Goal: Task Accomplishment & Management: Use online tool/utility

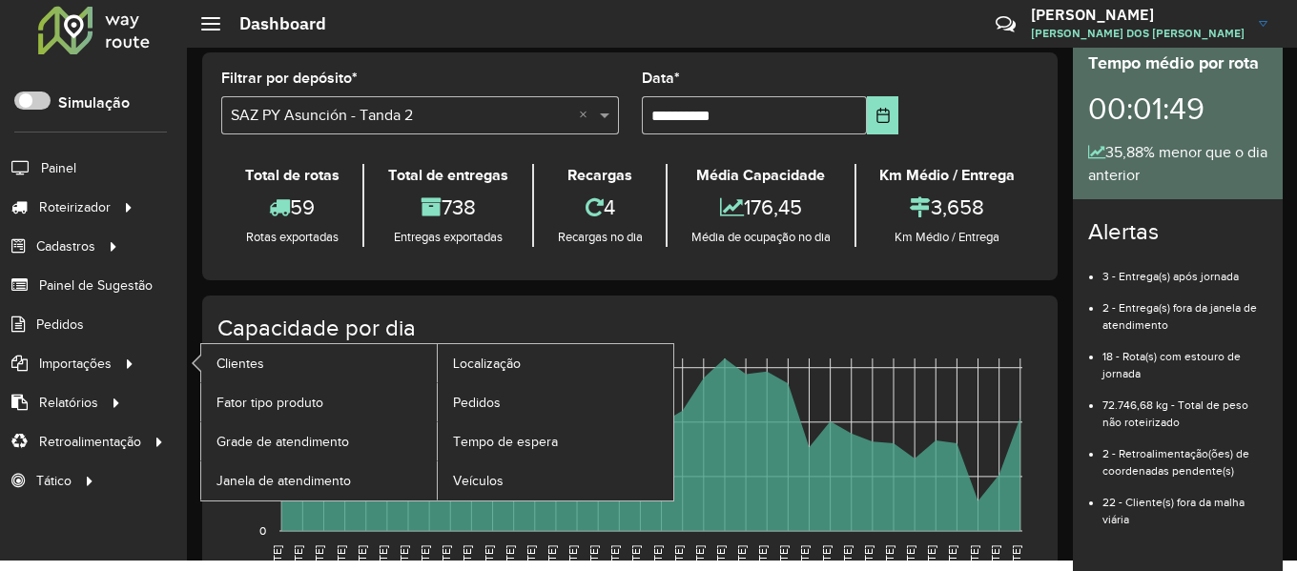
scroll to position [13, 0]
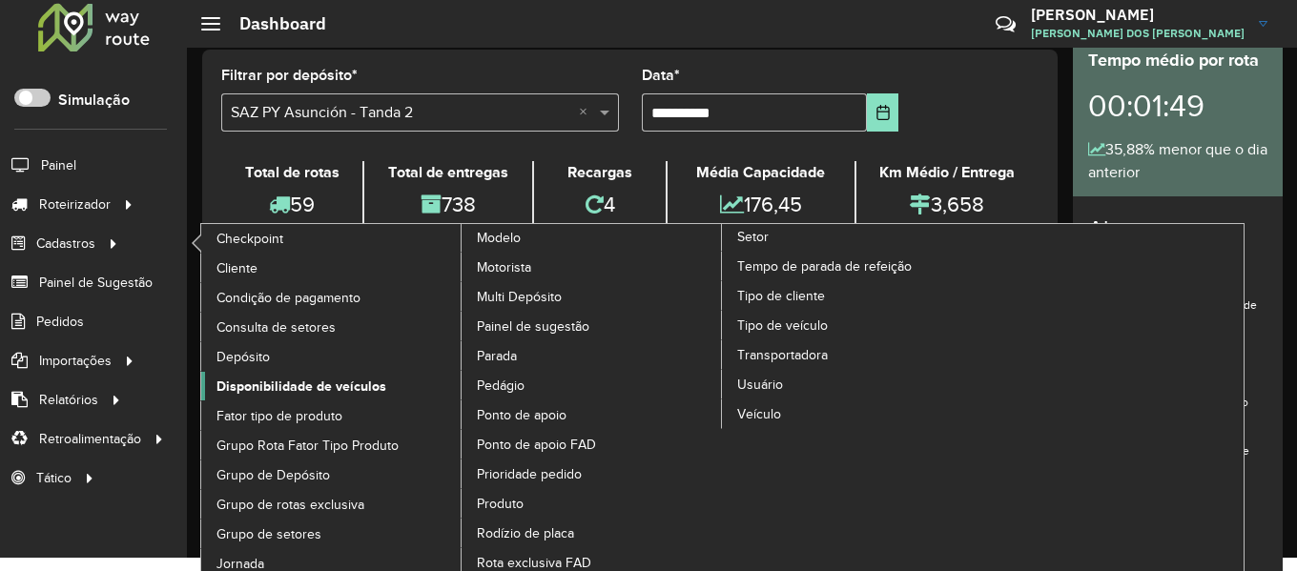
click at [324, 382] on span "Disponibilidade de veículos" at bounding box center [302, 387] width 170 height 20
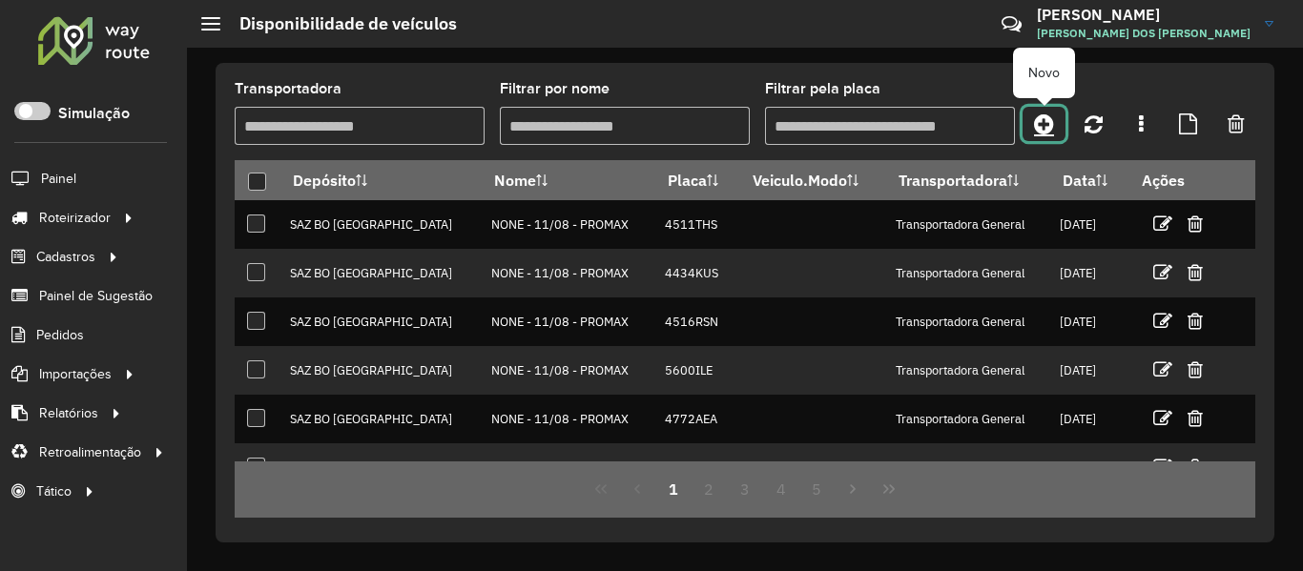
click at [1047, 130] on icon at bounding box center [1044, 124] width 20 height 23
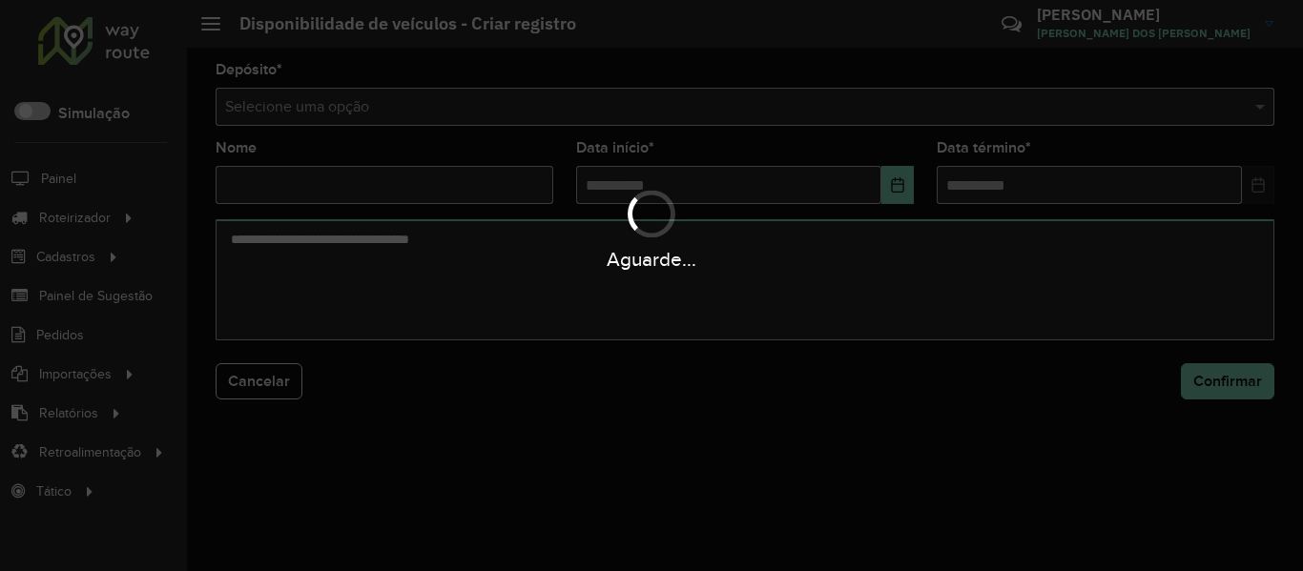
click at [937, 127] on div "Aguarde..." at bounding box center [651, 285] width 1303 height 571
click at [940, 112] on input "text" at bounding box center [726, 107] width 1002 height 23
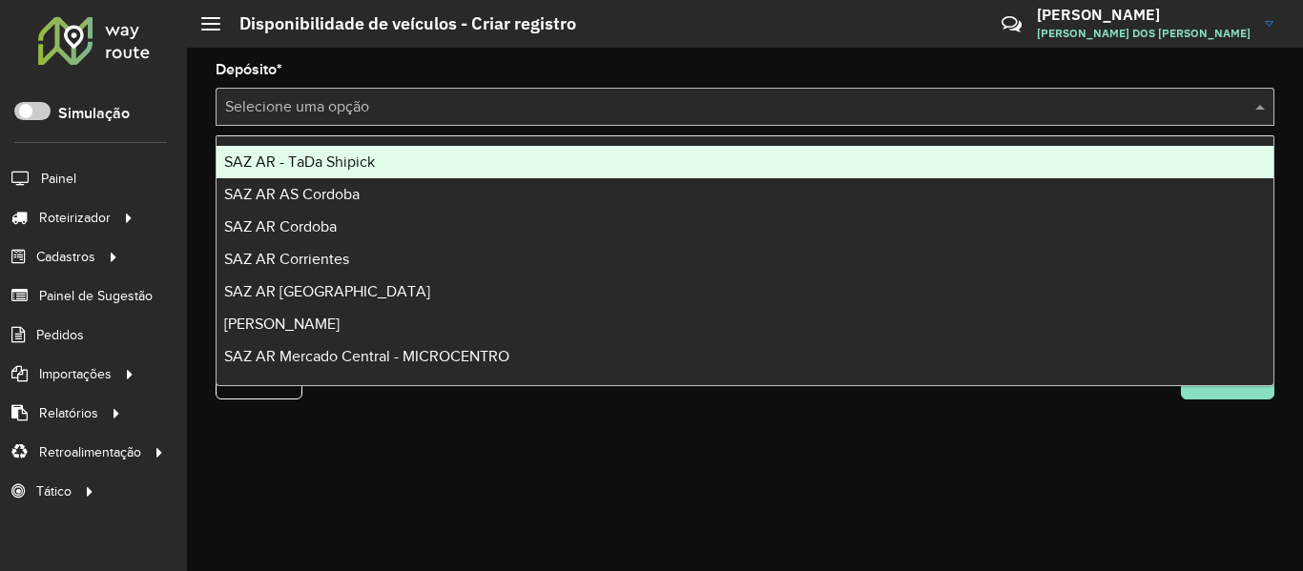
click at [940, 112] on input "text" at bounding box center [726, 107] width 1002 height 23
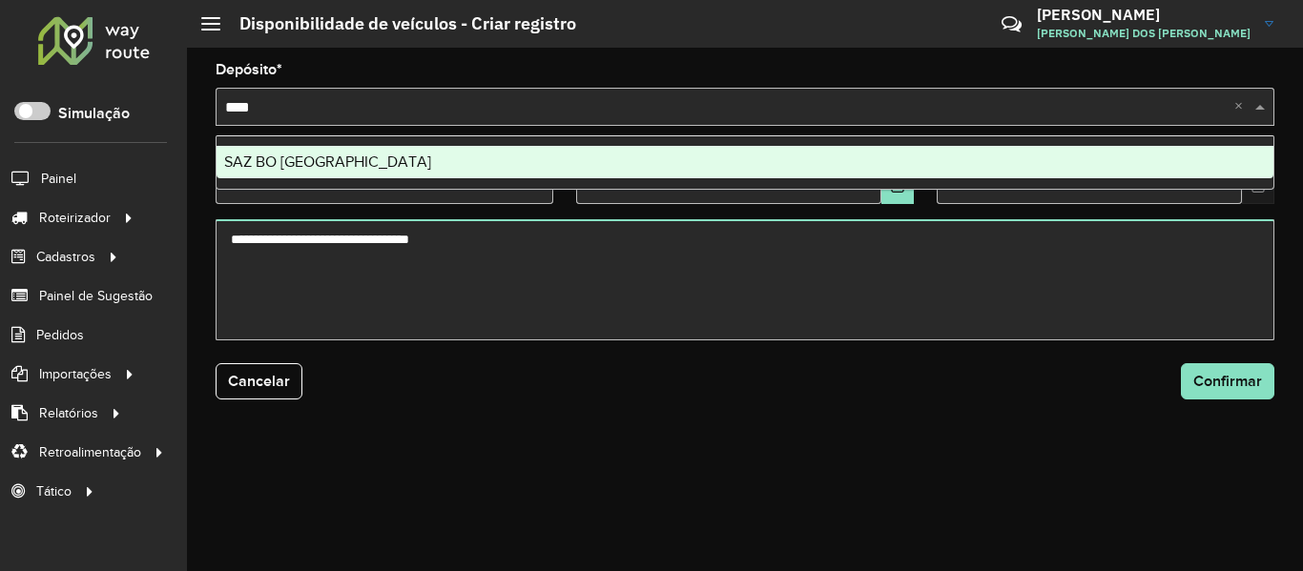
type input "*****"
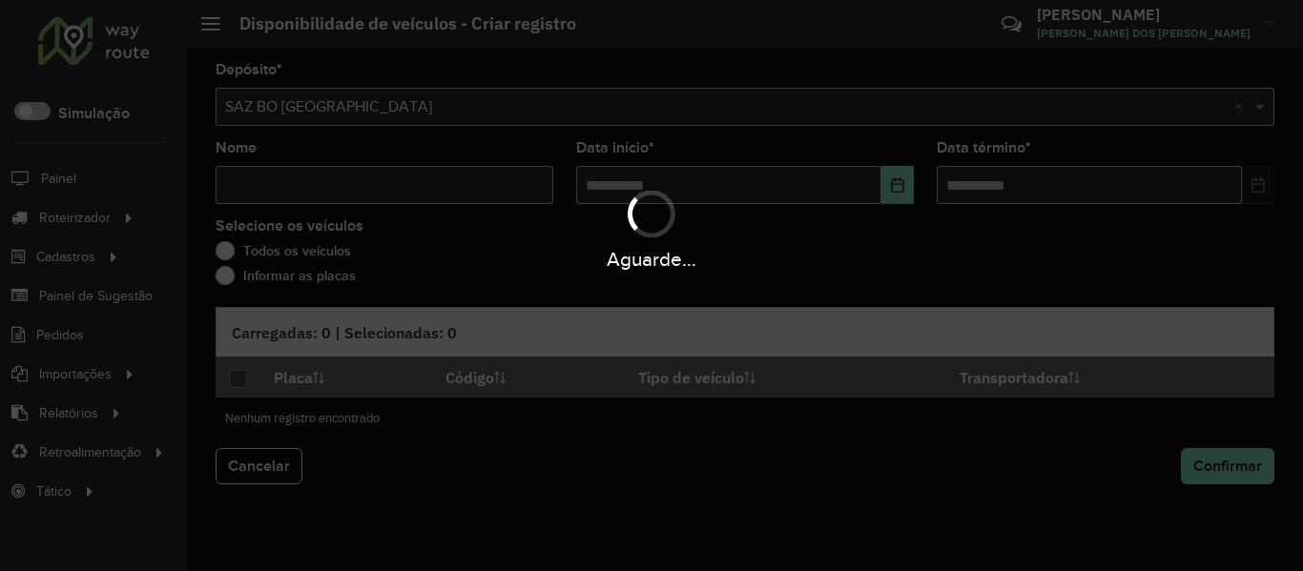
click at [494, 179] on div "Aguarde..." at bounding box center [651, 285] width 1303 height 571
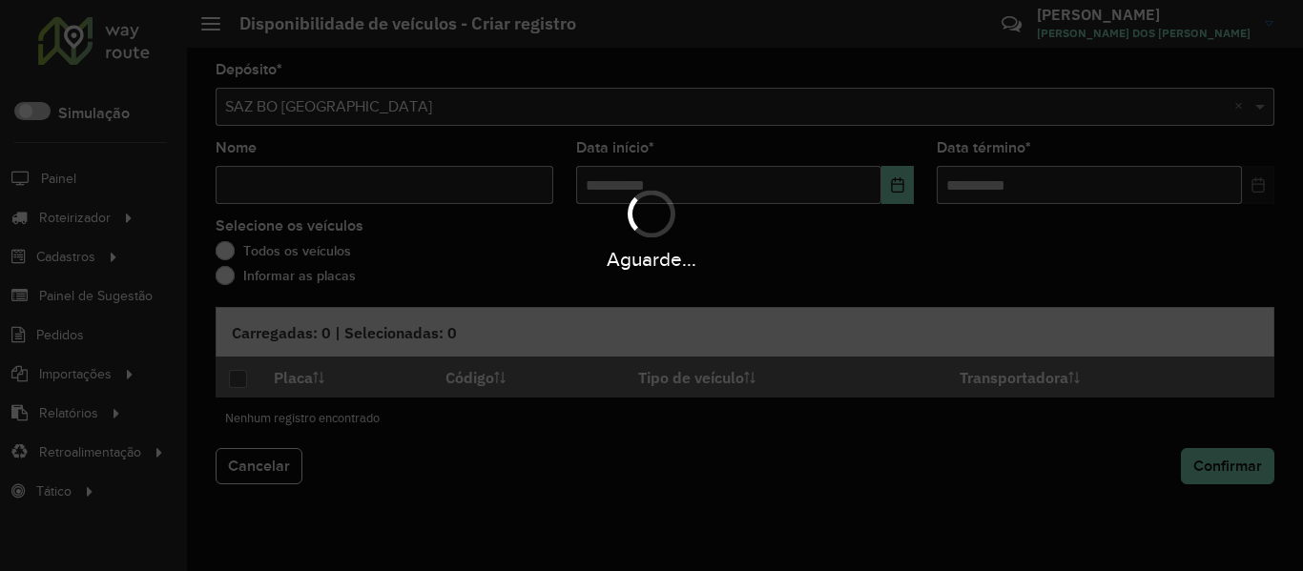
click at [458, 187] on div "Aguarde..." at bounding box center [651, 228] width 1303 height 91
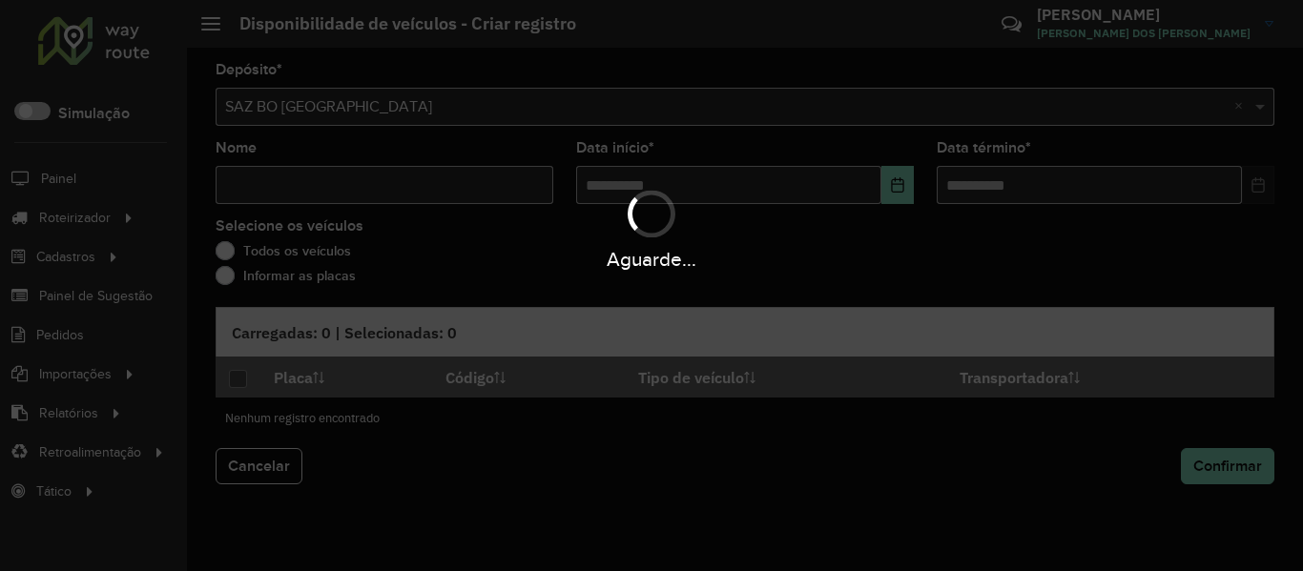
click at [458, 187] on div "Aguarde..." at bounding box center [651, 228] width 1303 height 91
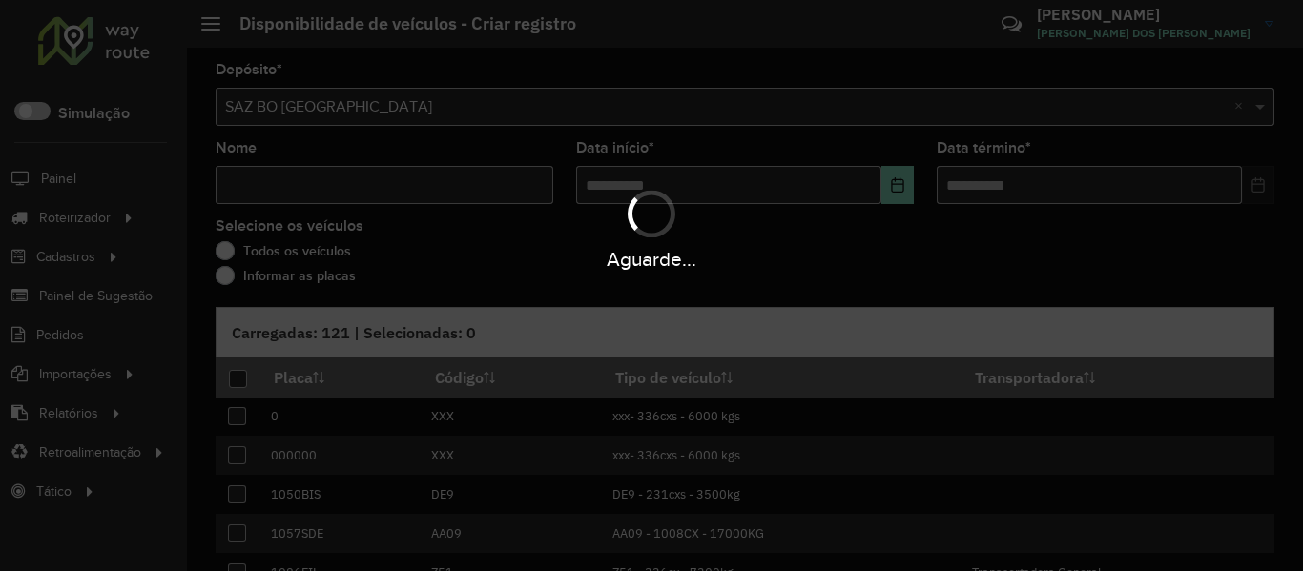
click at [458, 187] on div "Aguarde..." at bounding box center [651, 228] width 1303 height 91
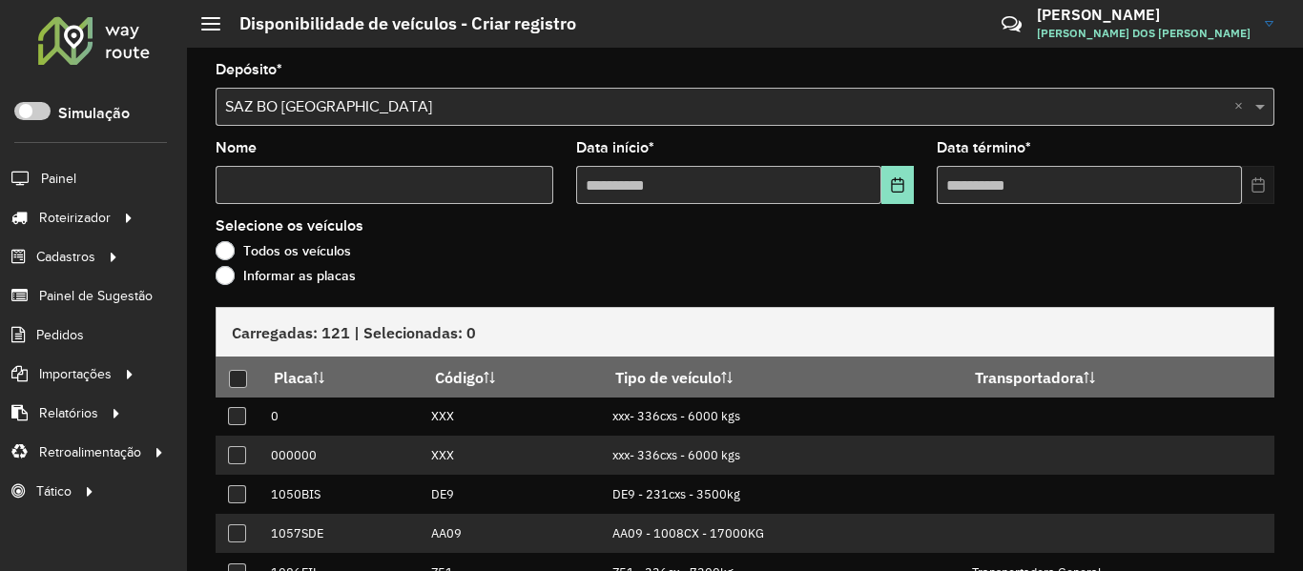
click at [459, 194] on input "Nome" at bounding box center [385, 185] width 338 height 38
type input "****"
click at [881, 170] on button "Choose Date" at bounding box center [897, 185] width 32 height 38
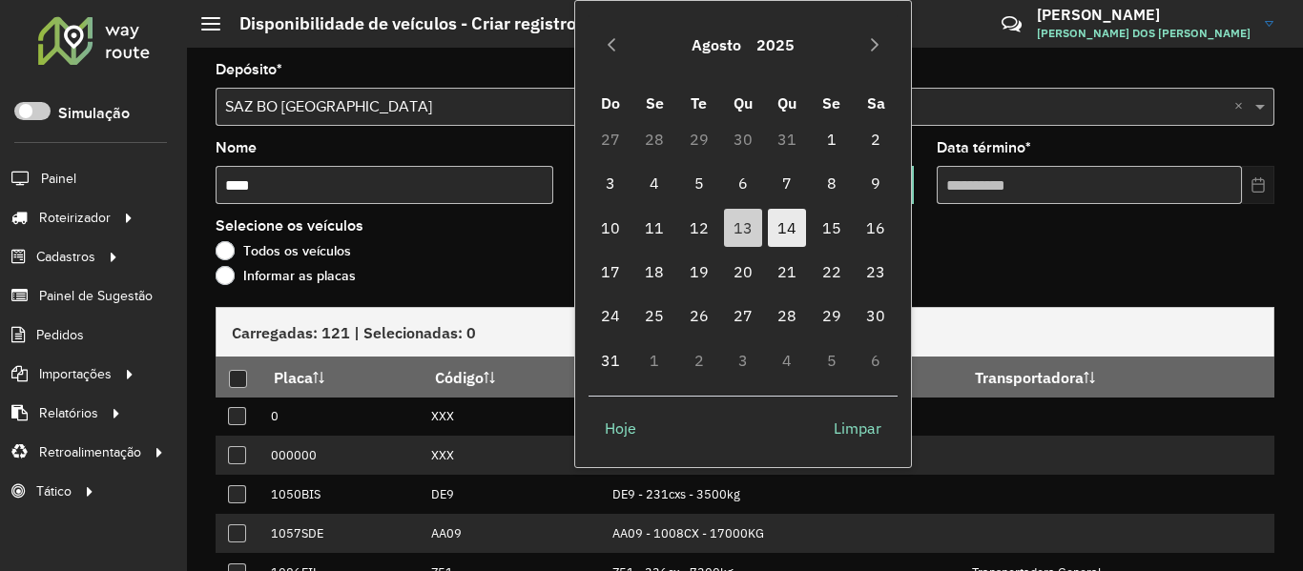
click at [798, 235] on span "14" at bounding box center [787, 228] width 38 height 38
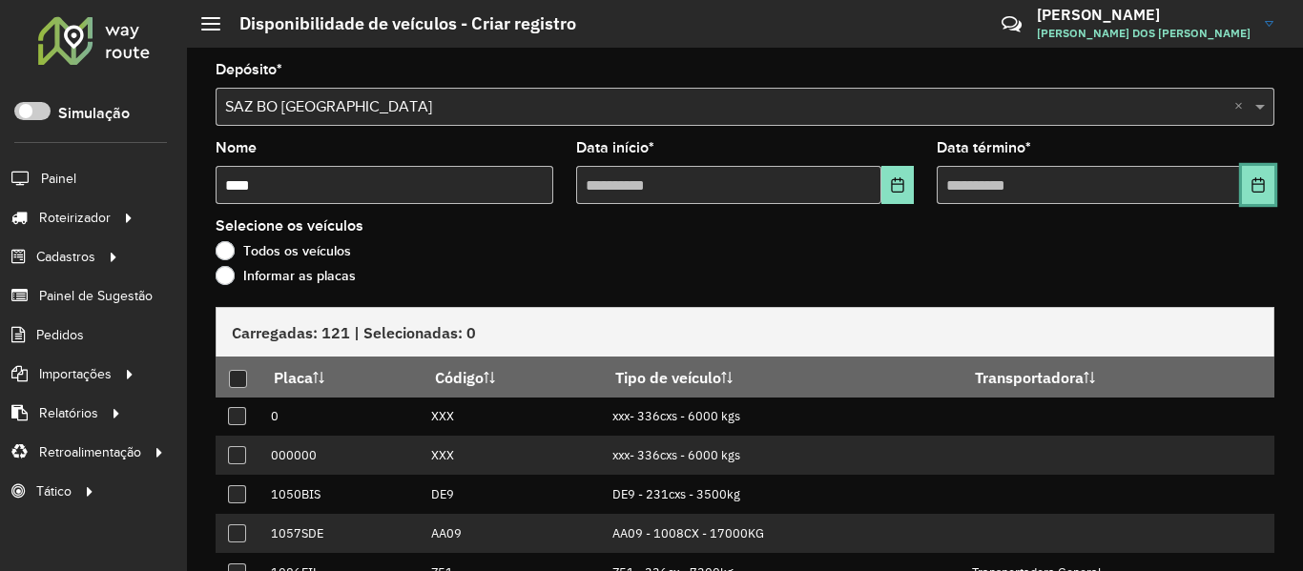
click at [1254, 176] on button "Choose Date" at bounding box center [1258, 185] width 32 height 38
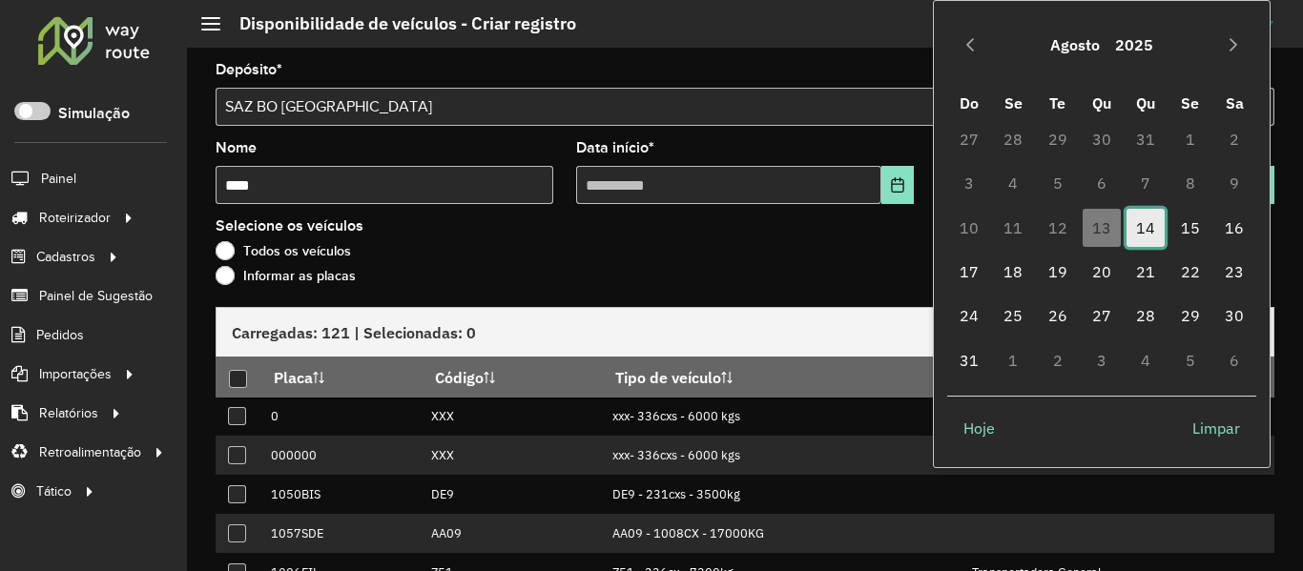
click at [1129, 227] on span "14" at bounding box center [1146, 228] width 38 height 38
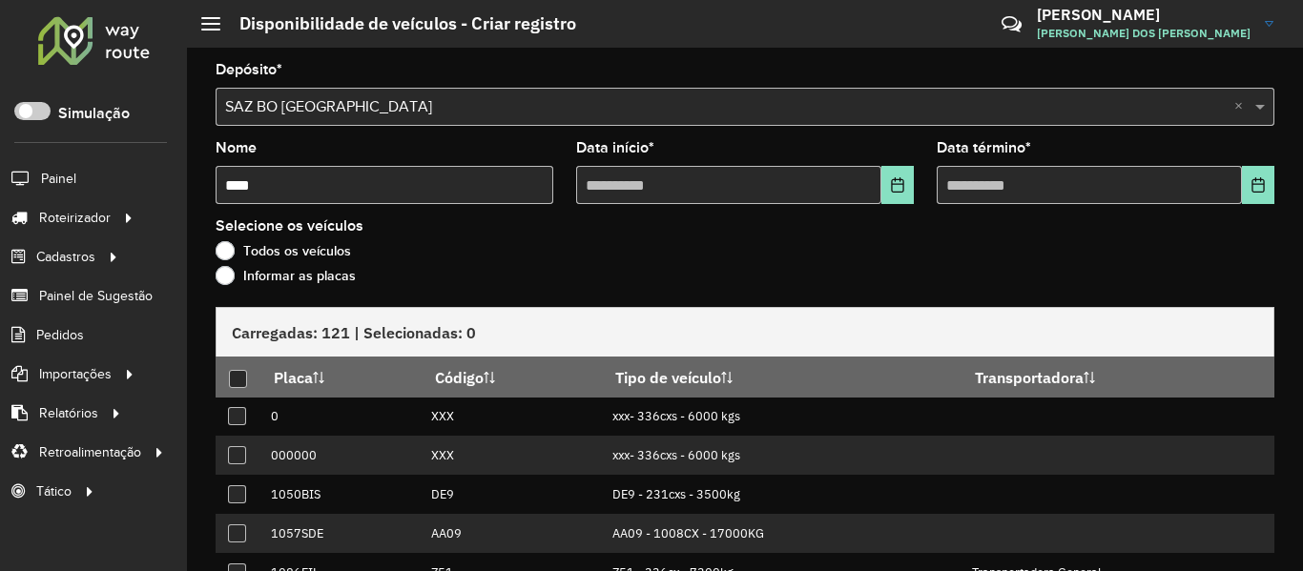
click at [324, 275] on label "Informar as placas" at bounding box center [286, 275] width 140 height 19
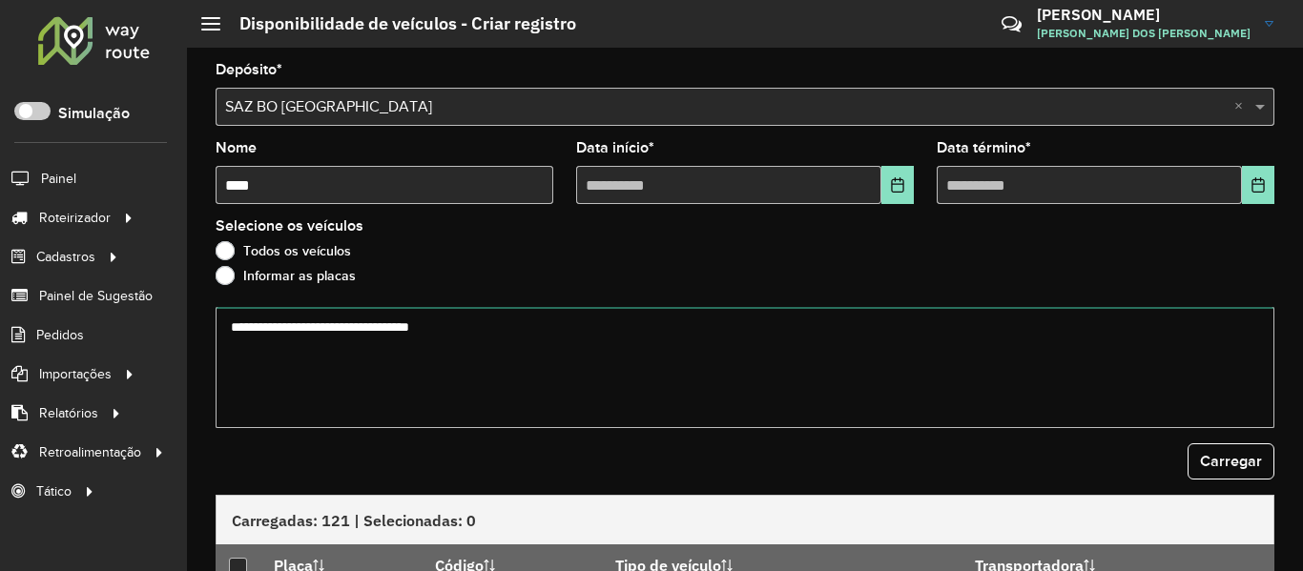
click at [411, 352] on textarea at bounding box center [745, 367] width 1059 height 121
paste textarea "******* ******* ******* ******* ******* ******* ******* ******* ******* *******…"
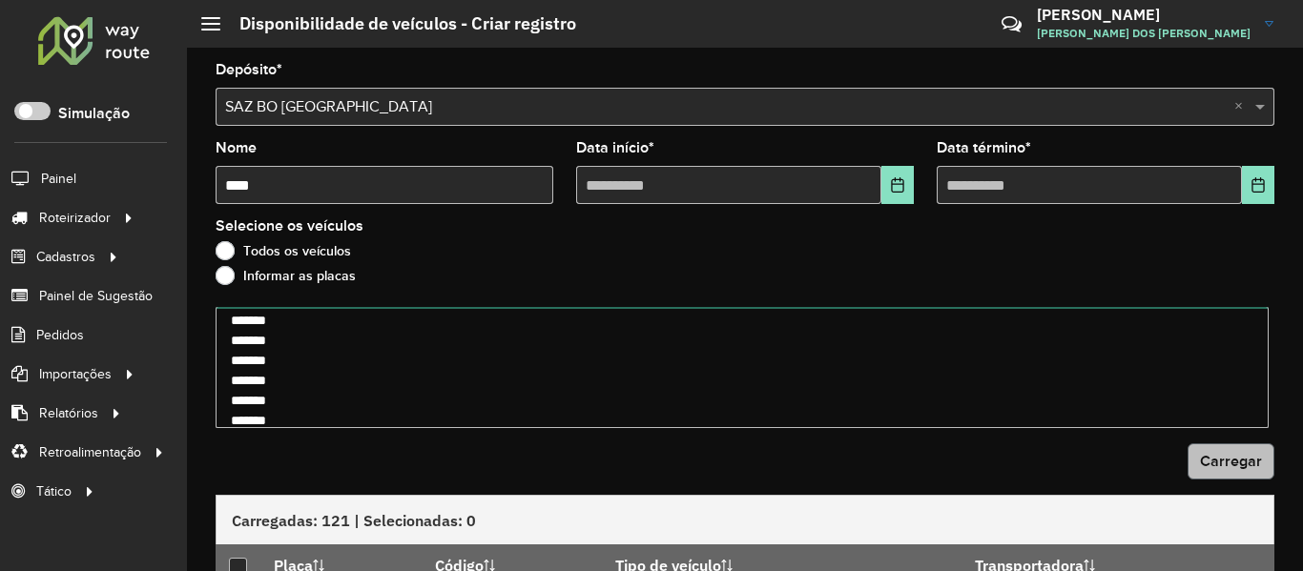
type textarea "******* ******* ******* ******* ******* ******* ******* ******* ******* *******…"
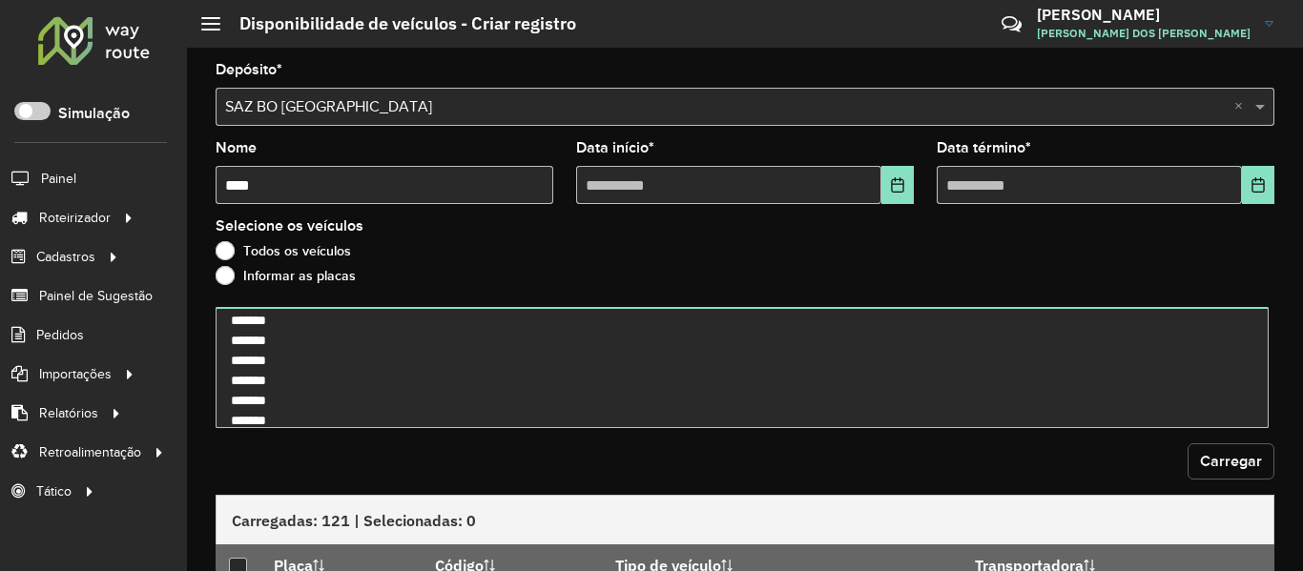
click at [1253, 454] on span "Carregar" at bounding box center [1231, 461] width 62 height 16
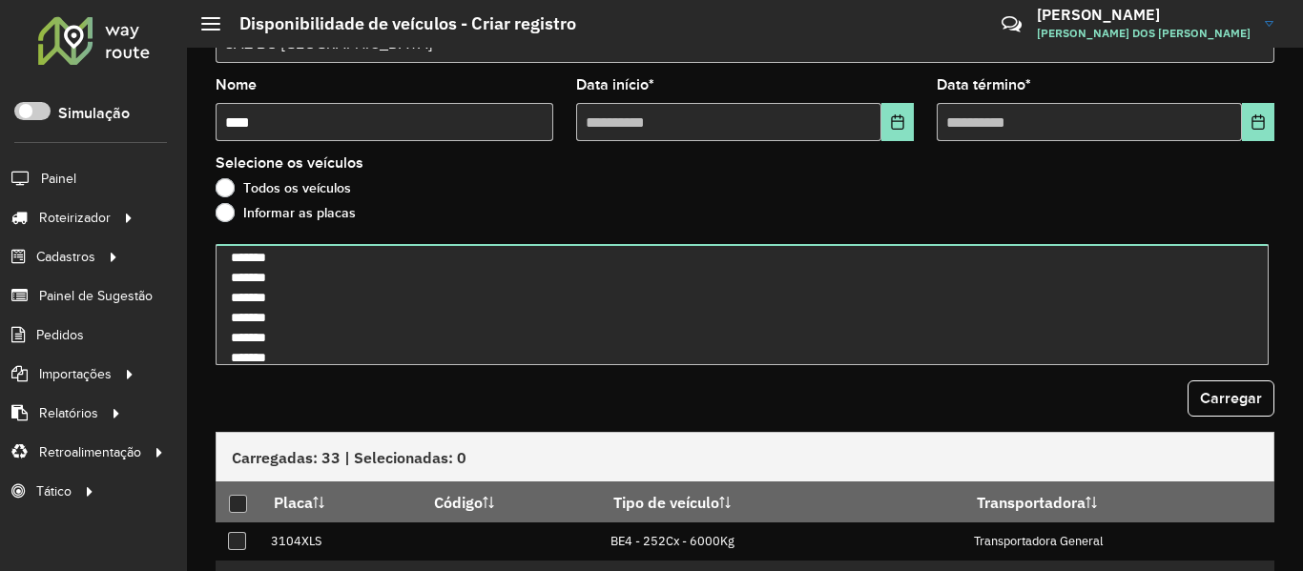
scroll to position [95, 0]
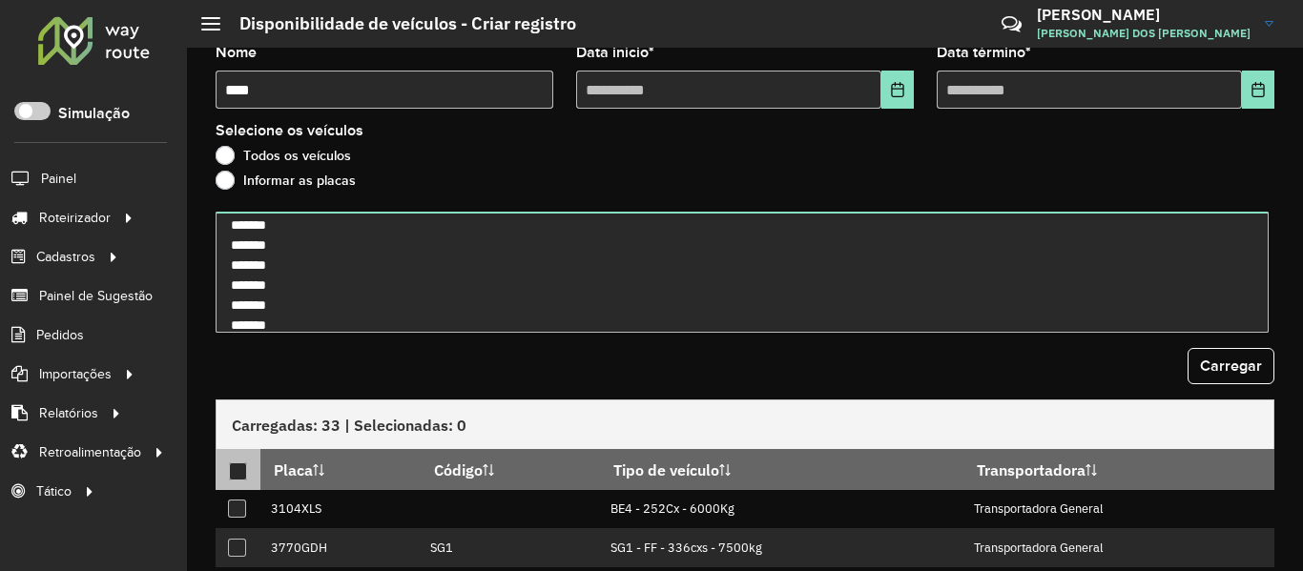
click at [241, 475] on div at bounding box center [238, 472] width 18 height 18
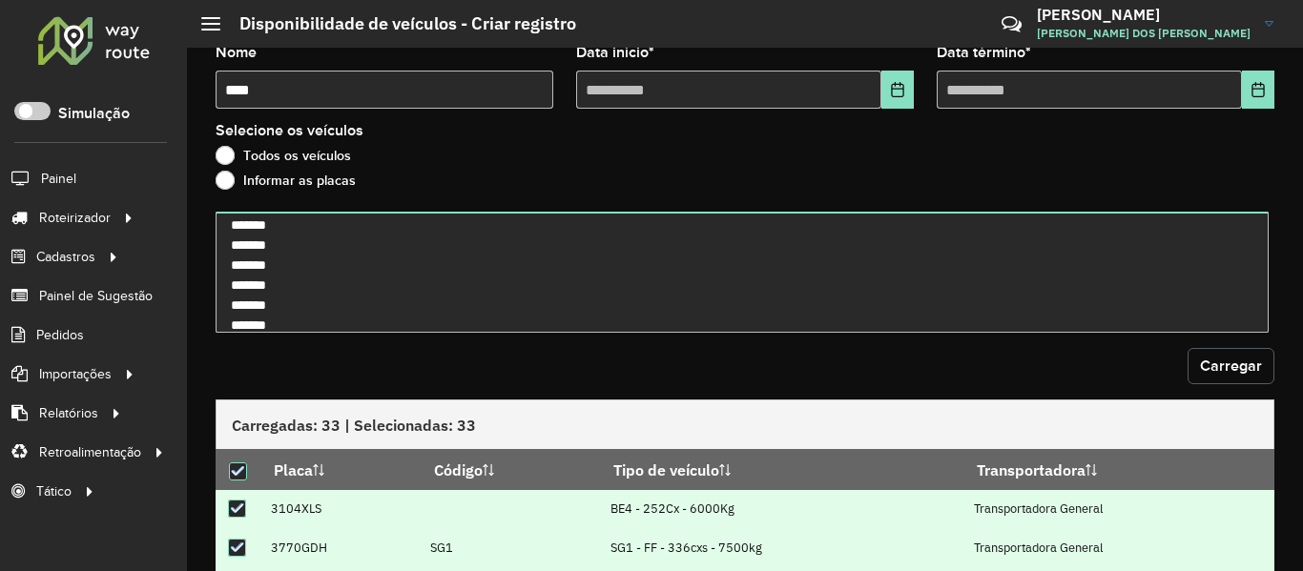
click at [1212, 366] on span "Carregar" at bounding box center [1231, 366] width 62 height 16
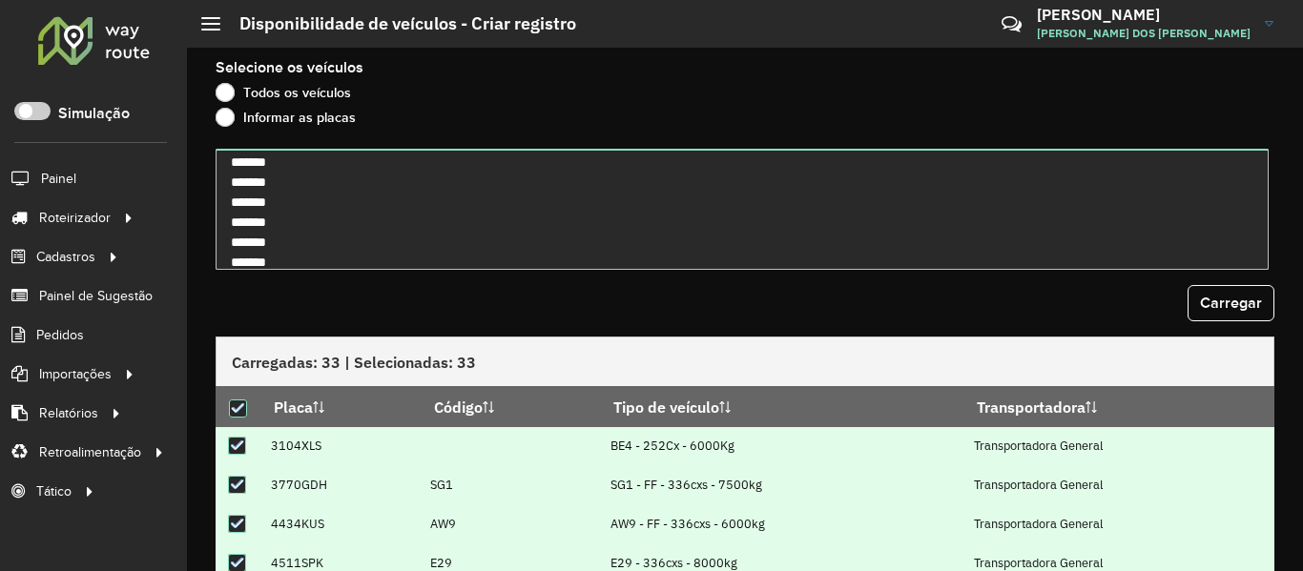
scroll to position [335, 0]
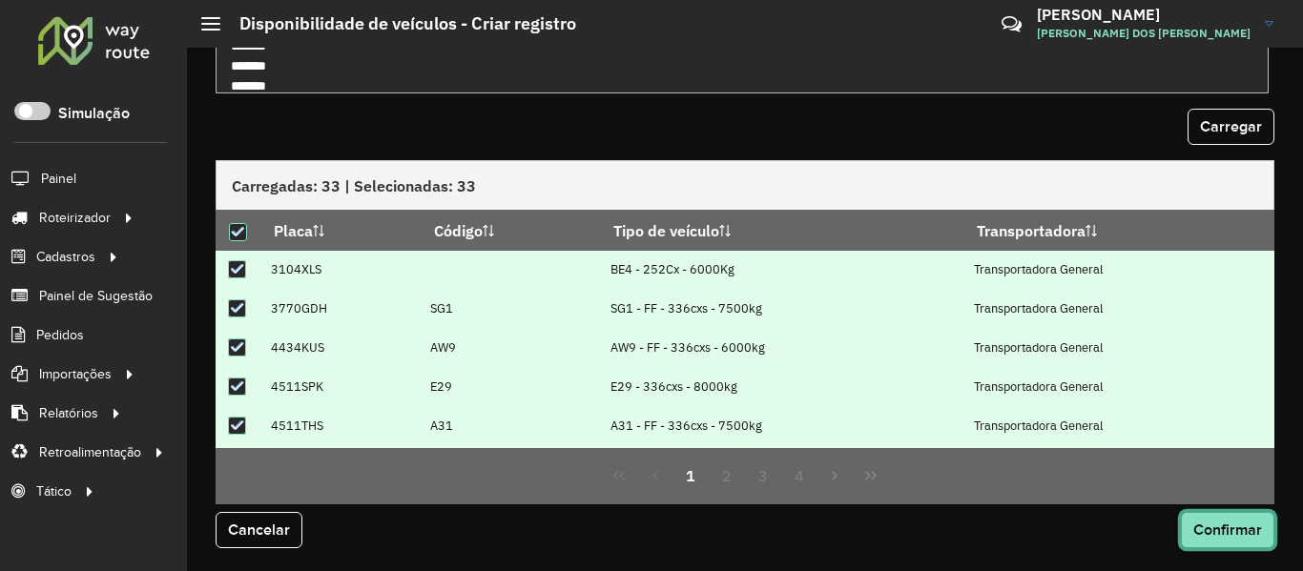
click at [1216, 520] on button "Confirmar" at bounding box center [1227, 530] width 93 height 36
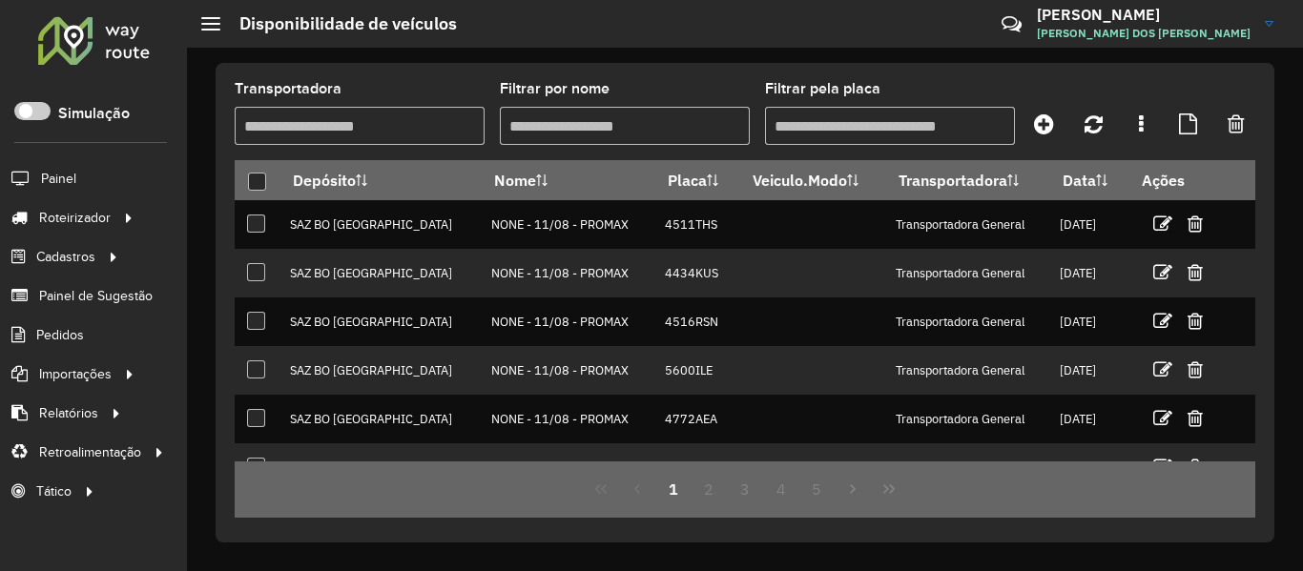
click at [117, 25] on div at bounding box center [93, 40] width 115 height 50
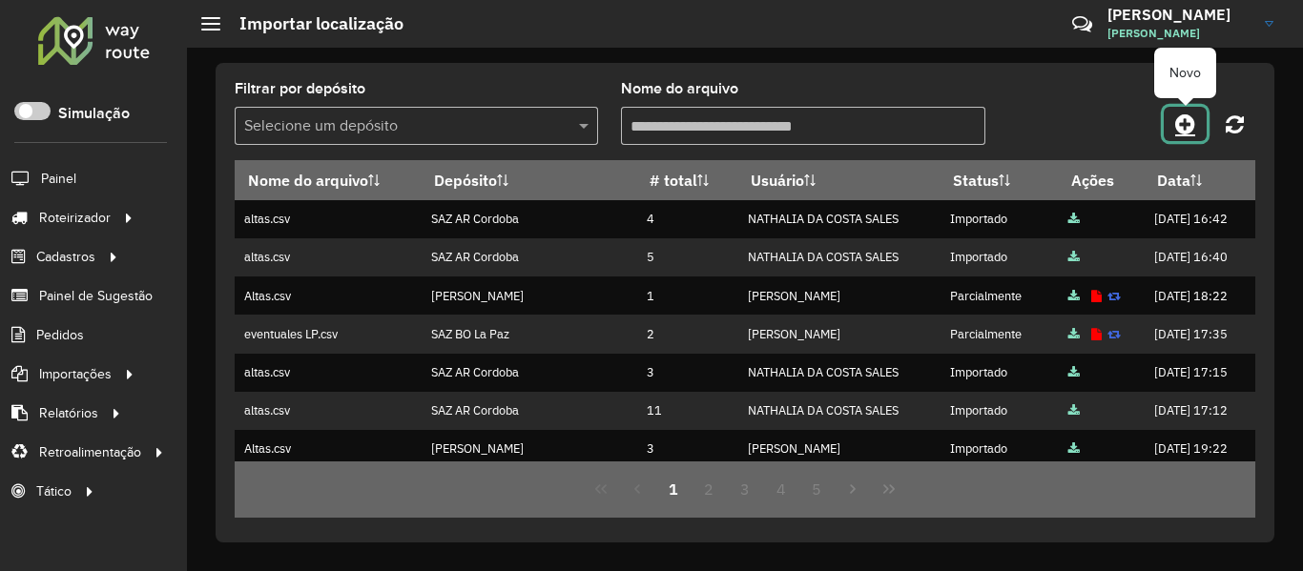
click at [1180, 115] on icon at bounding box center [1185, 124] width 20 height 23
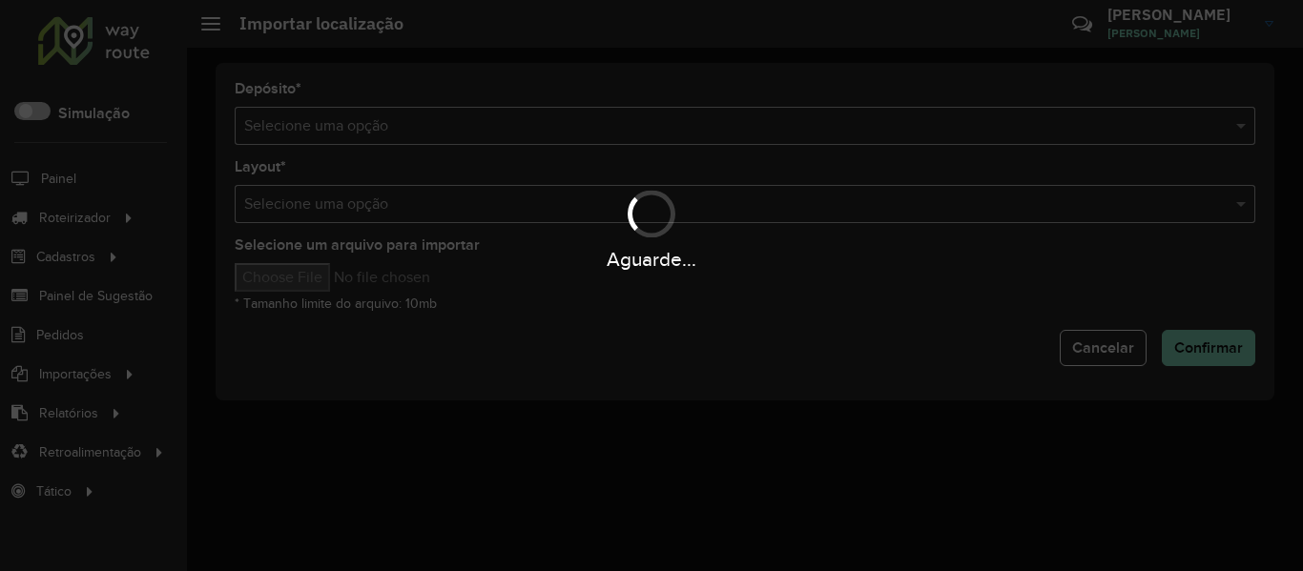
click at [1070, 120] on div "Aguarde..." at bounding box center [651, 285] width 1303 height 571
click at [1070, 120] on hb-app "Aguarde... Pop-up bloqueado! Seu navegador bloqueou automáticamente a abertura …" at bounding box center [651, 285] width 1303 height 571
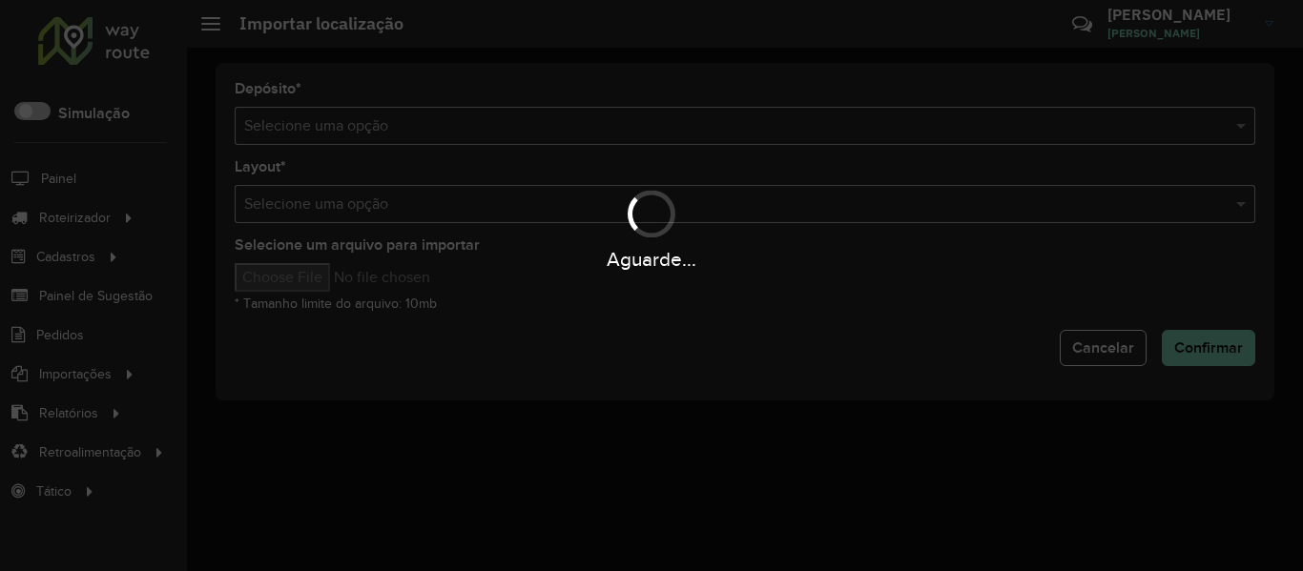
click at [1070, 120] on input "text" at bounding box center [726, 126] width 964 height 23
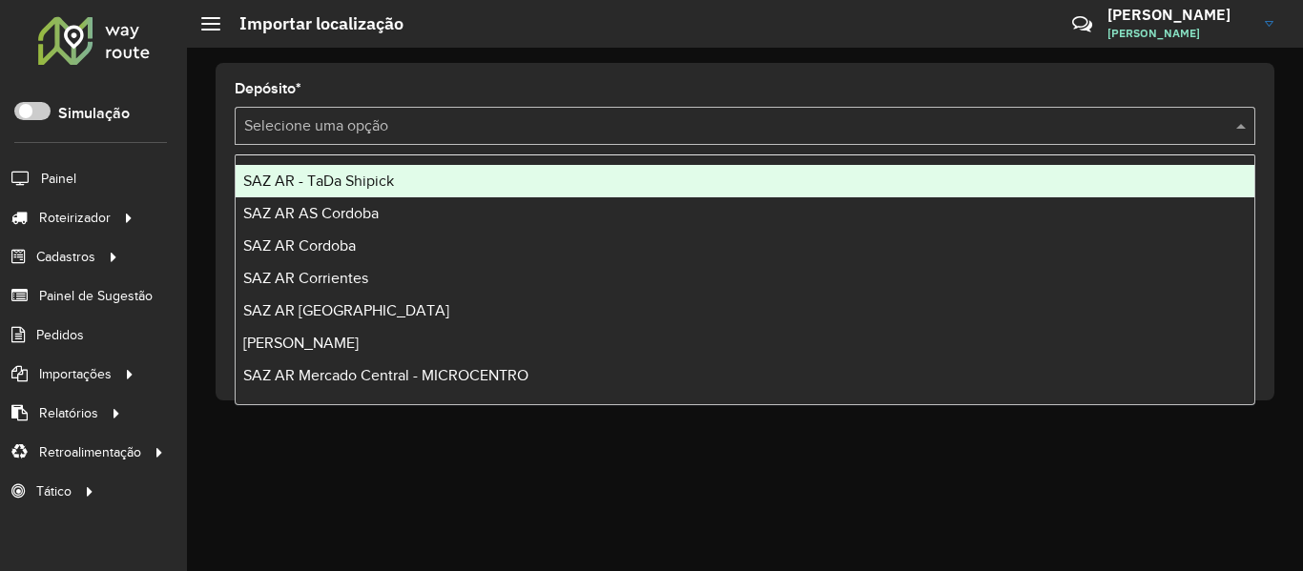
click at [1070, 120] on input "text" at bounding box center [726, 126] width 964 height 23
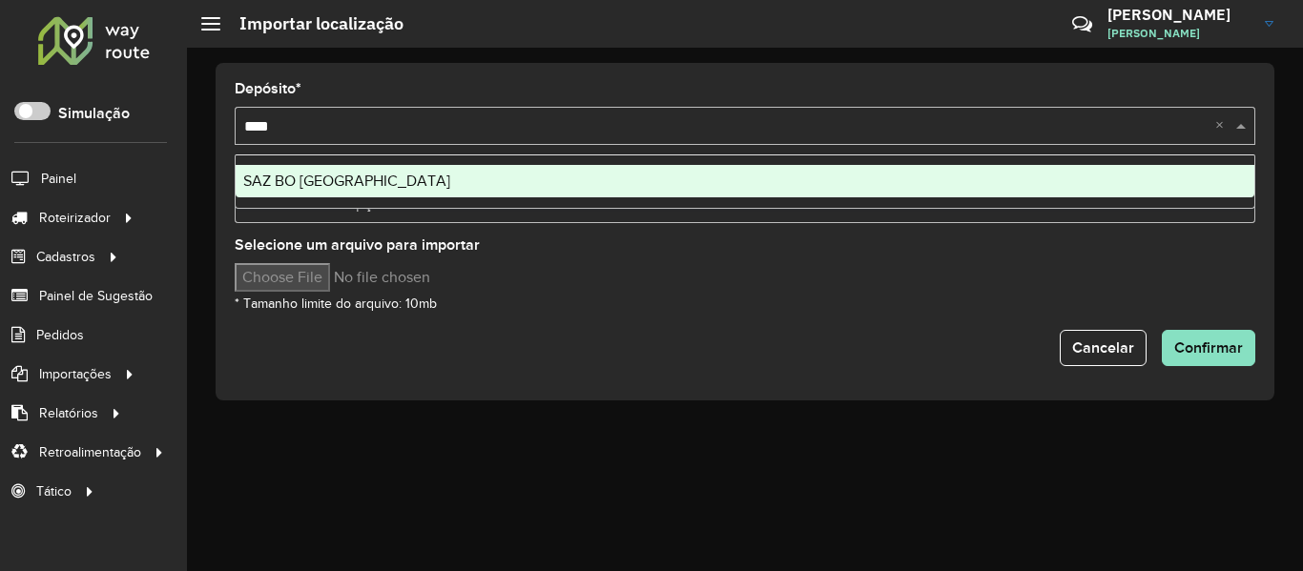
type input "*****"
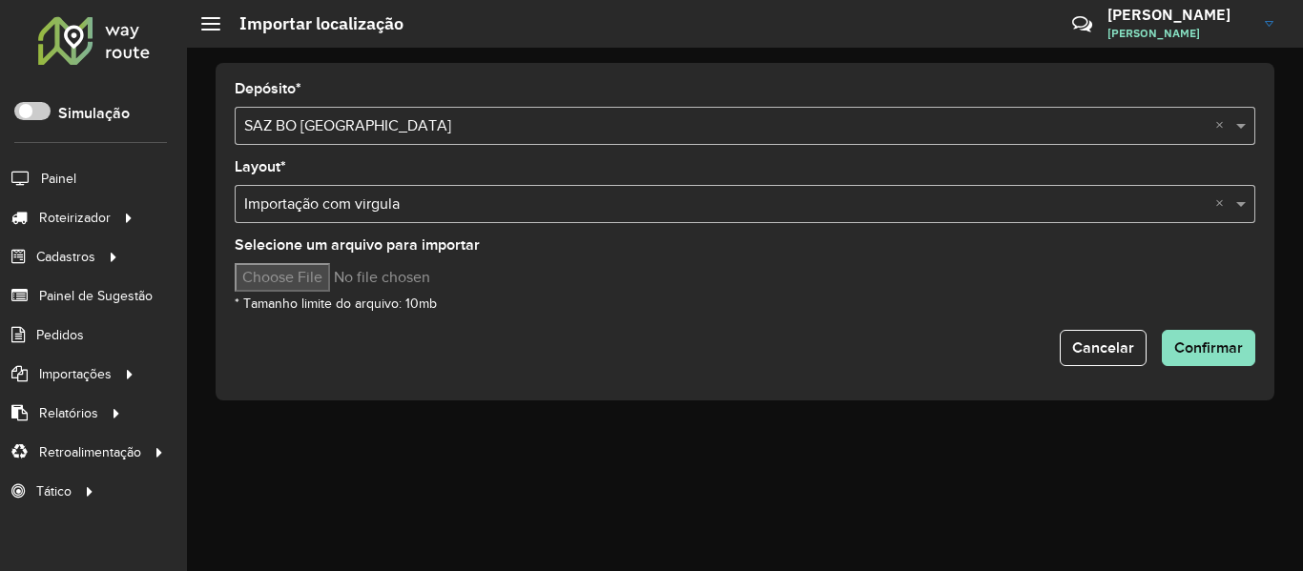
click at [320, 280] on input "Selecione um arquivo para importar" at bounding box center [397, 277] width 324 height 29
type input "**********"
click at [1234, 344] on span "Confirmar" at bounding box center [1208, 348] width 69 height 16
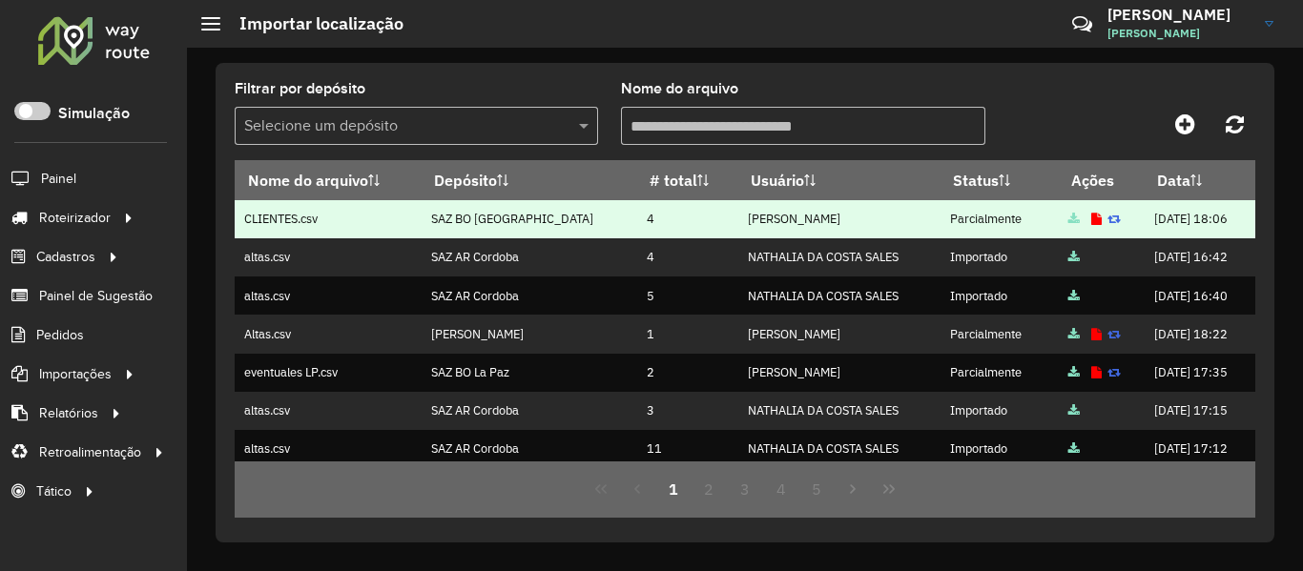
click at [1091, 219] on icon at bounding box center [1096, 220] width 10 height 12
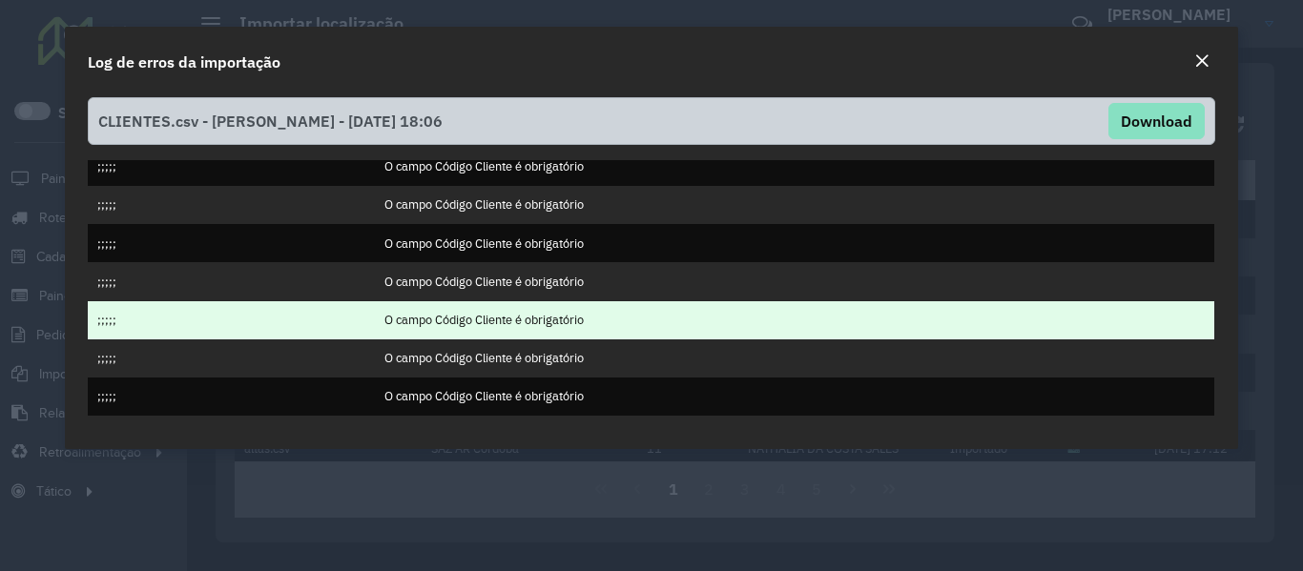
scroll to position [81, 0]
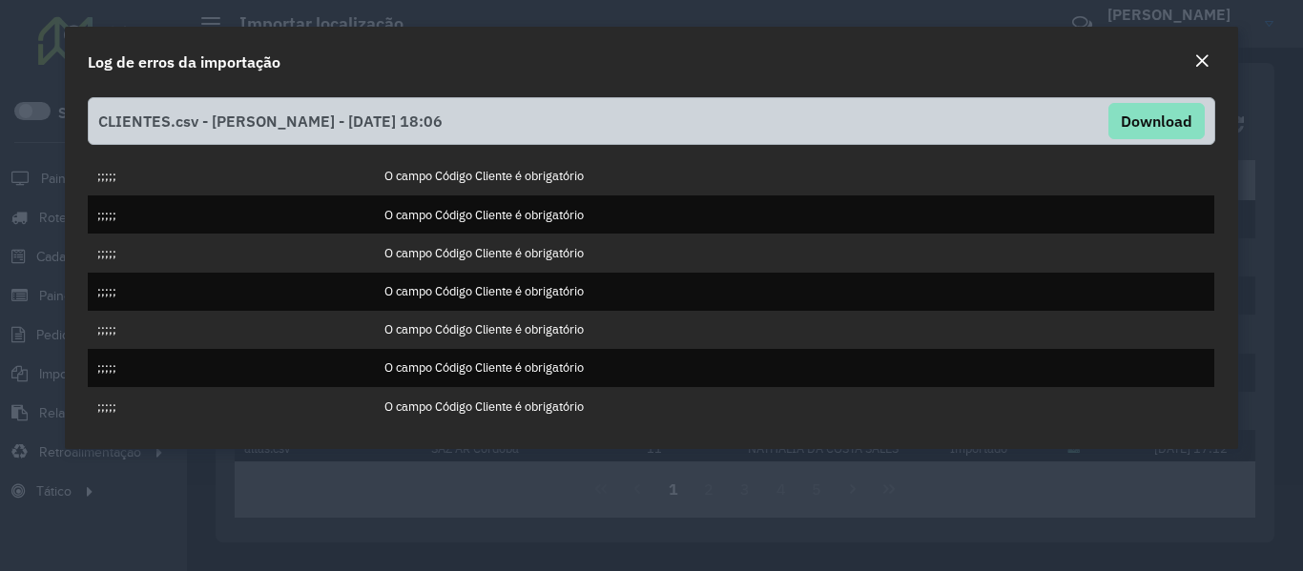
click at [1201, 58] on em "Close" at bounding box center [1201, 60] width 15 height 15
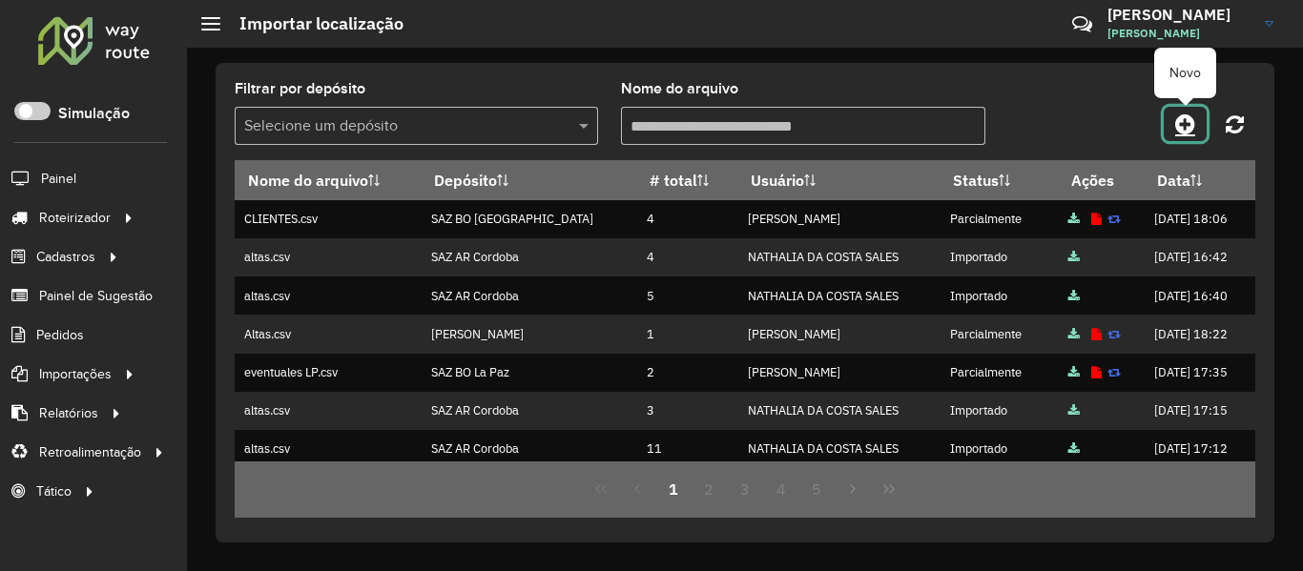
click at [1168, 116] on link at bounding box center [1185, 124] width 43 height 34
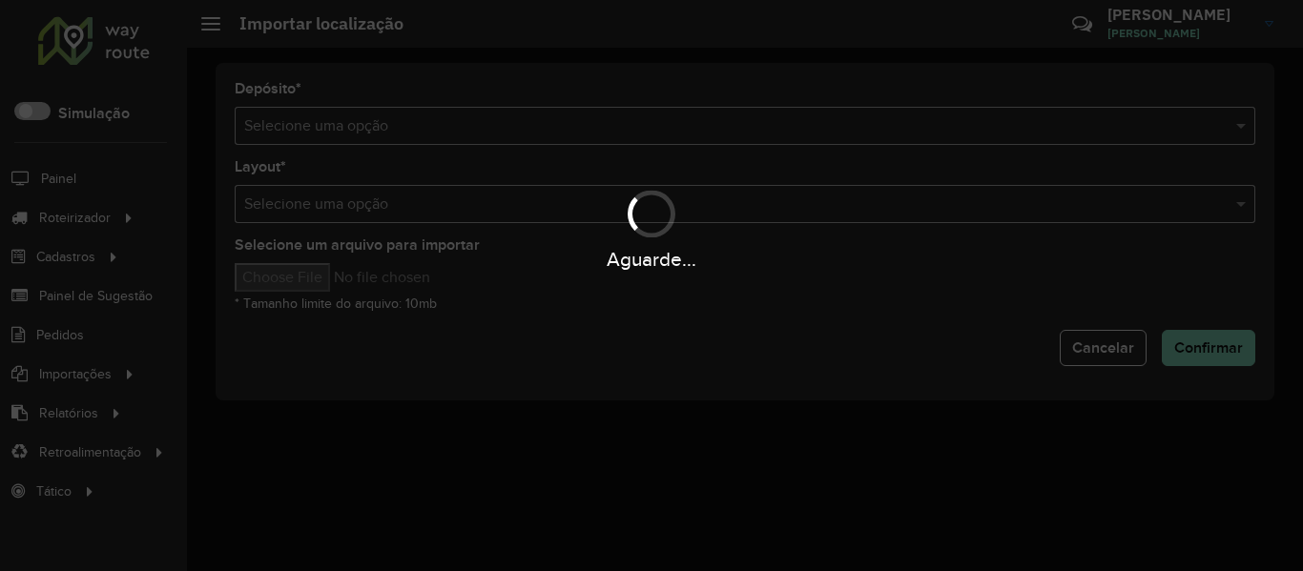
click at [966, 116] on div "Aguarde..." at bounding box center [651, 285] width 1303 height 571
click at [965, 116] on div "Aguarde..." at bounding box center [651, 285] width 1303 height 571
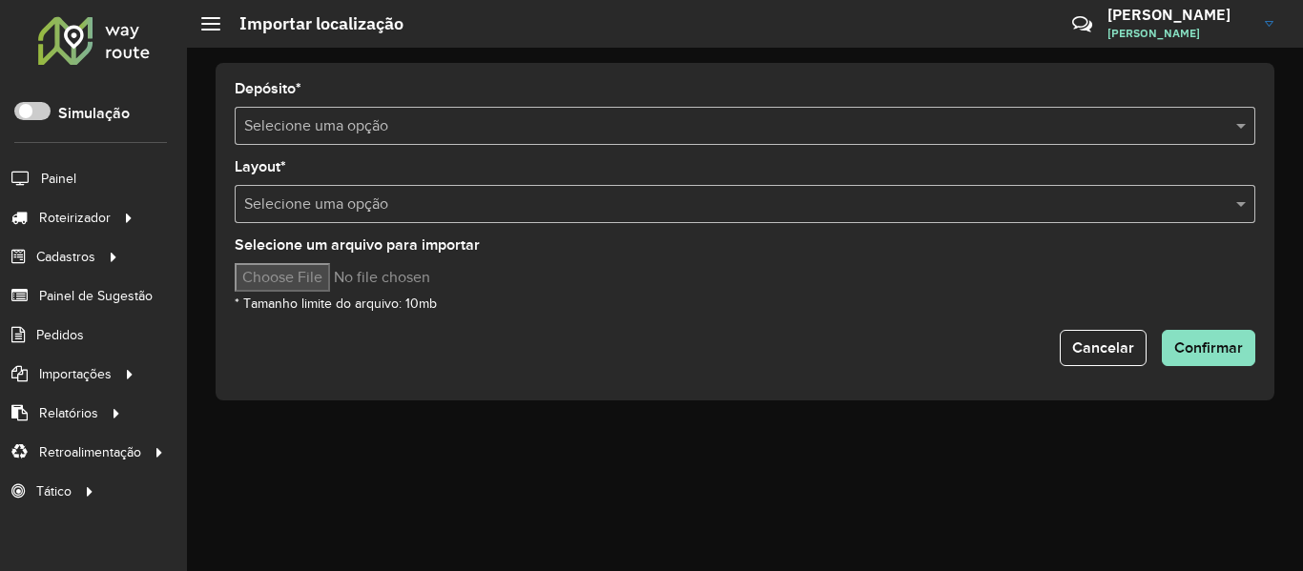
click at [581, 122] on input "text" at bounding box center [726, 126] width 964 height 23
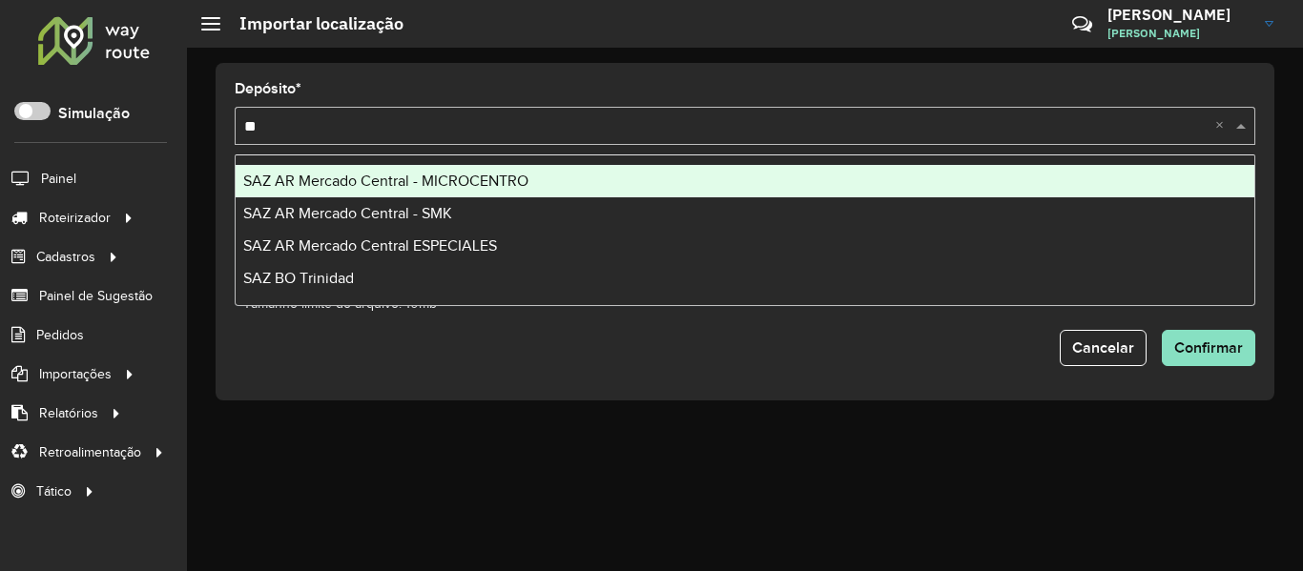
type input "***"
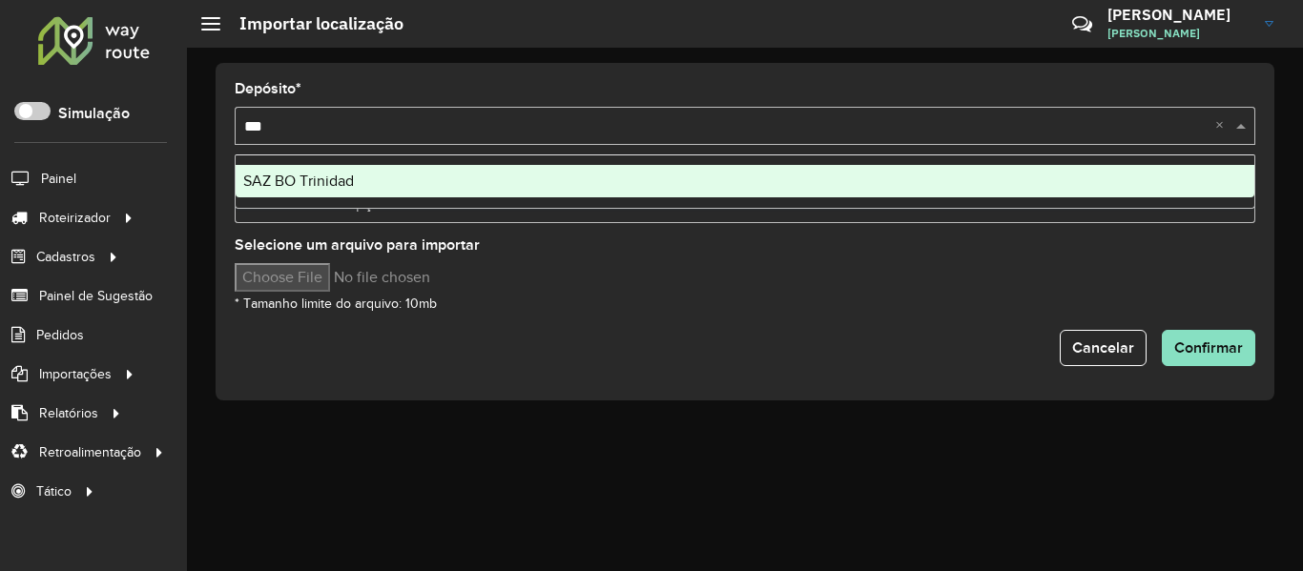
click at [414, 177] on div "SAZ BO Trinidad" at bounding box center [745, 181] width 1019 height 32
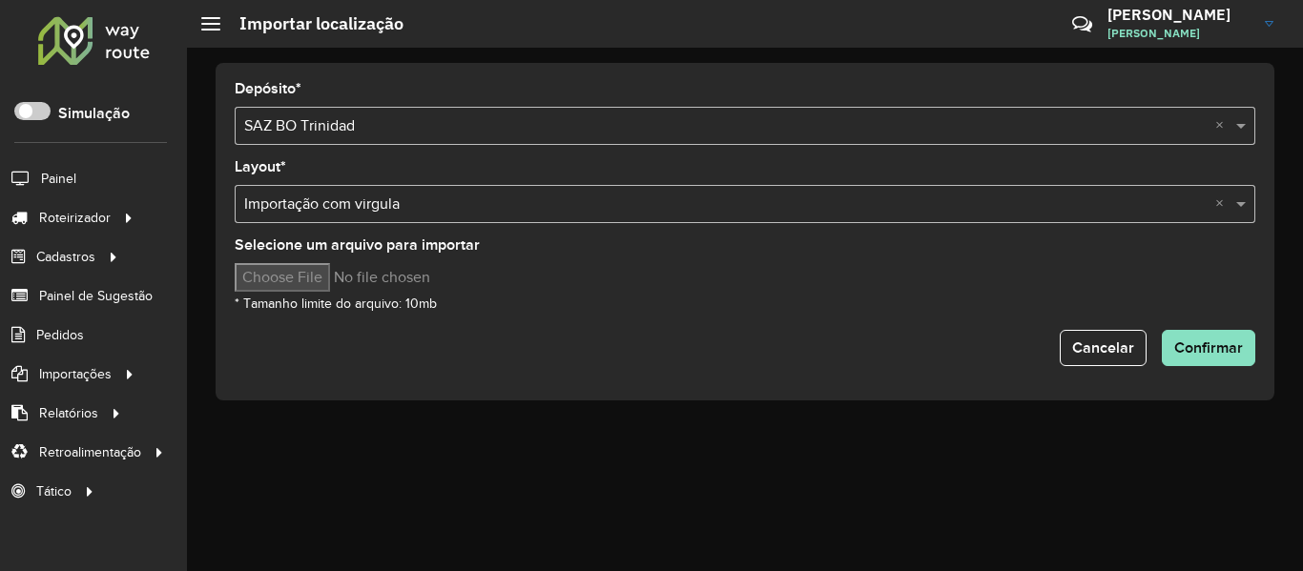
click at [321, 284] on input "Selecione um arquivo para importar" at bounding box center [397, 277] width 324 height 29
type input "**********"
click at [620, 347] on div "Cancelar Confirmar" at bounding box center [745, 348] width 1021 height 36
click at [1207, 338] on button "Confirmar" at bounding box center [1208, 348] width 93 height 36
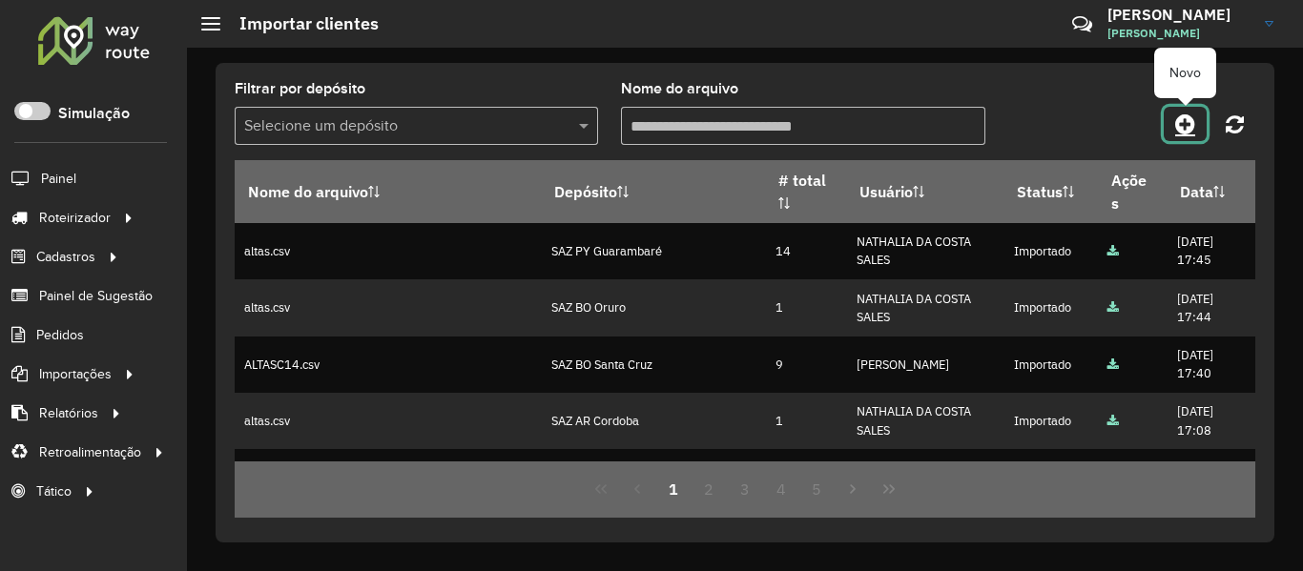
click at [1184, 124] on icon at bounding box center [1185, 124] width 20 height 23
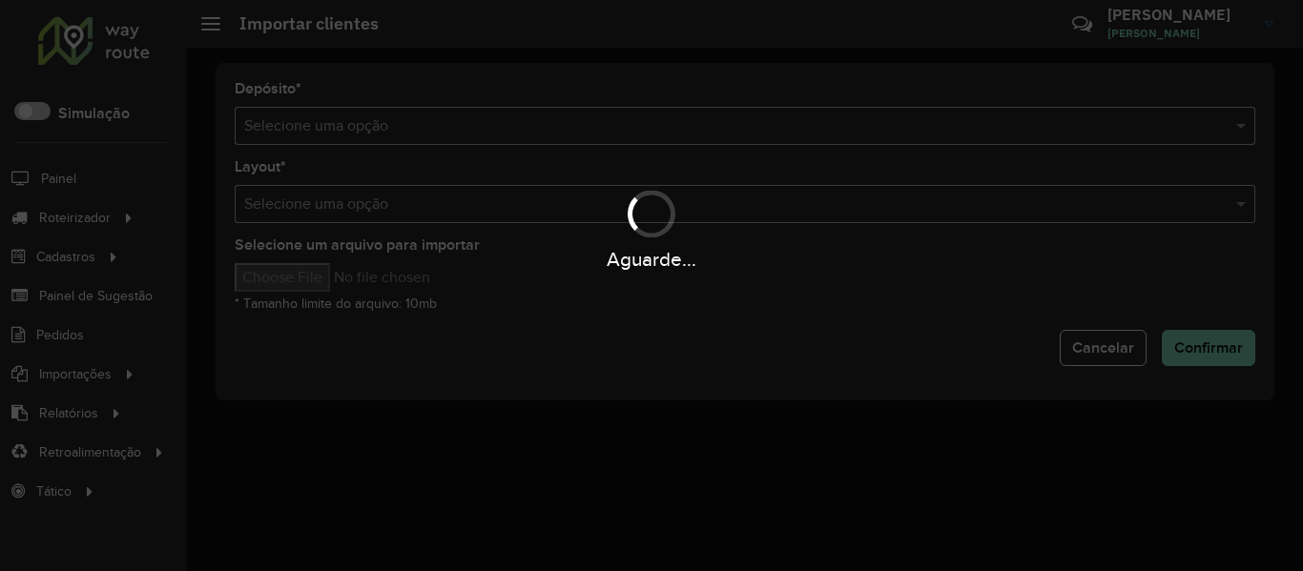
click at [876, 130] on input "text" at bounding box center [726, 126] width 964 height 23
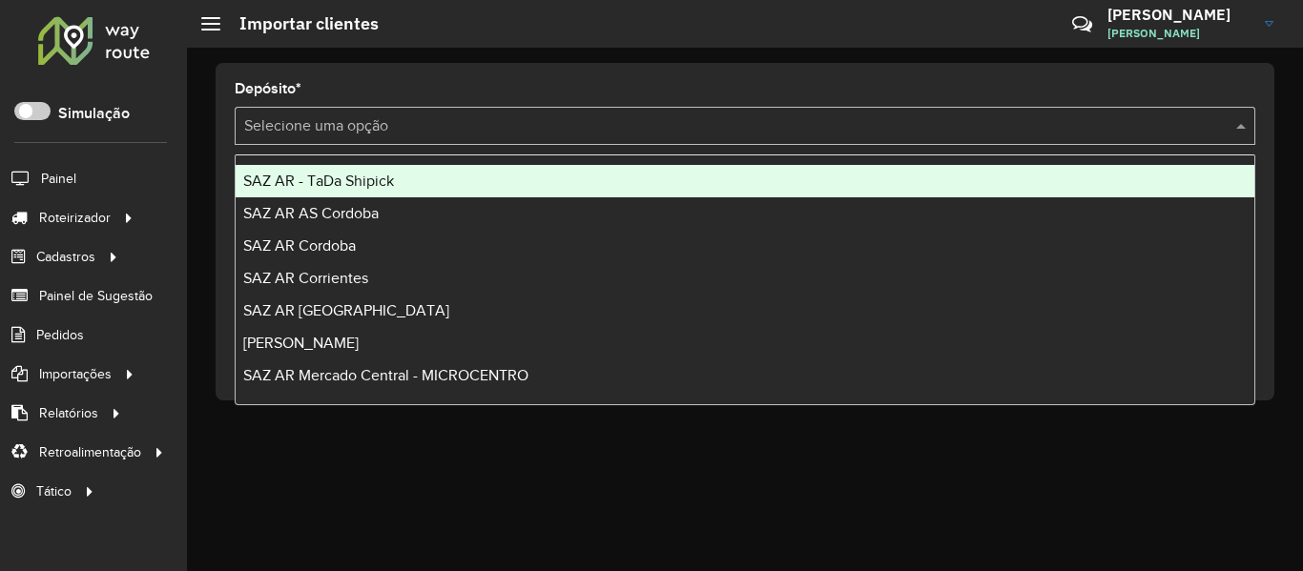
click at [496, 178] on div "SAZ AR - TaDa Shipick" at bounding box center [745, 181] width 1019 height 32
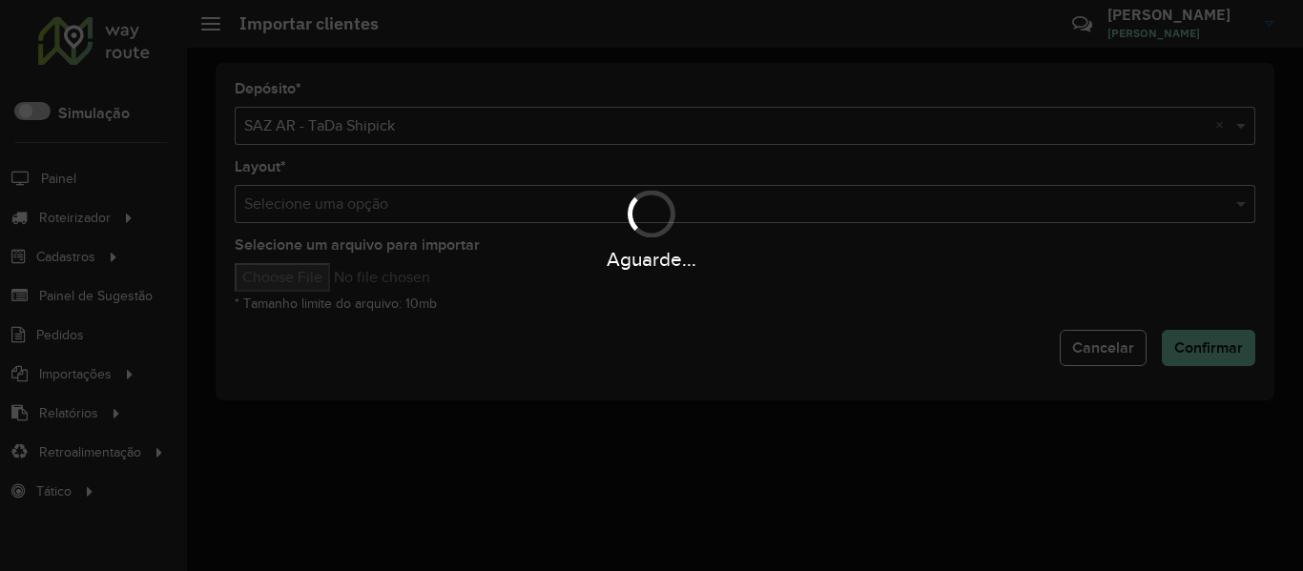
click at [473, 117] on div "Aguarde..." at bounding box center [651, 285] width 1303 height 571
click at [466, 125] on div "Aguarde..." at bounding box center [651, 285] width 1303 height 571
click at [466, 125] on input "text" at bounding box center [726, 126] width 964 height 23
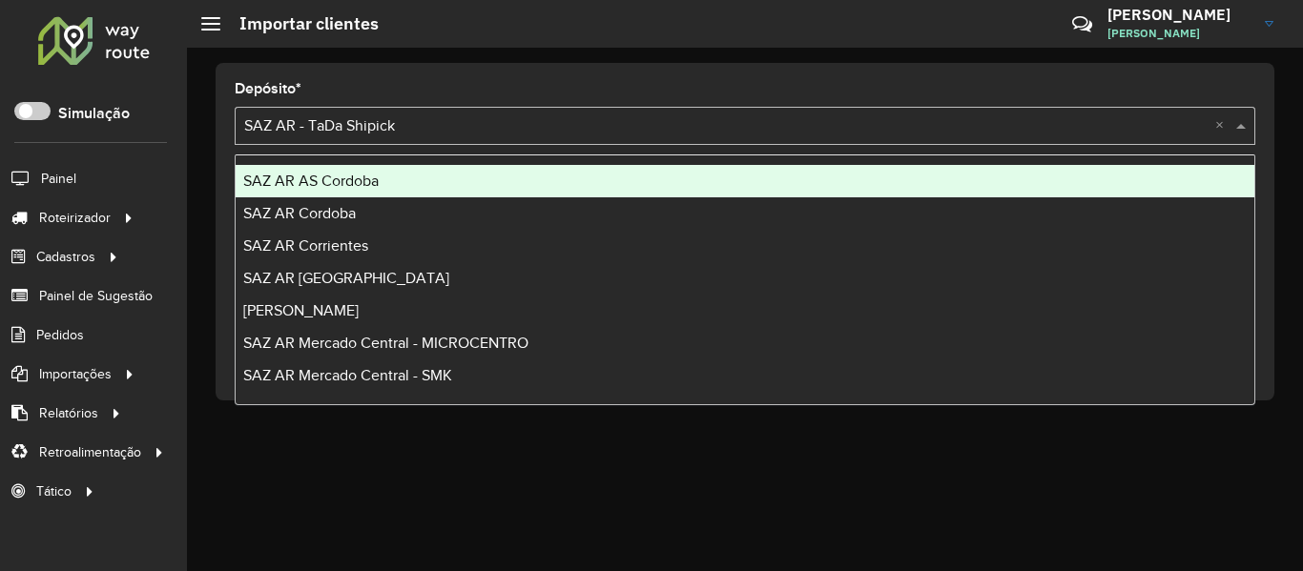
click at [466, 125] on input "text" at bounding box center [726, 126] width 964 height 23
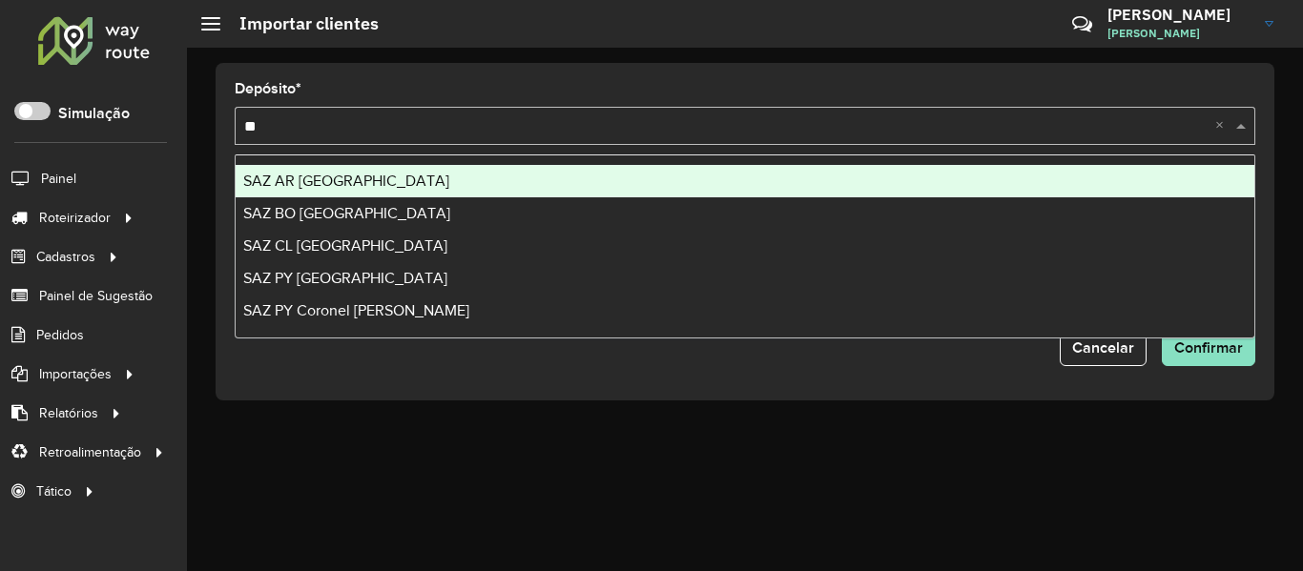
click at [466, 125] on input "**" at bounding box center [726, 126] width 964 height 23
click at [455, 132] on input "**" at bounding box center [726, 126] width 964 height 23
type input "**"
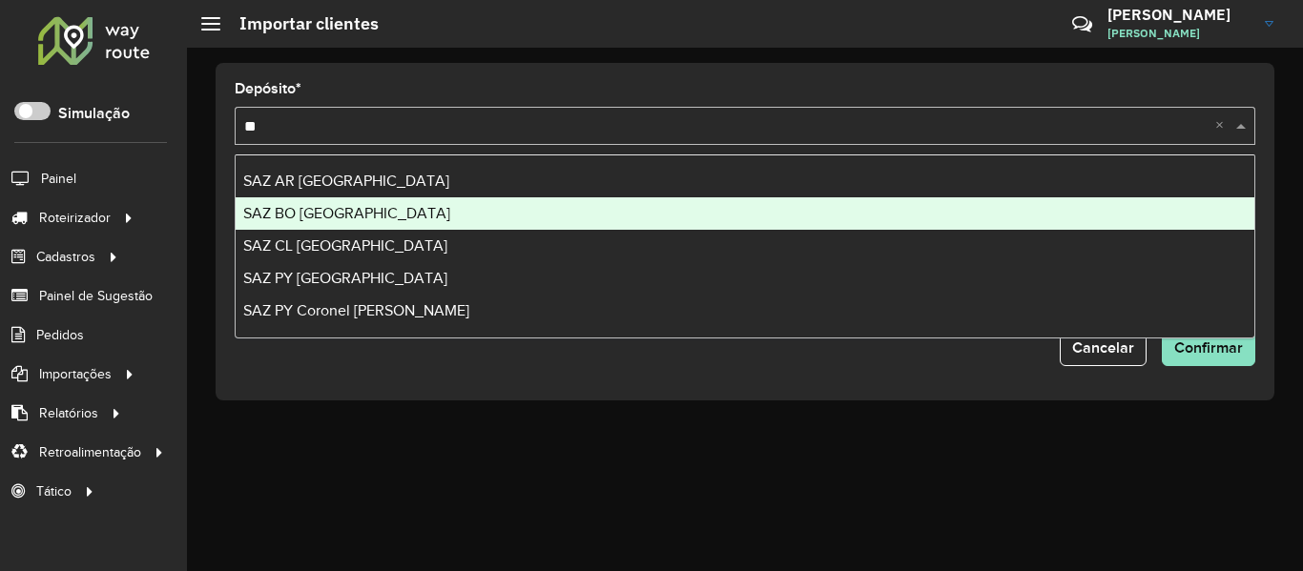
click at [375, 199] on div "SAZ BO [GEOGRAPHIC_DATA]" at bounding box center [745, 213] width 1019 height 32
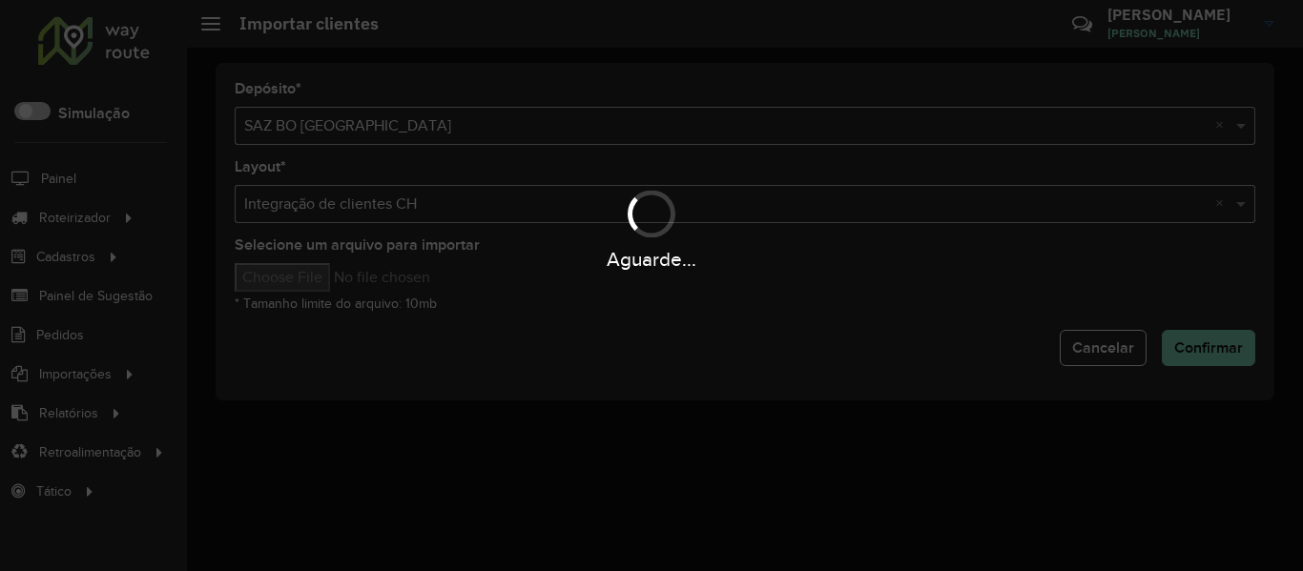
click at [331, 281] on div "Aguarde..." at bounding box center [651, 285] width 1303 height 571
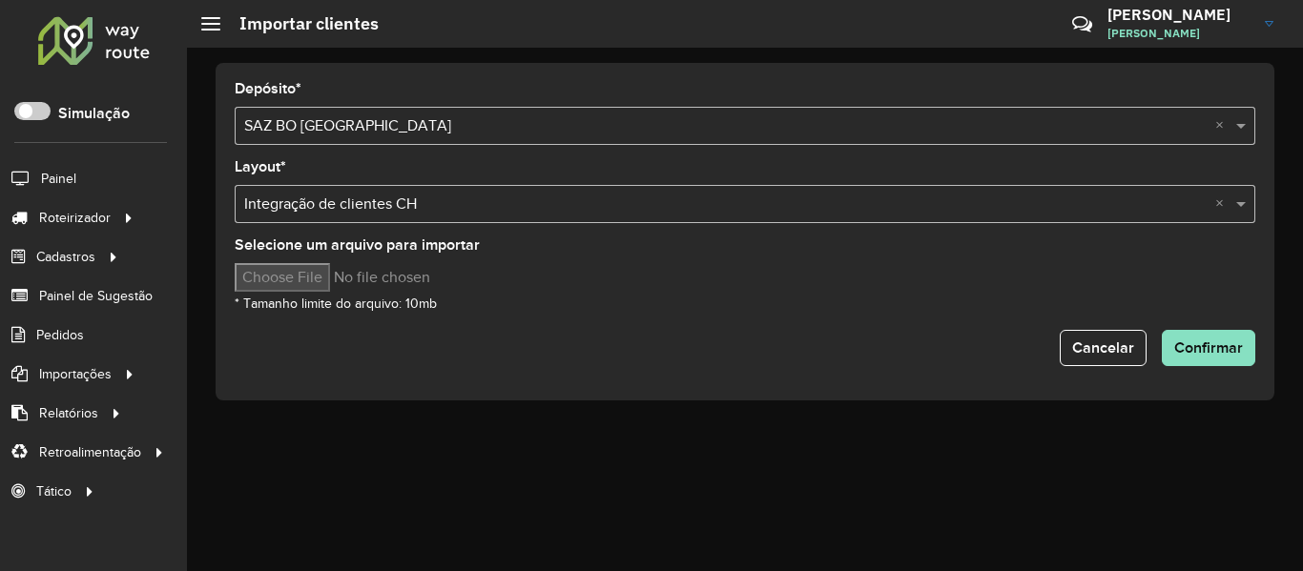
click at [342, 261] on div "Selecione um arquivo para importar * Tamanho limite do arquivo: 10mb" at bounding box center [745, 276] width 1021 height 76
click at [336, 276] on input "Selecione um arquivo para importar" at bounding box center [397, 277] width 324 height 29
type input "**********"
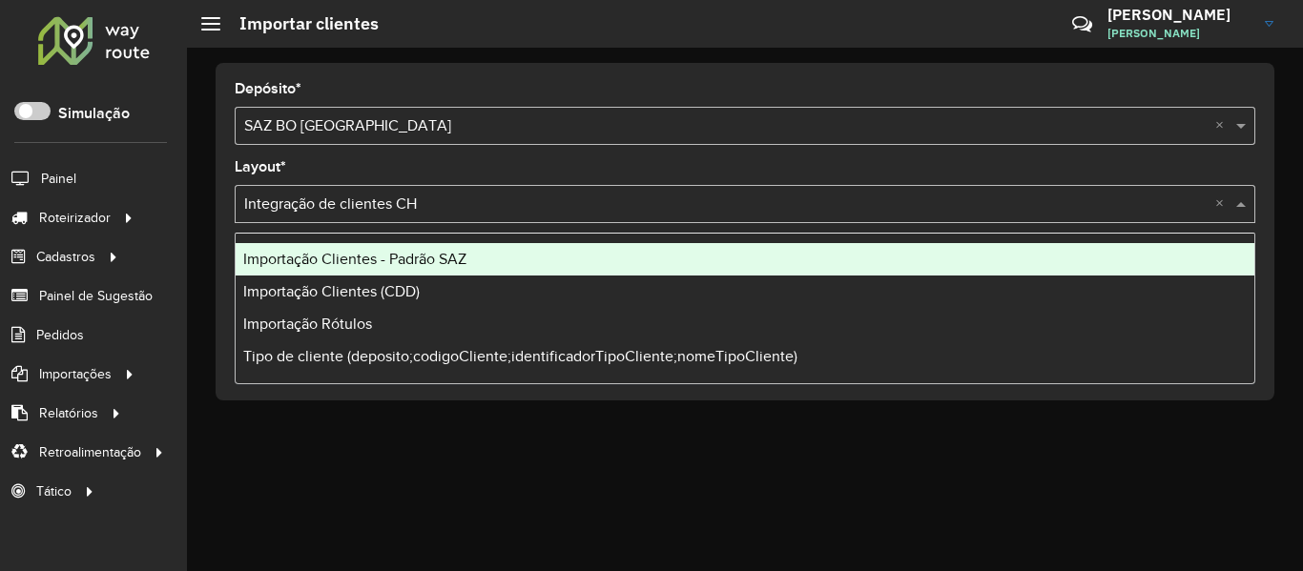
click at [487, 204] on input "text" at bounding box center [726, 205] width 964 height 23
click at [477, 255] on div "Importação Clientes - Padrão SAZ" at bounding box center [745, 259] width 1019 height 32
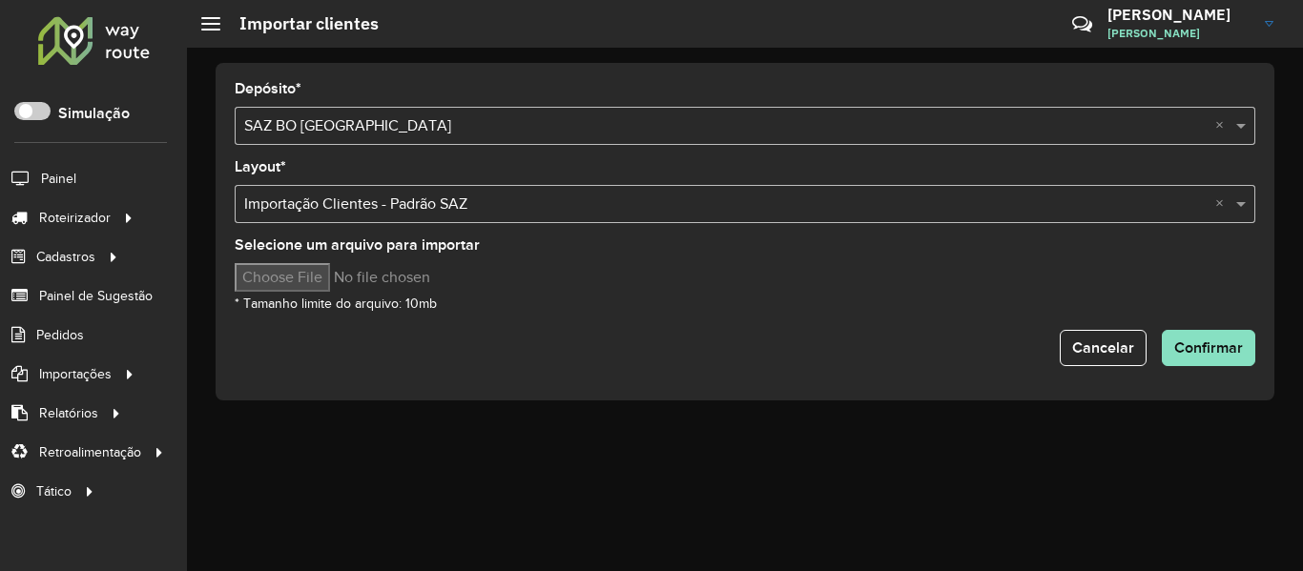
click at [657, 290] on hb-input-file at bounding box center [745, 277] width 1021 height 29
click at [660, 290] on hb-input-file at bounding box center [745, 277] width 1021 height 29
click at [1203, 356] on button "Confirmar" at bounding box center [1208, 348] width 93 height 36
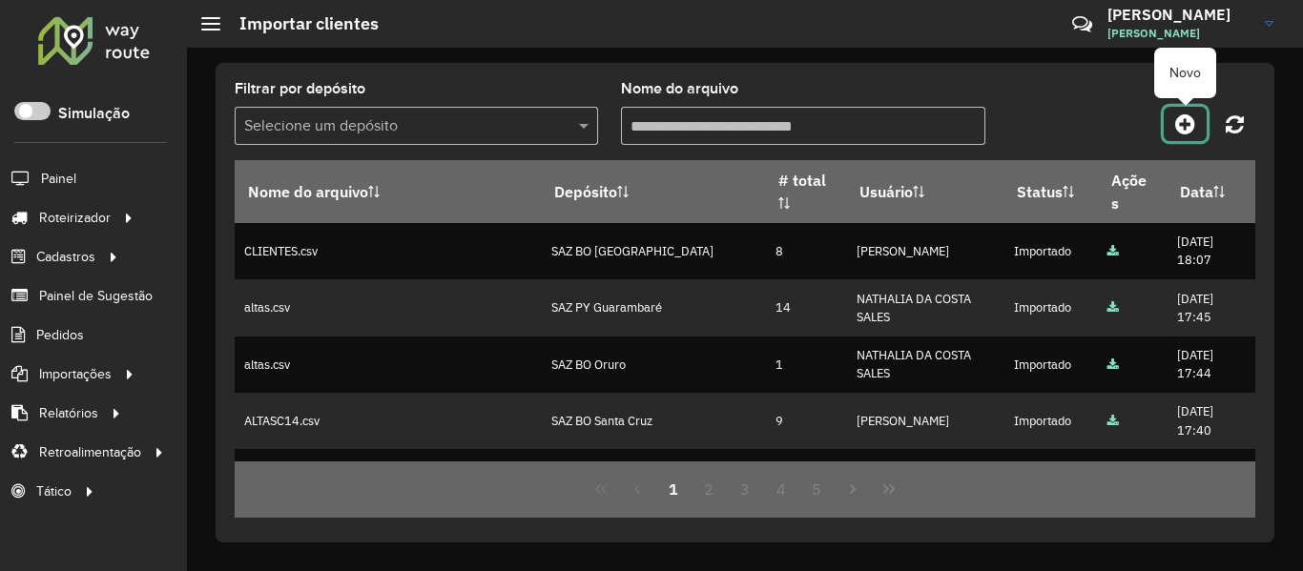
drag, startPoint x: 1168, startPoint y: 128, endPoint x: 1158, endPoint y: 132, distance: 10.3
click at [1168, 127] on link at bounding box center [1185, 124] width 43 height 34
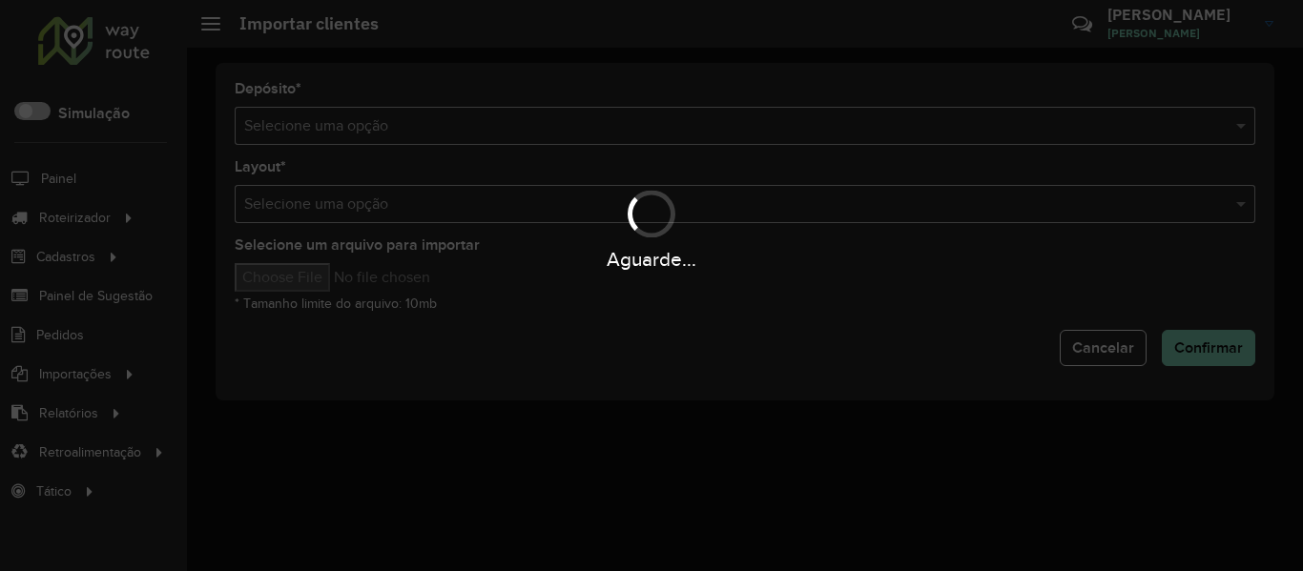
click at [820, 126] on div "Aguarde..." at bounding box center [651, 285] width 1303 height 571
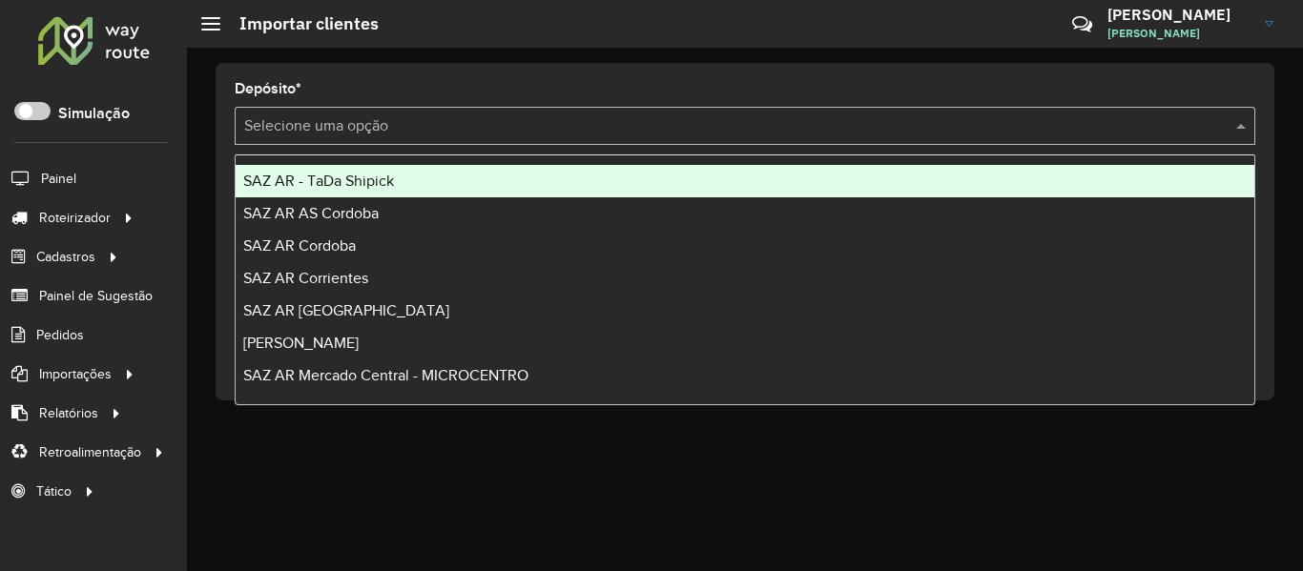
click at [820, 126] on input "text" at bounding box center [726, 126] width 964 height 23
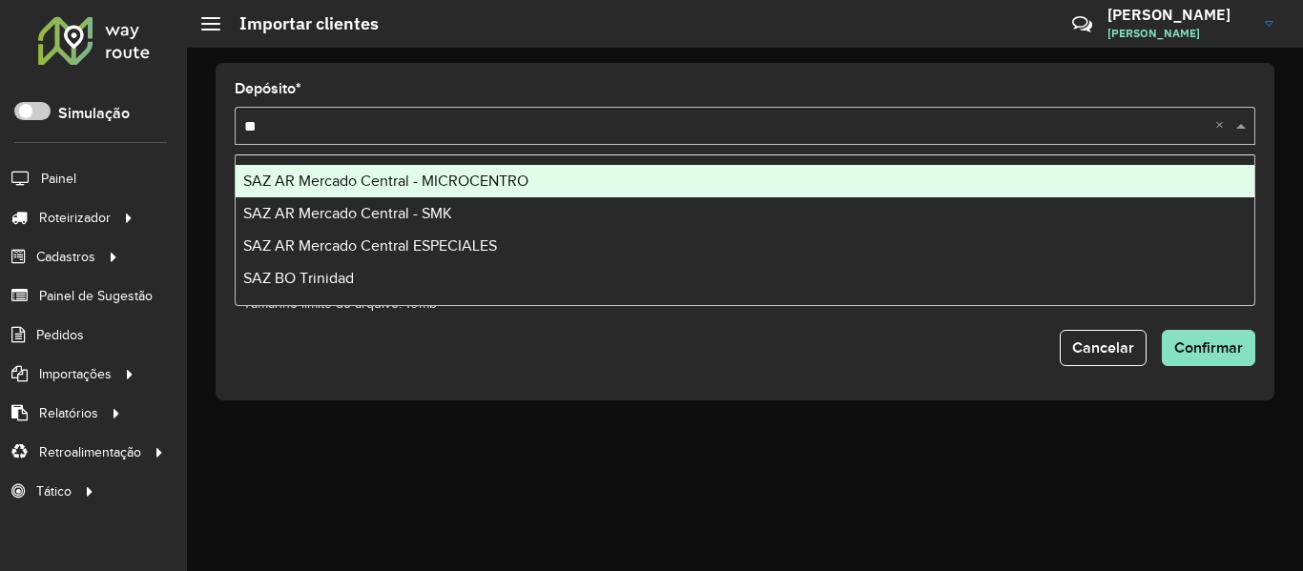
type input "***"
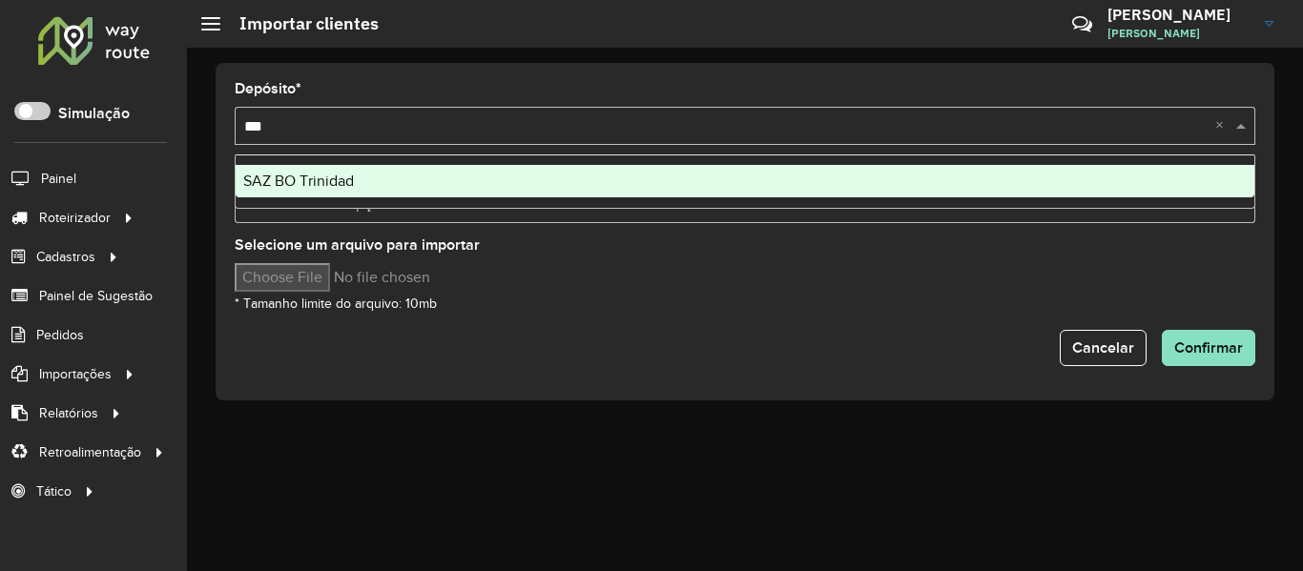
click at [373, 189] on div "SAZ BO Trinidad" at bounding box center [745, 181] width 1019 height 32
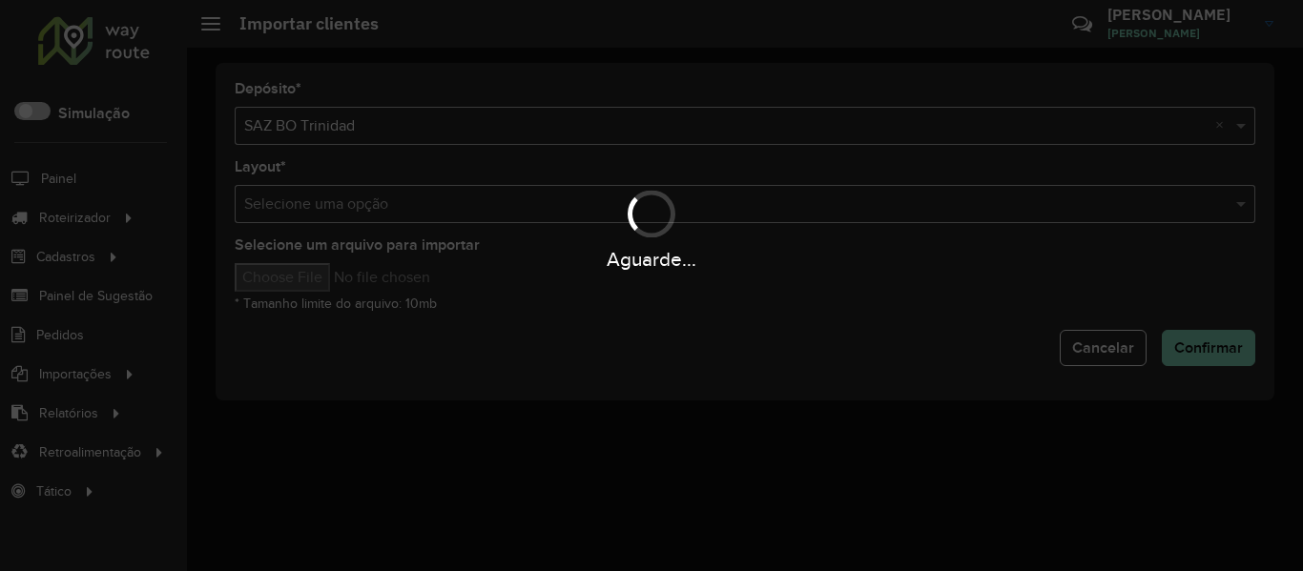
click at [333, 284] on div "Aguarde..." at bounding box center [651, 285] width 1303 height 571
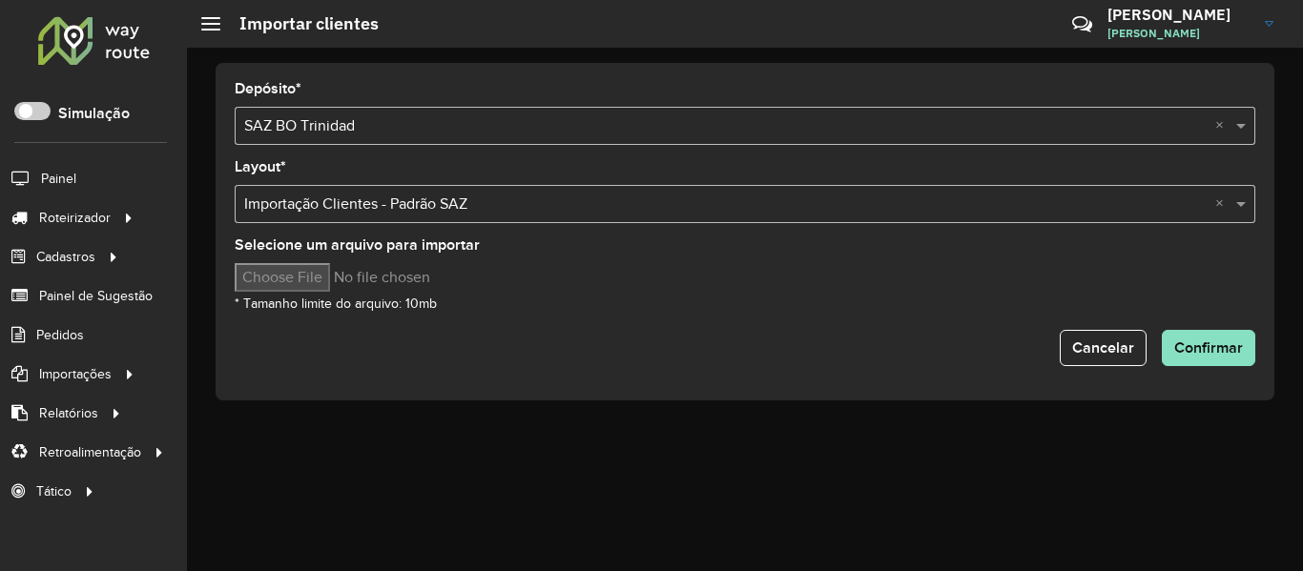
click at [333, 284] on input "Selecione um arquivo para importar" at bounding box center [397, 277] width 324 height 29
type input "**********"
click at [1217, 352] on span "Confirmar" at bounding box center [1208, 348] width 69 height 16
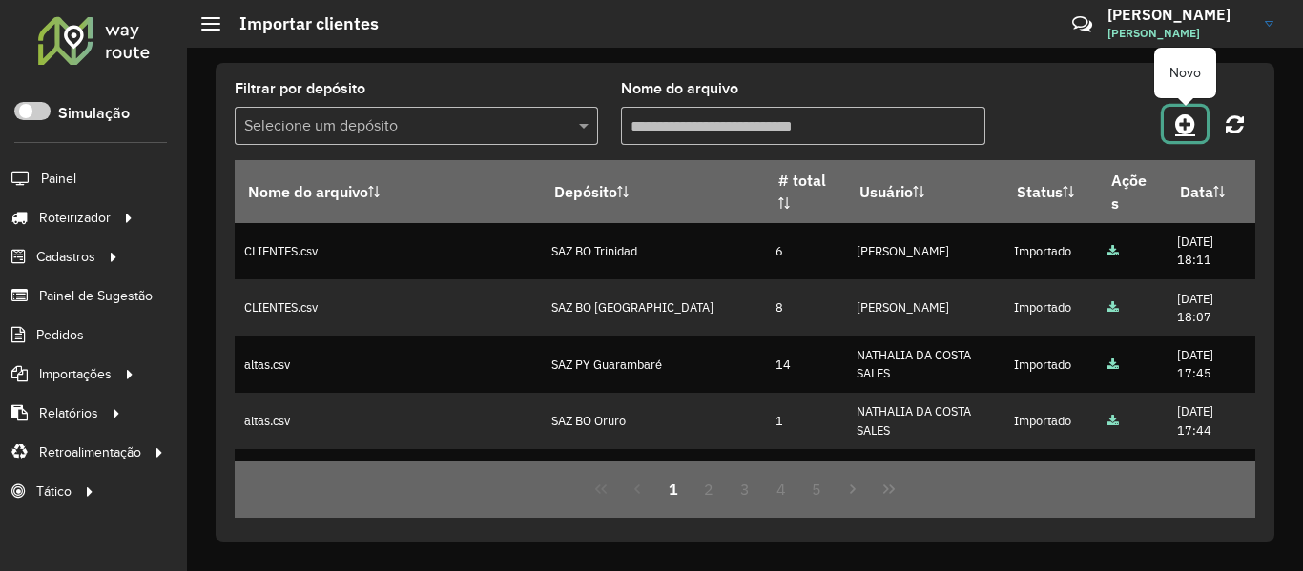
click at [1174, 121] on link at bounding box center [1185, 124] width 43 height 34
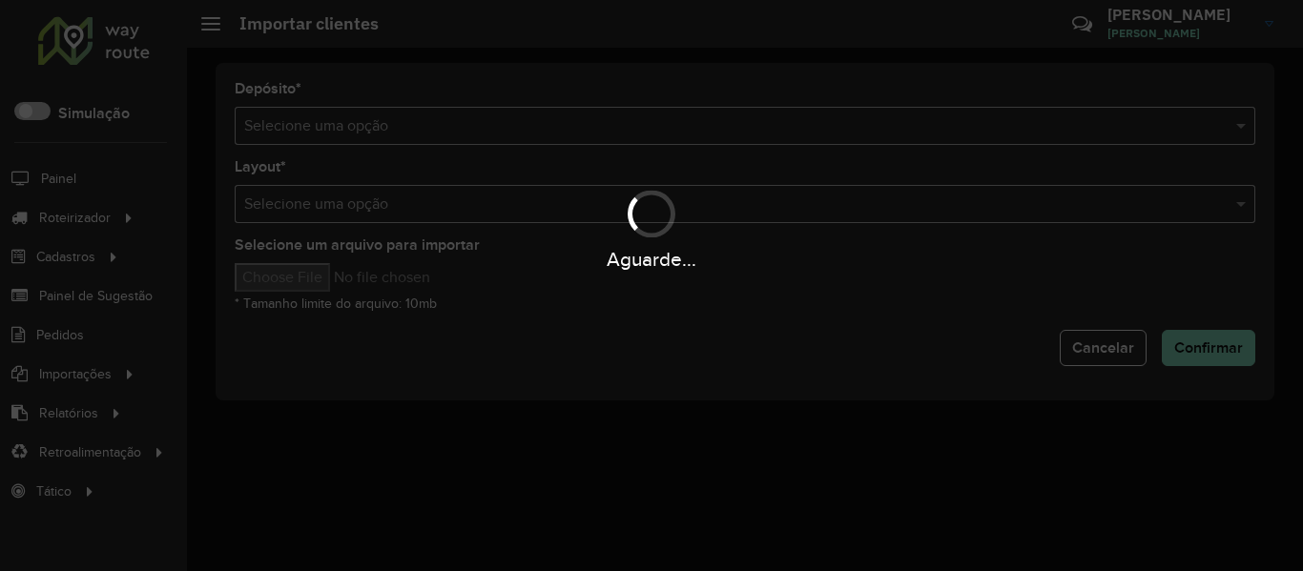
click at [564, 126] on div "Aguarde..." at bounding box center [651, 285] width 1303 height 571
click at [564, 126] on hb-app "Aguarde... Pop-up bloqueado! Seu navegador bloqueou automáticamente a abertura …" at bounding box center [651, 285] width 1303 height 571
click at [564, 126] on input "text" at bounding box center [726, 126] width 964 height 23
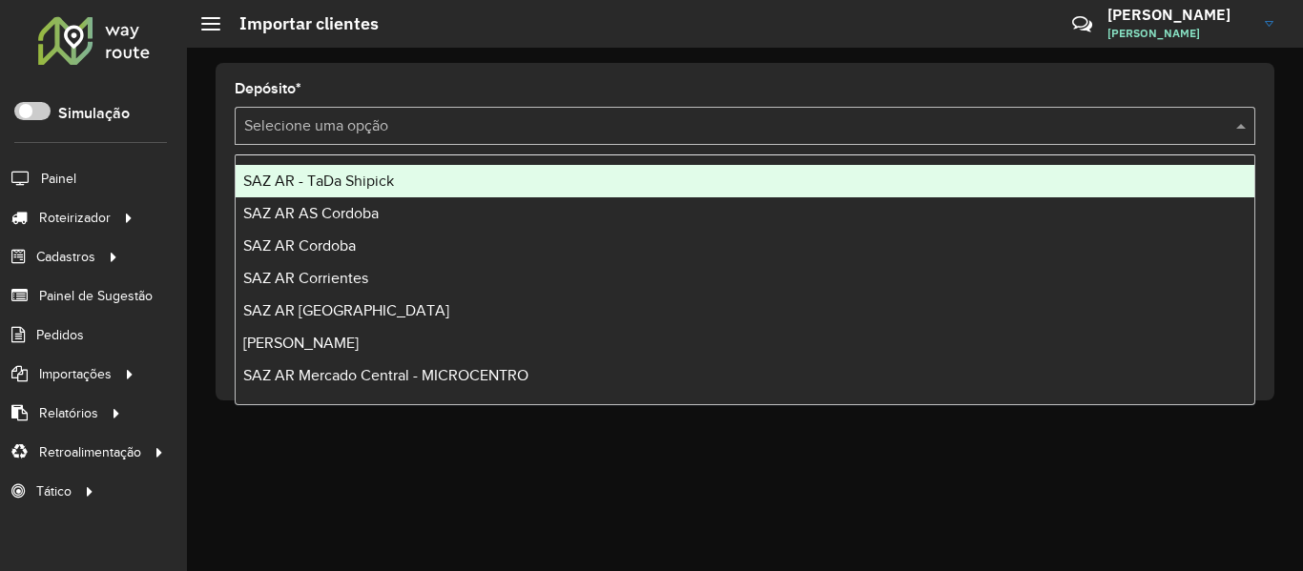
click at [564, 126] on input "text" at bounding box center [726, 126] width 964 height 23
click at [550, 115] on input "text" at bounding box center [726, 126] width 964 height 23
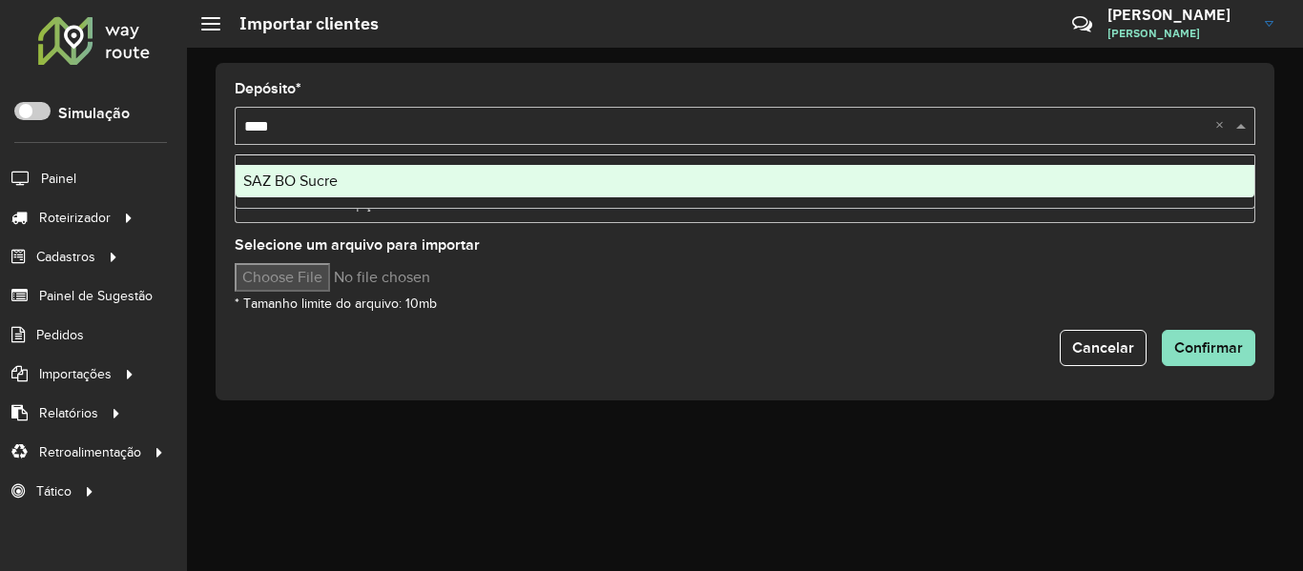
type input "*****"
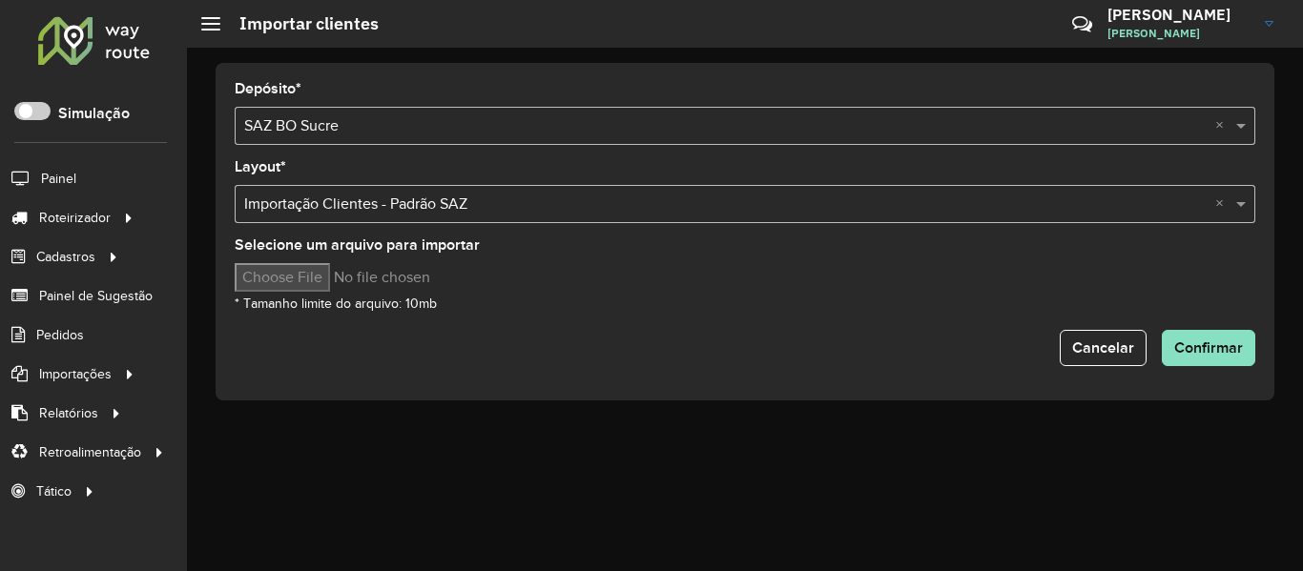
click at [330, 278] on input "Selecione um arquivo para importar" at bounding box center [397, 277] width 324 height 29
type input "**********"
click at [1231, 348] on span "Confirmar" at bounding box center [1208, 348] width 69 height 16
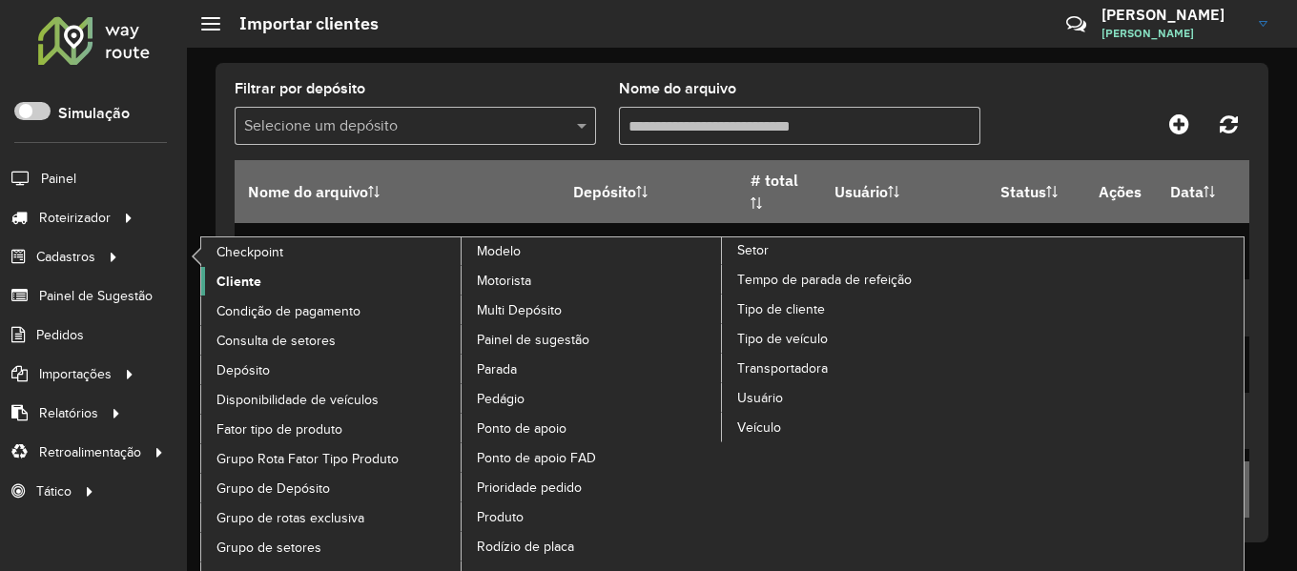
click at [256, 280] on span "Cliente" at bounding box center [239, 282] width 45 height 20
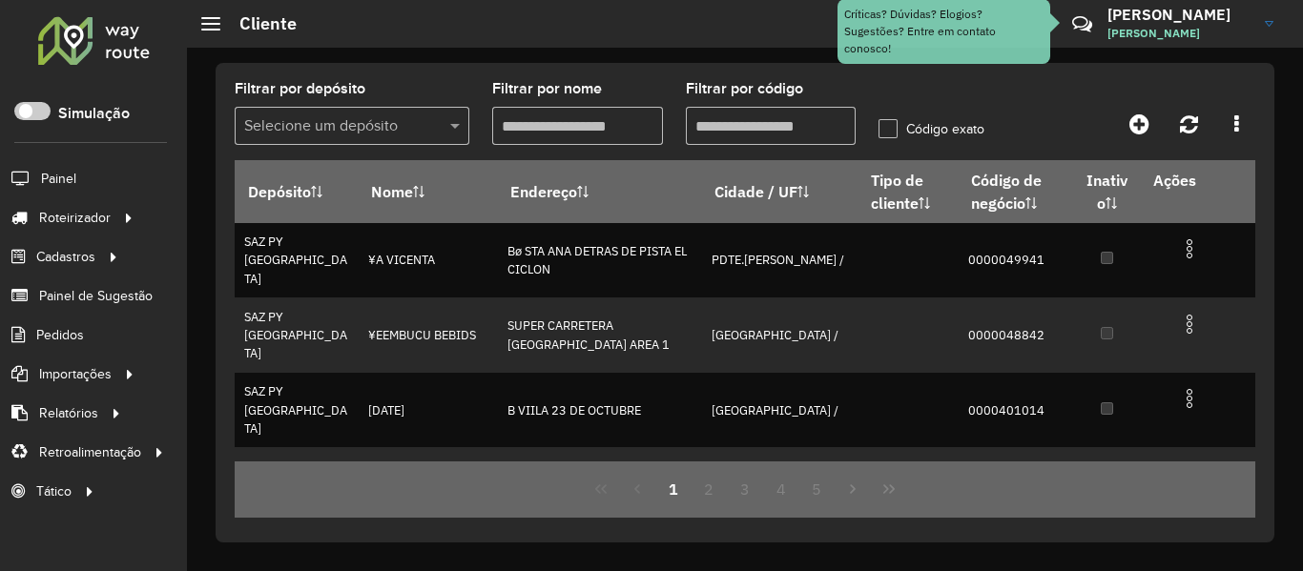
click at [594, 122] on input "Filtrar por nome" at bounding box center [577, 126] width 171 height 38
paste input "**********"
type input "**********"
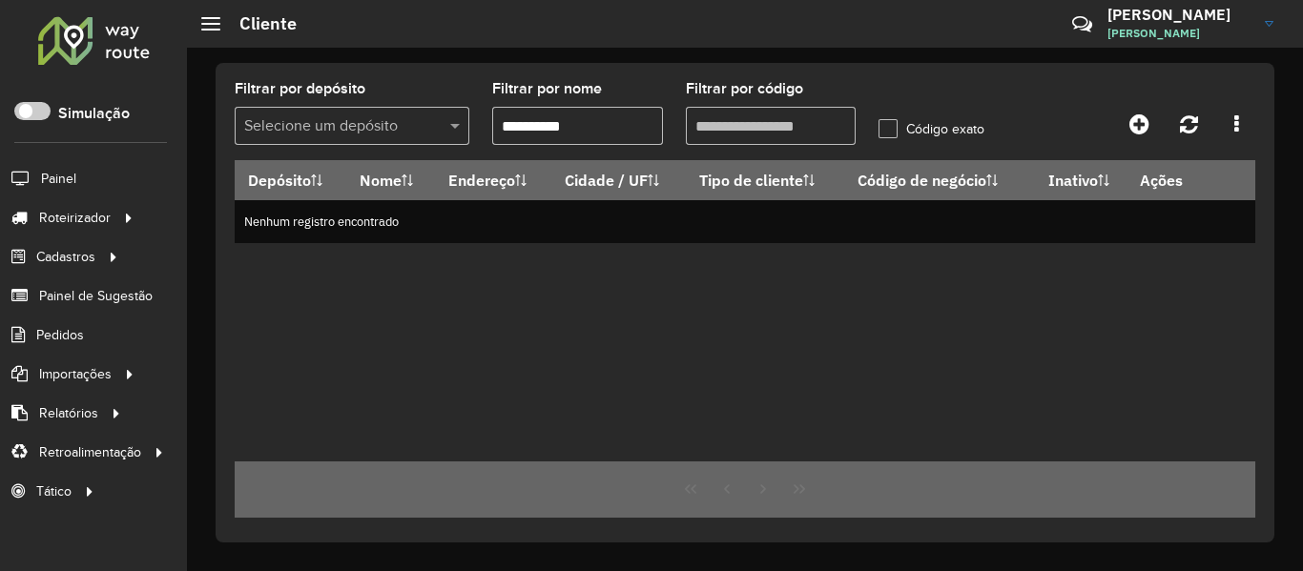
click at [649, 132] on input "**********" at bounding box center [577, 126] width 171 height 38
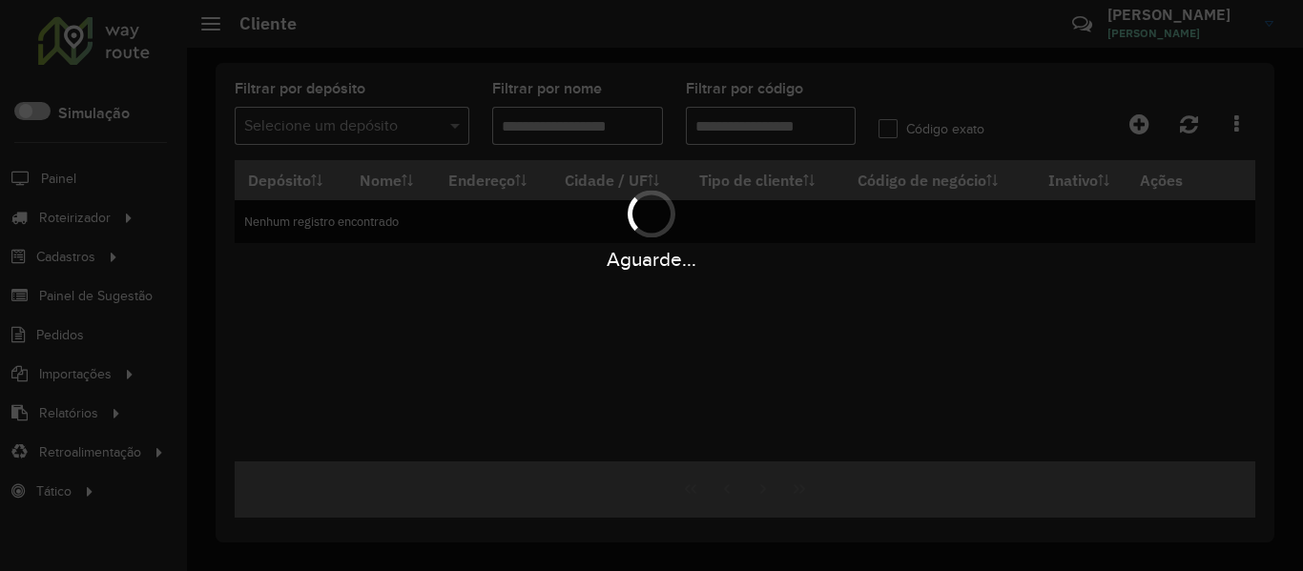
click at [717, 119] on div "Aguarde..." at bounding box center [651, 285] width 1303 height 571
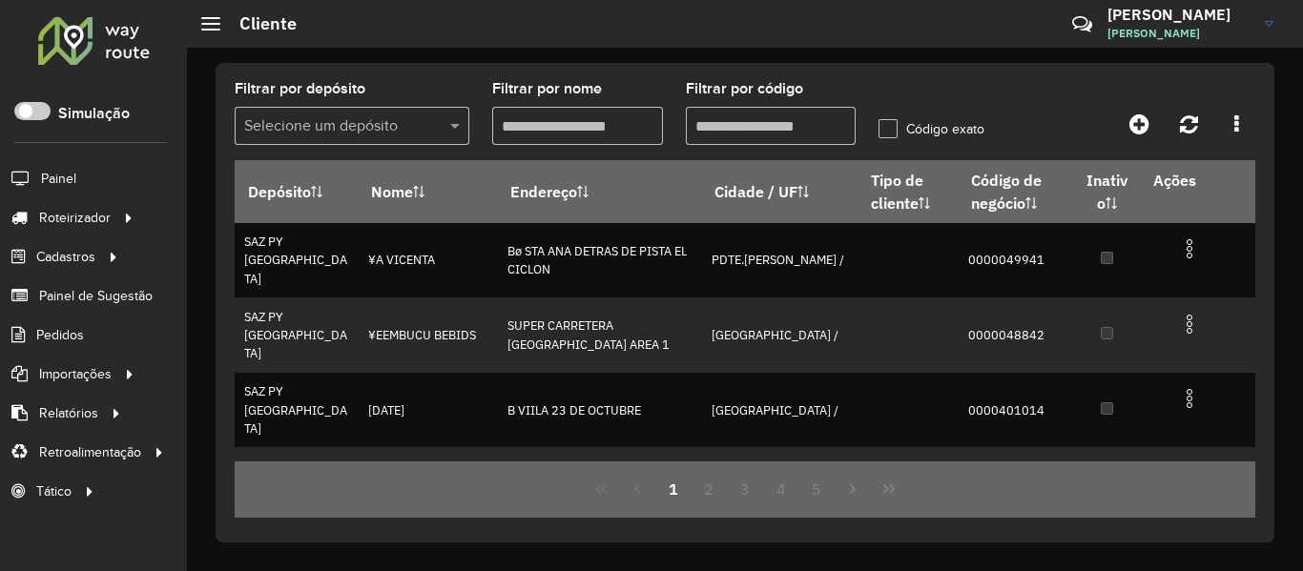
click at [739, 125] on input "Filtrar por código" at bounding box center [771, 126] width 171 height 38
paste input "**********"
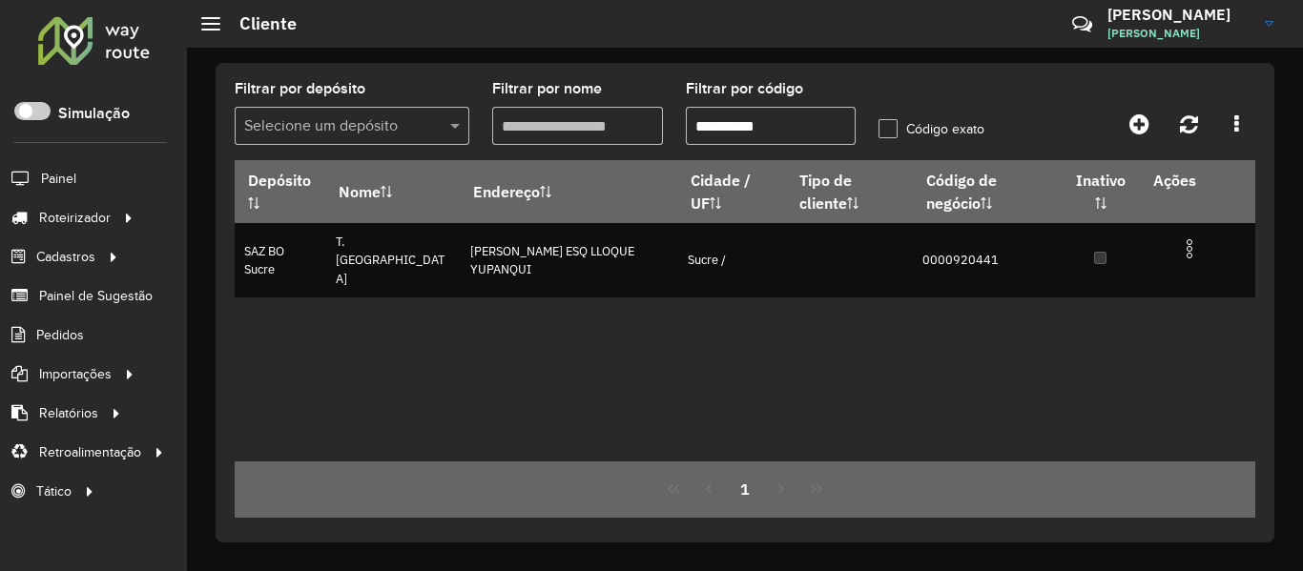
type input "**********"
click at [984, 325] on div "Depósito Nome Endereço Cidade / UF Tipo de cliente Código de negócio Inativo Aç…" at bounding box center [745, 310] width 1021 height 301
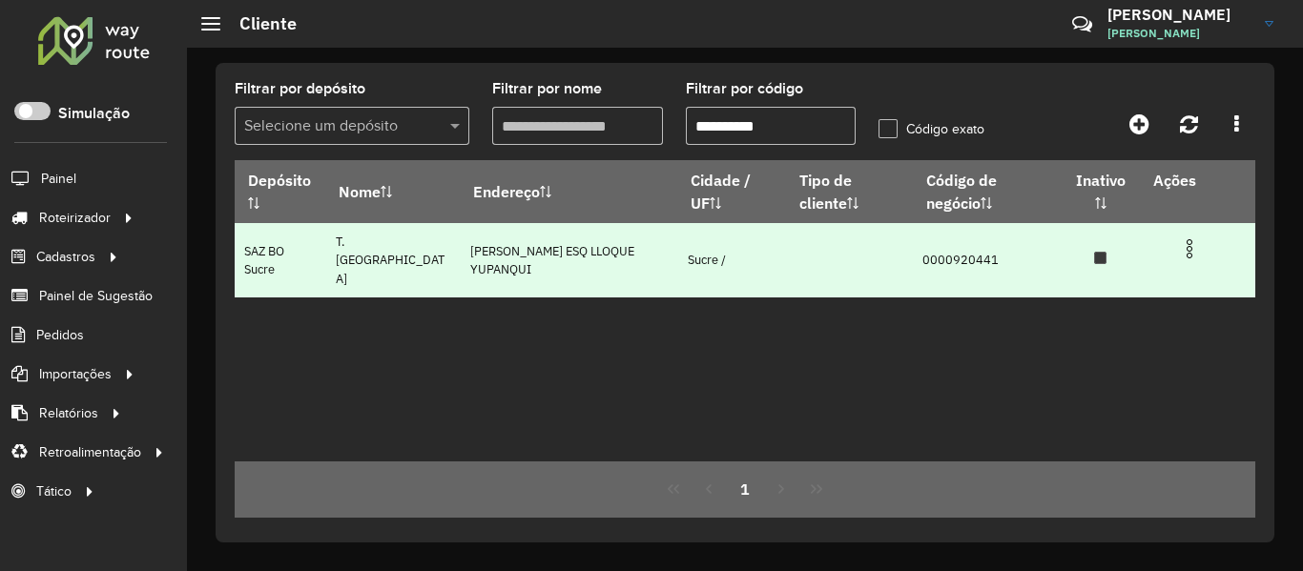
click at [1198, 255] on img at bounding box center [1189, 249] width 23 height 23
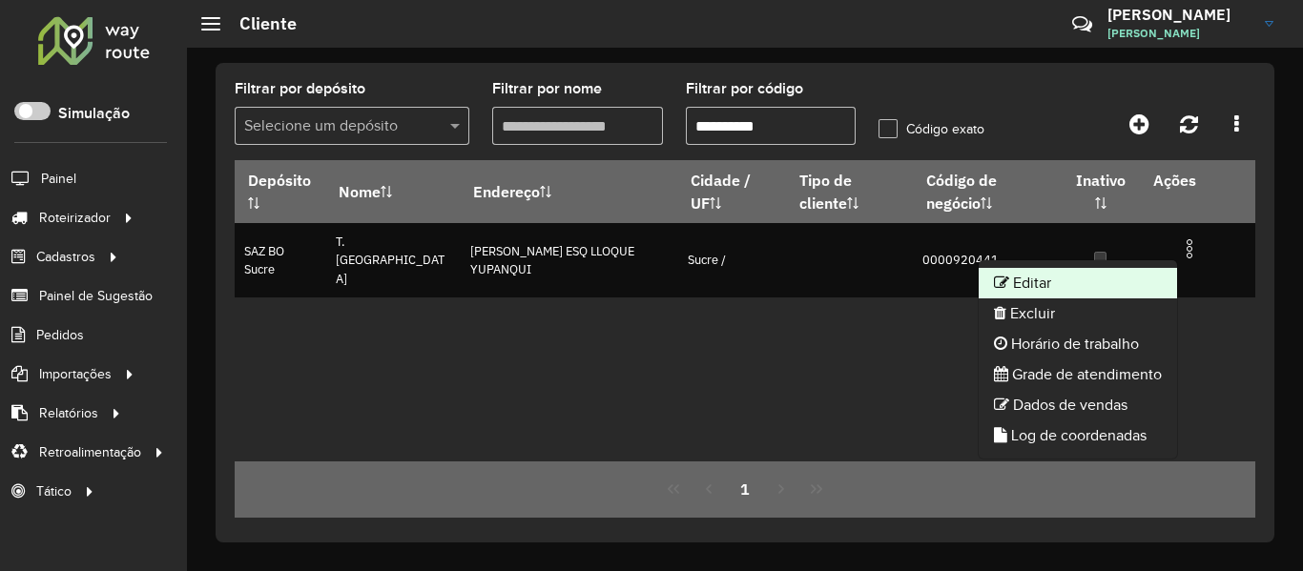
click at [1081, 284] on li "Editar" at bounding box center [1078, 283] width 198 height 31
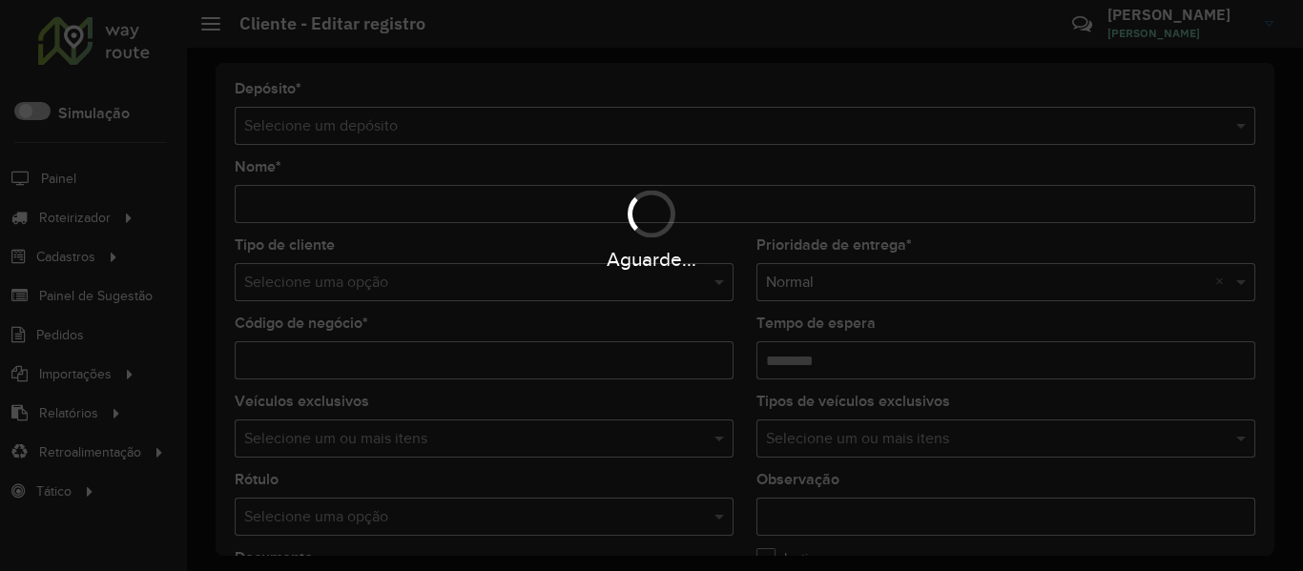
type input "**********"
type input "********"
type input "**********"
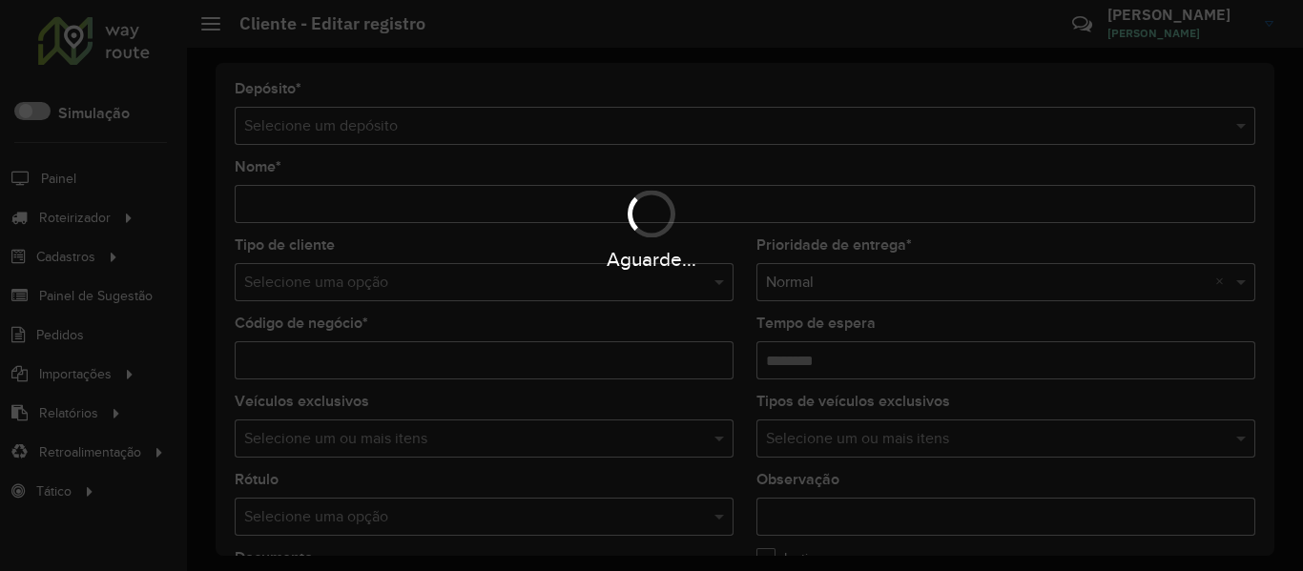
type input "*****"
type input "**********"
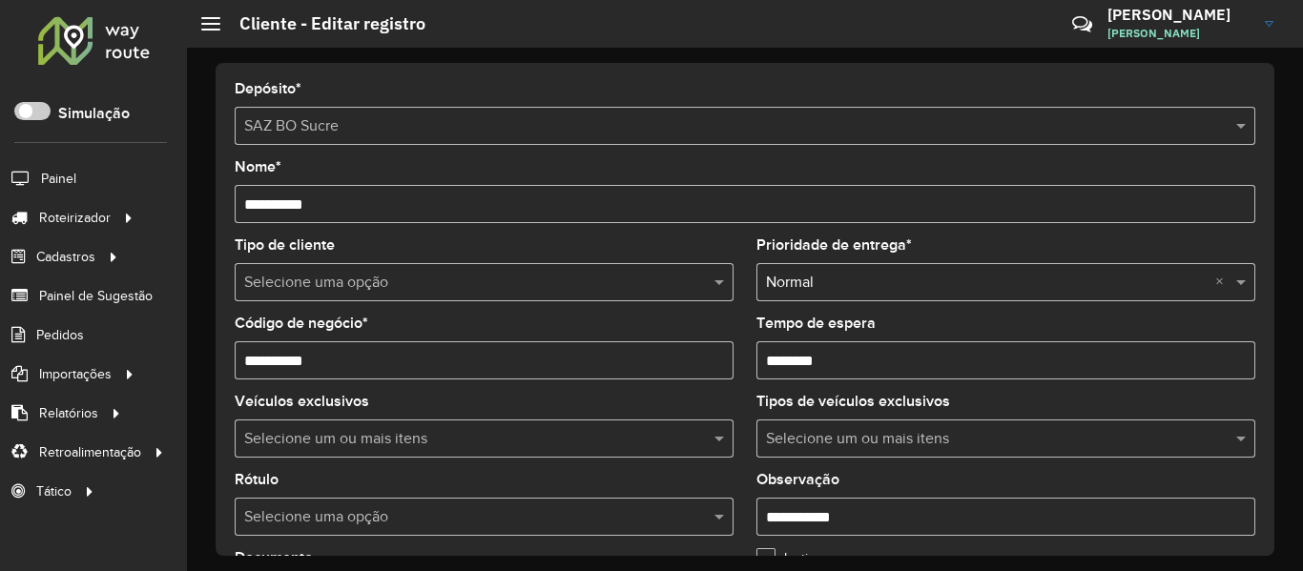
scroll to position [668, 0]
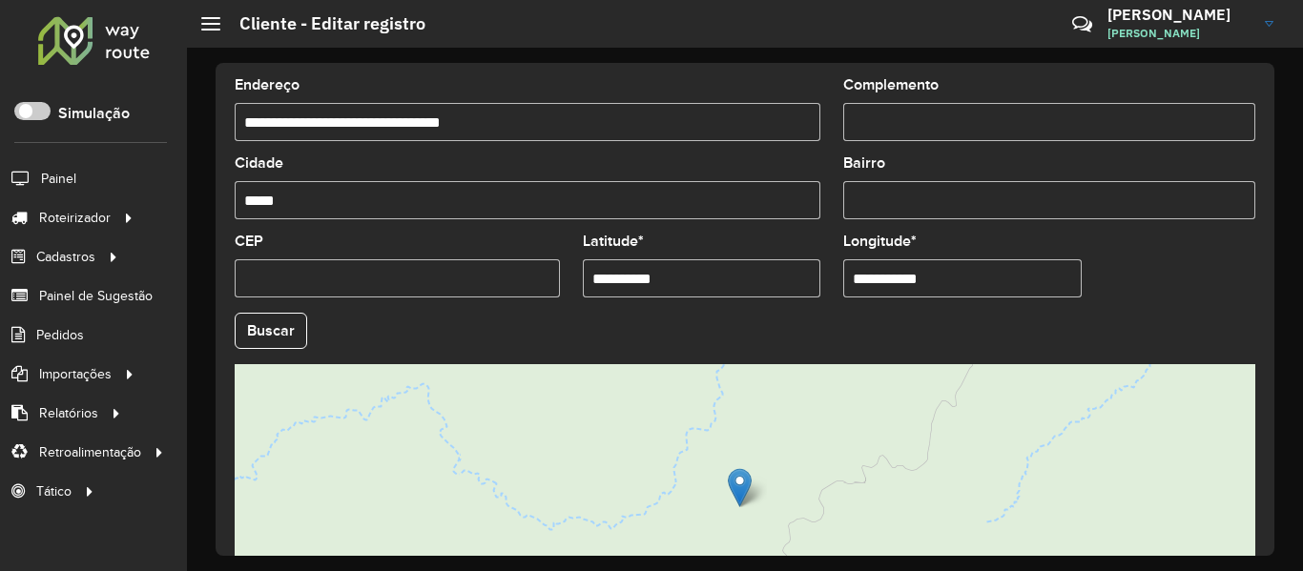
click at [745, 271] on input "**********" at bounding box center [702, 278] width 238 height 38
paste input "*"
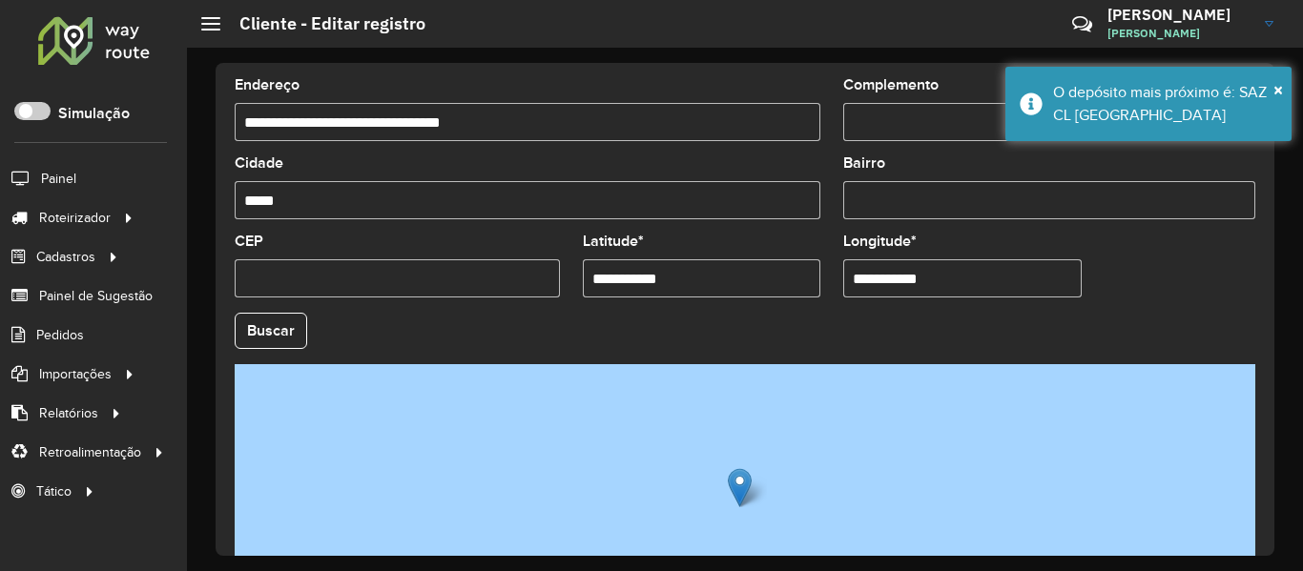
click at [720, 280] on input "**********" at bounding box center [702, 278] width 238 height 38
paste input "text"
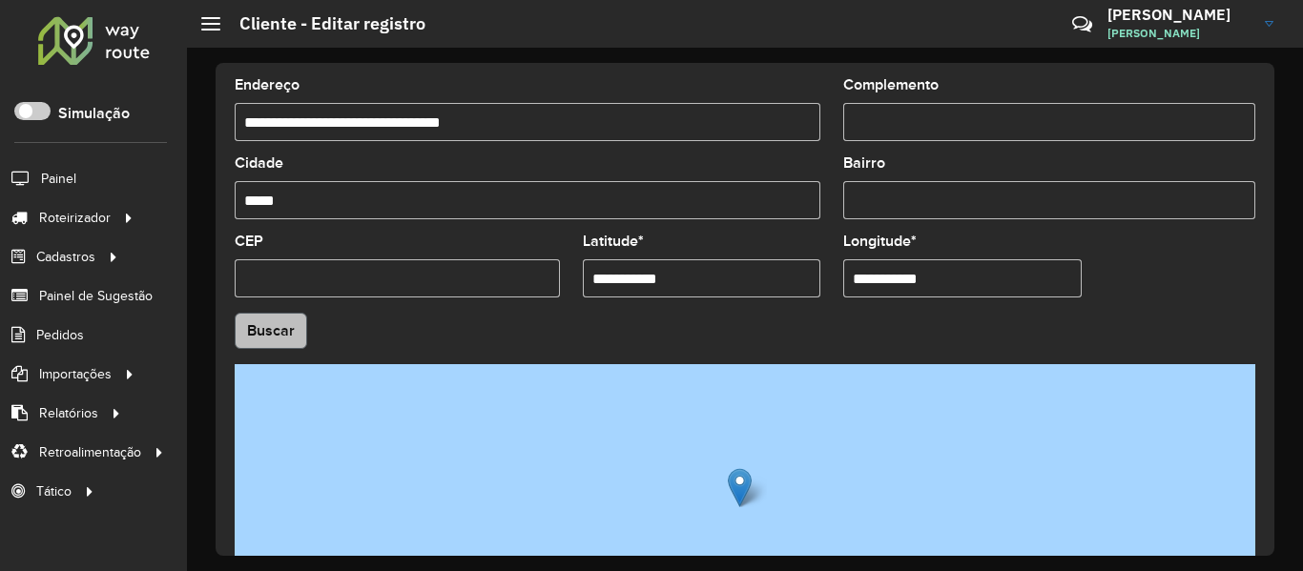
type input "**********"
click at [259, 328] on hb-app "Aguarde... Pop-up bloqueado! Seu navegador bloqueou automáticamente a abertura …" at bounding box center [651, 285] width 1303 height 571
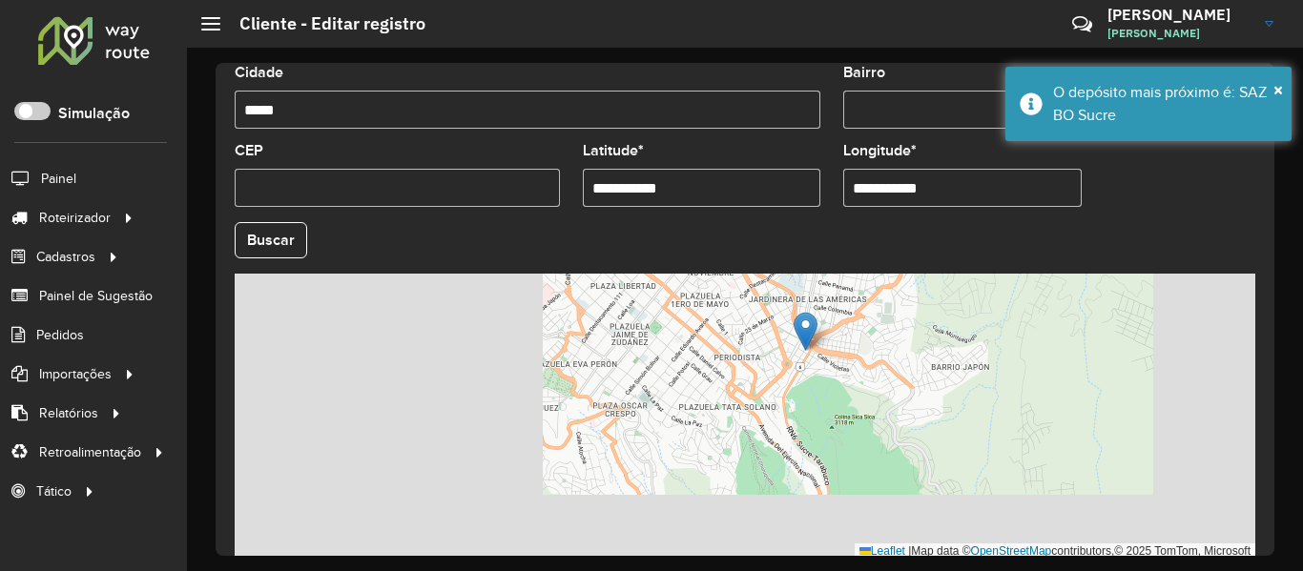
scroll to position [848, 0]
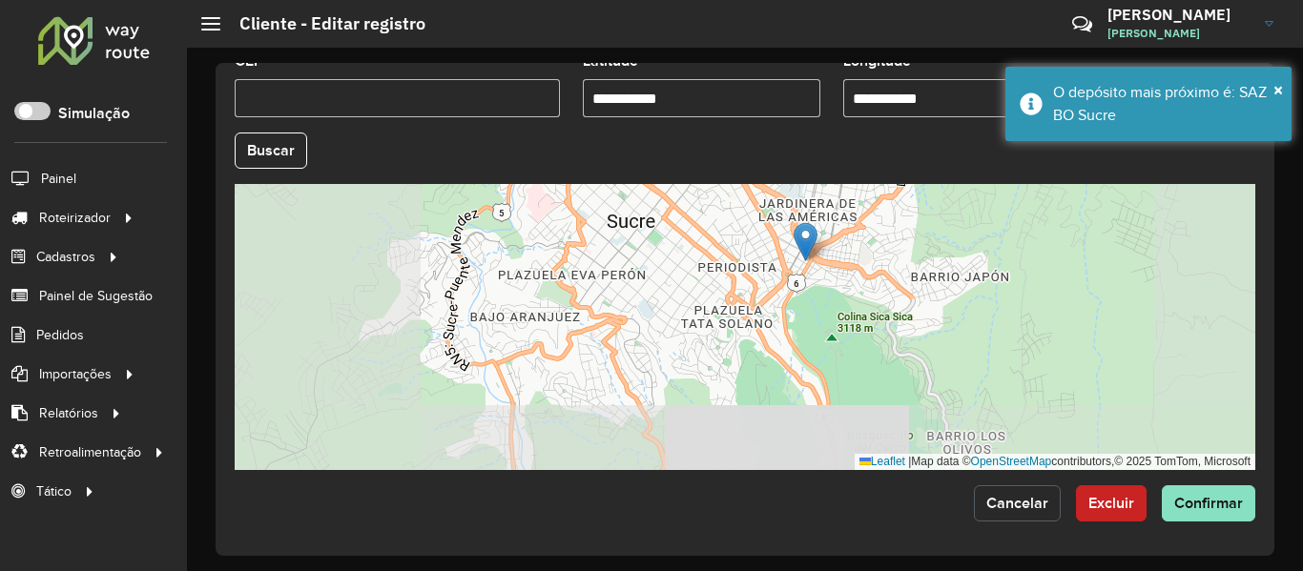
click at [1006, 502] on span "Cancelar" at bounding box center [1017, 503] width 62 height 16
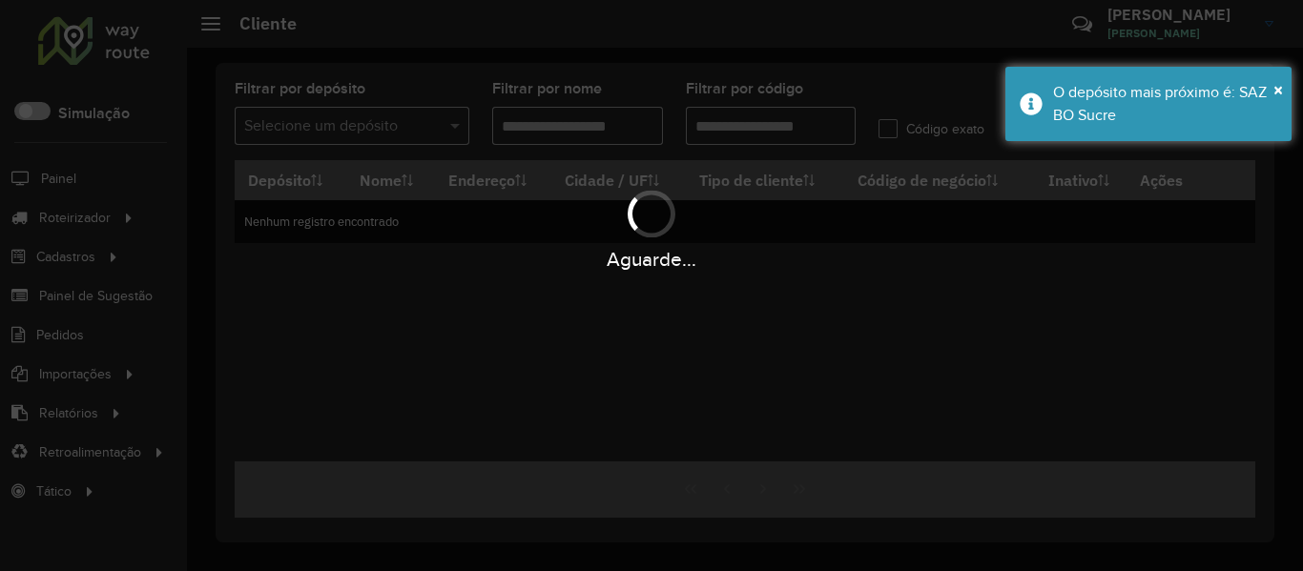
type input "**********"
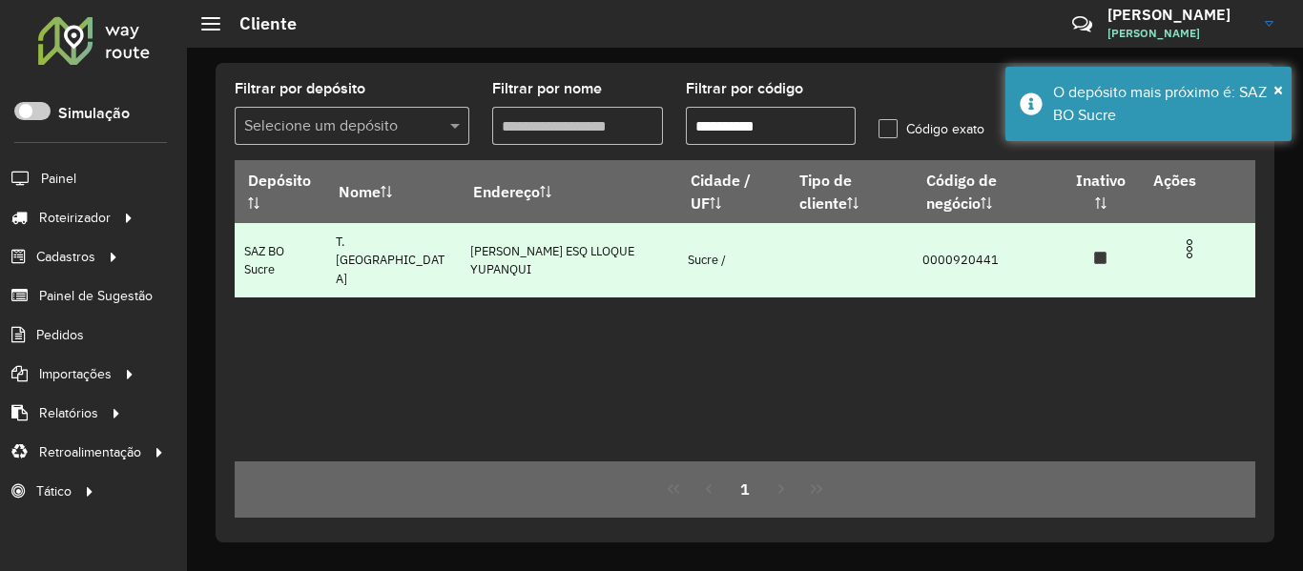
click at [1185, 253] on img at bounding box center [1189, 249] width 23 height 23
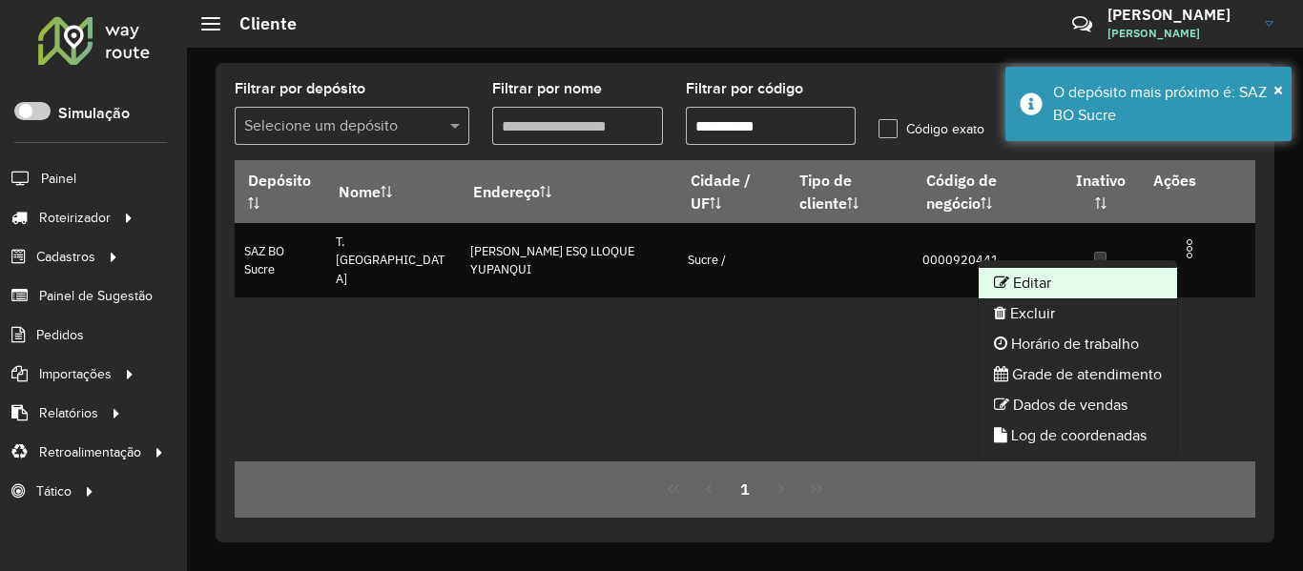
click at [1103, 273] on li "Editar" at bounding box center [1078, 283] width 198 height 31
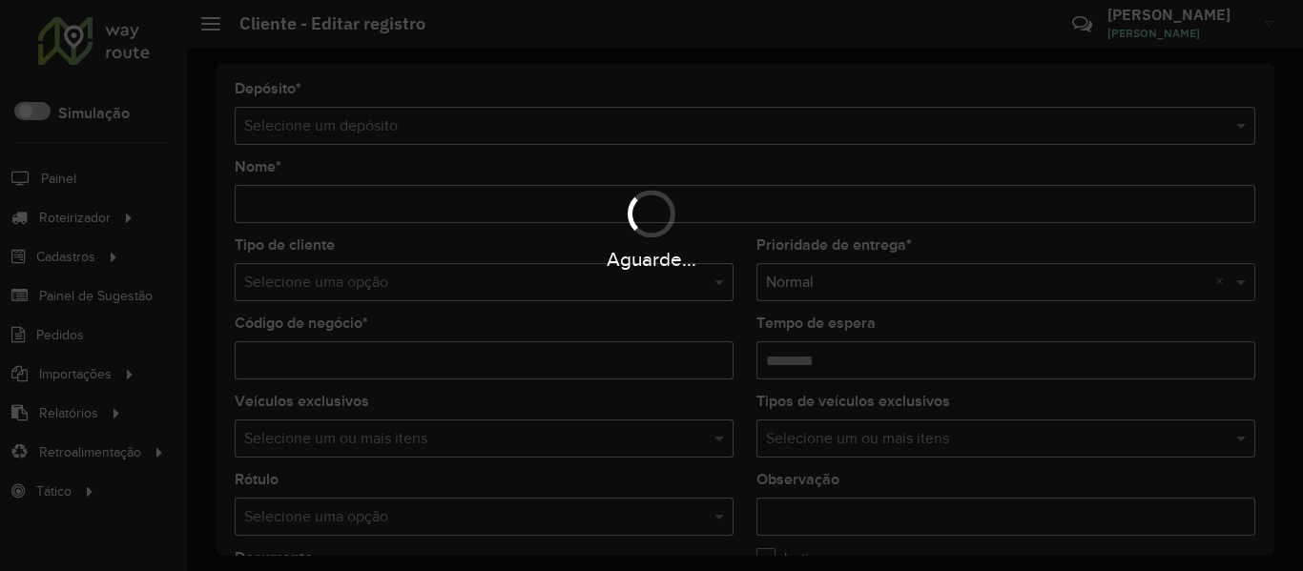
type input "**********"
type input "********"
type input "**********"
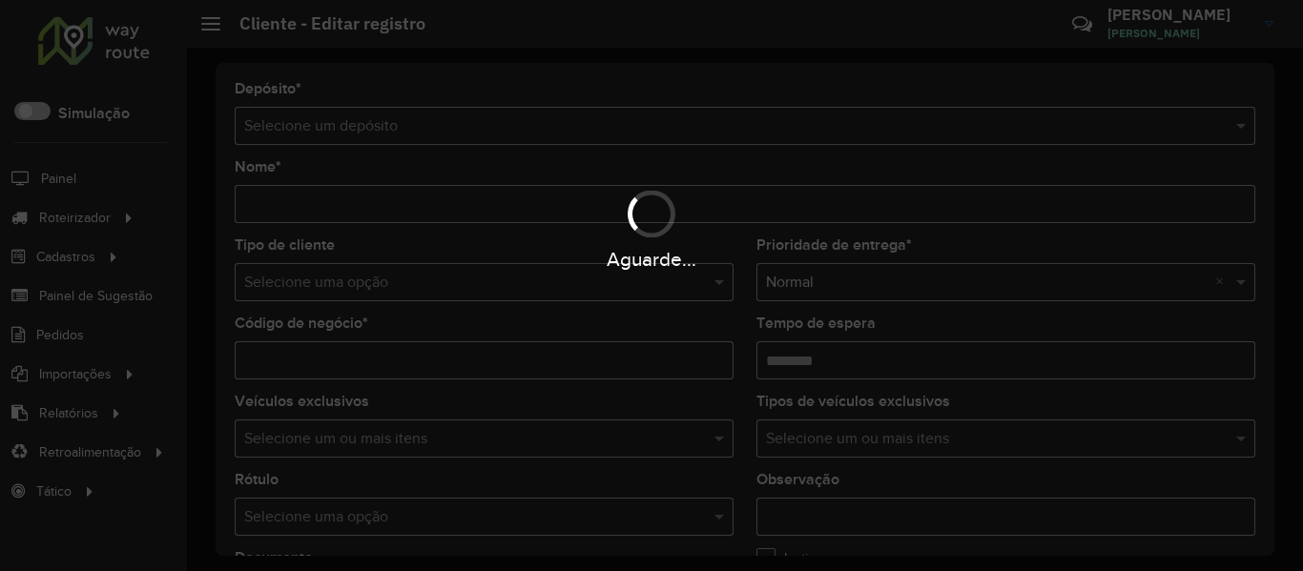
type input "*****"
type input "**********"
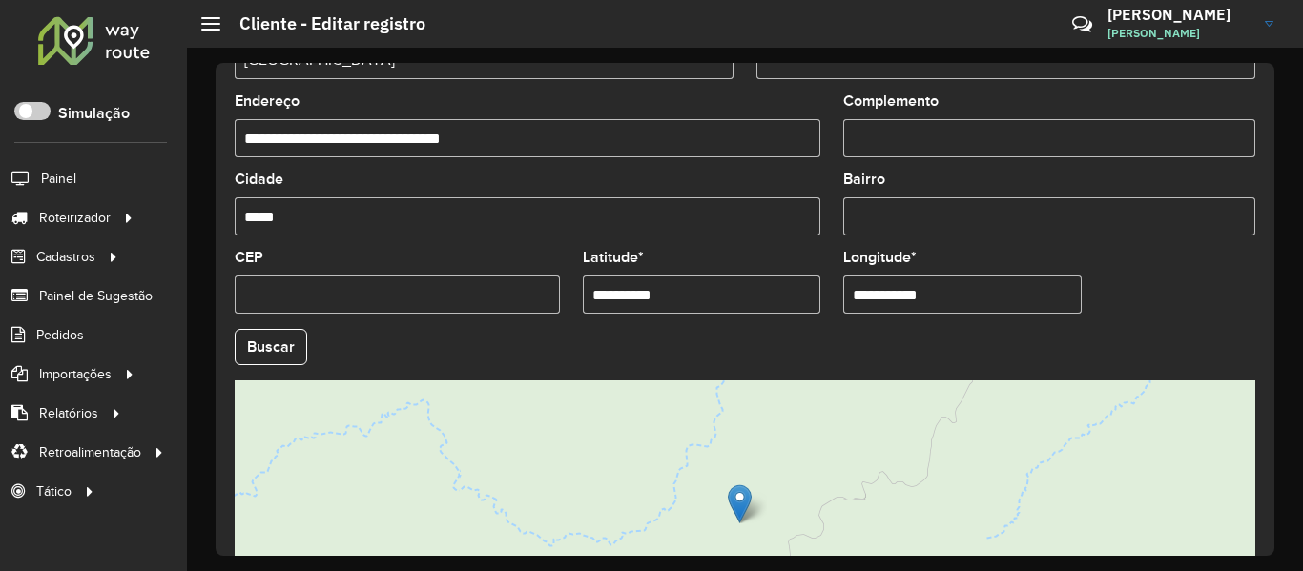
scroll to position [668, 0]
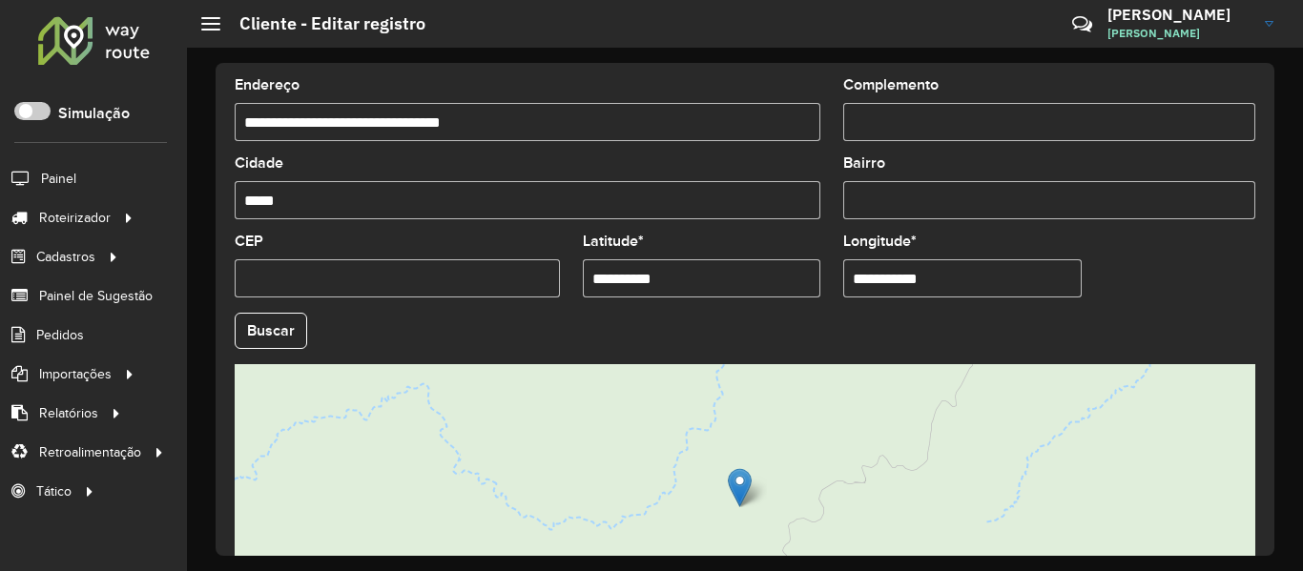
click at [614, 284] on input "**********" at bounding box center [702, 278] width 238 height 38
type input "**********"
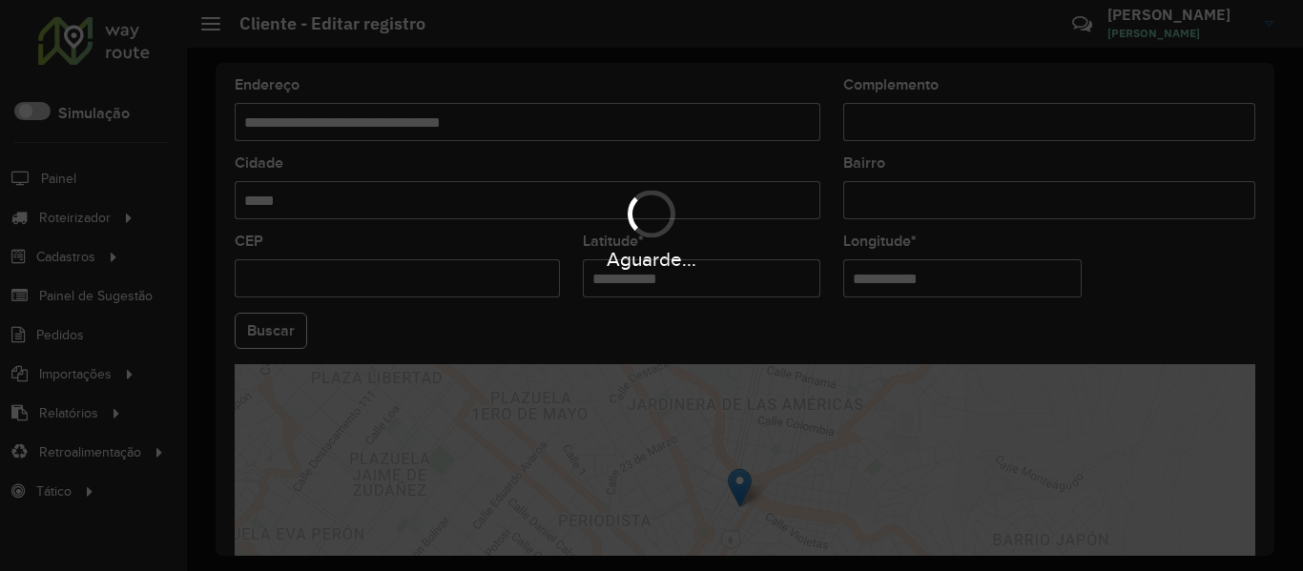
click at [297, 331] on hb-app "Aguarde... Pop-up bloqueado! Seu navegador bloqueou automáticamente a abertura …" at bounding box center [651, 285] width 1303 height 571
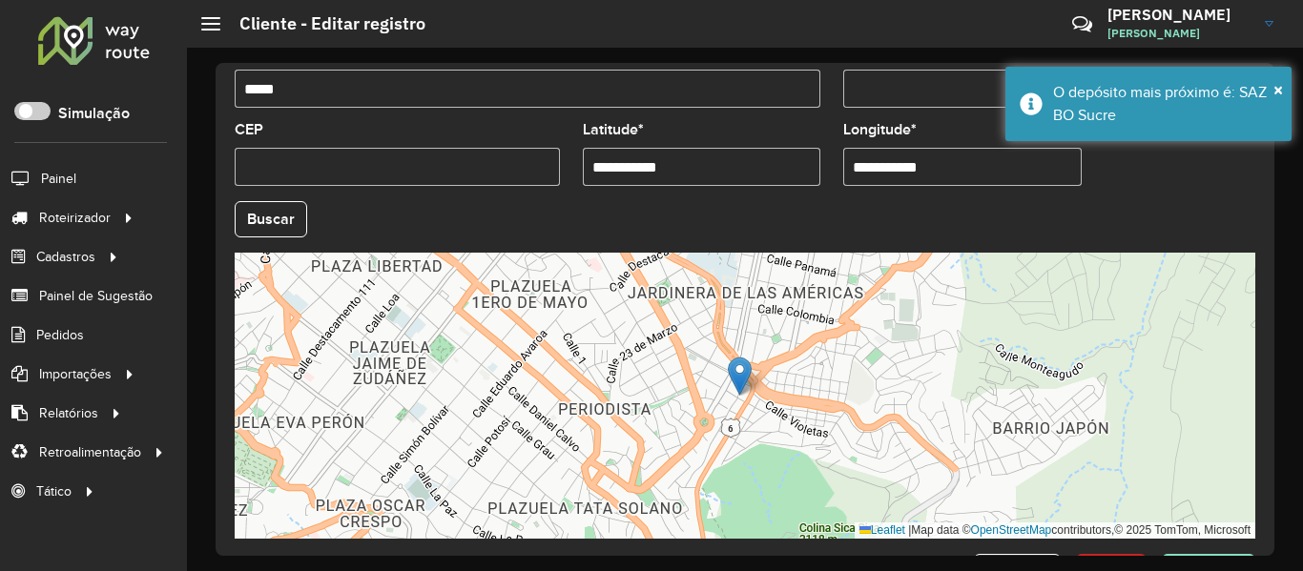
scroll to position [848, 0]
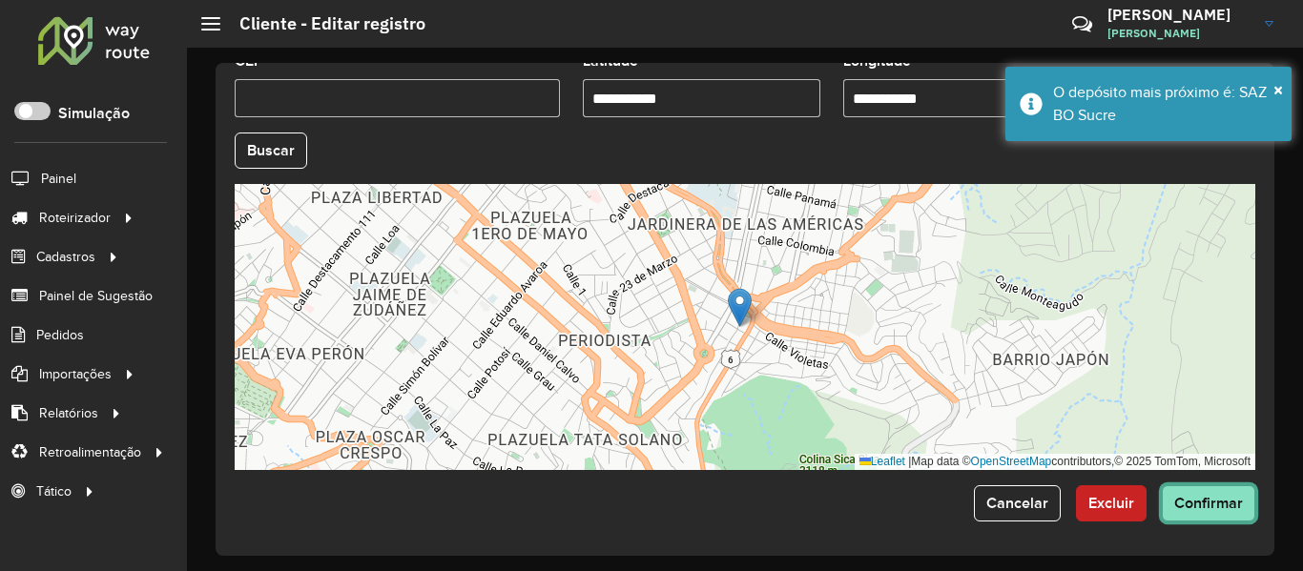
click at [1207, 507] on span "Confirmar" at bounding box center [1208, 503] width 69 height 16
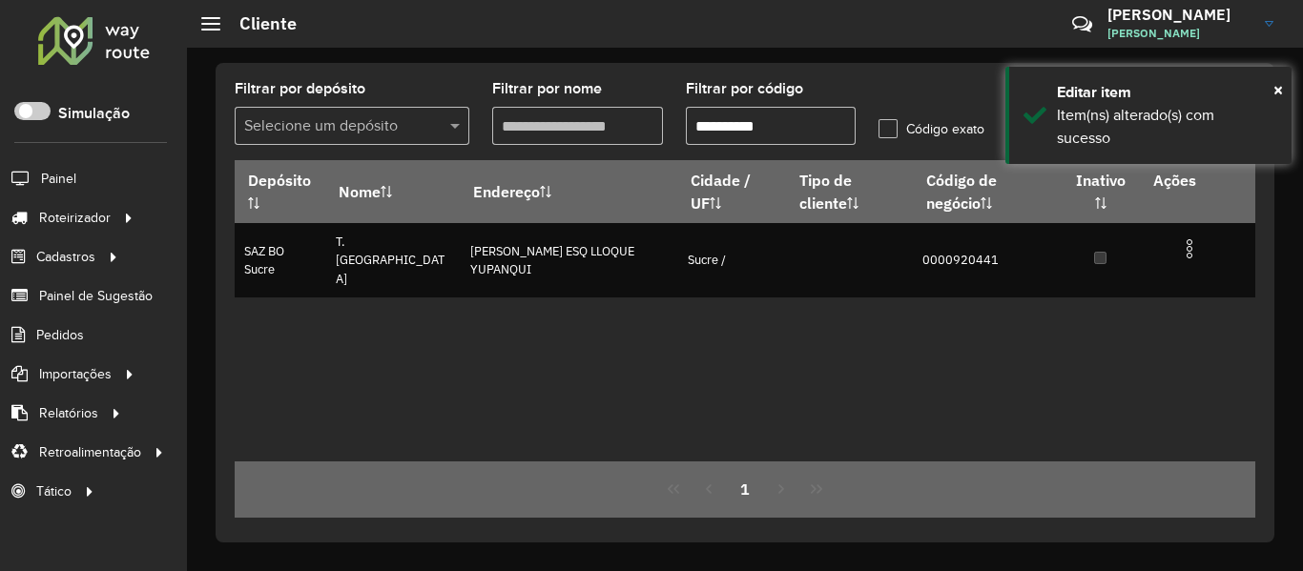
click at [750, 122] on input "**********" at bounding box center [771, 126] width 171 height 38
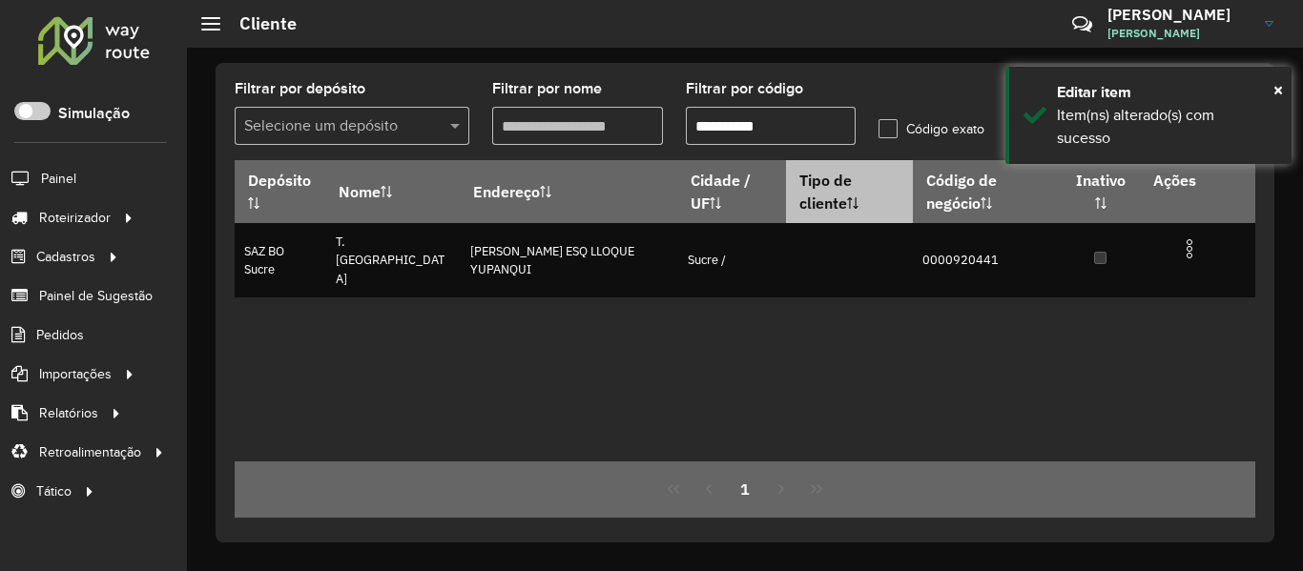
paste input "text"
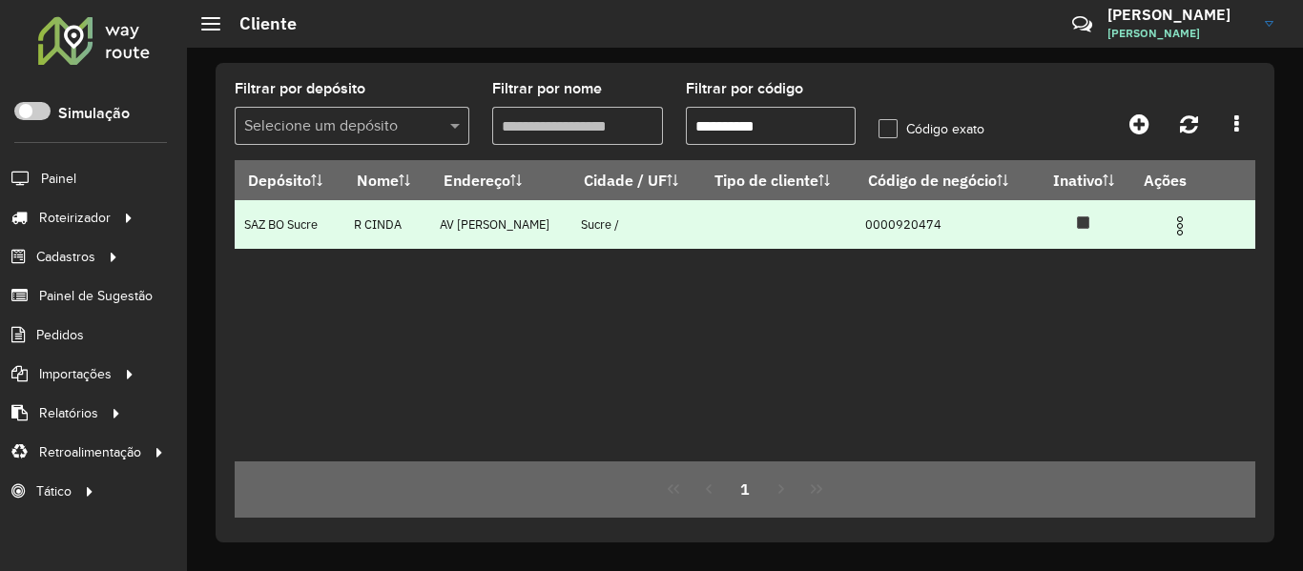
type input "**********"
click at [1183, 230] on img at bounding box center [1180, 226] width 23 height 23
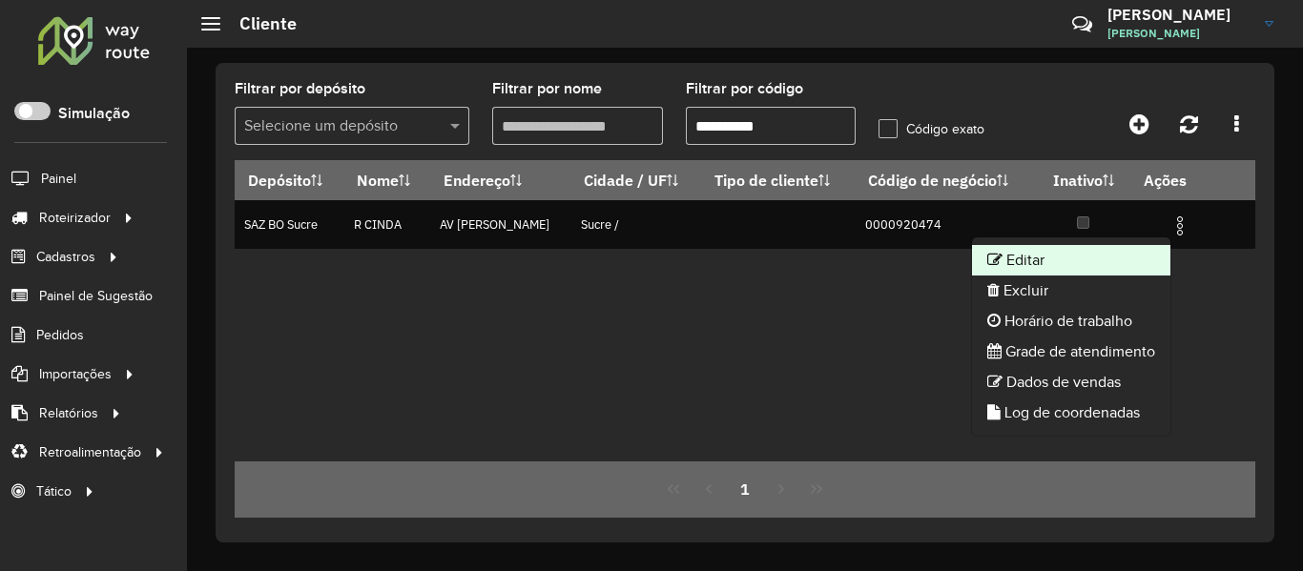
click at [1067, 259] on li "Editar" at bounding box center [1071, 260] width 198 height 31
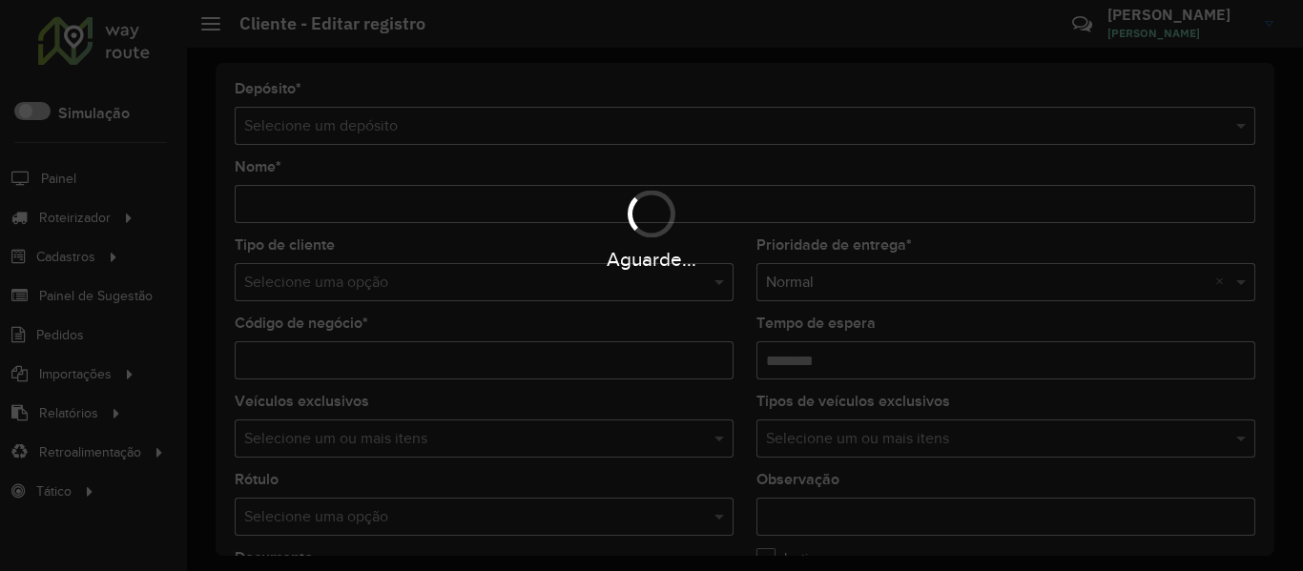
type input "*******"
type input "**********"
type input "********"
type input "**********"
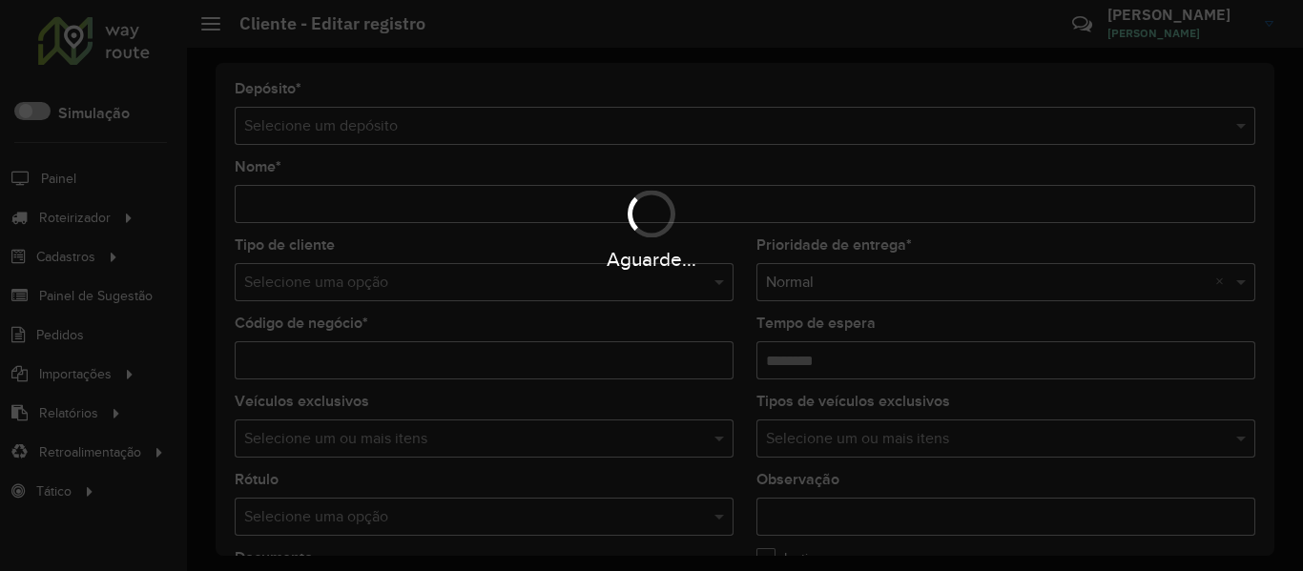
type input "*****"
type input "*********"
type input "**********"
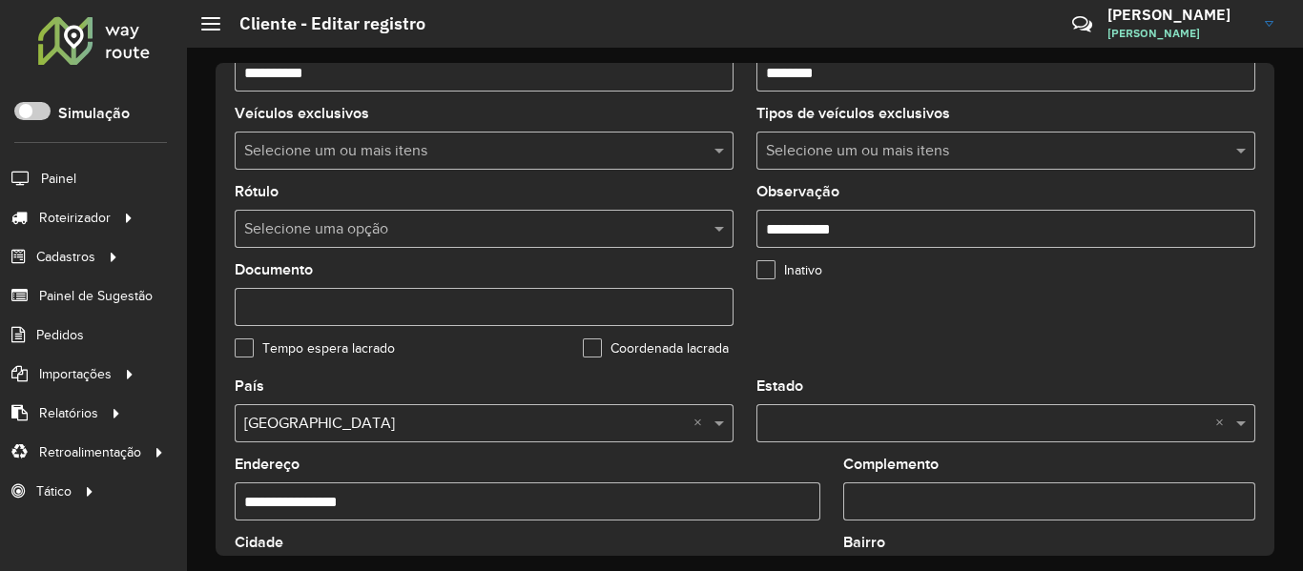
scroll to position [477, 0]
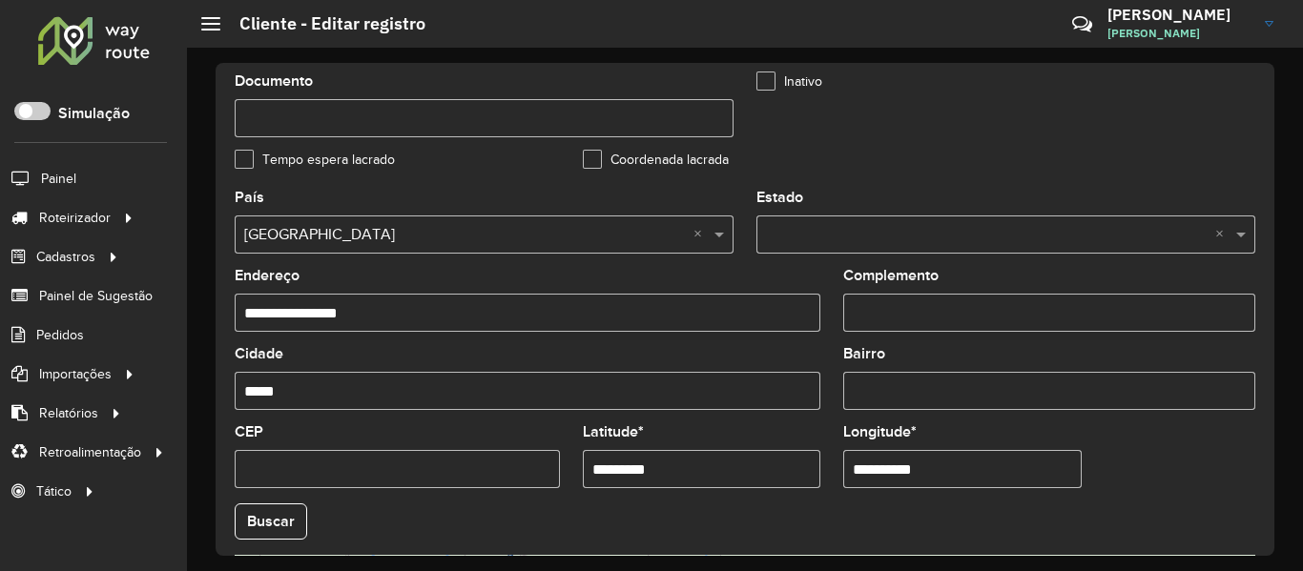
click at [614, 479] on input "*********" at bounding box center [702, 469] width 238 height 38
click at [613, 468] on input "*********" at bounding box center [702, 469] width 238 height 38
type input "**********"
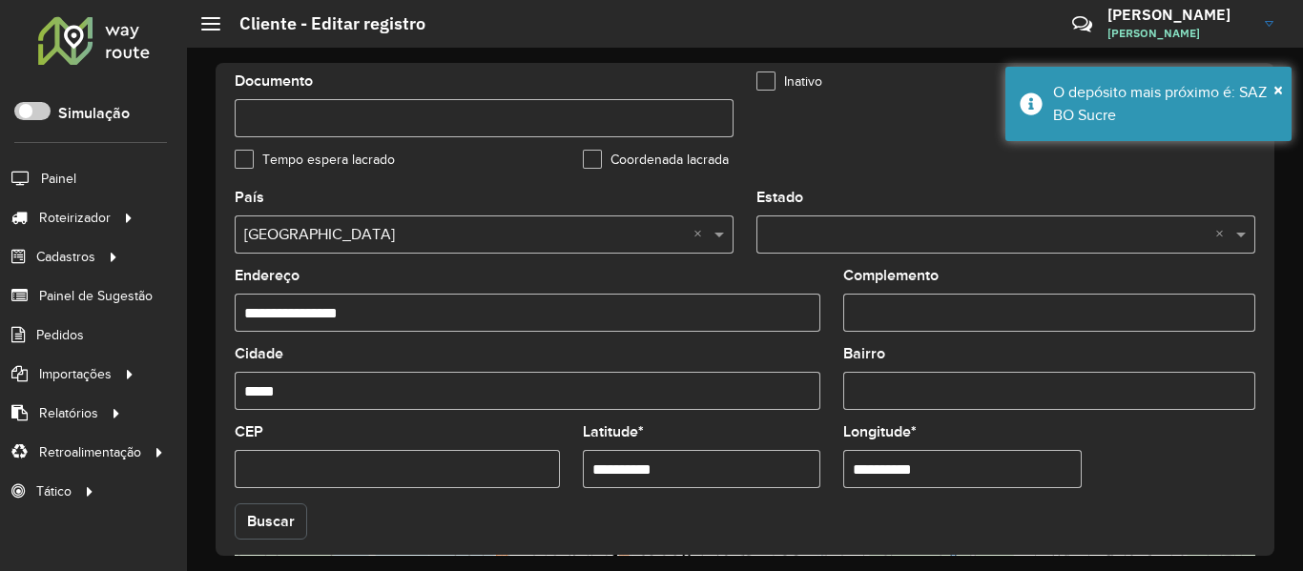
click at [285, 522] on button "Buscar" at bounding box center [271, 522] width 73 height 36
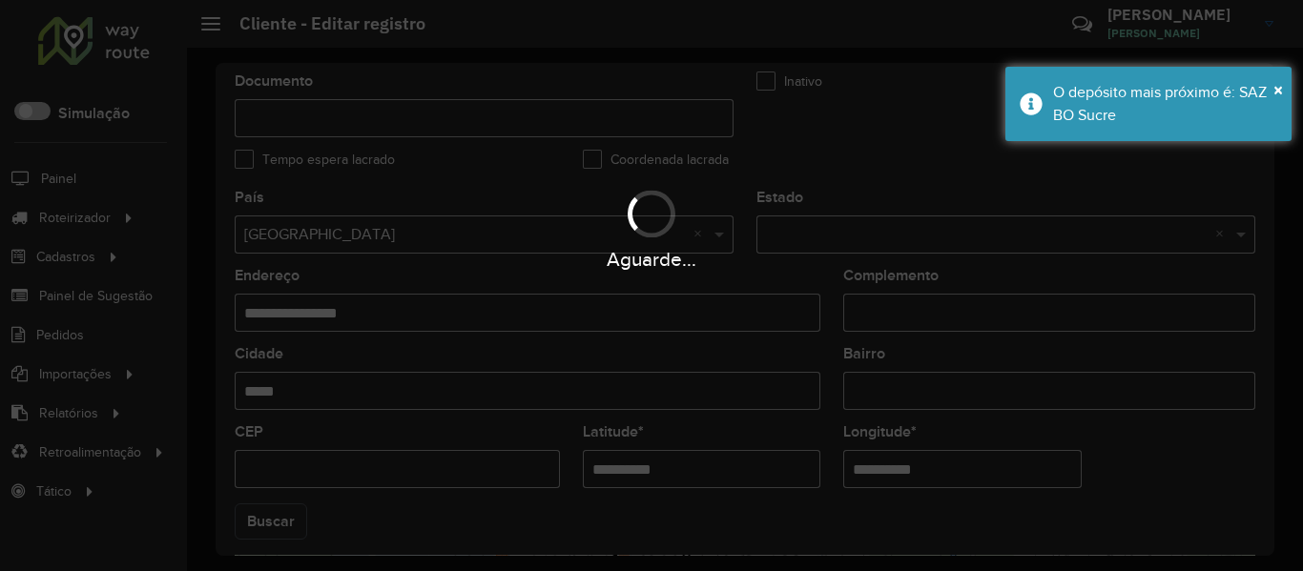
type input "**********"
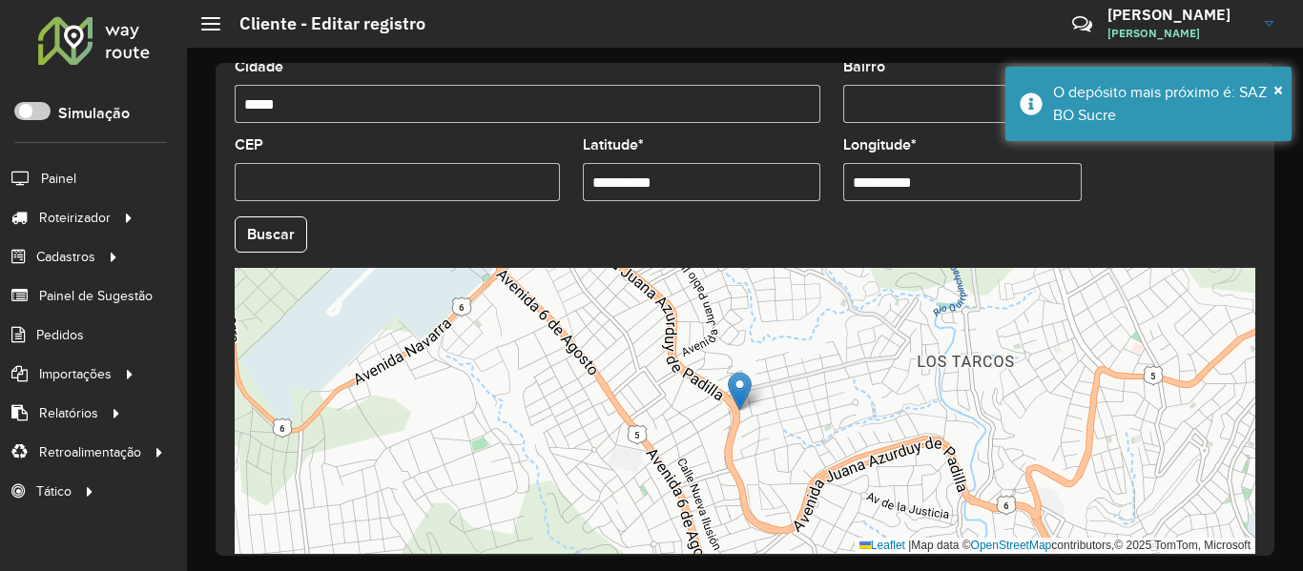
scroll to position [848, 0]
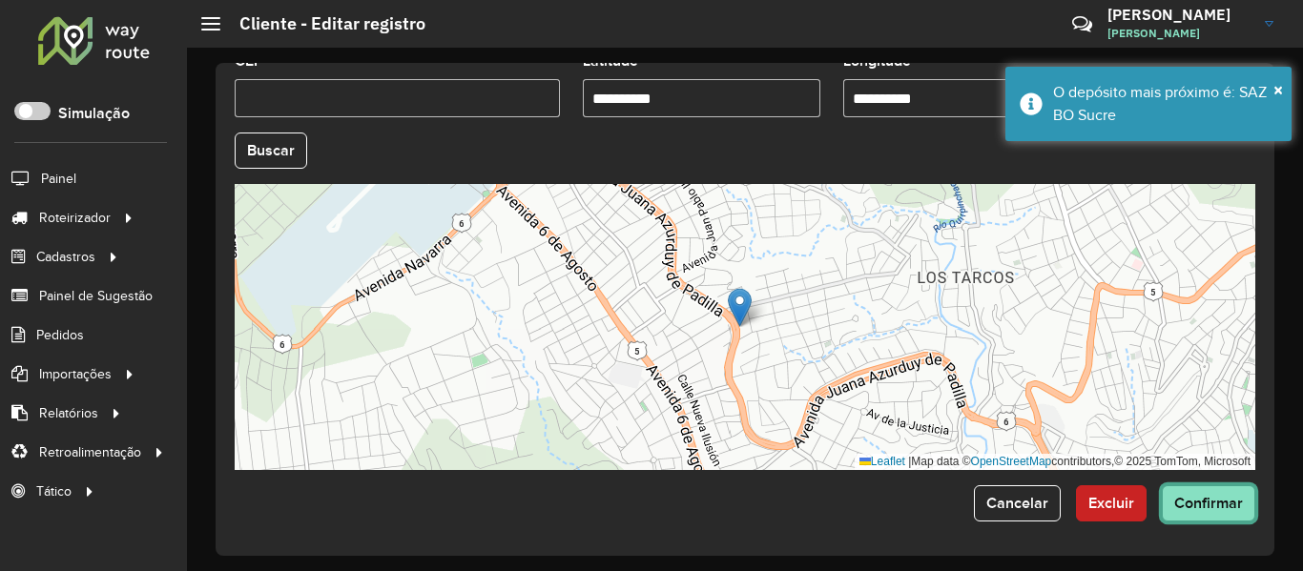
click at [1201, 514] on button "Confirmar" at bounding box center [1208, 504] width 93 height 36
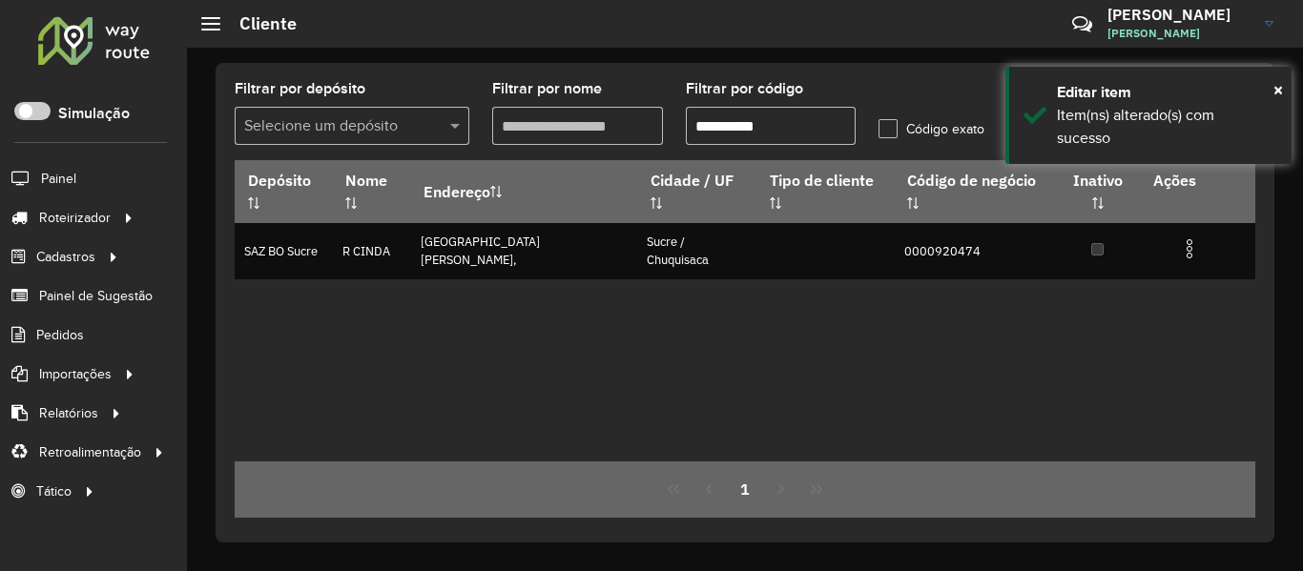
click at [770, 121] on input "**********" at bounding box center [771, 126] width 171 height 38
paste input "text"
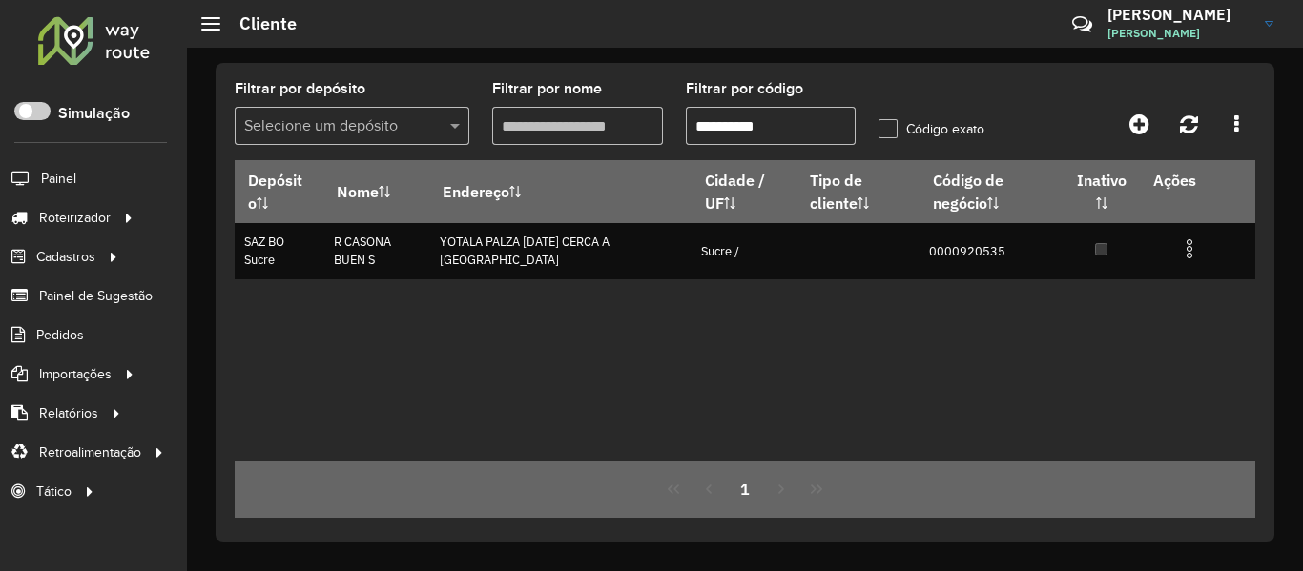
type input "**********"
click at [1192, 250] on img at bounding box center [1189, 249] width 23 height 23
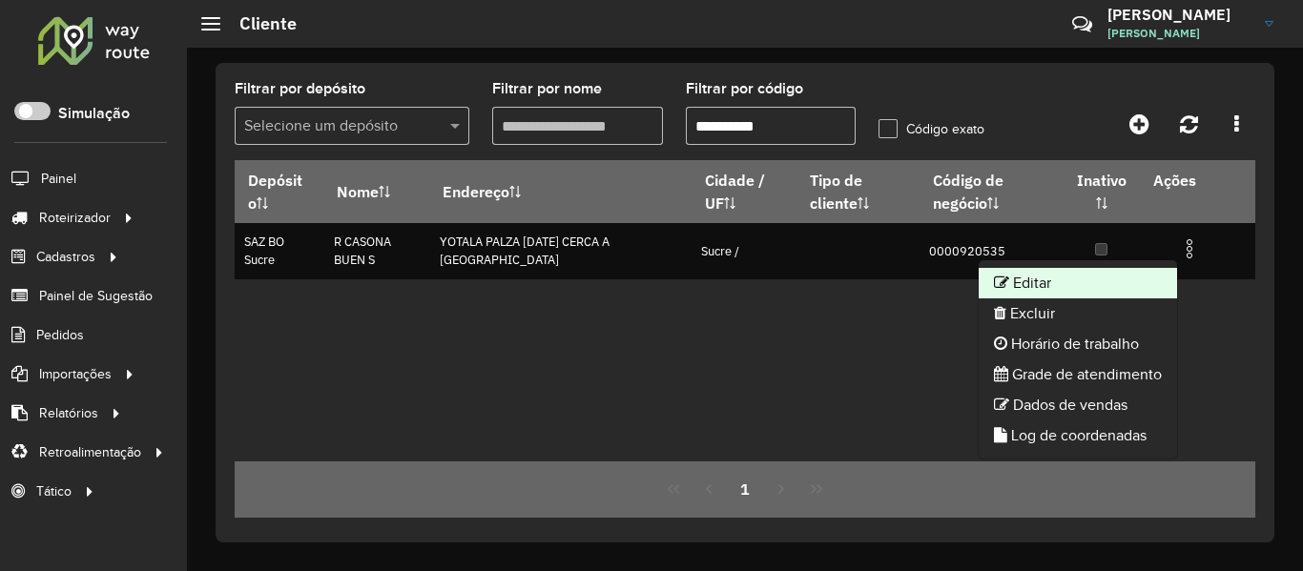
click at [1103, 279] on li "Editar" at bounding box center [1078, 283] width 198 height 31
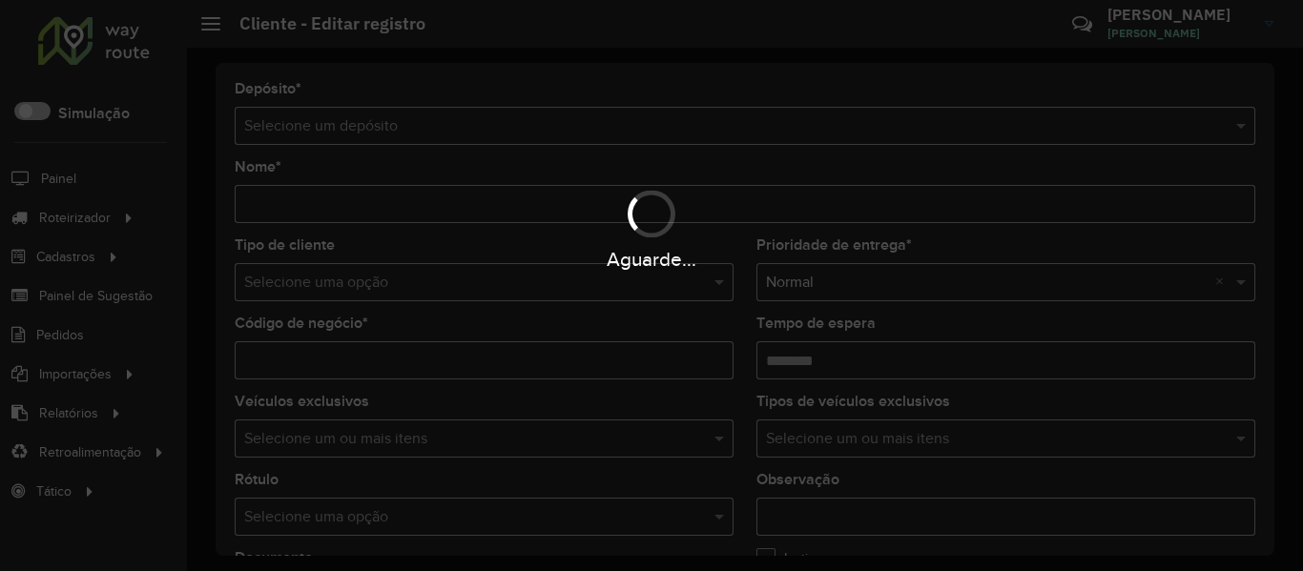
type input "**********"
type input "********"
type input "**********"
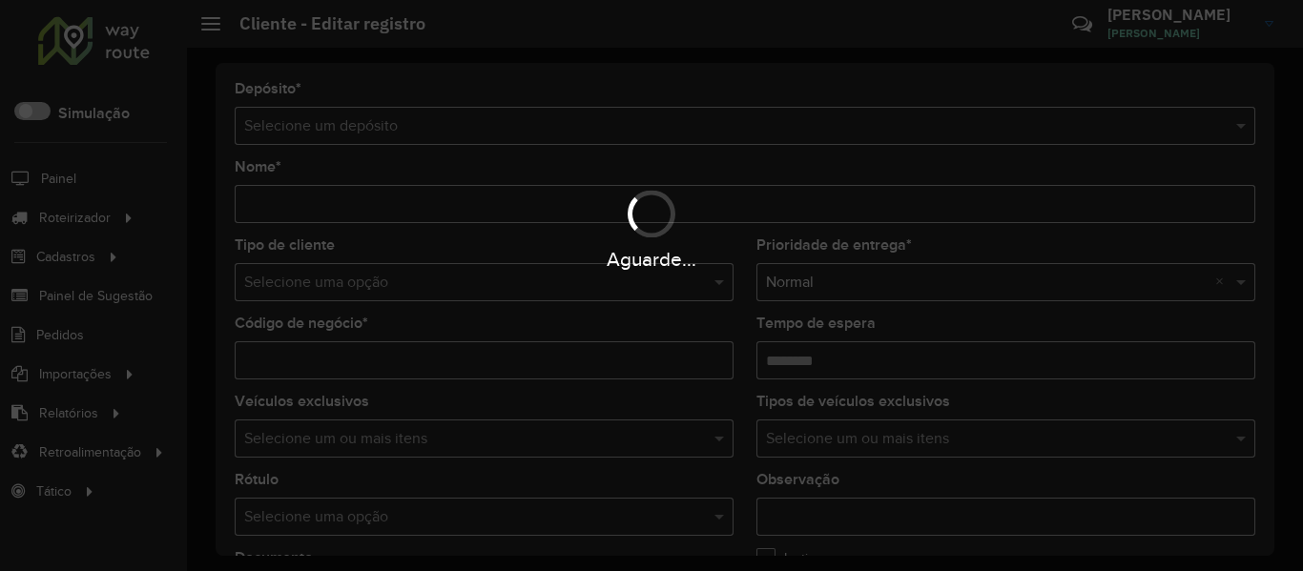
type input "*****"
type input "**********"
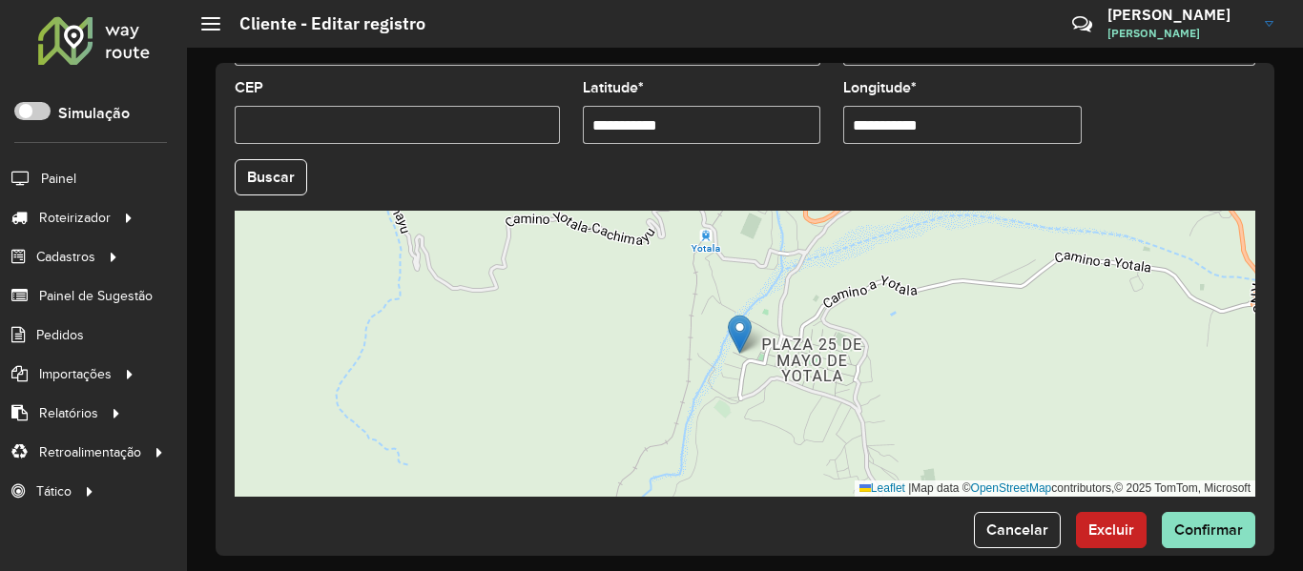
scroll to position [848, 0]
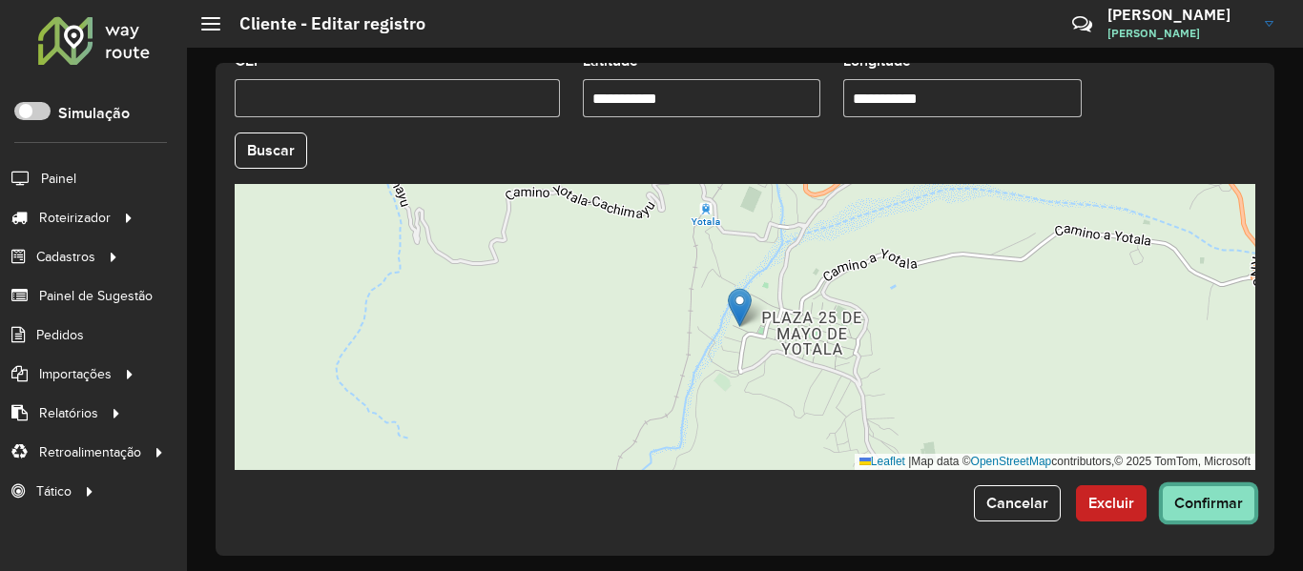
click at [1221, 517] on button "Confirmar" at bounding box center [1208, 504] width 93 height 36
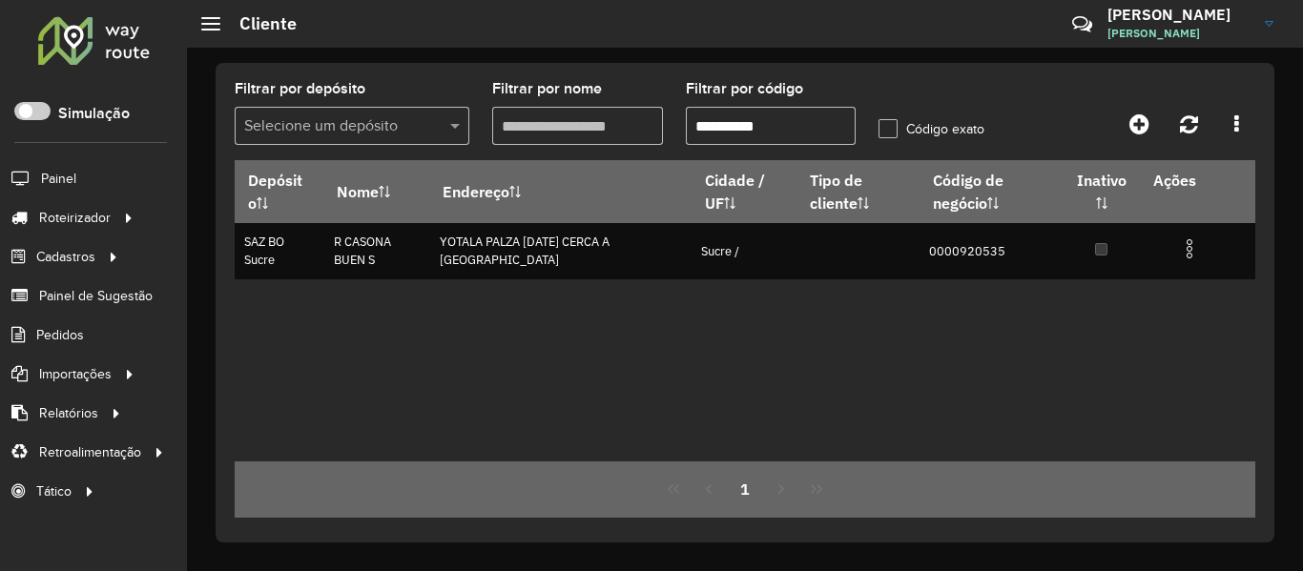
click at [784, 133] on input "**********" at bounding box center [771, 126] width 171 height 38
paste input "text"
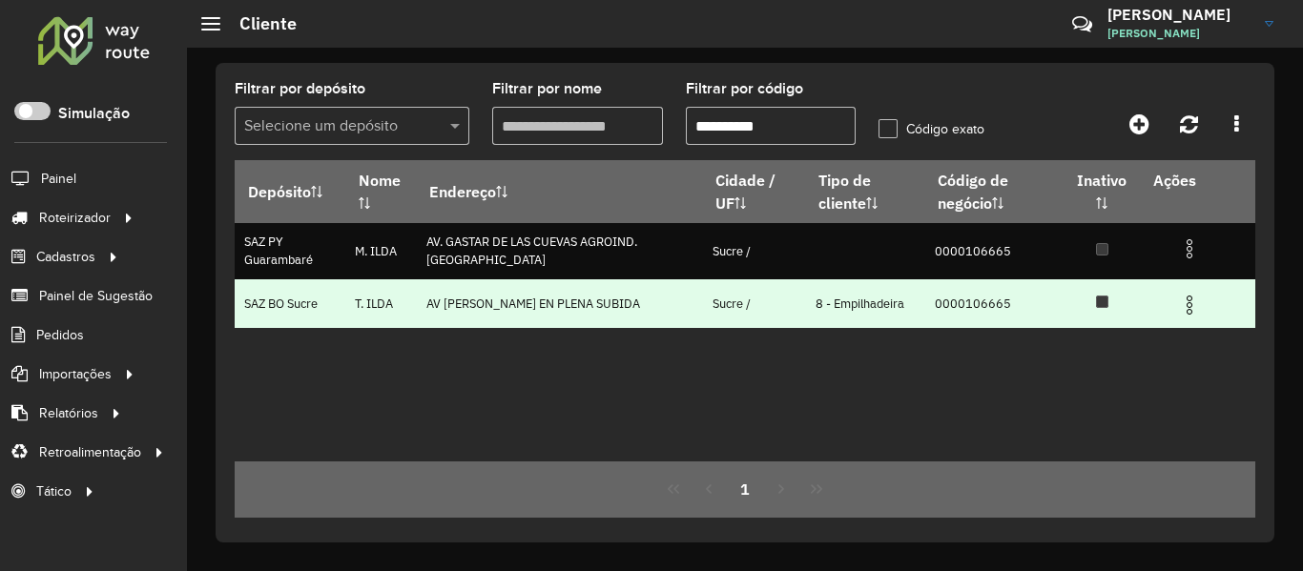
type input "**********"
click at [1205, 306] on td at bounding box center [1198, 304] width 114 height 48
click at [1192, 309] on img at bounding box center [1189, 305] width 23 height 23
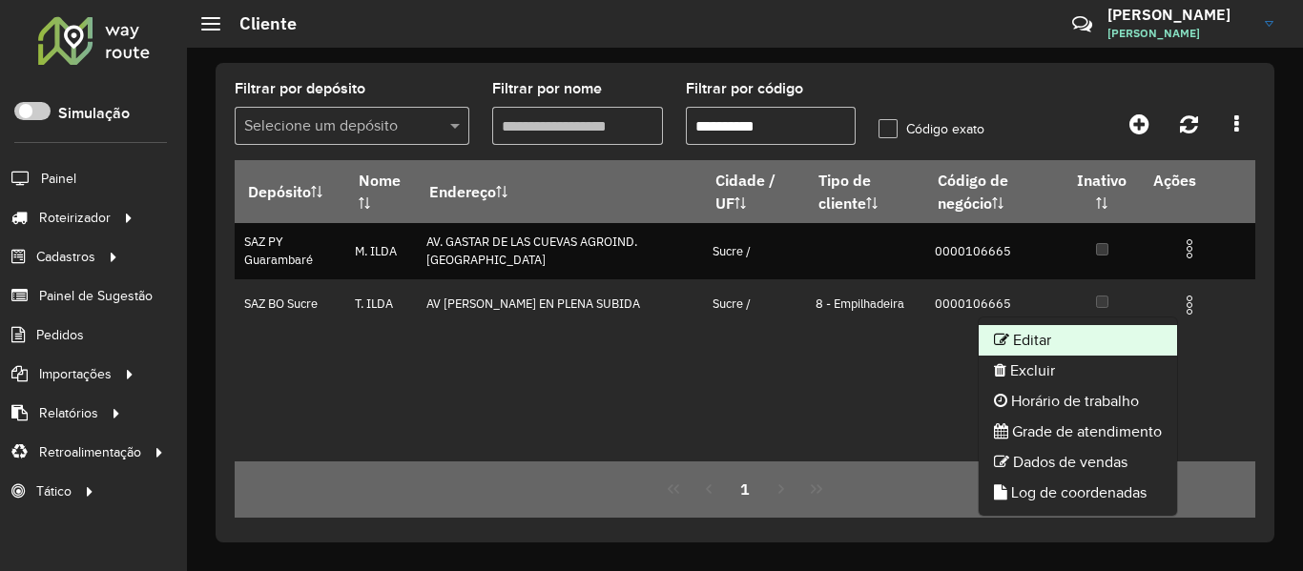
click at [1121, 337] on li "Editar" at bounding box center [1078, 340] width 198 height 31
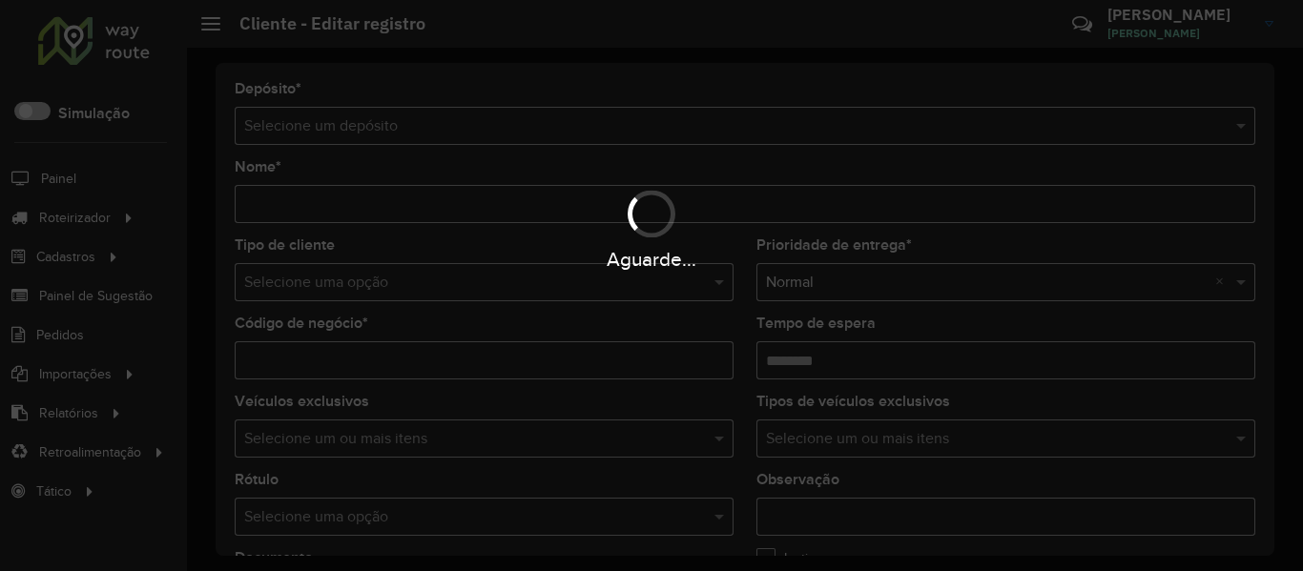
type input "*******"
type input "**********"
type input "********"
type input "**********"
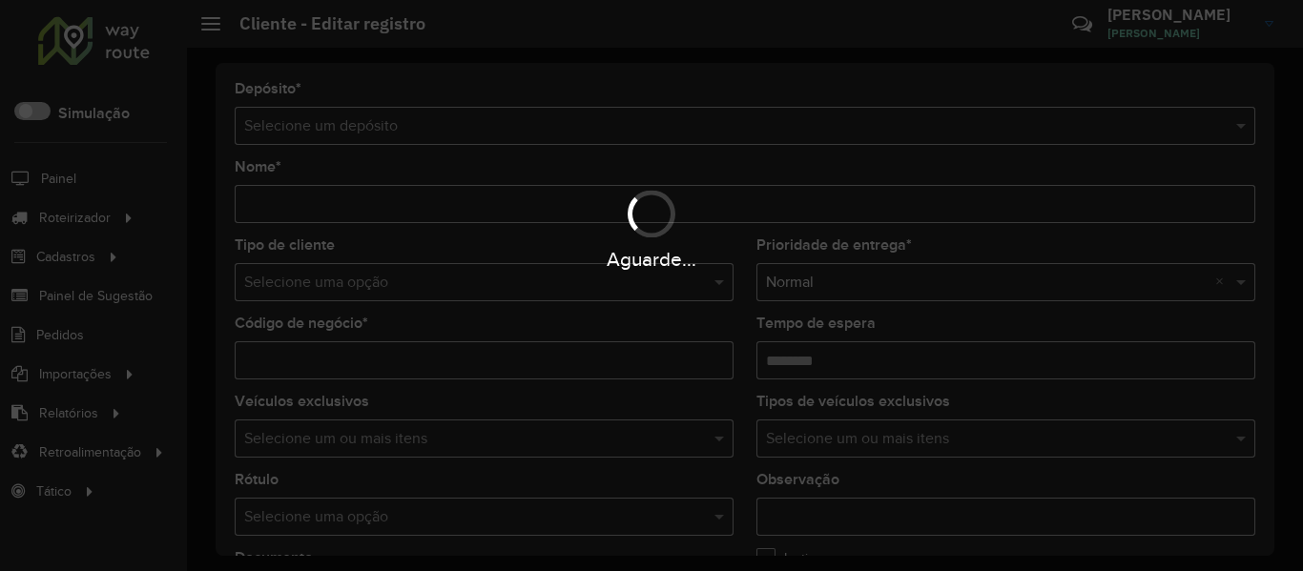
type input "*****"
type input "**********"
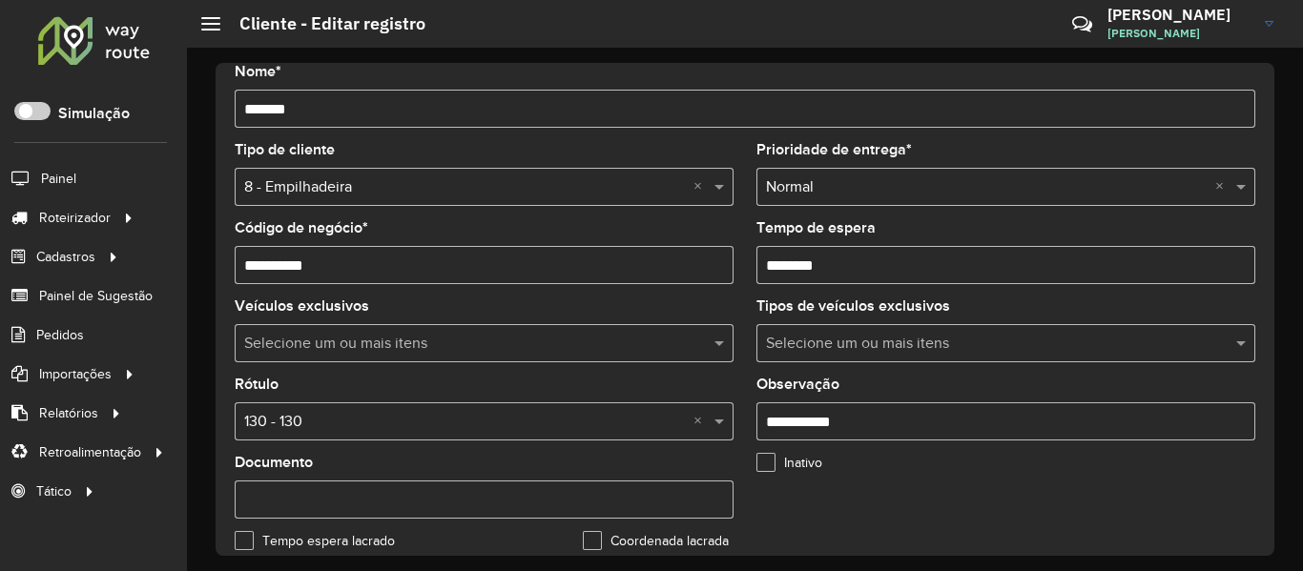
scroll to position [848, 0]
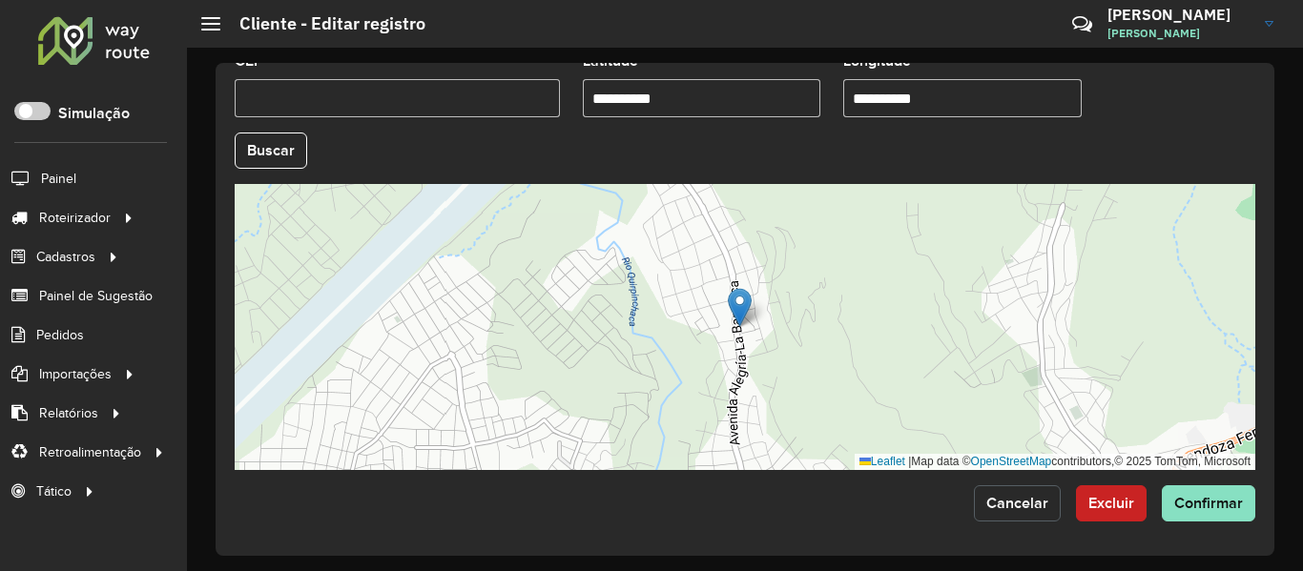
click at [1011, 513] on button "Cancelar" at bounding box center [1017, 504] width 87 height 36
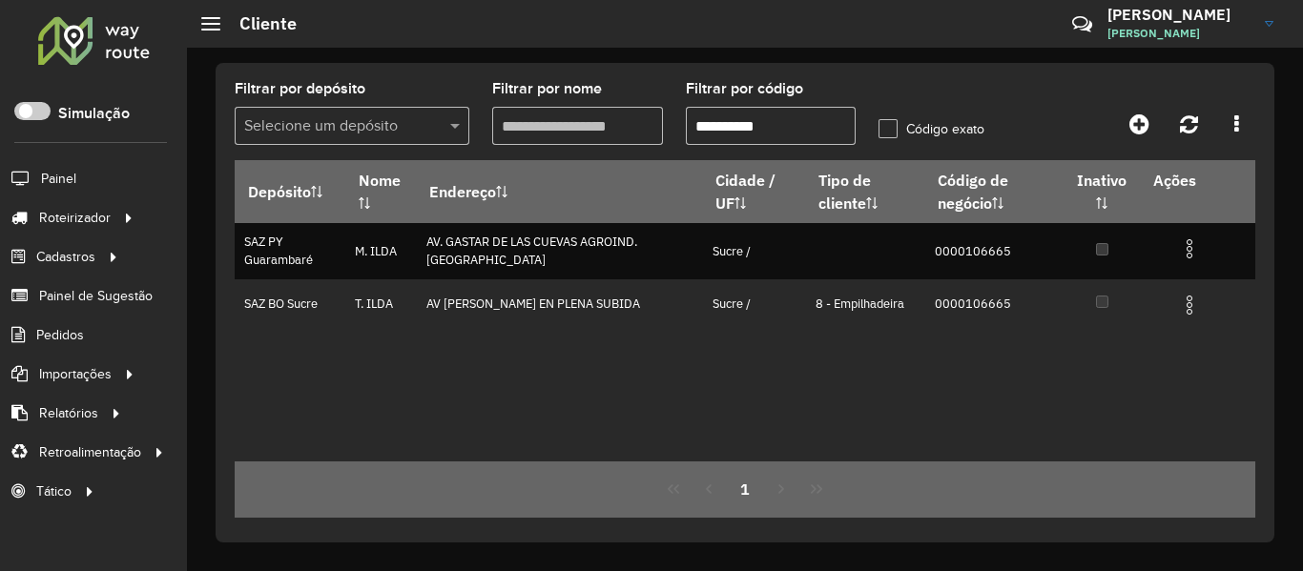
click at [799, 126] on input "**********" at bounding box center [771, 126] width 171 height 38
paste input "text"
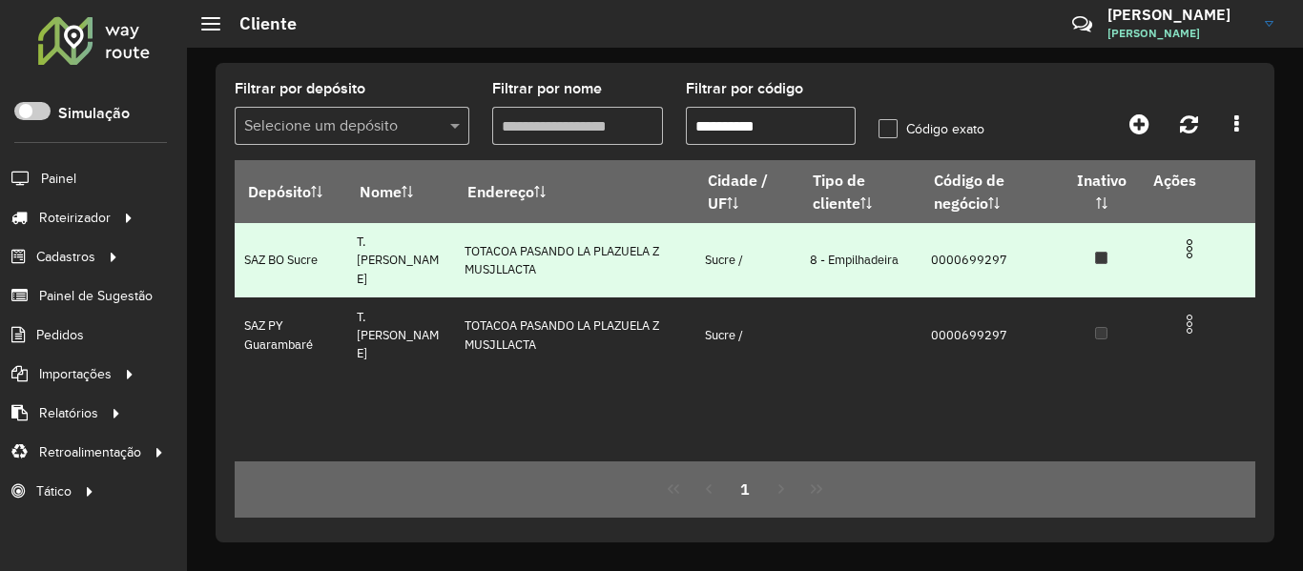
type input "**********"
click at [1193, 254] on img at bounding box center [1189, 249] width 23 height 23
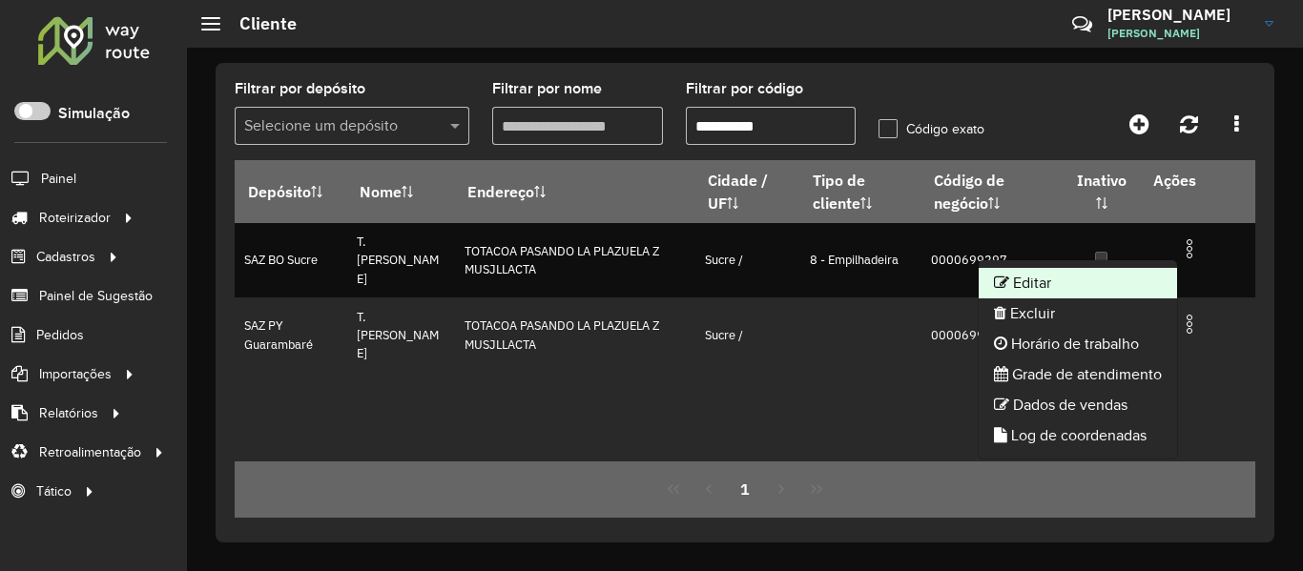
click at [1100, 289] on li "Editar" at bounding box center [1078, 283] width 198 height 31
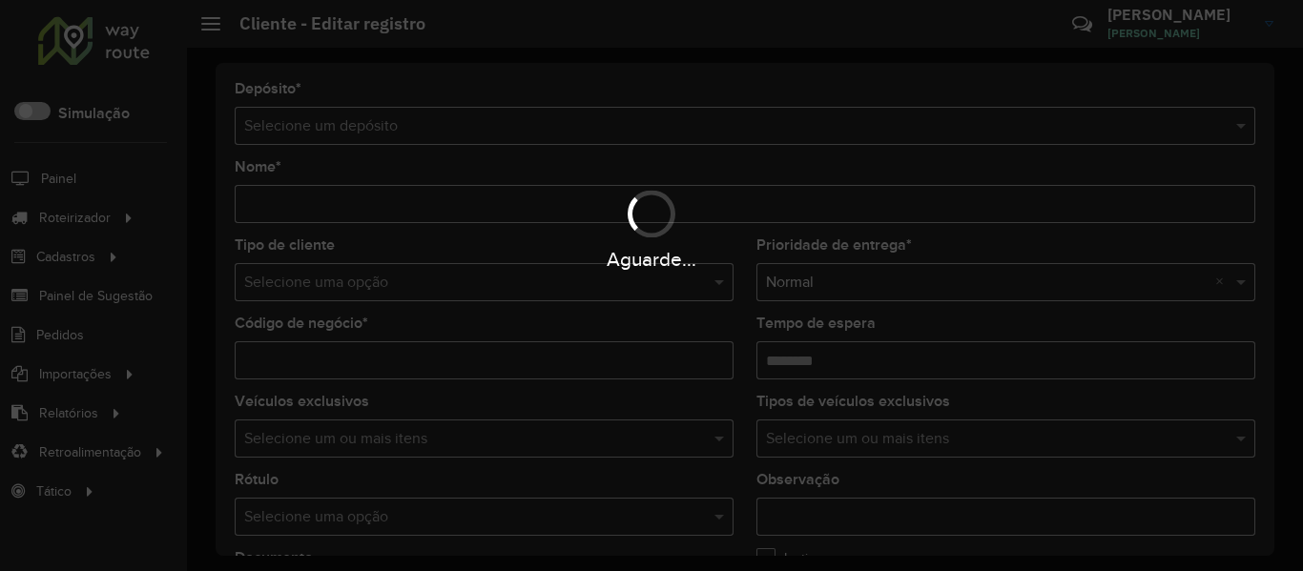
type input "**********"
type input "********"
type input "**********"
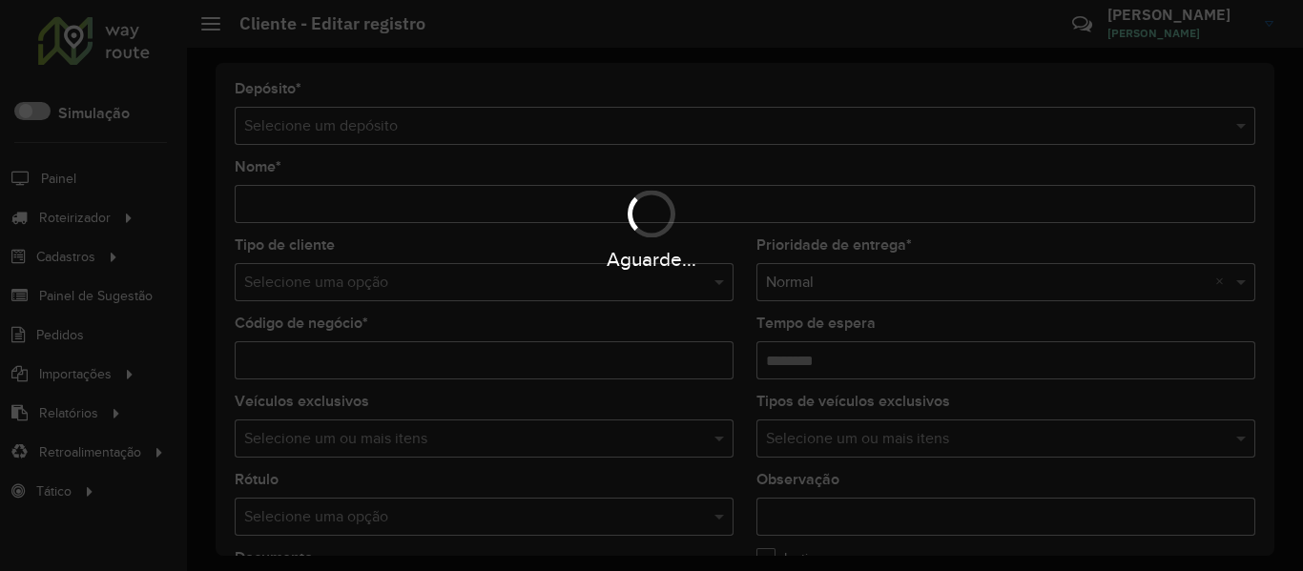
type input "*****"
type input "**********"
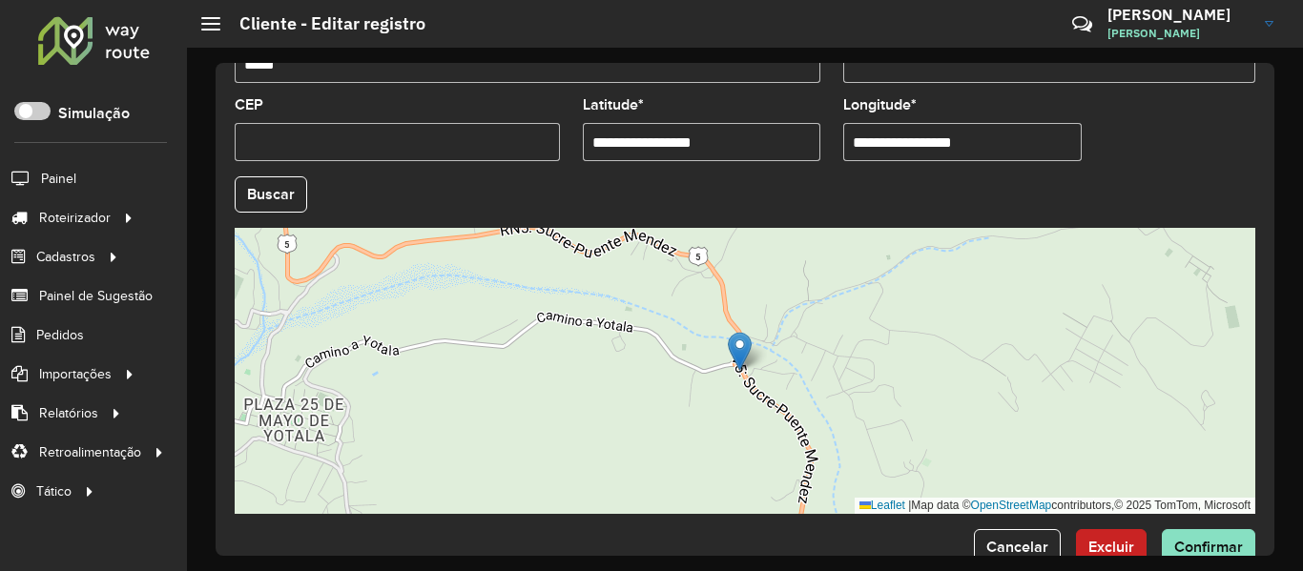
scroll to position [848, 0]
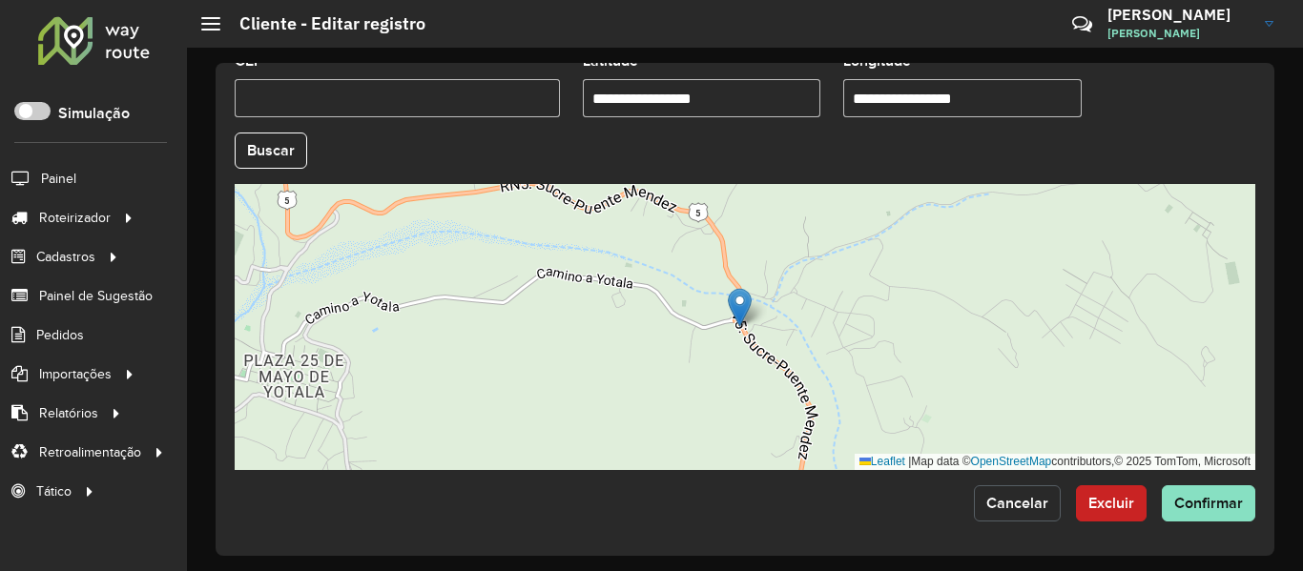
click at [1008, 504] on span "Cancelar" at bounding box center [1017, 503] width 62 height 16
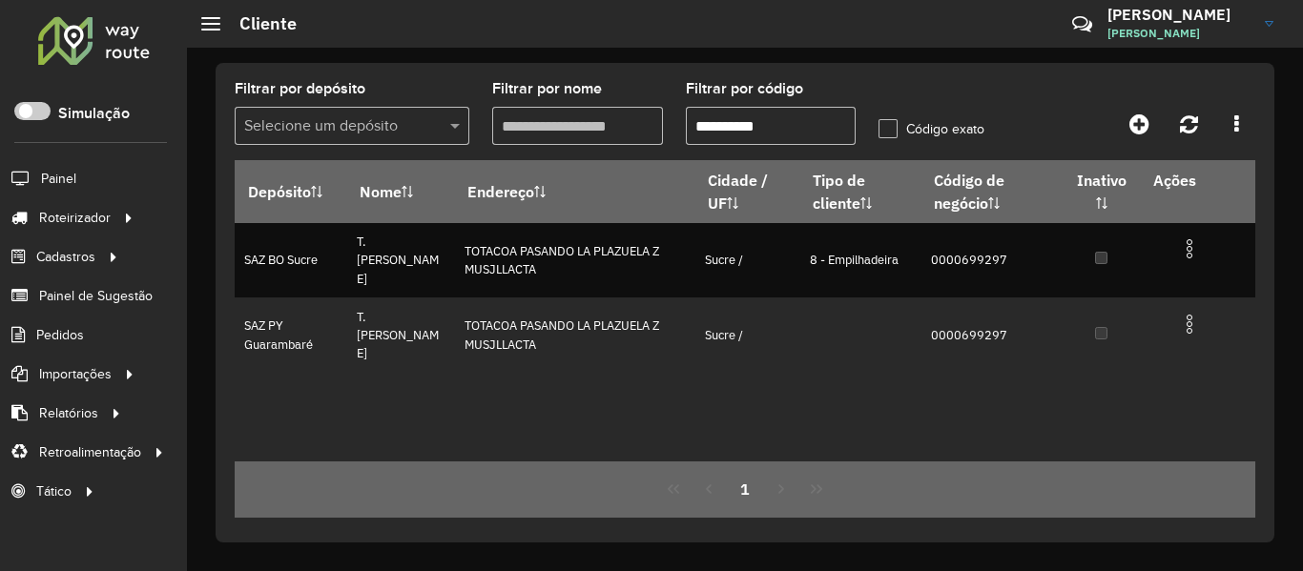
click at [770, 133] on input "**********" at bounding box center [771, 126] width 171 height 38
paste input "text"
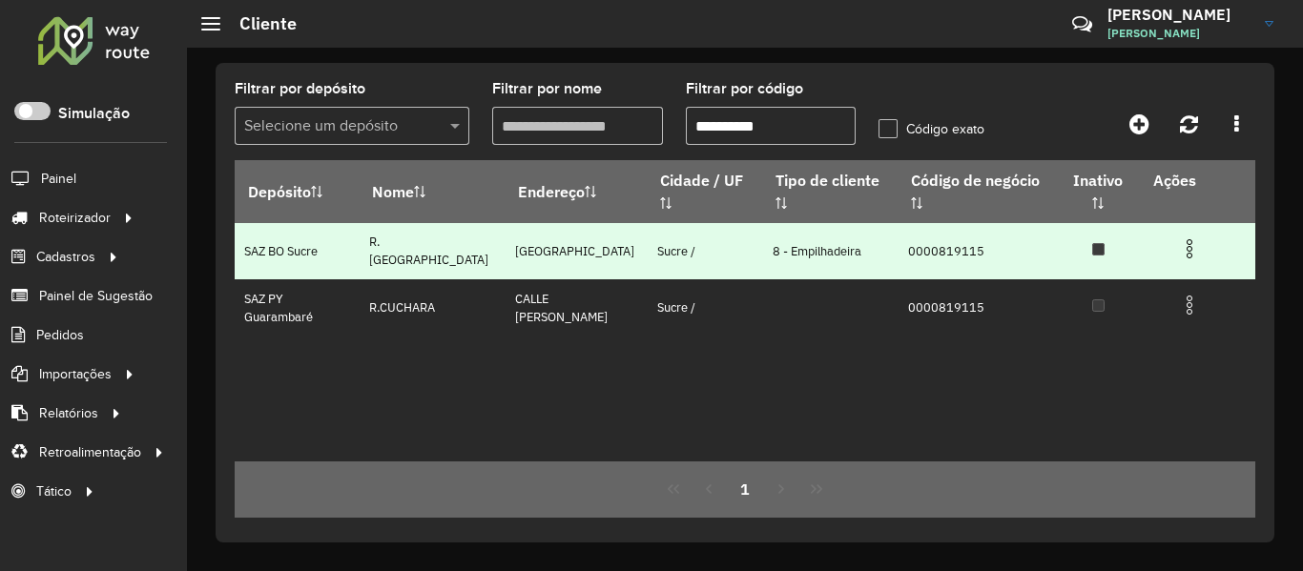
type input "**********"
click at [1191, 254] on img at bounding box center [1189, 249] width 23 height 23
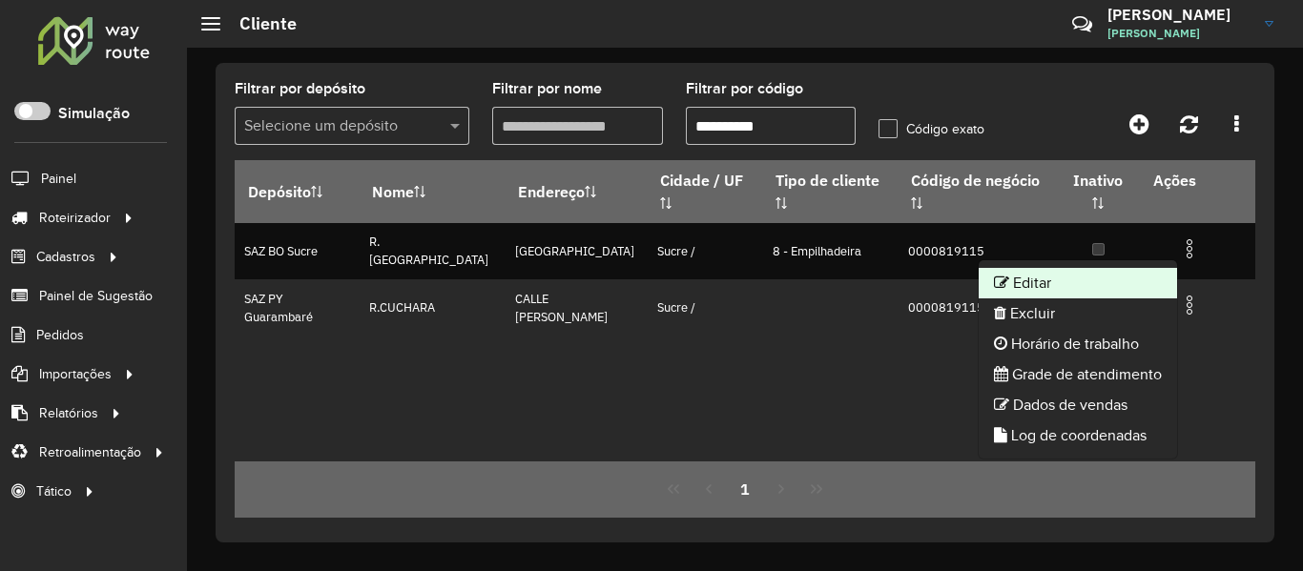
click at [1083, 285] on li "Editar" at bounding box center [1078, 283] width 198 height 31
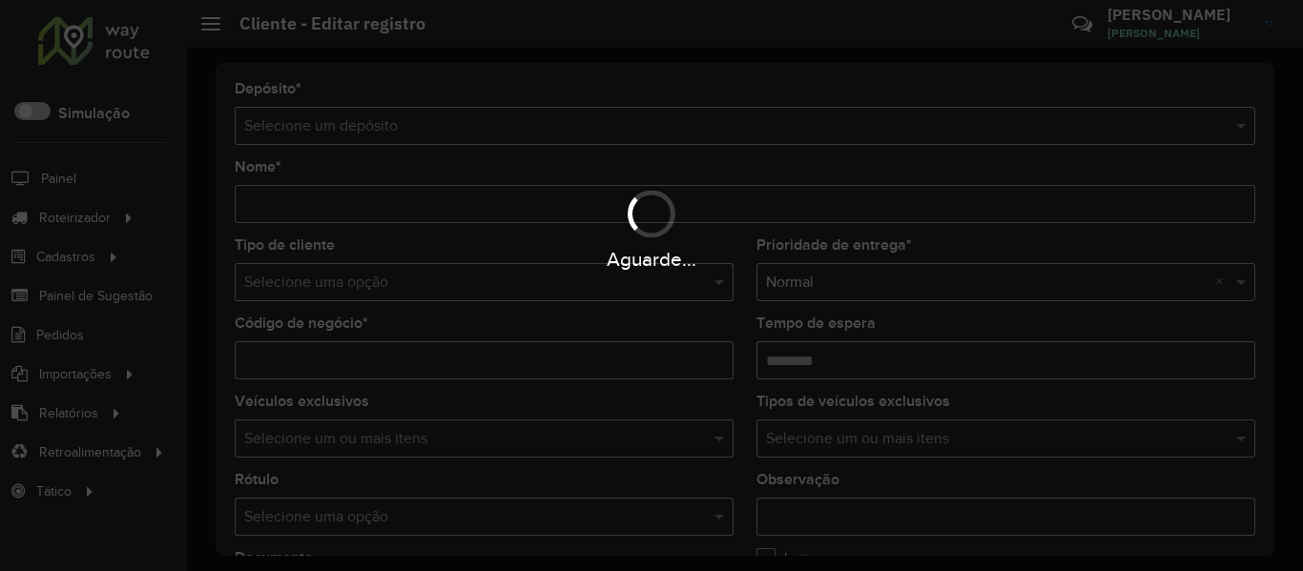
type input "**********"
type input "********"
type input "**********"
type input "*********"
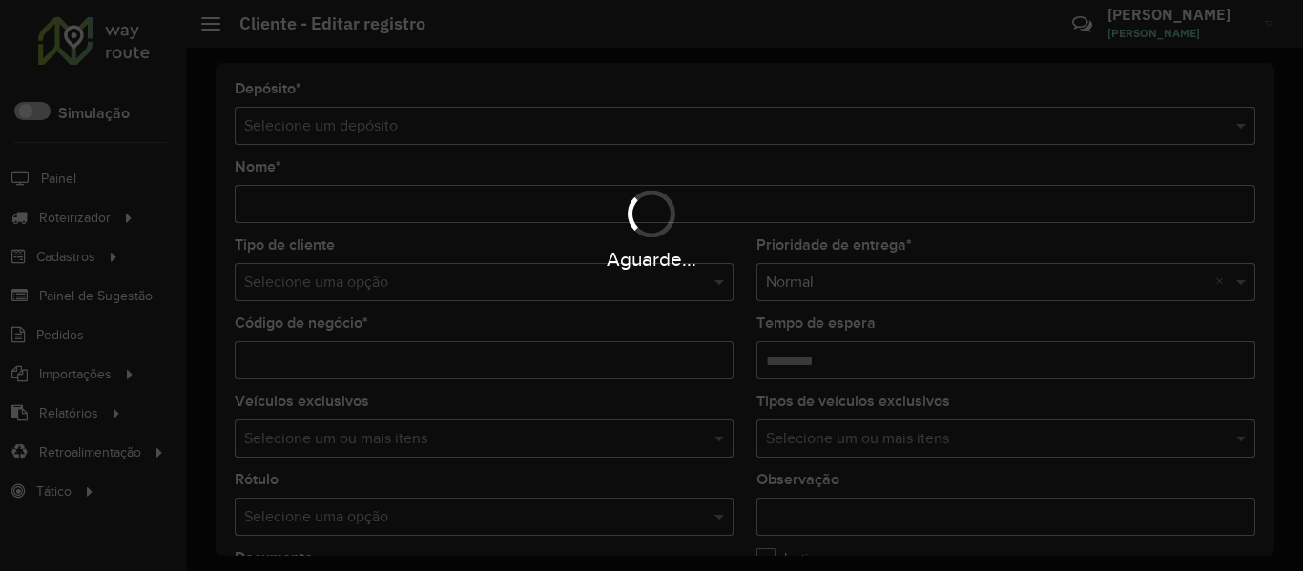
type input "*****"
type input "*********"
type input "**********"
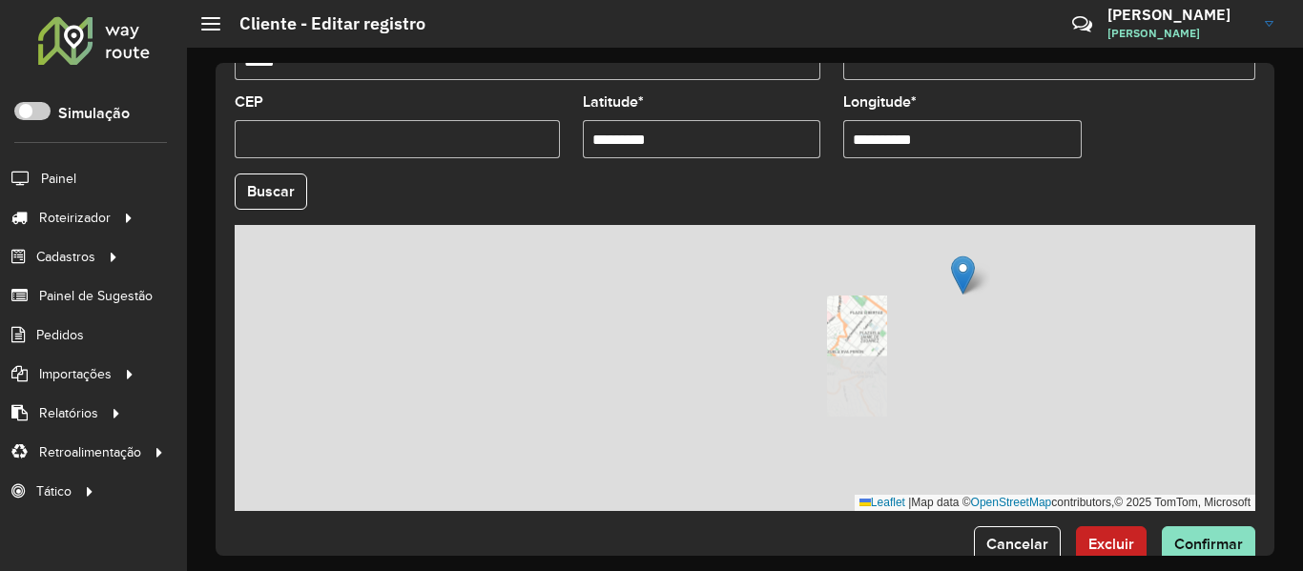
scroll to position [848, 0]
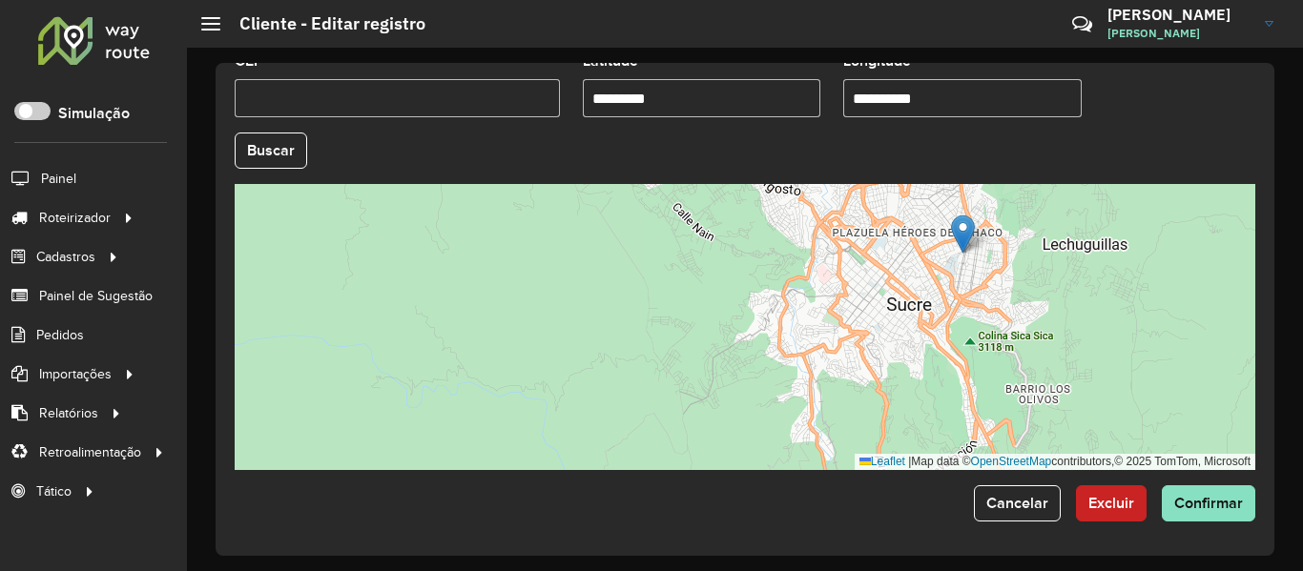
click at [114, 52] on div at bounding box center [93, 40] width 115 height 50
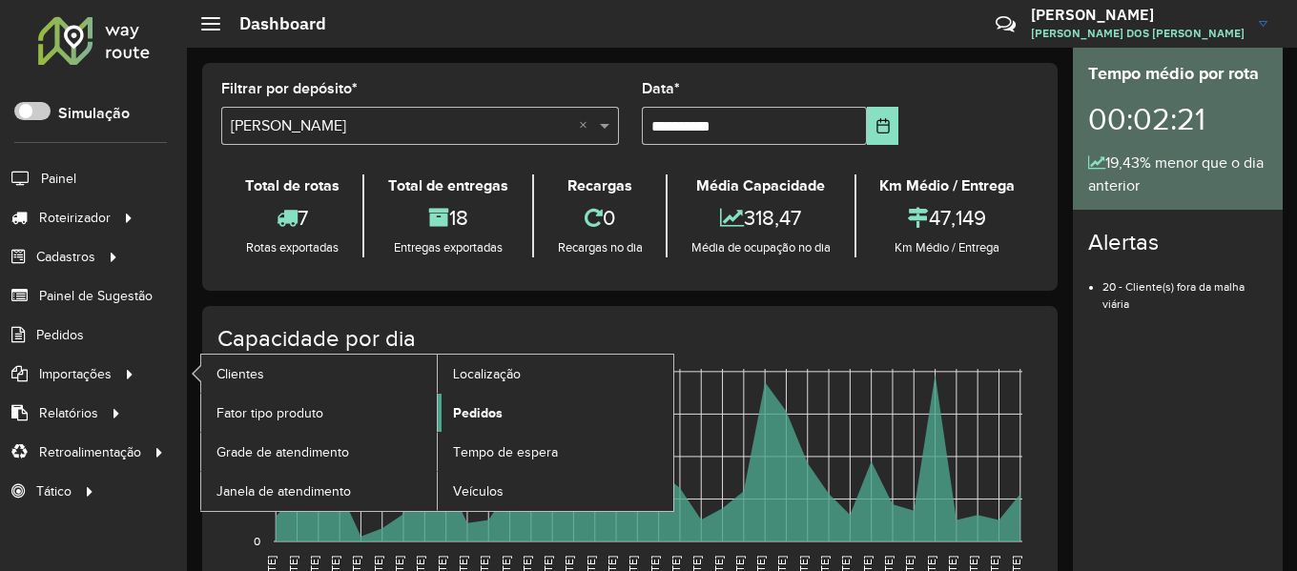
click at [526, 412] on link "Pedidos" at bounding box center [556, 413] width 236 height 38
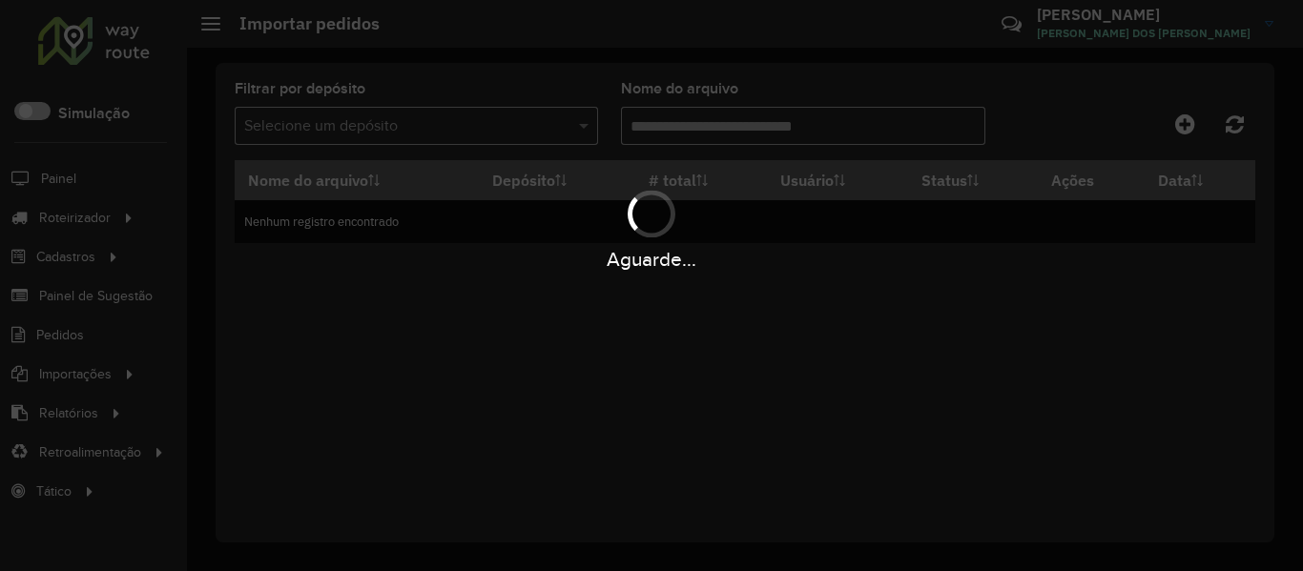
click at [1199, 129] on div "Aguarde..." at bounding box center [651, 285] width 1303 height 571
click at [1184, 128] on div "Aguarde..." at bounding box center [651, 285] width 1303 height 571
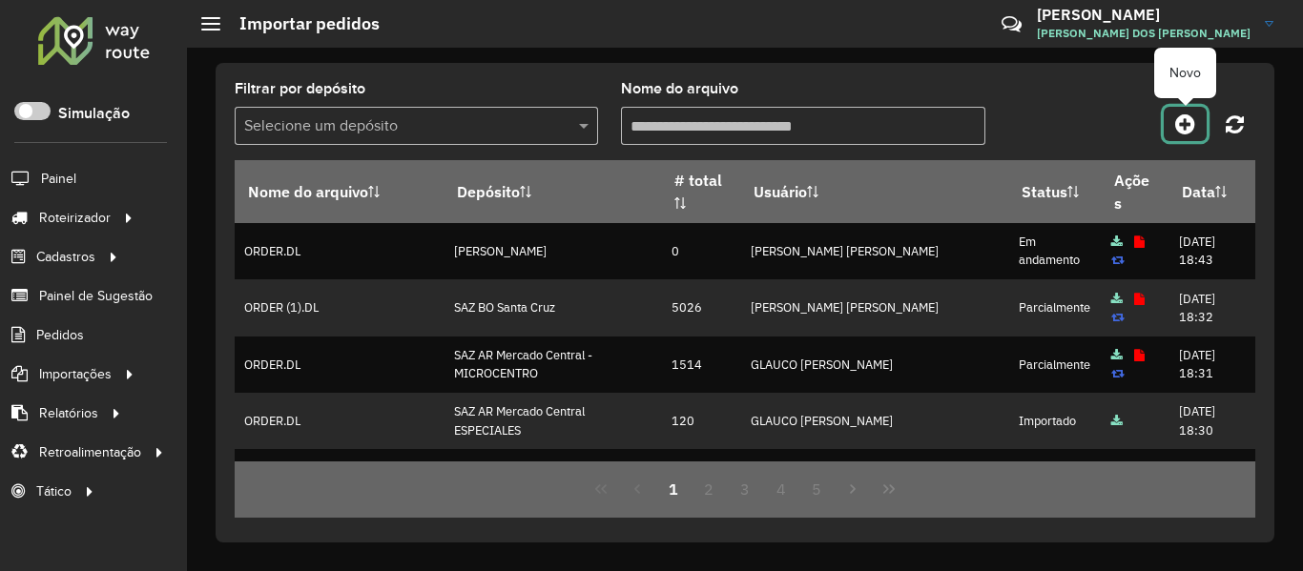
click at [1186, 126] on icon at bounding box center [1185, 124] width 20 height 23
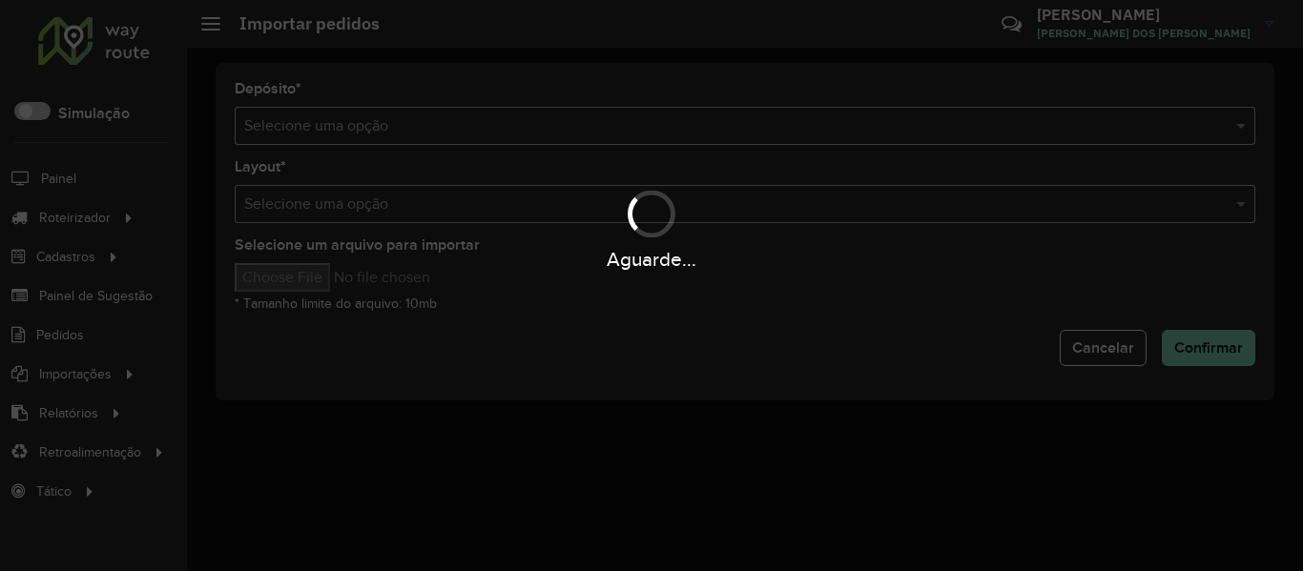
click at [542, 137] on hb-app "Aguarde... Pop-up bloqueado! Seu navegador bloqueou automáticamente a abertura …" at bounding box center [651, 285] width 1303 height 571
click at [542, 137] on div "Selecione uma opção" at bounding box center [745, 126] width 1021 height 38
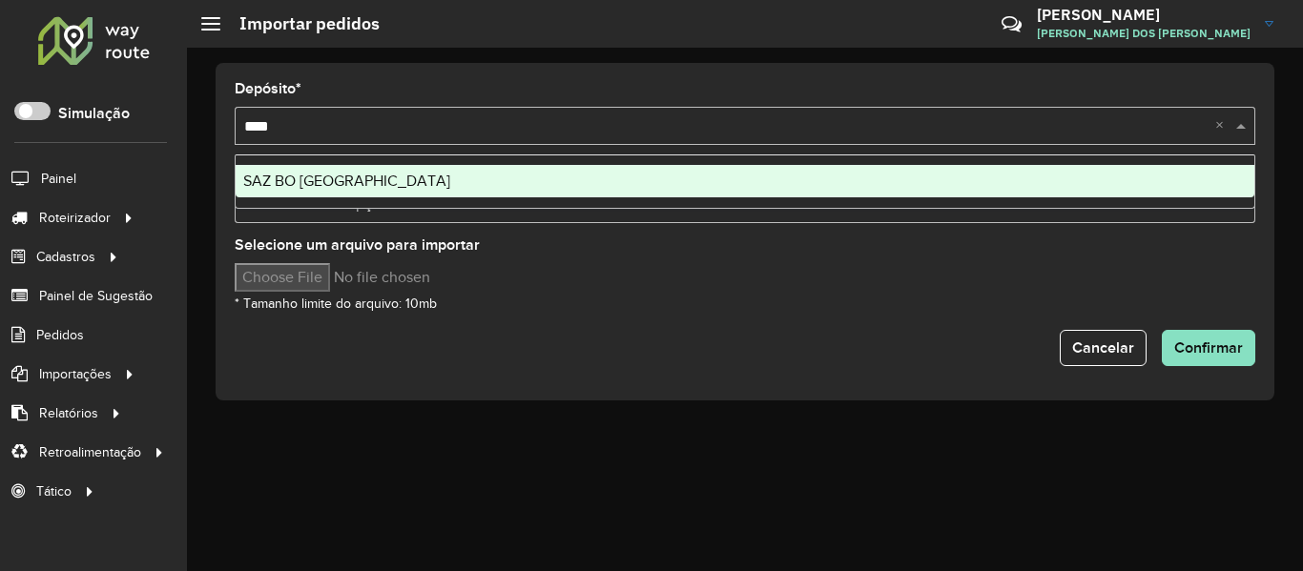
type input "*****"
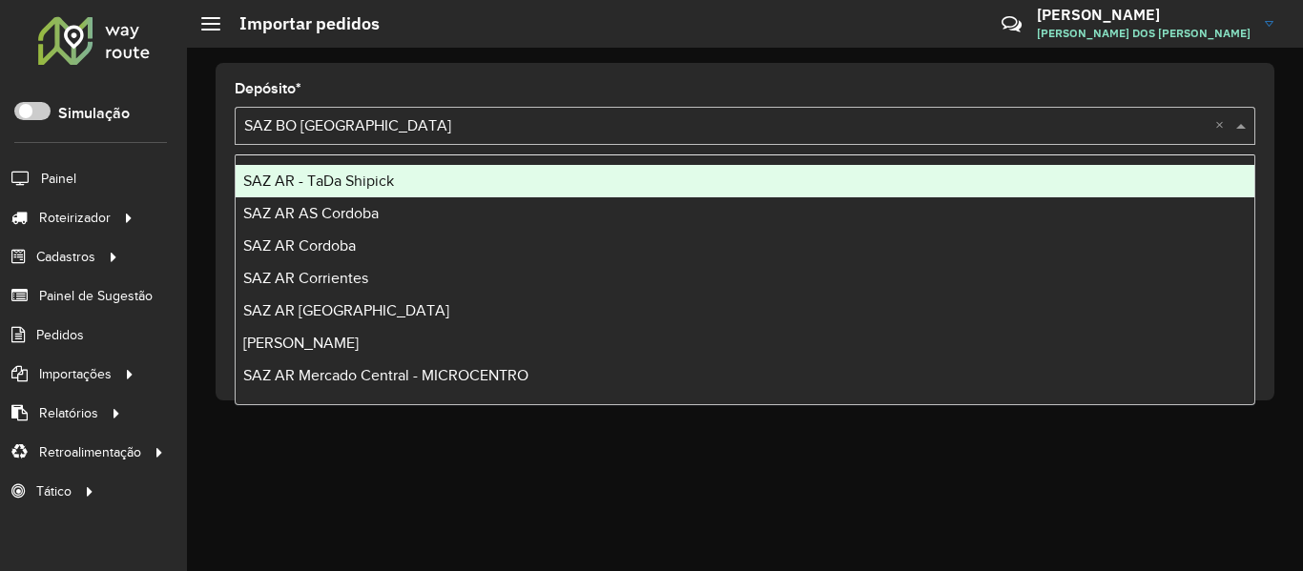
click at [482, 125] on input "text" at bounding box center [726, 126] width 964 height 23
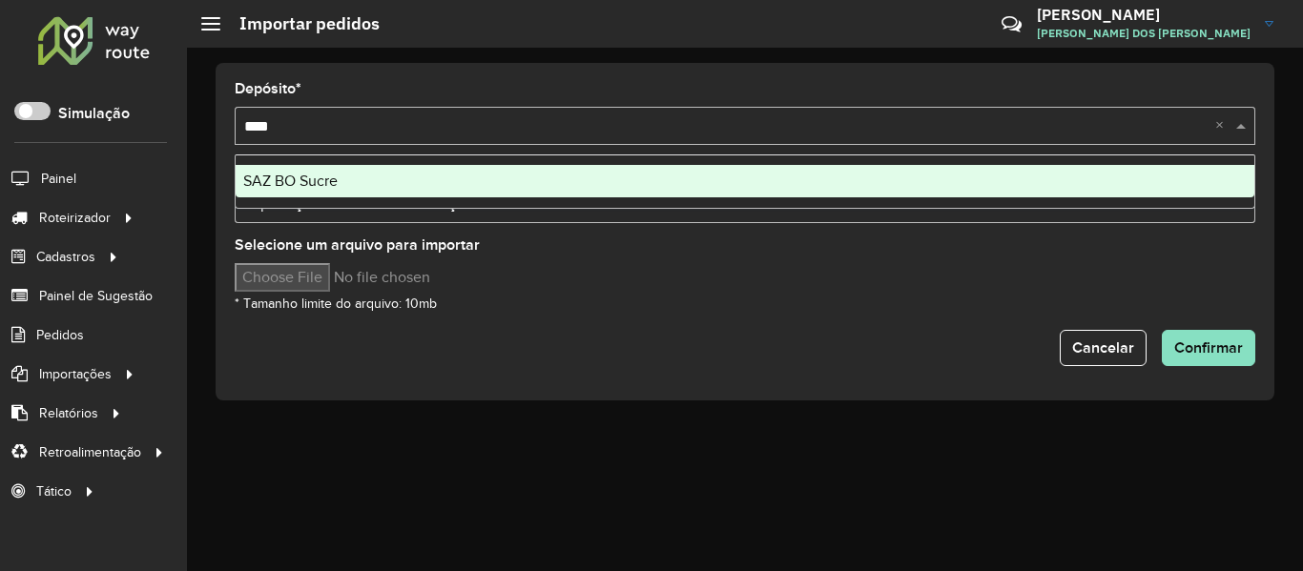
type input "*****"
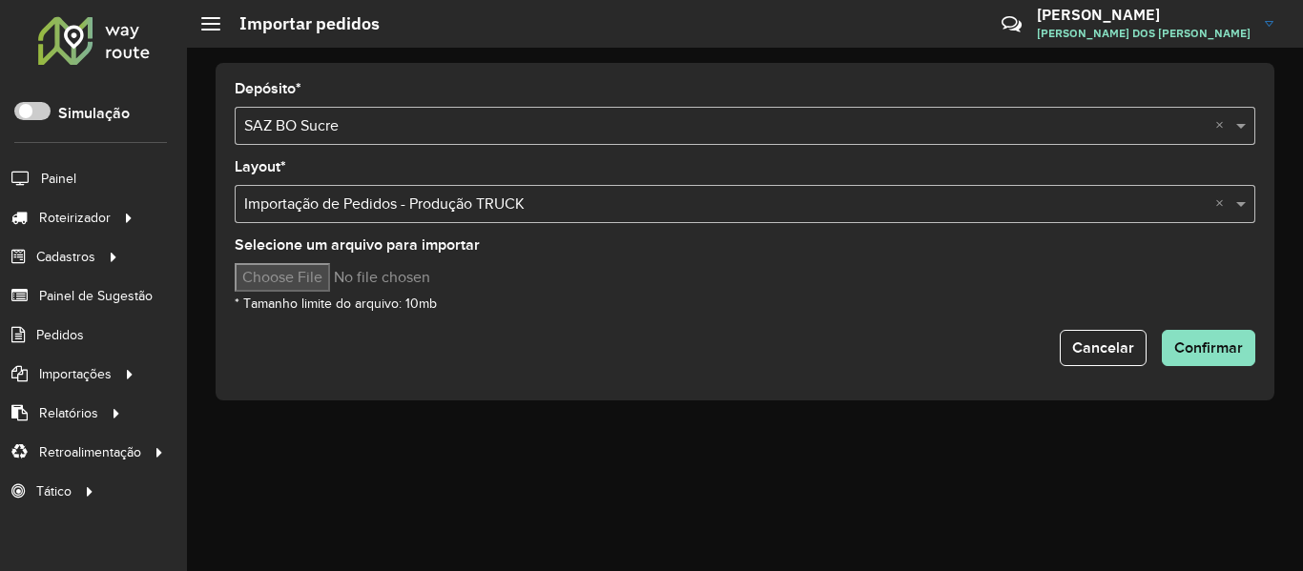
click at [331, 270] on input "Selecione um arquivo para importar" at bounding box center [397, 277] width 324 height 29
type input "**********"
click at [1239, 355] on span "Confirmar" at bounding box center [1208, 348] width 69 height 16
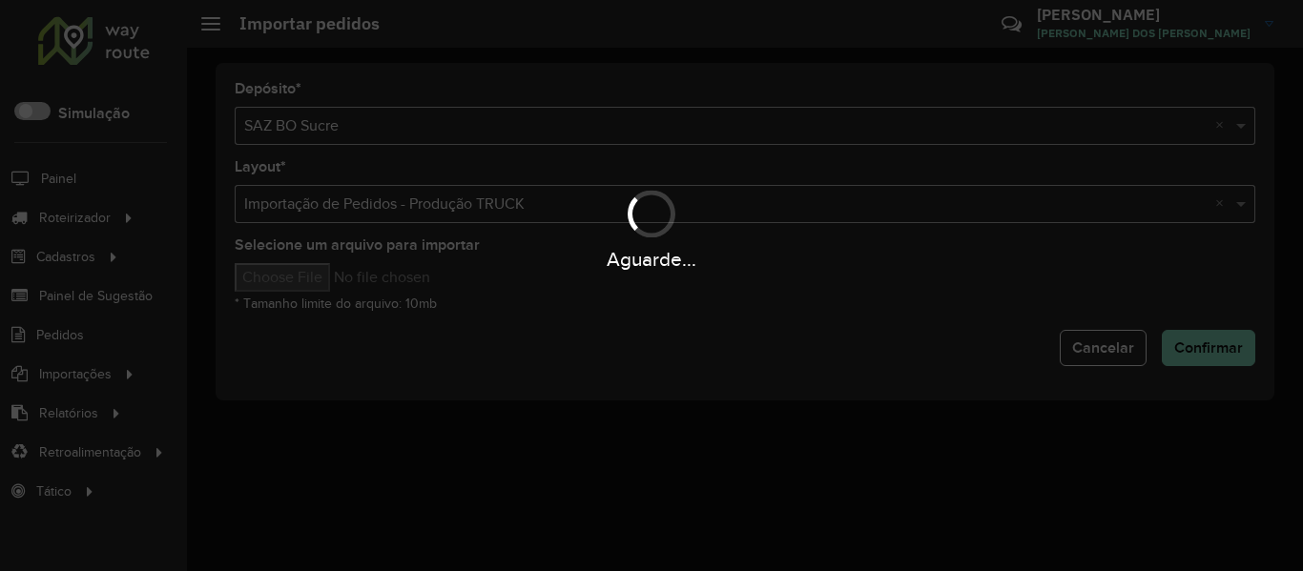
drag, startPoint x: 615, startPoint y: 364, endPoint x: 321, endPoint y: 90, distance: 403.0
click at [613, 364] on div "Aguarde..." at bounding box center [651, 285] width 1303 height 571
drag, startPoint x: 577, startPoint y: 319, endPoint x: 560, endPoint y: 315, distance: 17.6
click at [576, 320] on div "Aguarde..." at bounding box center [651, 285] width 1303 height 571
click at [558, 407] on div "Aguarde..." at bounding box center [651, 285] width 1303 height 571
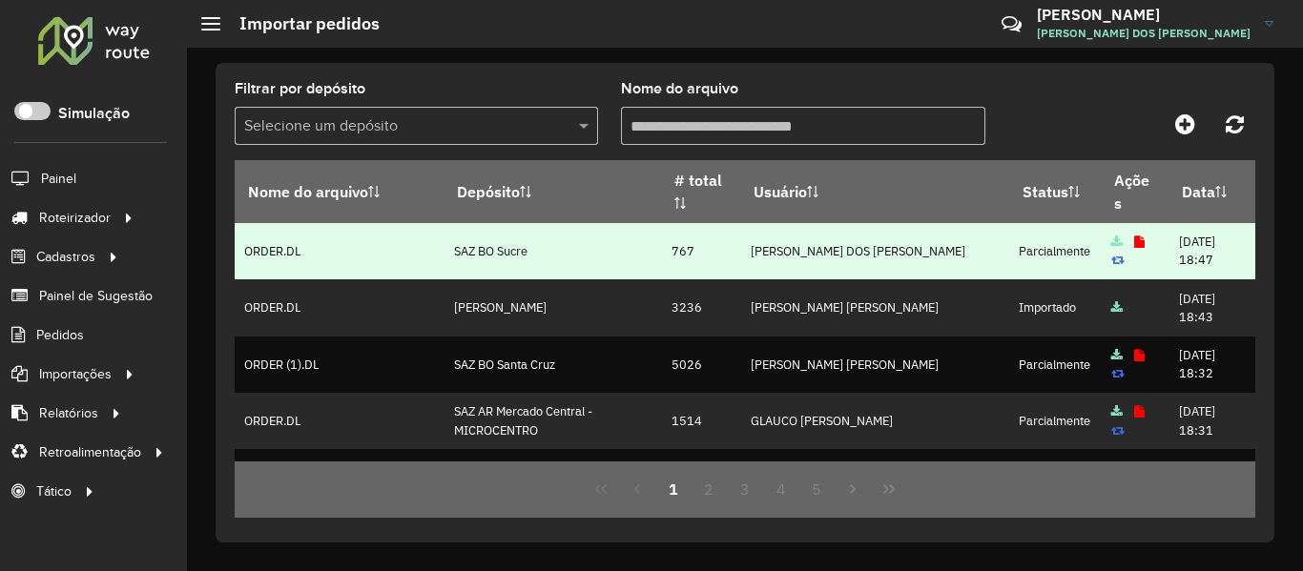
click at [1134, 238] on icon at bounding box center [1139, 243] width 10 height 12
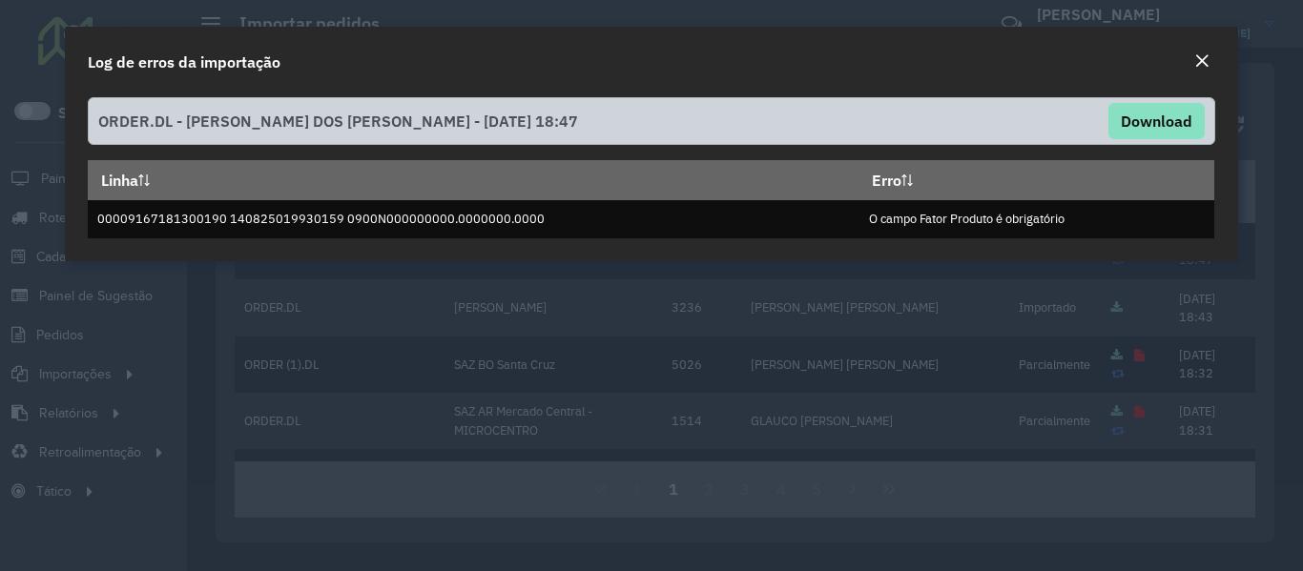
click at [1205, 62] on em "Close" at bounding box center [1201, 60] width 15 height 15
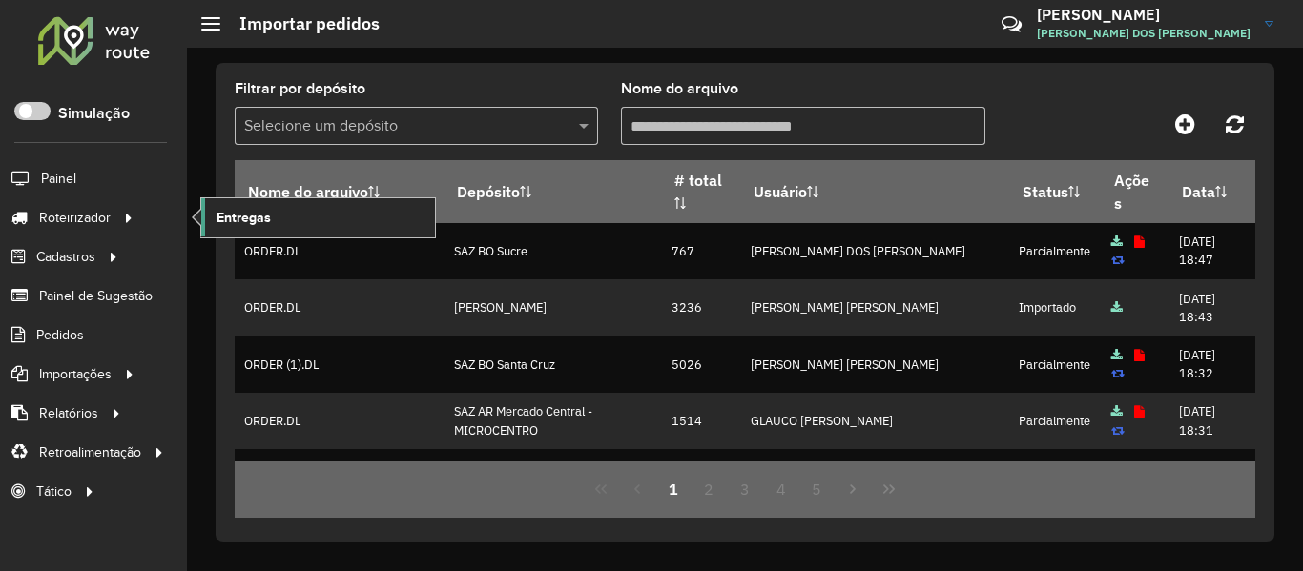
click at [301, 201] on link "Entregas" at bounding box center [318, 217] width 234 height 38
click at [72, 218] on span "Roteirizador" at bounding box center [76, 218] width 75 height 20
click at [341, 224] on link "Entregas" at bounding box center [318, 217] width 234 height 38
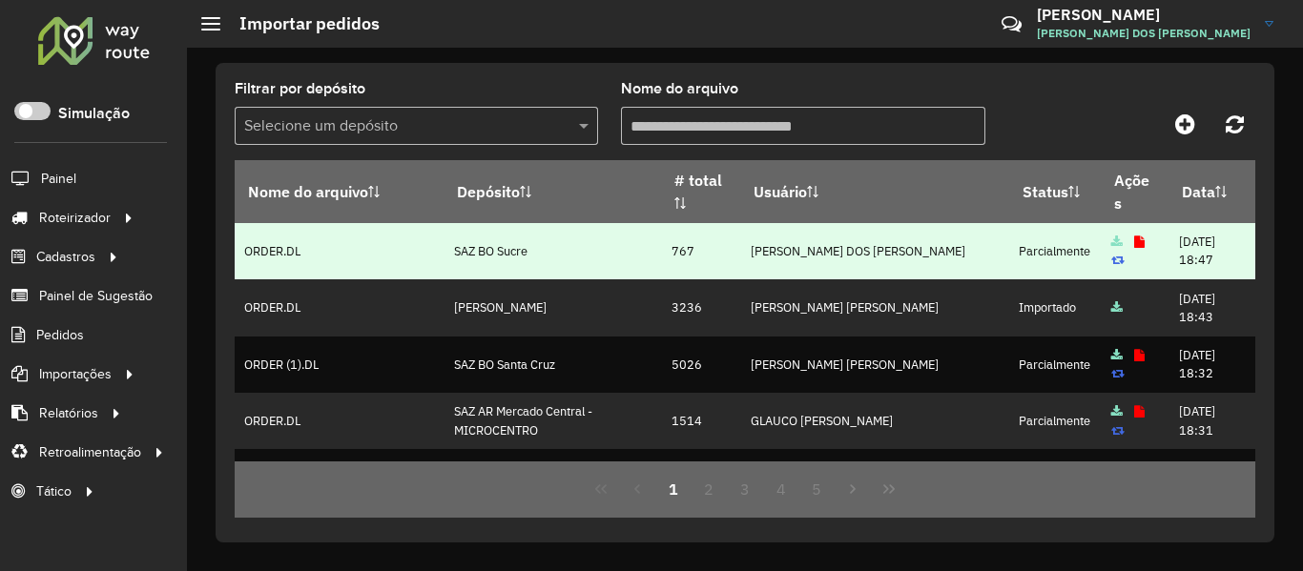
click at [502, 246] on td "SAZ BO Sucre" at bounding box center [553, 251] width 218 height 56
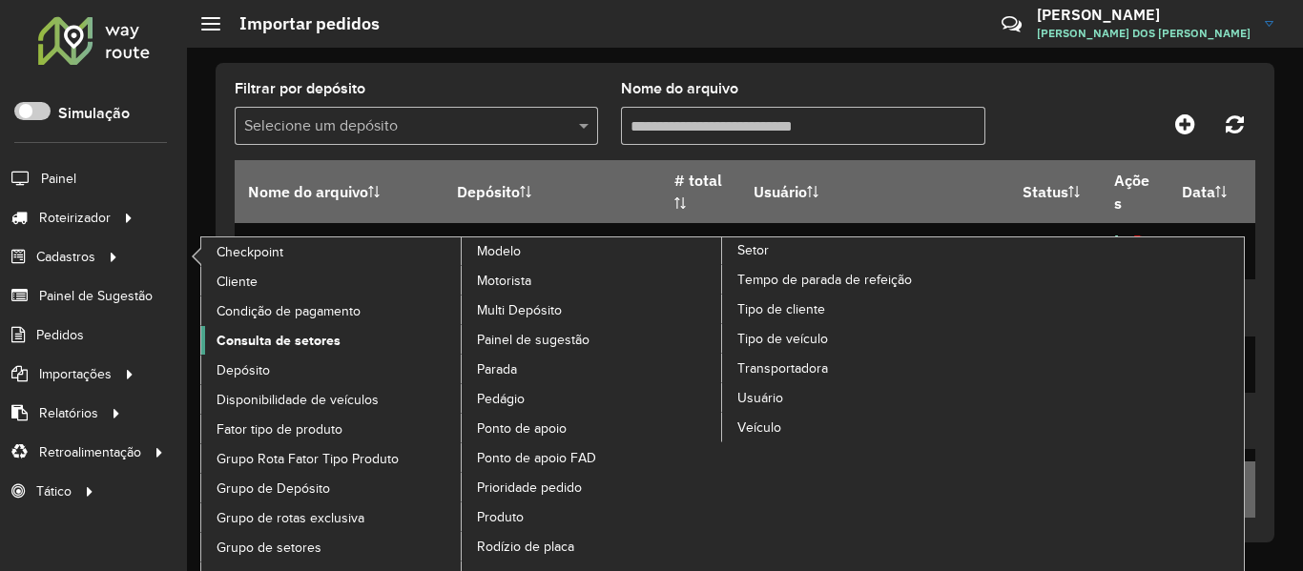
click at [293, 342] on span "Consulta de setores" at bounding box center [279, 341] width 124 height 20
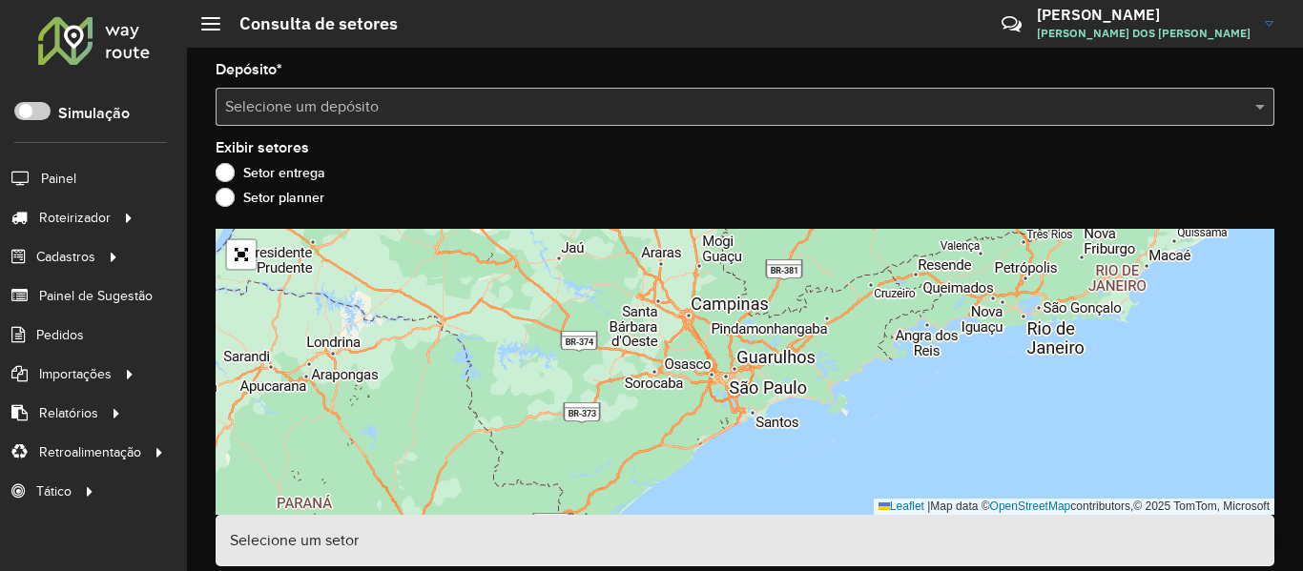
click at [392, 97] on input "text" at bounding box center [726, 107] width 1002 height 23
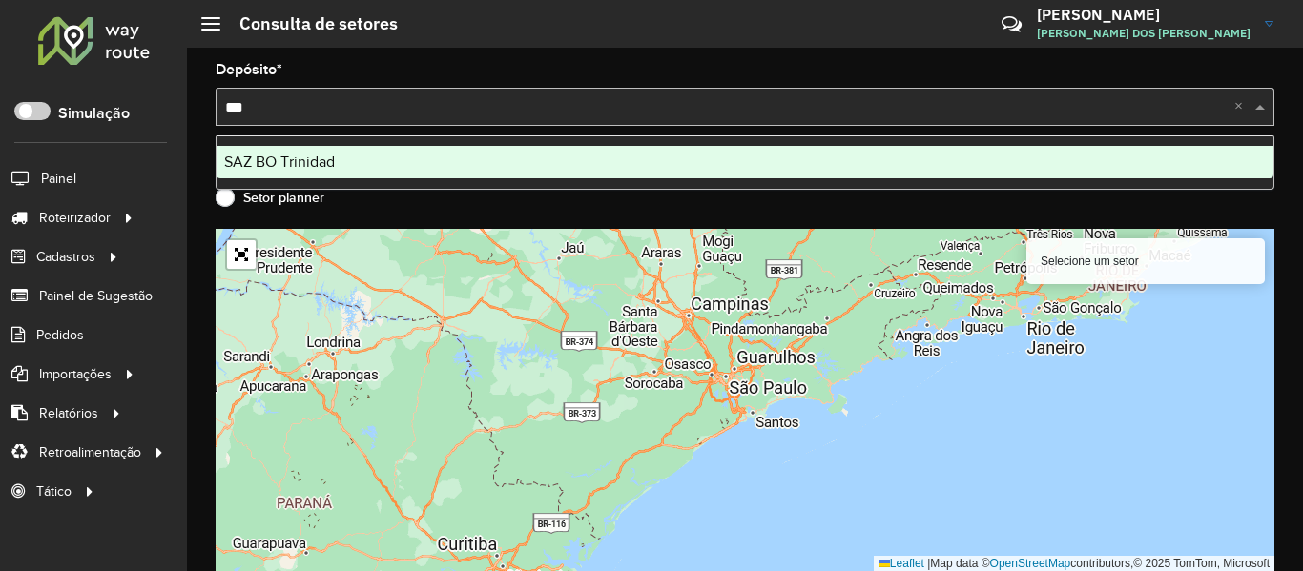
type input "****"
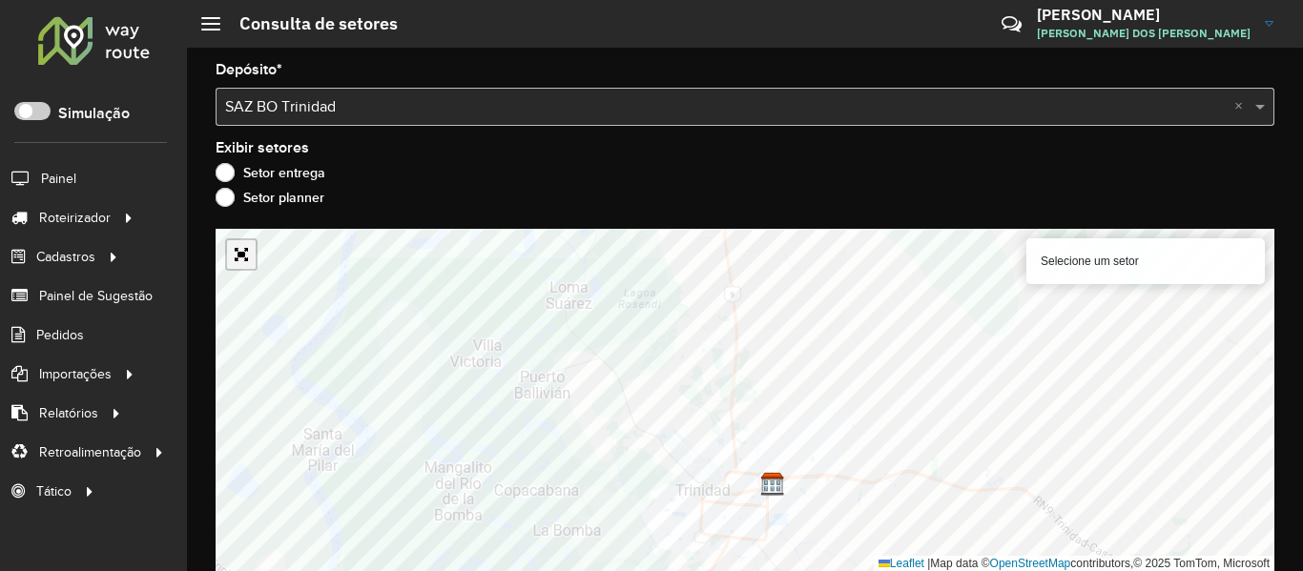
click at [234, 262] on link "Abrir mapa em tela cheia" at bounding box center [241, 254] width 29 height 29
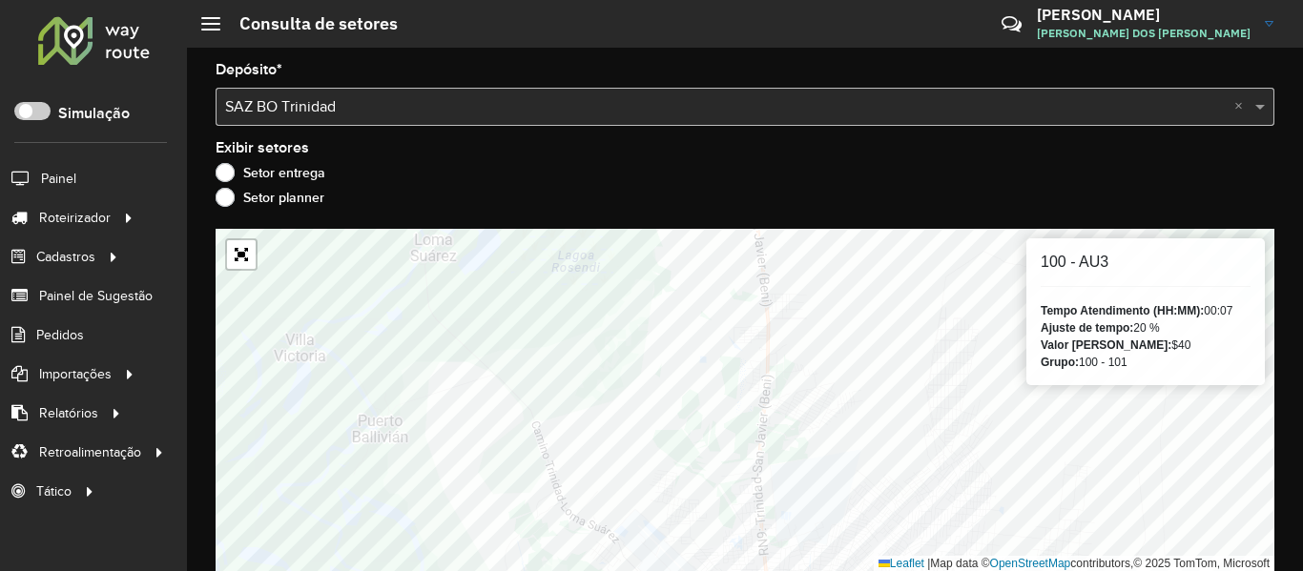
click at [946, 210] on div "Setor planner" at bounding box center [745, 202] width 1059 height 23
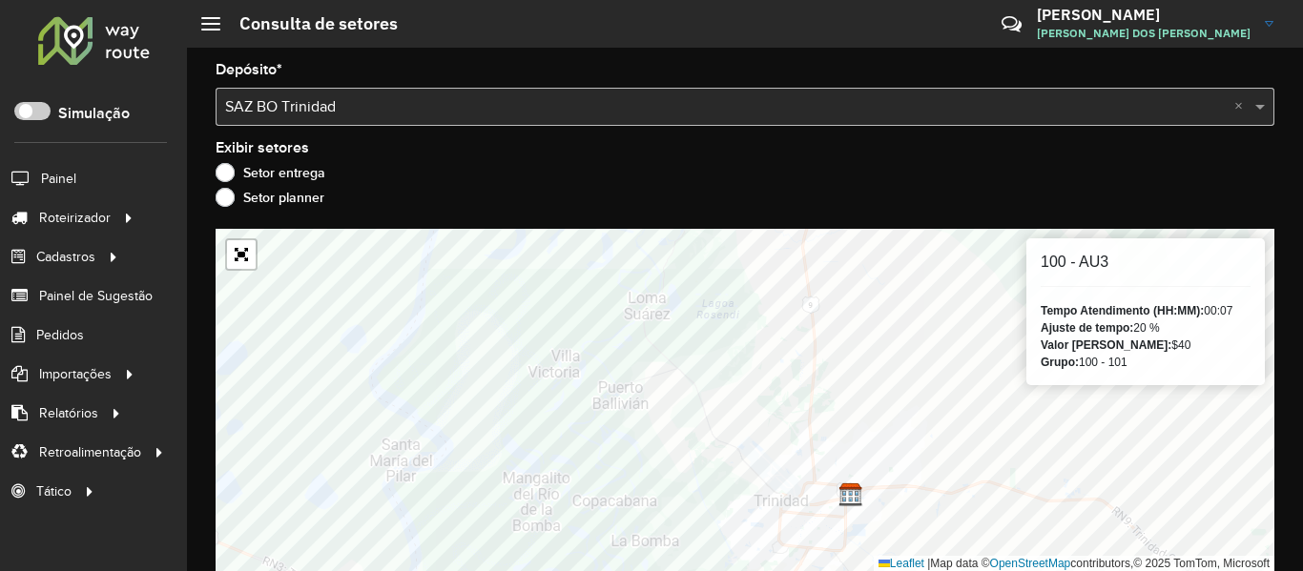
click at [114, 36] on div at bounding box center [93, 40] width 115 height 50
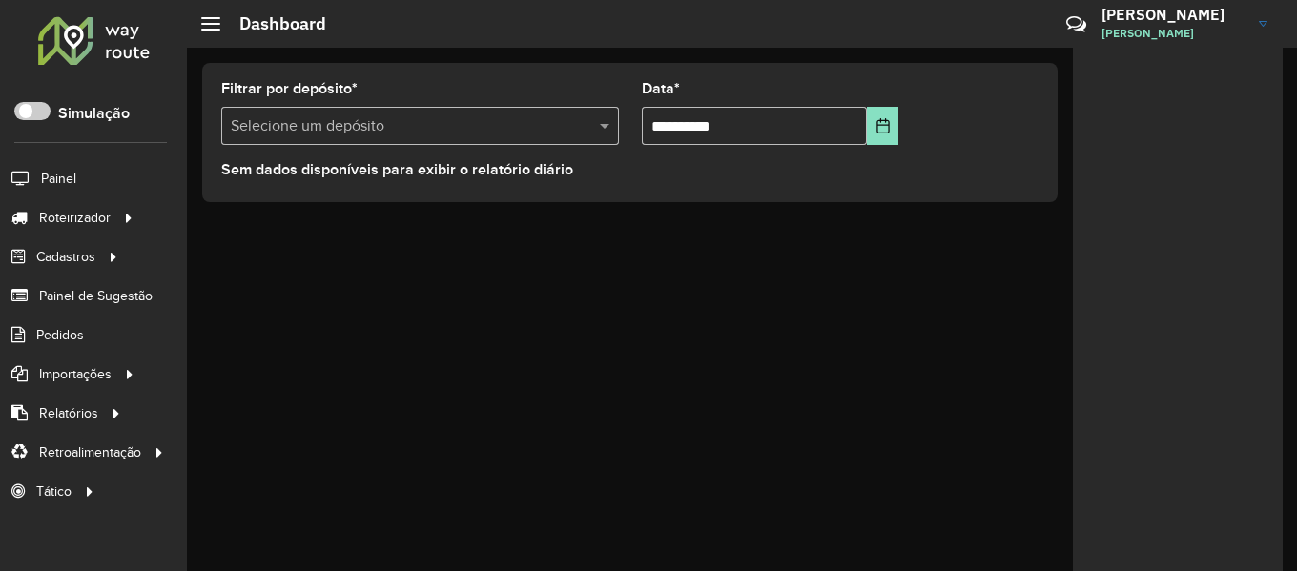
click at [671, 318] on div "**********" at bounding box center [742, 310] width 1110 height 524
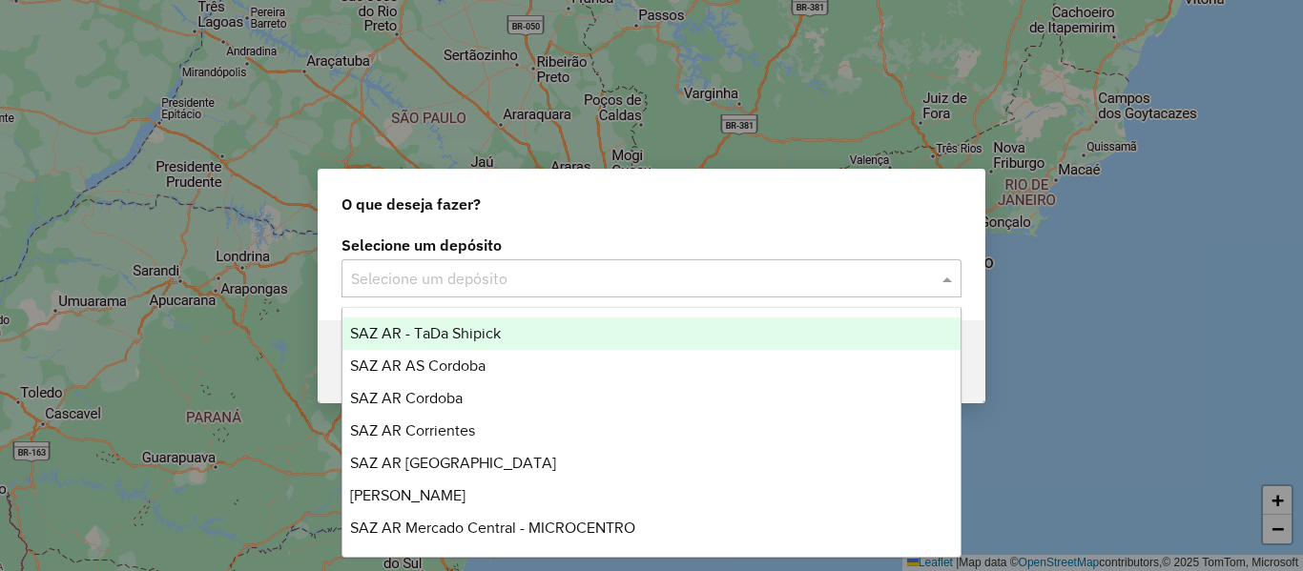
click at [482, 292] on div "Selecione um depósito" at bounding box center [652, 278] width 620 height 38
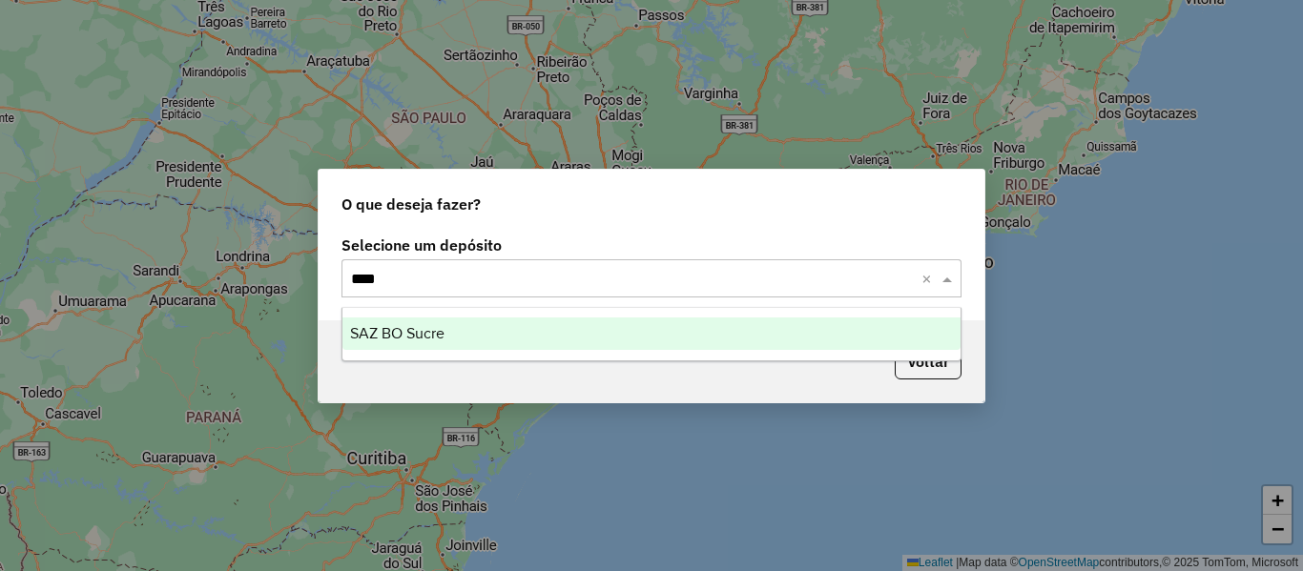
type input "*****"
click at [421, 326] on span "SAZ BO Sucre" at bounding box center [397, 333] width 94 height 16
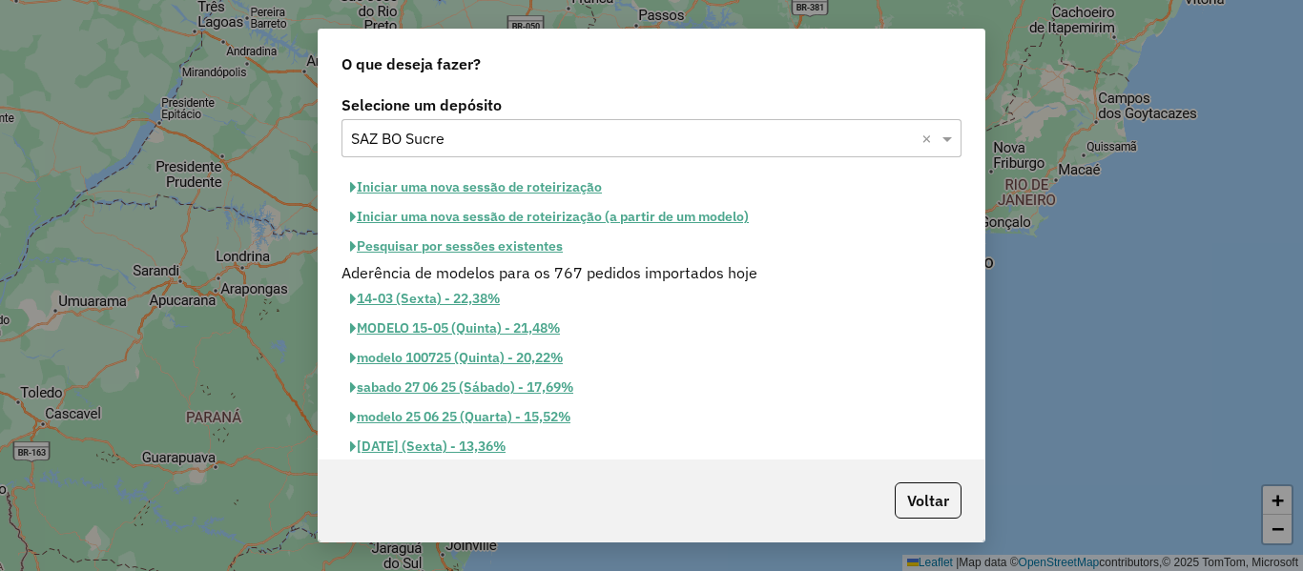
click at [510, 184] on button "Iniciar uma nova sessão de roteirização" at bounding box center [476, 188] width 269 height 30
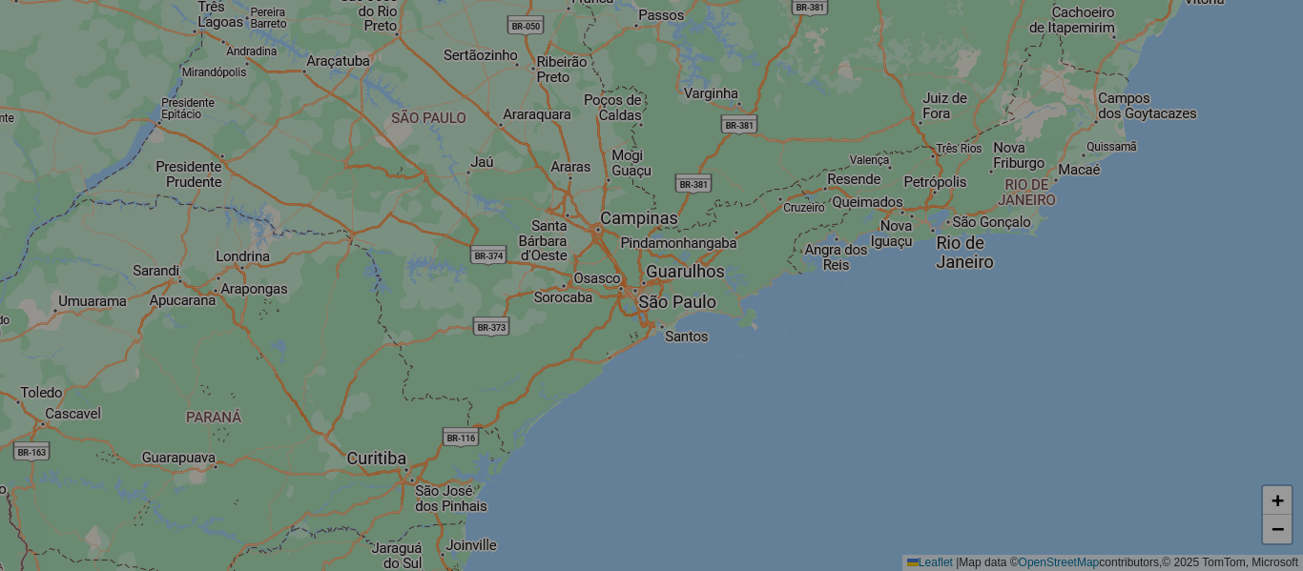
select select "*"
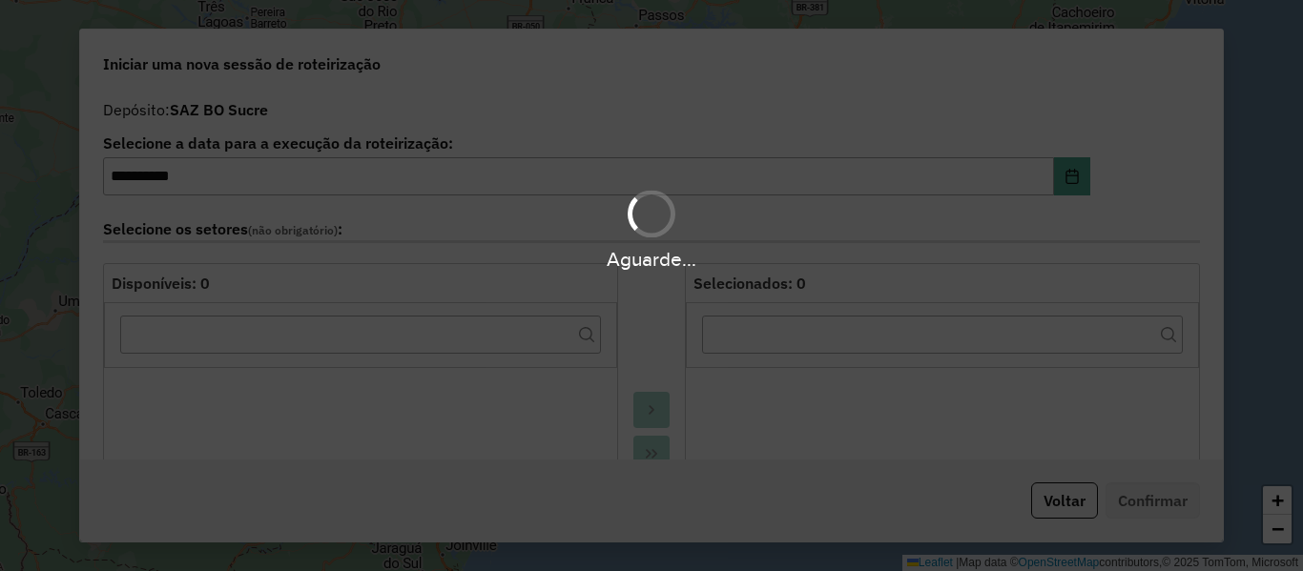
click at [586, 235] on div "Aguarde..." at bounding box center [651, 228] width 1303 height 91
click at [610, 227] on div "Aguarde..." at bounding box center [651, 228] width 1303 height 91
click at [612, 227] on div "Aguarde..." at bounding box center [651, 228] width 1303 height 91
click at [613, 230] on div "Aguarde..." at bounding box center [651, 228] width 1303 height 91
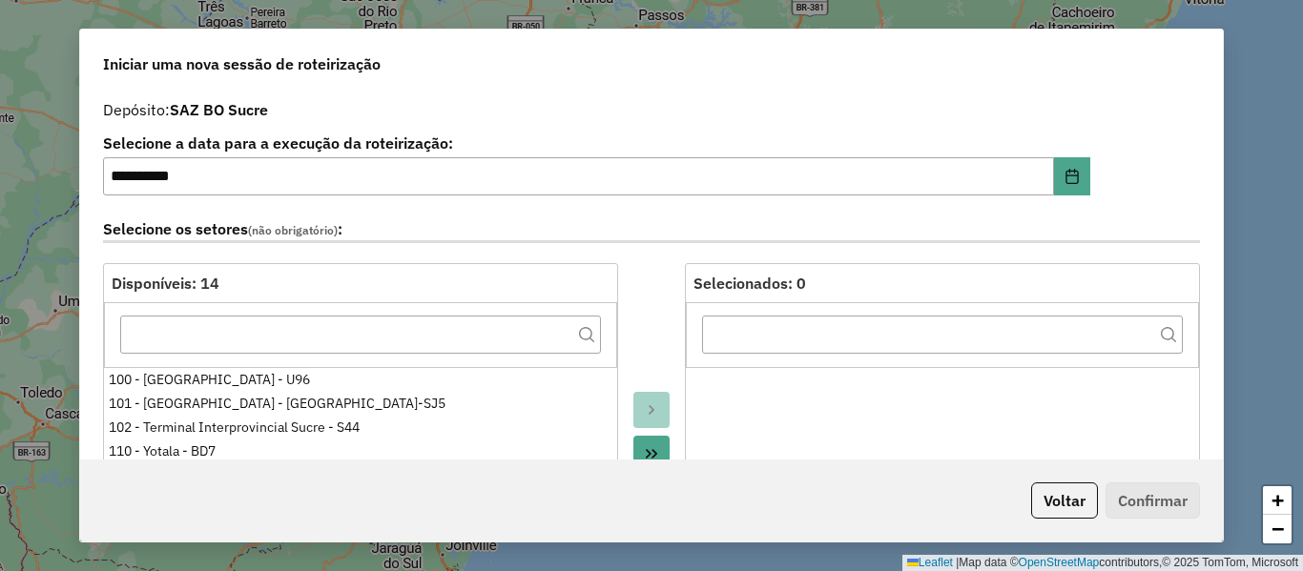
click at [626, 232] on label "Selecione os setores (não obrigatório) :" at bounding box center [651, 231] width 1097 height 26
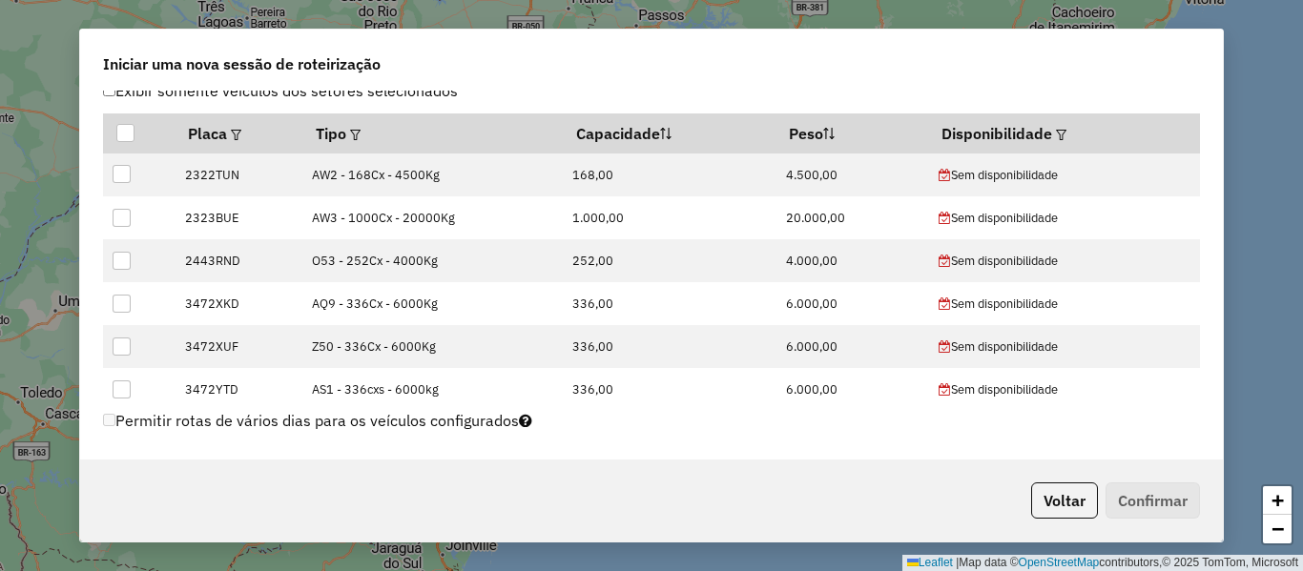
scroll to position [572, 0]
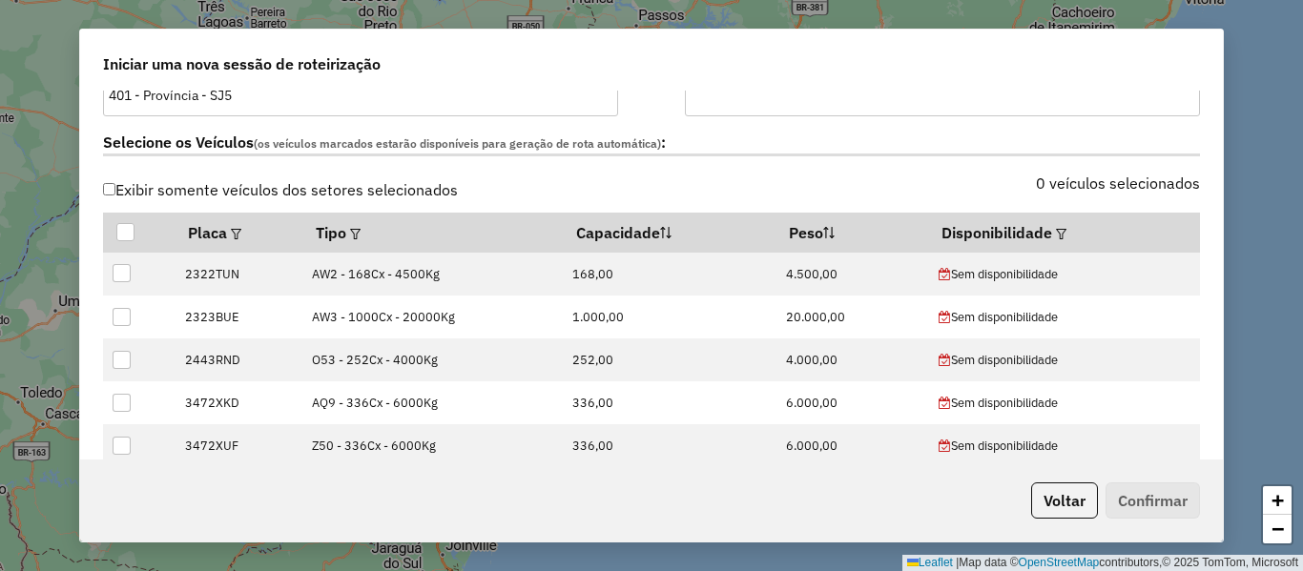
click at [1067, 184] on label "0 veículos selecionados" at bounding box center [1118, 183] width 164 height 23
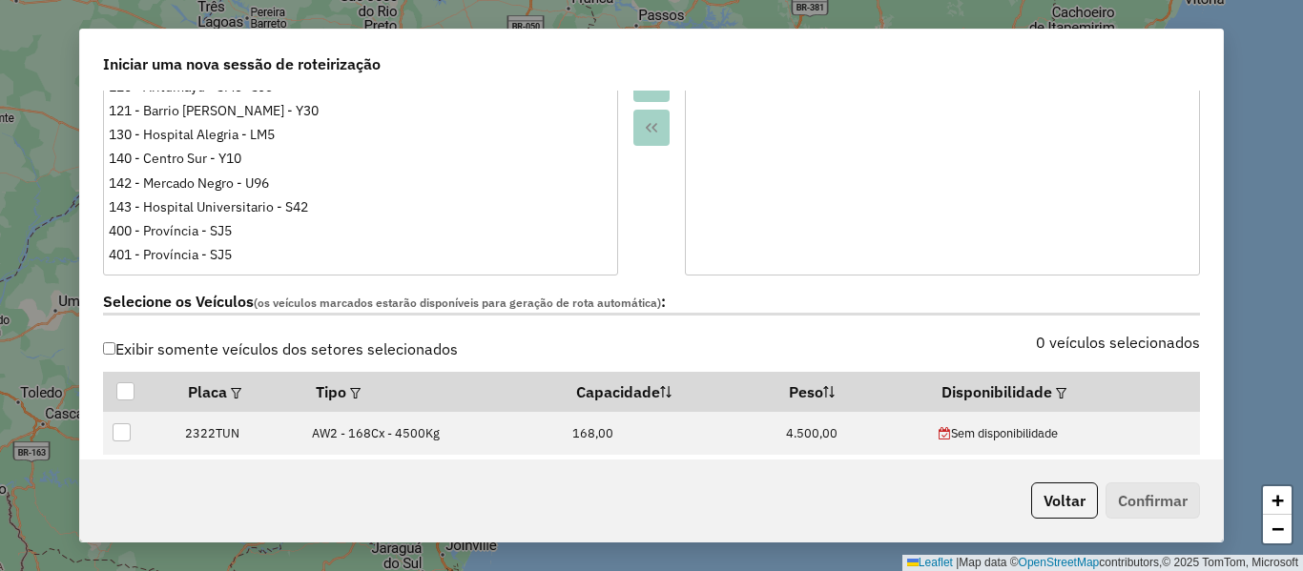
scroll to position [382, 0]
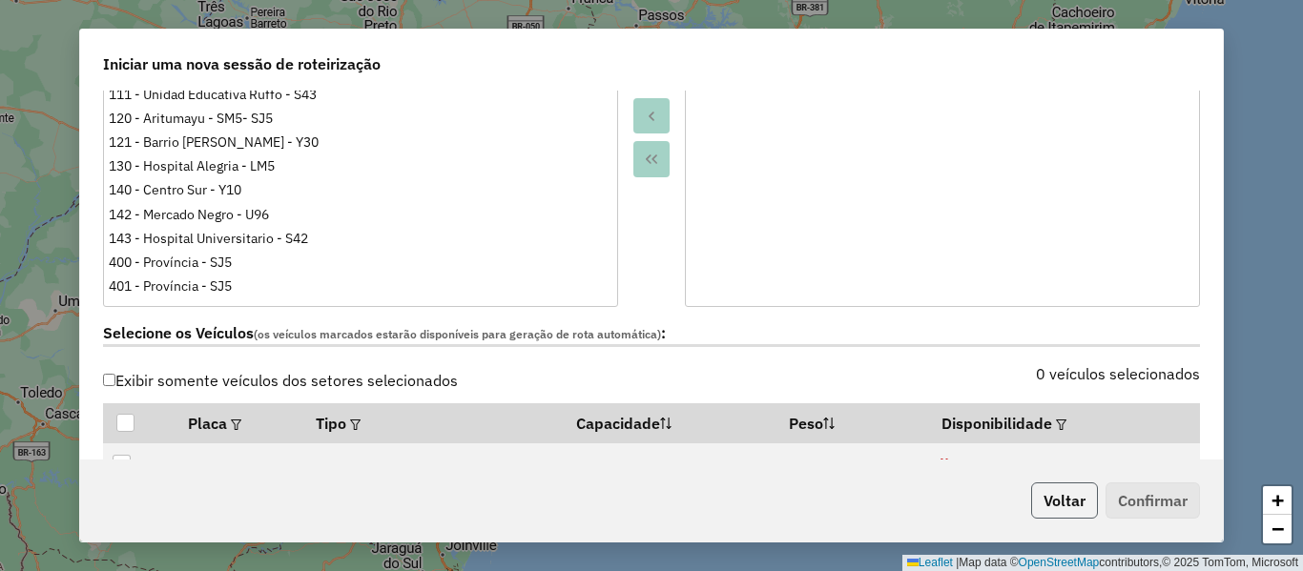
click at [1049, 495] on button "Voltar" at bounding box center [1064, 501] width 67 height 36
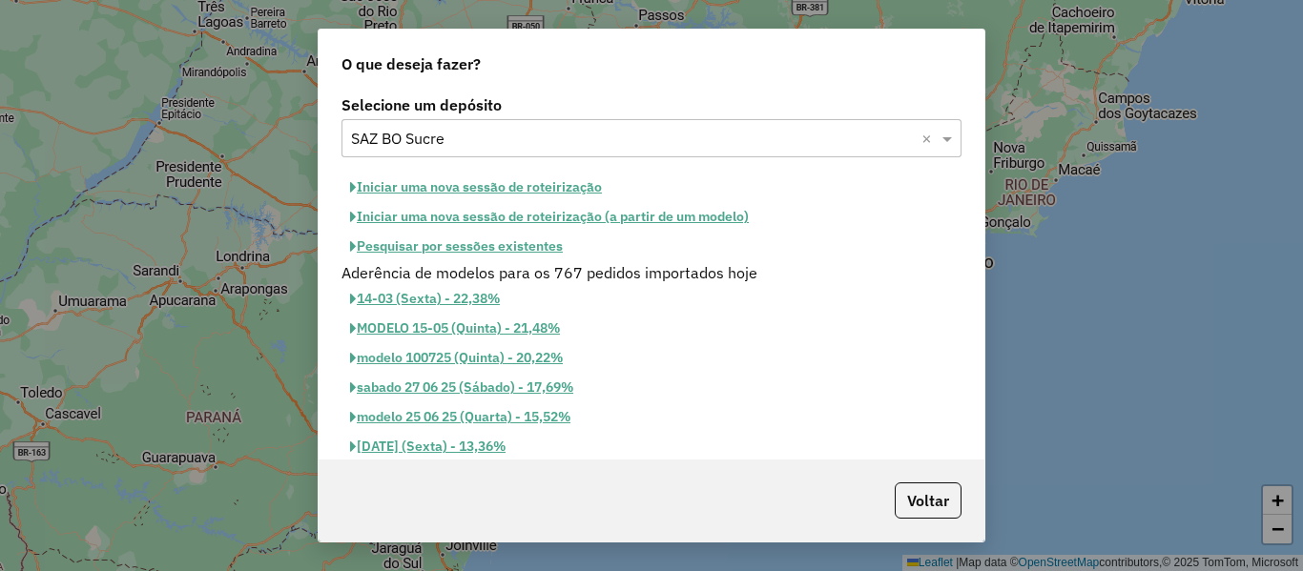
click at [562, 184] on button "Iniciar uma nova sessão de roteirização" at bounding box center [476, 188] width 269 height 30
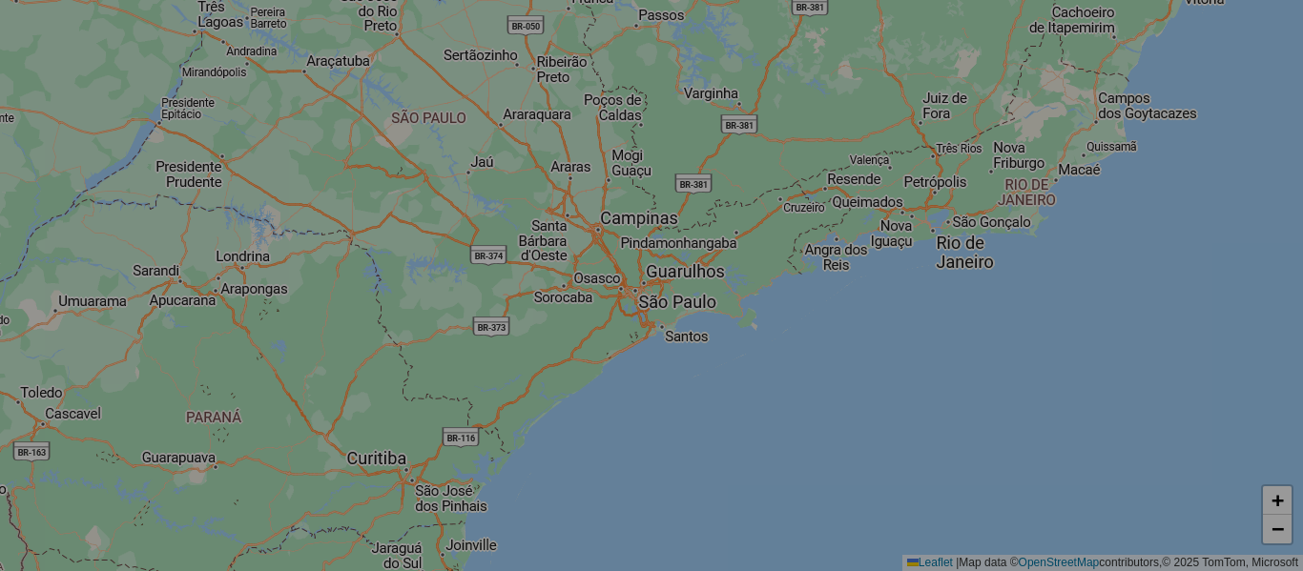
select select "*"
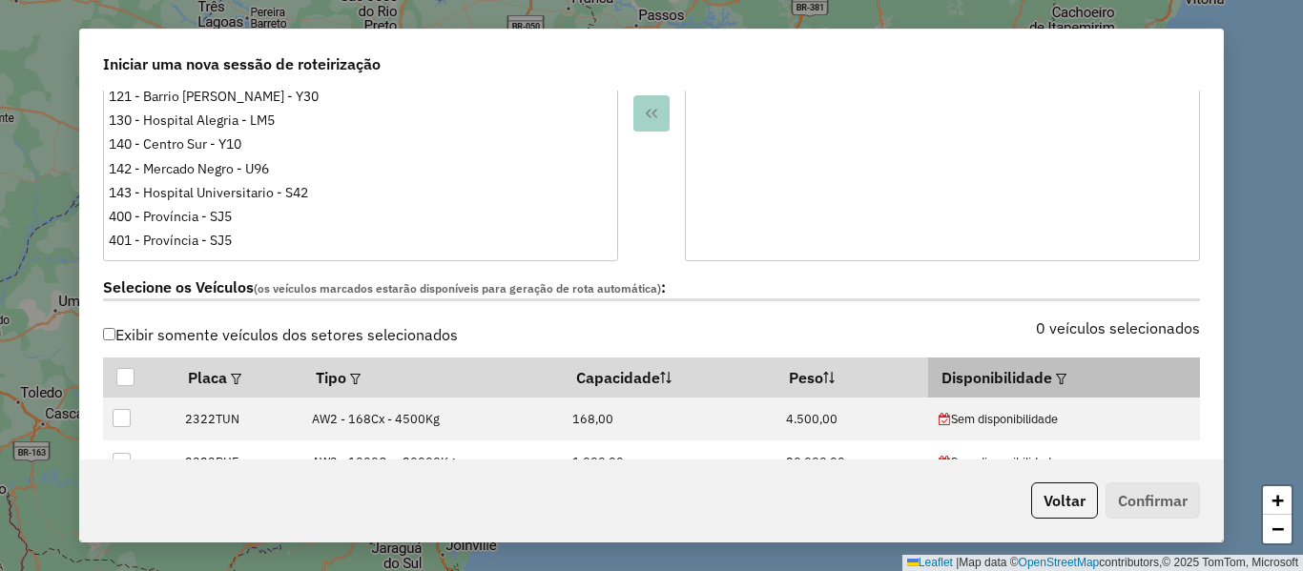
scroll to position [477, 0]
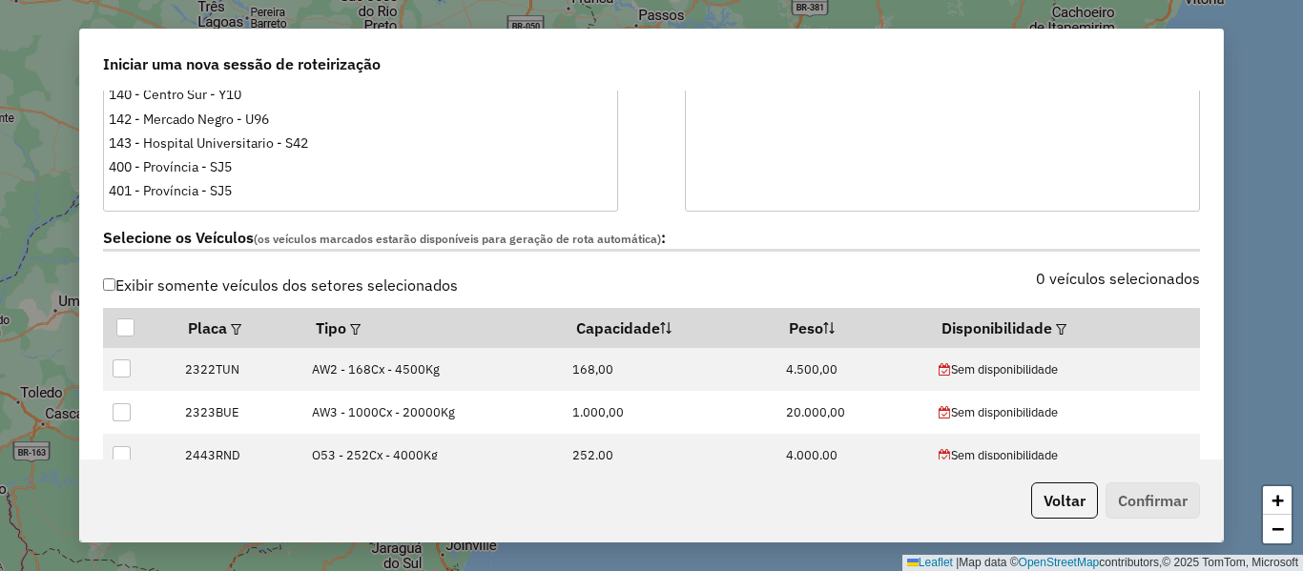
click at [1115, 290] on div "0 veículos selecionados" at bounding box center [932, 290] width 560 height 36
click at [1109, 272] on label "0 veículos selecionados" at bounding box center [1118, 278] width 164 height 23
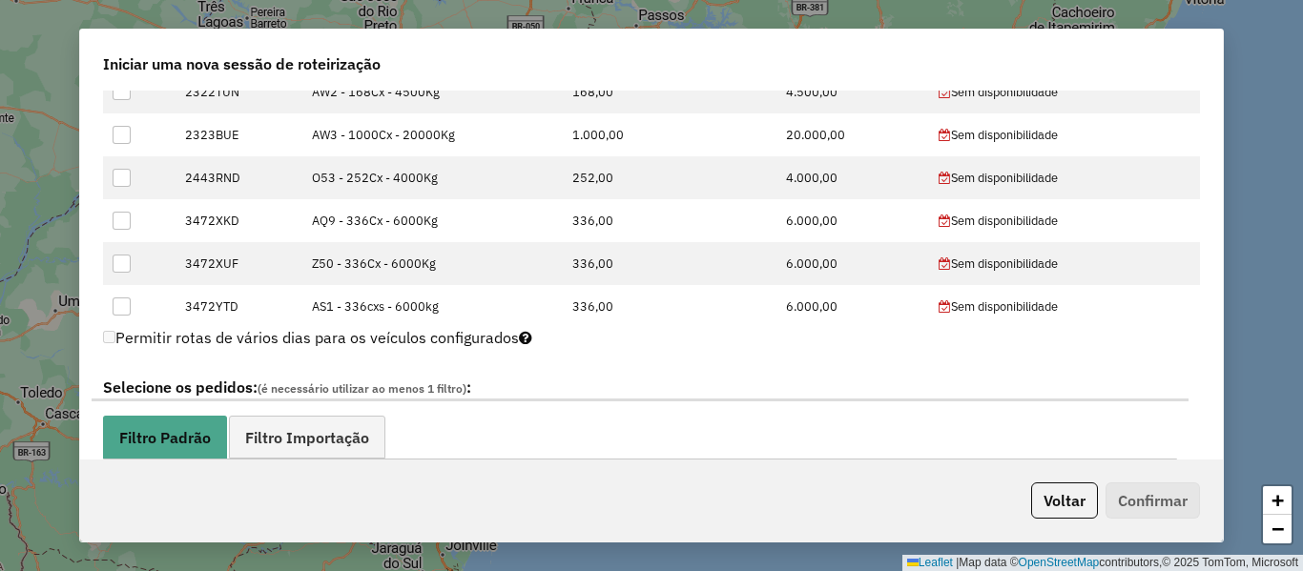
scroll to position [763, 0]
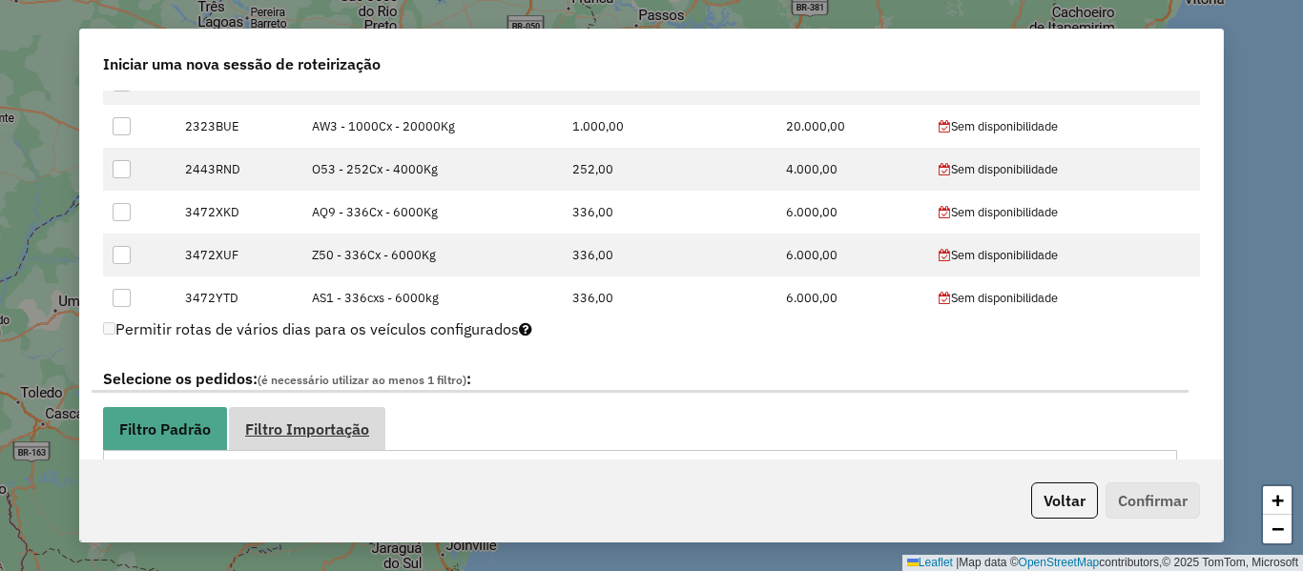
click at [361, 424] on span "Filtro Importação" at bounding box center [307, 429] width 124 height 15
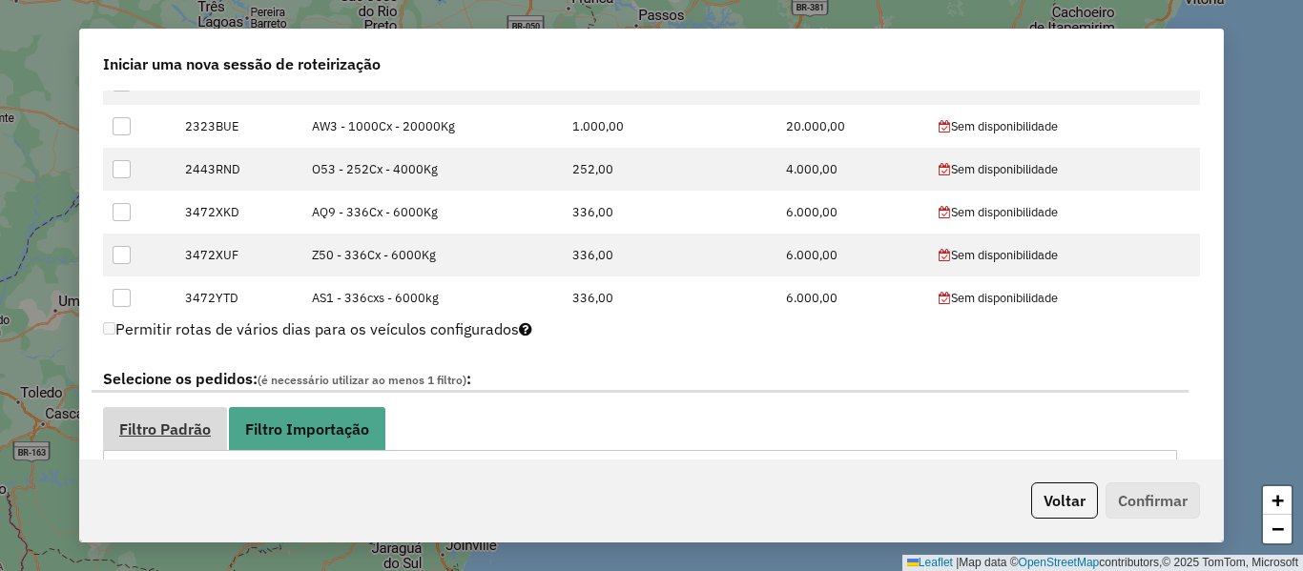
click at [225, 423] on link "Filtro Padrão" at bounding box center [165, 428] width 124 height 43
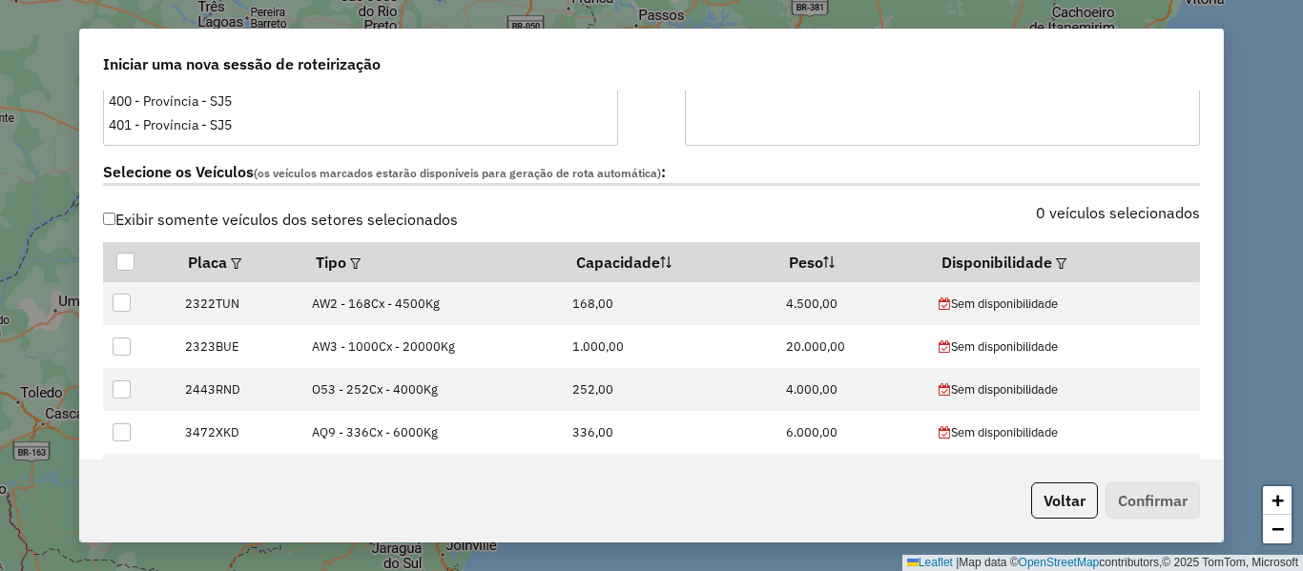
scroll to position [382, 0]
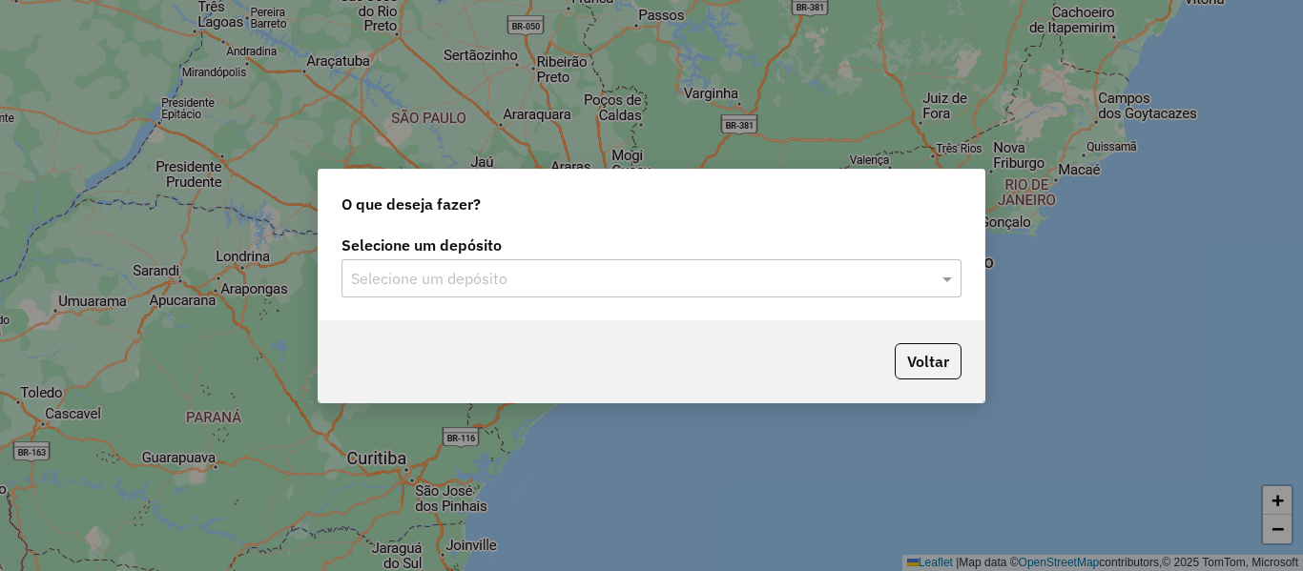
drag, startPoint x: 563, startPoint y: 295, endPoint x: 572, endPoint y: 288, distance: 11.6
click at [563, 296] on div "Selecione um depósito" at bounding box center [652, 278] width 620 height 38
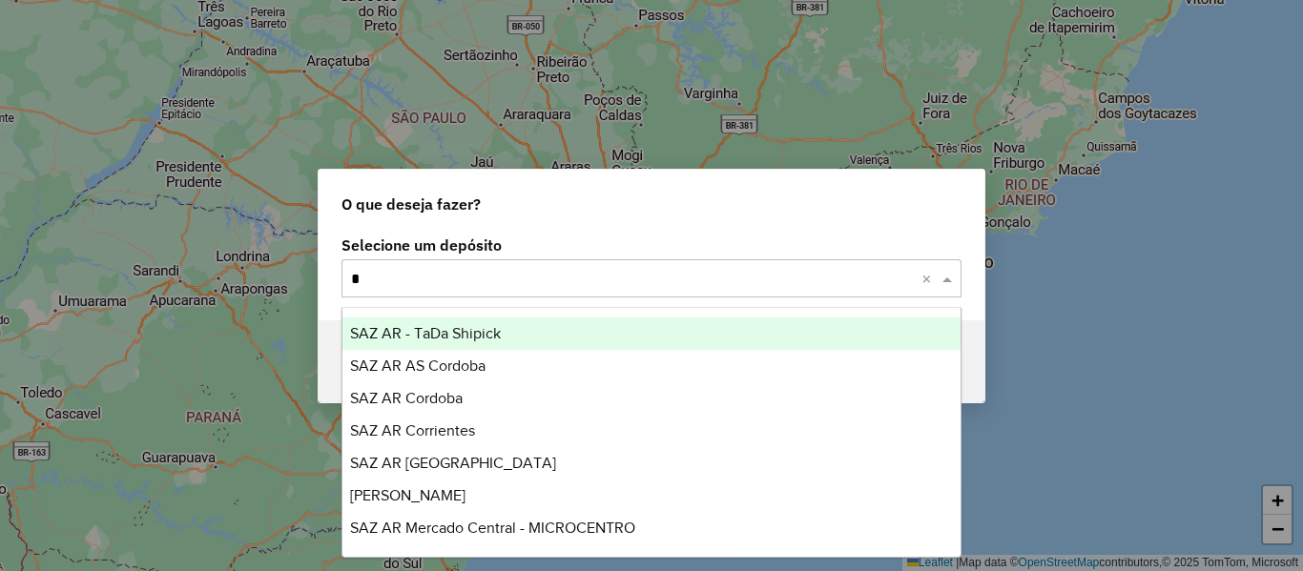
type input "**"
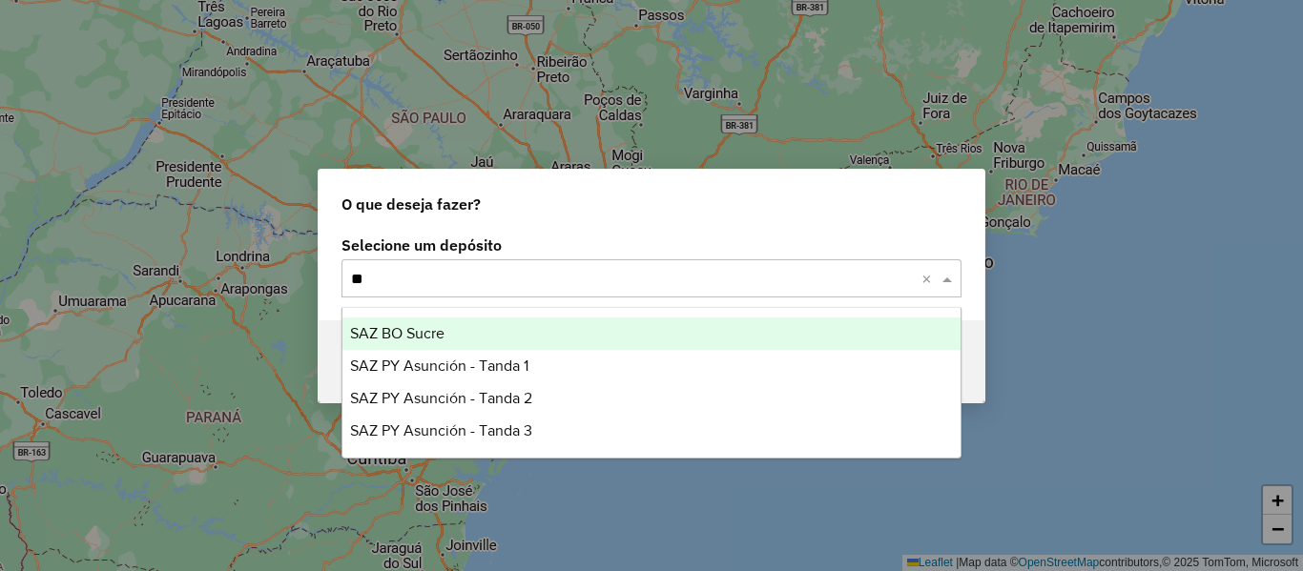
click at [456, 327] on div "SAZ BO Sucre" at bounding box center [651, 334] width 618 height 32
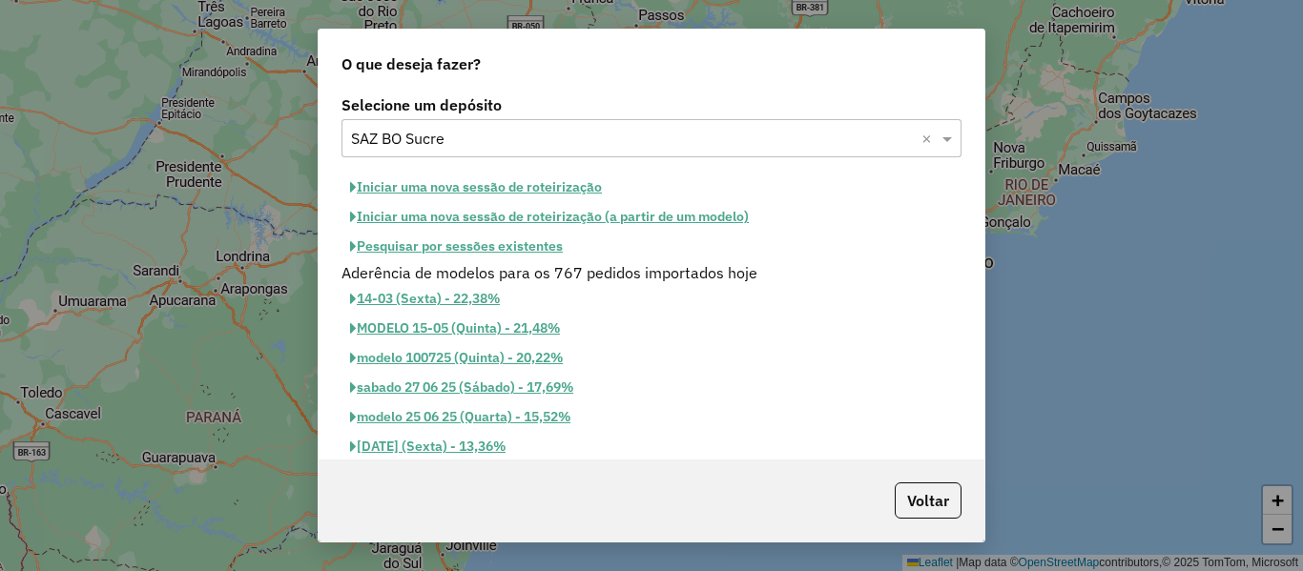
click at [550, 184] on button "Iniciar uma nova sessão de roteirização" at bounding box center [476, 188] width 269 height 30
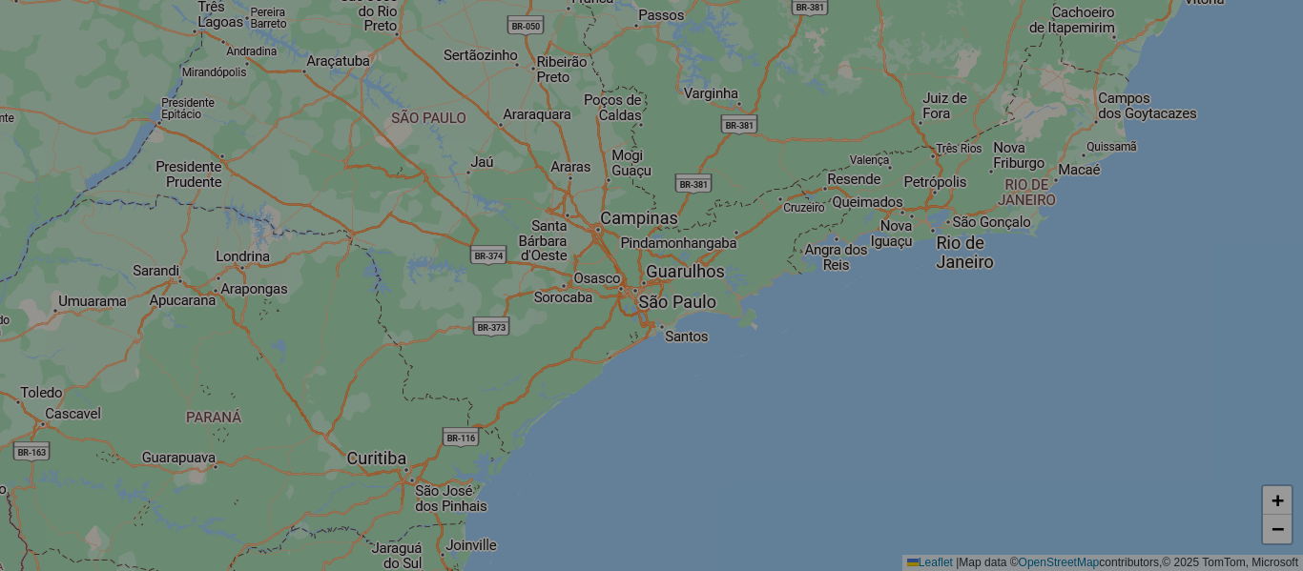
select select "*"
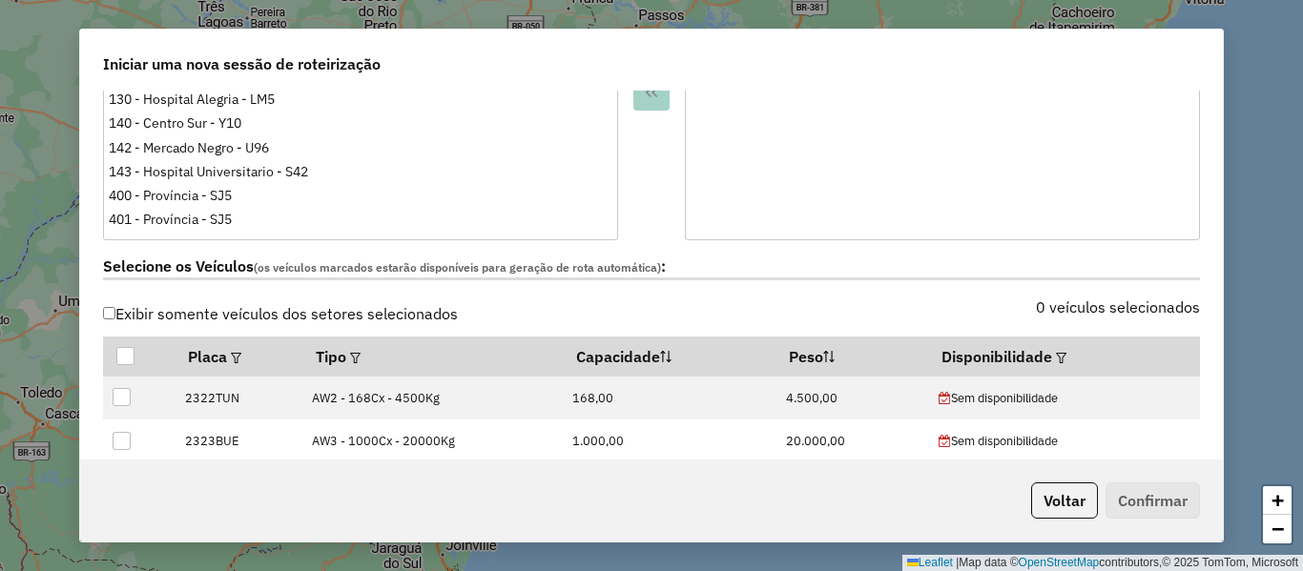
scroll to position [572, 0]
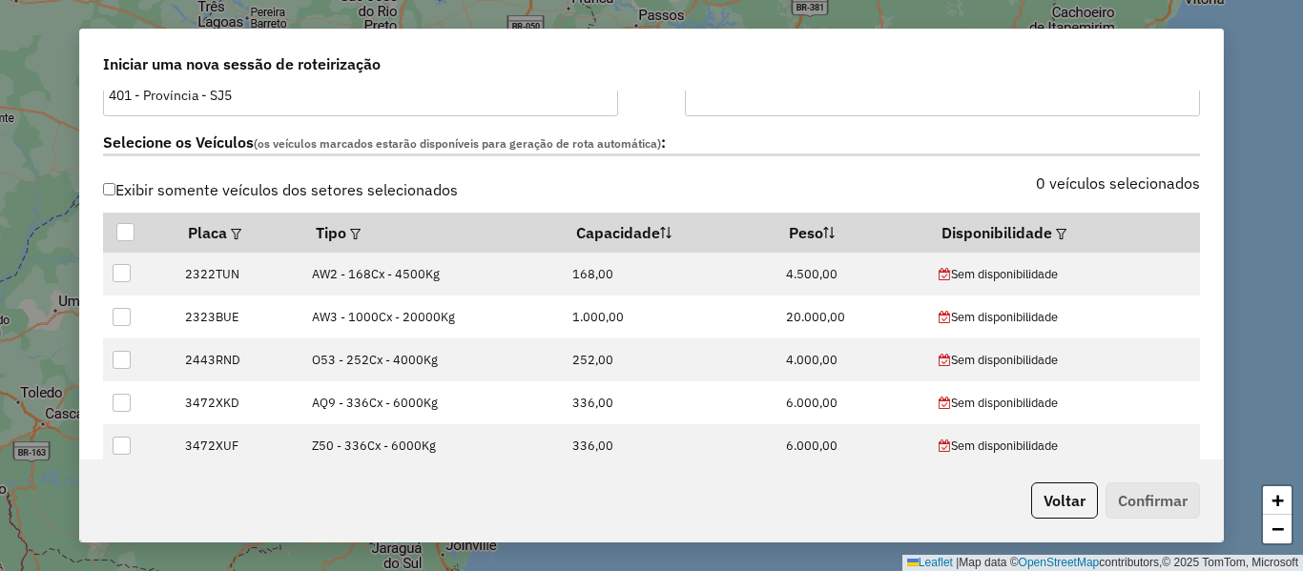
click at [1103, 170] on div "Selecione os Veículos (os veículos marcados estarão disponíveis para geração de…" at bounding box center [652, 146] width 1120 height 60
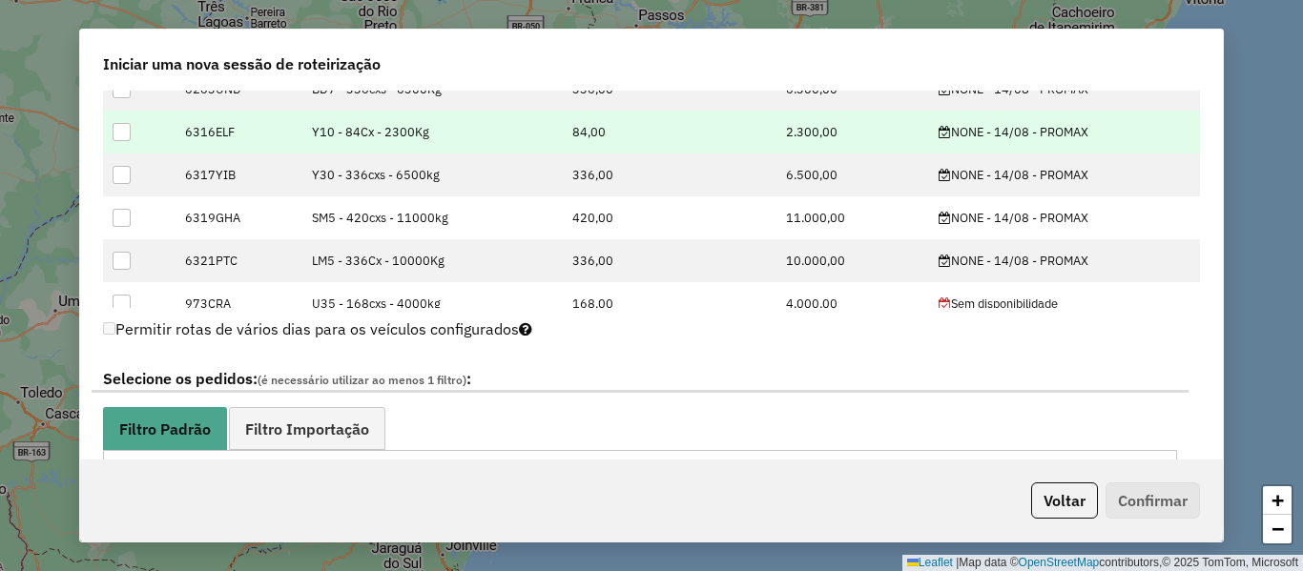
scroll to position [699, 0]
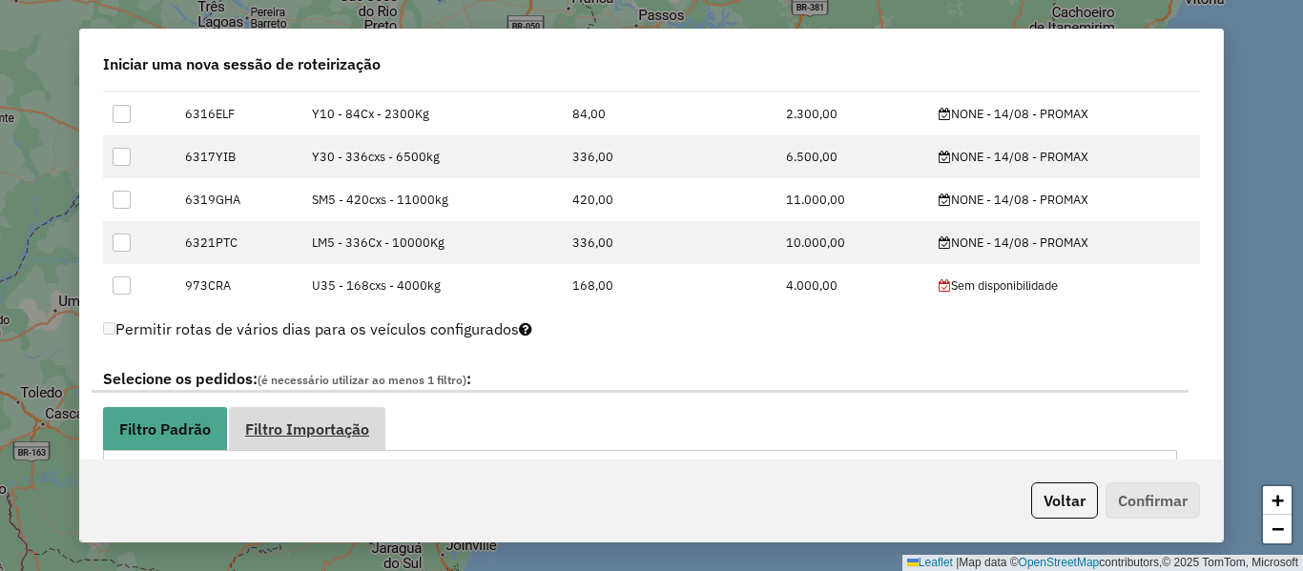
click at [300, 414] on link "Filtro Importação" at bounding box center [307, 428] width 156 height 43
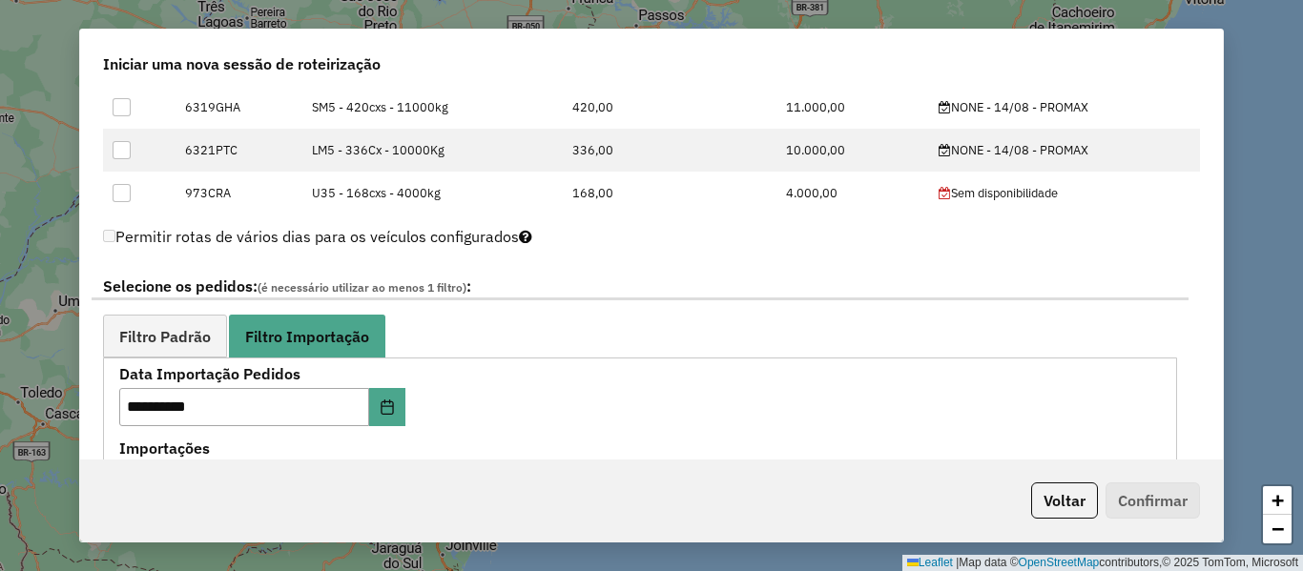
scroll to position [954, 0]
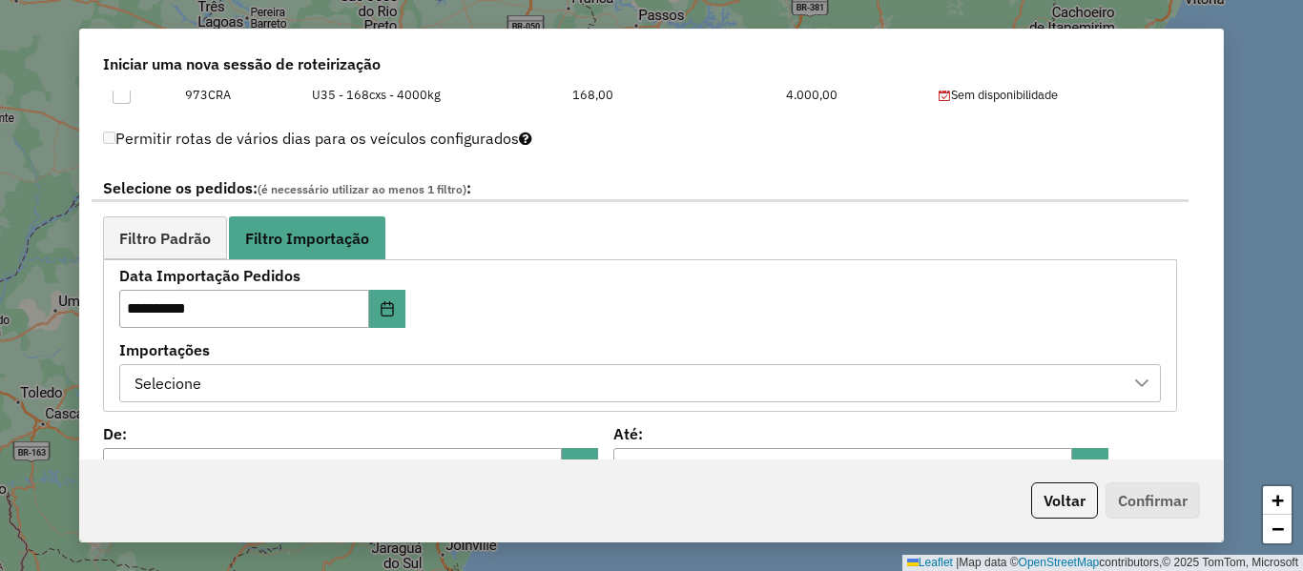
click at [489, 370] on div "Selecione" at bounding box center [626, 383] width 996 height 36
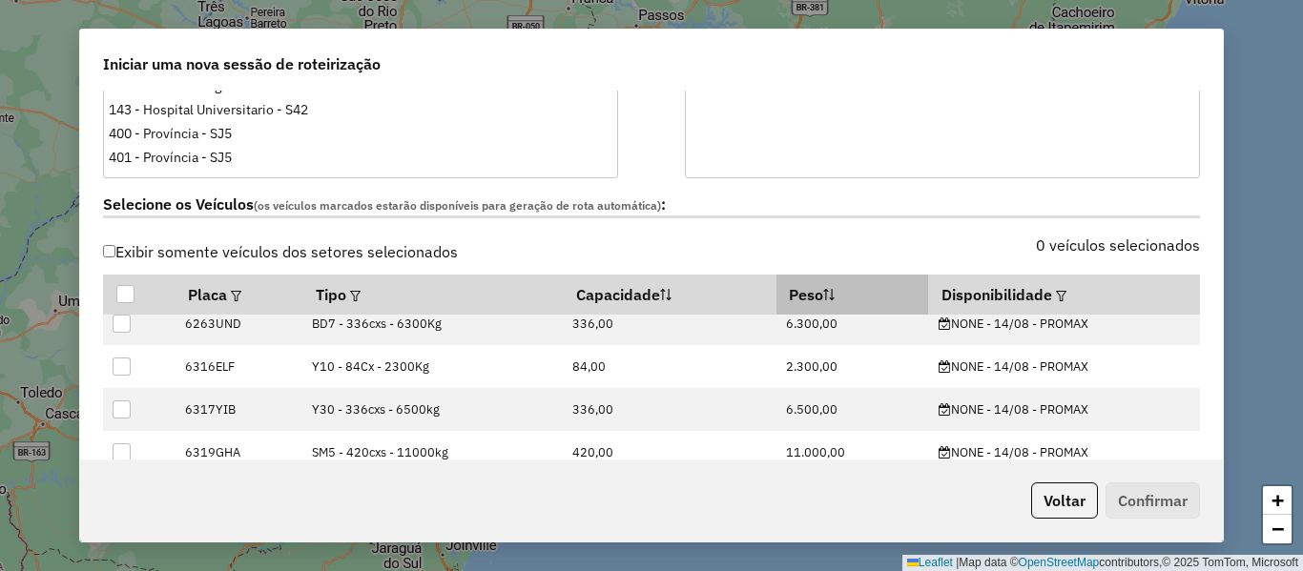
scroll to position [0, 0]
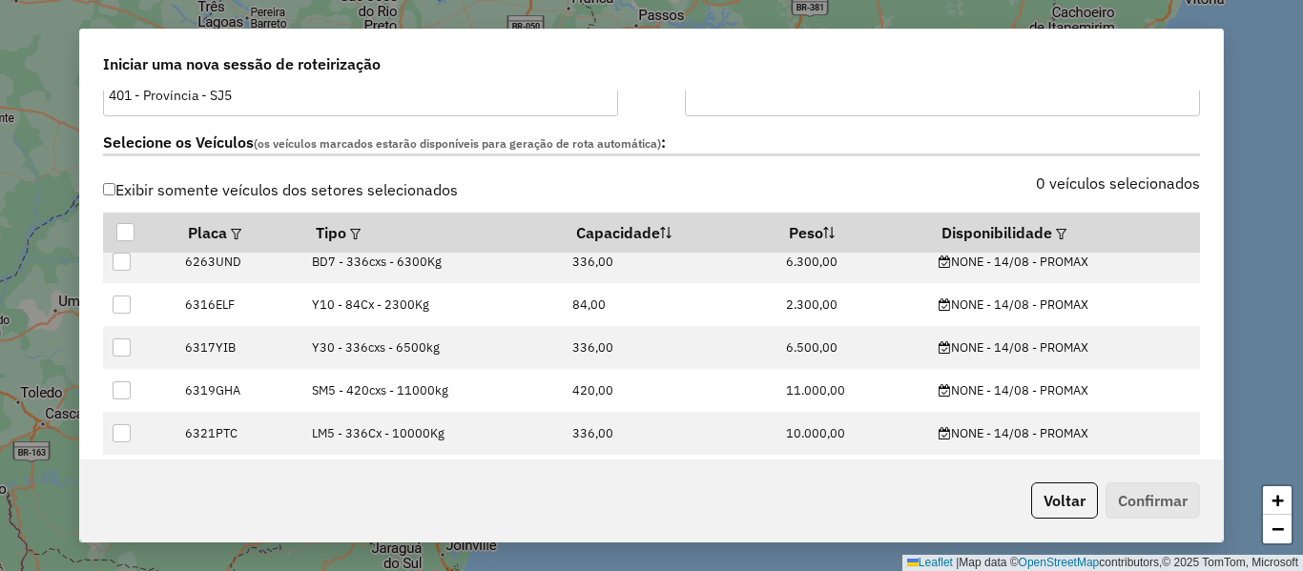
click at [1187, 179] on label "0 veículos selecionados" at bounding box center [1118, 183] width 164 height 23
click at [694, 146] on label "Selecione os Veículos (os veículos marcados estarão disponíveis para geração de…" at bounding box center [651, 144] width 1097 height 26
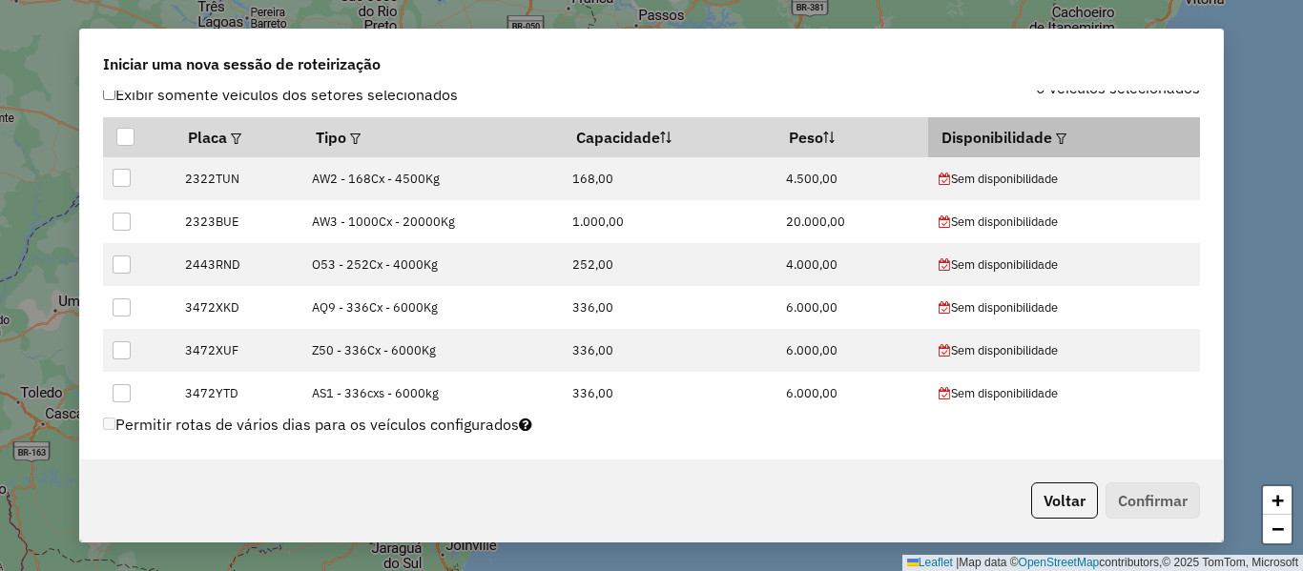
click at [999, 140] on th "Disponibilidade" at bounding box center [1063, 137] width 271 height 40
click at [1073, 133] on th "Disponibilidade" at bounding box center [1063, 137] width 271 height 40
click at [1056, 135] on em at bounding box center [1061, 139] width 10 height 10
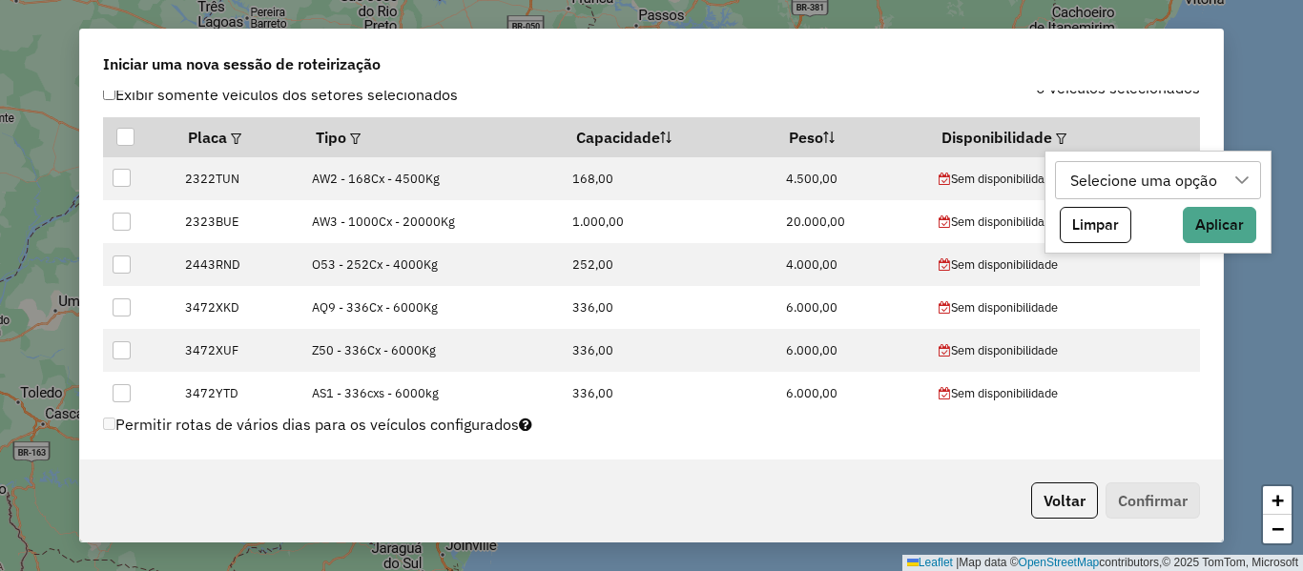
click at [1157, 167] on div "Selecione uma opção" at bounding box center [1144, 180] width 160 height 36
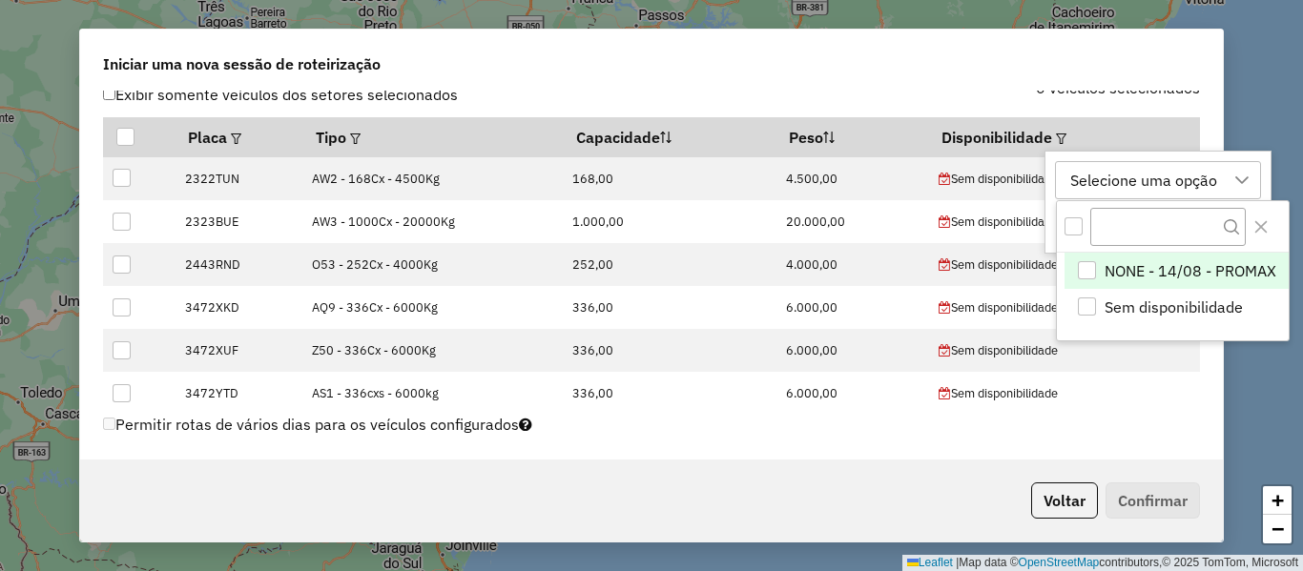
click at [1166, 269] on span "NONE - 14/08 - PROMAX" at bounding box center [1191, 270] width 172 height 23
click at [1004, 87] on div "Iniciar uma nova sessão de roteirização" at bounding box center [651, 60] width 1143 height 61
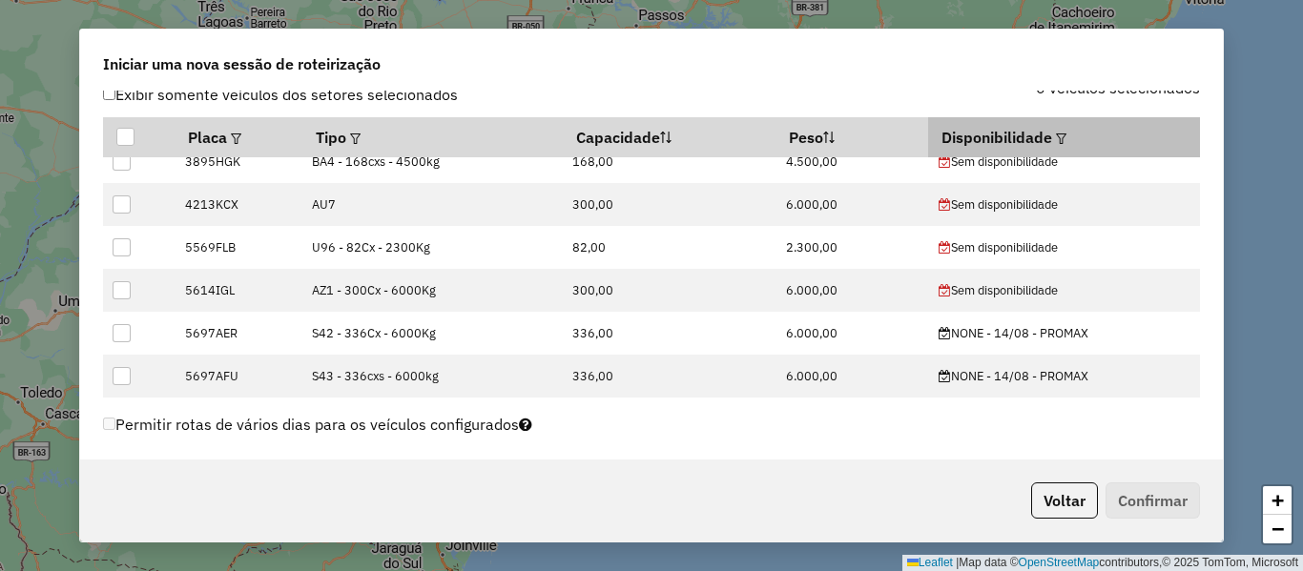
click at [1056, 137] on em at bounding box center [1061, 139] width 10 height 10
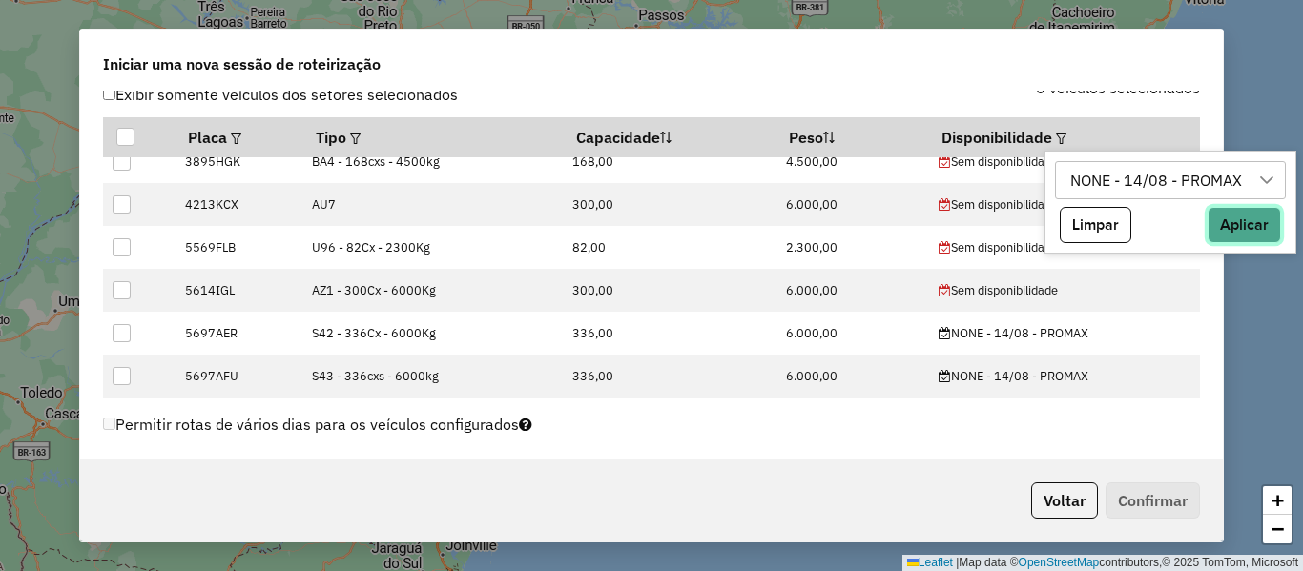
click at [1238, 226] on button "Aplicar" at bounding box center [1244, 225] width 73 height 36
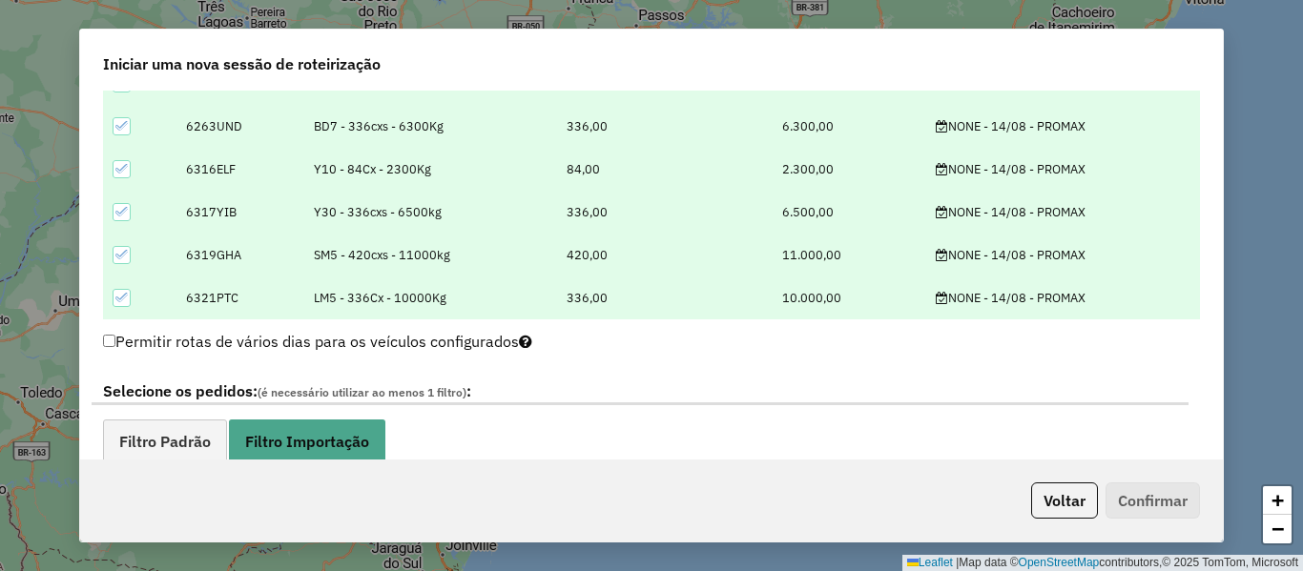
scroll to position [954, 0]
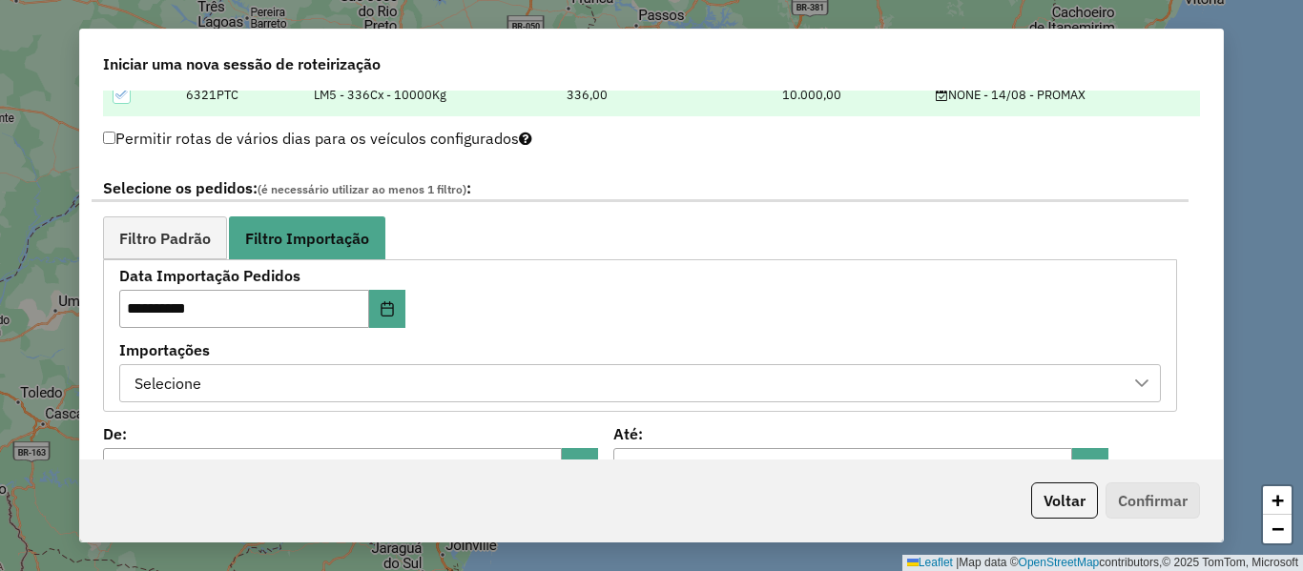
click at [442, 377] on div "Selecione" at bounding box center [626, 383] width 996 height 36
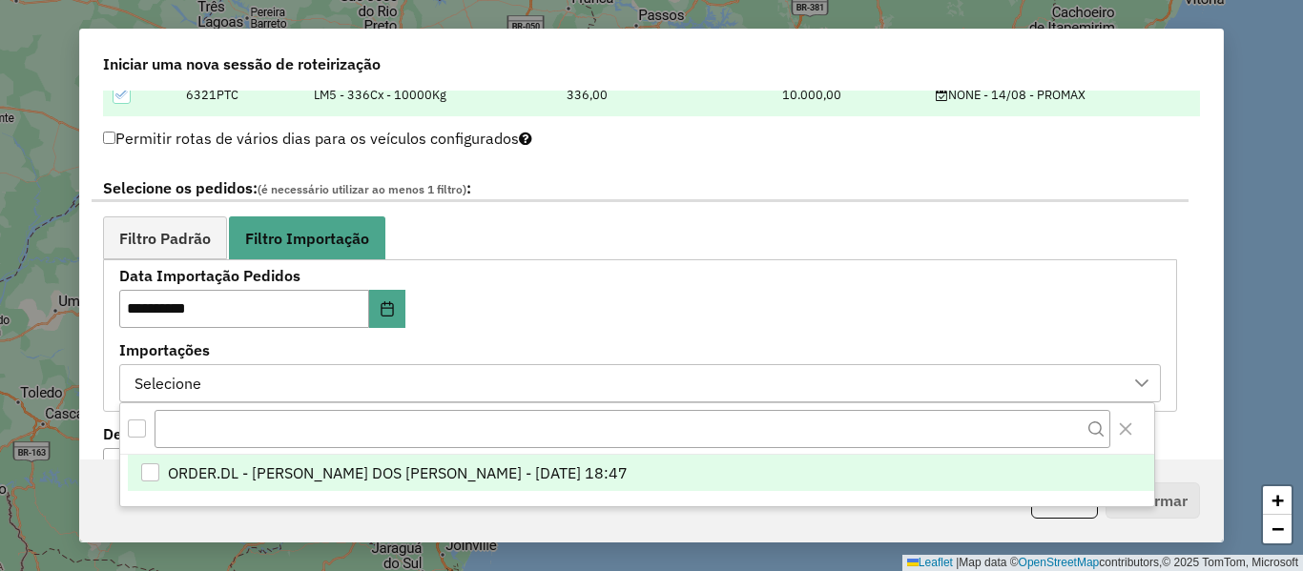
click at [480, 471] on span "ORDER.DL - [PERSON_NAME] DOS [PERSON_NAME] - [DATE] 18:47" at bounding box center [398, 473] width 460 height 23
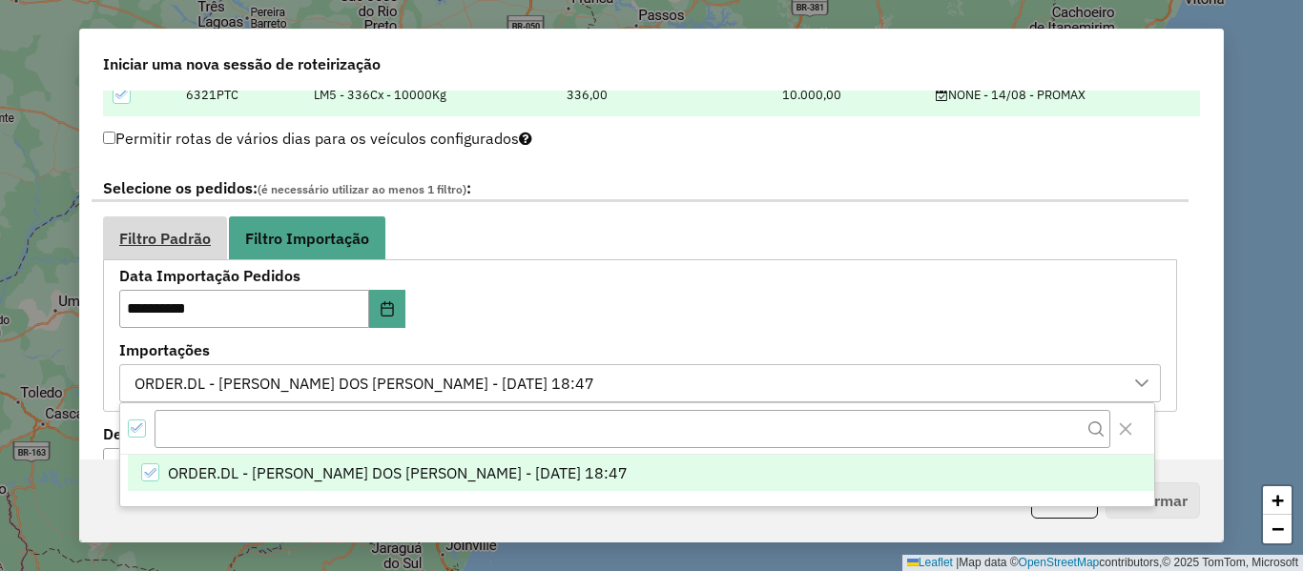
click at [203, 246] on span "Filtro Padrão" at bounding box center [165, 238] width 92 height 15
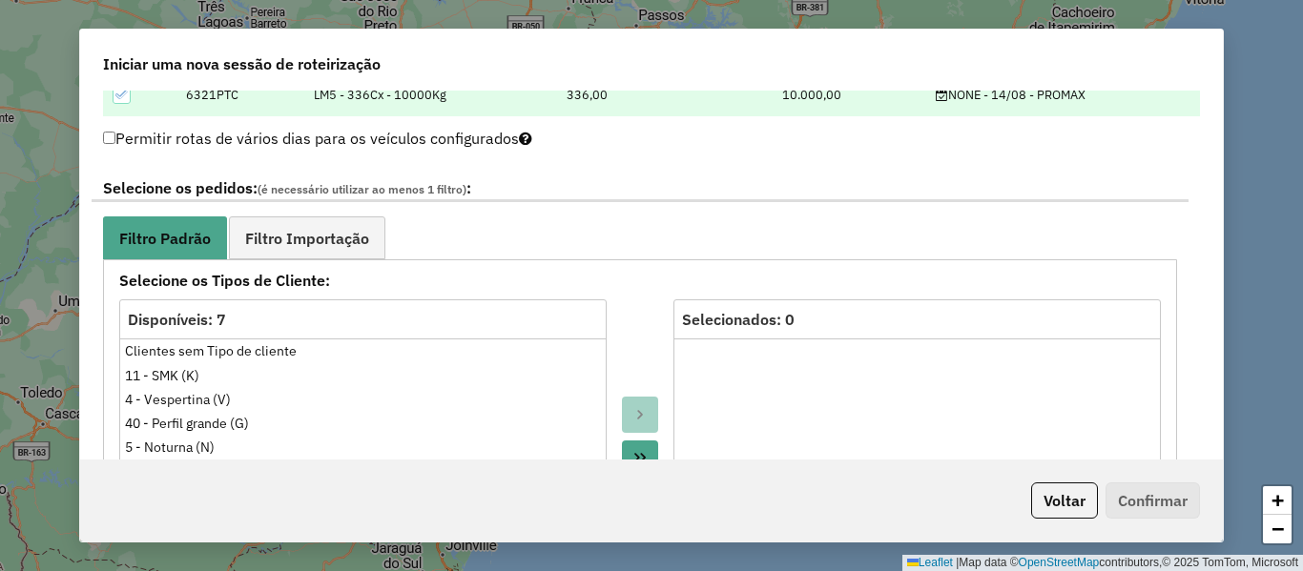
click at [548, 219] on ul "Filtro Padrão Filtro Importação" at bounding box center [640, 238] width 1074 height 43
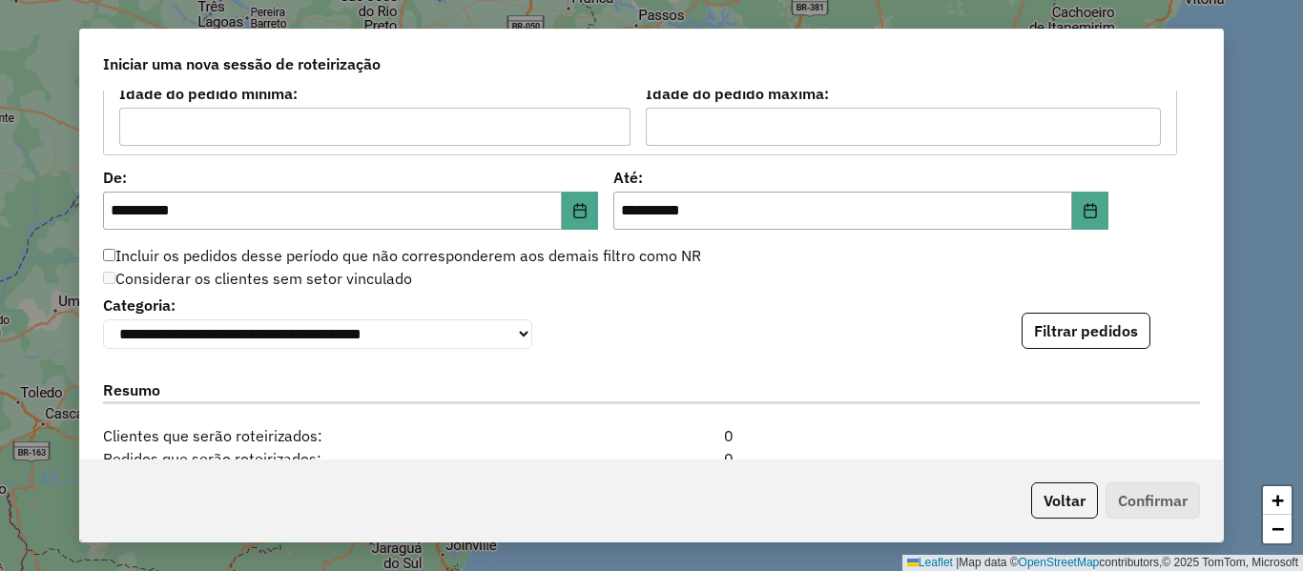
scroll to position [1813, 0]
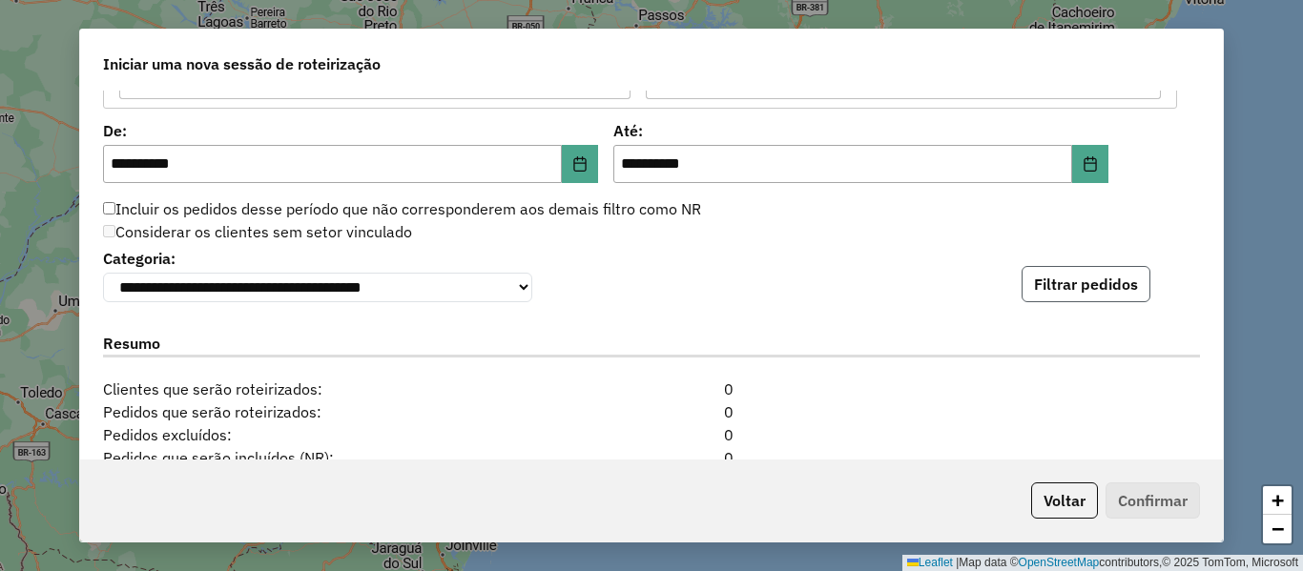
click at [1055, 290] on button "Filtrar pedidos" at bounding box center [1086, 284] width 129 height 36
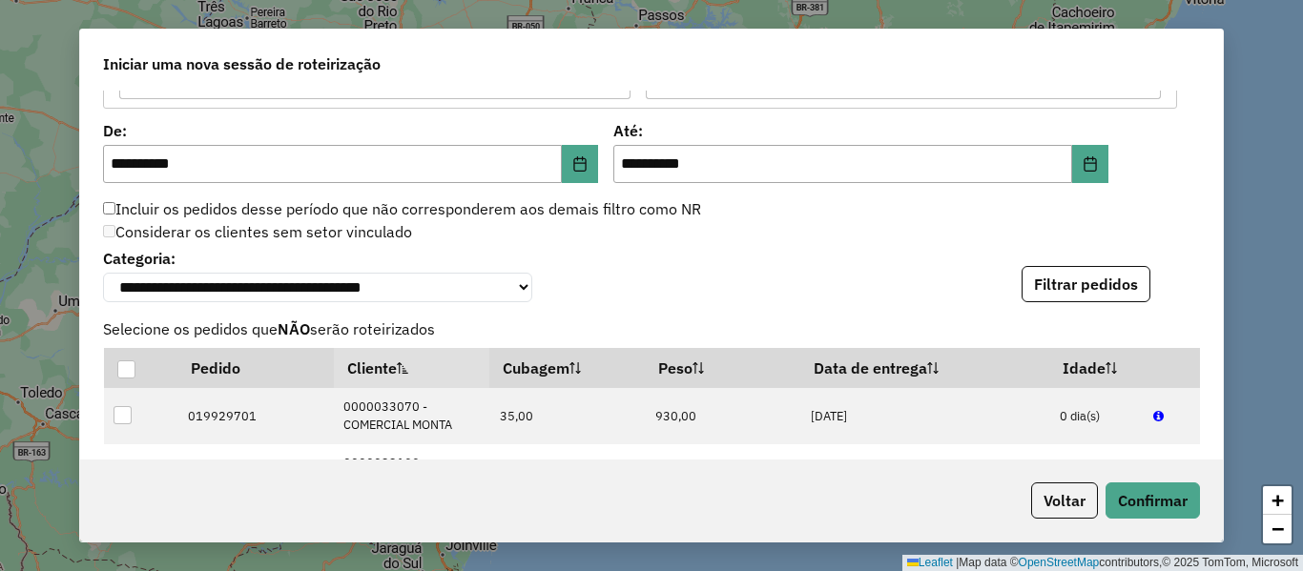
click at [886, 265] on div "**********" at bounding box center [651, 273] width 1097 height 58
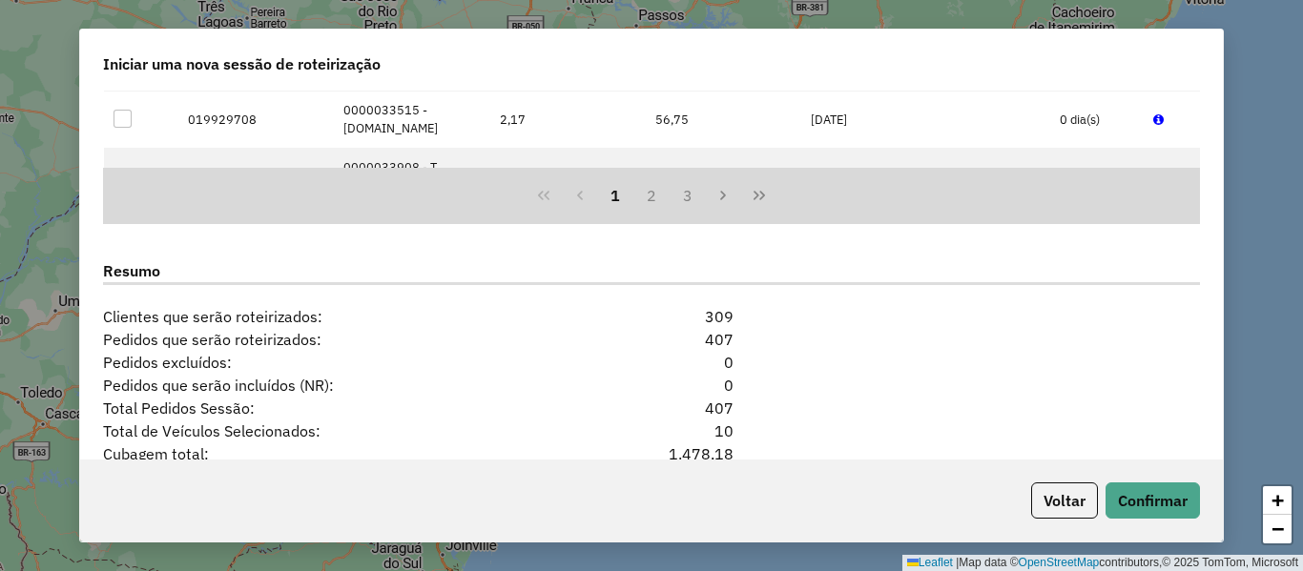
scroll to position [2385, 0]
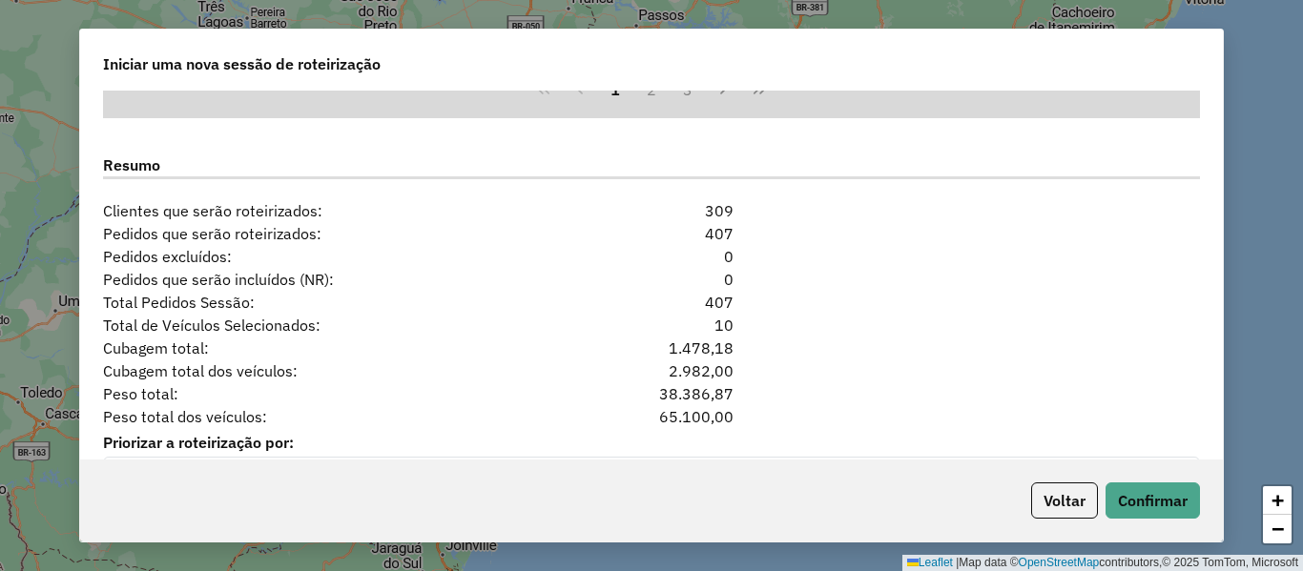
drag, startPoint x: 726, startPoint y: 307, endPoint x: 667, endPoint y: 298, distance: 59.9
click at [670, 298] on div "407" at bounding box center [651, 302] width 187 height 23
click at [827, 277] on div "Pedidos que serão incluídos (NR): 0" at bounding box center [652, 279] width 1120 height 23
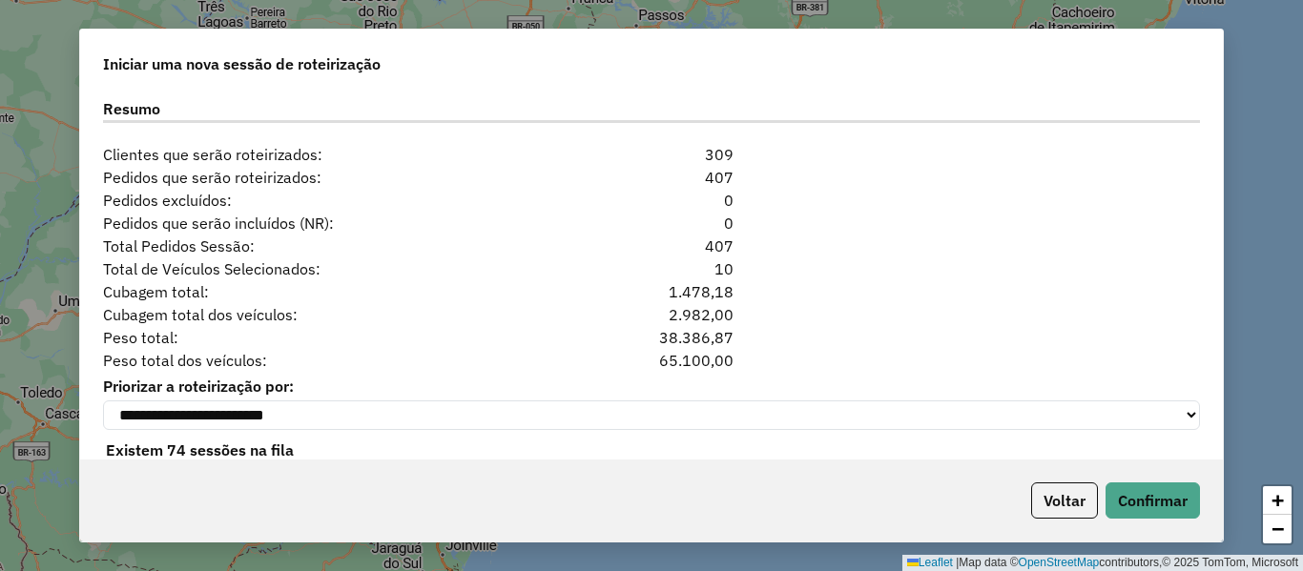
scroll to position [2486, 0]
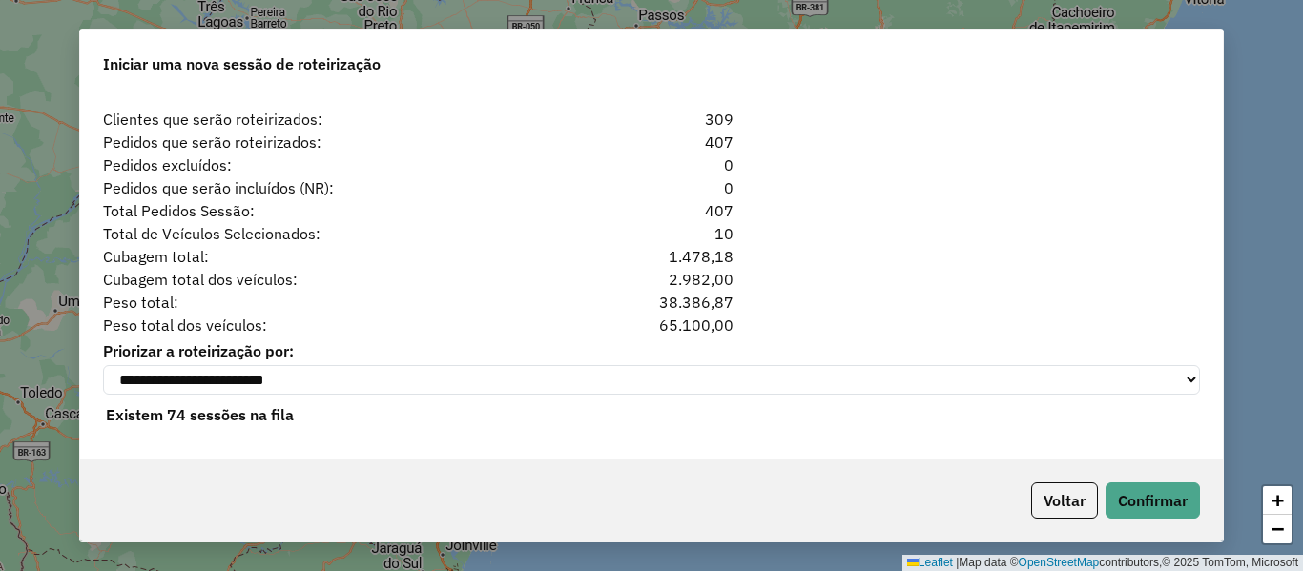
drag, startPoint x: 686, startPoint y: 202, endPoint x: 611, endPoint y: 203, distance: 75.4
click at [629, 203] on div "Total Pedidos Sessão: 407" at bounding box center [652, 210] width 1120 height 23
click at [1175, 495] on button "Confirmar" at bounding box center [1153, 501] width 94 height 36
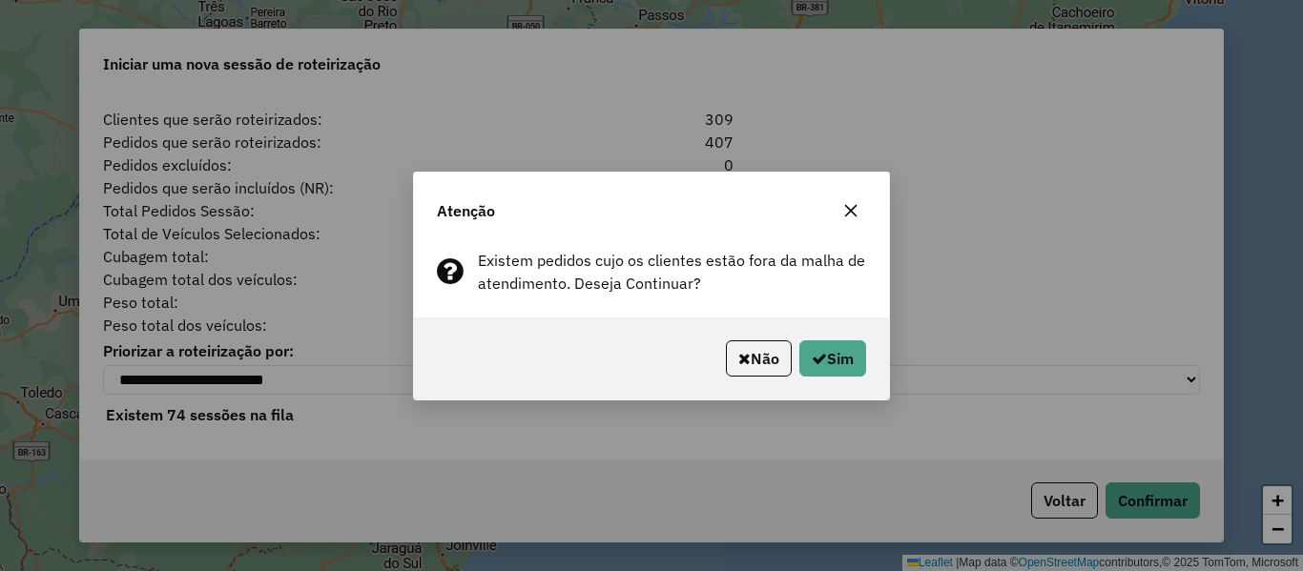
click at [875, 360] on div "Não Sim" at bounding box center [651, 359] width 475 height 82
click at [865, 360] on button "Sim" at bounding box center [832, 359] width 67 height 36
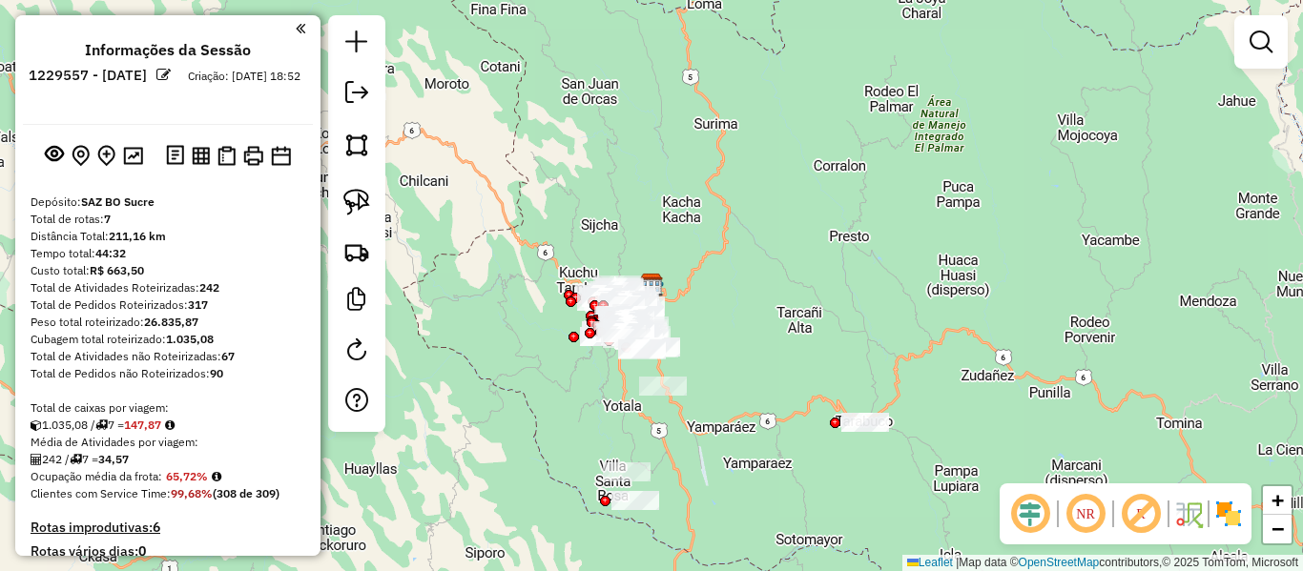
click at [788, 371] on div "Janela de atendimento Grade de atendimento Capacidade Transportadoras Veículos …" at bounding box center [651, 285] width 1303 height 571
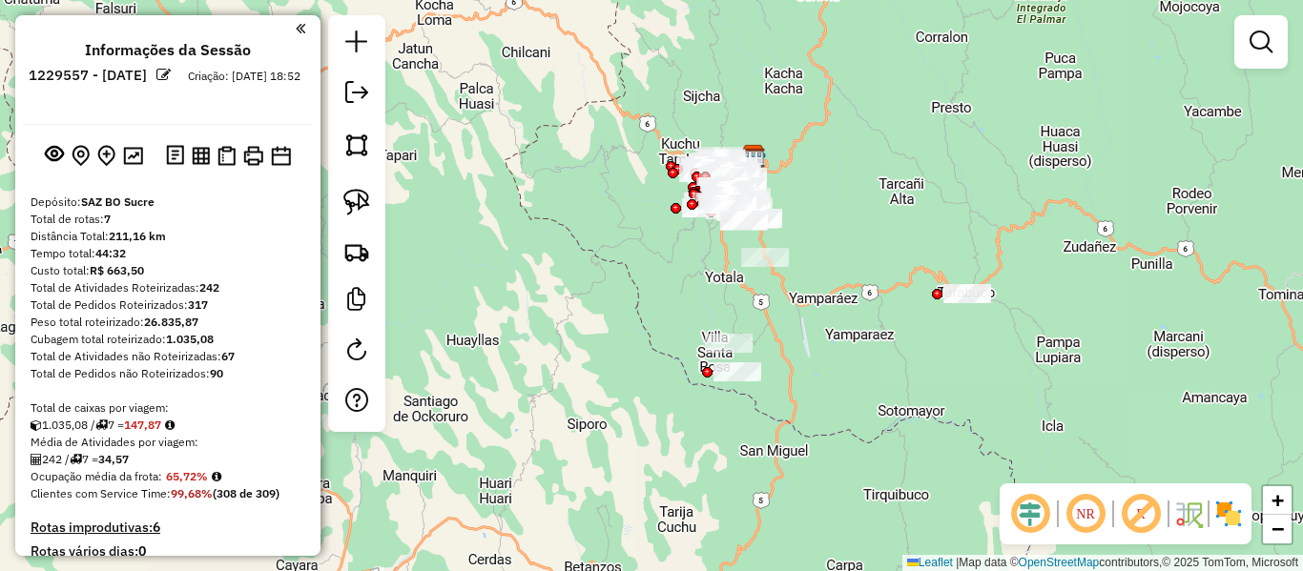
drag, startPoint x: 762, startPoint y: 402, endPoint x: 874, endPoint y: 262, distance: 178.5
click at [874, 262] on div "Janela de atendimento Grade de atendimento Capacidade Transportadoras Veículos …" at bounding box center [651, 285] width 1303 height 571
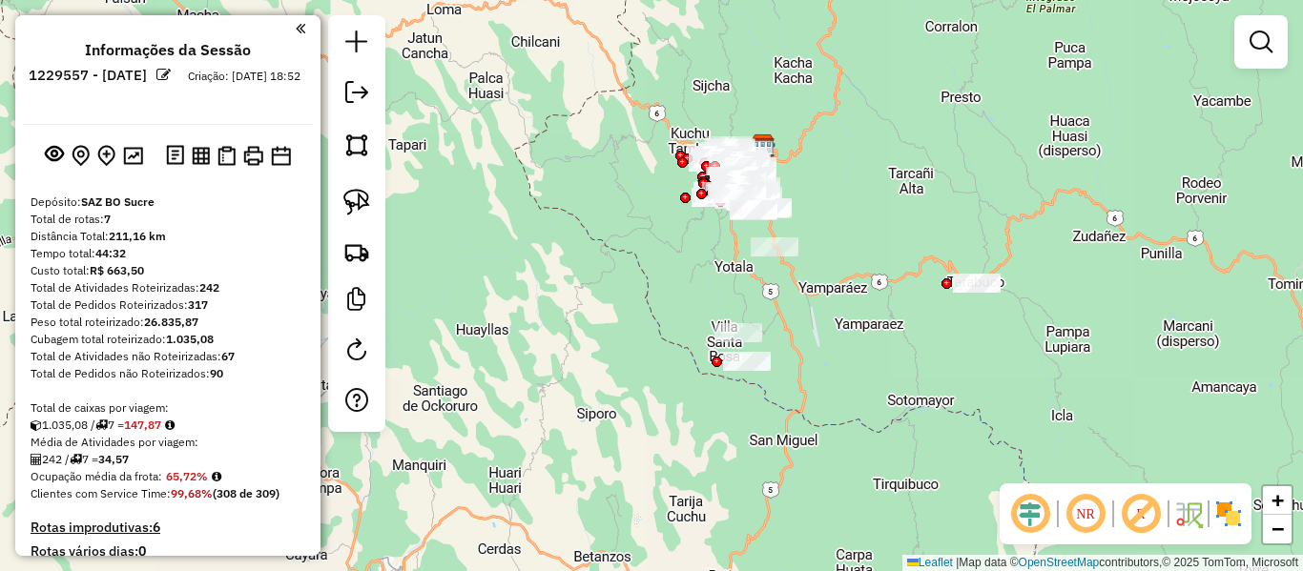
click at [1234, 512] on img at bounding box center [1228, 514] width 31 height 31
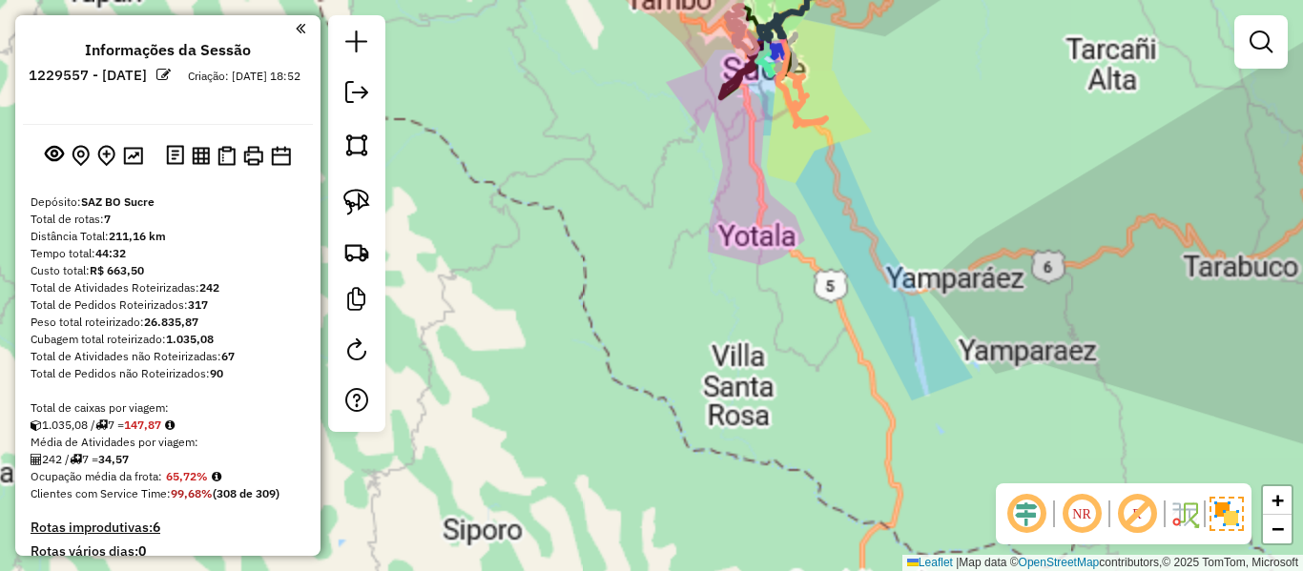
click at [806, 338] on div "Janela de atendimento Grade de atendimento Capacidade Transportadoras Veículos …" at bounding box center [651, 285] width 1303 height 571
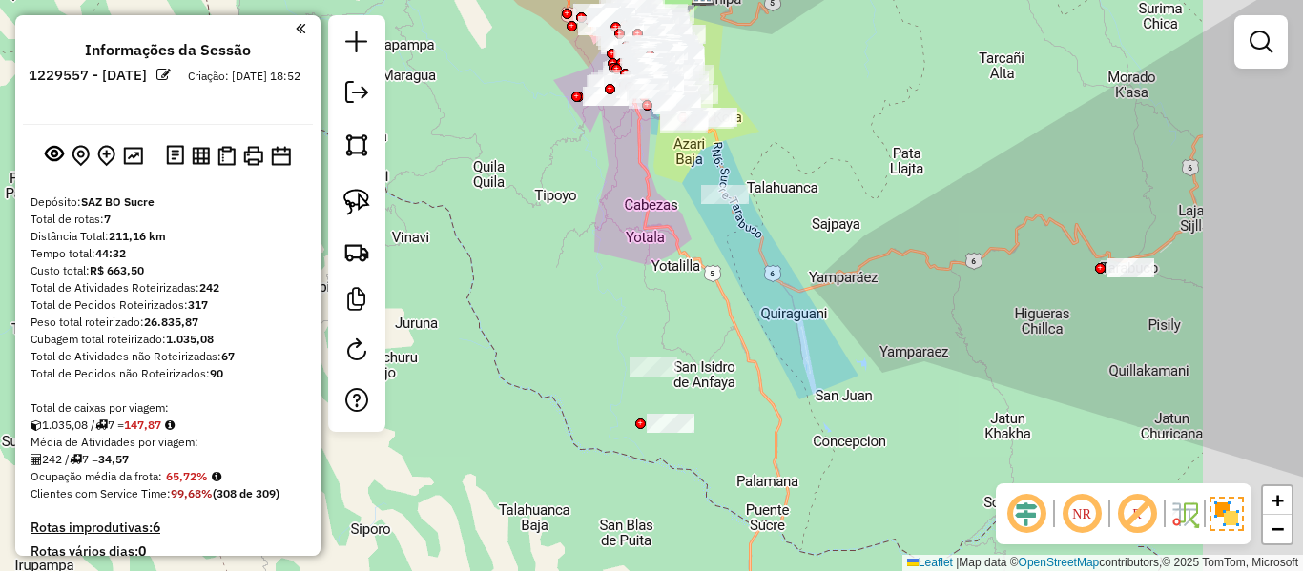
drag, startPoint x: 819, startPoint y: 357, endPoint x: 707, endPoint y: 356, distance: 112.6
click at [707, 356] on div "Janela de atendimento Grade de atendimento Capacidade Transportadoras Veículos …" at bounding box center [651, 285] width 1303 height 571
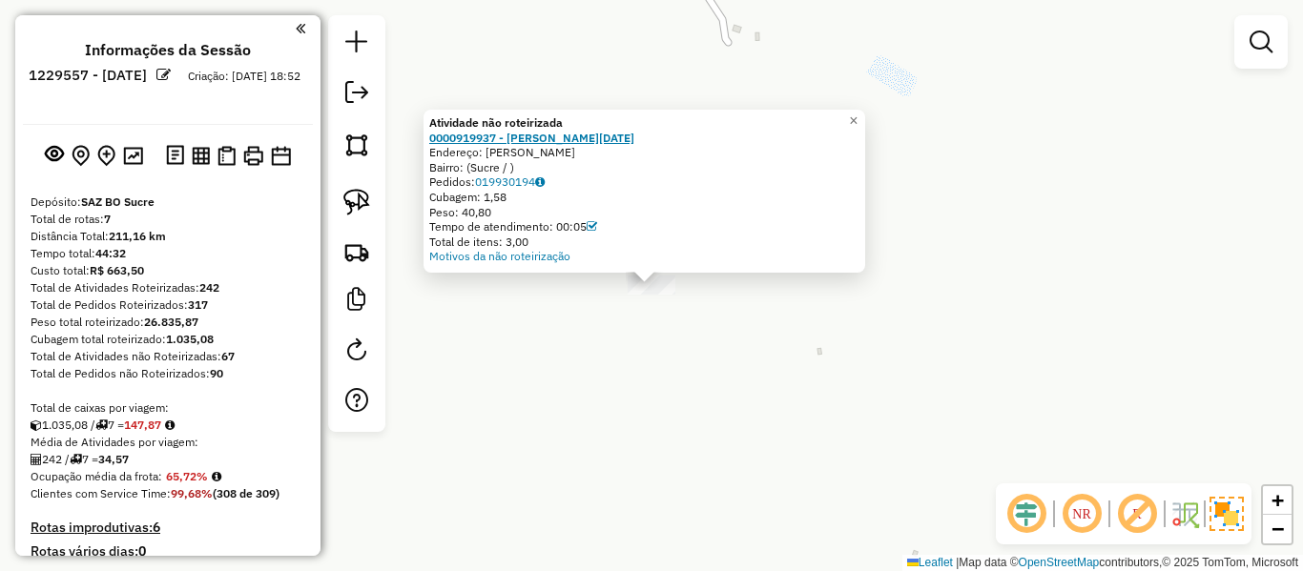
click at [556, 131] on strong "0000919937 - [PERSON_NAME][DATE]" at bounding box center [531, 138] width 205 height 14
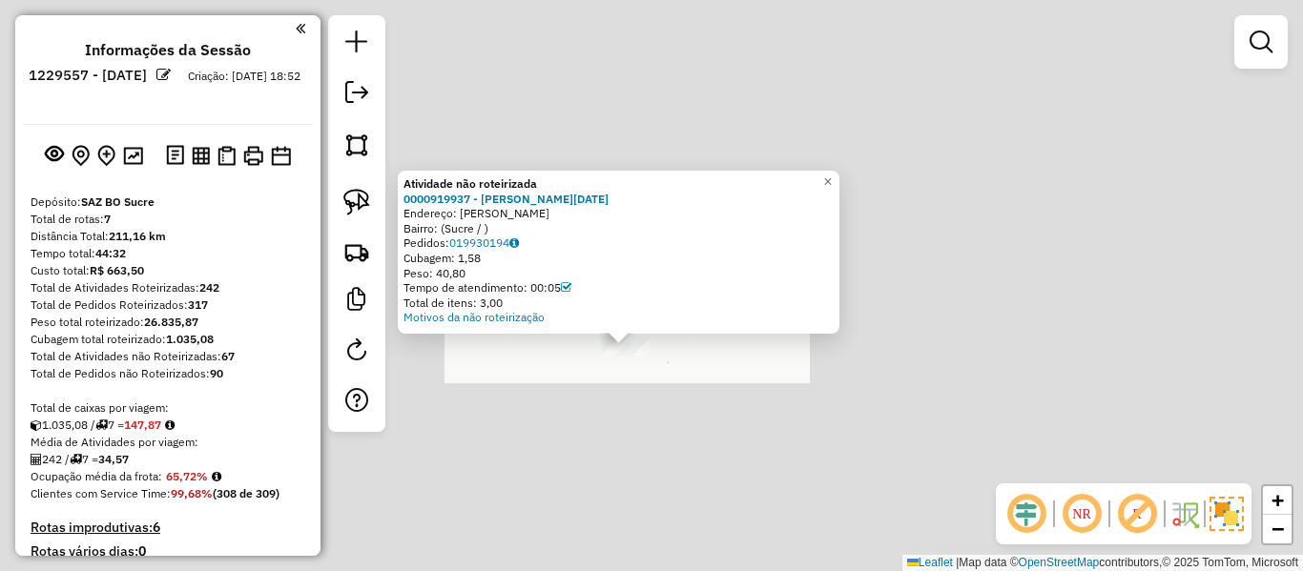
click at [724, 337] on div "Atividade não roteirizada 0000919937 - [PERSON_NAME][DATE] Endereço: [PERSON_NA…" at bounding box center [651, 285] width 1303 height 571
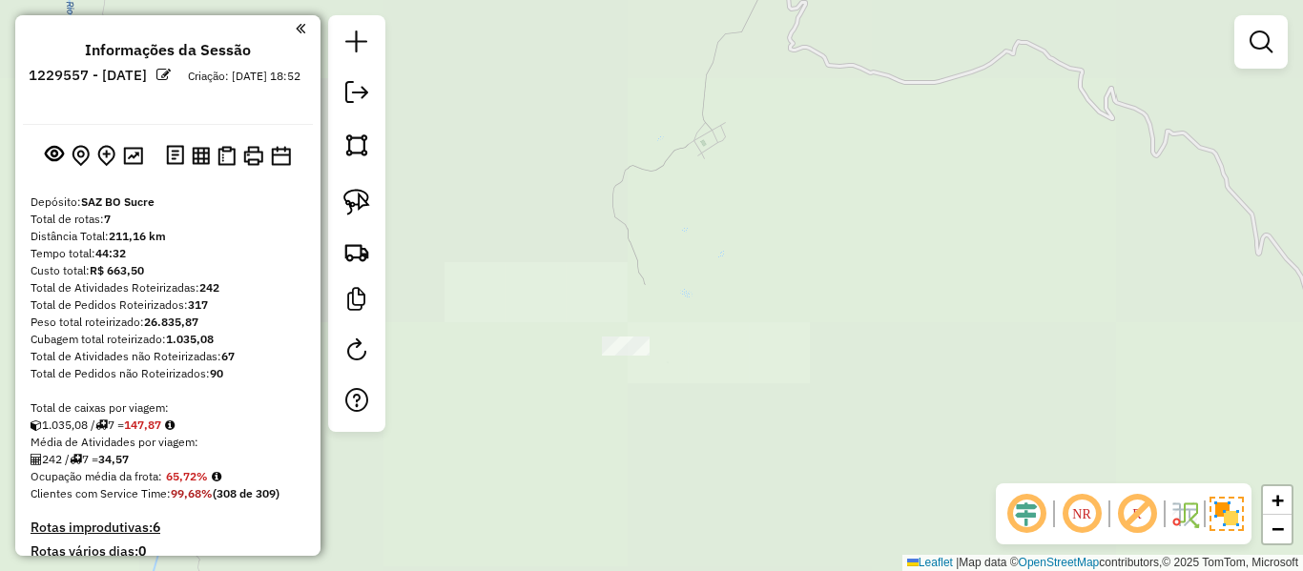
drag, startPoint x: 741, startPoint y: 280, endPoint x: 748, endPoint y: 231, distance: 49.1
click at [748, 235] on div "Janela de atendimento Grade de atendimento Capacidade Transportadoras Veículos …" at bounding box center [651, 285] width 1303 height 571
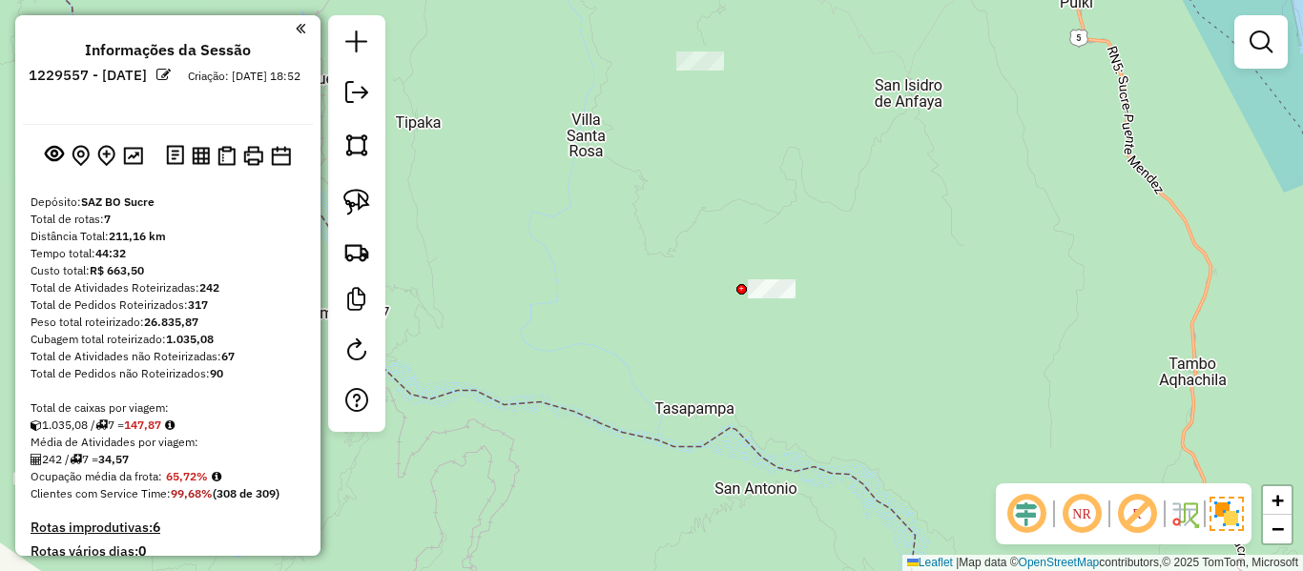
drag, startPoint x: 739, startPoint y: 203, endPoint x: 764, endPoint y: 260, distance: 62.4
click at [736, 194] on div "Janela de atendimento Grade de atendimento Capacidade Transportadoras Veículos …" at bounding box center [651, 285] width 1303 height 571
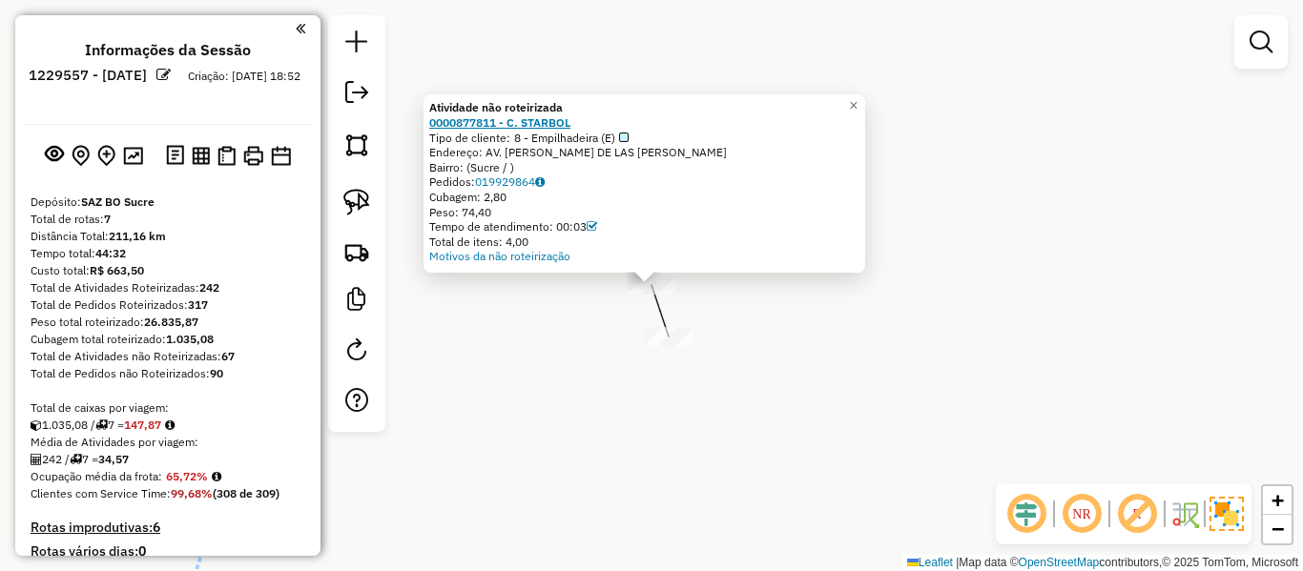
click at [550, 116] on strong "0000877811 - C. STARBOL" at bounding box center [499, 122] width 141 height 14
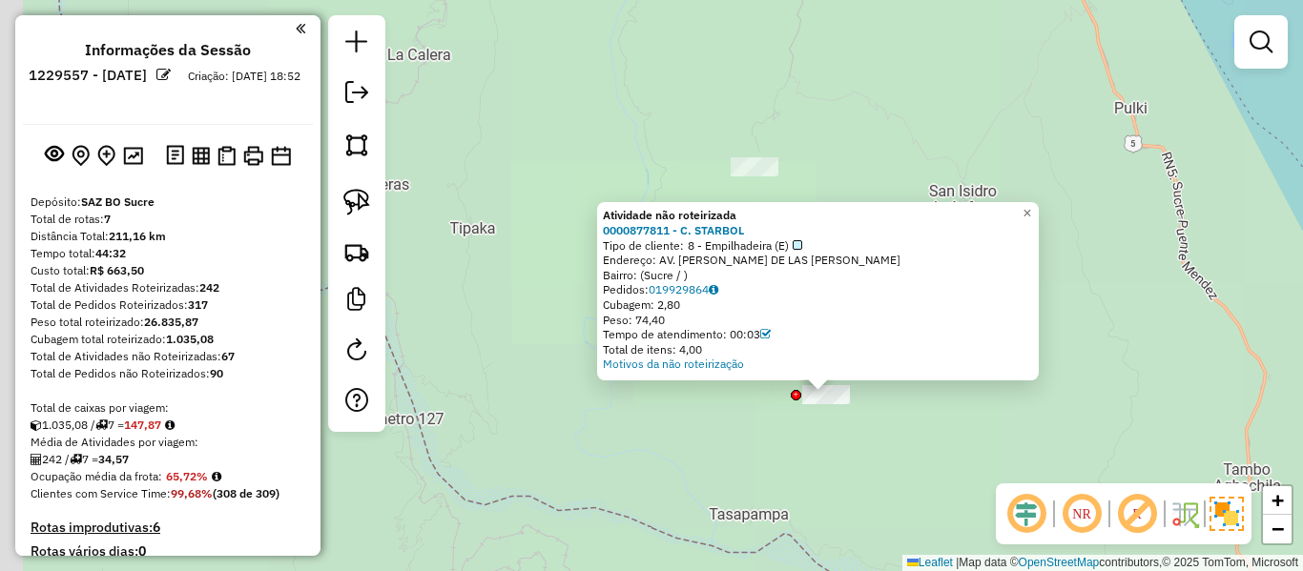
click at [870, 437] on div "Atividade não roteirizada 0000877811 - C. STARBOL Tipo de cliente: 8 - Empilhad…" at bounding box center [651, 285] width 1303 height 571
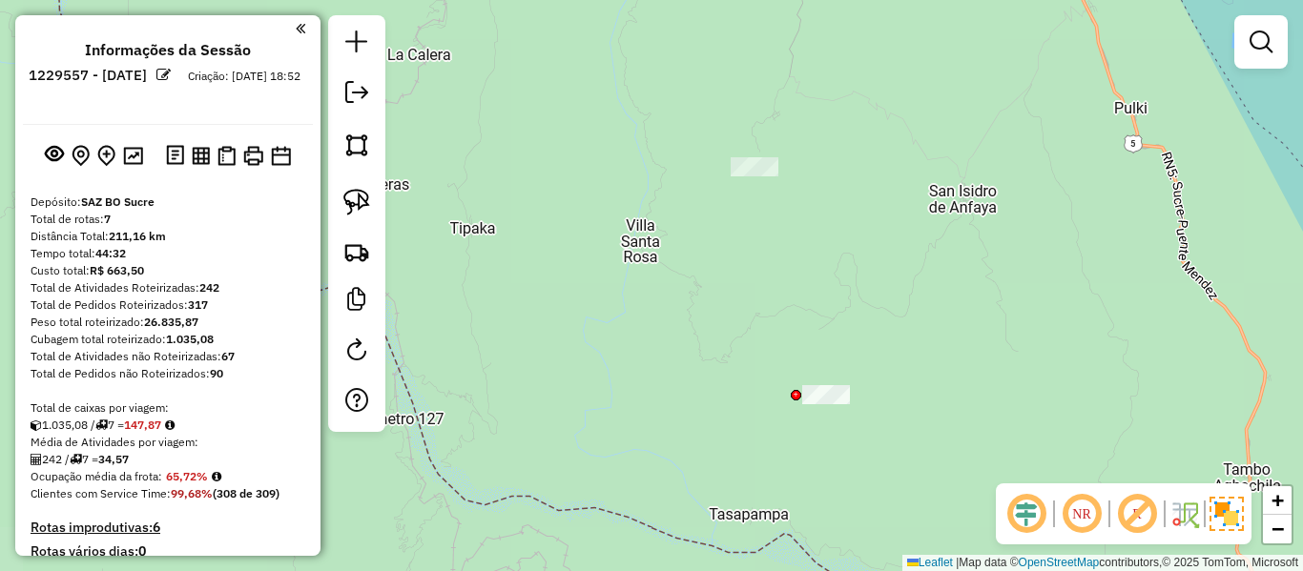
drag, startPoint x: 875, startPoint y: 472, endPoint x: 832, endPoint y: 291, distance: 186.3
click at [832, 298] on div "Janela de atendimento Grade de atendimento Capacidade Transportadoras Veículos …" at bounding box center [651, 285] width 1303 height 571
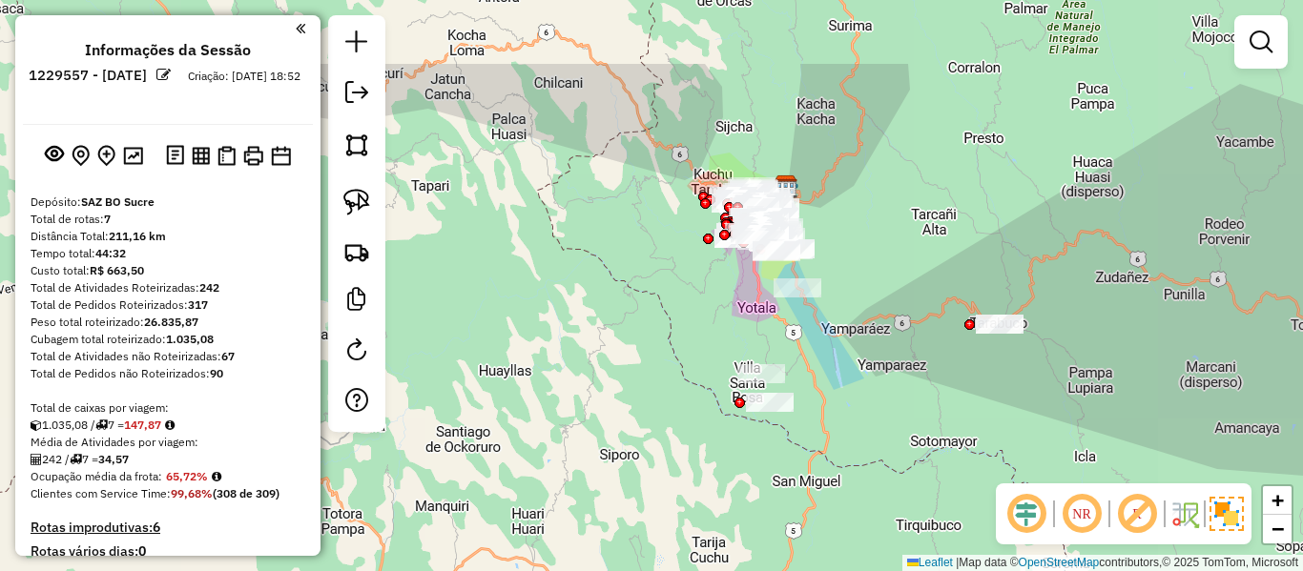
drag, startPoint x: 885, startPoint y: 282, endPoint x: 816, endPoint y: 420, distance: 154.0
click at [816, 430] on div "Janela de atendimento Grade de atendimento Capacidade Transportadoras Veículos …" at bounding box center [651, 285] width 1303 height 571
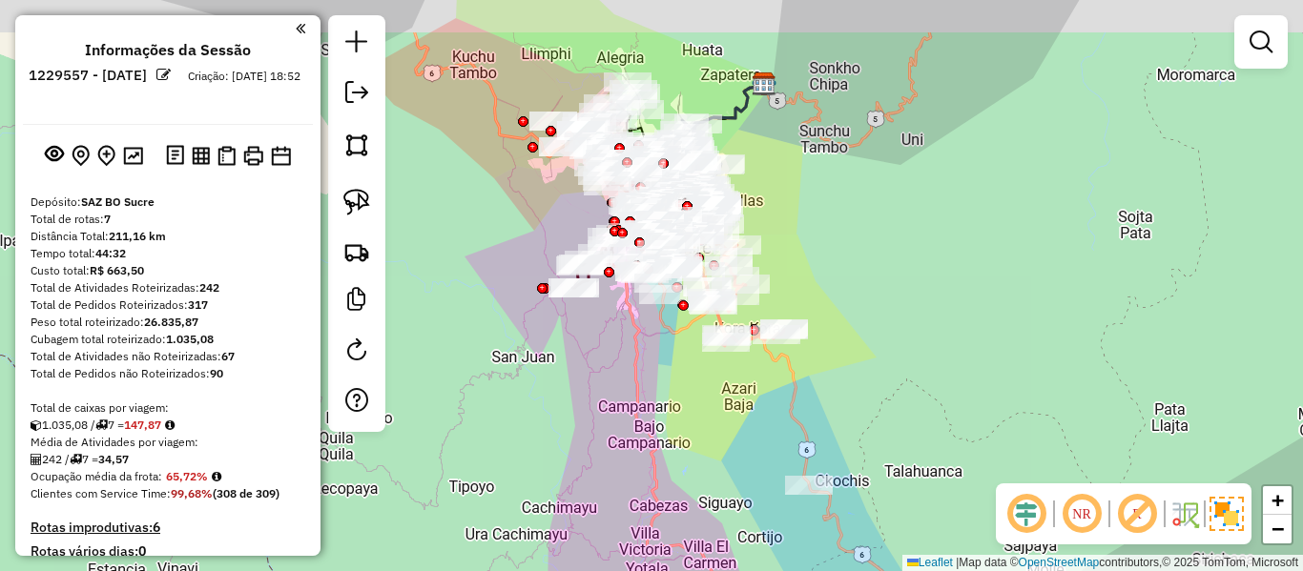
click at [902, 220] on div "Janela de atendimento Grade de atendimento Capacidade Transportadoras Veículos …" at bounding box center [651, 285] width 1303 height 571
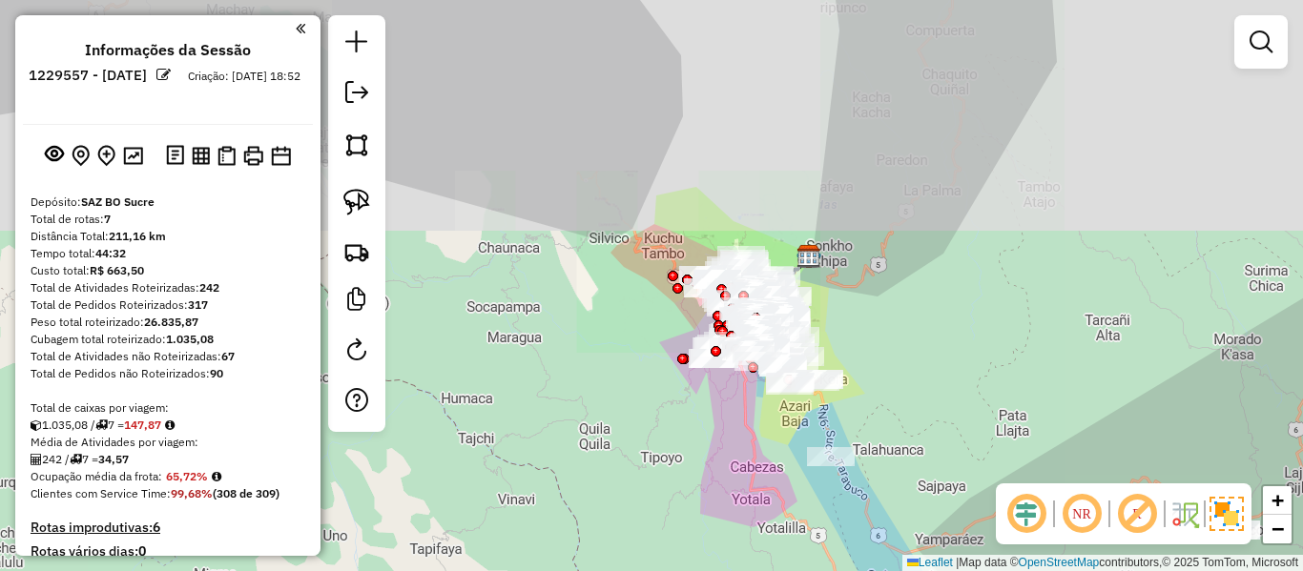
drag, startPoint x: 965, startPoint y: 404, endPoint x: 968, endPoint y: 259, distance: 146.0
click at [968, 259] on div "Janela de atendimento Grade de atendimento Capacidade Transportadoras Veículos …" at bounding box center [651, 285] width 1303 height 571
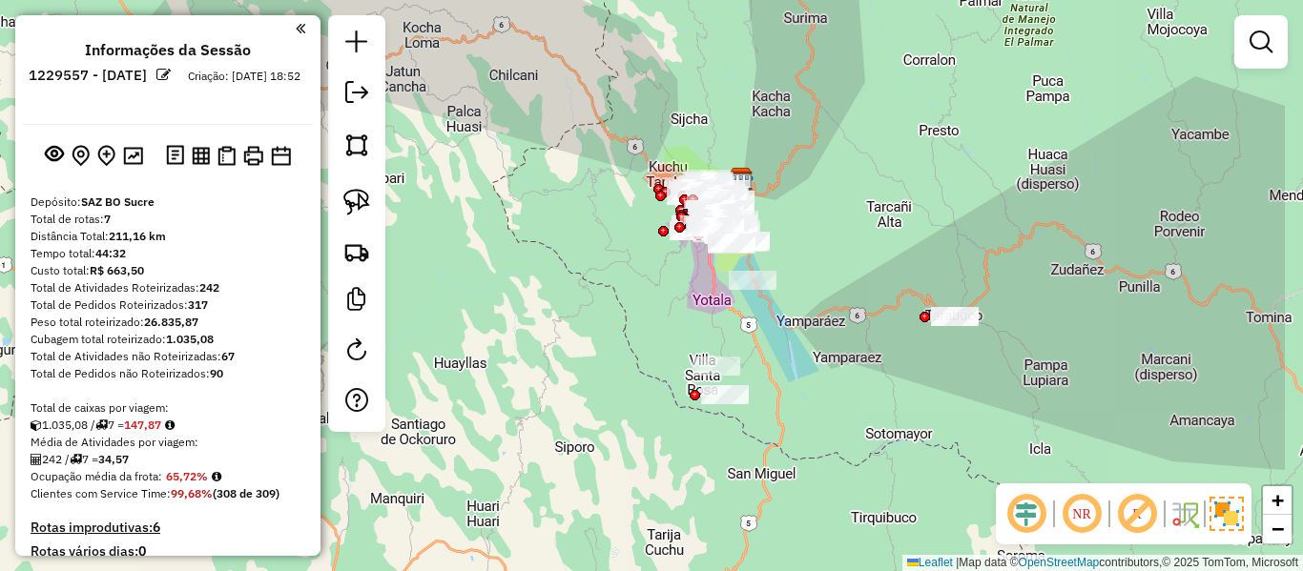
drag, startPoint x: 1007, startPoint y: 329, endPoint x: 859, endPoint y: 323, distance: 148.9
click at [859, 323] on div "Janela de atendimento Grade de atendimento Capacidade Transportadoras Veículos …" at bounding box center [651, 285] width 1303 height 571
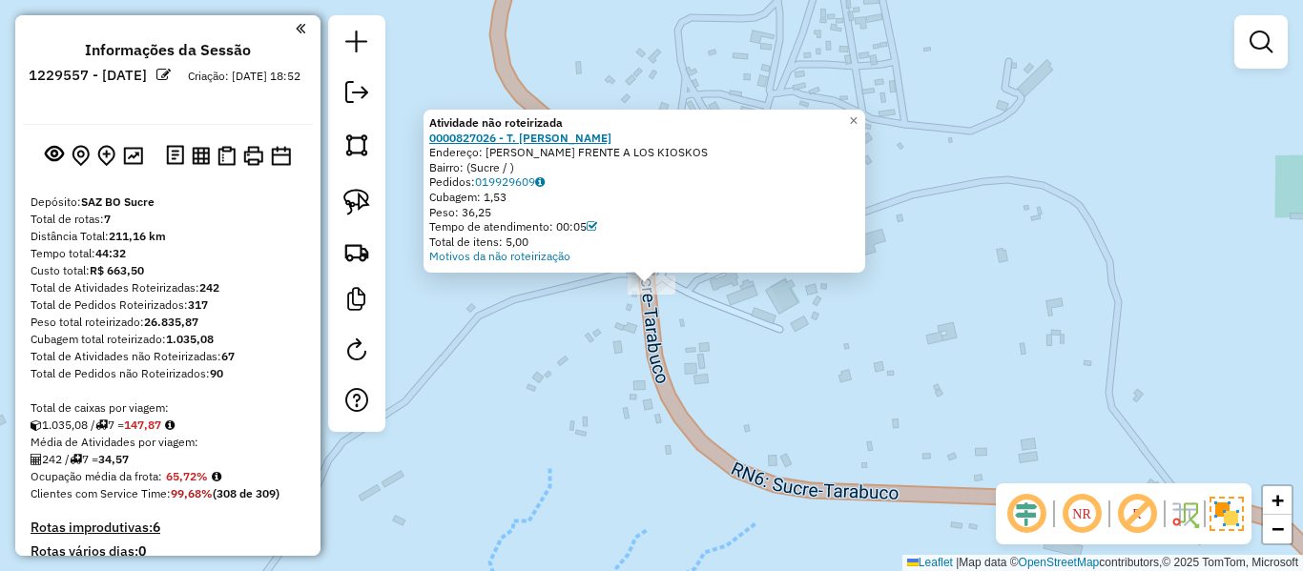
click at [538, 134] on strong "0000827026 - T. MARIA" at bounding box center [520, 138] width 182 height 14
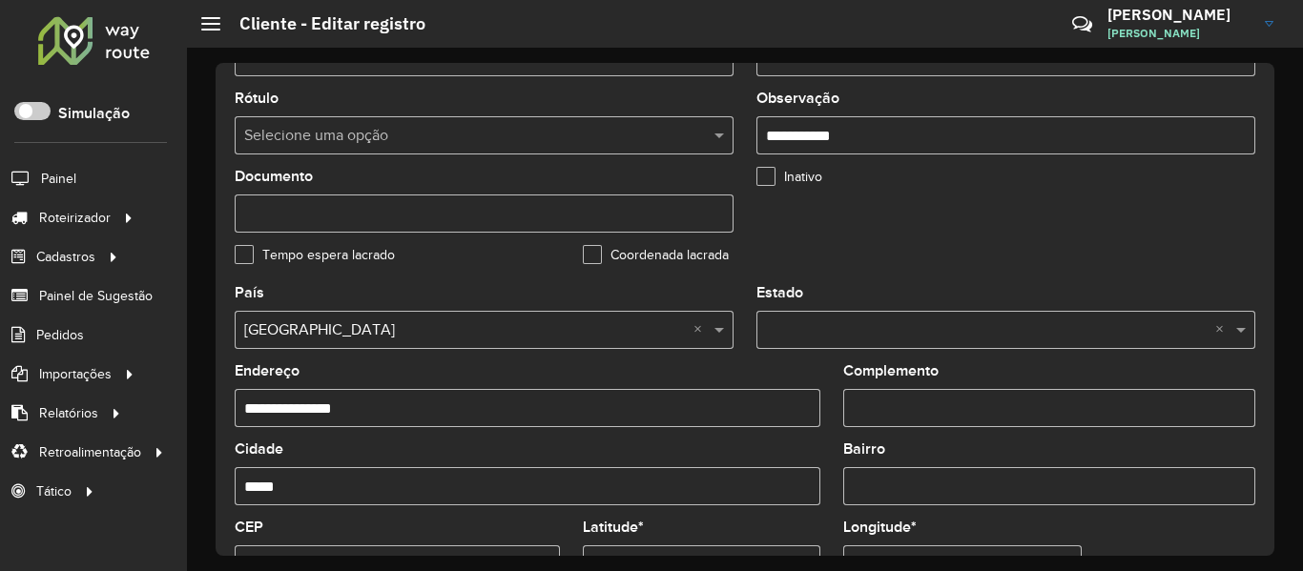
scroll to position [763, 0]
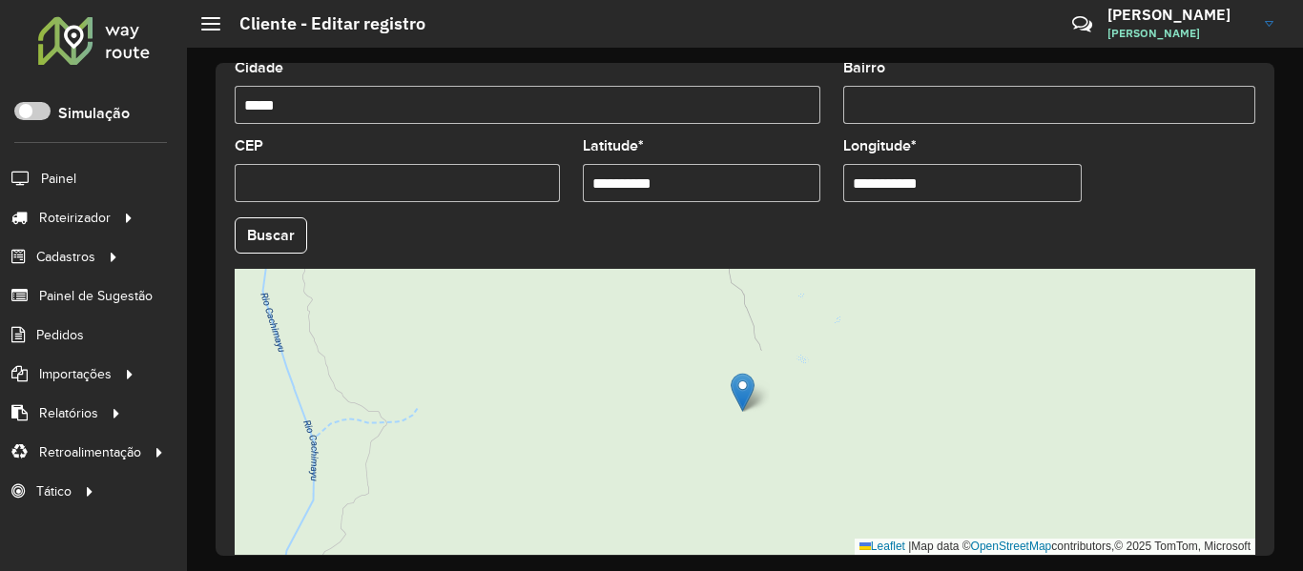
click at [612, 181] on input "**********" at bounding box center [702, 183] width 238 height 38
type input "**********"
click at [265, 227] on hb-app "Aguarde... Pop-up bloqueado! Seu navegador bloqueou automáticamente a abertura …" at bounding box center [651, 285] width 1303 height 571
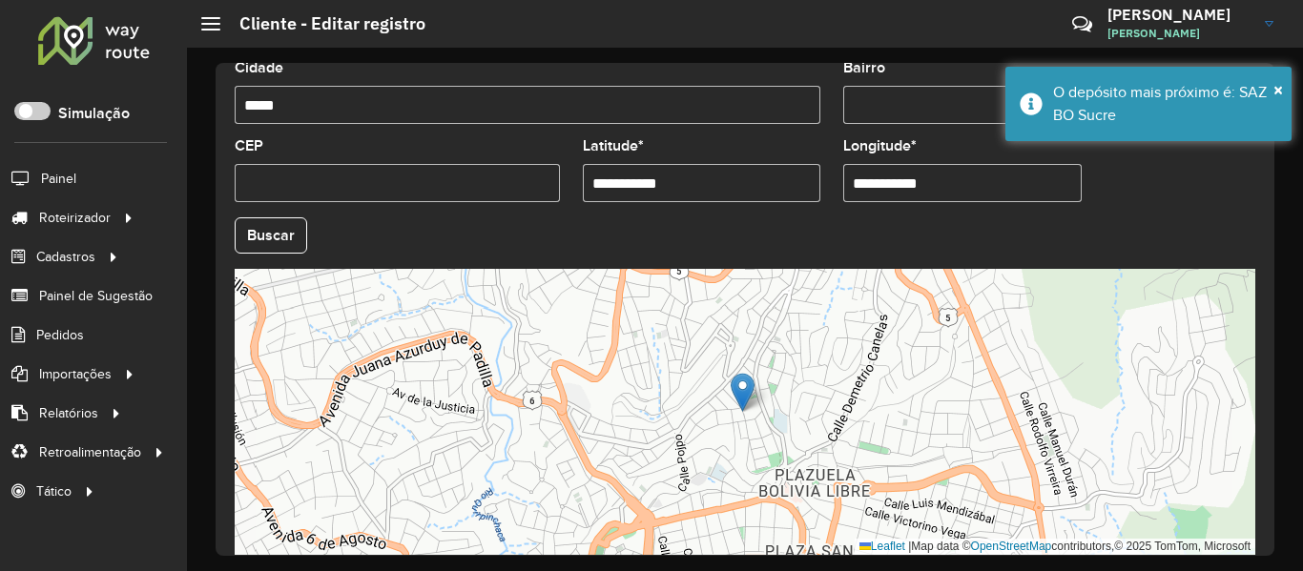
scroll to position [848, 0]
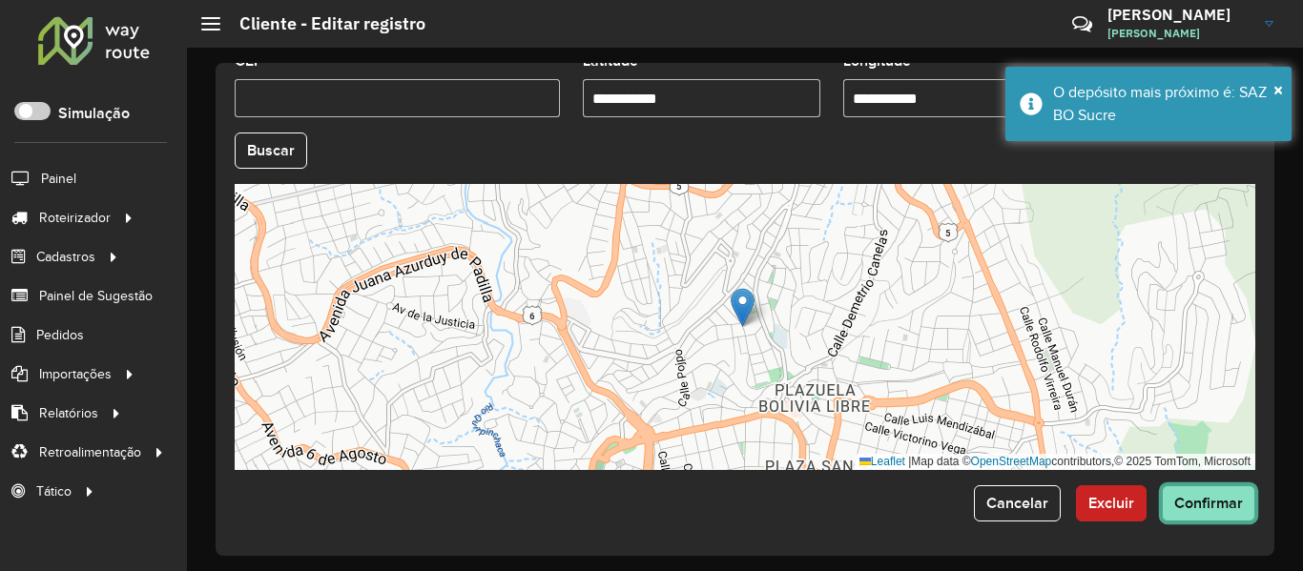
click at [1224, 516] on button "Confirmar" at bounding box center [1208, 504] width 93 height 36
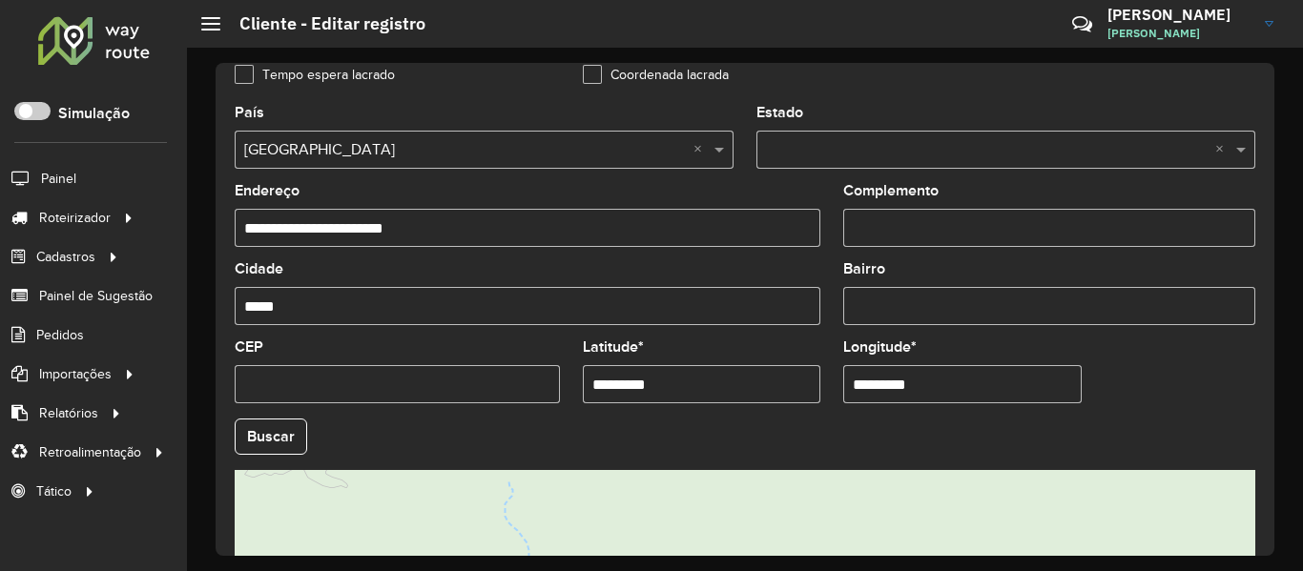
scroll to position [572, 0]
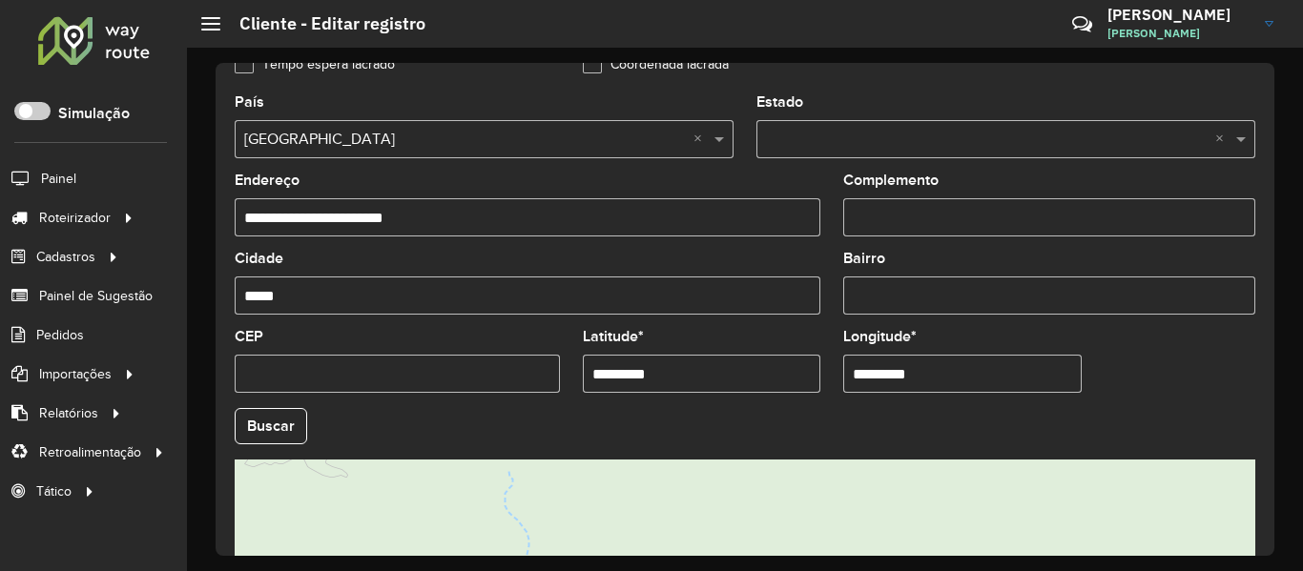
click at [613, 374] on input "*********" at bounding box center [702, 374] width 238 height 38
type input "**********"
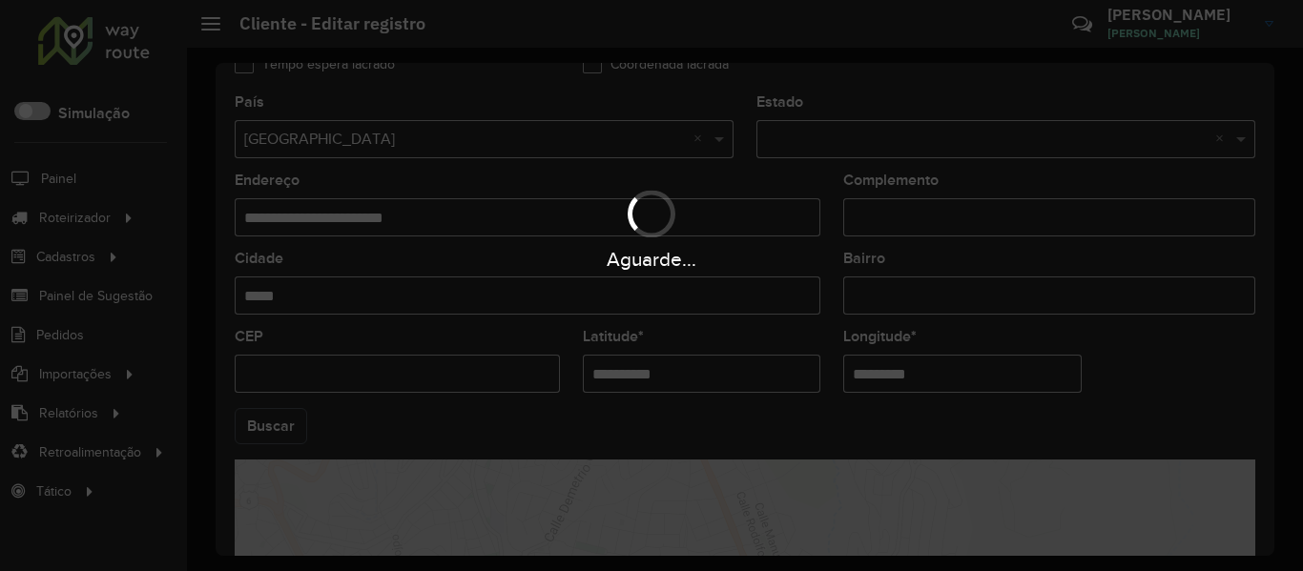
click at [282, 422] on hb-app "Aguarde... Pop-up bloqueado! Seu navegador bloqueou automáticamente a abertura …" at bounding box center [651, 285] width 1303 height 571
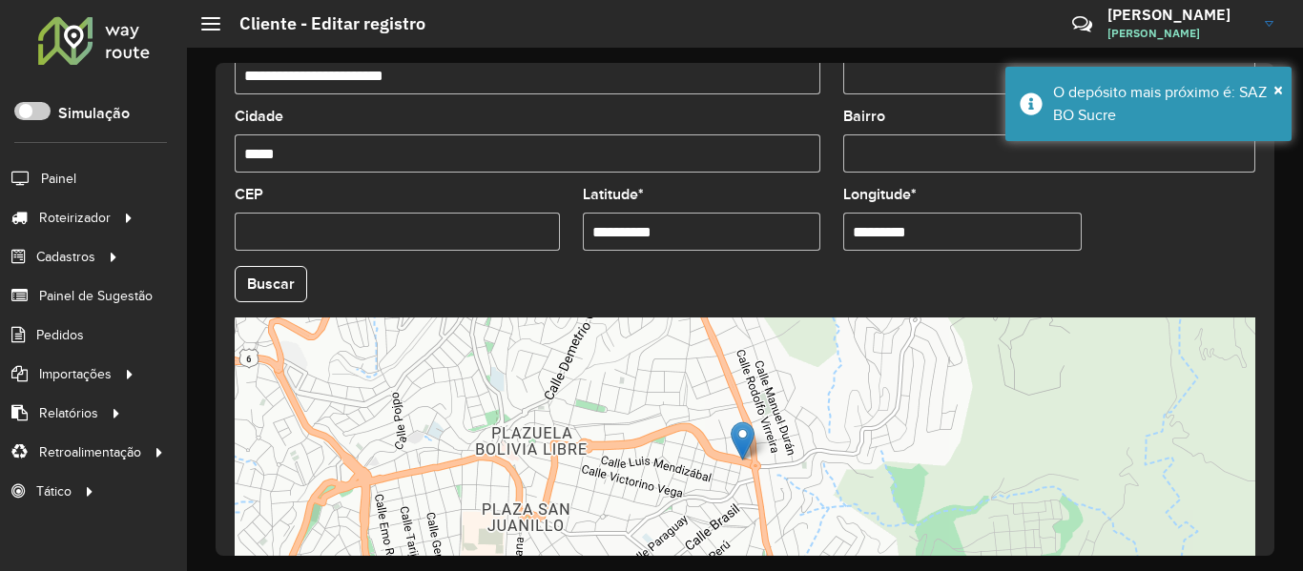
scroll to position [848, 0]
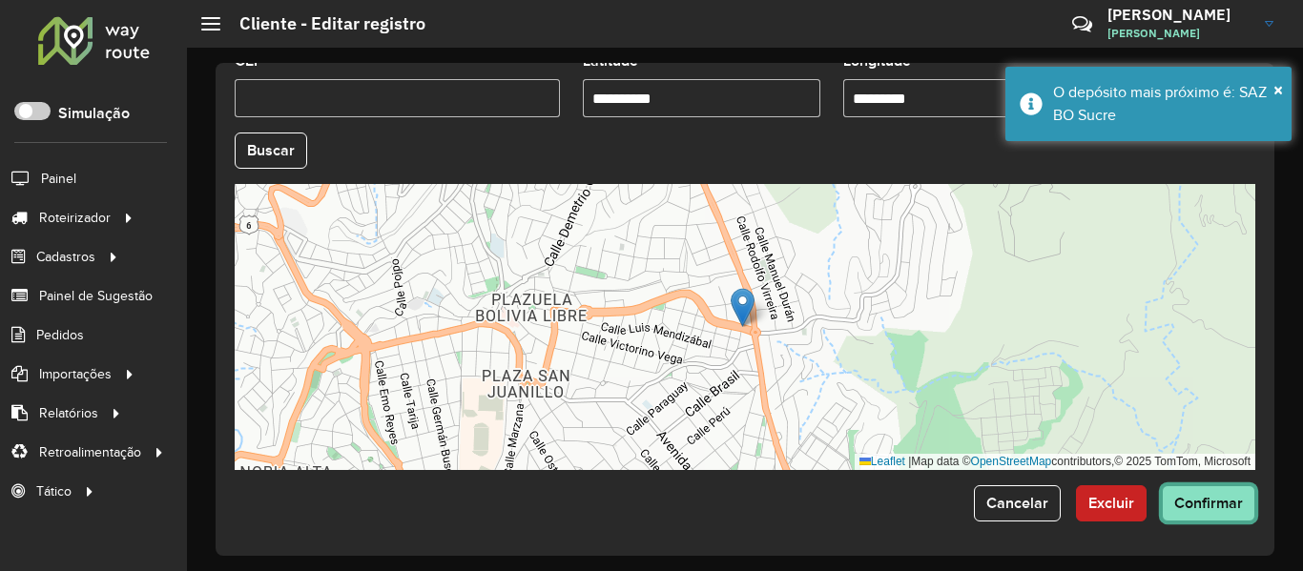
click at [1205, 493] on button "Confirmar" at bounding box center [1208, 504] width 93 height 36
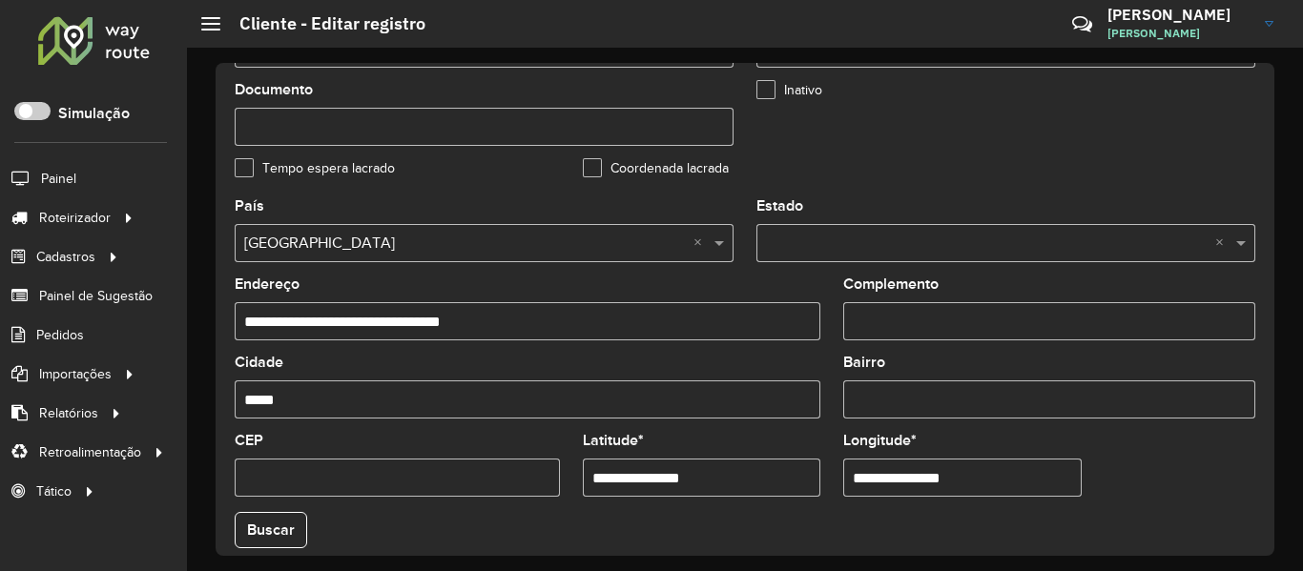
scroll to position [572, 0]
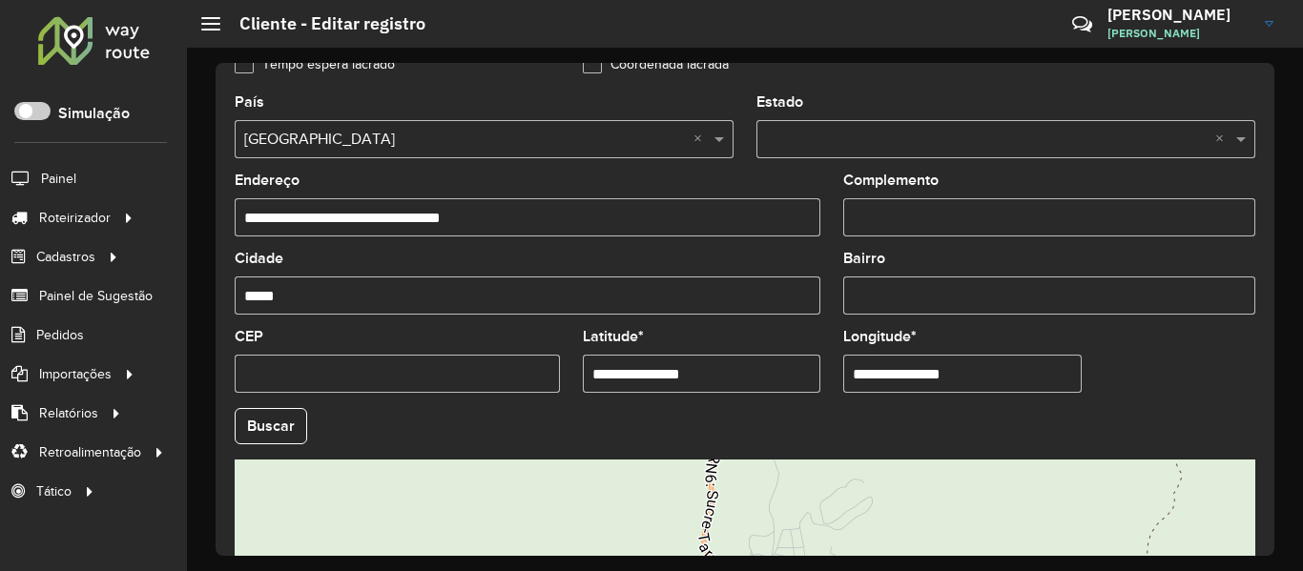
click at [613, 378] on input "**********" at bounding box center [702, 374] width 238 height 38
type input "**********"
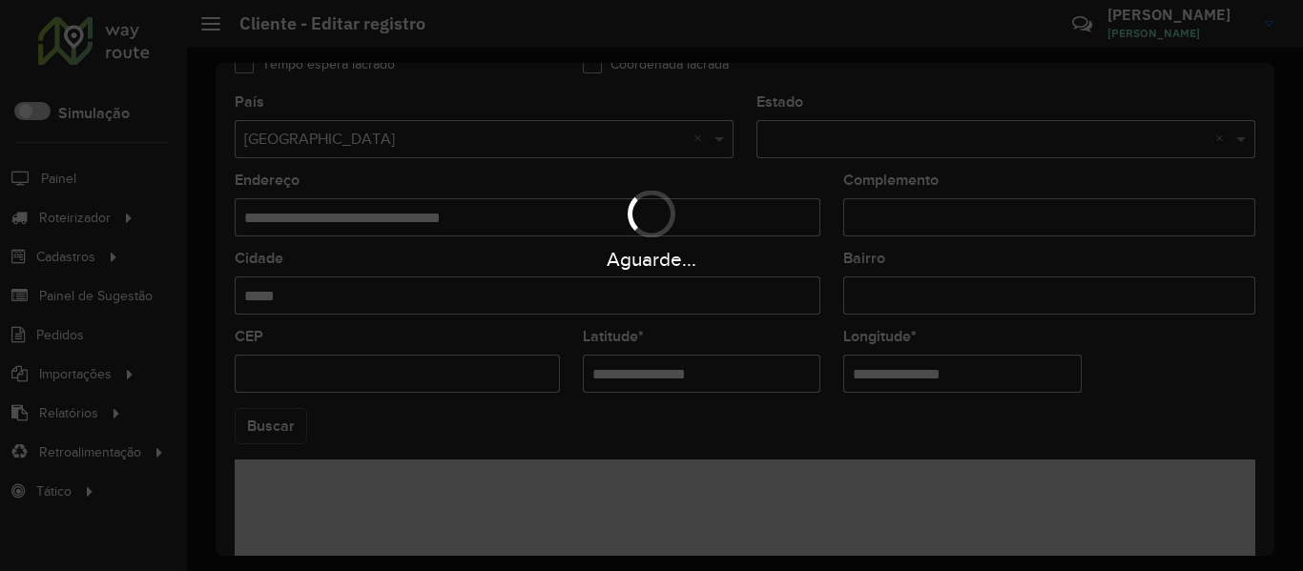
click at [278, 415] on hb-app "Aguarde... Pop-up bloqueado! Seu navegador bloqueou automáticamente a abertura …" at bounding box center [651, 285] width 1303 height 571
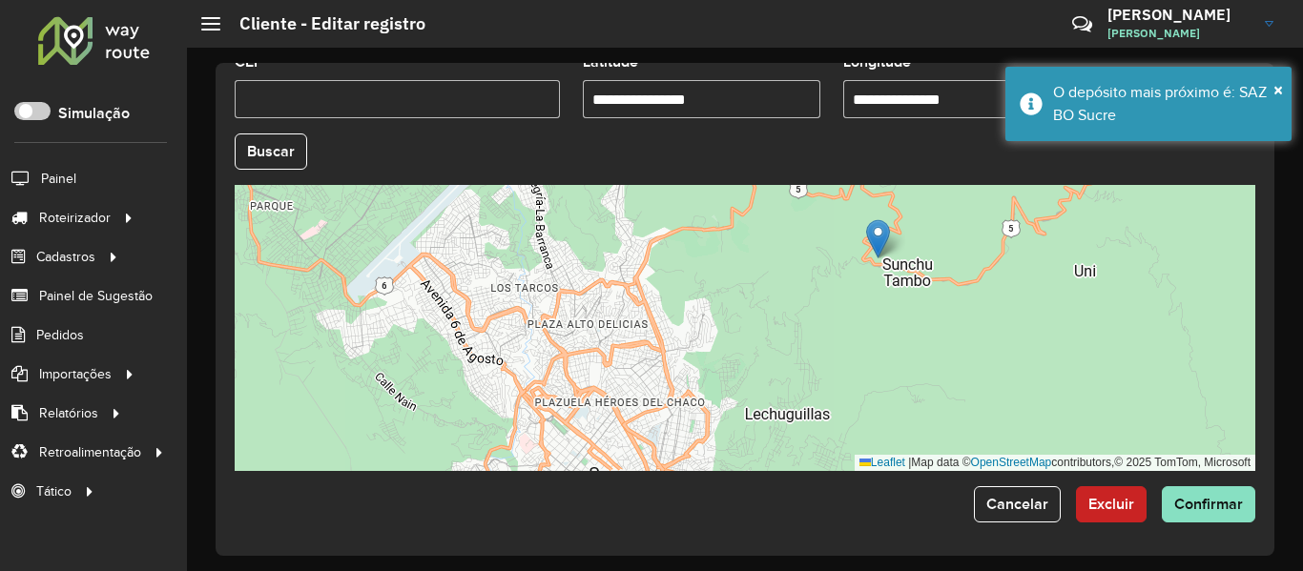
scroll to position [848, 0]
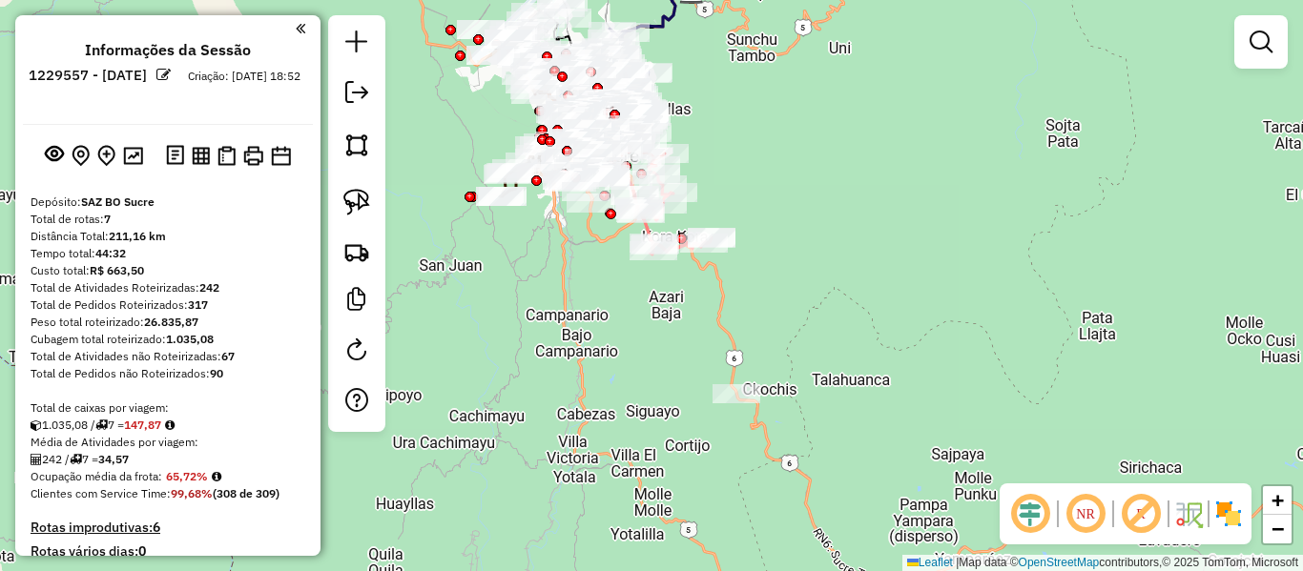
click at [1230, 516] on img at bounding box center [1228, 514] width 31 height 31
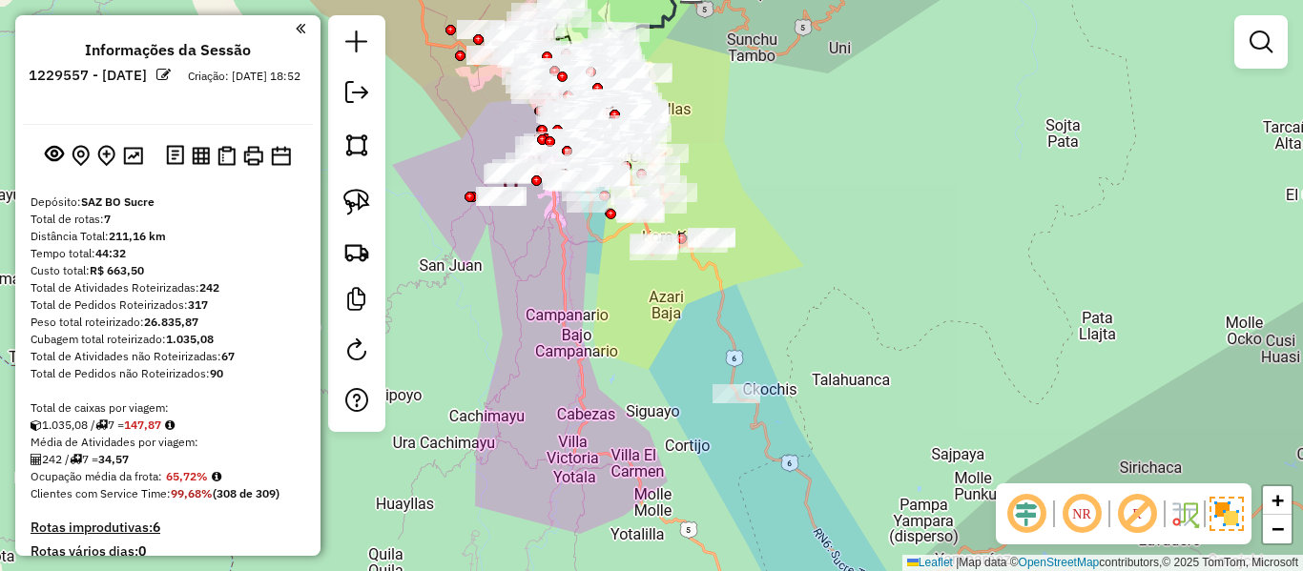
click at [957, 286] on div "Janela de atendimento Grade de atendimento Capacidade Transportadoras Veículos …" at bounding box center [651, 285] width 1303 height 571
drag, startPoint x: 912, startPoint y: 237, endPoint x: 1073, endPoint y: 412, distance: 238.3
click at [1073, 414] on div "Janela de atendimento Grade de atendimento Capacidade Transportadoras Veículos …" at bounding box center [651, 285] width 1303 height 571
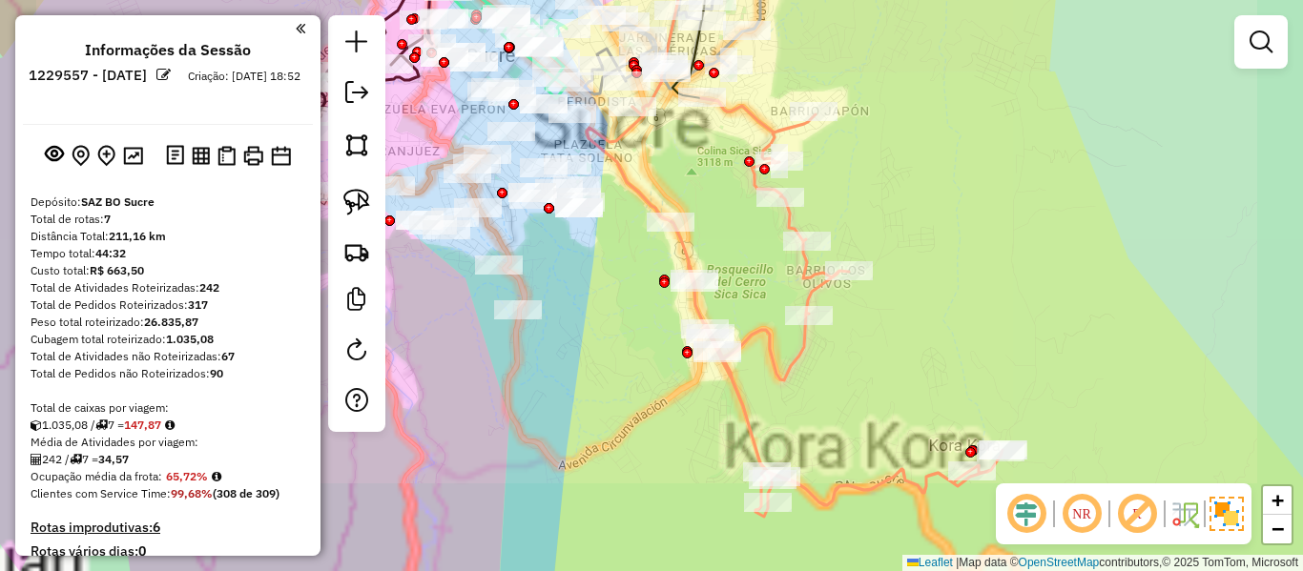
drag, startPoint x: 874, startPoint y: 378, endPoint x: 924, endPoint y: 363, distance: 52.8
click at [875, 378] on div "Janela de atendimento Grade de atendimento Capacidade Transportadoras Veículos …" at bounding box center [651, 285] width 1303 height 571
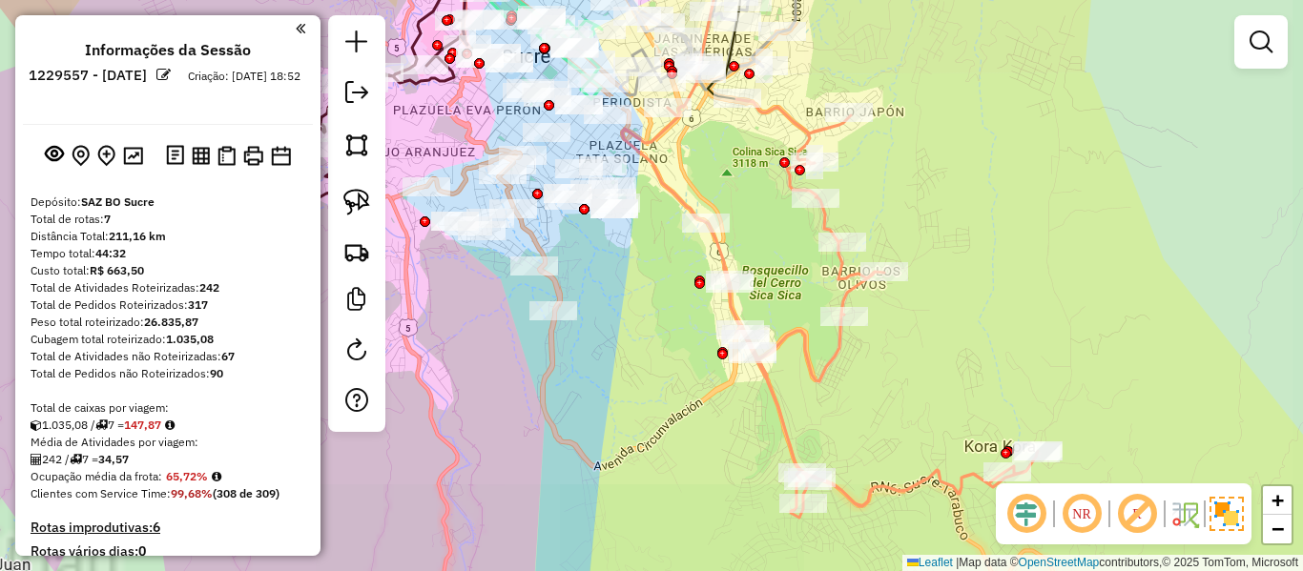
drag, startPoint x: 971, startPoint y: 363, endPoint x: 1168, endPoint y: 393, distance: 198.9
click at [1142, 393] on div "Janela de atendimento Grade de atendimento Capacidade Transportadoras Veículos …" at bounding box center [651, 285] width 1303 height 571
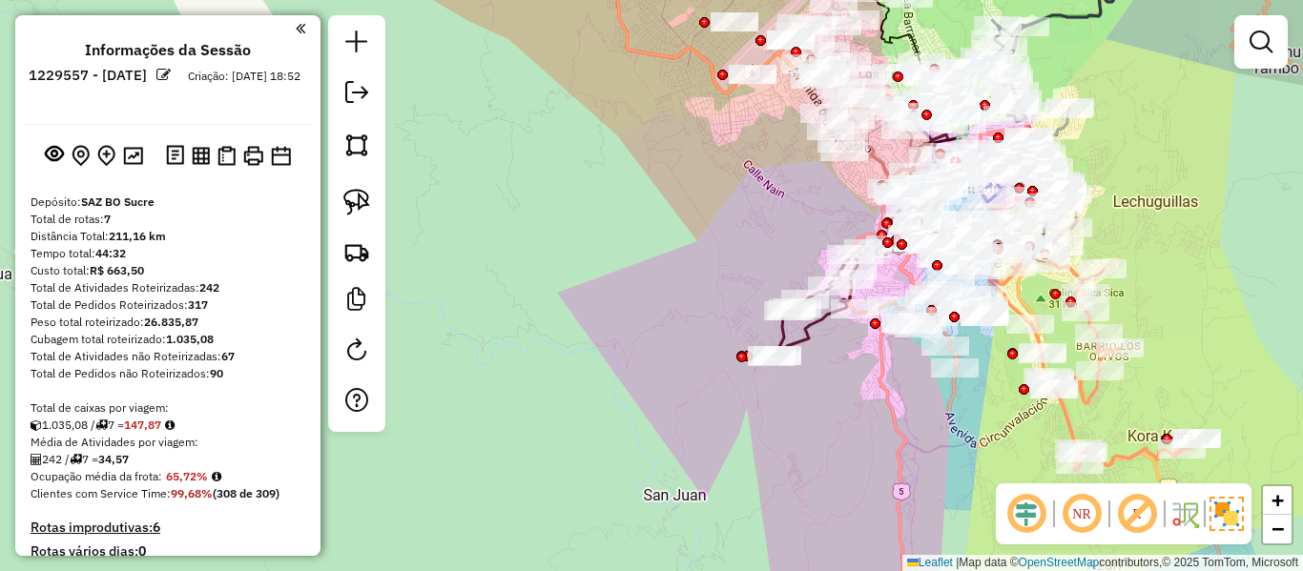
click at [1128, 155] on div "Rota 4 - Placa 6232BKF 0000072435 - T. SANTUSA Janela de atendimento Grade de a…" at bounding box center [651, 285] width 1303 height 571
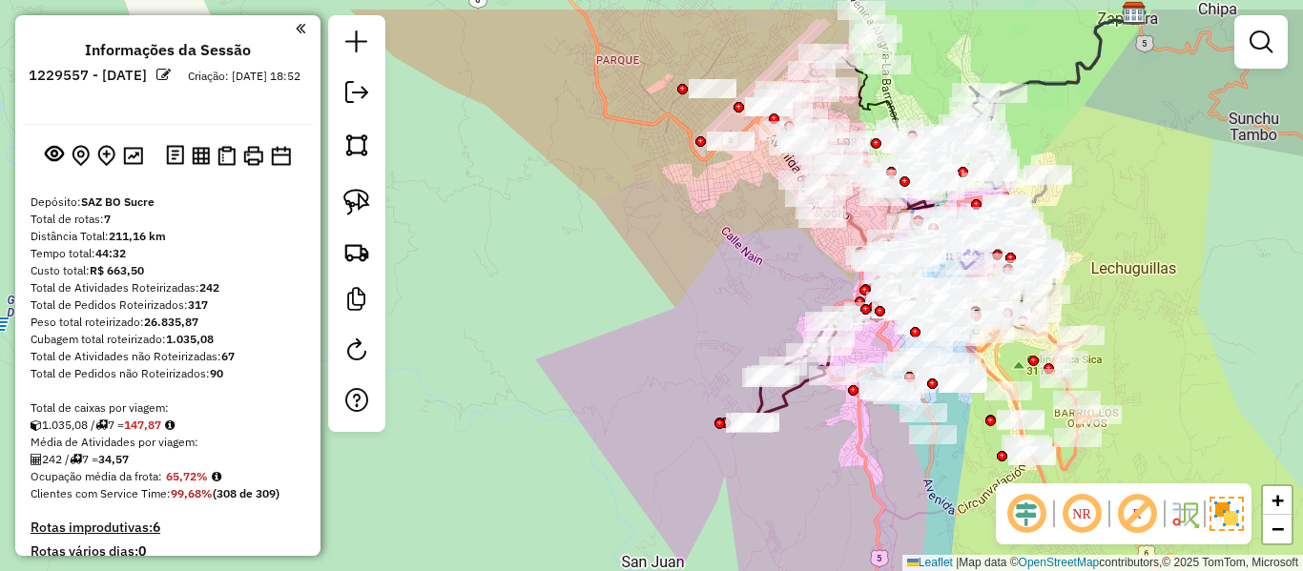
drag, startPoint x: 1111, startPoint y: 218, endPoint x: 1034, endPoint y: 342, distance: 146.1
click at [1034, 342] on div "Janela de atendimento Grade de atendimento Capacidade Transportadoras Veículos …" at bounding box center [651, 285] width 1303 height 571
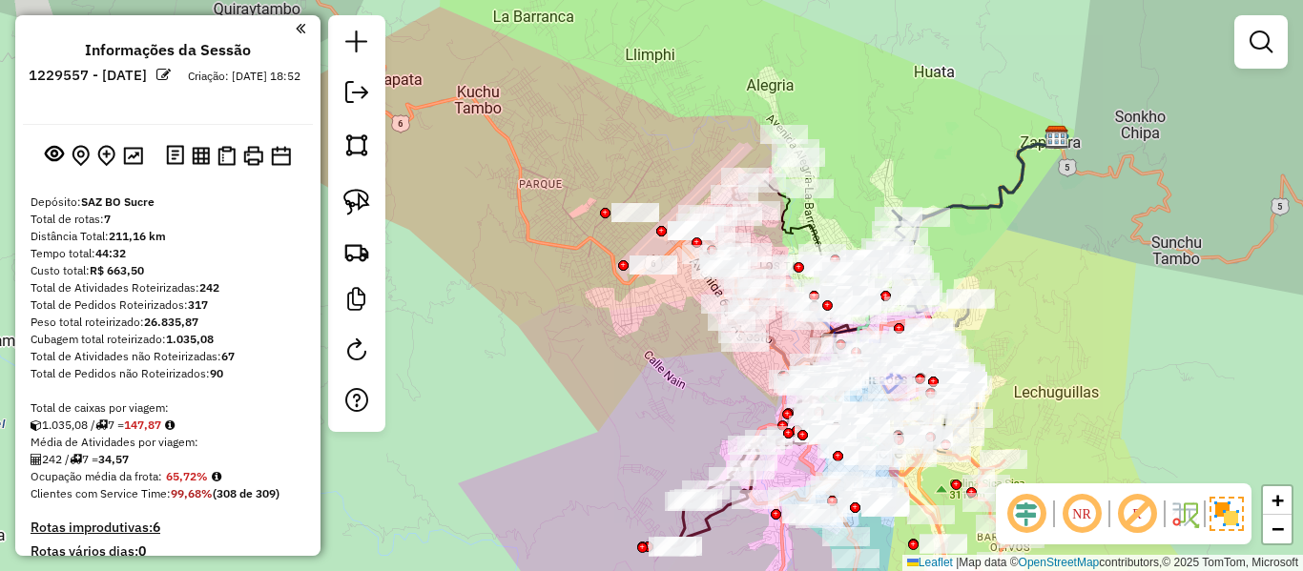
drag, startPoint x: 529, startPoint y: 452, endPoint x: 578, endPoint y: 397, distance: 73.7
click at [529, 452] on div "Janela de atendimento Grade de atendimento Capacidade Transportadoras Veículos …" at bounding box center [651, 285] width 1303 height 571
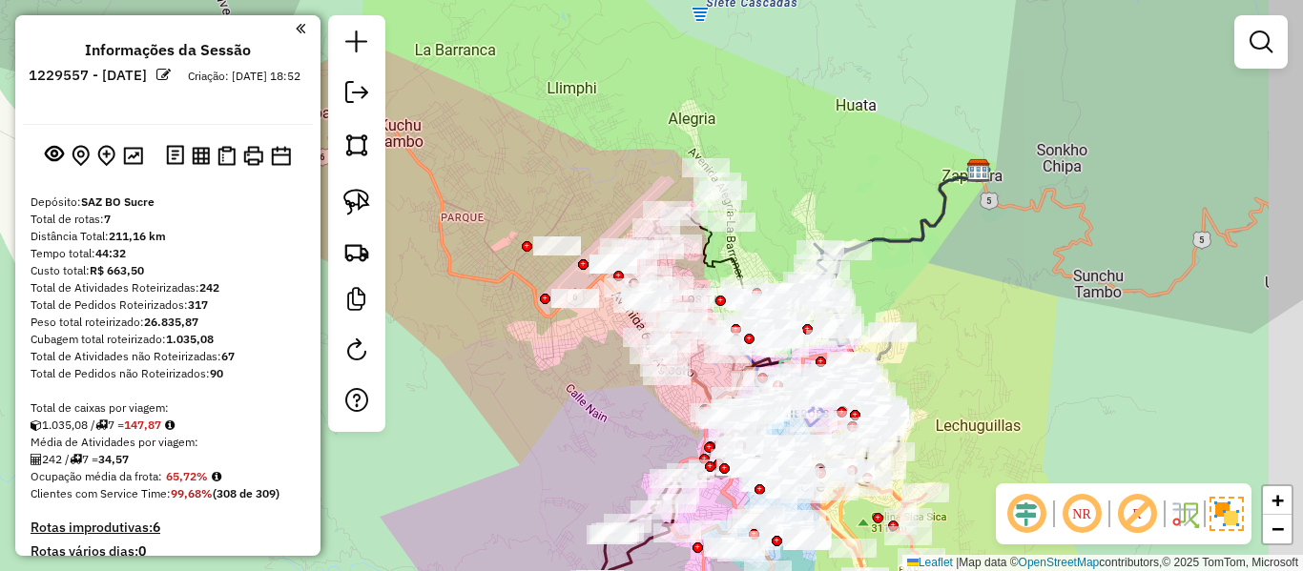
click at [500, 429] on div "Janela de atendimento Grade de atendimento Capacidade Transportadoras Veículos …" at bounding box center [651, 285] width 1303 height 571
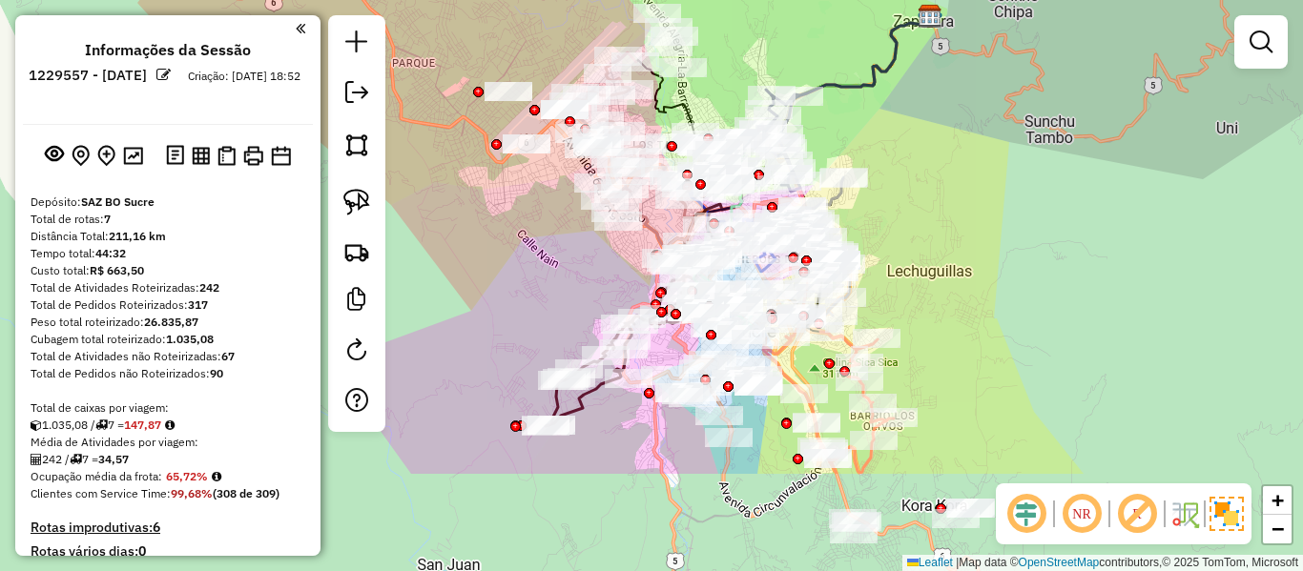
drag, startPoint x: 985, startPoint y: 200, endPoint x: 977, endPoint y: 171, distance: 30.8
click at [977, 171] on div "Janela de atendimento Grade de atendimento Capacidade Transportadoras Veículos …" at bounding box center [651, 285] width 1303 height 571
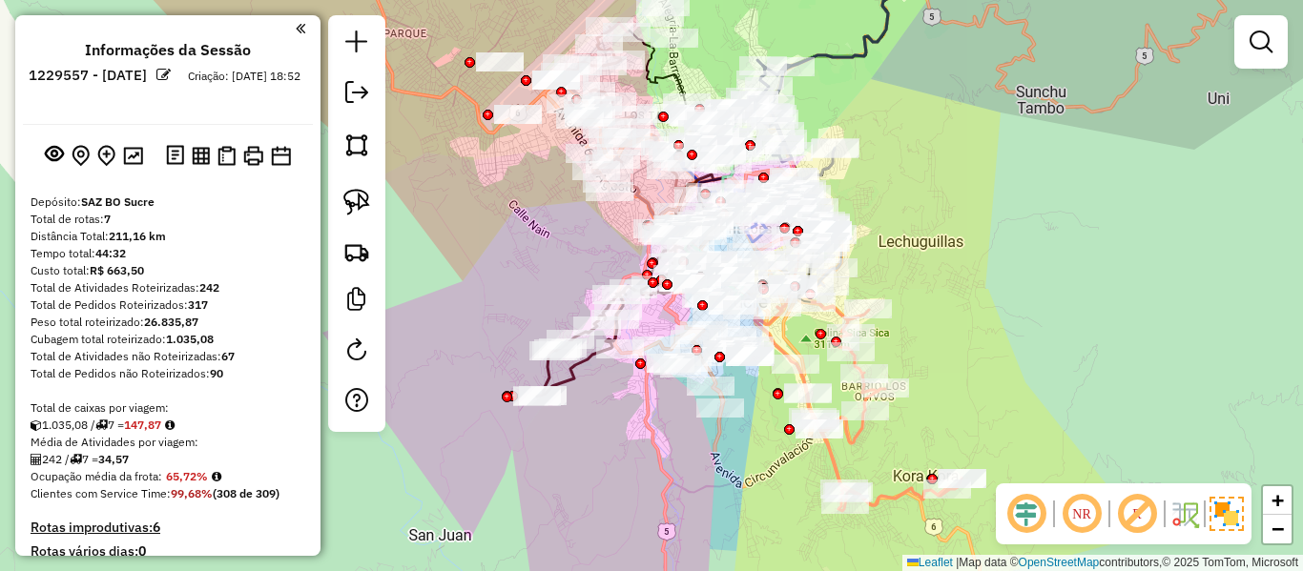
click at [1248, 46] on link at bounding box center [1261, 42] width 38 height 38
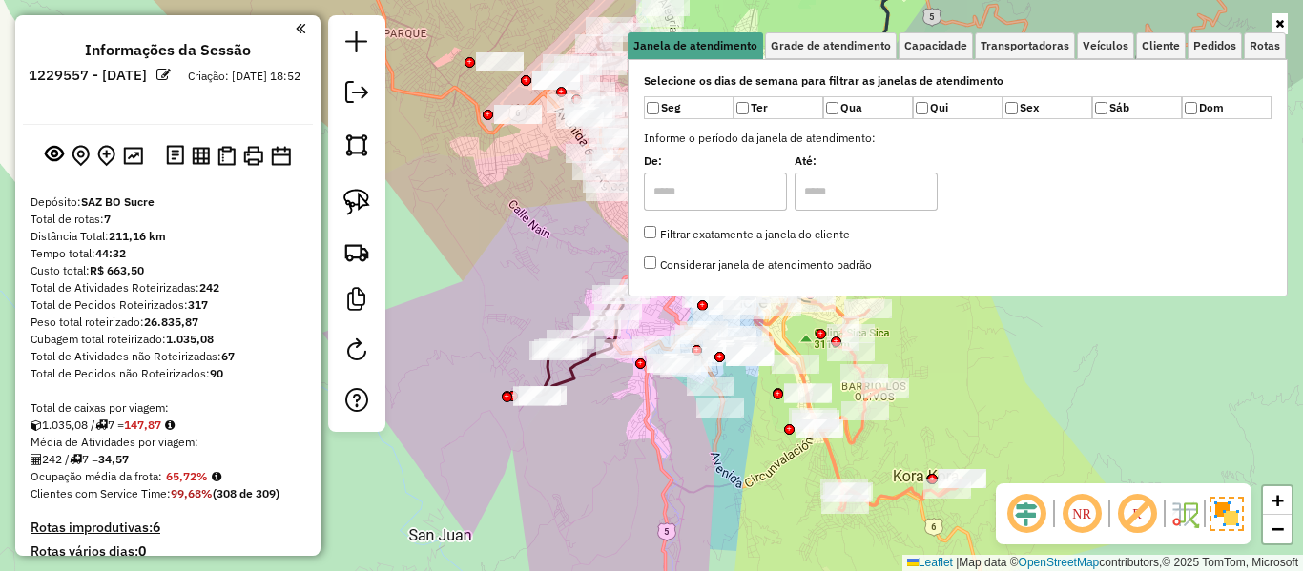
click at [937, 309] on div "Janela de atendimento Grade de atendimento Capacidade Transportadoras Veículos …" at bounding box center [958, 164] width 660 height 299
click at [1047, 52] on link "Transportadoras" at bounding box center [1025, 45] width 100 height 27
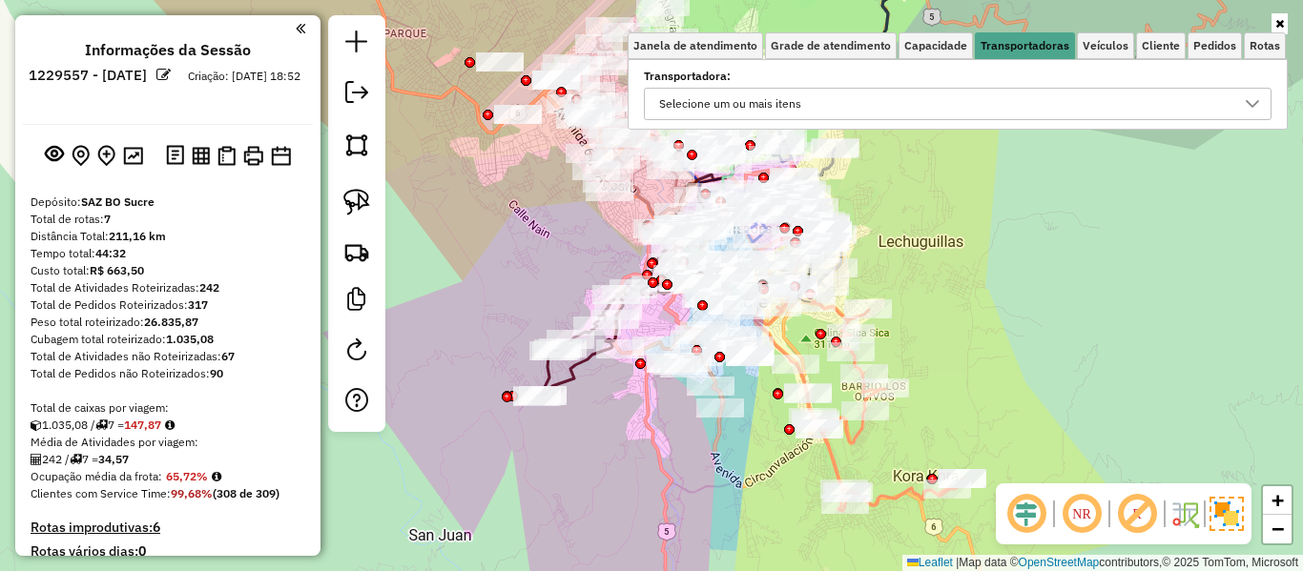
click at [912, 93] on div "Selecione um ou mais itens" at bounding box center [944, 104] width 582 height 31
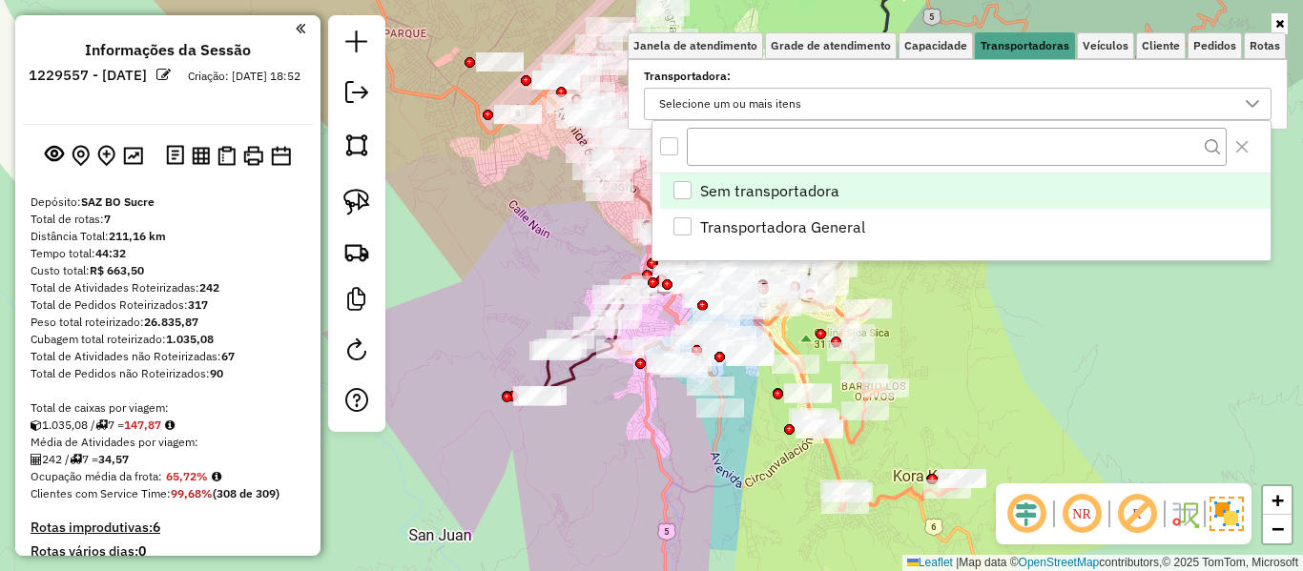
scroll to position [11, 66]
click at [1134, 44] on link "Veículos" at bounding box center [1105, 45] width 57 height 27
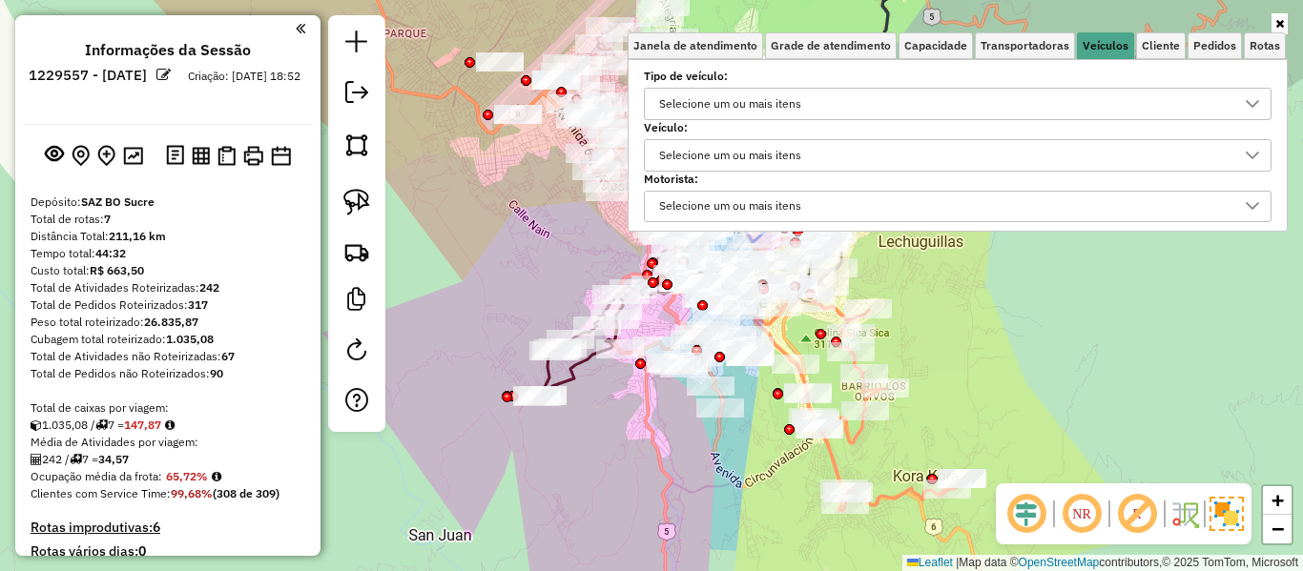
click at [798, 149] on div "Selecione um ou mais itens" at bounding box center [730, 155] width 155 height 31
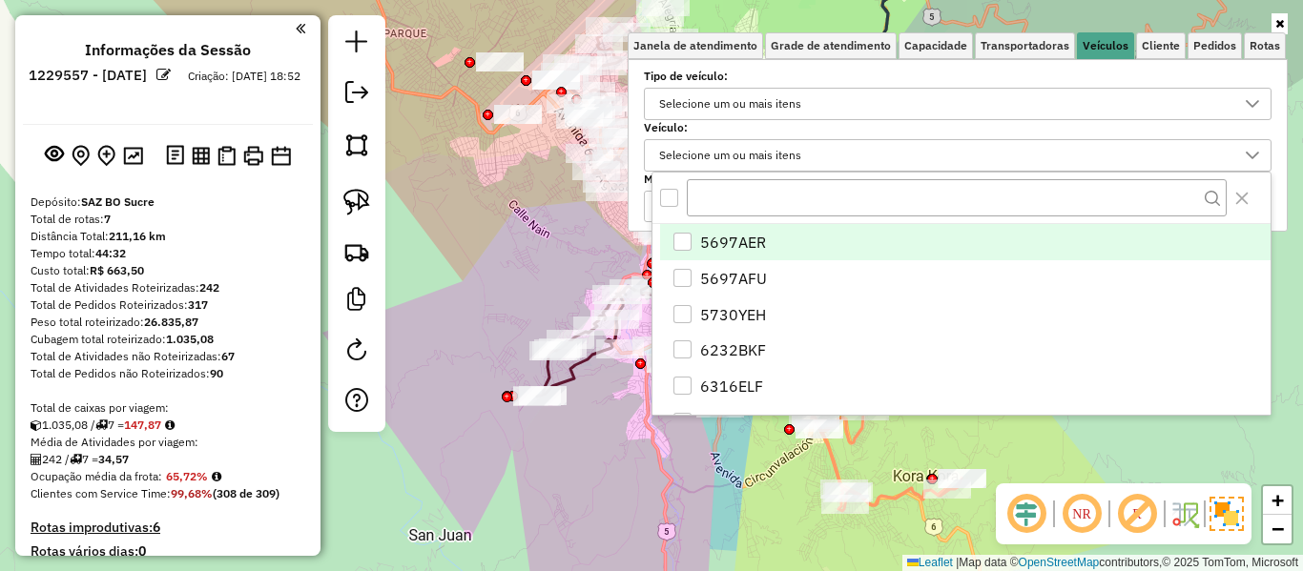
click at [819, 110] on div "Selecione um ou mais itens" at bounding box center [944, 104] width 582 height 31
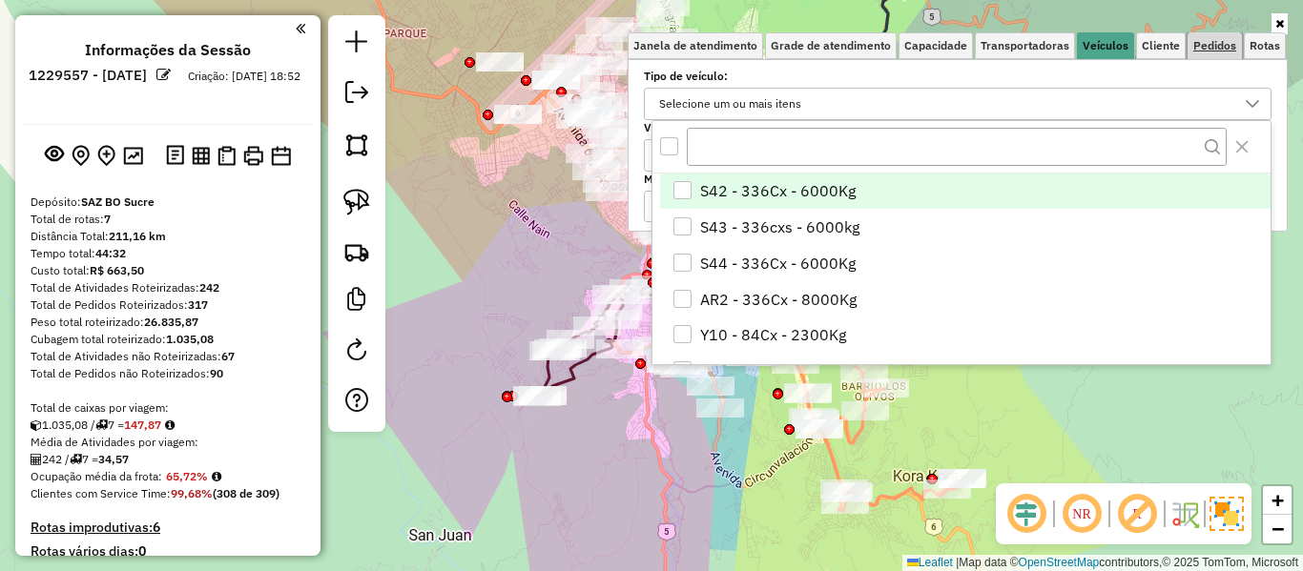
click at [1200, 45] on span "Pedidos" at bounding box center [1214, 45] width 43 height 11
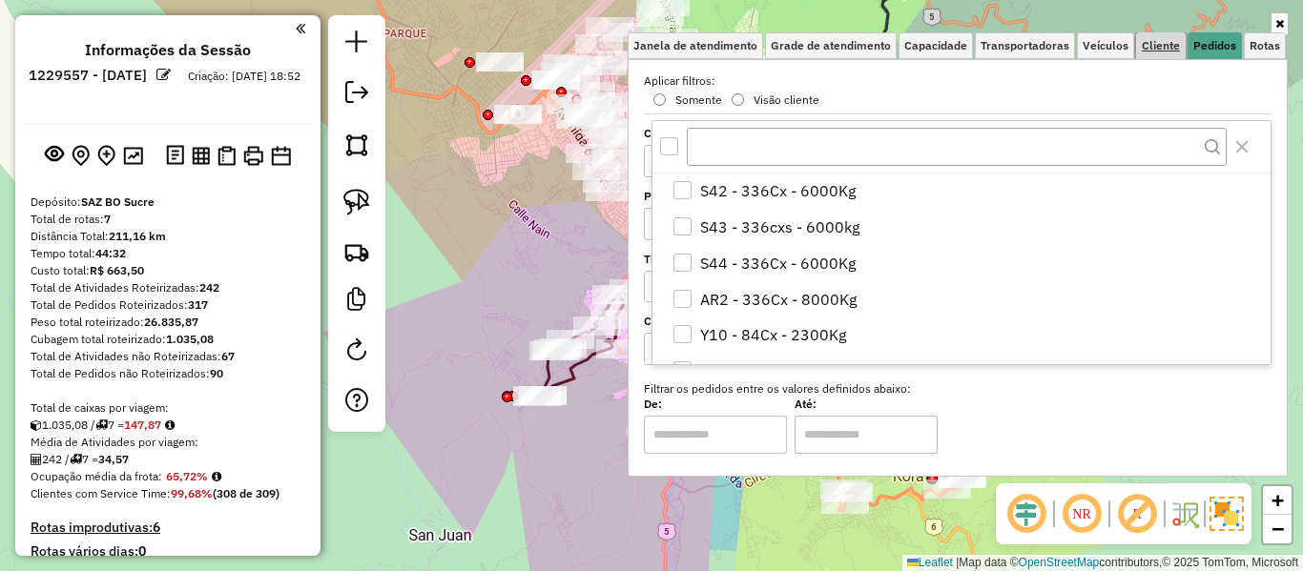
click at [1168, 47] on span "Cliente" at bounding box center [1161, 45] width 38 height 11
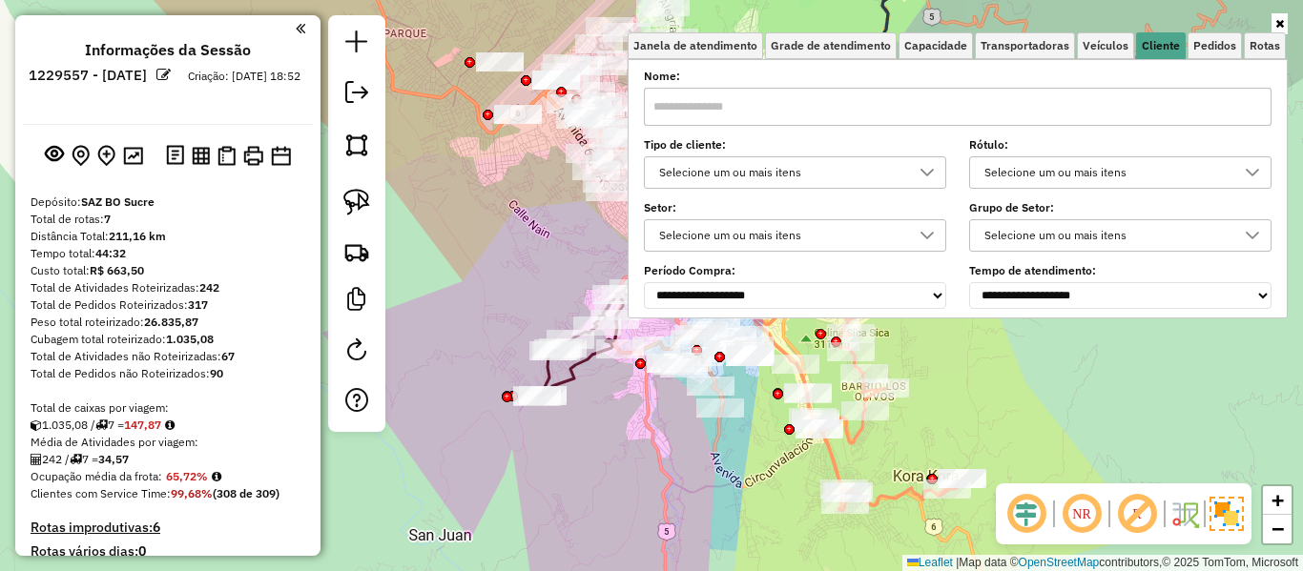
click at [880, 179] on div "Selecione um ou mais itens" at bounding box center [781, 172] width 257 height 31
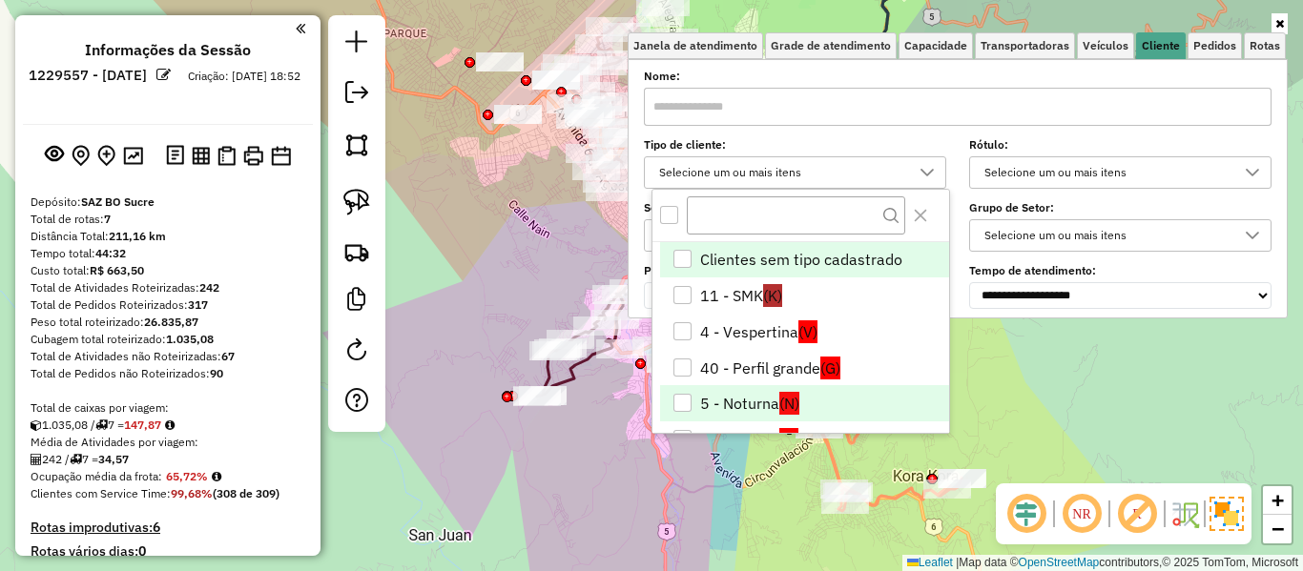
click at [804, 392] on li "5 - Noturna (N)" at bounding box center [804, 403] width 289 height 36
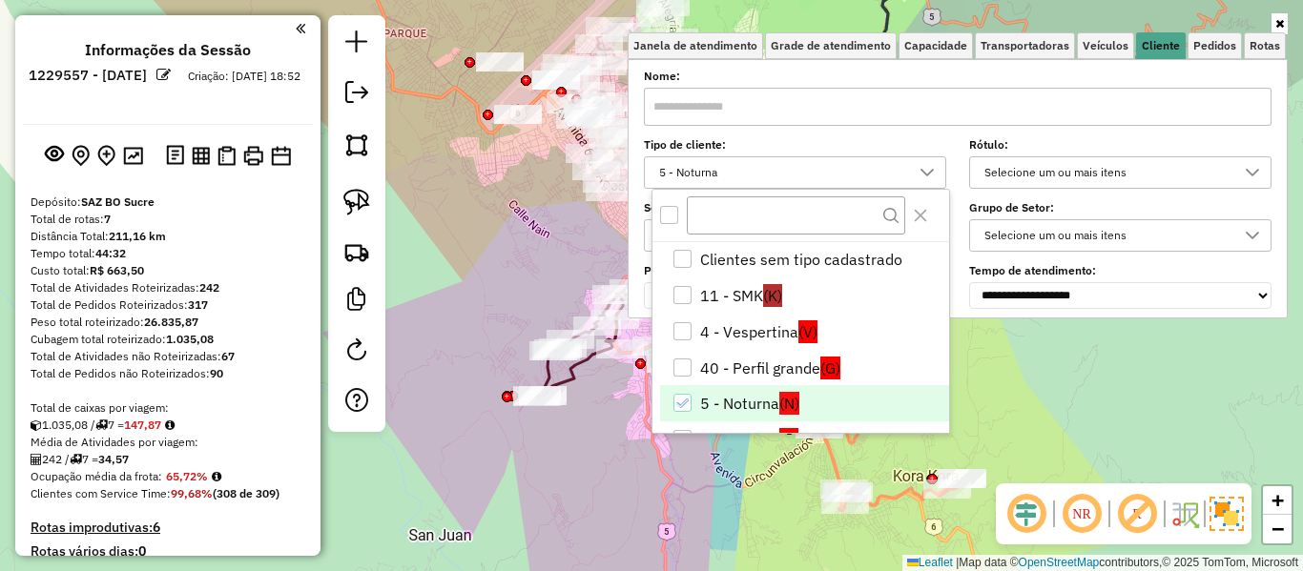
click at [1167, 409] on div "Janela de atendimento Grade de atendimento Capacidade Transportadoras Veículos …" at bounding box center [651, 285] width 1303 height 571
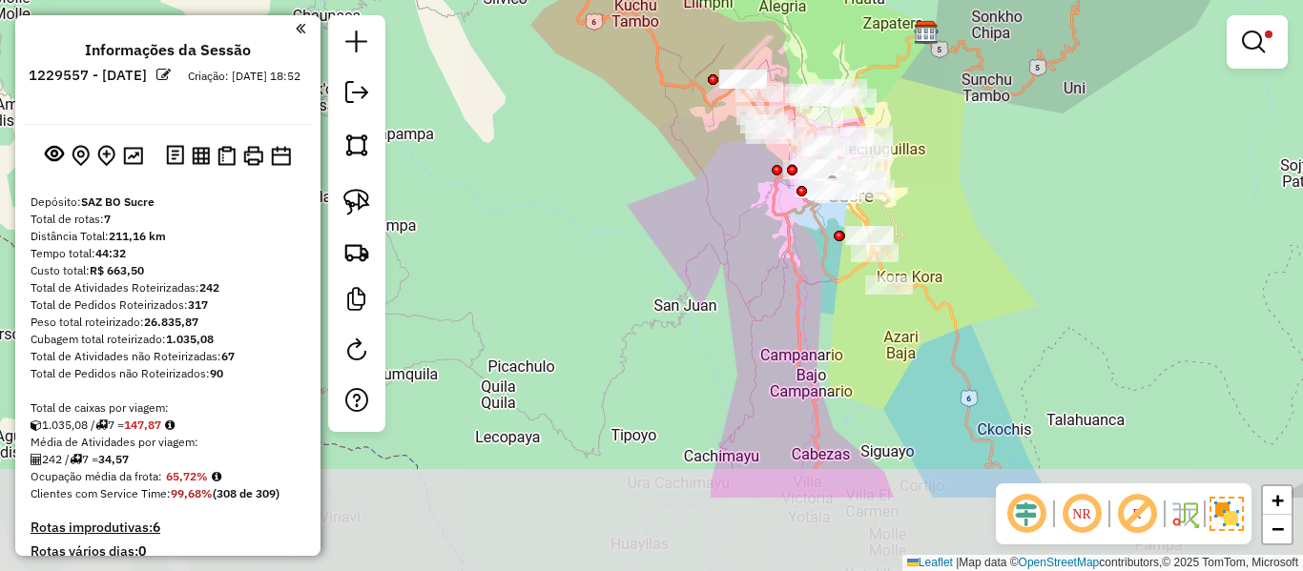
drag, startPoint x: 967, startPoint y: 249, endPoint x: 959, endPoint y: 240, distance: 12.1
click at [963, 238] on div "Limpar filtros Janela de atendimento Grade de atendimento Capacidade Transporta…" at bounding box center [651, 285] width 1303 height 571
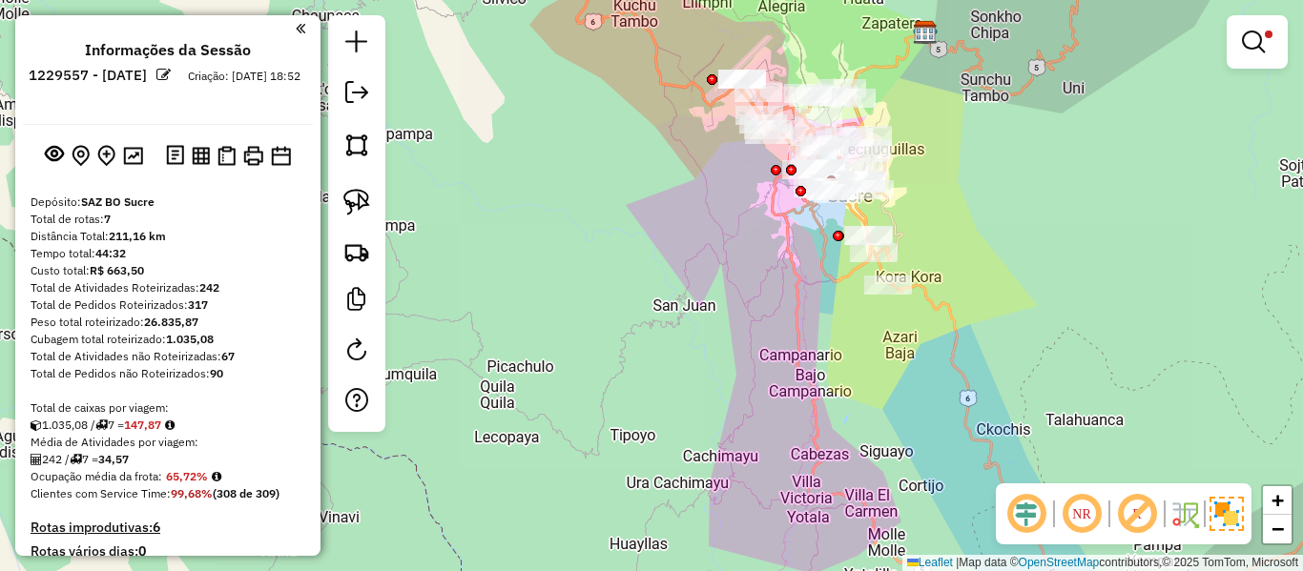
click at [991, 255] on div "Rota 4 - Placa 6232BKF 0000035843 - LICO BROCHIS Limpar filtros Janela de atend…" at bounding box center [651, 285] width 1303 height 571
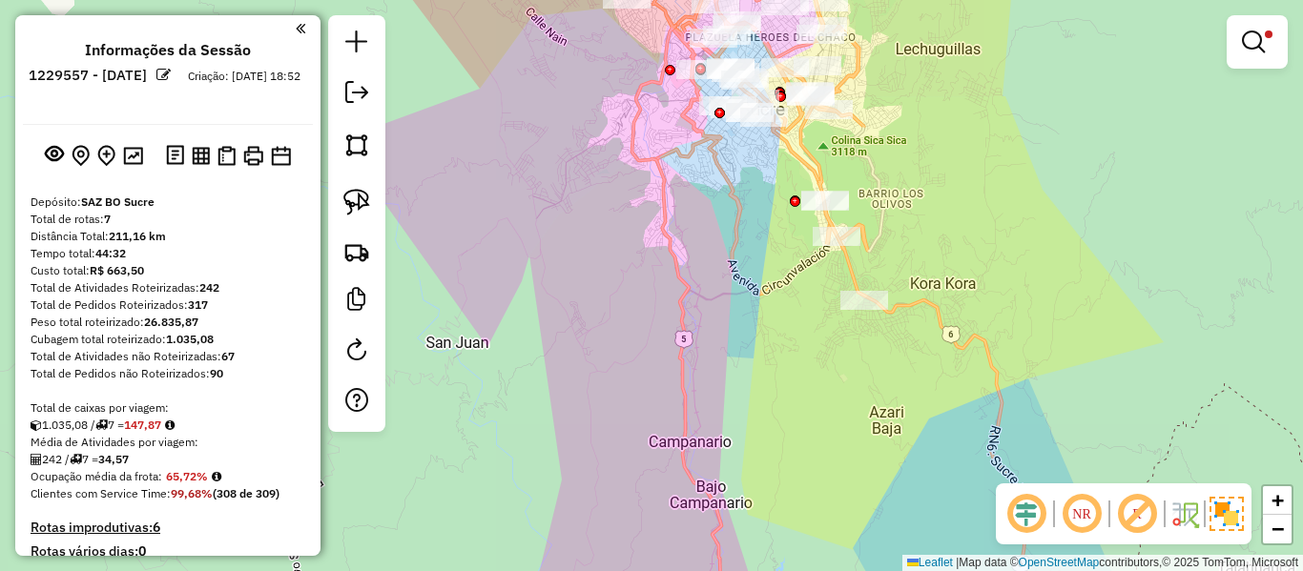
drag, startPoint x: 893, startPoint y: 423, endPoint x: 886, endPoint y: 514, distance: 91.8
click at [886, 514] on div "Limpar filtros Janela de atendimento Grade de atendimento Capacidade Transporta…" at bounding box center [651, 285] width 1303 height 571
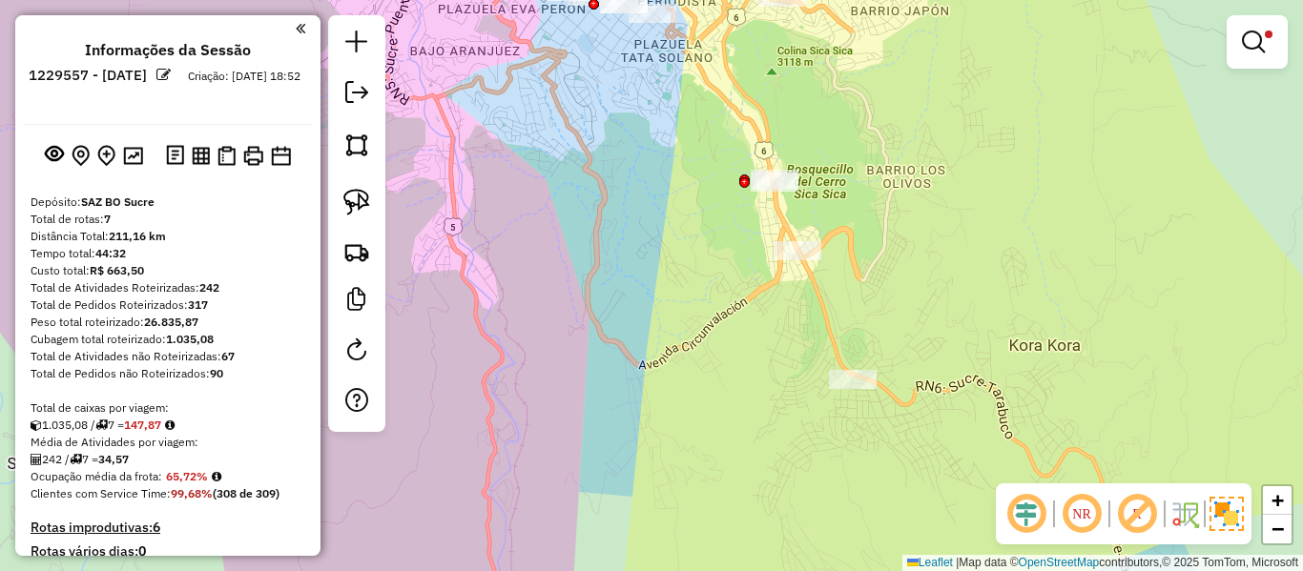
drag, startPoint x: 887, startPoint y: 497, endPoint x: 864, endPoint y: 509, distance: 26.0
click at [862, 524] on div "Limpar filtros Janela de atendimento Grade de atendimento Capacidade Transporta…" at bounding box center [651, 285] width 1303 height 571
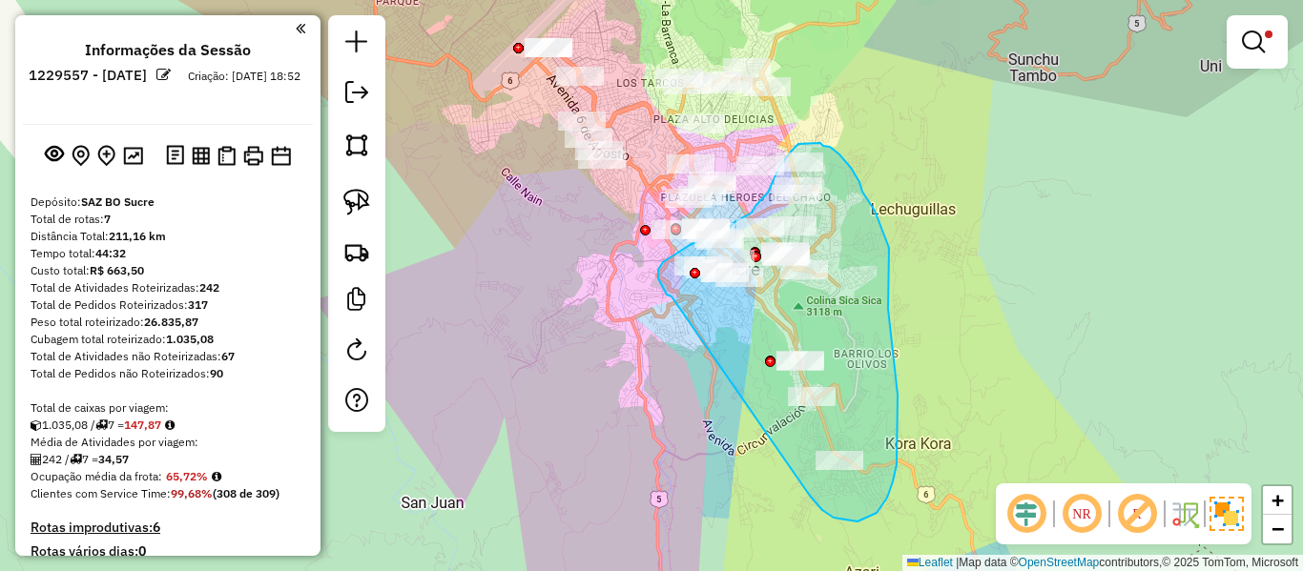
drag, startPoint x: 816, startPoint y: 504, endPoint x: 710, endPoint y: 294, distance: 235.1
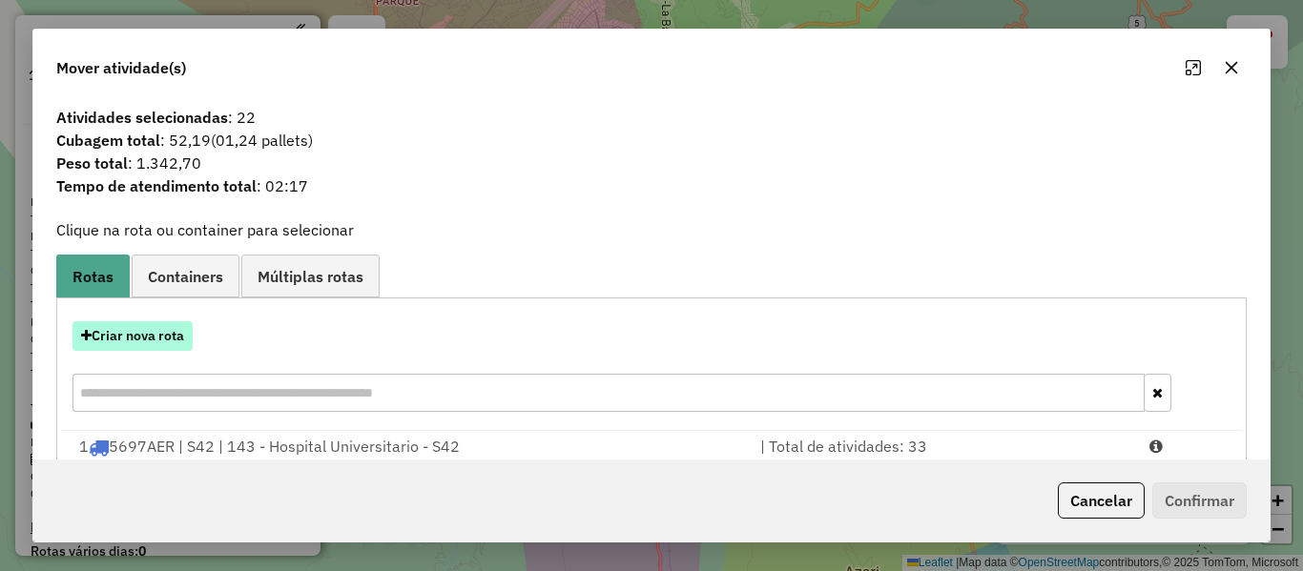
click at [166, 342] on button "Criar nova rota" at bounding box center [133, 336] width 120 height 30
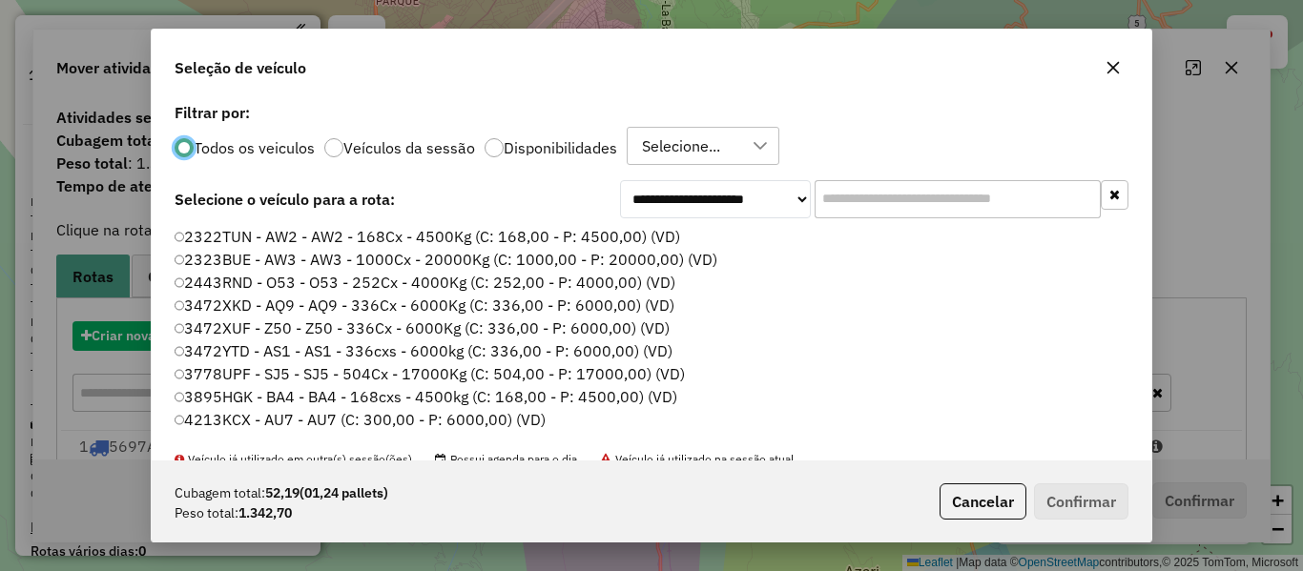
scroll to position [10, 6]
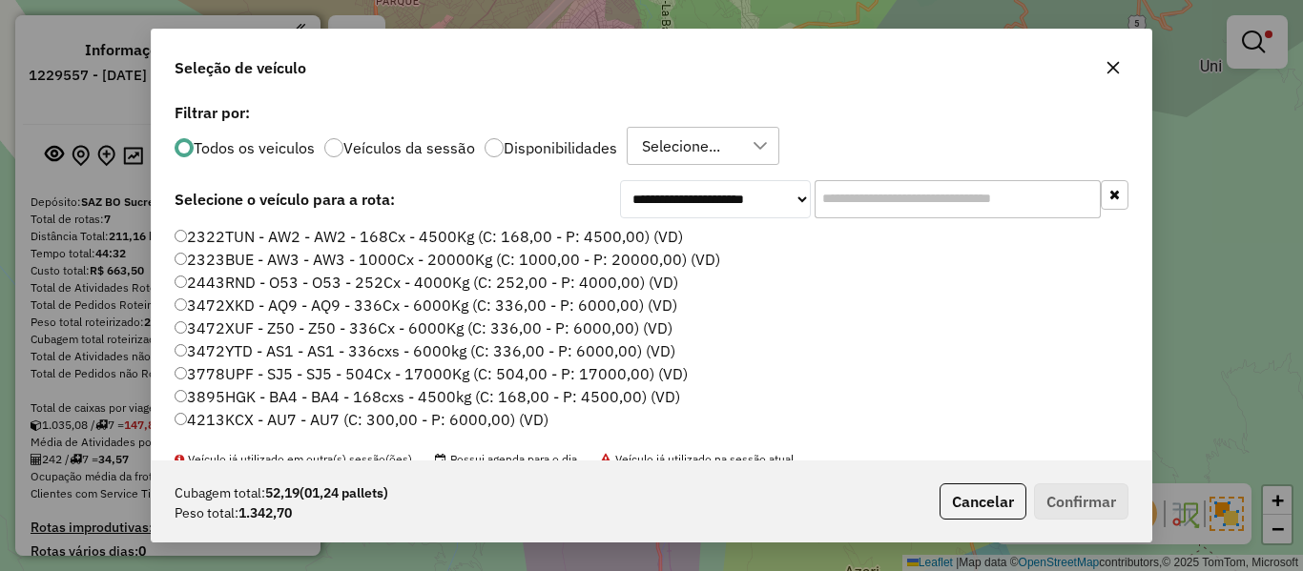
click at [957, 192] on input "text" at bounding box center [958, 199] width 286 height 38
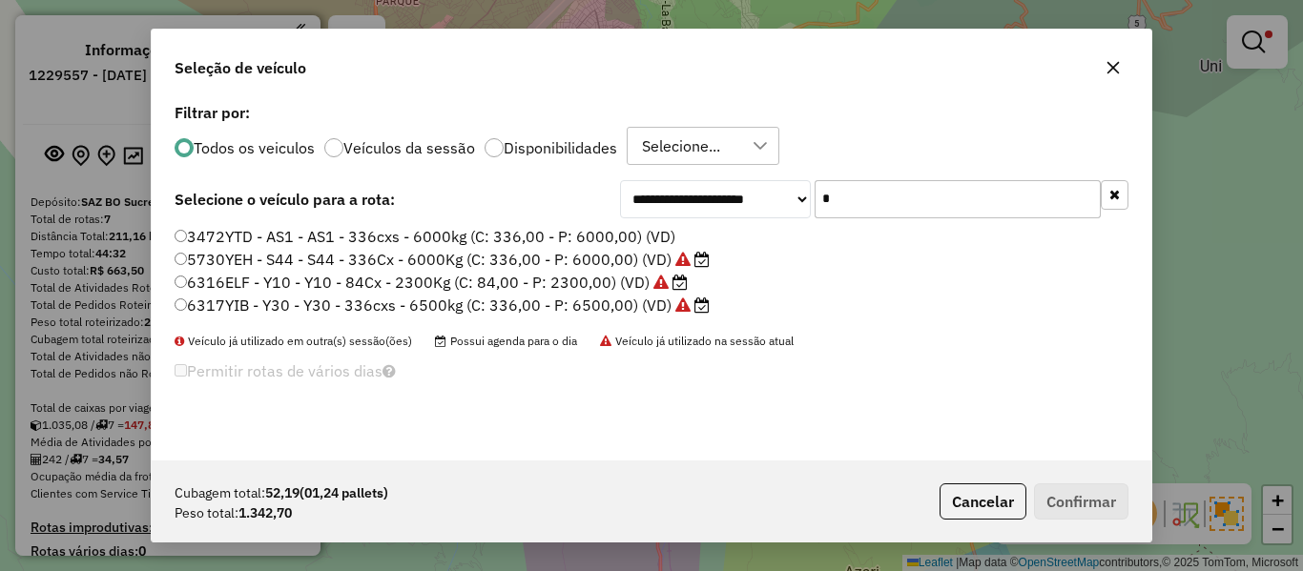
type input "*"
click at [563, 145] on label "Disponibilidades" at bounding box center [561, 147] width 114 height 15
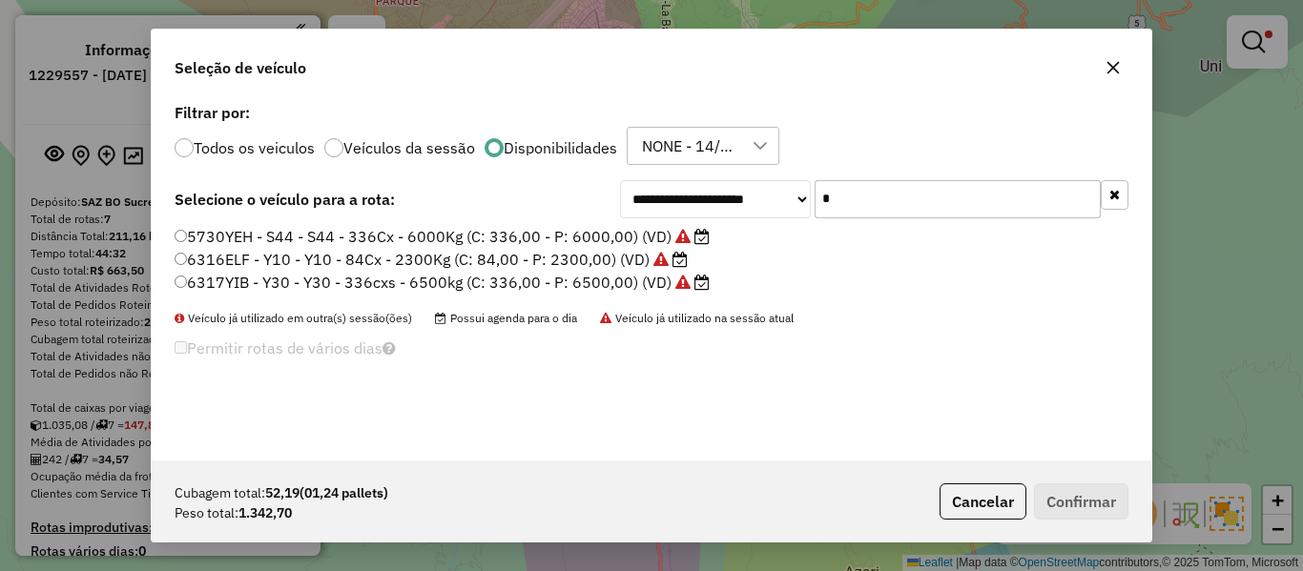
click at [592, 264] on label "6316ELF - Y10 - Y10 - 84Cx - 2300Kg (C: 84,00 - P: 2300,00) (VD)" at bounding box center [431, 259] width 513 height 23
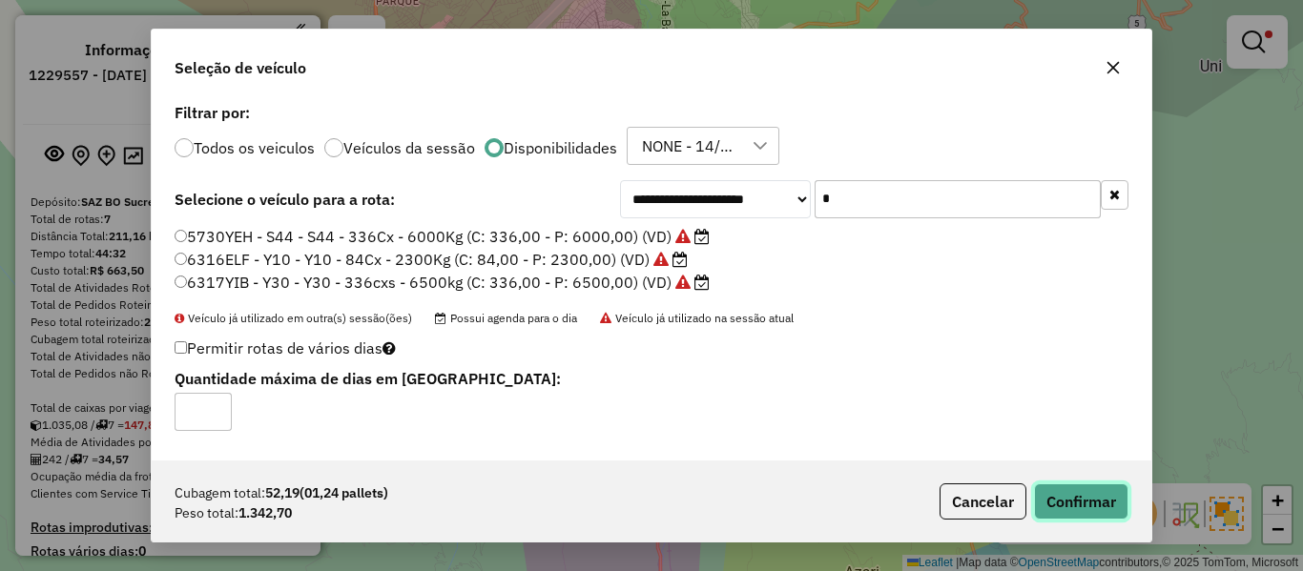
click at [1071, 516] on button "Confirmar" at bounding box center [1081, 502] width 94 height 36
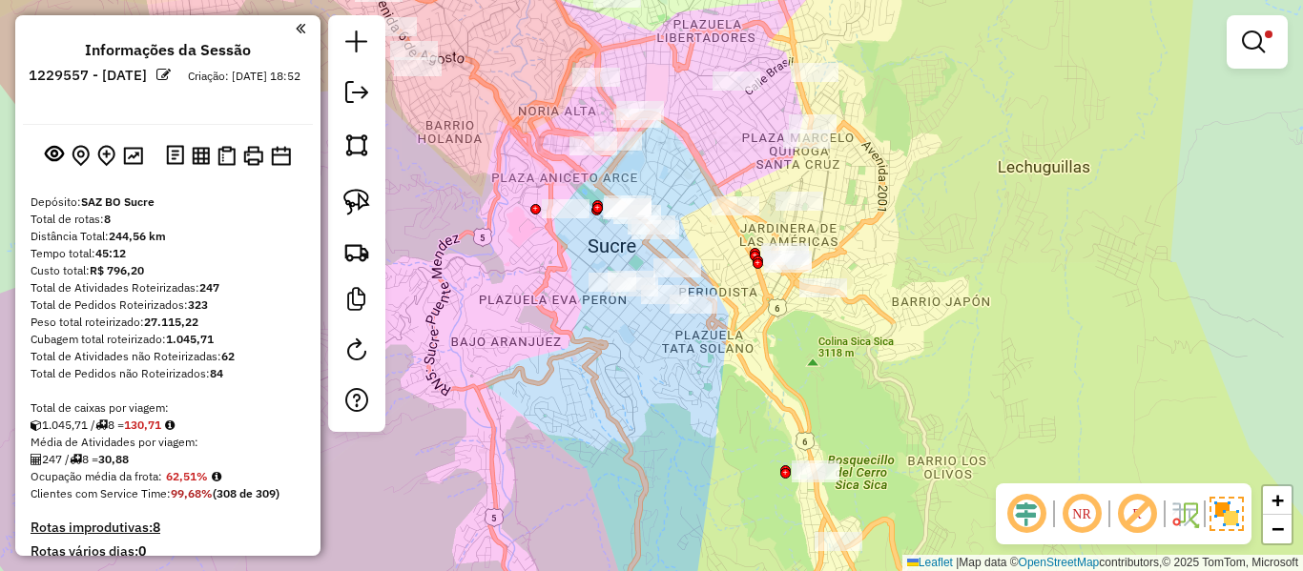
select select "**********"
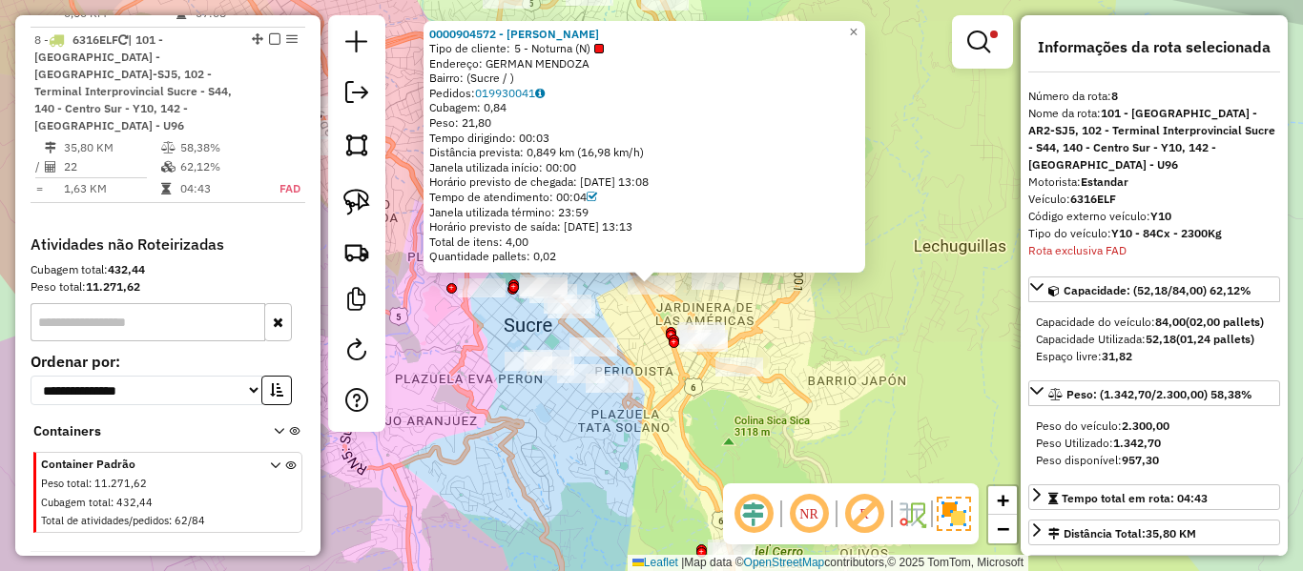
scroll to position [1554, 0]
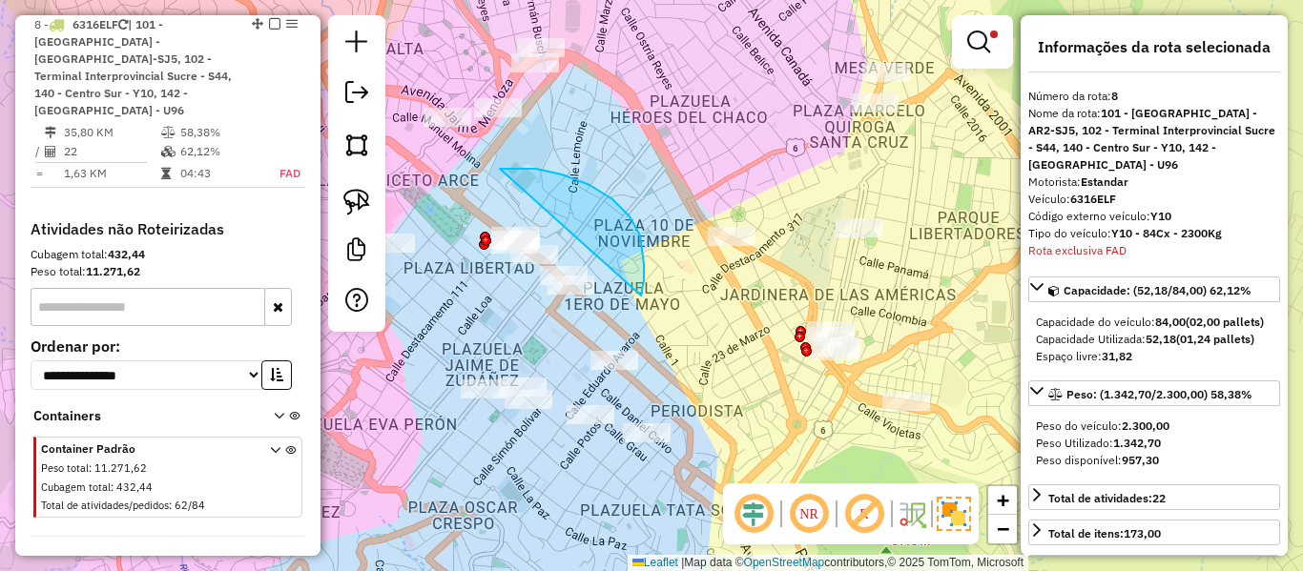
drag, startPoint x: 644, startPoint y: 280, endPoint x: 572, endPoint y: 366, distance: 111.8
click at [785, 249] on div "Rota 8 - Placa 6316ELF 0000904572 - NICOLAS PADILLA Limpar filtros Janela de at…" at bounding box center [651, 285] width 1303 height 571
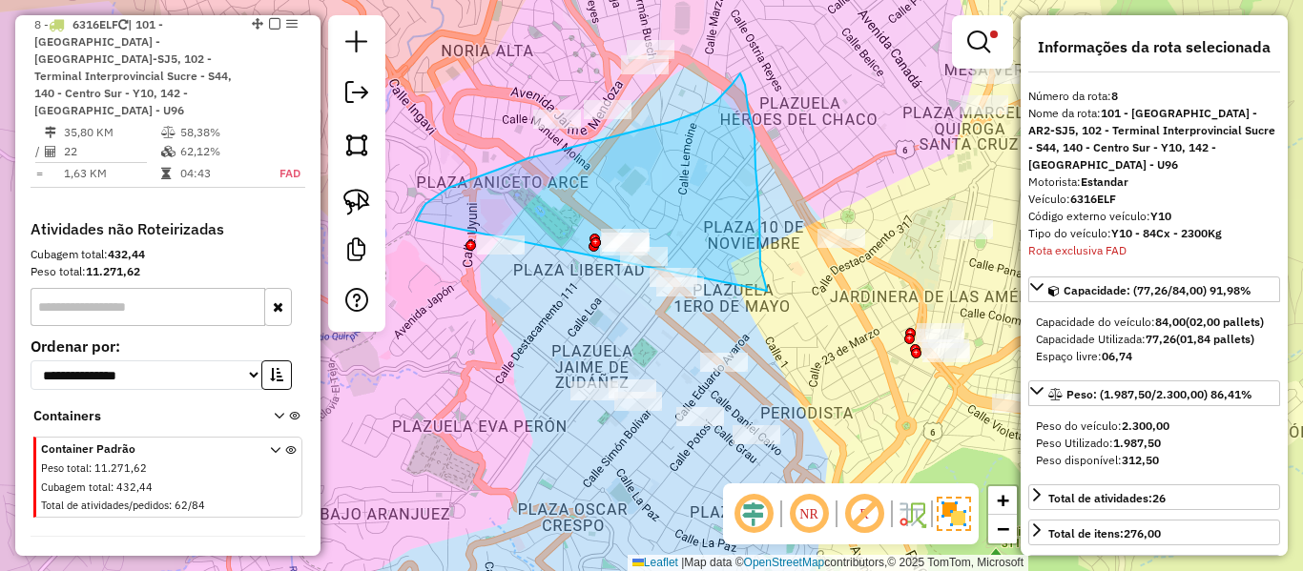
drag, startPoint x: 767, startPoint y: 291, endPoint x: 525, endPoint y: 323, distance: 244.5
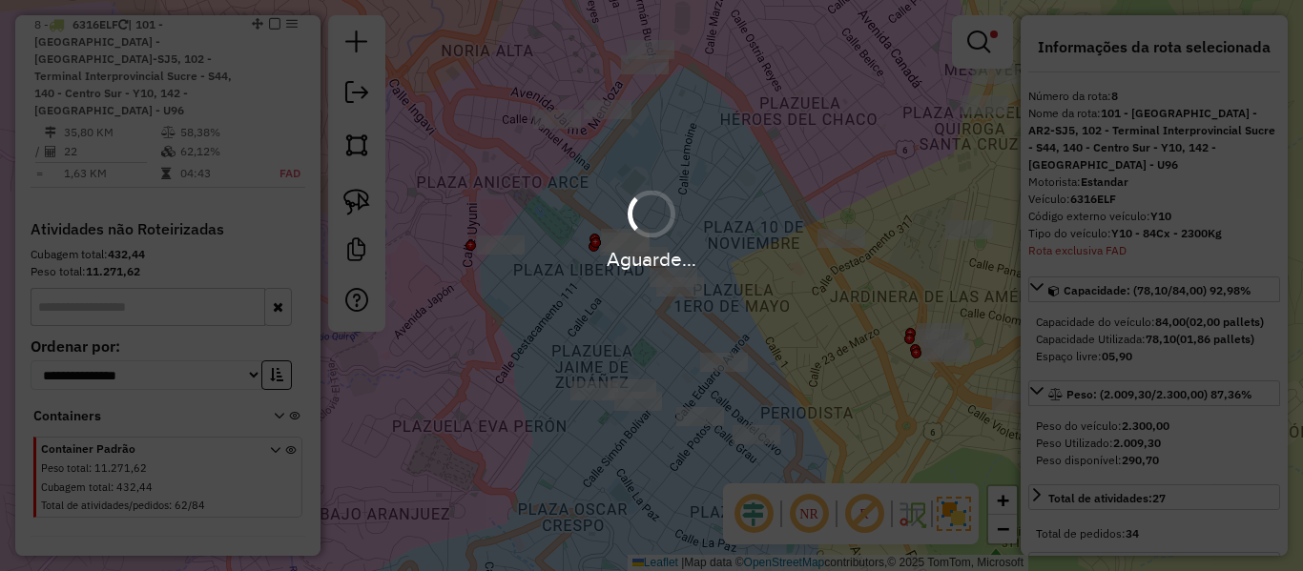
select select "**********"
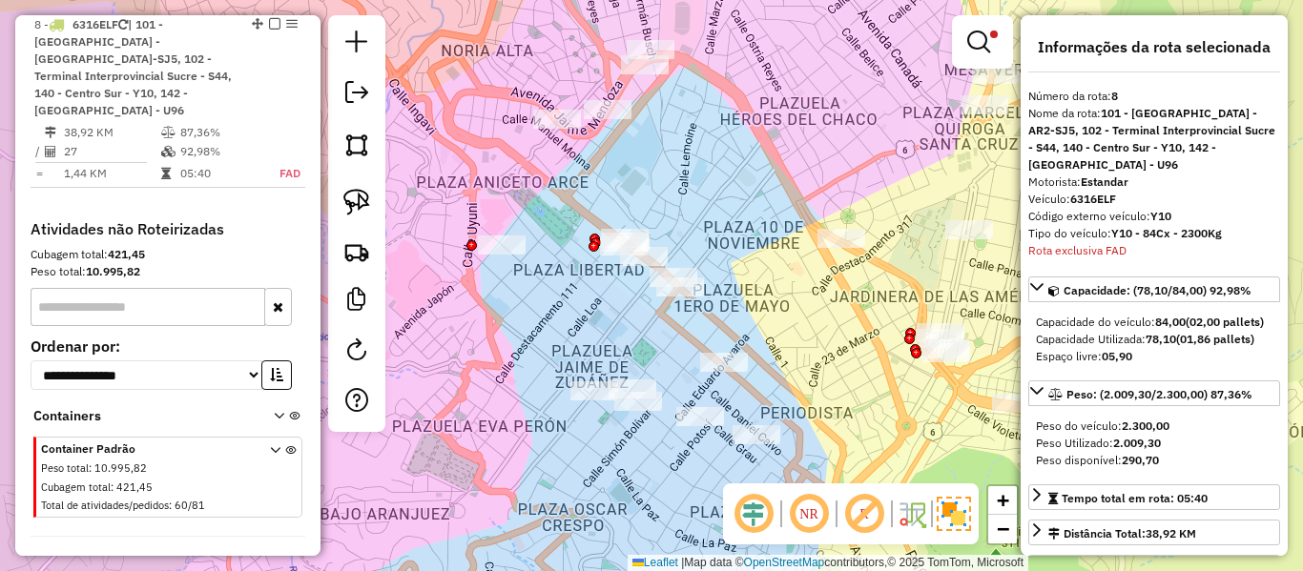
scroll to position [1551, 0]
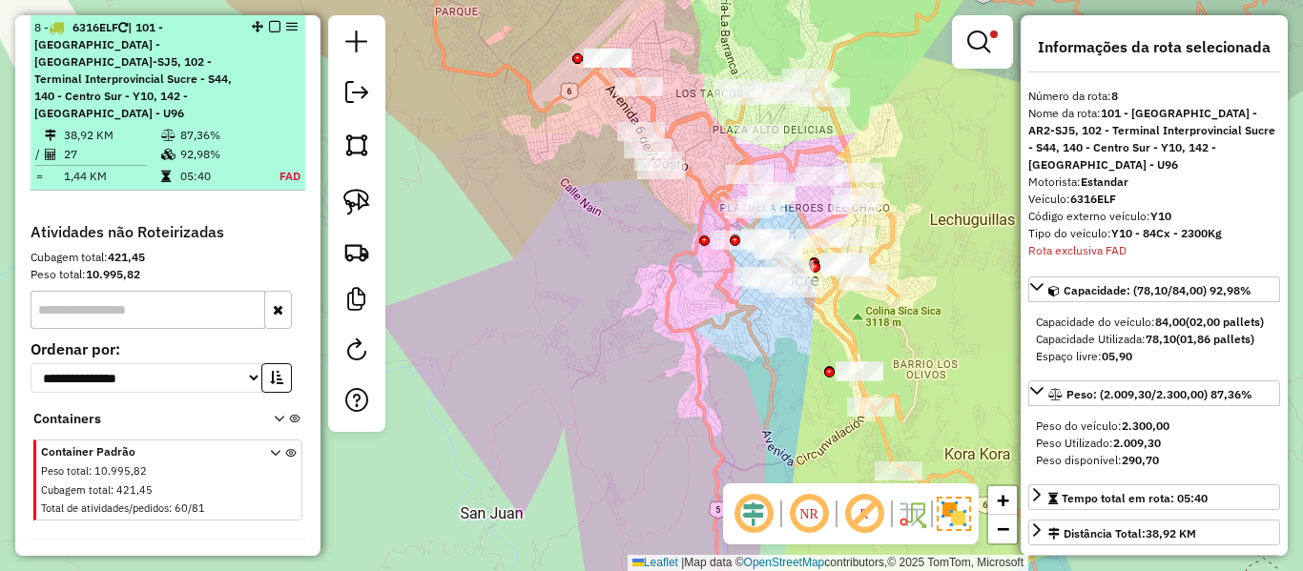
click at [271, 21] on em at bounding box center [274, 26] width 11 height 11
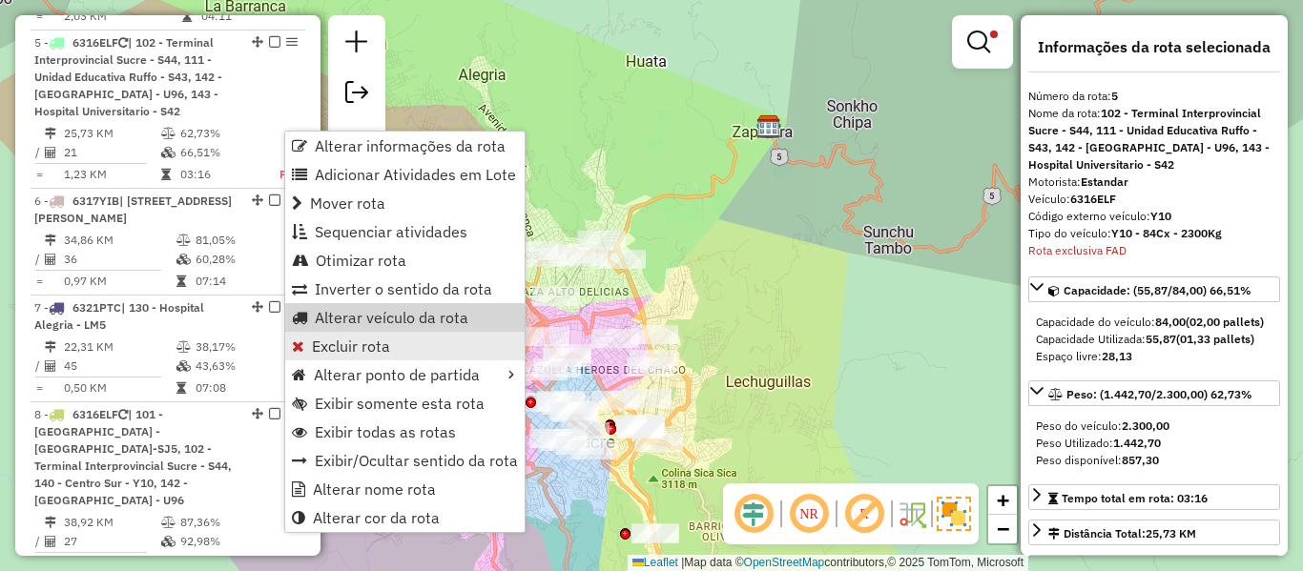
scroll to position [1179, 0]
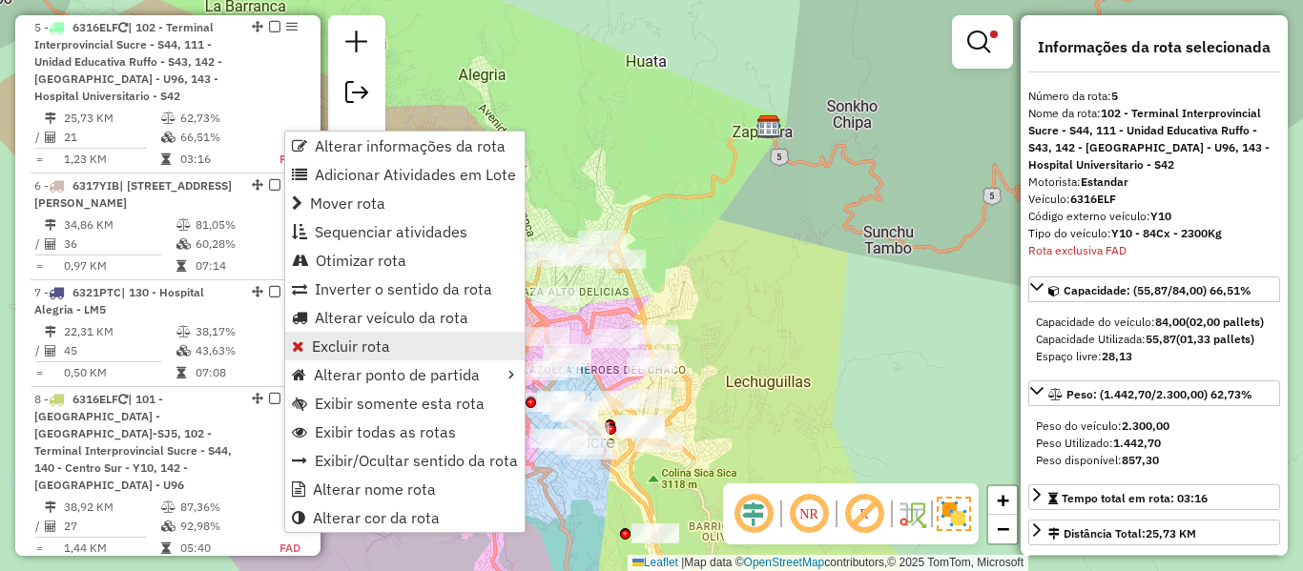
click at [341, 343] on span "Excluir rota" at bounding box center [351, 346] width 78 height 15
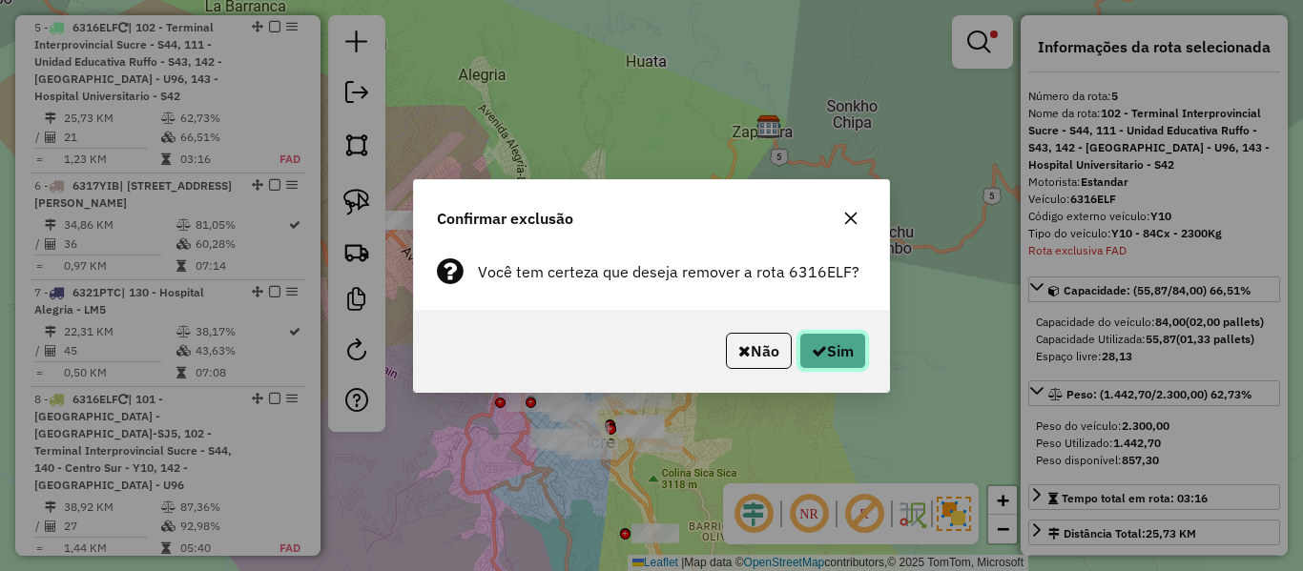
click at [829, 360] on button "Sim" at bounding box center [832, 351] width 67 height 36
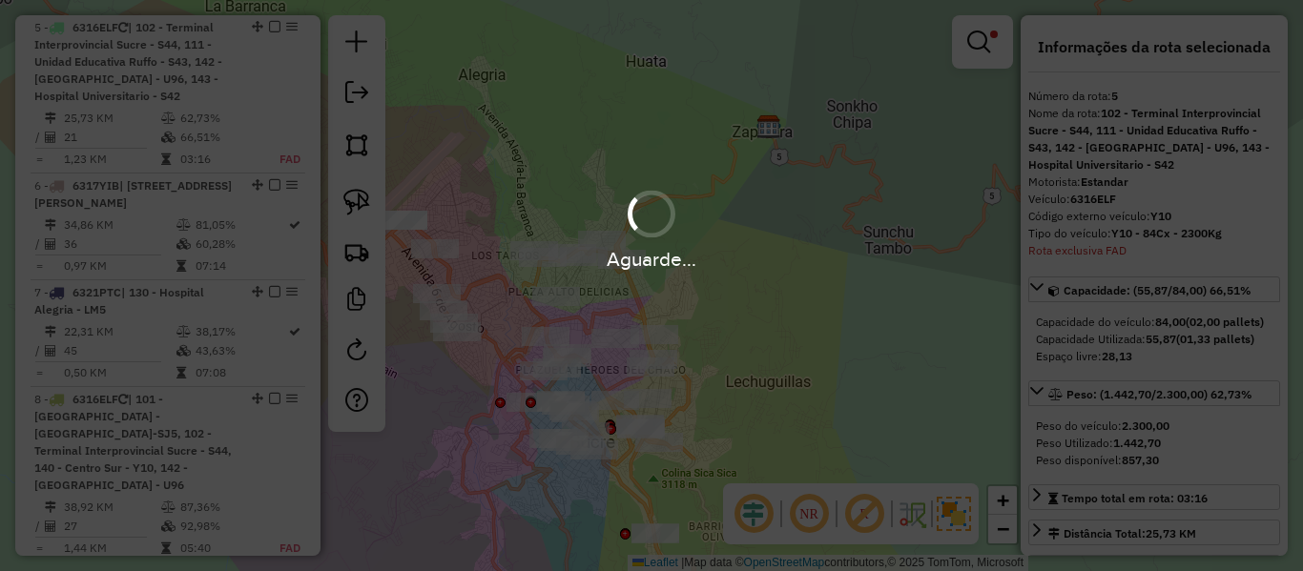
drag, startPoint x: 830, startPoint y: 362, endPoint x: 853, endPoint y: 353, distance: 24.5
click at [831, 363] on div "Aguarde..." at bounding box center [651, 285] width 1303 height 571
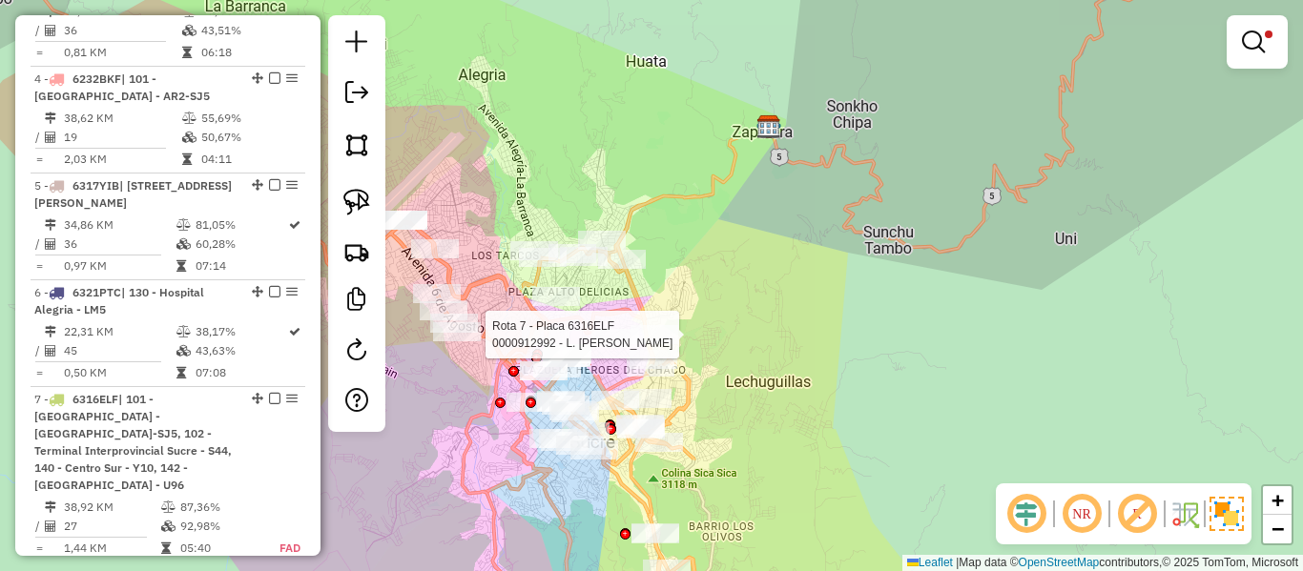
select select "**********"
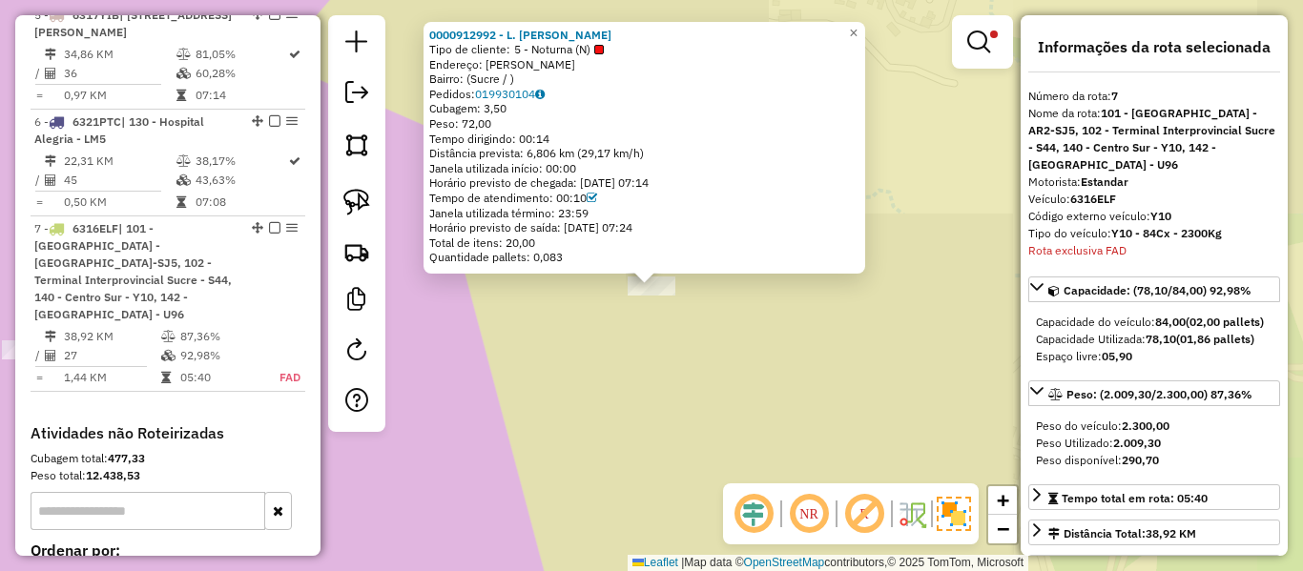
scroll to position [1393, 0]
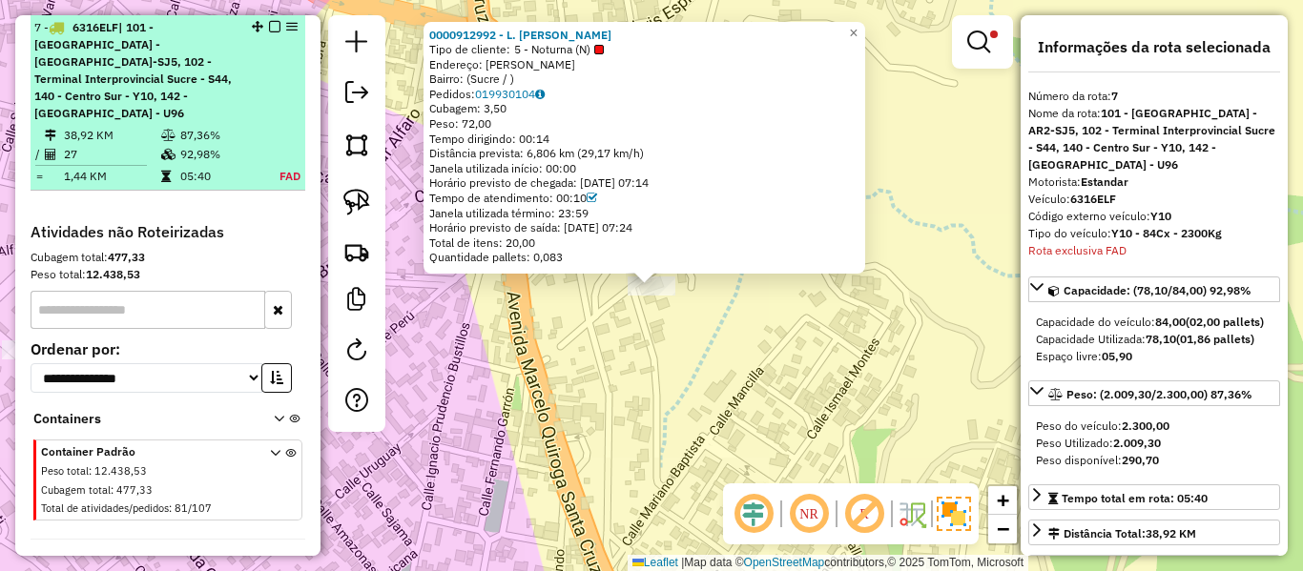
click at [271, 28] on em at bounding box center [274, 26] width 11 height 11
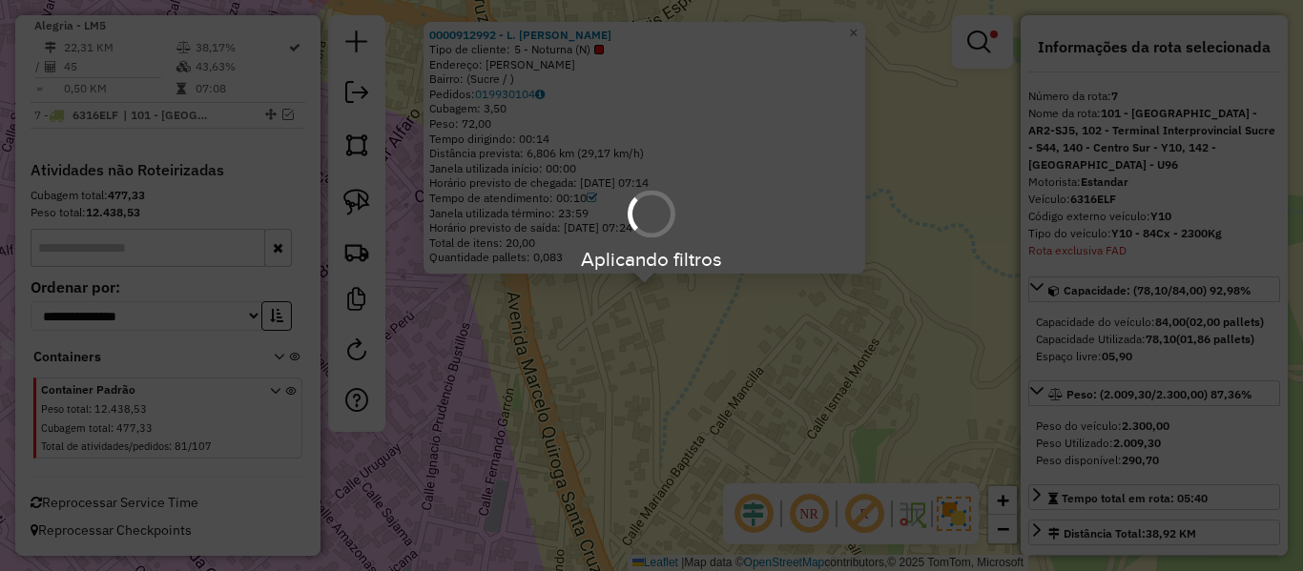
scroll to position [1305, 0]
click at [573, 406] on div "Aplicando filtros" at bounding box center [651, 285] width 1303 height 571
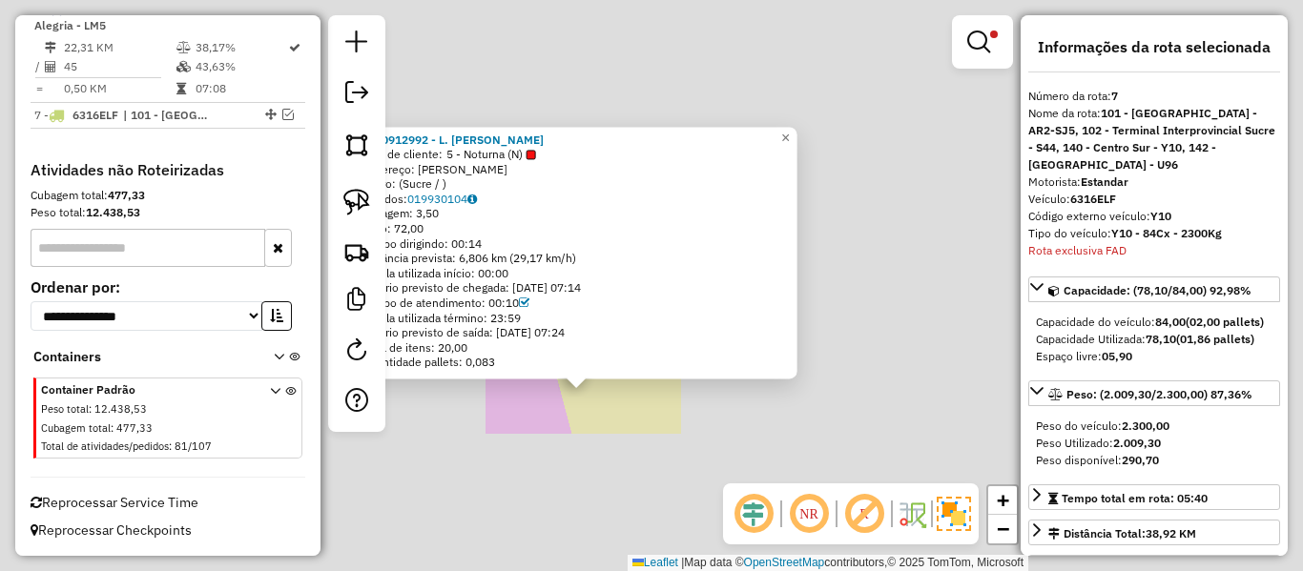
click at [616, 401] on div "0000912992 - L. JUAN JOSE Tipo de cliente: 5 - Noturna (N) Endereço: JOSE ANTON…" at bounding box center [651, 285] width 1303 height 571
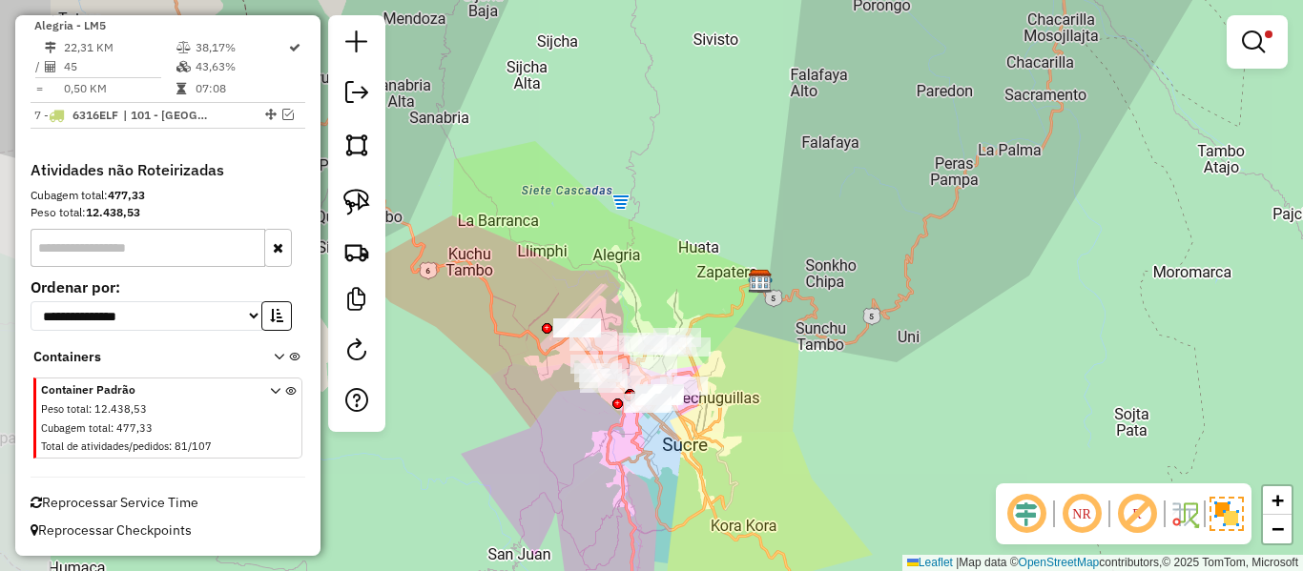
drag, startPoint x: 746, startPoint y: 409, endPoint x: 759, endPoint y: 409, distance: 13.4
click at [759, 409] on div "Limpar filtros Janela de atendimento Grade de atendimento Capacidade Transporta…" at bounding box center [651, 285] width 1303 height 571
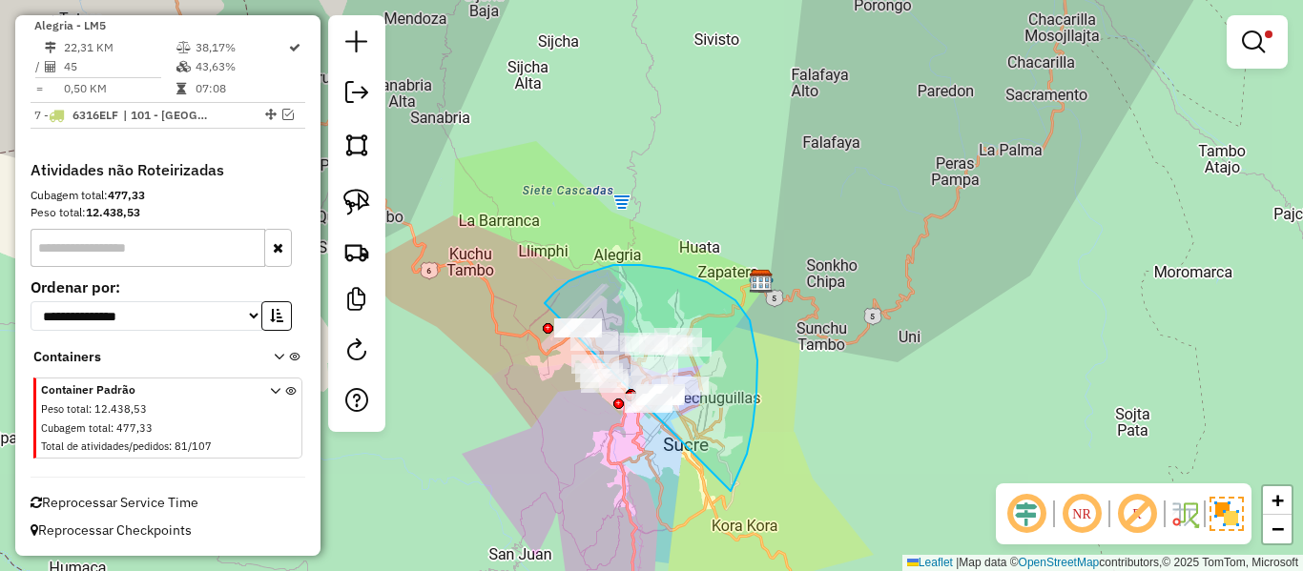
drag, startPoint x: 737, startPoint y: 478, endPoint x: 606, endPoint y: 427, distance: 141.0
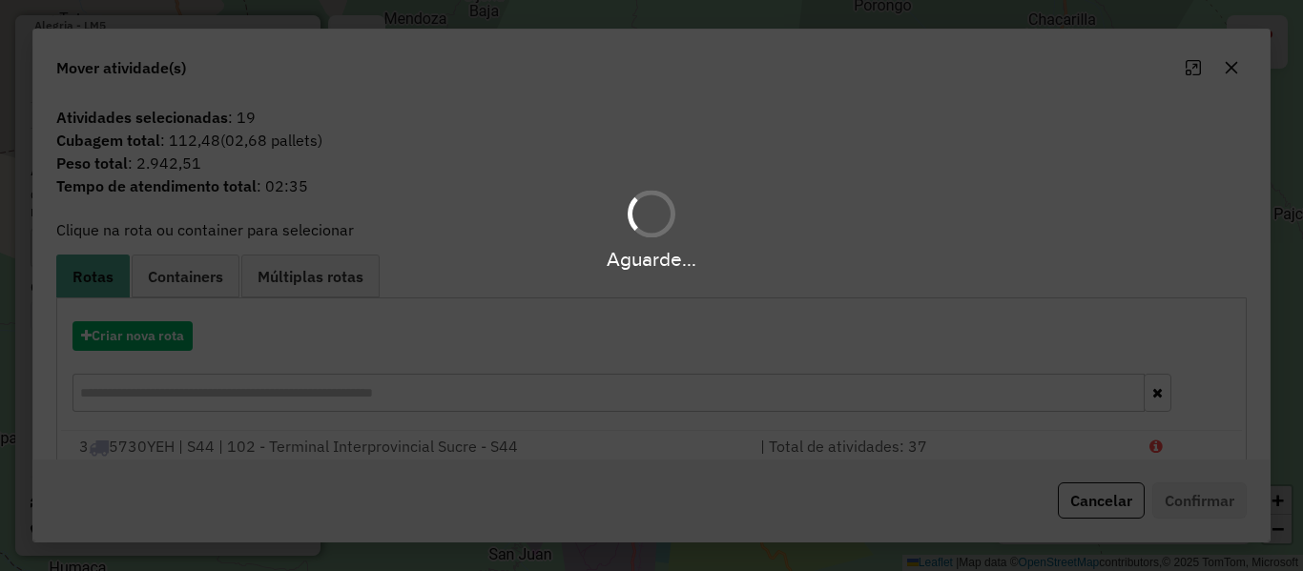
click at [162, 335] on div "Aguarde..." at bounding box center [651, 285] width 1303 height 571
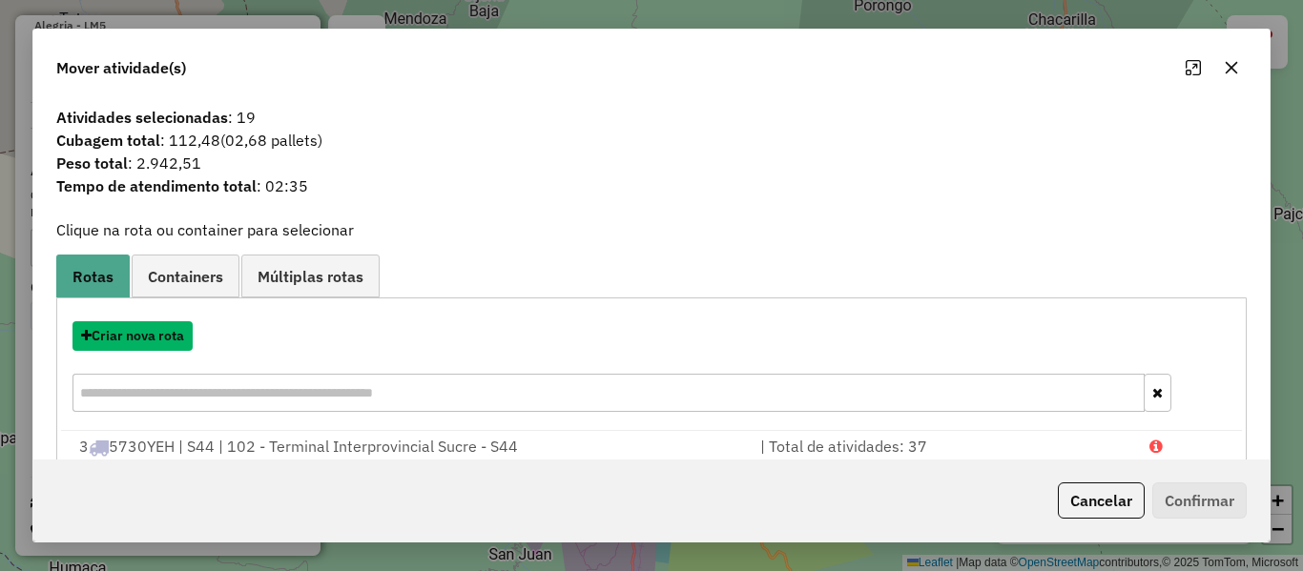
click at [162, 335] on button "Criar nova rota" at bounding box center [133, 336] width 120 height 30
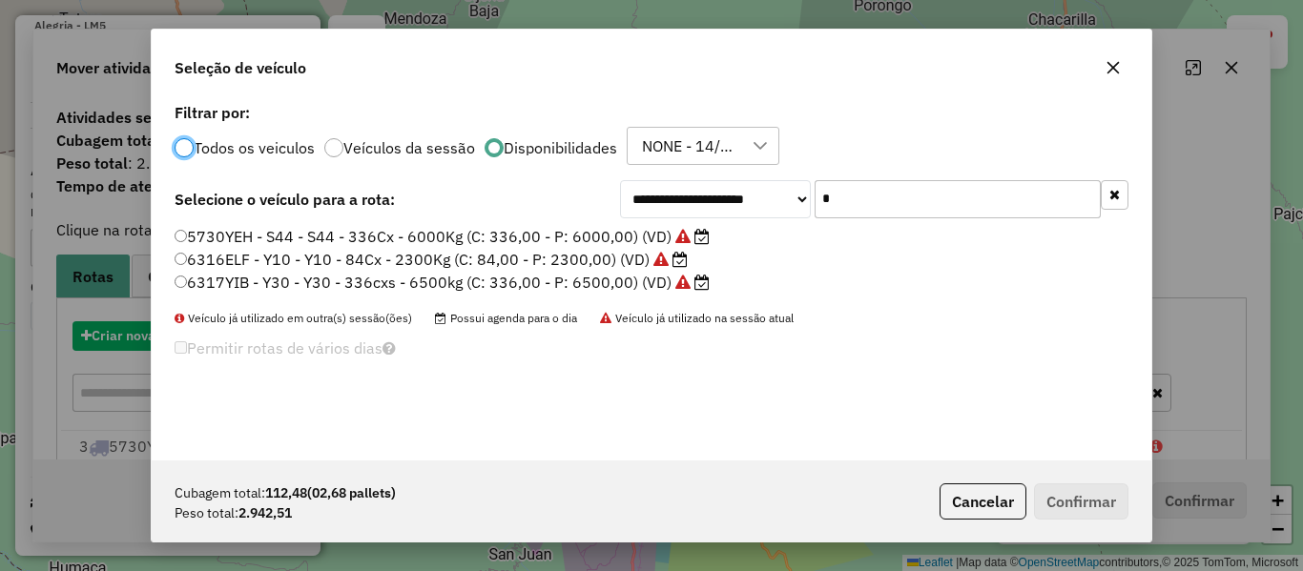
scroll to position [10, 6]
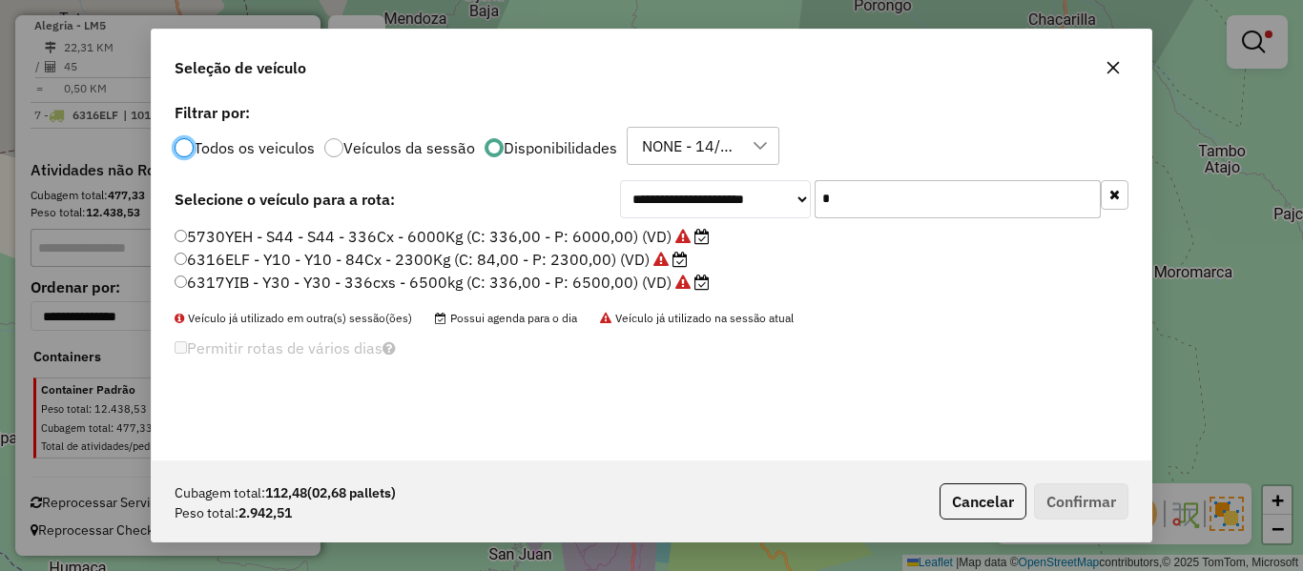
click at [837, 194] on input "*" at bounding box center [958, 199] width 286 height 38
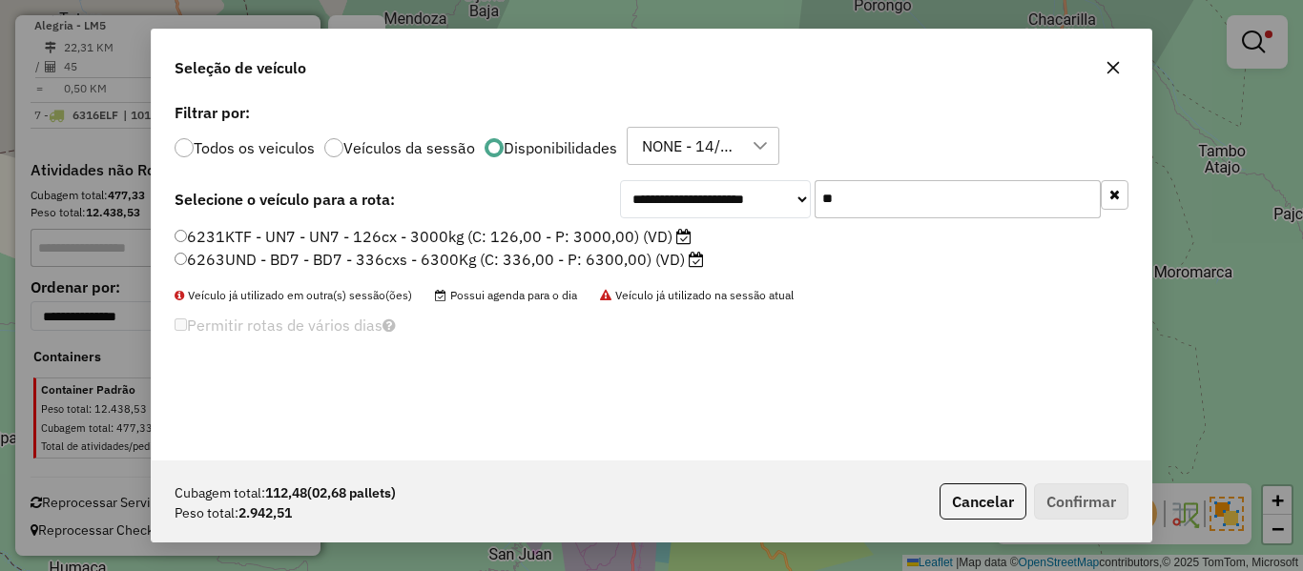
type input "**"
click at [630, 240] on label "6231KTF - UN7 - UN7 - 126cx - 3000kg (C: 126,00 - P: 3000,00) (VD)" at bounding box center [433, 236] width 517 height 23
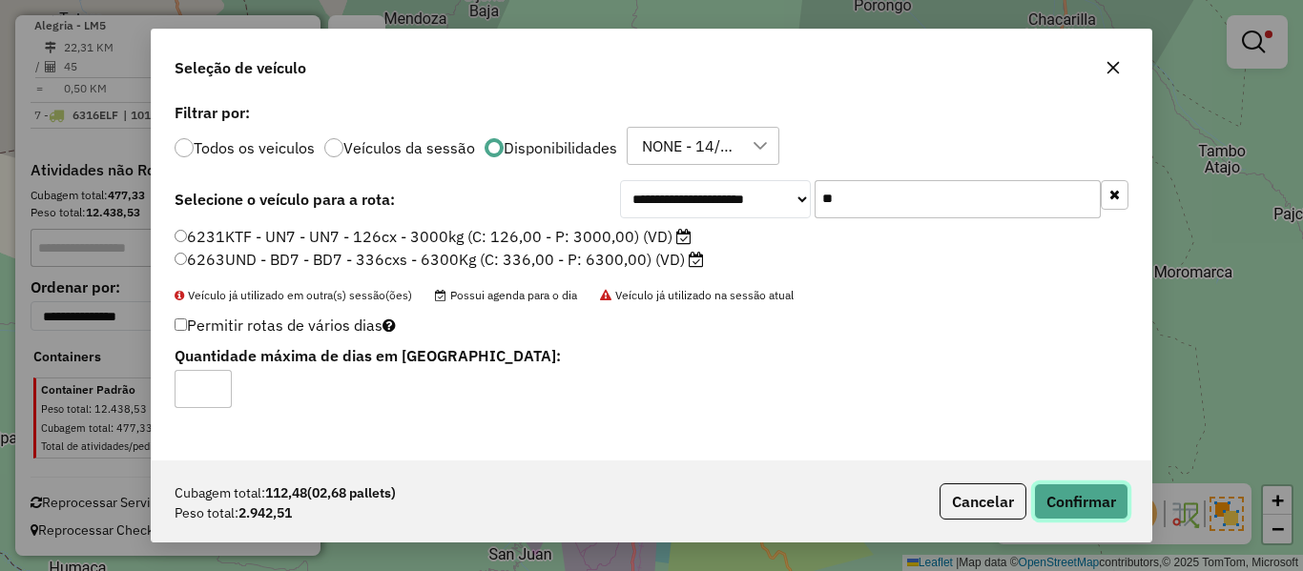
click at [1103, 518] on button "Confirmar" at bounding box center [1081, 502] width 94 height 36
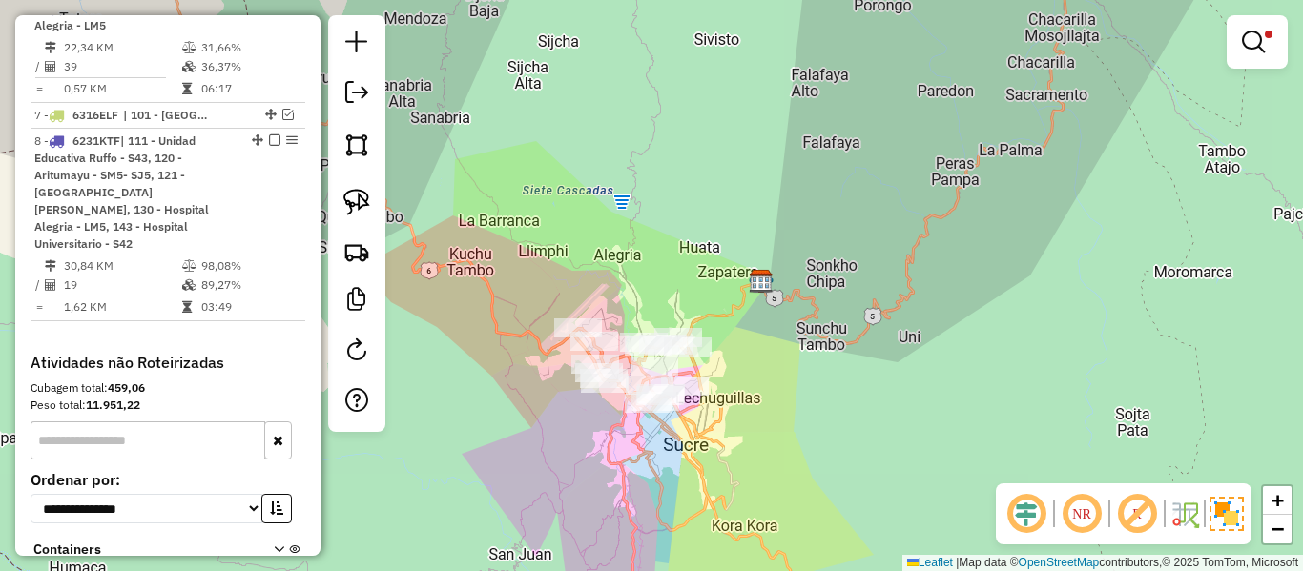
scroll to position [1393, 0]
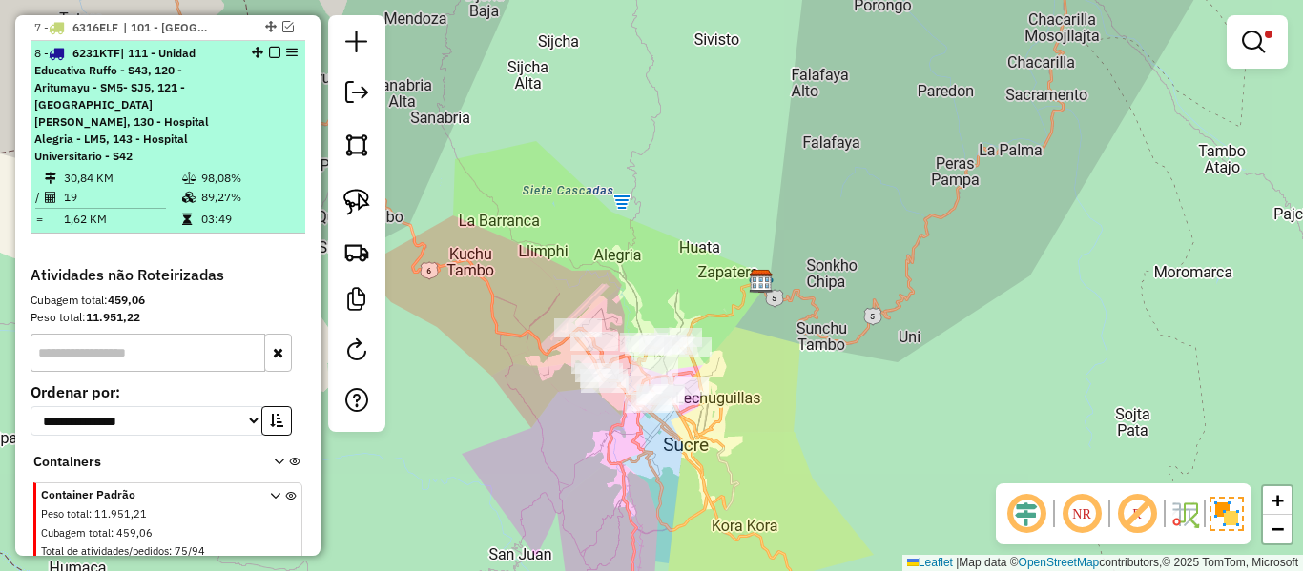
click at [273, 51] on em at bounding box center [274, 52] width 11 height 11
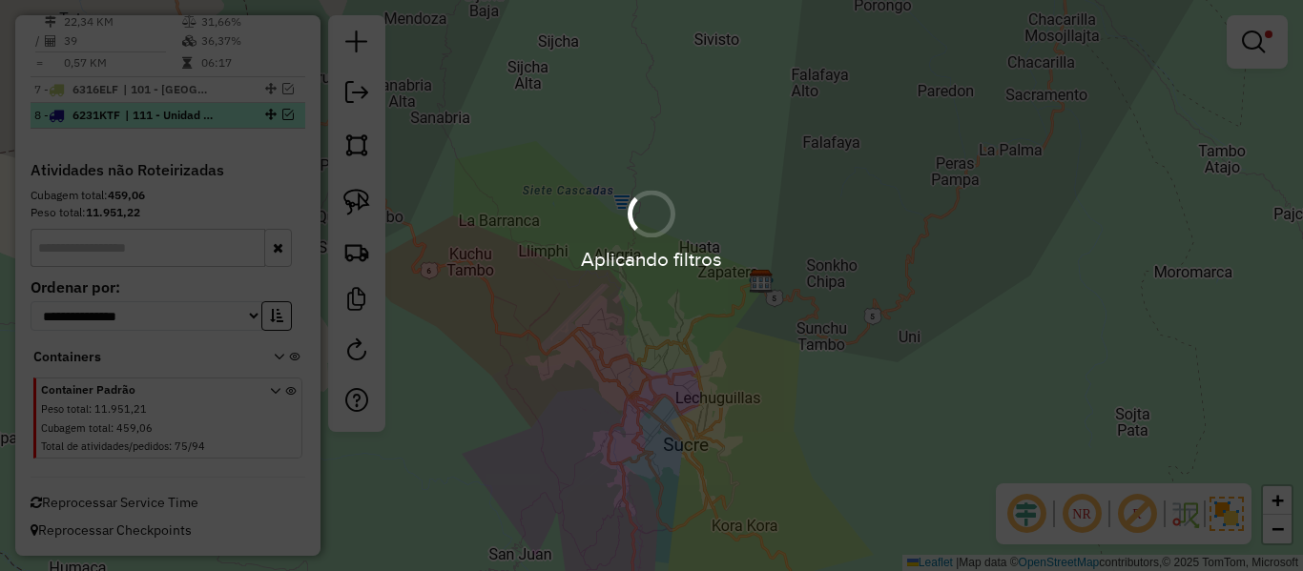
scroll to position [1331, 0]
click at [798, 344] on hb-app "Aplicando filtros Pop-up bloqueado! Seu navegador bloqueou automáticamente a ab…" at bounding box center [651, 285] width 1303 height 571
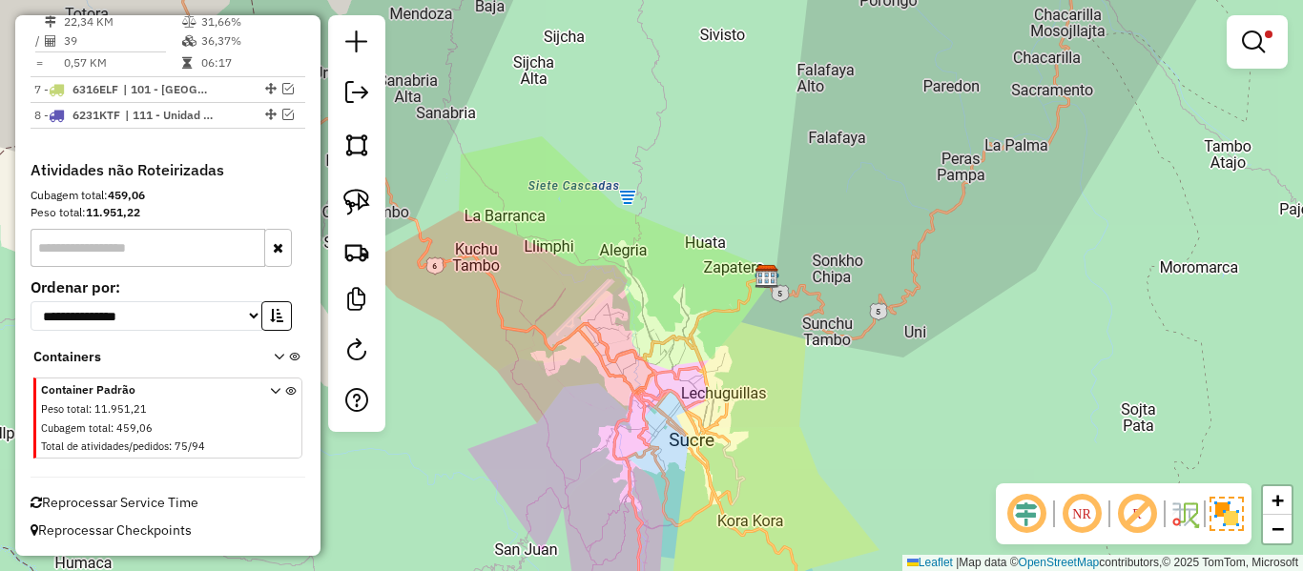
drag, startPoint x: 772, startPoint y: 421, endPoint x: 830, endPoint y: 363, distance: 81.6
click at [830, 363] on div "Limpar filtros Janela de atendimento Grade de atendimento Capacidade Transporta…" at bounding box center [651, 285] width 1303 height 571
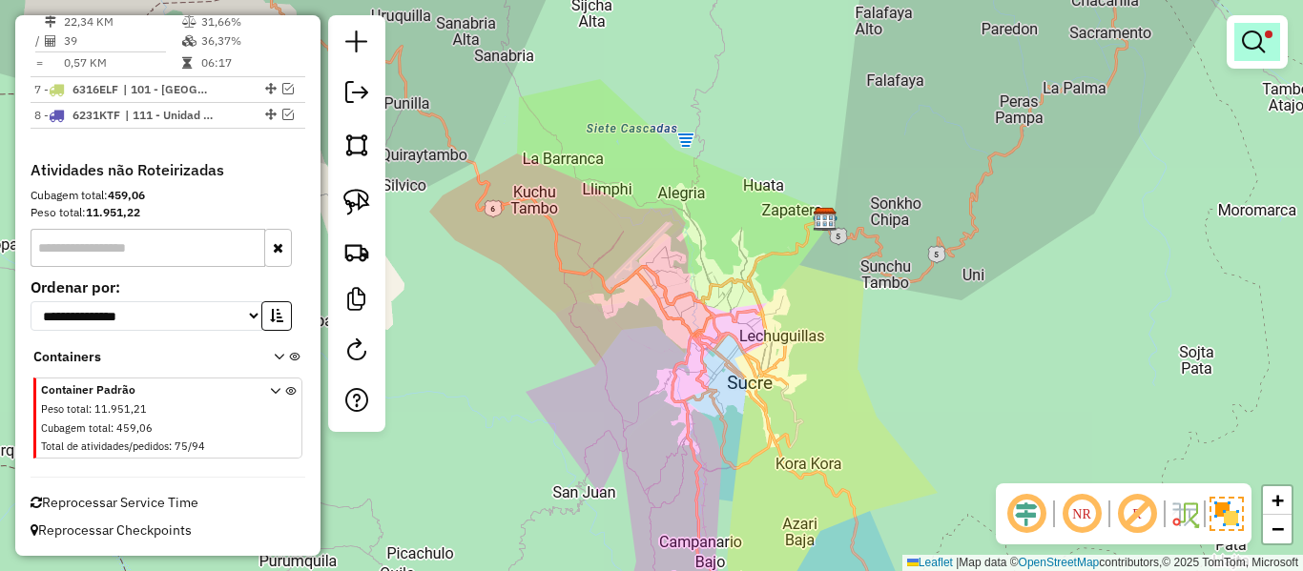
click at [1261, 46] on em at bounding box center [1253, 42] width 23 height 23
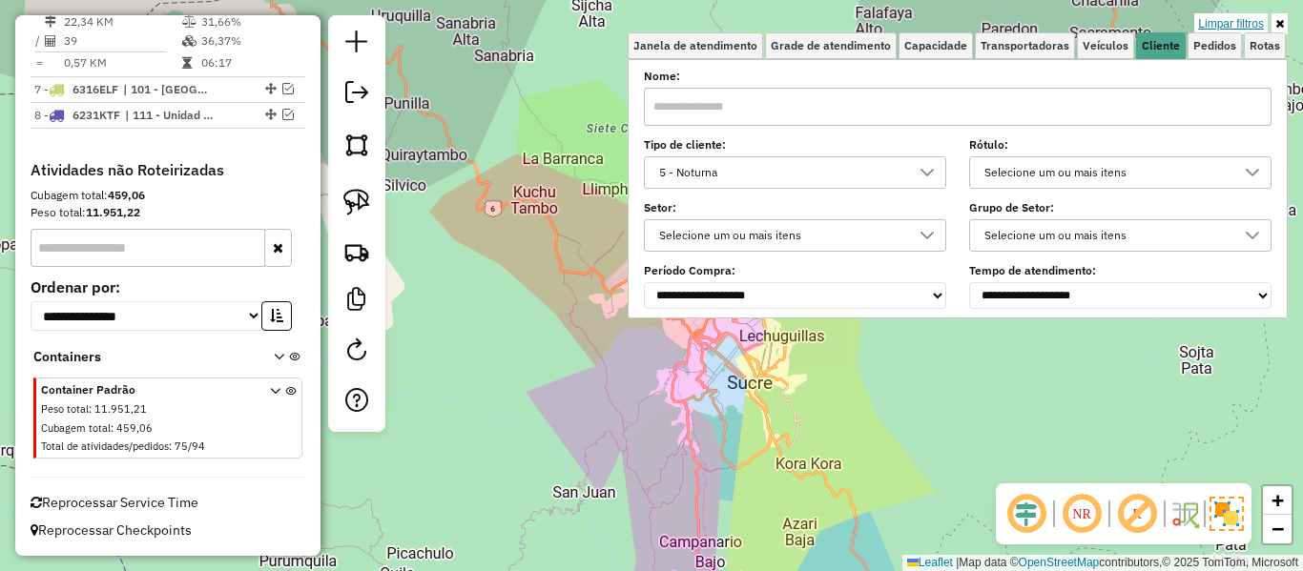
click at [1244, 17] on link "Limpar filtros" at bounding box center [1230, 23] width 73 height 21
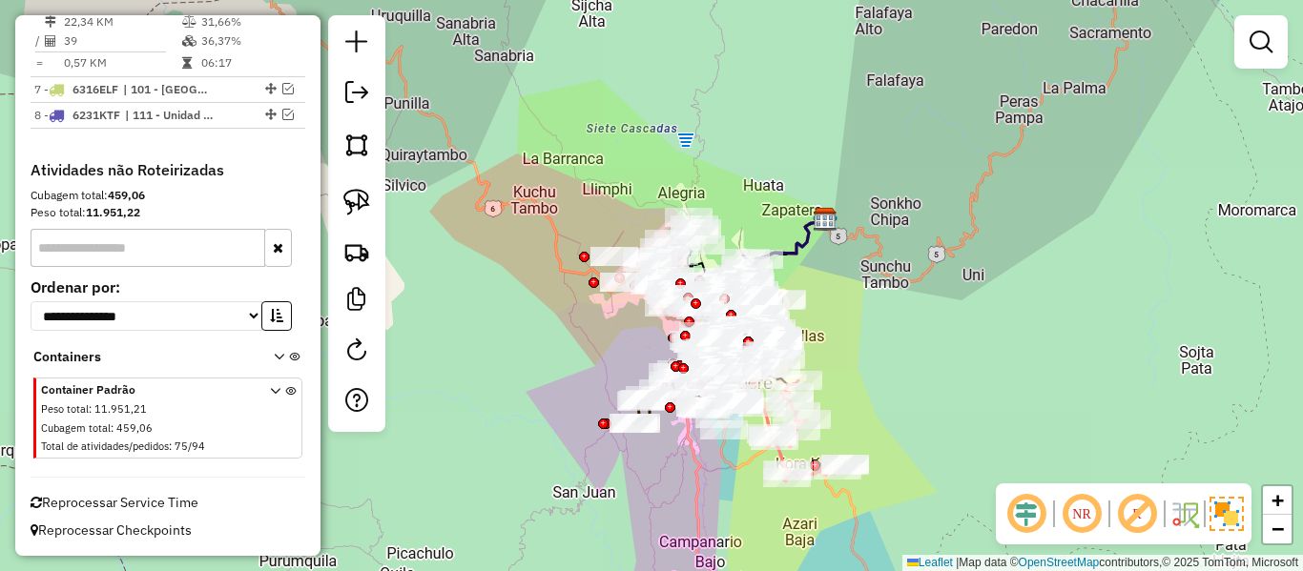
click at [979, 394] on div "Janela de atendimento Grade de atendimento Capacidade Transportadoras Veículos …" at bounding box center [651, 285] width 1303 height 571
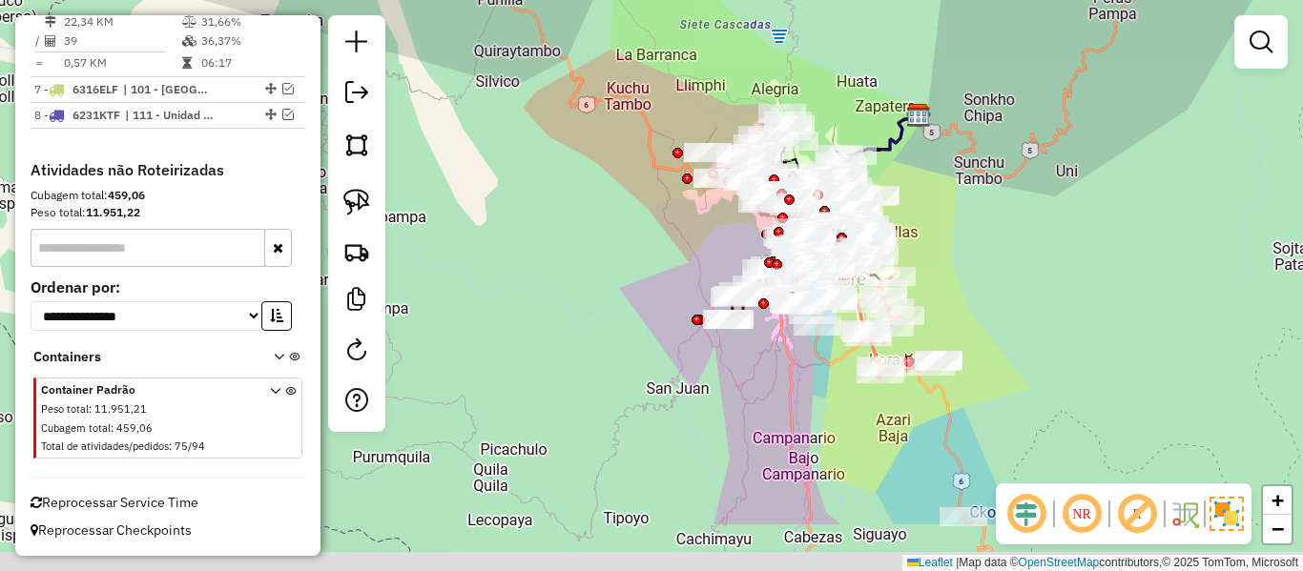
drag, startPoint x: 1057, startPoint y: 287, endPoint x: 948, endPoint y: 308, distance: 110.8
click at [1057, 285] on div "Janela de atendimento Grade de atendimento Capacidade Transportadoras Veículos …" at bounding box center [651, 285] width 1303 height 571
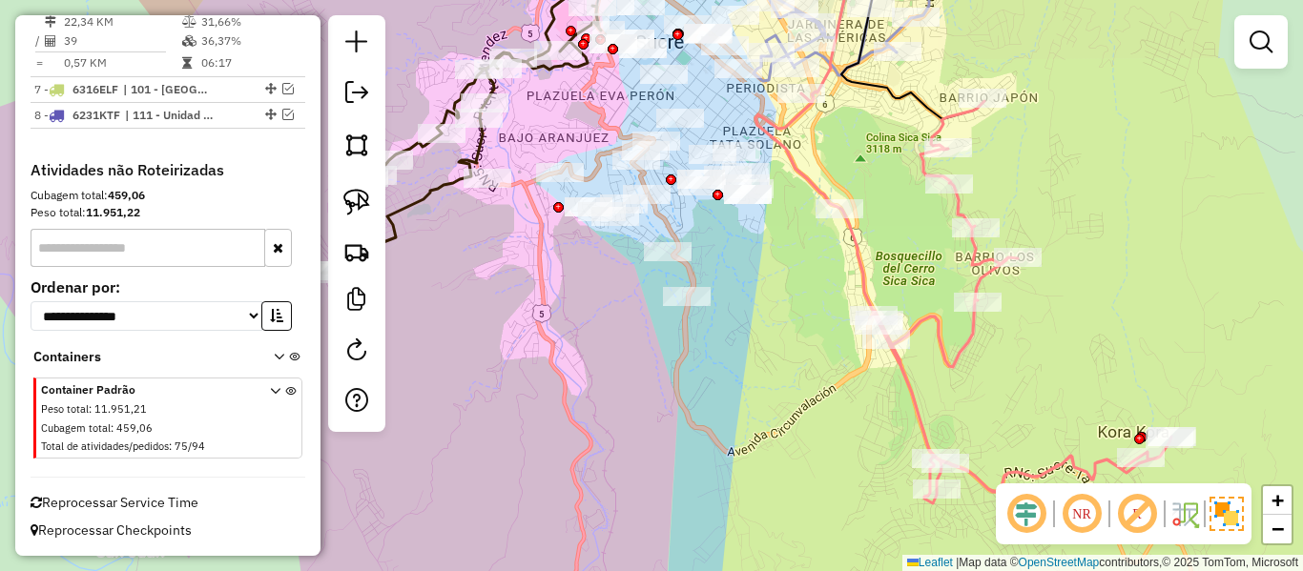
click at [901, 382] on icon at bounding box center [964, 298] width 416 height 410
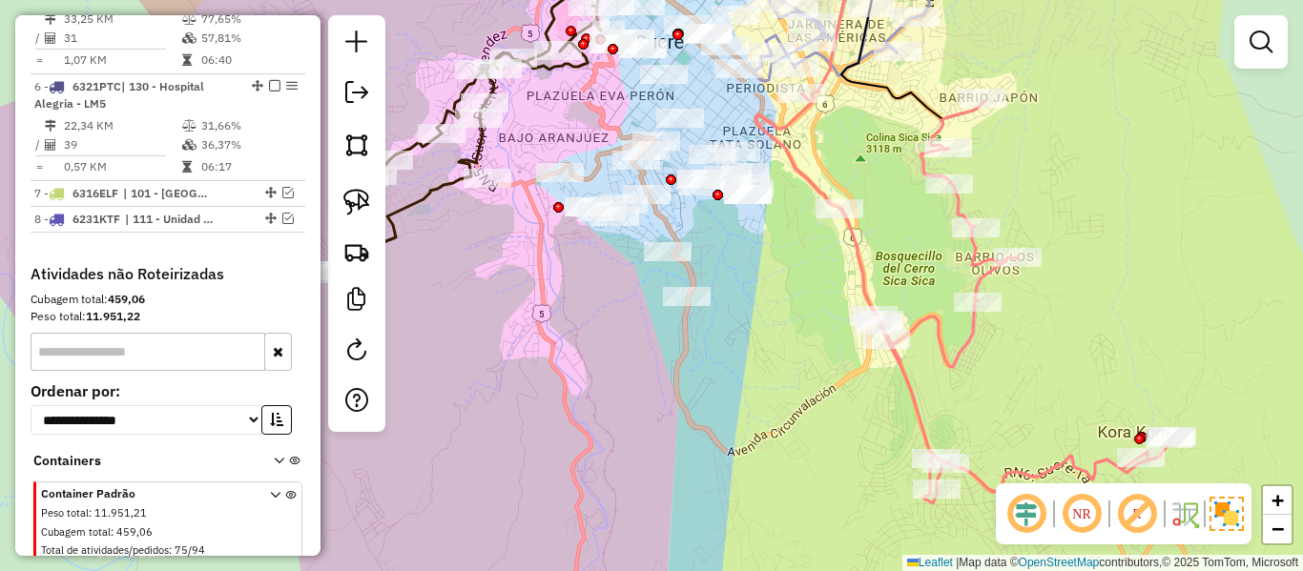
select select "**********"
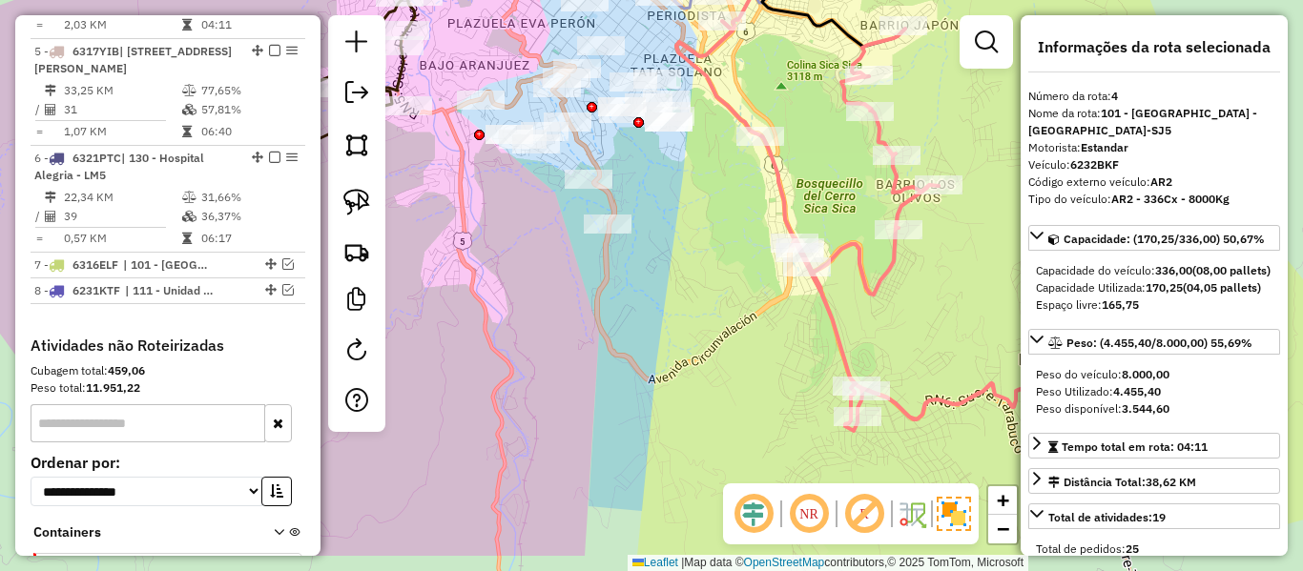
drag, startPoint x: 971, startPoint y: 381, endPoint x: 687, endPoint y: 167, distance: 355.6
click at [703, 182] on div "Janela de atendimento Grade de atendimento Capacidade Transportadoras Veículos …" at bounding box center [651, 285] width 1303 height 571
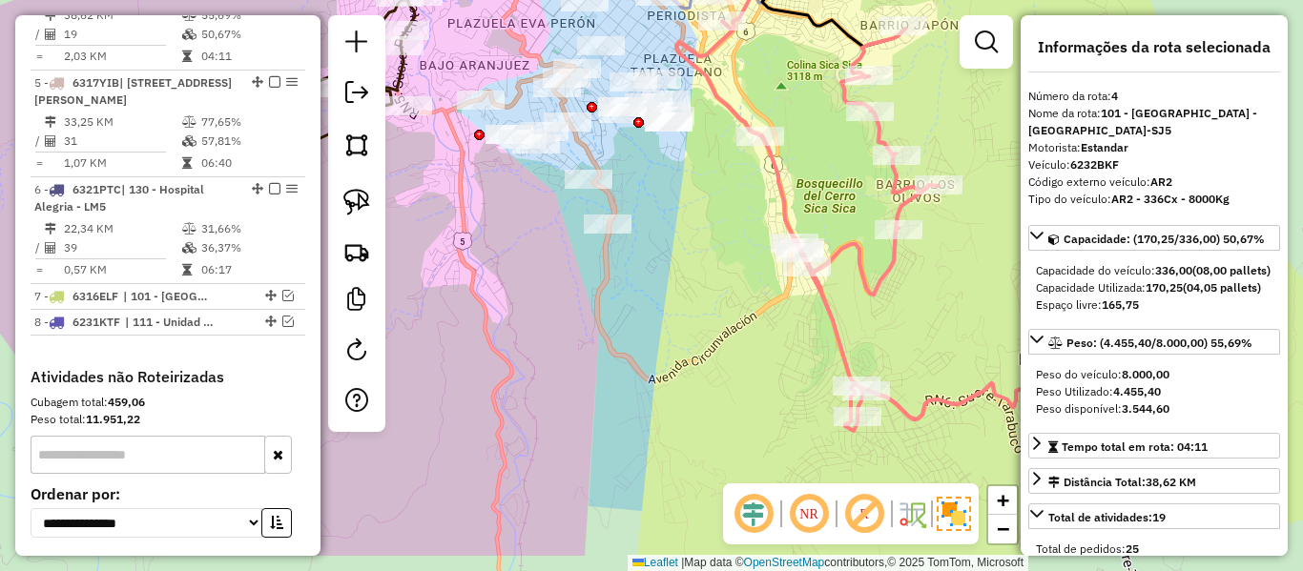
scroll to position [1072, 0]
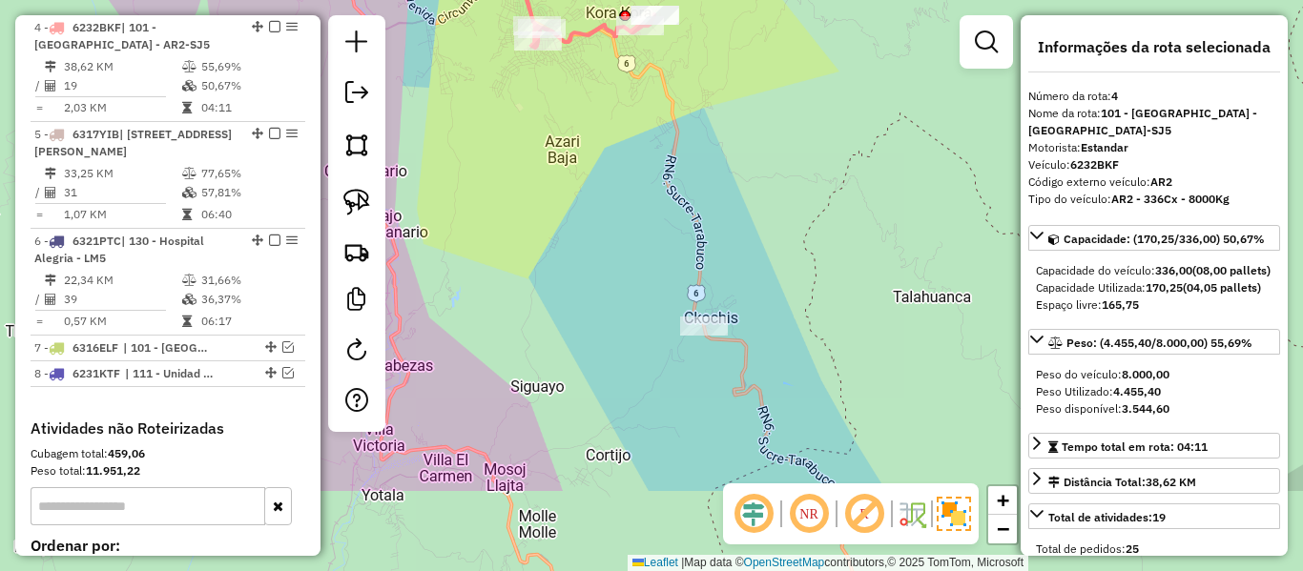
drag, startPoint x: 754, startPoint y: 152, endPoint x: 778, endPoint y: 258, distance: 108.8
click at [743, 123] on div "Janela de atendimento Grade de atendimento Capacidade Transportadoras Veículos …" at bounding box center [651, 285] width 1303 height 571
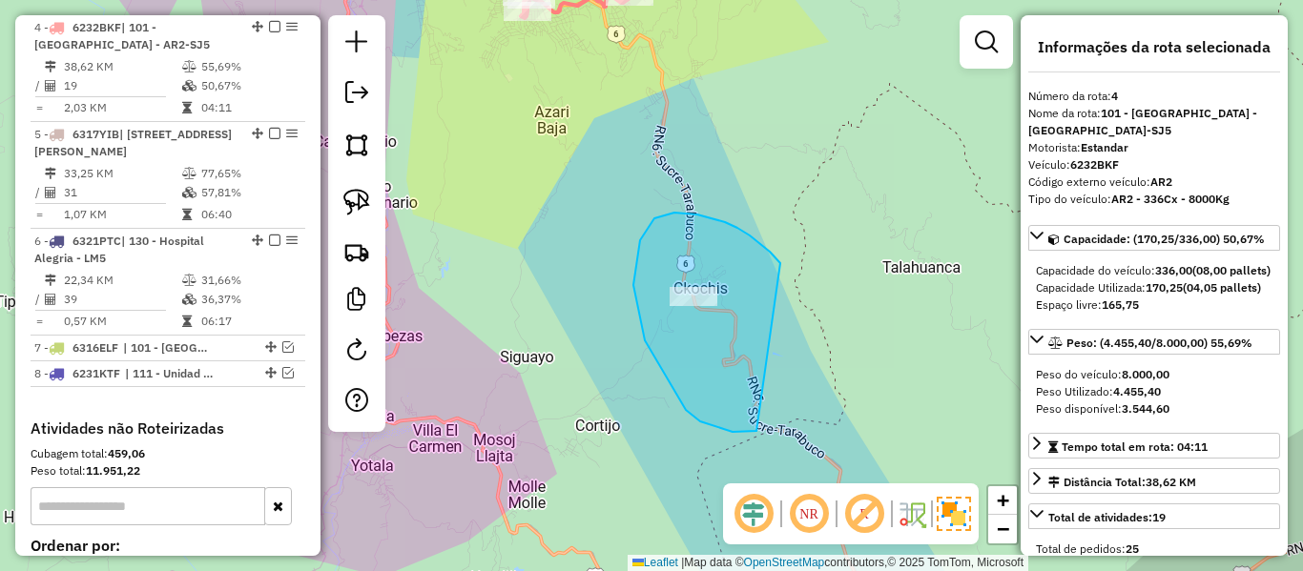
drag, startPoint x: 725, startPoint y: 222, endPoint x: 873, endPoint y: 371, distance: 209.8
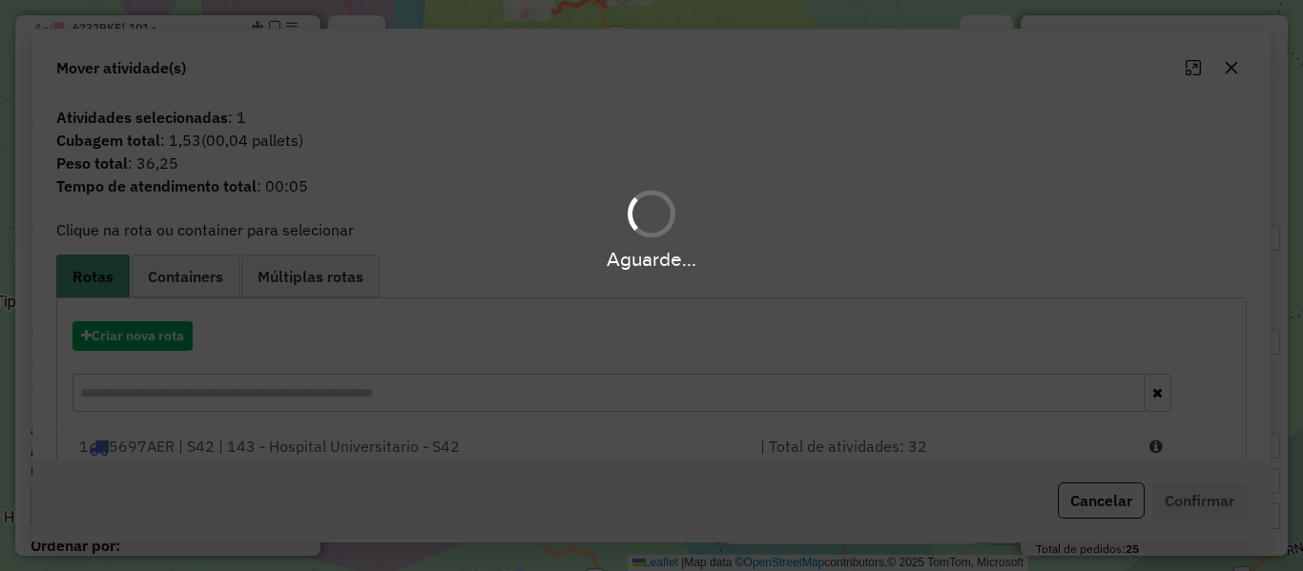
click at [856, 295] on div "Aguarde..." at bounding box center [651, 285] width 1303 height 571
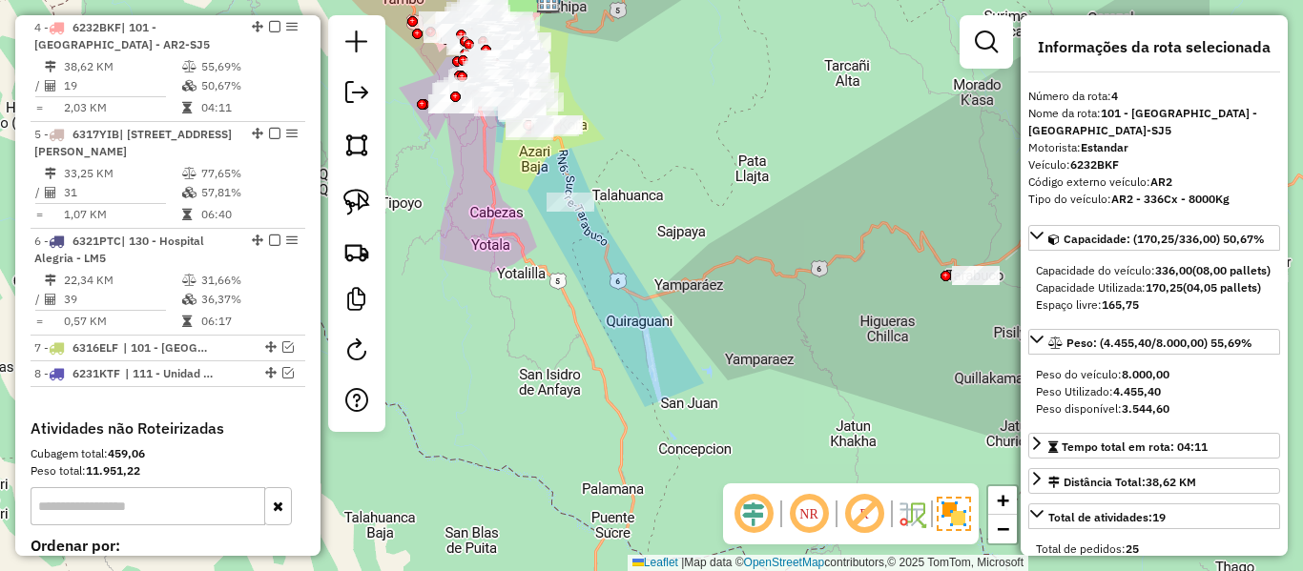
drag, startPoint x: 878, startPoint y: 331, endPoint x: 658, endPoint y: 213, distance: 249.3
click at [658, 213] on div "Janela de atendimento Grade de atendimento Capacidade Transportadoras Veículos …" at bounding box center [651, 285] width 1303 height 571
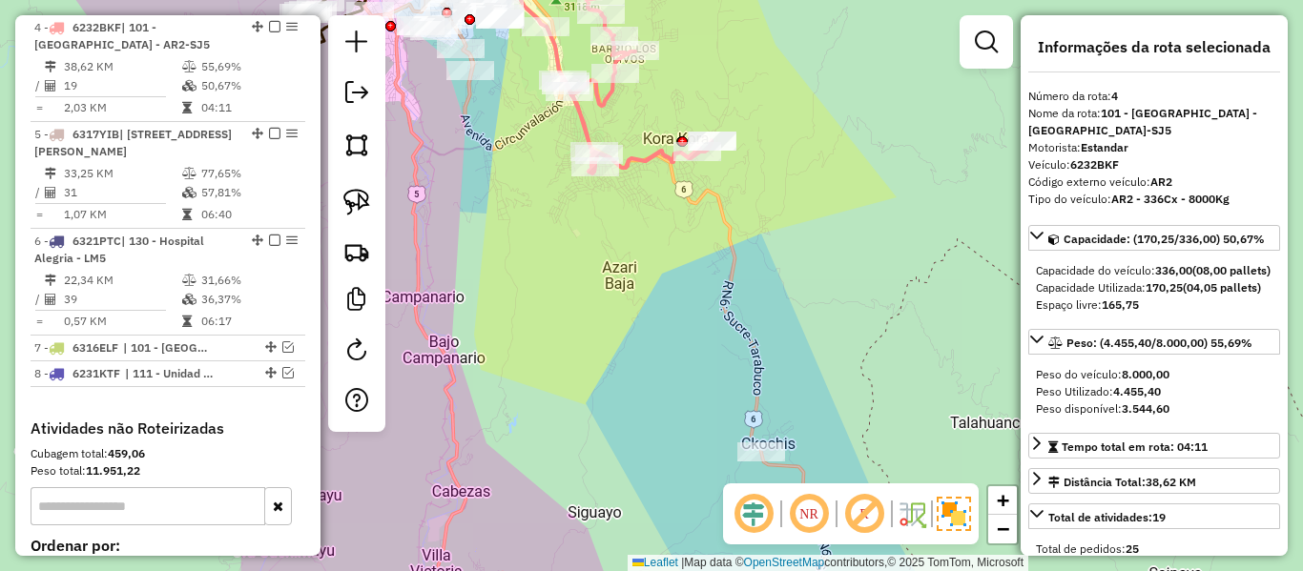
click at [650, 161] on icon at bounding box center [608, 71] width 207 height 204
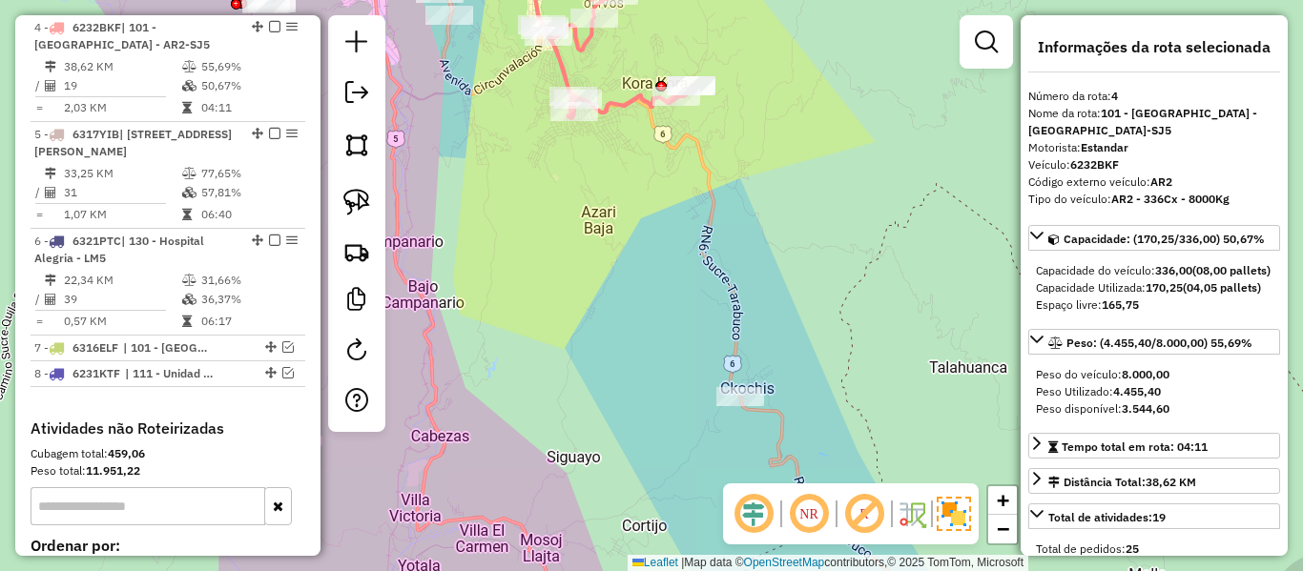
drag, startPoint x: 663, startPoint y: 216, endPoint x: 668, endPoint y: 233, distance: 17.8
click at [603, 128] on div "Janela de atendimento Grade de atendimento Capacidade Transportadoras Veículos …" at bounding box center [651, 285] width 1303 height 571
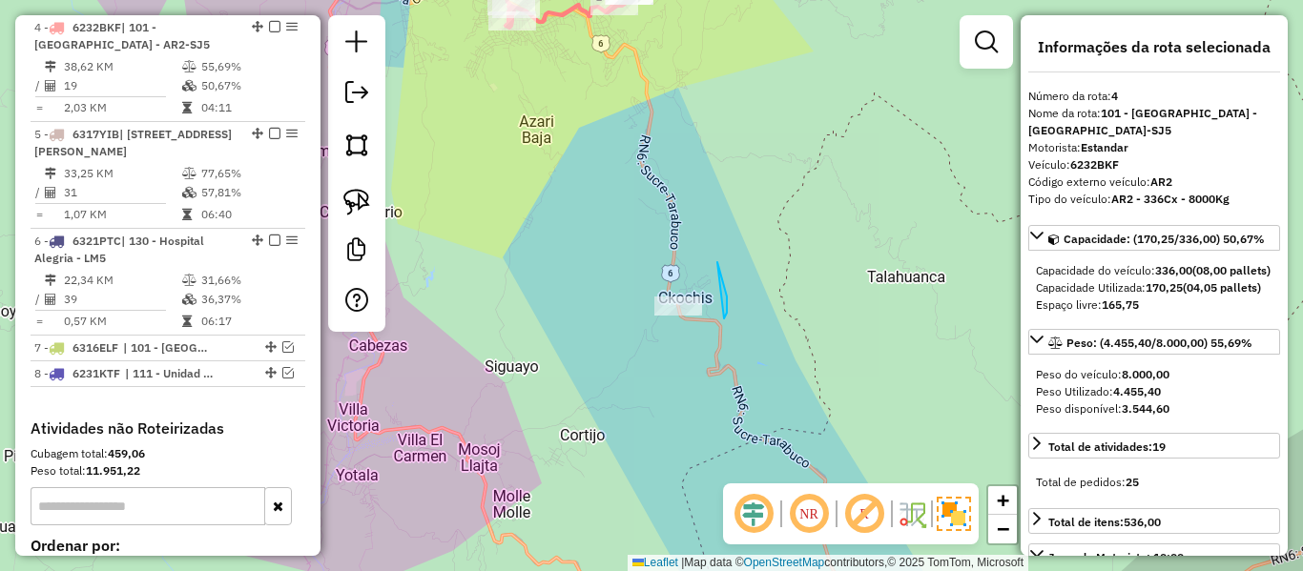
drag, startPoint x: 717, startPoint y: 262, endPoint x: 791, endPoint y: 459, distance: 209.8
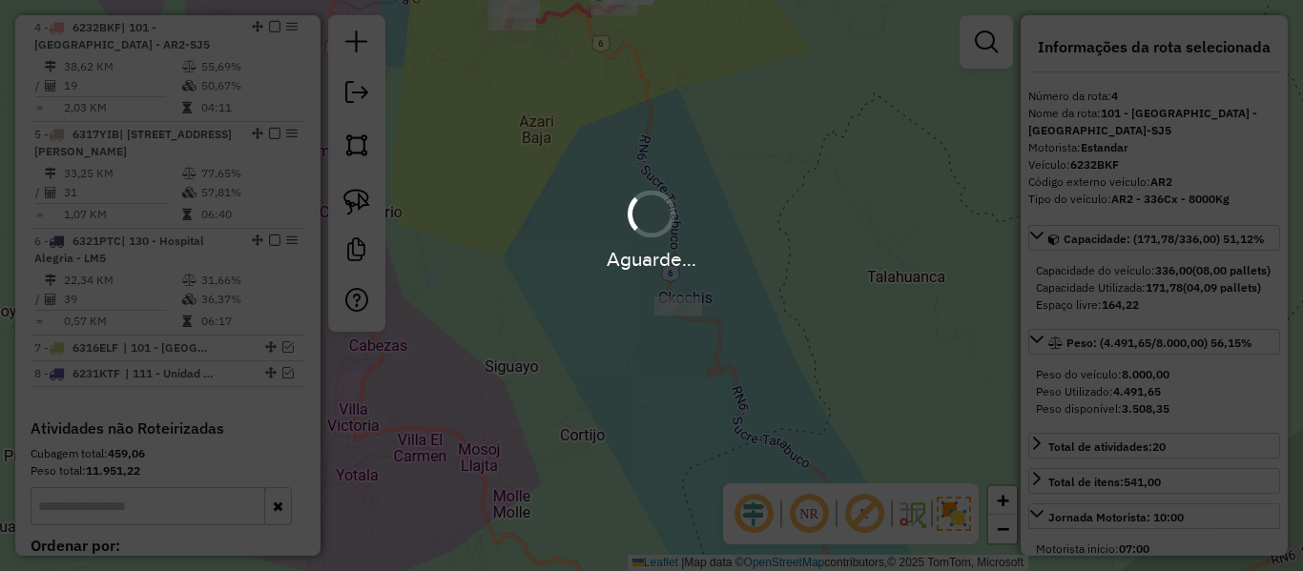
select select "**********"
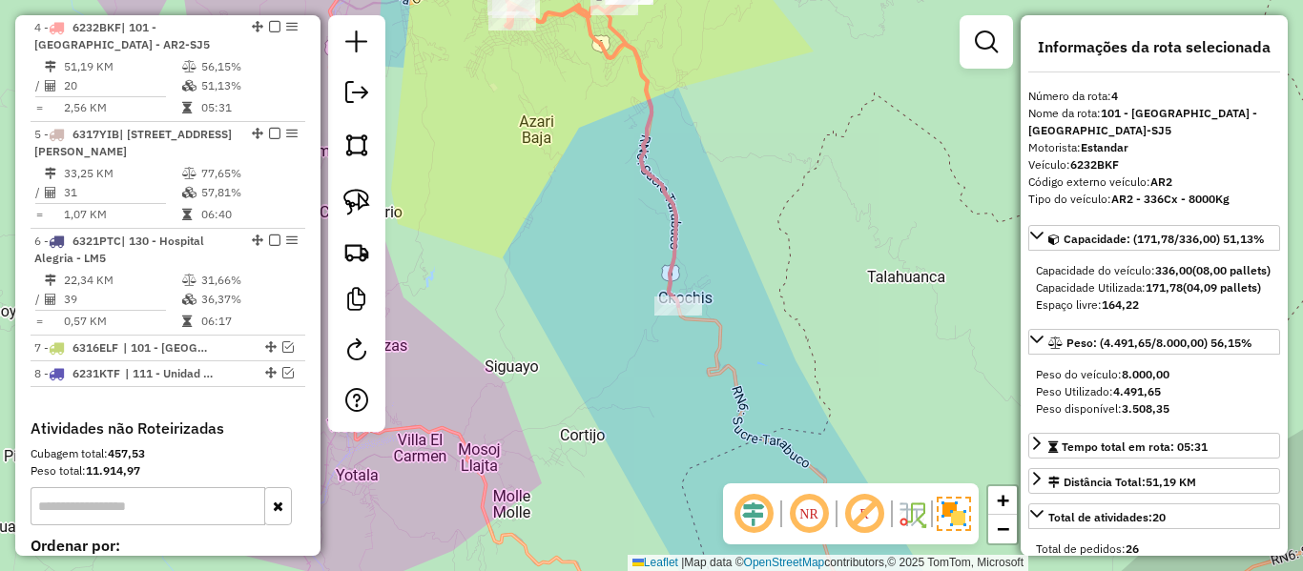
drag, startPoint x: 652, startPoint y: 248, endPoint x: 773, endPoint y: 475, distance: 257.3
click at [786, 514] on hb-router-mapa "Informações da Sessão 1229557 - 14/08/2025 Criação: 13/08/2025 18:52 Depósito: …" at bounding box center [651, 285] width 1303 height 571
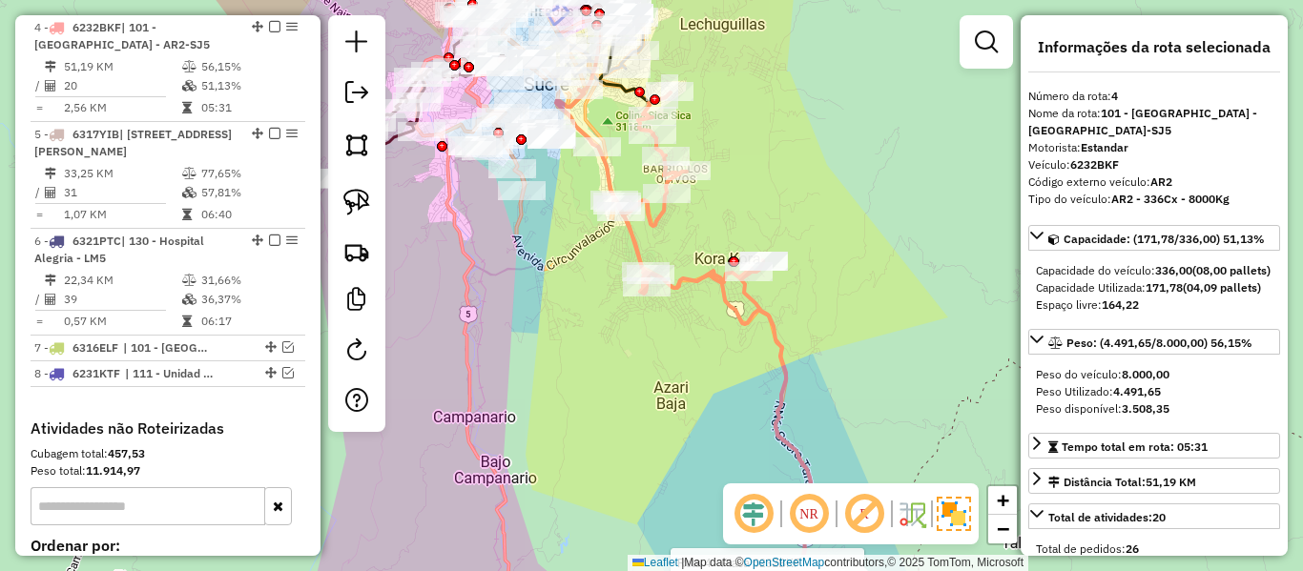
click at [772, 309] on icon at bounding box center [684, 331] width 257 height 483
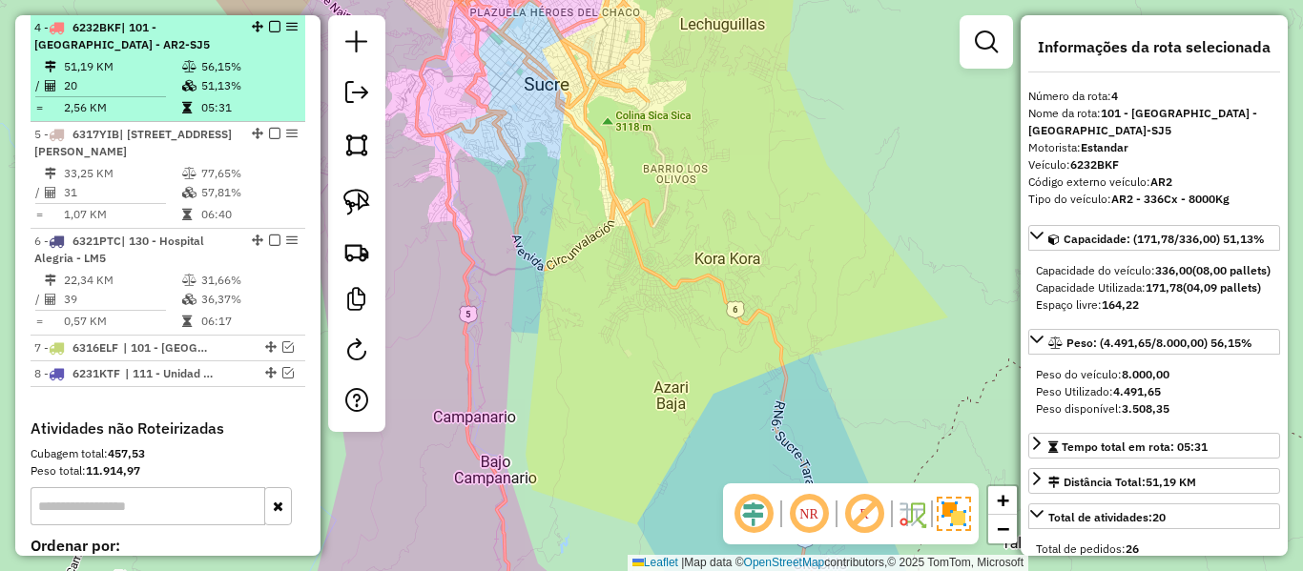
click at [239, 66] on td "56,15%" at bounding box center [248, 66] width 96 height 19
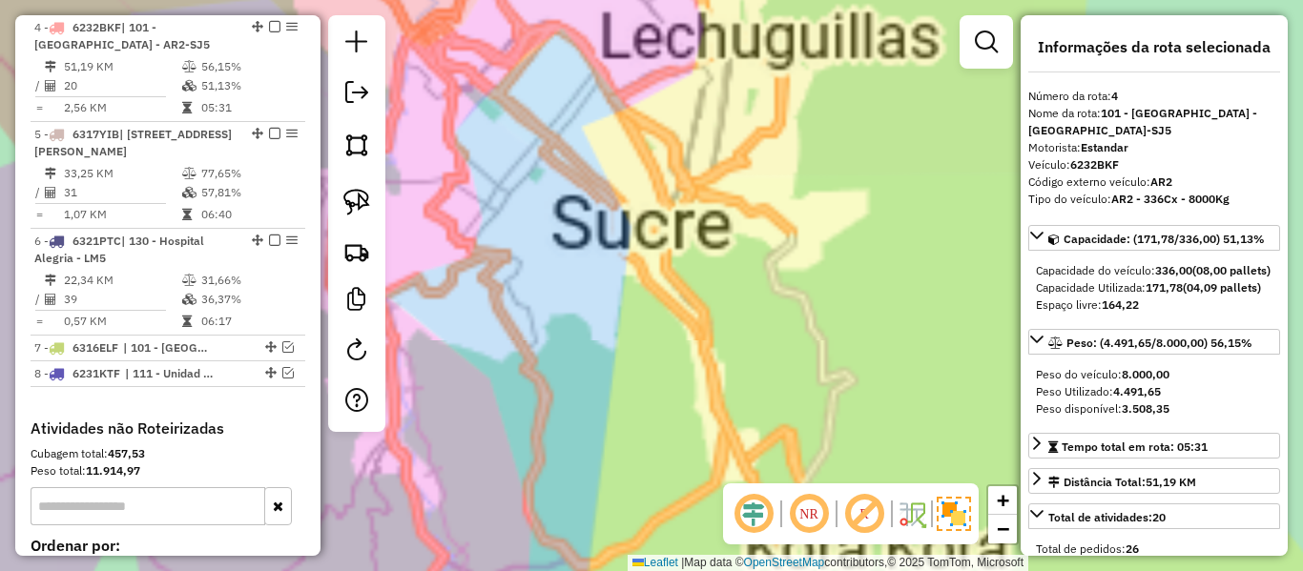
scroll to position [1331, 0]
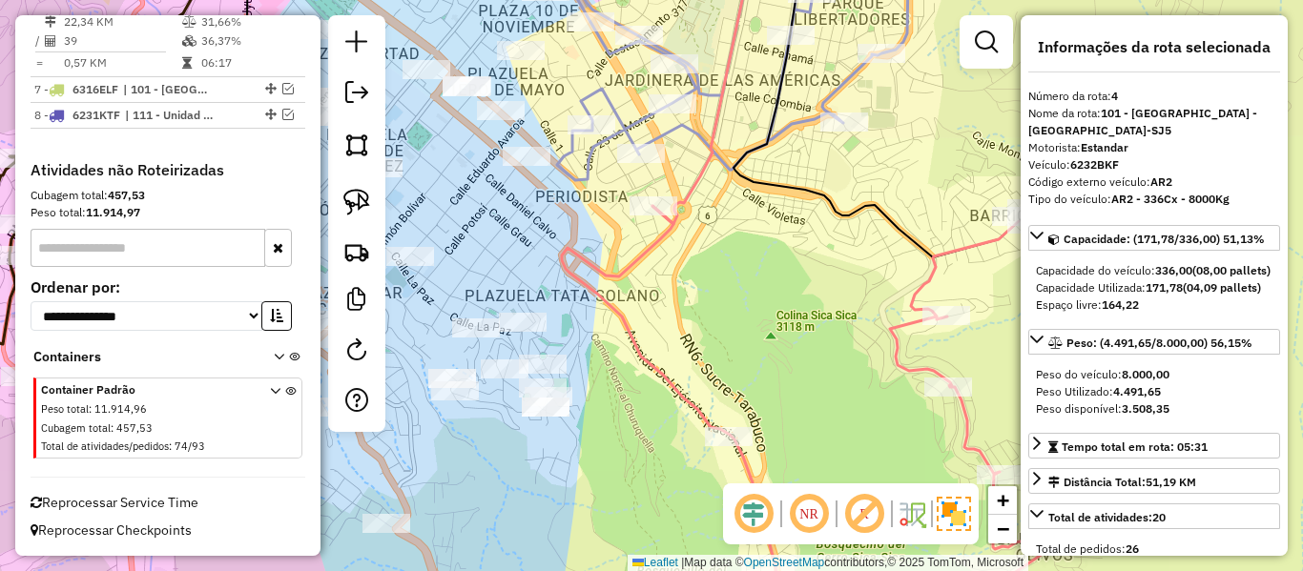
click at [651, 244] on icon at bounding box center [824, 417] width 524 height 423
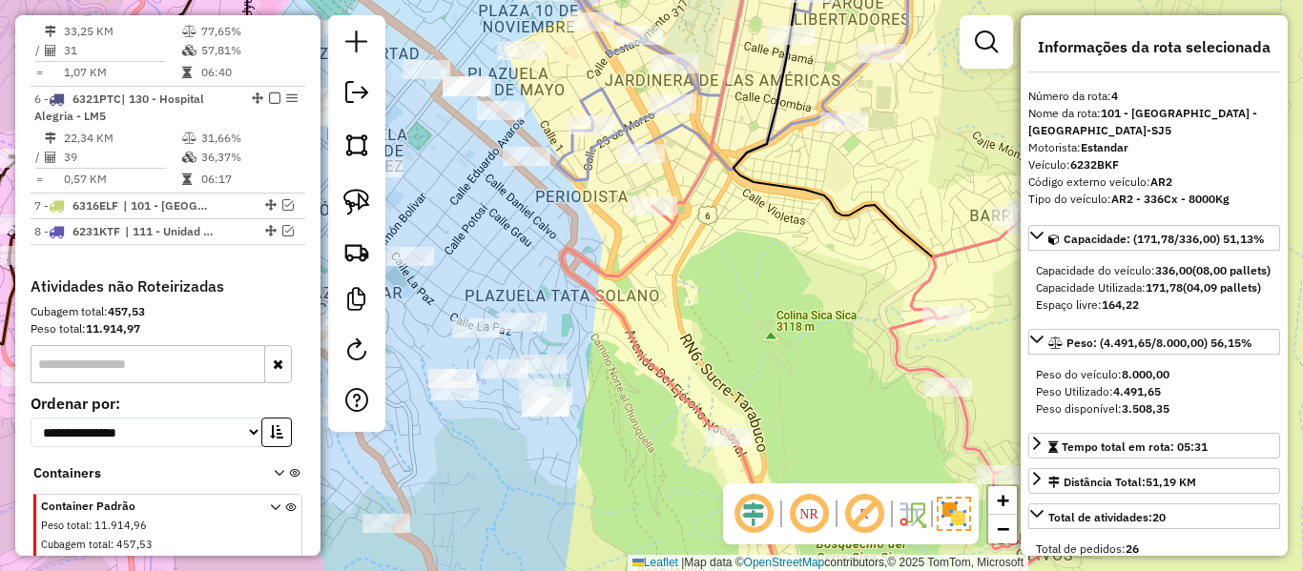
scroll to position [1072, 0]
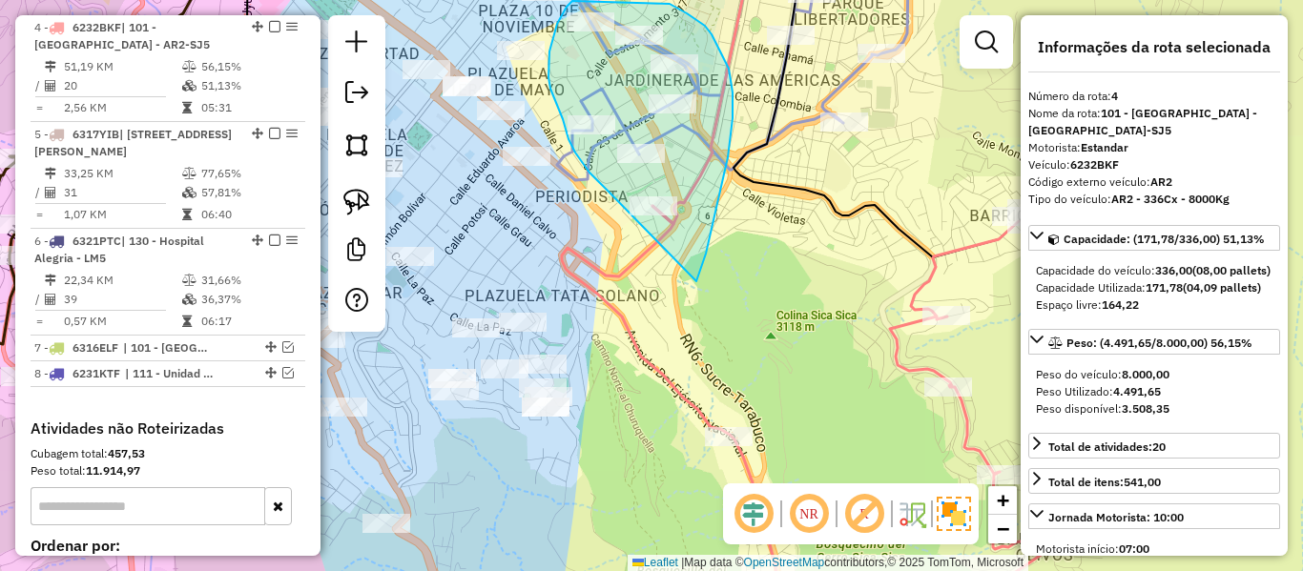
drag, startPoint x: 699, startPoint y: 275, endPoint x: 634, endPoint y: 208, distance: 93.1
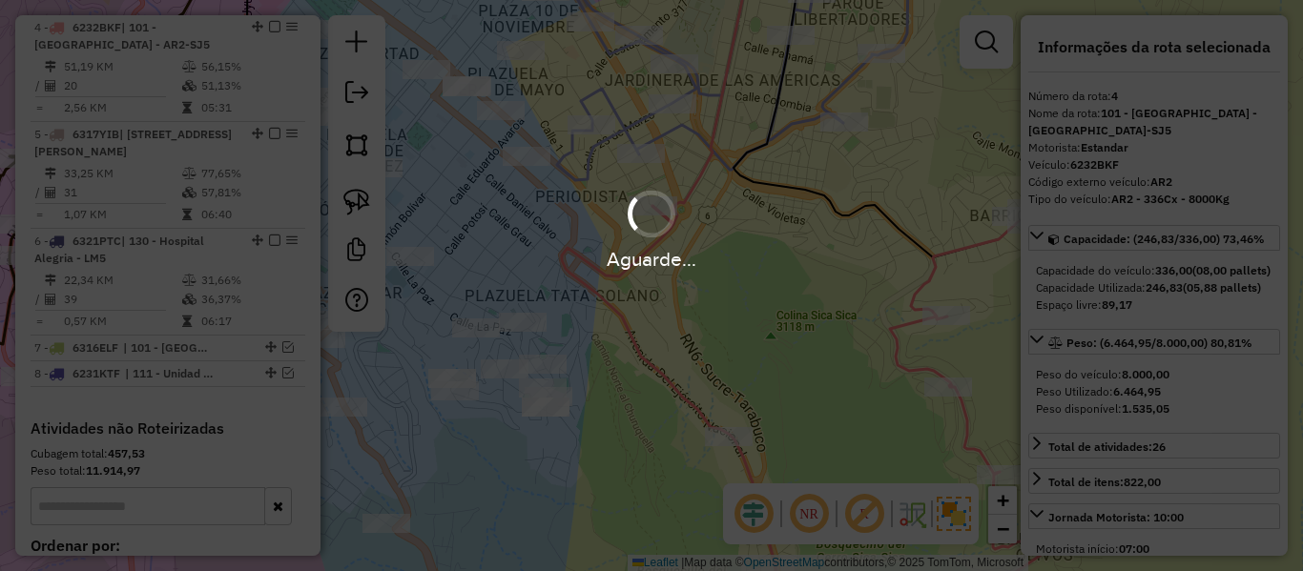
select select "**********"
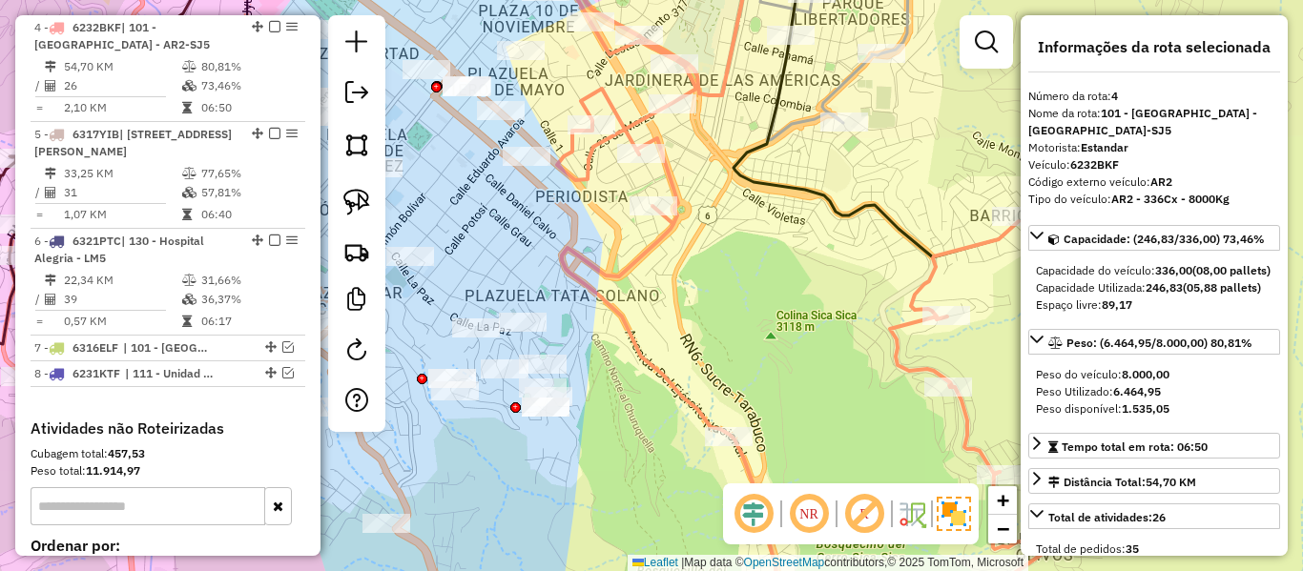
drag, startPoint x: 961, startPoint y: 275, endPoint x: 741, endPoint y: 274, distance: 219.4
click at [741, 274] on div "Janela de atendimento Grade de atendimento Capacidade Transportadoras Veículos …" at bounding box center [651, 285] width 1303 height 571
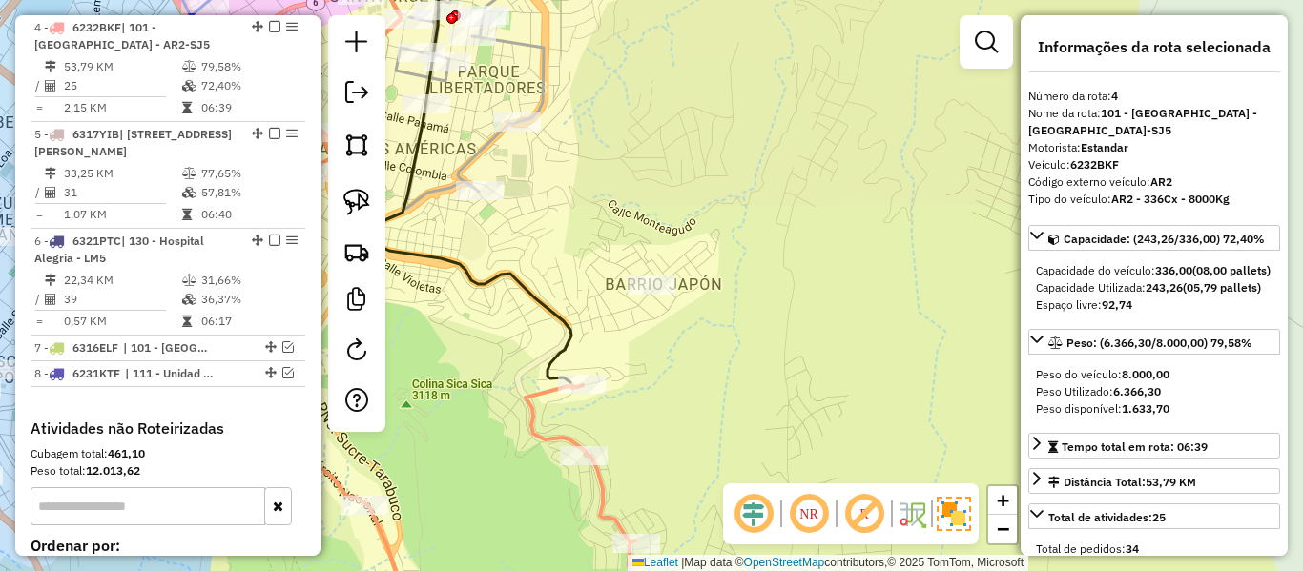
click at [566, 320] on icon at bounding box center [476, 166] width 214 height 446
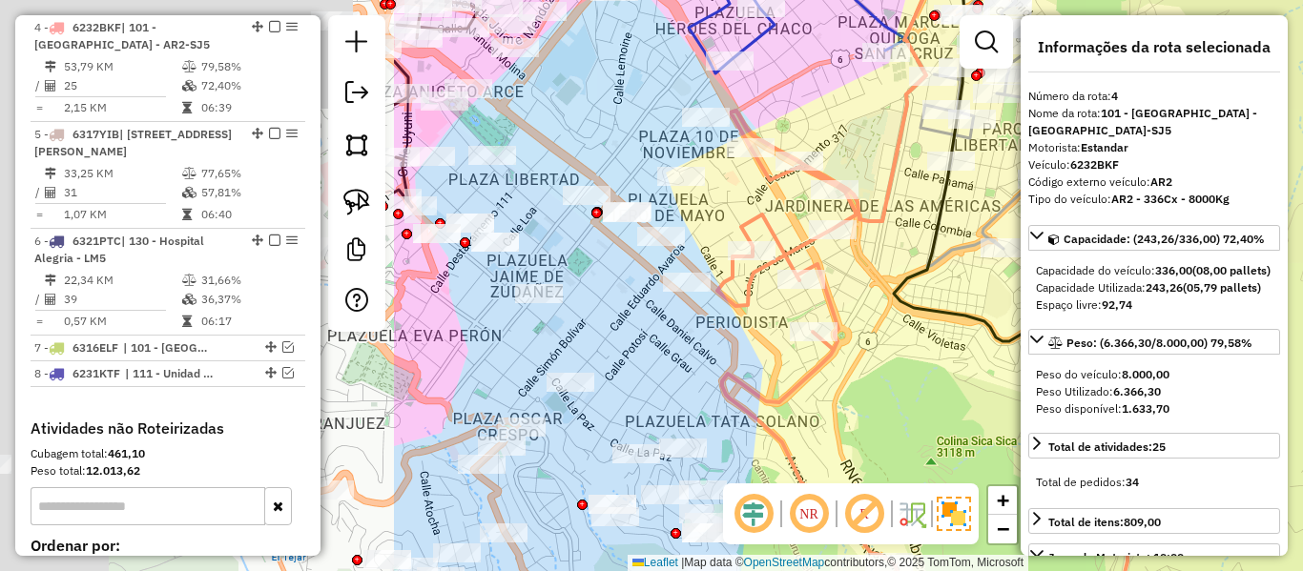
drag, startPoint x: 845, startPoint y: 377, endPoint x: 1057, endPoint y: 405, distance: 213.7
click at [1057, 405] on hb-router-mapa "Informações da Sessão 1229557 - 14/08/2025 Criação: 13/08/2025 18:52 Depósito: …" at bounding box center [651, 285] width 1303 height 571
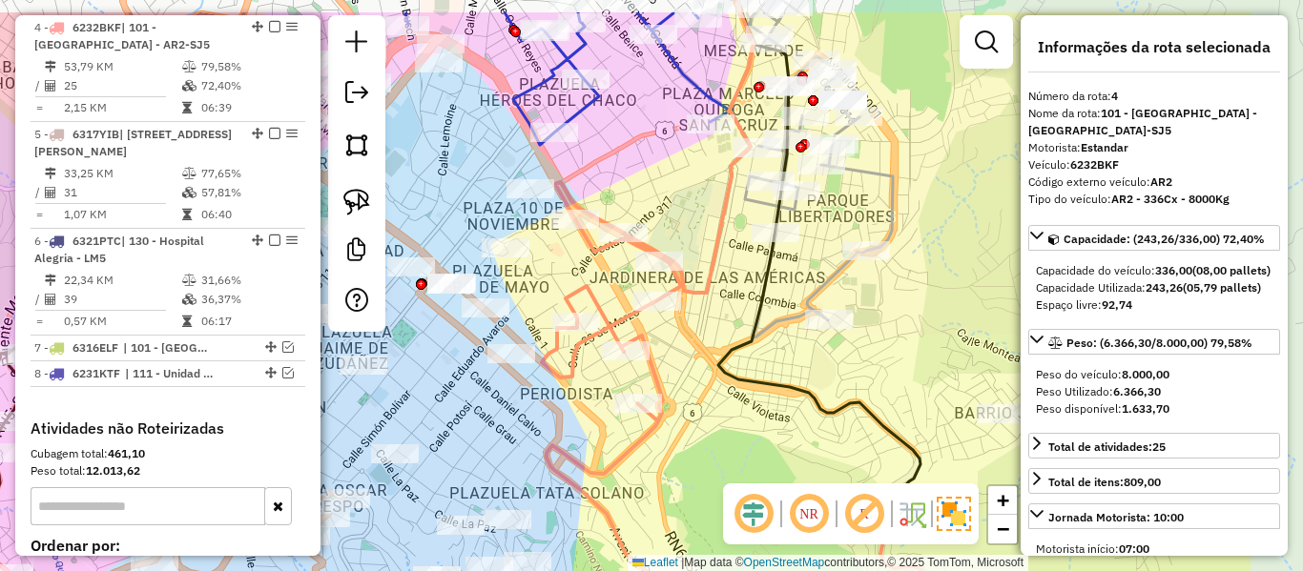
drag, startPoint x: 812, startPoint y: 369, endPoint x: 705, endPoint y: 399, distance: 110.9
click at [705, 399] on div "Janela de atendimento Grade de atendimento Capacidade Transportadoras Veículos …" at bounding box center [651, 285] width 1303 height 571
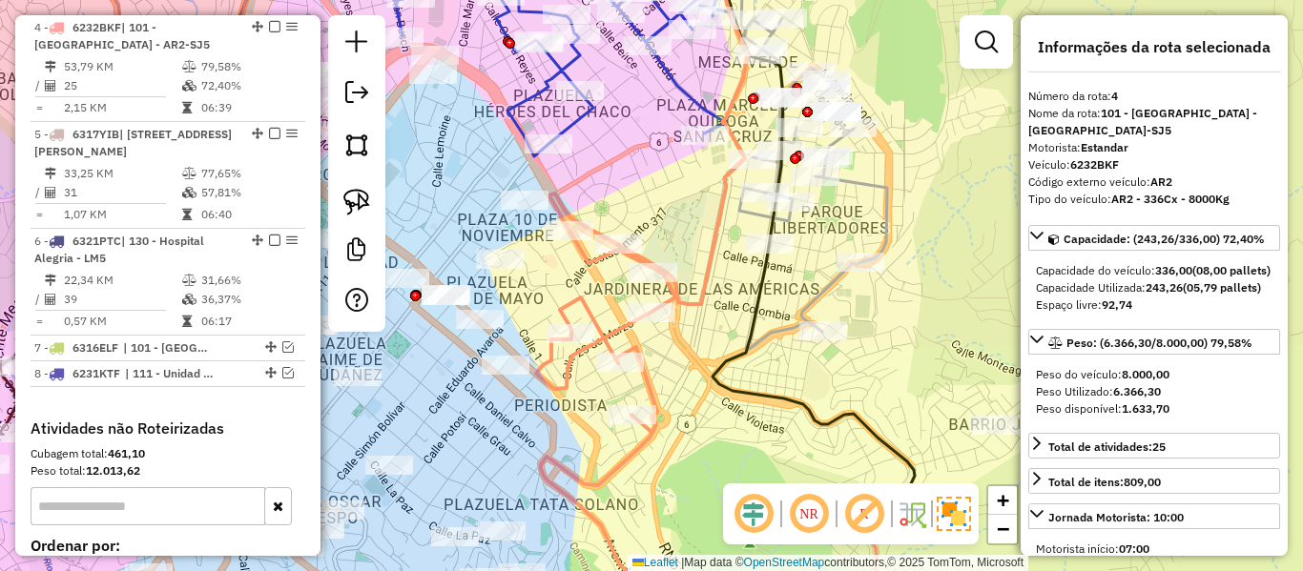
drag, startPoint x: 720, startPoint y: 303, endPoint x: 682, endPoint y: 359, distance: 67.2
click at [682, 369] on div "Janela de atendimento Grade de atendimento Capacidade Transportadoras Veículos …" at bounding box center [651, 285] width 1303 height 571
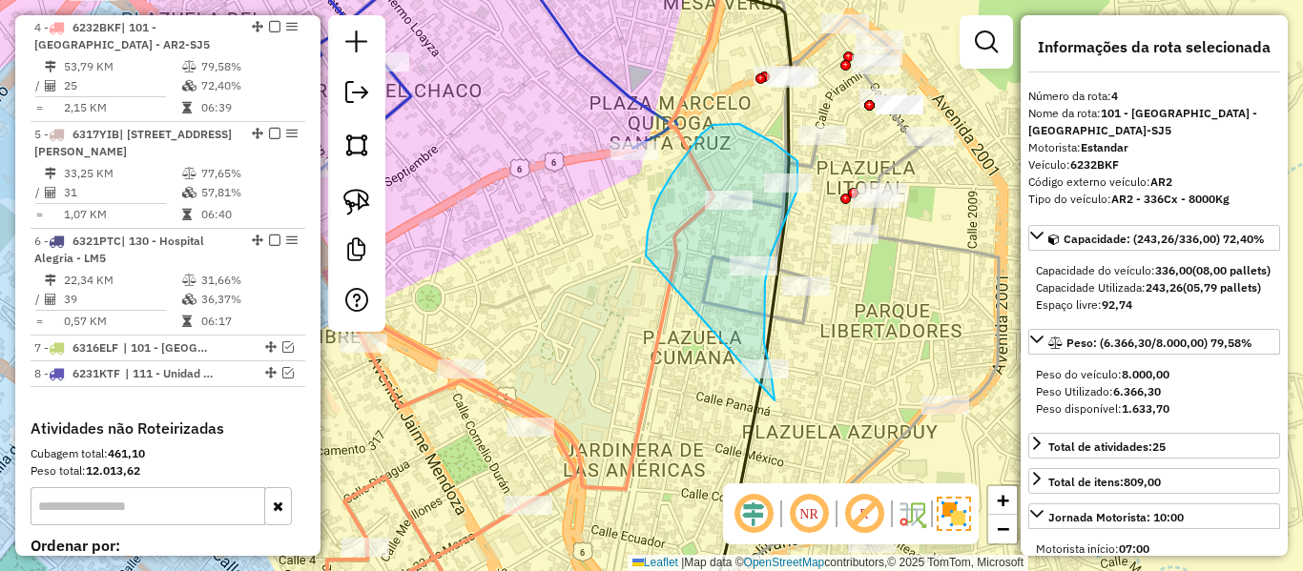
drag, startPoint x: 651, startPoint y: 221, endPoint x: 651, endPoint y: 432, distance: 210.8
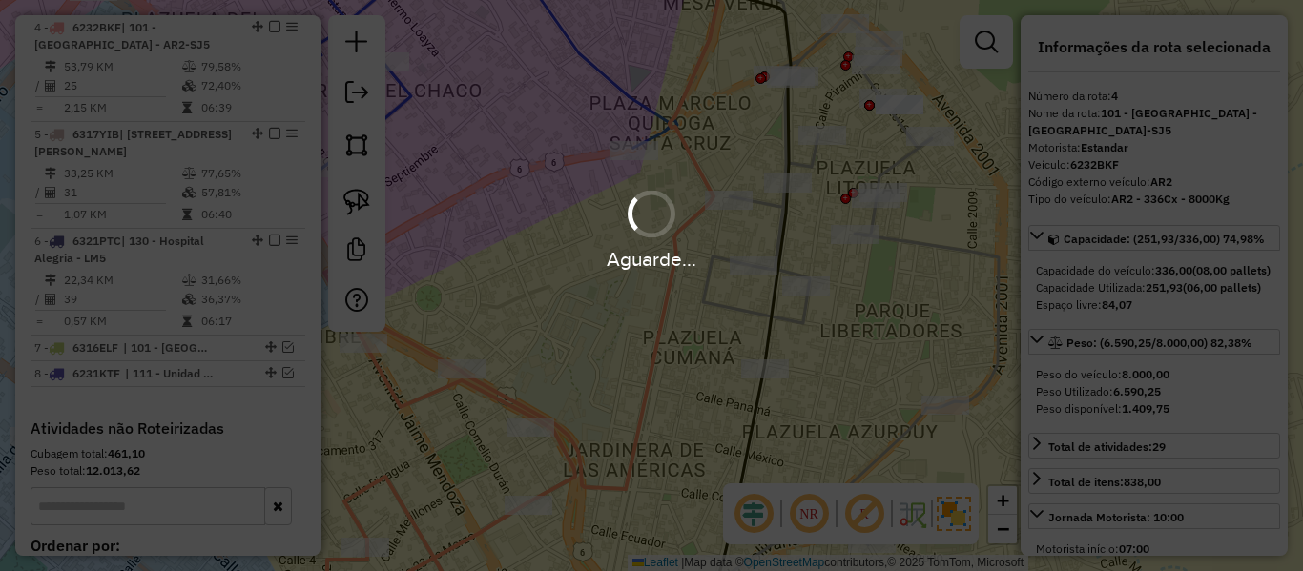
select select "**********"
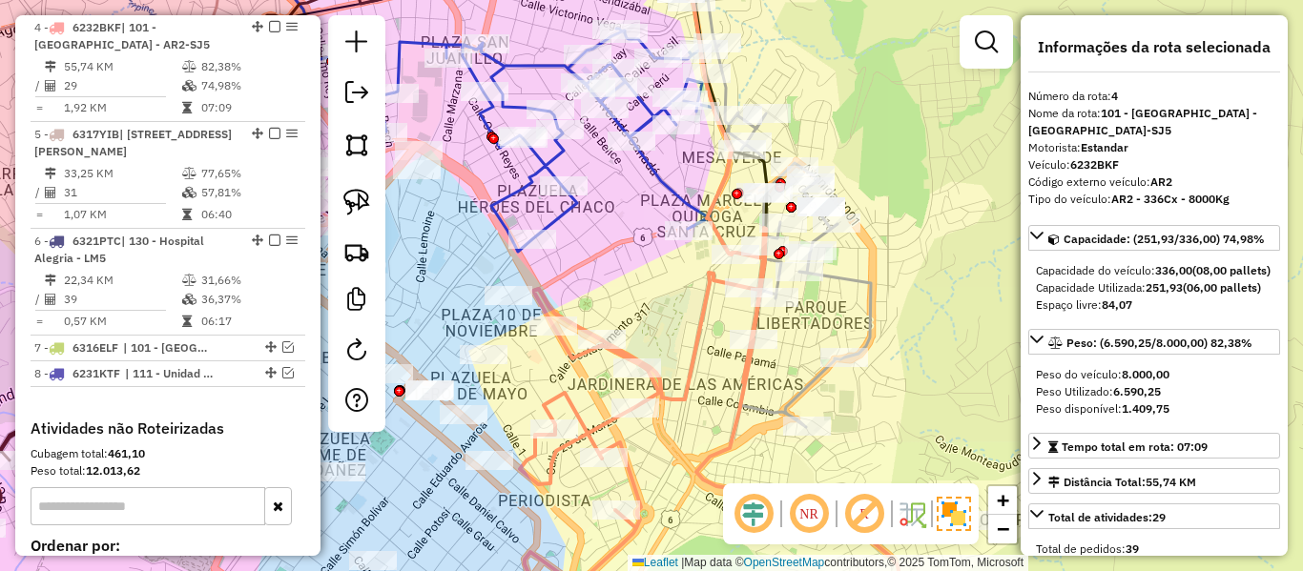
click at [700, 348] on icon at bounding box center [715, 428] width 390 height 401
drag, startPoint x: 715, startPoint y: 398, endPoint x: 636, endPoint y: 333, distance: 102.4
click at [636, 333] on icon at bounding box center [715, 428] width 390 height 401
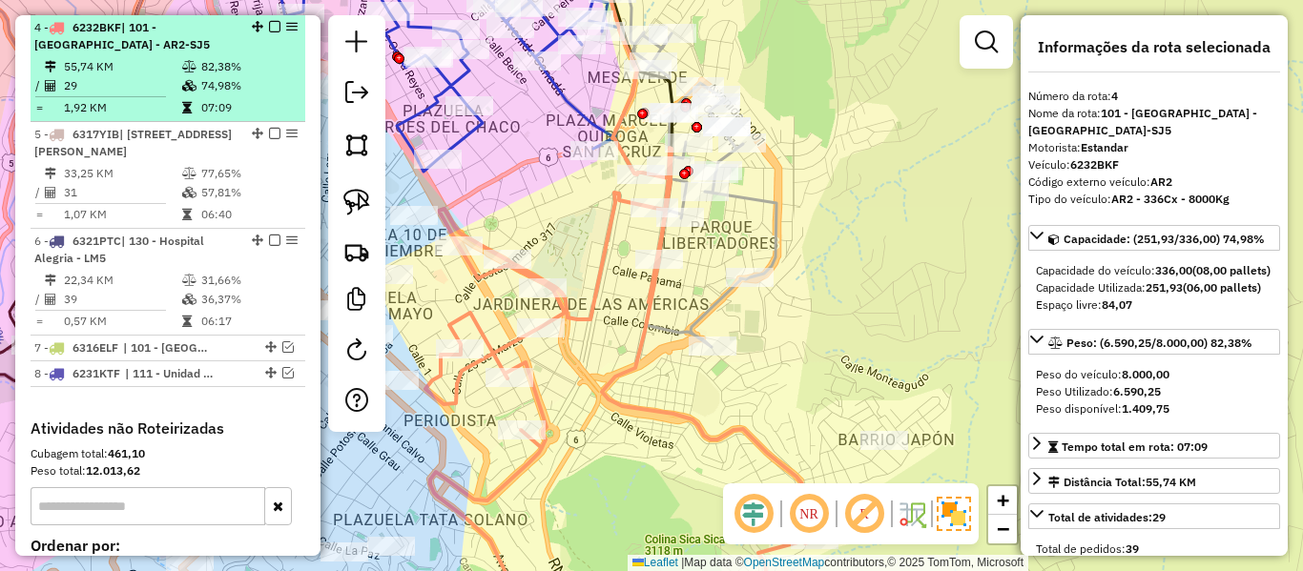
click at [269, 25] on em at bounding box center [274, 26] width 11 height 11
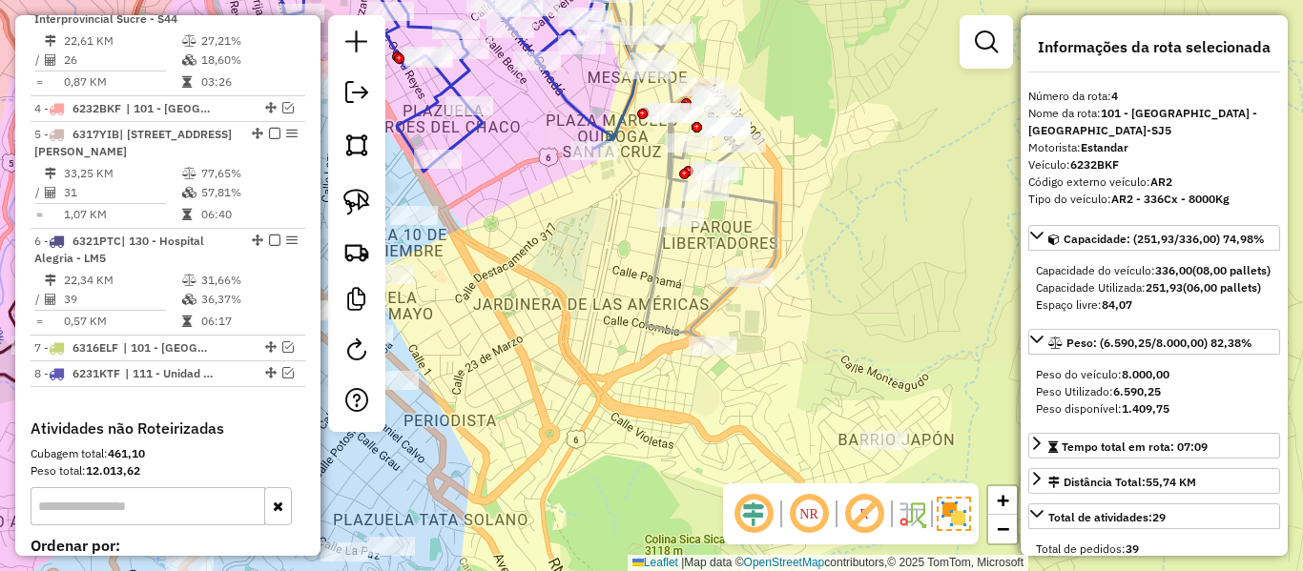
click at [769, 195] on icon at bounding box center [690, 145] width 173 height 404
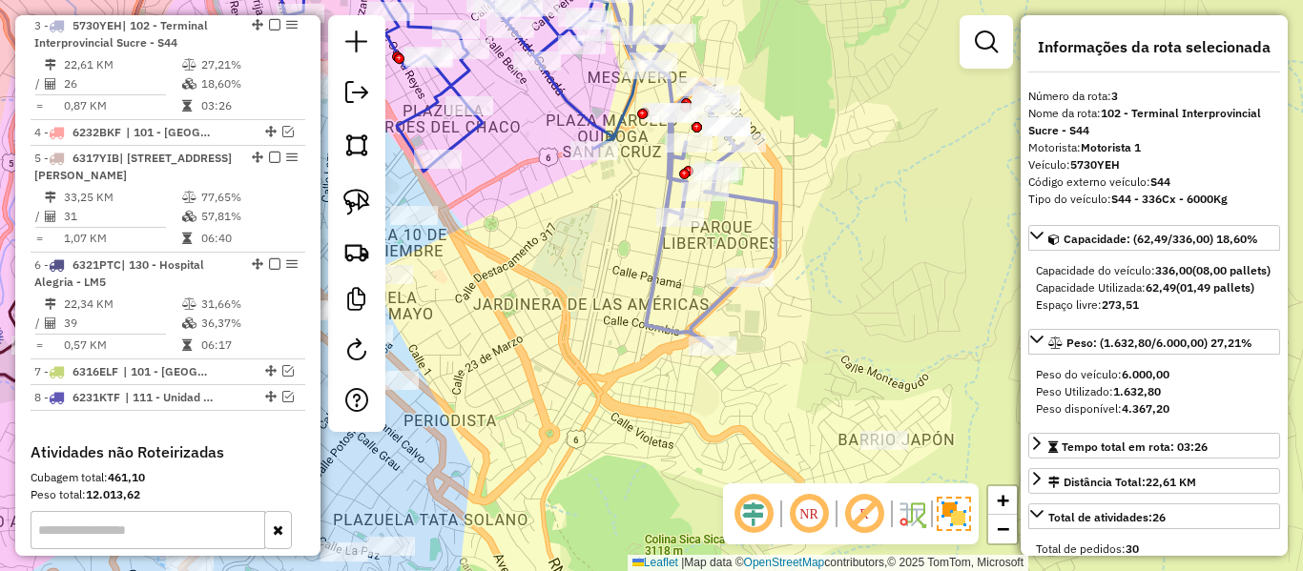
scroll to position [965, 0]
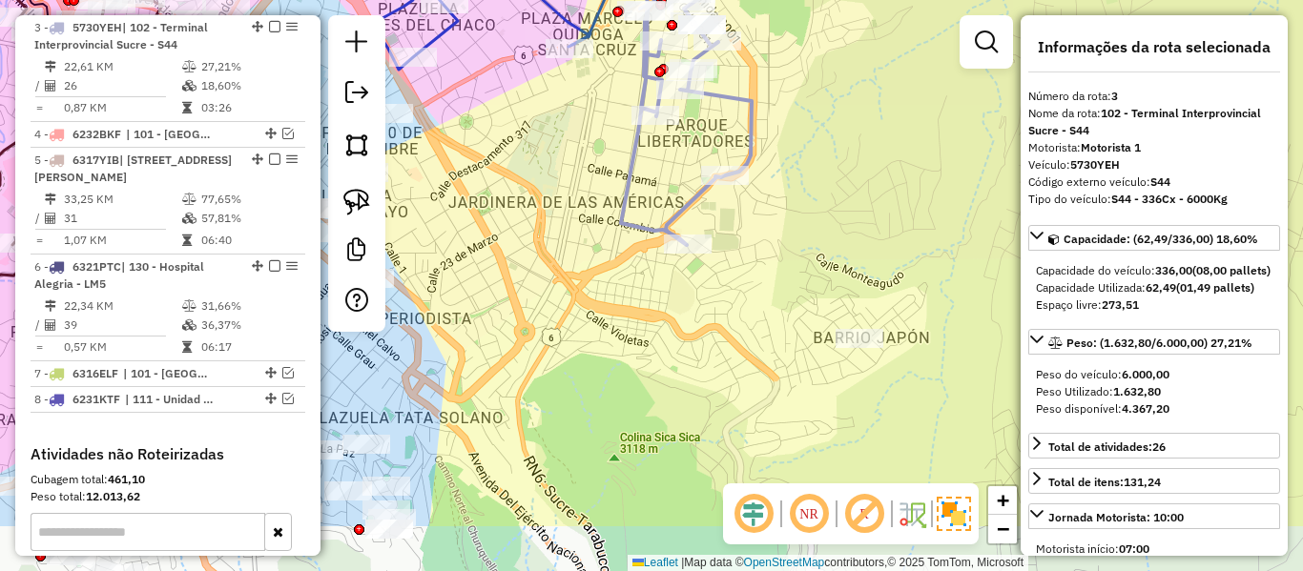
drag, startPoint x: 831, startPoint y: 292, endPoint x: 804, endPoint y: 187, distance: 108.3
click at [804, 187] on div "Janela de atendimento Grade de atendimento Capacidade Transportadoras Veículos …" at bounding box center [651, 285] width 1303 height 571
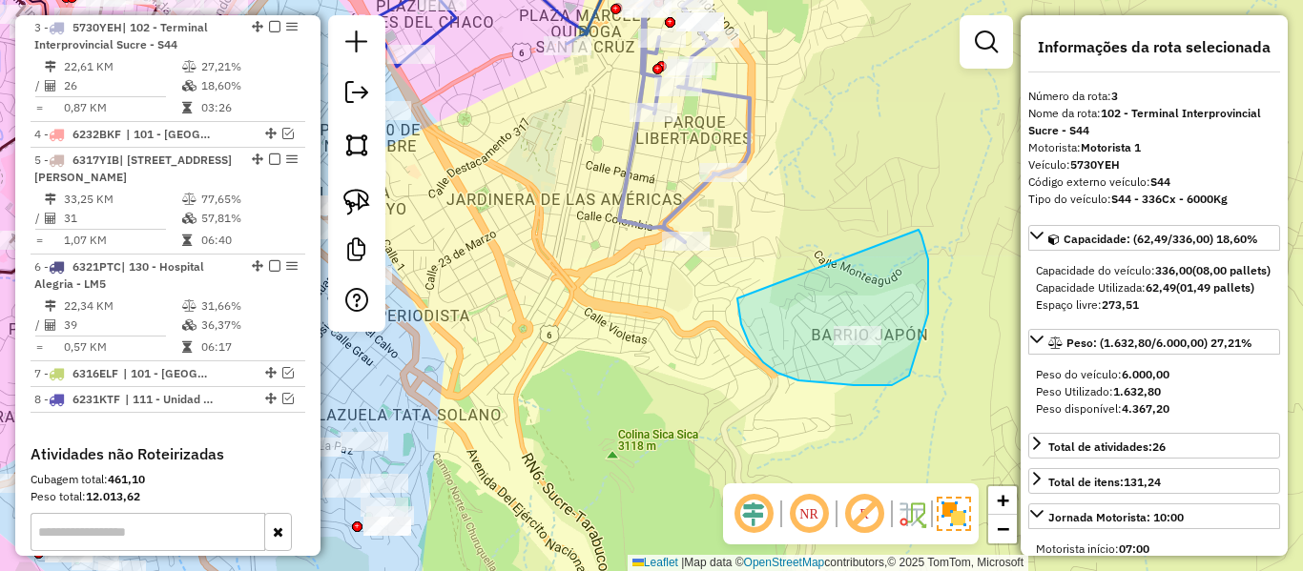
drag, startPoint x: 737, startPoint y: 299, endPoint x: 882, endPoint y: 202, distance: 174.1
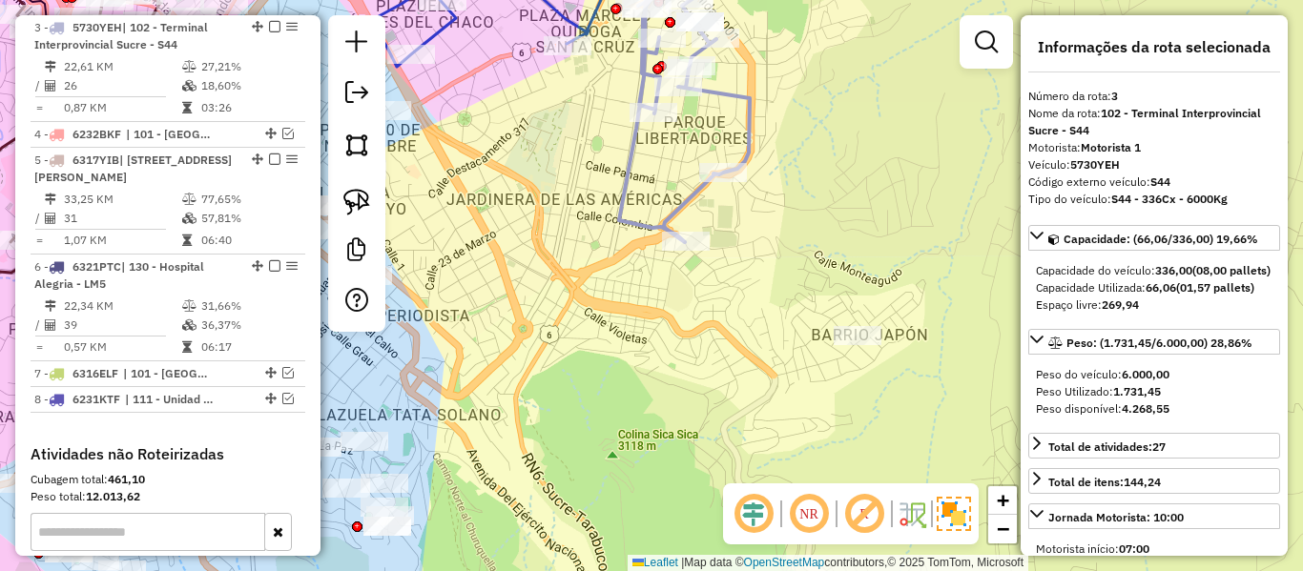
drag, startPoint x: 812, startPoint y: 195, endPoint x: 843, endPoint y: 348, distance: 156.8
click at [845, 336] on div "Janela de atendimento Grade de atendimento Capacidade Transportadoras Veículos …" at bounding box center [651, 285] width 1303 height 571
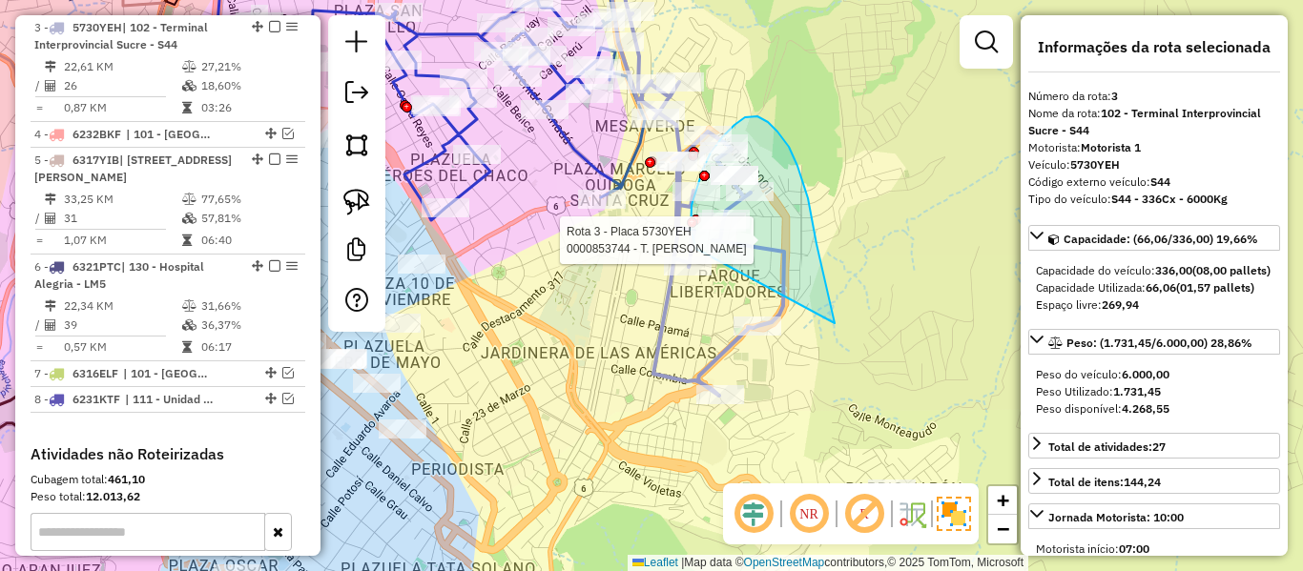
drag, startPoint x: 831, startPoint y: 304, endPoint x: 736, endPoint y: 283, distance: 97.7
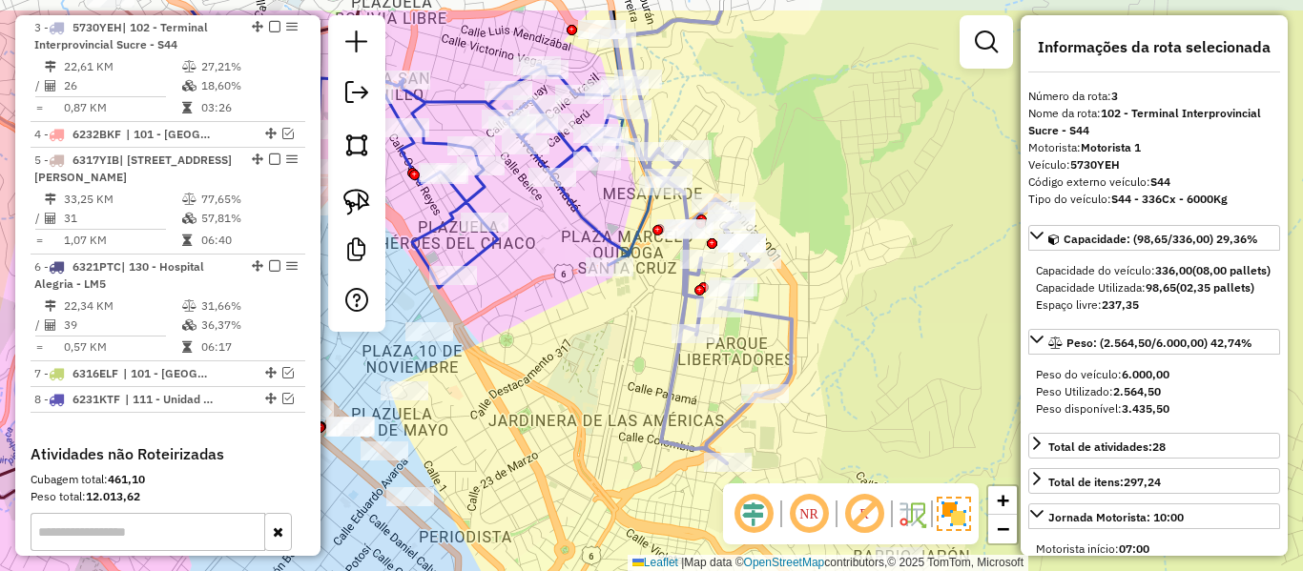
drag, startPoint x: 793, startPoint y: 165, endPoint x: 823, endPoint y: 236, distance: 76.9
click at [823, 236] on div "Janela de atendimento Grade de atendimento Capacidade Transportadoras Veículos …" at bounding box center [651, 285] width 1303 height 571
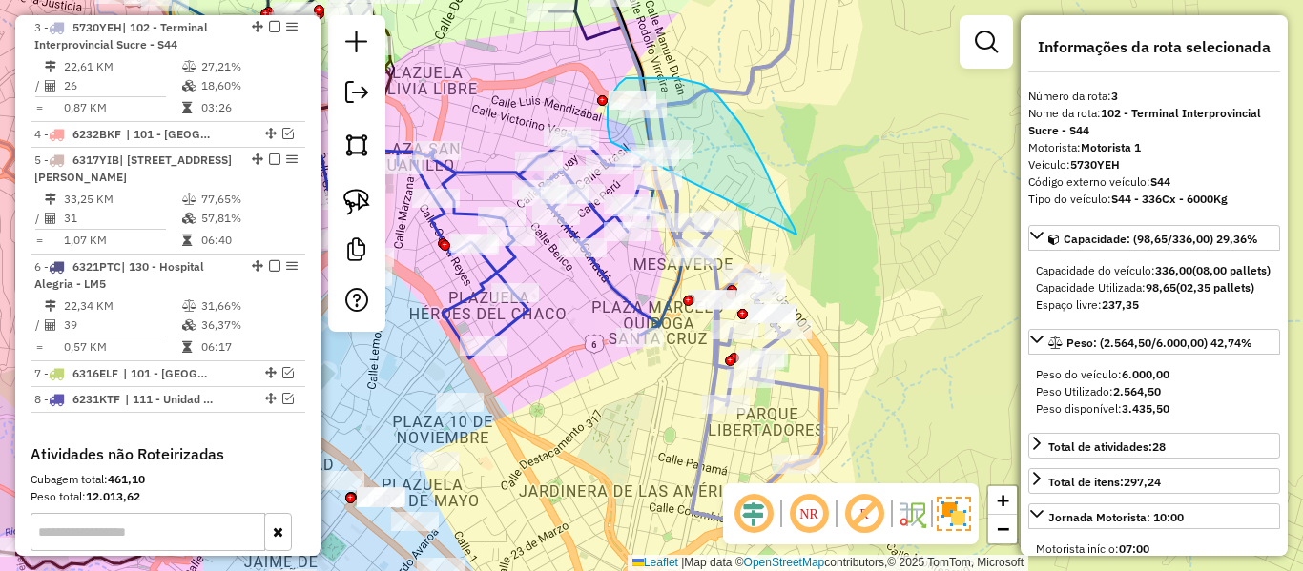
click at [618, 171] on div "Janela de atendimento Grade de atendimento Capacidade Transportadoras Veículos …" at bounding box center [651, 285] width 1303 height 571
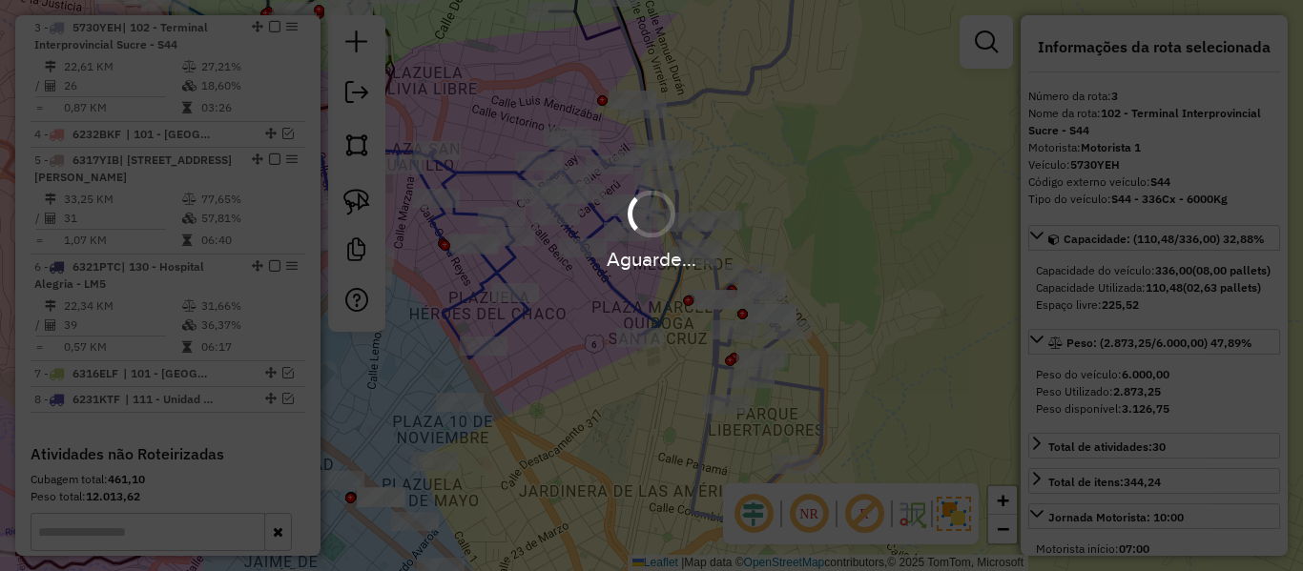
select select "**********"
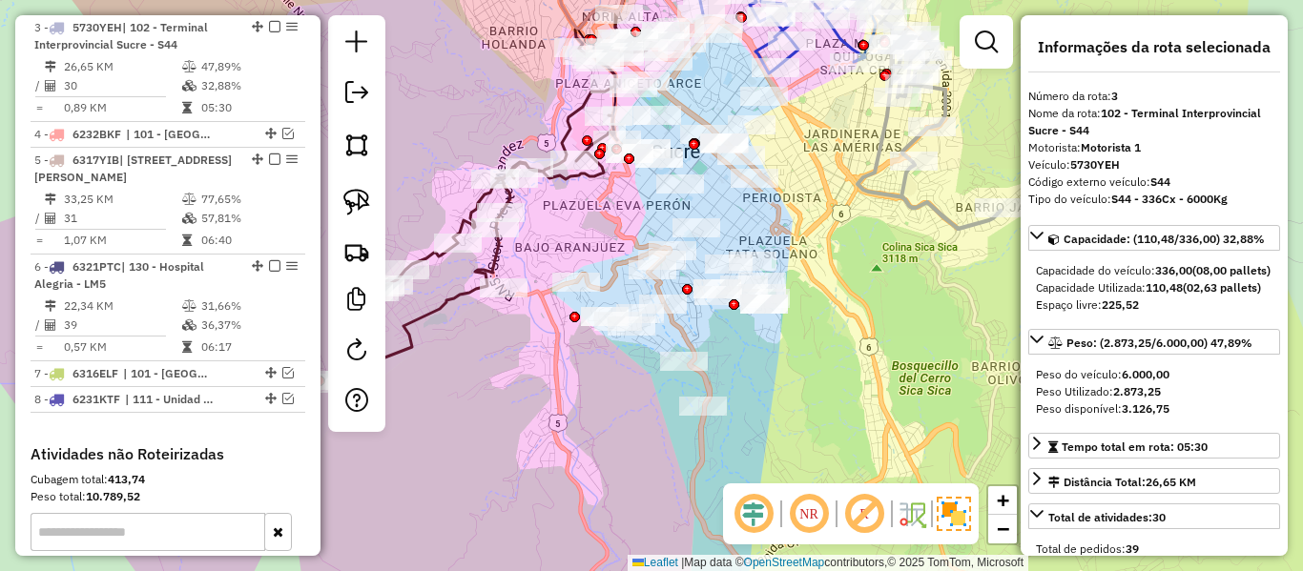
click at [574, 348] on div "Janela de atendimento Grade de atendimento Capacidade Transportadoras Veículos …" at bounding box center [651, 285] width 1303 height 571
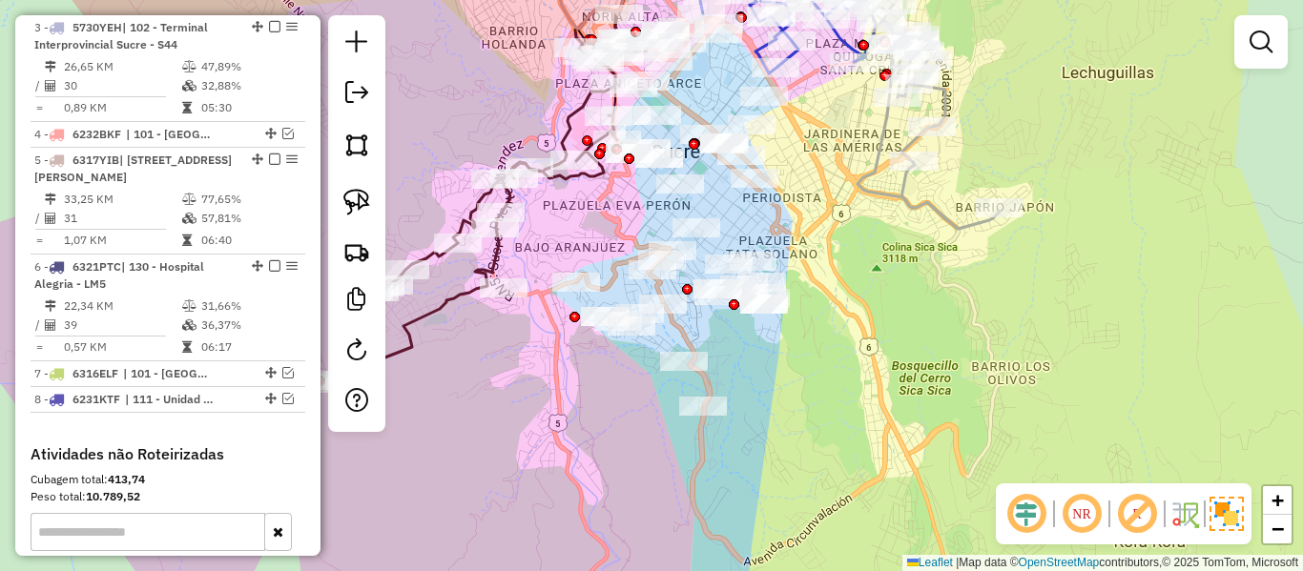
click at [660, 373] on div "Janela de atendimento Grade de atendimento Capacidade Transportadoras Veículos …" at bounding box center [651, 285] width 1303 height 571
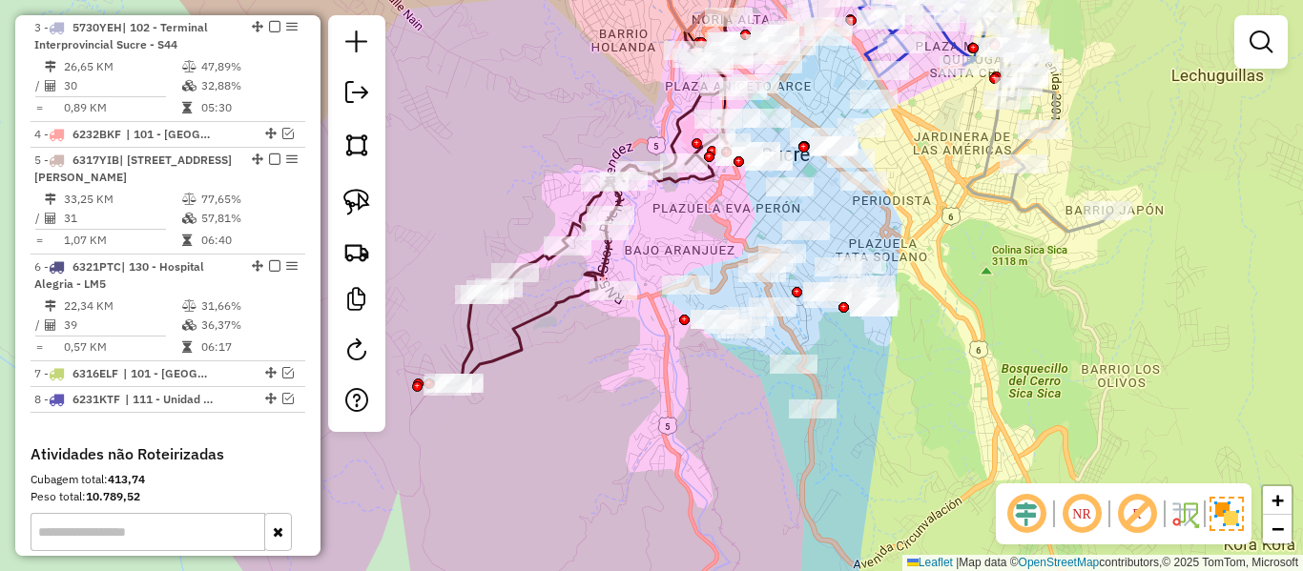
click at [540, 324] on icon at bounding box center [603, 198] width 313 height 375
select select "**********"
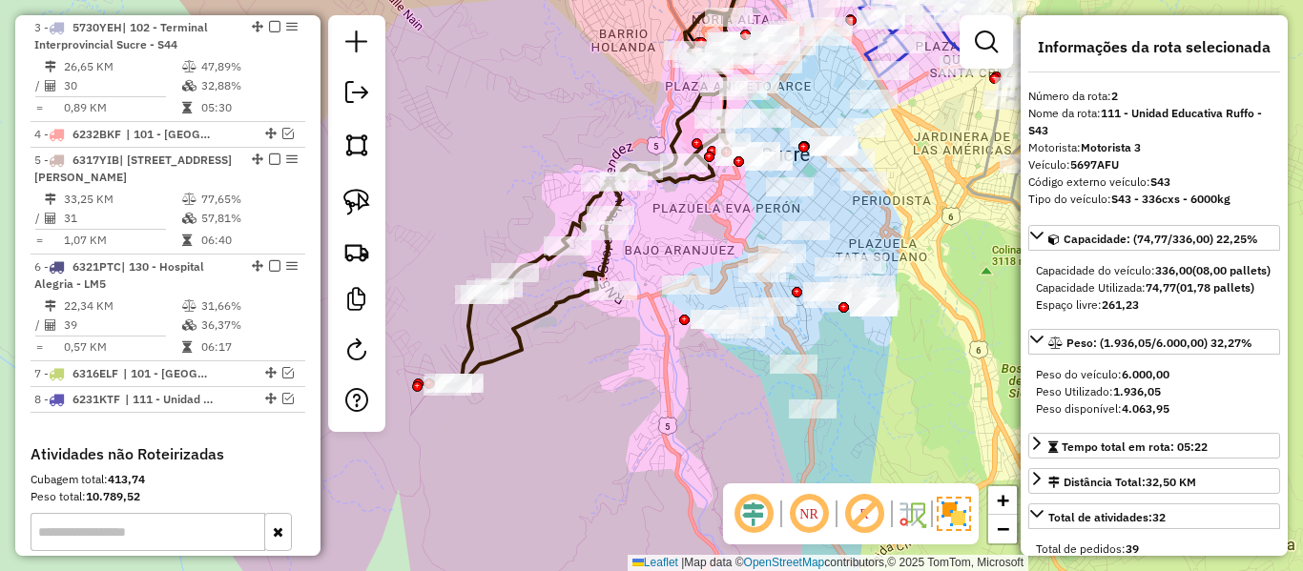
scroll to position [859, 0]
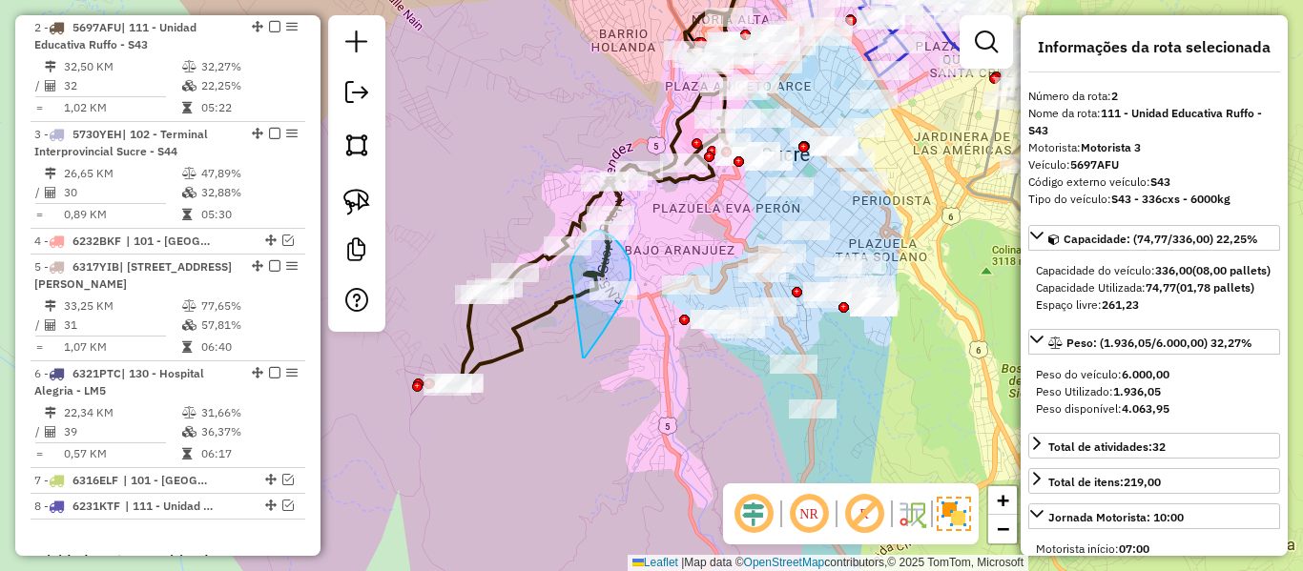
drag, startPoint x: 622, startPoint y: 301, endPoint x: 572, endPoint y: 299, distance: 49.7
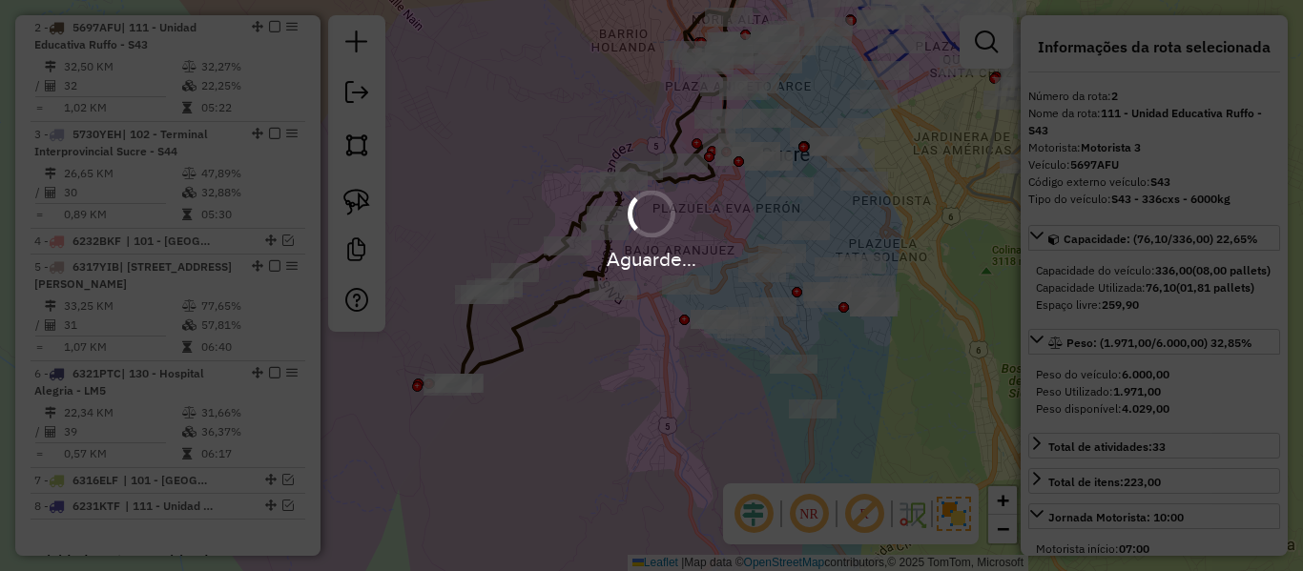
select select "**********"
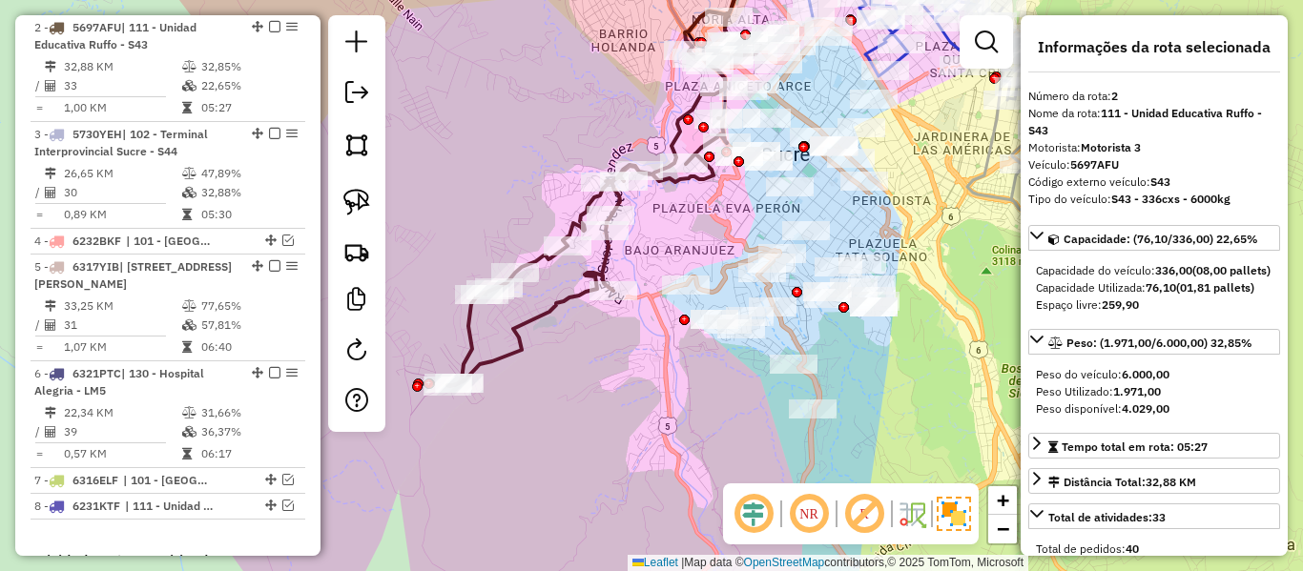
click at [559, 303] on icon at bounding box center [603, 198] width 313 height 375
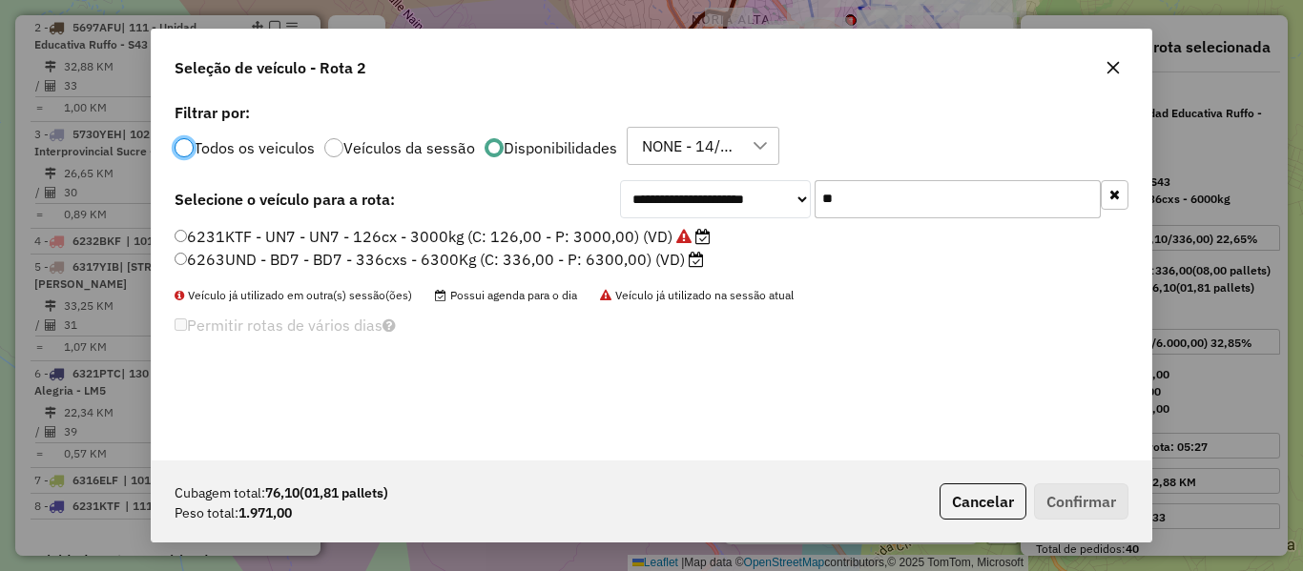
scroll to position [10, 6]
click at [894, 189] on input "**" at bounding box center [958, 199] width 286 height 38
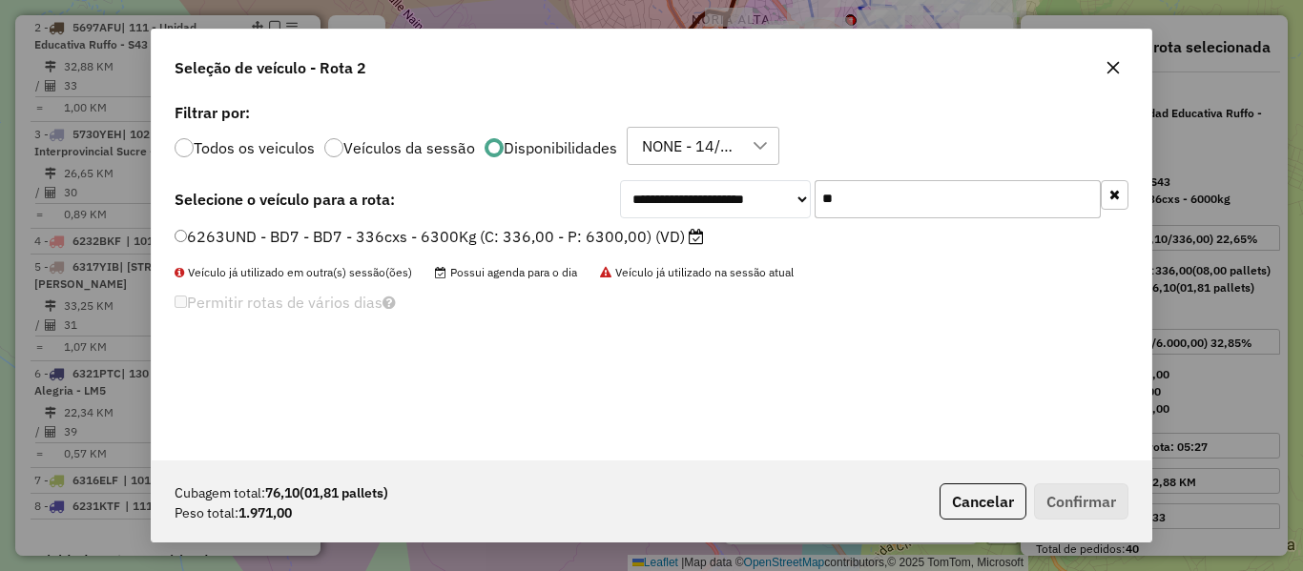
type input "**"
click at [621, 236] on label "6263UND - BD7 - BD7 - 336cxs - 6300Kg (C: 336,00 - P: 6300,00) (VD)" at bounding box center [439, 236] width 529 height 23
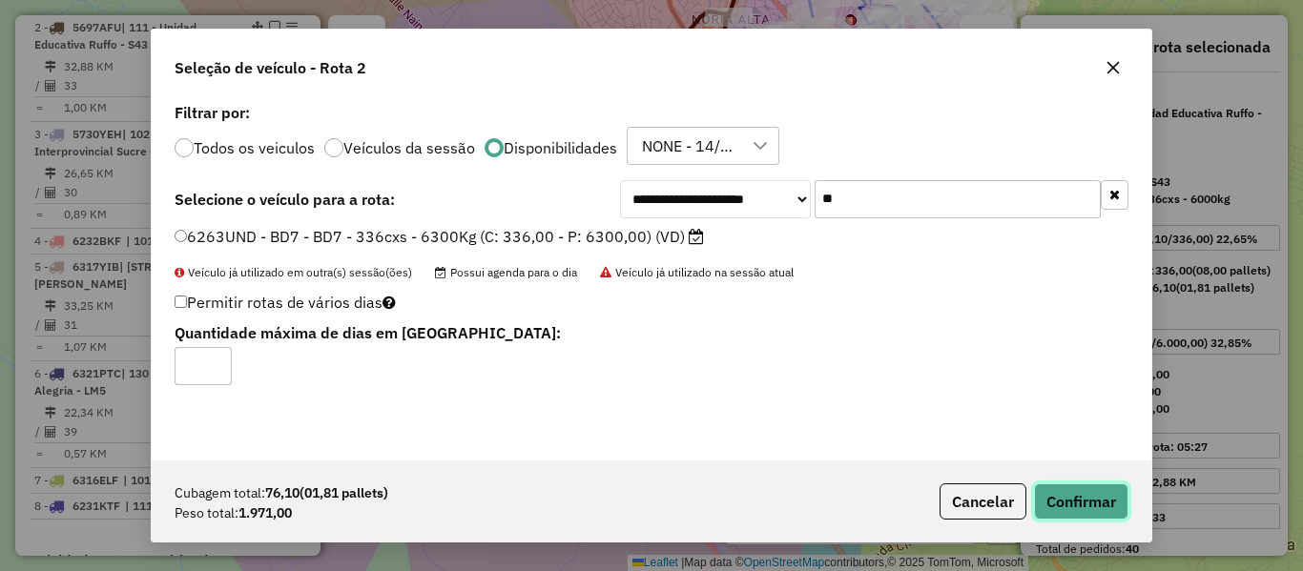
click at [1073, 485] on button "Confirmar" at bounding box center [1081, 502] width 94 height 36
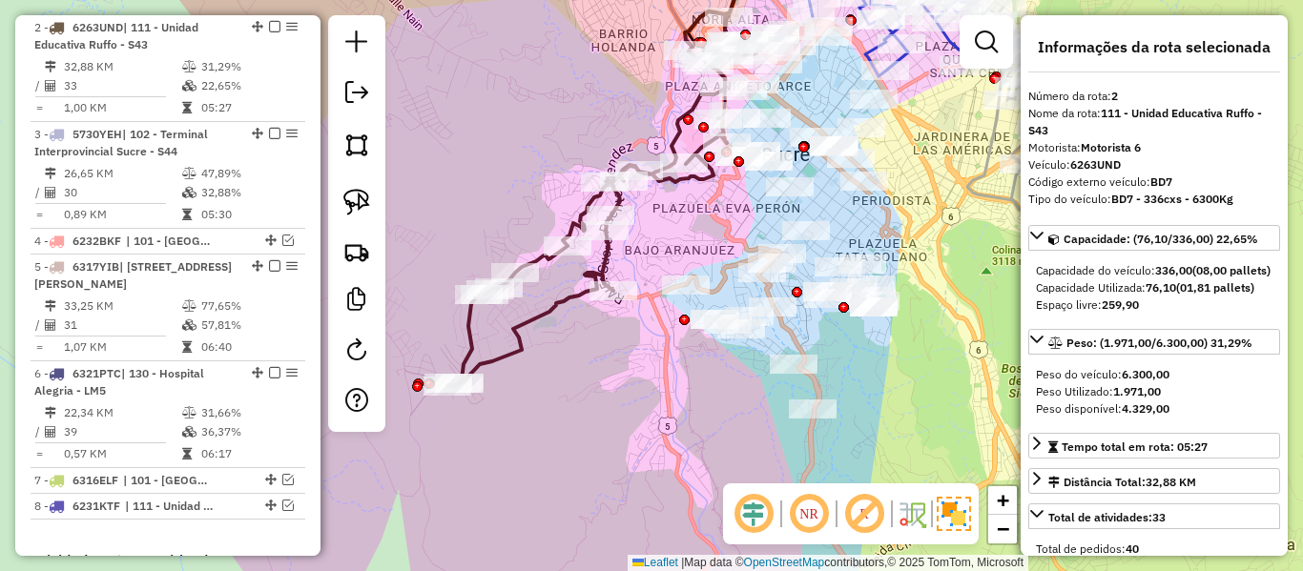
click at [606, 257] on icon at bounding box center [603, 198] width 313 height 375
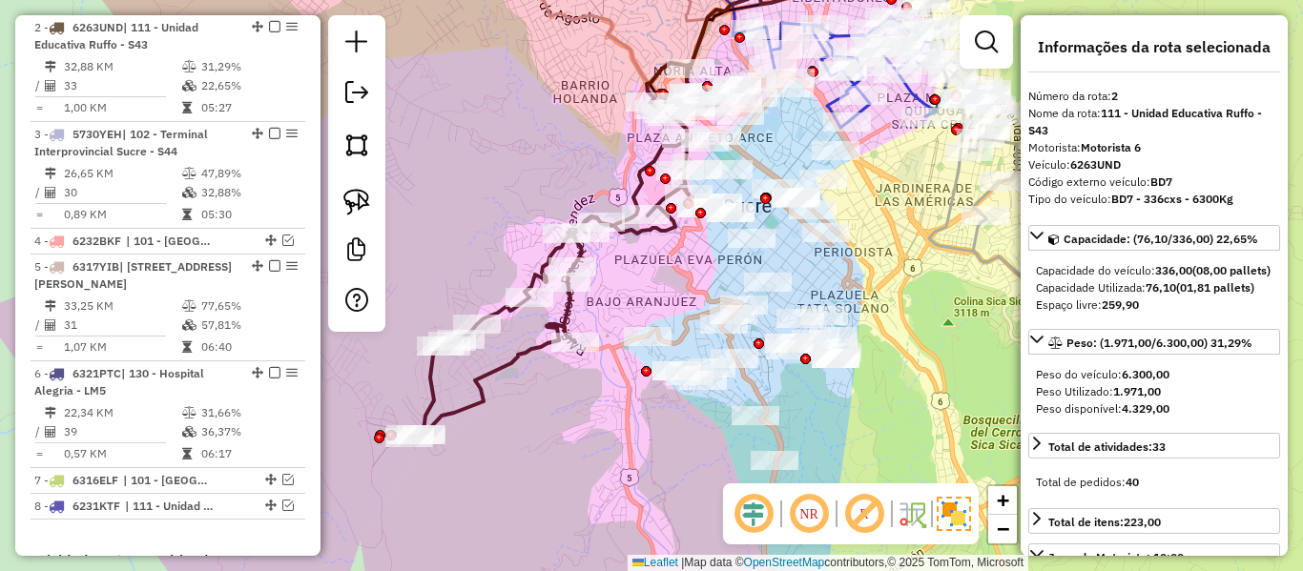
drag, startPoint x: 652, startPoint y: 281, endPoint x: 637, endPoint y: 261, distance: 24.6
click at [632, 304] on div "Janela de atendimento Grade de atendimento Capacidade Transportadoras Veículos …" at bounding box center [651, 285] width 1303 height 571
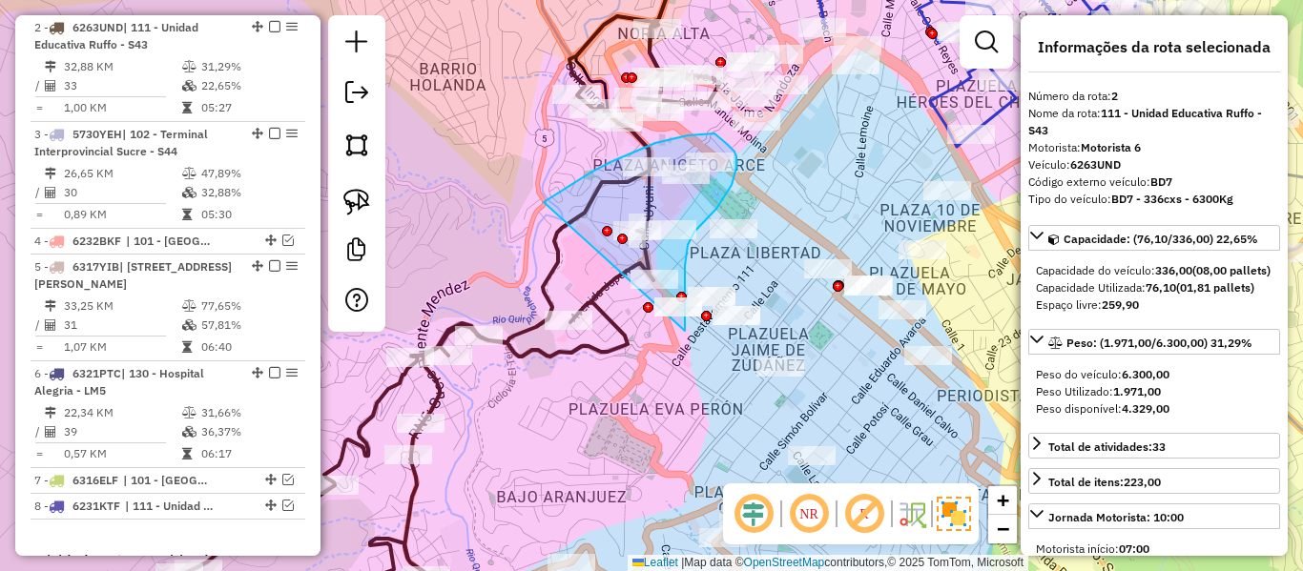
drag, startPoint x: 544, startPoint y: 202, endPoint x: 556, endPoint y: 350, distance: 148.4
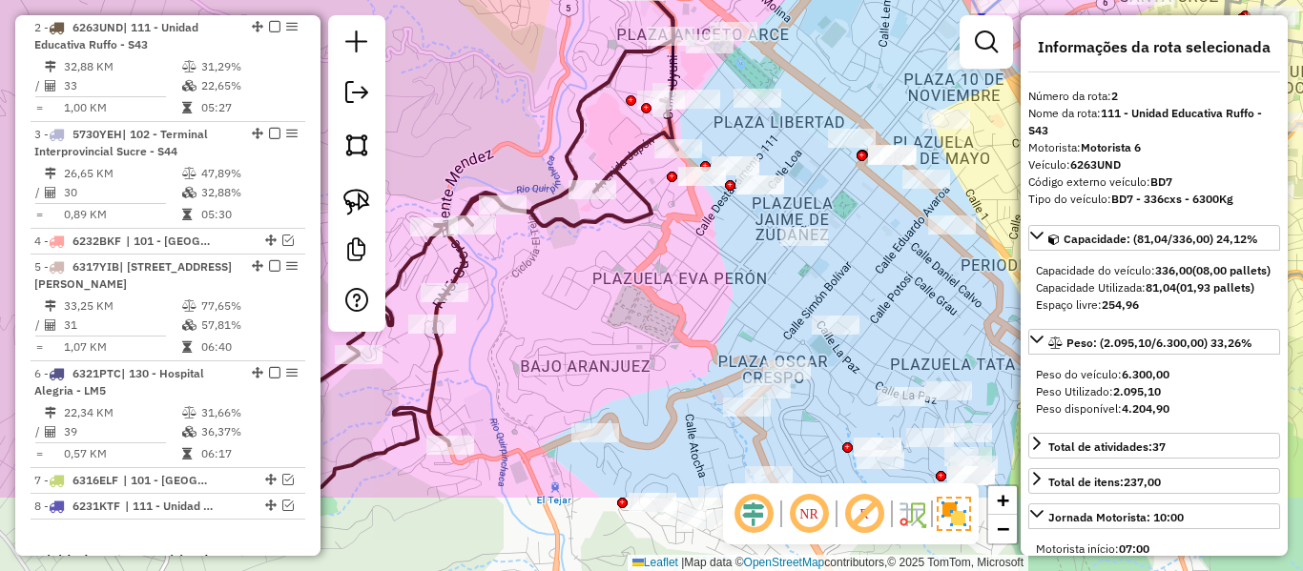
drag, startPoint x: 608, startPoint y: 418, endPoint x: 629, endPoint y: 295, distance: 124.8
click at [629, 295] on div "Janela de atendimento Grade de atendimento Capacidade Transportadoras Veículos …" at bounding box center [651, 285] width 1303 height 571
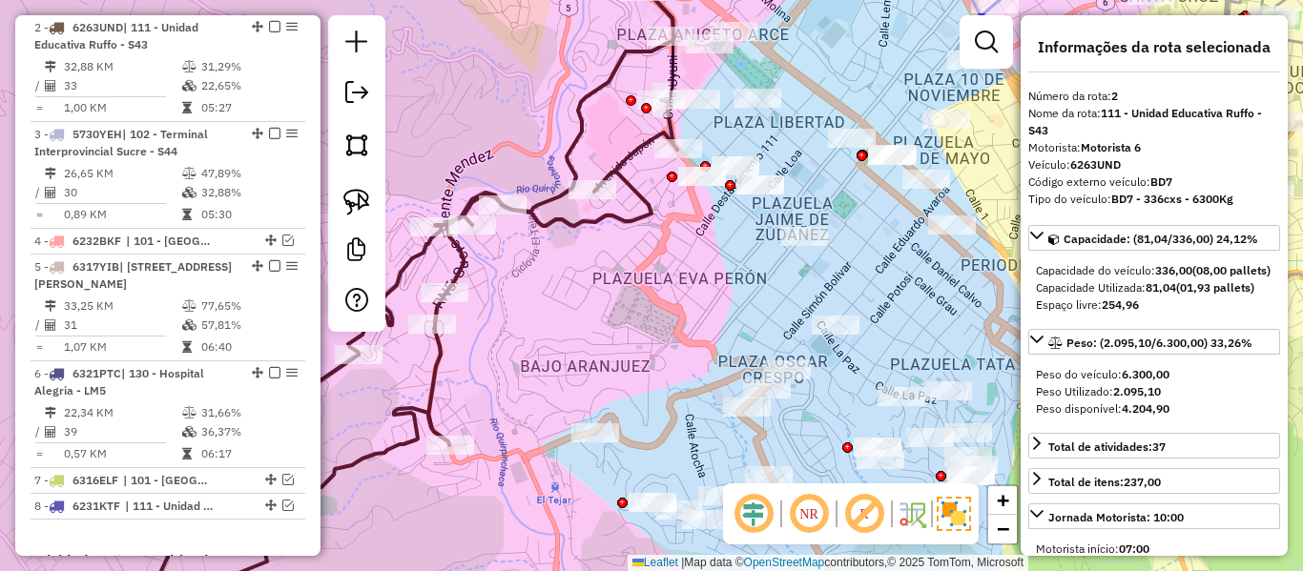
select select "**********"
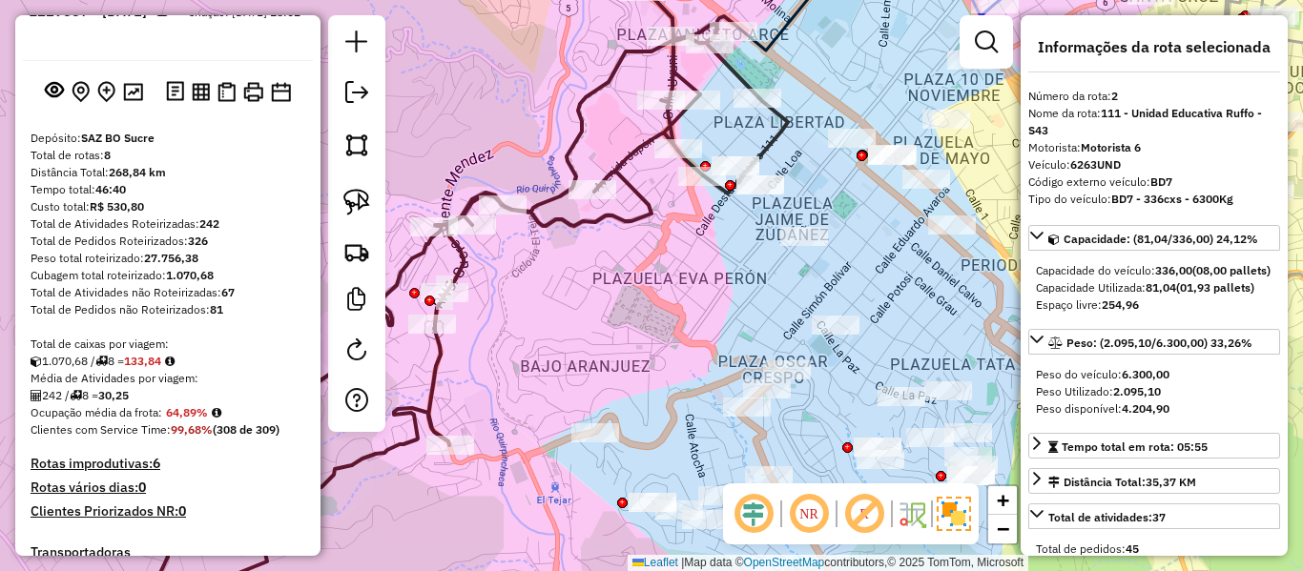
scroll to position [0, 0]
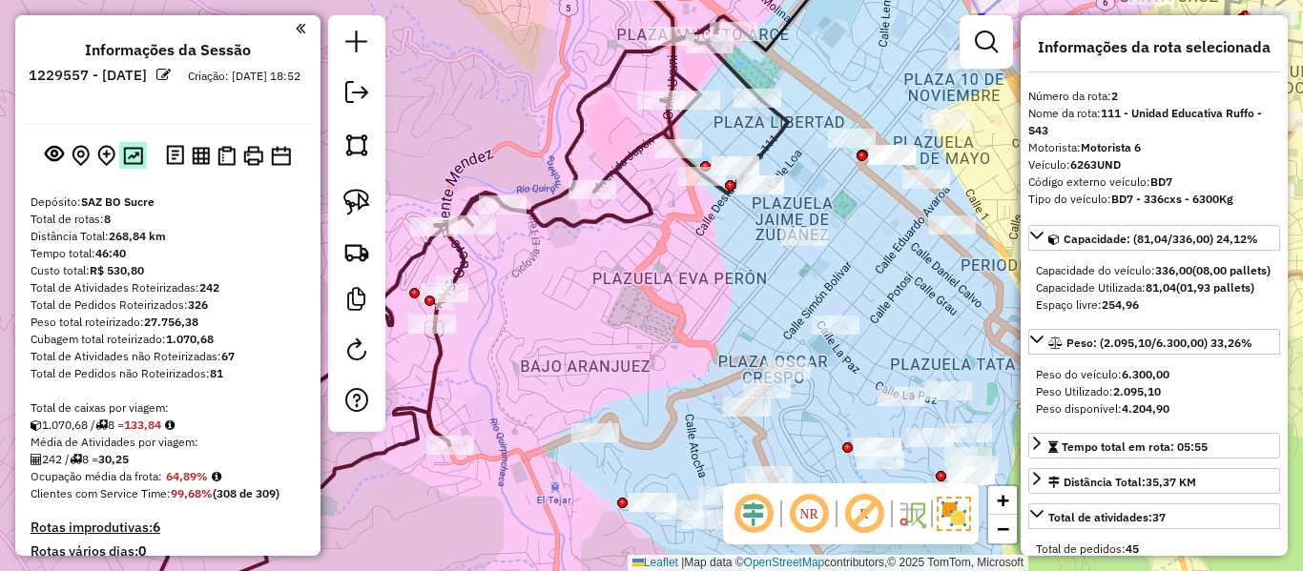
click at [129, 161] on img at bounding box center [133, 156] width 20 height 18
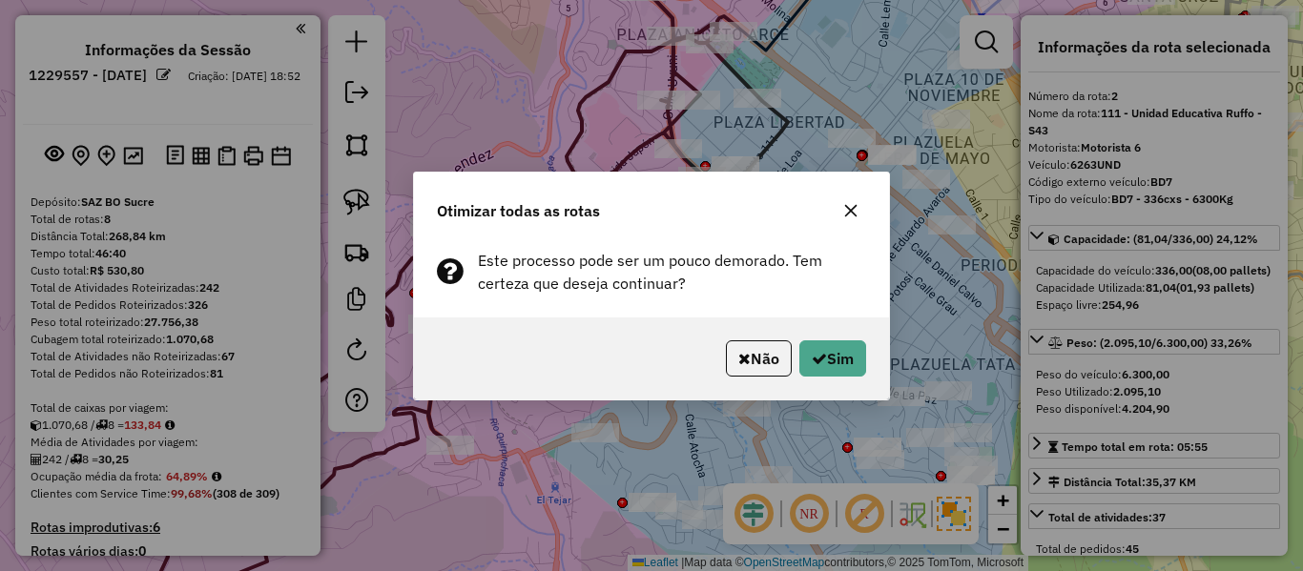
click at [858, 211] on icon "button" at bounding box center [850, 210] width 15 height 15
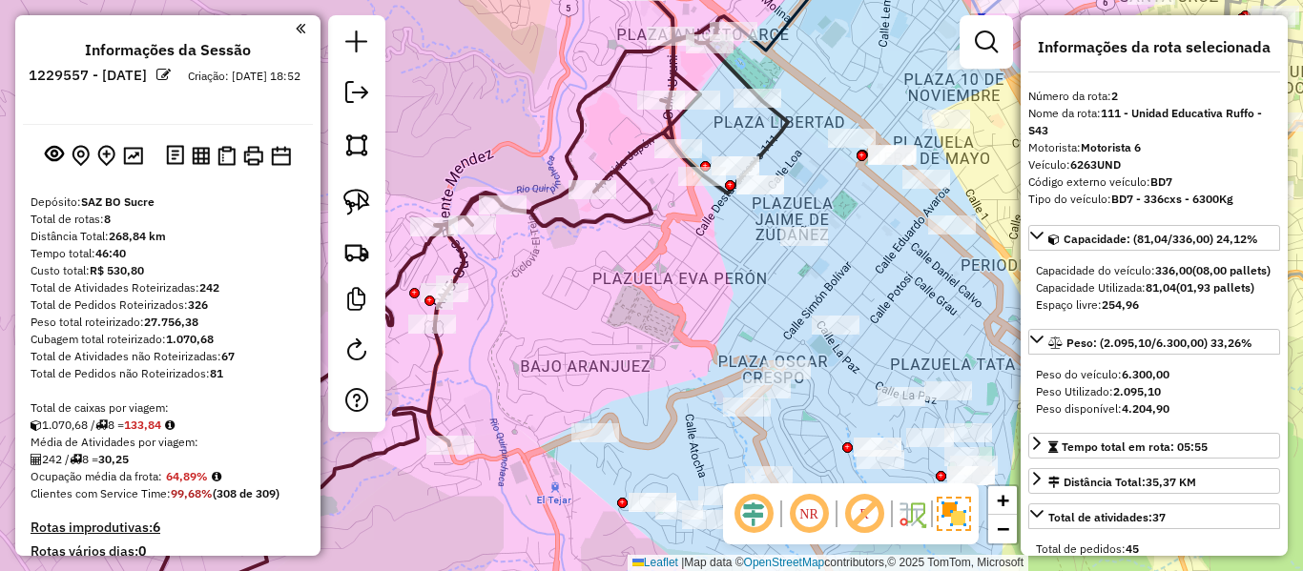
click at [641, 214] on icon at bounding box center [464, 286] width 647 height 686
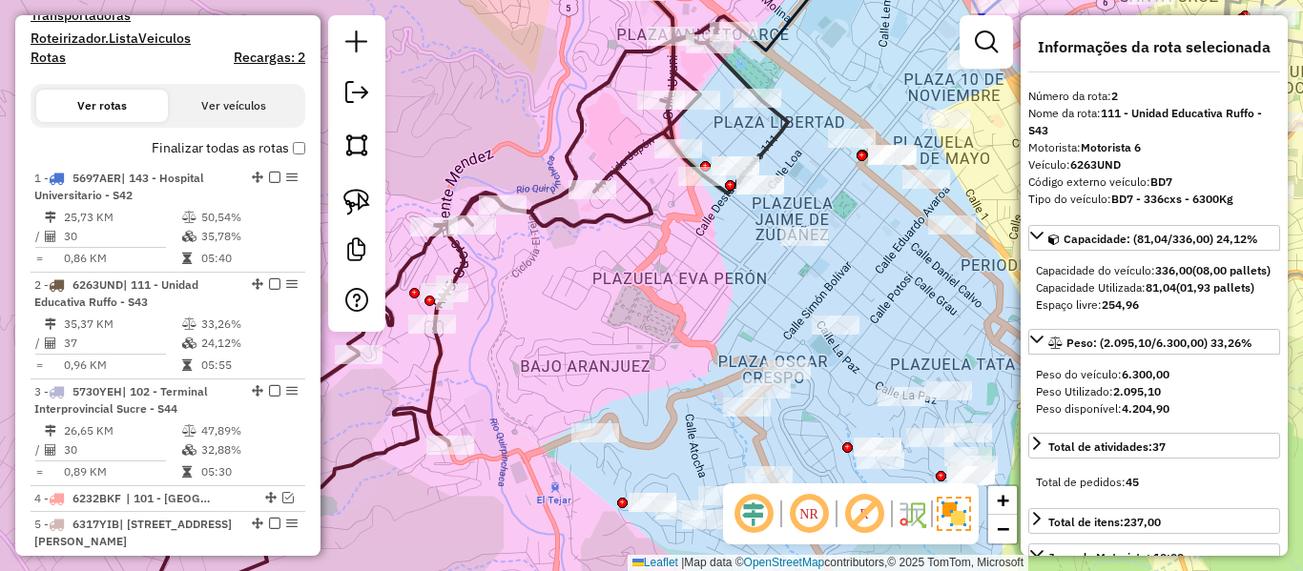
drag, startPoint x: 653, startPoint y: 217, endPoint x: 660, endPoint y: 426, distance: 210.0
click at [660, 426] on icon at bounding box center [464, 286] width 647 height 686
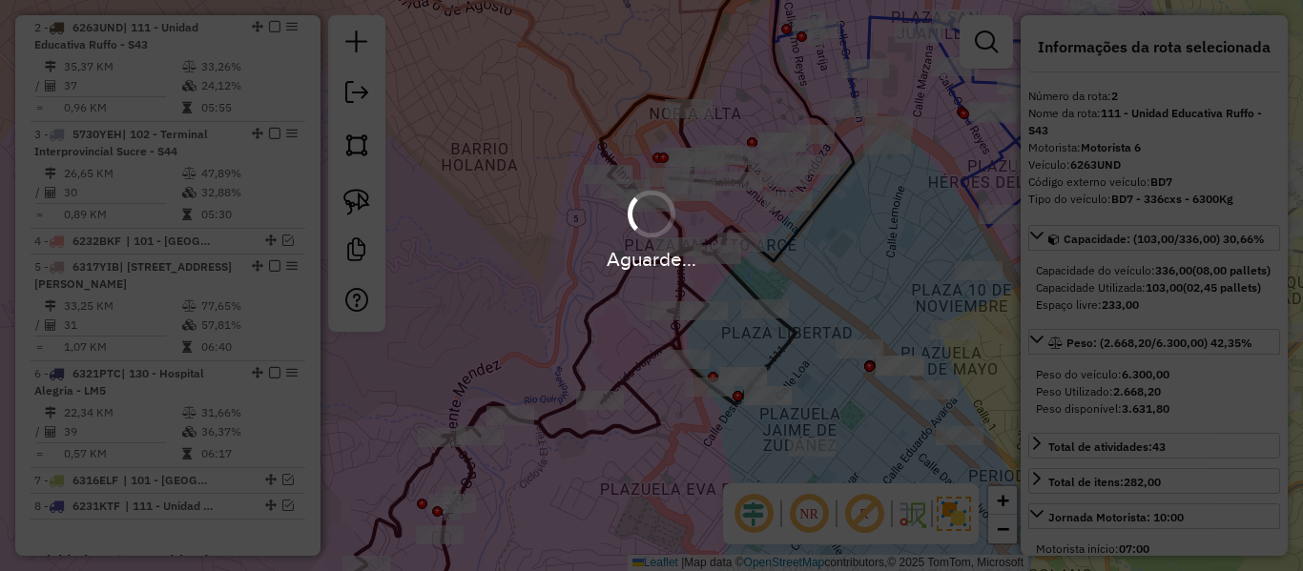
select select "**********"
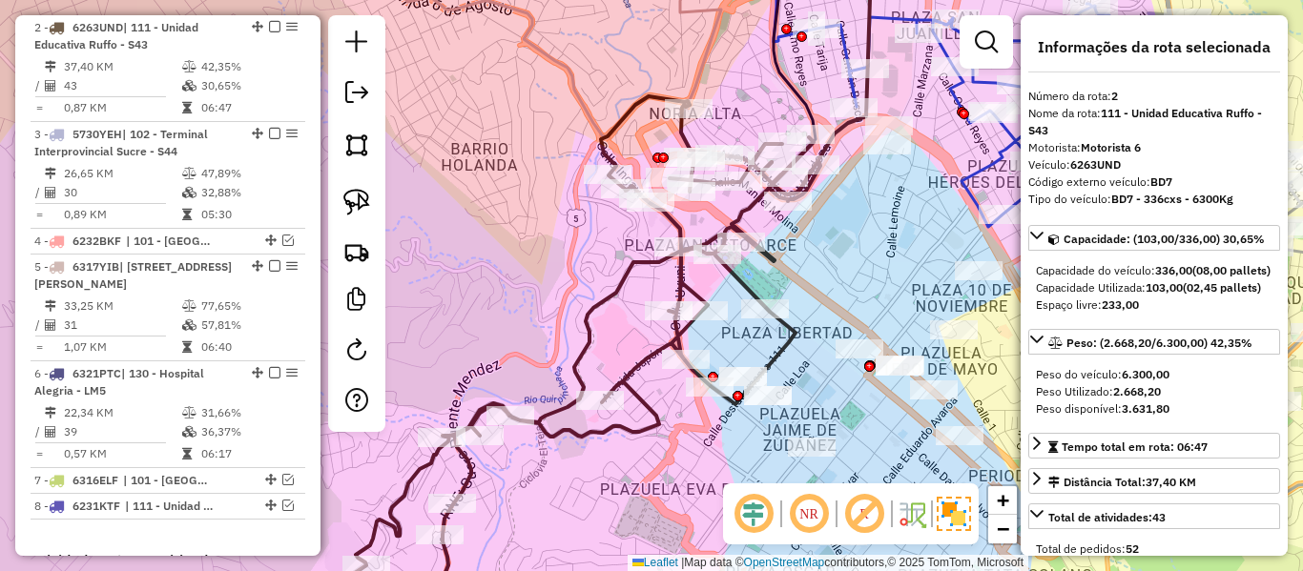
drag, startPoint x: 866, startPoint y: 211, endPoint x: 810, endPoint y: 3, distance: 215.4
click at [810, 6] on div "Rota 2 - Placa 6263UND 0000801501 - T. BRIGI Janela de atendimento Grade de ate…" at bounding box center [651, 285] width 1303 height 571
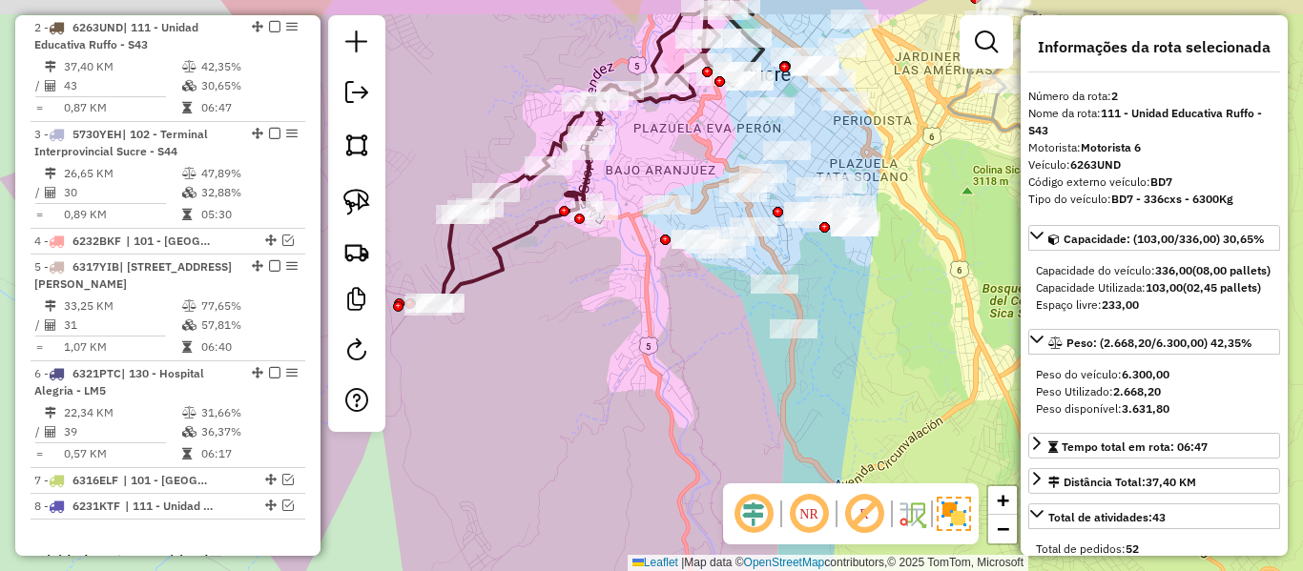
drag, startPoint x: 720, startPoint y: 379, endPoint x: 742, endPoint y: 411, distance: 39.2
click at [720, 399] on div "Janela de atendimento Grade de atendimento Capacidade Transportadoras Veículos …" at bounding box center [651, 285] width 1303 height 571
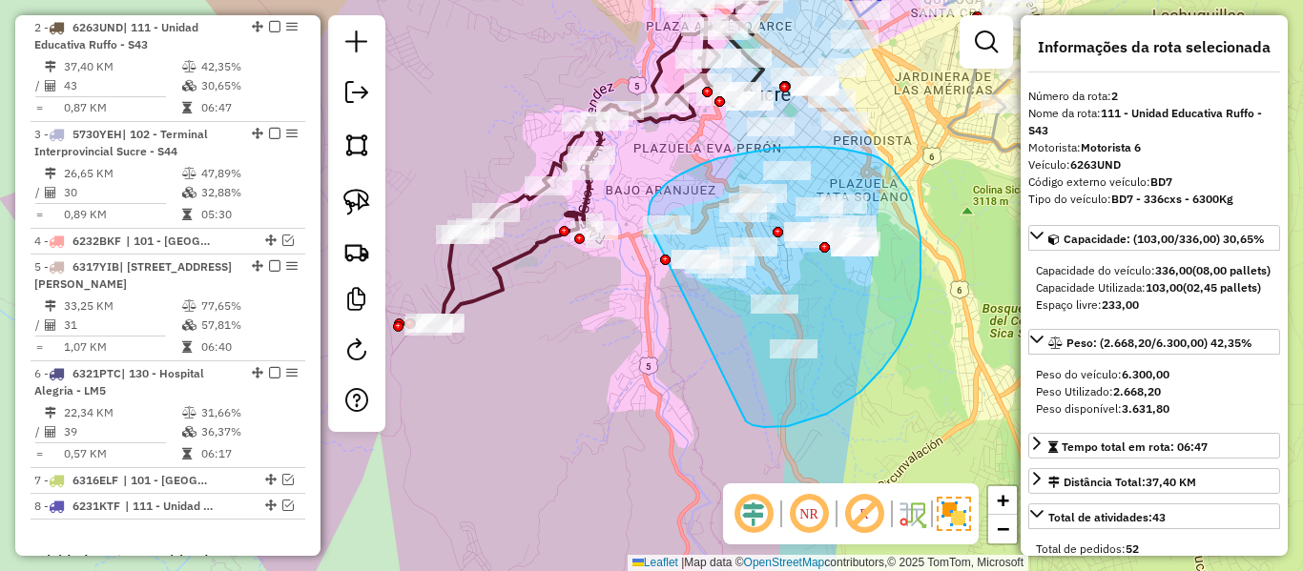
drag, startPoint x: 827, startPoint y: 414, endPoint x: 656, endPoint y: 285, distance: 213.9
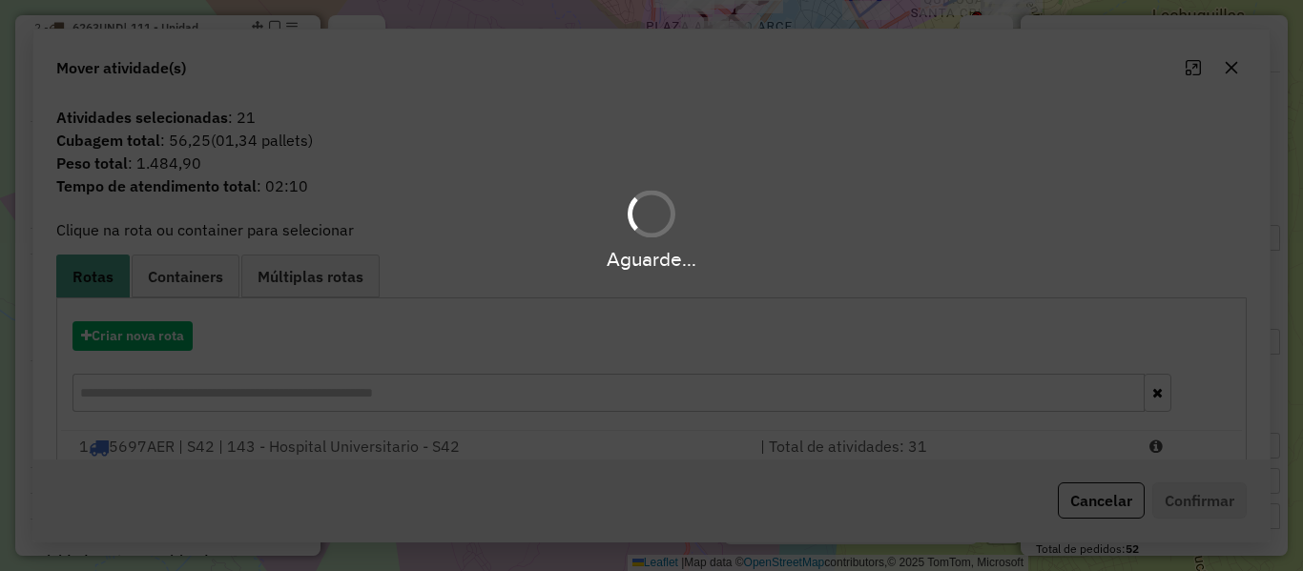
click at [546, 384] on div "Aguarde..." at bounding box center [651, 285] width 1303 height 571
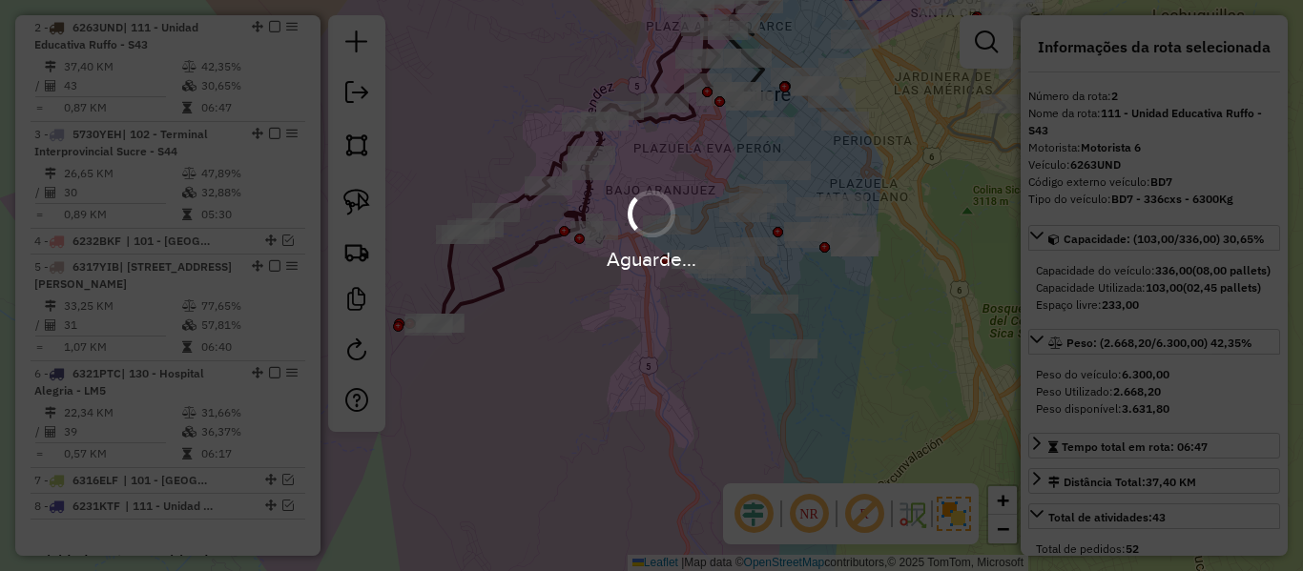
click at [530, 253] on div "Aguarde..." at bounding box center [651, 259] width 1303 height 30
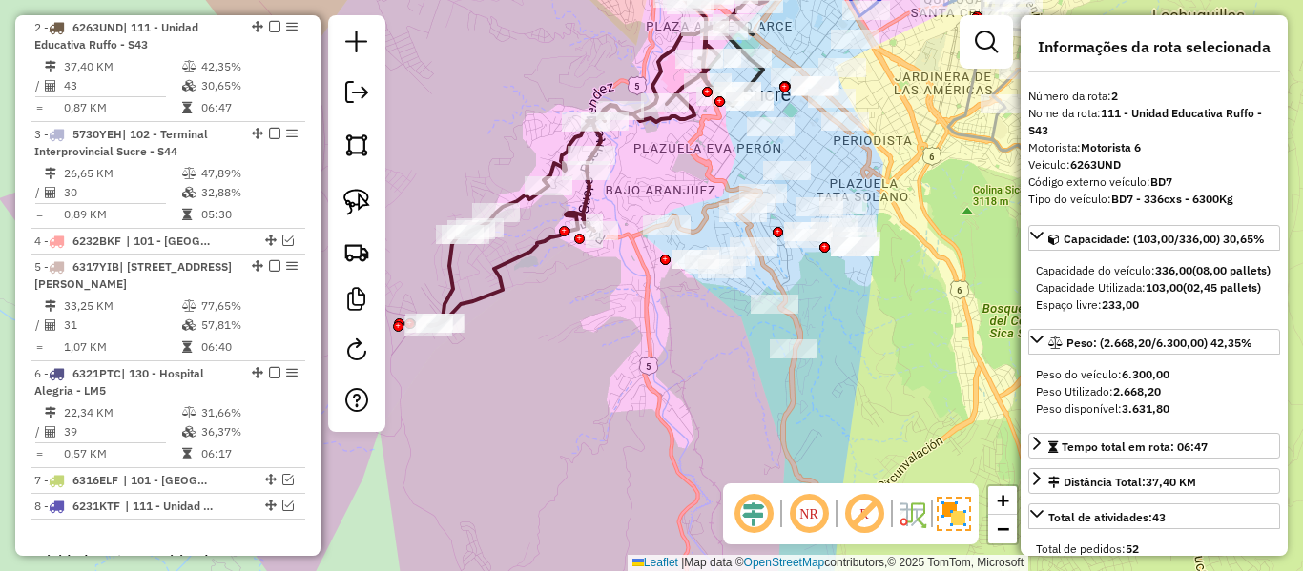
click at [529, 242] on icon at bounding box center [601, 138] width 347 height 375
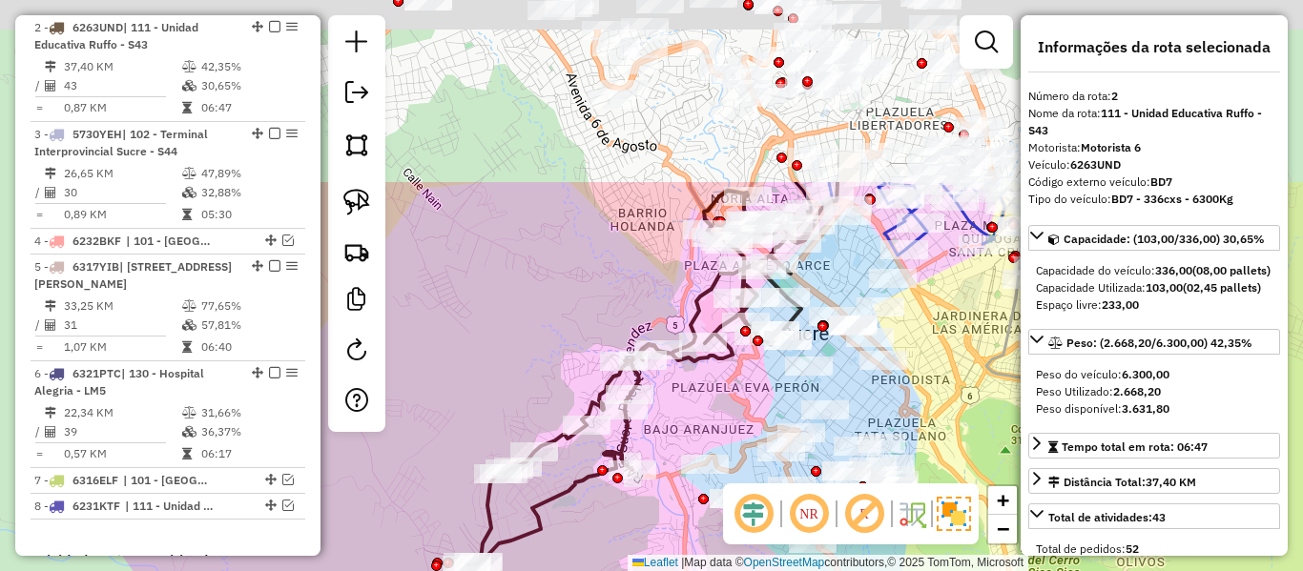
drag, startPoint x: 544, startPoint y: 262, endPoint x: 581, endPoint y: 499, distance: 239.5
click at [581, 499] on div "Janela de atendimento Grade de atendimento Capacidade Transportadoras Veículos …" at bounding box center [651, 285] width 1303 height 571
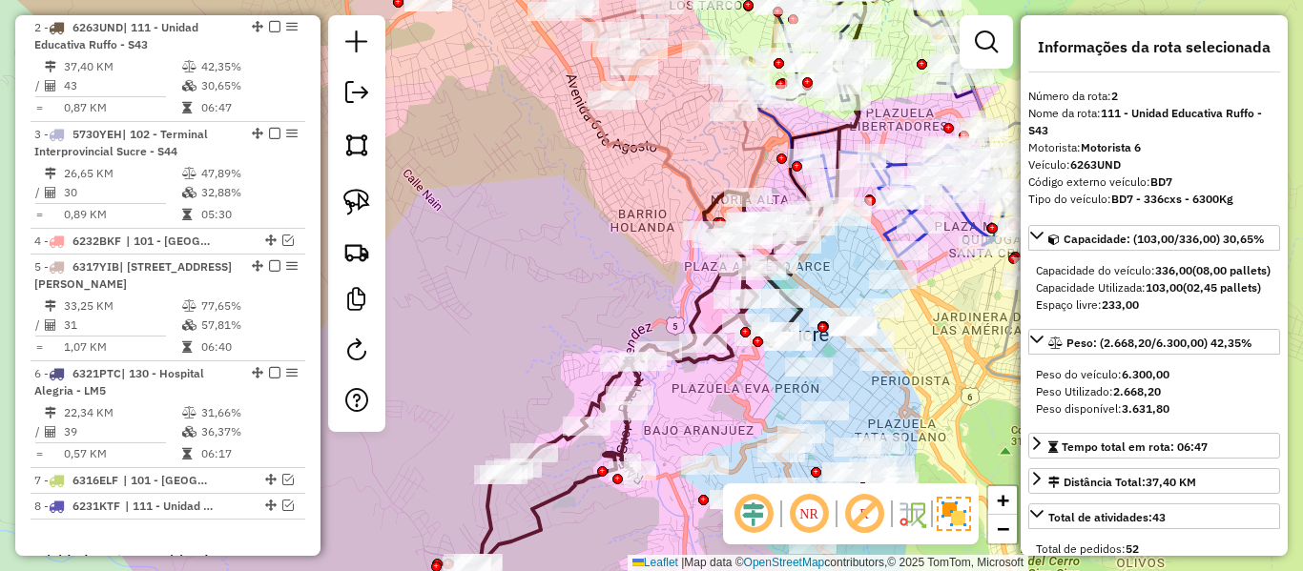
click at [727, 353] on icon at bounding box center [639, 379] width 347 height 375
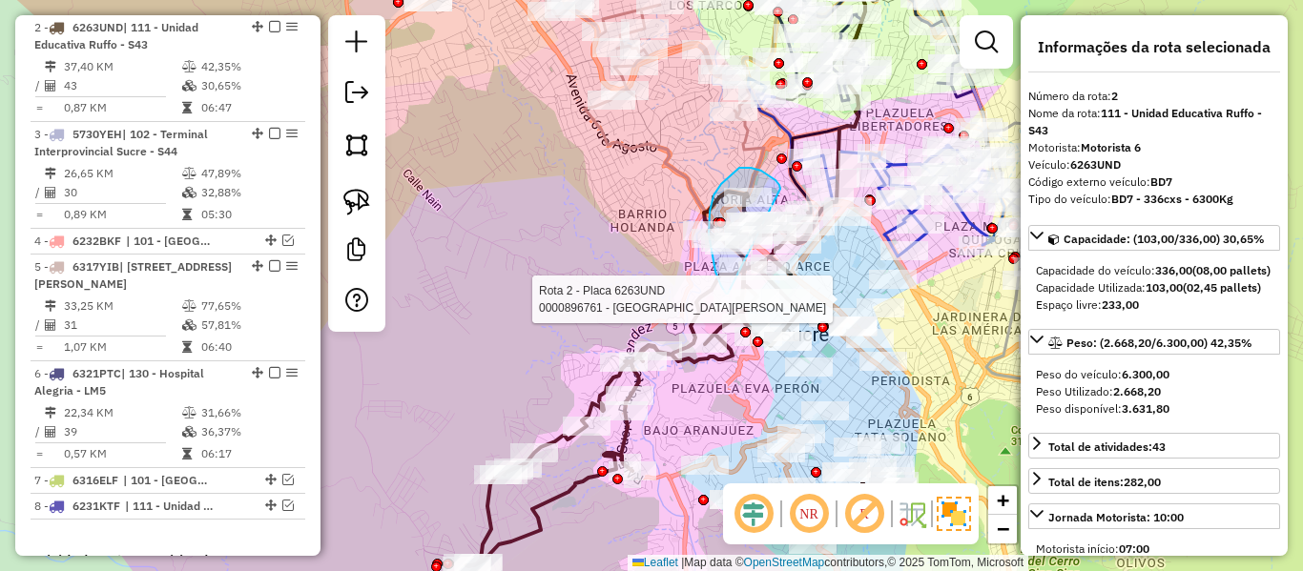
click at [732, 296] on div "Rota 2 - Placa 6263UND 0000913539 - T. JACQUELINE Rota 2 - Placa 6263UND 000089…" at bounding box center [651, 285] width 1303 height 571
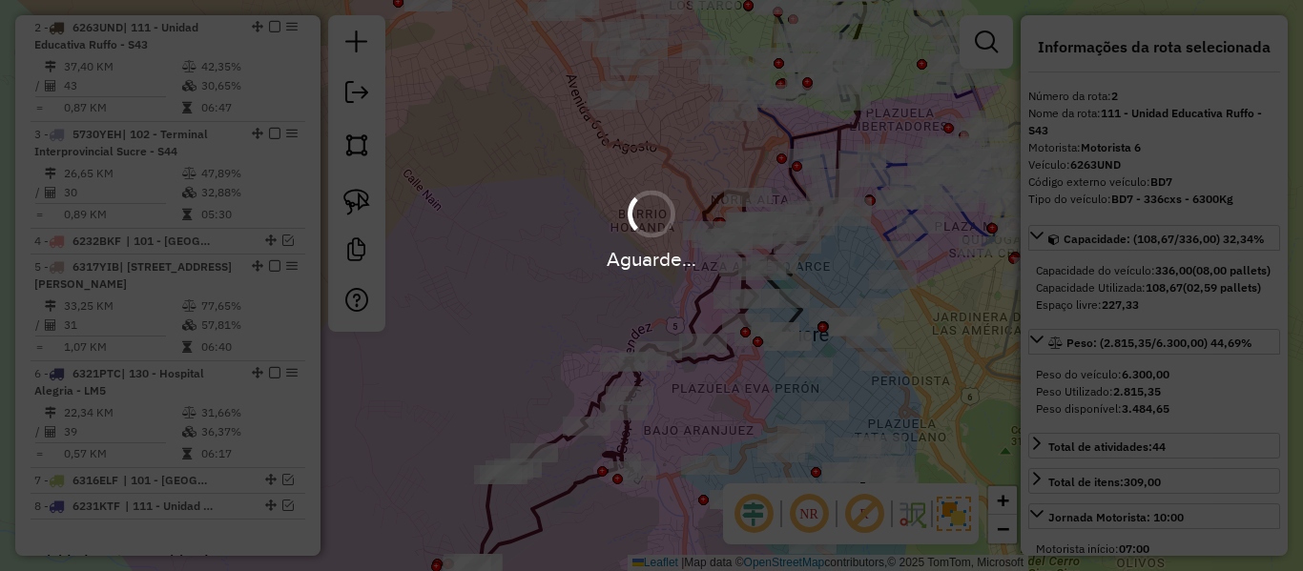
select select "**********"
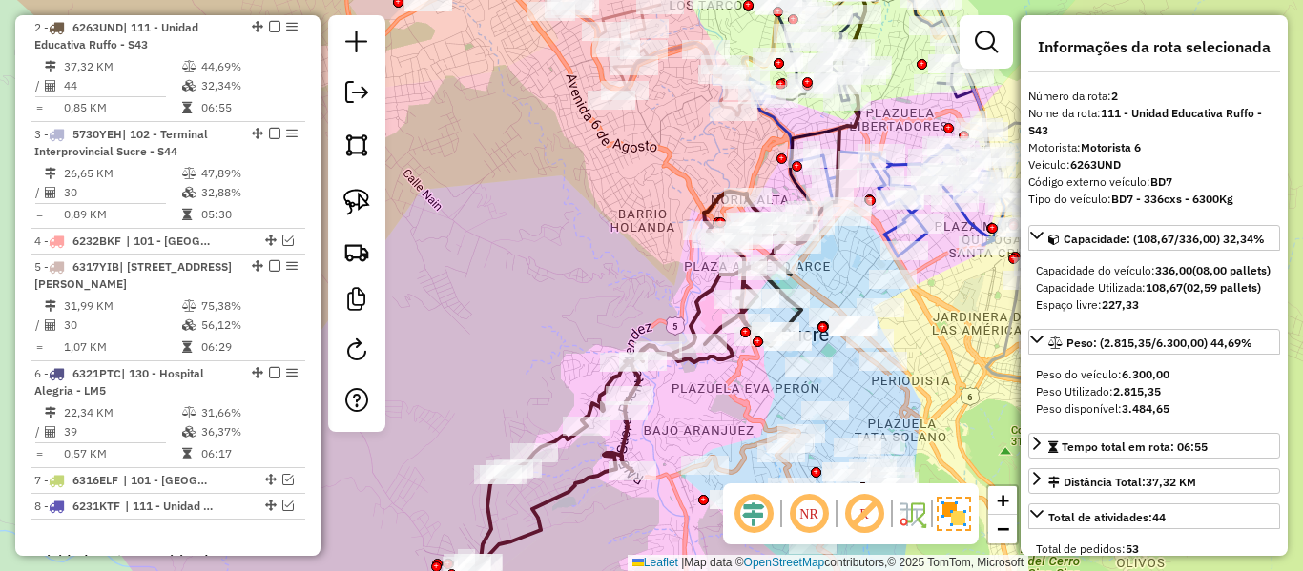
click at [698, 308] on icon at bounding box center [639, 379] width 347 height 375
click at [691, 304] on icon at bounding box center [639, 379] width 347 height 375
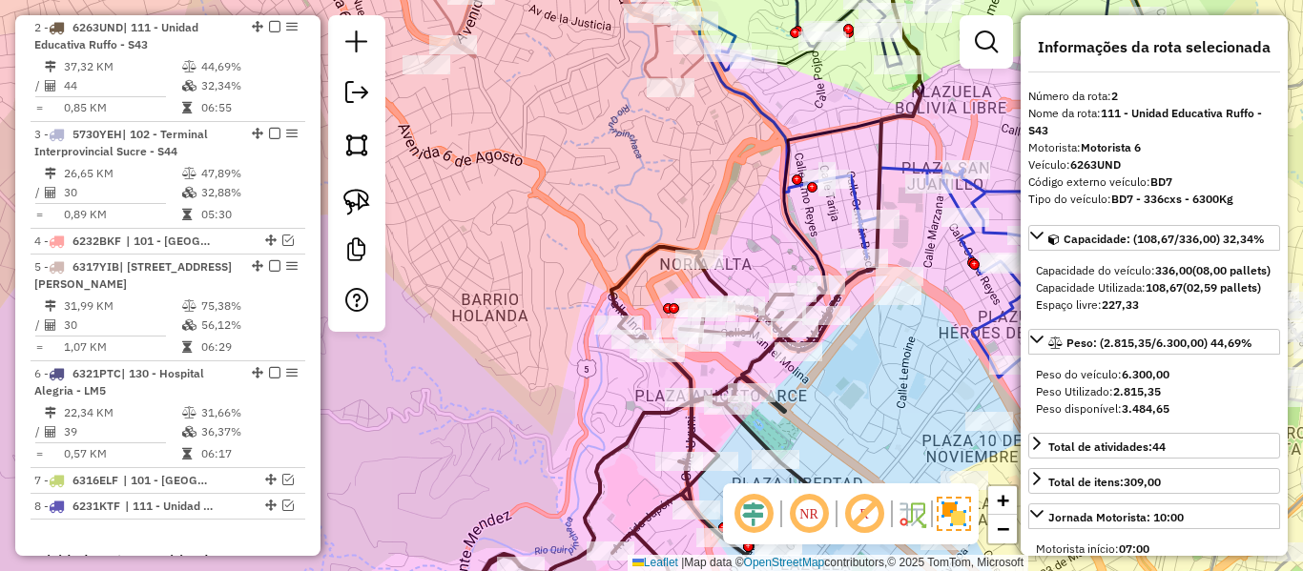
drag, startPoint x: 884, startPoint y: 96, endPoint x: 765, endPoint y: 165, distance: 137.6
click at [761, 154] on div "Janela de atendimento Grade de atendimento Capacidade Transportadoras Veículos …" at bounding box center [651, 285] width 1303 height 571
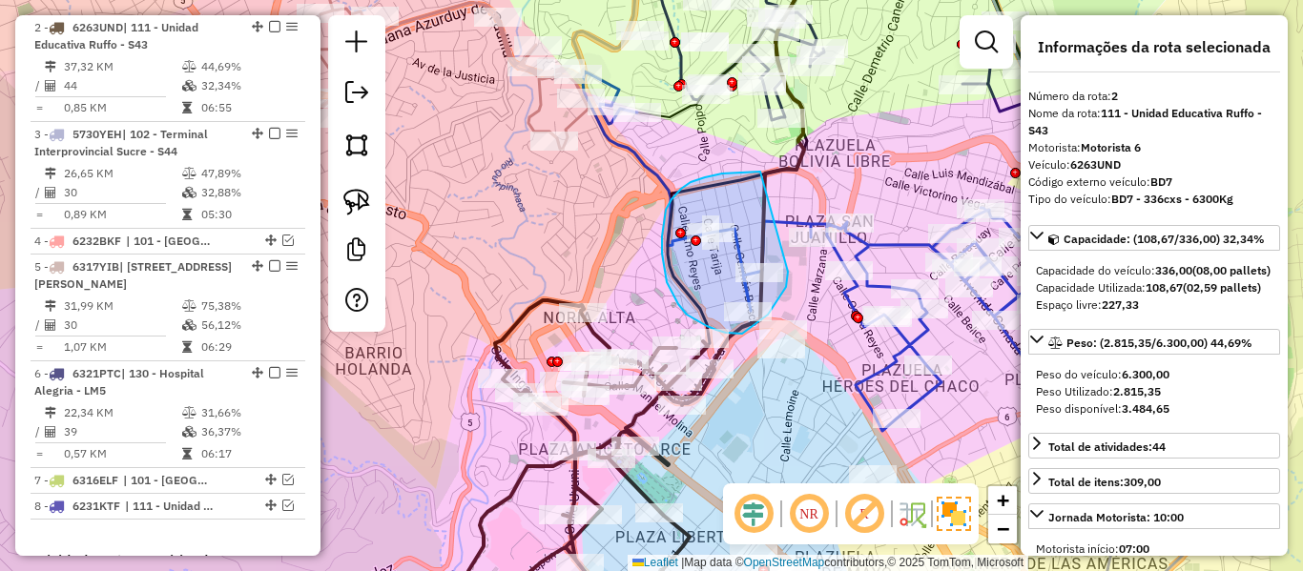
drag, startPoint x: 722, startPoint y: 174, endPoint x: 789, endPoint y: 253, distance: 103.6
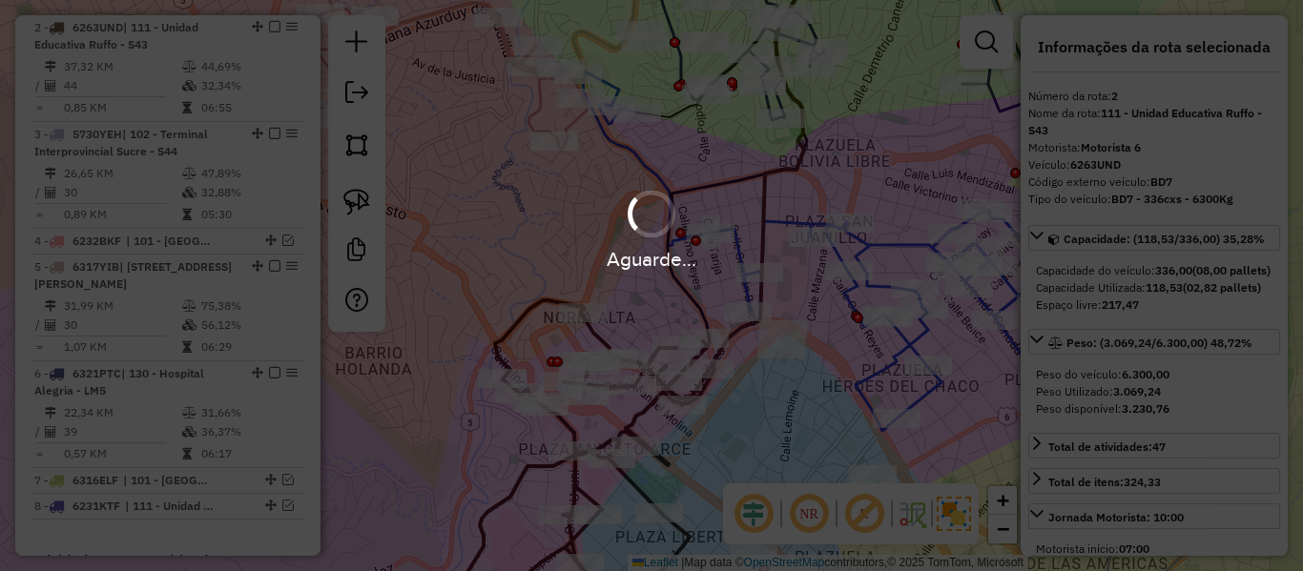
select select "**********"
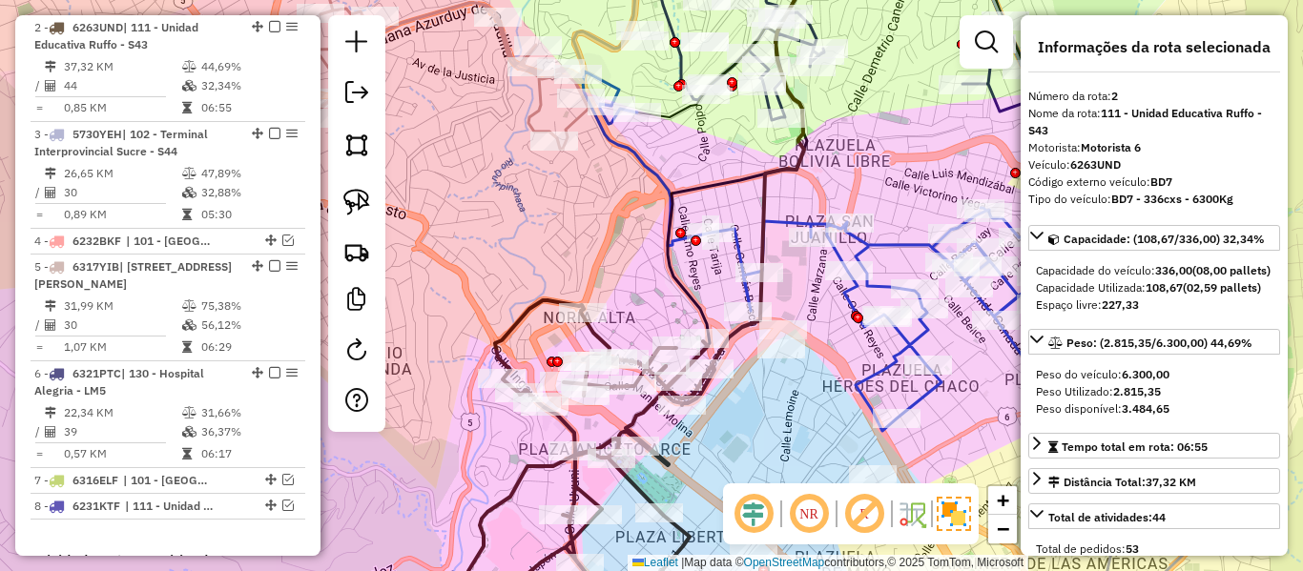
drag, startPoint x: 835, startPoint y: 132, endPoint x: 790, endPoint y: 270, distance: 145.4
click at [790, 270] on div "Janela de atendimento Grade de atendimento Capacidade Transportadoras Veículos …" at bounding box center [651, 285] width 1303 height 571
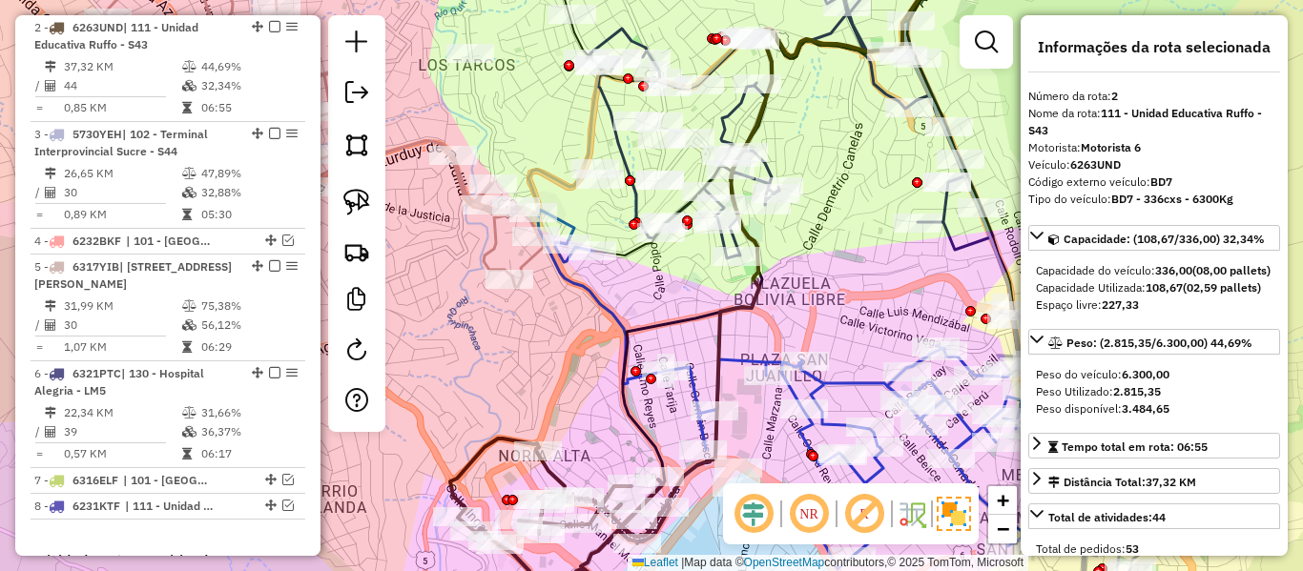
click at [801, 235] on div "Janela de atendimento Grade de atendimento Capacidade Transportadoras Veículos …" at bounding box center [651, 285] width 1303 height 571
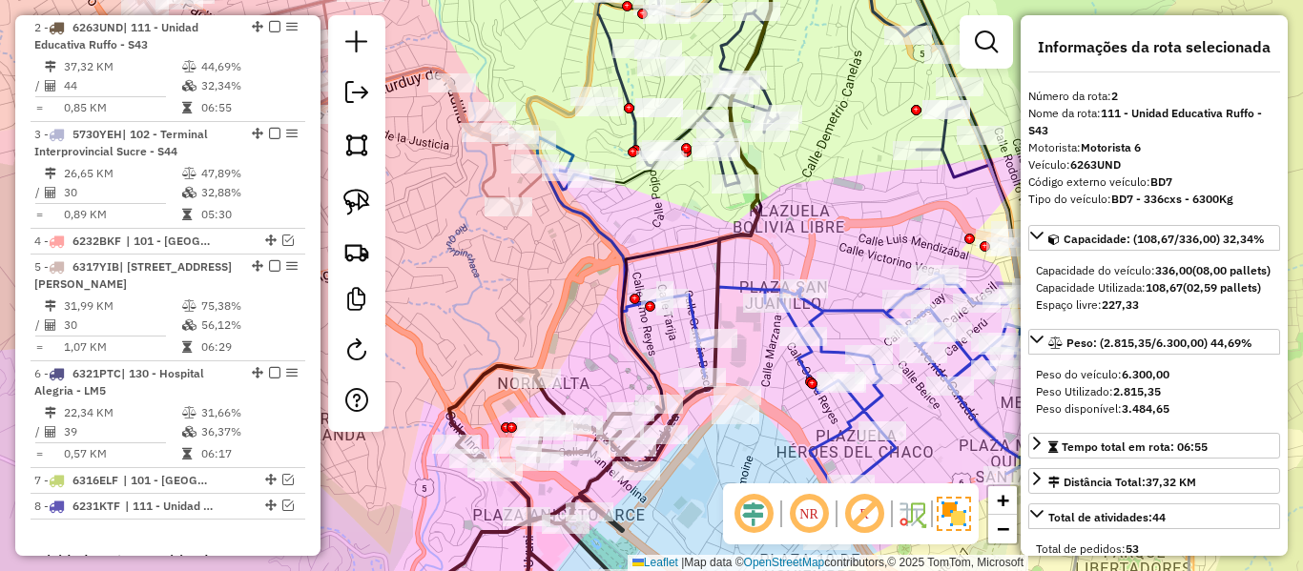
click at [558, 404] on icon at bounding box center [547, 497] width 241 height 262
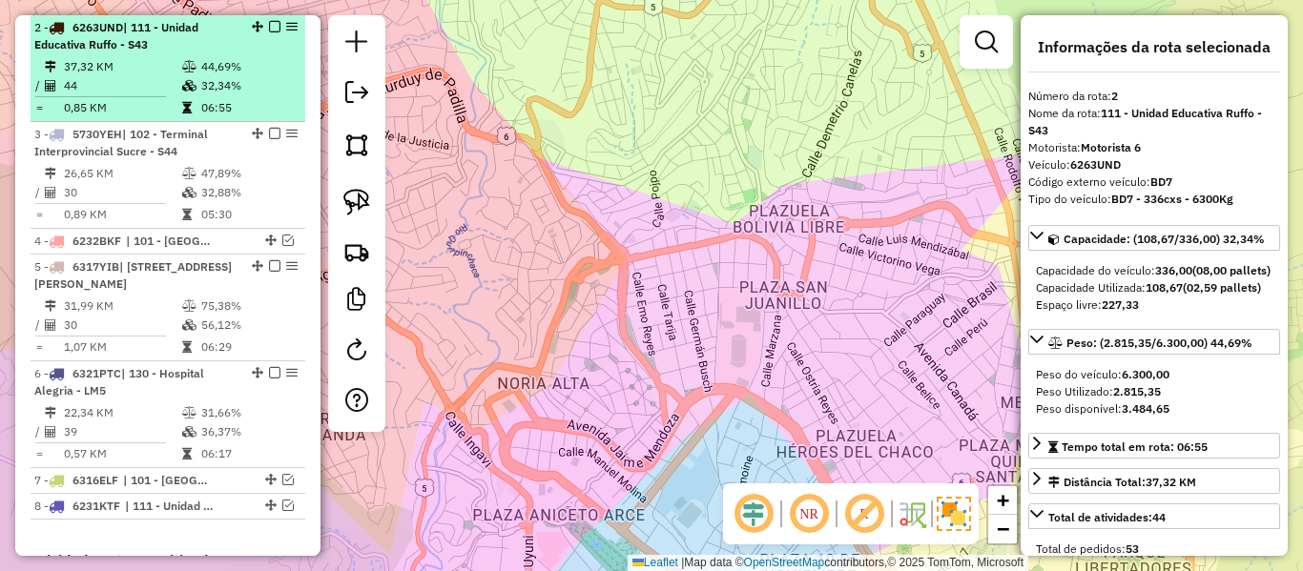
click at [128, 31] on span "| 111 - Unidad Educativa Ruffo - S43" at bounding box center [116, 35] width 164 height 31
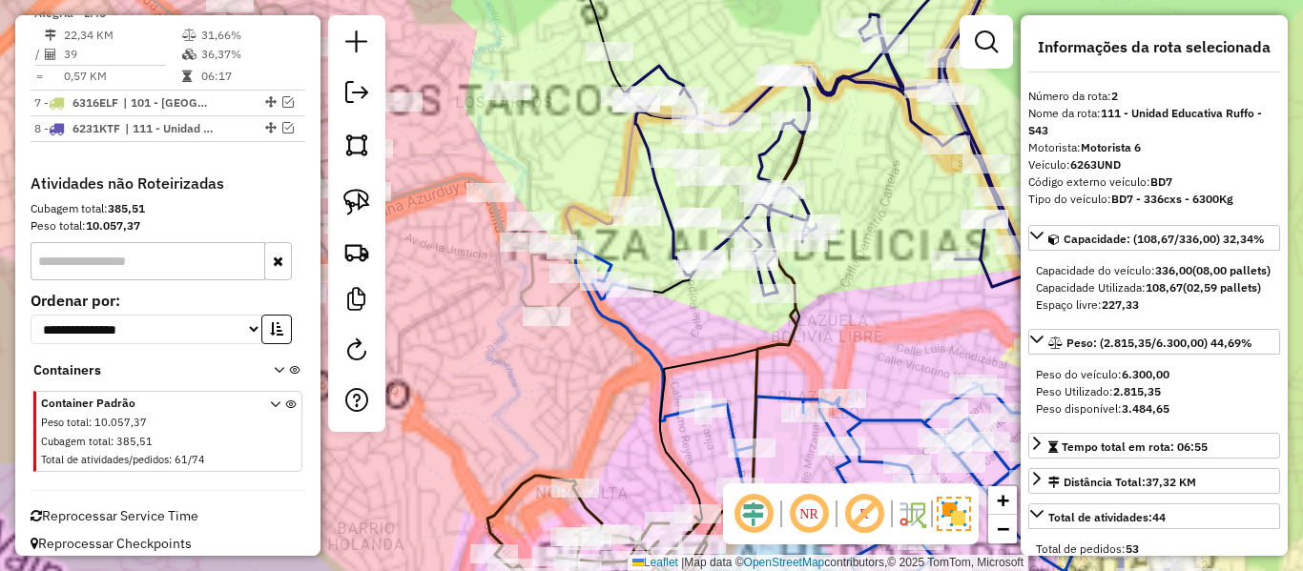
scroll to position [1250, 0]
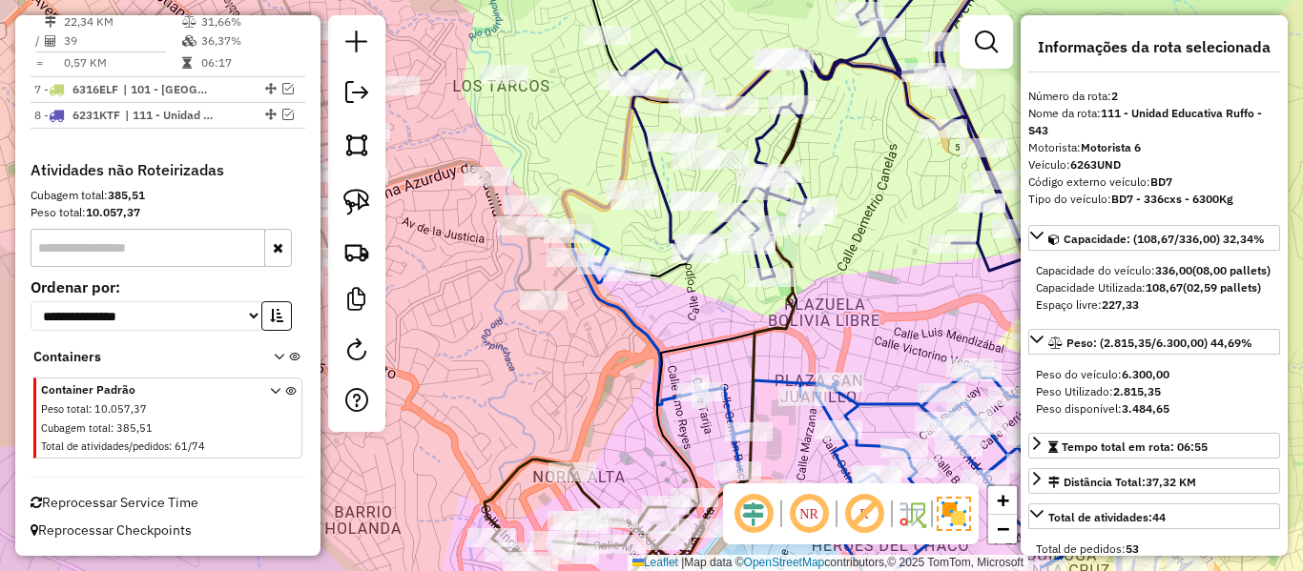
drag, startPoint x: 860, startPoint y: 330, endPoint x: 823, endPoint y: 276, distance: 65.4
click at [823, 276] on div "Janela de atendimento Grade de atendimento Capacidade Transportadoras Veículos …" at bounding box center [651, 285] width 1303 height 571
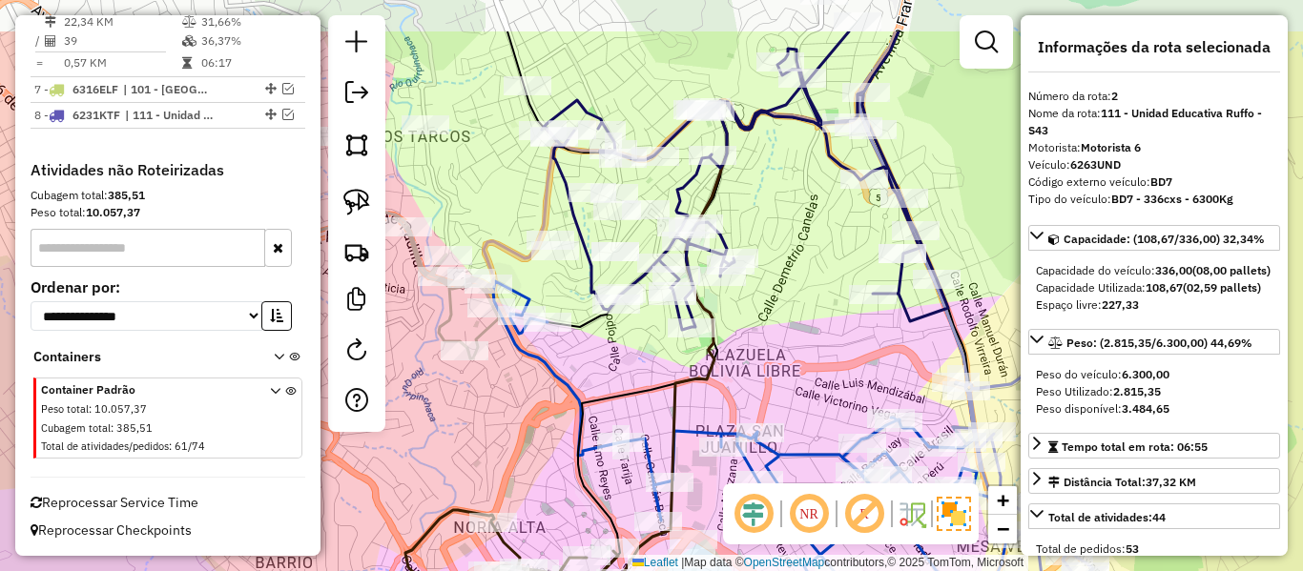
drag, startPoint x: 823, startPoint y: 259, endPoint x: 752, endPoint y: 280, distance: 74.3
click at [777, 348] on div "Janela de atendimento Grade de atendimento Capacidade Transportadoras Veículos …" at bounding box center [651, 285] width 1303 height 571
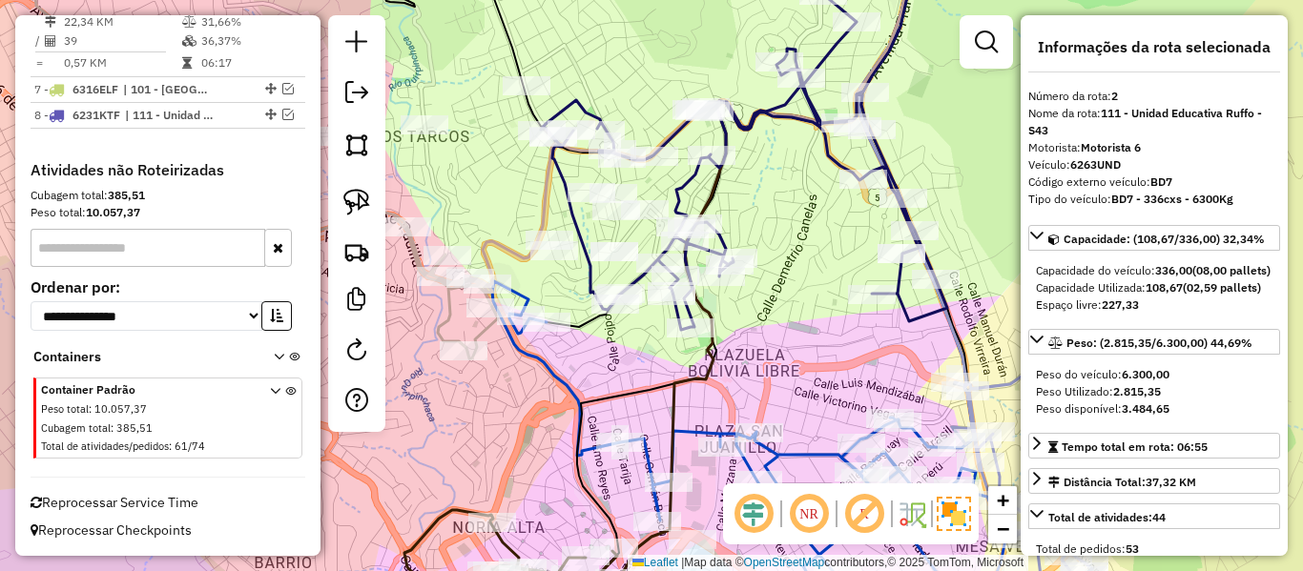
click at [682, 187] on icon at bounding box center [744, 136] width 406 height 387
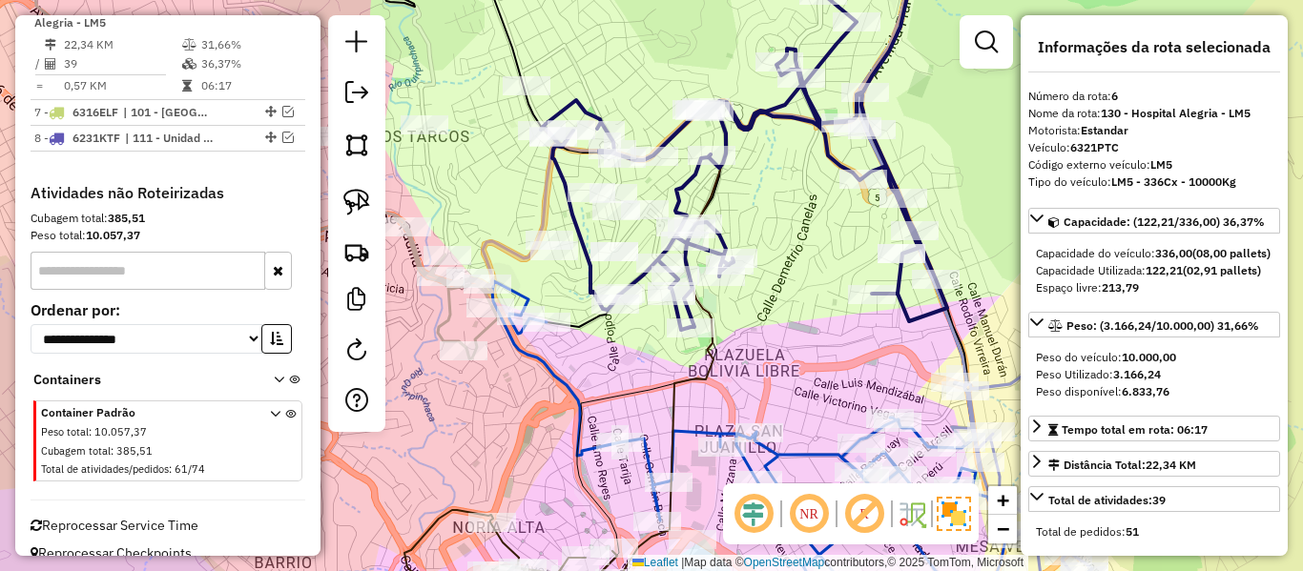
scroll to position [1205, 0]
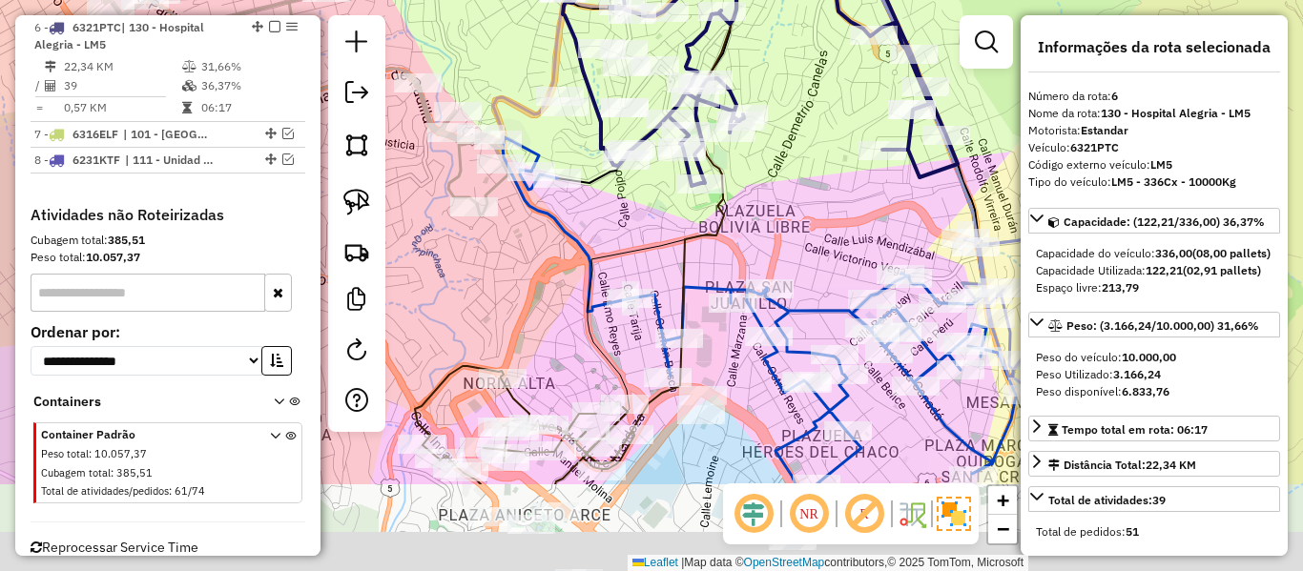
drag, startPoint x: 621, startPoint y: 251, endPoint x: 629, endPoint y: 199, distance: 52.1
click at [629, 199] on icon at bounding box center [765, 122] width 355 height 646
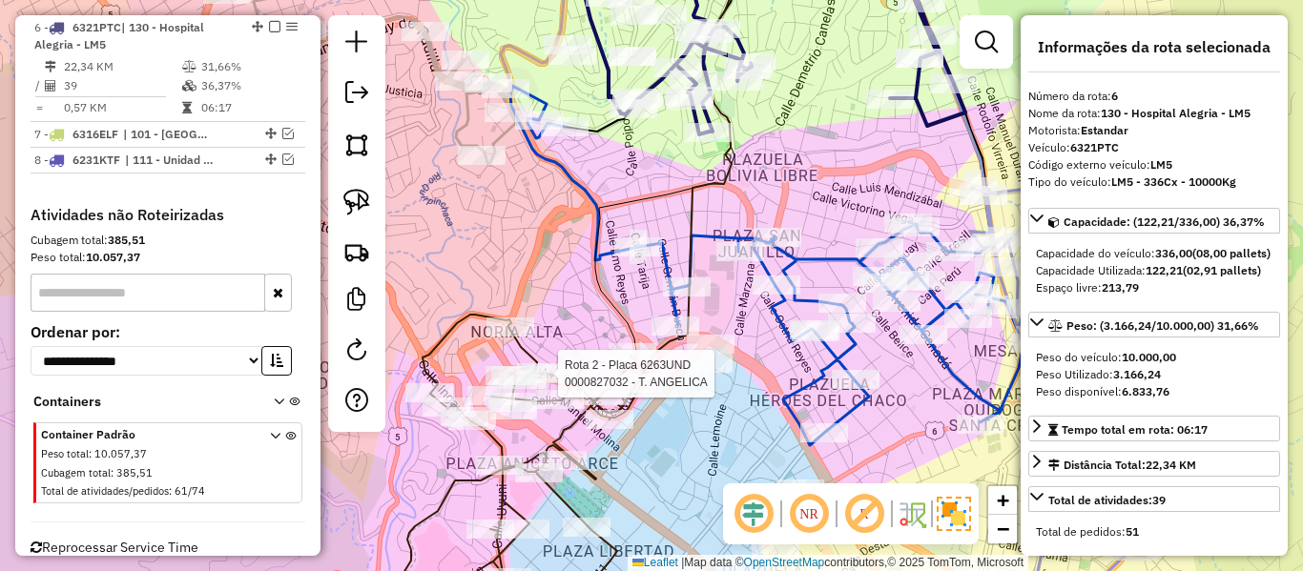
click at [525, 344] on icon at bounding box center [471, 472] width 341 height 314
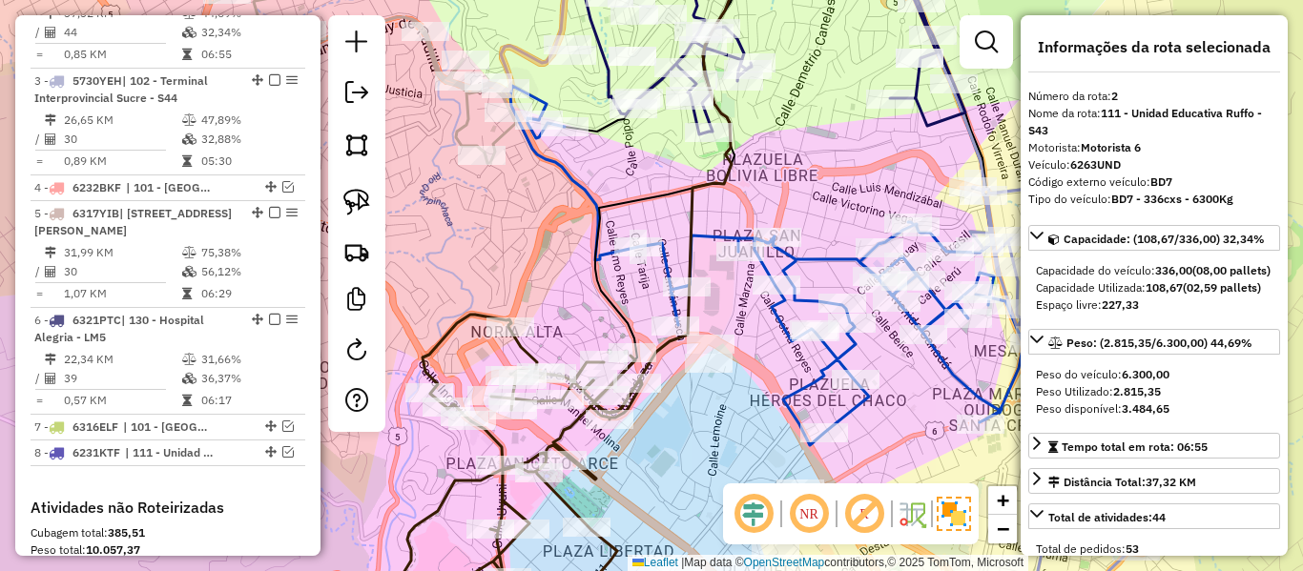
scroll to position [859, 0]
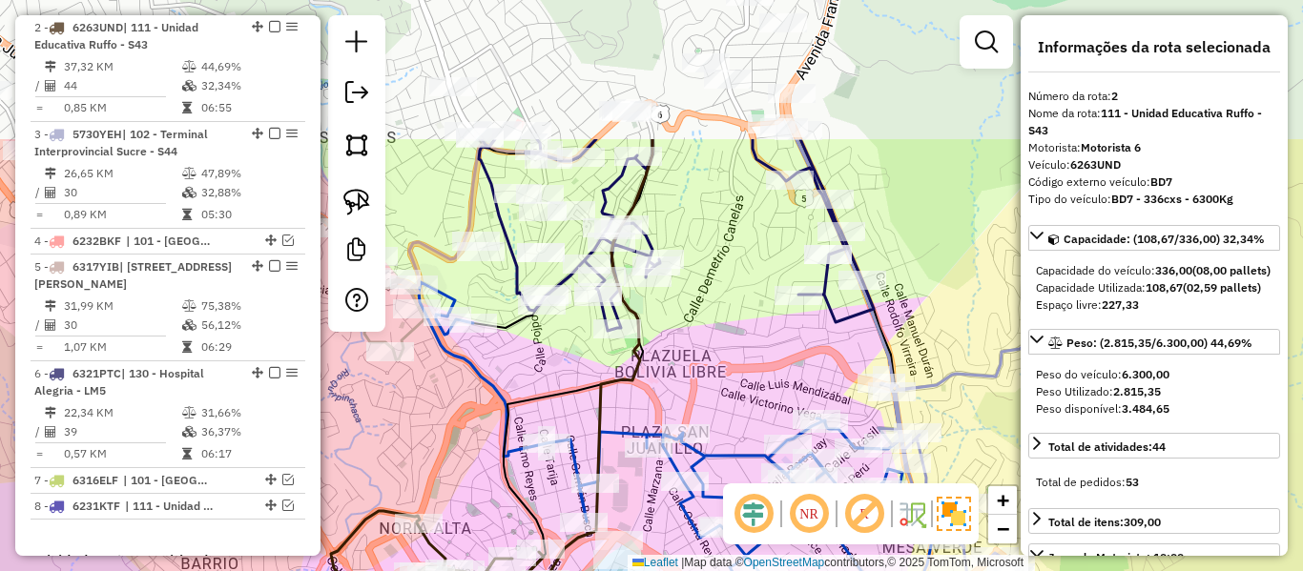
drag, startPoint x: 838, startPoint y: 145, endPoint x: 708, endPoint y: 334, distance: 229.2
click at [744, 348] on div "Janela de atendimento Grade de atendimento Capacidade Transportadoras Veículos …" at bounding box center [651, 285] width 1303 height 571
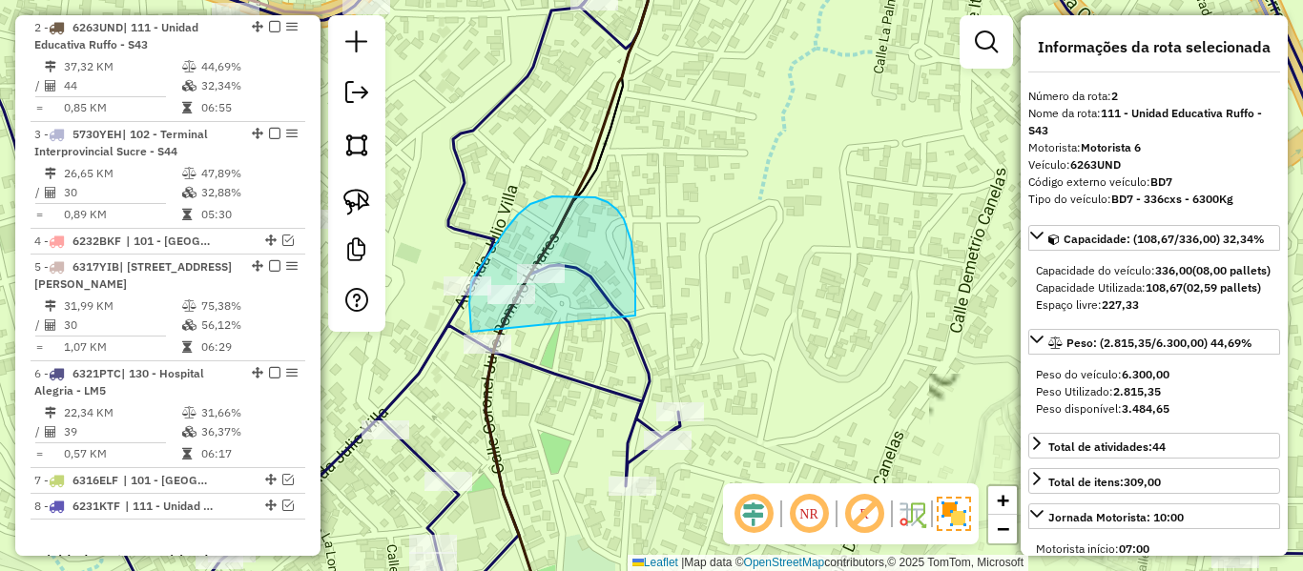
drag, startPoint x: 635, startPoint y: 316, endPoint x: 471, endPoint y: 371, distance: 173.2
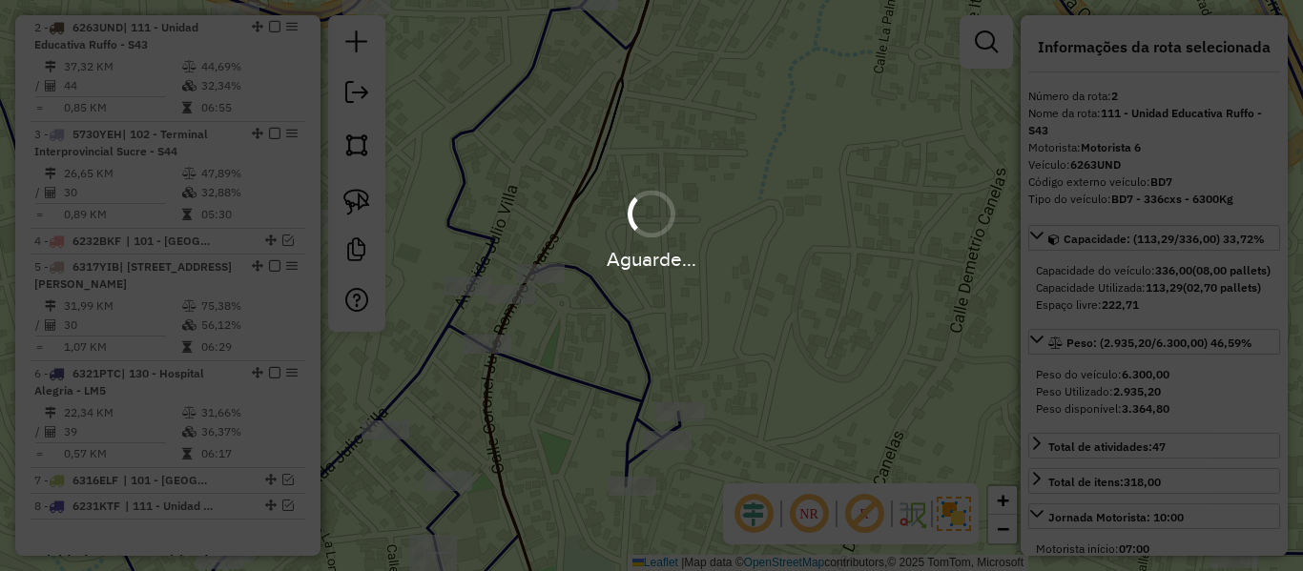
select select "**********"
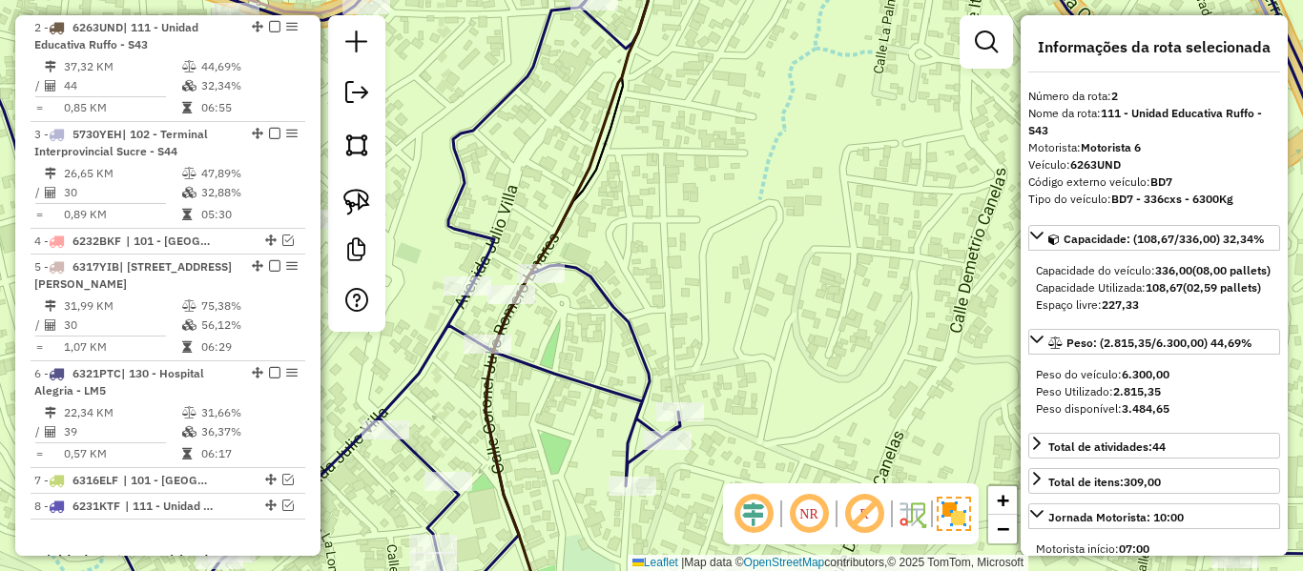
drag, startPoint x: 606, startPoint y: 414, endPoint x: 574, endPoint y: 512, distance: 103.2
click at [574, 512] on div "Janela de atendimento Grade de atendimento Capacidade Transportadoras Veículos …" at bounding box center [651, 285] width 1303 height 571
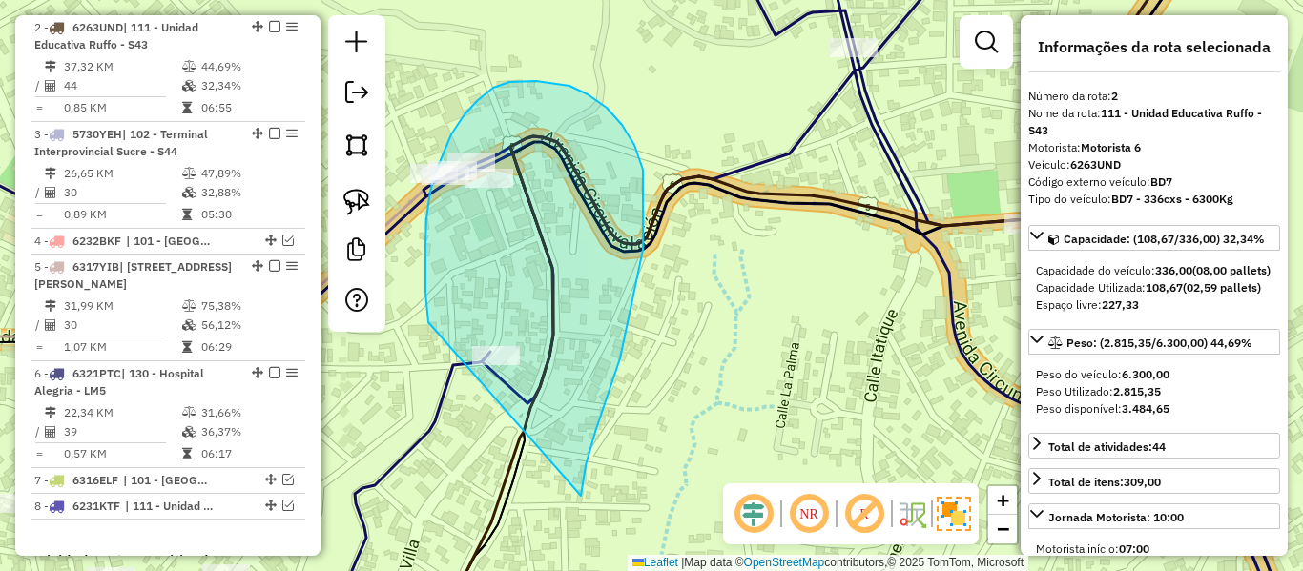
drag, startPoint x: 581, startPoint y: 496, endPoint x: 477, endPoint y: 386, distance: 151.2
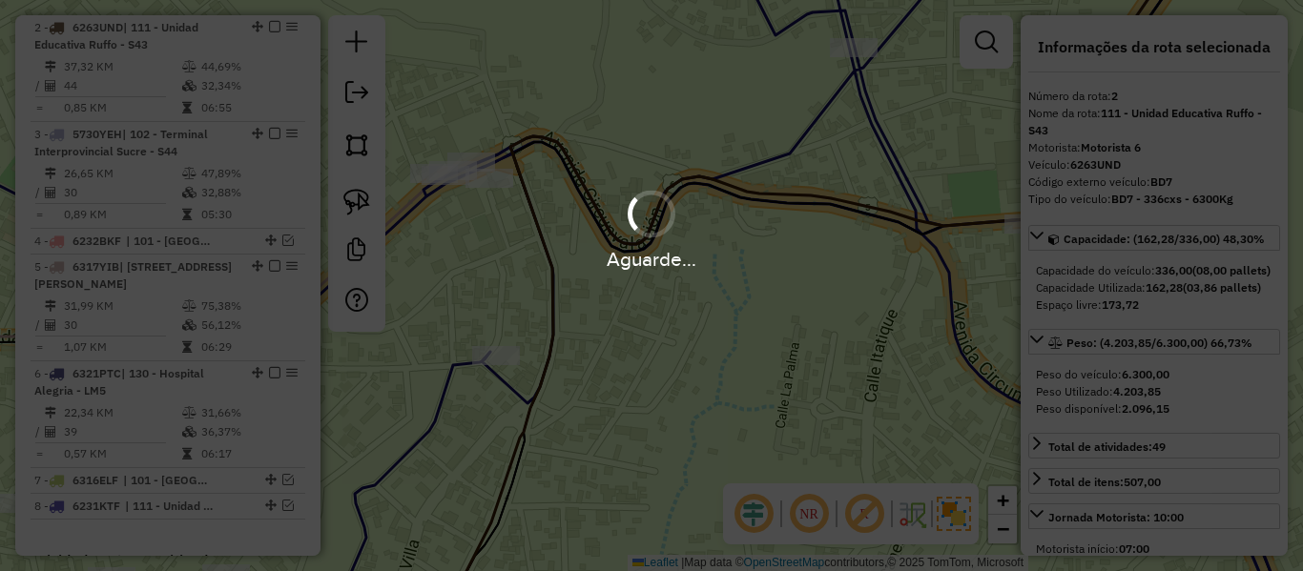
select select "**********"
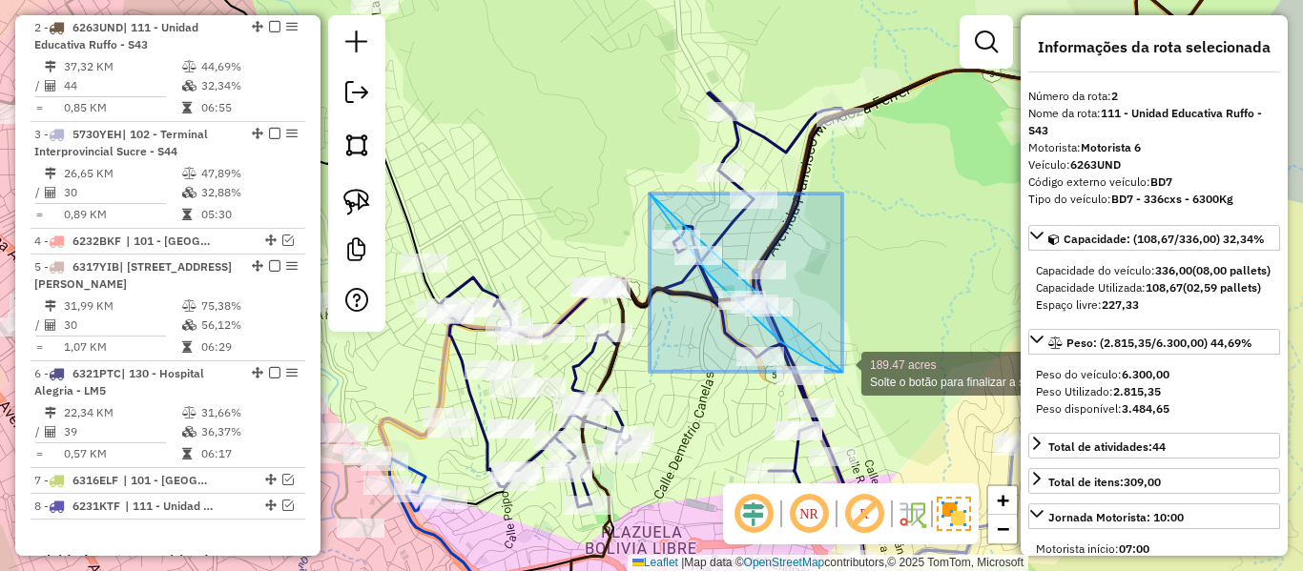
drag, startPoint x: 650, startPoint y: 194, endPoint x: 842, endPoint y: 372, distance: 262.6
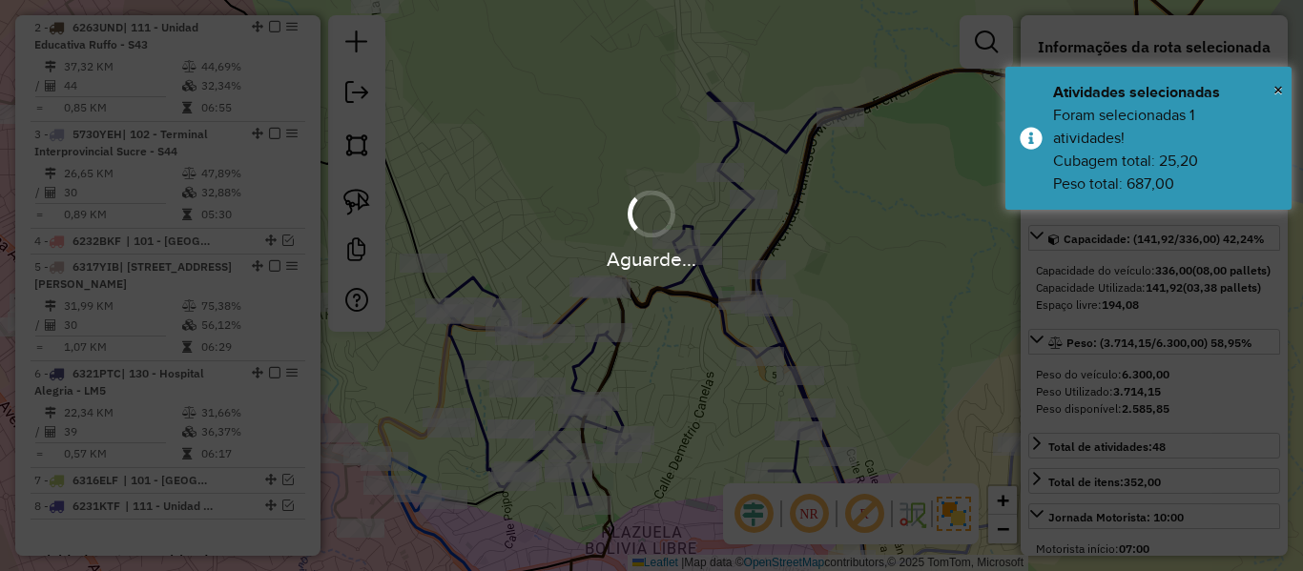
select select "**********"
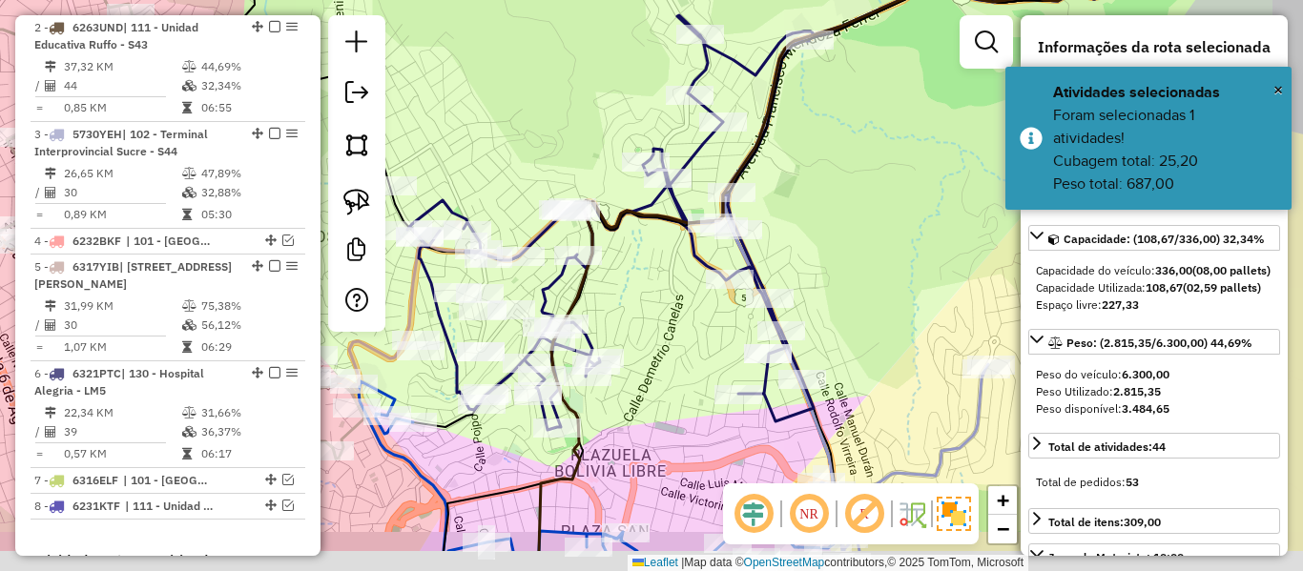
drag, startPoint x: 835, startPoint y: 320, endPoint x: 798, endPoint y: 244, distance: 83.6
click at [798, 244] on div "Janela de atendimento Grade de atendimento Capacidade Transportadoras Veículos …" at bounding box center [651, 285] width 1303 height 571
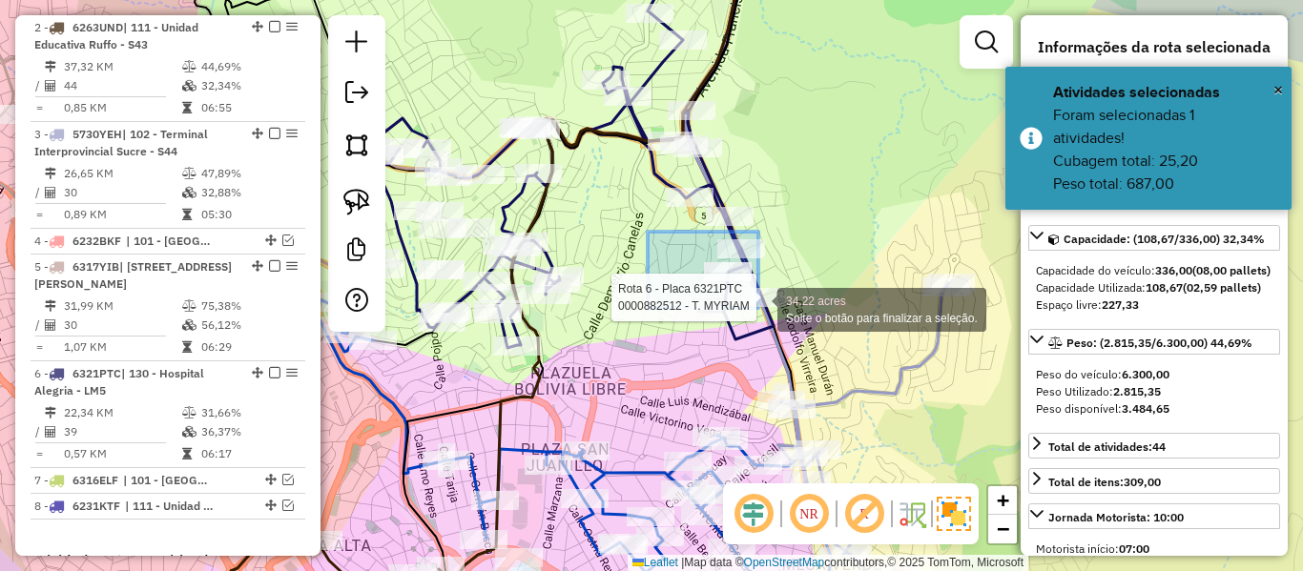
drag, startPoint x: 648, startPoint y: 232, endPoint x: 798, endPoint y: 324, distance: 176.9
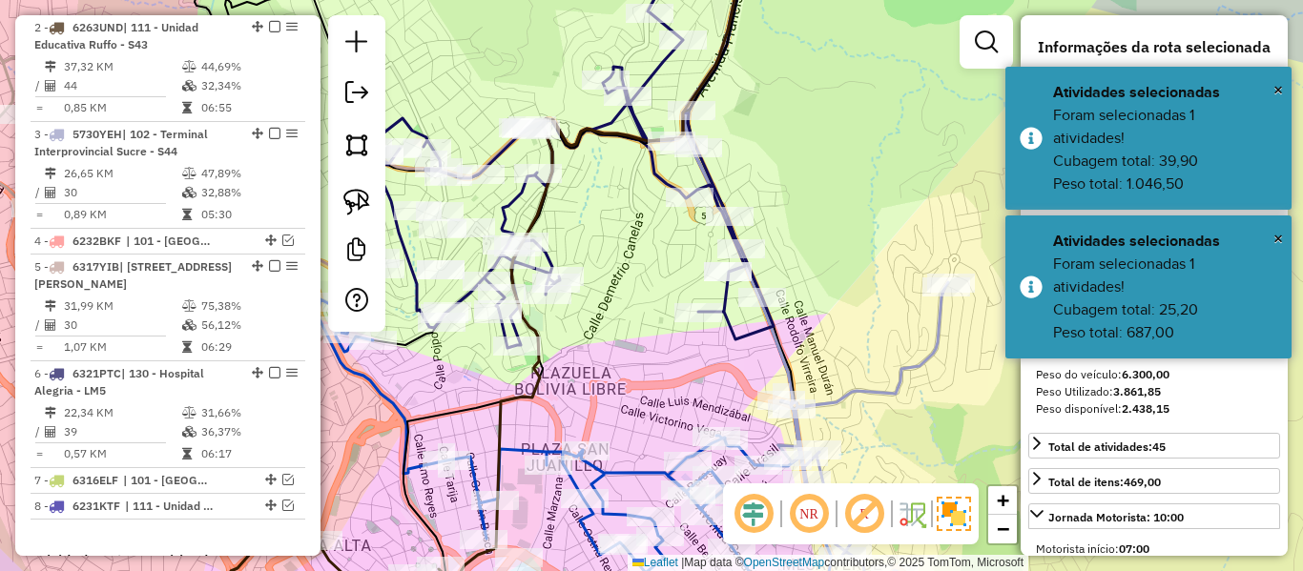
select select "**********"
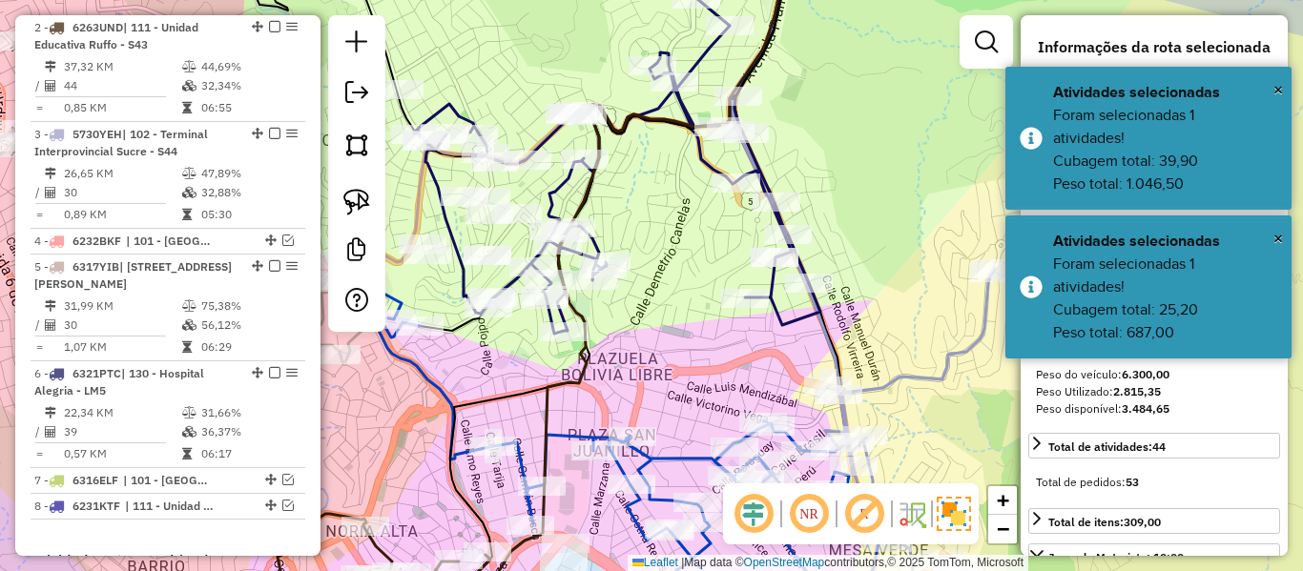
drag, startPoint x: 620, startPoint y: 292, endPoint x: 681, endPoint y: 277, distance: 62.9
click at [680, 276] on div "Janela de atendimento Grade de atendimento Capacidade Transportadoras Veículos …" at bounding box center [651, 285] width 1303 height 571
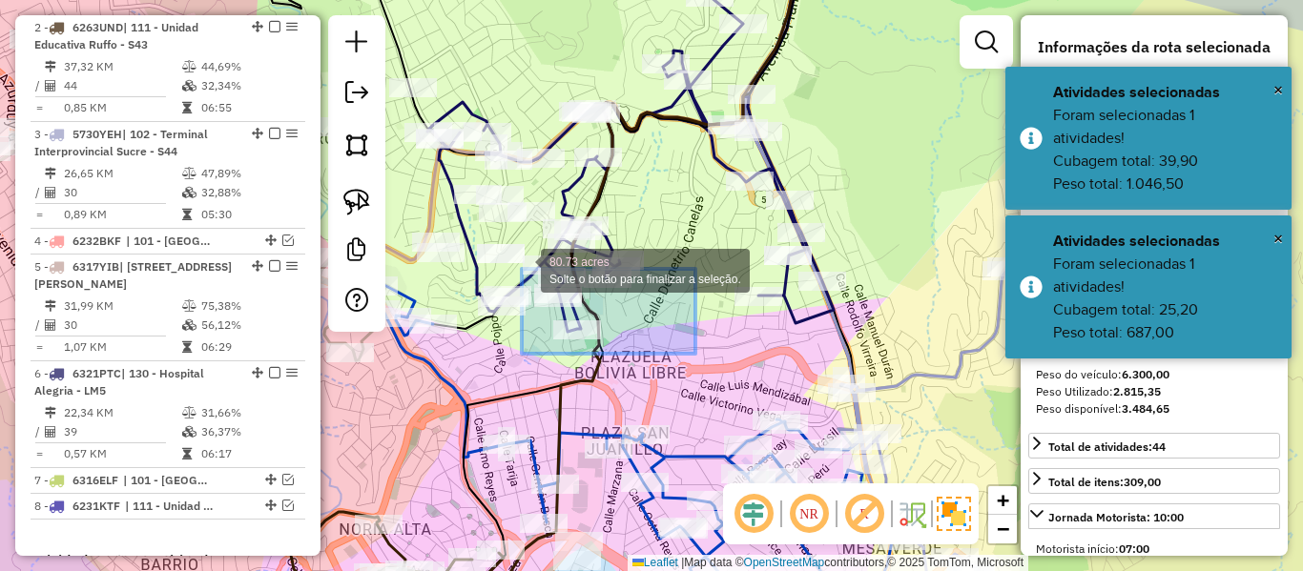
drag, startPoint x: 614, startPoint y: 292, endPoint x: 513, endPoint y: 276, distance: 102.4
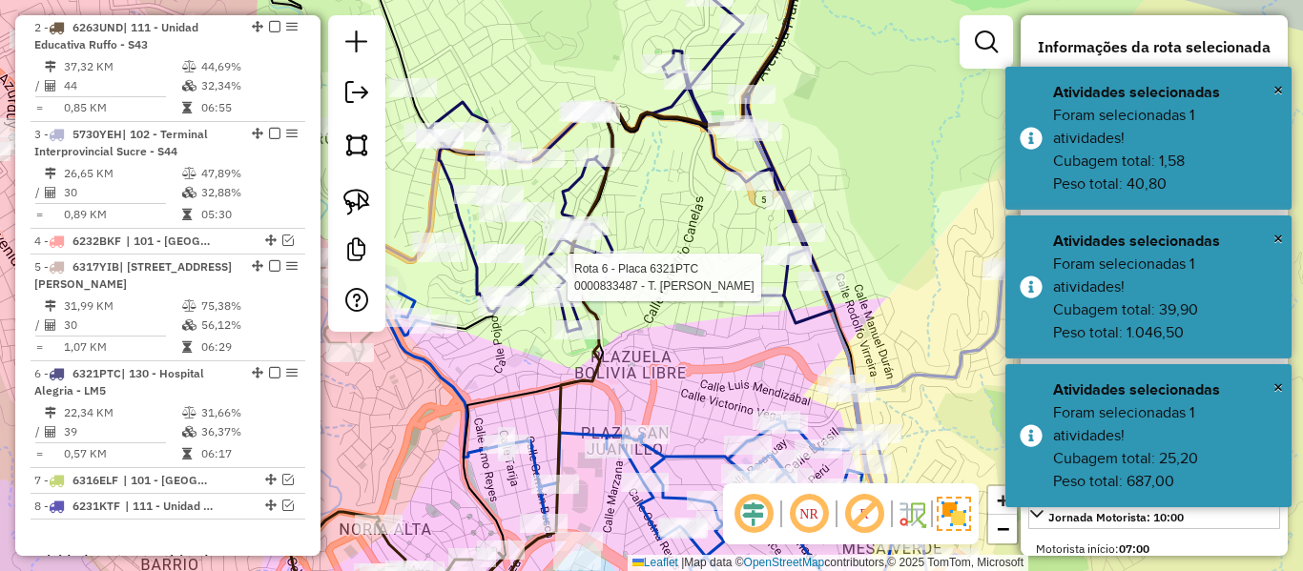
select select "**********"
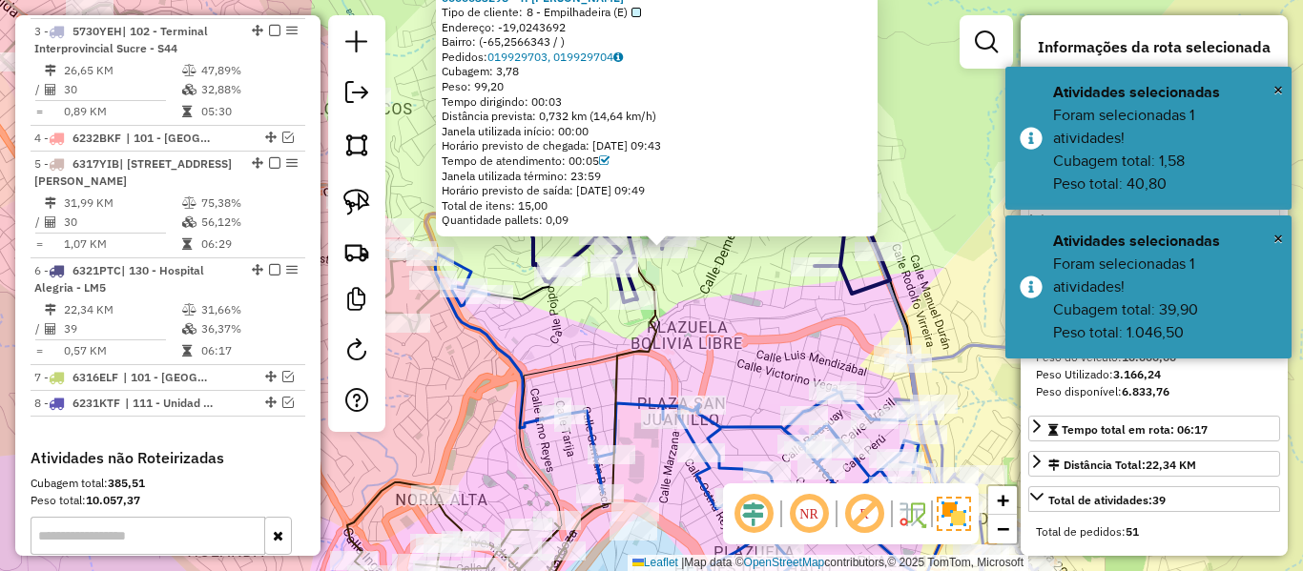
drag, startPoint x: 696, startPoint y: 305, endPoint x: 741, endPoint y: 212, distance: 103.7
click at [741, 213] on div "Rota 6 - Placa 6321PTC 0000033298 - T. EVA 0000033298 - T. EVA Tipo de cliente:…" at bounding box center [651, 285] width 1303 height 571
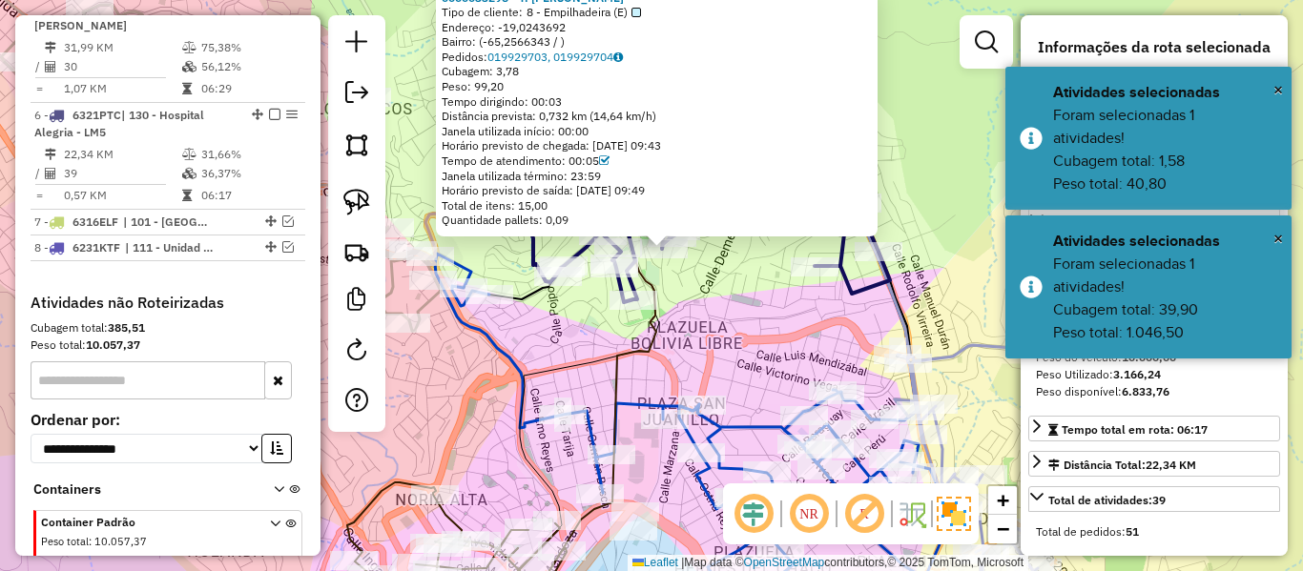
scroll to position [1205, 0]
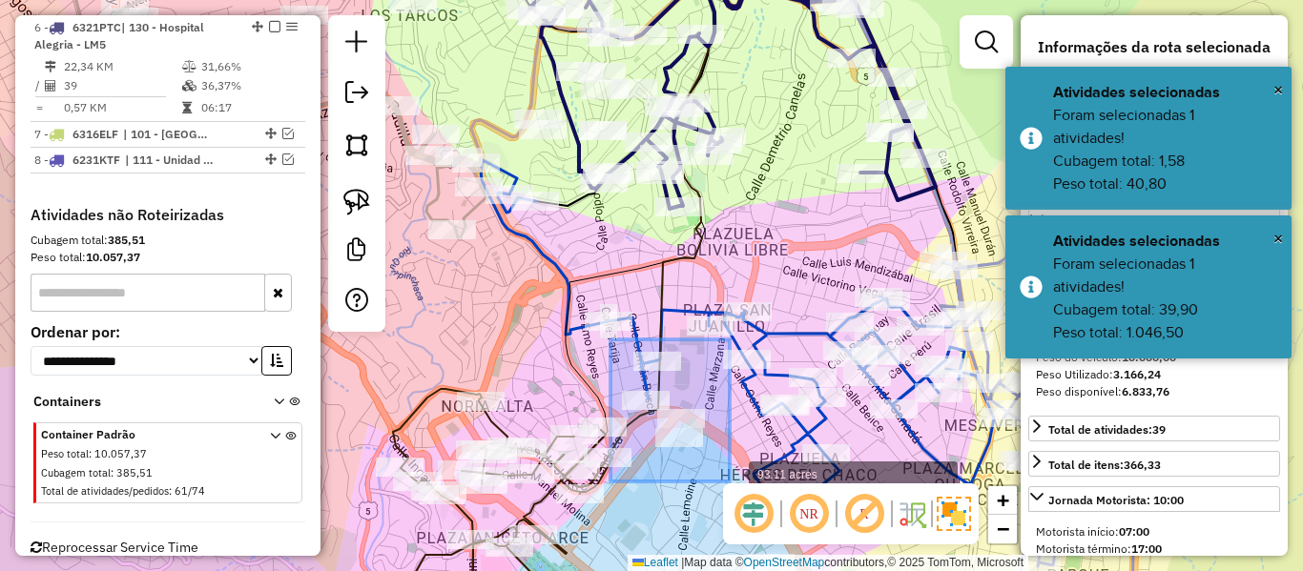
drag, startPoint x: 611, startPoint y: 340, endPoint x: 730, endPoint y: 482, distance: 185.5
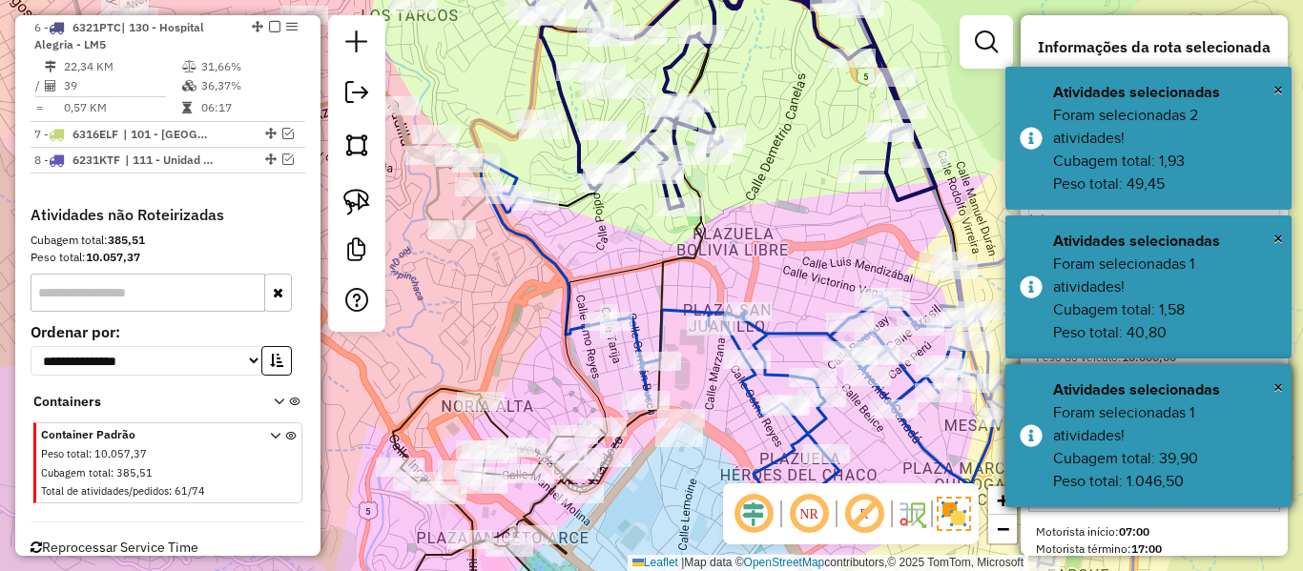
select select "**********"
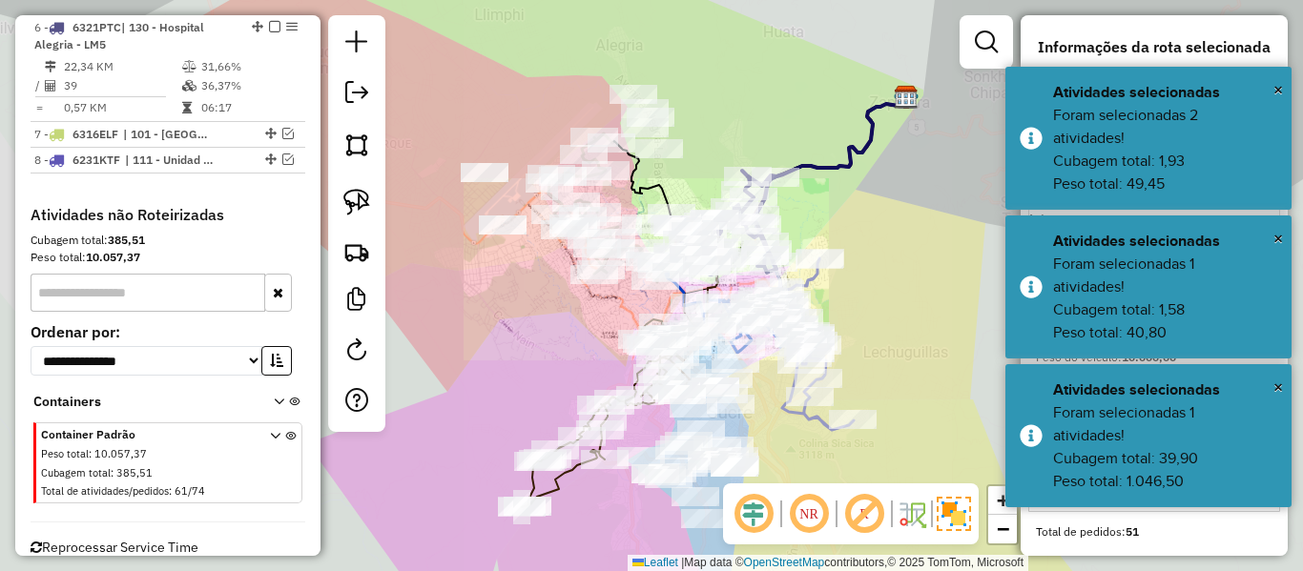
click at [619, 320] on div "Janela de atendimento Grade de atendimento Capacidade Transportadoras Veículos …" at bounding box center [651, 285] width 1303 height 571
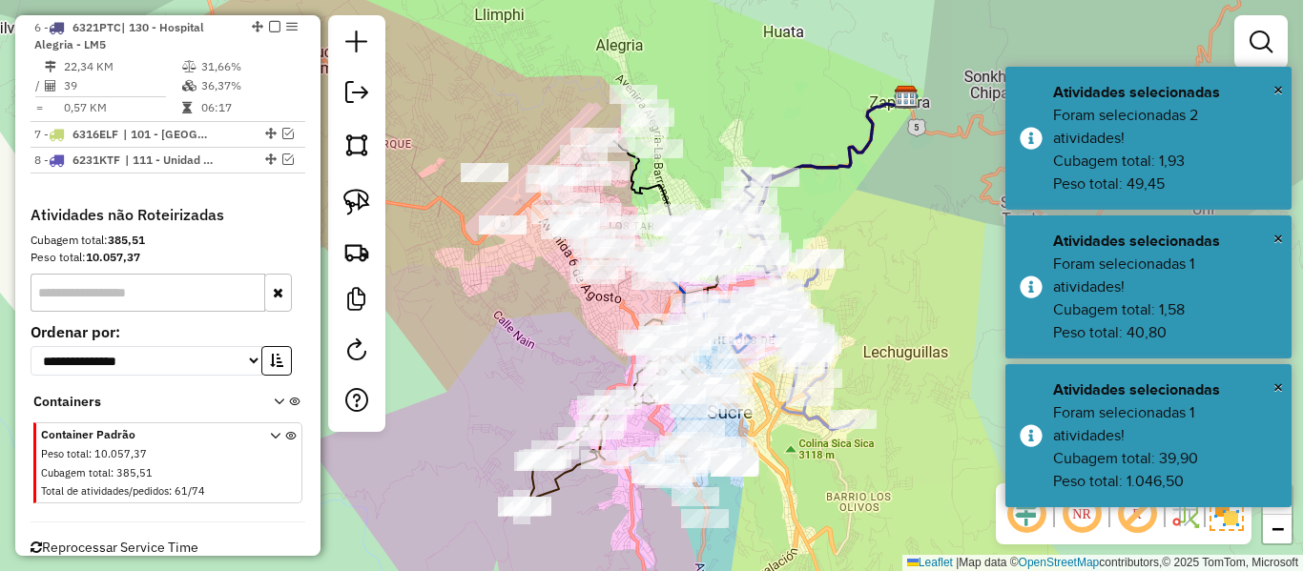
drag, startPoint x: 588, startPoint y: 339, endPoint x: 638, endPoint y: 386, distance: 69.5
click at [638, 386] on div "Janela de atendimento Grade de atendimento Capacidade Transportadoras Veículos …" at bounding box center [651, 285] width 1303 height 571
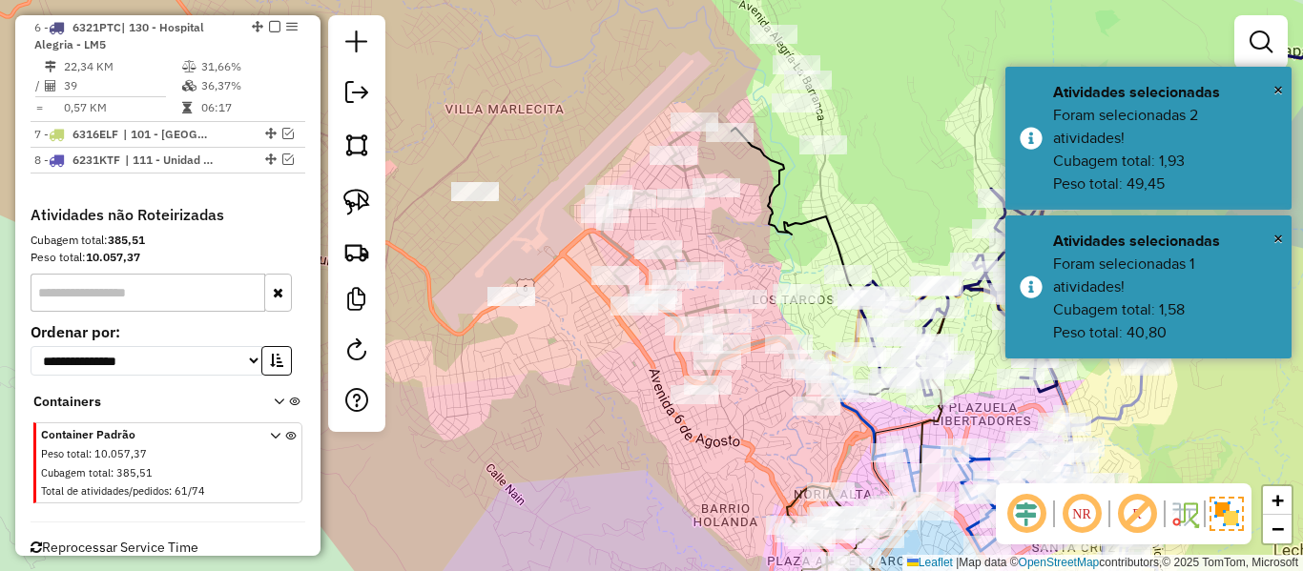
drag, startPoint x: 590, startPoint y: 331, endPoint x: 618, endPoint y: 321, distance: 30.2
click at [611, 334] on div "Janela de atendimento Grade de atendimento Capacidade Transportadoras Veículos …" at bounding box center [651, 285] width 1303 height 571
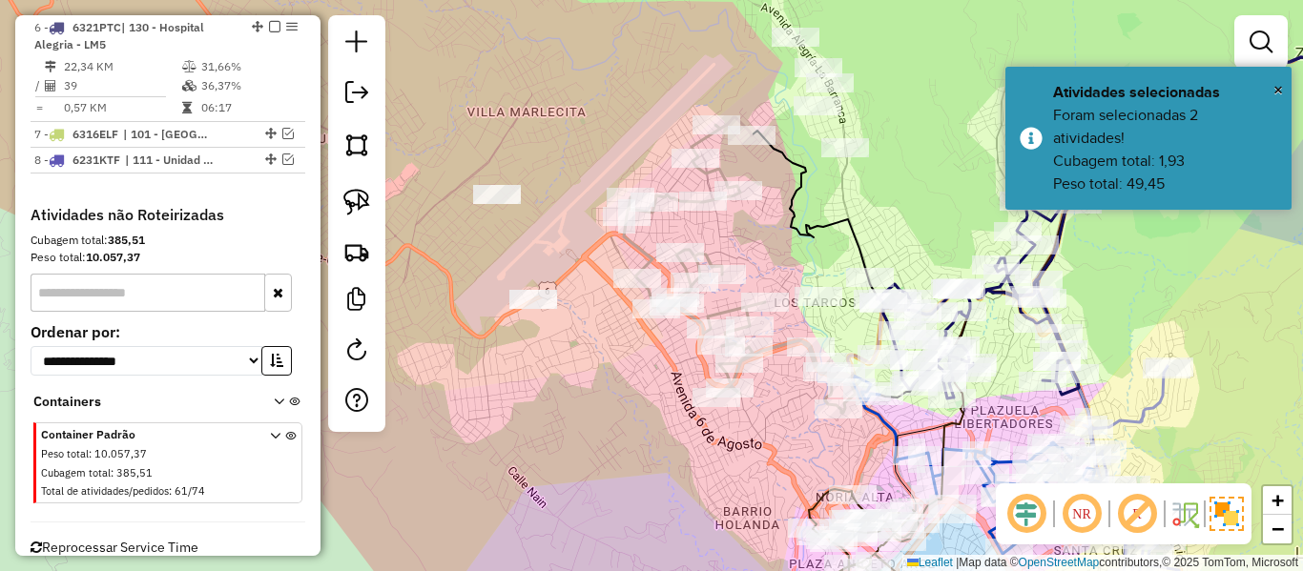
click at [642, 248] on icon at bounding box center [740, 265] width 232 height 296
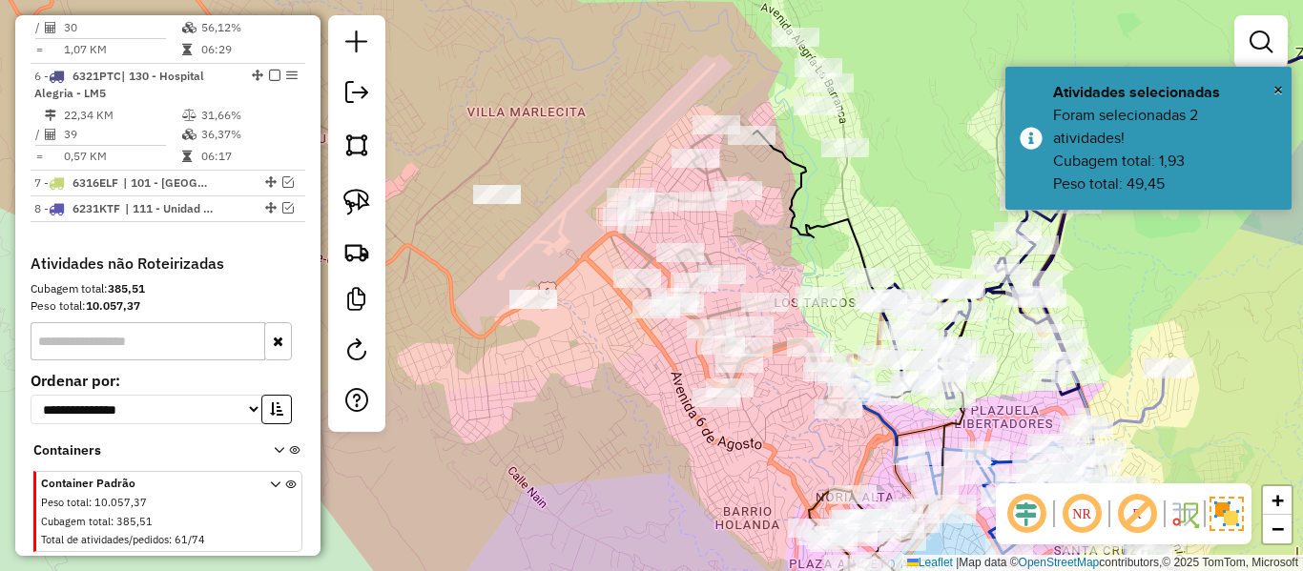
select select "**********"
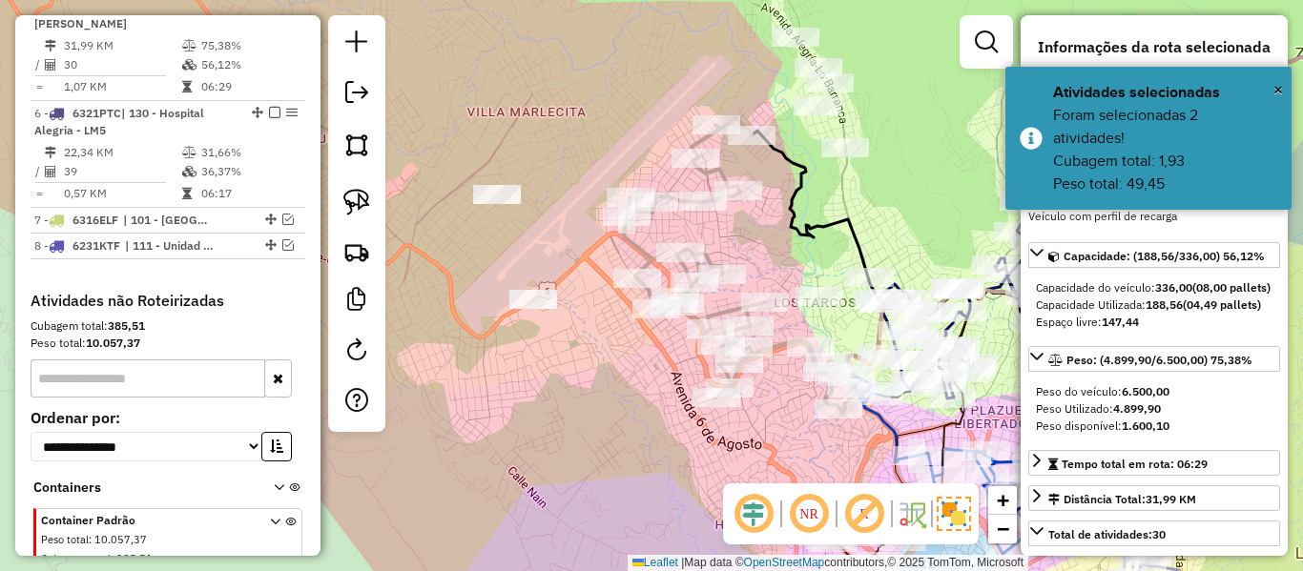
scroll to position [1098, 0]
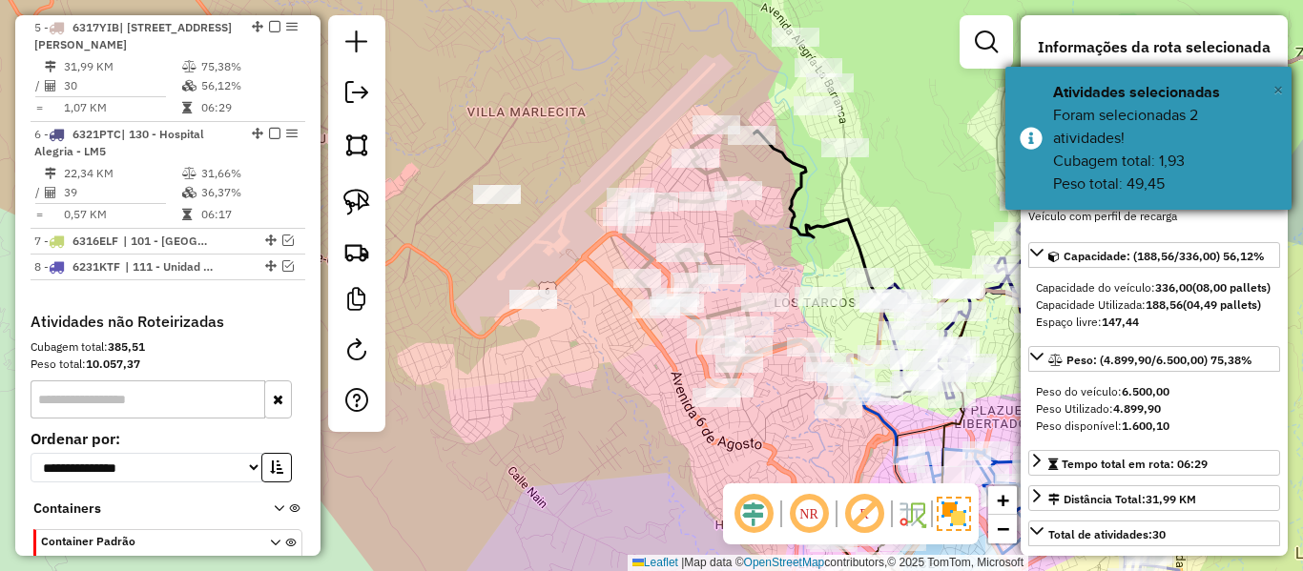
click at [1278, 85] on span "×" at bounding box center [1279, 89] width 10 height 21
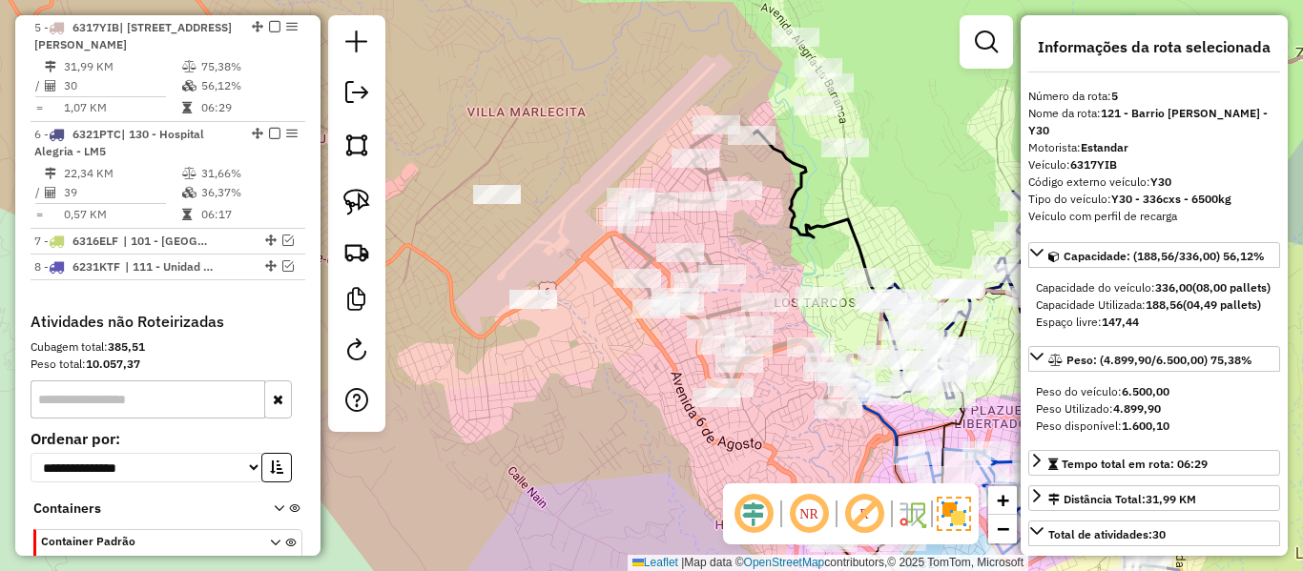
click at [646, 250] on icon at bounding box center [740, 265] width 232 height 296
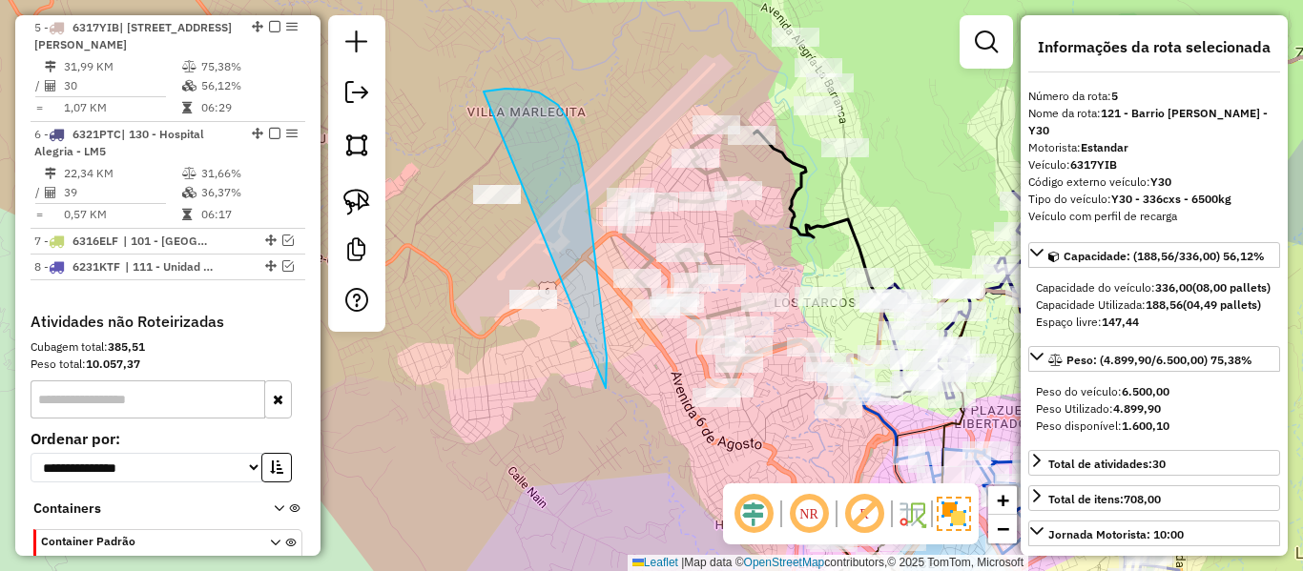
drag, startPoint x: 606, startPoint y: 388, endPoint x: 512, endPoint y: 403, distance: 94.6
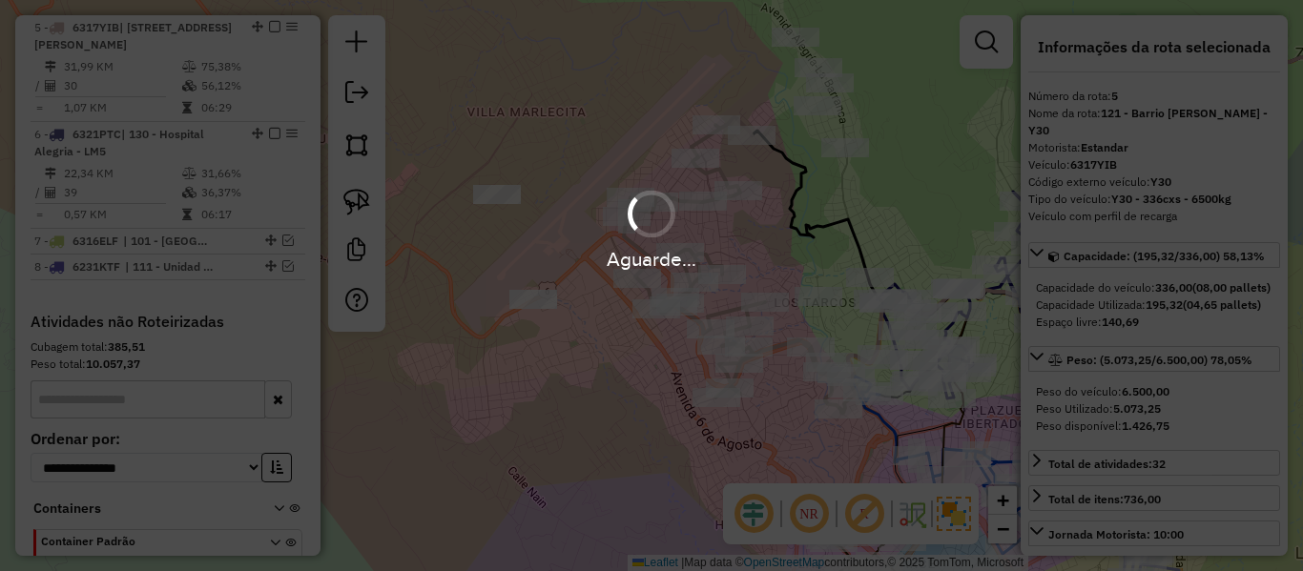
select select "**********"
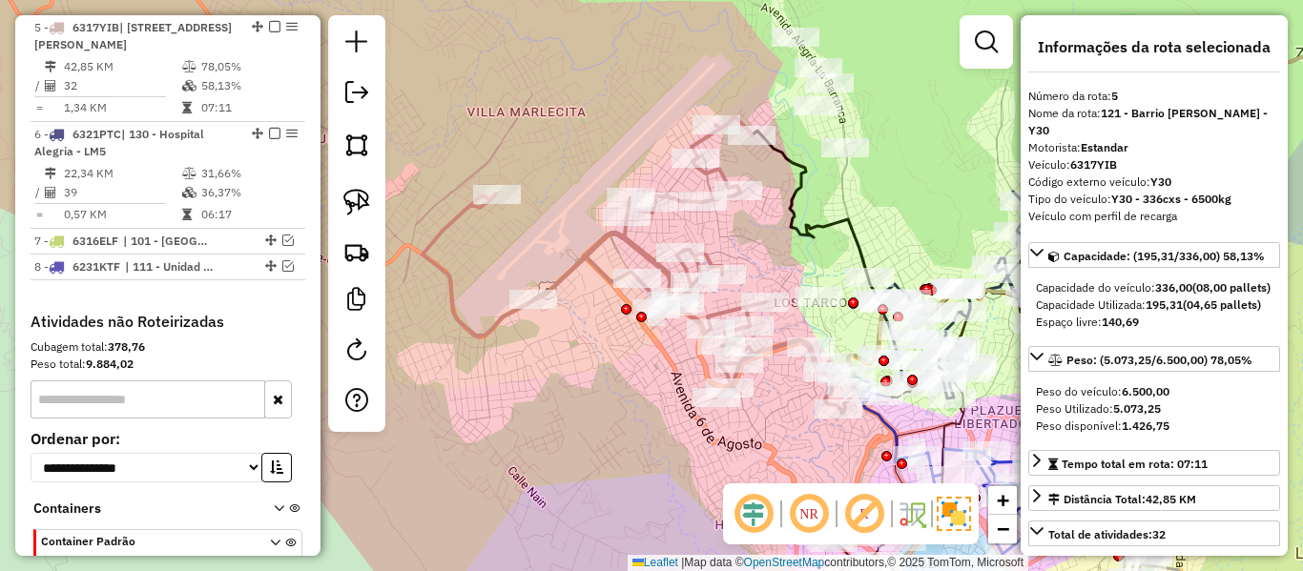
click at [595, 242] on icon at bounding box center [639, 265] width 433 height 296
drag, startPoint x: 585, startPoint y: 333, endPoint x: 517, endPoint y: 303, distance: 73.9
click at [517, 303] on div "Janela de atendimento Grade de atendimento Capacidade Transportadoras Veículos …" at bounding box center [651, 285] width 1303 height 571
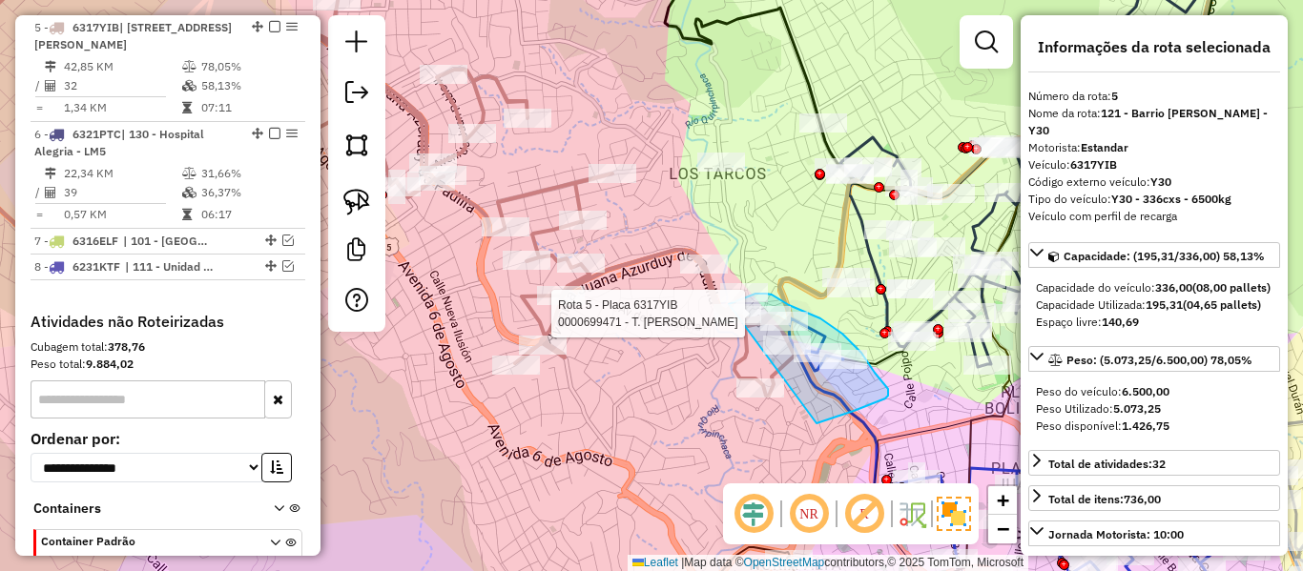
drag, startPoint x: 854, startPoint y: 411, endPoint x: 678, endPoint y: 340, distance: 189.6
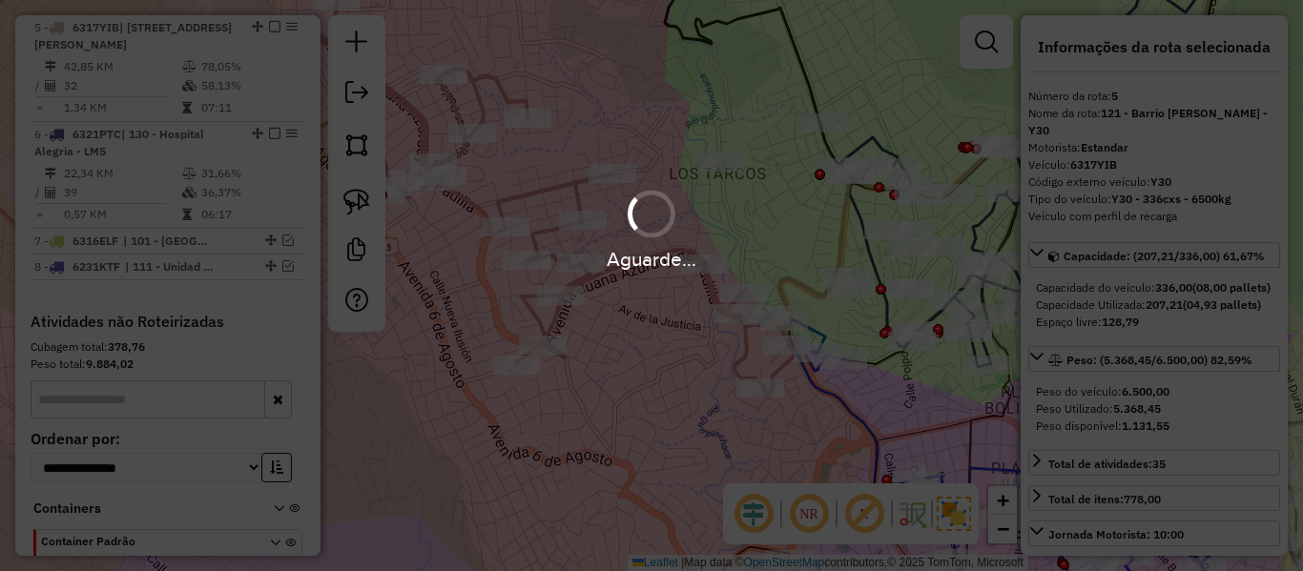
select select "**********"
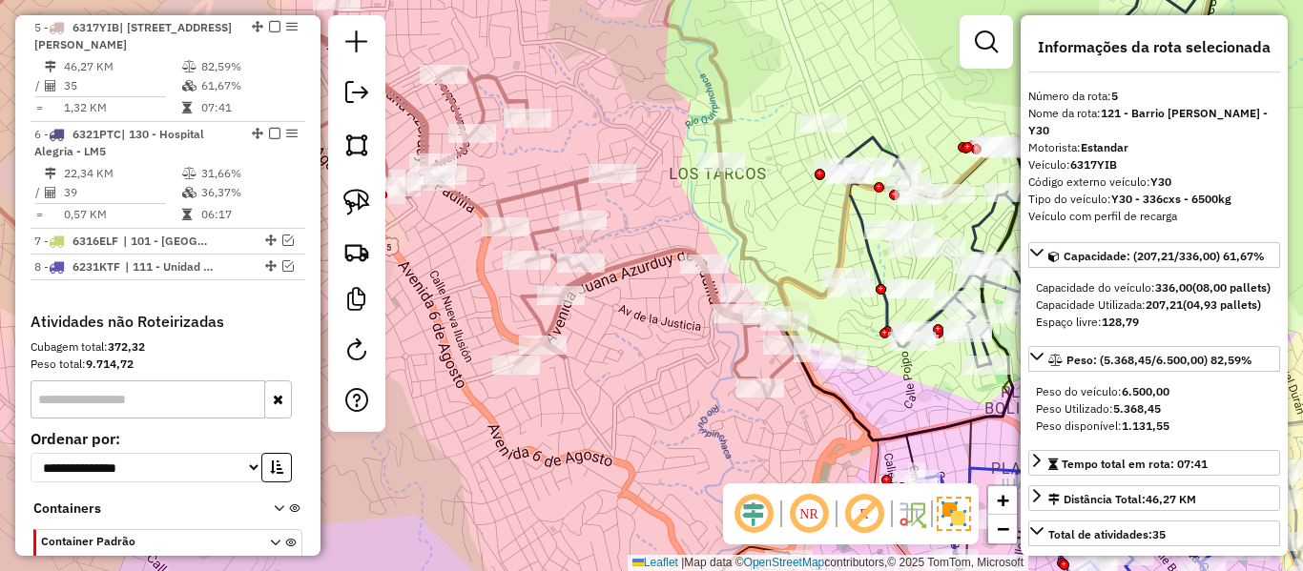
click at [647, 259] on icon at bounding box center [391, 169] width 926 height 453
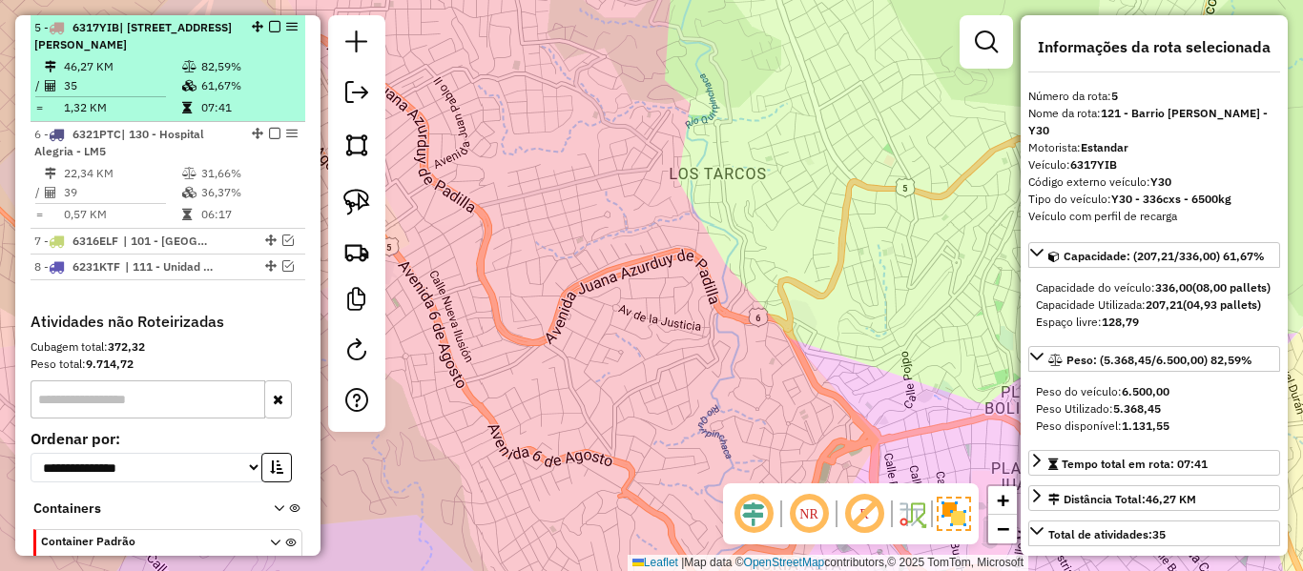
click at [207, 83] on td "61,67%" at bounding box center [248, 85] width 96 height 19
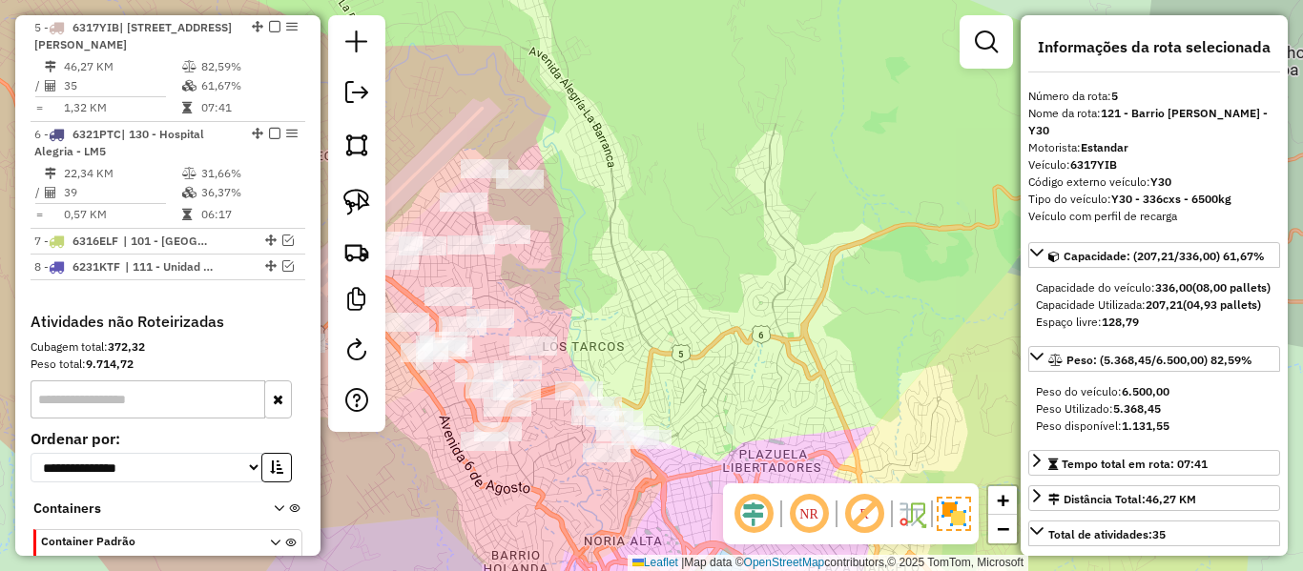
click at [769, 244] on div "Janela de atendimento Grade de atendimento Capacidade Transportadoras Veículos …" at bounding box center [651, 285] width 1303 height 571
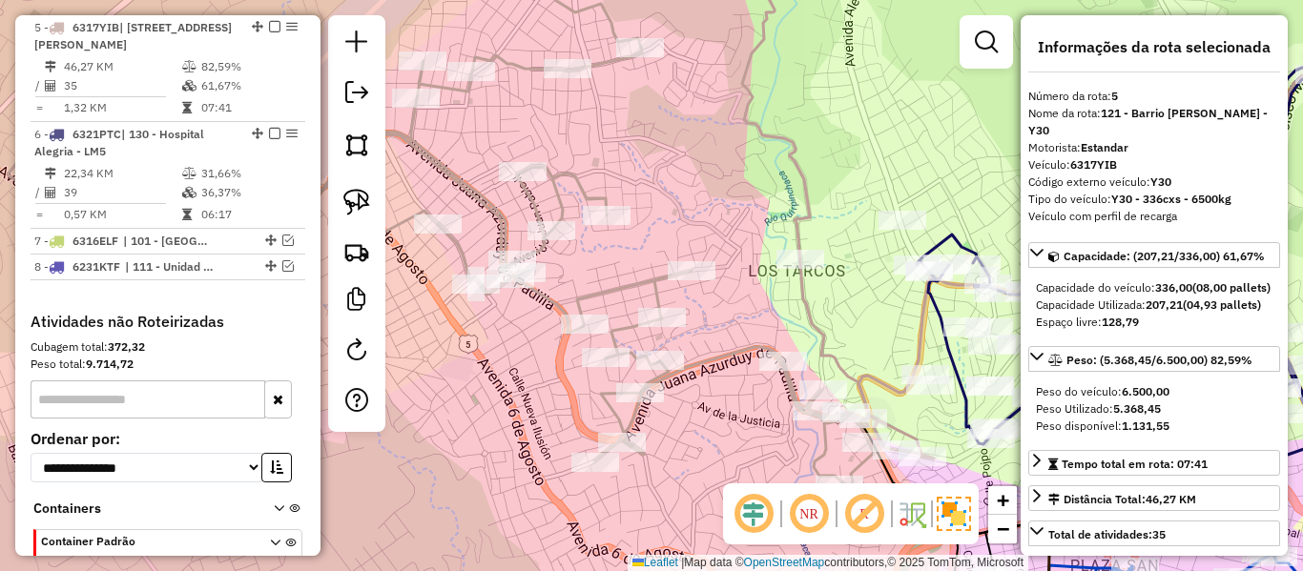
click at [746, 354] on icon at bounding box center [471, 218] width 926 height 550
click at [740, 351] on icon at bounding box center [471, 218] width 926 height 550
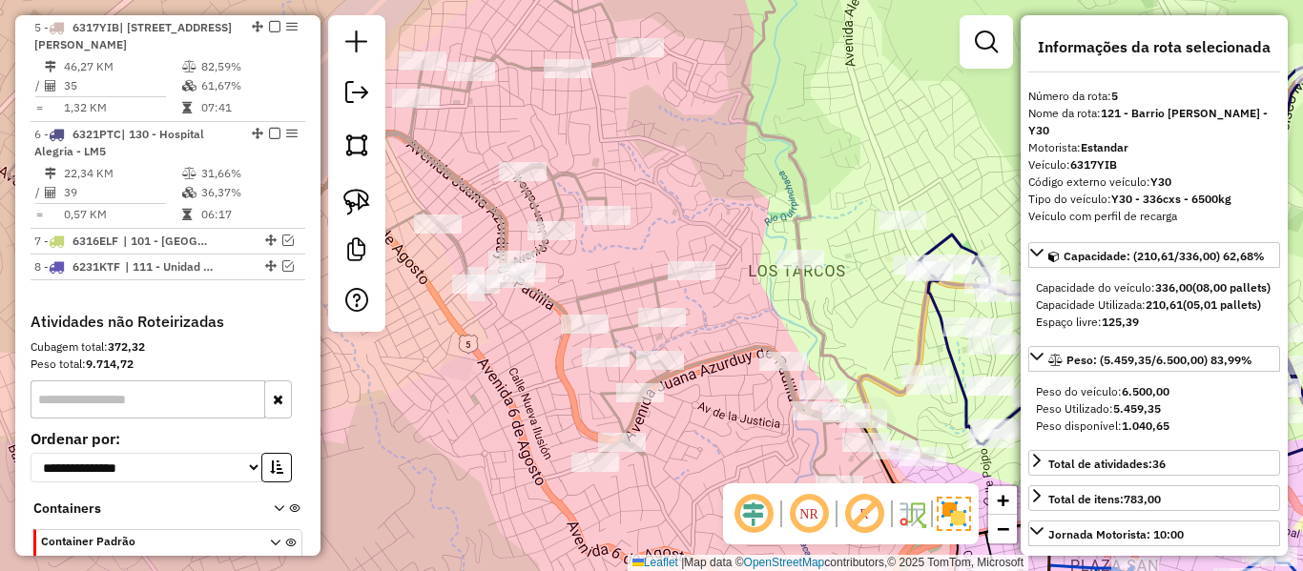
select select "**********"
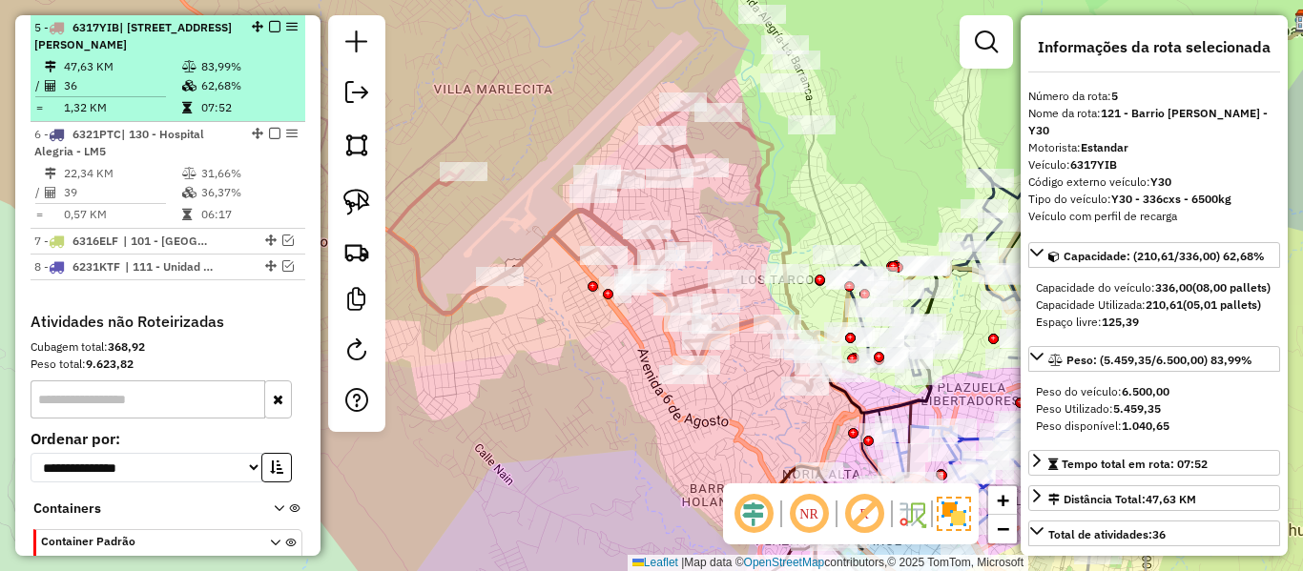
click at [270, 31] on em at bounding box center [274, 26] width 11 height 11
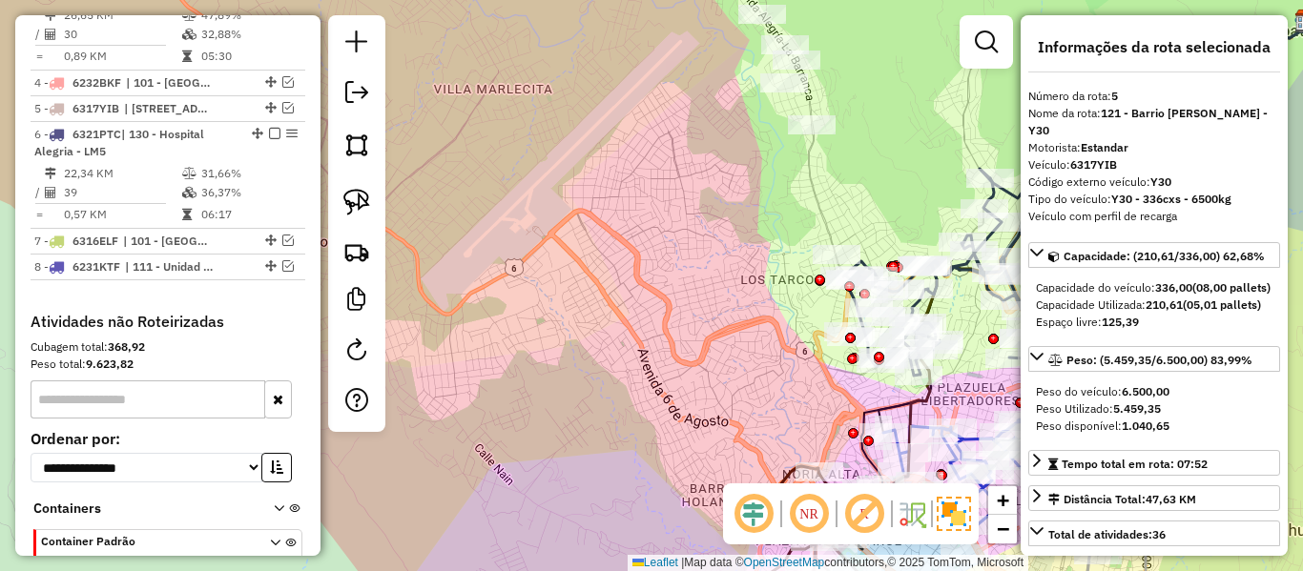
click at [660, 282] on div "Janela de atendimento Grade de atendimento Capacidade Transportadoras Veículos …" at bounding box center [651, 285] width 1303 height 571
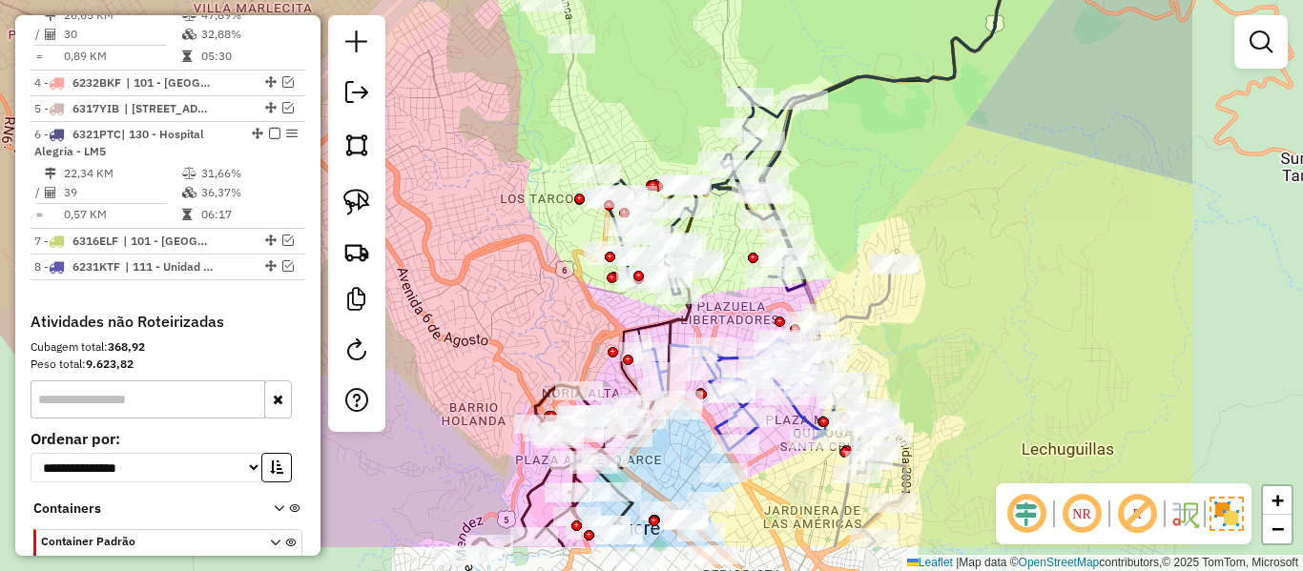
drag, startPoint x: 662, startPoint y: 304, endPoint x: 804, endPoint y: 179, distance: 189.3
click at [433, 229] on div "Janela de atendimento Grade de atendimento Capacidade Transportadoras Veículos …" at bounding box center [651, 285] width 1303 height 571
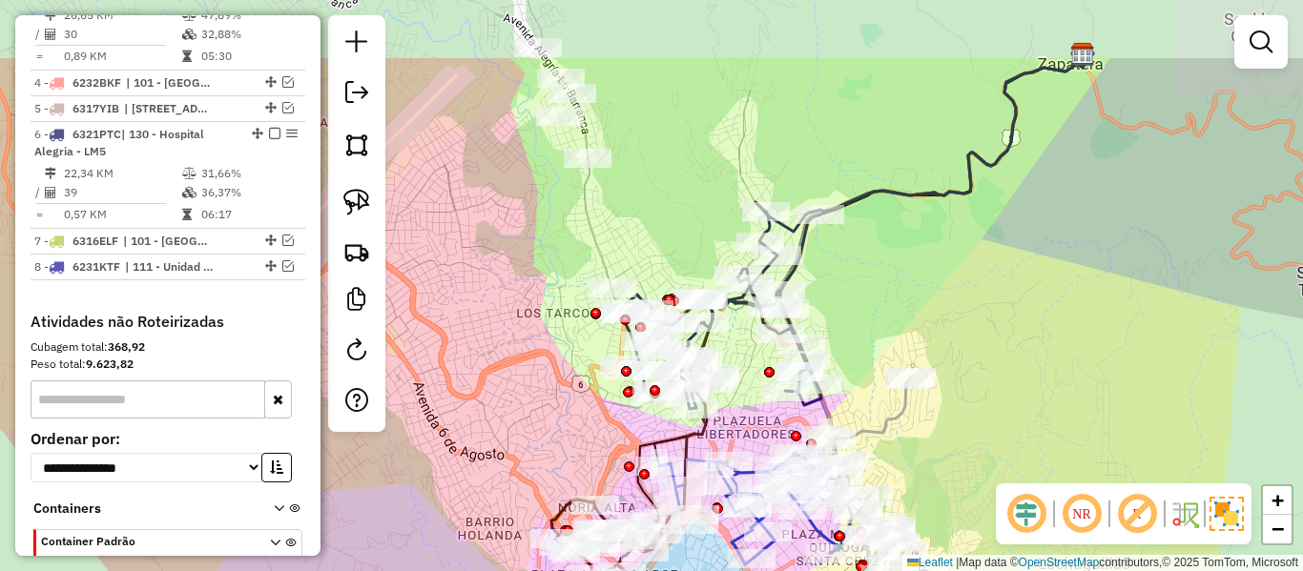
drag, startPoint x: 960, startPoint y: 136, endPoint x: 971, endPoint y: 174, distance: 38.9
click at [971, 174] on div "Janela de atendimento Grade de atendimento Capacidade Transportadoras Veículos …" at bounding box center [651, 285] width 1303 height 571
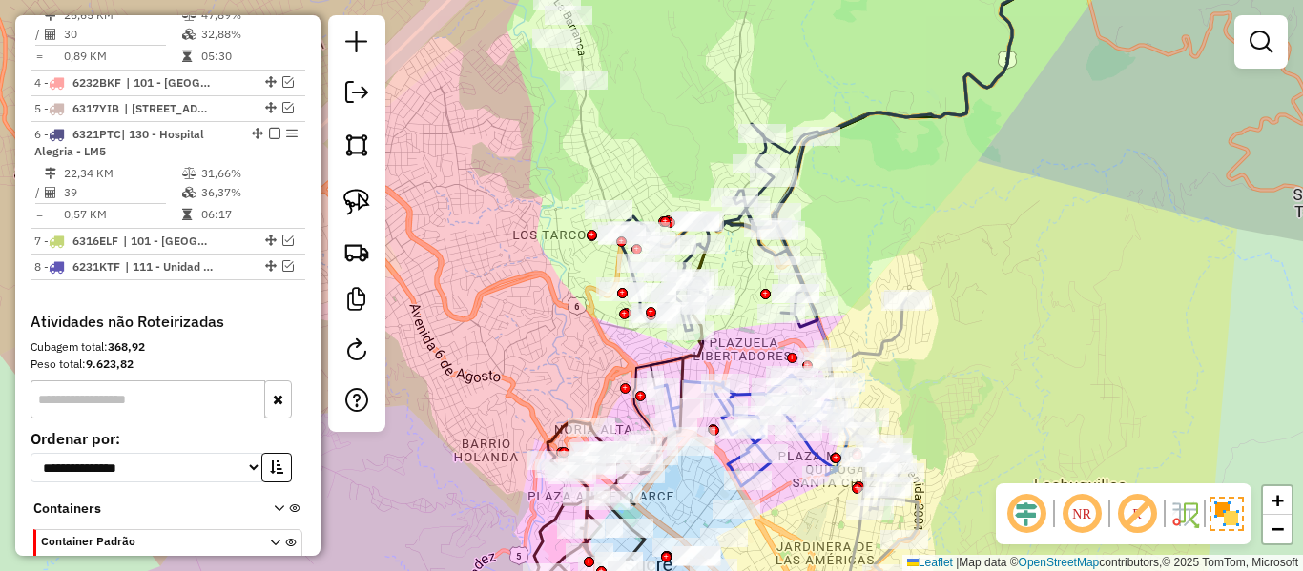
click at [942, 103] on icon at bounding box center [922, 67] width 321 height 174
select select "**********"
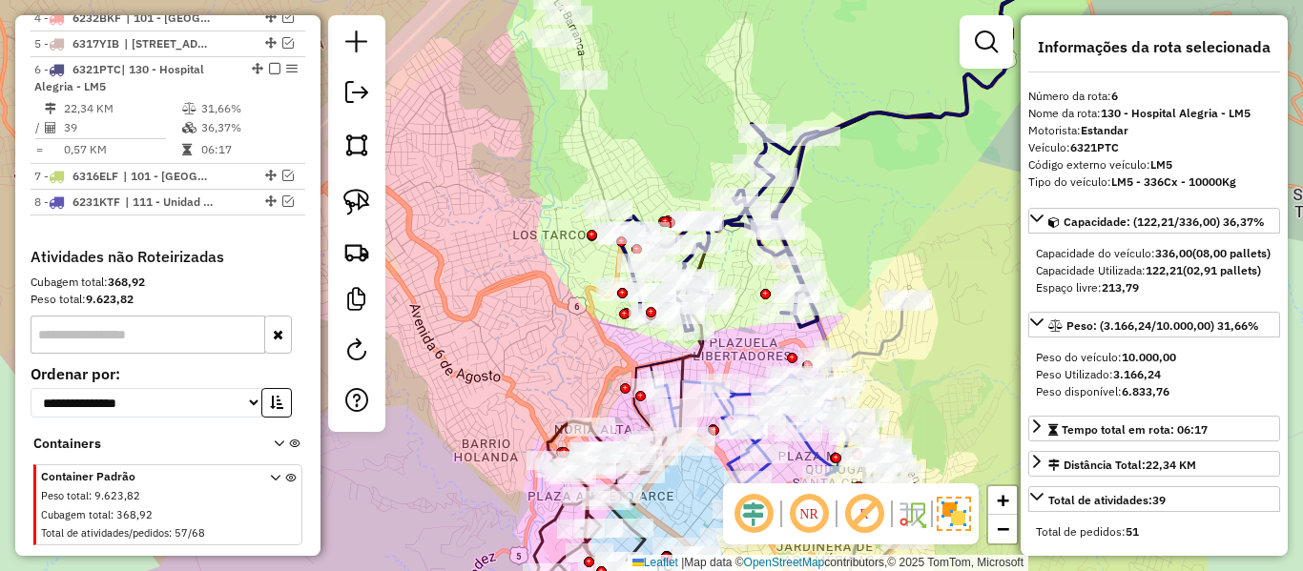
scroll to position [1124, 0]
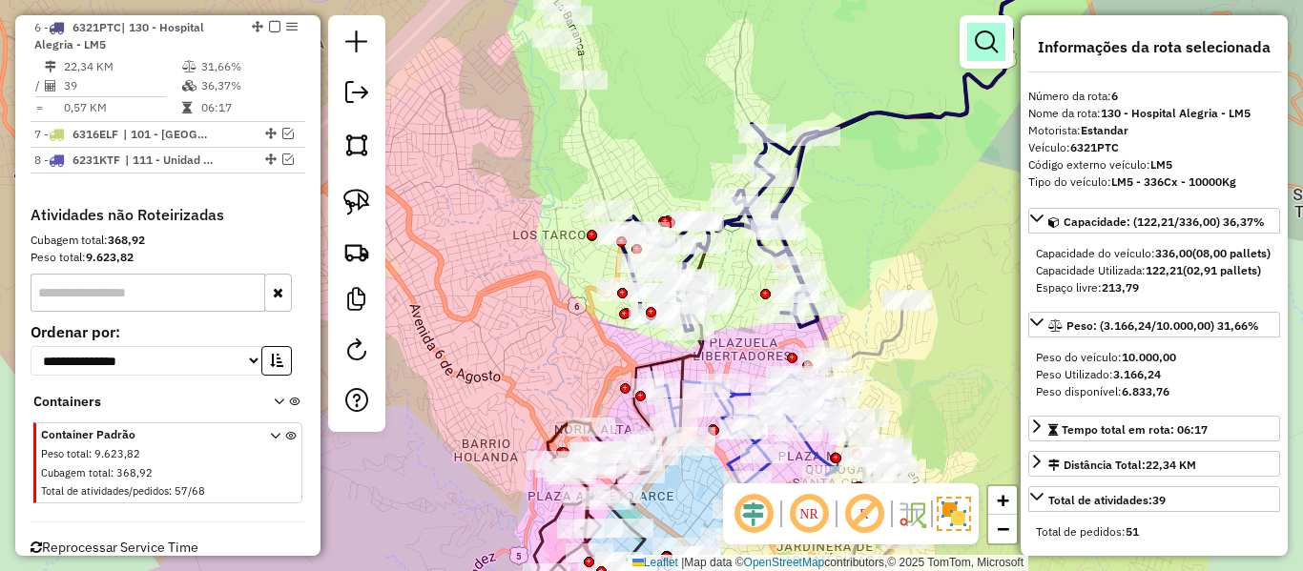
click at [980, 60] on link at bounding box center [986, 42] width 38 height 38
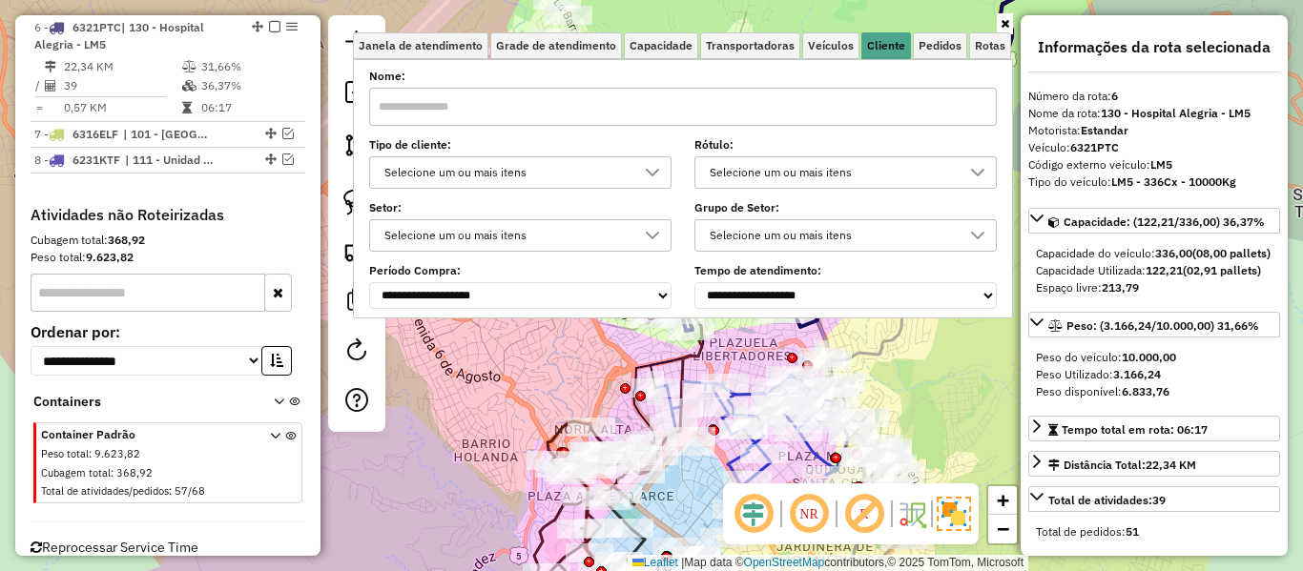
click at [962, 365] on div "Janela de atendimento Grade de atendimento Capacidade Transportadoras Veículos …" at bounding box center [651, 285] width 1303 height 571
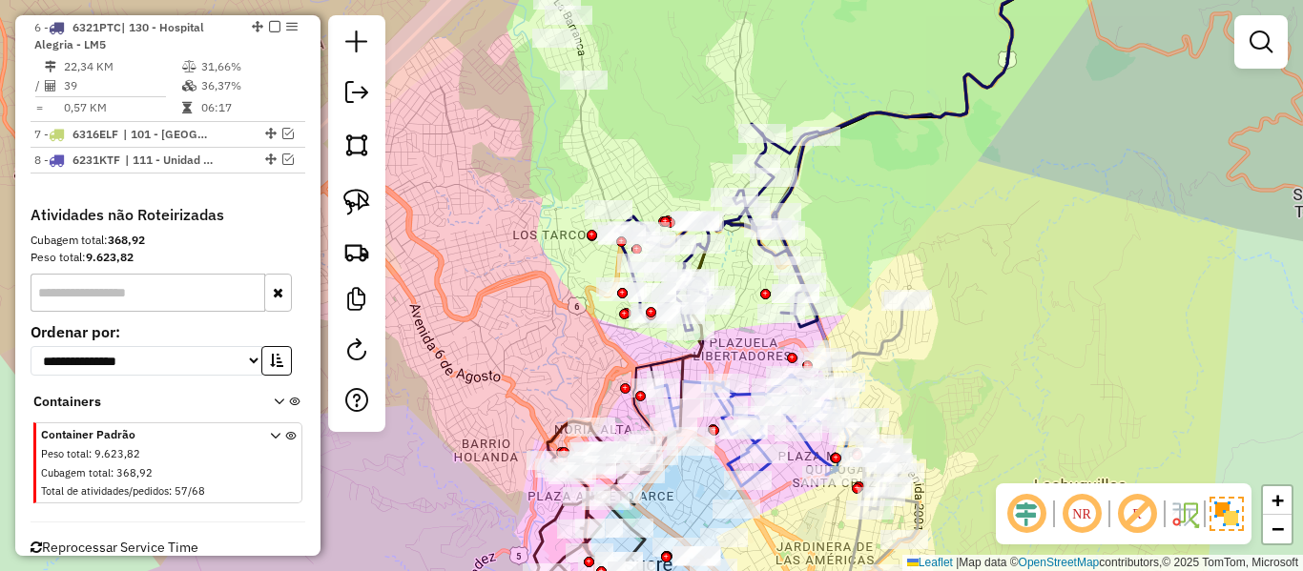
click at [961, 359] on div "Janela de atendimento Grade de atendimento Capacidade Transportadoras Veículos …" at bounding box center [651, 285] width 1303 height 571
click at [902, 119] on icon at bounding box center [922, 67] width 321 height 174
select select "**********"
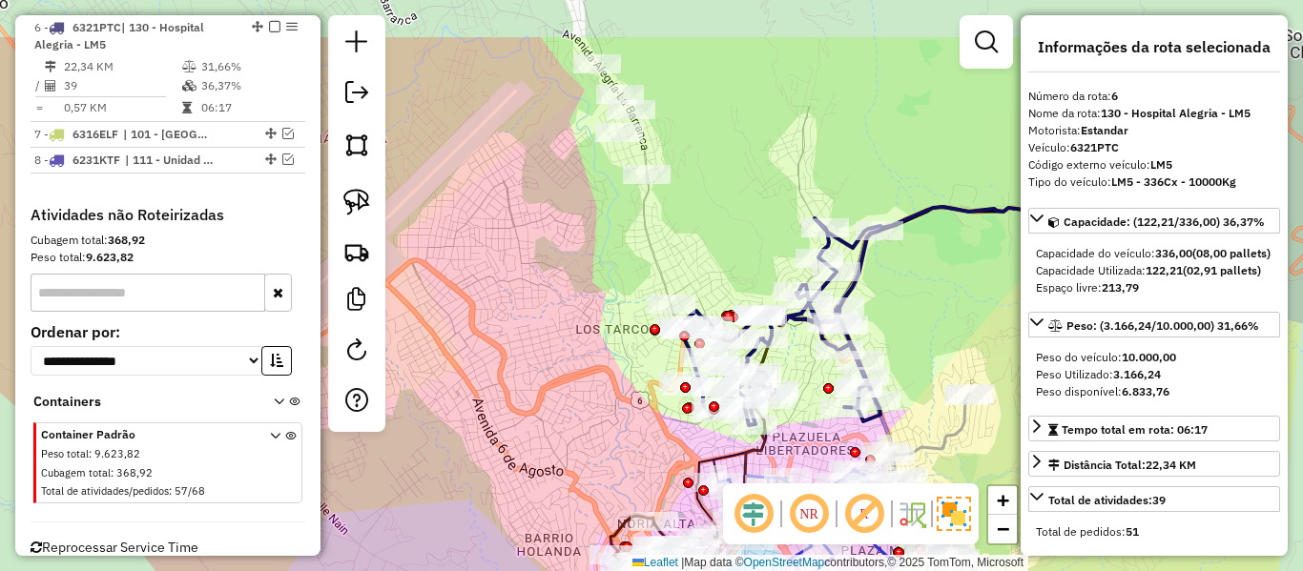
drag, startPoint x: 936, startPoint y: 210, endPoint x: 964, endPoint y: 259, distance: 56.8
click at [962, 252] on div "Janela de atendimento Grade de atendimento Capacidade Transportadoras Veículos …" at bounding box center [651, 285] width 1303 height 571
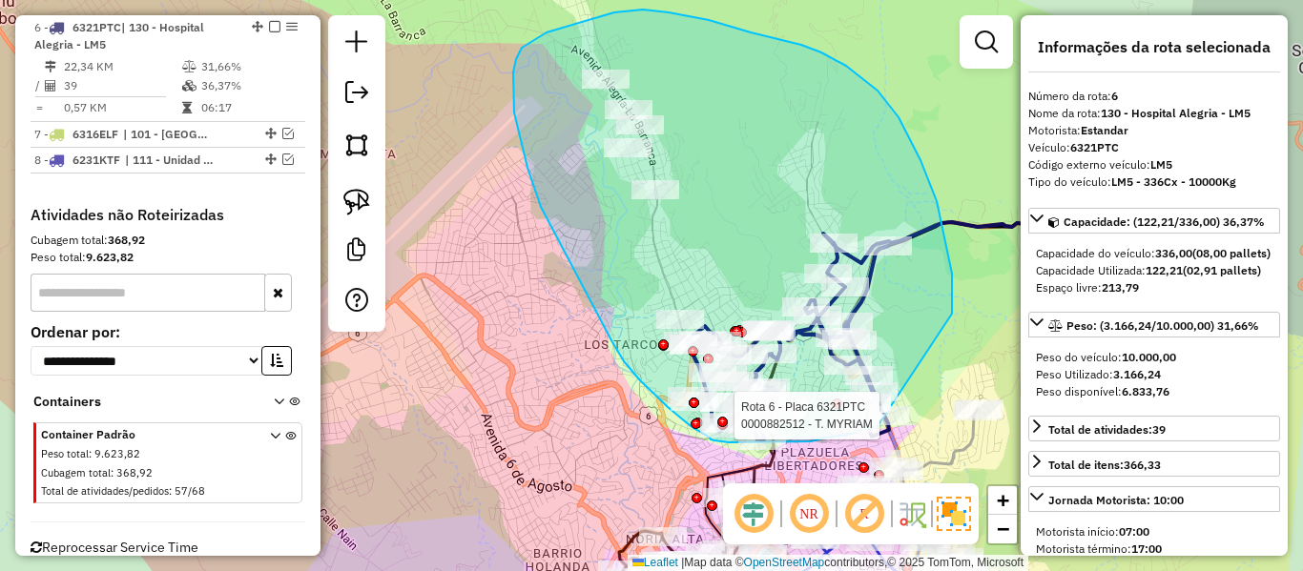
click at [897, 424] on div "Rota 6 - Placa 6321PTC 0000878370 - T. LIZETH Rota 6 - Placa 6321PTC 0000882512…" at bounding box center [651, 285] width 1303 height 571
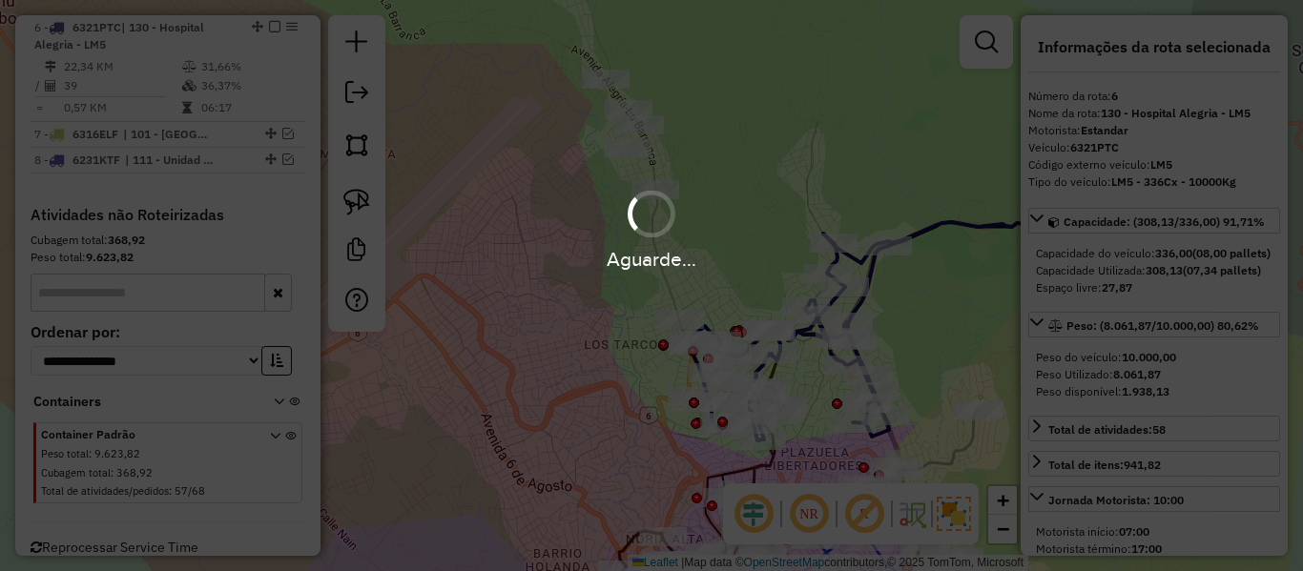
select select "**********"
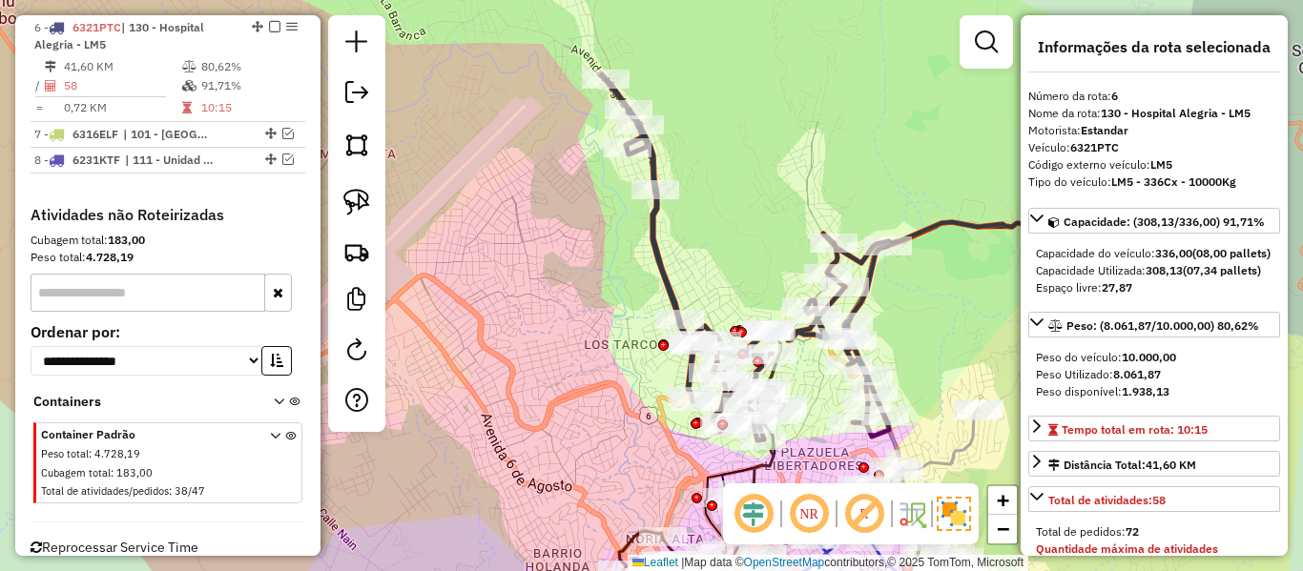
click at [875, 273] on icon at bounding box center [745, 257] width 288 height 366
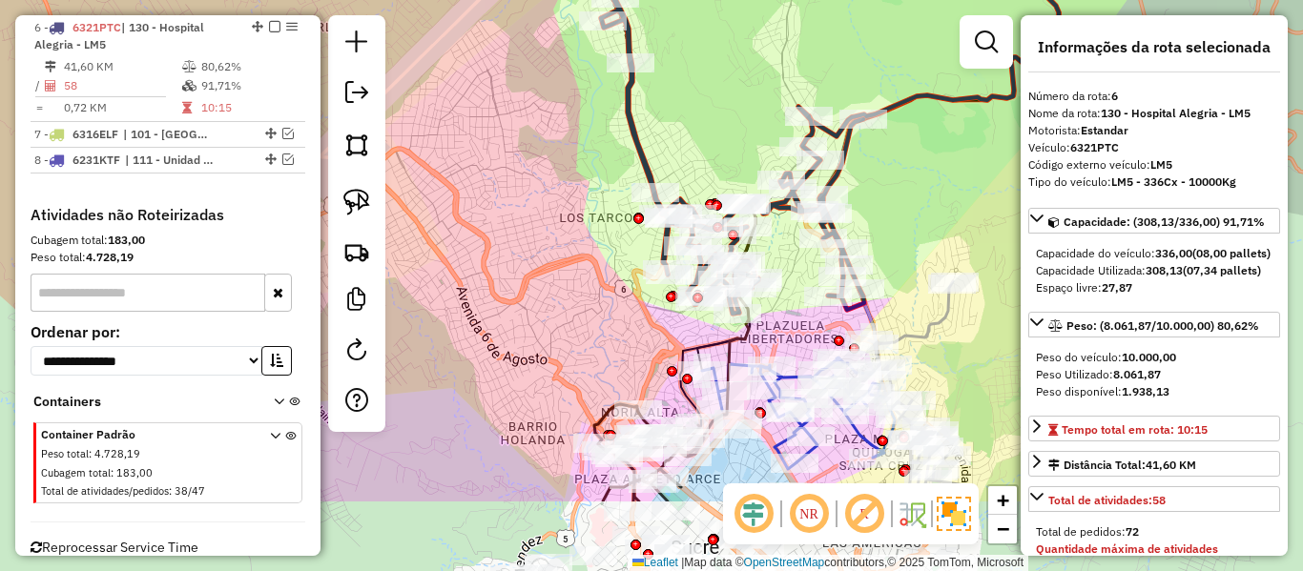
drag, startPoint x: 925, startPoint y: 322, endPoint x: 896, endPoint y: 189, distance: 136.8
click at [896, 189] on div "Janela de atendimento Grade de atendimento Capacidade Transportadoras Veículos …" at bounding box center [651, 285] width 1303 height 571
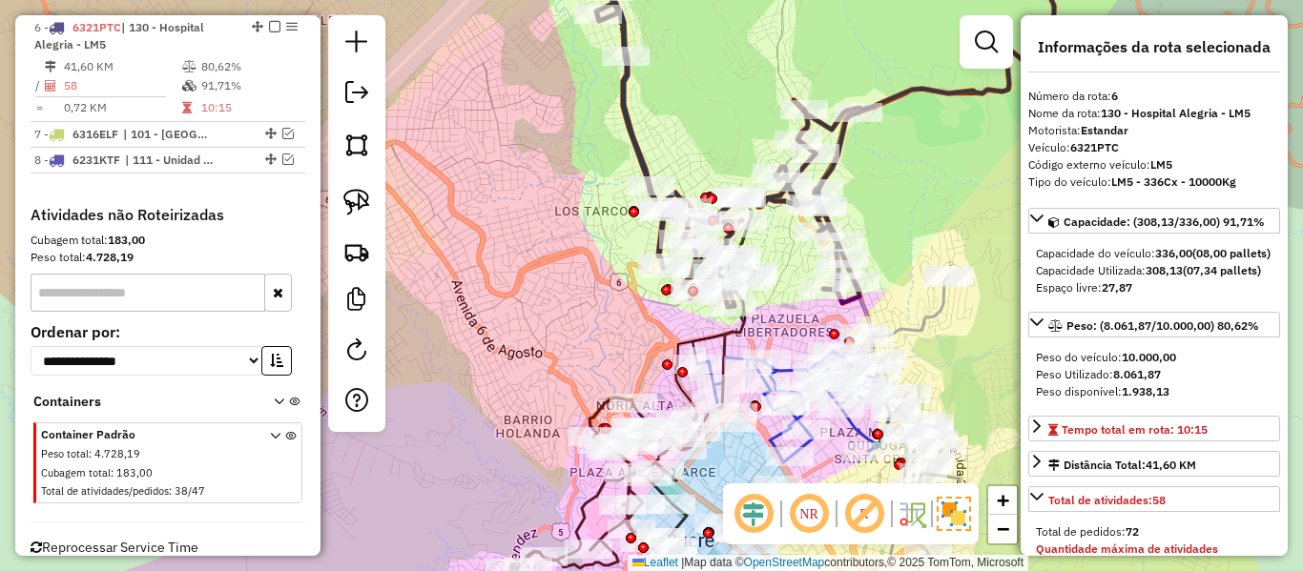
click at [846, 142] on icon at bounding box center [715, 125] width 287 height 364
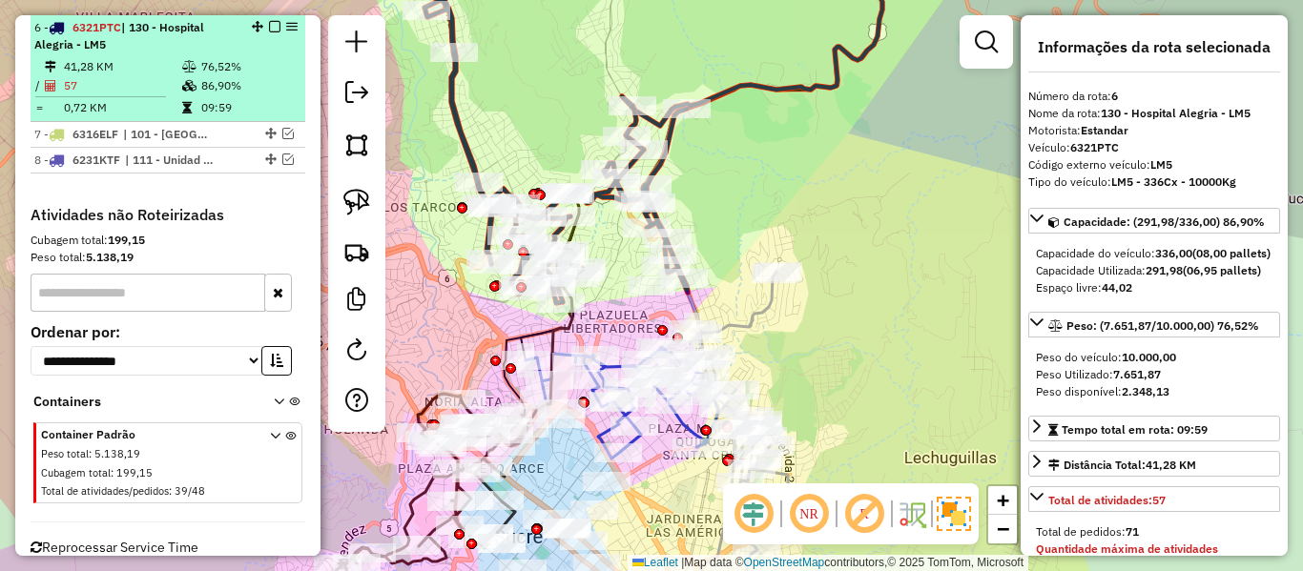
click at [269, 29] on em at bounding box center [274, 26] width 11 height 11
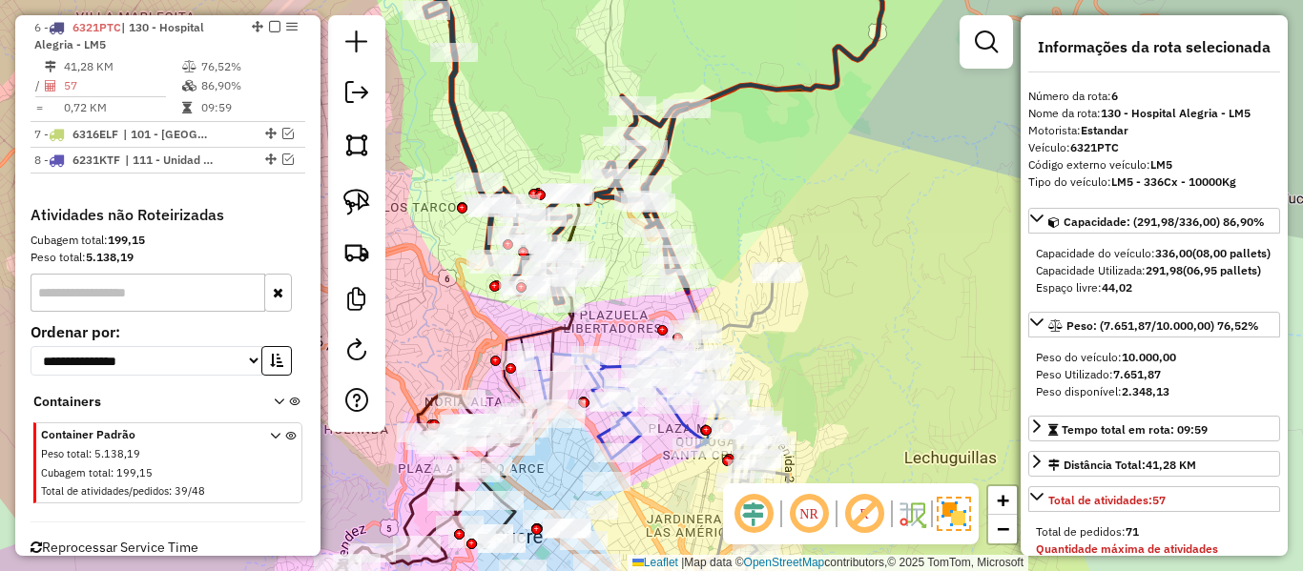
scroll to position [1043, 0]
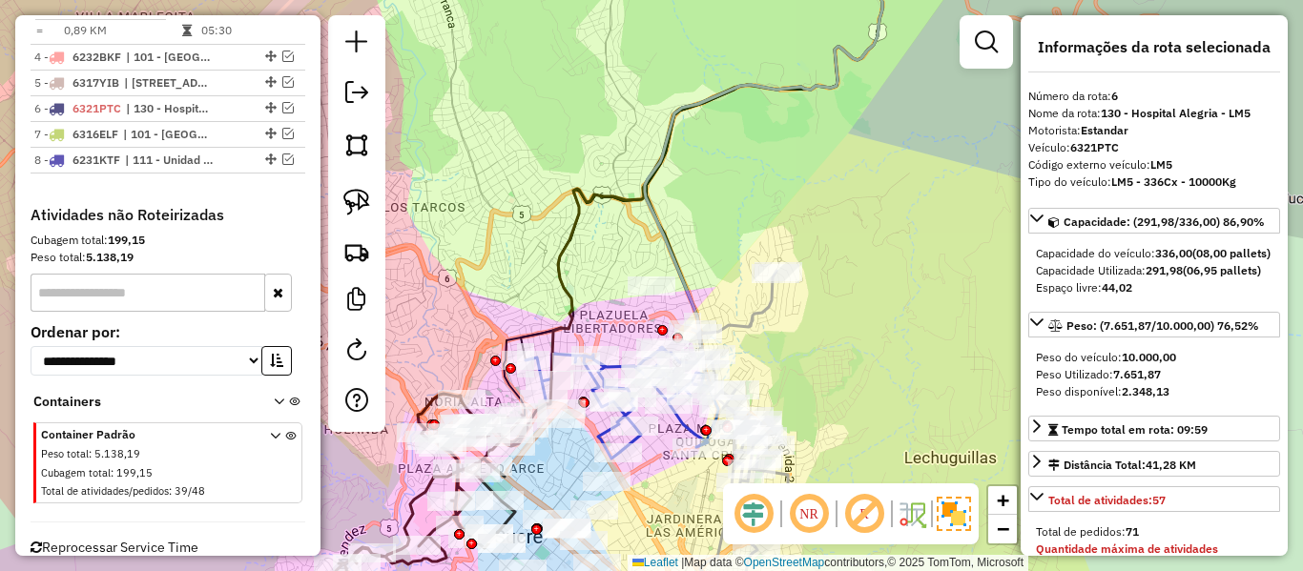
click at [888, 315] on div "Rota 3 - Placa 5730YEH 0000104754 - T.ROSALIA Janela de atendimento Grade de at…" at bounding box center [651, 285] width 1303 height 571
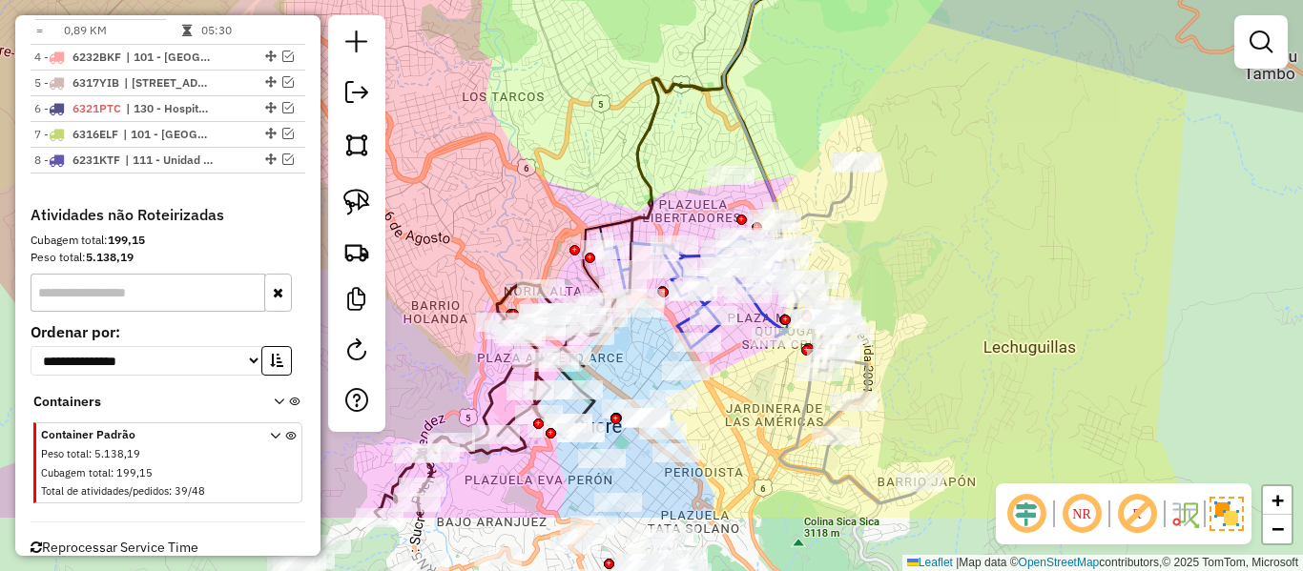
drag, startPoint x: 849, startPoint y: 372, endPoint x: 928, endPoint y: 261, distance: 136.1
click at [928, 261] on div "Janela de atendimento Grade de atendimento Capacidade Transportadoras Veículos …" at bounding box center [651, 285] width 1303 height 571
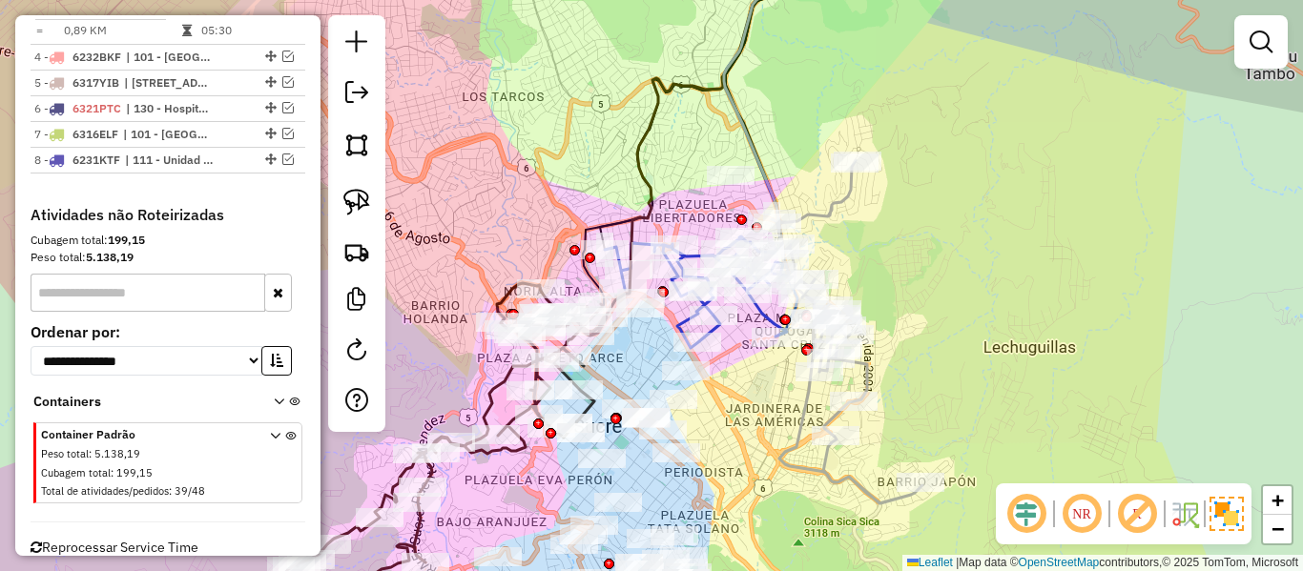
click at [834, 200] on icon at bounding box center [847, 331] width 152 height 343
select select "**********"
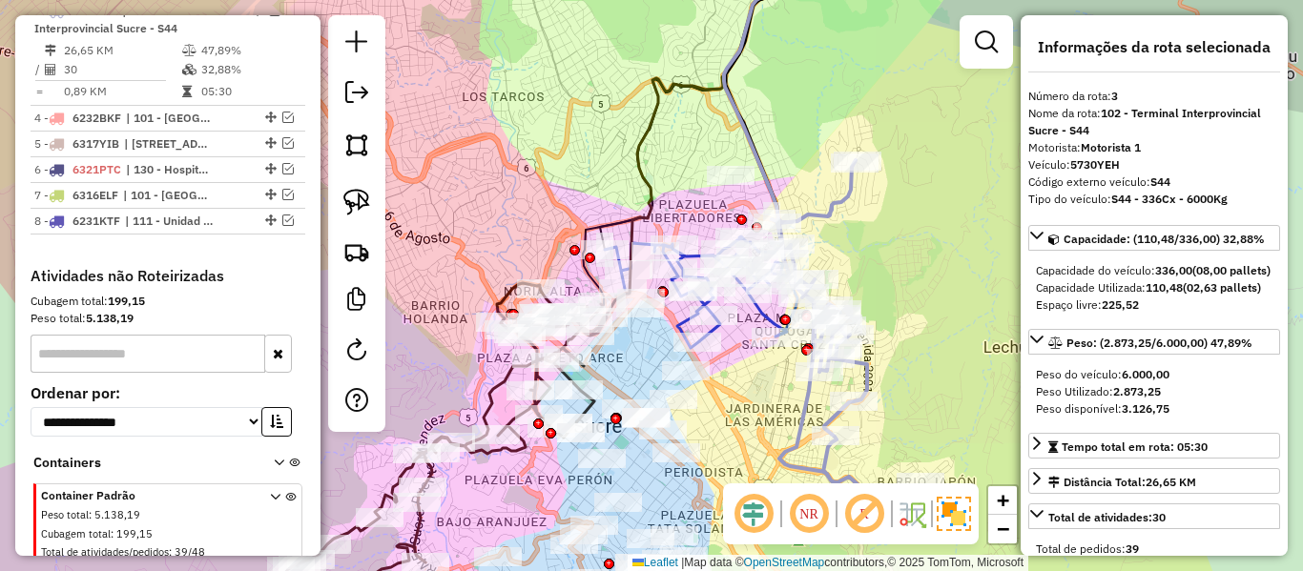
scroll to position [965, 0]
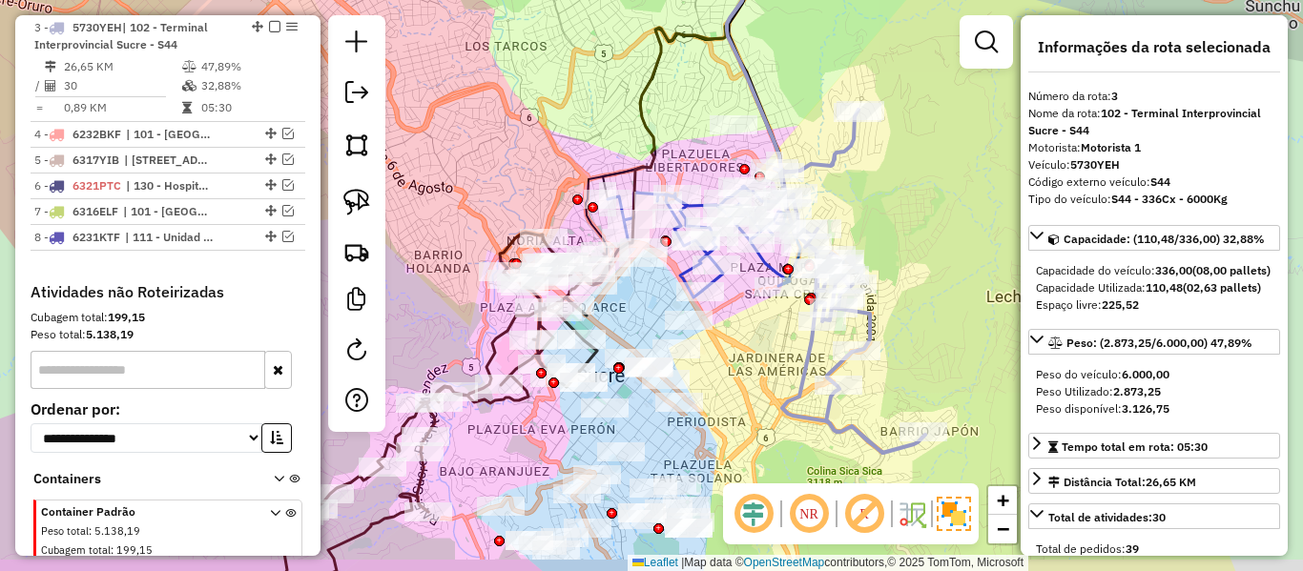
drag, startPoint x: 862, startPoint y: 274, endPoint x: 865, endPoint y: 222, distance: 51.6
click at [865, 222] on div "Janela de atendimento Grade de atendimento Capacidade Transportadoras Veículos …" at bounding box center [651, 285] width 1303 height 571
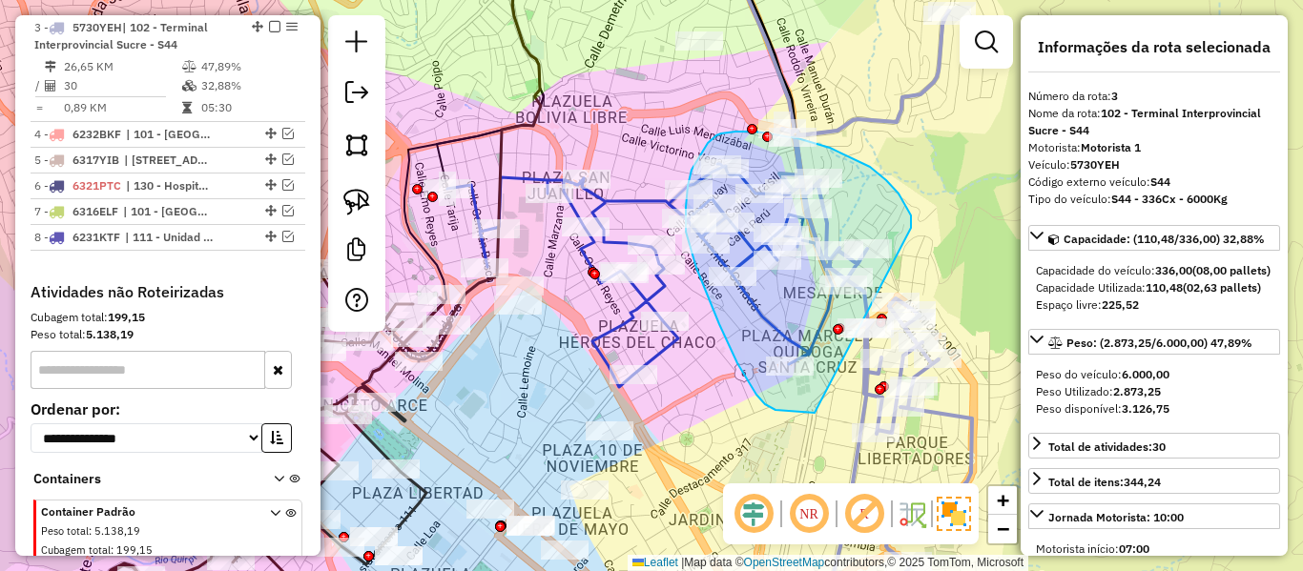
drag, startPoint x: 899, startPoint y: 194, endPoint x: 871, endPoint y: 400, distance: 207.9
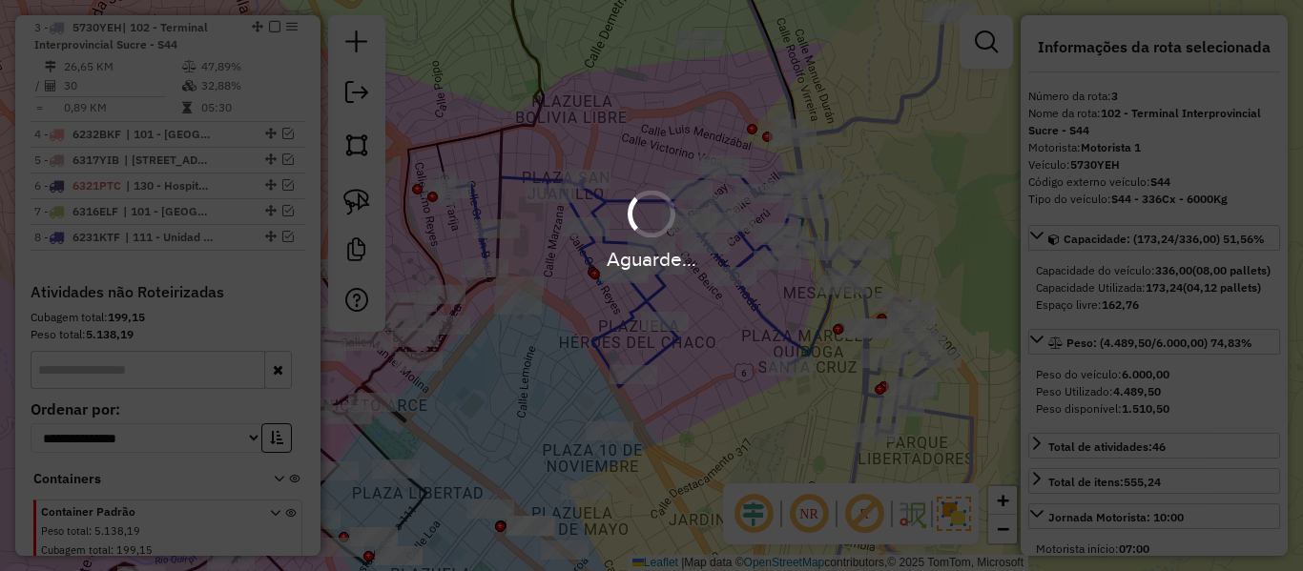
select select "**********"
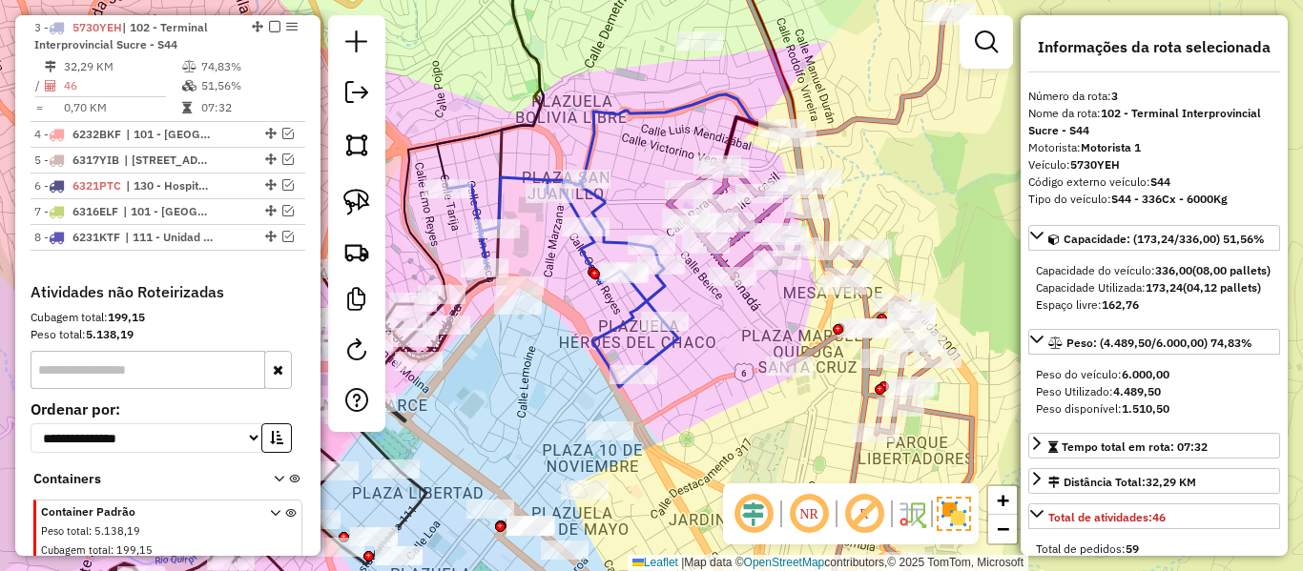
click at [884, 121] on icon at bounding box center [820, 319] width 303 height 618
click at [893, 115] on icon at bounding box center [820, 319] width 303 height 618
drag, startPoint x: 912, startPoint y: 197, endPoint x: 880, endPoint y: 28, distance: 172.9
click at [881, 30] on div "Janela de atendimento Grade de atendimento Capacidade Transportadoras Veículos …" at bounding box center [651, 285] width 1303 height 571
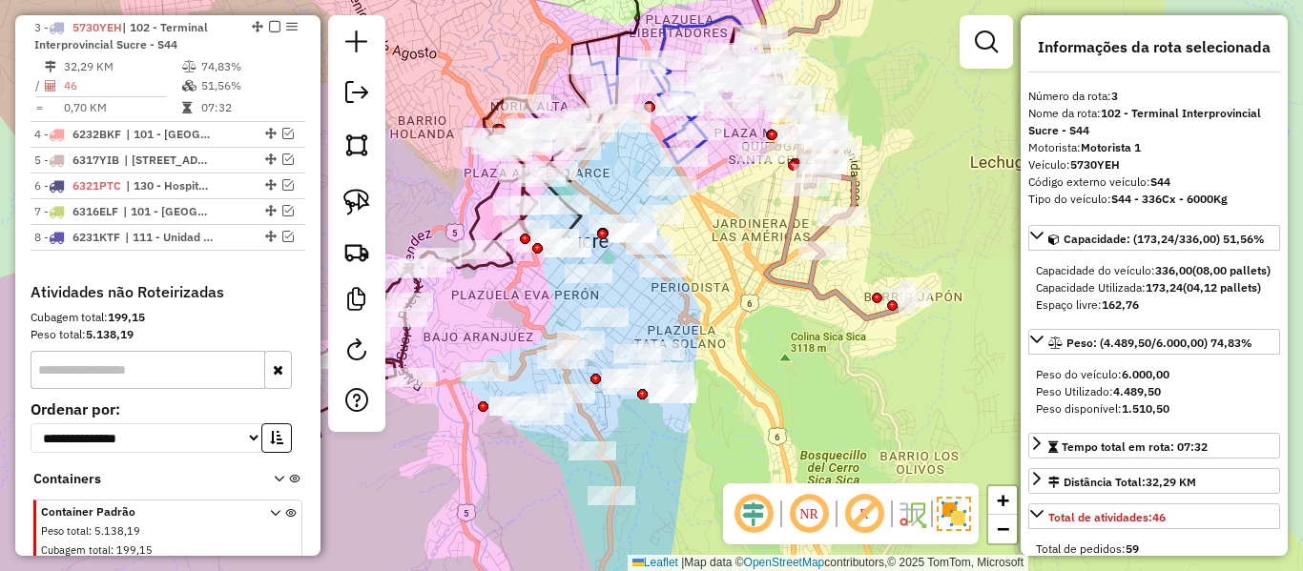
drag, startPoint x: 922, startPoint y: 126, endPoint x: 853, endPoint y: 190, distance: 94.5
click at [868, 178] on div "Janela de atendimento Grade de atendimento Capacidade Transportadoras Veículos …" at bounding box center [651, 285] width 1303 height 571
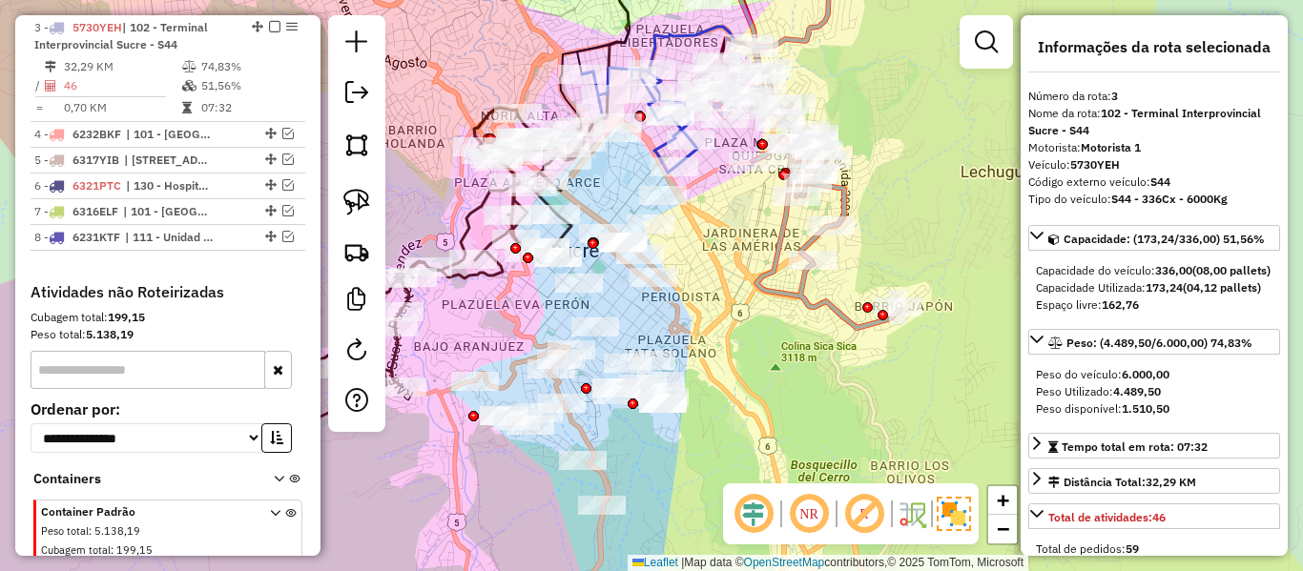
click at [844, 196] on icon at bounding box center [796, 156] width 207 height 343
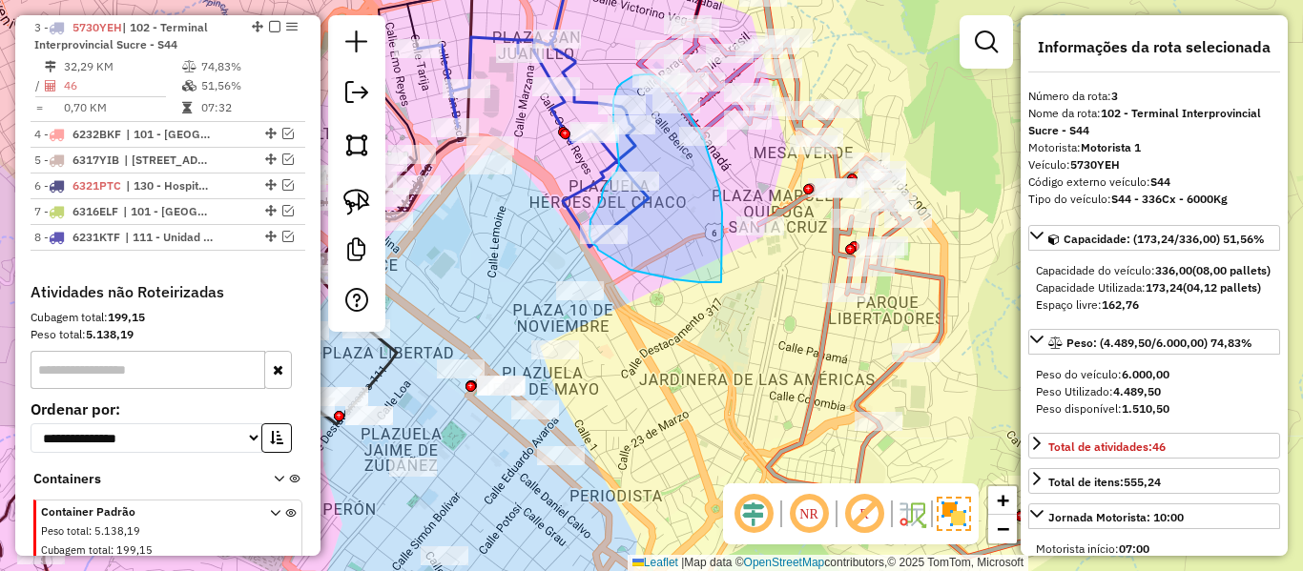
drag, startPoint x: 713, startPoint y: 165, endPoint x: 742, endPoint y: 277, distance: 115.5
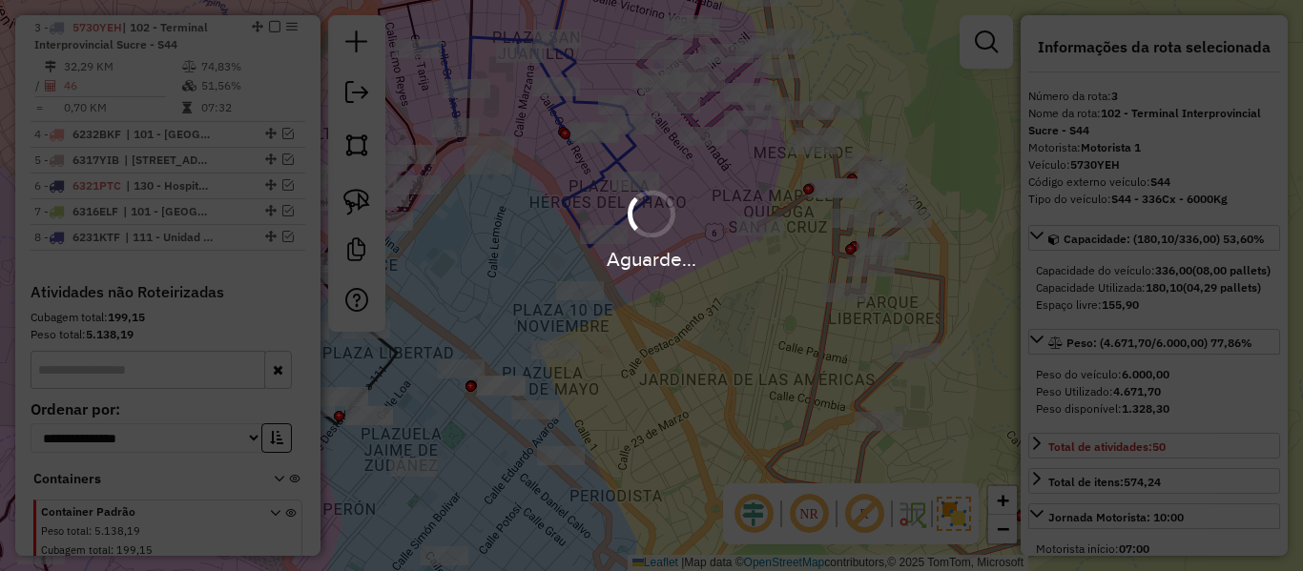
select select "**********"
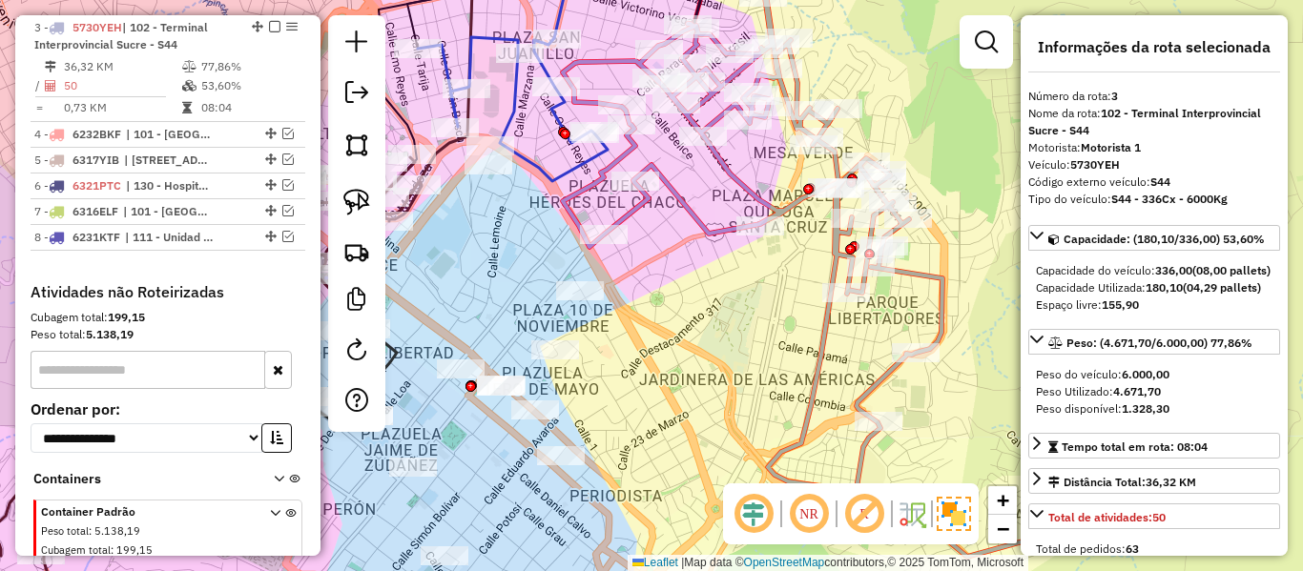
click at [690, 211] on icon at bounding box center [808, 250] width 490 height 614
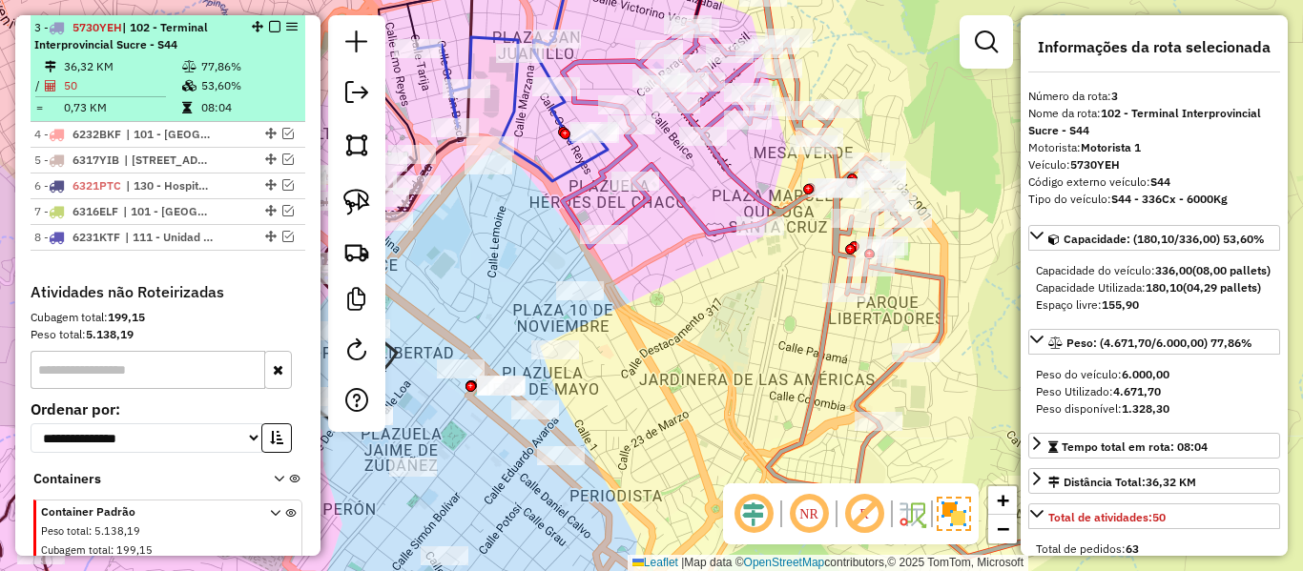
click at [269, 28] on em at bounding box center [274, 26] width 11 height 11
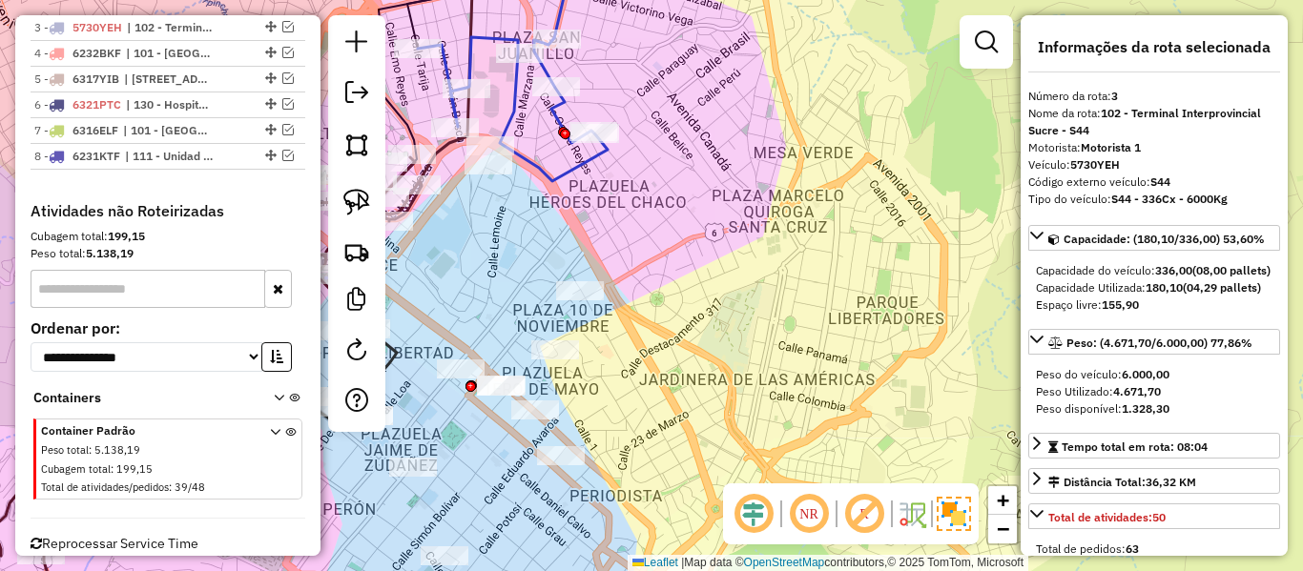
scroll to position [884, 0]
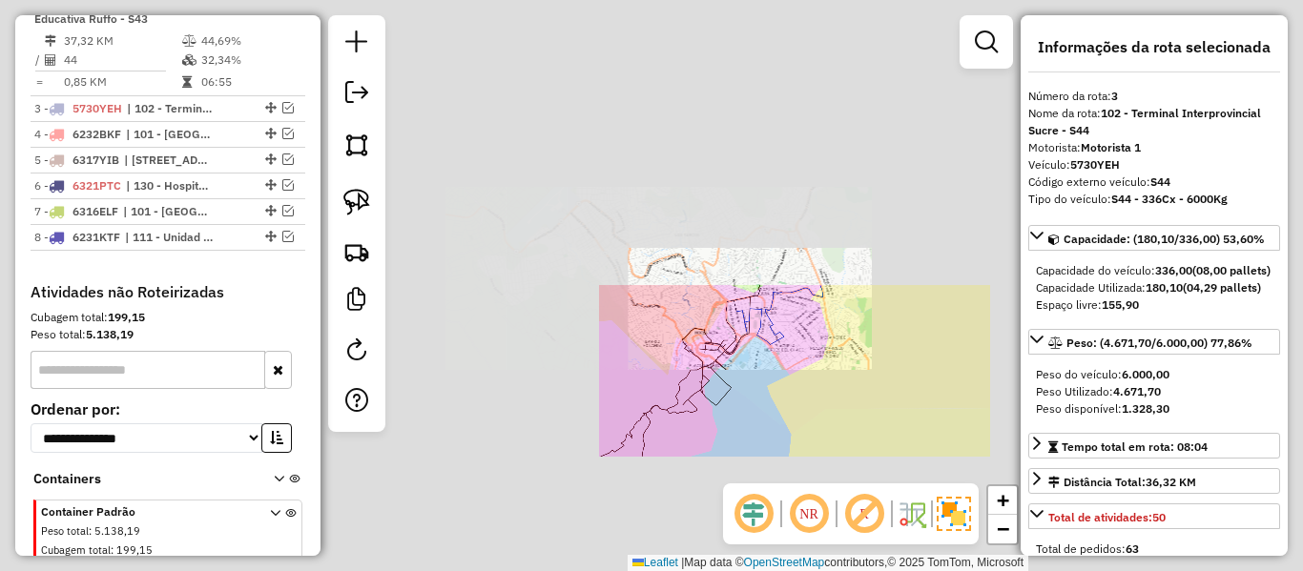
click at [845, 391] on div "Janela de atendimento Grade de atendimento Capacidade Transportadoras Veículos …" at bounding box center [651, 285] width 1303 height 571
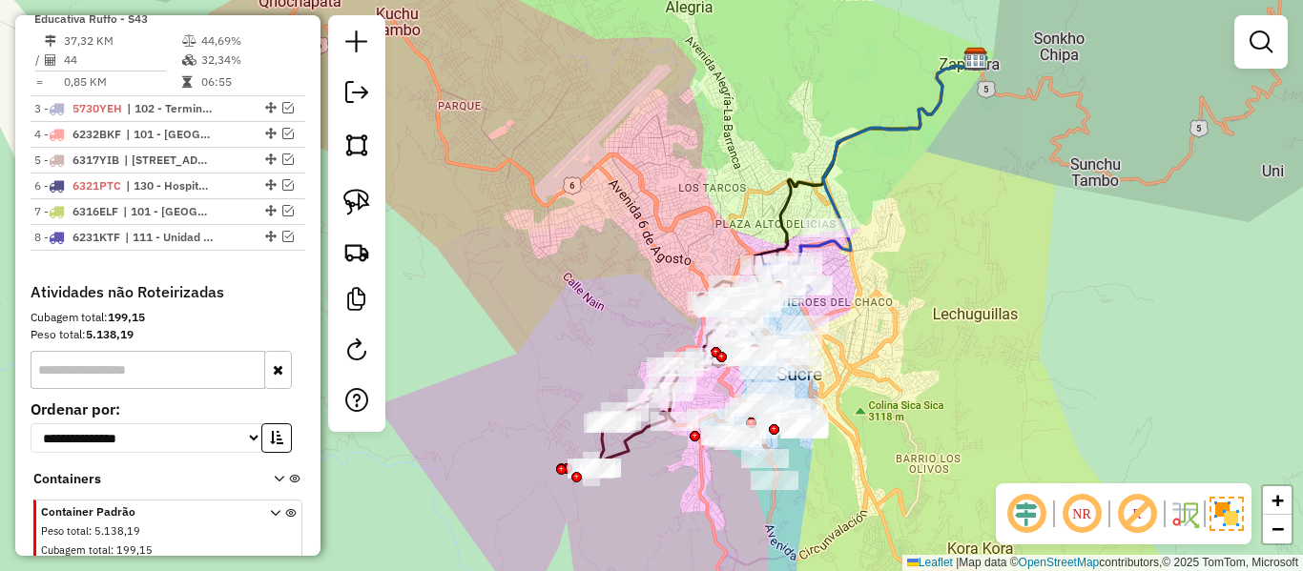
drag, startPoint x: 850, startPoint y: 424, endPoint x: 894, endPoint y: 342, distance: 93.0
click at [894, 342] on div "Janela de atendimento Grade de atendimento Capacidade Transportadoras Veículos …" at bounding box center [651, 285] width 1303 height 571
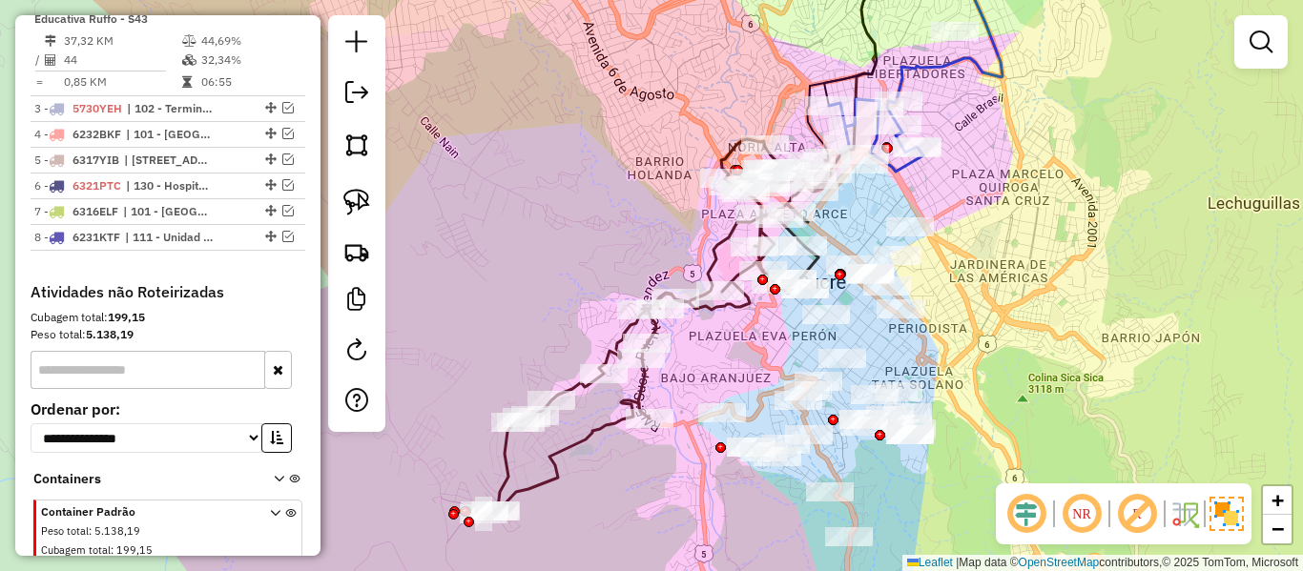
click at [640, 386] on icon at bounding box center [657, 326] width 347 height 375
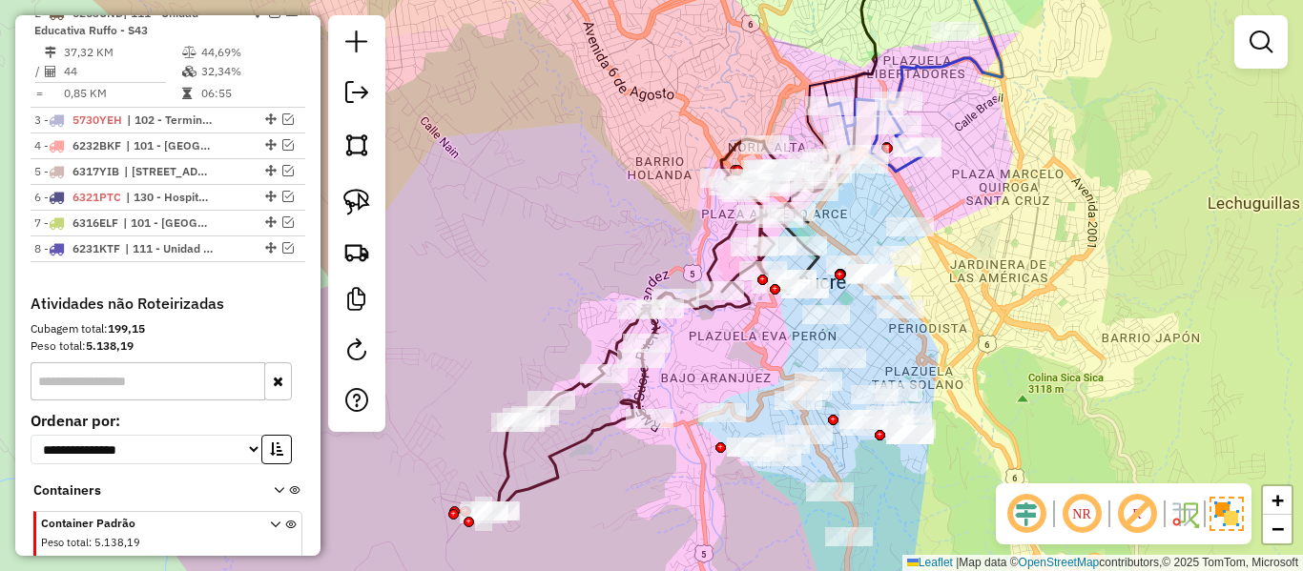
select select "**********"
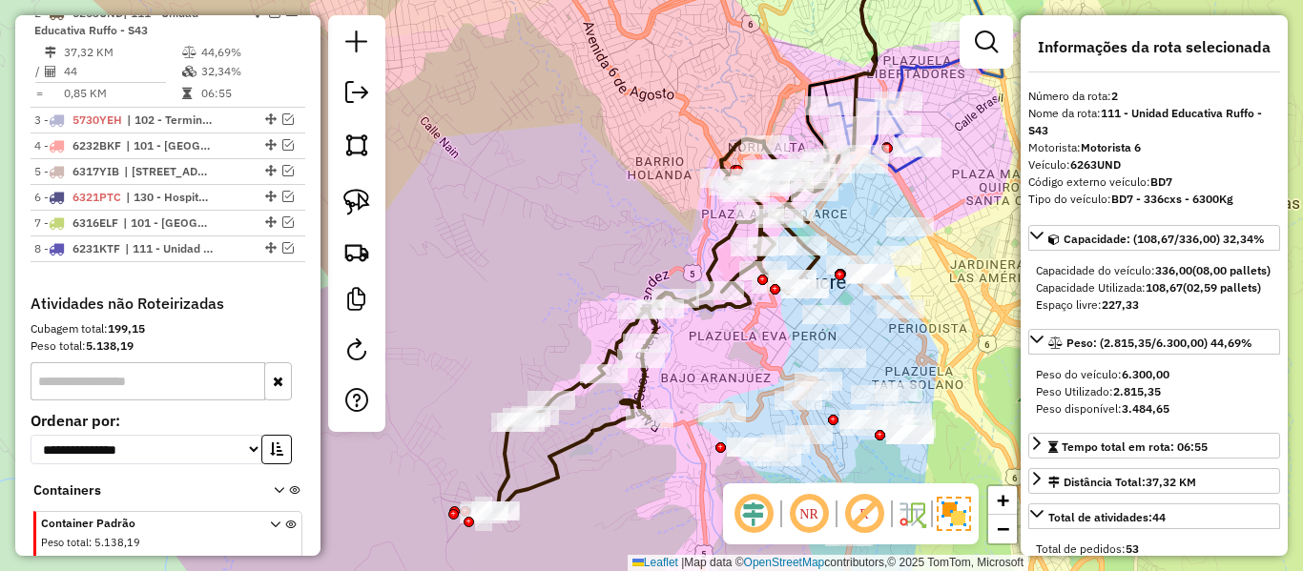
scroll to position [859, 0]
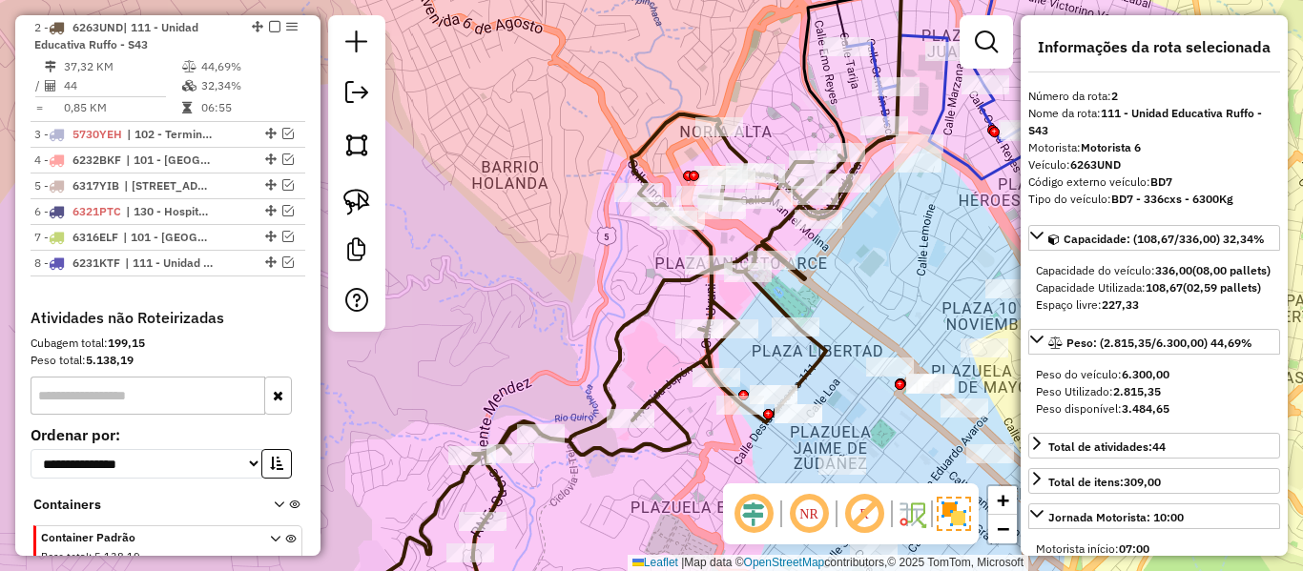
drag, startPoint x: 790, startPoint y: 136, endPoint x: 777, endPoint y: 145, distance: 15.9
click at [777, 144] on div "Janela de atendimento Grade de atendimento Capacidade Transportadoras Veículos …" at bounding box center [651, 285] width 1303 height 571
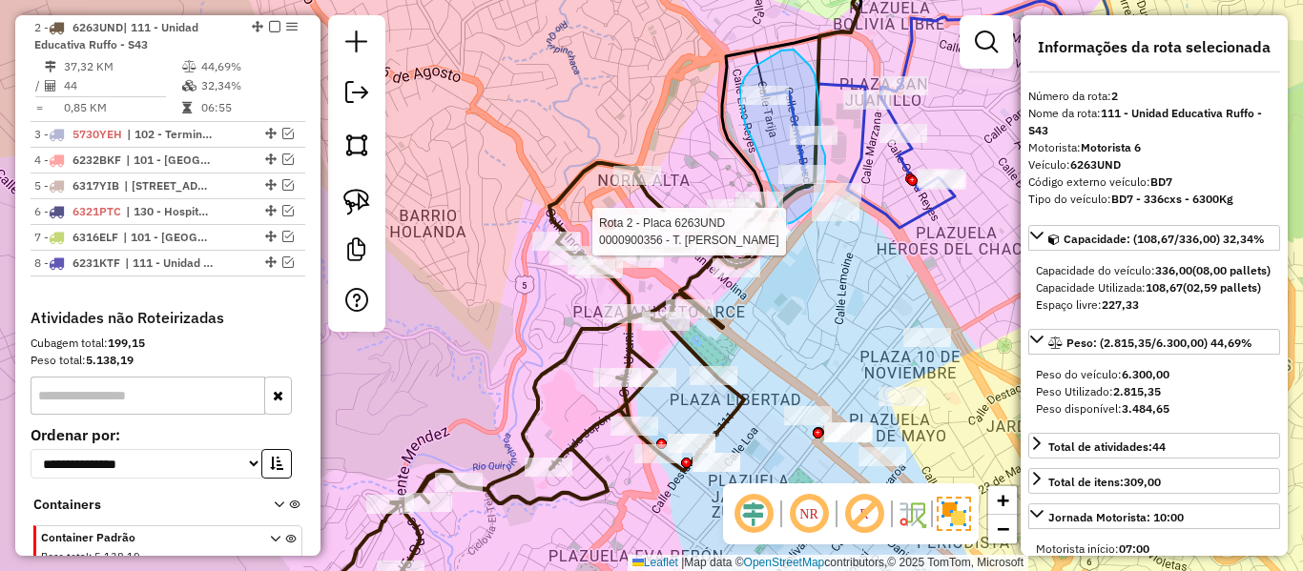
click at [737, 229] on div "Rota 1 - Placa 5697AER 0000901675 - KARAOKE EL REY Rota 2 - Placa 6263UND 00009…" at bounding box center [651, 285] width 1303 height 571
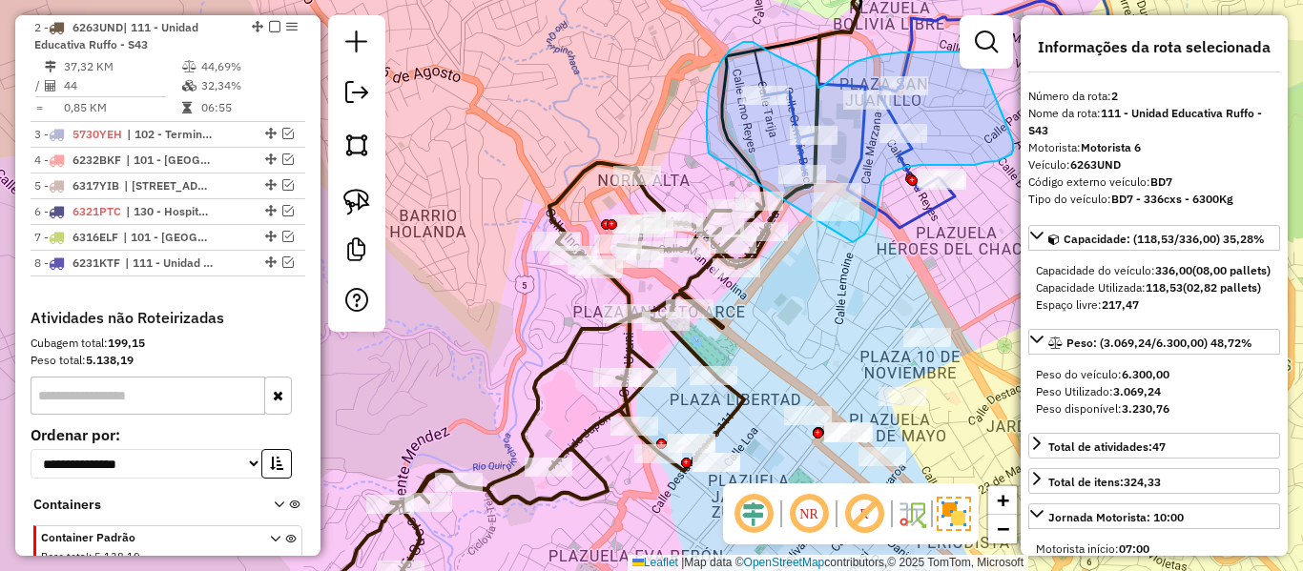
click at [691, 245] on div "Janela de atendimento Grade de atendimento Capacidade Transportadoras Veículos …" at bounding box center [651, 285] width 1303 height 571
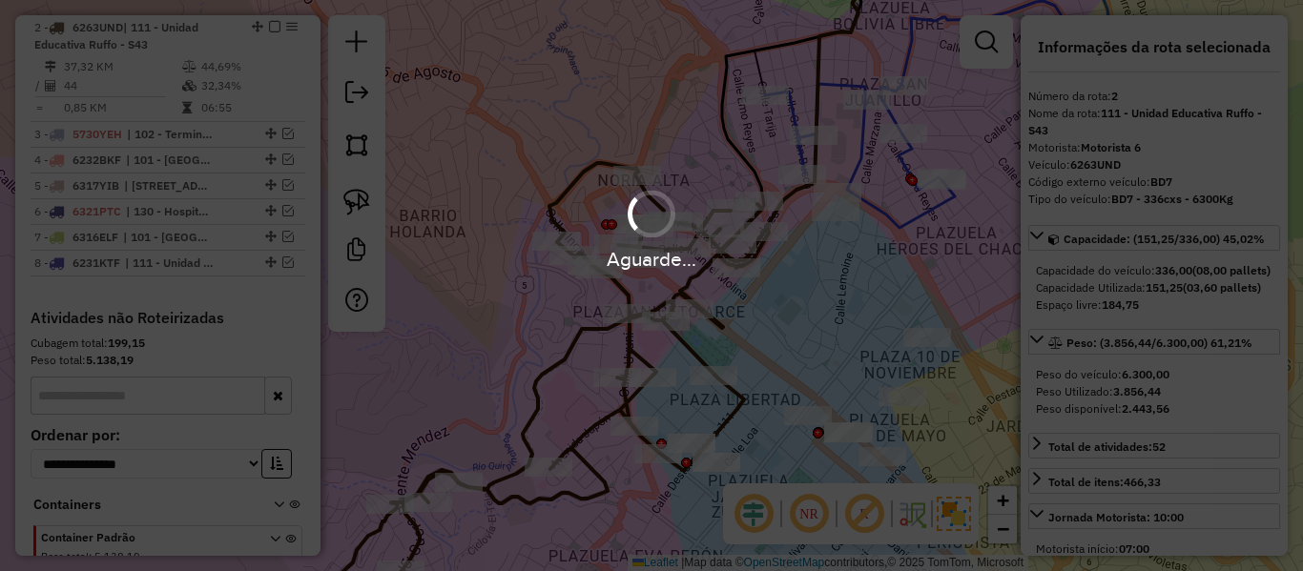
select select "**********"
click at [824, 332] on div "Aguarde..." at bounding box center [651, 285] width 1303 height 571
click at [836, 336] on div "Janela de atendimento Grade de atendimento Capacidade Transportadoras Veículos …" at bounding box center [651, 285] width 1303 height 571
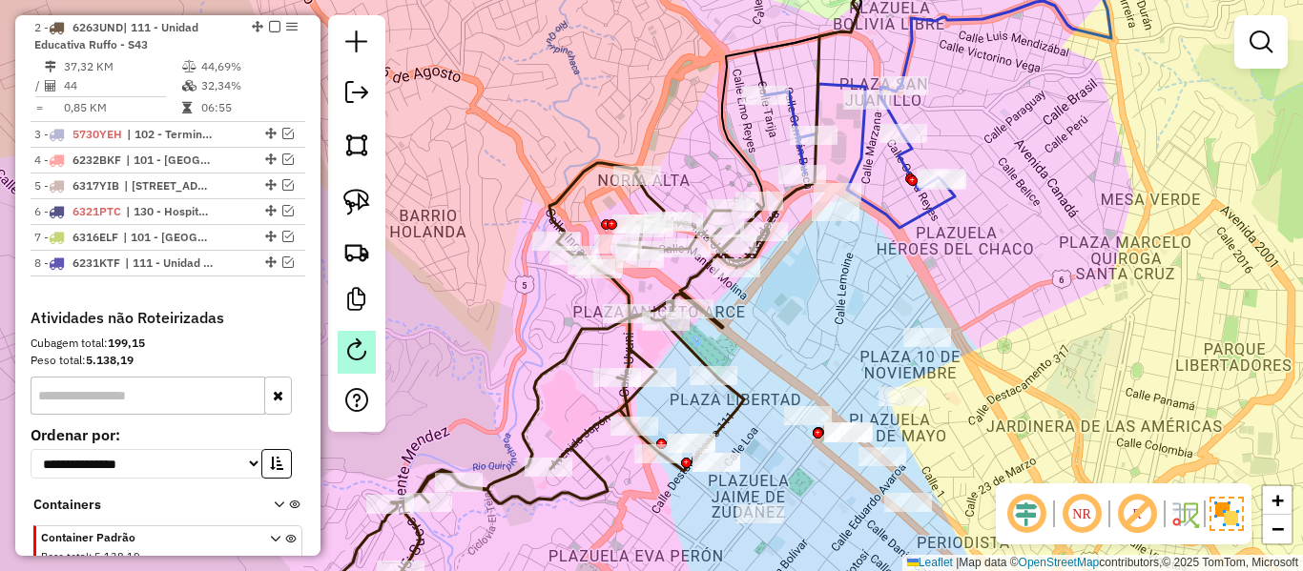
click at [352, 350] on em at bounding box center [356, 350] width 23 height 23
select select "*"
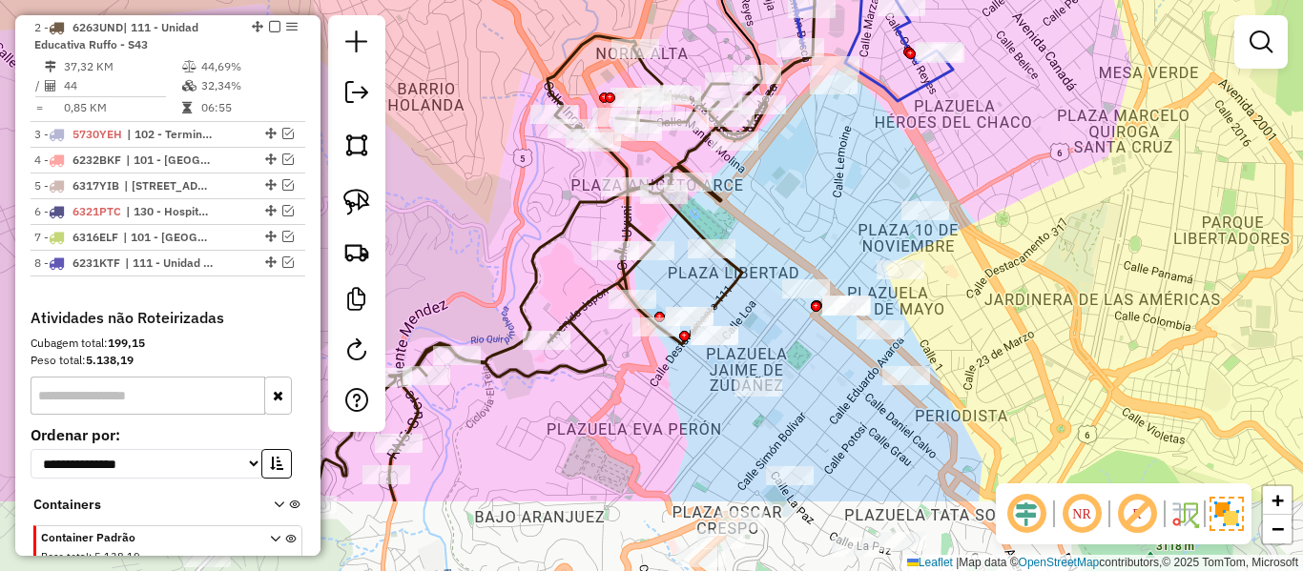
drag, startPoint x: 1015, startPoint y: 207, endPoint x: 971, endPoint y: 176, distance: 53.5
click at [991, 97] on div "Janela de atendimento Grade de atendimento Capacidade Transportadoras Veículos …" at bounding box center [651, 285] width 1303 height 571
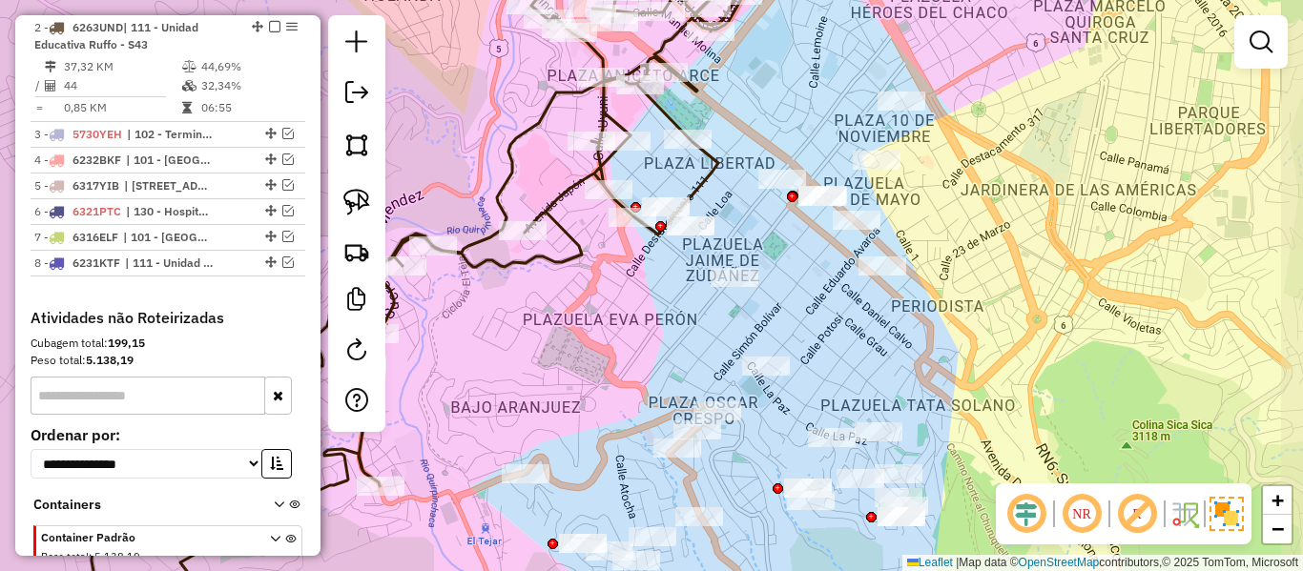
click at [986, 297] on div "Janela de atendimento Grade de atendimento Capacidade Transportadoras Veículos …" at bounding box center [651, 285] width 1303 height 571
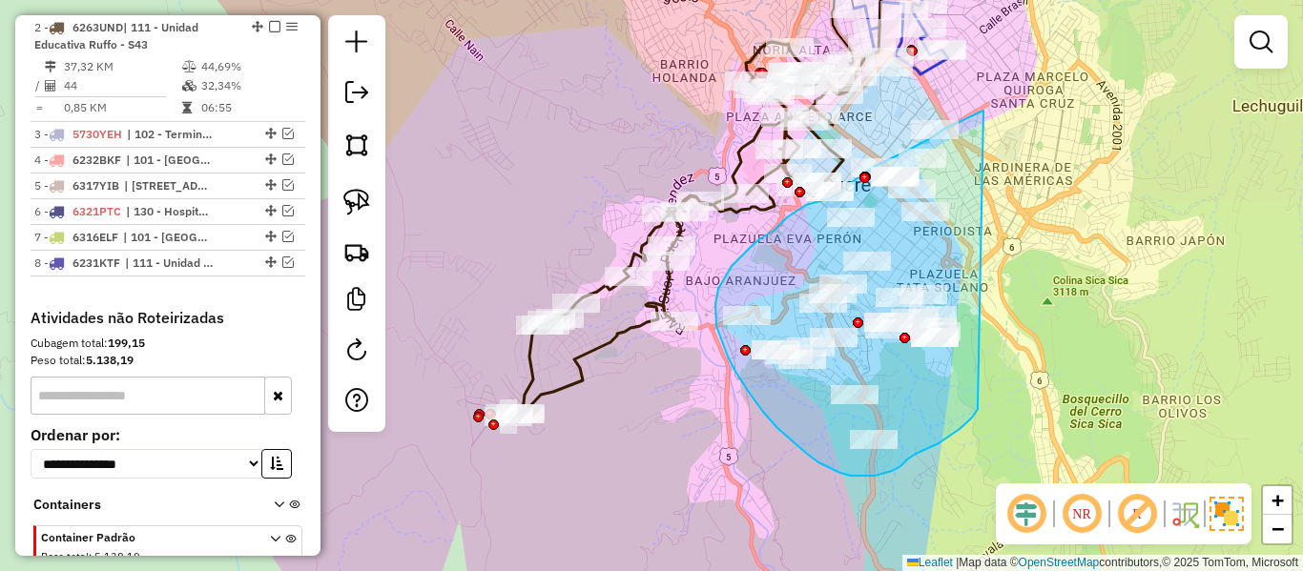
drag, startPoint x: 978, startPoint y: 405, endPoint x: 1031, endPoint y: 187, distance: 224.9
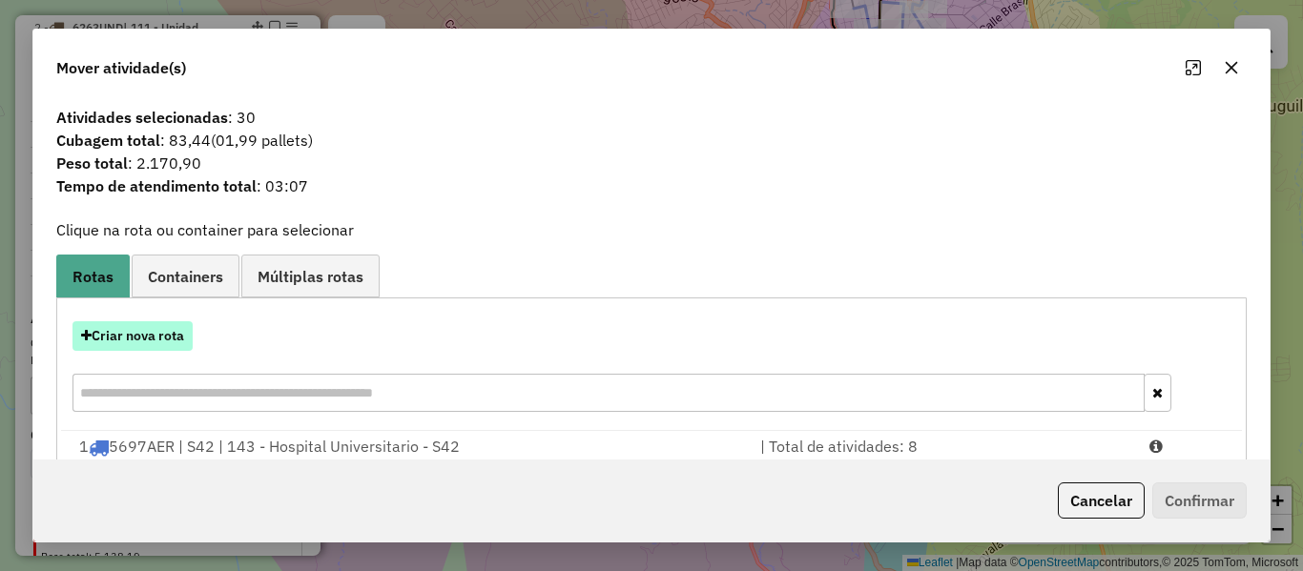
click at [150, 325] on button "Criar nova rota" at bounding box center [133, 336] width 120 height 30
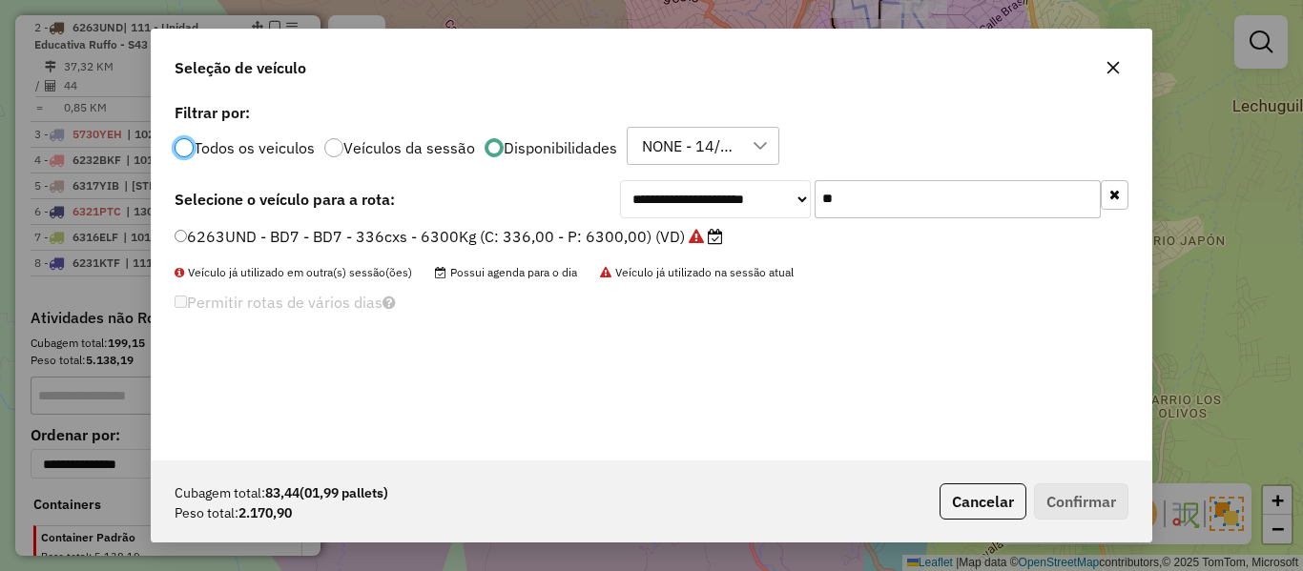
scroll to position [10, 6]
click at [901, 197] on input "**" at bounding box center [958, 199] width 286 height 38
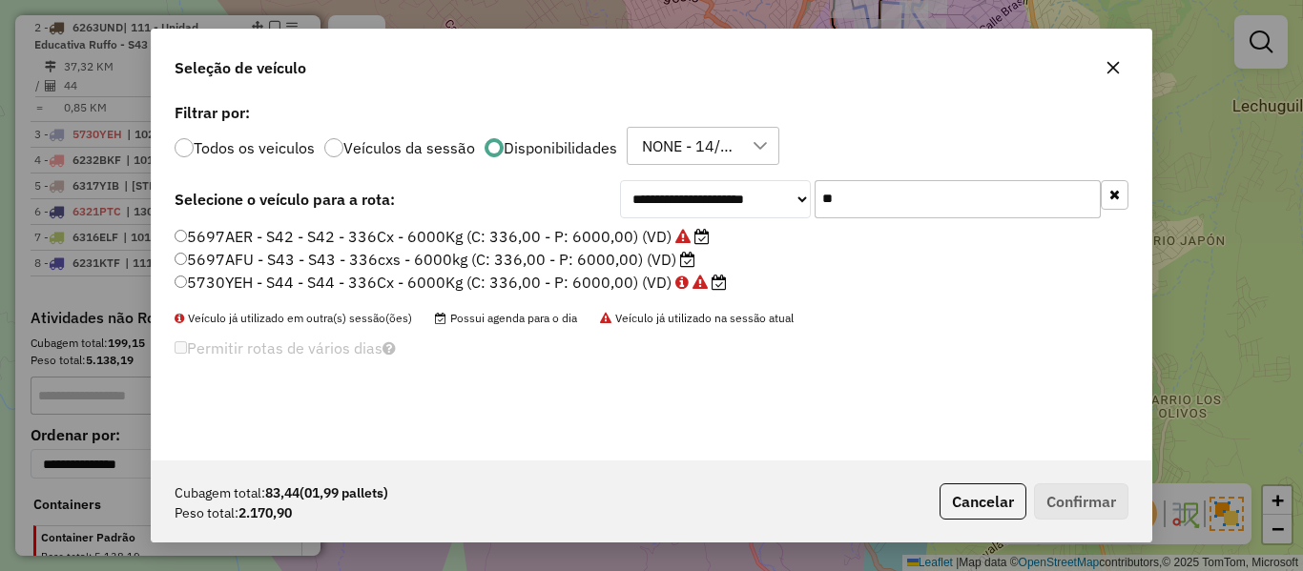
type input "**"
click at [652, 258] on label "5697AFU - S43 - S43 - 336cxs - 6000kg (C: 336,00 - P: 6000,00) (VD)" at bounding box center [435, 259] width 521 height 23
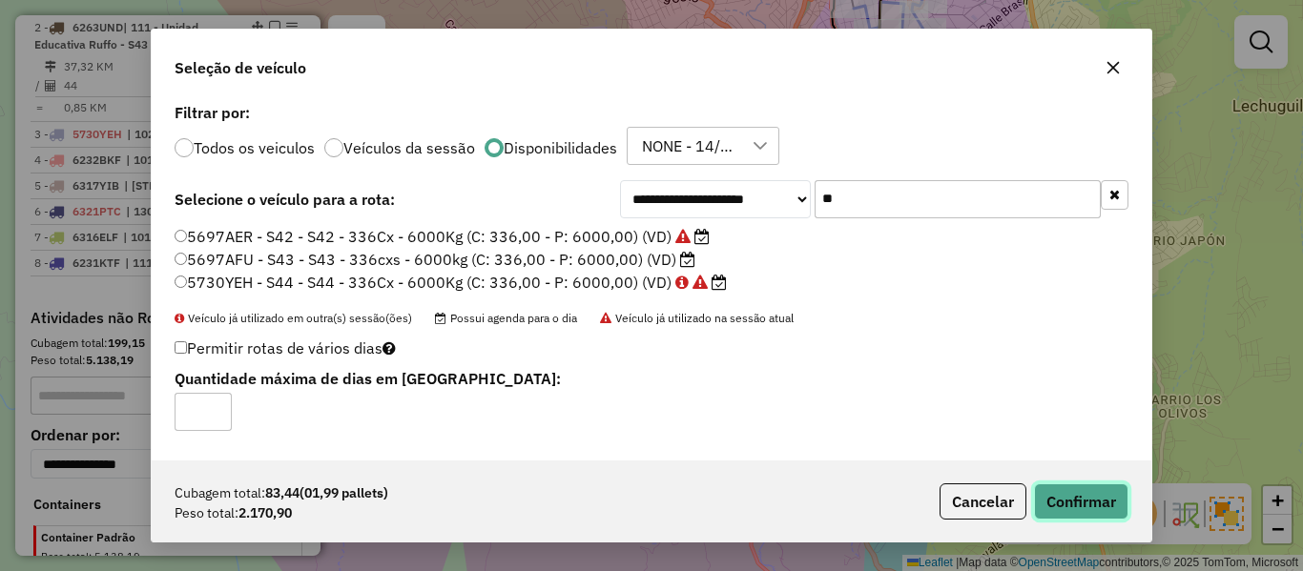
click at [1119, 517] on button "Confirmar" at bounding box center [1081, 502] width 94 height 36
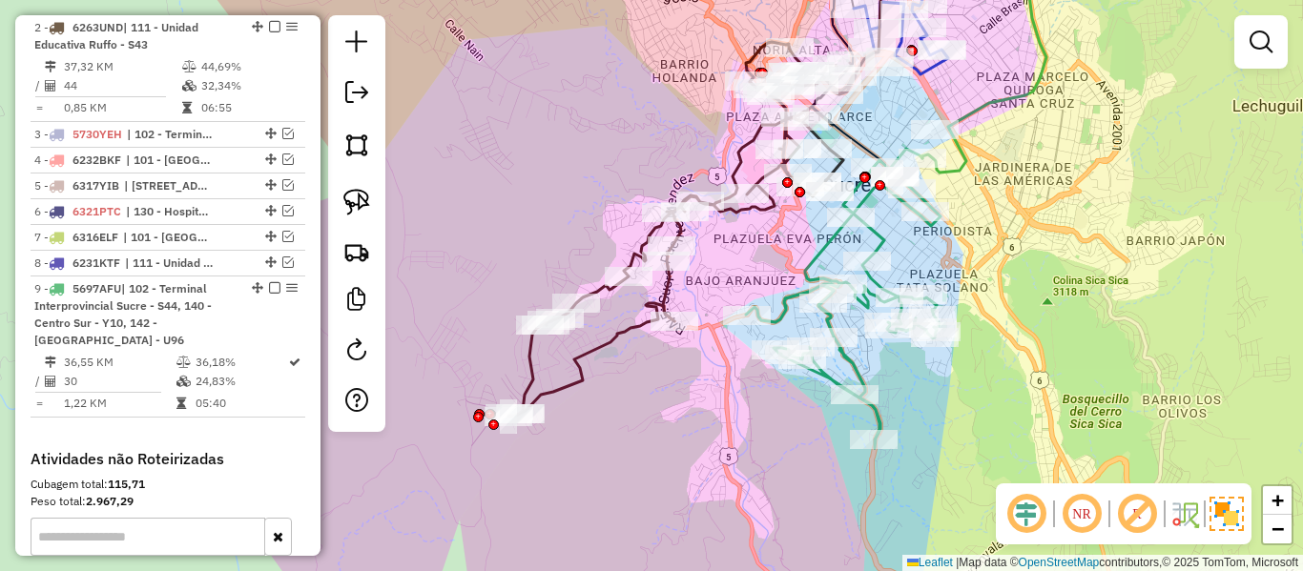
click at [830, 248] on icon at bounding box center [843, 299] width 195 height 300
select select "**********"
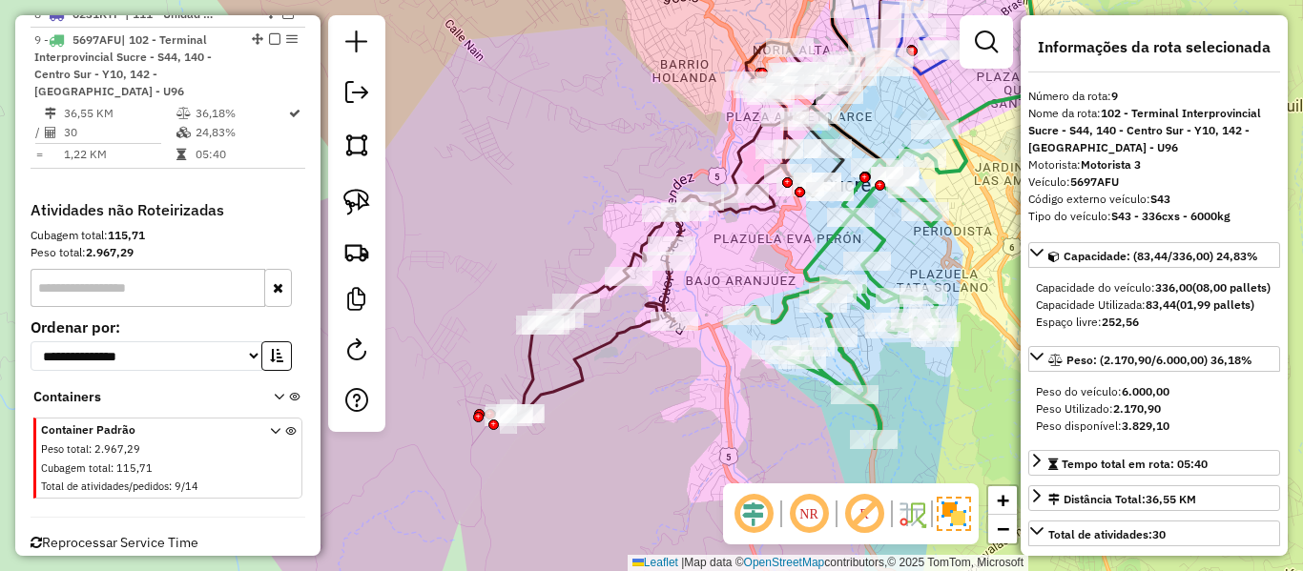
scroll to position [1120, 0]
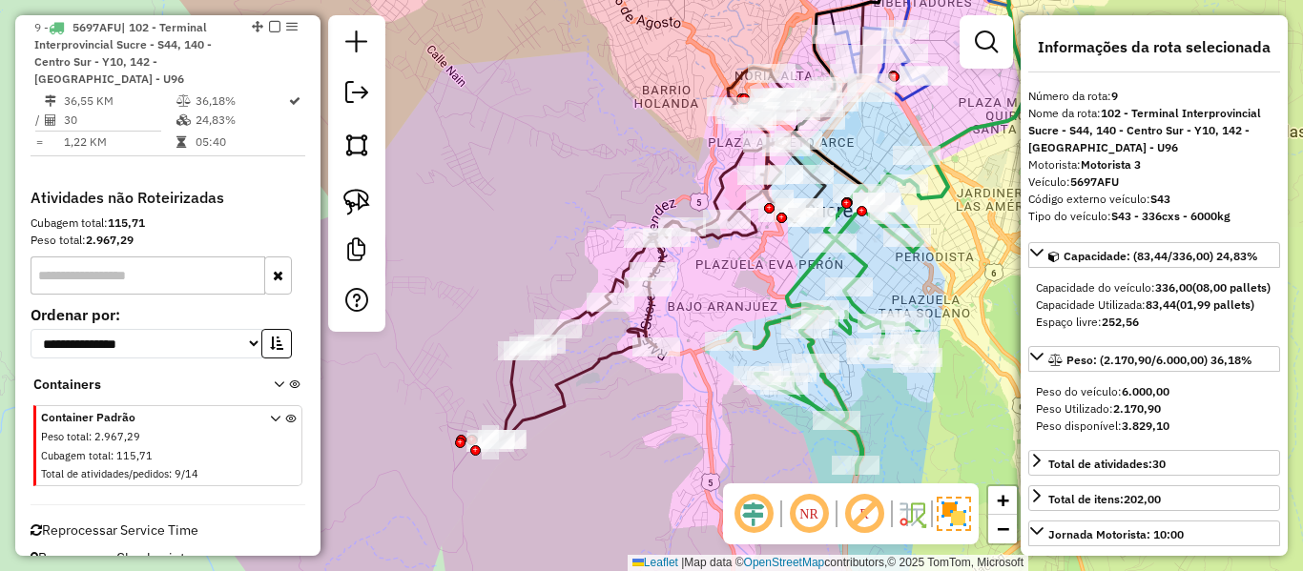
drag, startPoint x: 994, startPoint y: 264, endPoint x: 798, endPoint y: 308, distance: 200.4
click at [837, 350] on div "Janela de atendimento Grade de atendimento Capacidade Transportadoras Veículos …" at bounding box center [651, 285] width 1303 height 571
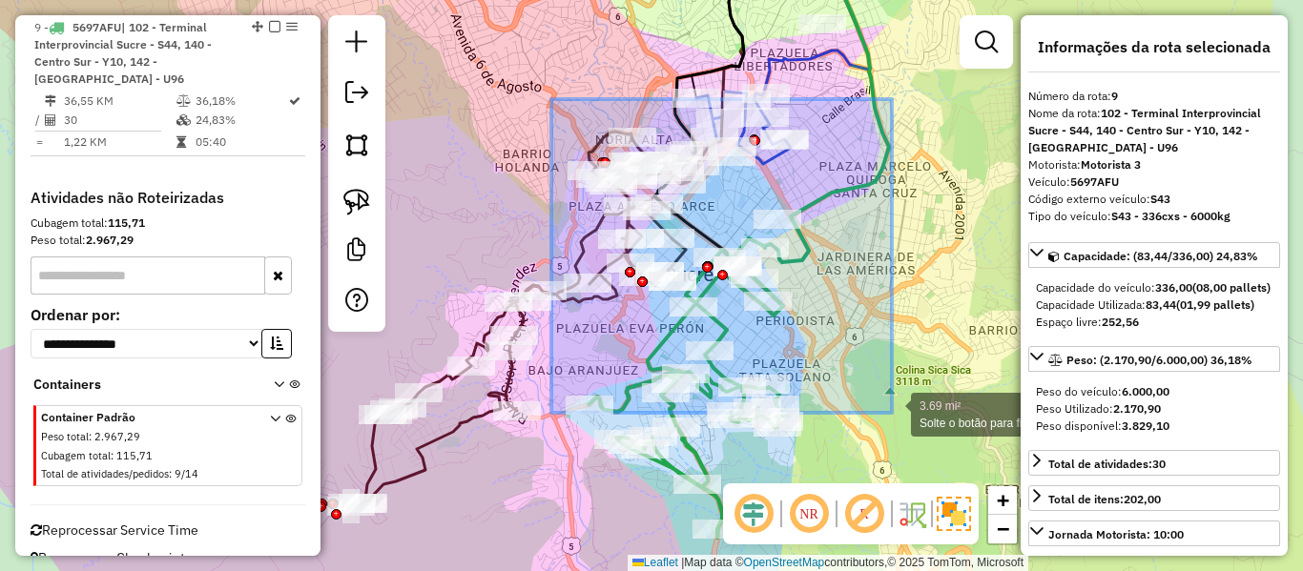
drag, startPoint x: 551, startPoint y: 99, endPoint x: 891, endPoint y: 413, distance: 462.4
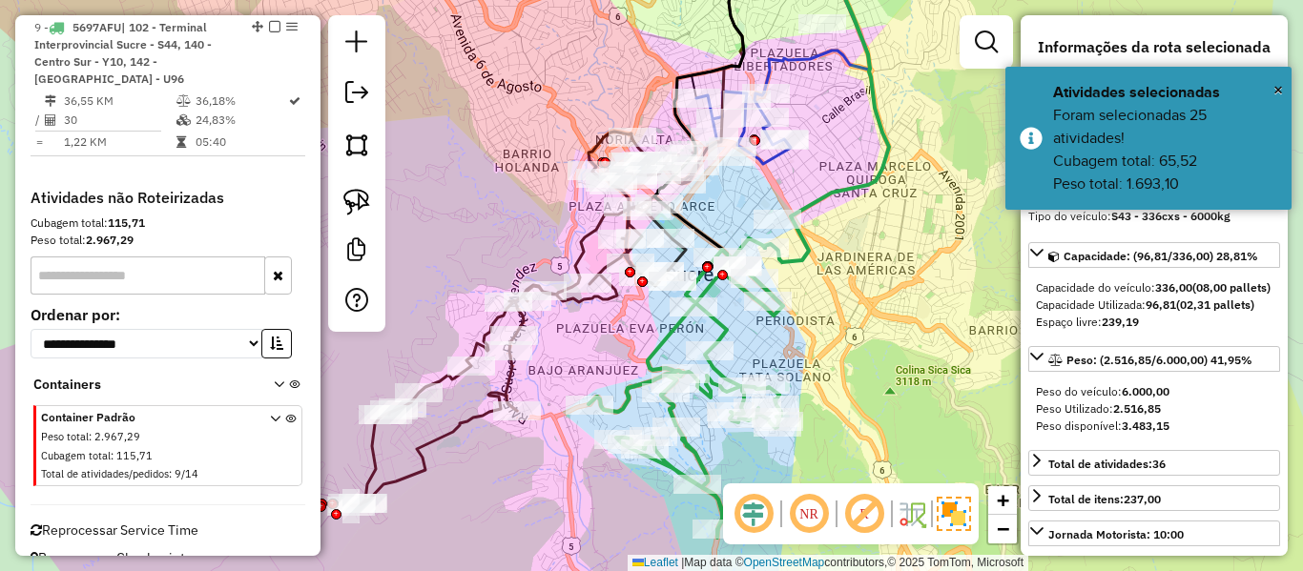
click at [771, 161] on icon at bounding box center [743, 128] width 94 height 73
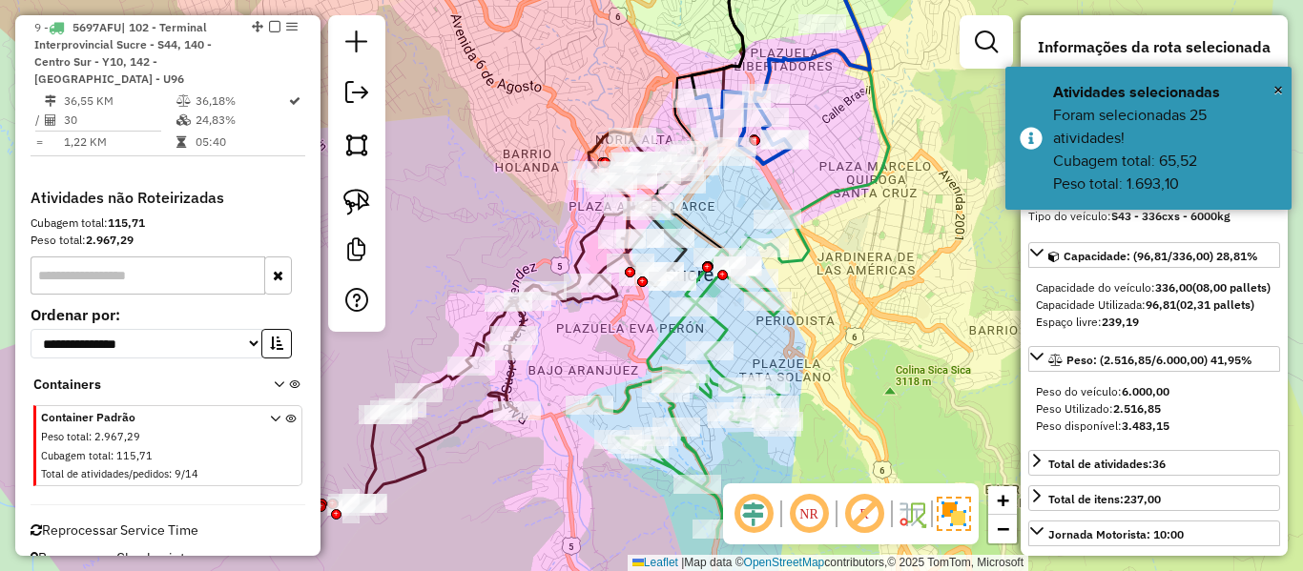
click at [771, 161] on icon at bounding box center [743, 128] width 94 height 73
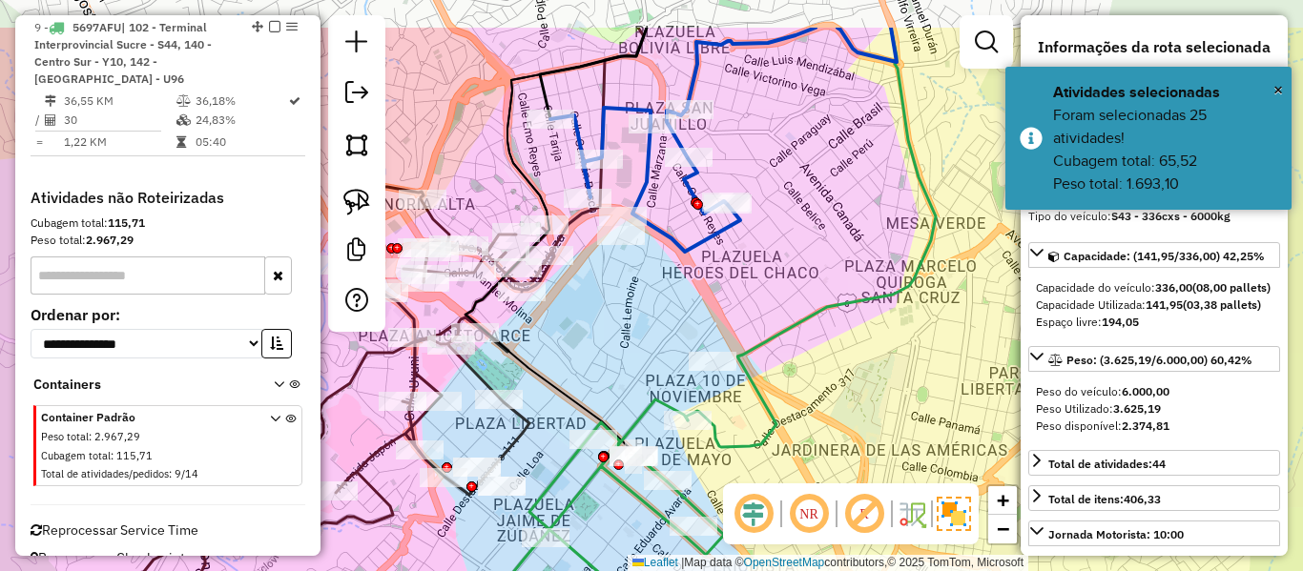
drag, startPoint x: 828, startPoint y: 247, endPoint x: 748, endPoint y: 330, distance: 115.4
click at [742, 343] on div "Janela de atendimento Grade de atendimento Capacidade Transportadoras Veículos …" at bounding box center [651, 285] width 1303 height 571
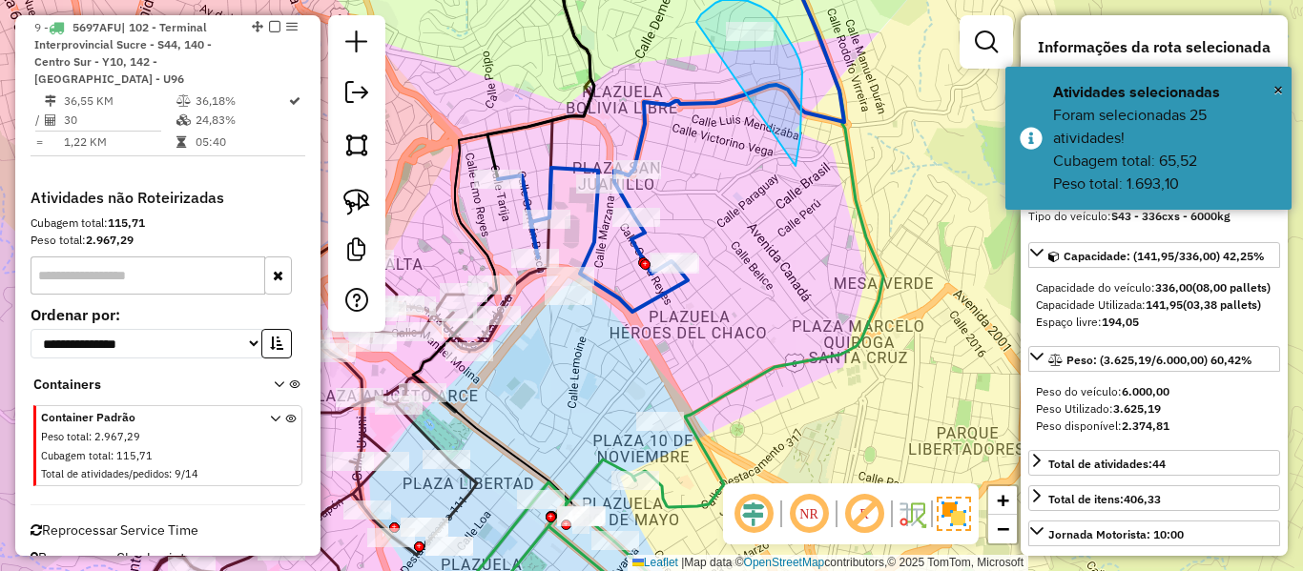
drag, startPoint x: 799, startPoint y: 60, endPoint x: 755, endPoint y: 138, distance: 90.2
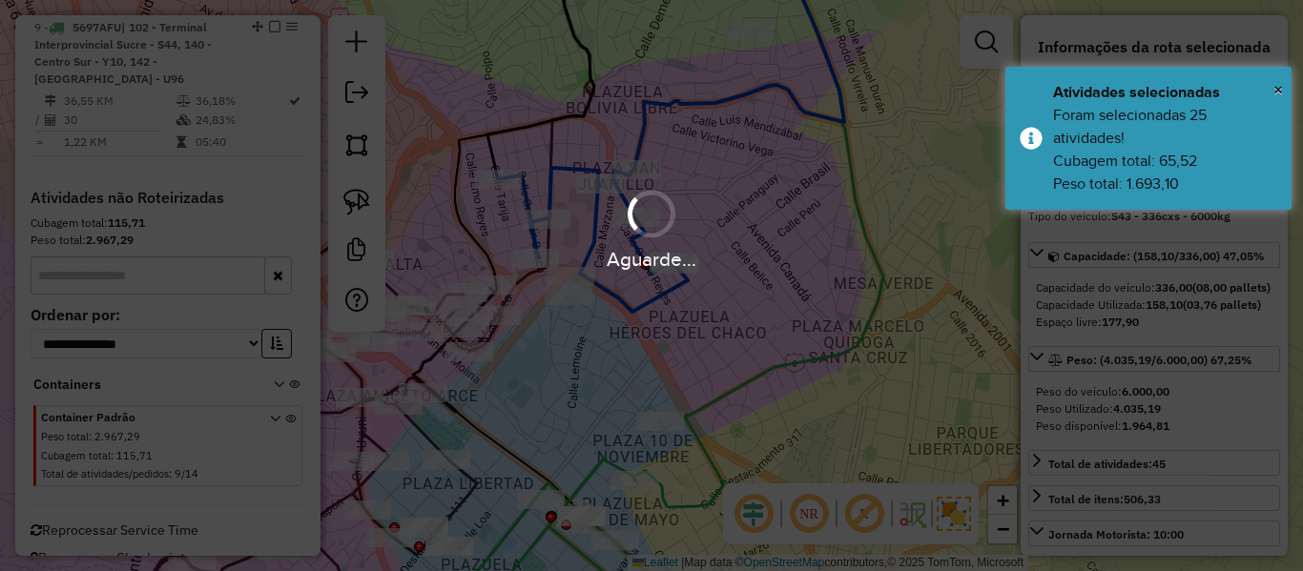
select select "**********"
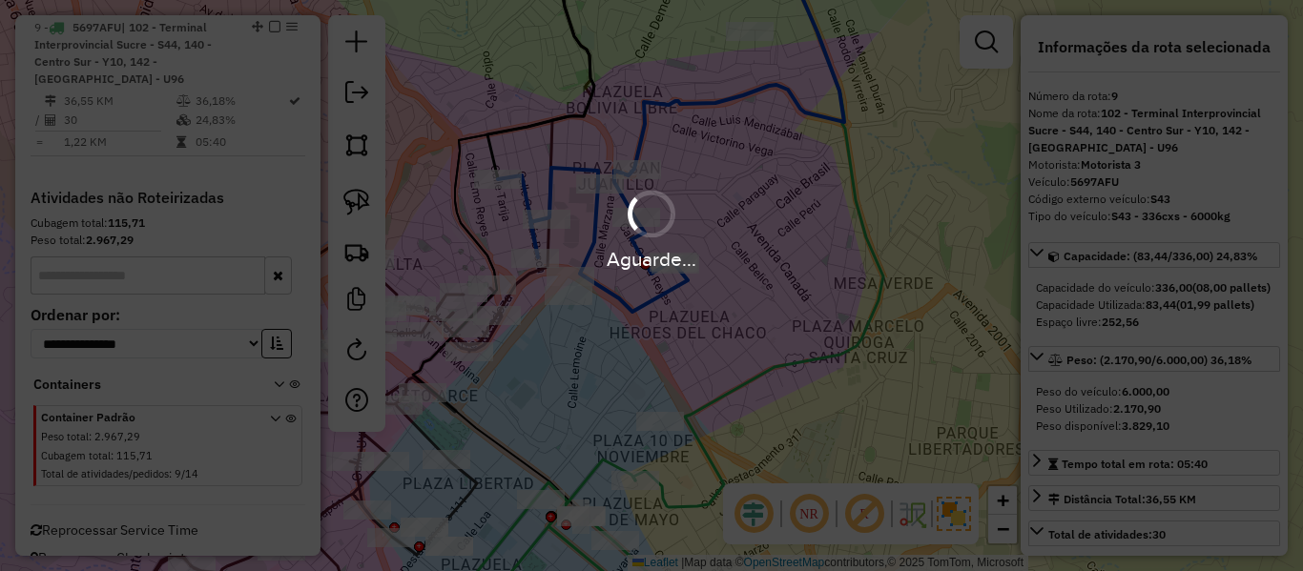
scroll to position [1041, 0]
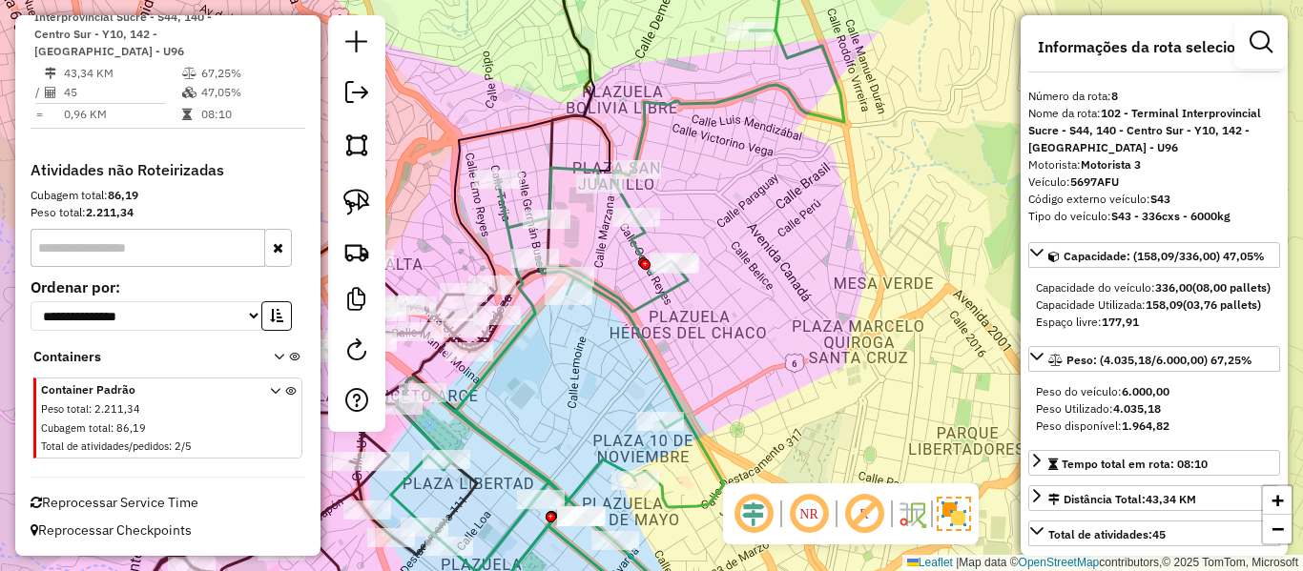
click at [696, 92] on div "Janela de atendimento Grade de atendimento Capacidade Transportadoras Veículos …" at bounding box center [651, 285] width 1303 height 571
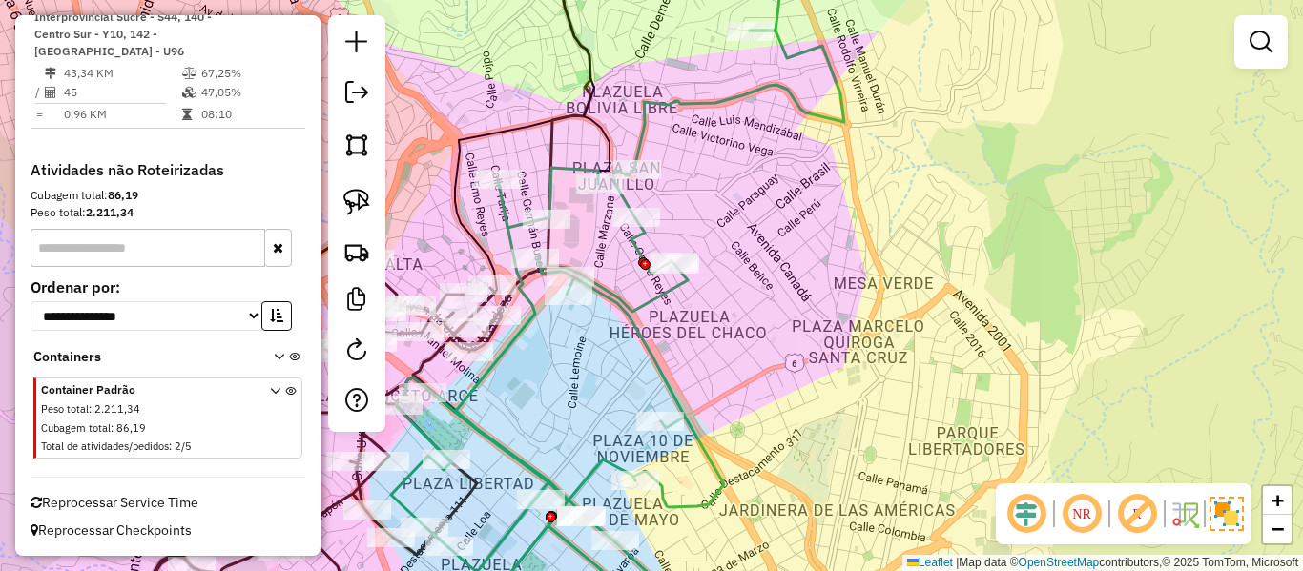
click at [692, 100] on icon at bounding box center [617, 330] width 453 height 598
select select "**********"
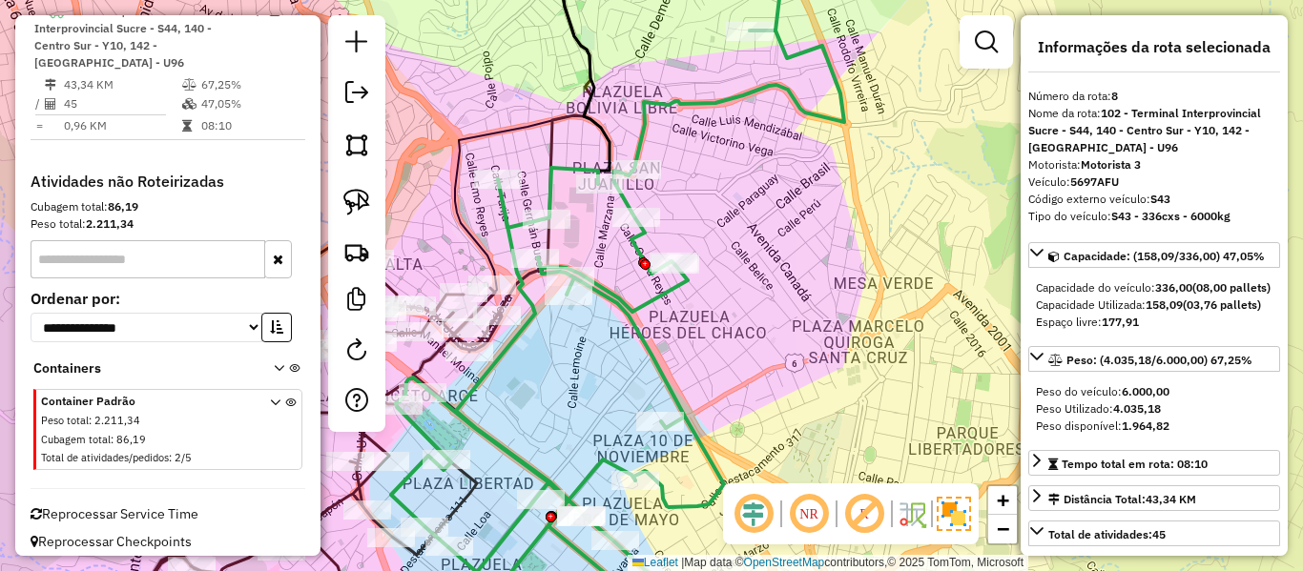
scroll to position [1013, 0]
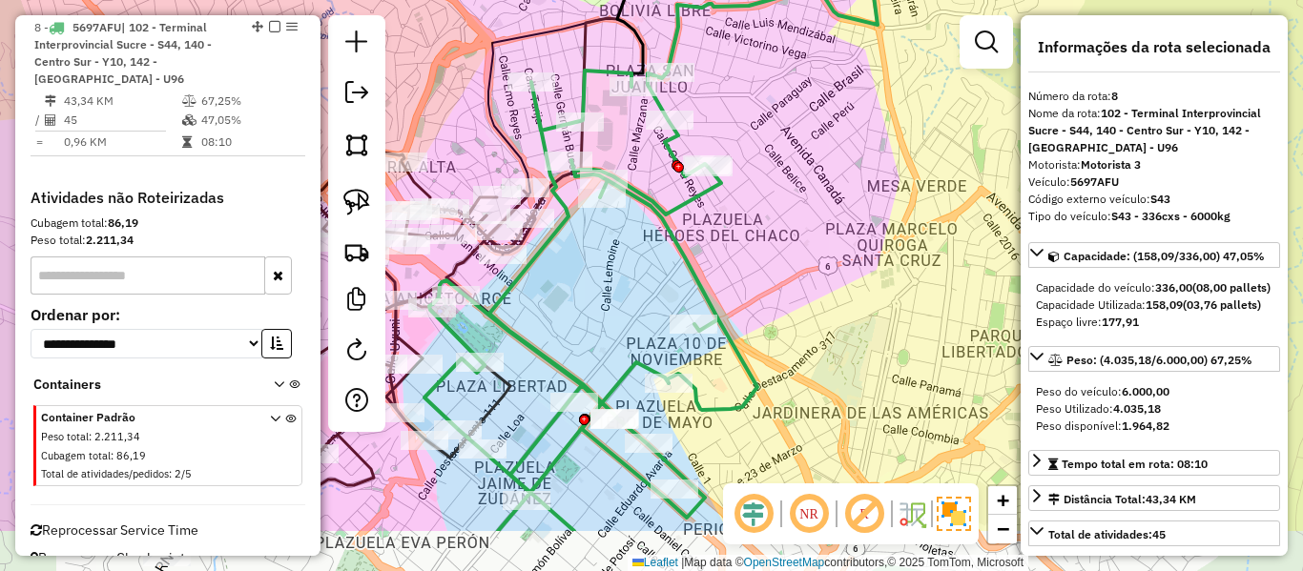
drag, startPoint x: 745, startPoint y: 253, endPoint x: 781, endPoint y: 150, distance: 109.2
click at [781, 150] on div "Janela de atendimento Grade de atendimento Capacidade Transportadoras Veículos …" at bounding box center [651, 285] width 1303 height 571
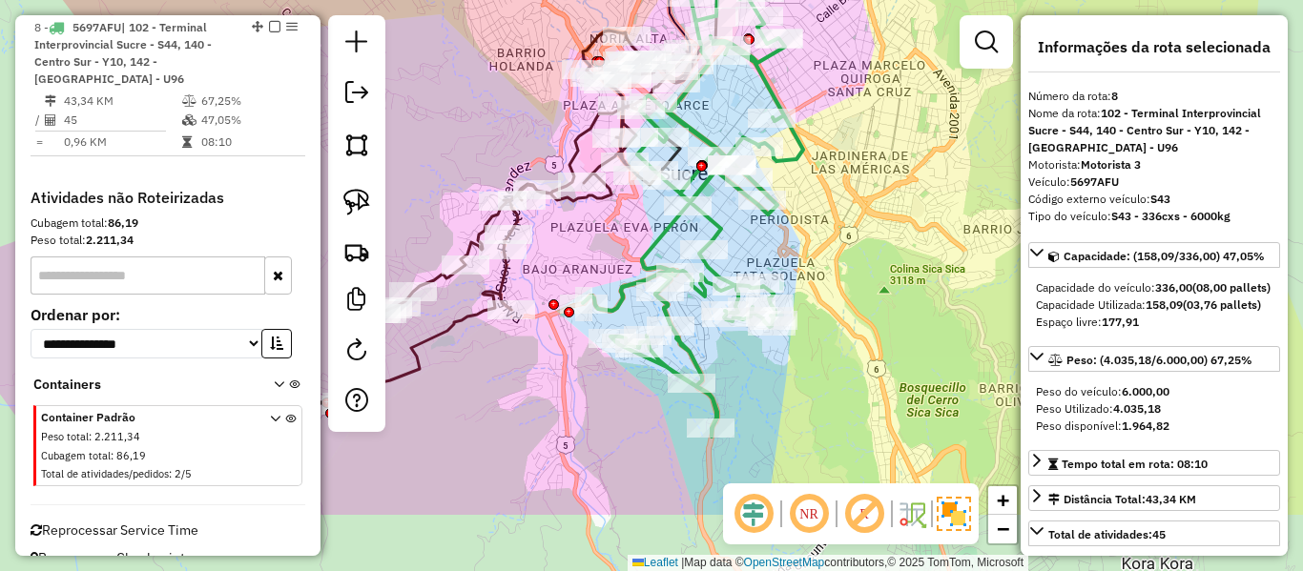
click at [839, 103] on div "Janela de atendimento Grade de atendimento Capacidade Transportadoras Veículos …" at bounding box center [651, 285] width 1303 height 571
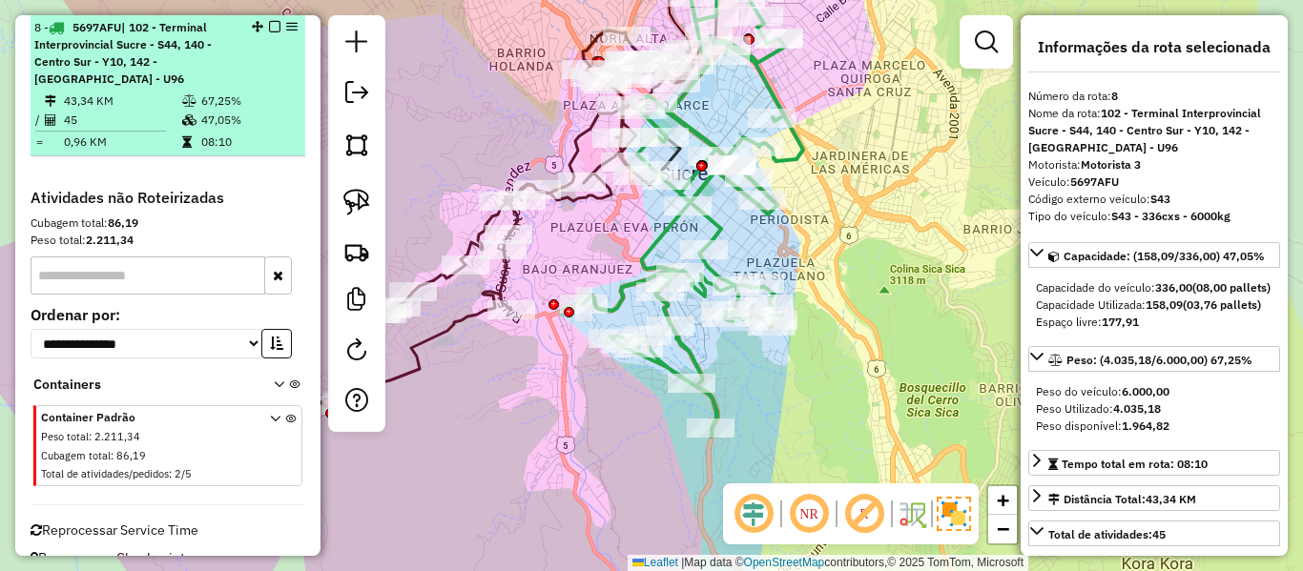
click at [269, 29] on em at bounding box center [274, 26] width 11 height 11
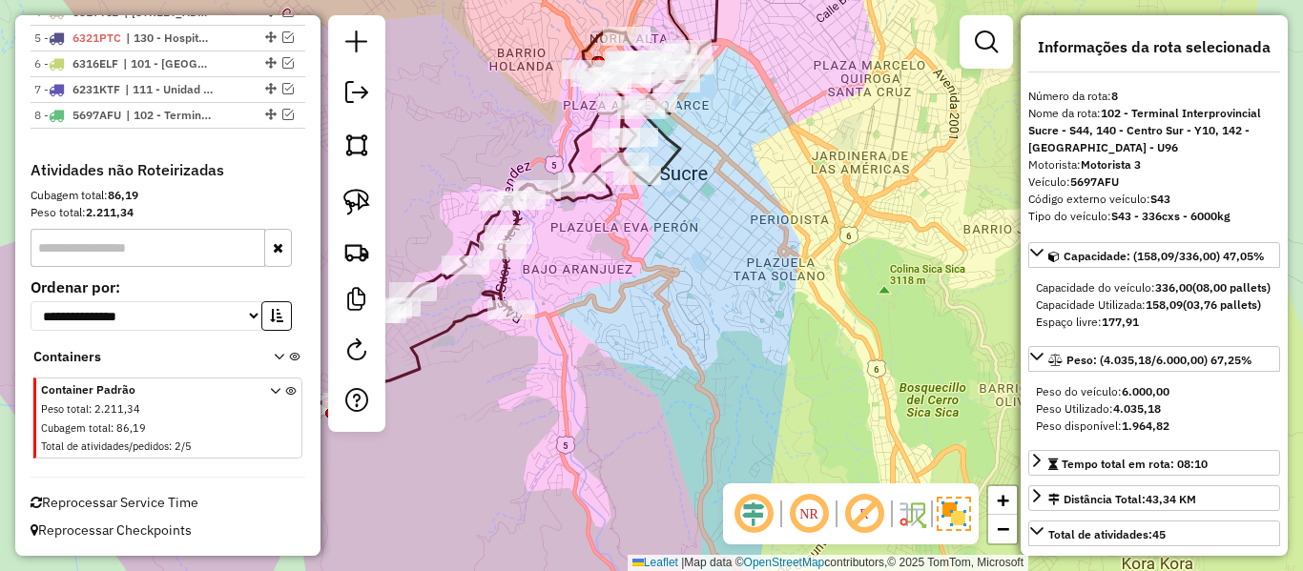
scroll to position [925, 0]
click at [585, 211] on div "Janela de atendimento Grade de atendimento Capacidade Transportadoras Veículos …" at bounding box center [651, 285] width 1303 height 571
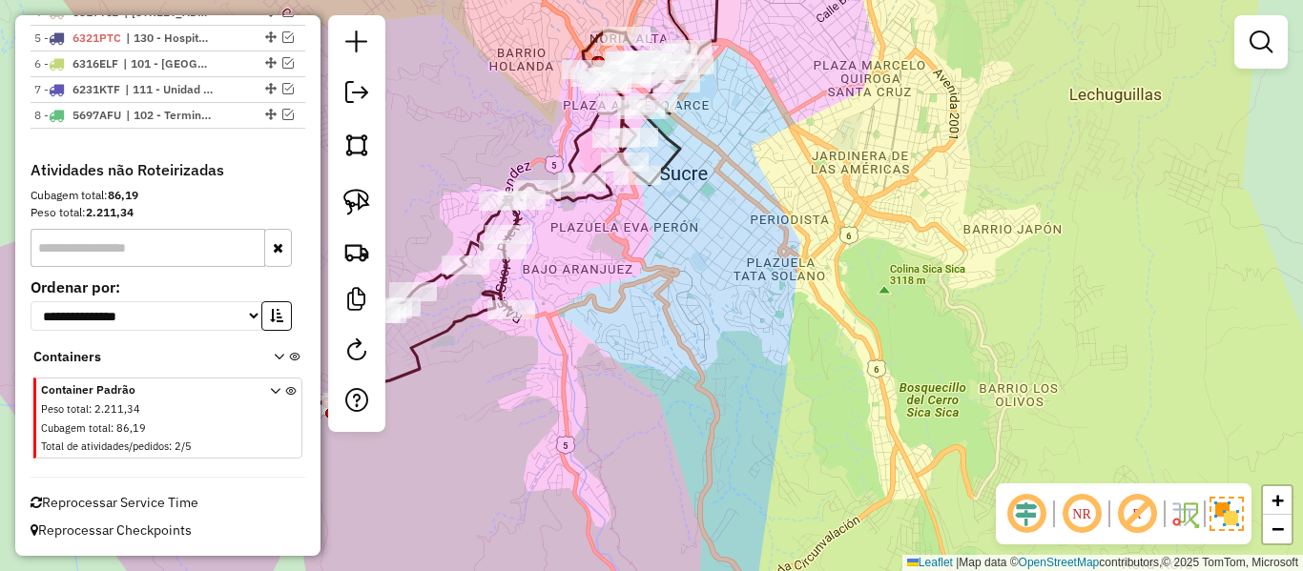
click at [587, 199] on icon at bounding box center [518, 218] width 347 height 375
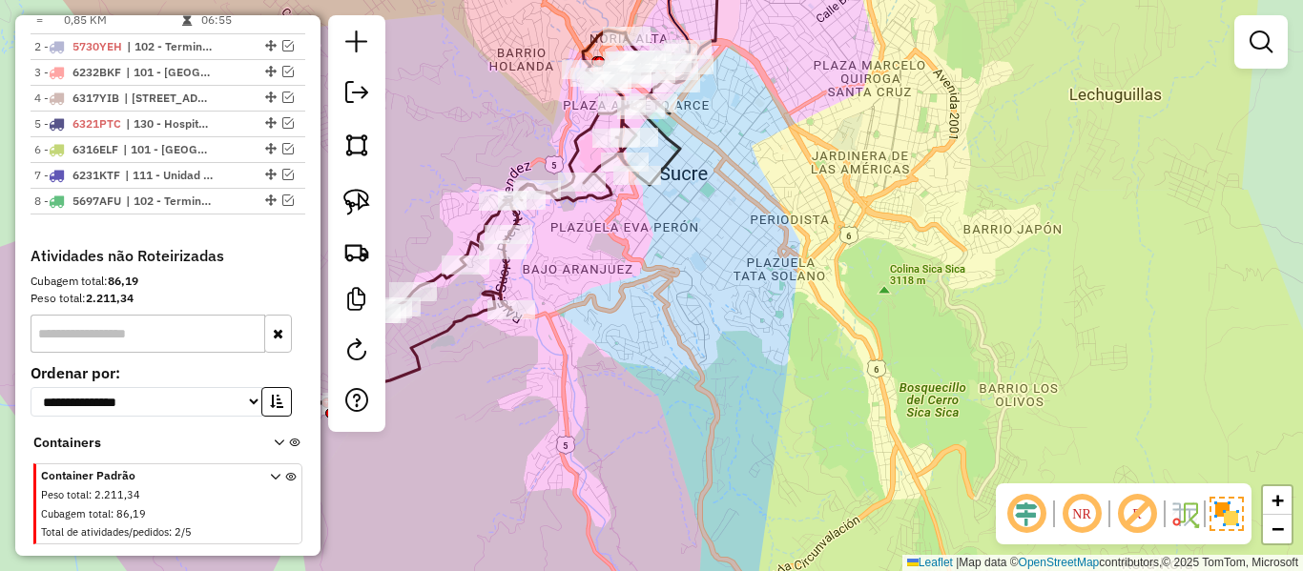
select select "**********"
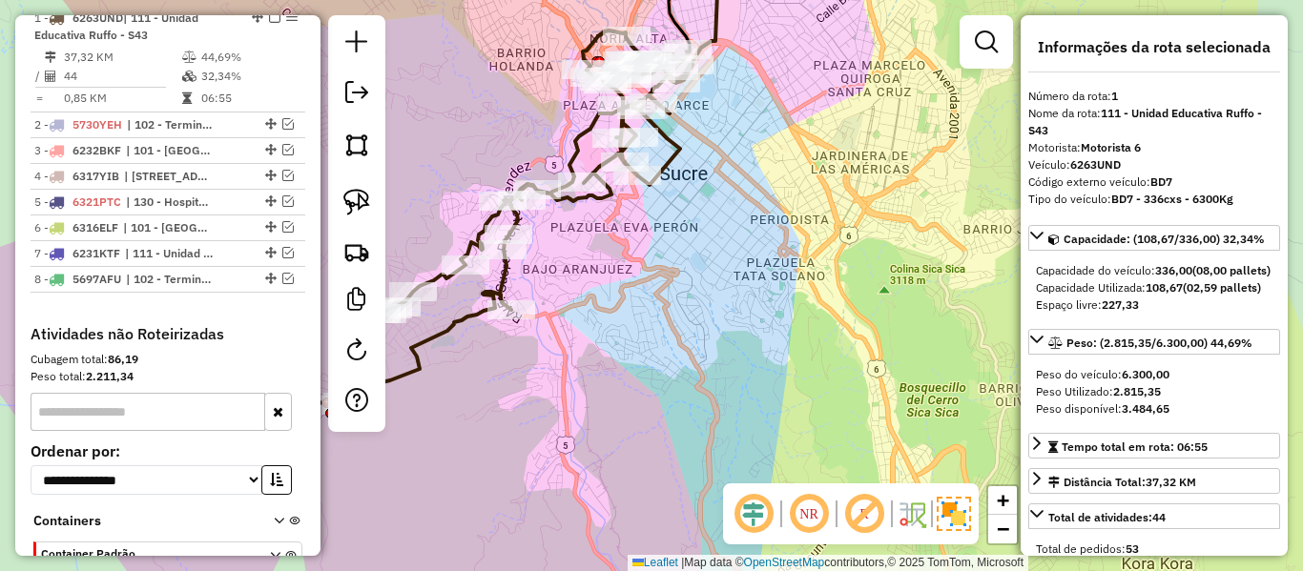
scroll to position [752, 0]
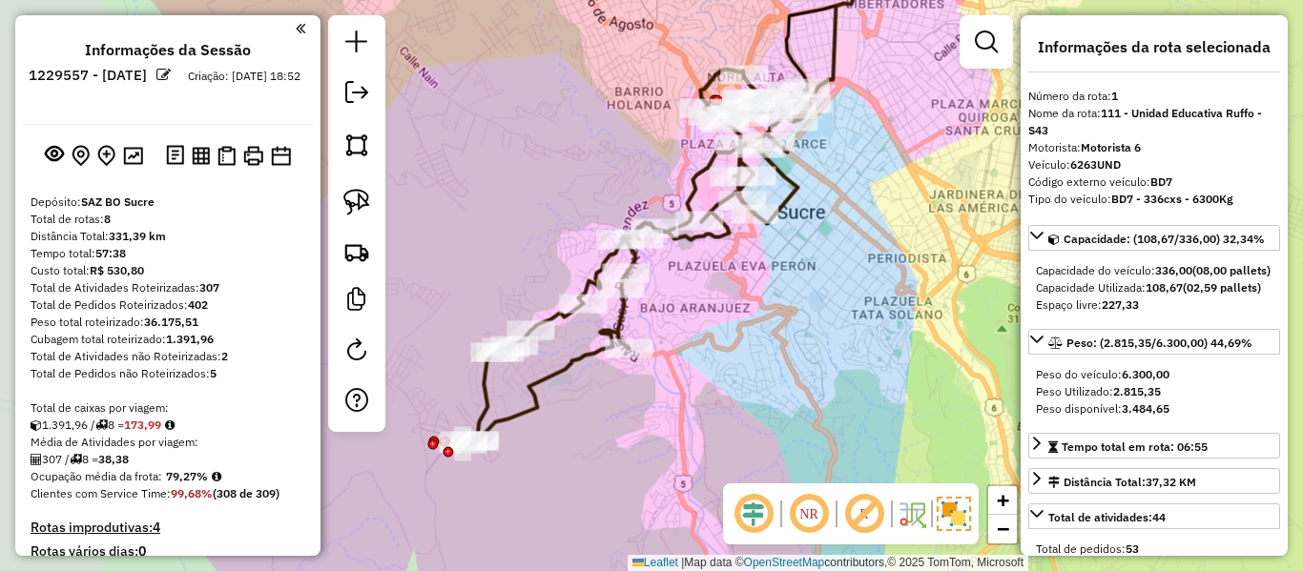
select select "**********"
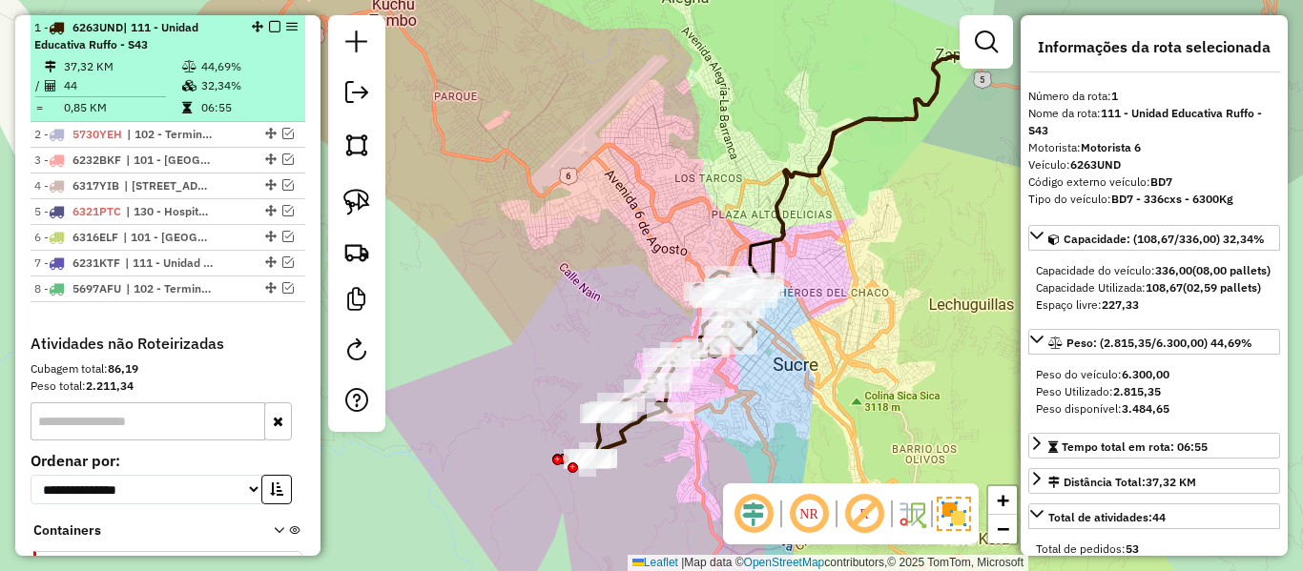
click at [271, 26] on em at bounding box center [274, 26] width 11 height 11
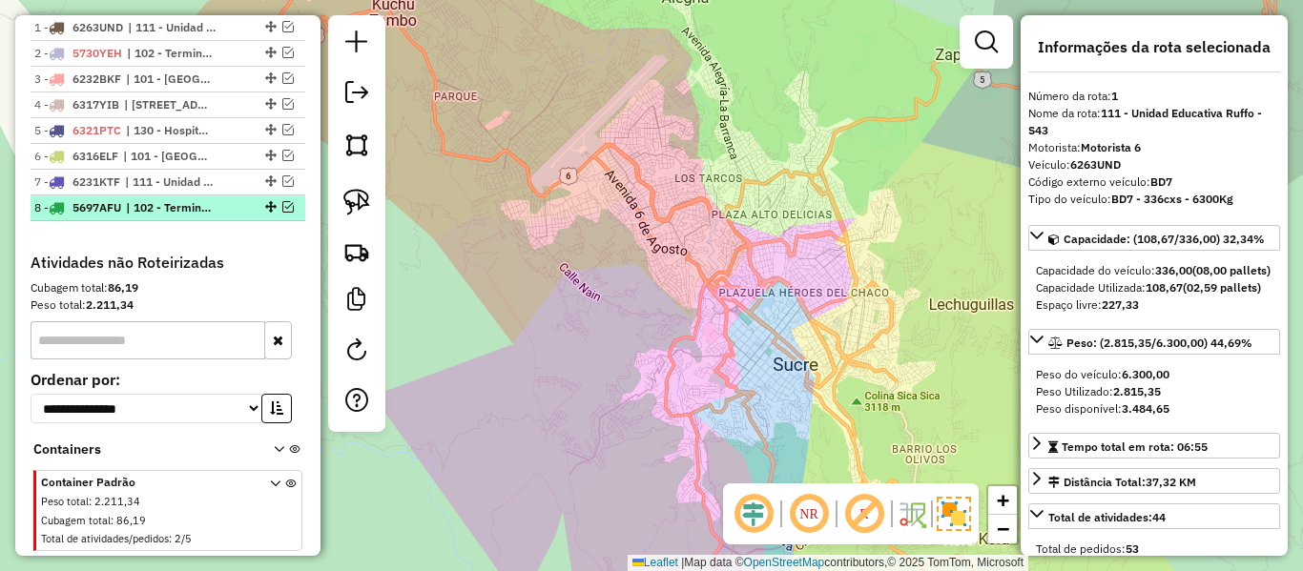
scroll to position [656, 0]
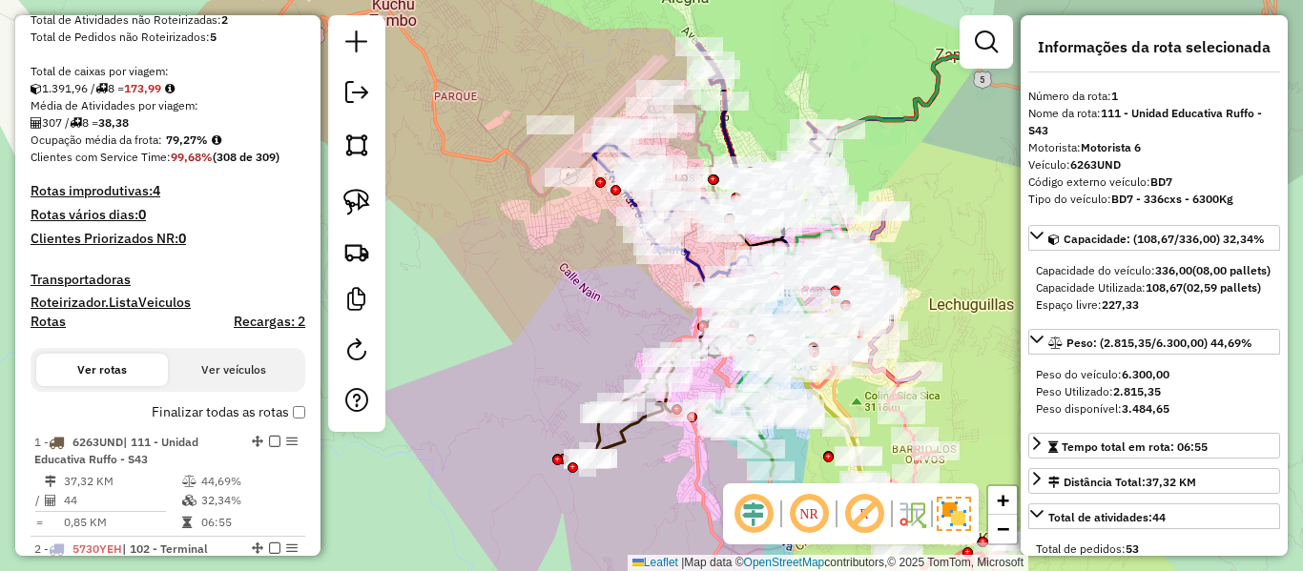
scroll to position [275, 0]
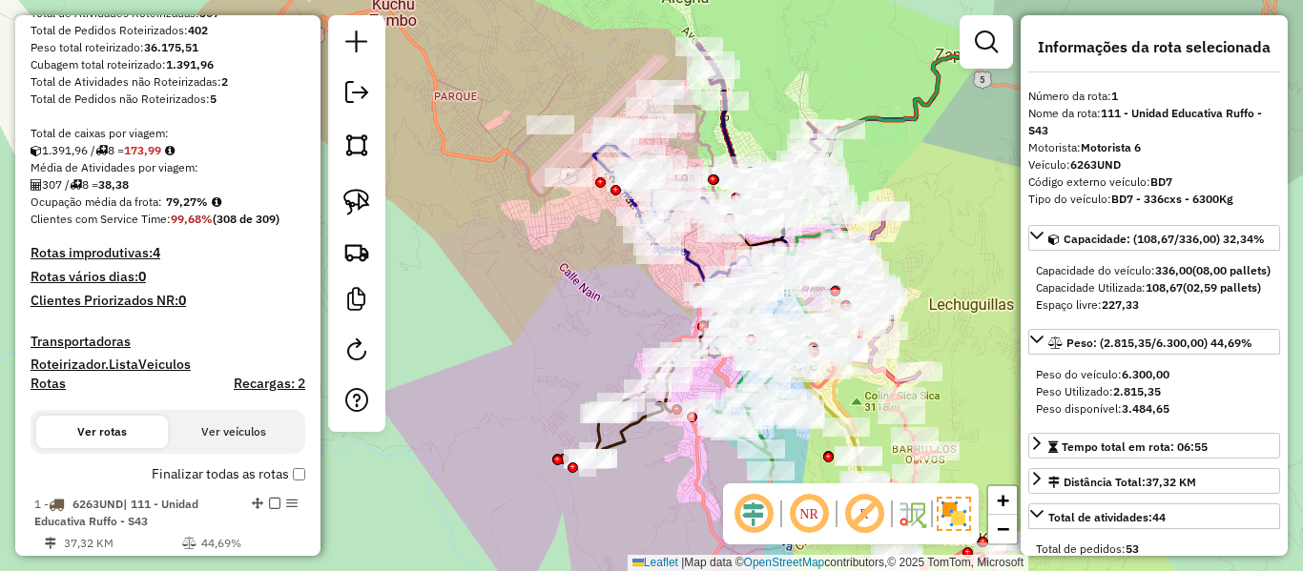
click at [59, 390] on h4 "Rotas" at bounding box center [48, 384] width 35 height 16
select select
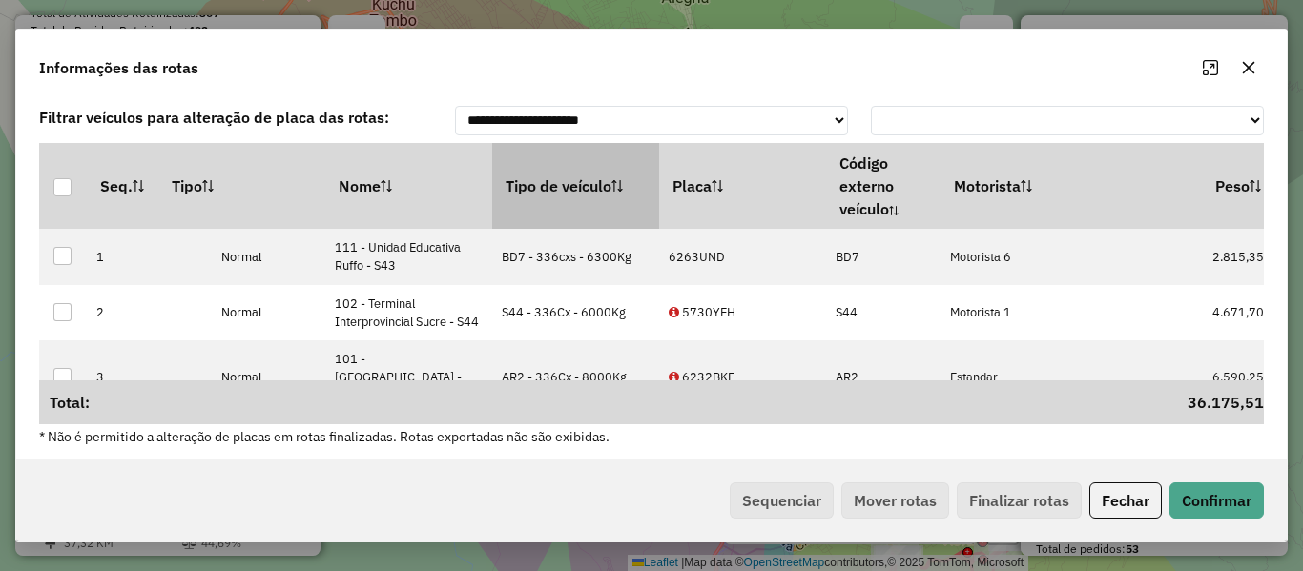
click at [601, 213] on th "Tipo de veículo" at bounding box center [575, 186] width 167 height 86
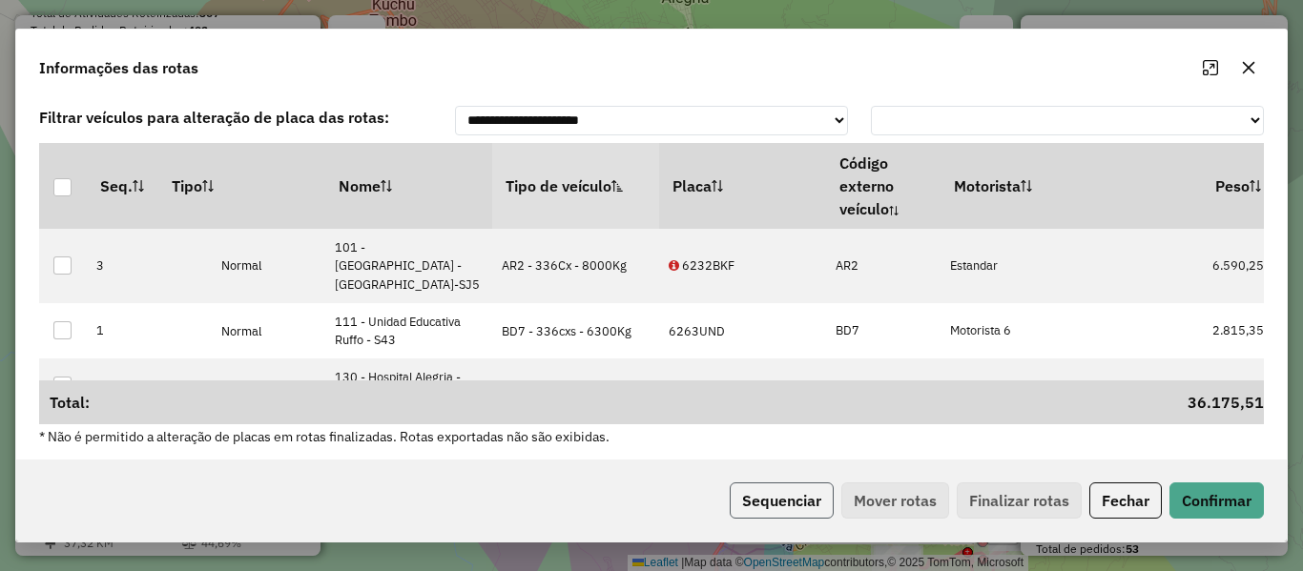
click at [775, 499] on button "Sequenciar" at bounding box center [782, 501] width 104 height 36
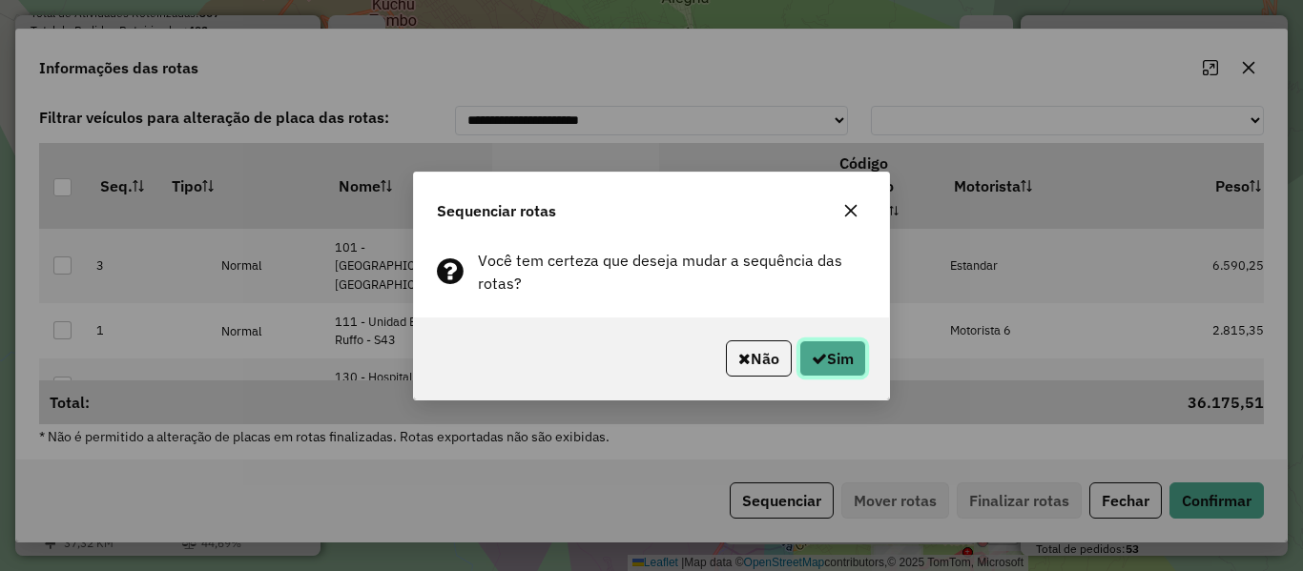
click at [833, 356] on button "Sim" at bounding box center [832, 359] width 67 height 36
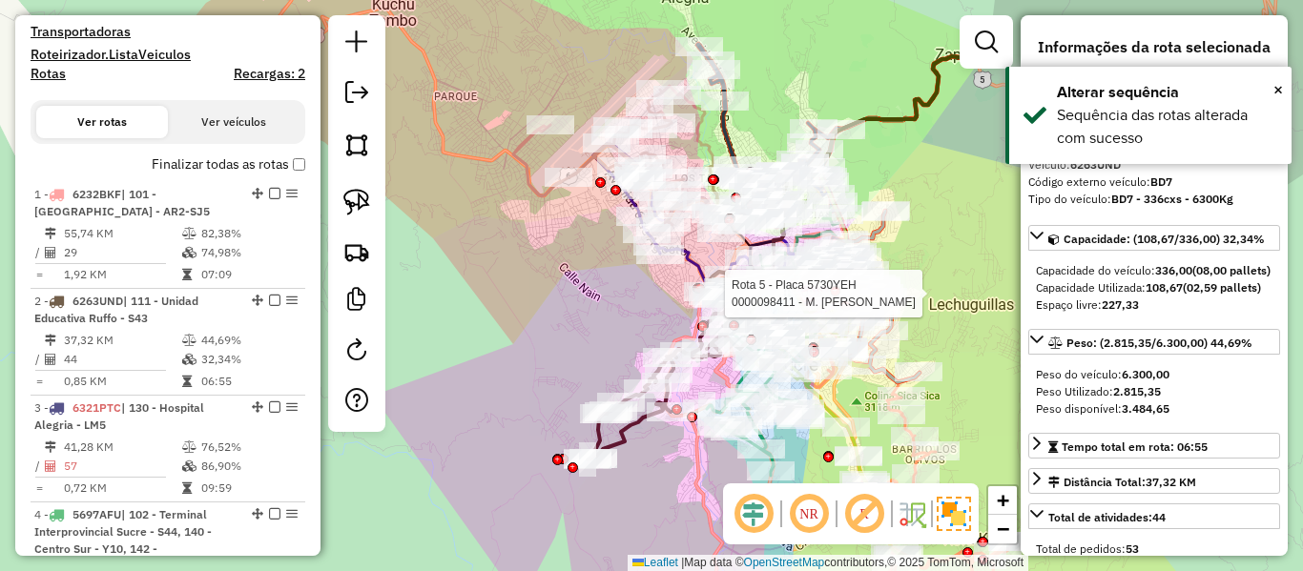
scroll to position [752, 0]
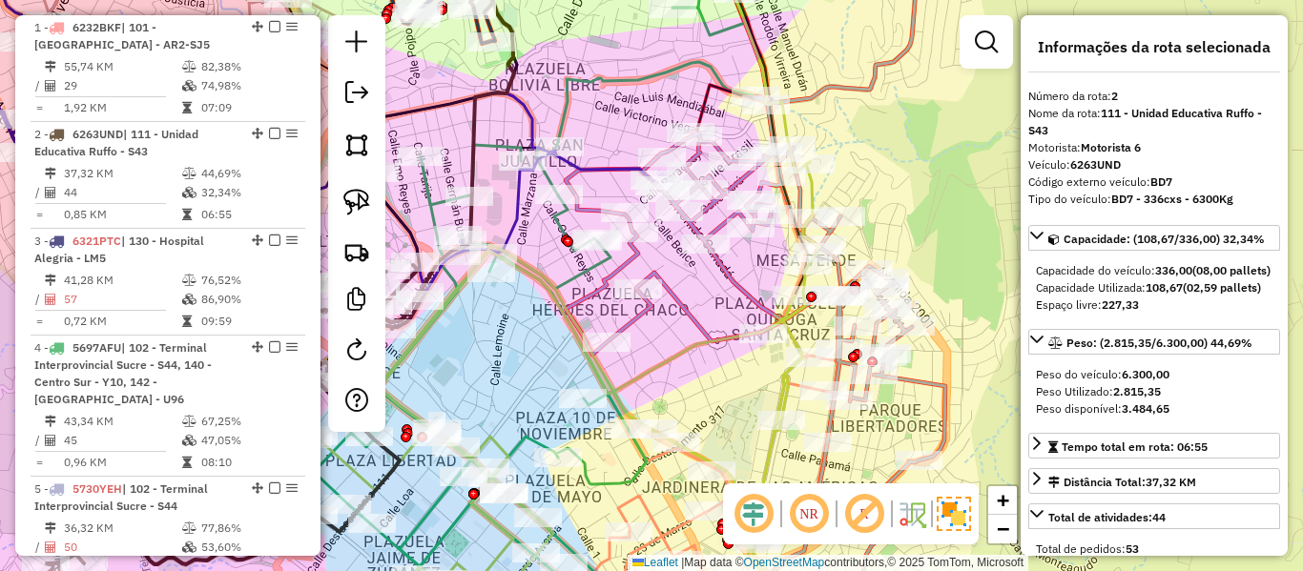
drag, startPoint x: 965, startPoint y: 253, endPoint x: 918, endPoint y: 159, distance: 105.0
click at [919, 159] on div "Janela de atendimento Grade de atendimento Capacidade Transportadoras Veículos …" at bounding box center [651, 285] width 1303 height 571
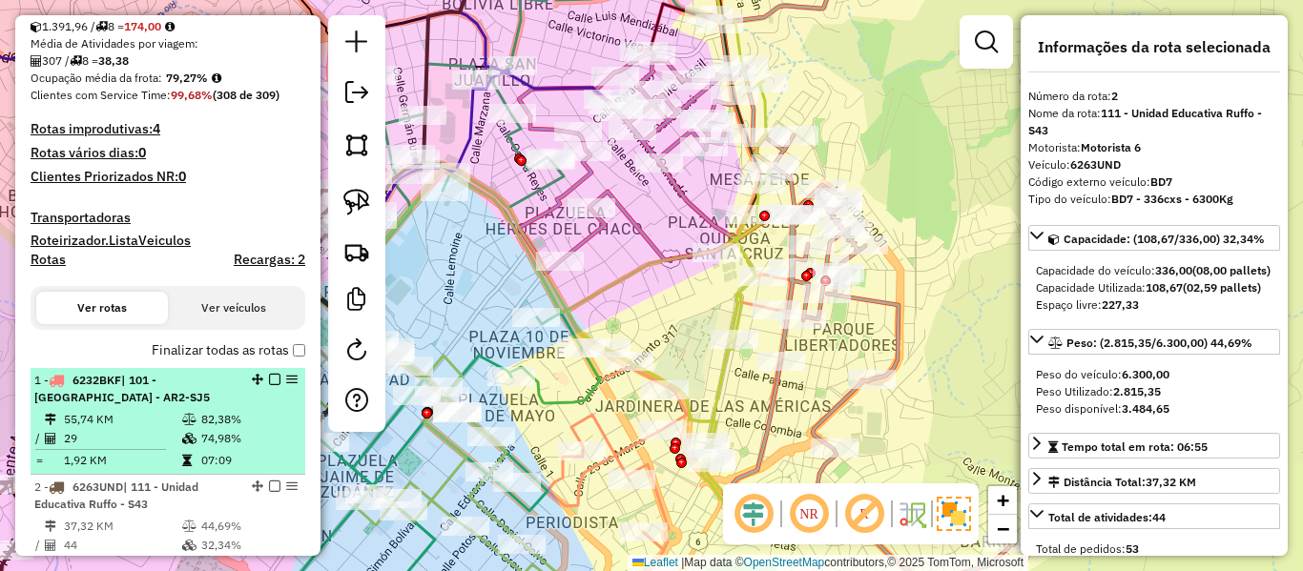
scroll to position [370, 0]
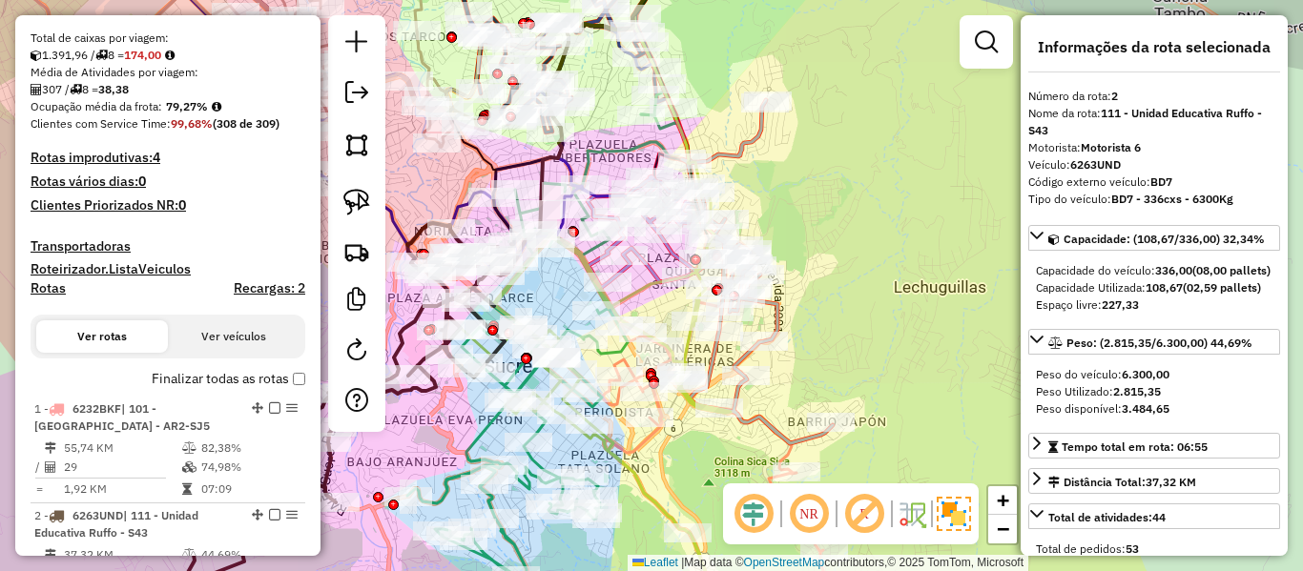
drag, startPoint x: 858, startPoint y: 313, endPoint x: 865, endPoint y: 295, distance: 19.7
click at [865, 295] on div "Janela de atendimento Grade de atendimento Capacidade Transportadoras Veículos …" at bounding box center [651, 285] width 1303 height 571
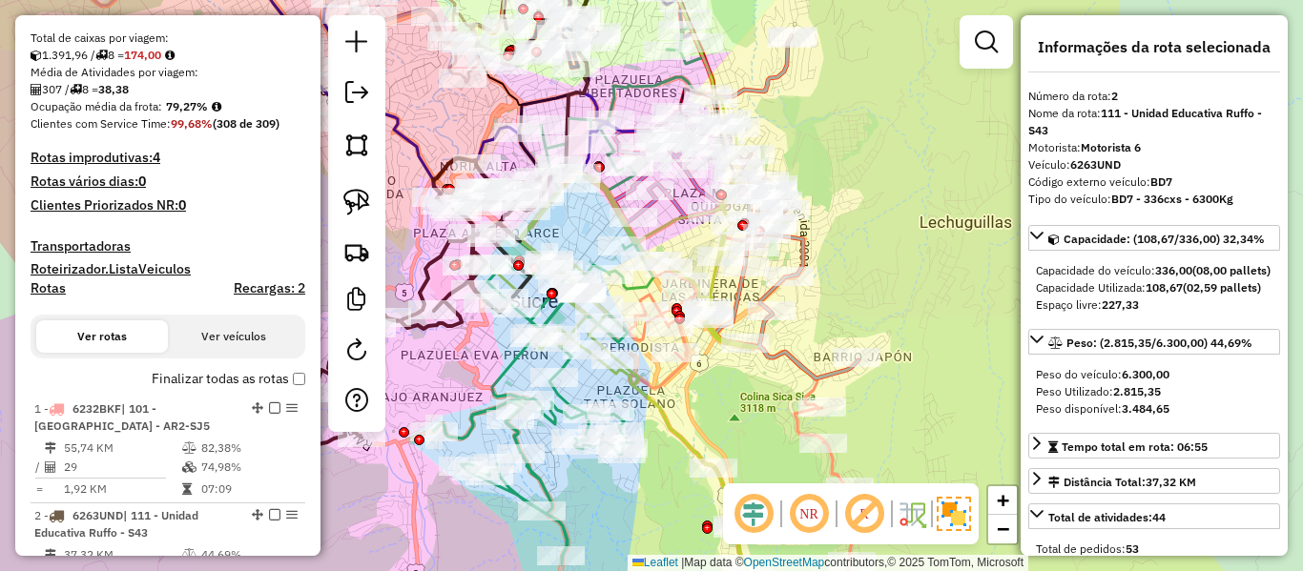
click at [201, 378] on label "Finalizar todas as rotas" at bounding box center [229, 379] width 154 height 20
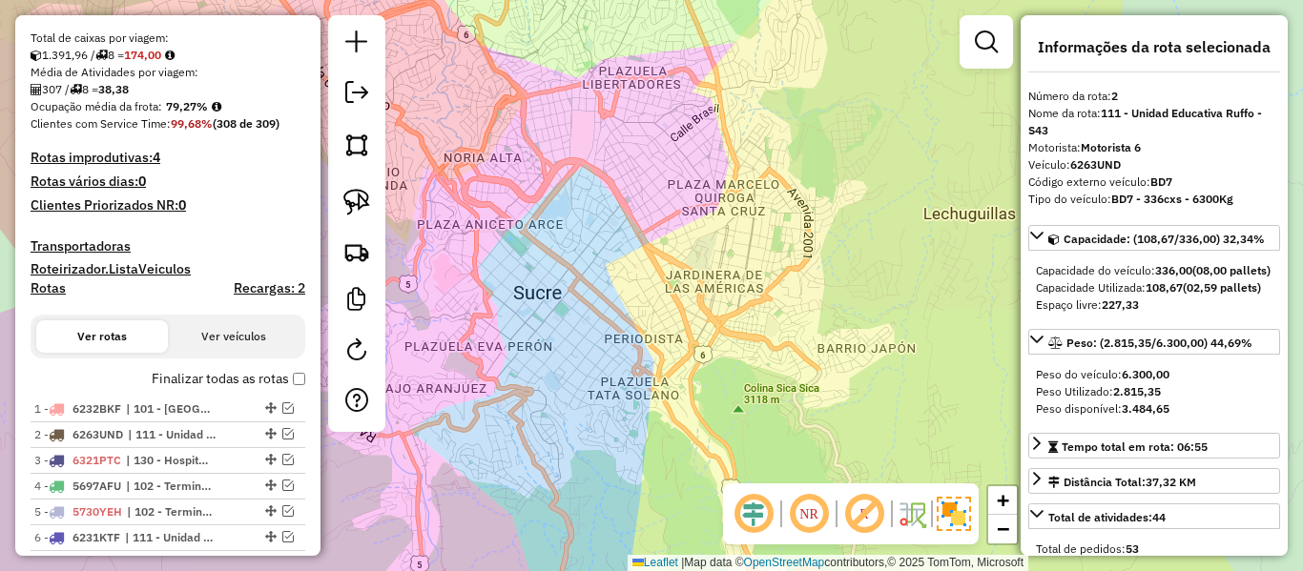
drag, startPoint x: 547, startPoint y: 396, endPoint x: 599, endPoint y: 309, distance: 101.4
click at [599, 309] on div "Janela de atendimento Grade de atendimento Capacidade Transportadoras Veículos …" at bounding box center [651, 285] width 1303 height 571
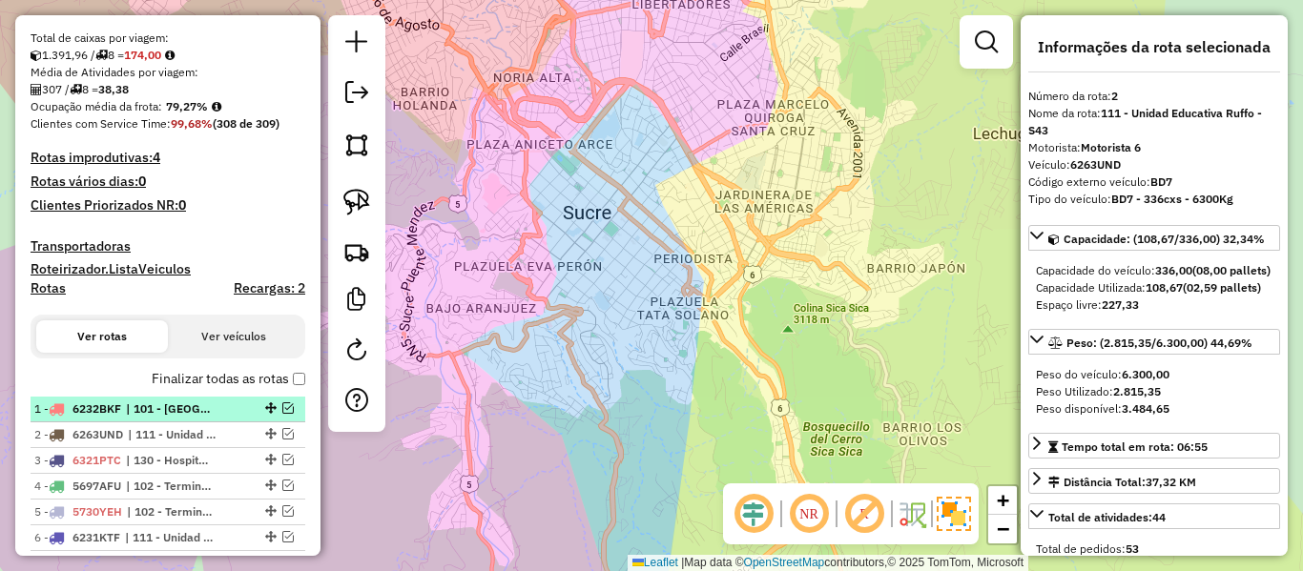
click at [110, 401] on div "1 - 6232BKF | 101 - Hospital Municipal de Azari - AR2-SJ5" at bounding box center [135, 409] width 202 height 17
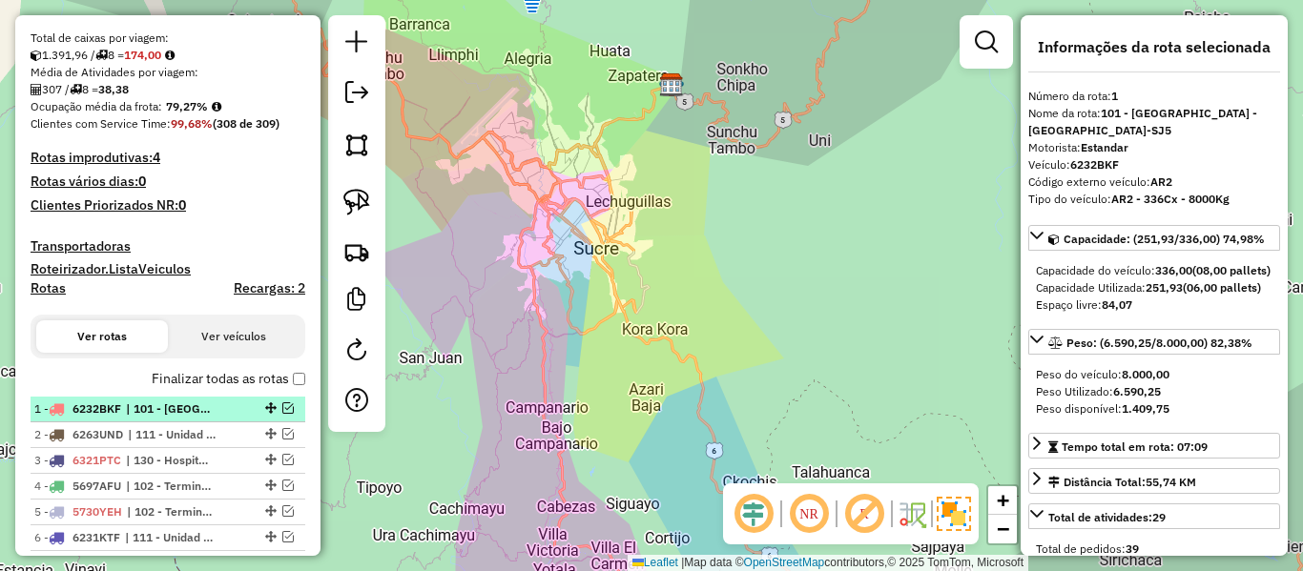
click at [282, 406] on em at bounding box center [287, 408] width 11 height 11
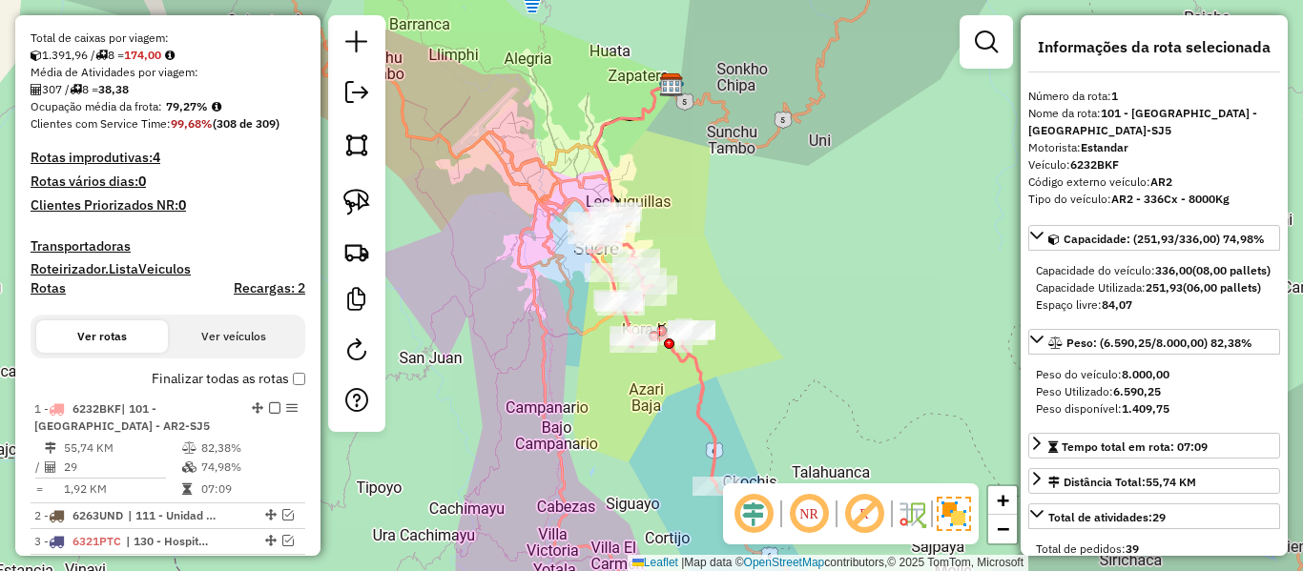
click at [705, 398] on icon at bounding box center [652, 348] width 129 height 277
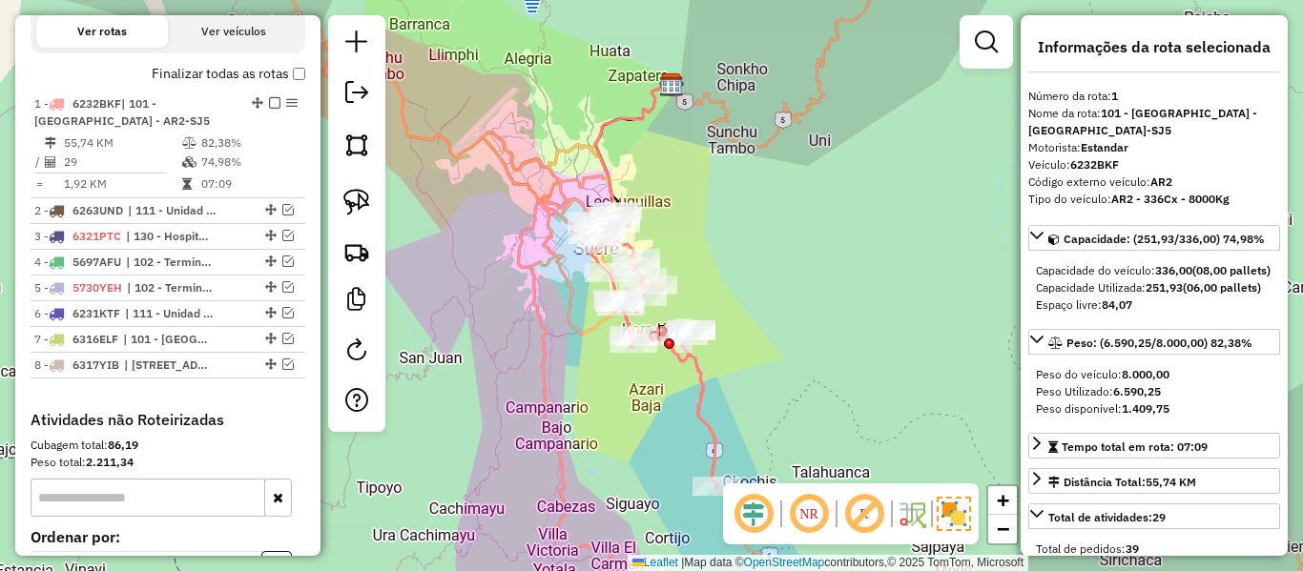
scroll to position [752, 0]
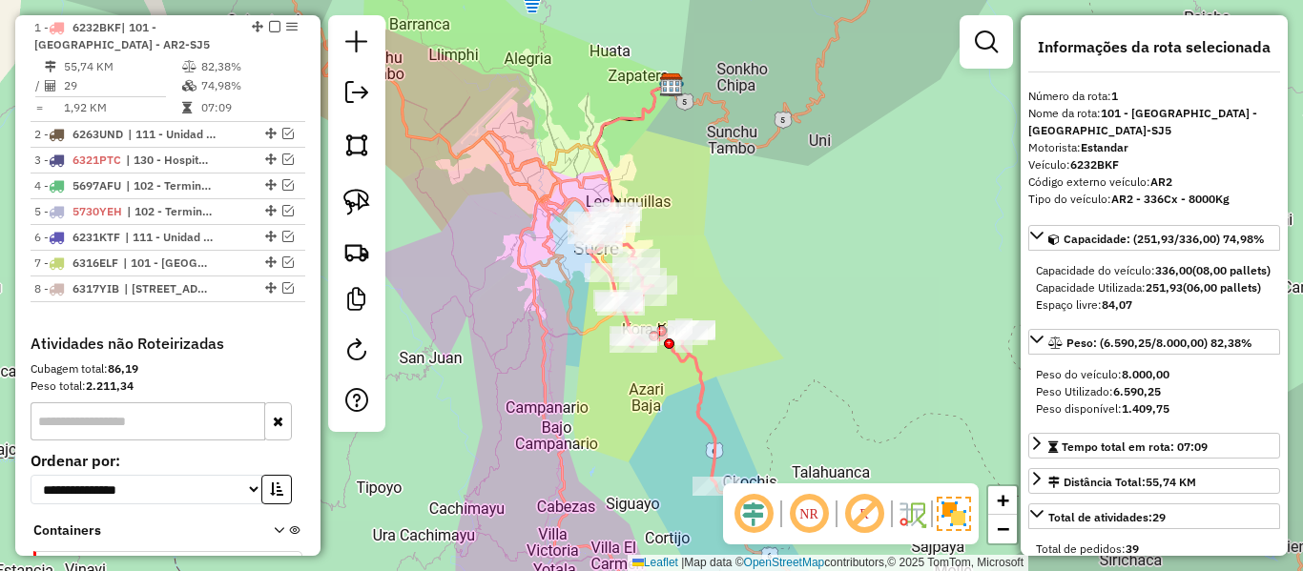
click at [699, 386] on icon at bounding box center [652, 348] width 129 height 277
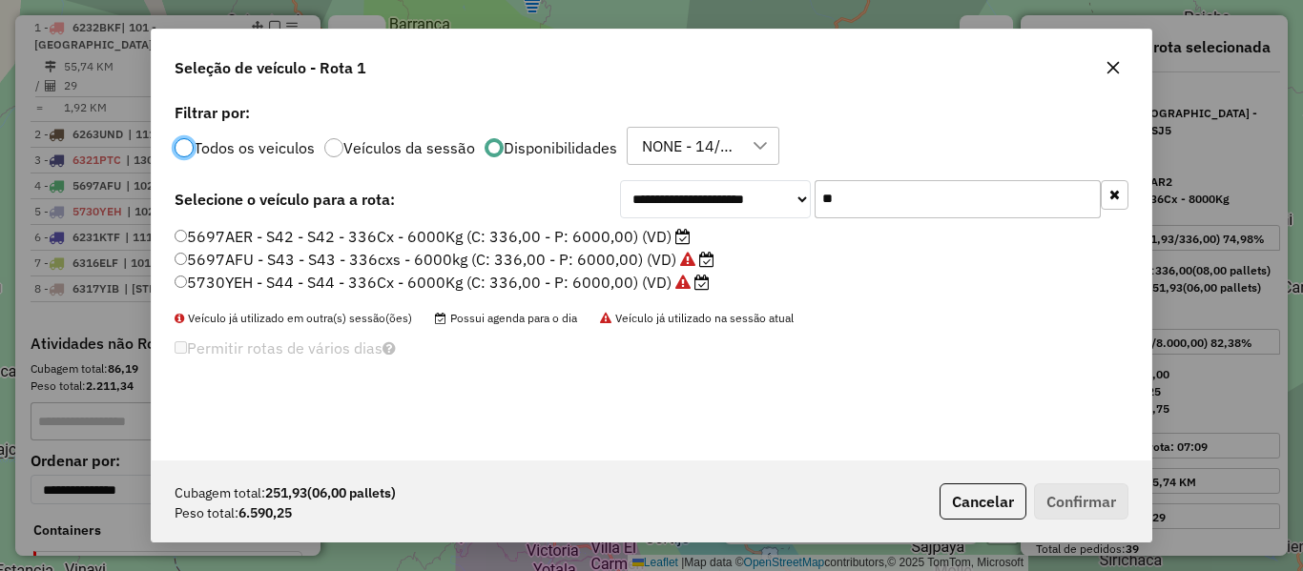
scroll to position [10, 6]
click at [621, 280] on label "5730YEH - S44 - S44 - 336Cx - 6000Kg (C: 336,00 - P: 6000,00) (VD)" at bounding box center [442, 282] width 535 height 23
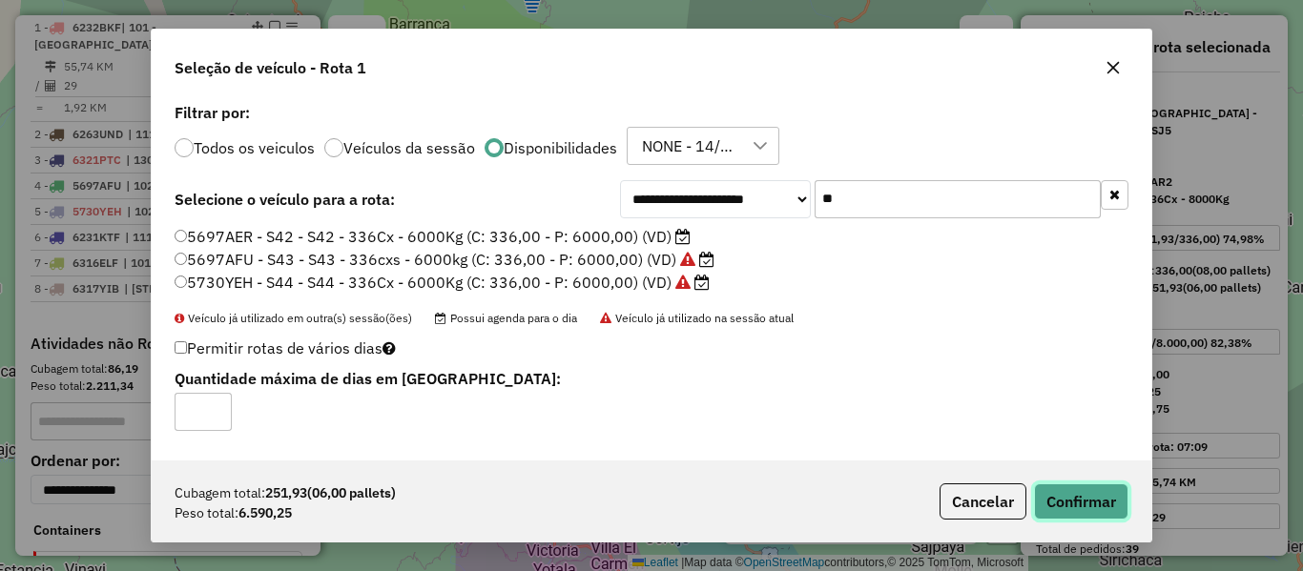
click at [1076, 500] on button "Confirmar" at bounding box center [1081, 502] width 94 height 36
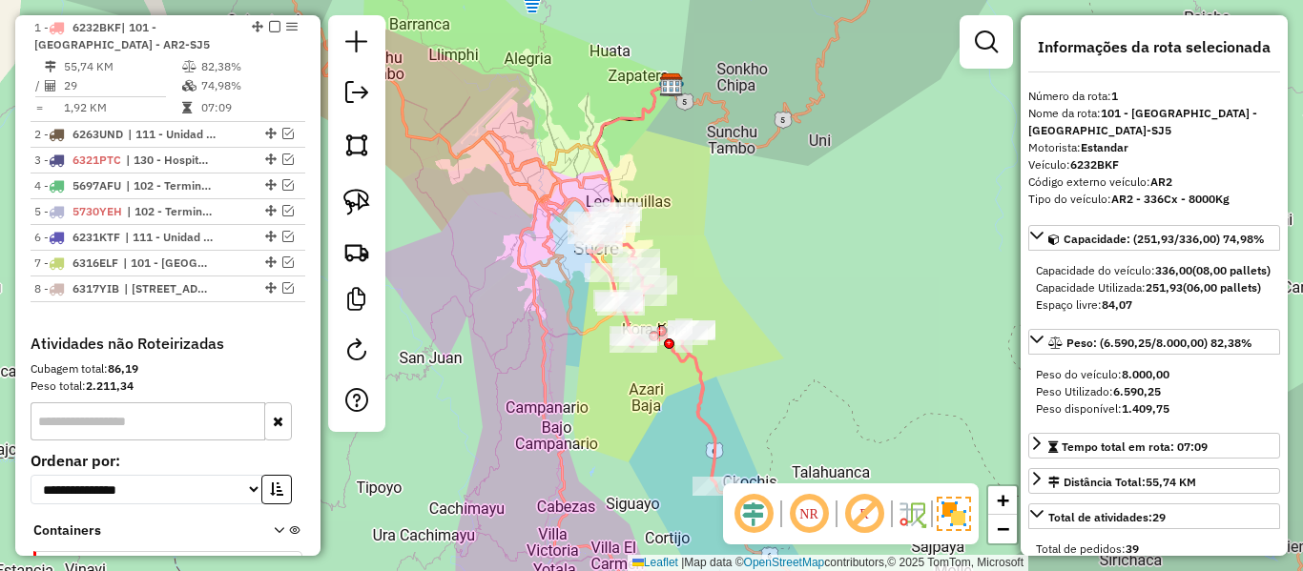
click at [699, 367] on icon at bounding box center [652, 348] width 129 height 277
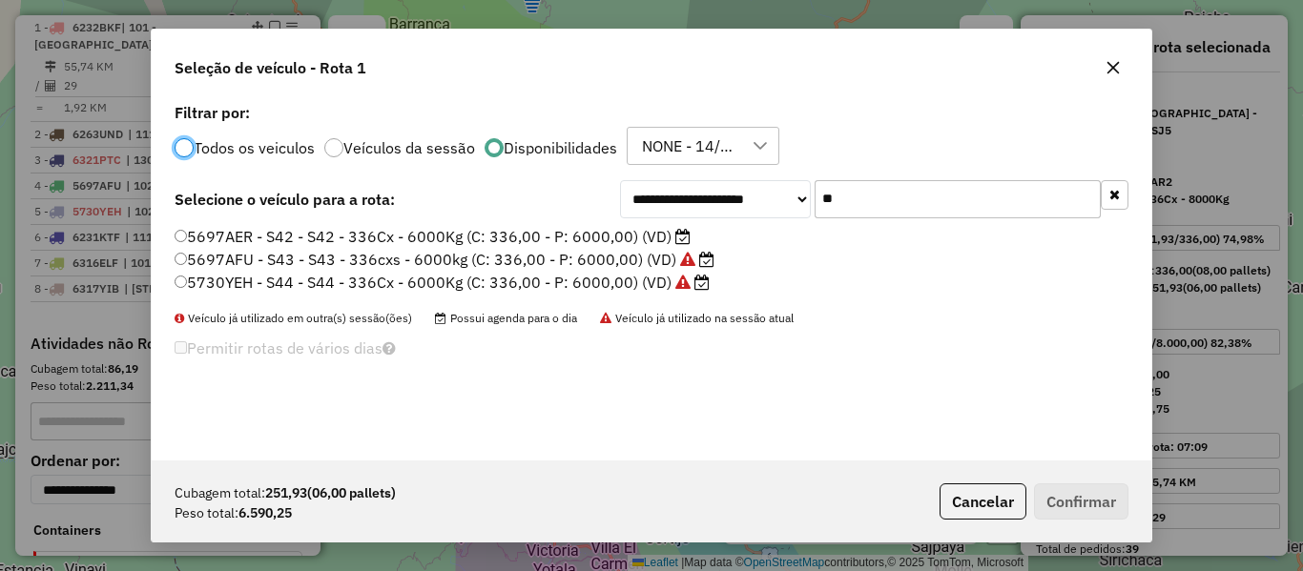
click at [616, 284] on label "5730YEH - S44 - S44 - 336Cx - 6000Kg (C: 336,00 - P: 6000,00) (VD)" at bounding box center [442, 282] width 535 height 23
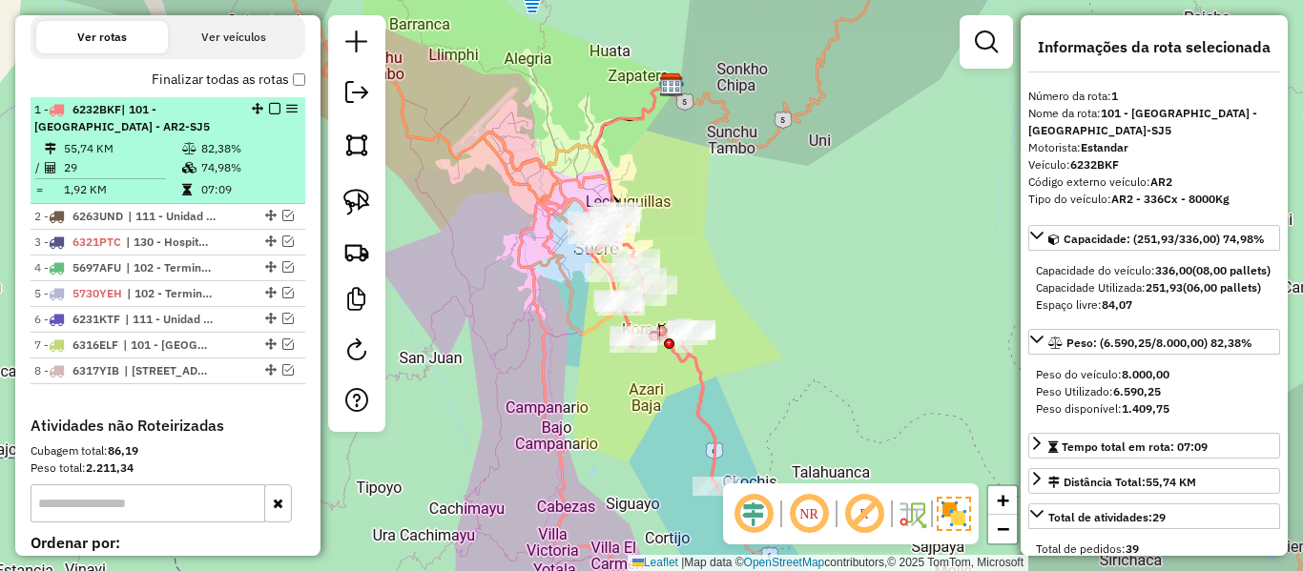
scroll to position [561, 0]
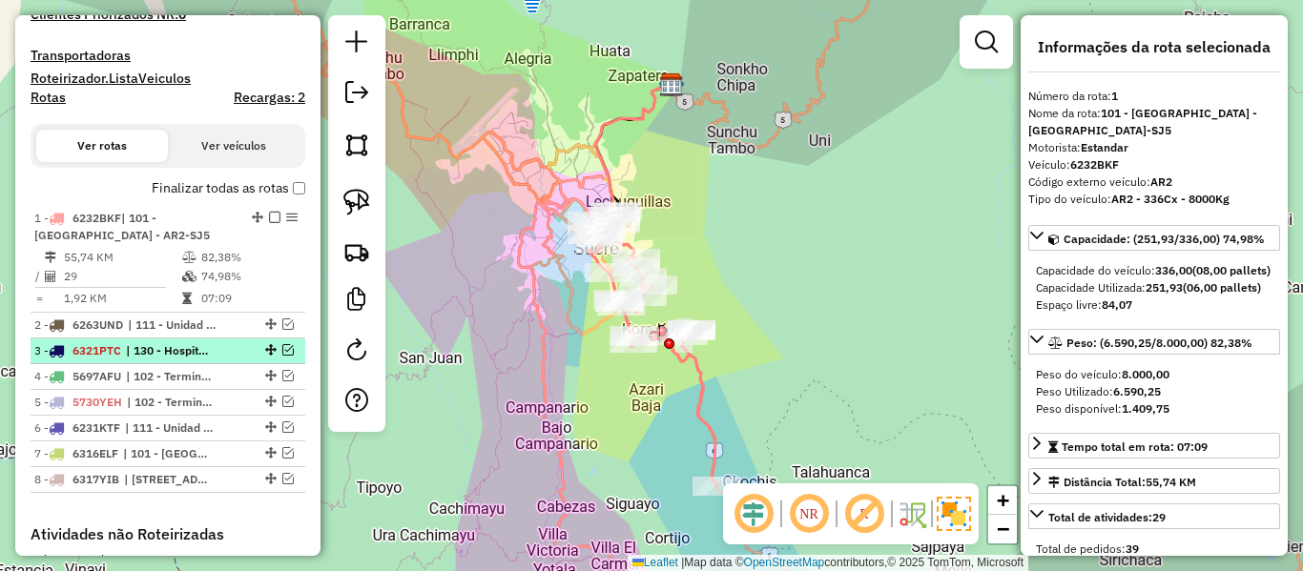
click at [214, 342] on span "| 130 - Hospital Alegria - LM5" at bounding box center [170, 350] width 88 height 17
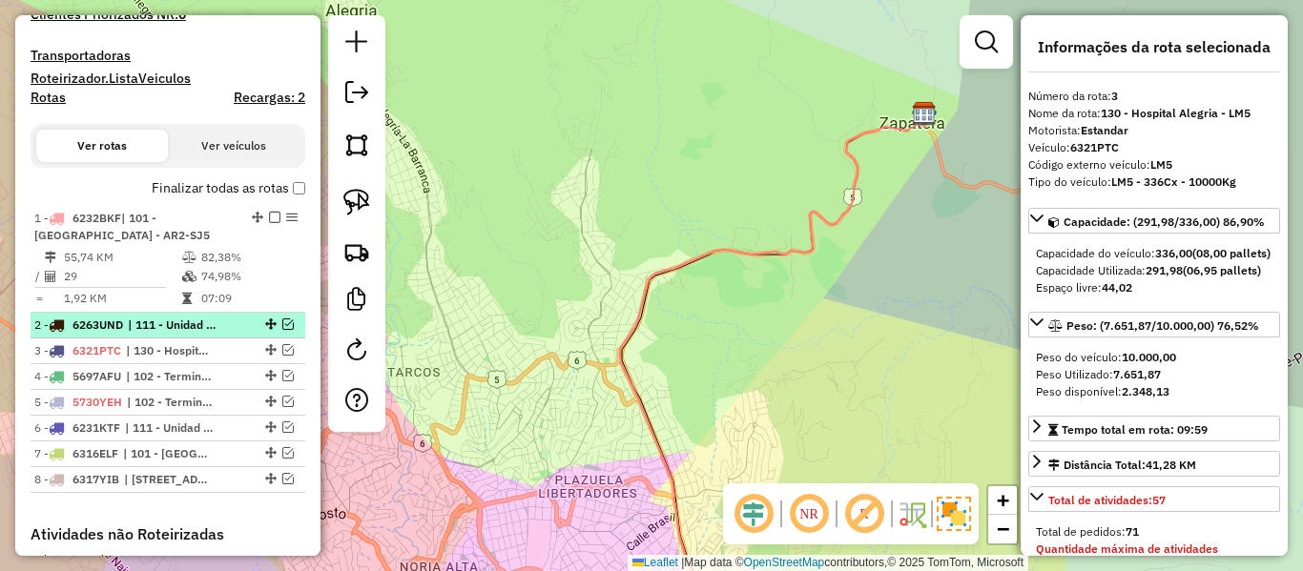
click at [223, 325] on div "2 - 6263UND | 111 - Unidad Educativa Ruffo - S43" at bounding box center [135, 325] width 202 height 17
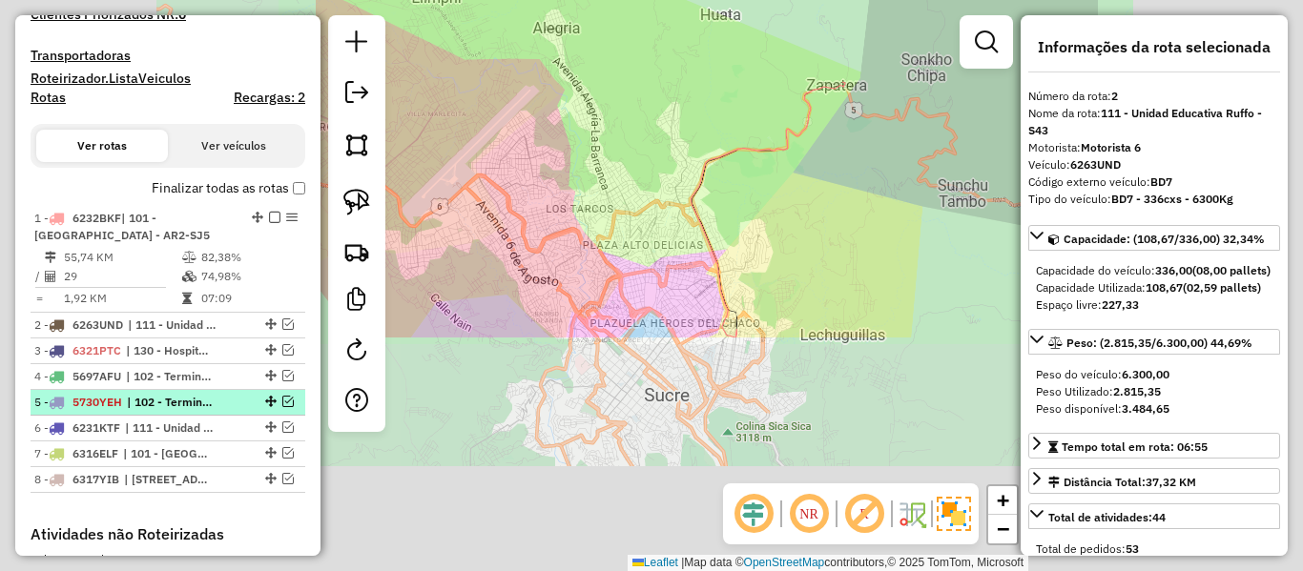
click at [187, 399] on span "| 102 - Terminal Interprovincial Sucre - S44" at bounding box center [171, 402] width 88 height 17
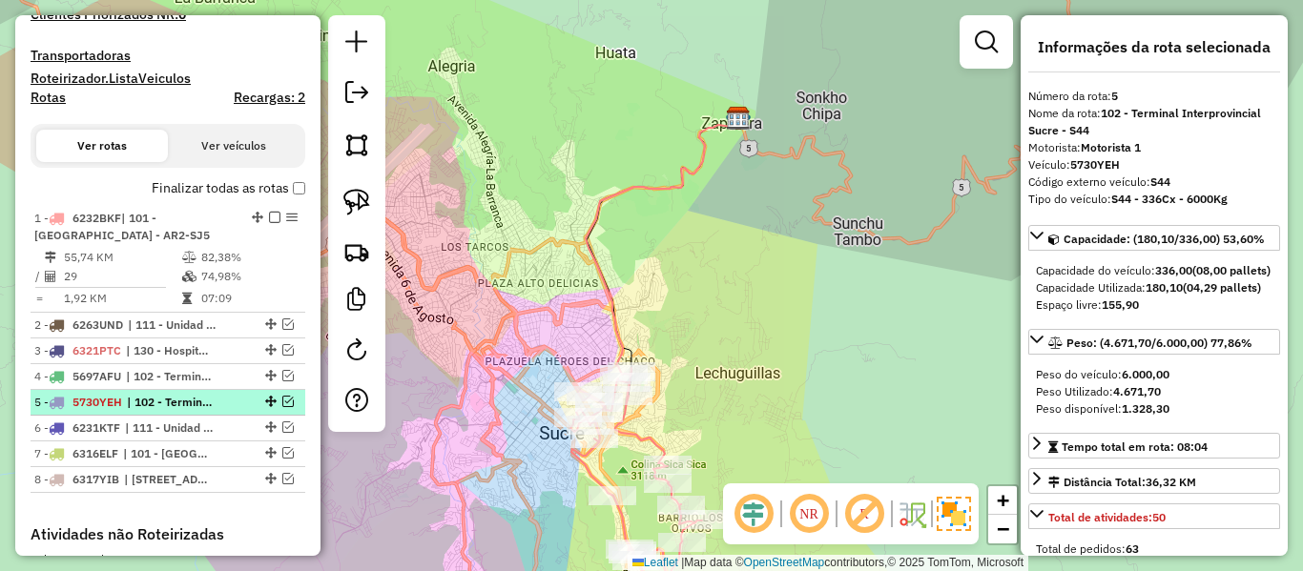
click at [282, 401] on em at bounding box center [287, 401] width 11 height 11
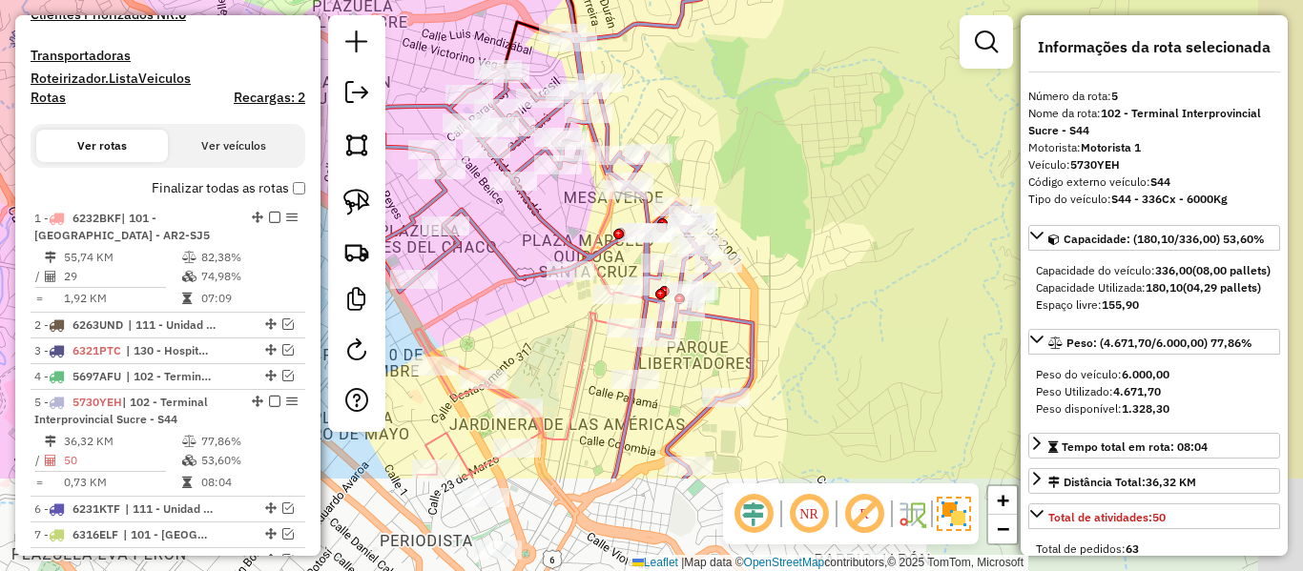
drag, startPoint x: 839, startPoint y: 287, endPoint x: 717, endPoint y: 117, distance: 208.6
click at [716, 102] on div "Janela de atendimento Grade de atendimento Capacidade Transportadoras Veículos …" at bounding box center [651, 285] width 1303 height 571
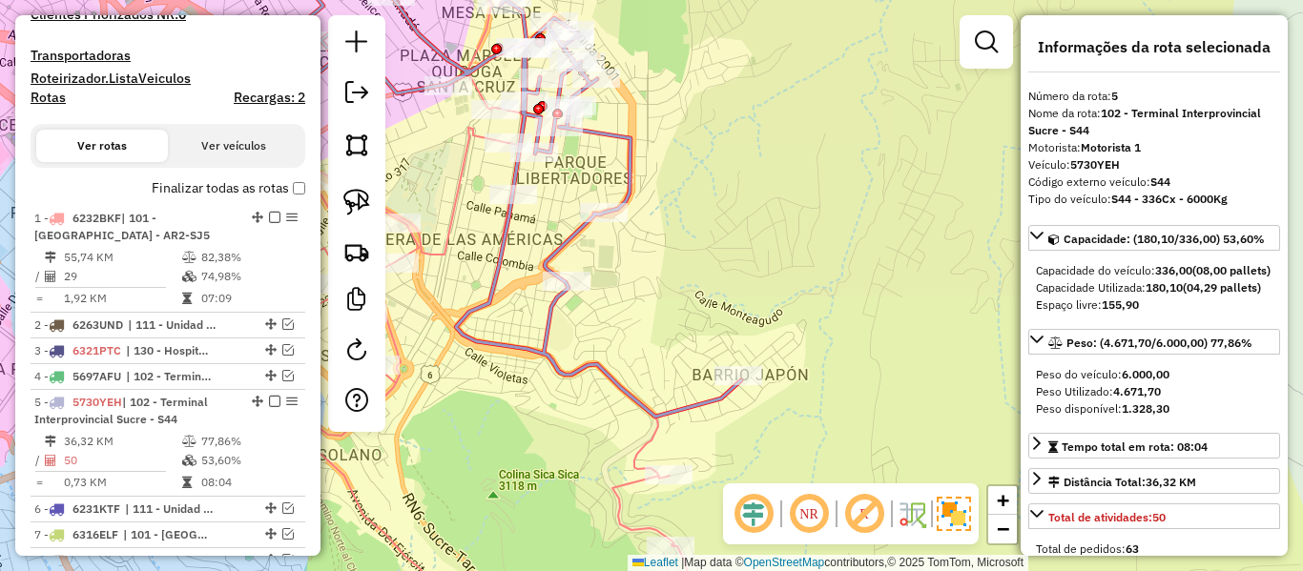
click at [632, 136] on icon at bounding box center [496, 180] width 490 height 474
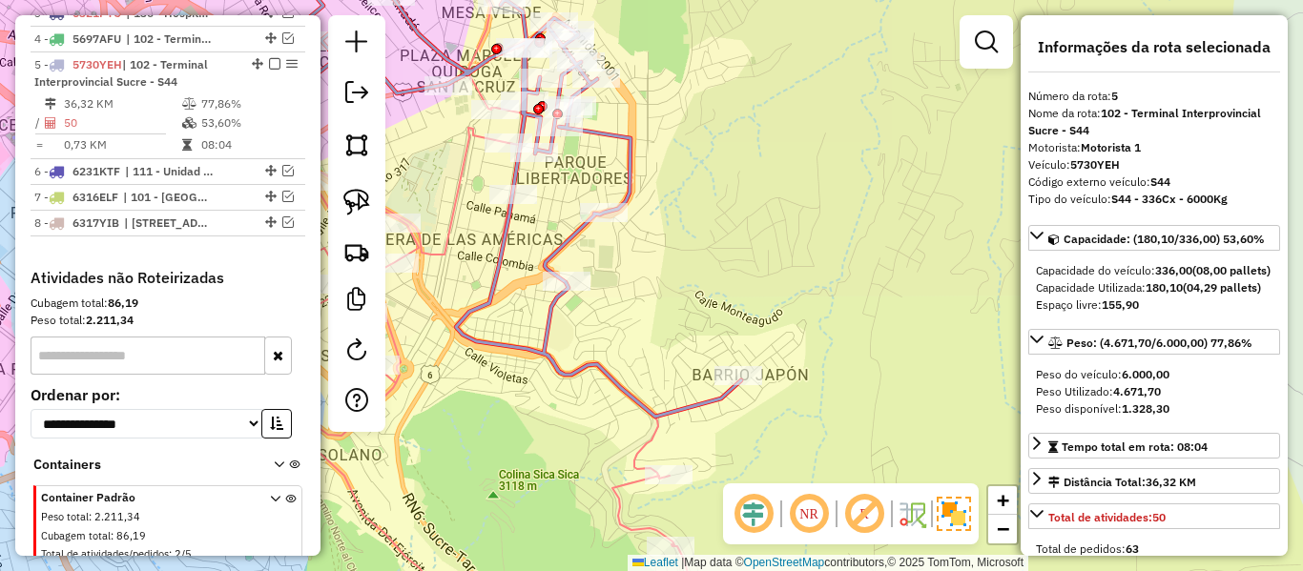
scroll to position [936, 0]
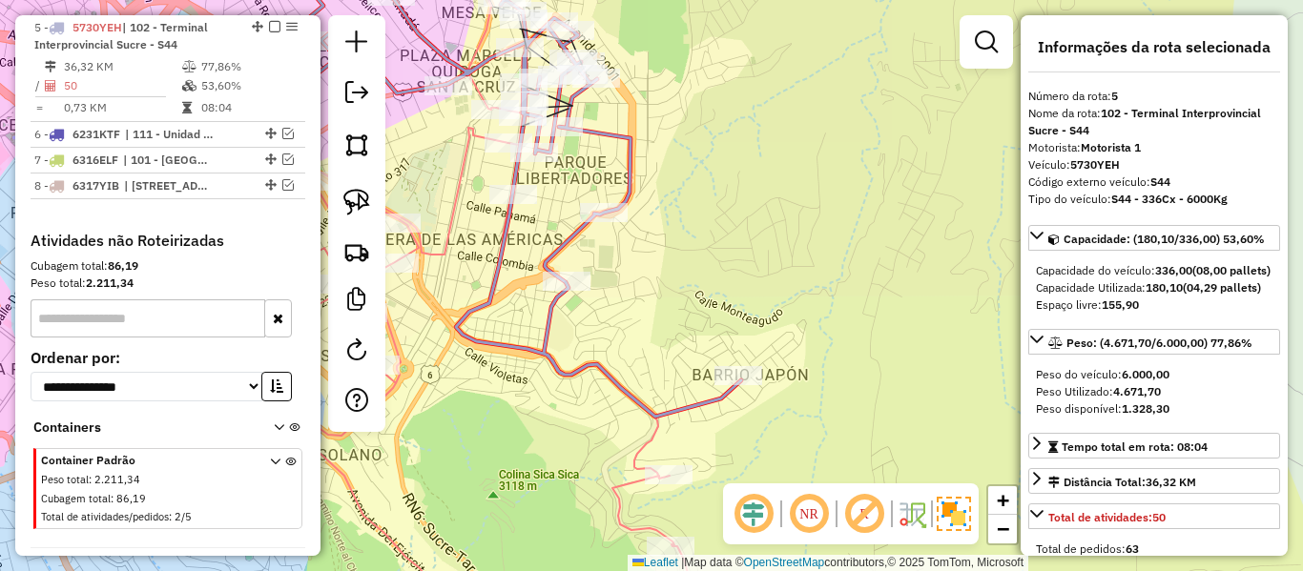
click at [620, 135] on icon at bounding box center [496, 180] width 490 height 474
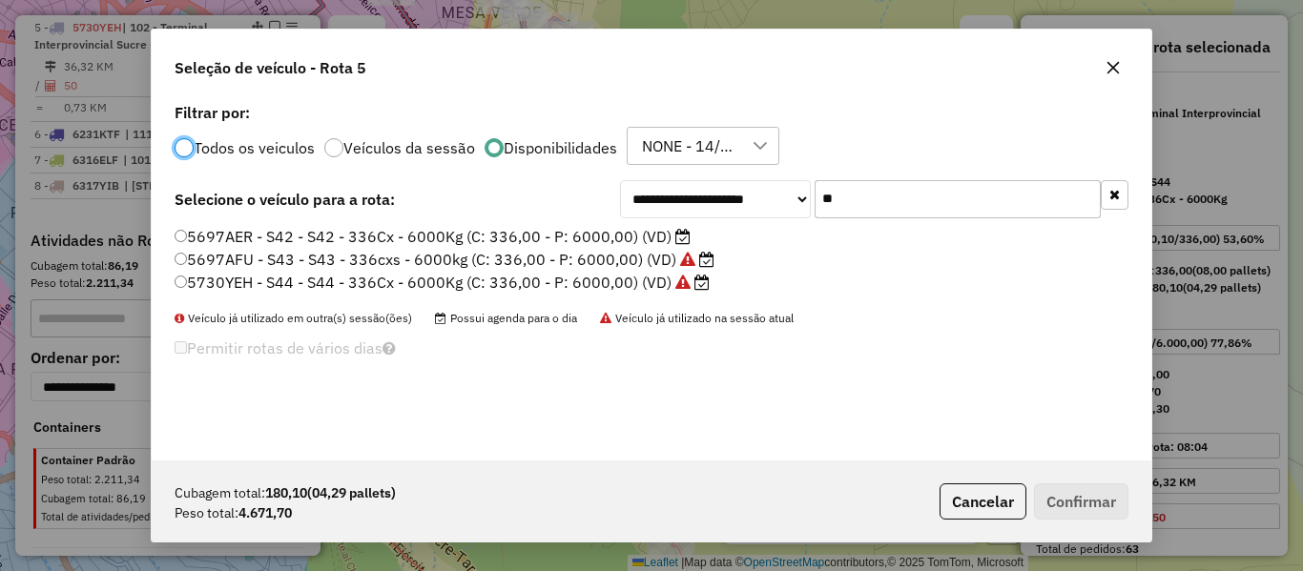
scroll to position [10, 6]
click at [657, 235] on label "5697AER - S42 - S42 - 336Cx - 6000Kg (C: 336,00 - P: 6000,00) (VD)" at bounding box center [433, 236] width 516 height 23
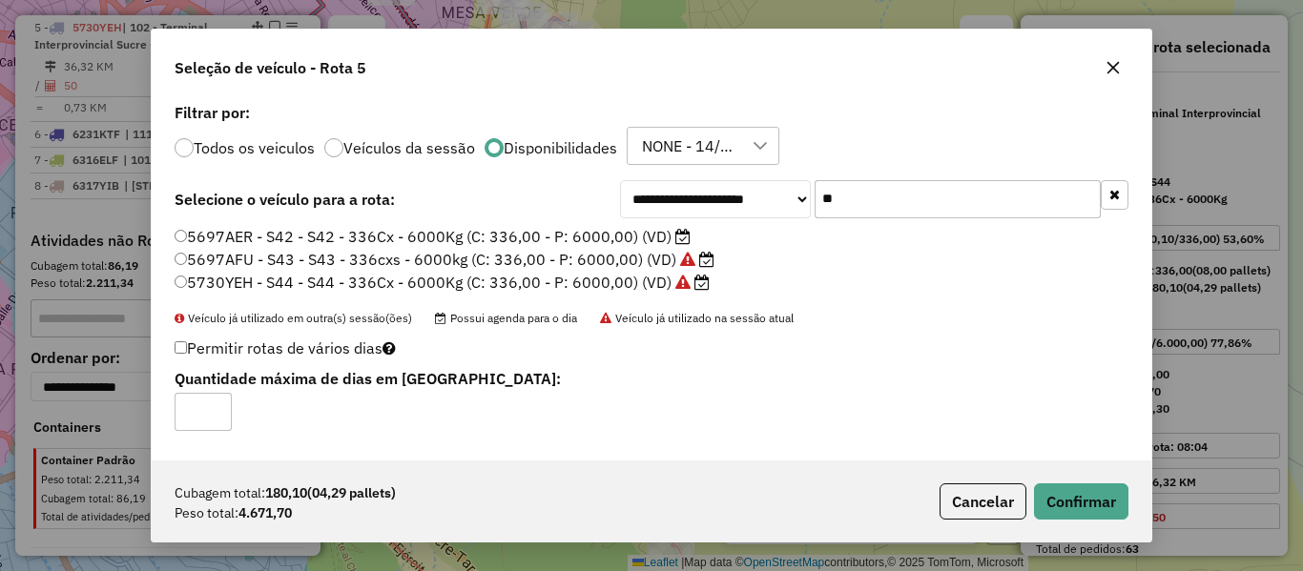
click at [1144, 514] on div "Cubagem total: 180,10 (04,29 pallets) Peso total: 4.671,70 Cancelar Confirmar" at bounding box center [652, 502] width 1000 height 82
drag, startPoint x: 1098, startPoint y: 505, endPoint x: 1117, endPoint y: 497, distance: 20.5
click at [1099, 506] on button "Confirmar" at bounding box center [1081, 502] width 94 height 36
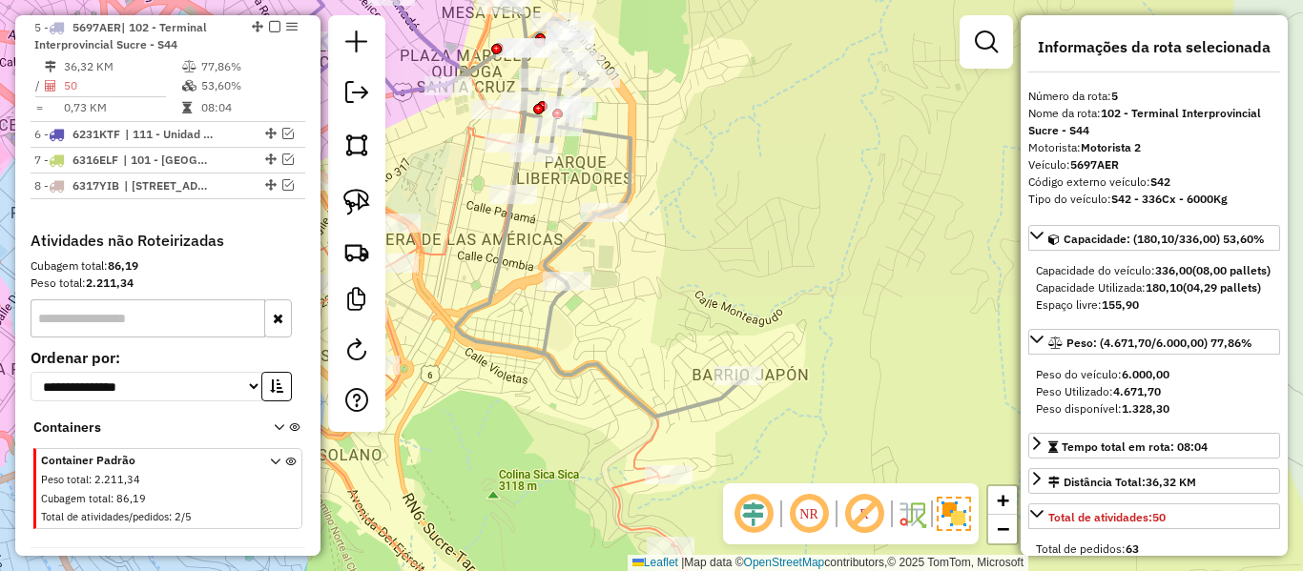
click at [630, 134] on icon at bounding box center [496, 180] width 490 height 474
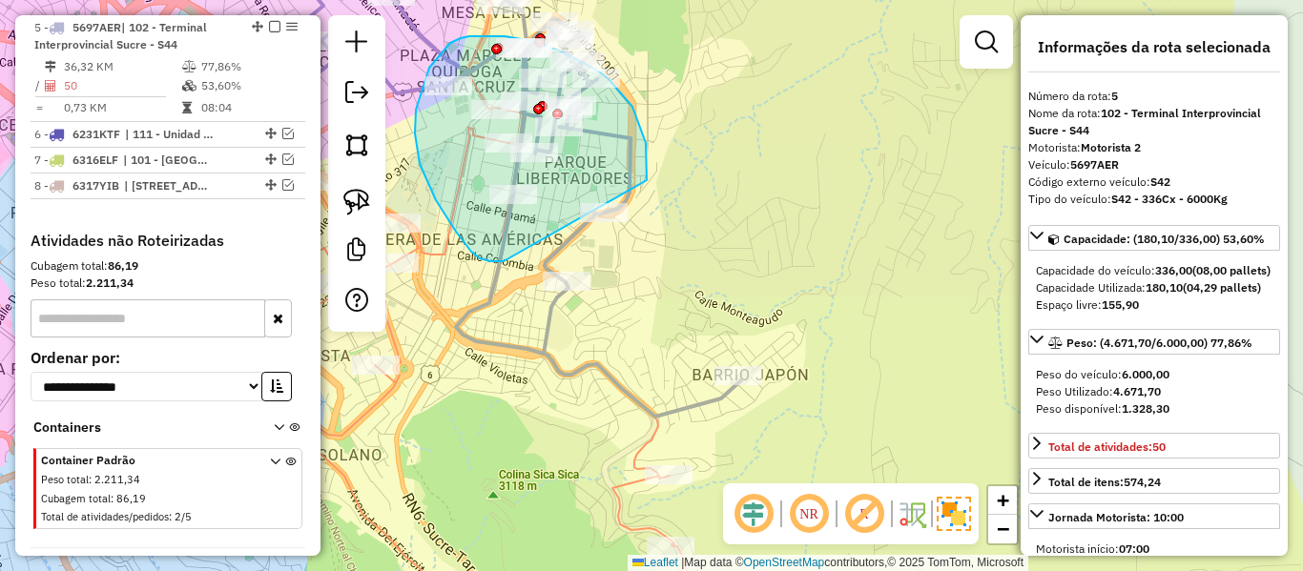
drag, startPoint x: 622, startPoint y: 93, endPoint x: 509, endPoint y: 261, distance: 202.1
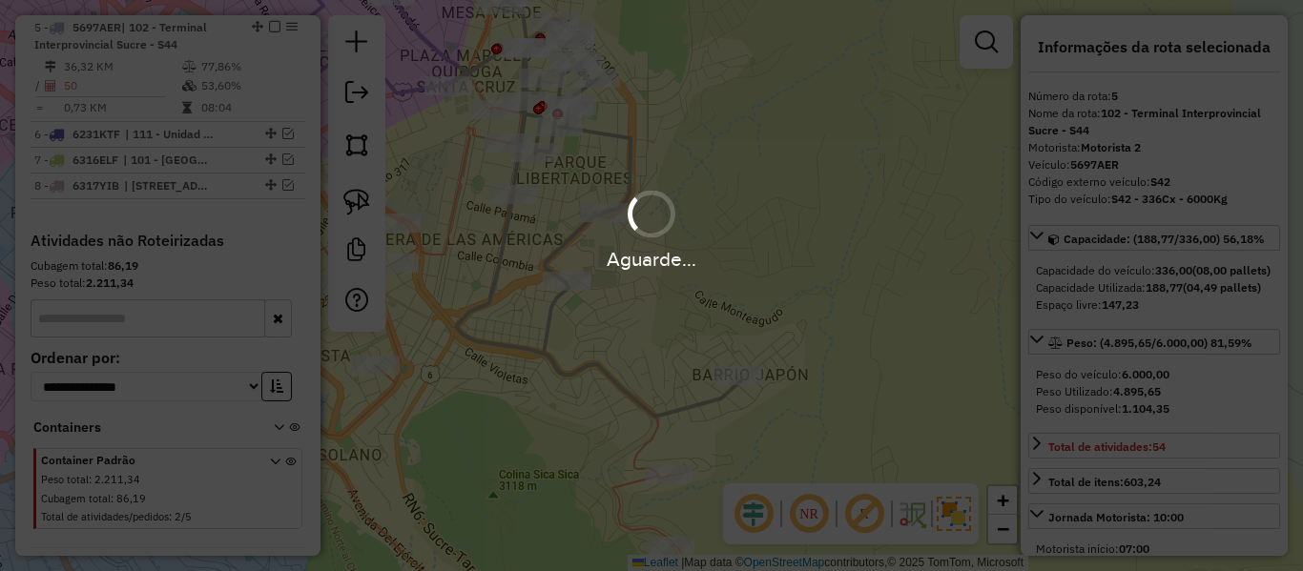
select select "**********"
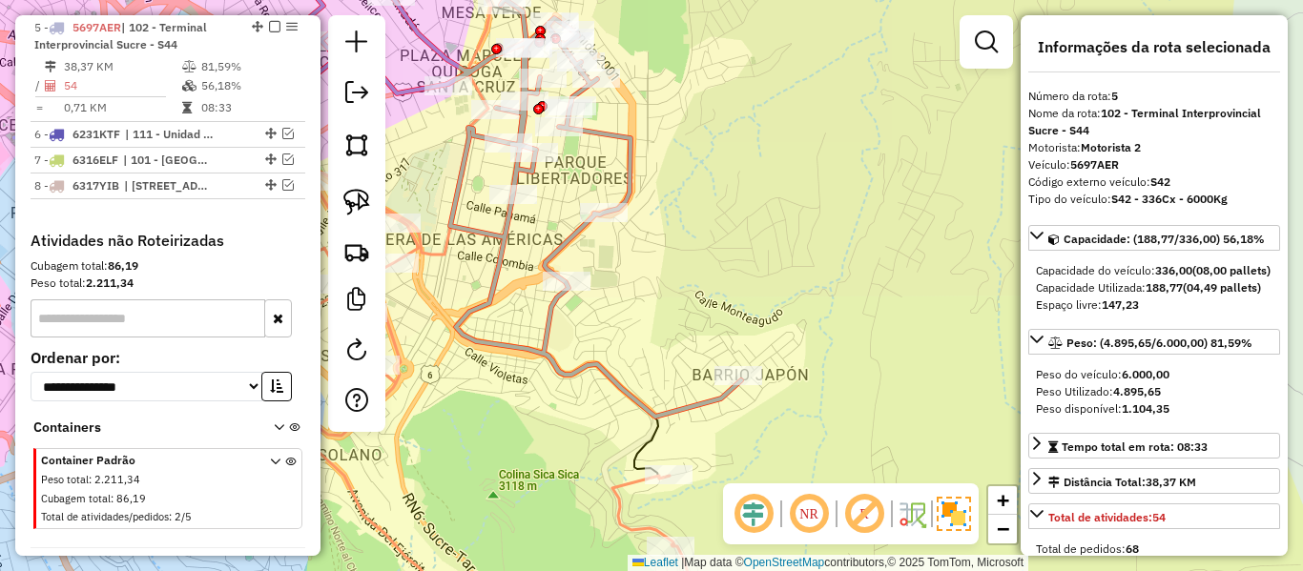
click at [644, 445] on icon at bounding box center [563, 211] width 214 height 536
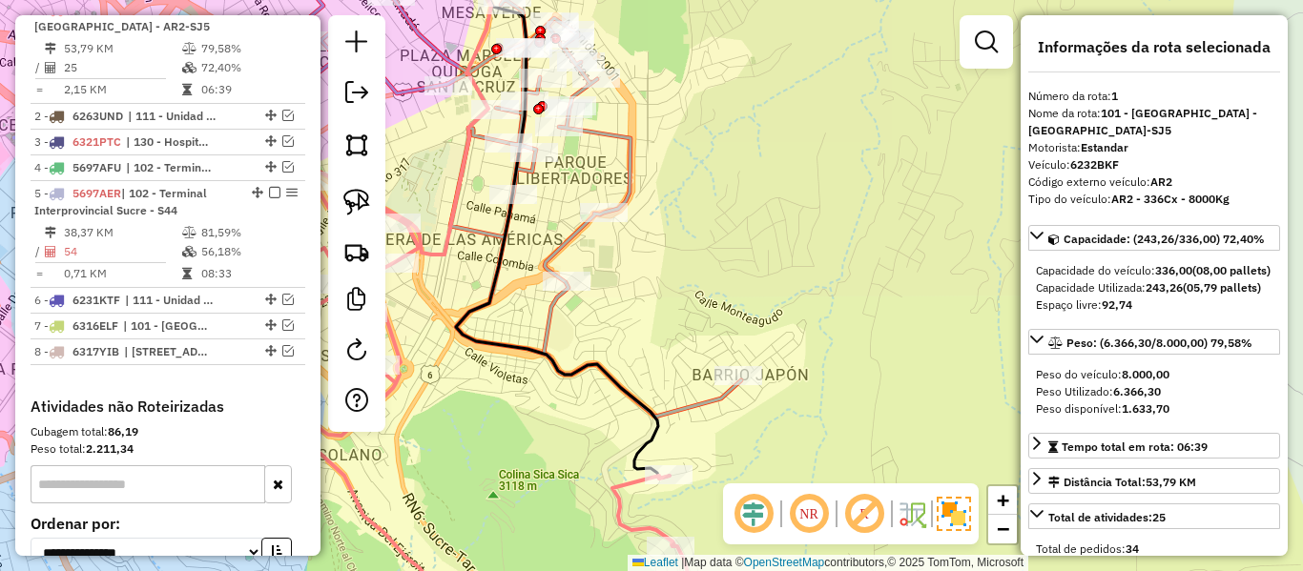
scroll to position [752, 0]
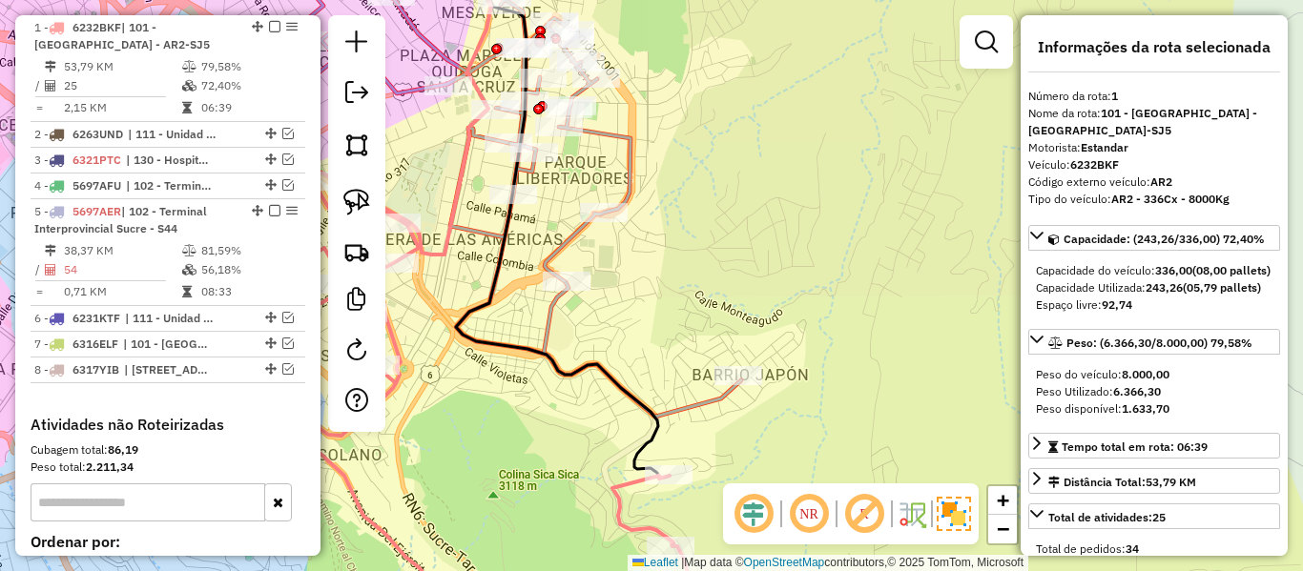
click at [615, 494] on icon at bounding box center [497, 386] width 434 height 485
click at [614, 507] on icon at bounding box center [497, 386] width 434 height 485
drag, startPoint x: 560, startPoint y: 513, endPoint x: 699, endPoint y: 458, distance: 149.9
click at [698, 459] on div "Janela de atendimento Grade de atendimento Capacidade Transportadoras Veículos …" at bounding box center [651, 285] width 1303 height 571
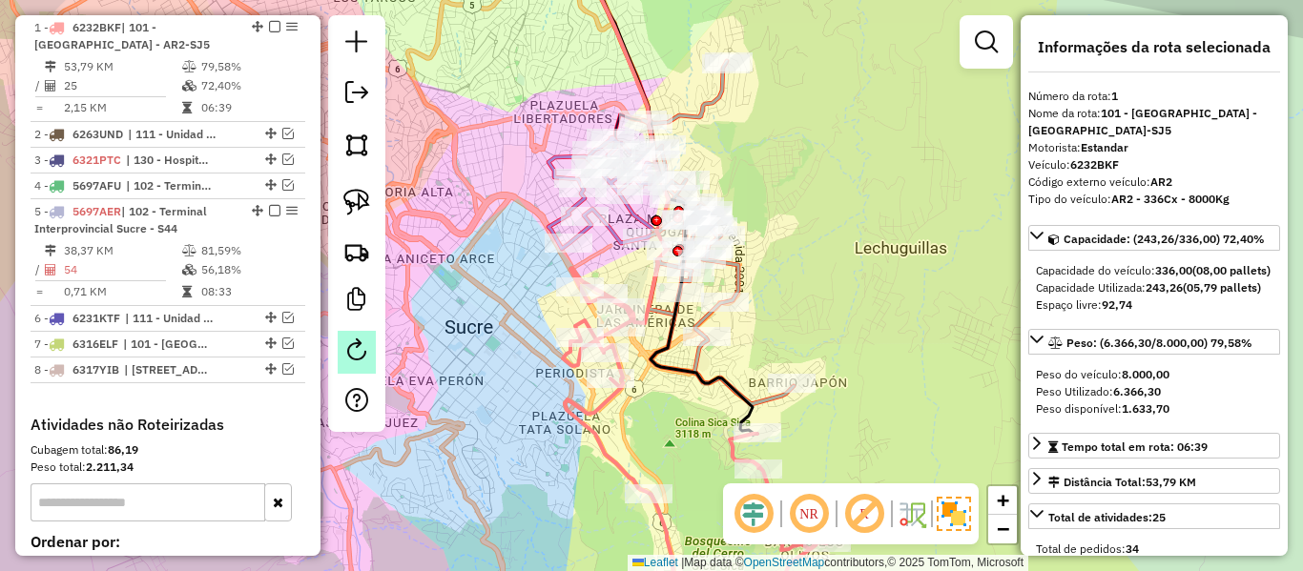
click at [372, 333] on link at bounding box center [357, 352] width 38 height 43
select select "*"
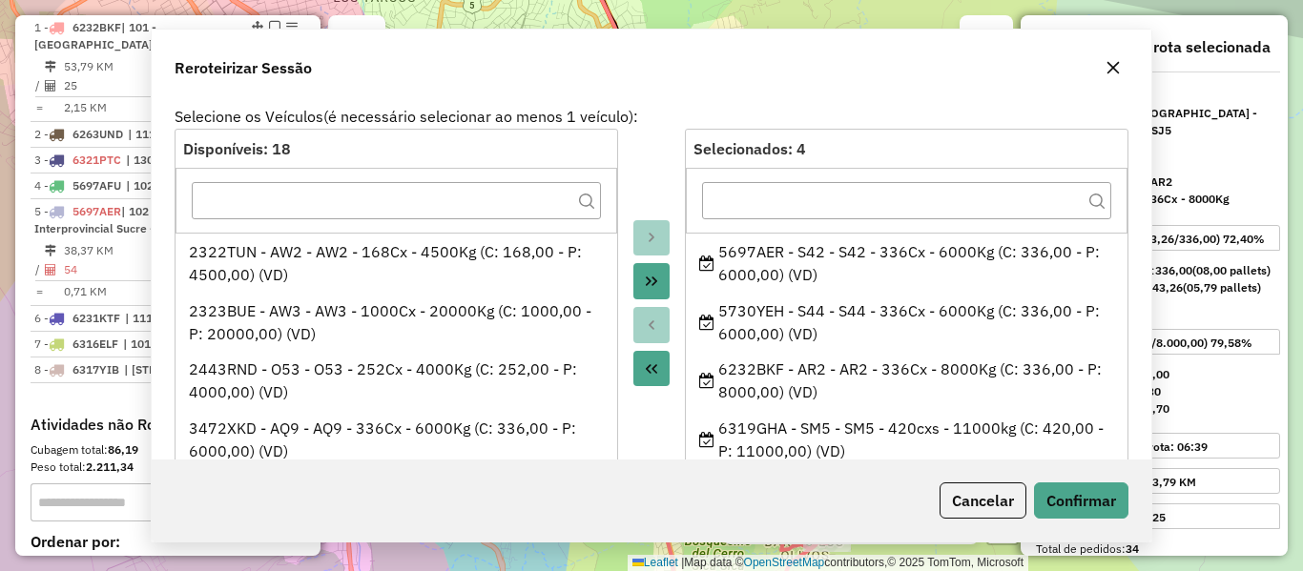
click at [852, 168] on div "Janela de atendimento Grade de atendimento Capacidade Transportadoras Veículos …" at bounding box center [651, 285] width 1303 height 571
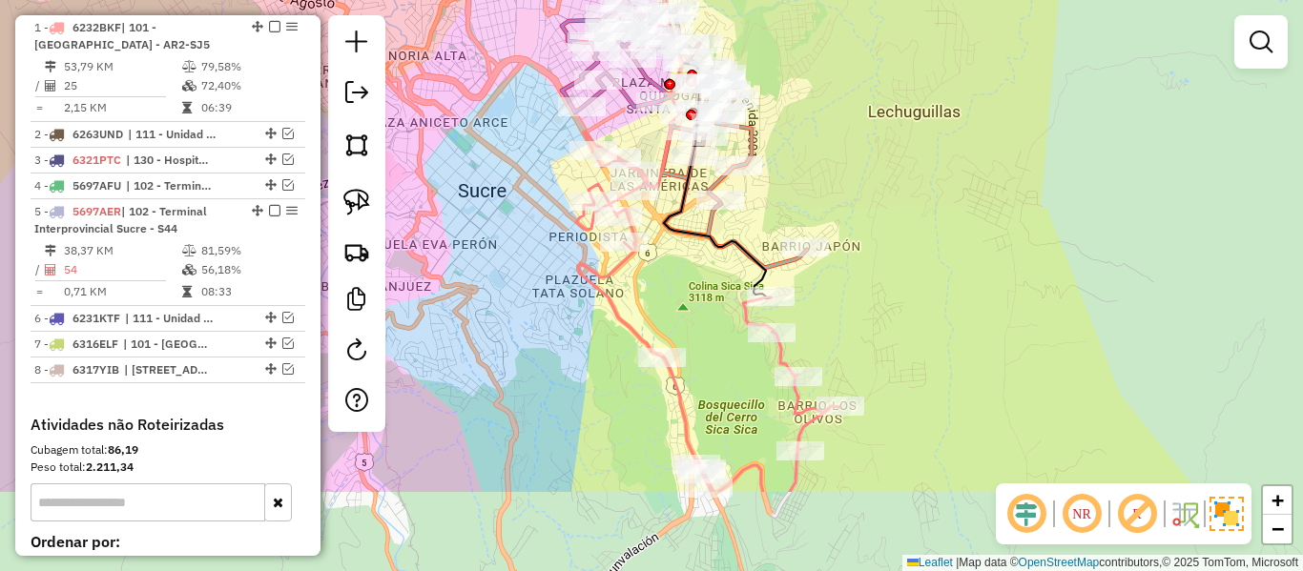
drag, startPoint x: 812, startPoint y: 213, endPoint x: 829, endPoint y: 47, distance: 166.9
click at [829, 47] on div "Janela de atendimento Grade de atendimento Capacidade Transportadoras Veículos …" at bounding box center [651, 285] width 1303 height 571
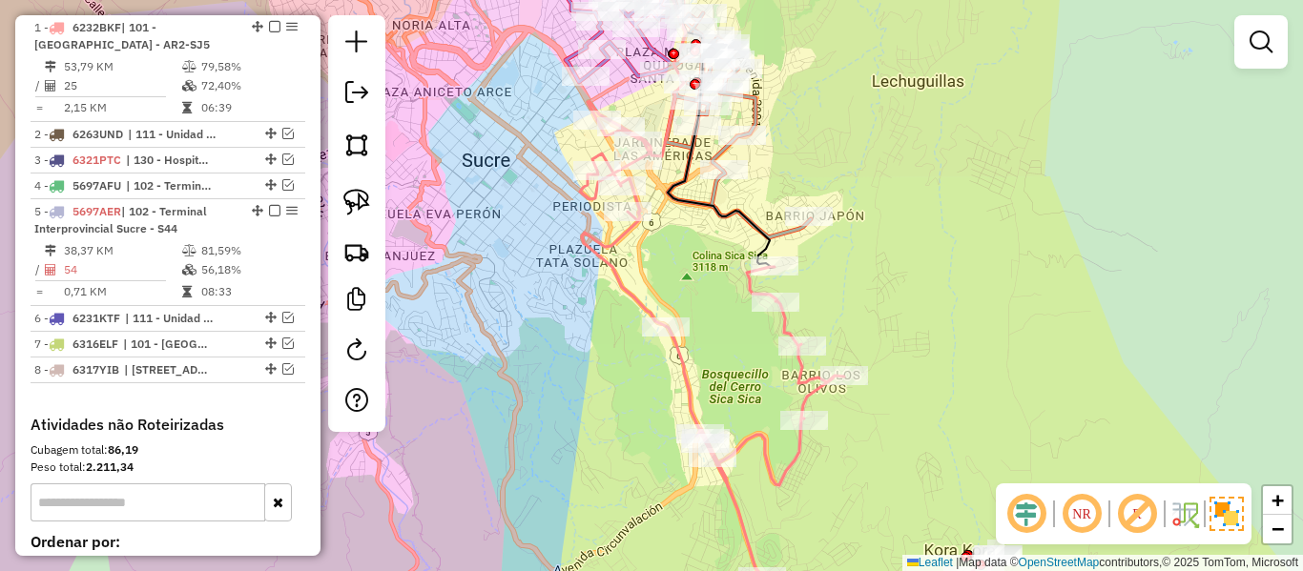
click at [619, 297] on icon at bounding box center [789, 365] width 418 height 528
select select "**********"
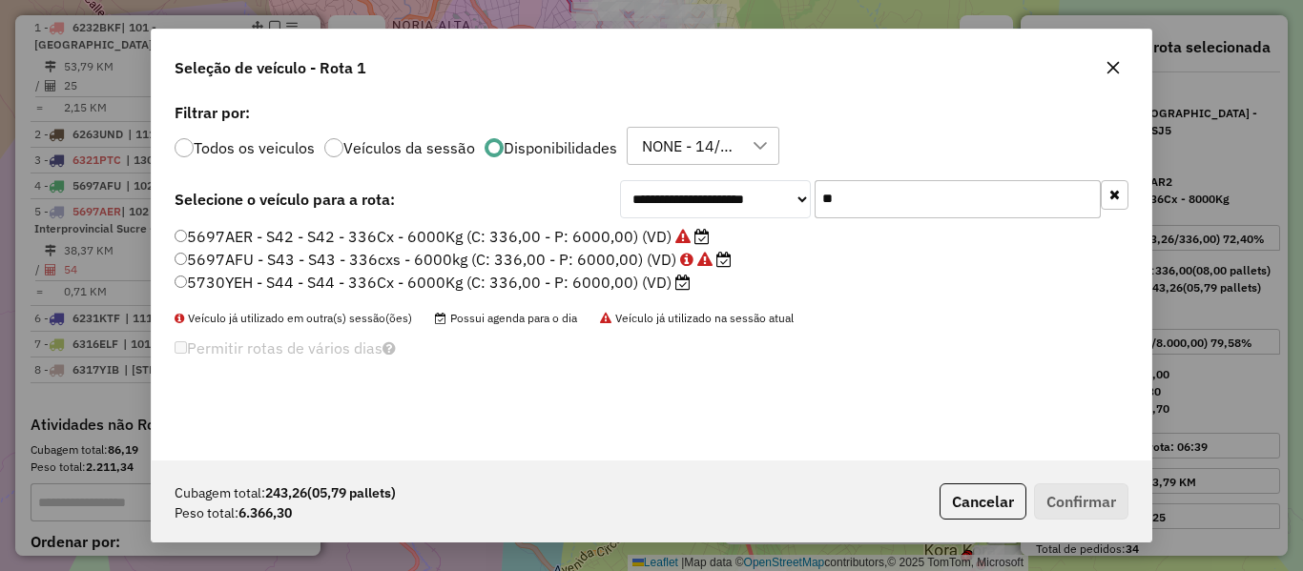
scroll to position [10, 6]
click at [905, 178] on div "**********" at bounding box center [652, 279] width 1000 height 363
click at [559, 282] on label "5730YEH - S44 - S44 - 336Cx - 6000Kg (C: 336,00 - P: 6000,00) (VD)" at bounding box center [433, 282] width 516 height 23
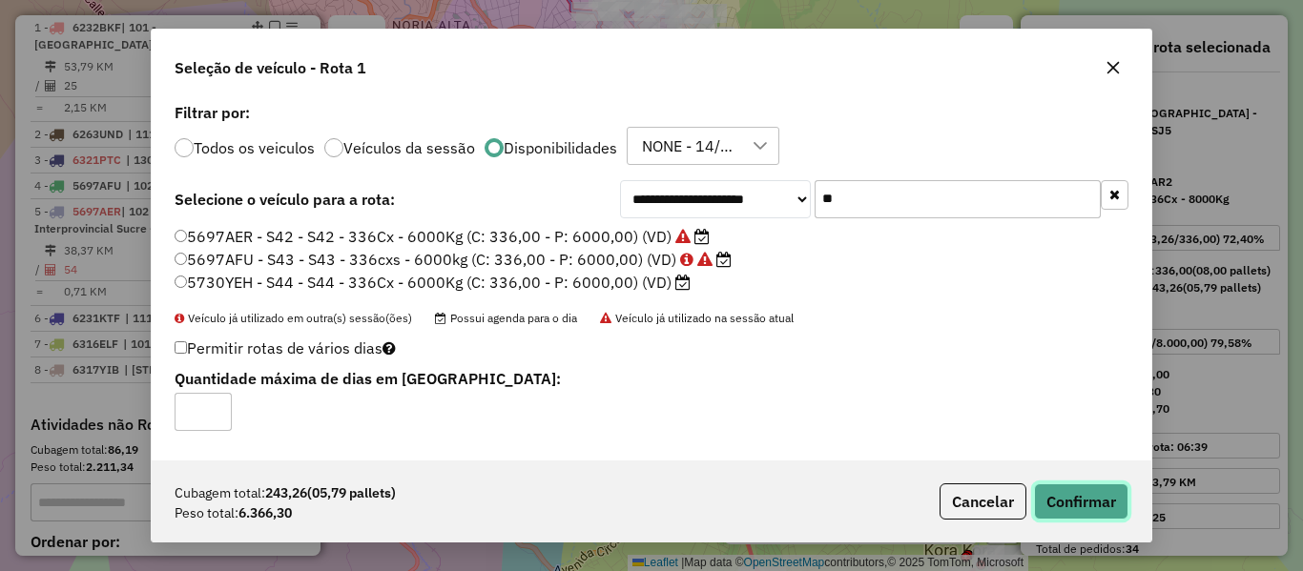
click at [1101, 502] on button "Confirmar" at bounding box center [1081, 502] width 94 height 36
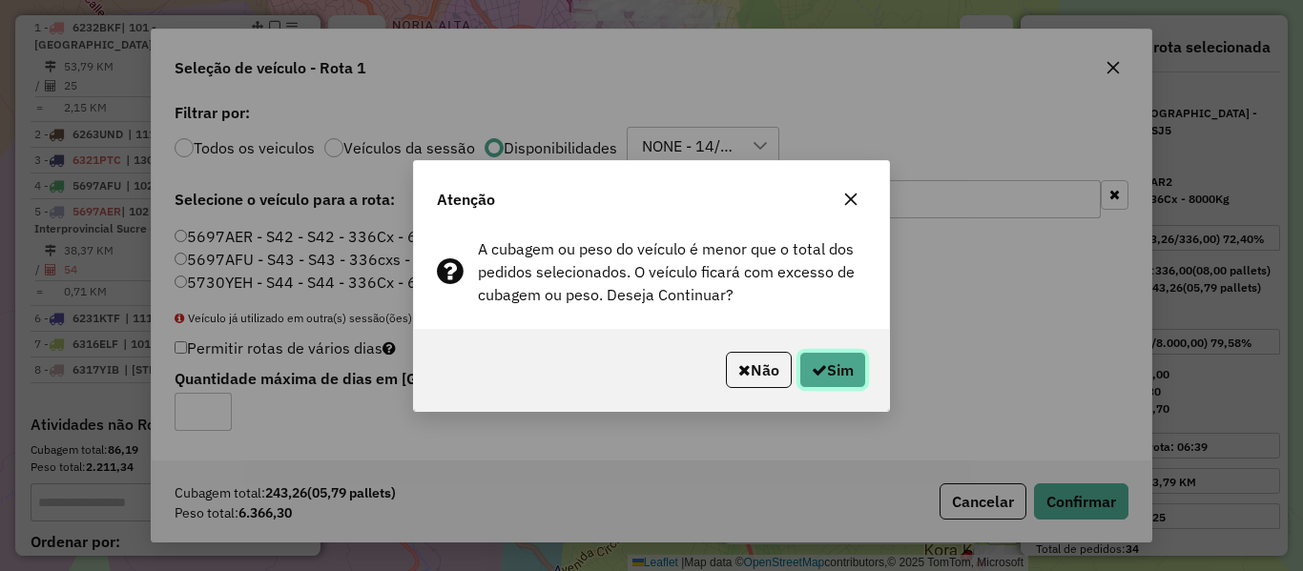
click at [851, 376] on button "Sim" at bounding box center [832, 370] width 67 height 36
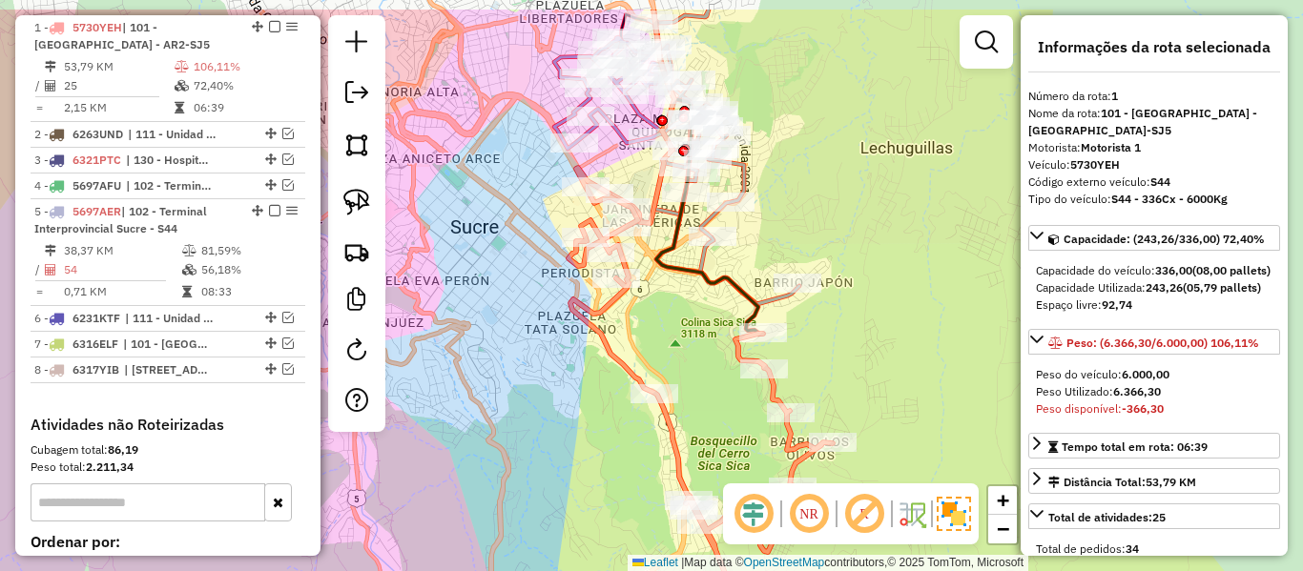
drag, startPoint x: 811, startPoint y: 136, endPoint x: 802, endPoint y: 183, distance: 47.5
click at [802, 183] on div "Janela de atendimento Grade de atendimento Capacidade Transportadoras Veículos …" at bounding box center [651, 285] width 1303 height 571
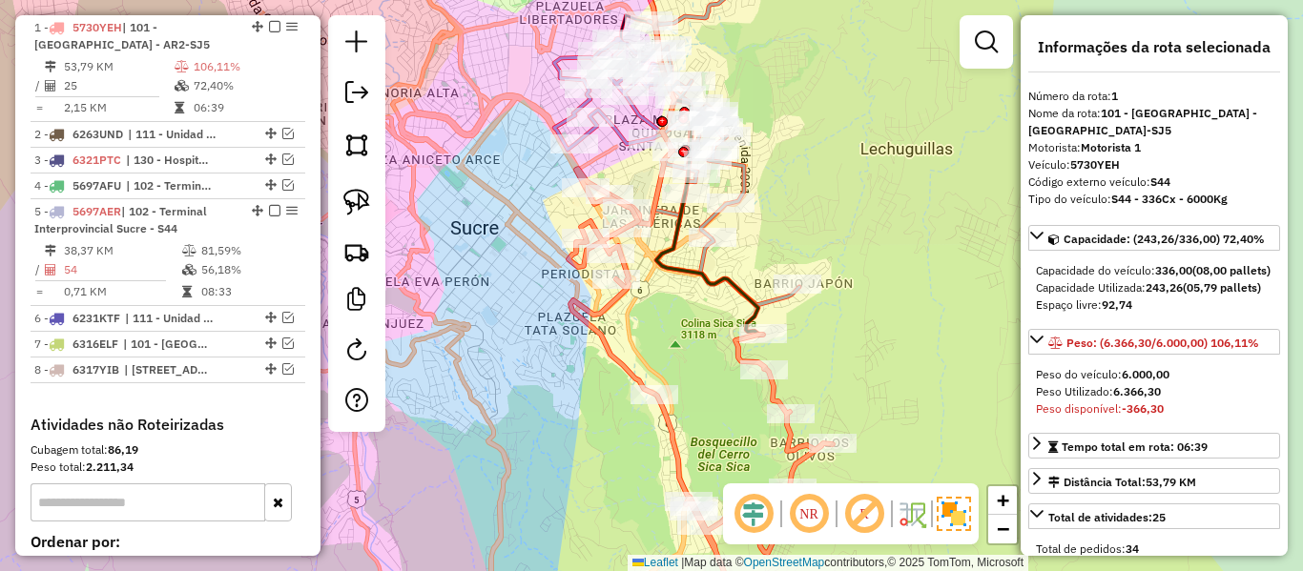
click at [750, 171] on icon at bounding box center [676, 133] width 245 height 343
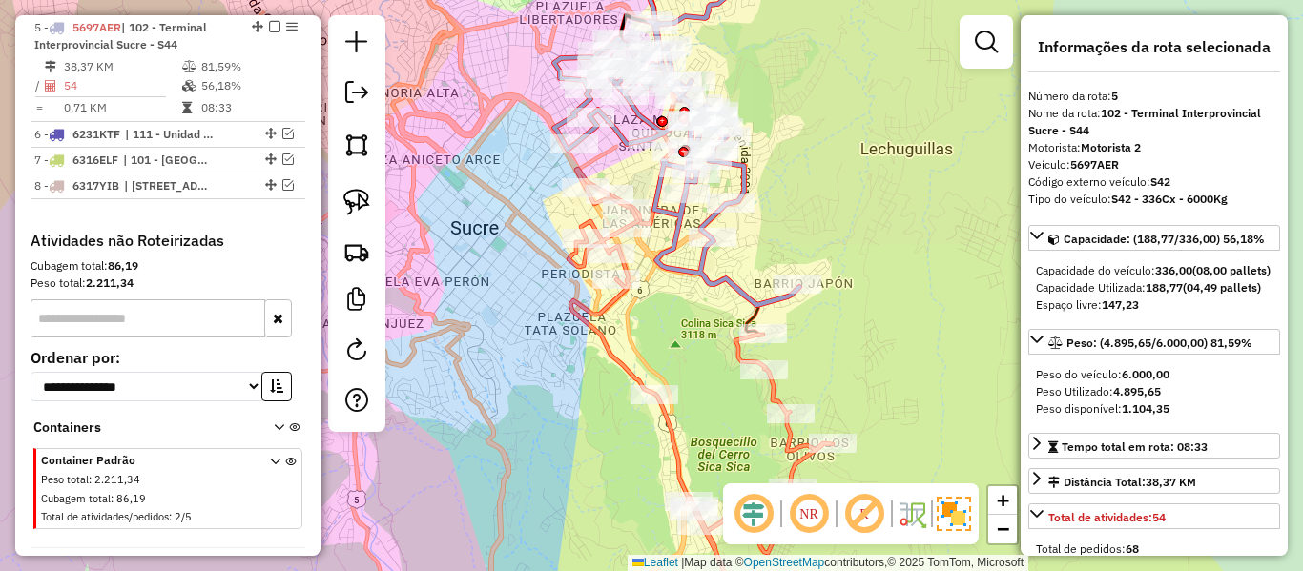
click at [611, 367] on icon at bounding box center [778, 399] width 418 height 460
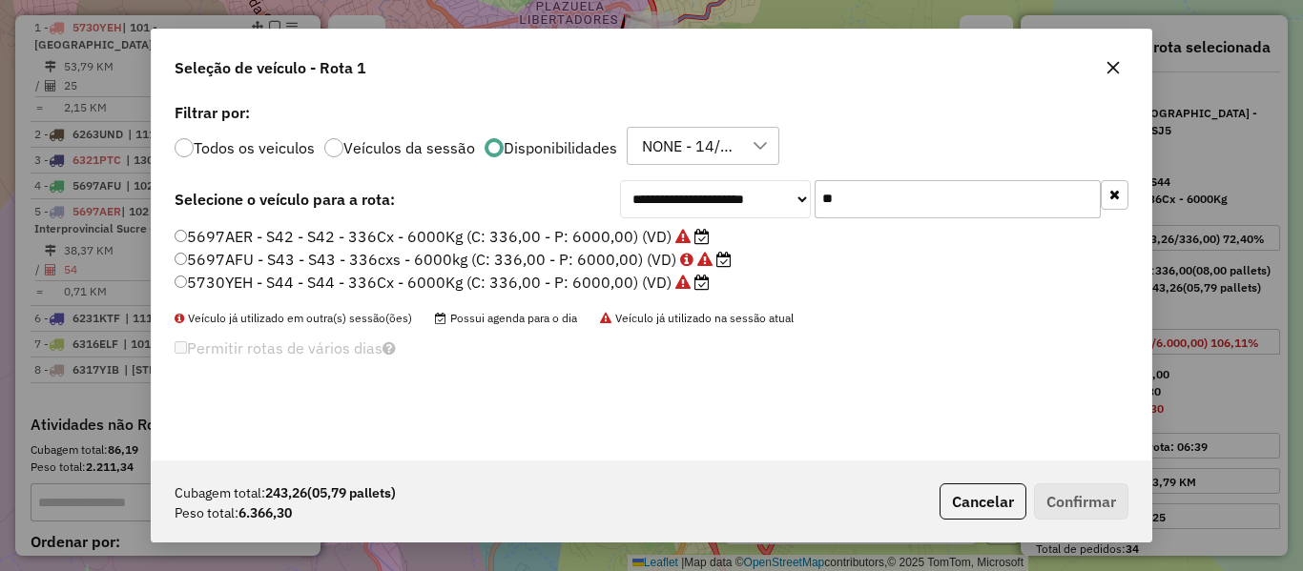
click at [880, 217] on input "**" at bounding box center [958, 199] width 286 height 38
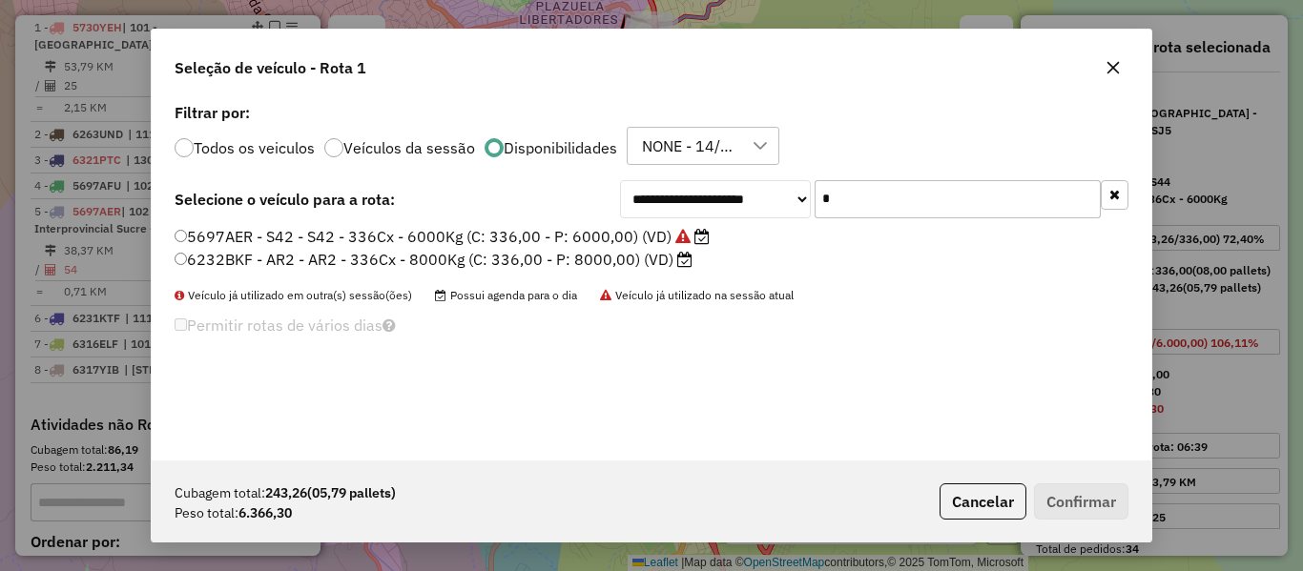
type input "*"
click at [597, 260] on label "6232BKF - AR2 - AR2 - 336Cx - 8000Kg (C: 336,00 - P: 8000,00) (VD)" at bounding box center [434, 259] width 518 height 23
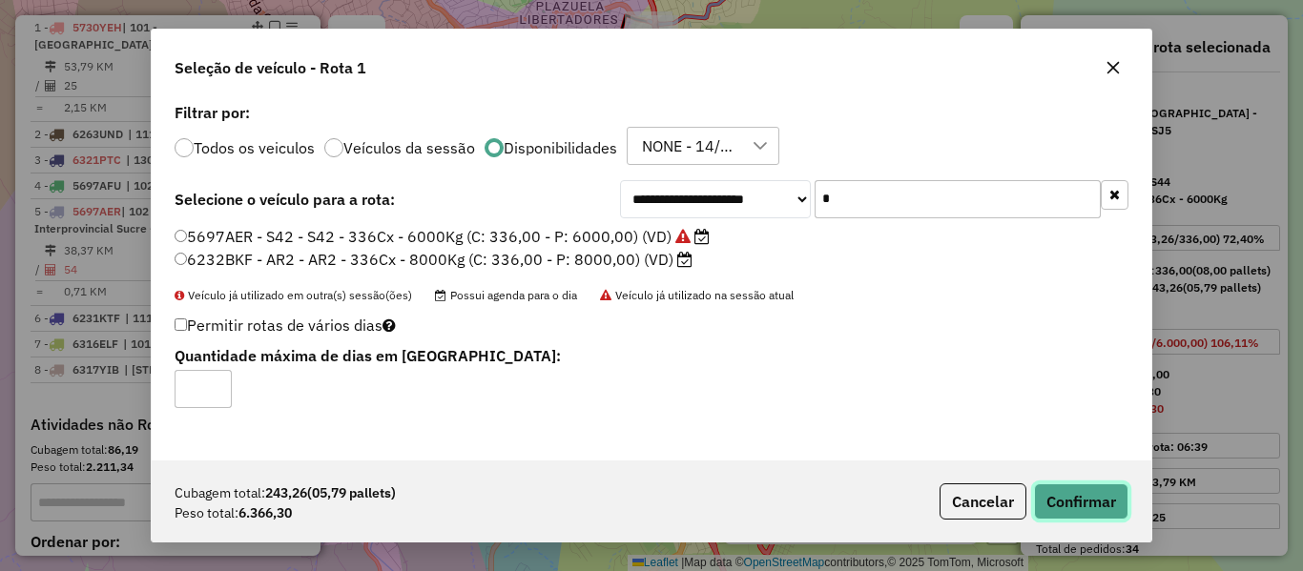
click at [1085, 500] on button "Confirmar" at bounding box center [1081, 502] width 94 height 36
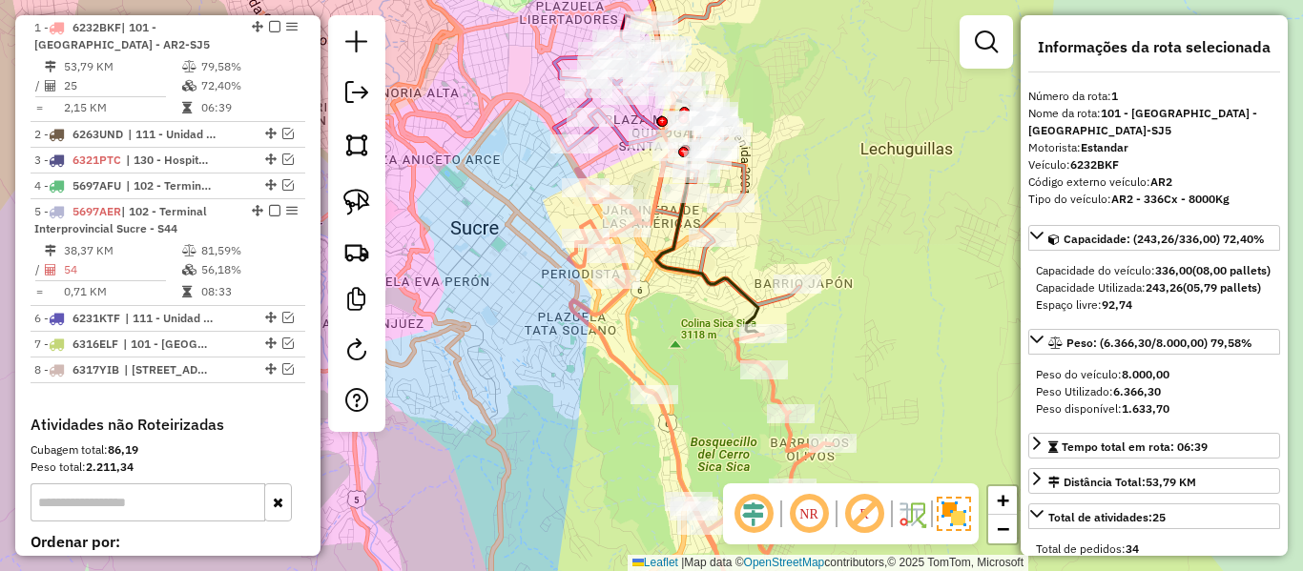
click at [598, 329] on icon at bounding box center [778, 399] width 418 height 460
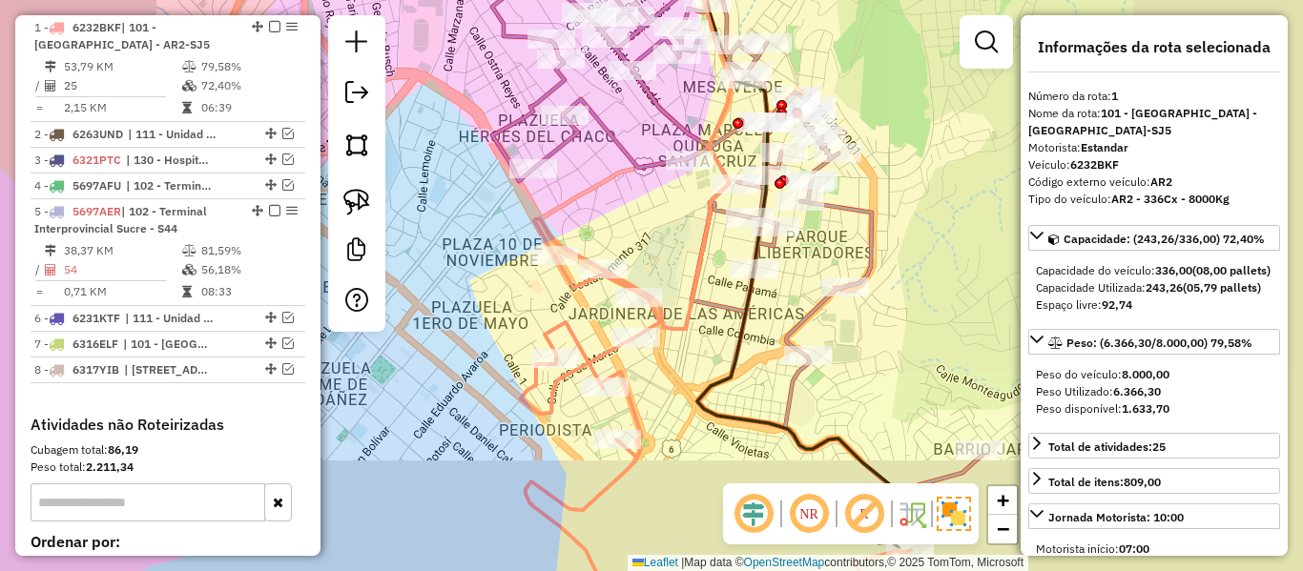
click at [671, 246] on div "Janela de atendimento Grade de atendimento Capacidade Transportadoras Veículos …" at bounding box center [651, 285] width 1303 height 571
select select "**********"
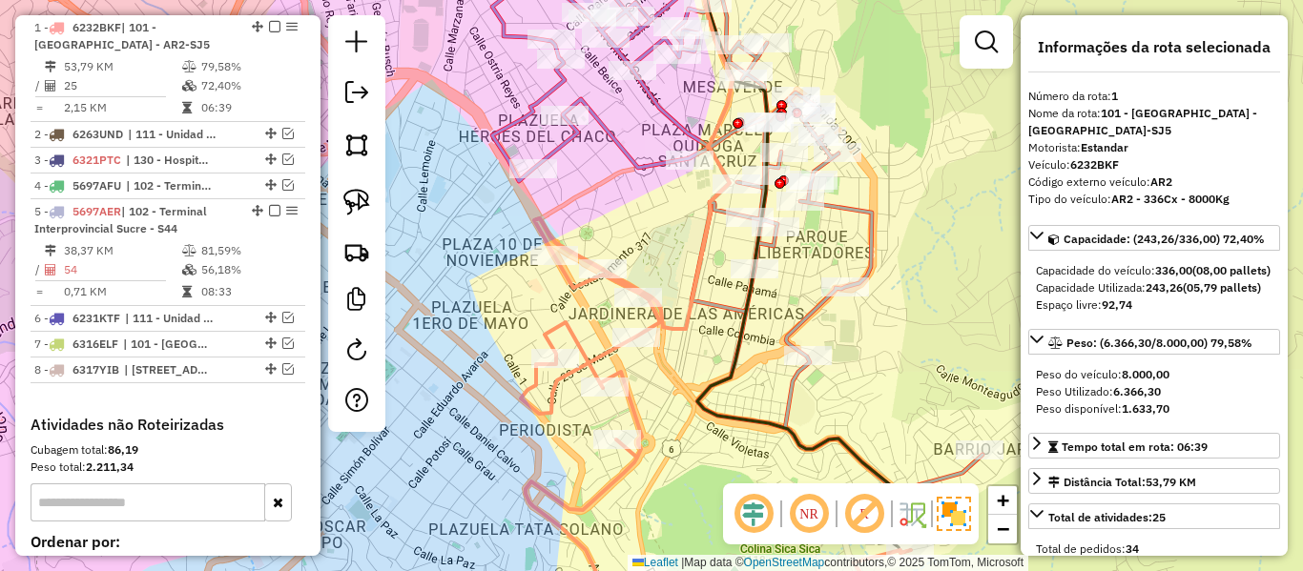
drag, startPoint x: 907, startPoint y: 280, endPoint x: 857, endPoint y: 219, distance: 79.3
click at [880, 245] on div "Janela de atendimento Grade de atendimento Capacidade Transportadoras Veículos …" at bounding box center [651, 285] width 1303 height 571
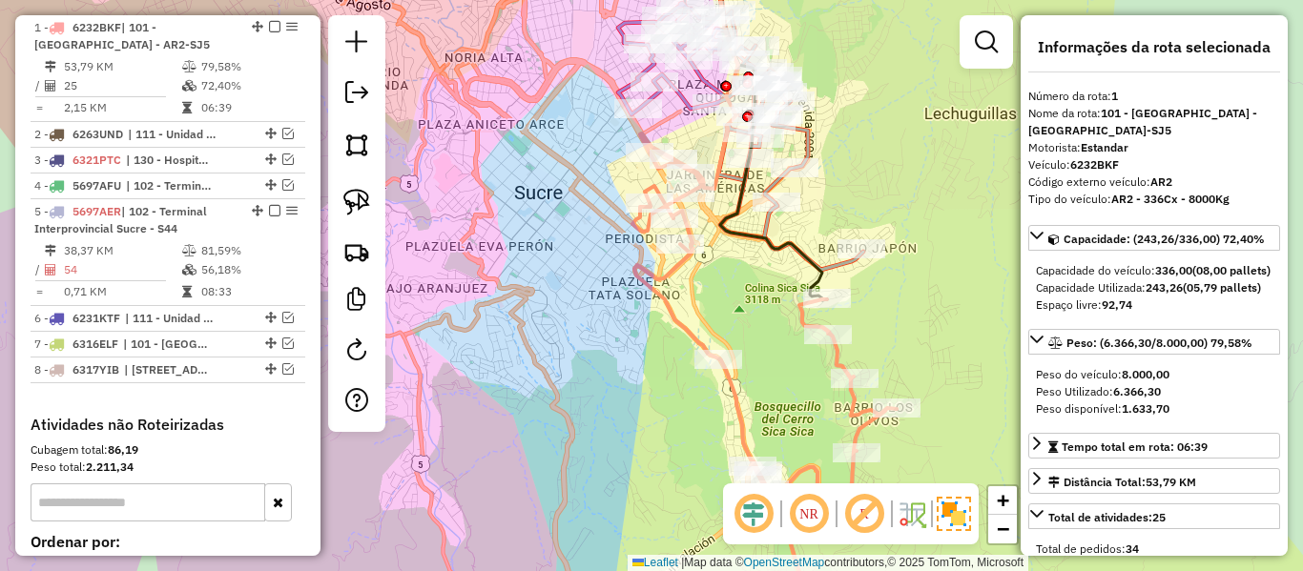
click at [796, 319] on icon at bounding box center [841, 381] width 418 height 495
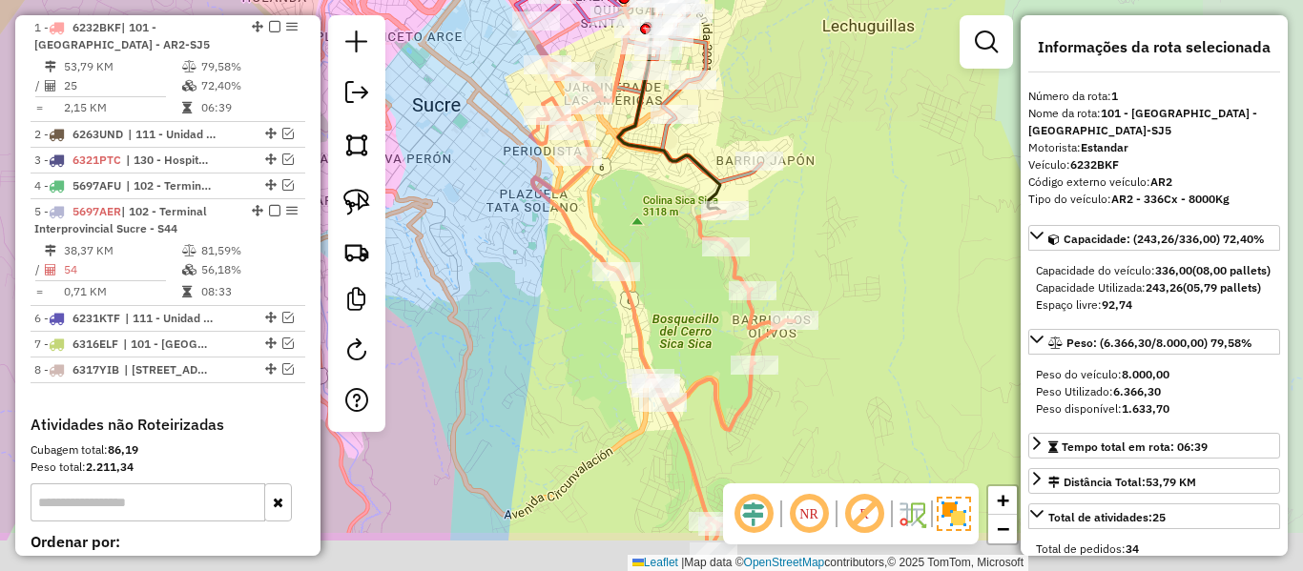
drag, startPoint x: 742, startPoint y: 300, endPoint x: 687, endPoint y: 254, distance: 71.8
click at [687, 254] on div "Janela de atendimento Grade de atendimento Capacidade Transportadoras Veículos …" at bounding box center [651, 285] width 1303 height 571
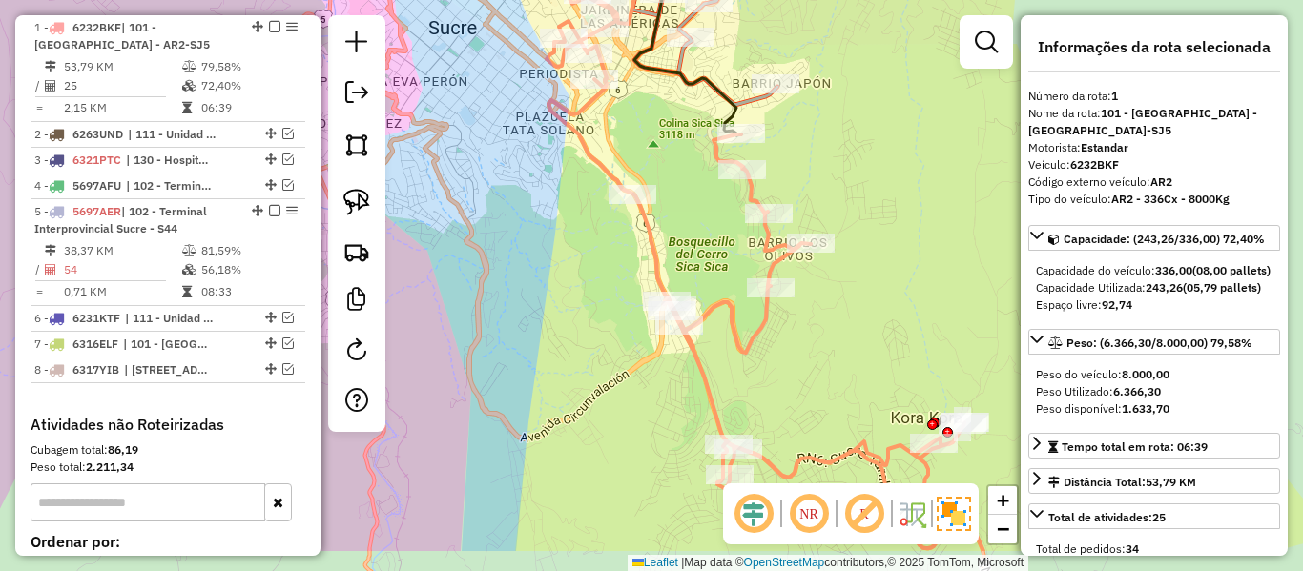
drag, startPoint x: 780, startPoint y: 424, endPoint x: 796, endPoint y: 338, distance: 87.2
click at [797, 344] on div "Janela de atendimento Grade de atendimento Capacidade Transportadoras Veículos …" at bounding box center [651, 285] width 1303 height 571
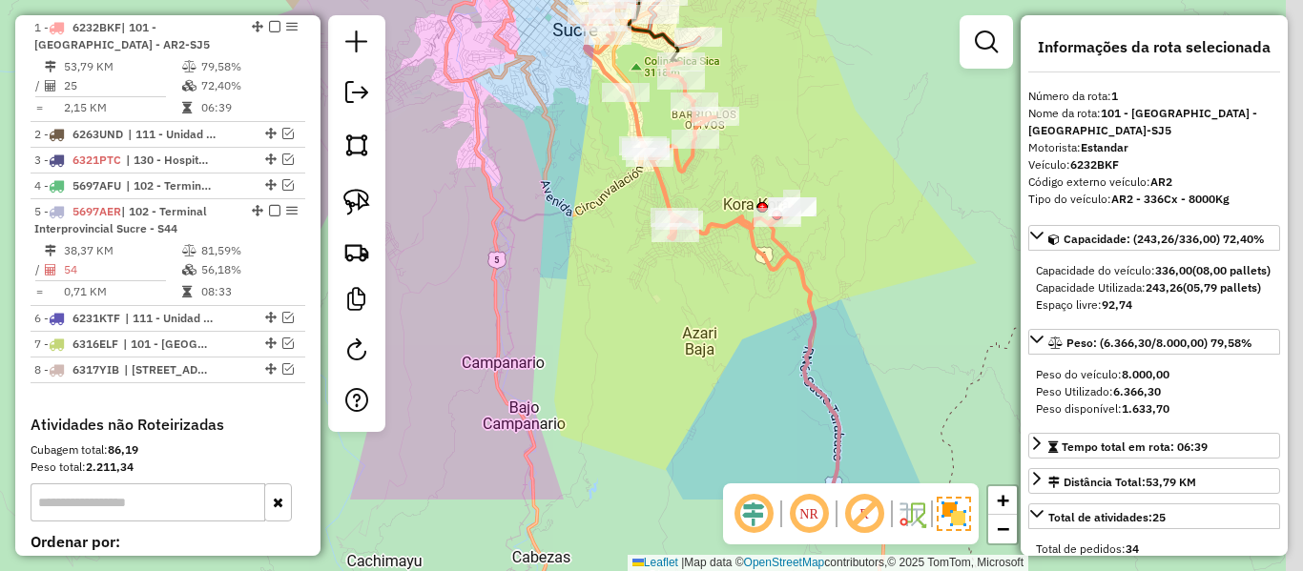
drag, startPoint x: 844, startPoint y: 270, endPoint x: 733, endPoint y: 117, distance: 189.1
click at [729, 116] on div "Janela de atendimento Grade de atendimento Capacidade Transportadoras Veículos …" at bounding box center [651, 285] width 1303 height 571
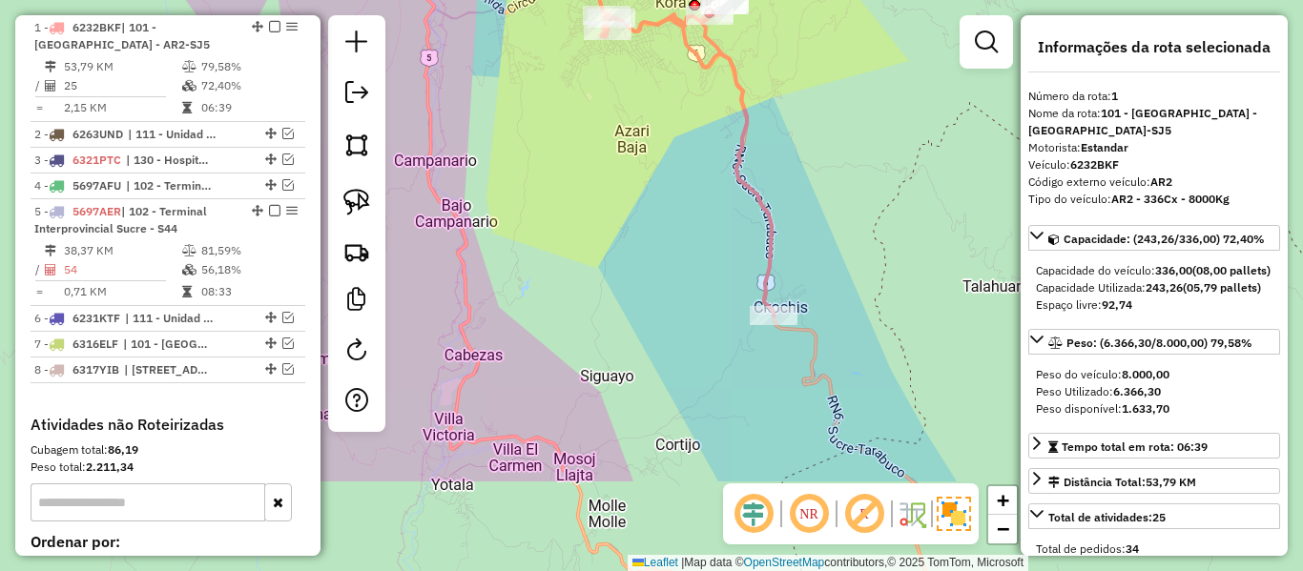
drag, startPoint x: 814, startPoint y: 308, endPoint x: 786, endPoint y: 155, distance: 156.1
click at [786, 155] on div "Janela de atendimento Grade de atendimento Capacidade Transportadoras Veículos …" at bounding box center [651, 285] width 1303 height 571
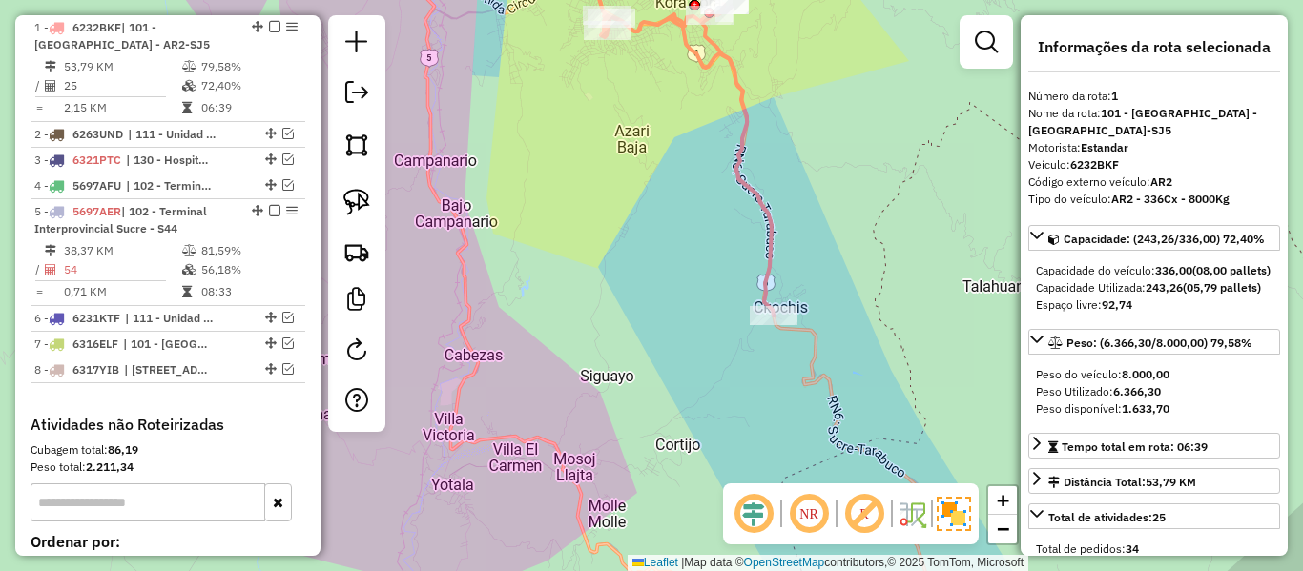
drag, startPoint x: 780, startPoint y: 169, endPoint x: 838, endPoint y: 405, distance: 243.4
click at [839, 405] on div "Janela de atendimento Grade de atendimento Capacidade Transportadoras Veículos …" at bounding box center [651, 285] width 1303 height 571
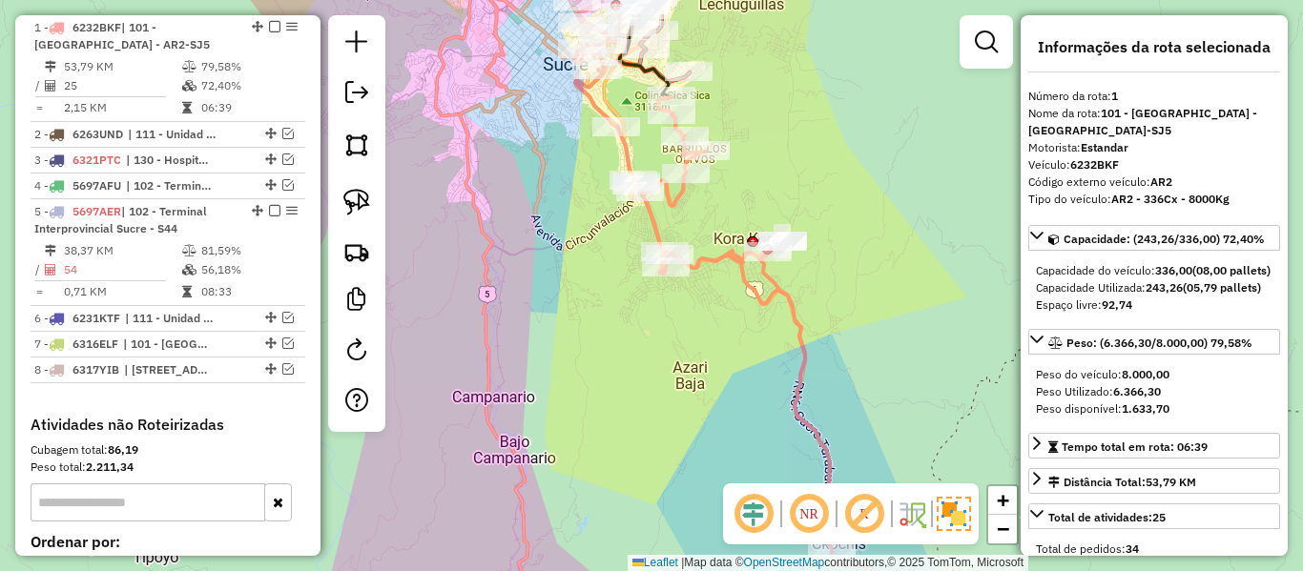
drag, startPoint x: 812, startPoint y: 352, endPoint x: 786, endPoint y: 237, distance: 118.3
click at [786, 238] on div "Janela de atendimento Grade de atendimento Capacidade Transportadoras Veículos …" at bounding box center [651, 285] width 1303 height 571
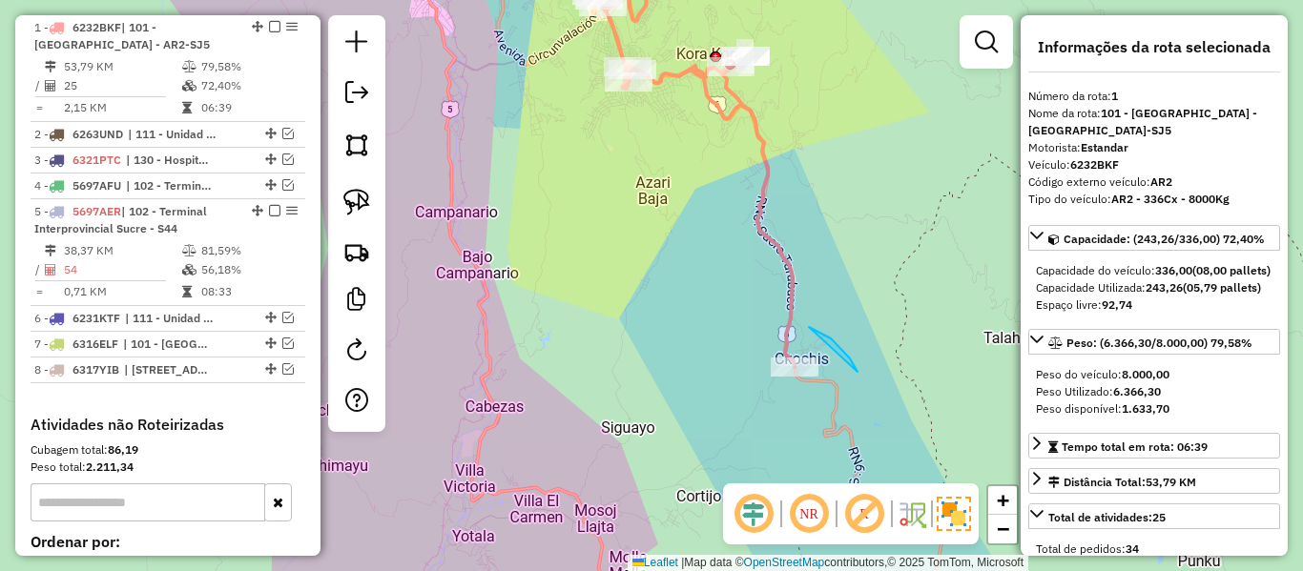
drag, startPoint x: 850, startPoint y: 359, endPoint x: 902, endPoint y: 453, distance: 107.6
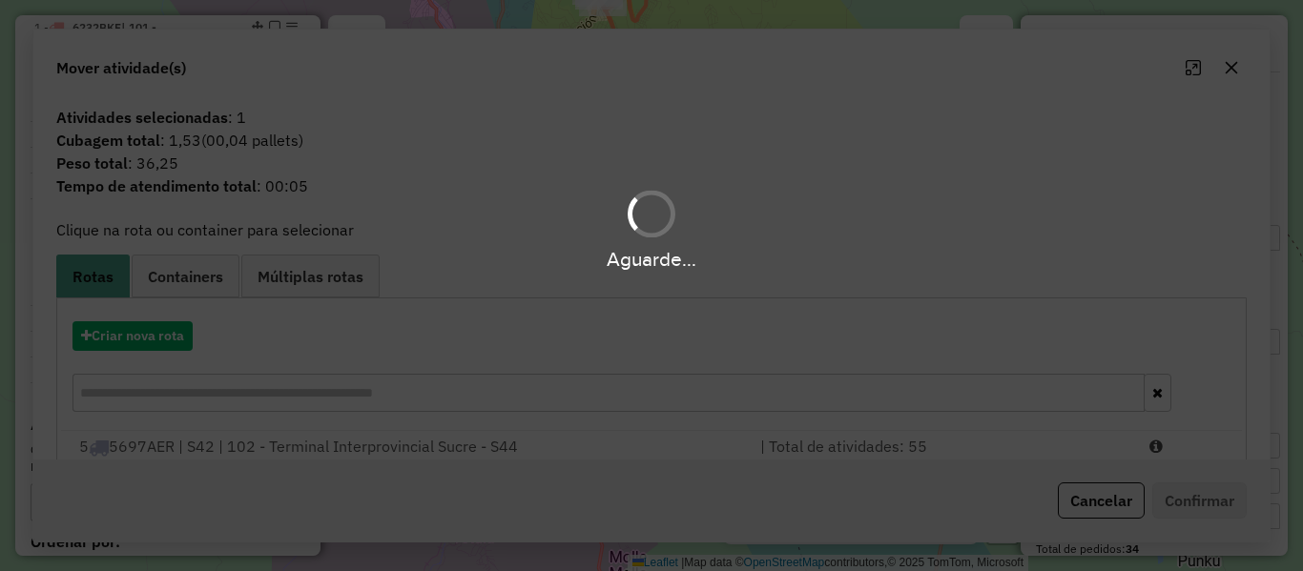
click at [881, 398] on div "Aguarde..." at bounding box center [651, 285] width 1303 height 571
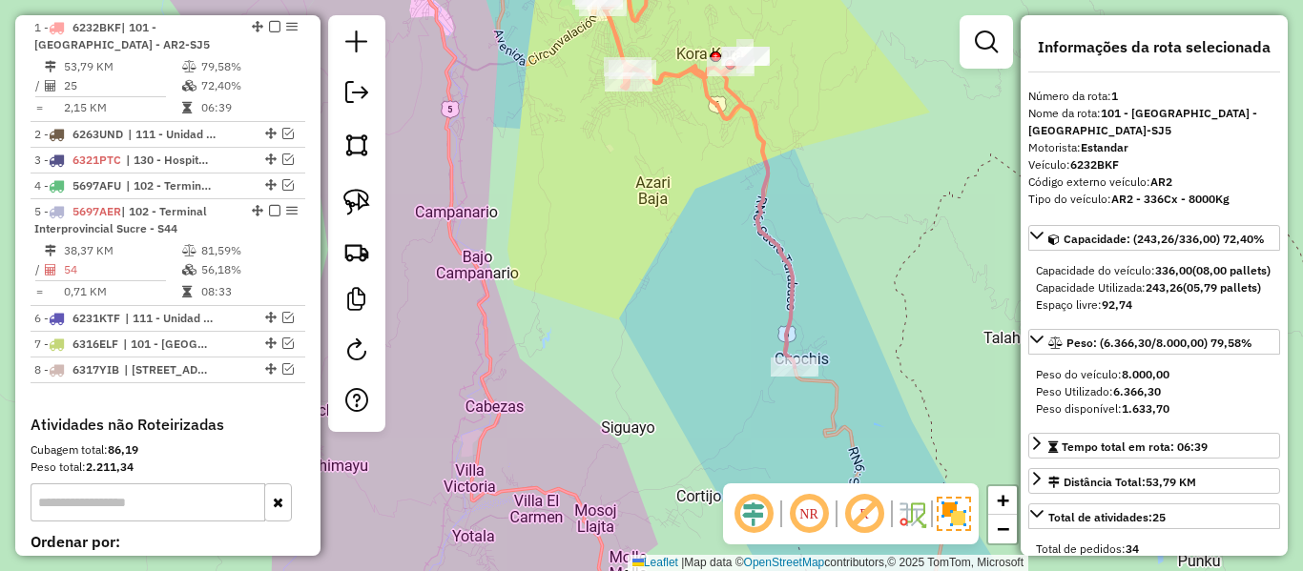
click at [763, 210] on icon at bounding box center [688, 155] width 214 height 425
click at [760, 204] on icon at bounding box center [688, 155] width 214 height 425
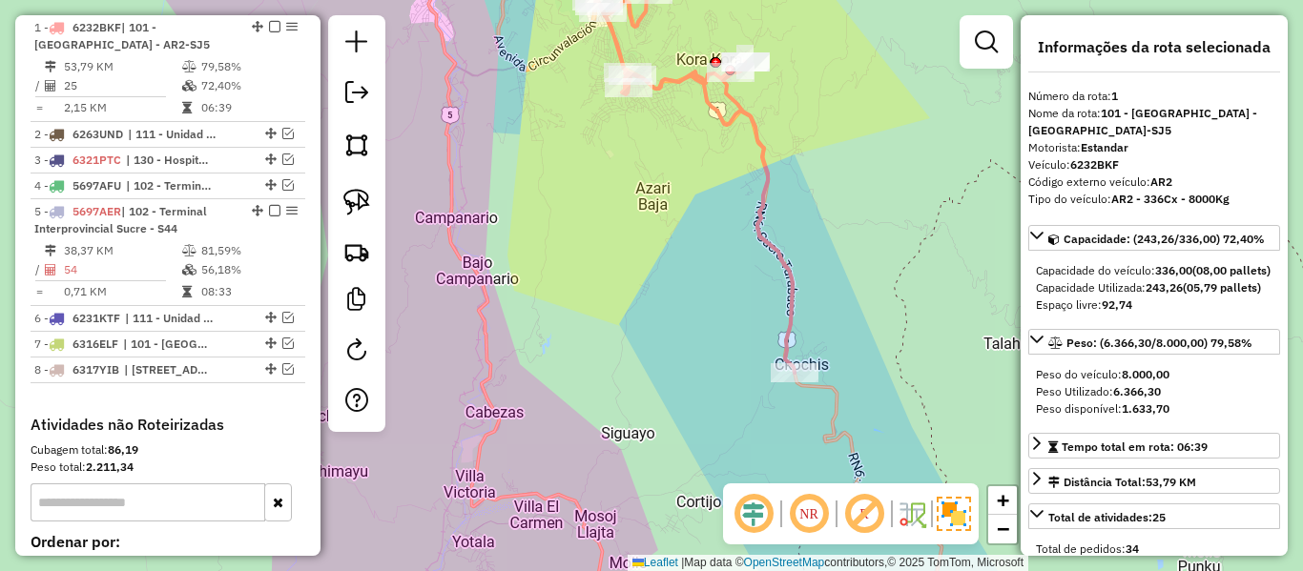
drag, startPoint x: 708, startPoint y: 203, endPoint x: 817, endPoint y: 437, distance: 257.8
click at [816, 437] on div "Janela de atendimento Grade de atendimento Capacidade Transportadoras Veículos …" at bounding box center [651, 285] width 1303 height 571
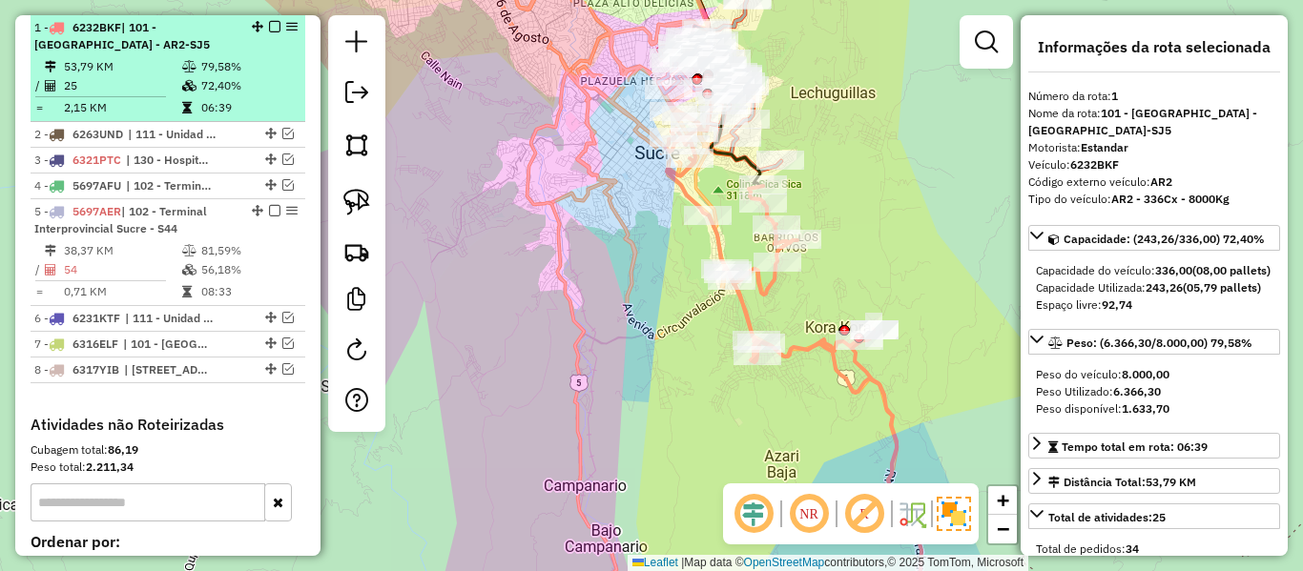
click at [269, 31] on em at bounding box center [274, 26] width 11 height 11
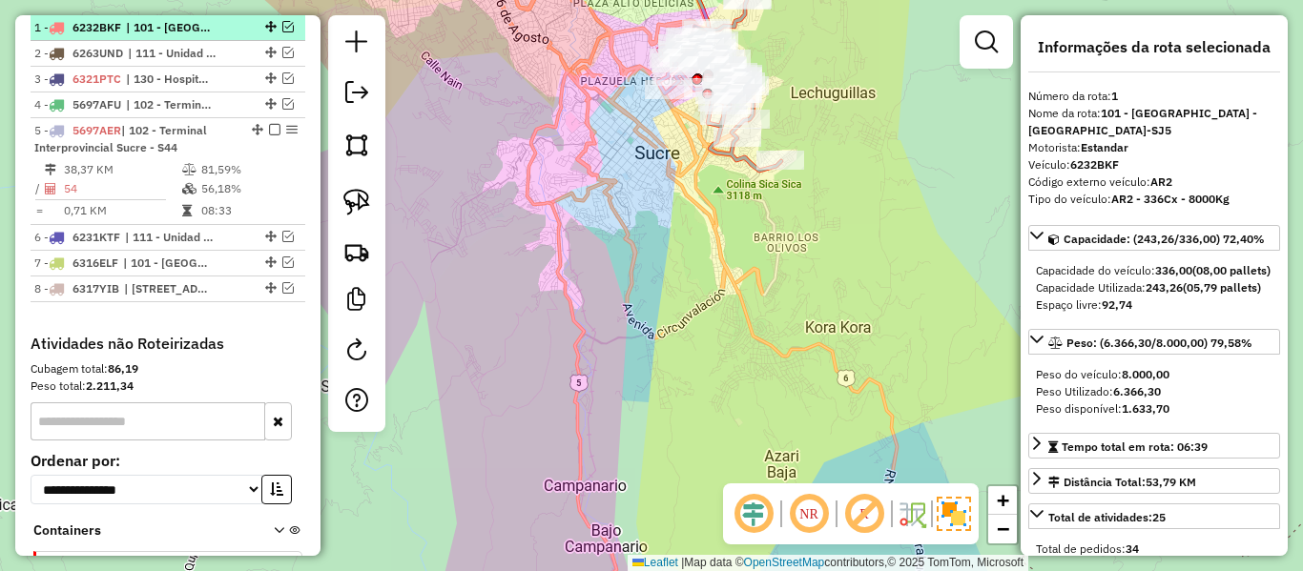
scroll to position [671, 0]
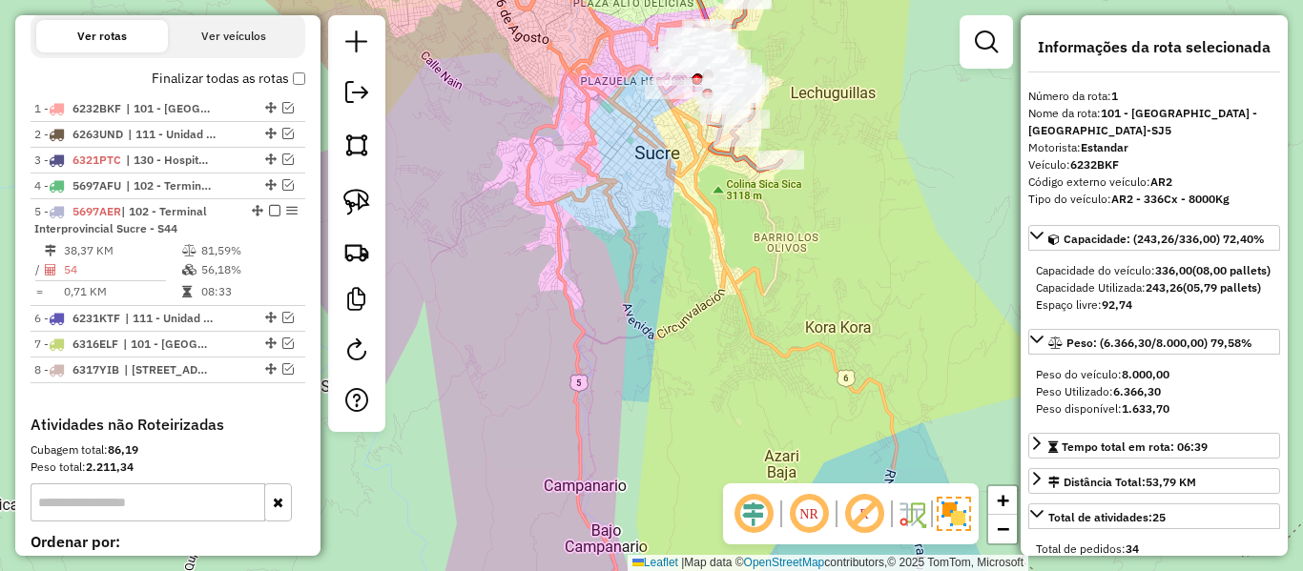
drag, startPoint x: 917, startPoint y: 330, endPoint x: 938, endPoint y: 483, distance: 154.1
click at [938, 479] on div "Janela de atendimento Grade de atendimento Capacidade Transportadoras Veículos …" at bounding box center [651, 285] width 1303 height 571
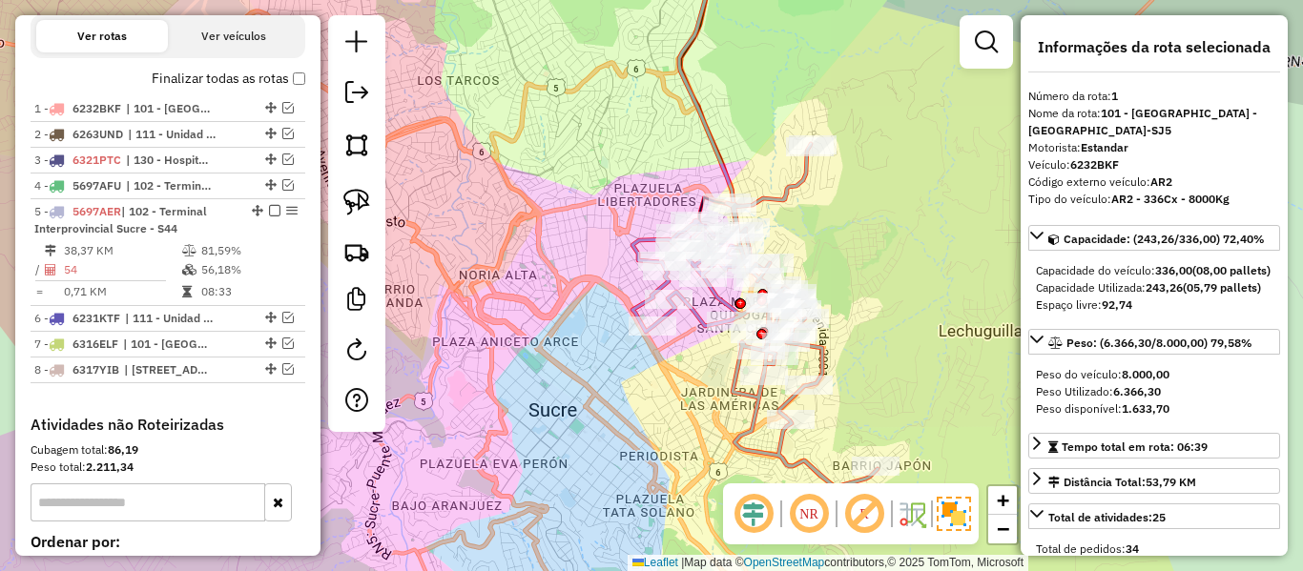
click at [790, 186] on icon at bounding box center [754, 315] width 245 height 343
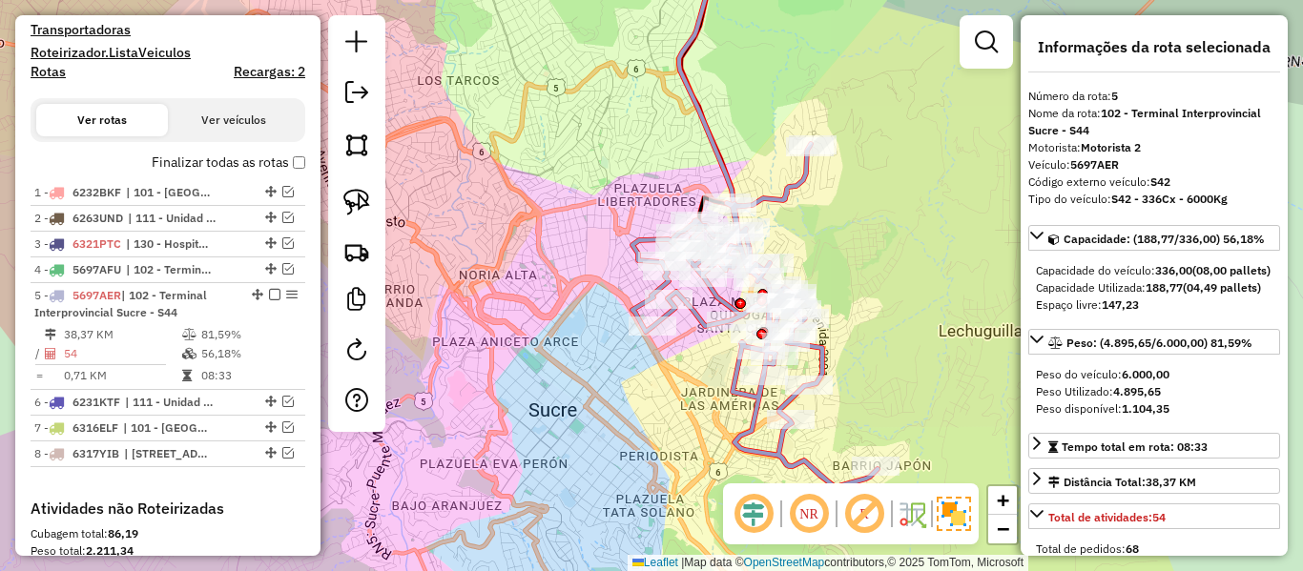
scroll to position [569, 0]
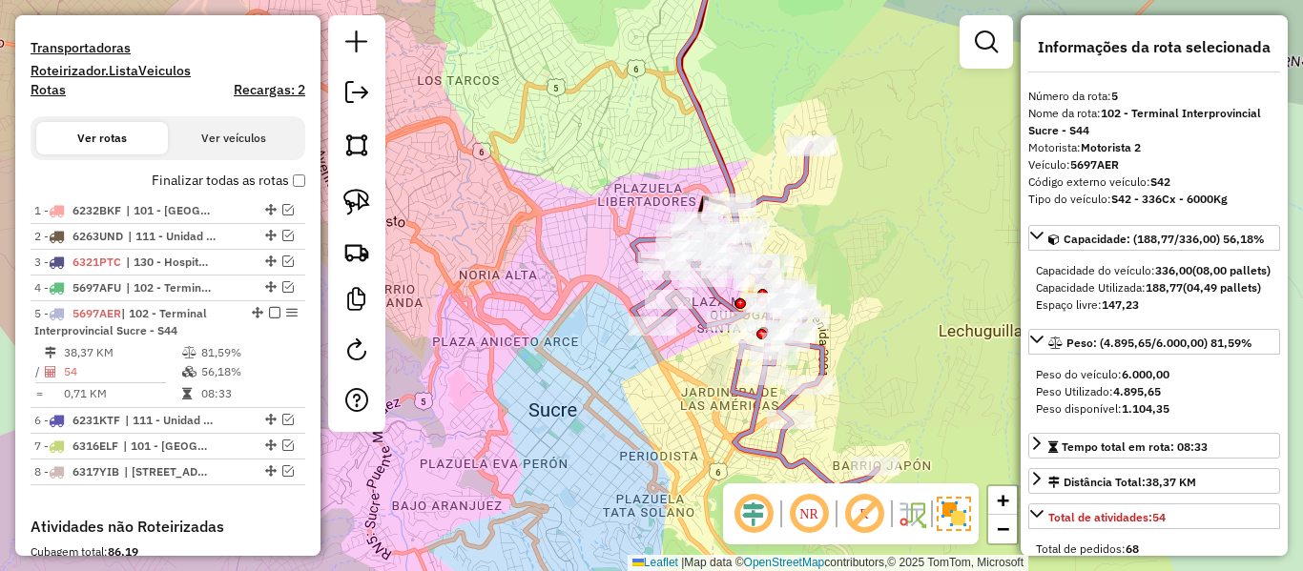
click at [269, 182] on label "Finalizar todas as rotas" at bounding box center [229, 181] width 154 height 20
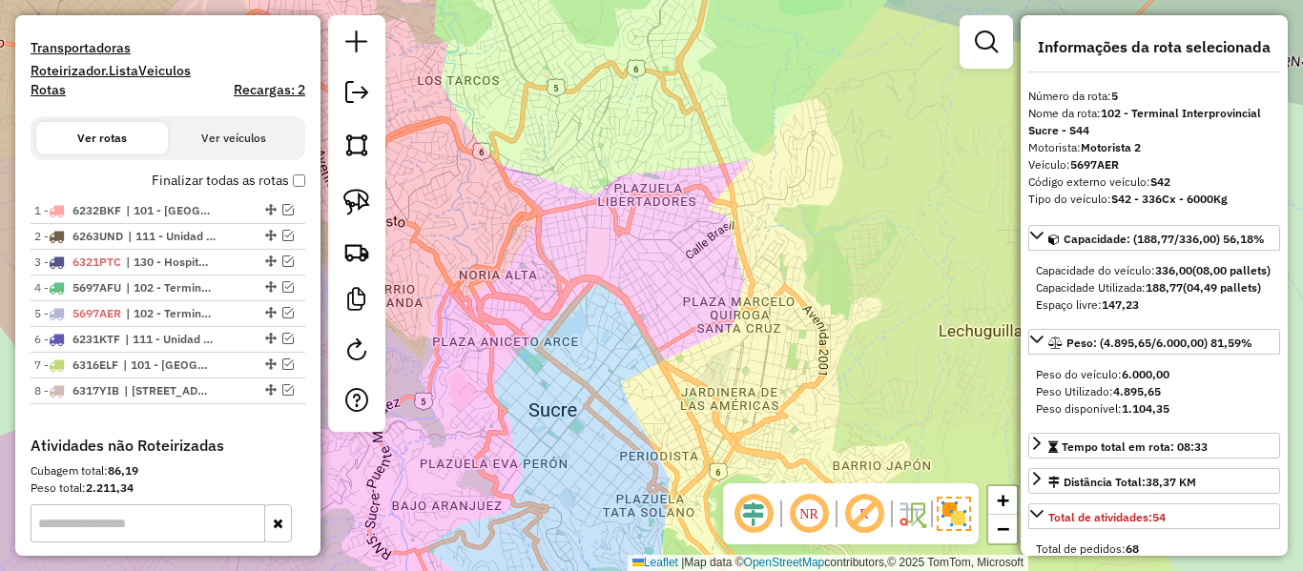
click at [249, 179] on label "Finalizar todas as rotas" at bounding box center [229, 181] width 154 height 20
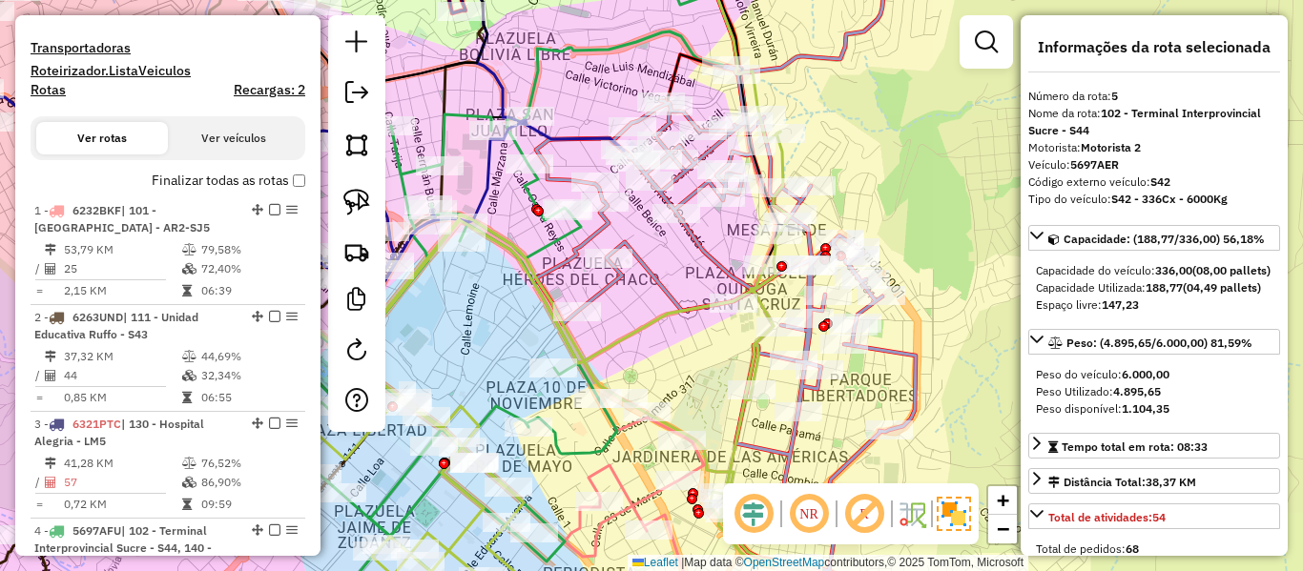
click at [528, 190] on icon at bounding box center [510, 303] width 453 height 652
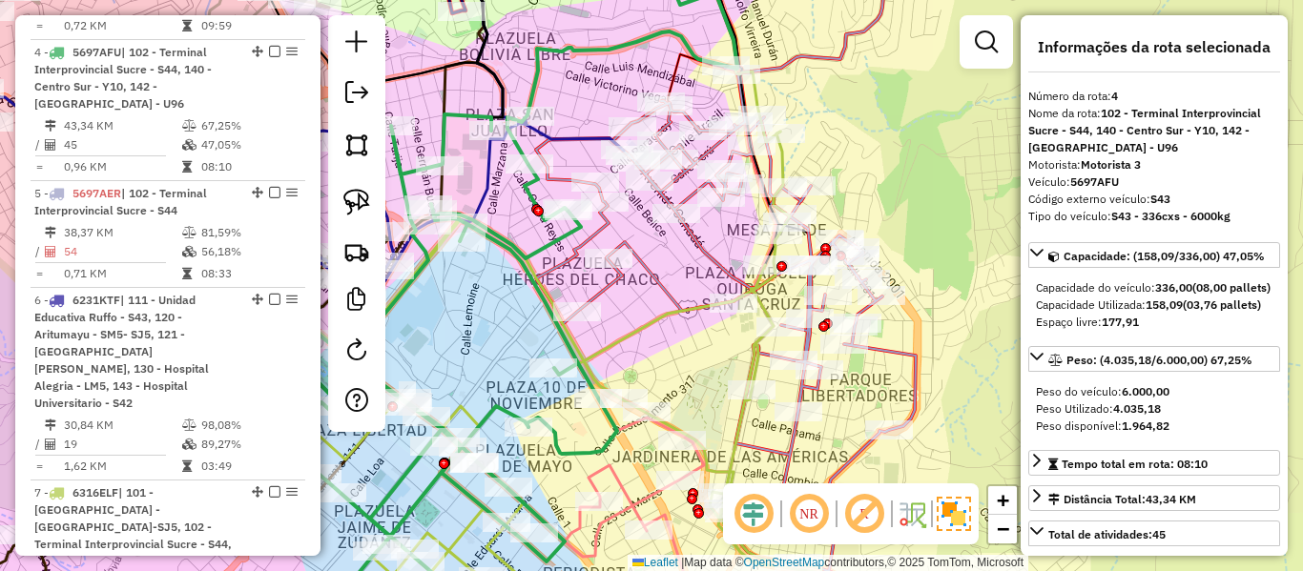
scroll to position [1072, 0]
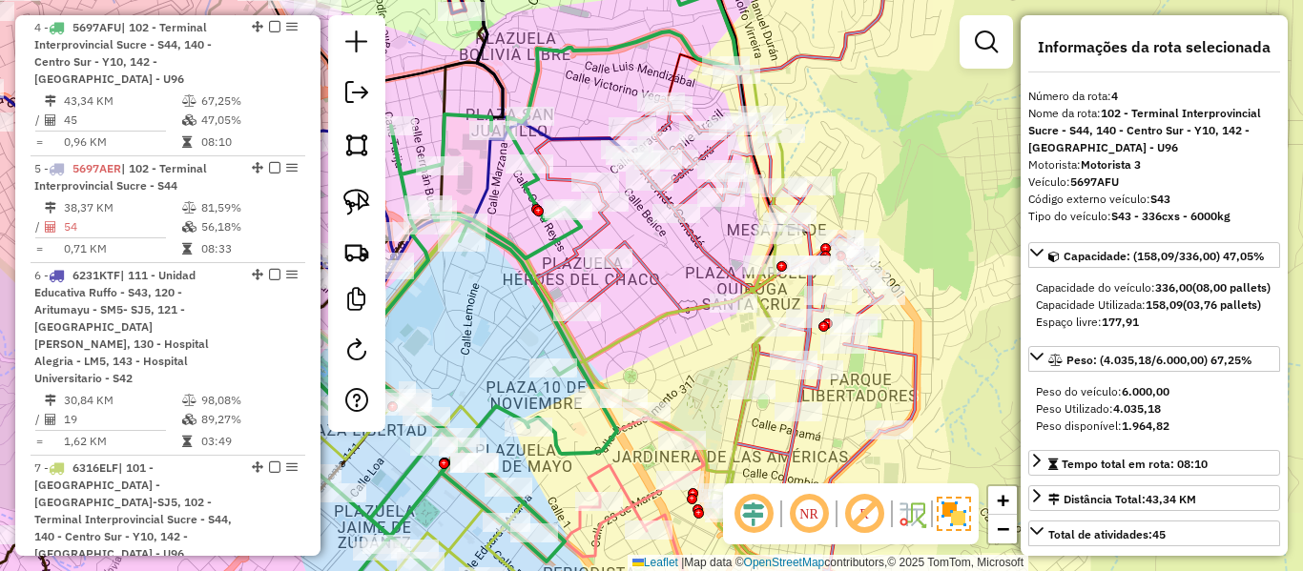
click at [650, 262] on icon at bounding box center [781, 288] width 490 height 681
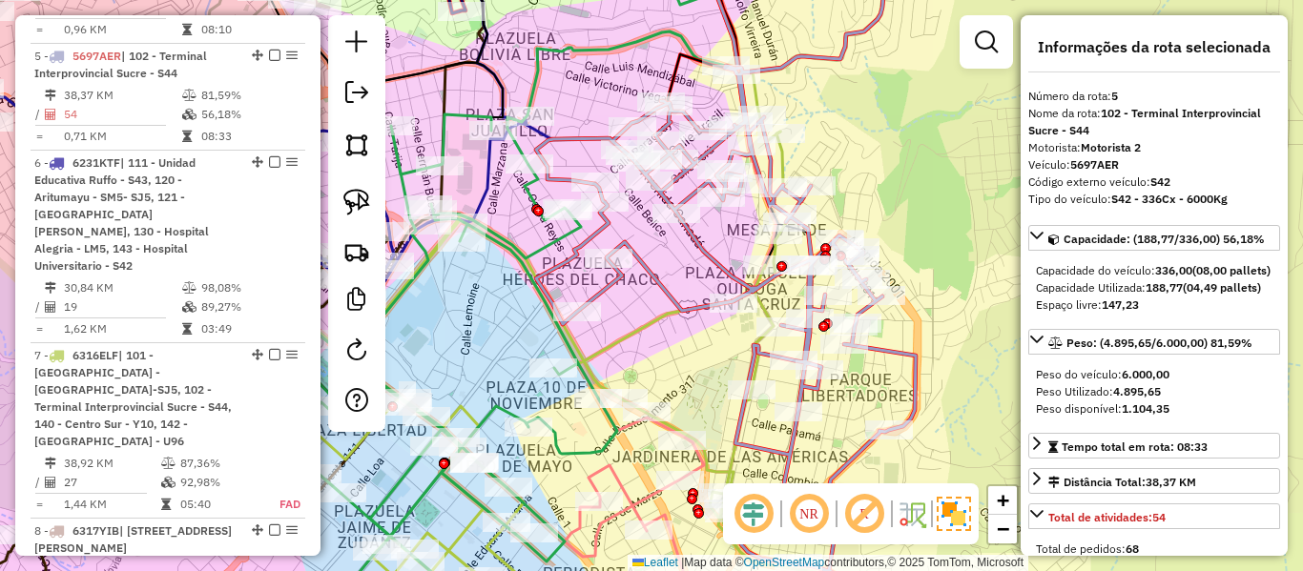
scroll to position [1213, 0]
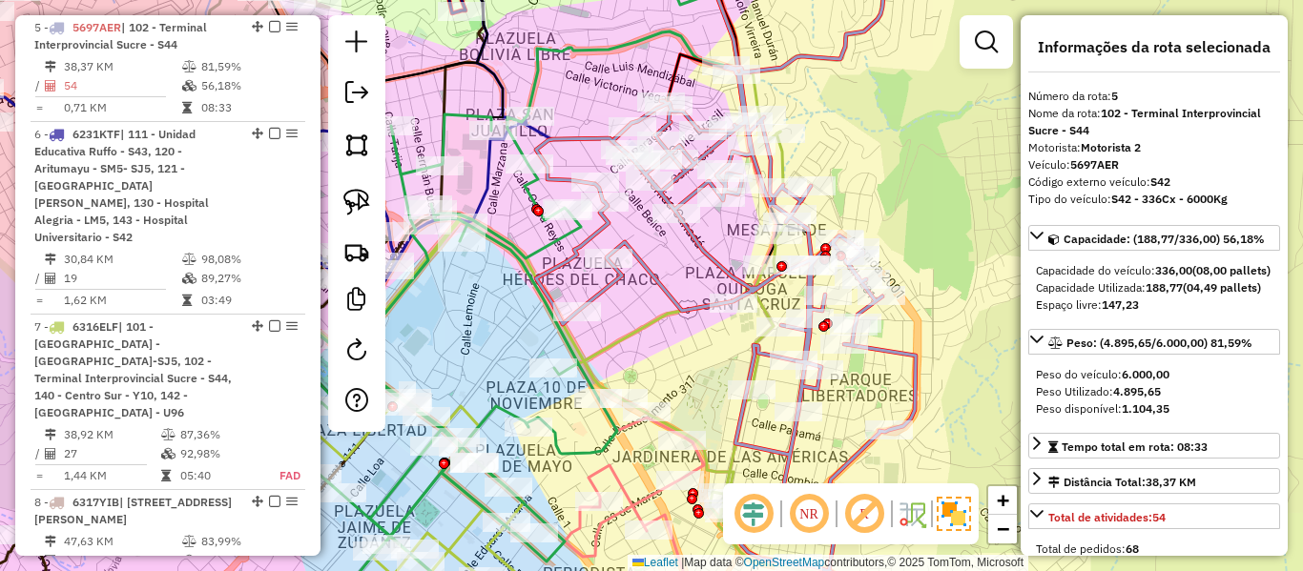
click at [732, 466] on icon at bounding box center [539, 380] width 566 height 497
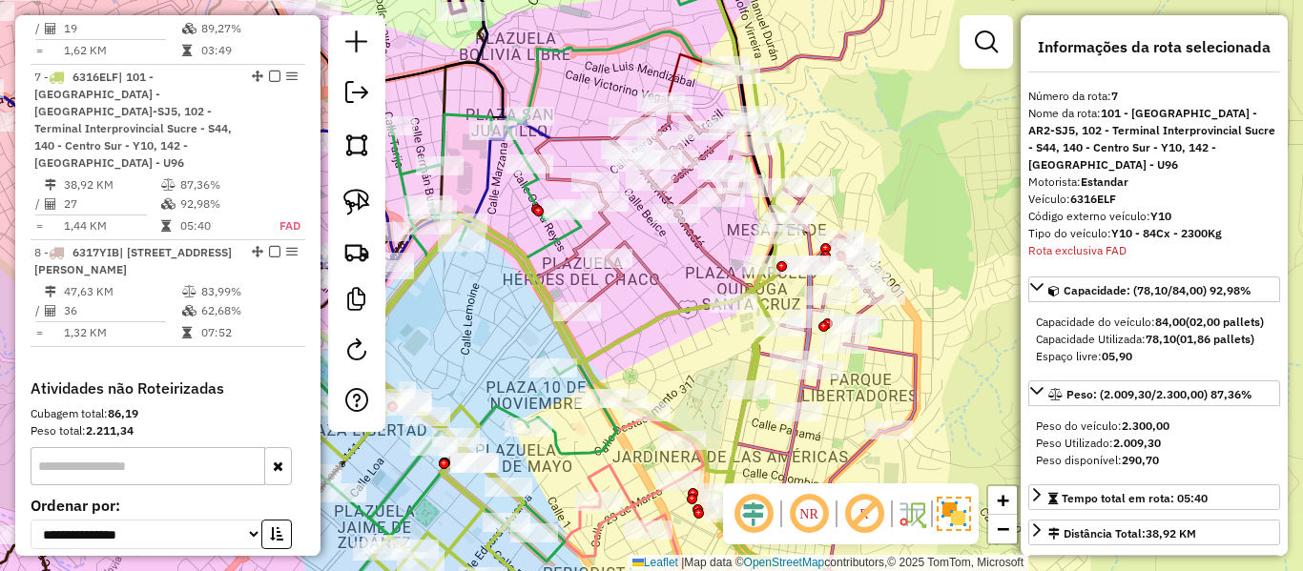
scroll to position [1496, 0]
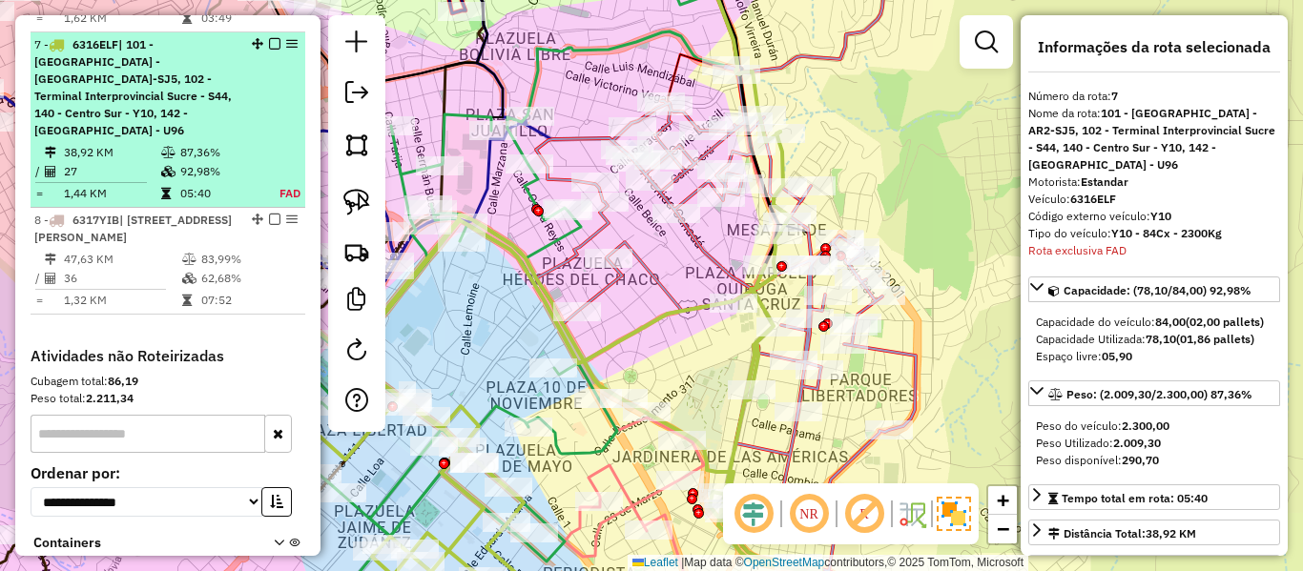
click at [269, 38] on em at bounding box center [274, 43] width 11 height 11
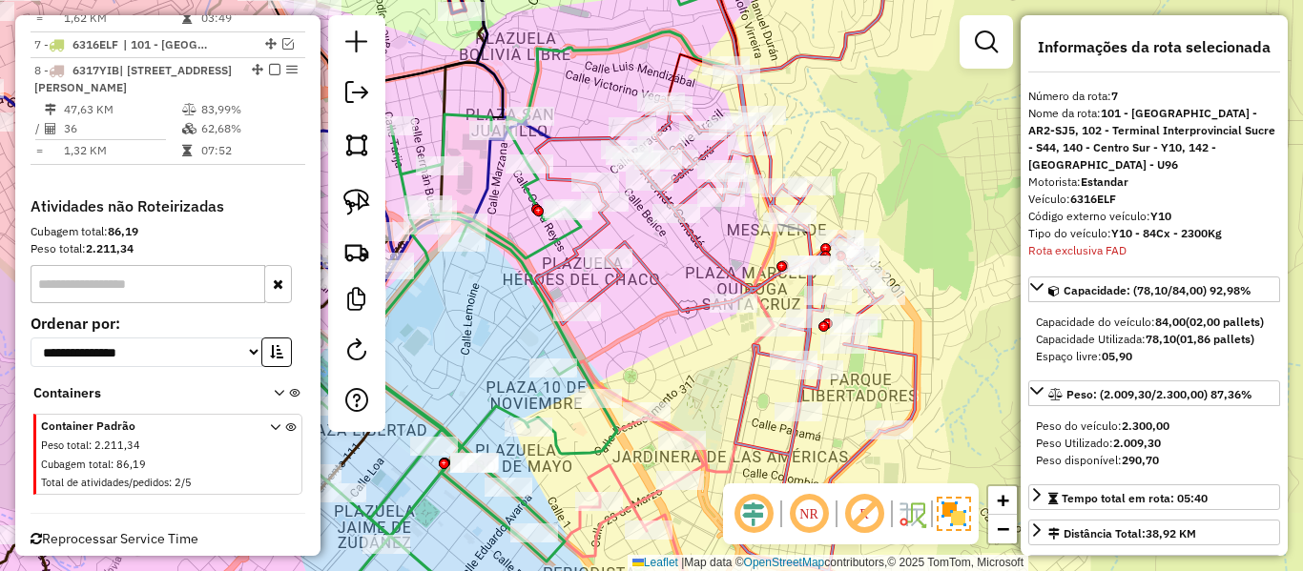
click at [666, 278] on icon at bounding box center [781, 288] width 490 height 681
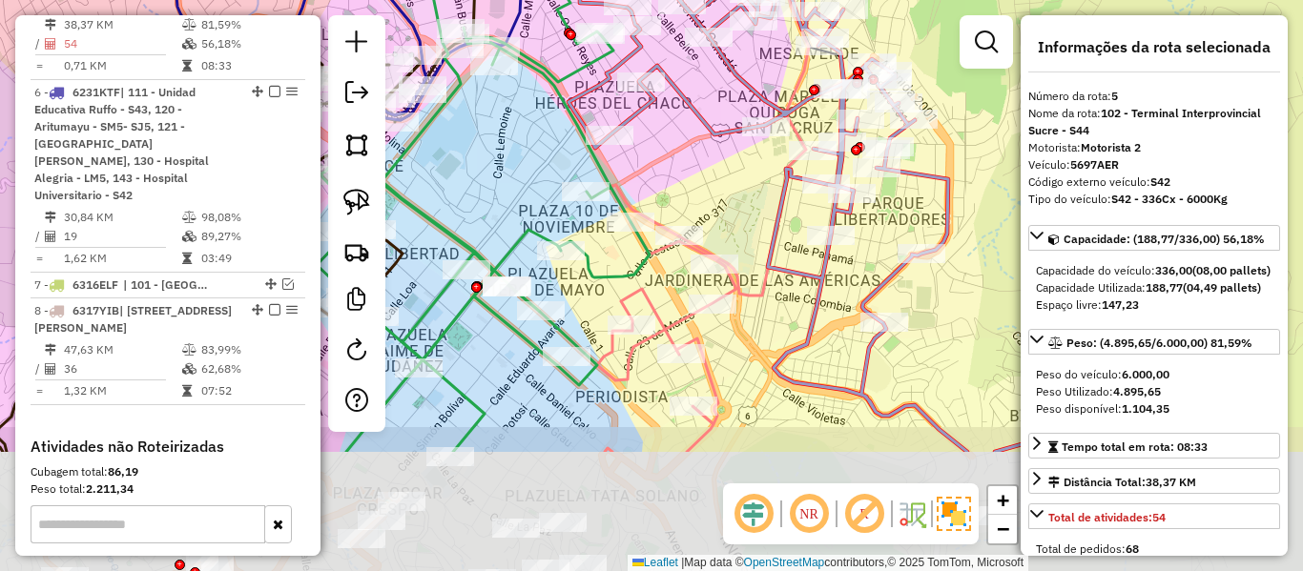
scroll to position [1213, 0]
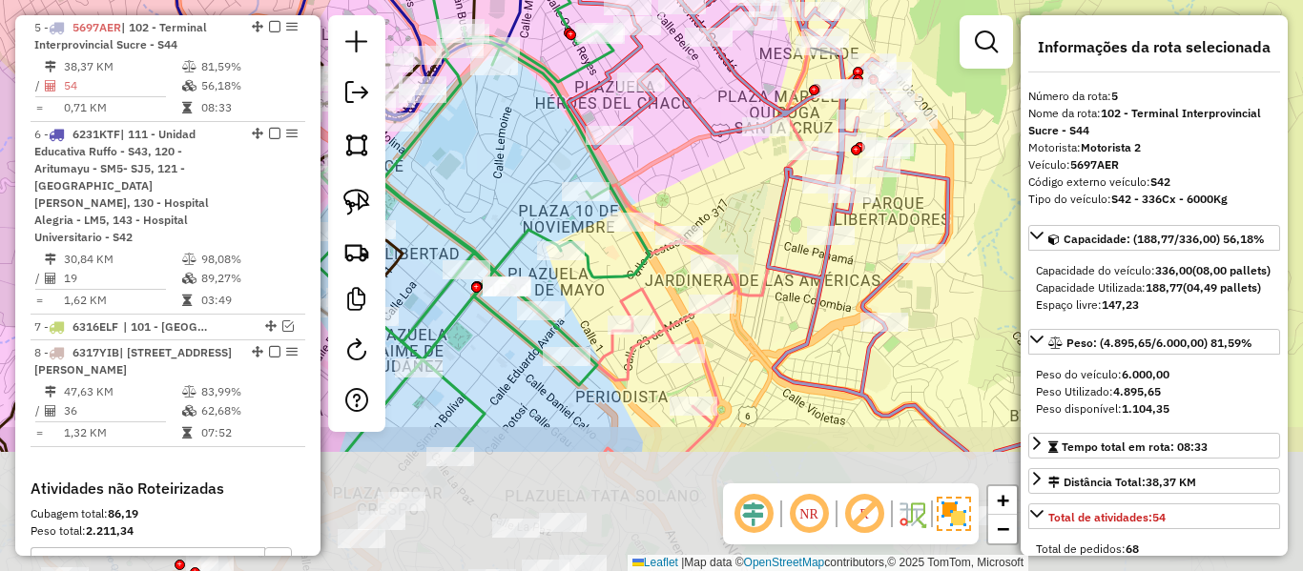
drag, startPoint x: 671, startPoint y: 215, endPoint x: 696, endPoint y: 143, distance: 76.0
click at [697, 142] on div "Janela de atendimento Grade de atendimento Capacidade Transportadoras Veículos …" at bounding box center [651, 285] width 1303 height 571
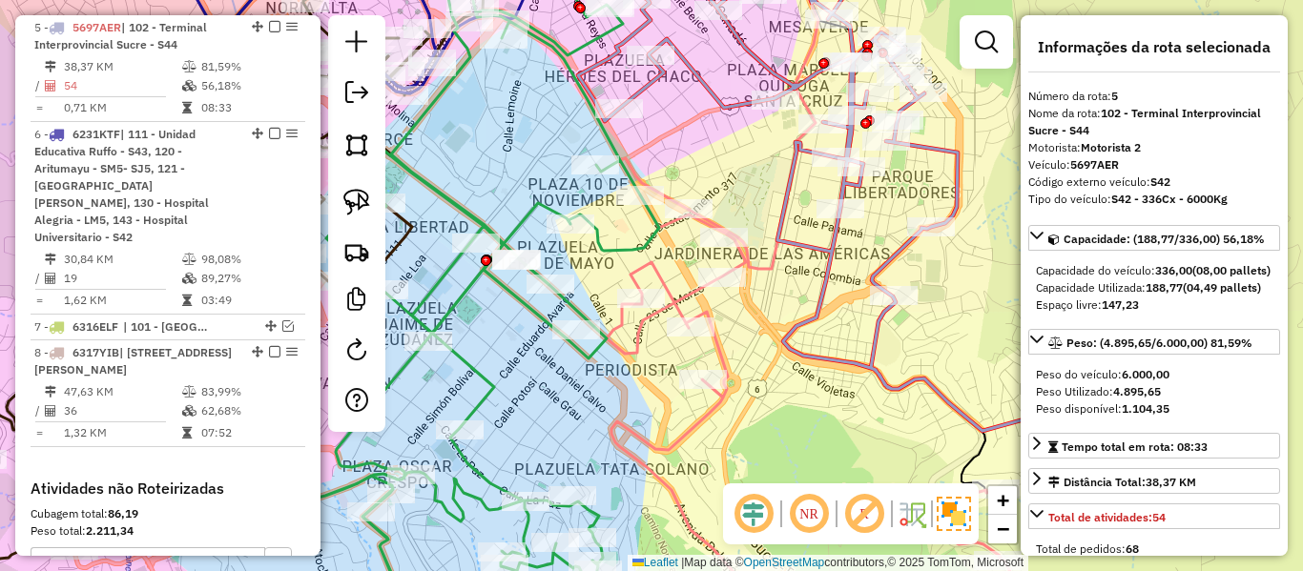
click at [678, 301] on icon at bounding box center [819, 393] width 425 height 470
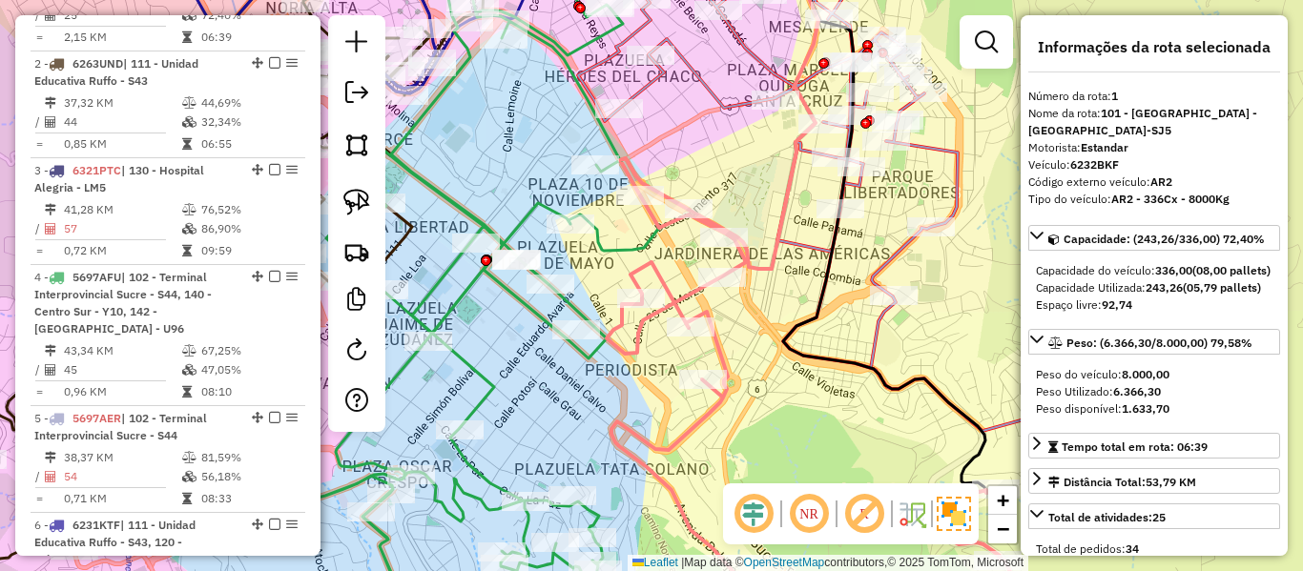
scroll to position [752, 0]
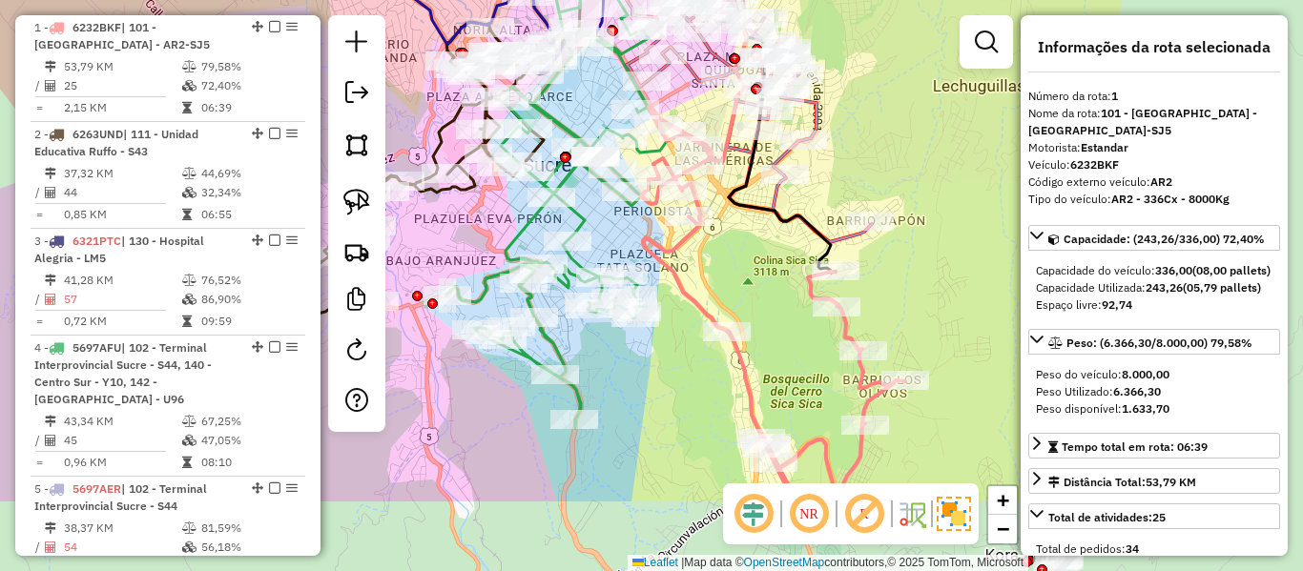
drag, startPoint x: 755, startPoint y: 357, endPoint x: 739, endPoint y: 230, distance: 127.8
click at [739, 230] on div "Janela de atendimento Grade de atendimento Capacidade Transportadoras Veículos …" at bounding box center [651, 285] width 1303 height 571
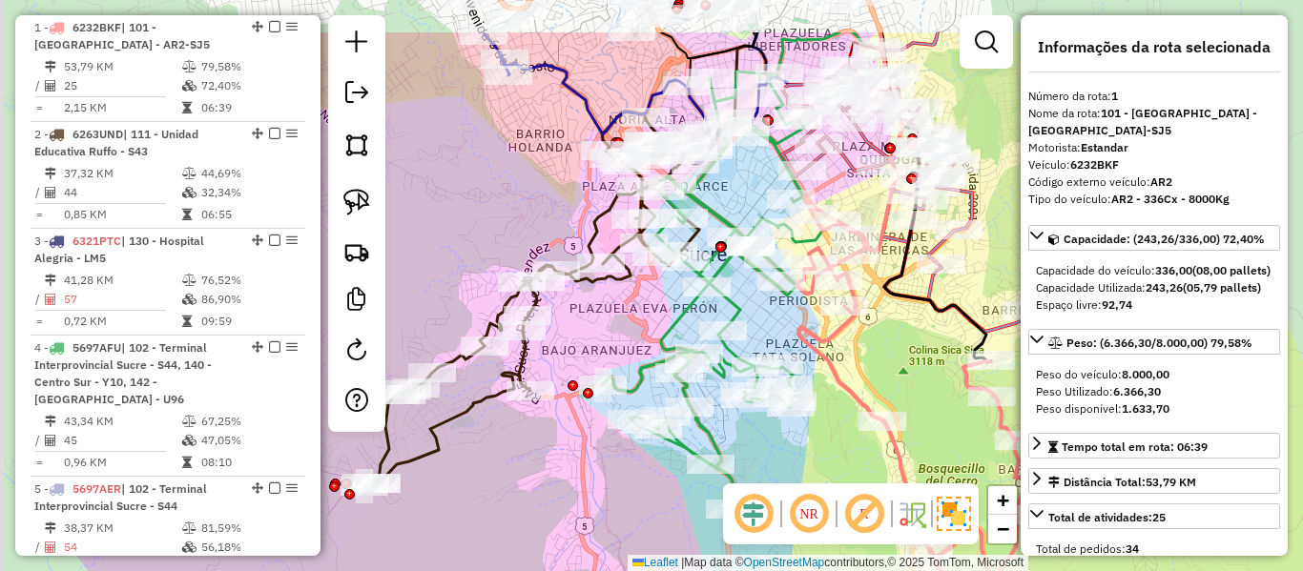
drag, startPoint x: 810, startPoint y: 307, endPoint x: 994, endPoint y: 417, distance: 214.3
click at [994, 417] on icon at bounding box center [1006, 457] width 418 height 523
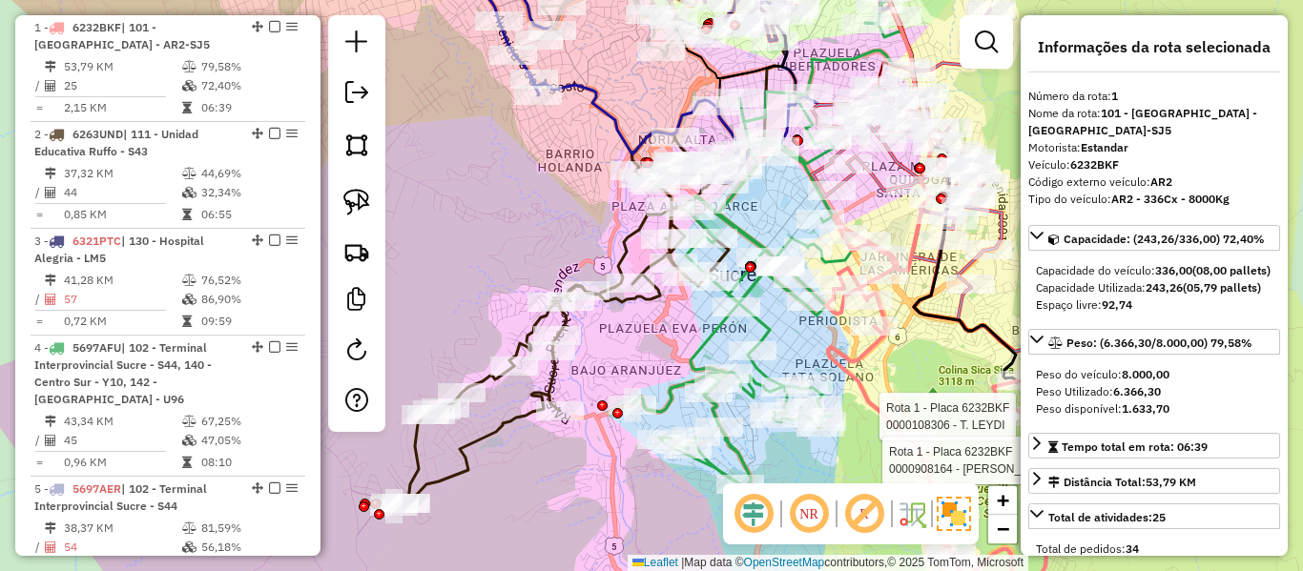
click at [633, 301] on icon at bounding box center [567, 319] width 347 height 375
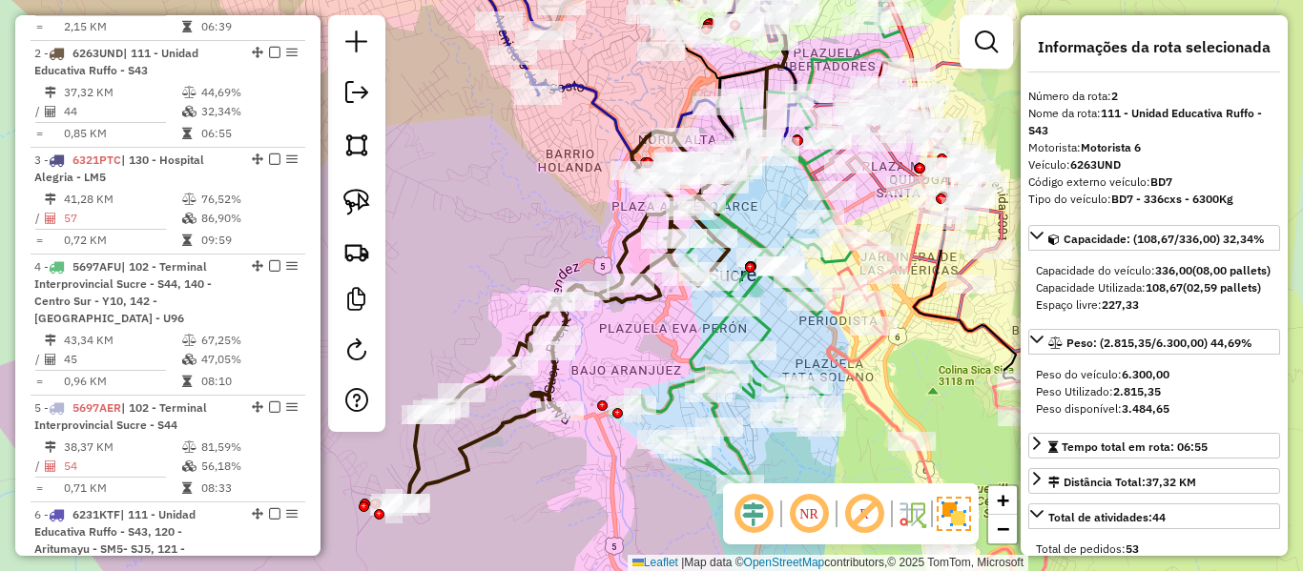
scroll to position [859, 0]
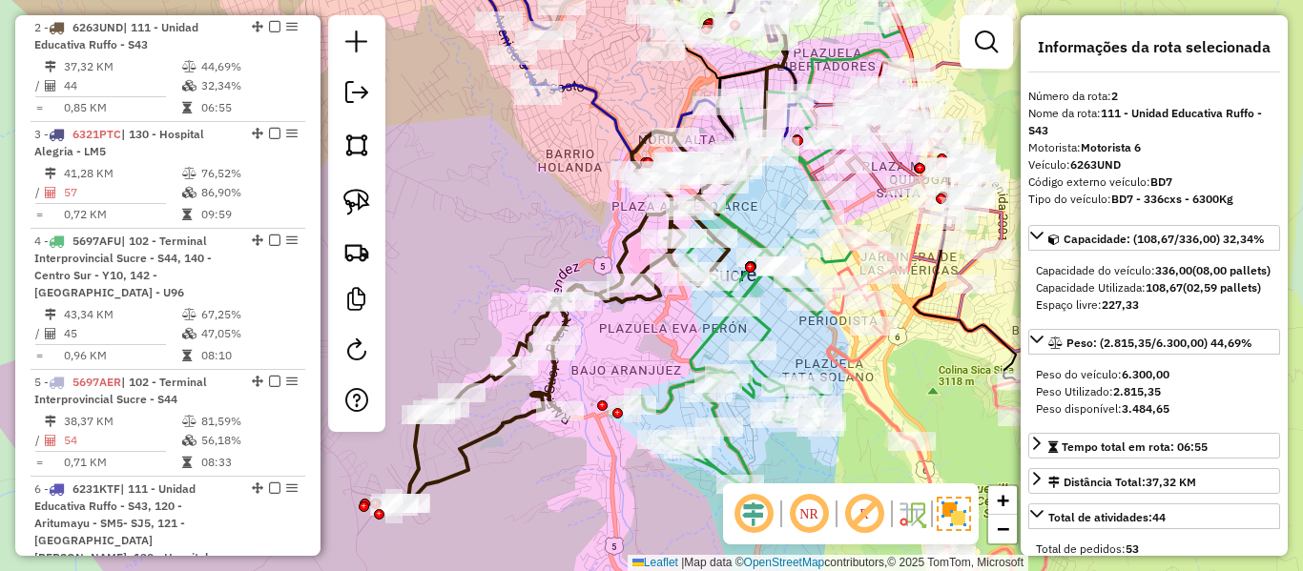
click at [706, 333] on icon at bounding box center [772, 280] width 281 height 515
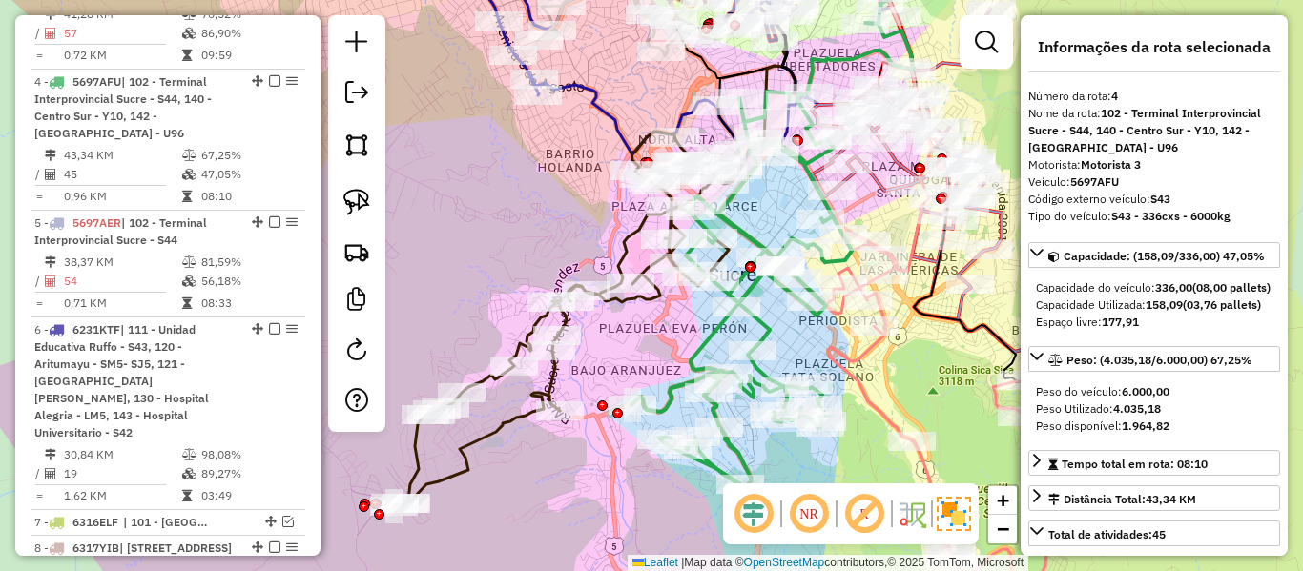
scroll to position [1072, 0]
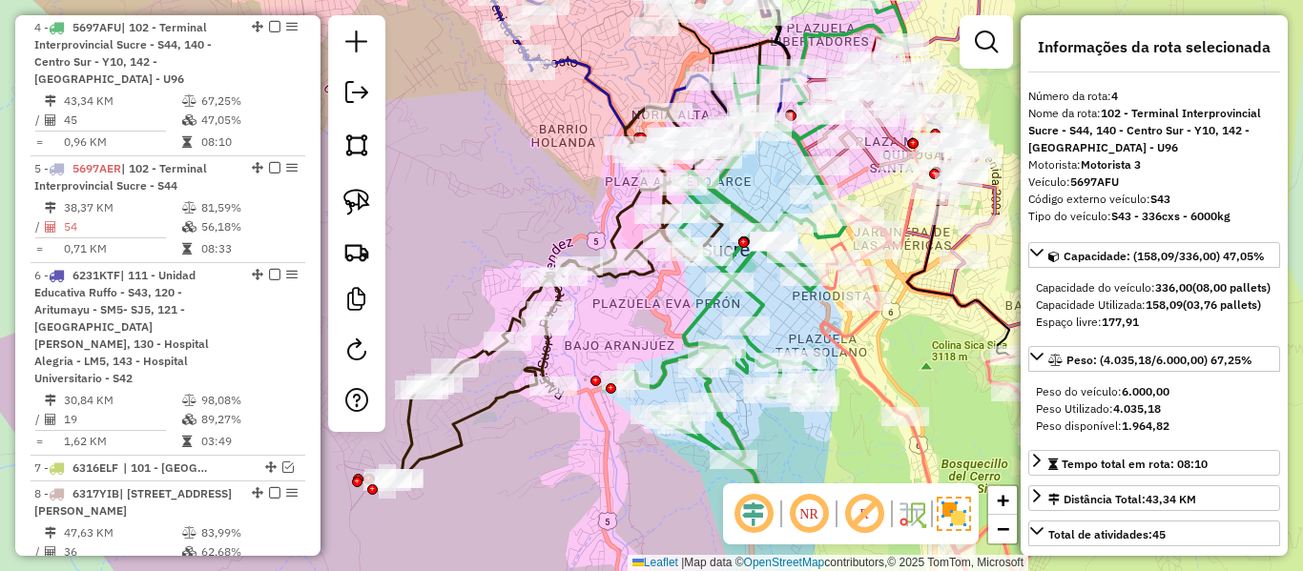
drag, startPoint x: 686, startPoint y: 331, endPoint x: 694, endPoint y: 308, distance: 24.5
click at [677, 301] on div "Janela de atendimento Grade de atendimento Capacidade Transportadoras Veículos …" at bounding box center [651, 285] width 1303 height 571
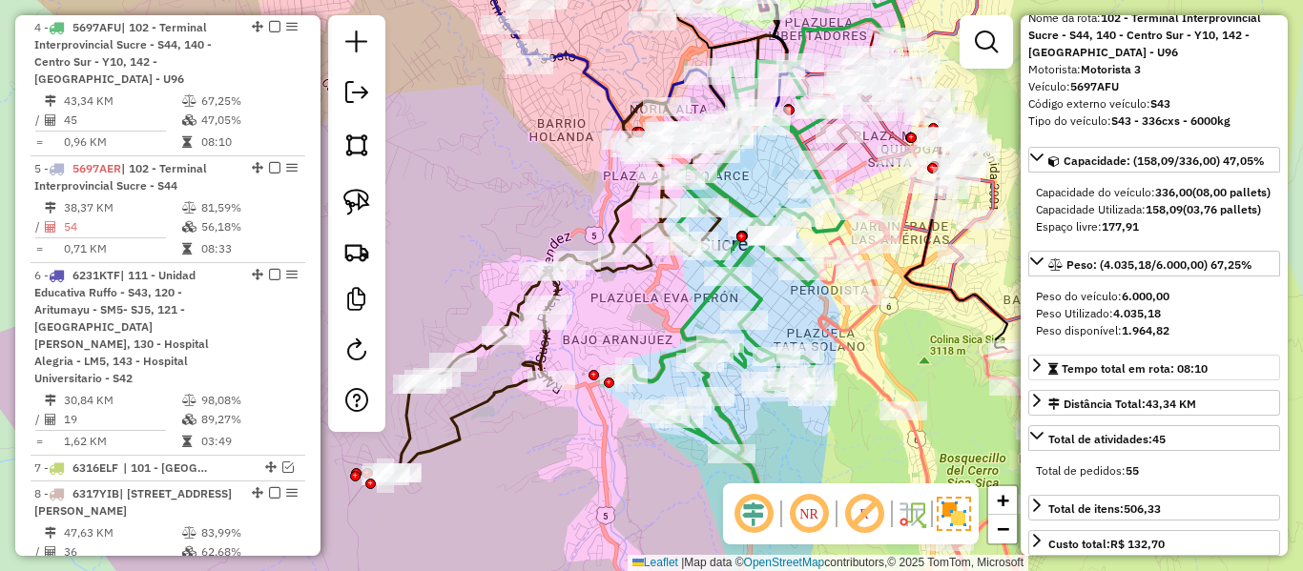
scroll to position [0, 0]
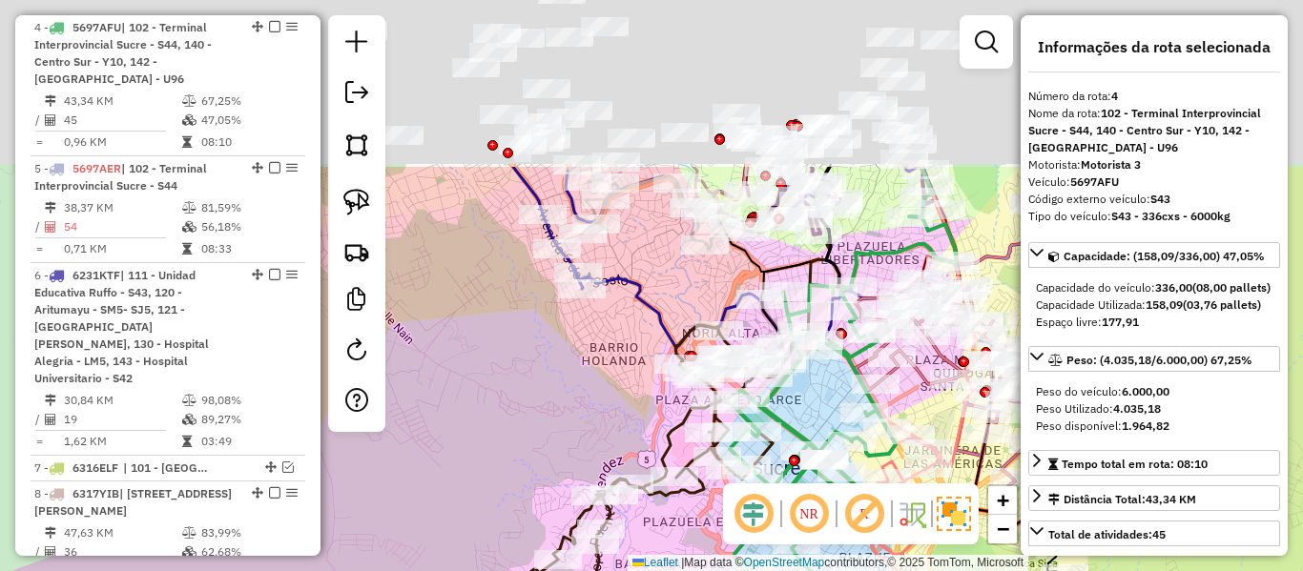
drag, startPoint x: 567, startPoint y: 188, endPoint x: 621, endPoint y: 435, distance: 253.0
click at [621, 435] on div "Janela de atendimento Grade de atendimento Capacidade Transportadoras Veículos …" at bounding box center [651, 285] width 1303 height 571
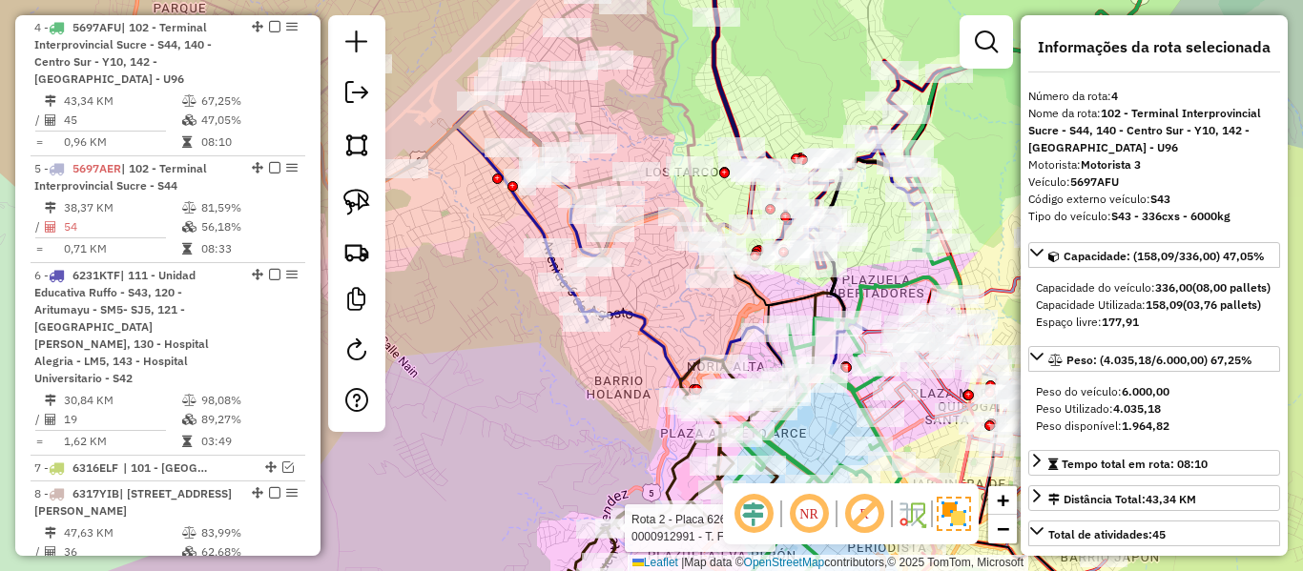
click at [641, 321] on icon at bounding box center [690, 256] width 471 height 308
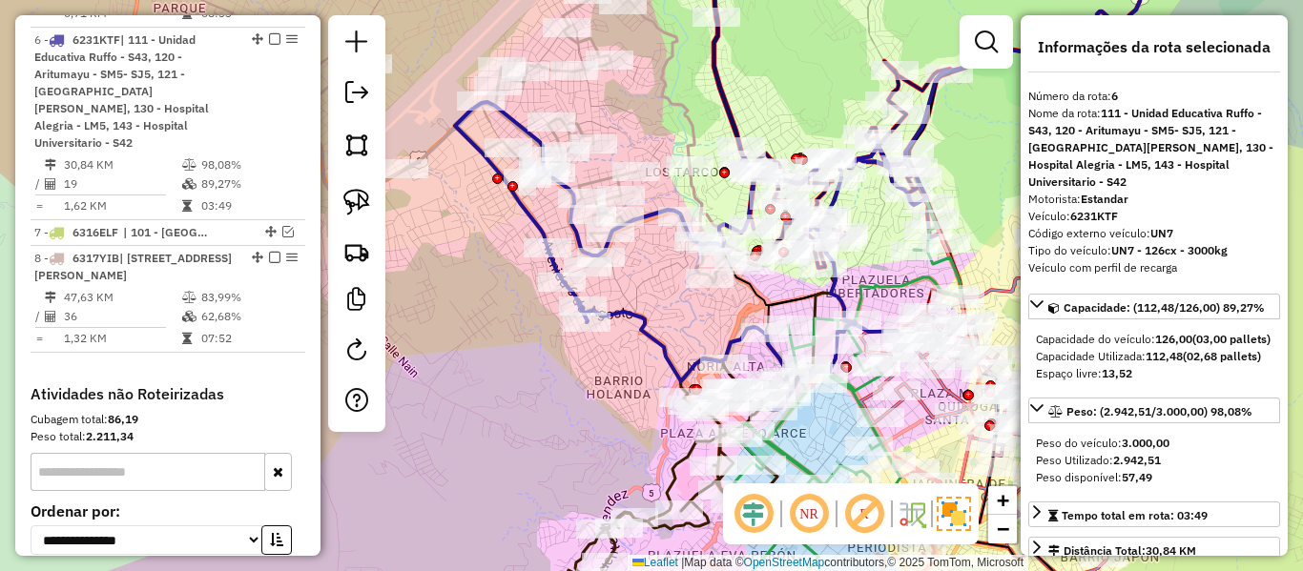
scroll to position [1320, 0]
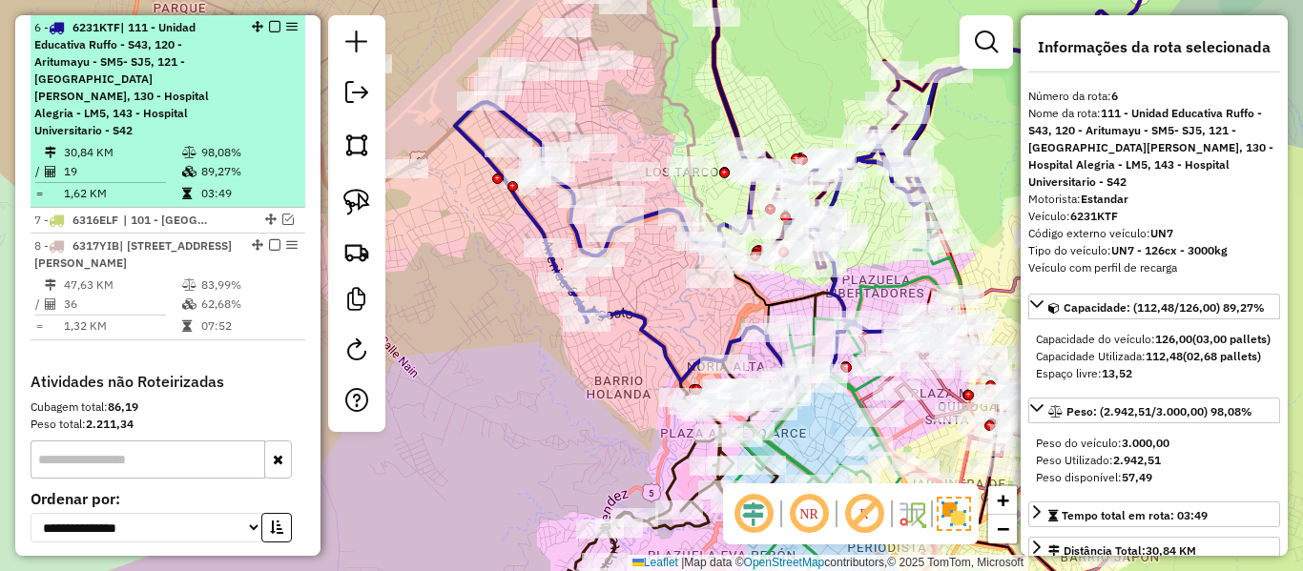
click at [269, 23] on em at bounding box center [274, 26] width 11 height 11
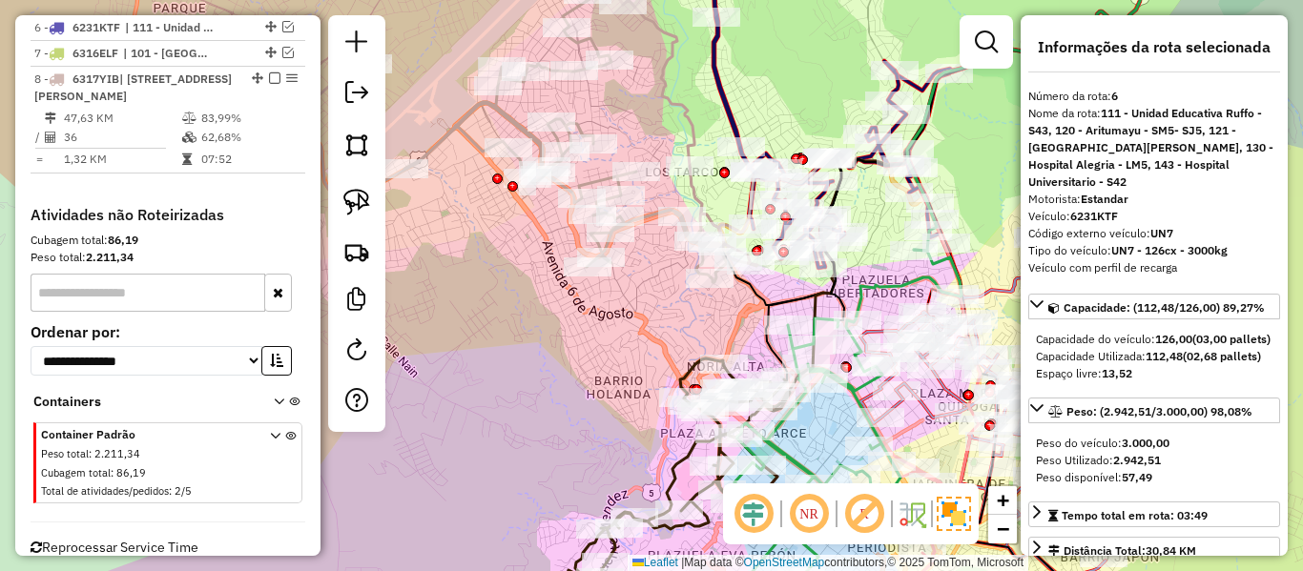
drag, startPoint x: 647, startPoint y: 313, endPoint x: 633, endPoint y: 408, distance: 96.3
click at [633, 408] on div "Rota 8 - Placa 6317YIB 0000075932 - T. MATHA Rota 8 - Placa 6317YIB 0000834890 …" at bounding box center [651, 285] width 1303 height 571
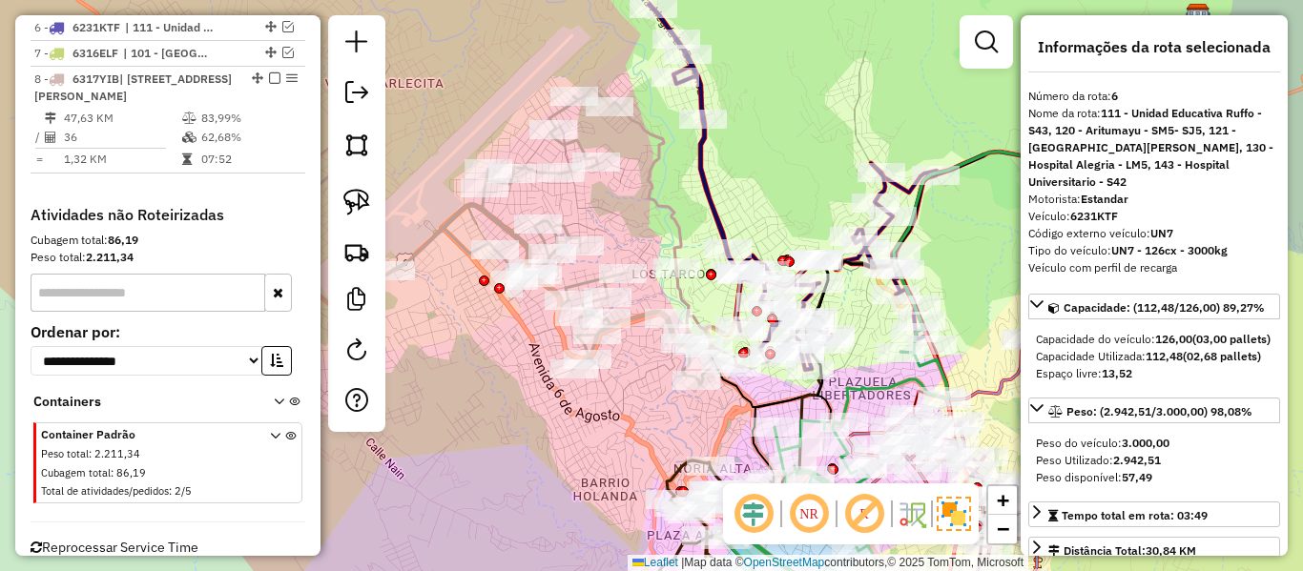
click at [663, 189] on icon at bounding box center [512, 237] width 464 height 296
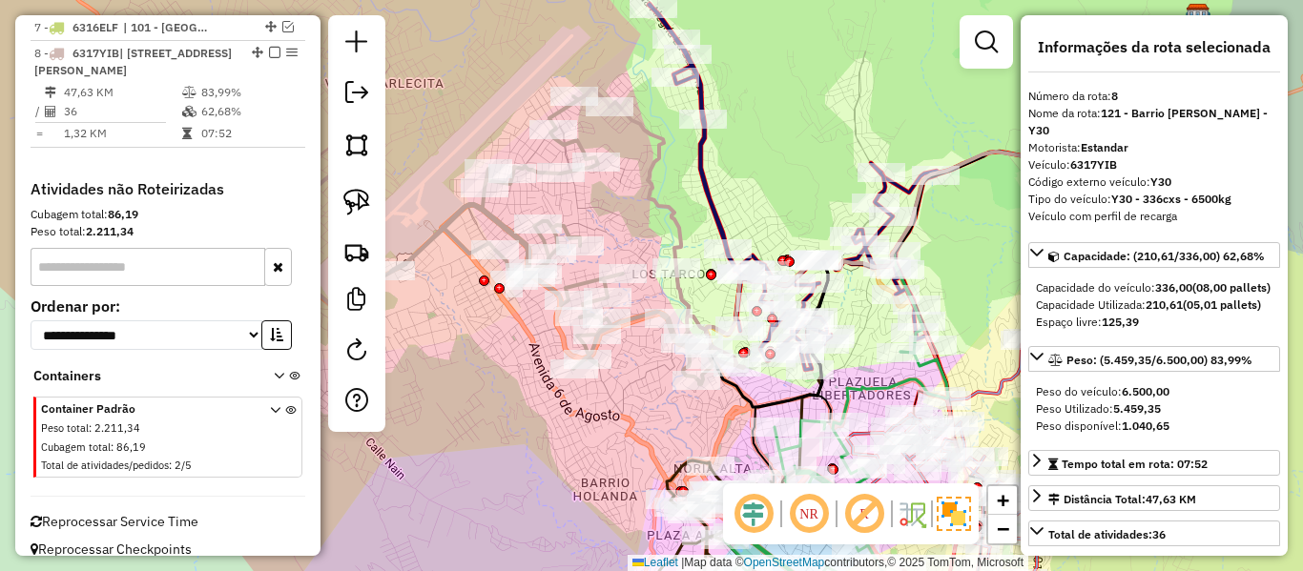
scroll to position [1365, 0]
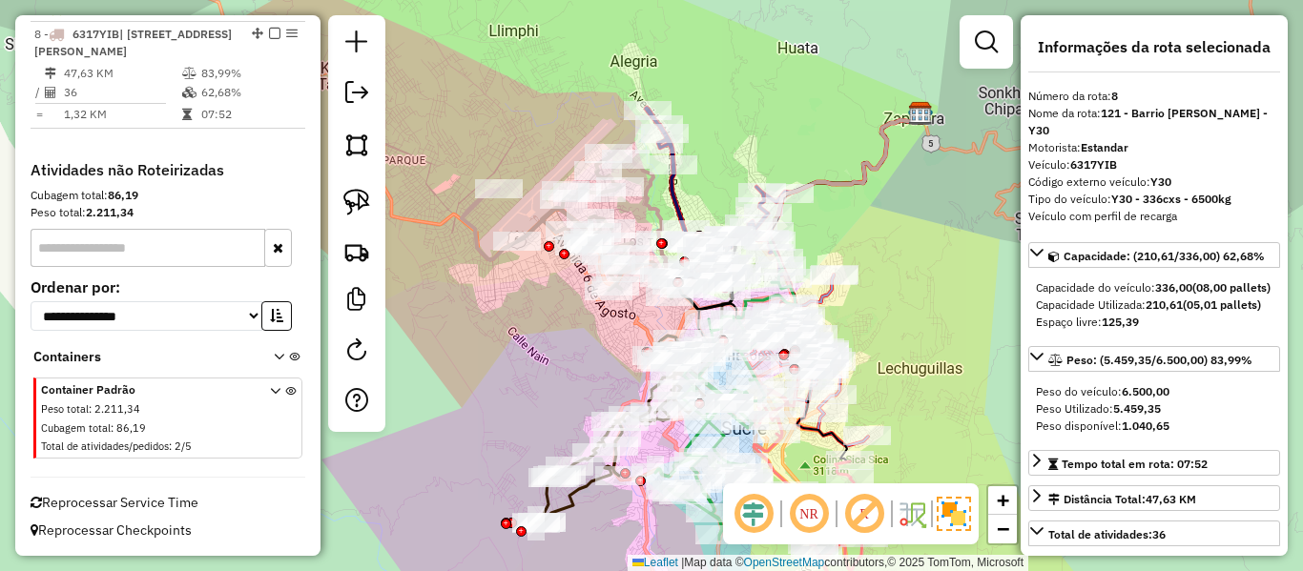
drag, startPoint x: 591, startPoint y: 318, endPoint x: 652, endPoint y: 278, distance: 72.2
click at [648, 280] on div "Rota 8 - Placa 6317YIB 0000916744 - T. MARCELO Janela de atendimento Grade de a…" at bounding box center [651, 285] width 1303 height 571
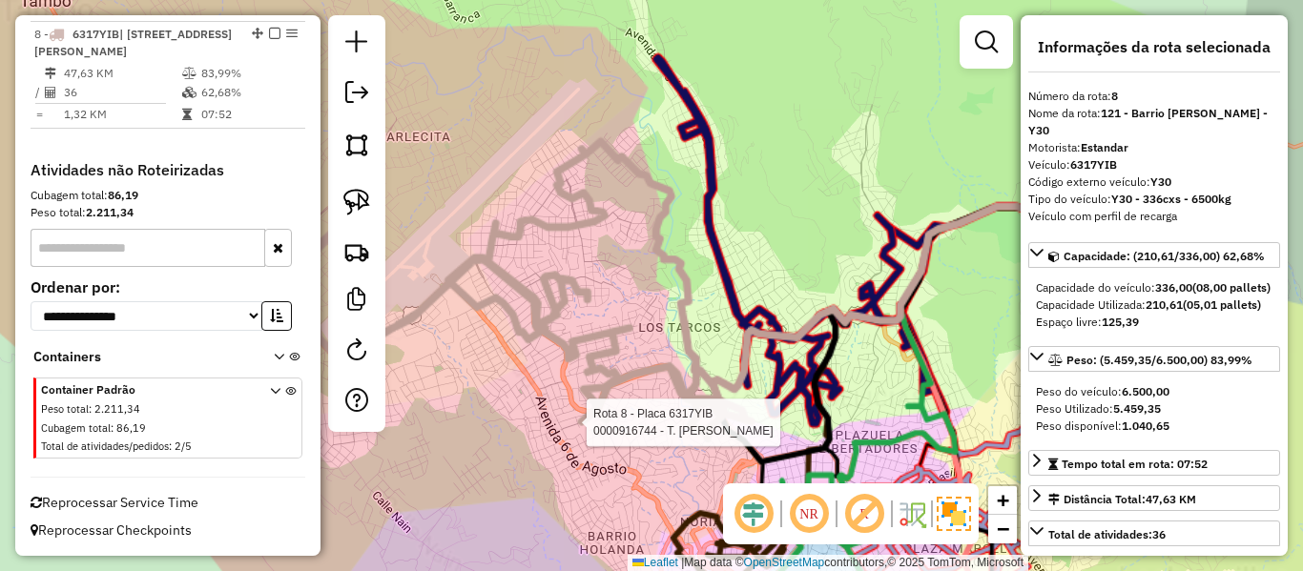
click at [717, 232] on icon at bounding box center [801, 240] width 290 height 366
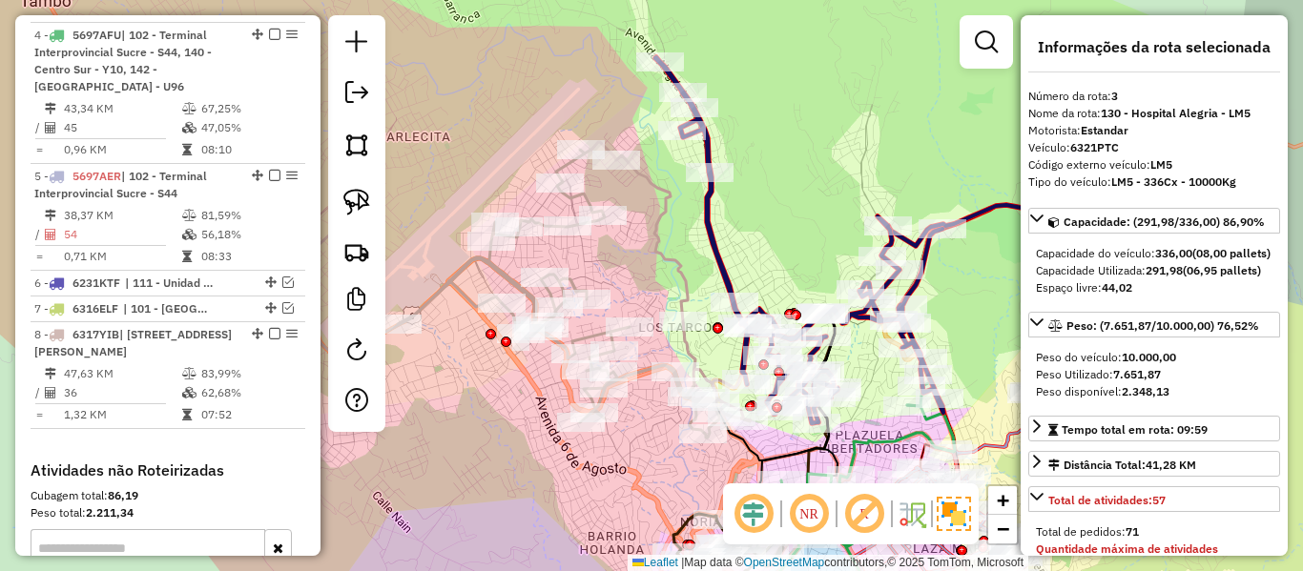
scroll to position [965, 0]
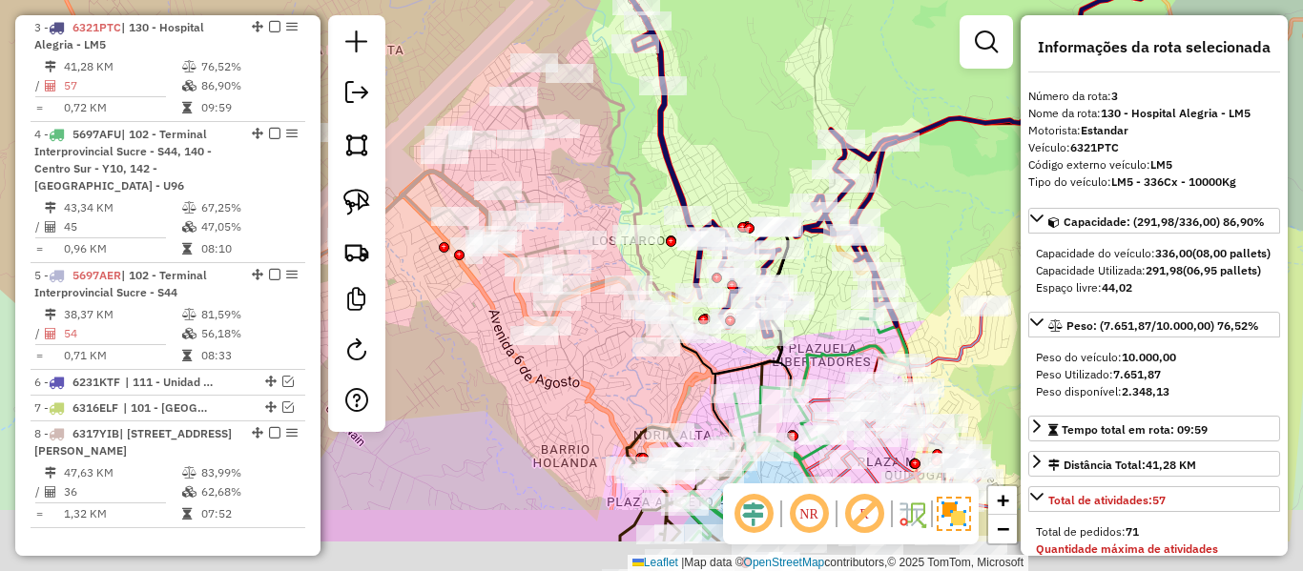
drag, startPoint x: 758, startPoint y: 239, endPoint x: 690, endPoint y: 148, distance: 114.5
click at [696, 156] on div "Janela de atendimento Grade de atendimento Capacidade Transportadoras Veículos …" at bounding box center [651, 285] width 1303 height 571
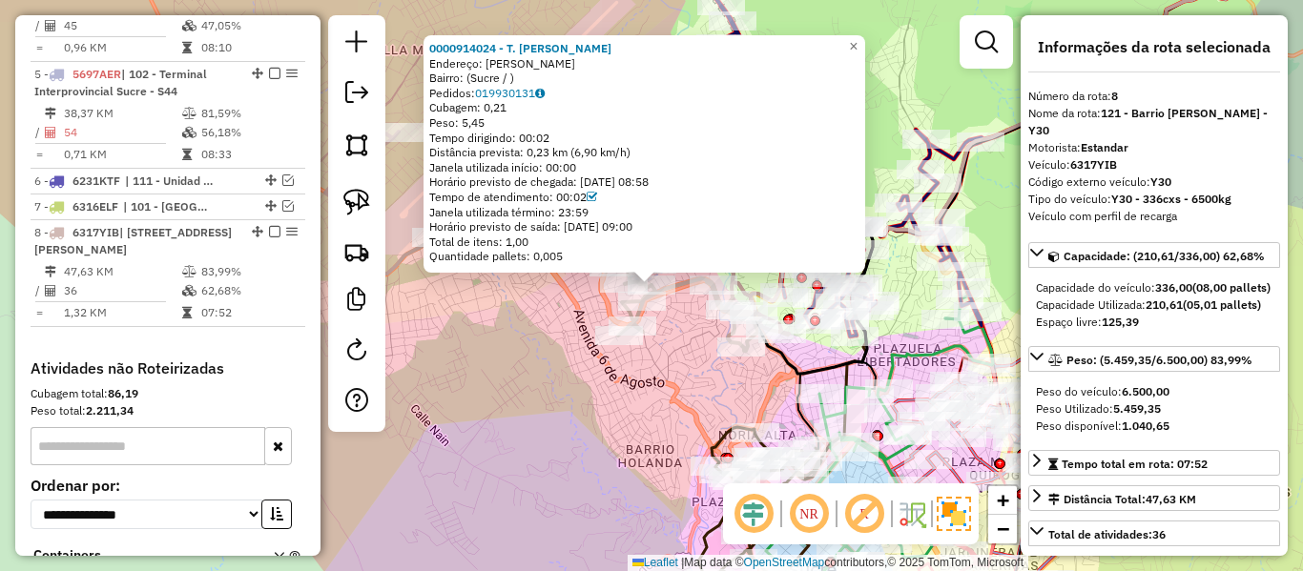
scroll to position [1365, 0]
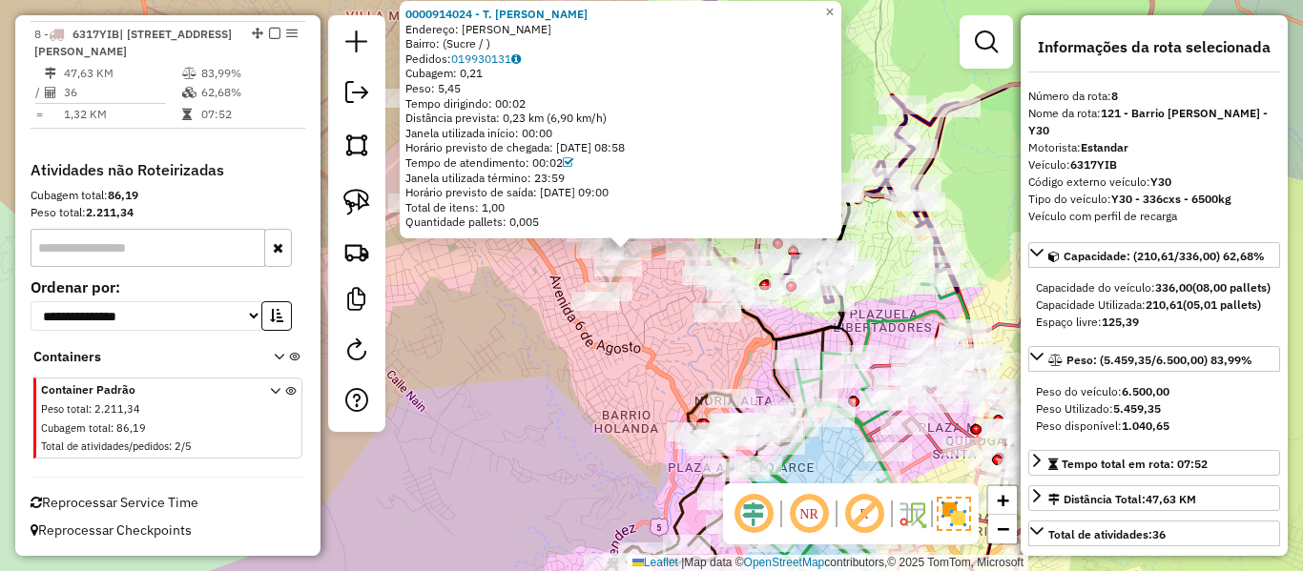
drag, startPoint x: 699, startPoint y: 359, endPoint x: 610, endPoint y: 251, distance: 140.2
click at [620, 259] on div "0000914024 - T. BEATRIZ Endereço: VICTORIA DE SARMIENTO Bairro: (Sucre / ) Pedi…" at bounding box center [651, 285] width 1303 height 571
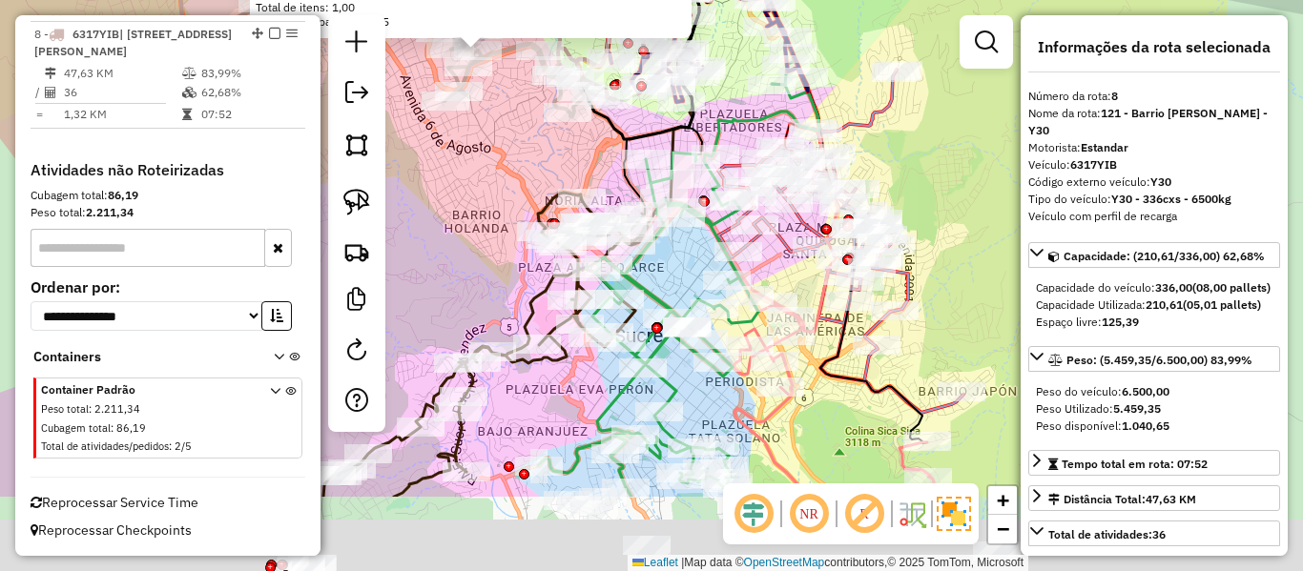
drag, startPoint x: 576, startPoint y: 203, endPoint x: 548, endPoint y: 155, distance: 56.4
click at [548, 155] on div "0000914024 - T. BEATRIZ Endereço: VICTORIA DE SARMIENTO Bairro: (Sucre / ) Pedi…" at bounding box center [651, 285] width 1303 height 571
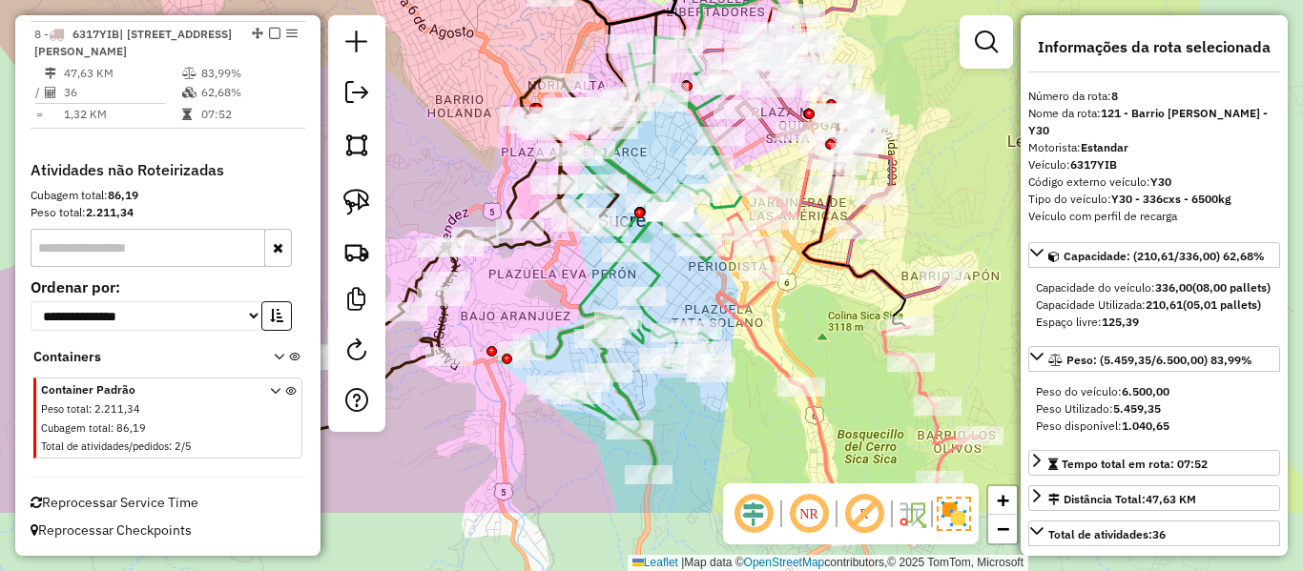
drag, startPoint x: 787, startPoint y: 278, endPoint x: 771, endPoint y: 162, distance: 116.6
click at [771, 162] on div "0000914024 - T. BEATRIZ Endereço: VICTORIA DE SARMIENTO Bairro: (Sucre / ) Pedi…" at bounding box center [651, 285] width 1303 height 571
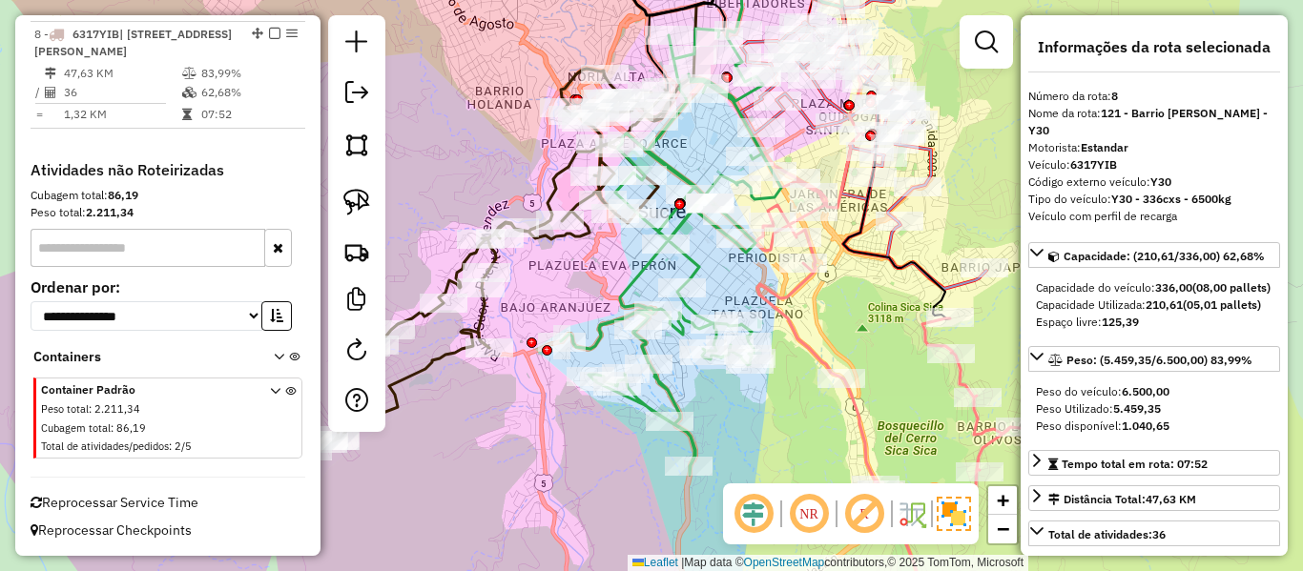
drag, startPoint x: 721, startPoint y: 280, endPoint x: 766, endPoint y: 281, distance: 44.8
click at [768, 272] on div "0000914024 - T. BEATRIZ Endereço: VICTORIA DE SARMIENTO Bairro: (Sucre / ) Pedi…" at bounding box center [651, 285] width 1303 height 571
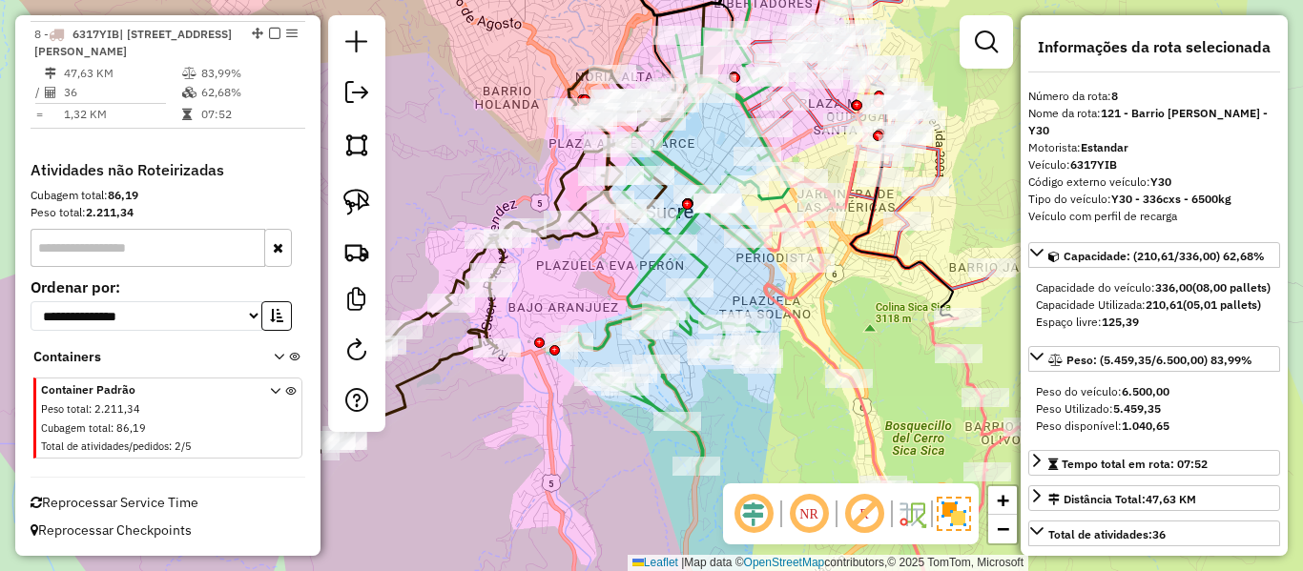
click at [599, 238] on icon at bounding box center [504, 256] width 347 height 375
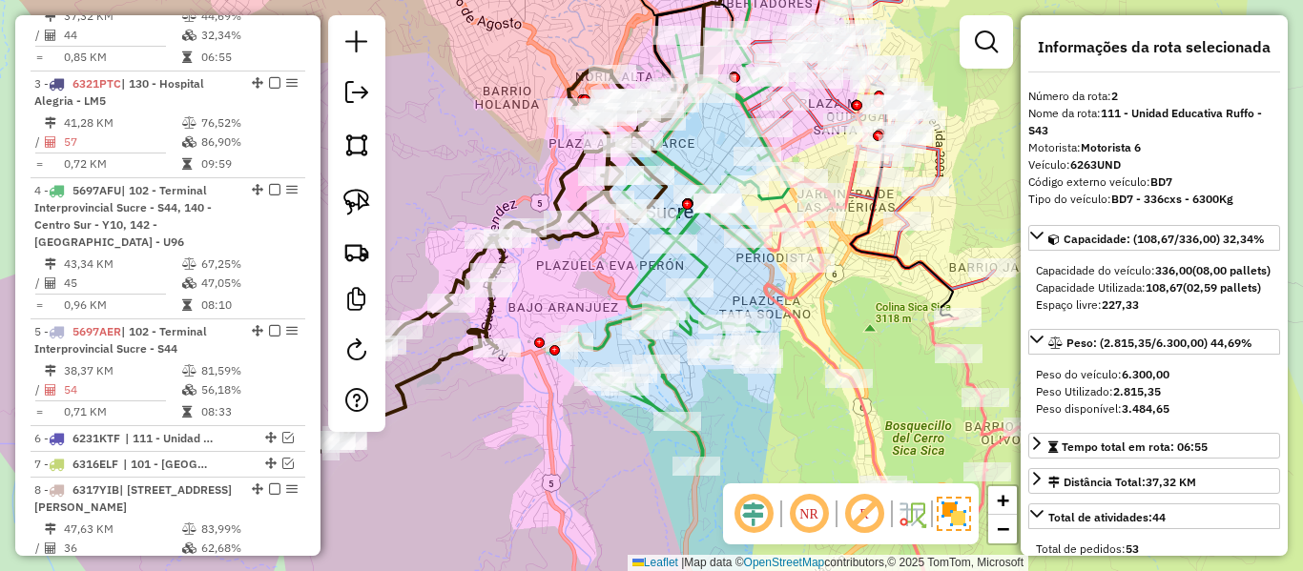
scroll to position [859, 0]
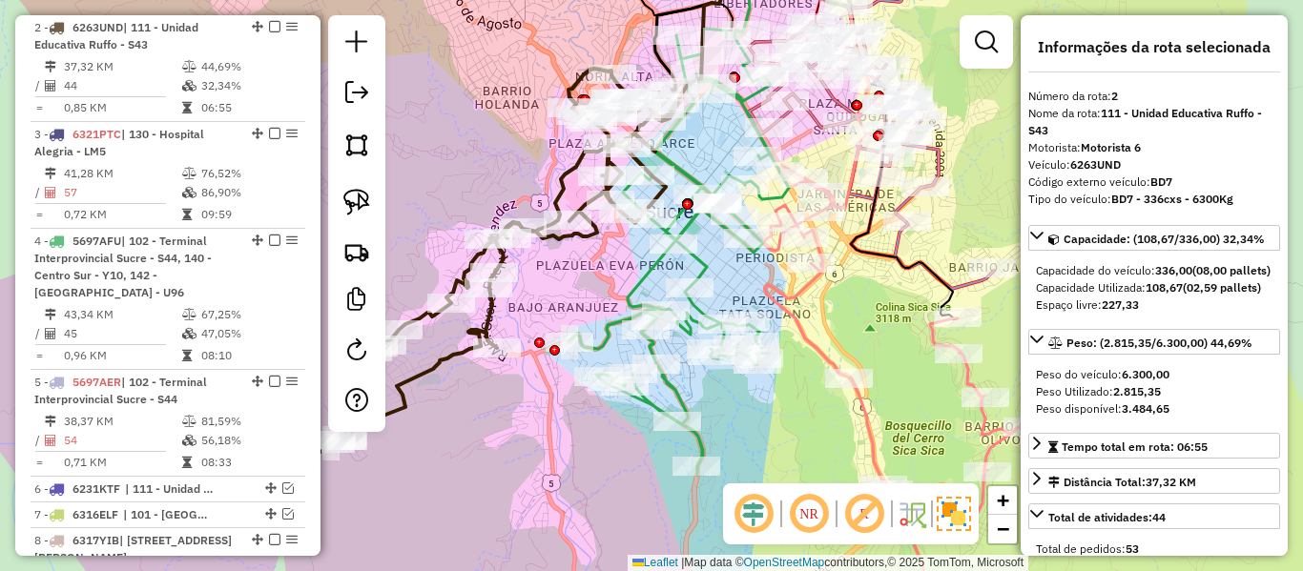
click at [645, 271] on icon at bounding box center [709, 217] width 281 height 515
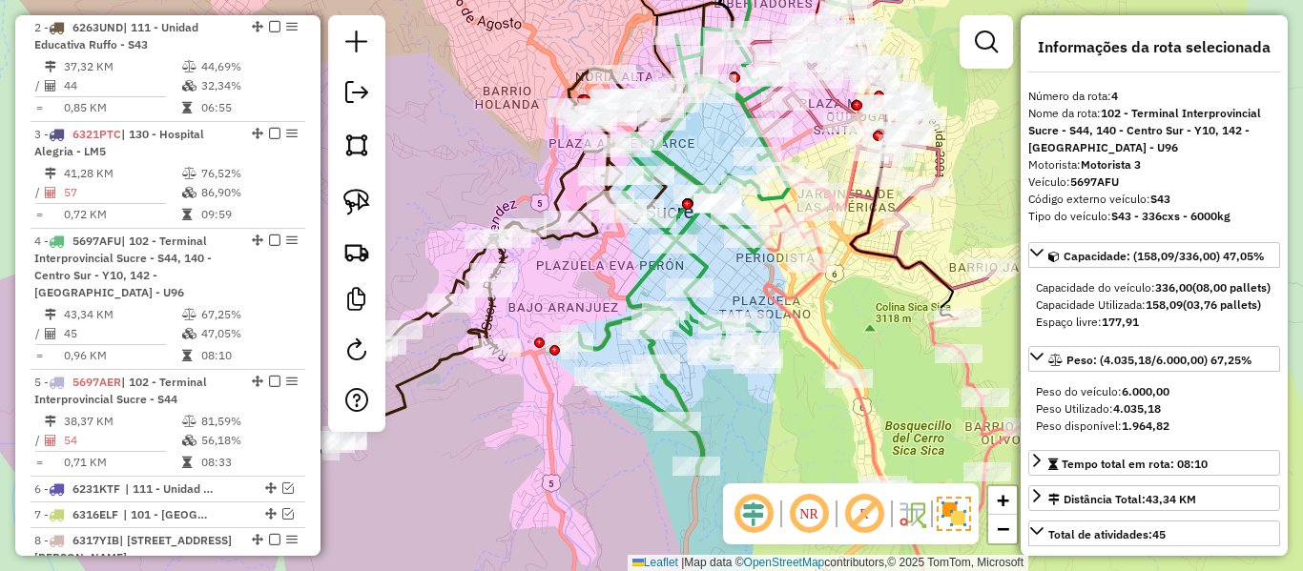
scroll to position [1072, 0]
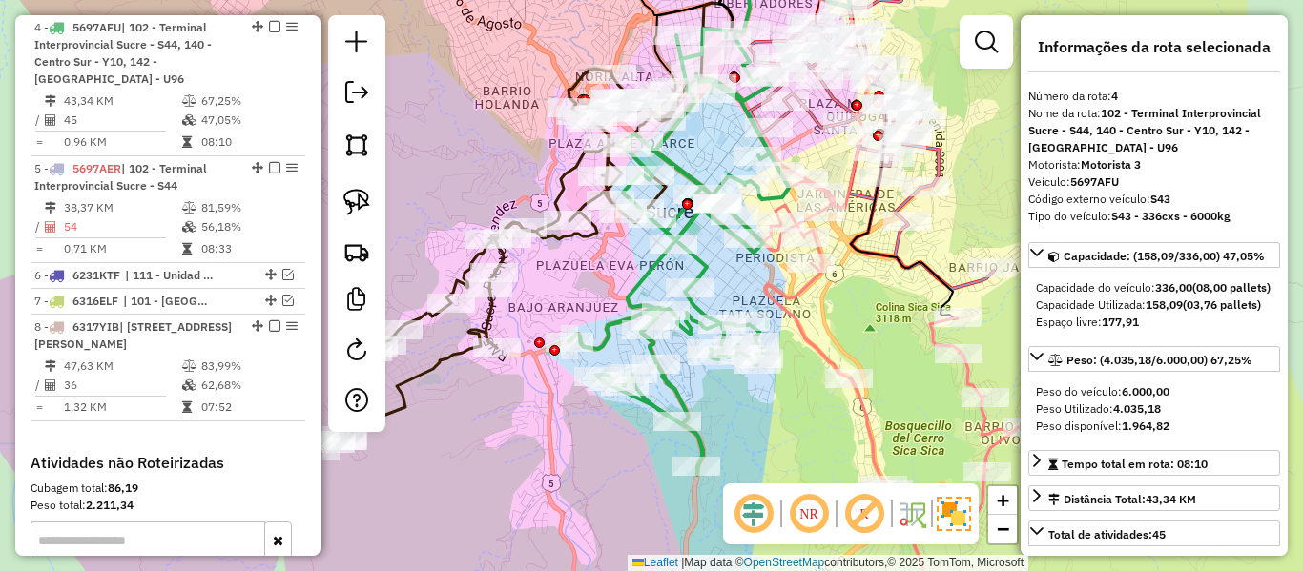
click at [566, 236] on icon at bounding box center [504, 256] width 347 height 375
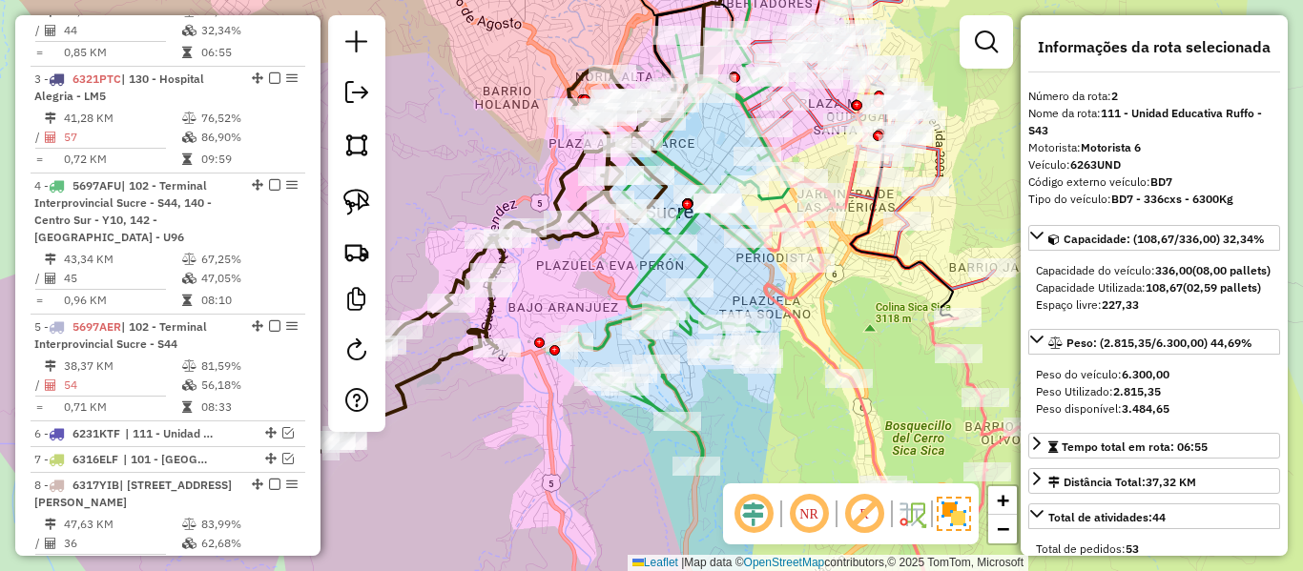
scroll to position [859, 0]
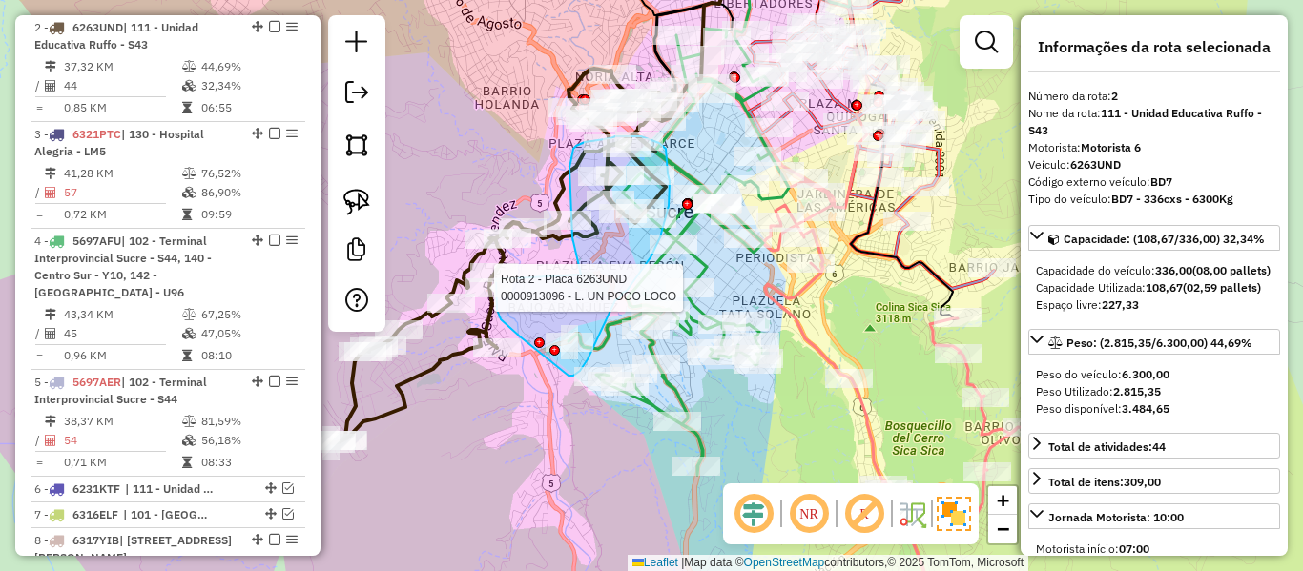
click at [497, 273] on div "Rota 4 - Placa 5697AFU 0000903290 - T. DIEGO Rota 2 - Placa 6263UND 0000913096 …" at bounding box center [651, 285] width 1303 height 571
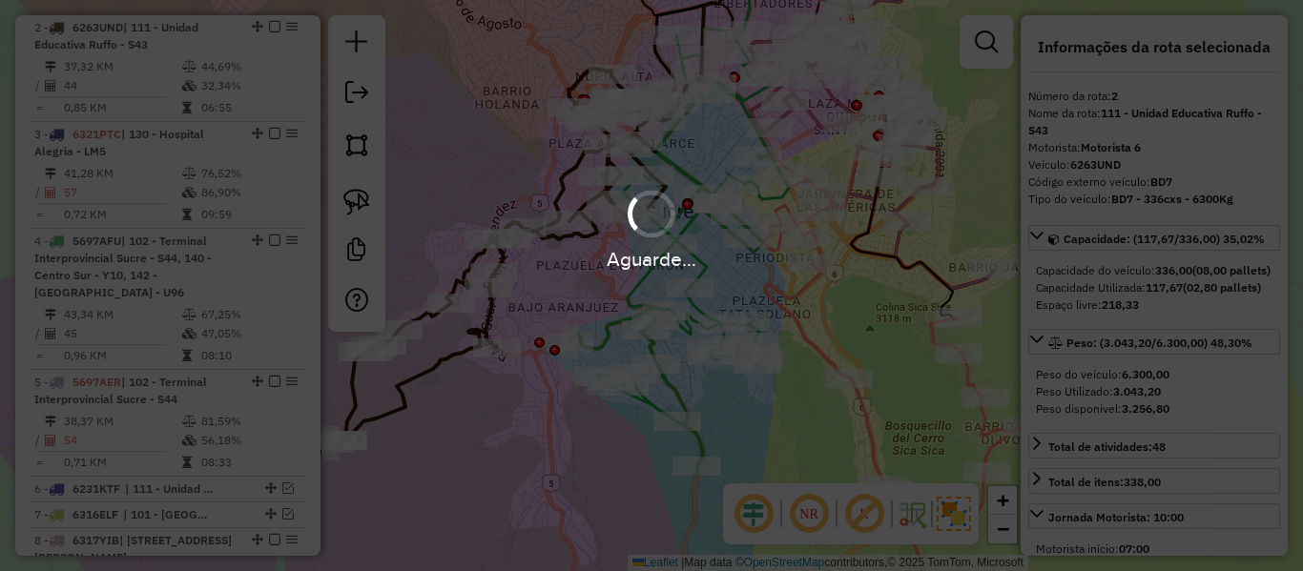
drag, startPoint x: 588, startPoint y: 285, endPoint x: 583, endPoint y: 300, distance: 15.1
click at [583, 266] on div "Aguarde..." at bounding box center [651, 285] width 1303 height 571
select select "**********"
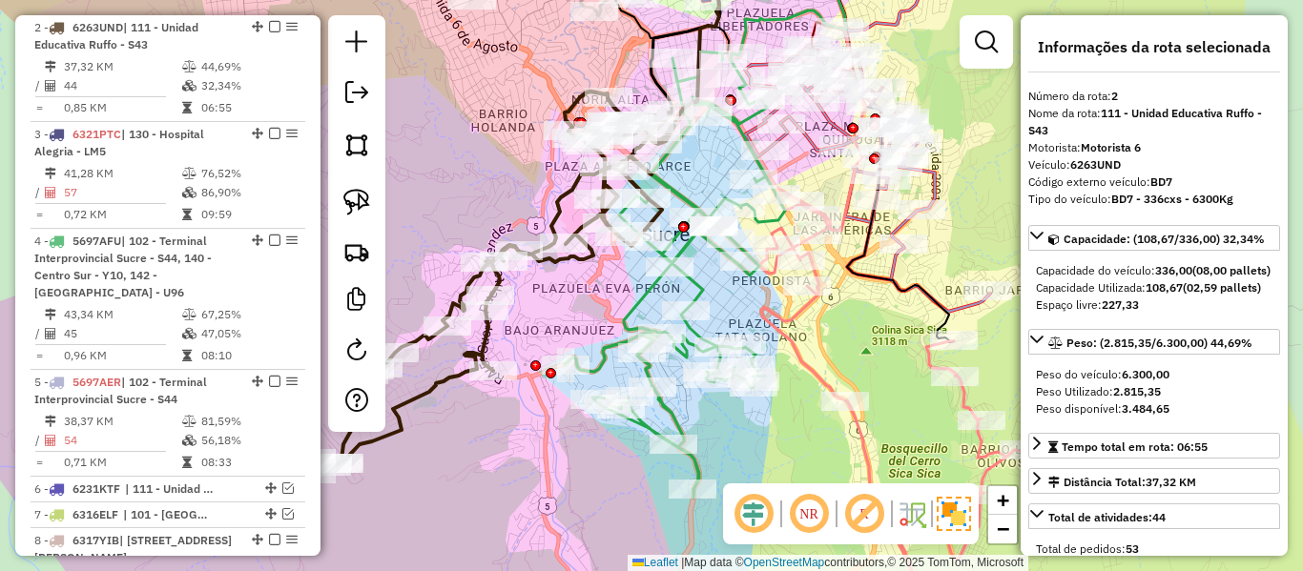
drag, startPoint x: 729, startPoint y: 177, endPoint x: 713, endPoint y: 269, distance: 93.0
click at [715, 275] on icon at bounding box center [705, 240] width 281 height 515
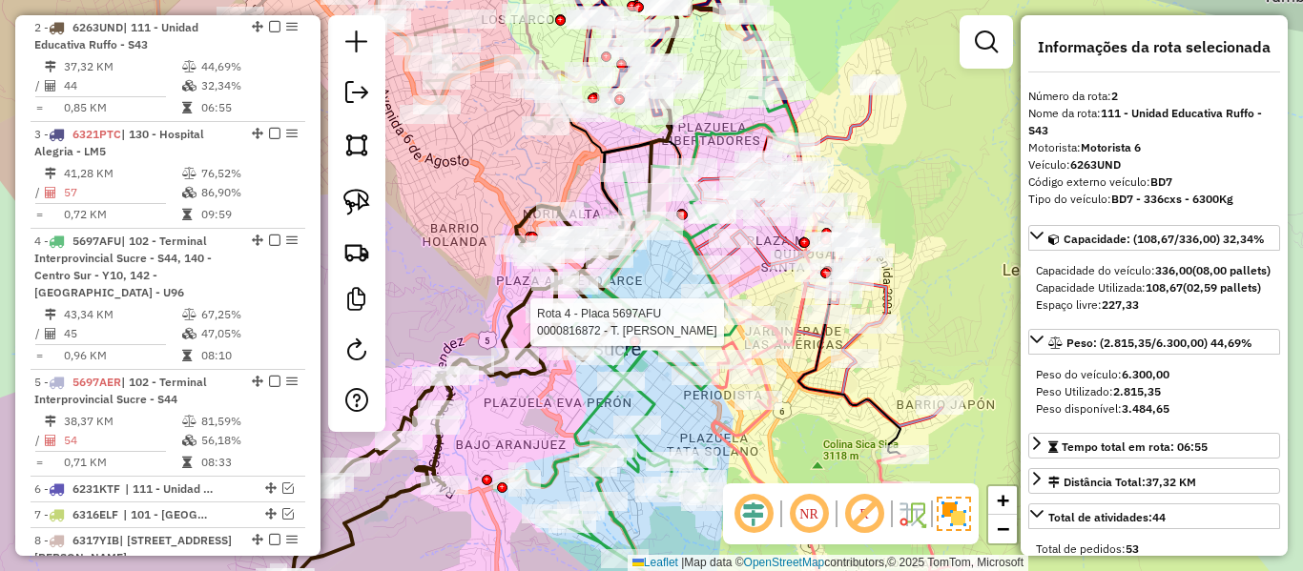
drag, startPoint x: 709, startPoint y: 267, endPoint x: 660, endPoint y: 317, distance: 69.5
click at [660, 317] on div "Rota 4 - Placa 5697AFU 0000816872 - T. DON ABEL Janela de atendimento Grade de …" at bounding box center [651, 285] width 1303 height 571
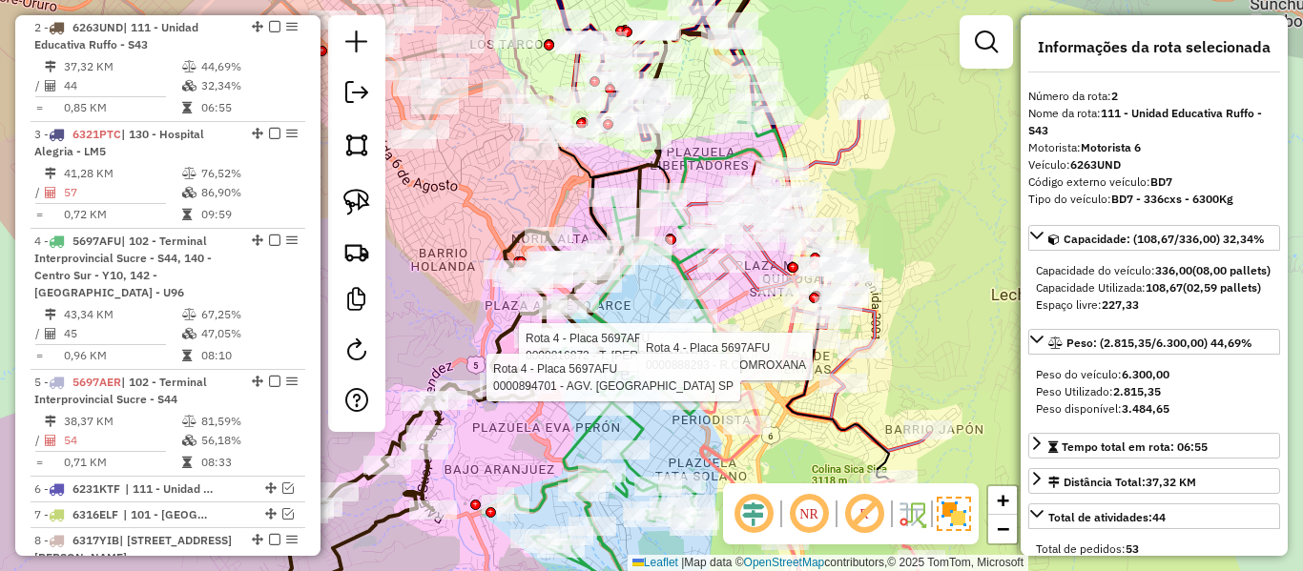
click at [858, 159] on div "Rota 4 - Placa 5697AFU 0000816872 - T. DON ABEL Rota 4 - Placa 5697AFU 00008882…" at bounding box center [651, 285] width 1303 height 571
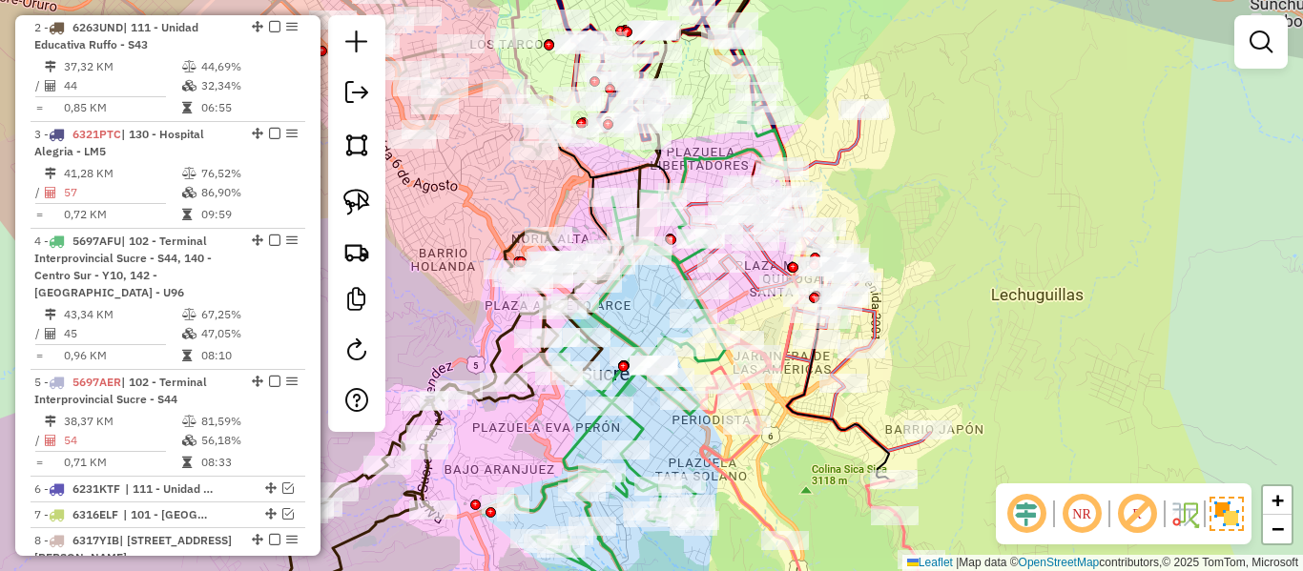
click at [846, 140] on icon at bounding box center [807, 279] width 245 height 343
select select "**********"
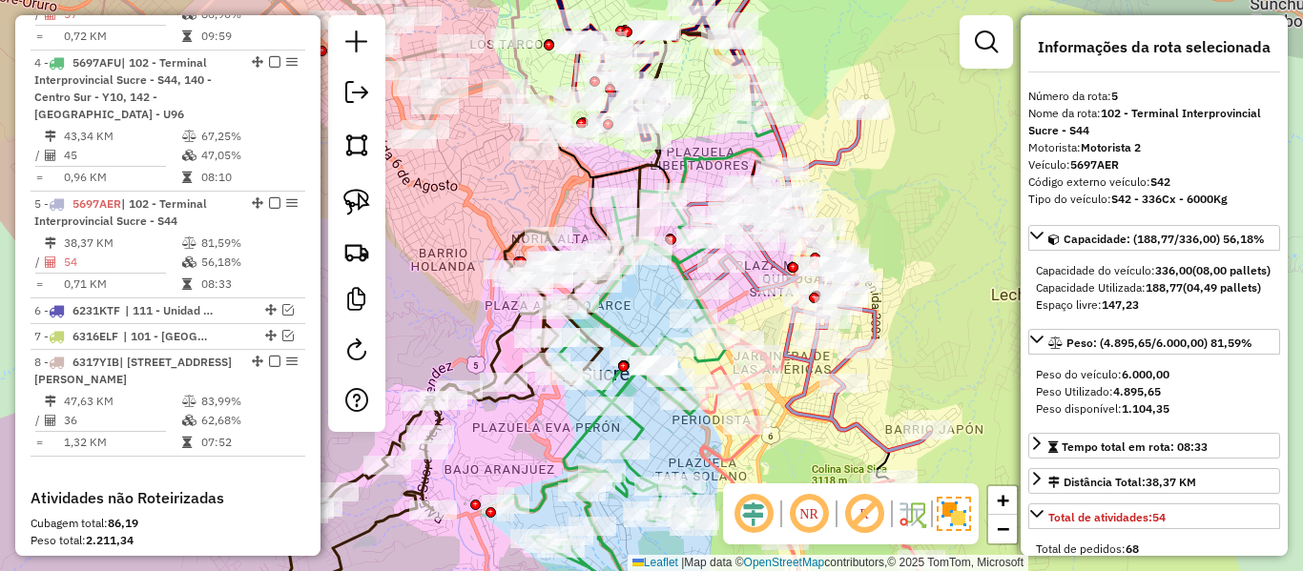
scroll to position [1213, 0]
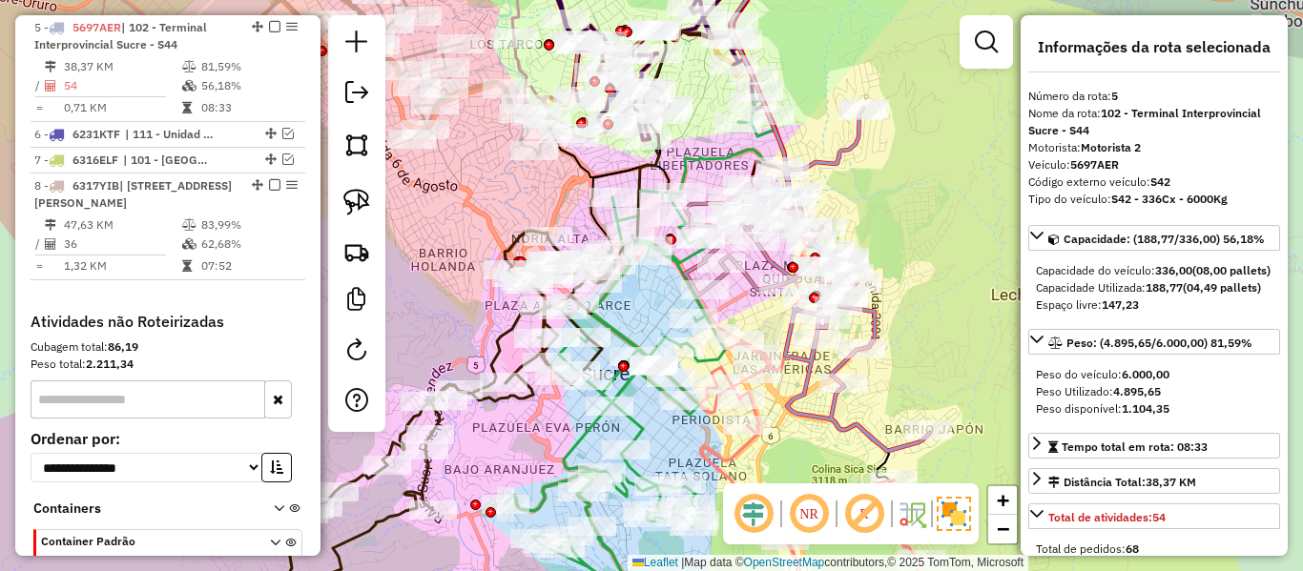
click at [829, 156] on icon at bounding box center [807, 279] width 245 height 343
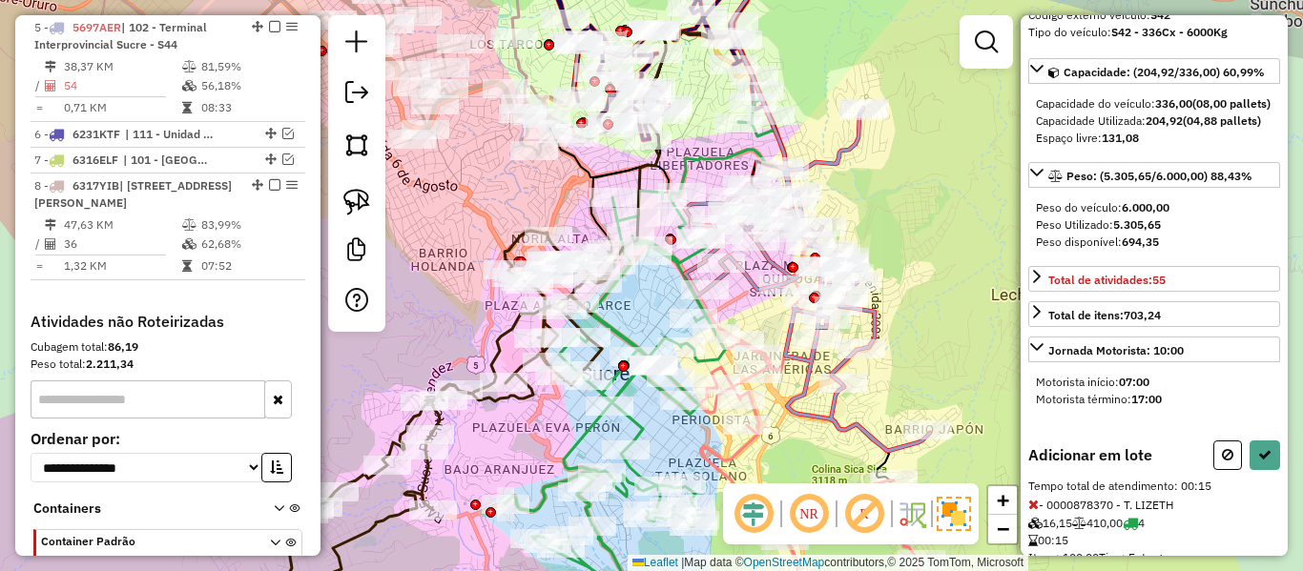
scroll to position [251, 0]
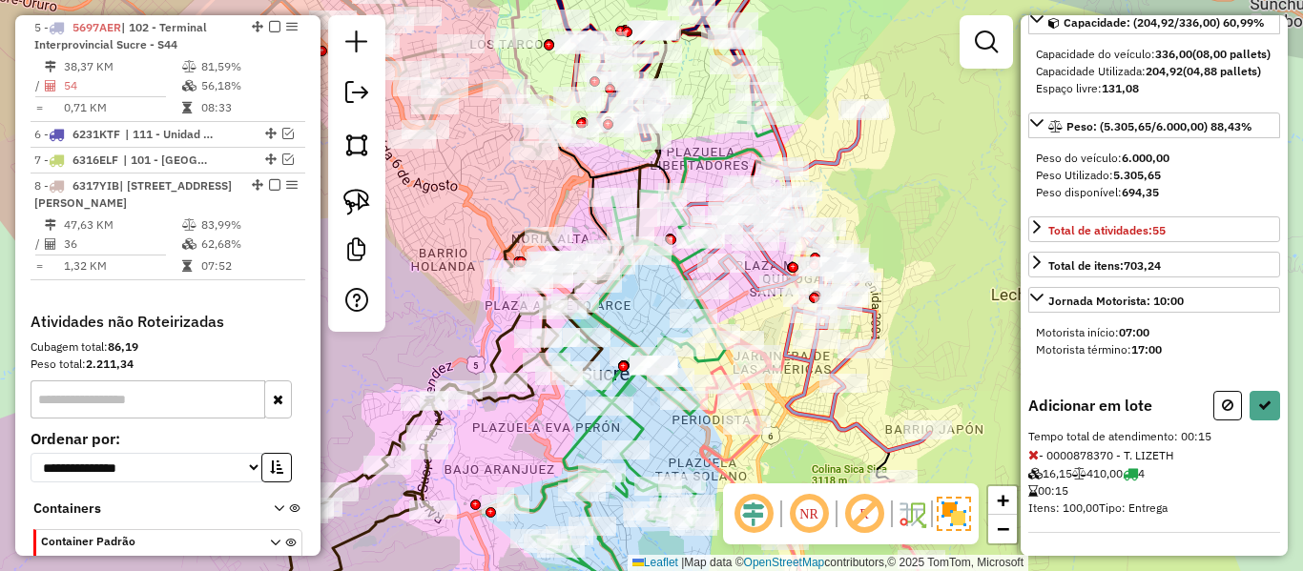
select select "**********"
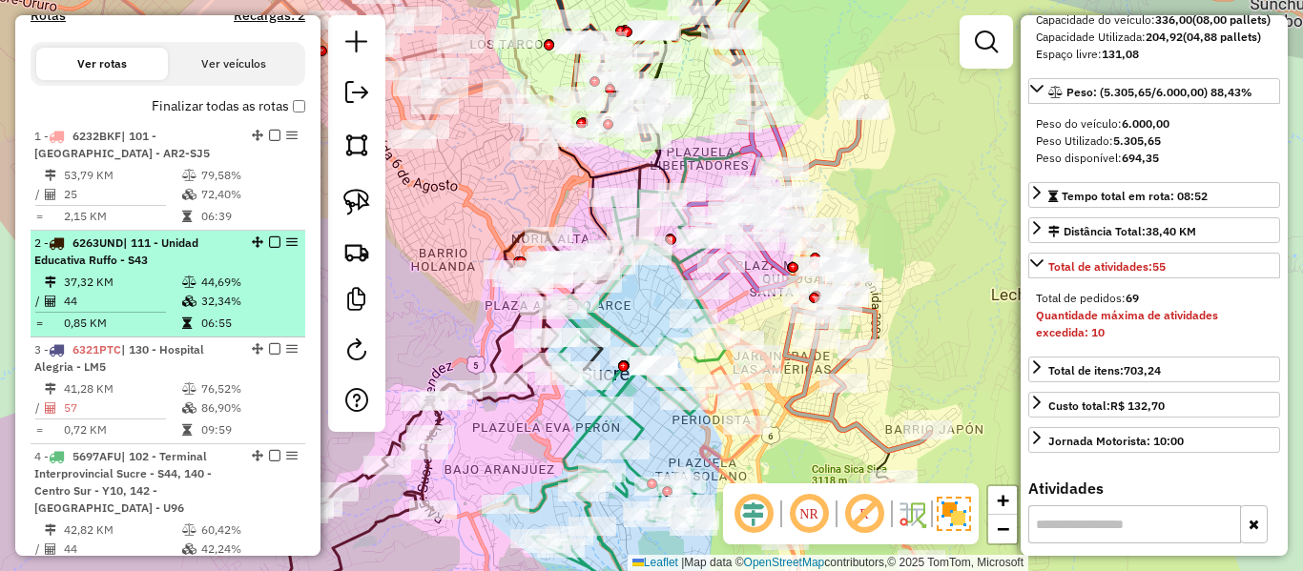
scroll to position [1118, 0]
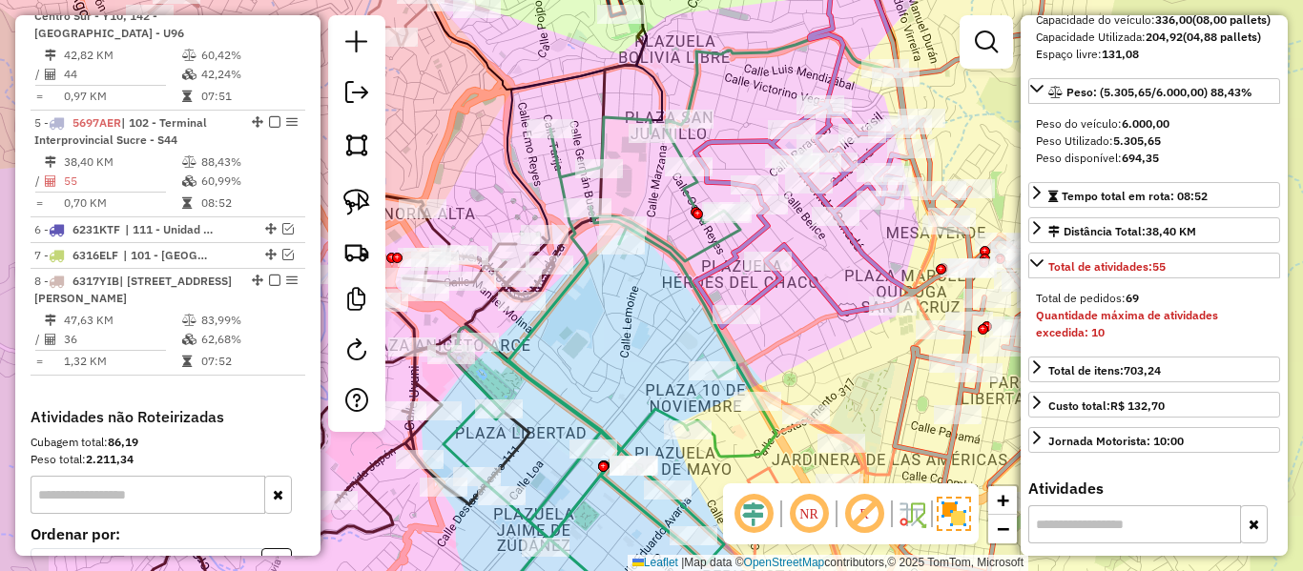
click at [710, 239] on icon at bounding box center [610, 372] width 333 height 511
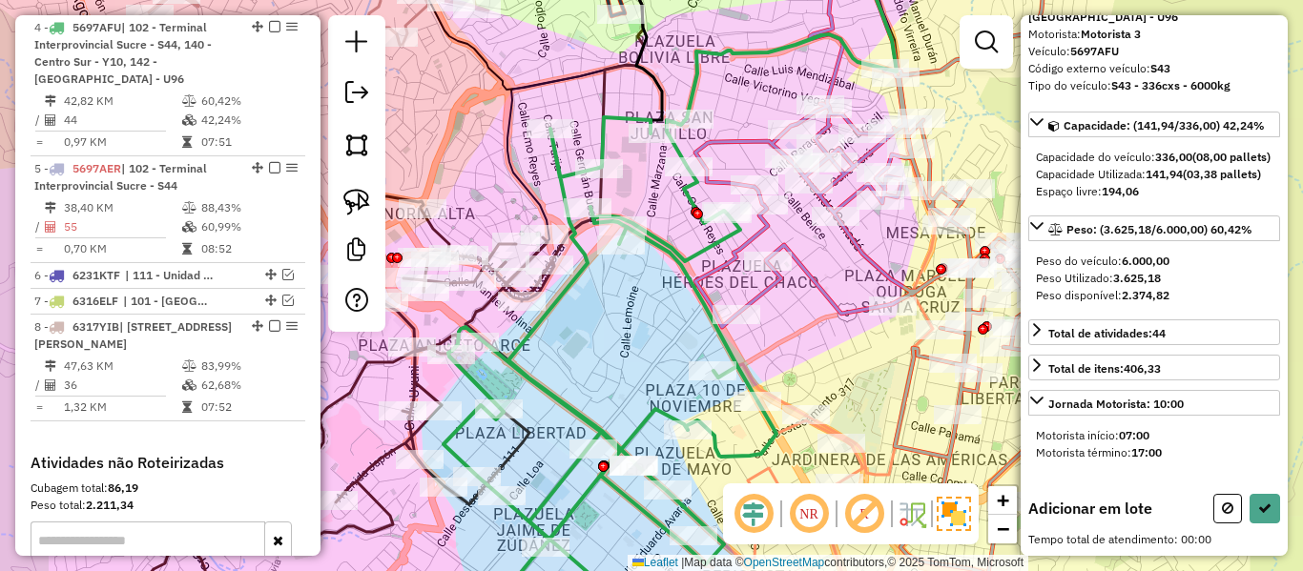
scroll to position [165, 0]
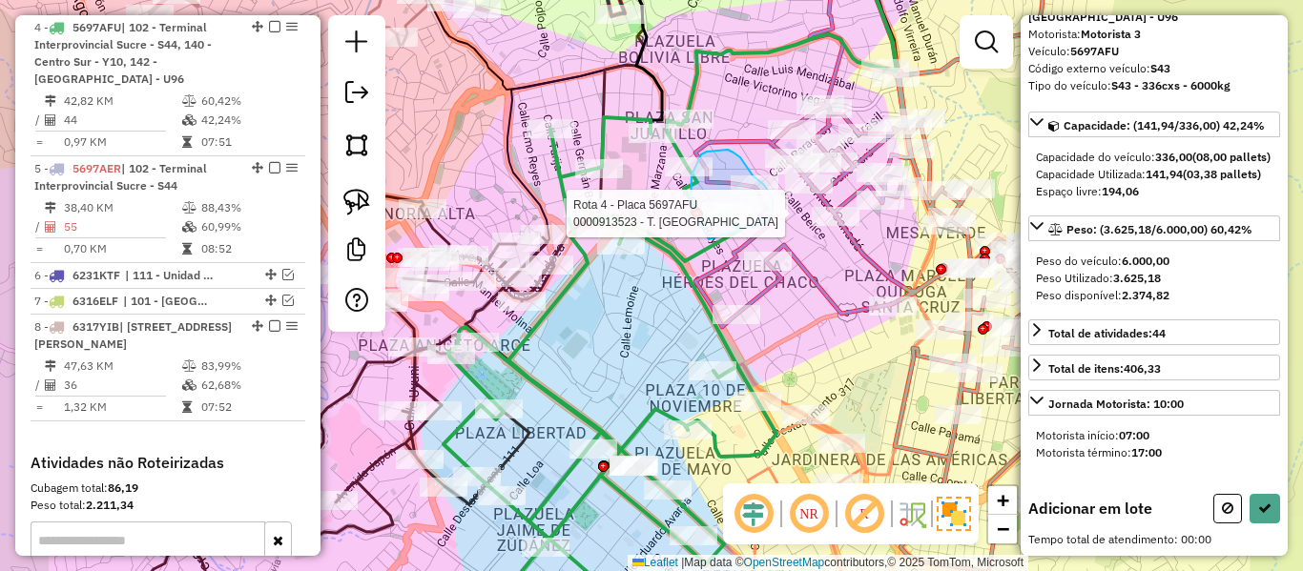
drag, startPoint x: 697, startPoint y: 220, endPoint x: 749, endPoint y: 228, distance: 52.1
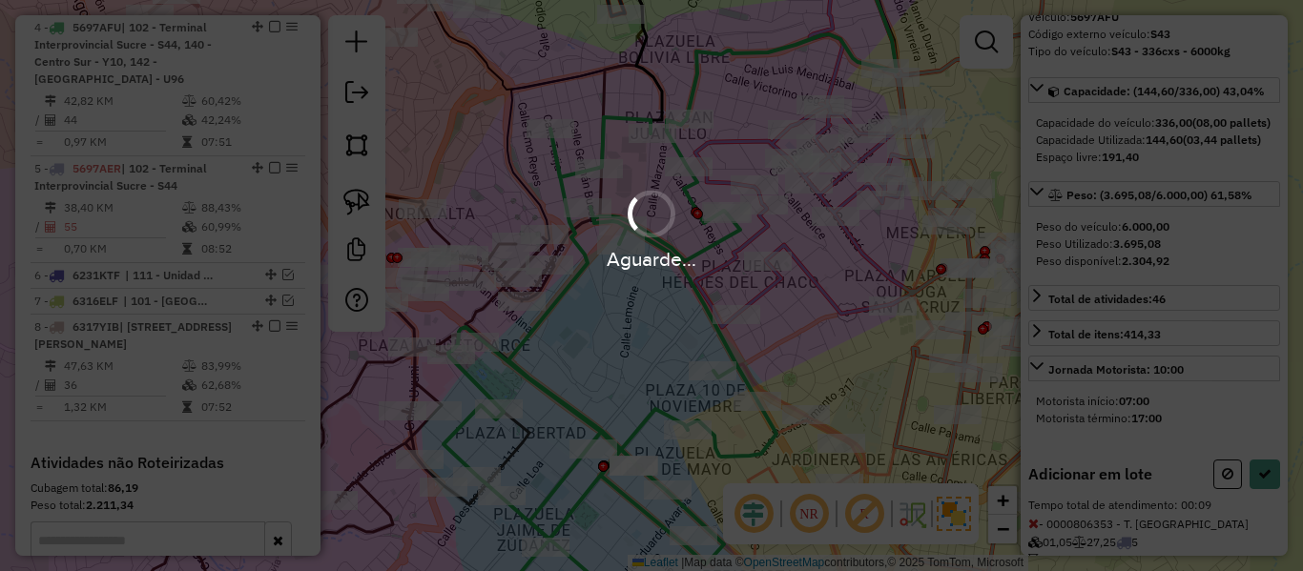
scroll to position [268, 0]
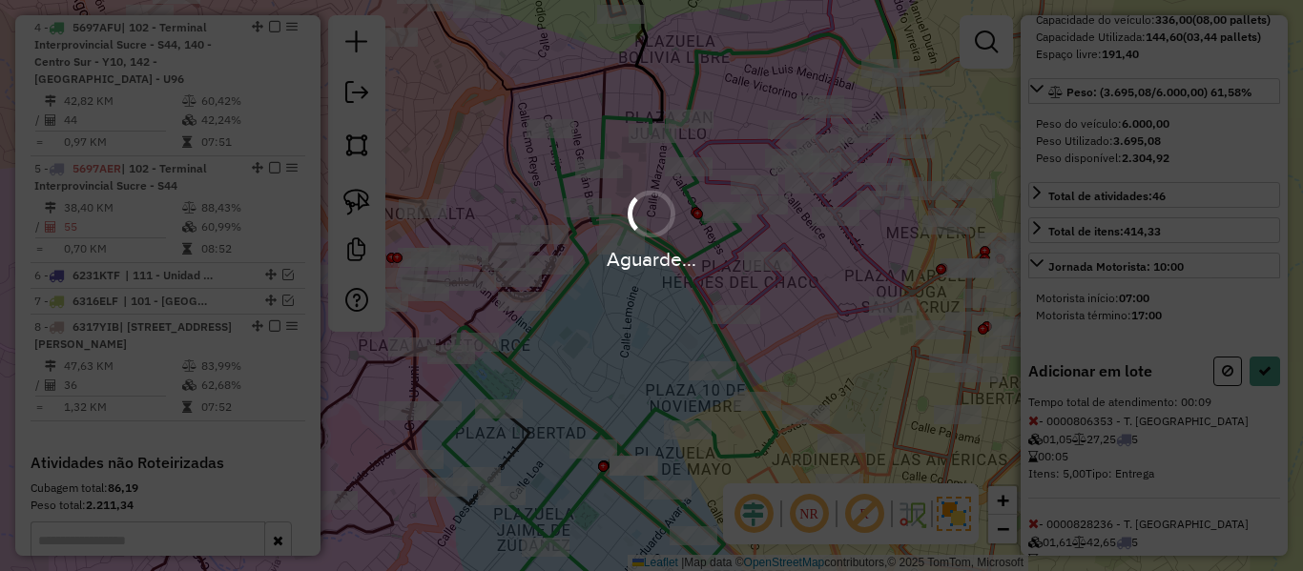
select select "**********"
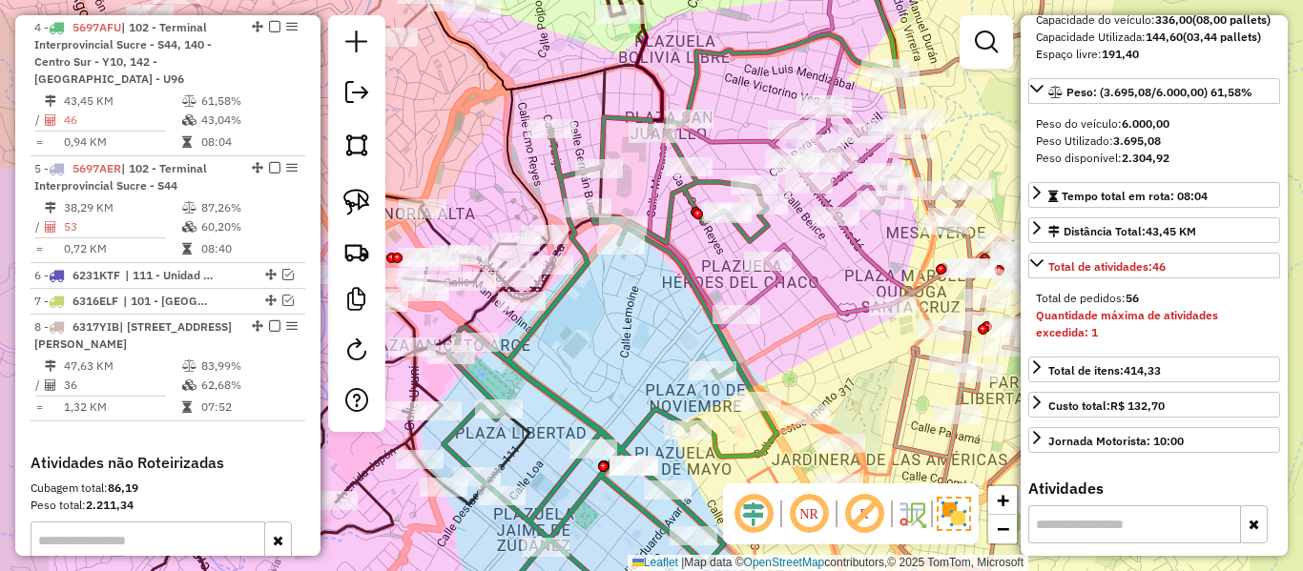
click at [819, 288] on icon at bounding box center [918, 289] width 536 height 678
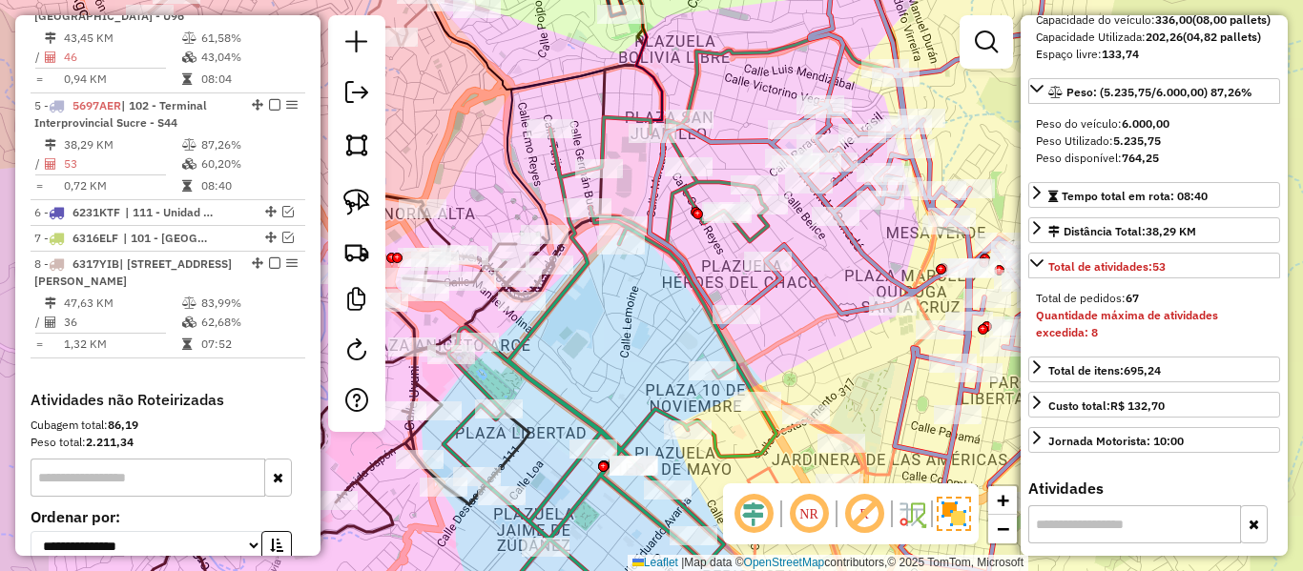
scroll to position [1213, 0]
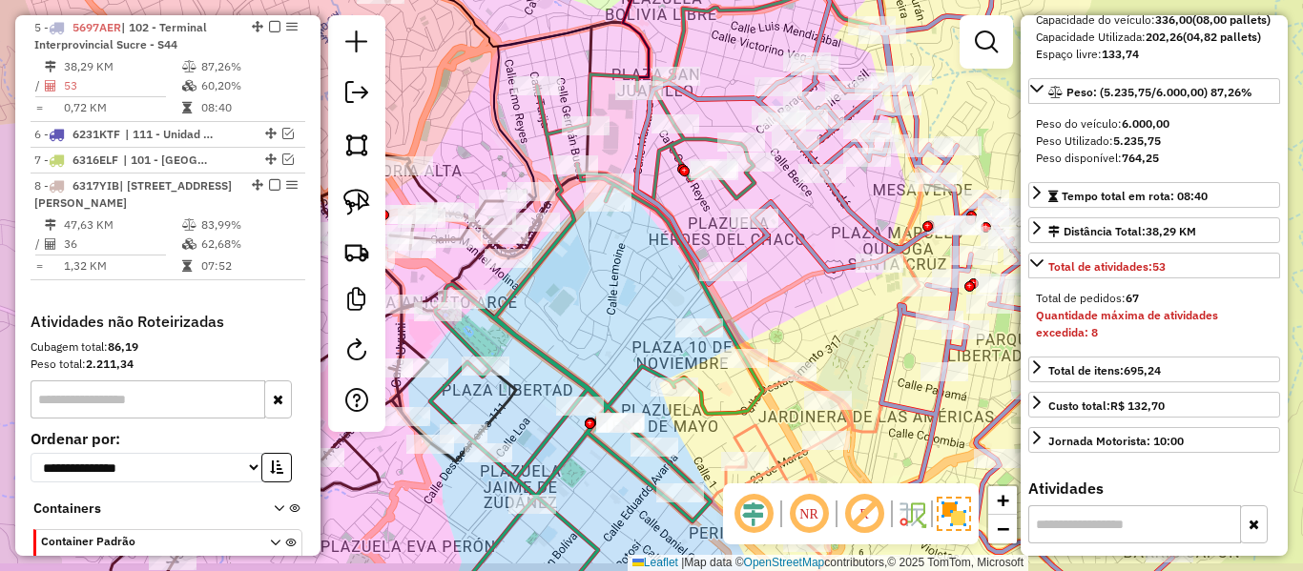
drag, startPoint x: 820, startPoint y: 367, endPoint x: 718, endPoint y: 162, distance: 229.1
click at [720, 172] on div "Janela de atendimento Grade de atendimento Capacidade Transportadoras Veículos …" at bounding box center [651, 285] width 1303 height 571
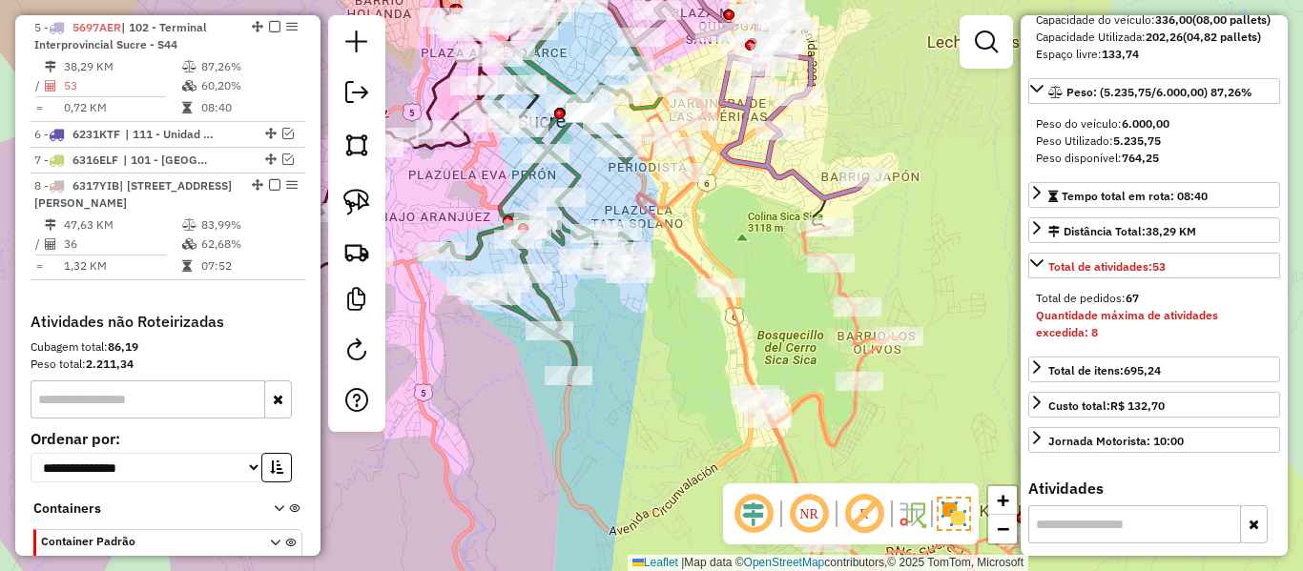
click at [687, 249] on icon at bounding box center [850, 345] width 430 height 567
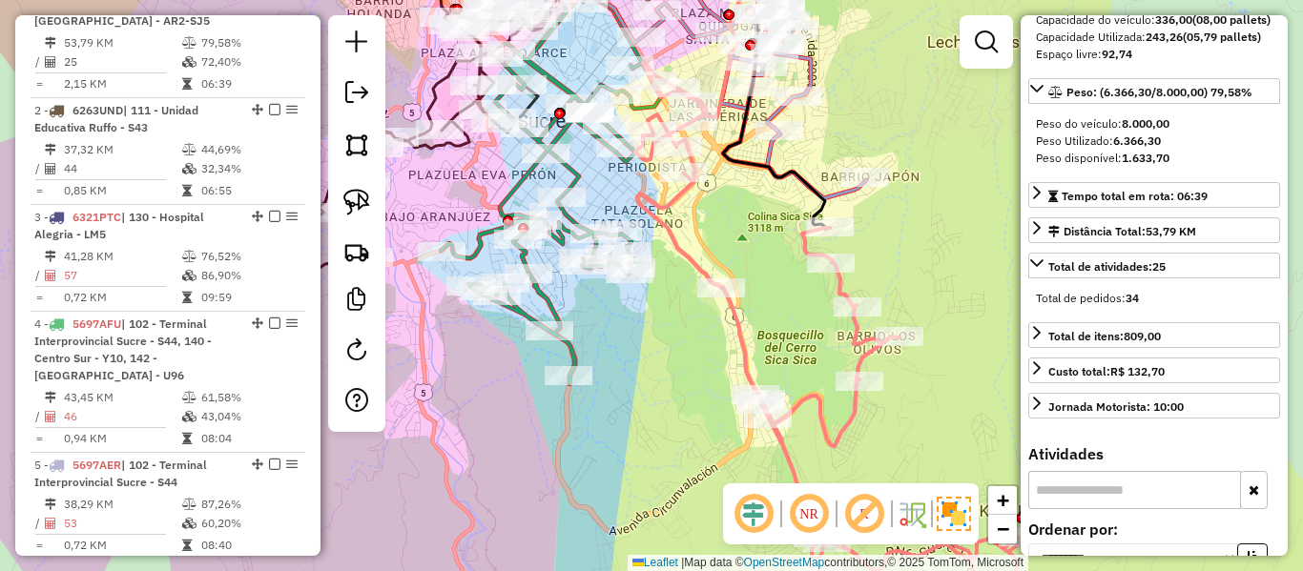
scroll to position [752, 0]
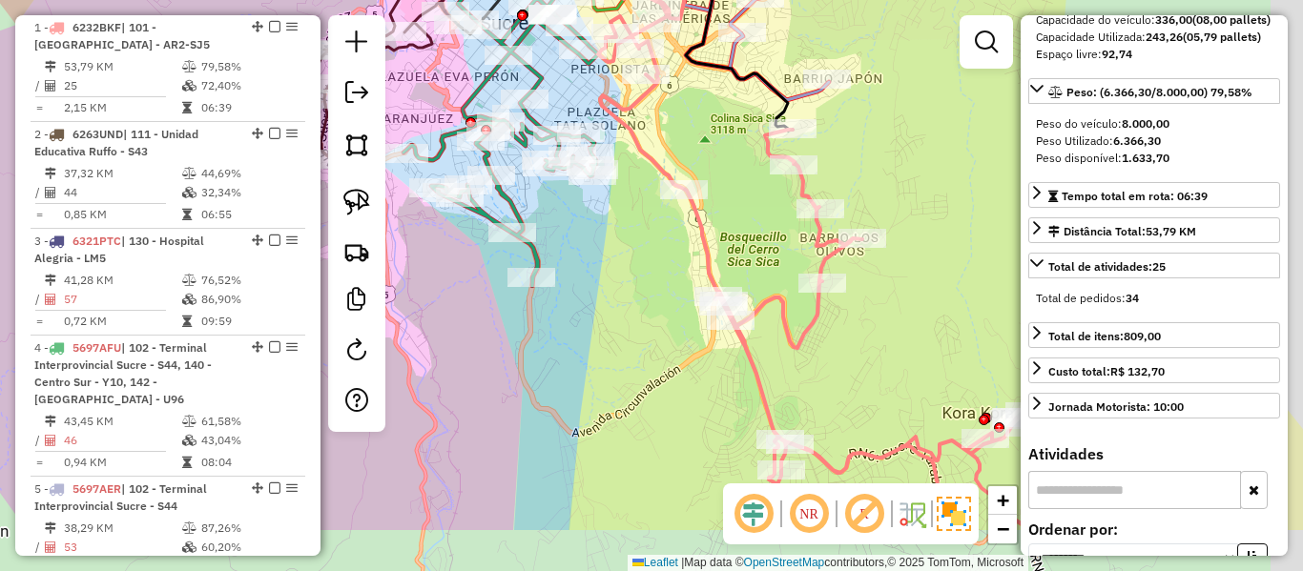
drag, startPoint x: 898, startPoint y: 273, endPoint x: 859, endPoint y: 192, distance: 90.0
click at [859, 192] on div "Janela de atendimento Grade de atendimento Capacidade Transportadoras Veículos …" at bounding box center [651, 285] width 1303 height 571
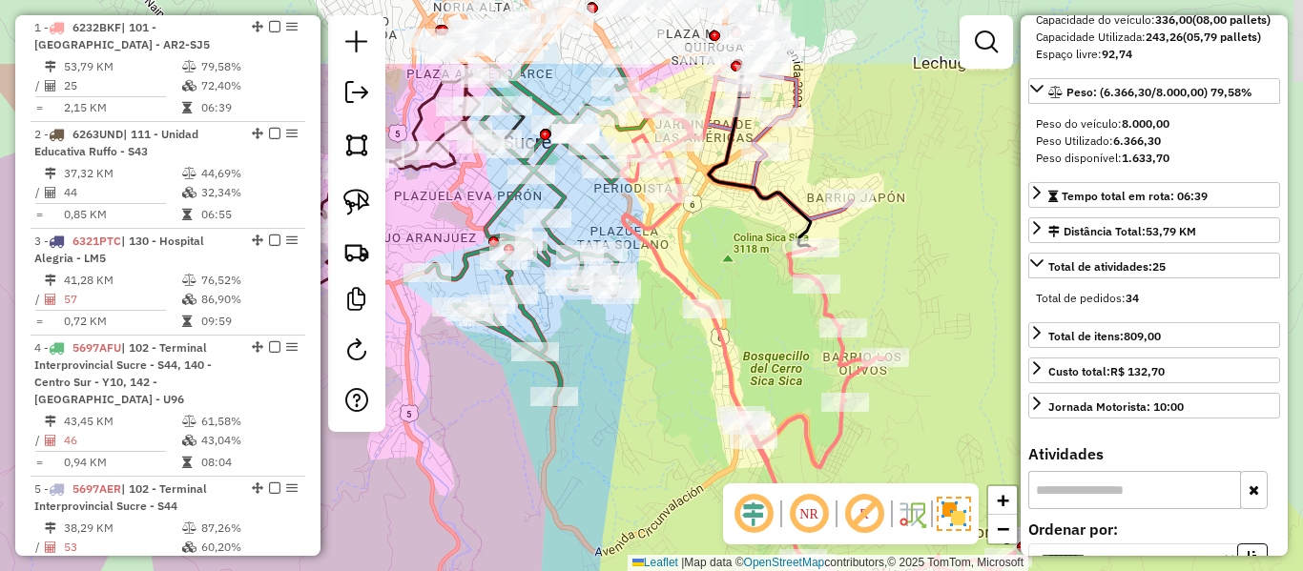
drag, startPoint x: 863, startPoint y: 184, endPoint x: 880, endPoint y: 332, distance: 148.8
click at [895, 337] on div "Janela de atendimento Grade de atendimento Capacidade Transportadoras Veículos …" at bounding box center [651, 285] width 1303 height 571
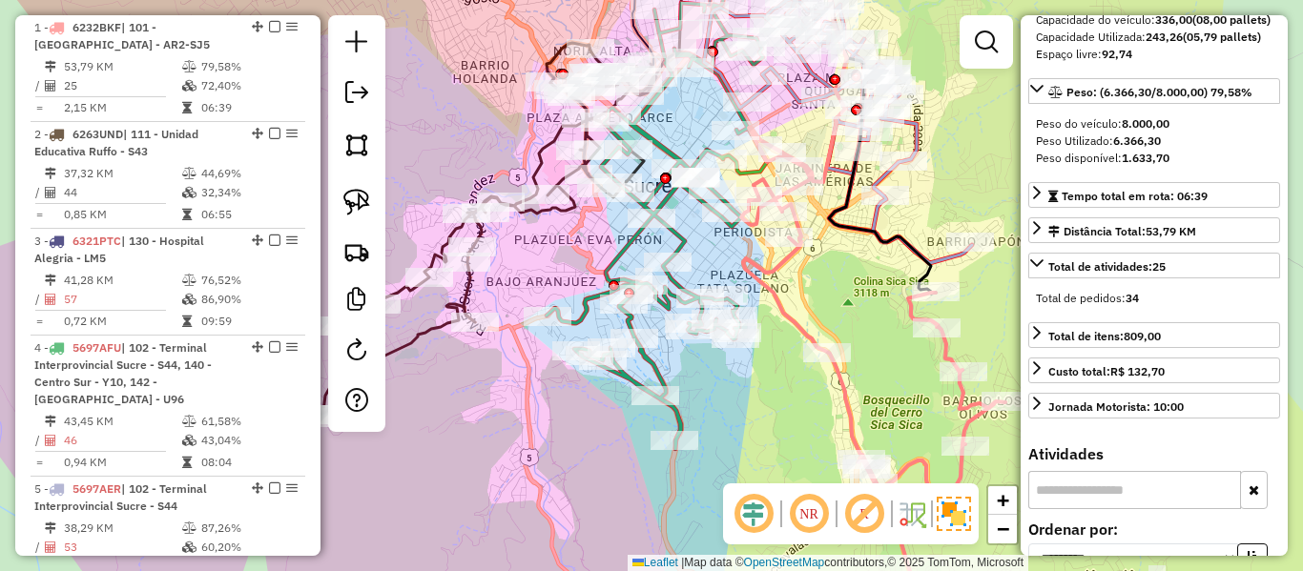
drag, startPoint x: 627, startPoint y: 374, endPoint x: 777, endPoint y: 389, distance: 150.5
click at [777, 389] on div "Janela de atendimento Grade de atendimento Capacidade Transportadoras Veículos …" at bounding box center [651, 285] width 1303 height 571
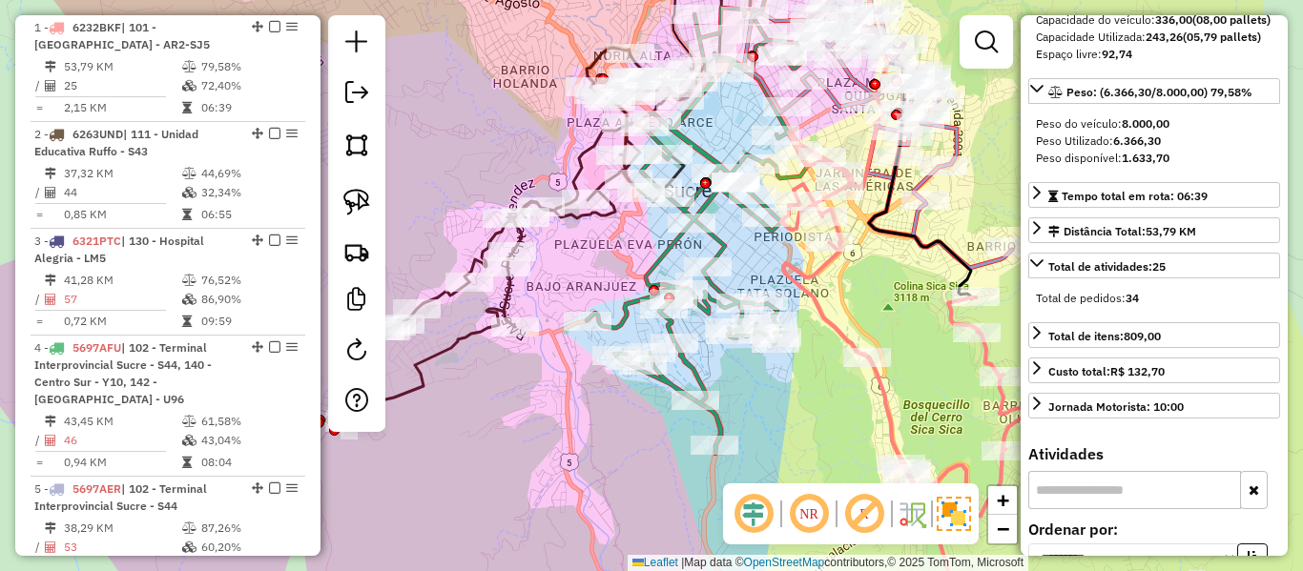
drag, startPoint x: 664, startPoint y: 375, endPoint x: 684, endPoint y: 375, distance: 20.0
click at [665, 375] on div at bounding box center [643, 365] width 48 height 19
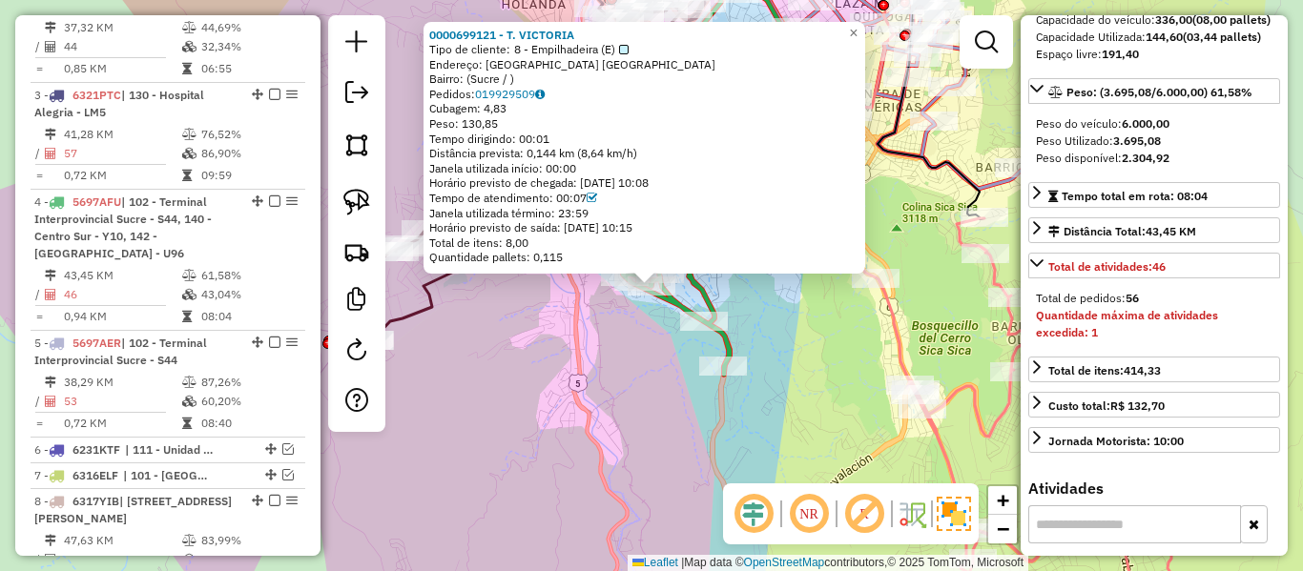
scroll to position [1072, 0]
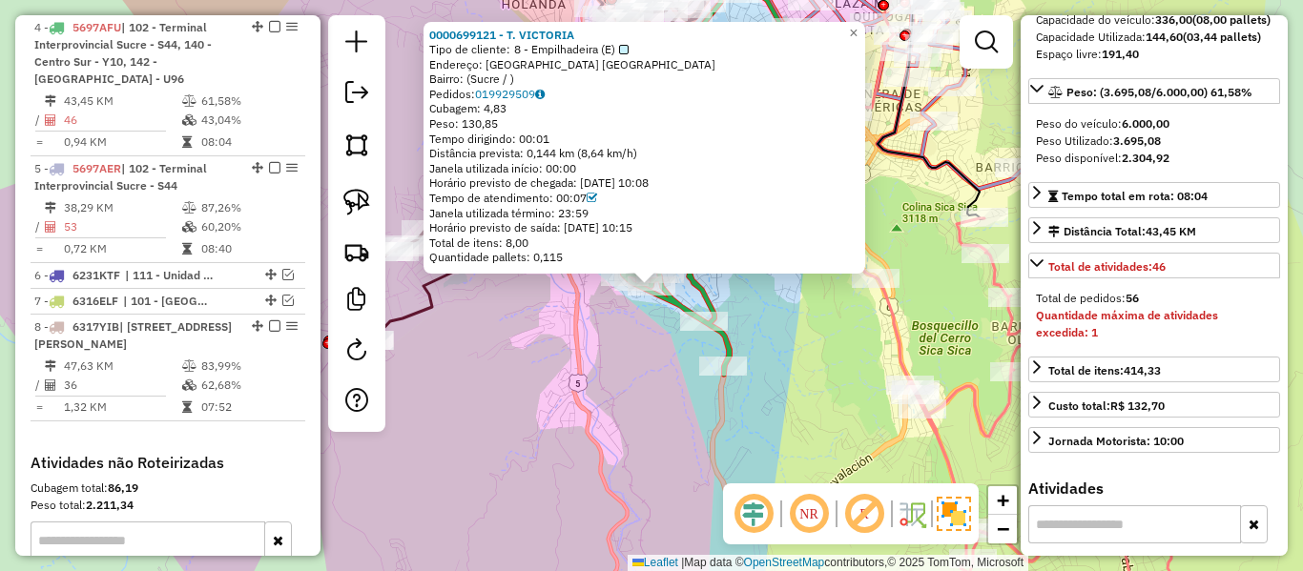
click at [757, 338] on div "0000699121 - T. VICTORIA Tipo de cliente: 8 - Empilhadeira (E) Endereço: BARRIO…" at bounding box center [651, 285] width 1303 height 571
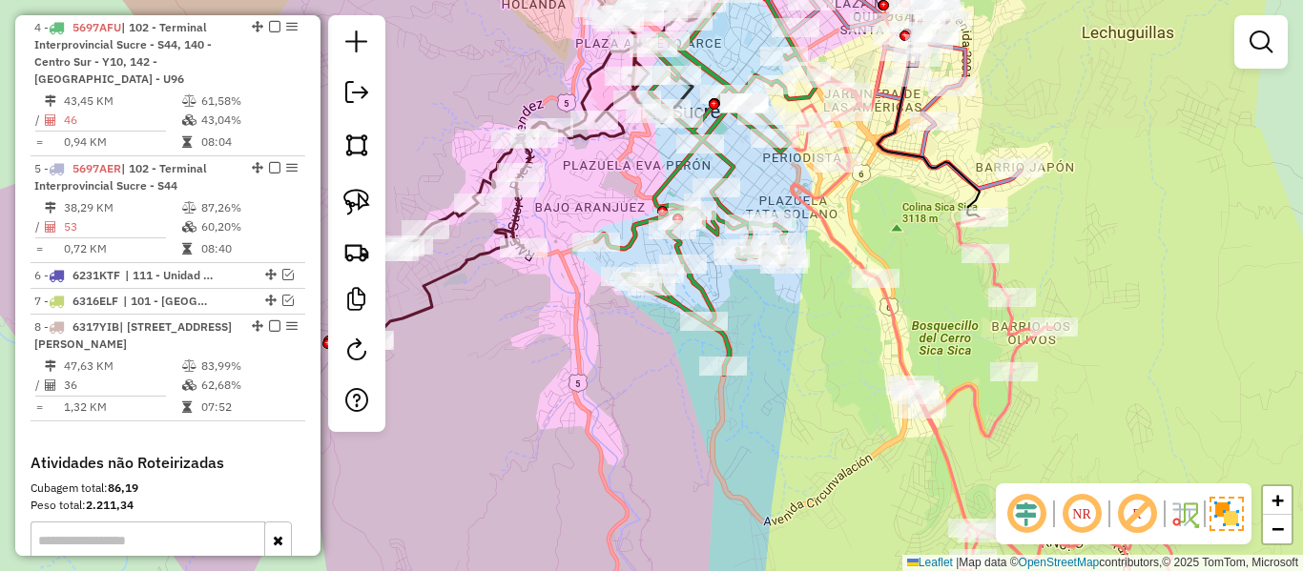
click at [574, 329] on div "Janela de atendimento Grade de atendimento Capacidade Transportadoras Veículos …" at bounding box center [651, 285] width 1303 height 571
click at [470, 251] on icon at bounding box center [531, 156] width 347 height 375
select select "**********"
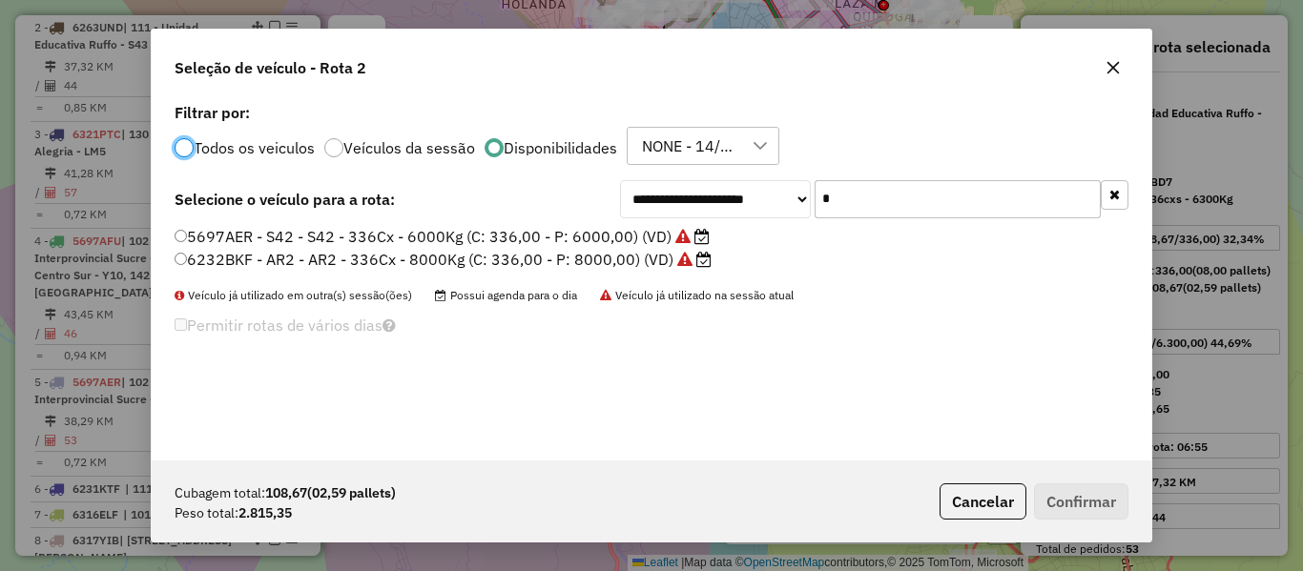
scroll to position [10, 6]
click at [1127, 195] on button "button" at bounding box center [1115, 195] width 28 height 30
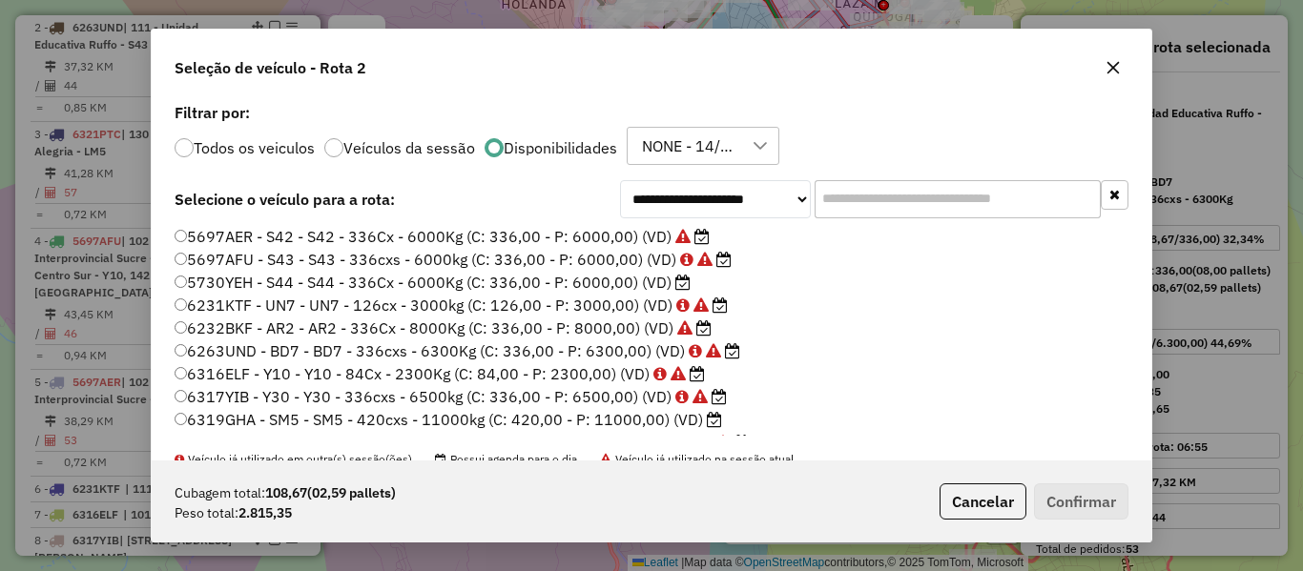
click at [657, 285] on label "5730YEH - S44 - S44 - 336Cx - 6000Kg (C: 336,00 - P: 6000,00) (VD)" at bounding box center [433, 282] width 516 height 23
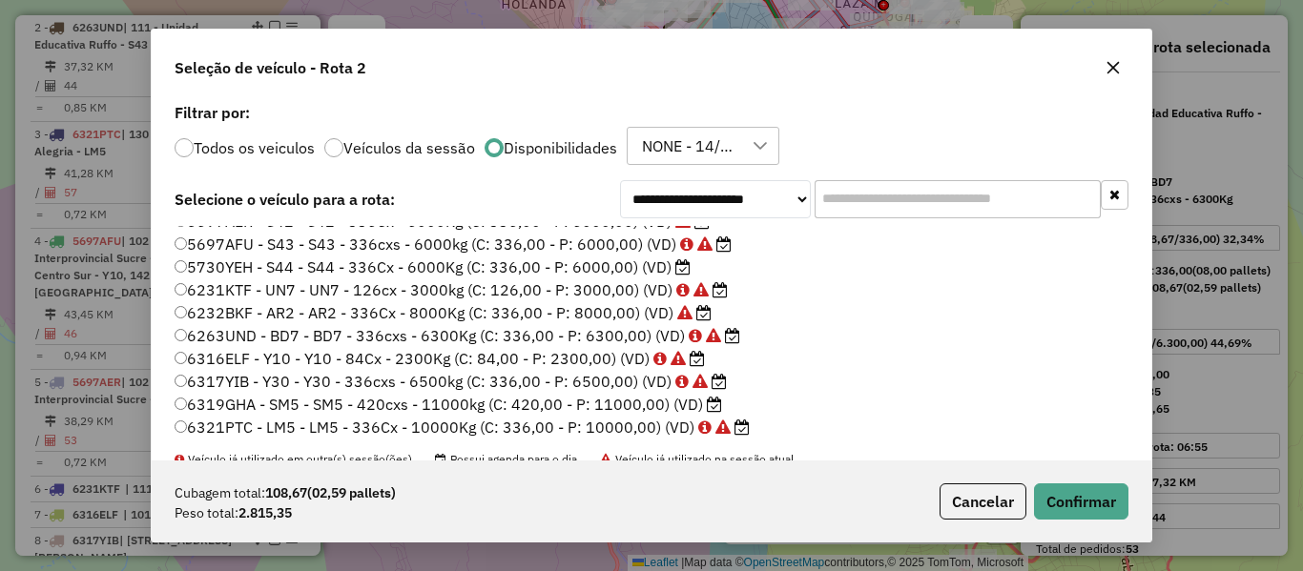
scroll to position [19, 0]
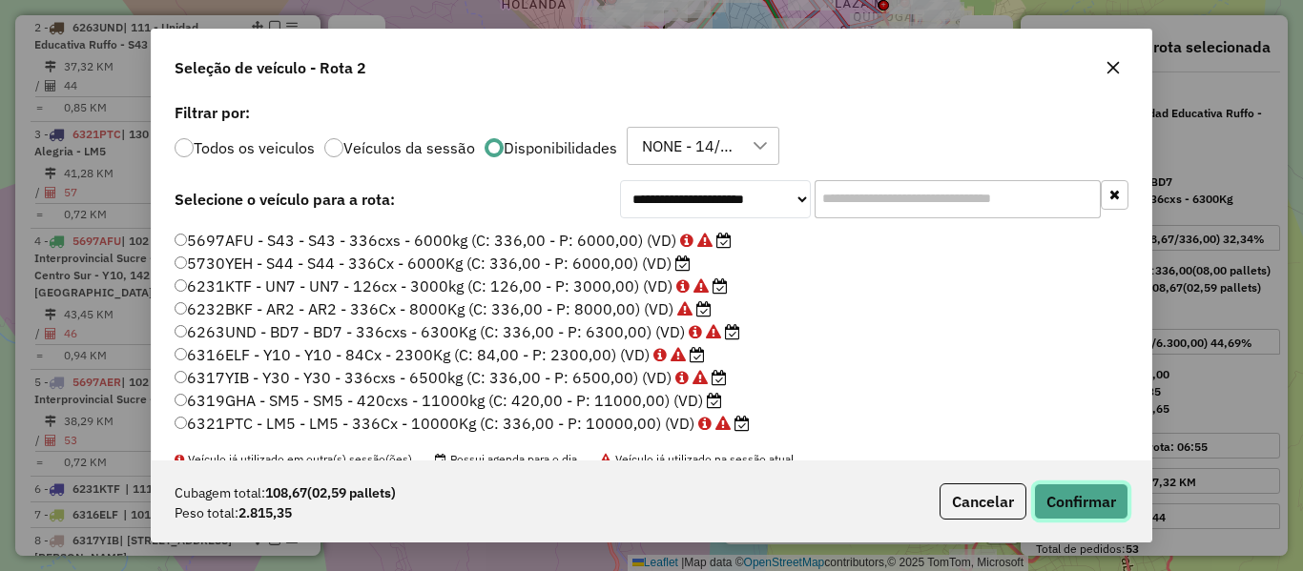
click at [1057, 503] on button "Confirmar" at bounding box center [1081, 502] width 94 height 36
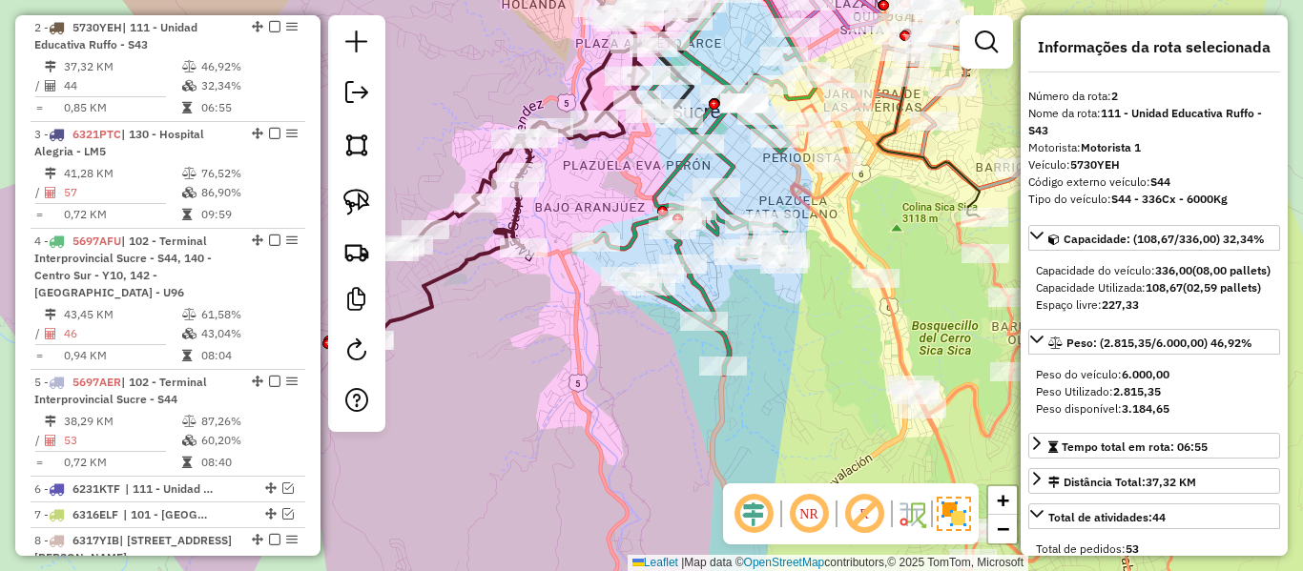
click at [701, 303] on icon at bounding box center [705, 159] width 220 height 432
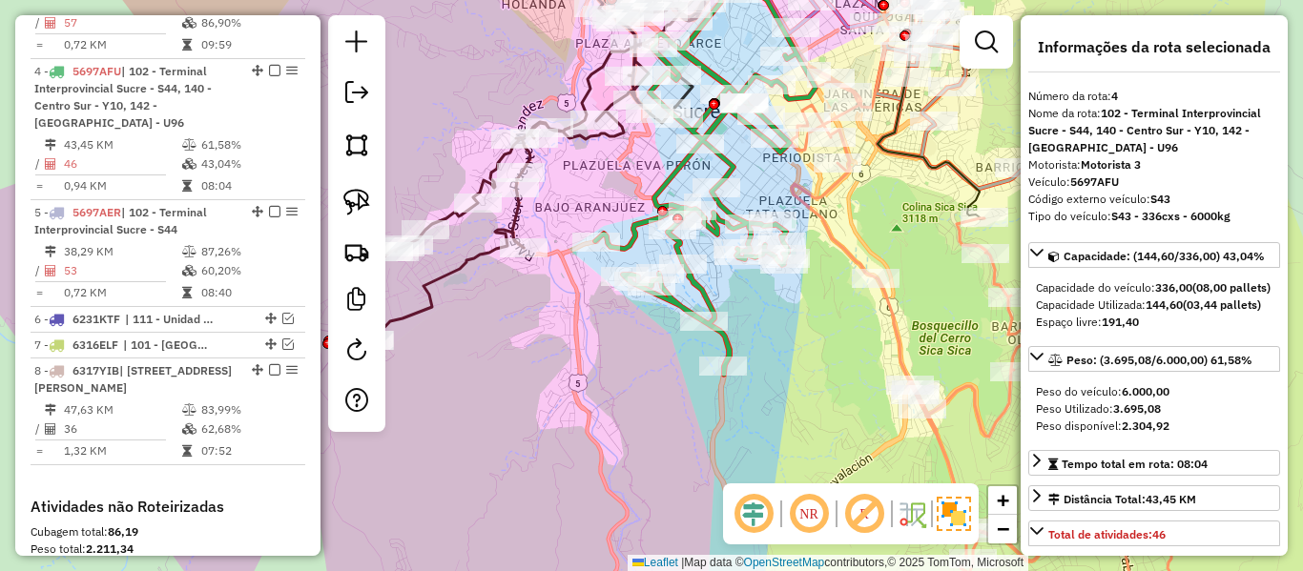
scroll to position [1072, 0]
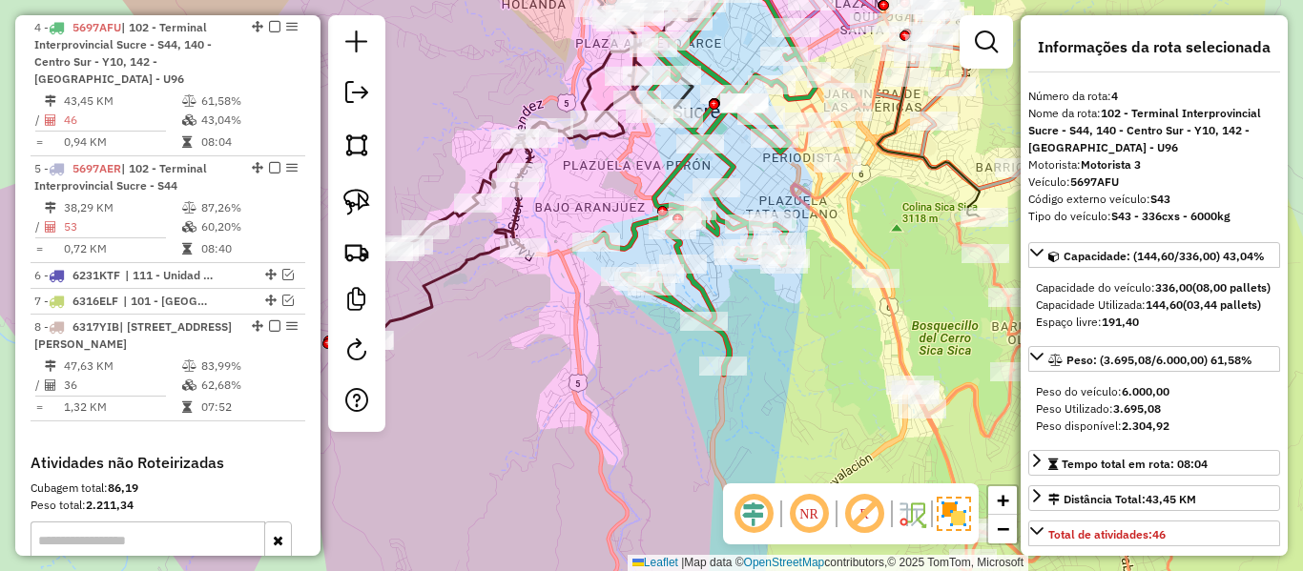
drag, startPoint x: 517, startPoint y: 336, endPoint x: 579, endPoint y: 427, distance: 110.6
click at [579, 428] on div "Janela de atendimento Grade de atendimento Capacidade Transportadoras Veículos …" at bounding box center [651, 285] width 1303 height 571
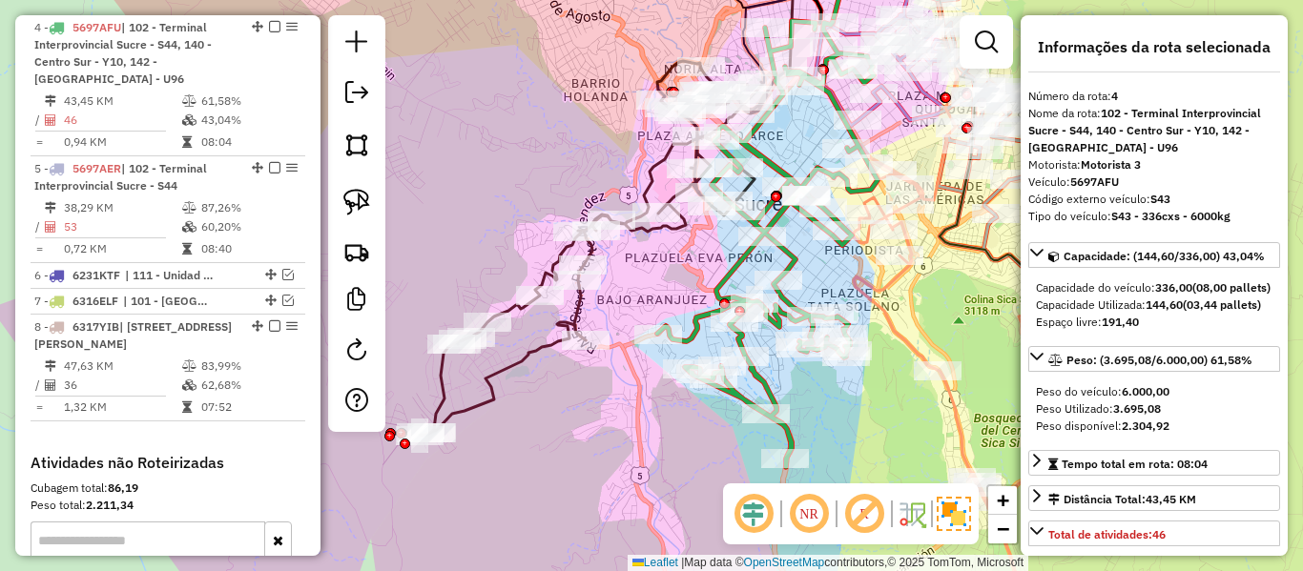
click at [525, 352] on icon at bounding box center [593, 248] width 347 height 375
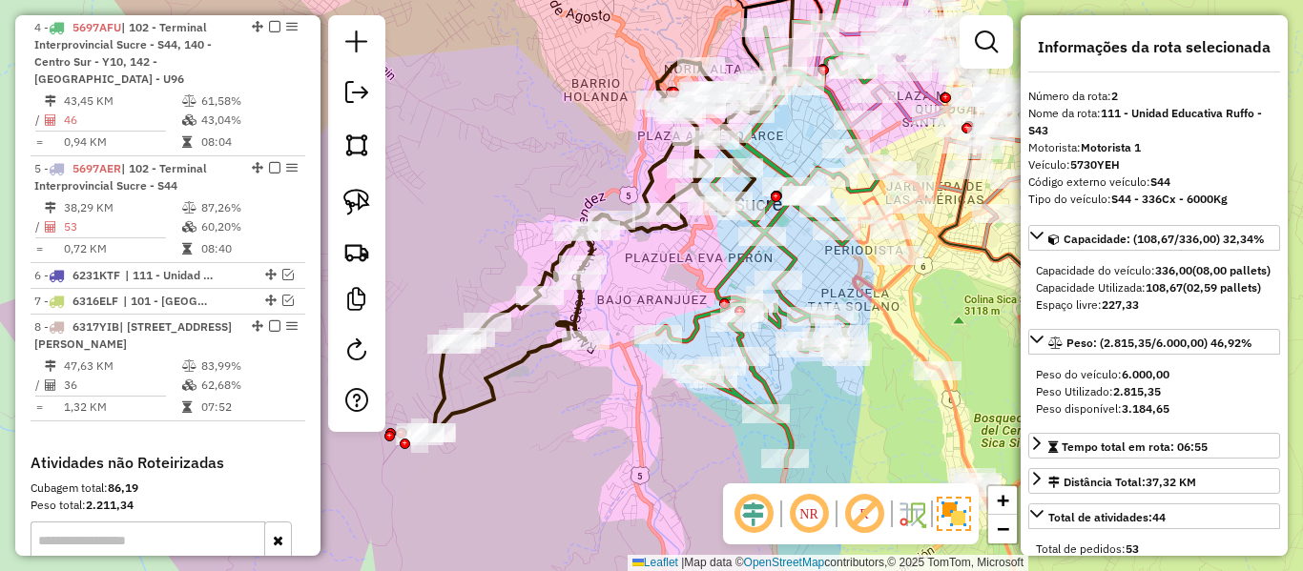
scroll to position [859, 0]
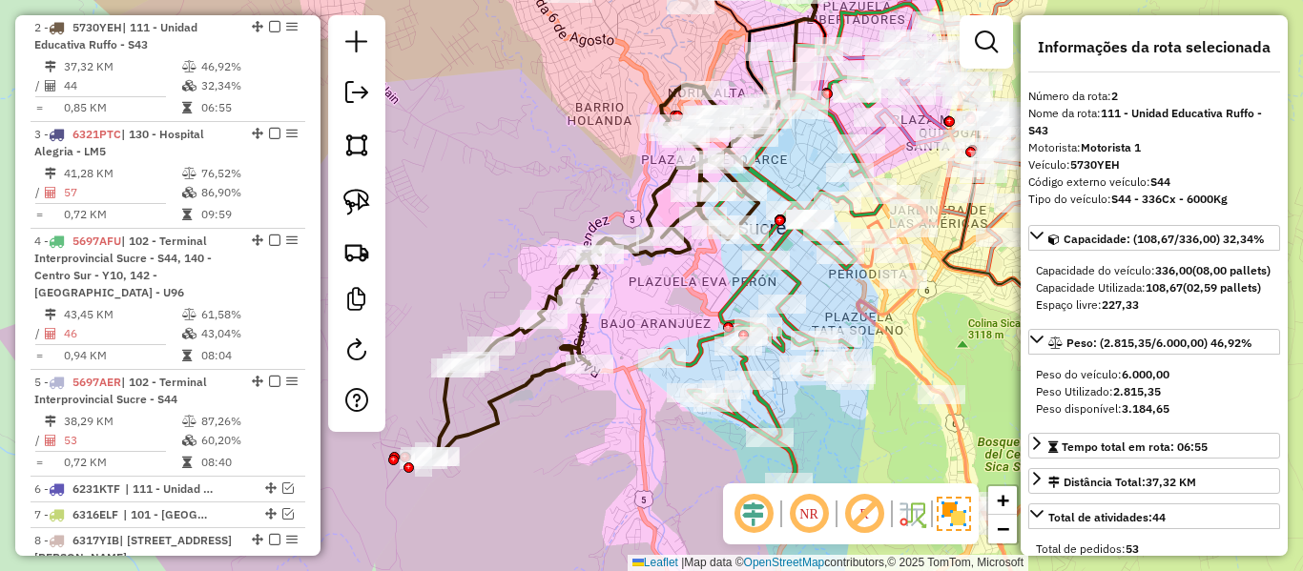
drag, startPoint x: 584, startPoint y: 390, endPoint x: 589, endPoint y: 420, distance: 30.0
click at [589, 419] on div "Janela de atendimento Grade de atendimento Capacidade Transportadoras Veículos …" at bounding box center [651, 285] width 1303 height 571
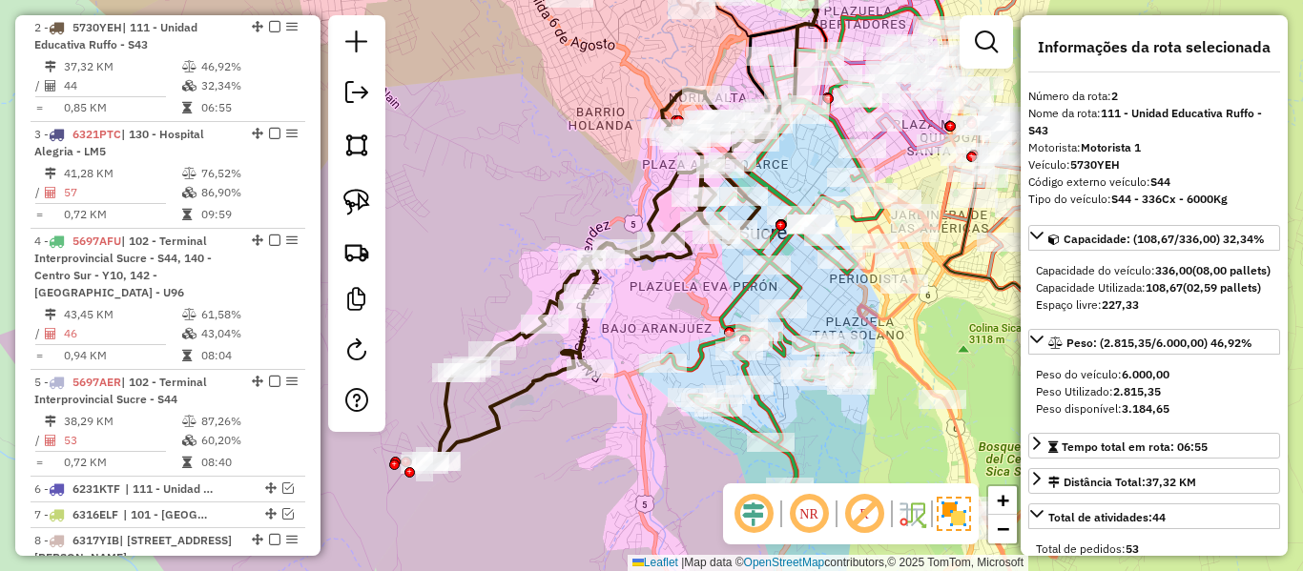
click at [690, 355] on icon at bounding box center [772, 273] width 220 height 446
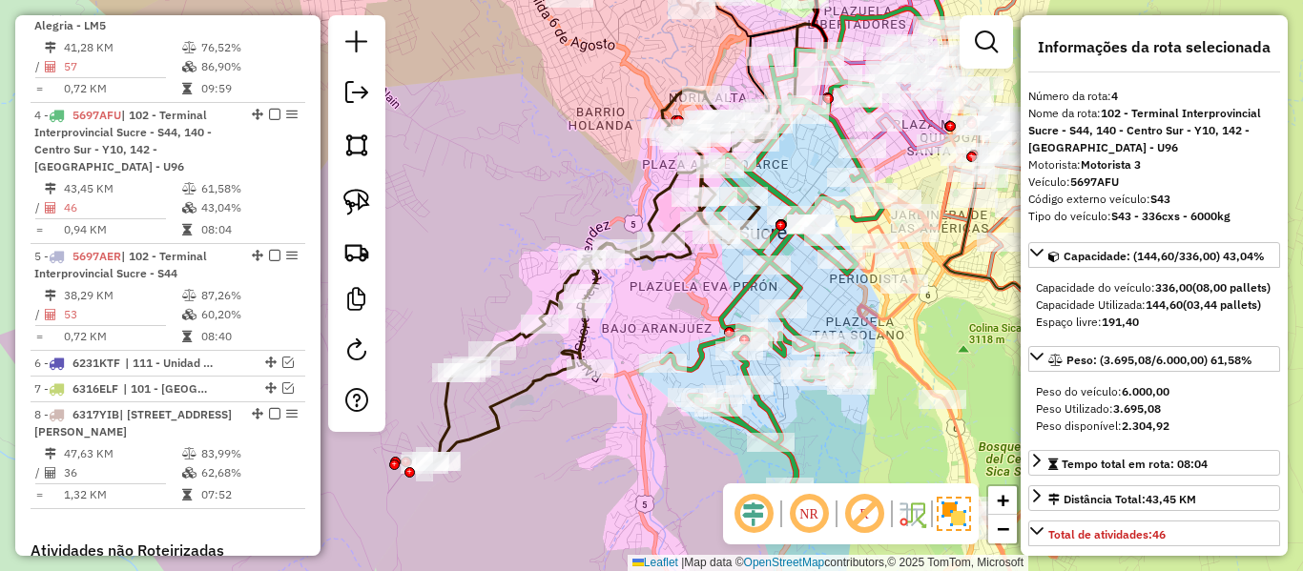
scroll to position [1072, 0]
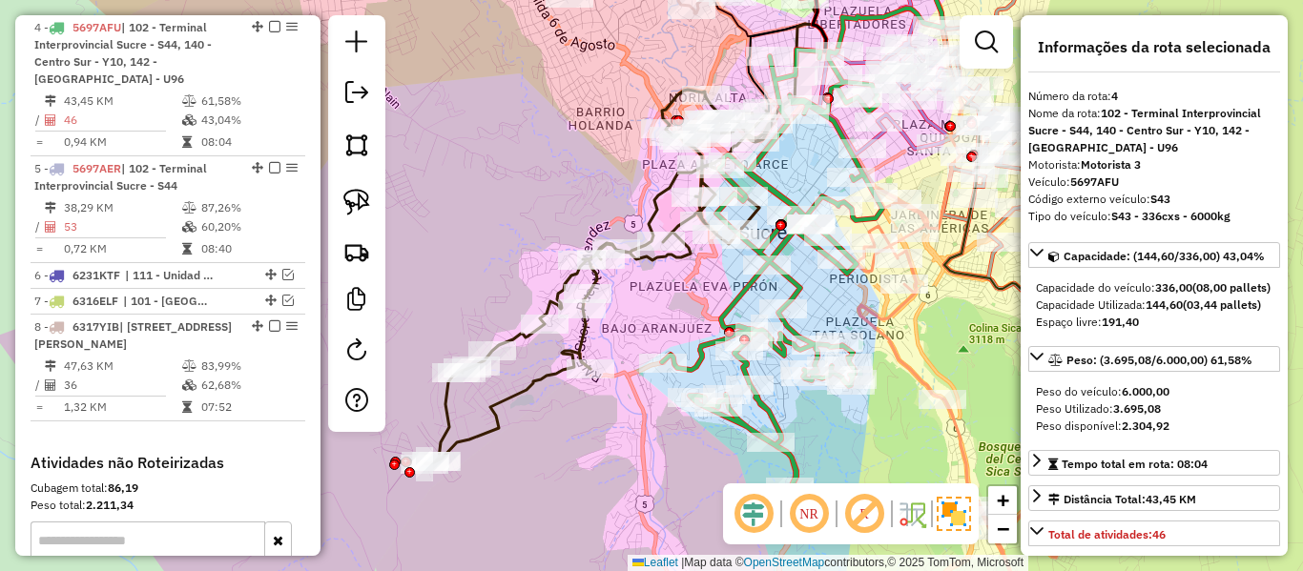
drag, startPoint x: 653, startPoint y: 299, endPoint x: 663, endPoint y: 481, distance: 182.5
click at [664, 489] on div "Janela de atendimento Grade de atendimento Capacidade Transportadoras Veículos …" at bounding box center [651, 285] width 1303 height 571
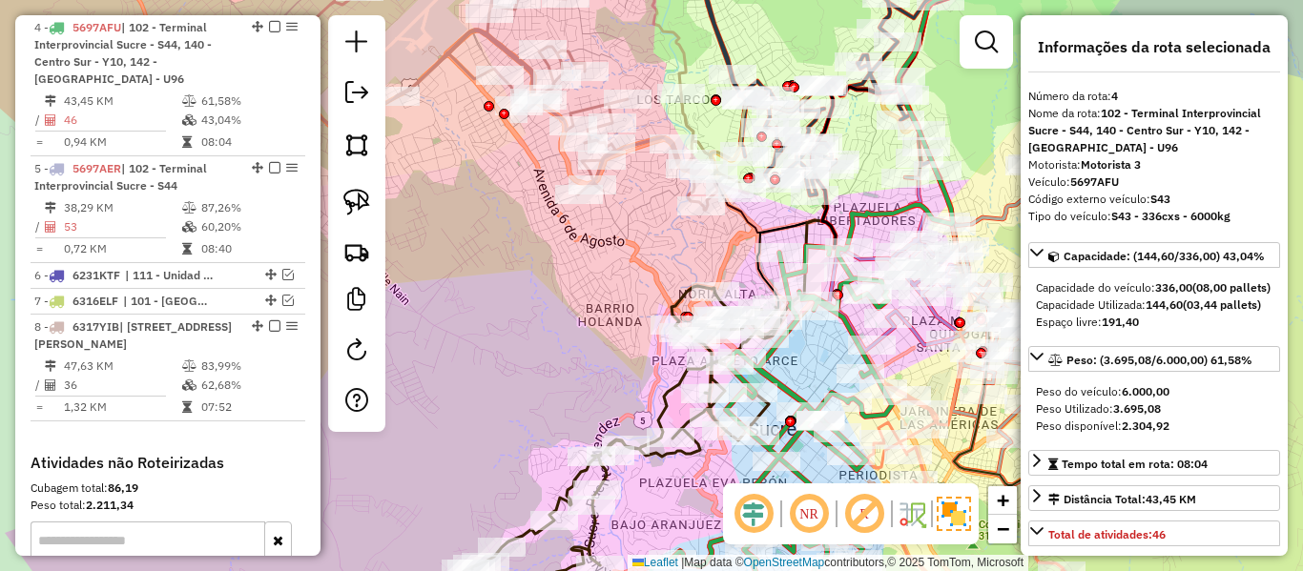
drag, startPoint x: 657, startPoint y: 218, endPoint x: 663, endPoint y: 328, distance: 110.8
click at [663, 328] on div "Janela de atendimento Grade de atendimento Capacidade Transportadoras Veículos …" at bounding box center [651, 285] width 1303 height 571
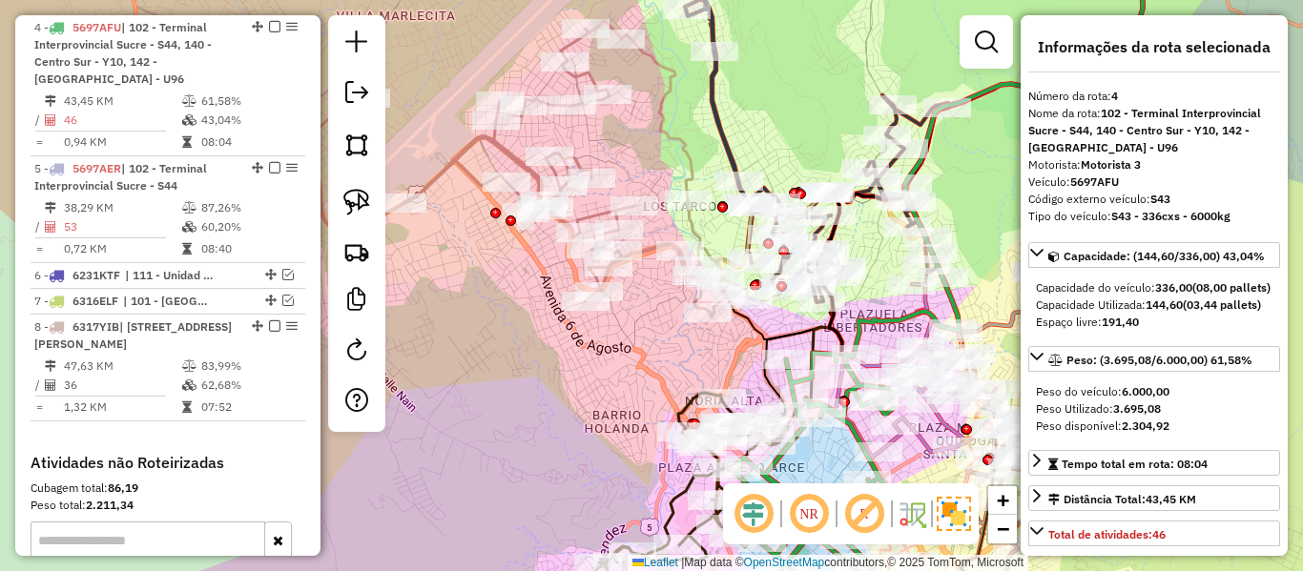
click at [685, 226] on icon at bounding box center [524, 169] width 464 height 296
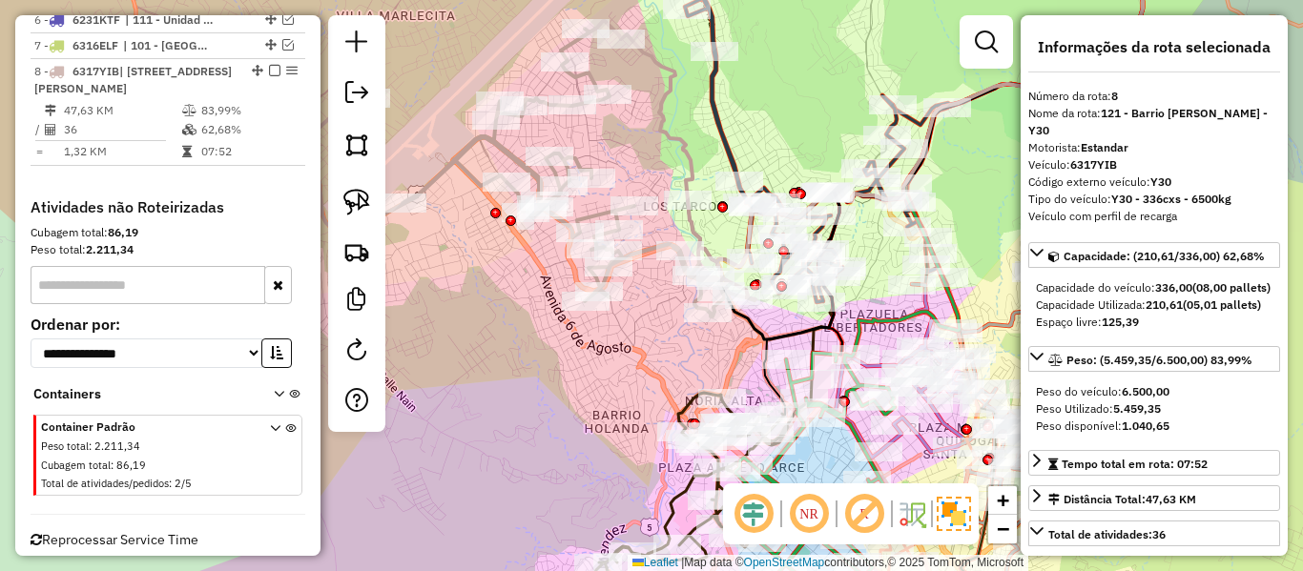
scroll to position [1365, 0]
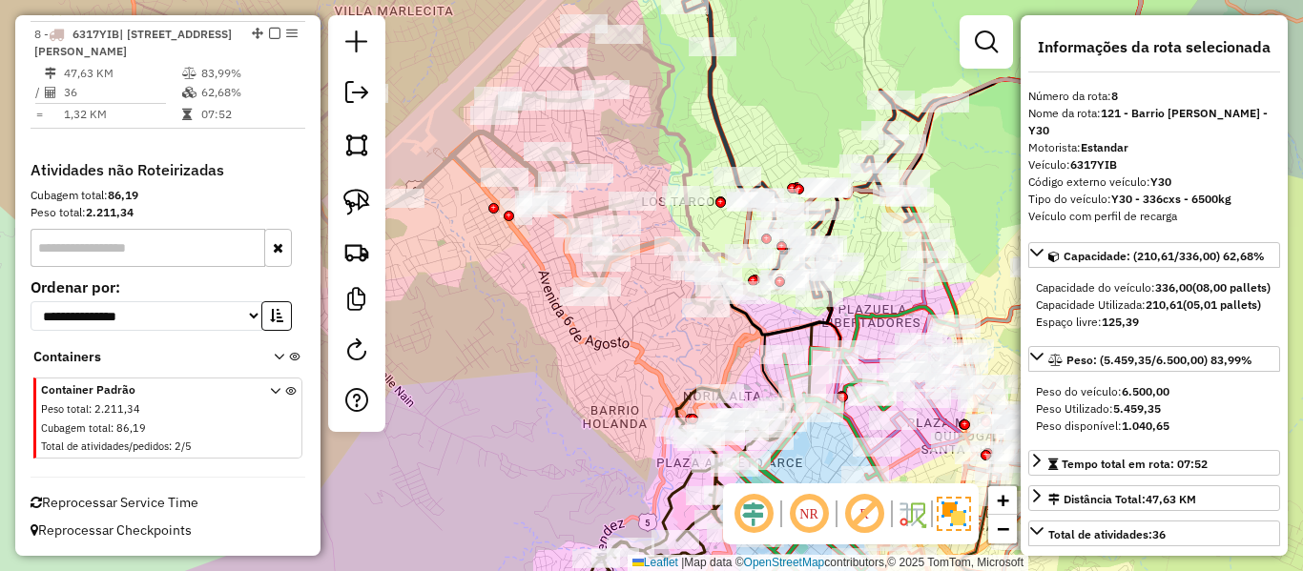
drag, startPoint x: 627, startPoint y: 425, endPoint x: 551, endPoint y: 257, distance: 184.0
click at [540, 246] on div "Janela de atendimento Grade de atendimento Capacidade Transportadoras Veículos …" at bounding box center [651, 285] width 1303 height 571
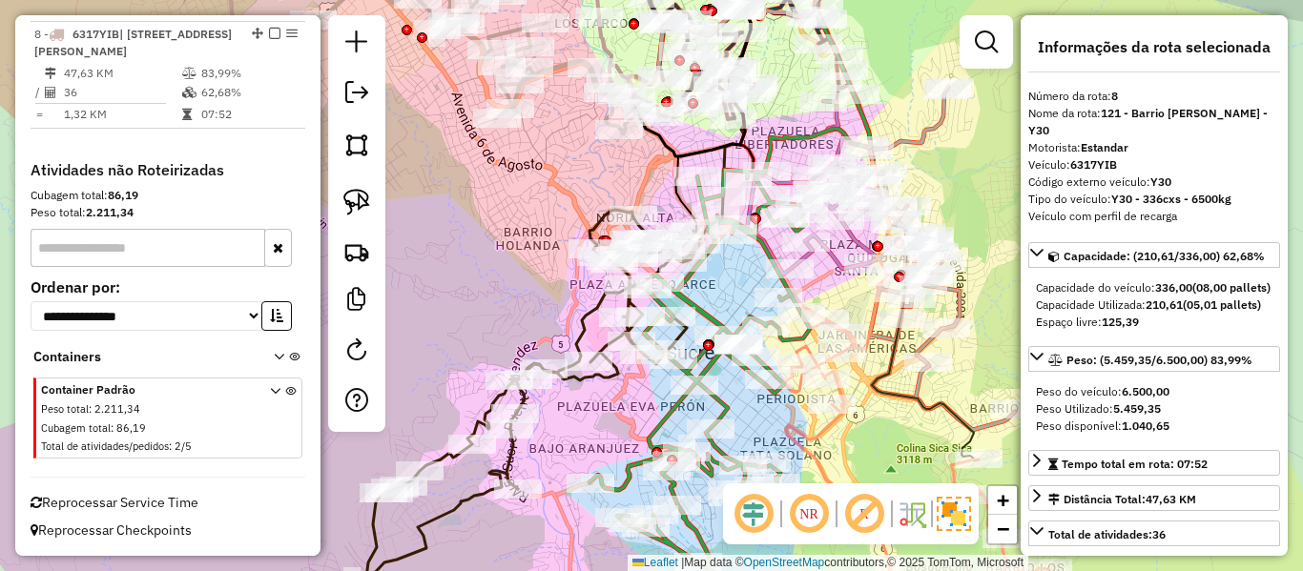
click at [586, 309] on icon at bounding box center [525, 397] width 347 height 375
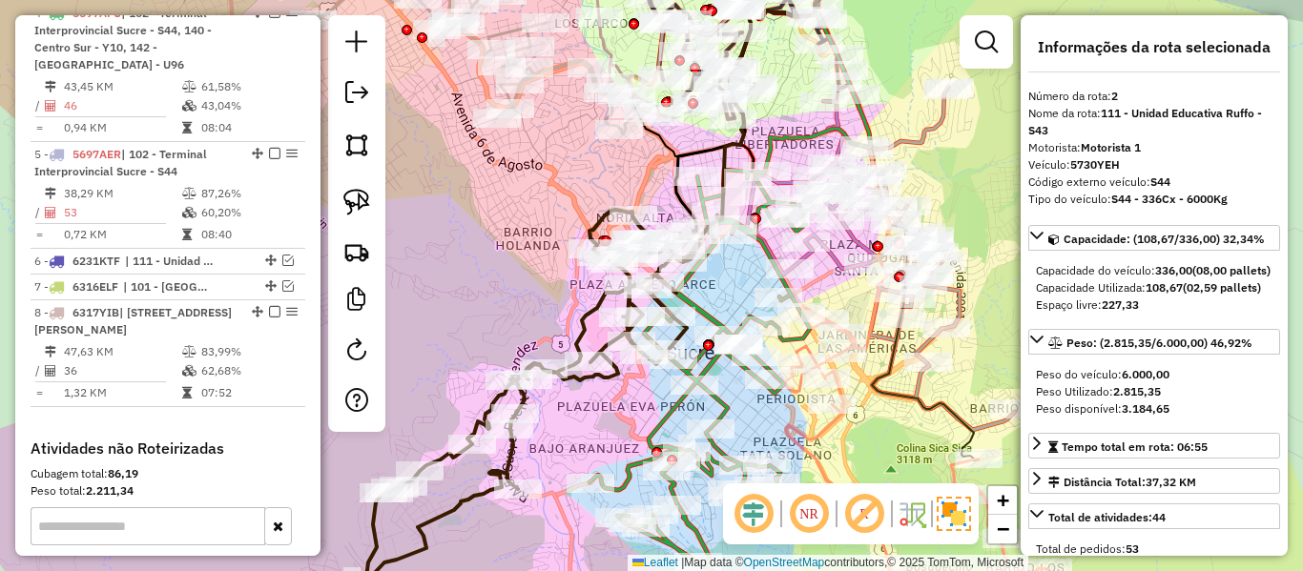
scroll to position [859, 0]
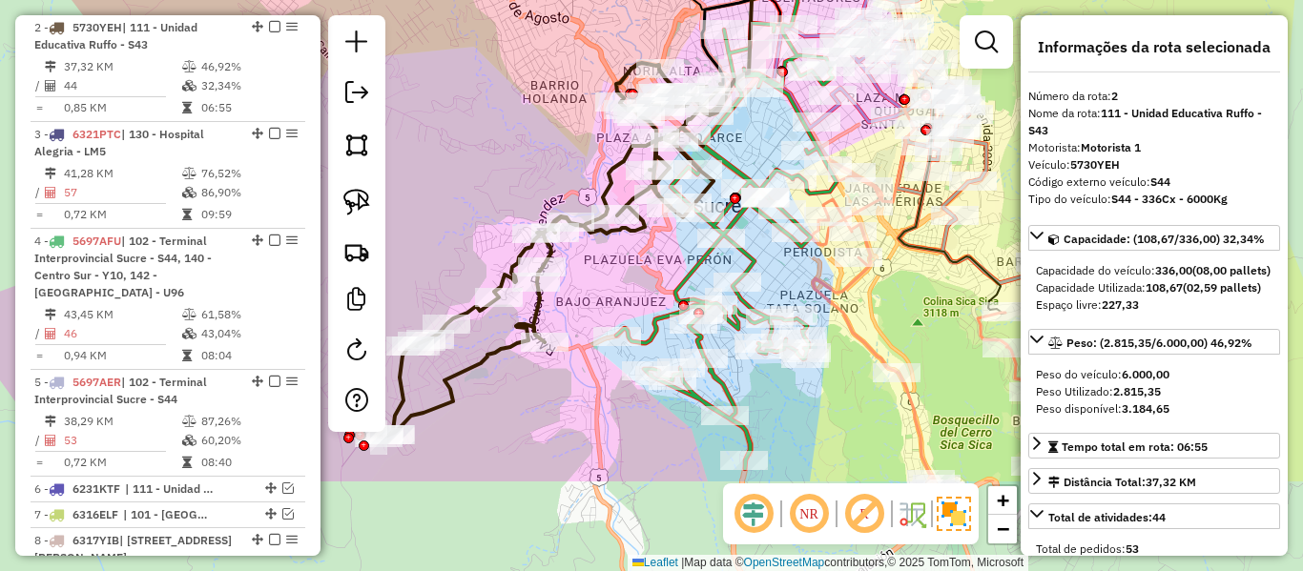
drag, startPoint x: 553, startPoint y: 308, endPoint x: 582, endPoint y: 164, distance: 146.9
click at [582, 164] on div "Janela de atendimento Grade de atendimento Capacidade Transportadoras Veículos …" at bounding box center [651, 285] width 1303 height 571
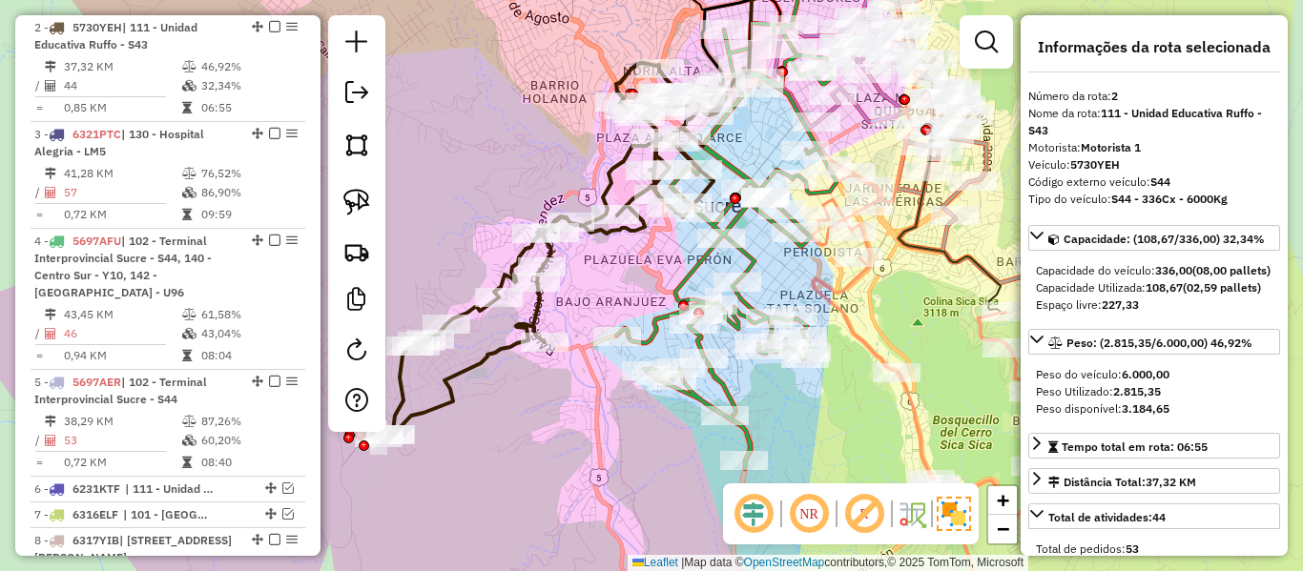
click at [605, 259] on div "Janela de atendimento Grade de atendimento Capacidade Transportadoras Veículos …" at bounding box center [651, 285] width 1303 height 571
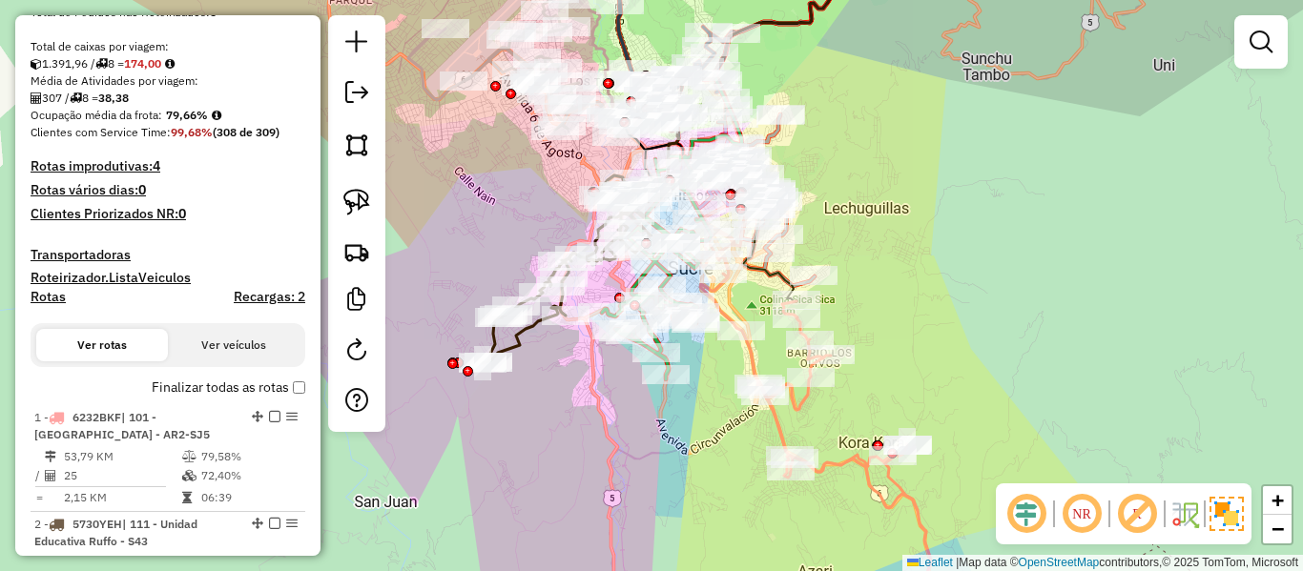
scroll to position [477, 0]
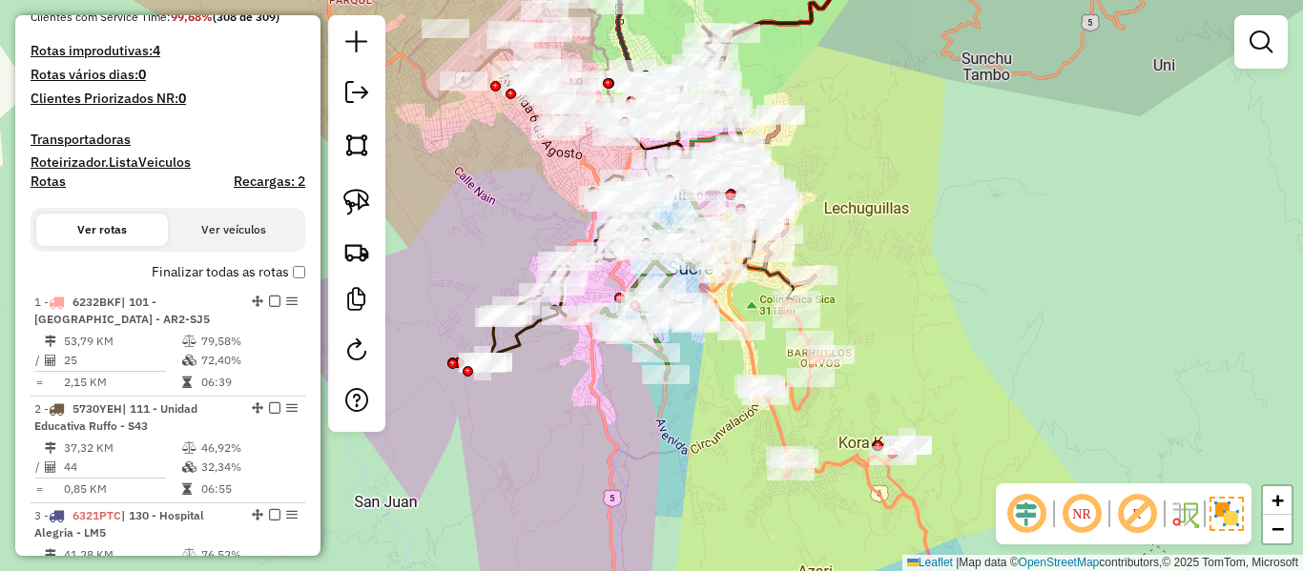
click at [247, 275] on label "Finalizar todas as rotas" at bounding box center [229, 272] width 154 height 20
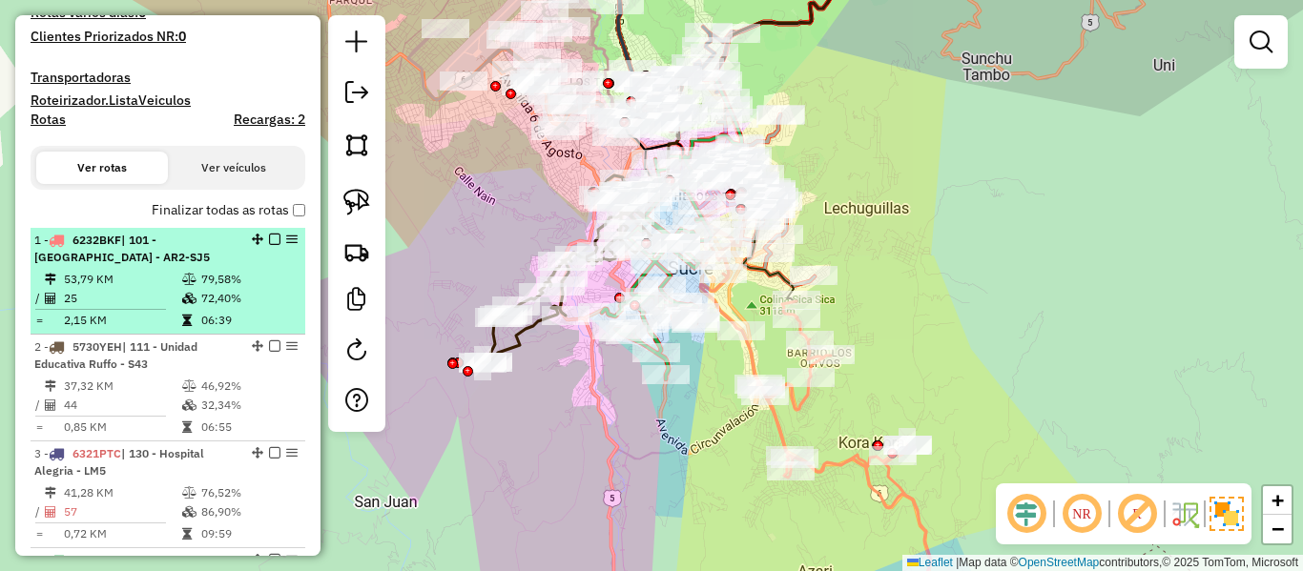
scroll to position [572, 0]
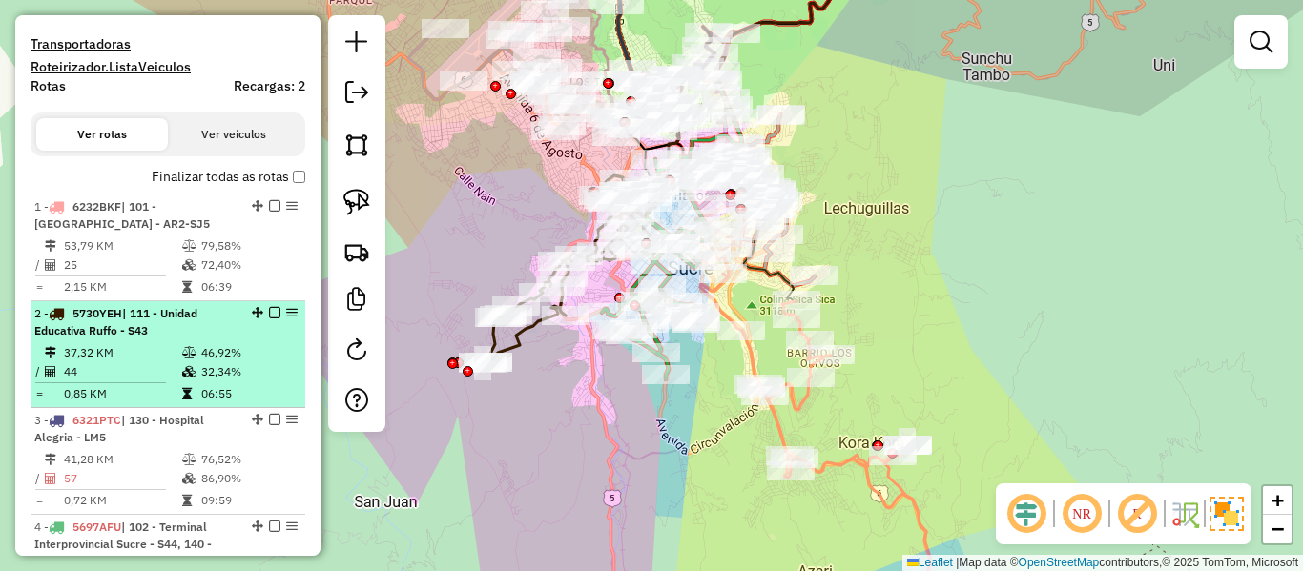
click at [245, 359] on td "46,92%" at bounding box center [248, 352] width 96 height 19
select select "**********"
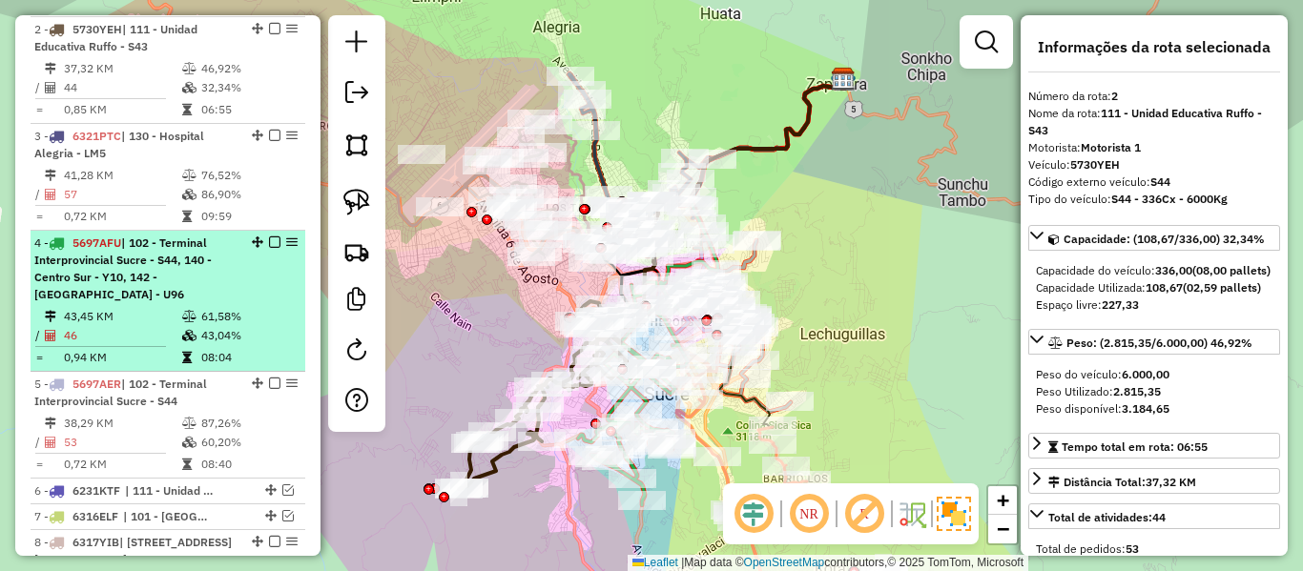
scroll to position [859, 0]
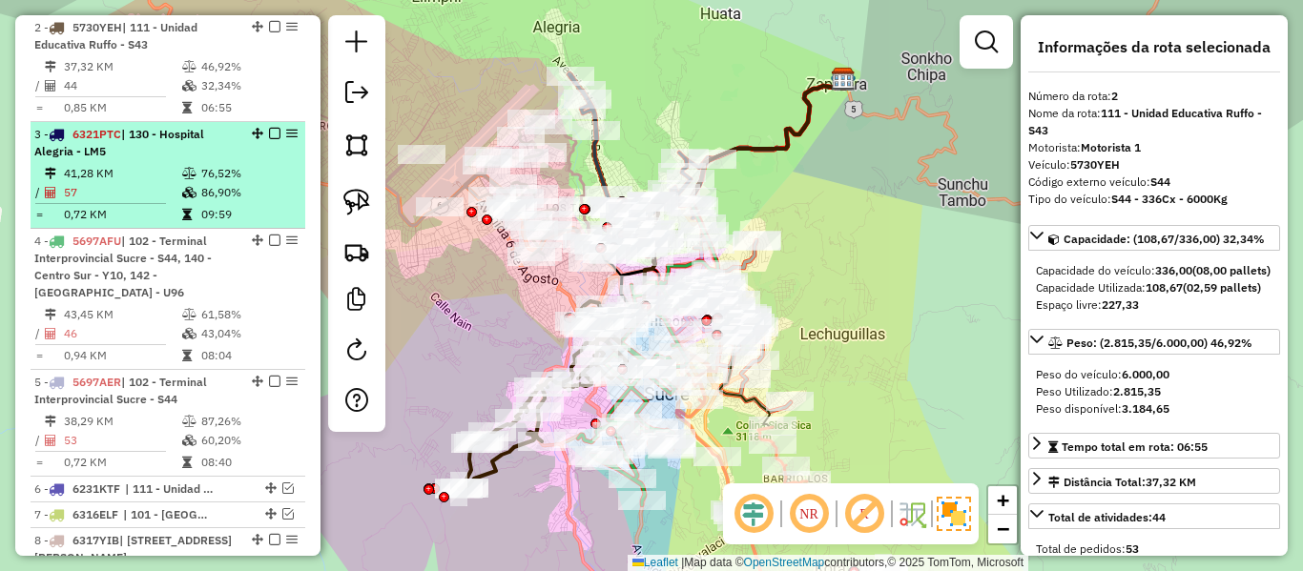
click at [203, 167] on td "76,52%" at bounding box center [248, 173] width 96 height 19
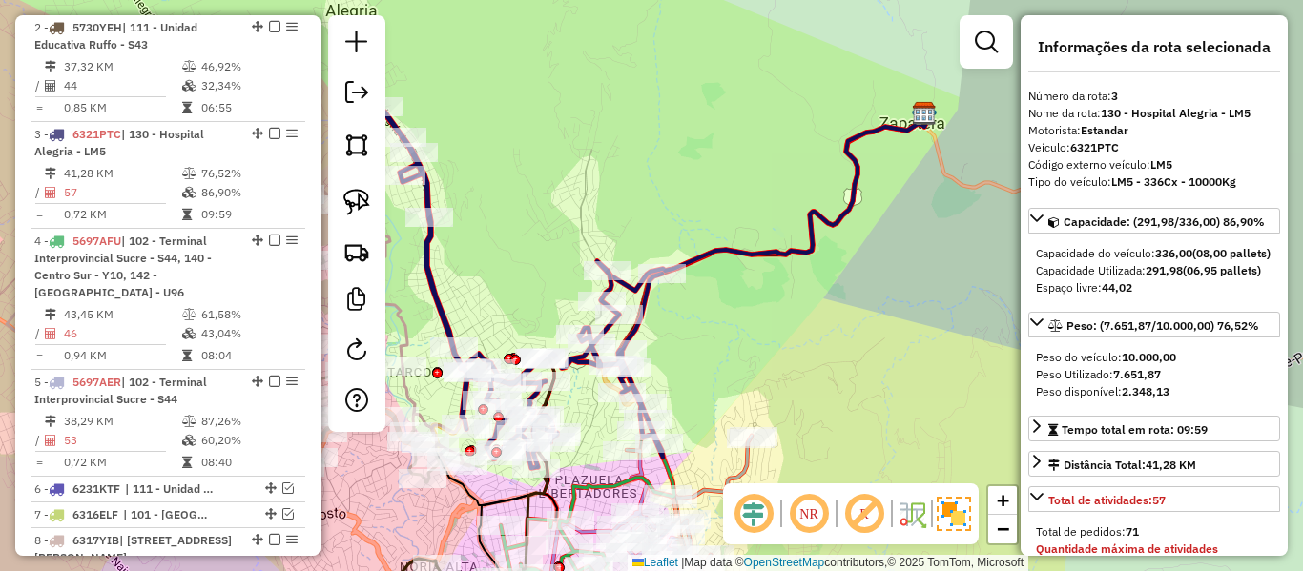
click at [780, 242] on icon at bounding box center [768, 204] width 321 height 174
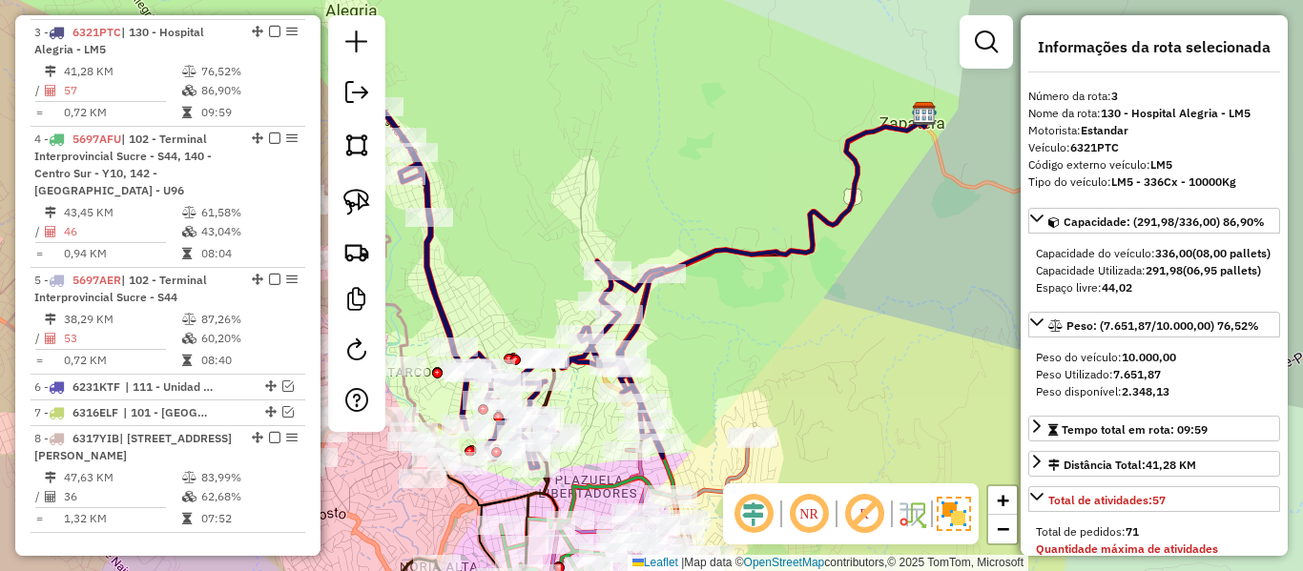
scroll to position [965, 0]
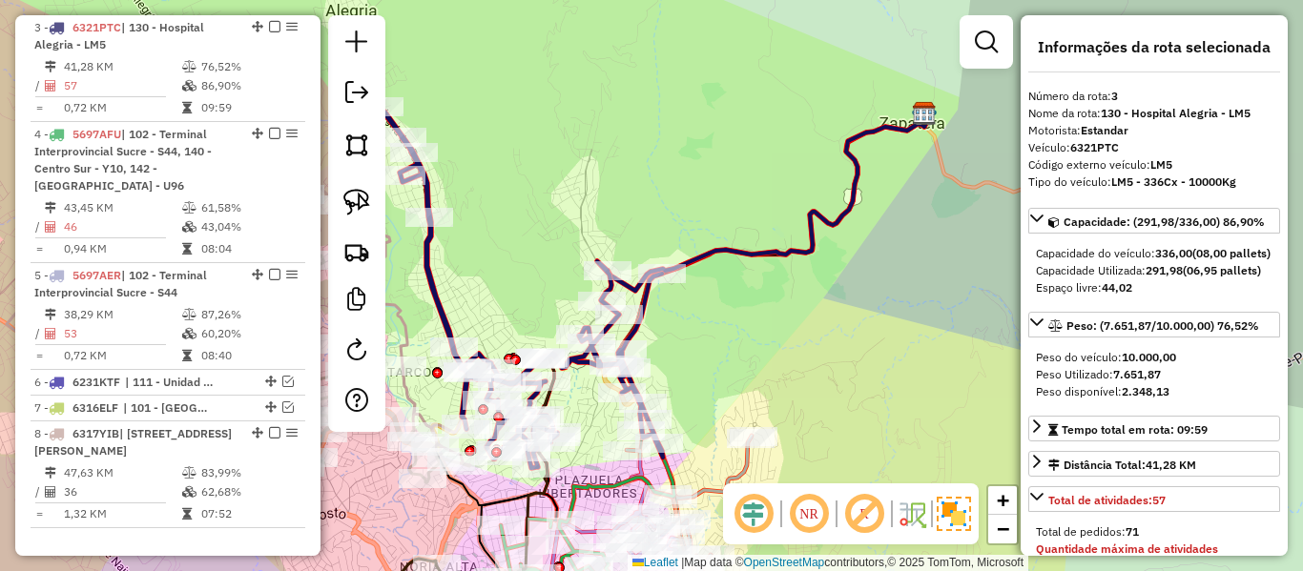
drag, startPoint x: 758, startPoint y: 320, endPoint x: 926, endPoint y: 267, distance: 175.9
click at [926, 267] on div "Janela de atendimento Grade de atendimento Capacidade Transportadoras Veículos …" at bounding box center [651, 285] width 1303 height 571
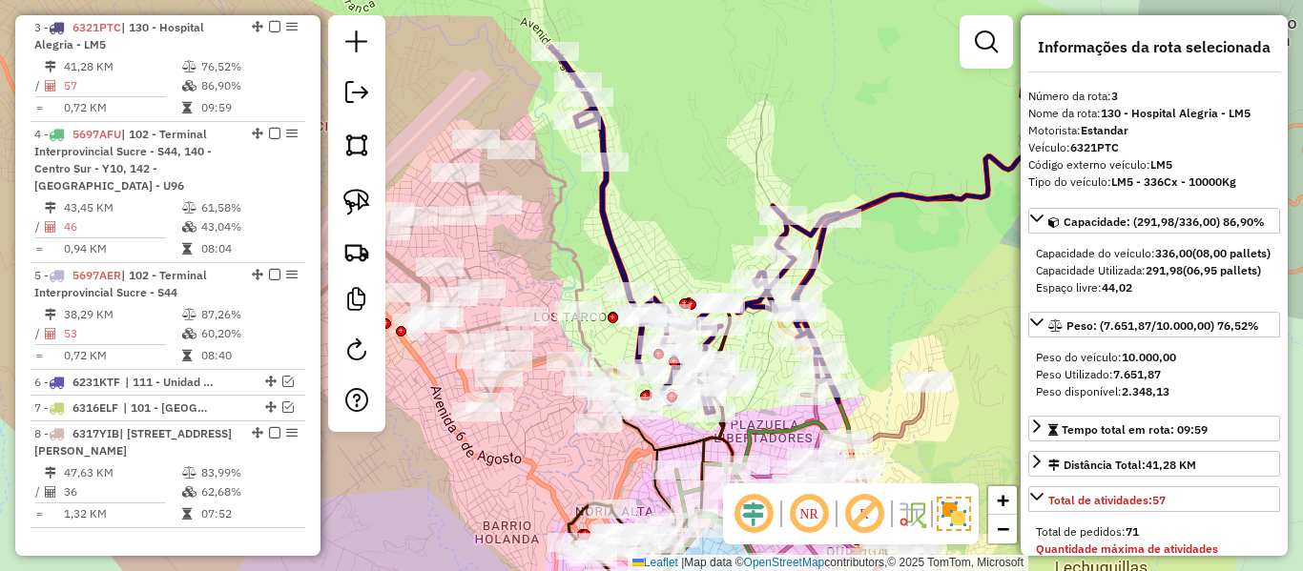
click at [571, 245] on icon at bounding box center [414, 280] width 464 height 296
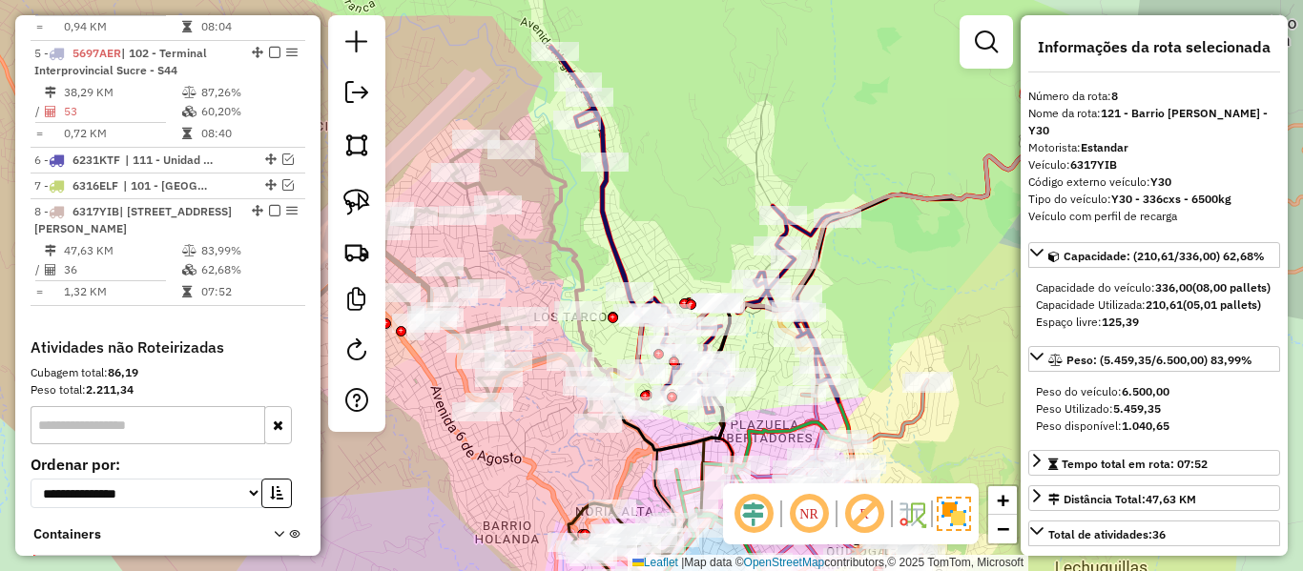
scroll to position [1365, 0]
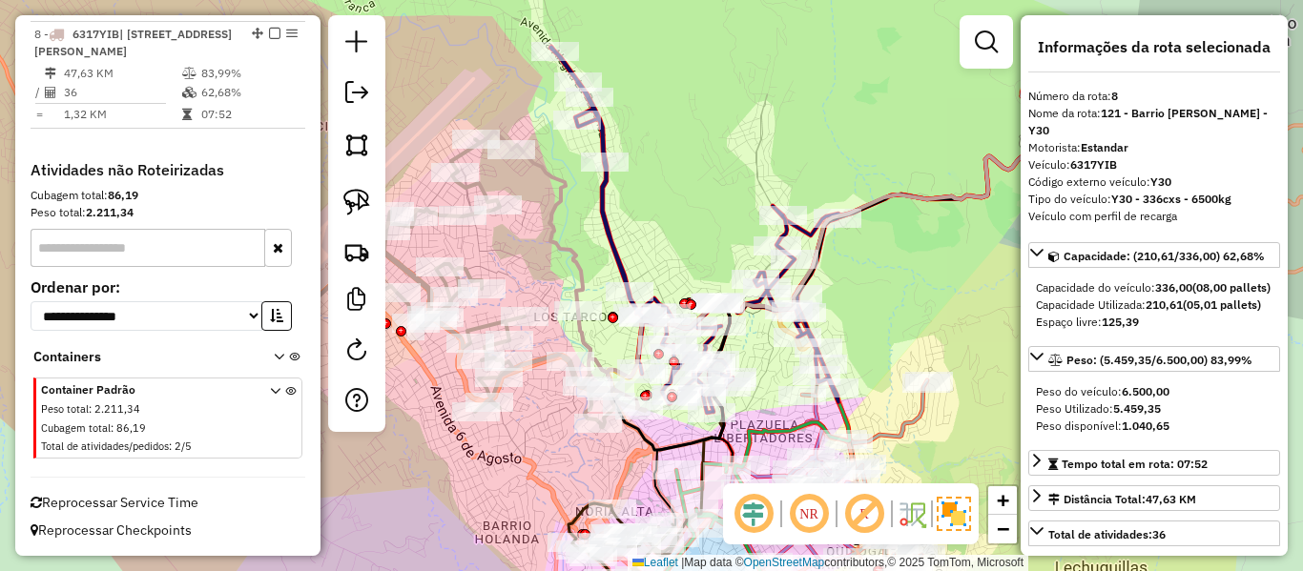
click at [558, 248] on icon at bounding box center [414, 280] width 464 height 296
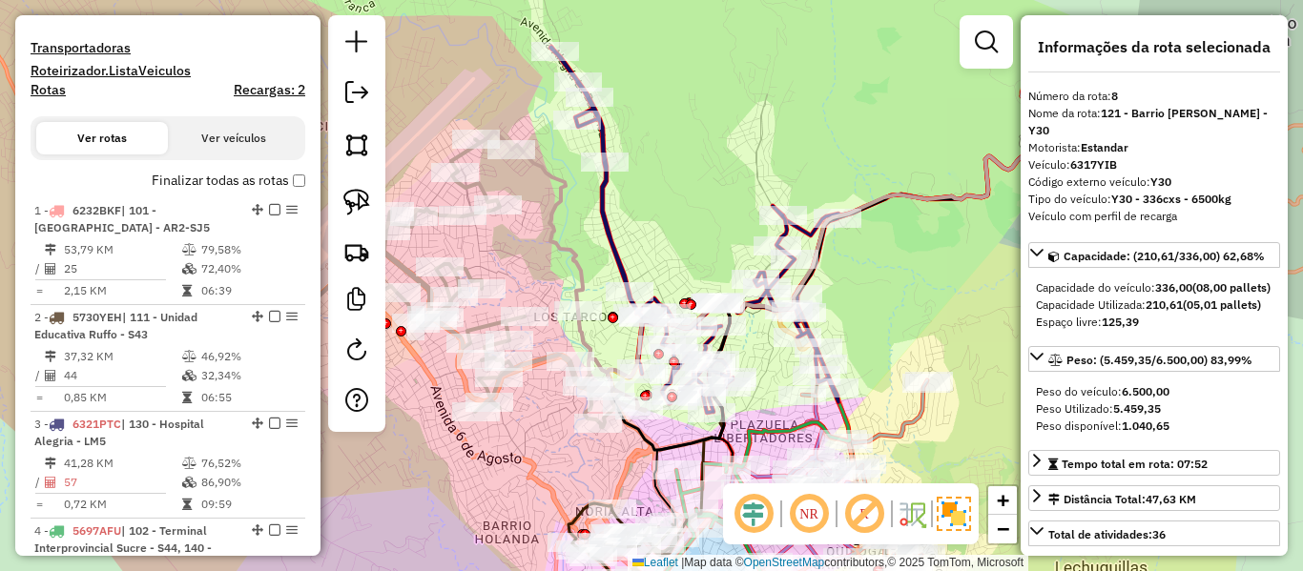
scroll to position [411, 0]
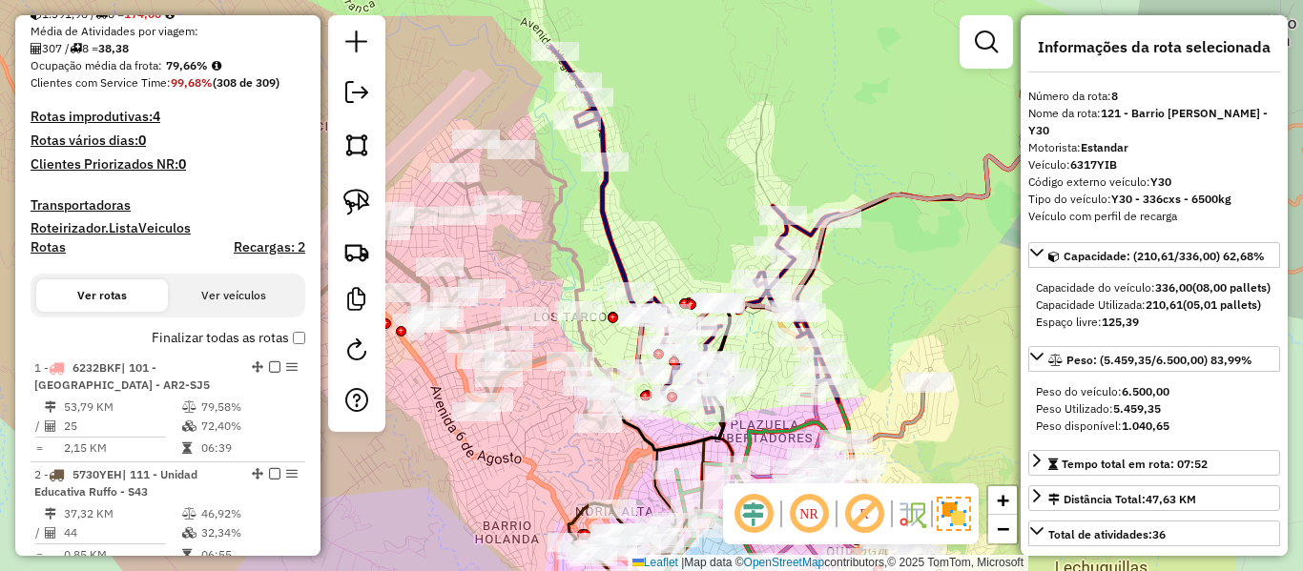
click at [273, 342] on label "Finalizar todas as rotas" at bounding box center [229, 338] width 154 height 20
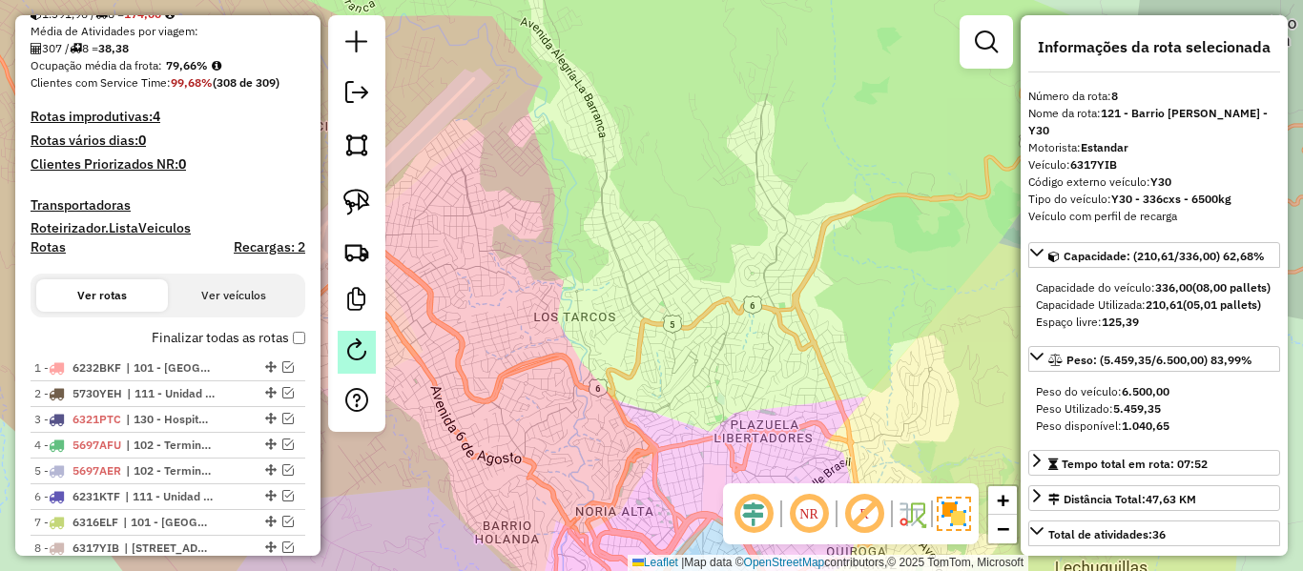
click at [370, 359] on link at bounding box center [357, 352] width 38 height 43
select select "*"
click at [282, 333] on label "Finalizar todas as rotas" at bounding box center [229, 338] width 154 height 20
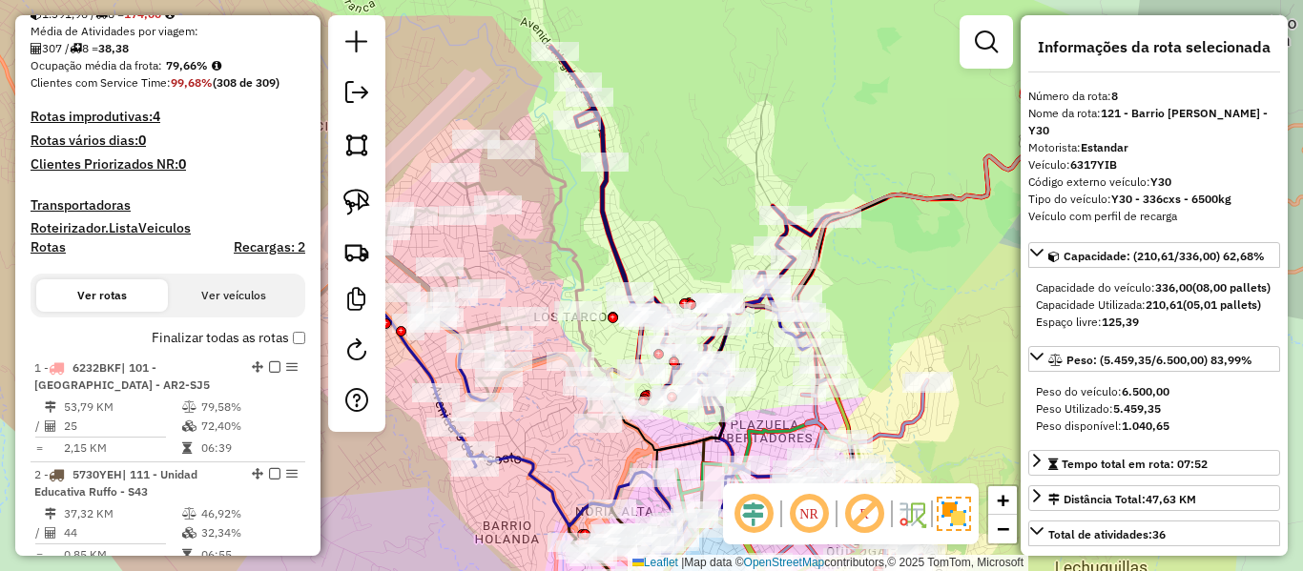
click at [544, 242] on icon at bounding box center [414, 280] width 464 height 296
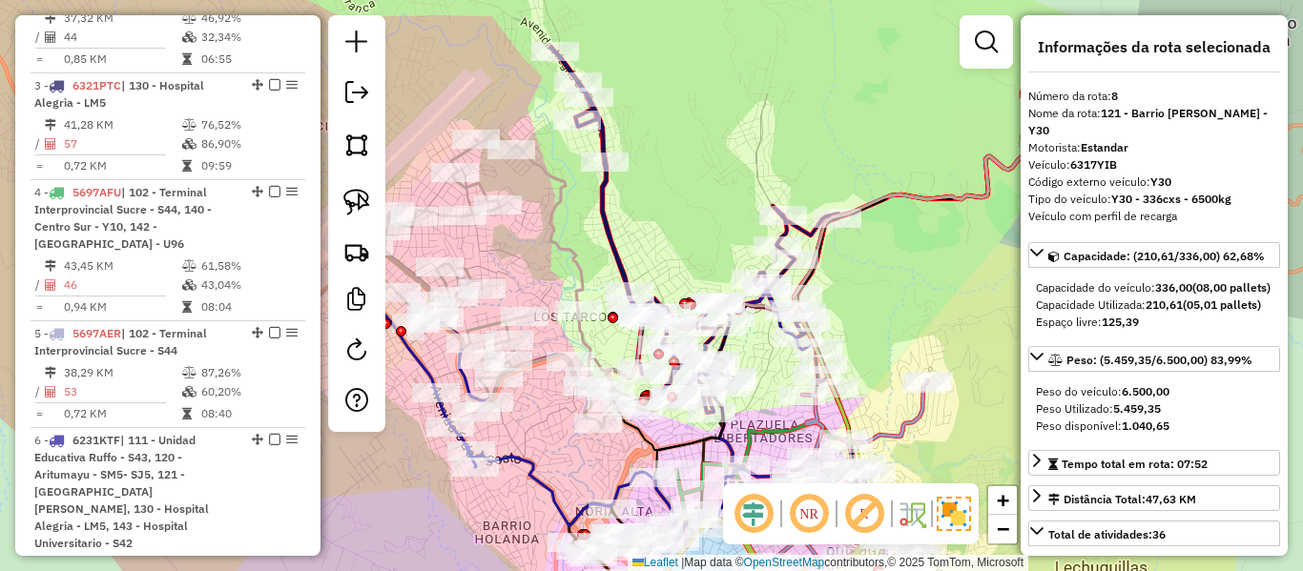
scroll to position [1648, 0]
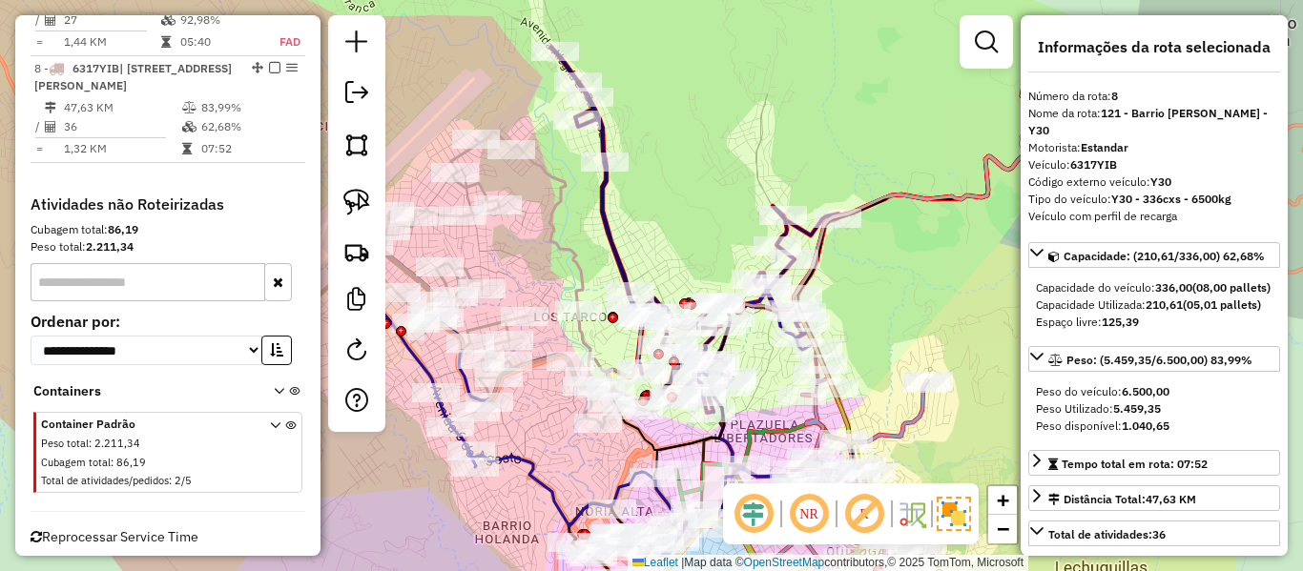
click at [559, 240] on icon at bounding box center [414, 280] width 464 height 296
drag, startPoint x: 515, startPoint y: 263, endPoint x: 676, endPoint y: 249, distance: 161.9
click at [675, 249] on div "Janela de atendimento Grade de atendimento Capacidade Transportadoras Veículos …" at bounding box center [651, 285] width 1303 height 571
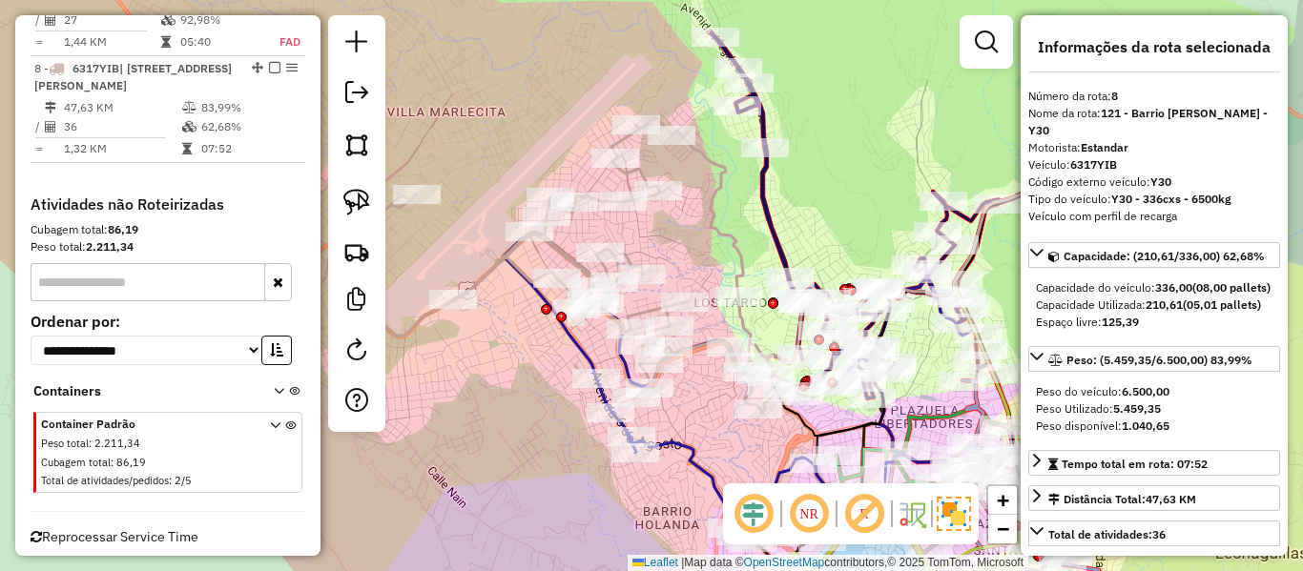
click at [576, 347] on icon at bounding box center [739, 387] width 471 height 308
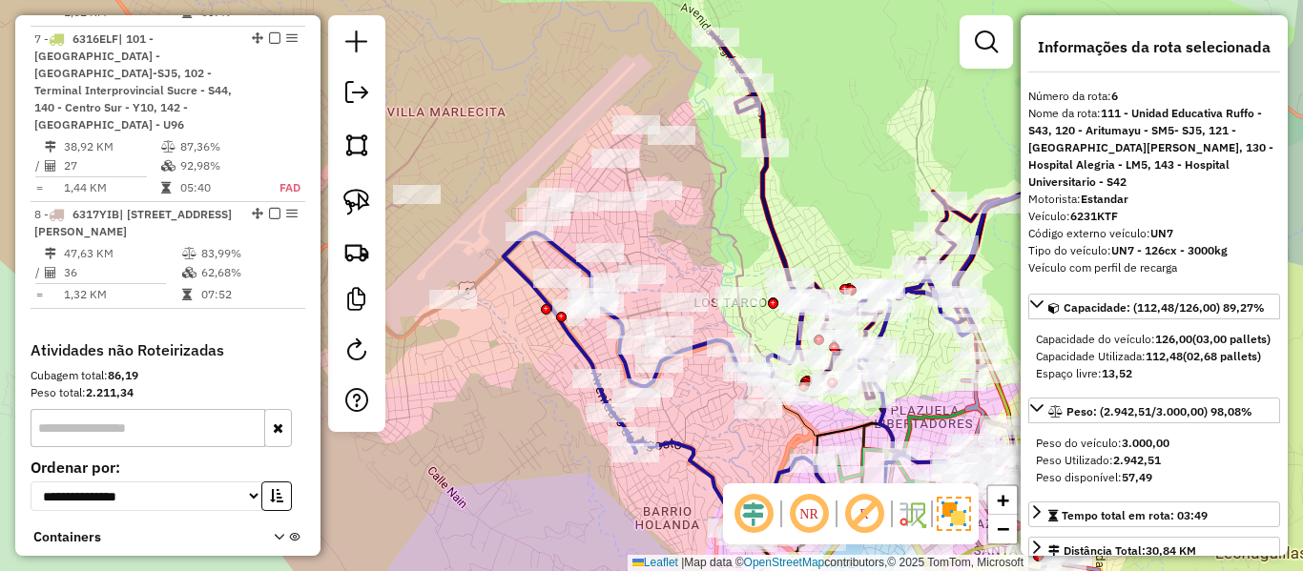
scroll to position [1320, 0]
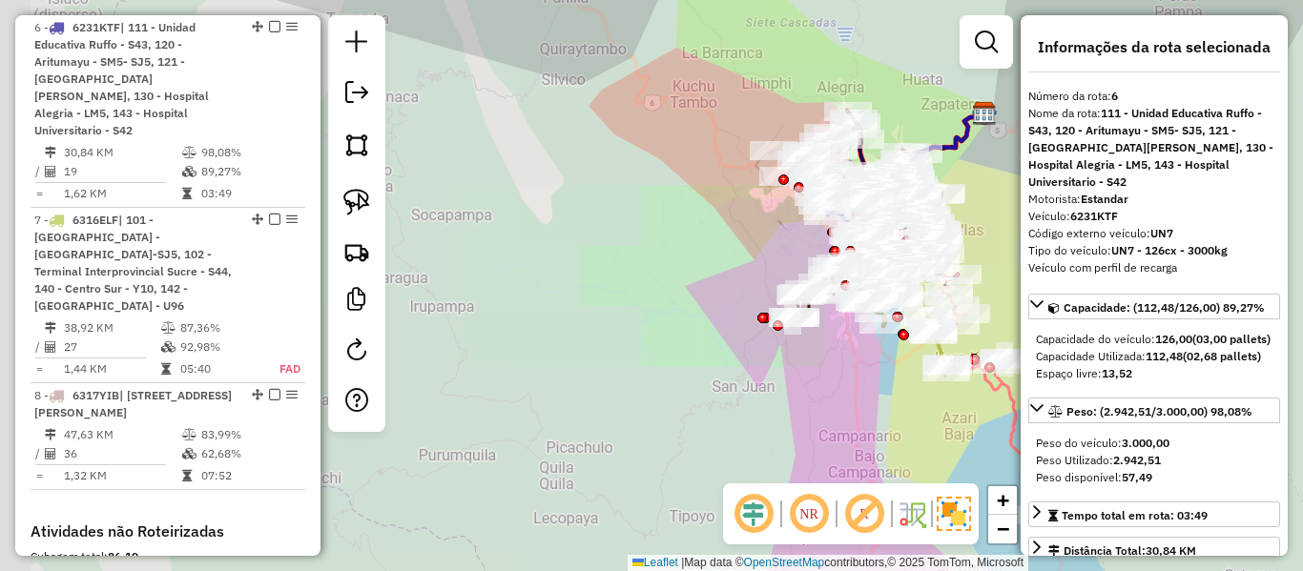
click at [1003, 35] on link at bounding box center [986, 42] width 38 height 38
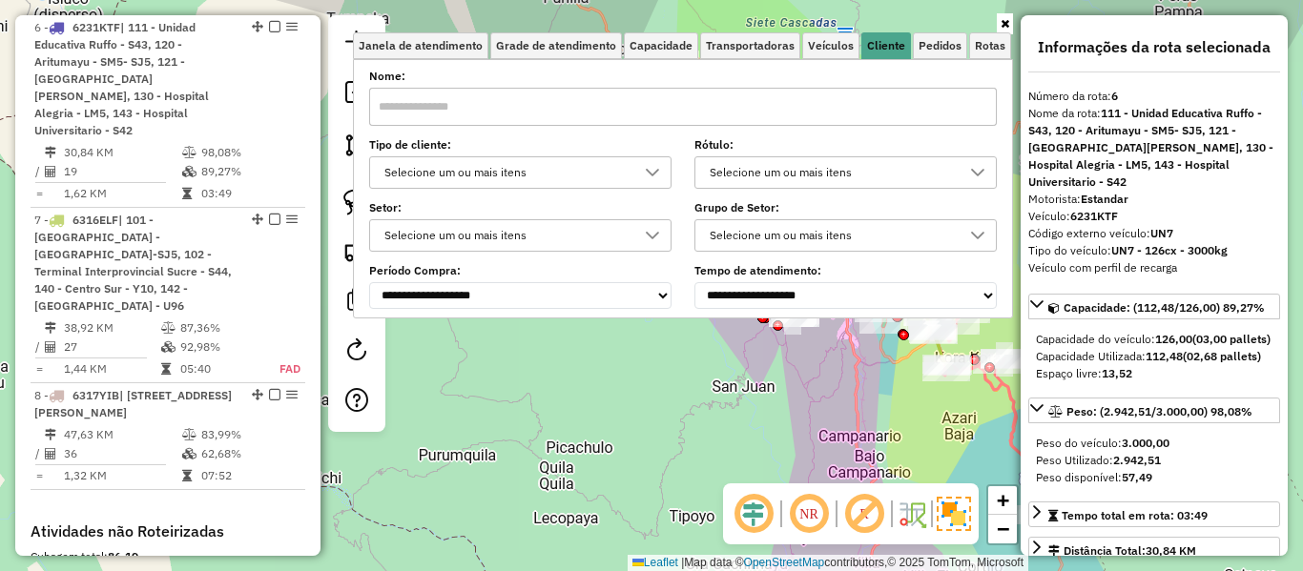
click at [642, 171] on div at bounding box center [652, 172] width 36 height 31
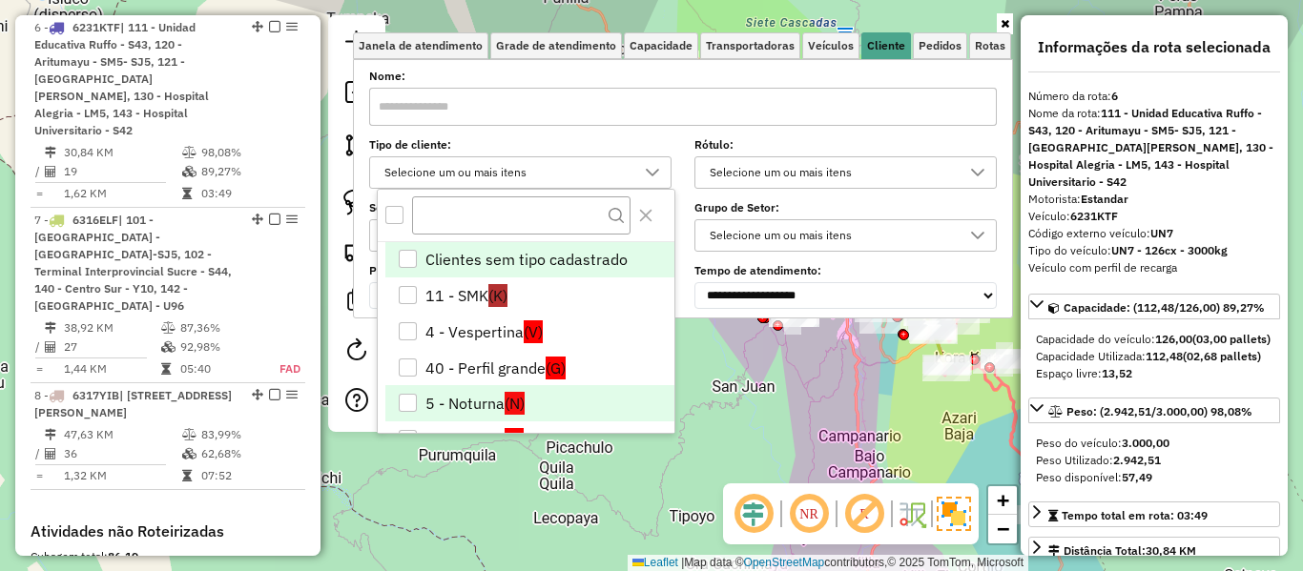
click at [531, 401] on li "5 - Noturna (N)" at bounding box center [529, 403] width 289 height 36
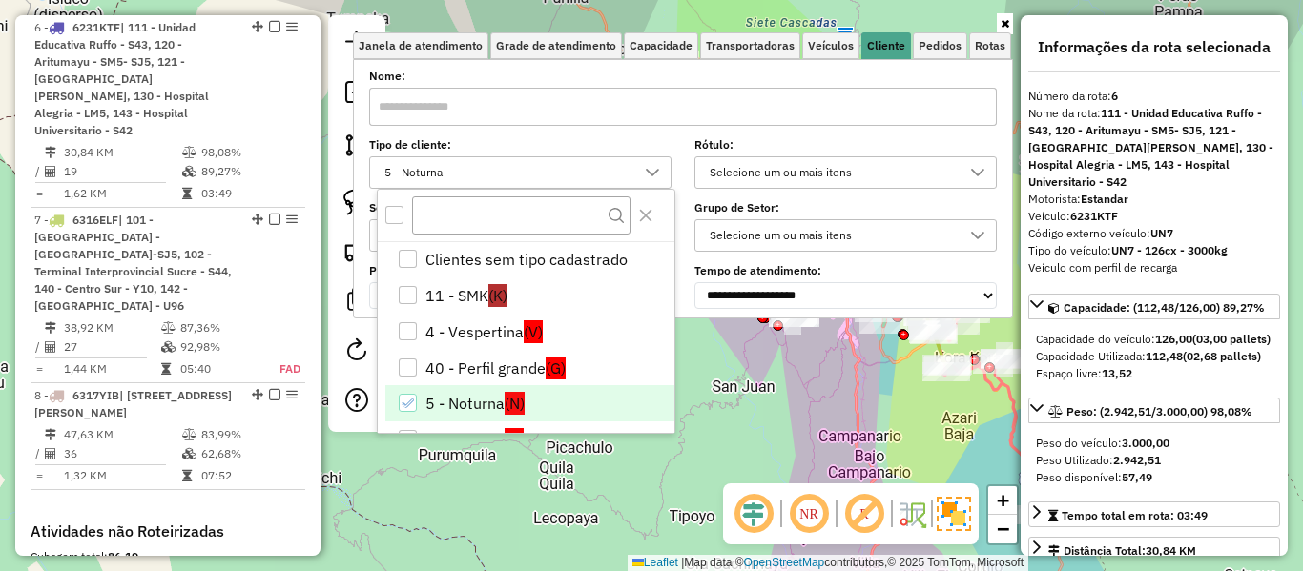
click at [801, 433] on div "Janela de atendimento Grade de atendimento Capacidade Transportadoras Veículos …" at bounding box center [651, 285] width 1303 height 571
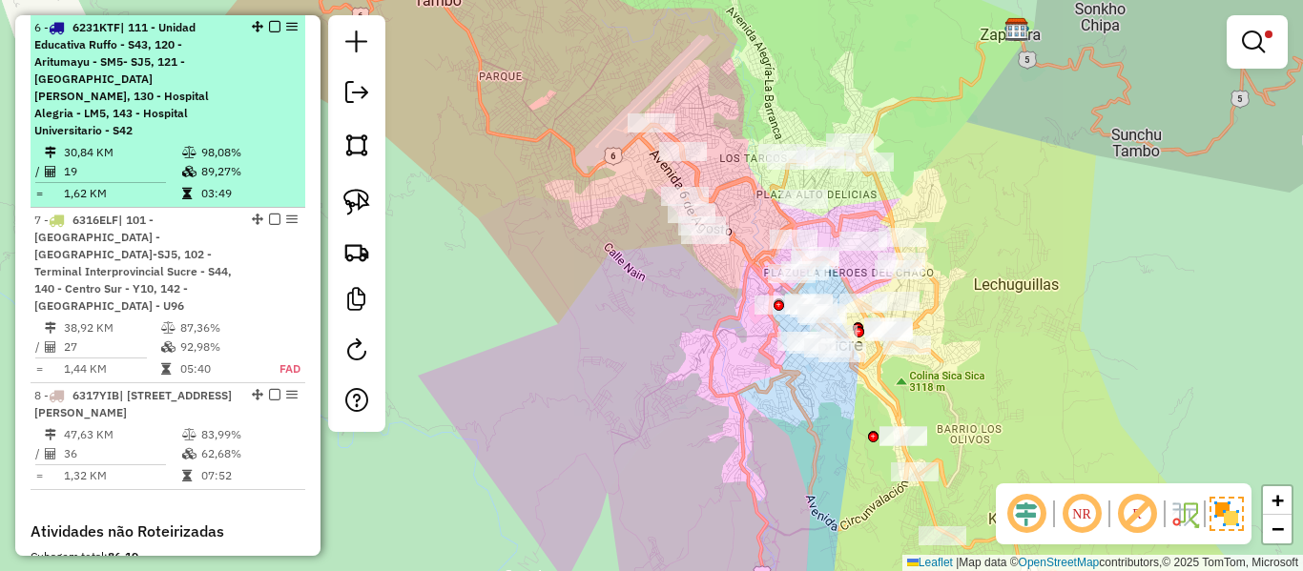
click at [269, 26] on em at bounding box center [274, 26] width 11 height 11
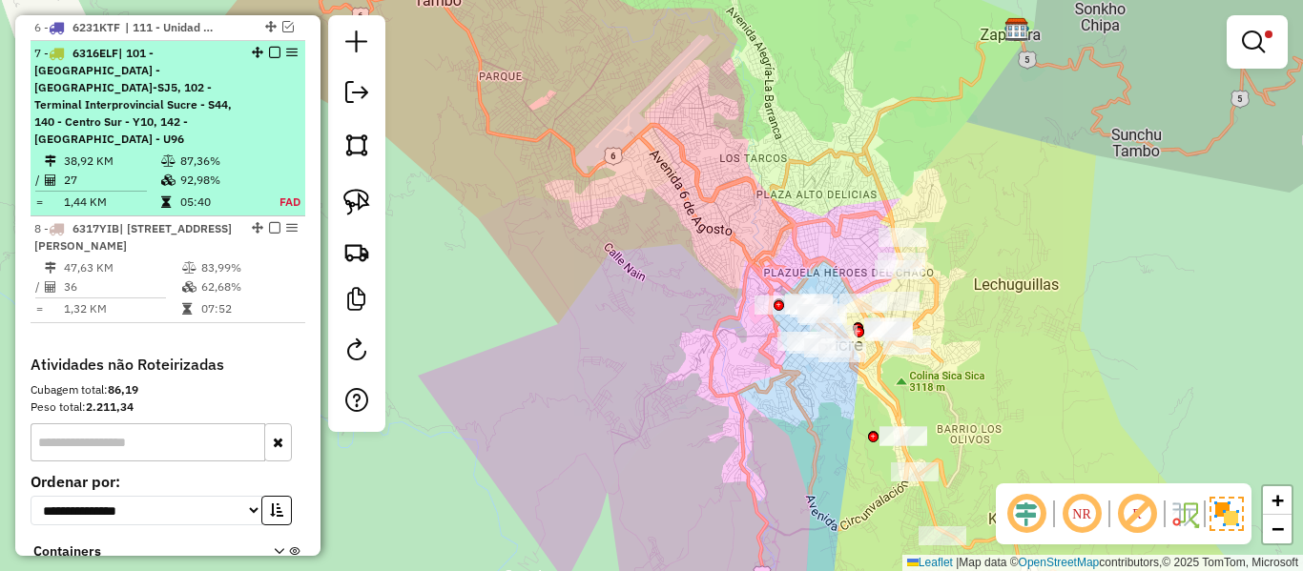
click at [272, 52] on em at bounding box center [274, 52] width 11 height 11
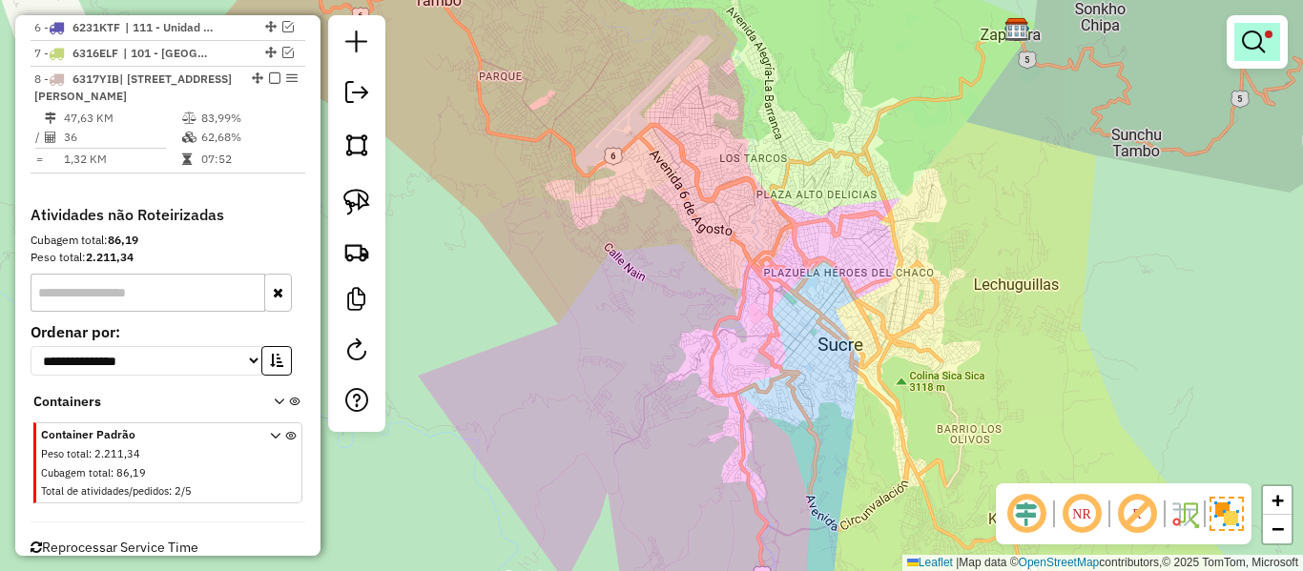
click at [1269, 43] on link at bounding box center [1257, 42] width 46 height 38
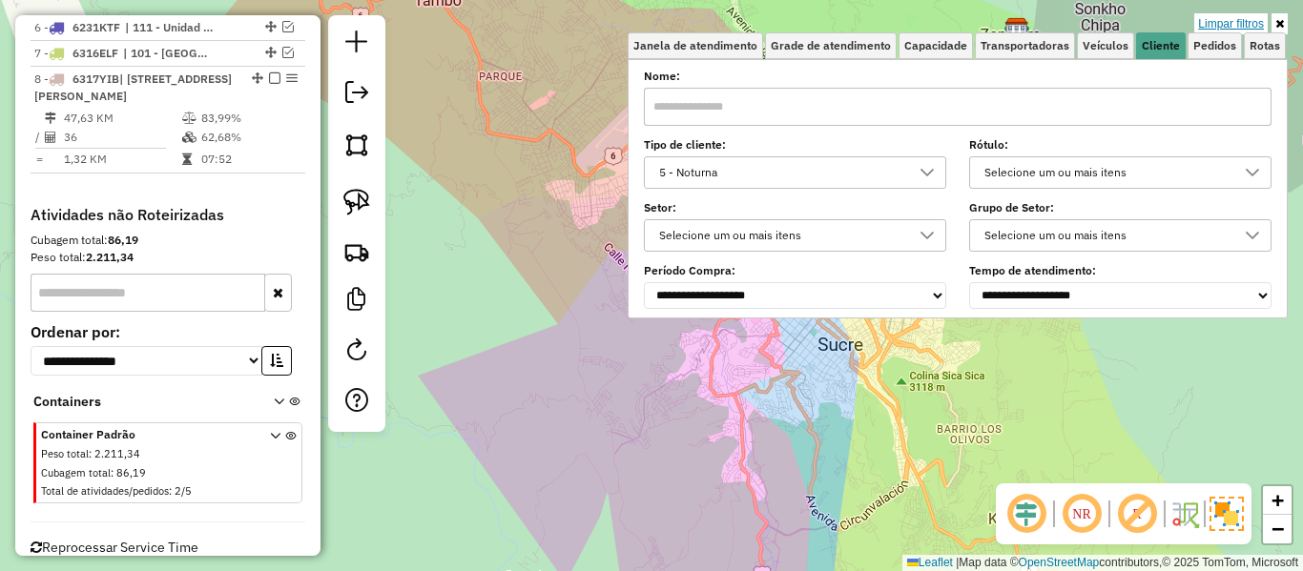
click at [1230, 23] on link "Limpar filtros" at bounding box center [1230, 23] width 73 height 21
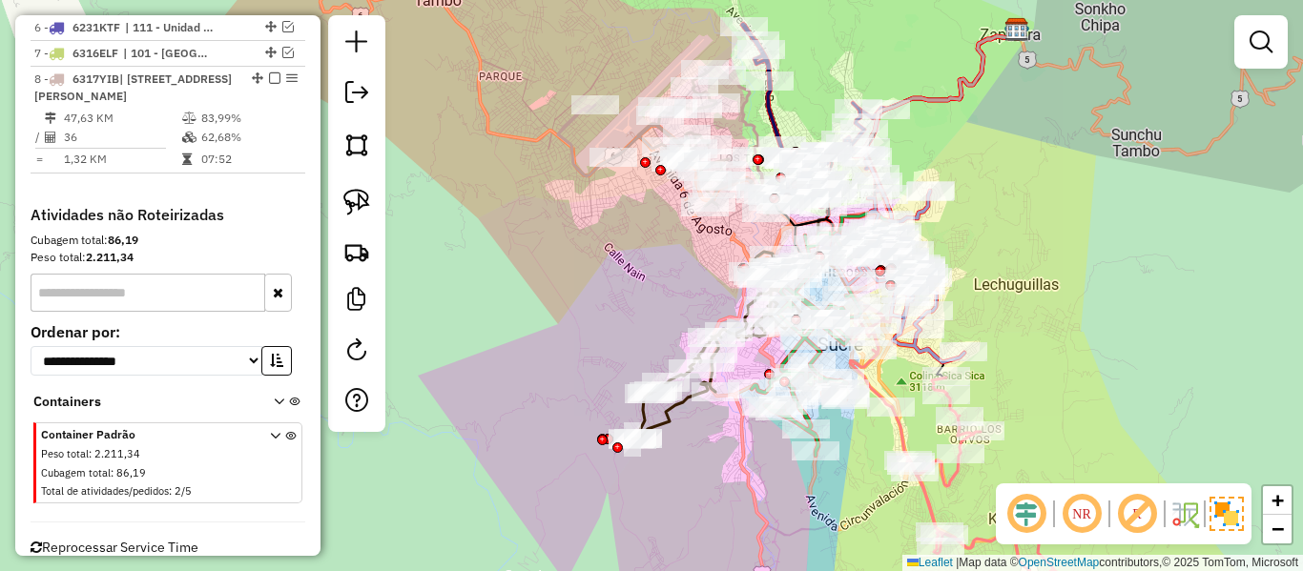
click at [1062, 331] on div "Janela de atendimento Grade de atendimento Capacidade Transportadoras Veículos …" at bounding box center [651, 285] width 1303 height 571
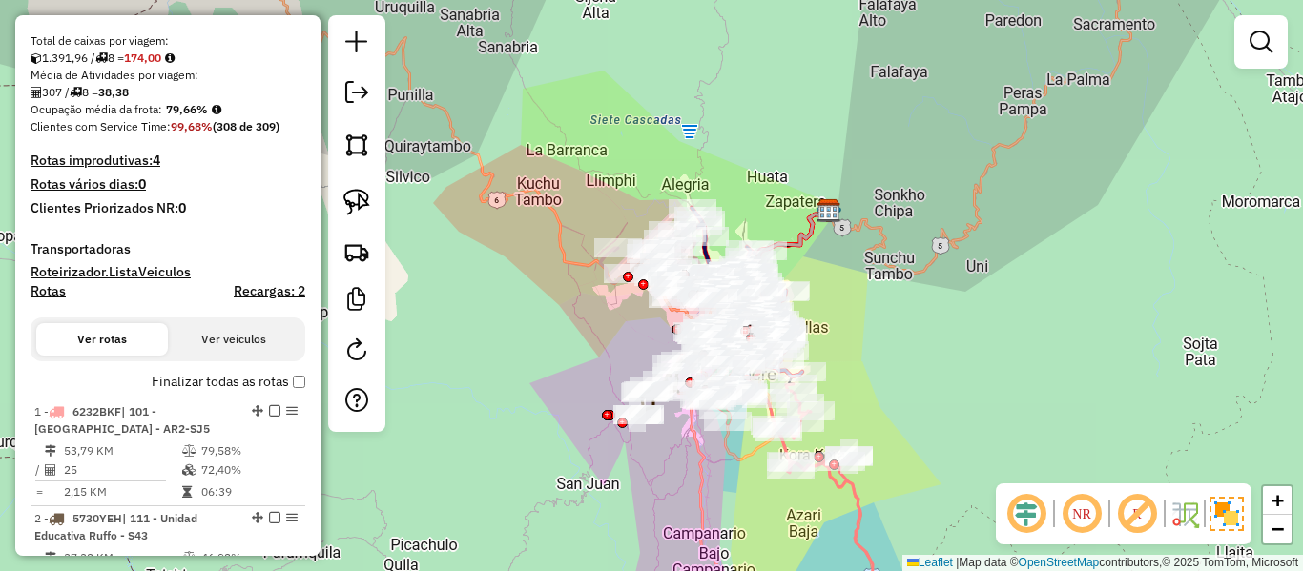
scroll to position [366, 0]
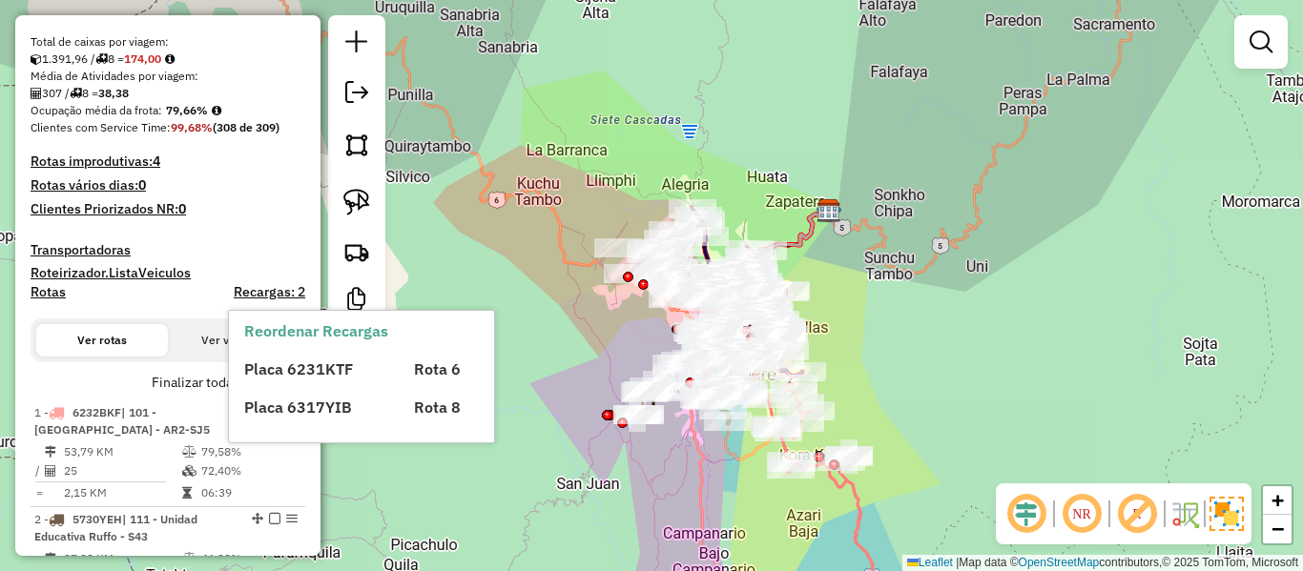
click at [200, 382] on label "Finalizar todas as rotas" at bounding box center [229, 383] width 154 height 20
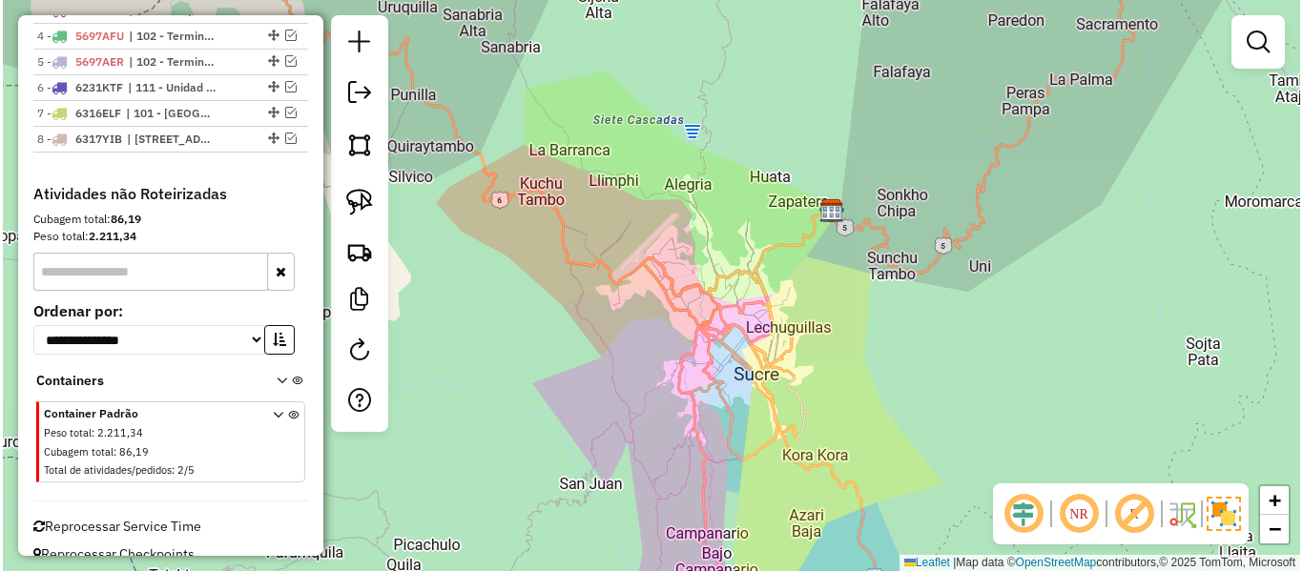
scroll to position [844, 0]
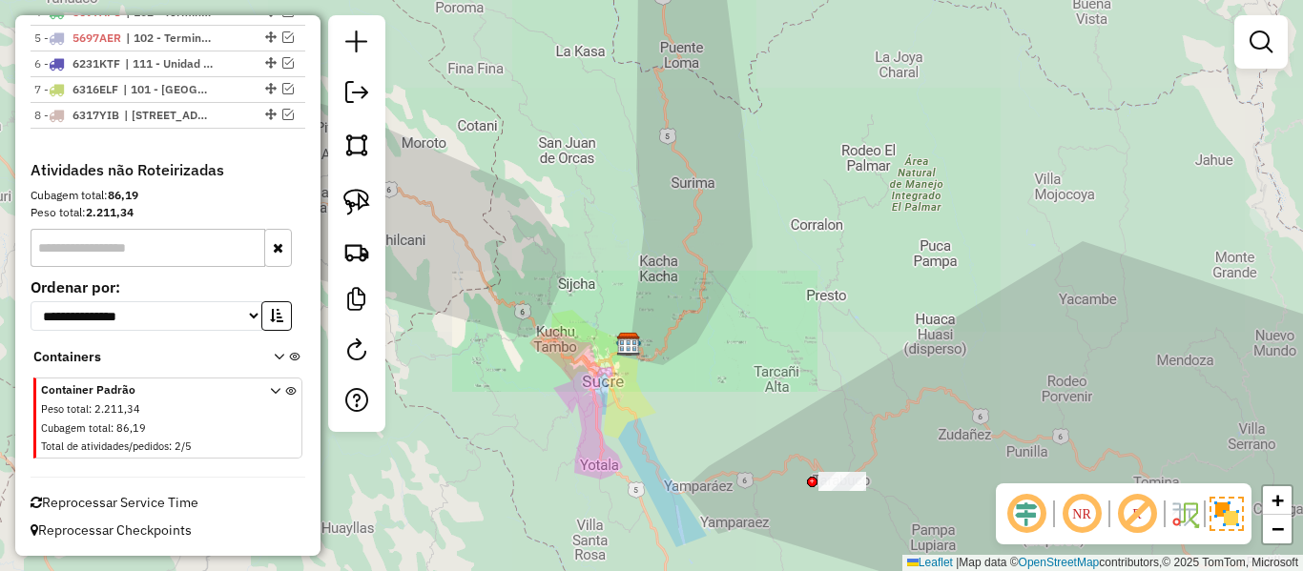
drag, startPoint x: 777, startPoint y: 415, endPoint x: 796, endPoint y: 322, distance: 94.3
click at [794, 315] on div "Janela de atendimento Grade de atendimento Capacidade Transportadoras Veículos …" at bounding box center [651, 285] width 1303 height 571
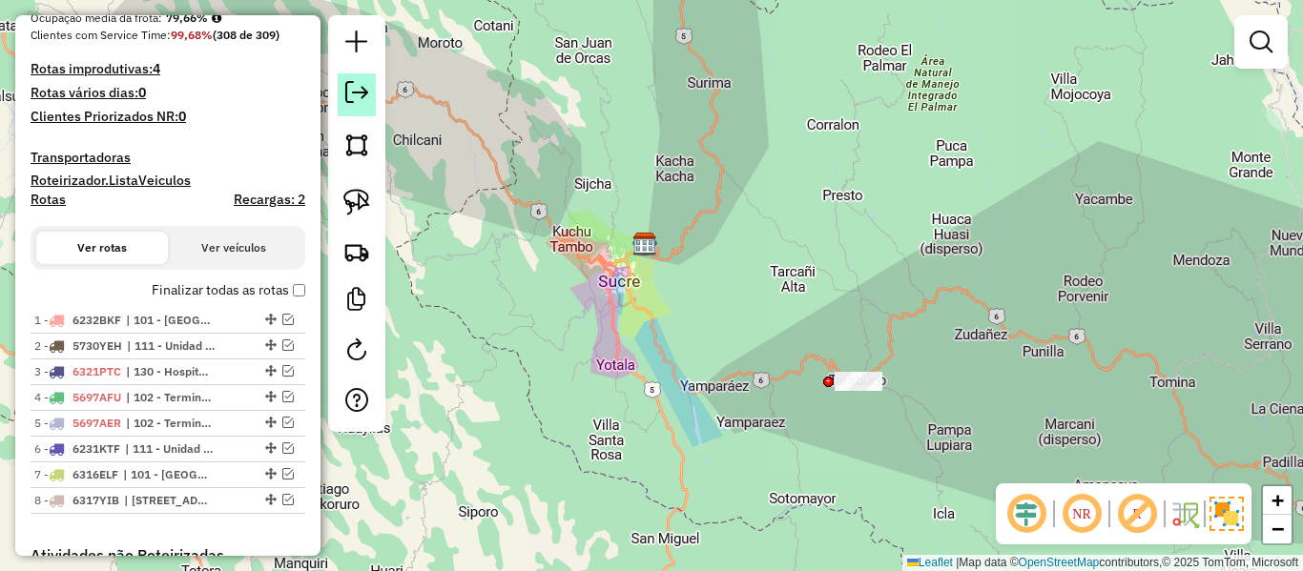
scroll to position [367, 0]
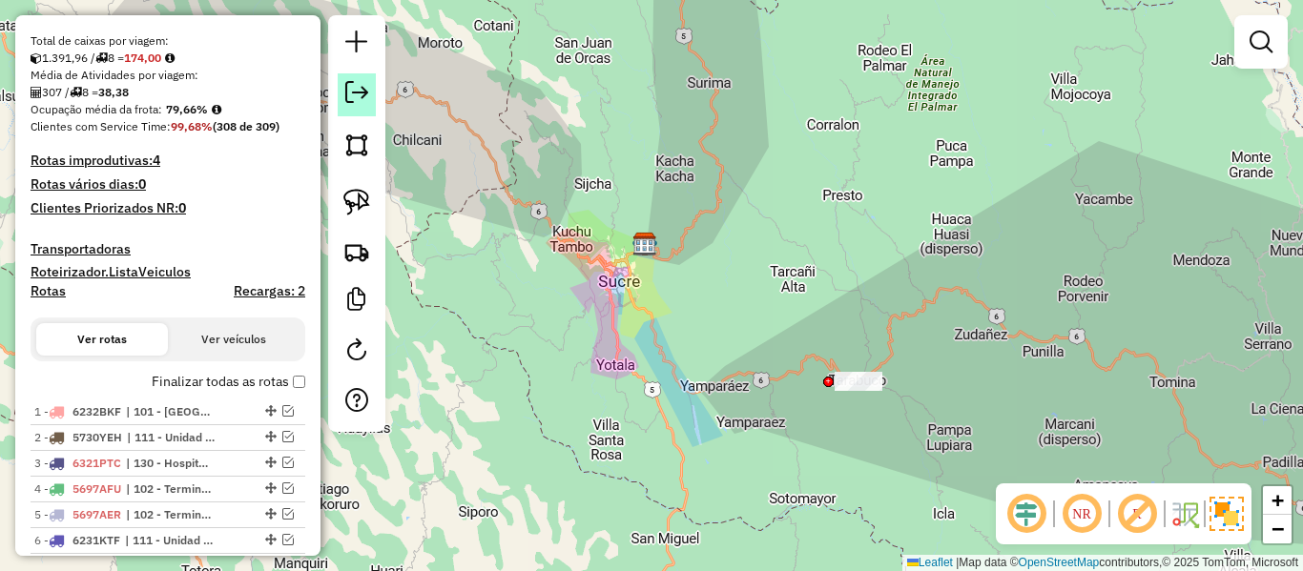
click at [345, 81] on em at bounding box center [356, 92] width 23 height 23
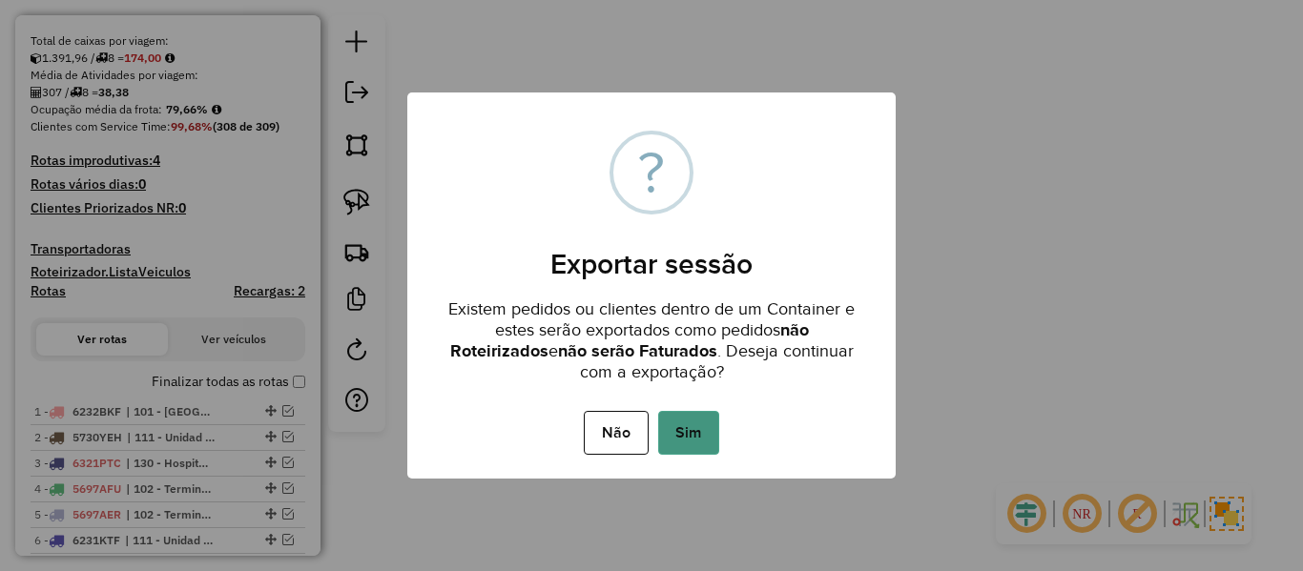
click at [668, 436] on button "Sim" at bounding box center [688, 433] width 61 height 44
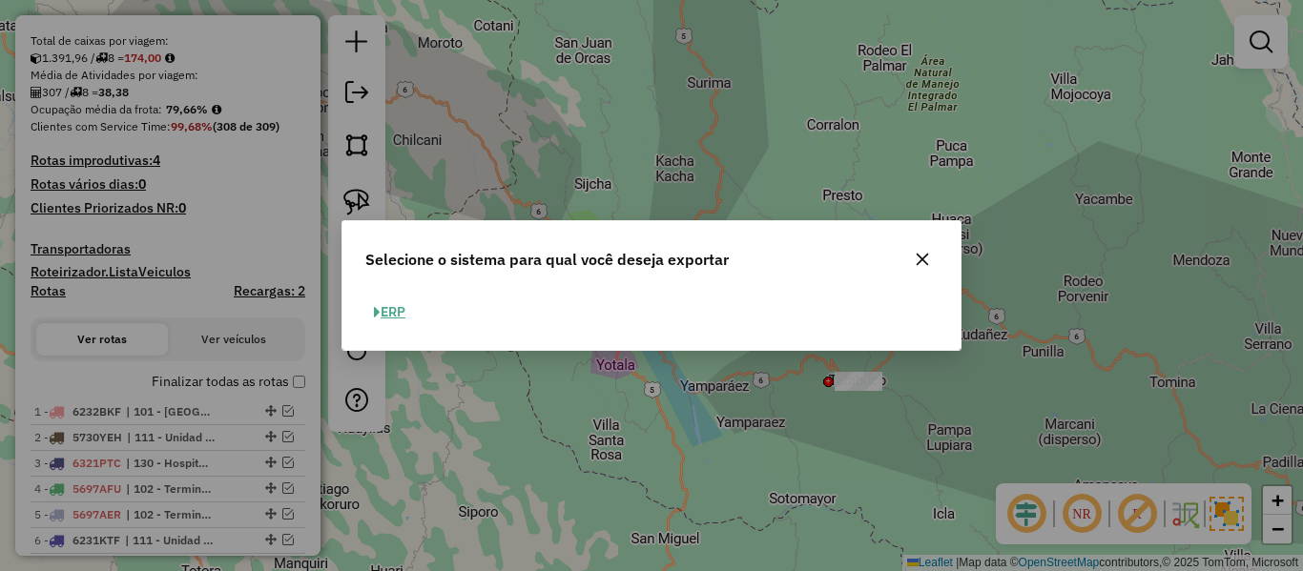
click at [407, 304] on button "ERP" at bounding box center [389, 313] width 49 height 30
select select "**"
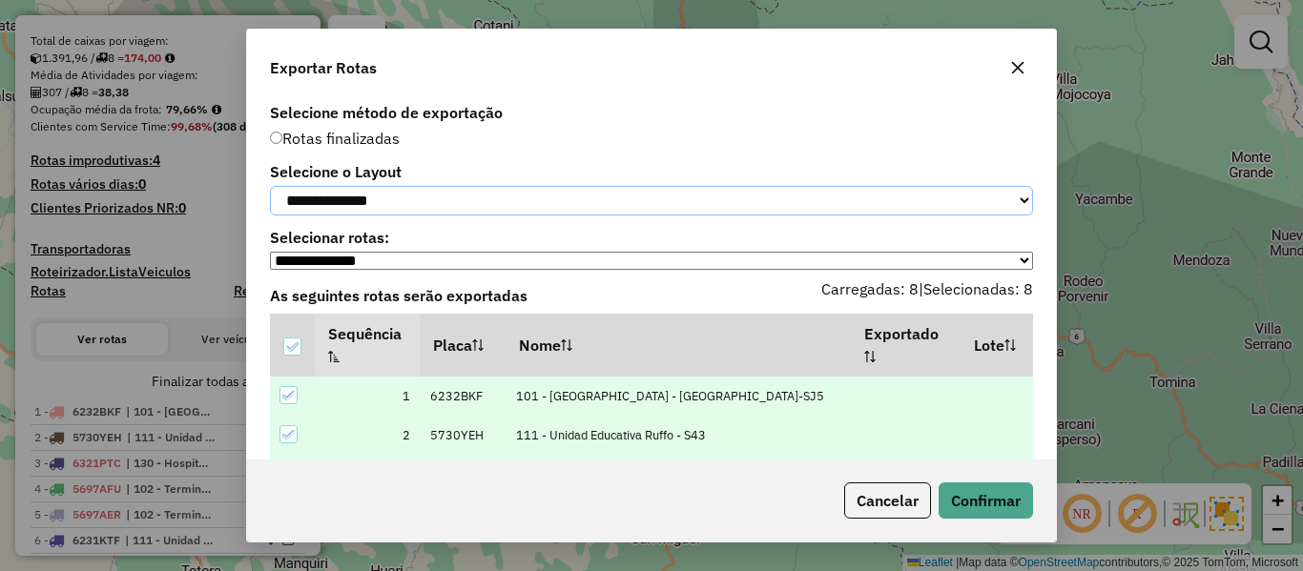
click at [464, 211] on select "**********" at bounding box center [651, 201] width 763 height 30
select select "*********"
click at [270, 186] on select "**********" at bounding box center [651, 201] width 763 height 30
click at [956, 487] on button "Confirmar" at bounding box center [986, 501] width 94 height 36
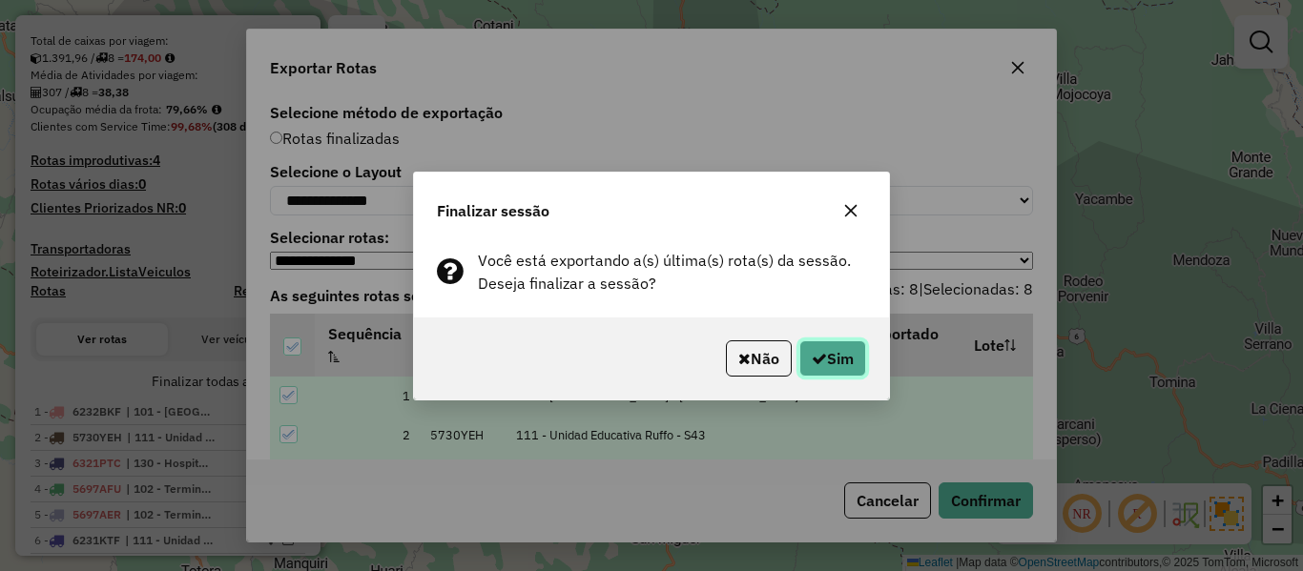
click at [839, 346] on button "Sim" at bounding box center [832, 359] width 67 height 36
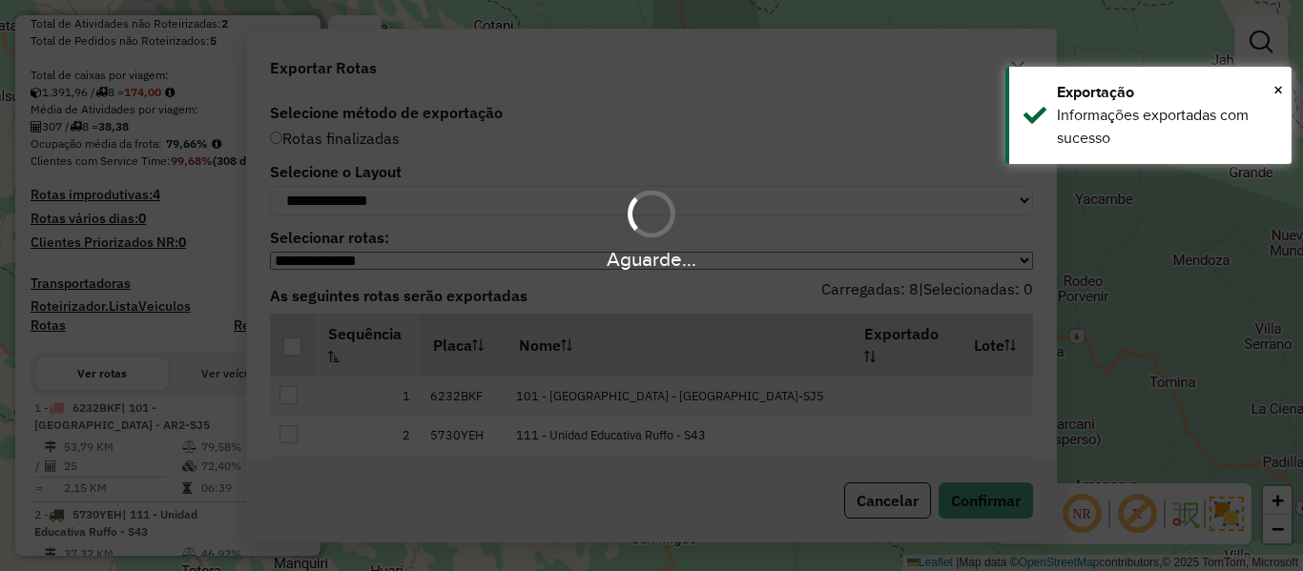
scroll to position [419, 0]
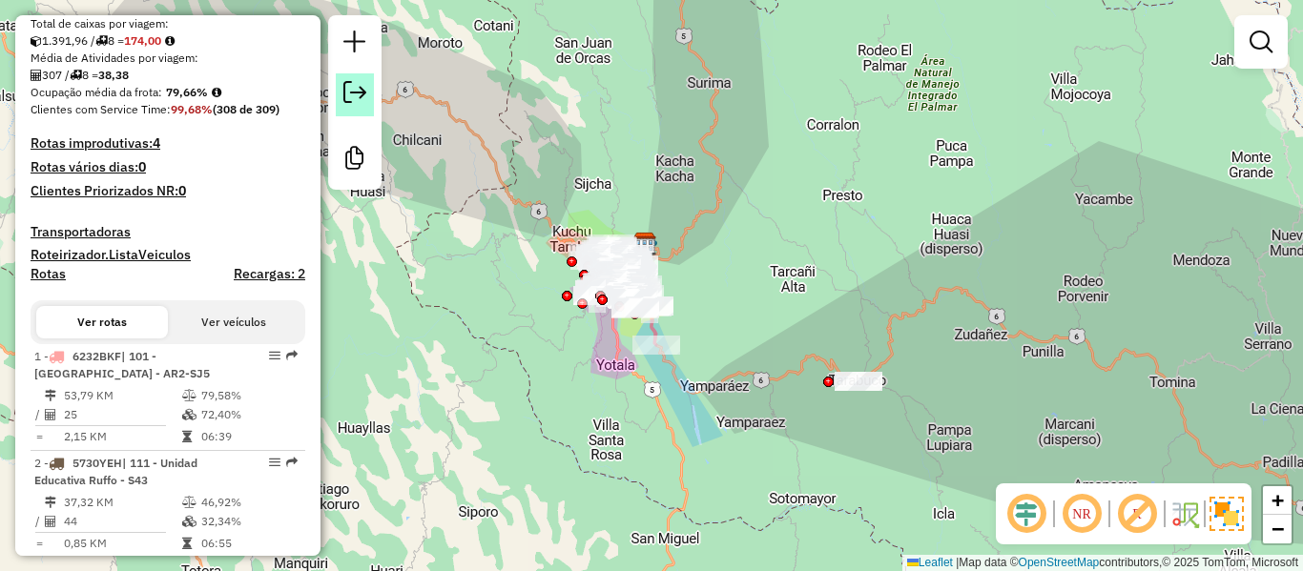
click at [358, 83] on em at bounding box center [354, 92] width 23 height 23
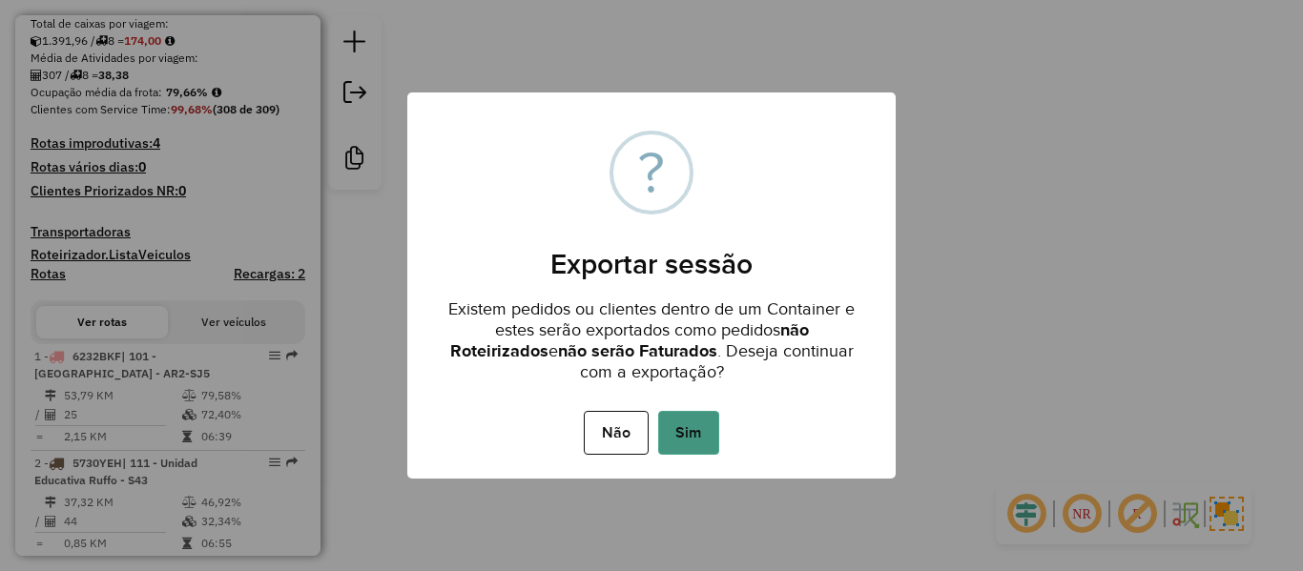
click at [697, 442] on button "Sim" at bounding box center [688, 433] width 61 height 44
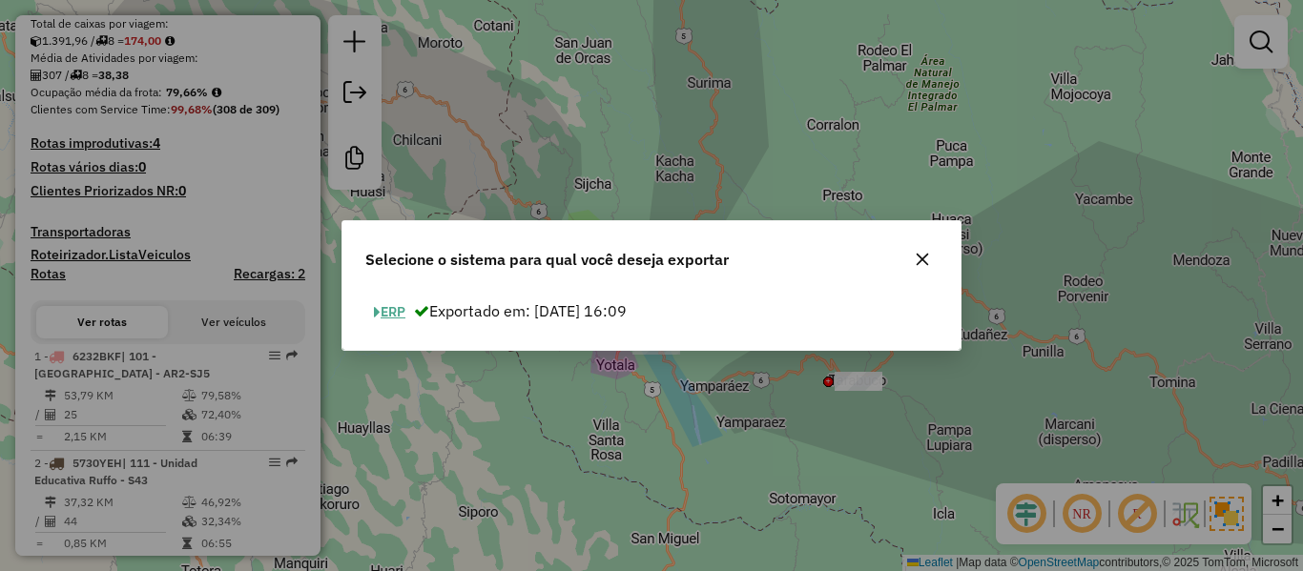
click at [399, 304] on button "ERP" at bounding box center [389, 313] width 49 height 30
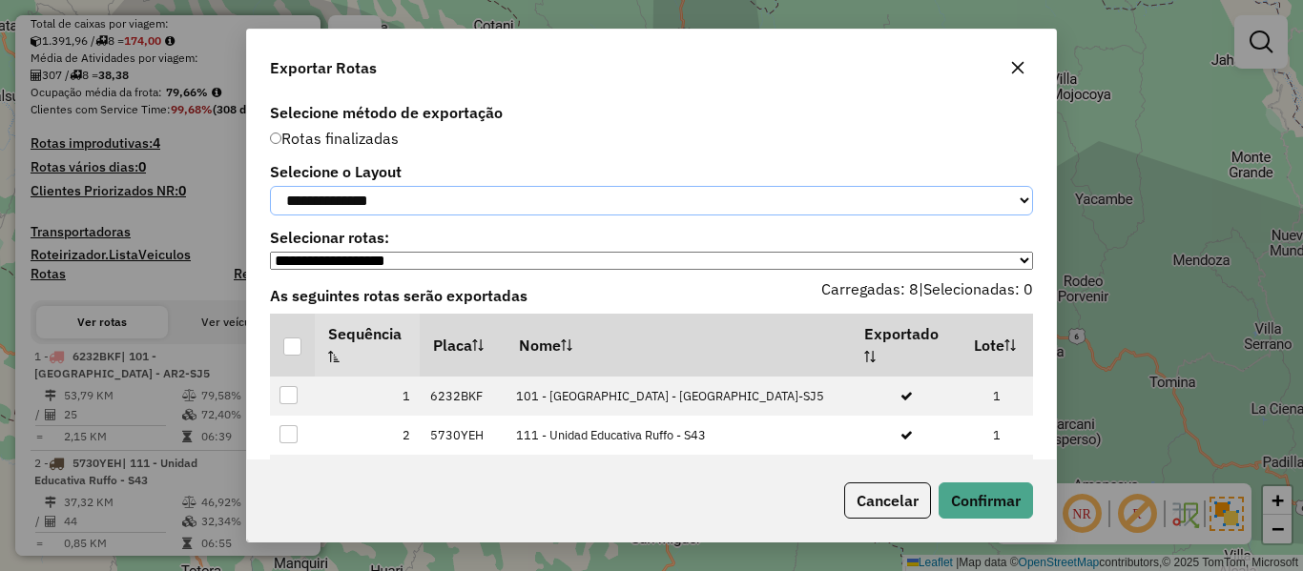
click at [456, 204] on select "**********" at bounding box center [651, 201] width 763 height 30
select select "*********"
click at [270, 186] on select "**********" at bounding box center [651, 201] width 763 height 30
click at [295, 356] on div at bounding box center [292, 347] width 18 height 18
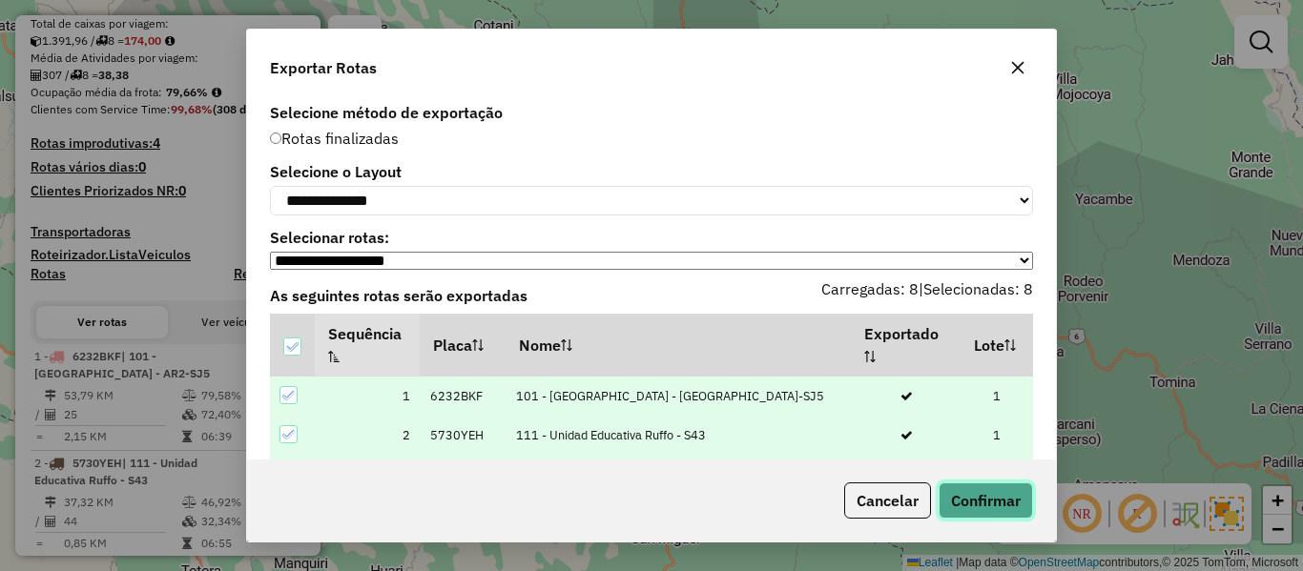
click at [964, 503] on button "Confirmar" at bounding box center [986, 501] width 94 height 36
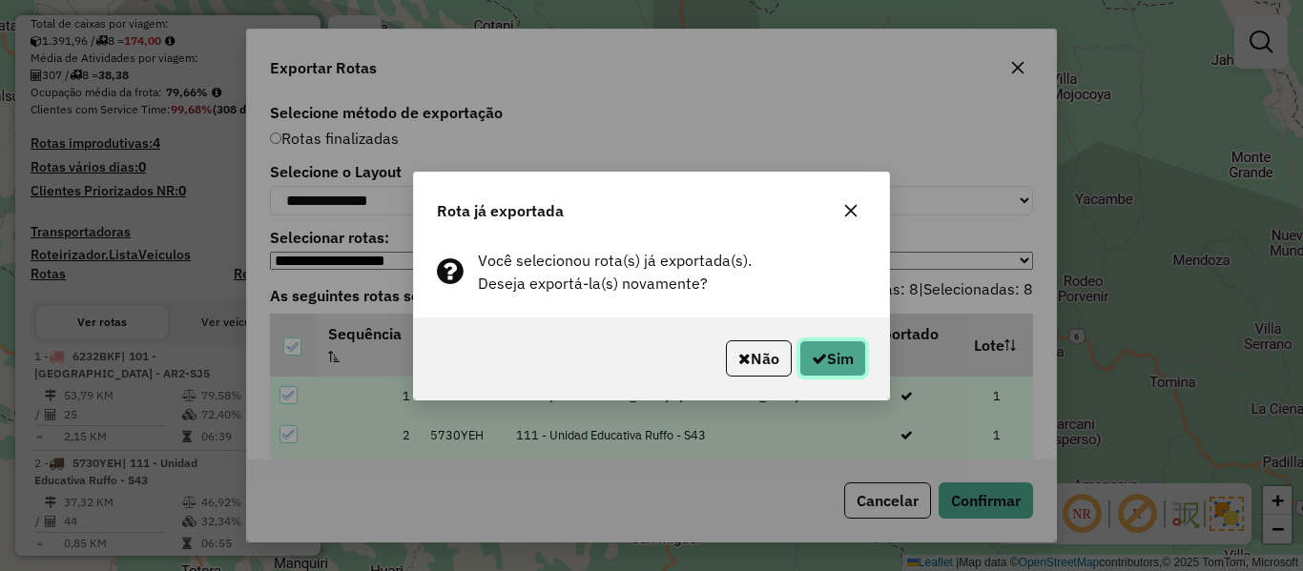
click at [836, 361] on button "Sim" at bounding box center [832, 359] width 67 height 36
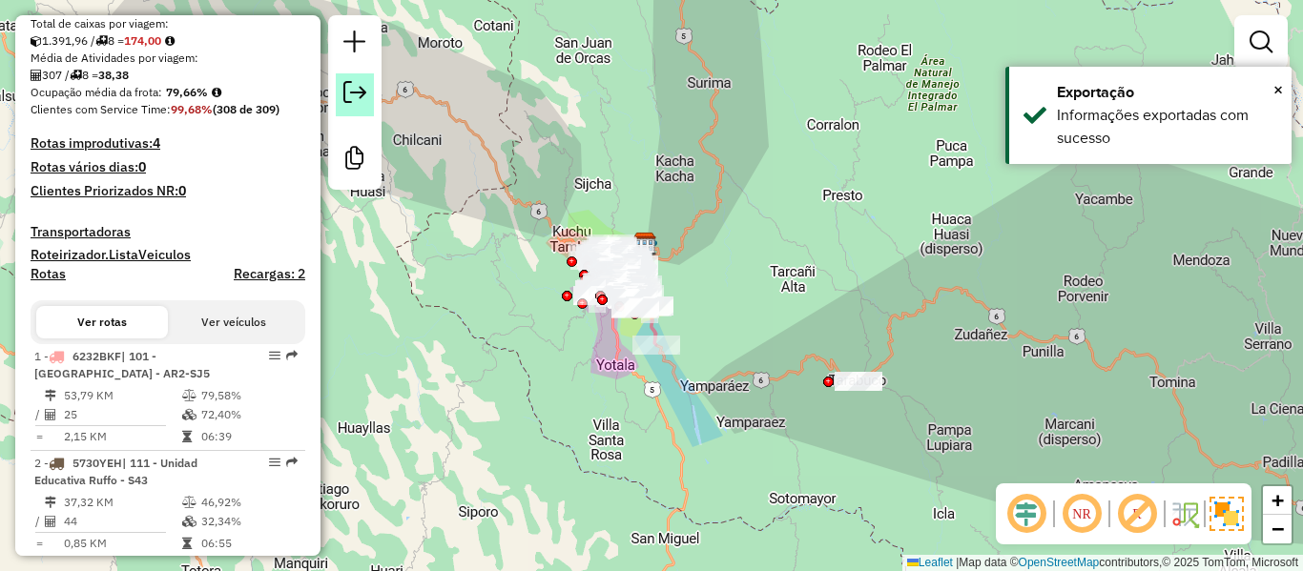
click at [349, 98] on em at bounding box center [354, 92] width 23 height 23
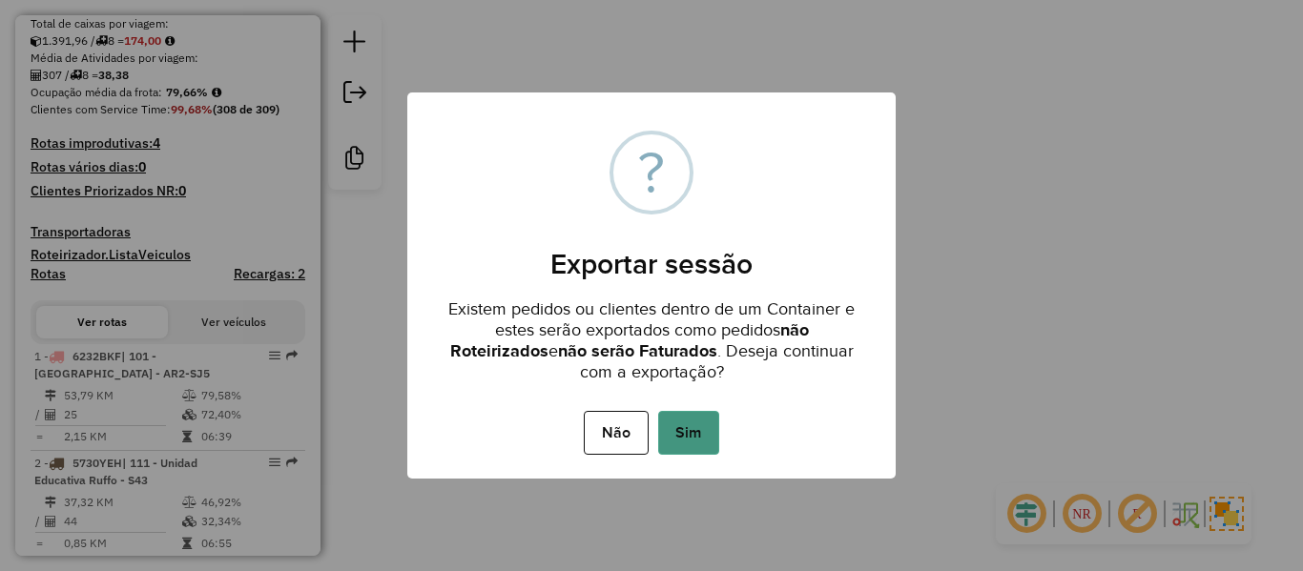
click at [689, 414] on button "Sim" at bounding box center [688, 433] width 61 height 44
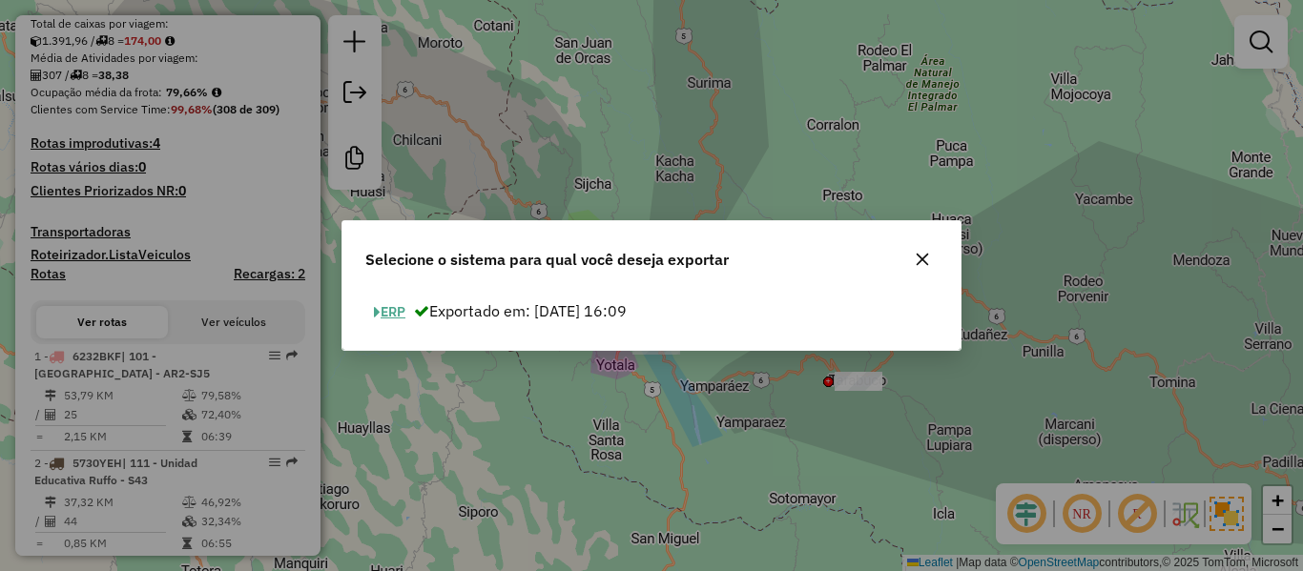
click at [389, 321] on button "ERP" at bounding box center [389, 313] width 49 height 30
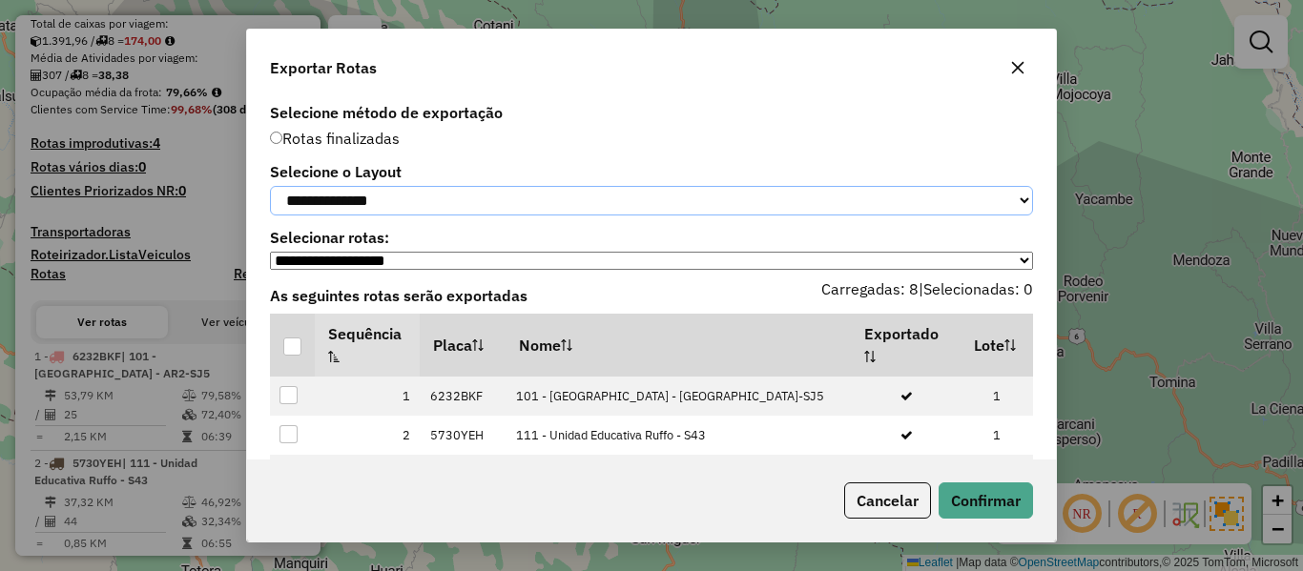
click at [441, 192] on select "**********" at bounding box center [651, 201] width 763 height 30
select select "*********"
click at [270, 186] on select "**********" at bounding box center [651, 201] width 763 height 30
click at [291, 356] on div at bounding box center [292, 347] width 18 height 18
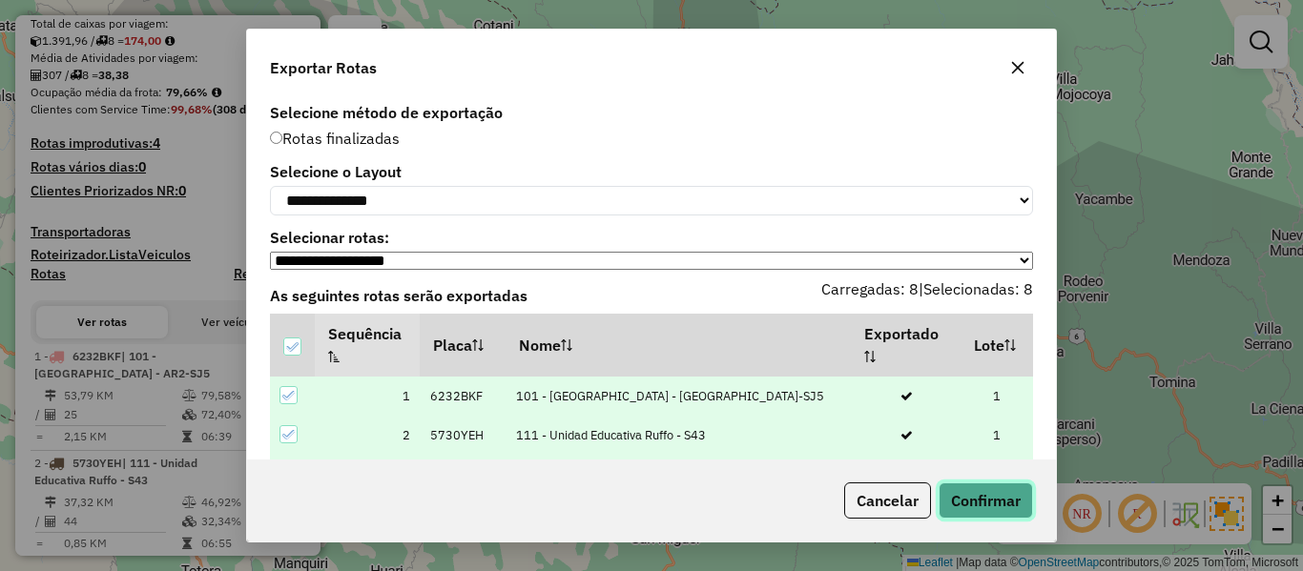
click at [999, 505] on button "Confirmar" at bounding box center [986, 501] width 94 height 36
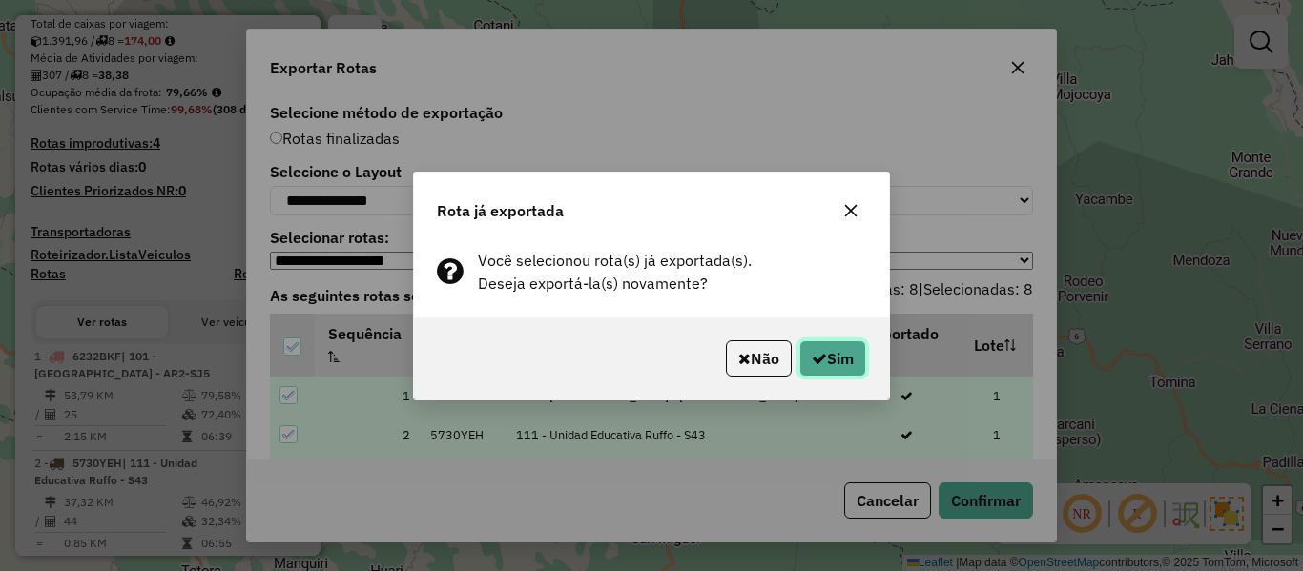
click at [829, 356] on button "Sim" at bounding box center [832, 359] width 67 height 36
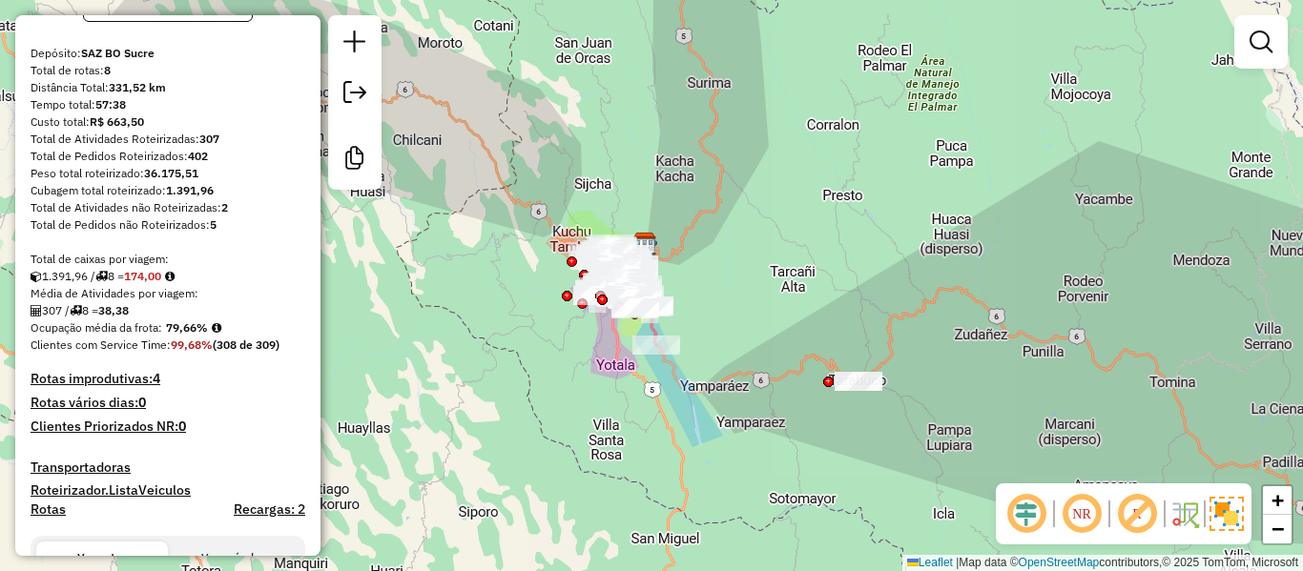
scroll to position [0, 0]
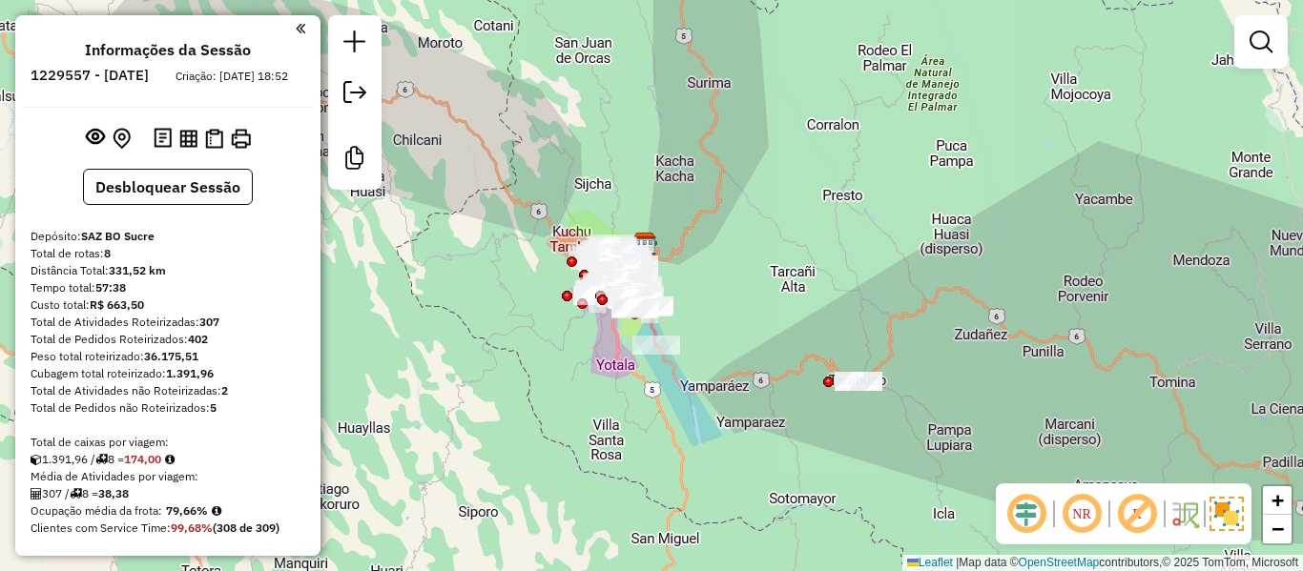
click at [149, 68] on h6 "1229557 - 14/08/2025" at bounding box center [90, 75] width 118 height 17
click at [149, 75] on h6 "1229557 - 14/08/2025" at bounding box center [90, 75] width 118 height 17
copy h6 "14"
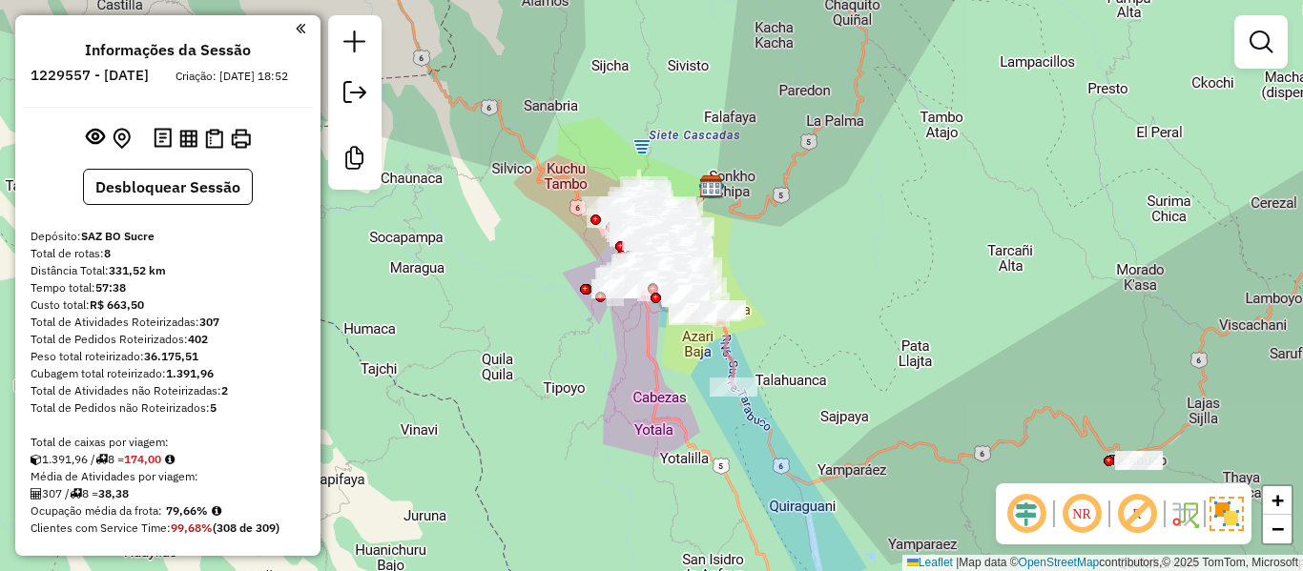
click at [216, 329] on strong "307" at bounding box center [209, 322] width 20 height 14
copy strong "307"
click at [122, 501] on strong "38,38" at bounding box center [113, 494] width 31 height 14
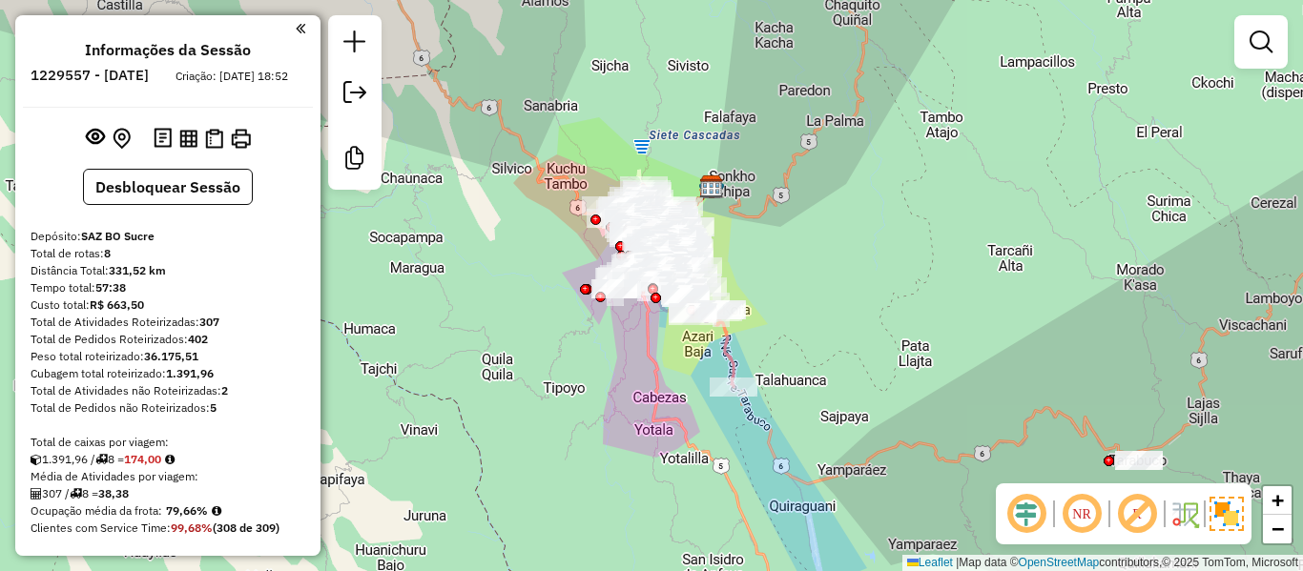
click at [122, 501] on strong "38,38" at bounding box center [113, 494] width 31 height 14
copy strong "38,38"
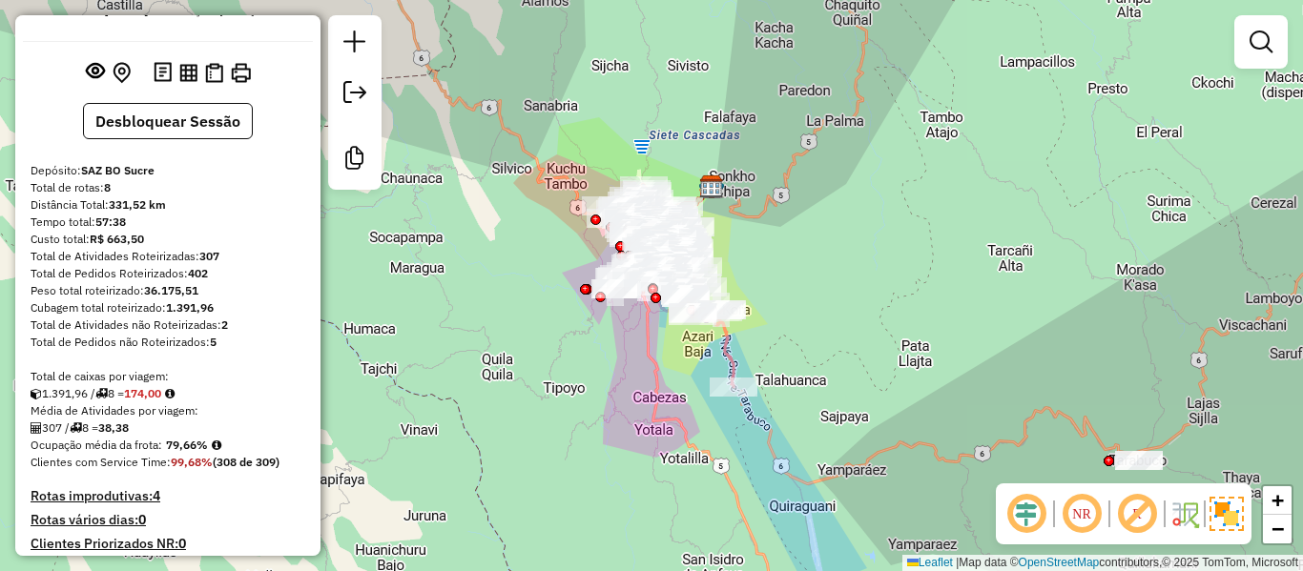
scroll to position [95, 0]
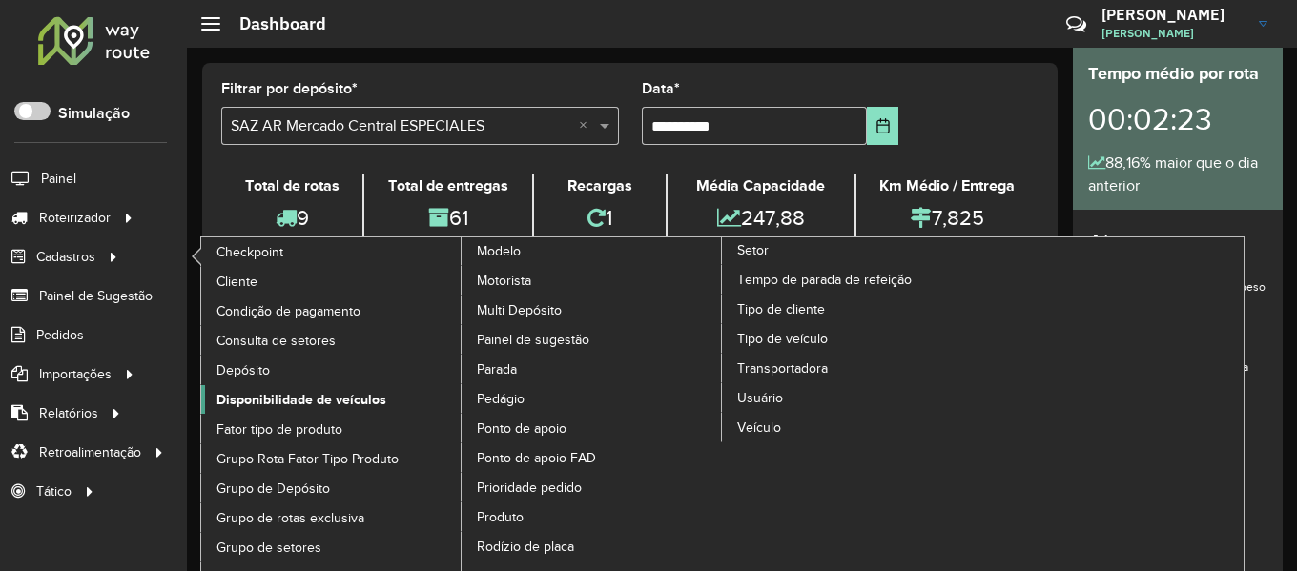
click at [303, 403] on span "Disponibilidade de veículos" at bounding box center [302, 400] width 170 height 20
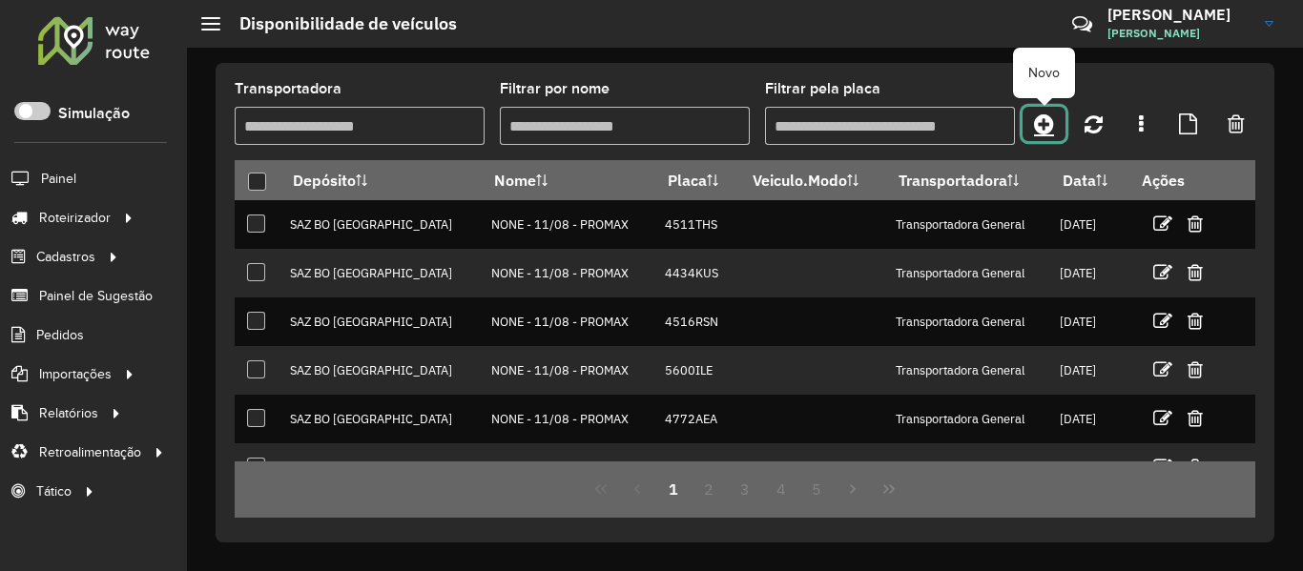
click at [1031, 126] on link at bounding box center [1044, 124] width 43 height 34
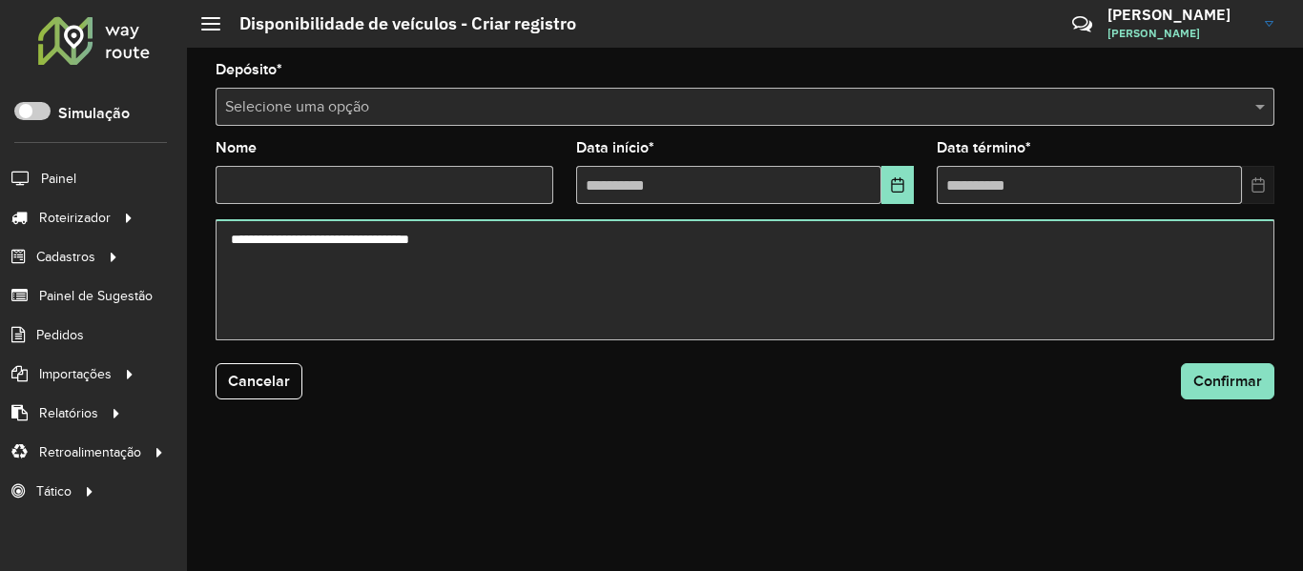
click at [693, 102] on input "text" at bounding box center [726, 107] width 1002 height 23
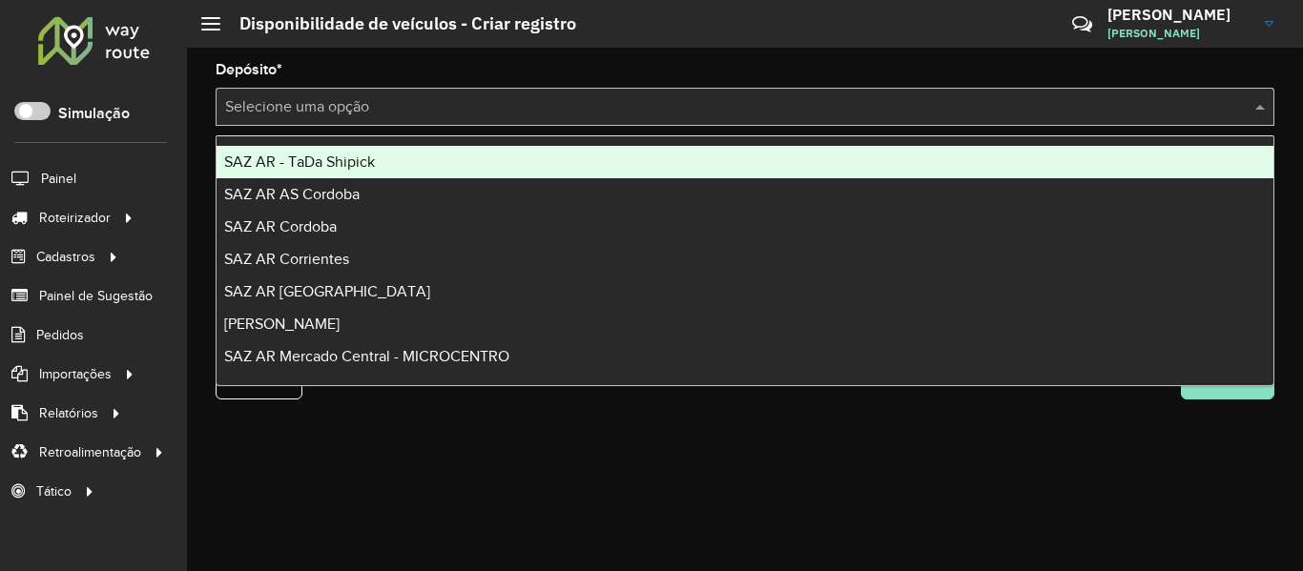
click at [693, 102] on input "text" at bounding box center [726, 107] width 1002 height 23
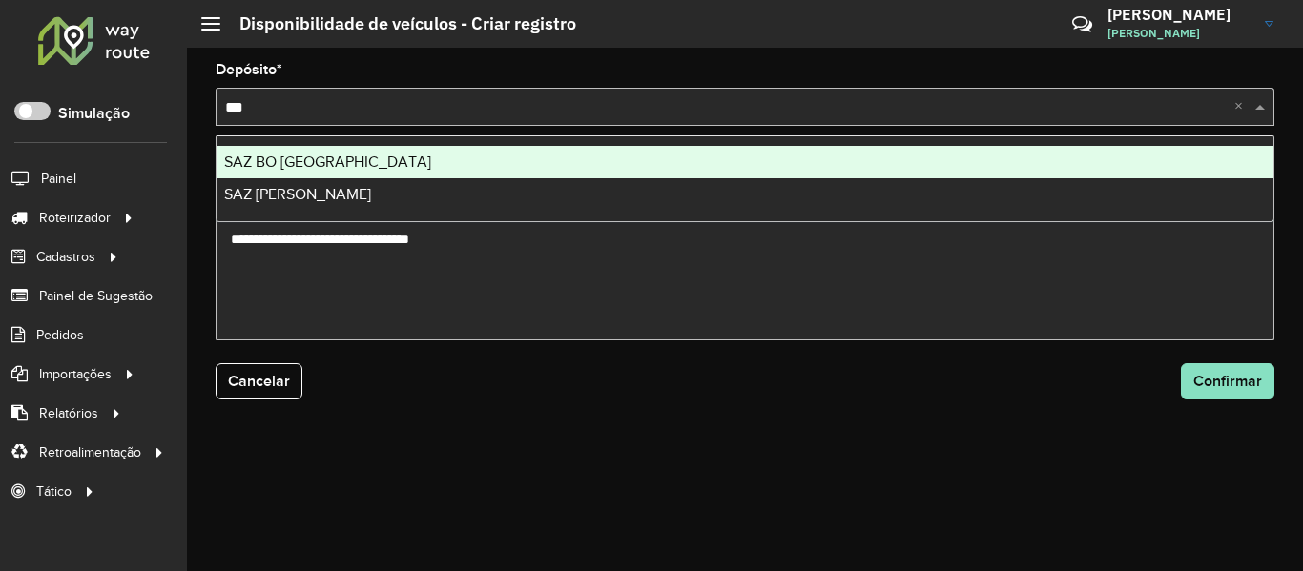
type input "****"
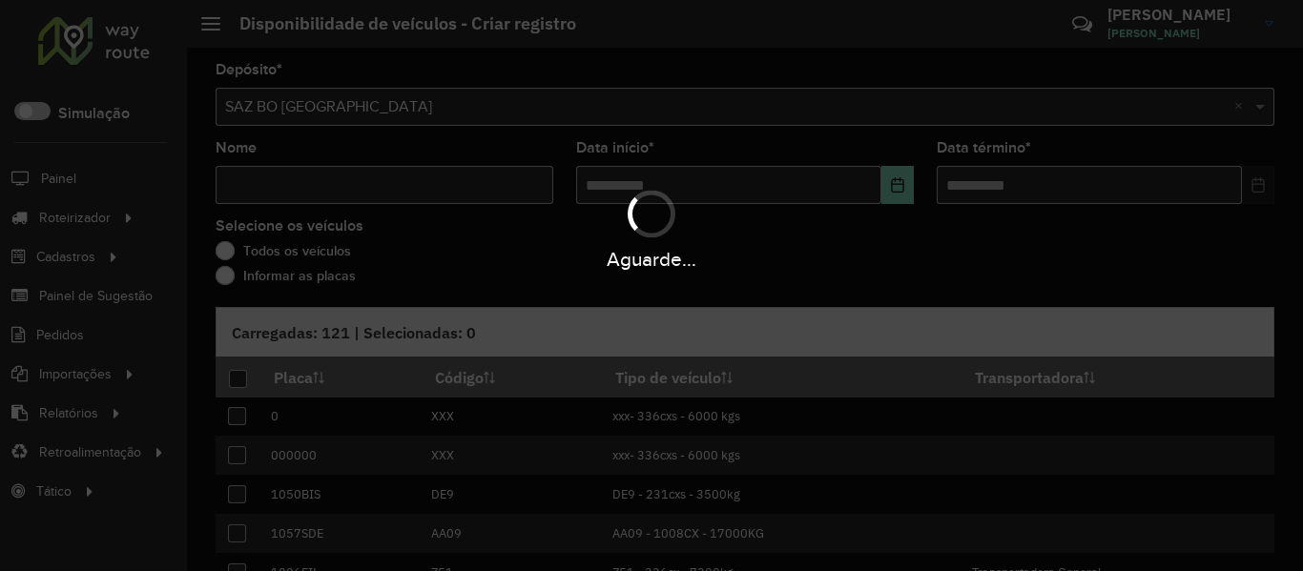
click at [261, 184] on hb-app "Aguarde... Pop-up bloqueado! Seu navegador bloqueou automáticamente a abertura …" at bounding box center [651, 285] width 1303 height 571
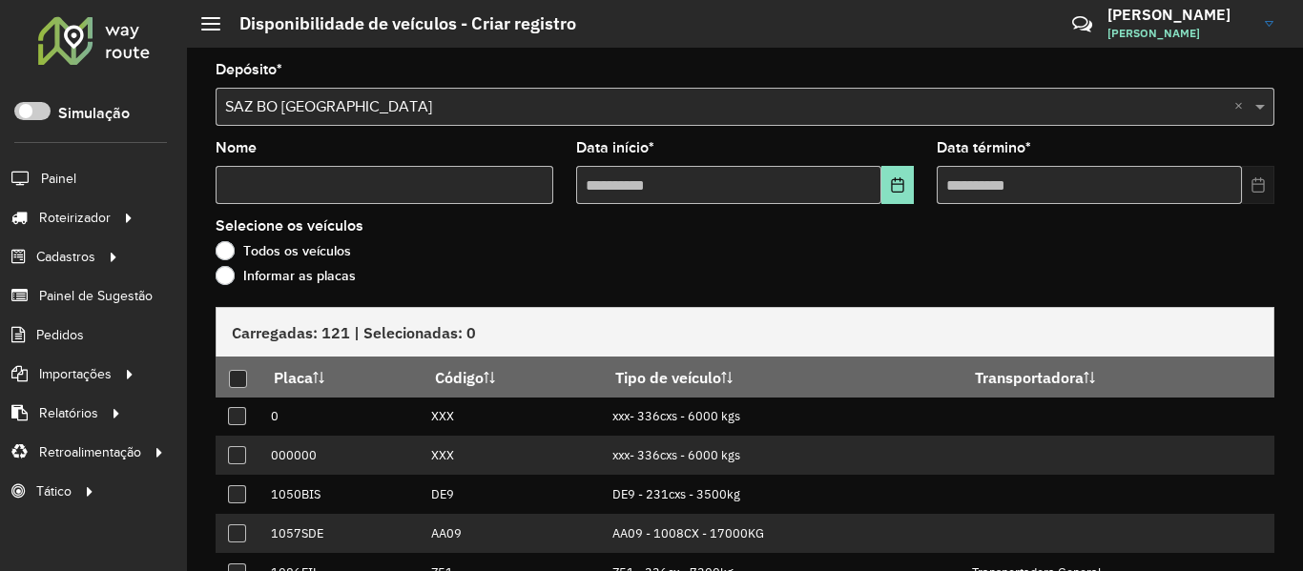
click at [261, 184] on input "Nome" at bounding box center [385, 185] width 338 height 38
type input "****"
click at [906, 175] on button "Choose Date" at bounding box center [897, 185] width 32 height 38
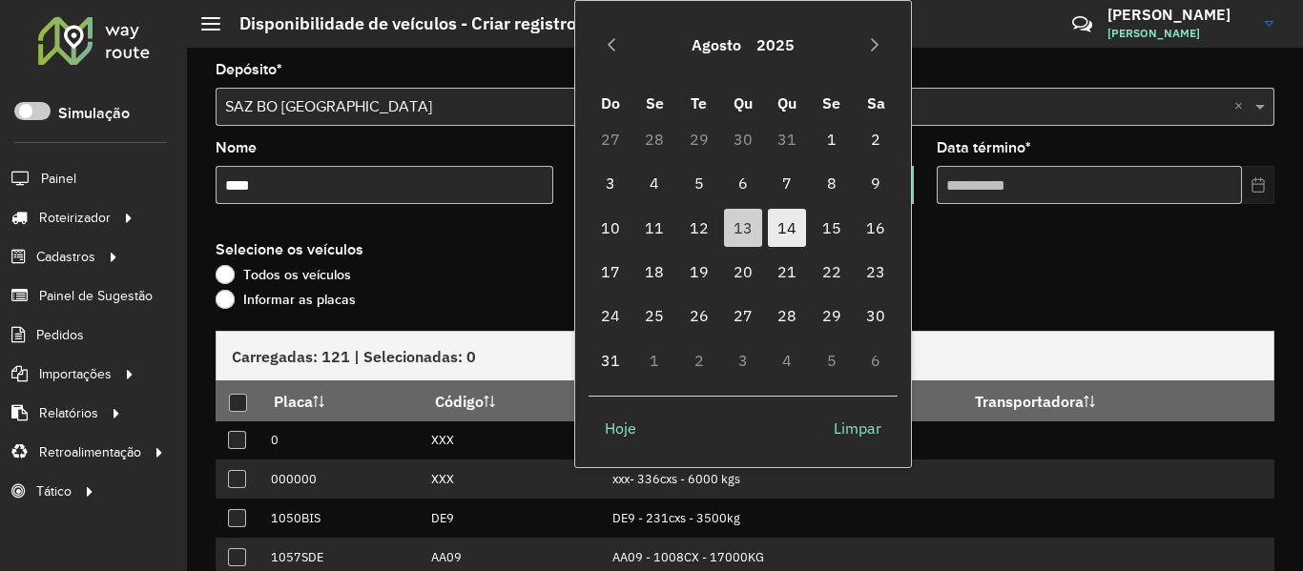
click at [791, 230] on span "14" at bounding box center [787, 228] width 38 height 38
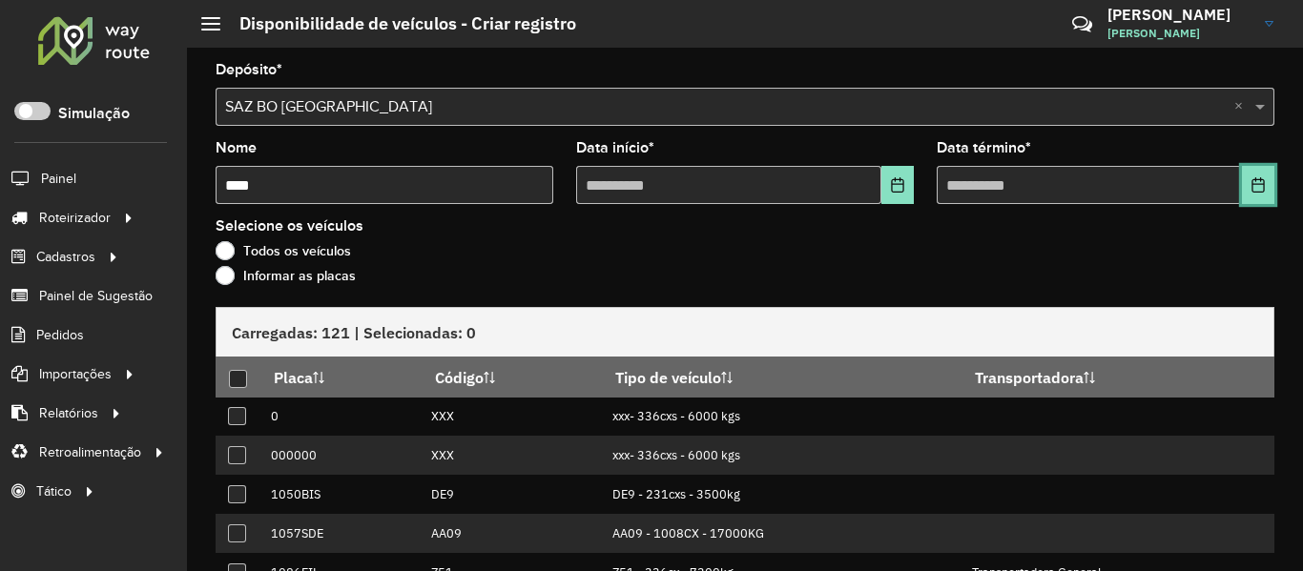
click at [1244, 192] on button "Choose Date" at bounding box center [1258, 185] width 32 height 38
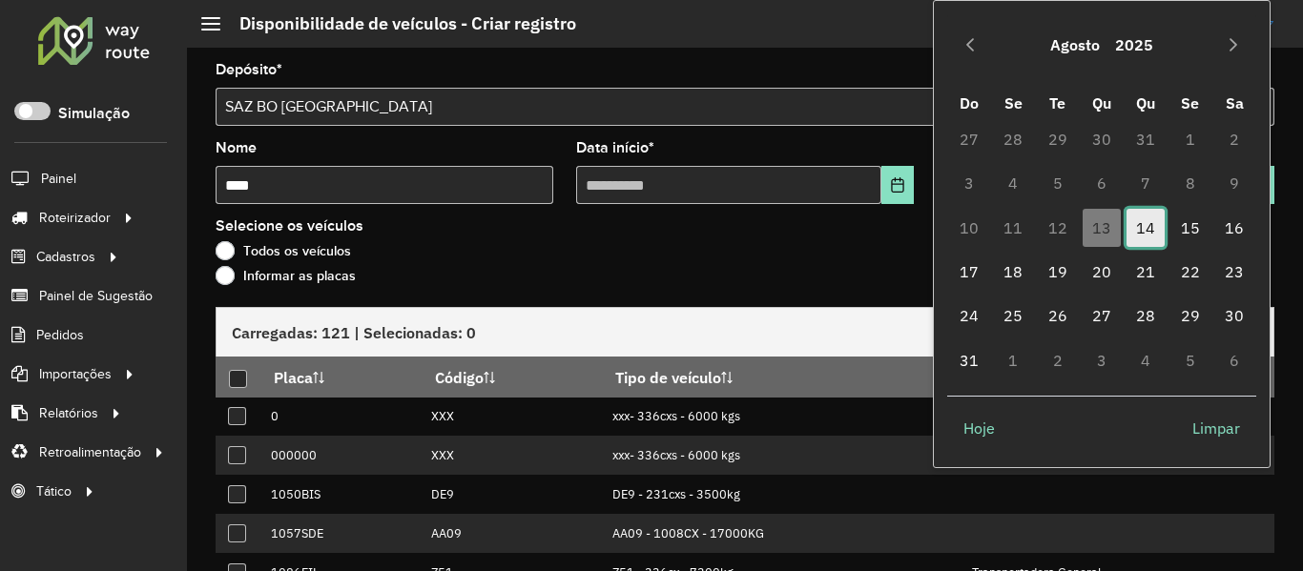
click at [1151, 220] on span "14" at bounding box center [1146, 228] width 38 height 38
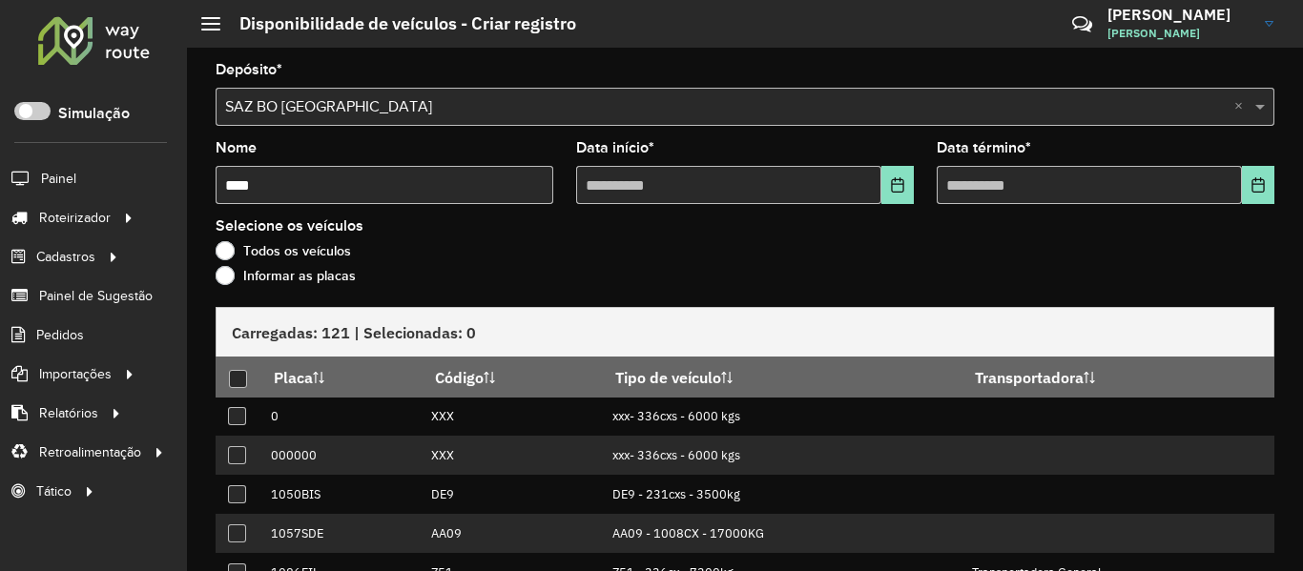
click at [267, 276] on label "Informar as placas" at bounding box center [286, 275] width 140 height 19
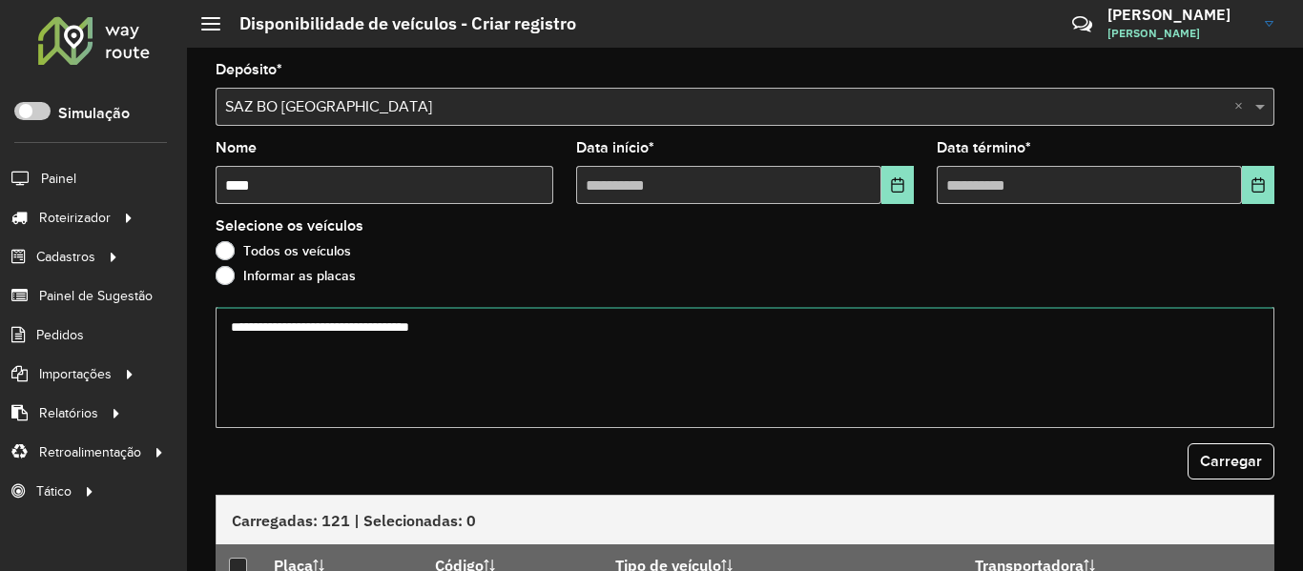
click at [376, 336] on textarea at bounding box center [745, 367] width 1059 height 121
paste textarea "******* ******* ******* ******* ******* ******* ******* ******* ******* *******…"
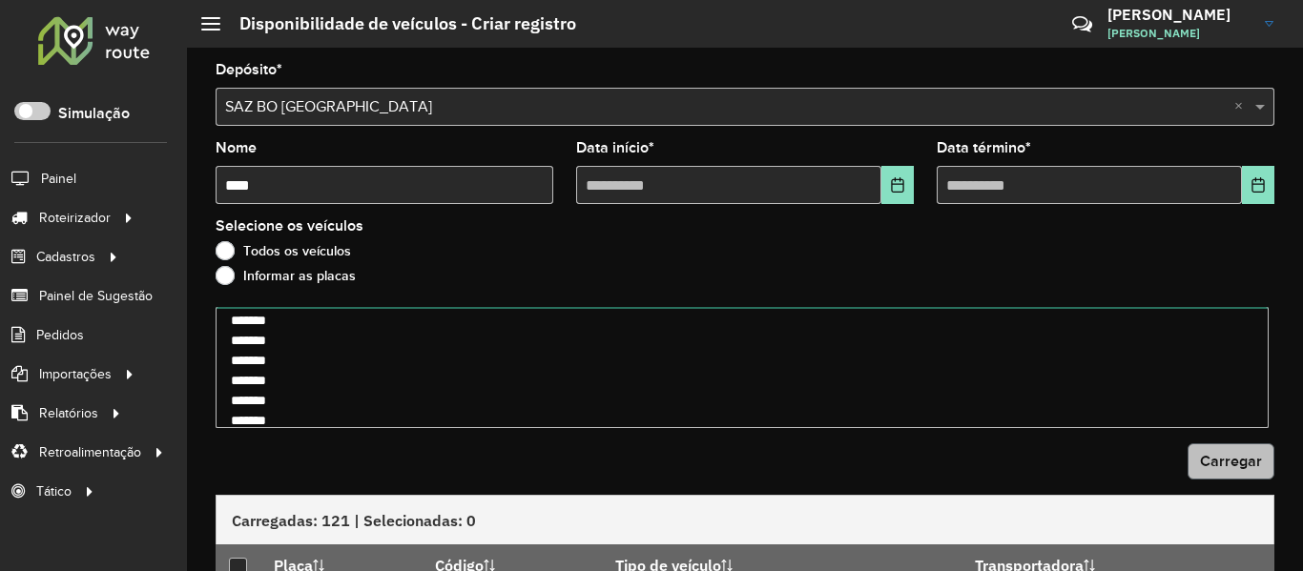
type textarea "******* ******* ******* ******* ******* ******* ******* ******* ******* *******…"
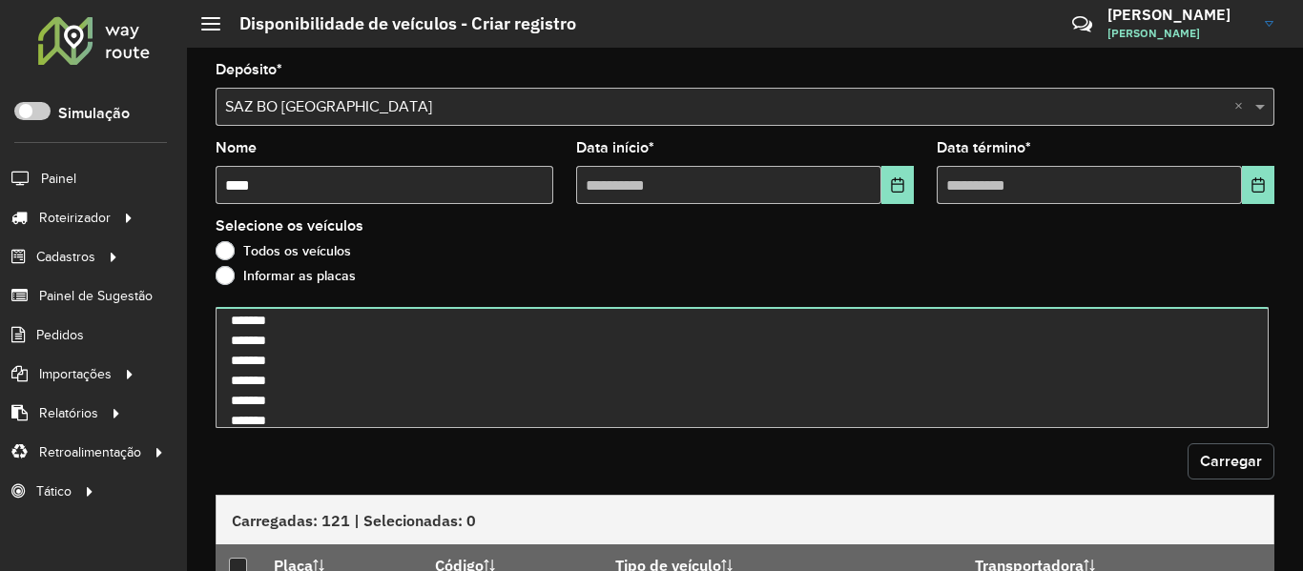
click at [1204, 455] on span "Carregar" at bounding box center [1231, 461] width 62 height 16
click at [1126, 460] on div "Carregar" at bounding box center [745, 462] width 1059 height 36
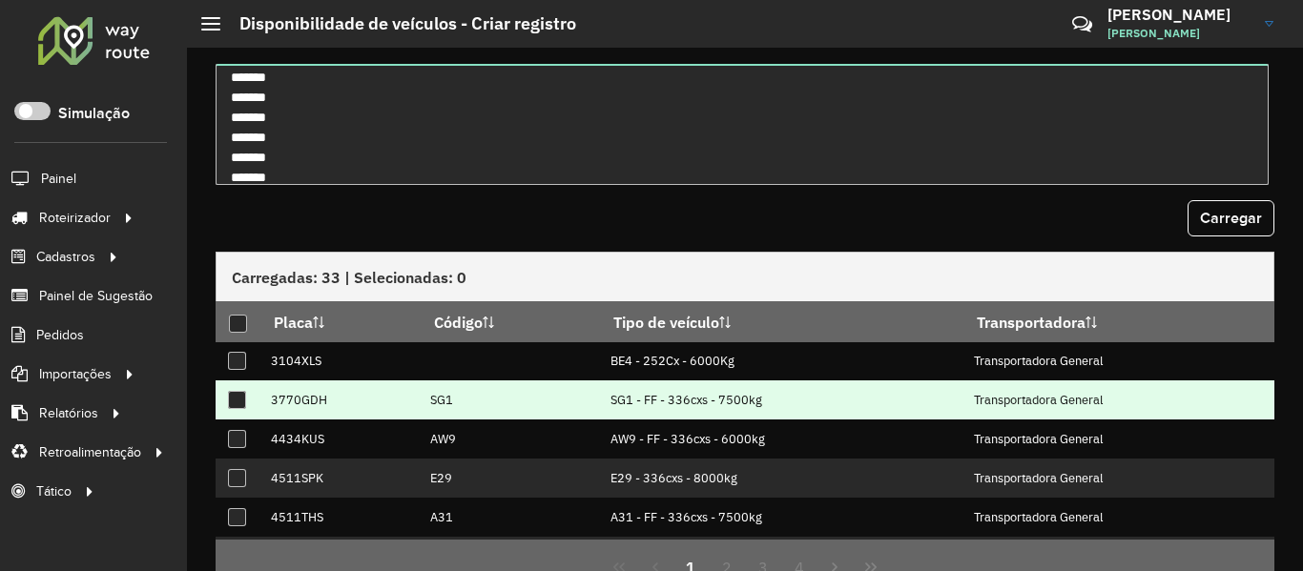
scroll to position [335, 0]
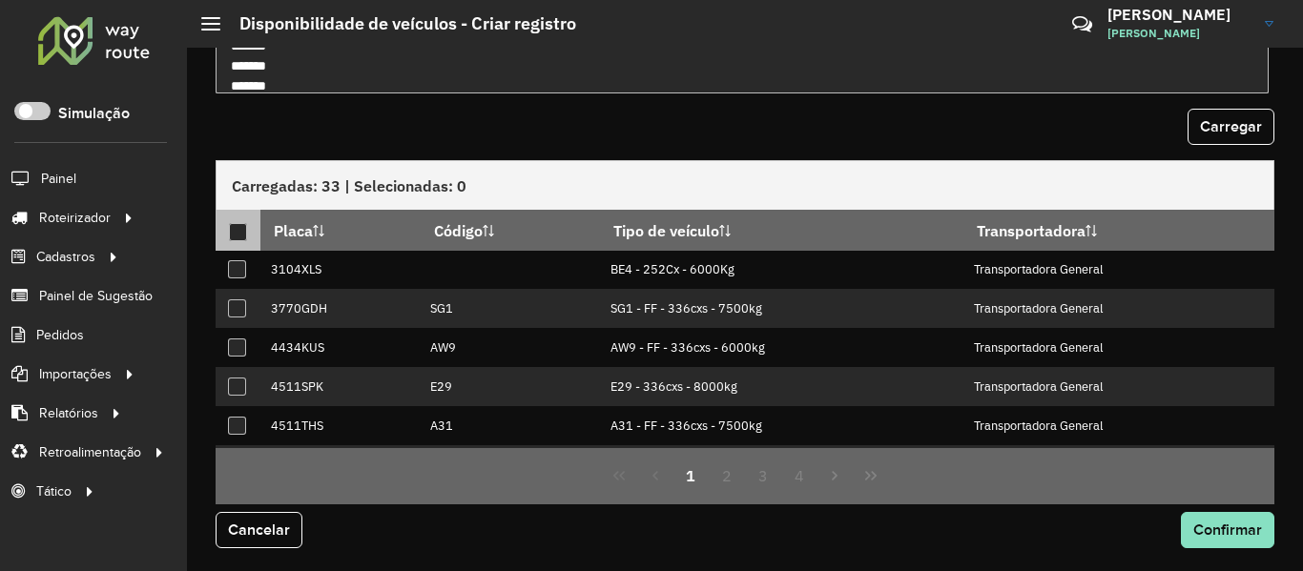
click at [238, 231] on div at bounding box center [238, 232] width 18 height 18
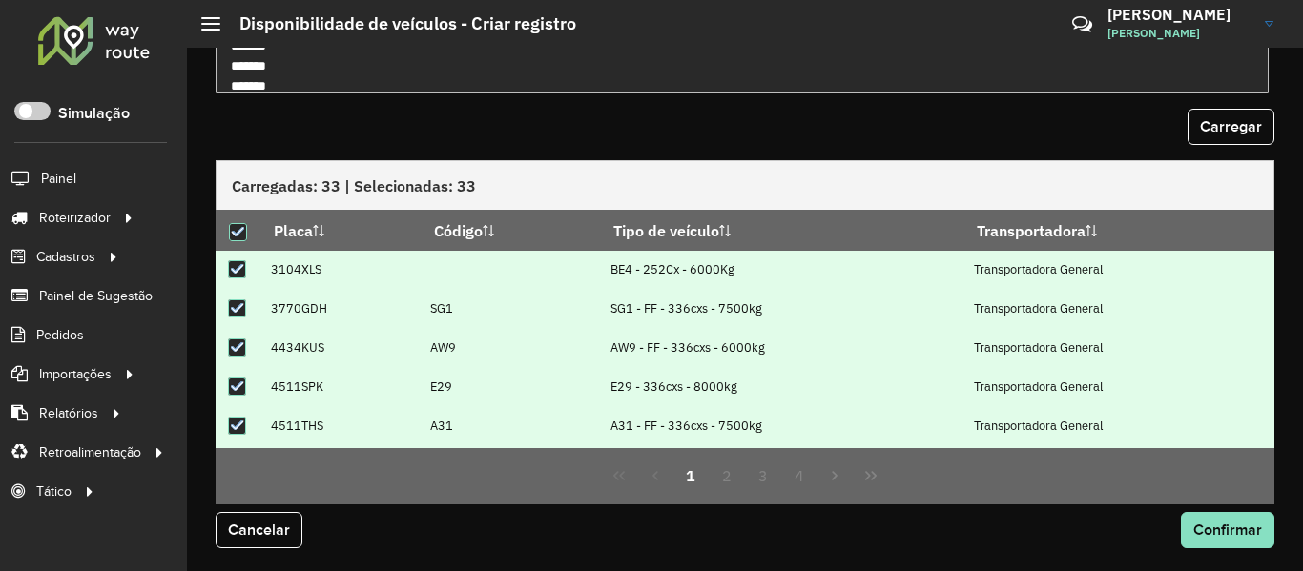
click at [1249, 508] on div "Cancelar Confirmar" at bounding box center [745, 538] width 1082 height 67
click at [1221, 529] on span "Confirmar" at bounding box center [1227, 530] width 69 height 16
click at [109, 47] on div at bounding box center [93, 40] width 115 height 50
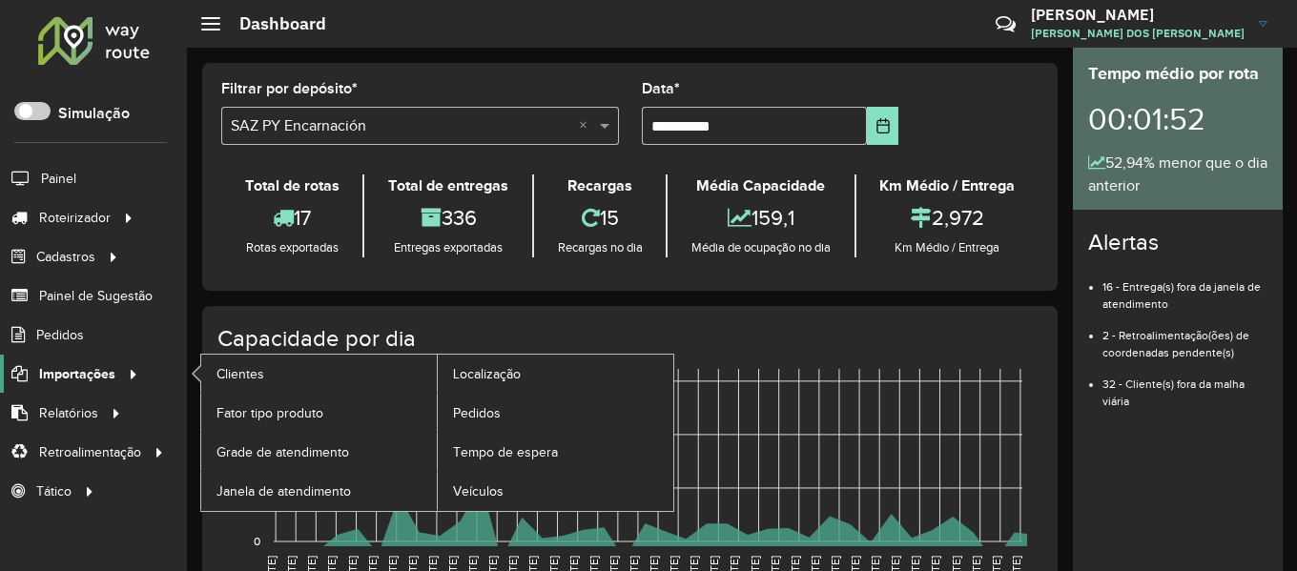
click at [107, 376] on span "Importações" at bounding box center [77, 374] width 76 height 20
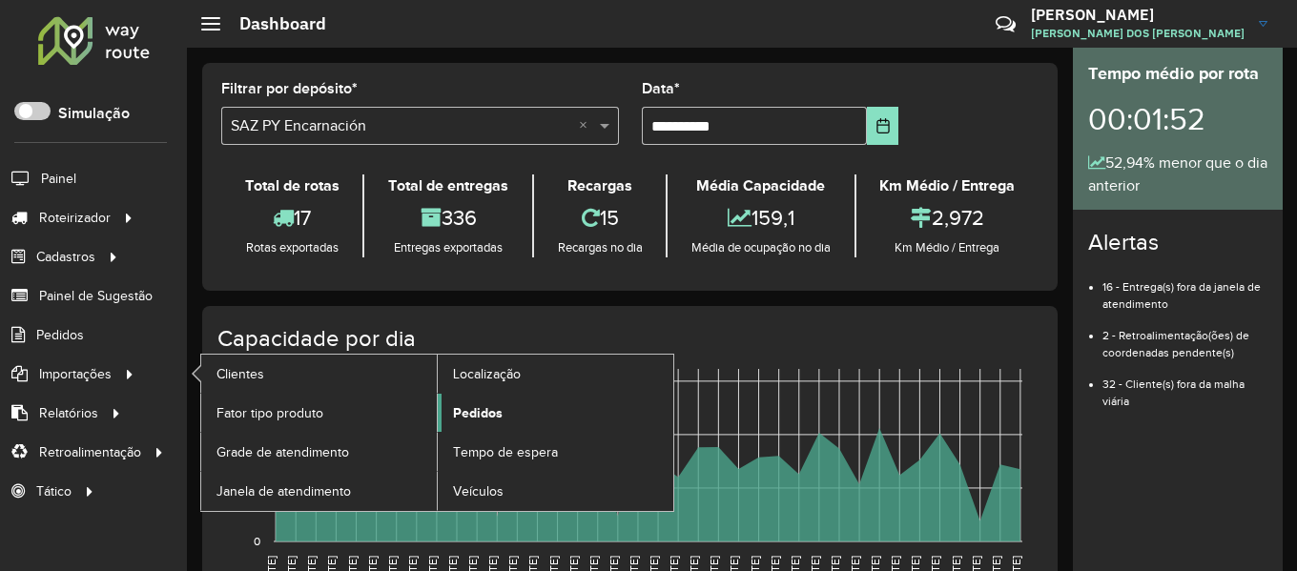
click at [495, 415] on span "Pedidos" at bounding box center [478, 414] width 50 height 20
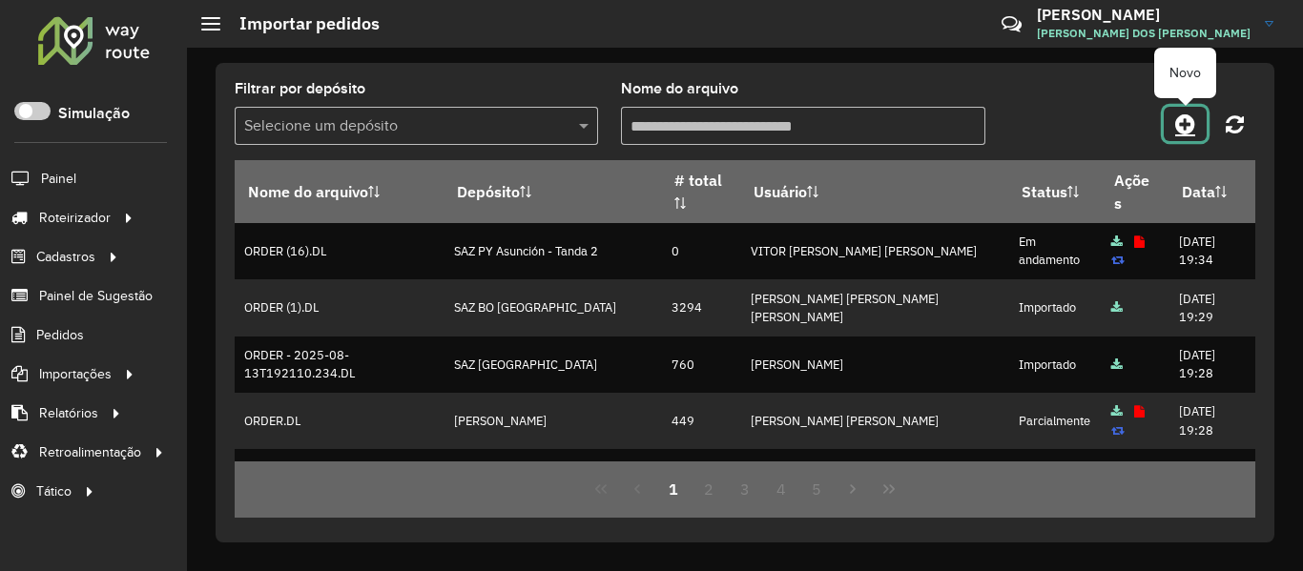
click at [1184, 136] on link at bounding box center [1185, 124] width 43 height 34
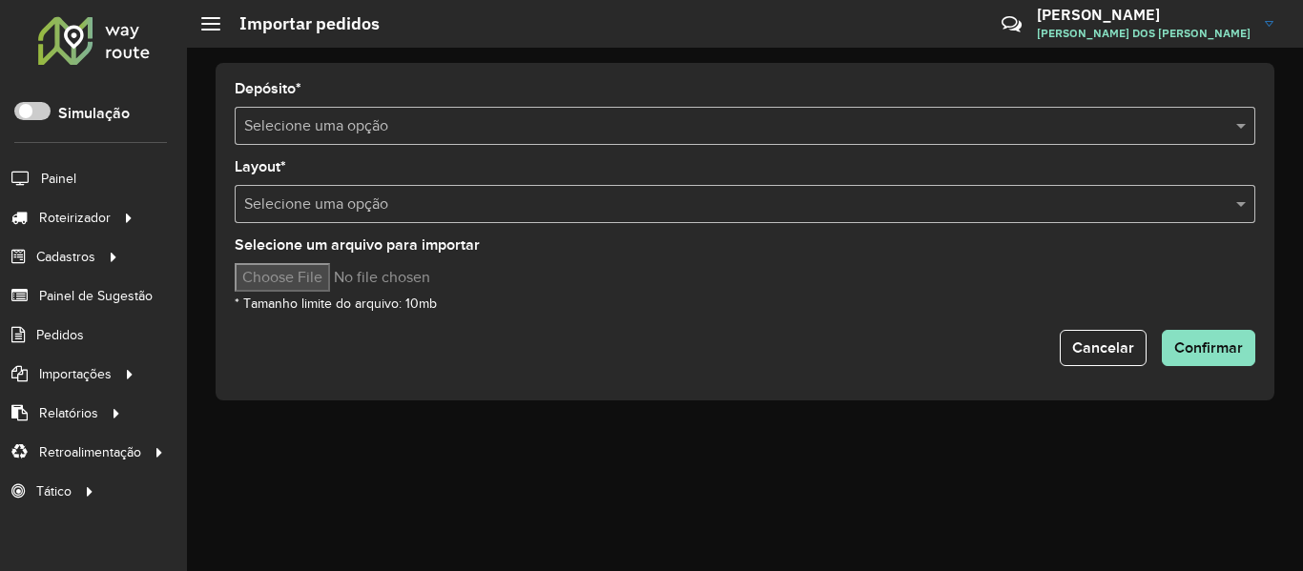
click at [379, 138] on div "Selecione uma opção" at bounding box center [745, 126] width 1021 height 38
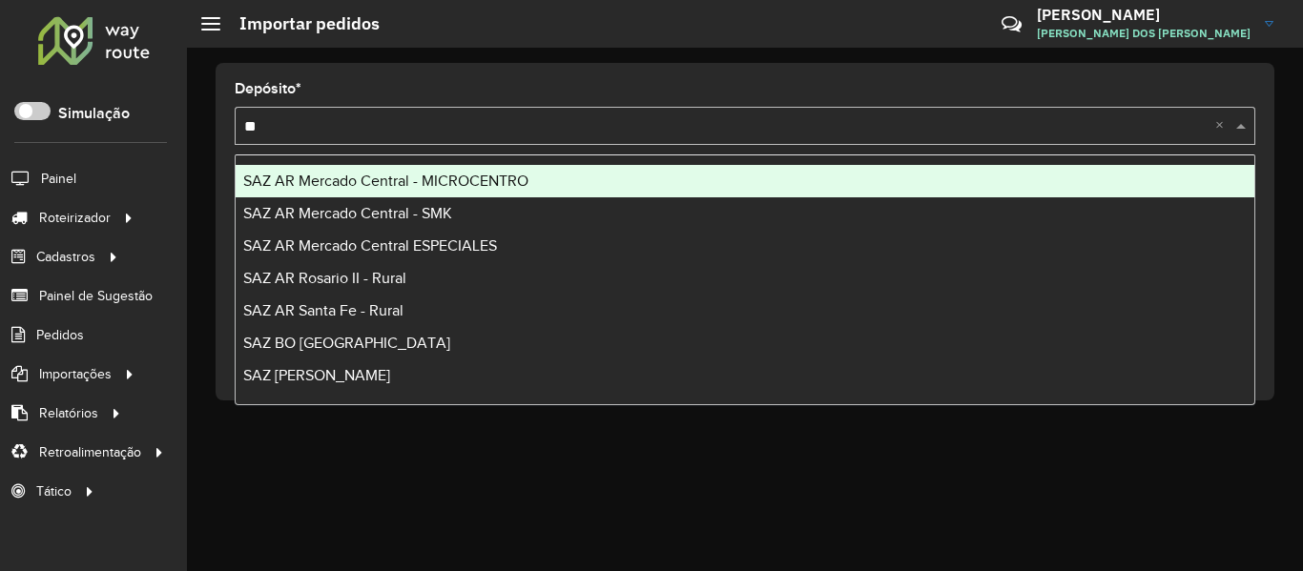
type input "***"
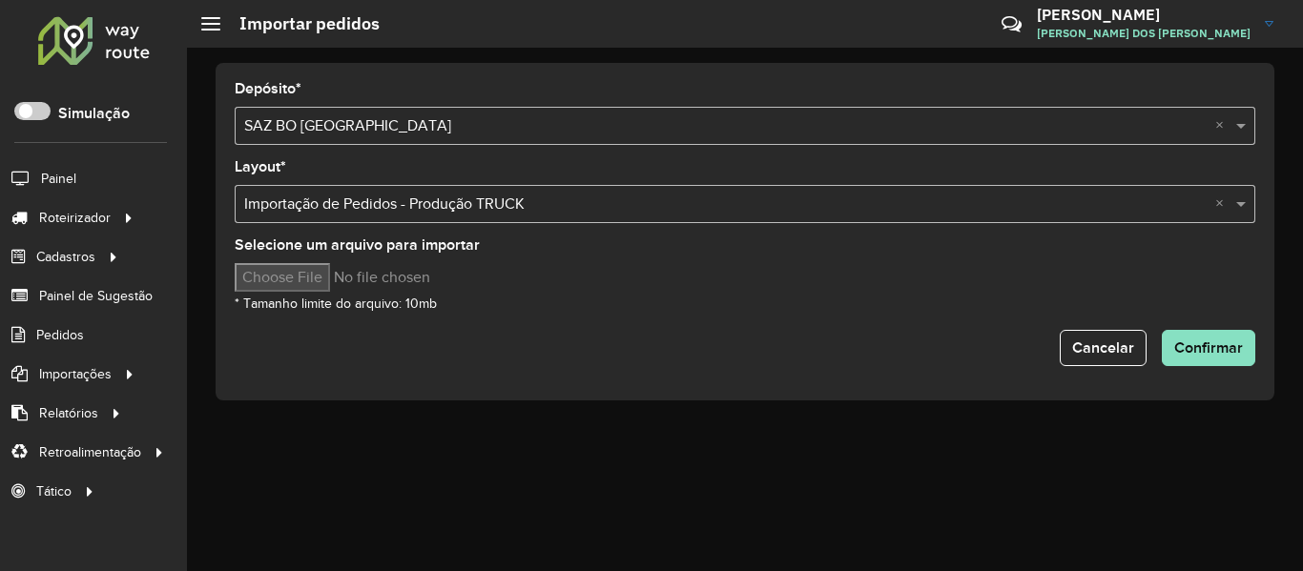
click at [344, 273] on input "Selecione um arquivo para importar" at bounding box center [397, 277] width 324 height 29
type input "**********"
click at [642, 295] on div "Selecione um arquivo para importar * Tamanho limite do arquivo: 10mb" at bounding box center [745, 276] width 1021 height 76
click at [1172, 342] on button "Confirmar" at bounding box center [1208, 348] width 93 height 36
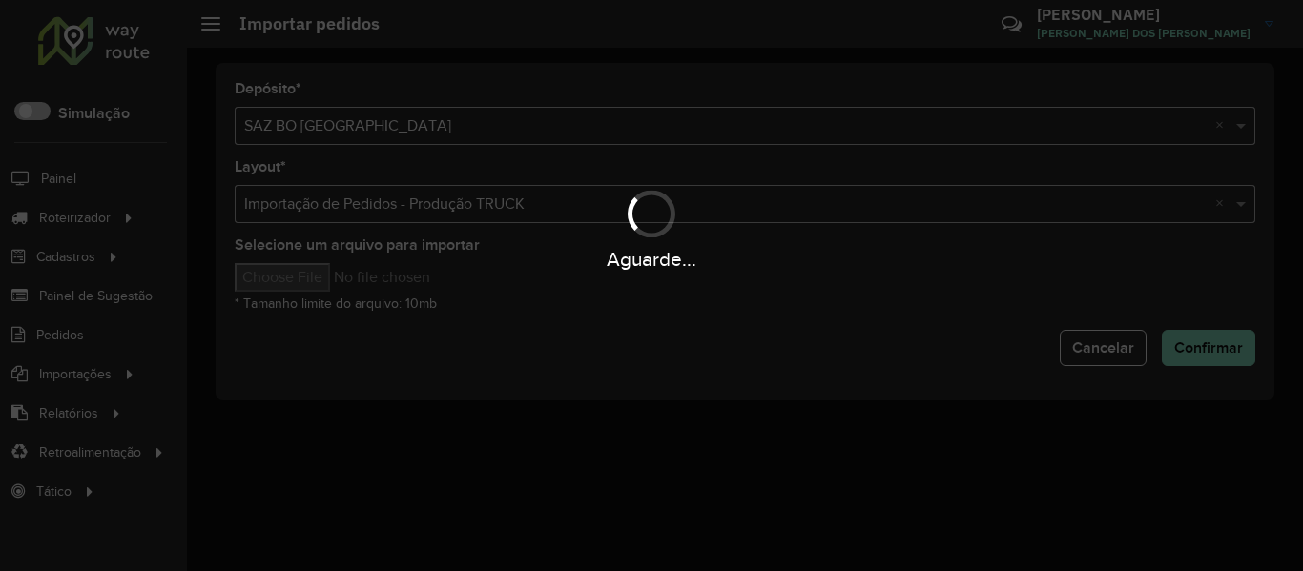
click at [709, 342] on div "Aguarde..." at bounding box center [651, 285] width 1303 height 571
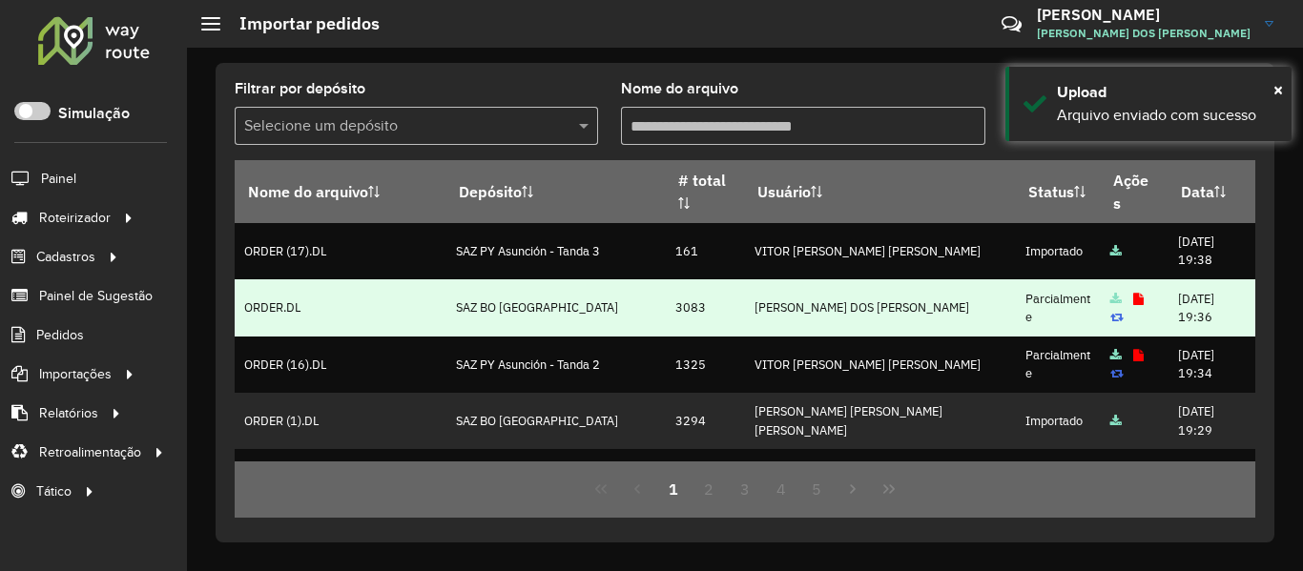
click at [1100, 299] on td at bounding box center [1134, 308] width 68 height 56
click at [1133, 299] on icon at bounding box center [1138, 300] width 10 height 12
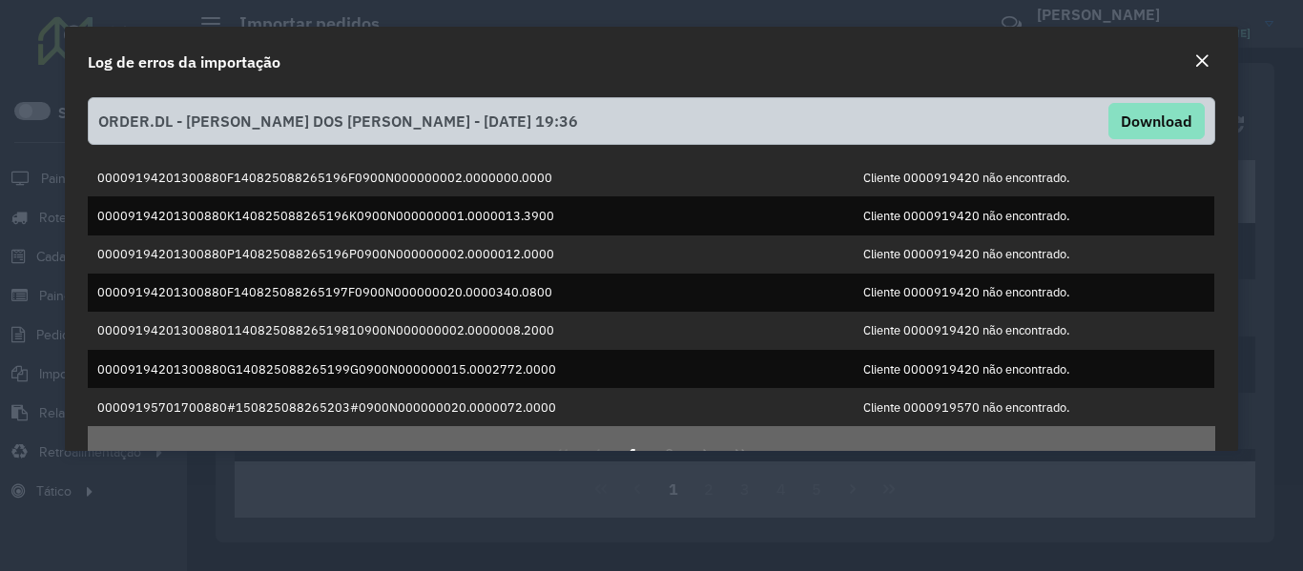
scroll to position [541, 0]
click at [1201, 64] on em "Close" at bounding box center [1201, 60] width 15 height 15
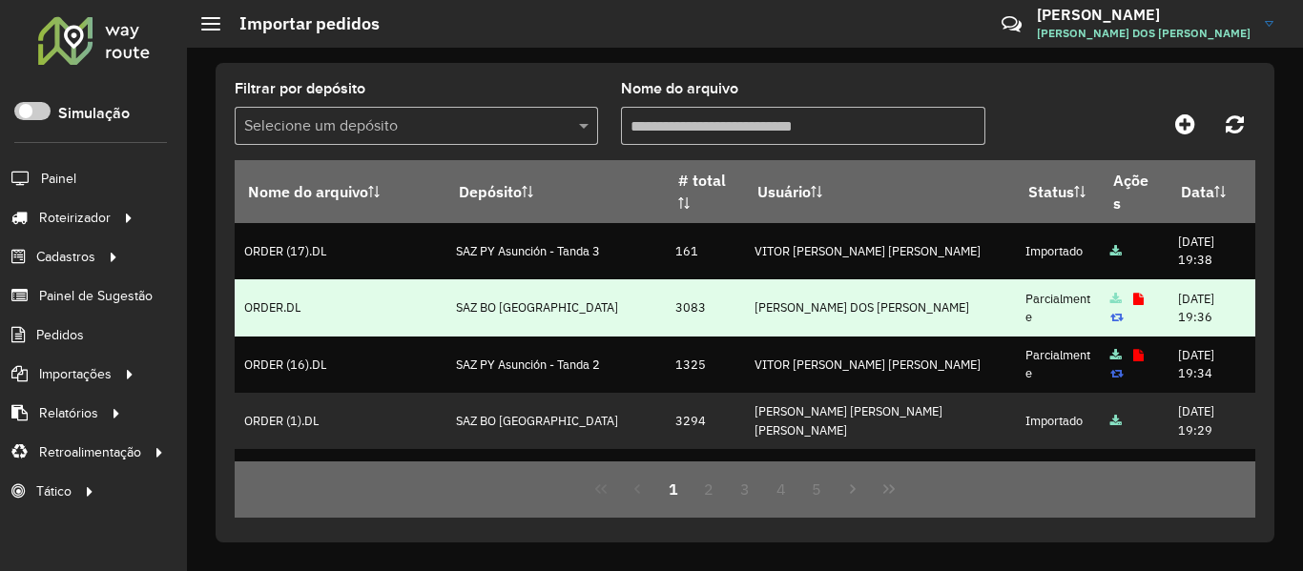
click at [701, 307] on td "3083" at bounding box center [704, 308] width 79 height 56
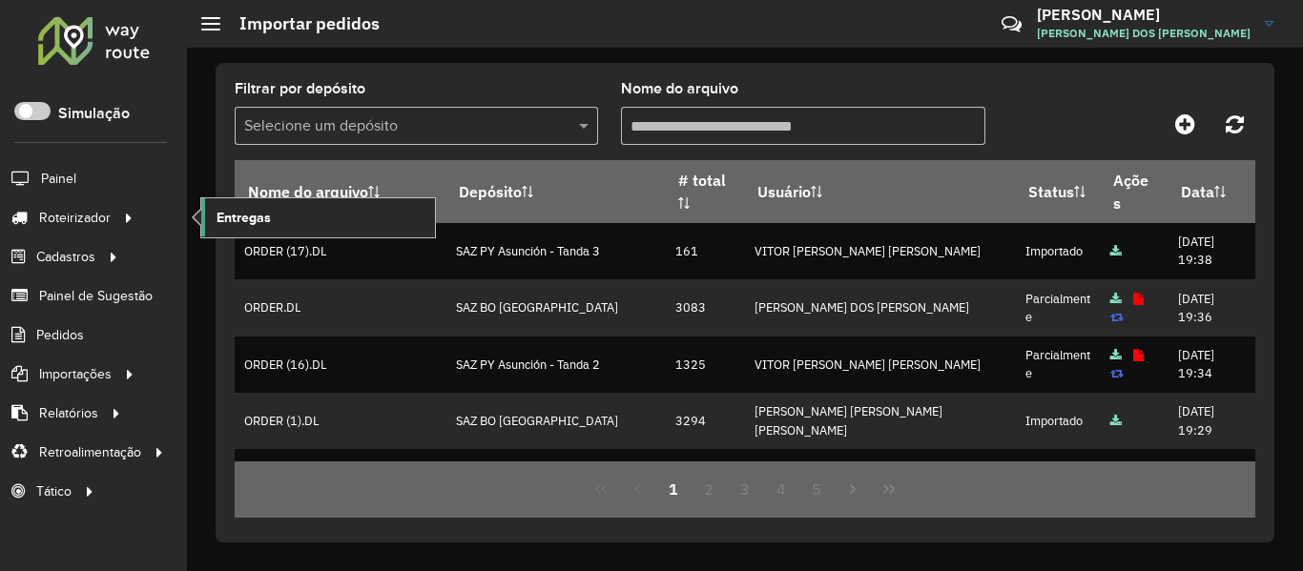
click at [235, 212] on span "Entregas" at bounding box center [244, 218] width 54 height 20
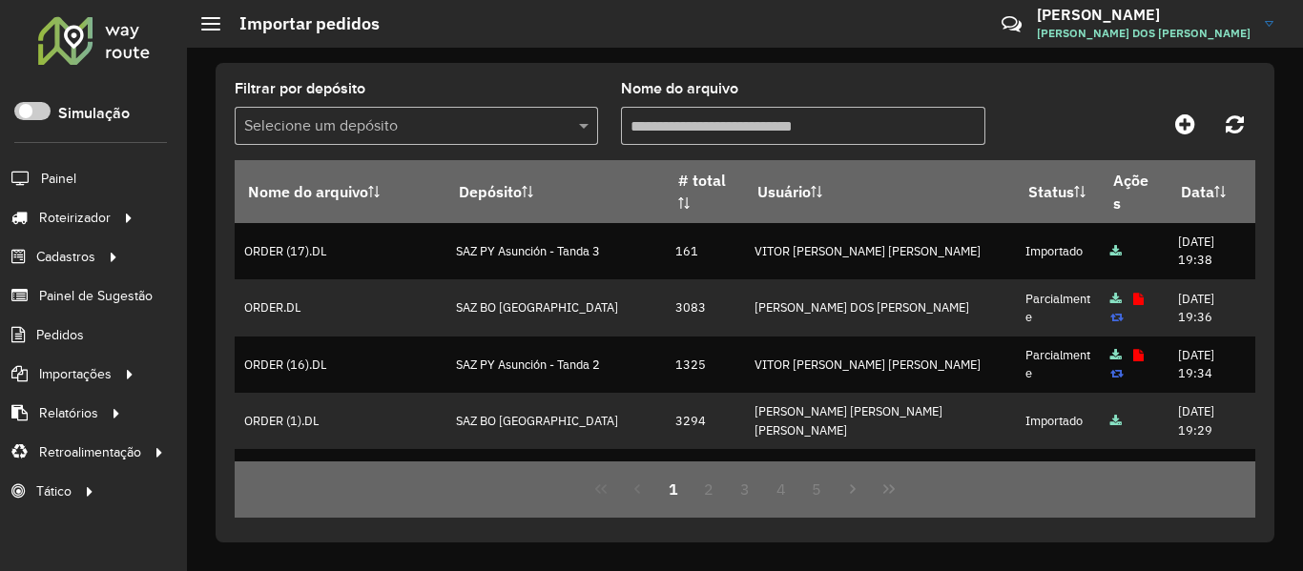
click at [1039, 128] on div at bounding box center [1129, 124] width 256 height 34
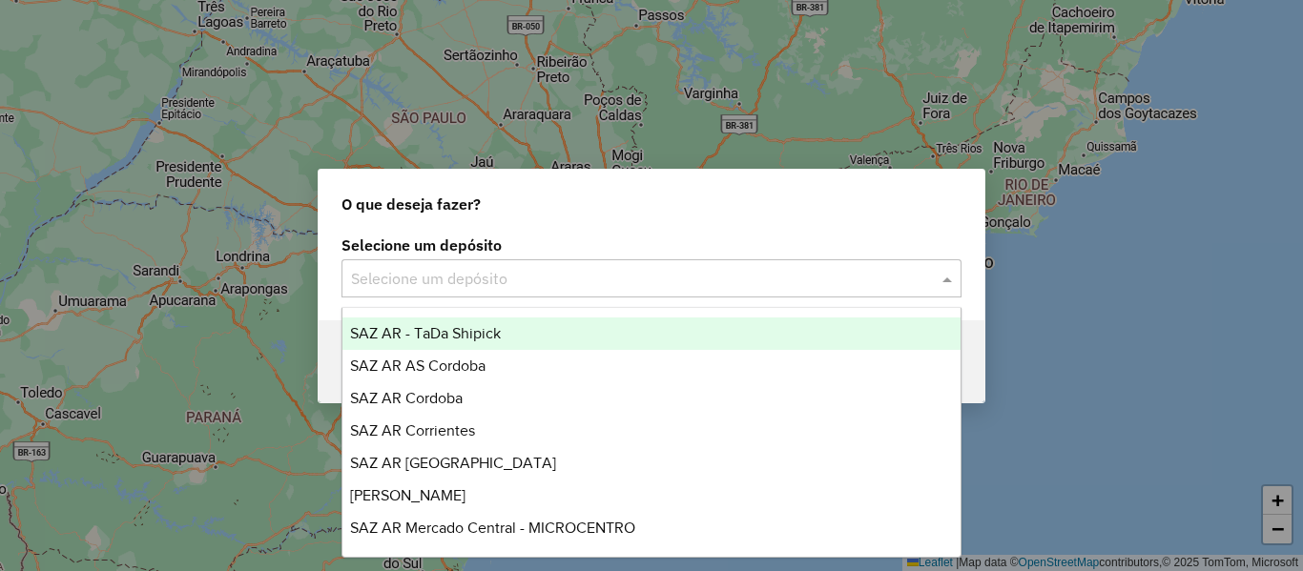
click at [755, 295] on div "Selecione um depósito" at bounding box center [652, 278] width 620 height 38
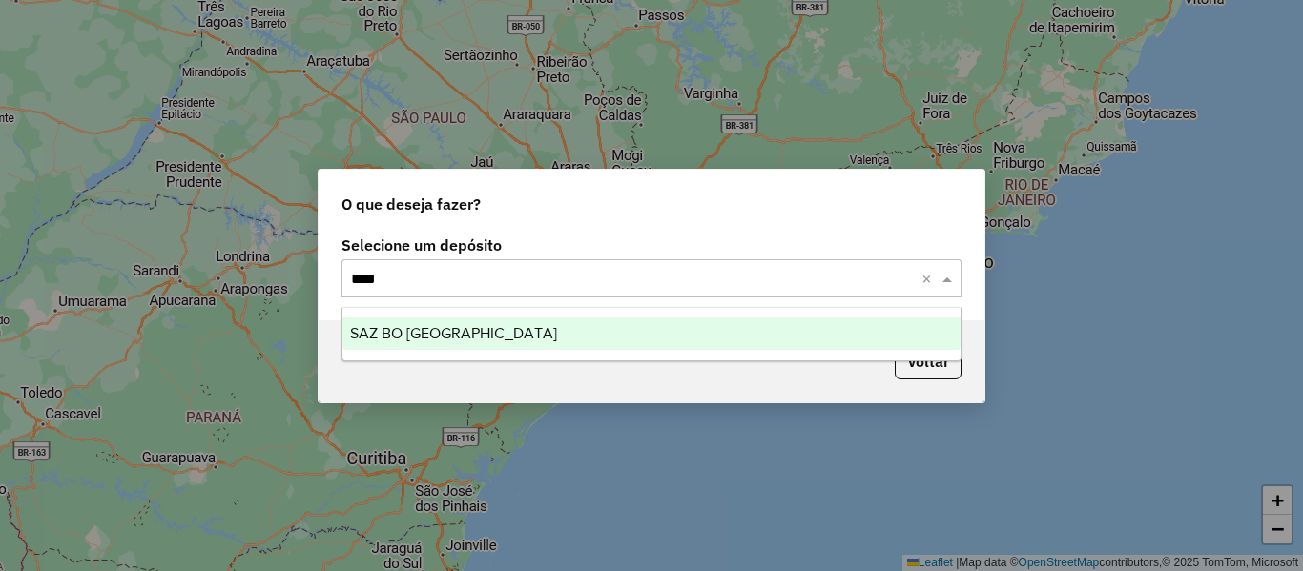
type input "*****"
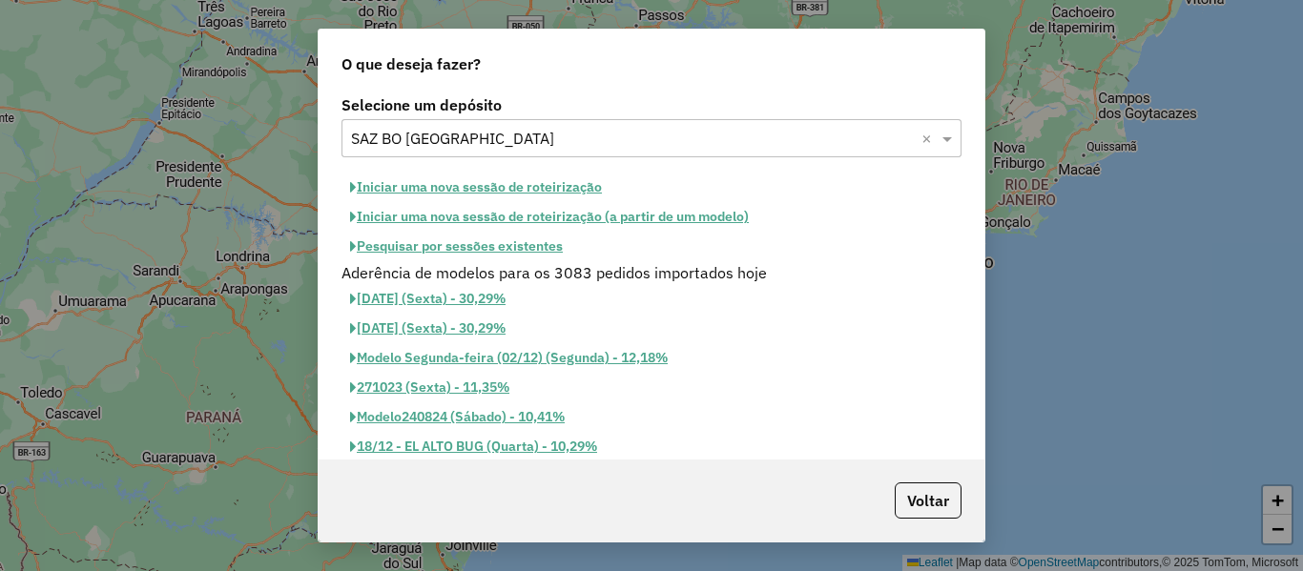
click at [584, 179] on button "Iniciar uma nova sessão de roteirização" at bounding box center [476, 188] width 269 height 30
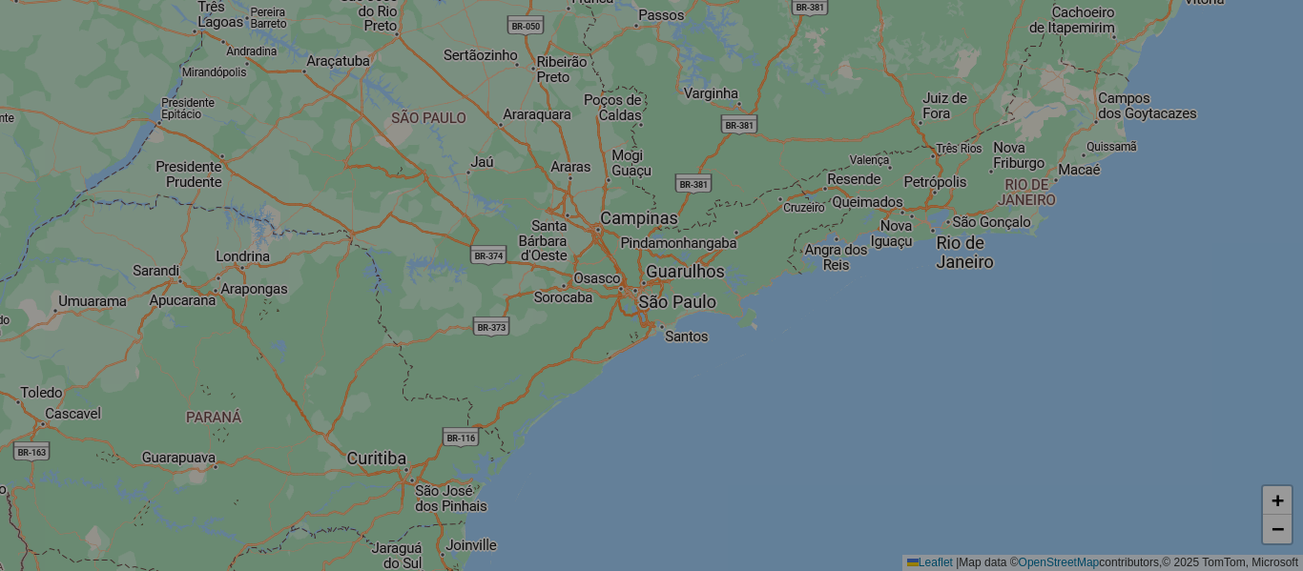
select select "*"
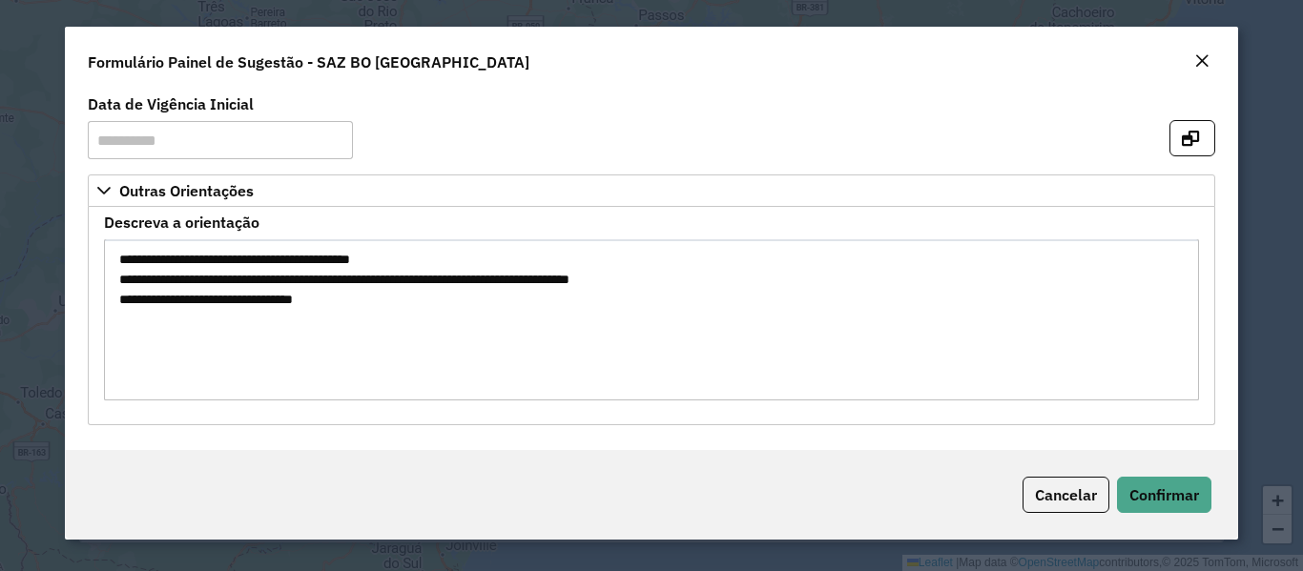
click at [1145, 474] on div "Cancelar Confirmar" at bounding box center [651, 495] width 1172 height 90
click at [1180, 509] on button "Confirmar" at bounding box center [1164, 495] width 94 height 36
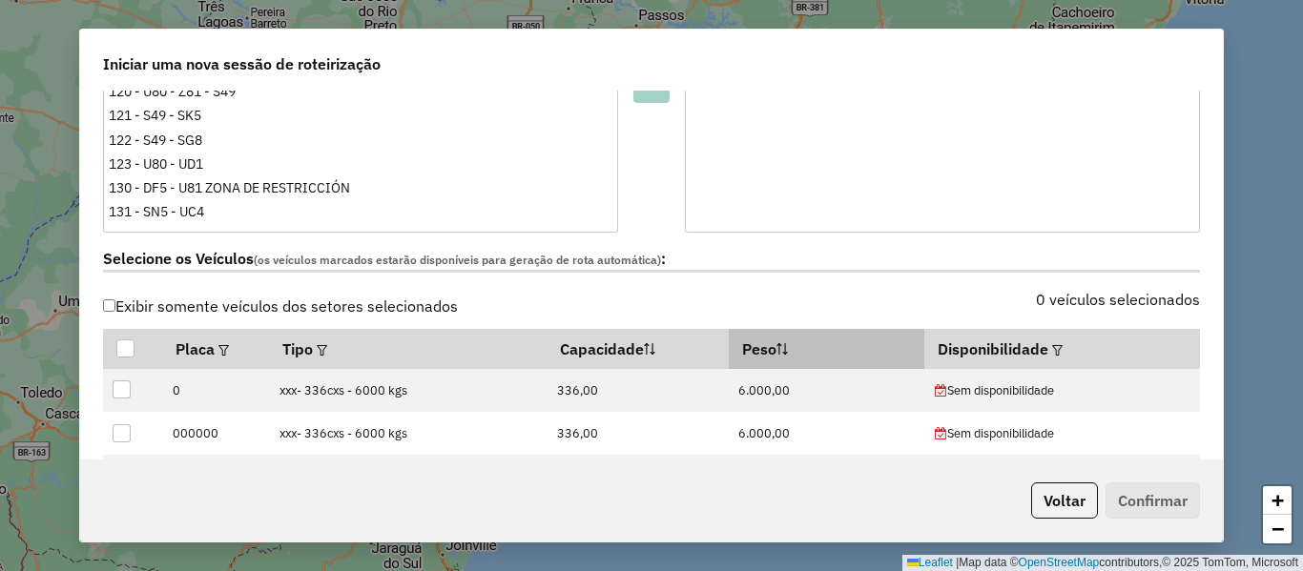
scroll to position [572, 0]
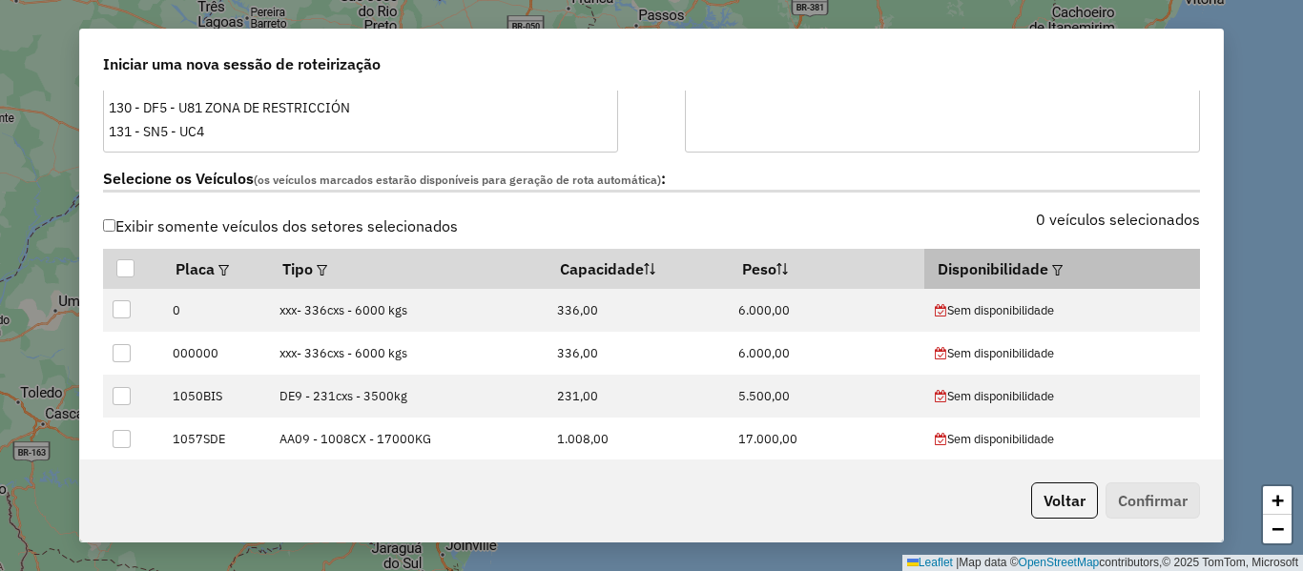
click at [1052, 274] on em at bounding box center [1057, 270] width 10 height 10
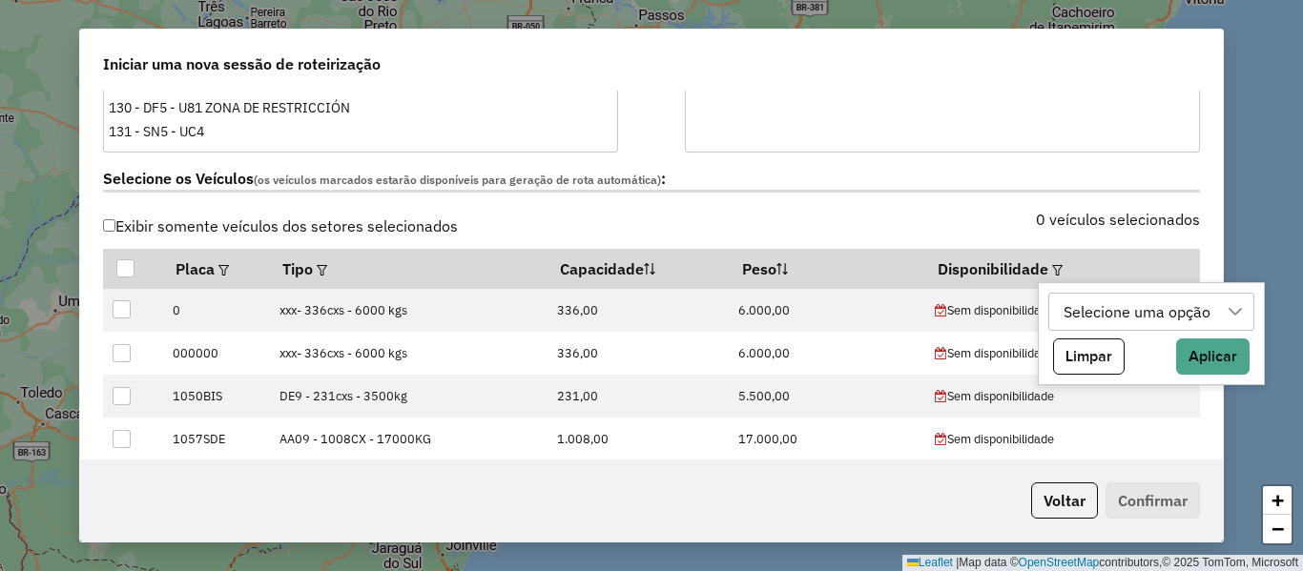
click at [1095, 317] on div "Selecione uma opção" at bounding box center [1137, 312] width 160 height 36
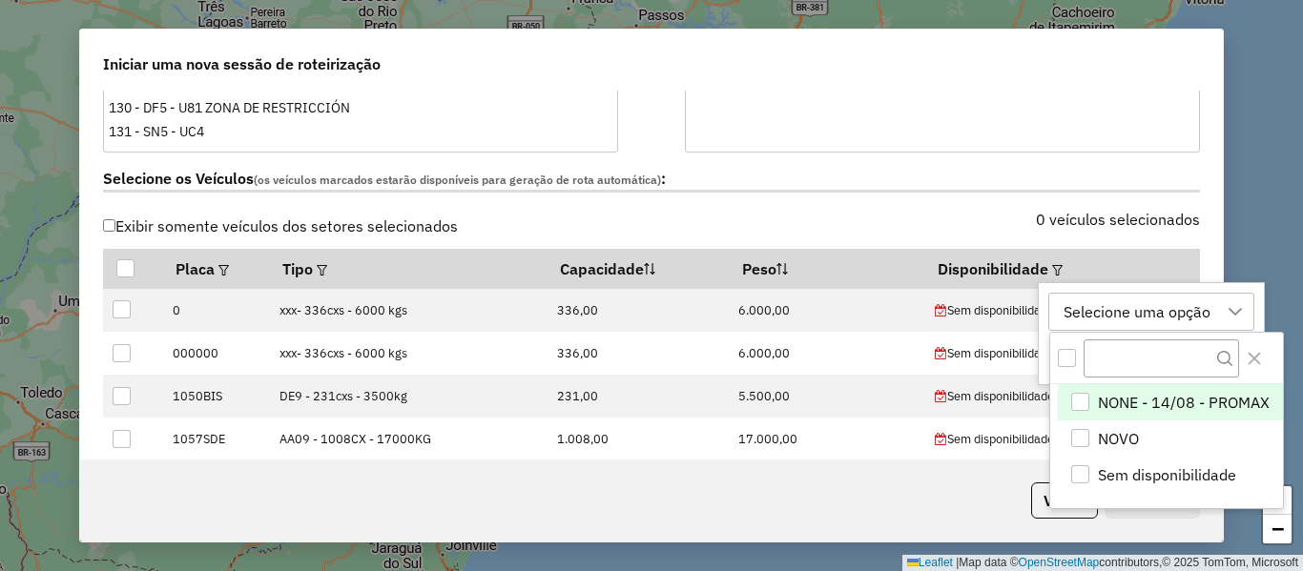
scroll to position [14, 87]
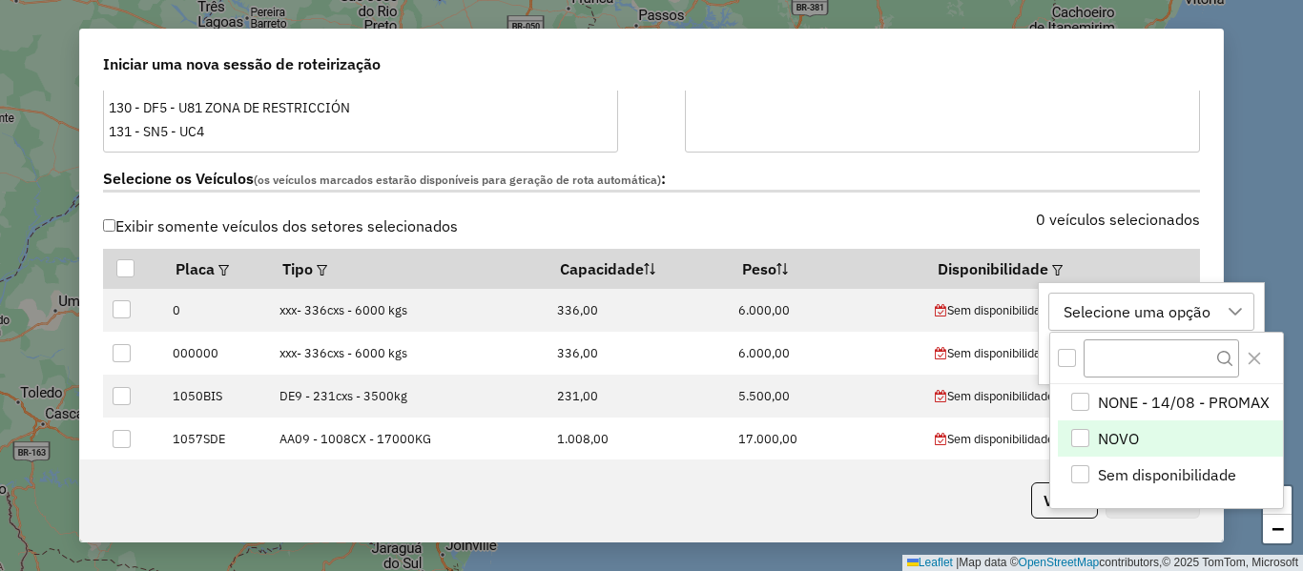
click at [1083, 435] on div "NOVO" at bounding box center [1080, 438] width 18 height 18
click at [130, 266] on div at bounding box center [125, 268] width 18 height 18
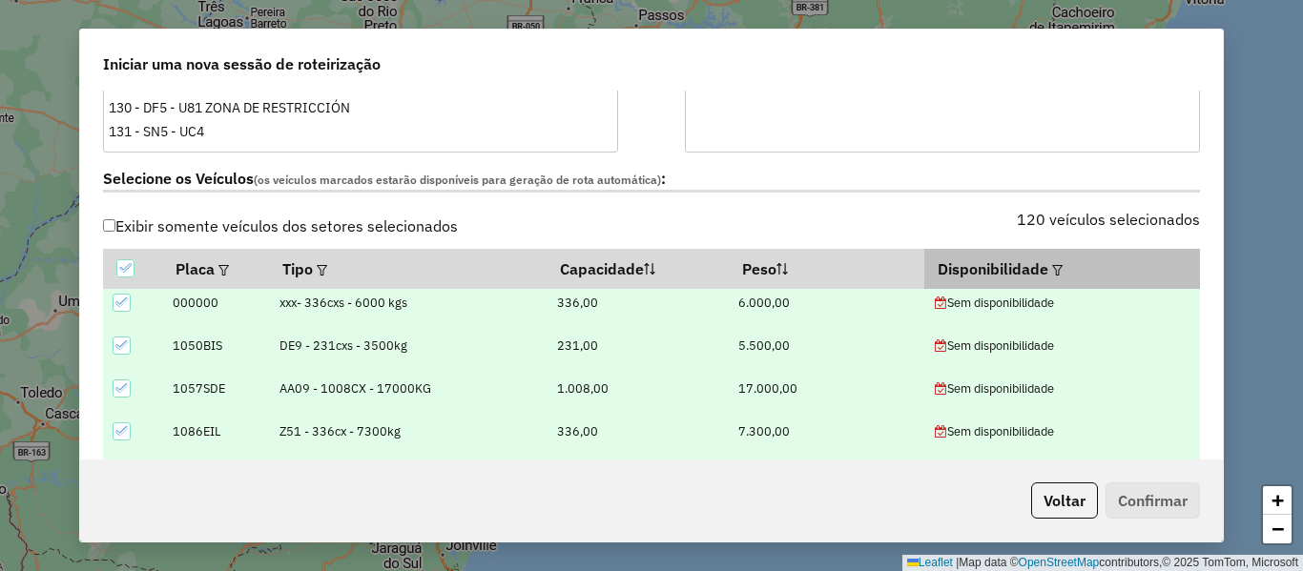
scroll to position [0, 0]
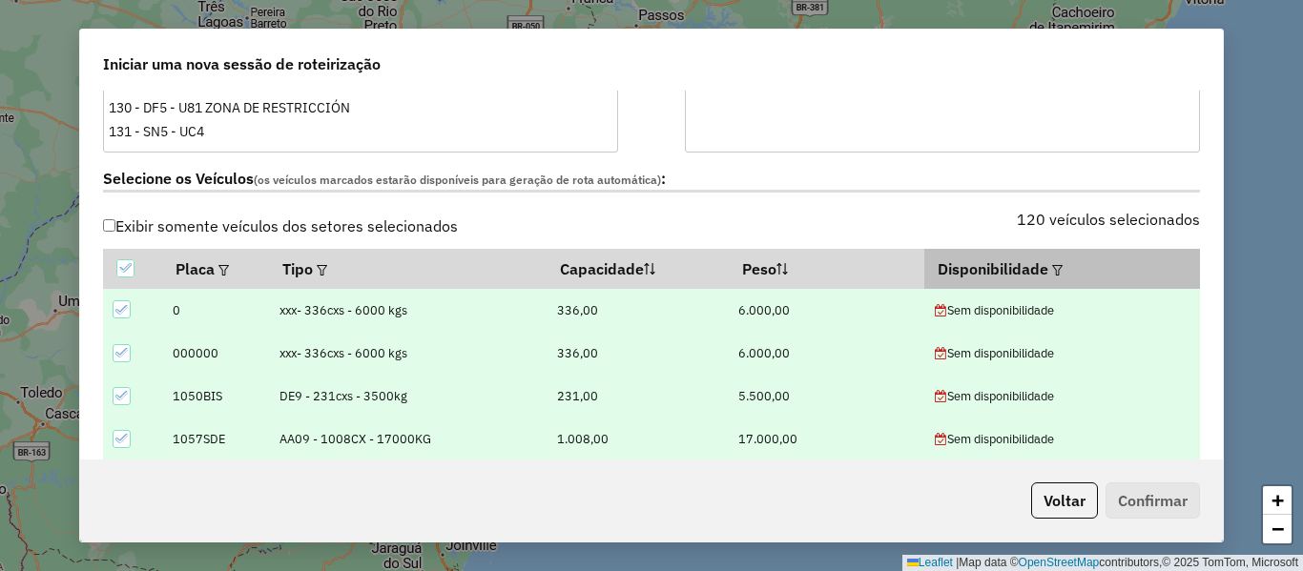
click at [1048, 261] on div at bounding box center [1055, 269] width 14 height 23
click at [1052, 267] on em at bounding box center [1057, 270] width 10 height 10
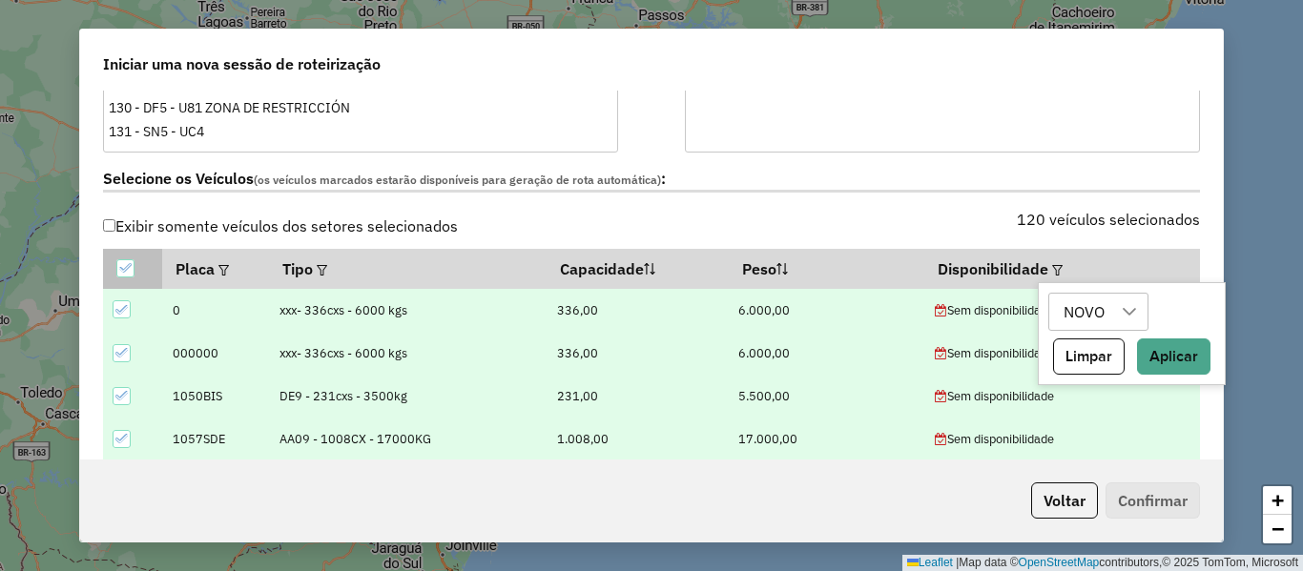
click at [129, 262] on icon at bounding box center [124, 267] width 13 height 13
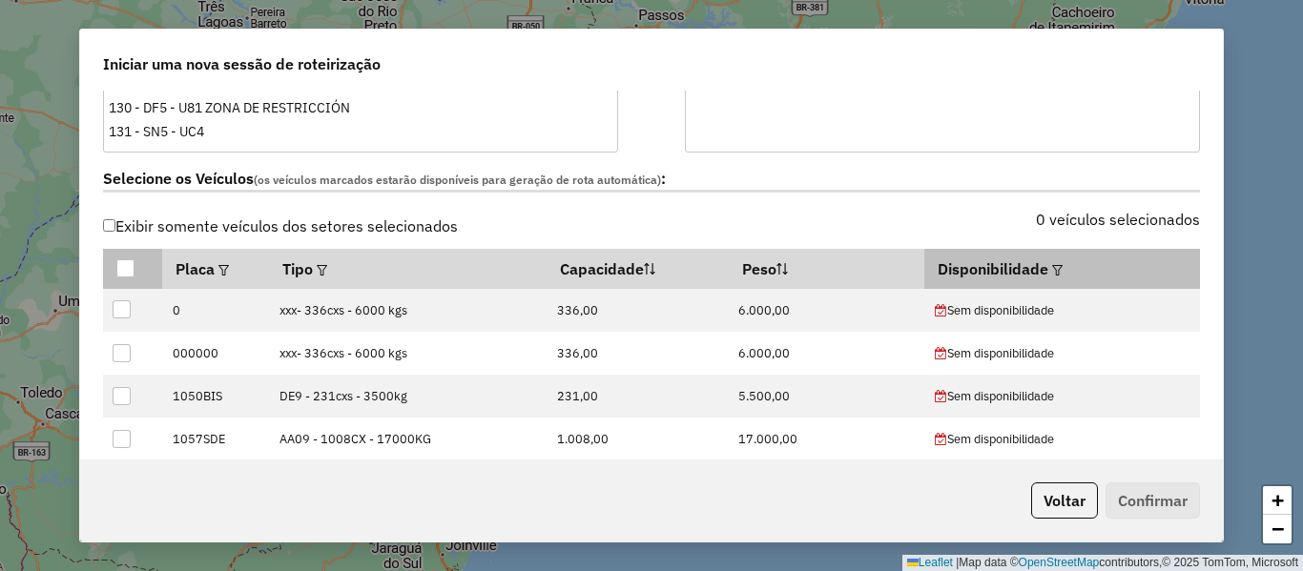
click at [1052, 269] on em at bounding box center [1057, 270] width 10 height 10
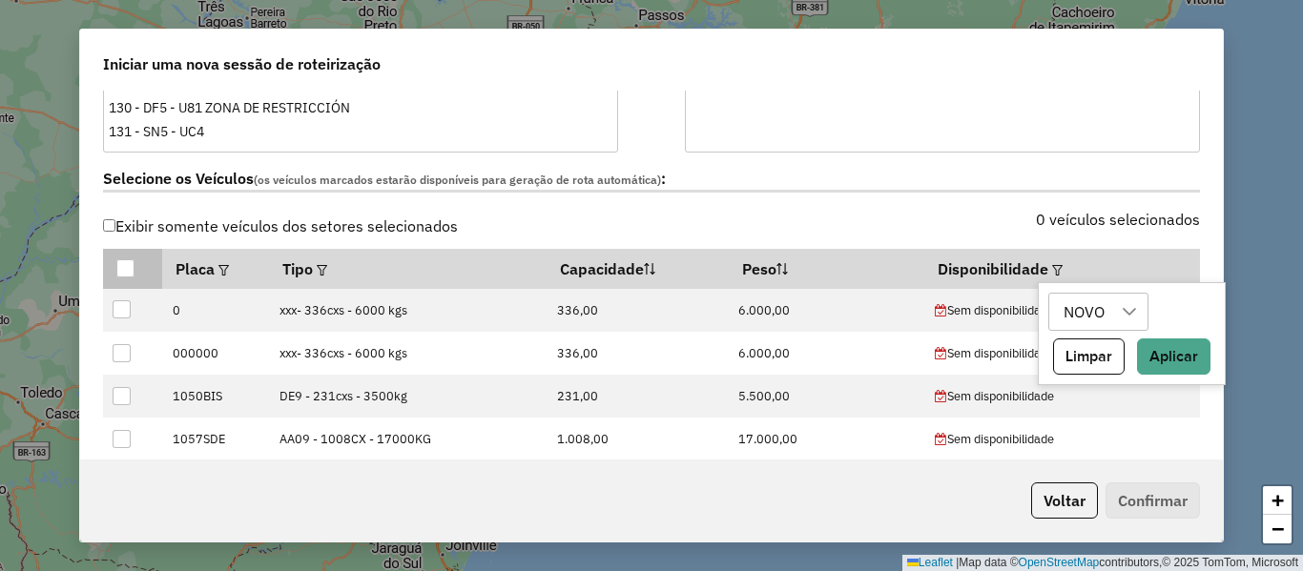
click at [1127, 316] on icon at bounding box center [1129, 311] width 15 height 15
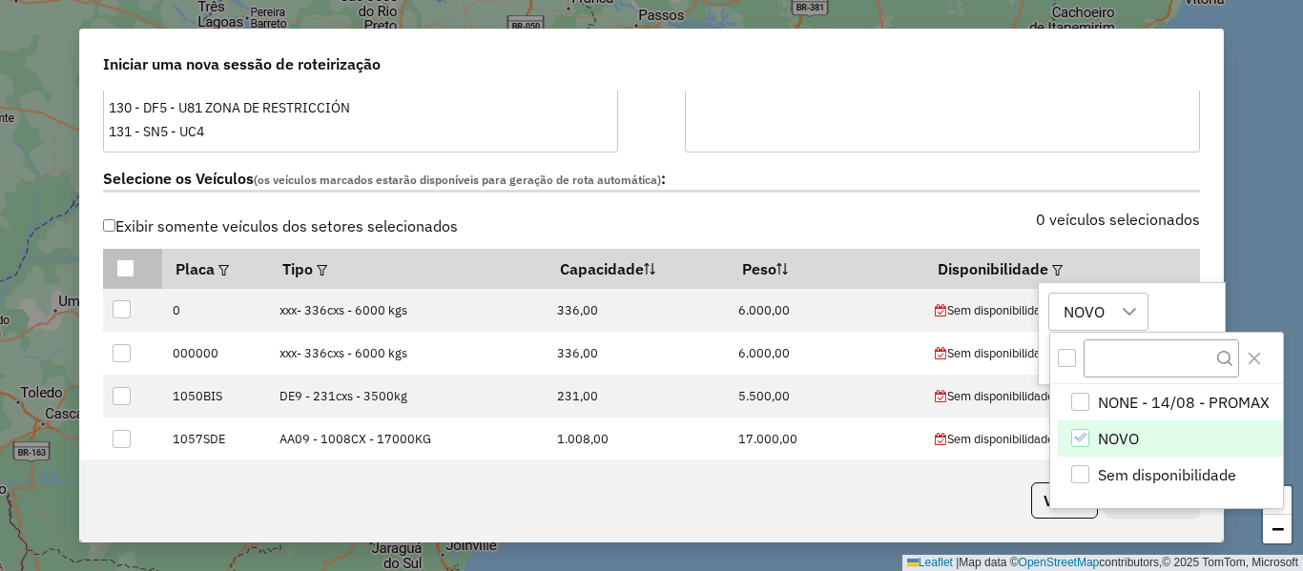
scroll to position [14, 87]
click at [1127, 316] on icon at bounding box center [1129, 311] width 15 height 15
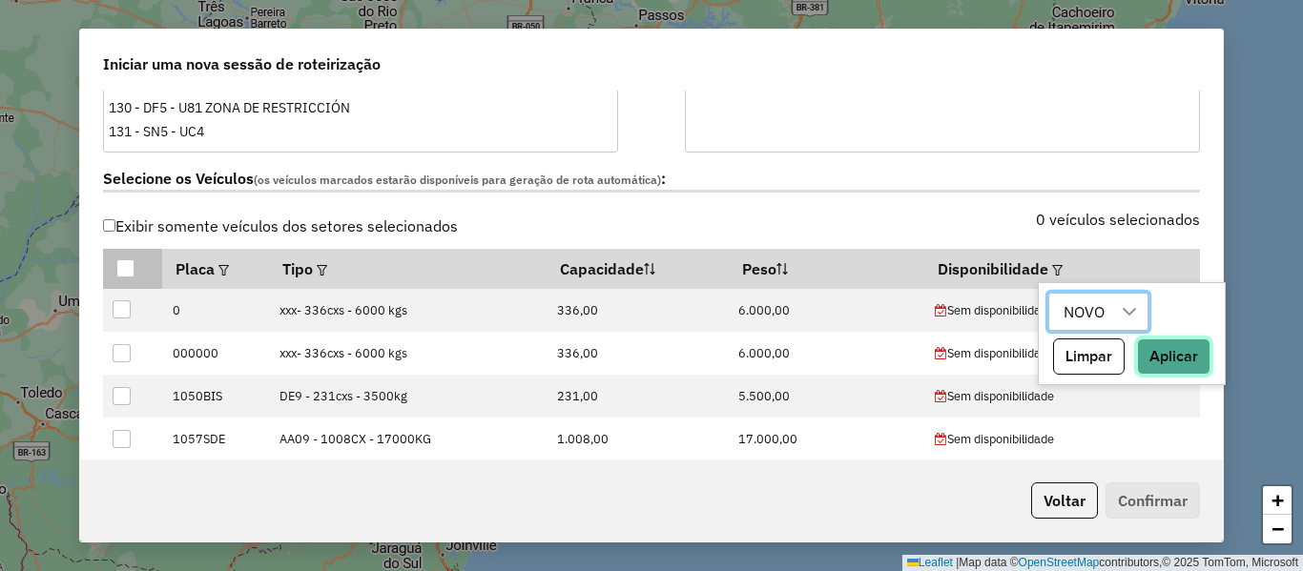
click at [1182, 354] on button "Aplicar" at bounding box center [1173, 357] width 73 height 36
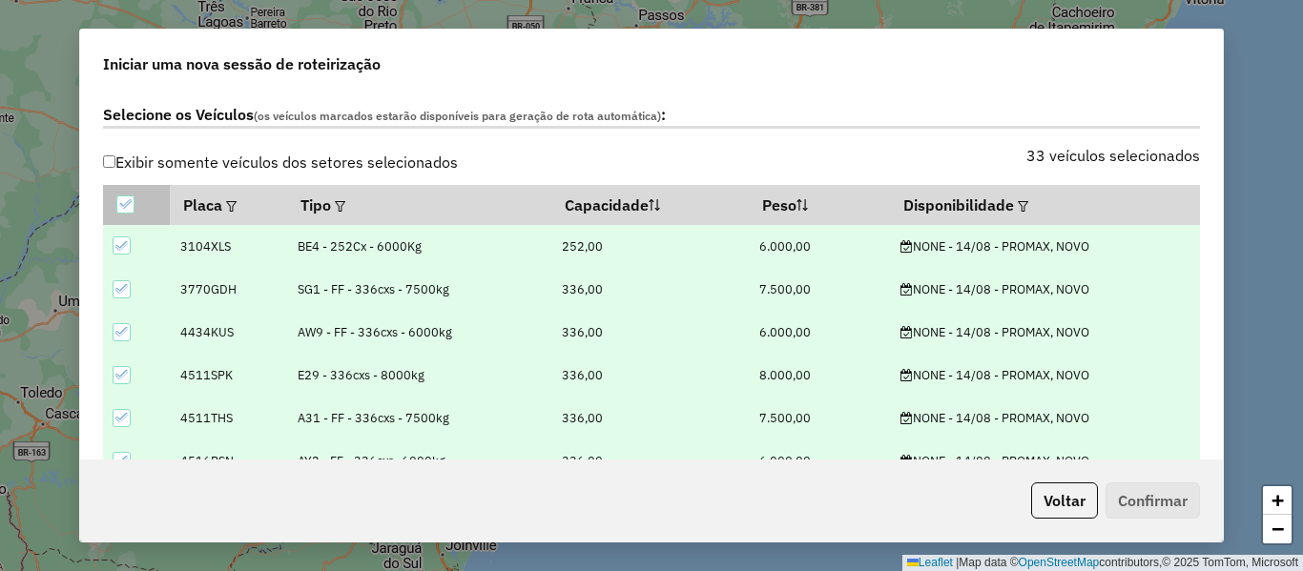
scroll to position [954, 0]
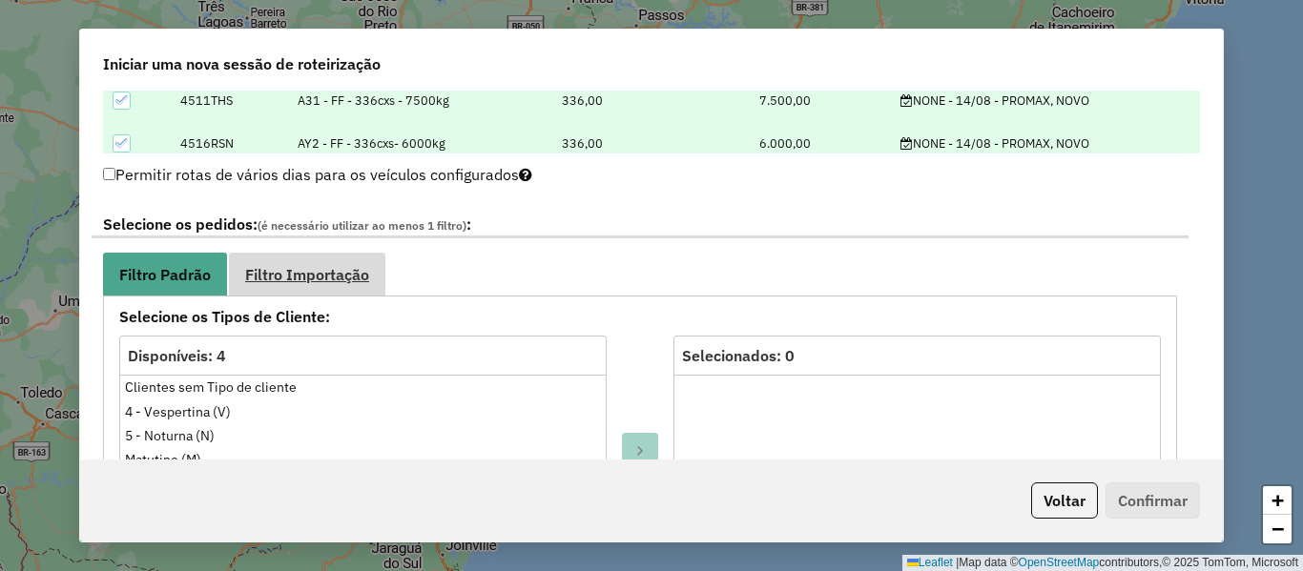
click at [344, 278] on span "Filtro Importação" at bounding box center [307, 274] width 124 height 15
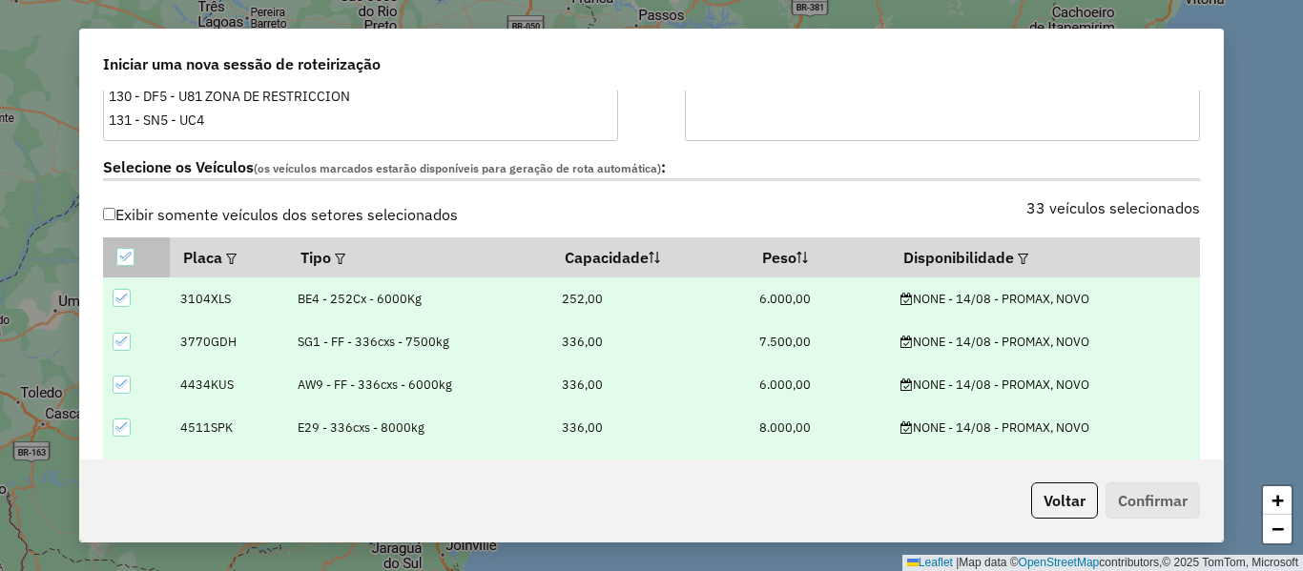
scroll to position [572, 0]
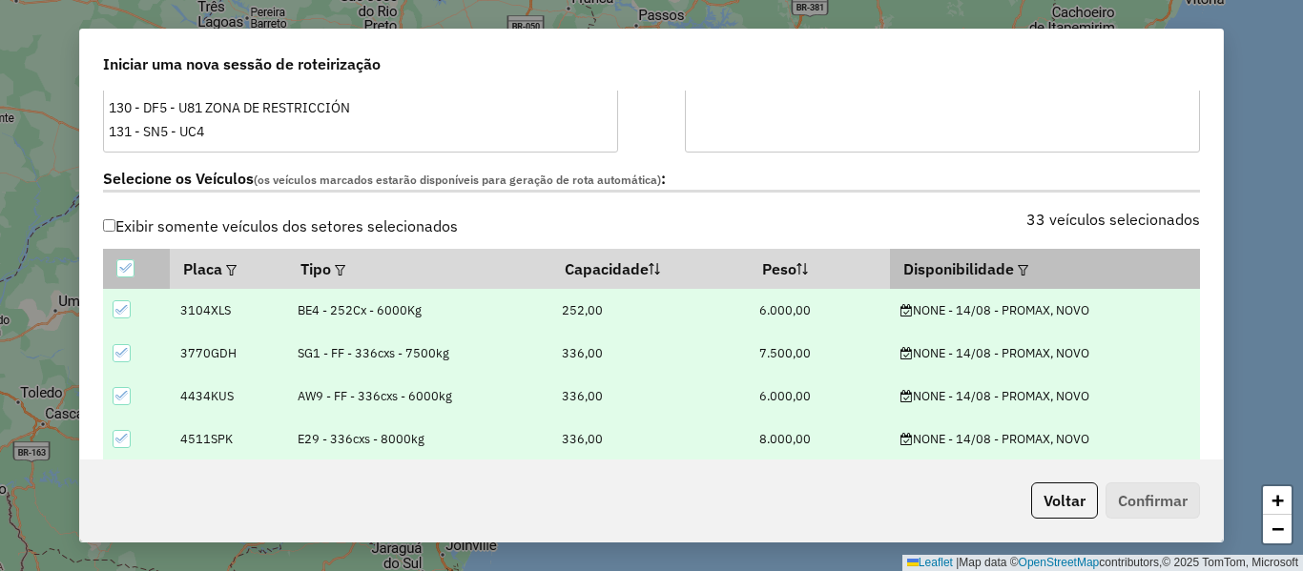
click at [1018, 272] on em at bounding box center [1023, 270] width 10 height 10
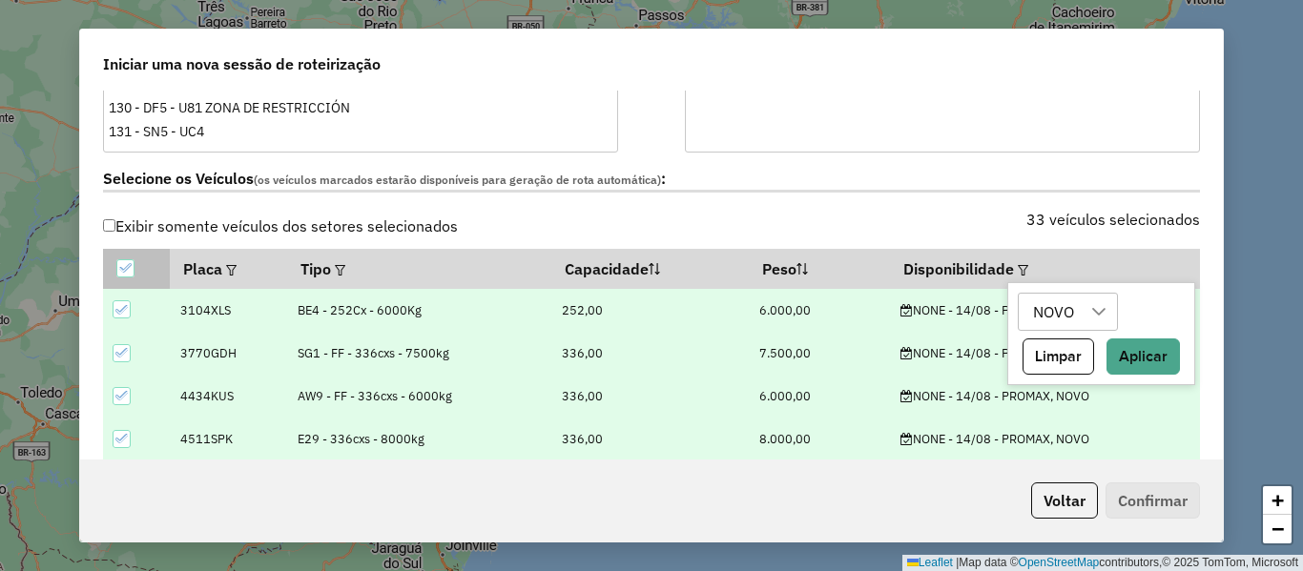
click at [1091, 318] on icon at bounding box center [1098, 311] width 15 height 15
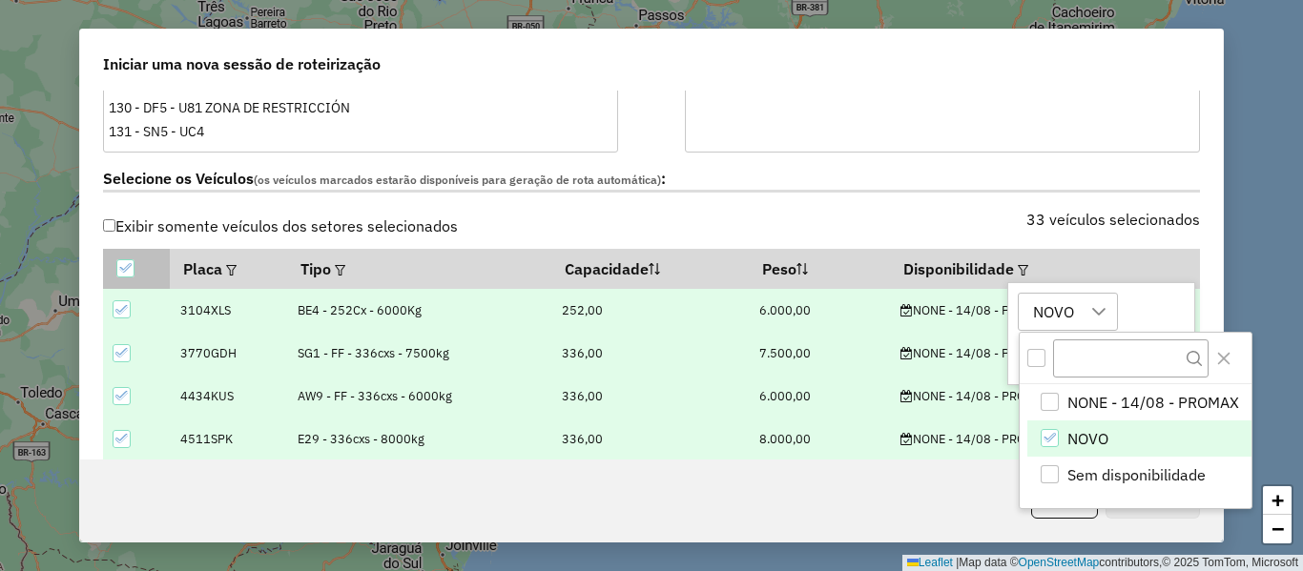
scroll to position [14, 87]
click at [1055, 400] on div "NONE - 14/08 - PROMAX" at bounding box center [1050, 402] width 18 height 18
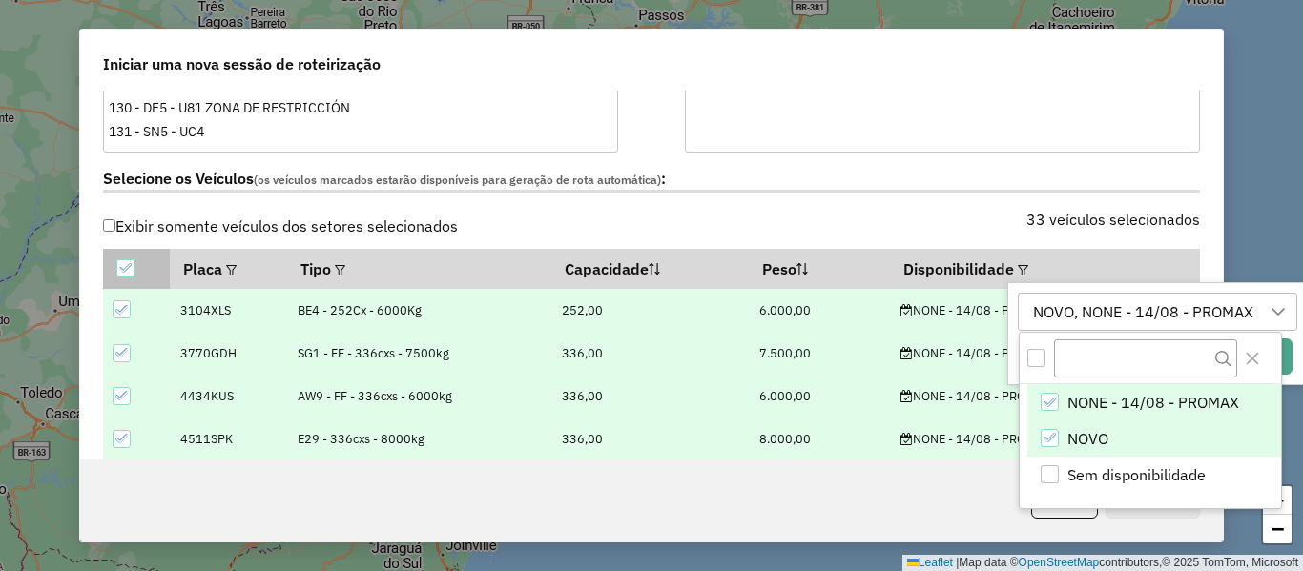
click at [1047, 436] on icon "NOVO" at bounding box center [1049, 437] width 13 height 13
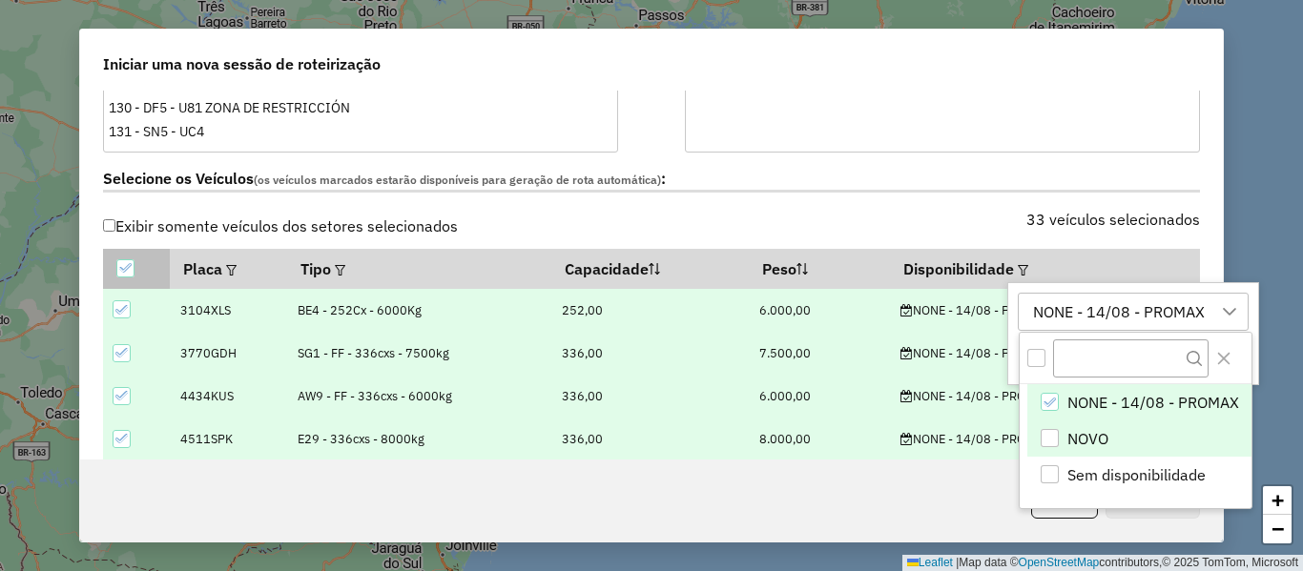
click at [1131, 403] on span "NONE - 14/08 - PROMAX" at bounding box center [1153, 402] width 172 height 23
click at [1142, 318] on div "NONE - 14/08 - PROMAX" at bounding box center [1118, 312] width 185 height 36
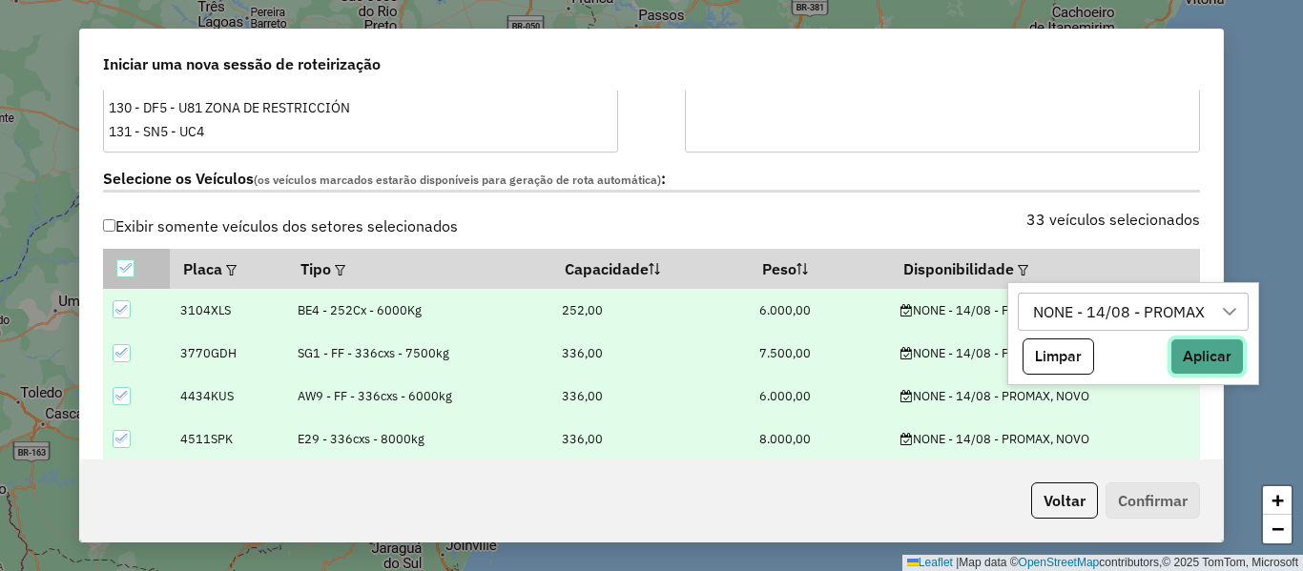
click at [1204, 354] on button "Aplicar" at bounding box center [1207, 357] width 73 height 36
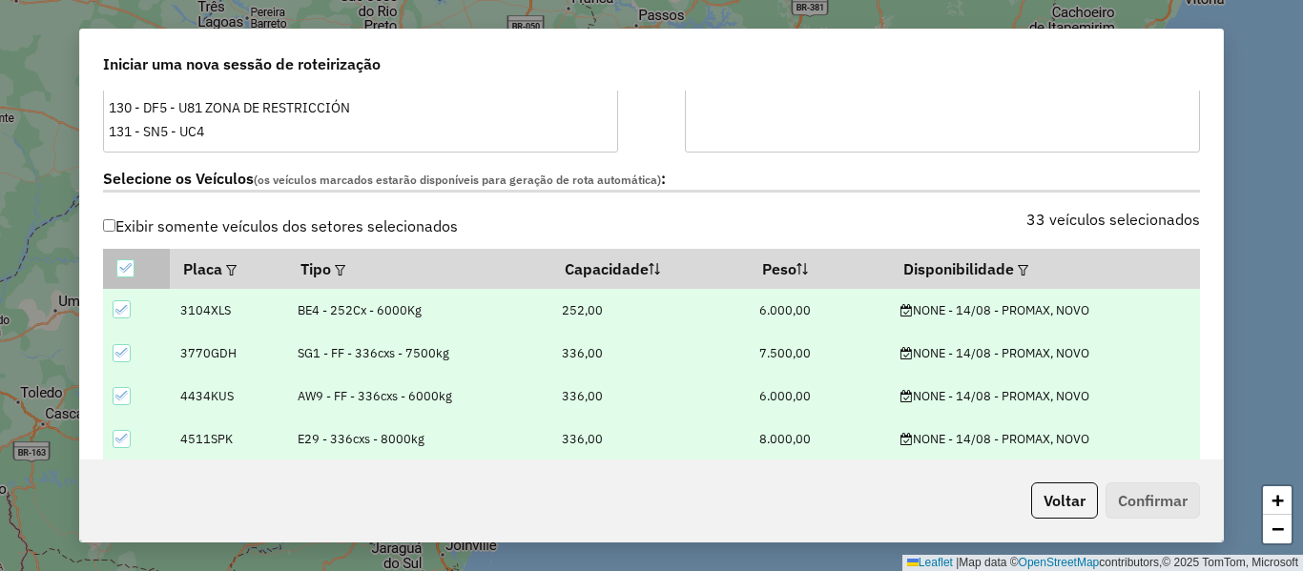
scroll to position [954, 0]
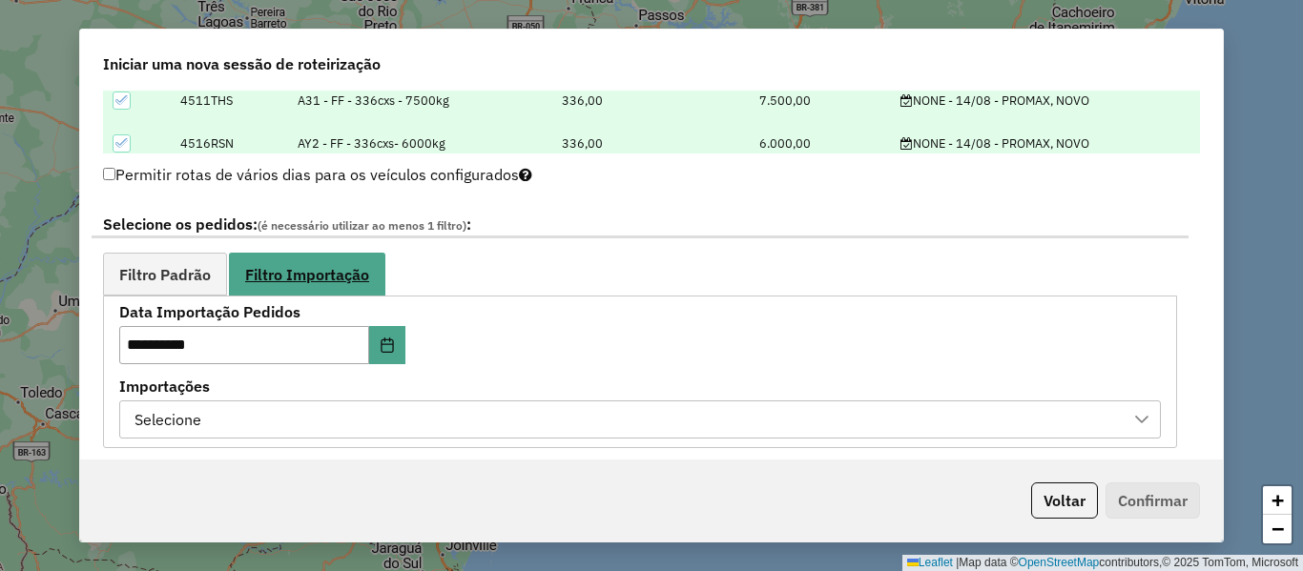
click at [338, 267] on span "Filtro Importação" at bounding box center [307, 274] width 124 height 15
drag, startPoint x: 432, startPoint y: 398, endPoint x: 434, endPoint y: 417, distance: 19.2
click at [432, 399] on div "Importações Selecione" at bounding box center [640, 409] width 1042 height 59
click at [436, 420] on div "Selecione" at bounding box center [626, 420] width 996 height 36
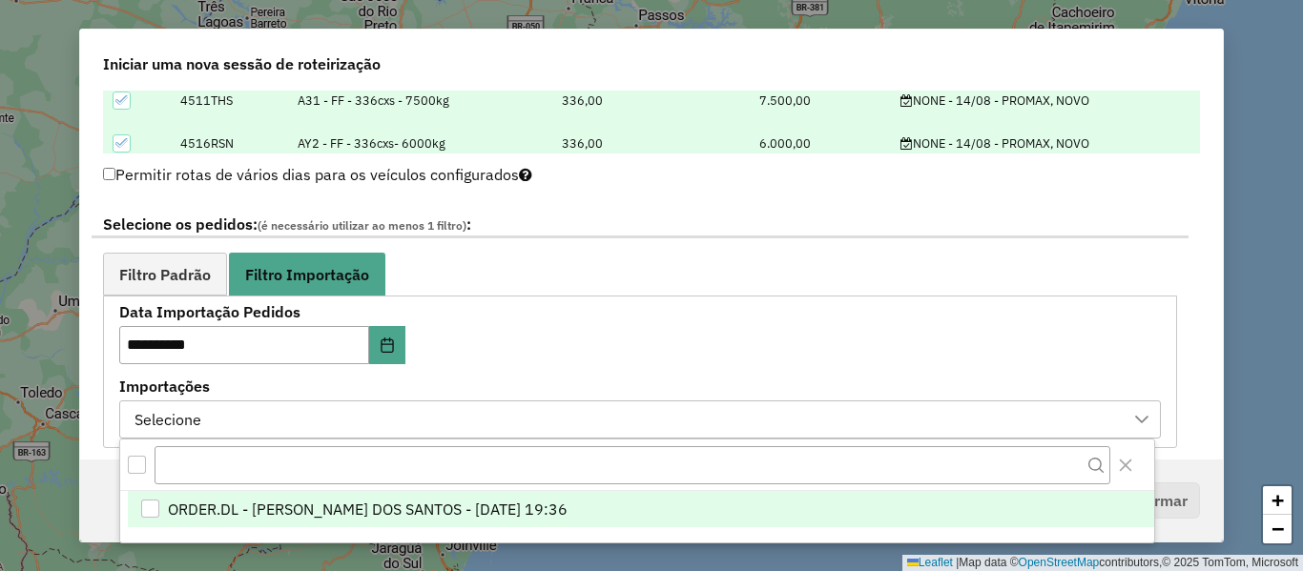
scroll to position [14, 87]
click at [417, 518] on span "ORDER.DL - [PERSON_NAME] DOS SANTOS - [DATE] 19:36" at bounding box center [368, 509] width 400 height 23
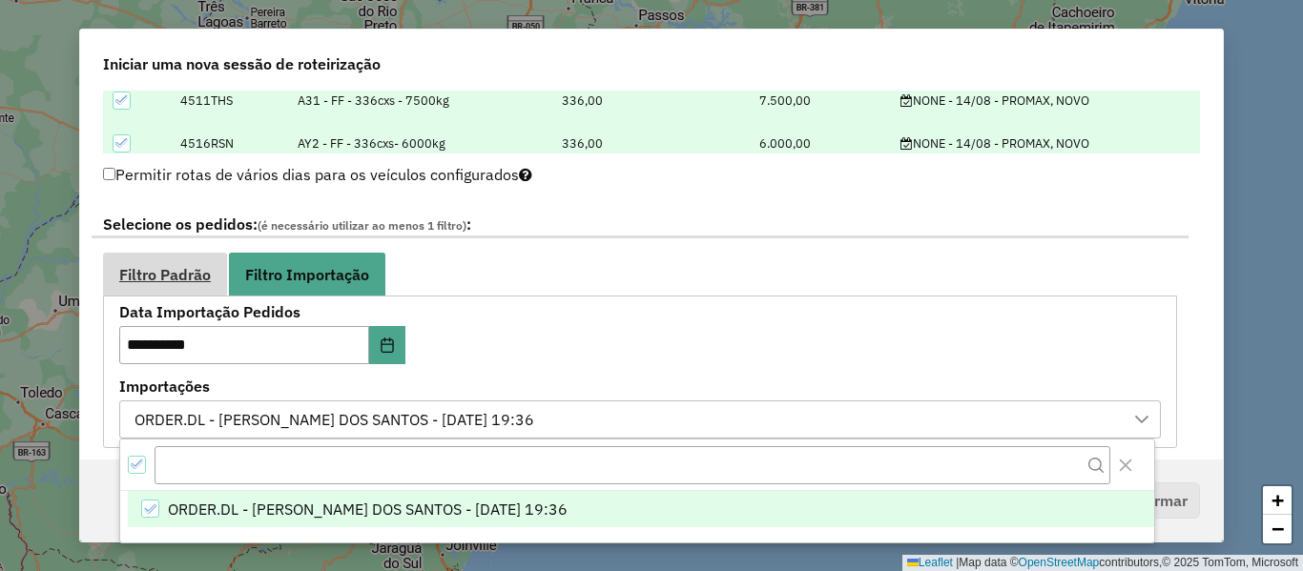
click at [150, 281] on span "Filtro Padrão" at bounding box center [165, 274] width 92 height 15
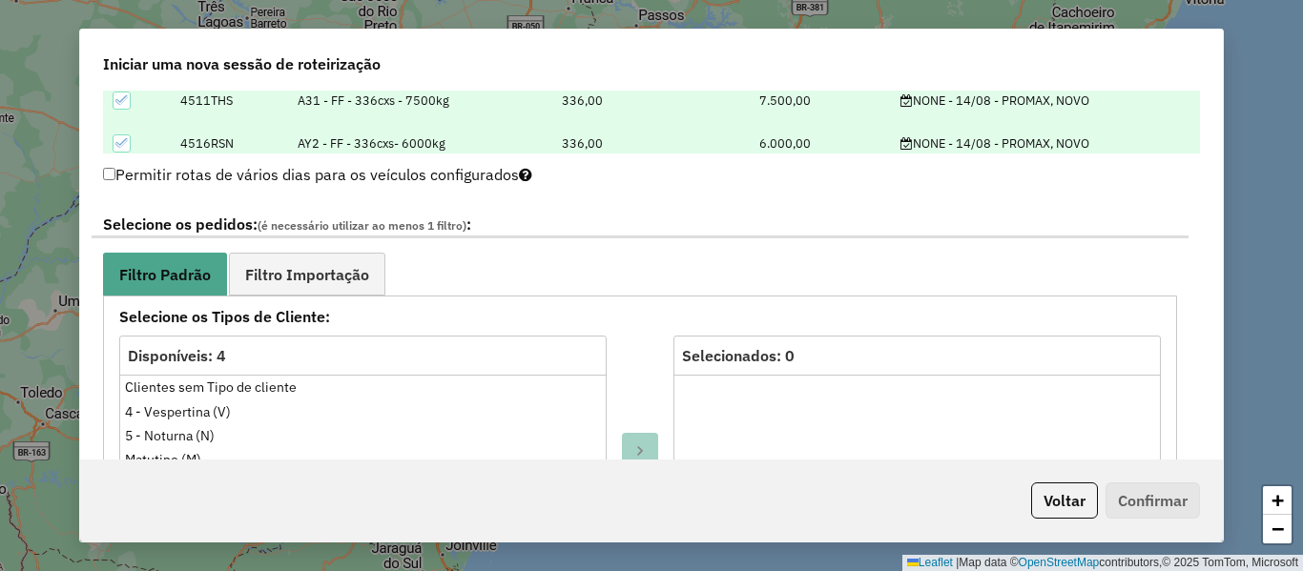
click at [607, 224] on label "Selecione os pedidos: (é necessário utilizar ao menos 1 filtro) :" at bounding box center [640, 226] width 1097 height 26
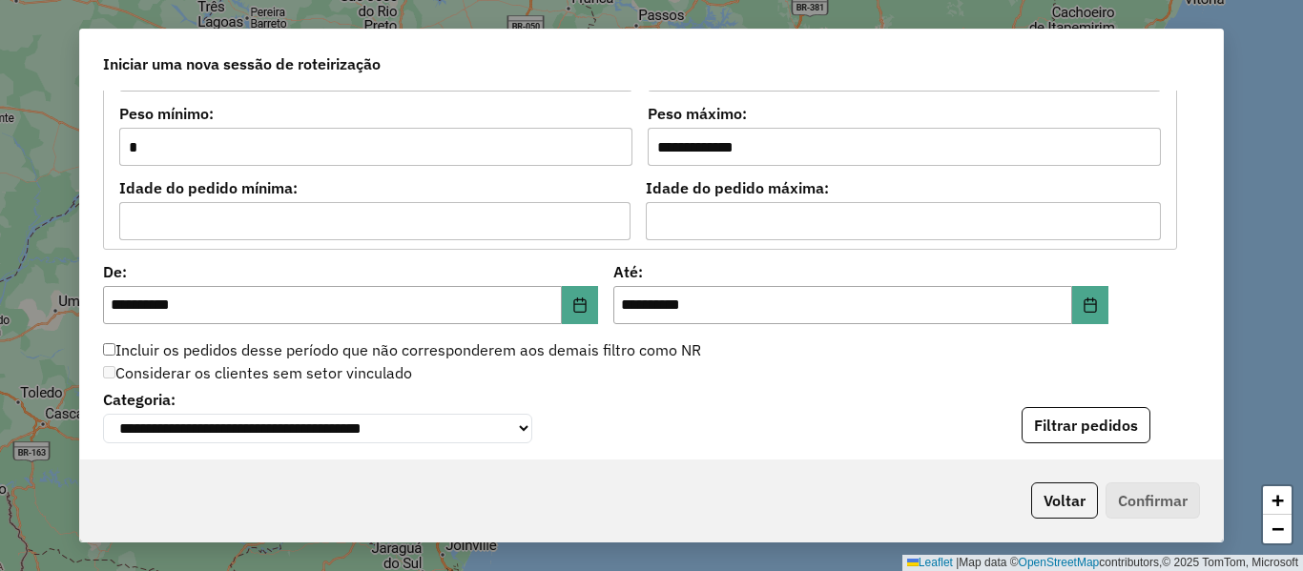
scroll to position [1717, 0]
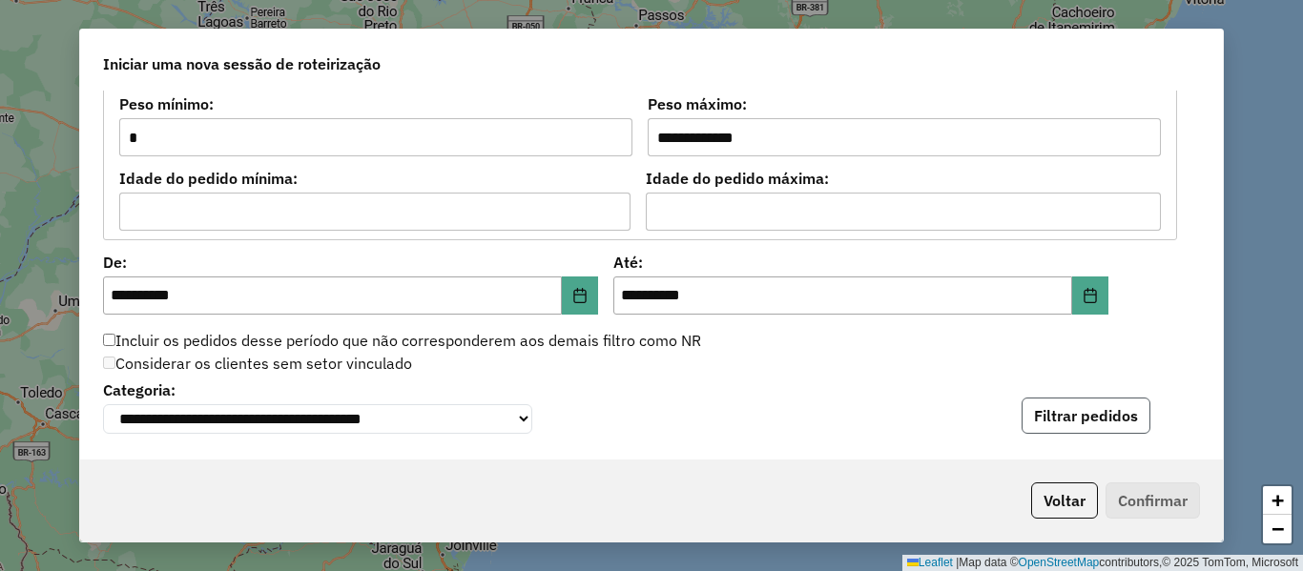
click at [1074, 409] on button "Filtrar pedidos" at bounding box center [1086, 416] width 129 height 36
click at [764, 363] on div "Considerar os clientes sem setor vinculado" at bounding box center [640, 364] width 1097 height 23
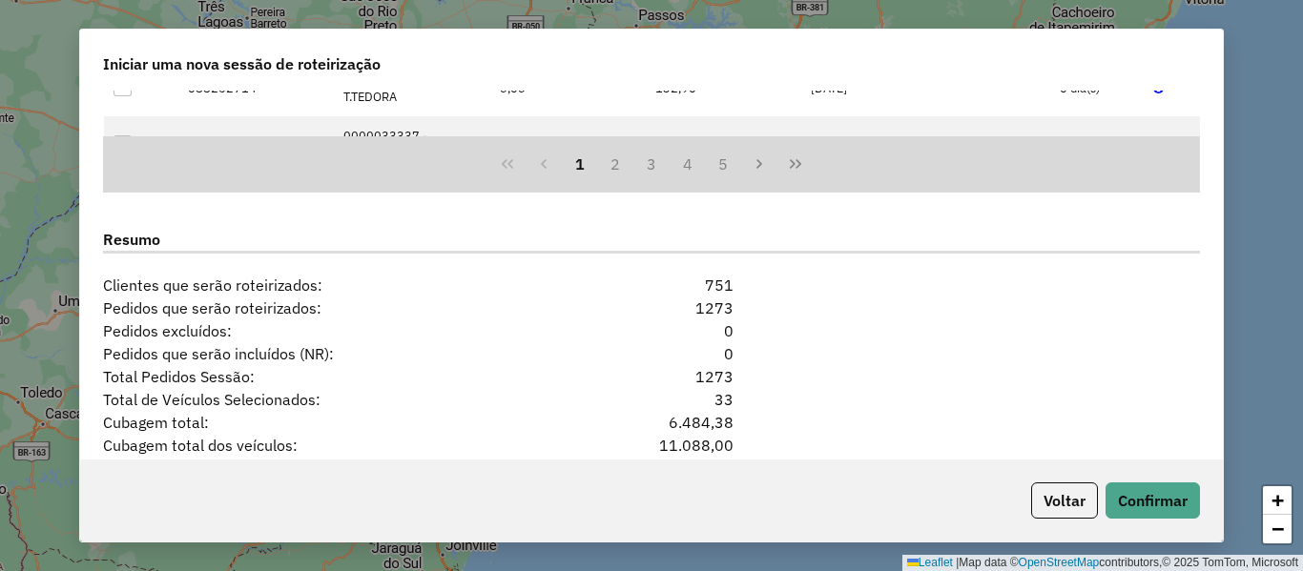
scroll to position [2385, 0]
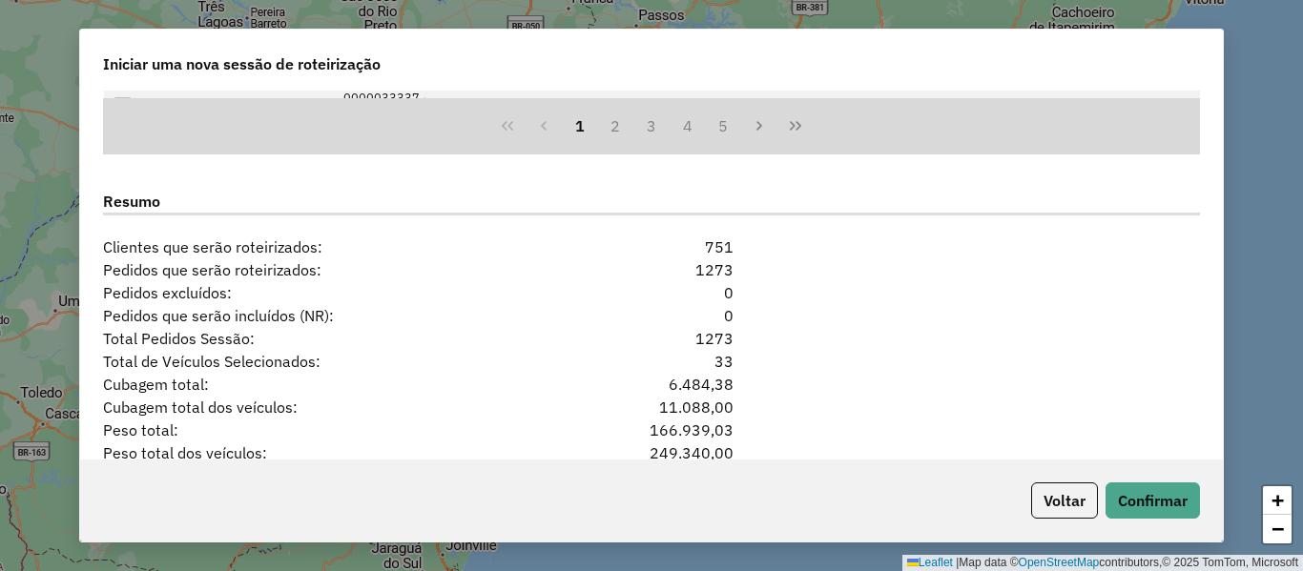
drag, startPoint x: 778, startPoint y: 346, endPoint x: 610, endPoint y: 345, distance: 168.9
click at [631, 345] on div "Total Pedidos Sessão: 1273" at bounding box center [652, 338] width 1120 height 23
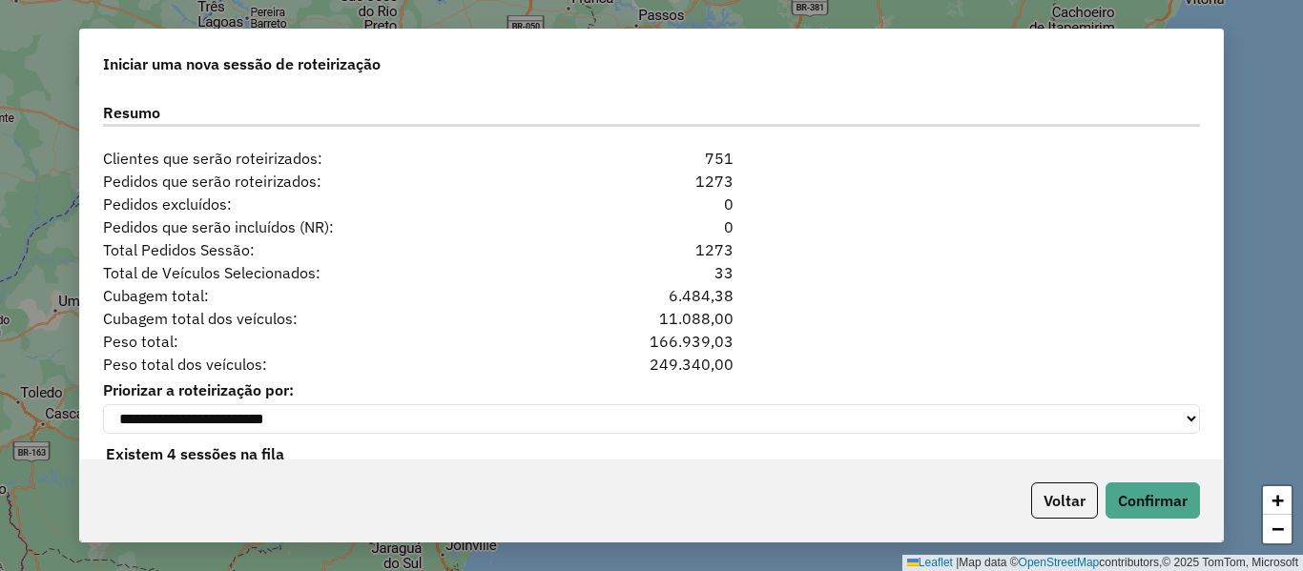
click at [798, 325] on div "**********" at bounding box center [651, 275] width 1143 height 369
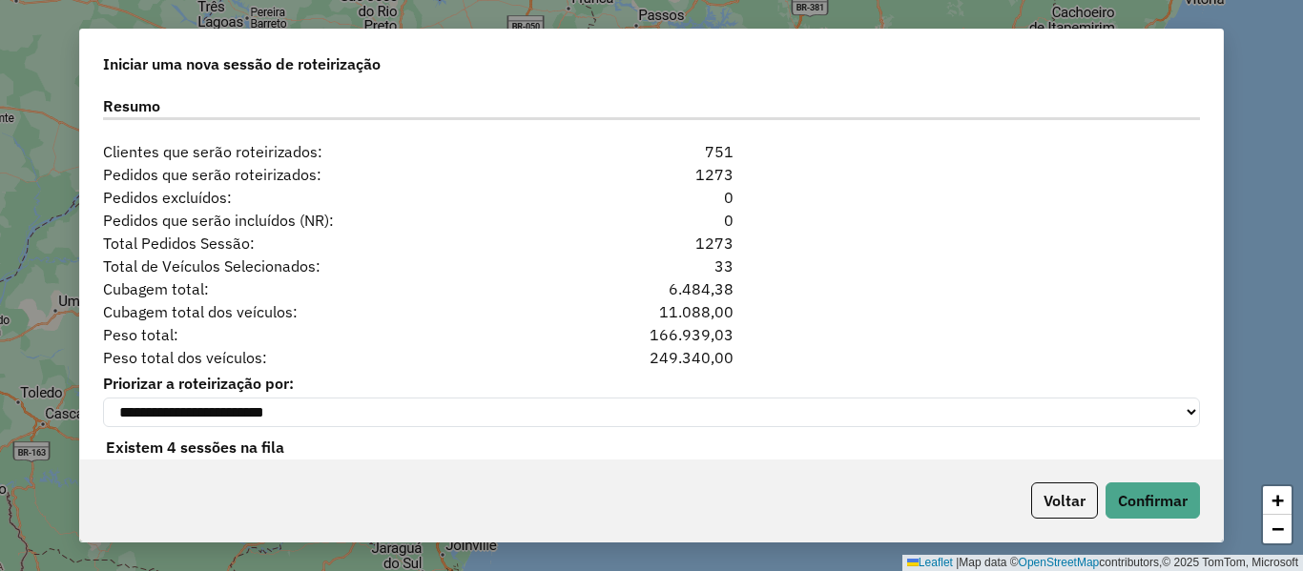
drag, startPoint x: 749, startPoint y: 252, endPoint x: 649, endPoint y: 251, distance: 100.2
click at [653, 249] on div "Total Pedidos Sessão: 1273" at bounding box center [652, 243] width 1120 height 23
click at [861, 278] on div "Total de Veículos Selecionados: 33" at bounding box center [652, 266] width 1120 height 23
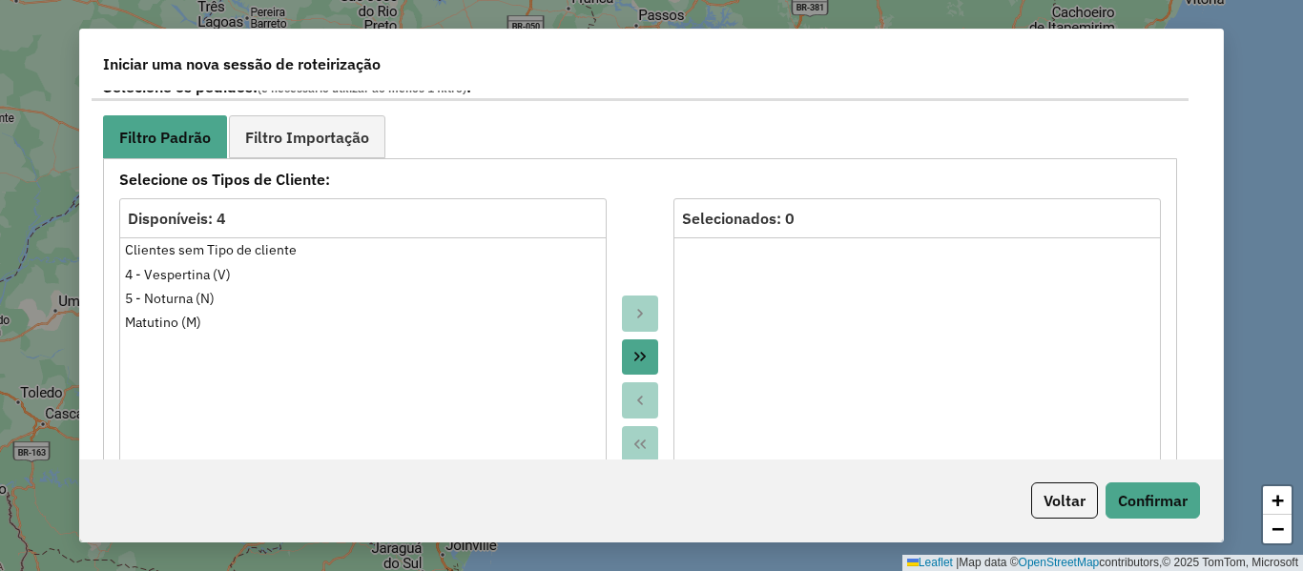
scroll to position [901, 0]
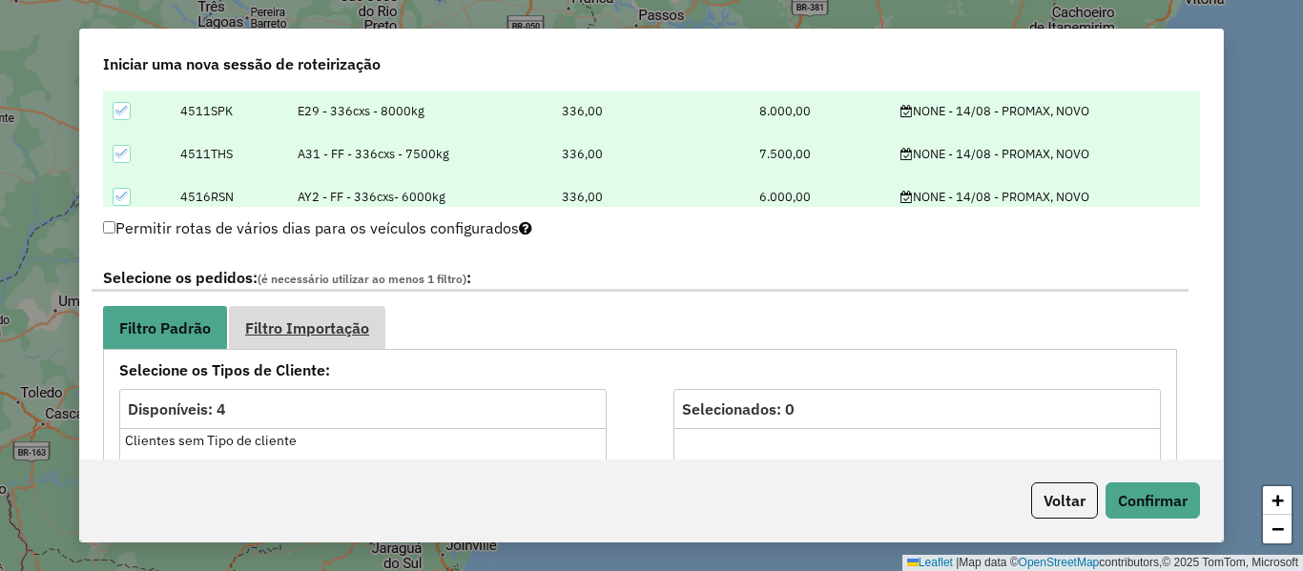
click at [336, 307] on link "Filtro Importação" at bounding box center [307, 327] width 156 height 43
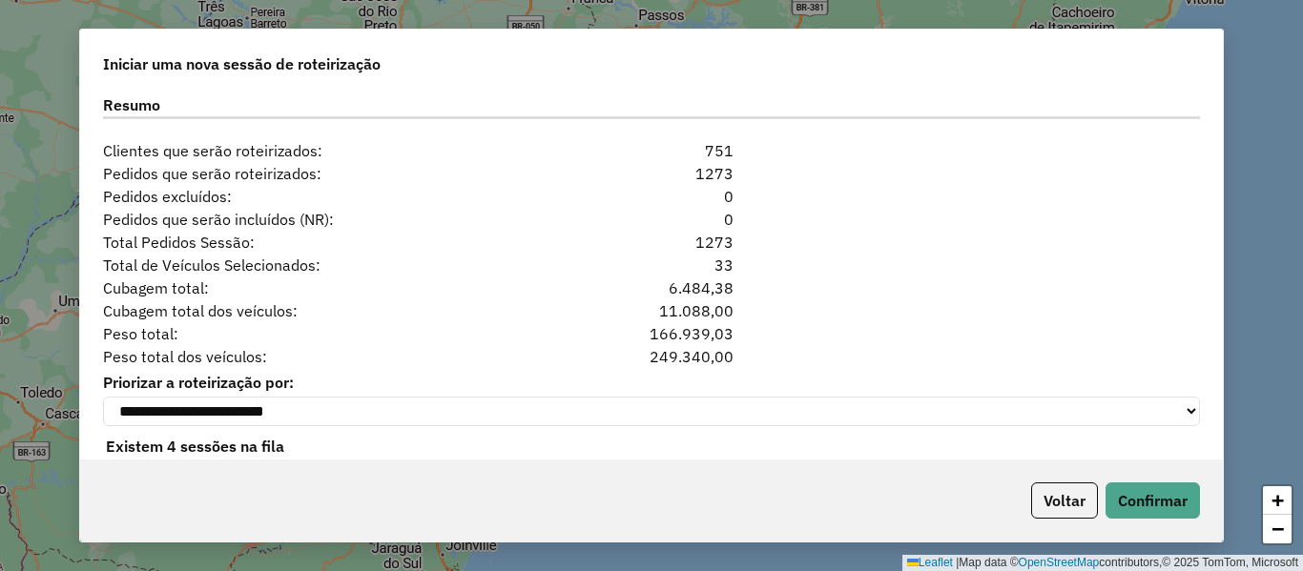
scroll to position [1966, 0]
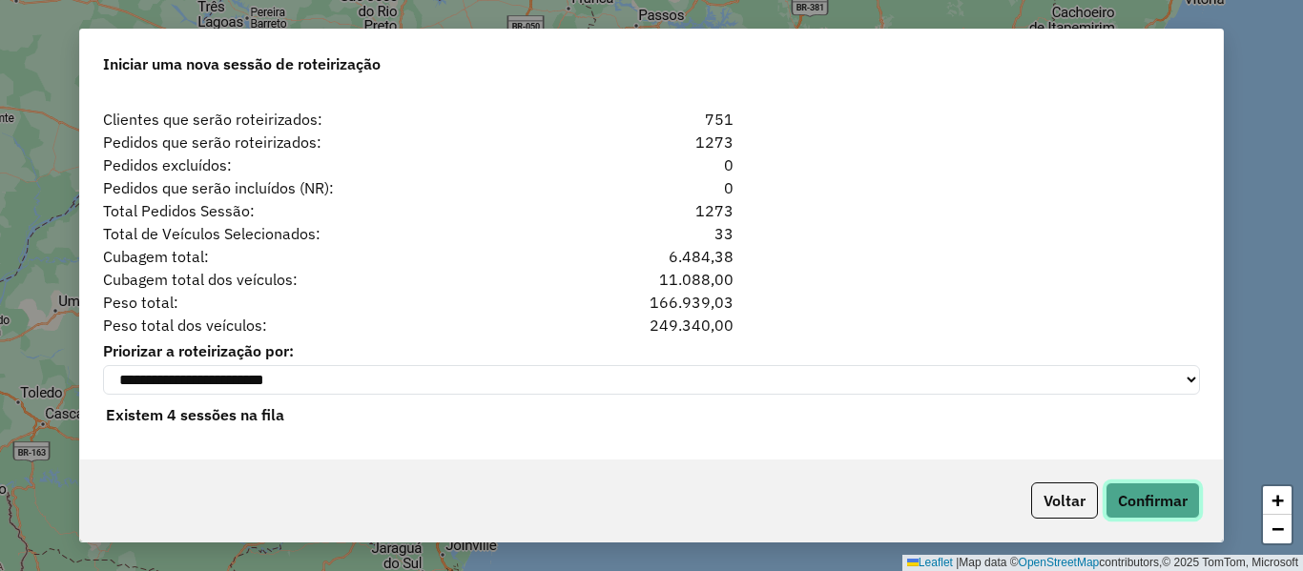
click at [1151, 496] on button "Confirmar" at bounding box center [1153, 501] width 94 height 36
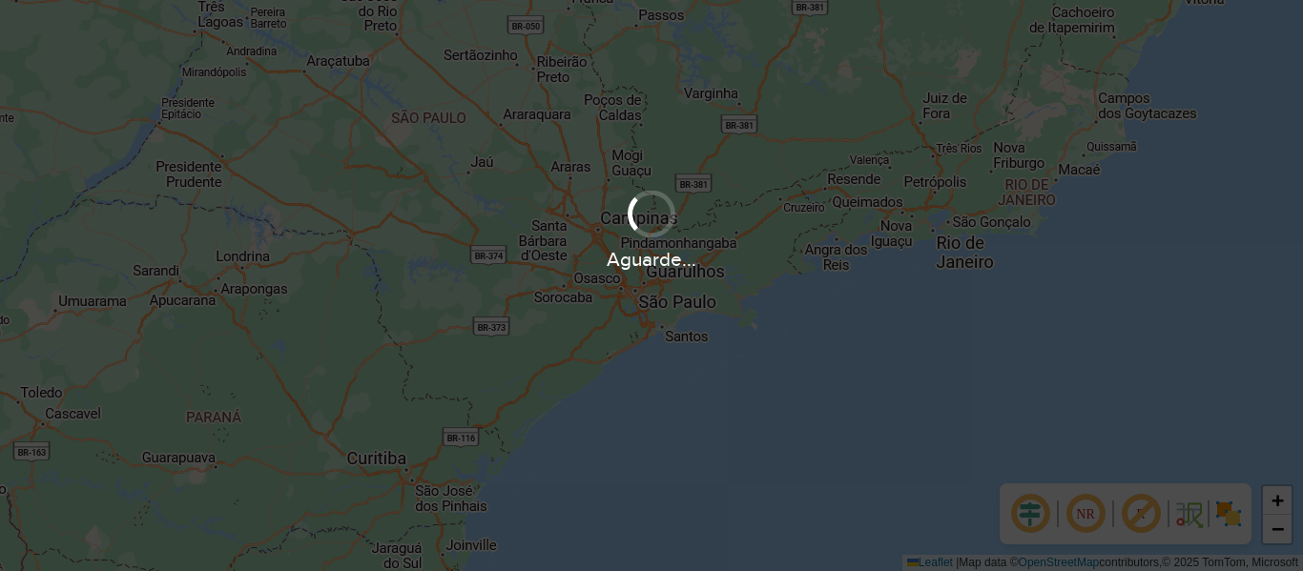
click at [769, 276] on div "Aguarde..." at bounding box center [651, 285] width 1303 height 571
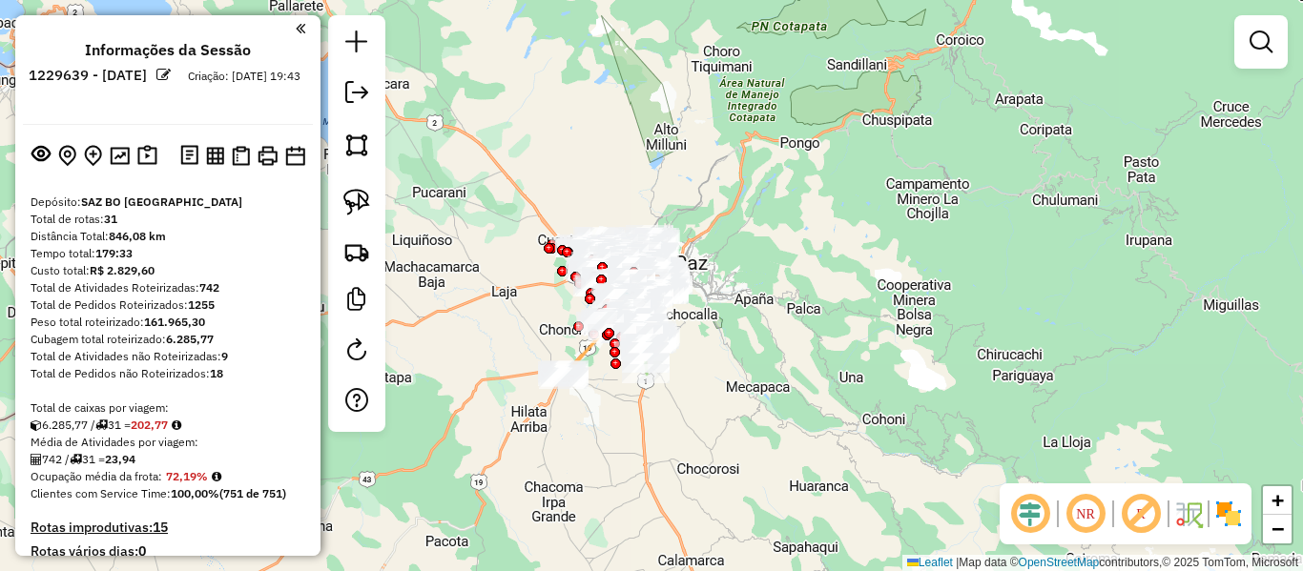
click at [835, 369] on div "Janela de atendimento Grade de atendimento Capacidade Transportadoras Veículos …" at bounding box center [651, 285] width 1303 height 571
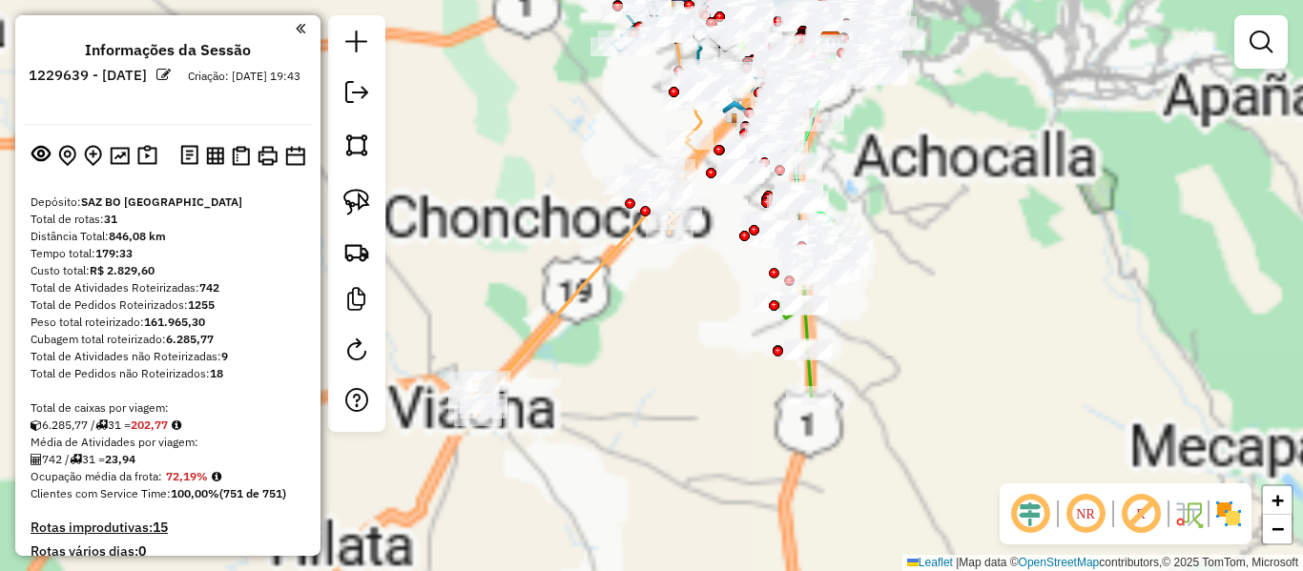
click at [1236, 510] on img at bounding box center [1228, 514] width 31 height 31
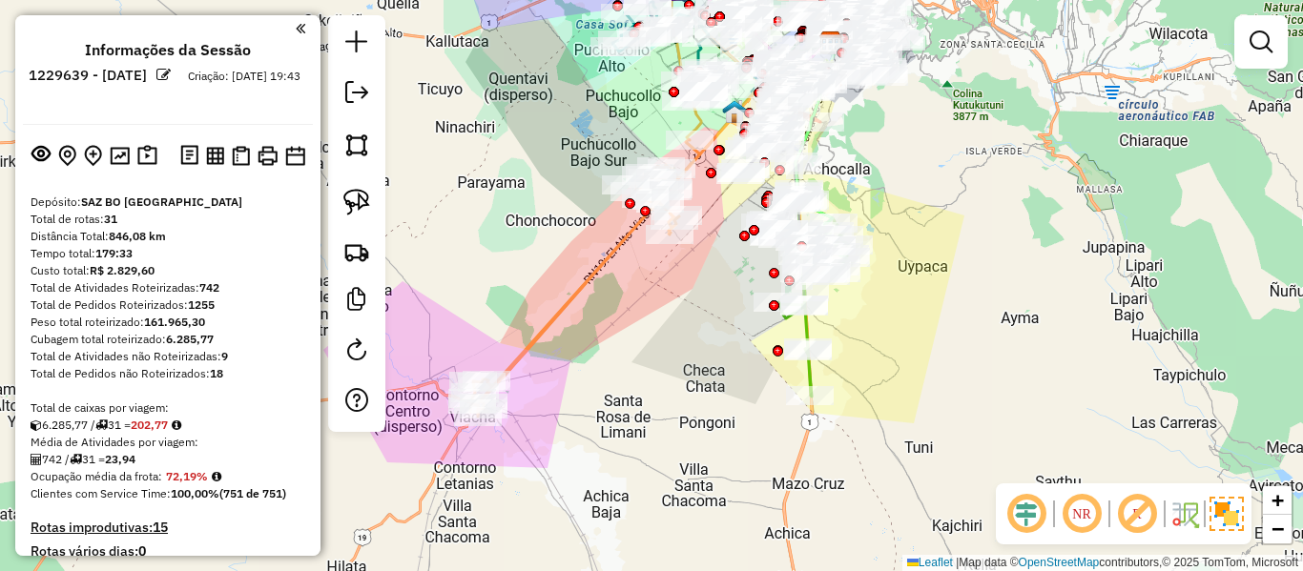
click at [571, 291] on icon at bounding box center [678, 180] width 413 height 474
select select "**********"
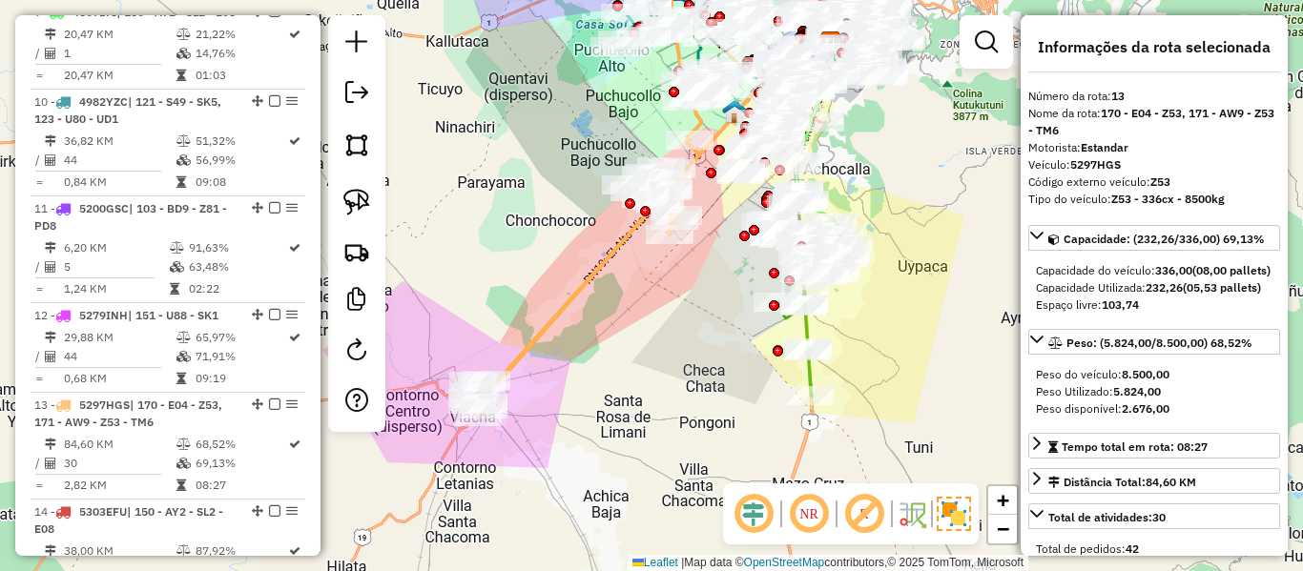
scroll to position [1982, 0]
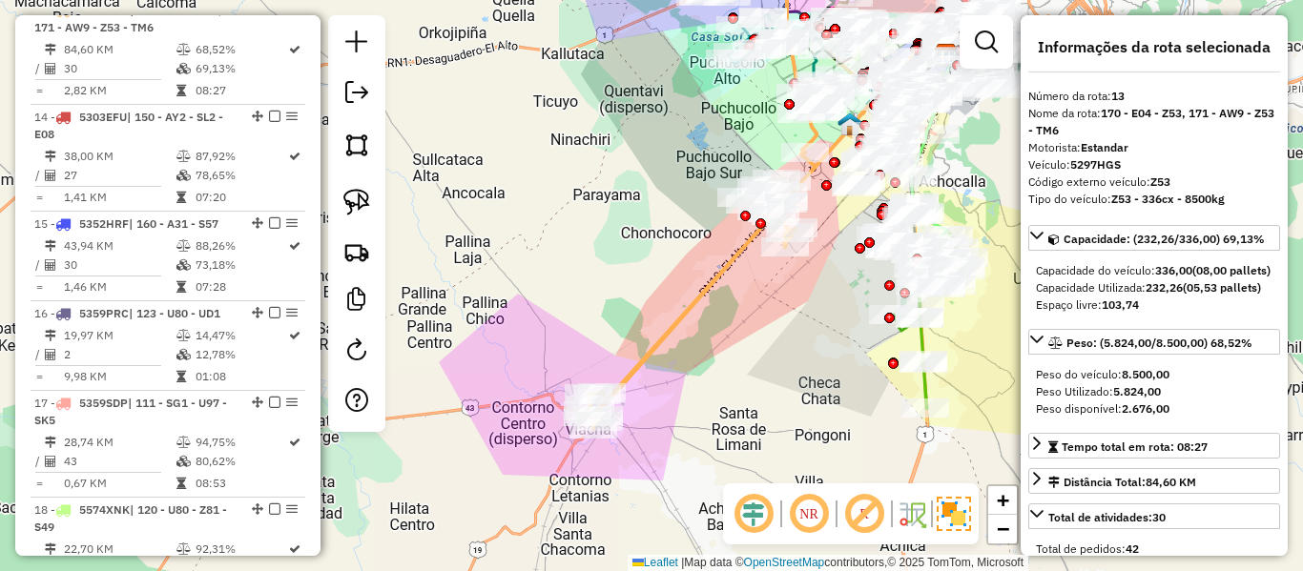
drag, startPoint x: 611, startPoint y: 340, endPoint x: 727, endPoint y: 352, distance: 116.1
click at [727, 352] on div "Janela de atendimento Grade de atendimento Capacidade Transportadoras Veículos …" at bounding box center [651, 285] width 1303 height 571
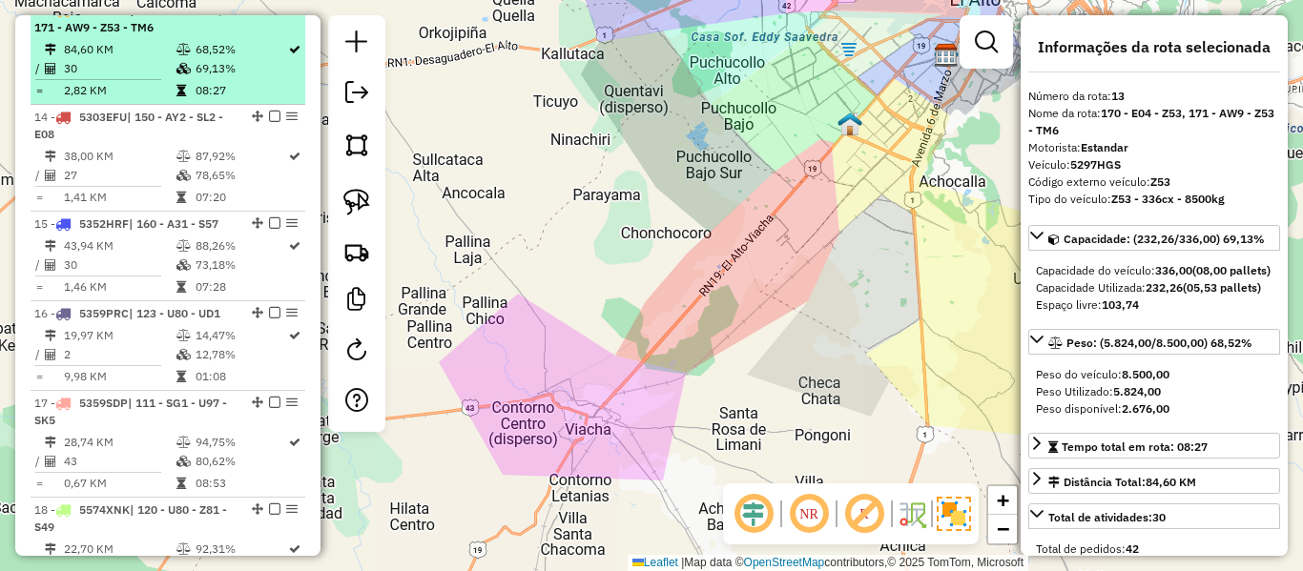
click at [114, 59] on td "84,60 KM" at bounding box center [119, 49] width 113 height 19
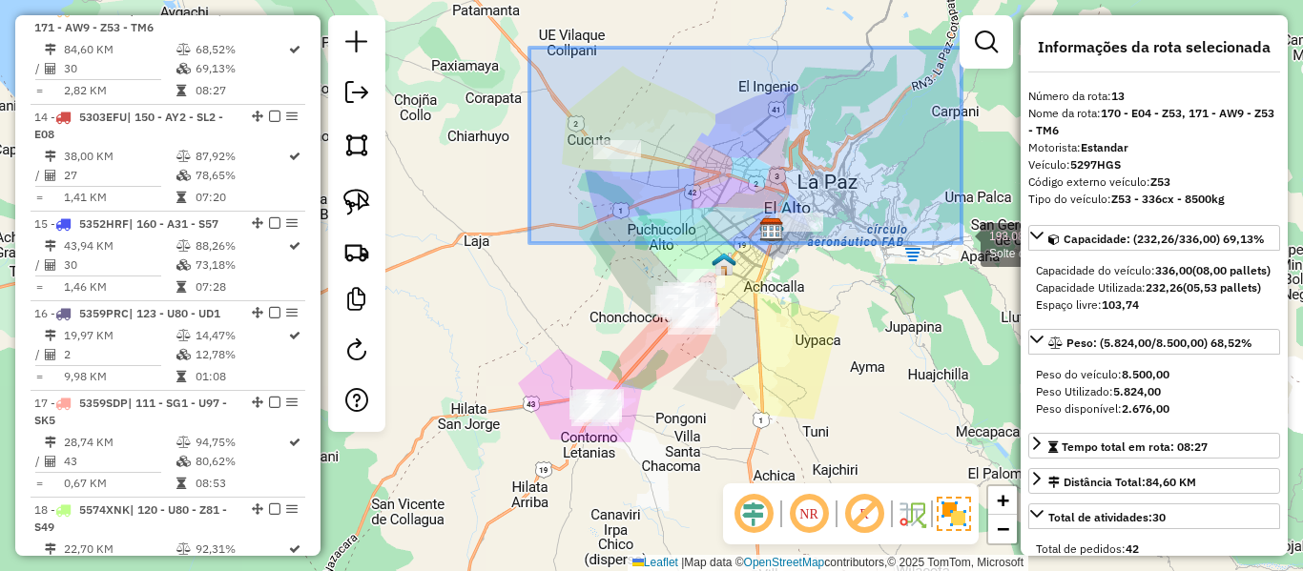
drag, startPoint x: 548, startPoint y: 61, endPoint x: 962, endPoint y: 243, distance: 452.3
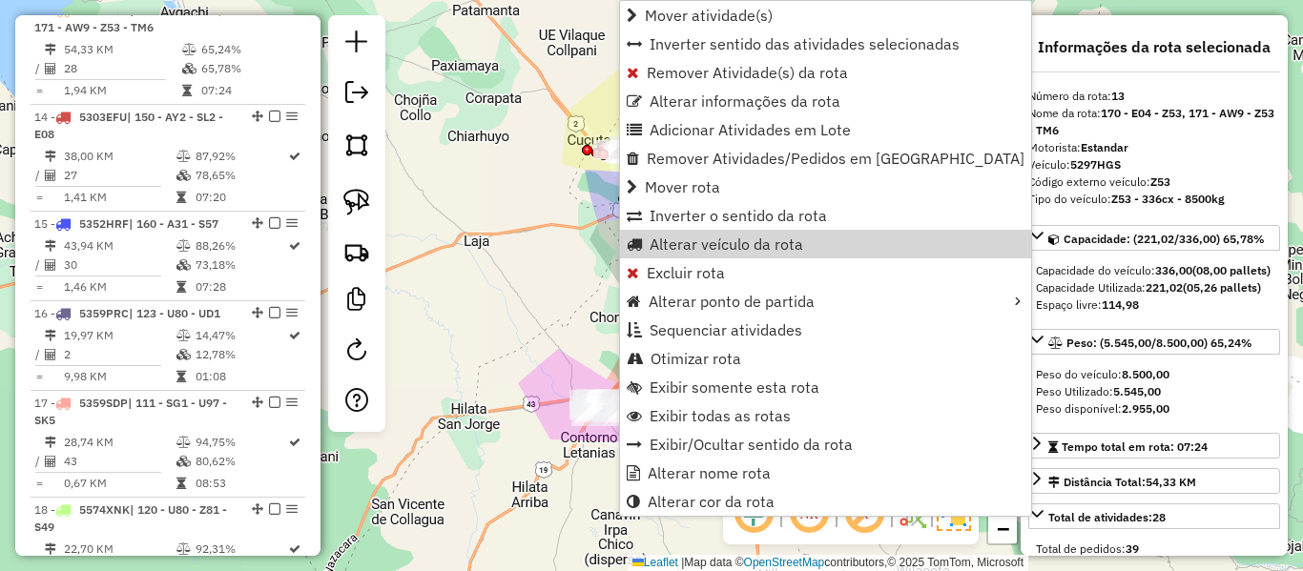
click at [549, 293] on div "Janela de atendimento Grade de atendimento Capacidade Transportadoras Veículos …" at bounding box center [651, 285] width 1303 height 571
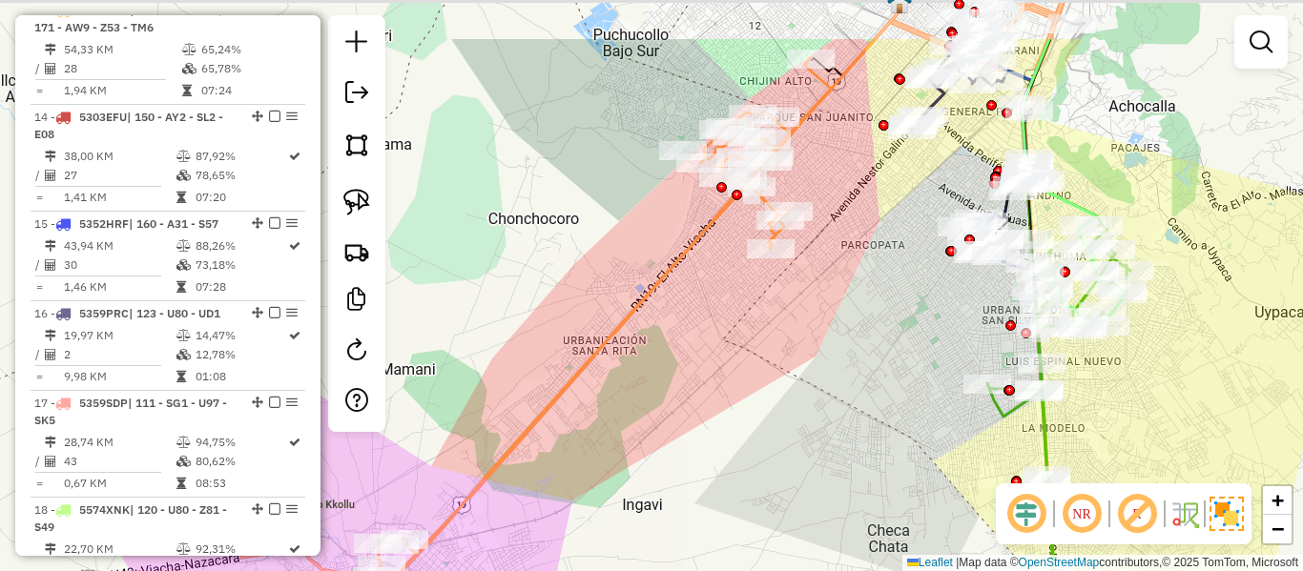
drag, startPoint x: 687, startPoint y: 294, endPoint x: 677, endPoint y: 401, distance: 107.3
click at [677, 401] on div "Janela de atendimento Grade de atendimento Capacidade Transportadoras Veículos …" at bounding box center [651, 285] width 1303 height 571
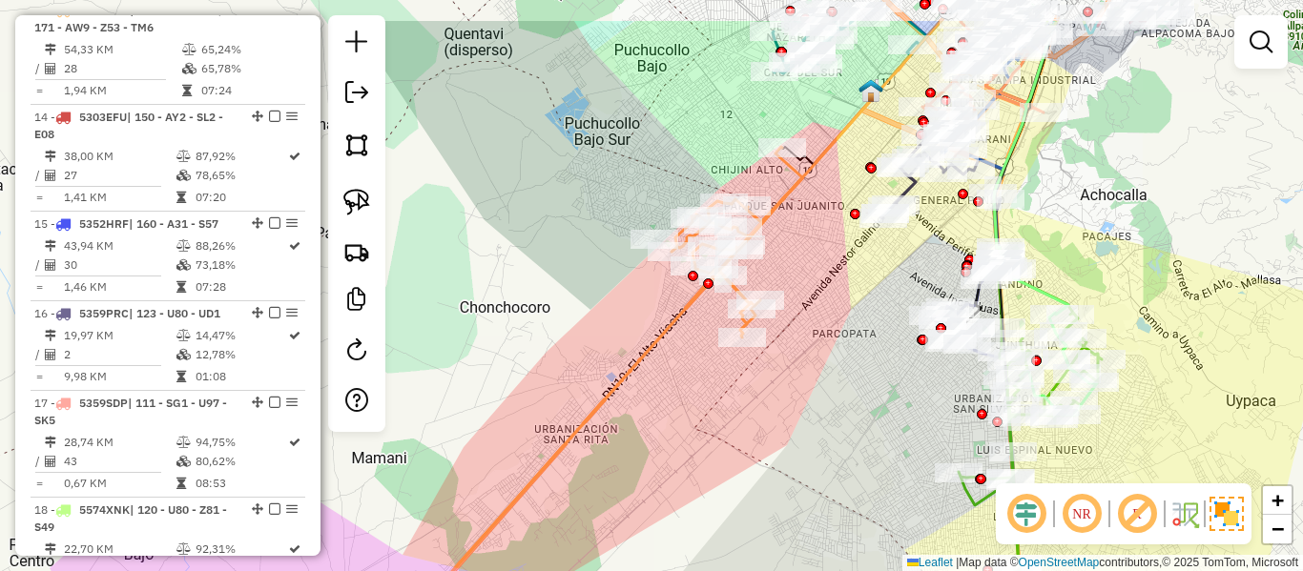
drag, startPoint x: 835, startPoint y: 436, endPoint x: 808, endPoint y: 541, distance: 108.3
click at [808, 541] on div "Rota 3 - Placa 4434KUS 0000075840 - MAY. ALEXIA RAP Rota 4 - Placa 4511SPK 0000…" at bounding box center [651, 285] width 1303 height 571
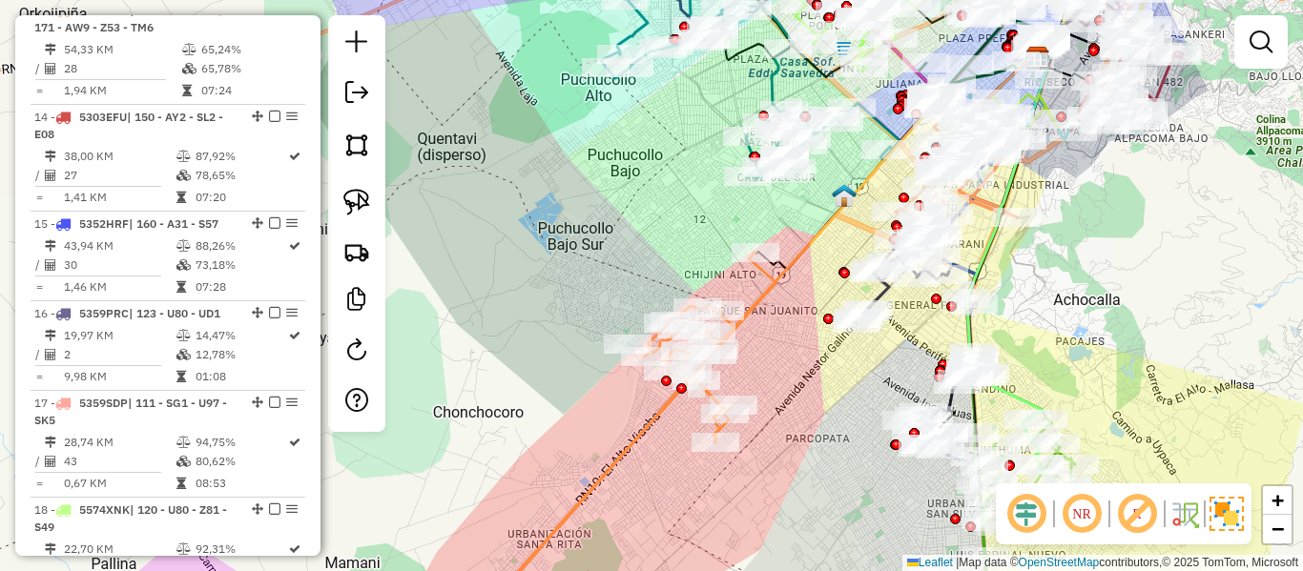
click at [803, 364] on div "Janela de atendimento Grade de atendimento Capacidade Transportadoras Veículos …" at bounding box center [651, 285] width 1303 height 571
click at [770, 303] on icon at bounding box center [621, 440] width 307 height 377
select select "**********"
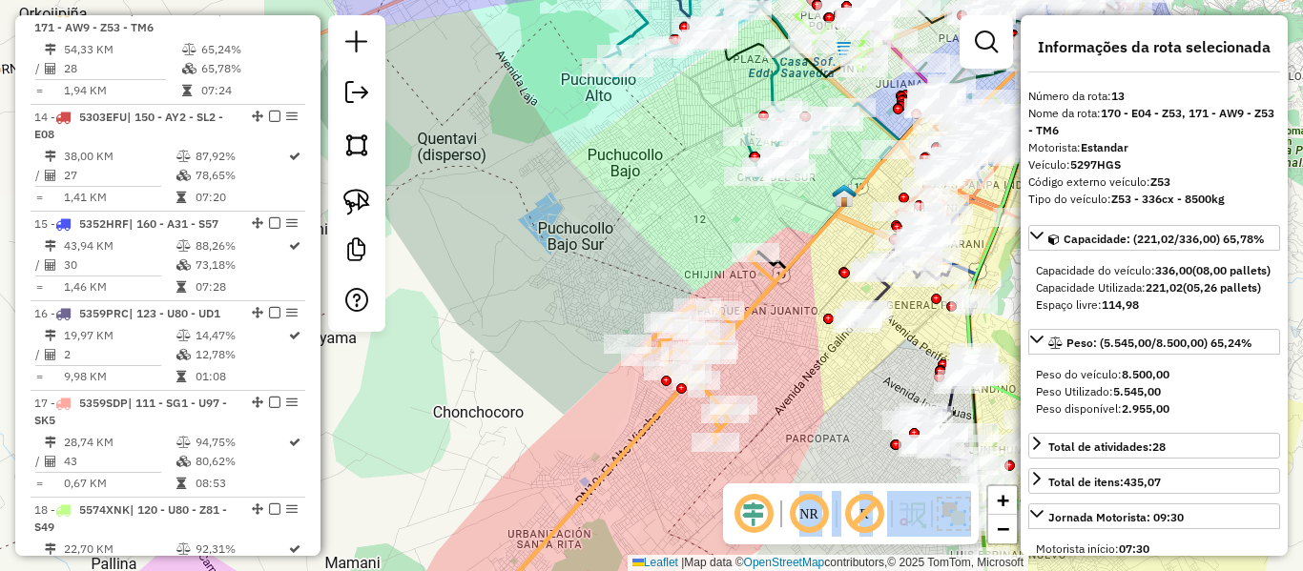
drag, startPoint x: 786, startPoint y: 487, endPoint x: 573, endPoint y: 394, distance: 232.0
click at [568, 389] on hb-router-mapa "Informações da Sessão 1229639 - [DATE] Criação: [DATE] 19:43 Depósito: SAZ BO […" at bounding box center [651, 285] width 1303 height 571
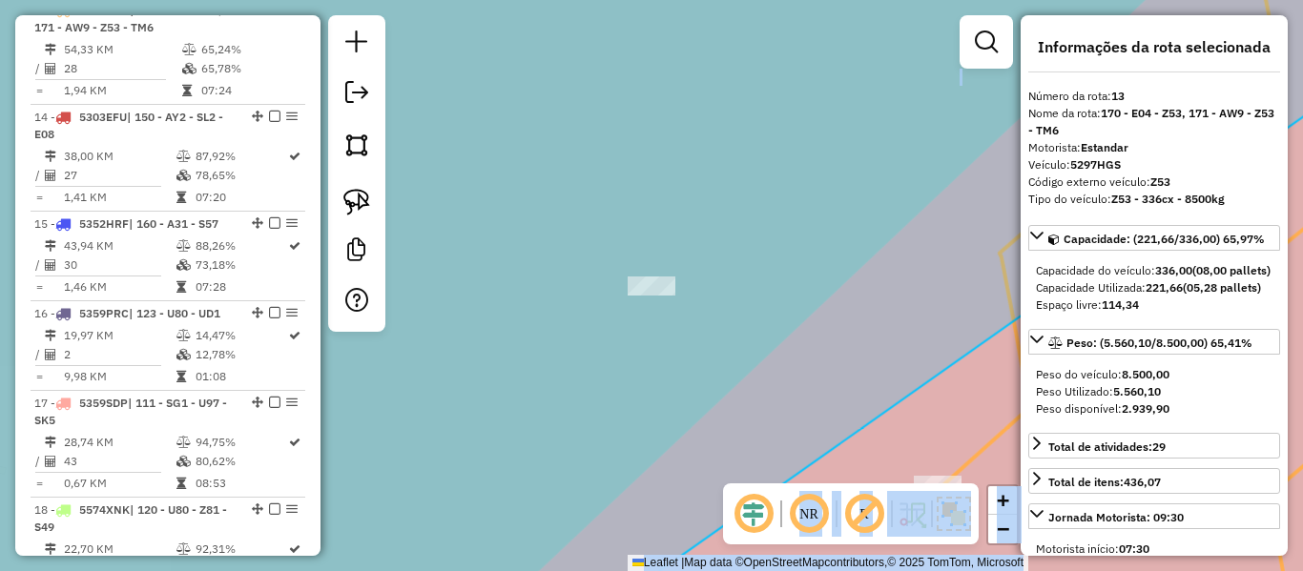
click at [614, 344] on icon at bounding box center [678, 287] width 1515 height 690
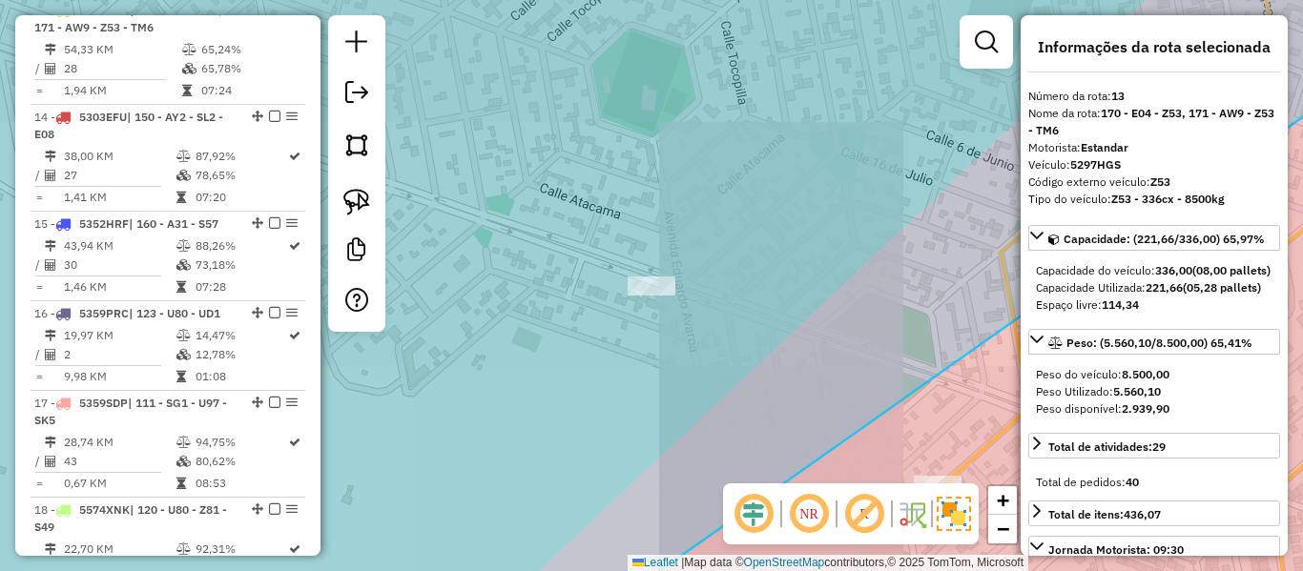
select select "**********"
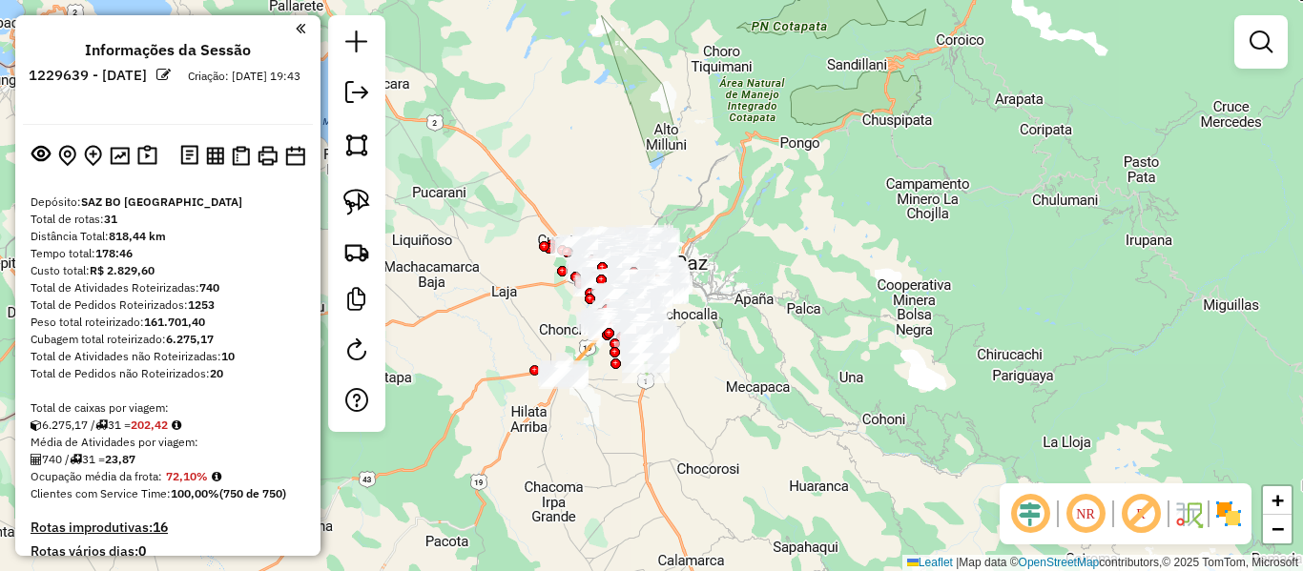
click at [1241, 524] on img at bounding box center [1228, 514] width 31 height 31
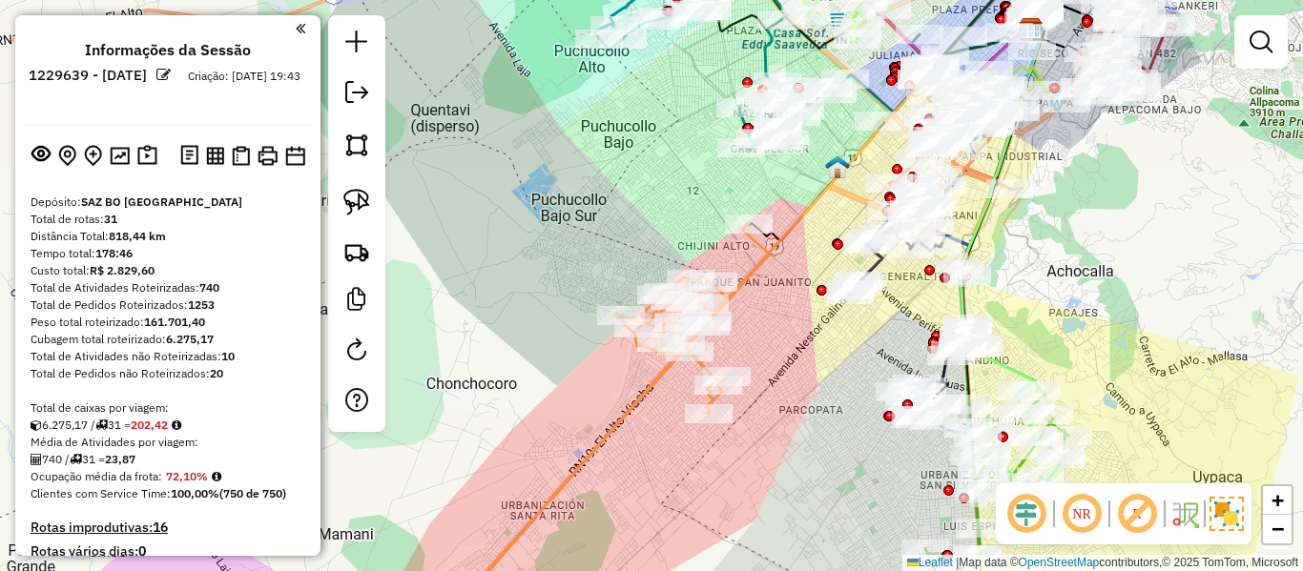
click at [771, 259] on icon at bounding box center [658, 375] width 443 height 507
select select "**********"
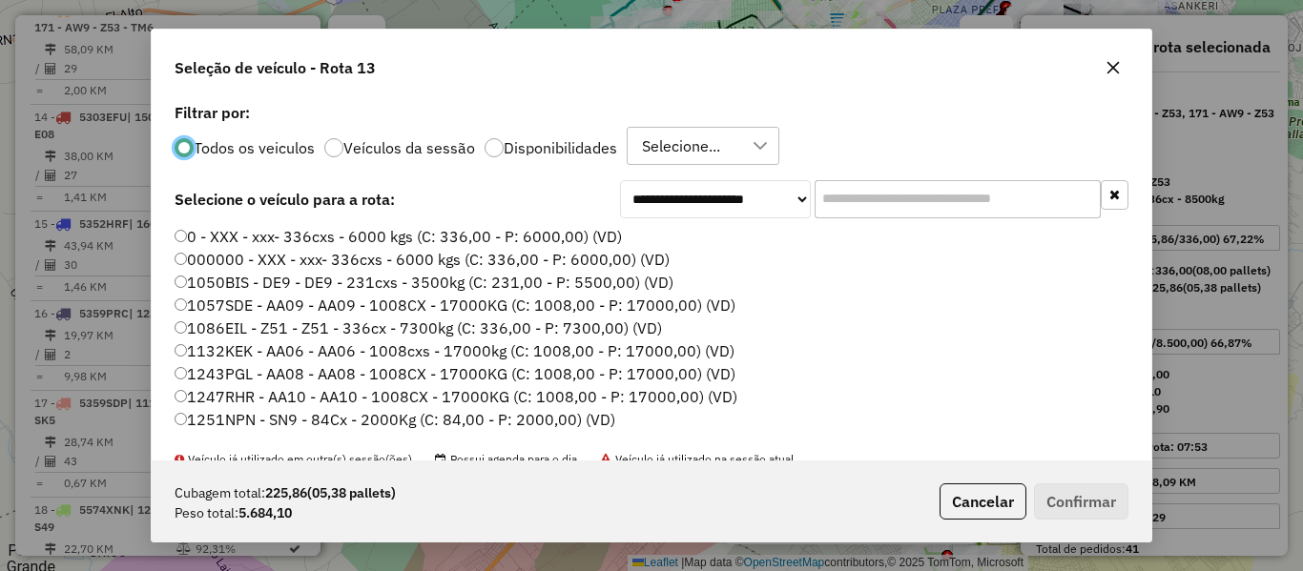
scroll to position [10, 6]
click at [570, 146] on label "Disponibilidades" at bounding box center [561, 147] width 114 height 15
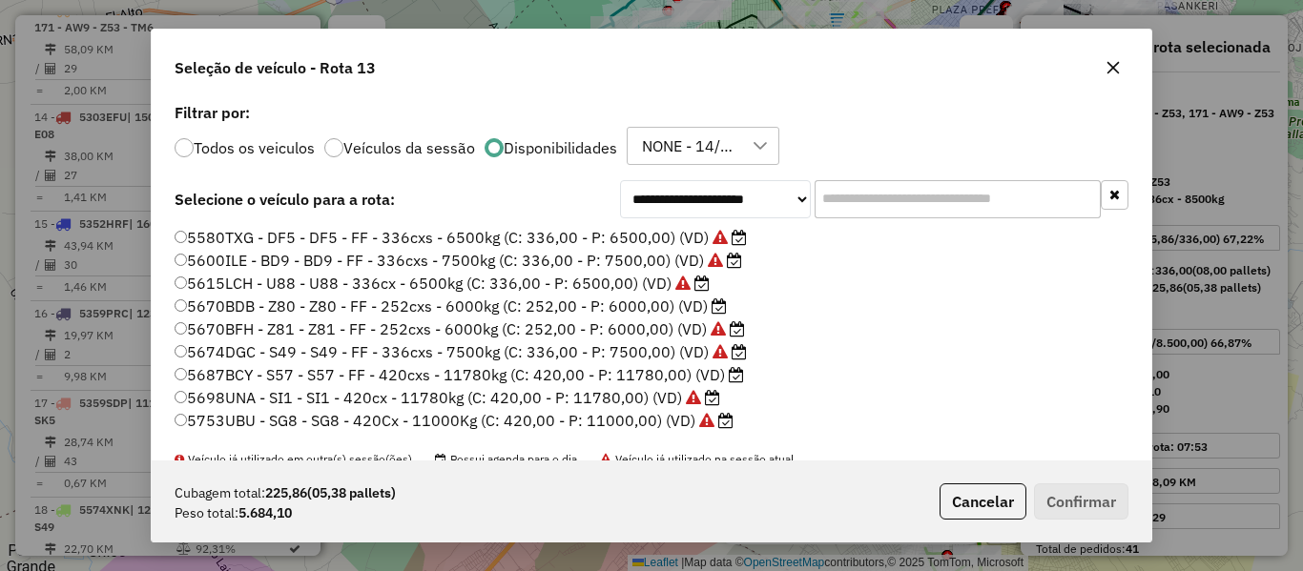
scroll to position [477, 0]
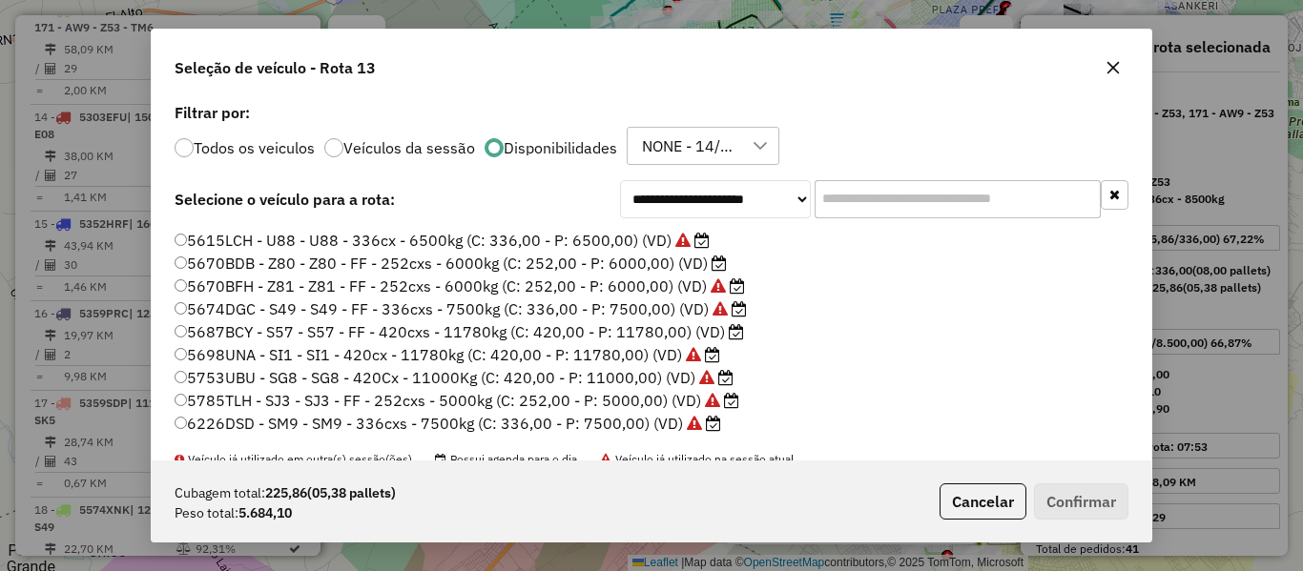
click at [697, 265] on label "5670BDB - Z80 - Z80 - FF - 252cxs - 6000kg (C: 252,00 - P: 6000,00) (VD)" at bounding box center [451, 263] width 552 height 23
click at [1094, 506] on button "Confirmar" at bounding box center [1081, 502] width 94 height 36
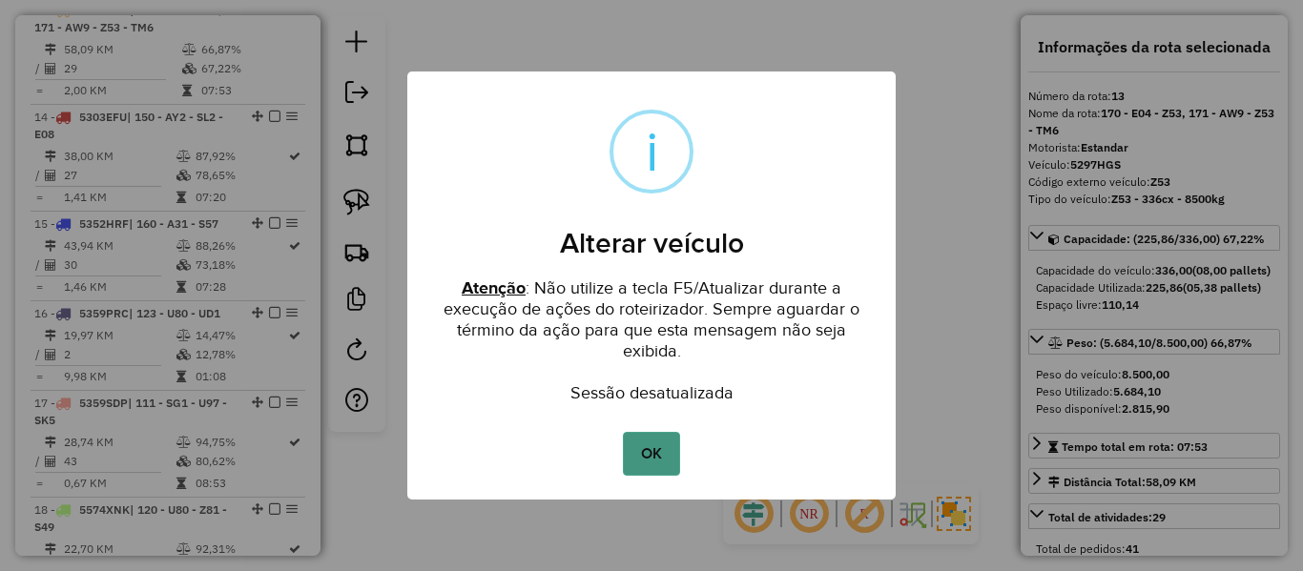
click at [648, 462] on button "OK" at bounding box center [651, 454] width 56 height 44
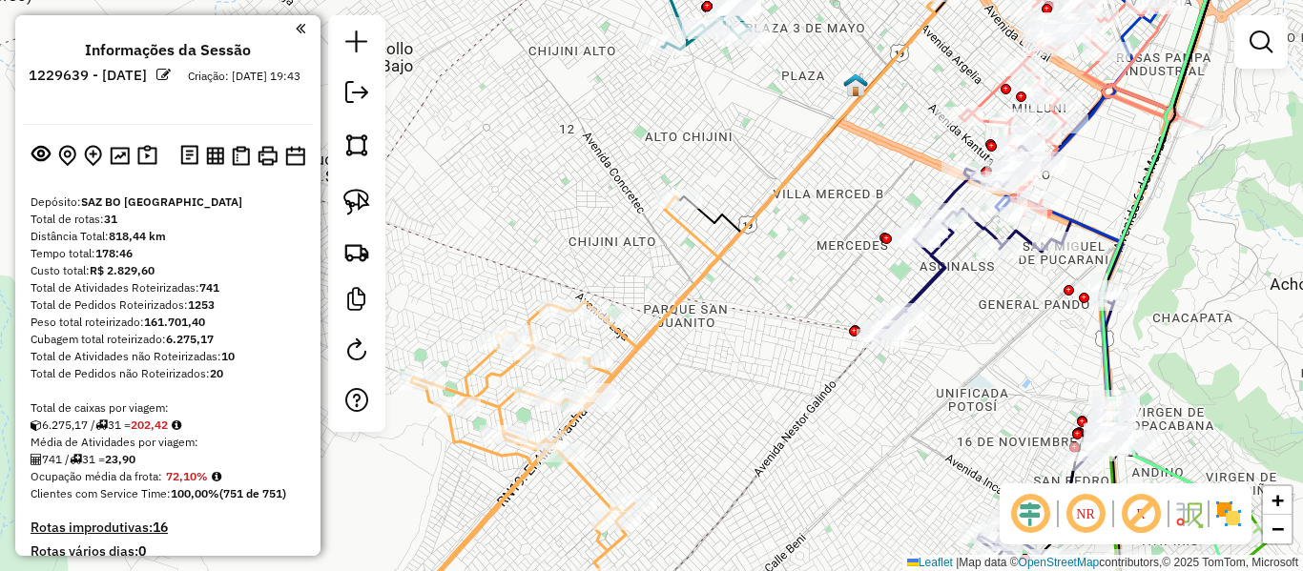
click at [1251, 519] on icon at bounding box center [1176, 238] width 149 height 591
select select "**********"
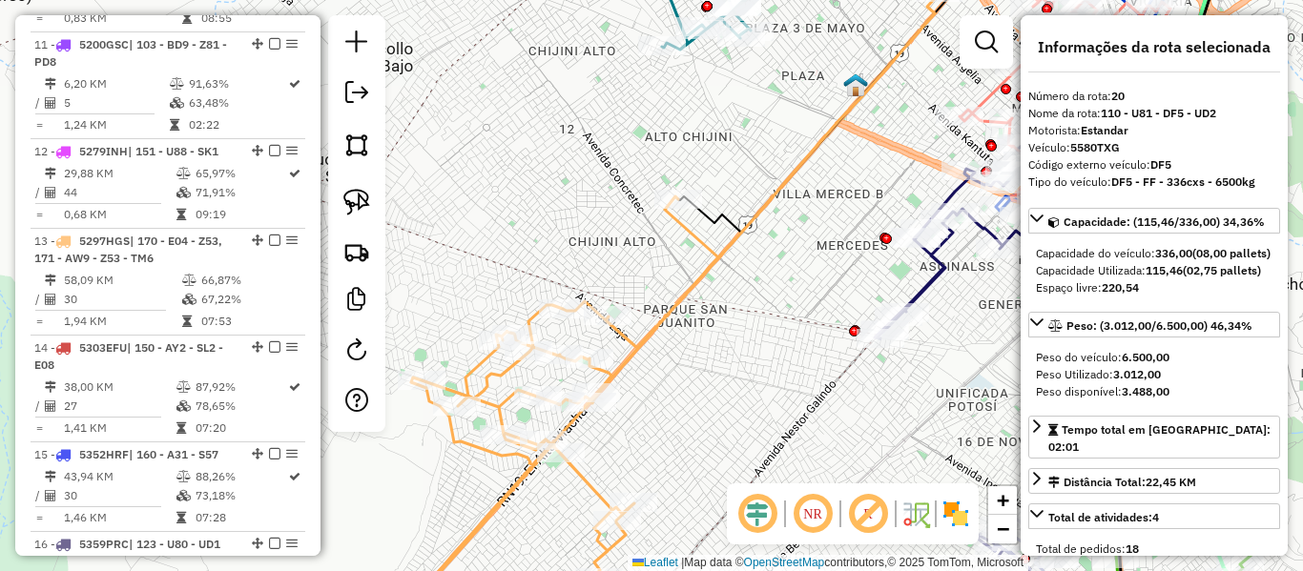
scroll to position [2696, 0]
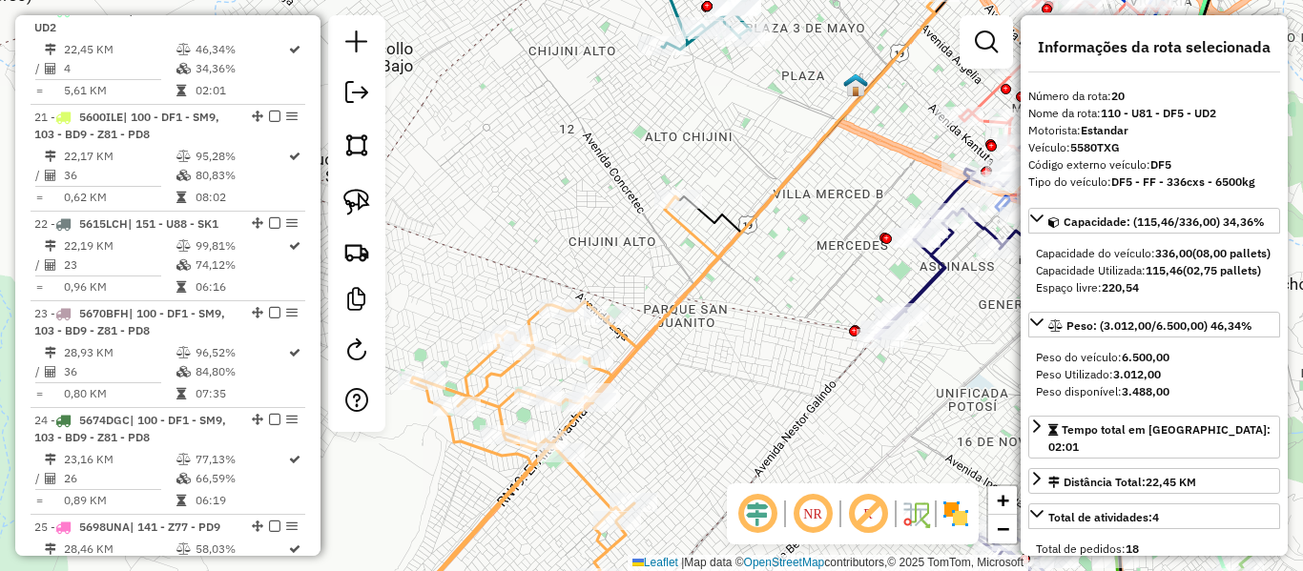
click at [833, 362] on div "Janela de atendimento Grade de atendimento Capacidade Transportadoras Veículos …" at bounding box center [651, 285] width 1303 height 571
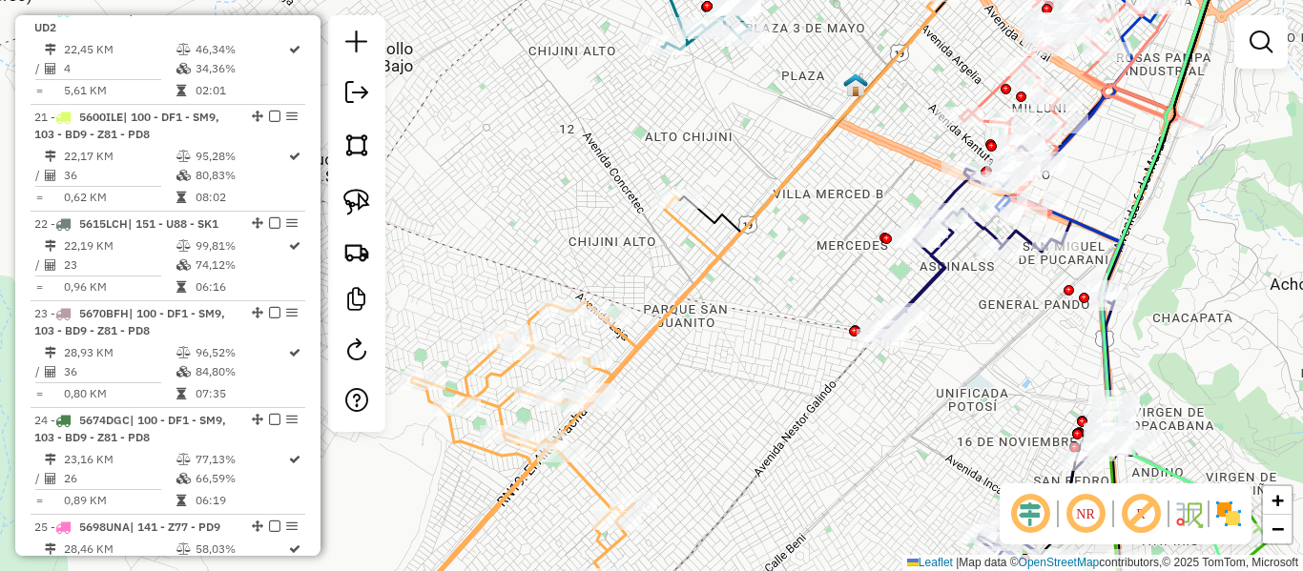
click at [1220, 517] on img at bounding box center [1228, 514] width 31 height 31
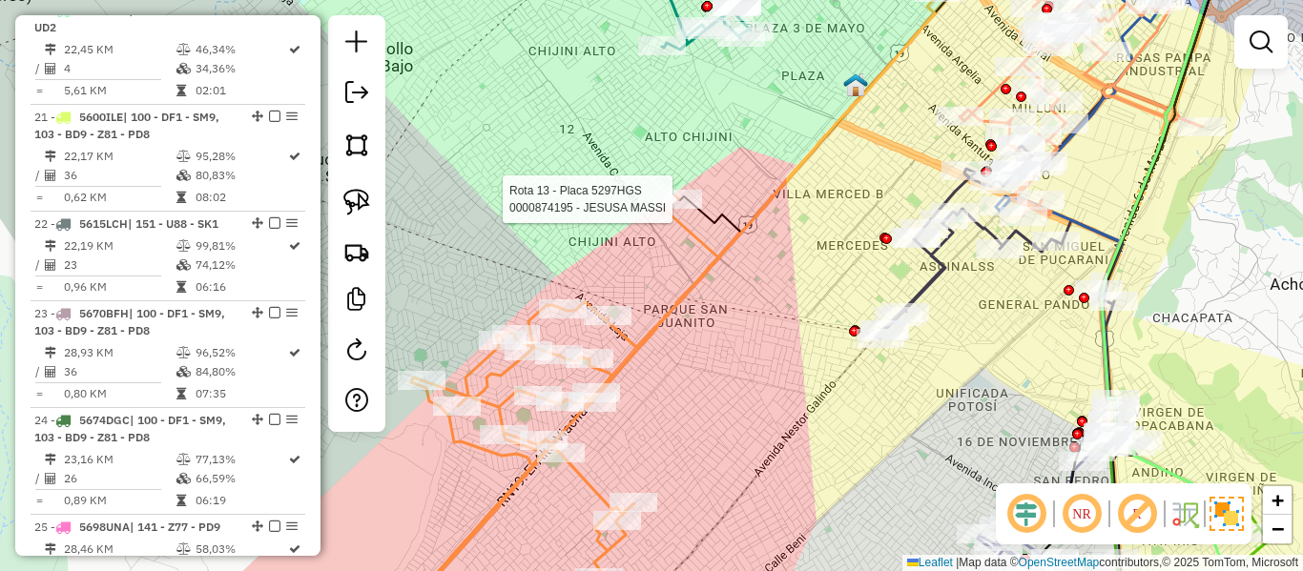
select select "**********"
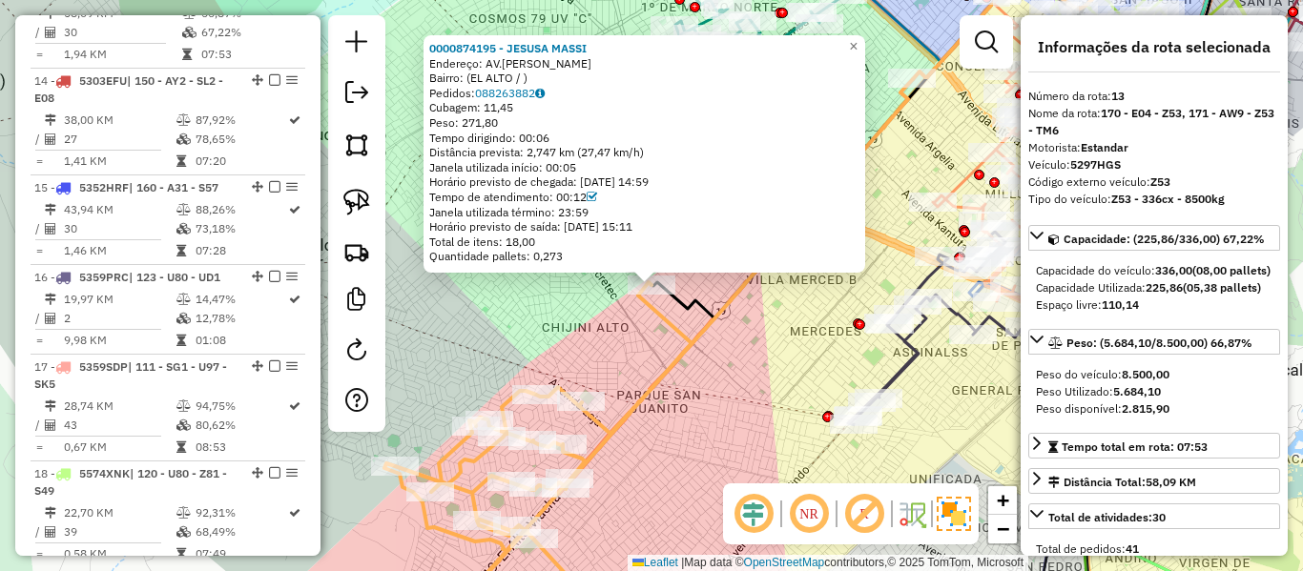
scroll to position [1982, 0]
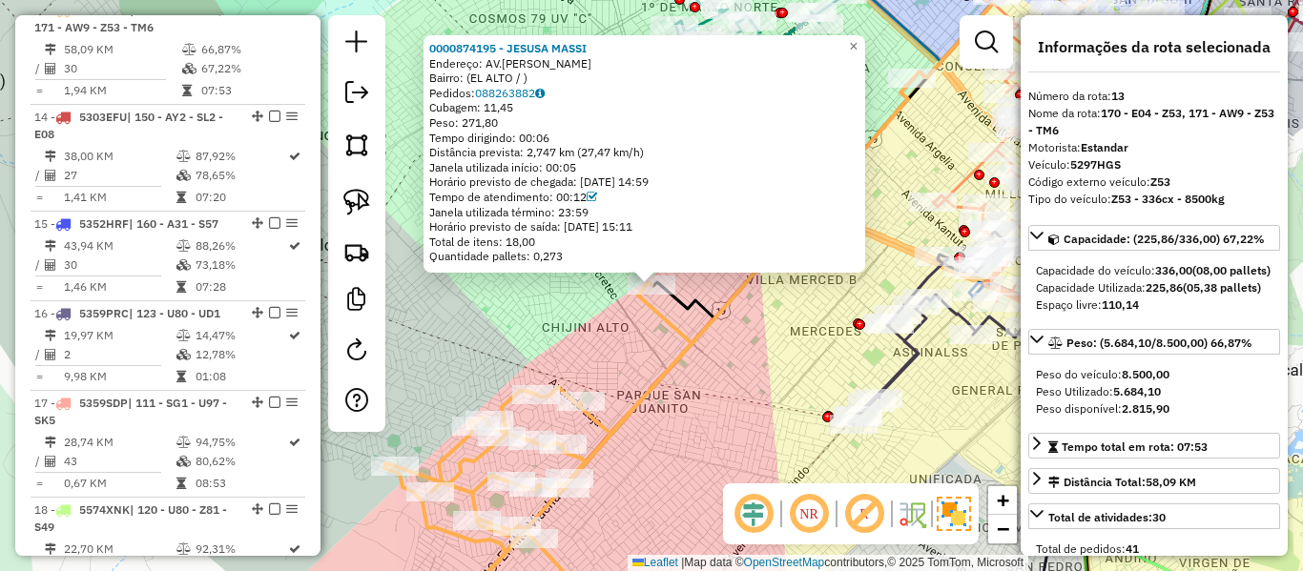
click at [654, 318] on icon at bounding box center [648, 353] width 529 height 549
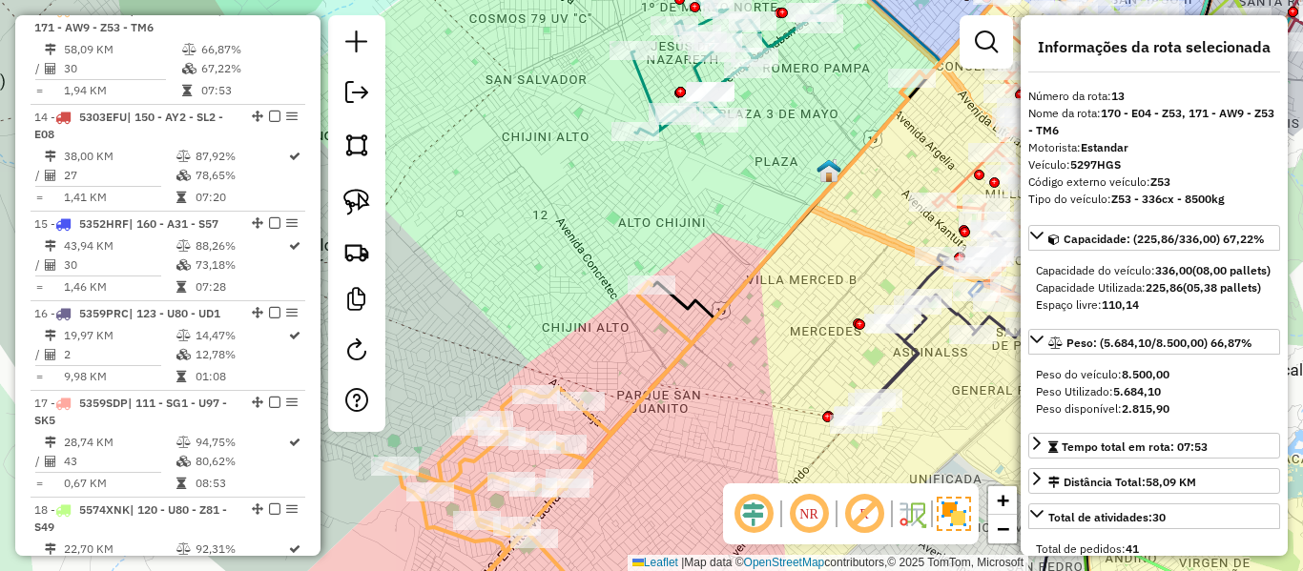
click at [659, 315] on icon at bounding box center [648, 353] width 529 height 549
click at [665, 315] on icon at bounding box center [648, 353] width 529 height 549
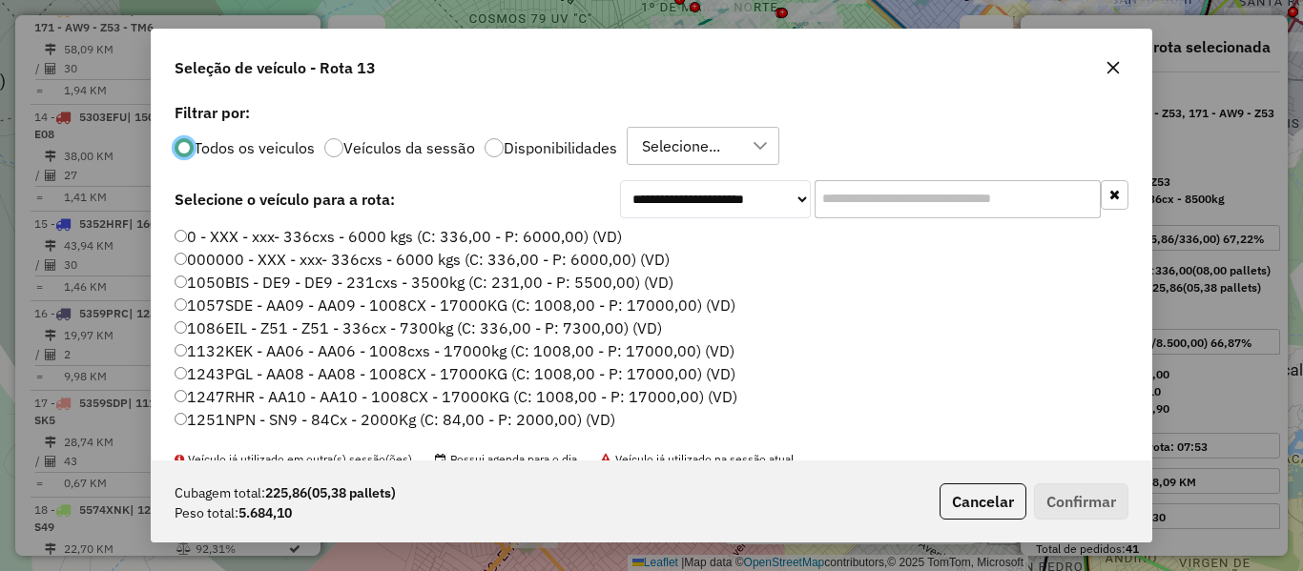
scroll to position [10, 6]
click at [574, 142] on label "Disponibilidades" at bounding box center [561, 147] width 114 height 15
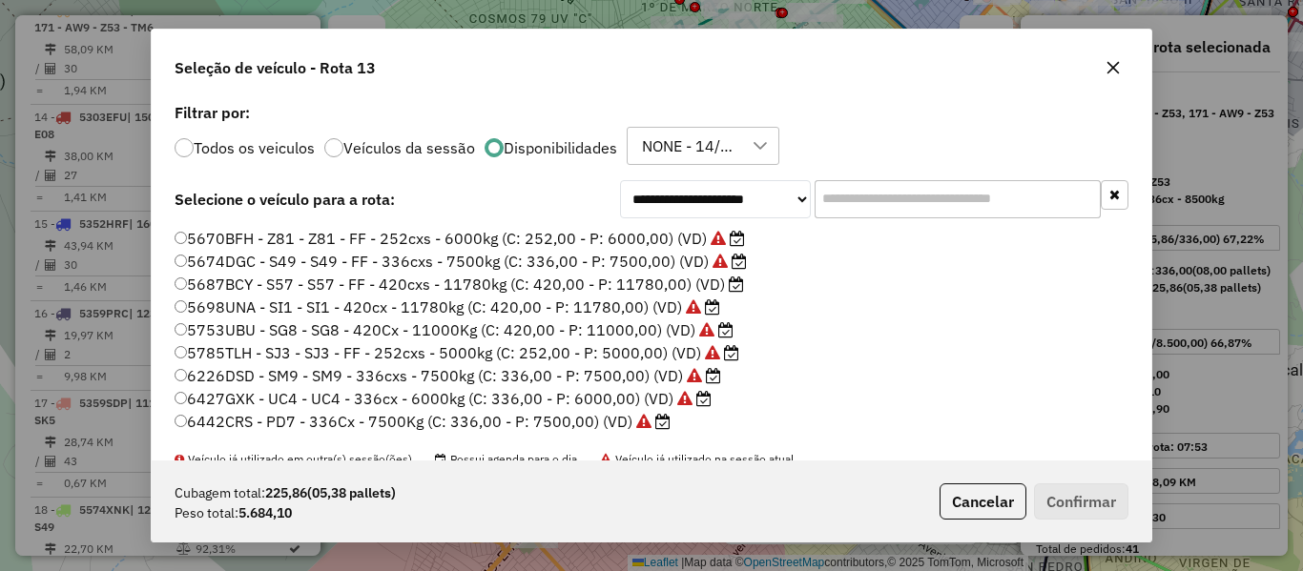
scroll to position [546, 0]
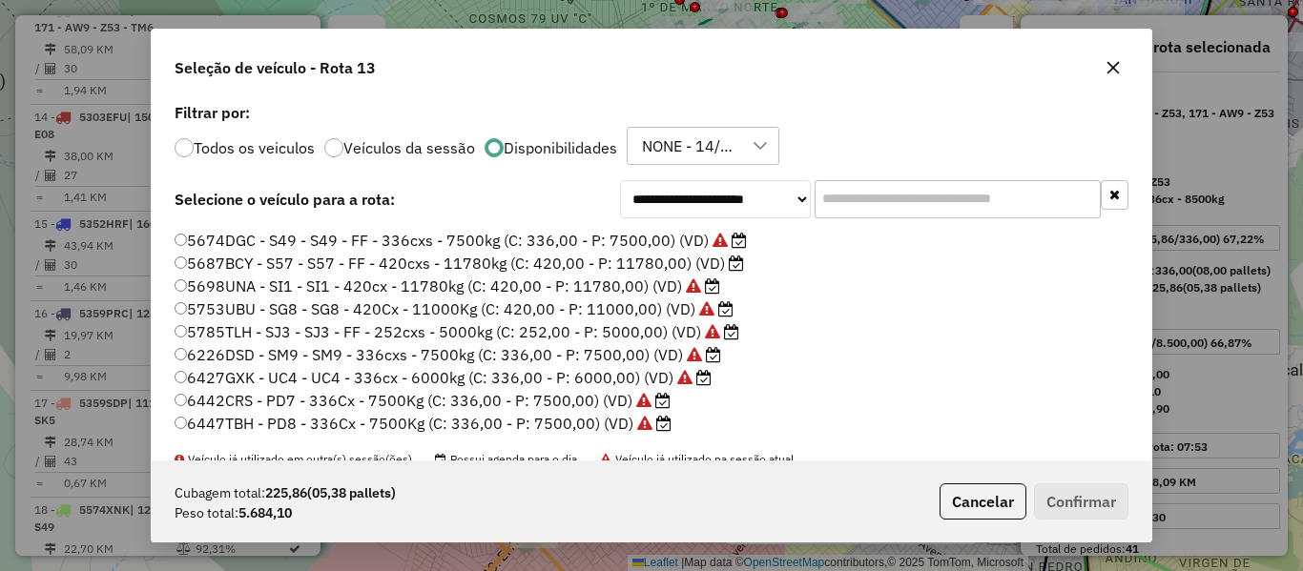
click at [628, 379] on label "6427GXK - UC4 - UC4 - 336cx - 6000kg (C: 336,00 - P: 6000,00) (VD)" at bounding box center [443, 377] width 537 height 23
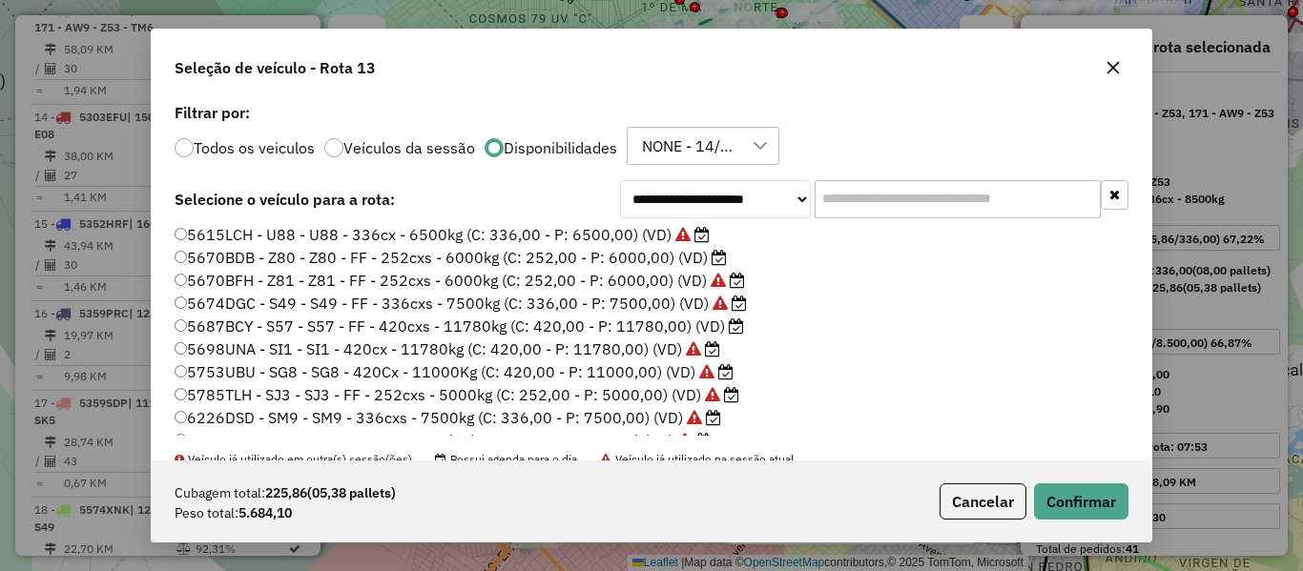
scroll to position [450, 0]
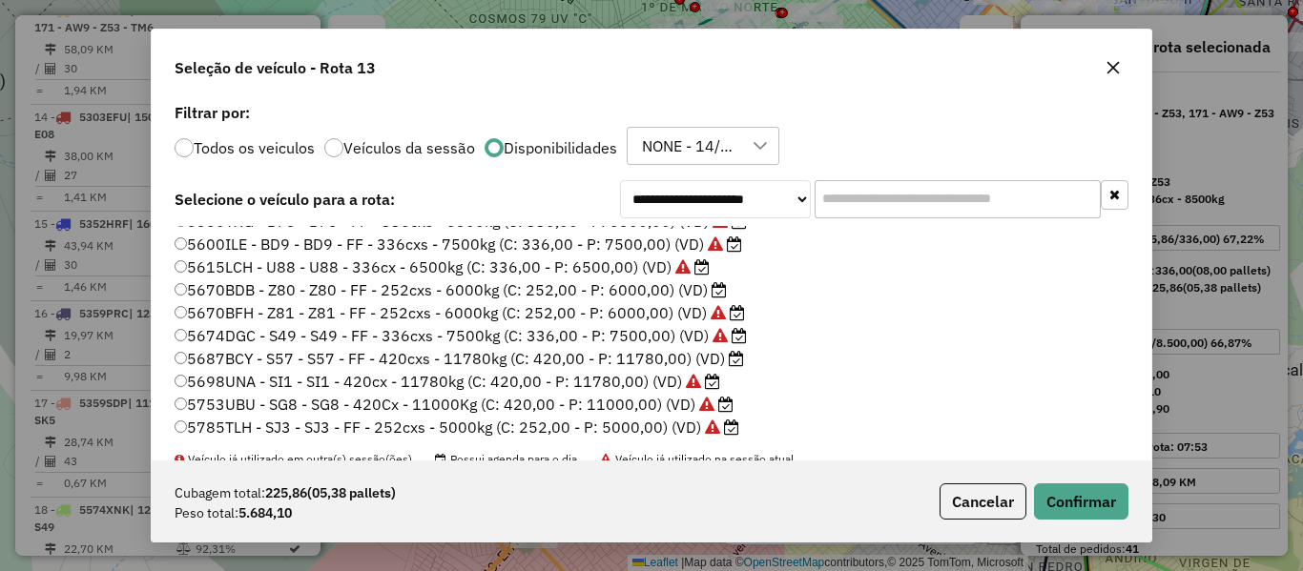
click at [674, 286] on label "5670BDB - Z80 - Z80 - FF - 252cxs - 6000kg (C: 252,00 - P: 6000,00) (VD)" at bounding box center [451, 290] width 552 height 23
click at [1099, 487] on button "Confirmar" at bounding box center [1081, 502] width 94 height 36
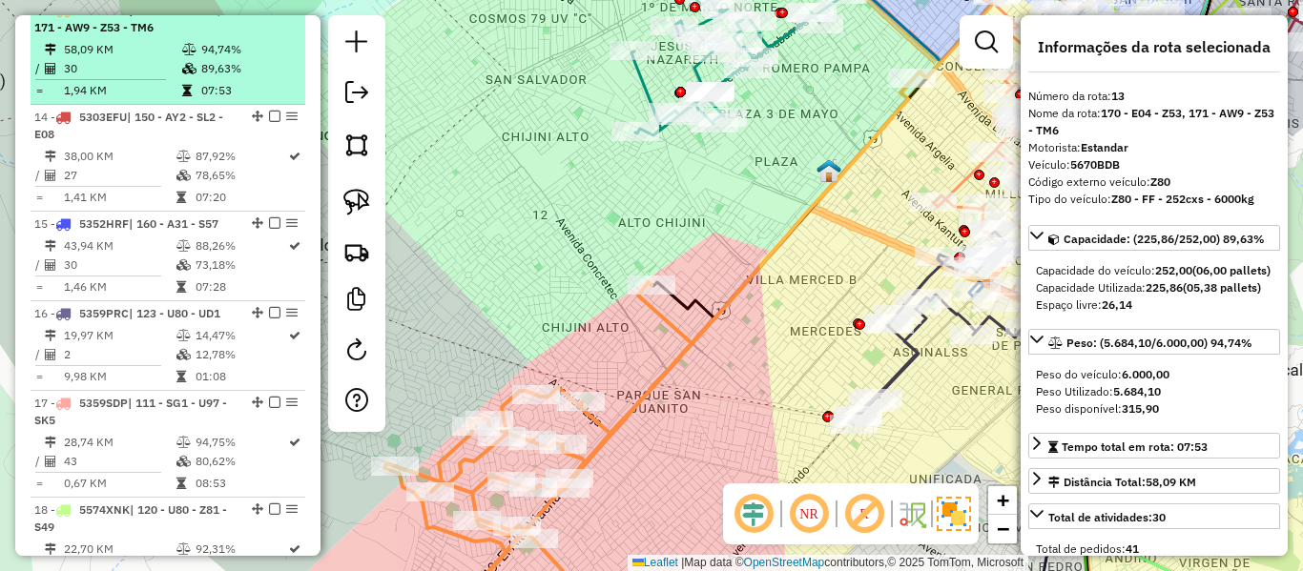
click at [271, 15] on em at bounding box center [274, 9] width 11 height 11
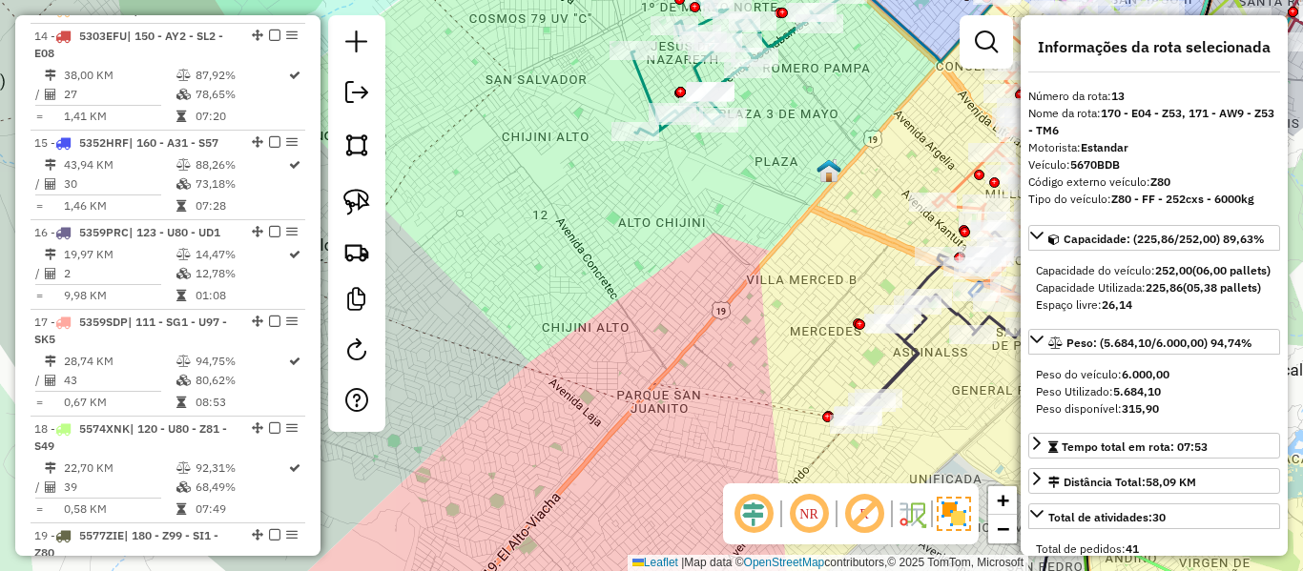
scroll to position [1901, 0]
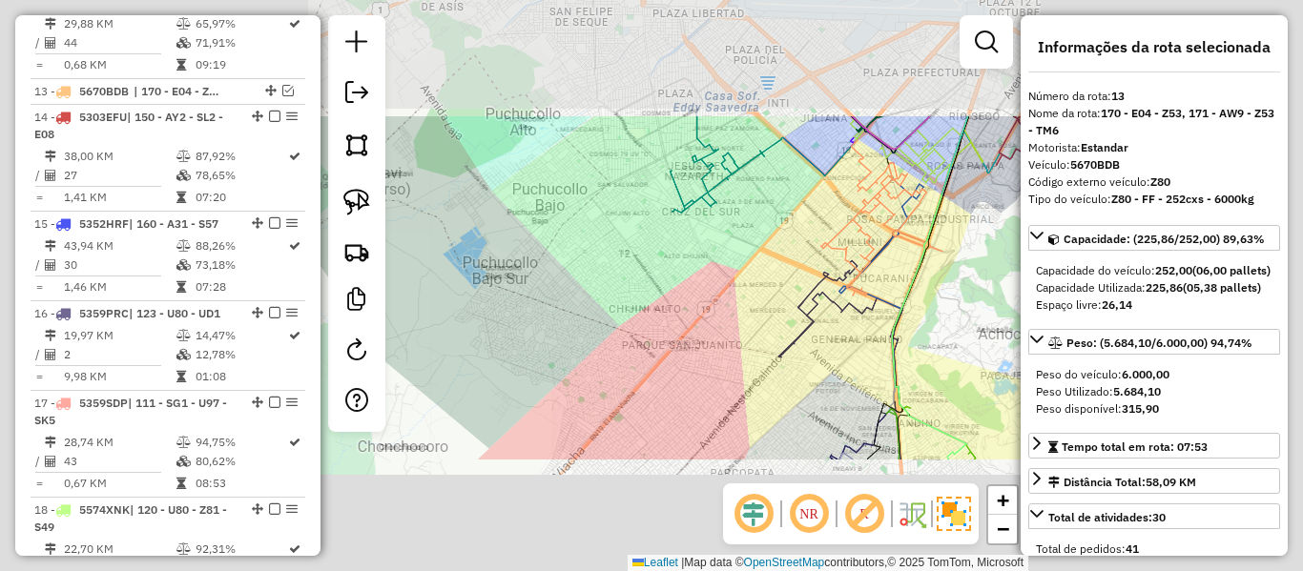
click at [716, 297] on div "Janela de atendimento Grade de atendimento Capacidade Transportadoras Veículos …" at bounding box center [651, 285] width 1303 height 571
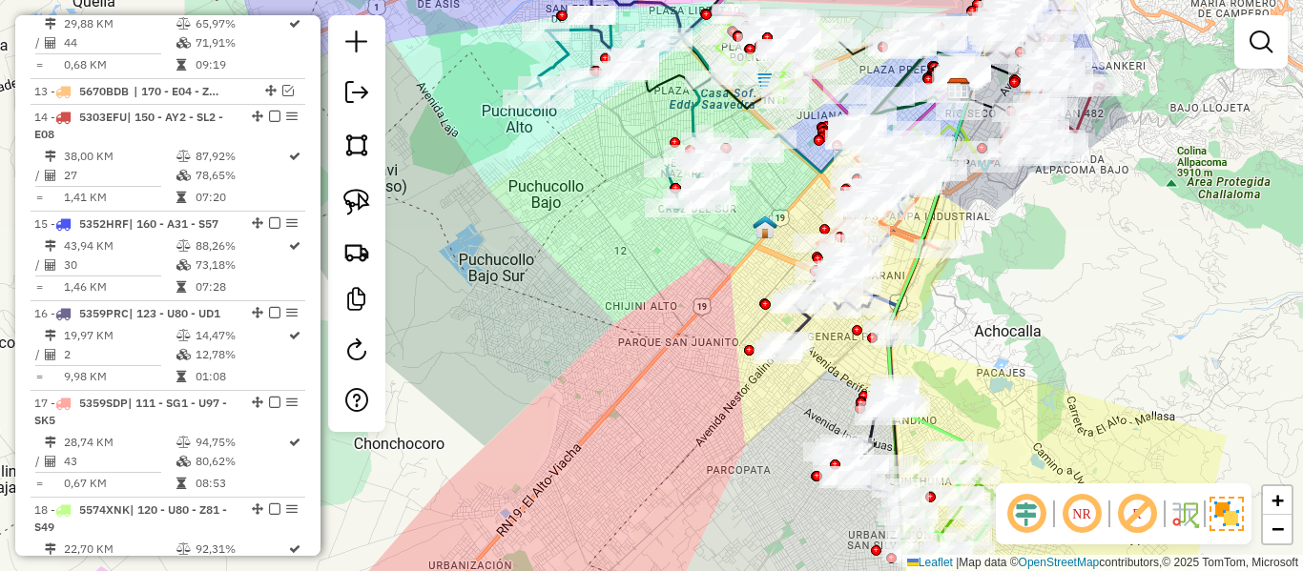
drag, startPoint x: 706, startPoint y: 388, endPoint x: 590, endPoint y: 212, distance: 211.4
click at [561, 185] on div "Janela de atendimento Grade de atendimento Capacidade Transportadoras Veículos …" at bounding box center [651, 285] width 1303 height 571
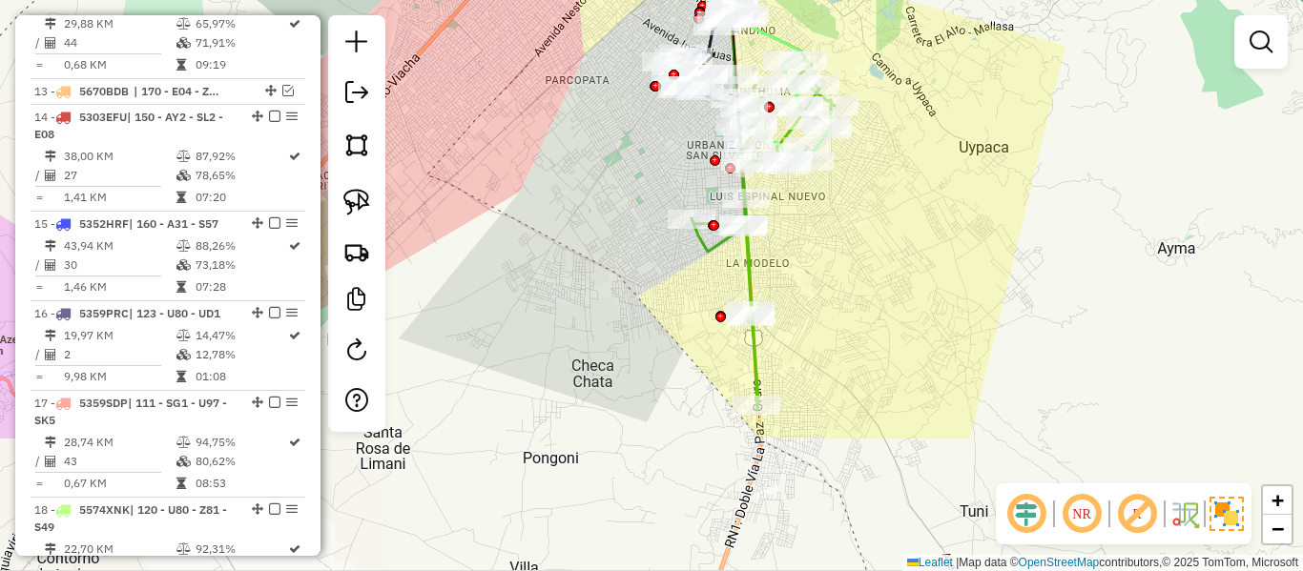
drag, startPoint x: 909, startPoint y: 404, endPoint x: 890, endPoint y: 214, distance: 190.8
click at [890, 214] on div "Janela de atendimento Grade de atendimento Capacidade Transportadoras Veículos …" at bounding box center [651, 285] width 1303 height 571
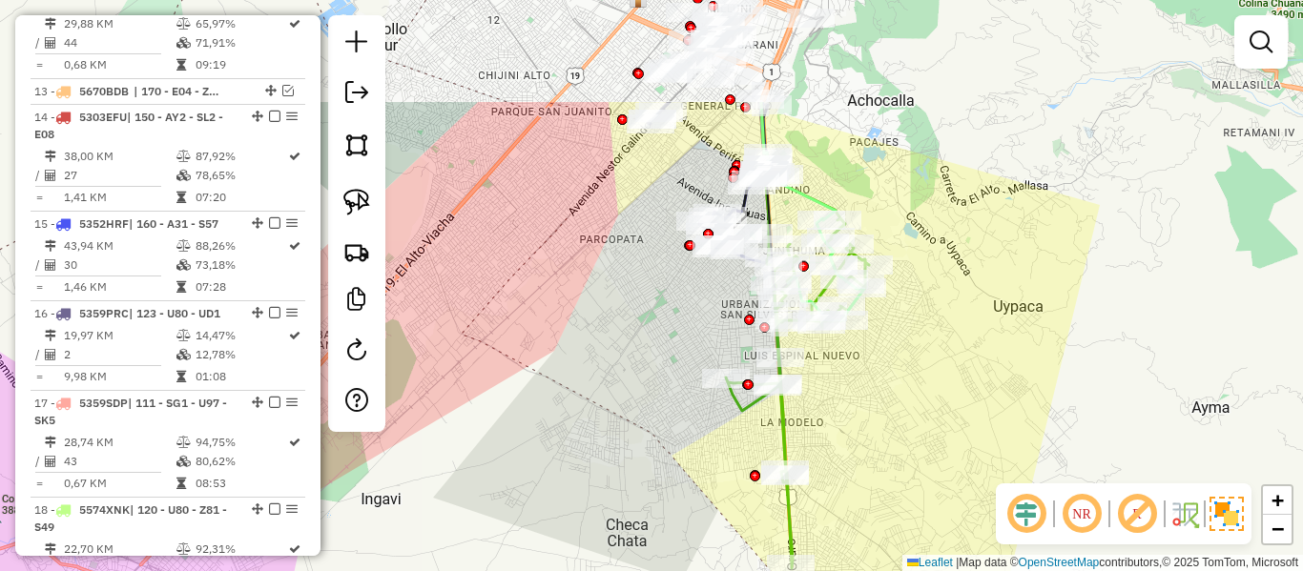
drag, startPoint x: 896, startPoint y: 266, endPoint x: 981, endPoint y: 538, distance: 284.8
click at [998, 561] on div "Janela de atendimento Grade de atendimento Capacidade Transportadoras Veículos …" at bounding box center [651, 285] width 1303 height 571
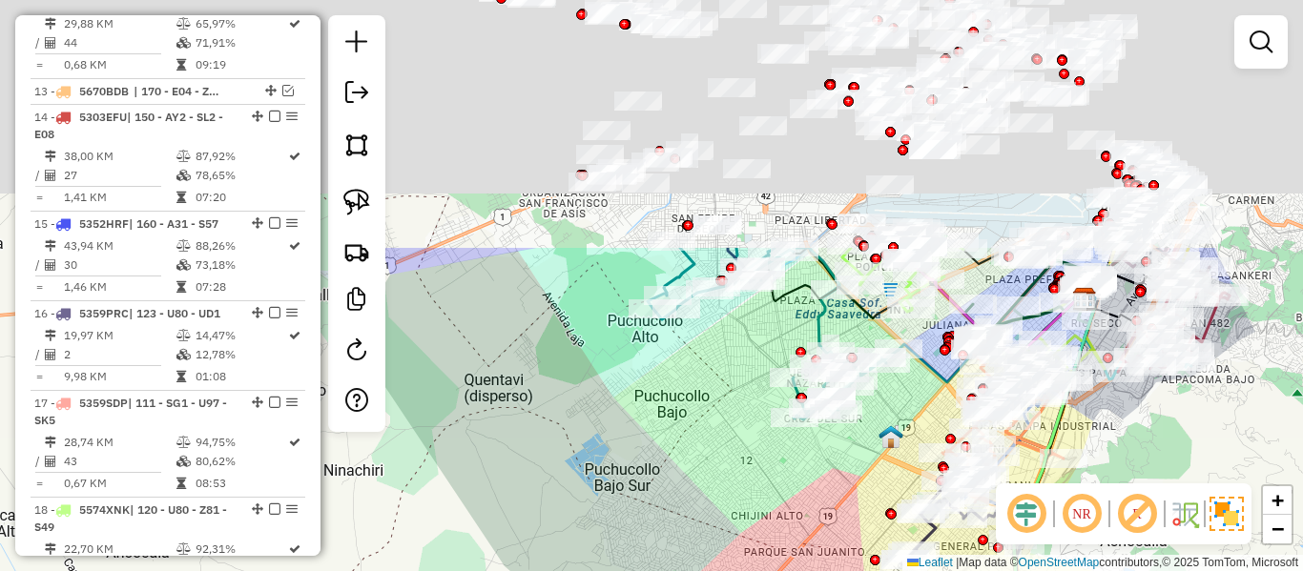
drag, startPoint x: 589, startPoint y: 246, endPoint x: 680, endPoint y: 380, distance: 161.9
click at [743, 492] on div "Janela de atendimento Grade de atendimento Capacidade Transportadoras Veículos …" at bounding box center [651, 285] width 1303 height 571
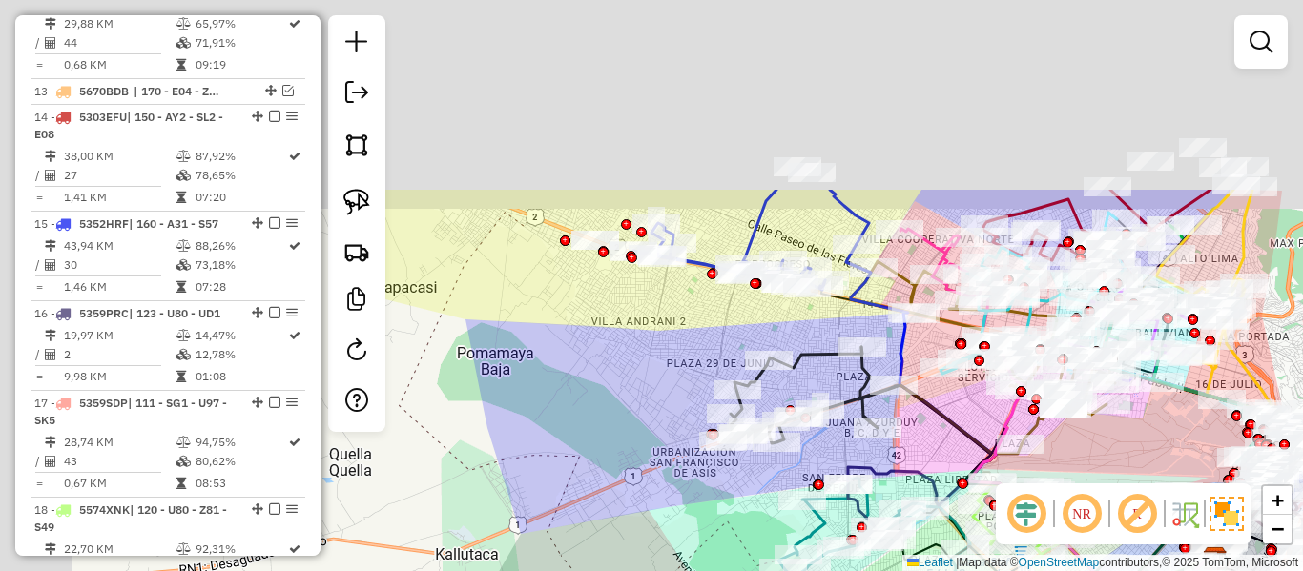
drag, startPoint x: 562, startPoint y: 232, endPoint x: 688, endPoint y: 480, distance: 278.2
click at [688, 480] on div "Janela de atendimento Grade de atendimento Capacidade Transportadoras Veículos …" at bounding box center [651, 285] width 1303 height 571
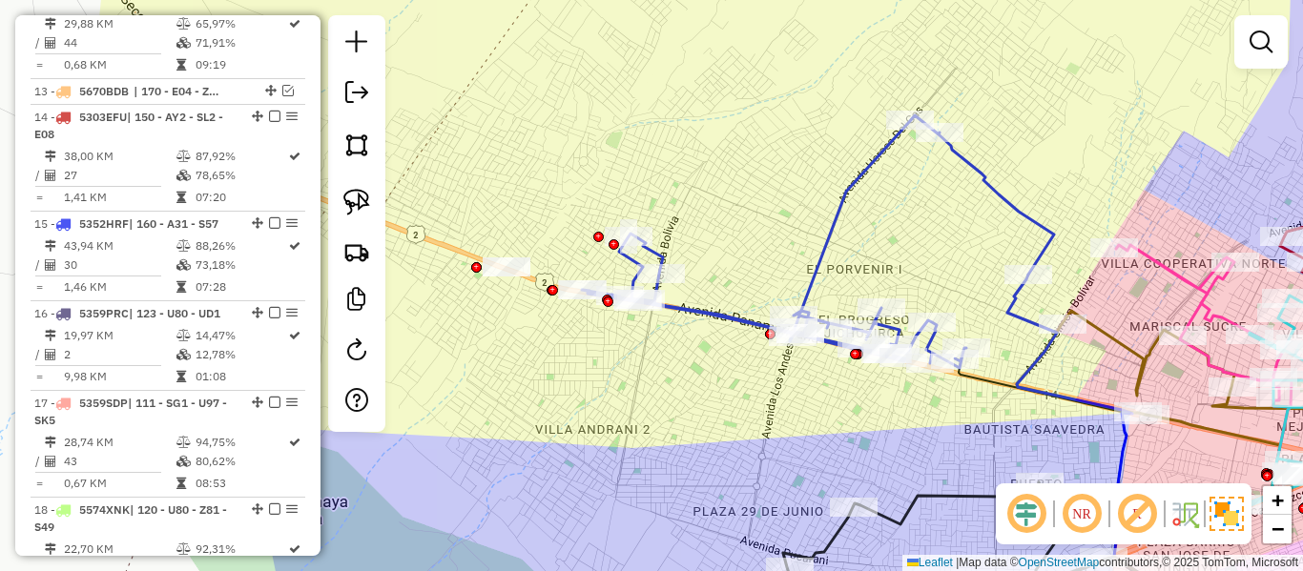
click at [829, 218] on icon at bounding box center [818, 241] width 472 height 253
select select "**********"
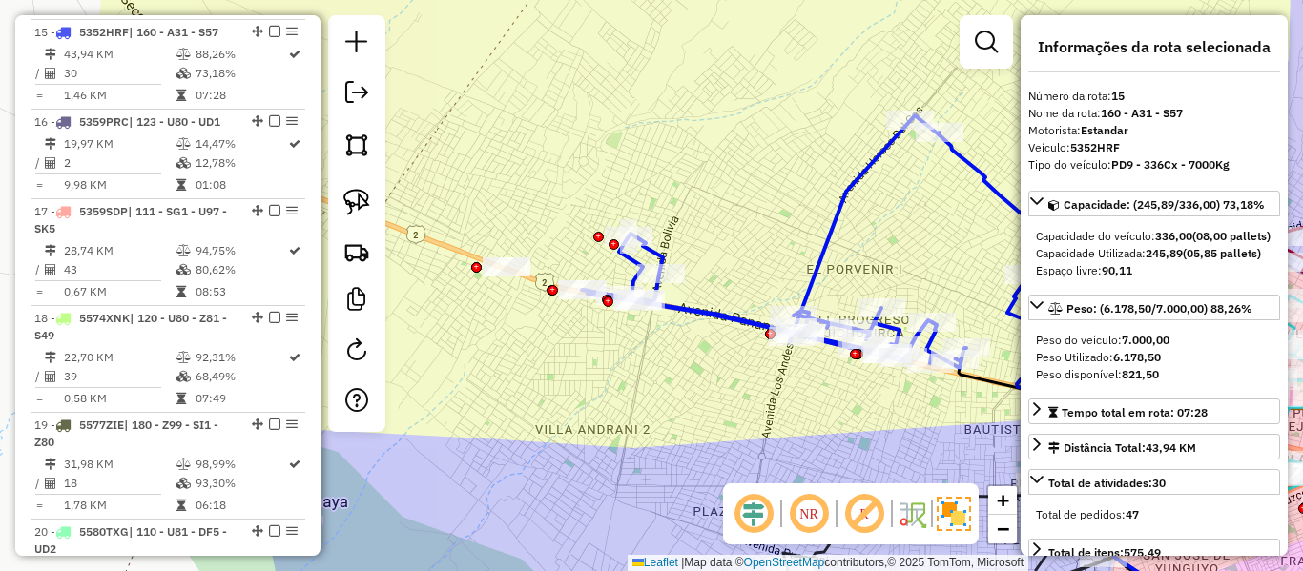
scroll to position [2115, 0]
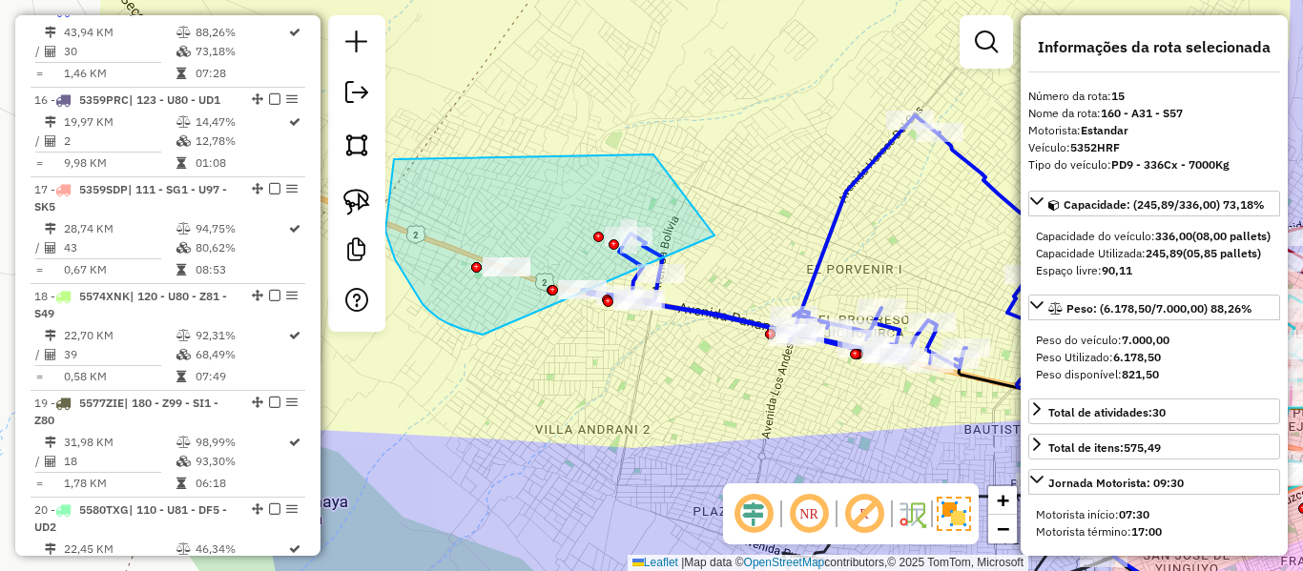
drag, startPoint x: 653, startPoint y: 155, endPoint x: 507, endPoint y: 336, distance: 233.3
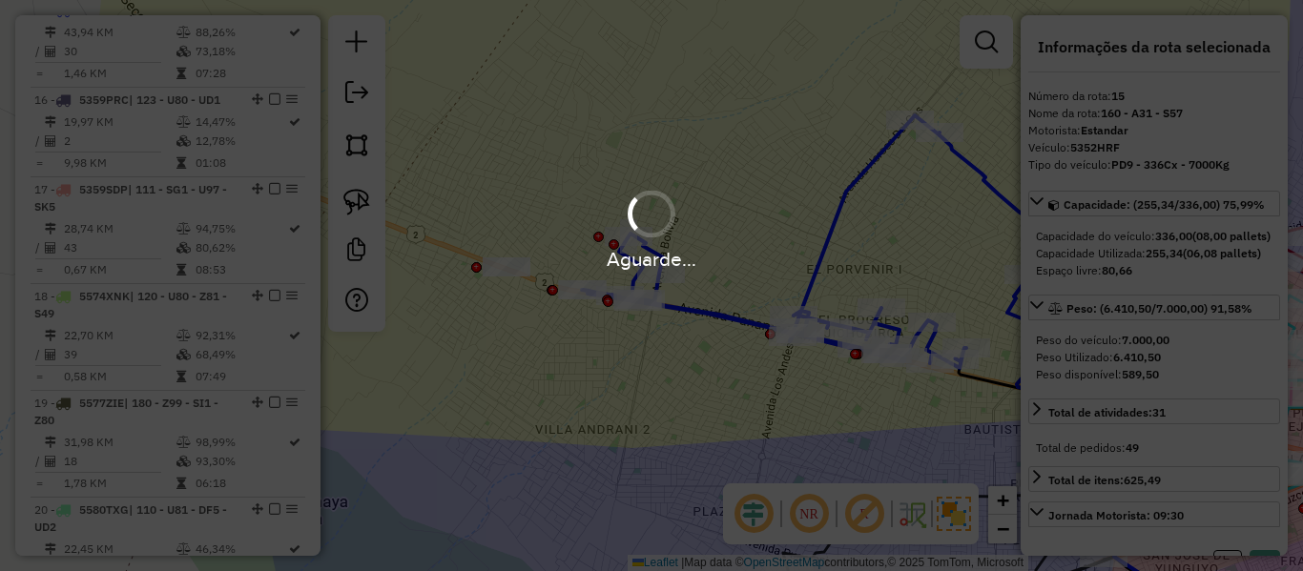
select select "**********"
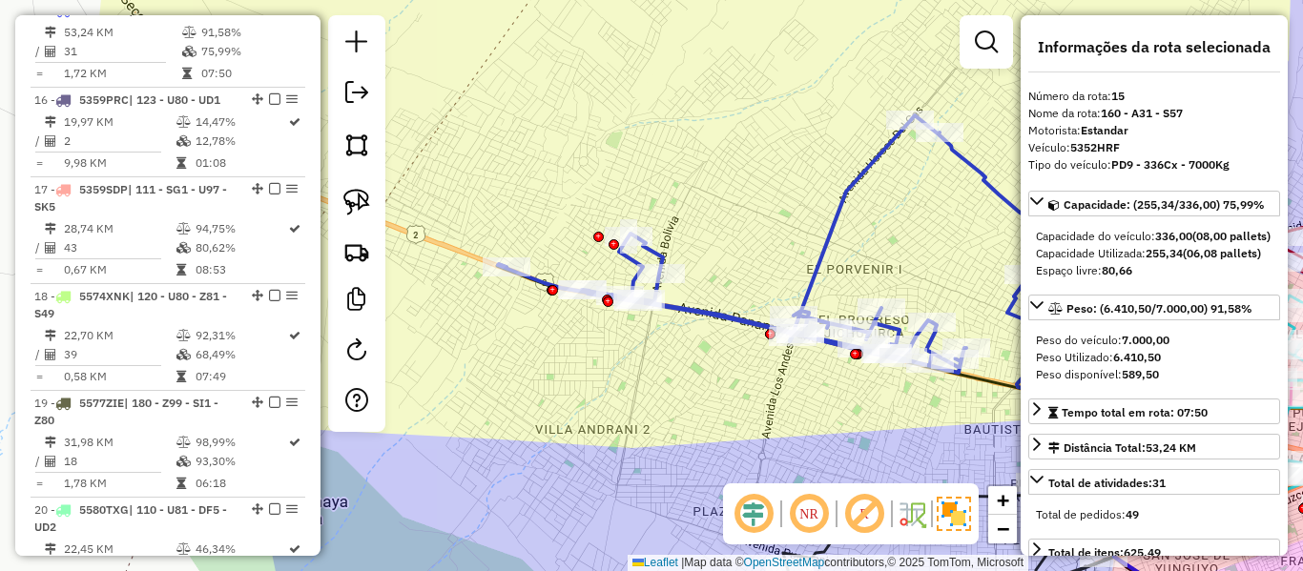
click at [850, 198] on icon at bounding box center [776, 244] width 556 height 258
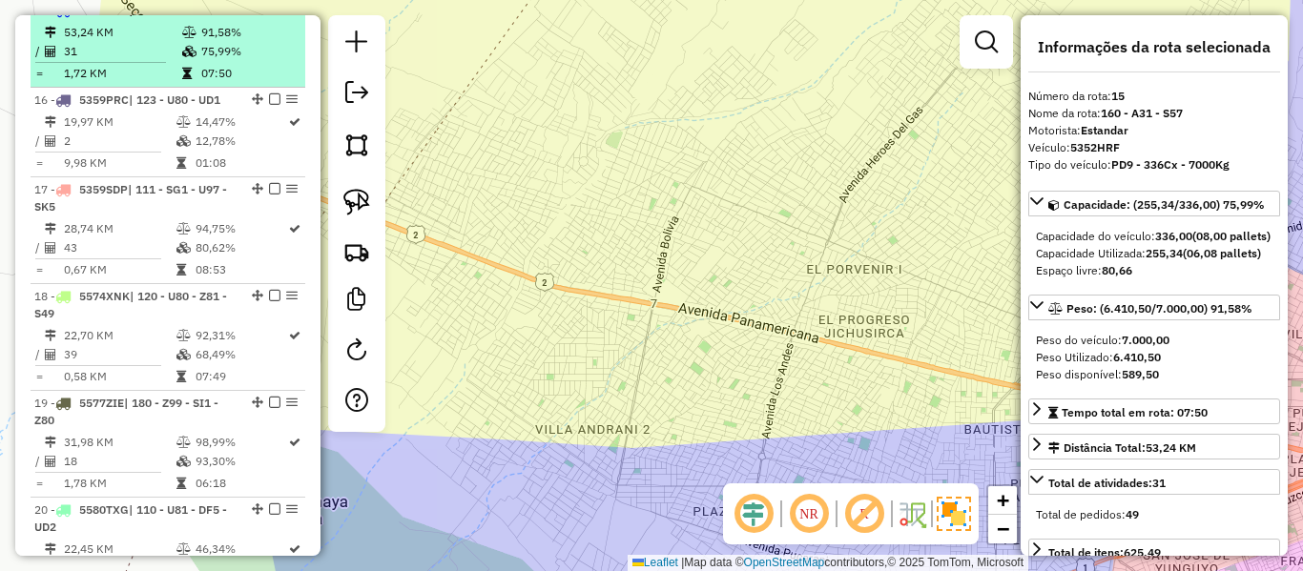
click at [205, 58] on td "75,99%" at bounding box center [248, 51] width 96 height 19
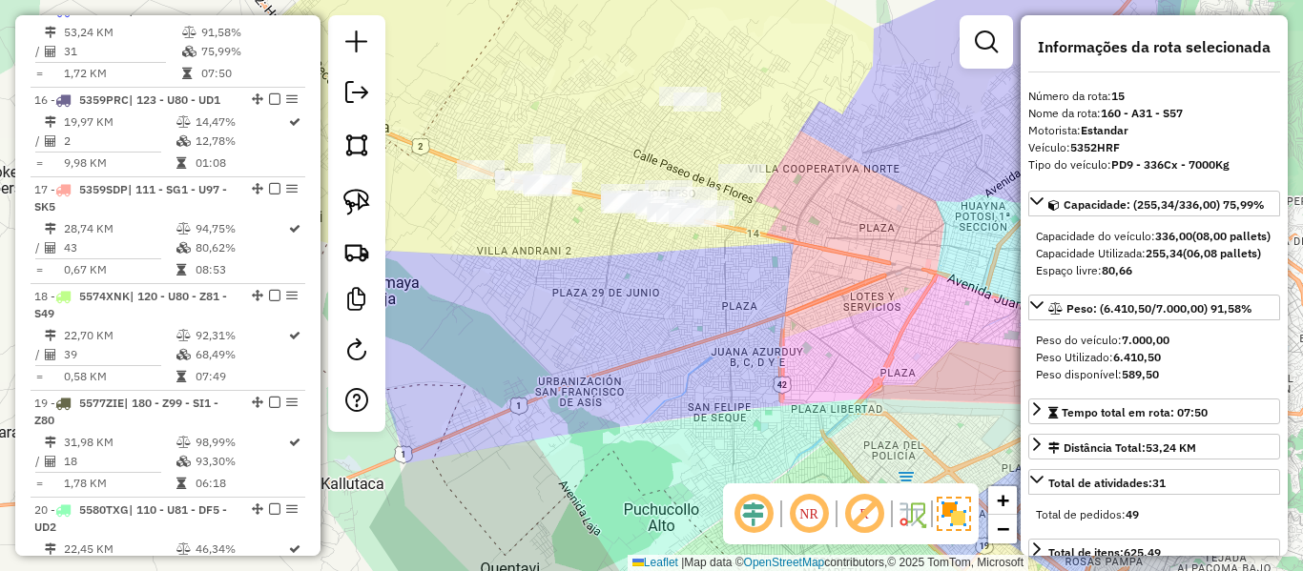
drag, startPoint x: 521, startPoint y: 256, endPoint x: 684, endPoint y: 315, distance: 173.5
click at [684, 315] on div "Janela de atendimento Grade de atendimento Capacidade Transportadoras Veículos …" at bounding box center [651, 285] width 1303 height 571
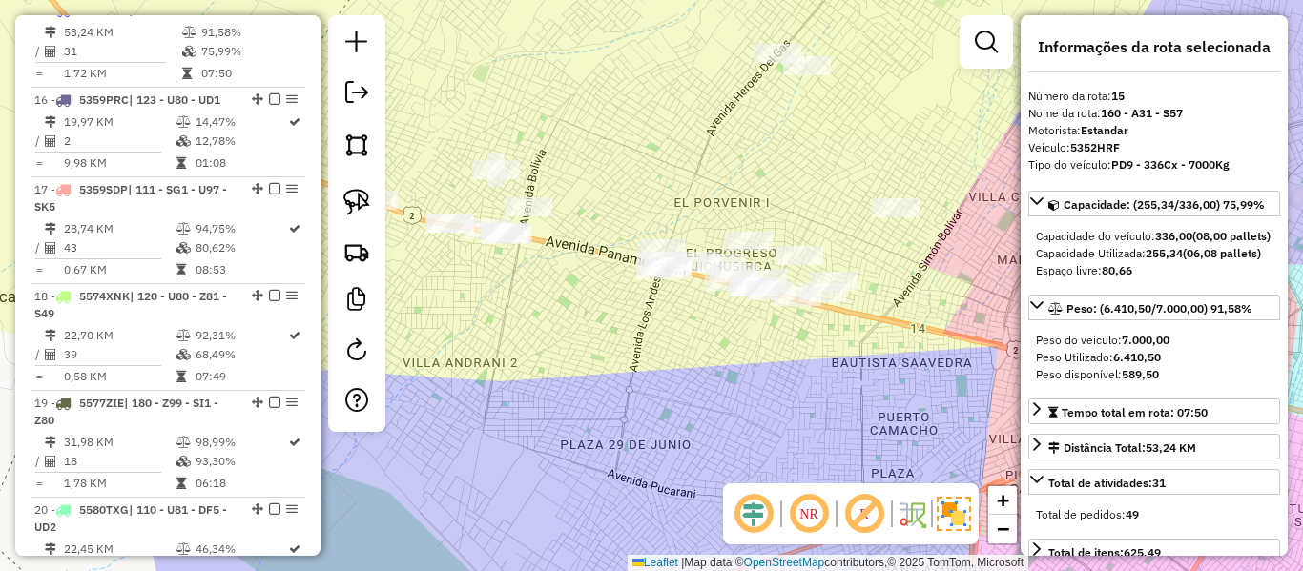
drag, startPoint x: 650, startPoint y: 178, endPoint x: 666, endPoint y: 188, distance: 18.8
click at [666, 188] on div "Janela de atendimento Grade de atendimento Capacidade Transportadoras Veículos …" at bounding box center [651, 285] width 1303 height 571
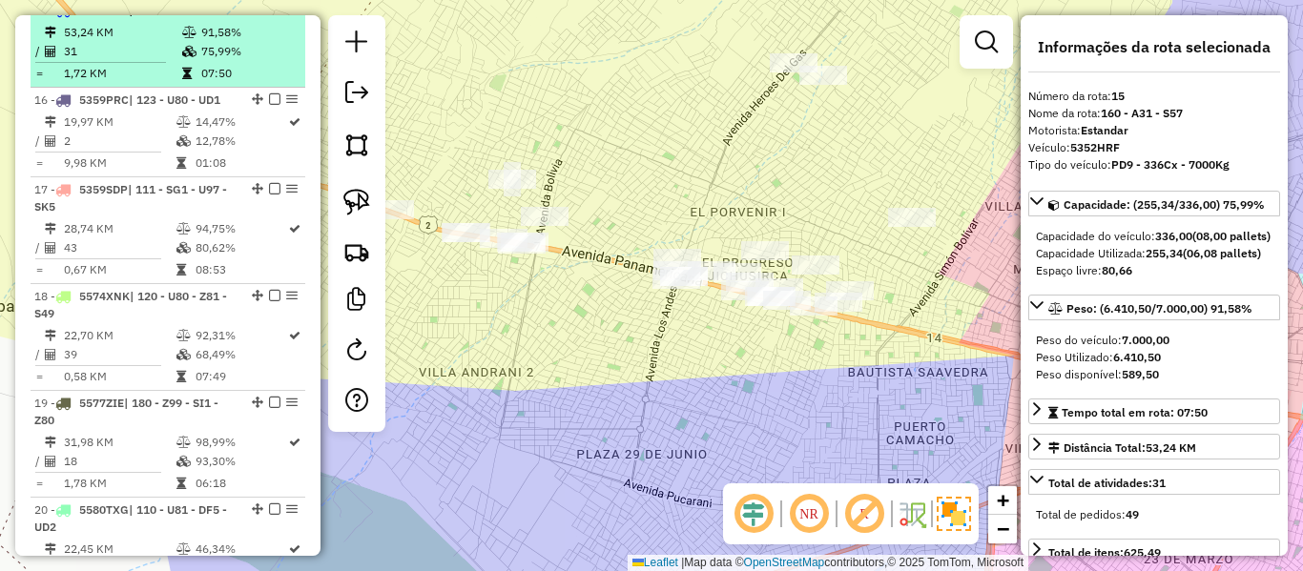
click at [220, 61] on td "75,99%" at bounding box center [248, 51] width 96 height 19
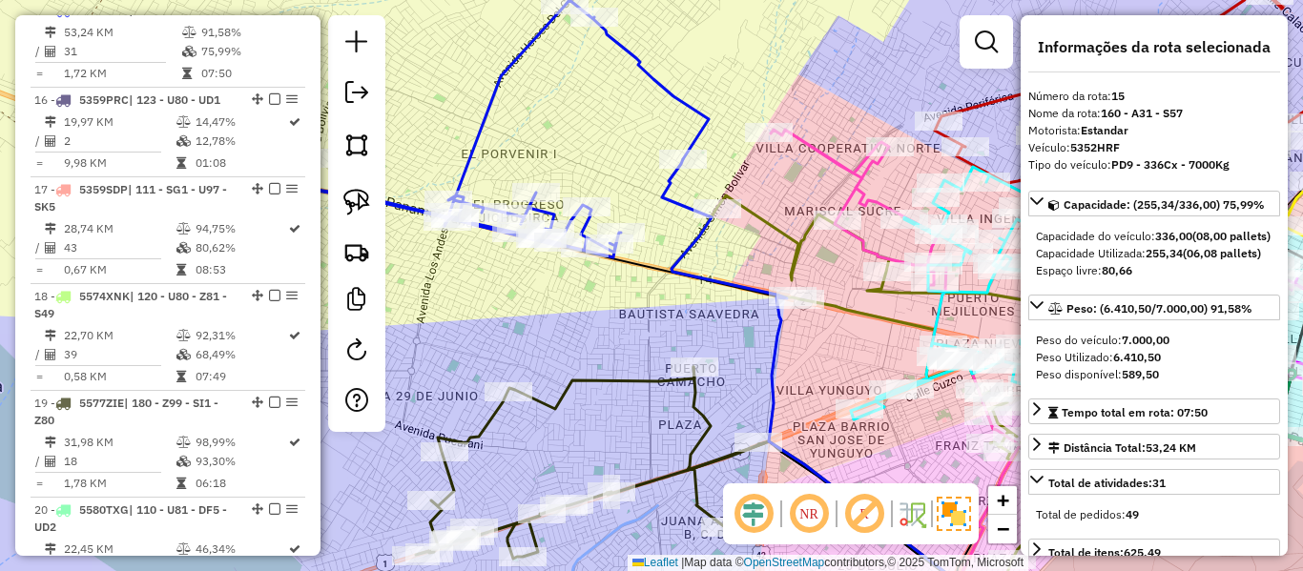
click at [490, 84] on icon at bounding box center [431, 129] width 556 height 258
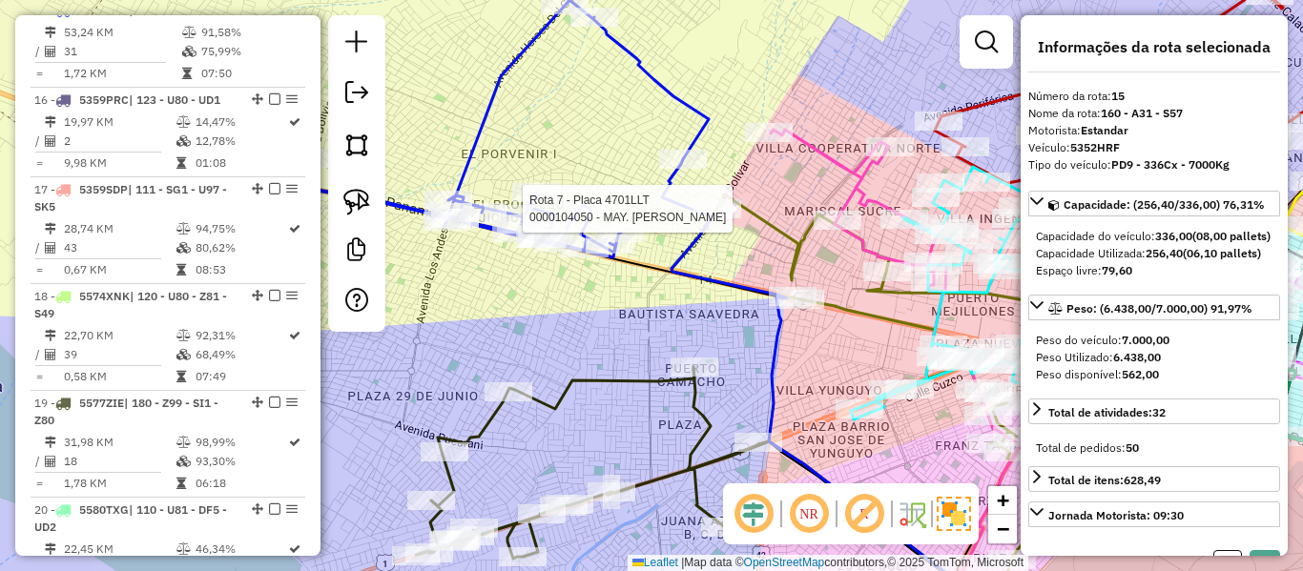
select select "**********"
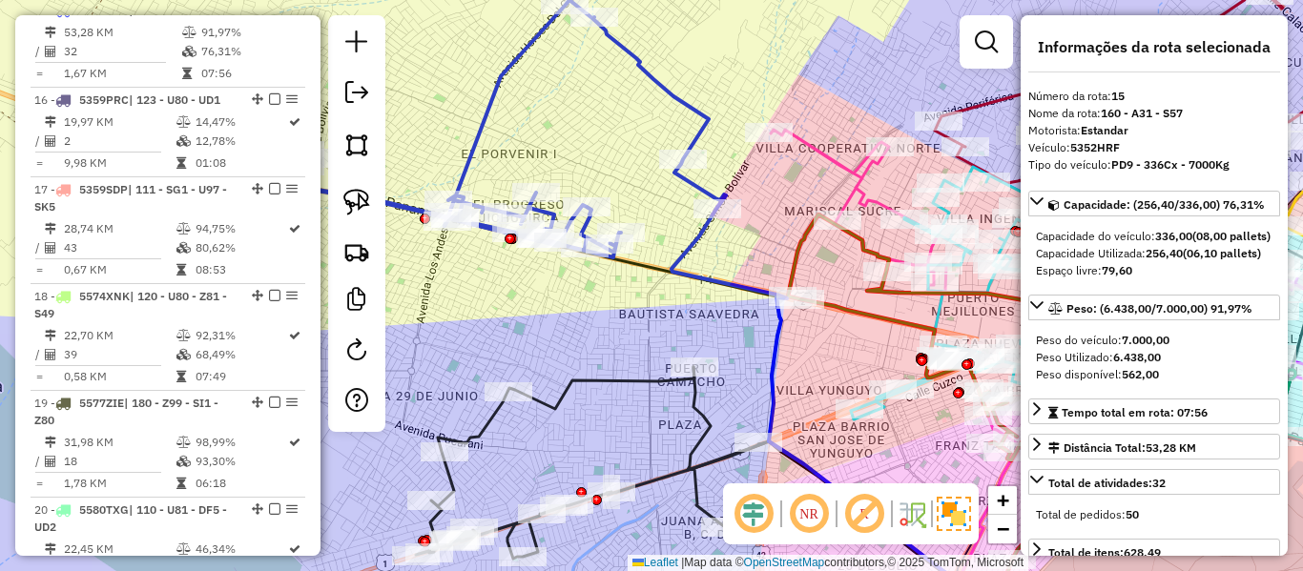
click at [269, 15] on em at bounding box center [274, 9] width 11 height 11
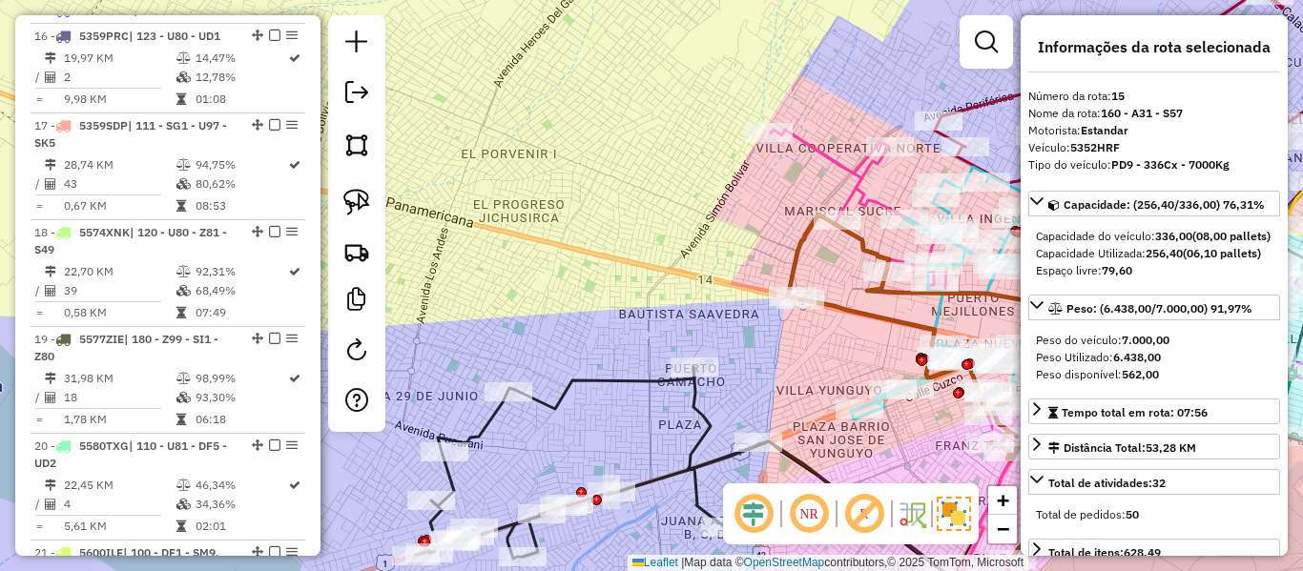
scroll to position [2051, 0]
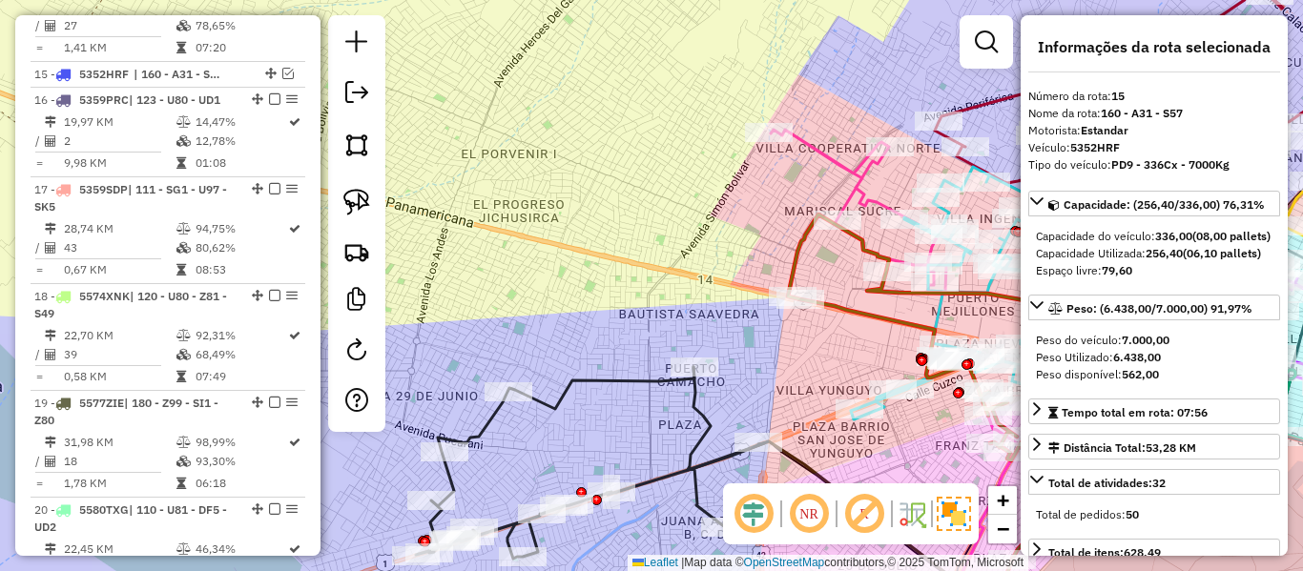
click at [618, 235] on div "Janela de atendimento Grade de atendimento Capacidade Transportadoras Veículos …" at bounding box center [651, 285] width 1303 height 571
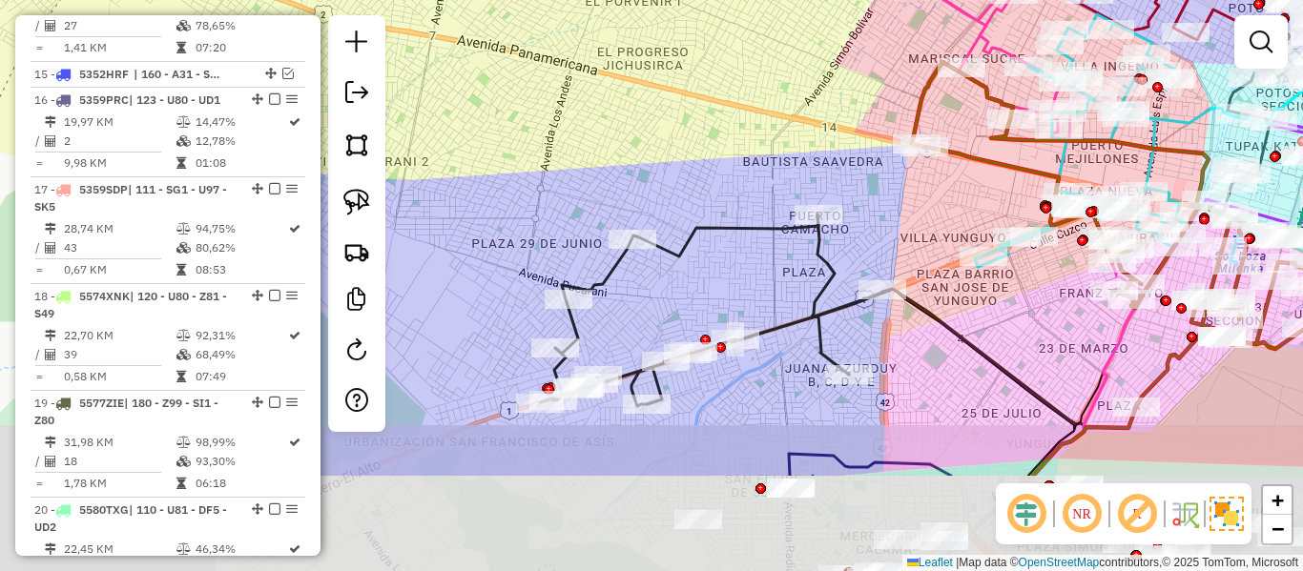
drag, startPoint x: 586, startPoint y: 293, endPoint x: 738, endPoint y: 110, distance: 238.4
click at [739, 104] on div "Janela de atendimento Grade de atendimento Capacidade Transportadoras Veículos …" at bounding box center [651, 285] width 1303 height 571
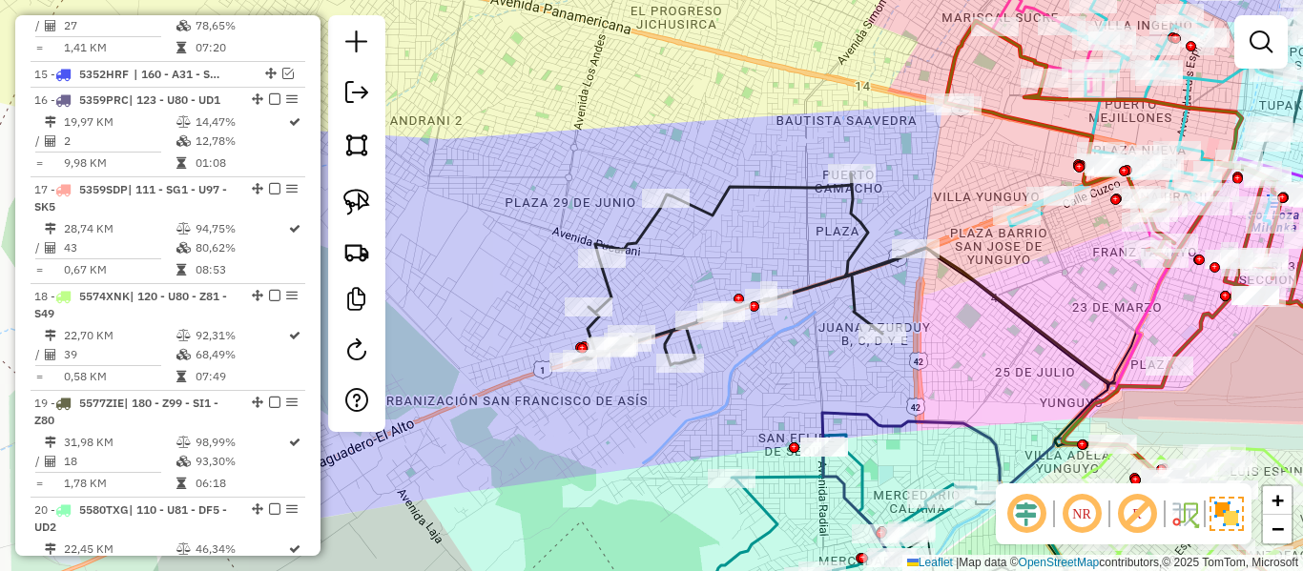
click at [730, 197] on icon at bounding box center [747, 270] width 348 height 192
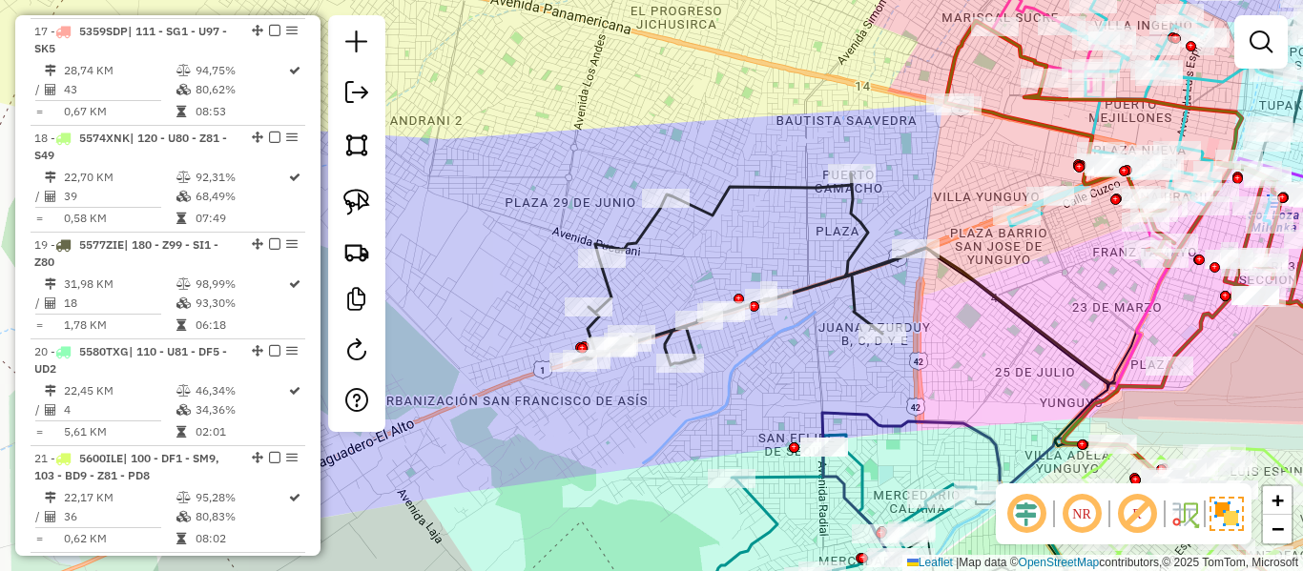
select select "**********"
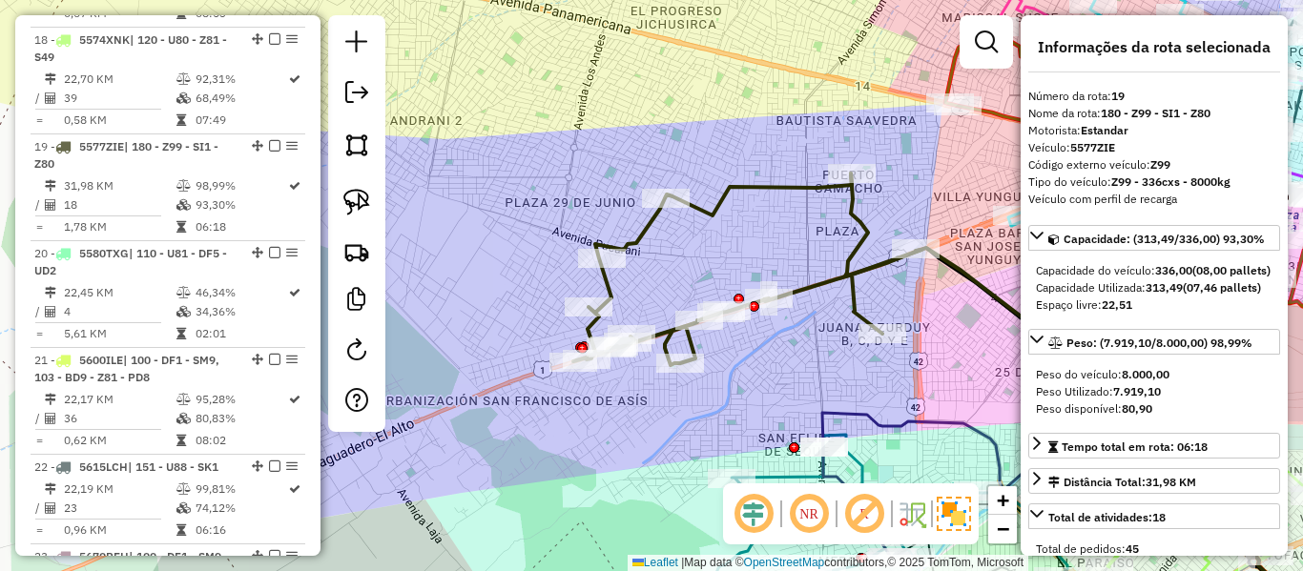
scroll to position [2444, 0]
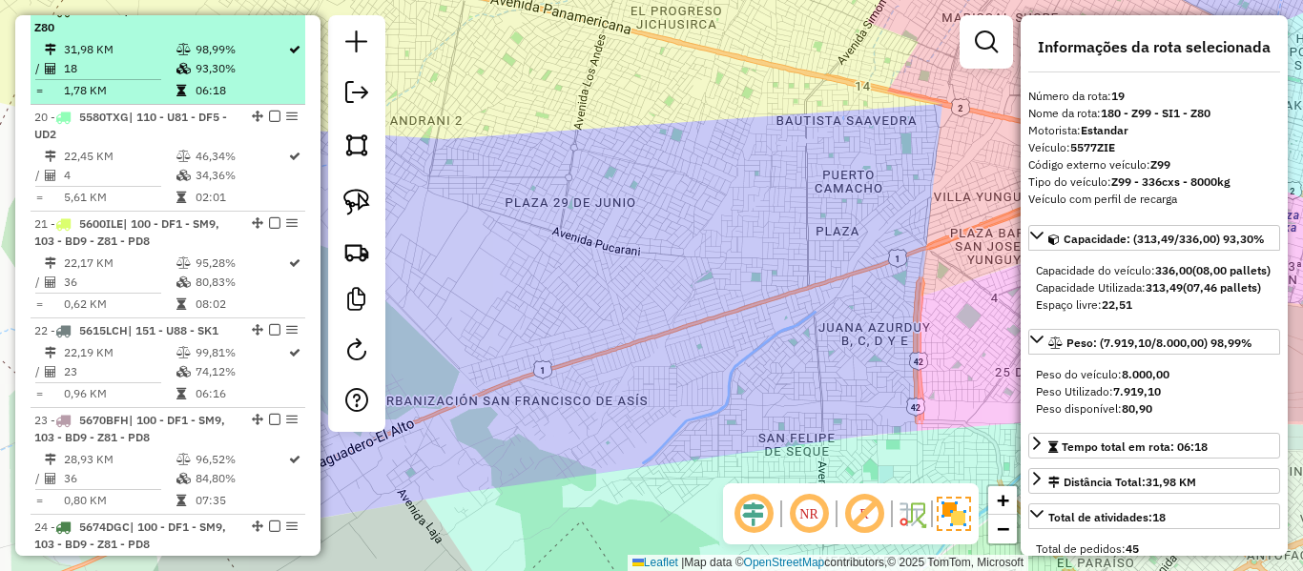
click at [107, 55] on li "19 - 5577ZIE | 180 - Z99 - SI1 - Z80 31,98 KM 98,99% / 18 93,30% = 1,78 KM 06:18" at bounding box center [168, 51] width 275 height 107
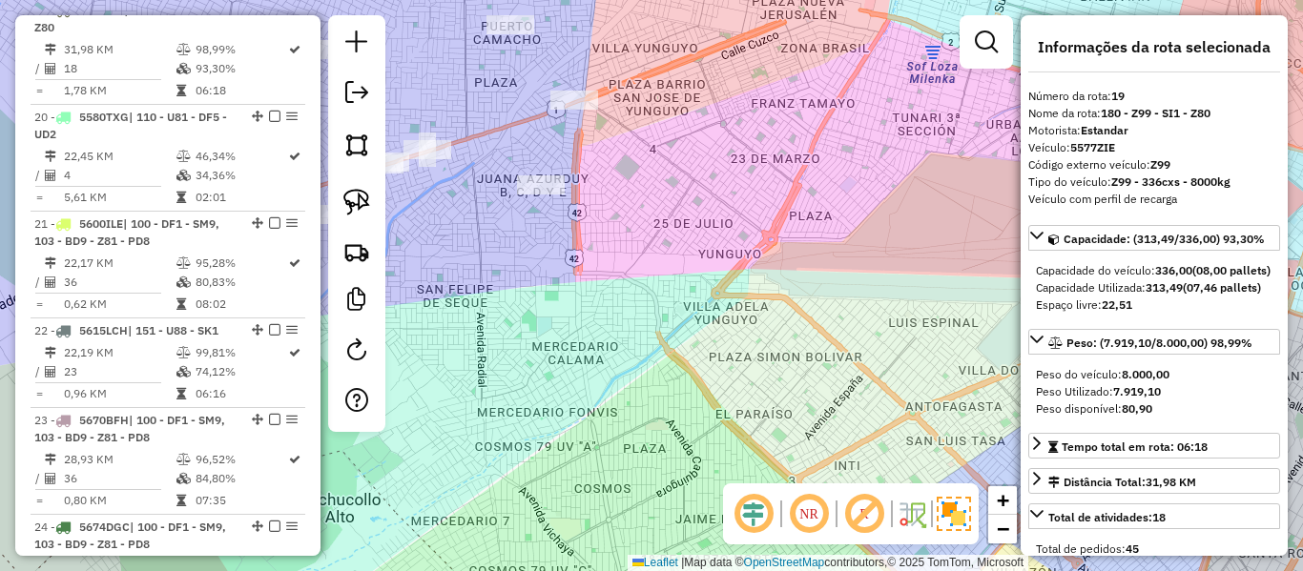
drag, startPoint x: 564, startPoint y: 208, endPoint x: 809, endPoint y: 256, distance: 249.8
click at [784, 246] on div "Janela de atendimento Grade de atendimento Capacidade Transportadoras Veículos …" at bounding box center [651, 285] width 1303 height 571
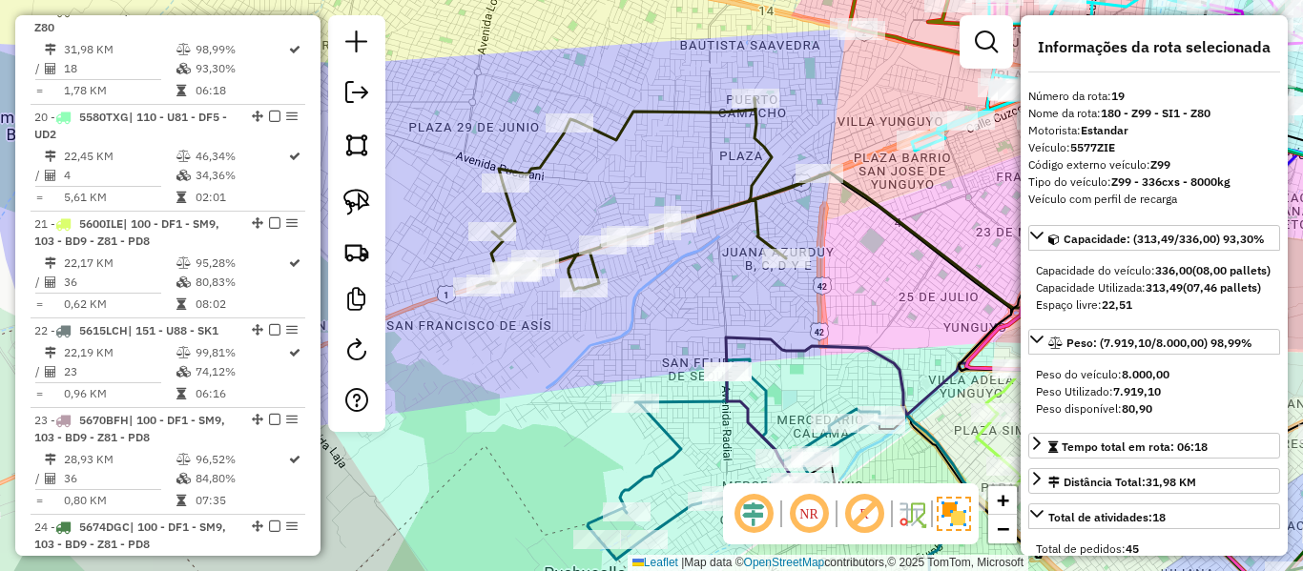
click at [699, 114] on icon at bounding box center [651, 194] width 348 height 192
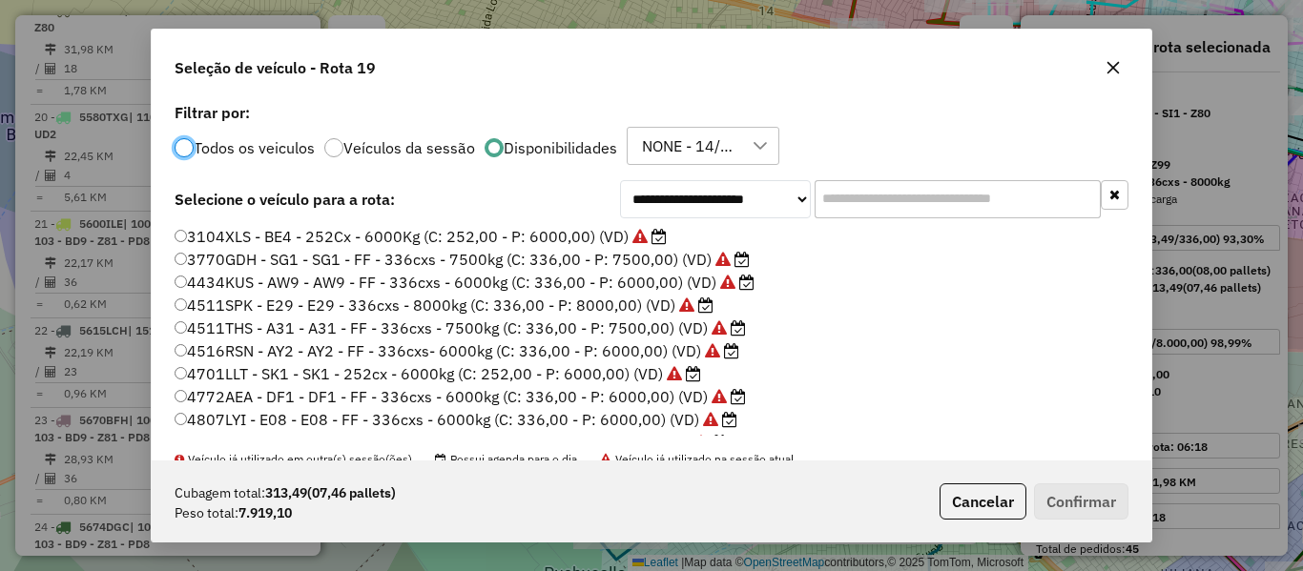
scroll to position [10, 6]
click at [592, 152] on label "Disponibilidades" at bounding box center [561, 147] width 114 height 15
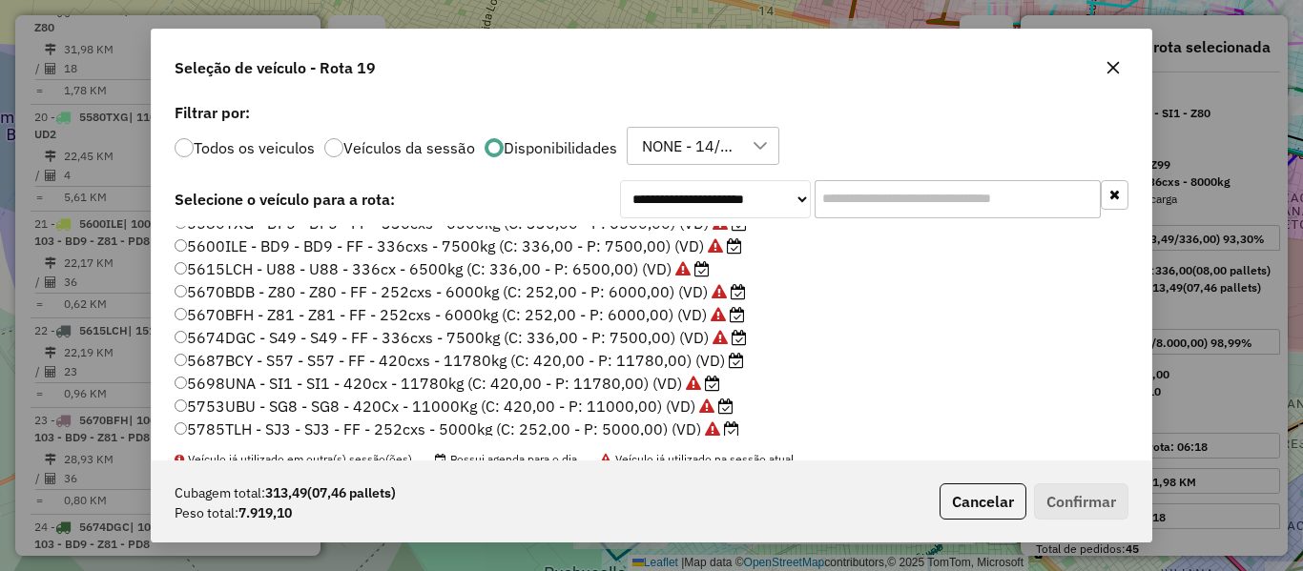
scroll to position [477, 0]
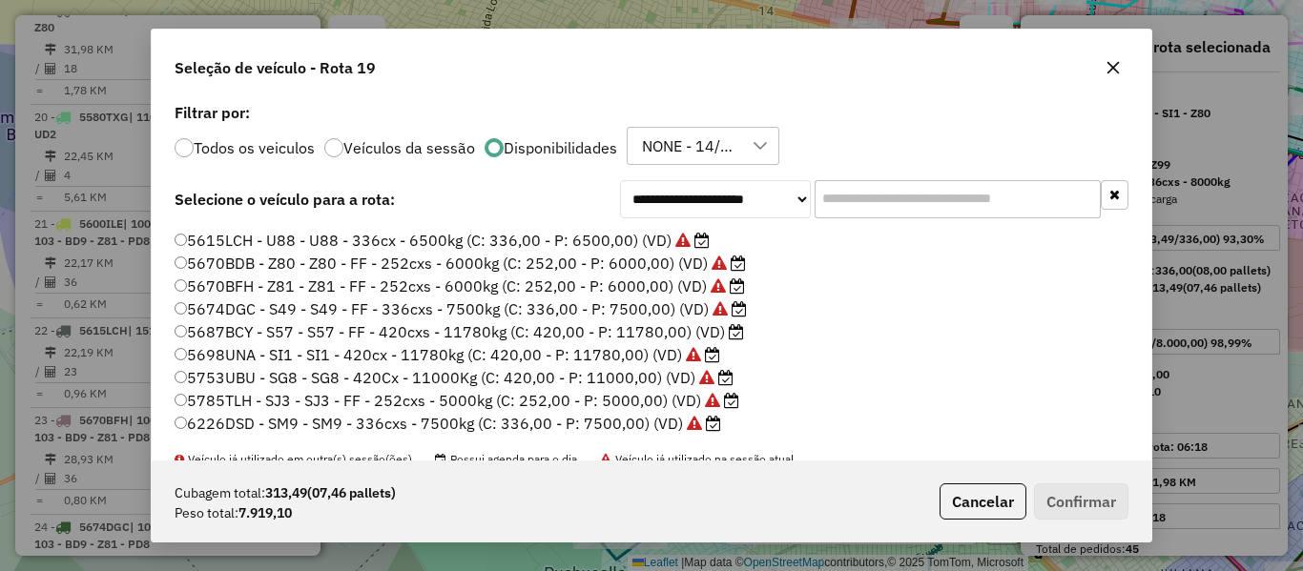
click at [689, 330] on label "5687BCY - S57 - S57 - FF - 420cxs - 11780kg (C: 420,00 - P: 11780,00) (VD)" at bounding box center [460, 332] width 570 height 23
click at [595, 373] on label "5753UBU - SG8 - SG8 - 420Cx - 11000Kg (C: 420,00 - P: 11000,00) (VD)" at bounding box center [454, 377] width 559 height 23
click at [1062, 498] on button "Confirmar" at bounding box center [1081, 502] width 94 height 36
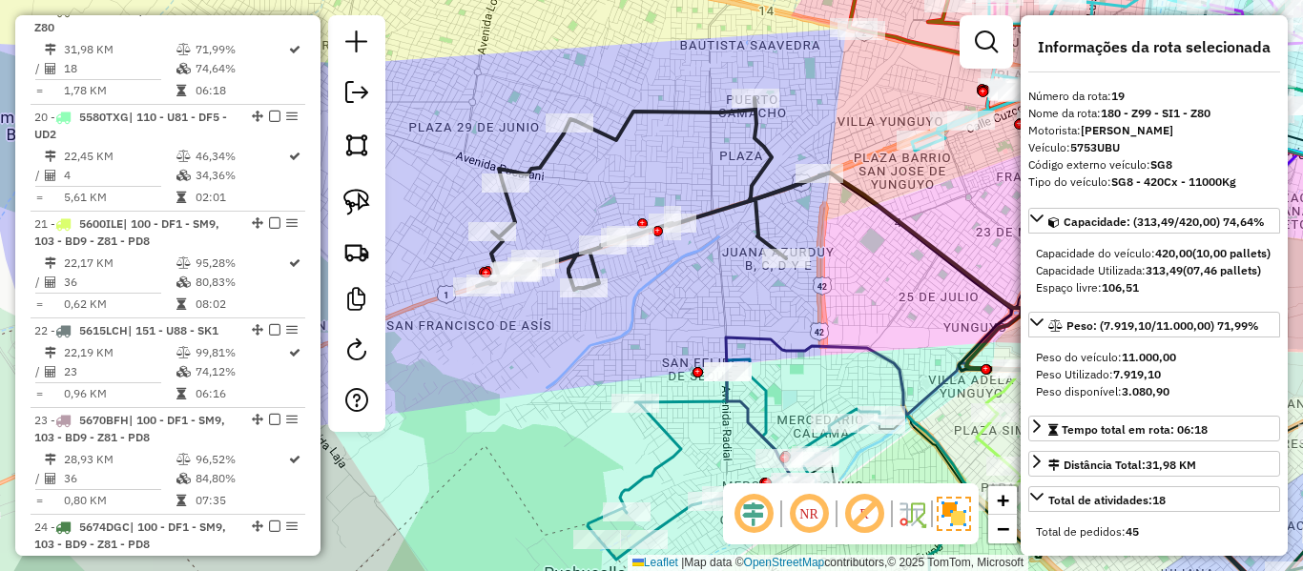
click at [751, 175] on icon at bounding box center [1091, 363] width 684 height 530
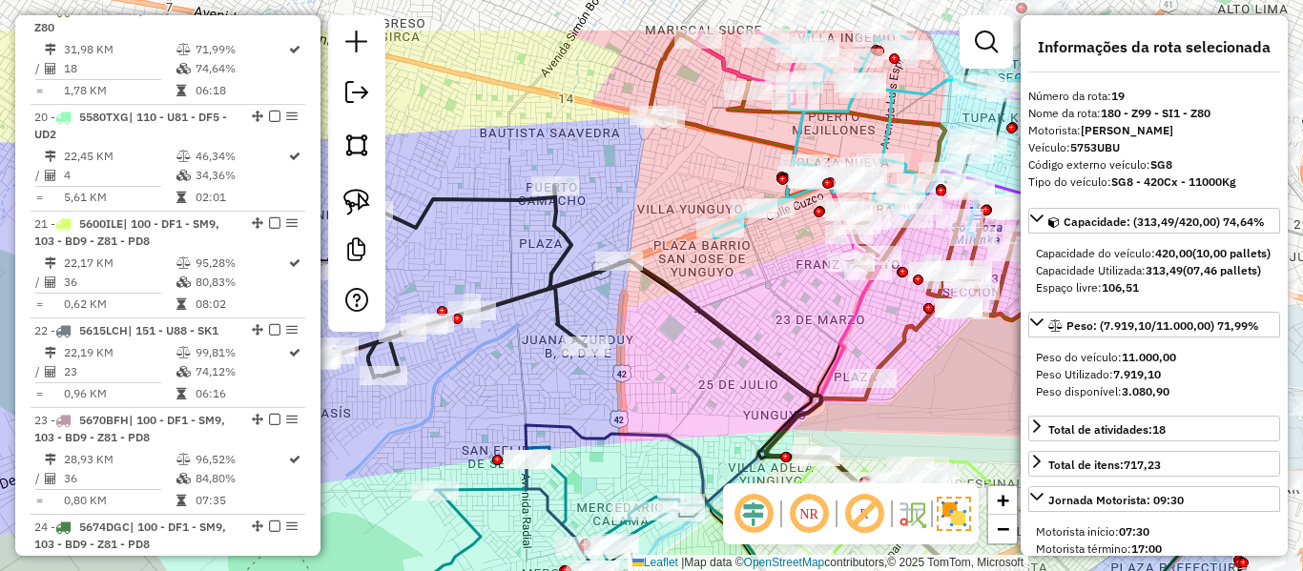
drag, startPoint x: 883, startPoint y: 236, endPoint x: 683, endPoint y: 323, distance: 218.7
click at [683, 323] on div "Janela de atendimento Grade de atendimento Capacidade Transportadoras Veículos …" at bounding box center [651, 285] width 1303 height 571
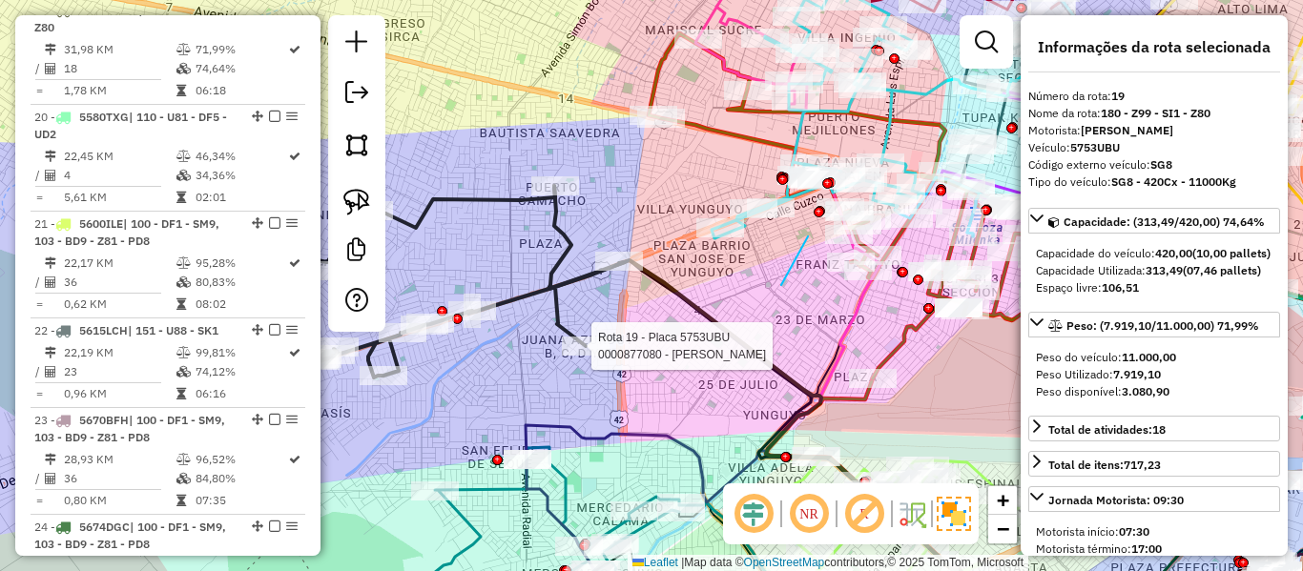
drag, startPoint x: 782, startPoint y: 283, endPoint x: 808, endPoint y: 237, distance: 53.4
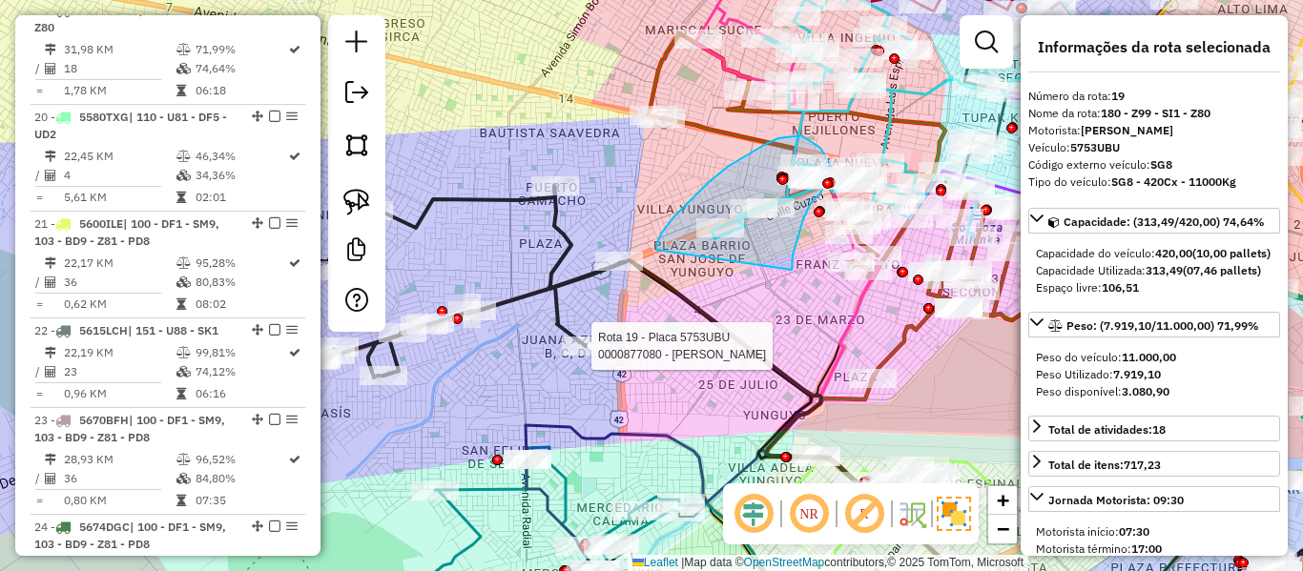
drag, startPoint x: 796, startPoint y: 243, endPoint x: 656, endPoint y: 251, distance: 139.5
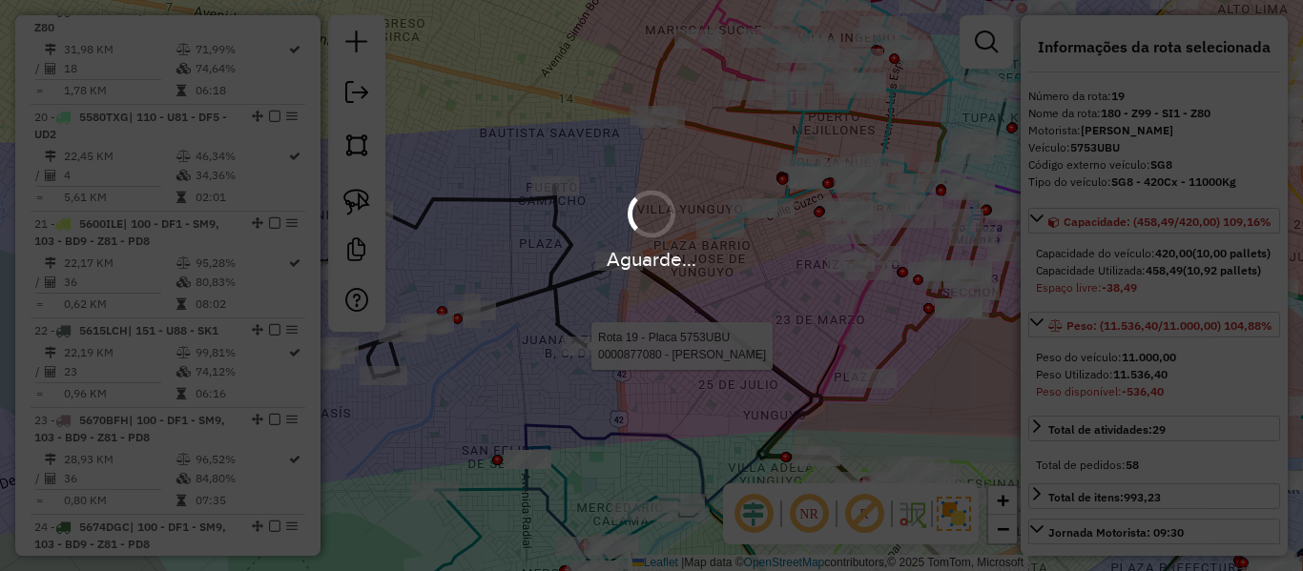
select select "**********"
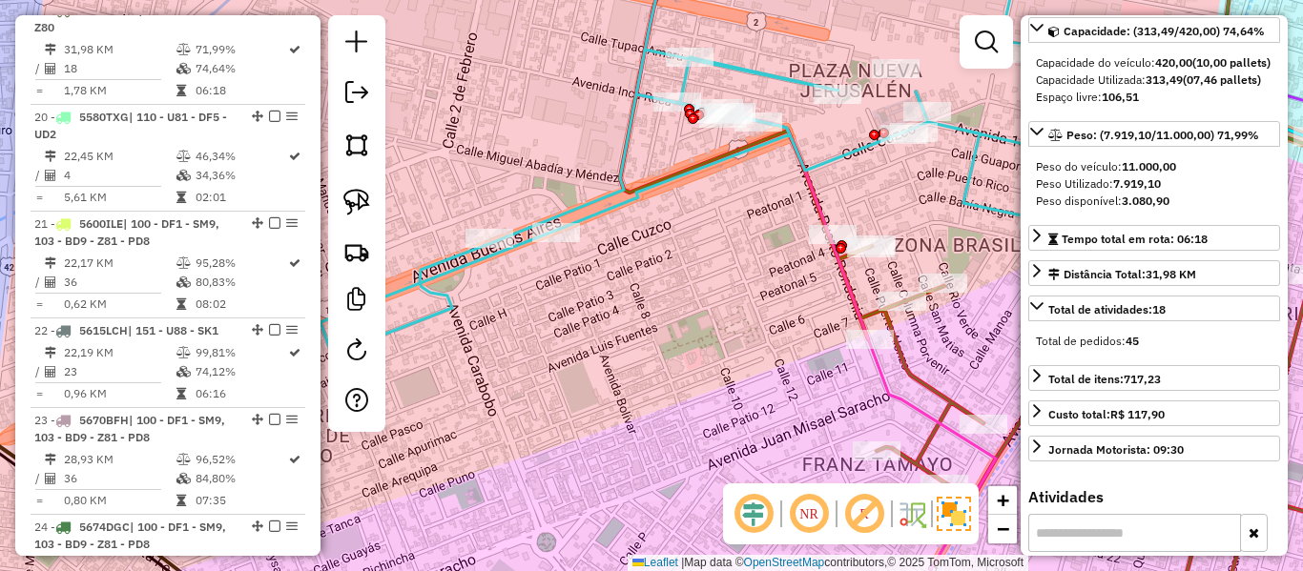
scroll to position [0, 0]
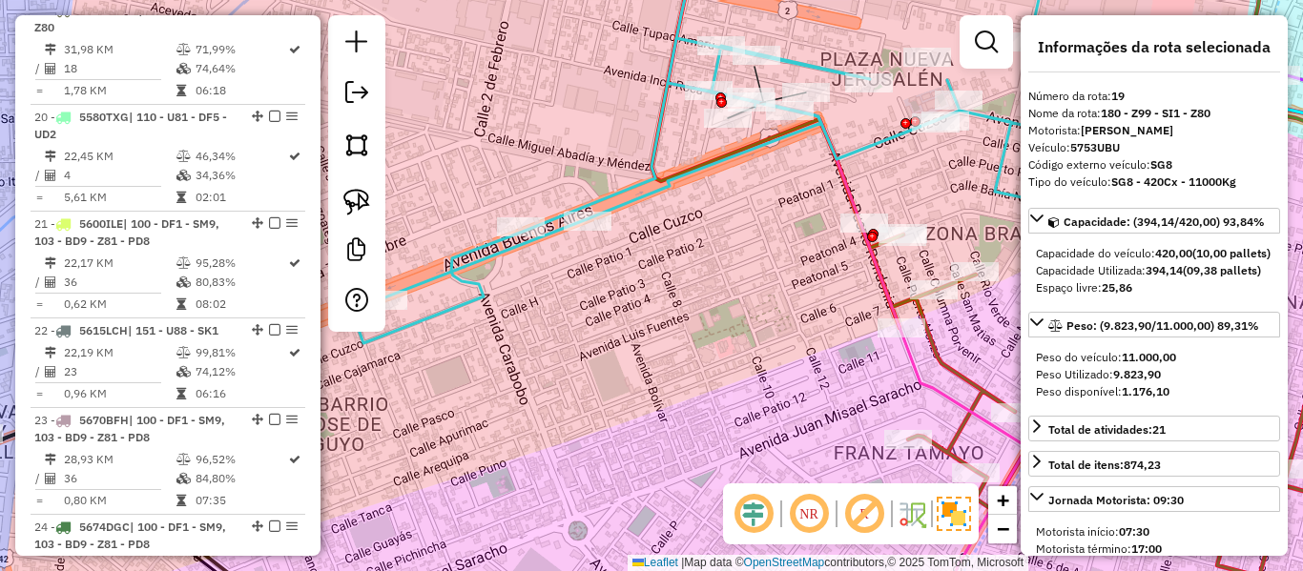
drag, startPoint x: 730, startPoint y: 231, endPoint x: 801, endPoint y: 207, distance: 75.4
click at [801, 207] on div "Janela de atendimento Grade de atendimento Capacidade Transportadoras Veículos …" at bounding box center [651, 285] width 1303 height 571
select select "**********"
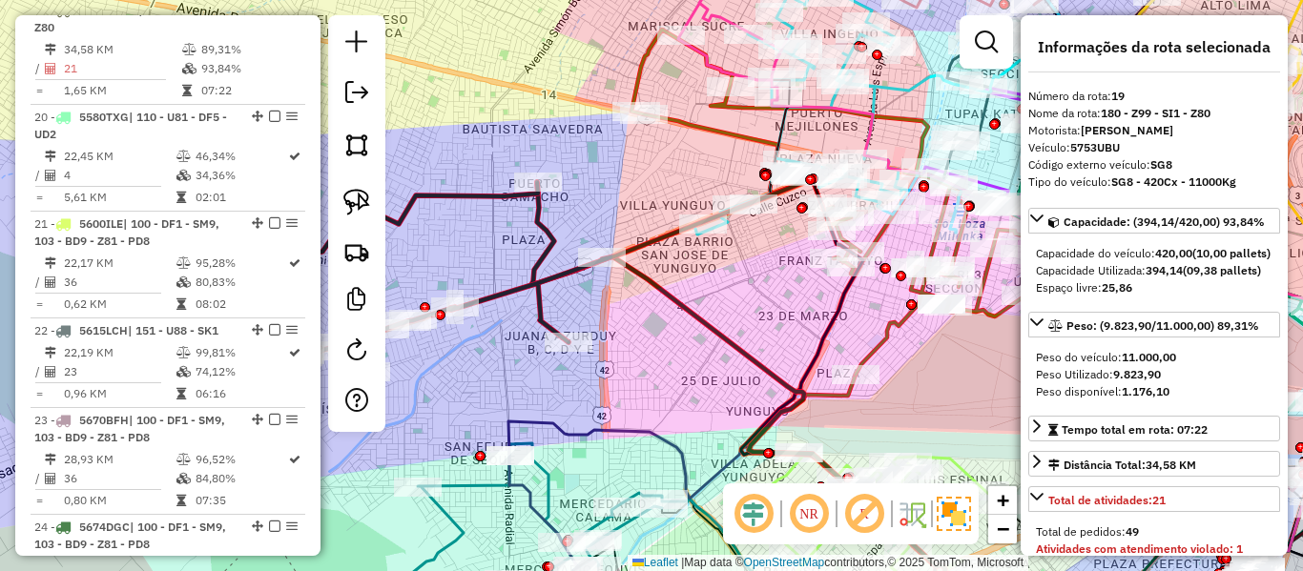
drag, startPoint x: 648, startPoint y: 201, endPoint x: 722, endPoint y: 197, distance: 74.6
click at [722, 197] on div "Janela de atendimento Grade de atendimento Capacidade Transportadoras Veículos …" at bounding box center [651, 285] width 1303 height 571
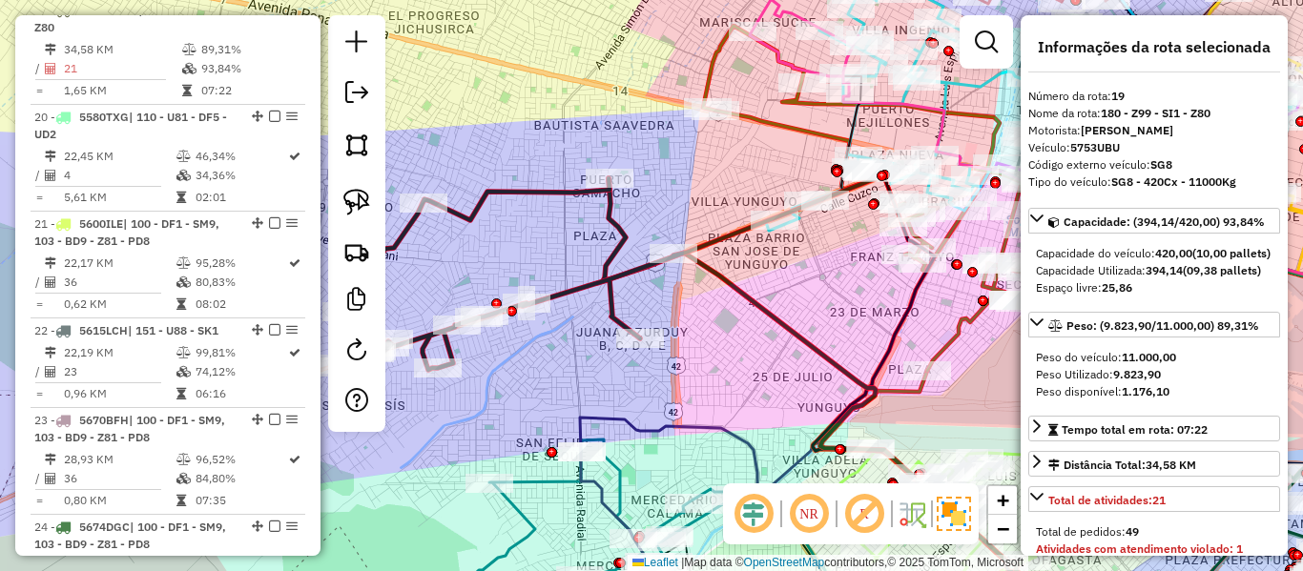
click at [618, 218] on icon at bounding box center [959, 403] width 712 height 450
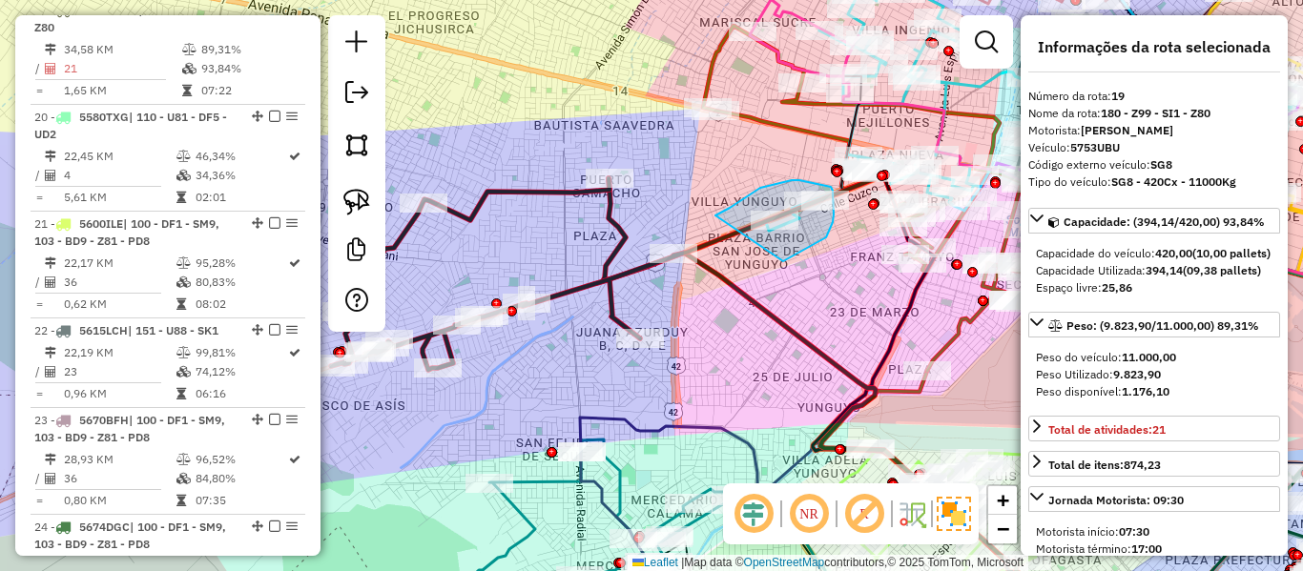
drag, startPoint x: 783, startPoint y: 261, endPoint x: 714, endPoint y: 217, distance: 82.8
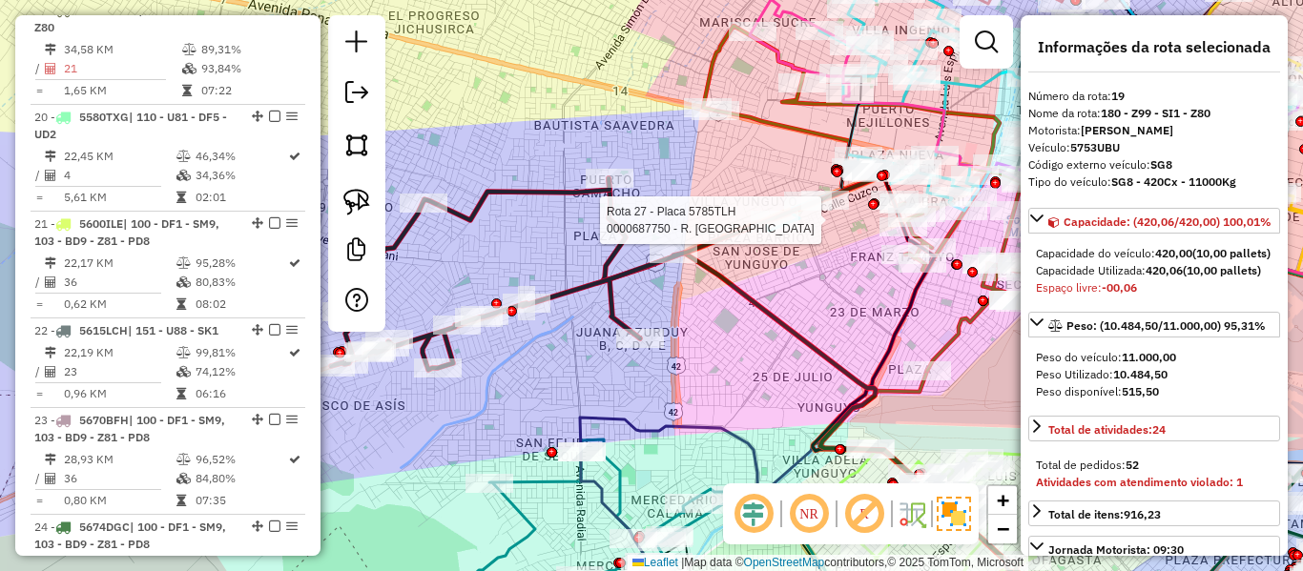
select select "**********"
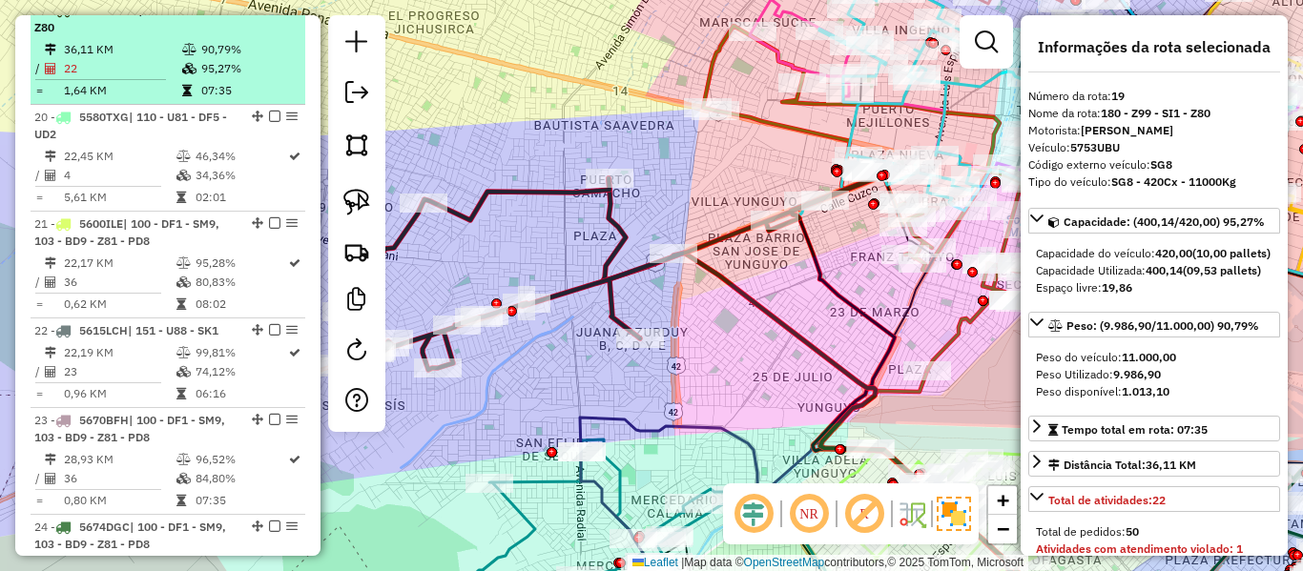
click at [272, 15] on em at bounding box center [274, 9] width 11 height 11
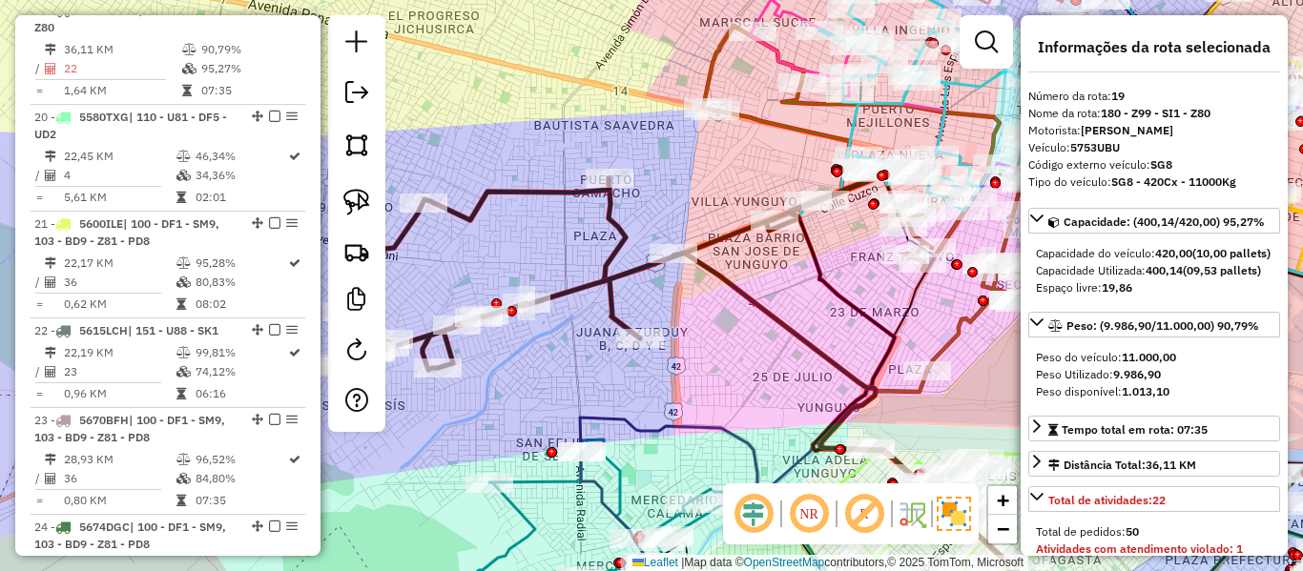
scroll to position [2363, 0]
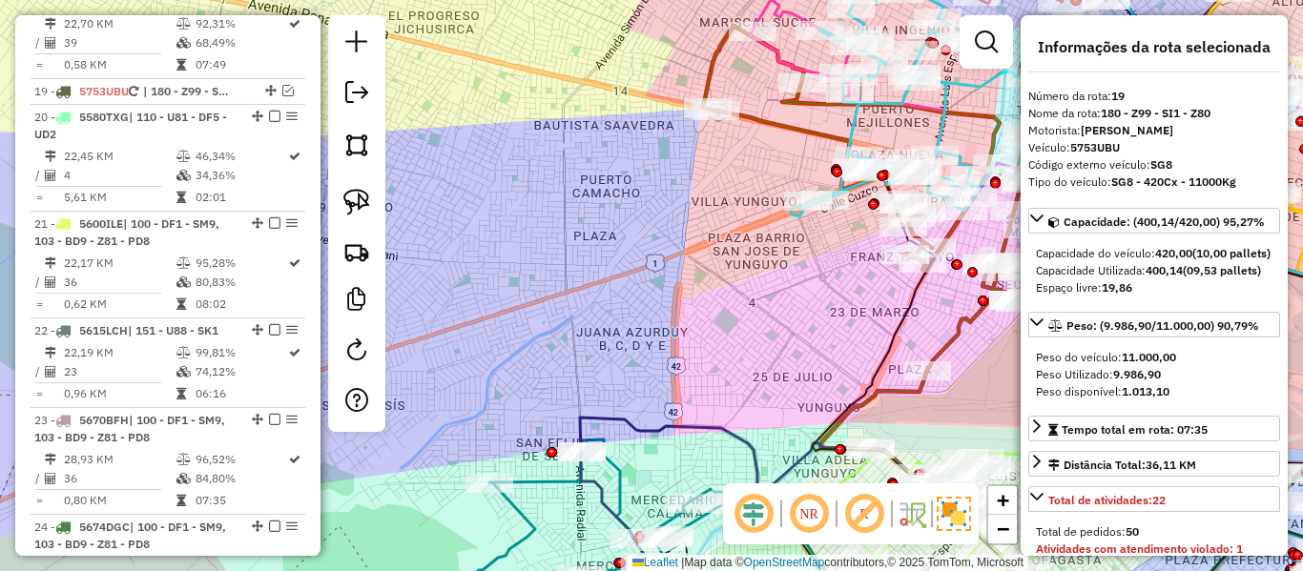
click at [657, 197] on div "Janela de atendimento Grade de atendimento Capacidade Transportadoras Veículos …" at bounding box center [651, 285] width 1303 height 571
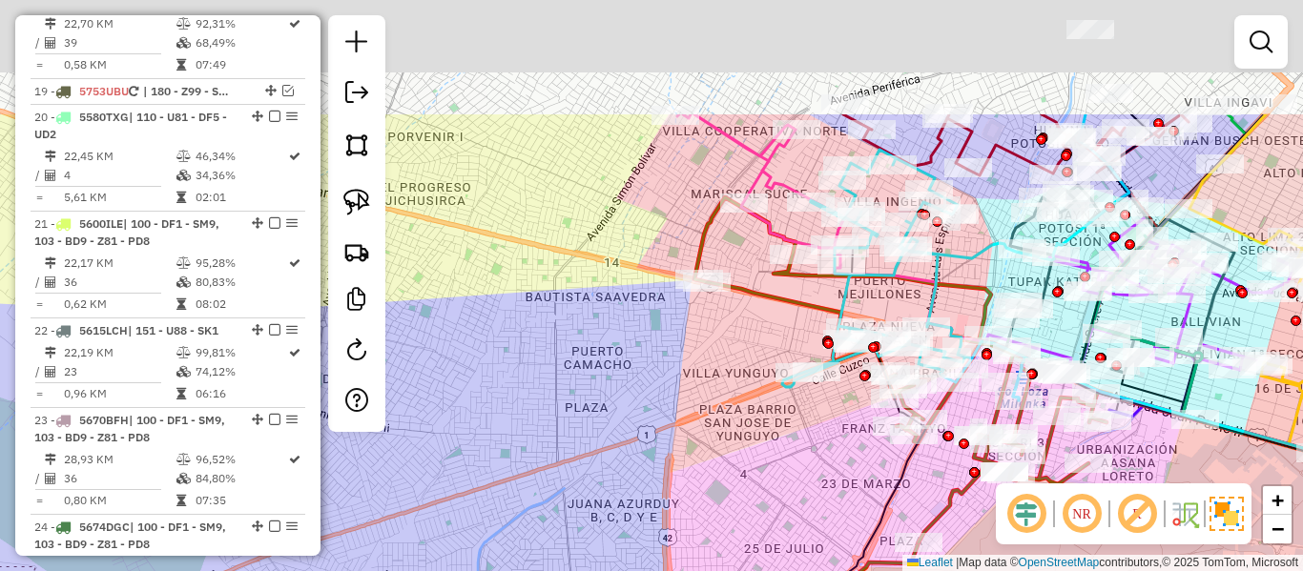
drag, startPoint x: 641, startPoint y: 125, endPoint x: 631, endPoint y: 297, distance: 172.0
click at [627, 315] on div "Janela de atendimento Grade de atendimento Capacidade Transportadoras Veículos …" at bounding box center [651, 285] width 1303 height 571
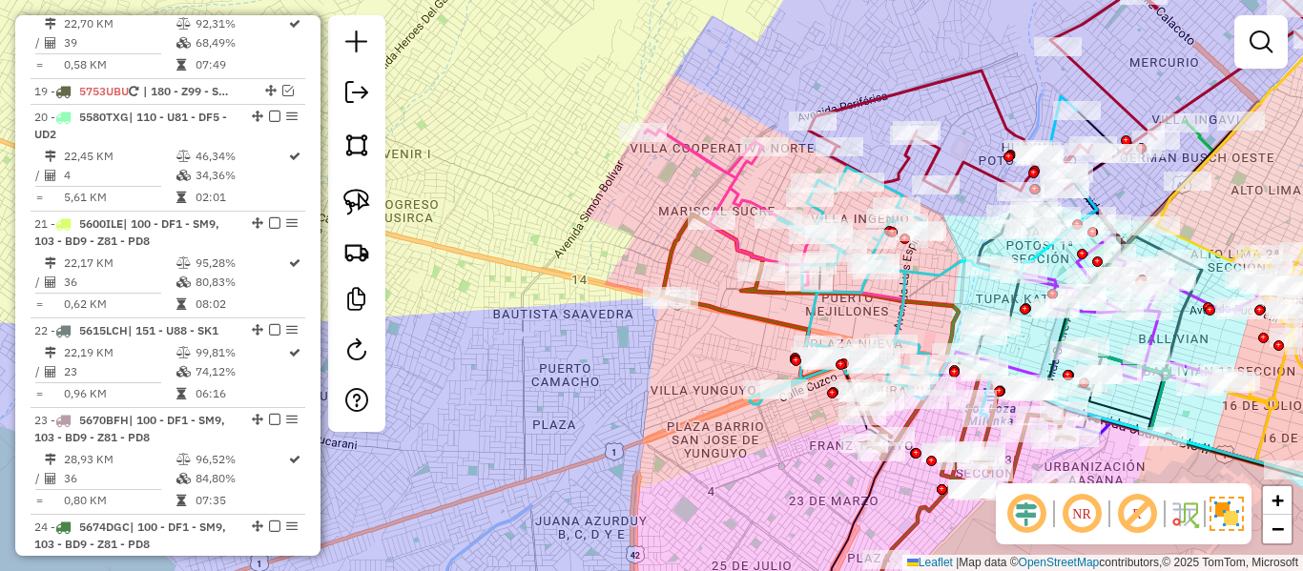
drag, startPoint x: 626, startPoint y: 254, endPoint x: 600, endPoint y: 252, distance: 25.8
click at [599, 252] on div "Janela de atendimento Grade de atendimento Capacidade Transportadoras Veículos …" at bounding box center [651, 285] width 1303 height 571
click at [708, 164] on icon at bounding box center [730, 206] width 173 height 153
select select "**********"
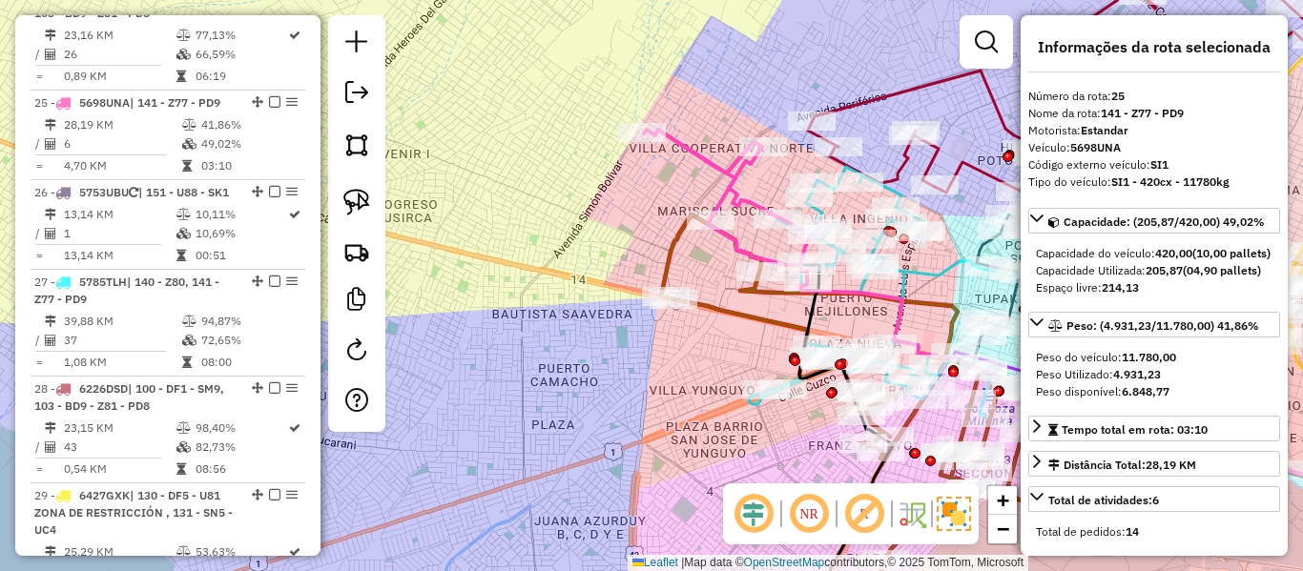
scroll to position [2987, 0]
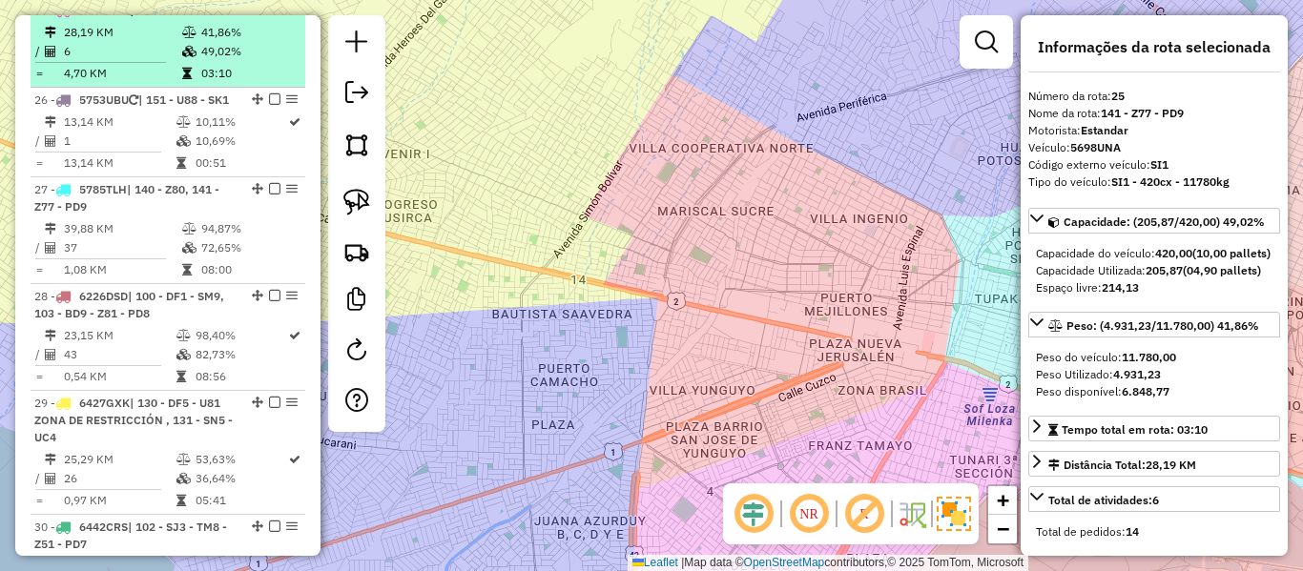
click at [248, 42] on td "41,86%" at bounding box center [248, 32] width 96 height 19
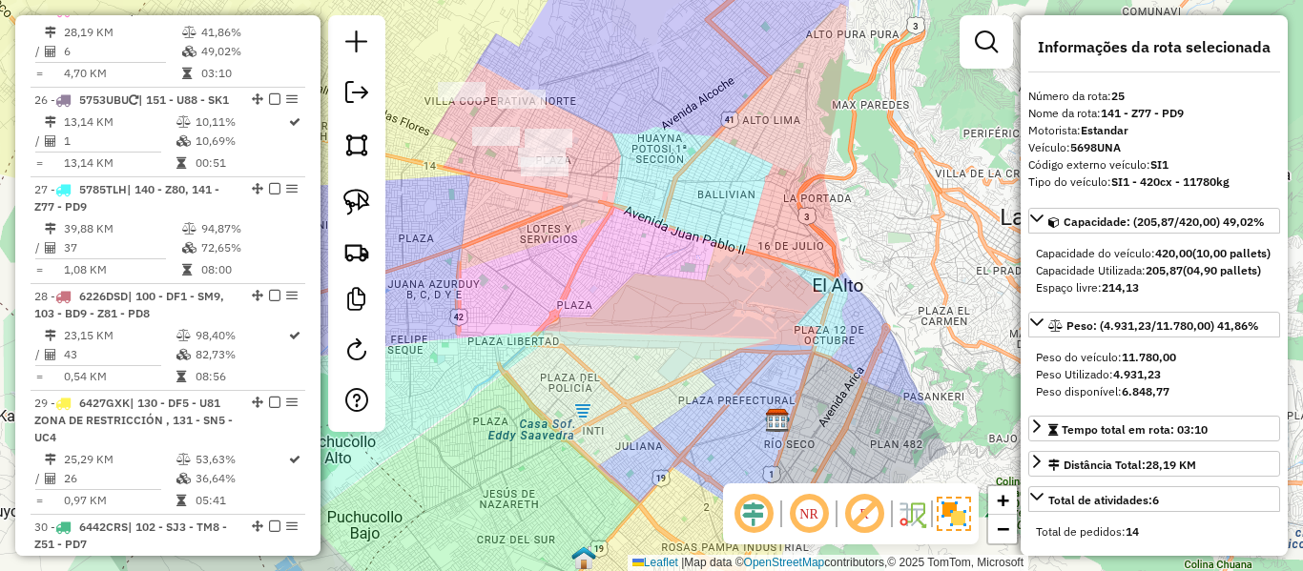
drag, startPoint x: 721, startPoint y: 140, endPoint x: 880, endPoint y: 254, distance: 194.8
click at [880, 254] on div "Rota 25 - Placa 5698UNA 0000683261 - T. GLENNY Janela de atendimento Grade de a…" at bounding box center [651, 285] width 1303 height 571
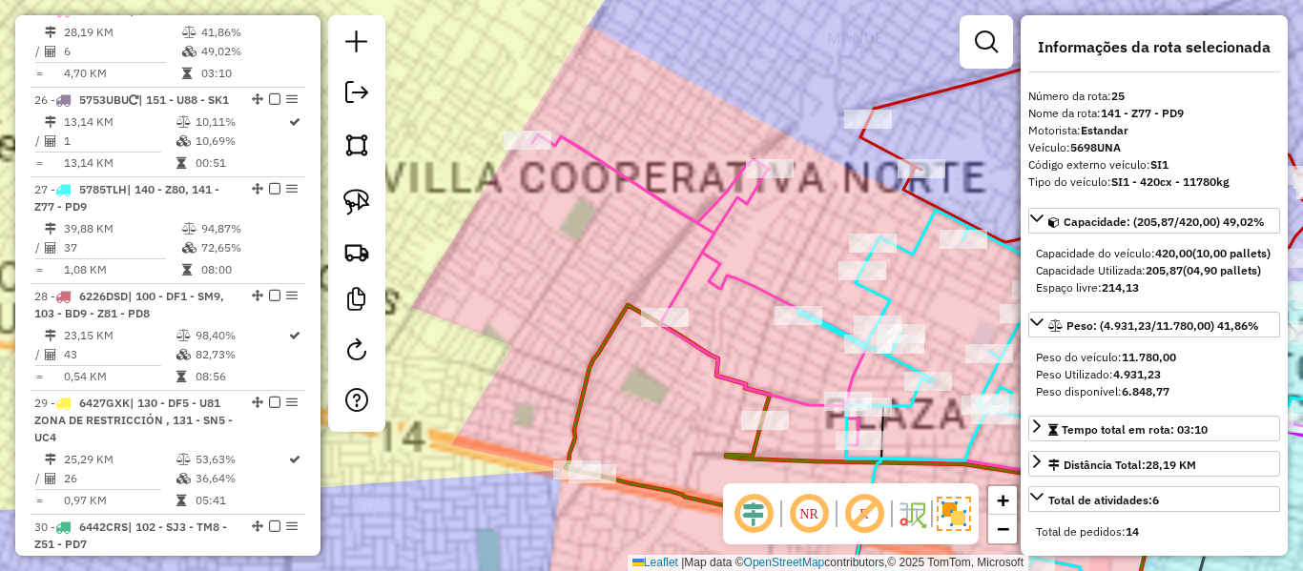
click at [674, 209] on icon at bounding box center [704, 288] width 344 height 306
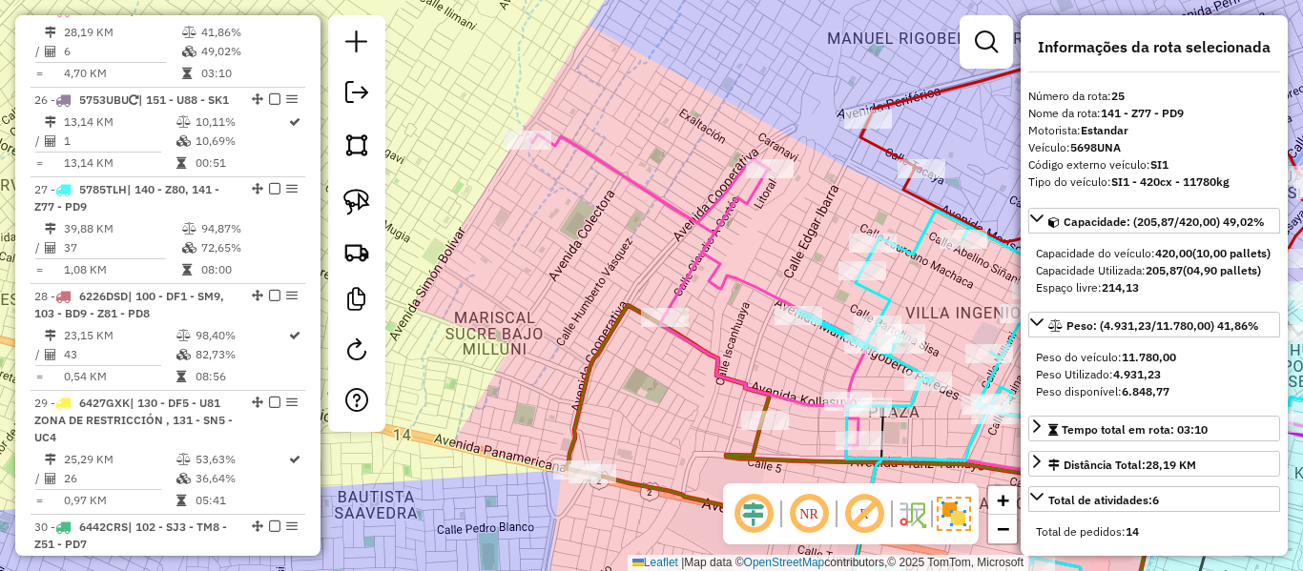
drag, startPoint x: 659, startPoint y: 259, endPoint x: 611, endPoint y: 151, distance: 119.1
click at [611, 151] on div "Janela de atendimento Grade de atendimento Capacidade Transportadoras Veículos …" at bounding box center [651, 285] width 1303 height 571
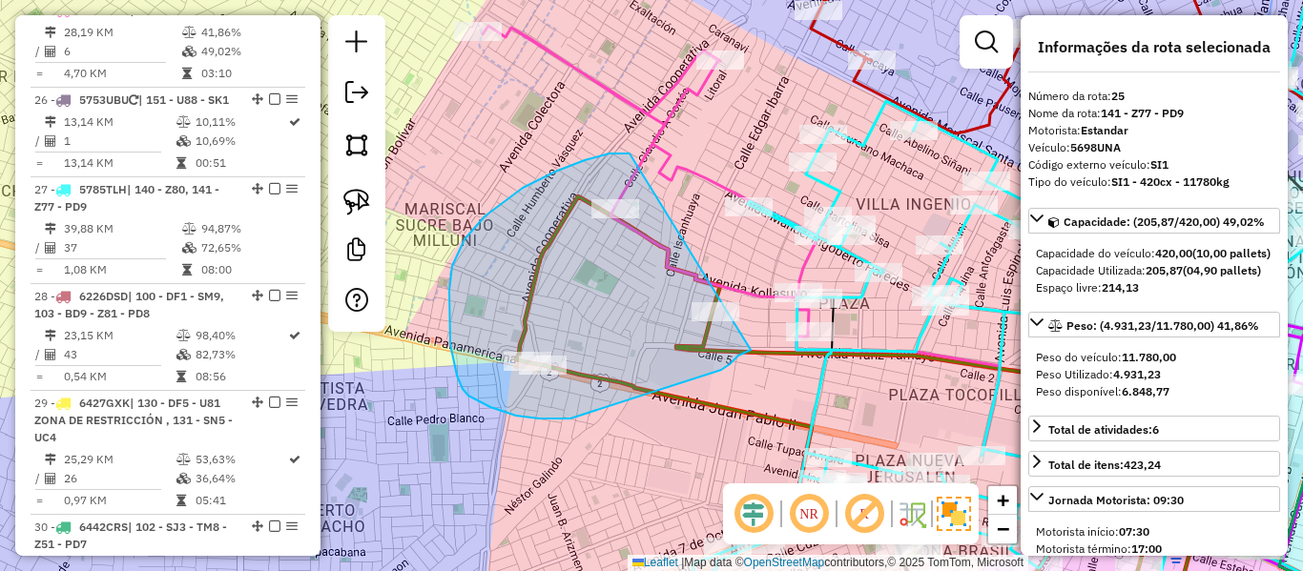
drag, startPoint x: 555, startPoint y: 172, endPoint x: 777, endPoint y: 332, distance: 273.3
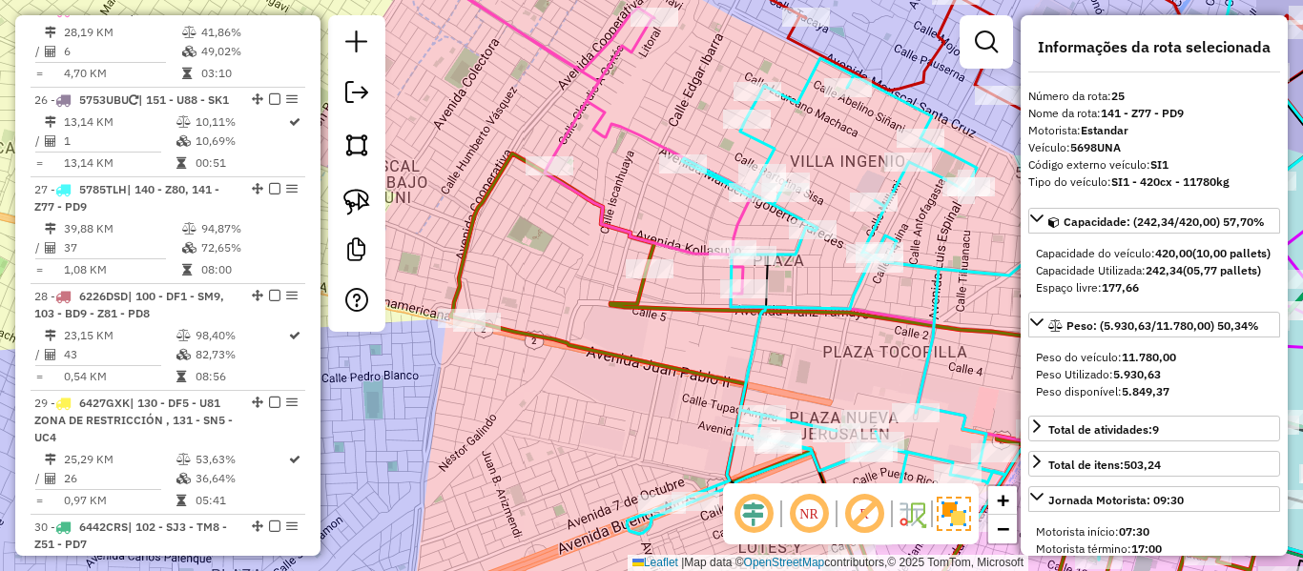
drag, startPoint x: 738, startPoint y: 271, endPoint x: 633, endPoint y: 212, distance: 120.5
click at [633, 212] on div "Janela de atendimento Grade de atendimento Capacidade Transportadoras Veículos …" at bounding box center [651, 285] width 1303 height 571
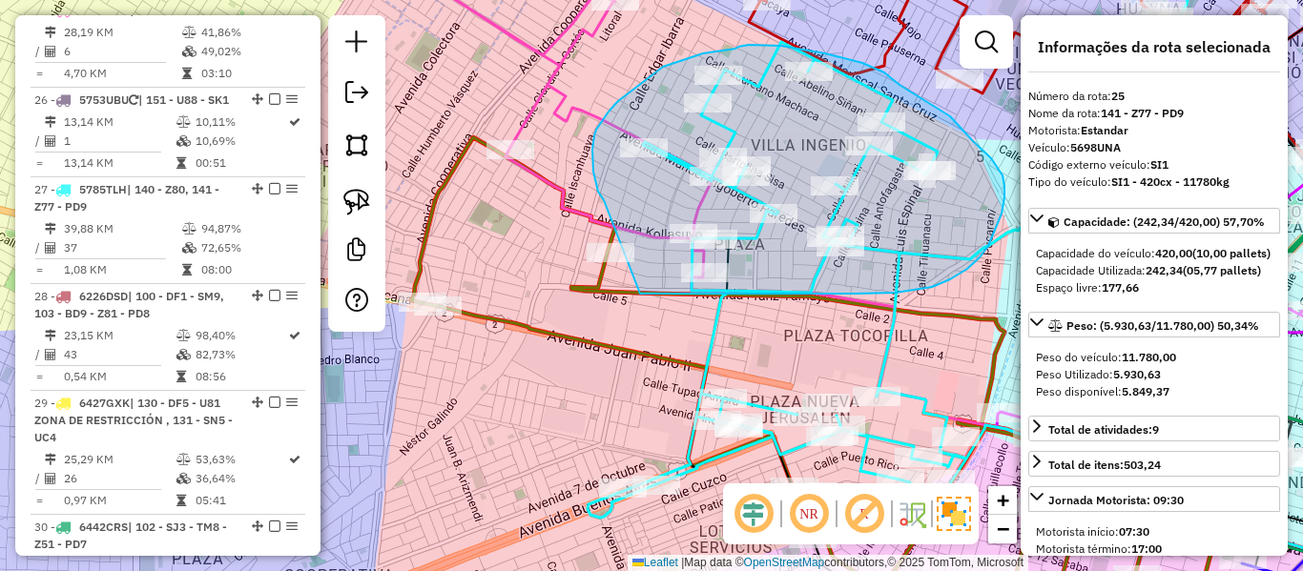
drag, startPoint x: 596, startPoint y: 130, endPoint x: 638, endPoint y: 293, distance: 168.4
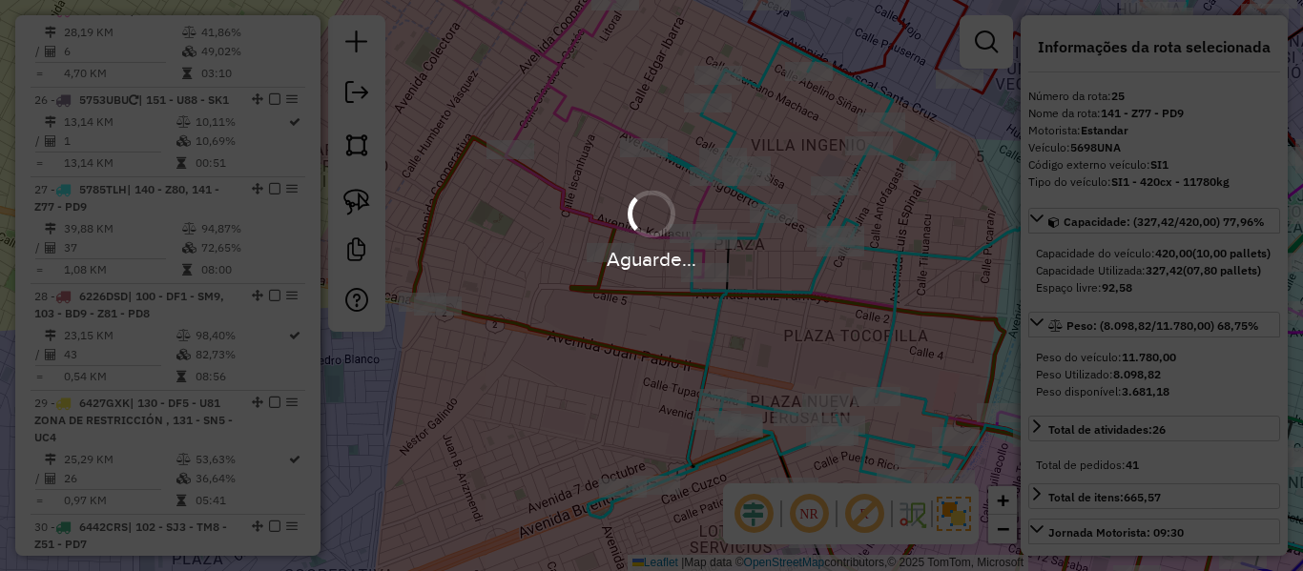
select select "**********"
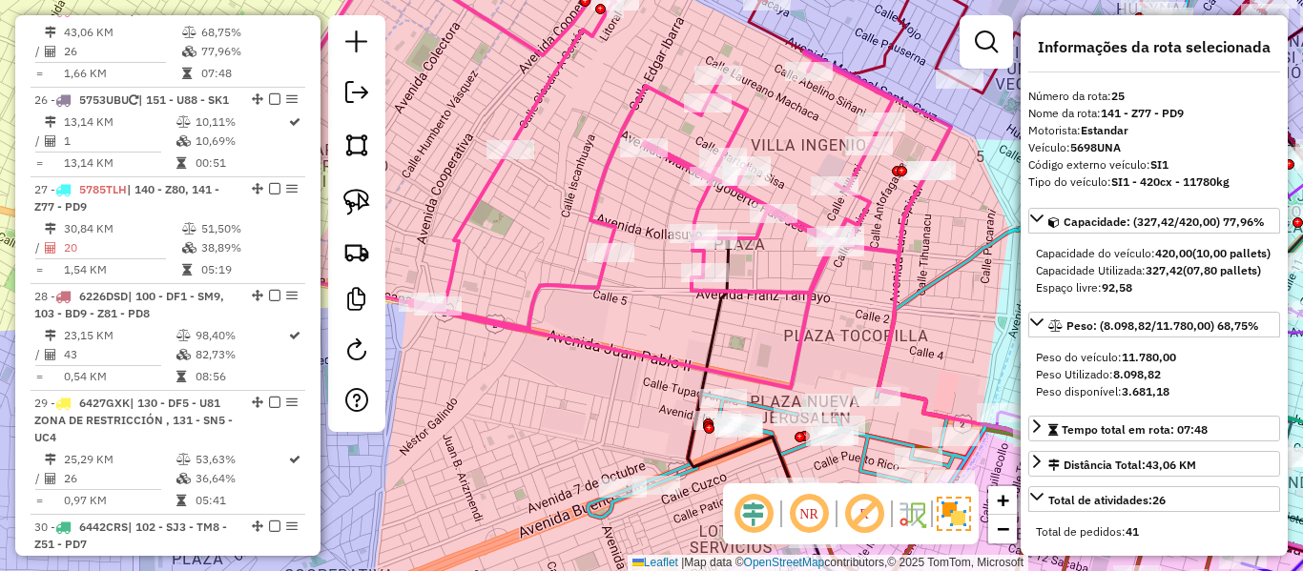
click at [607, 157] on icon at bounding box center [565, 174] width 772 height 427
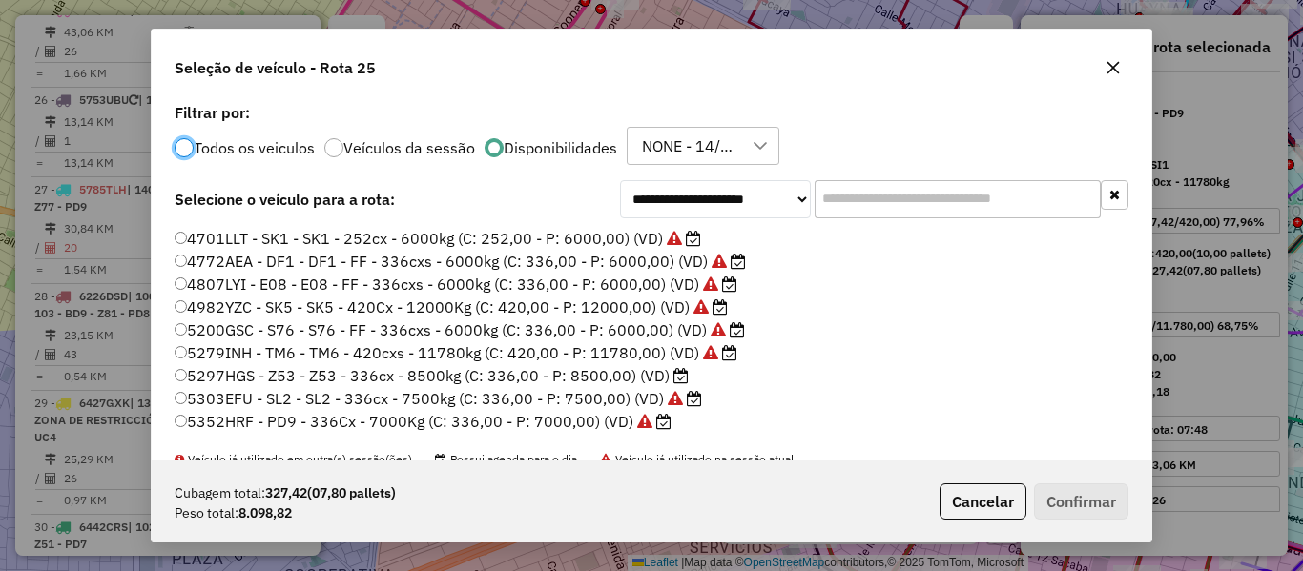
scroll to position [191, 0]
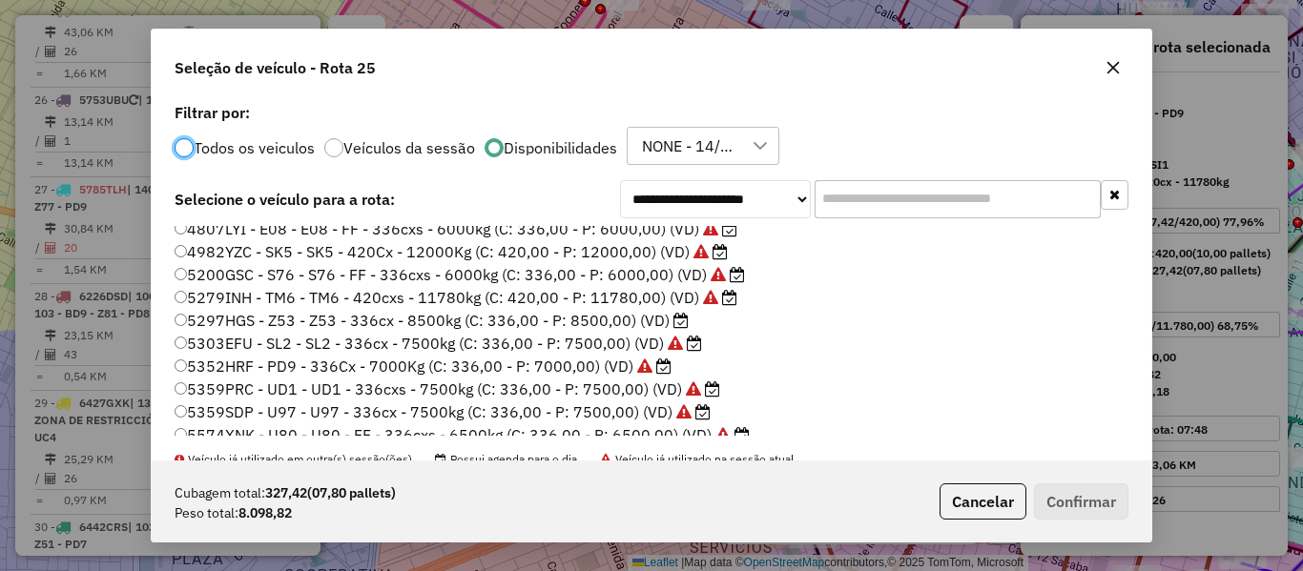
click at [660, 320] on label "5297HGS - Z53 - Z53 - 336cx - 8500kg (C: 336,00 - P: 8500,00) (VD)" at bounding box center [432, 320] width 514 height 23
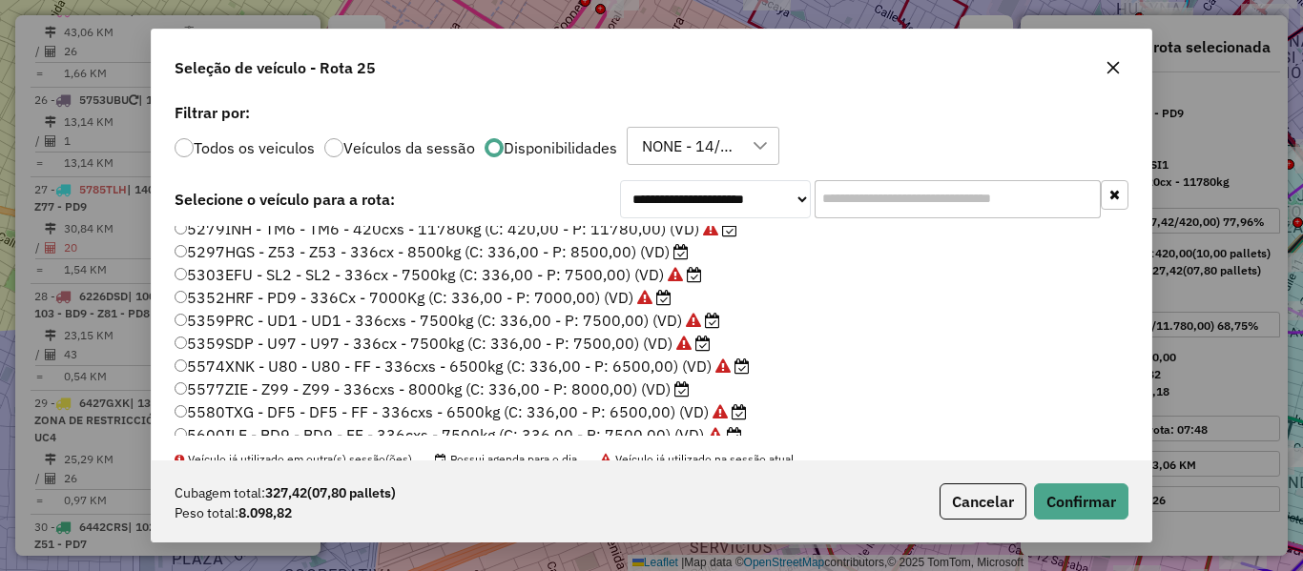
scroll to position [286, 0]
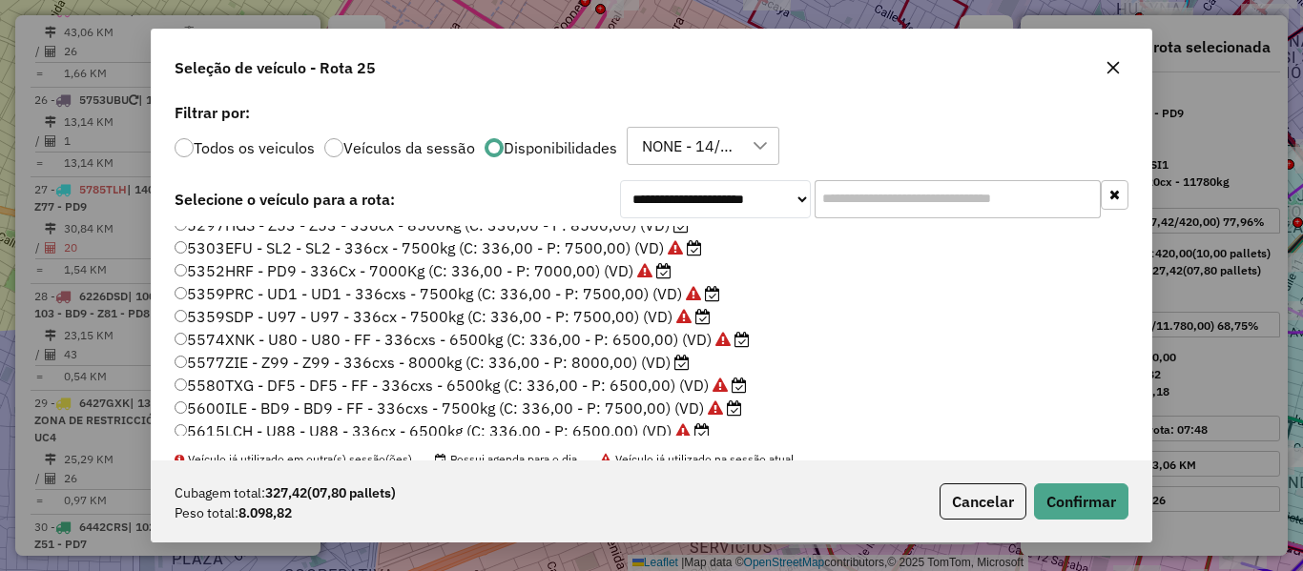
click at [653, 361] on label "5577ZIE - Z99 - Z99 - 336cxs - 8000kg (C: 336,00 - P: 8000,00) (VD)" at bounding box center [432, 362] width 515 height 23
click at [1067, 490] on button "Confirmar" at bounding box center [1081, 502] width 94 height 36
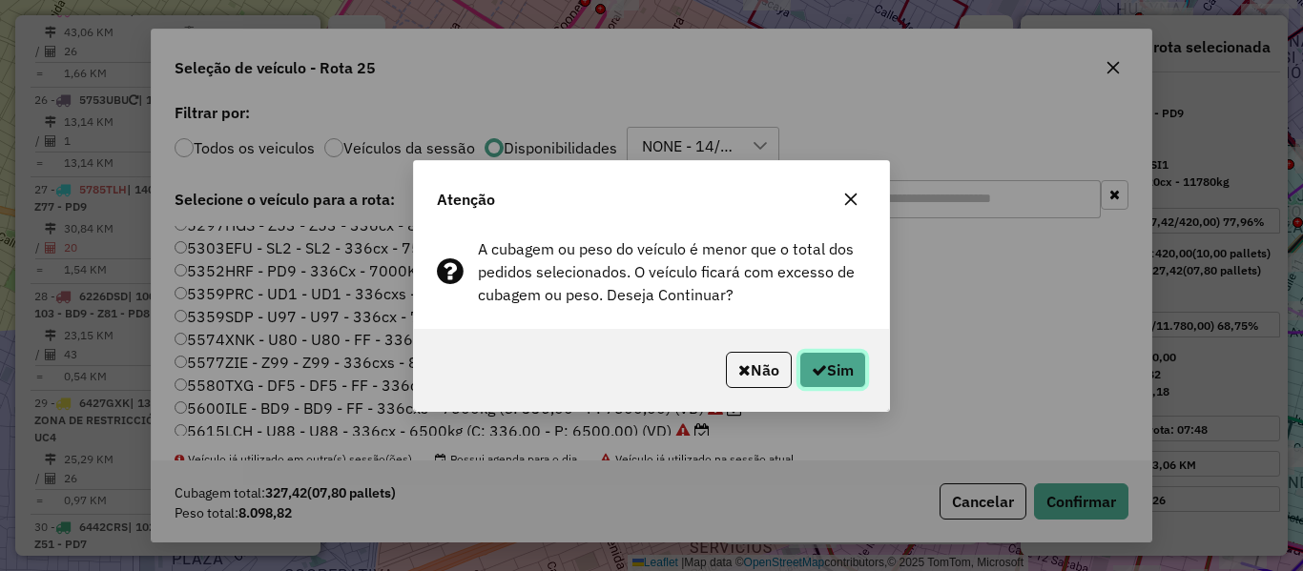
click at [840, 365] on button "Sim" at bounding box center [832, 370] width 67 height 36
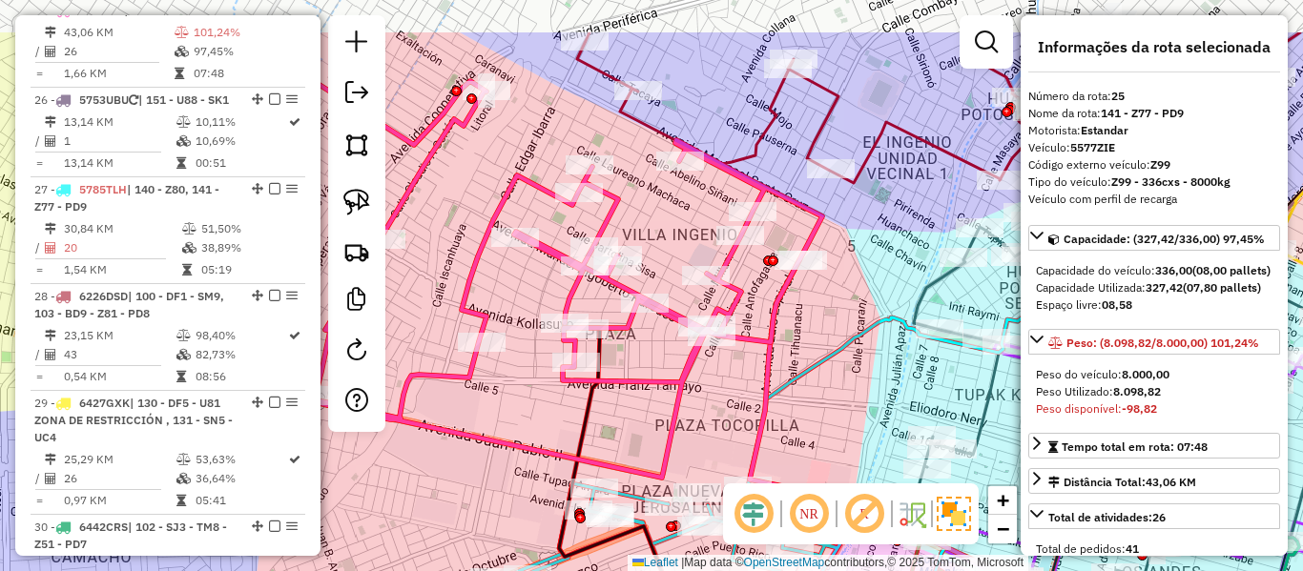
drag, startPoint x: 887, startPoint y: 238, endPoint x: 754, endPoint y: 330, distance: 162.5
click at [754, 329] on div "Janela de atendimento Grade de atendimento Capacidade Transportadoras Veículos …" at bounding box center [651, 285] width 1303 height 571
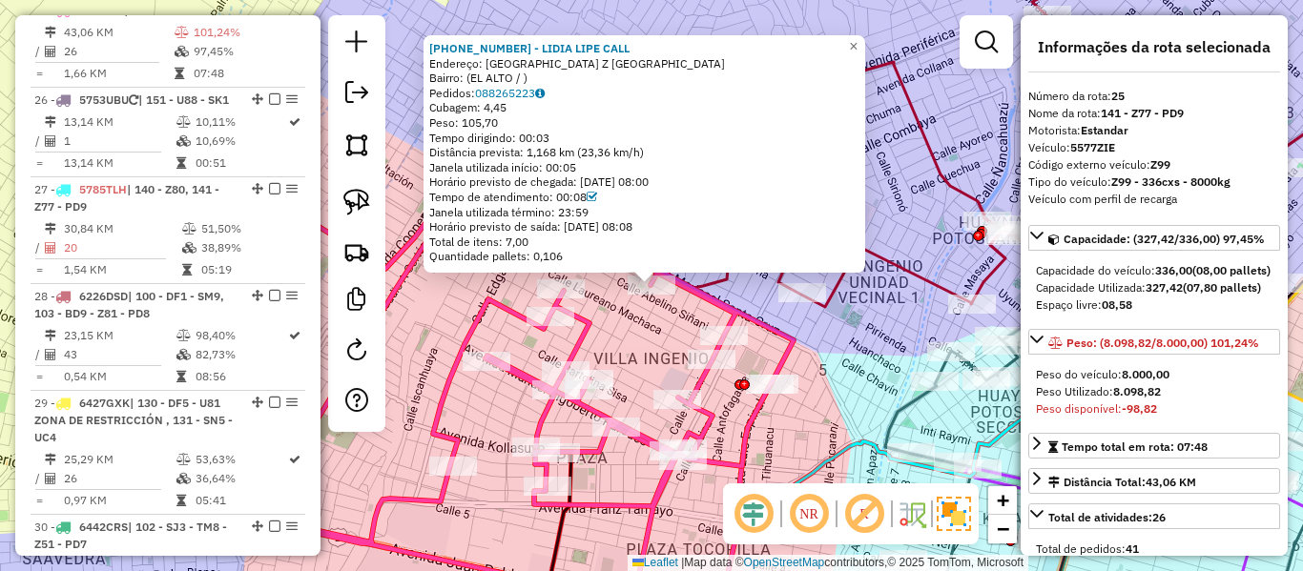
click at [922, 280] on icon at bounding box center [991, 125] width 884 height 364
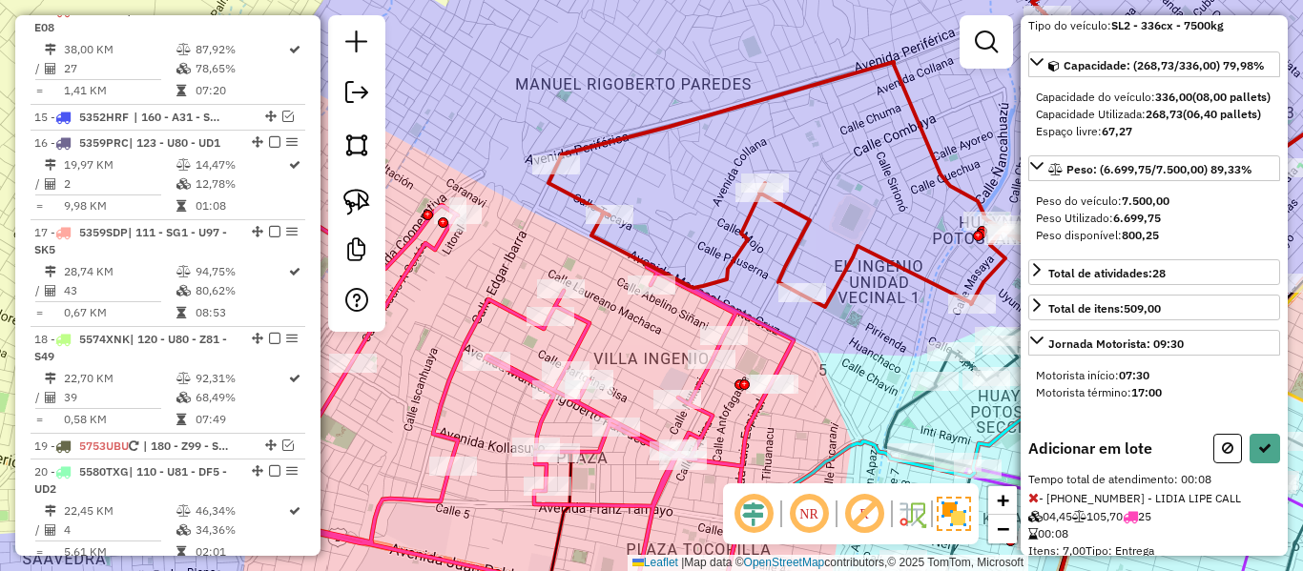
scroll to position [234, 0]
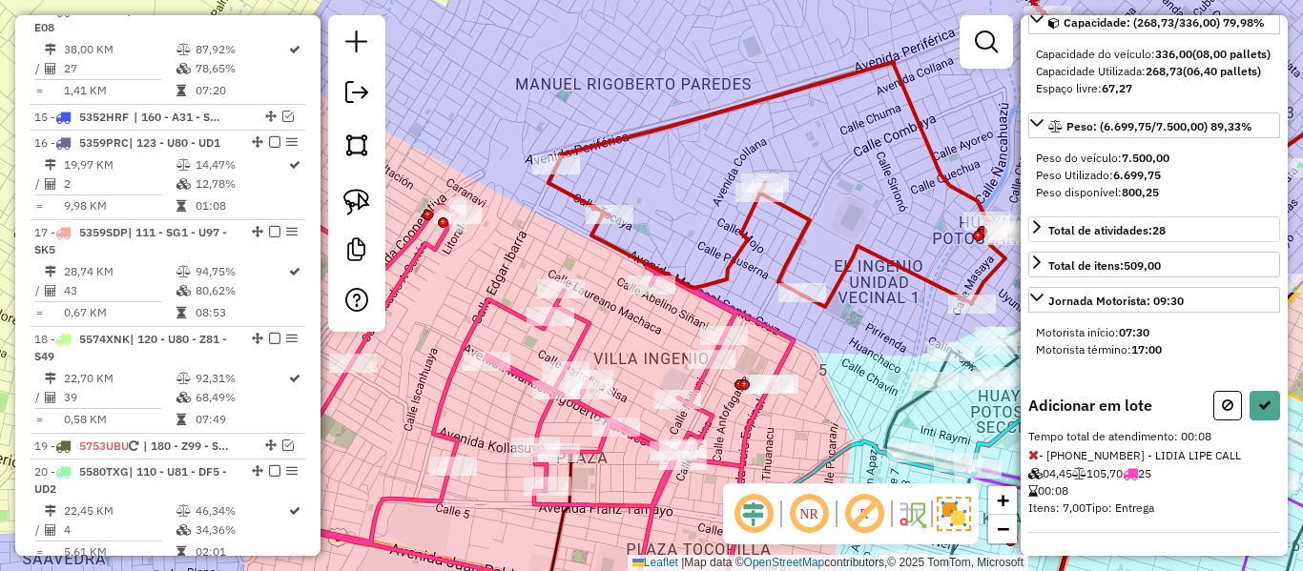
select select "**********"
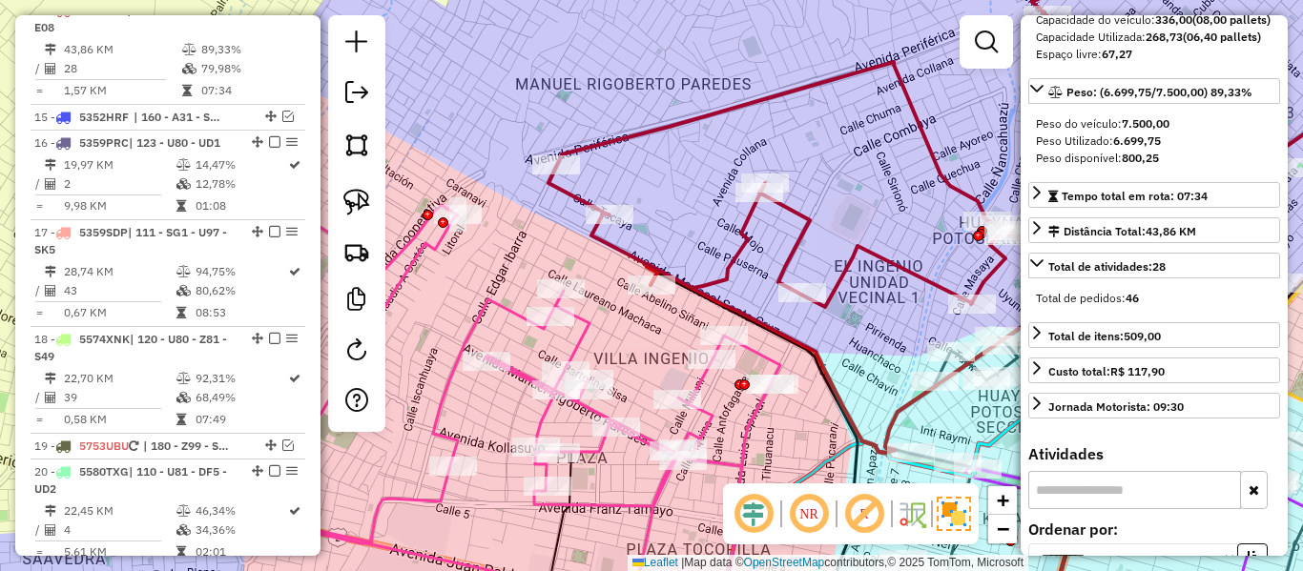
click at [491, 330] on div "Janela de atendimento Grade de atendimento Capacidade Transportadoras Veículos …" at bounding box center [651, 285] width 1303 height 571
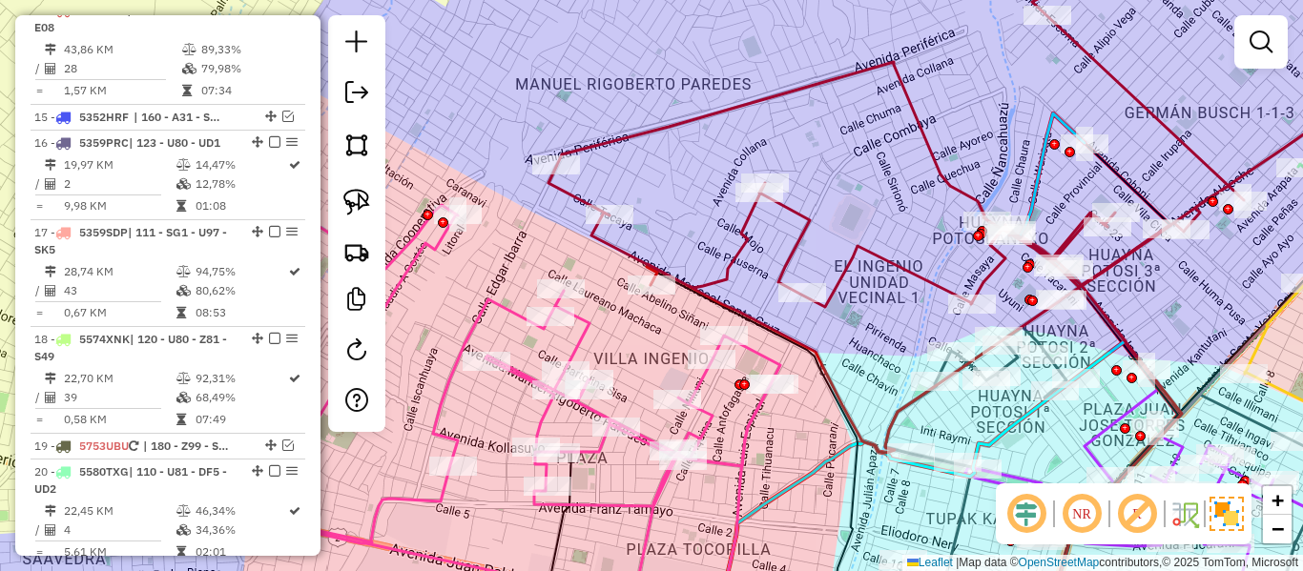
click at [494, 308] on icon at bounding box center [401, 388] width 758 height 427
select select "**********"
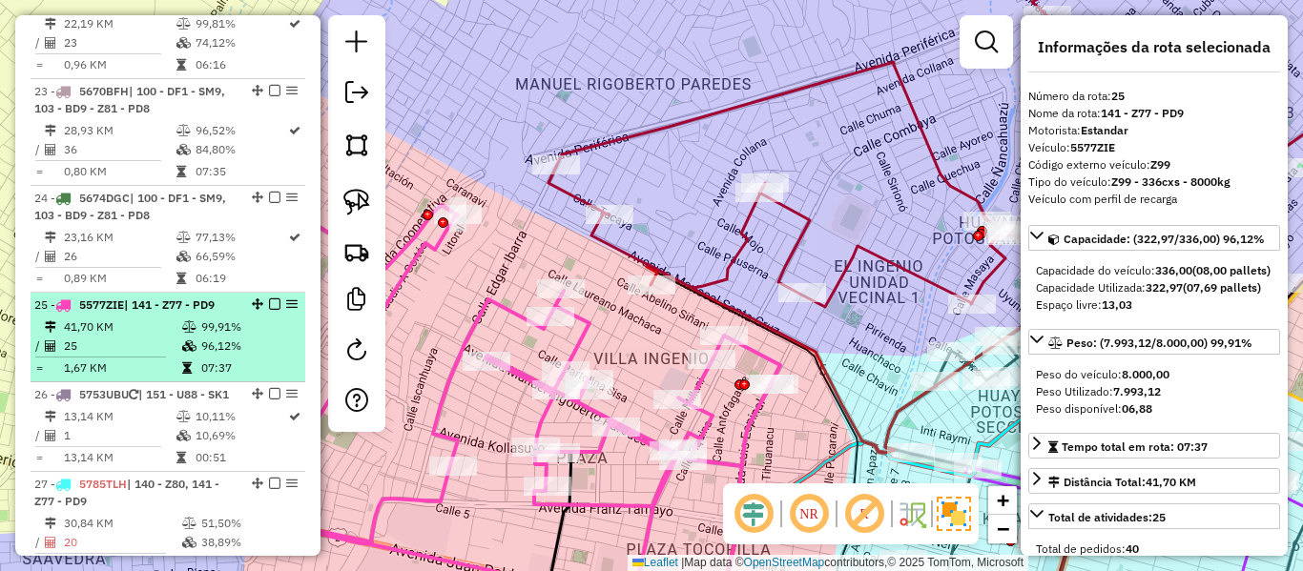
scroll to position [2987, 0]
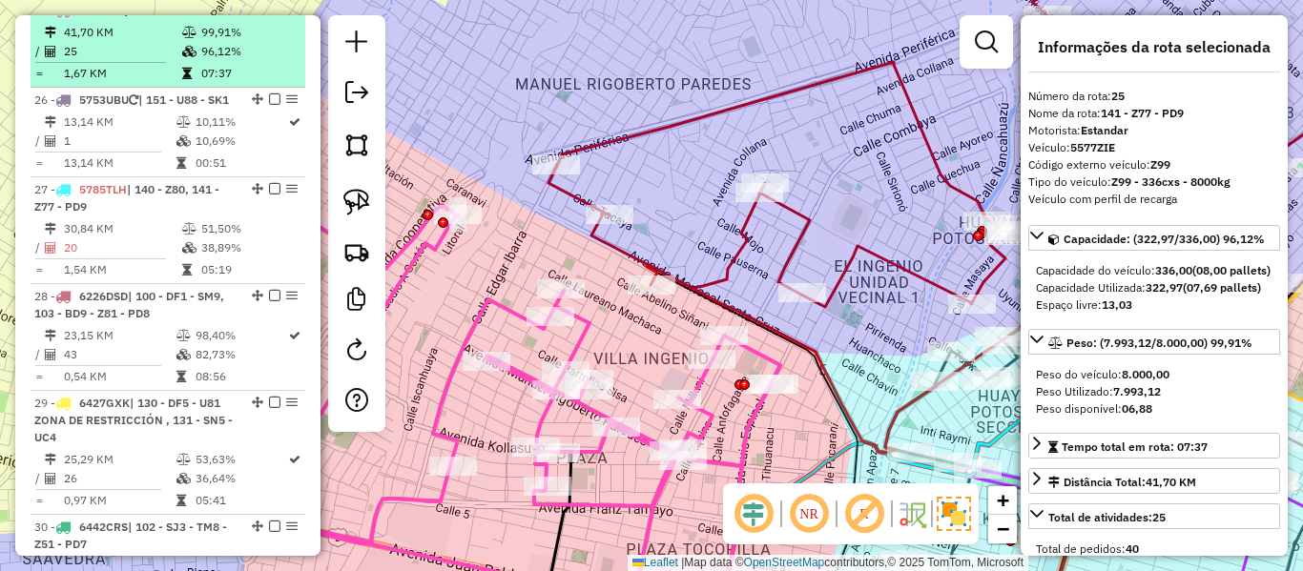
click at [268, 19] on div "25 - 5577ZIE | 141 - Z77 - PD9" at bounding box center [167, 10] width 267 height 17
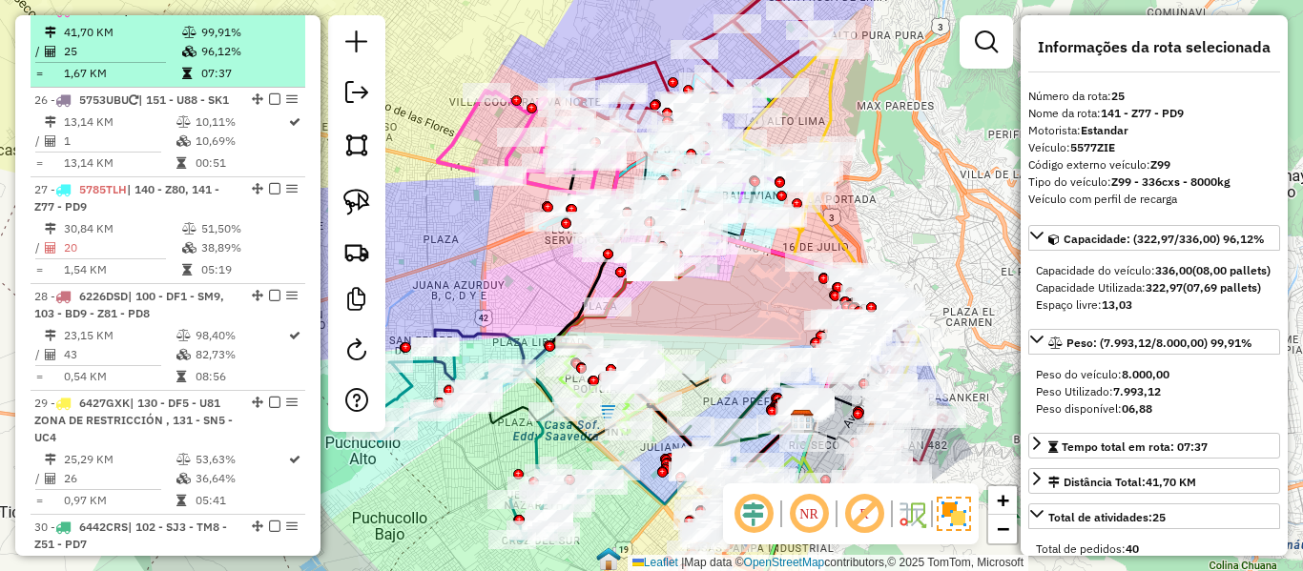
click at [269, 15] on em at bounding box center [274, 9] width 11 height 11
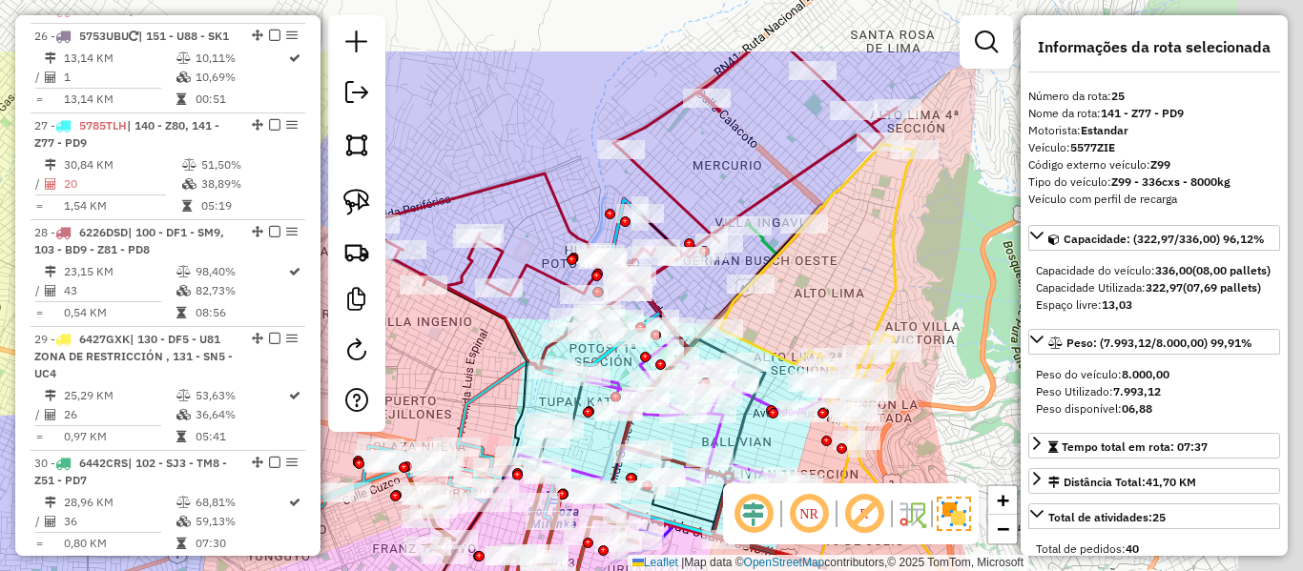
drag, startPoint x: 833, startPoint y: 58, endPoint x: 766, endPoint y: 183, distance: 141.7
click at [746, 182] on div "Janela de atendimento Grade de atendimento Capacidade Transportadoras Veículos …" at bounding box center [651, 285] width 1303 height 571
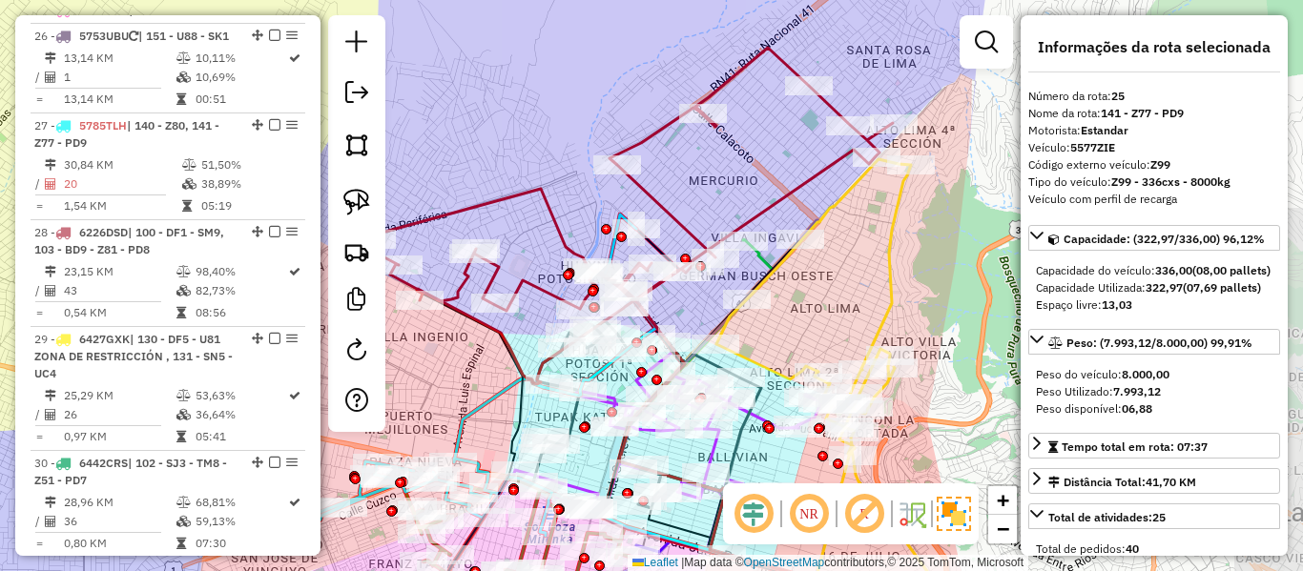
click at [798, 187] on icon at bounding box center [630, 216] width 525 height 337
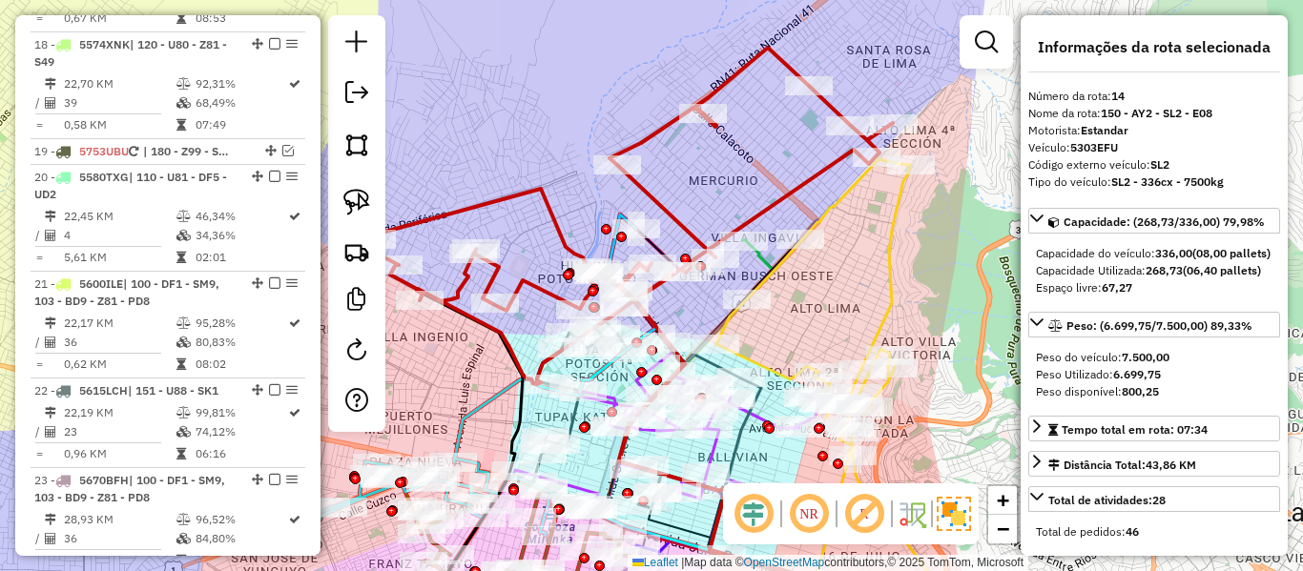
scroll to position [2008, 0]
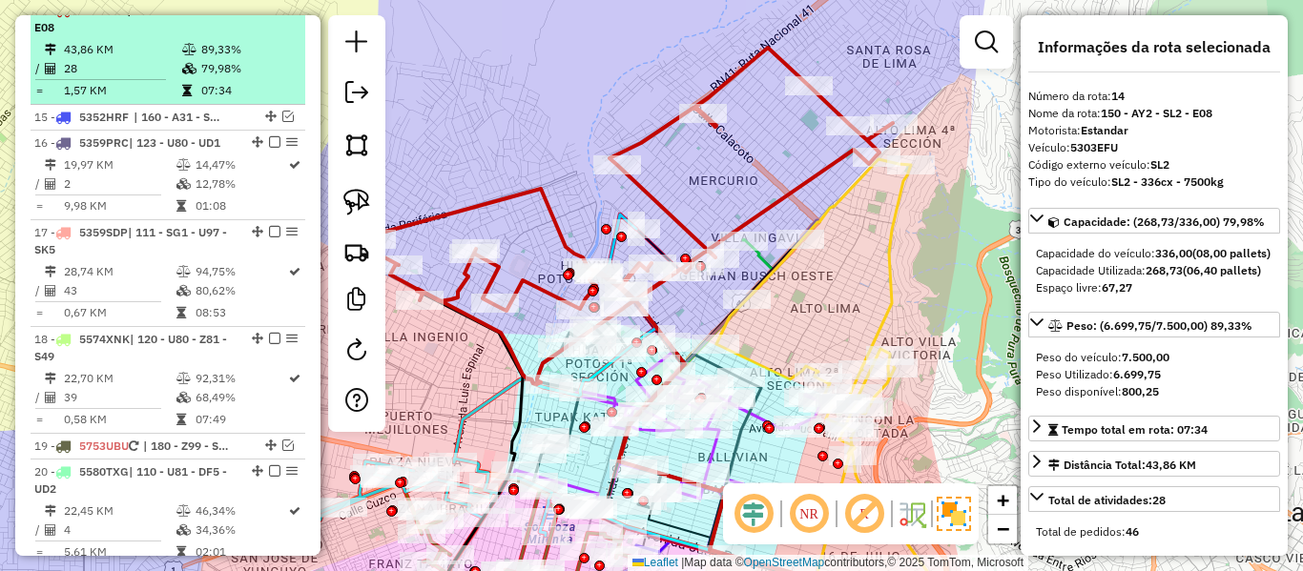
click at [218, 78] on td "79,98%" at bounding box center [248, 68] width 96 height 19
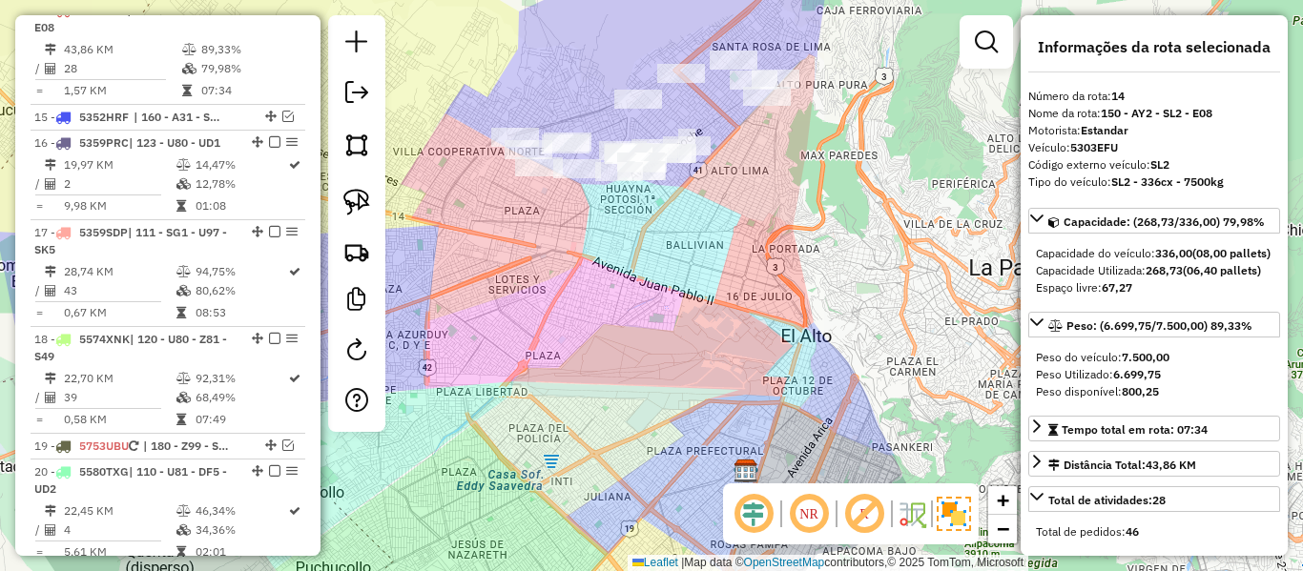
drag, startPoint x: 578, startPoint y: 74, endPoint x: 596, endPoint y: 135, distance: 63.7
click at [596, 135] on div "Janela de atendimento Grade de atendimento Capacidade Transportadoras Veículos …" at bounding box center [651, 285] width 1303 height 571
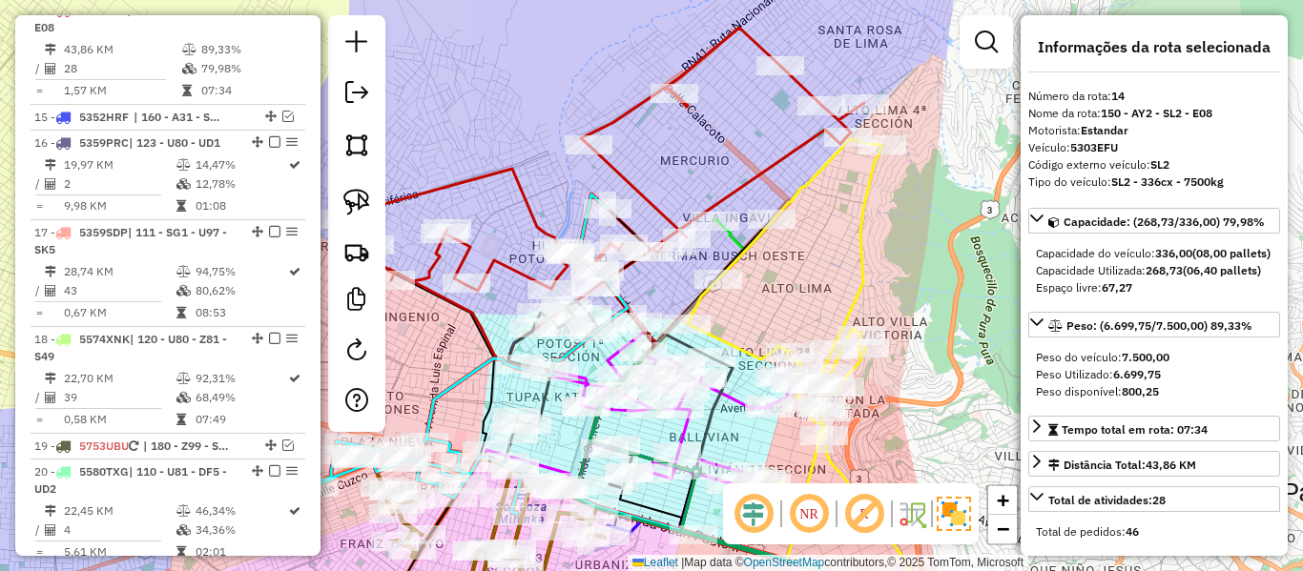
click at [782, 155] on icon at bounding box center [602, 196] width 525 height 337
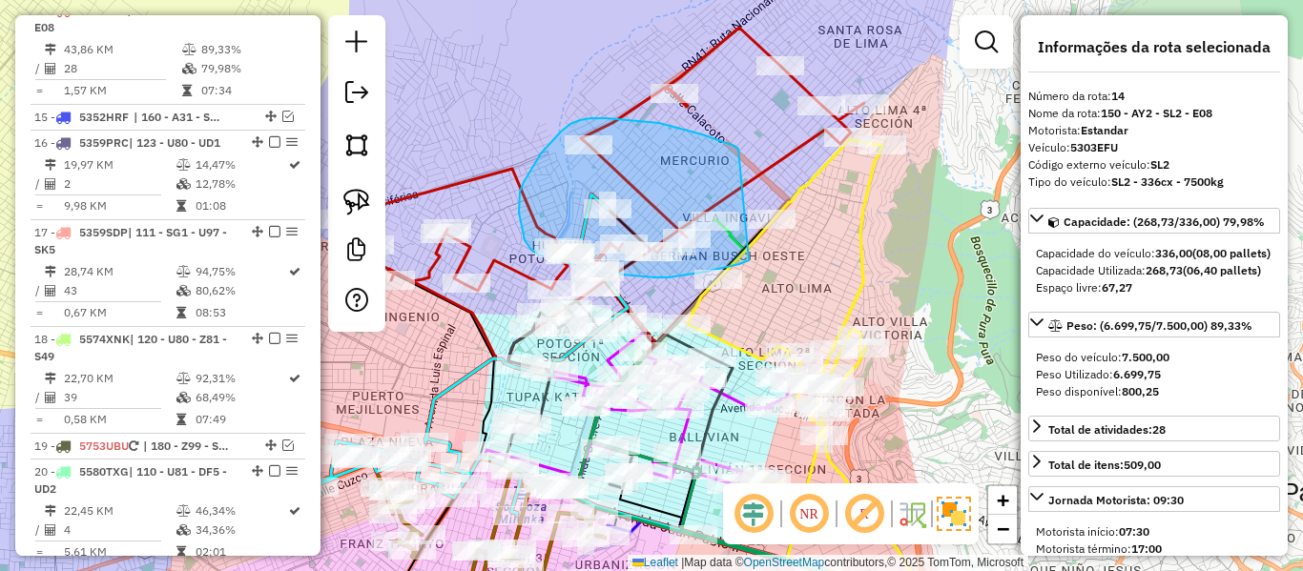
drag, startPoint x: 702, startPoint y: 135, endPoint x: 755, endPoint y: 252, distance: 128.5
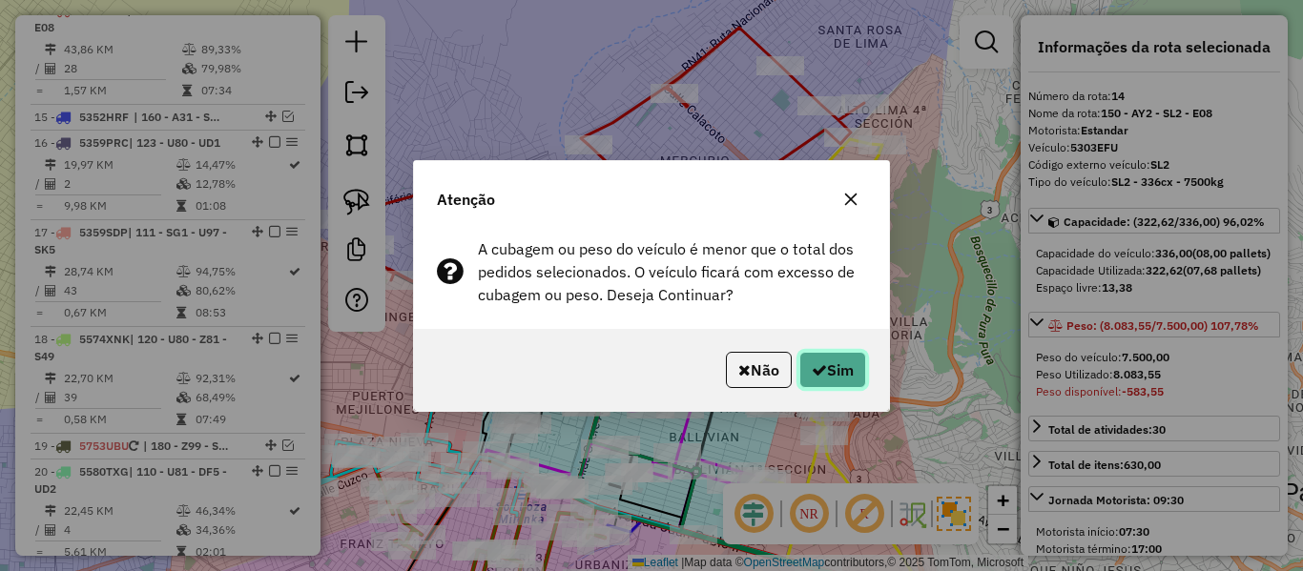
click at [839, 366] on button "Sim" at bounding box center [832, 370] width 67 height 36
select select "**********"
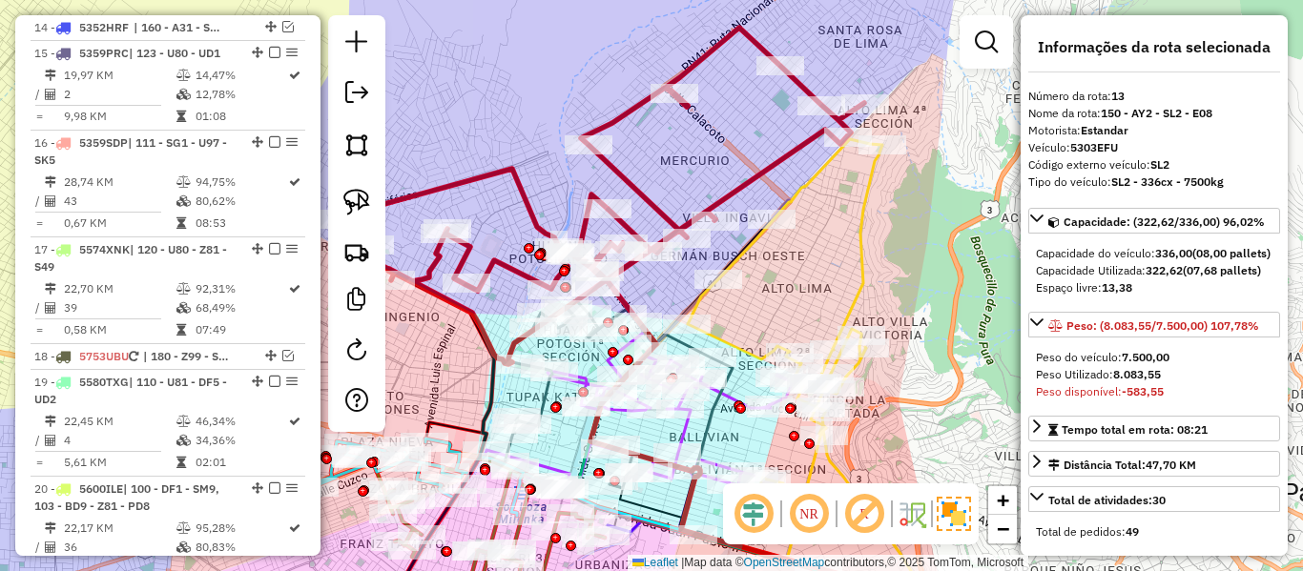
click at [616, 172] on icon at bounding box center [602, 196] width 525 height 337
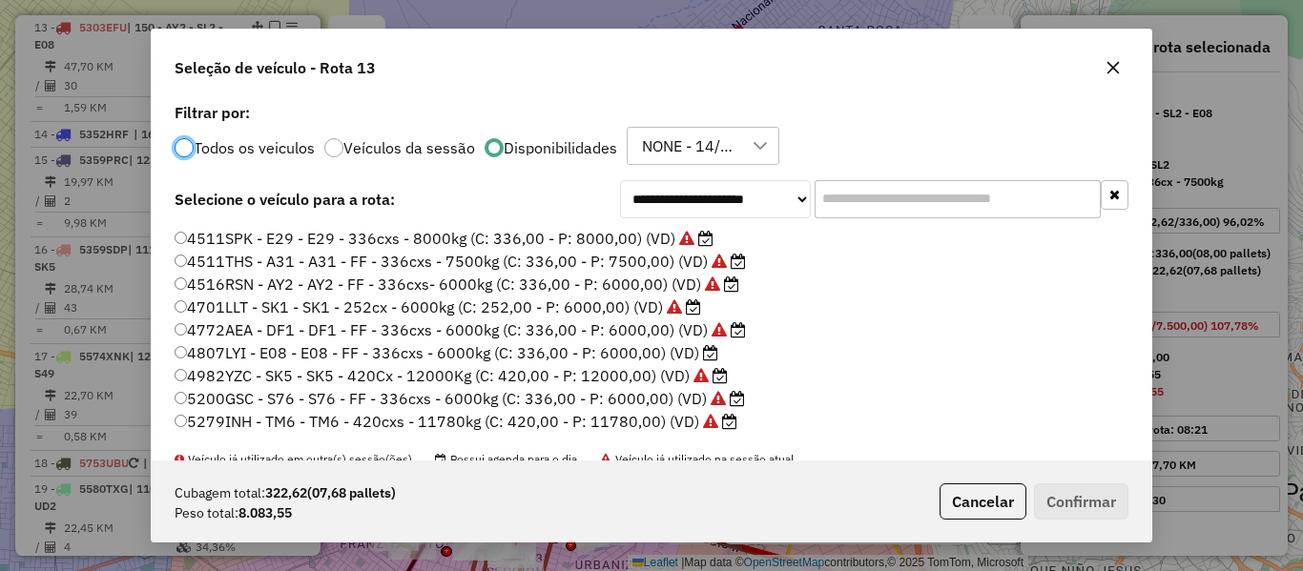
scroll to position [95, 0]
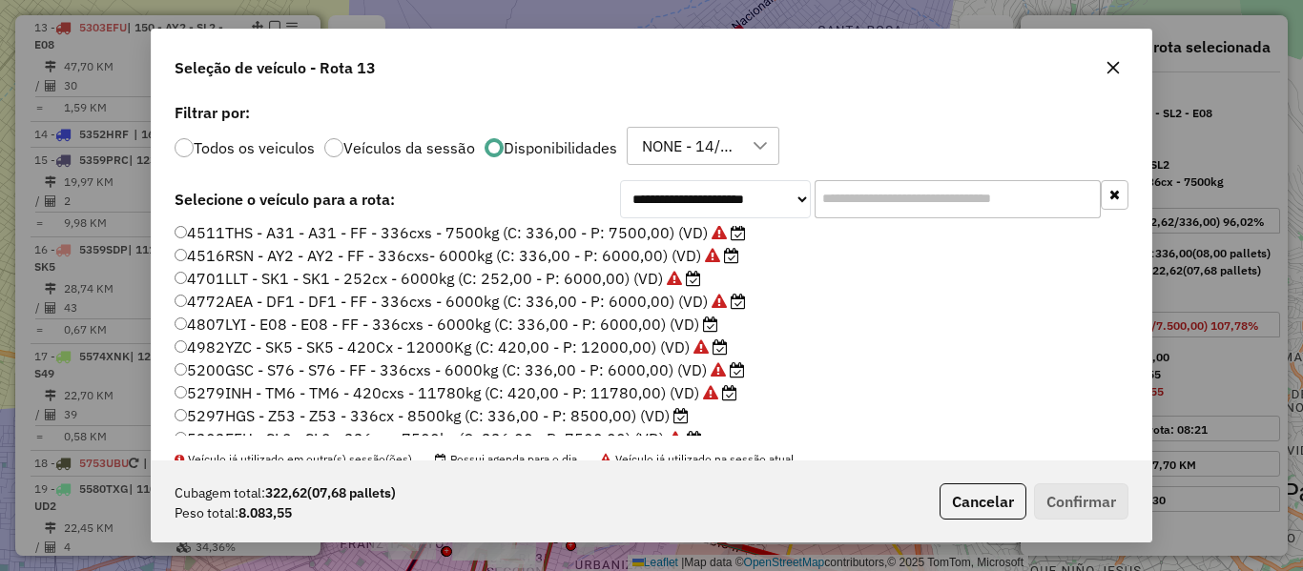
click at [650, 417] on label "5297HGS - Z53 - Z53 - 336cx - 8500kg (C: 336,00 - P: 8500,00) (VD)" at bounding box center [432, 415] width 514 height 23
click at [1070, 497] on button "Confirmar" at bounding box center [1081, 502] width 94 height 36
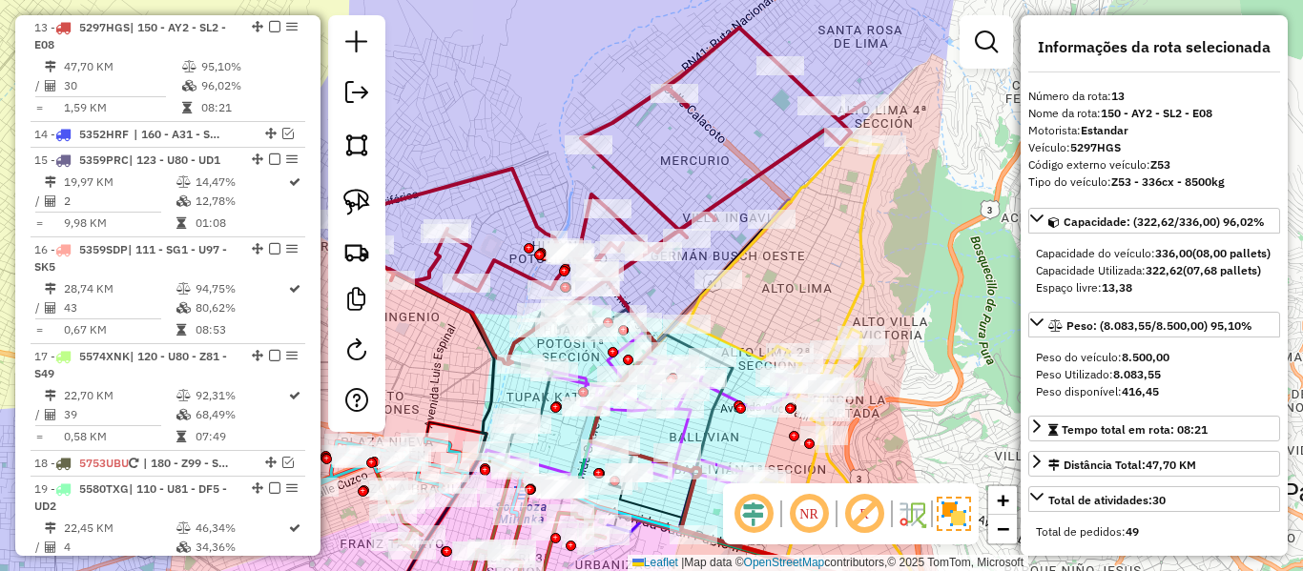
click at [624, 176] on icon at bounding box center [602, 196] width 525 height 337
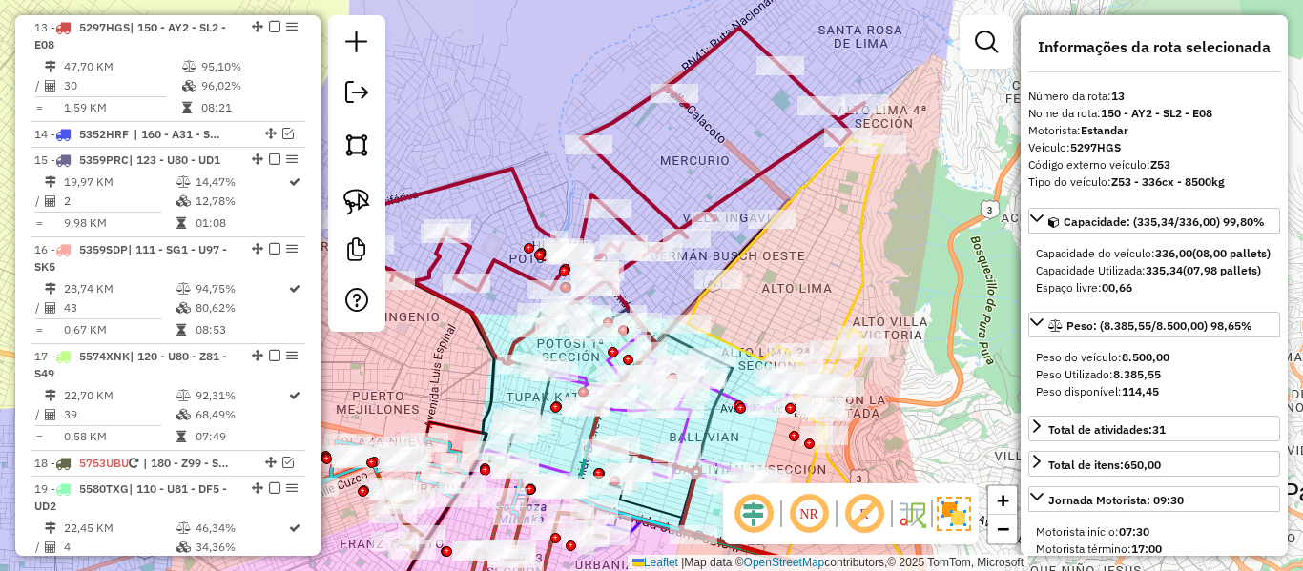
select select "**********"
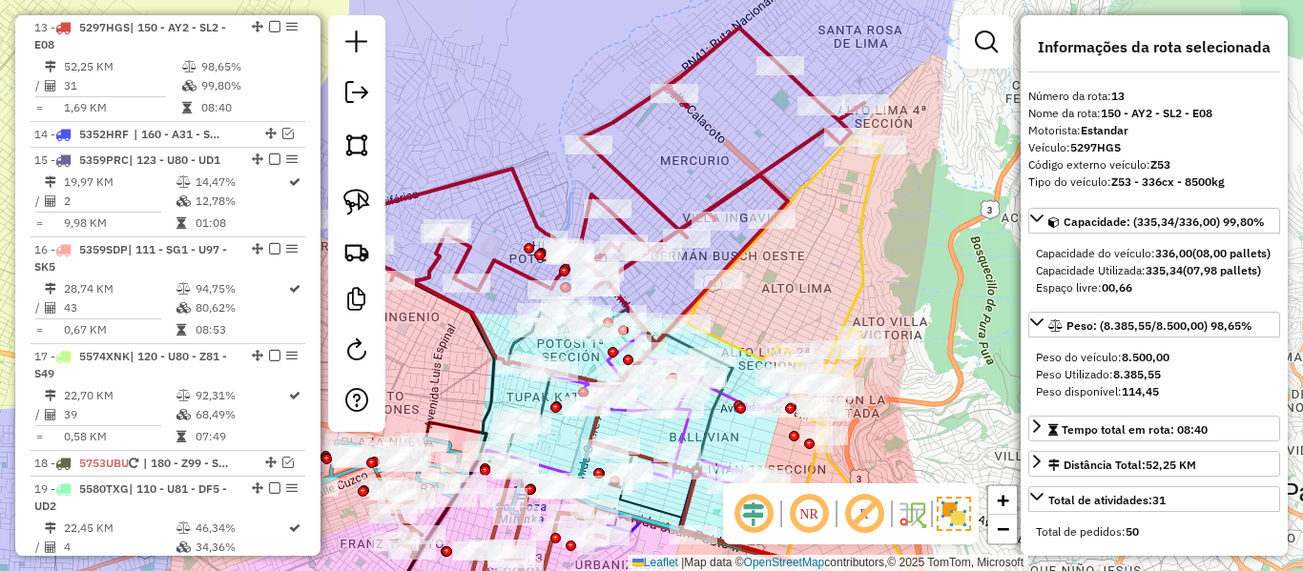
click at [646, 201] on icon at bounding box center [602, 207] width 525 height 359
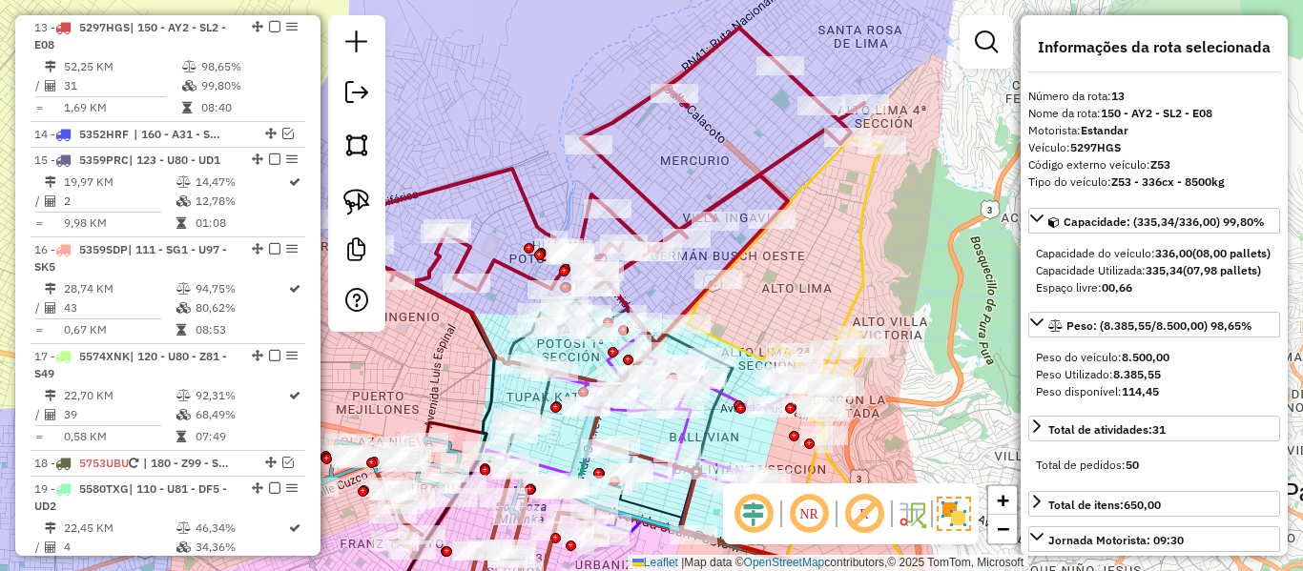
drag, startPoint x: 549, startPoint y: 192, endPoint x: 588, endPoint y: 154, distance: 54.6
click at [583, 152] on div "Rota 13 - Placa 5297HGS 0000088707 - C. COPITO Janela de atendimento Grade de a…" at bounding box center [651, 285] width 1303 height 571
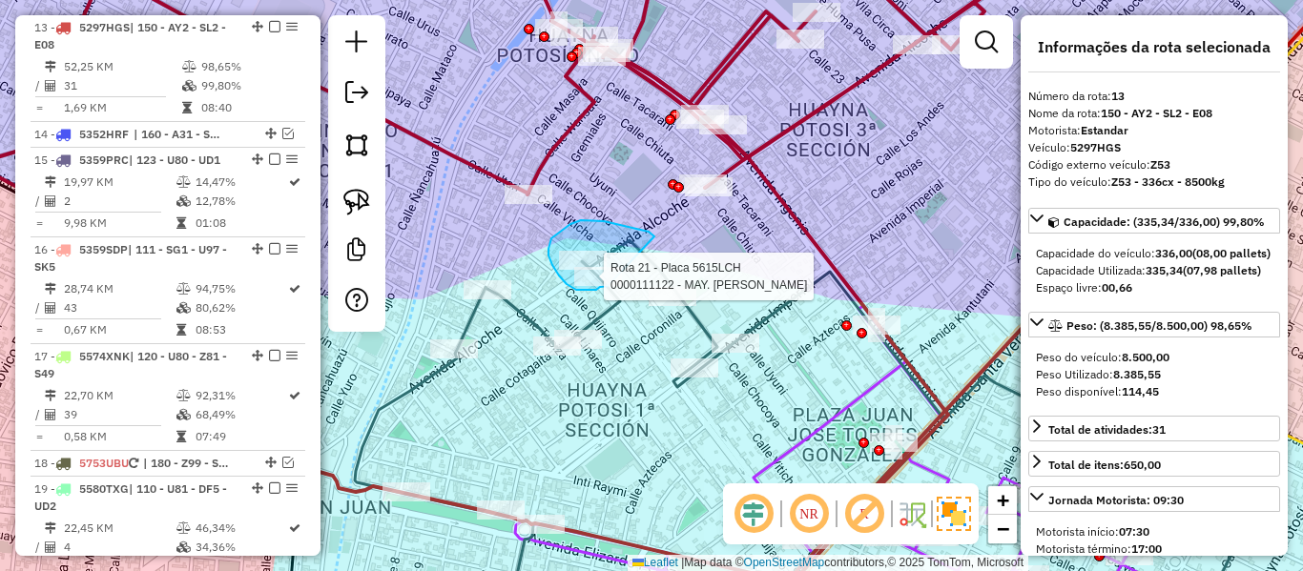
drag, startPoint x: 581, startPoint y: 220, endPoint x: 642, endPoint y: 279, distance: 84.3
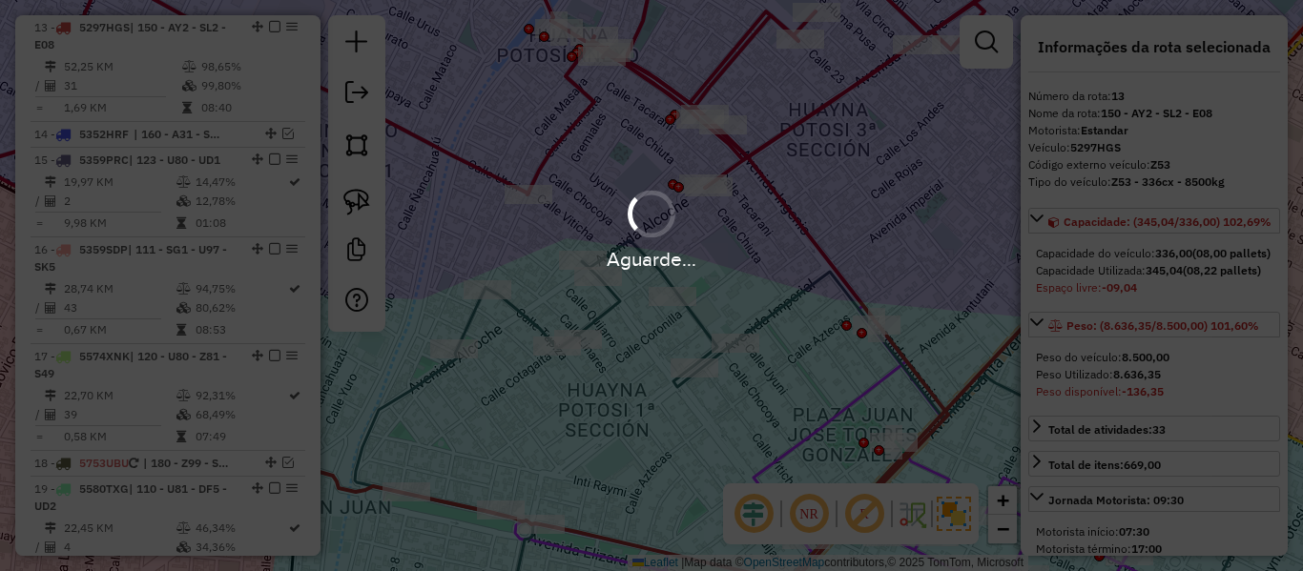
select select "**********"
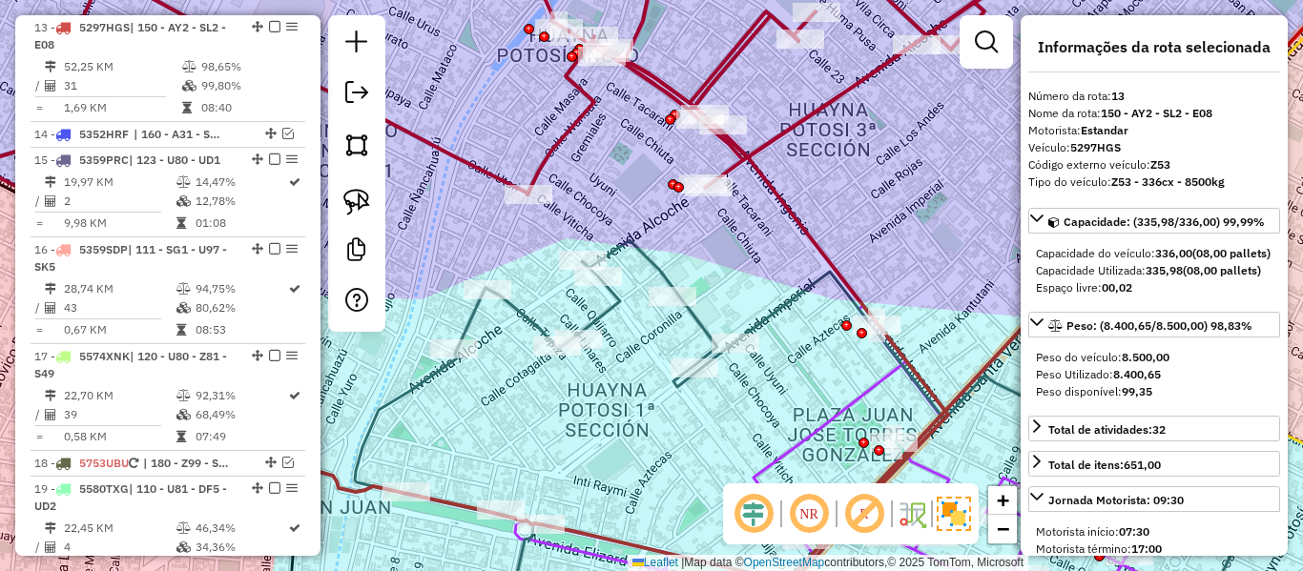
select select "**********"
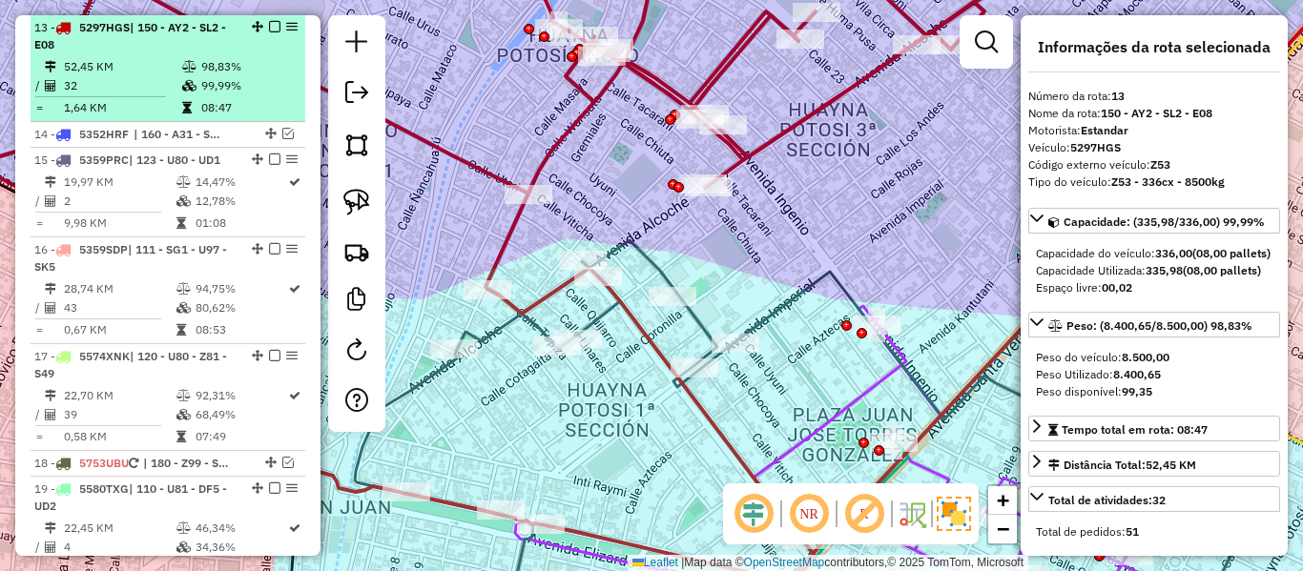
click at [269, 28] on em at bounding box center [274, 26] width 11 height 11
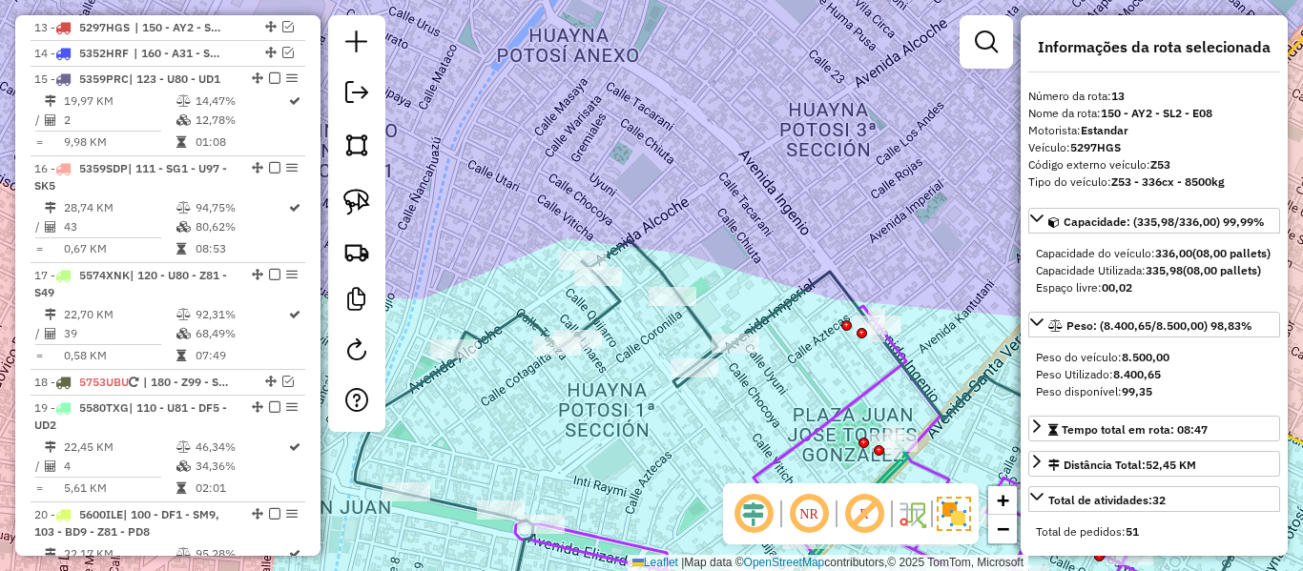
scroll to position [1820, 0]
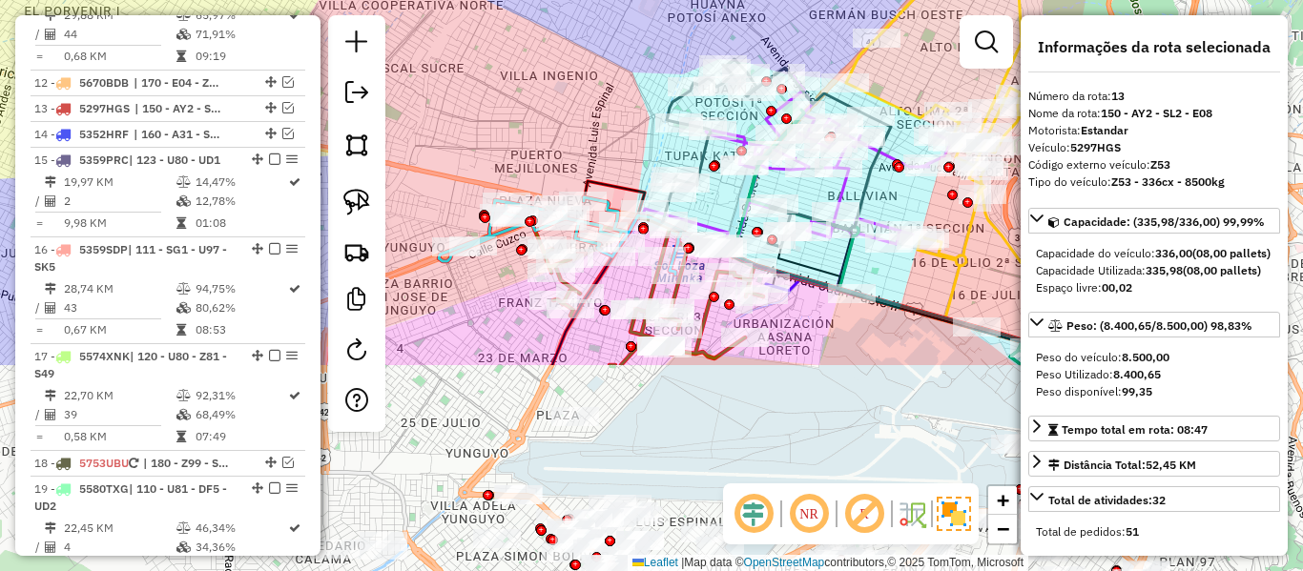
drag, startPoint x: 692, startPoint y: 271, endPoint x: 760, endPoint y: 0, distance: 279.5
click at [760, 0] on div "Janela de atendimento Grade de atendimento Capacidade Transportadoras Veículos …" at bounding box center [651, 285] width 1303 height 571
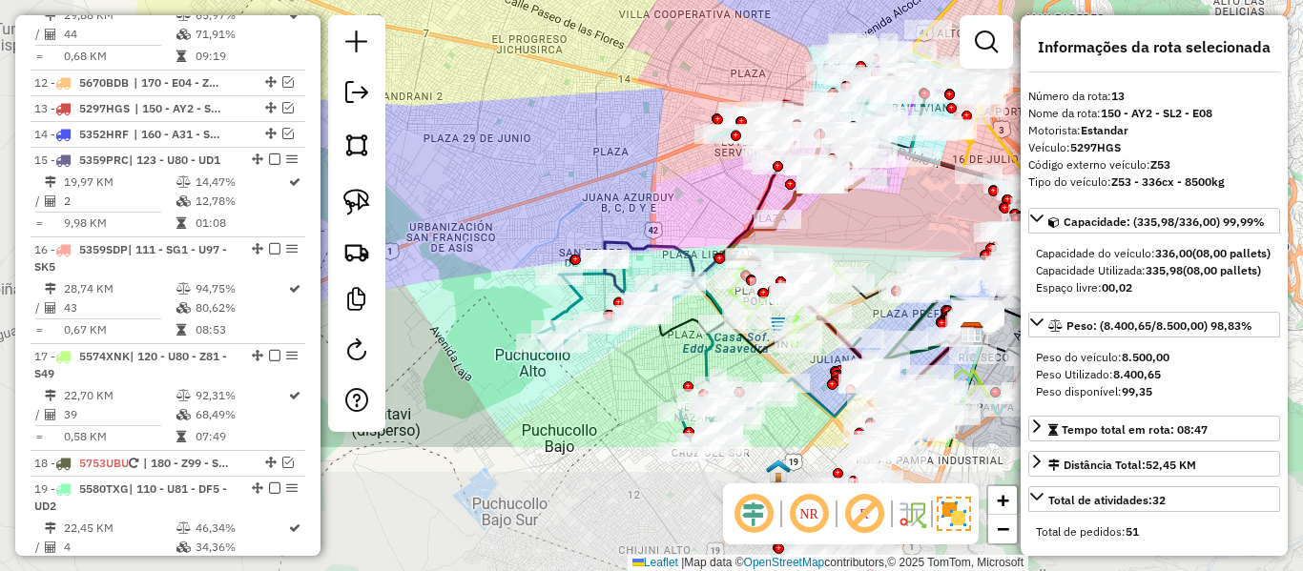
drag, startPoint x: 830, startPoint y: 408, endPoint x: 936, endPoint y: 201, distance: 232.5
click at [936, 197] on div "Janela de atendimento Grade de atendimento Capacidade Transportadoras Veículos …" at bounding box center [651, 285] width 1303 height 571
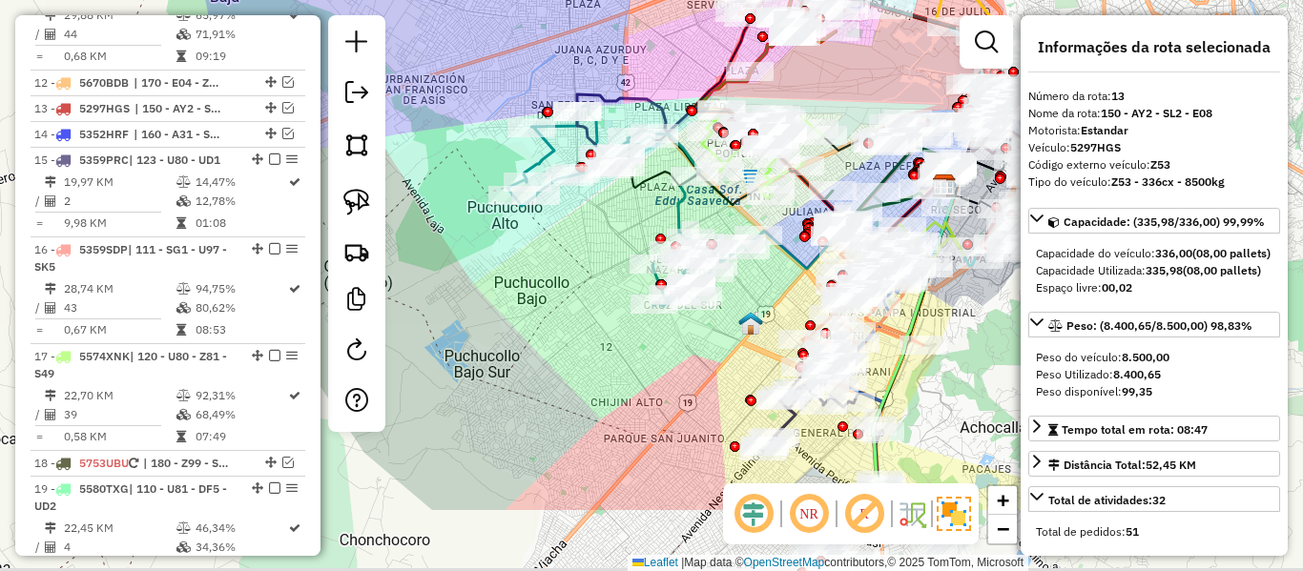
drag, startPoint x: 666, startPoint y: 347, endPoint x: 592, endPoint y: 139, distance: 220.6
click at [579, 141] on div "Janela de atendimento Grade de atendimento Capacidade Transportadoras Veículos …" at bounding box center [651, 285] width 1303 height 571
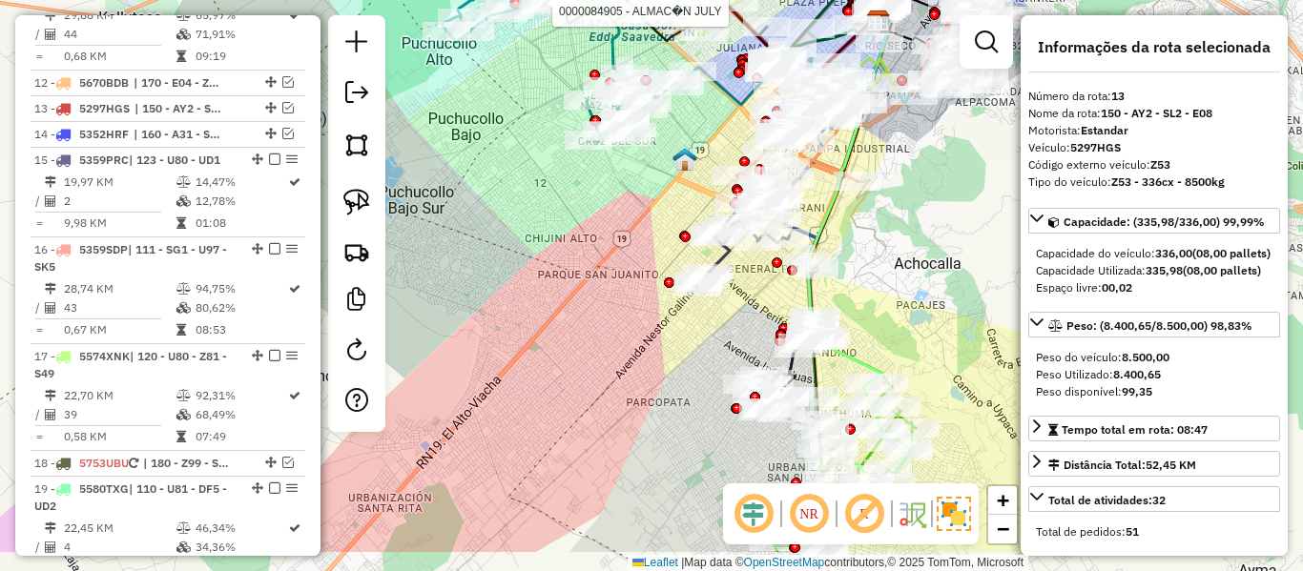
drag, startPoint x: 661, startPoint y: 406, endPoint x: 560, endPoint y: 157, distance: 268.7
click at [553, 160] on div "Rota 9 - Placa 4982YZC 0000084905 - ALMAC�N JULY Janela de atendimento Grade de…" at bounding box center [651, 285] width 1303 height 571
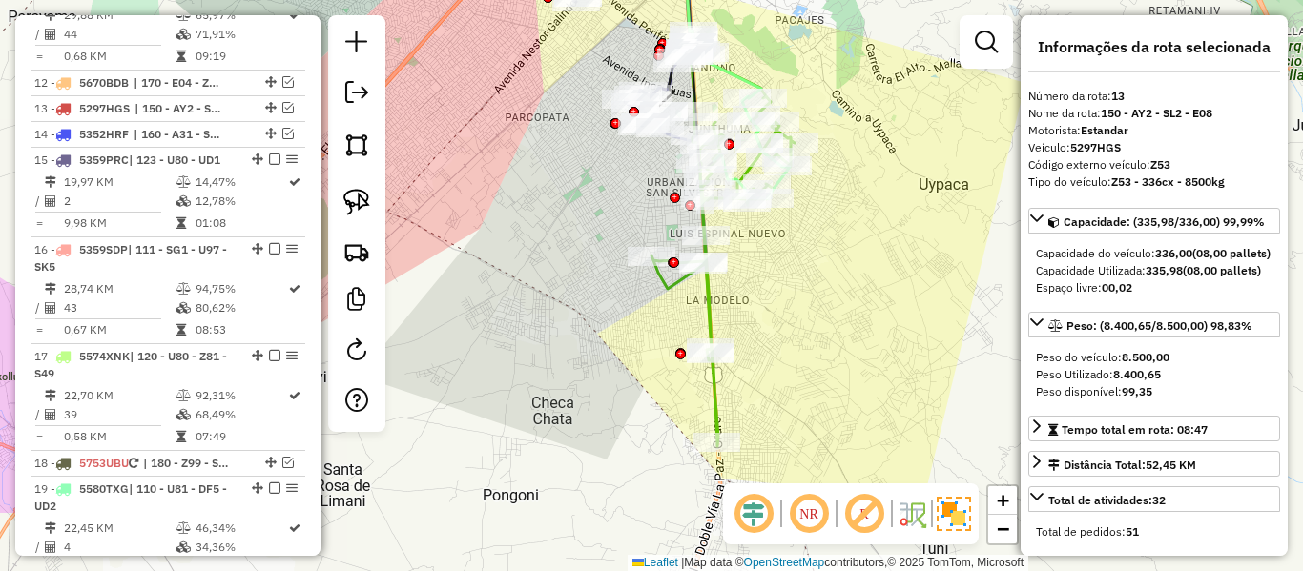
drag, startPoint x: 802, startPoint y: 280, endPoint x: 790, endPoint y: 261, distance: 22.8
click at [790, 261] on div "Rota 9 - Placa 4982YZC 0000084905 - ALMAC�N JULY Janela de atendimento Grade de…" at bounding box center [651, 285] width 1303 height 571
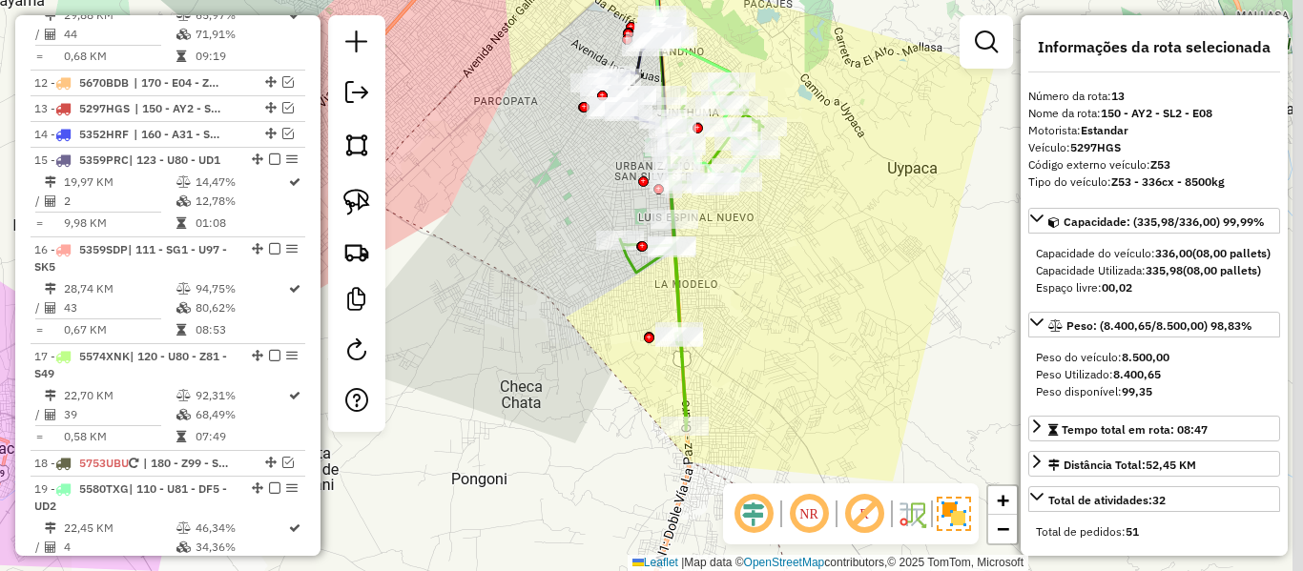
drag, startPoint x: 768, startPoint y: 265, endPoint x: 813, endPoint y: 325, distance: 75.0
click at [738, 269] on div "Rota 9 - Placa 4982YZC 0000084905 - ALMAC�N JULY Janela de atendimento Grade de…" at bounding box center [651, 285] width 1303 height 571
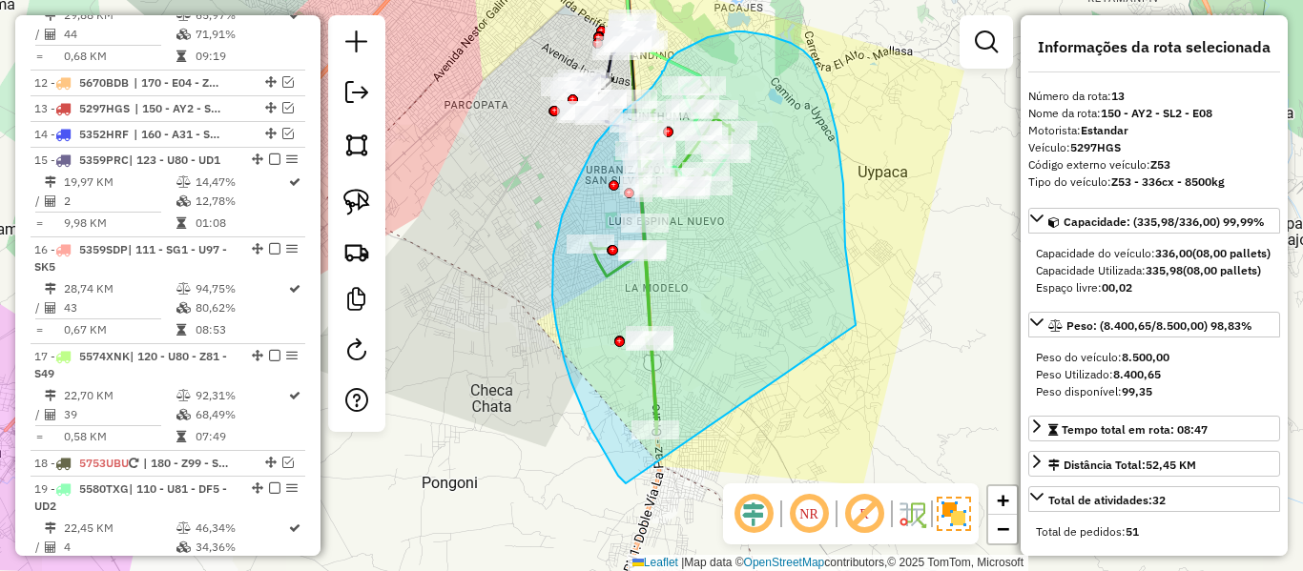
drag, startPoint x: 843, startPoint y: 184, endPoint x: 636, endPoint y: 487, distance: 367.3
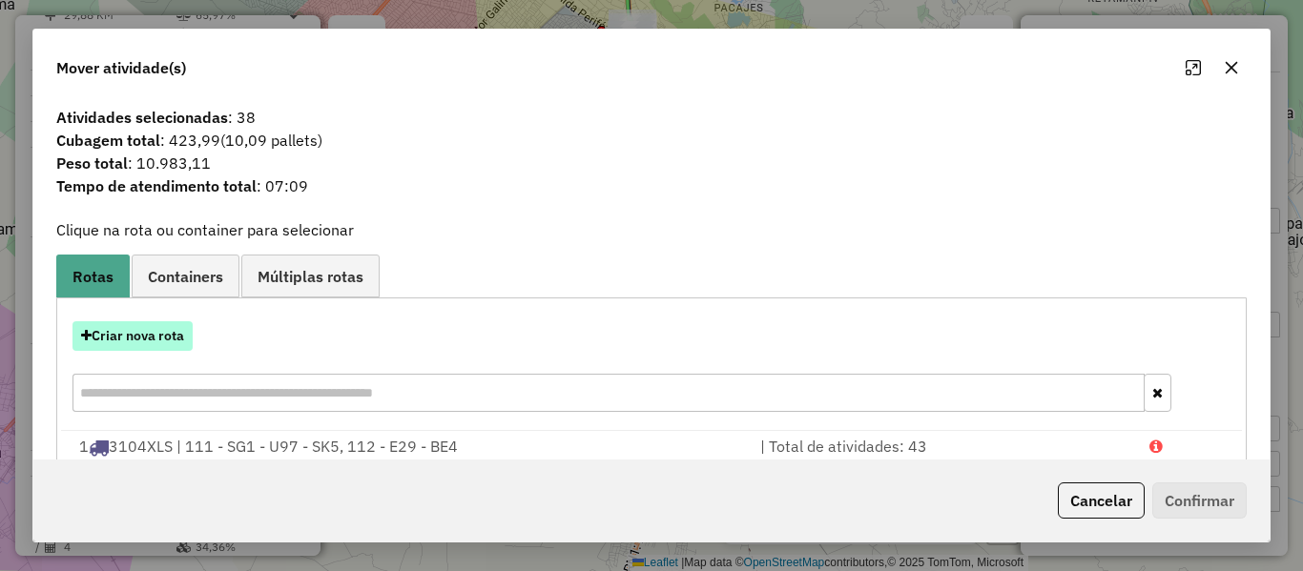
click at [148, 330] on button "Criar nova rota" at bounding box center [133, 336] width 120 height 30
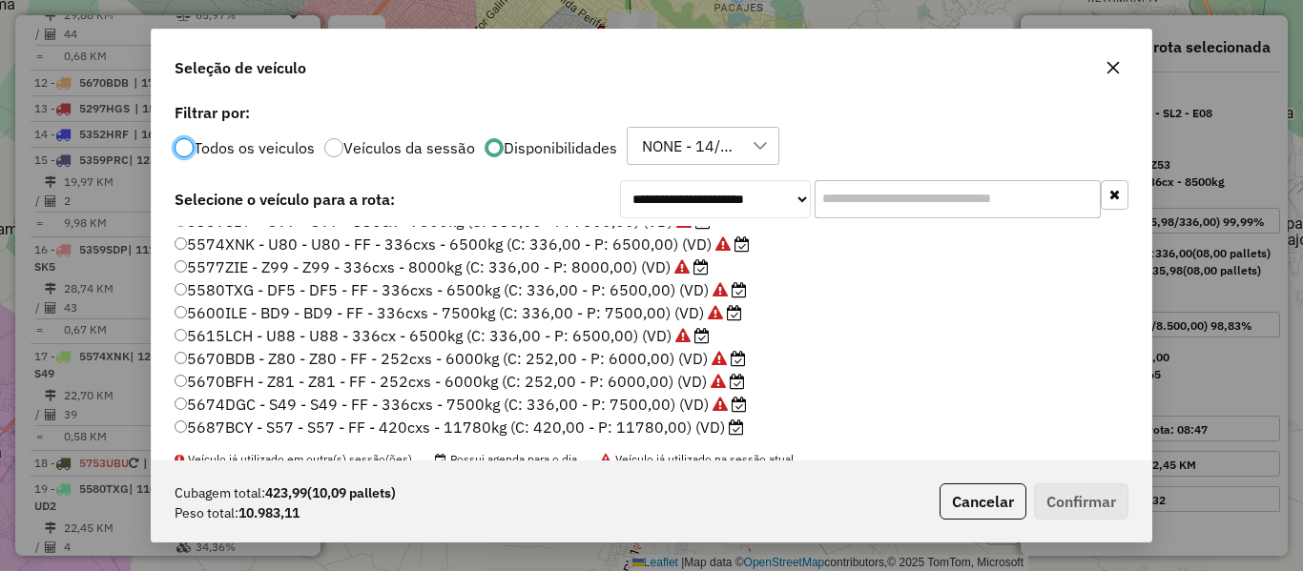
scroll to position [477, 0]
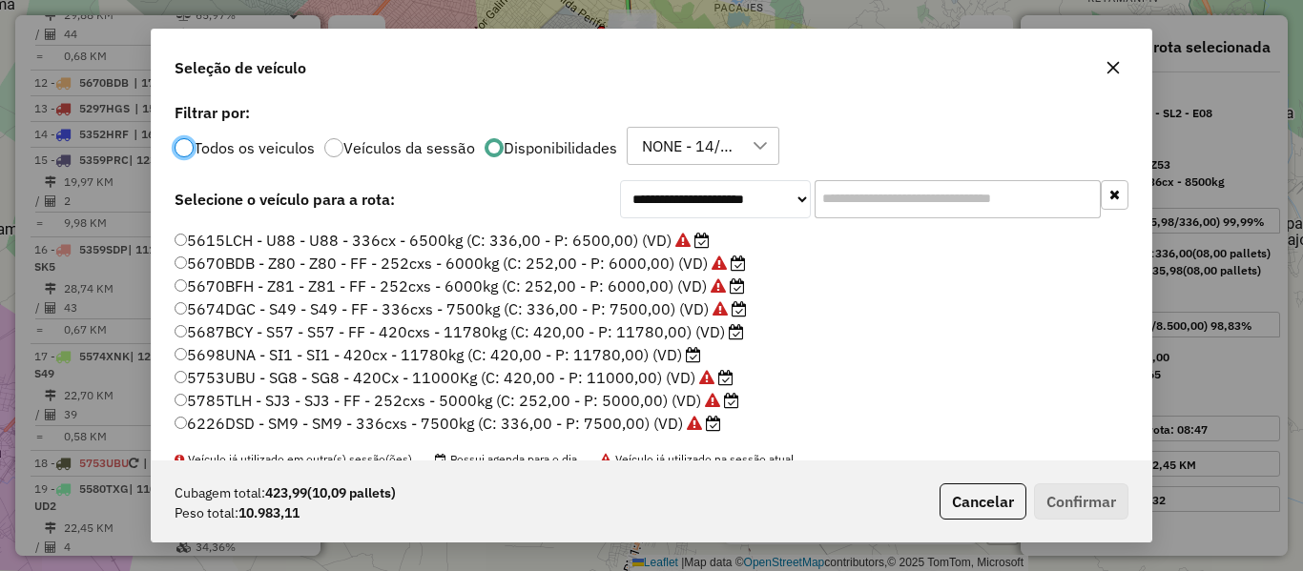
click at [667, 323] on label "5687BCY - S57 - S57 - FF - 420cxs - 11780kg (C: 420,00 - P: 11780,00) (VD)" at bounding box center [460, 332] width 570 height 23
click at [1066, 491] on button "Confirmar" at bounding box center [1081, 502] width 94 height 36
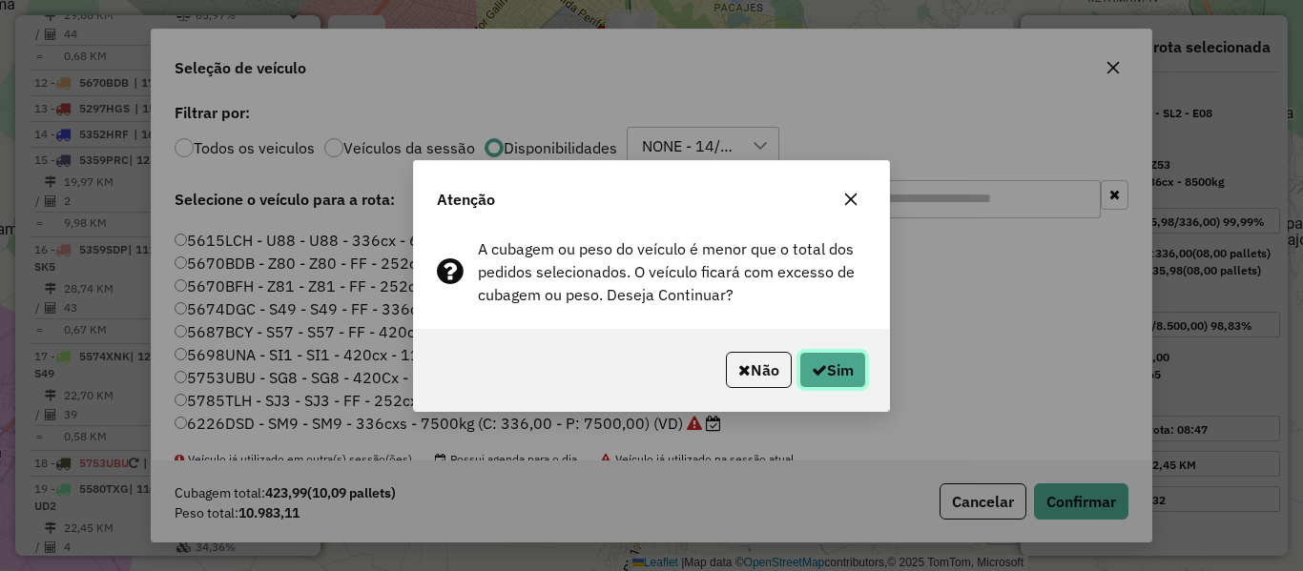
click at [804, 362] on button "Sim" at bounding box center [832, 370] width 67 height 36
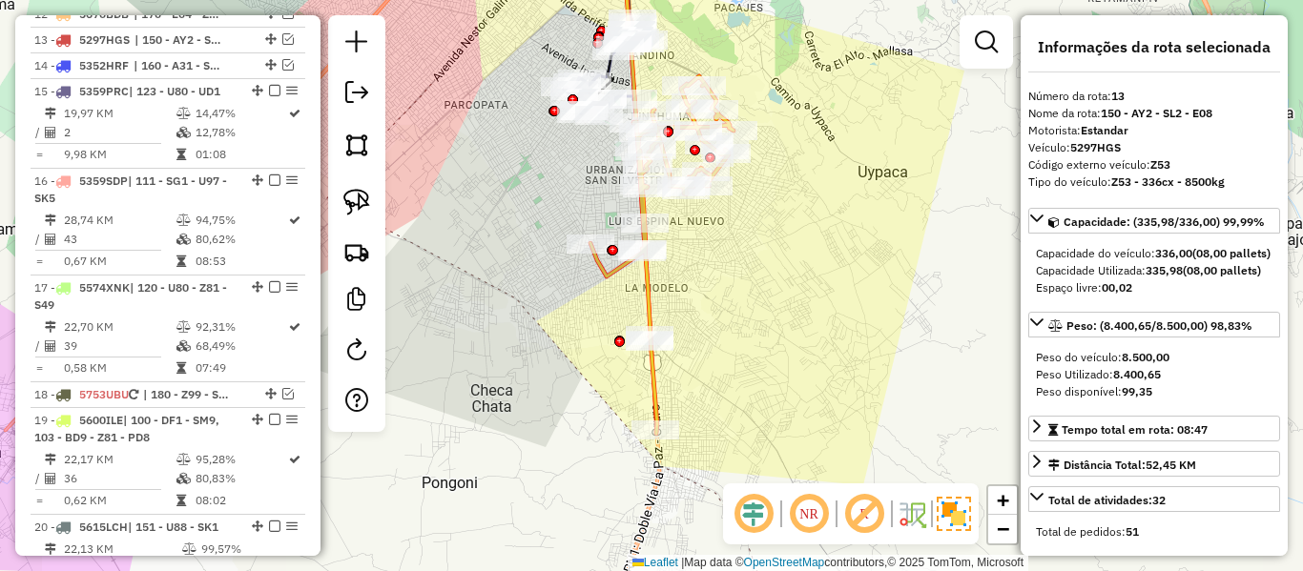
scroll to position [1901, 0]
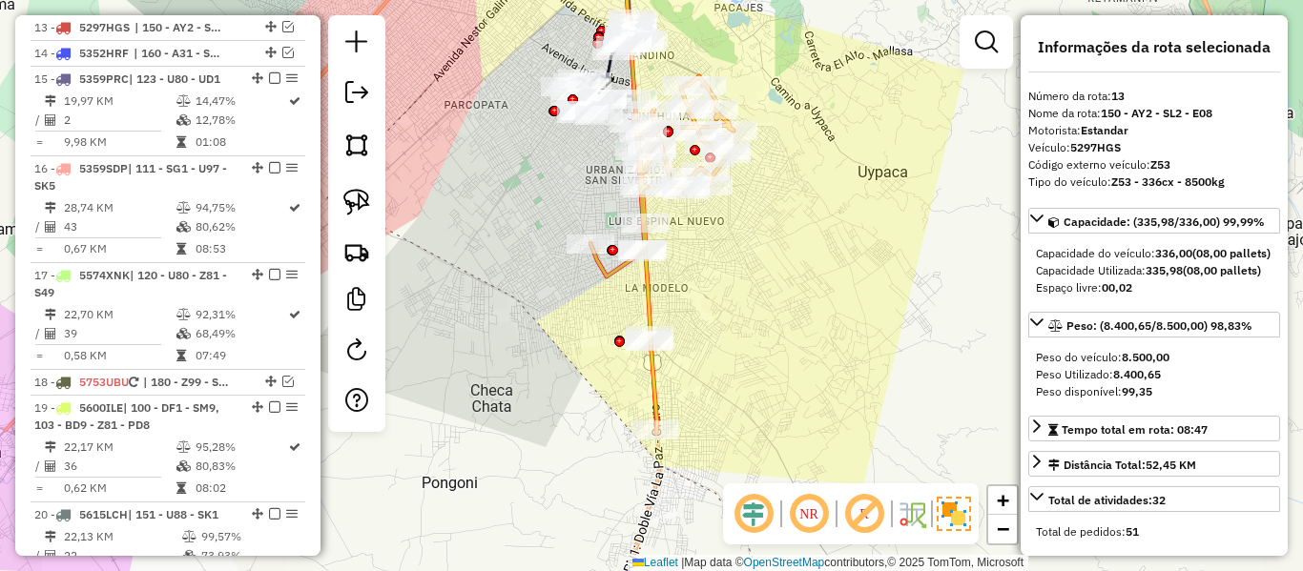
click at [641, 285] on icon at bounding box center [662, 255] width 143 height 358
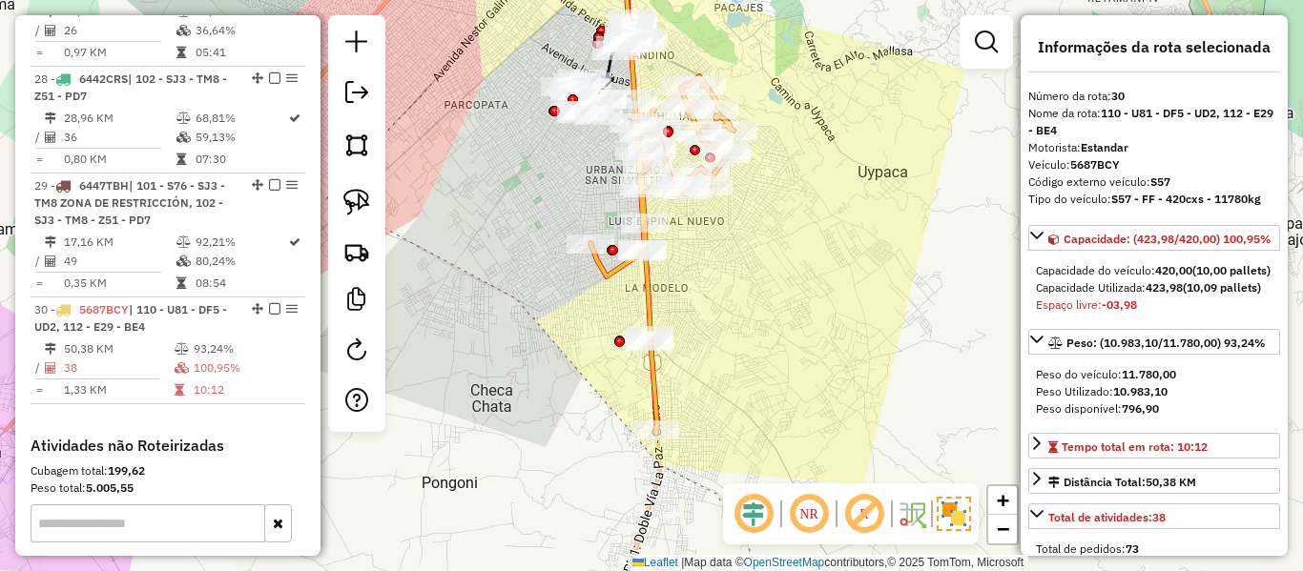
scroll to position [3387, 0]
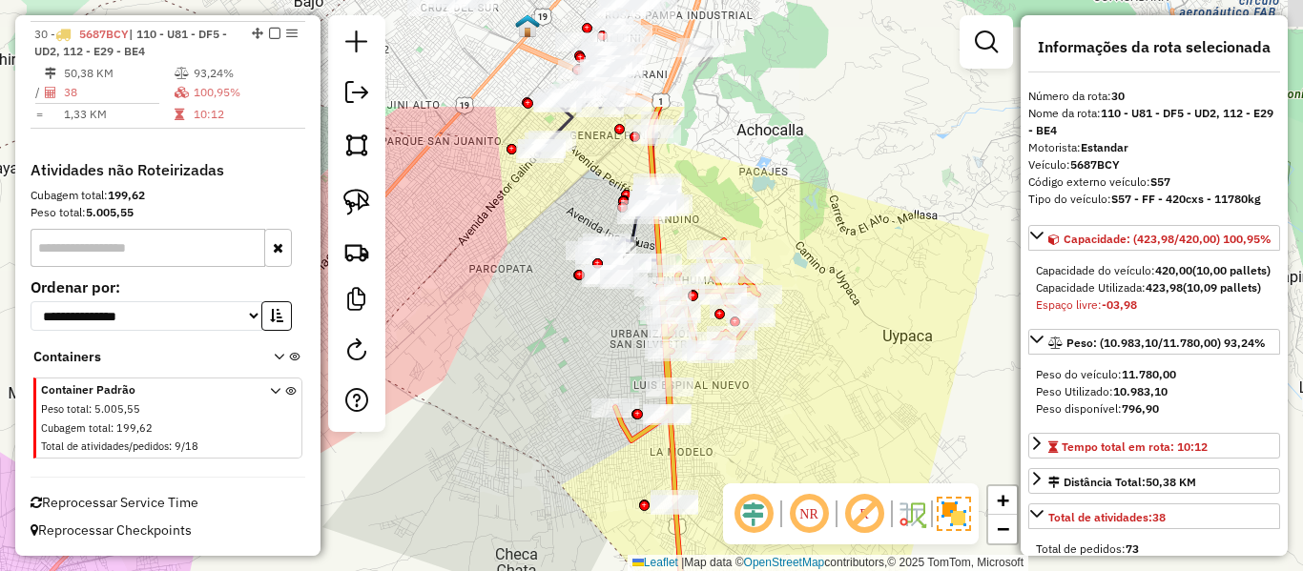
drag, startPoint x: 740, startPoint y: 281, endPoint x: 765, endPoint y: 446, distance: 165.9
click at [765, 446] on div "Janela de atendimento Grade de atendimento Capacidade Transportadoras Veículos …" at bounding box center [651, 285] width 1303 height 571
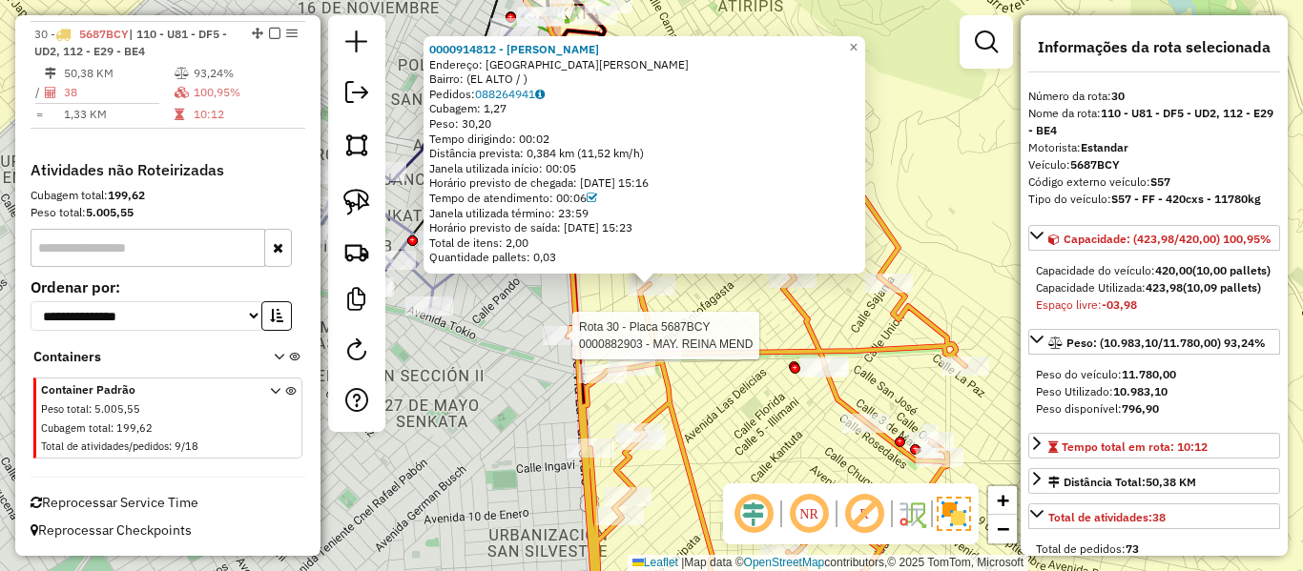
click at [580, 345] on div at bounding box center [567, 335] width 48 height 19
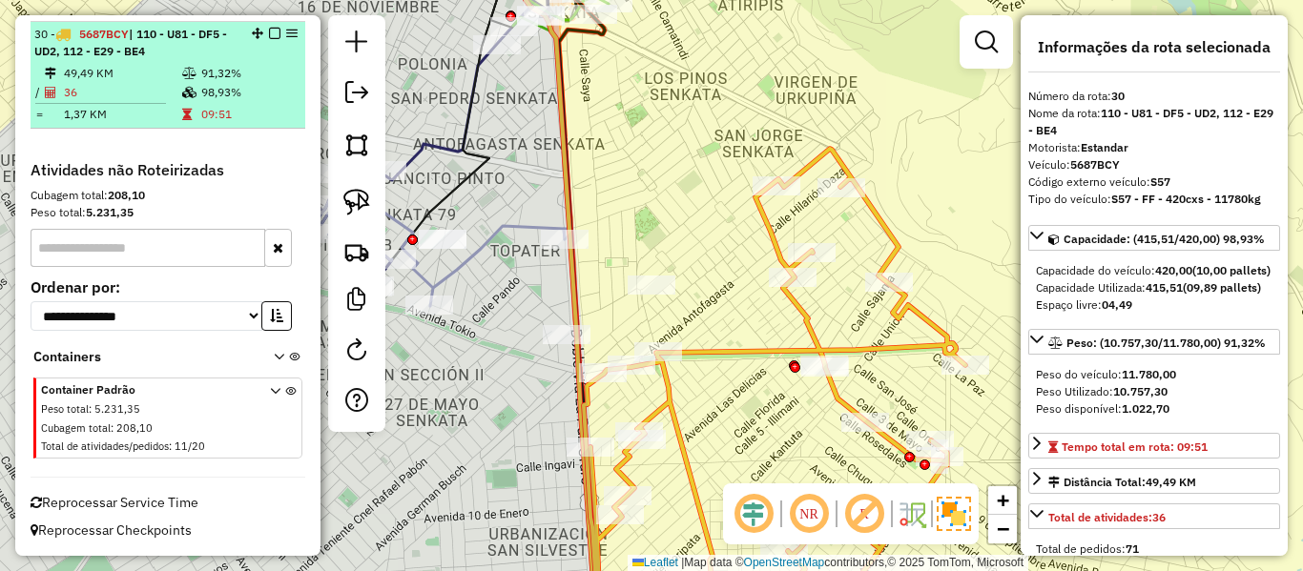
click at [269, 35] on em at bounding box center [274, 33] width 11 height 11
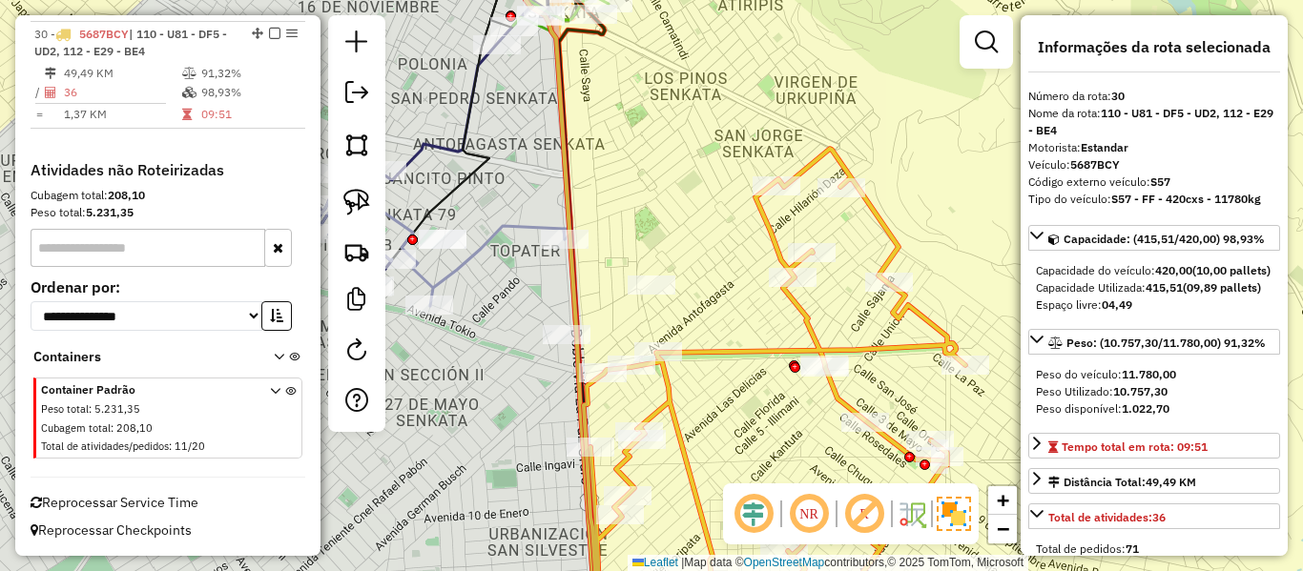
scroll to position [3306, 0]
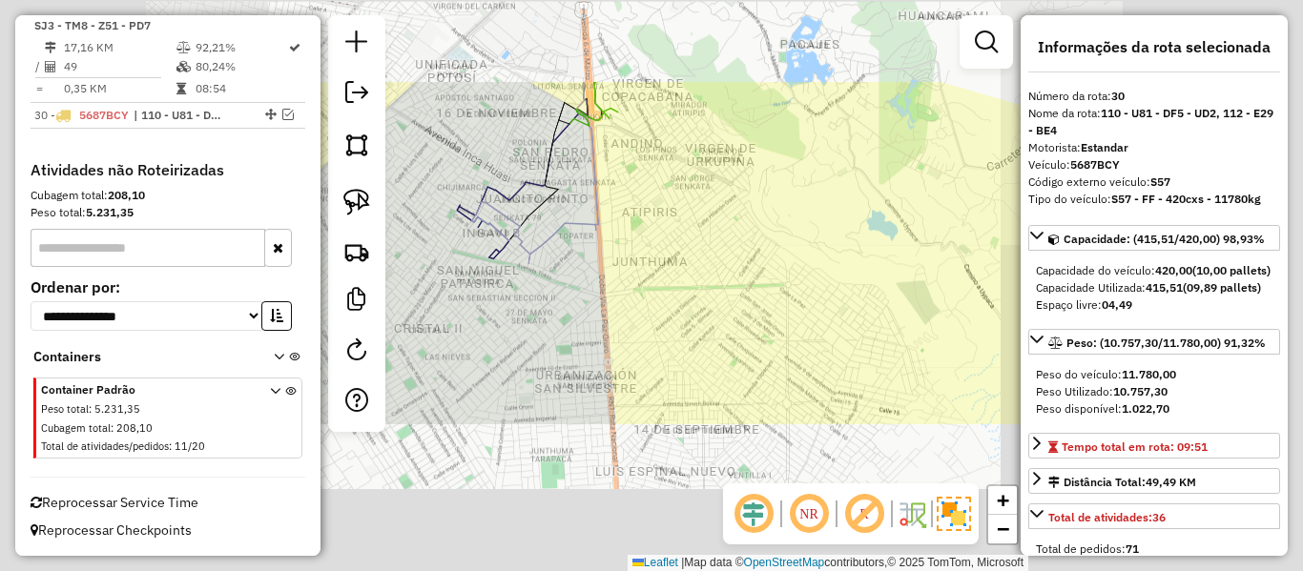
click at [729, 215] on div "Janela de atendimento Grade de atendimento Capacidade Transportadoras Veículos …" at bounding box center [651, 285] width 1303 height 571
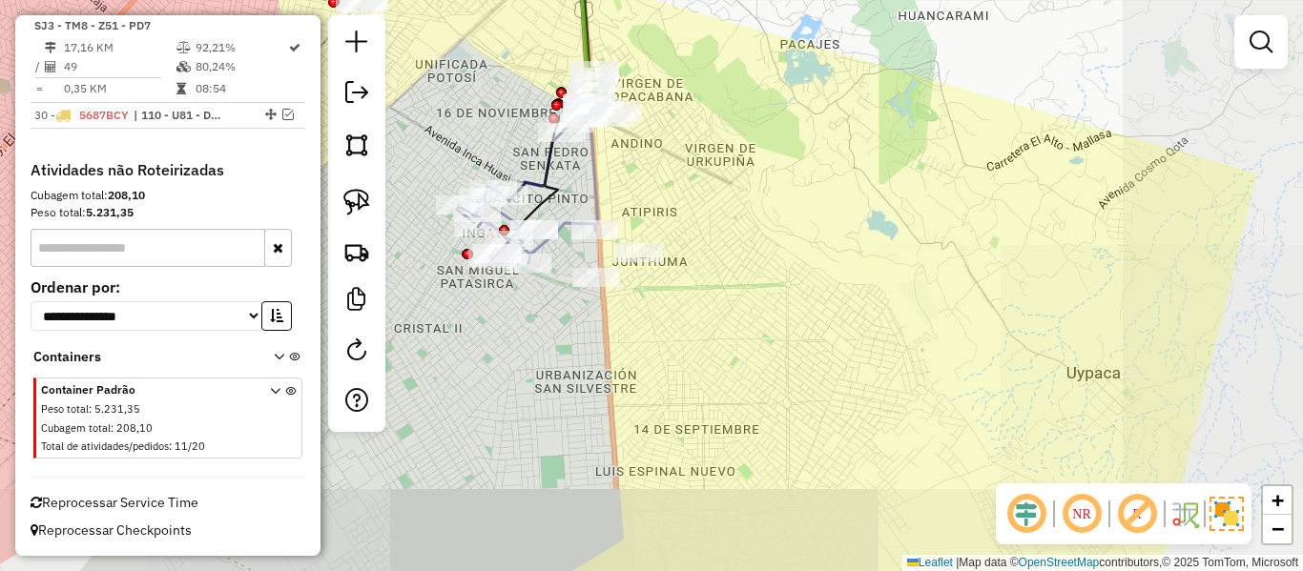
drag, startPoint x: 730, startPoint y: 197, endPoint x: 834, endPoint y: 325, distance: 164.8
click at [823, 305] on div "Janela de atendimento Grade de atendimento Capacidade Transportadoras Veículos …" at bounding box center [651, 285] width 1303 height 571
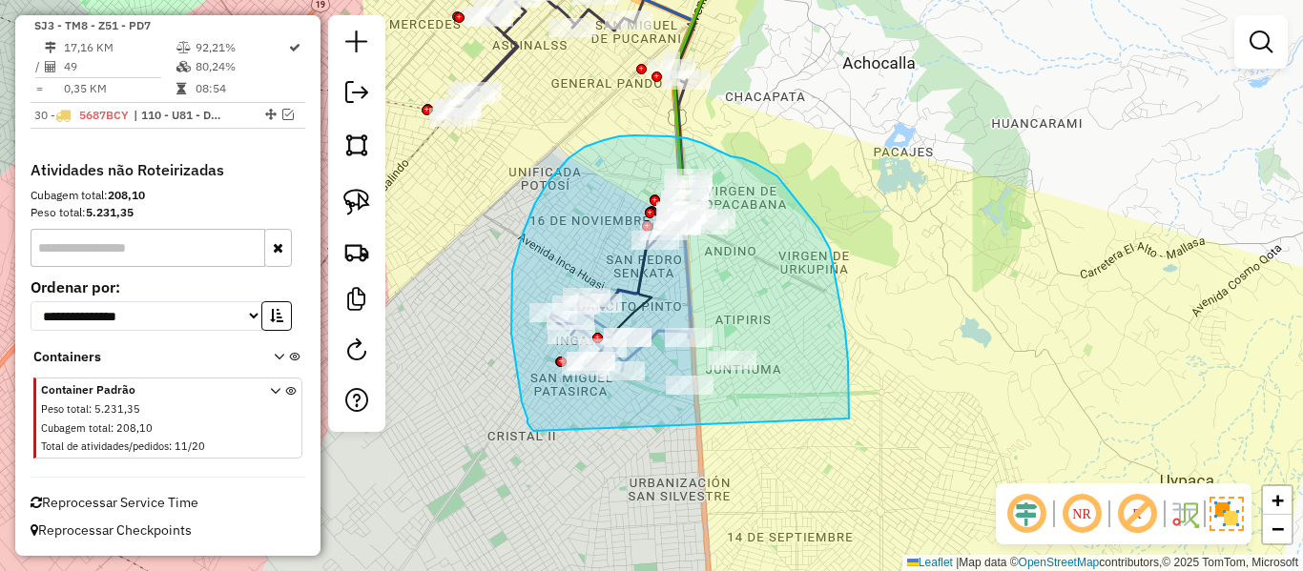
drag, startPoint x: 849, startPoint y: 419, endPoint x: 553, endPoint y: 434, distance: 296.1
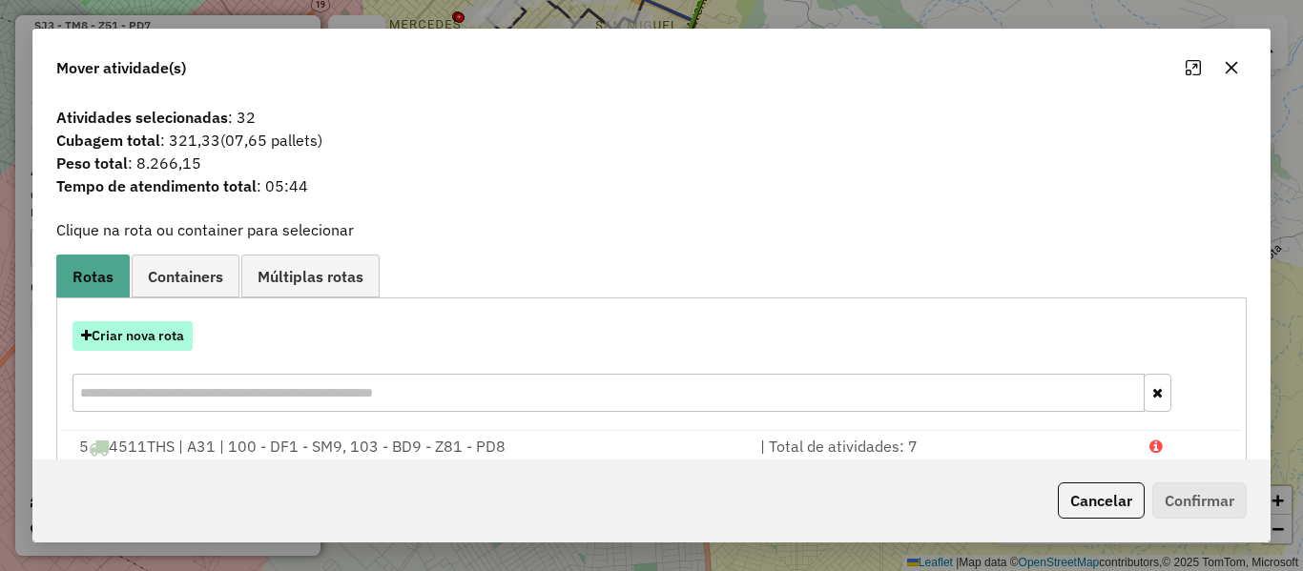
click at [175, 332] on button "Criar nova rota" at bounding box center [133, 336] width 120 height 30
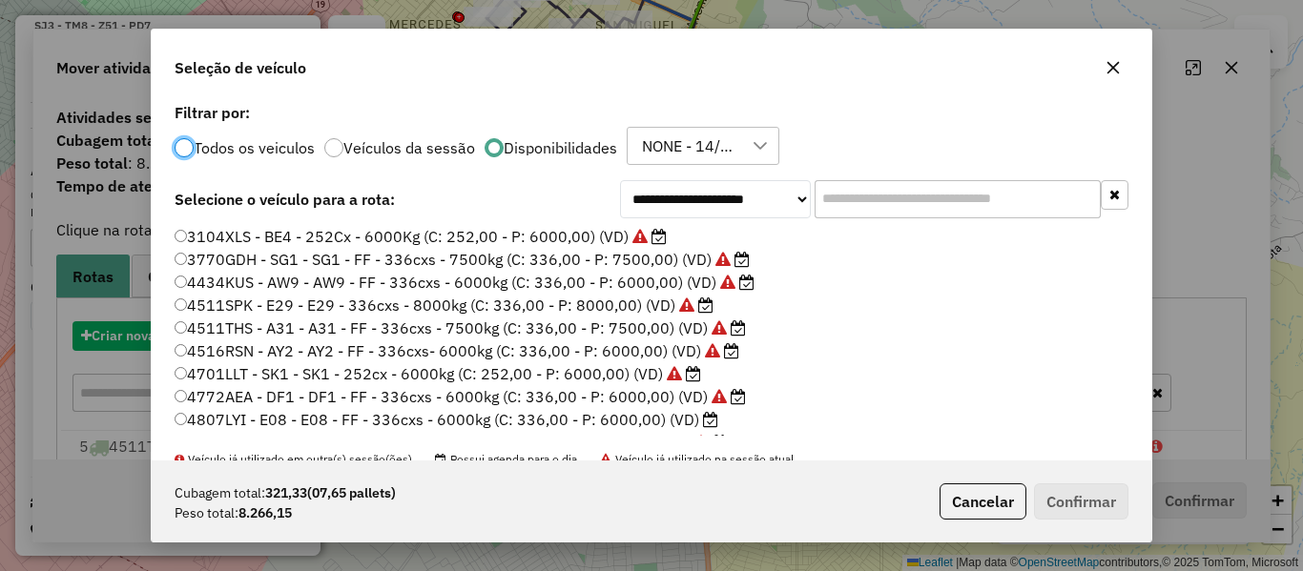
scroll to position [10, 6]
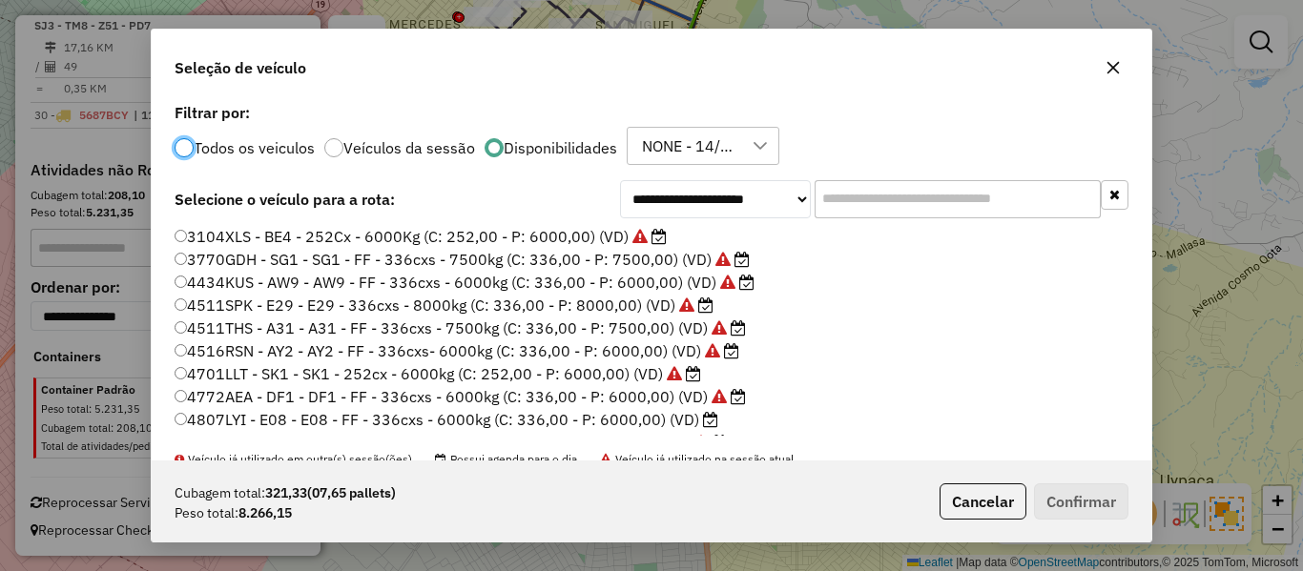
click at [943, 197] on input "text" at bounding box center [958, 199] width 286 height 38
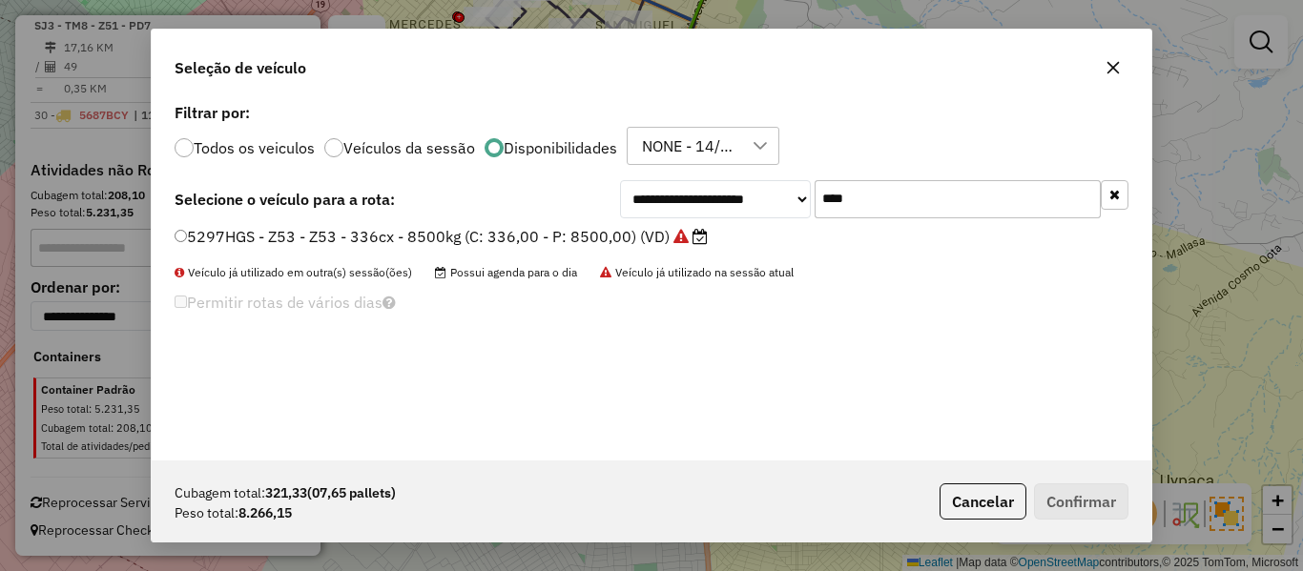
type input "****"
click at [569, 233] on label "5297HGS - Z53 - Z53 - 336cx - 8500kg (C: 336,00 - P: 8500,00) (VD)" at bounding box center [441, 236] width 533 height 23
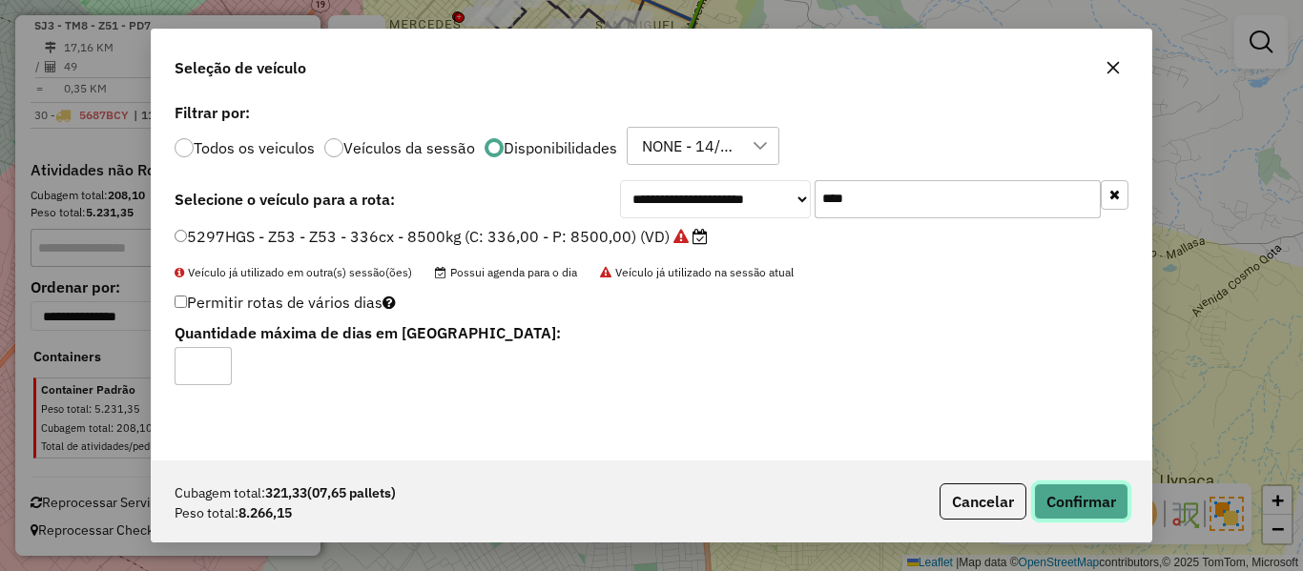
click at [1104, 507] on button "Confirmar" at bounding box center [1081, 502] width 94 height 36
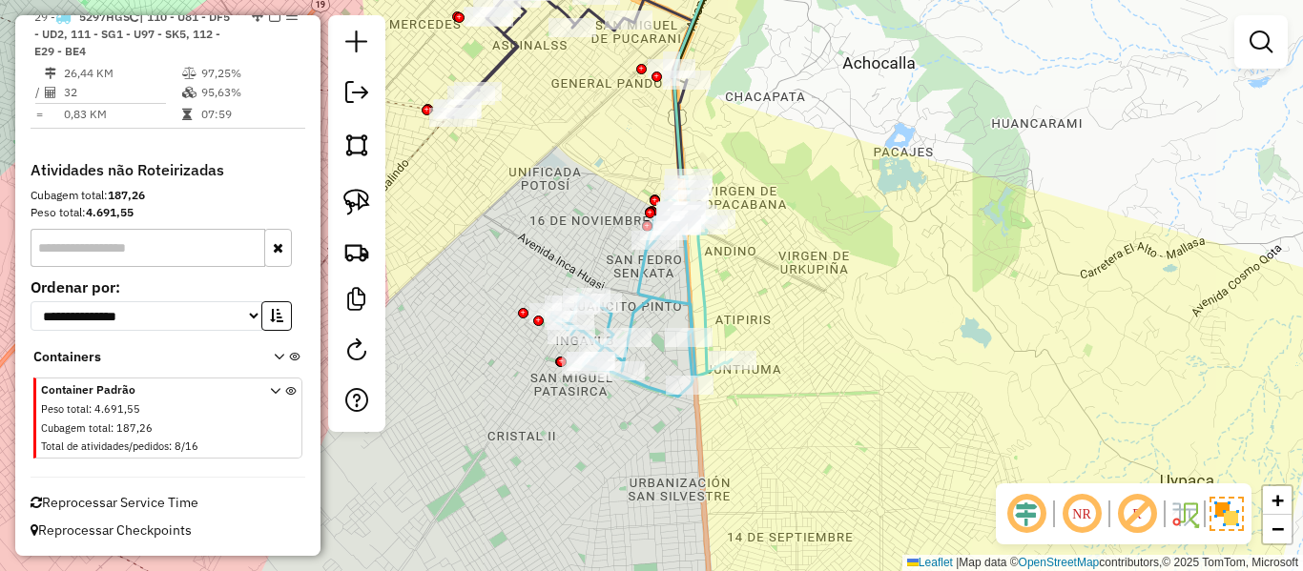
scroll to position [3190, 0]
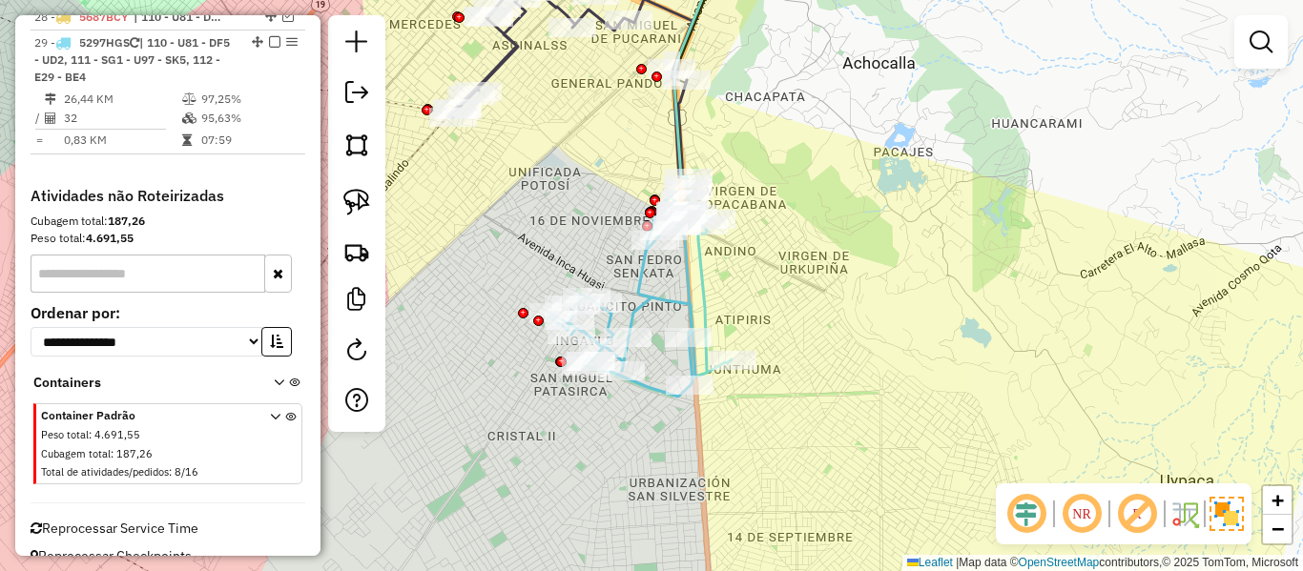
click at [630, 290] on icon at bounding box center [640, 287] width 181 height 218
select select "**********"
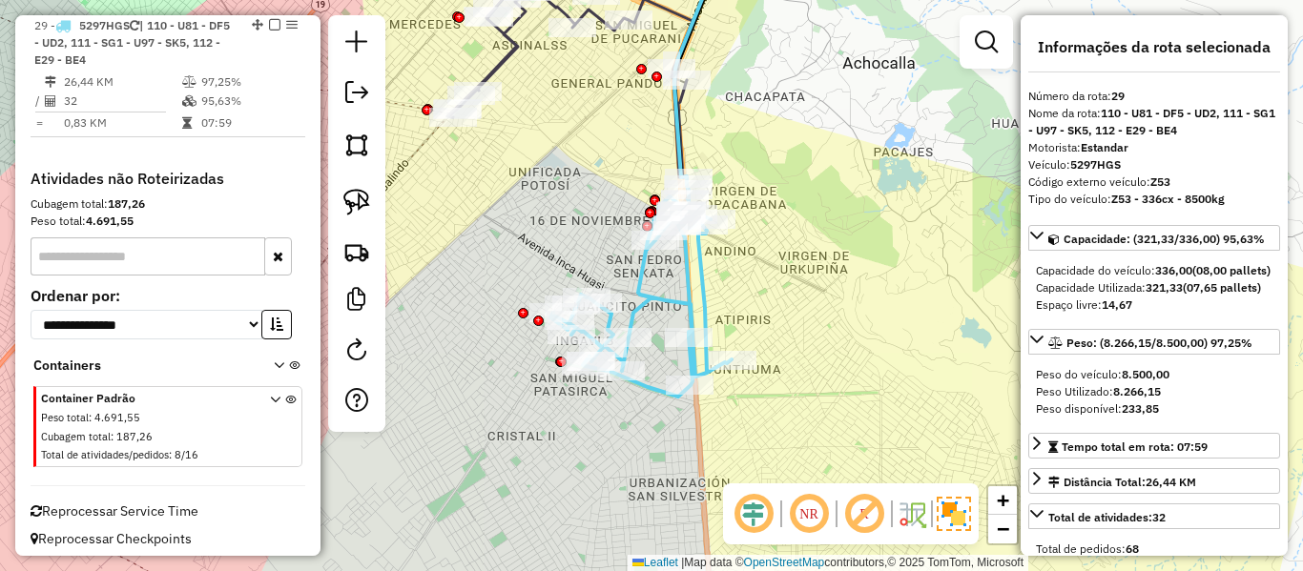
scroll to position [3223, 0]
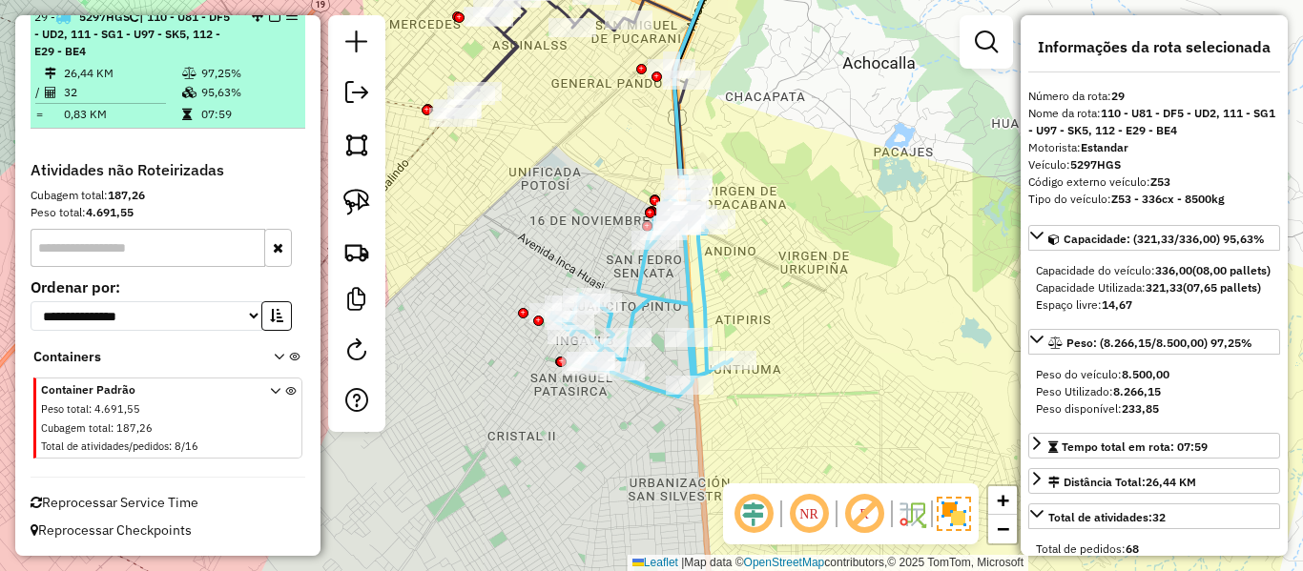
click at [269, 22] on em at bounding box center [274, 15] width 11 height 11
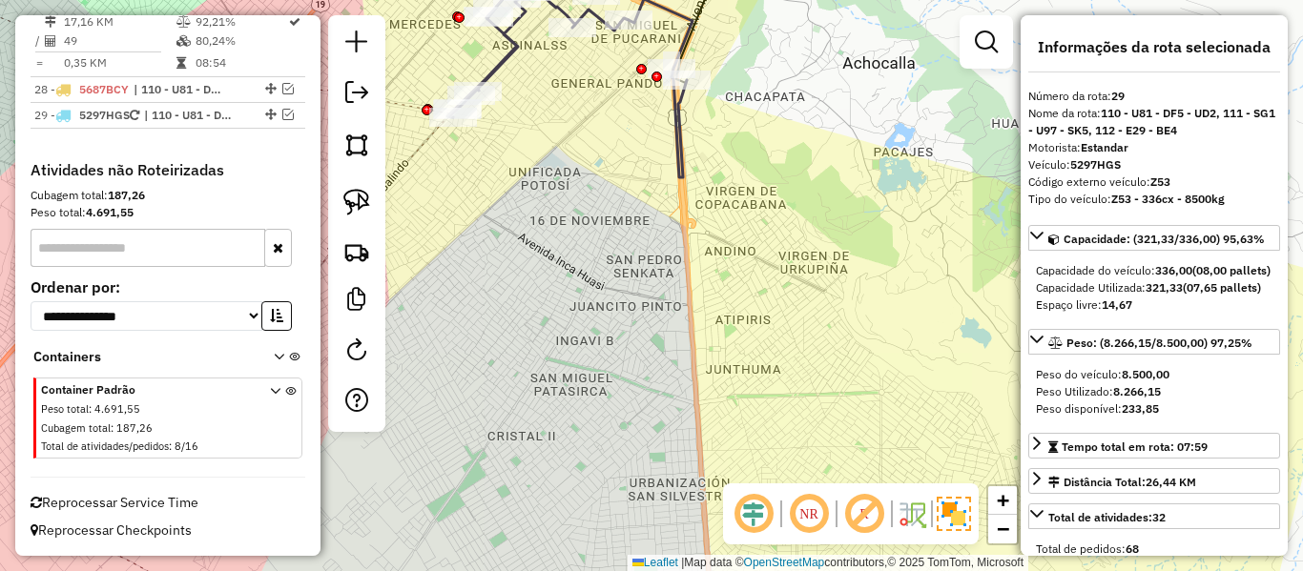
click at [739, 360] on div "Janela de atendimento Grade de atendimento Capacidade Transportadoras Veículos …" at bounding box center [651, 285] width 1303 height 571
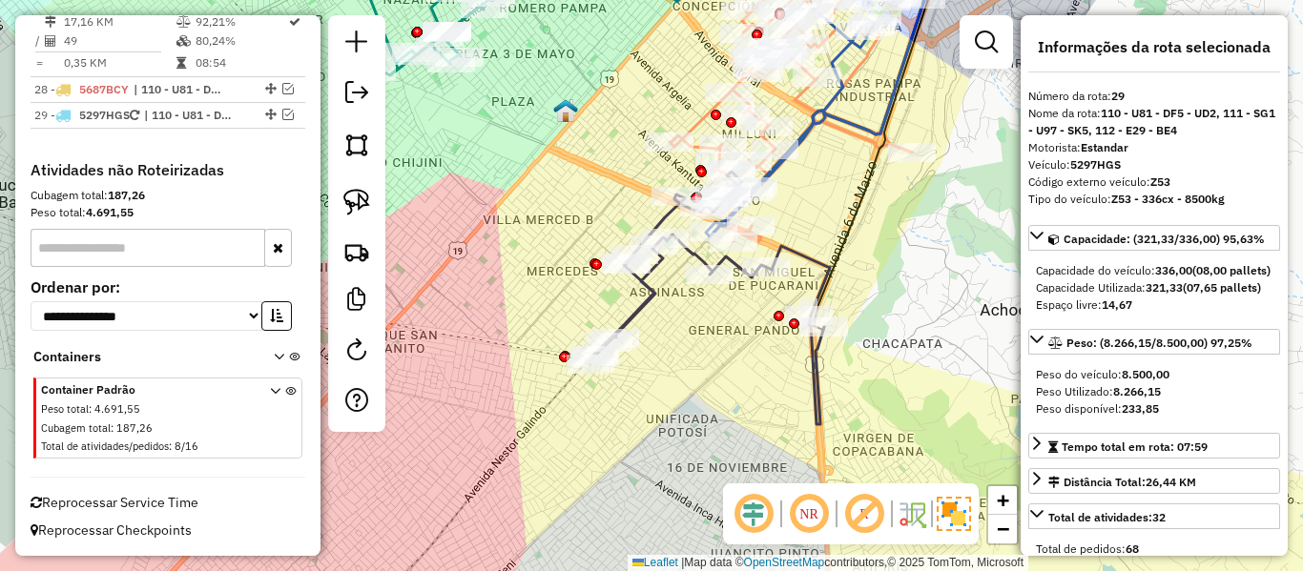
drag, startPoint x: 737, startPoint y: 362, endPoint x: 759, endPoint y: 380, distance: 28.5
click at [759, 380] on div "Janela de atendimento Grade de atendimento Capacidade Transportadoras Veículos …" at bounding box center [651, 285] width 1303 height 571
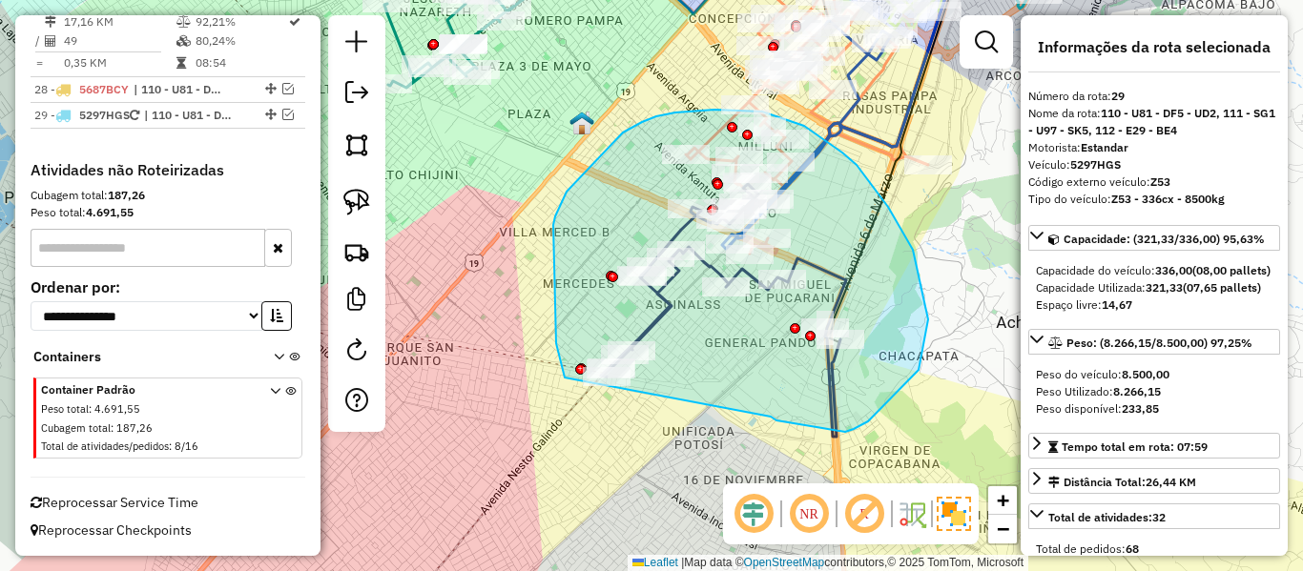
drag, startPoint x: 854, startPoint y: 429, endPoint x: 581, endPoint y: 386, distance: 276.2
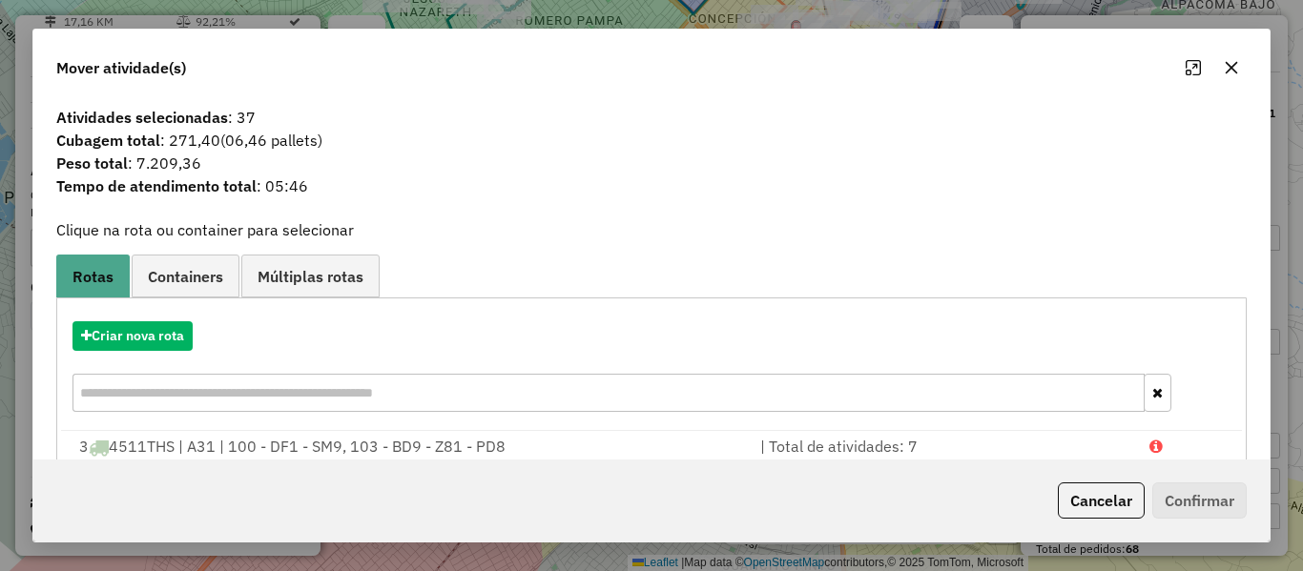
click at [131, 321] on div "Criar nova rota" at bounding box center [651, 369] width 1181 height 124
click at [135, 333] on button "Criar nova rota" at bounding box center [133, 336] width 120 height 30
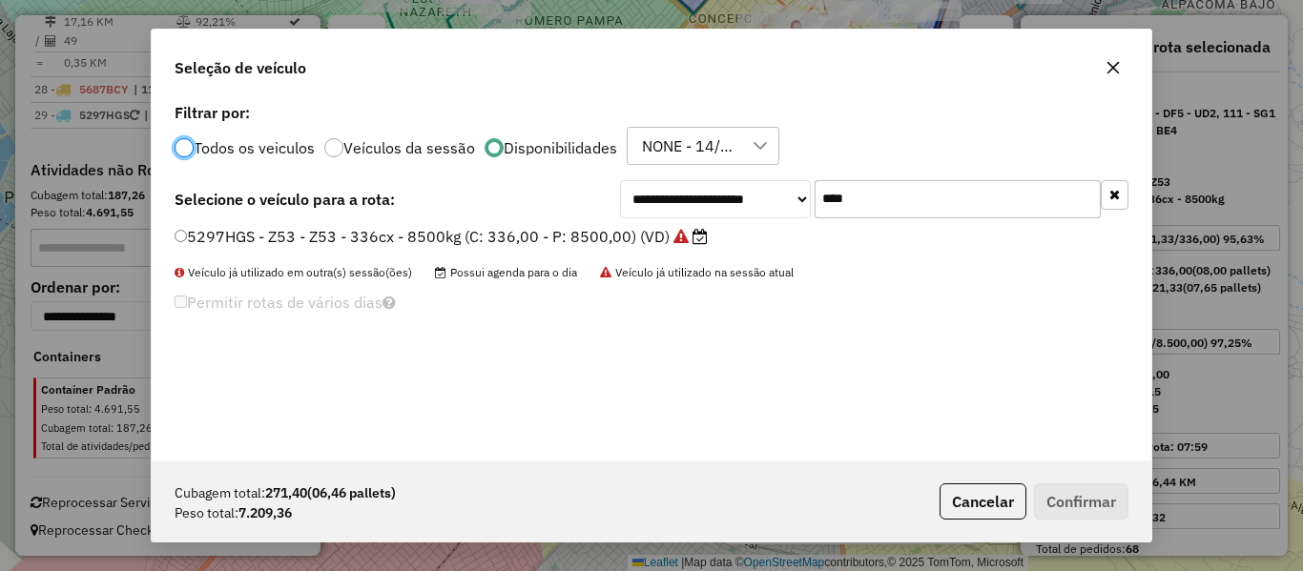
scroll to position [10, 6]
click at [877, 200] on input "****" at bounding box center [958, 199] width 286 height 38
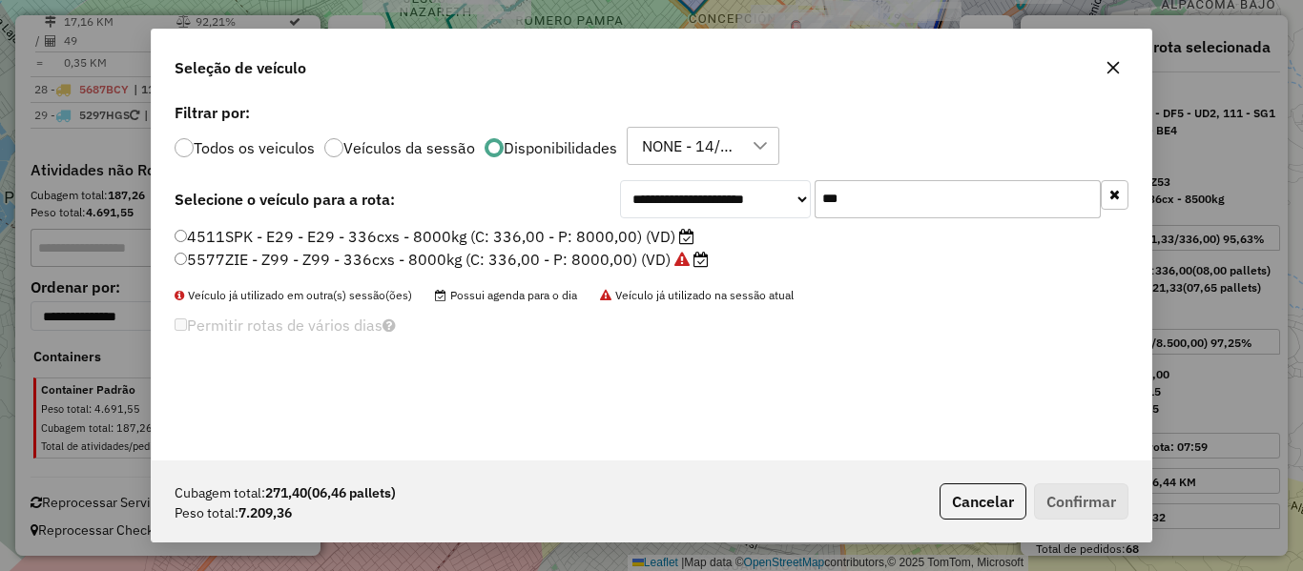
type input "***"
click at [631, 240] on label "4511SPK - E29 - E29 - 336cxs - 8000kg (C: 336,00 - P: 8000,00) (VD)" at bounding box center [435, 236] width 520 height 23
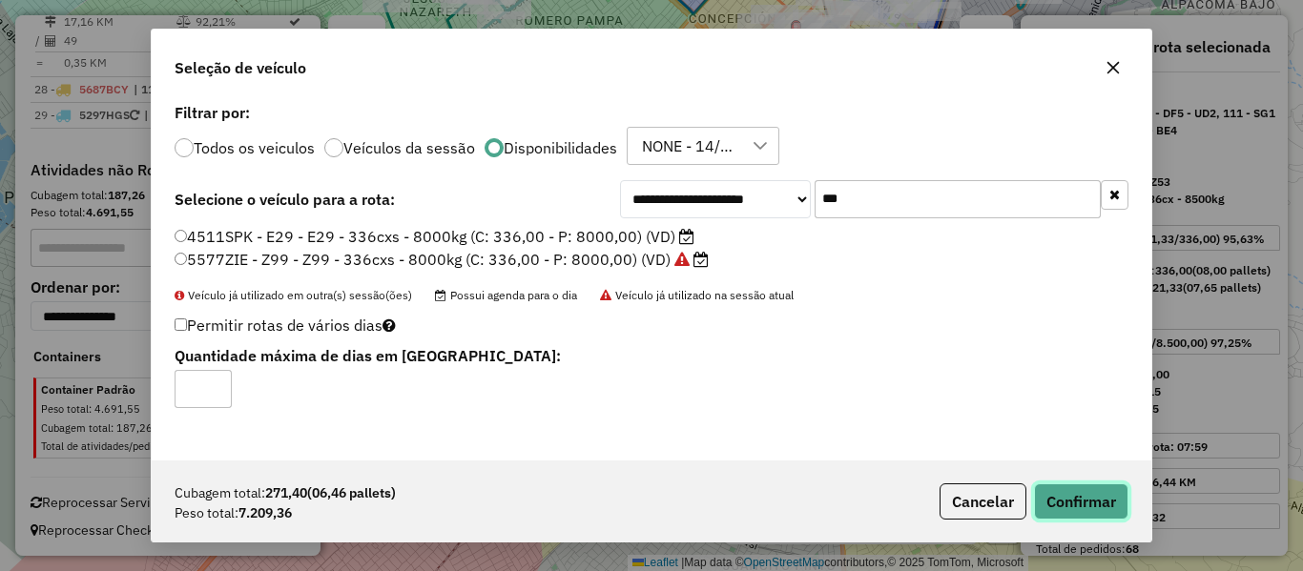
click at [1094, 508] on button "Confirmar" at bounding box center [1081, 502] width 94 height 36
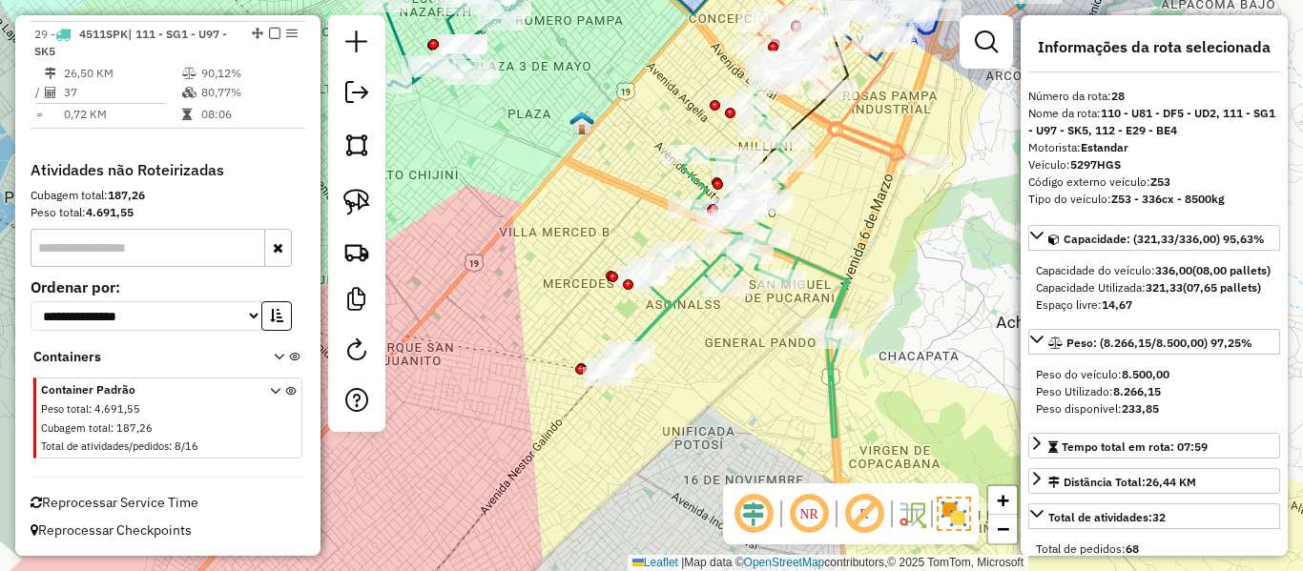
scroll to position [3135, 0]
click at [847, 276] on icon at bounding box center [725, 279] width 248 height 315
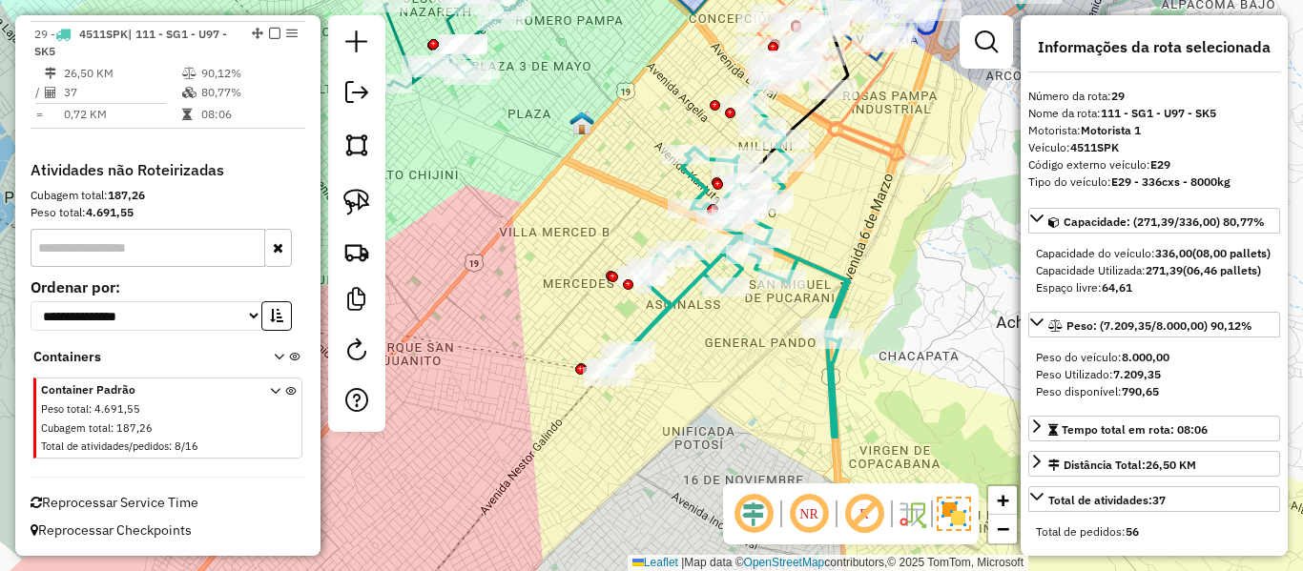
click at [833, 273] on icon at bounding box center [725, 279] width 248 height 315
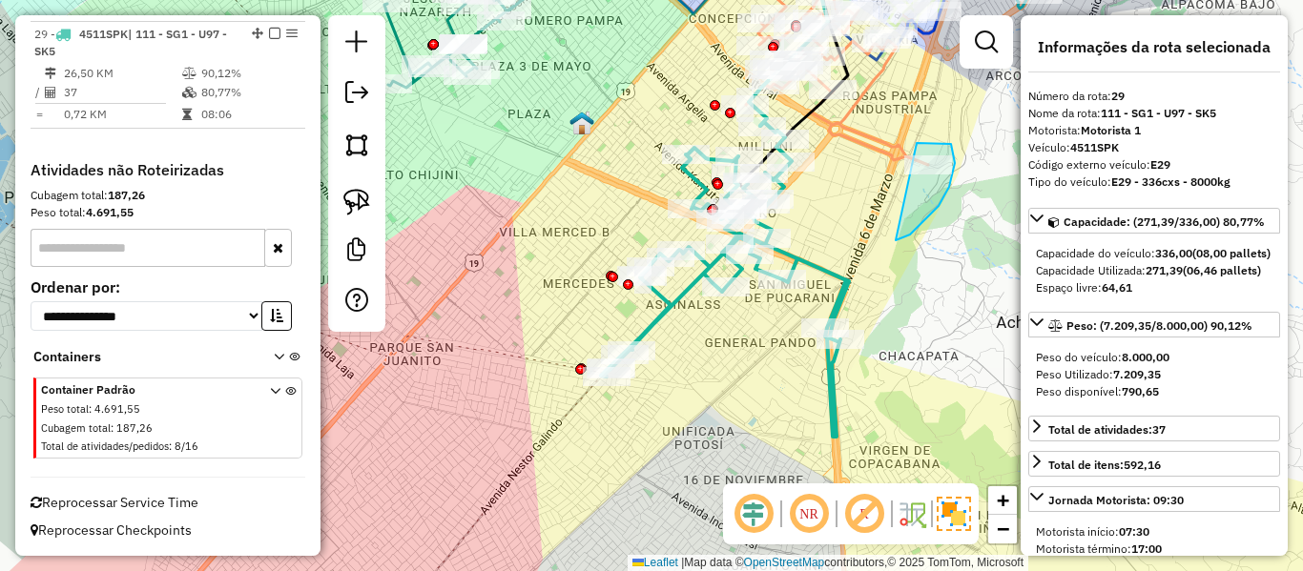
drag, startPoint x: 896, startPoint y: 240, endPoint x: 911, endPoint y: 143, distance: 98.5
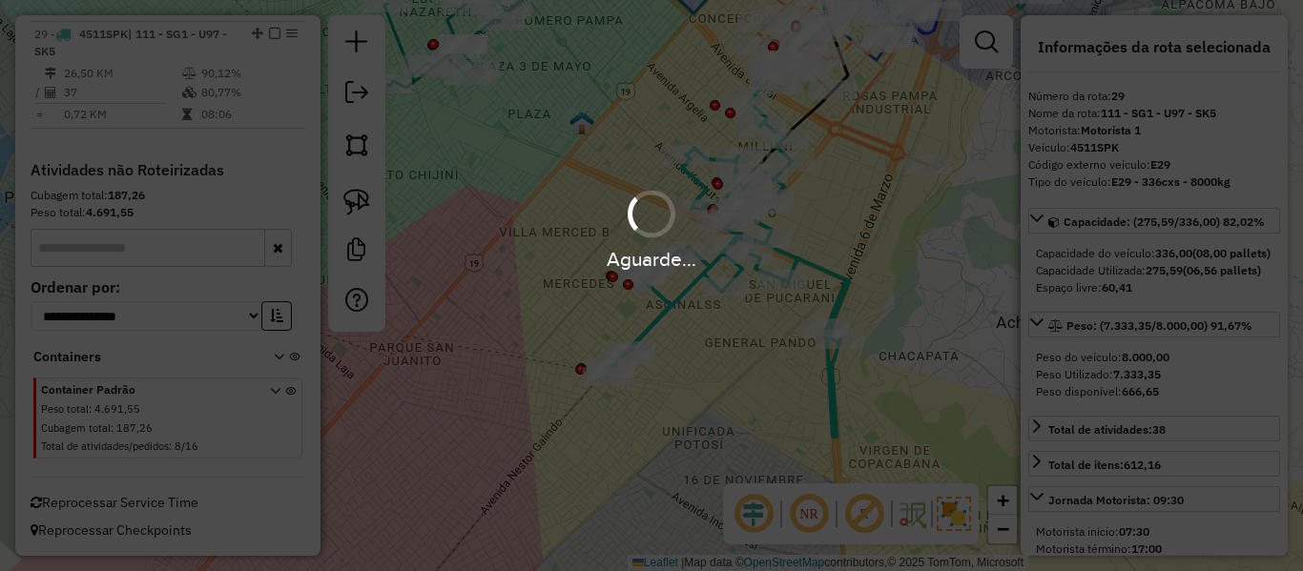
select select "**********"
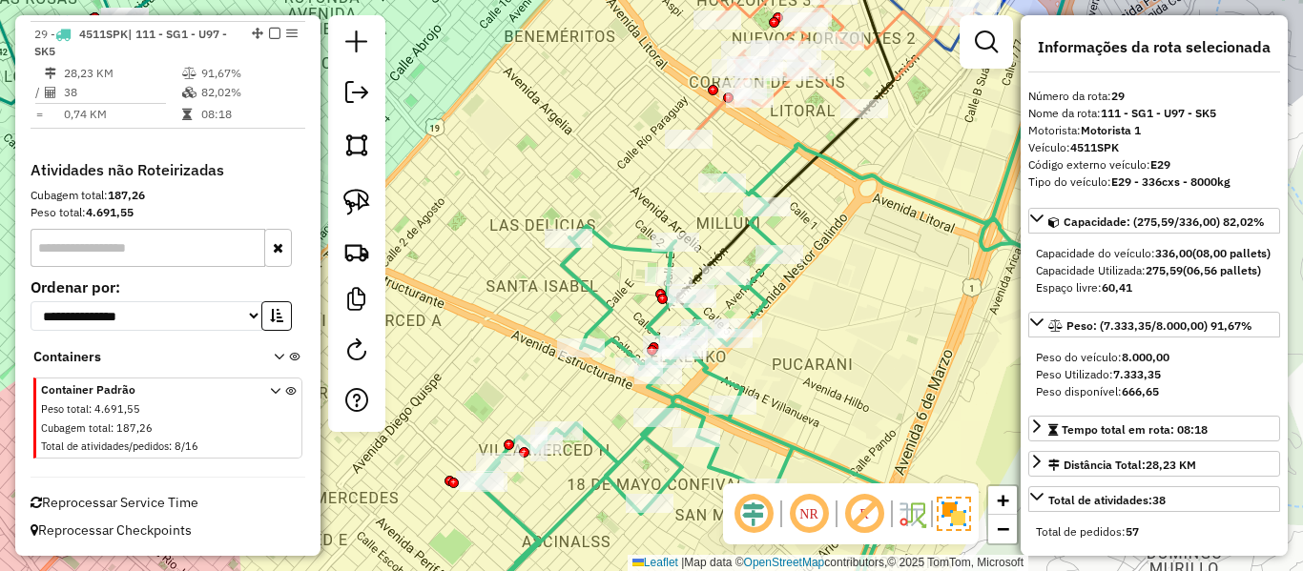
click at [864, 173] on icon at bounding box center [753, 386] width 601 height 485
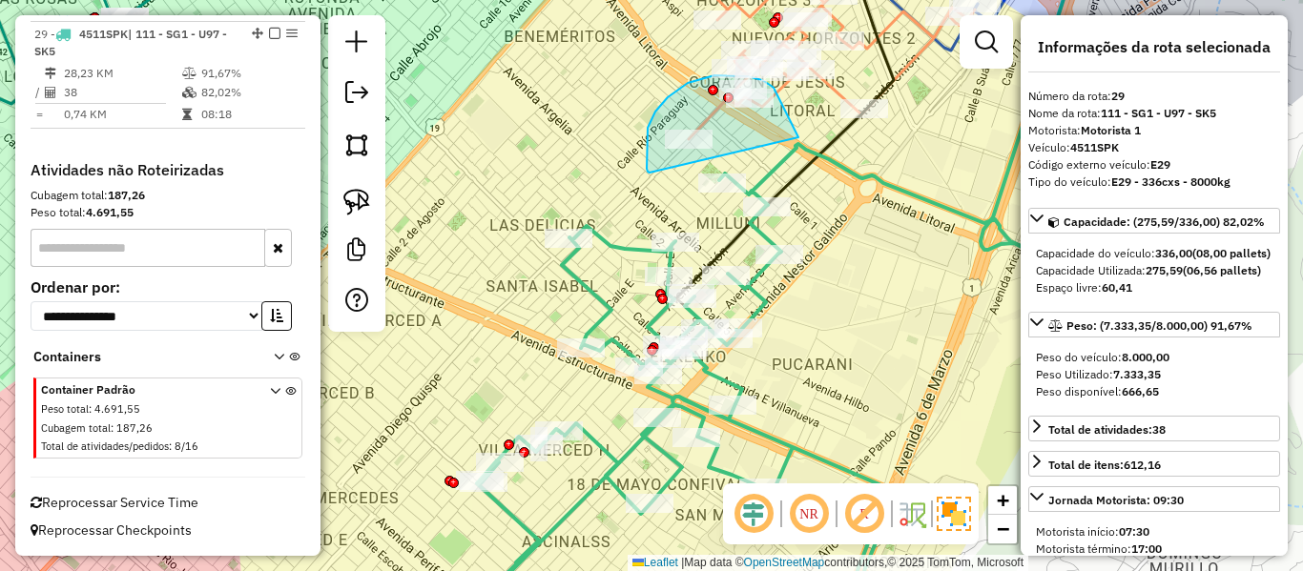
drag, startPoint x: 790, startPoint y: 118, endPoint x: 656, endPoint y: 173, distance: 144.2
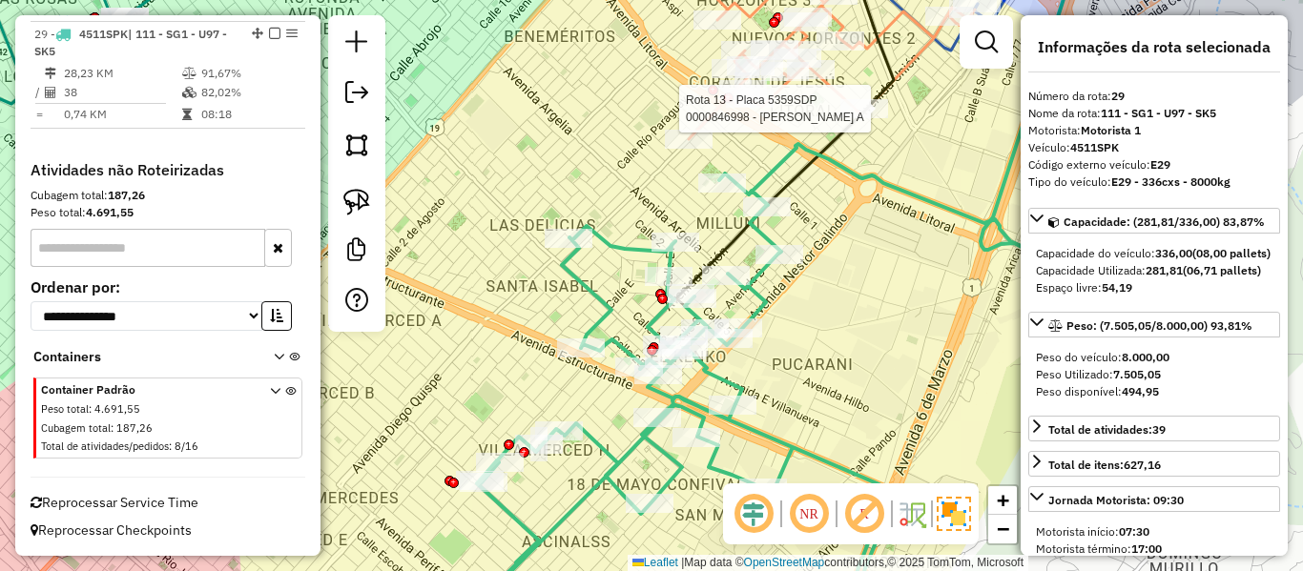
click at [862, 118] on div at bounding box center [864, 108] width 48 height 19
select select "**********"
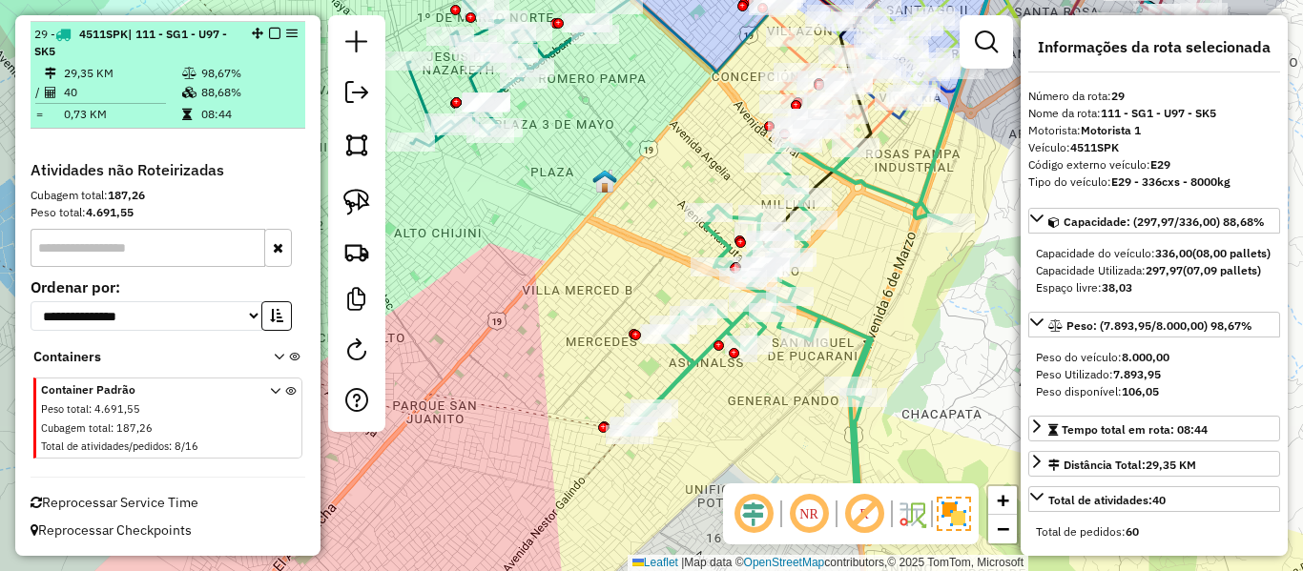
click at [269, 31] on em at bounding box center [274, 33] width 11 height 11
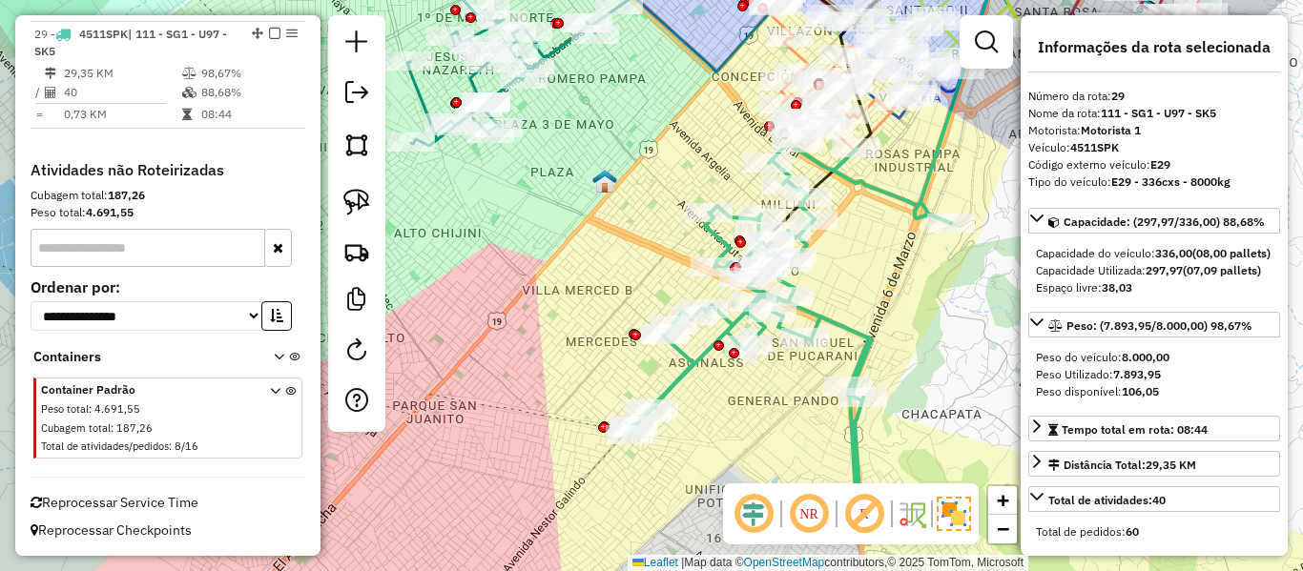
scroll to position [3054, 0]
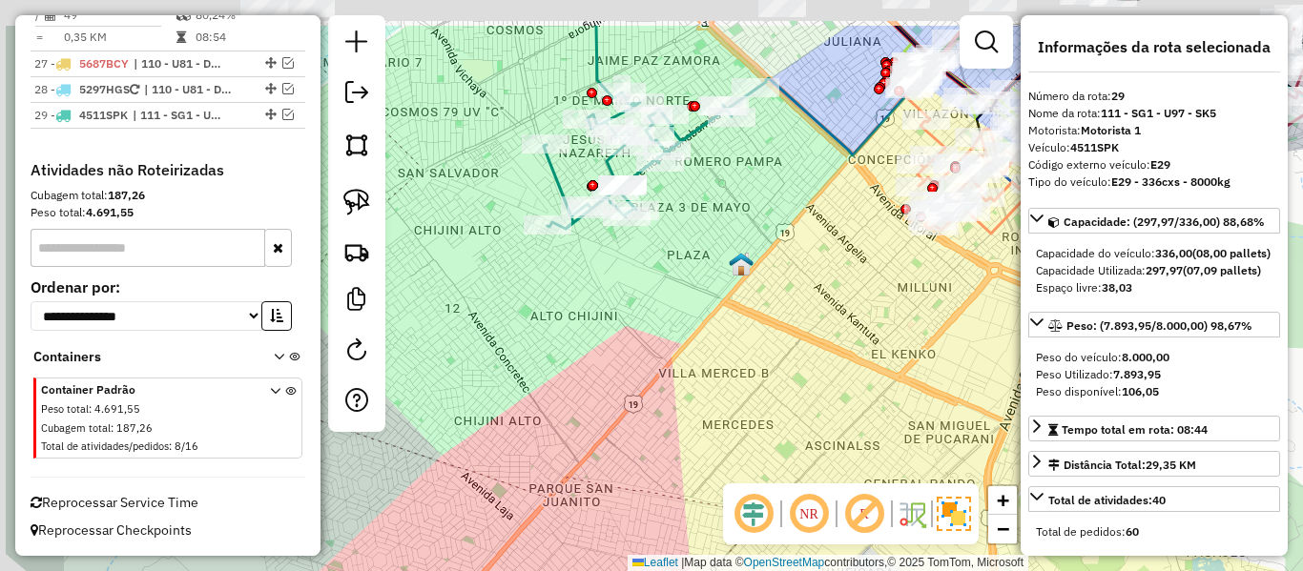
drag, startPoint x: 724, startPoint y: 215, endPoint x: 781, endPoint y: 244, distance: 64.4
click at [781, 244] on div "Janela de atendimento Grade de atendimento Capacidade Transportadoras Veículos …" at bounding box center [651, 285] width 1303 height 571
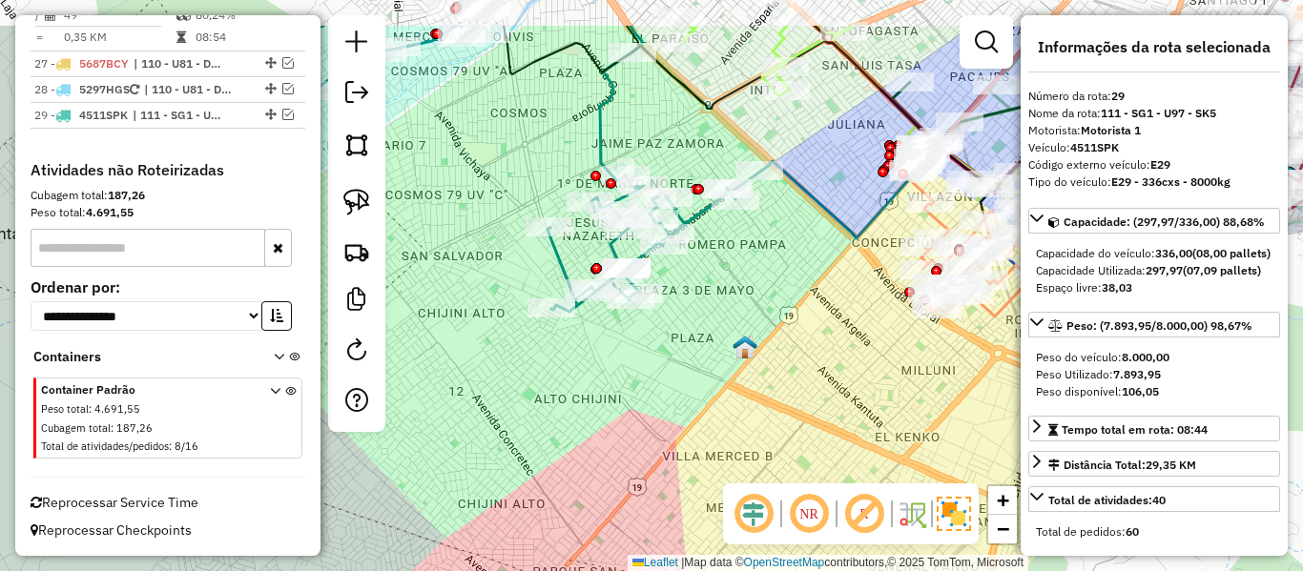
drag, startPoint x: 811, startPoint y: 223, endPoint x: 808, endPoint y: 301, distance: 78.3
click at [819, 327] on div "Janela de atendimento Grade de atendimento Capacidade Transportadoras Veículos …" at bounding box center [651, 285] width 1303 height 571
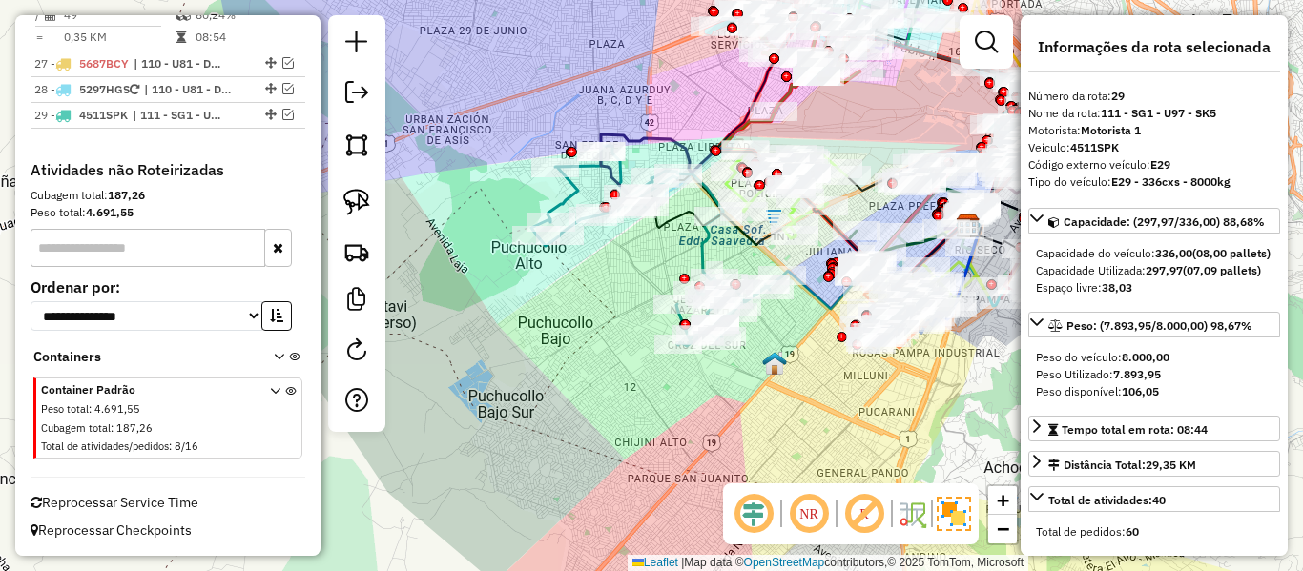
drag, startPoint x: 592, startPoint y: 225, endPoint x: 589, endPoint y: 260, distance: 35.5
click at [589, 260] on div "Janela de atendimento Grade de atendimento Capacidade Transportadoras Veículos …" at bounding box center [651, 285] width 1303 height 571
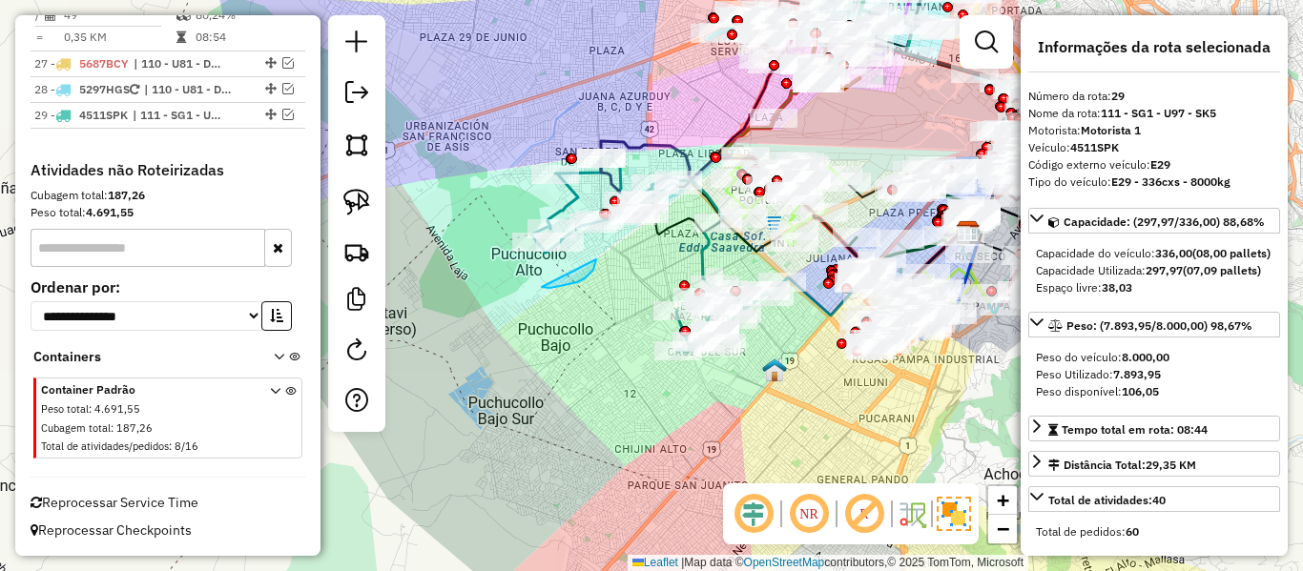
drag, startPoint x: 589, startPoint y: 276, endPoint x: 542, endPoint y: 287, distance: 48.1
click at [370, 350] on link at bounding box center [357, 352] width 38 height 43
select select "*"
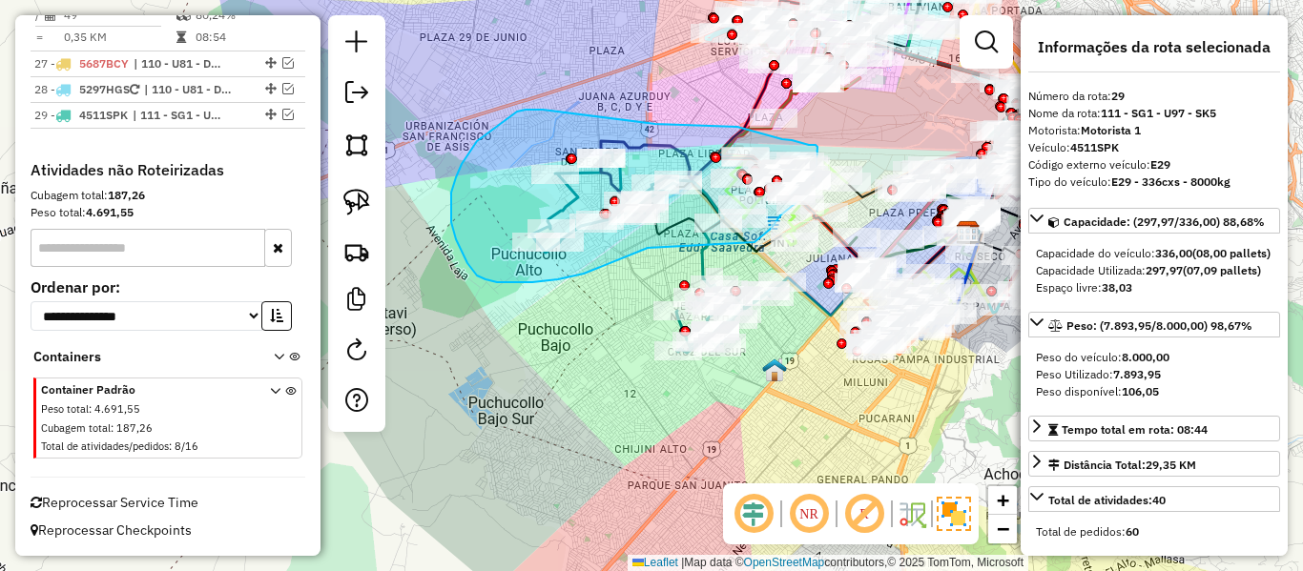
drag, startPoint x: 648, startPoint y: 248, endPoint x: 749, endPoint y: 239, distance: 101.5
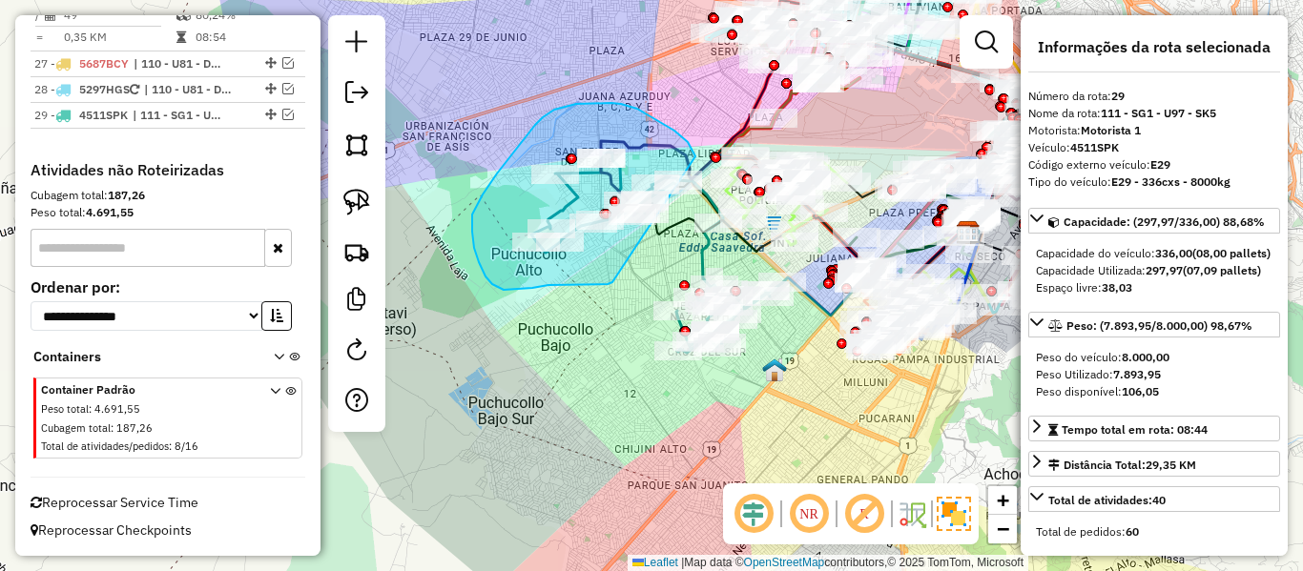
drag, startPoint x: 600, startPoint y: 284, endPoint x: 698, endPoint y: 207, distance: 125.0
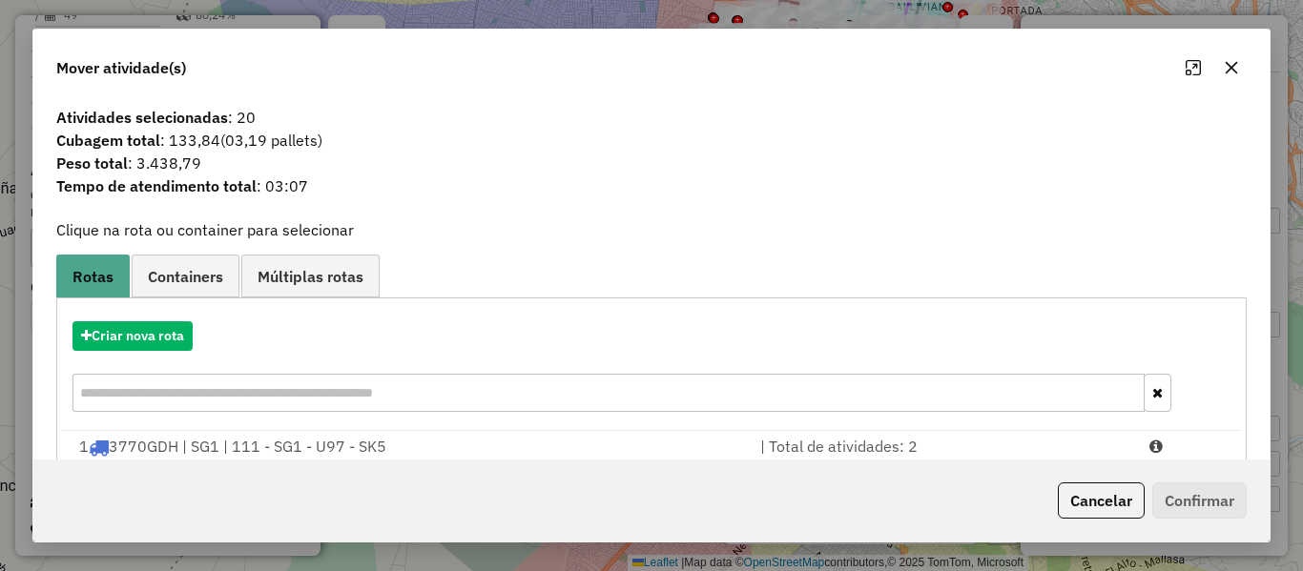
click at [162, 317] on div "Criar nova rota" at bounding box center [651, 369] width 1181 height 124
click at [155, 331] on button "Criar nova rota" at bounding box center [133, 336] width 120 height 30
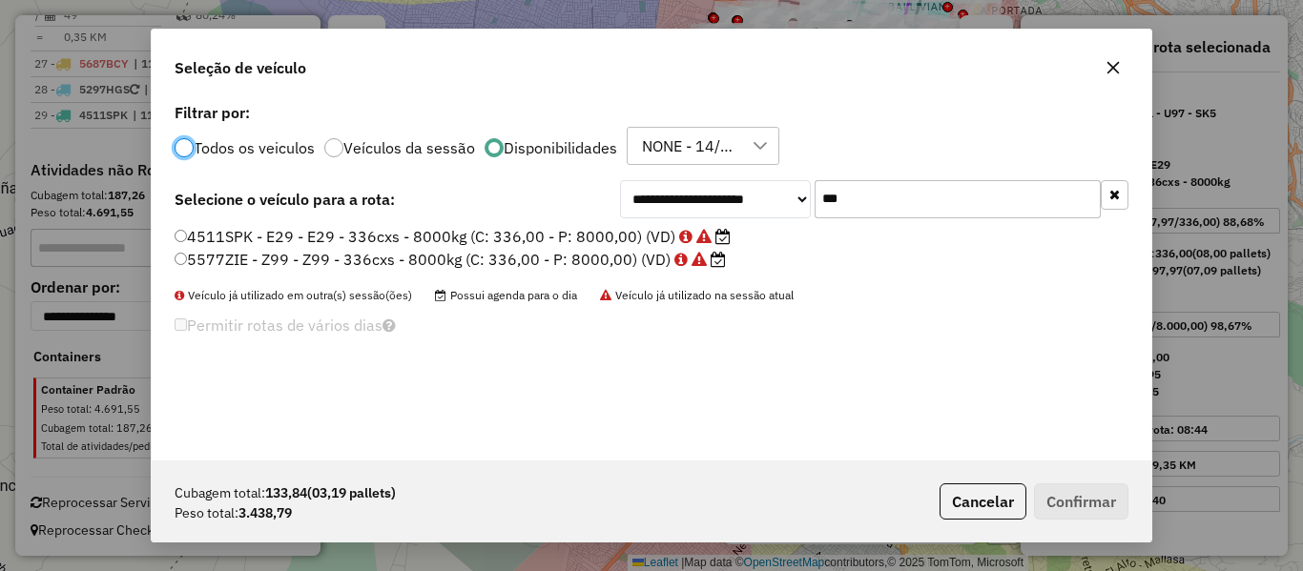
scroll to position [10, 6]
click at [856, 207] on input "***" at bounding box center [958, 199] width 286 height 38
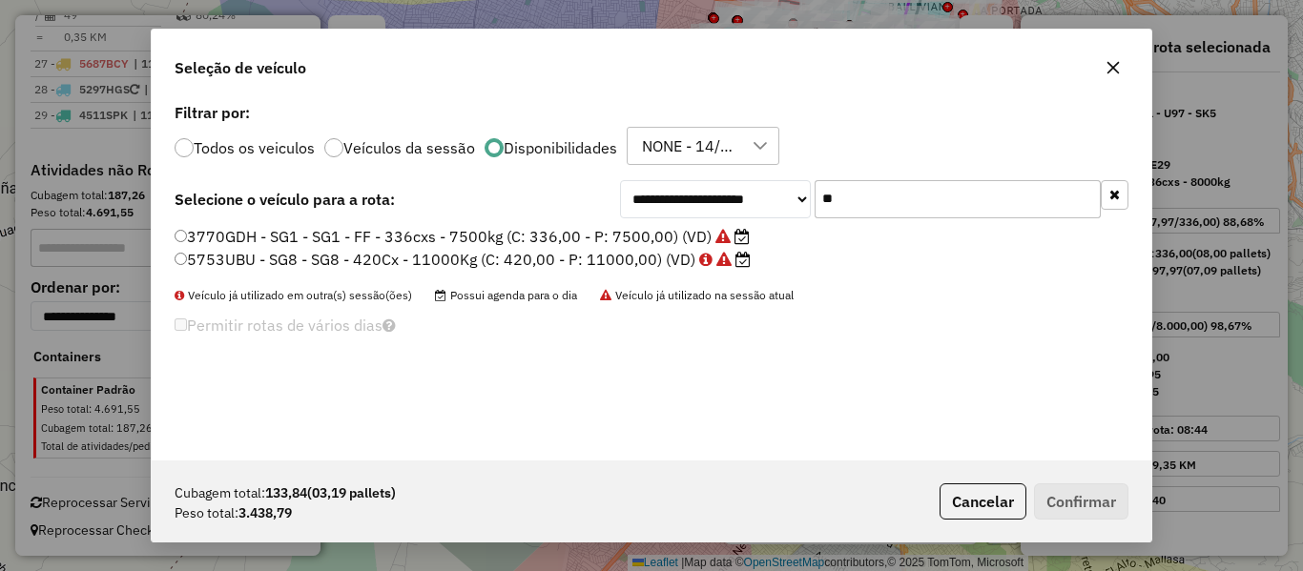
type input "**"
click at [637, 261] on label "5753UBU - SG8 - SG8 - 420Cx - 11000Kg (C: 420,00 - P: 11000,00) (VD)" at bounding box center [463, 259] width 576 height 23
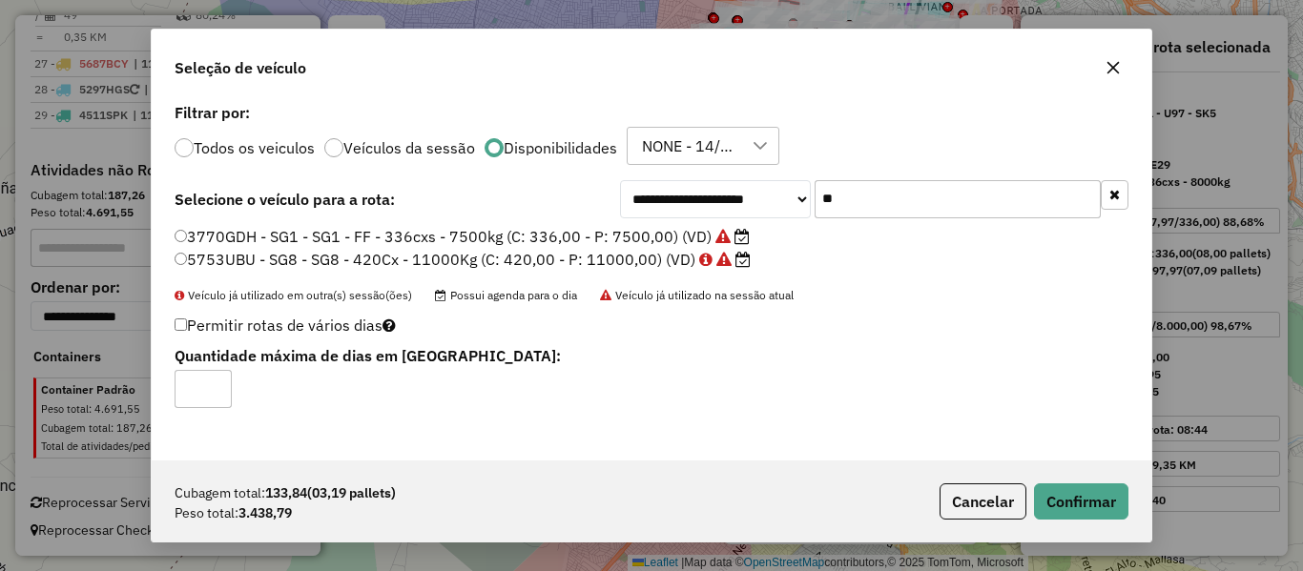
click at [660, 233] on label "3770GDH - SG1 - SG1 - FF - 336cxs - 7500kg (C: 336,00 - P: 7500,00) (VD)" at bounding box center [462, 236] width 575 height 23
click at [1105, 506] on button "Confirmar" at bounding box center [1081, 502] width 94 height 36
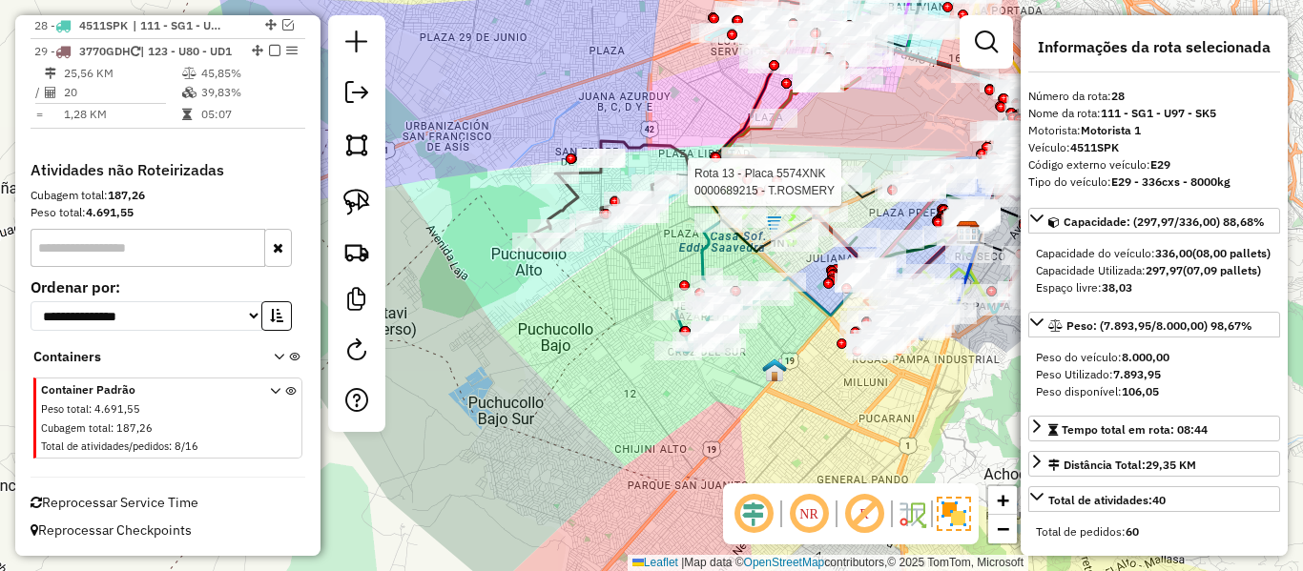
scroll to position [3071, 0]
click at [665, 150] on icon at bounding box center [784, 215] width 367 height 148
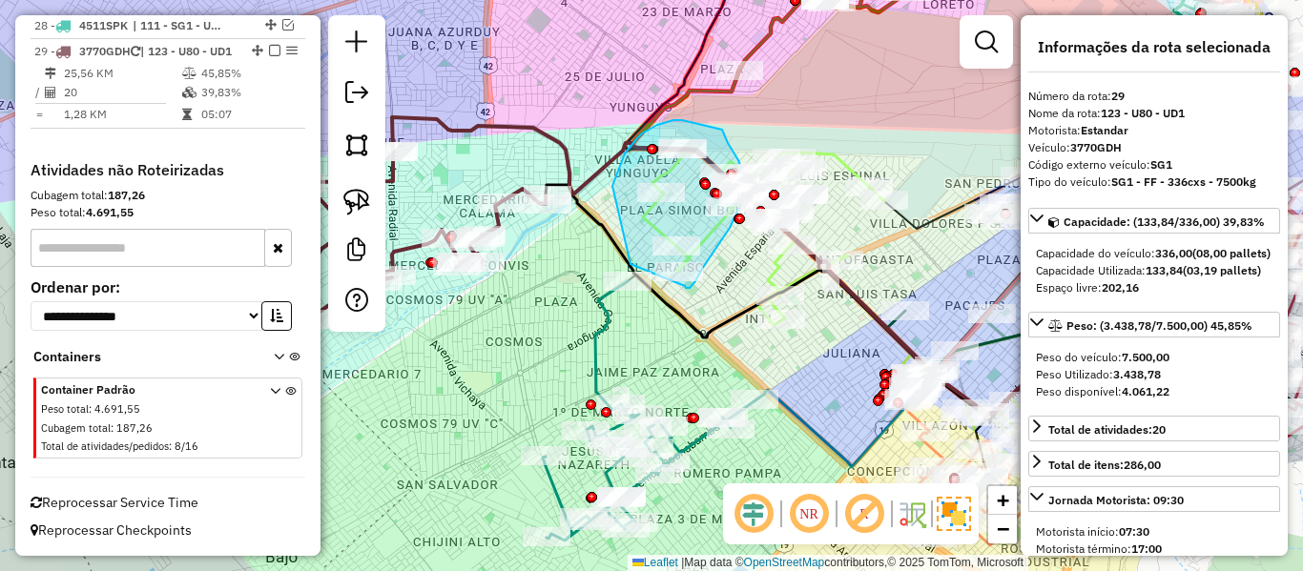
drag, startPoint x: 612, startPoint y: 186, endPoint x: 638, endPoint y: 239, distance: 59.3
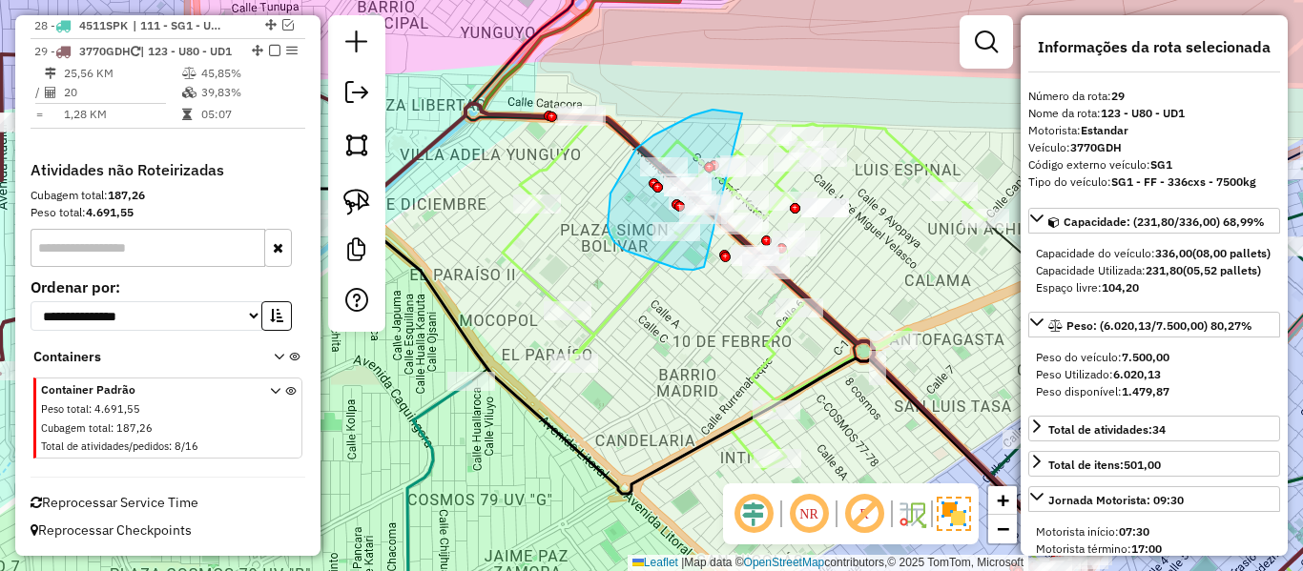
drag, startPoint x: 742, startPoint y: 114, endPoint x: 727, endPoint y: 259, distance: 145.8
click at [722, 260] on div "Janela de atendimento Grade de atendimento Capacidade Transportadoras Veículos …" at bounding box center [651, 285] width 1303 height 571
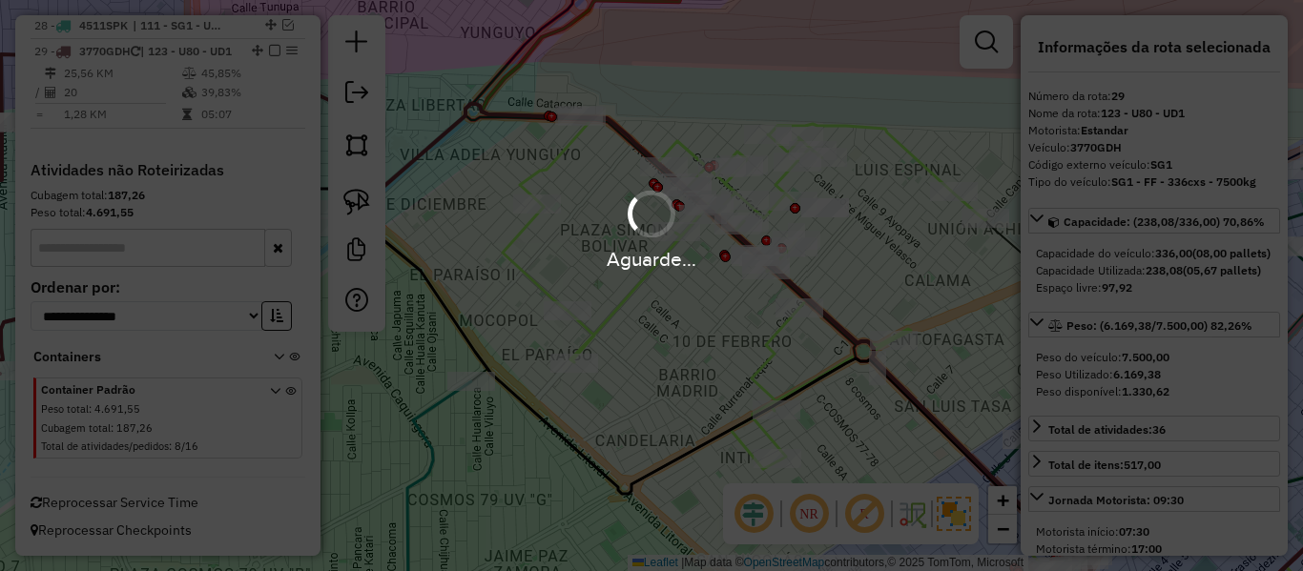
select select "**********"
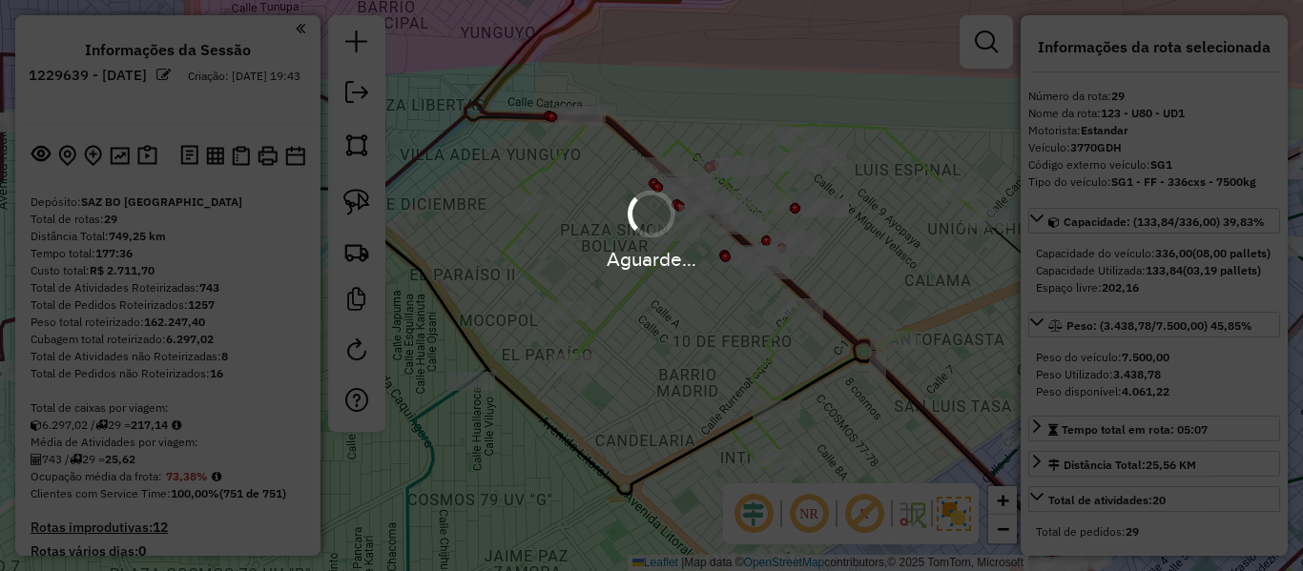
select select "**********"
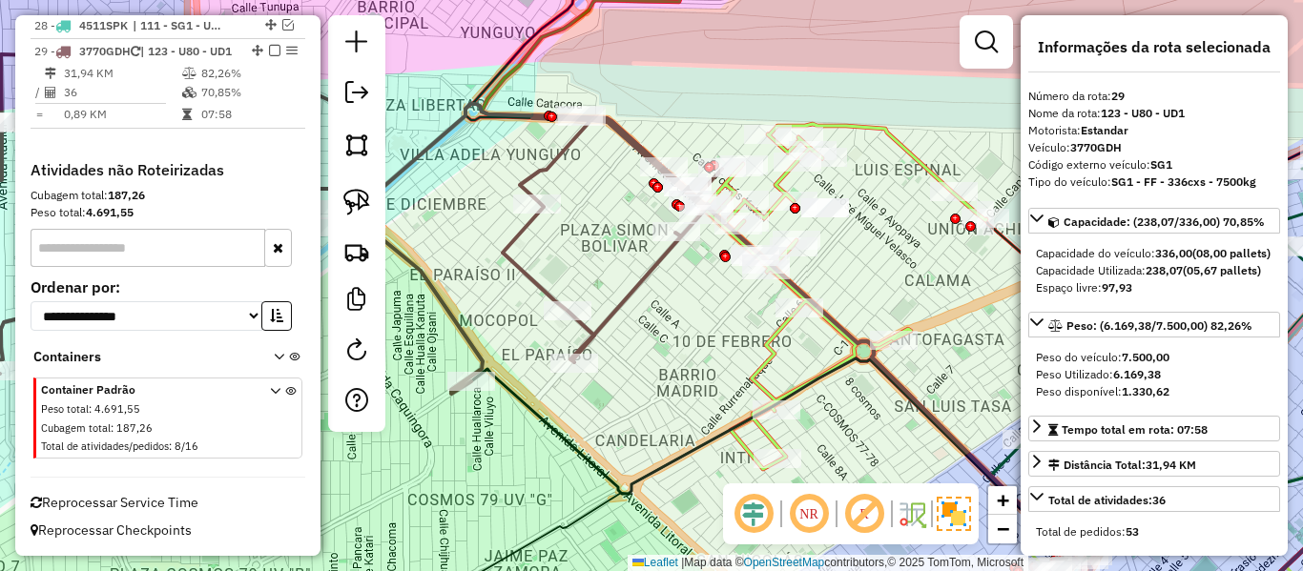
click at [558, 159] on icon at bounding box center [295, 243] width 853 height 379
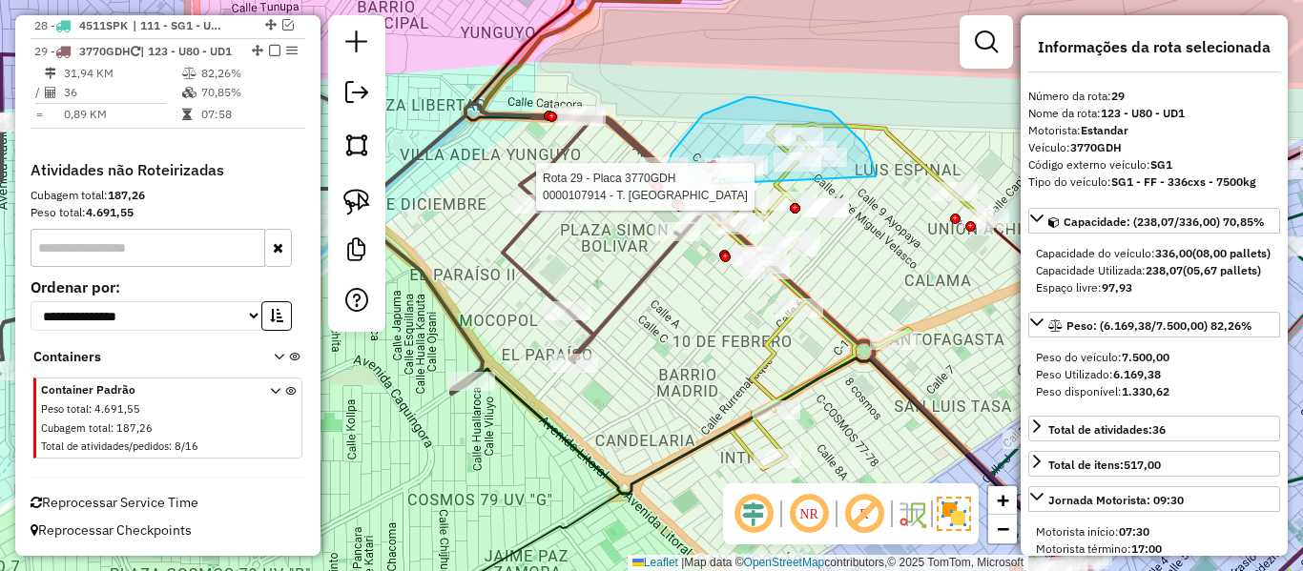
click at [664, 186] on div "Rota 29 - Placa 3770GDH 0000107914 - T. SORAYA Janela de atendimento Grade de a…" at bounding box center [651, 285] width 1303 height 571
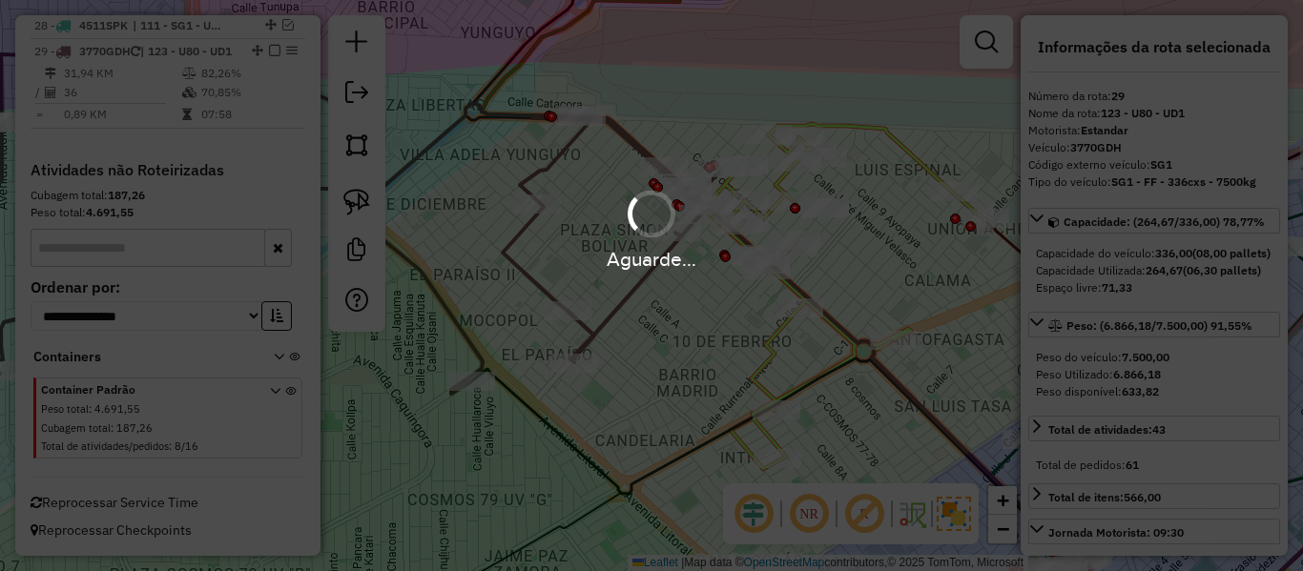
select select "**********"
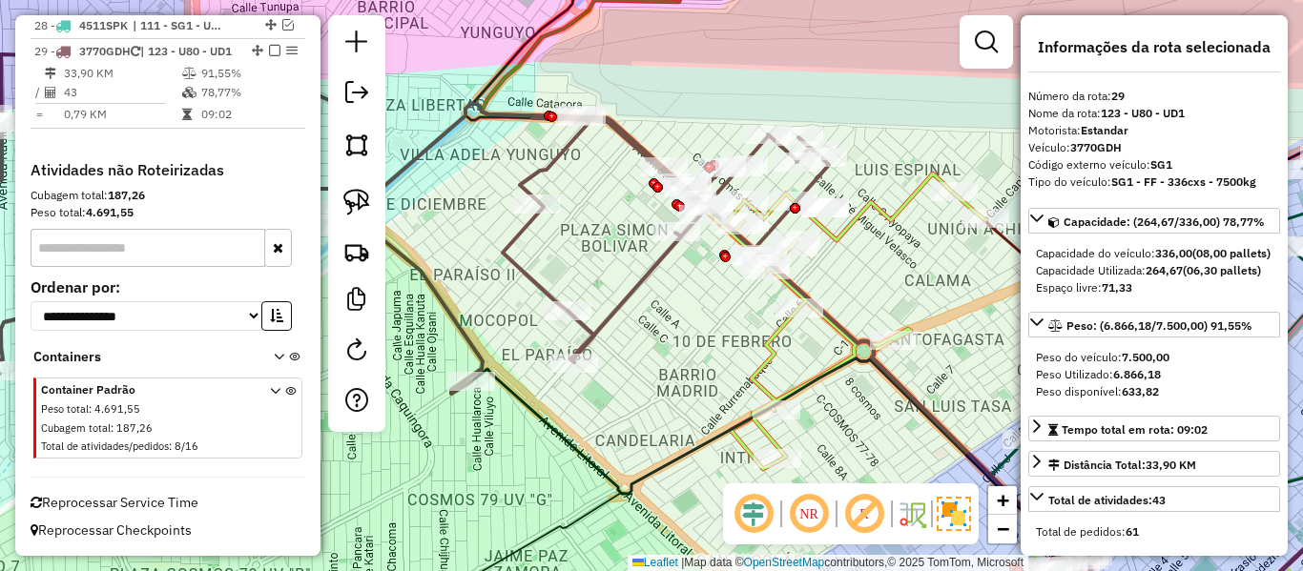
click at [566, 147] on icon at bounding box center [349, 243] width 960 height 379
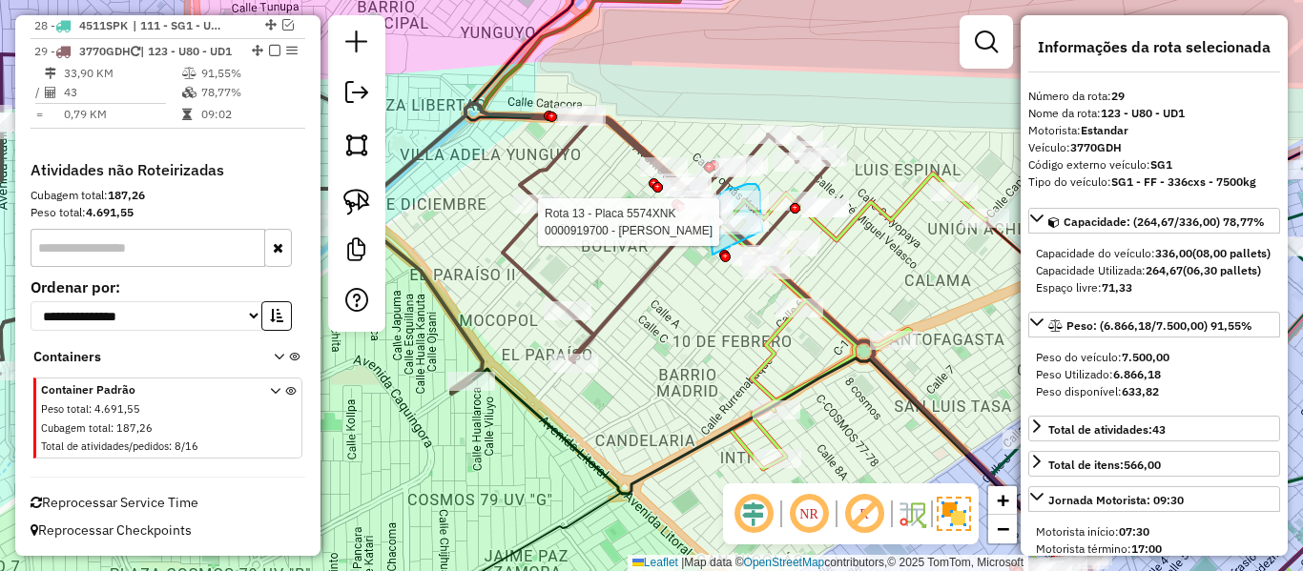
click at [762, 231] on div "Rota 13 - Placa 5574XNK 0000919700 - EDDY EDUARDO MO Janela de atendimento Grad…" at bounding box center [651, 285] width 1303 height 571
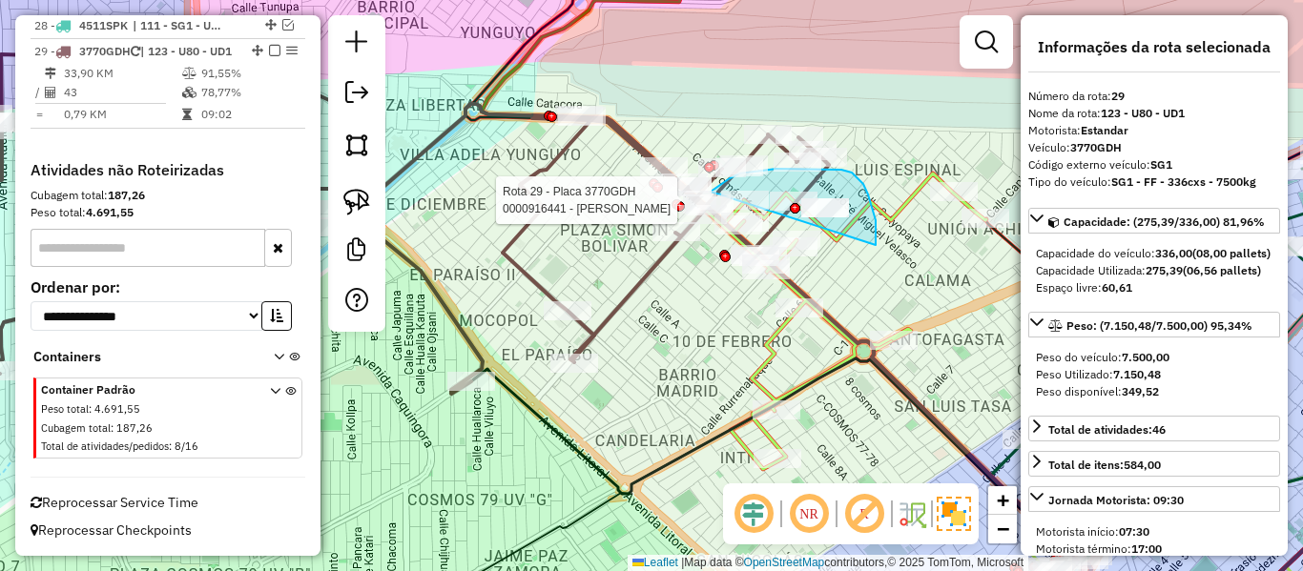
click at [711, 192] on div "Rota 29 - Placa 3770GDH 0000895967 - LIDIA SUSANA MI Rota 29 - Placa 3770GDH 00…" at bounding box center [651, 285] width 1303 height 571
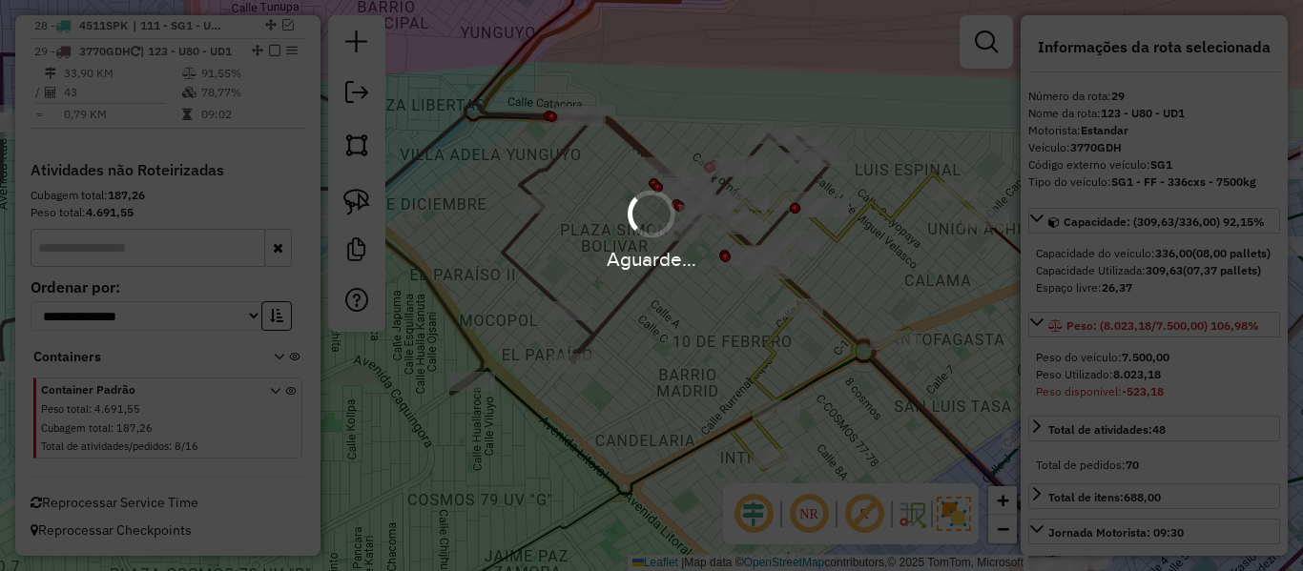
select select "**********"
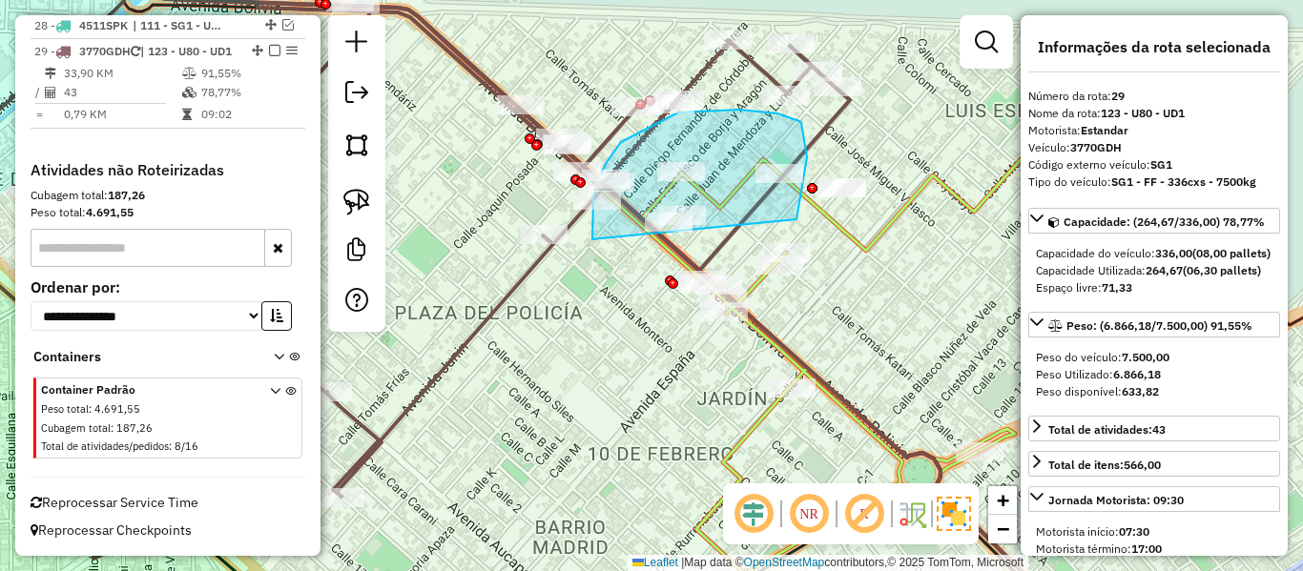
drag, startPoint x: 797, startPoint y: 219, endPoint x: 592, endPoint y: 241, distance: 205.3
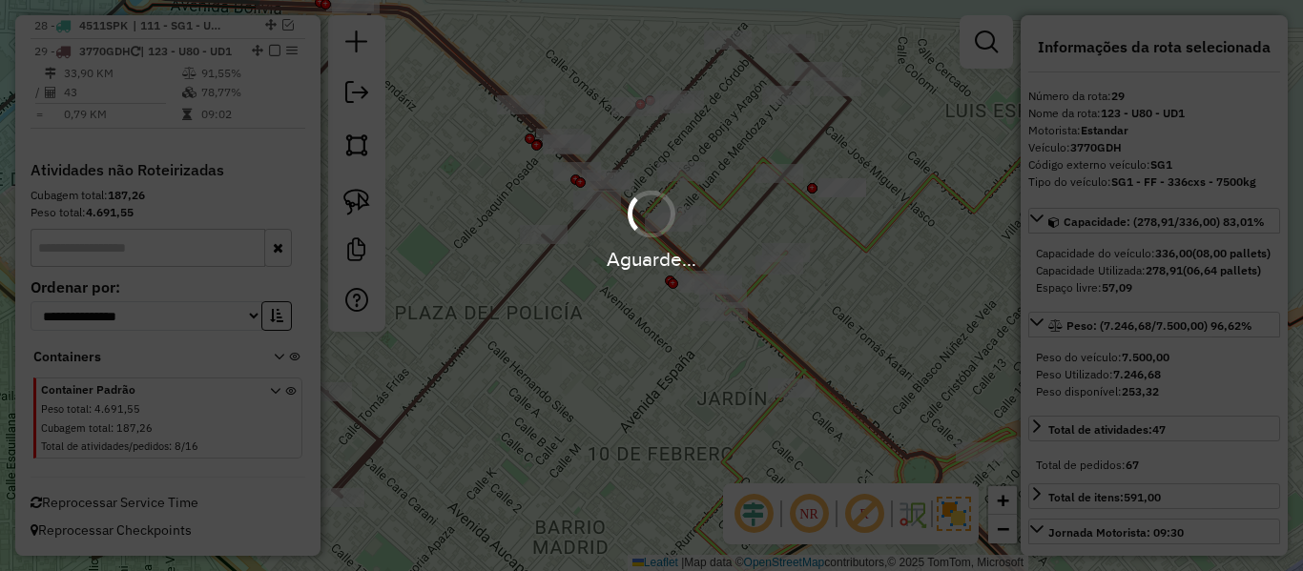
select select "**********"
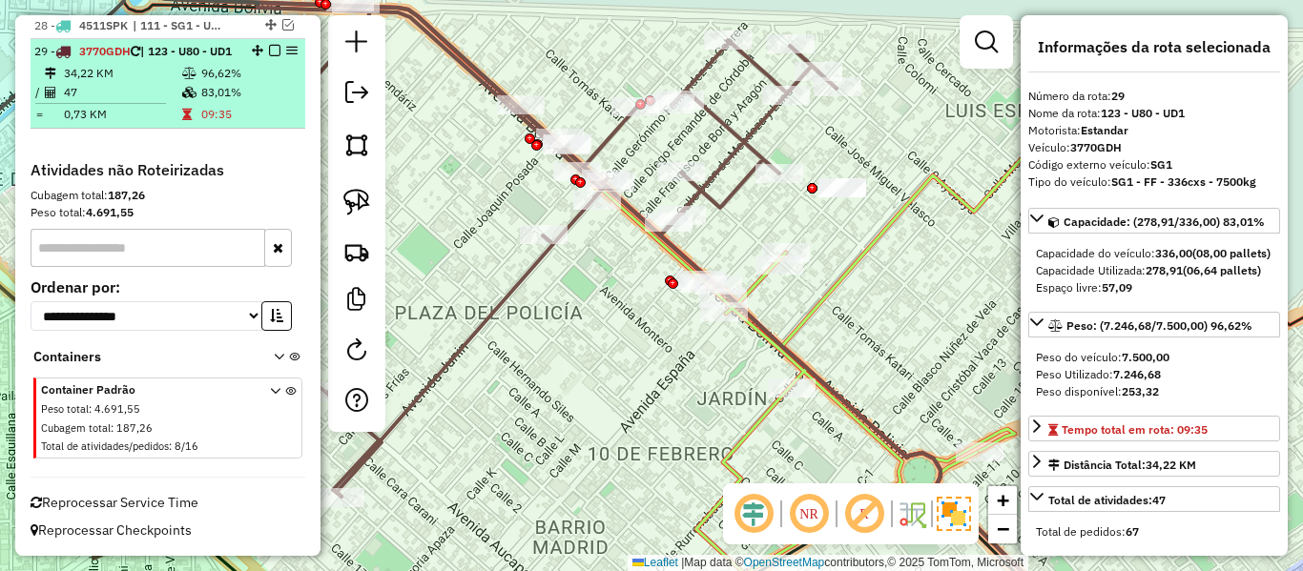
click at [269, 45] on em at bounding box center [274, 50] width 11 height 11
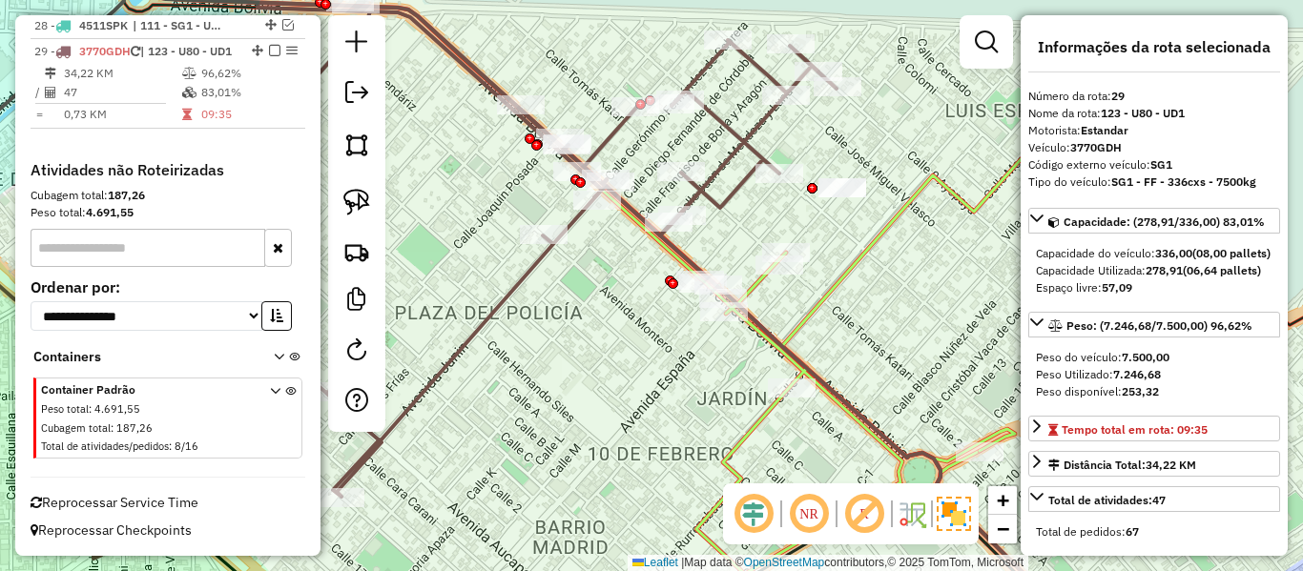
scroll to position [2990, 0]
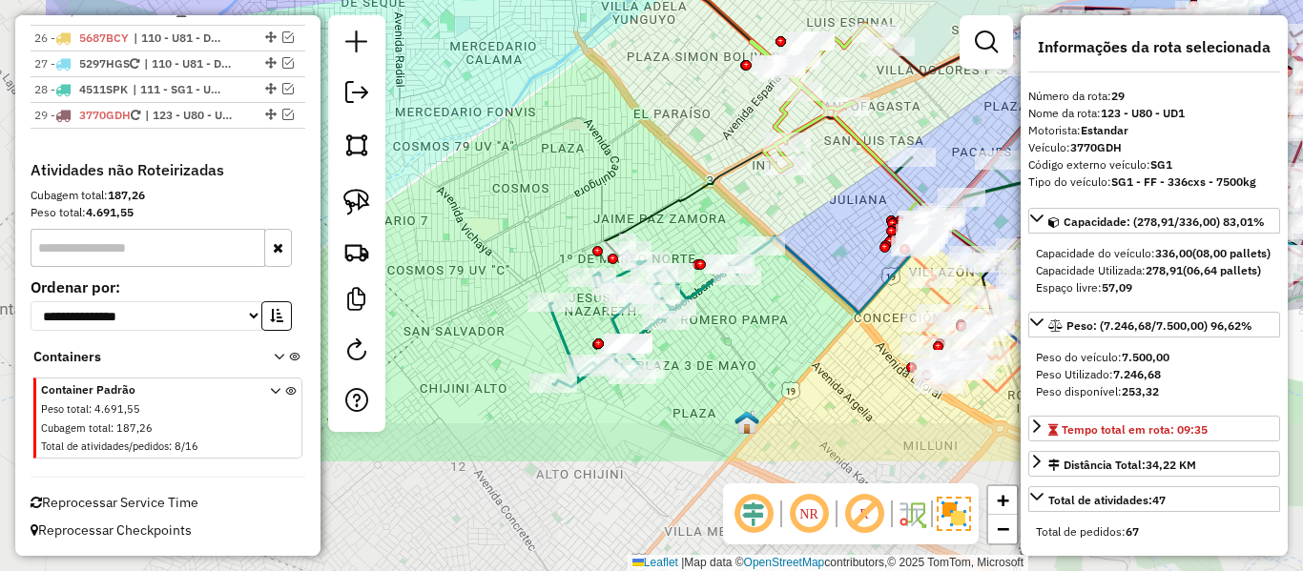
drag, startPoint x: 547, startPoint y: 269, endPoint x: 728, endPoint y: 110, distance: 241.3
click at [728, 110] on div "Janela de atendimento Grade de atendimento Capacidade Transportadoras Veículos …" at bounding box center [651, 285] width 1303 height 571
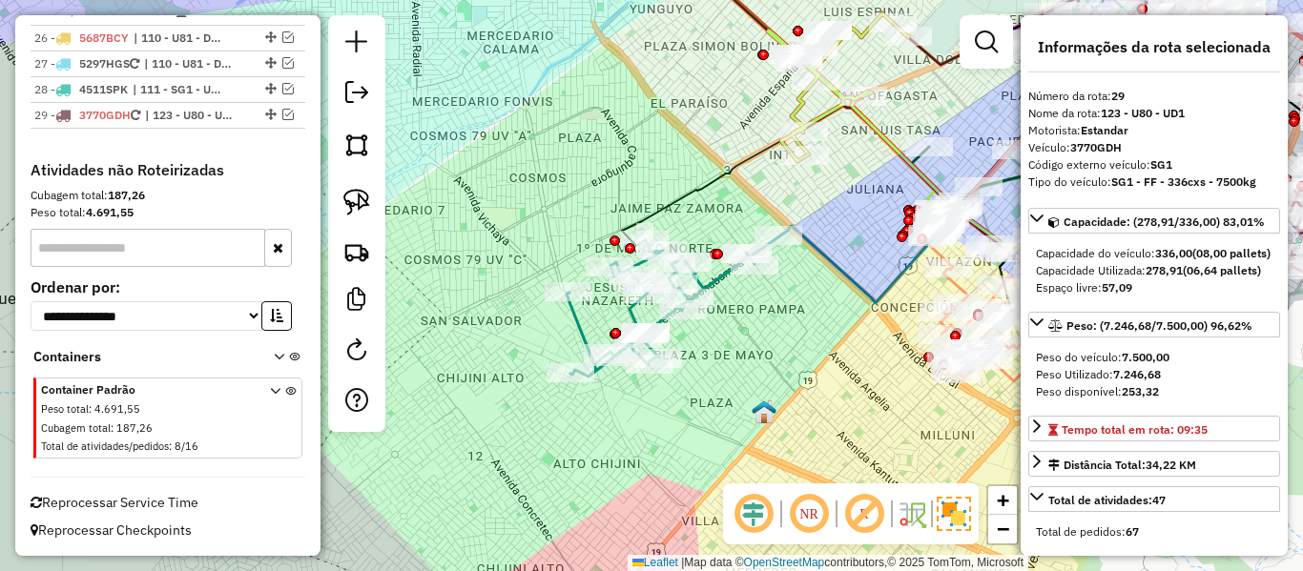
click at [583, 327] on icon at bounding box center [673, 307] width 213 height 140
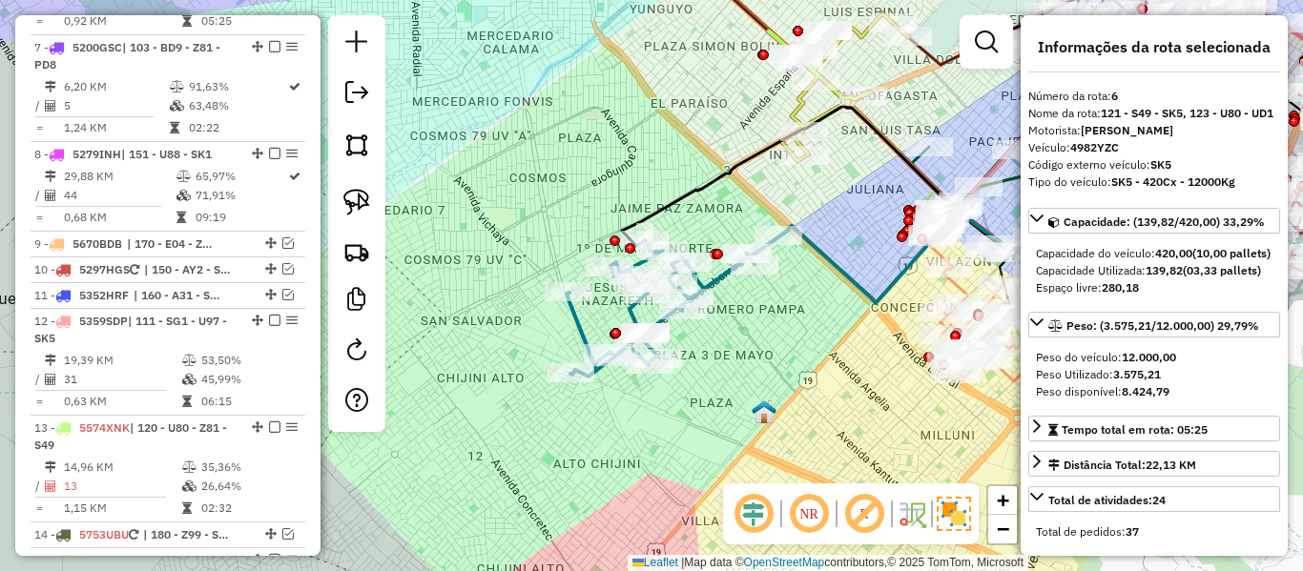
scroll to position [1269, 0]
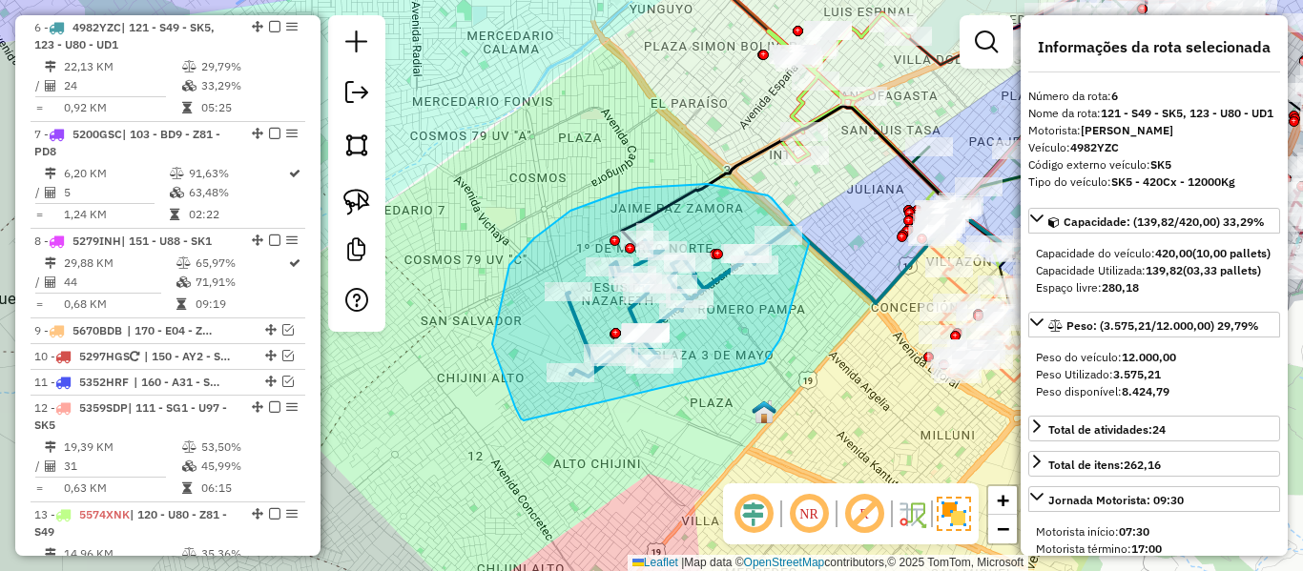
drag, startPoint x: 784, startPoint y: 330, endPoint x: 531, endPoint y: 420, distance: 268.2
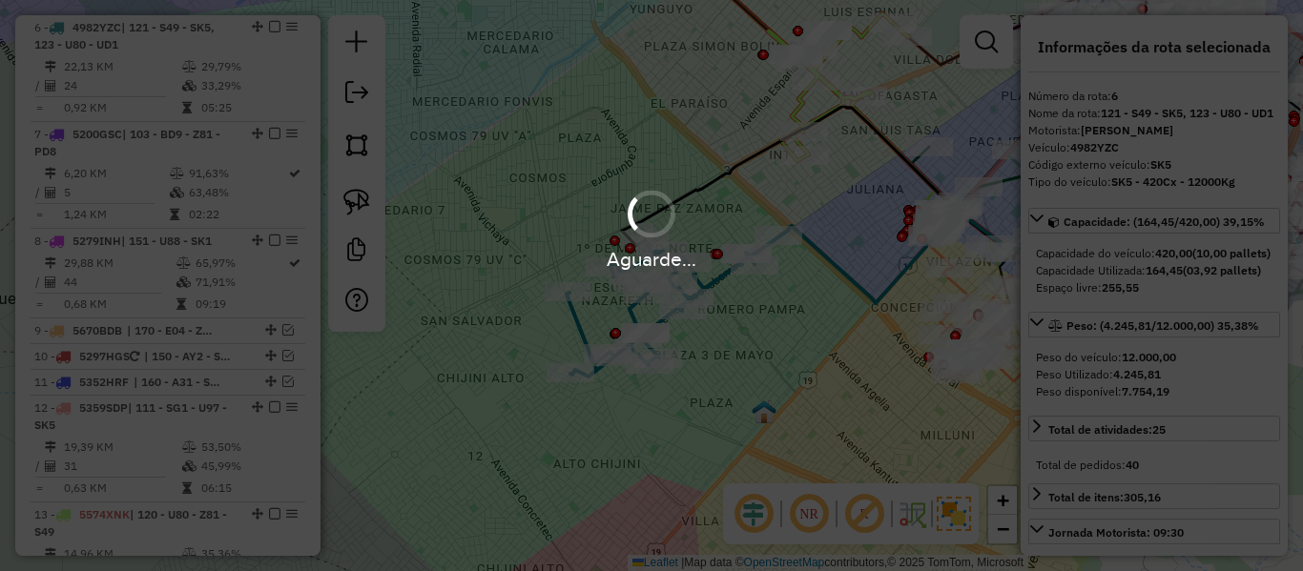
select select "**********"
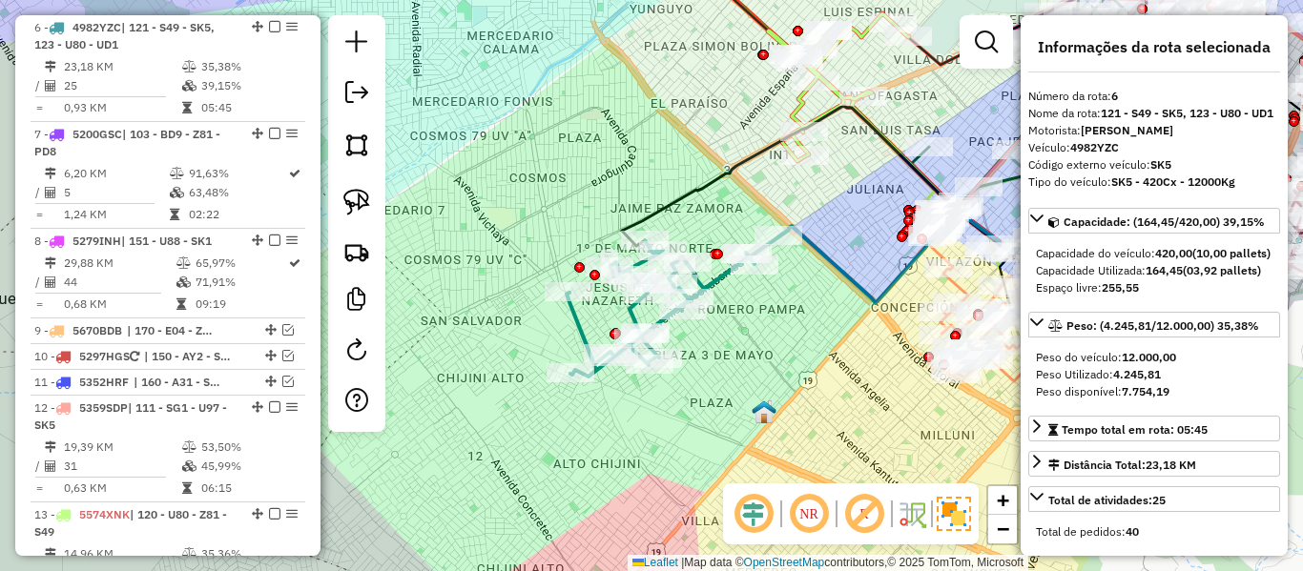
click at [571, 319] on icon at bounding box center [673, 307] width 213 height 140
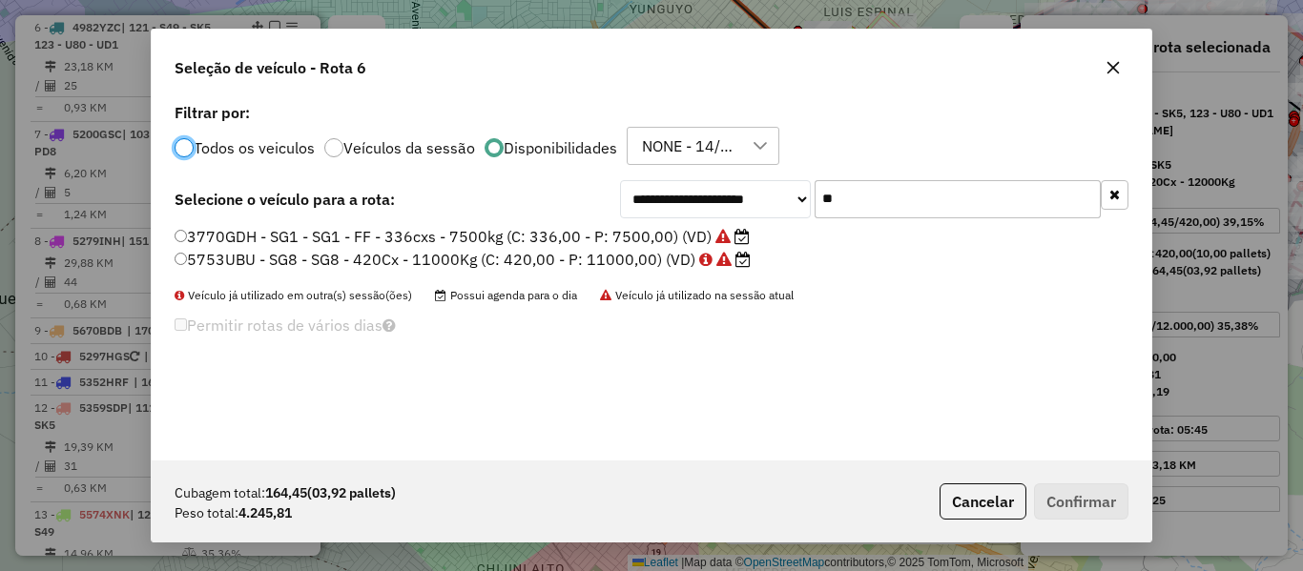
scroll to position [10, 6]
click at [1109, 204] on button "button" at bounding box center [1115, 195] width 28 height 30
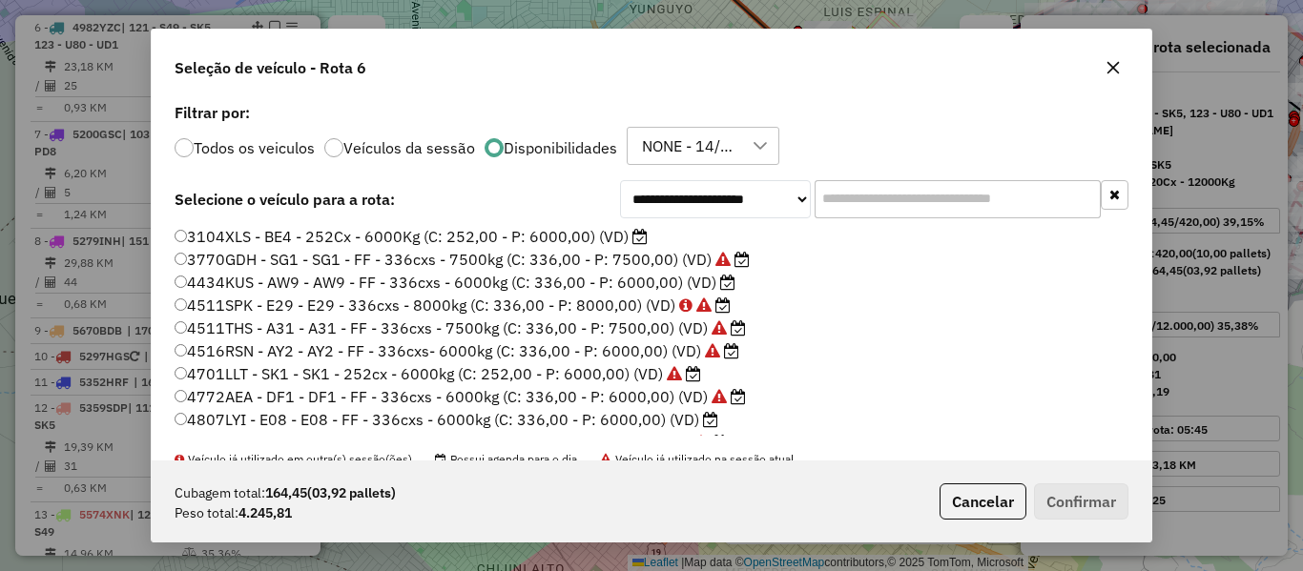
click at [631, 241] on label "3104XLS - BE4 - 252Cx - 6000Kg (C: 252,00 - P: 6000,00) (VD)" at bounding box center [411, 236] width 473 height 23
click at [1111, 485] on button "Confirmar" at bounding box center [1081, 502] width 94 height 36
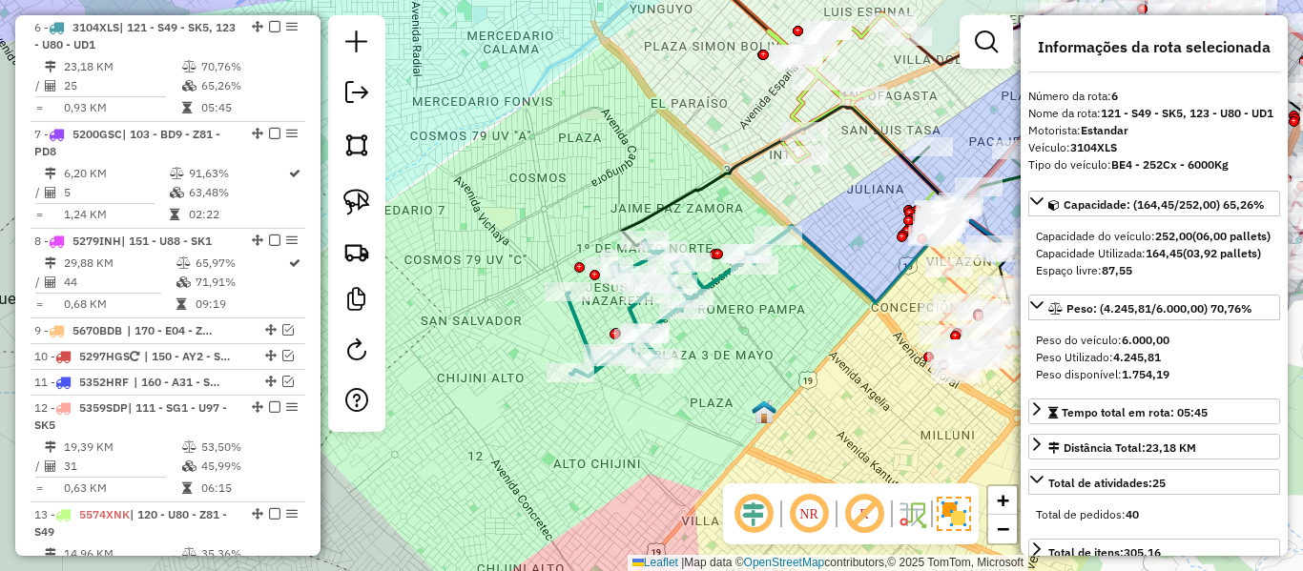
click at [578, 323] on icon at bounding box center [673, 307] width 213 height 140
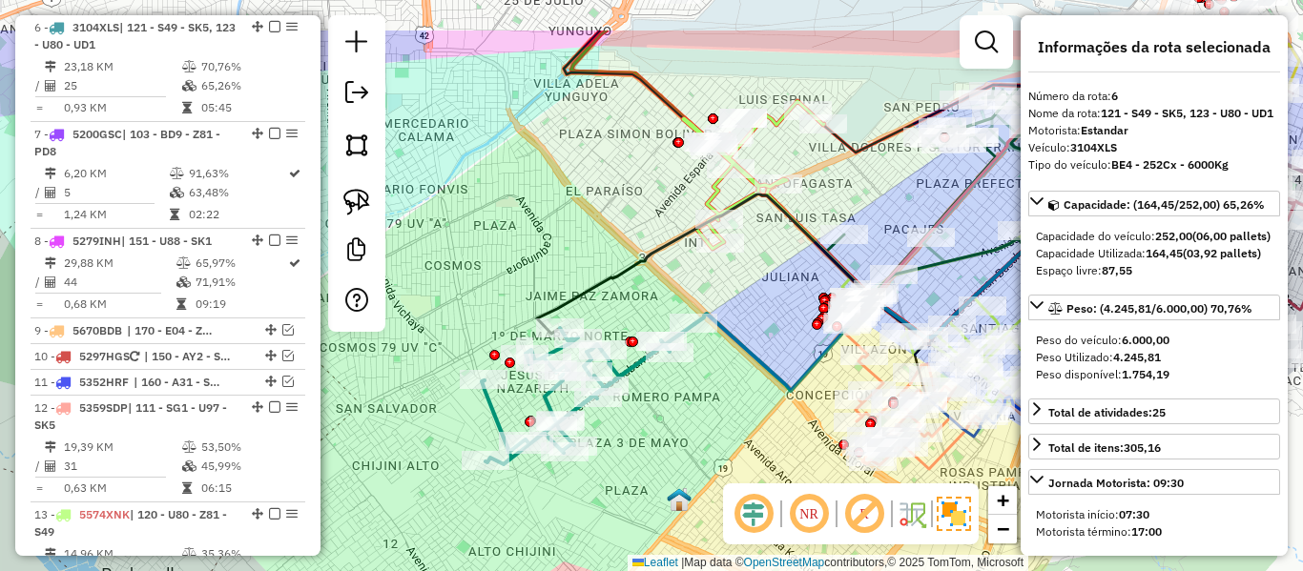
drag, startPoint x: 831, startPoint y: 301, endPoint x: 744, endPoint y: 392, distance: 126.2
click at [744, 393] on div "Janela de atendimento Grade de atendimento Capacidade Transportadoras Veículos …" at bounding box center [651, 285] width 1303 height 571
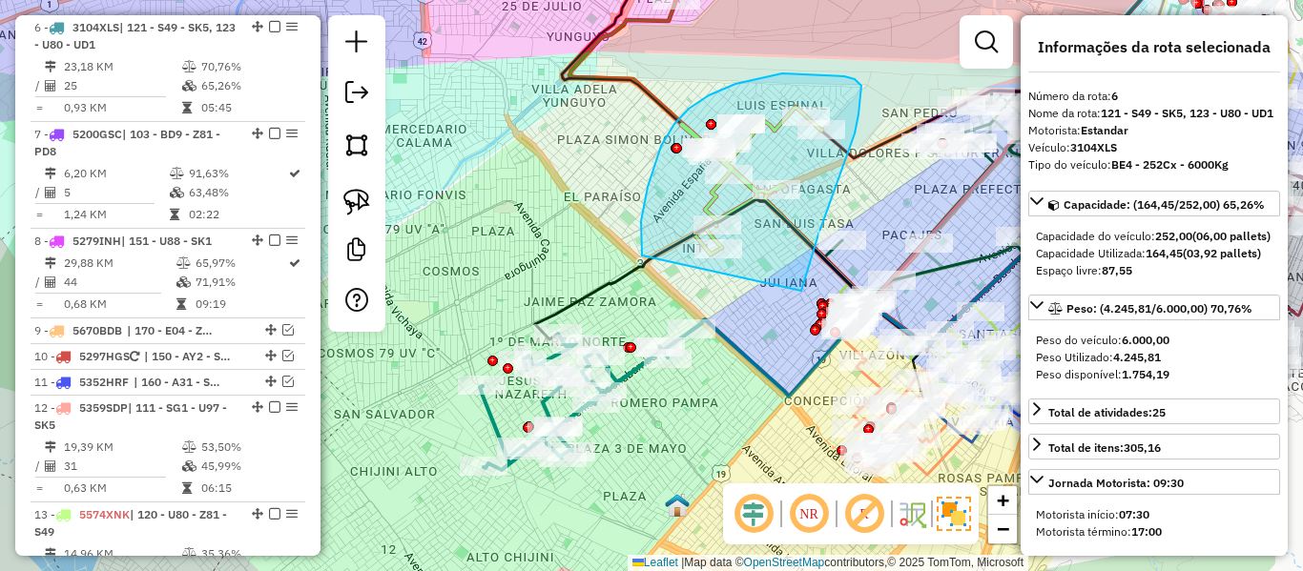
drag, startPoint x: 802, startPoint y: 289, endPoint x: 642, endPoint y: 256, distance: 163.7
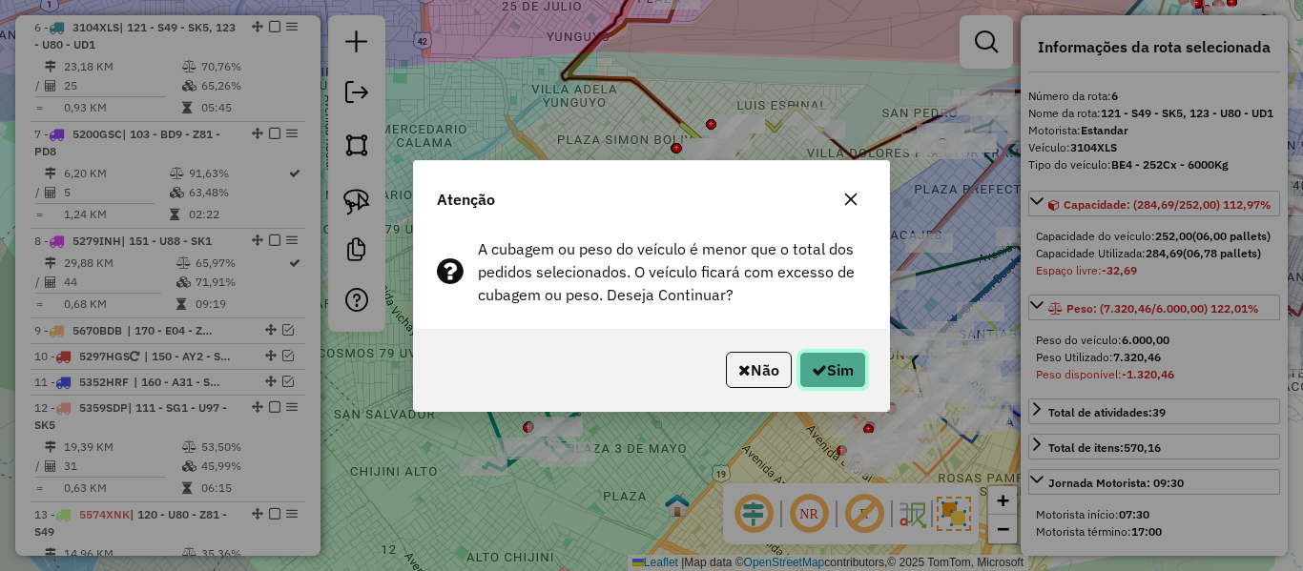
click at [839, 373] on button "Sim" at bounding box center [832, 370] width 67 height 36
select select "**********"
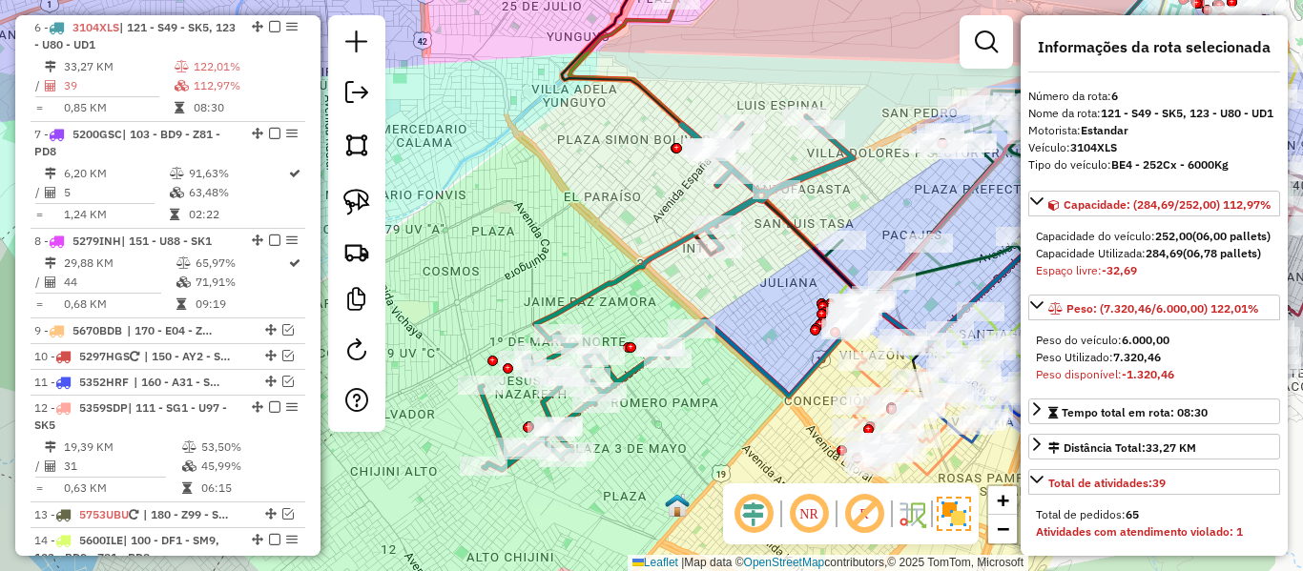
click at [654, 252] on icon at bounding box center [667, 293] width 374 height 354
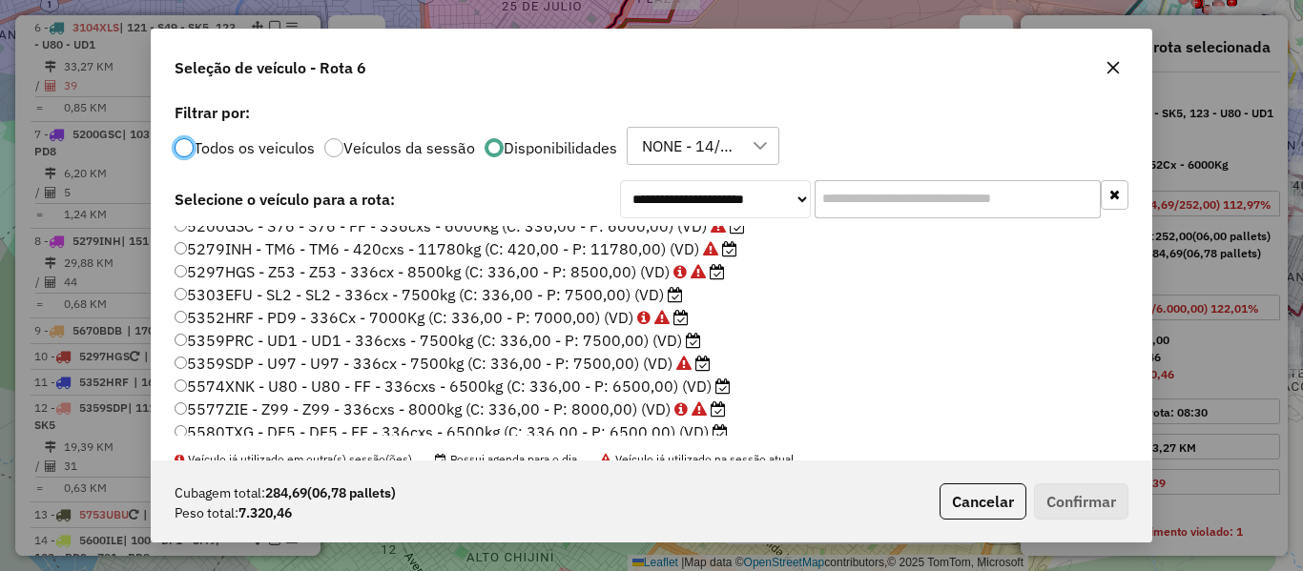
scroll to position [286, 0]
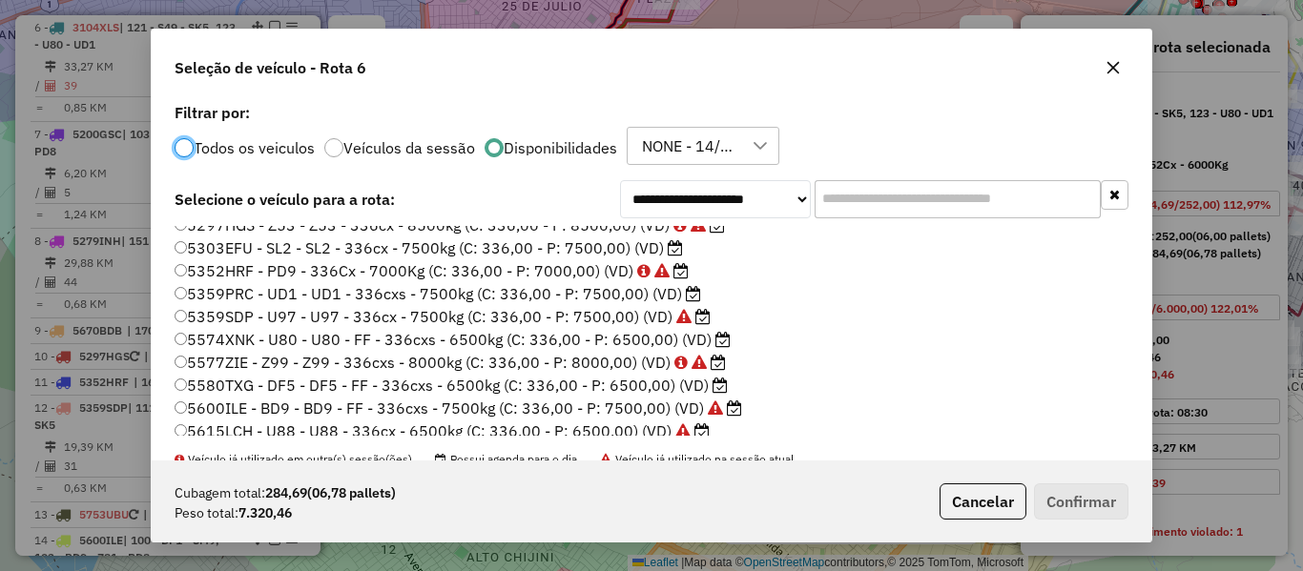
click at [655, 249] on label "5303EFU - SL2 - SL2 - 336cx - 7500kg (C: 336,00 - P: 7500,00) (VD)" at bounding box center [429, 248] width 508 height 23
click at [1098, 508] on button "Confirmar" at bounding box center [1081, 502] width 94 height 36
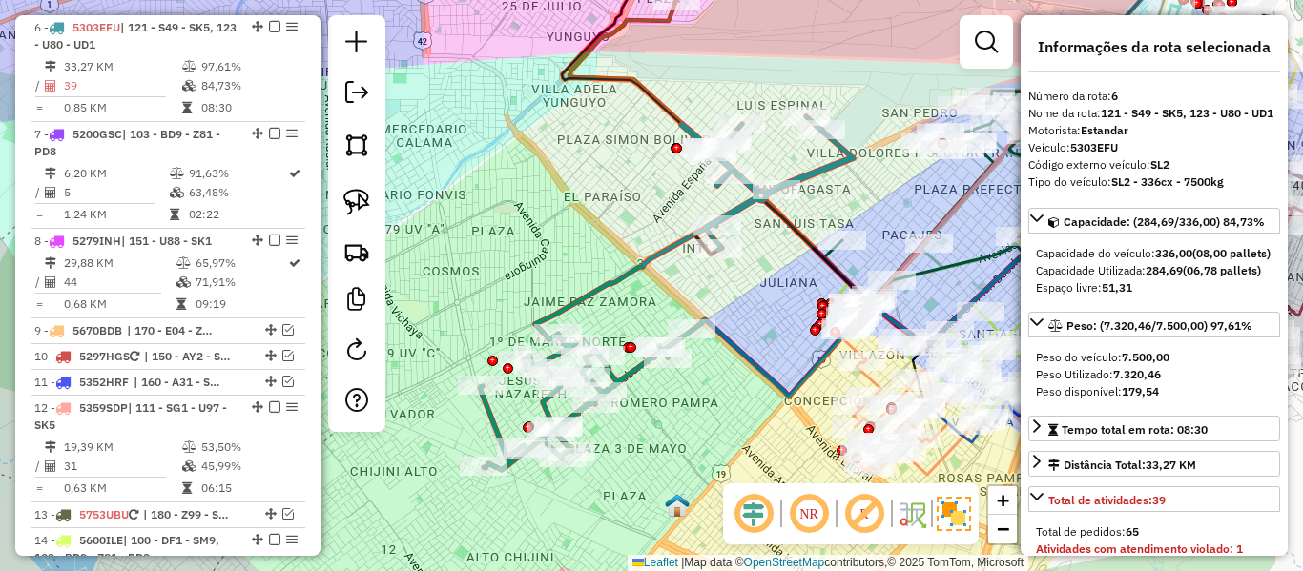
click at [824, 168] on icon at bounding box center [667, 293] width 374 height 354
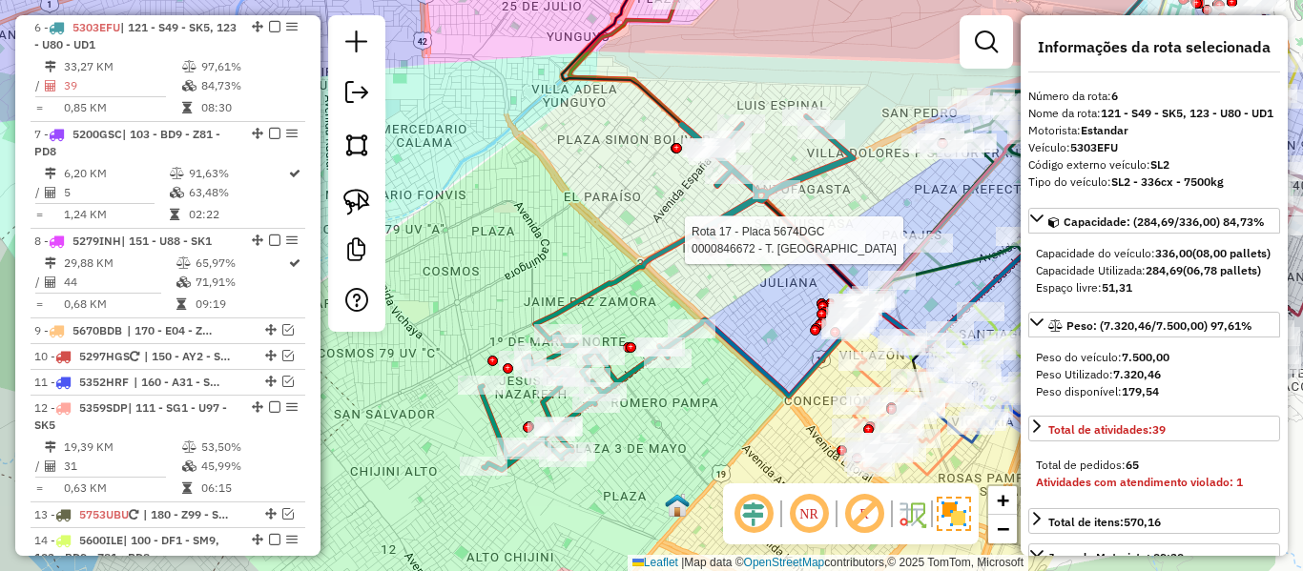
click at [849, 250] on div at bounding box center [843, 240] width 48 height 19
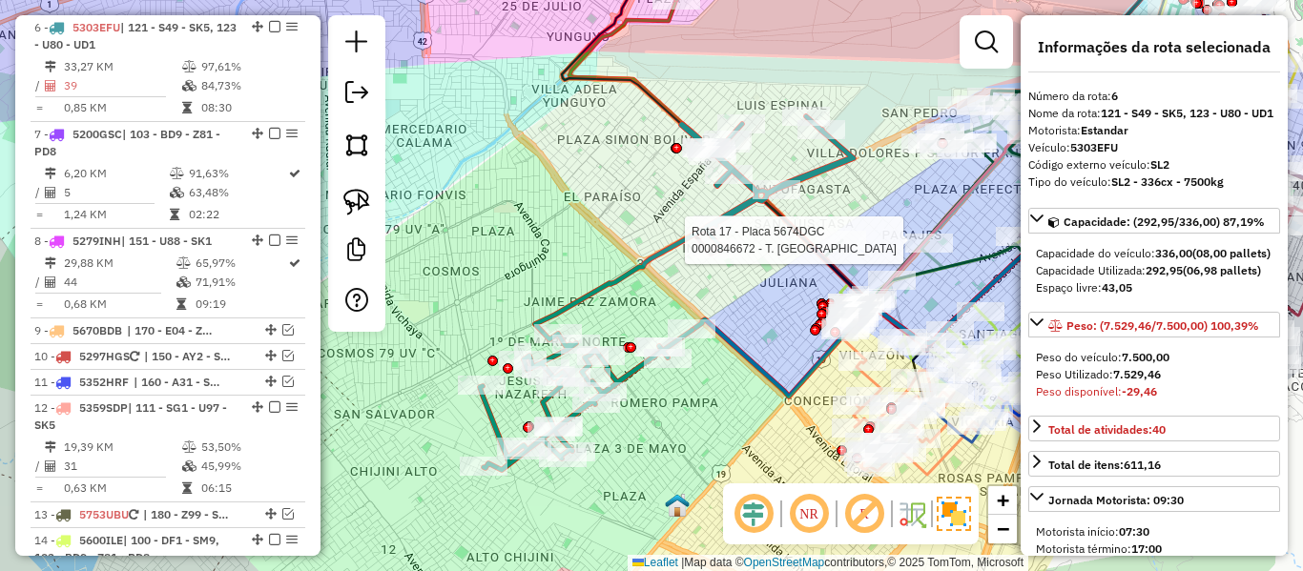
select select "**********"
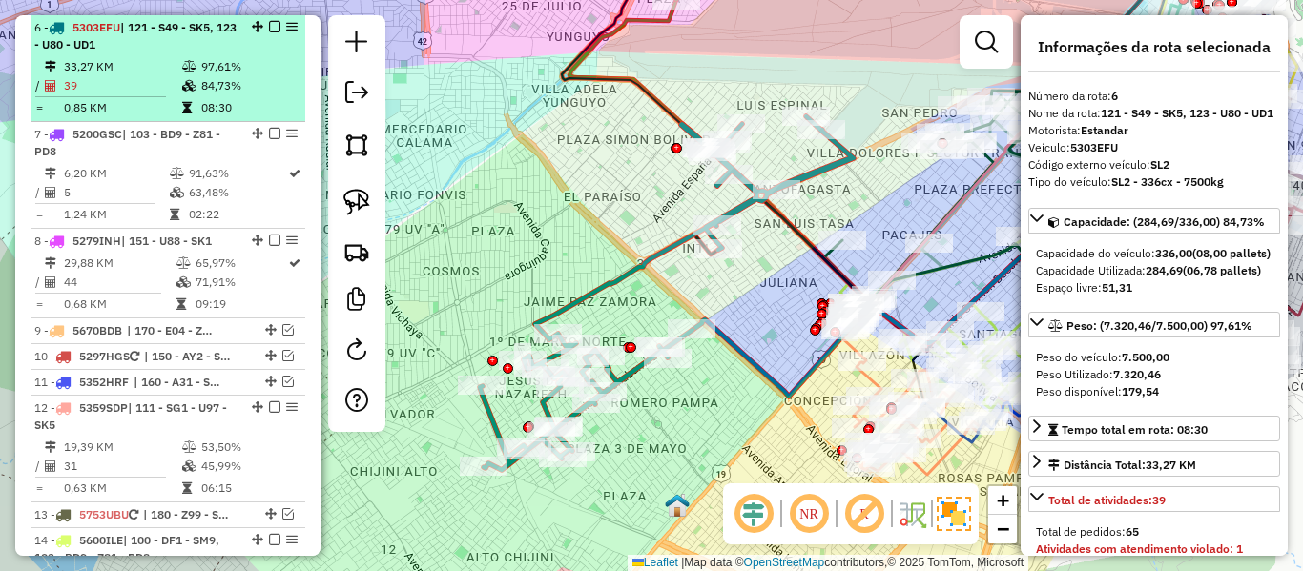
click at [272, 29] on em at bounding box center [274, 26] width 11 height 11
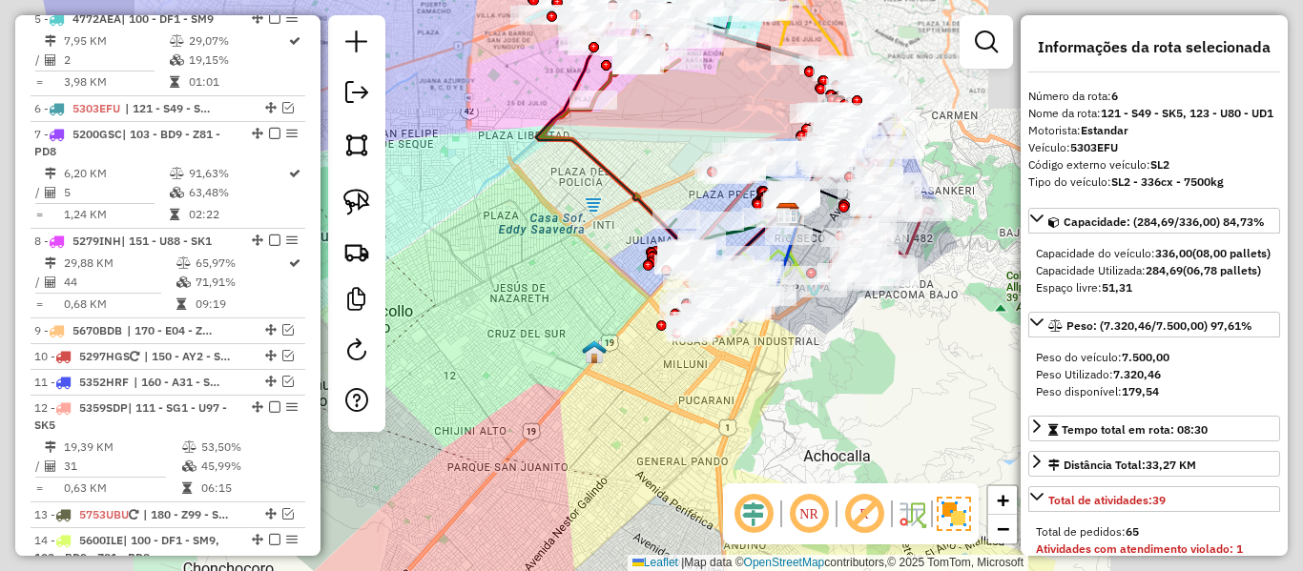
click at [534, 235] on div "Janela de atendimento Grade de atendimento Capacidade Transportadoras Veículos …" at bounding box center [651, 285] width 1303 height 571
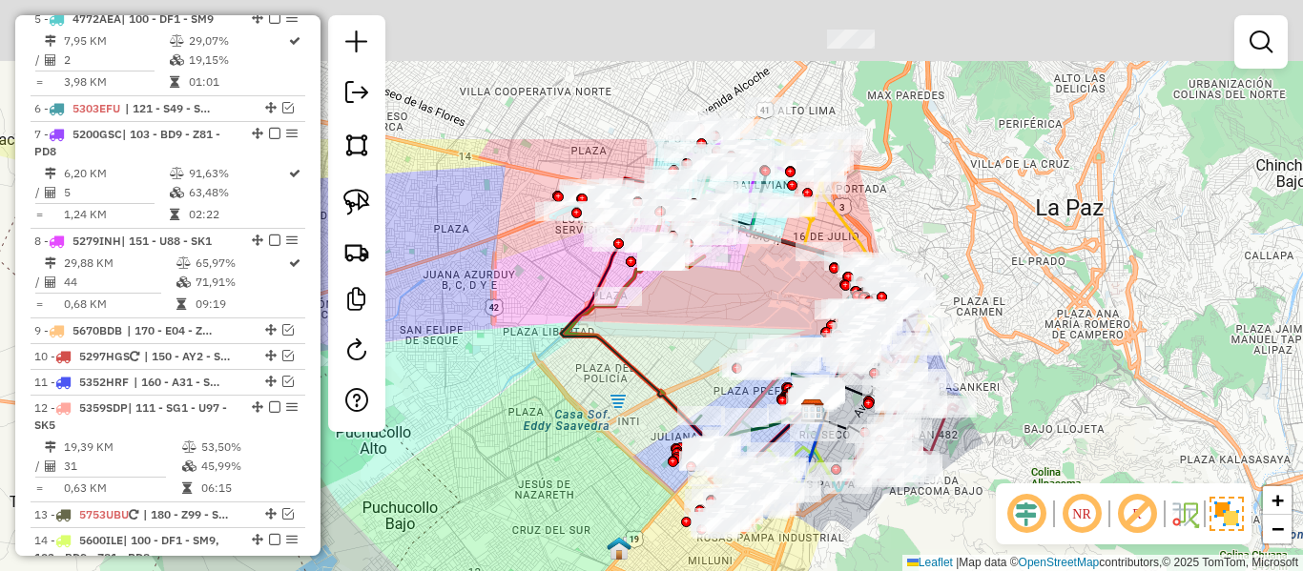
drag, startPoint x: 567, startPoint y: 226, endPoint x: 591, endPoint y: 429, distance: 204.7
click at [592, 429] on div "Janela de atendimento Grade de atendimento Capacidade Transportadoras Veículos …" at bounding box center [651, 285] width 1303 height 571
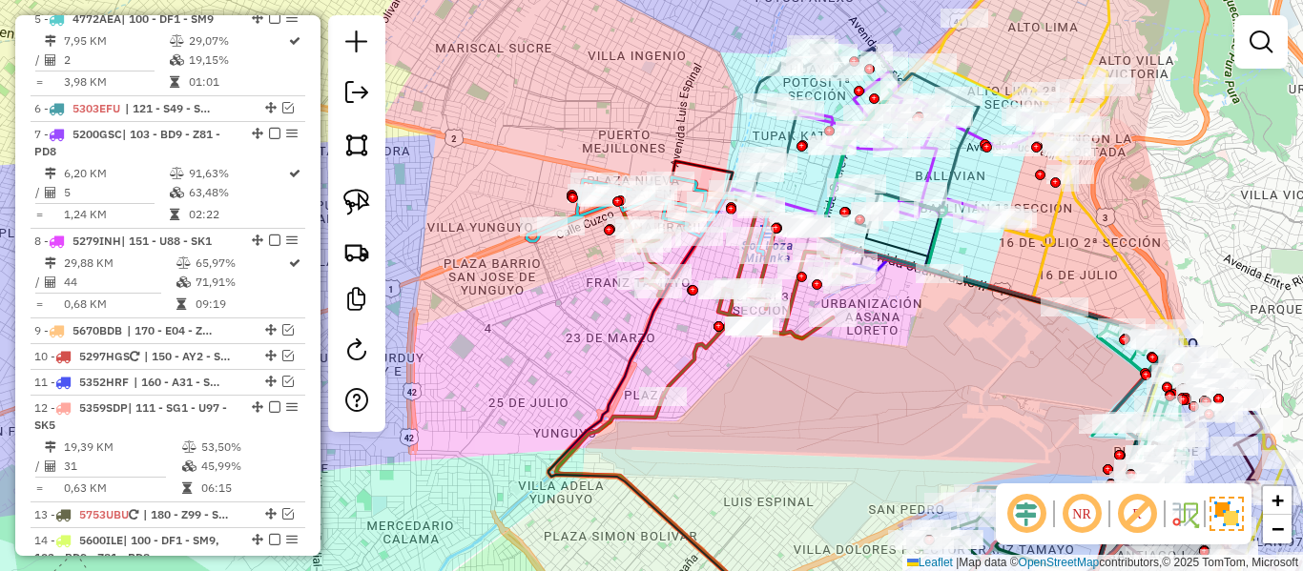
click at [503, 186] on div "Janela de atendimento Grade de atendimento Capacidade Transportadoras Veículos …" at bounding box center [651, 285] width 1303 height 571
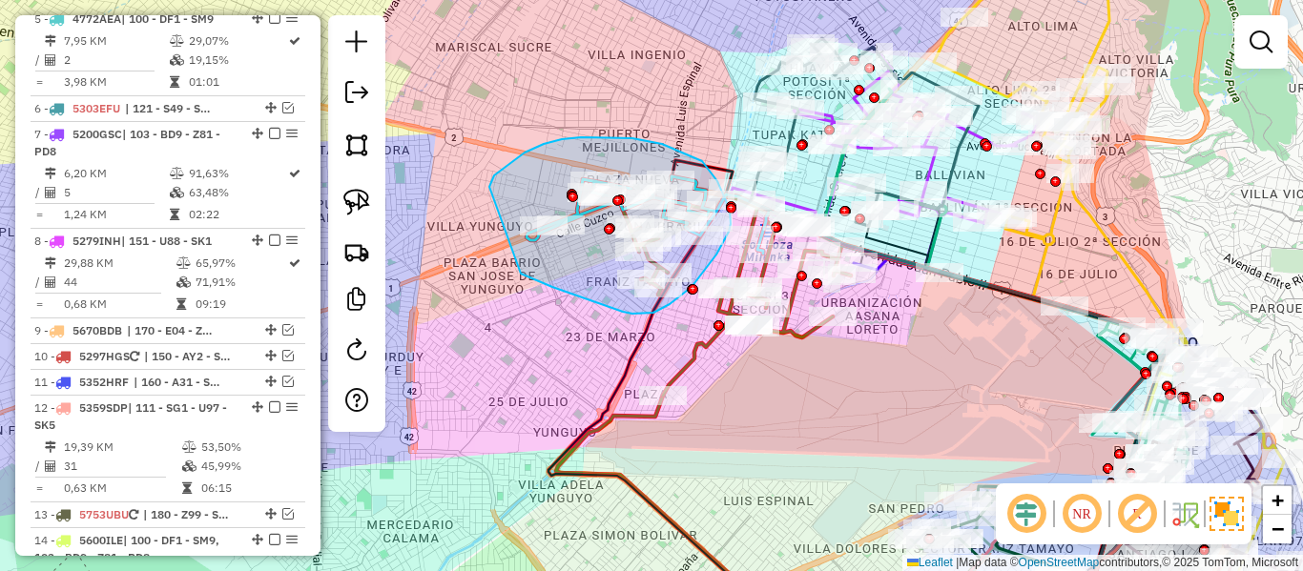
drag, startPoint x: 489, startPoint y: 187, endPoint x: 521, endPoint y: 274, distance: 92.3
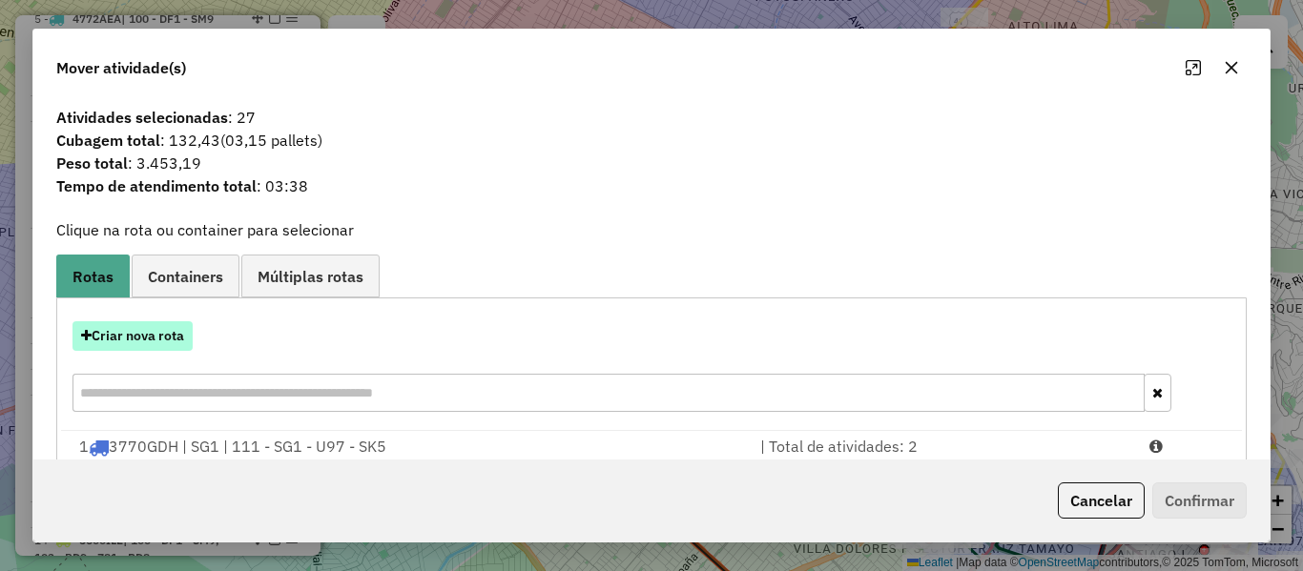
click at [193, 325] on button "Criar nova rota" at bounding box center [133, 336] width 120 height 30
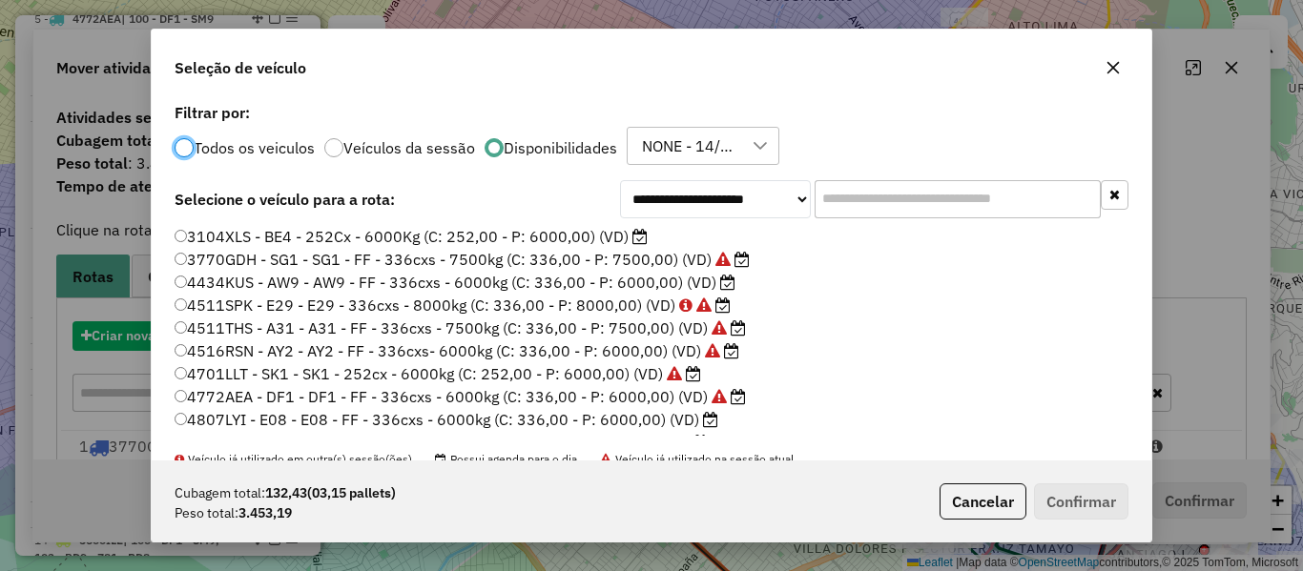
scroll to position [10, 6]
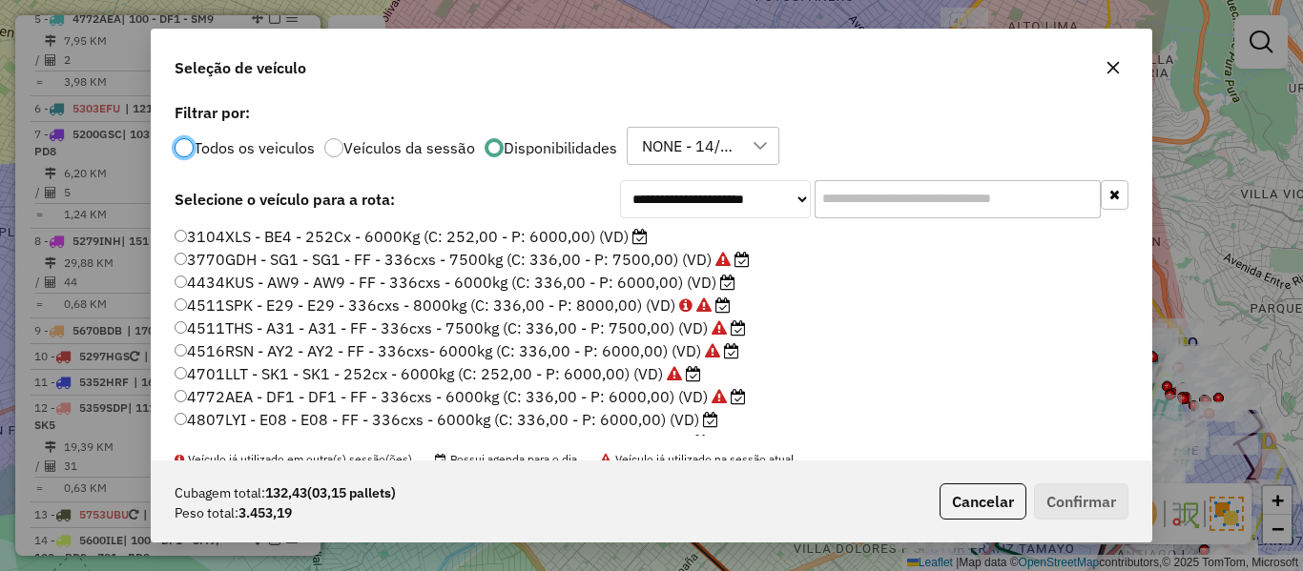
click at [702, 282] on label "4434KUS - AW9 - AW9 - FF - 336cxs - 6000kg (C: 336,00 - P: 6000,00) (VD)" at bounding box center [455, 282] width 561 height 23
click at [679, 419] on label "4807LYI - E08 - E08 - FF - 336cxs - 6000kg (C: 336,00 - P: 6000,00) (VD)" at bounding box center [447, 419] width 544 height 23
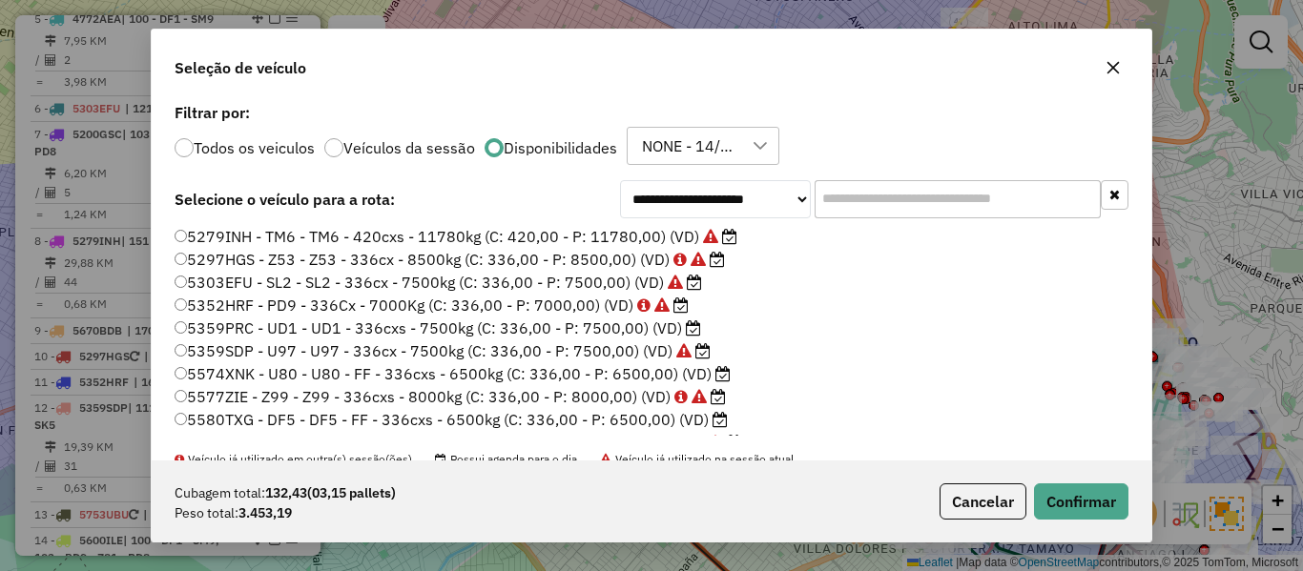
scroll to position [286, 0]
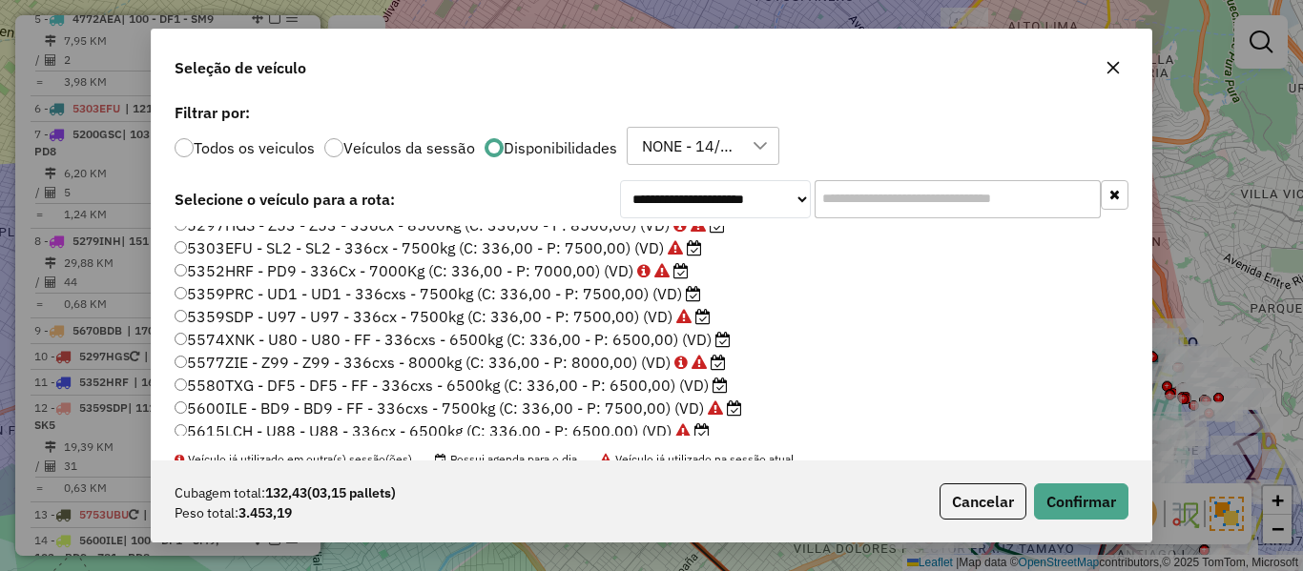
click at [677, 297] on label "5359PRC - UD1 - UD1 - 336cxs - 7500kg (C: 336,00 - P: 7500,00) (VD)" at bounding box center [438, 293] width 527 height 23
click at [1067, 488] on button "Confirmar" at bounding box center [1081, 502] width 94 height 36
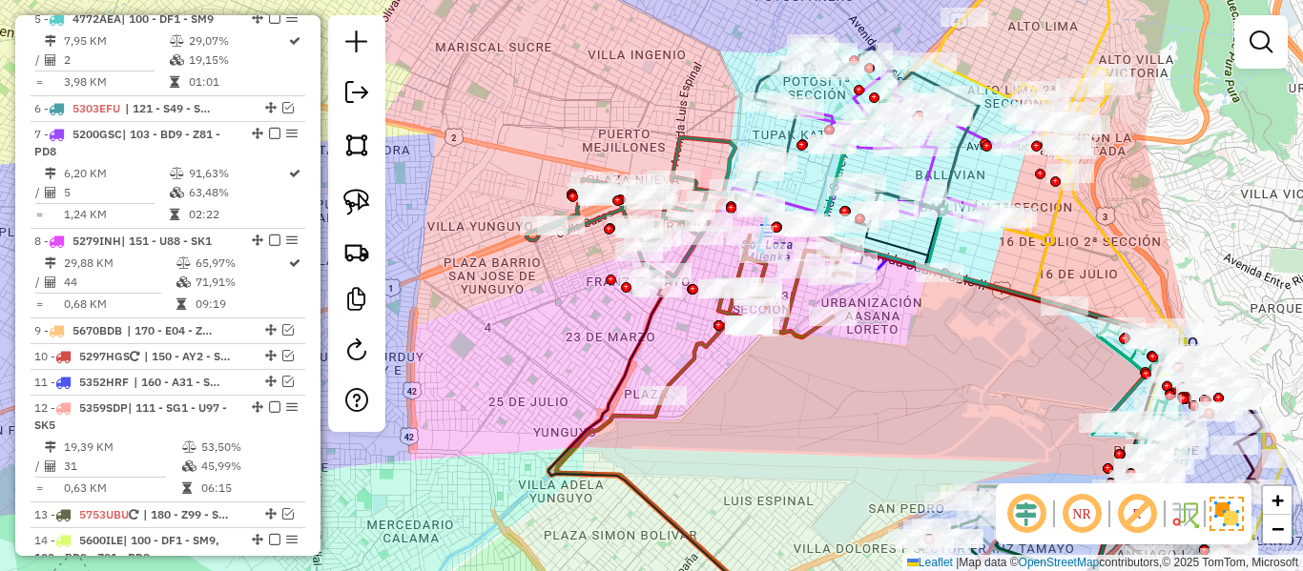
click at [676, 152] on icon at bounding box center [631, 212] width 209 height 150
select select "**********"
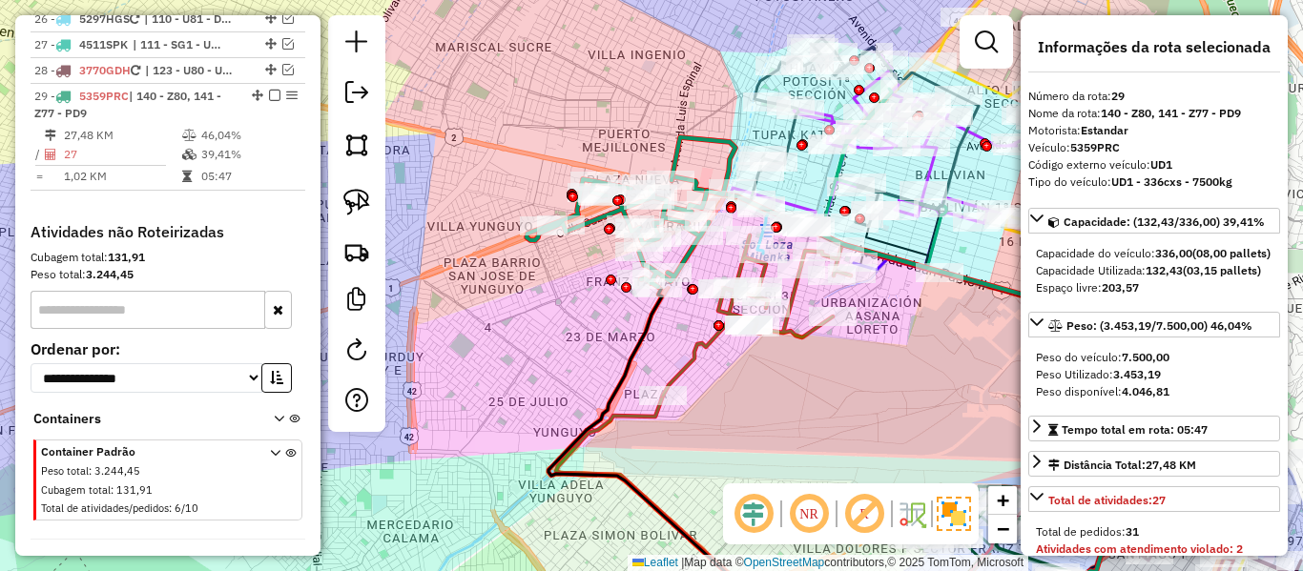
scroll to position [2909, 0]
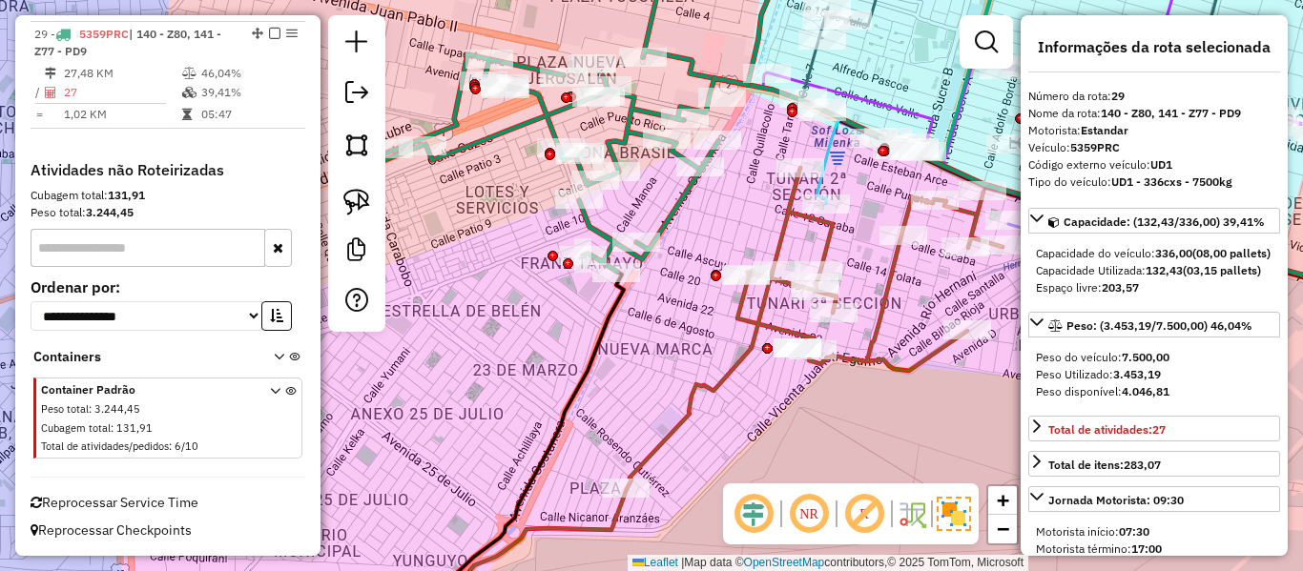
drag, startPoint x: 673, startPoint y: 307, endPoint x: 685, endPoint y: 234, distance: 74.5
click at [685, 234] on div "Janela de atendimento Grade de atendimento Capacidade Transportadoras Veículos …" at bounding box center [651, 285] width 1303 height 571
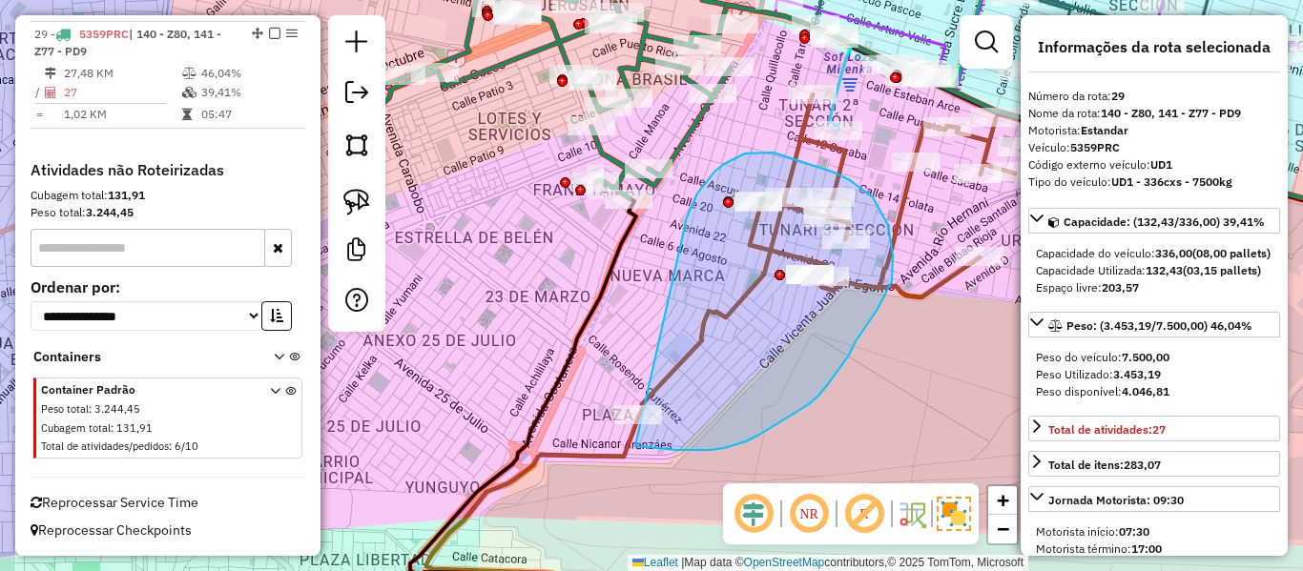
drag, startPoint x: 736, startPoint y: 158, endPoint x: 584, endPoint y: 383, distance: 270.7
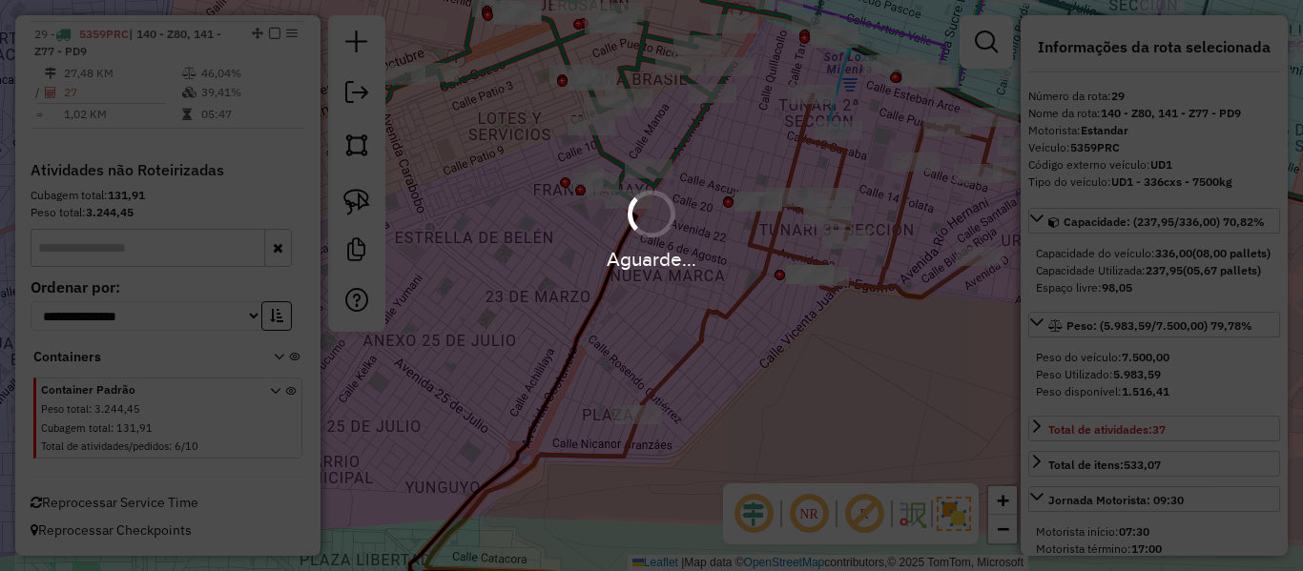
select select "**********"
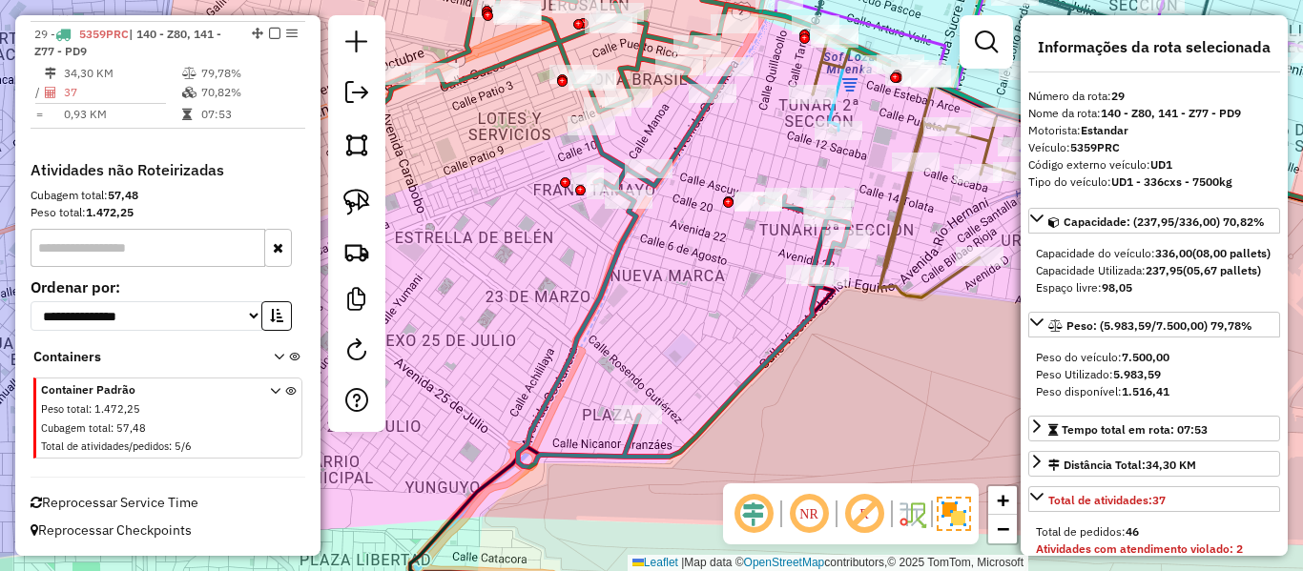
click at [691, 135] on icon at bounding box center [607, 205] width 483 height 525
drag, startPoint x: 731, startPoint y: 121, endPoint x: 716, endPoint y: 223, distance: 103.1
click at [716, 223] on div "Janela de atendimento Grade de atendimento Capacidade Transportadoras Veículos …" at bounding box center [651, 285] width 1303 height 571
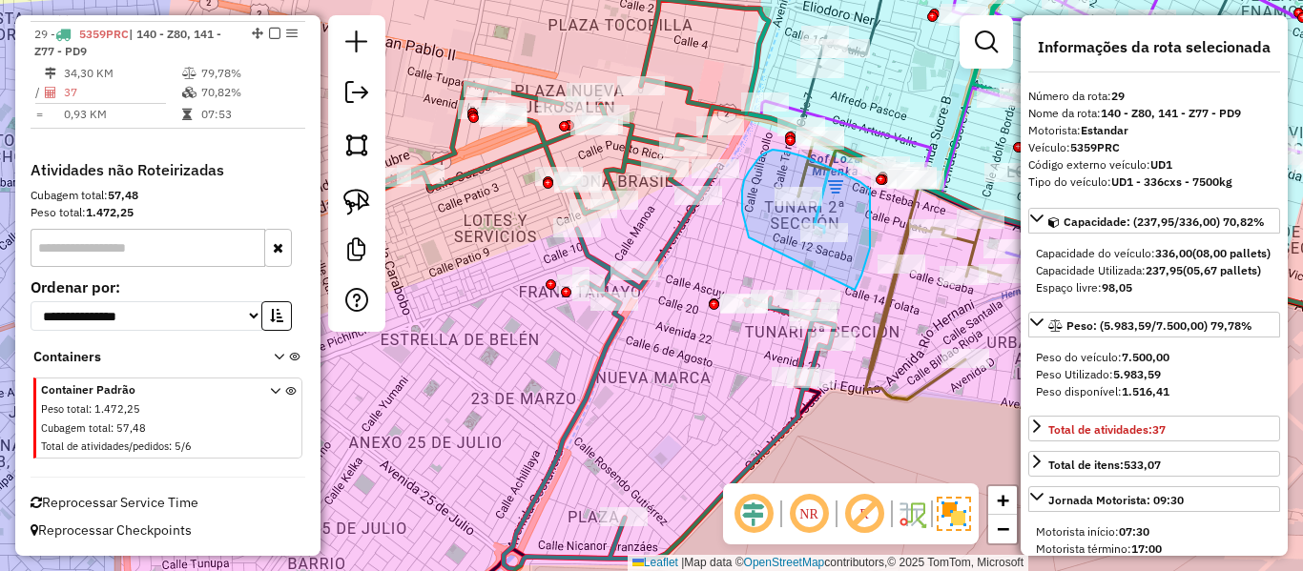
drag, startPoint x: 749, startPoint y: 238, endPoint x: 847, endPoint y: 303, distance: 118.3
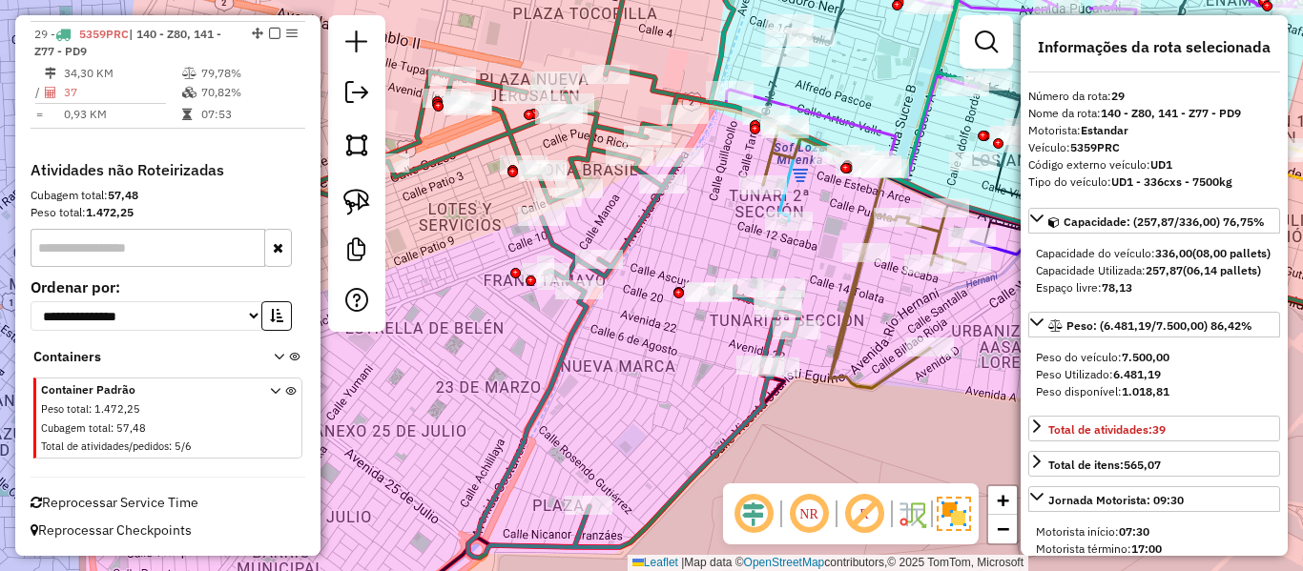
drag, startPoint x: 905, startPoint y: 338, endPoint x: 798, endPoint y: 342, distance: 107.9
click at [795, 304] on div "Janela de atendimento Grade de atendimento Capacidade Transportadoras Veículos …" at bounding box center [651, 285] width 1303 height 571
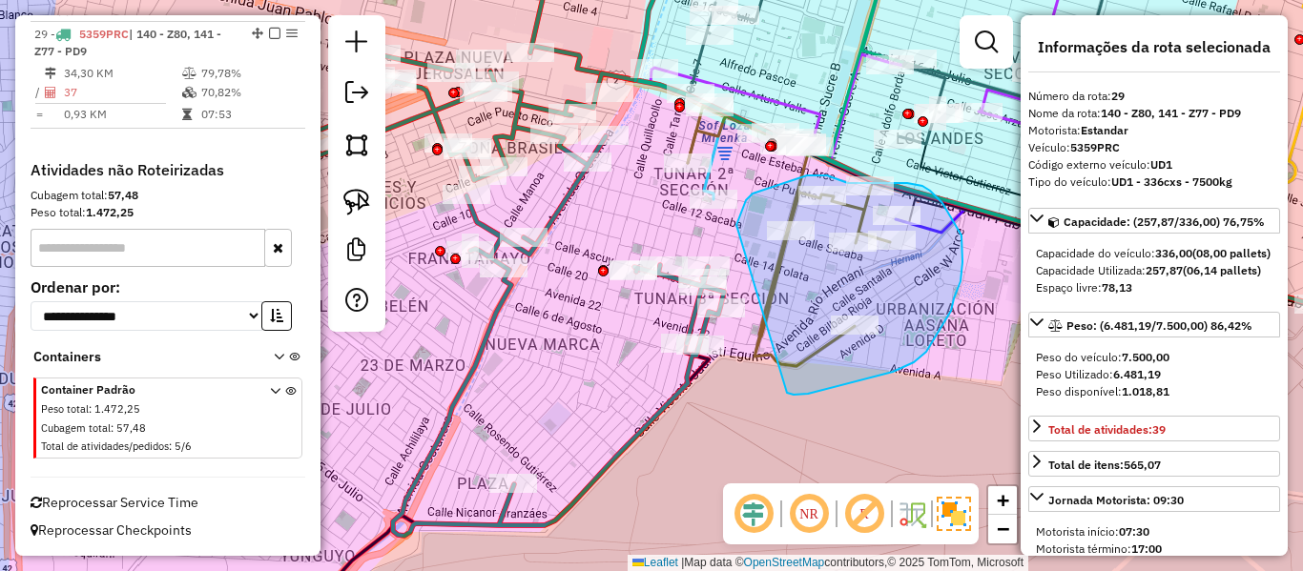
drag, startPoint x: 794, startPoint y: 395, endPoint x: 736, endPoint y: 225, distance: 179.2
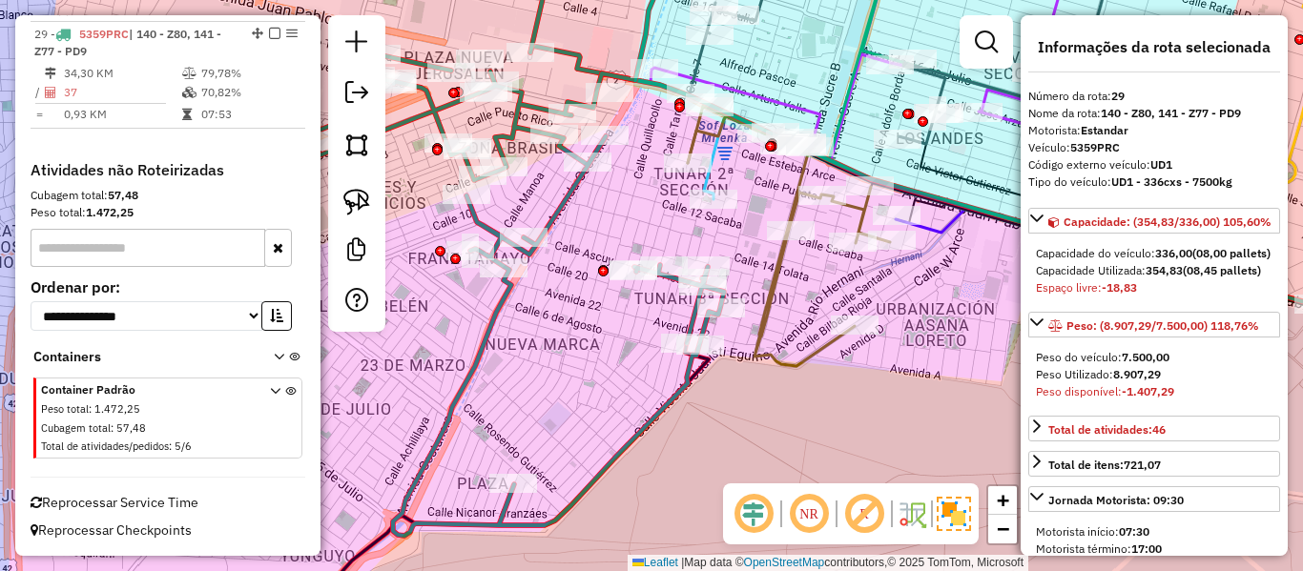
select select "**********"
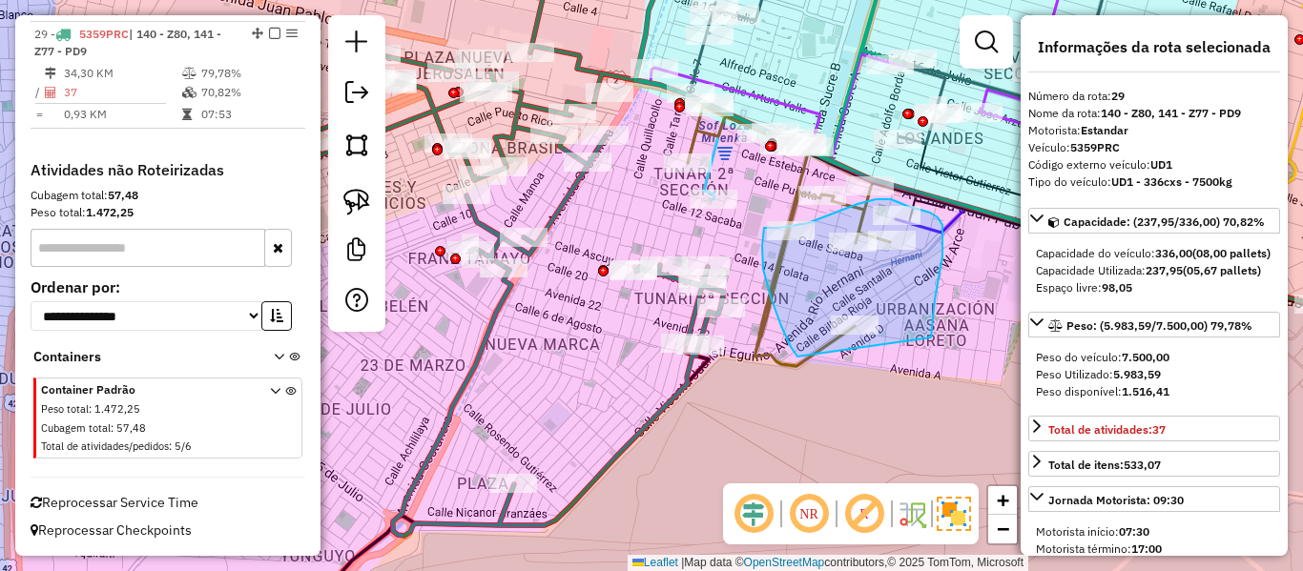
drag, startPoint x: 932, startPoint y: 324, endPoint x: 826, endPoint y: 350, distance: 109.0
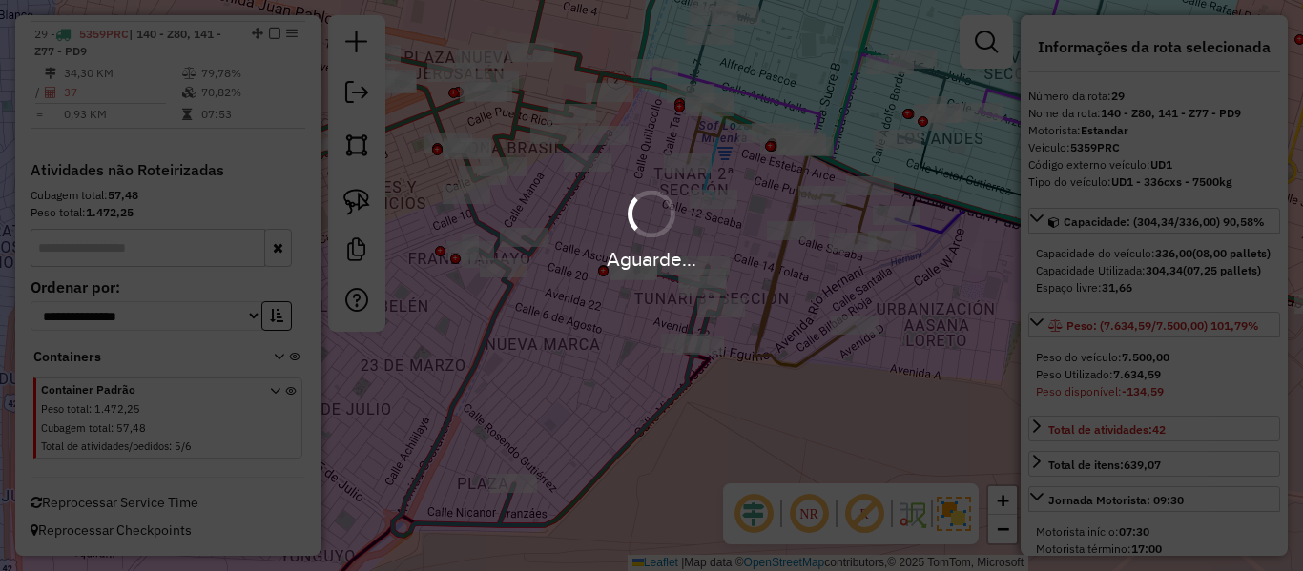
select select "**********"
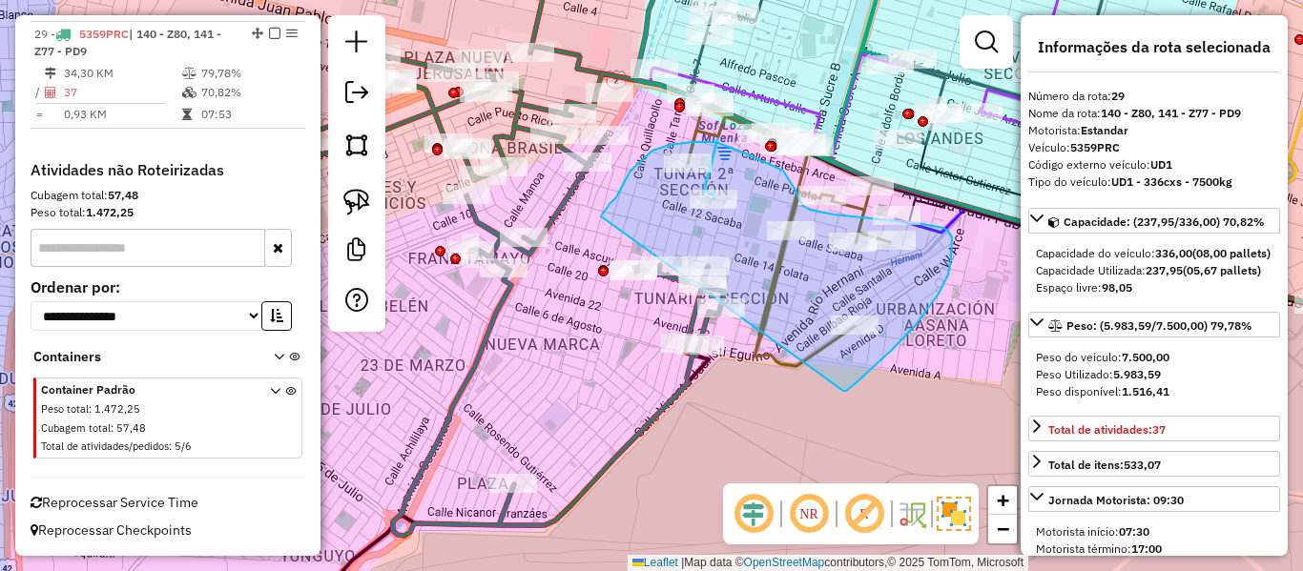
drag, startPoint x: 843, startPoint y: 391, endPoint x: 600, endPoint y: 219, distance: 297.8
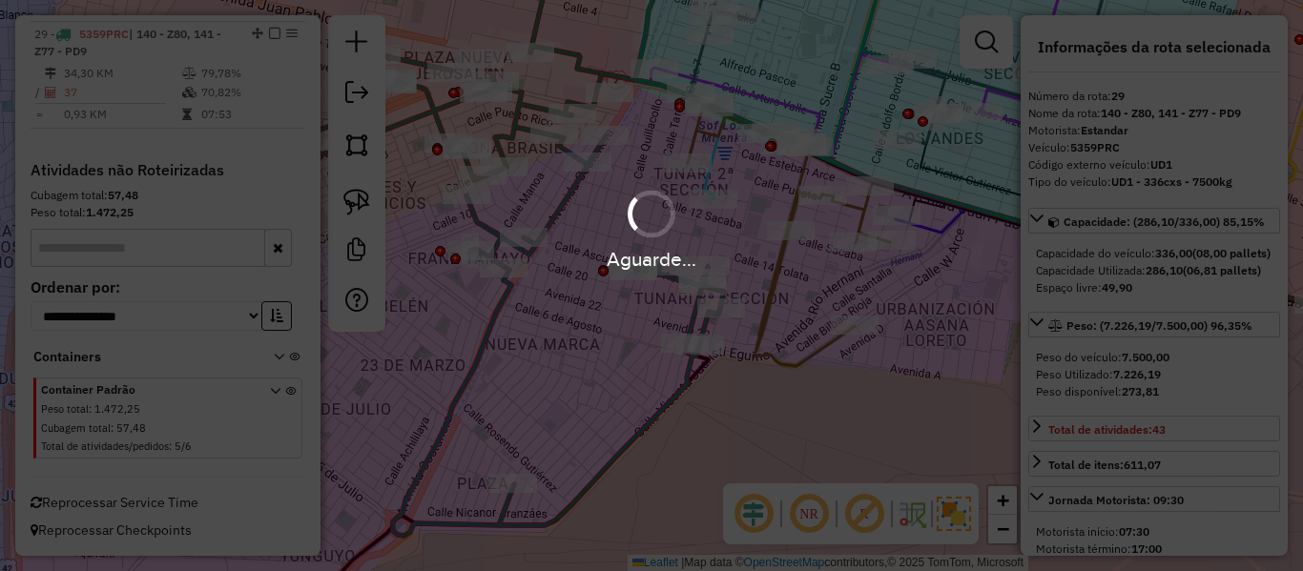
select select "**********"
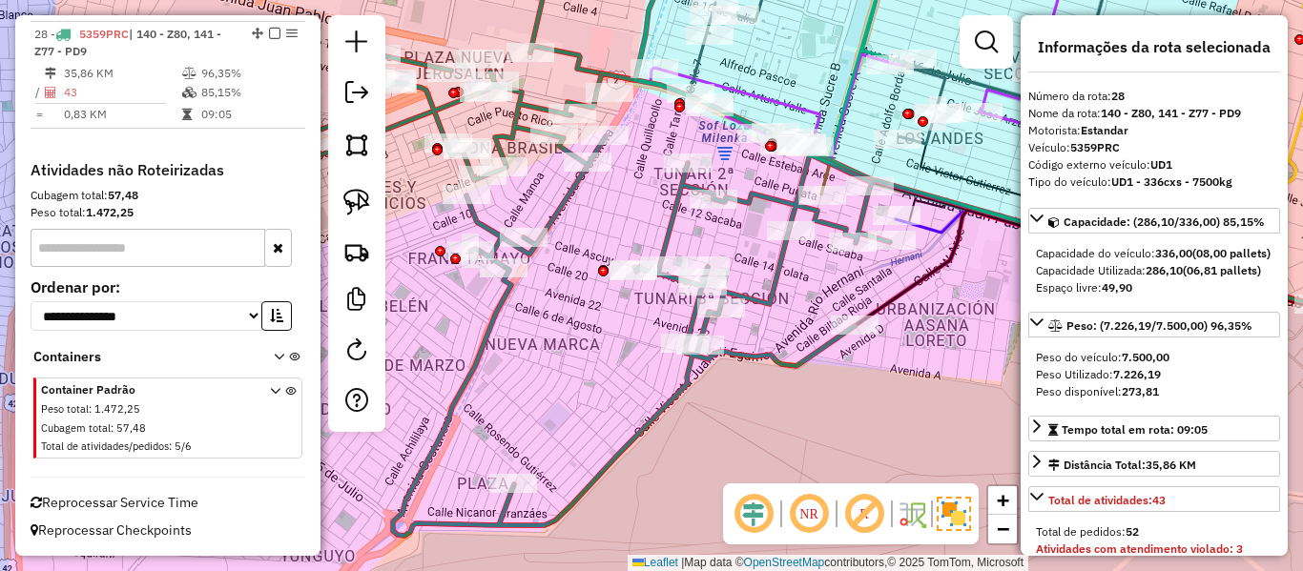
scroll to position [2802, 0]
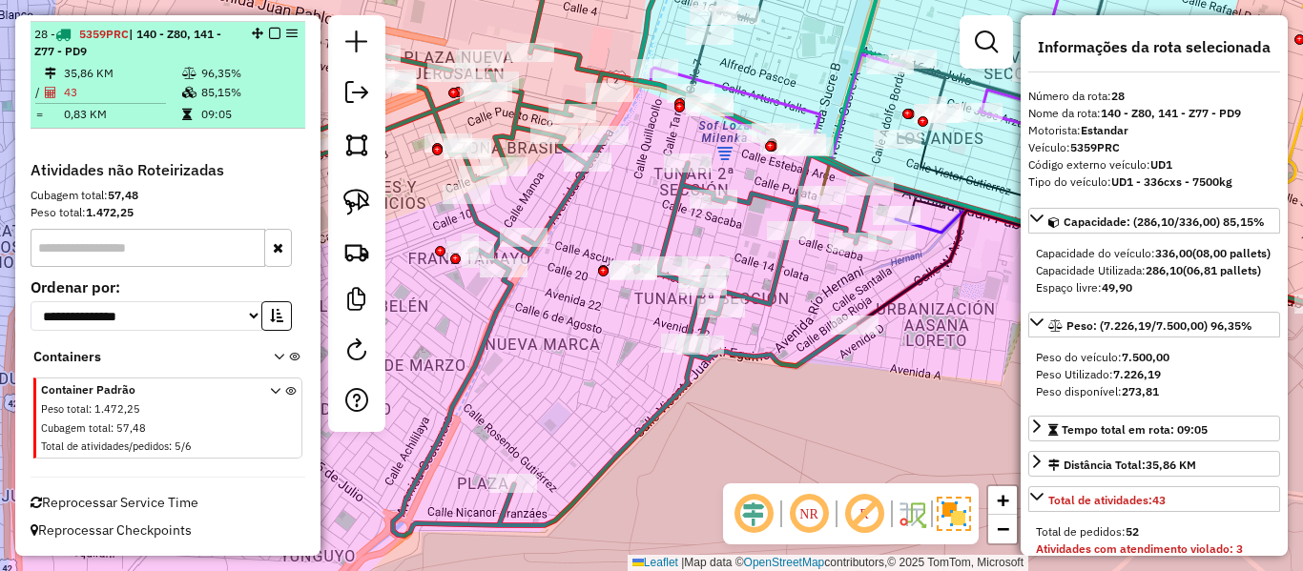
click at [269, 30] on em at bounding box center [274, 33] width 11 height 11
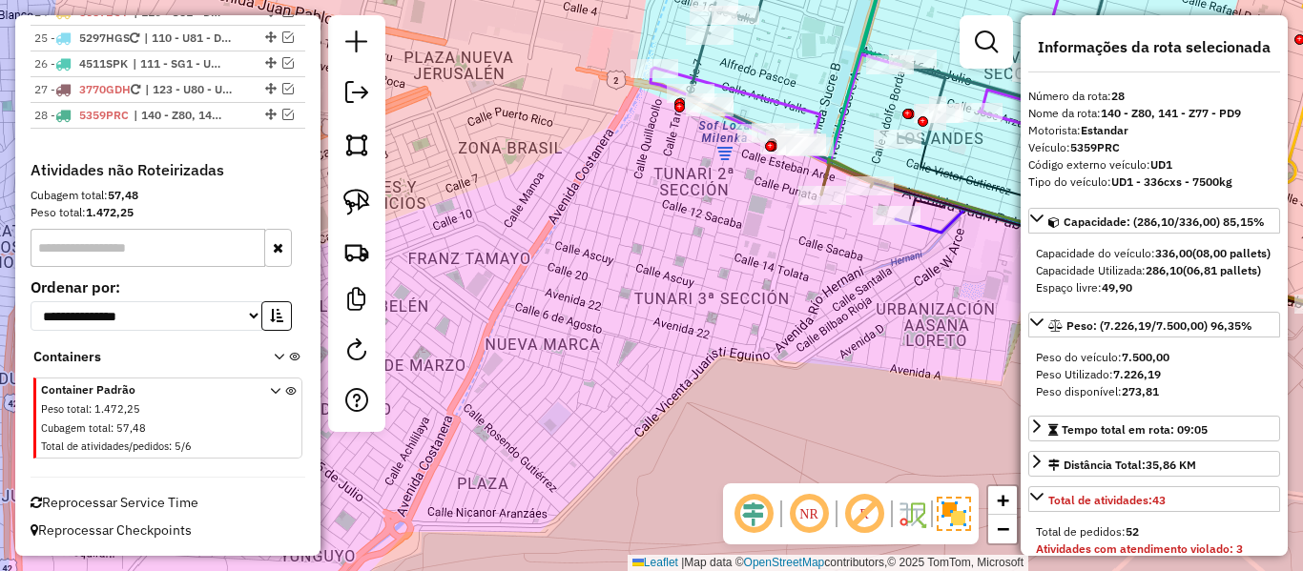
scroll to position [2721, 0]
drag, startPoint x: 688, startPoint y: 227, endPoint x: 715, endPoint y: 329, distance: 105.8
click at [715, 322] on div "Janela de atendimento Grade de atendimento Capacidade Transportadoras Veículos …" at bounding box center [651, 285] width 1303 height 571
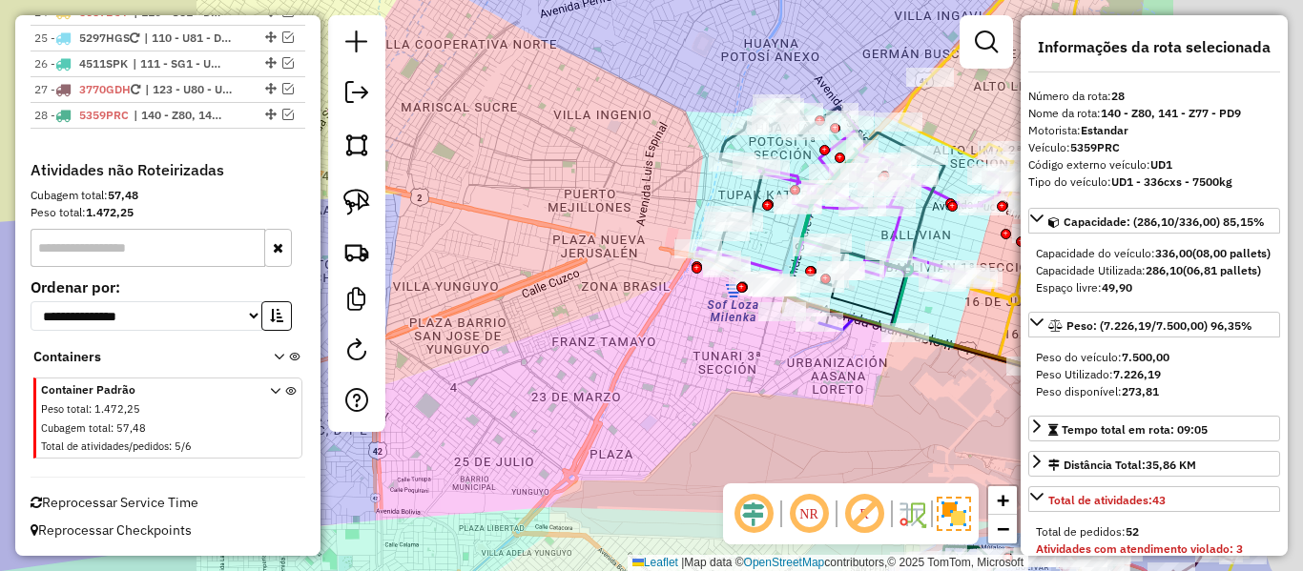
click at [713, 327] on div "Janela de atendimento Grade de atendimento Capacidade Transportadoras Veículos …" at bounding box center [651, 285] width 1303 height 571
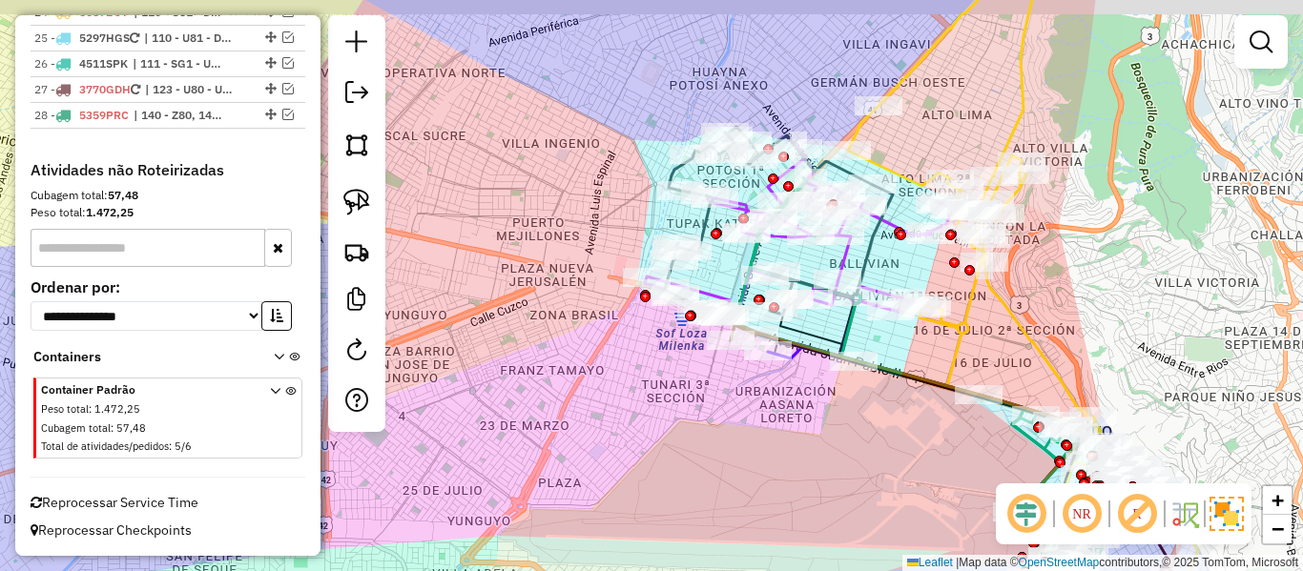
drag, startPoint x: 693, startPoint y: 316, endPoint x: 641, endPoint y: 344, distance: 58.9
click at [641, 344] on div "Janela de atendimento Grade de atendimento Capacidade Transportadoras Veículos …" at bounding box center [651, 285] width 1303 height 571
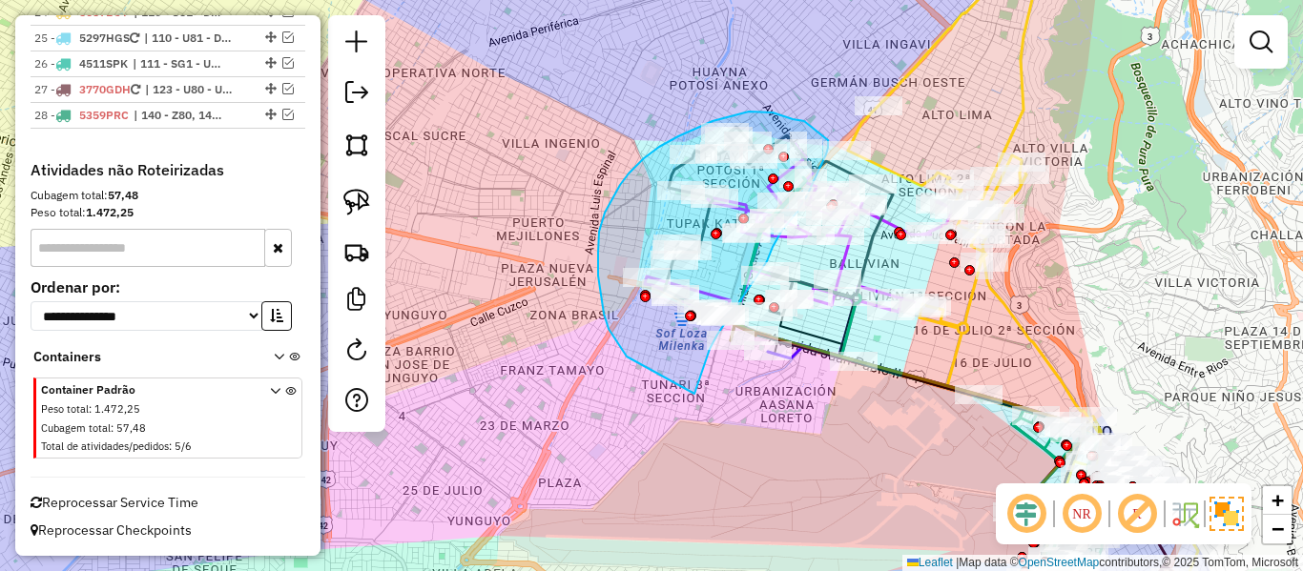
drag, startPoint x: 626, startPoint y: 354, endPoint x: 696, endPoint y: 383, distance: 76.2
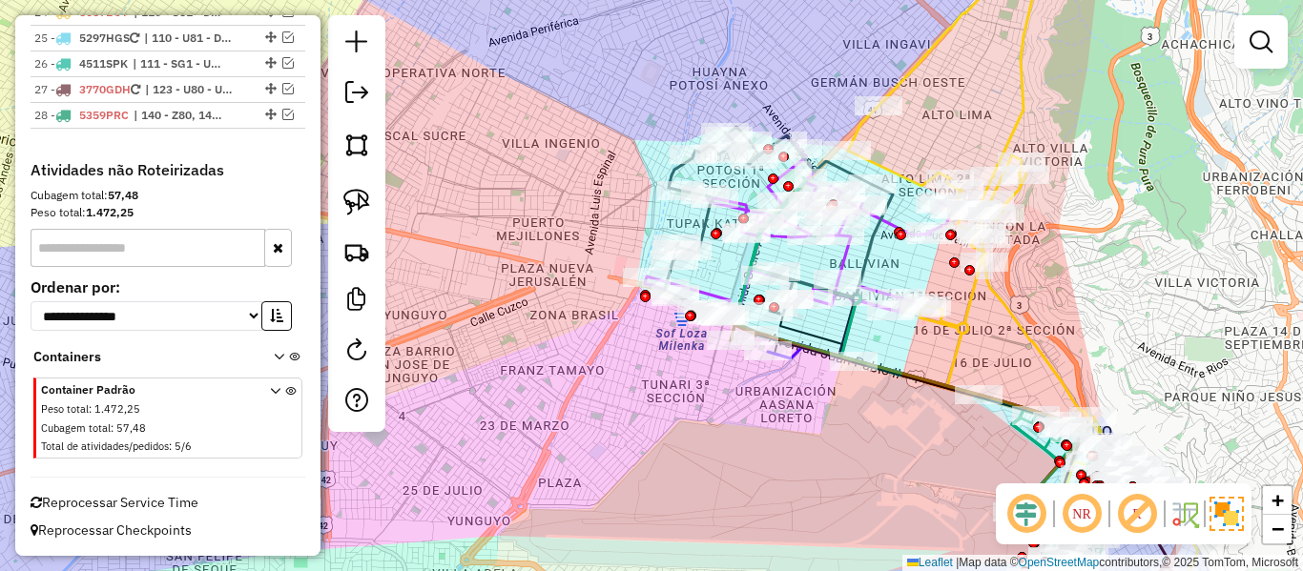
click at [653, 351] on div "Janela de atendimento Grade de atendimento Capacidade Transportadoras Veículos …" at bounding box center [651, 285] width 1303 height 571
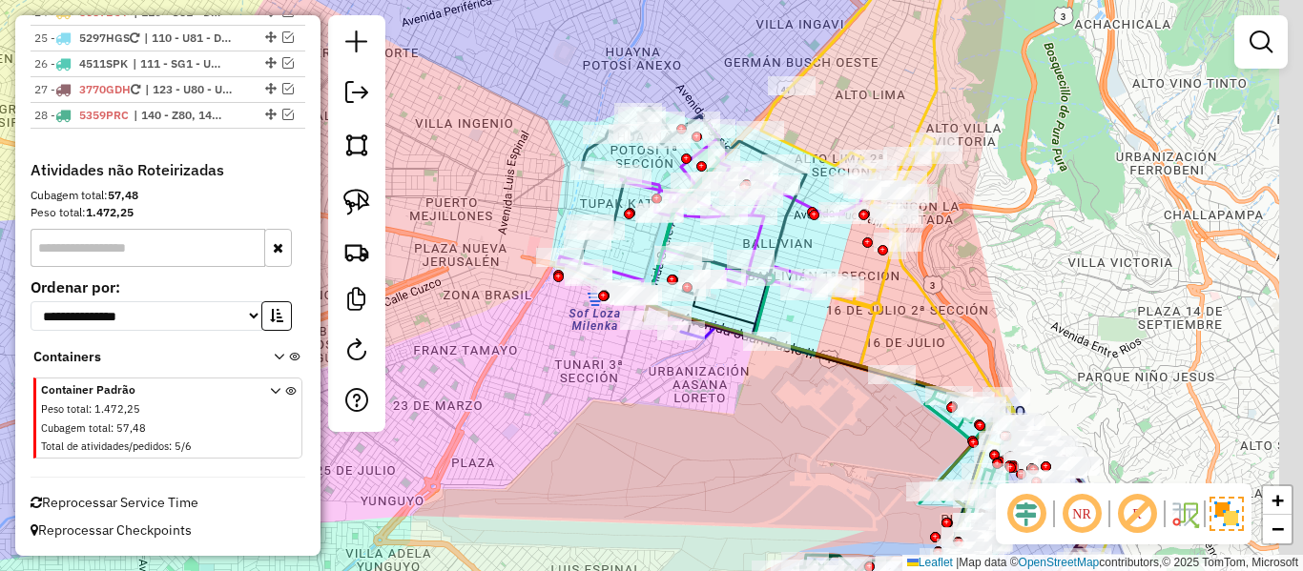
drag, startPoint x: 685, startPoint y: 375, endPoint x: 595, endPoint y: 355, distance: 91.9
click at [595, 355] on div "Janela de atendimento Grade de atendimento Capacidade Transportadoras Veículos …" at bounding box center [651, 285] width 1303 height 571
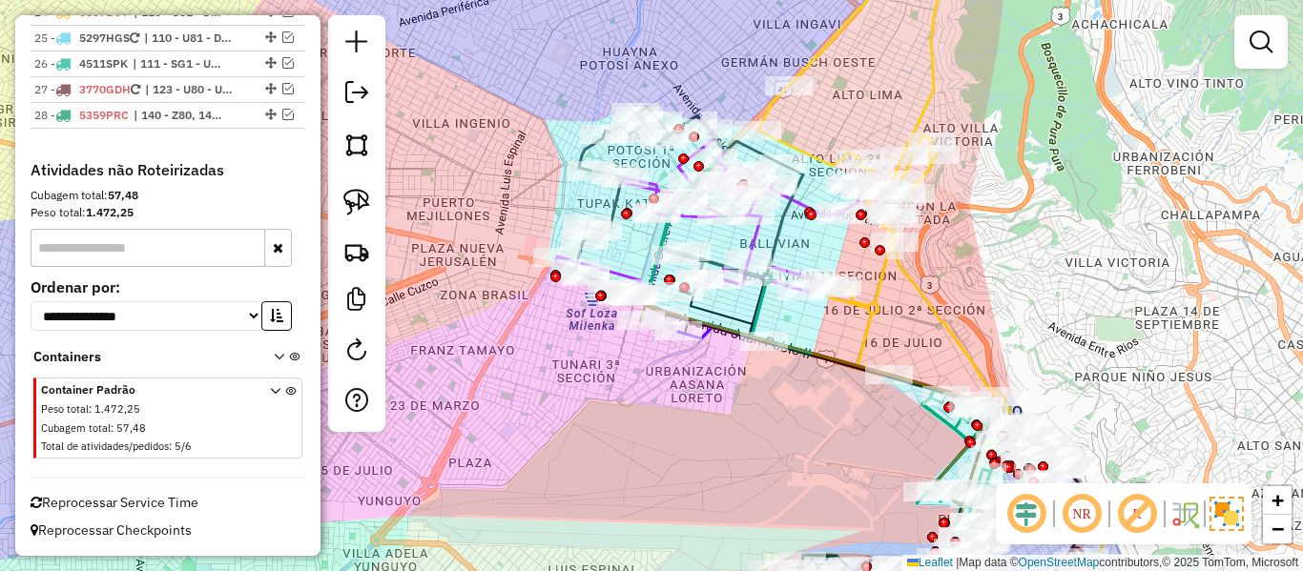
click at [328, 339] on div at bounding box center [356, 223] width 57 height 417
click at [348, 346] on em at bounding box center [356, 350] width 23 height 23
select select "*"
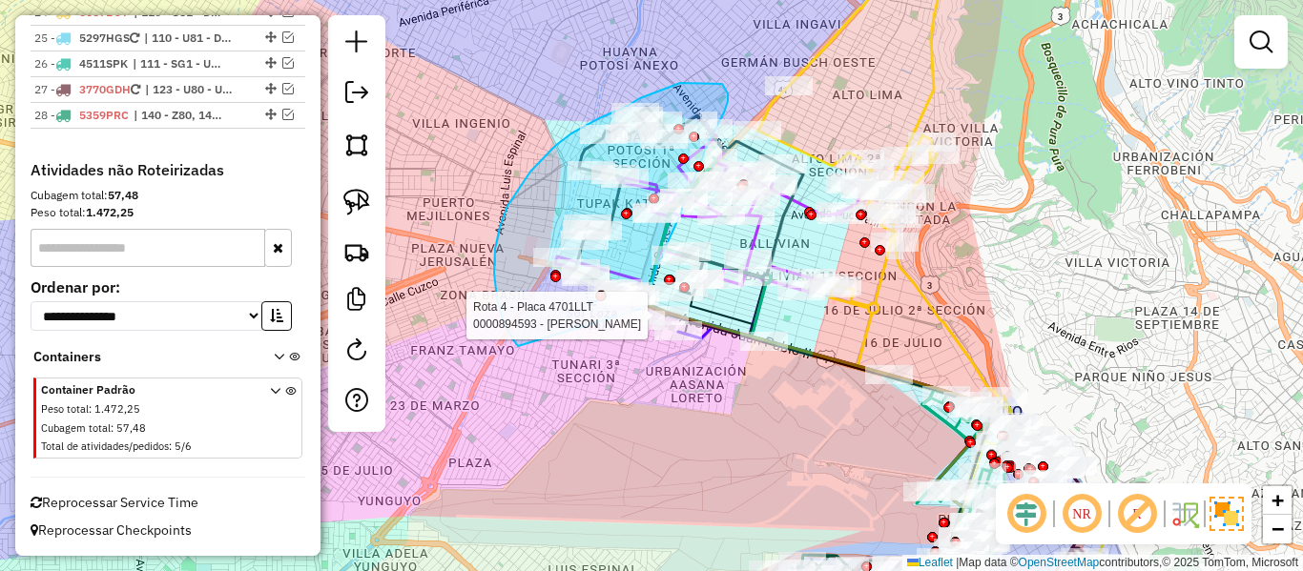
click at [622, 318] on div "Rota 8 - Placa 5279INH 0000055691 - T. MARIA Rota 8 - Placa 5279INH 0000043665 …" at bounding box center [651, 285] width 1303 height 571
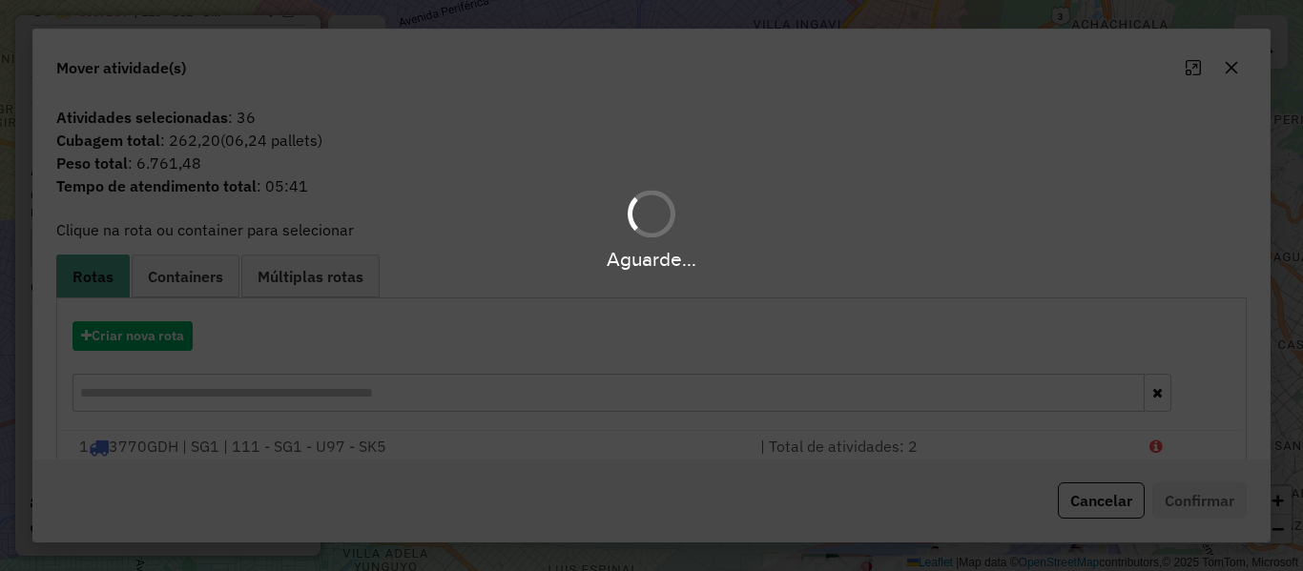
click at [158, 337] on div "Aguarde..." at bounding box center [651, 285] width 1303 height 571
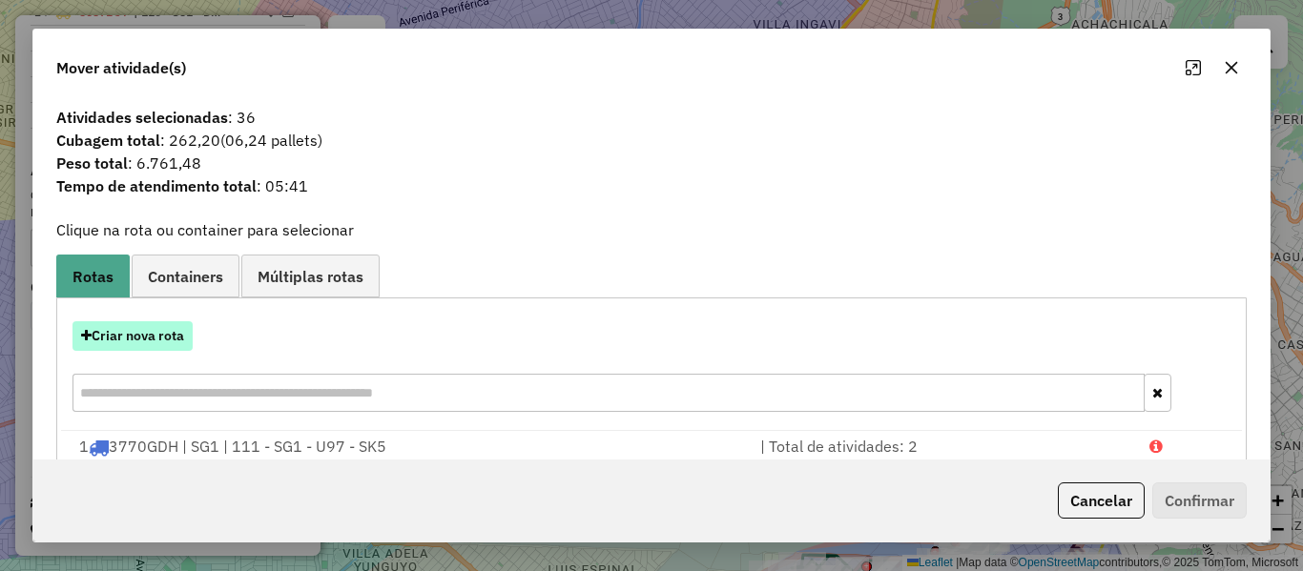
click at [159, 337] on button "Criar nova rota" at bounding box center [133, 336] width 120 height 30
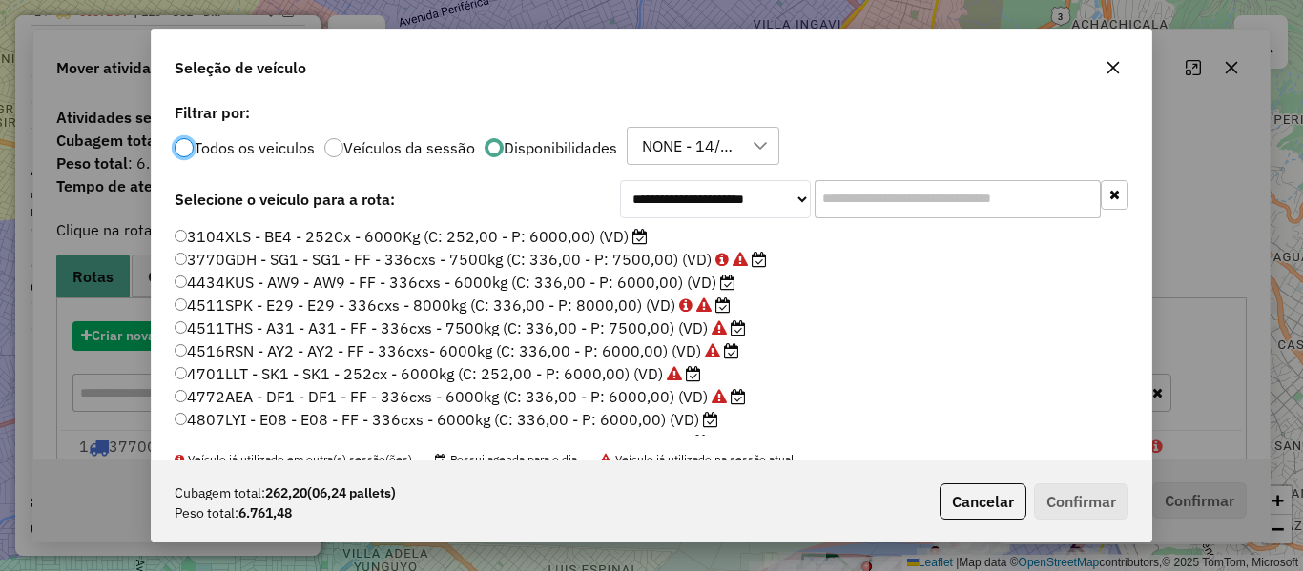
scroll to position [10, 6]
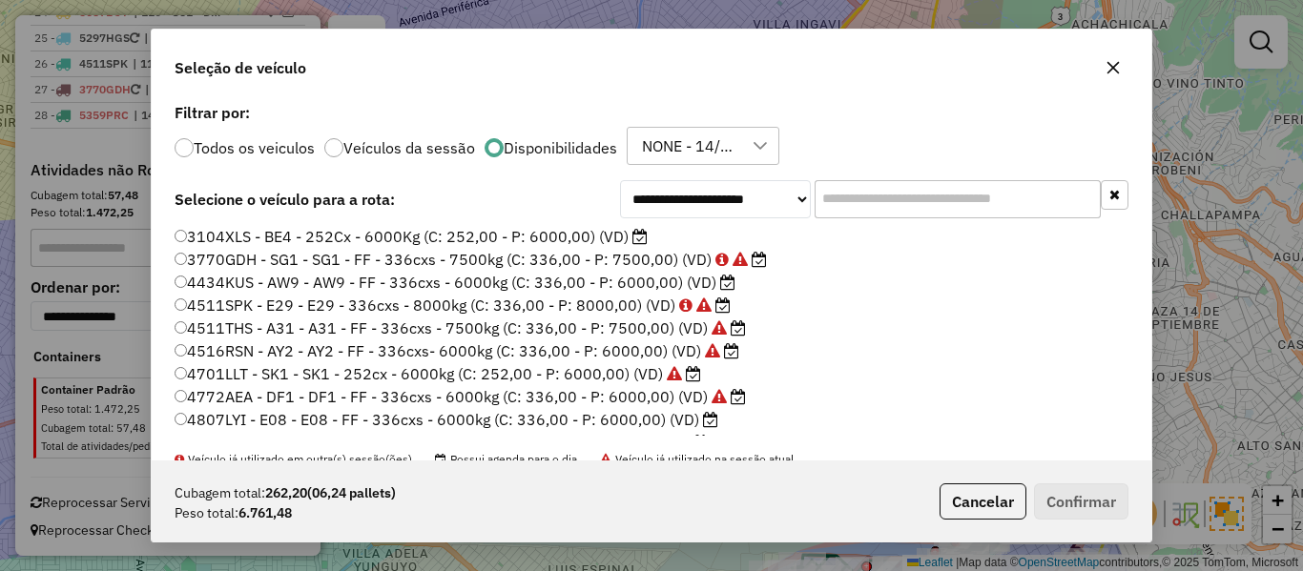
click at [991, 168] on div "**********" at bounding box center [652, 279] width 1000 height 363
click at [940, 204] on input "text" at bounding box center [958, 199] width 286 height 38
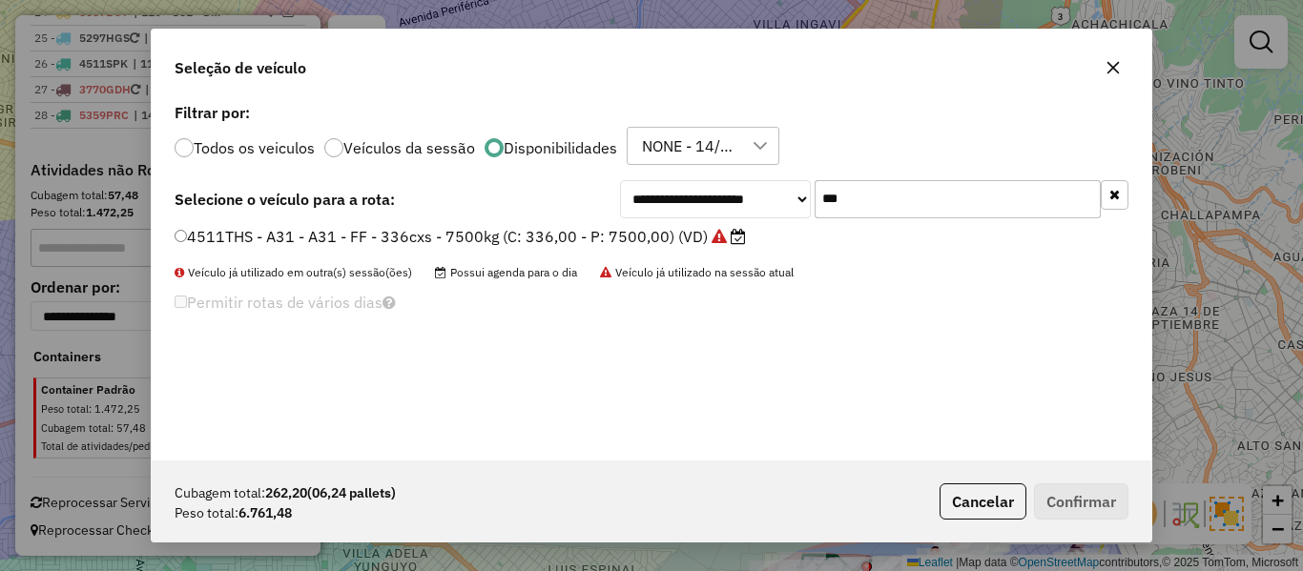
type input "***"
click at [722, 226] on label "4511THS - A31 - A31 - FF - 336cxs - 7500kg (C: 336,00 - P: 7500,00) (VD)" at bounding box center [460, 236] width 571 height 23
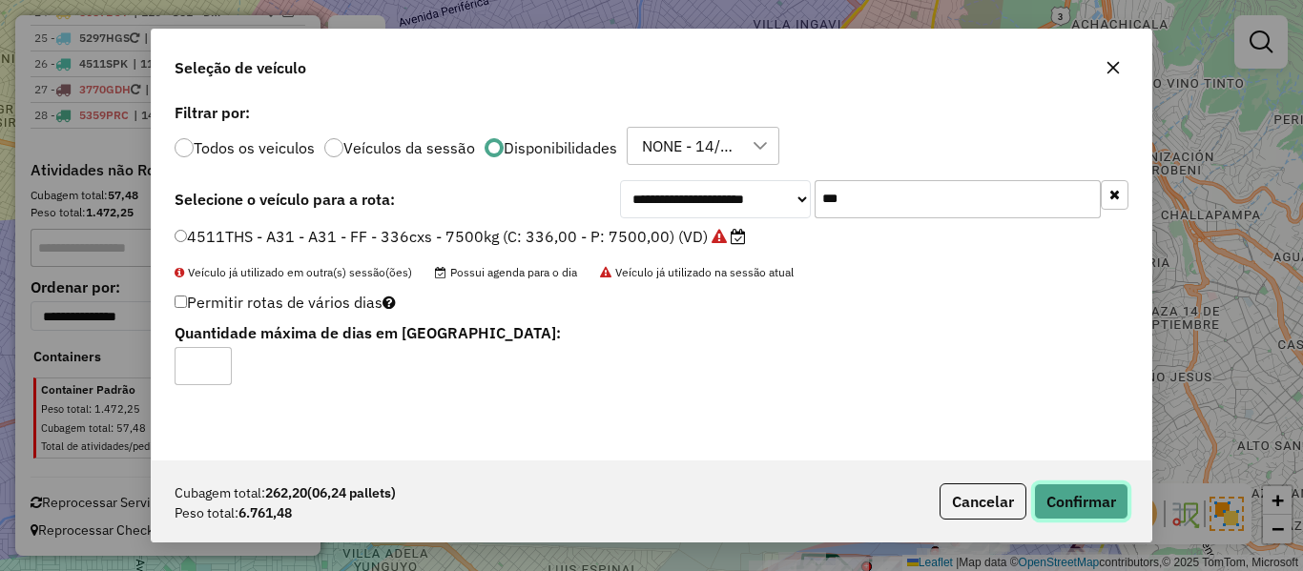
click at [1076, 506] on button "Confirmar" at bounding box center [1081, 502] width 94 height 36
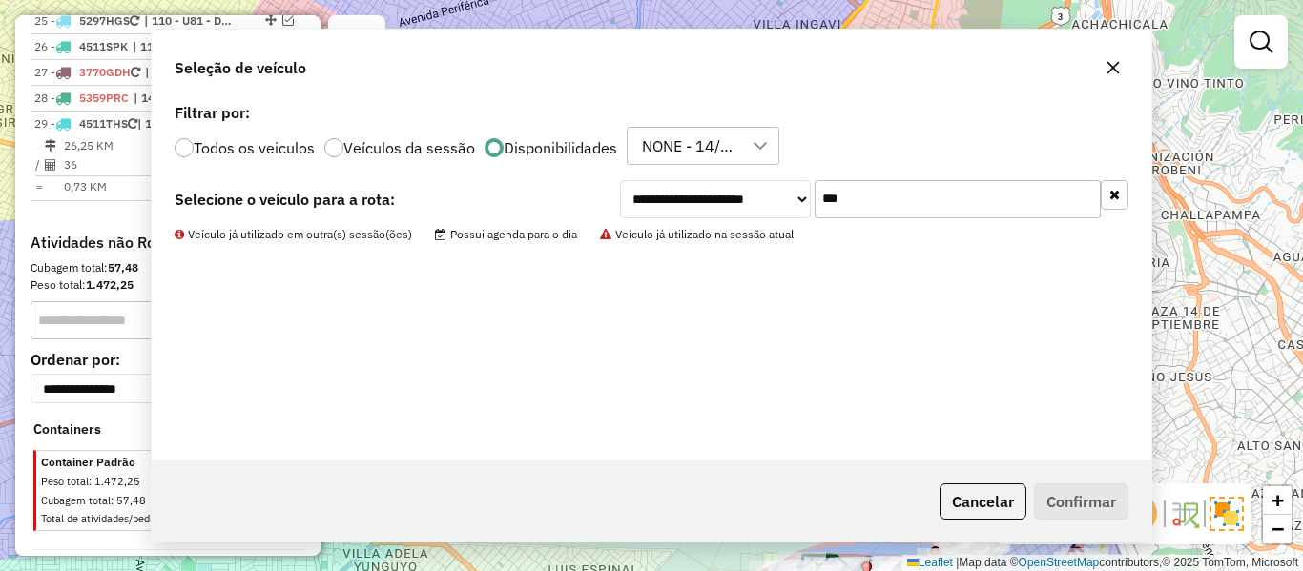
scroll to position [2802, 0]
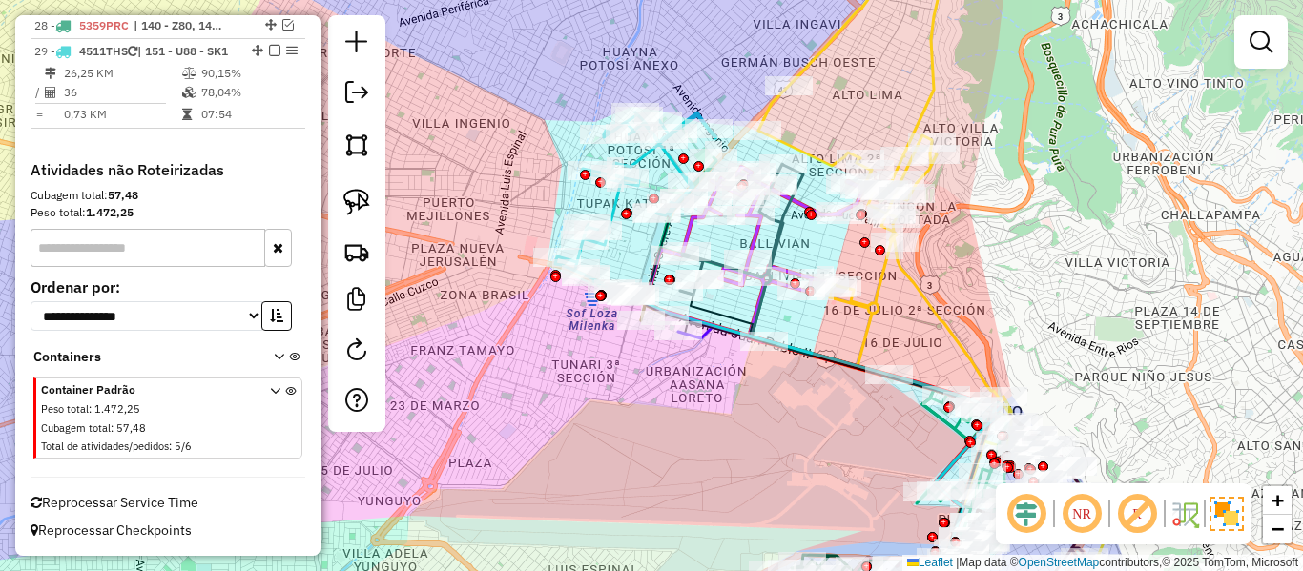
click at [614, 207] on icon at bounding box center [635, 206] width 161 height 187
select select "**********"
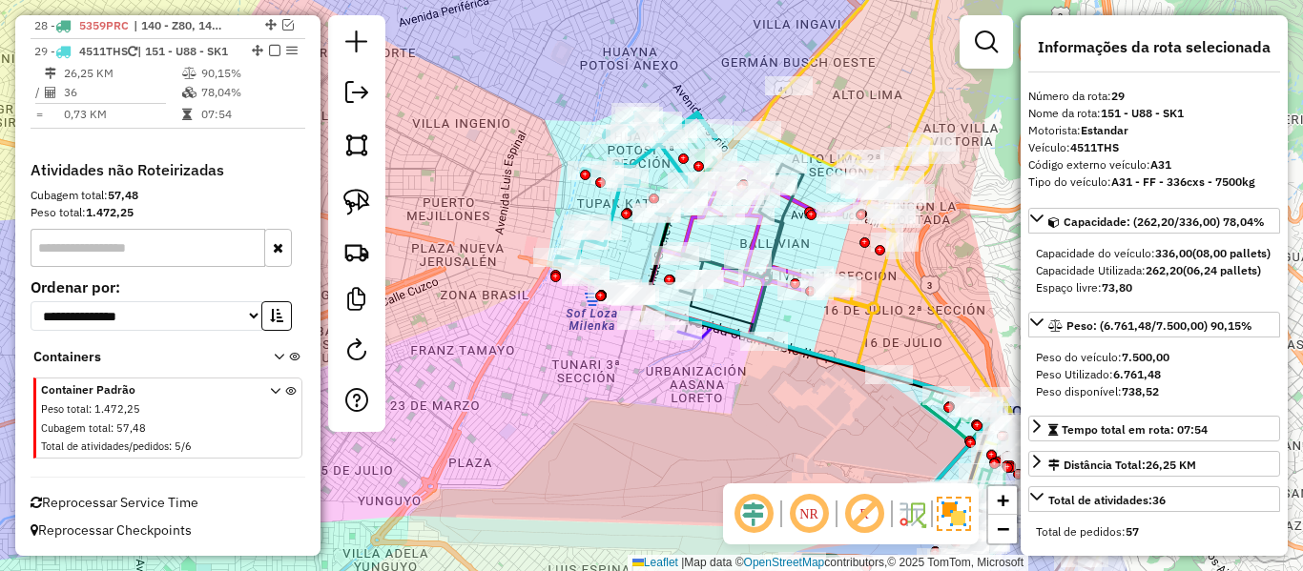
scroll to position [2828, 0]
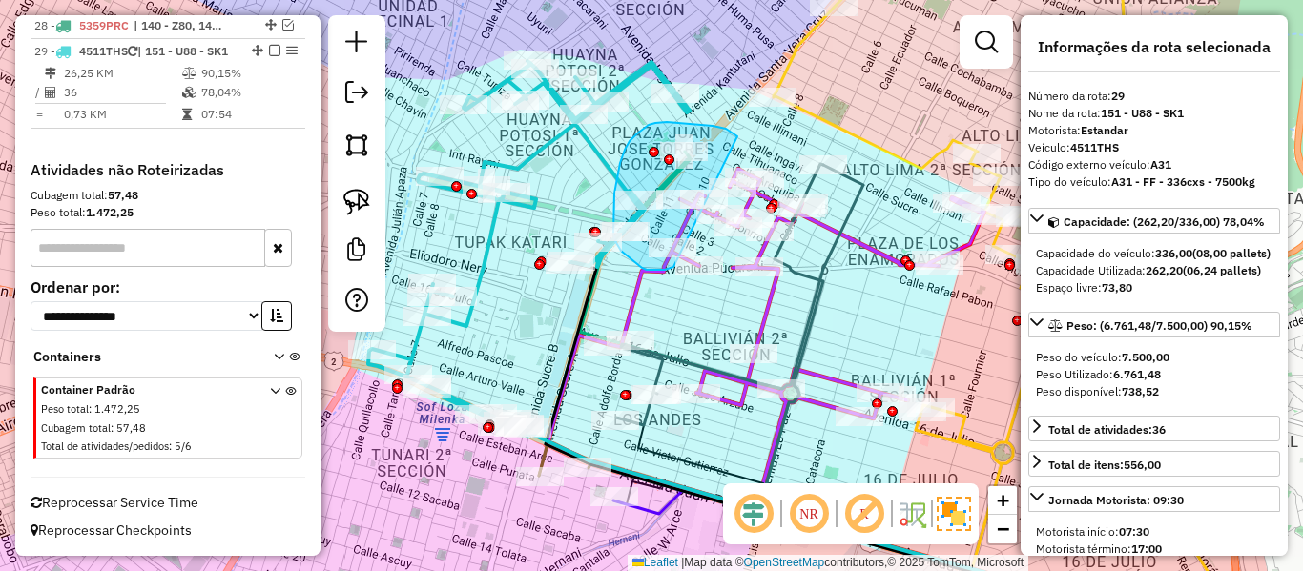
click at [678, 265] on div "Janela de atendimento Grade de atendimento Capacidade Transportadoras Veículos …" at bounding box center [651, 285] width 1303 height 571
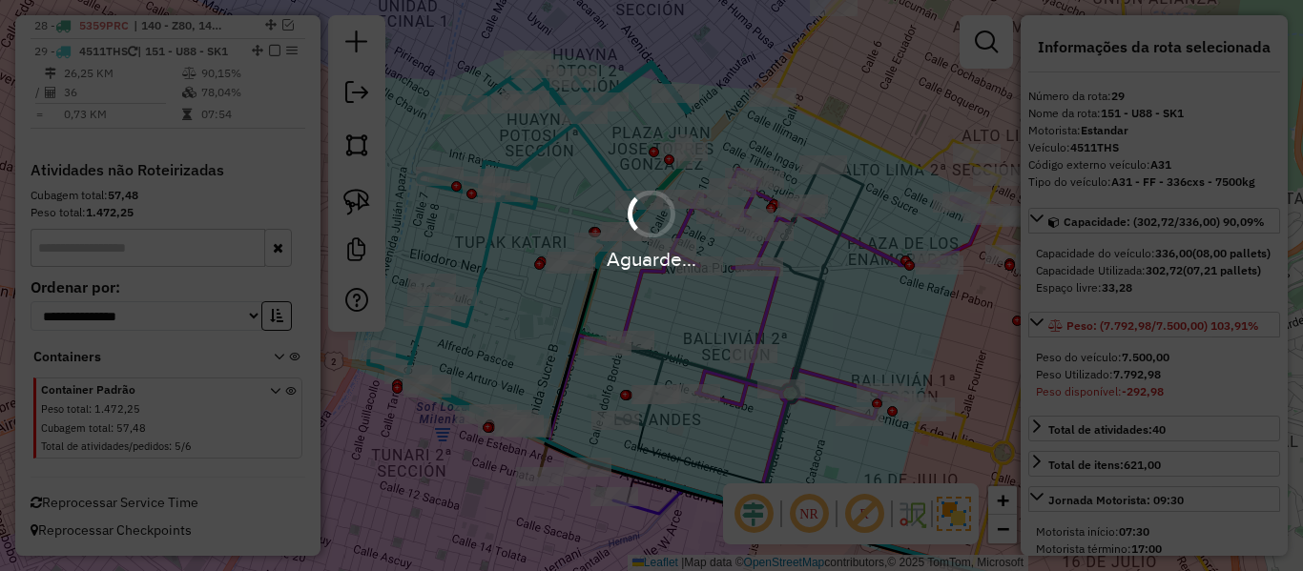
select select "**********"
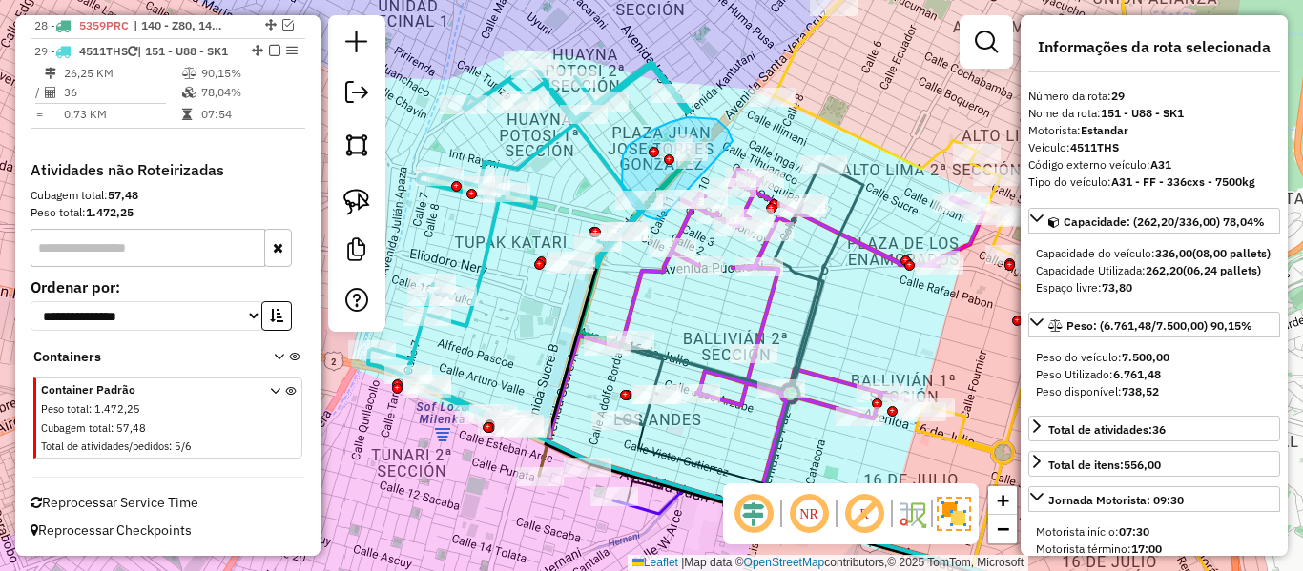
drag, startPoint x: 732, startPoint y: 139, endPoint x: 664, endPoint y: 218, distance: 104.2
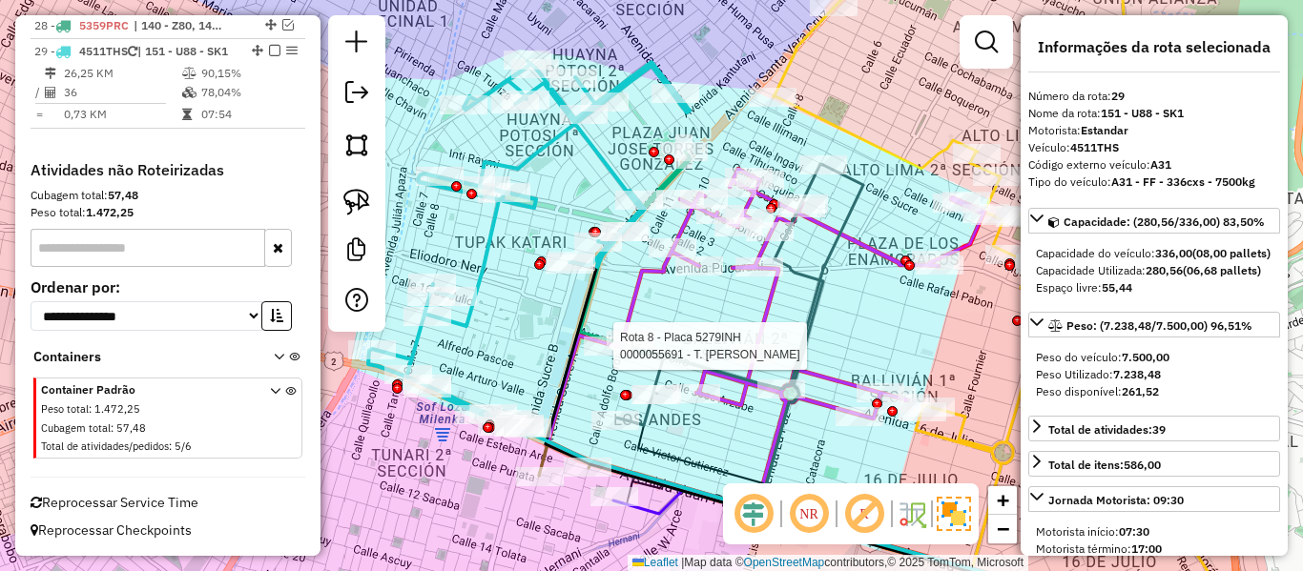
select select "**********"
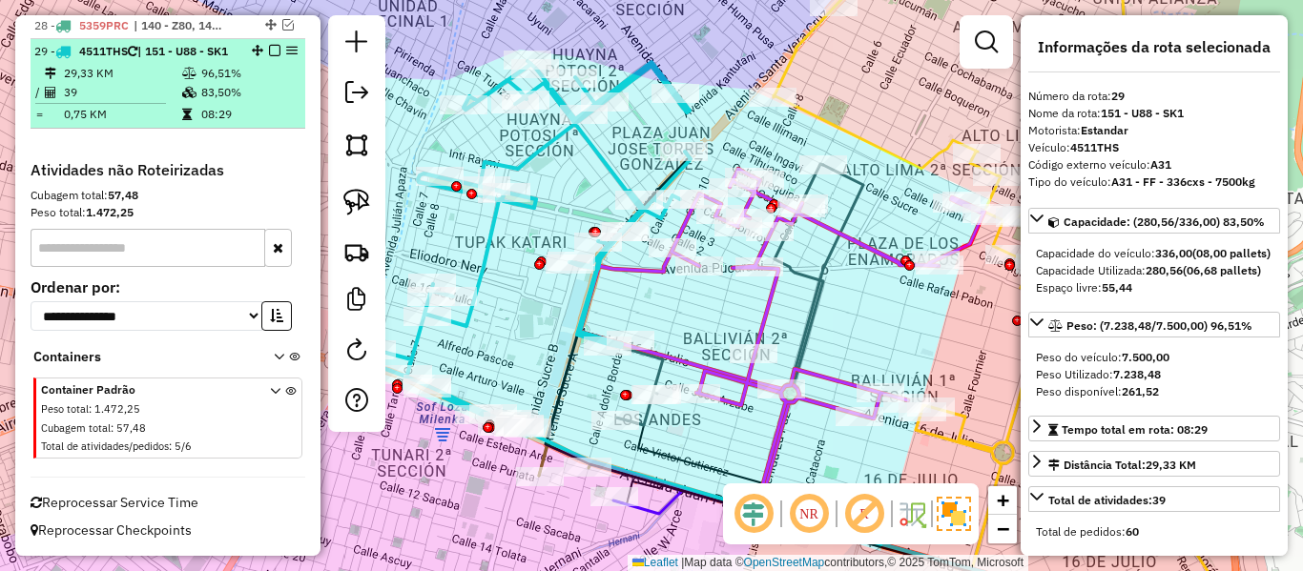
click at [269, 45] on em at bounding box center [274, 50] width 11 height 11
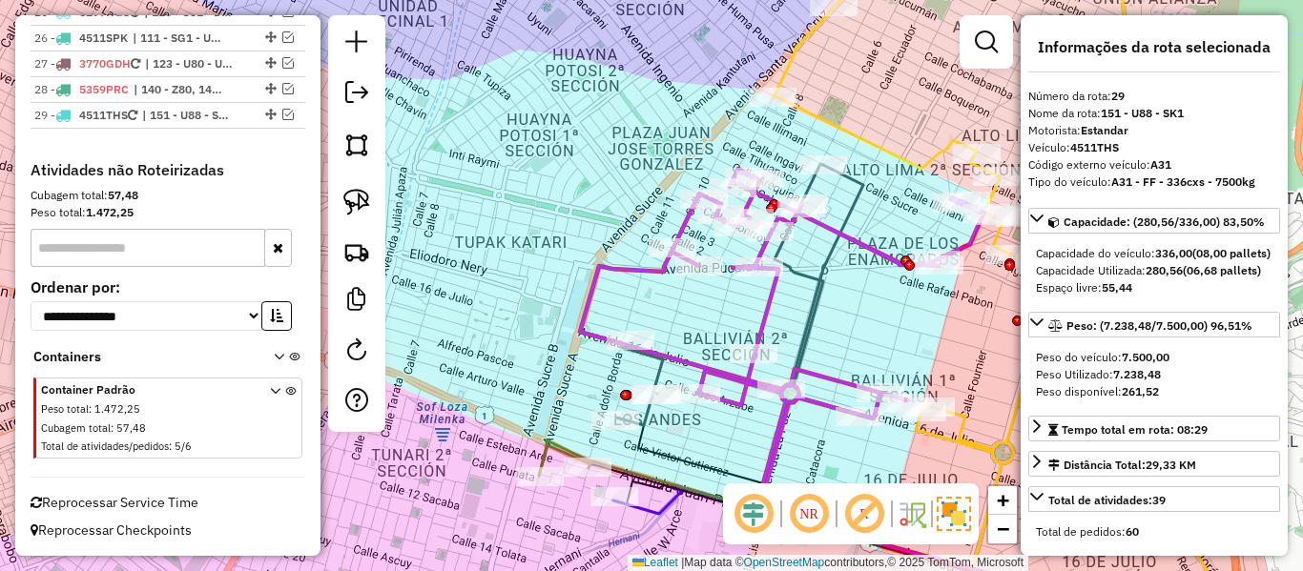
scroll to position [2746, 0]
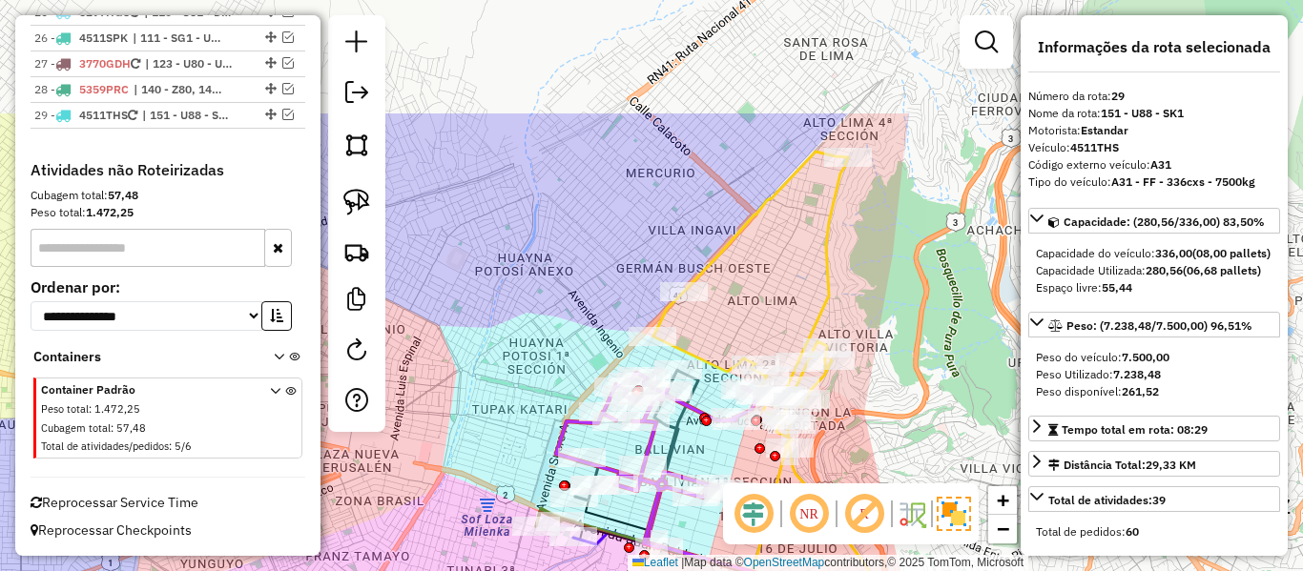
drag, startPoint x: 933, startPoint y: 131, endPoint x: 914, endPoint y: 302, distance: 172.8
click at [914, 302] on div "Janela de atendimento Grade de atendimento Capacidade Transportadoras Veículos …" at bounding box center [651, 285] width 1303 height 571
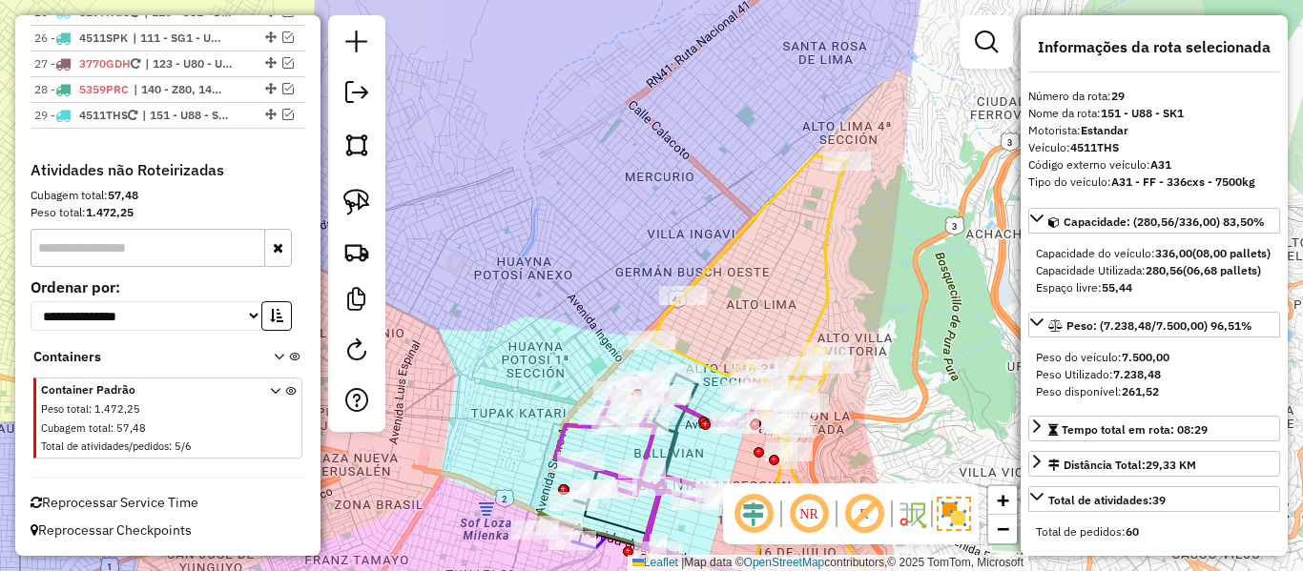
drag, startPoint x: 927, startPoint y: 303, endPoint x: 905, endPoint y: 234, distance: 73.0
click at [905, 234] on div "Janela de atendimento Grade de atendimento Capacidade Transportadoras Veículos …" at bounding box center [651, 285] width 1303 height 571
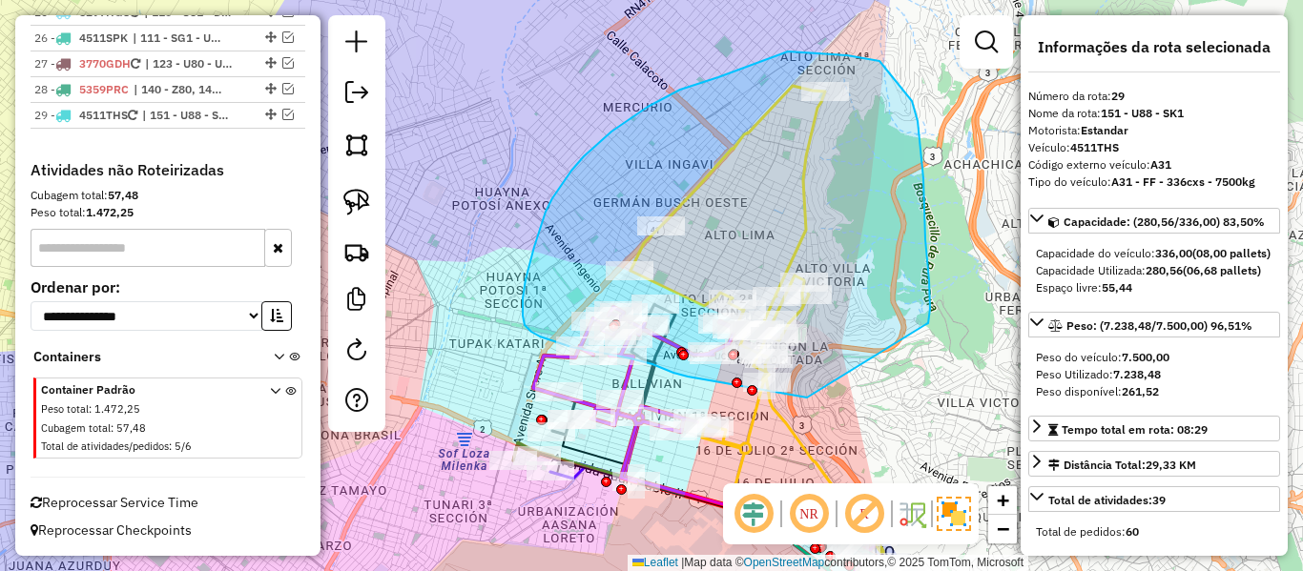
drag, startPoint x: 930, startPoint y: 309, endPoint x: 838, endPoint y: 399, distance: 128.9
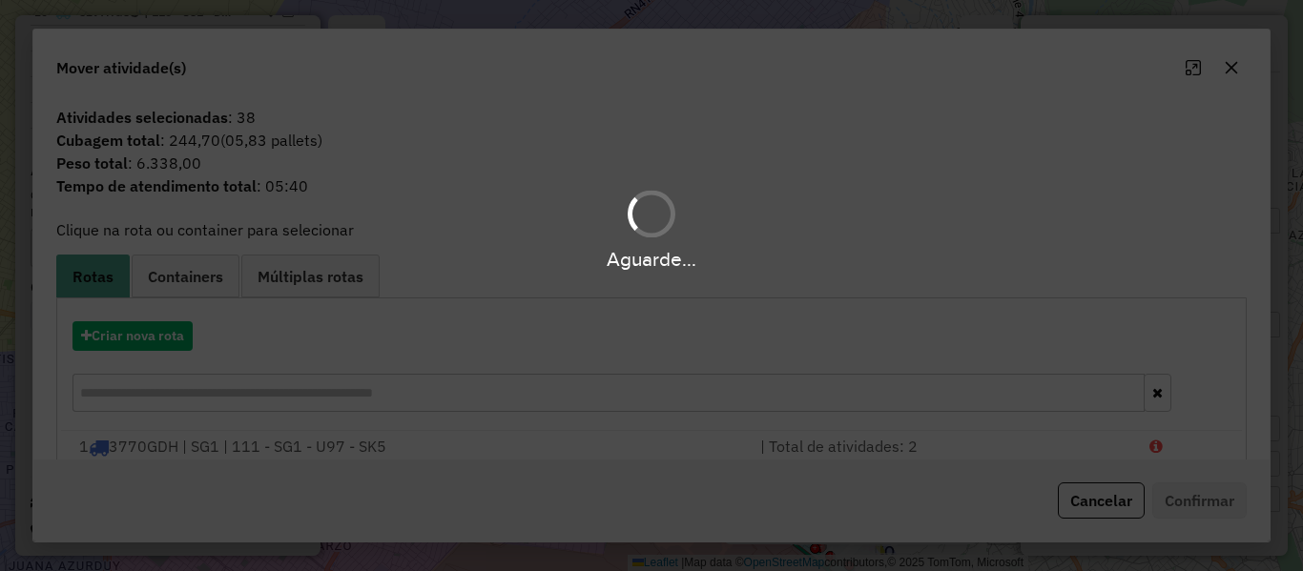
click at [164, 334] on div "Aguarde..." at bounding box center [651, 285] width 1303 height 571
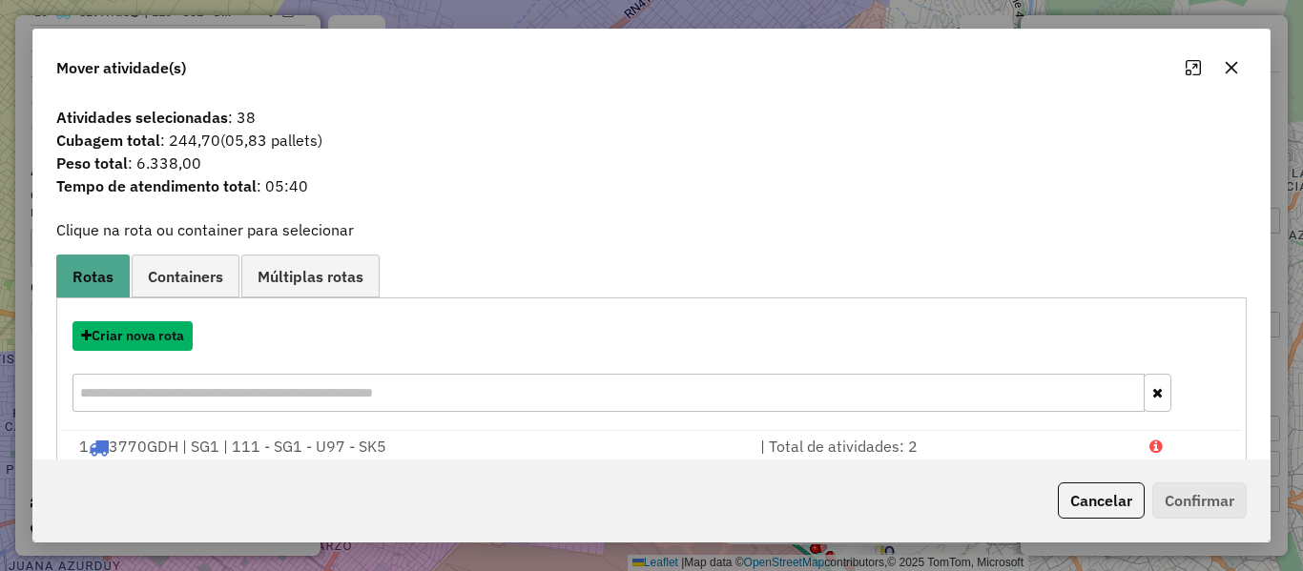
click at [164, 334] on button "Criar nova rota" at bounding box center [133, 336] width 120 height 30
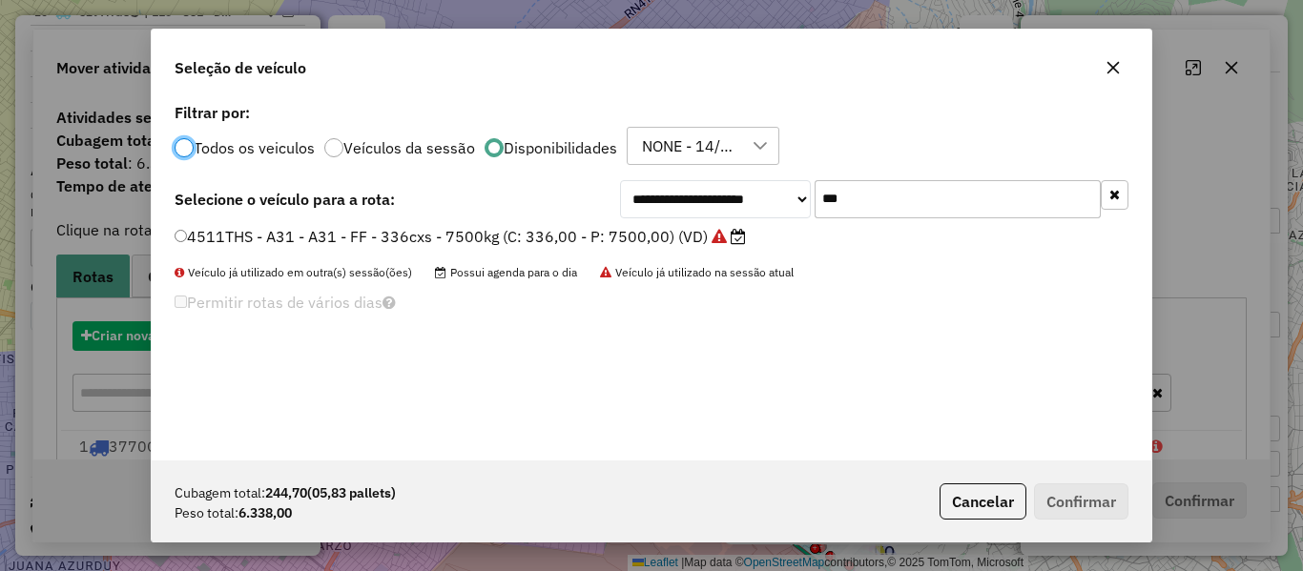
scroll to position [10, 6]
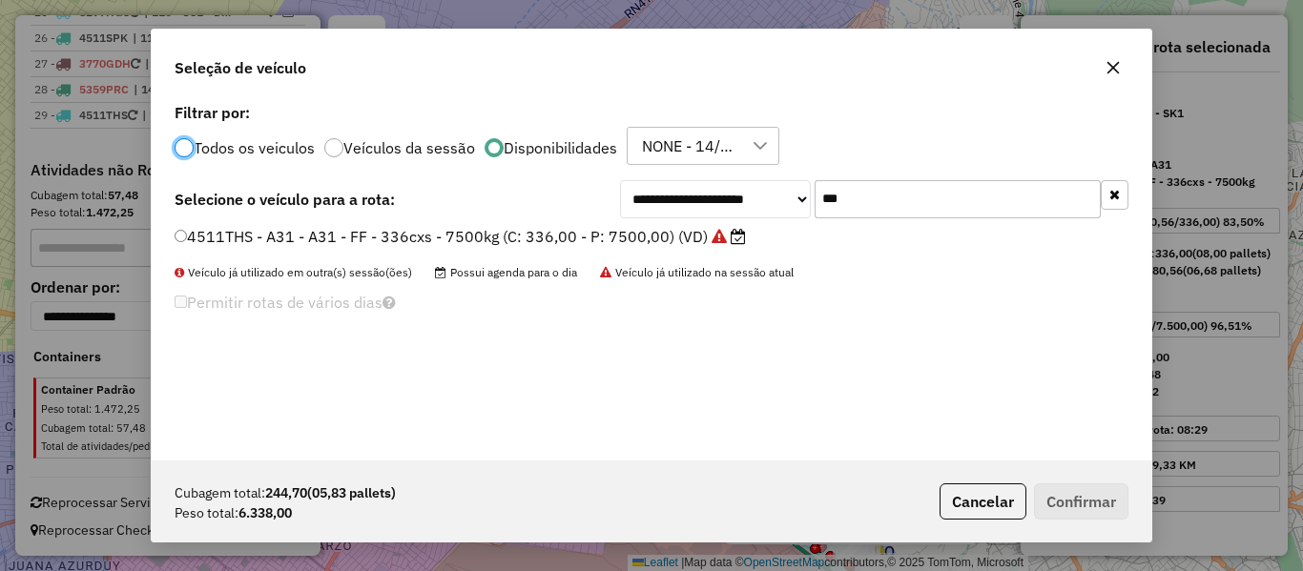
click at [1108, 191] on button "button" at bounding box center [1115, 195] width 28 height 30
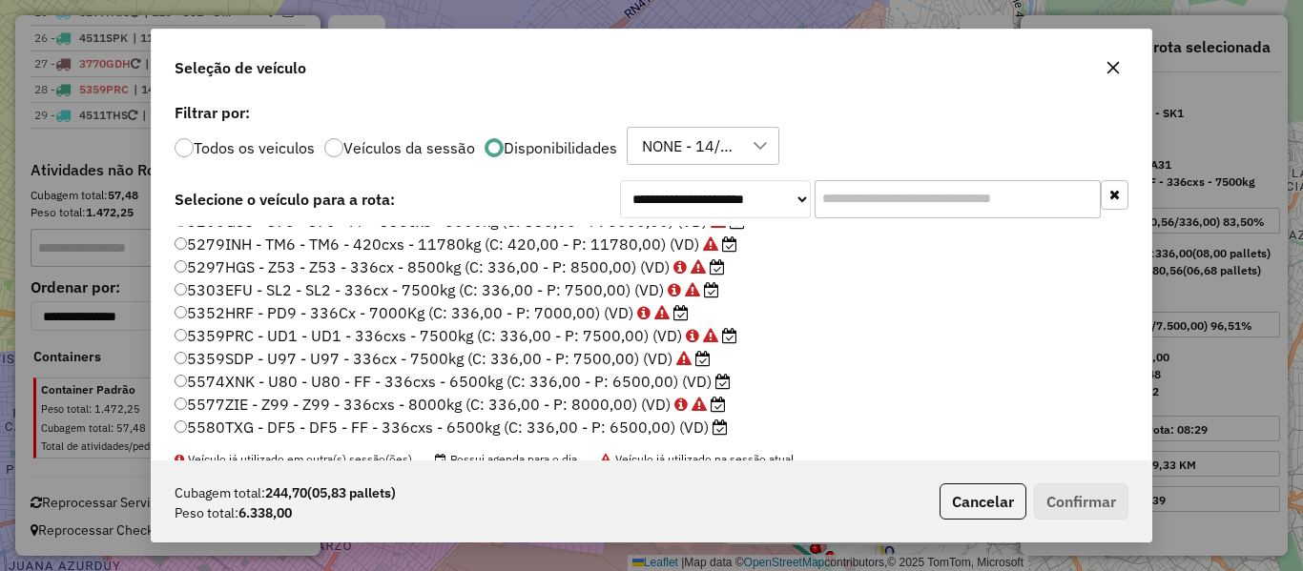
scroll to position [286, 0]
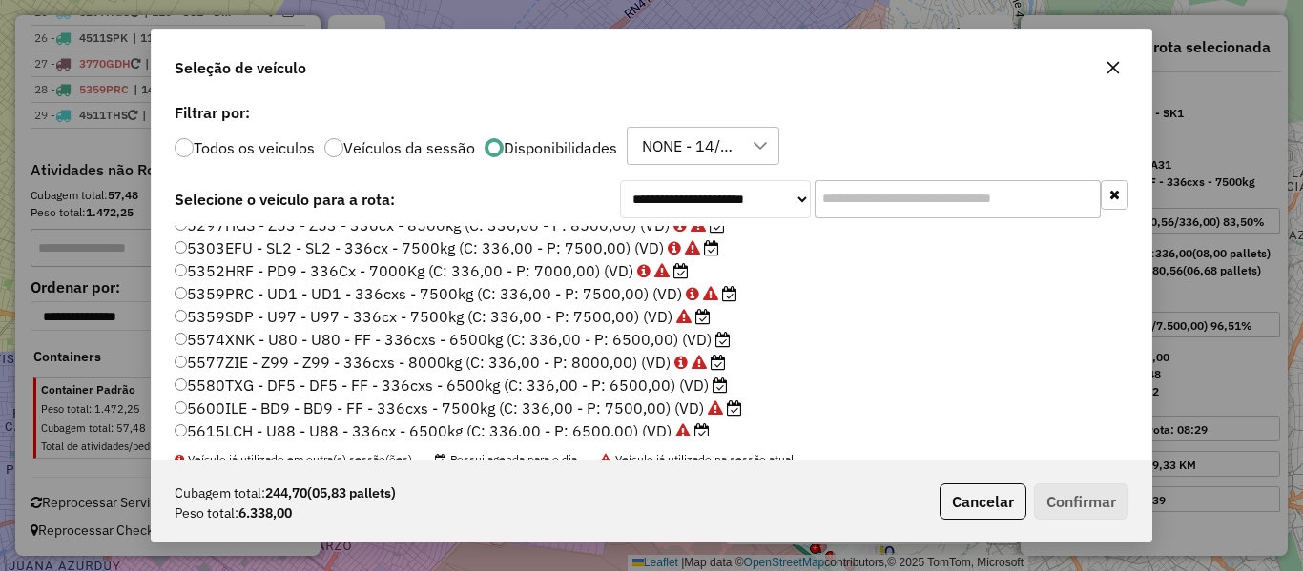
click at [718, 379] on icon at bounding box center [720, 385] width 15 height 15
click at [1080, 498] on button "Confirmar" at bounding box center [1081, 502] width 94 height 36
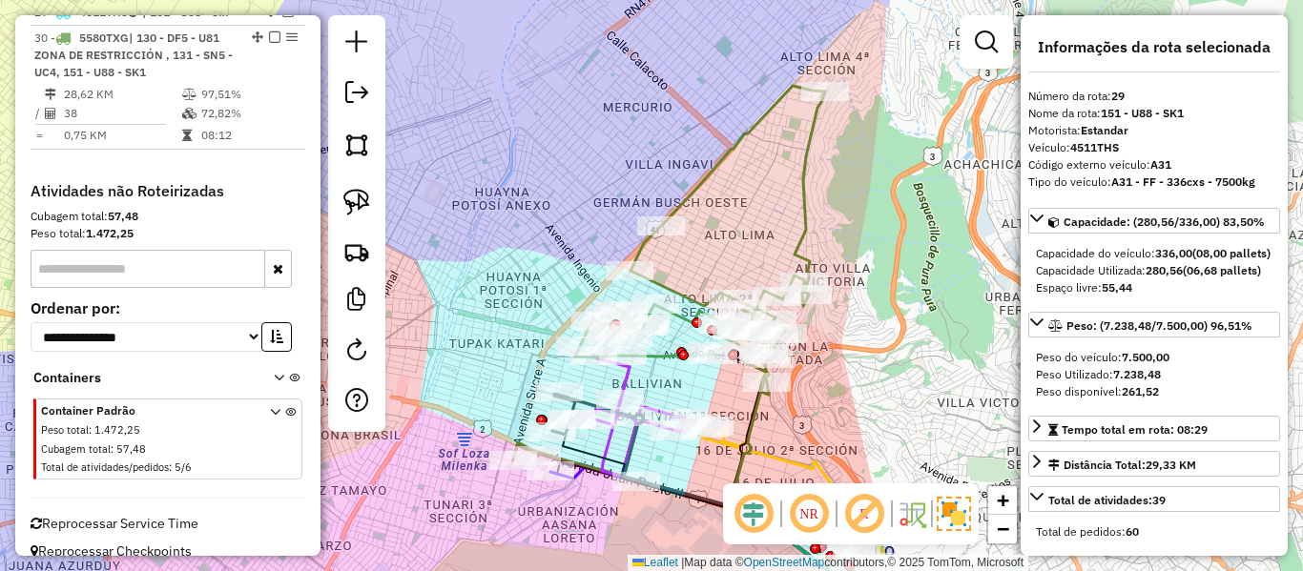
scroll to position [2834, 0]
click at [802, 184] on icon at bounding box center [700, 240] width 250 height 309
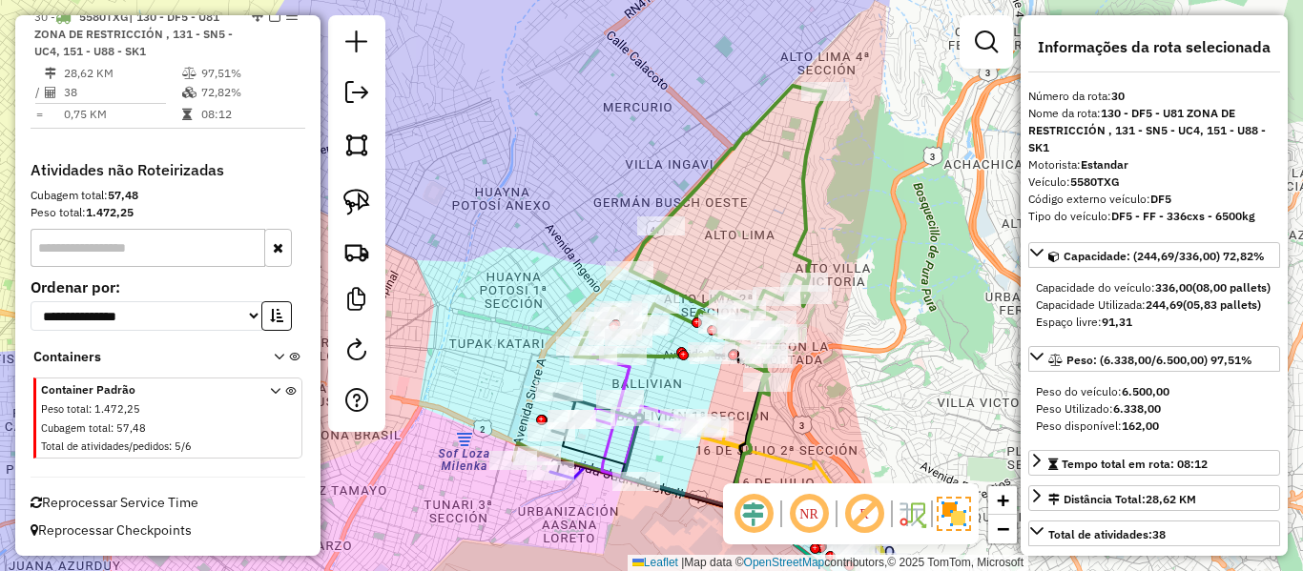
scroll to position [2860, 0]
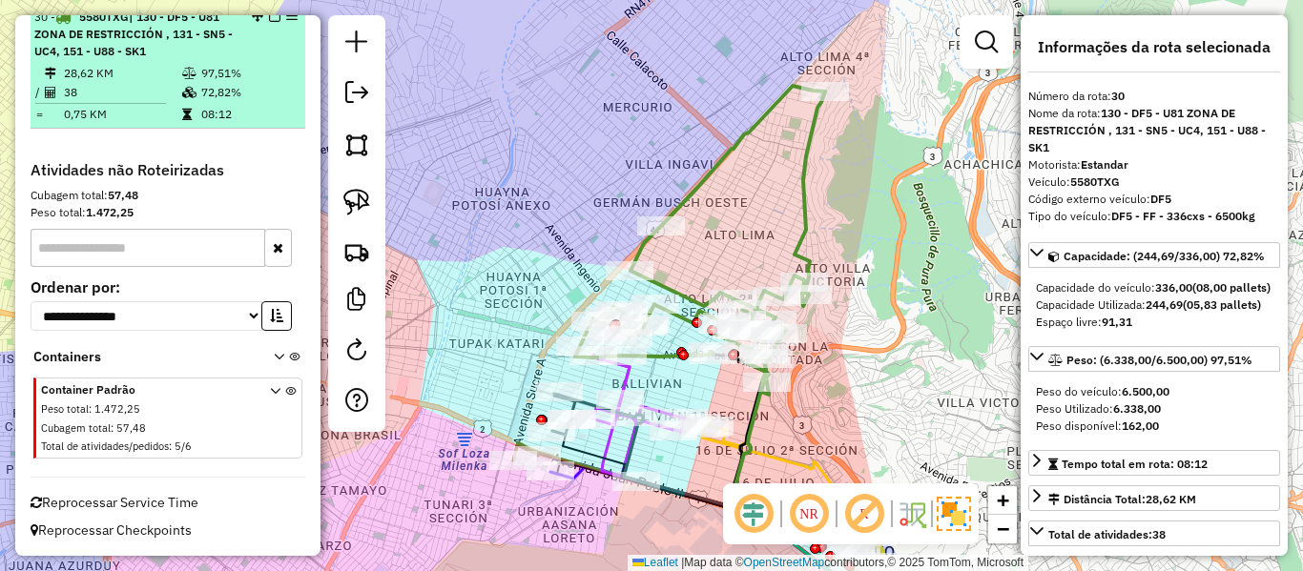
click at [270, 22] on em at bounding box center [274, 15] width 11 height 11
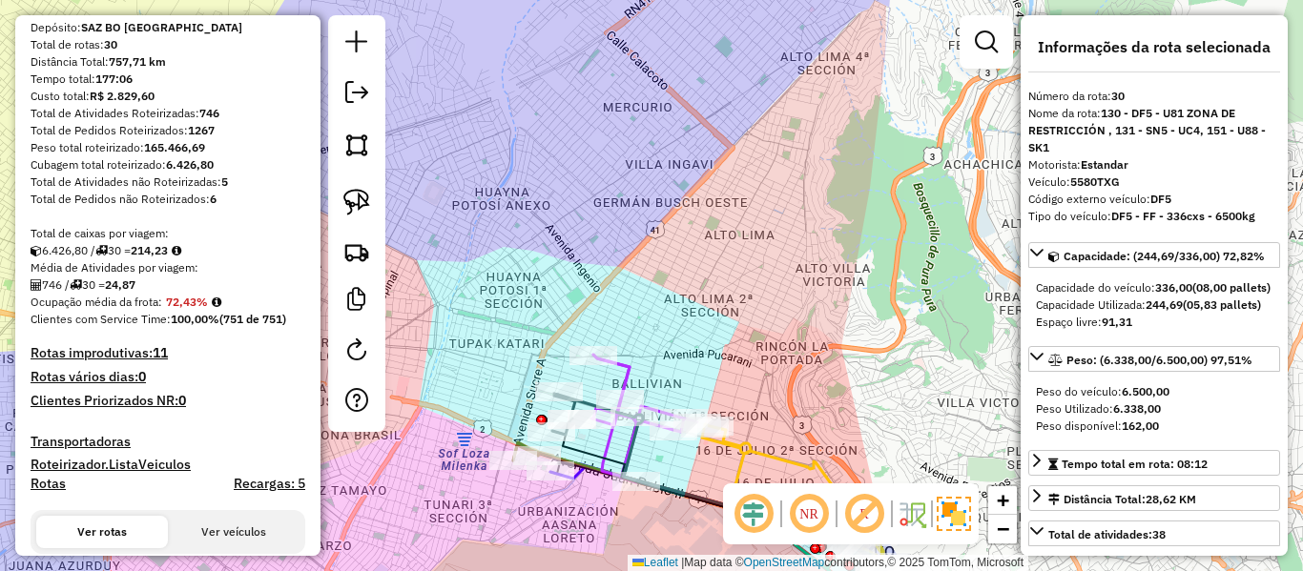
scroll to position [6, 0]
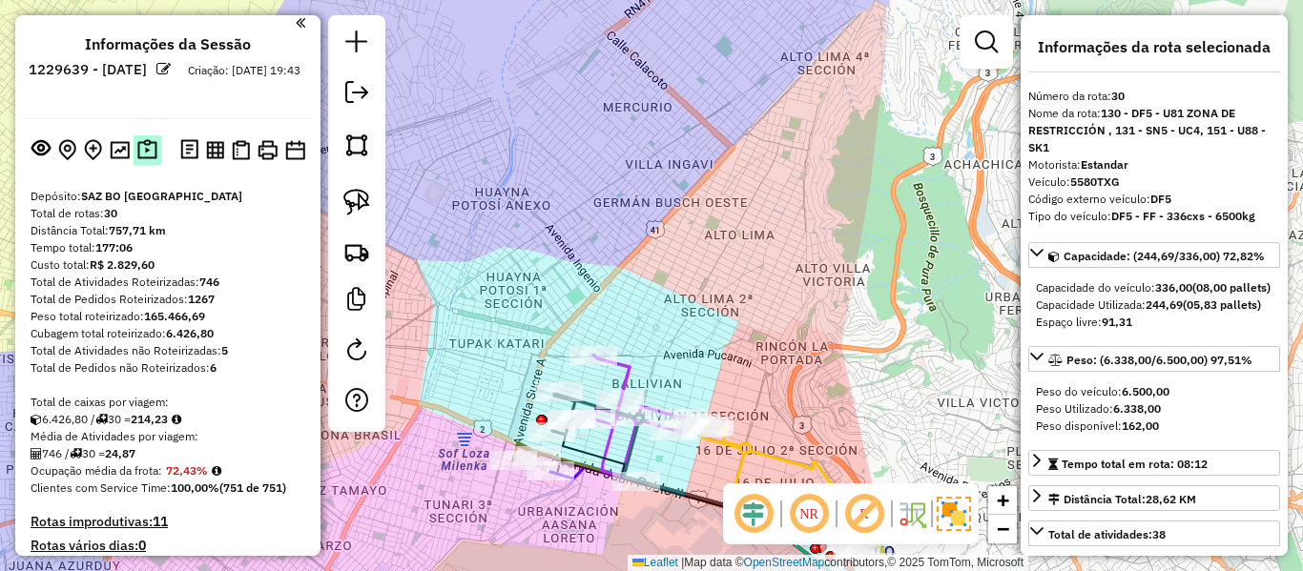
click at [142, 146] on img at bounding box center [147, 150] width 20 height 22
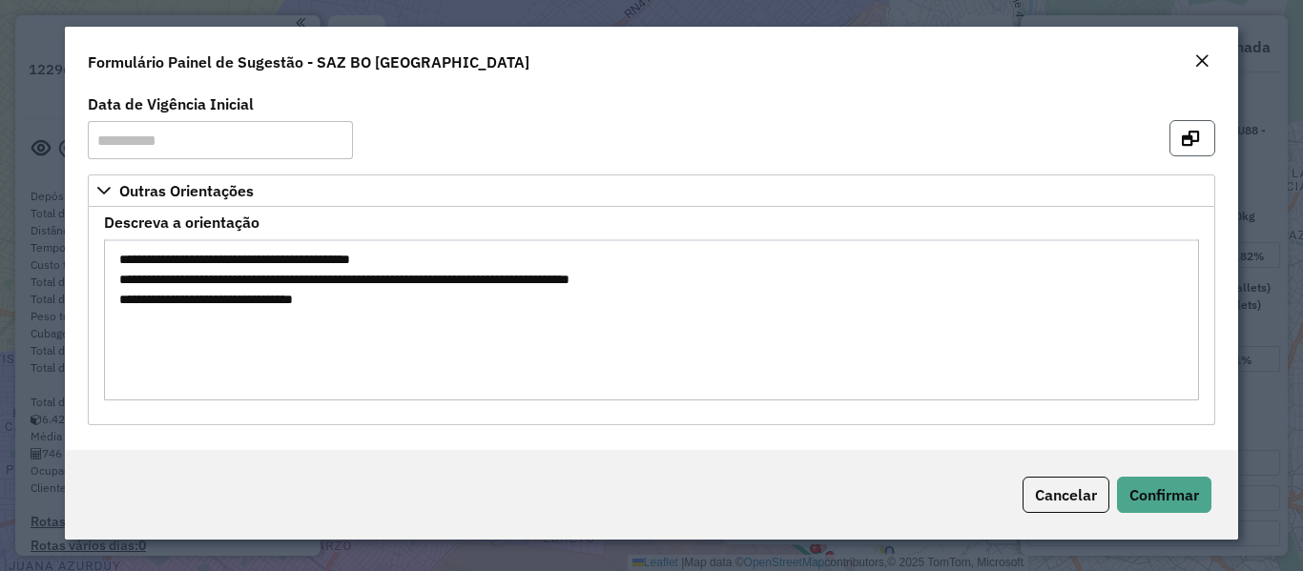
click at [1190, 151] on button "button" at bounding box center [1193, 138] width 46 height 36
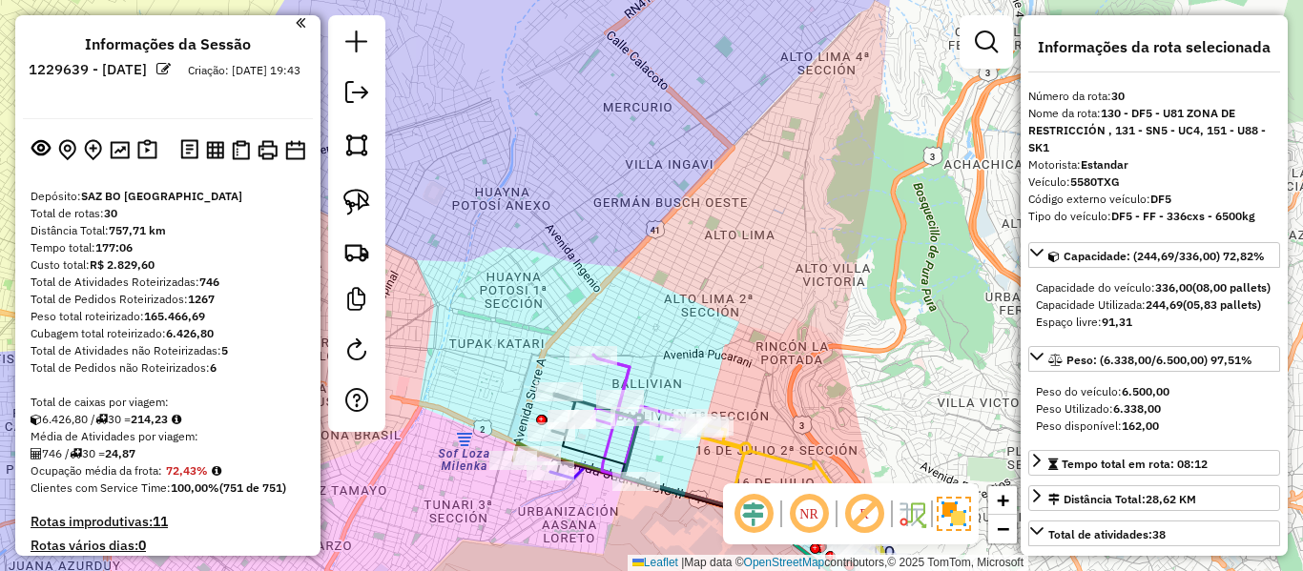
click at [480, 289] on div "Janela de atendimento Grade de atendimento Capacidade Transportadoras Veículos …" at bounding box center [651, 285] width 1303 height 571
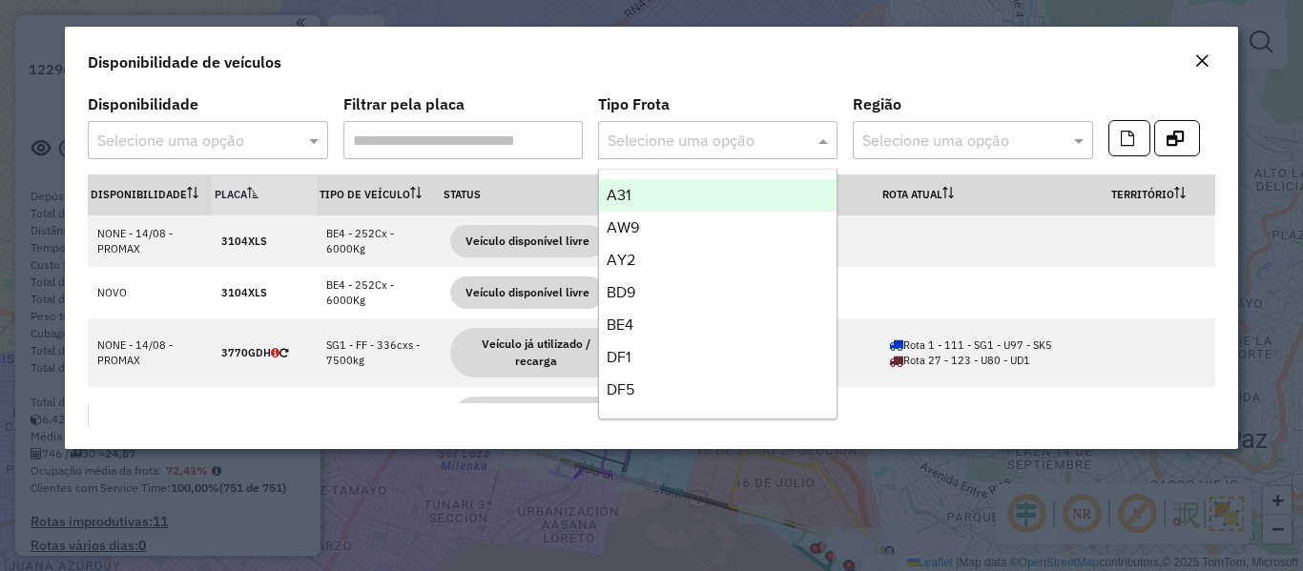
click at [783, 136] on input "text" at bounding box center [699, 141] width 182 height 23
type input "**"
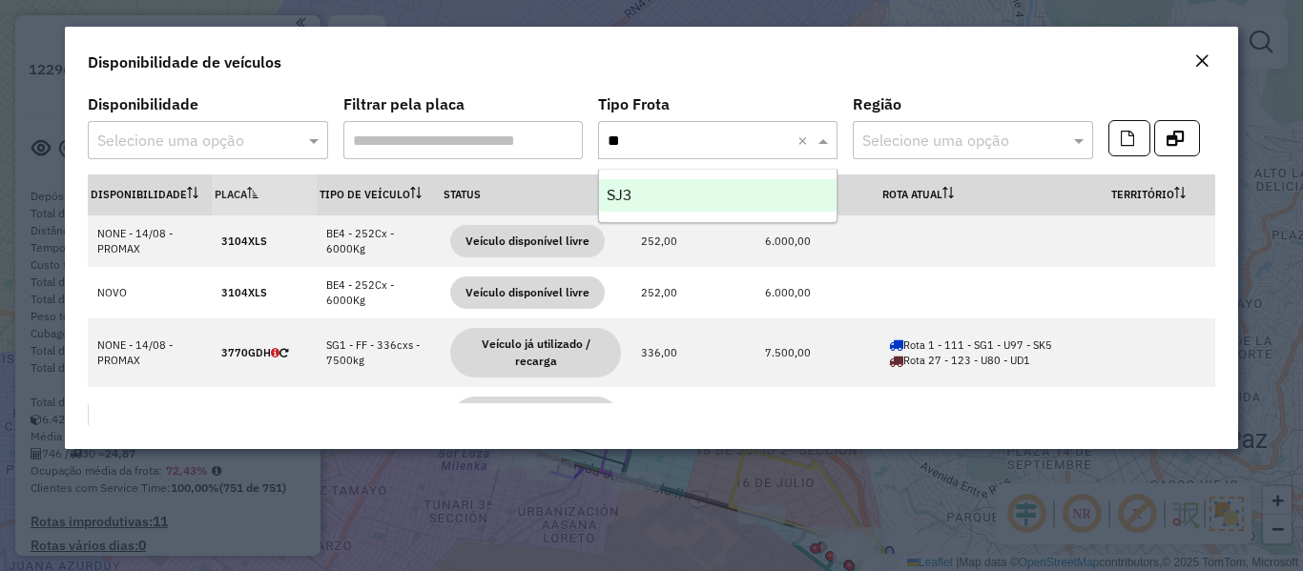
click at [674, 183] on div "SJ3" at bounding box center [718, 195] width 238 height 32
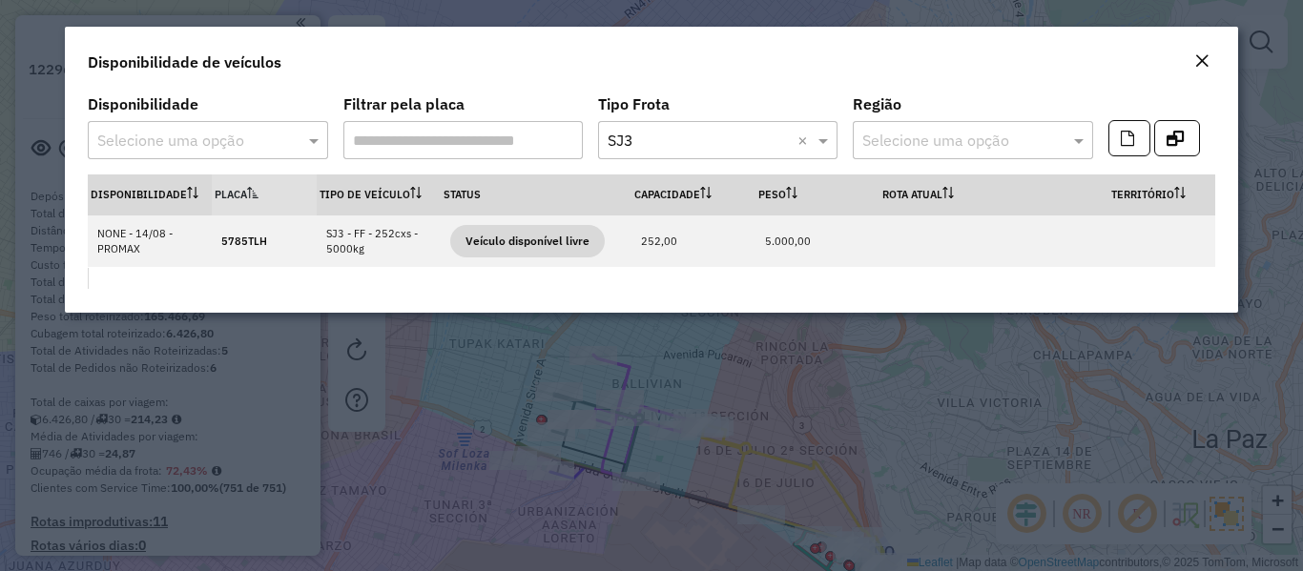
click at [706, 138] on input "text" at bounding box center [699, 141] width 182 height 23
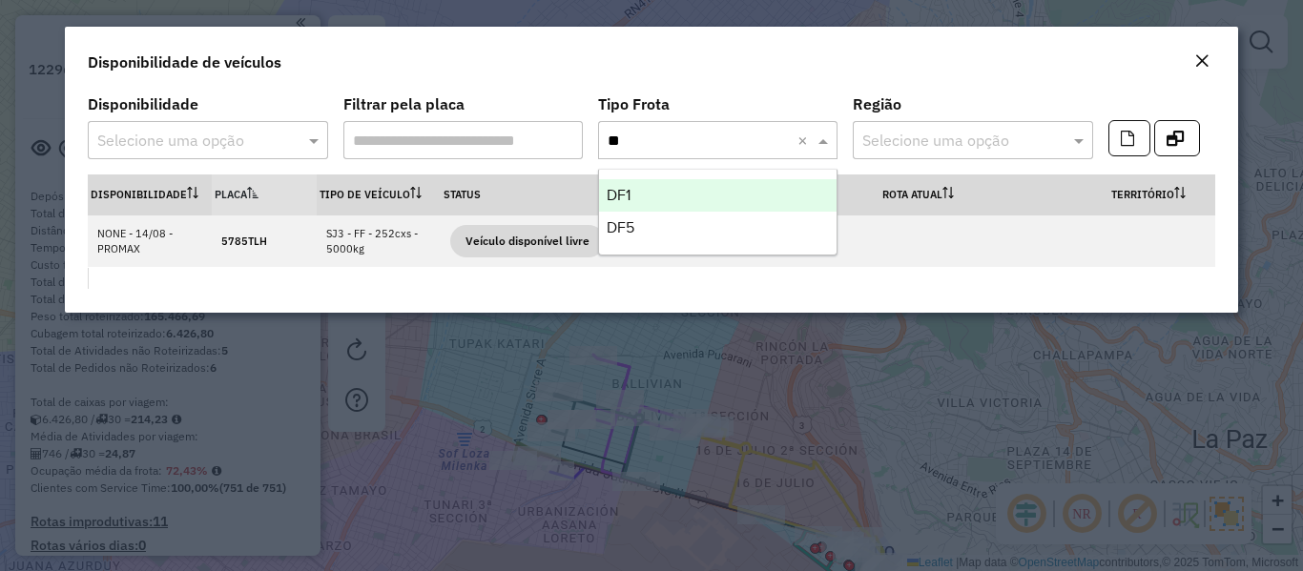
type input "***"
click at [655, 189] on div "DF1" at bounding box center [718, 195] width 238 height 32
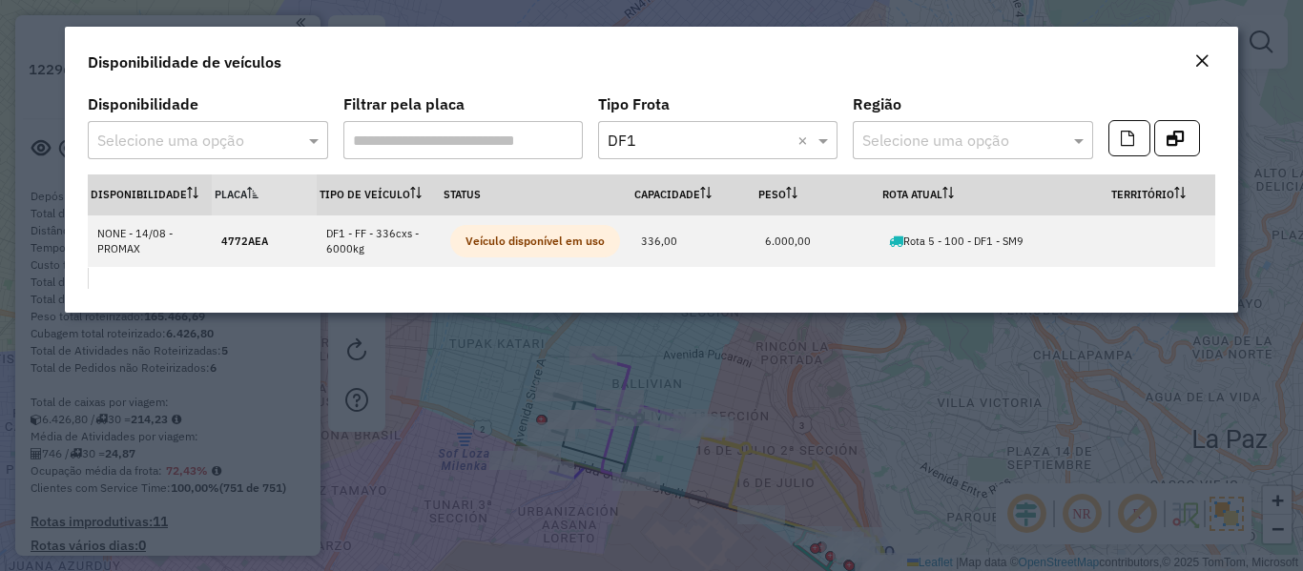
click at [697, 133] on input "text" at bounding box center [699, 141] width 182 height 23
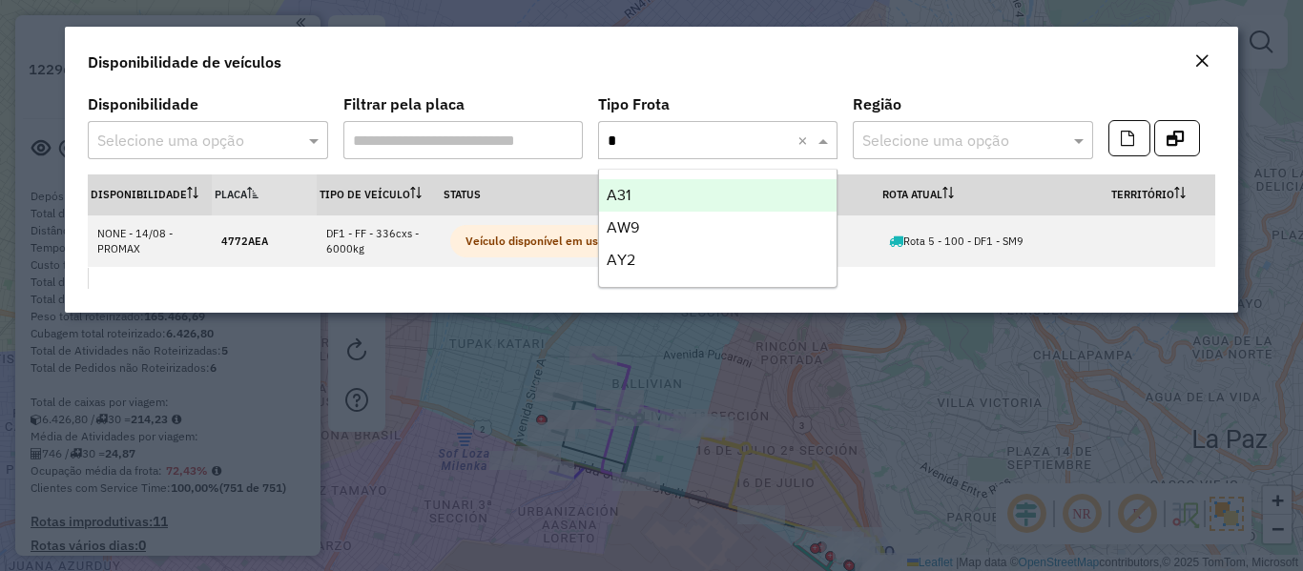
type input "**"
click at [629, 190] on span "AW9" at bounding box center [623, 195] width 32 height 16
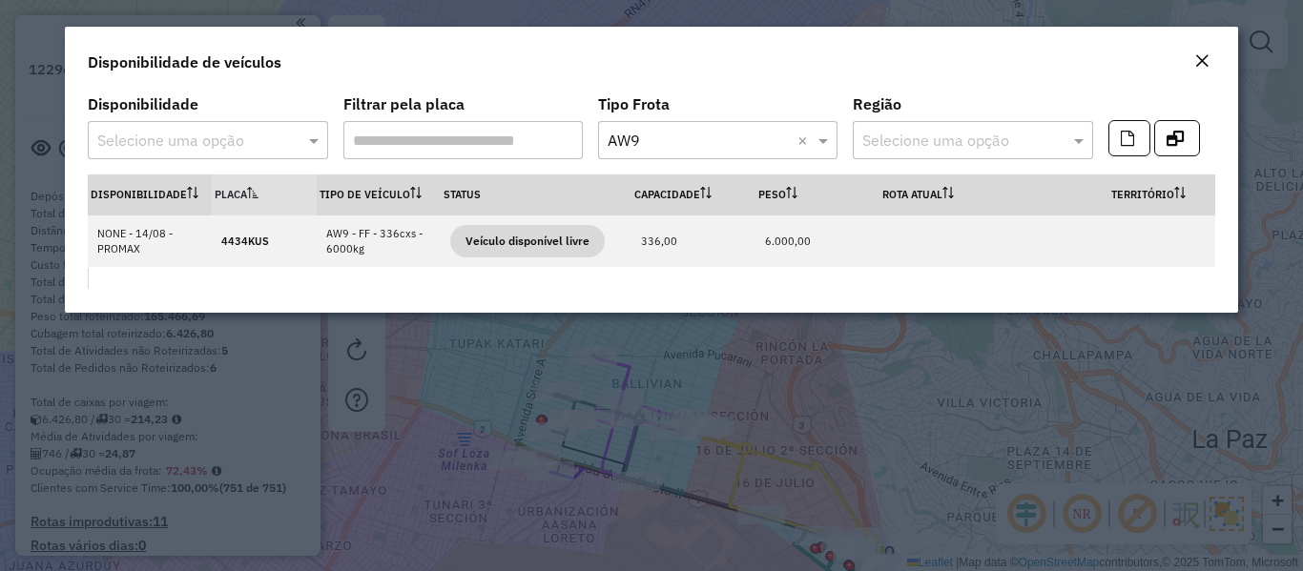
click at [1210, 60] on button "Close" at bounding box center [1202, 62] width 27 height 25
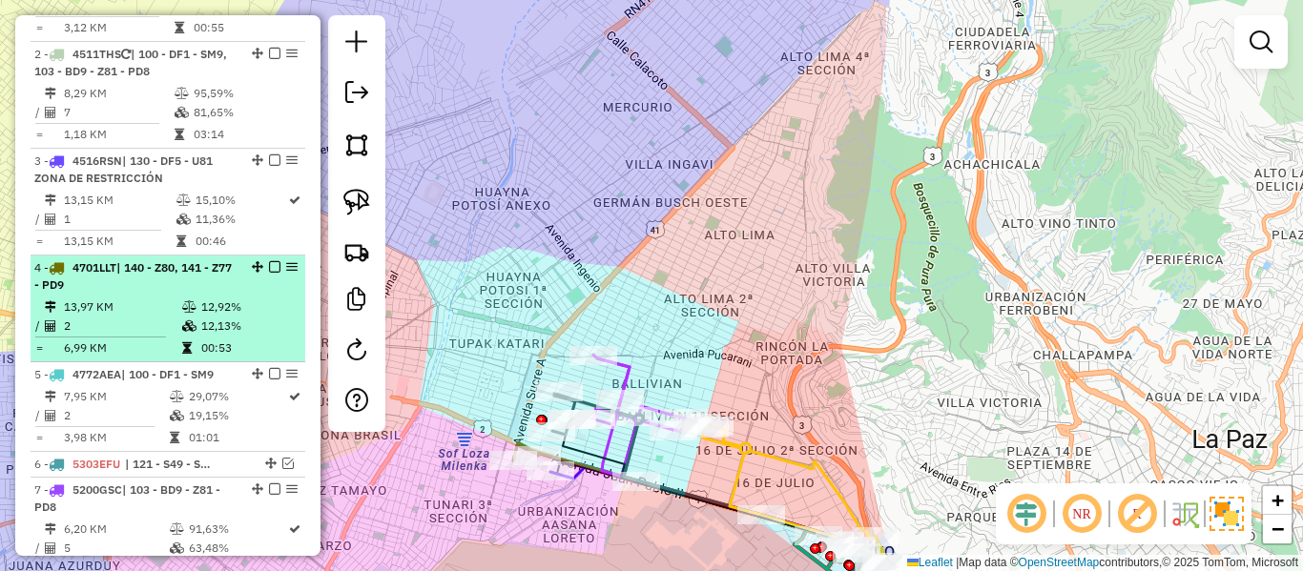
scroll to position [960, 0]
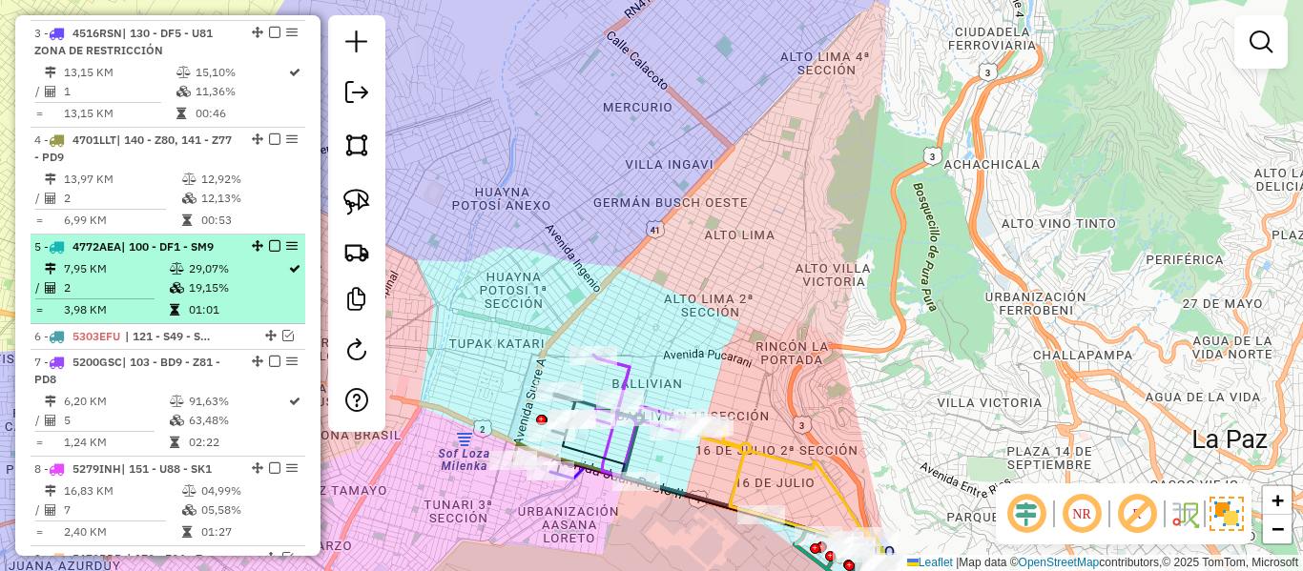
click at [232, 296] on td "19,15%" at bounding box center [237, 288] width 99 height 19
select select "**********"
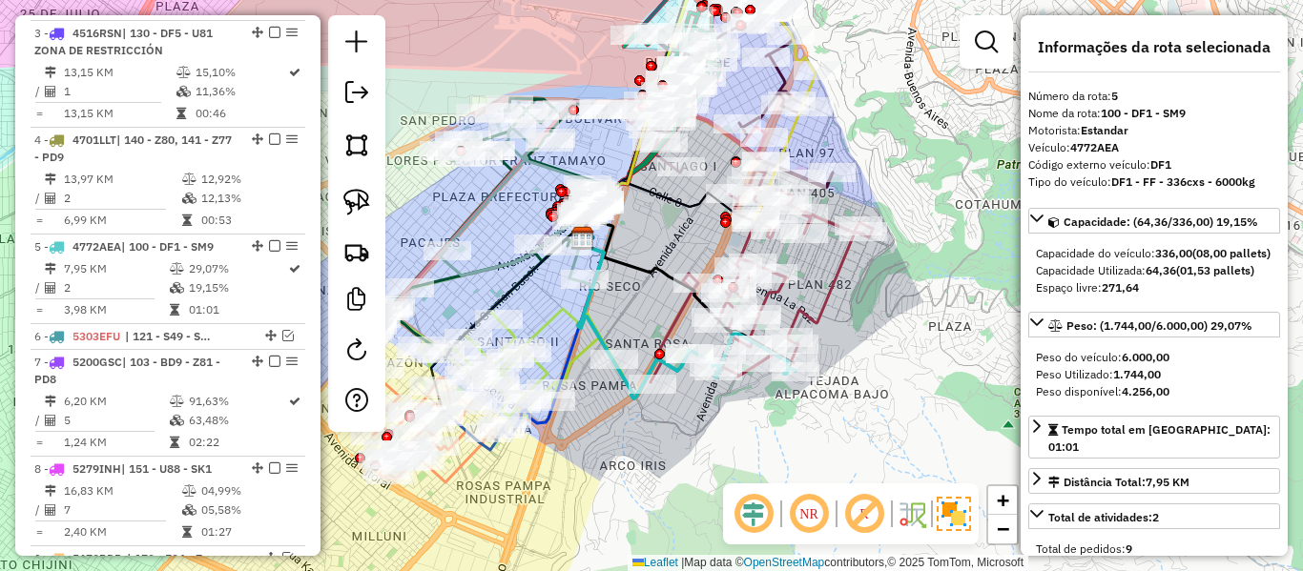
drag, startPoint x: 602, startPoint y: 436, endPoint x: 750, endPoint y: 410, distance: 150.1
click at [745, 412] on div "Janela de atendimento Grade de atendimento Capacidade Transportadoras Veículos …" at bounding box center [651, 285] width 1303 height 571
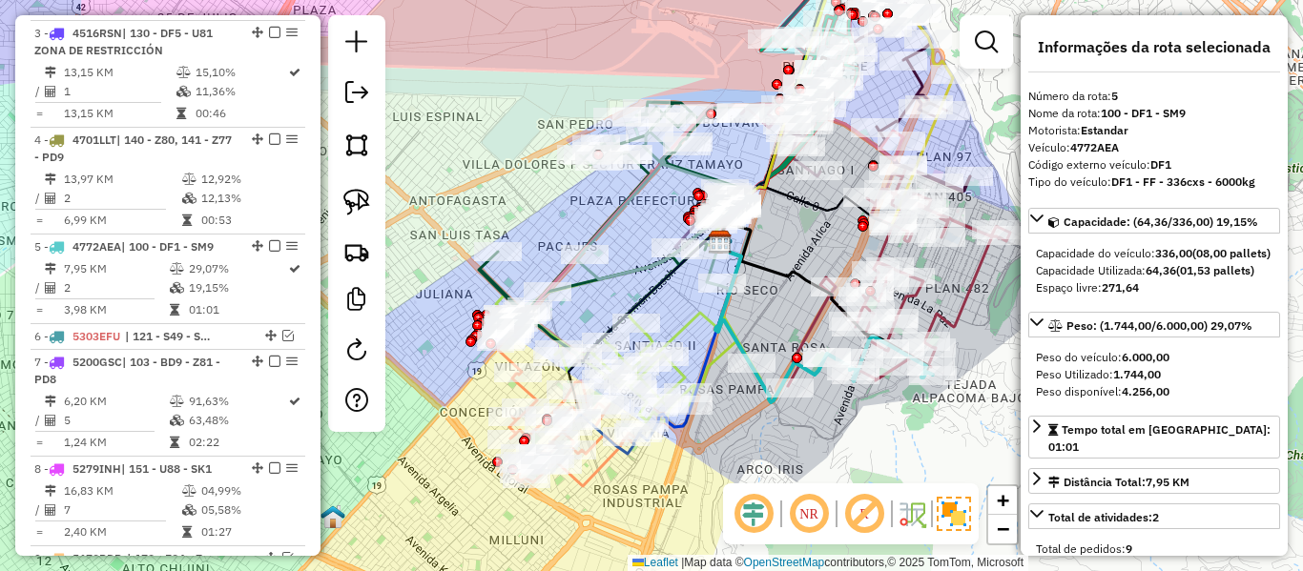
drag, startPoint x: 707, startPoint y: 265, endPoint x: 689, endPoint y: 296, distance: 35.5
click at [689, 296] on div "Janela de atendimento Grade de atendimento Capacidade Transportadoras Veículos …" at bounding box center [651, 285] width 1303 height 571
click at [985, 42] on em at bounding box center [986, 42] width 23 height 23
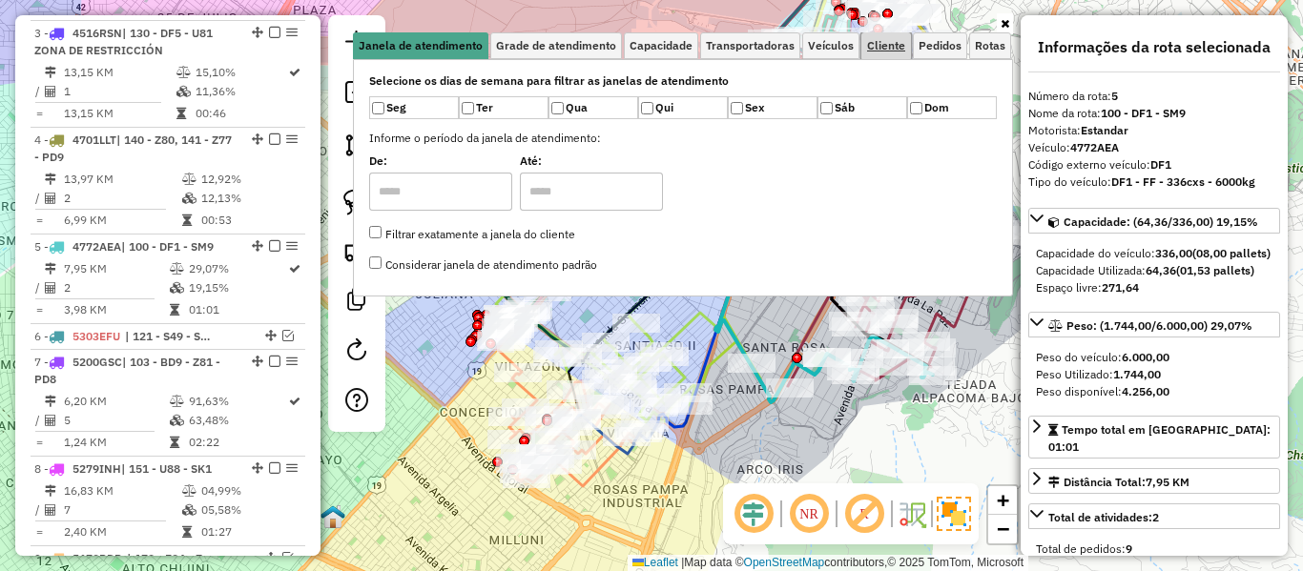
click at [882, 47] on span "Cliente" at bounding box center [886, 45] width 38 height 11
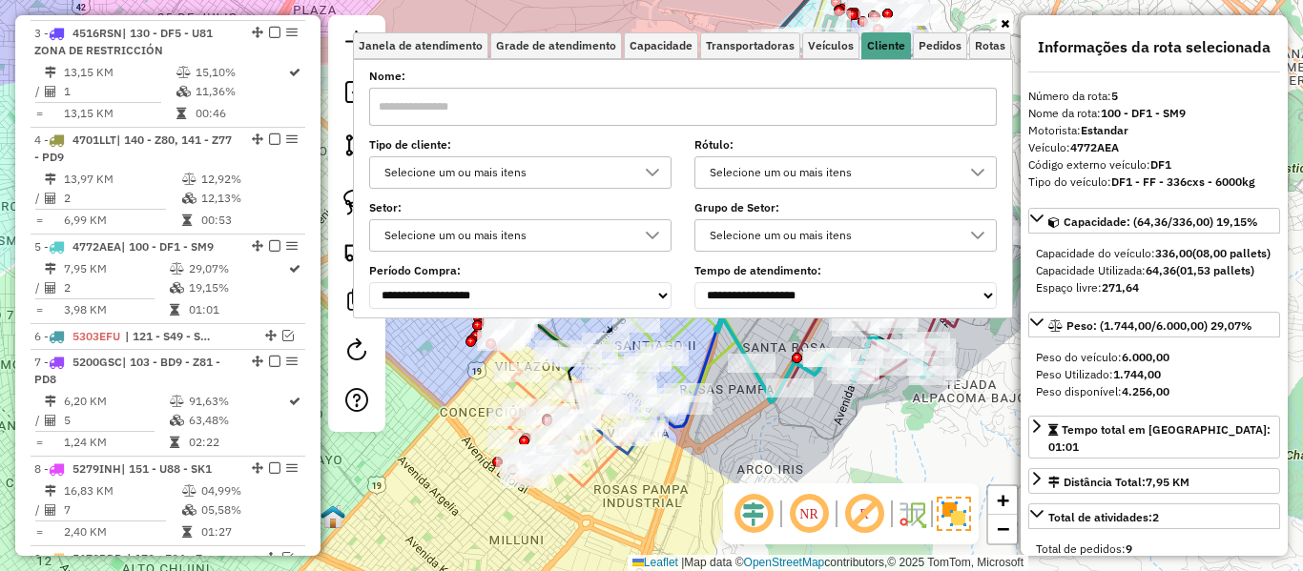
click at [615, 180] on div "Selecione um ou mais itens" at bounding box center [506, 172] width 257 height 31
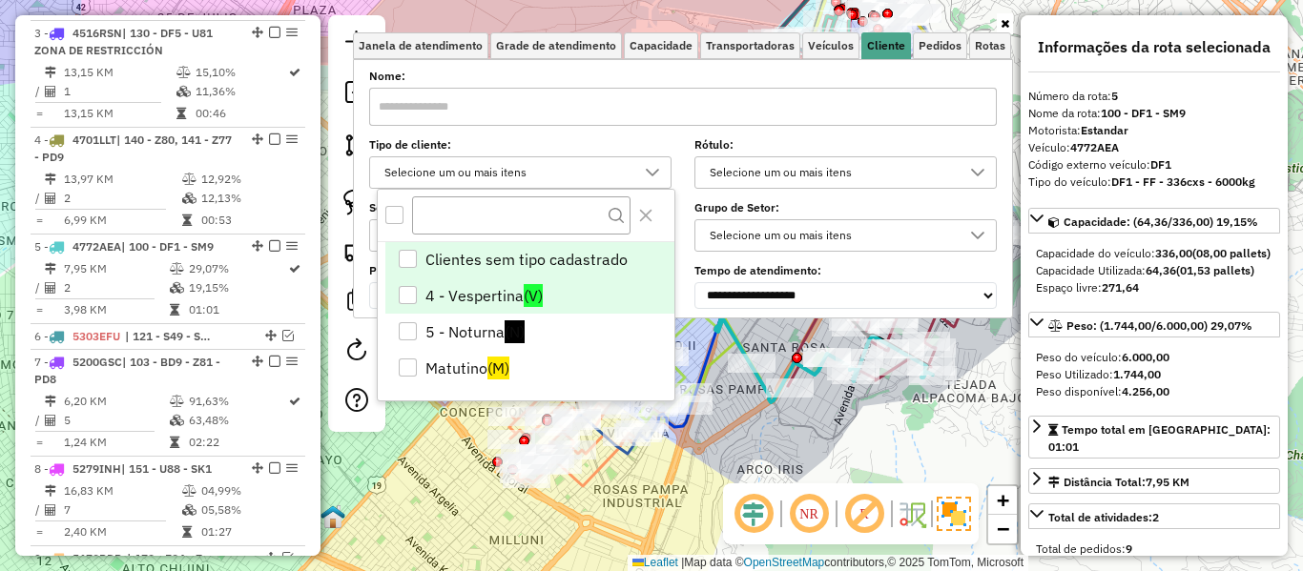
click at [532, 299] on span "(V)" at bounding box center [533, 295] width 19 height 23
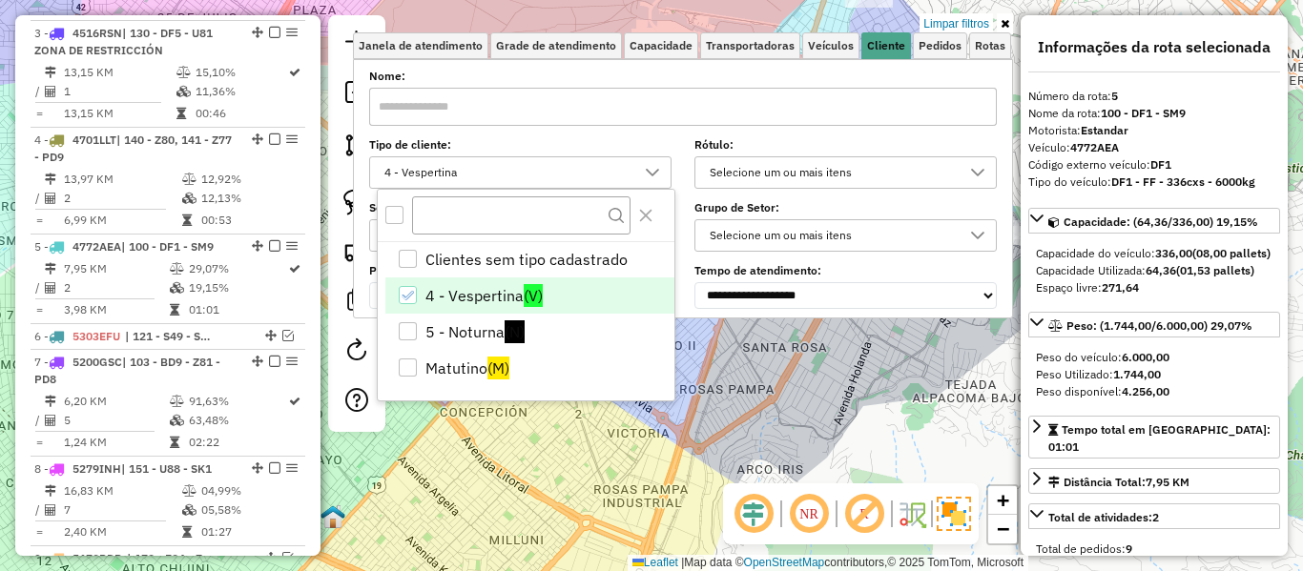
click at [885, 436] on div "Limpar filtros Janela de atendimento Grade de atendimento Capacidade Transporta…" at bounding box center [651, 285] width 1303 height 571
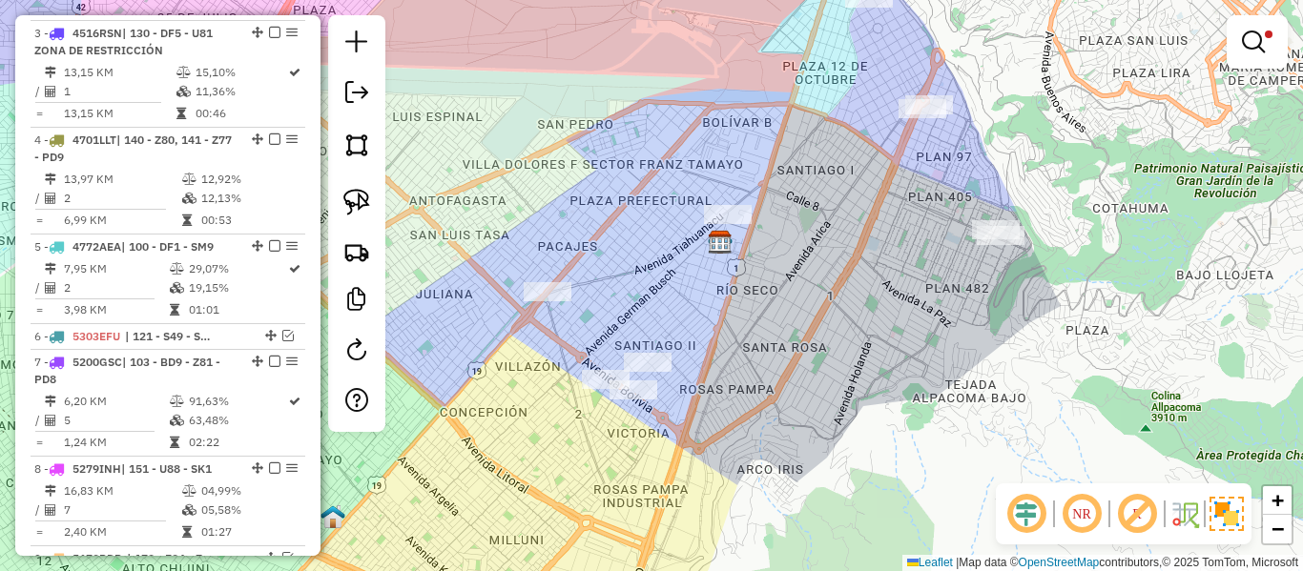
click at [912, 384] on div "Limpar filtros Janela de atendimento Grade de atendimento Capacidade Transporta…" at bounding box center [651, 285] width 1303 height 571
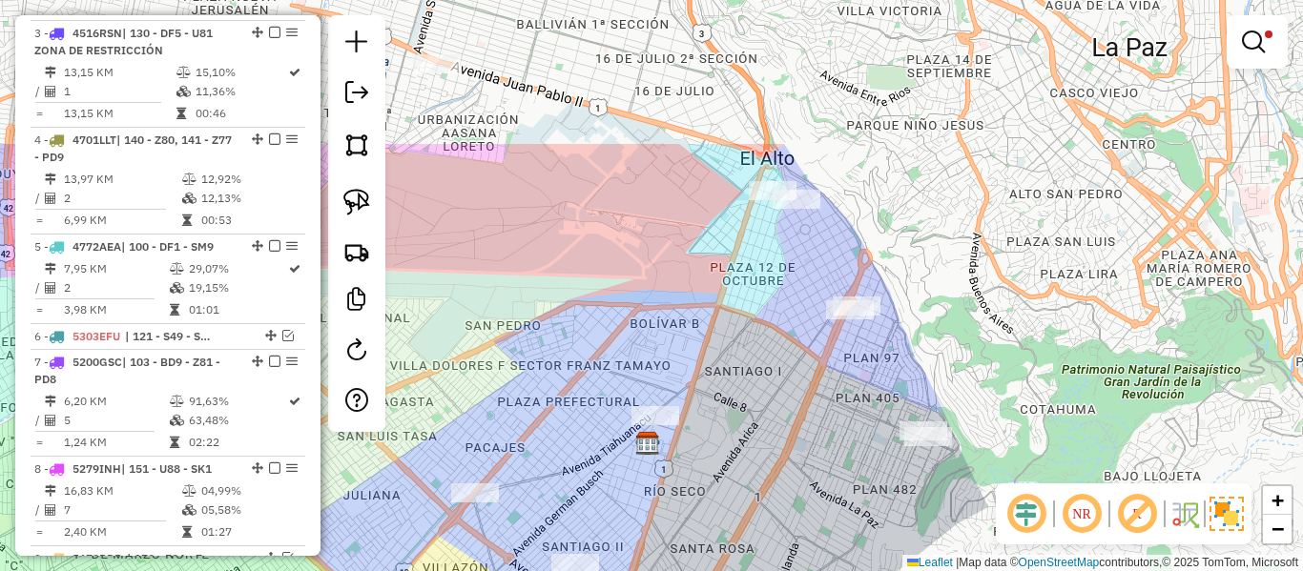
drag, startPoint x: 890, startPoint y: 329, endPoint x: 844, endPoint y: 484, distance: 161.2
click at [844, 484] on div "Limpar filtros Janela de atendimento Grade de atendimento Capacidade Transporta…" at bounding box center [651, 285] width 1303 height 571
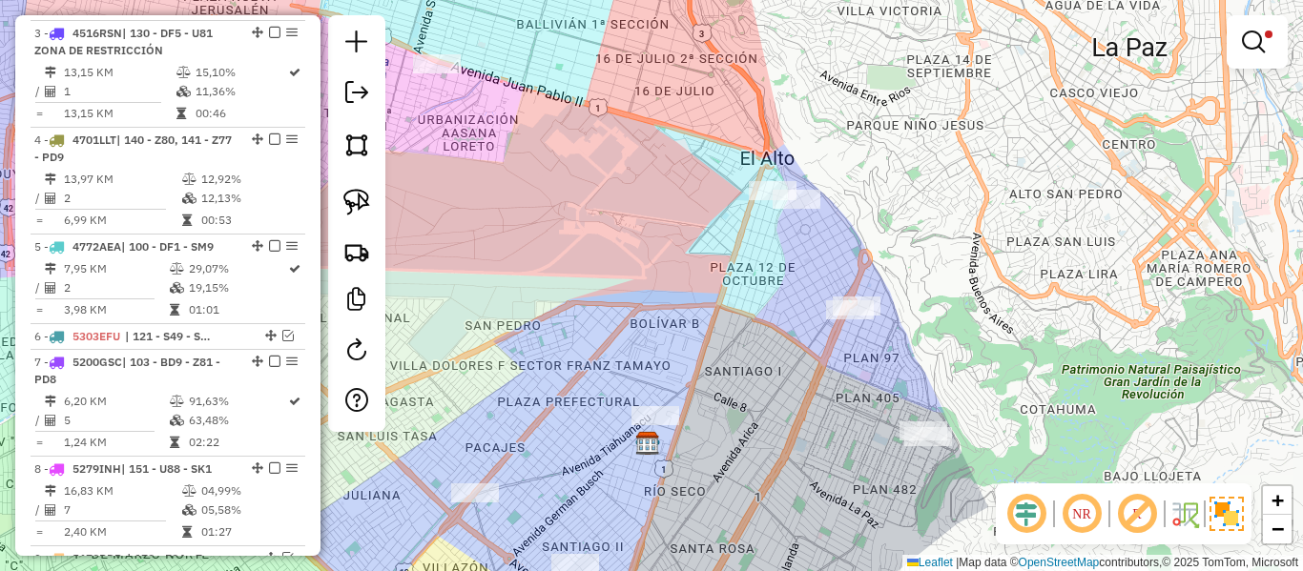
drag, startPoint x: 851, startPoint y: 409, endPoint x: 873, endPoint y: 397, distance: 25.2
click at [872, 397] on div "Limpar filtros Janela de atendimento Grade de atendimento Capacidade Transporta…" at bounding box center [651, 285] width 1303 height 571
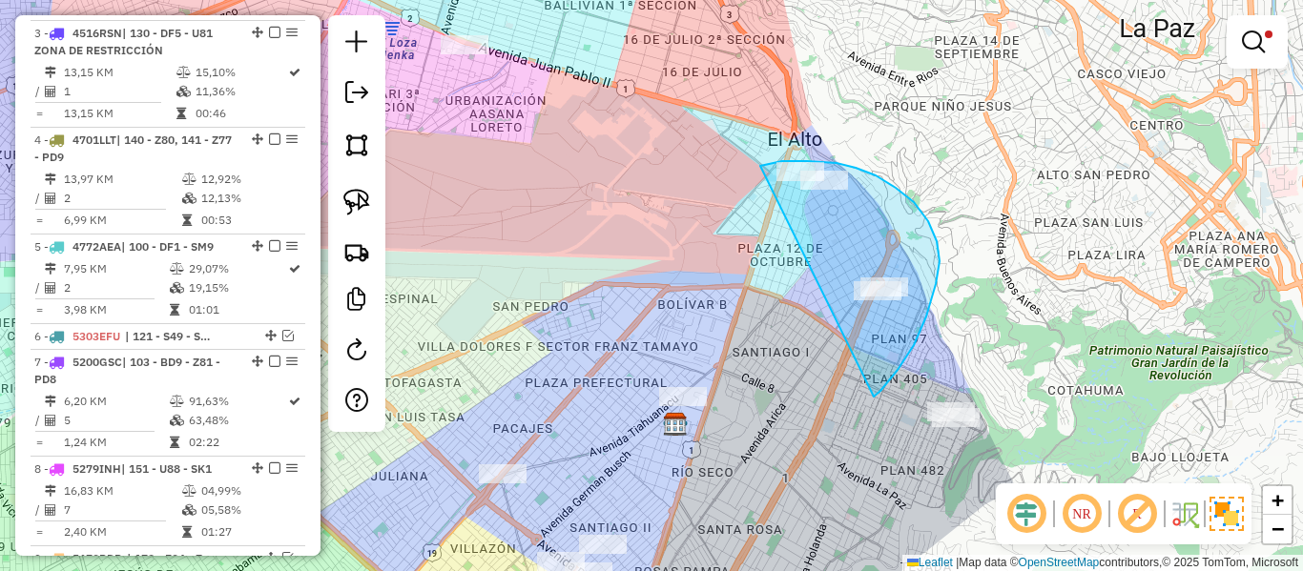
drag, startPoint x: 874, startPoint y: 397, endPoint x: 730, endPoint y: 201, distance: 242.9
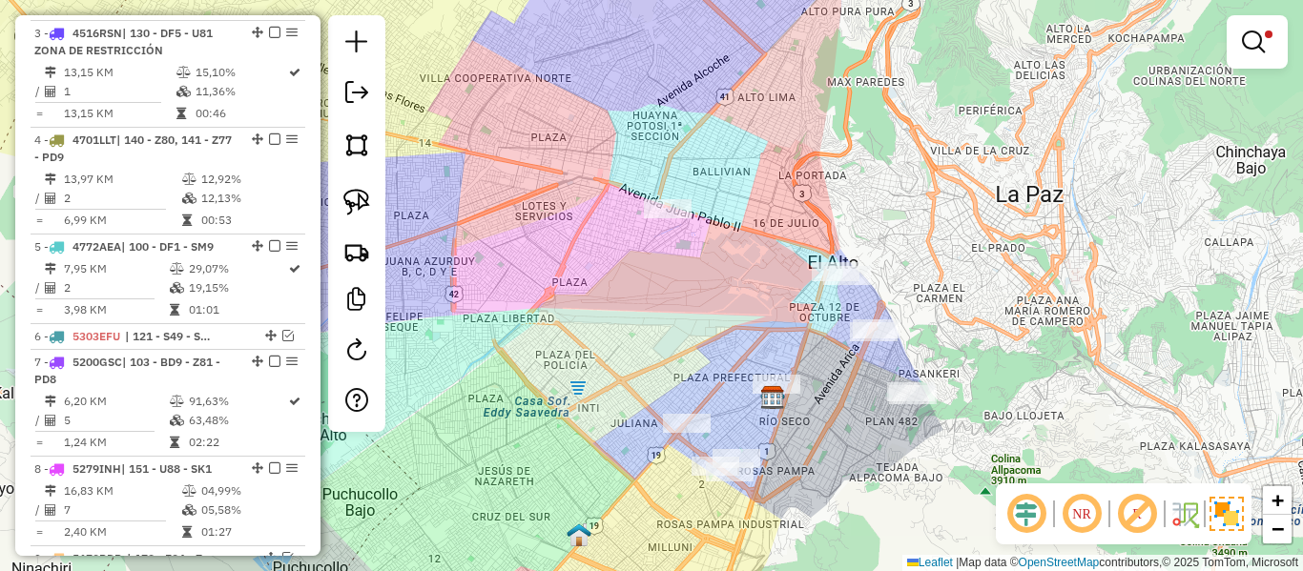
drag, startPoint x: 724, startPoint y: 283, endPoint x: 764, endPoint y: 310, distance: 48.2
click at [764, 310] on div "Limpar filtros Janela de atendimento Grade de atendimento Capacidade Transporta…" at bounding box center [651, 285] width 1303 height 571
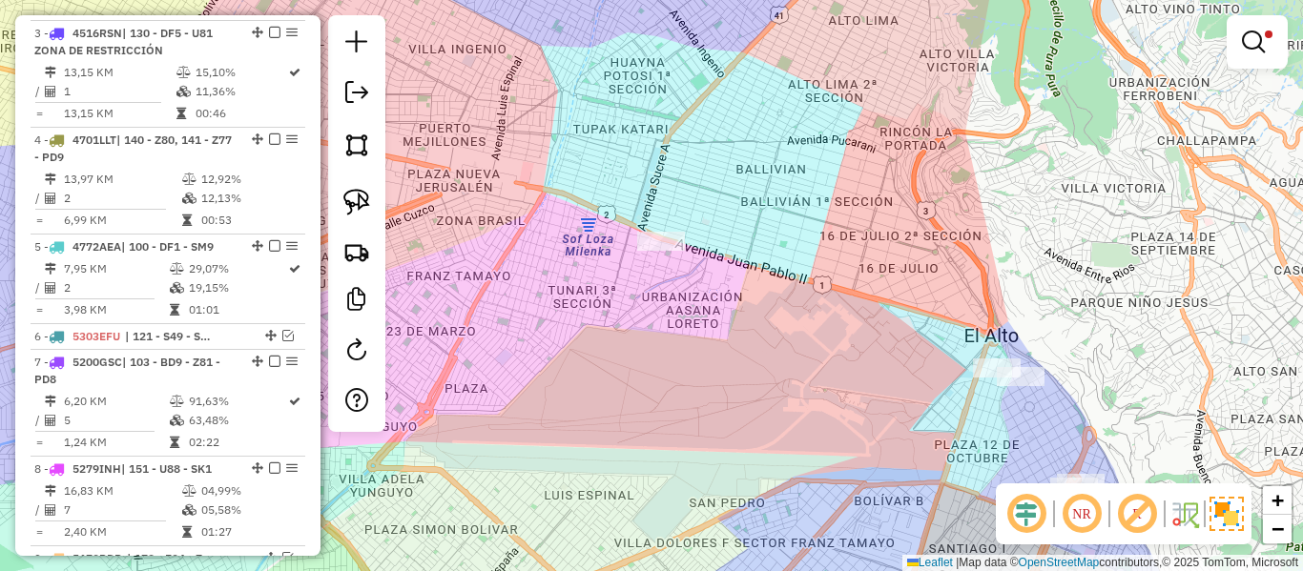
click at [1268, 63] on div at bounding box center [1257, 41] width 61 height 53
click at [1257, 44] on em at bounding box center [1253, 42] width 23 height 23
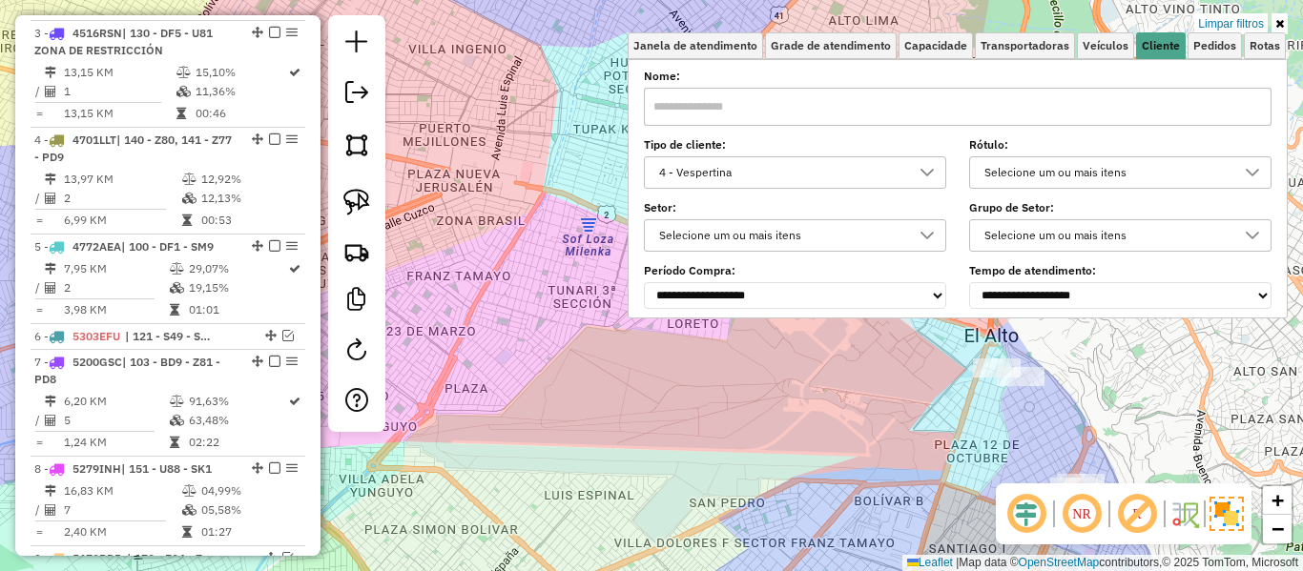
click at [750, 166] on div "4 - Vespertina" at bounding box center [781, 172] width 257 height 31
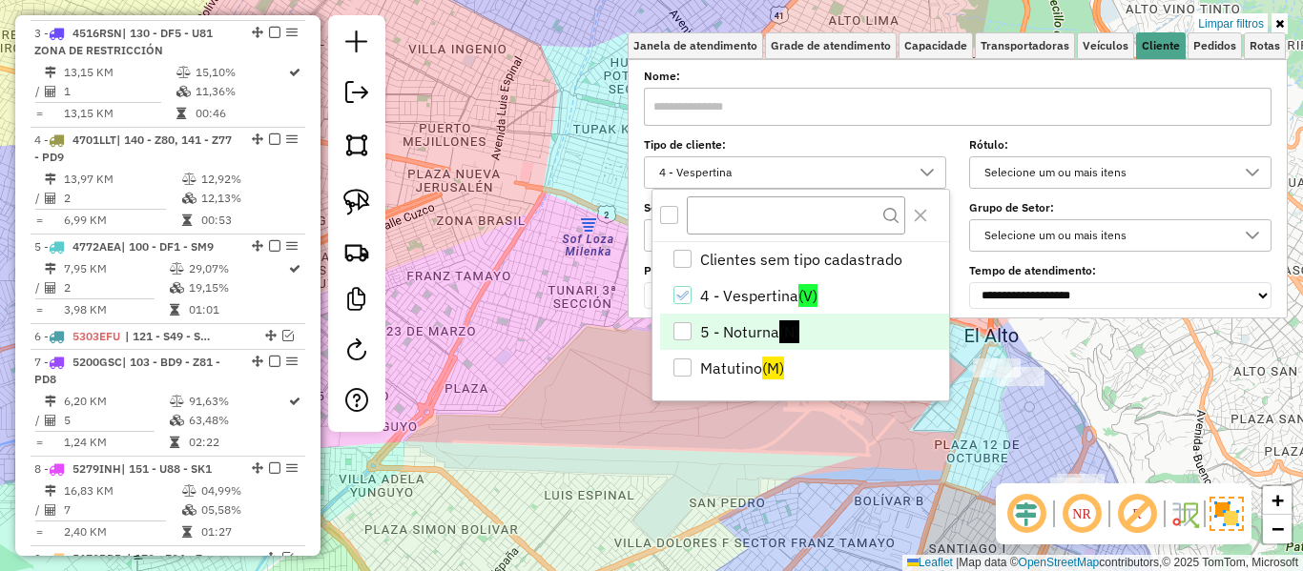
click at [818, 330] on li "5 - Noturna (N)" at bounding box center [804, 332] width 289 height 36
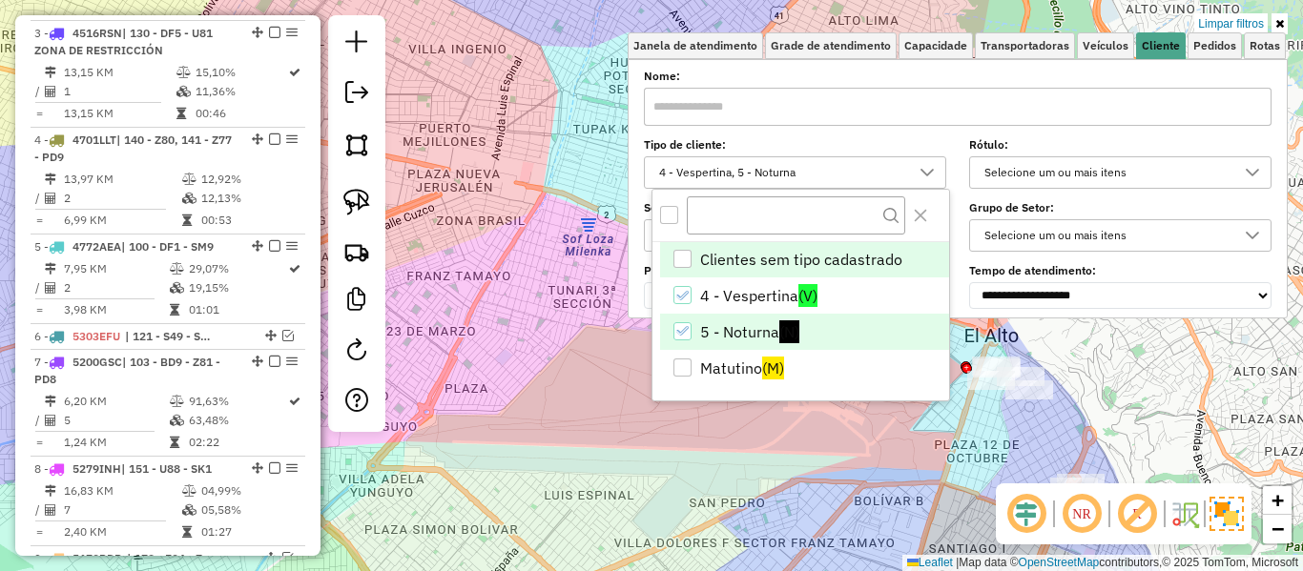
click at [810, 261] on li "Clientes sem tipo cadastrado" at bounding box center [804, 260] width 289 height 36
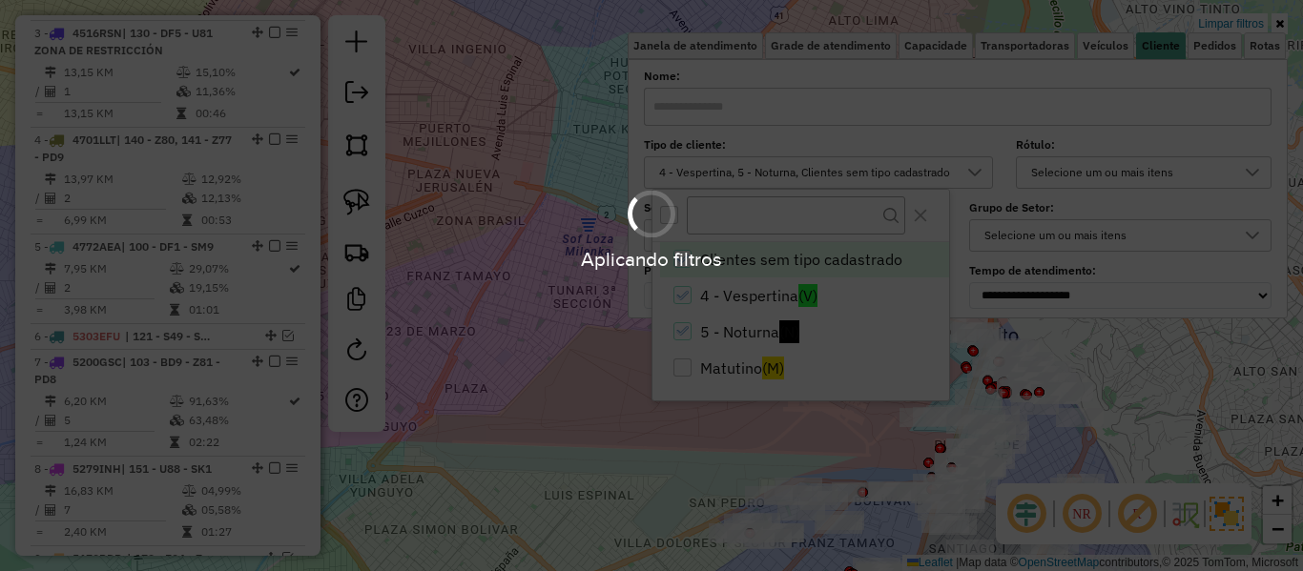
click at [529, 310] on div "Aplicando filtros" at bounding box center [651, 285] width 1303 height 571
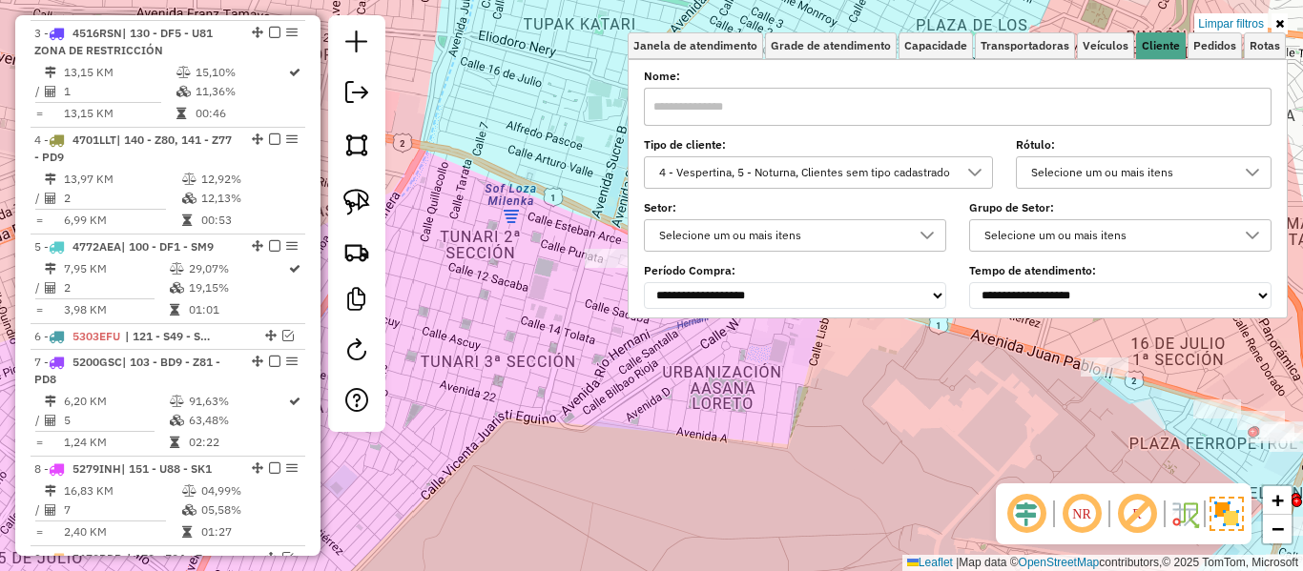
click at [545, 308] on div "Limpar filtros Janela de atendimento Grade de atendimento Capacidade Transporta…" at bounding box center [651, 285] width 1303 height 571
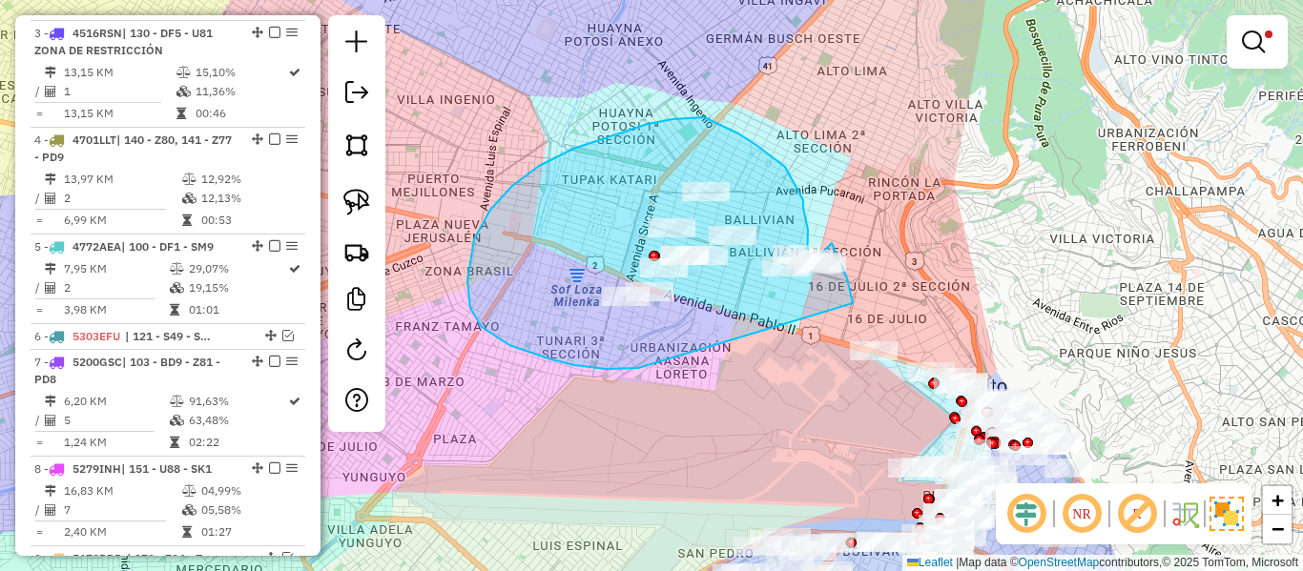
drag, startPoint x: 470, startPoint y: 308, endPoint x: 854, endPoint y: 335, distance: 384.4
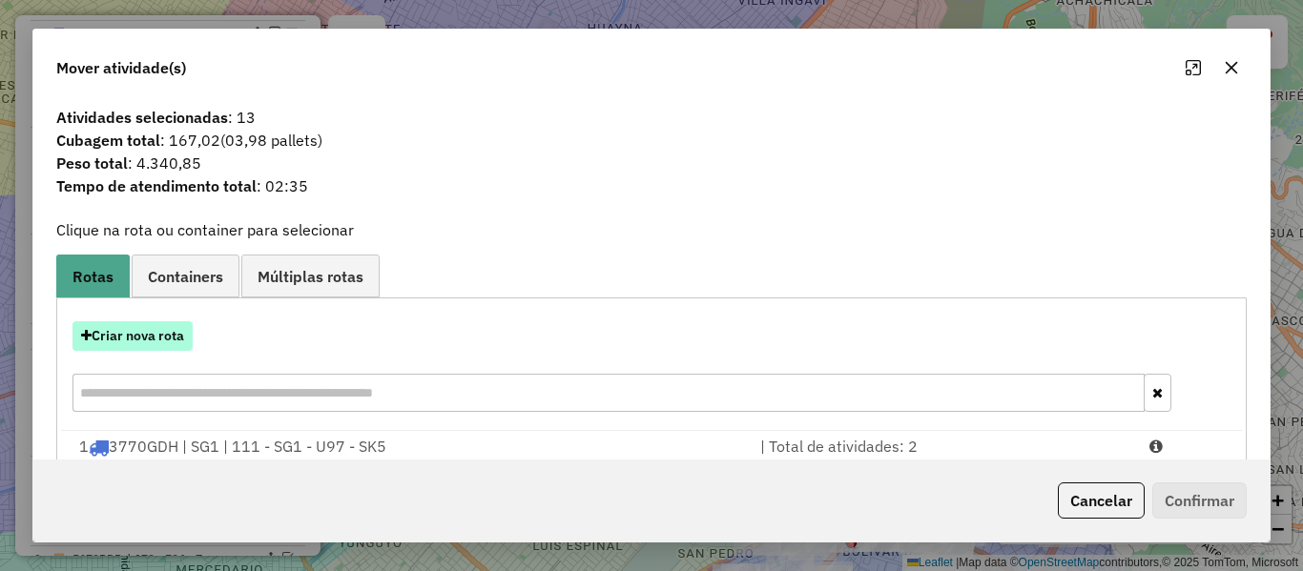
click at [176, 330] on button "Criar nova rota" at bounding box center [133, 336] width 120 height 30
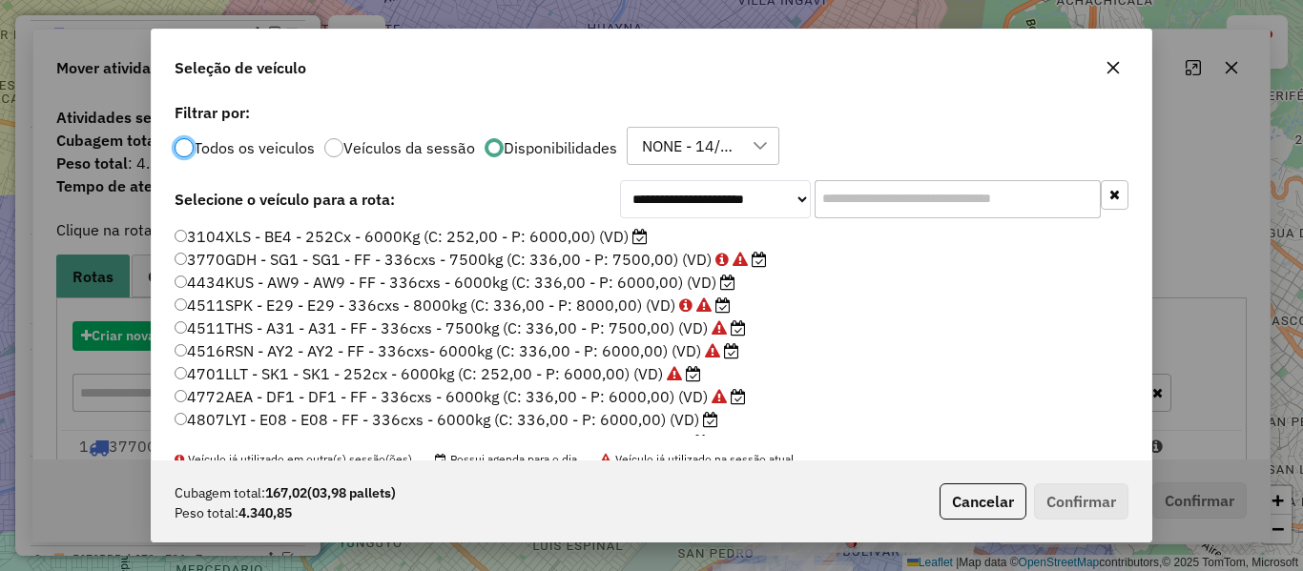
scroll to position [10, 6]
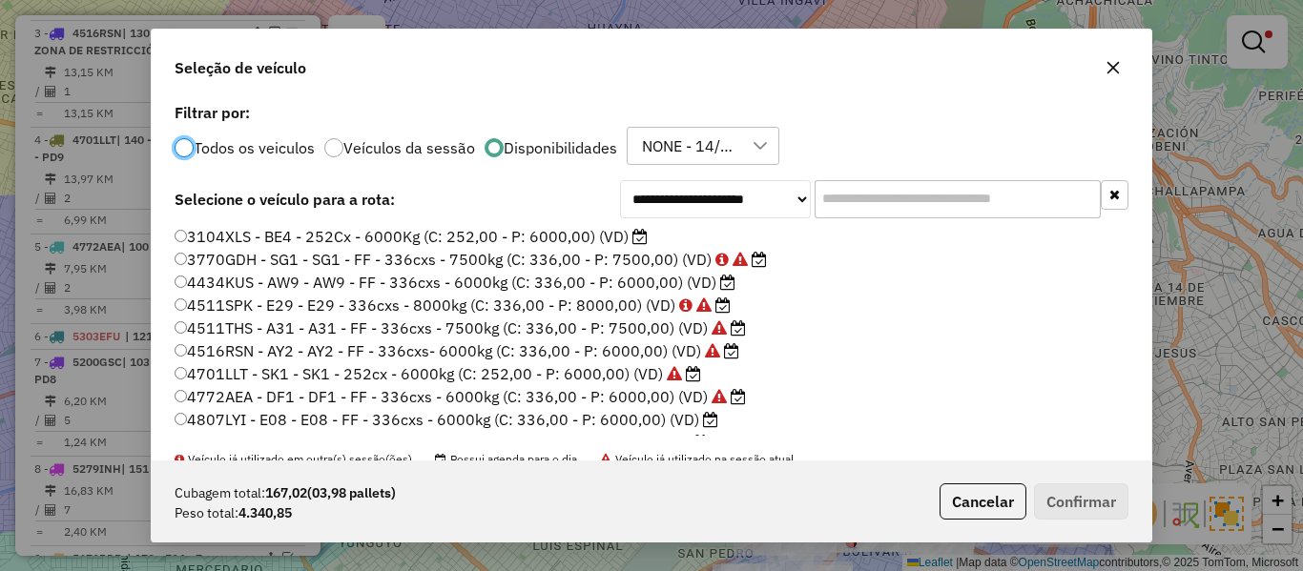
click at [817, 193] on div "**********" at bounding box center [874, 199] width 508 height 38
click at [859, 198] on input "text" at bounding box center [958, 199] width 286 height 38
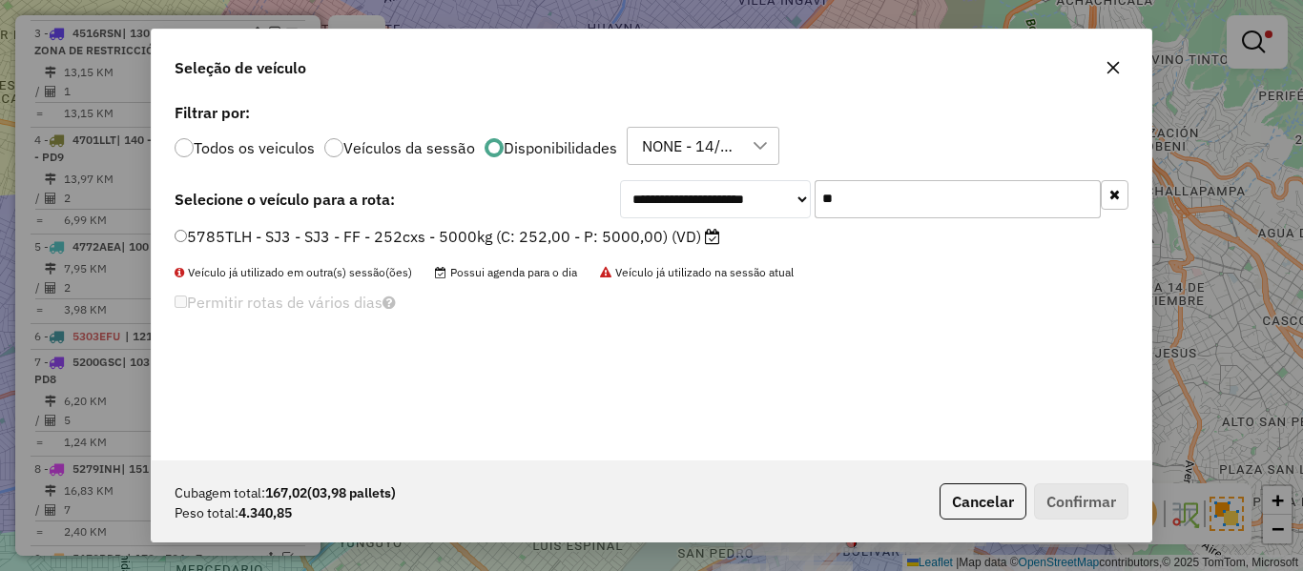
type input "**"
drag, startPoint x: 667, startPoint y: 242, endPoint x: 696, endPoint y: 248, distance: 30.1
click at [667, 242] on label "5785TLH - SJ3 - SJ3 - FF - 252cxs - 5000kg (C: 252,00 - P: 5000,00) (VD)" at bounding box center [448, 236] width 546 height 23
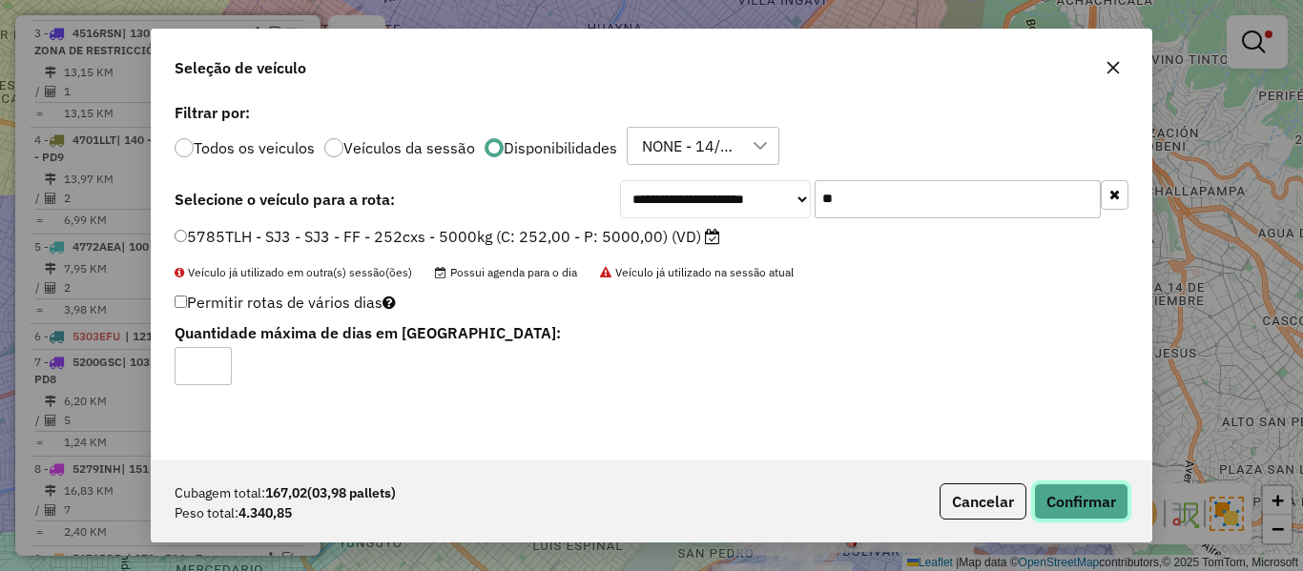
click at [1065, 501] on button "Confirmar" at bounding box center [1081, 502] width 94 height 36
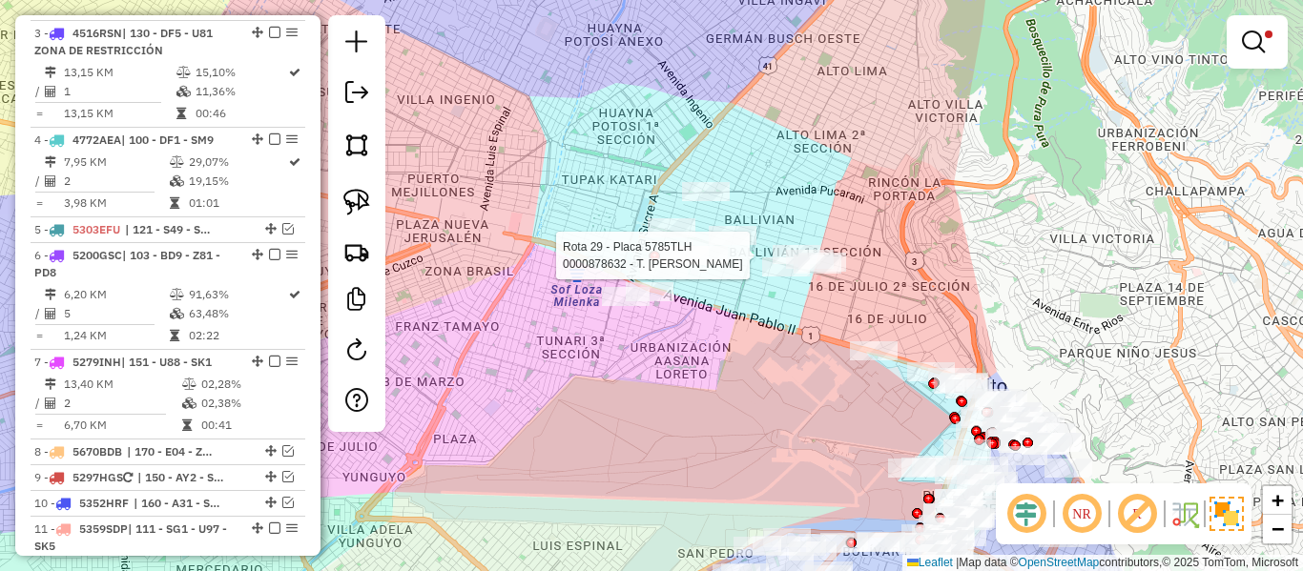
select select "**********"
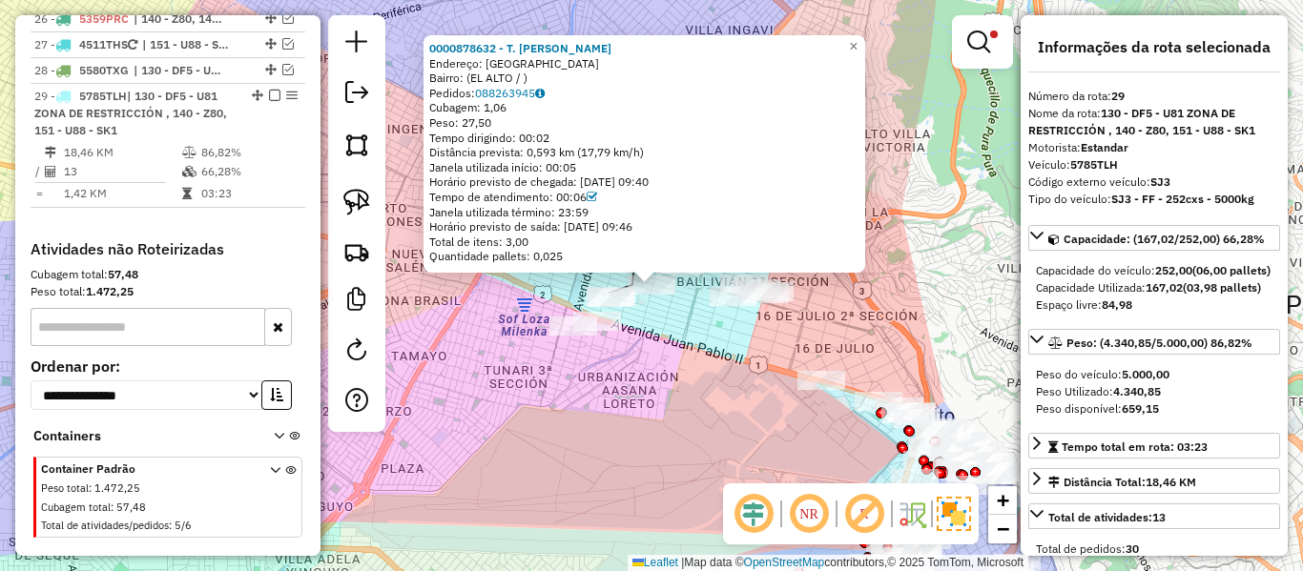
scroll to position [2689, 0]
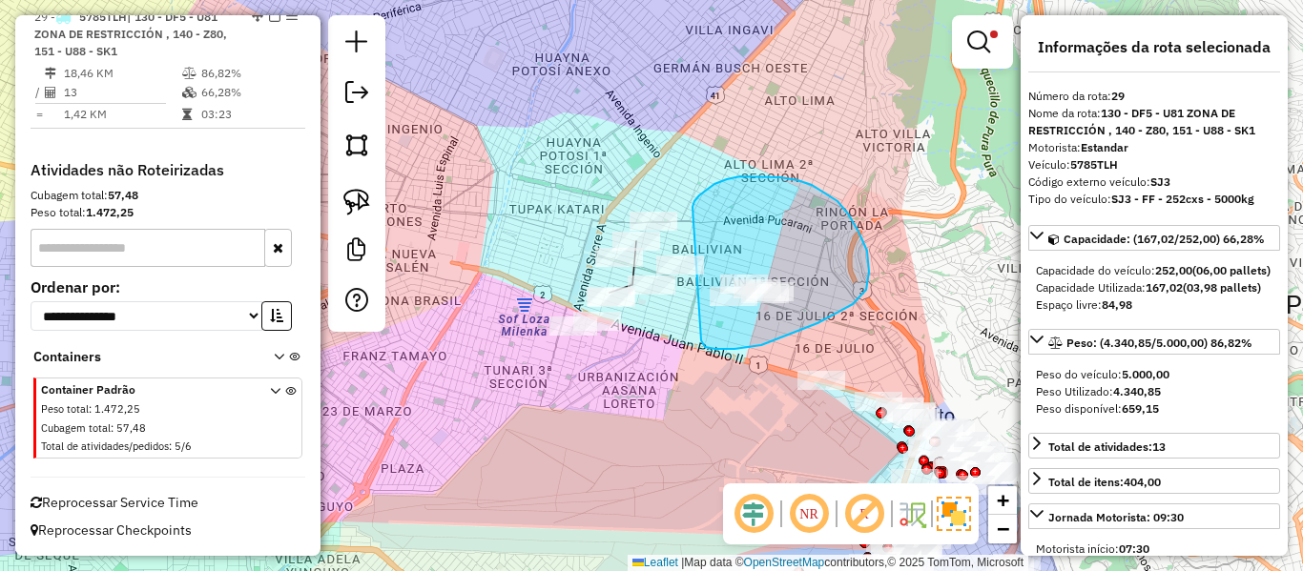
drag, startPoint x: 703, startPoint y: 345, endPoint x: 721, endPoint y: 225, distance: 121.6
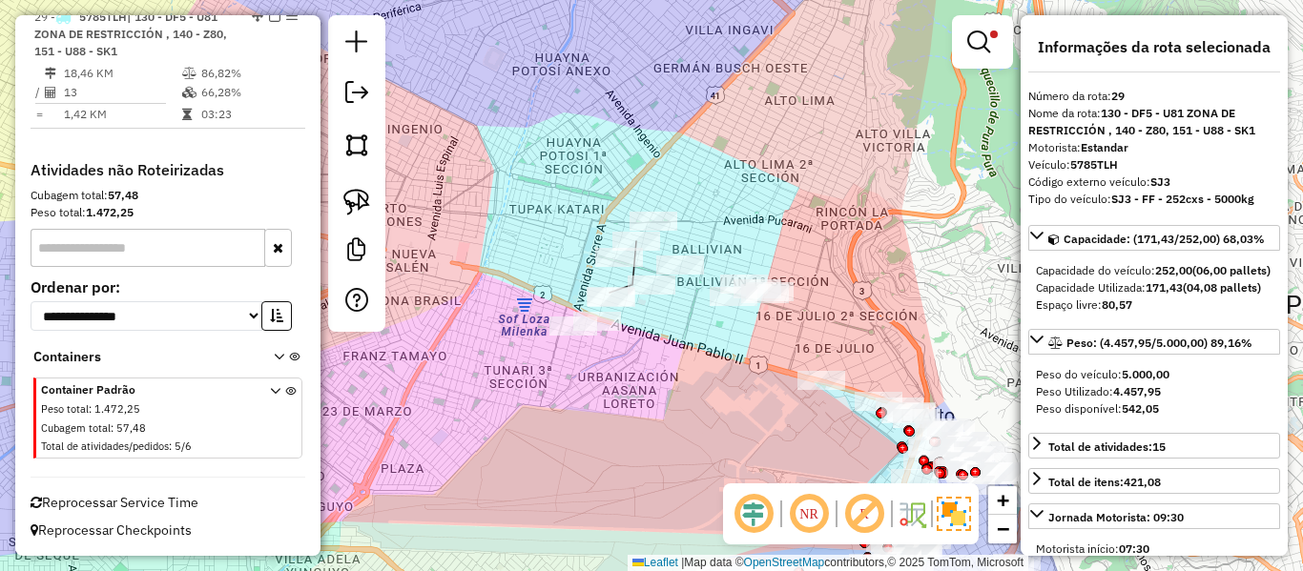
select select "**********"
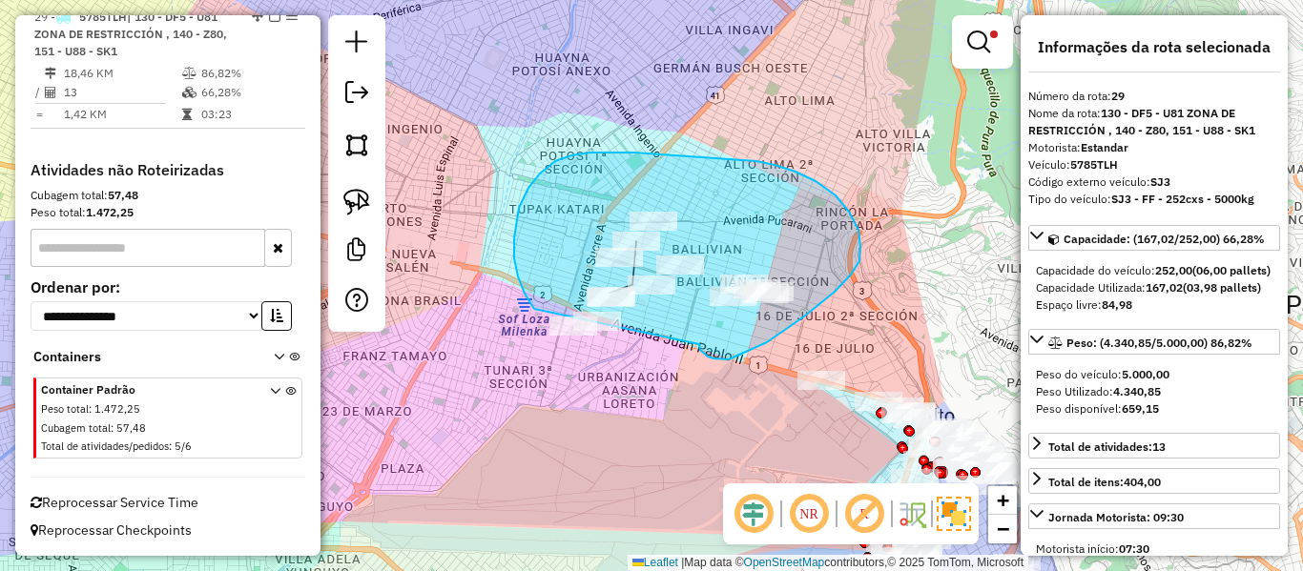
drag, startPoint x: 729, startPoint y: 360, endPoint x: 626, endPoint y: 357, distance: 103.1
click at [563, 338] on div "Limpar filtros Janela de atendimento Grade de atendimento Capacidade Transporta…" at bounding box center [651, 285] width 1303 height 571
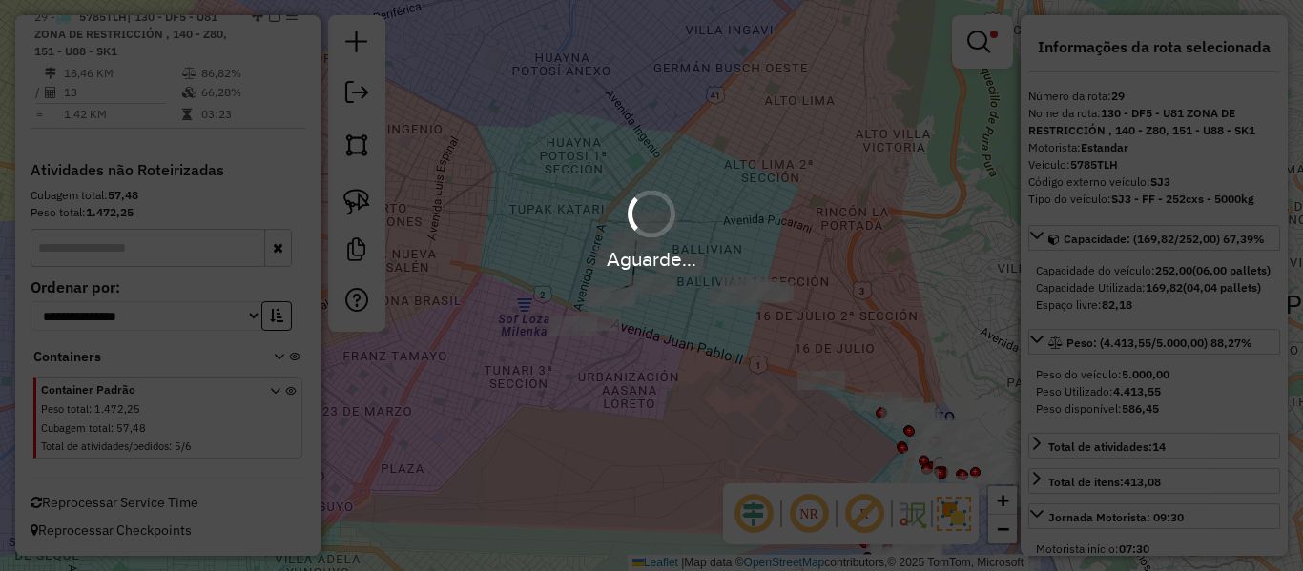
select select "**********"
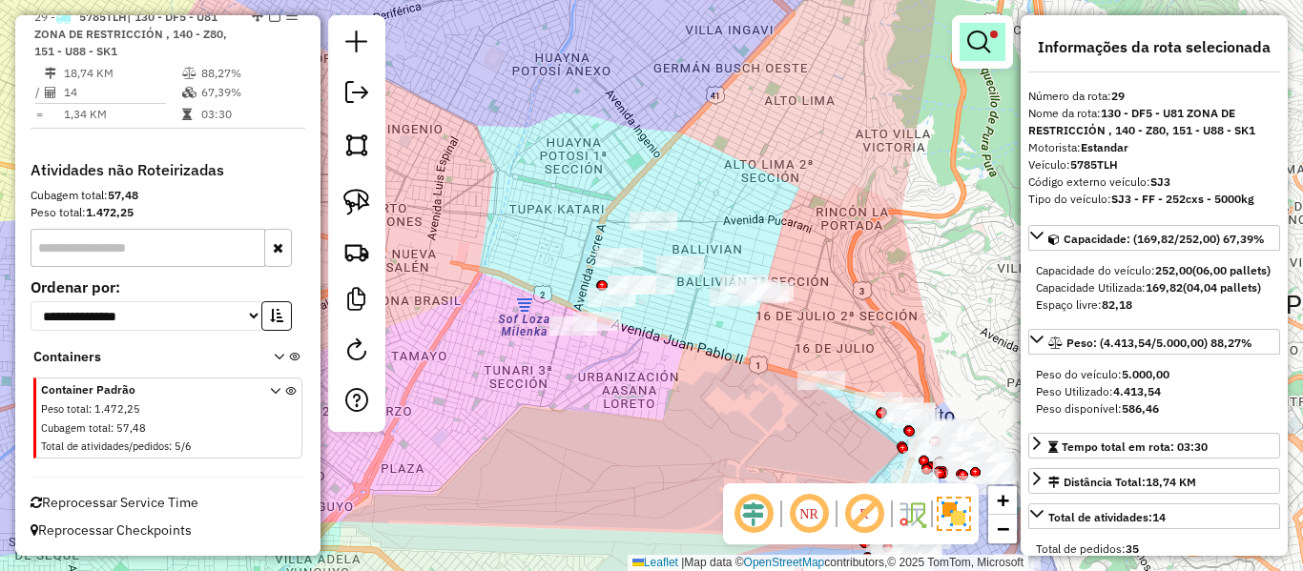
click at [987, 28] on link at bounding box center [983, 42] width 46 height 38
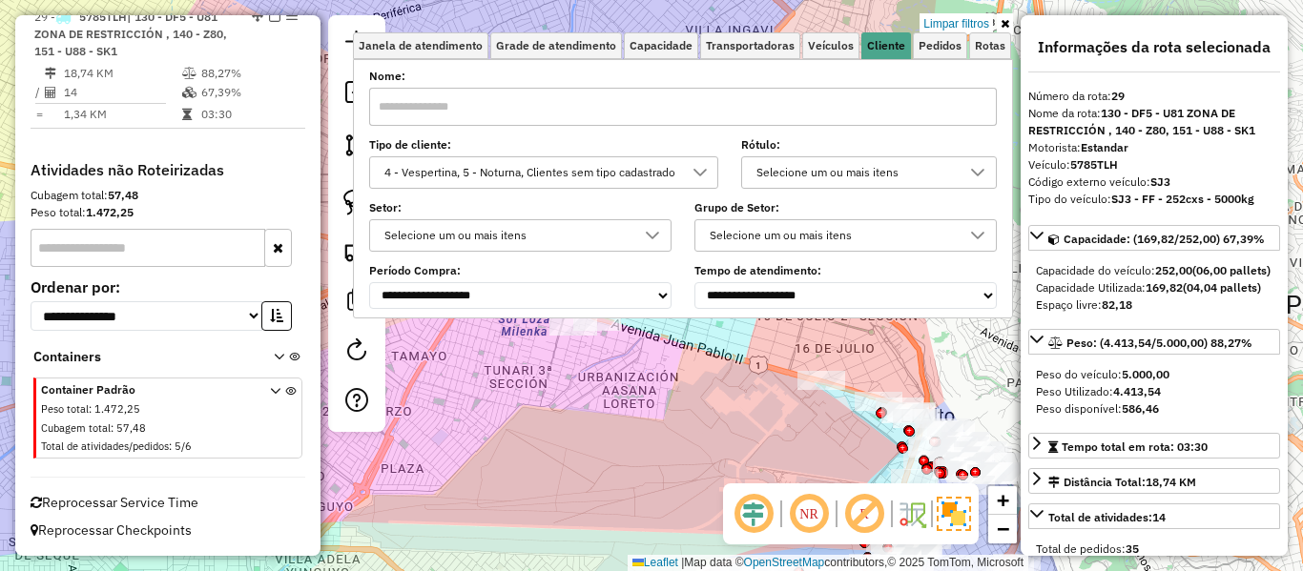
click at [635, 176] on div "4 - Vespertina, 5 - Noturna, Clientes sem tipo cadastrado" at bounding box center [530, 172] width 304 height 31
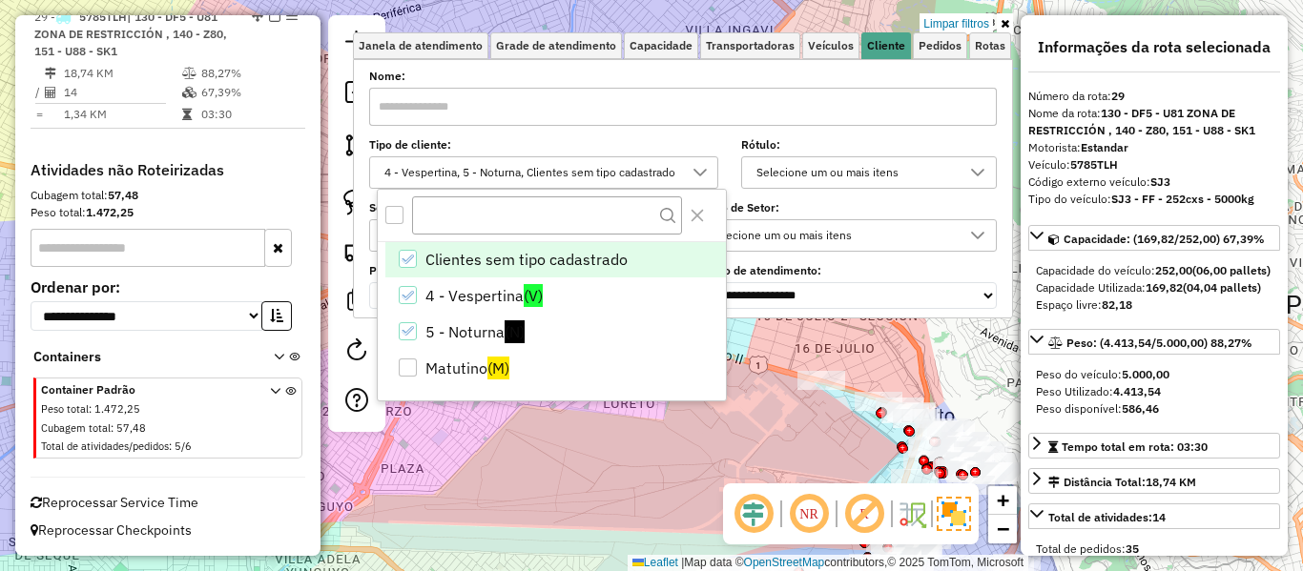
scroll to position [11, 66]
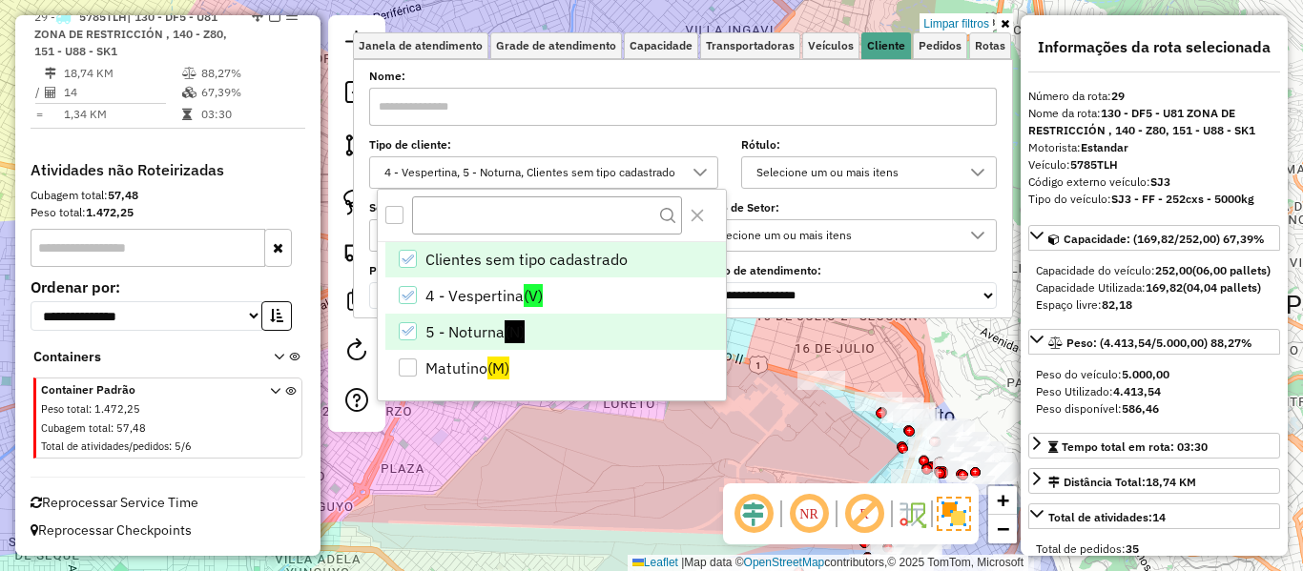
drag, startPoint x: 402, startPoint y: 207, endPoint x: 463, endPoint y: 325, distance: 133.1
click at [401, 207] on div "All items unselected" at bounding box center [394, 215] width 18 height 18
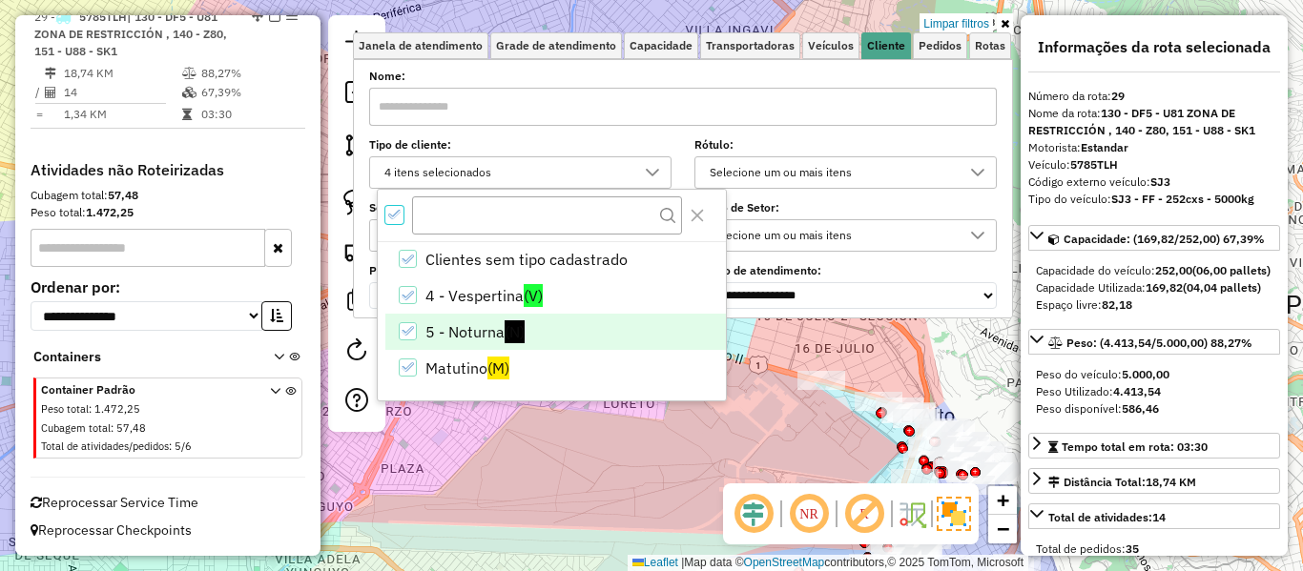
scroll to position [11, 7]
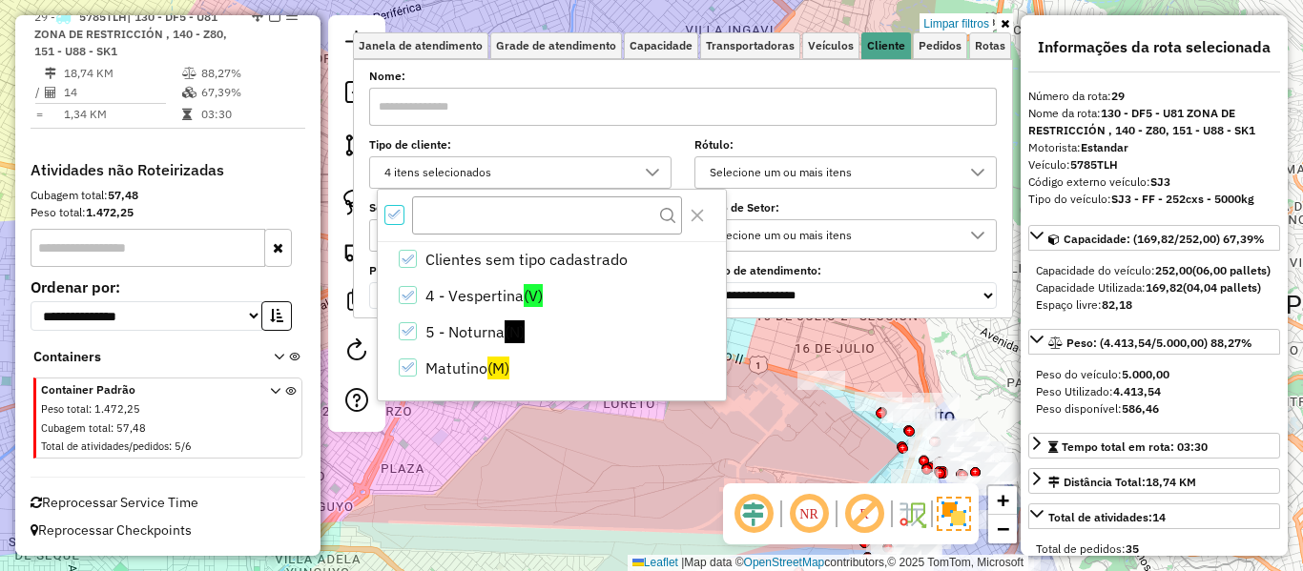
click at [390, 216] on icon "All items selected" at bounding box center [394, 214] width 13 height 13
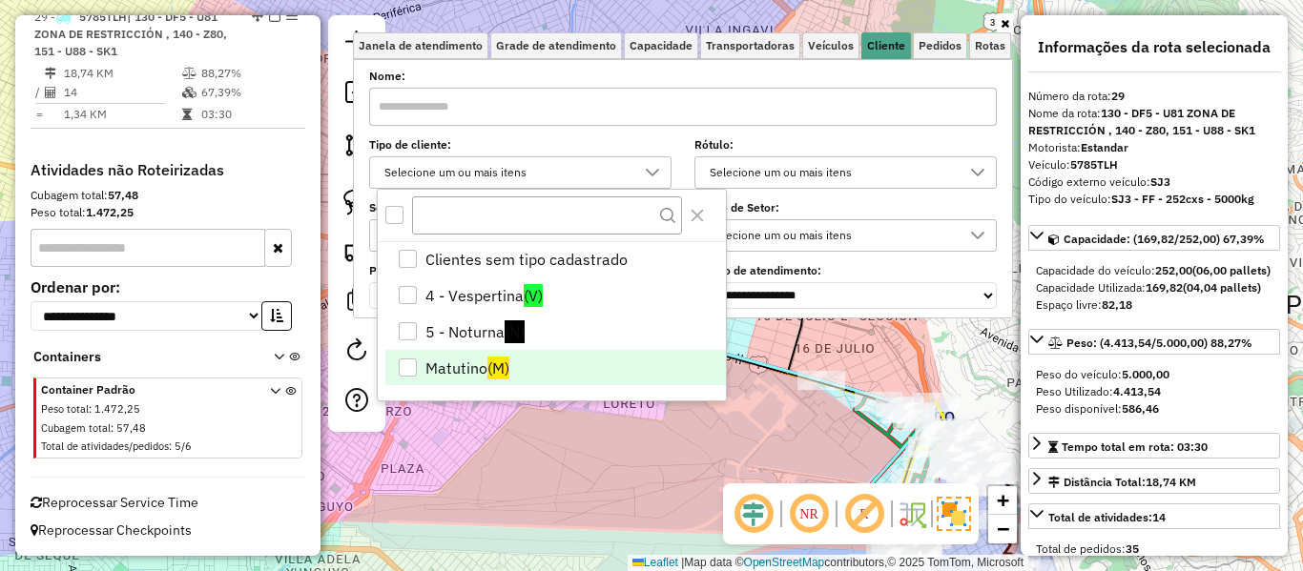
click at [458, 366] on li "Matutino (M)" at bounding box center [555, 368] width 341 height 36
click at [643, 427] on div "Janela de atendimento Grade de atendimento Capacidade Transportadoras Veículos …" at bounding box center [651, 285] width 1303 height 571
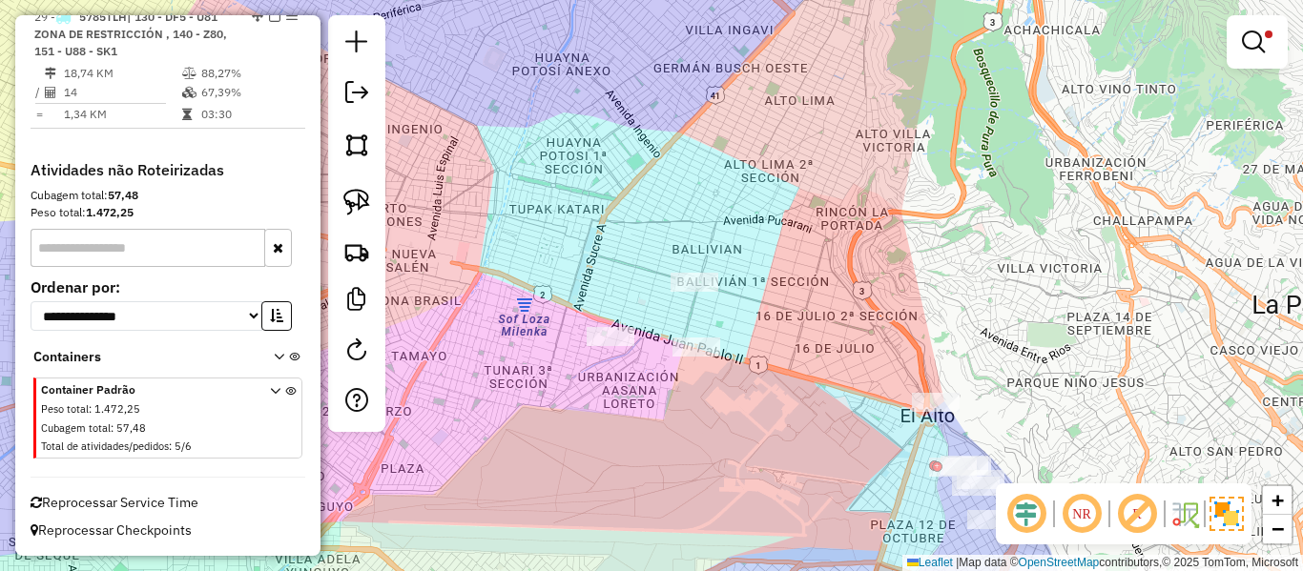
click at [1233, 43] on div at bounding box center [1257, 41] width 61 height 53
click at [1252, 39] on em at bounding box center [1253, 42] width 23 height 23
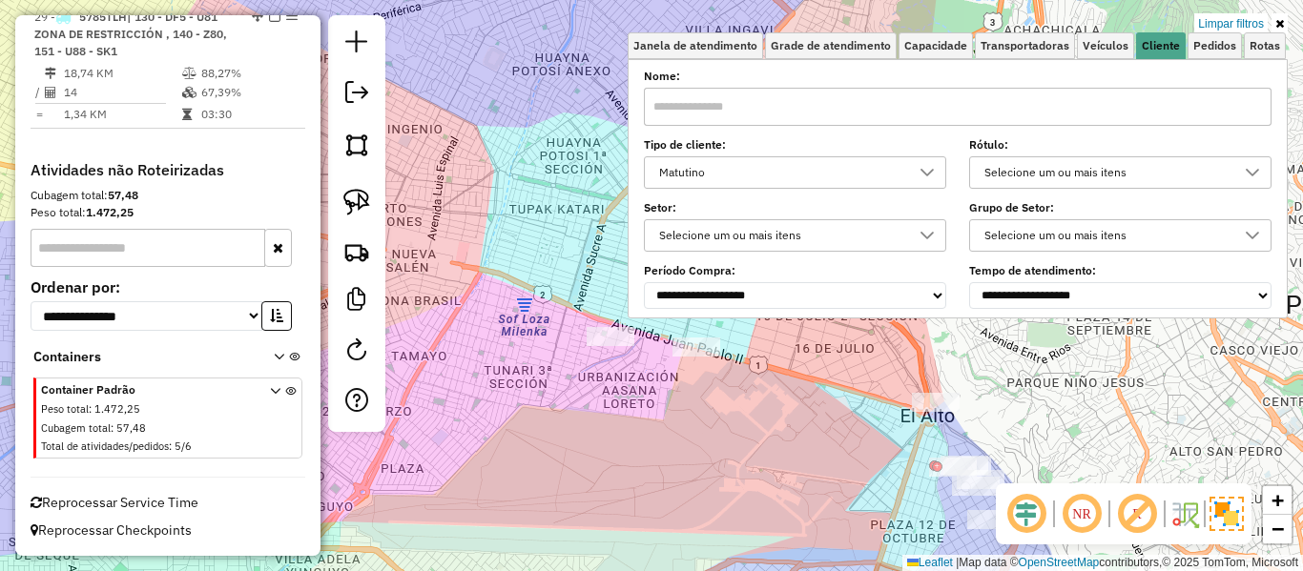
click at [681, 172] on div "Matutino" at bounding box center [781, 172] width 257 height 31
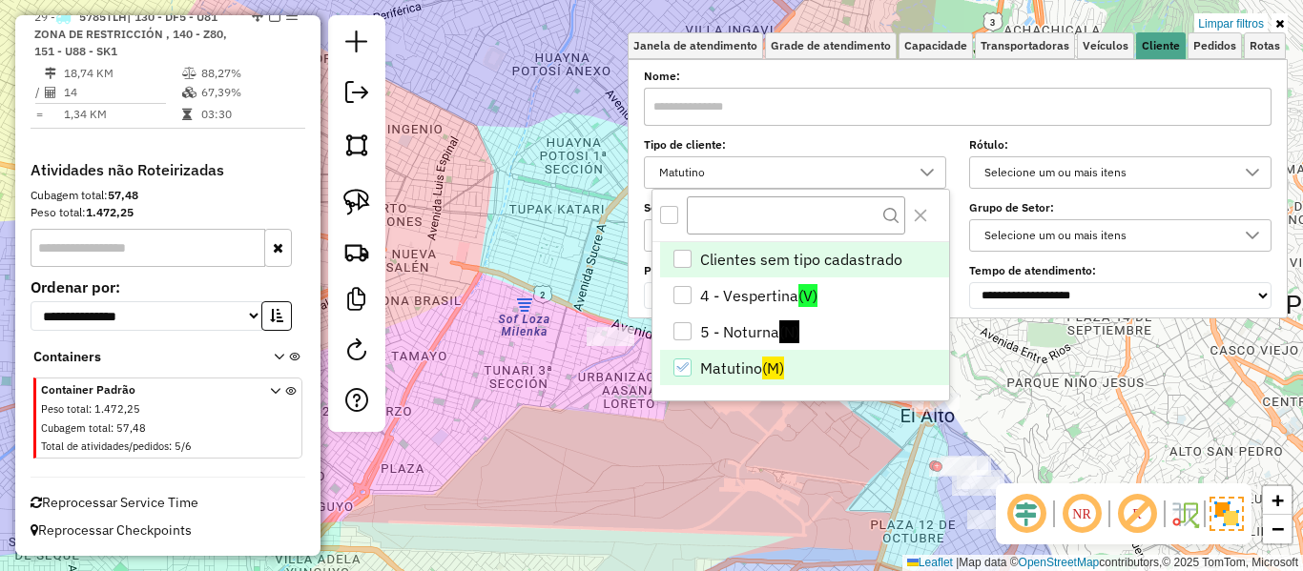
drag, startPoint x: 672, startPoint y: 217, endPoint x: 694, endPoint y: 270, distance: 58.1
click at [674, 222] on div "All items unselected" at bounding box center [669, 215] width 18 height 18
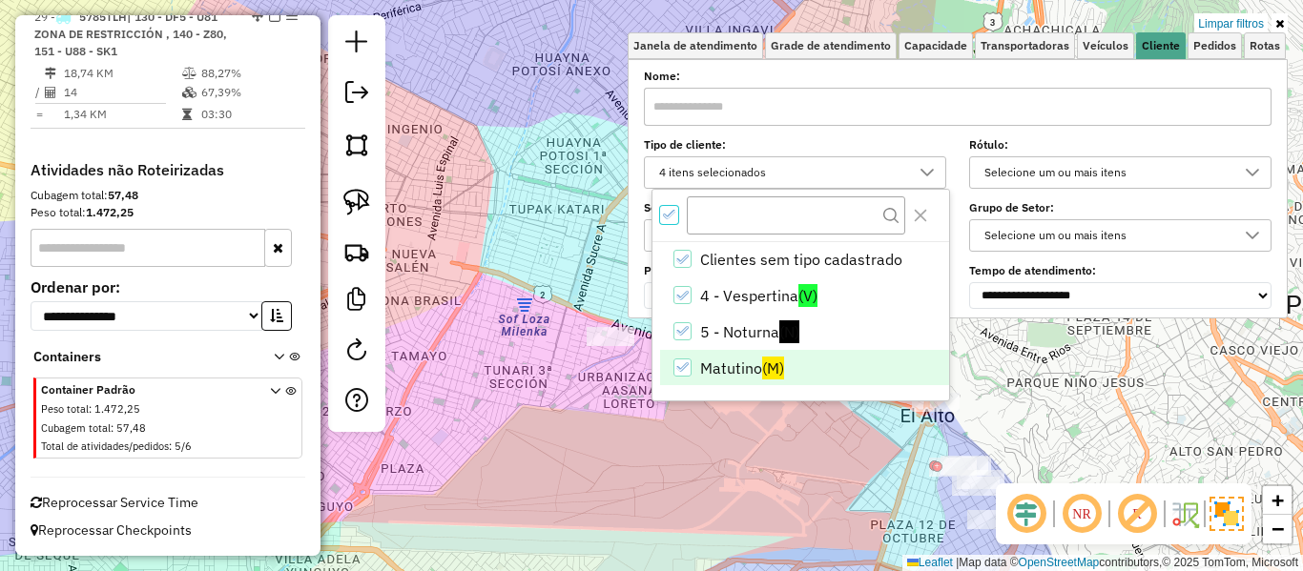
click at [684, 370] on icon "Matutino" at bounding box center [681, 367] width 13 height 13
drag, startPoint x: 733, startPoint y: 445, endPoint x: 770, endPoint y: 450, distance: 37.6
click at [733, 446] on div "Limpar filtros Janela de atendimento Grade de atendimento Capacidade Transporta…" at bounding box center [651, 285] width 1303 height 571
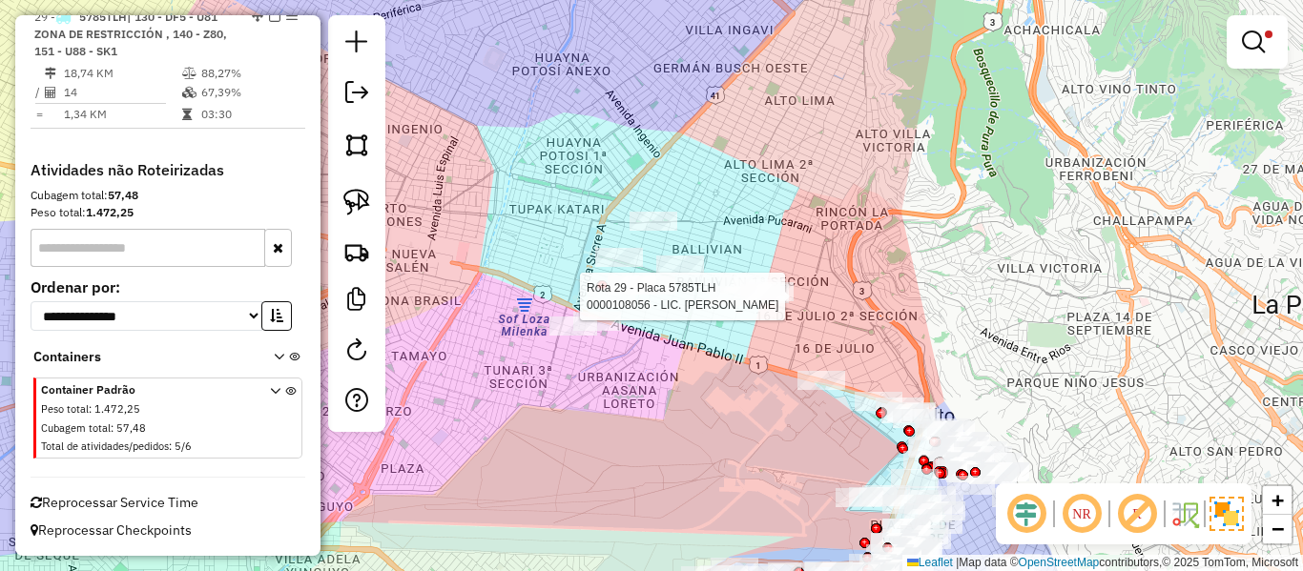
select select "**********"
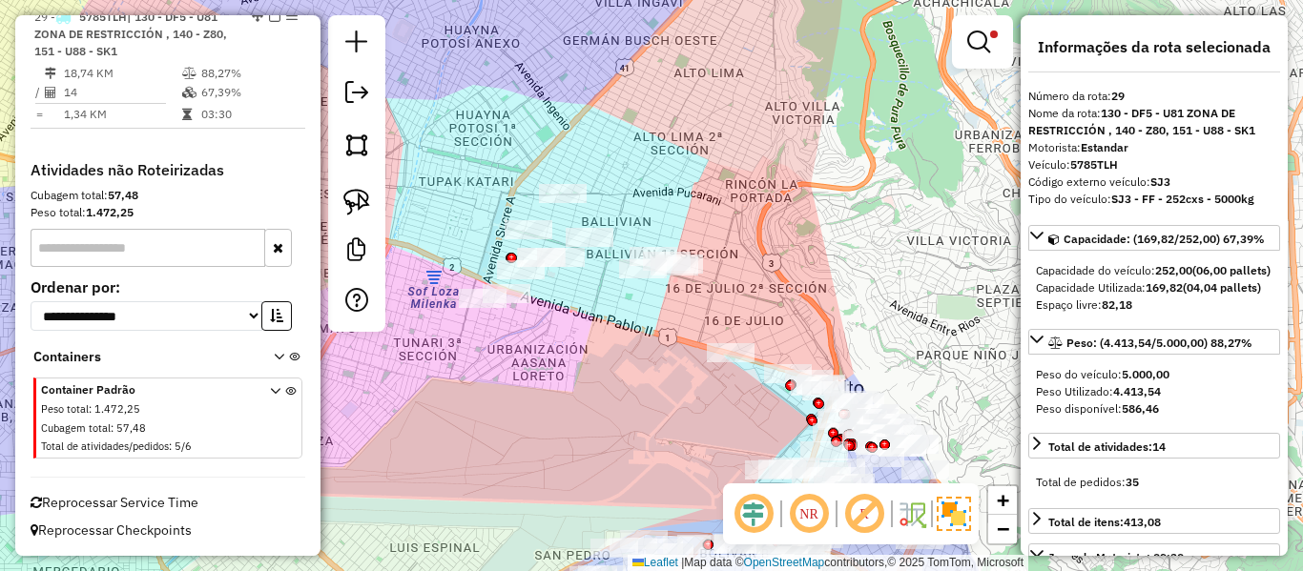
drag, startPoint x: 704, startPoint y: 425, endPoint x: 683, endPoint y: 349, distance: 79.2
click at [667, 362] on div "0000108056 - LIC. BETTY Endereço: AV. 16 DE JULIO E.A.PLATA Y CATACORA Bairro: …" at bounding box center [651, 285] width 1303 height 571
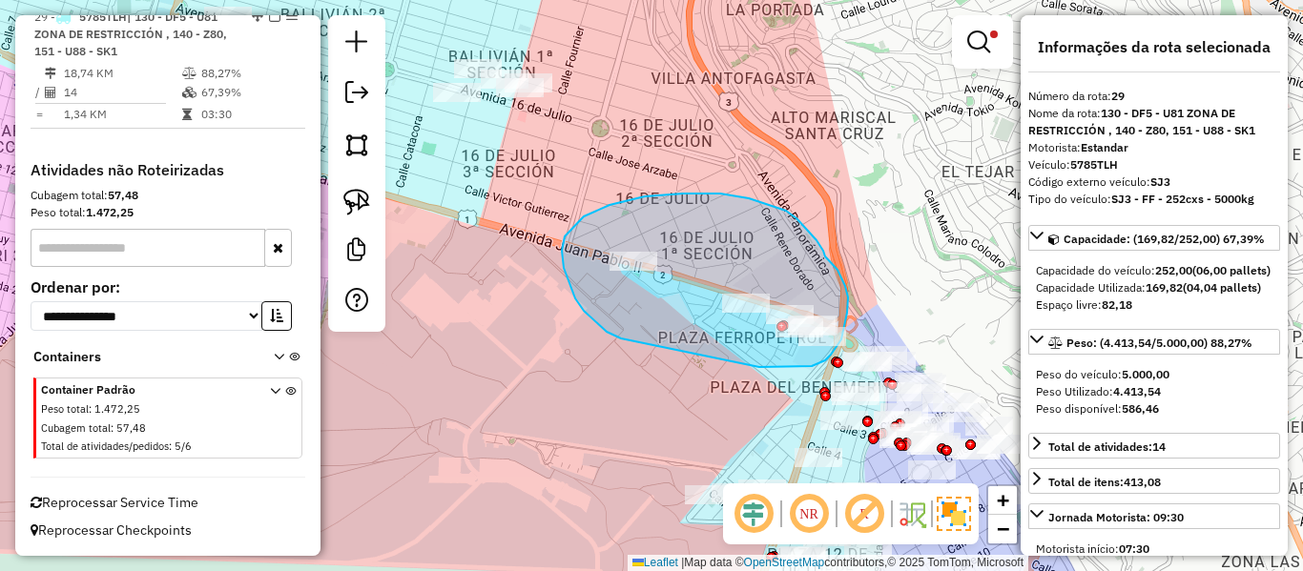
drag, startPoint x: 607, startPoint y: 332, endPoint x: 681, endPoint y: 379, distance: 87.9
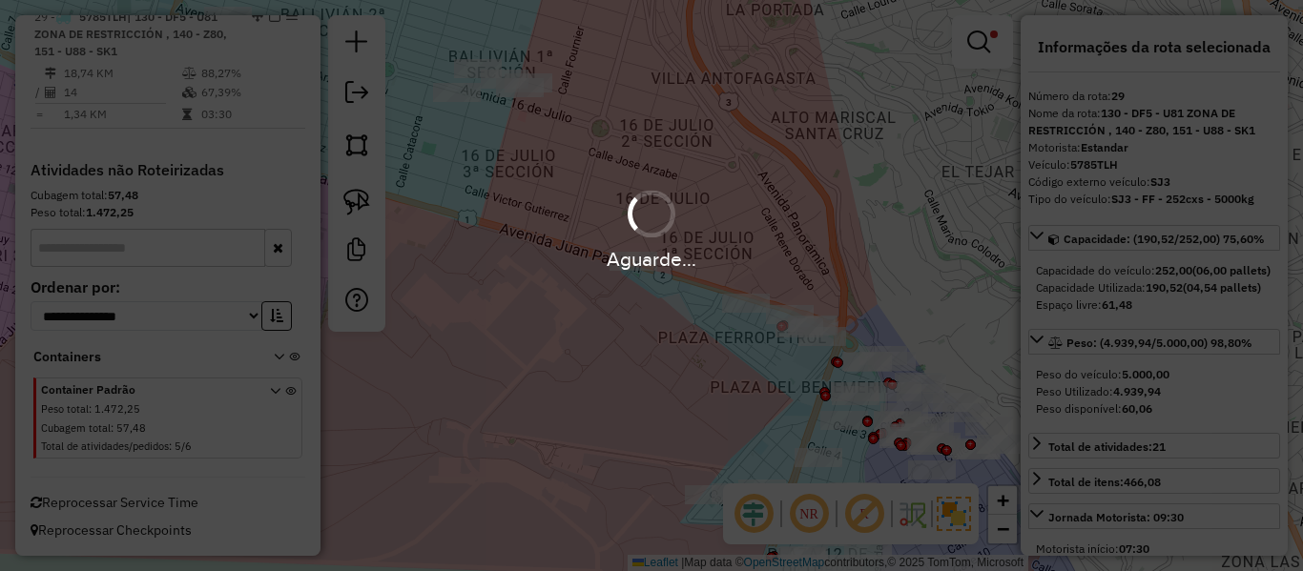
select select "**********"
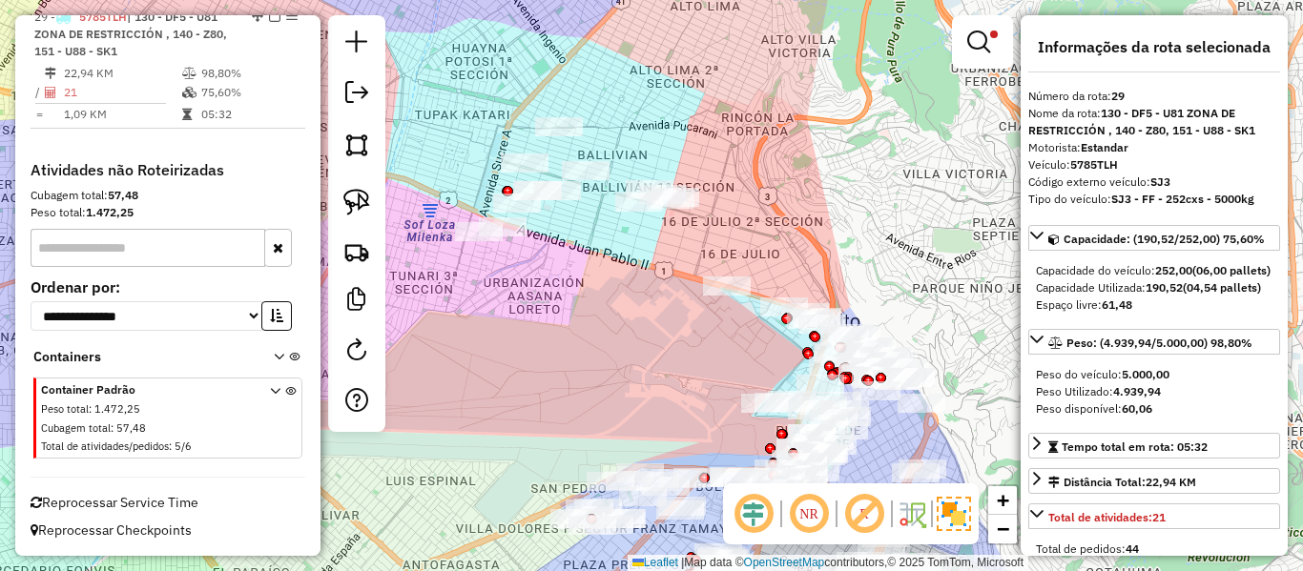
drag, startPoint x: 652, startPoint y: 325, endPoint x: 721, endPoint y: 325, distance: 69.6
click at [721, 325] on div "Limpar filtros Janela de atendimento Grade de atendimento Capacidade Transporta…" at bounding box center [651, 285] width 1303 height 571
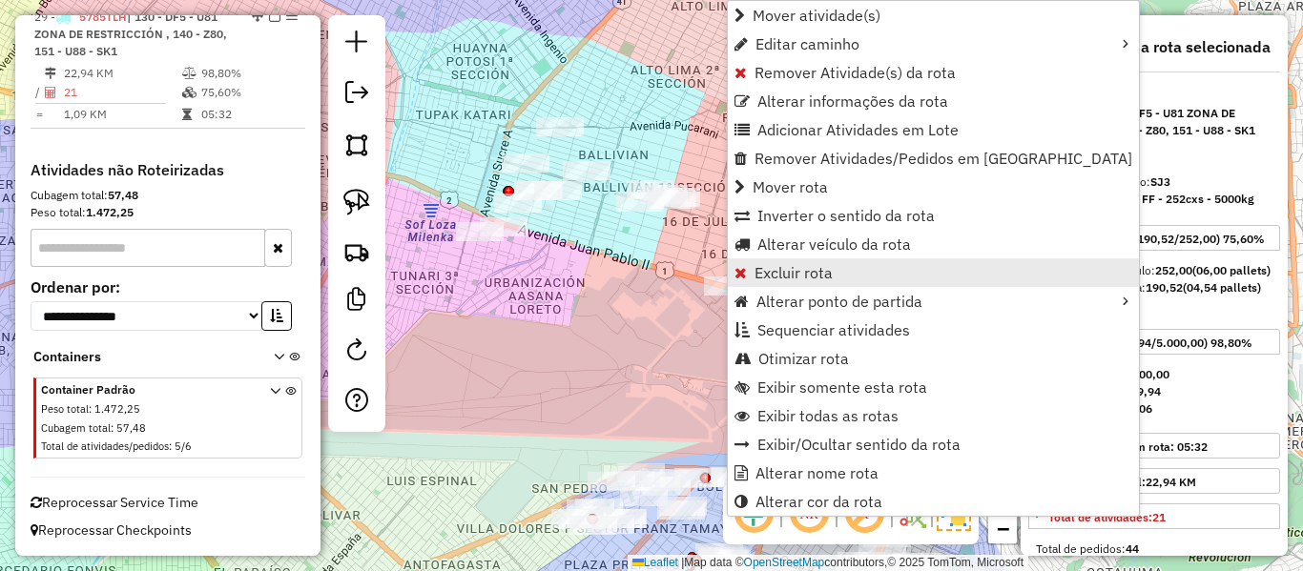
click at [777, 265] on span "Excluir rota" at bounding box center [794, 272] width 78 height 15
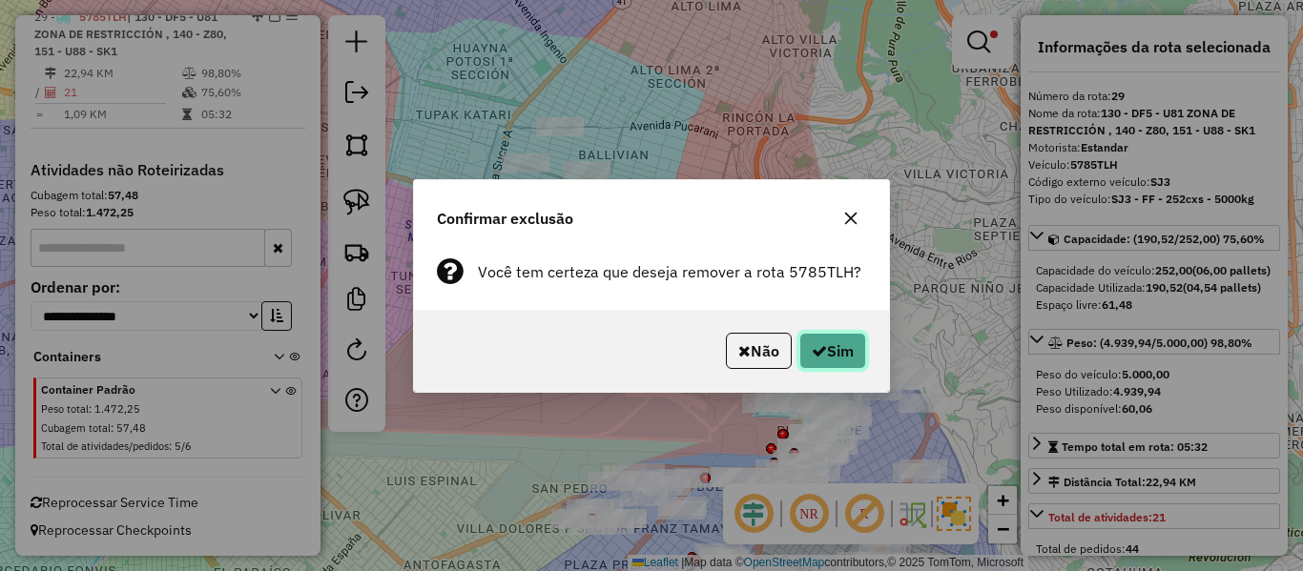
click at [836, 334] on button "Sim" at bounding box center [832, 351] width 67 height 36
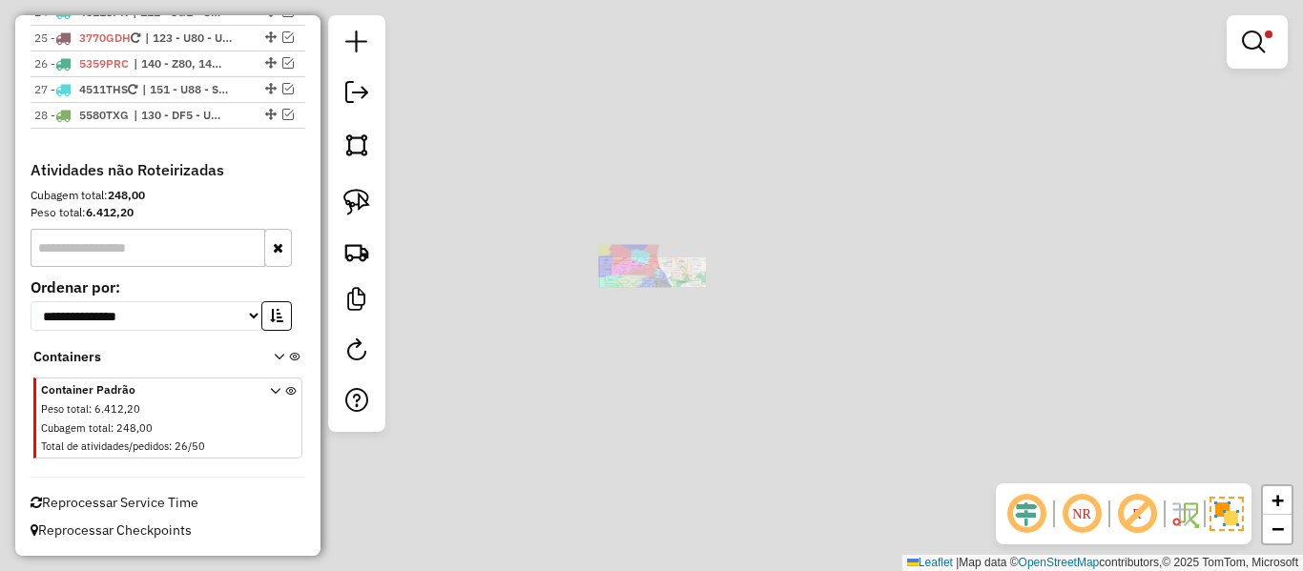
scroll to position [2576, 0]
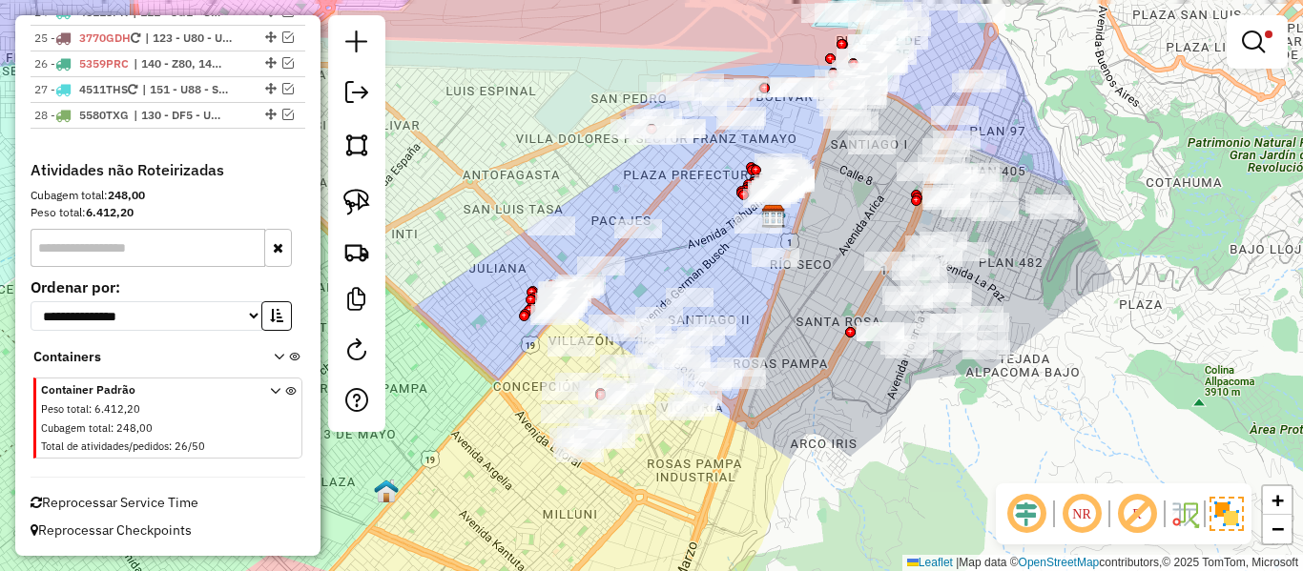
drag, startPoint x: 728, startPoint y: 414, endPoint x: 781, endPoint y: 395, distance: 56.7
click at [805, 417] on div "Limpar filtros Janela de atendimento Grade de atendimento Capacidade Transporta…" at bounding box center [651, 285] width 1303 height 571
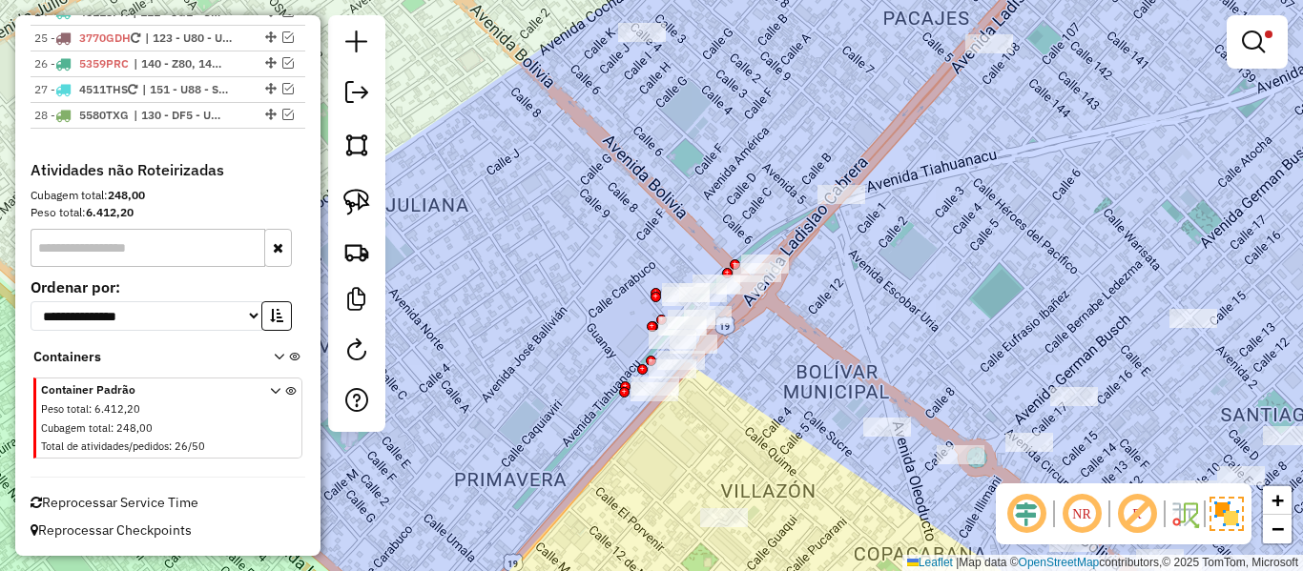
drag, startPoint x: 766, startPoint y: 416, endPoint x: 814, endPoint y: 328, distance: 99.9
click at [814, 328] on div "Limpar filtros Janela de atendimento Grade de atendimento Capacidade Transporta…" at bounding box center [651, 285] width 1303 height 571
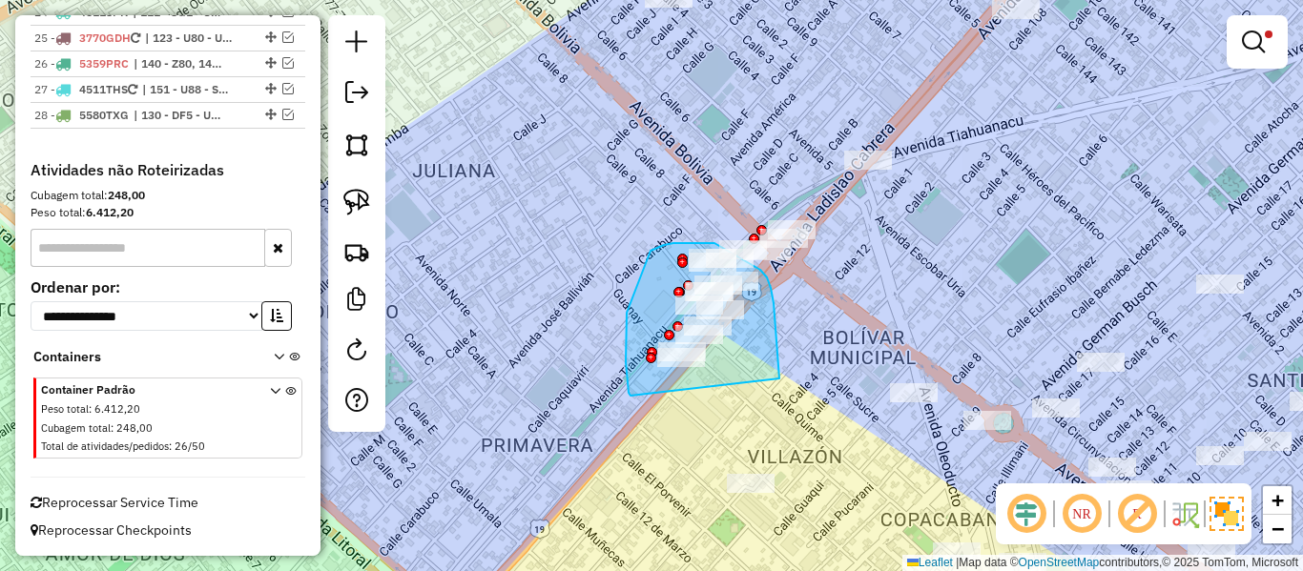
drag, startPoint x: 779, startPoint y: 379, endPoint x: 632, endPoint y: 396, distance: 148.9
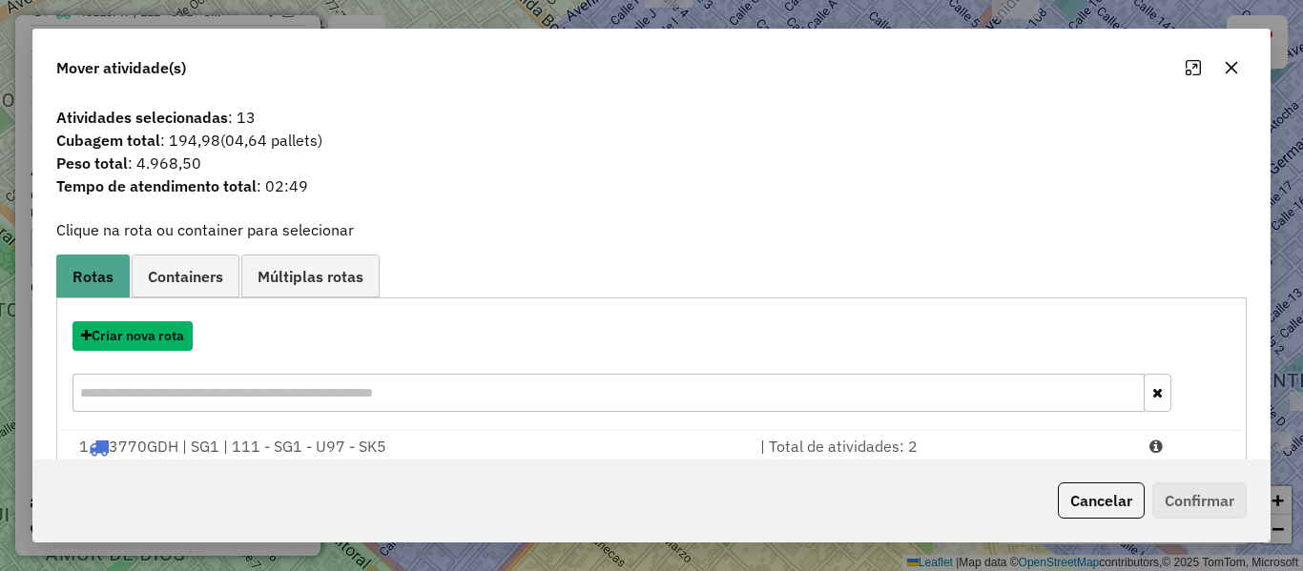
click at [166, 341] on button "Criar nova rota" at bounding box center [133, 336] width 120 height 30
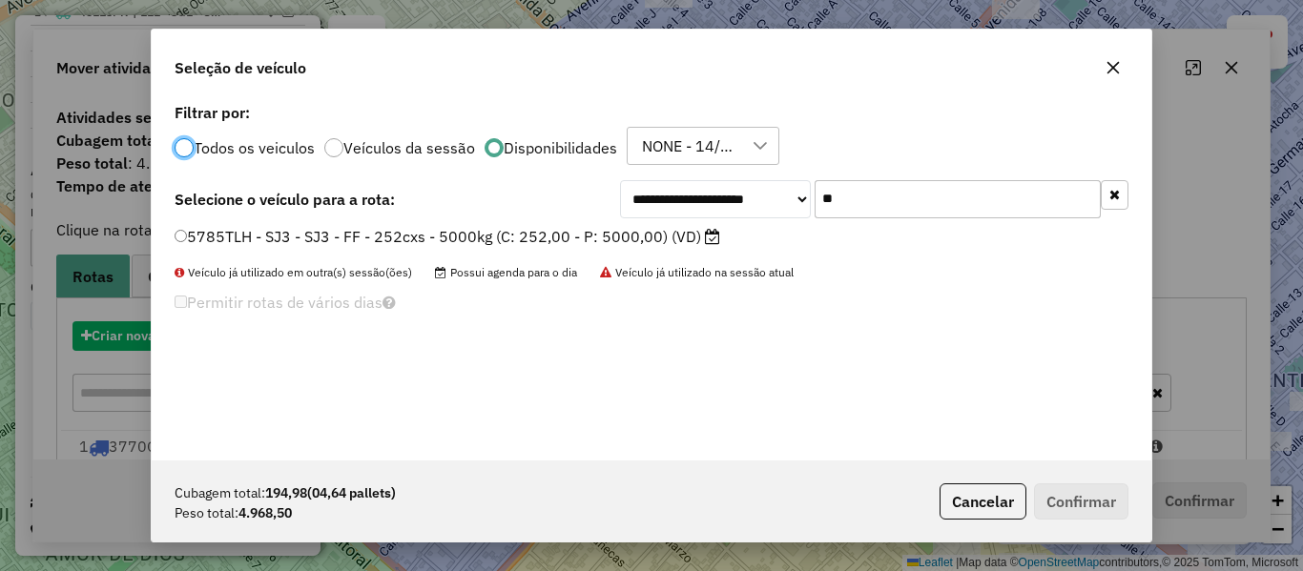
scroll to position [10, 6]
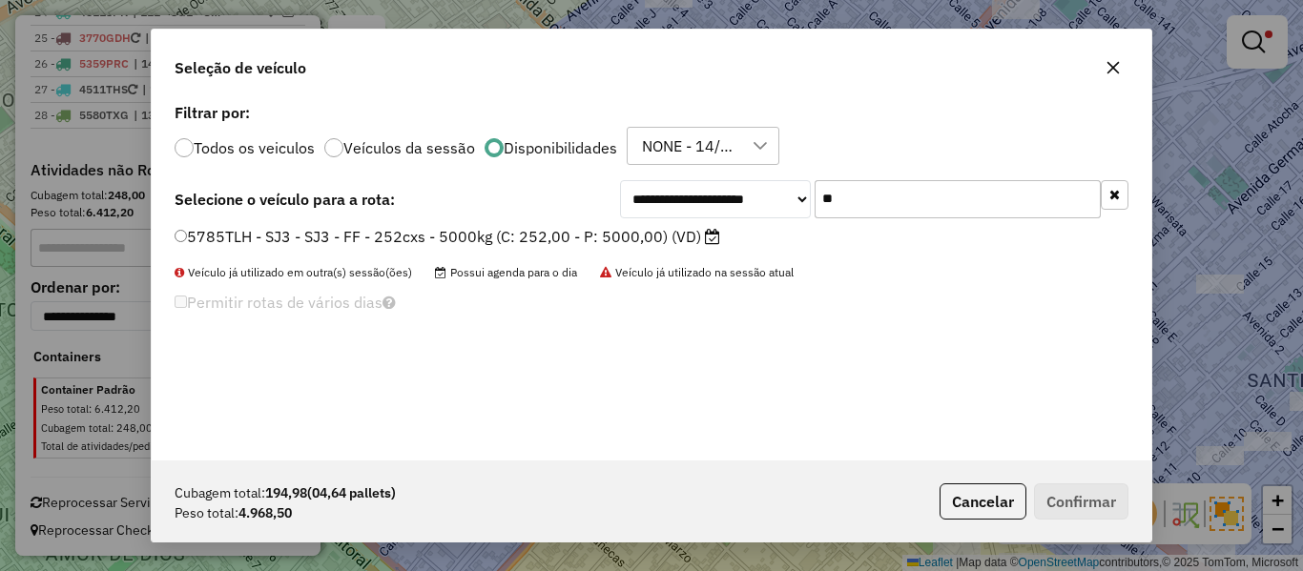
click at [642, 238] on label "5785TLH - SJ3 - SJ3 - FF - 252cxs - 5000kg (C: 252,00 - P: 5000,00) (VD)" at bounding box center [448, 236] width 546 height 23
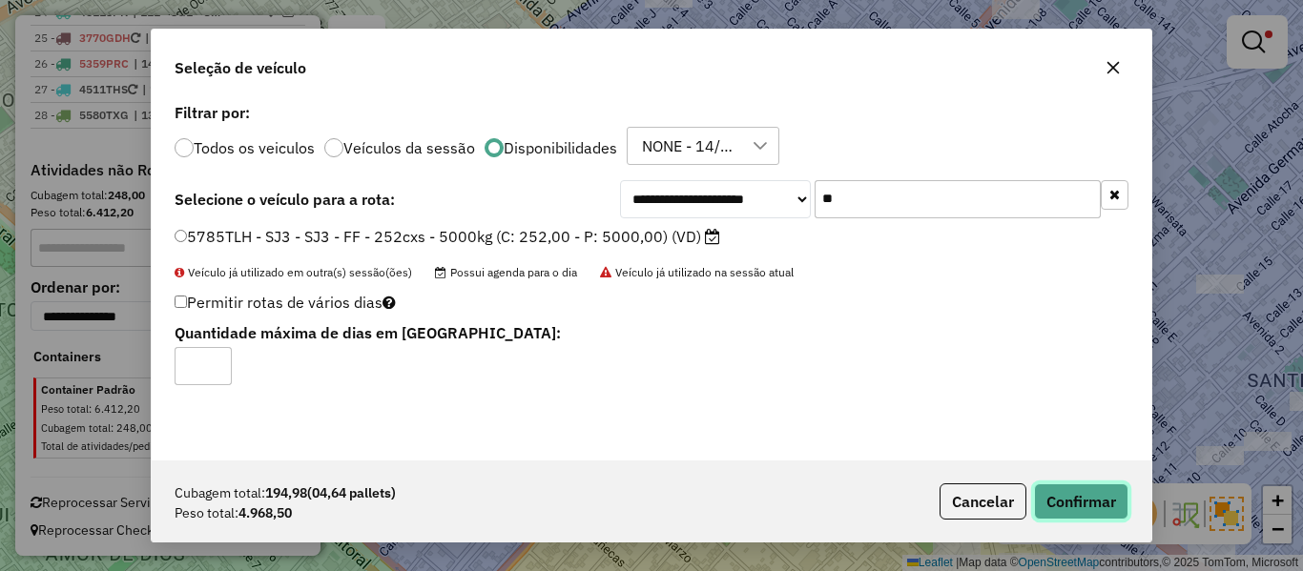
click at [1088, 517] on button "Confirmar" at bounding box center [1081, 502] width 94 height 36
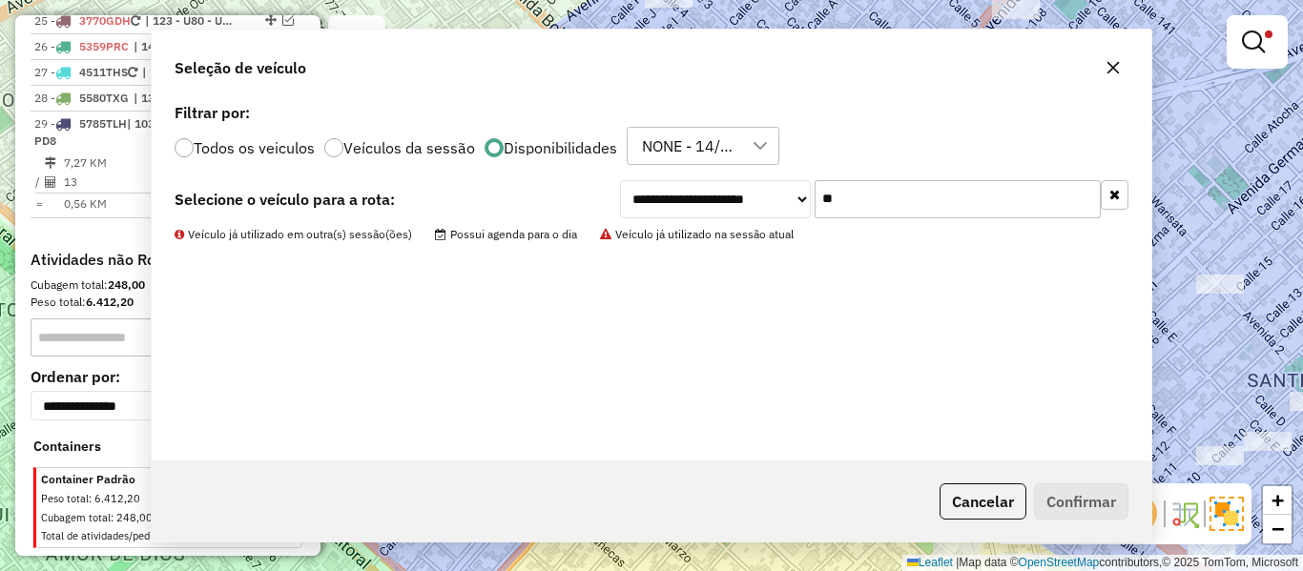
scroll to position [2683, 0]
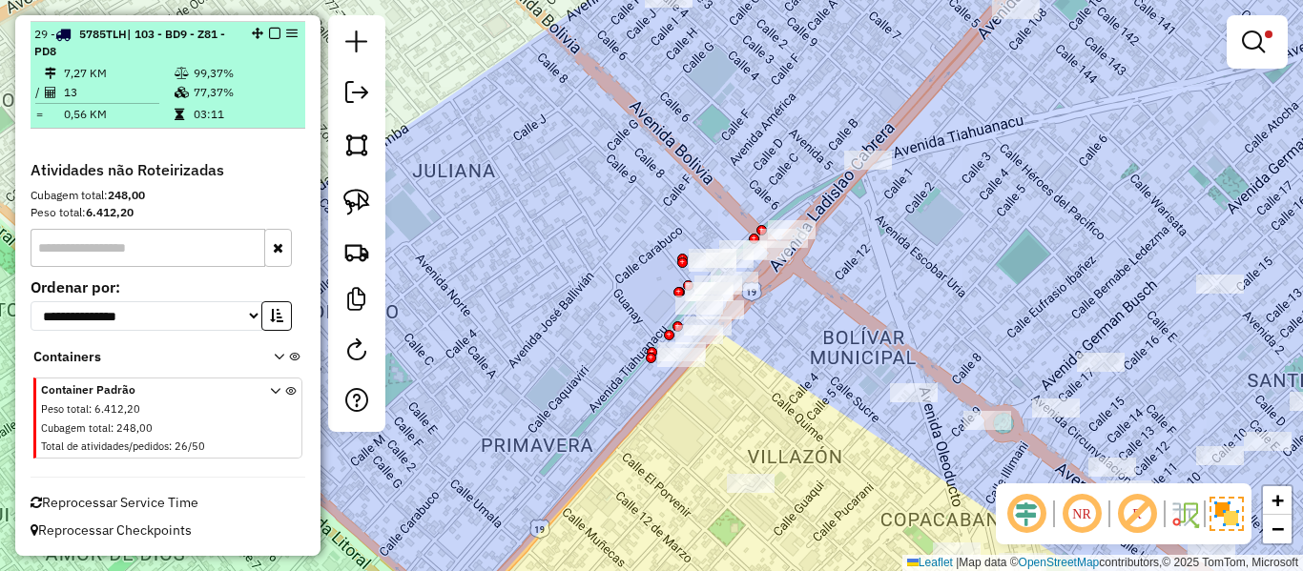
click at [271, 30] on em at bounding box center [274, 33] width 11 height 11
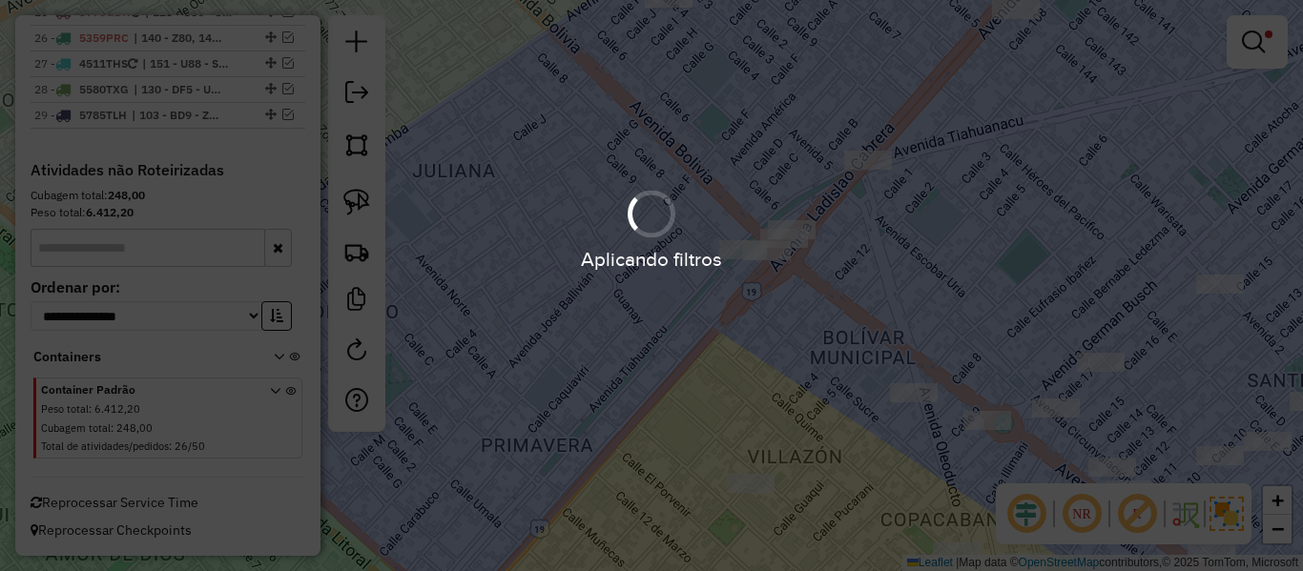
scroll to position [2601, 0]
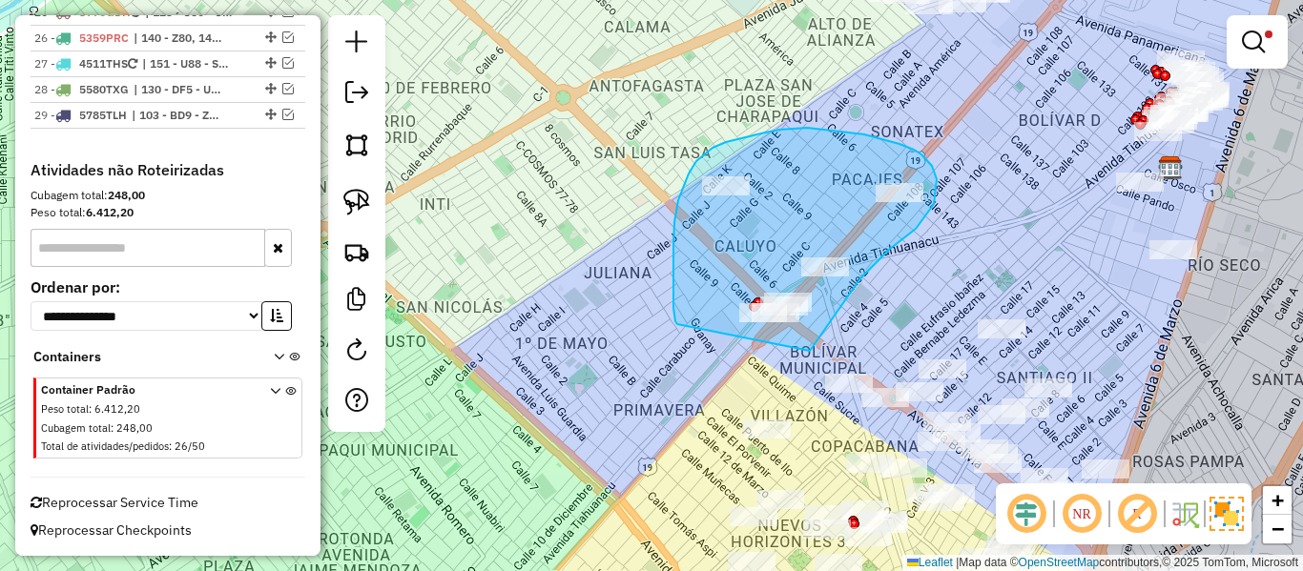
drag, startPoint x: 810, startPoint y: 351, endPoint x: 677, endPoint y: 324, distance: 135.3
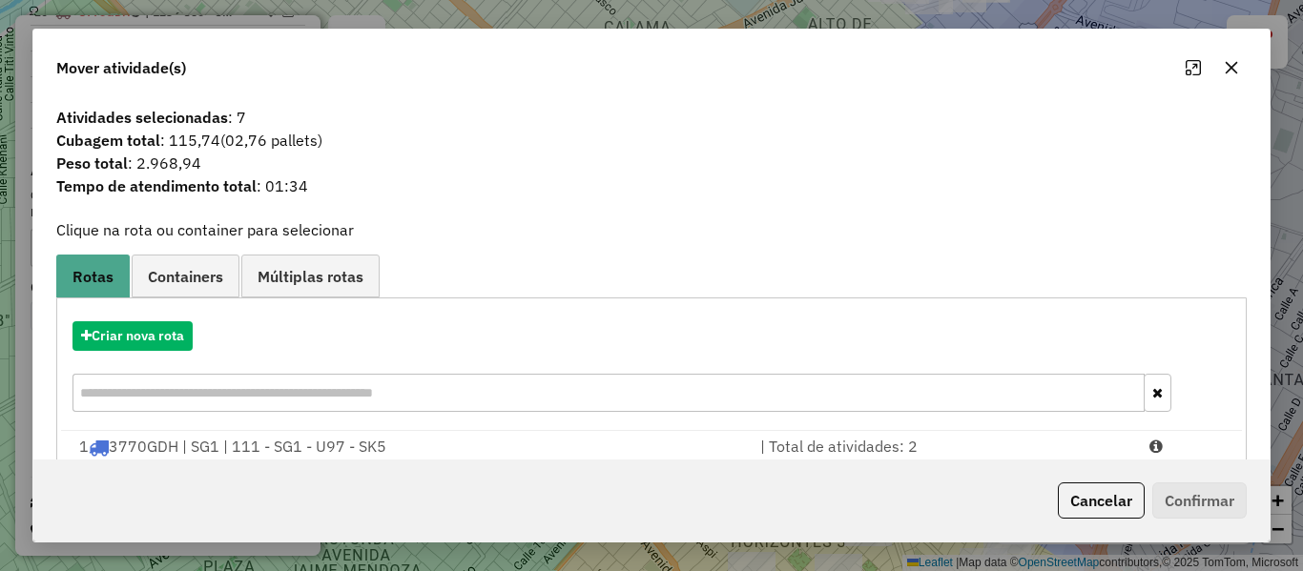
click at [1233, 73] on icon "button" at bounding box center [1231, 67] width 15 height 15
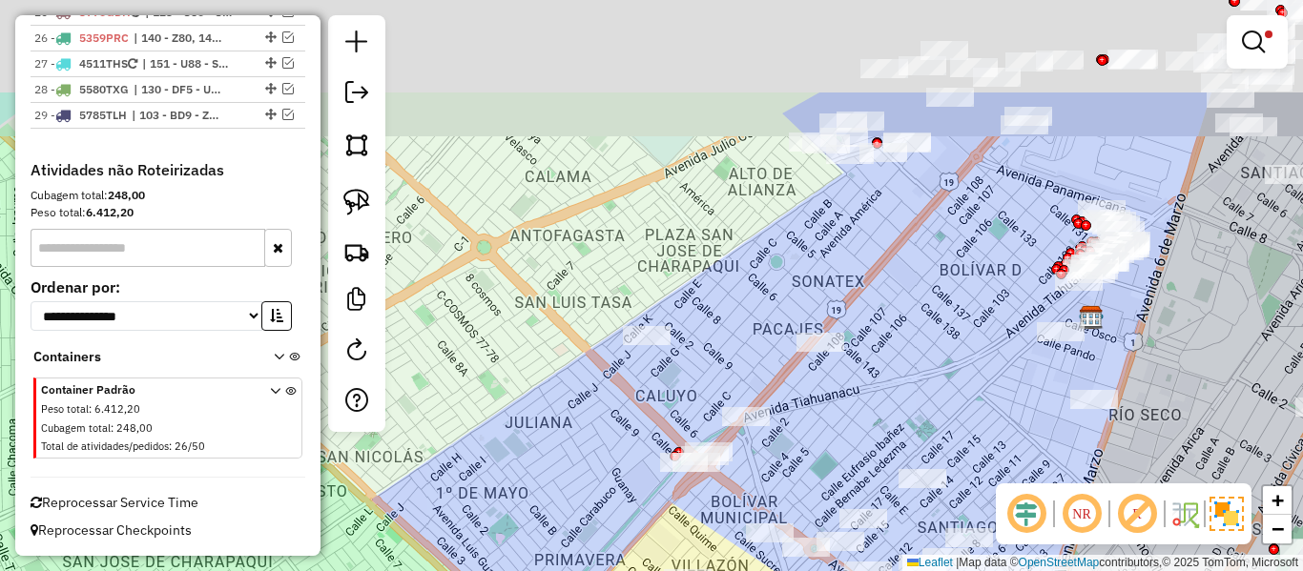
drag, startPoint x: 959, startPoint y: 297, endPoint x: 895, endPoint y: 383, distance: 107.8
click at [888, 403] on div "Limpar filtros Janela de atendimento Grade de atendimento Capacidade Transporta…" at bounding box center [651, 285] width 1303 height 571
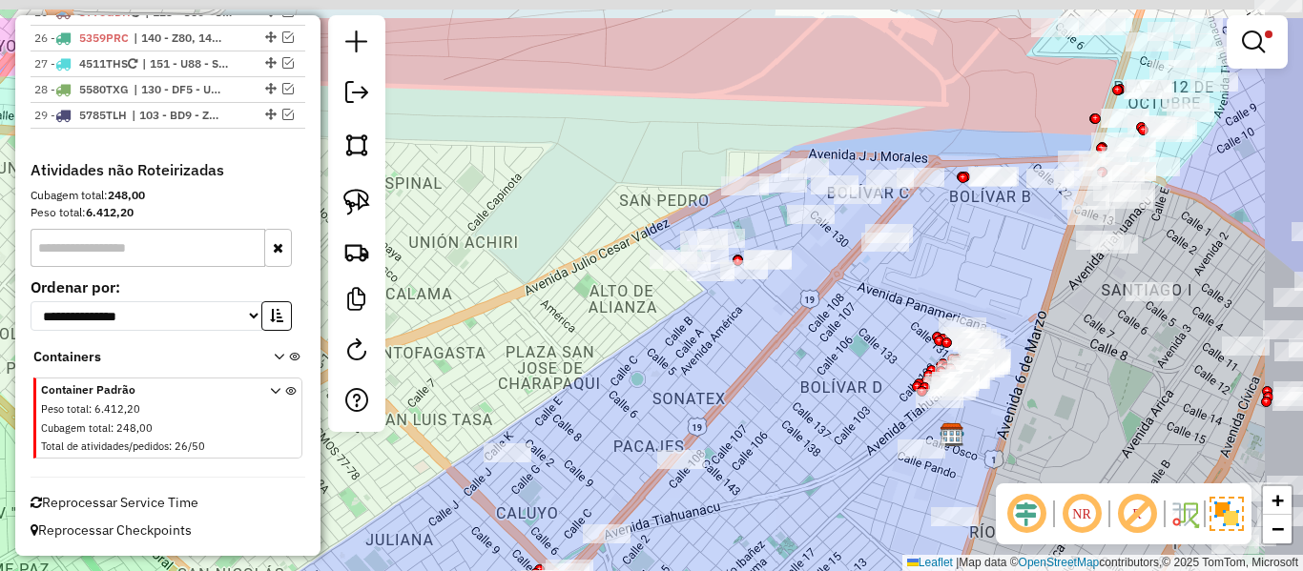
drag, startPoint x: 1005, startPoint y: 252, endPoint x: 713, endPoint y: 385, distance: 321.0
click at [700, 391] on div "Limpar filtros Janela de atendimento Grade de atendimento Capacidade Transporta…" at bounding box center [651, 285] width 1303 height 571
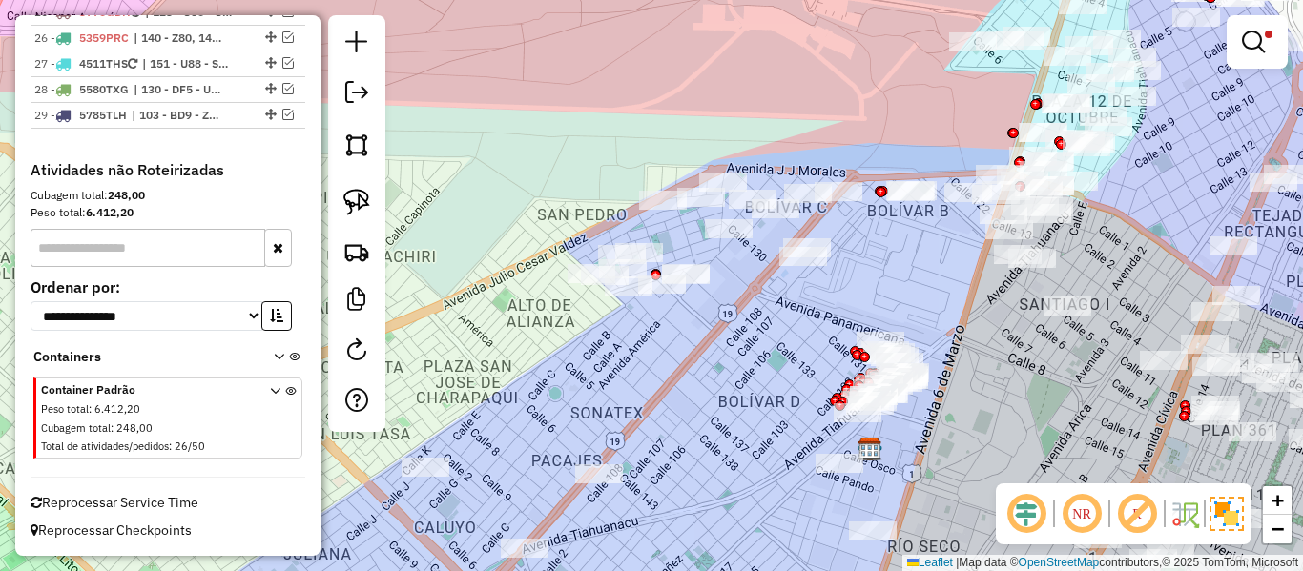
drag, startPoint x: 800, startPoint y: 337, endPoint x: 913, endPoint y: 287, distance: 123.0
click at [913, 287] on div "Limpar filtros Janela de atendimento Grade de atendimento Capacidade Transporta…" at bounding box center [651, 285] width 1303 height 571
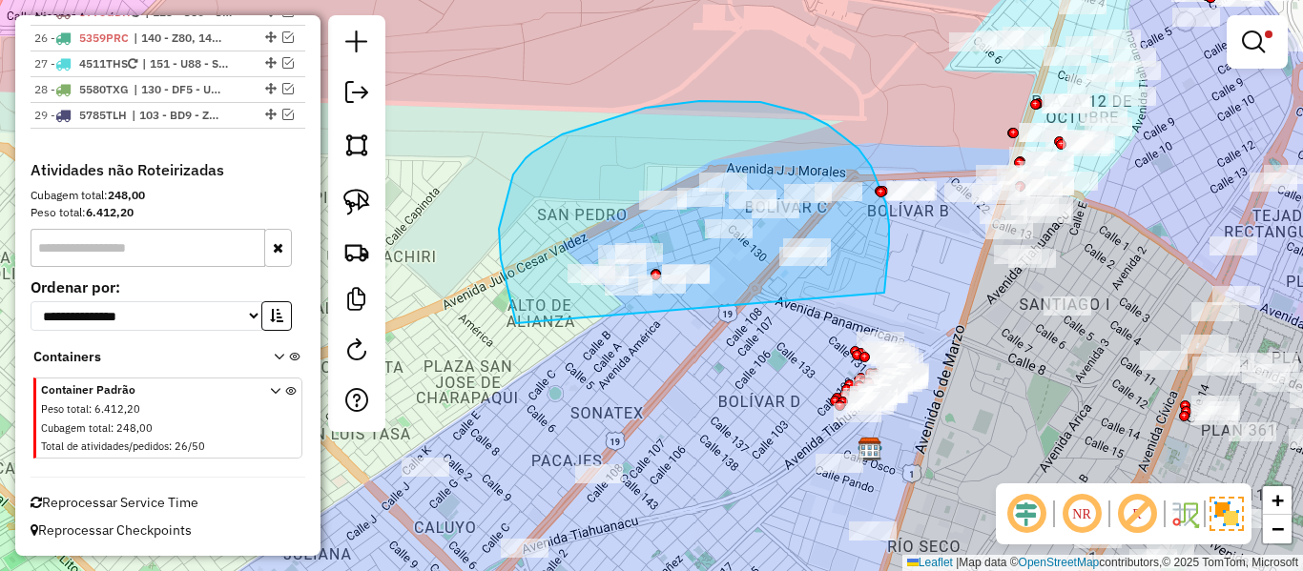
drag, startPoint x: 884, startPoint y: 293, endPoint x: 553, endPoint y: 349, distance: 335.8
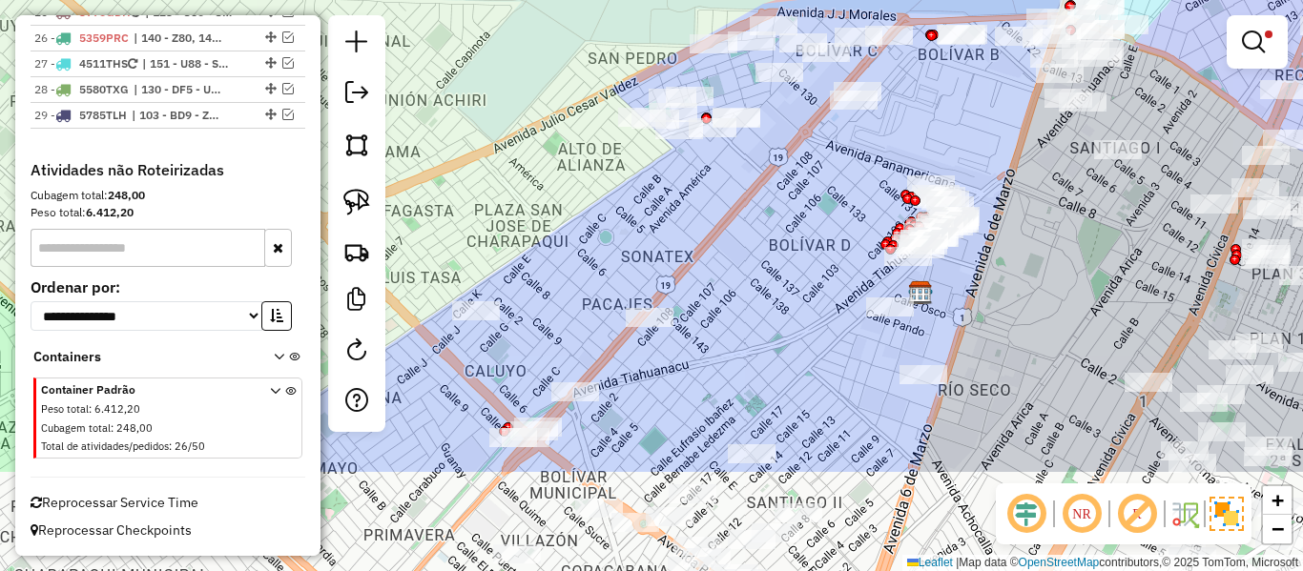
drag, startPoint x: 727, startPoint y: 417, endPoint x: 953, endPoint y: 42, distance: 437.8
click at [953, 42] on div "Limpar filtros Janela de atendimento Grade de atendimento Capacidade Transporta…" at bounding box center [651, 285] width 1303 height 571
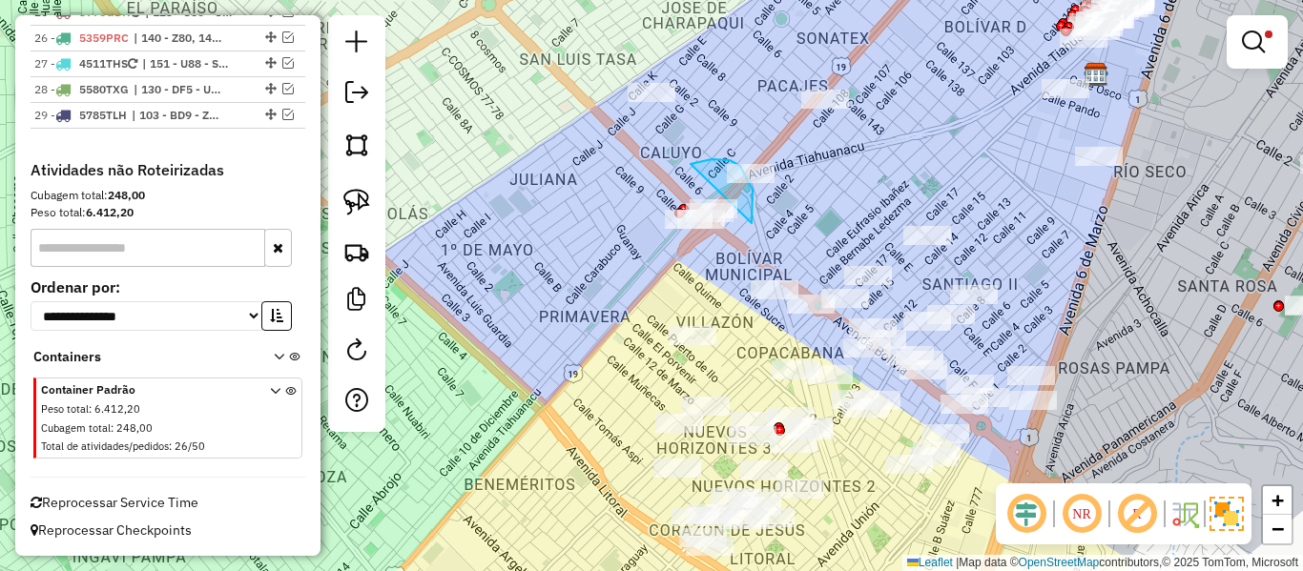
drag, startPoint x: 712, startPoint y: 159, endPoint x: 634, endPoint y: 219, distance: 97.9
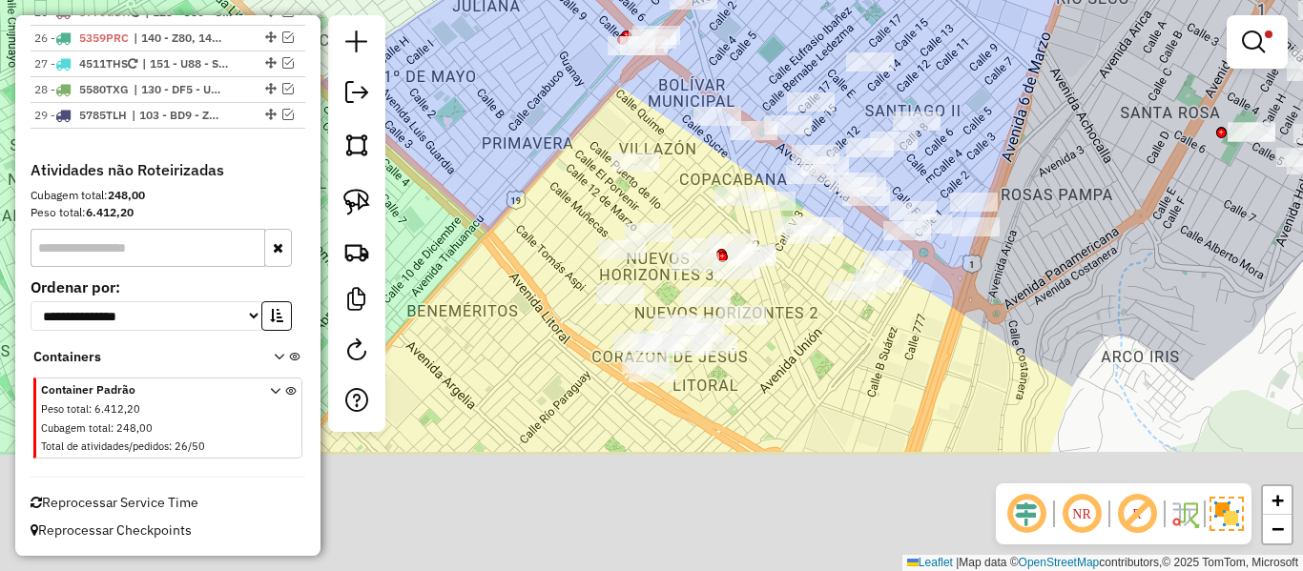
drag, startPoint x: 758, startPoint y: 356, endPoint x: 799, endPoint y: 259, distance: 104.7
click at [696, 147] on div "Limpar filtros Janela de atendimento Grade de atendimento Capacidade Transporta…" at bounding box center [651, 285] width 1303 height 571
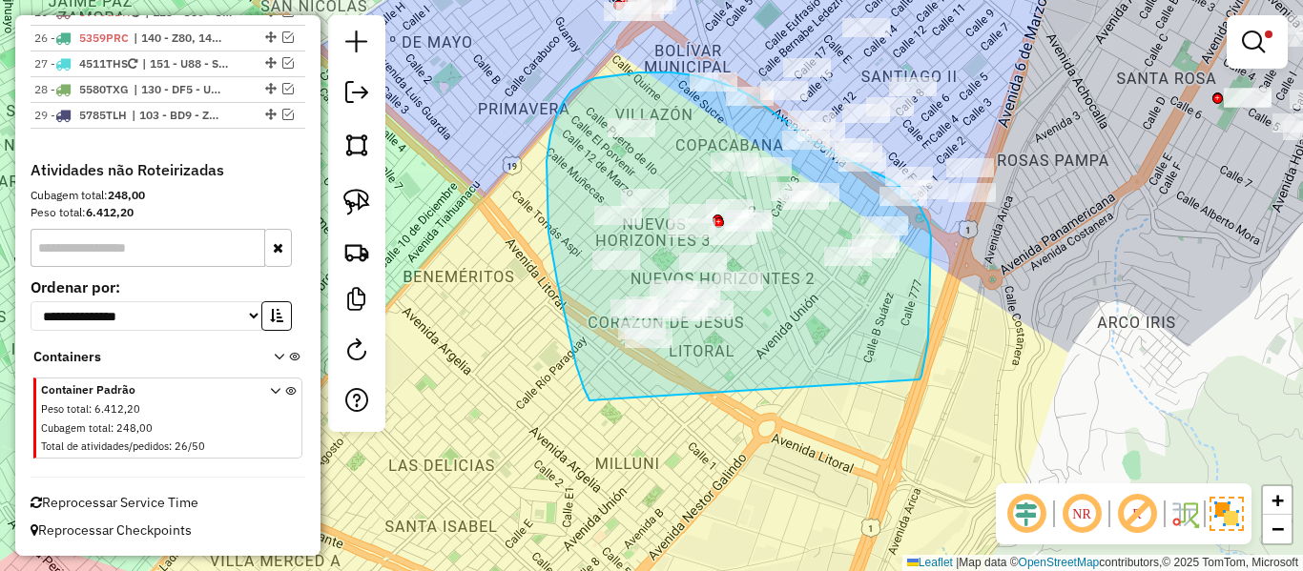
drag, startPoint x: 922, startPoint y: 376, endPoint x: 644, endPoint y: 400, distance: 278.6
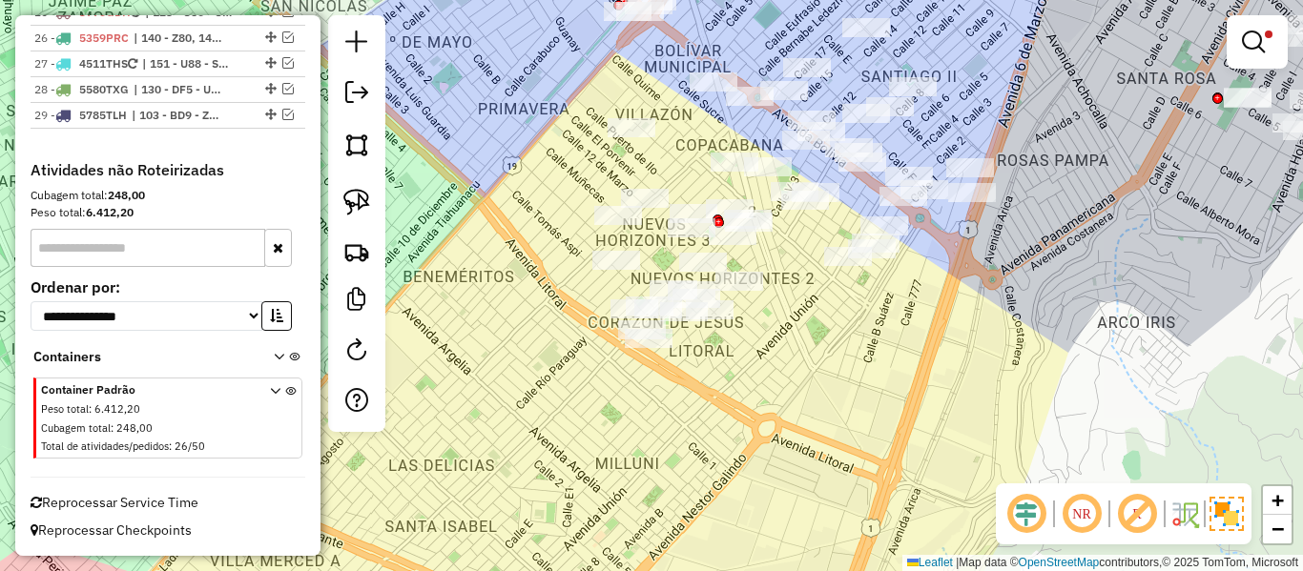
click at [1040, 203] on div "Limpar filtros Janela de atendimento Grade de atendimento Capacidade Transporta…" at bounding box center [651, 285] width 1303 height 571
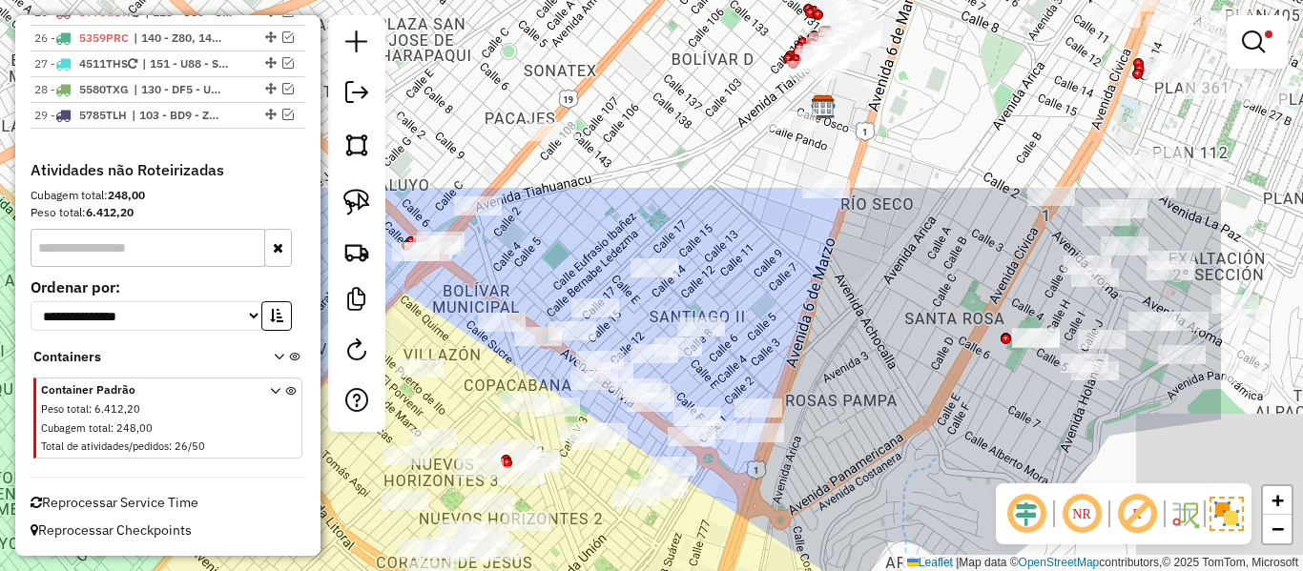
drag, startPoint x: 1040, startPoint y: 144, endPoint x: 771, endPoint y: 425, distance: 388.6
click at [789, 421] on div "Limpar filtros Janela de atendimento Grade de atendimento Capacidade Transporta…" at bounding box center [651, 285] width 1303 height 571
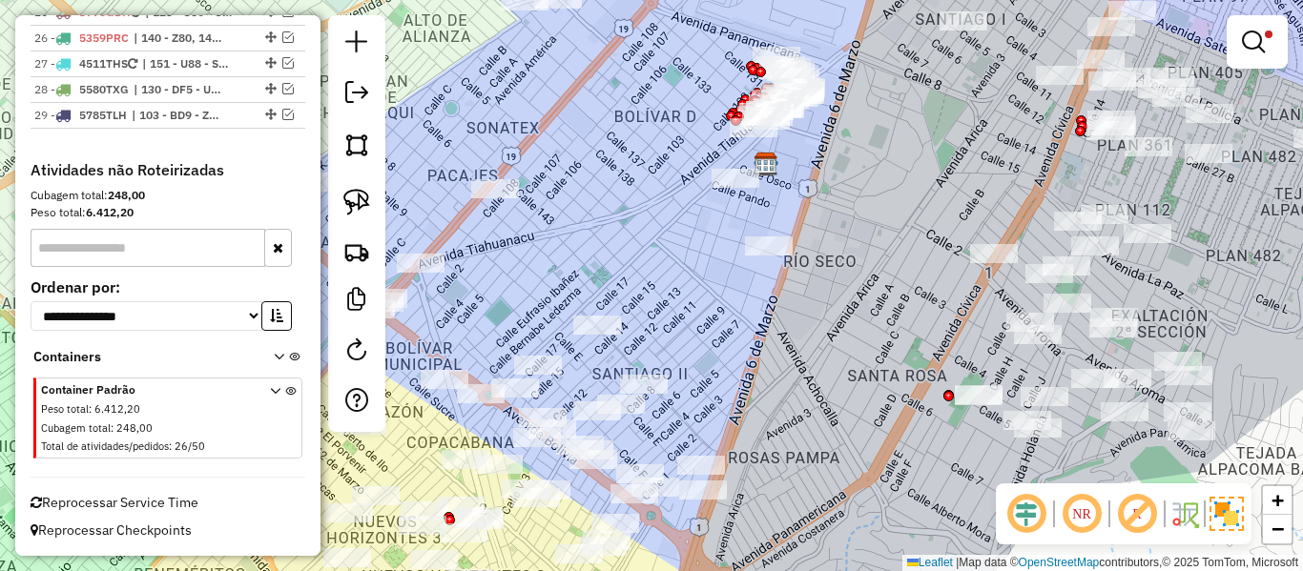
drag, startPoint x: 867, startPoint y: 325, endPoint x: 687, endPoint y: 540, distance: 280.3
click at [687, 540] on div "Limpar filtros Janela de atendimento Grade de atendimento Capacidade Transporta…" at bounding box center [651, 285] width 1303 height 571
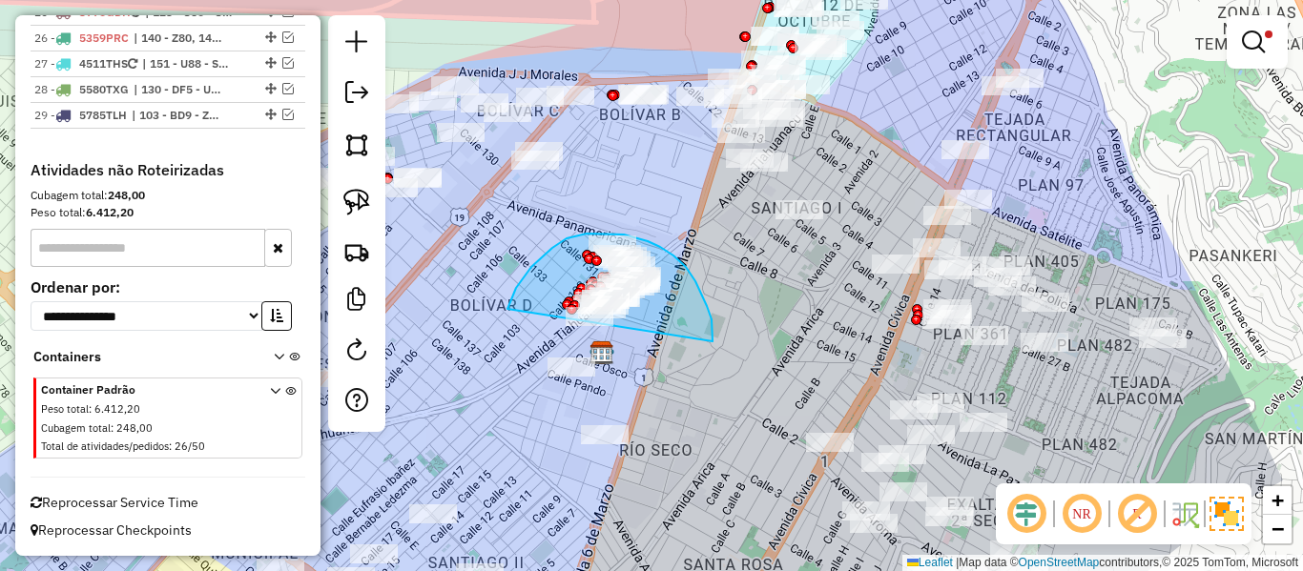
drag, startPoint x: 713, startPoint y: 330, endPoint x: 501, endPoint y: 327, distance: 211.8
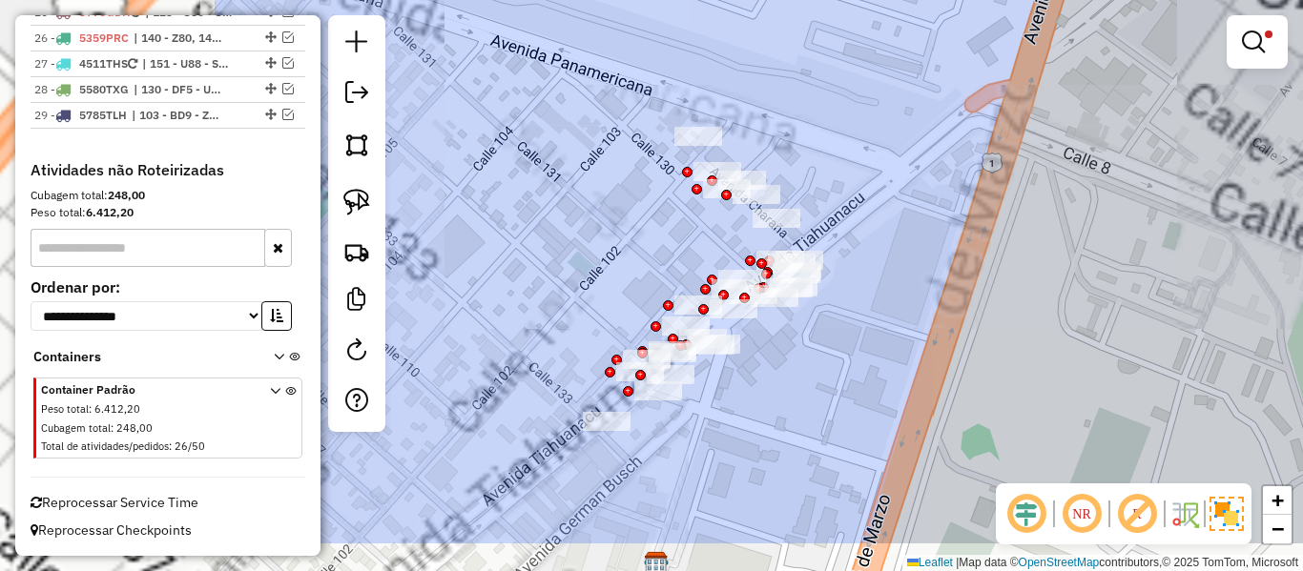
drag, startPoint x: 571, startPoint y: 380, endPoint x: 920, endPoint y: 294, distance: 358.6
click at [922, 293] on div "Limpar filtros Janela de atendimento Grade de atendimento Capacidade Transporta…" at bounding box center [651, 285] width 1303 height 571
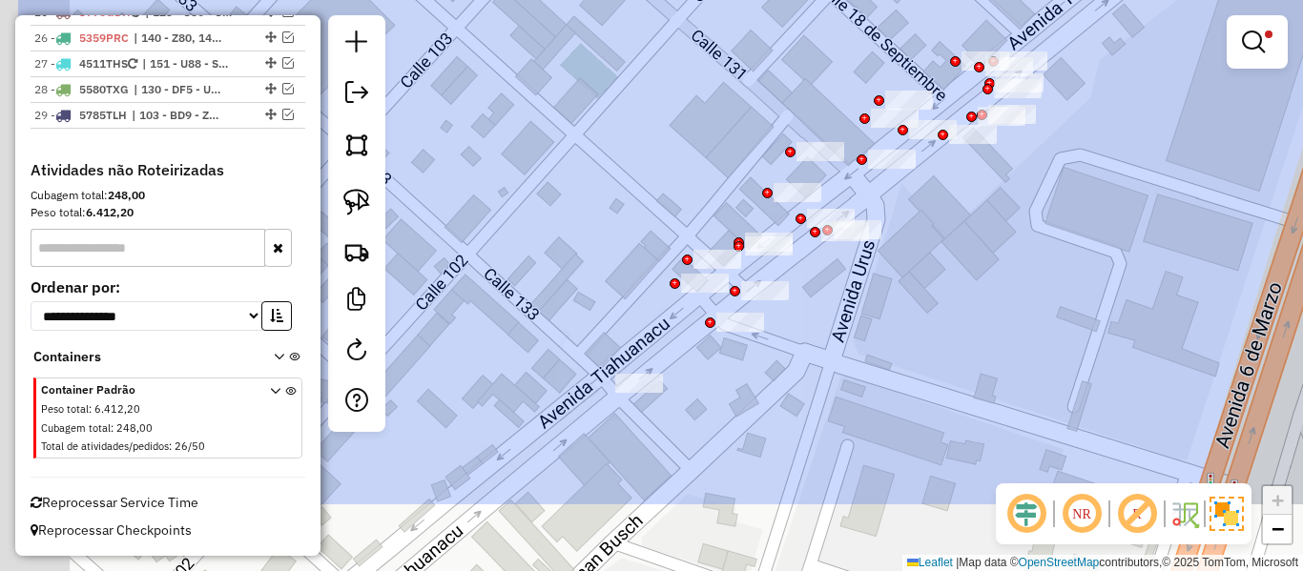
drag, startPoint x: 811, startPoint y: 338, endPoint x: 946, endPoint y: 278, distance: 148.2
click at [966, 211] on div "Limpar filtros Janela de atendimento Grade de atendimento Capacidade Transporta…" at bounding box center [651, 285] width 1303 height 571
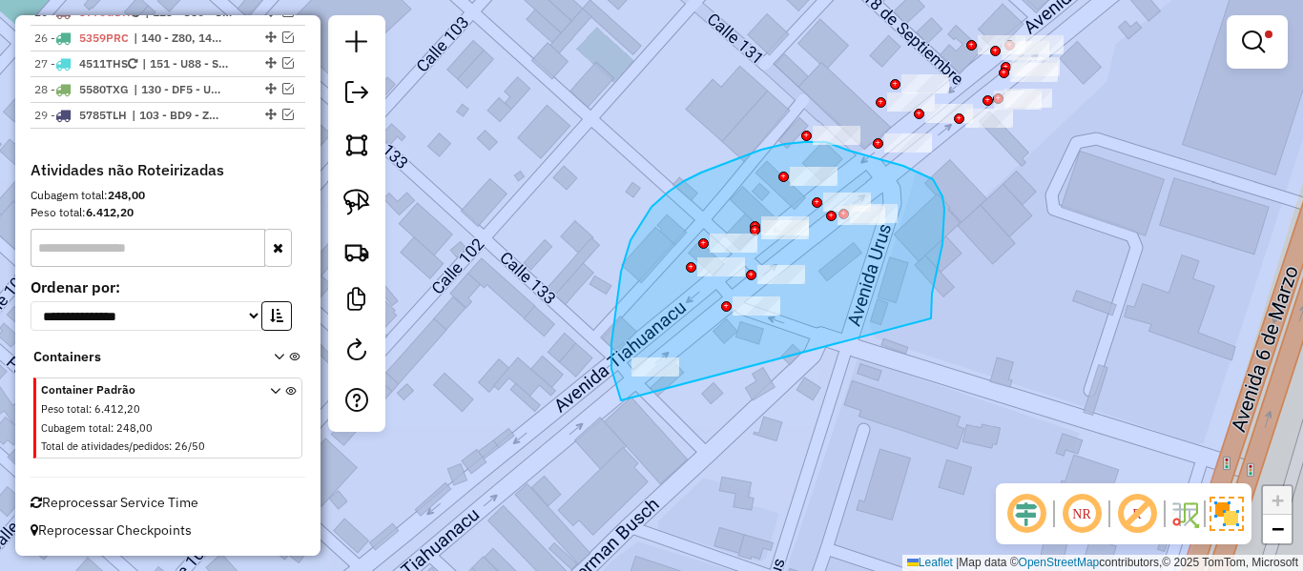
drag, startPoint x: 935, startPoint y: 181, endPoint x: 667, endPoint y: 422, distance: 360.1
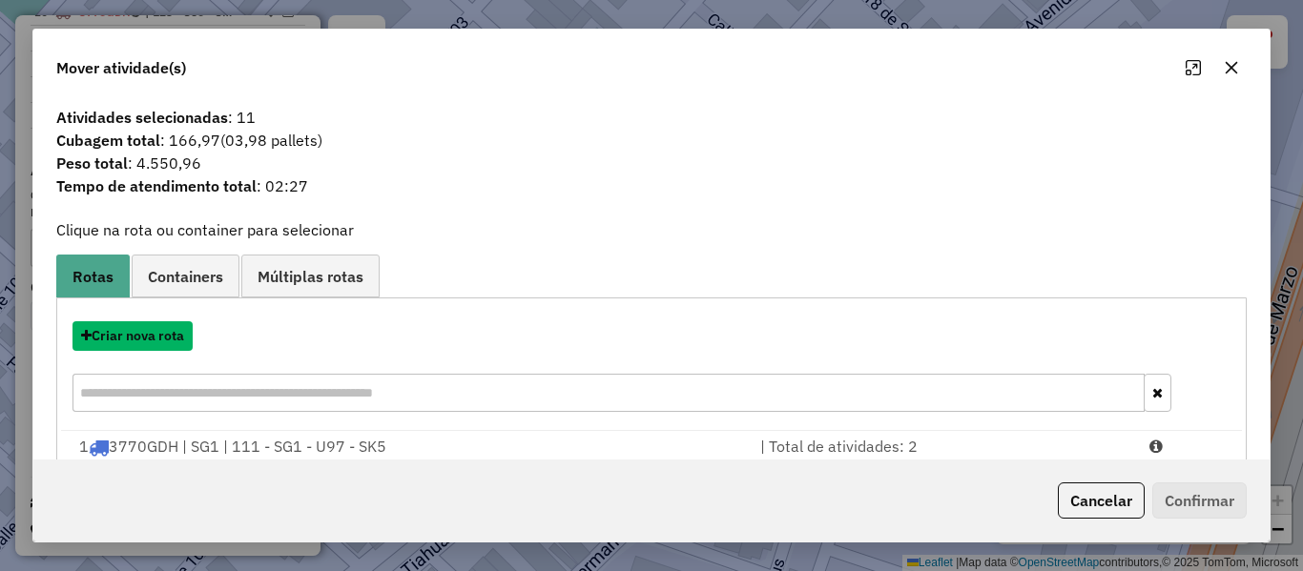
click at [162, 337] on button "Criar nova rota" at bounding box center [133, 336] width 120 height 30
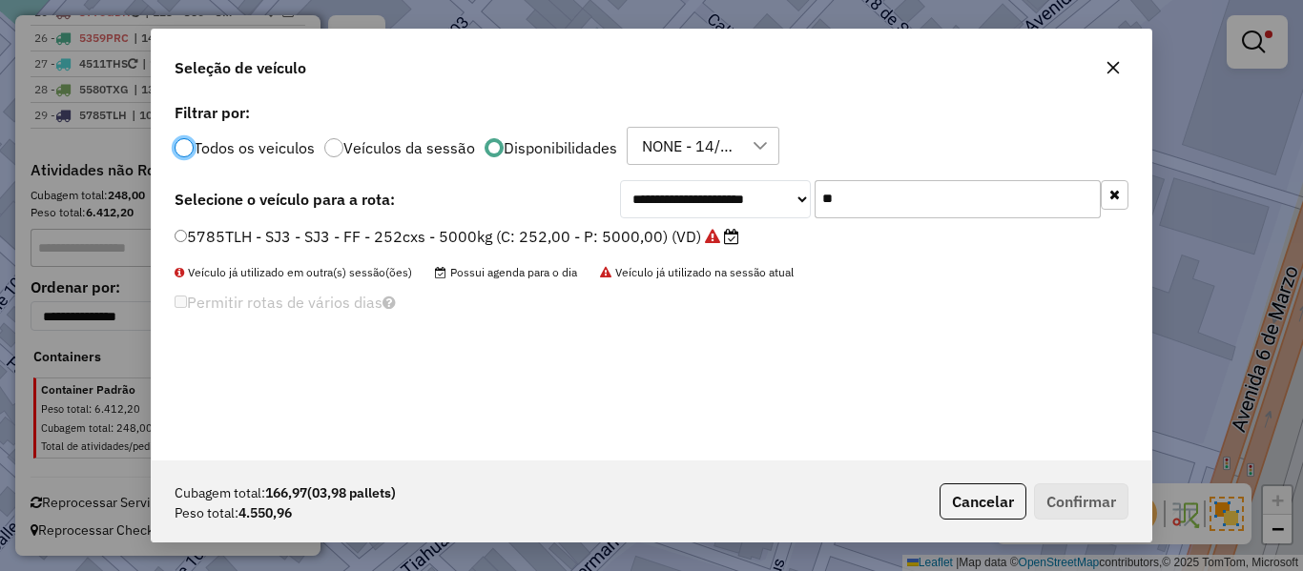
scroll to position [10, 6]
click at [874, 195] on input "**" at bounding box center [958, 199] width 286 height 38
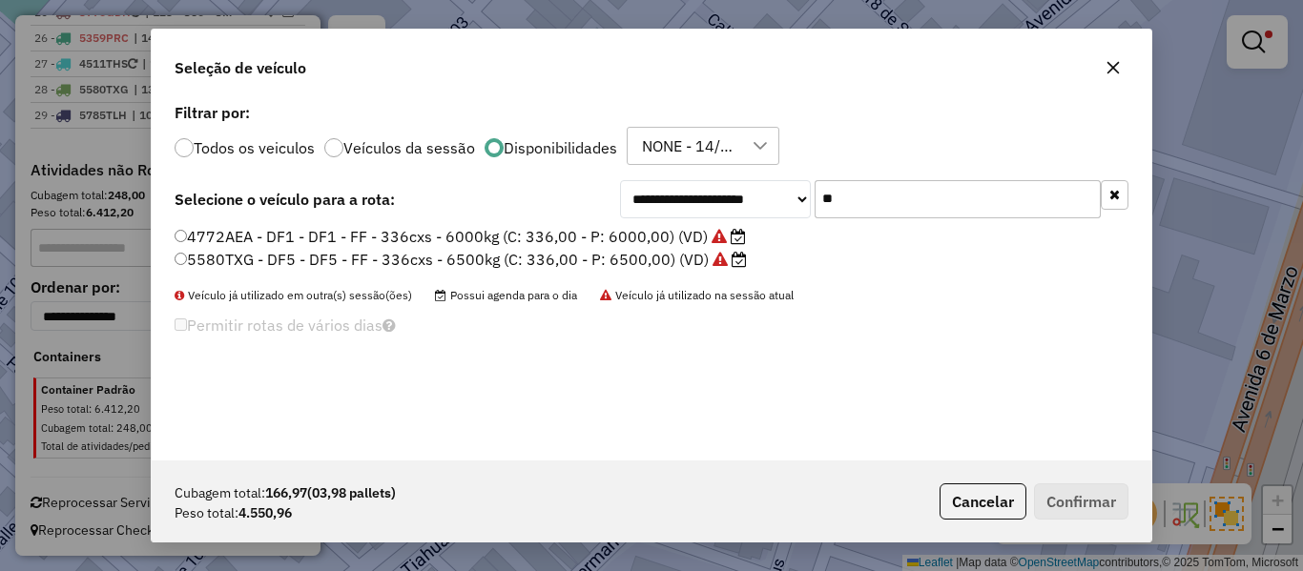
type input "**"
drag, startPoint x: 661, startPoint y: 235, endPoint x: 712, endPoint y: 254, distance: 54.0
click at [661, 235] on label "4772AEA - DF1 - DF1 - FF - 336cxs - 6000kg (C: 336,00 - P: 6000,00) (VD)" at bounding box center [460, 236] width 571 height 23
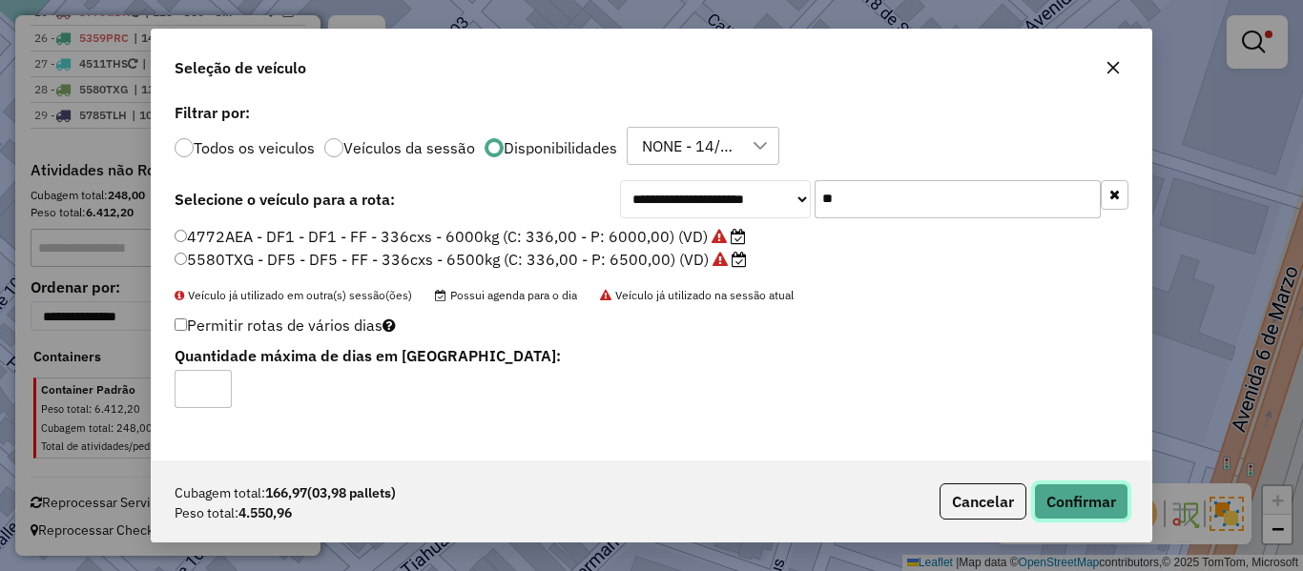
click at [1112, 496] on button "Confirmar" at bounding box center [1081, 502] width 94 height 36
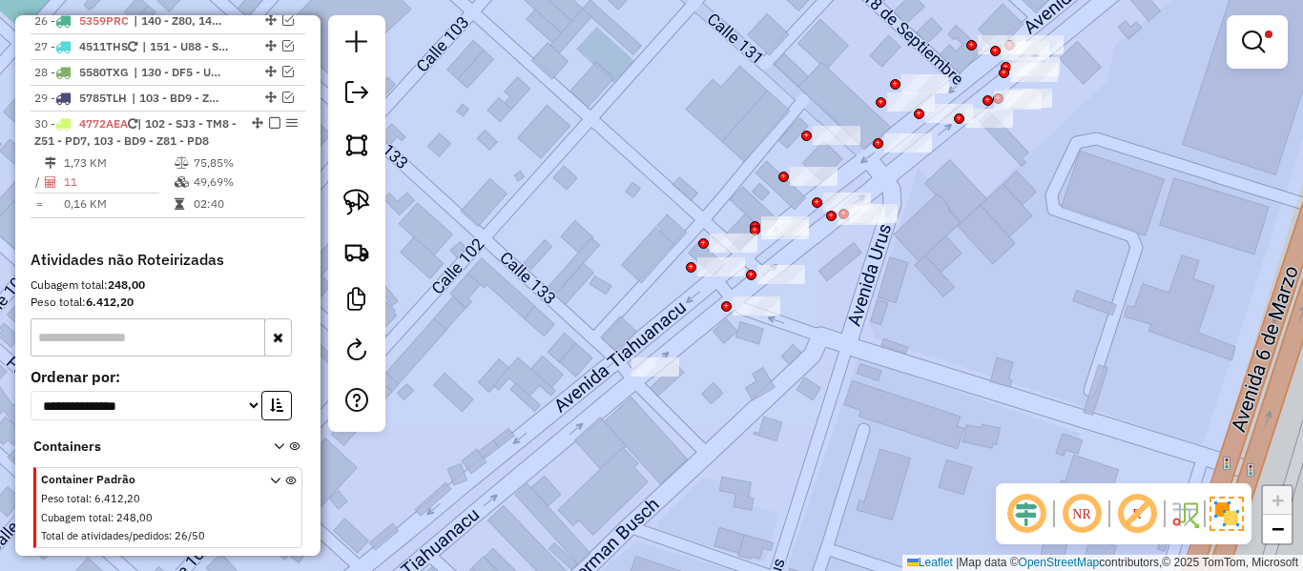
scroll to position [2689, 0]
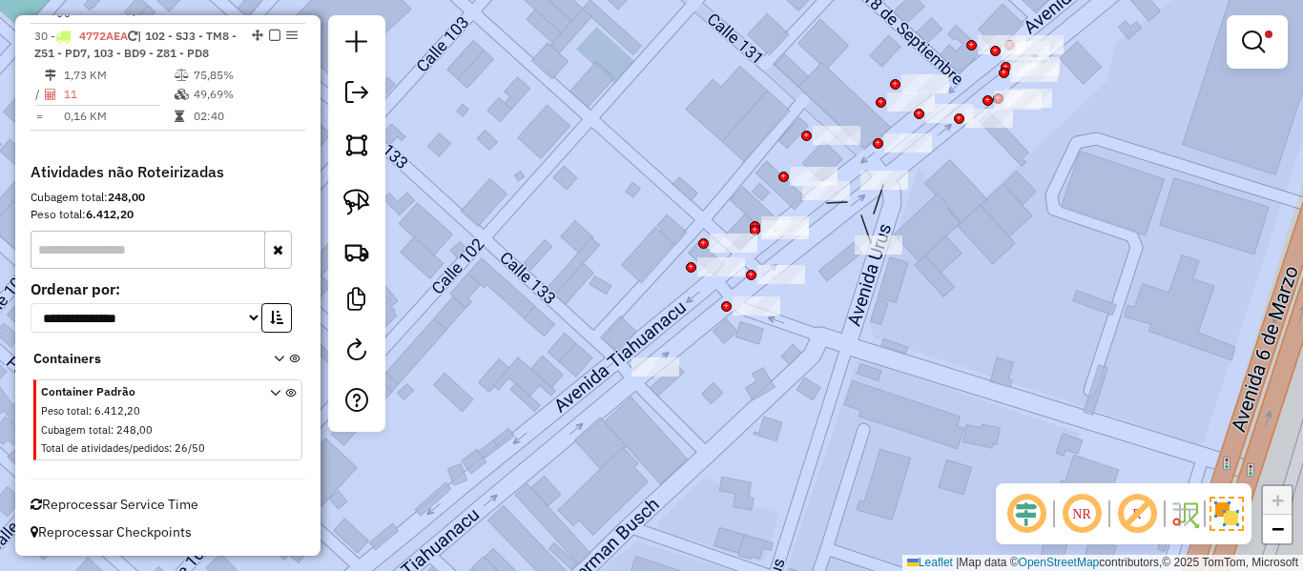
click at [895, 233] on div "Rota 30 - Placa 4772AEA 0000103635 - T. ESPERANZA Limpar filtros Janela de aten…" at bounding box center [651, 285] width 1303 height 571
select select "**********"
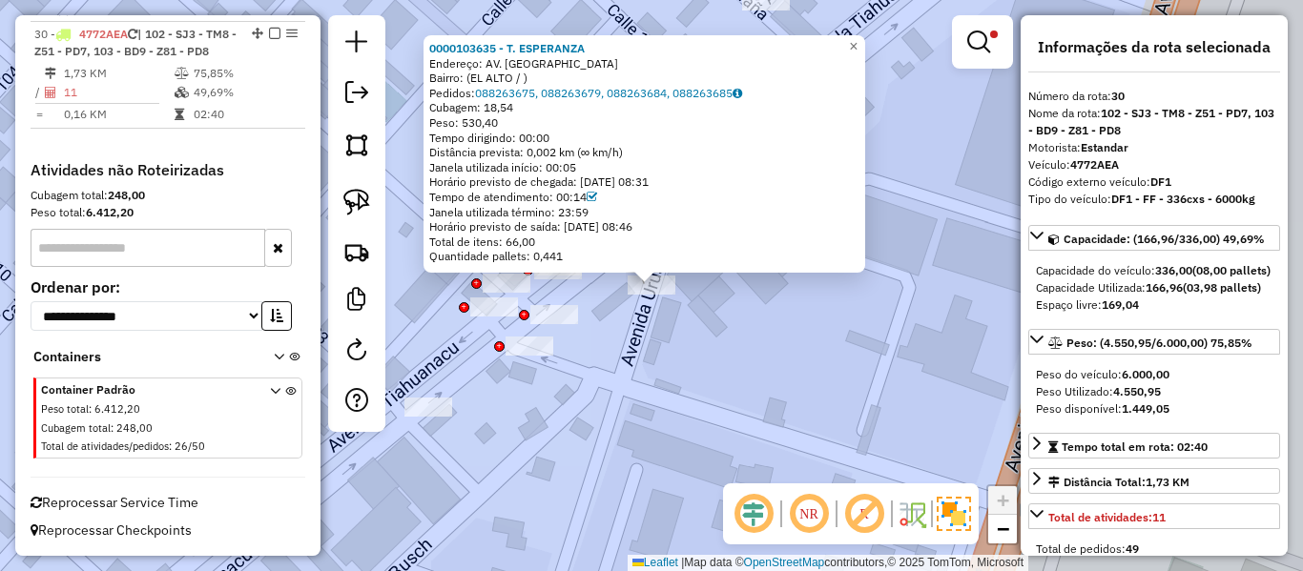
scroll to position [2732, 0]
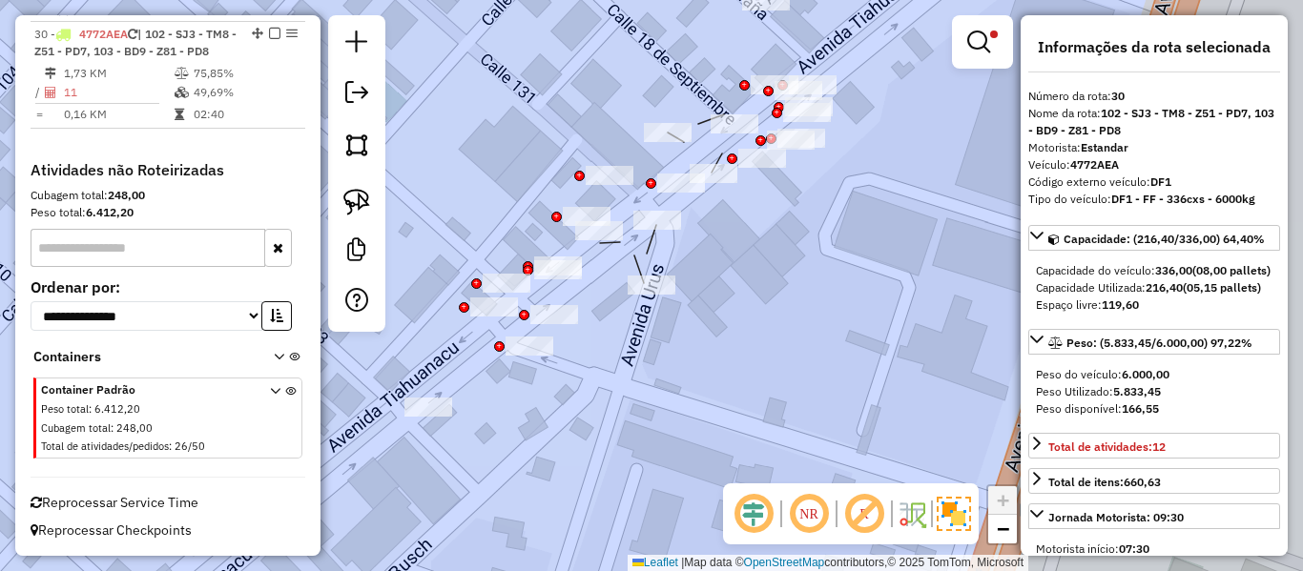
select select "**********"
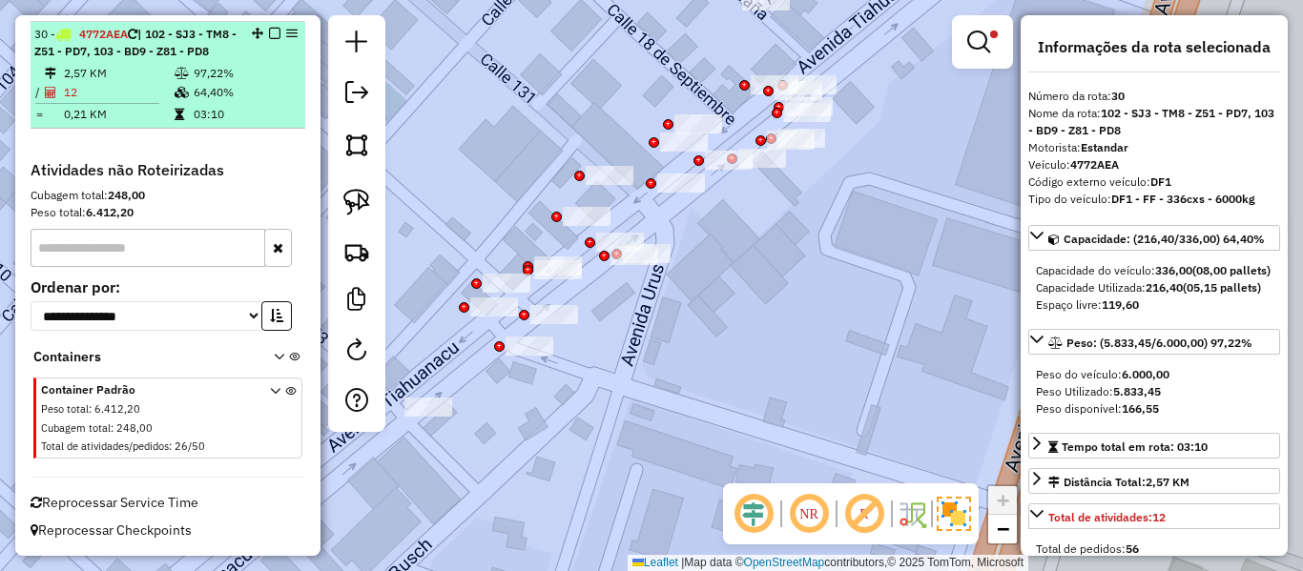
click at [262, 28] on div at bounding box center [268, 33] width 57 height 11
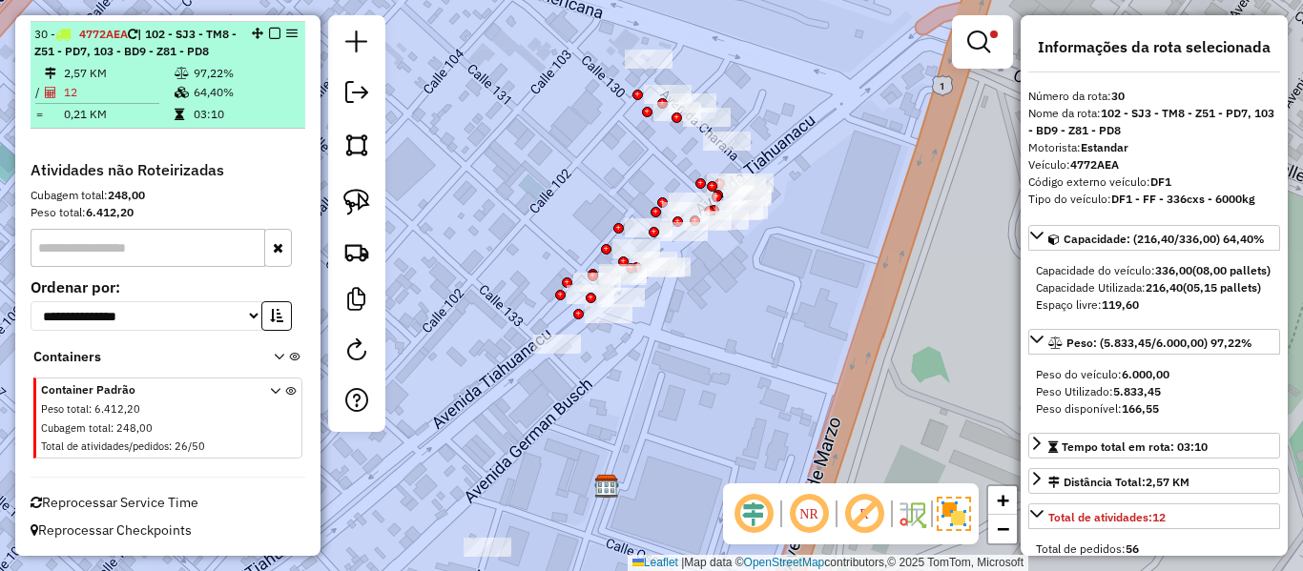
click at [270, 28] on em at bounding box center [274, 33] width 11 height 11
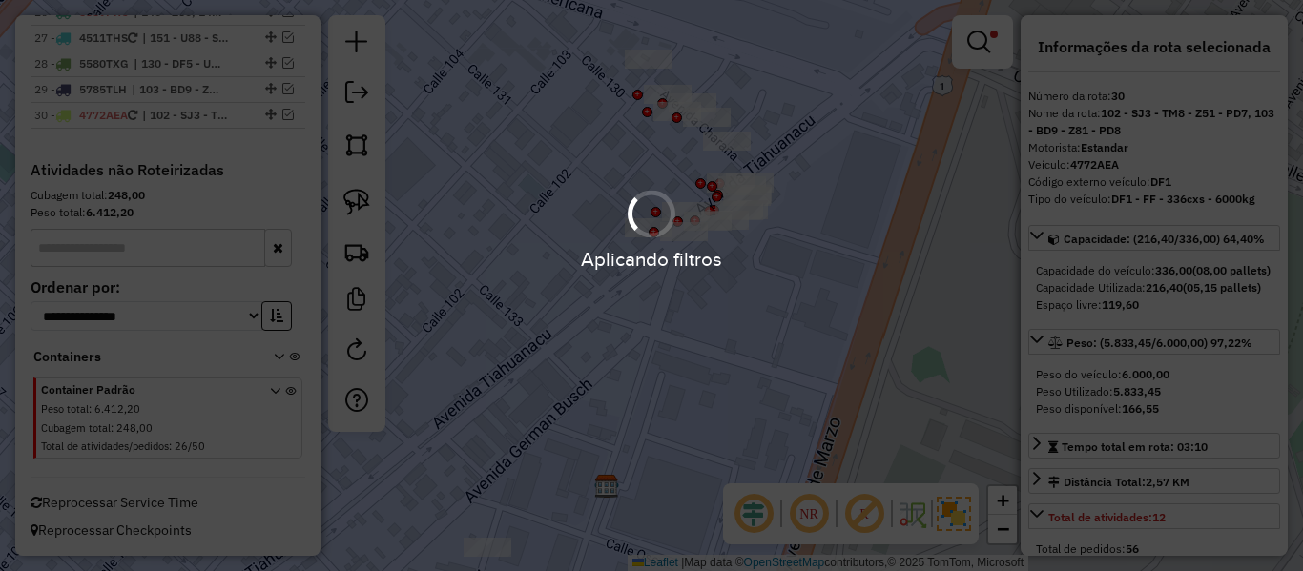
scroll to position [2644, 0]
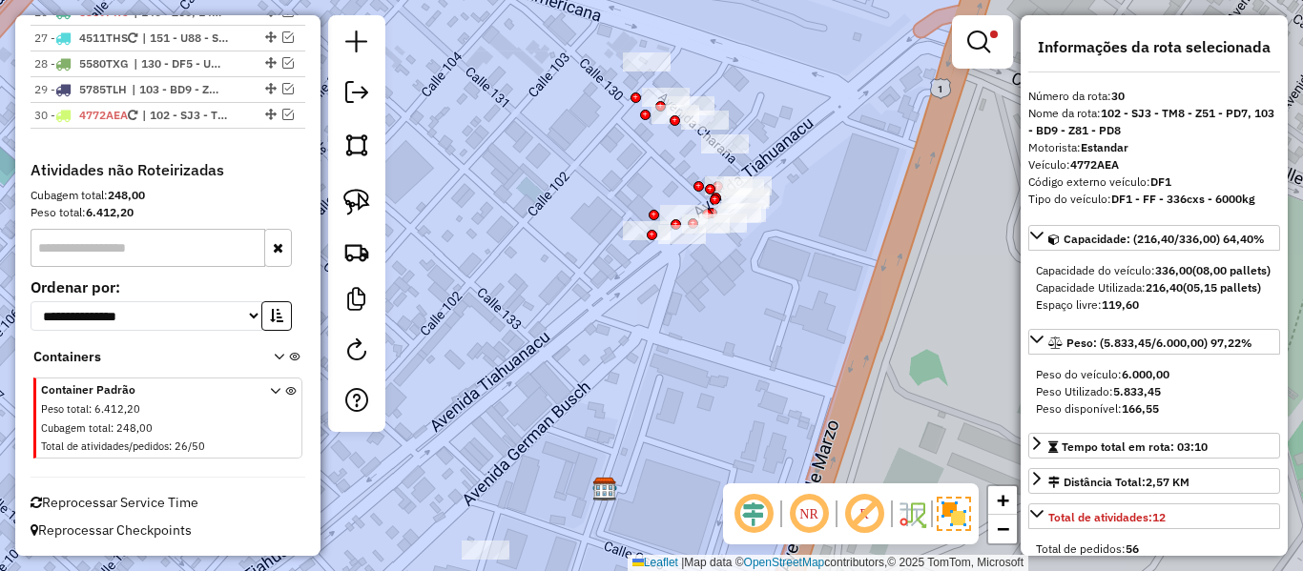
drag, startPoint x: 795, startPoint y: 348, endPoint x: 794, endPoint y: 407, distance: 59.2
click at [786, 423] on div "Limpar filtros Janela de atendimento Grade de atendimento Capacidade Transporta…" at bounding box center [651, 285] width 1303 height 571
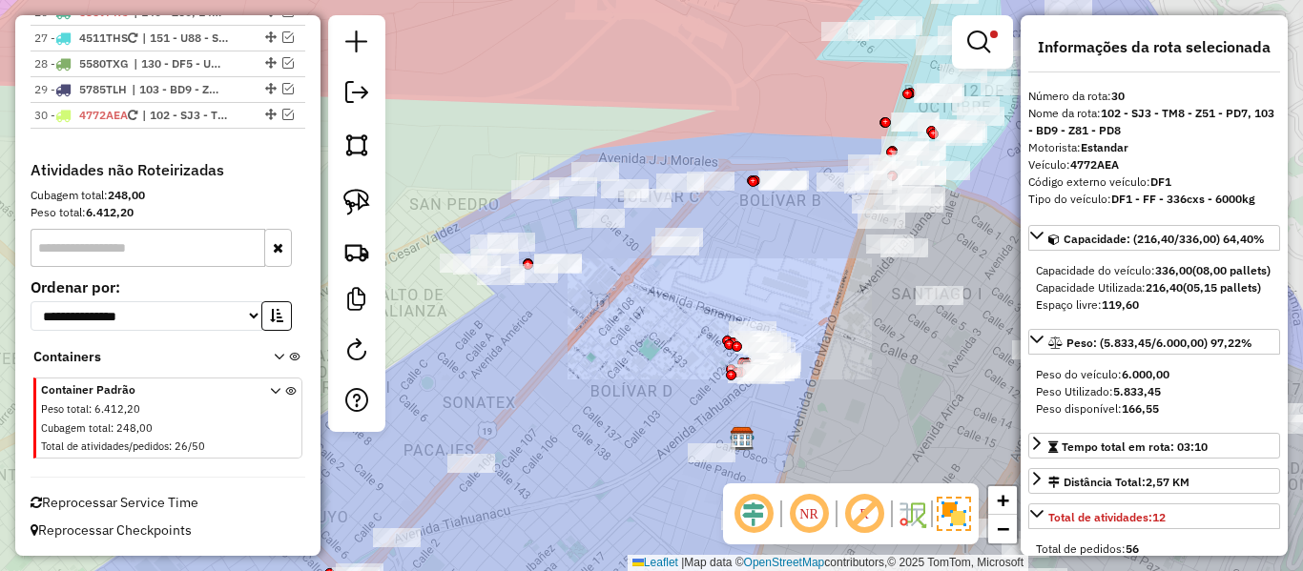
drag, startPoint x: 816, startPoint y: 386, endPoint x: 812, endPoint y: 335, distance: 51.7
click at [812, 329] on div "Limpar filtros Janela de atendimento Grade de atendimento Capacidade Transporta…" at bounding box center [651, 285] width 1303 height 571
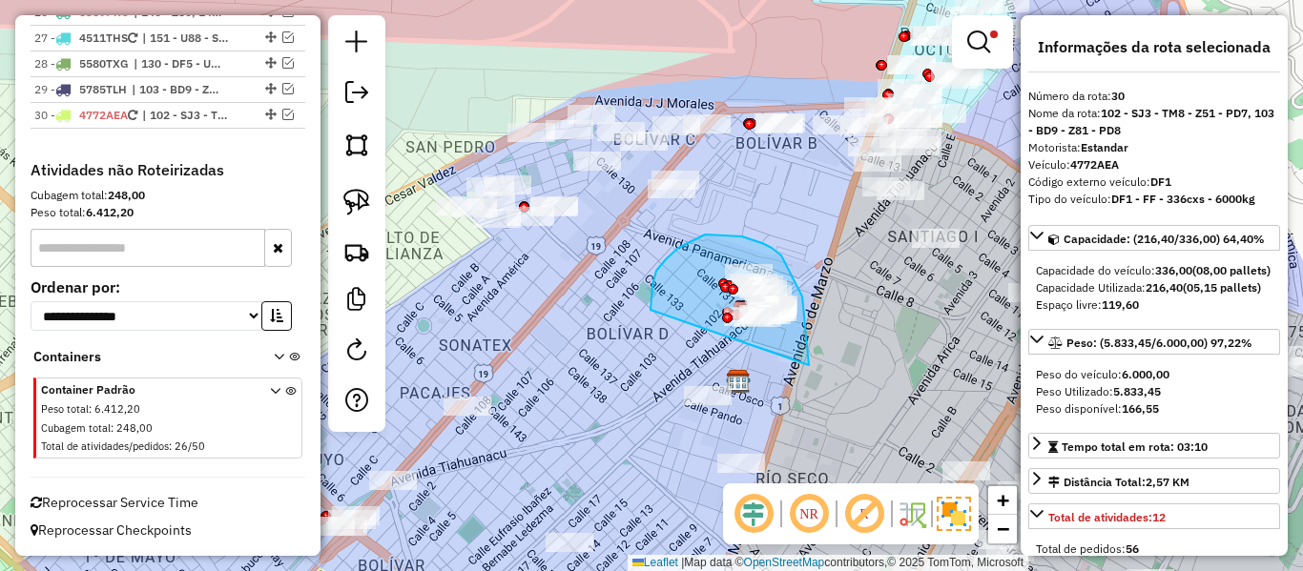
drag, startPoint x: 809, startPoint y: 365, endPoint x: 655, endPoint y: 332, distance: 157.2
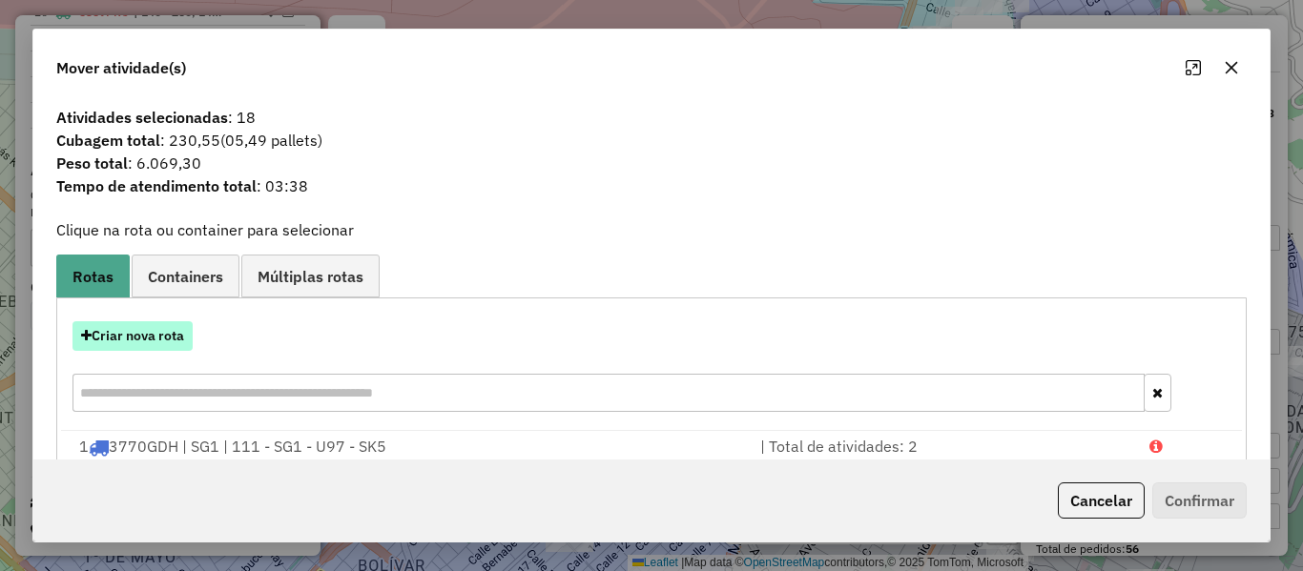
click at [171, 324] on button "Criar nova rota" at bounding box center [133, 336] width 120 height 30
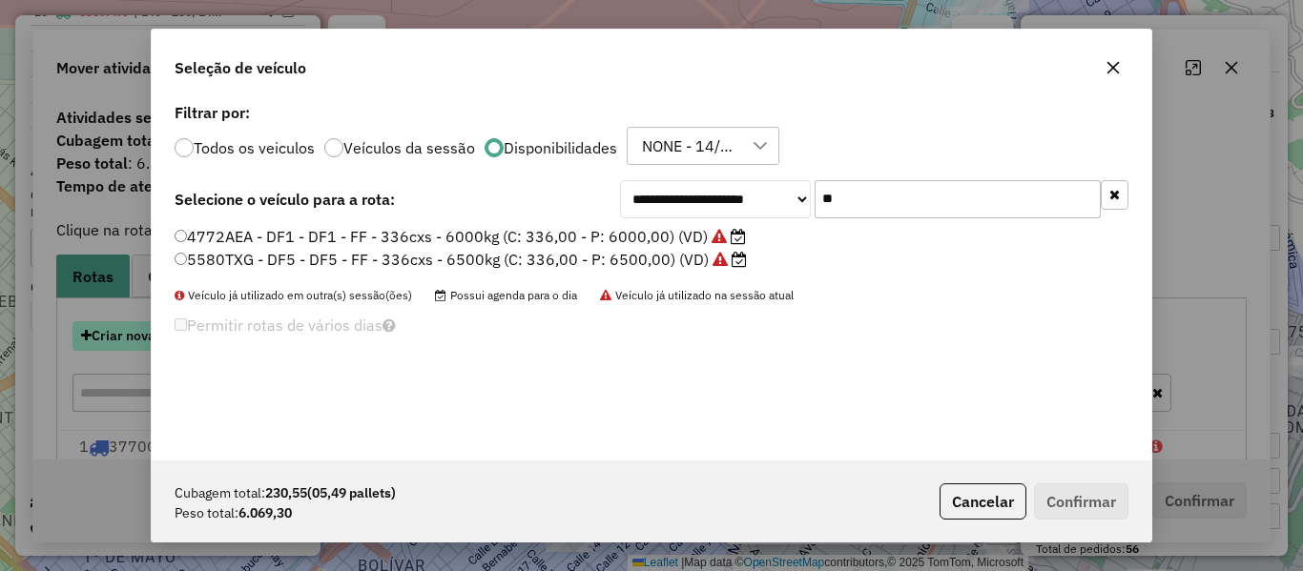
scroll to position [10, 6]
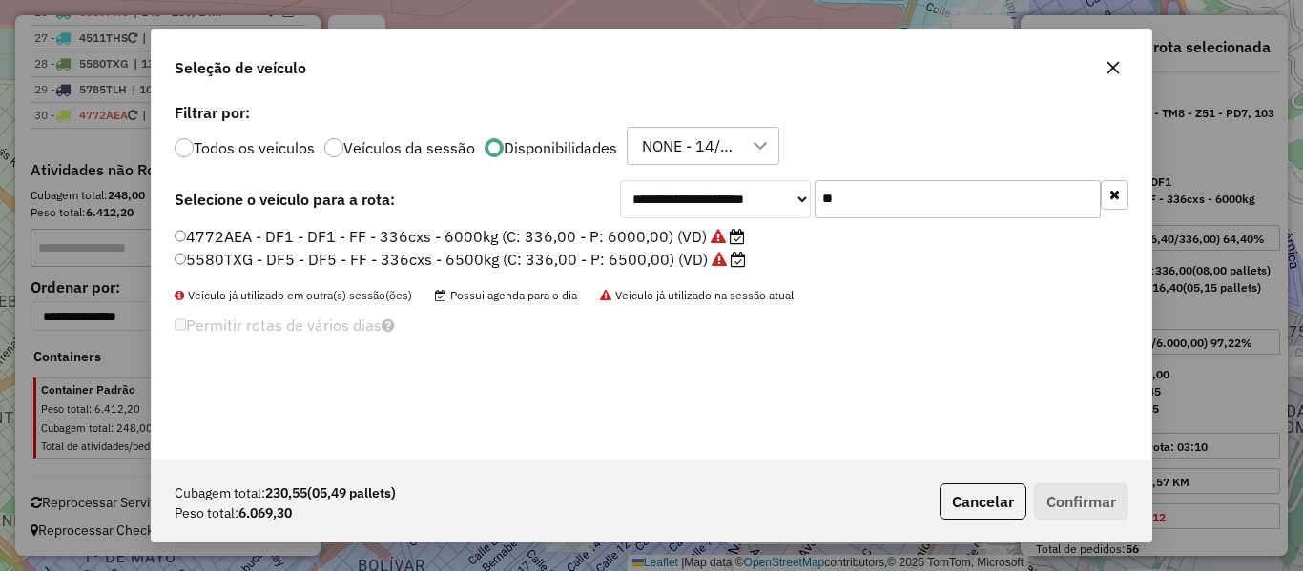
click at [830, 211] on input "**" at bounding box center [958, 199] width 286 height 38
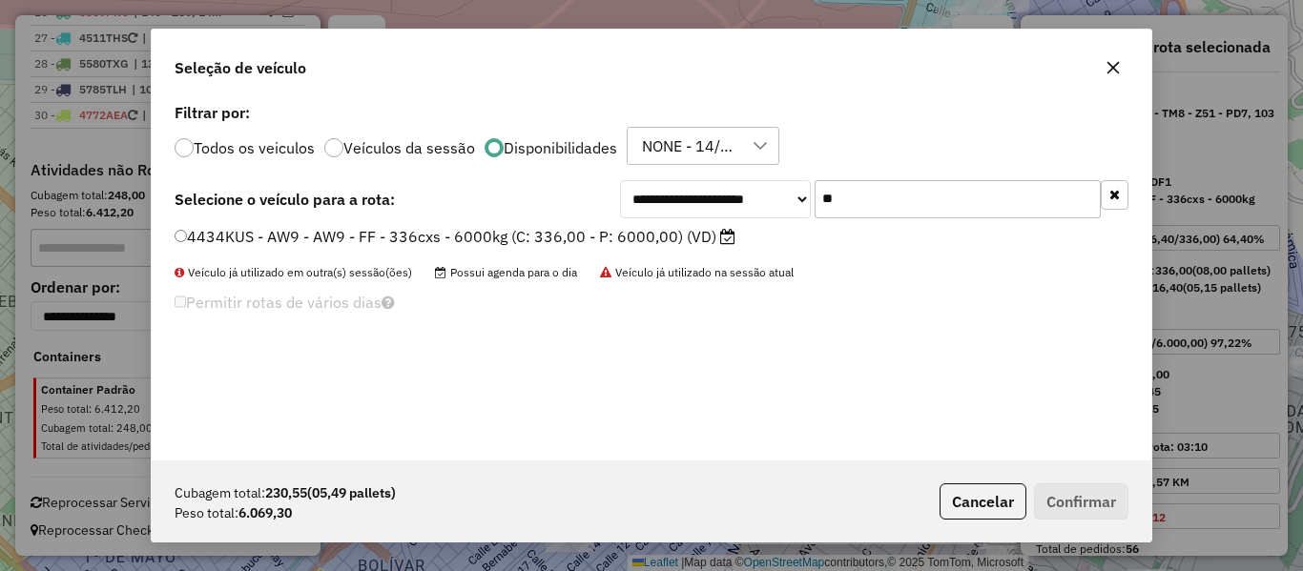
type input "**"
click at [646, 236] on label "4434KUS - AW9 - AW9 - FF - 336cxs - 6000kg (C: 336,00 - P: 6000,00) (VD)" at bounding box center [455, 236] width 561 height 23
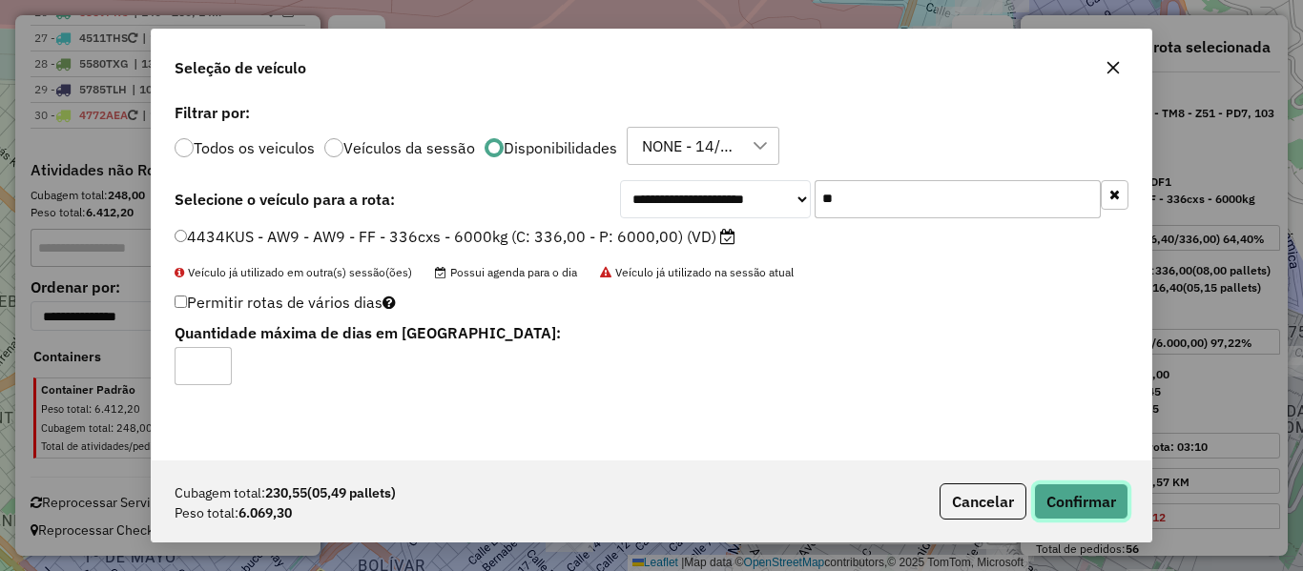
click at [1088, 501] on button "Confirmar" at bounding box center [1081, 502] width 94 height 36
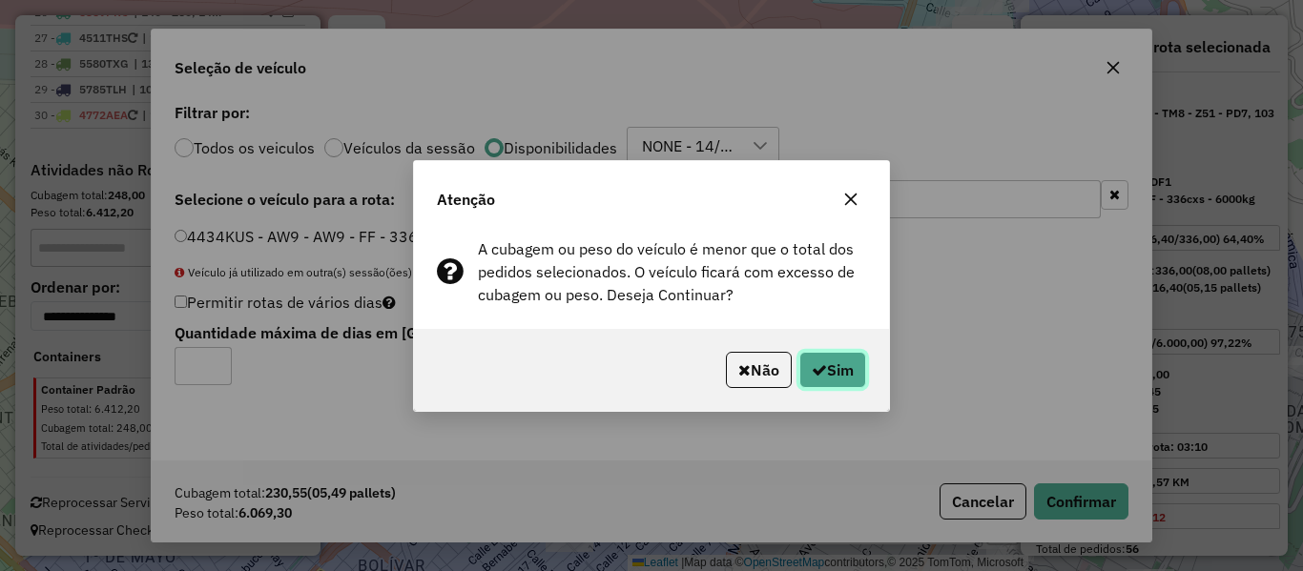
click at [849, 375] on button "Sim" at bounding box center [832, 370] width 67 height 36
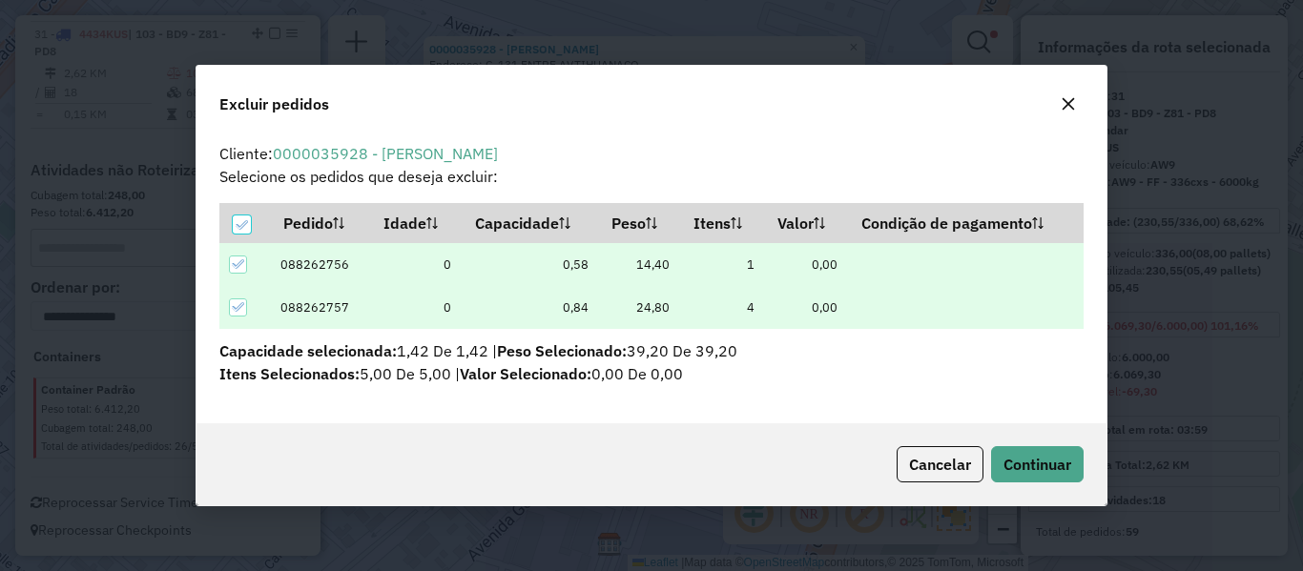
scroll to position [0, 0]
click at [1071, 452] on button "Continuar" at bounding box center [1037, 464] width 93 height 36
click at [1059, 453] on button "Continuar" at bounding box center [1037, 464] width 93 height 36
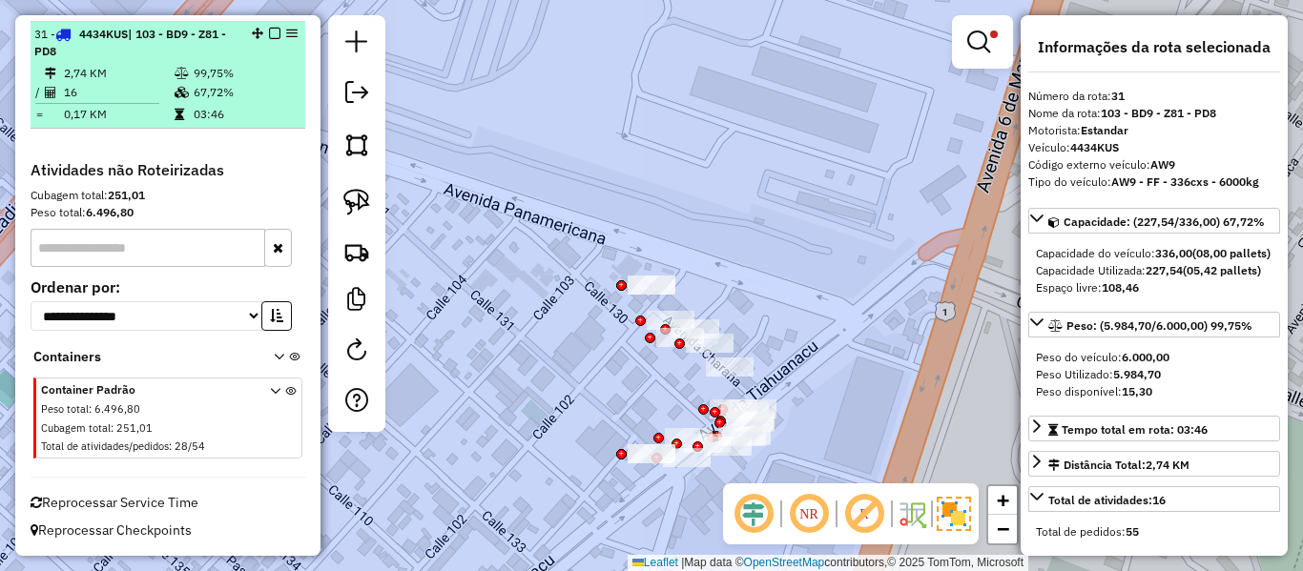
click at [269, 30] on em at bounding box center [274, 33] width 11 height 11
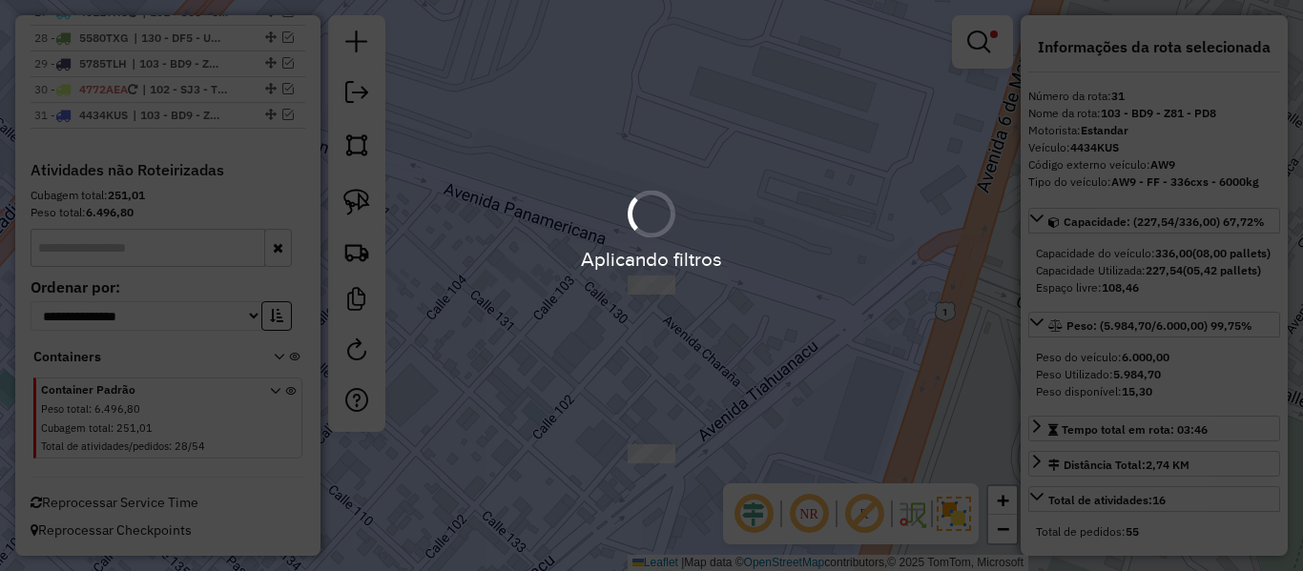
scroll to position [2670, 0]
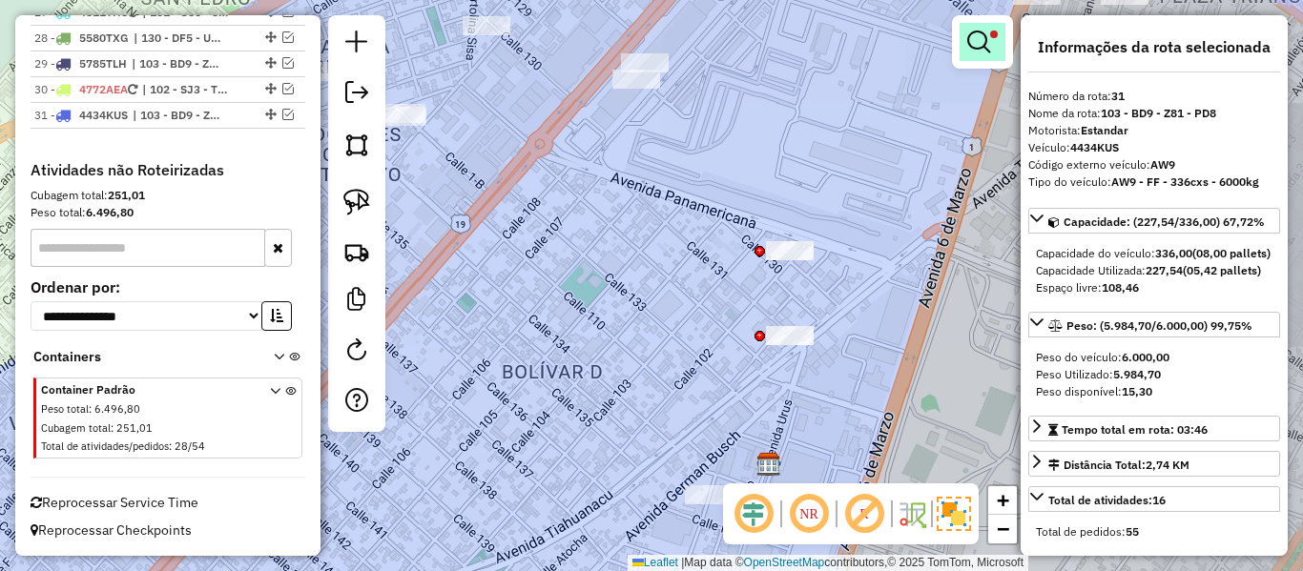
click at [970, 57] on link at bounding box center [983, 42] width 46 height 38
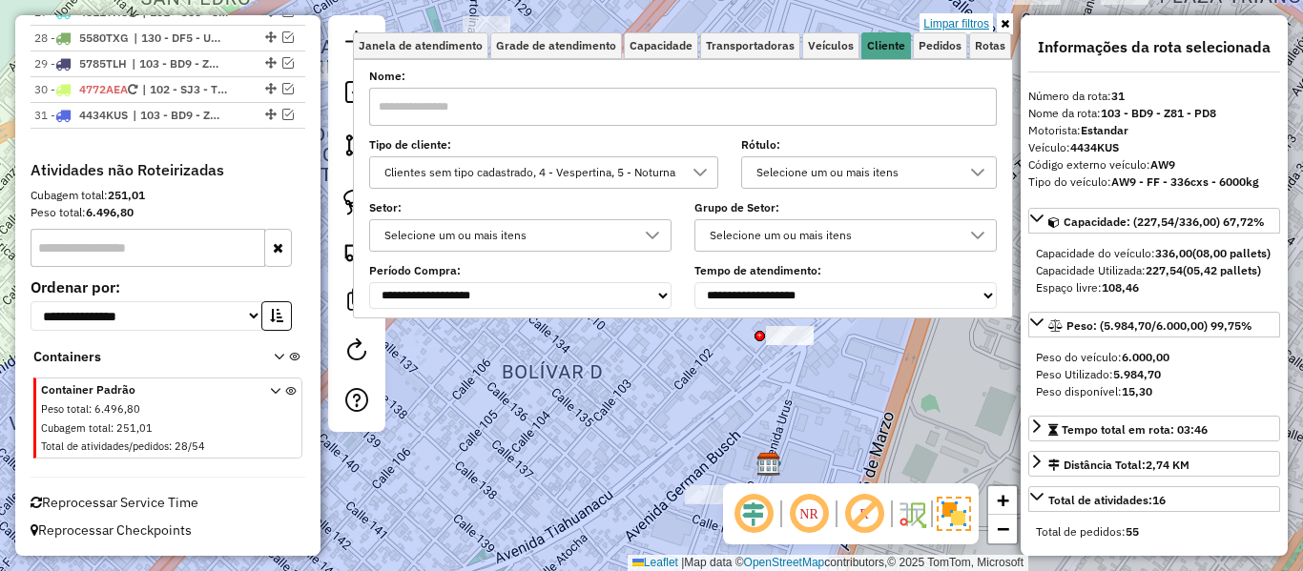
click at [952, 30] on link "Limpar filtros" at bounding box center [956, 23] width 73 height 21
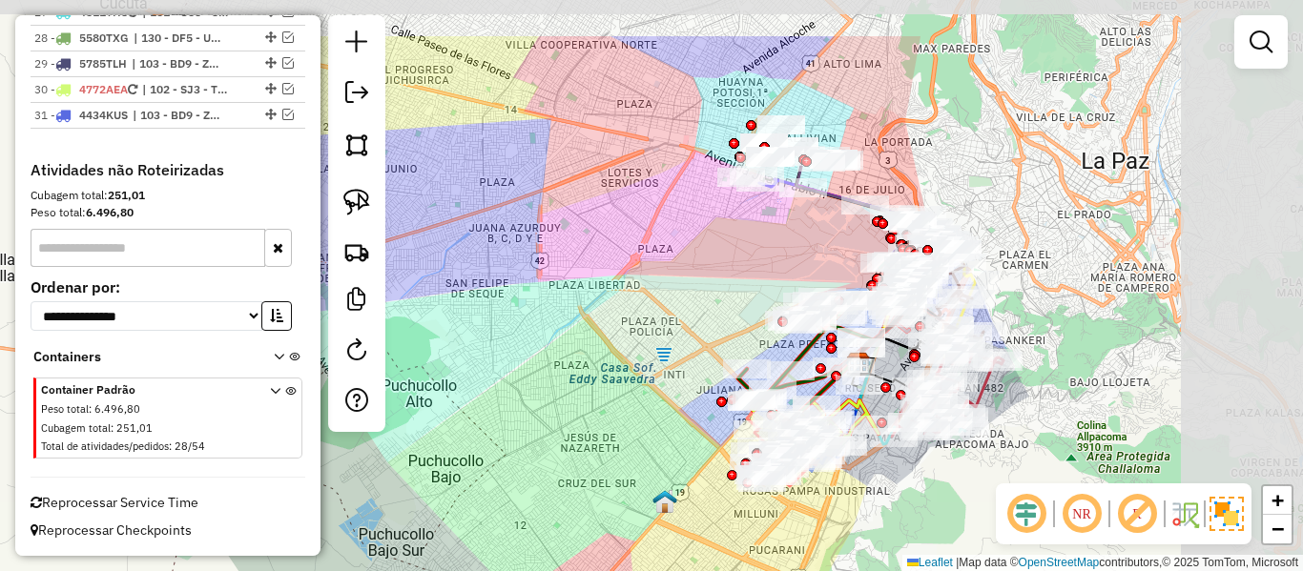
drag, startPoint x: 1180, startPoint y: 187, endPoint x: 1056, endPoint y: 280, distance: 154.7
click at [1056, 280] on div "Janela de atendimento Grade de atendimento Capacidade Transportadoras Veículos …" at bounding box center [651, 285] width 1303 height 571
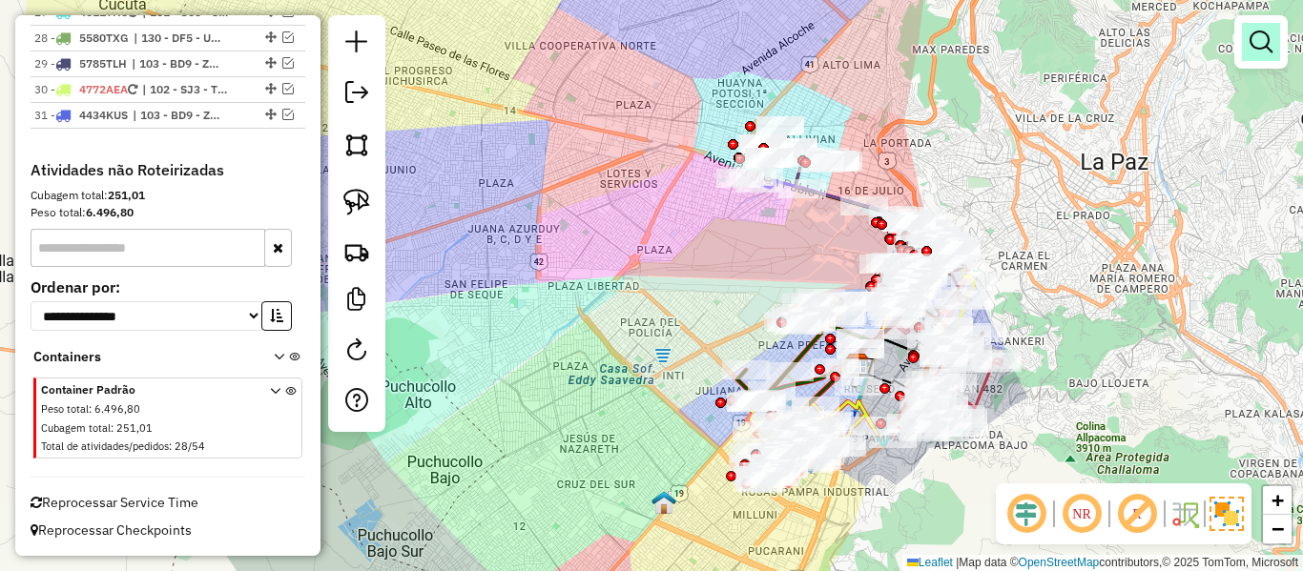
click at [1255, 58] on link at bounding box center [1261, 42] width 38 height 38
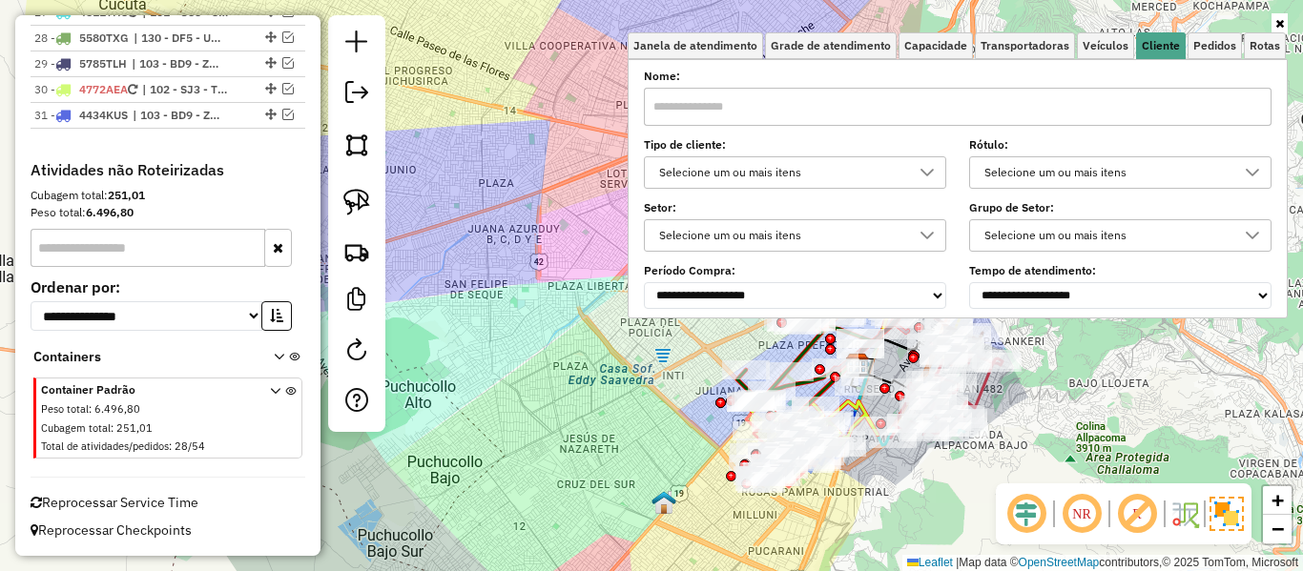
click at [550, 161] on div "Janela de atendimento Grade de atendimento Capacidade Transportadoras Veículos …" at bounding box center [651, 285] width 1303 height 571
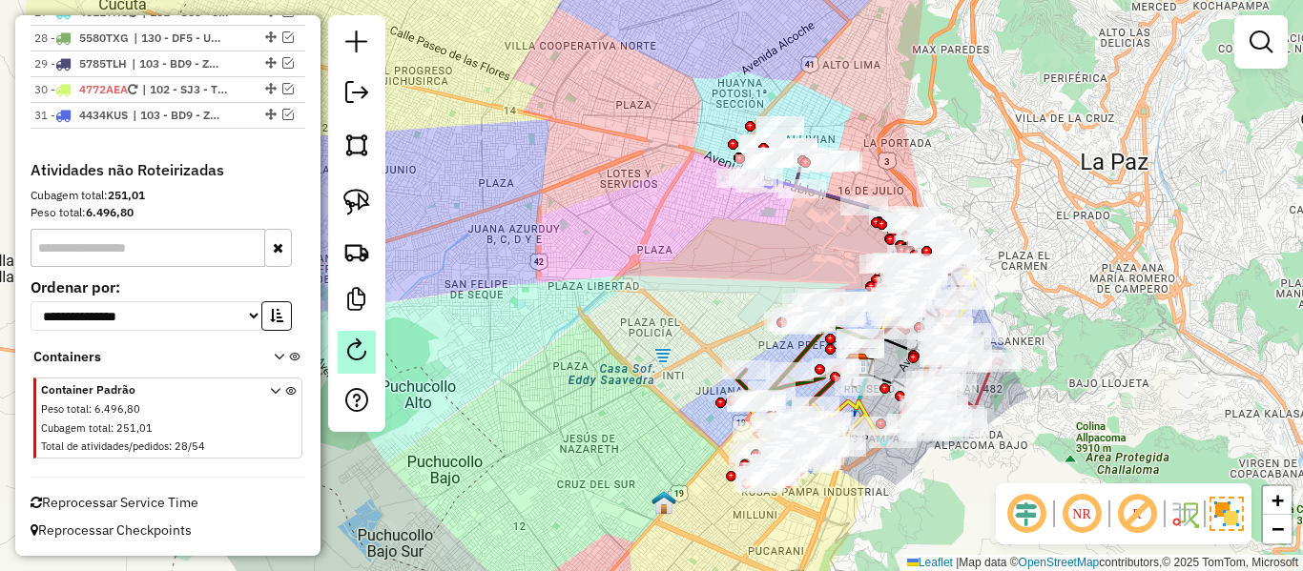
click at [351, 339] on em at bounding box center [356, 350] width 23 height 23
select select "*"
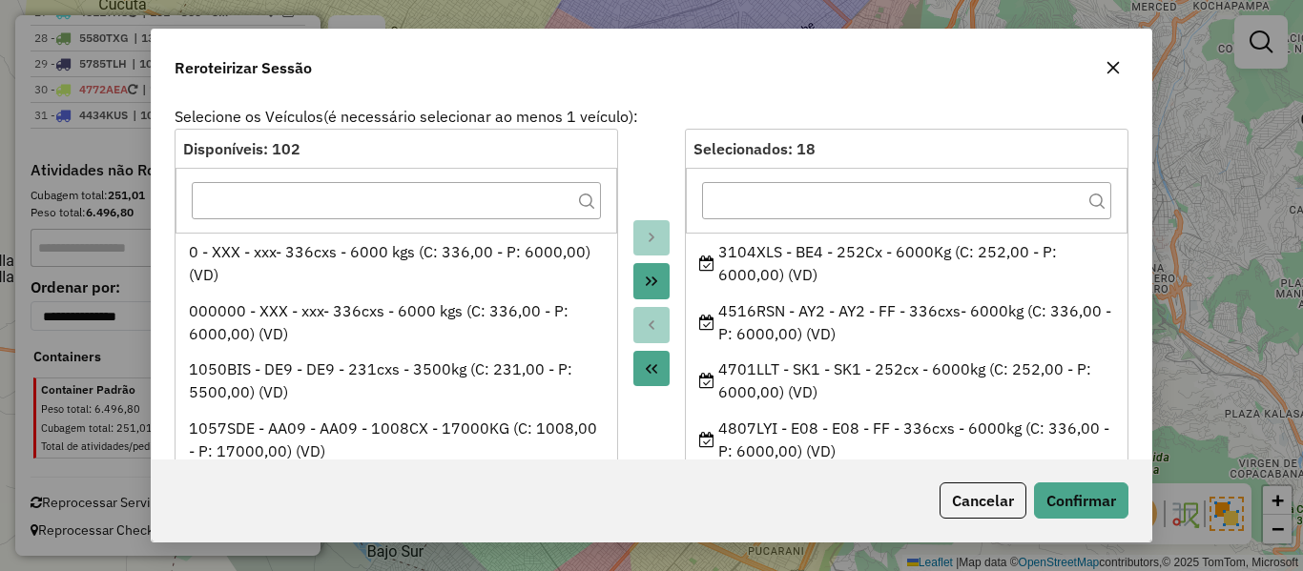
click at [1115, 60] on icon "button" at bounding box center [1113, 67] width 15 height 15
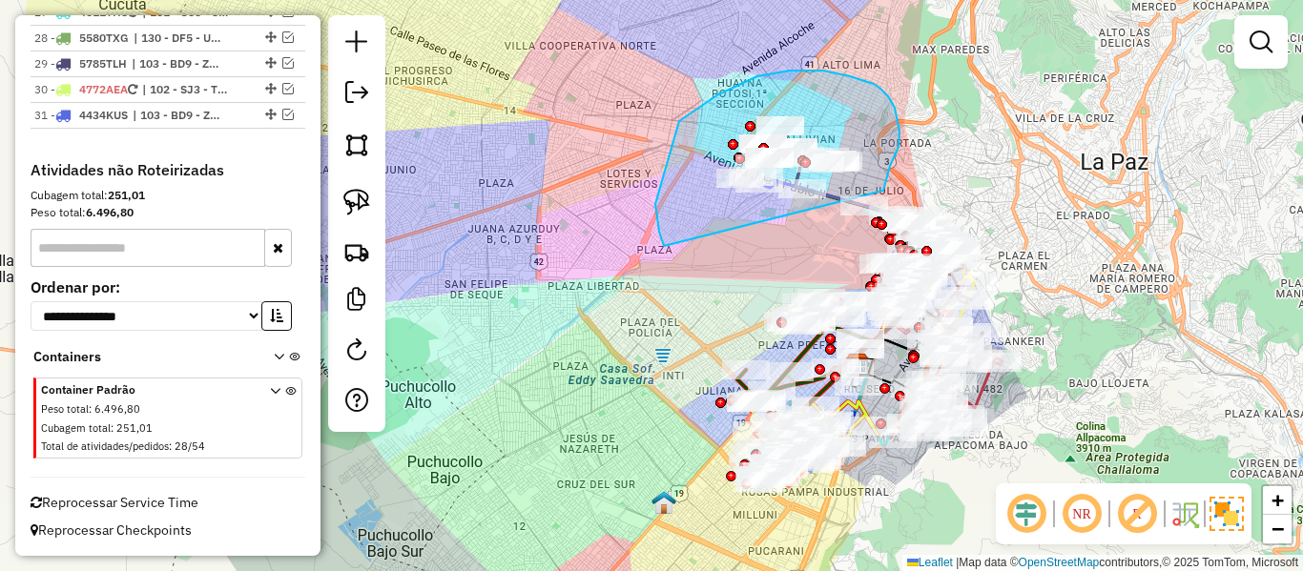
drag, startPoint x: 664, startPoint y: 246, endPoint x: 854, endPoint y: 241, distance: 189.9
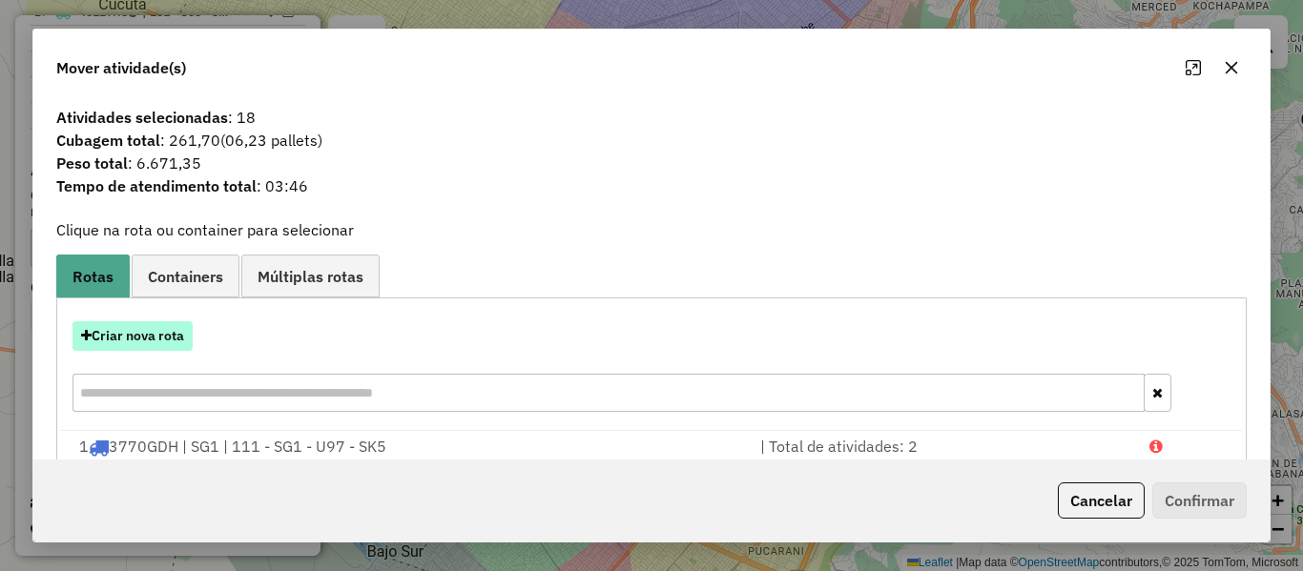
click at [126, 342] on button "Criar nova rota" at bounding box center [133, 336] width 120 height 30
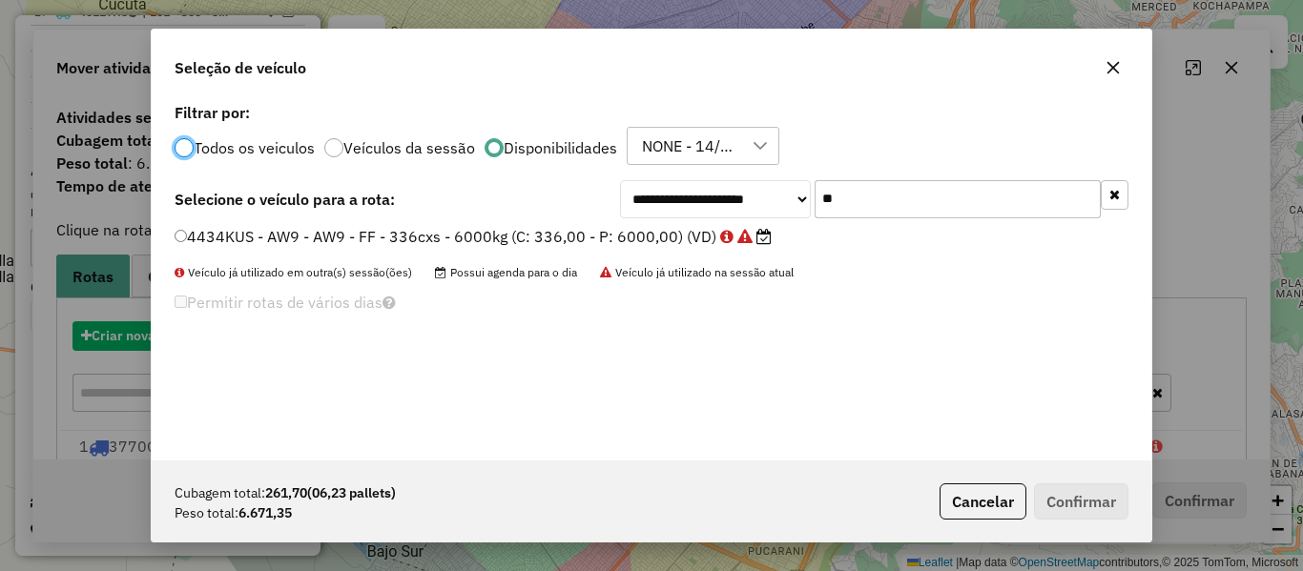
scroll to position [10, 6]
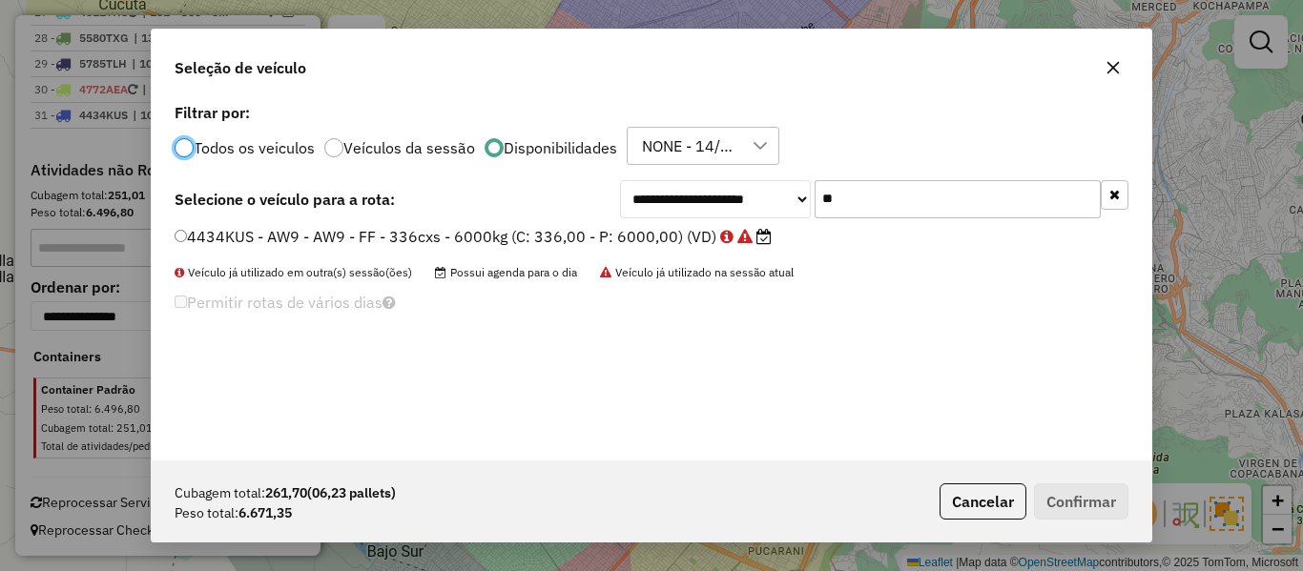
click at [963, 205] on input "**" at bounding box center [958, 199] width 286 height 38
type input "**"
click at [606, 236] on label "3104XLS - BE4 - 252Cx - 6000Kg (C: 252,00 - P: 6000,00) (VD)" at bounding box center [411, 236] width 473 height 23
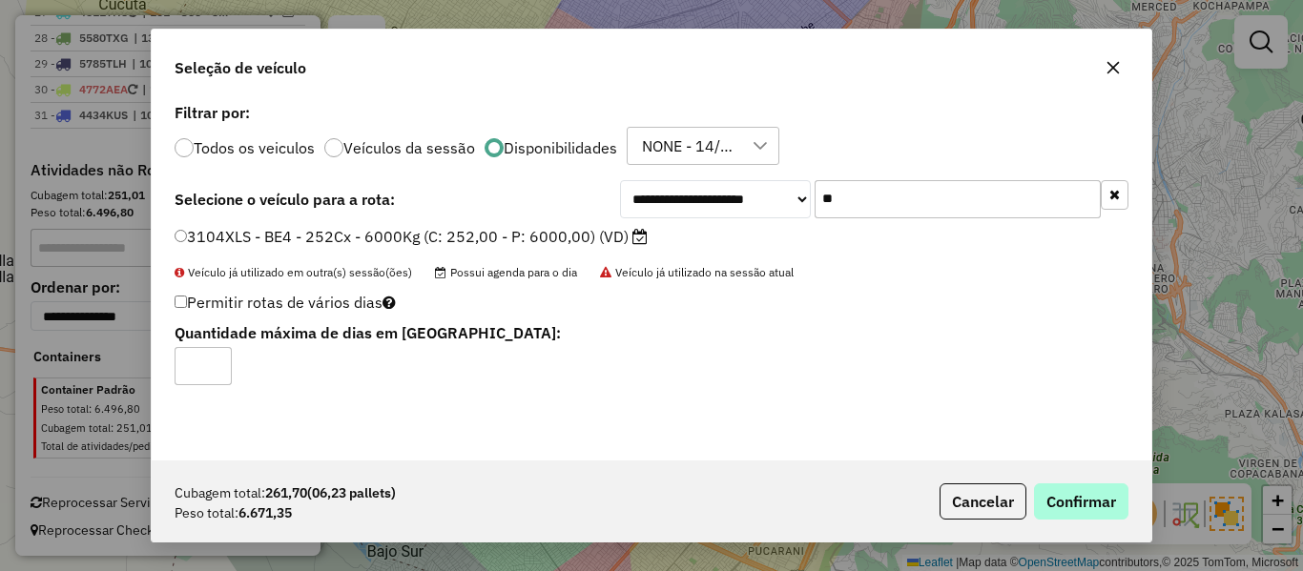
click at [1122, 502] on div "Cubagem total: 261,70 (06,23 pallets) Peso total: 6.671,35 Cancelar Confirmar" at bounding box center [652, 502] width 1000 height 82
click at [1086, 503] on button "Confirmar" at bounding box center [1081, 502] width 94 height 36
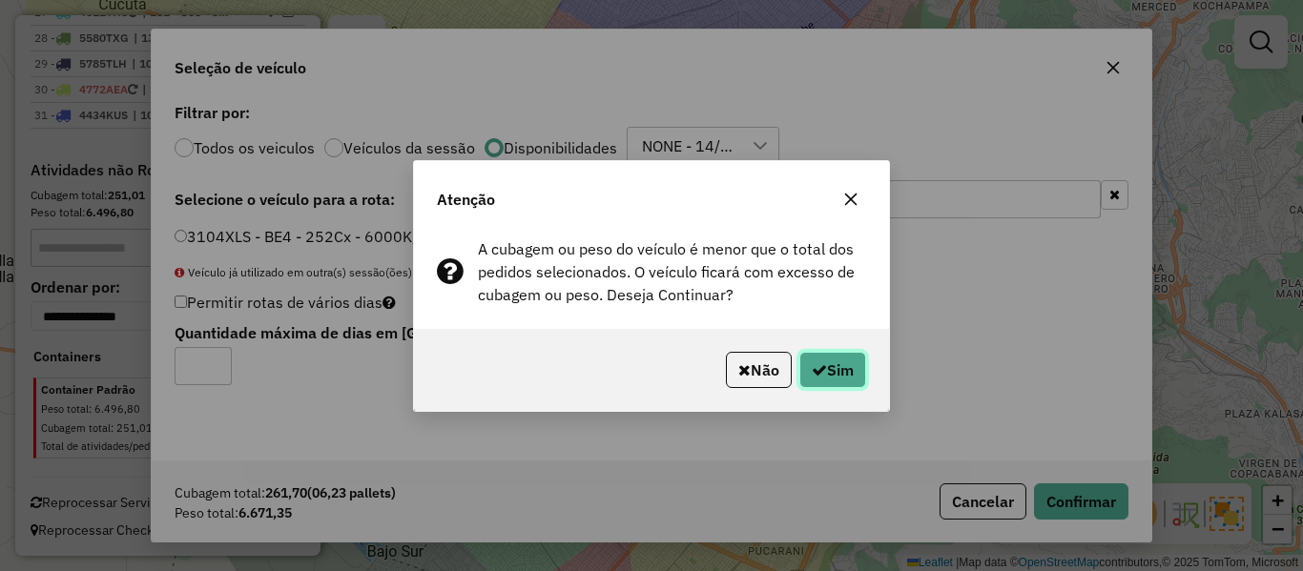
drag, startPoint x: 830, startPoint y: 361, endPoint x: 882, endPoint y: 371, distance: 53.5
click at [834, 363] on button "Sim" at bounding box center [832, 370] width 67 height 36
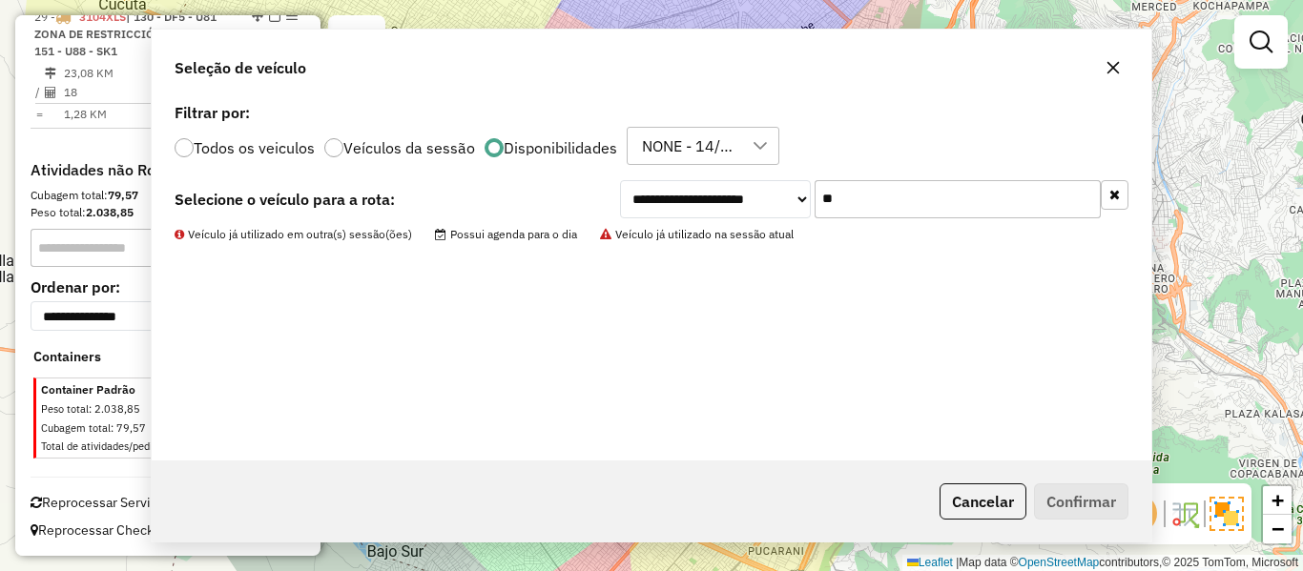
scroll to position [2448, 0]
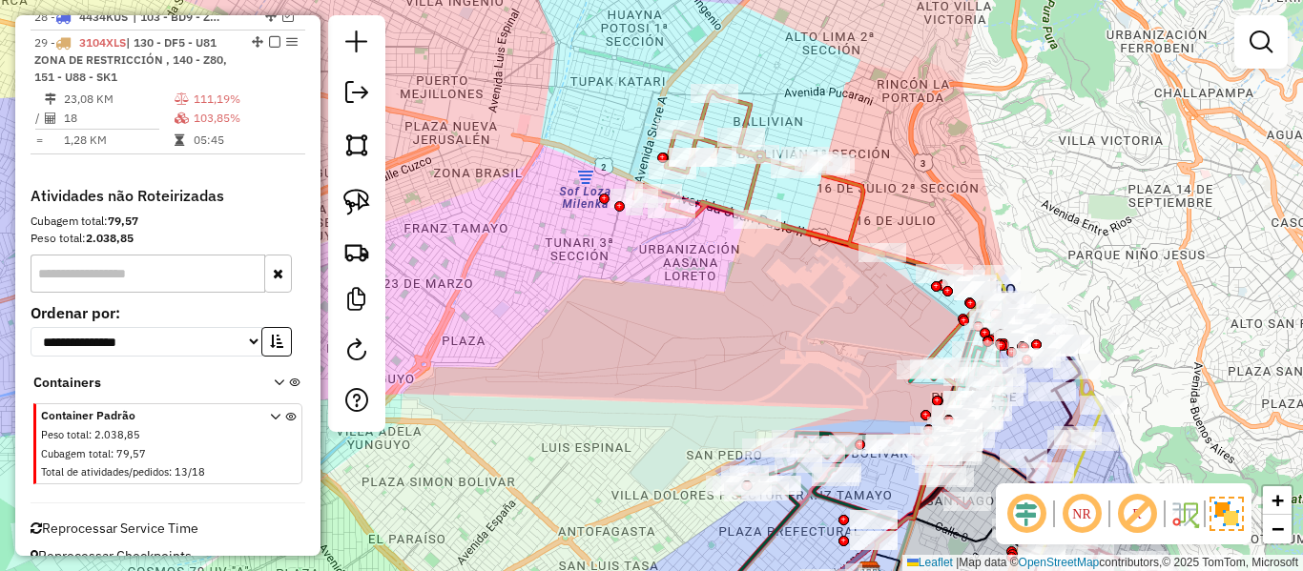
click at [859, 197] on icon at bounding box center [759, 174] width 250 height 164
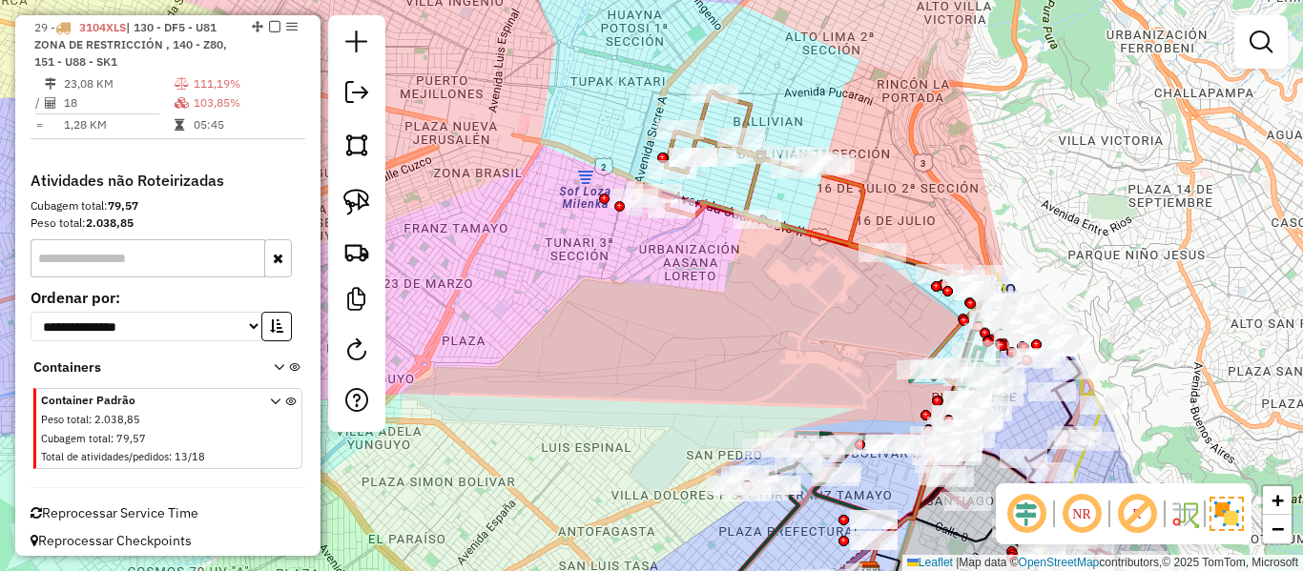
select select "**********"
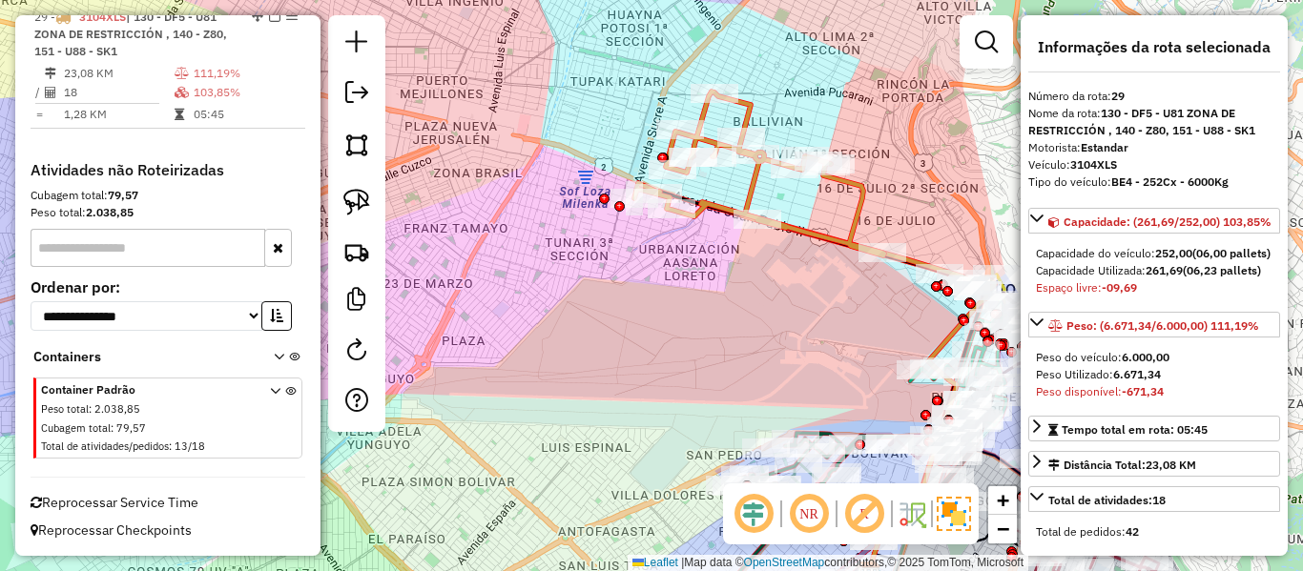
scroll to position [2480, 0]
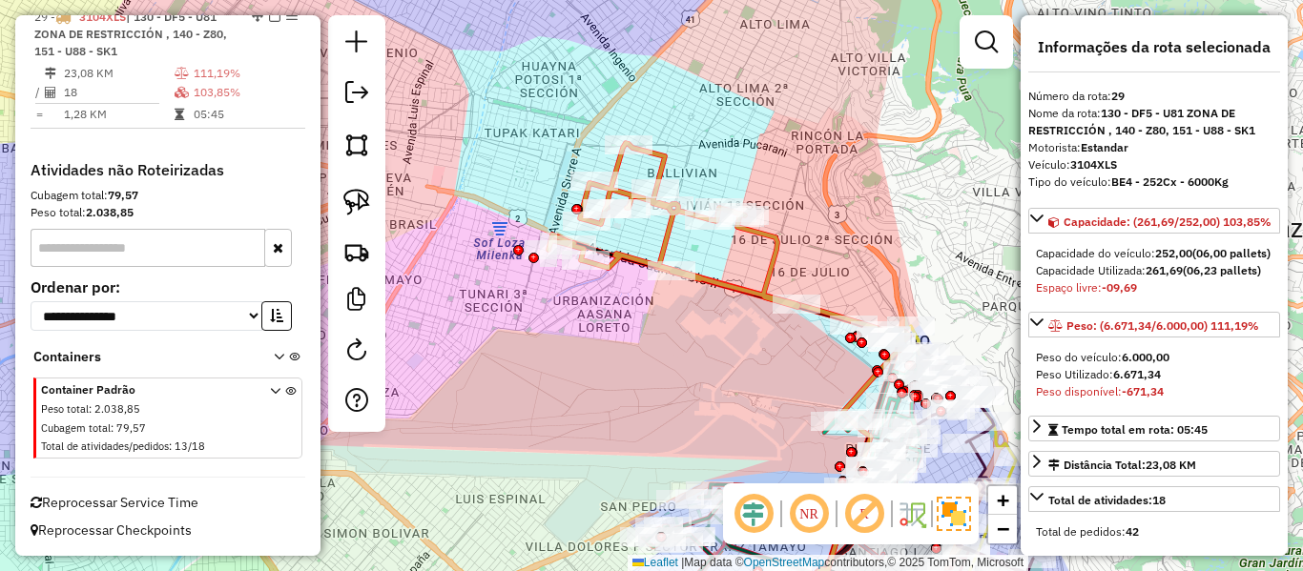
drag, startPoint x: 859, startPoint y: 197, endPoint x: 752, endPoint y: 259, distance: 123.5
click at [752, 259] on icon at bounding box center [674, 225] width 250 height 164
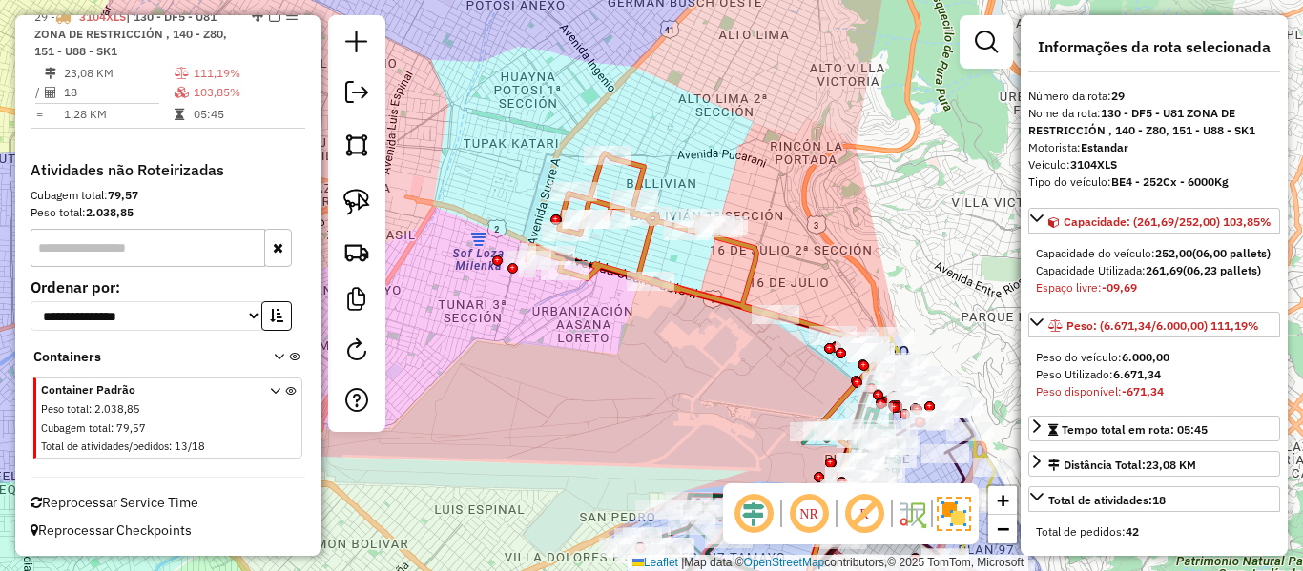
click at [758, 260] on icon at bounding box center [653, 236] width 250 height 164
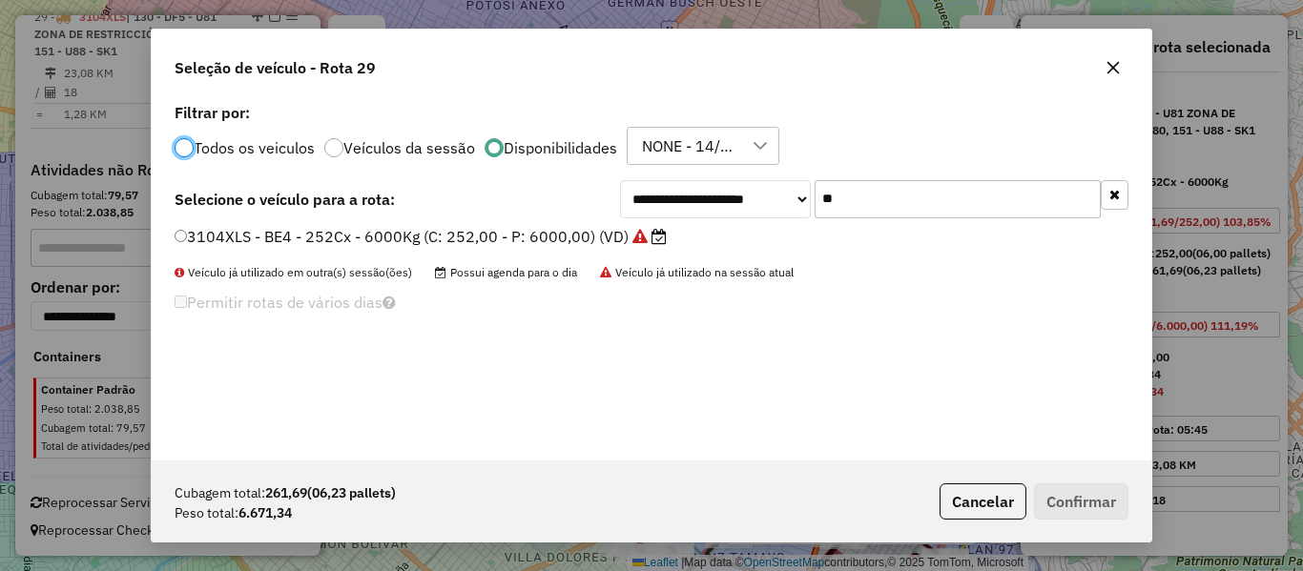
scroll to position [10, 6]
click at [1111, 197] on icon "button" at bounding box center [1114, 194] width 10 height 13
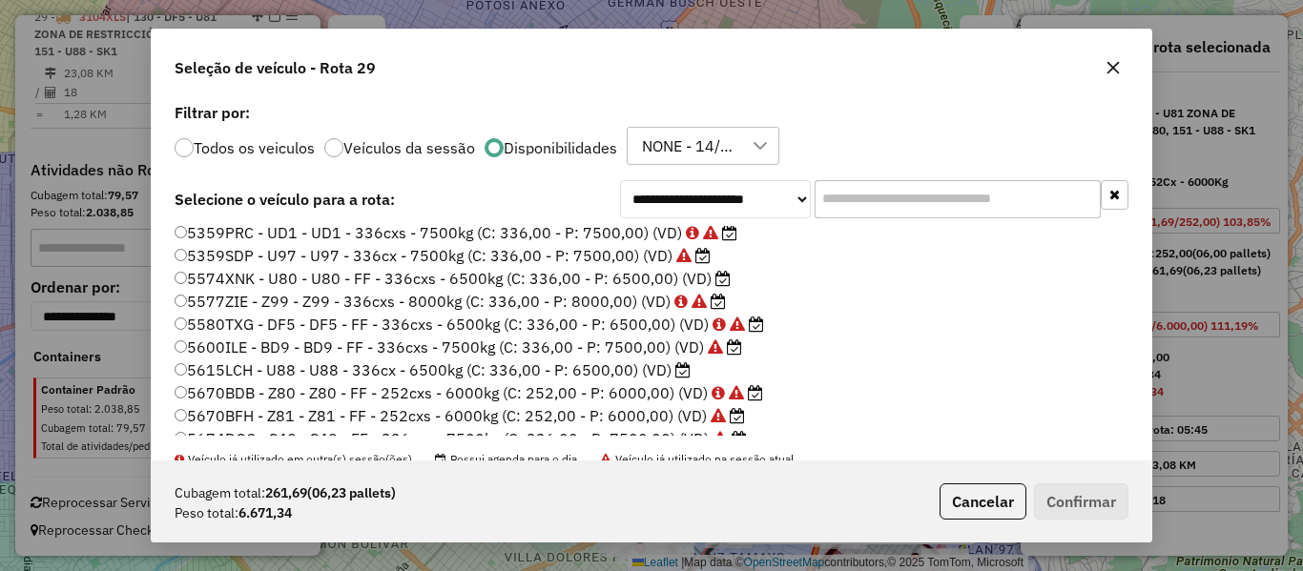
scroll to position [382, 0]
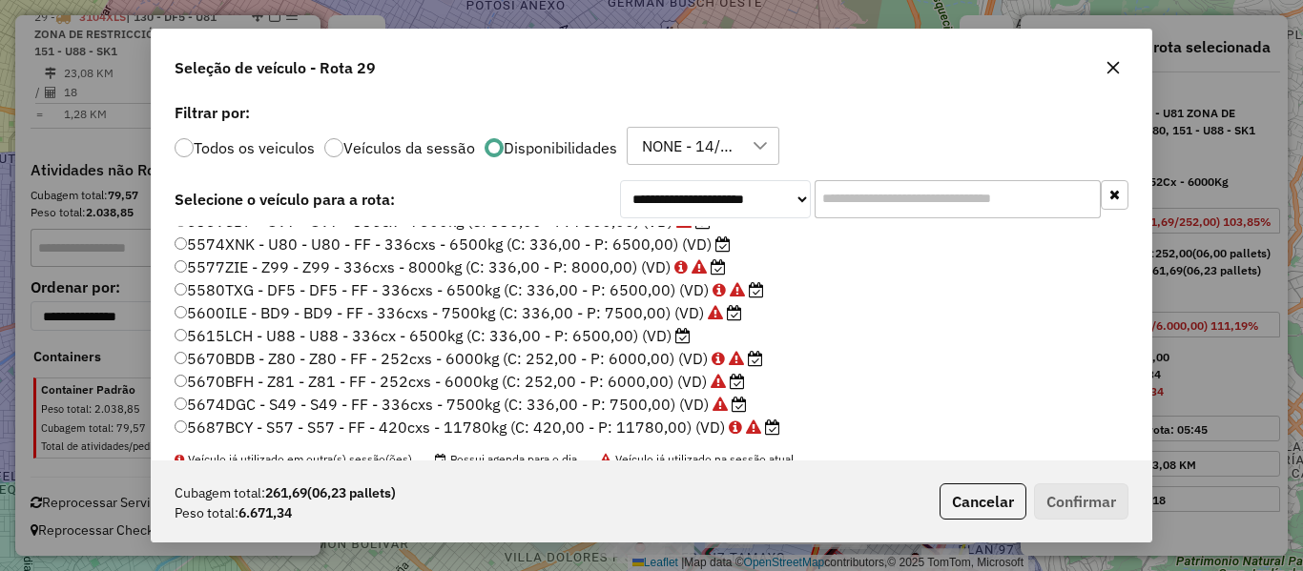
click at [659, 333] on label "5615LCH - U88 - U88 - 336cx - 6500kg (C: 336,00 - P: 6500,00) (VD)" at bounding box center [433, 335] width 516 height 23
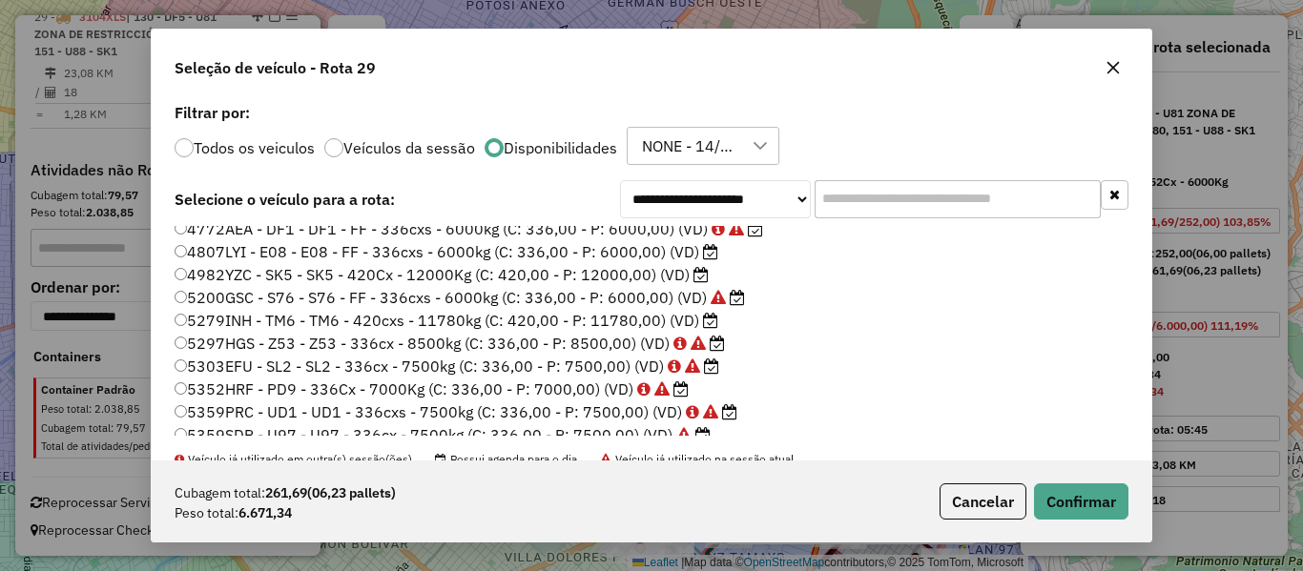
scroll to position [164, 0]
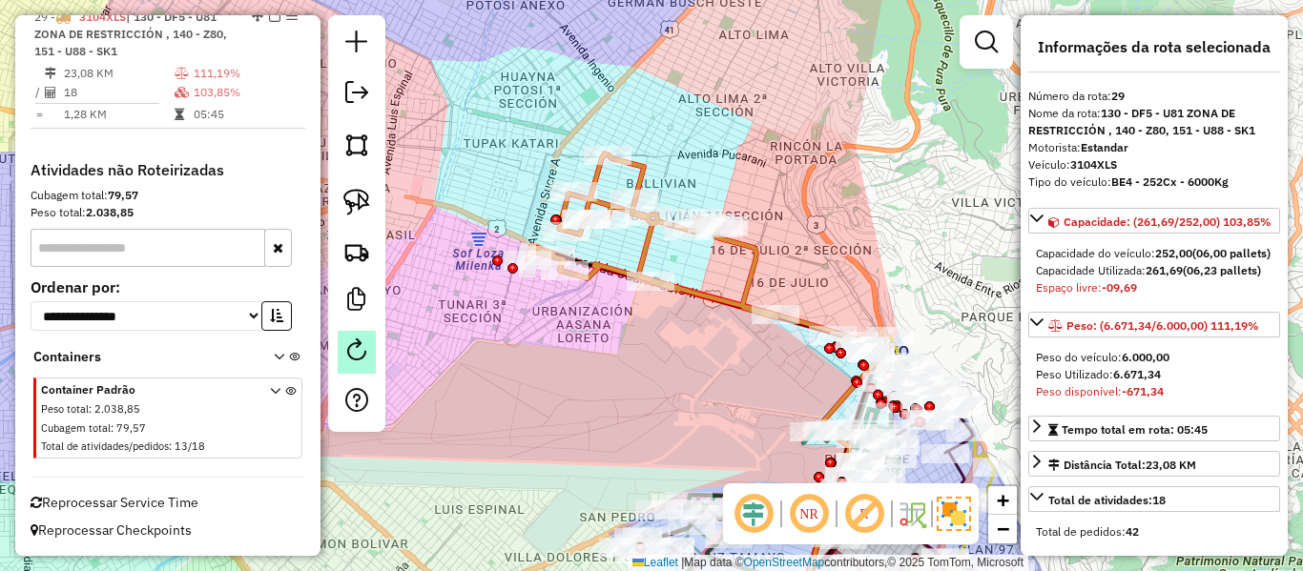
click at [346, 357] on em at bounding box center [356, 350] width 23 height 23
select select "*"
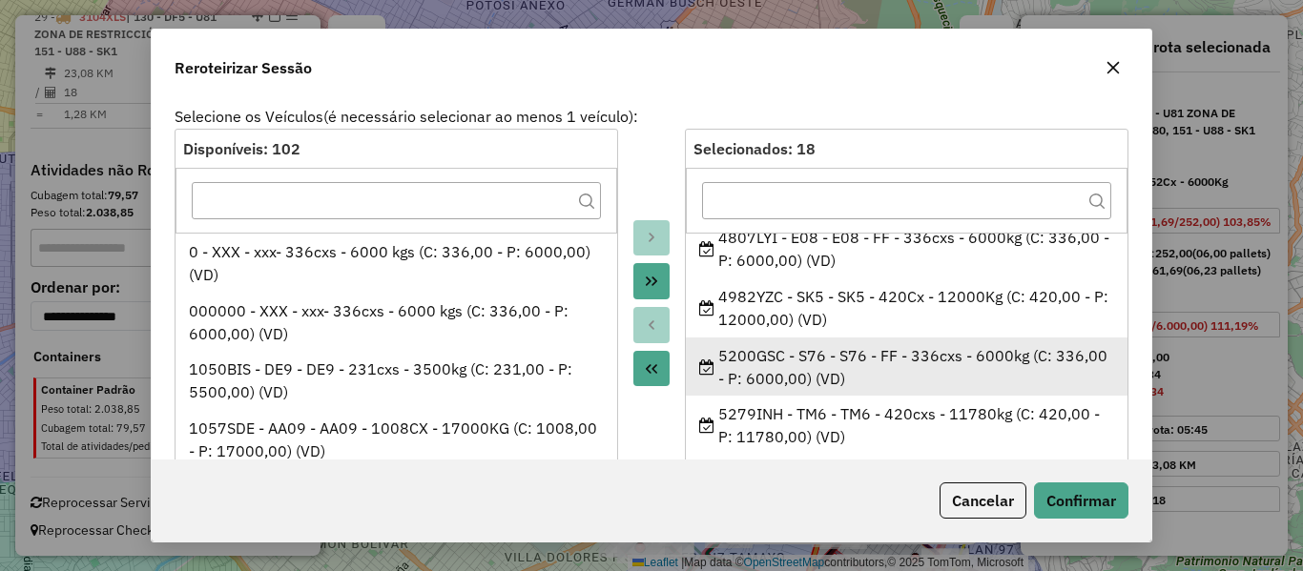
scroll to position [286, 0]
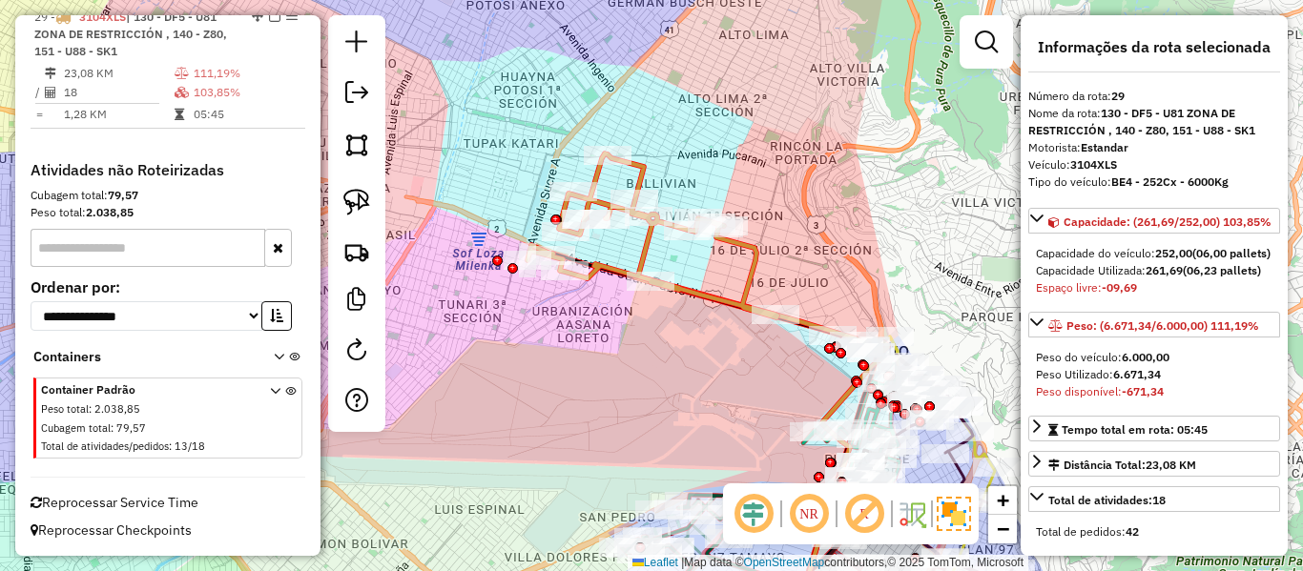
click at [744, 242] on icon at bounding box center [653, 236] width 250 height 164
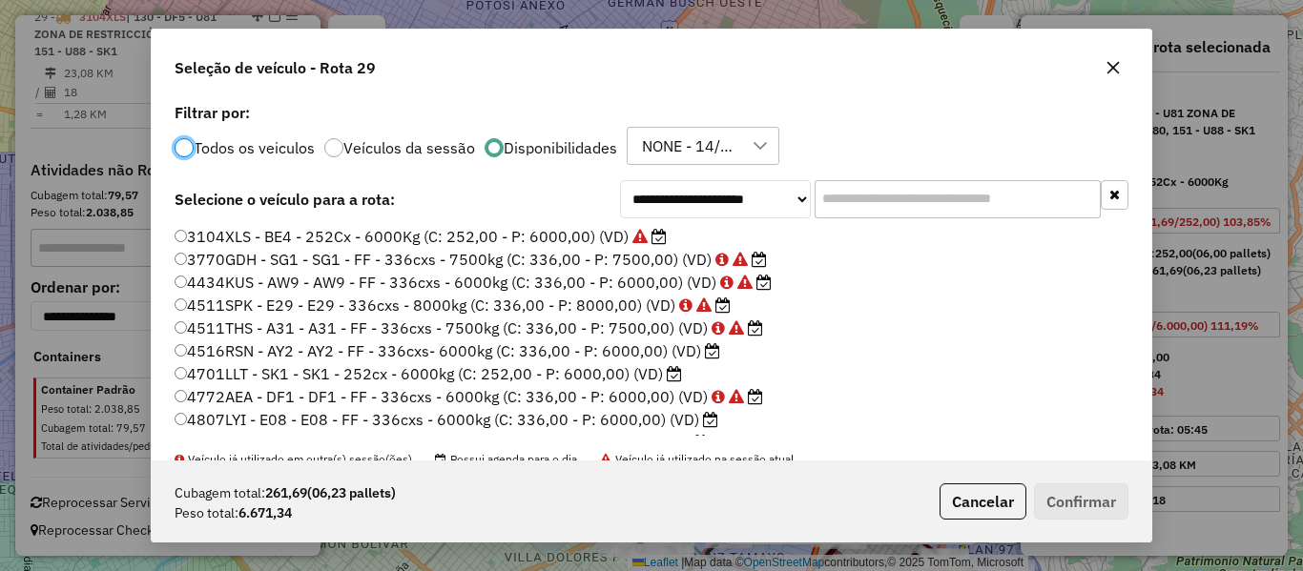
scroll to position [10, 6]
click at [986, 206] on input "text" at bounding box center [958, 199] width 286 height 38
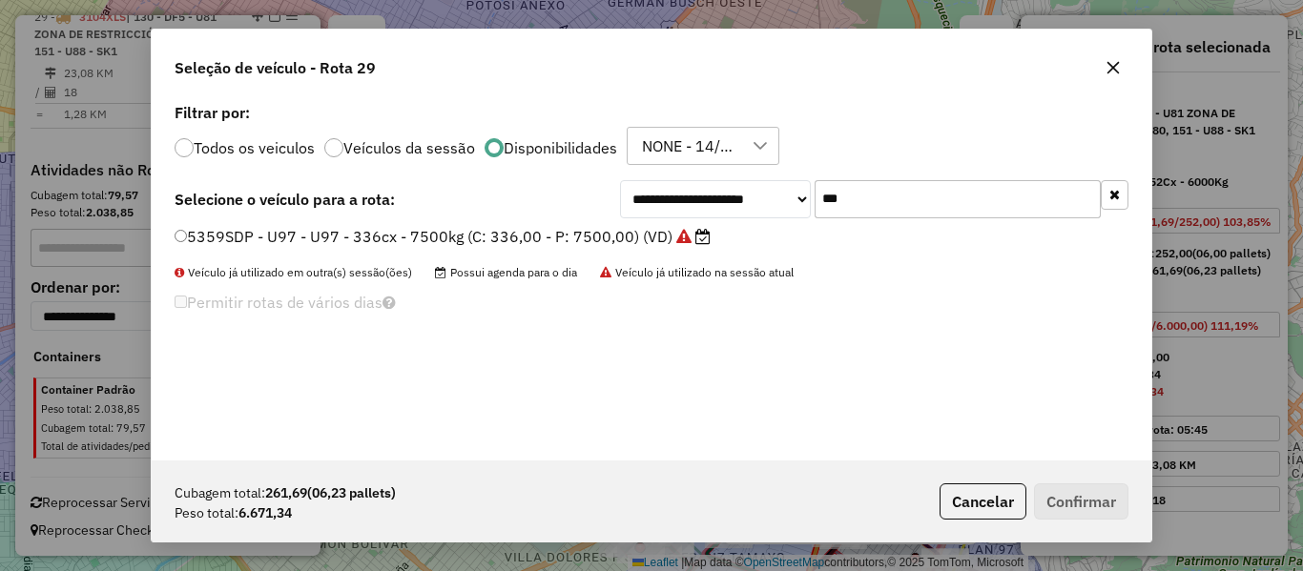
type input "***"
click at [664, 240] on label "5359SDP - U97 - U97 - 336cx - 7500kg (C: 336,00 - P: 7500,00) (VD)" at bounding box center [443, 236] width 536 height 23
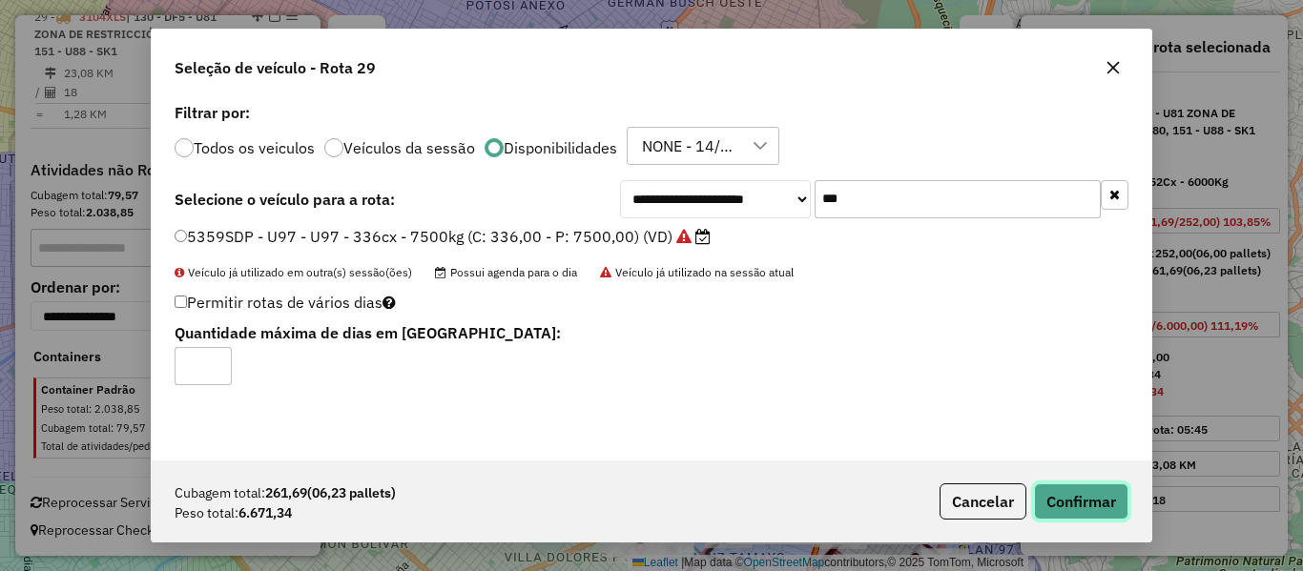
click at [1080, 498] on button "Confirmar" at bounding box center [1081, 502] width 94 height 36
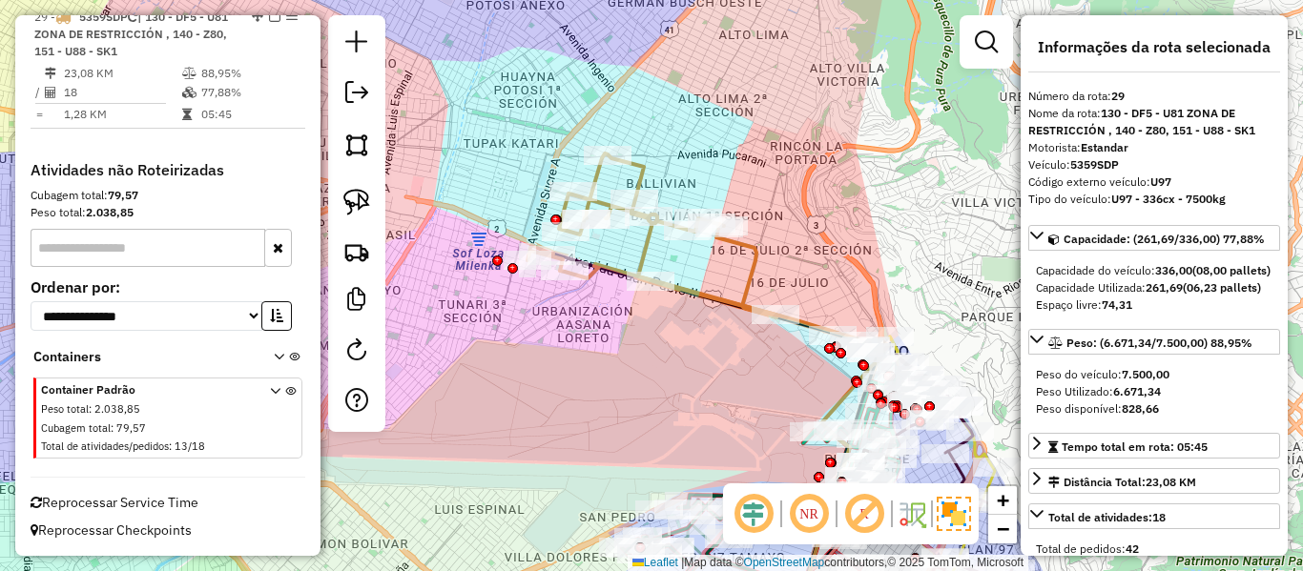
click at [755, 256] on icon at bounding box center [653, 236] width 250 height 164
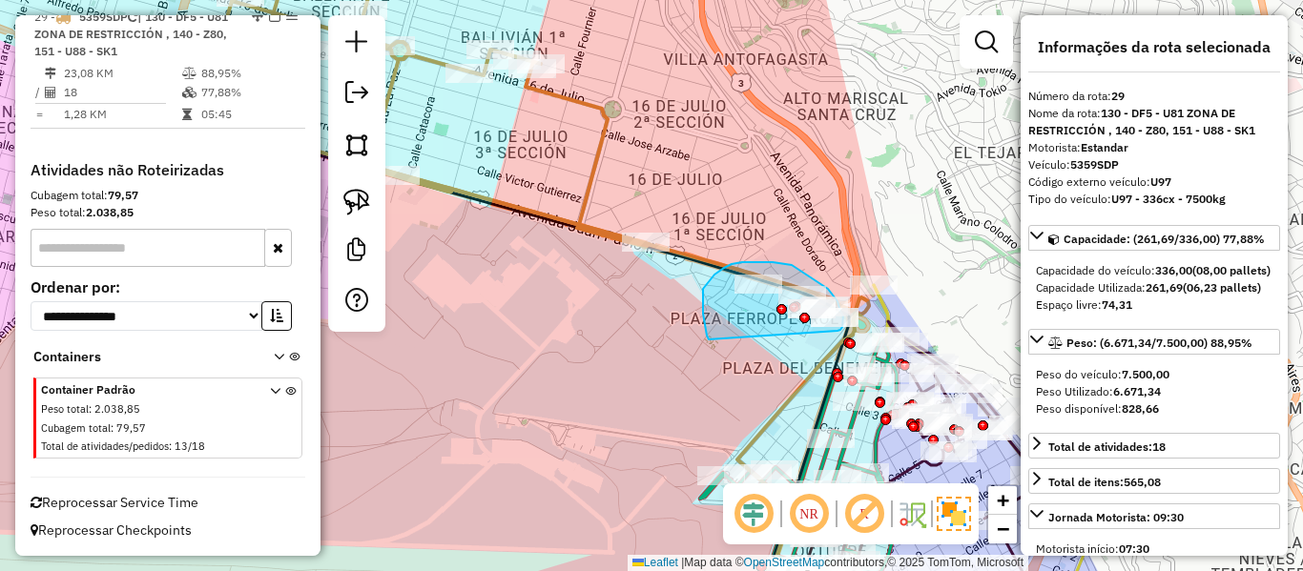
drag, startPoint x: 705, startPoint y: 326, endPoint x: 832, endPoint y: 335, distance: 127.2
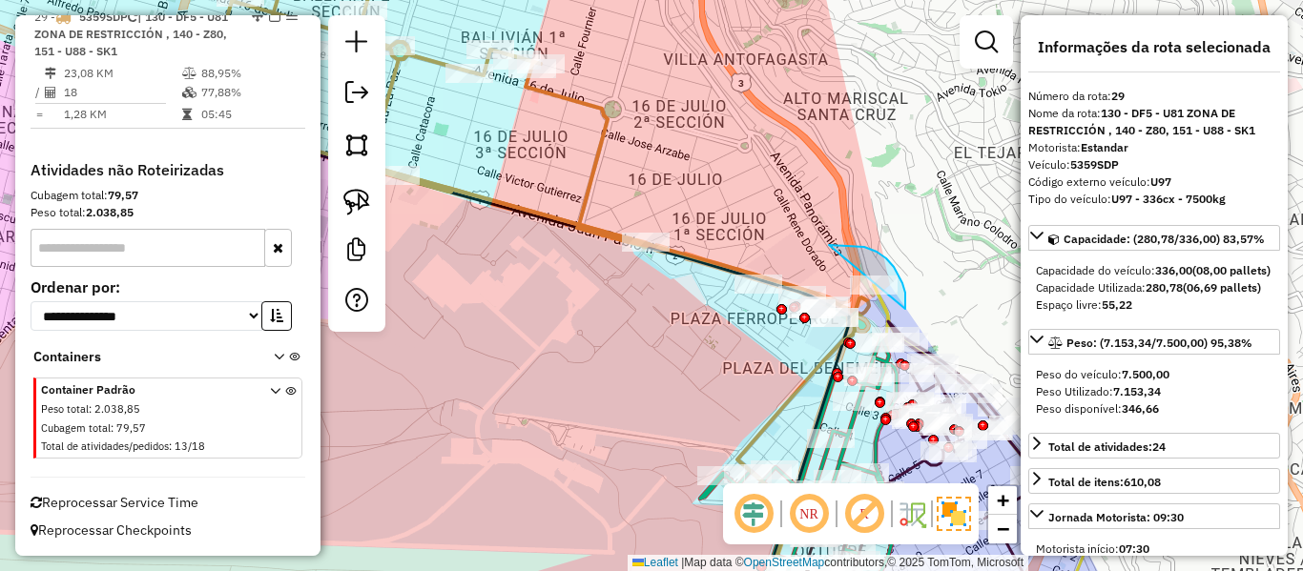
drag, startPoint x: 905, startPoint y: 309, endPoint x: 795, endPoint y: 280, distance: 114.3
click at [795, 280] on div "Janela de atendimento Grade de atendimento Capacidade Transportadoras Veículos …" at bounding box center [651, 285] width 1303 height 571
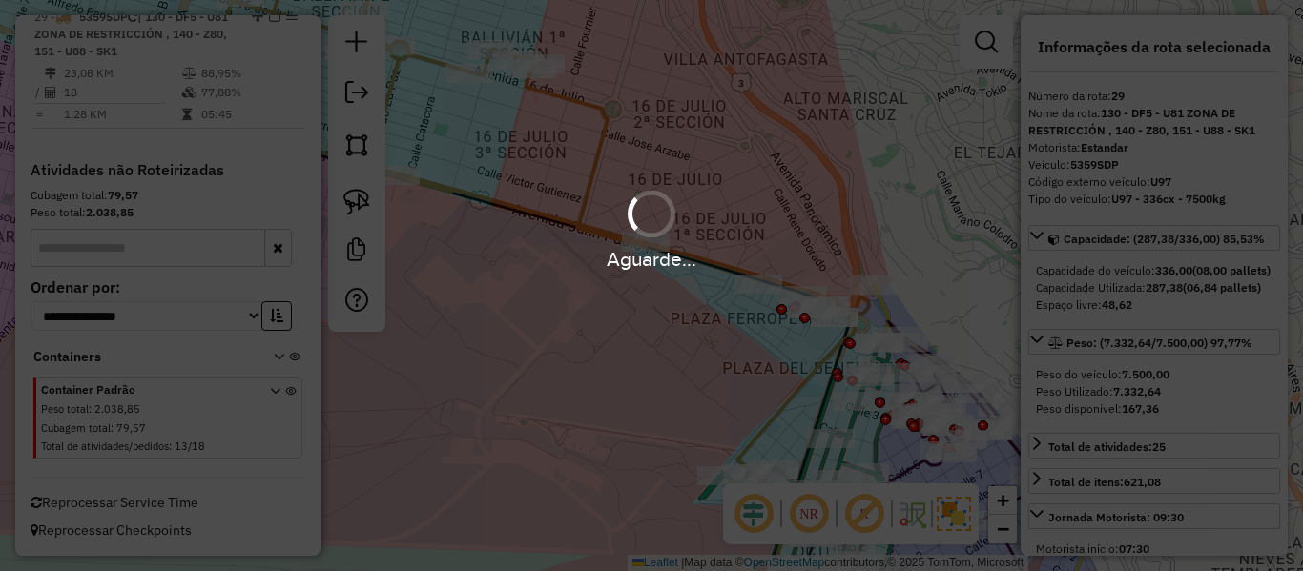
select select "**********"
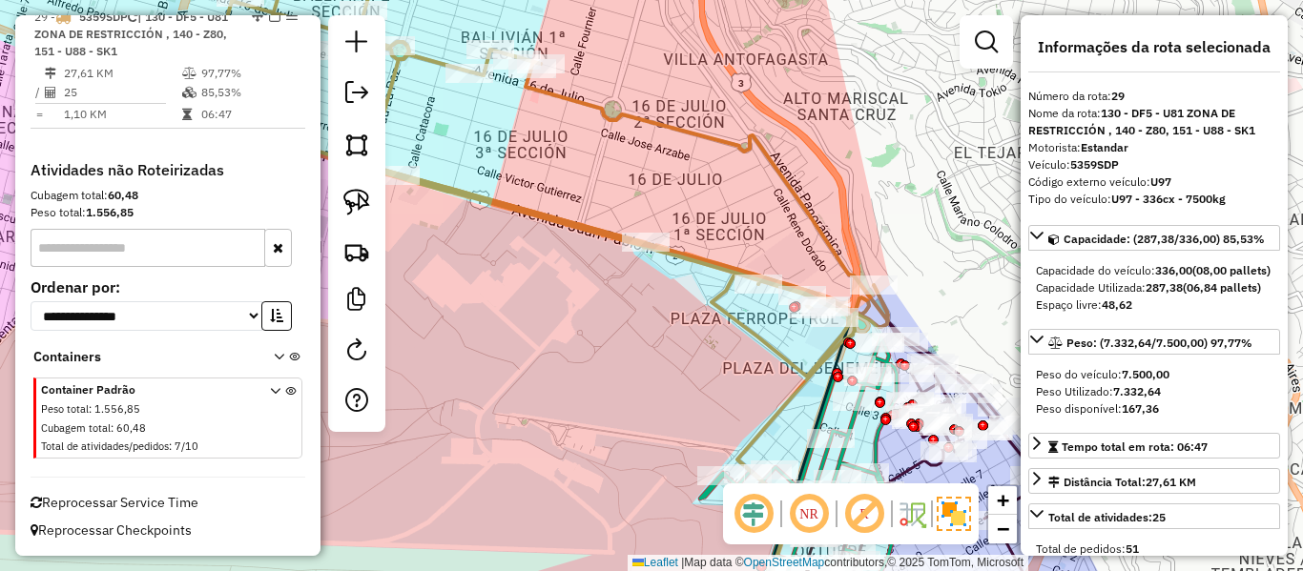
click at [269, 22] on em at bounding box center [274, 15] width 11 height 11
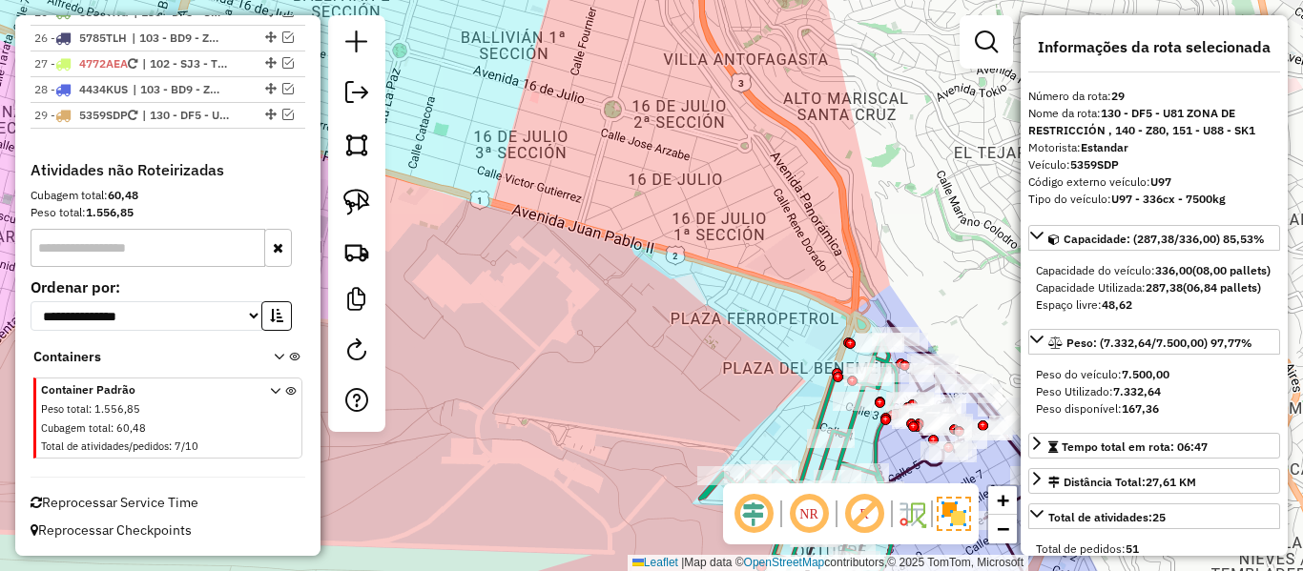
scroll to position [2393, 0]
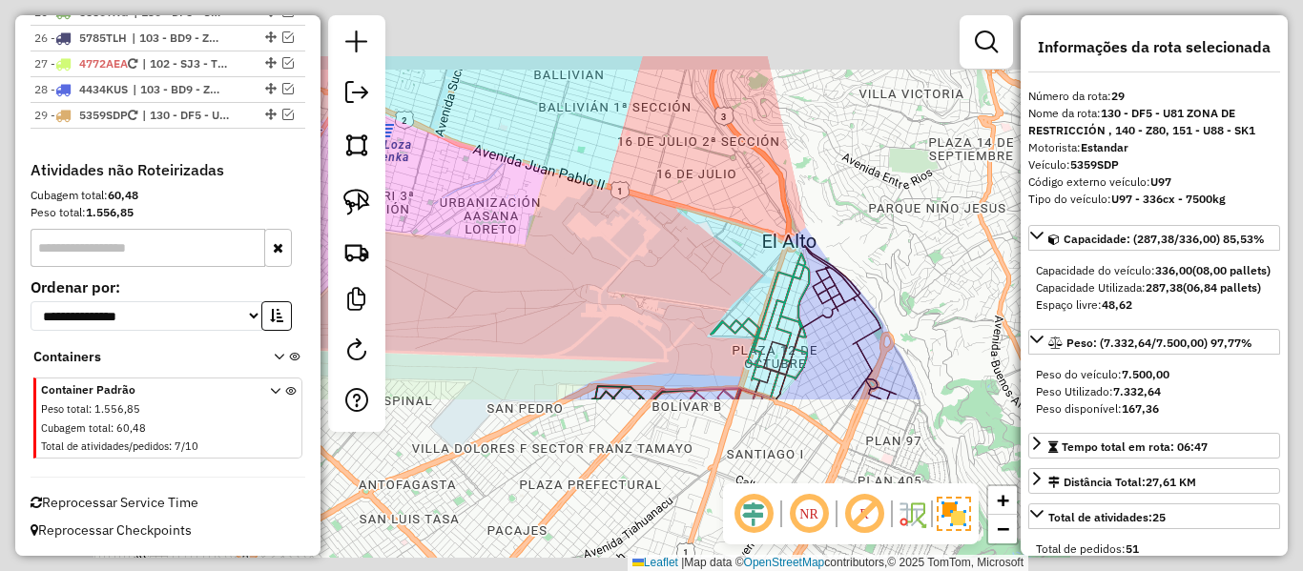
click at [742, 183] on div "Janela de atendimento Grade de atendimento Capacidade Transportadoras Veículos …" at bounding box center [651, 285] width 1303 height 571
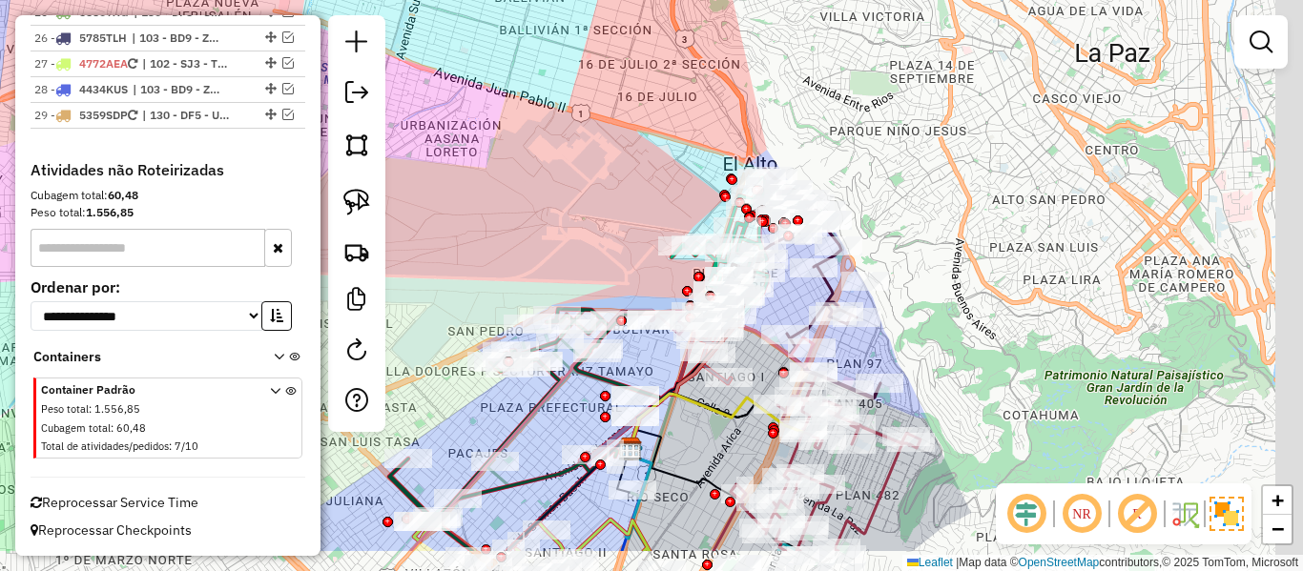
drag, startPoint x: 899, startPoint y: 205, endPoint x: 1160, endPoint y: 234, distance: 263.0
click at [884, 185] on div "Janela de atendimento Grade de atendimento Capacidade Transportadoras Veículos …" at bounding box center [651, 285] width 1303 height 571
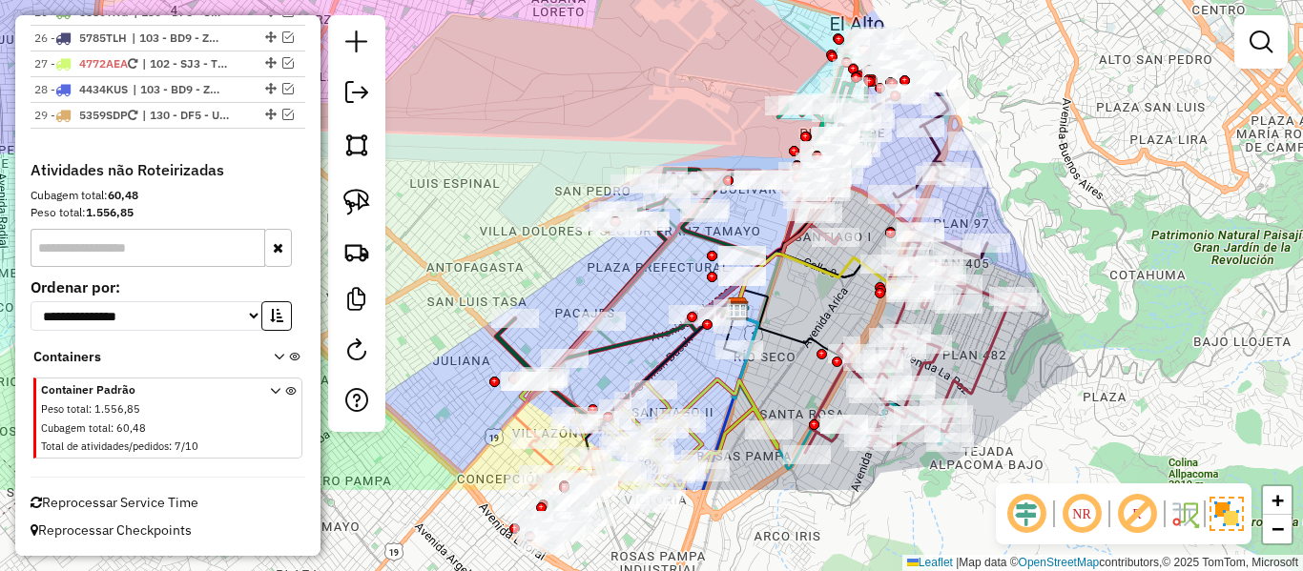
drag, startPoint x: 934, startPoint y: 327, endPoint x: 1047, endPoint y: 184, distance: 182.1
click at [1045, 186] on div "Janela de atendimento Grade de atendimento Capacidade Transportadoras Veículos …" at bounding box center [651, 285] width 1303 height 571
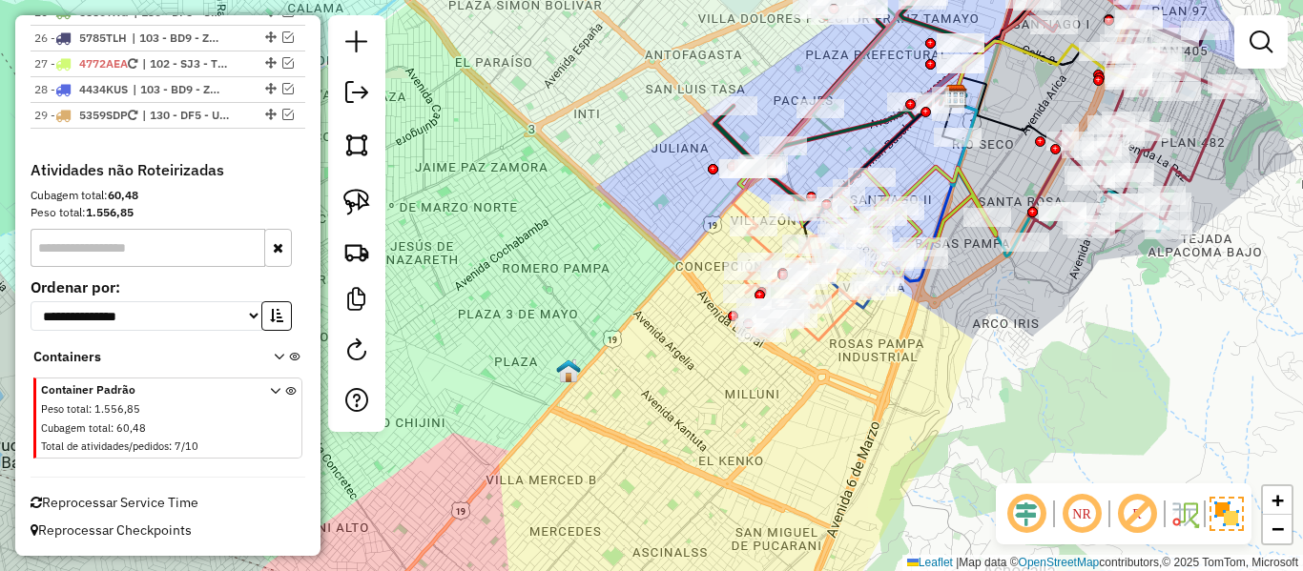
drag, startPoint x: 882, startPoint y: 382, endPoint x: 875, endPoint y: 391, distance: 12.2
click at [875, 391] on div "Janela de atendimento Grade de atendimento Capacidade Transportadoras Veículos …" at bounding box center [651, 285] width 1303 height 571
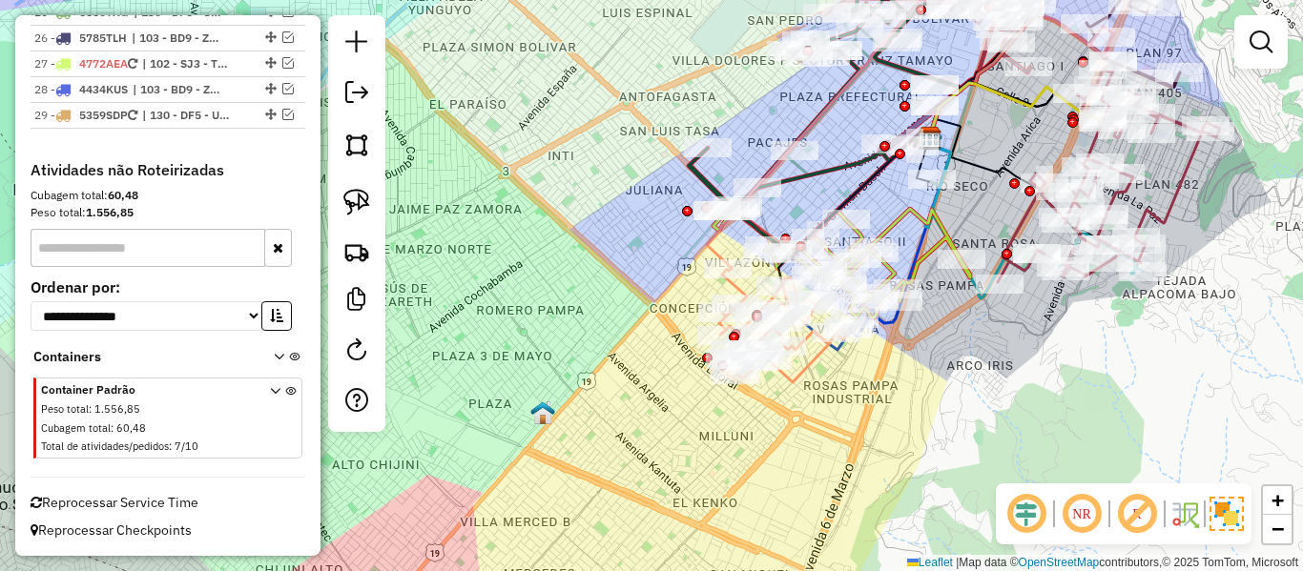
click at [839, 387] on div "Janela de atendimento Grade de atendimento Capacidade Transportadoras Veículos …" at bounding box center [651, 285] width 1303 height 571
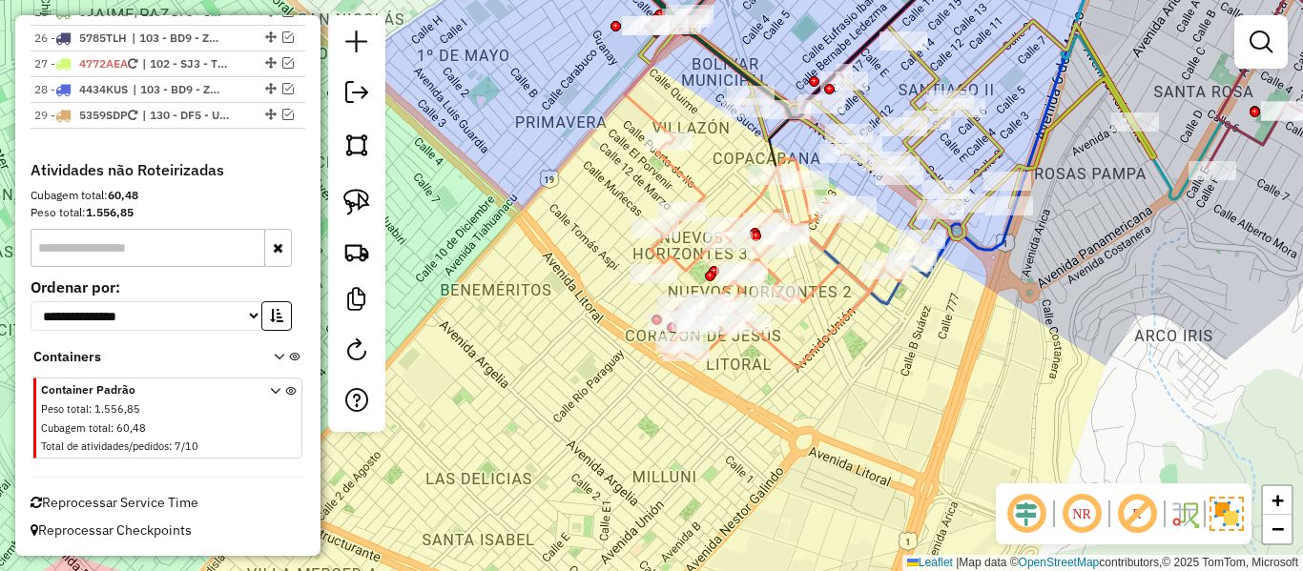
drag, startPoint x: 855, startPoint y: 395, endPoint x: 885, endPoint y: 408, distance: 33.3
click at [855, 396] on div "Janela de atendimento Grade de atendimento Capacidade Transportadoras Veículos …" at bounding box center [651, 285] width 1303 height 571
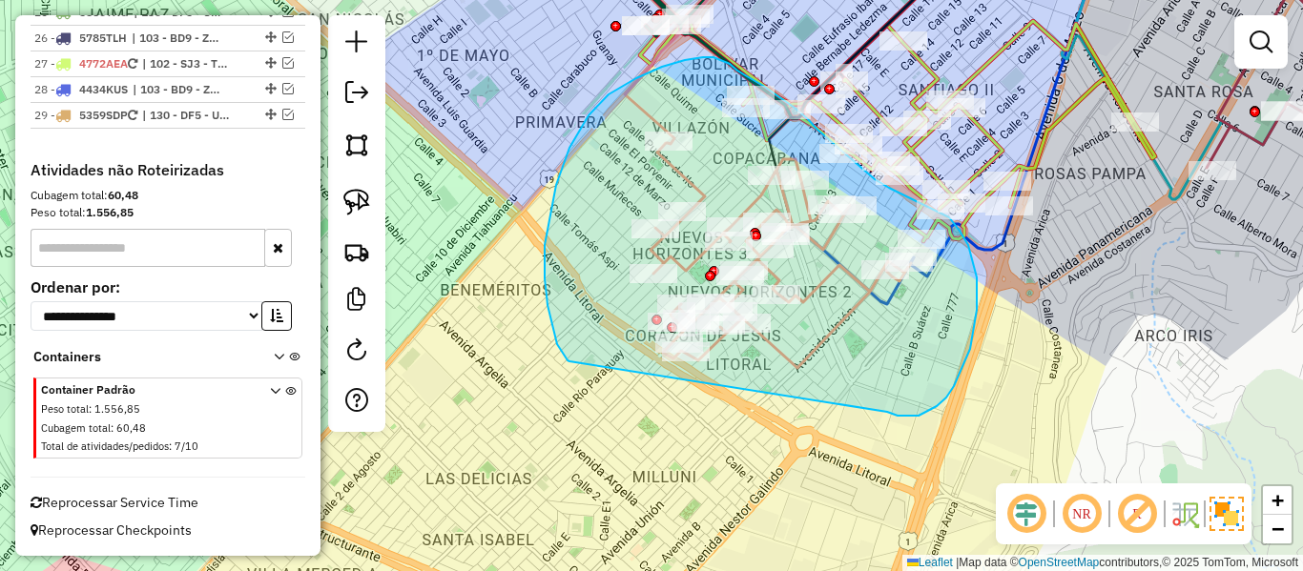
drag, startPoint x: 891, startPoint y: 414, endPoint x: 570, endPoint y: 362, distance: 325.7
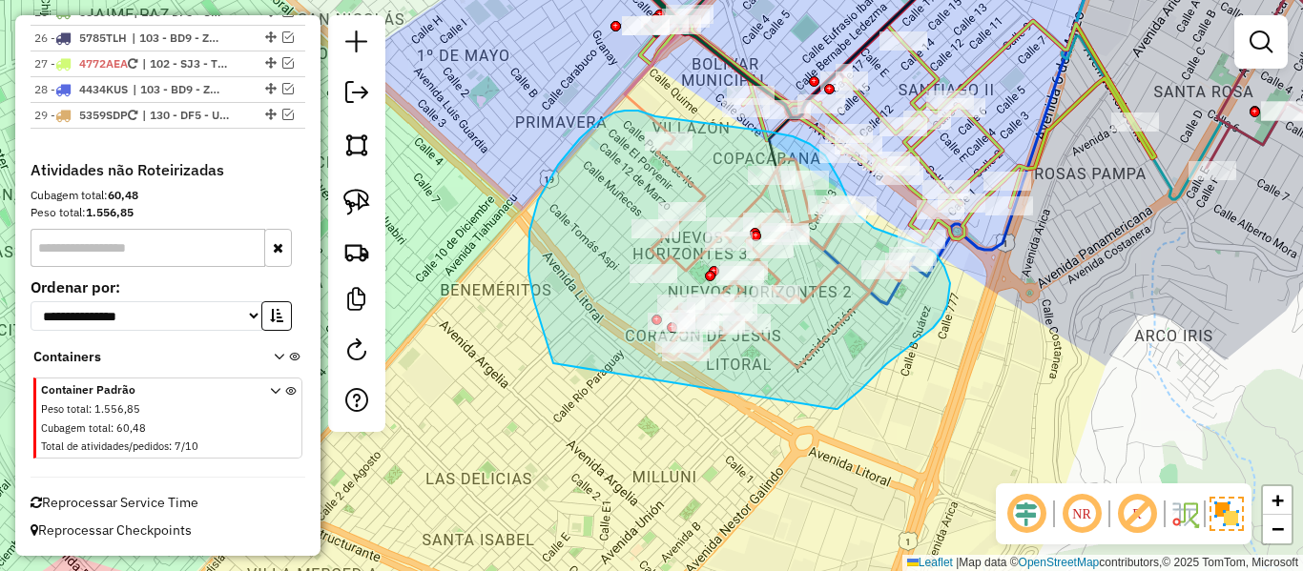
drag, startPoint x: 873, startPoint y: 377, endPoint x: 609, endPoint y: 406, distance: 265.9
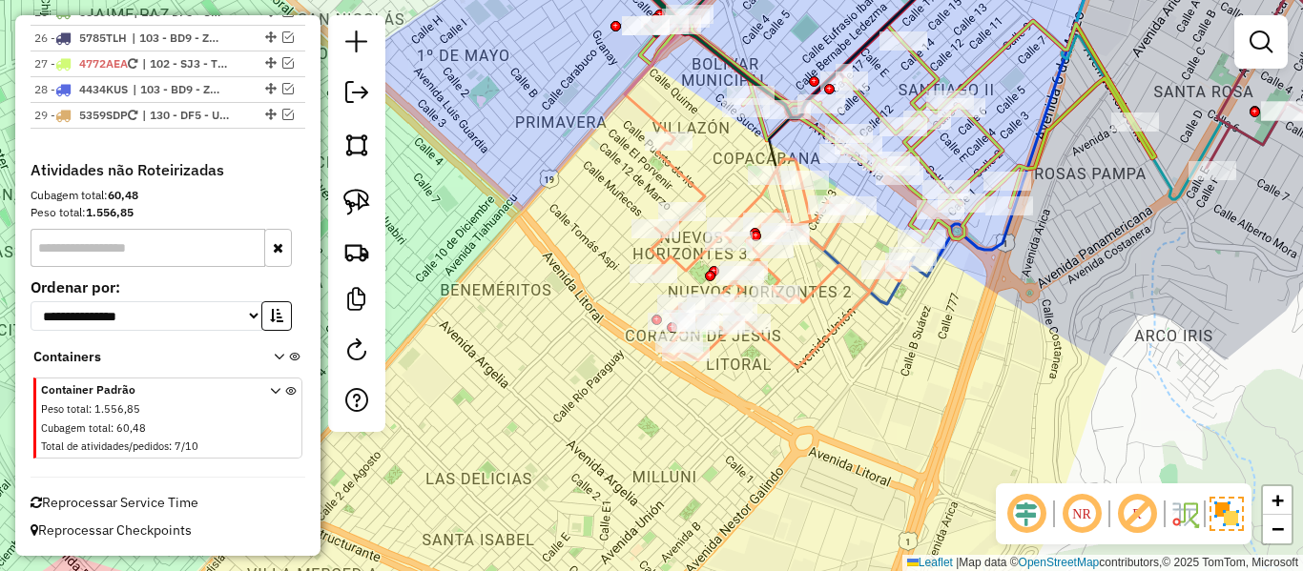
click at [377, 356] on div at bounding box center [356, 223] width 57 height 417
click at [363, 353] on em at bounding box center [356, 350] width 23 height 23
select select "*"
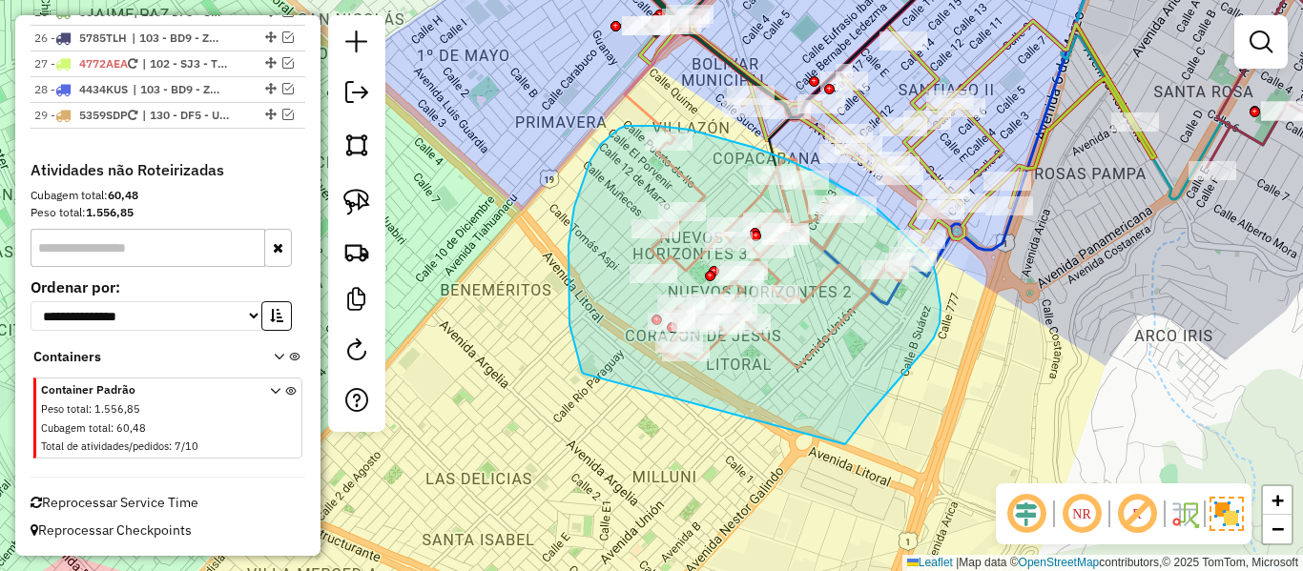
drag, startPoint x: 845, startPoint y: 445, endPoint x: 584, endPoint y: 374, distance: 270.8
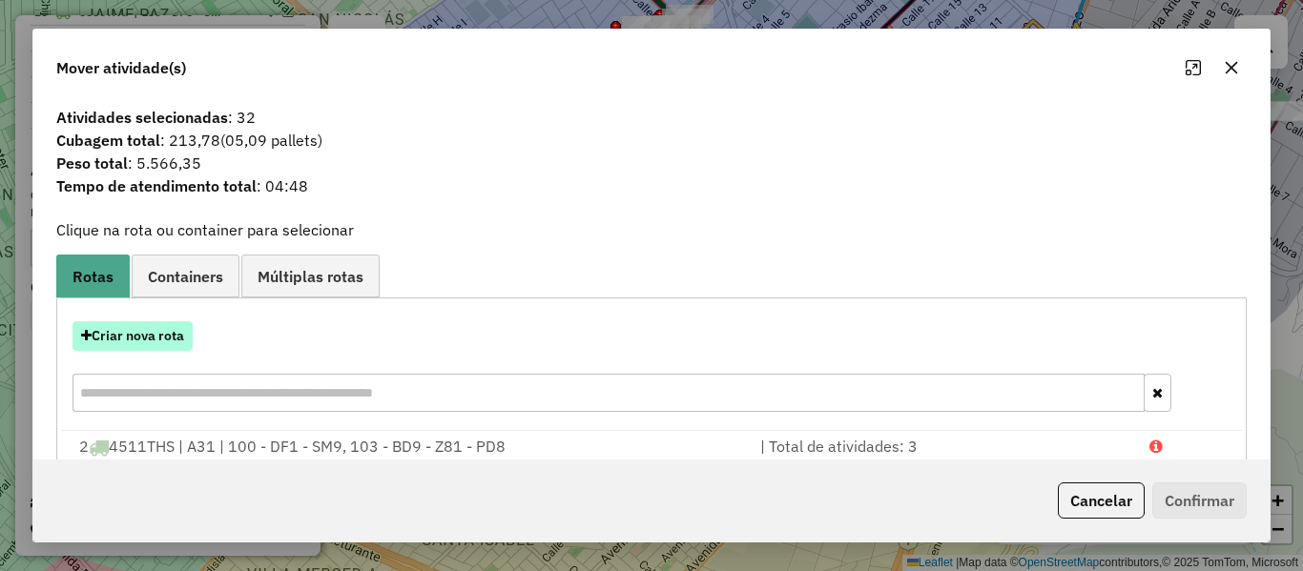
click at [158, 328] on button "Criar nova rota" at bounding box center [133, 336] width 120 height 30
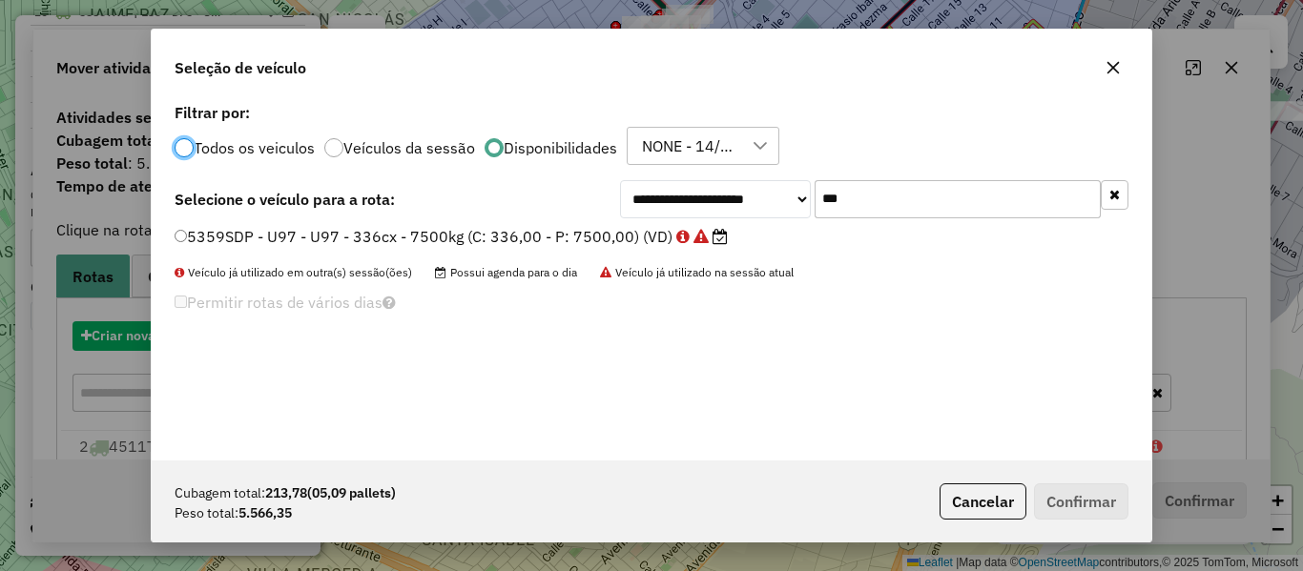
scroll to position [10, 6]
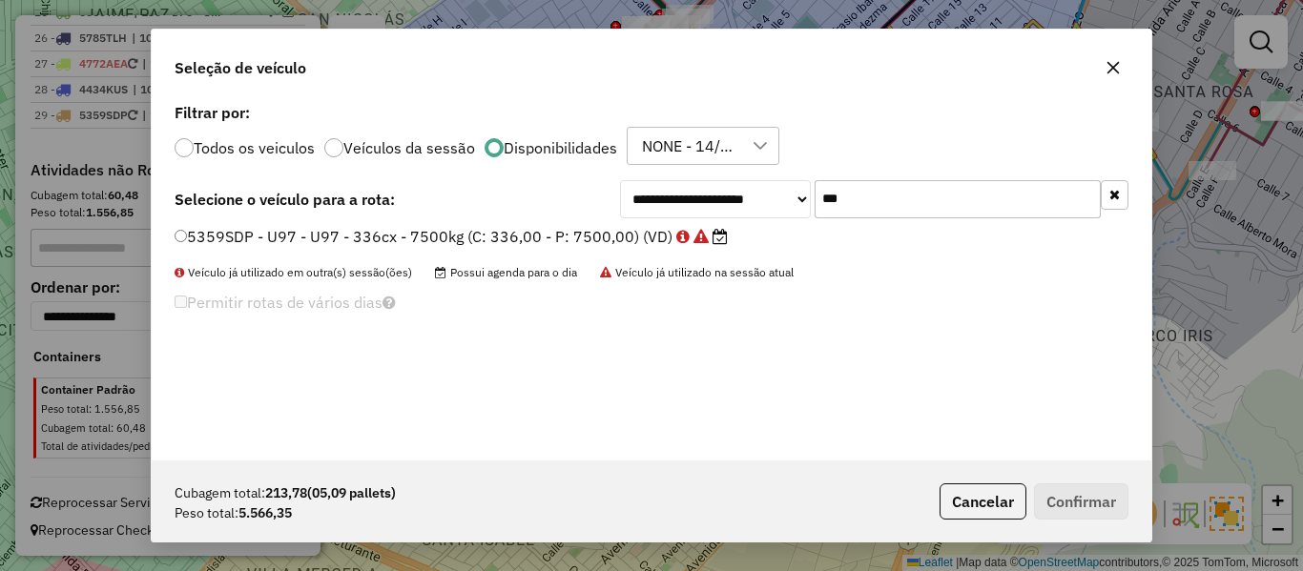
click at [948, 205] on input "***" at bounding box center [958, 199] width 286 height 38
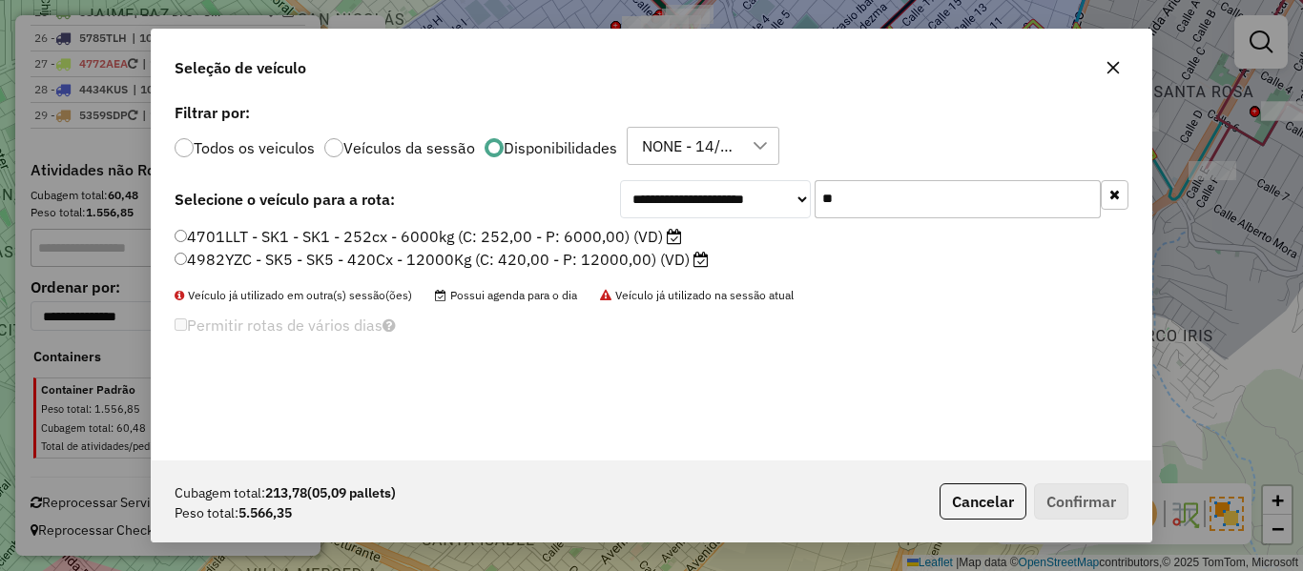
type input "**"
click at [661, 238] on label "4701LLT - SK1 - SK1 - 252cx - 6000kg (C: 252,00 - P: 6000,00) (VD)" at bounding box center [429, 236] width 508 height 23
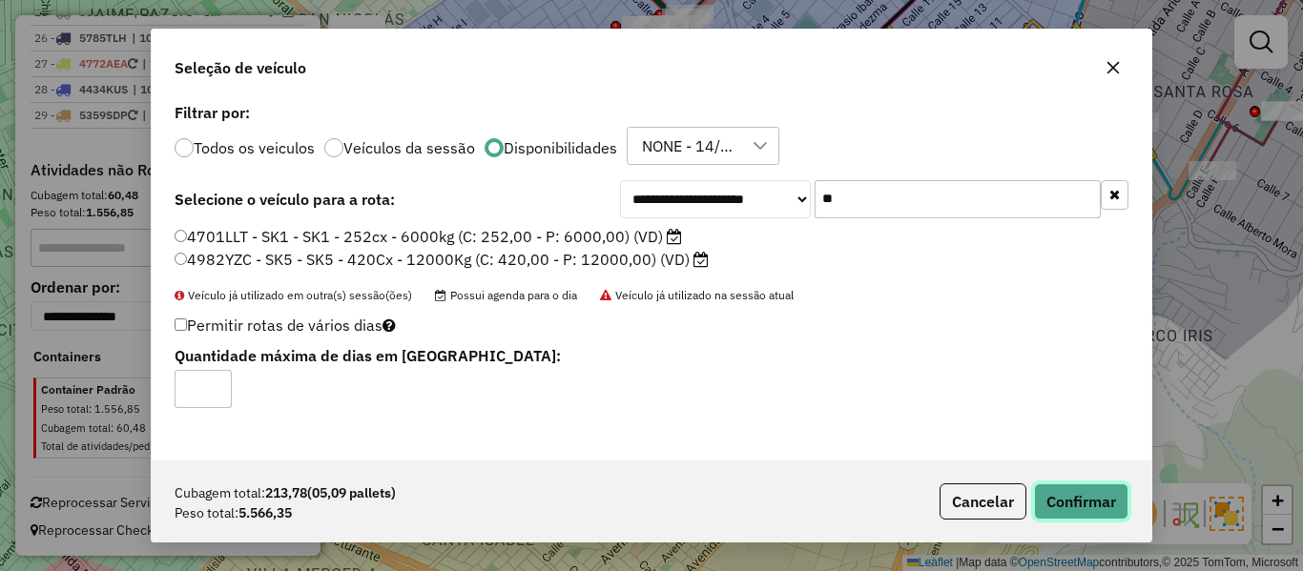
click at [1083, 487] on button "Confirmar" at bounding box center [1081, 502] width 94 height 36
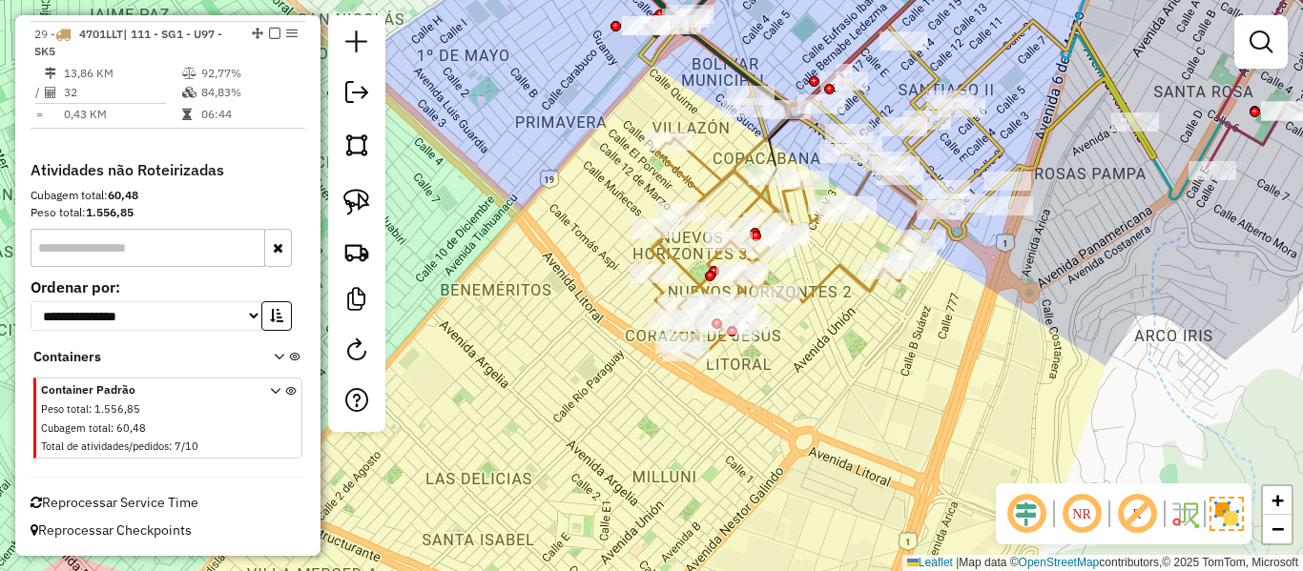
click at [827, 270] on icon at bounding box center [785, 249] width 272 height 222
select select "**********"
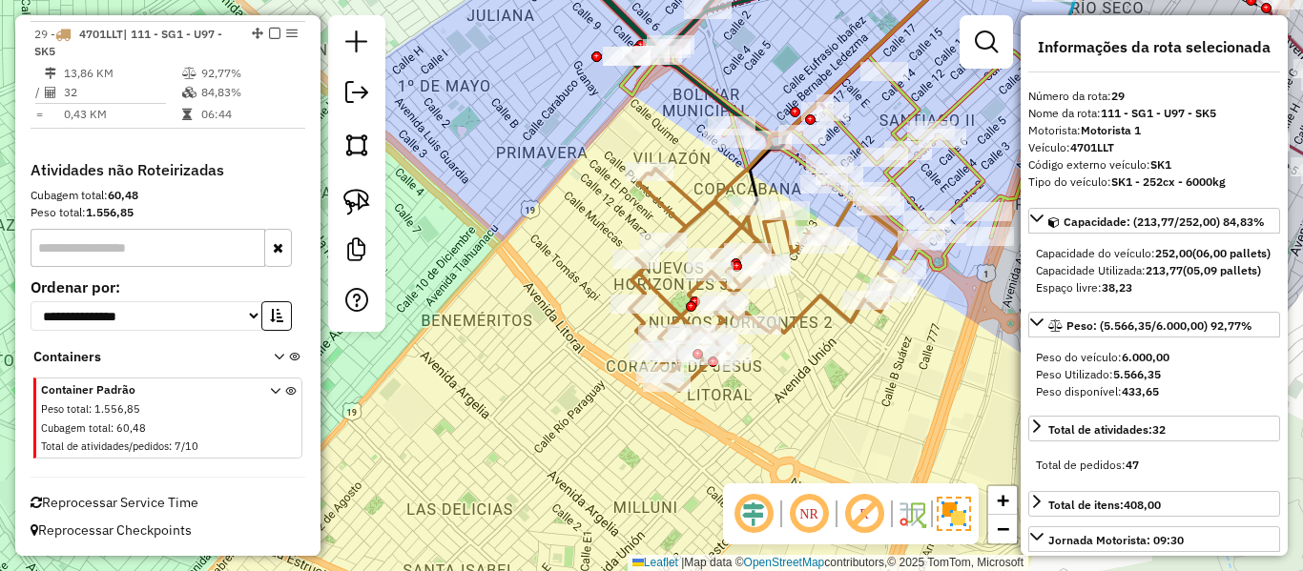
drag, startPoint x: 844, startPoint y: 301, endPoint x: 845, endPoint y: 351, distance: 50.6
click at [803, 367] on div "Janela de atendimento Grade de atendimento Capacidade Transportadoras Veículos …" at bounding box center [651, 285] width 1303 height 571
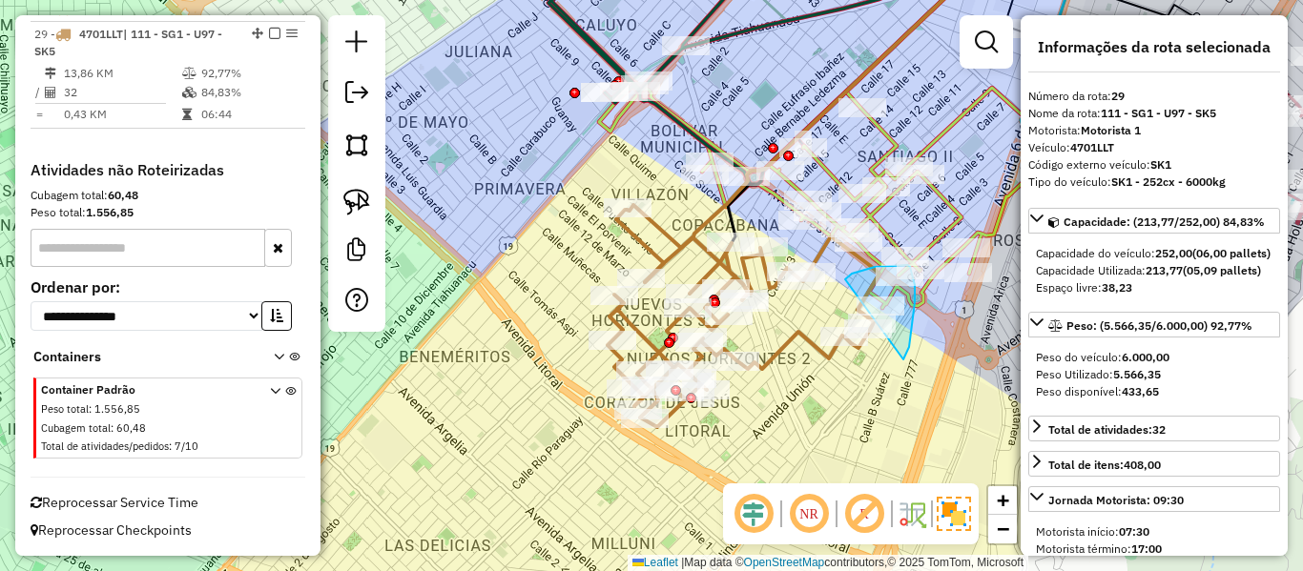
drag, startPoint x: 903, startPoint y: 360, endPoint x: 818, endPoint y: 313, distance: 97.8
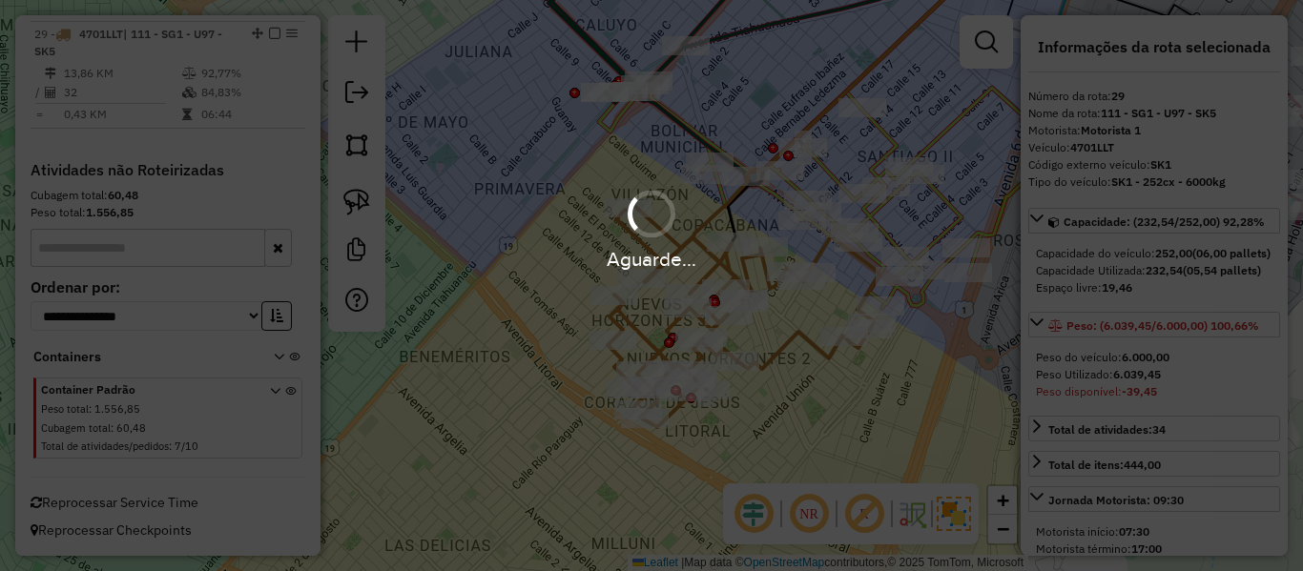
select select "**********"
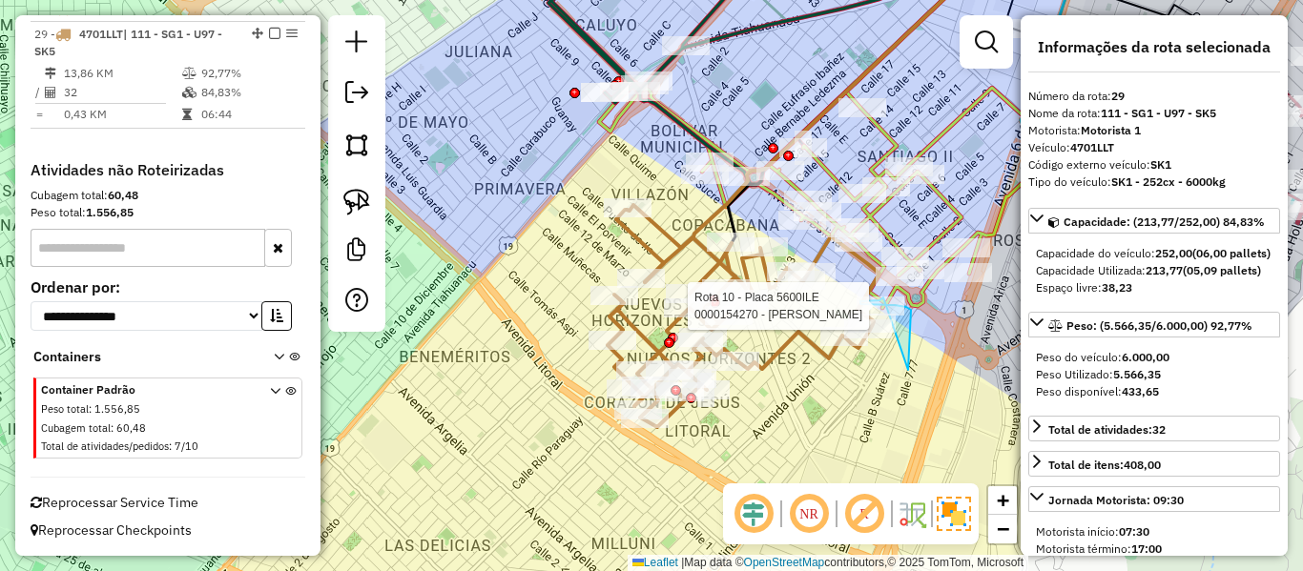
drag, startPoint x: 910, startPoint y: 341, endPoint x: 843, endPoint y: 306, distance: 75.1
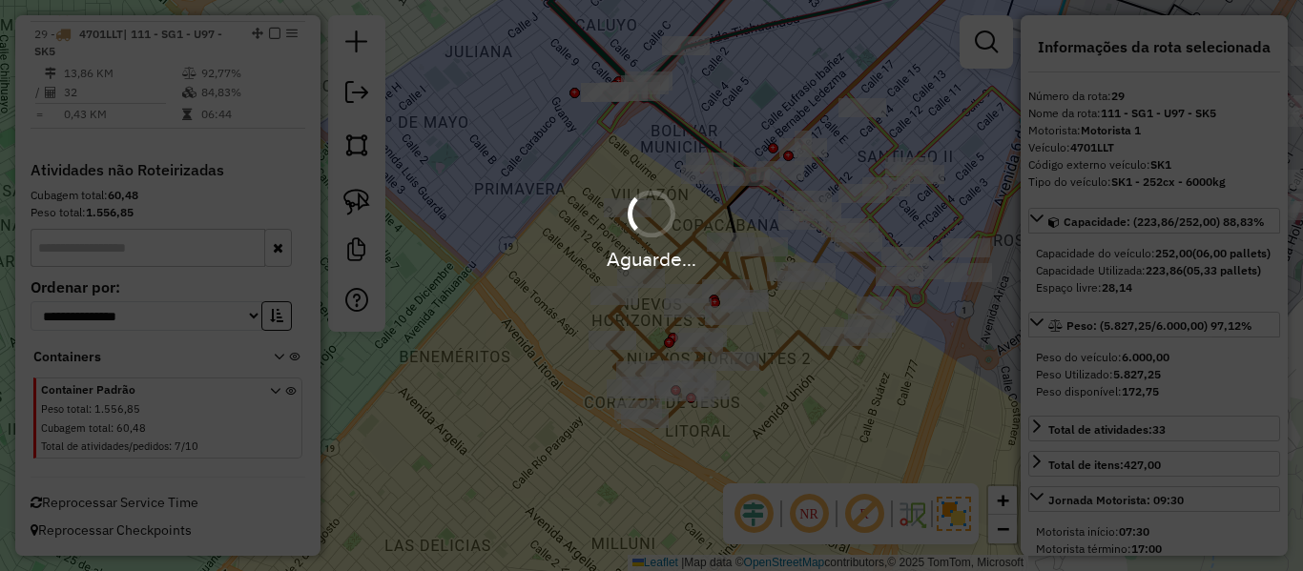
select select "**********"
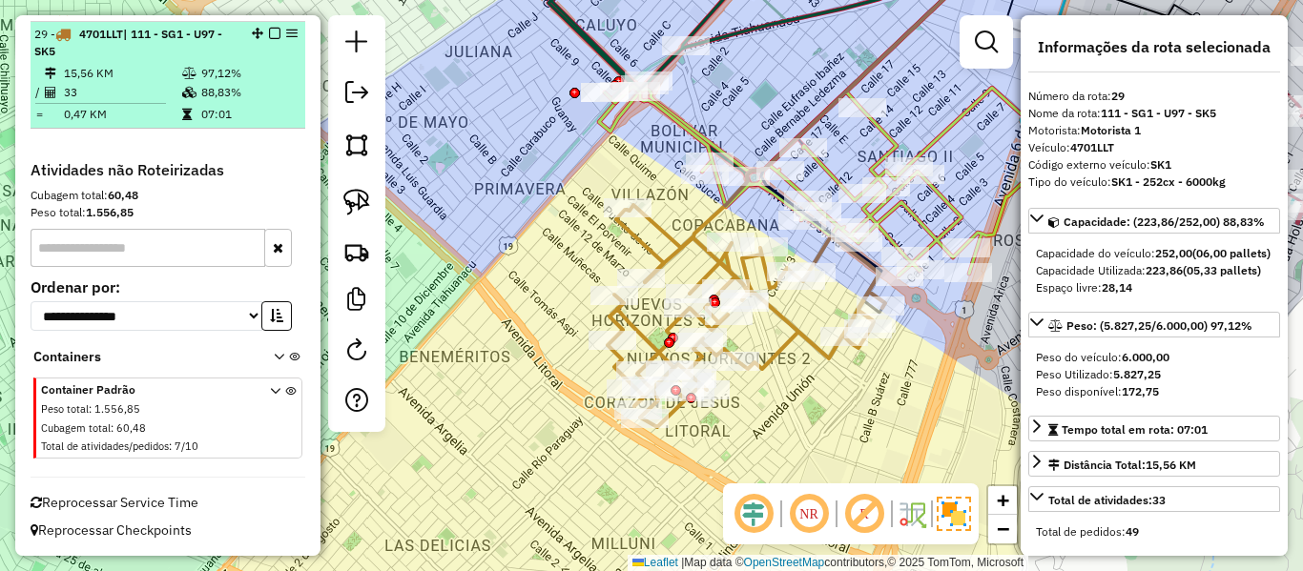
click at [269, 31] on em at bounding box center [274, 33] width 11 height 11
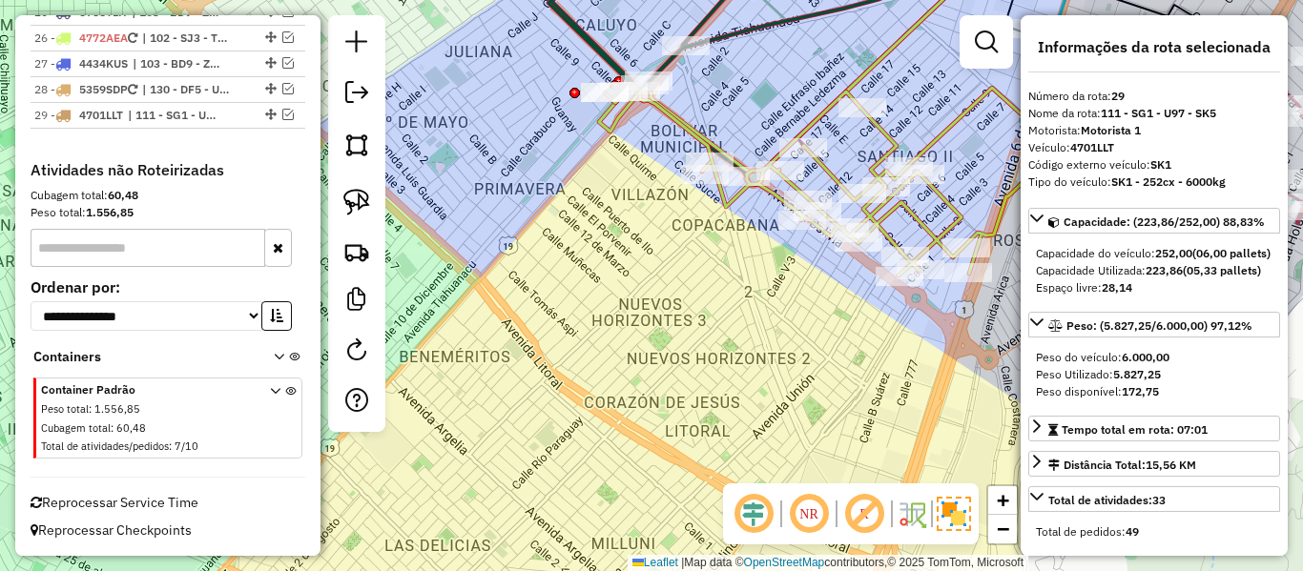
scroll to position [2311, 0]
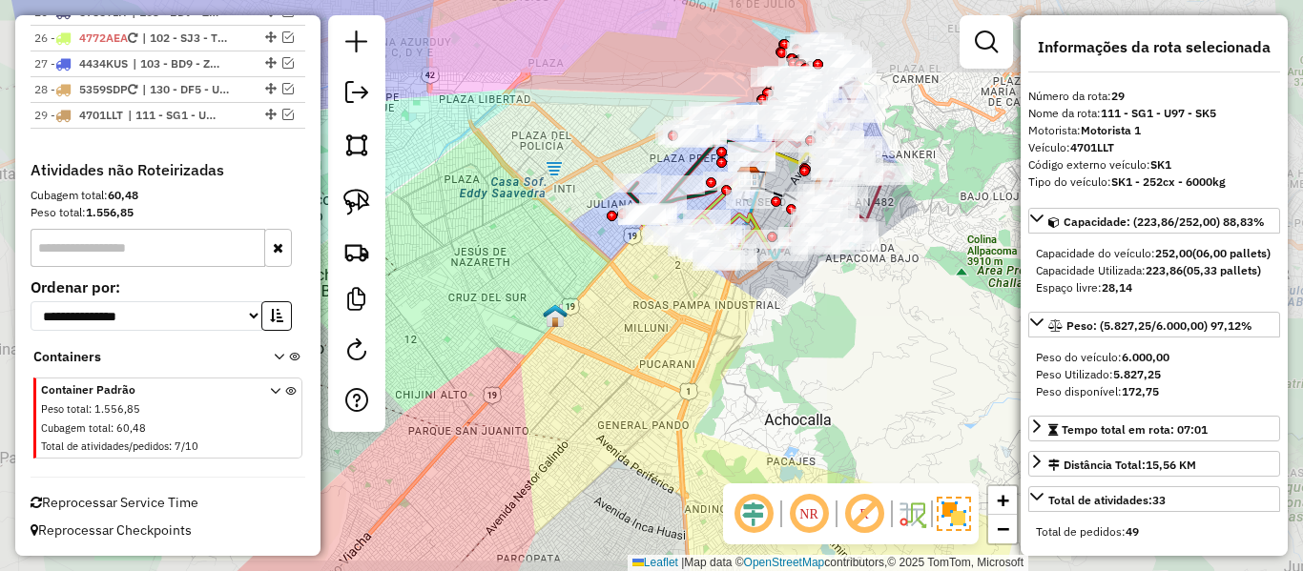
click at [671, 292] on div "Janela de atendimento Grade de atendimento Capacidade Transportadoras Veículos …" at bounding box center [651, 285] width 1303 height 571
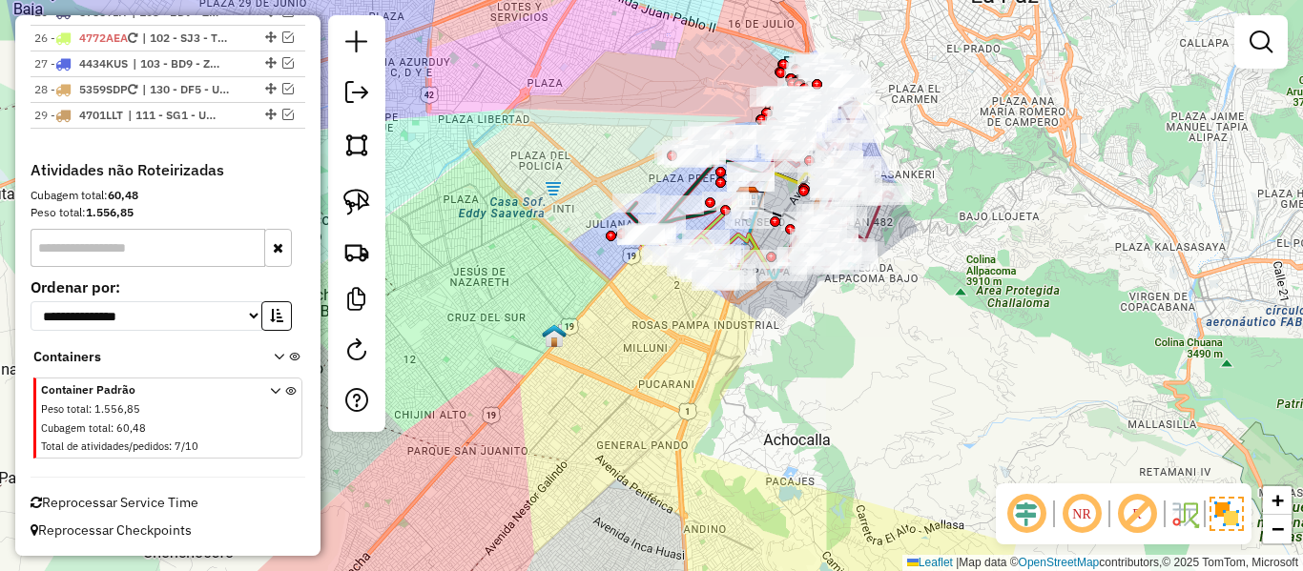
drag, startPoint x: 671, startPoint y: 288, endPoint x: 872, endPoint y: 323, distance: 204.4
click at [666, 330] on div "Janela de atendimento Grade de atendimento Capacidade Transportadoras Veículos …" at bounding box center [651, 285] width 1303 height 571
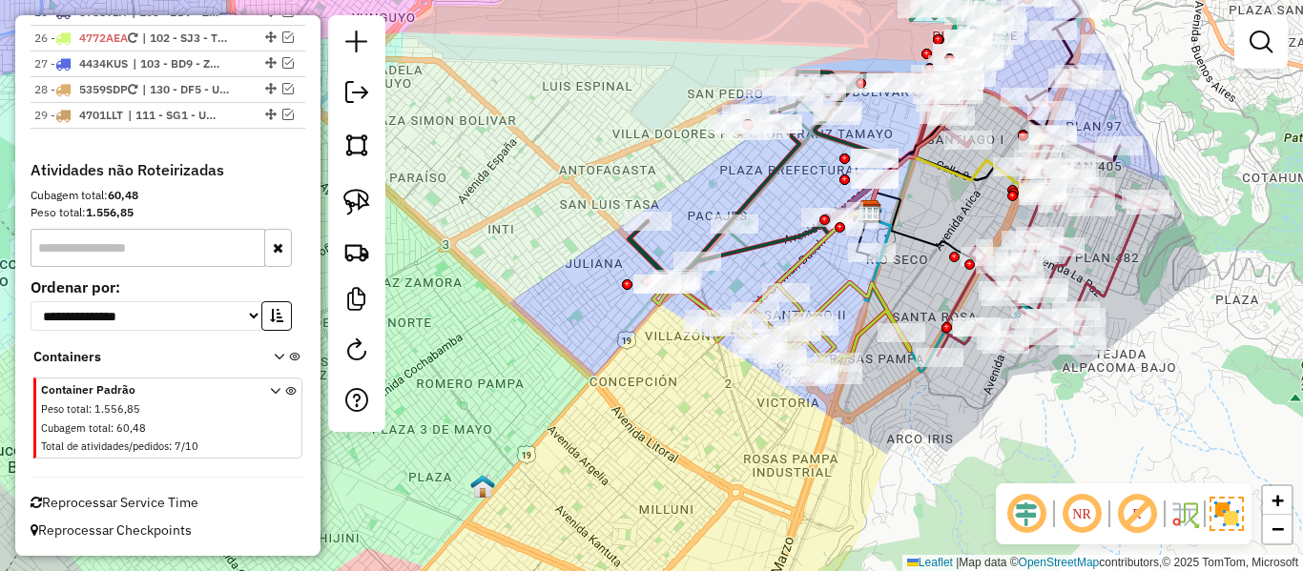
drag, startPoint x: 642, startPoint y: 336, endPoint x: 664, endPoint y: 373, distance: 43.2
click at [664, 373] on div "Janela de atendimento Grade de atendimento Capacidade Transportadoras Veículos …" at bounding box center [651, 285] width 1303 height 571
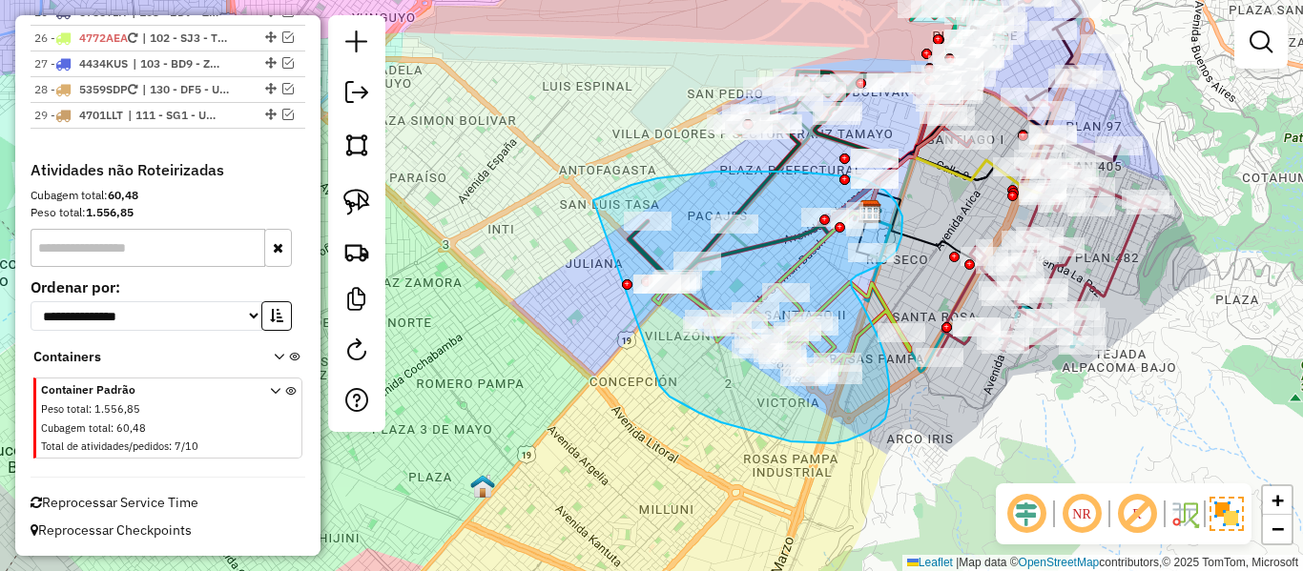
drag, startPoint x: 721, startPoint y: 423, endPoint x: 549, endPoint y: 269, distance: 231.1
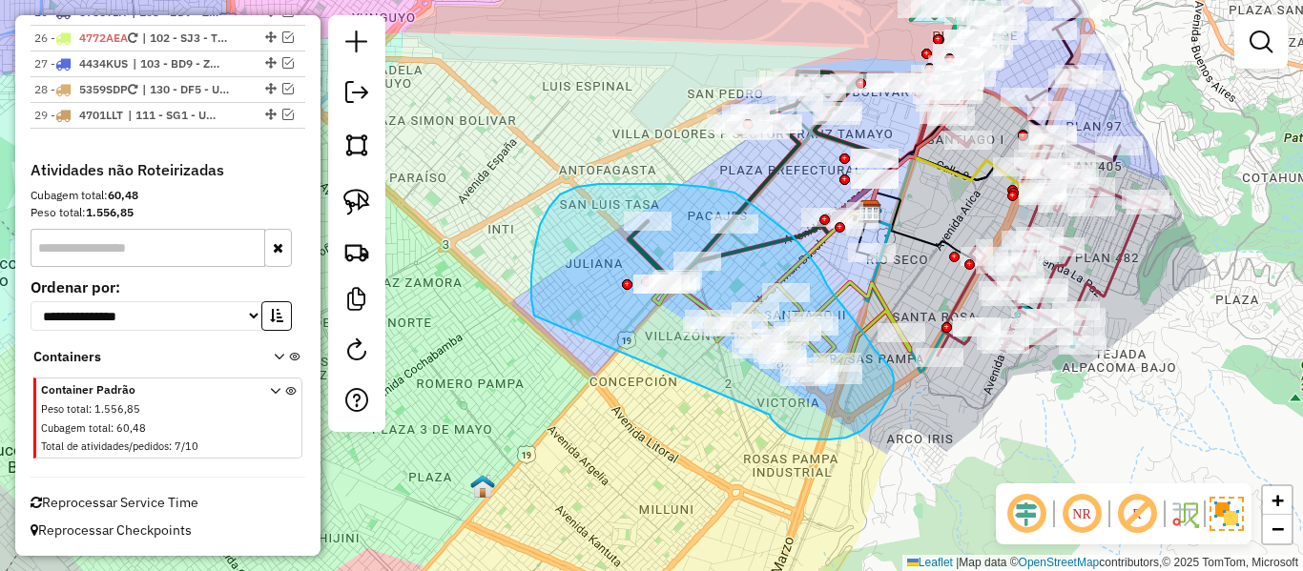
drag, startPoint x: 861, startPoint y: 431, endPoint x: 534, endPoint y: 316, distance: 347.0
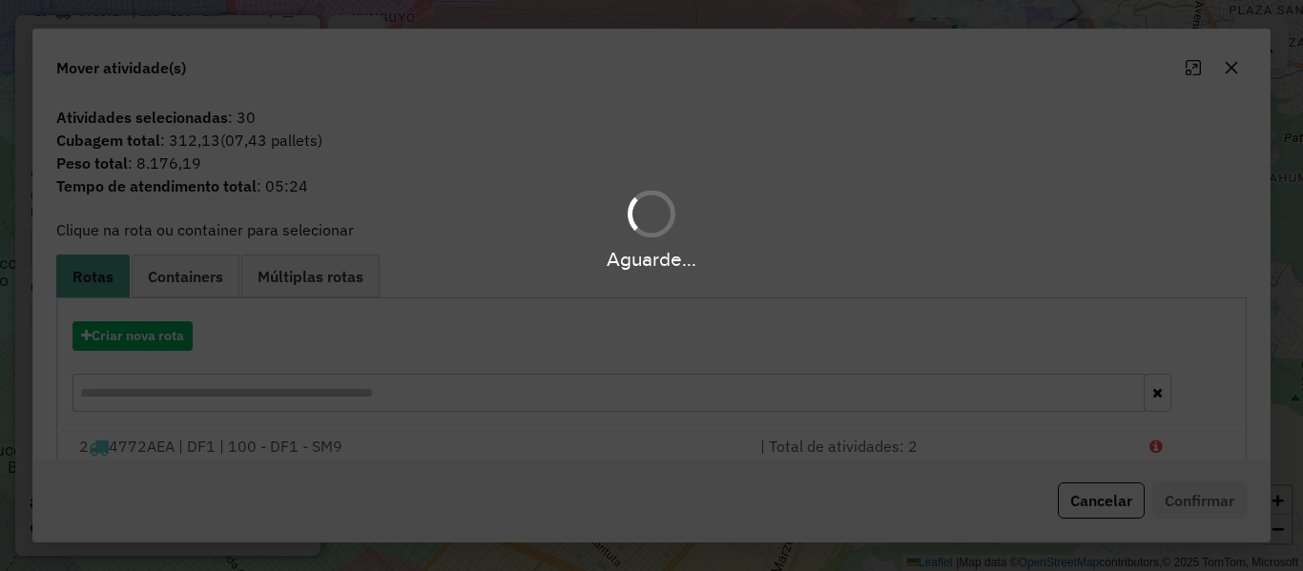
click at [156, 332] on hb-app "Aguarde... Pop-up bloqueado! Seu navegador bloqueou automáticamente a abertura …" at bounding box center [651, 285] width 1303 height 571
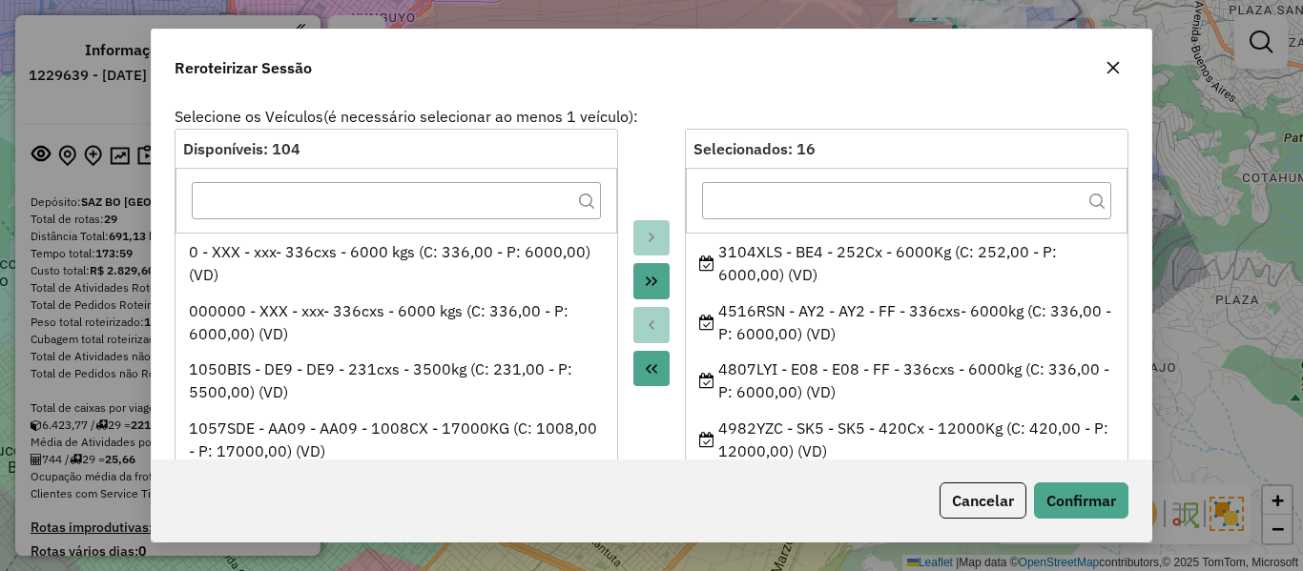
select select "*"
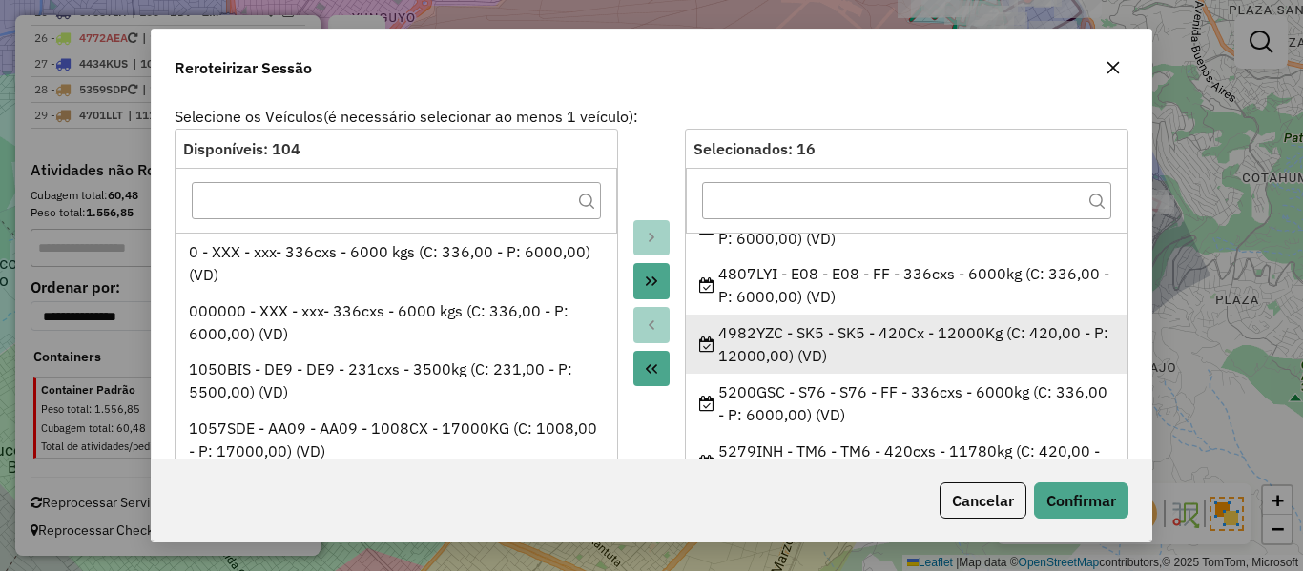
scroll to position [191, 0]
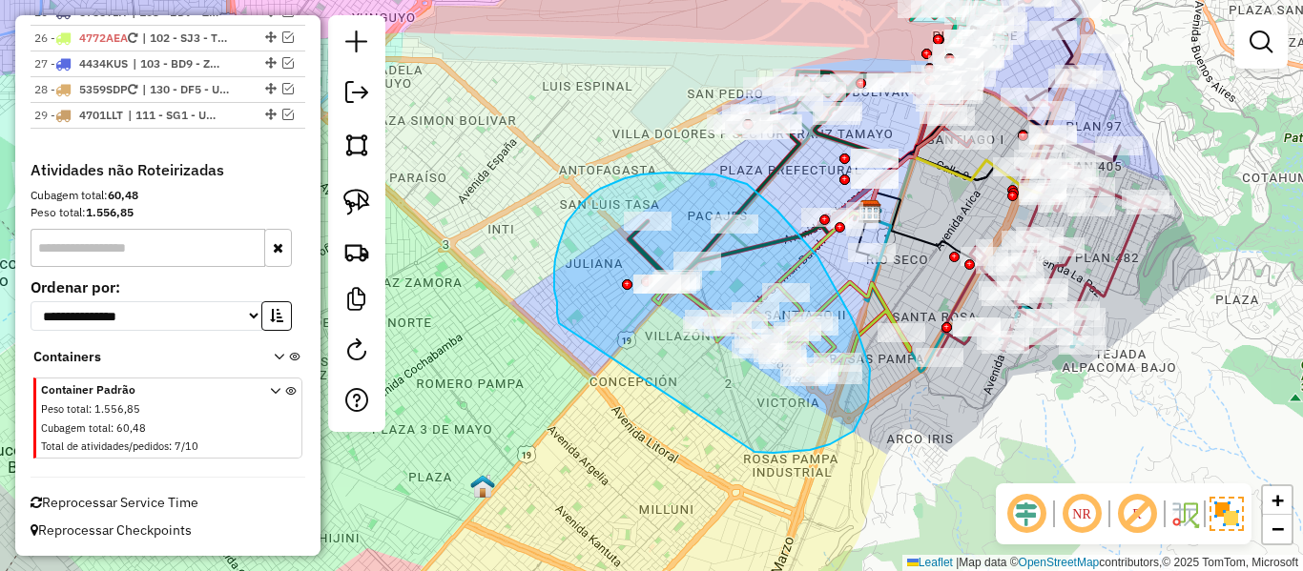
drag, startPoint x: 757, startPoint y: 453, endPoint x: 559, endPoint y: 323, distance: 236.3
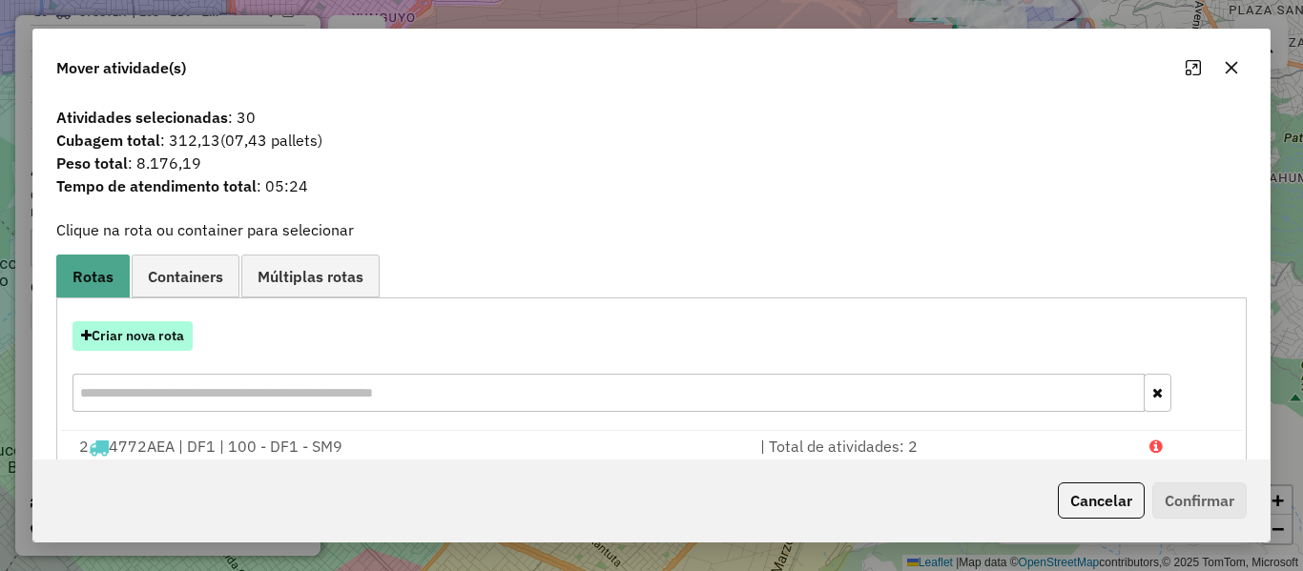
click at [158, 337] on button "Criar nova rota" at bounding box center [133, 336] width 120 height 30
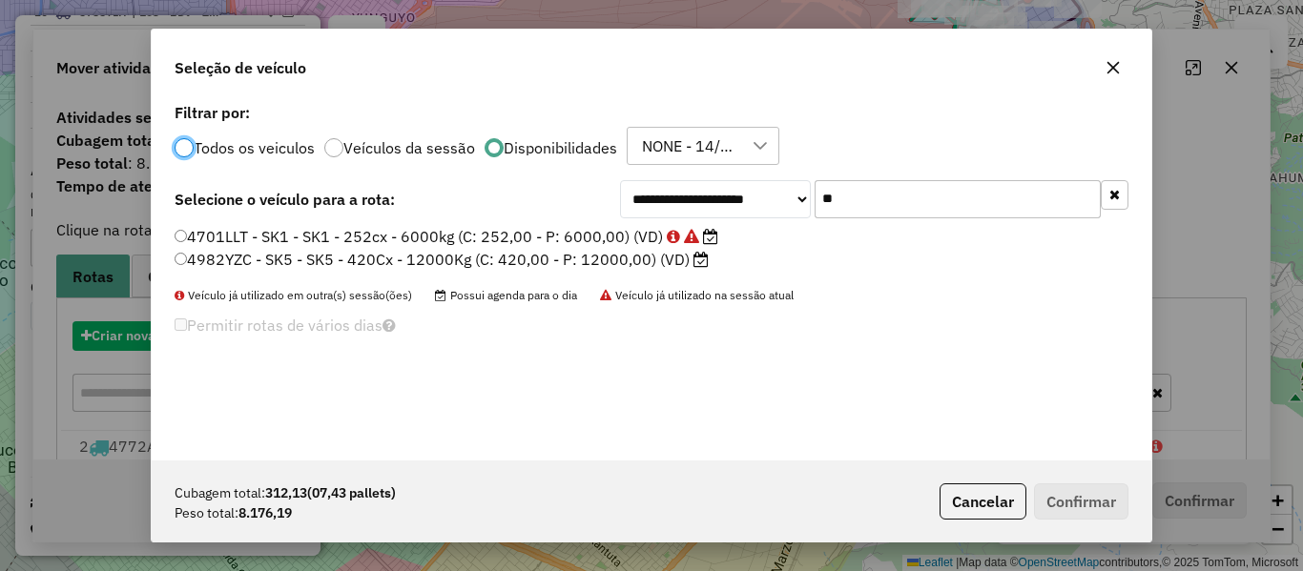
scroll to position [10, 6]
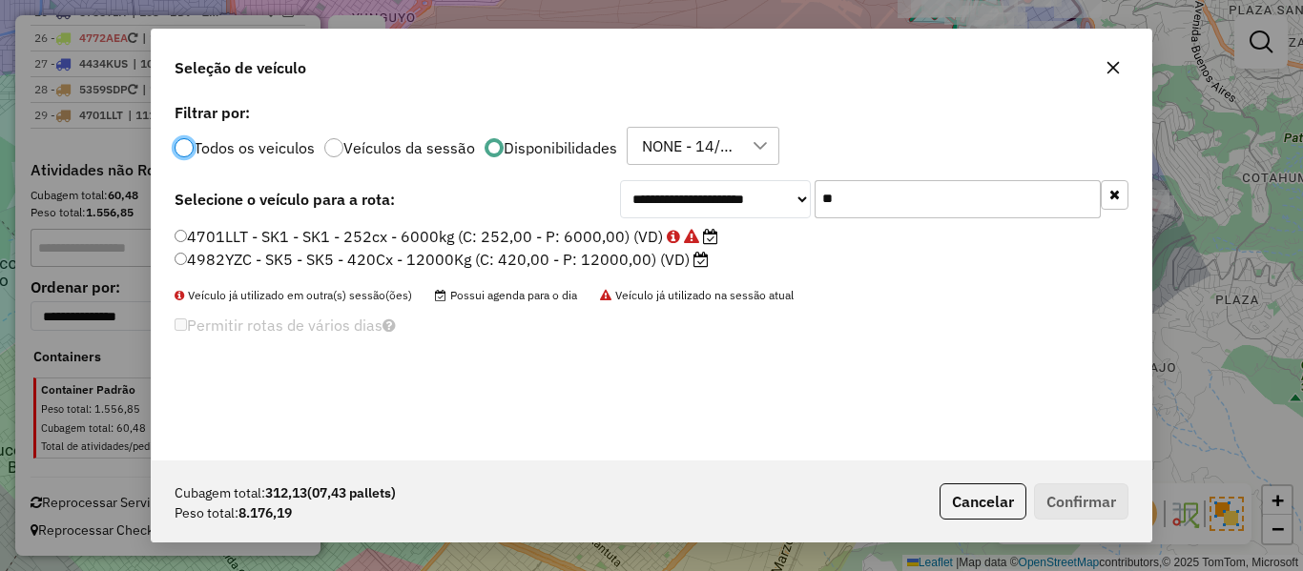
click at [881, 200] on input "**" at bounding box center [958, 199] width 286 height 38
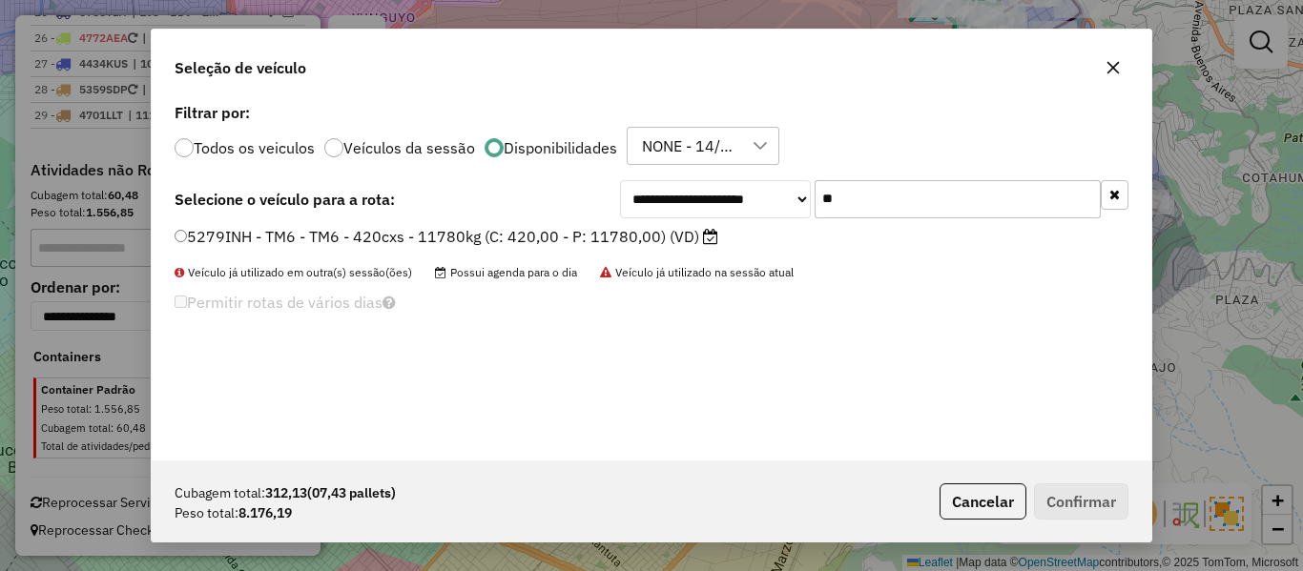
type input "**"
click at [662, 235] on label "5279INH - TM6 - TM6 - 420cxs - 11780kg (C: 420,00 - P: 11780,00) (VD)" at bounding box center [447, 236] width 544 height 23
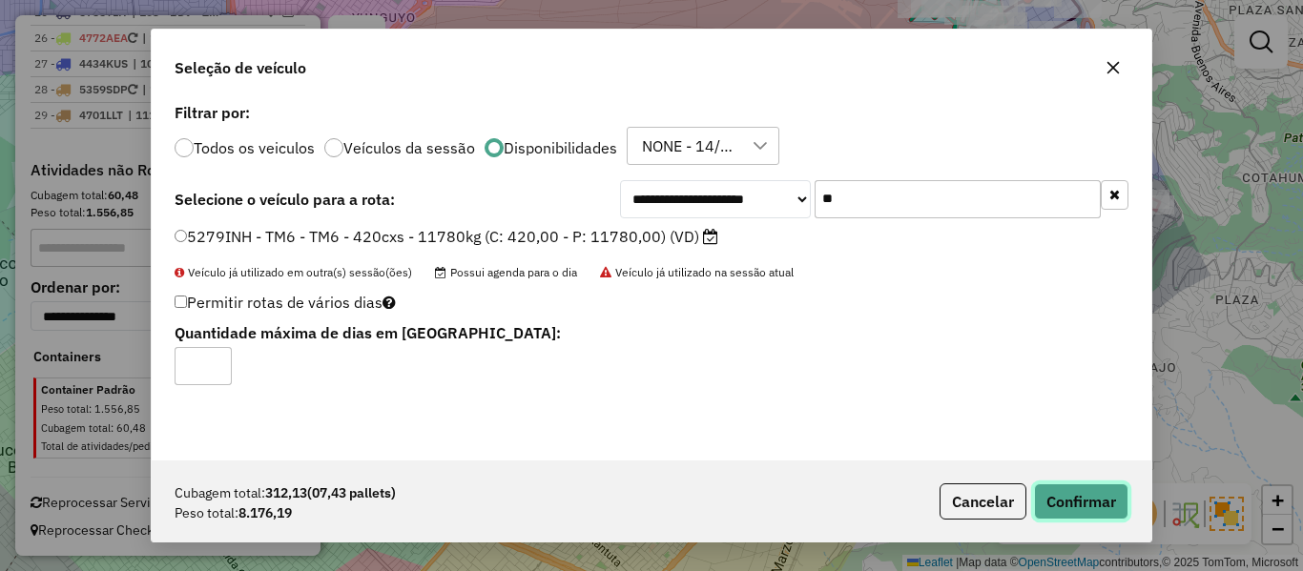
click at [1106, 497] on button "Confirmar" at bounding box center [1081, 502] width 94 height 36
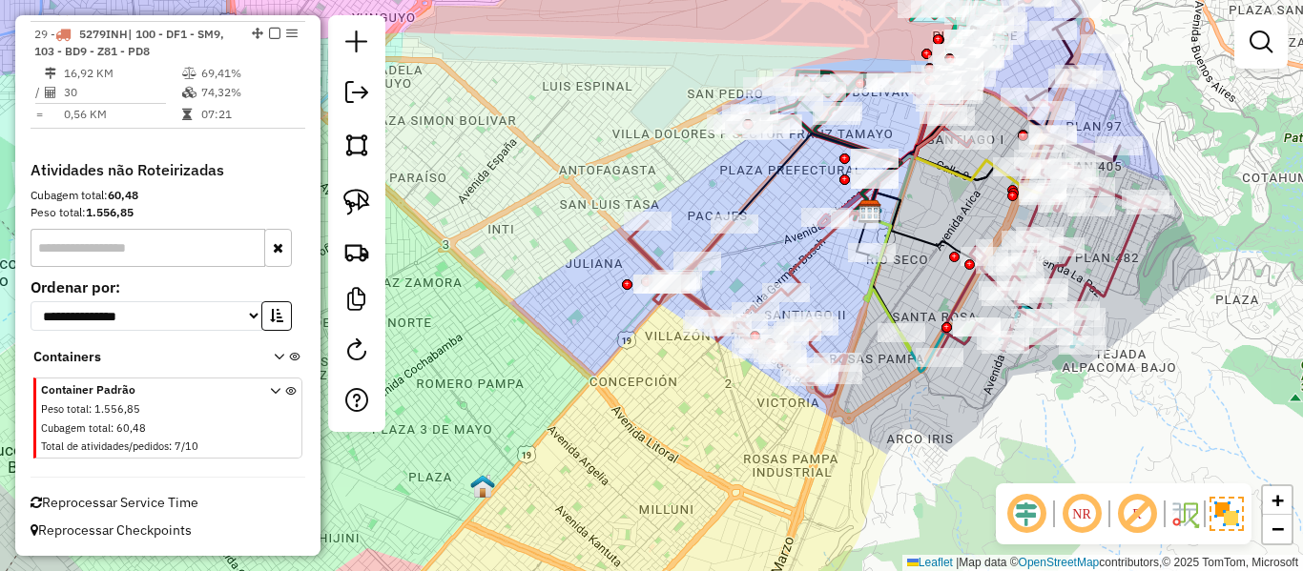
click at [630, 250] on icon at bounding box center [738, 309] width 218 height 176
select select "**********"
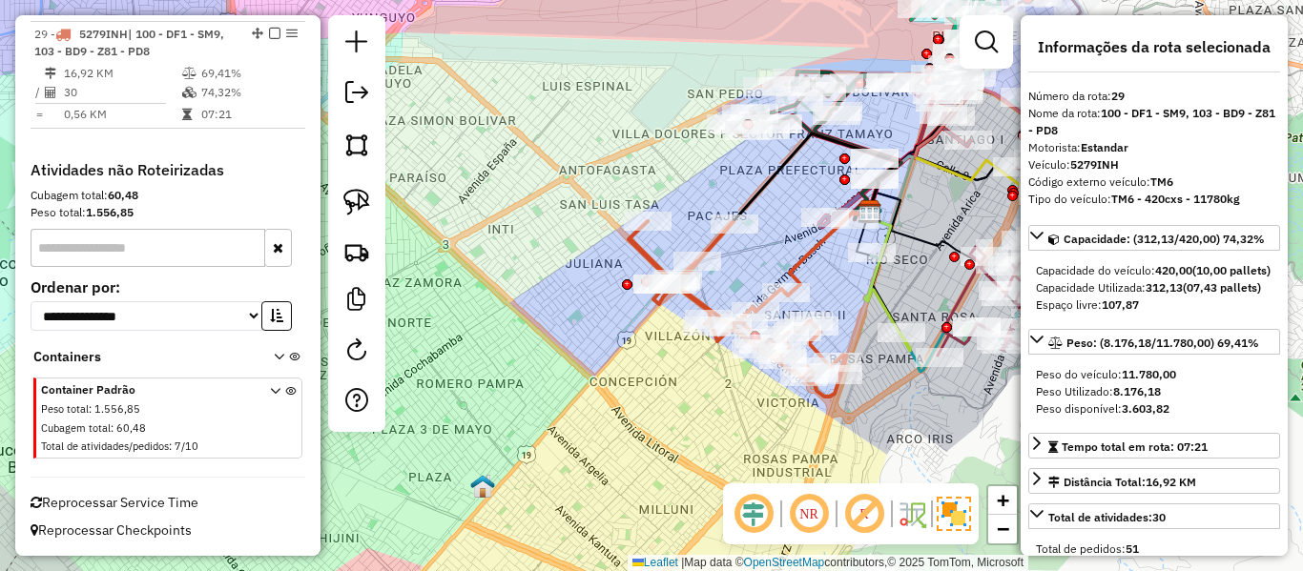
click at [641, 244] on icon at bounding box center [738, 309] width 218 height 176
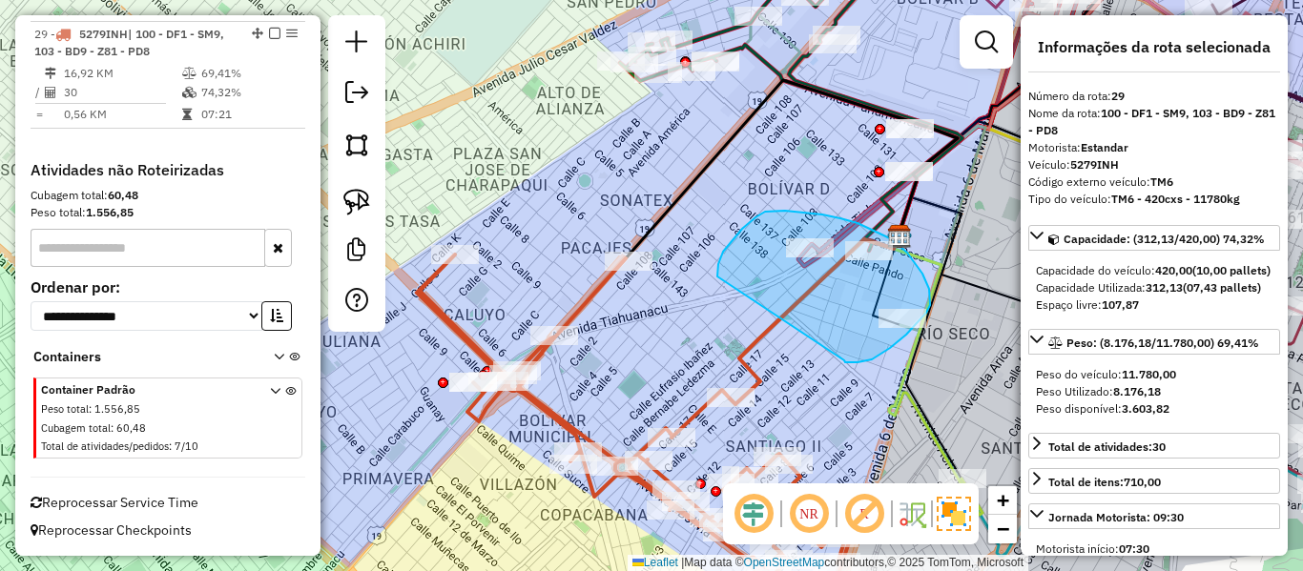
drag, startPoint x: 850, startPoint y: 363, endPoint x: 721, endPoint y: 297, distance: 144.6
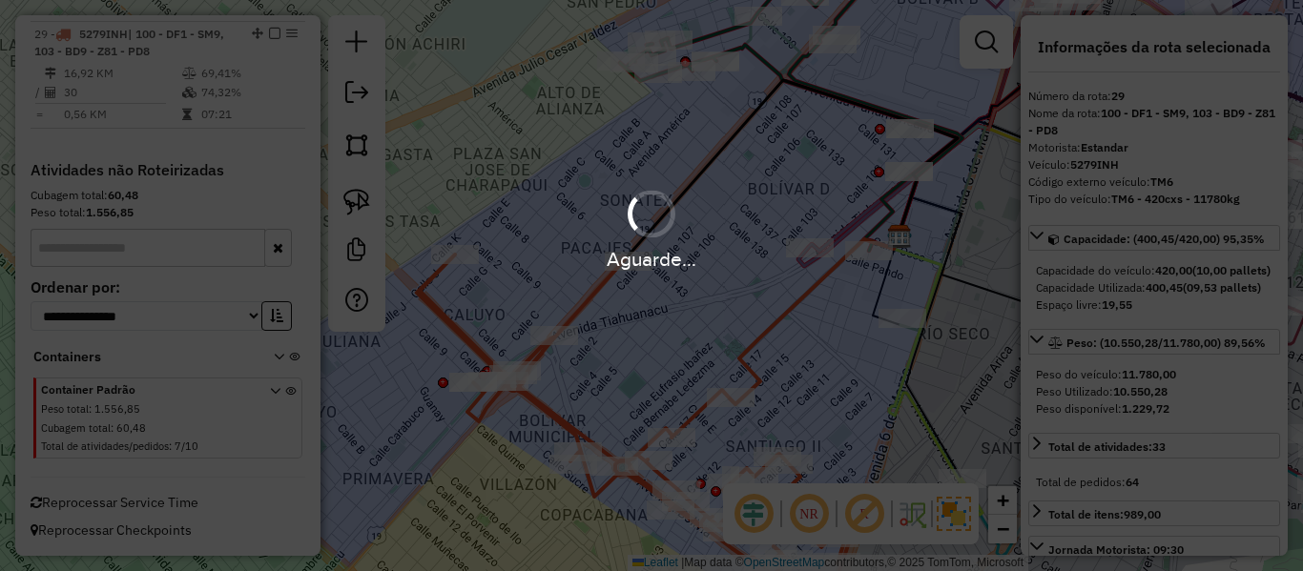
select select "**********"
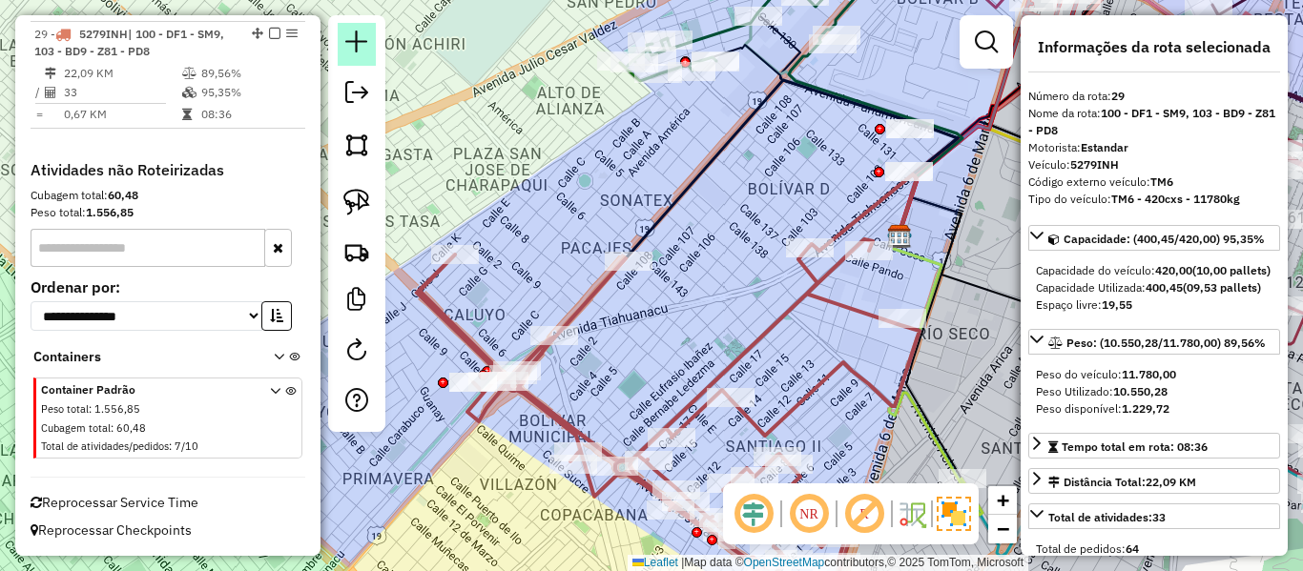
drag, startPoint x: 269, startPoint y: 33, endPoint x: 341, endPoint y: 52, distance: 74.0
click at [269, 33] on em at bounding box center [274, 33] width 11 height 11
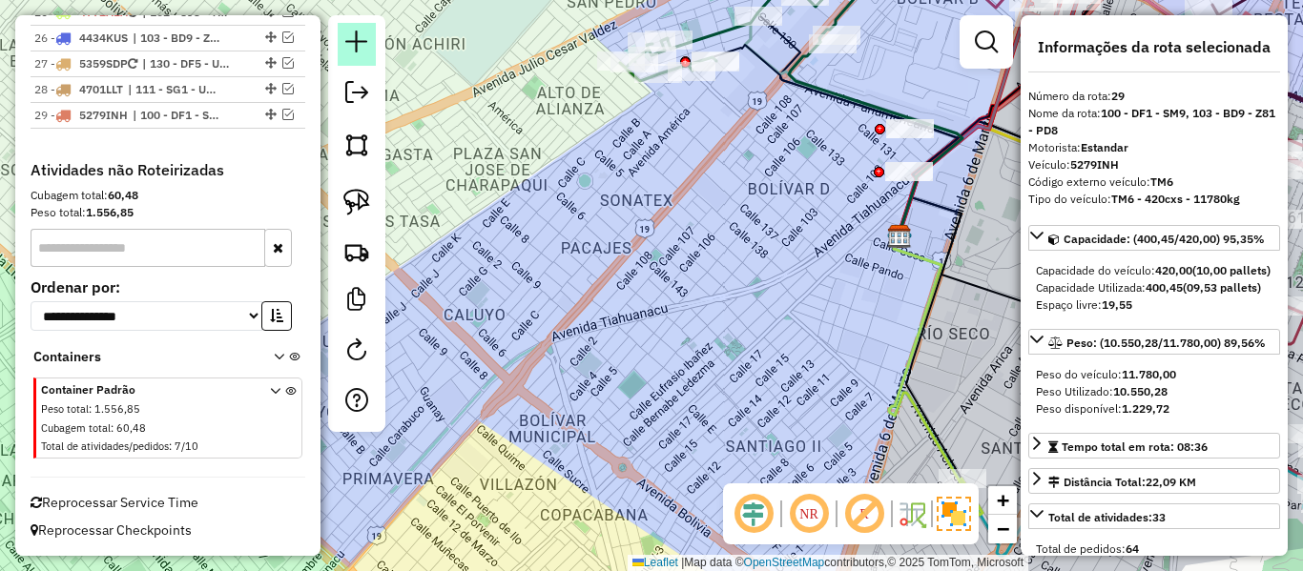
scroll to position [2230, 0]
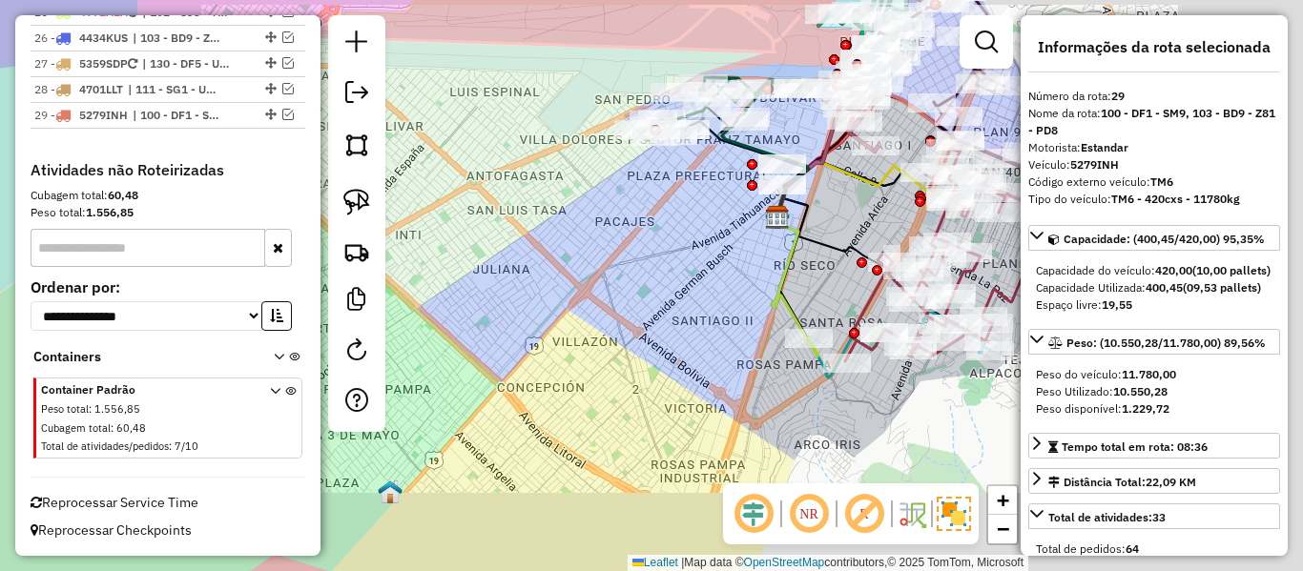
click at [721, 314] on div "Janela de atendimento Grade de atendimento Capacidade Transportadoras Veículos …" at bounding box center [651, 285] width 1303 height 571
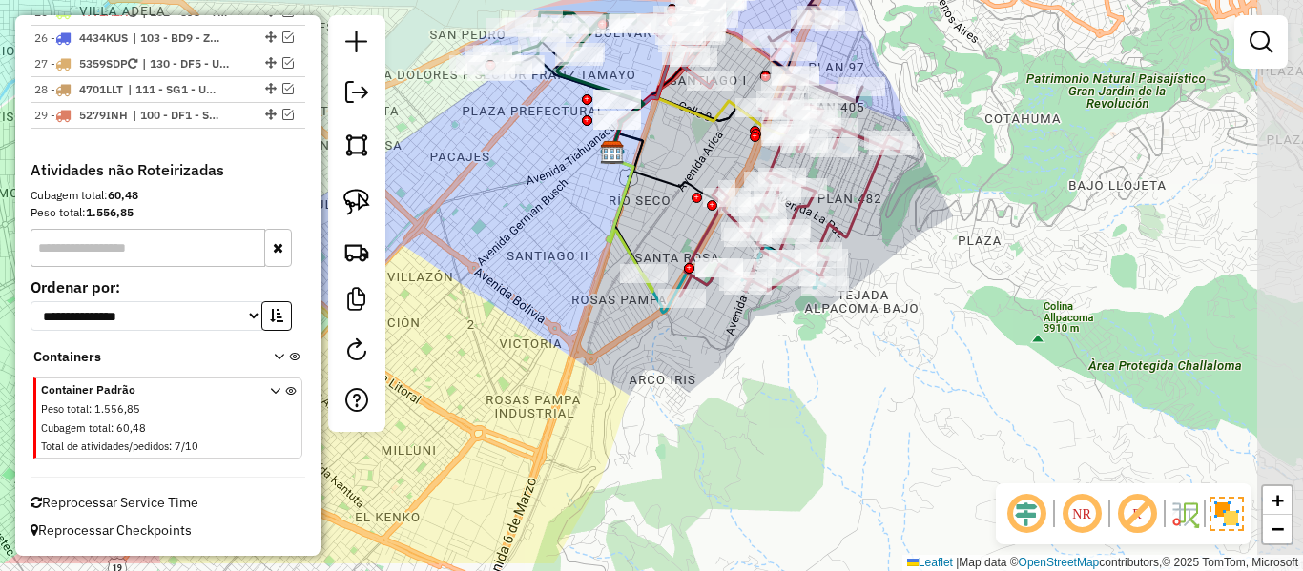
drag, startPoint x: 576, startPoint y: 249, endPoint x: 513, endPoint y: 282, distance: 71.3
click at [513, 282] on div "Janela de atendimento Grade de atendimento Capacidade Transportadoras Veículos …" at bounding box center [651, 285] width 1303 height 571
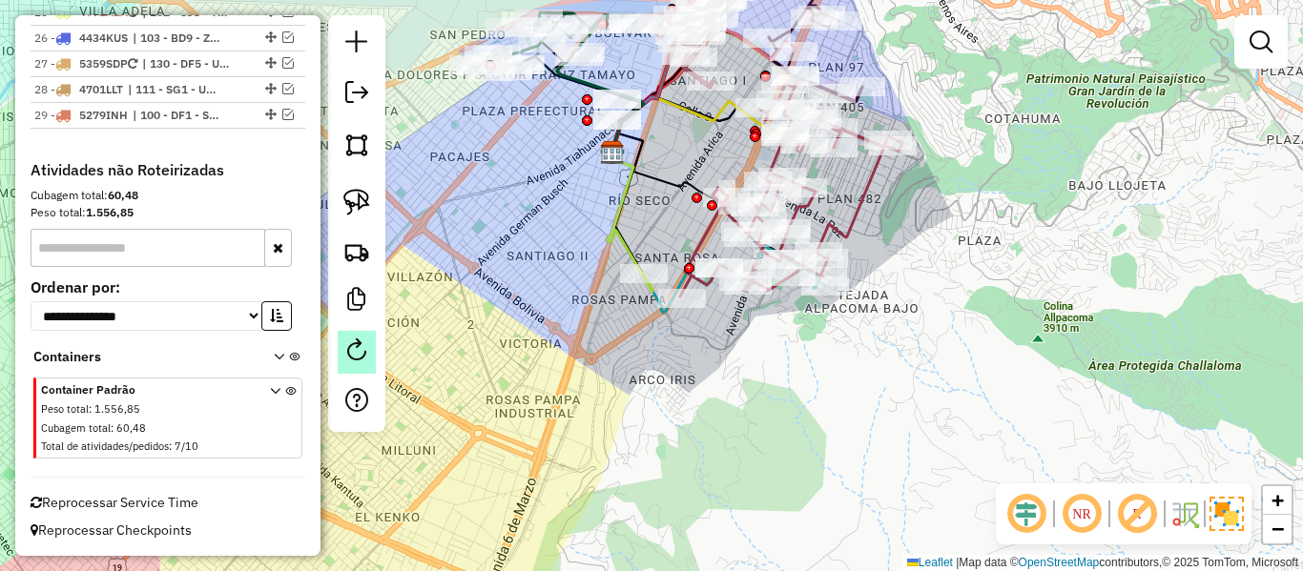
click at [374, 348] on link at bounding box center [357, 352] width 38 height 43
select select "*"
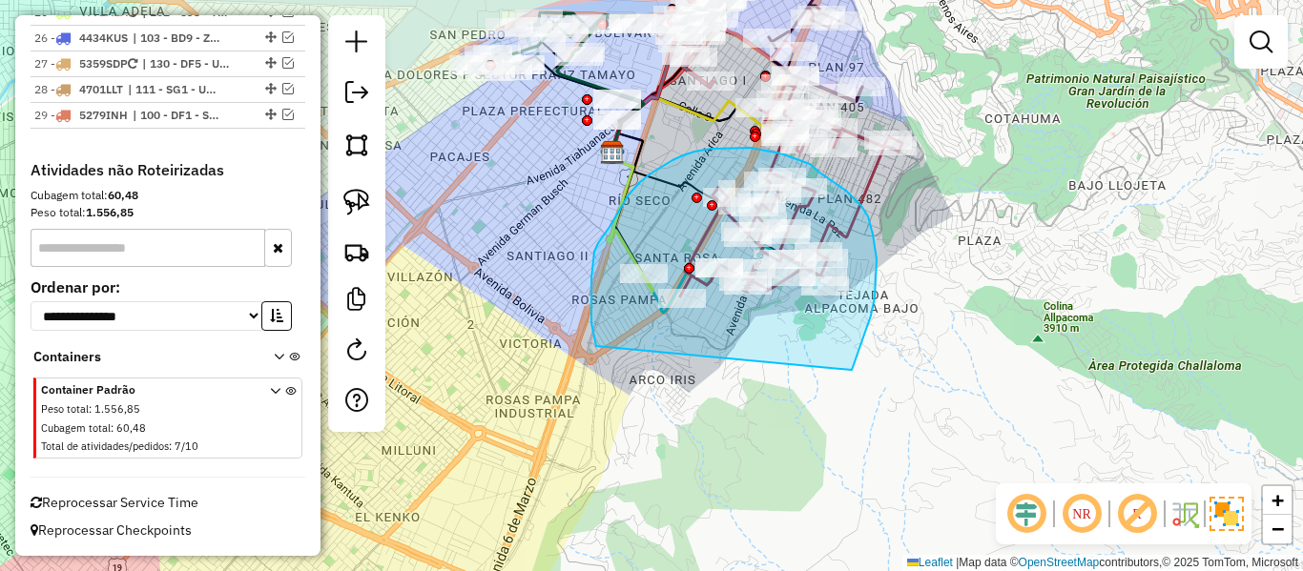
drag, startPoint x: 852, startPoint y: 370, endPoint x: 637, endPoint y: 402, distance: 216.9
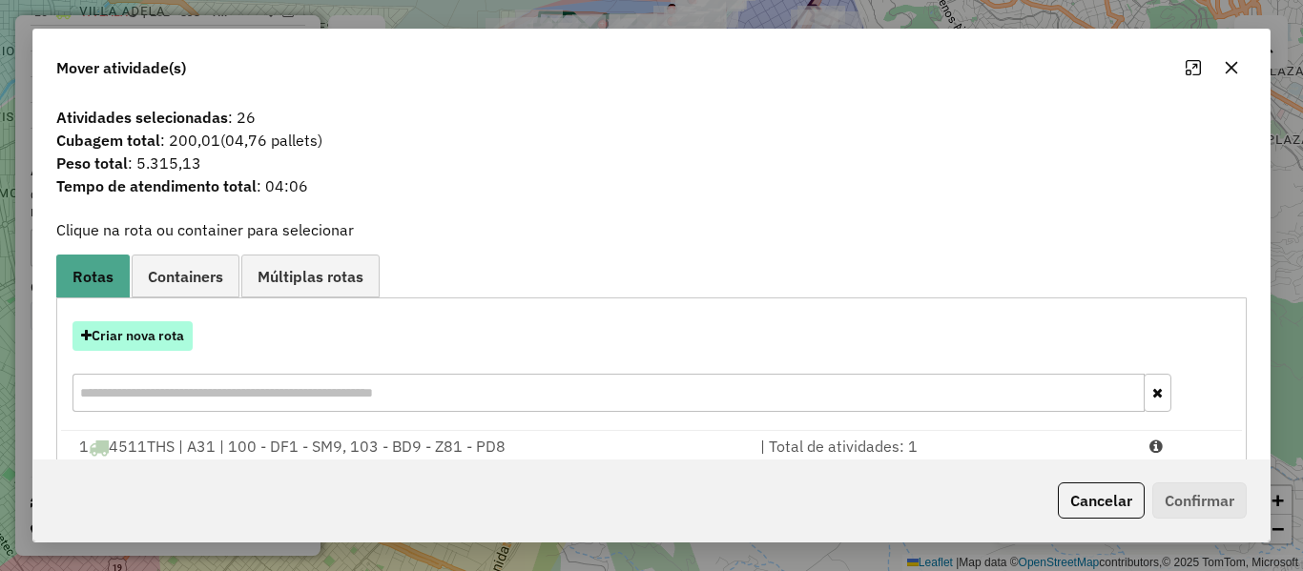
click at [182, 347] on button "Criar nova rota" at bounding box center [133, 336] width 120 height 30
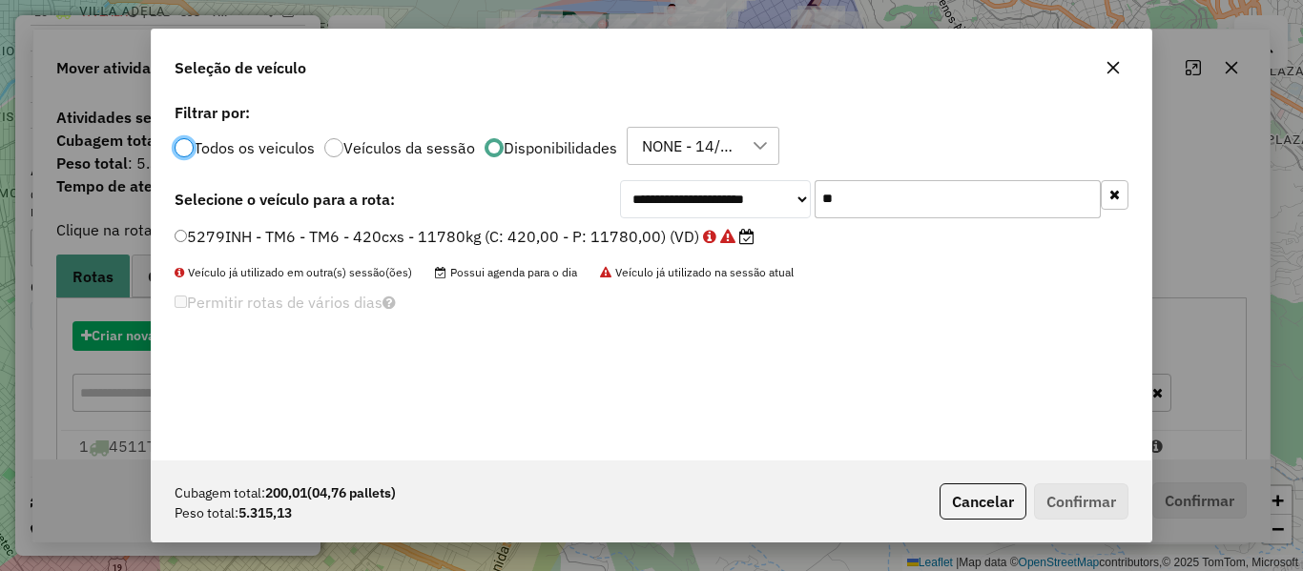
scroll to position [10, 6]
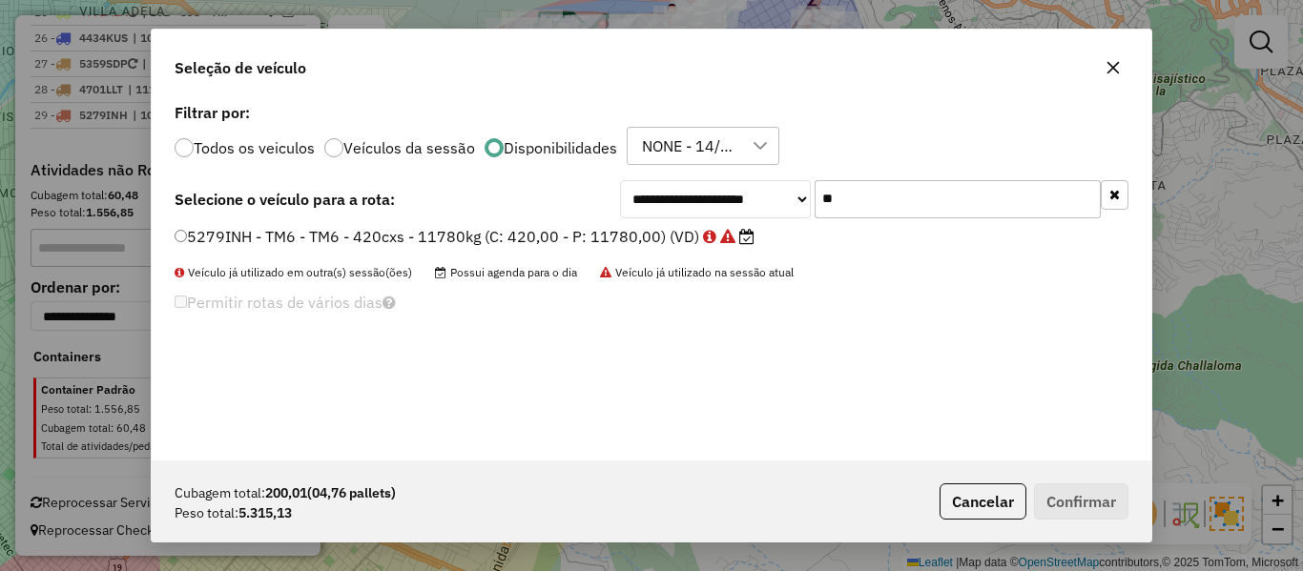
click at [896, 198] on input "**" at bounding box center [958, 199] width 286 height 38
type input "**"
click at [673, 238] on label "4516RSN - AY2 - AY2 - FF - 336cxs- 6000kg (C: 336,00 - P: 6000,00) (VD)" at bounding box center [448, 236] width 546 height 23
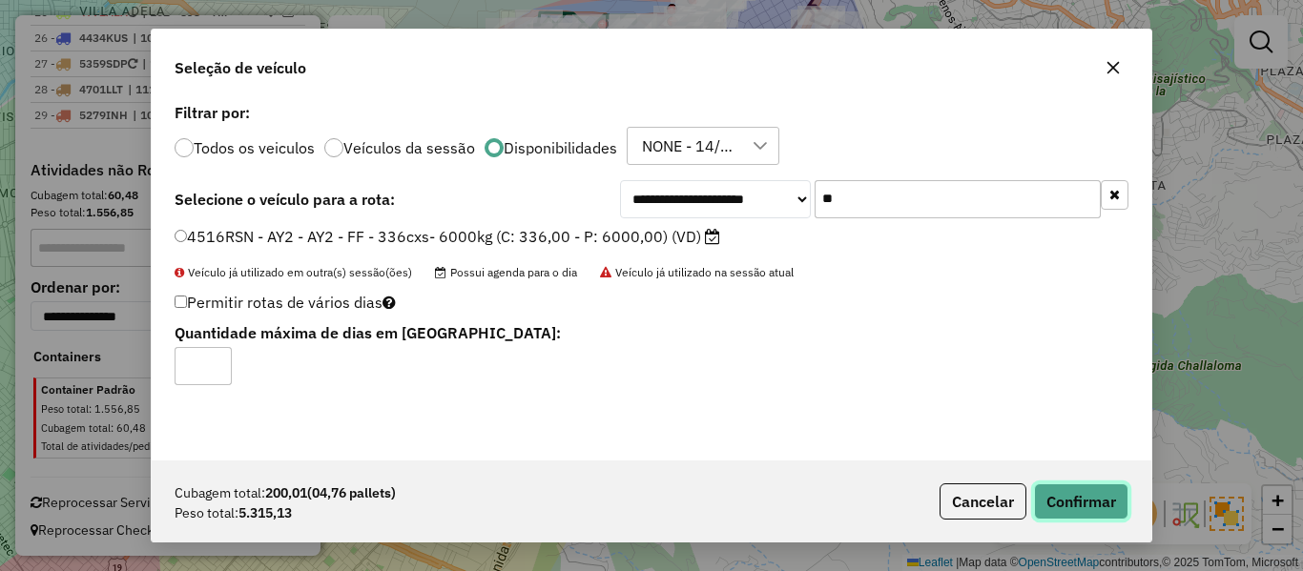
click at [1114, 509] on button "Confirmar" at bounding box center [1081, 502] width 94 height 36
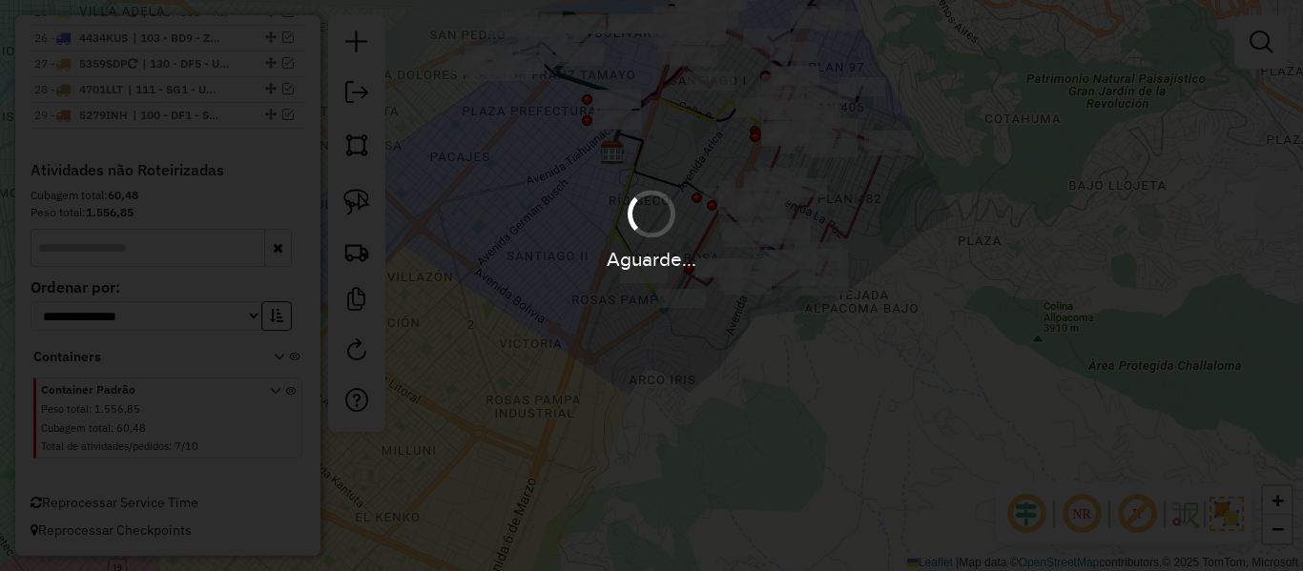
scroll to position [2106, 0]
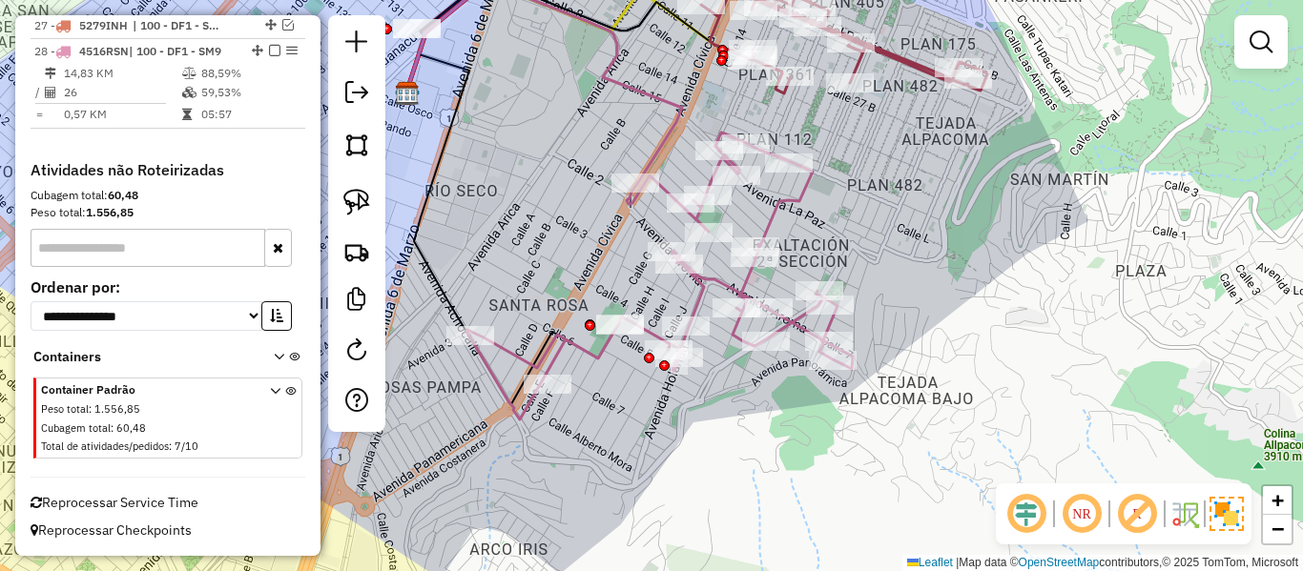
click at [795, 199] on icon at bounding box center [659, 276] width 386 height 287
select select "**********"
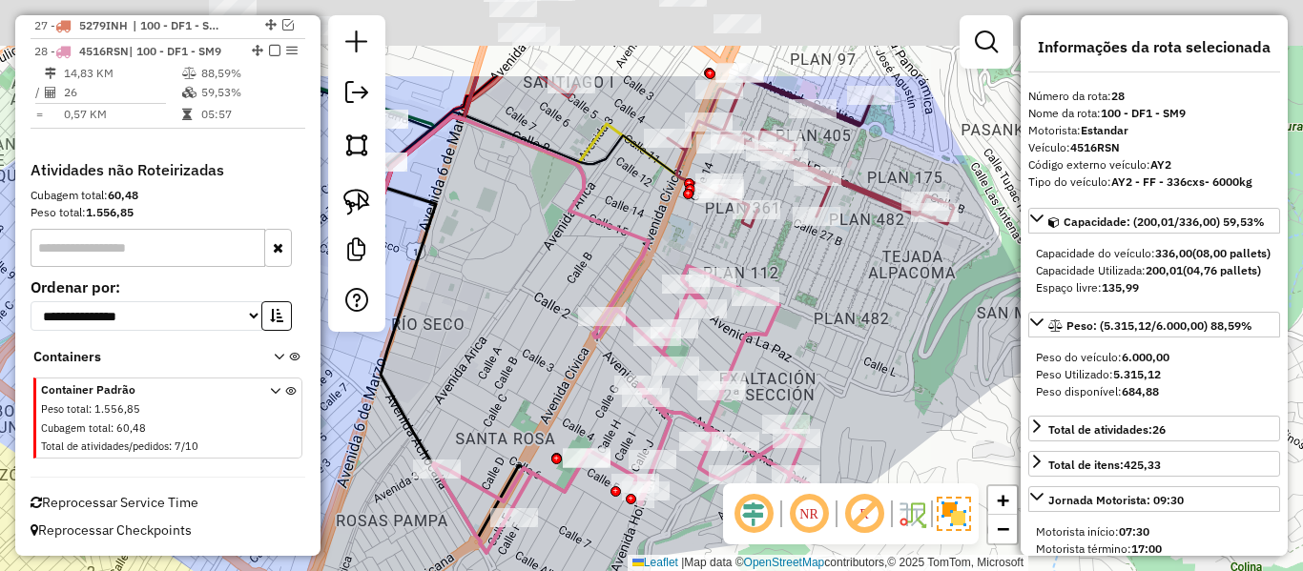
drag, startPoint x: 881, startPoint y: 211, endPoint x: 847, endPoint y: 344, distance: 137.7
click at [847, 344] on div "Janela de atendimento Grade de atendimento Capacidade Transportadoras Veículos …" at bounding box center [651, 285] width 1303 height 571
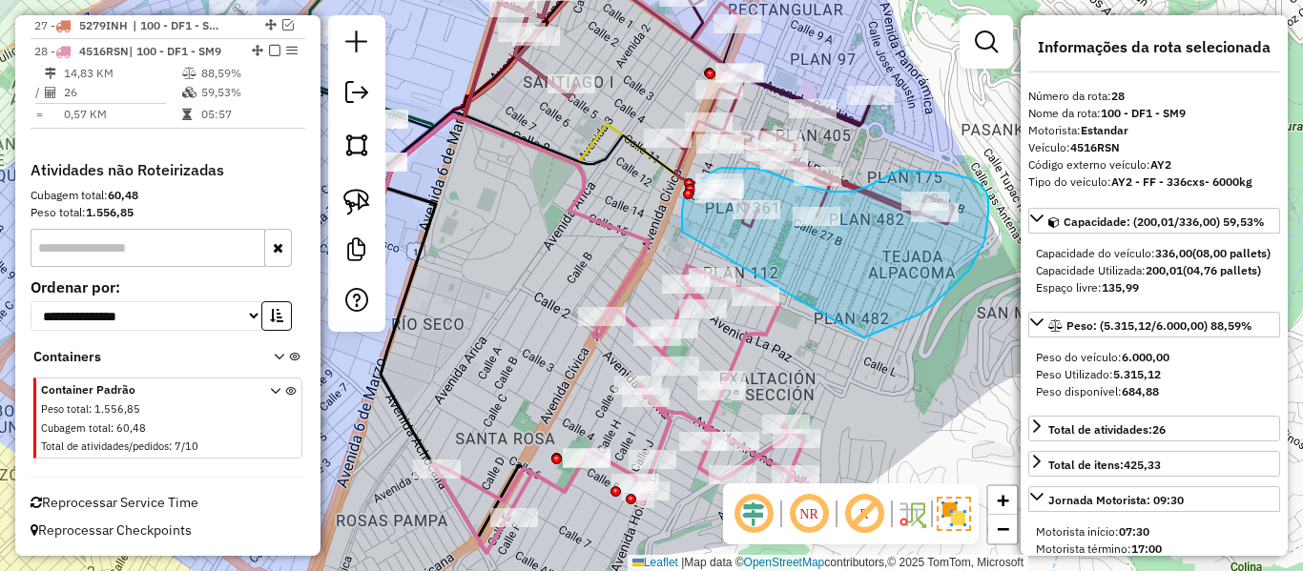
drag, startPoint x: 899, startPoint y: 323, endPoint x: 703, endPoint y: 258, distance: 206.3
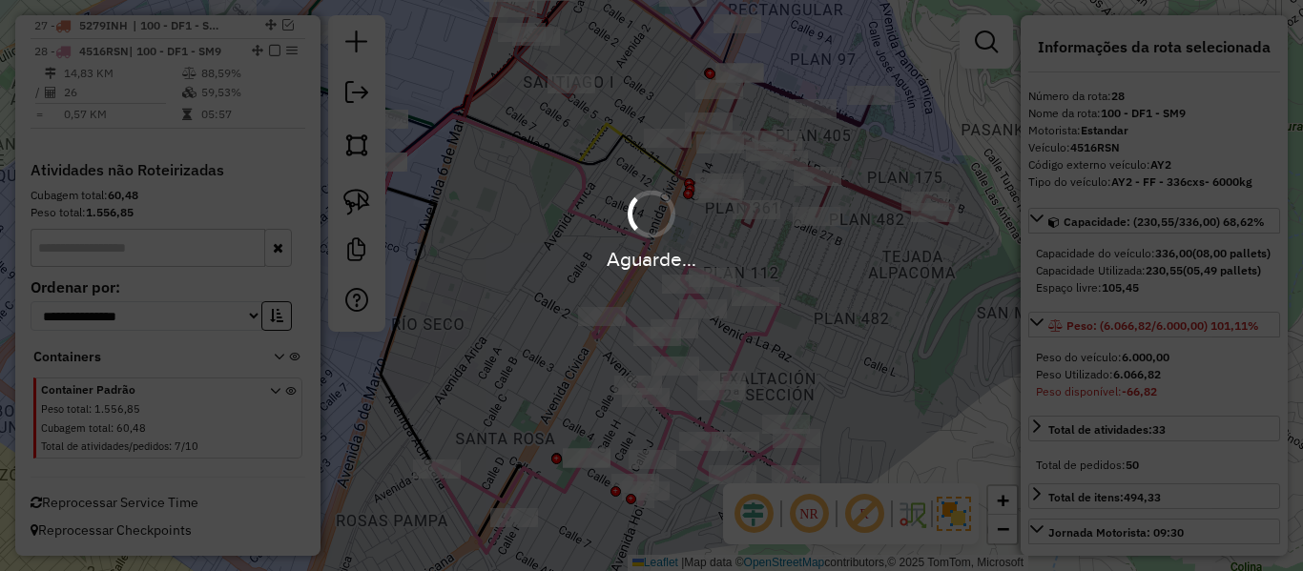
select select "**********"
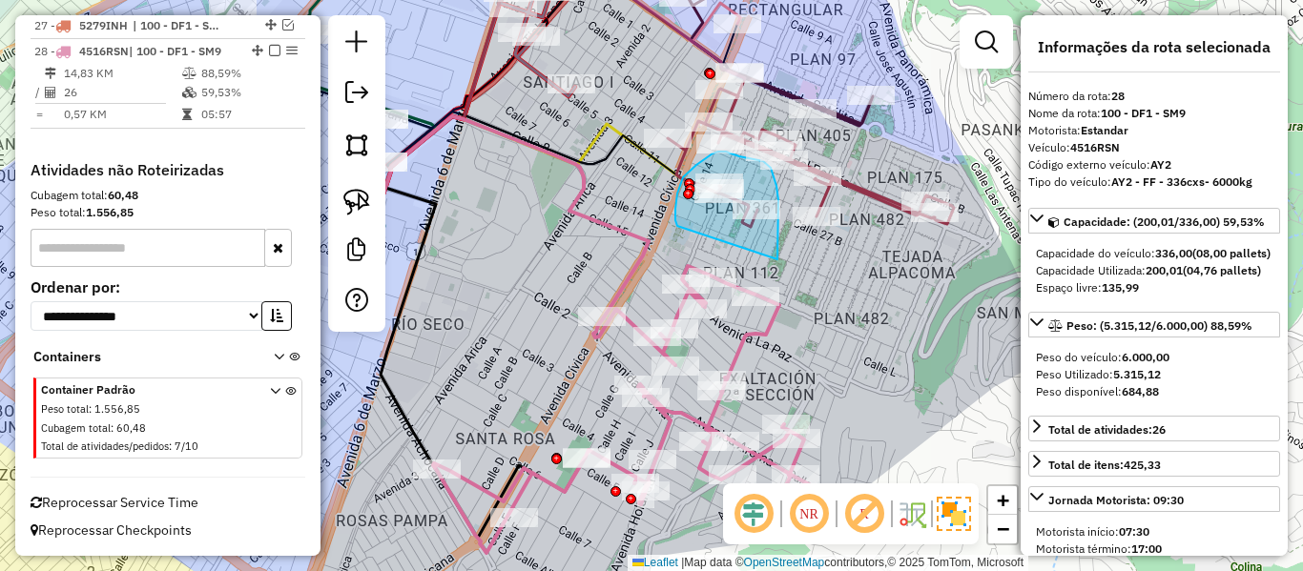
drag, startPoint x: 777, startPoint y: 259, endPoint x: 679, endPoint y: 228, distance: 103.2
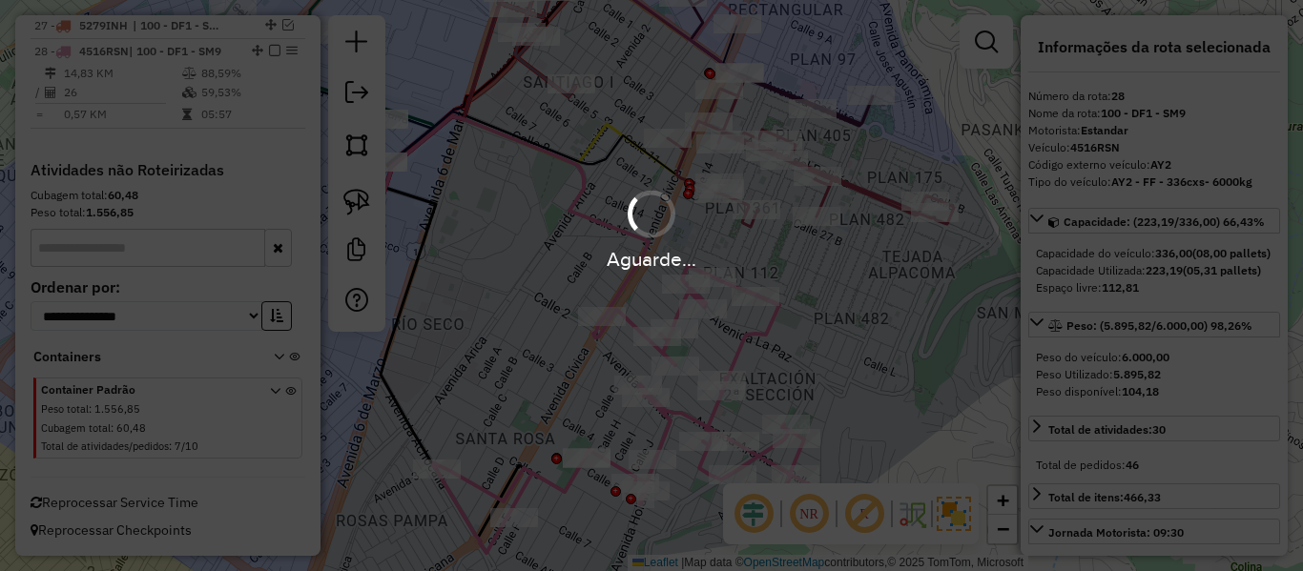
select select "**********"
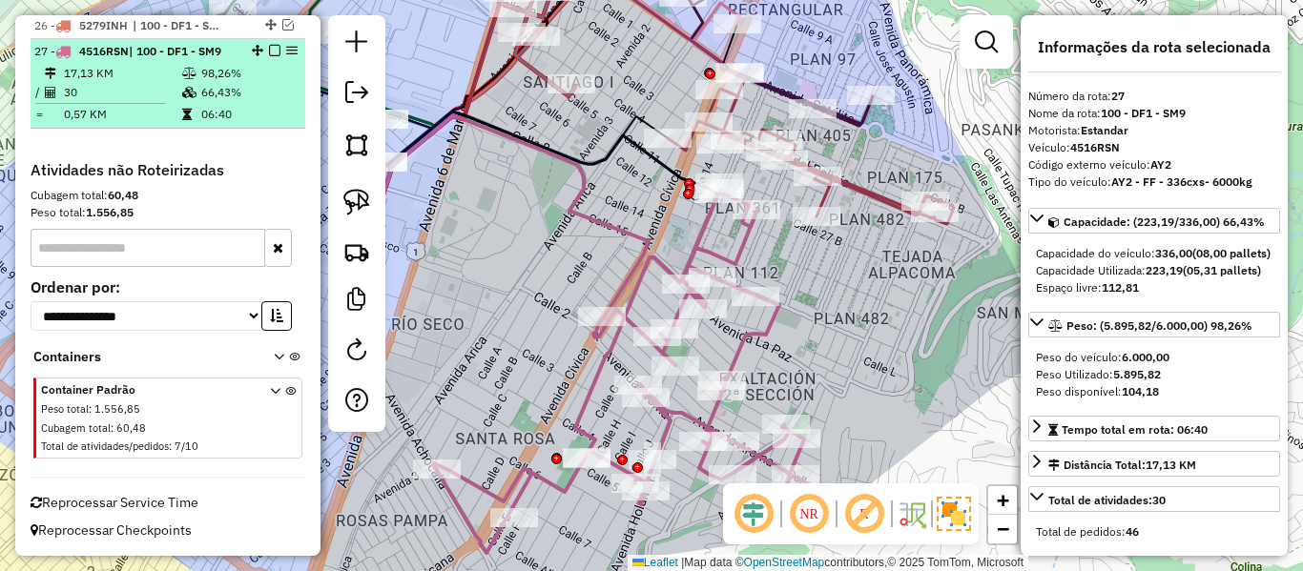
click at [270, 52] on em at bounding box center [274, 50] width 11 height 11
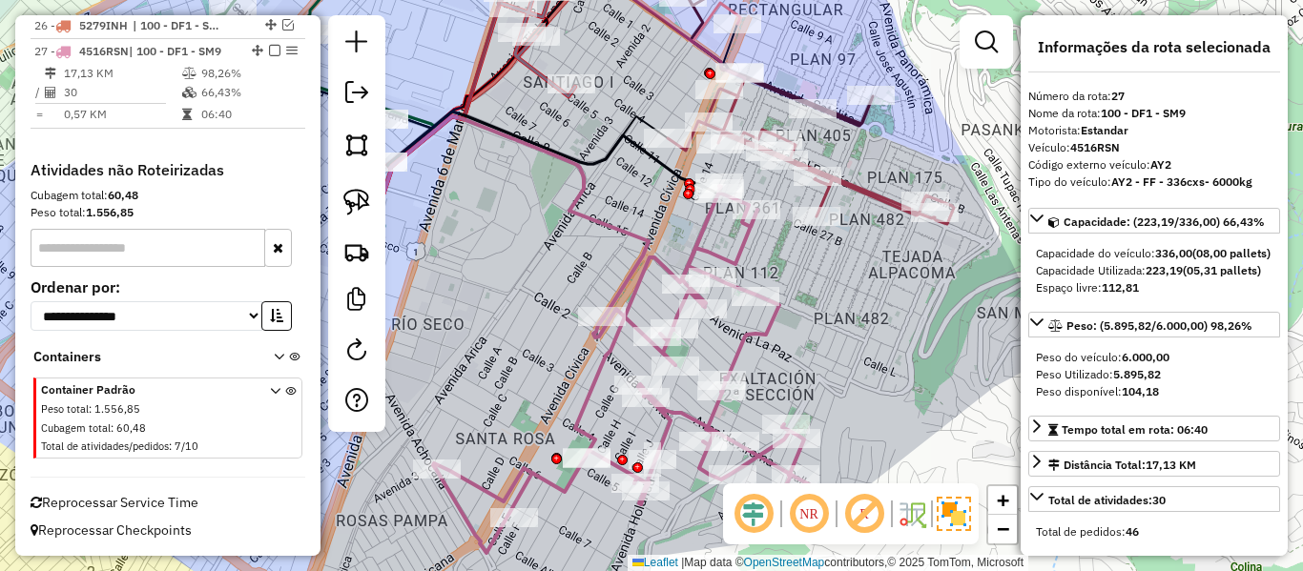
scroll to position [1918, 0]
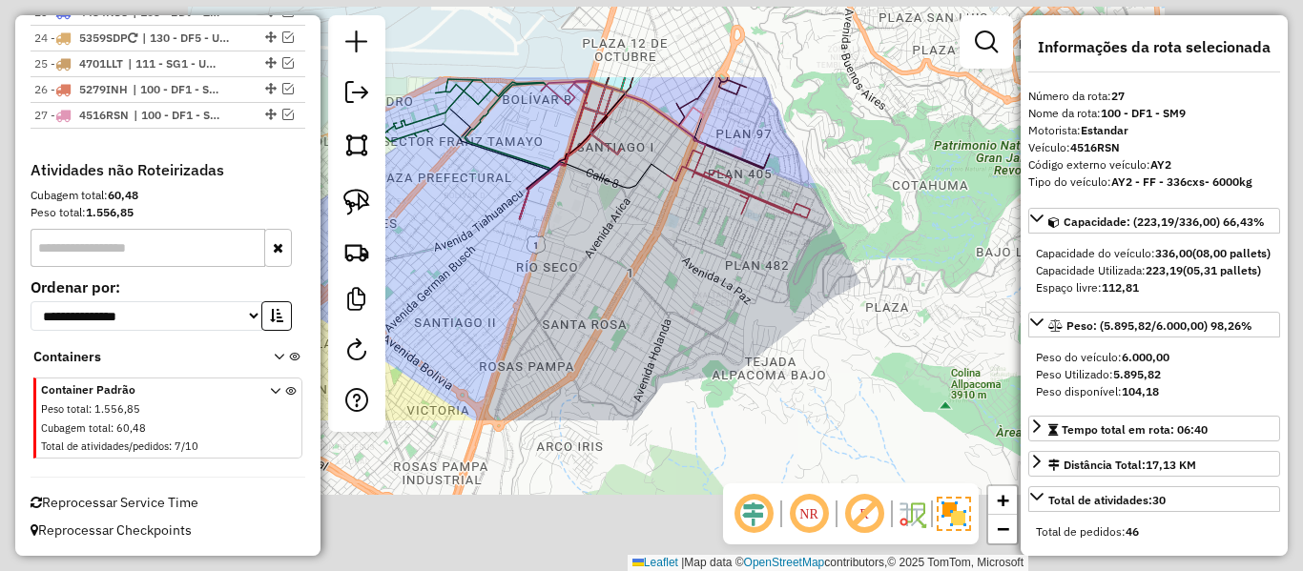
drag, startPoint x: 698, startPoint y: 261, endPoint x: 689, endPoint y: 270, distance: 12.8
click at [697, 261] on div "Janela de atendimento Grade de atendimento Capacidade Transportadoras Veículos …" at bounding box center [651, 285] width 1303 height 571
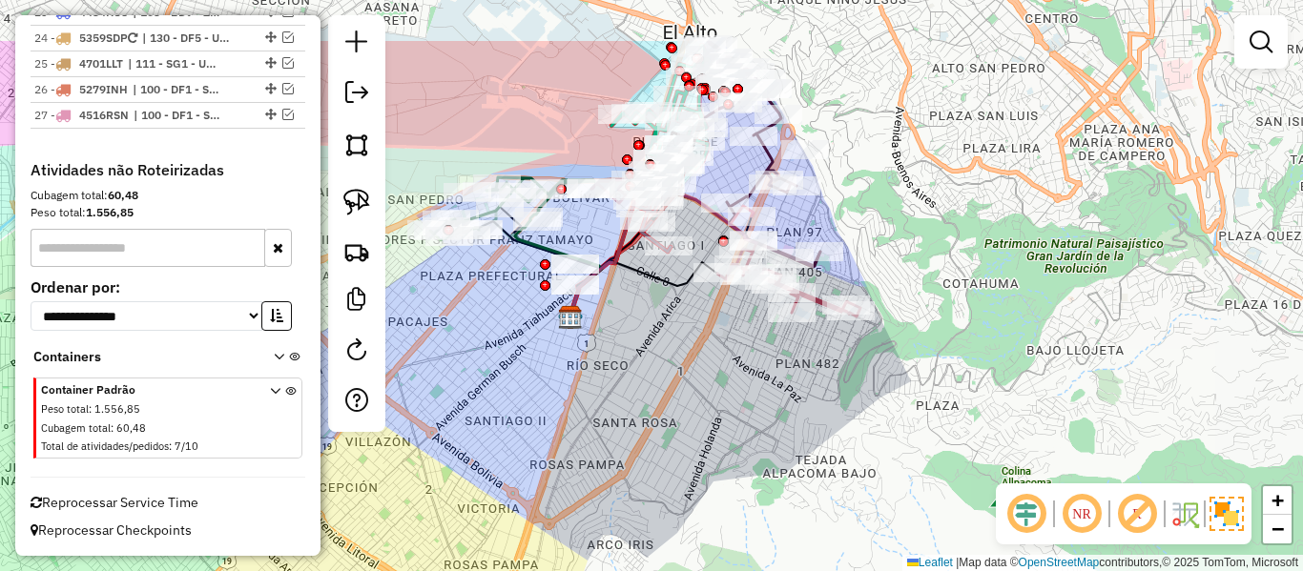
drag, startPoint x: 653, startPoint y: 257, endPoint x: 705, endPoint y: 358, distance: 113.9
click at [705, 358] on div "Janela de atendimento Grade de atendimento Capacidade Transportadoras Veículos …" at bounding box center [651, 285] width 1303 height 571
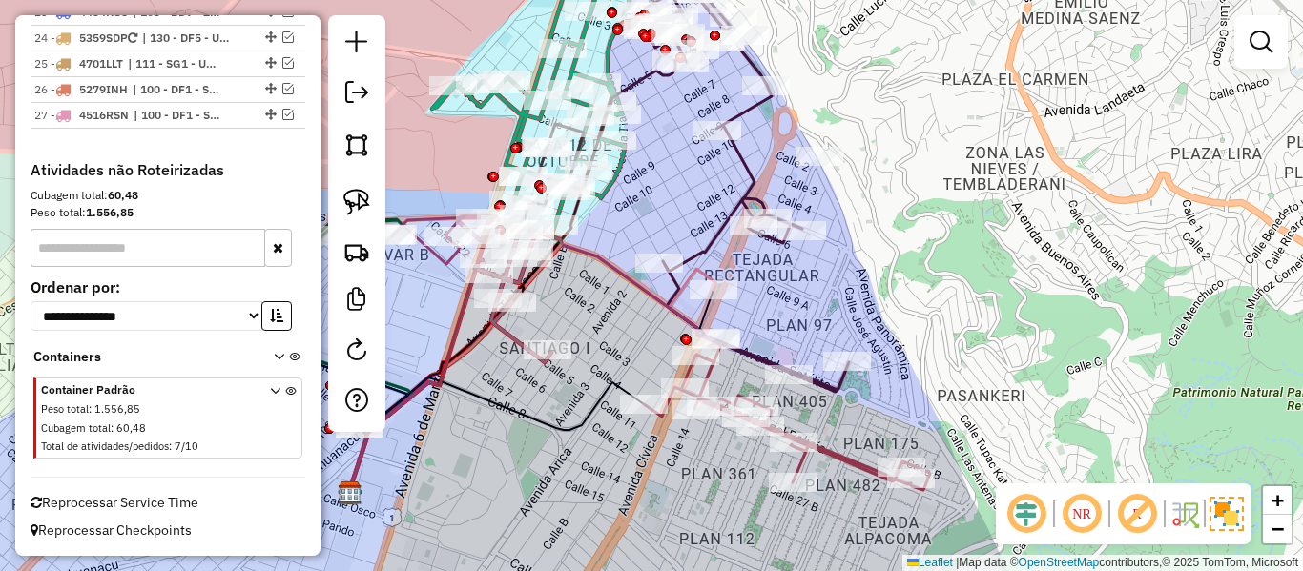
drag, startPoint x: 910, startPoint y: 255, endPoint x: 834, endPoint y: 283, distance: 81.5
click at [898, 269] on div "Janela de atendimento Grade de atendimento Capacidade Transportadoras Veículos …" at bounding box center [651, 285] width 1303 height 571
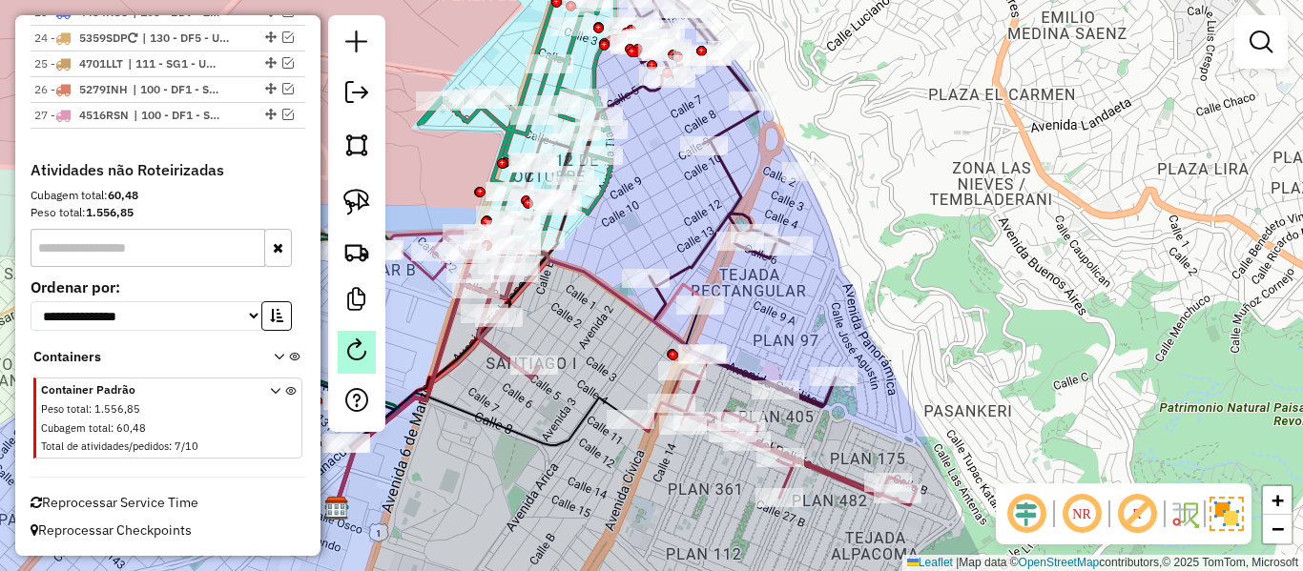
click at [342, 344] on link at bounding box center [357, 352] width 38 height 43
select select "*"
click at [373, 349] on link at bounding box center [357, 352] width 38 height 43
select select "*"
click at [974, 279] on div "Janela de atendimento Grade de atendimento Capacidade Transportadoras Veículos …" at bounding box center [651, 285] width 1303 height 571
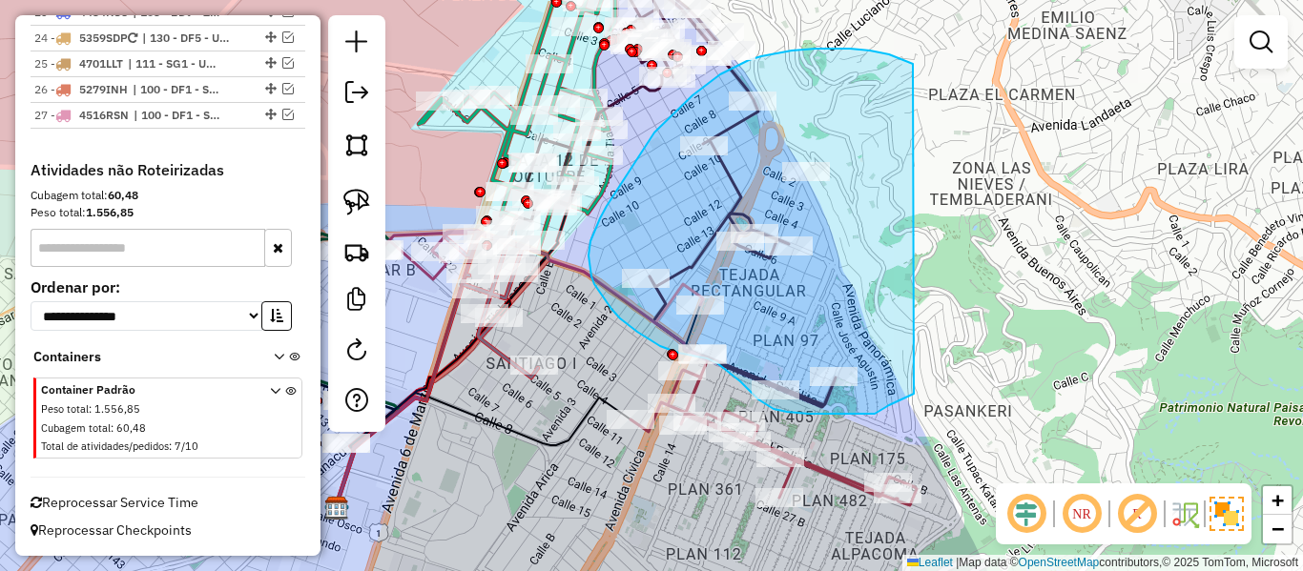
drag, startPoint x: 914, startPoint y: 394, endPoint x: 975, endPoint y: 100, distance: 300.1
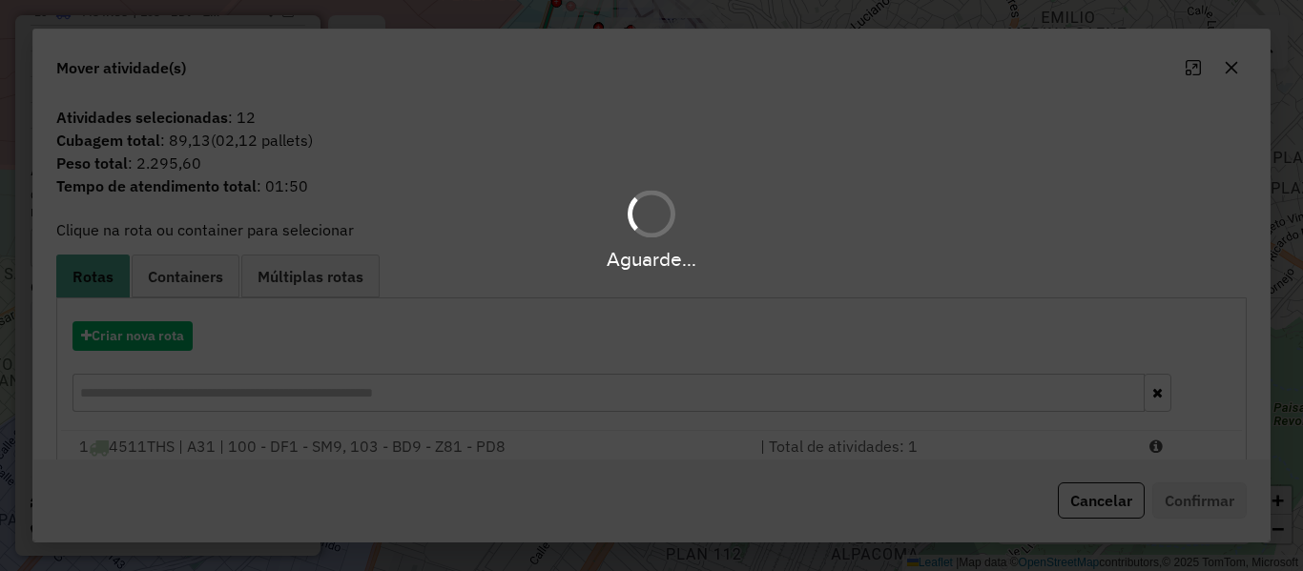
click at [150, 326] on hb-app "Aguarde... Pop-up bloqueado! Seu navegador bloqueou automáticamente a abertura …" at bounding box center [651, 285] width 1303 height 571
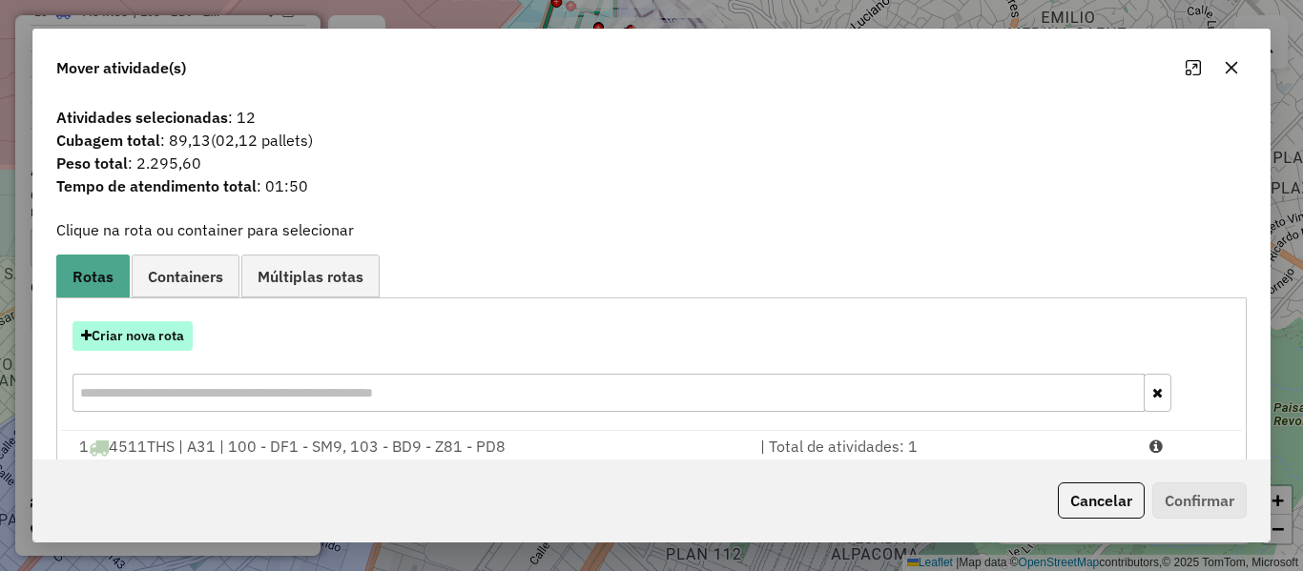
click at [150, 341] on button "Criar nova rota" at bounding box center [133, 336] width 120 height 30
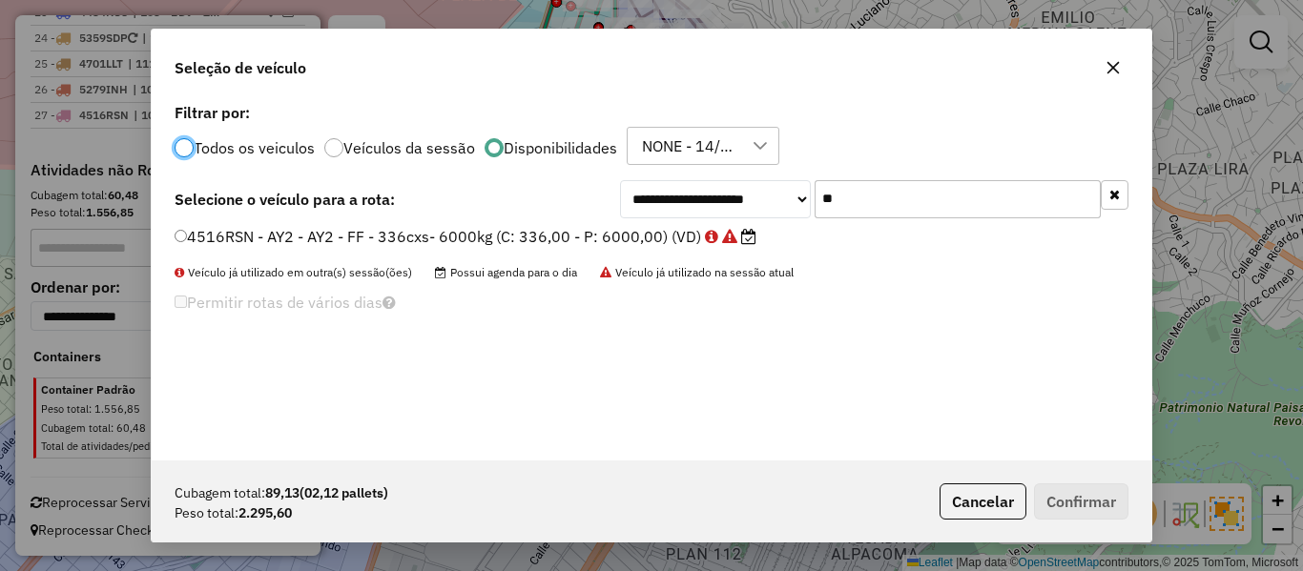
scroll to position [10, 6]
click at [942, 172] on div "**********" at bounding box center [652, 279] width 1000 height 363
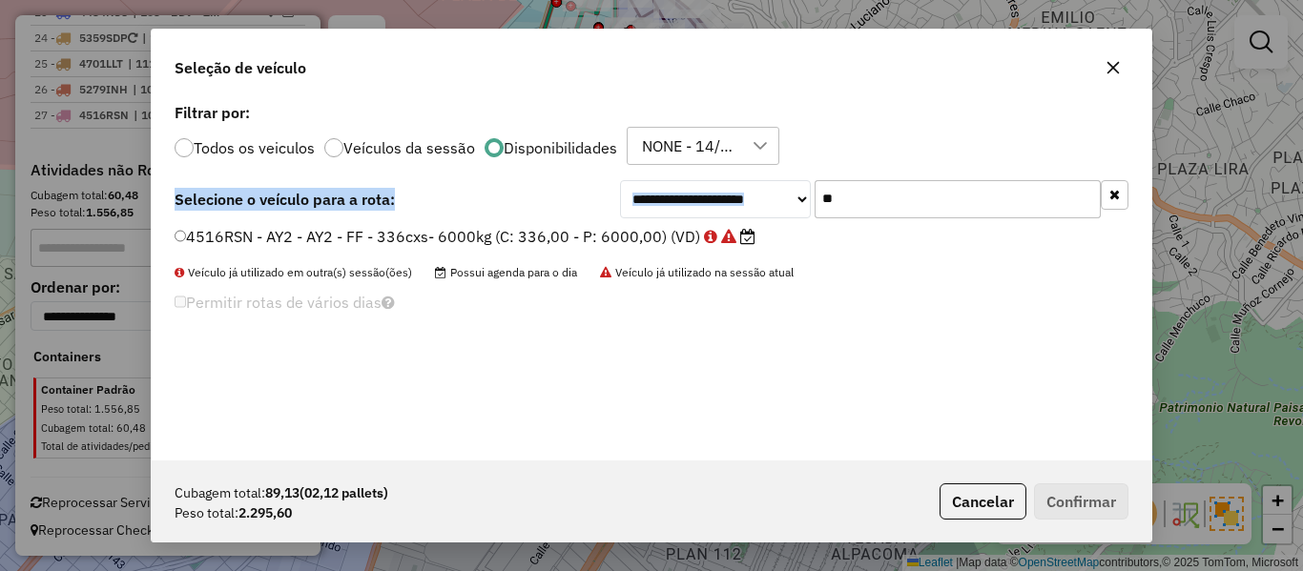
click at [921, 197] on input "**" at bounding box center [958, 199] width 286 height 38
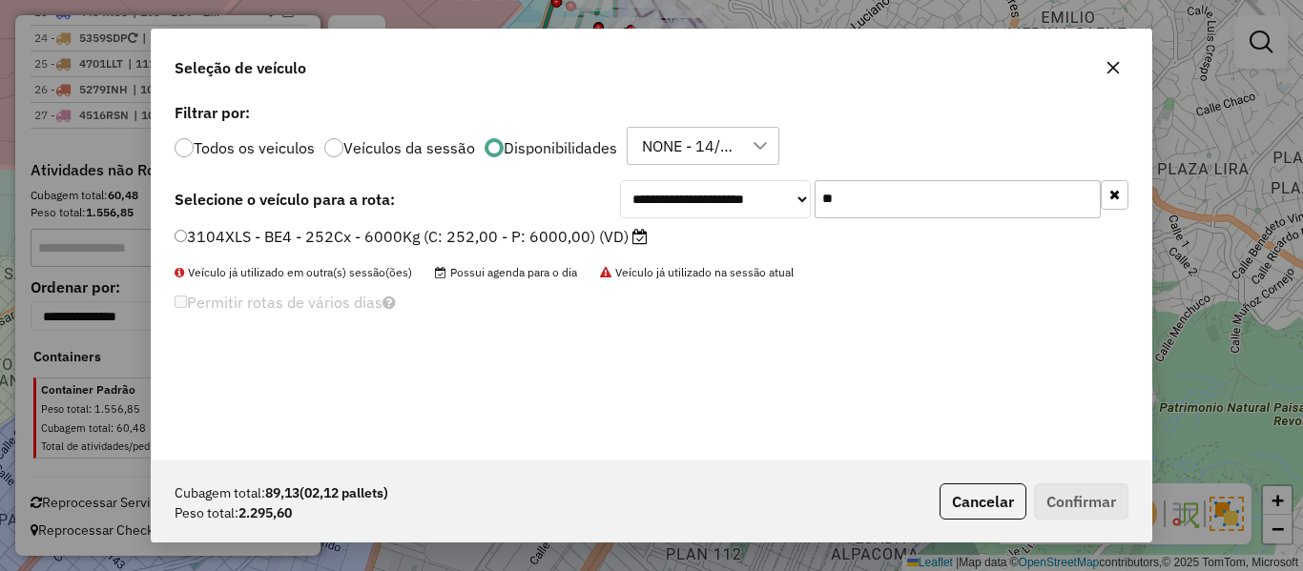
type input "**"
drag, startPoint x: 648, startPoint y: 225, endPoint x: 626, endPoint y: 235, distance: 23.9
click at [647, 226] on li "3104XLS - BE4 - 252Cx - 6000Kg (C: 252,00 - P: 6000,00) (VD)" at bounding box center [652, 237] width 954 height 23
drag, startPoint x: 620, startPoint y: 237, endPoint x: 694, endPoint y: 255, distance: 75.7
click at [620, 237] on label "3104XLS - BE4 - 252Cx - 6000Kg (C: 252,00 - P: 6000,00) (VD)" at bounding box center [411, 236] width 473 height 23
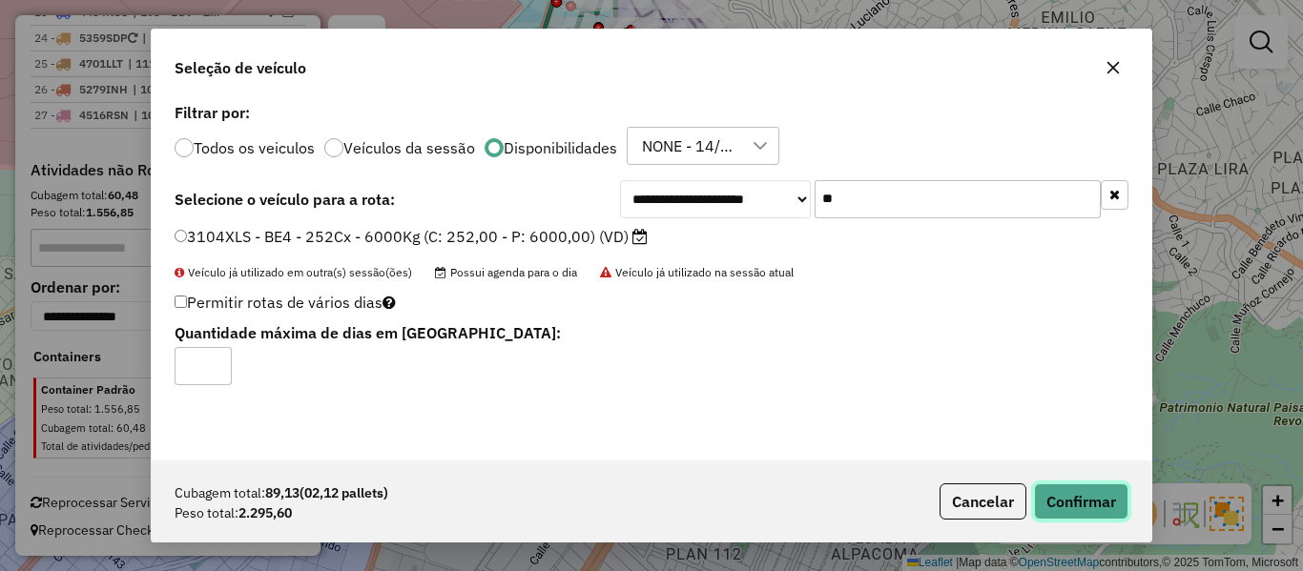
click at [1088, 488] on button "Confirmar" at bounding box center [1081, 502] width 94 height 36
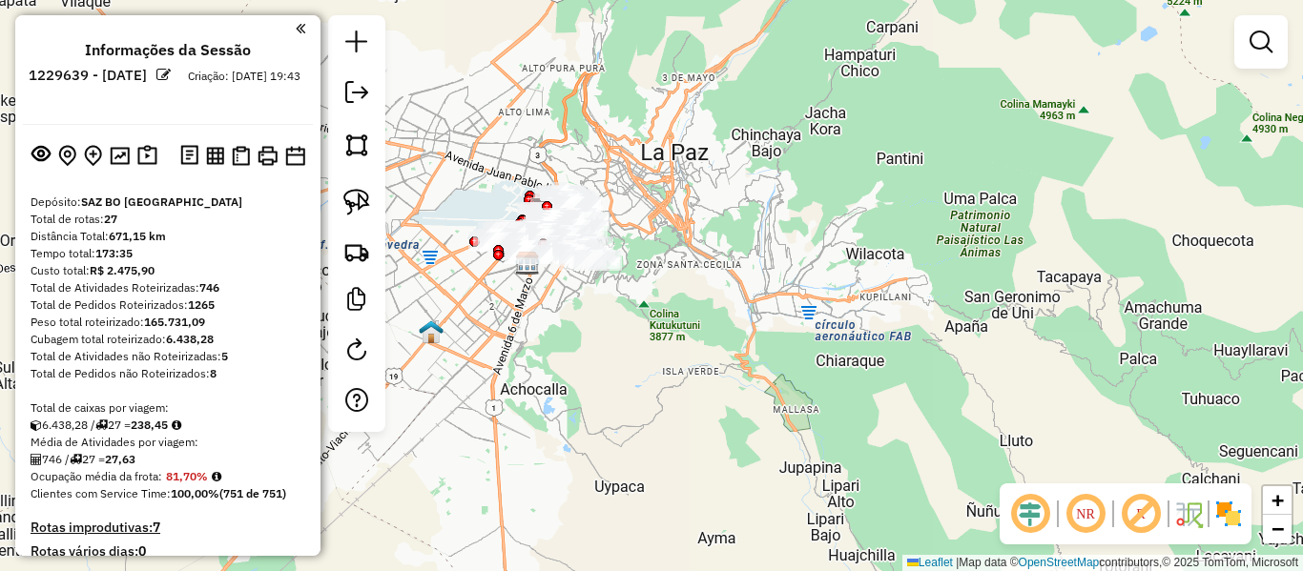
click at [1238, 520] on img at bounding box center [1228, 514] width 31 height 31
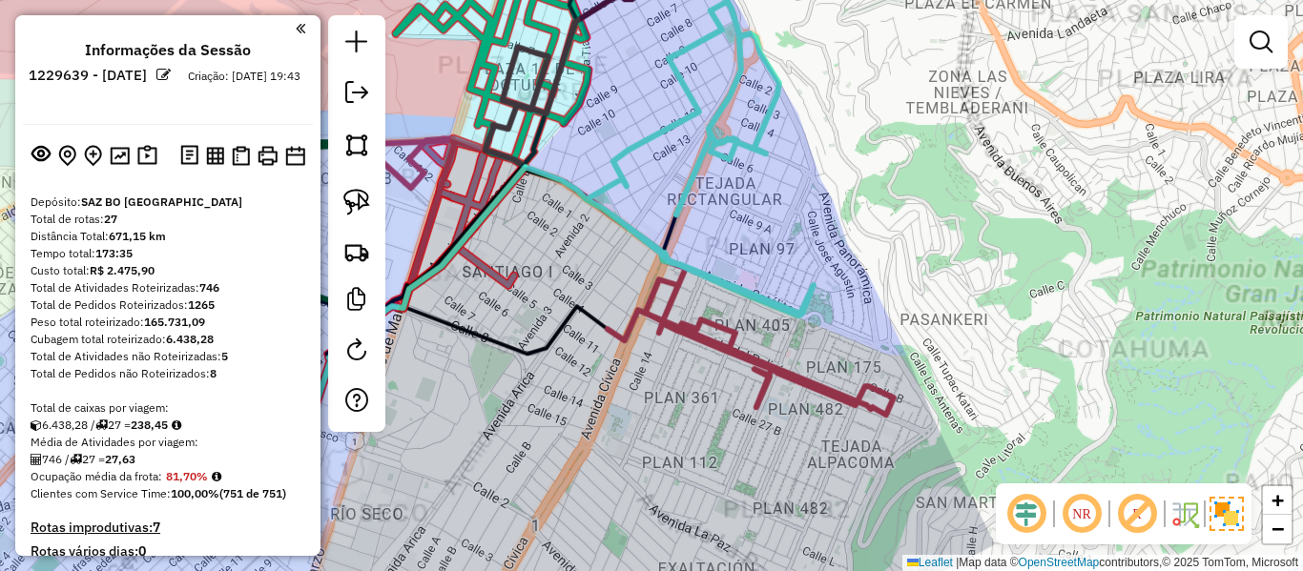
click at [746, 201] on div "Rota 27 - Placa 3104XLS 0000847083 - T. CONCEPCION Janela de atendimento Grade …" at bounding box center [651, 285] width 1303 height 571
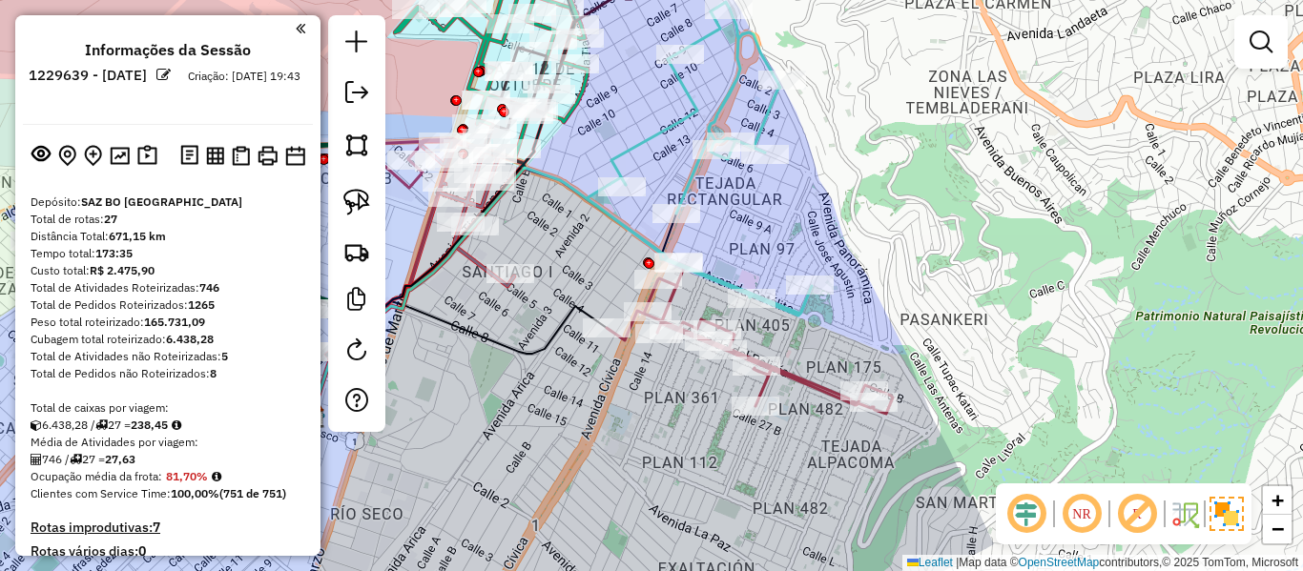
click at [697, 168] on icon at bounding box center [699, 159] width 225 height 314
select select "**********"
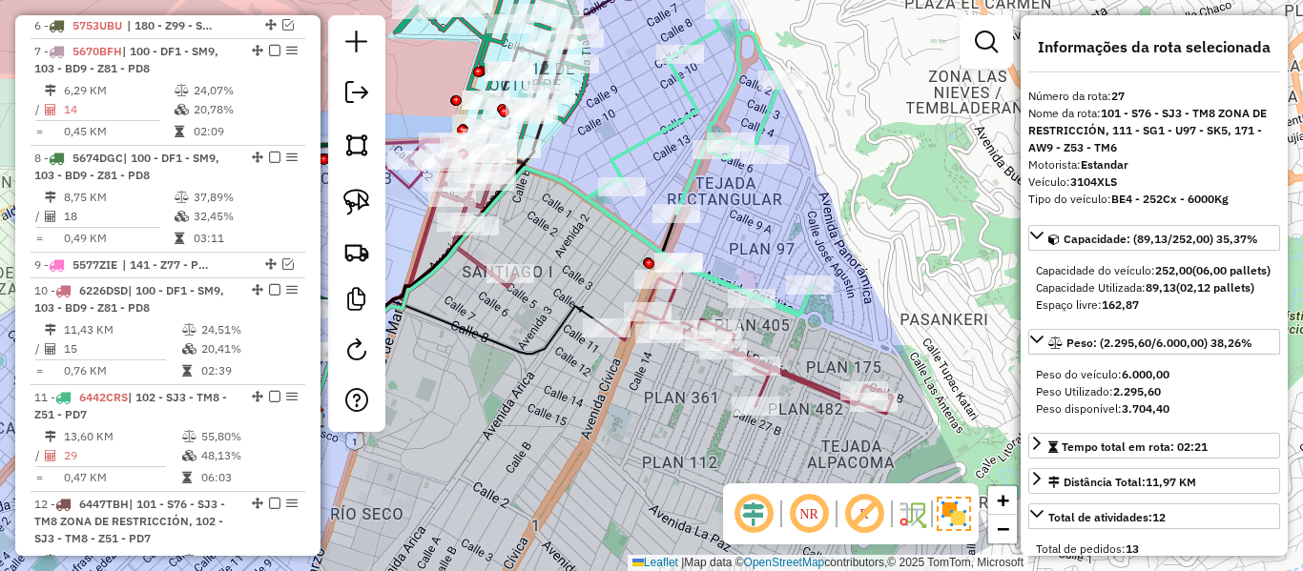
scroll to position [1925, 0]
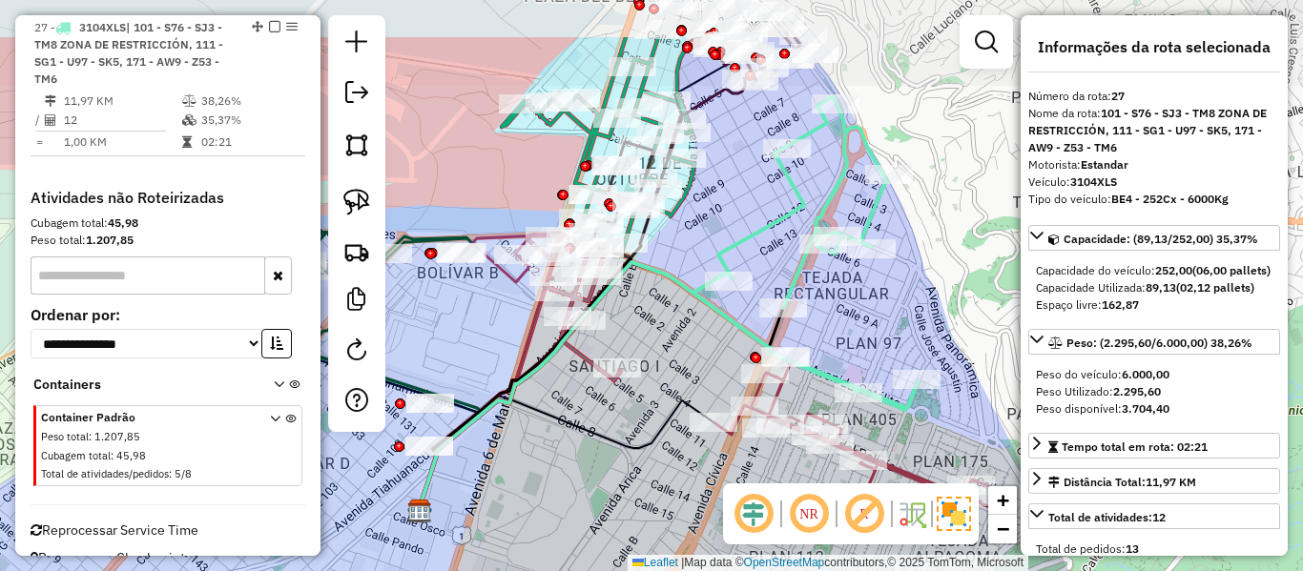
drag, startPoint x: 739, startPoint y: 215, endPoint x: 871, endPoint y: 353, distance: 191.0
click at [871, 353] on div "Janela de atendimento Grade de atendimento Capacidade Transportadoras Veículos …" at bounding box center [651, 285] width 1303 height 571
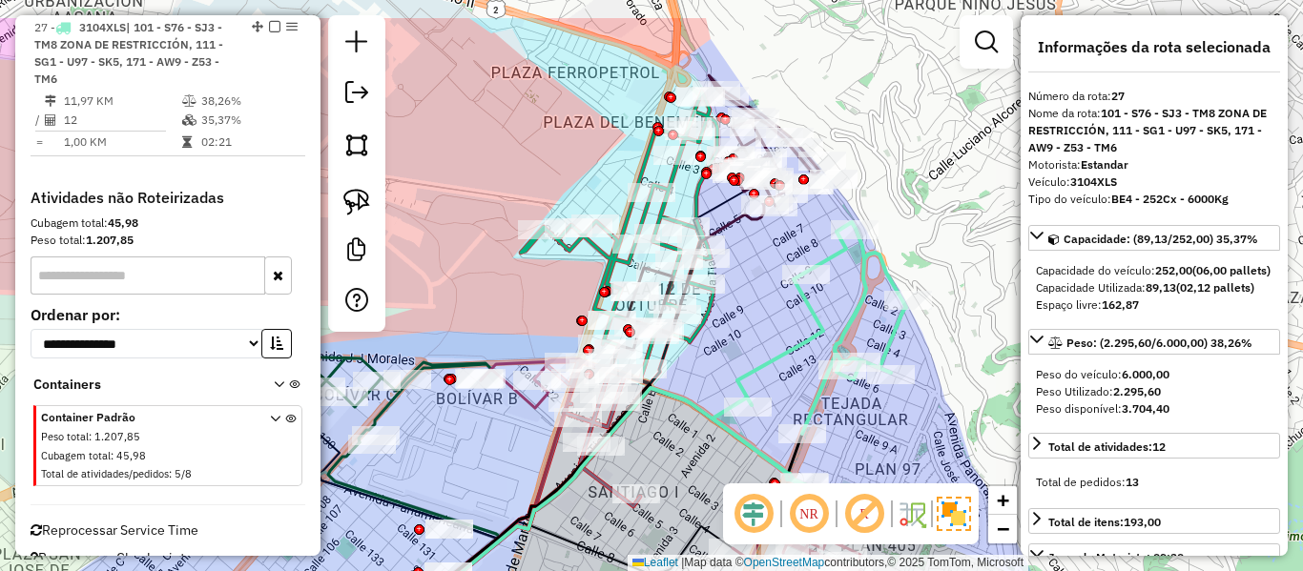
drag, startPoint x: 854, startPoint y: 213, endPoint x: 844, endPoint y: 267, distance: 55.2
click at [839, 289] on div "Janela de atendimento Grade de atendimento Capacidade Transportadoras Veículos …" at bounding box center [651, 285] width 1303 height 571
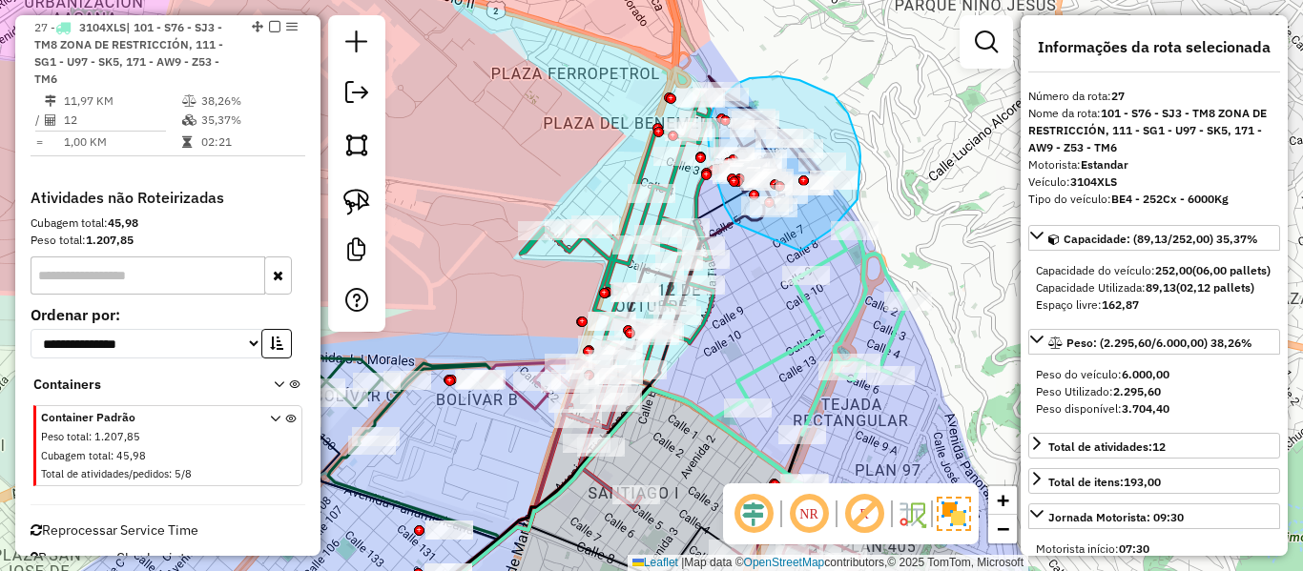
drag, startPoint x: 800, startPoint y: 251, endPoint x: 742, endPoint y: 229, distance: 62.2
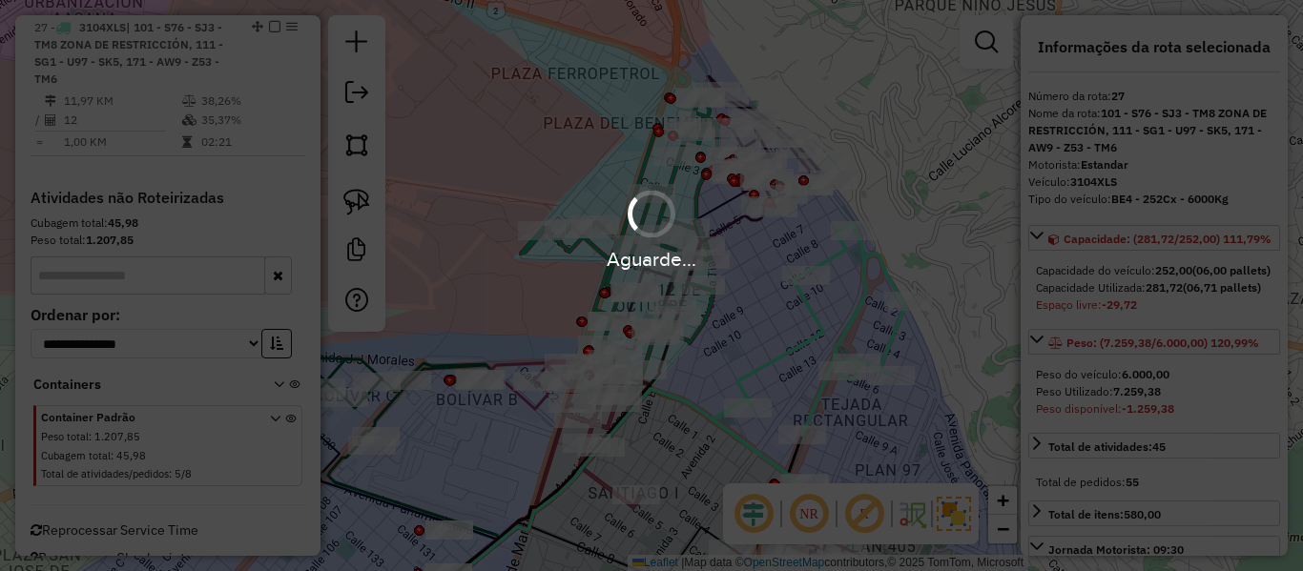
select select "**********"
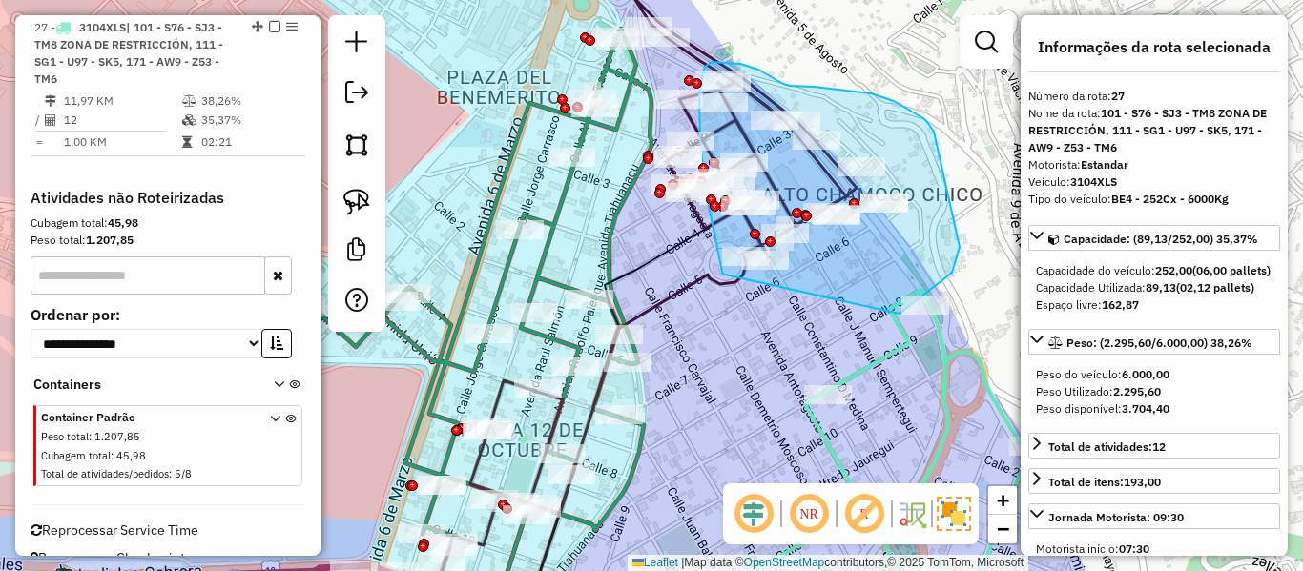
drag, startPoint x: 960, startPoint y: 247, endPoint x: 725, endPoint y: 275, distance: 236.3
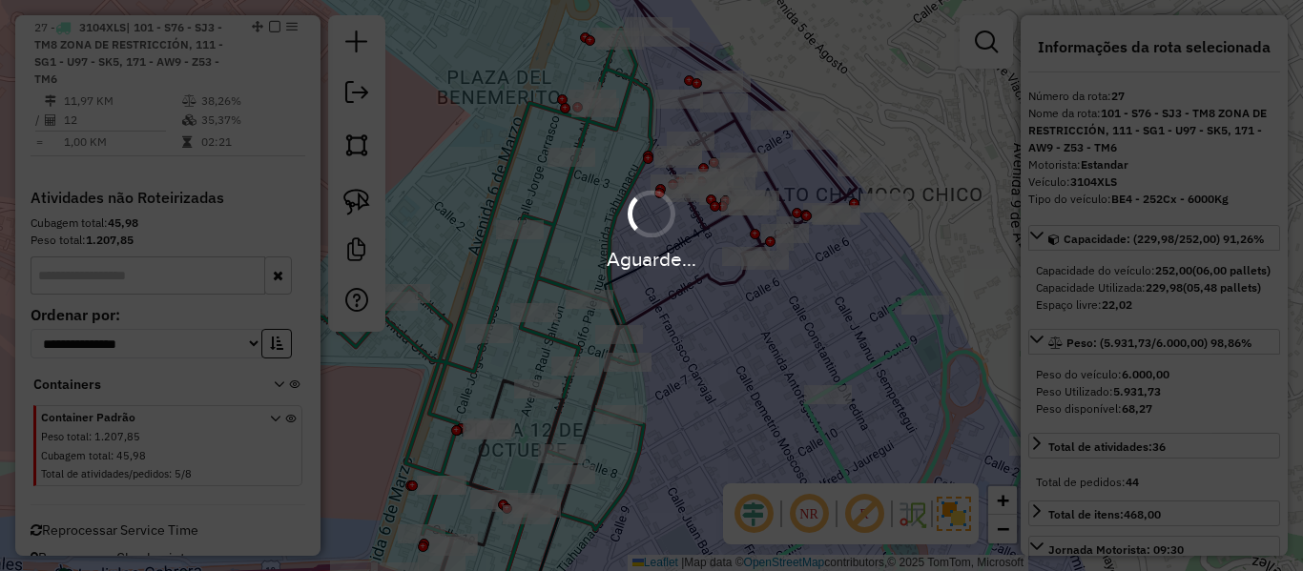
select select "**********"
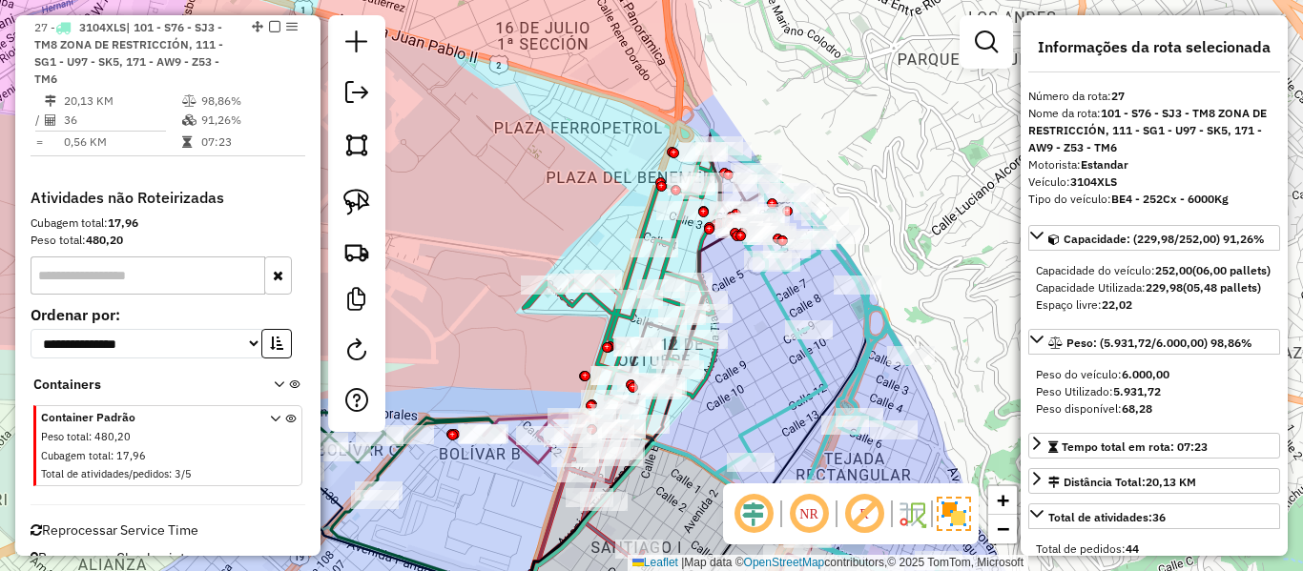
click at [778, 313] on icon at bounding box center [826, 361] width 229 height 461
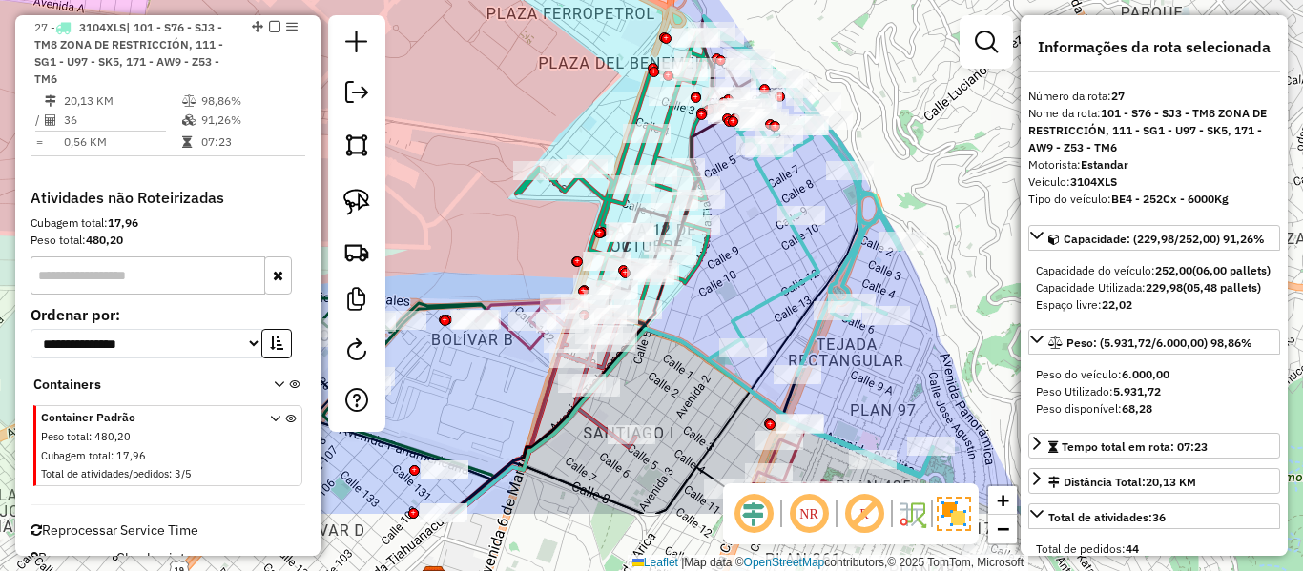
drag, startPoint x: 762, startPoint y: 346, endPoint x: 708, endPoint y: 129, distance: 224.2
click at [713, 141] on div "Janela de atendimento Grade de atendimento Capacidade Transportadoras Veículos …" at bounding box center [651, 285] width 1303 height 571
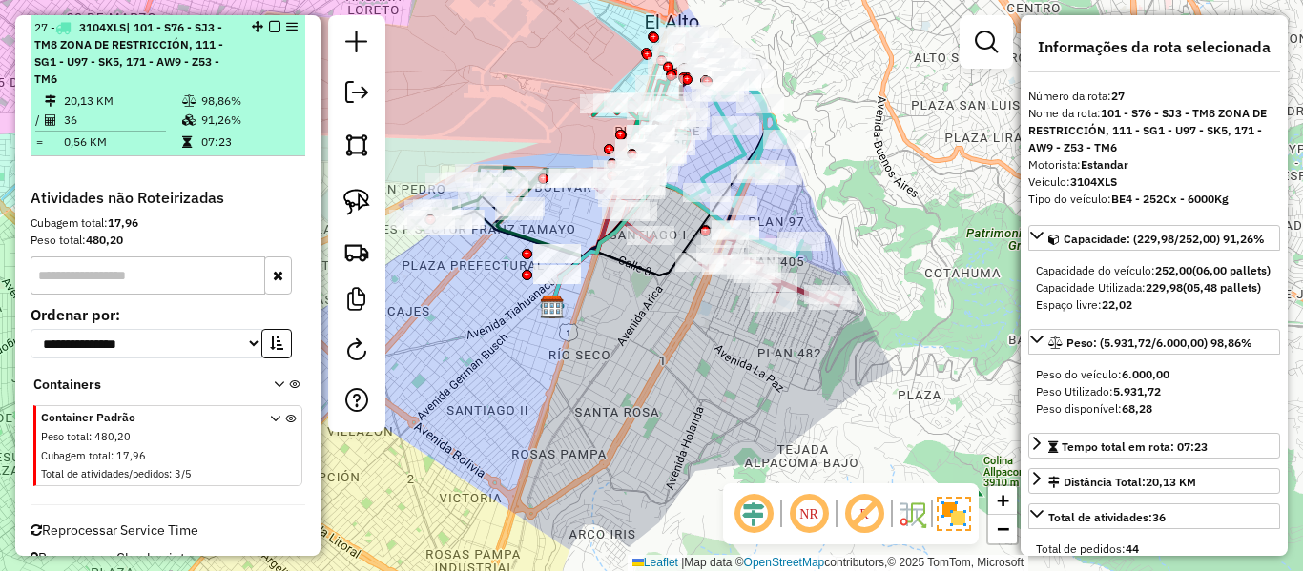
click at [269, 25] on em at bounding box center [274, 26] width 11 height 11
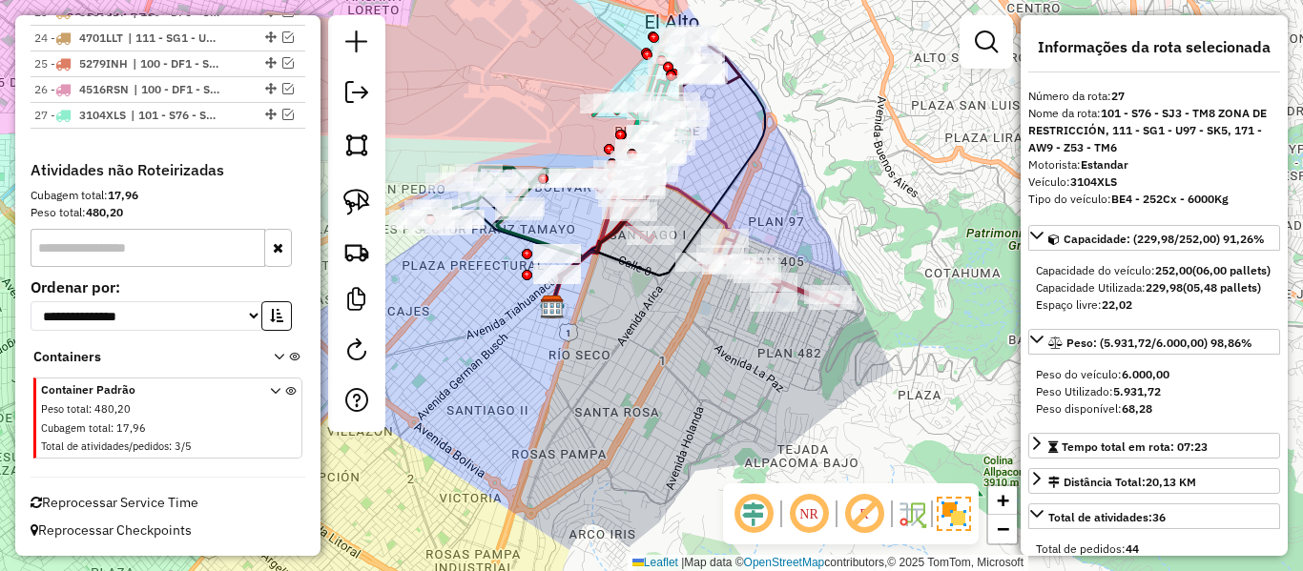
scroll to position [1837, 0]
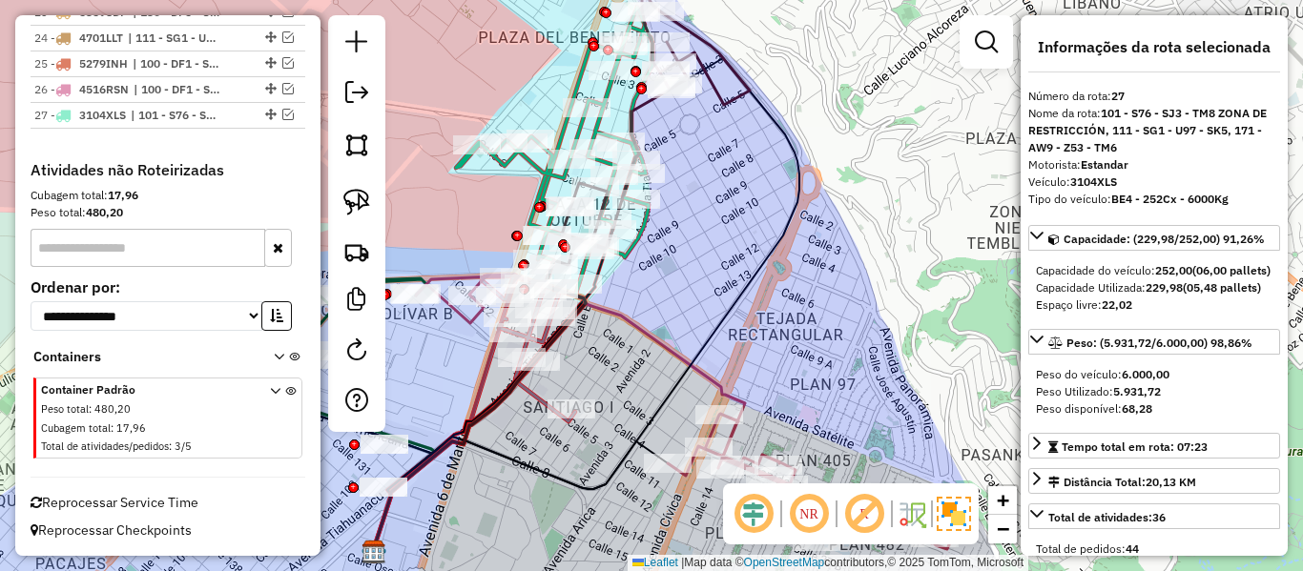
click at [728, 124] on div "Janela de atendimento Grade de atendimento Capacidade Transportadoras Veículos …" at bounding box center [651, 285] width 1303 height 571
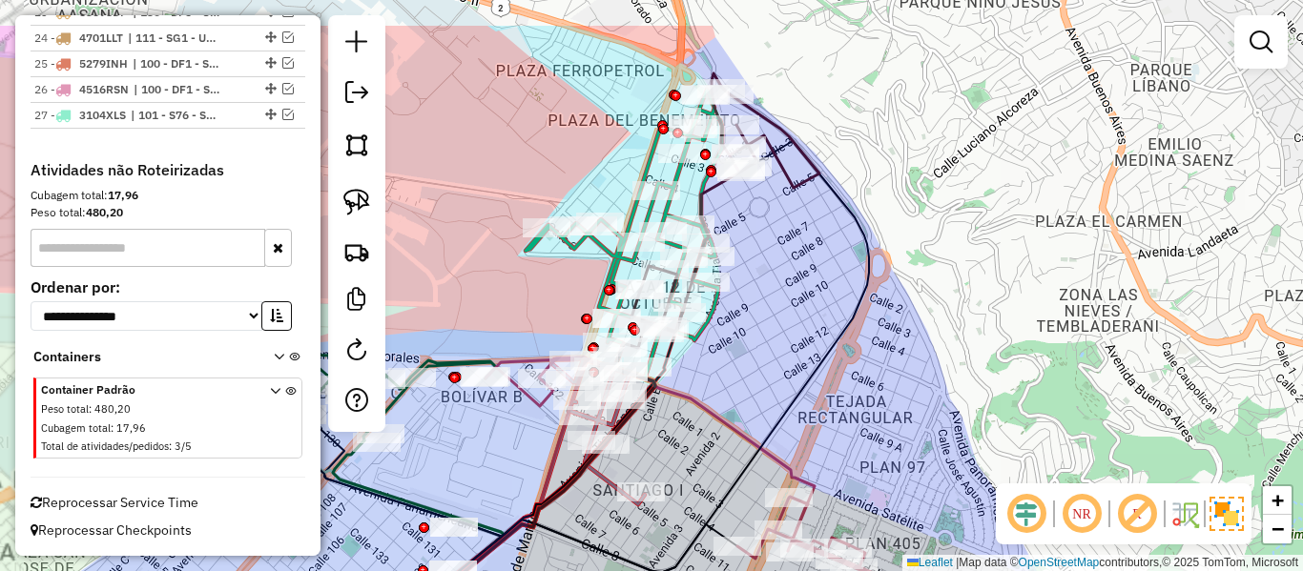
drag, startPoint x: 713, startPoint y: 152, endPoint x: 794, endPoint y: 243, distance: 122.3
click at [786, 238] on div "Janela de atendimento Grade de atendimento Capacidade Transportadoras Veículos …" at bounding box center [651, 285] width 1303 height 571
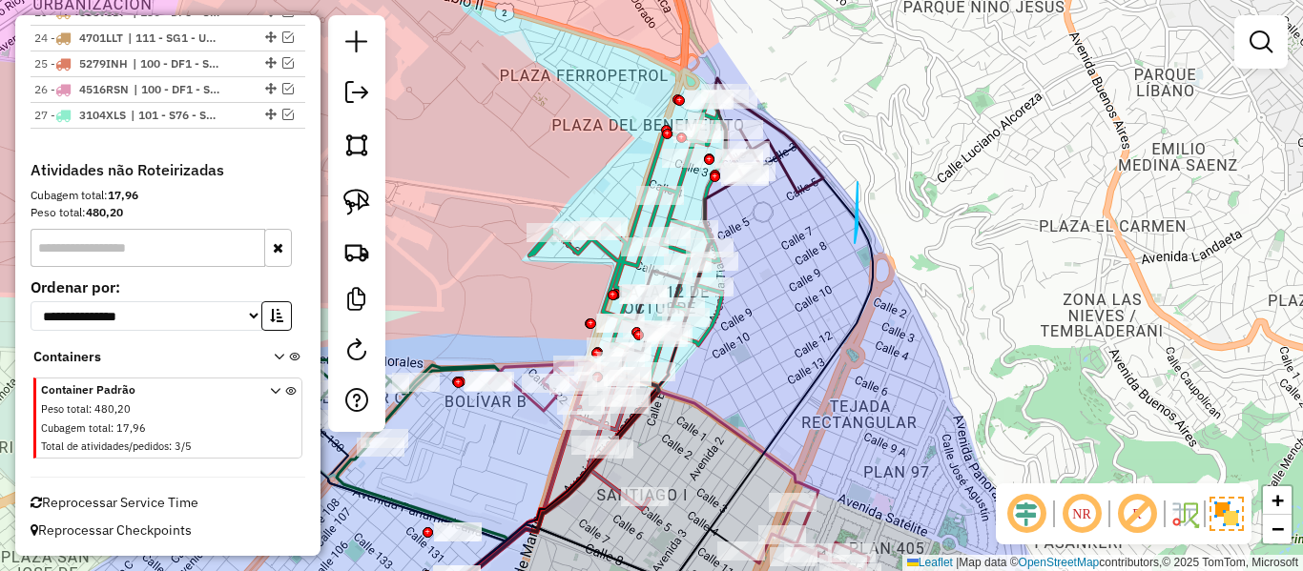
drag, startPoint x: 855, startPoint y: 243, endPoint x: 858, endPoint y: 183, distance: 60.2
click at [353, 339] on em at bounding box center [356, 350] width 23 height 23
select select "*"
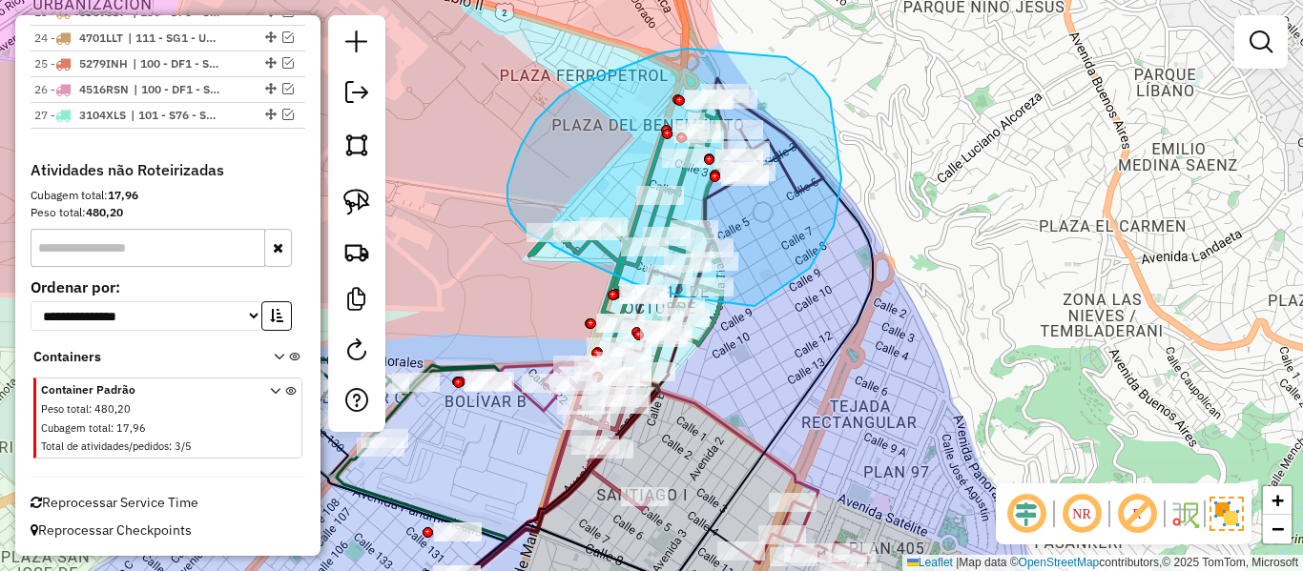
drag, startPoint x: 810, startPoint y: 268, endPoint x: 764, endPoint y: 301, distance: 56.1
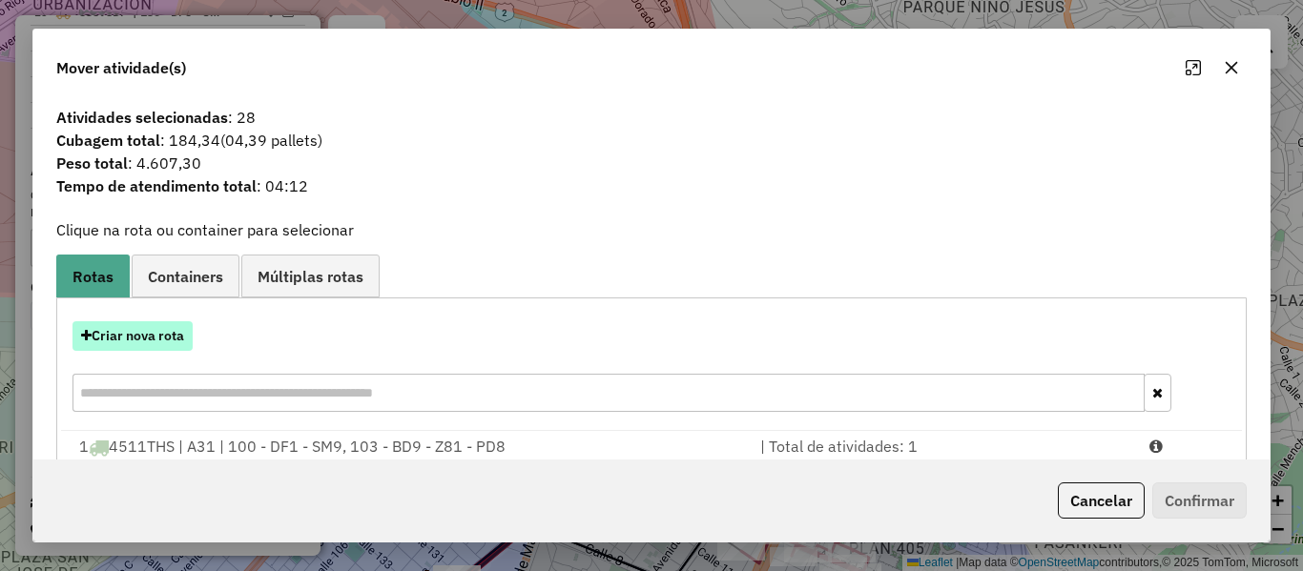
click at [156, 327] on button "Criar nova rota" at bounding box center [133, 336] width 120 height 30
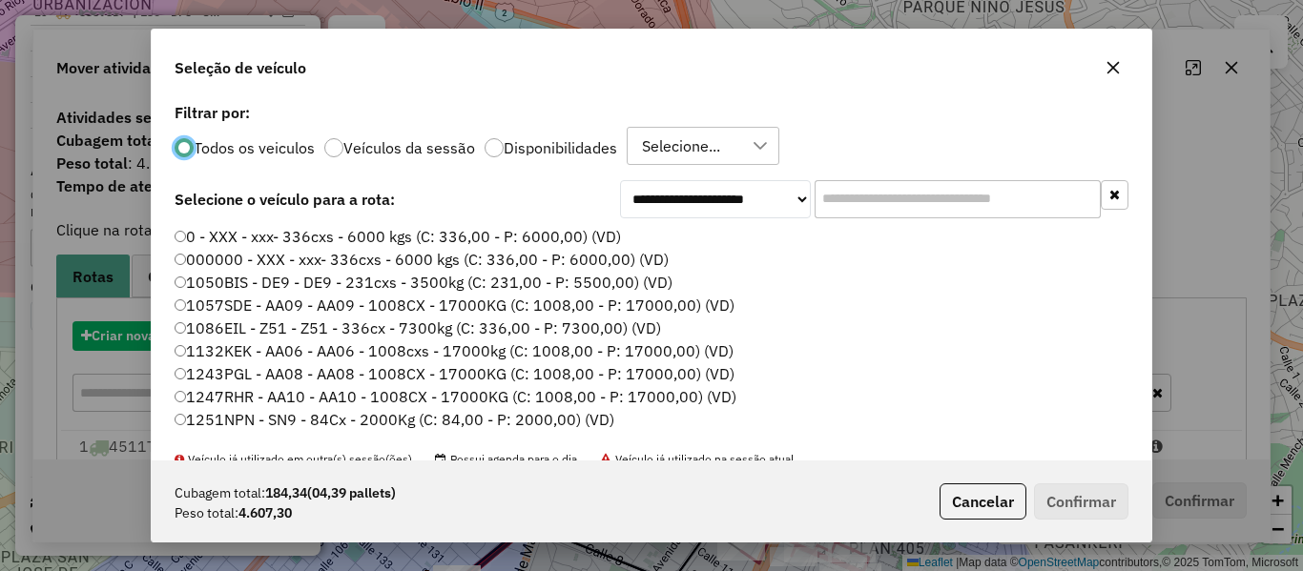
scroll to position [10, 6]
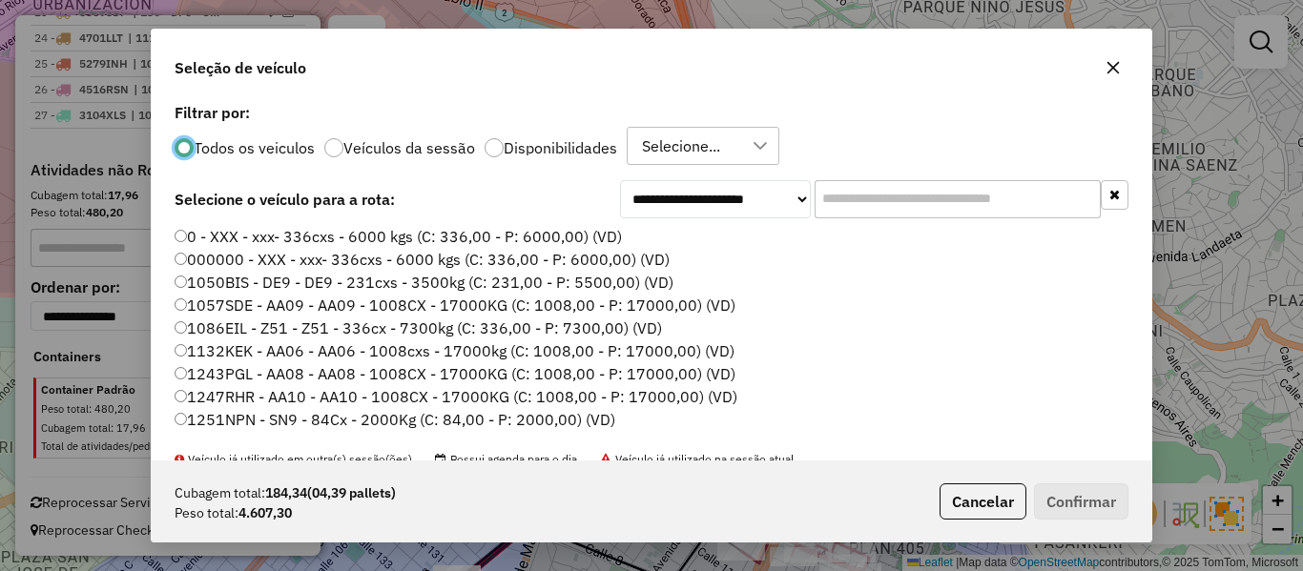
click at [869, 188] on input "text" at bounding box center [958, 199] width 286 height 38
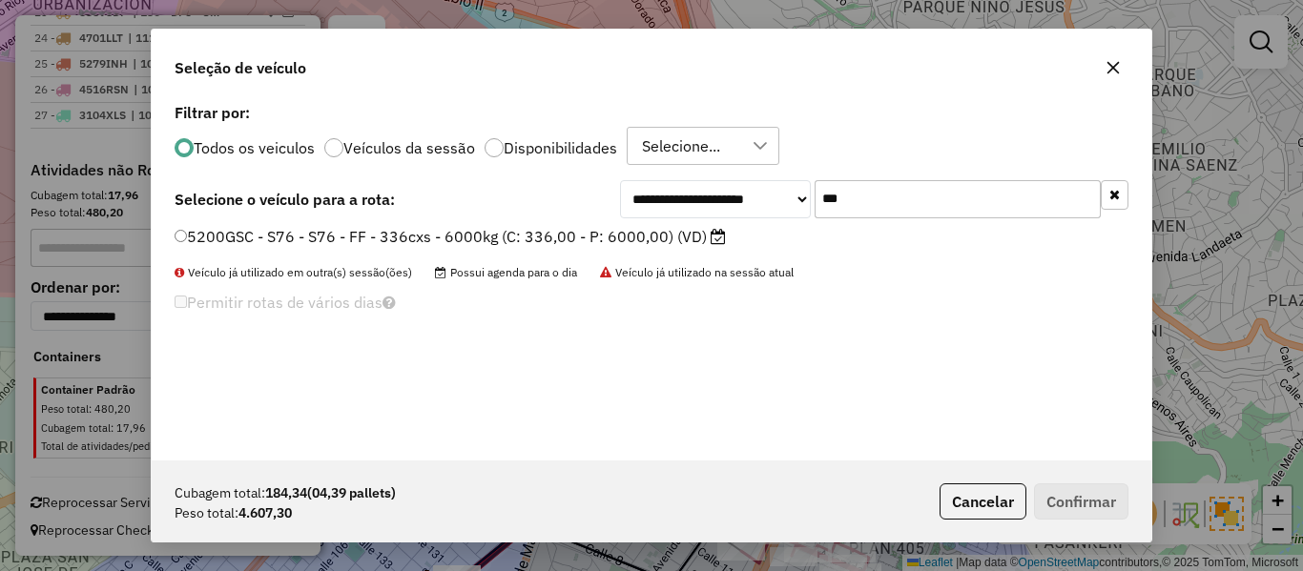
type input "***"
click at [656, 238] on label "5200GSC - S76 - S76 - FF - 336cxs - 6000kg (C: 336,00 - P: 6000,00) (VD)" at bounding box center [450, 236] width 551 height 23
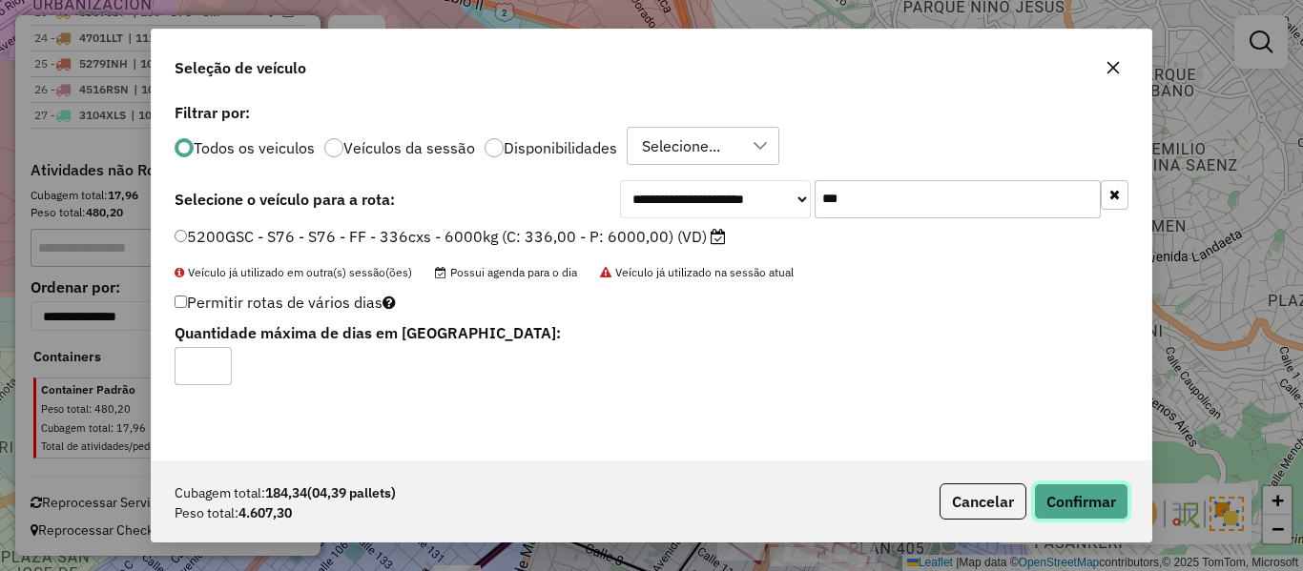
click at [1085, 501] on button "Confirmar" at bounding box center [1081, 502] width 94 height 36
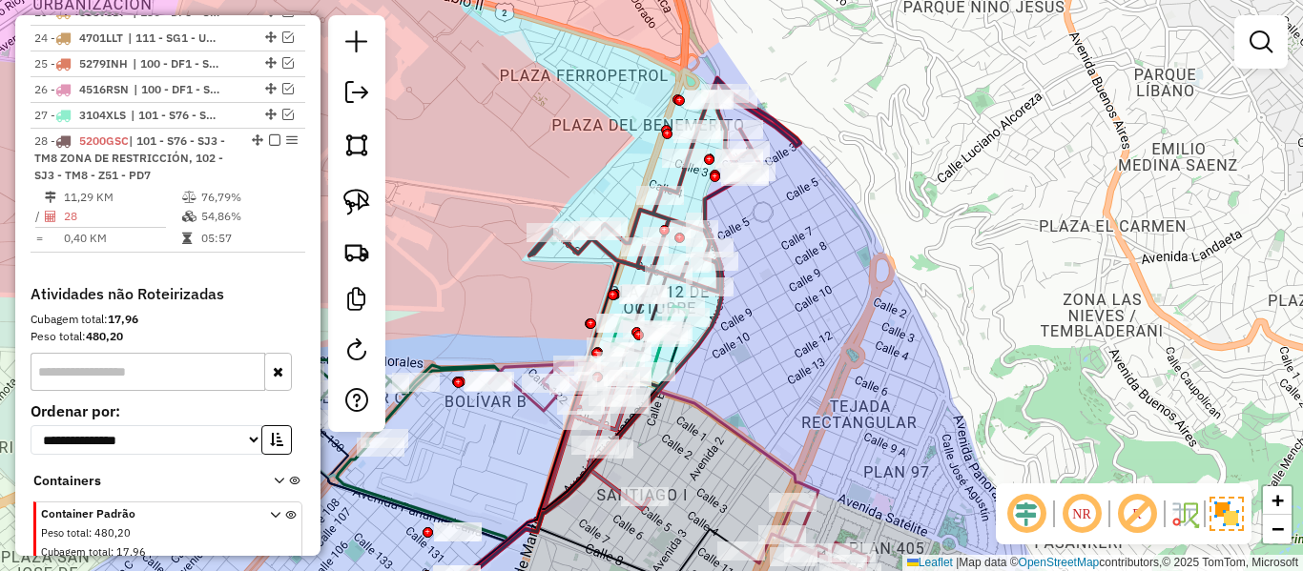
scroll to position [1925, 0]
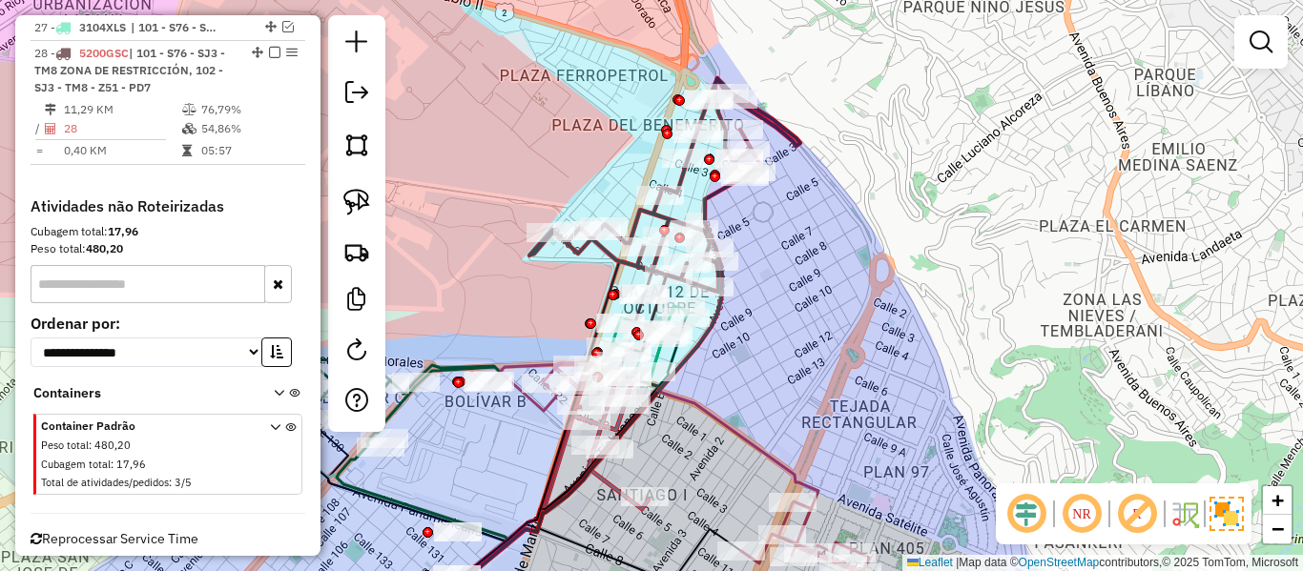
click at [788, 134] on icon at bounding box center [664, 185] width 271 height 214
select select "**********"
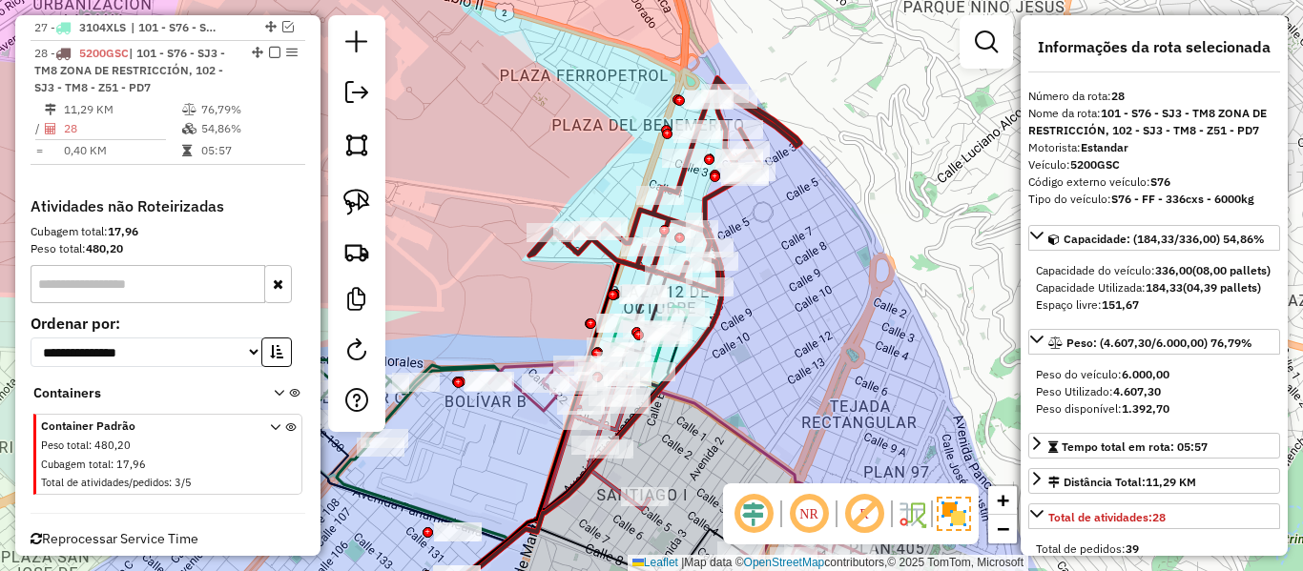
scroll to position [1951, 0]
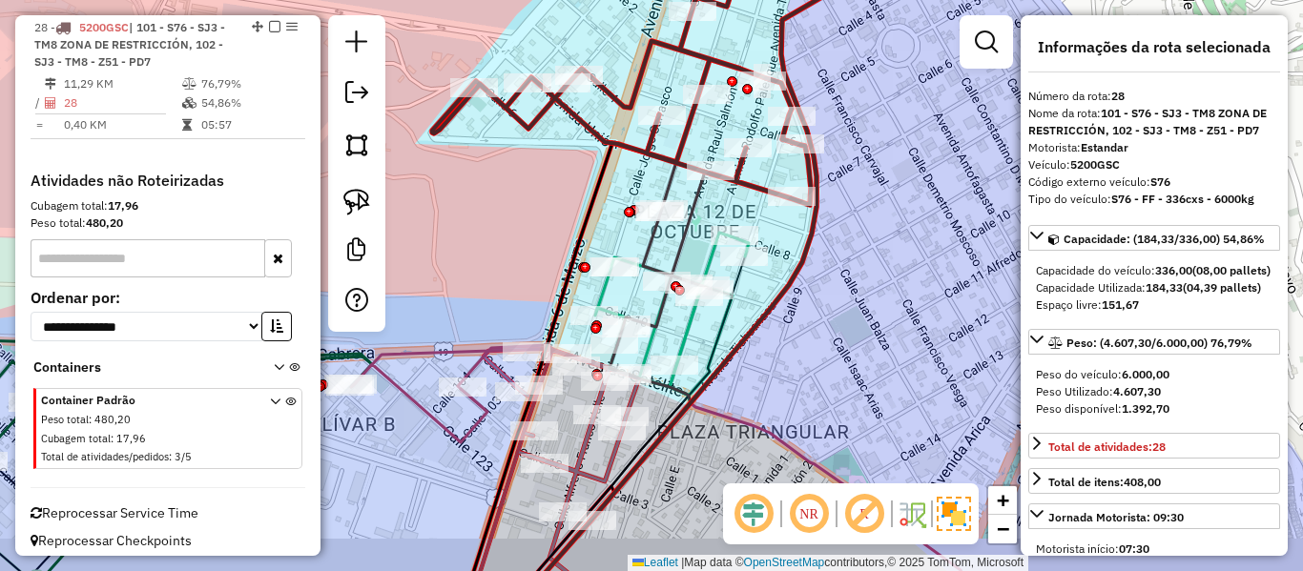
drag, startPoint x: 819, startPoint y: 305, endPoint x: 826, endPoint y: 298, distance: 10.8
click at [826, 298] on div "Janela de atendimento Grade de atendimento Capacidade Transportadoras Veículos …" at bounding box center [651, 285] width 1303 height 571
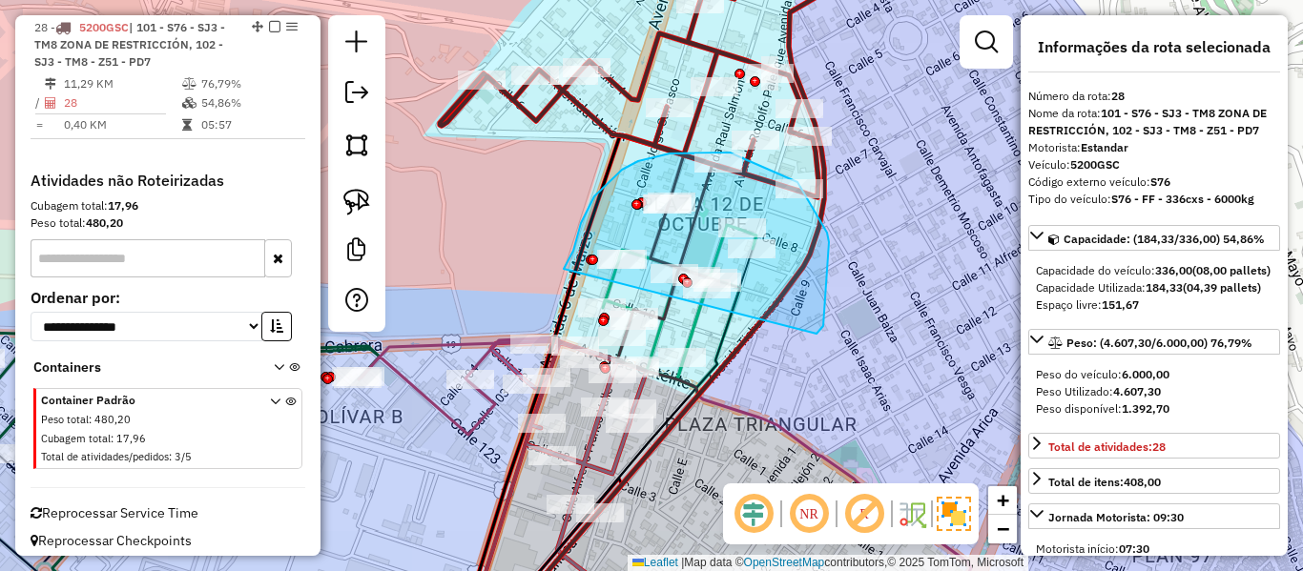
drag, startPoint x: 823, startPoint y: 326, endPoint x: 564, endPoint y: 269, distance: 265.7
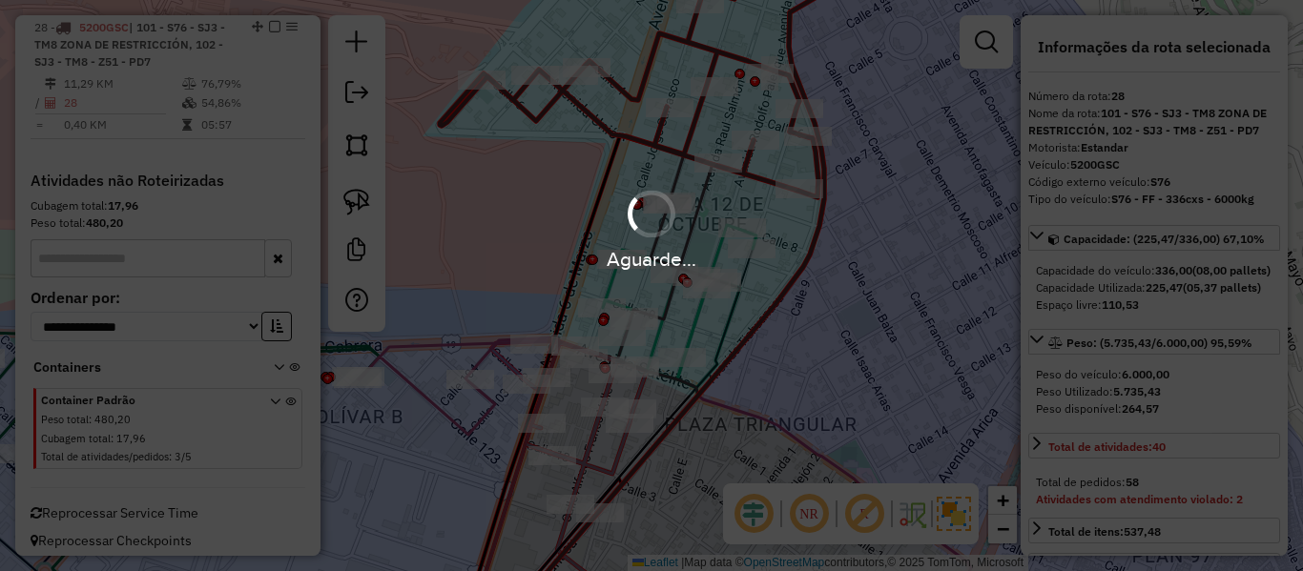
select select "**********"
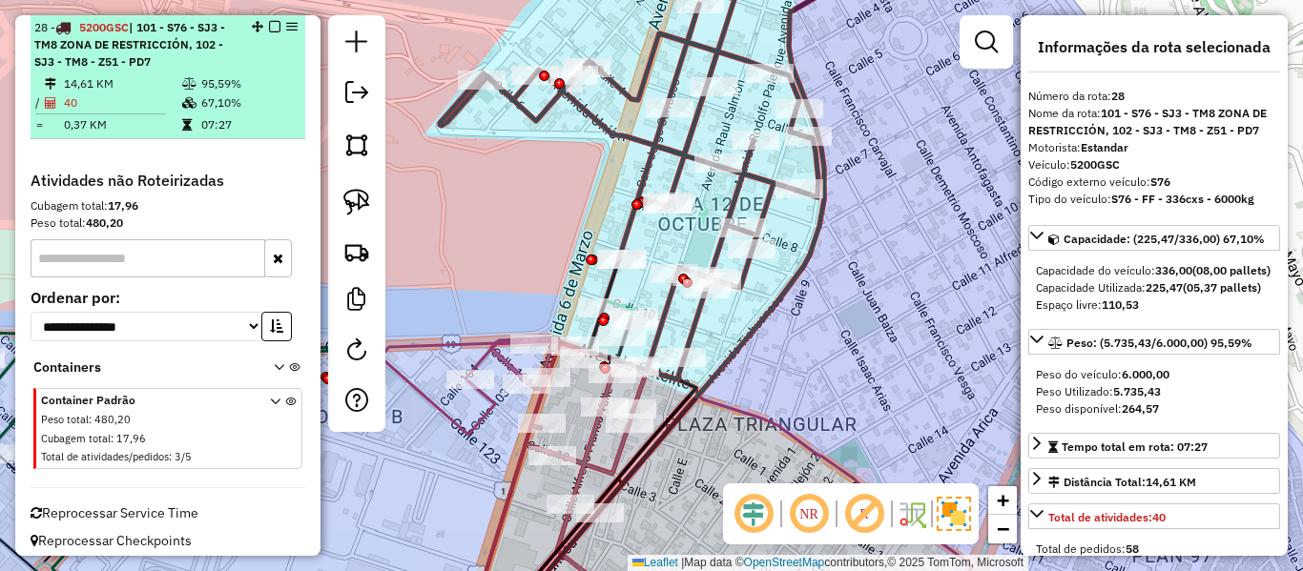
click at [269, 25] on em at bounding box center [274, 26] width 11 height 11
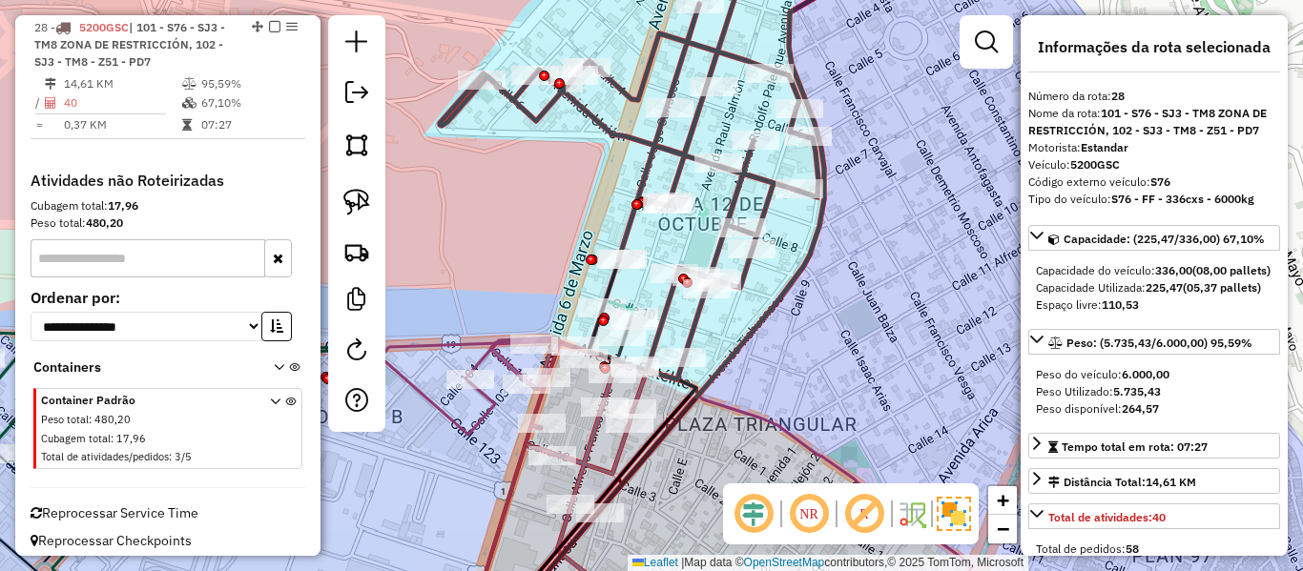
scroll to position [1863, 0]
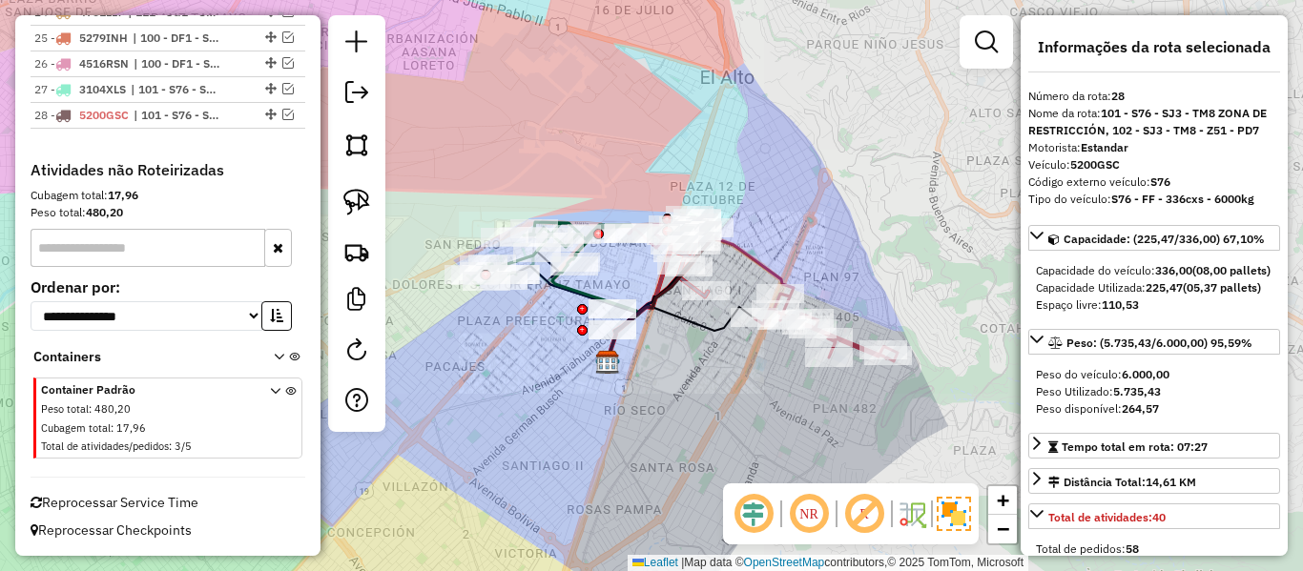
click at [803, 198] on div "Janela de atendimento Grade de atendimento Capacidade Transportadoras Veículos …" at bounding box center [651, 285] width 1303 height 571
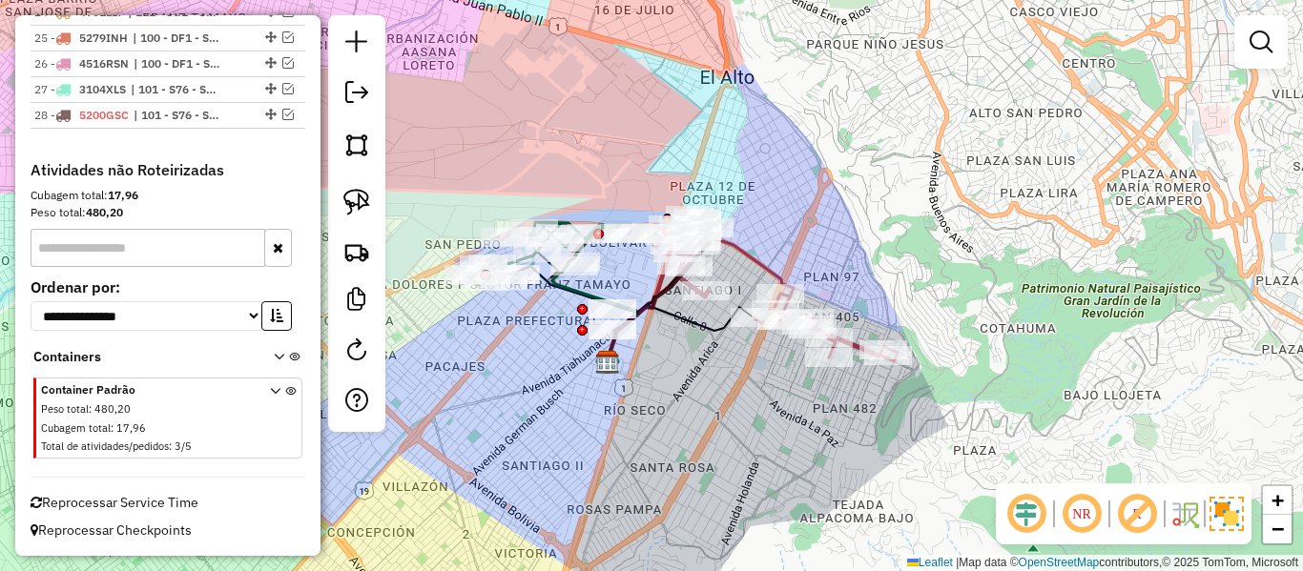
click at [708, 373] on div "Rota 10 - Placa 6226DSD 0000110699 - [PERSON_NAME] Rota 10 - Placa 6226DSD 0000…" at bounding box center [651, 285] width 1303 height 571
drag, startPoint x: 755, startPoint y: 399, endPoint x: 844, endPoint y: 432, distance: 95.7
click at [358, 359] on em at bounding box center [356, 350] width 23 height 23
select select "*"
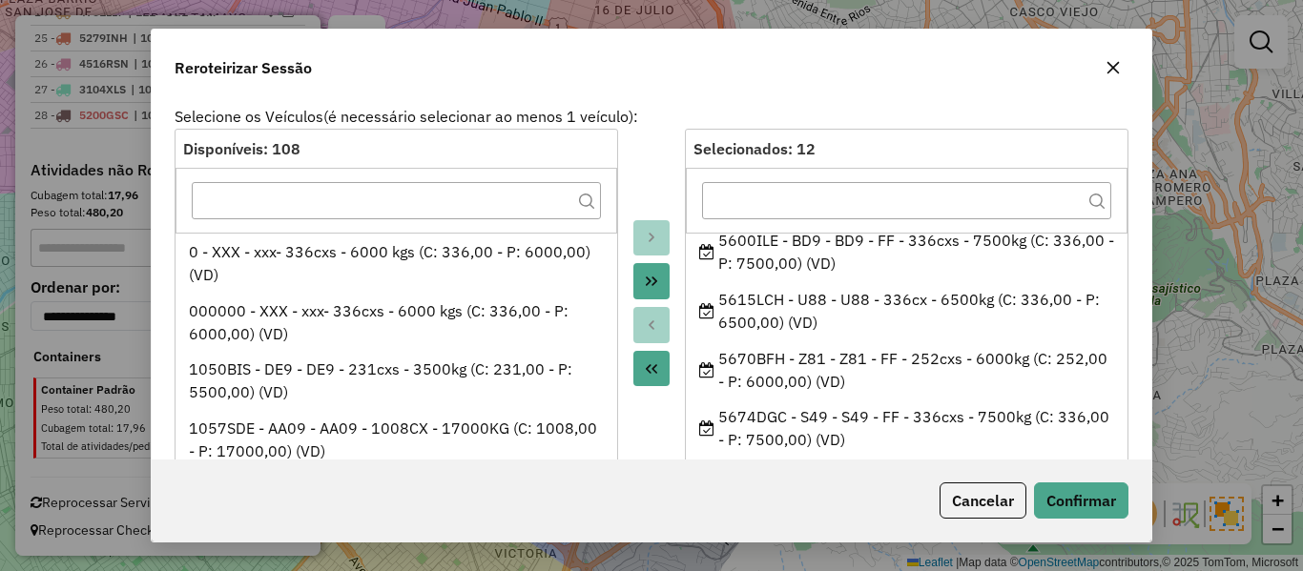
scroll to position [191, 0]
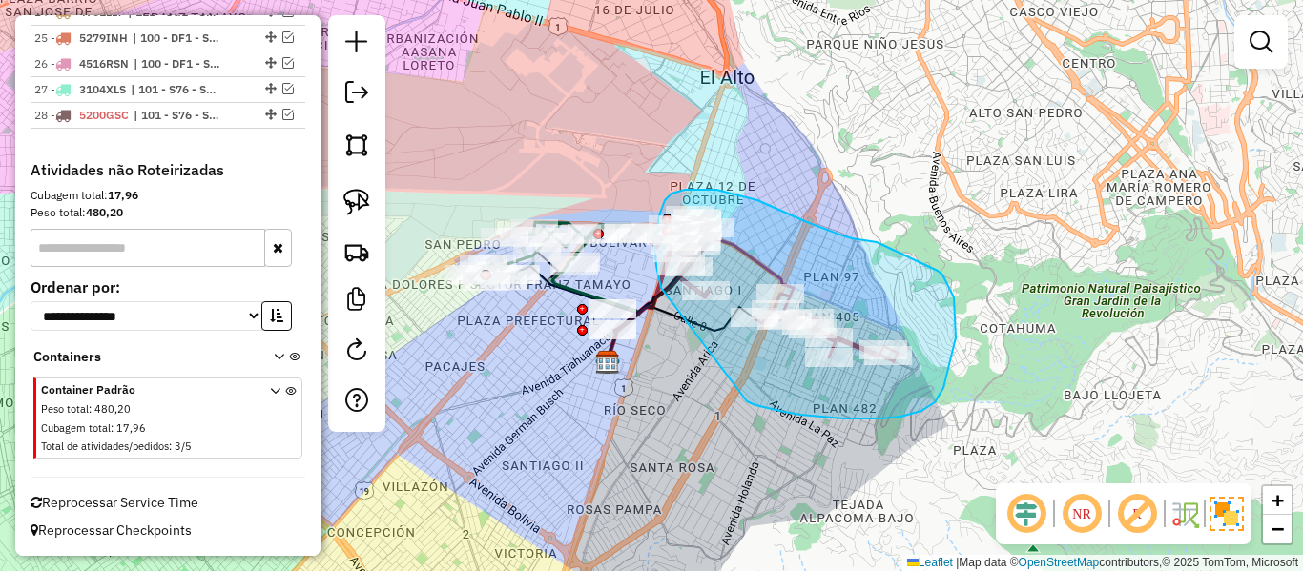
drag, startPoint x: 747, startPoint y: 402, endPoint x: 673, endPoint y: 316, distance: 113.6
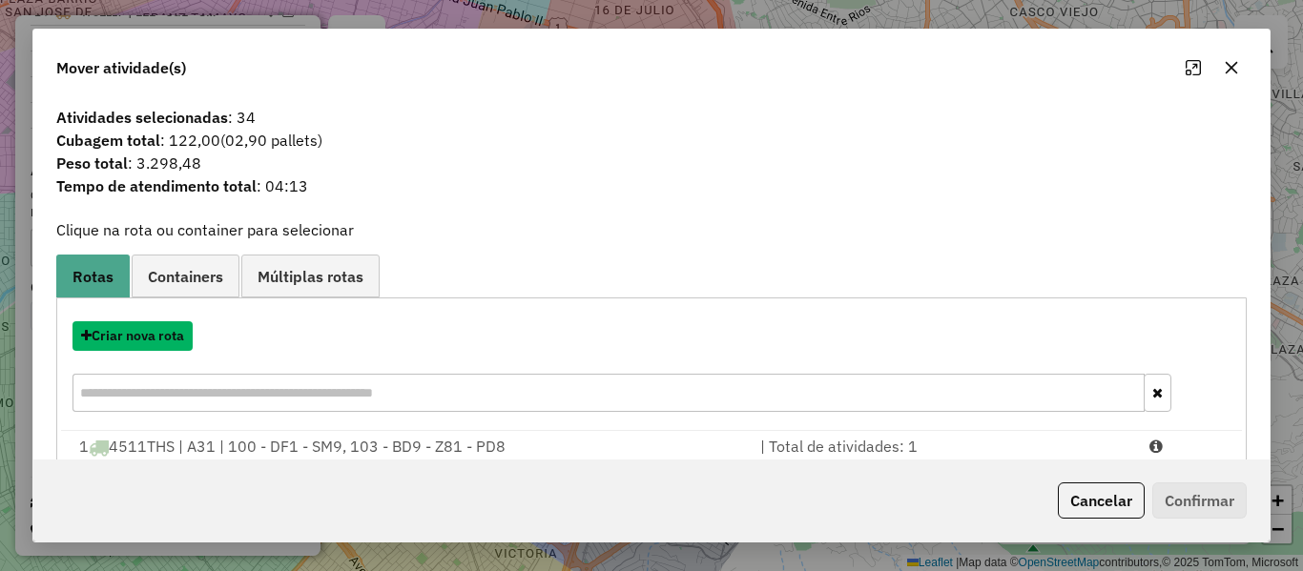
click at [166, 329] on button "Criar nova rota" at bounding box center [133, 336] width 120 height 30
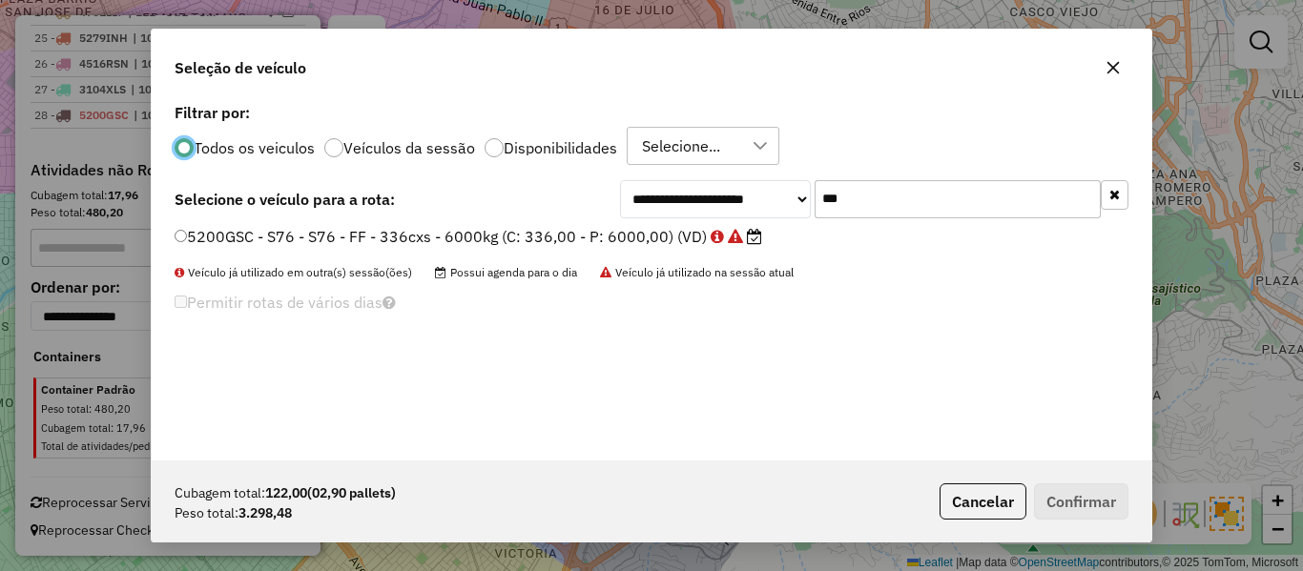
scroll to position [10, 6]
click at [862, 223] on div "**********" at bounding box center [652, 279] width 1000 height 363
click at [874, 208] on input "***" at bounding box center [958, 199] width 286 height 38
type input "***"
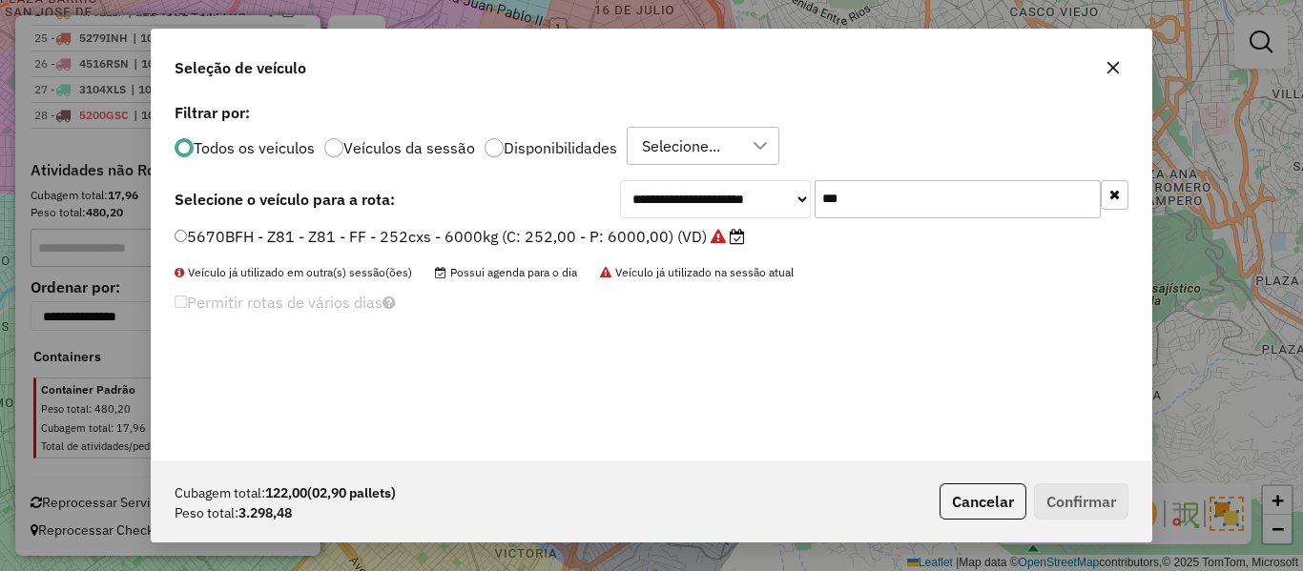
drag, startPoint x: 652, startPoint y: 239, endPoint x: 777, endPoint y: 315, distance: 146.8
click at [652, 239] on label "5670BFH - Z81 - Z81 - FF - 252cxs - 6000kg (C: 252,00 - P: 6000,00) (VD)" at bounding box center [460, 236] width 570 height 23
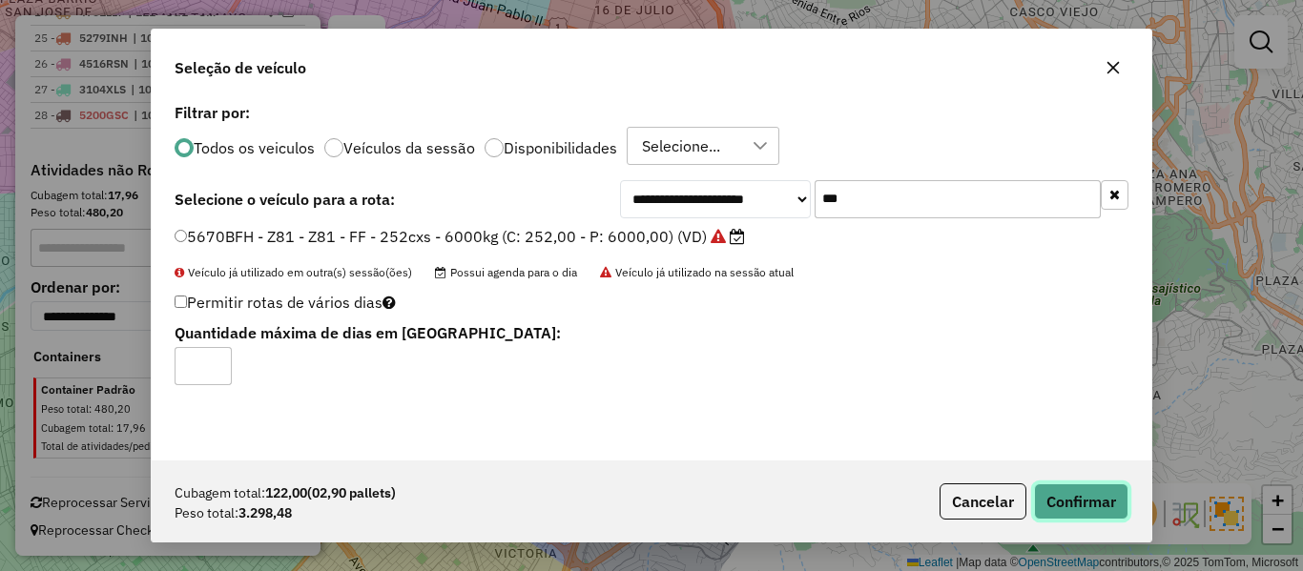
click at [1053, 502] on button "Confirmar" at bounding box center [1081, 502] width 94 height 36
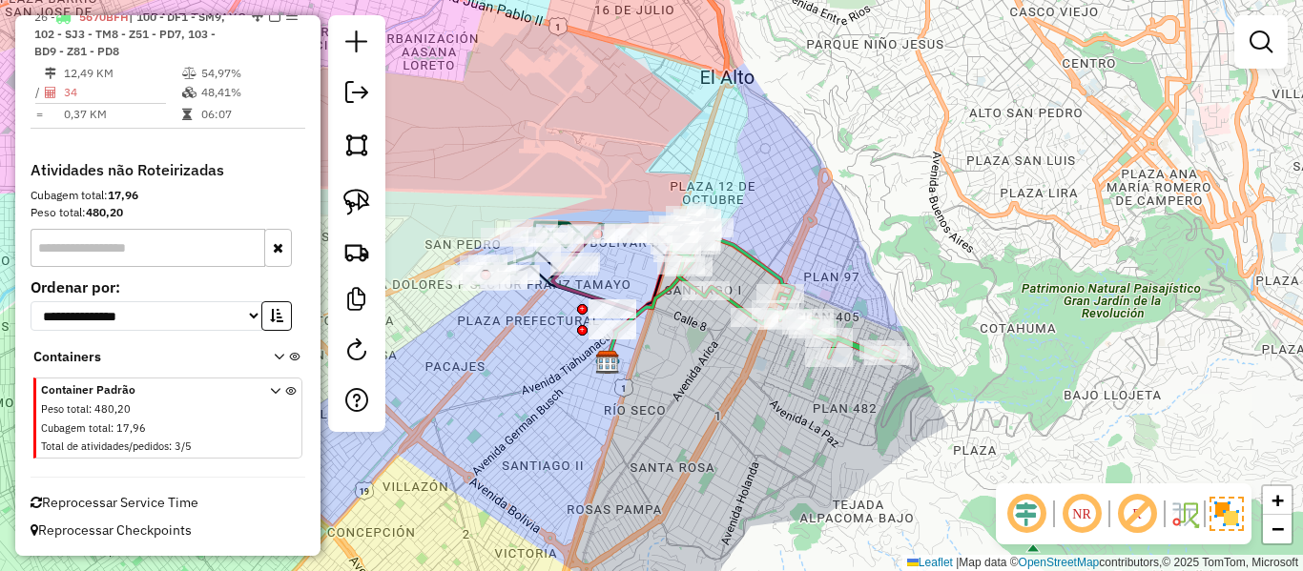
scroll to position [1649, 0]
click at [783, 273] on icon at bounding box center [776, 288] width 242 height 147
select select "**********"
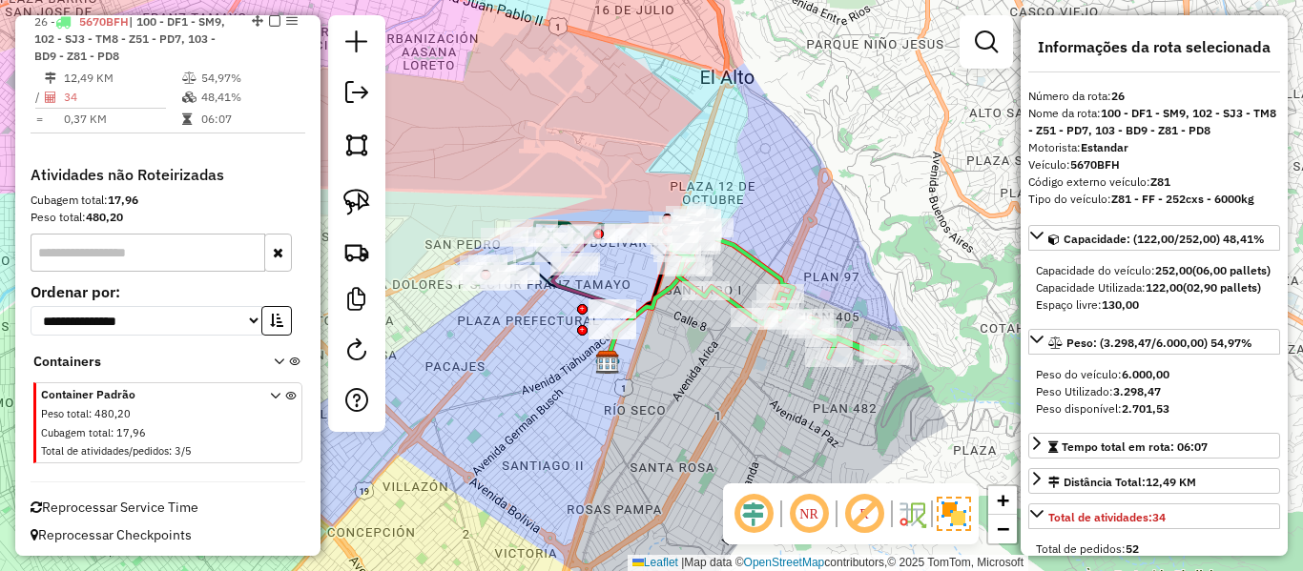
scroll to position [1639, 0]
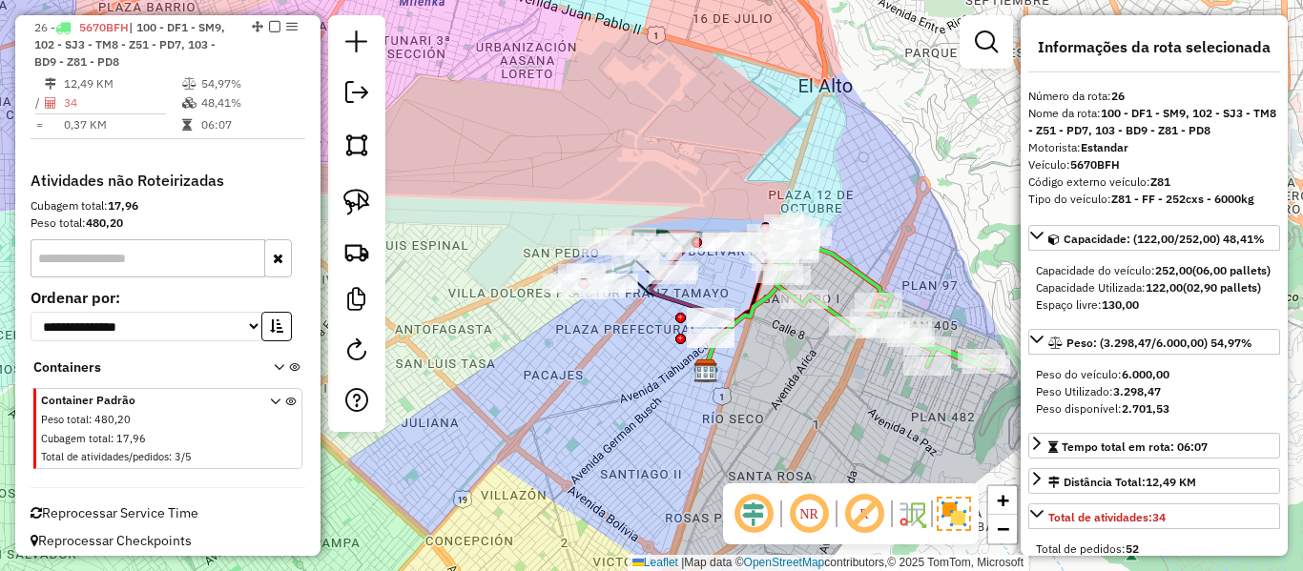
drag, startPoint x: 670, startPoint y: 362, endPoint x: 768, endPoint y: 370, distance: 98.6
click at [768, 370] on div "Janela de atendimento Grade de atendimento Capacidade Transportadoras Veículos …" at bounding box center [651, 285] width 1303 height 571
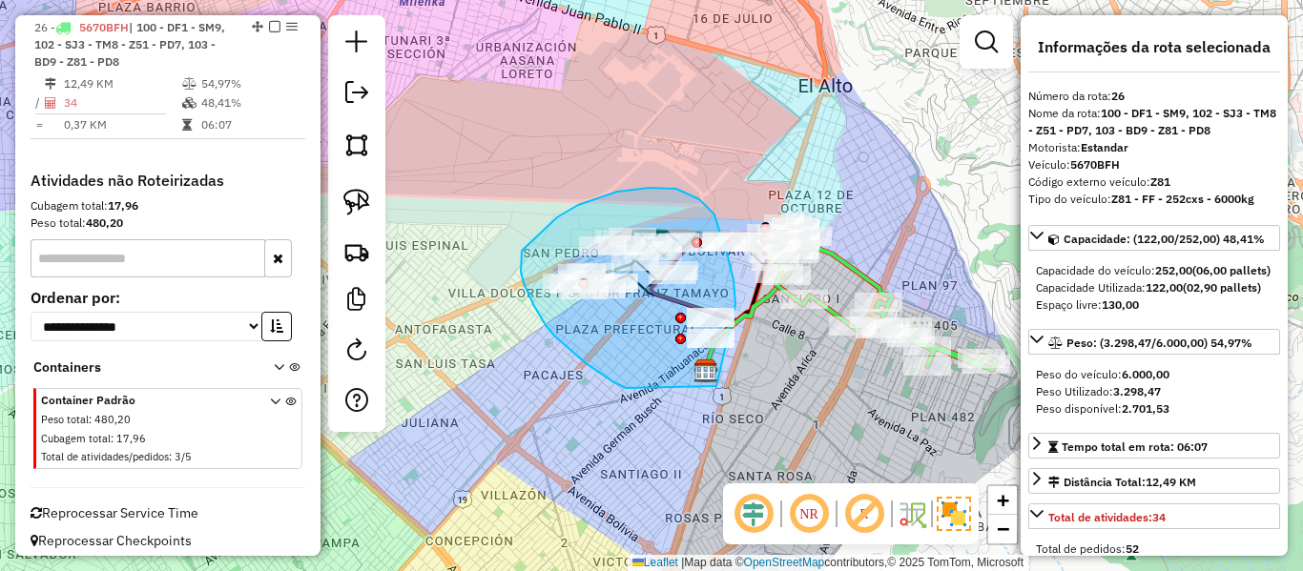
drag, startPoint x: 626, startPoint y: 388, endPoint x: 717, endPoint y: 387, distance: 91.6
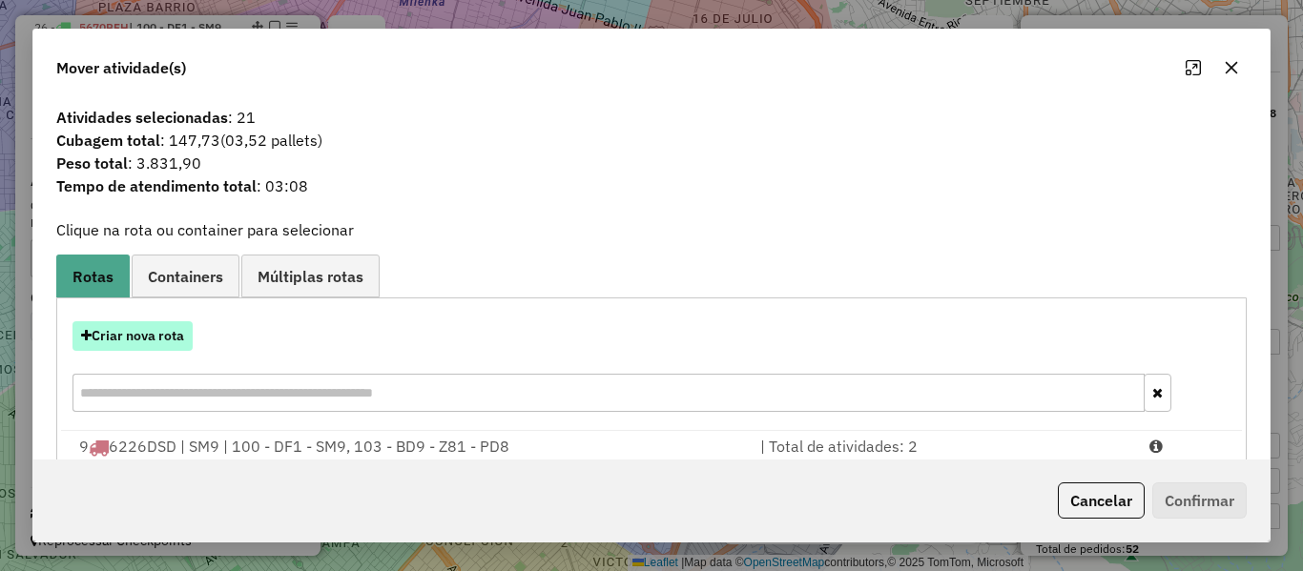
click at [161, 337] on button "Criar nova rota" at bounding box center [133, 336] width 120 height 30
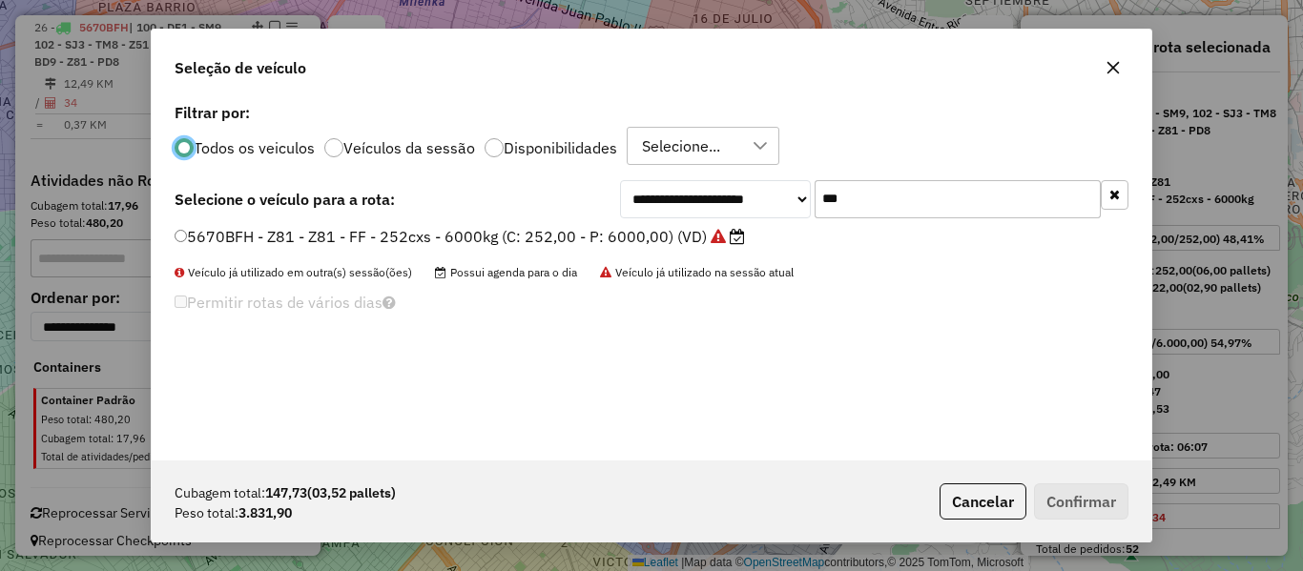
scroll to position [10, 6]
click at [1122, 187] on button "button" at bounding box center [1115, 195] width 28 height 30
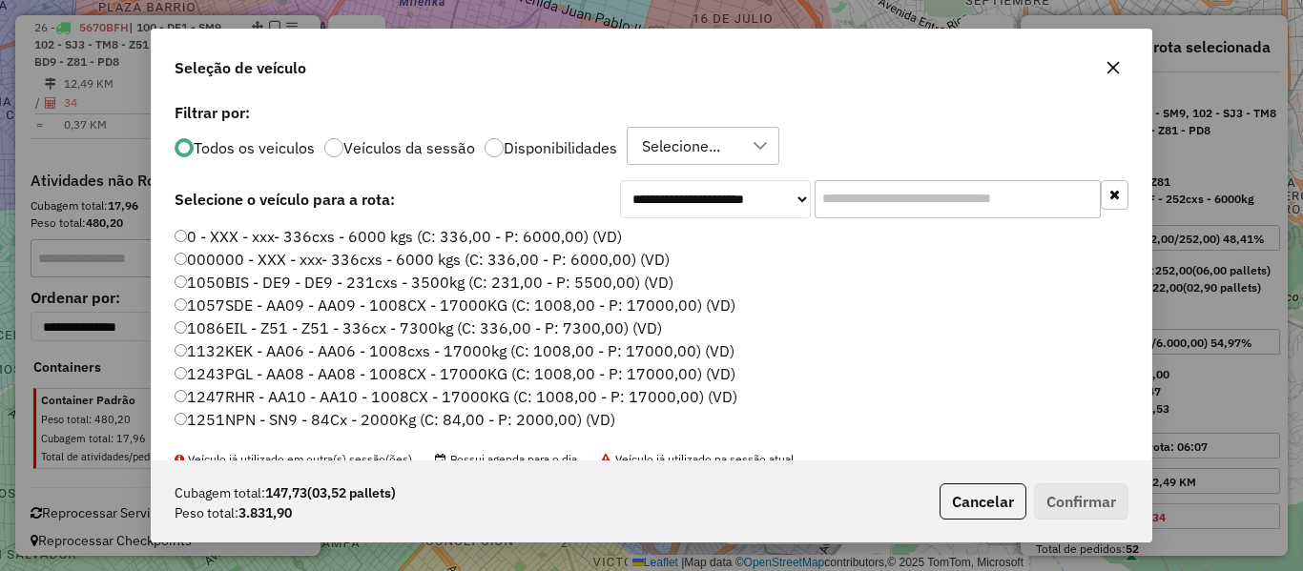
click at [593, 150] on label "Disponibilidades" at bounding box center [561, 147] width 114 height 15
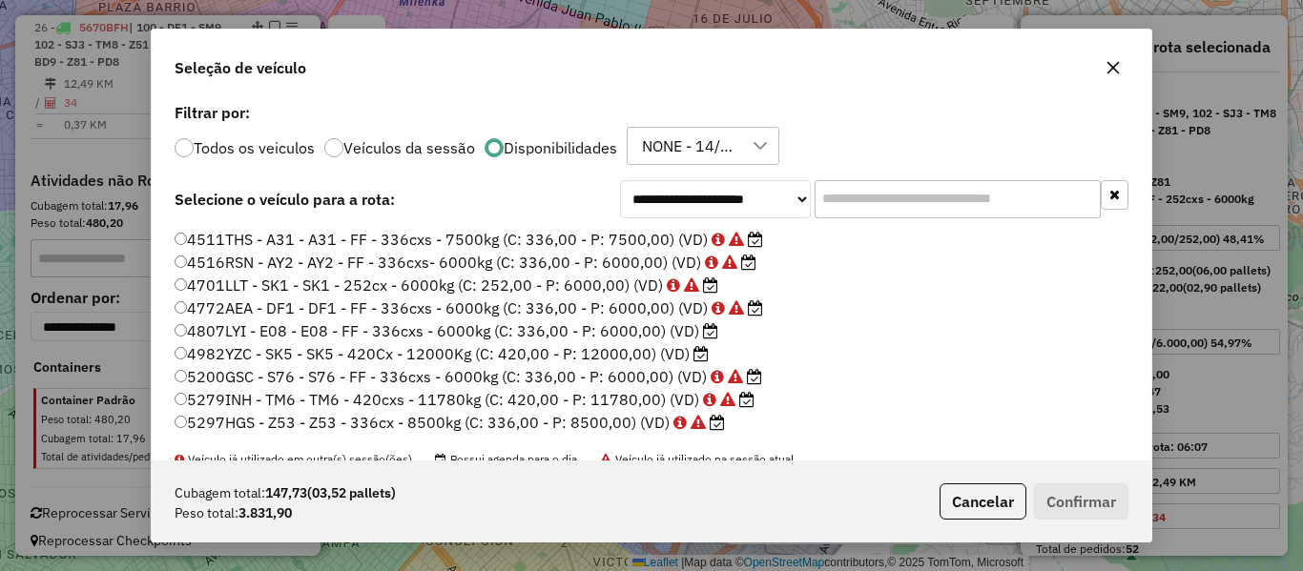
scroll to position [95, 0]
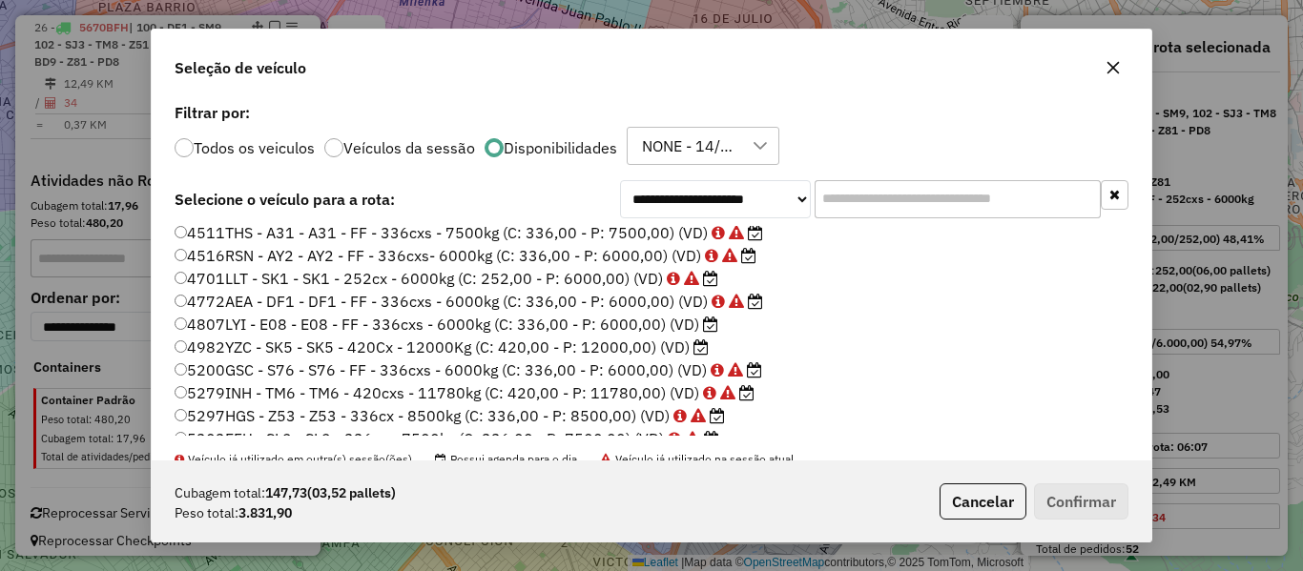
click at [700, 330] on label "4807LYI - E08 - E08 - FF - 336cxs - 6000kg (C: 336,00 - P: 6000,00) (VD)" at bounding box center [447, 324] width 544 height 23
click at [1087, 487] on button "Confirmar" at bounding box center [1081, 502] width 94 height 36
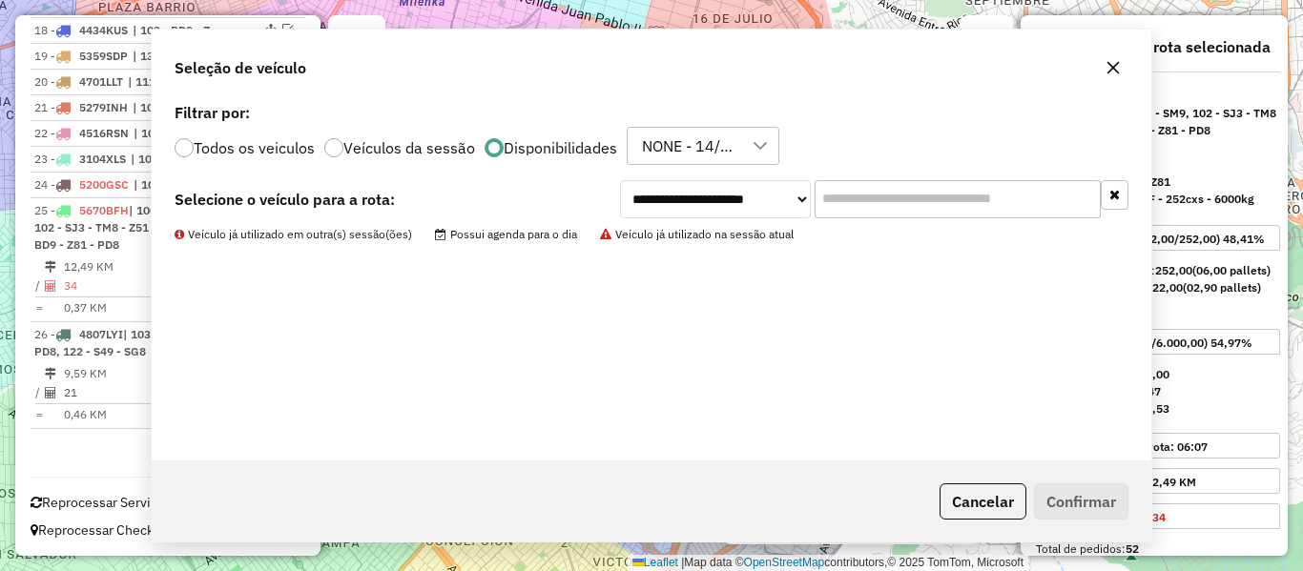
scroll to position [1349, 0]
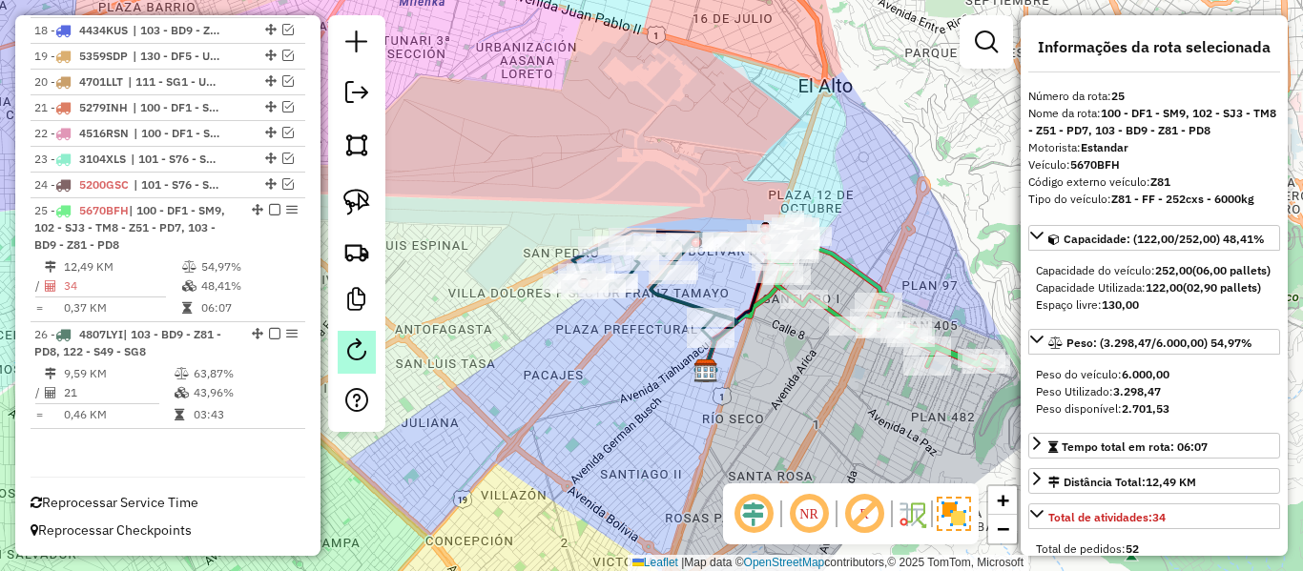
click at [371, 358] on link at bounding box center [357, 352] width 38 height 43
select select "*"
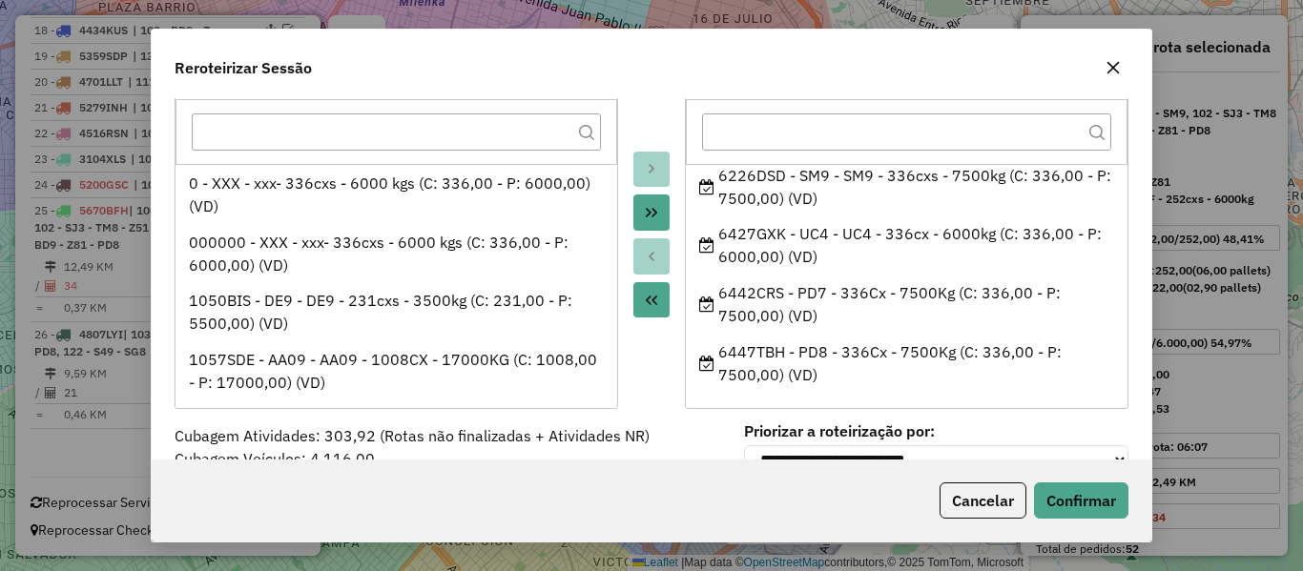
scroll to position [95, 0]
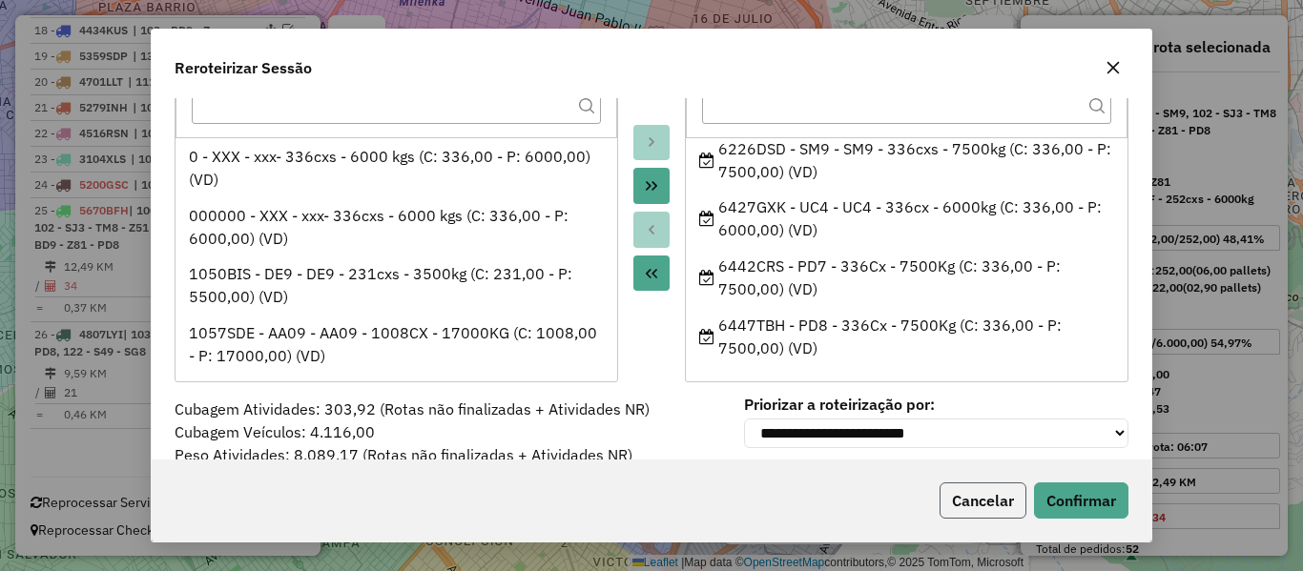
click at [1001, 500] on button "Cancelar" at bounding box center [983, 501] width 87 height 36
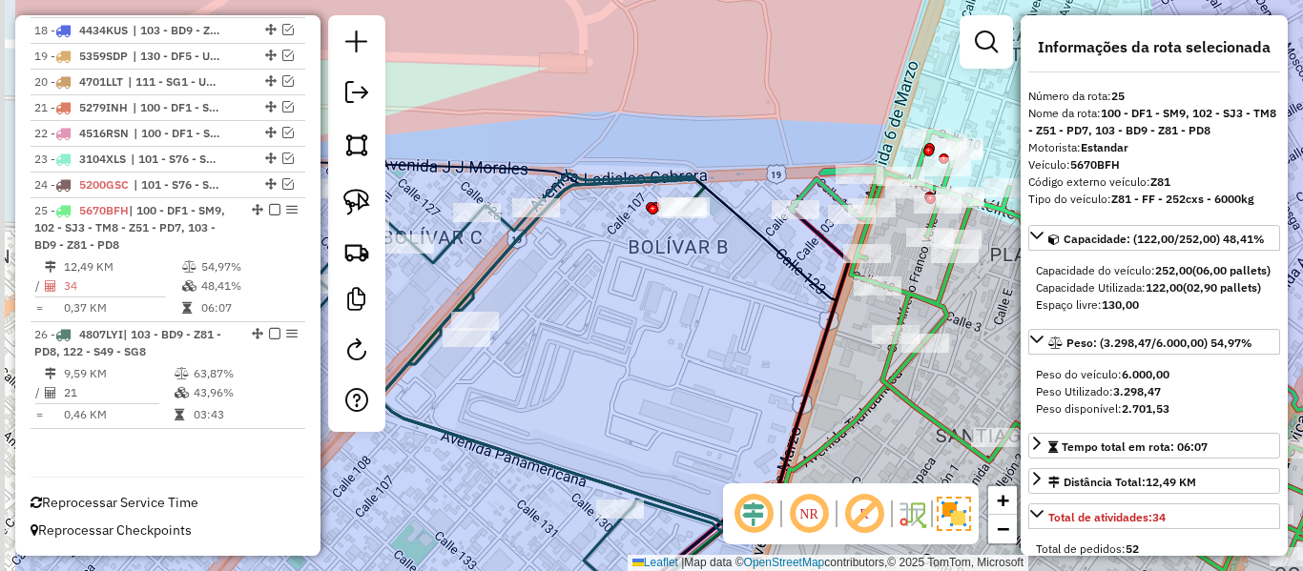
drag, startPoint x: 719, startPoint y: 291, endPoint x: 808, endPoint y: 261, distance: 93.5
click at [806, 261] on div "Janela de atendimento Grade de atendimento Capacidade Transportadoras Veículos …" at bounding box center [651, 285] width 1303 height 571
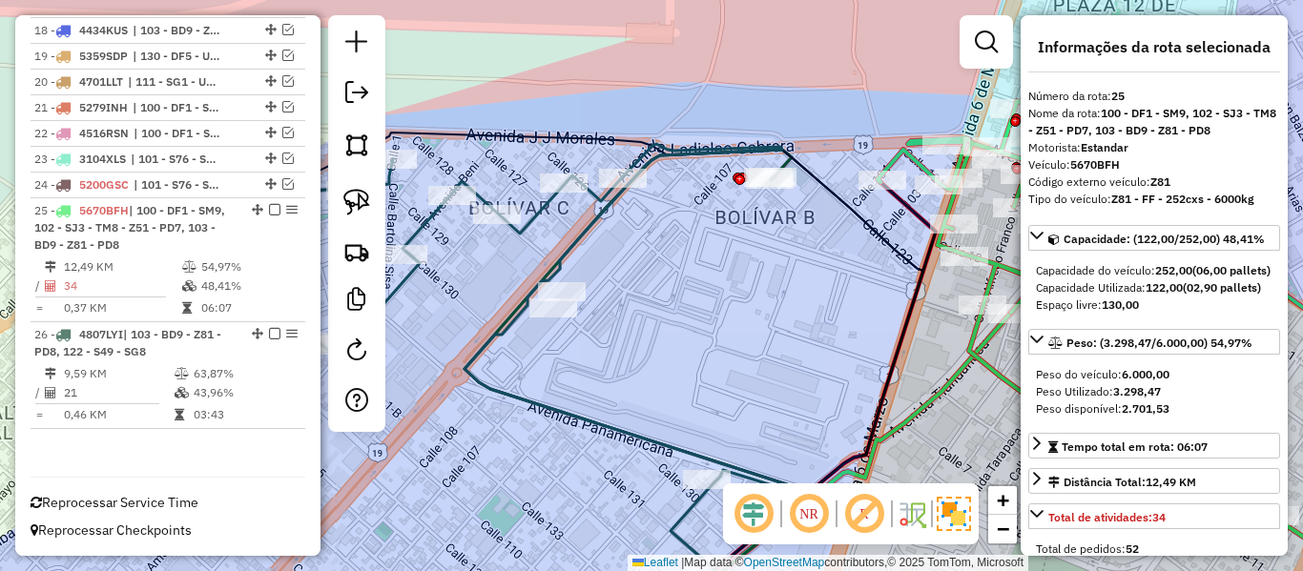
drag, startPoint x: 603, startPoint y: 238, endPoint x: 597, endPoint y: 228, distance: 12.0
click at [600, 233] on div "Janela de atendimento Grade de atendimento Capacidade Transportadoras Veículos …" at bounding box center [651, 285] width 1303 height 571
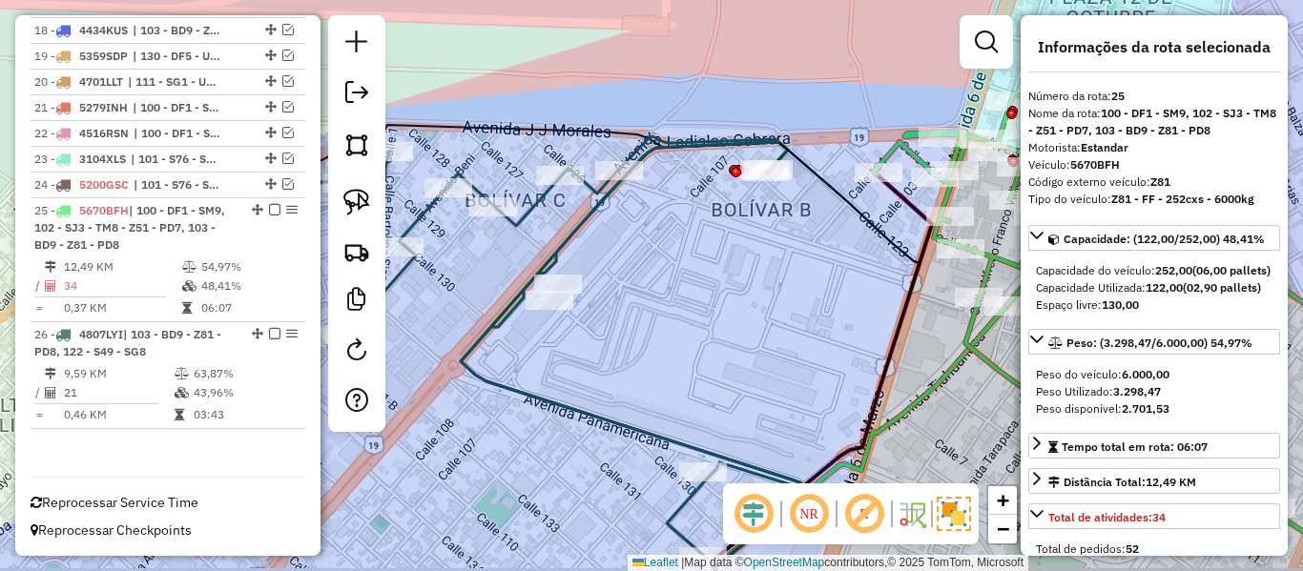
click at [597, 224] on div "Janela de atendimento Grade de atendimento Capacidade Transportadoras Veículos …" at bounding box center [651, 285] width 1303 height 571
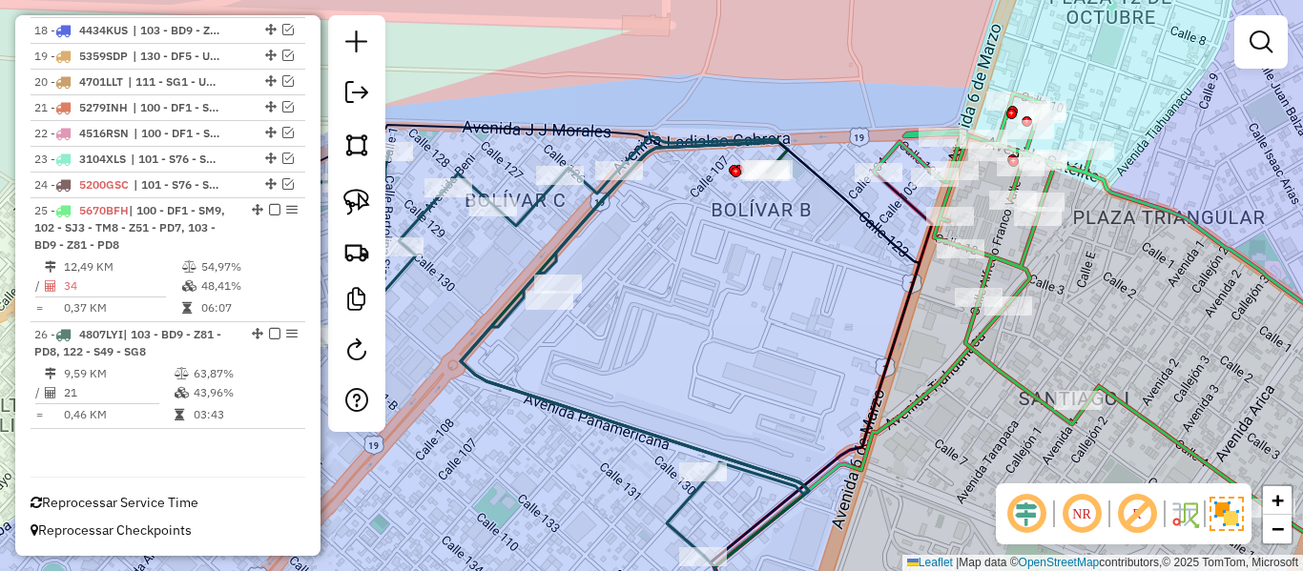
click at [594, 210] on icon at bounding box center [466, 346] width 686 height 420
select select "**********"
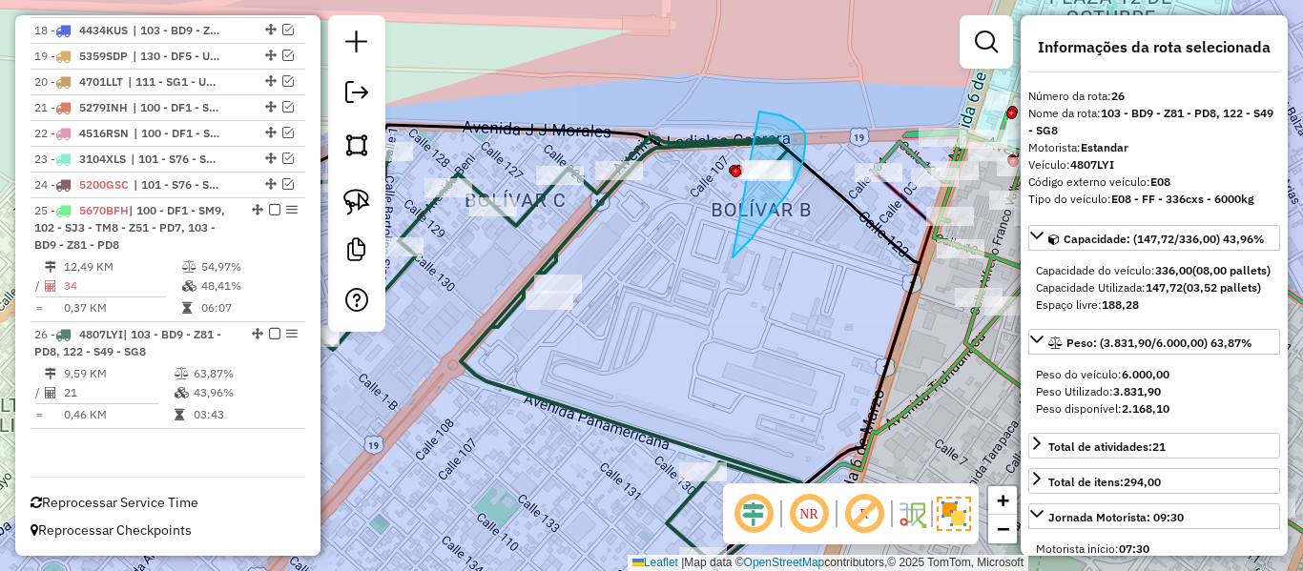
drag, startPoint x: 769, startPoint y: 218, endPoint x: 643, endPoint y: 227, distance: 126.3
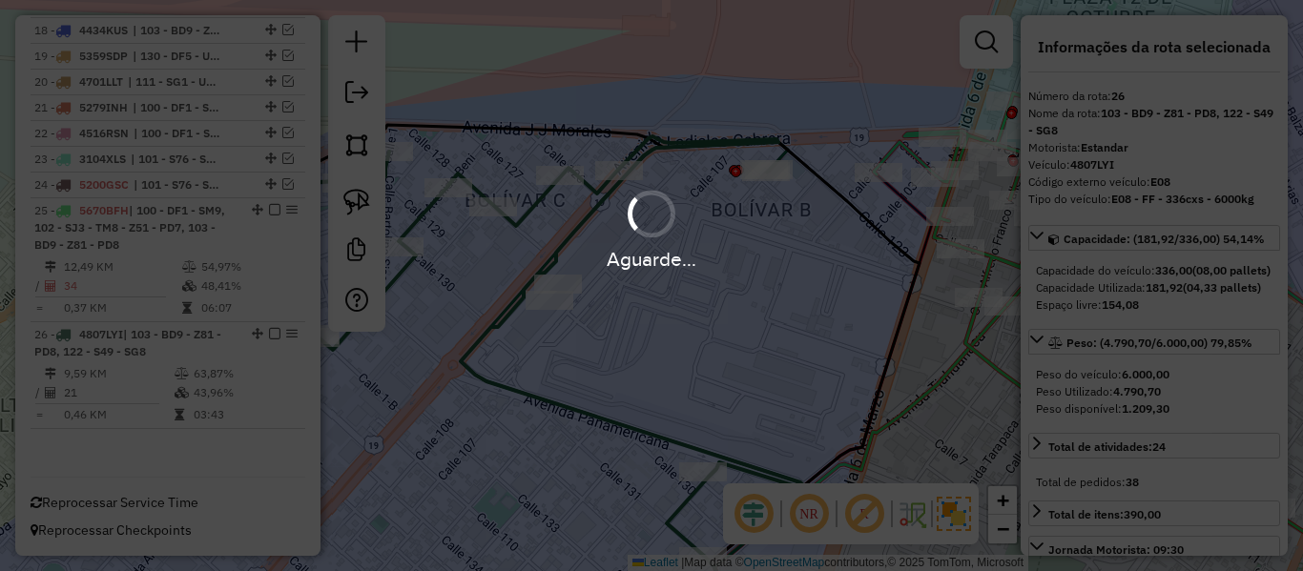
select select "**********"
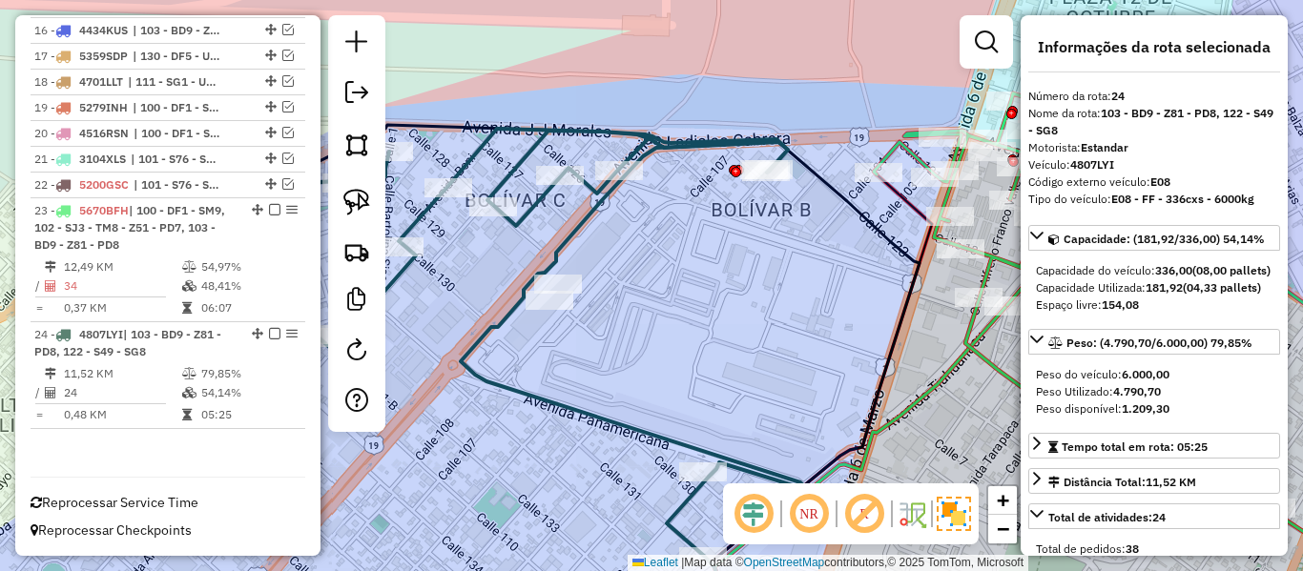
scroll to position [1135, 0]
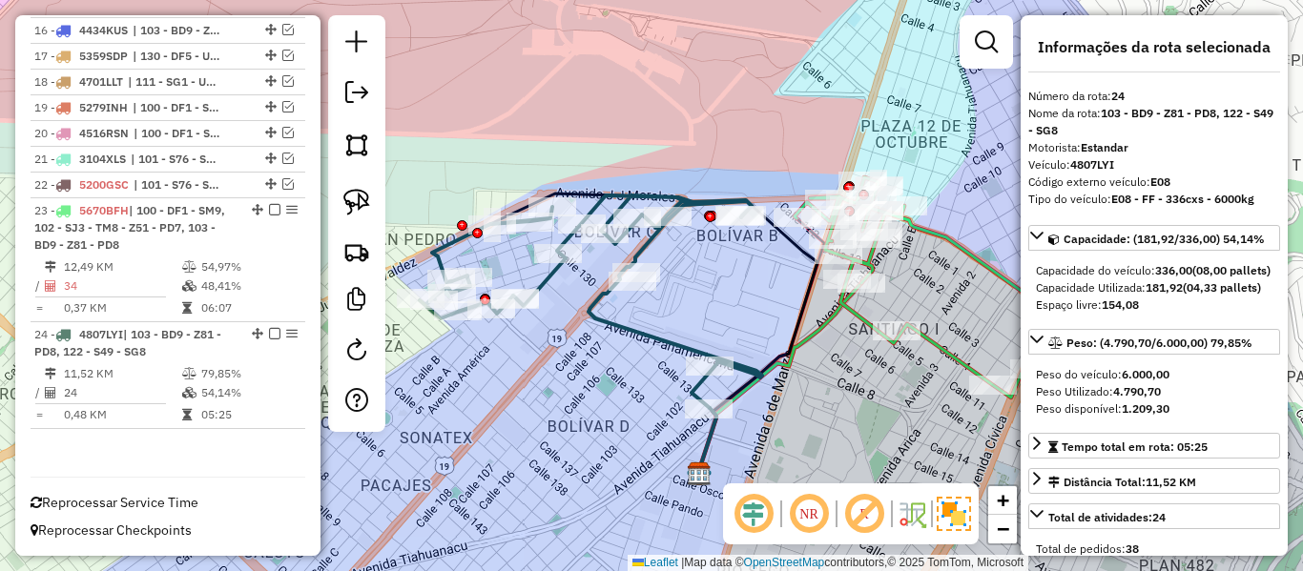
drag, startPoint x: 715, startPoint y: 295, endPoint x: 676, endPoint y: 223, distance: 81.1
click at [677, 223] on div "Janela de atendimento Grade de atendimento Capacidade Transportadoras Veículos …" at bounding box center [651, 285] width 1303 height 571
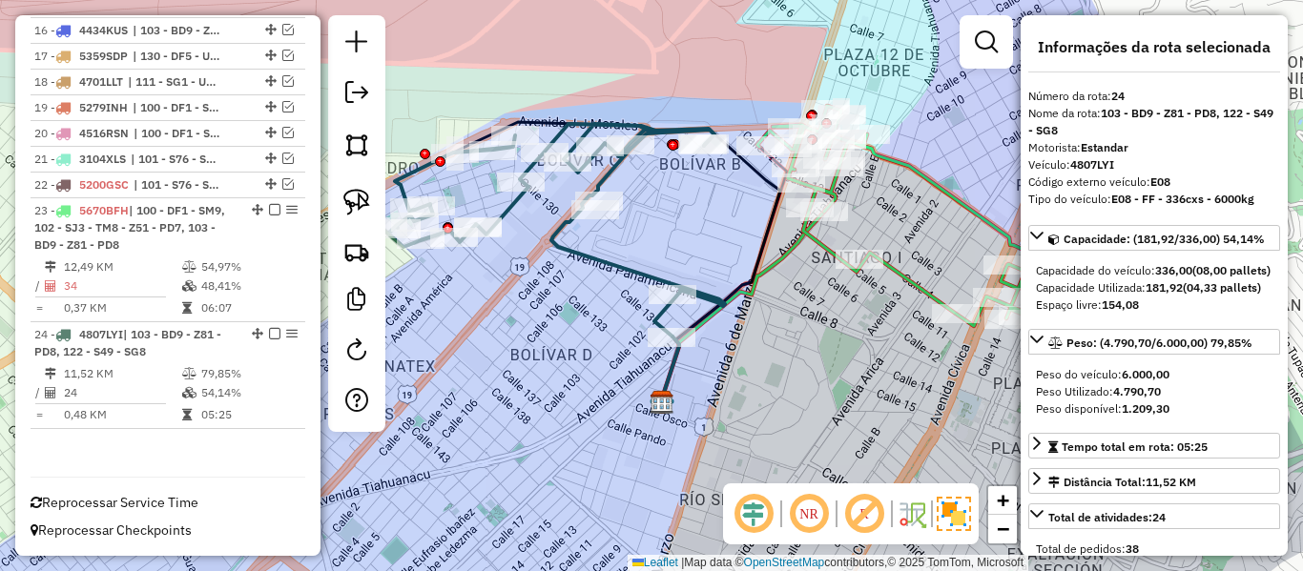
click at [904, 285] on icon at bounding box center [999, 253] width 485 height 294
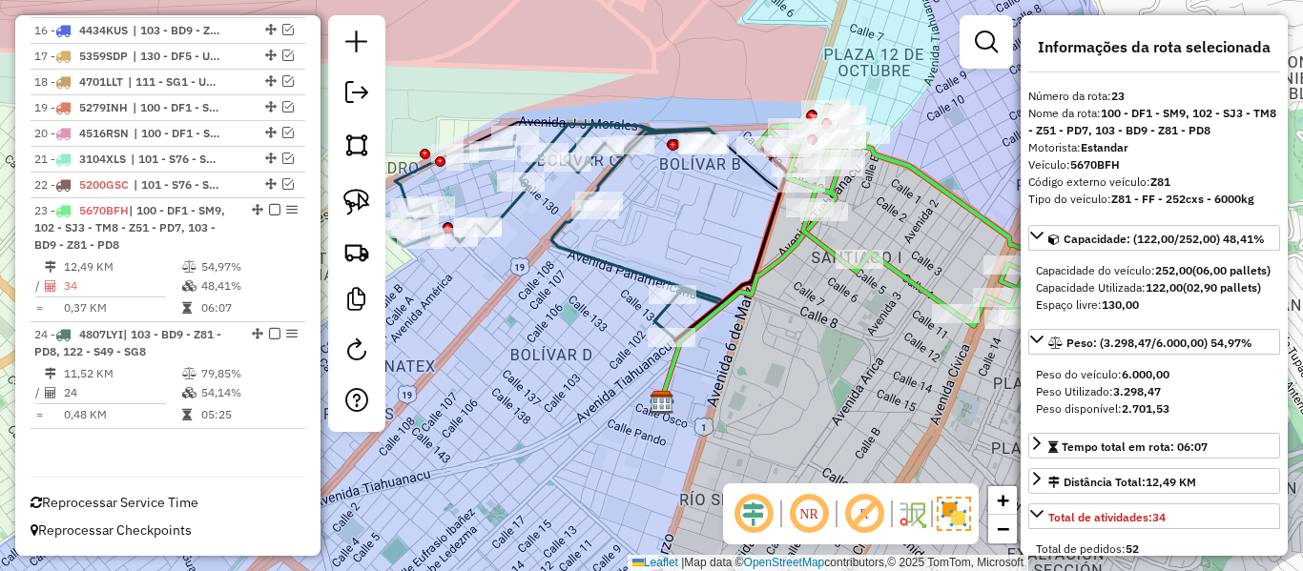
click at [916, 283] on icon at bounding box center [999, 253] width 485 height 294
click at [627, 262] on icon at bounding box center [554, 230] width 342 height 213
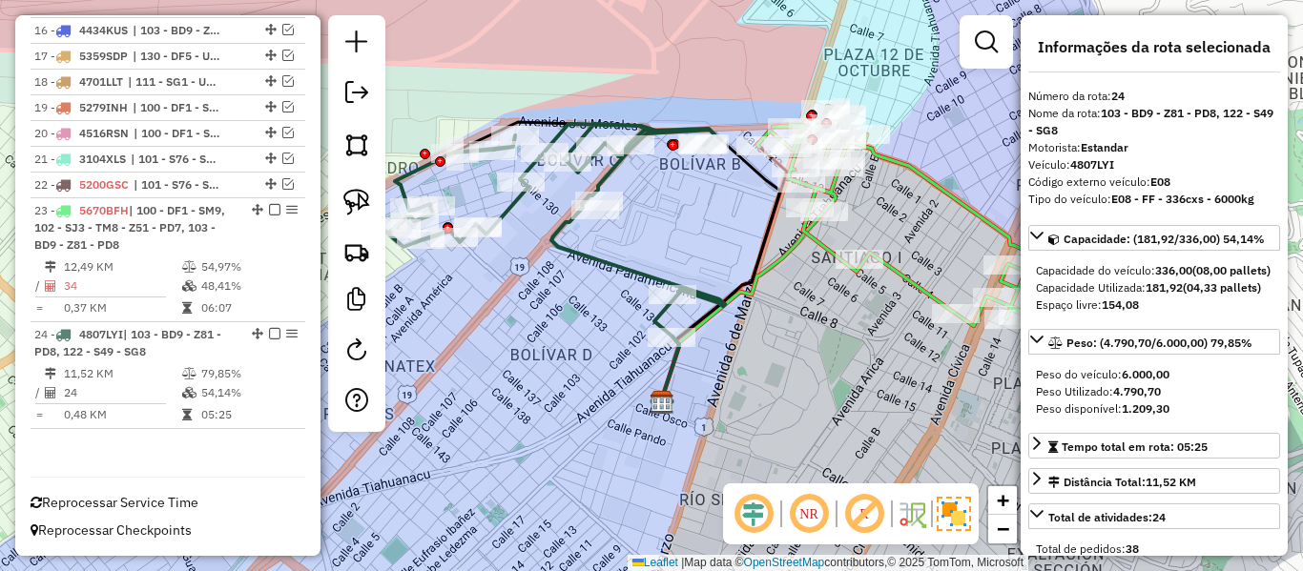
click at [616, 256] on icon at bounding box center [554, 230] width 342 height 213
click at [598, 263] on icon at bounding box center [554, 230] width 342 height 213
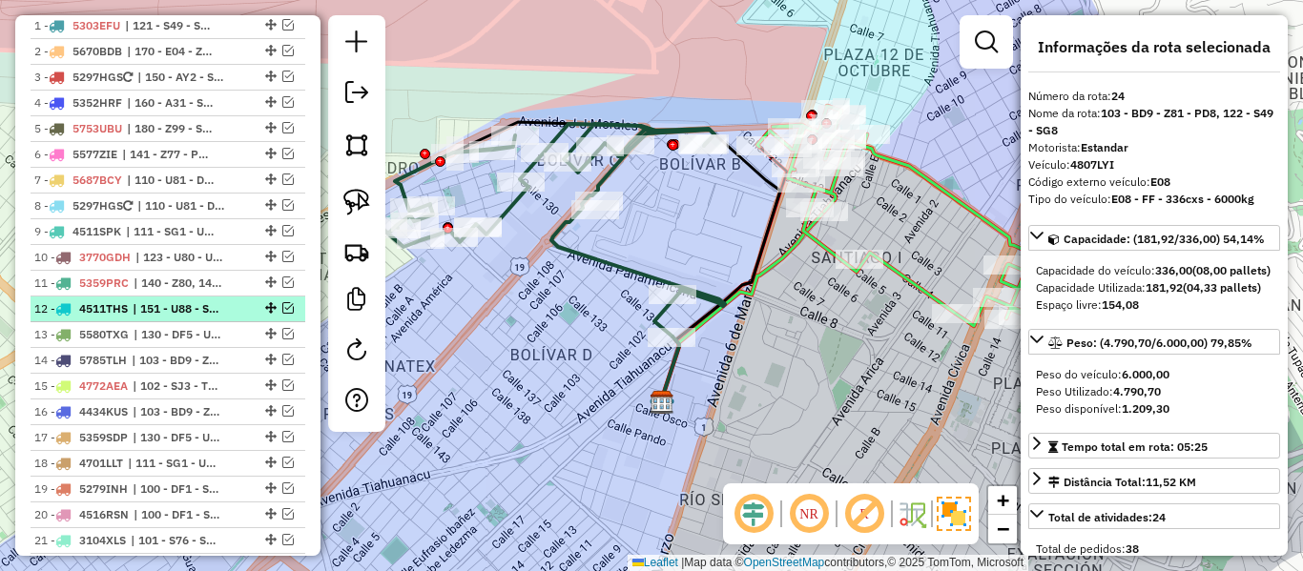
scroll to position [563, 0]
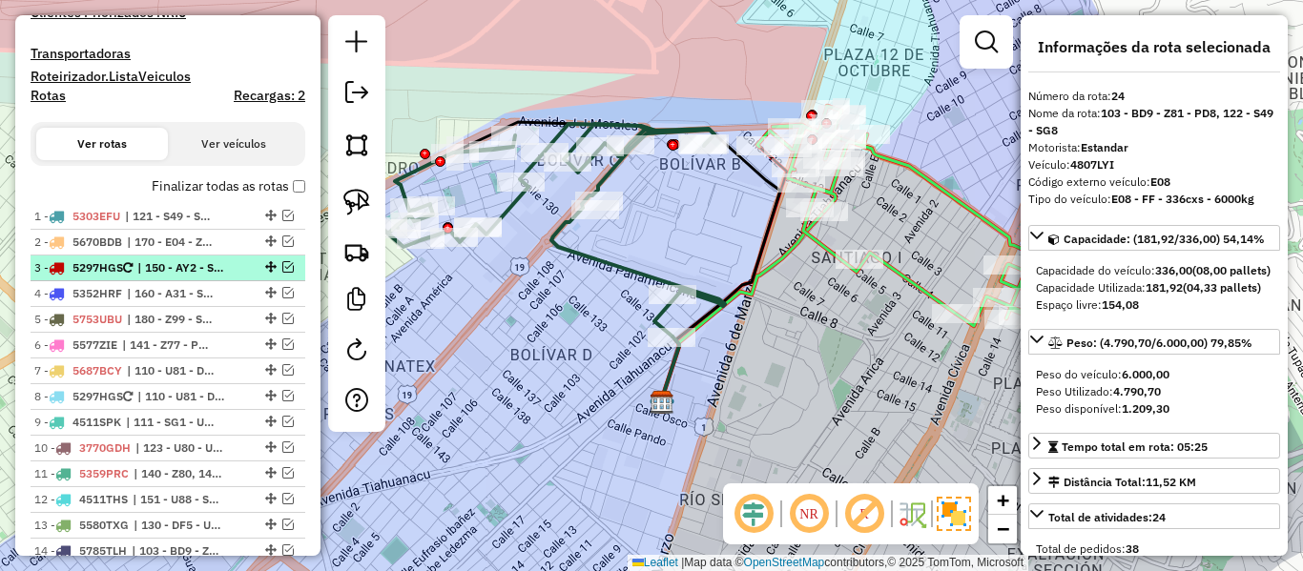
click at [219, 264] on span "| 150 - AY2 - SL2 - E08" at bounding box center [181, 267] width 88 height 17
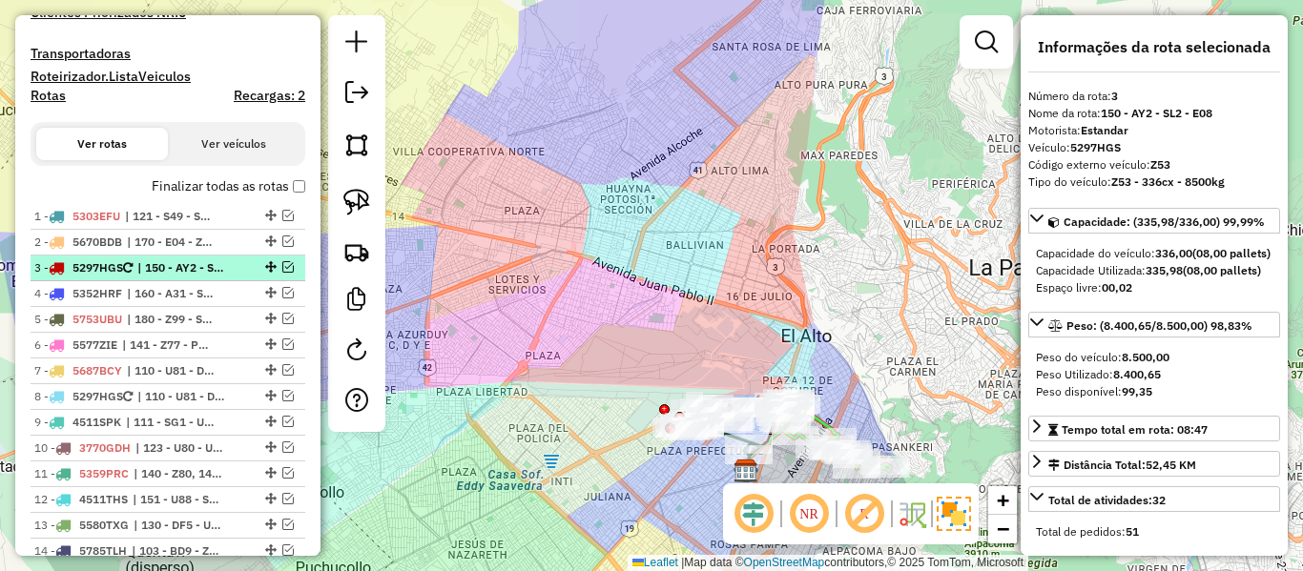
click at [282, 264] on em at bounding box center [287, 266] width 11 height 11
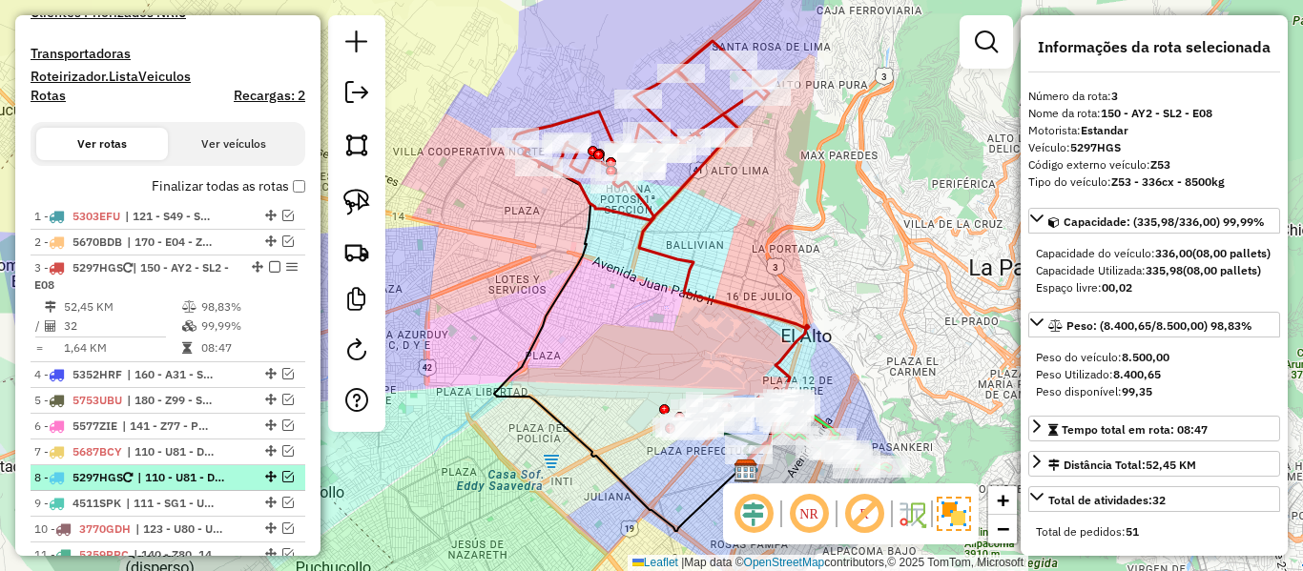
click at [288, 476] on div at bounding box center [268, 476] width 57 height 11
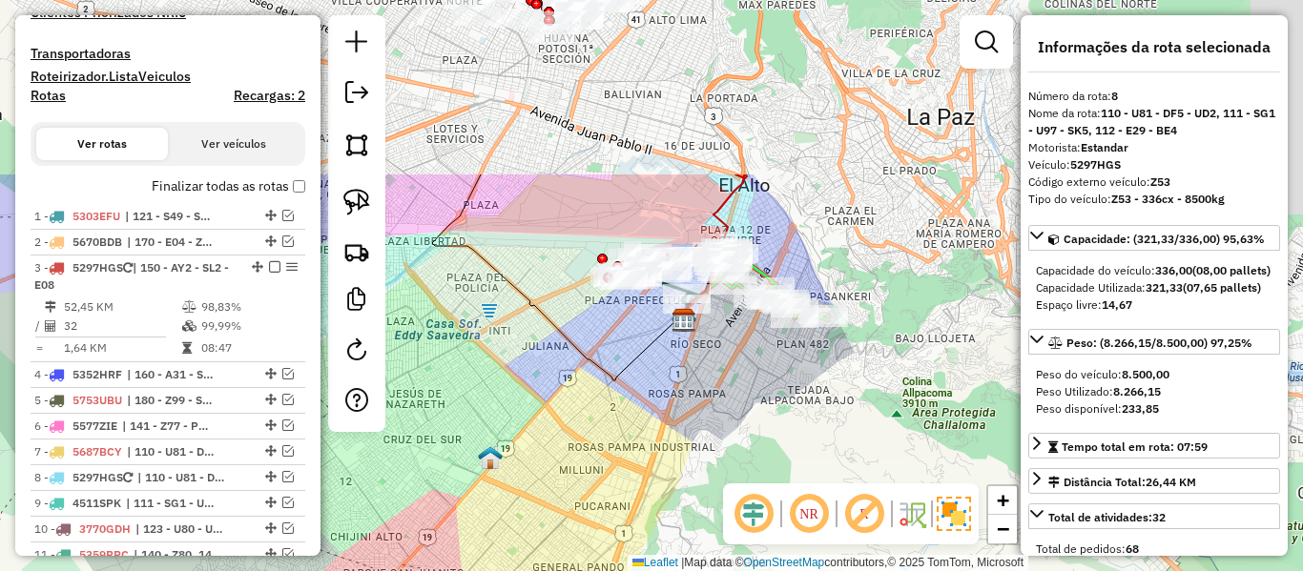
drag, startPoint x: 753, startPoint y: 165, endPoint x: 732, endPoint y: 384, distance: 220.4
click at [732, 384] on div "Janela de atendimento Grade de atendimento Capacidade Transportadoras Veículos …" at bounding box center [651, 285] width 1303 height 571
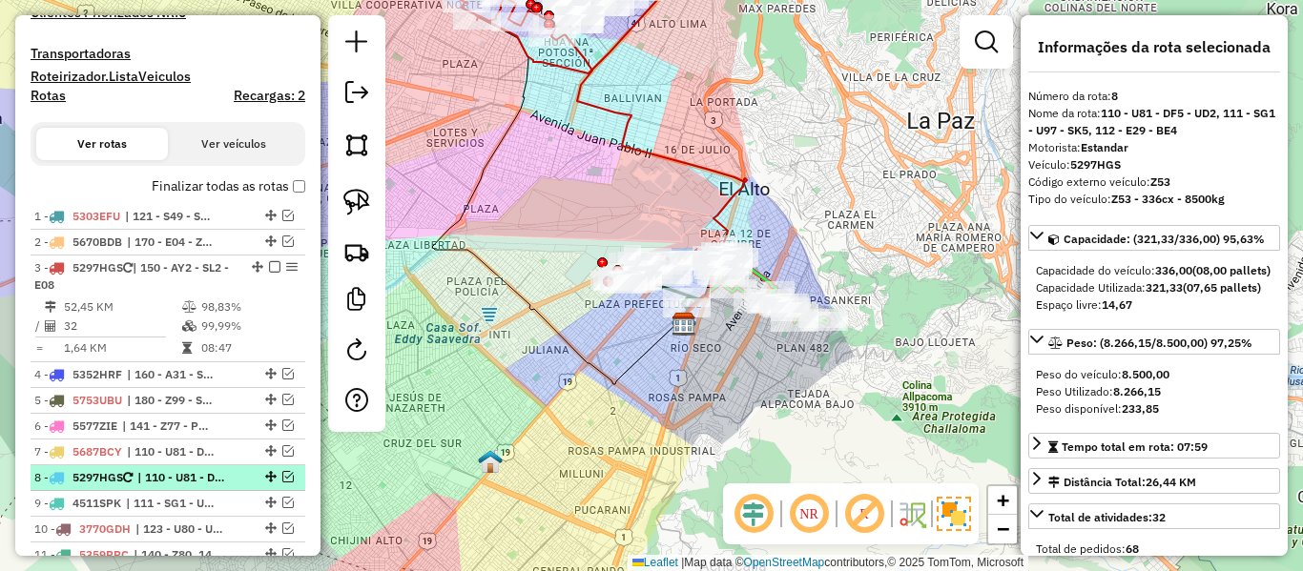
click at [283, 475] on em at bounding box center [287, 476] width 11 height 11
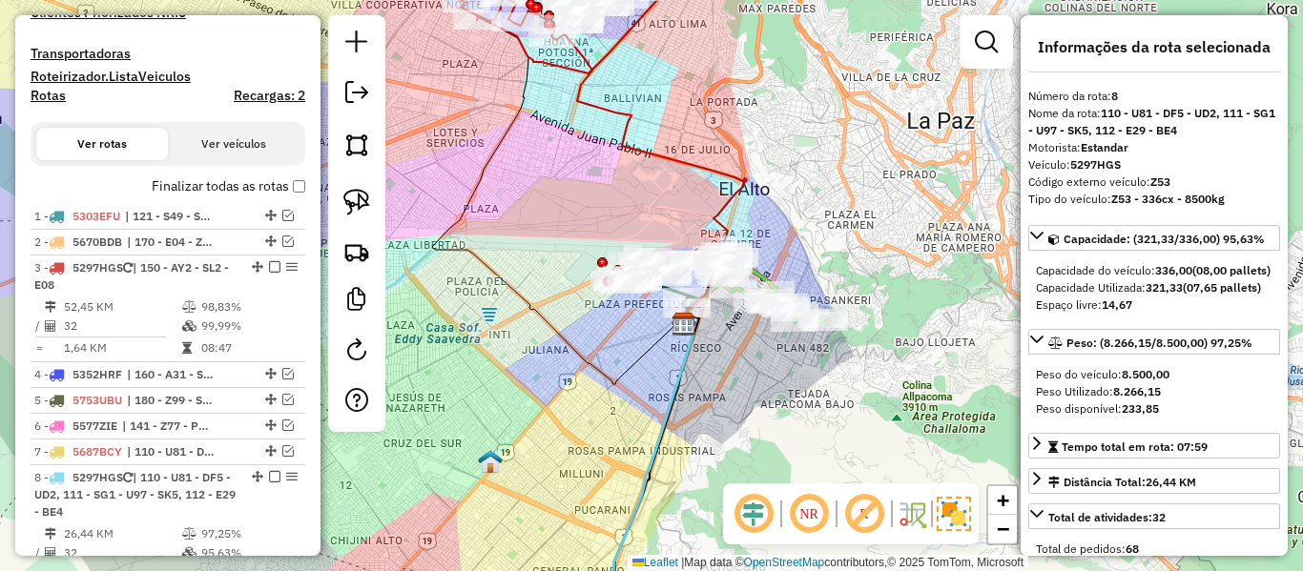
drag, startPoint x: 874, startPoint y: 425, endPoint x: 963, endPoint y: 202, distance: 239.3
click at [956, 214] on div "Janela de atendimento Grade de atendimento Capacidade Transportadoras Veículos …" at bounding box center [651, 285] width 1303 height 571
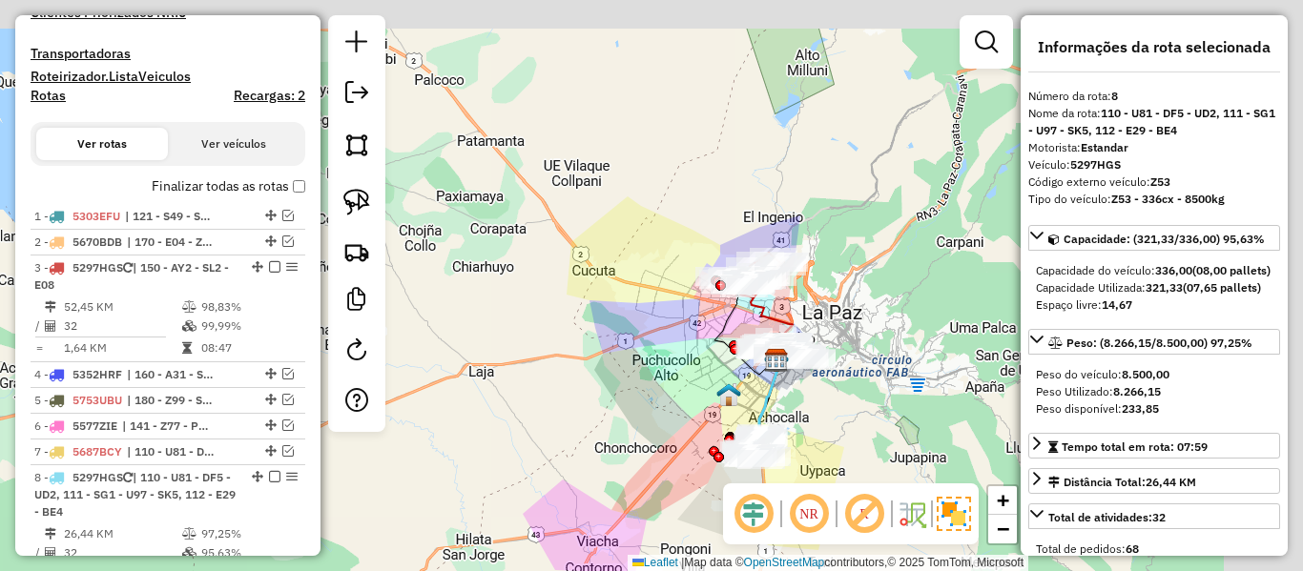
drag, startPoint x: 812, startPoint y: 409, endPoint x: 758, endPoint y: 368, distance: 67.4
click at [804, 421] on div "Rota 8 - Placa 5297HGS 0000914812 - JUANA FELICIDAD Janela de atendimento Grade…" at bounding box center [651, 285] width 1303 height 571
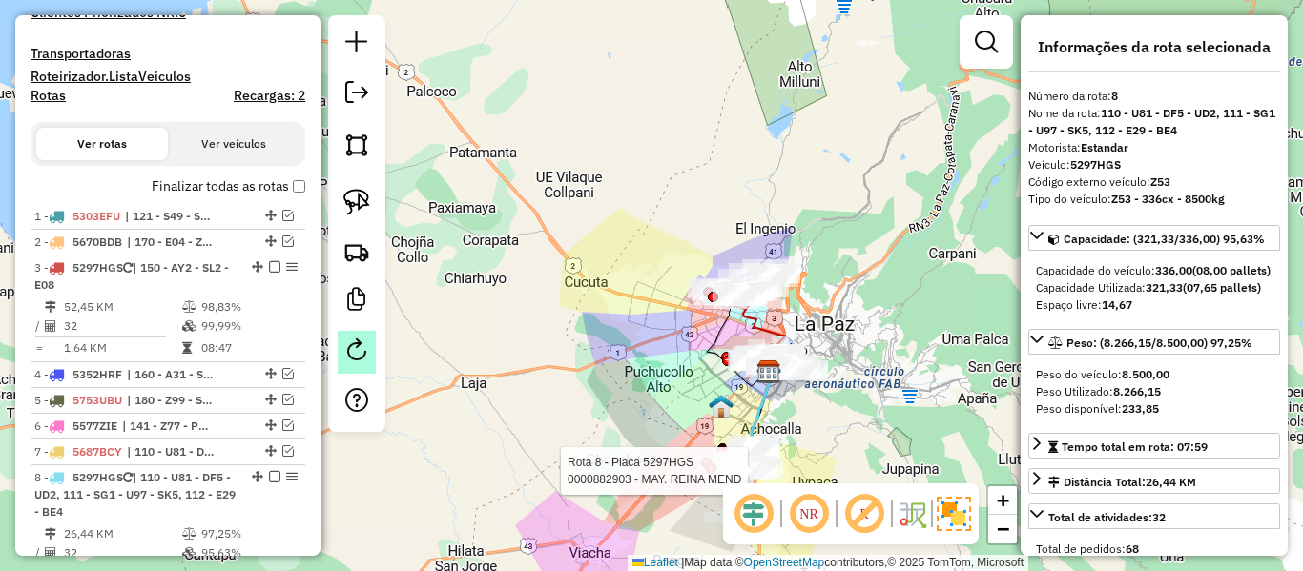
click at [365, 355] on em at bounding box center [356, 350] width 23 height 23
select select "*"
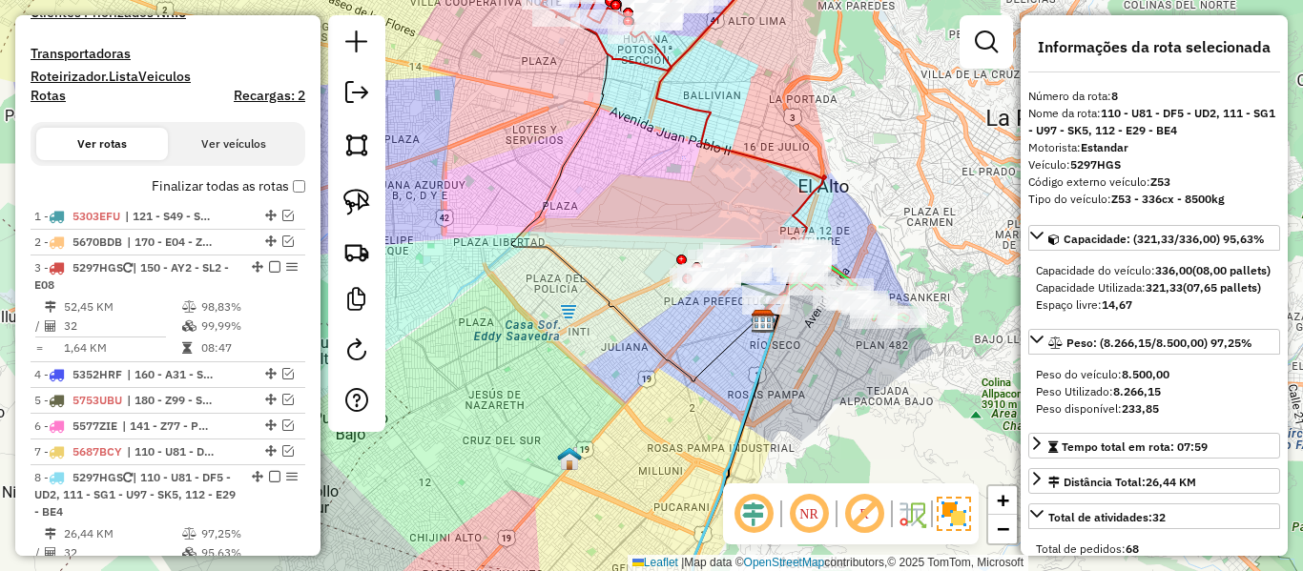
drag, startPoint x: 837, startPoint y: 394, endPoint x: 814, endPoint y: 219, distance: 176.1
click at [814, 219] on div "Rota 8 - Placa 5297HGS 0000882903 - MAY. REINA MEND Janela de atendimento Grade…" at bounding box center [651, 285] width 1303 height 571
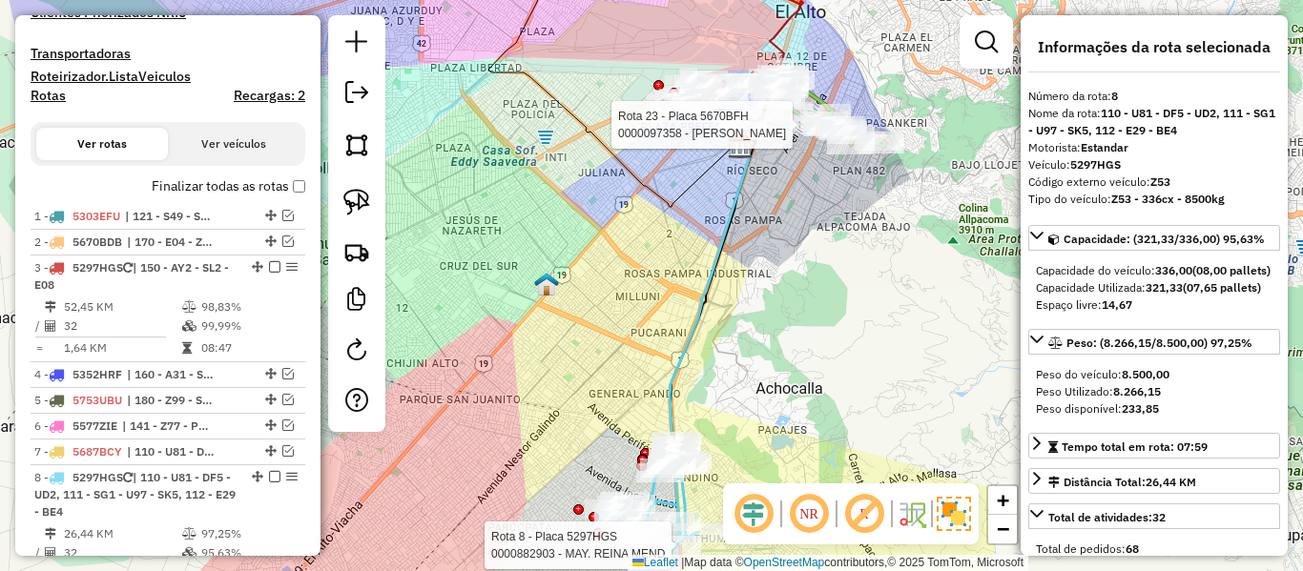
click at [678, 340] on icon at bounding box center [710, 294] width 80 height 295
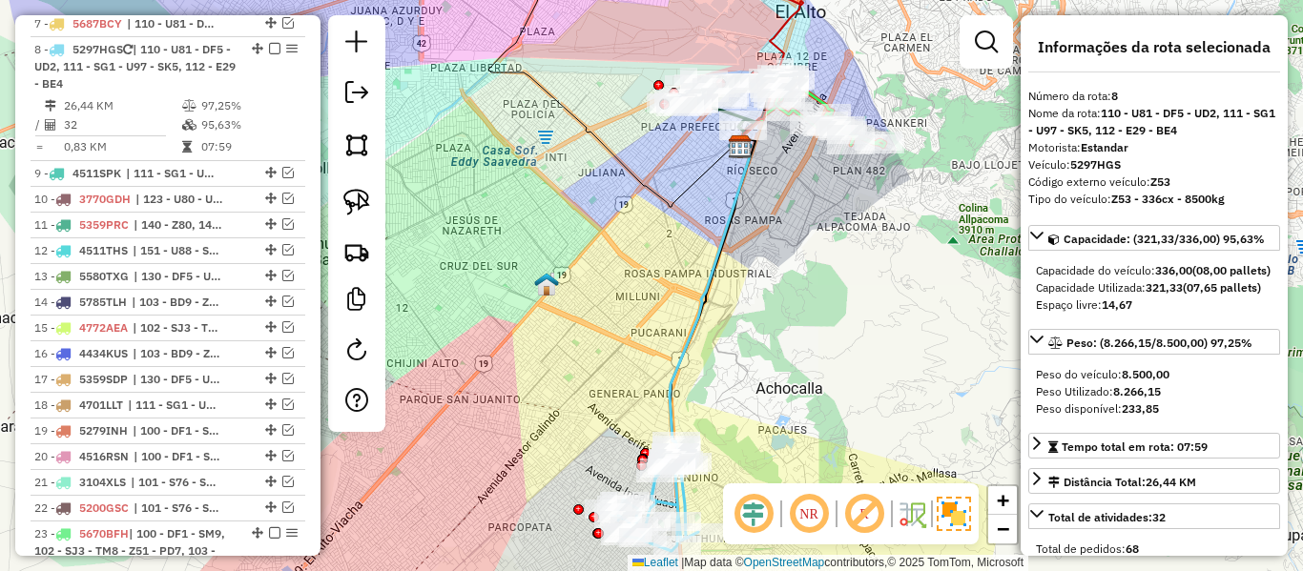
scroll to position [1013, 0]
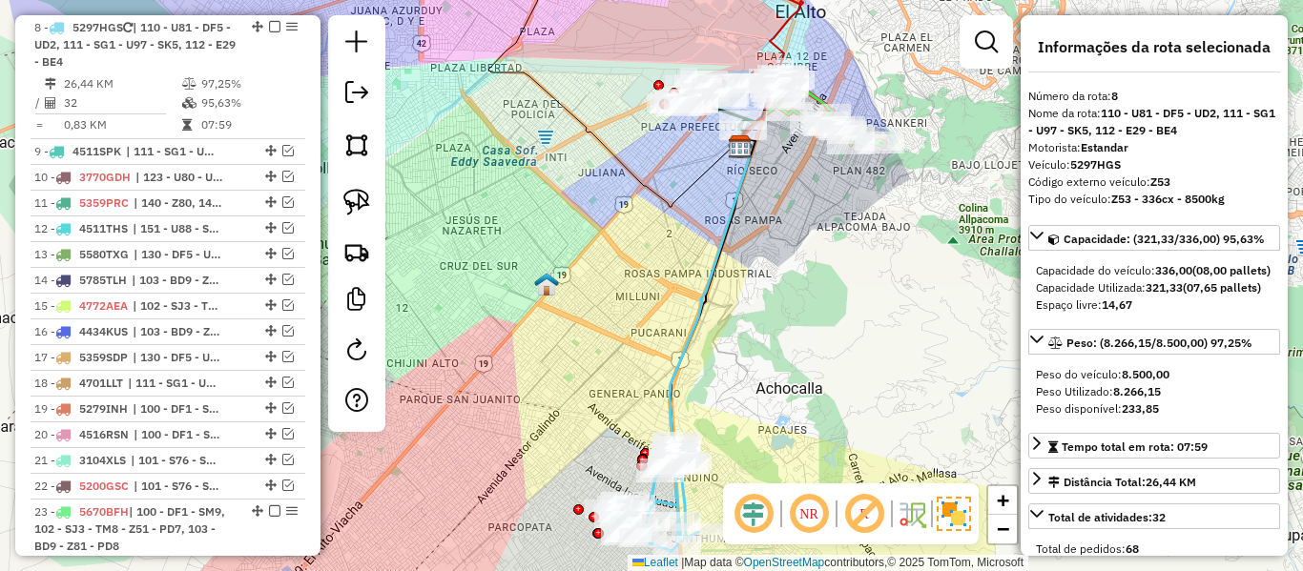
click at [683, 340] on icon at bounding box center [710, 294] width 80 height 295
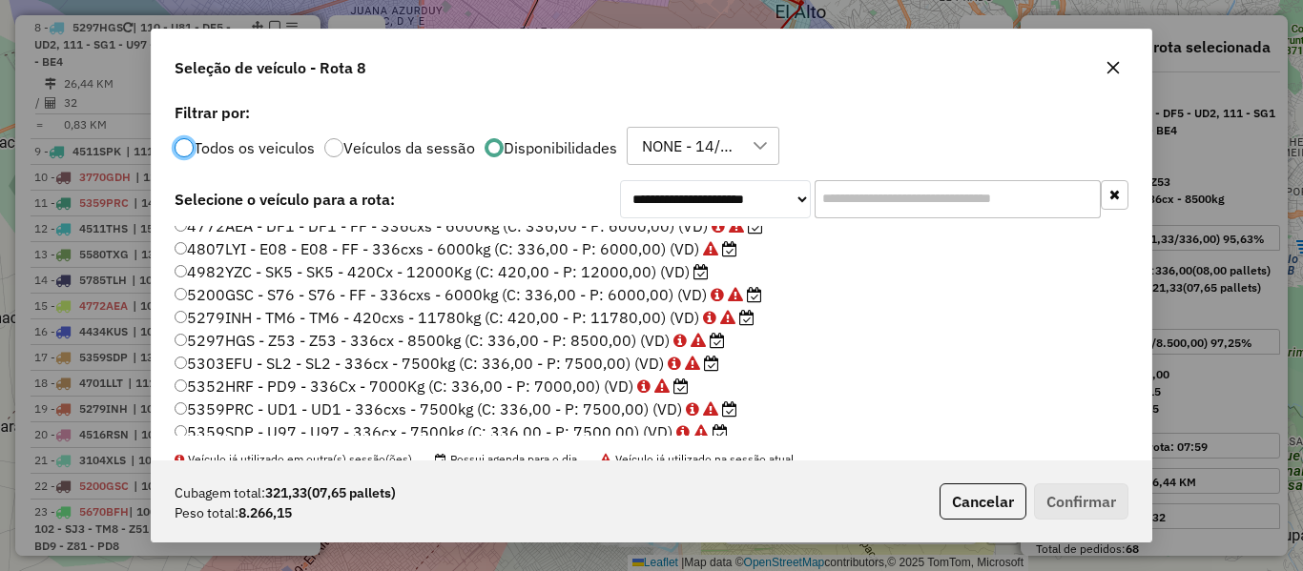
scroll to position [191, 0]
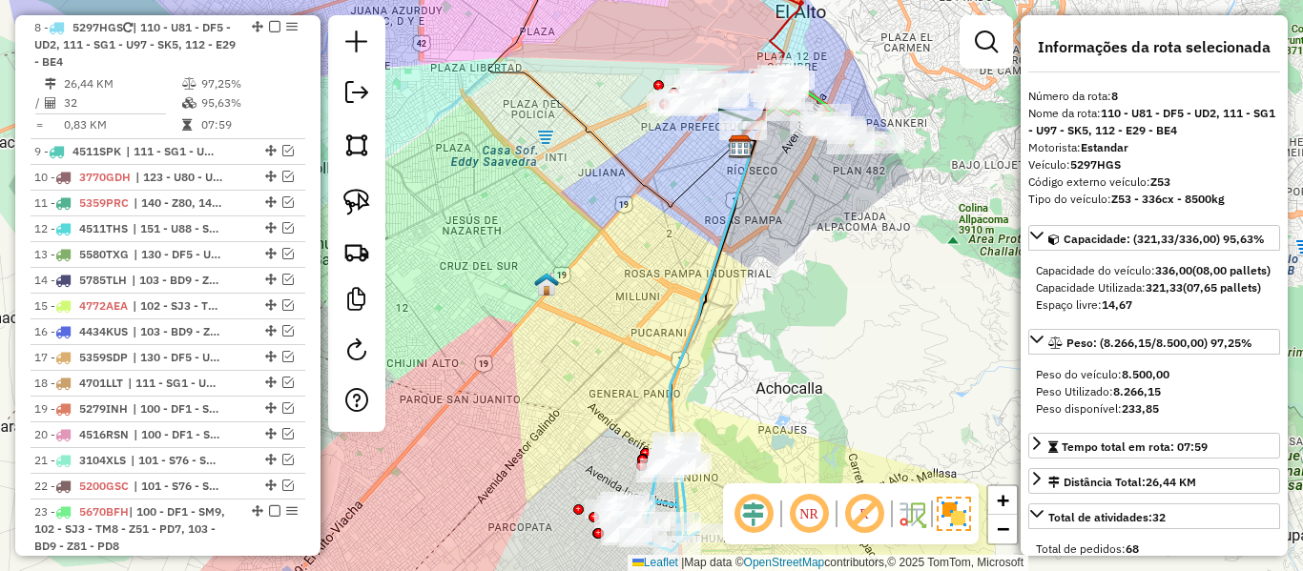
click at [715, 394] on div "Janela de atendimento Grade de atendimento Capacidade Transportadoras Veículos …" at bounding box center [651, 285] width 1303 height 571
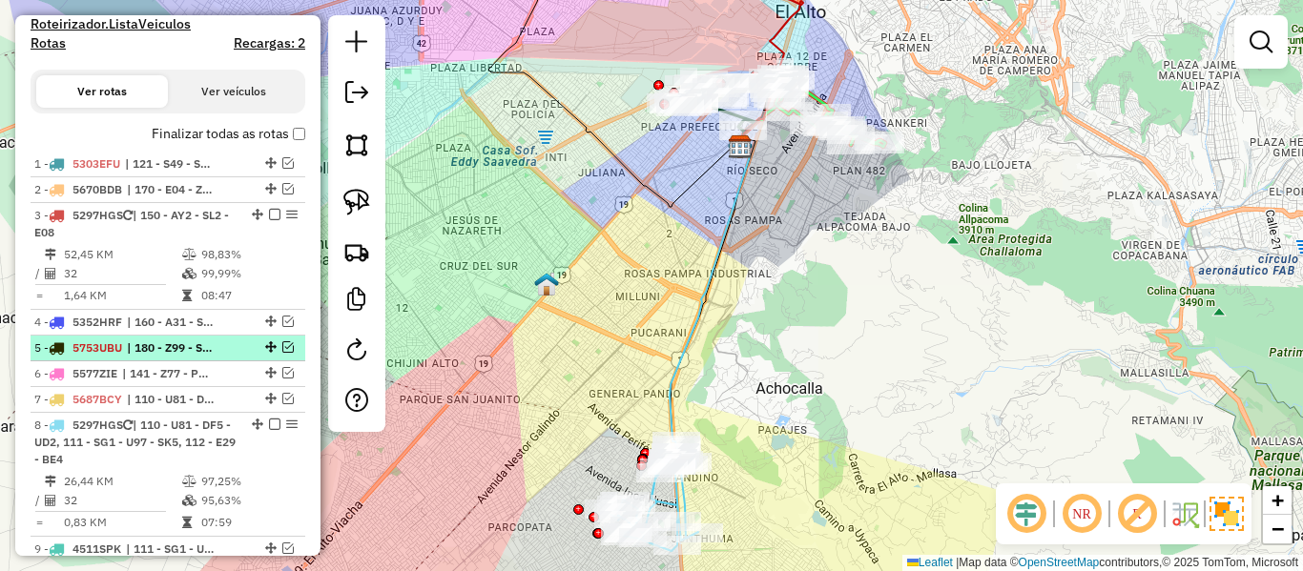
scroll to position [345, 0]
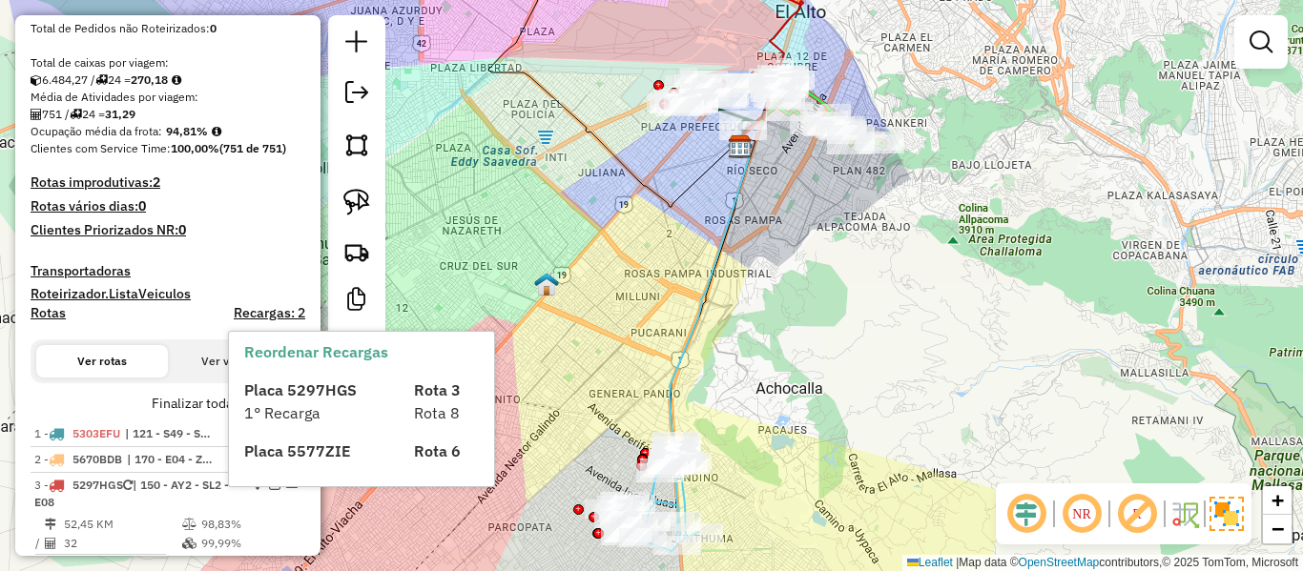
click at [243, 403] on div "Reordenar Recargas Placa 5297HGS Rota 3 1° Recarga Rota 8 Placa 5577ZIE Rota 6" at bounding box center [361, 409] width 265 height 155
click at [205, 404] on label "Finalizar todas as rotas" at bounding box center [229, 404] width 154 height 20
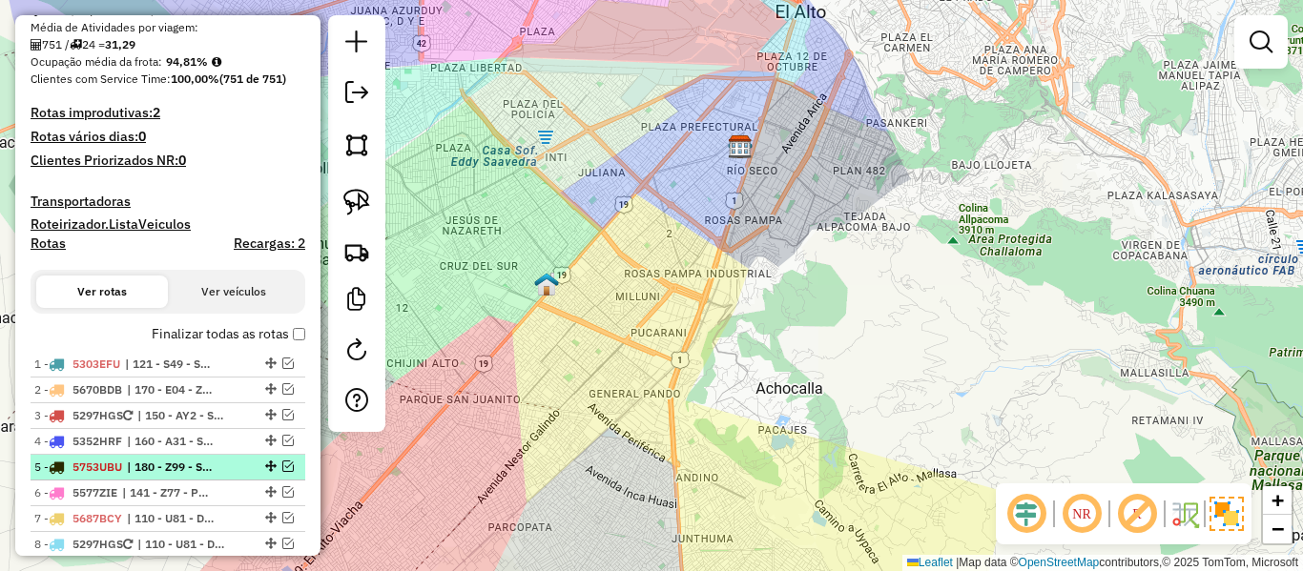
scroll to position [441, 0]
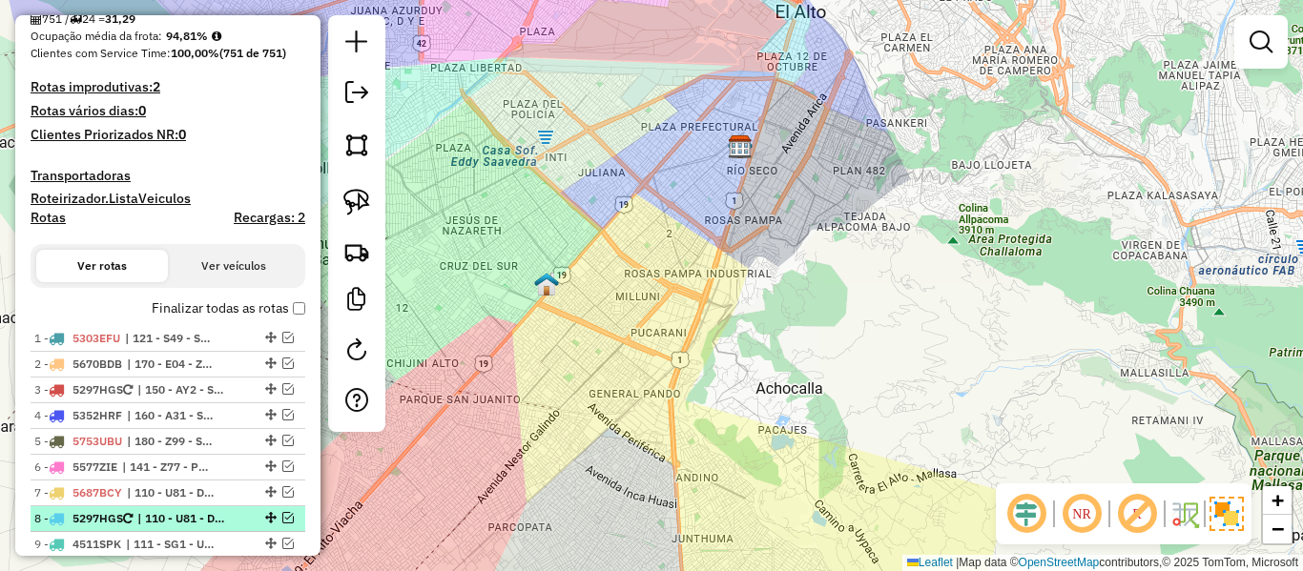
click at [282, 519] on em at bounding box center [287, 517] width 11 height 11
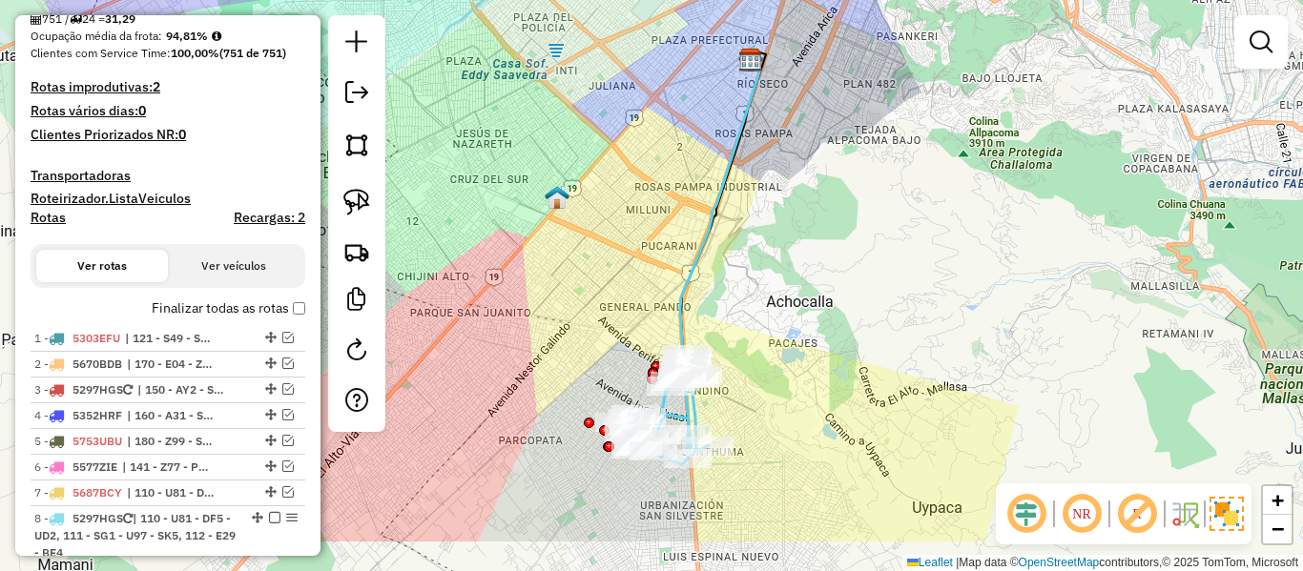
drag, startPoint x: 832, startPoint y: 364, endPoint x: 834, endPoint y: 347, distance: 17.3
click at [833, 353] on div "Janela de atendimento Grade de atendimento Capacidade Transportadoras Veículos …" at bounding box center [651, 285] width 1303 height 571
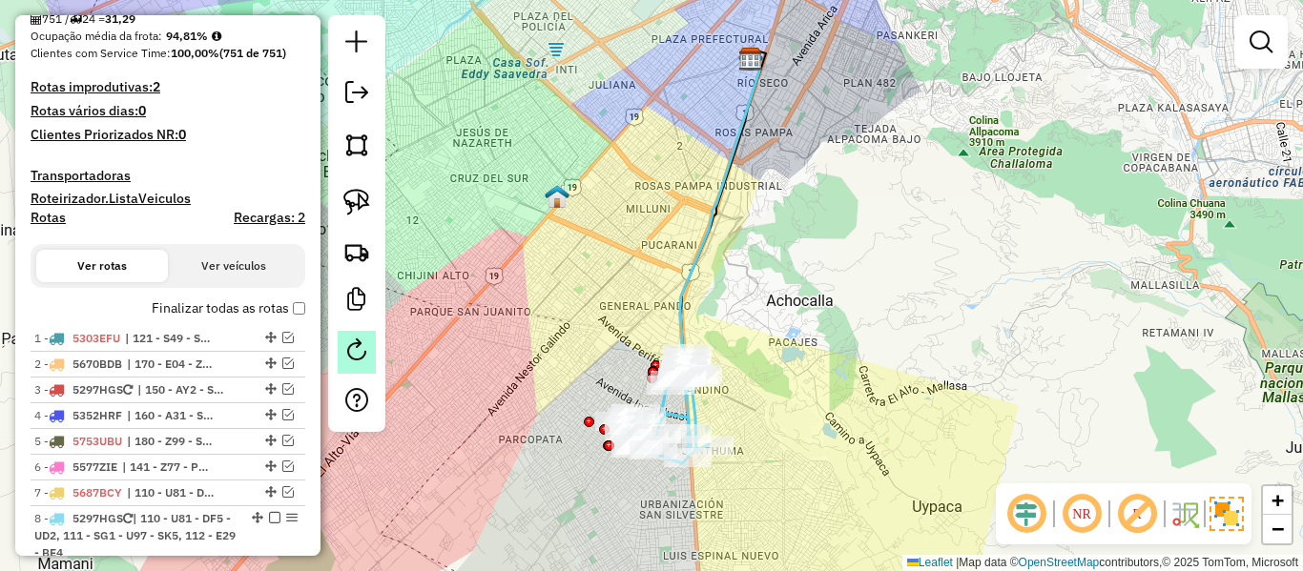
click at [346, 342] on em at bounding box center [356, 350] width 23 height 23
select select "*"
click at [701, 267] on icon at bounding box center [720, 206] width 80 height 295
select select "**********"
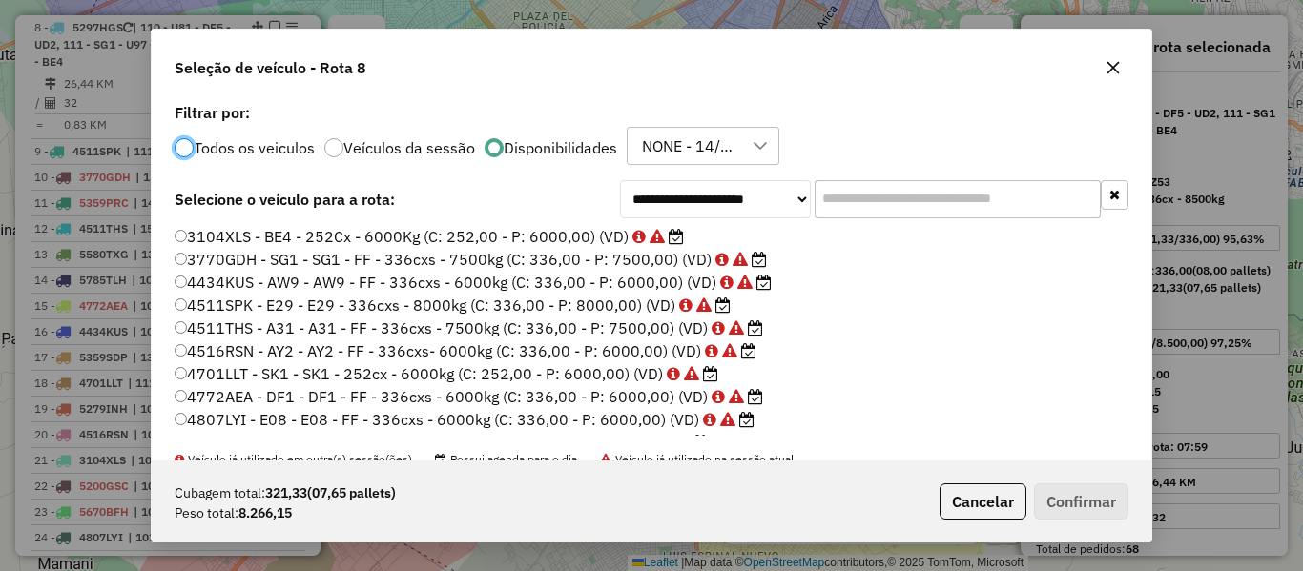
scroll to position [10, 6]
click at [978, 198] on input "text" at bounding box center [958, 199] width 286 height 38
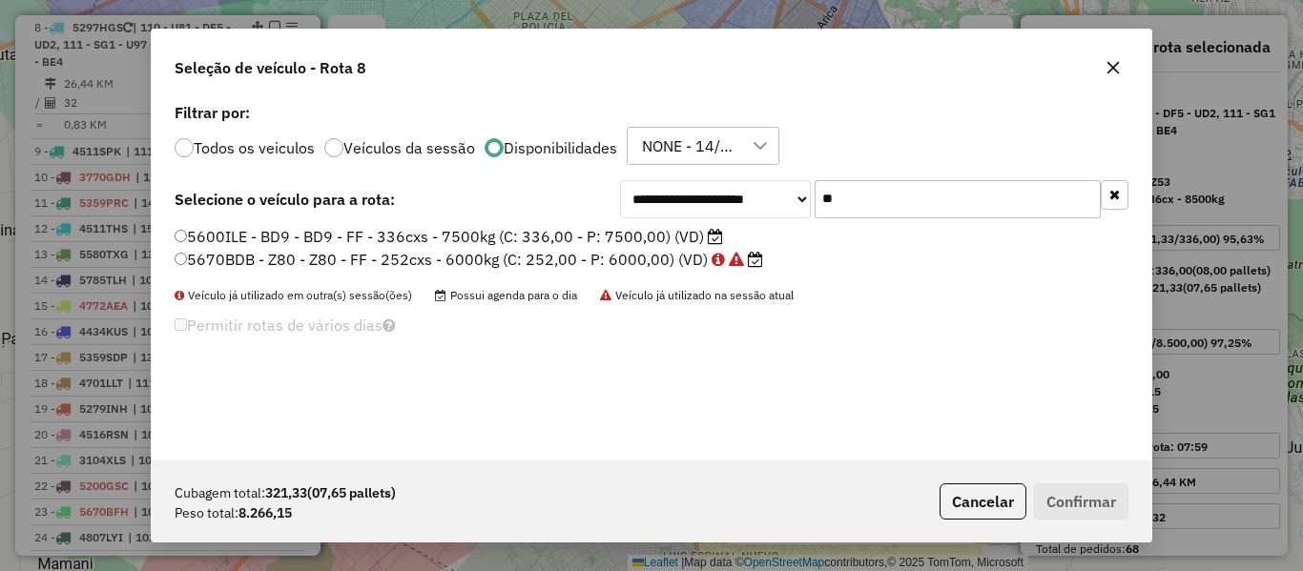
type input "**"
click at [674, 241] on label "5600ILE - BD9 - BD9 - FF - 336cxs - 7500kg (C: 336,00 - P: 7500,00) (VD)" at bounding box center [449, 236] width 549 height 23
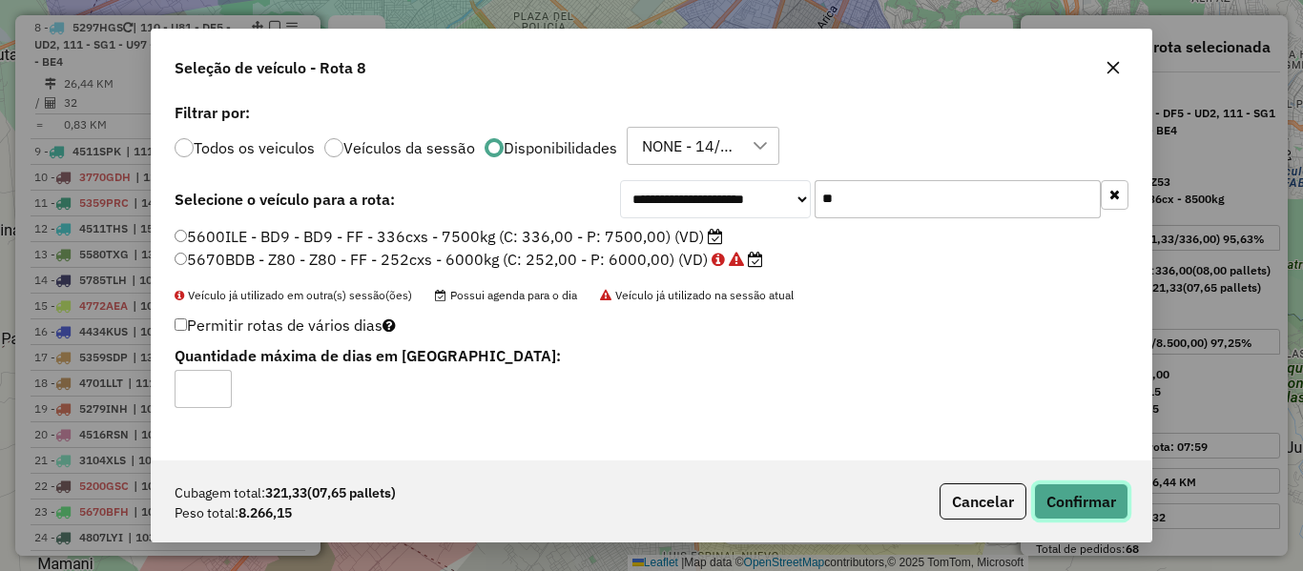
click at [1081, 500] on button "Confirmar" at bounding box center [1081, 502] width 94 height 36
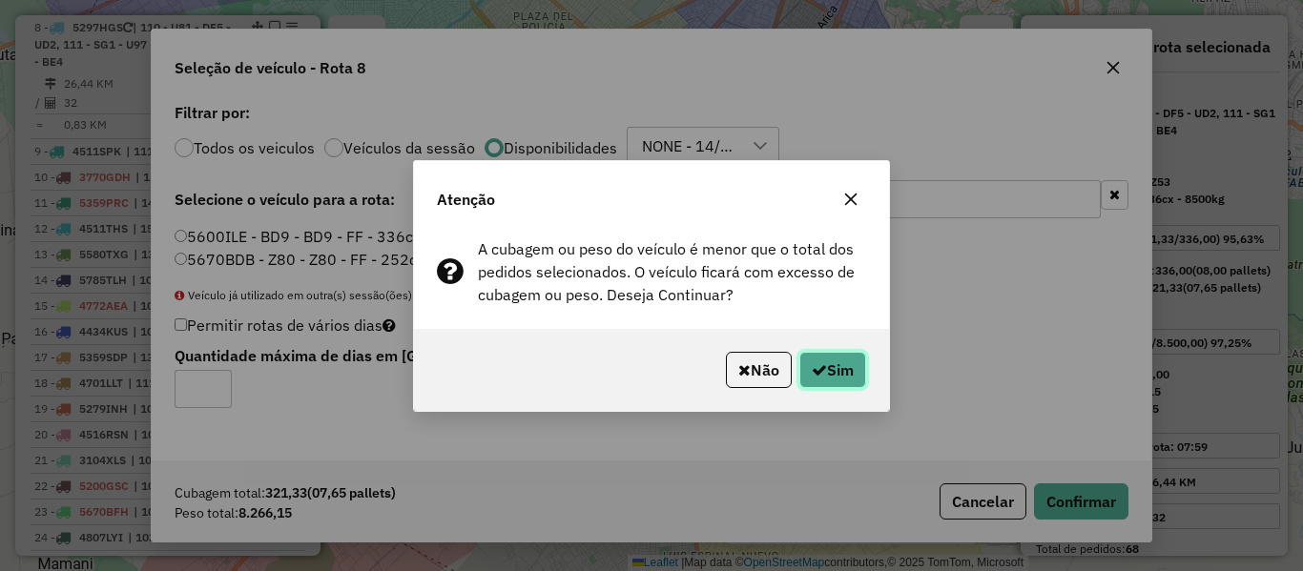
click at [846, 362] on button "Sim" at bounding box center [832, 370] width 67 height 36
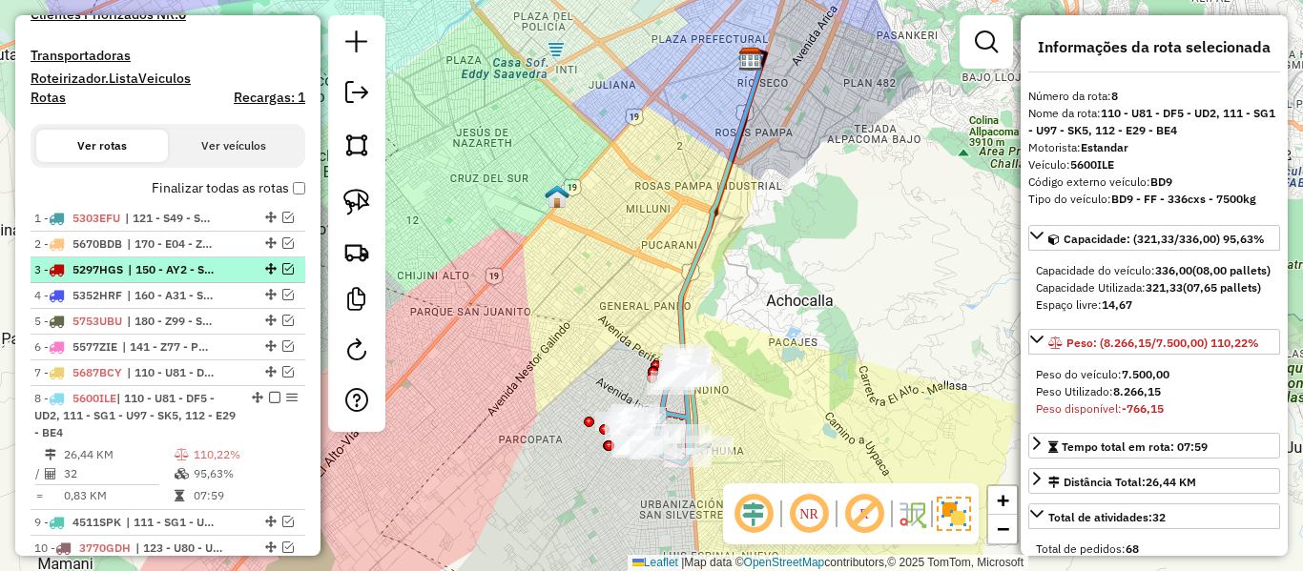
scroll to position [550, 0]
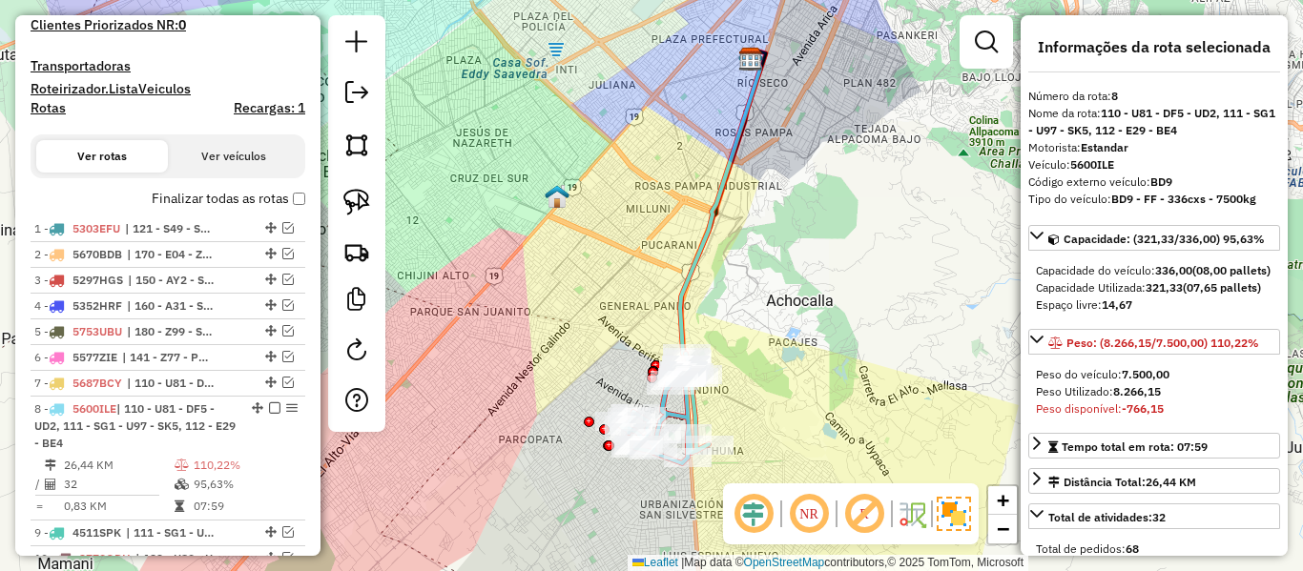
click at [301, 201] on div "Depósito: SAZ BO El Alto Total de rotas: 24 Distância Total: 661,91 km Tempo to…" at bounding box center [168, 304] width 290 height 1322
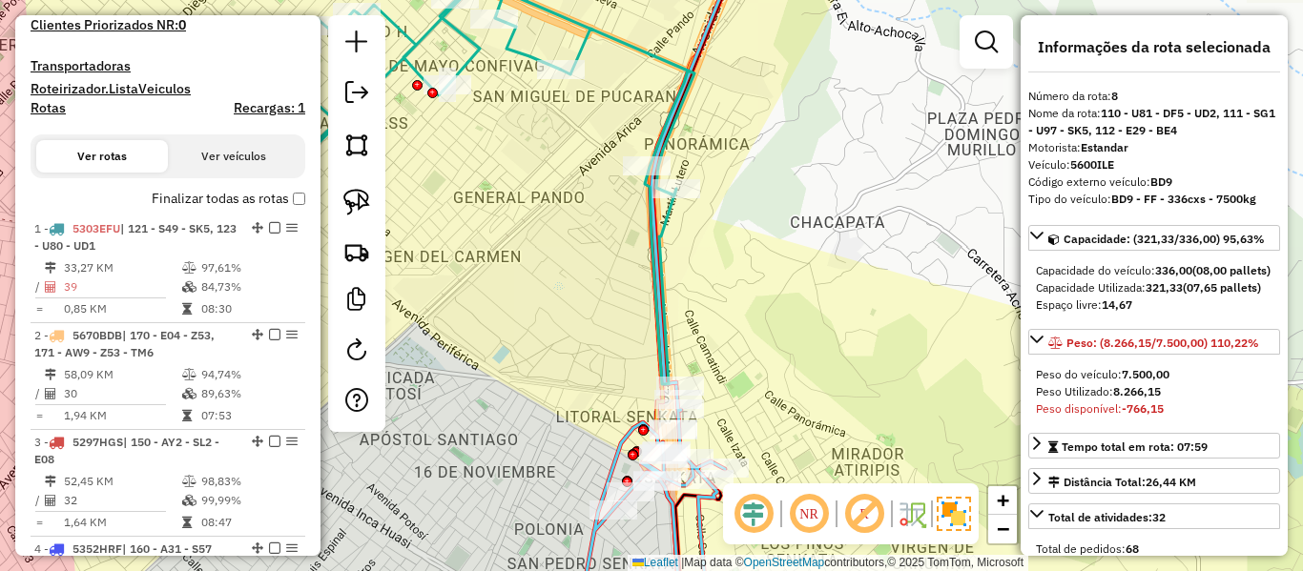
drag, startPoint x: 758, startPoint y: 356, endPoint x: 752, endPoint y: 292, distance: 64.3
click at [752, 293] on div "Janela de atendimento Grade de atendimento Capacidade Transportadoras Veículos …" at bounding box center [651, 285] width 1303 height 571
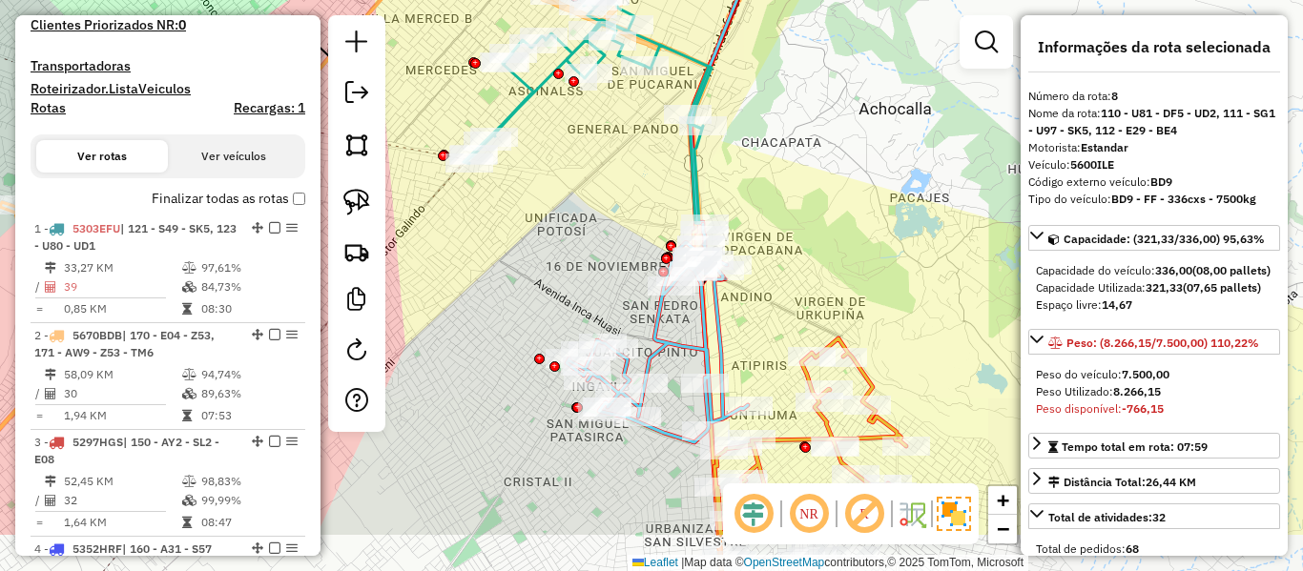
drag, startPoint x: 772, startPoint y: 255, endPoint x: 802, endPoint y: 294, distance: 49.6
click at [757, 173] on div "Janela de atendimento Grade de atendimento Capacidade Transportadoras Veículos …" at bounding box center [651, 285] width 1303 height 571
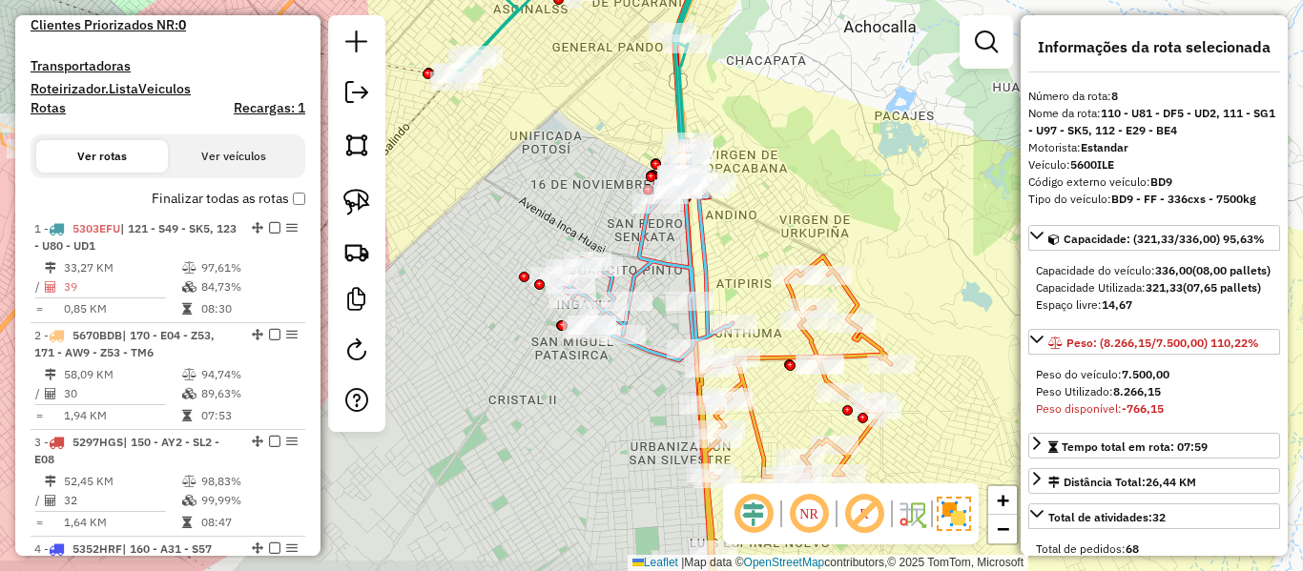
click at [857, 301] on icon at bounding box center [748, 443] width 286 height 372
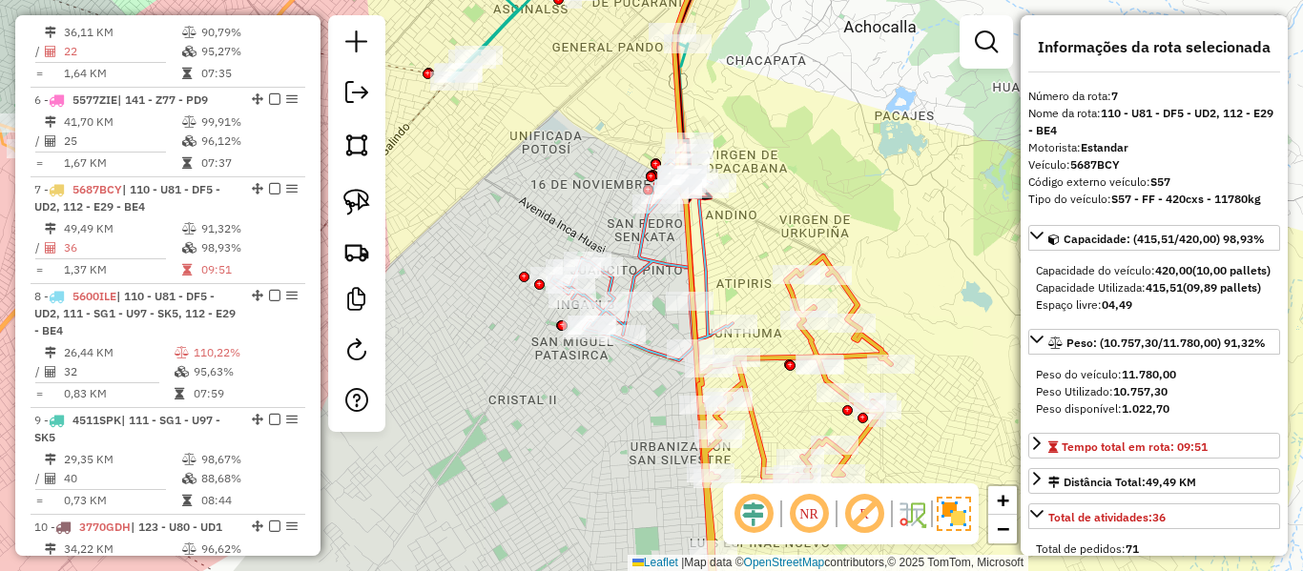
scroll to position [1358, 0]
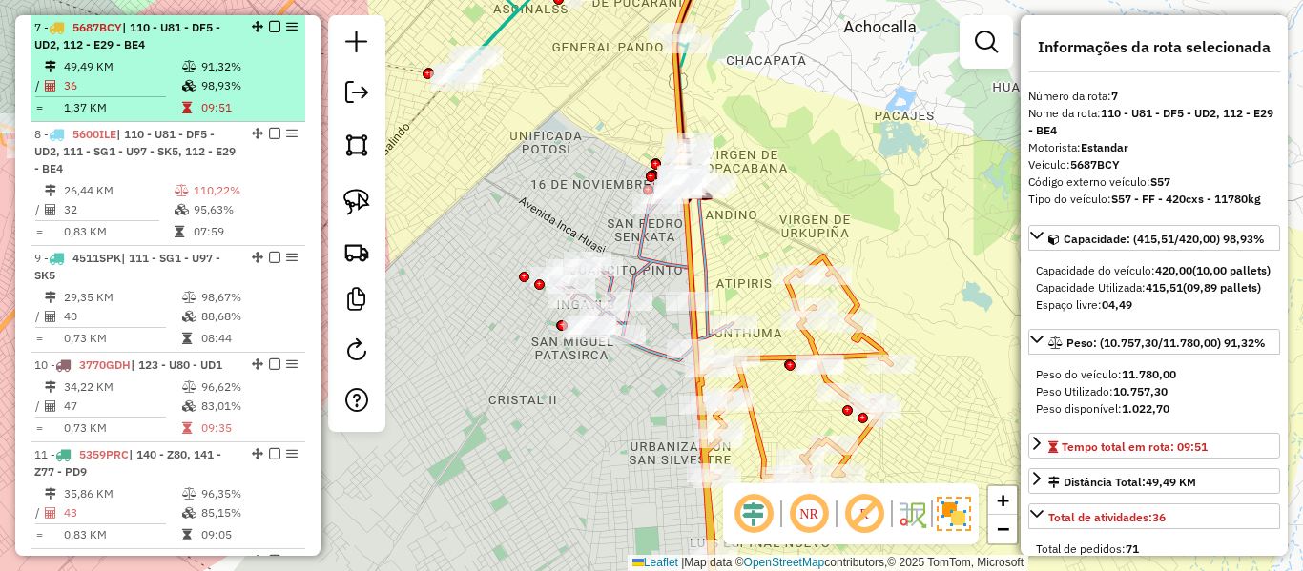
click at [270, 29] on em at bounding box center [274, 26] width 11 height 11
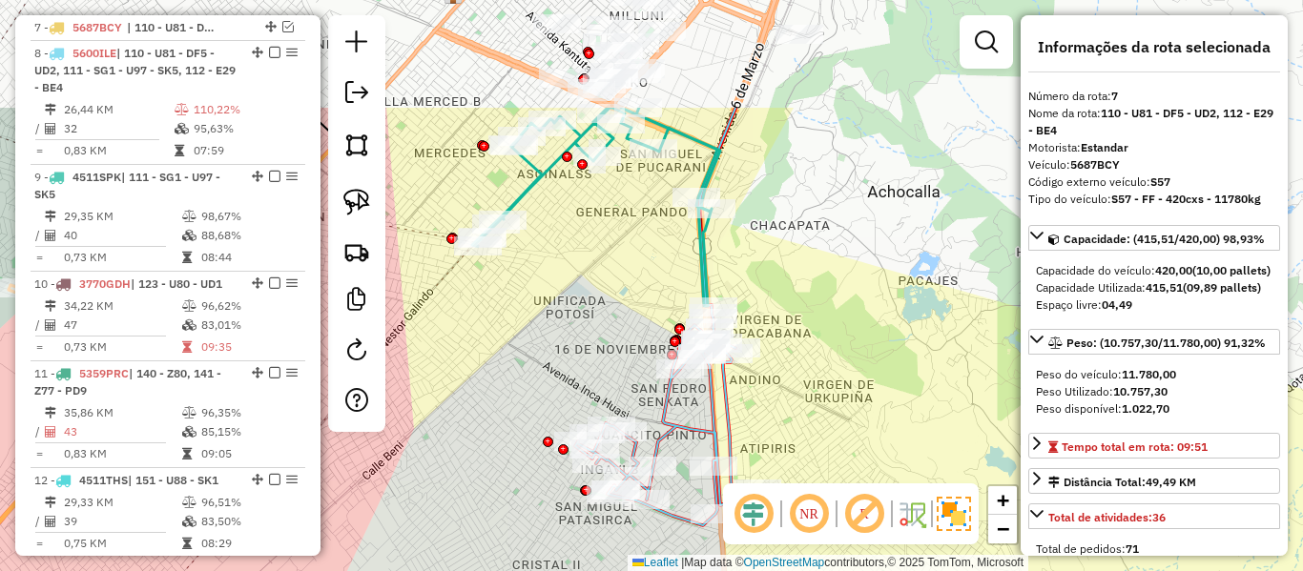
drag, startPoint x: 756, startPoint y: 178, endPoint x: 719, endPoint y: 173, distance: 36.7
click at [780, 345] on div "Janela de atendimento Grade de atendimento Capacidade Transportadoras Veículos …" at bounding box center [651, 285] width 1303 height 571
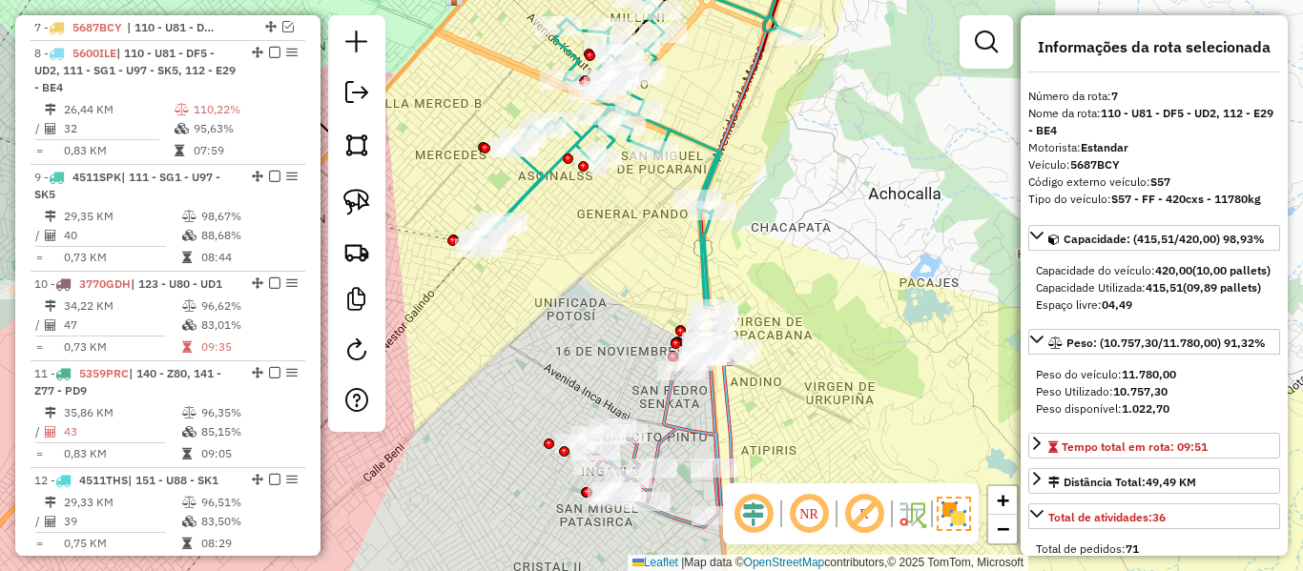
click at [696, 142] on icon at bounding box center [636, 132] width 327 height 352
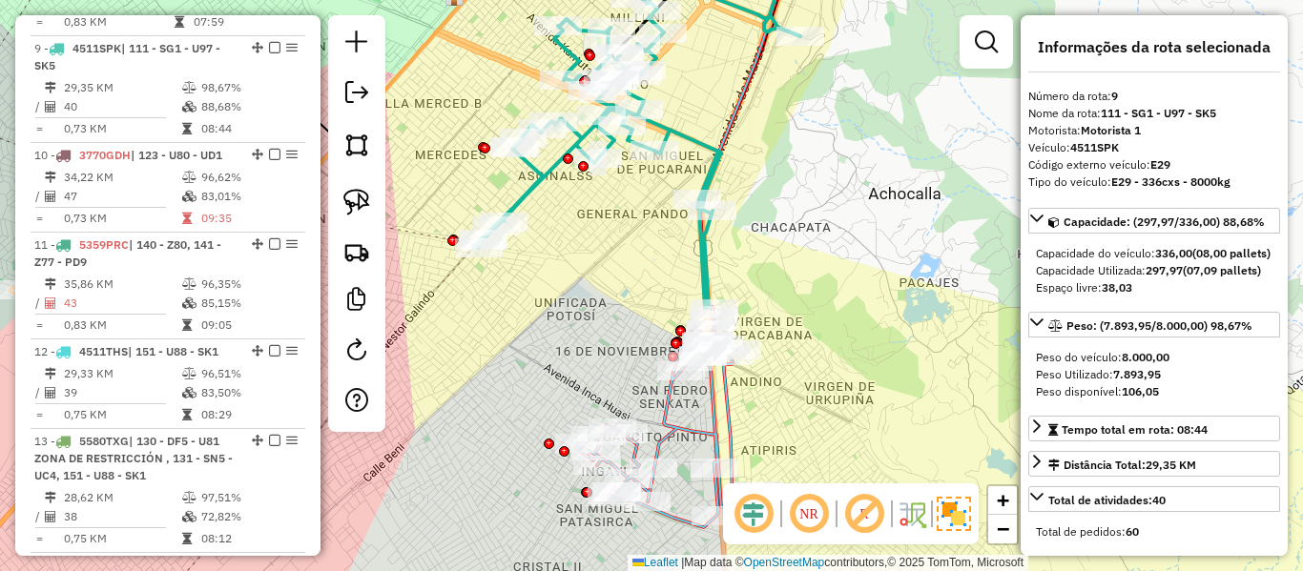
scroll to position [1508, 0]
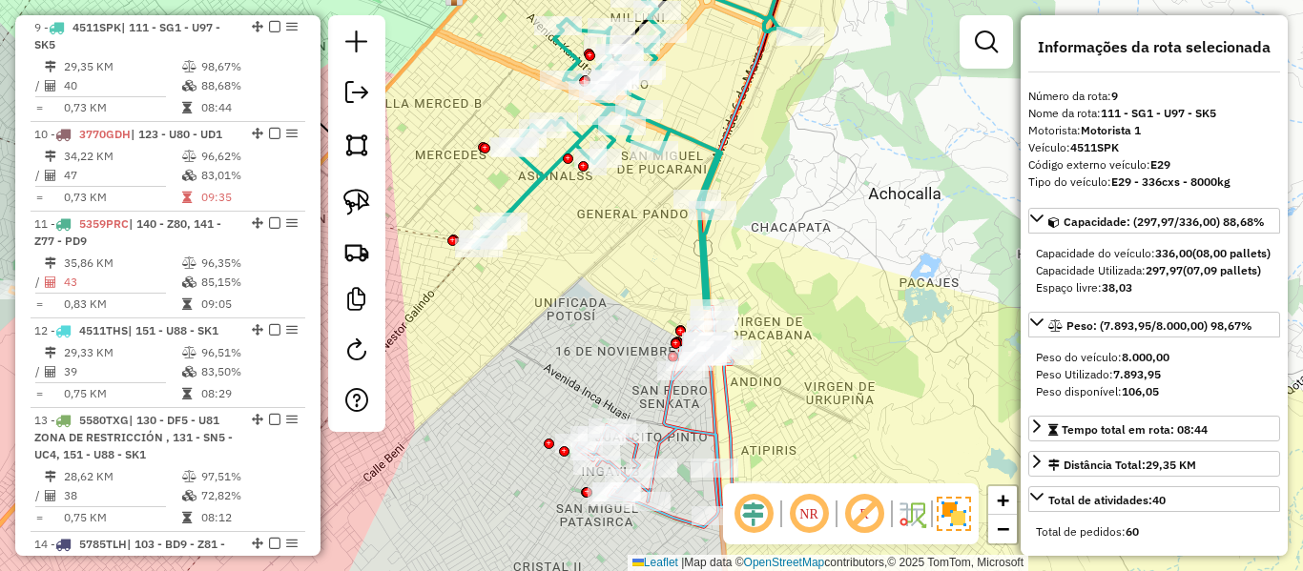
click at [694, 137] on icon at bounding box center [636, 132] width 327 height 352
click at [684, 428] on icon at bounding box center [666, 418] width 181 height 218
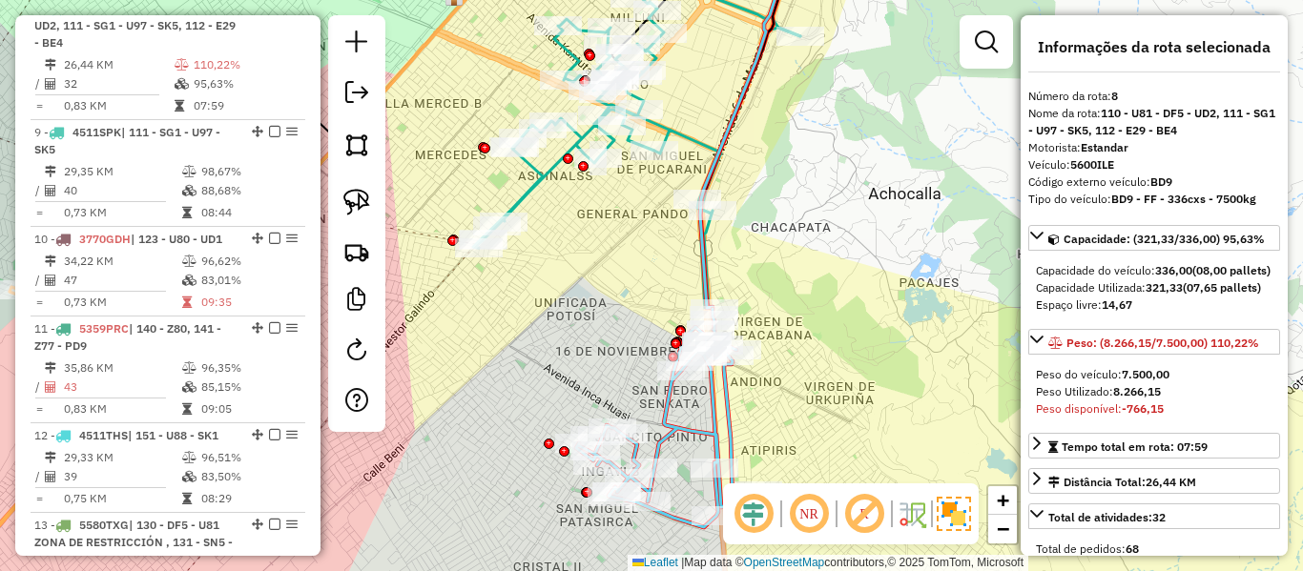
scroll to position [1384, 0]
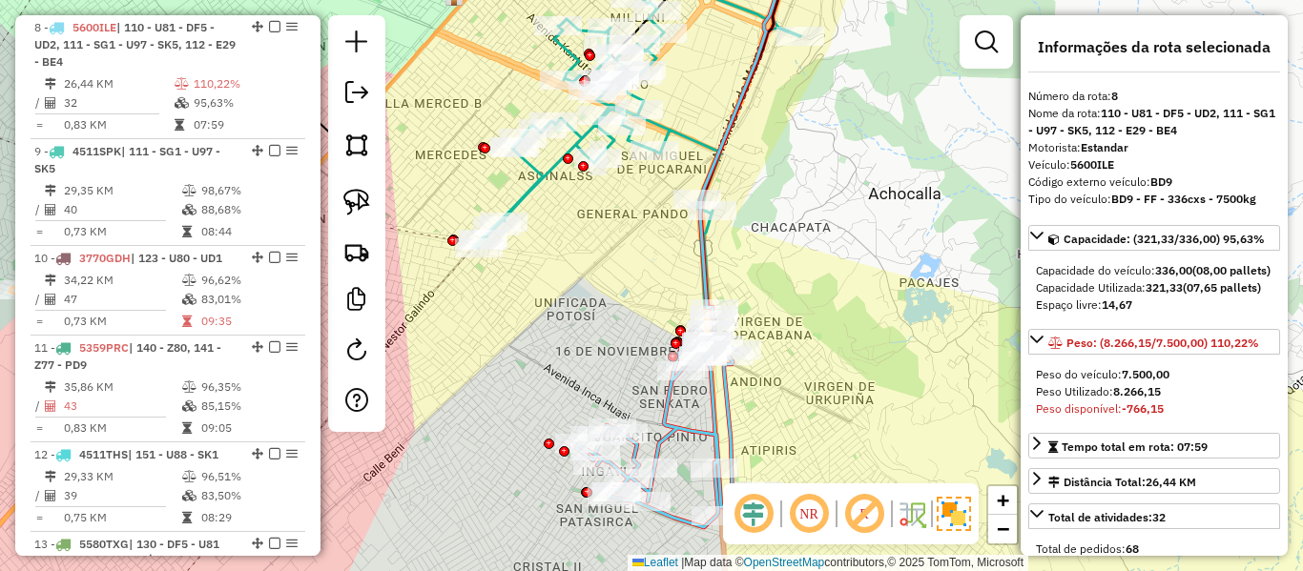
click at [699, 135] on icon at bounding box center [636, 132] width 327 height 352
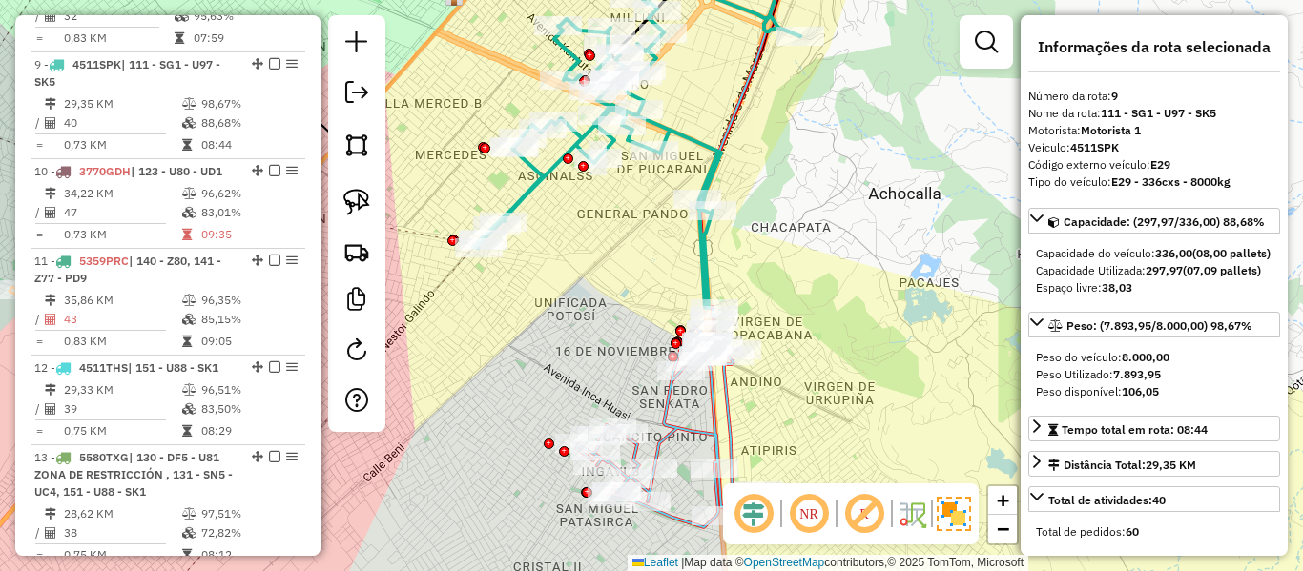
scroll to position [1508, 0]
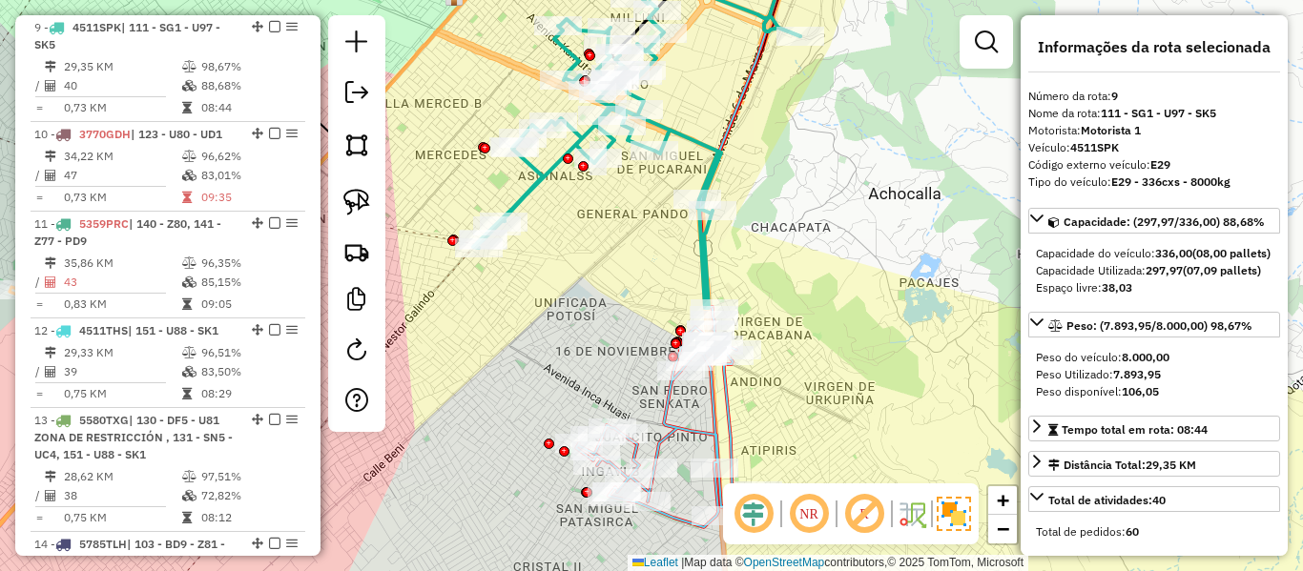
click at [733, 427] on icon at bounding box center [666, 418] width 181 height 218
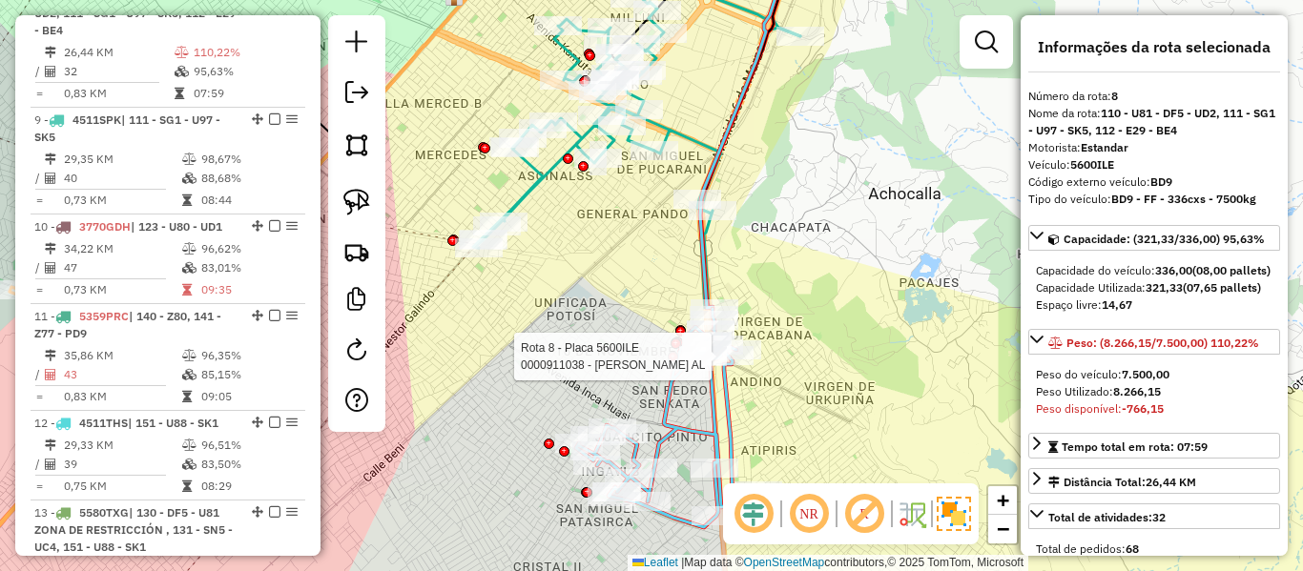
scroll to position [1384, 0]
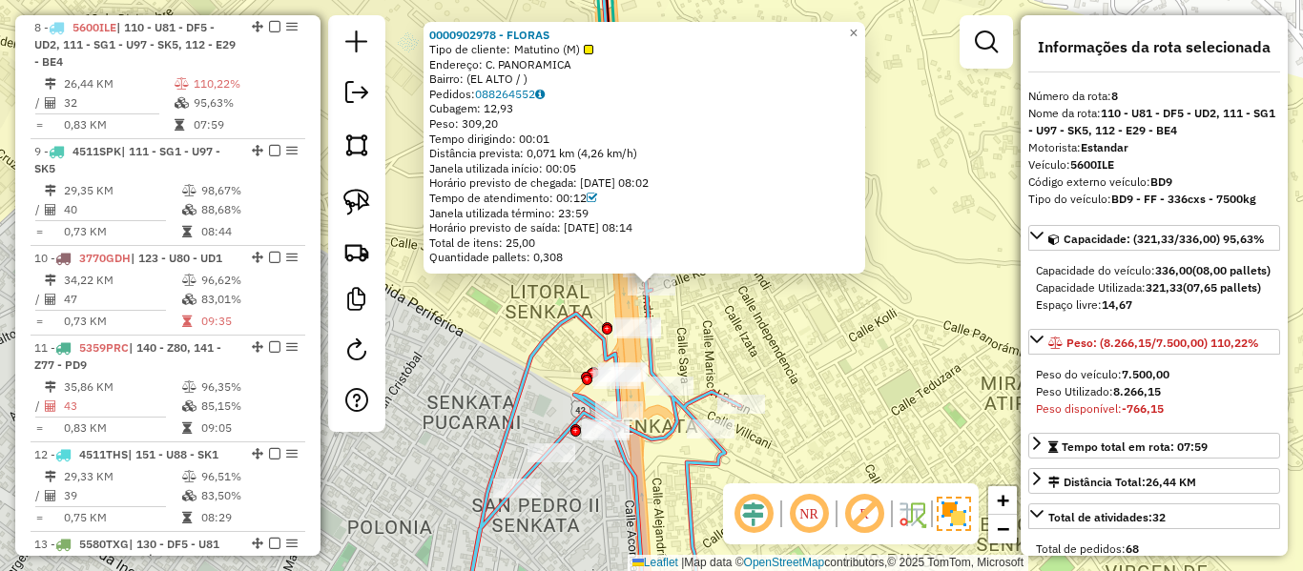
click at [716, 309] on div "Rota 8 - Placa 5600ILE 0000917198 - D. LEVEL BLUE 0000902978 - FLORAS Tipo de c…" at bounding box center [651, 285] width 1303 height 571
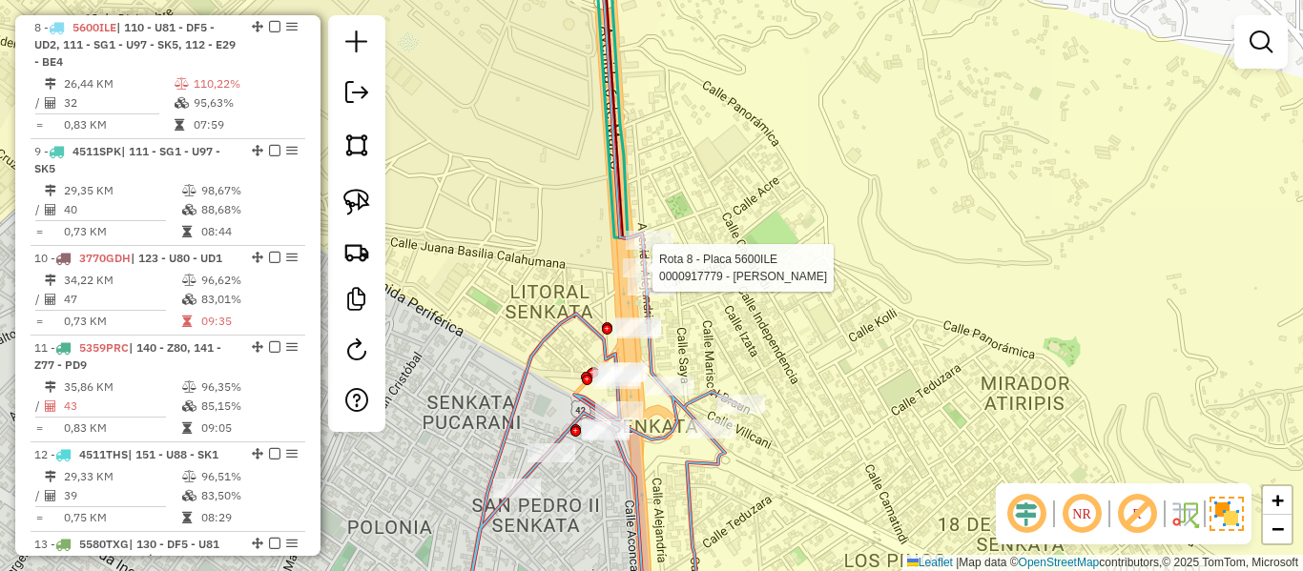
select select "**********"
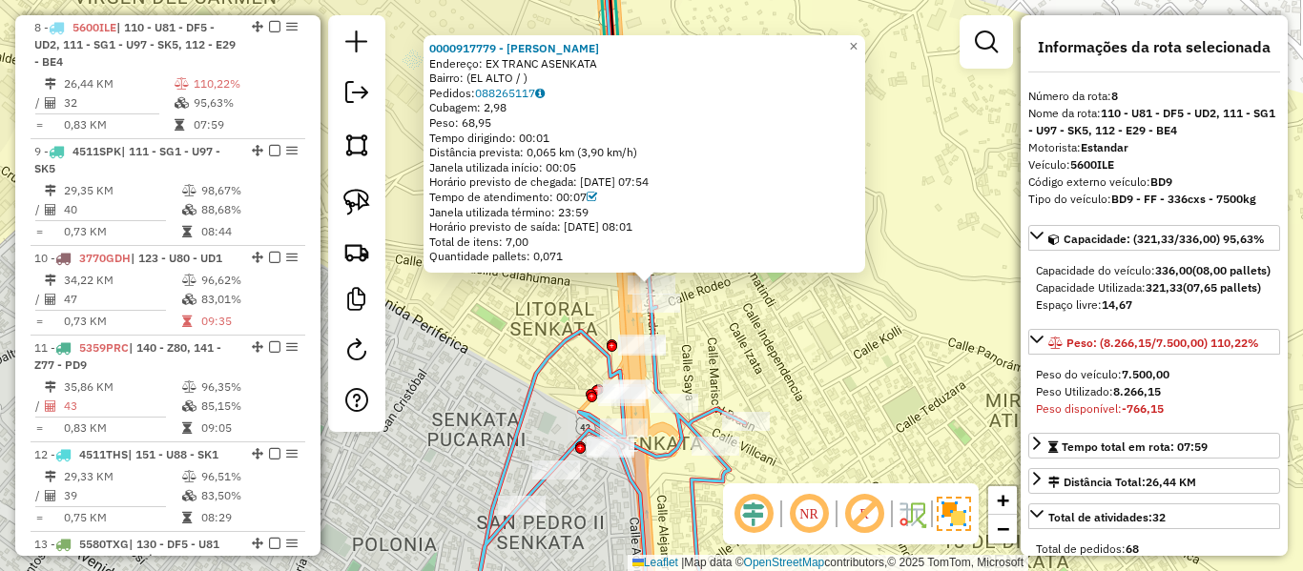
click at [738, 309] on div "0000917779 - BISMAR RONNY RA Endereço: EX TRANC ASENKATA Bairro: (EL ALTO / ) P…" at bounding box center [651, 285] width 1303 height 571
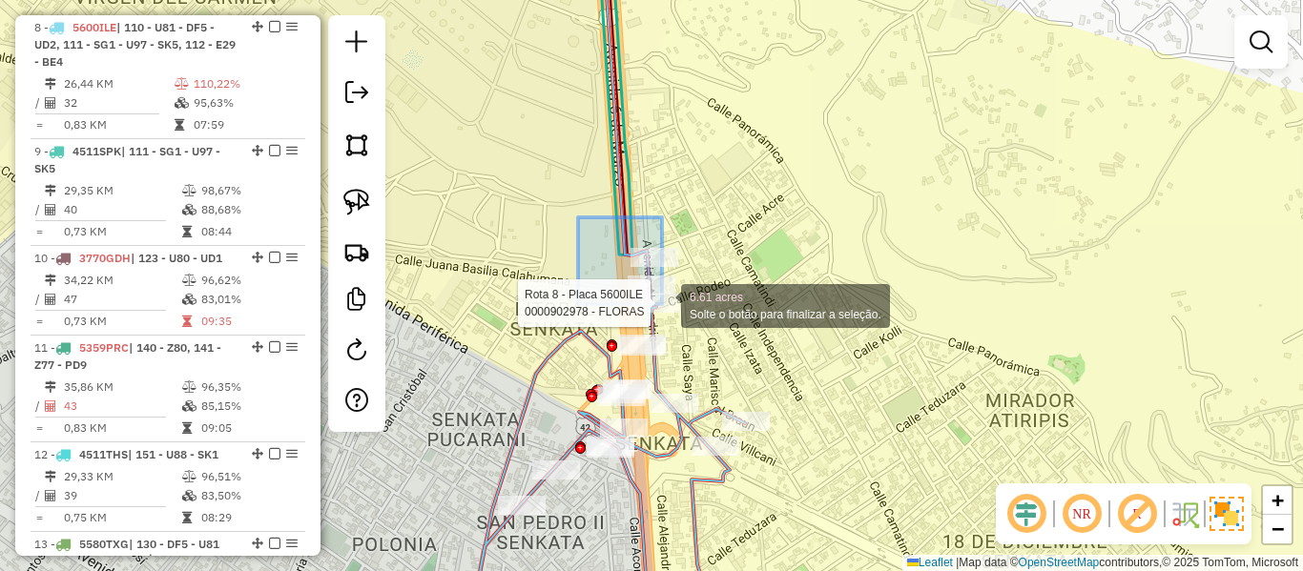
drag, startPoint x: 612, startPoint y: 254, endPoint x: 710, endPoint y: 335, distance: 126.7
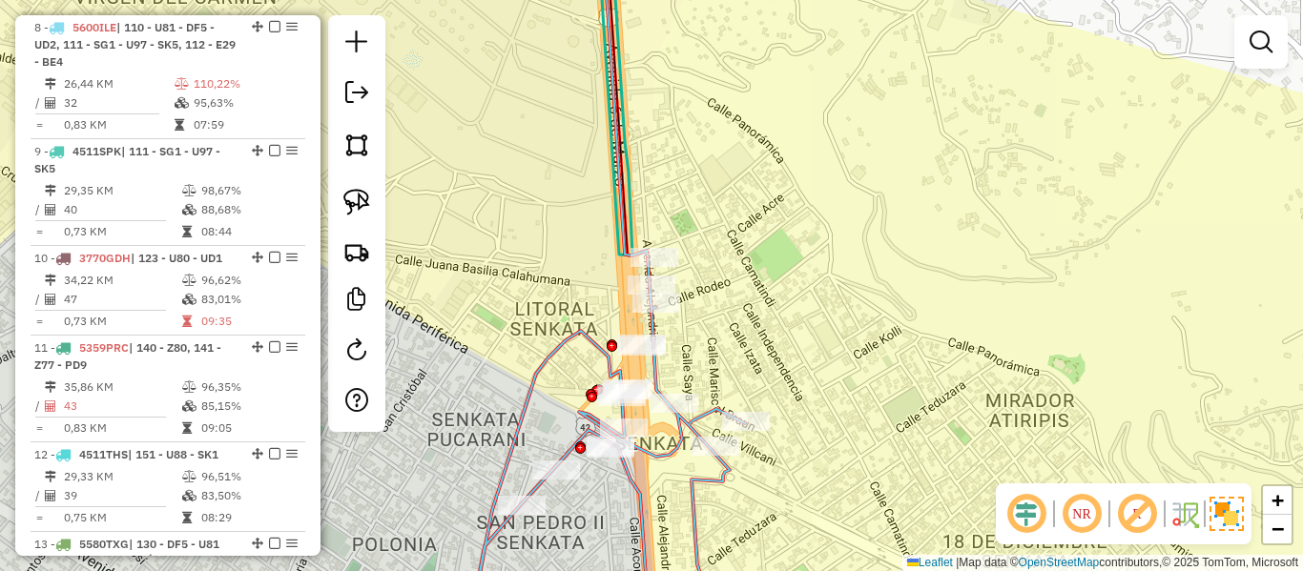
click at [713, 419] on icon at bounding box center [607, 444] width 276 height 370
select select "**********"
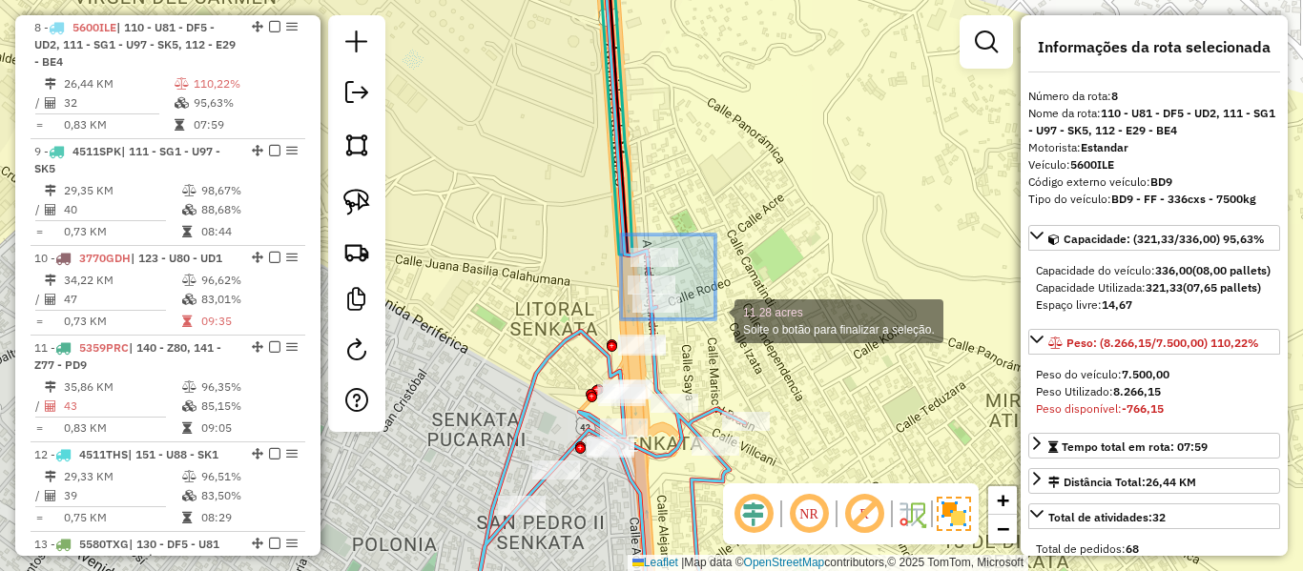
drag, startPoint x: 622, startPoint y: 236, endPoint x: 715, endPoint y: 320, distance: 125.6
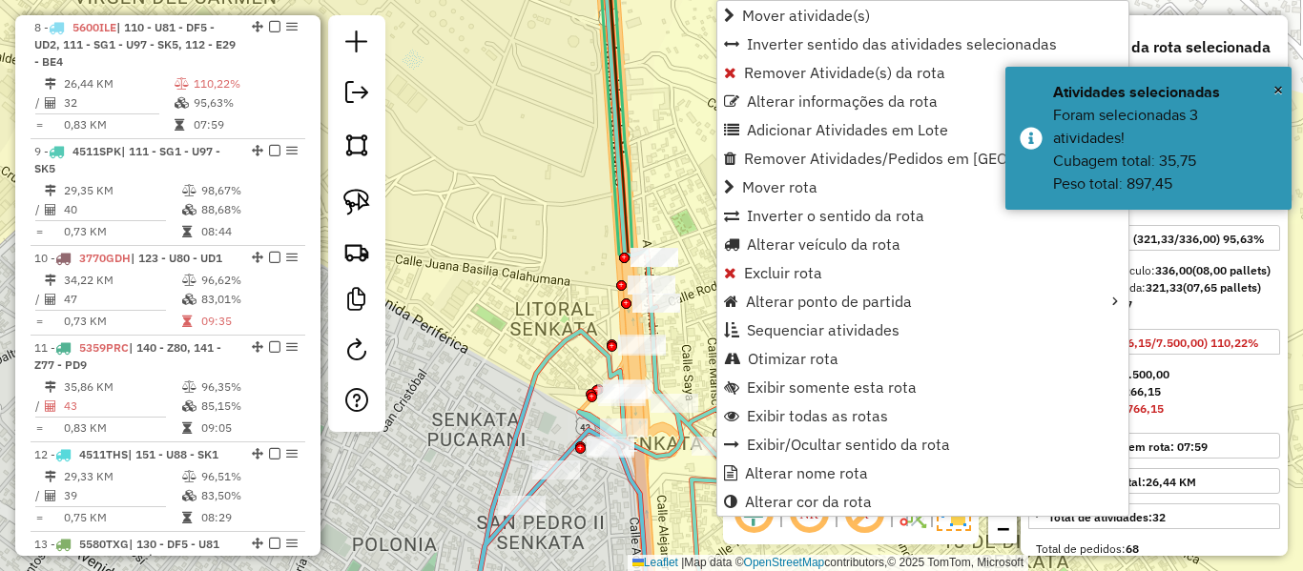
click at [584, 342] on icon at bounding box center [607, 444] width 276 height 370
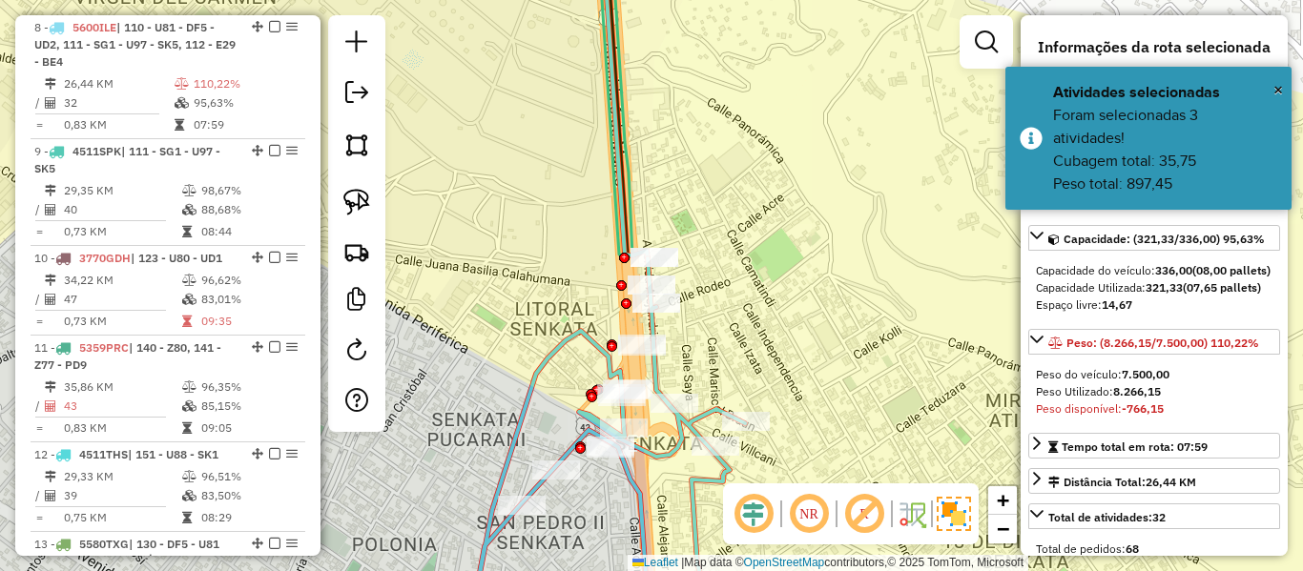
click at [585, 337] on icon at bounding box center [607, 444] width 276 height 370
click at [587, 336] on icon at bounding box center [607, 444] width 276 height 370
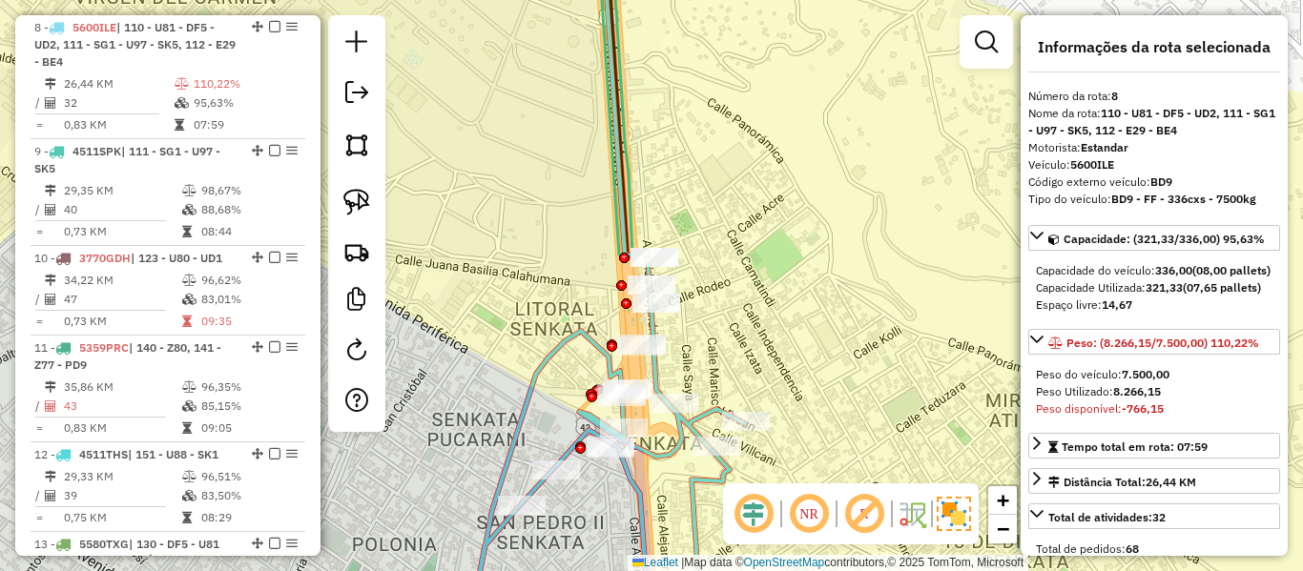
click at [587, 336] on icon at bounding box center [607, 444] width 276 height 370
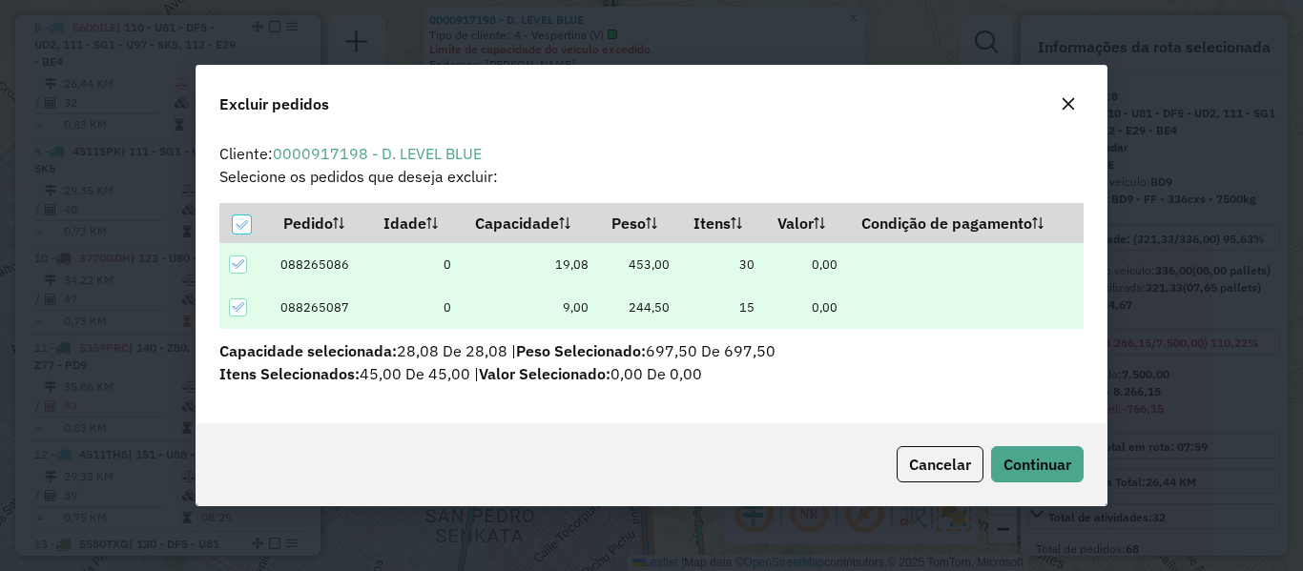
scroll to position [0, 0]
click at [1035, 462] on span "Continuar" at bounding box center [1038, 464] width 68 height 19
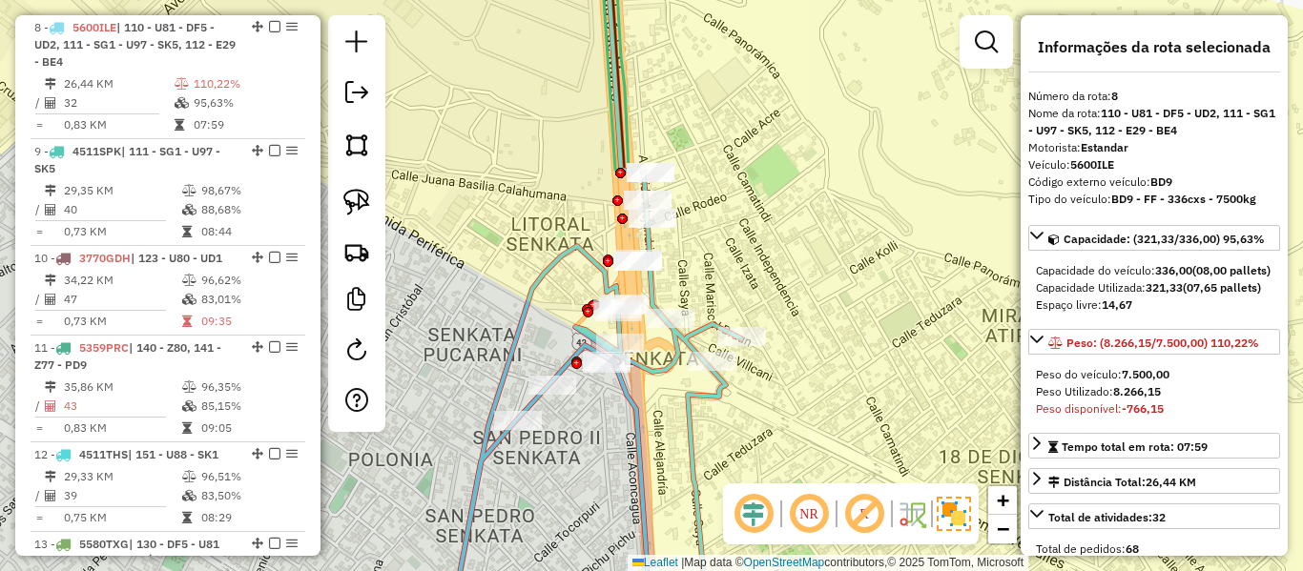
click at [674, 344] on icon at bounding box center [595, 401] width 292 height 455
click at [683, 339] on icon at bounding box center [595, 401] width 292 height 455
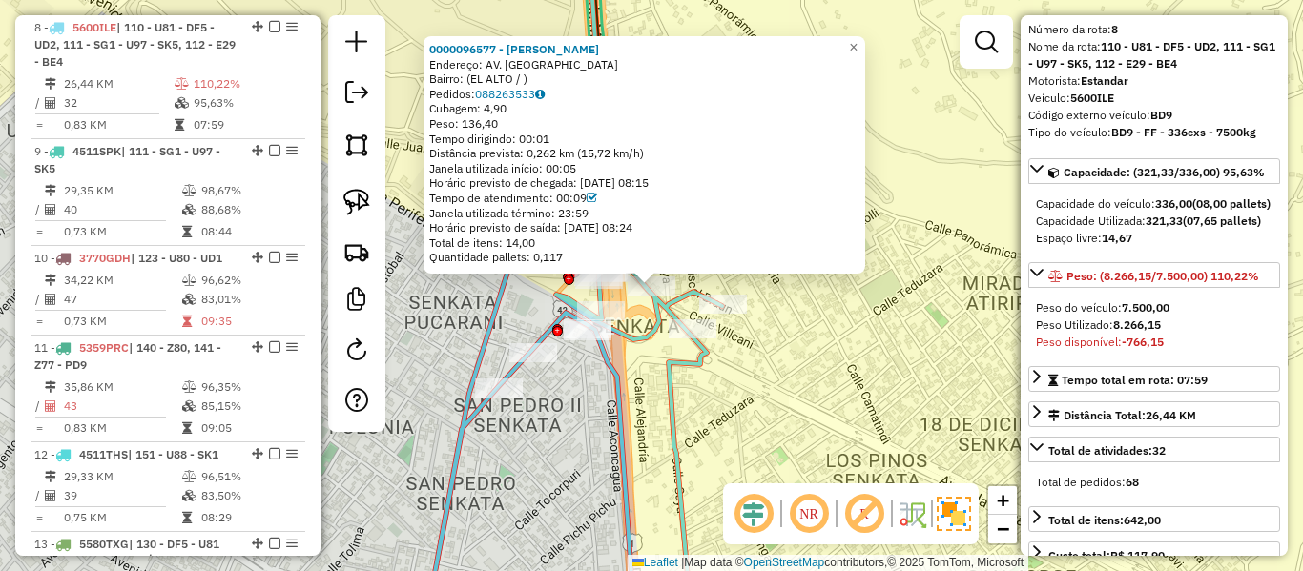
scroll to position [95, 0]
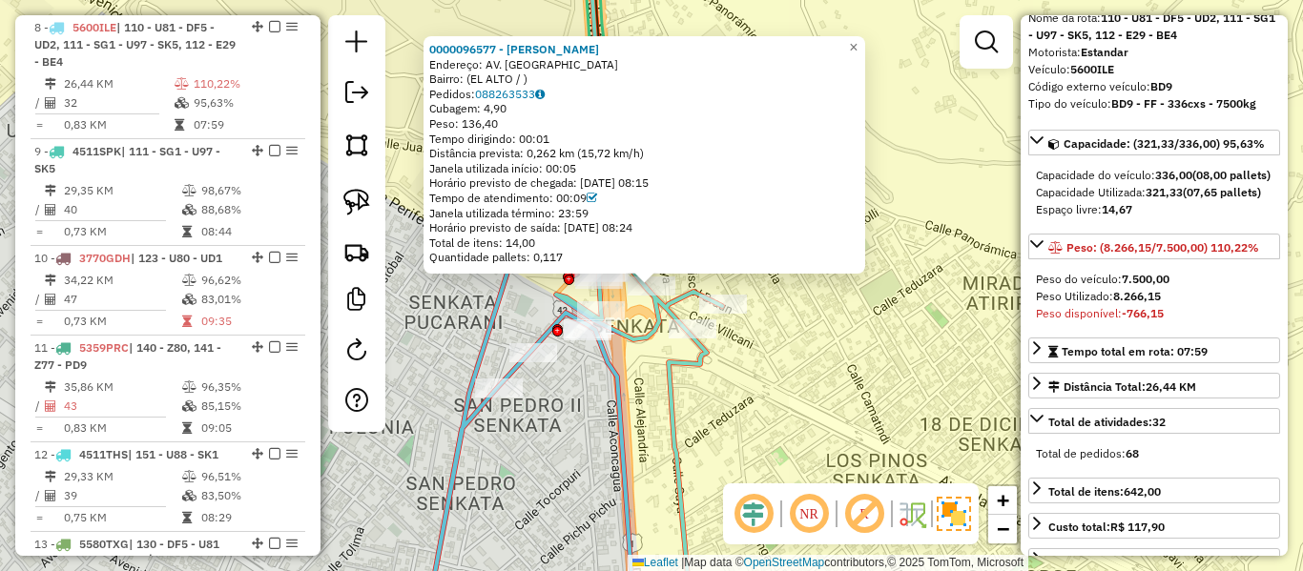
click at [827, 381] on div "0000096577 - ALMACEN ZAMBRAN Endereço: AV. VERSALLES Bairro: (EL ALTO / ) Pedid…" at bounding box center [651, 285] width 1303 height 571
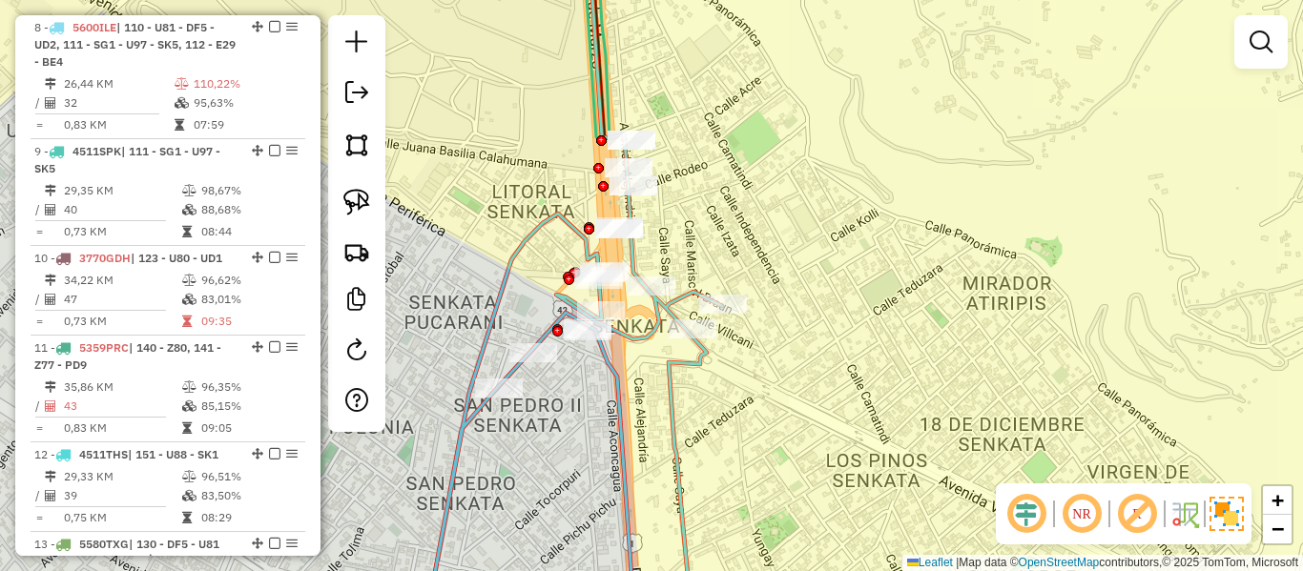
click at [698, 359] on icon at bounding box center [457, 384] width 529 height 487
select select "**********"
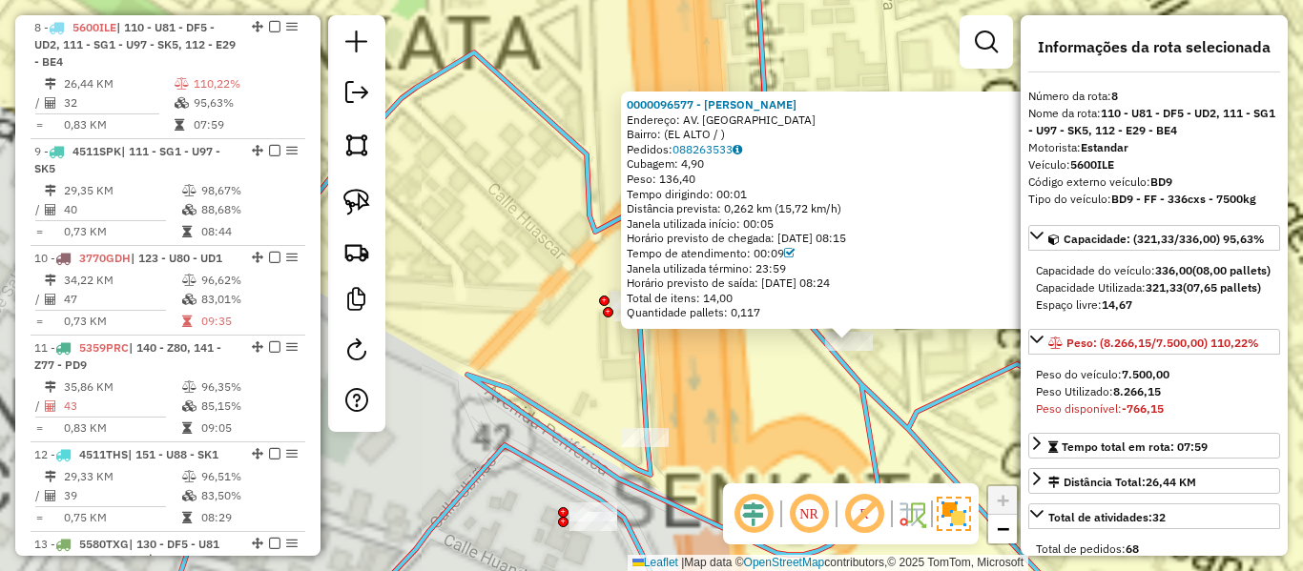
click at [718, 331] on div "0000096577 - ALMACEN ZAMBRAN Endereço: AV. VERSALLES Bairro: (EL ALTO / ) Pedid…" at bounding box center [651, 285] width 1303 height 571
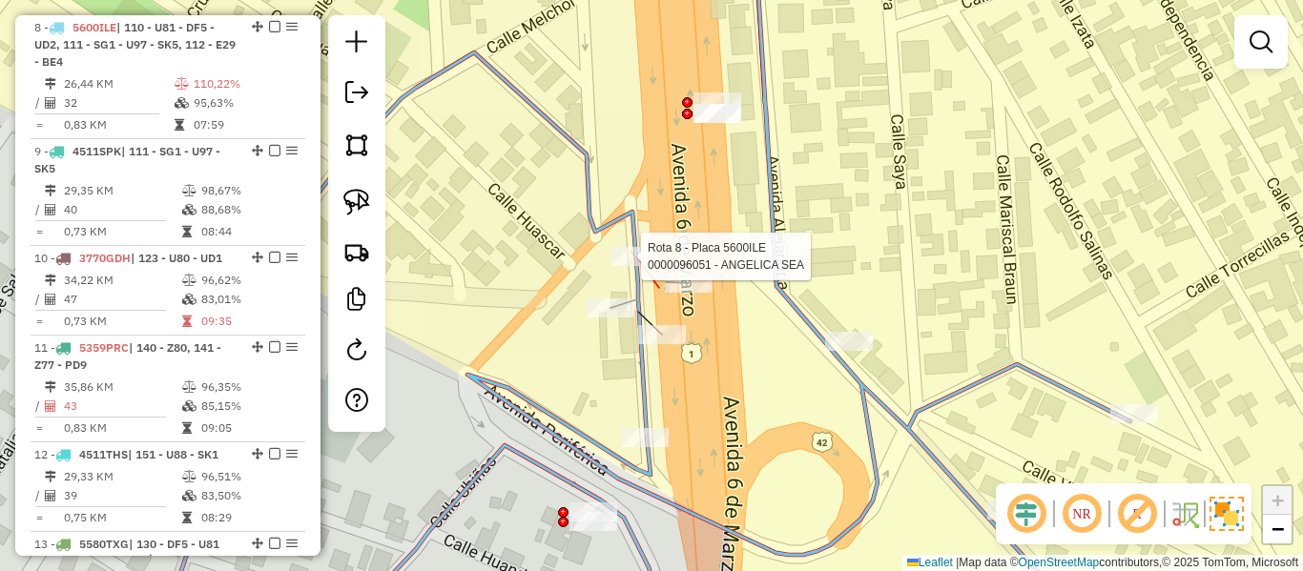
select select "**********"
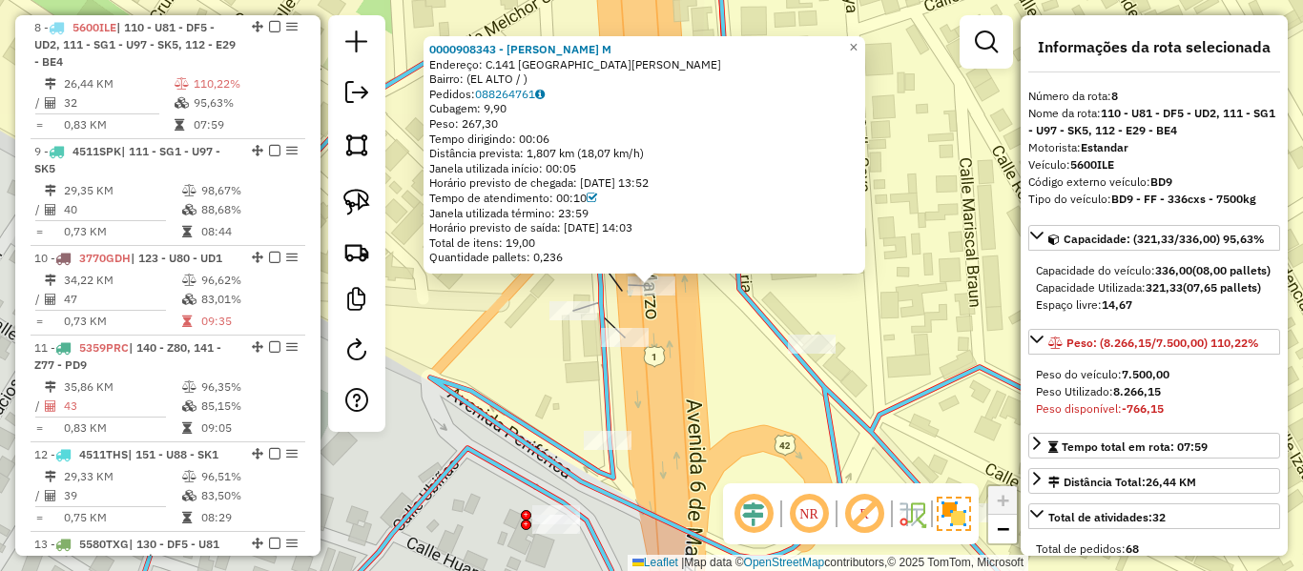
click at [601, 311] on icon at bounding box center [609, 286] width 967 height 686
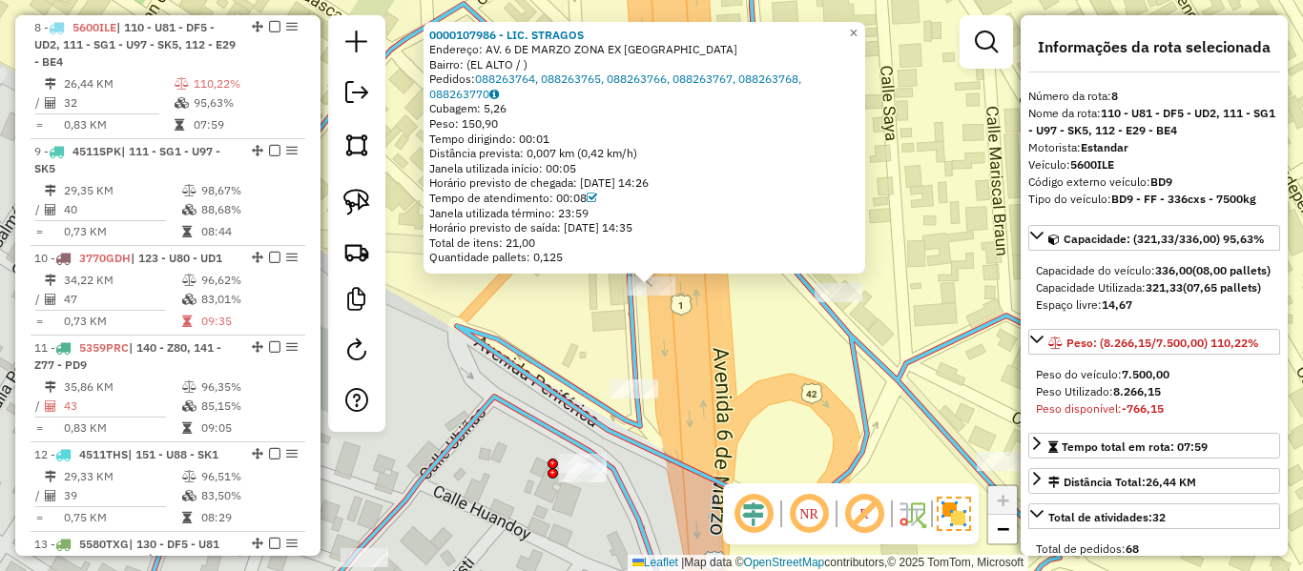
click at [694, 321] on div "0000107986 - LIC. STRAGOS Endereço: AV. 6 DE MARZO ZONA EX TRANCA Bairro: (EL A…" at bounding box center [651, 285] width 1303 height 571
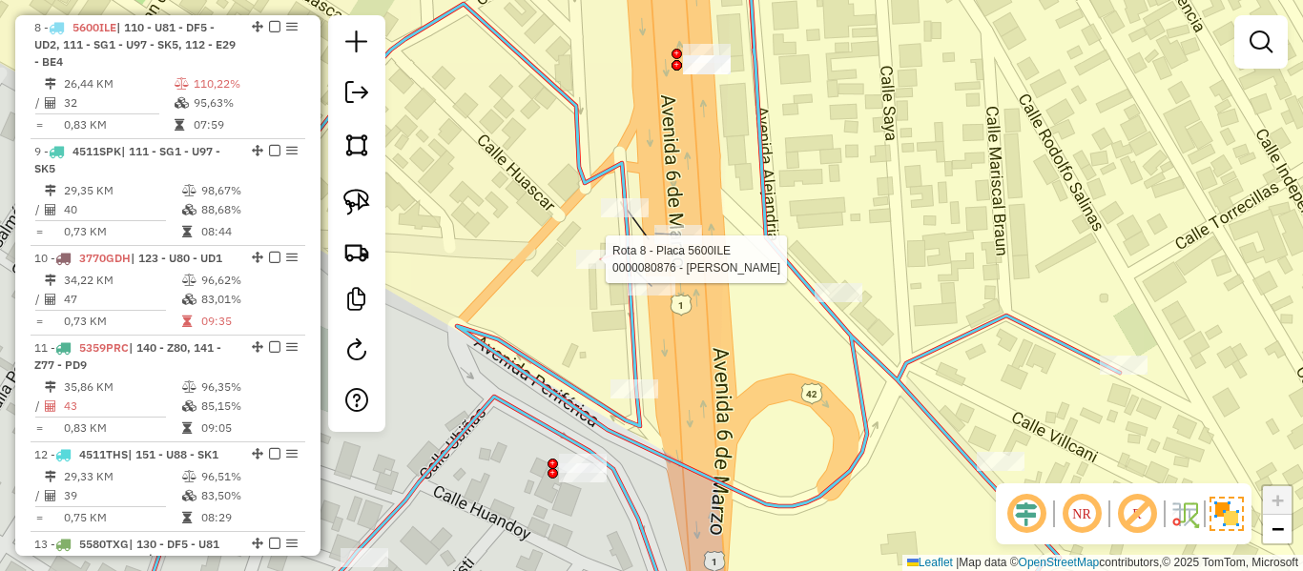
select select "**********"
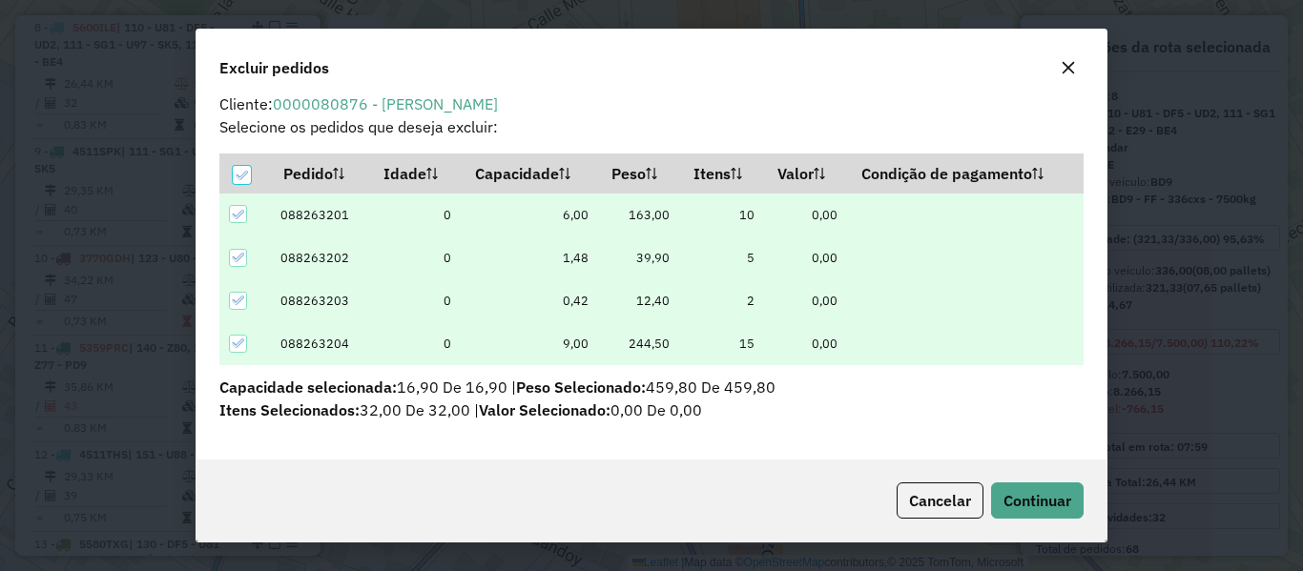
scroll to position [13, 0]
click at [1053, 500] on span "Continuar" at bounding box center [1038, 500] width 68 height 19
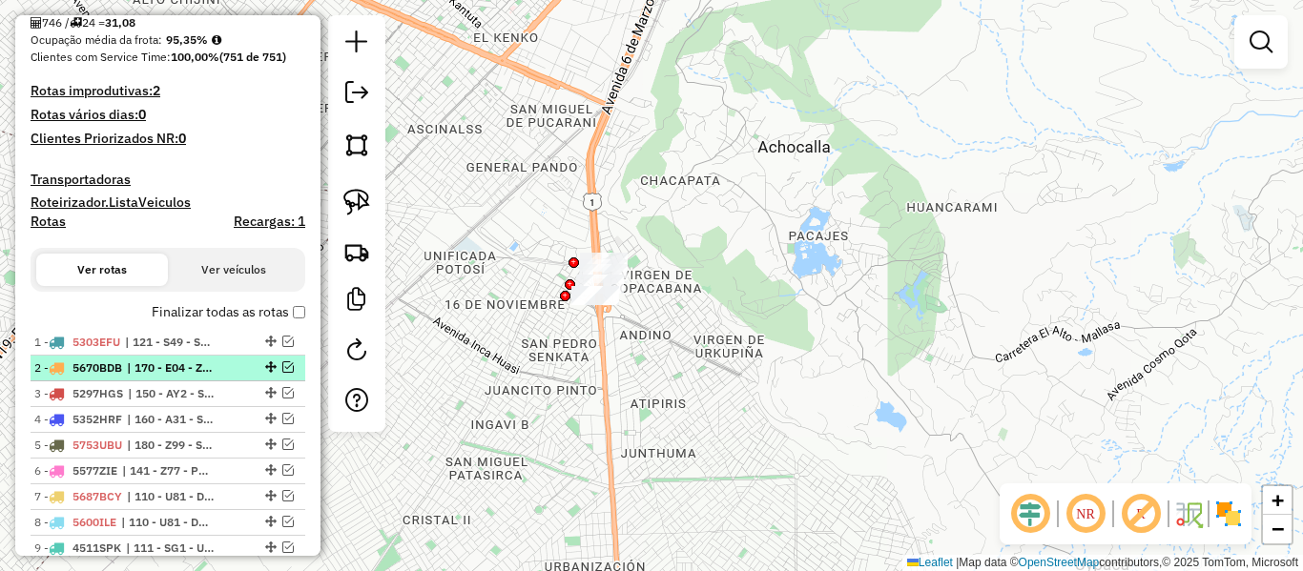
scroll to position [477, 0]
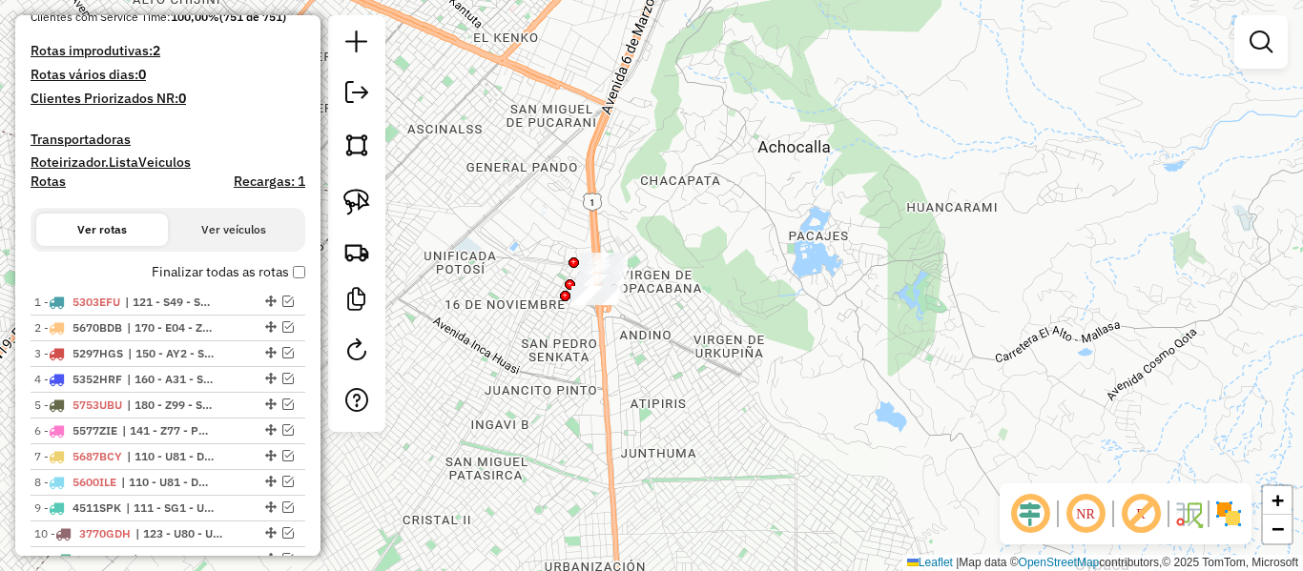
click at [238, 269] on label "Finalizar todas as rotas" at bounding box center [229, 272] width 154 height 20
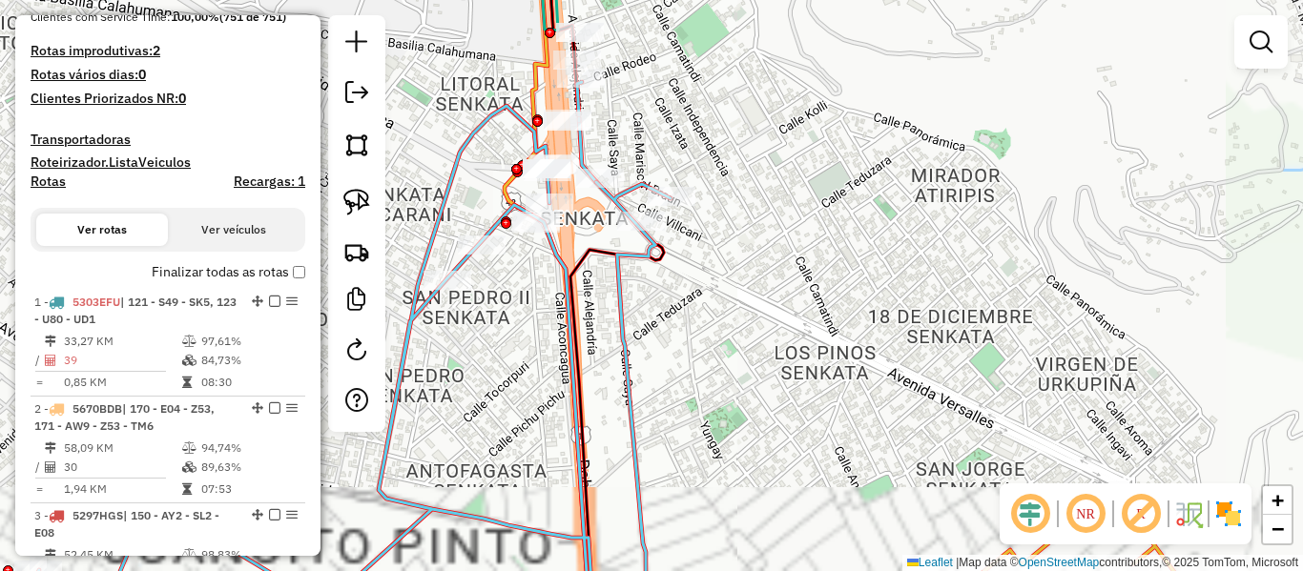
click at [626, 358] on icon at bounding box center [350, 367] width 642 height 523
select select "**********"
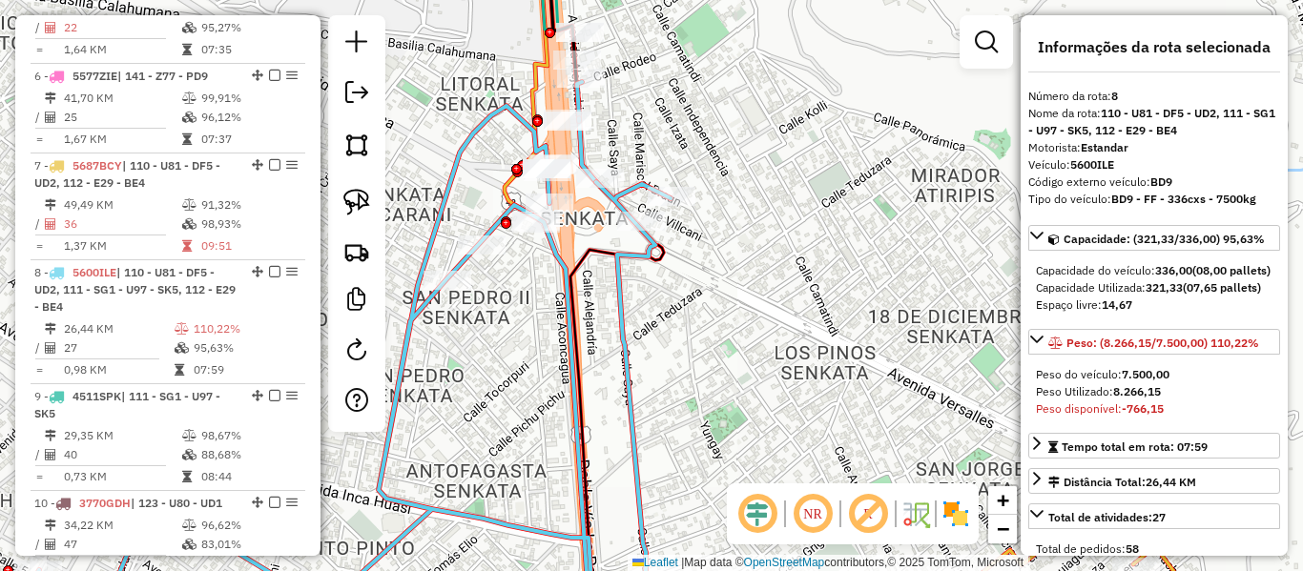
scroll to position [1465, 0]
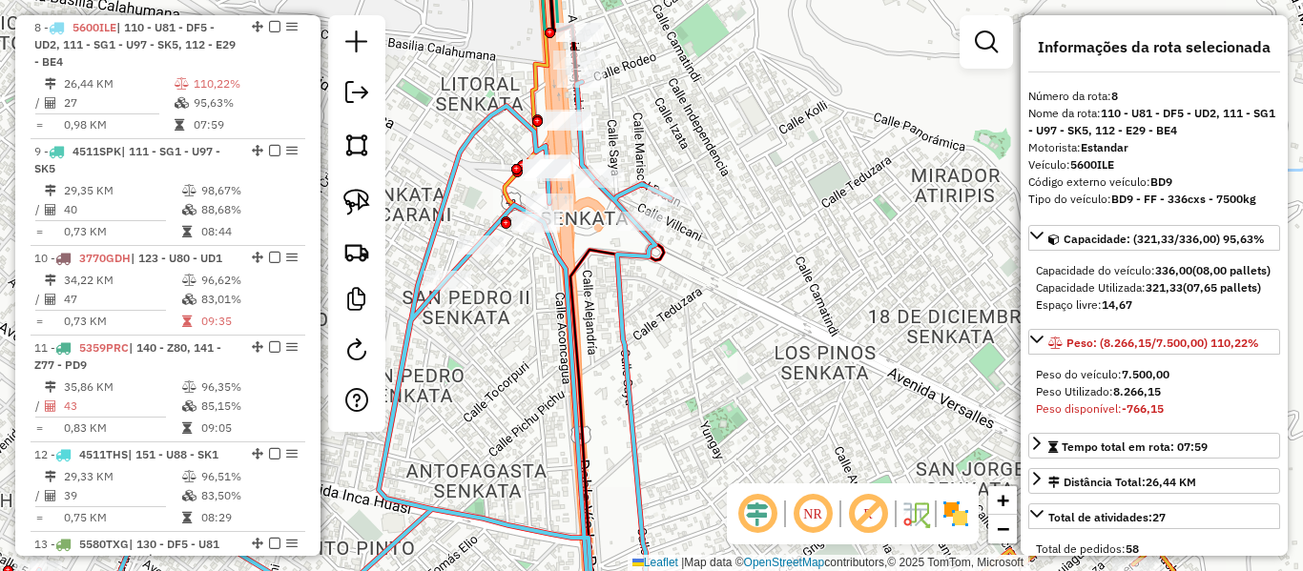
click at [626, 358] on icon at bounding box center [350, 367] width 642 height 523
click at [954, 516] on img at bounding box center [956, 514] width 31 height 31
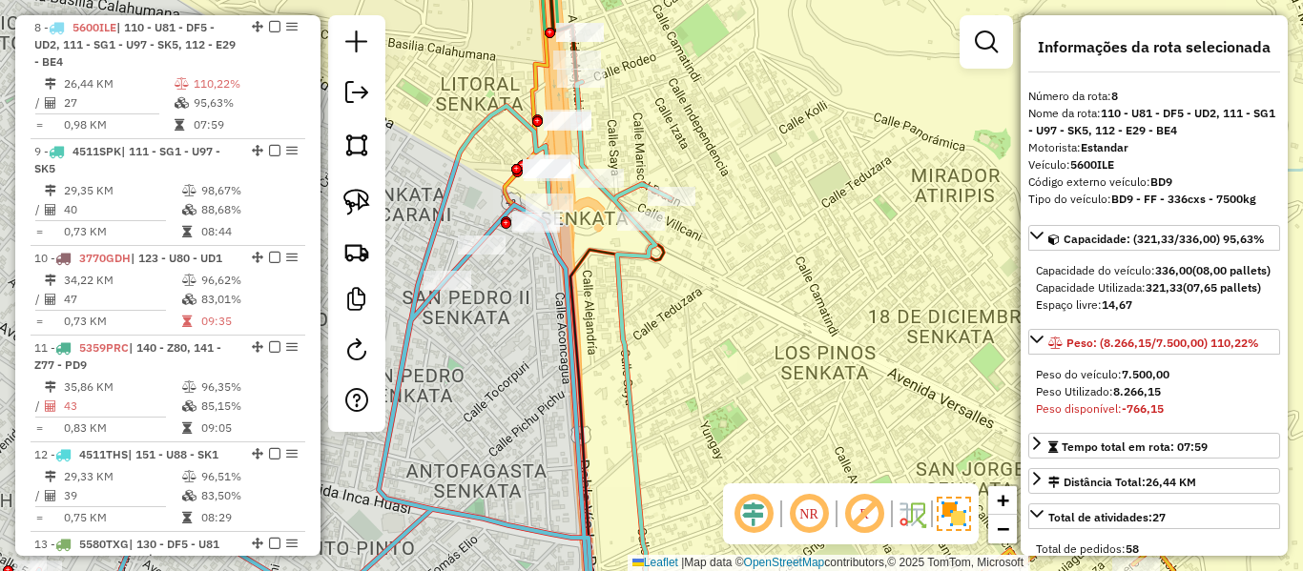
drag, startPoint x: 703, startPoint y: 399, endPoint x: 763, endPoint y: 418, distance: 63.1
click at [763, 418] on div "Janela de atendimento Grade de atendimento Capacidade Transportadoras Veículos …" at bounding box center [651, 285] width 1303 height 571
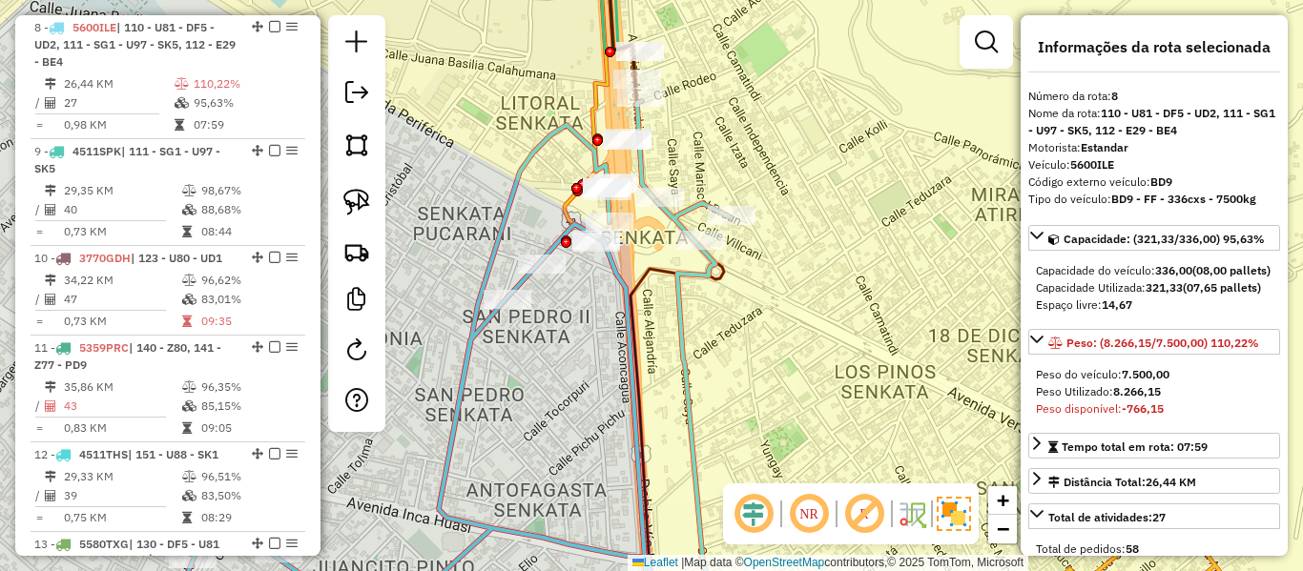
click at [674, 306] on icon at bounding box center [410, 377] width 642 height 504
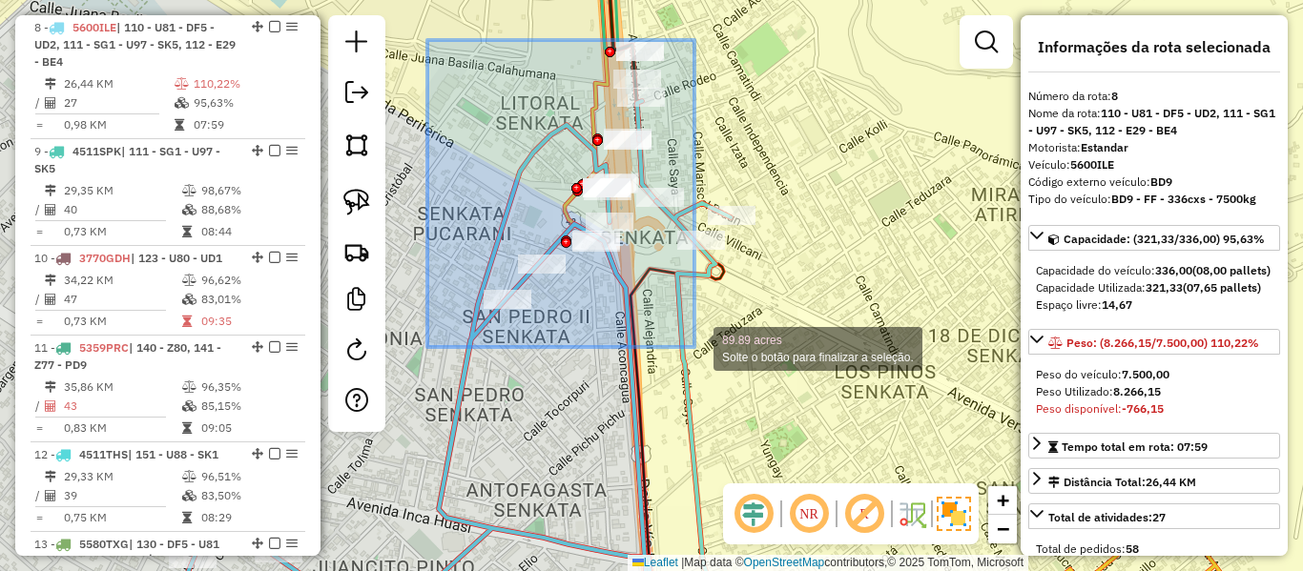
drag, startPoint x: 427, startPoint y: 40, endPoint x: 801, endPoint y: 396, distance: 516.2
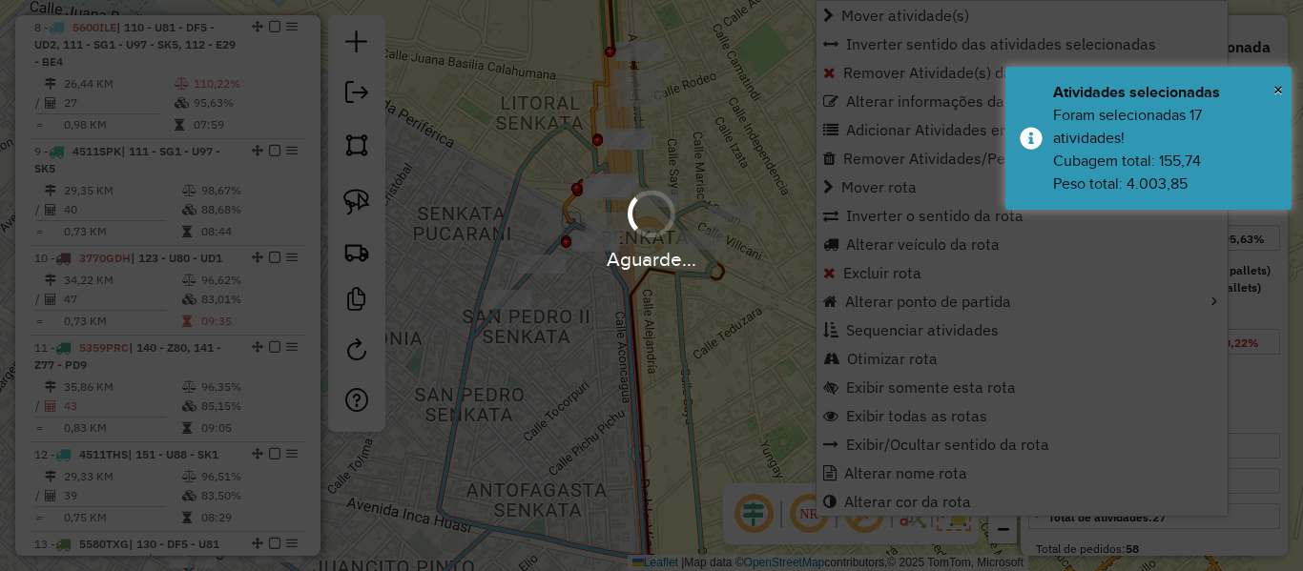
click at [794, 395] on div "Aguarde..." at bounding box center [651, 285] width 1303 height 571
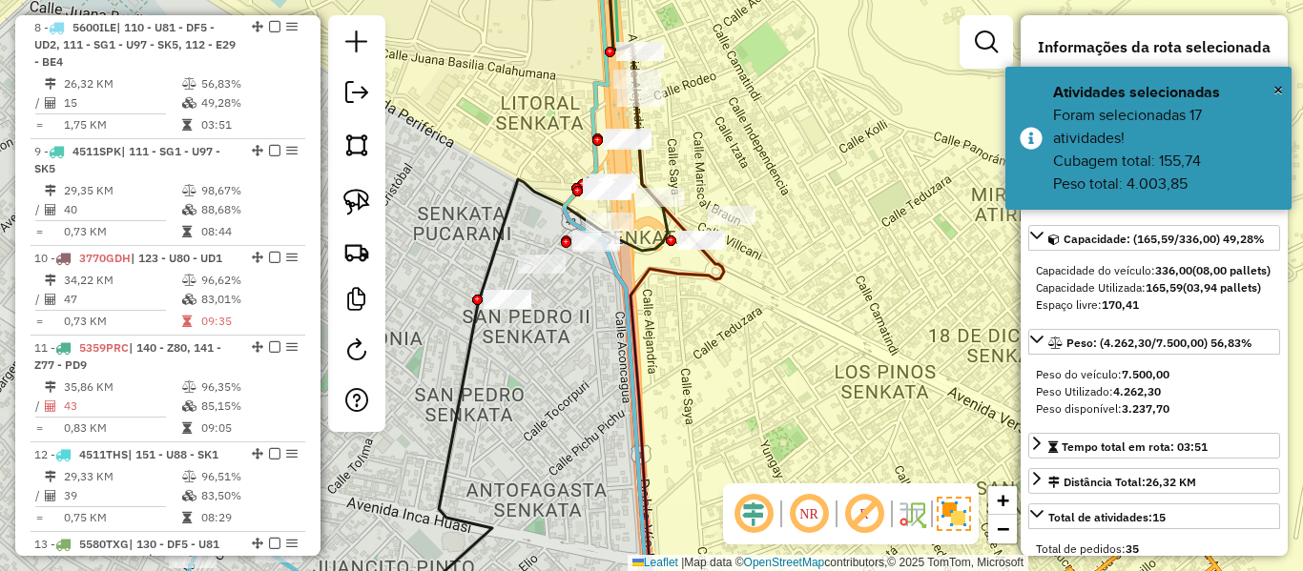
click at [618, 310] on icon at bounding box center [607, 286] width 85 height 686
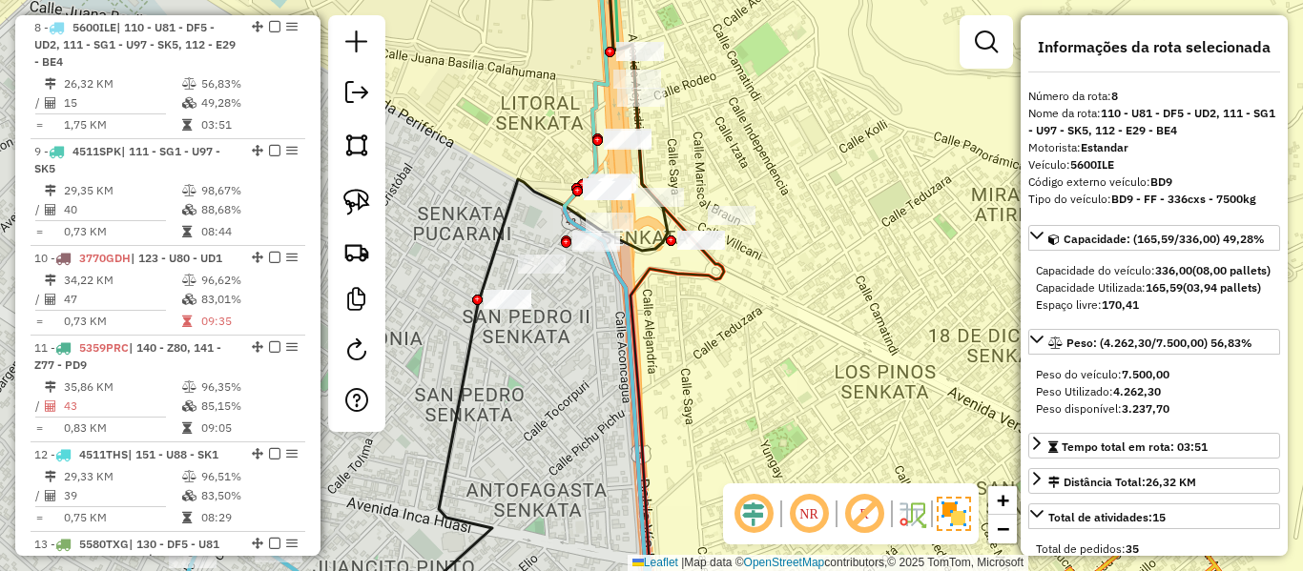
click at [616, 280] on icon at bounding box center [607, 286] width 85 height 686
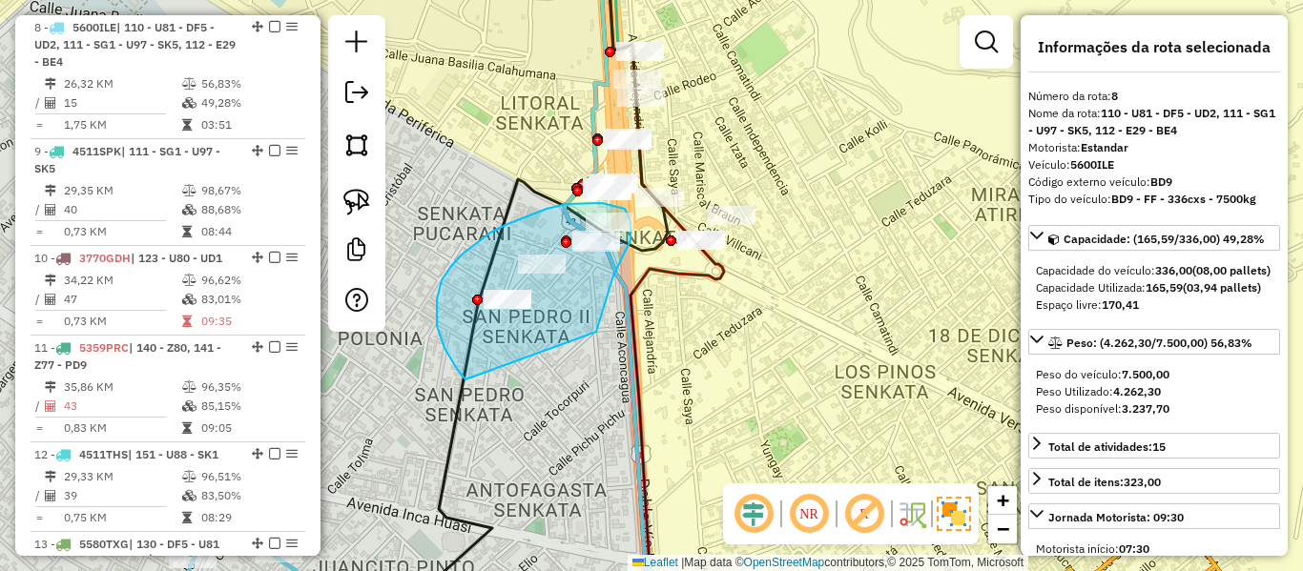
drag, startPoint x: 613, startPoint y: 276, endPoint x: 493, endPoint y: 387, distance: 164.0
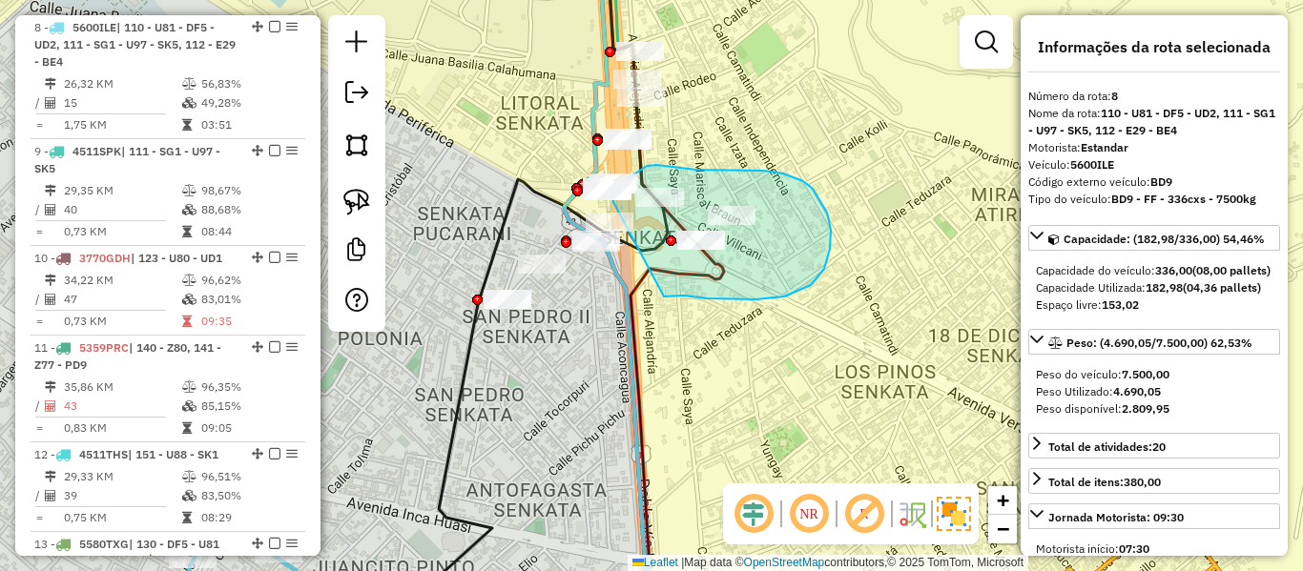
drag, startPoint x: 664, startPoint y: 297, endPoint x: 613, endPoint y: 202, distance: 107.1
click at [613, 202] on div "Janela de atendimento Grade de atendimento Capacidade Transportadoras Veículos …" at bounding box center [651, 285] width 1303 height 571
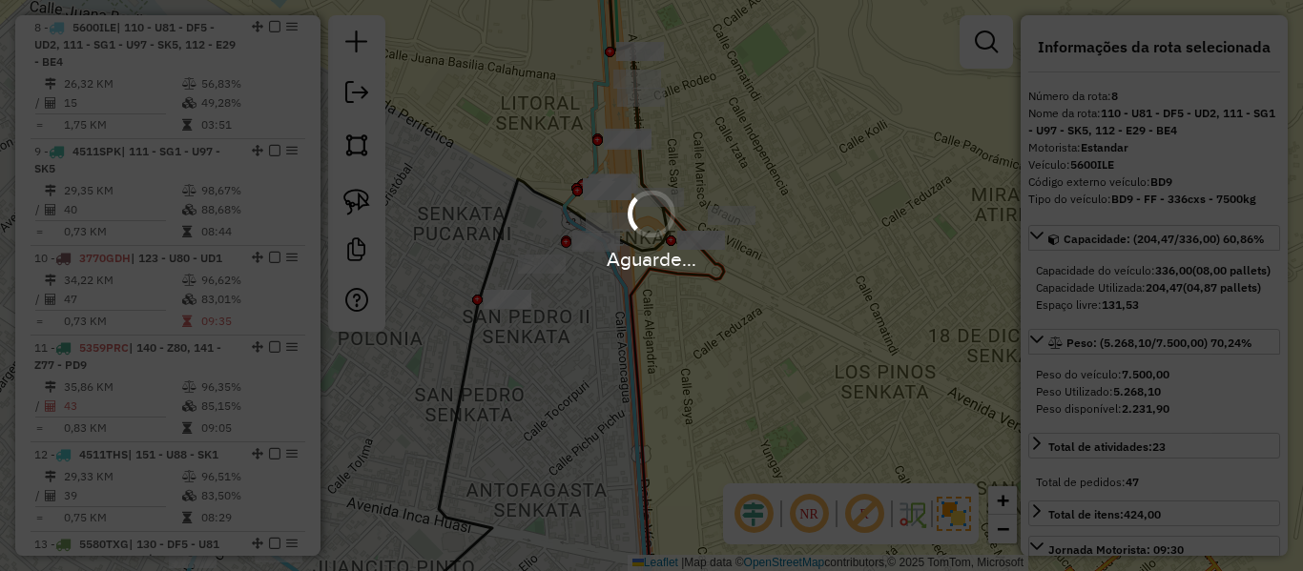
select select "**********"
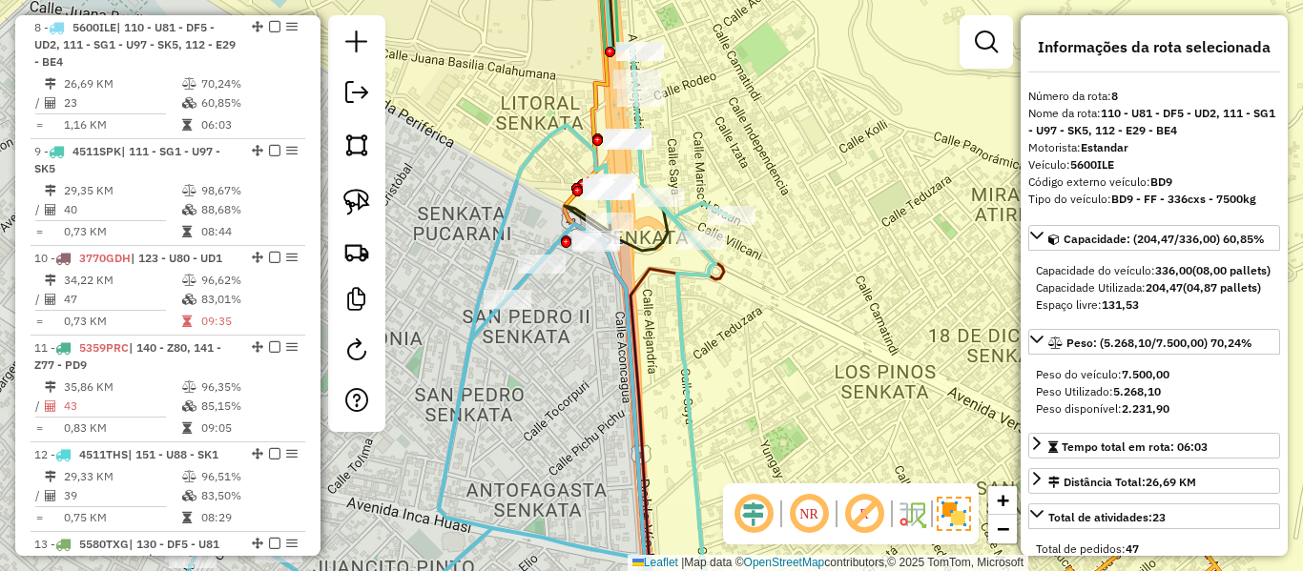
click at [689, 274] on icon at bounding box center [410, 377] width 642 height 504
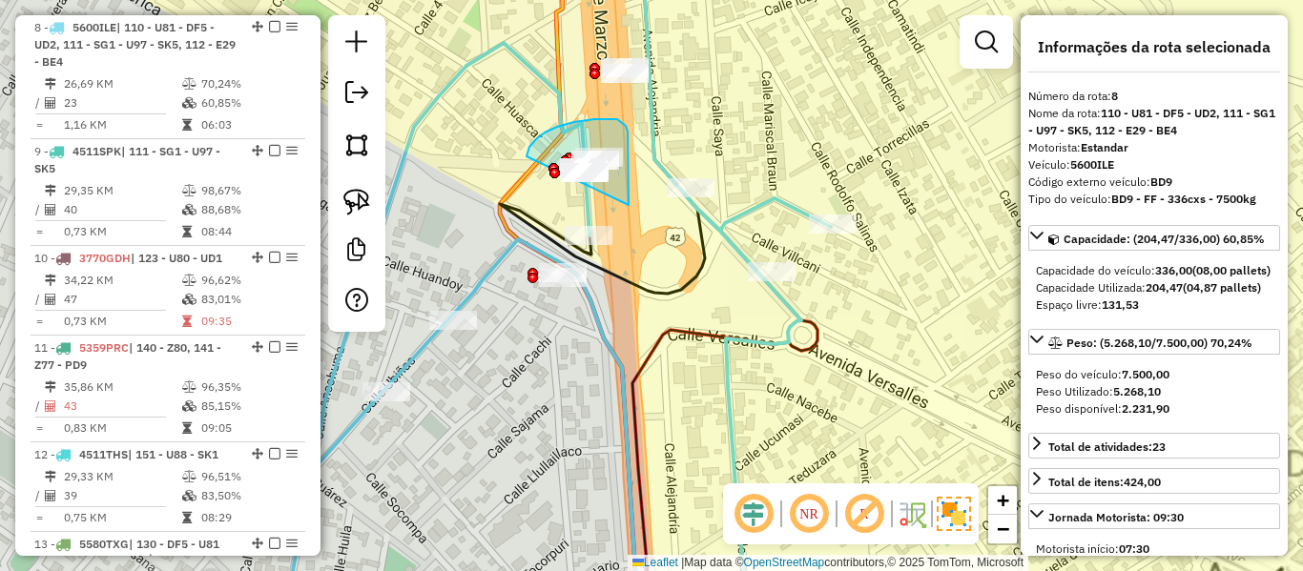
drag, startPoint x: 629, startPoint y: 205, endPoint x: 570, endPoint y: 251, distance: 74.0
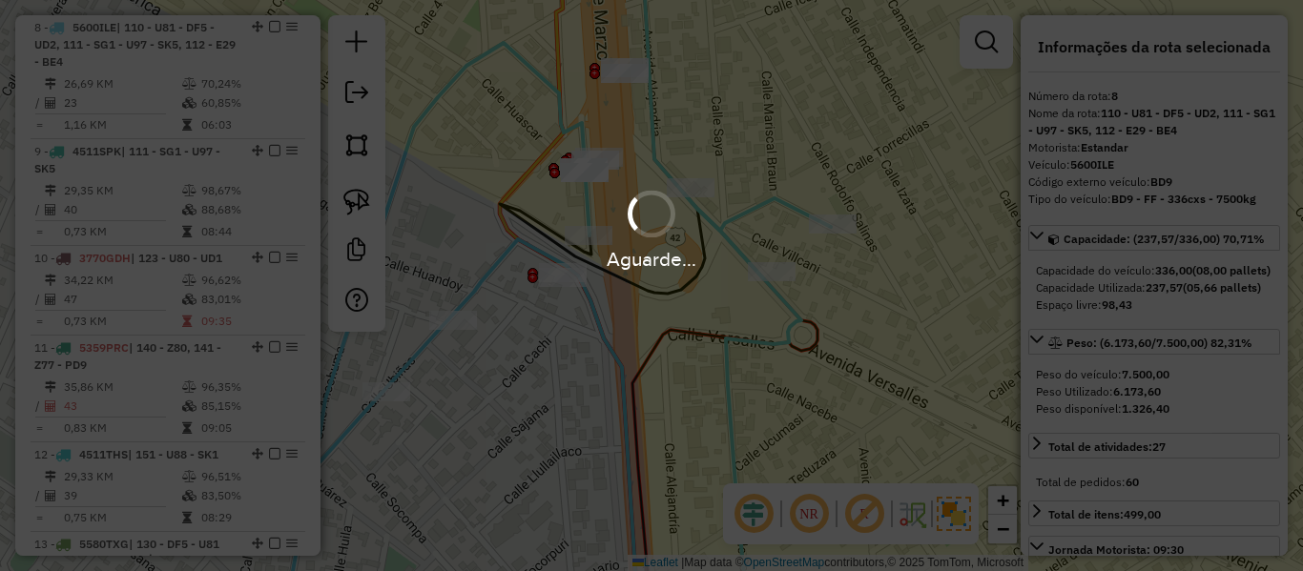
select select "**********"
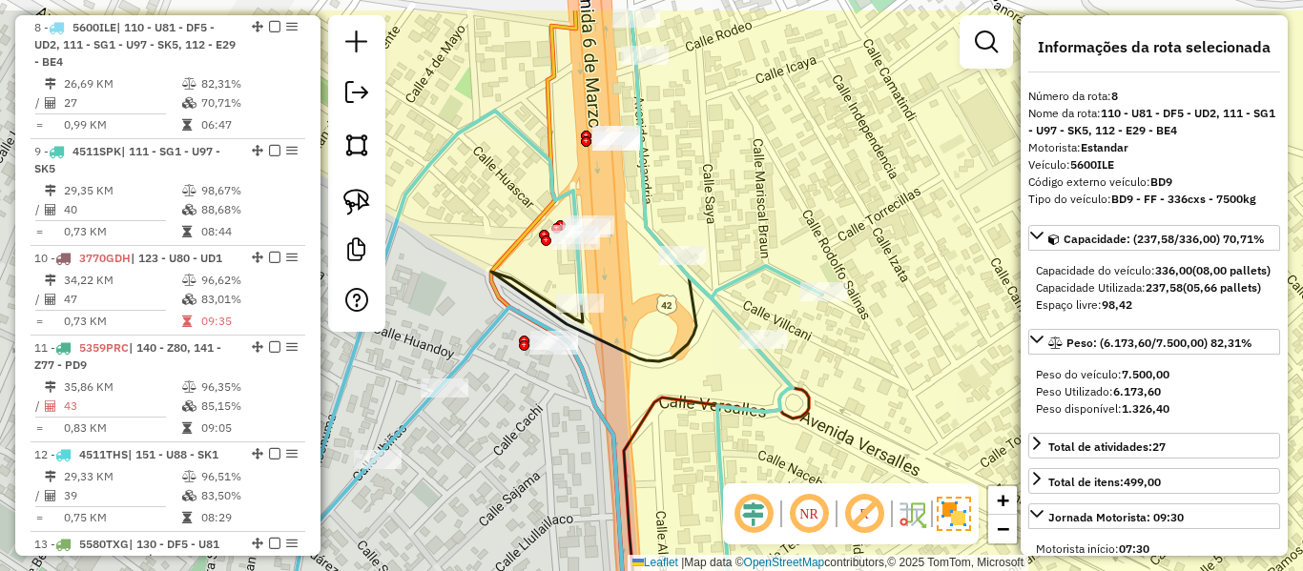
click at [679, 277] on div "Rota 8 - Placa 5600ILE 0000096577 - ALMACEN ZAMBRAN Janela de atendimento Grade…" at bounding box center [651, 285] width 1303 height 571
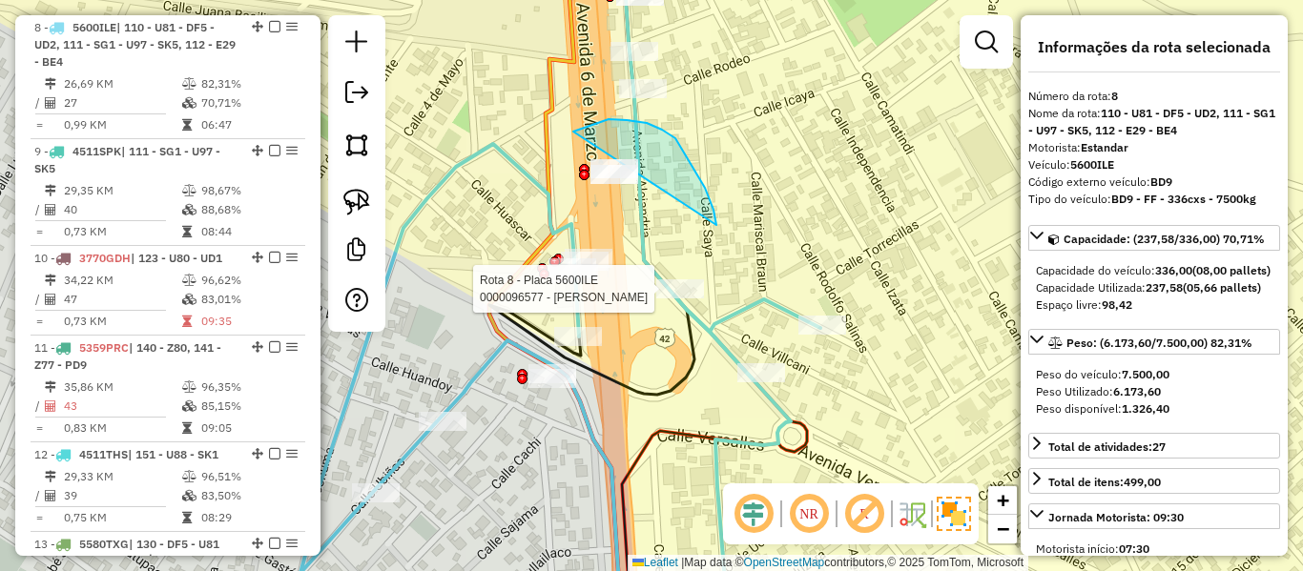
drag, startPoint x: 705, startPoint y: 188, endPoint x: 548, endPoint y: 194, distance: 157.5
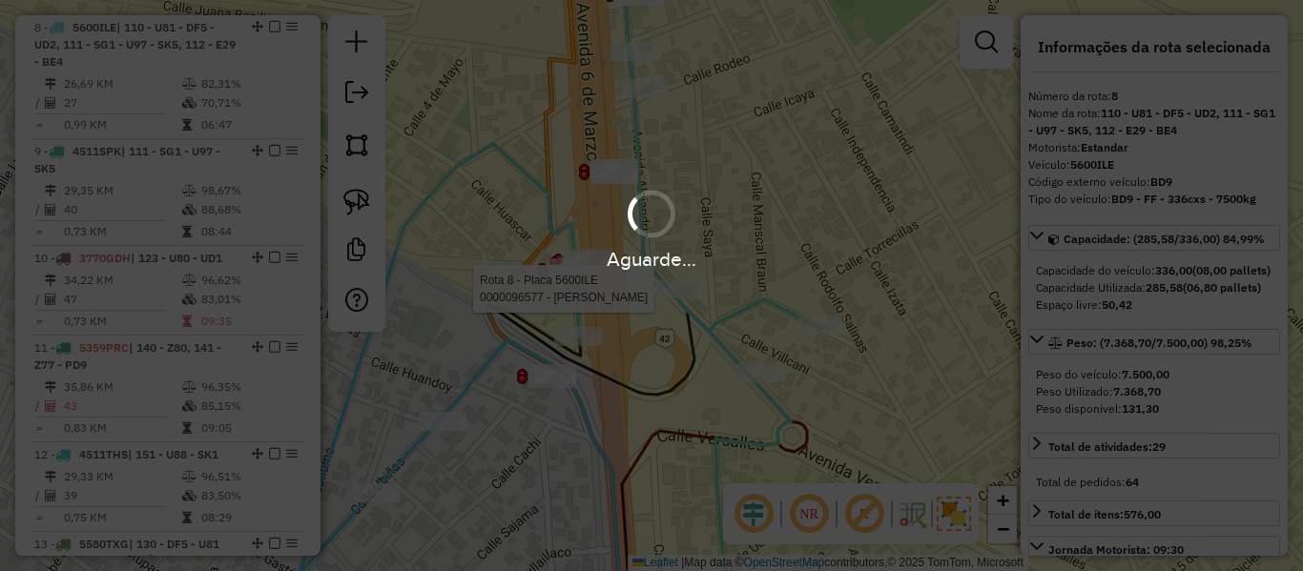
select select "**********"
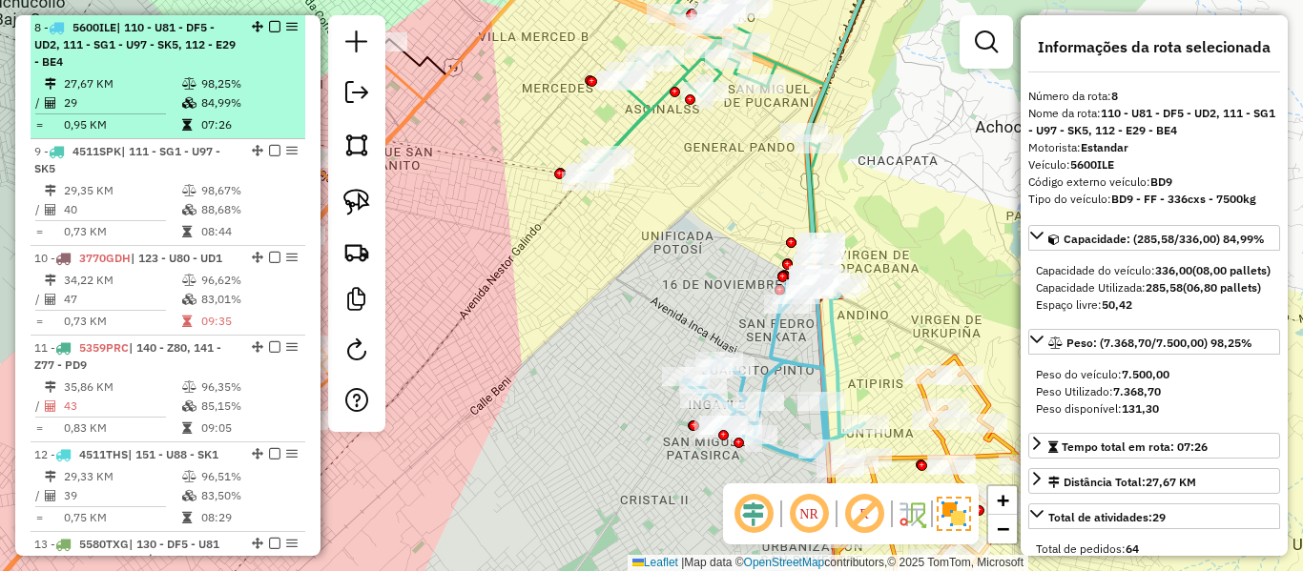
click at [270, 27] on em at bounding box center [274, 26] width 11 height 11
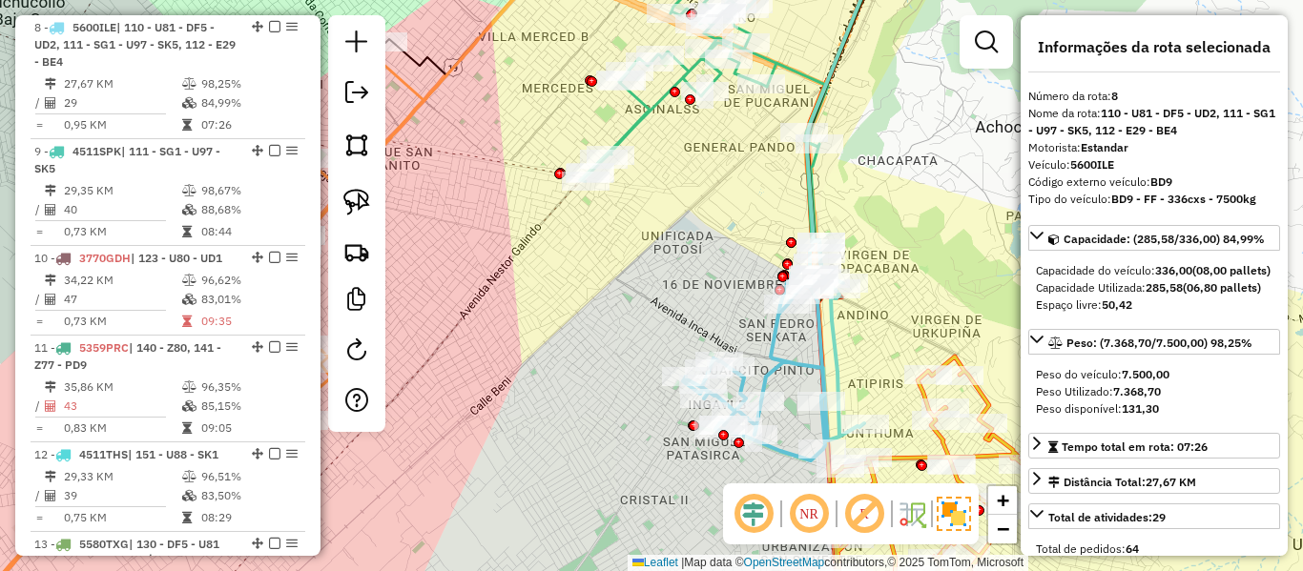
scroll to position [1367, 0]
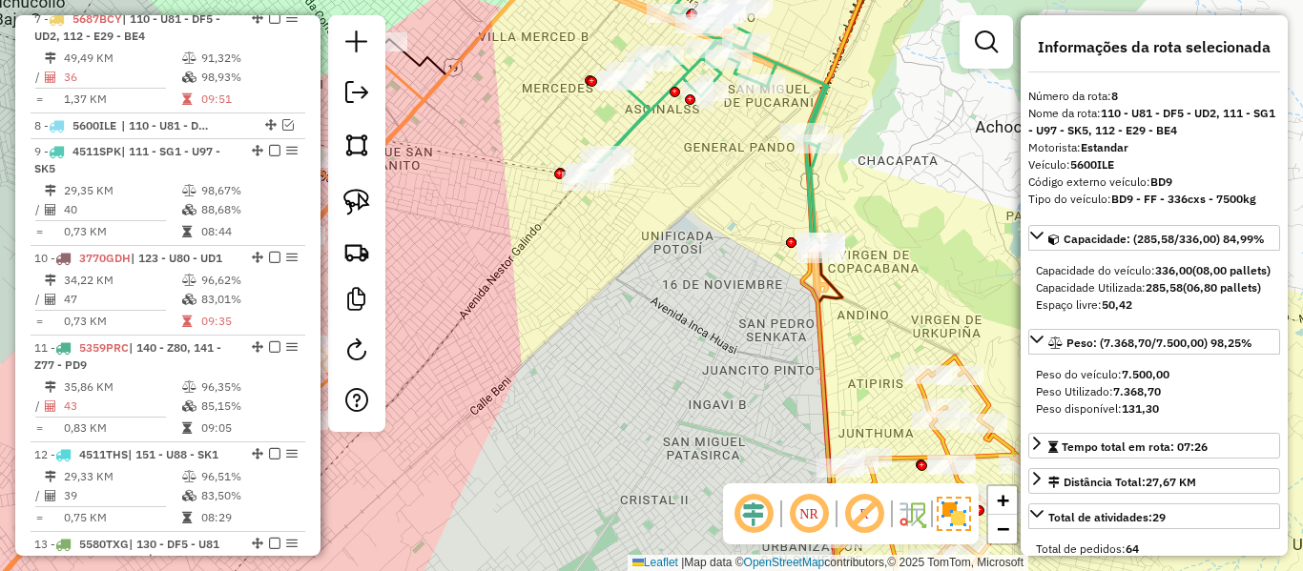
click at [895, 347] on div "Janela de atendimento Grade de atendimento Capacidade Transportadoras Veículos …" at bounding box center [651, 285] width 1303 height 571
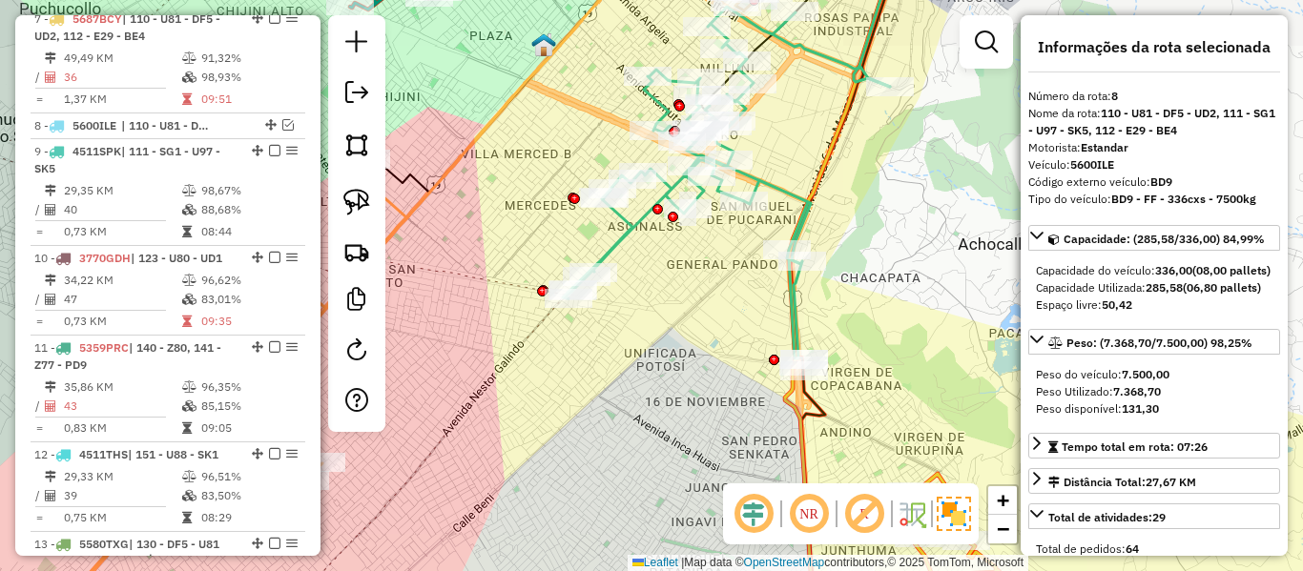
click at [786, 194] on icon at bounding box center [726, 183] width 327 height 352
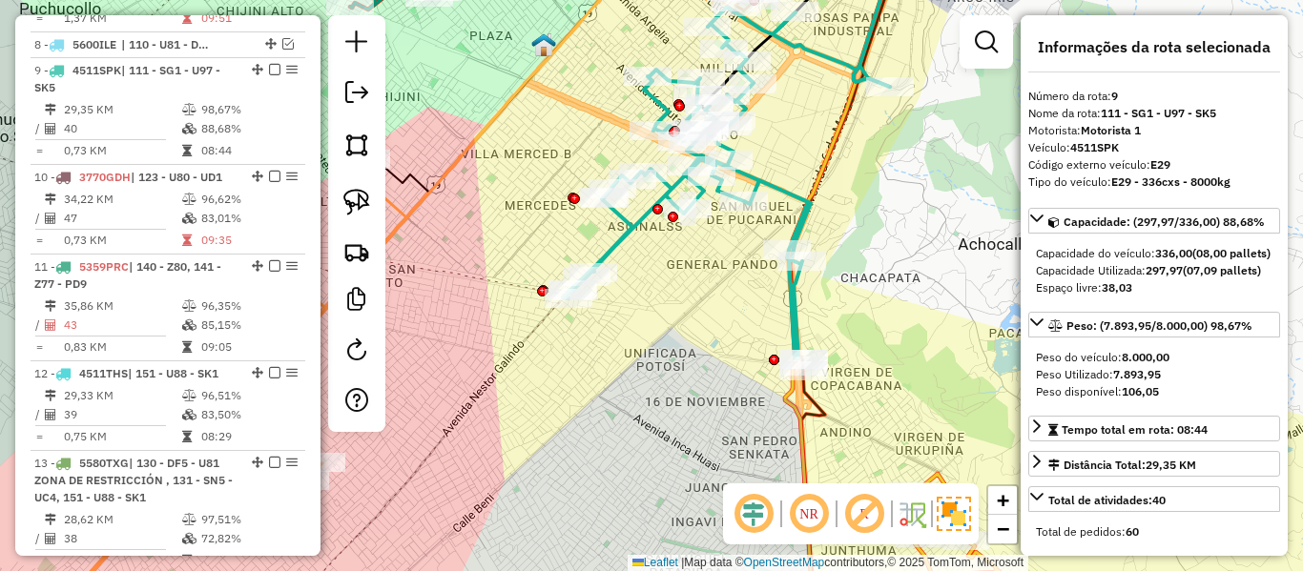
scroll to position [1491, 0]
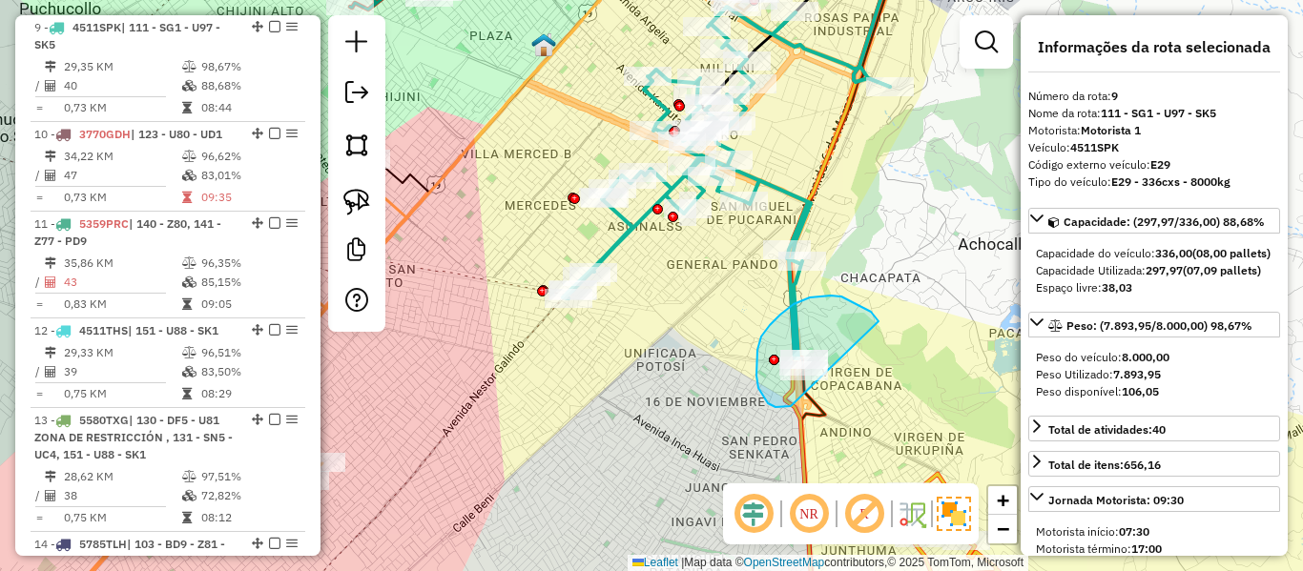
drag, startPoint x: 810, startPoint y: 298, endPoint x: 866, endPoint y: 363, distance: 86.6
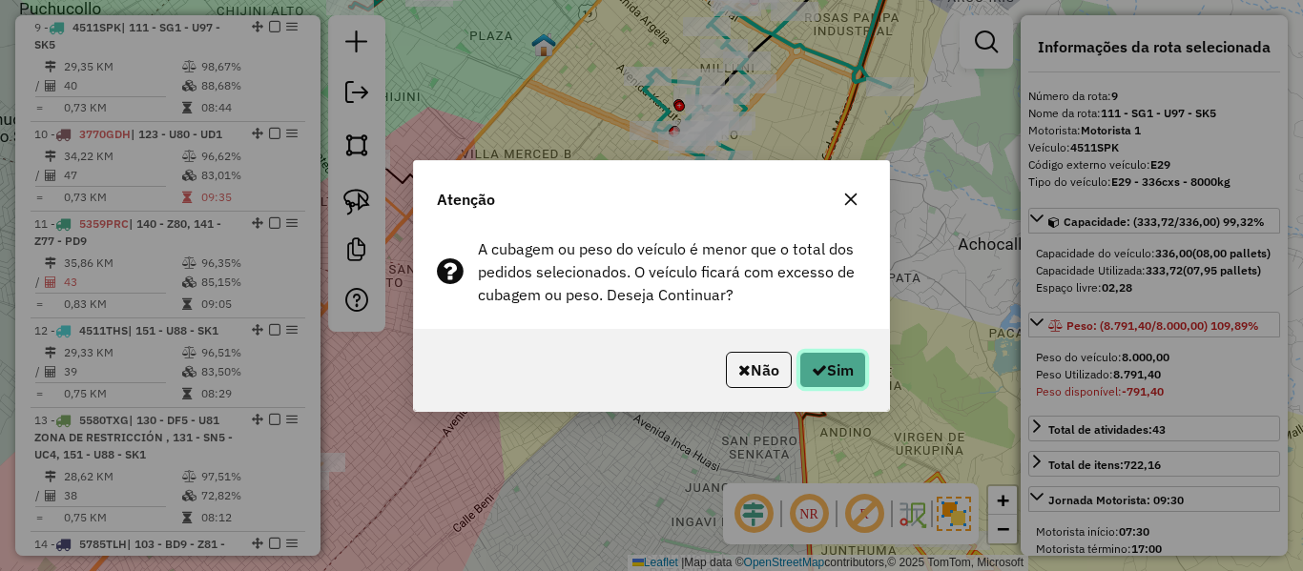
click at [838, 365] on button "Sim" at bounding box center [832, 370] width 67 height 36
select select "**********"
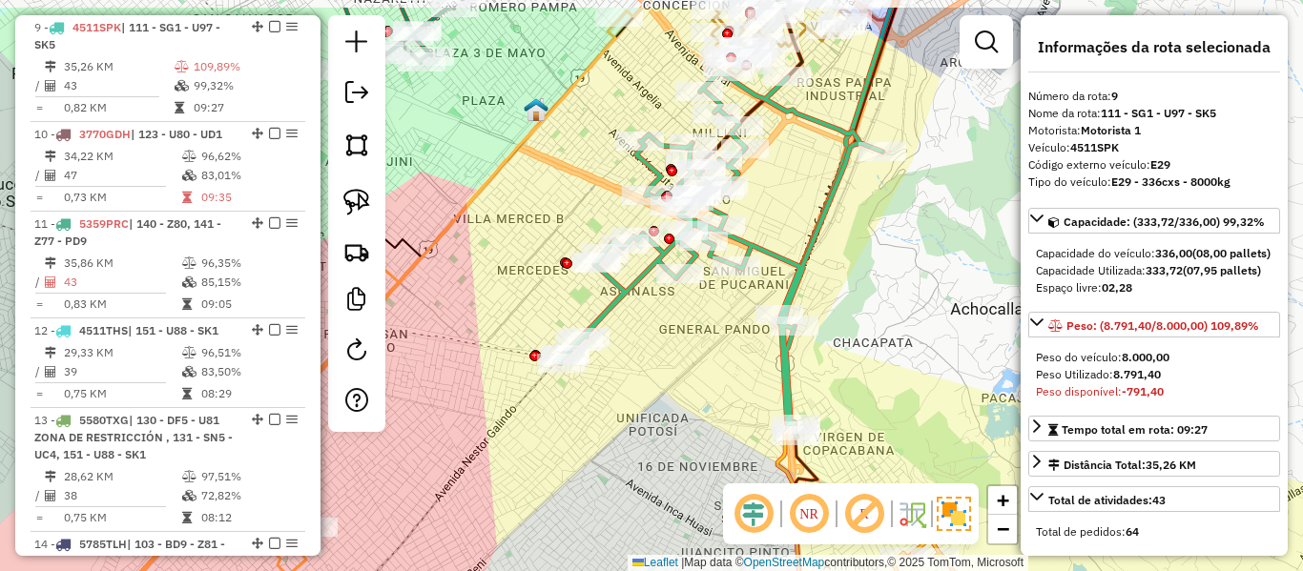
drag, startPoint x: 888, startPoint y: 212, endPoint x: 875, endPoint y: 379, distance: 167.5
click at [875, 379] on div "Janela de atendimento Grade de atendimento Capacidade Transportadoras Veículos …" at bounding box center [651, 285] width 1303 height 571
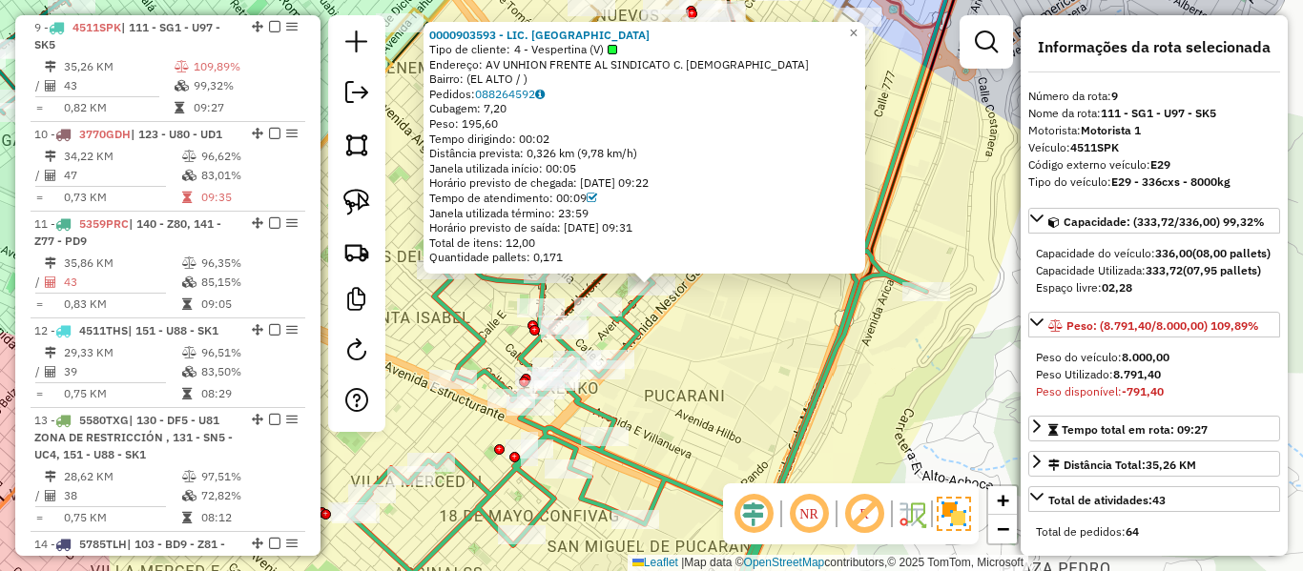
click at [749, 302] on div "0000903593 - LIC. CALLISAYA Tipo de cliente: 4 - Vespertina (V) Endereço: AV UN…" at bounding box center [651, 285] width 1303 height 571
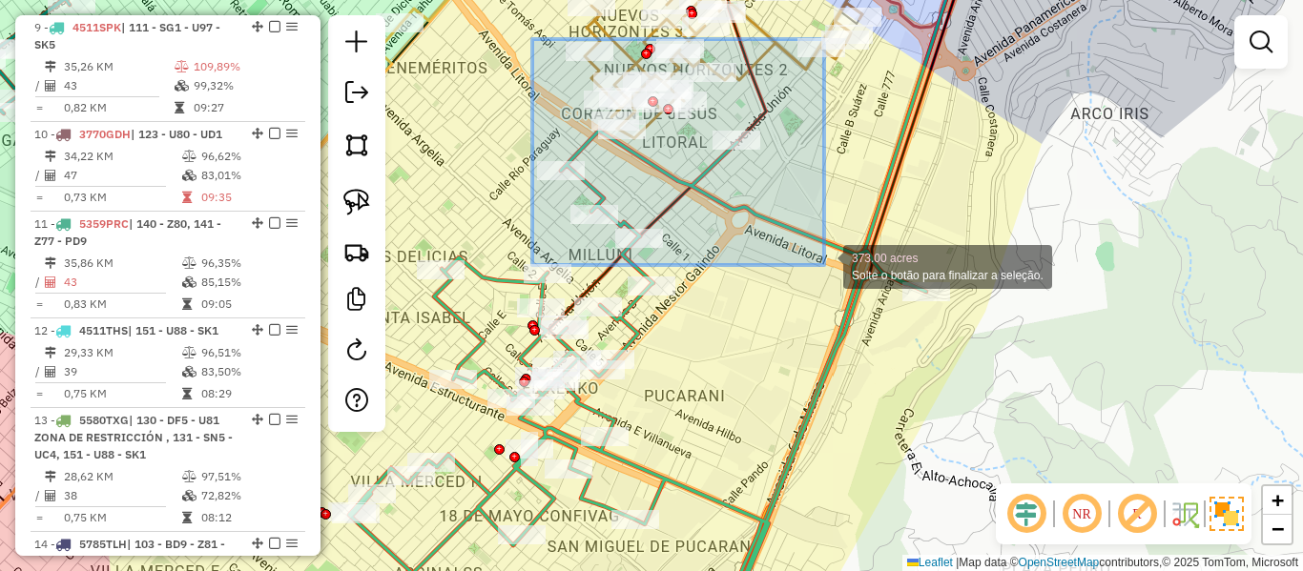
drag, startPoint x: 532, startPoint y: 39, endPoint x: 824, endPoint y: 265, distance: 369.2
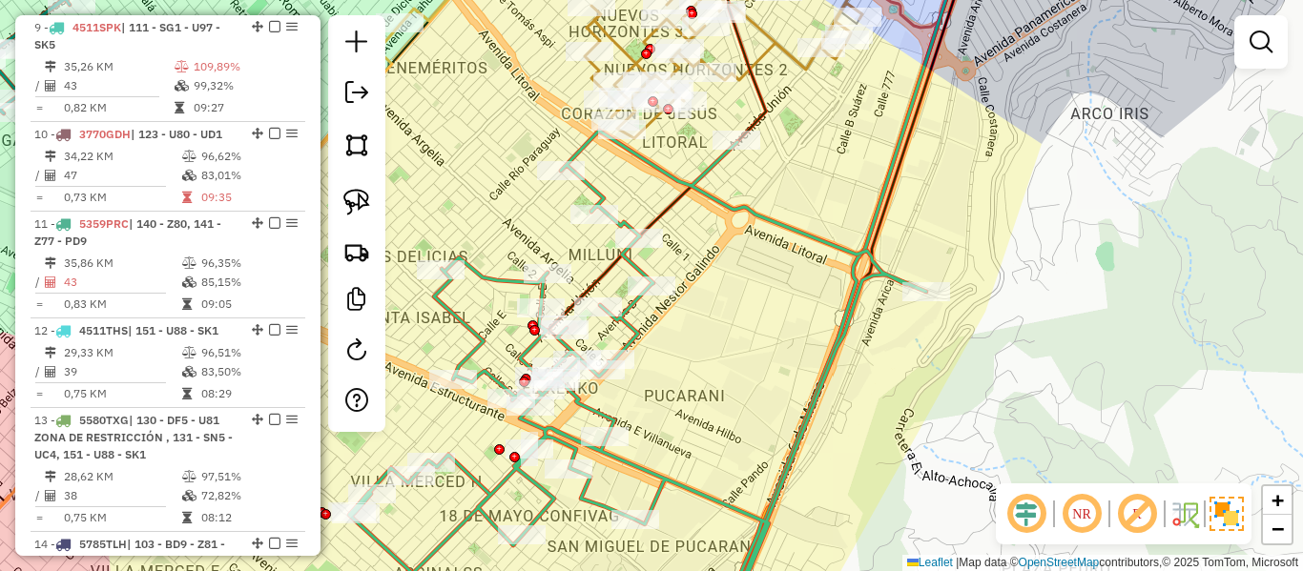
click at [850, 238] on div "Janela de atendimento Grade de atendimento Capacidade Transportadoras Veículos …" at bounding box center [651, 285] width 1303 height 571
click at [838, 248] on icon at bounding box center [637, 380] width 577 height 498
select select "**********"
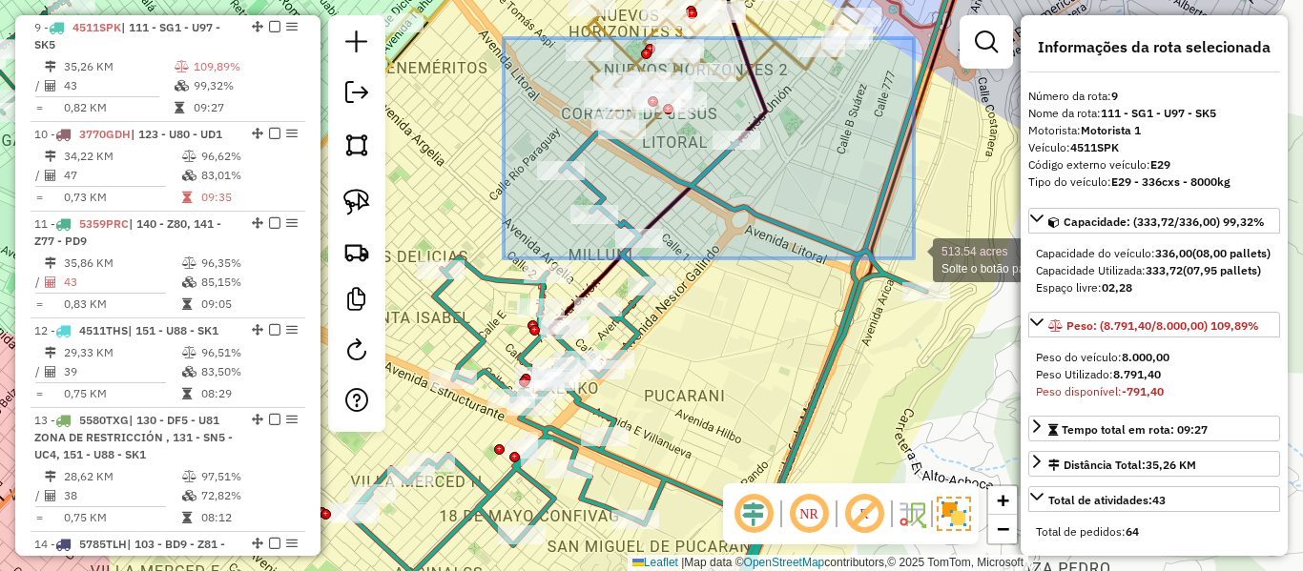
drag, startPoint x: 504, startPoint y: 38, endPoint x: 914, endPoint y: 259, distance: 465.7
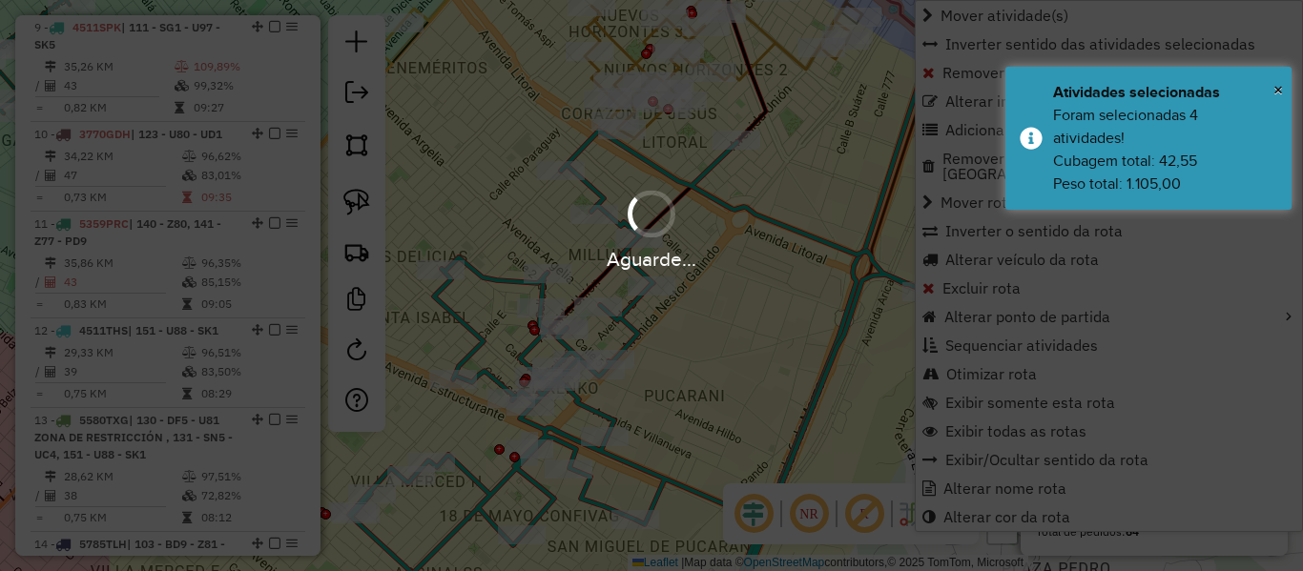
click at [825, 158] on div "Aguarde..." at bounding box center [651, 285] width 1303 height 571
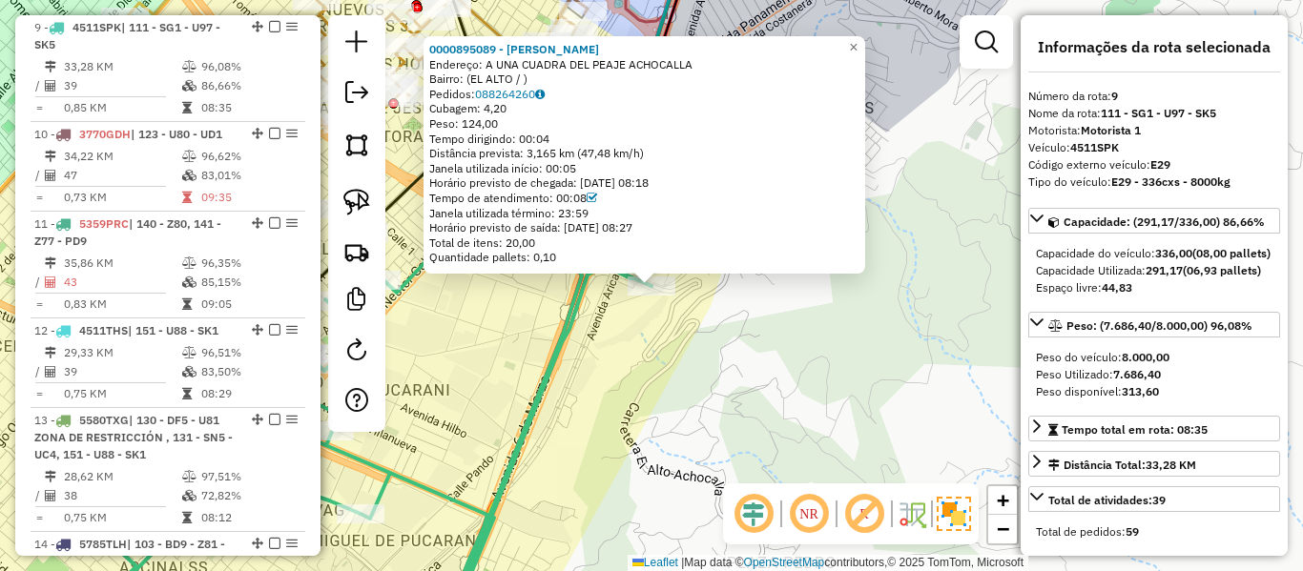
click at [724, 342] on div "0000895089 - [PERSON_NAME]: A UNA CUADRA DEL PEAJE ACHOCALLA Bairro: ([GEOGRAPH…" at bounding box center [651, 285] width 1303 height 571
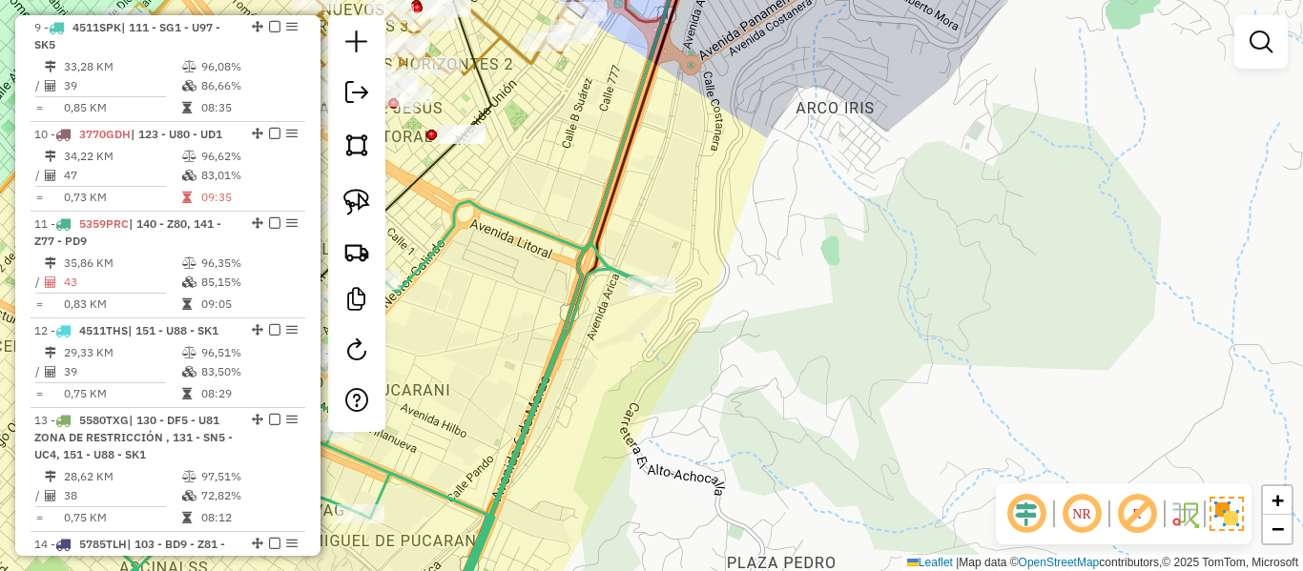
drag, startPoint x: 671, startPoint y: 342, endPoint x: 890, endPoint y: 336, distance: 219.5
click at [890, 336] on div "Janela de atendimento Grade de atendimento Capacidade Transportadoras Veículos …" at bounding box center [651, 285] width 1303 height 571
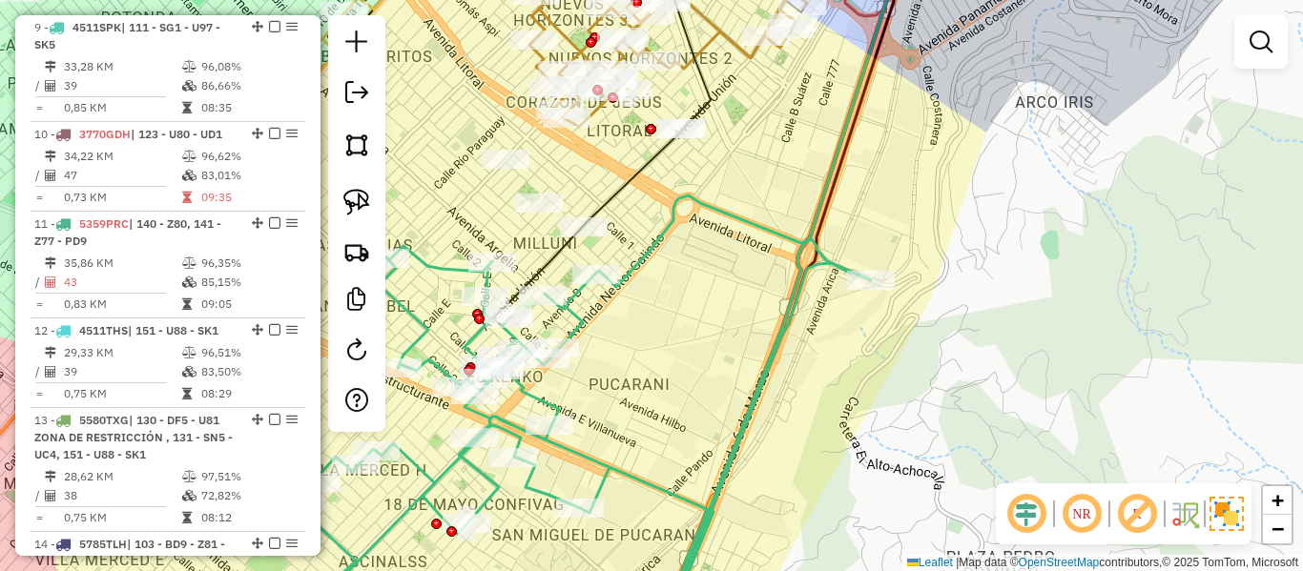
click at [676, 218] on icon at bounding box center [580, 412] width 582 height 433
select select "**********"
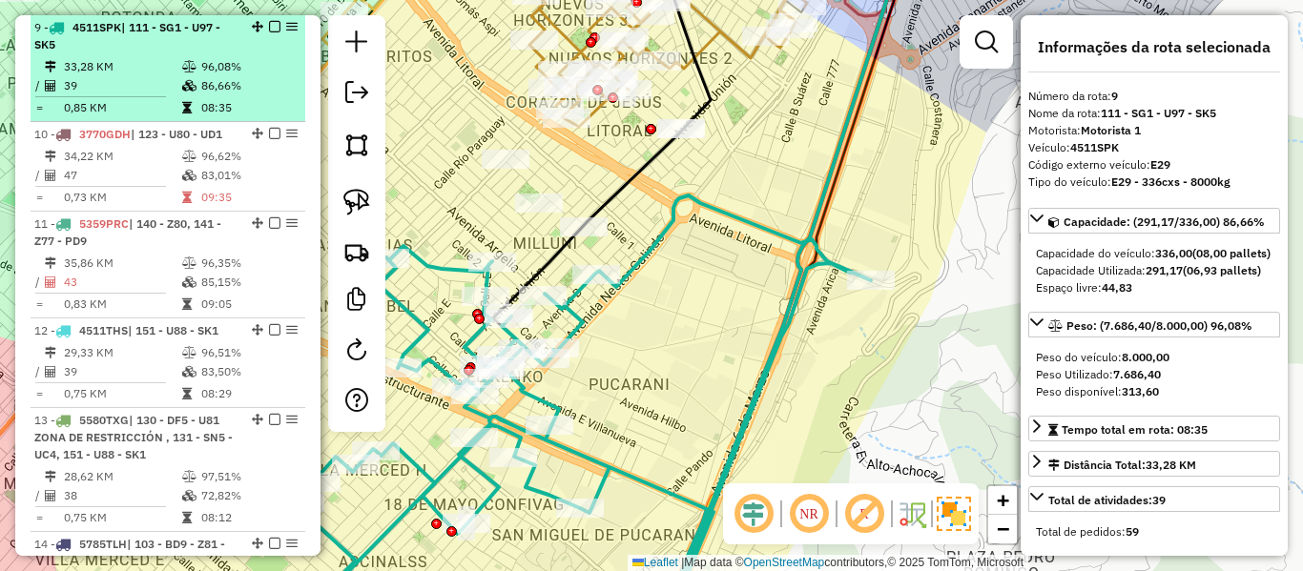
click at [269, 22] on em at bounding box center [274, 26] width 11 height 11
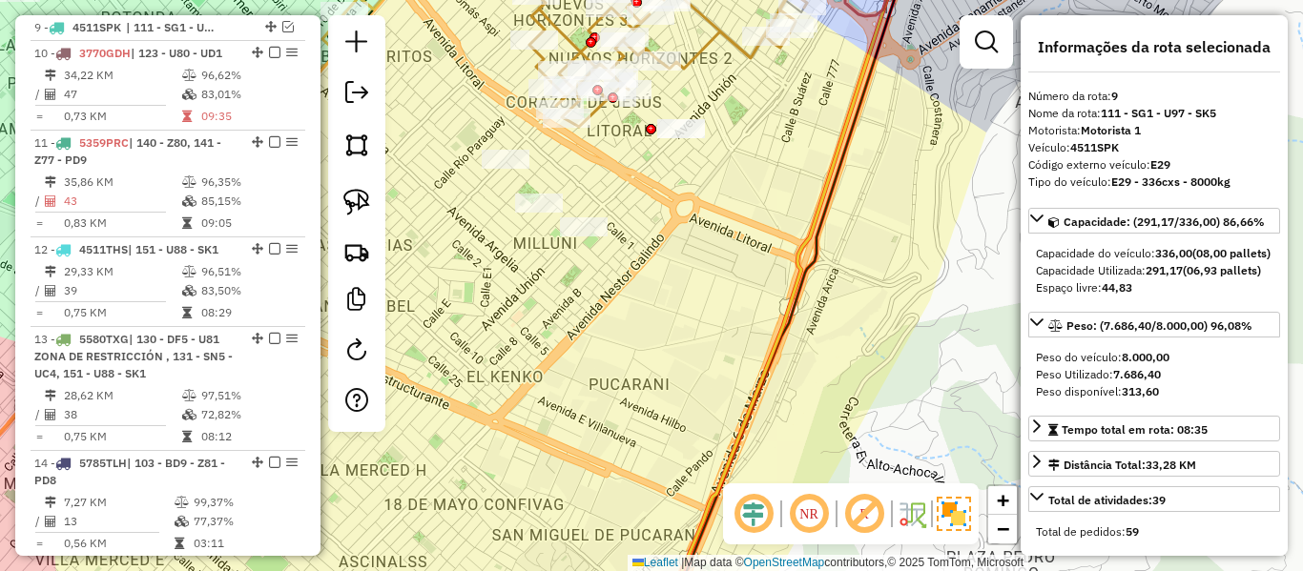
scroll to position [1410, 0]
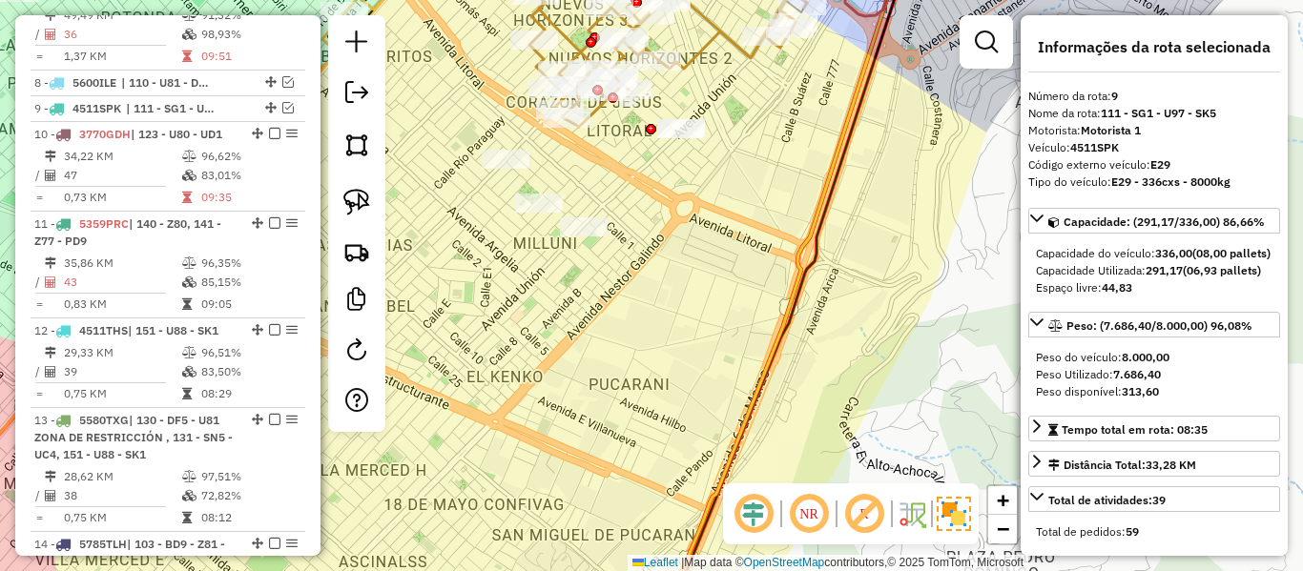
drag, startPoint x: 745, startPoint y: 219, endPoint x: 765, endPoint y: 372, distance: 153.9
click at [770, 407] on div "Janela de atendimento Grade de atendimento Capacidade Transportadoras Veículos …" at bounding box center [651, 285] width 1303 height 571
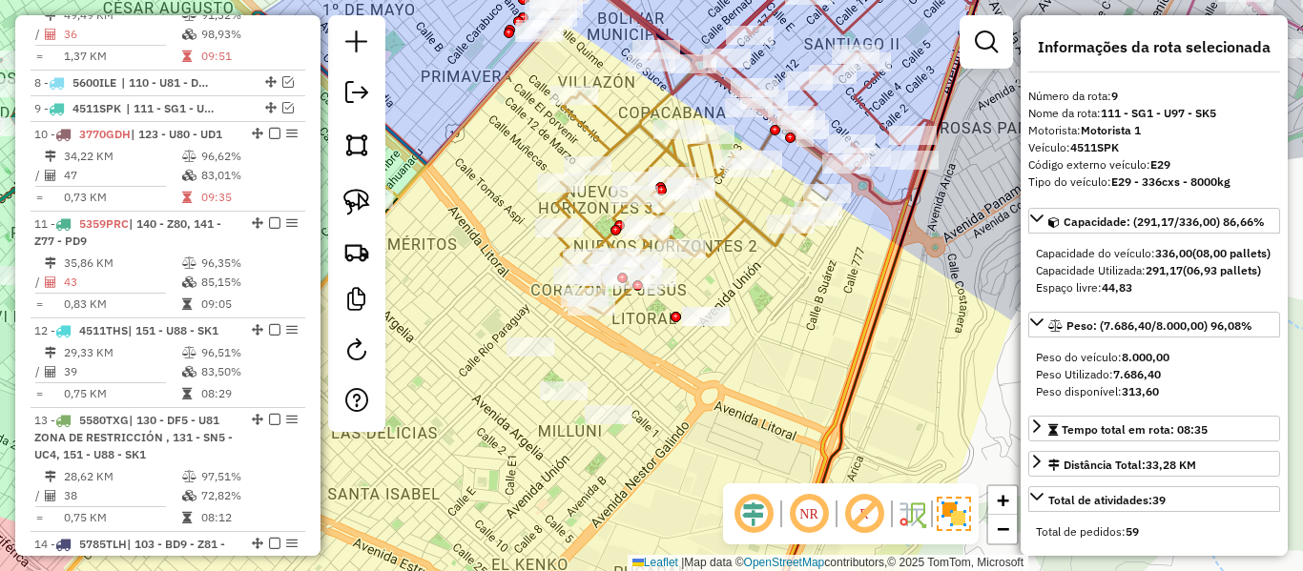
click at [756, 225] on icon at bounding box center [693, 204] width 278 height 222
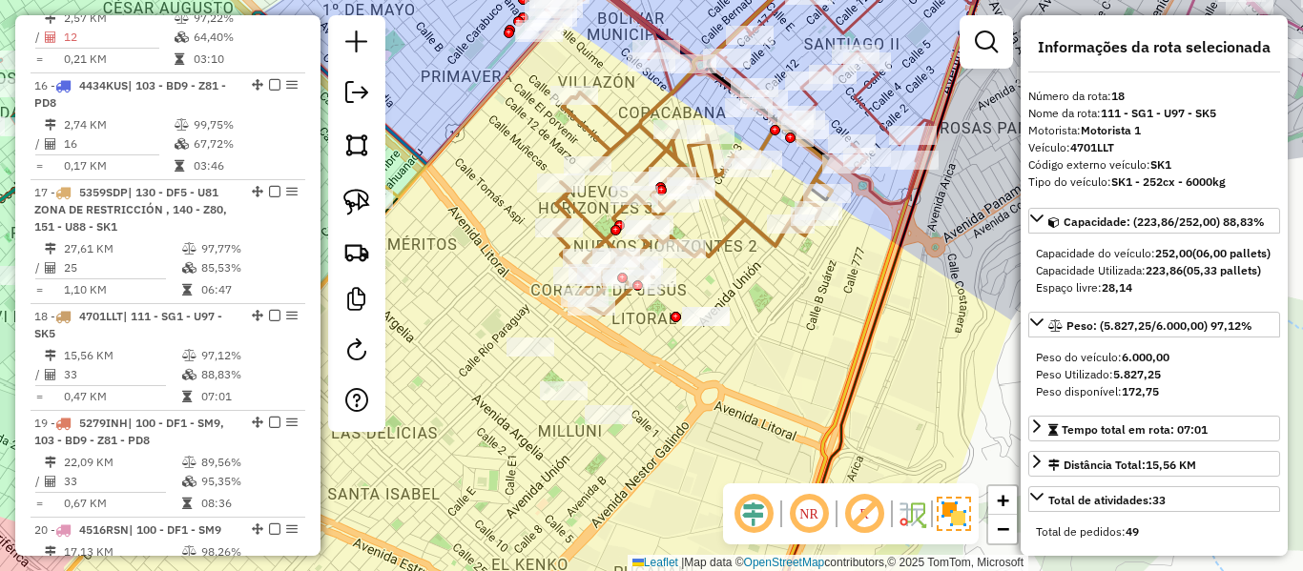
scroll to position [2372, 0]
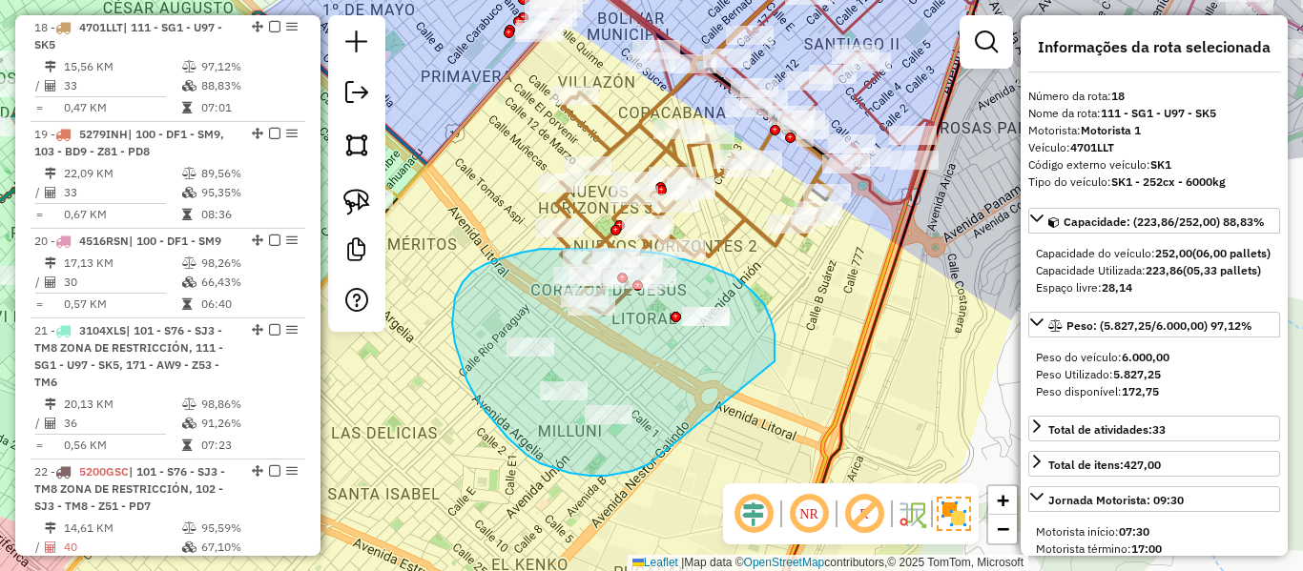
drag, startPoint x: 775, startPoint y: 362, endPoint x: 727, endPoint y: 419, distance: 74.5
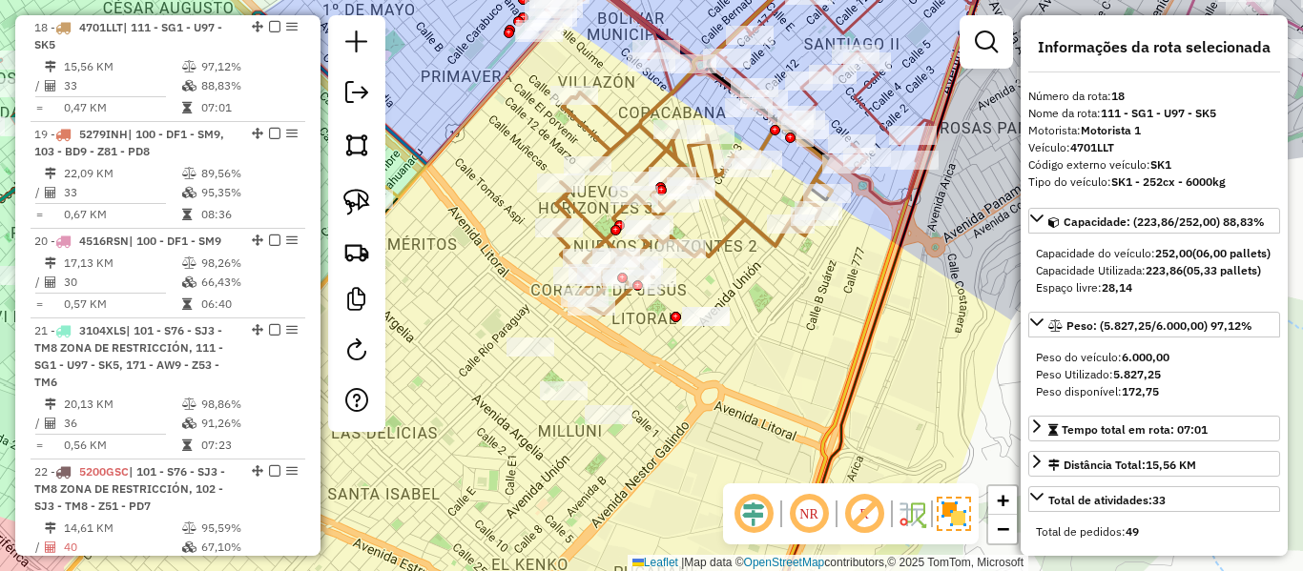
click at [751, 224] on icon at bounding box center [693, 204] width 278 height 222
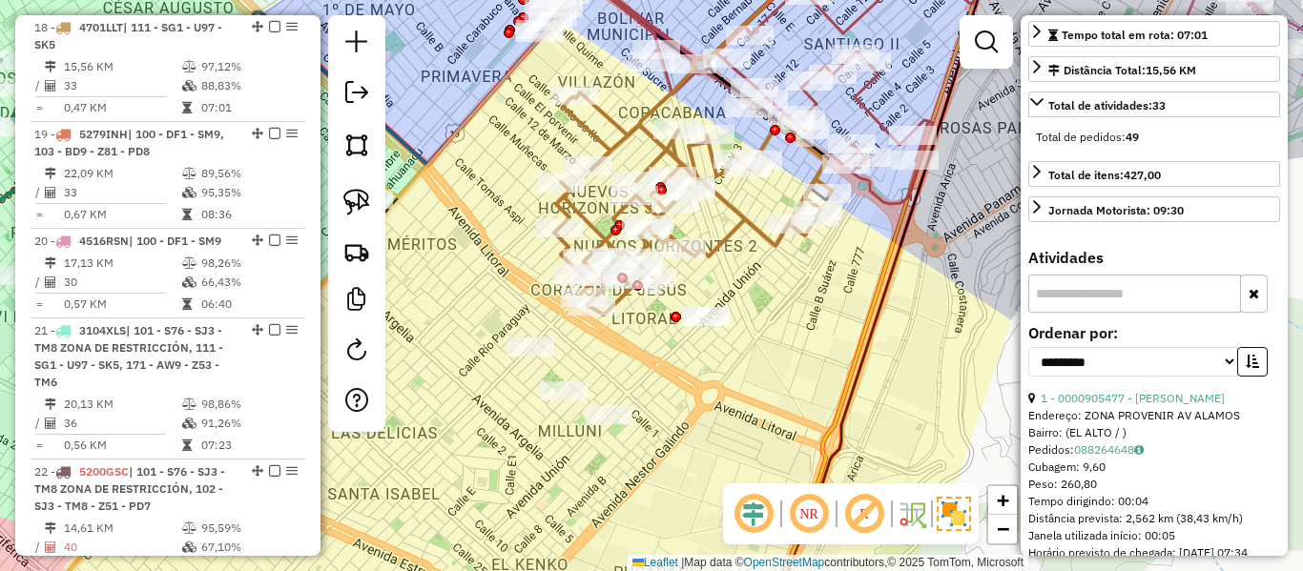
scroll to position [477, 0]
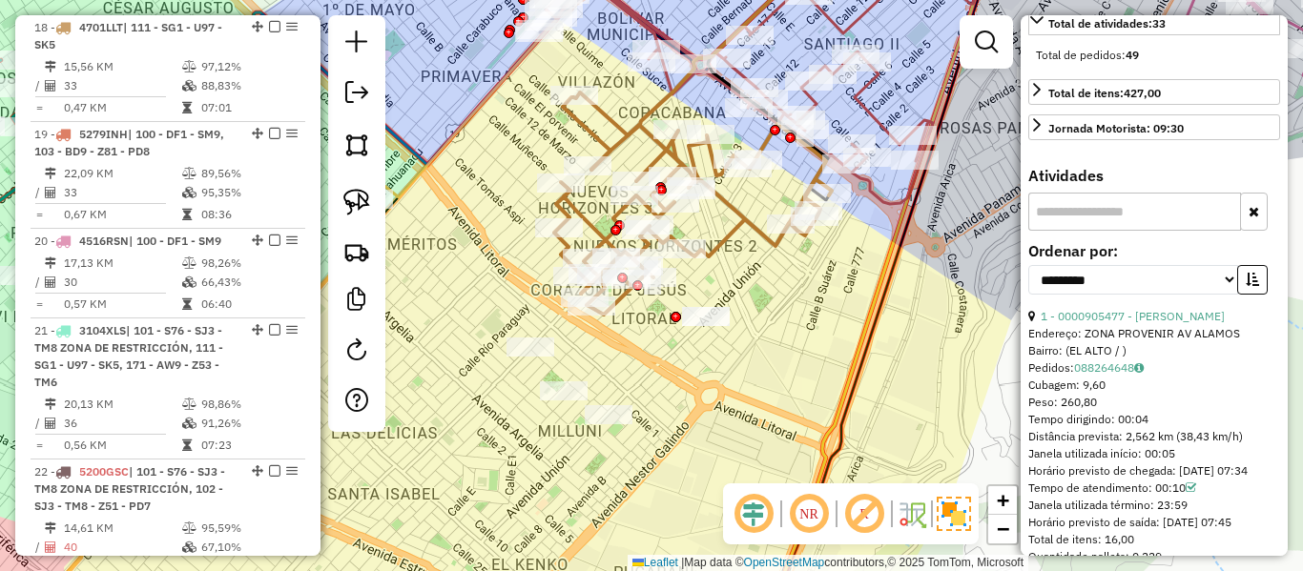
drag, startPoint x: 1254, startPoint y: 312, endPoint x: 1165, endPoint y: 316, distance: 88.8
click at [1246, 286] on icon "button" at bounding box center [1252, 279] width 13 height 13
click at [1165, 295] on select "**********" at bounding box center [1133, 280] width 210 height 30
select select "**********"
click at [1028, 295] on select "**********" at bounding box center [1133, 280] width 210 height 30
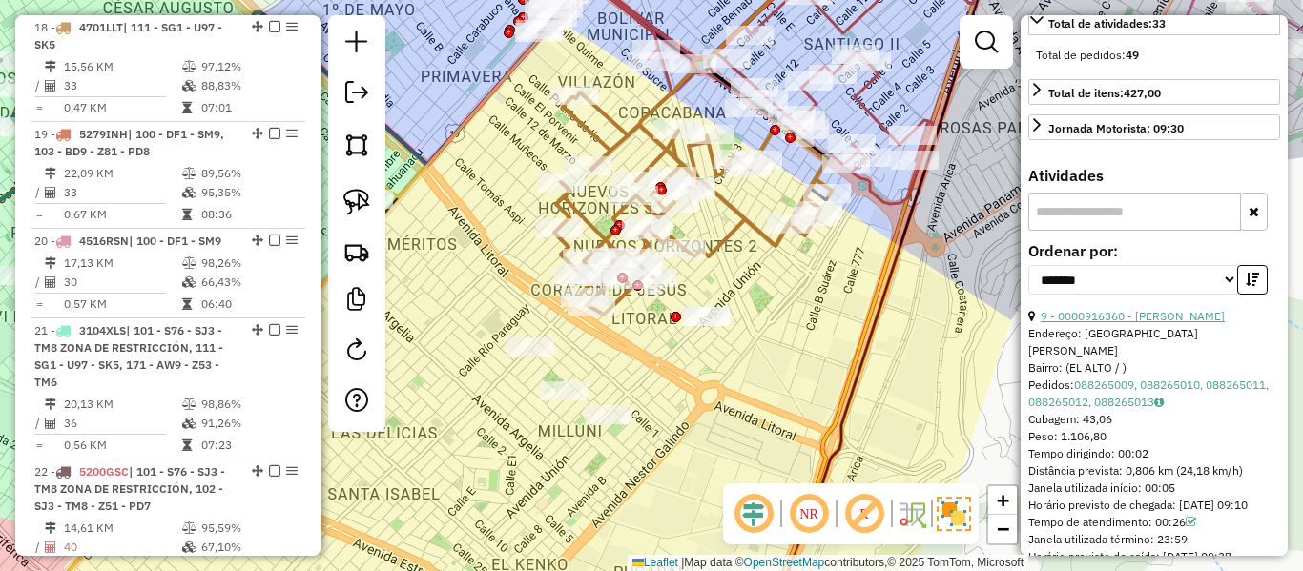
click at [1122, 323] on link "9 - 0000916360 - [PERSON_NAME]" at bounding box center [1133, 316] width 184 height 14
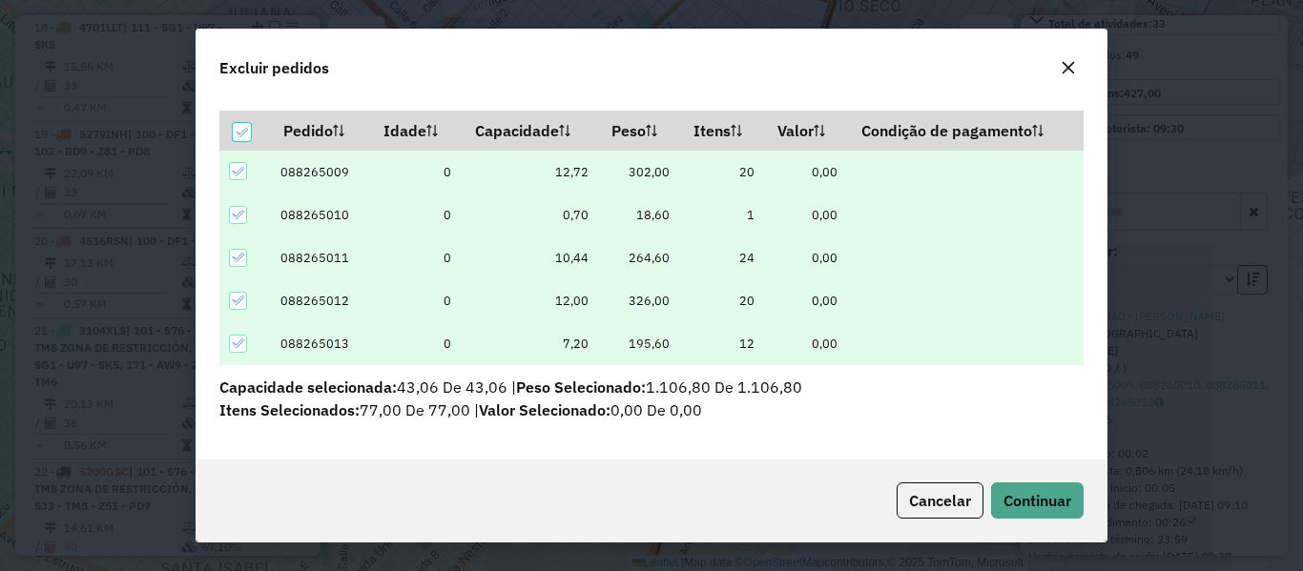
scroll to position [56, 0]
drag, startPoint x: 1027, startPoint y: 505, endPoint x: 1051, endPoint y: 519, distance: 27.8
click at [1028, 505] on span "Continuar" at bounding box center [1038, 500] width 68 height 19
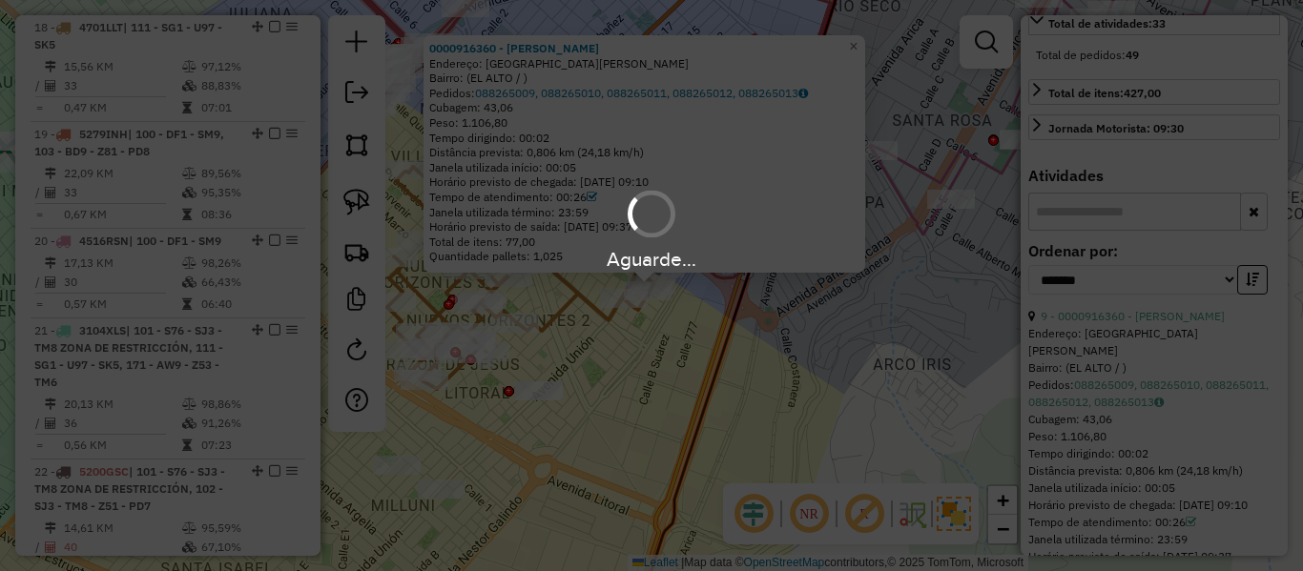
click at [622, 364] on div "Aguarde..." at bounding box center [651, 285] width 1303 height 571
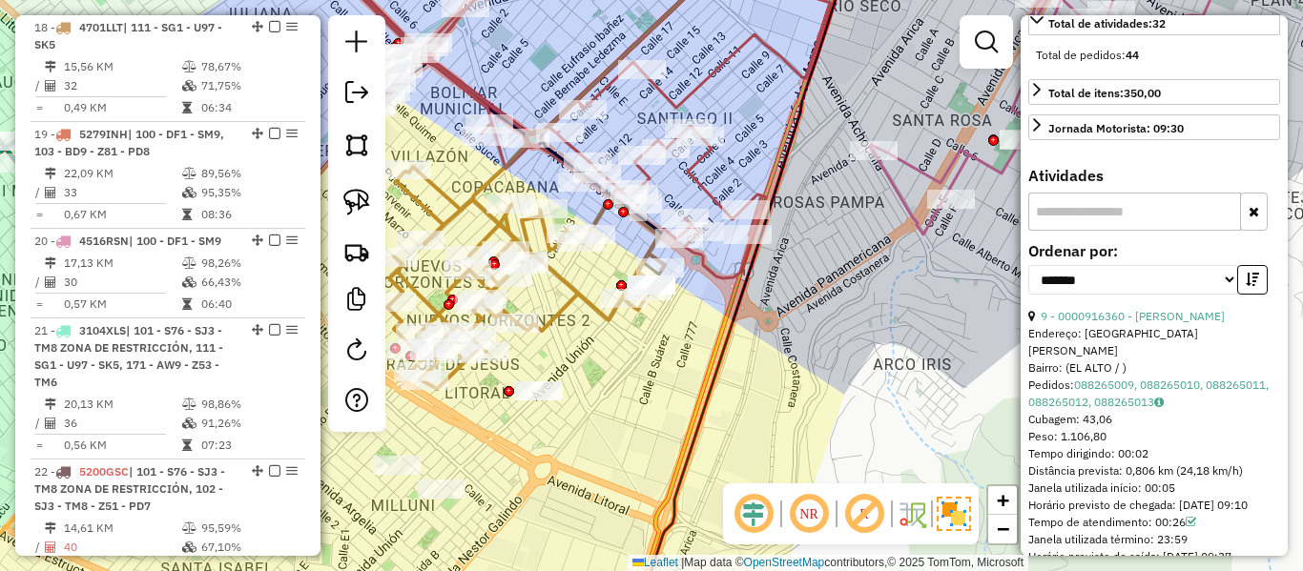
click at [573, 297] on icon at bounding box center [526, 278] width 278 height 222
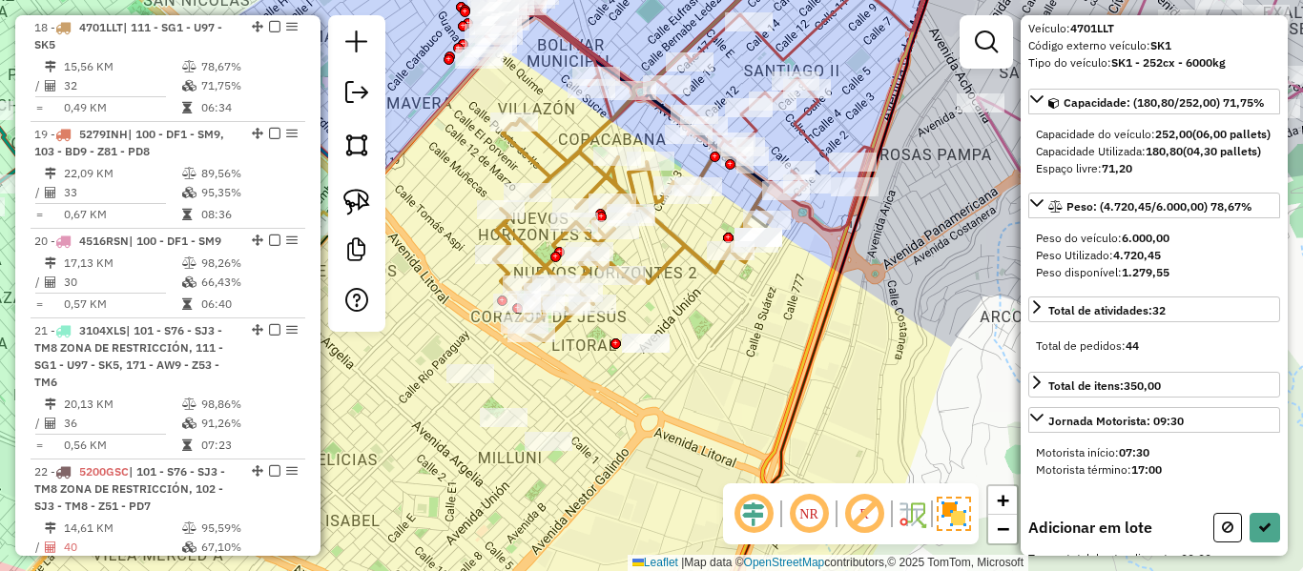
drag, startPoint x: 597, startPoint y: 394, endPoint x: 700, endPoint y: 414, distance: 105.0
click at [708, 346] on div "Janela de atendimento Grade de atendimento Capacidade Transportadoras Veículos …" at bounding box center [651, 285] width 1303 height 571
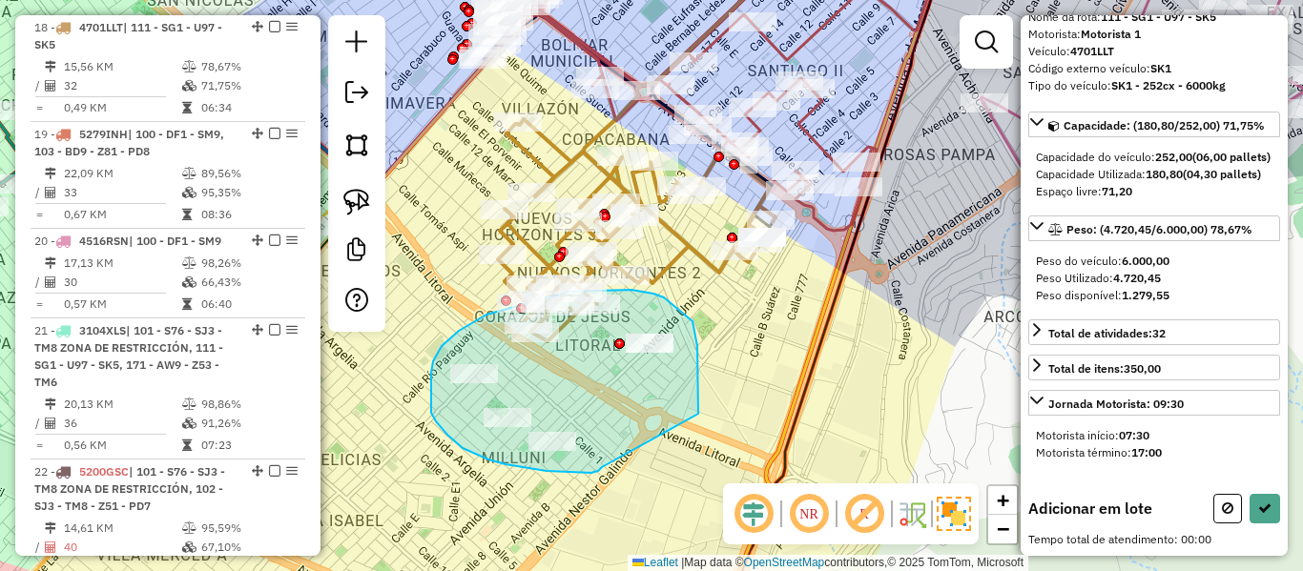
drag, startPoint x: 693, startPoint y: 321, endPoint x: 610, endPoint y: 462, distance: 163.0
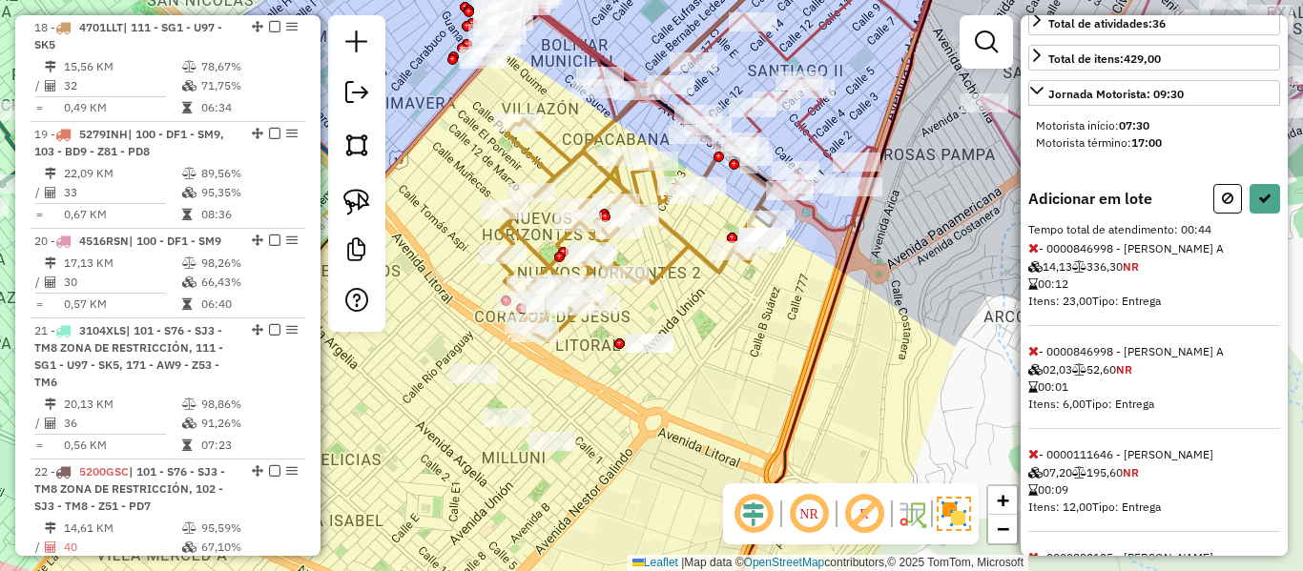
scroll to position [0, 0]
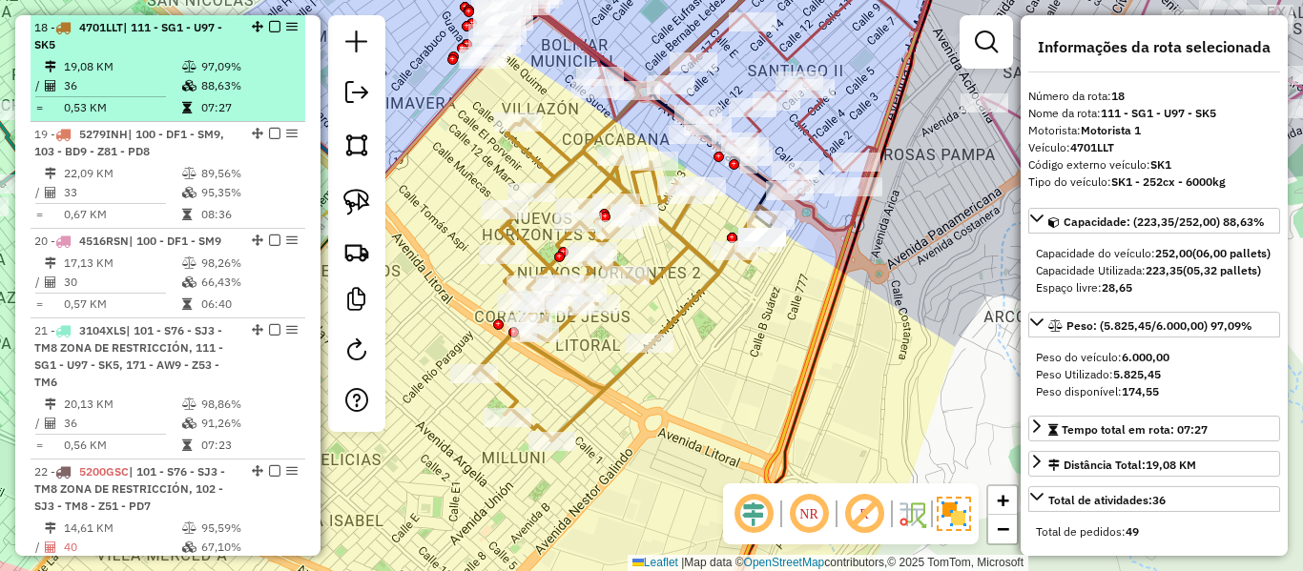
click at [269, 24] on em at bounding box center [274, 26] width 11 height 11
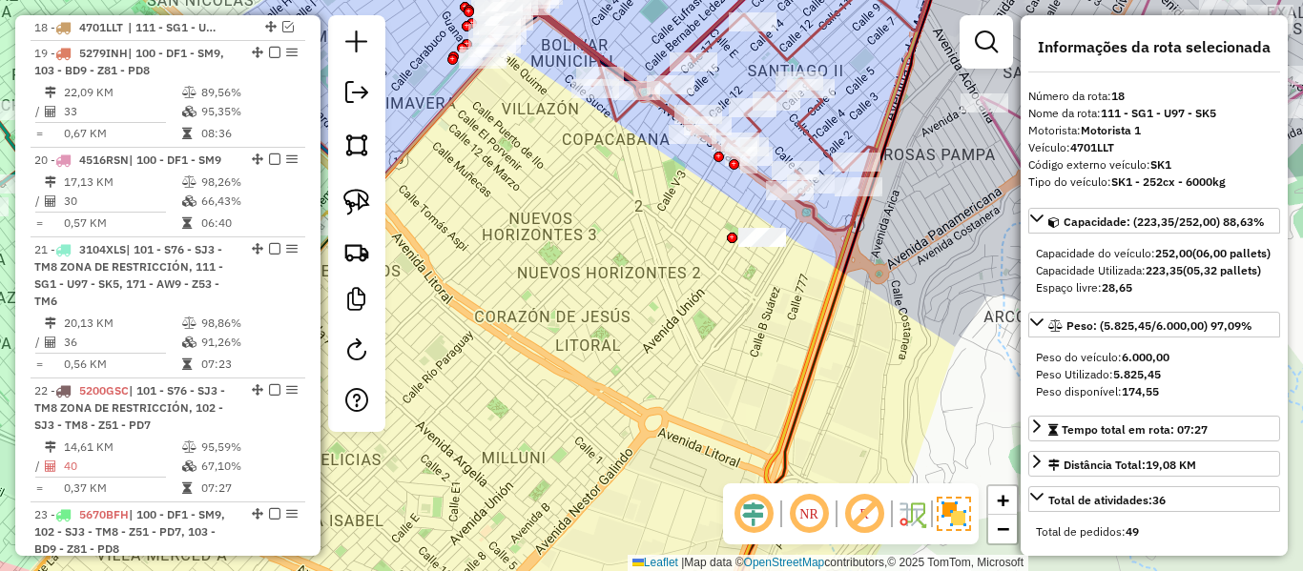
scroll to position [2290, 0]
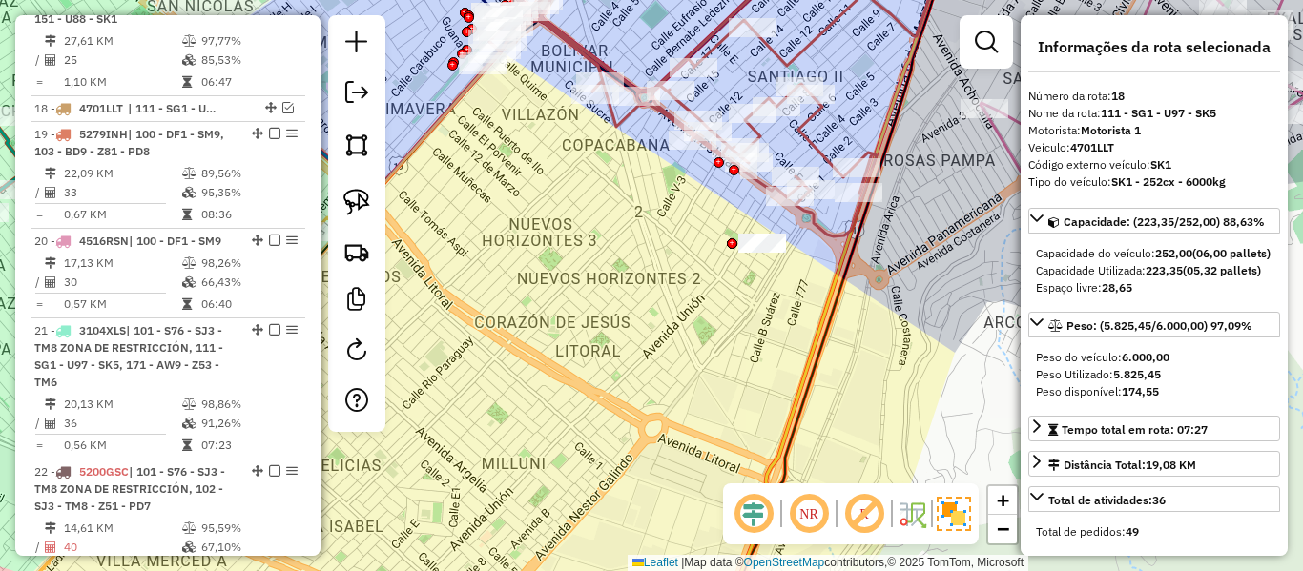
drag, startPoint x: 836, startPoint y: 383, endPoint x: 826, endPoint y: 502, distance: 118.7
click at [818, 503] on hb-router-mapa "Informações da Sessão 1229639 - [DATE] Criação: [DATE] 19:43 Depósito: SAZ BO […" at bounding box center [651, 285] width 1303 height 571
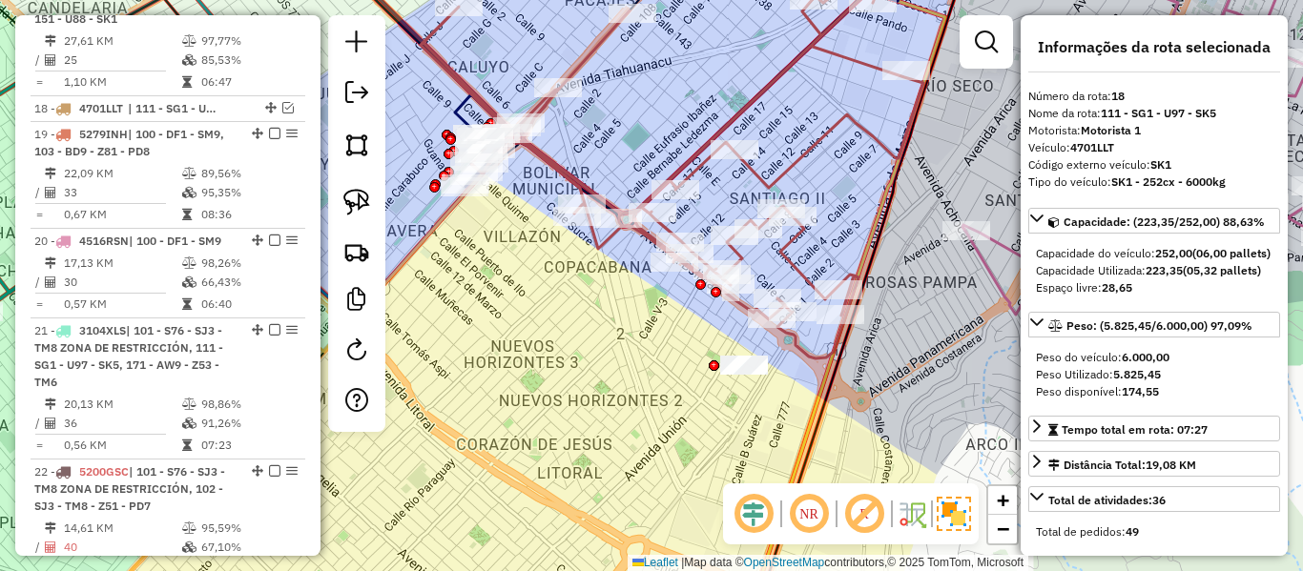
click at [805, 145] on icon at bounding box center [672, 174] width 503 height 367
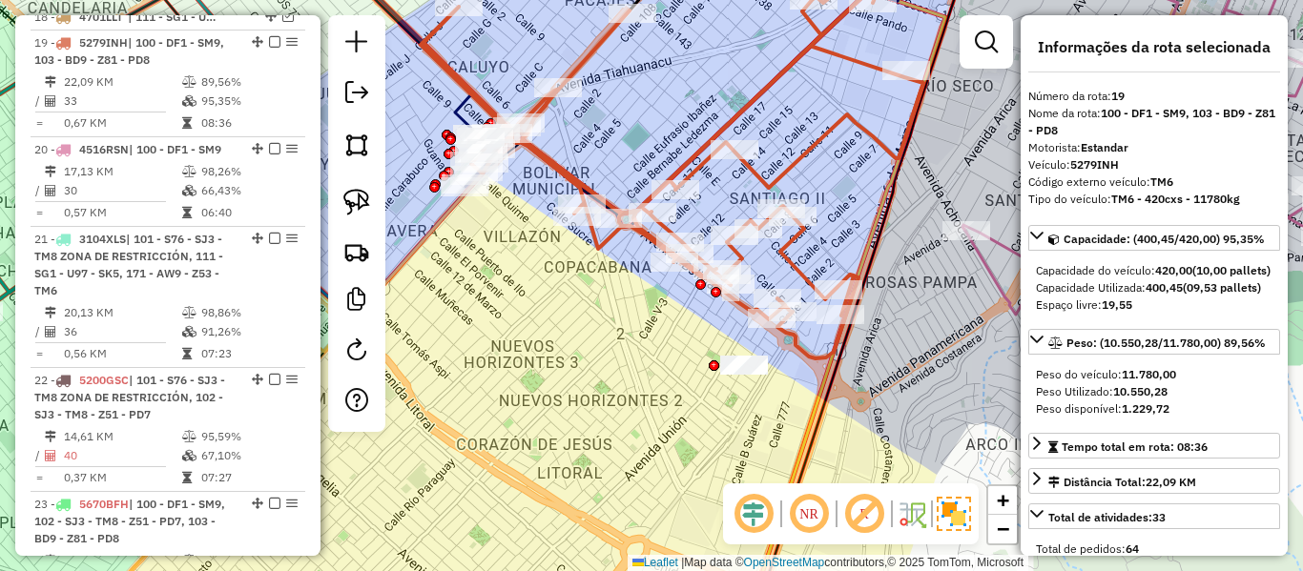
scroll to position [2397, 0]
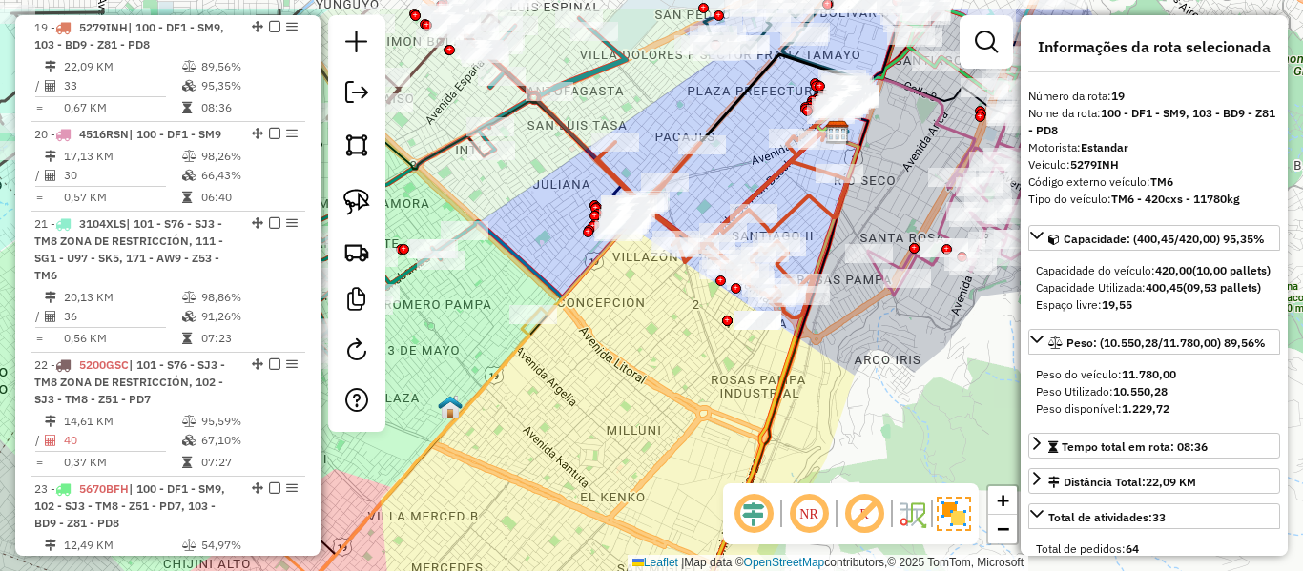
drag, startPoint x: 805, startPoint y: 145, endPoint x: 786, endPoint y: 220, distance: 77.7
click at [786, 220] on icon at bounding box center [722, 226] width 252 height 184
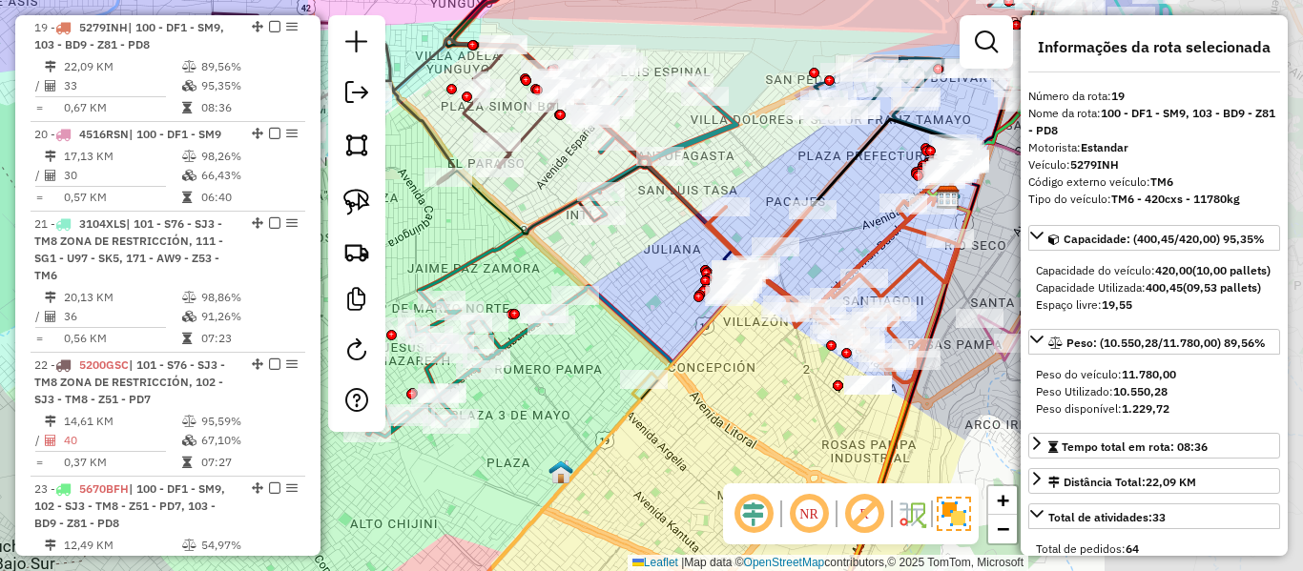
drag, startPoint x: 961, startPoint y: 401, endPoint x: 741, endPoint y: 387, distance: 219.8
click at [741, 387] on div "Janela de atendimento Grade de atendimento Capacidade Transportadoras Veículos …" at bounding box center [651, 285] width 1303 height 571
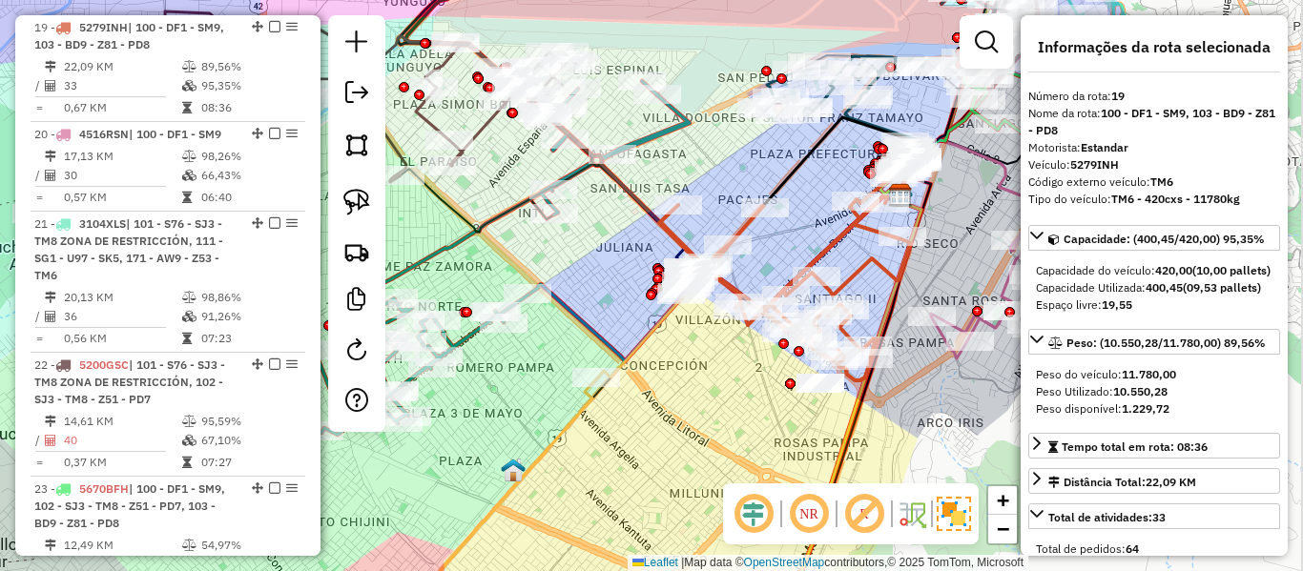
drag, startPoint x: 741, startPoint y: 382, endPoint x: 617, endPoint y: 361, distance: 125.8
click at [617, 366] on div "Janela de atendimento Grade de atendimento Capacidade Transportadoras Veículos …" at bounding box center [651, 285] width 1303 height 571
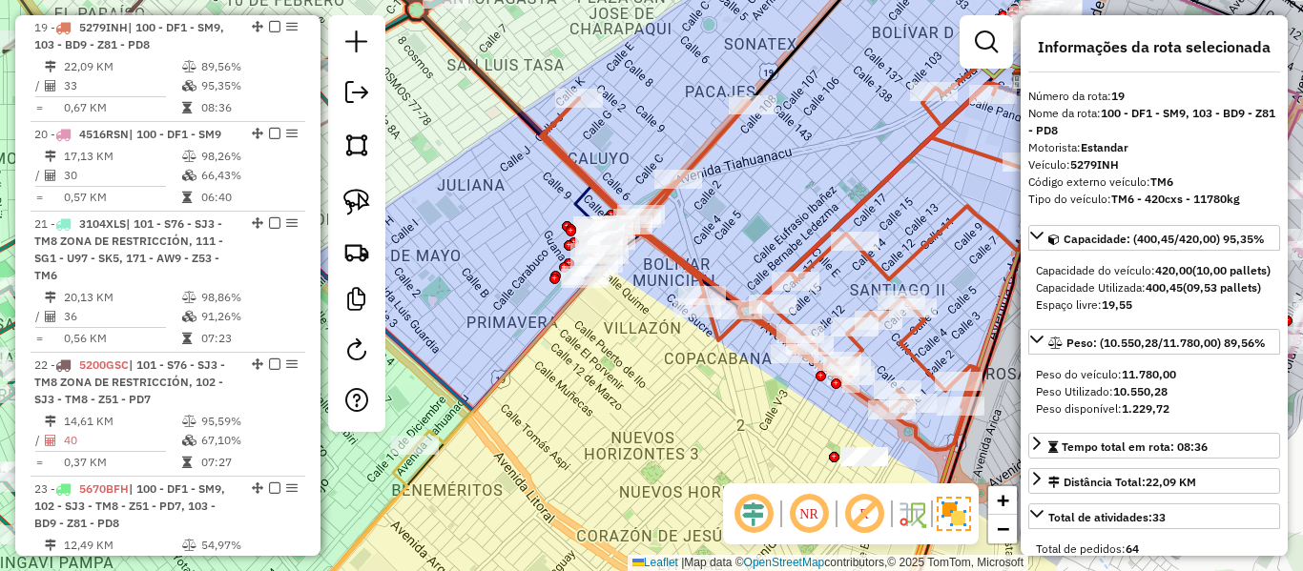
click at [575, 198] on icon at bounding box center [603, 232] width 57 height 93
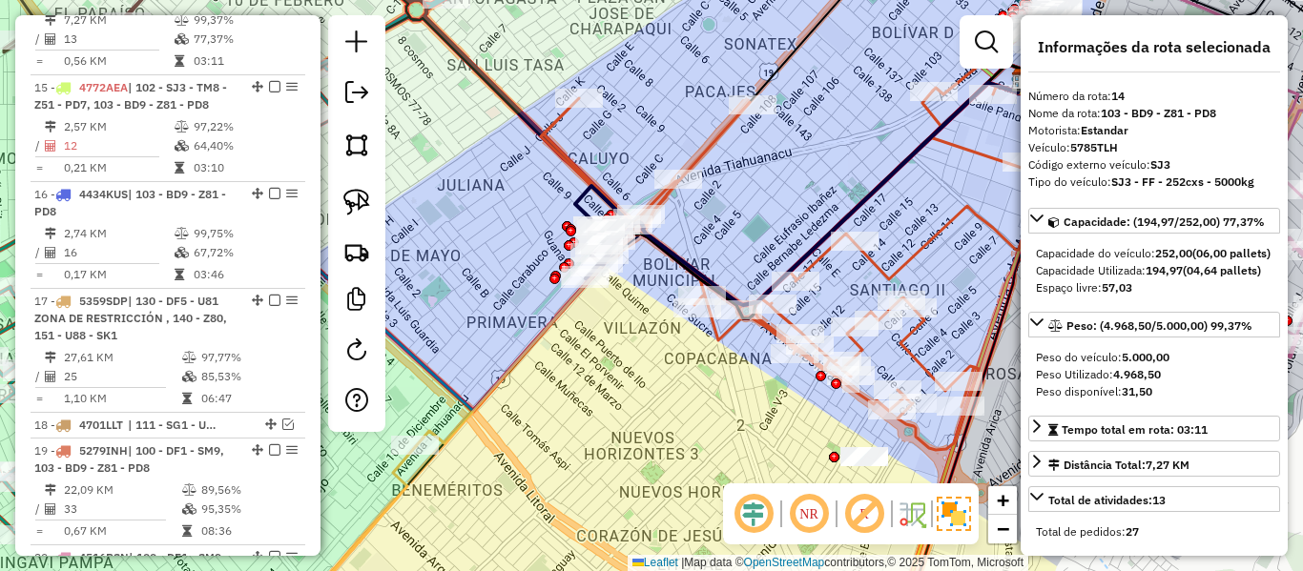
scroll to position [1927, 0]
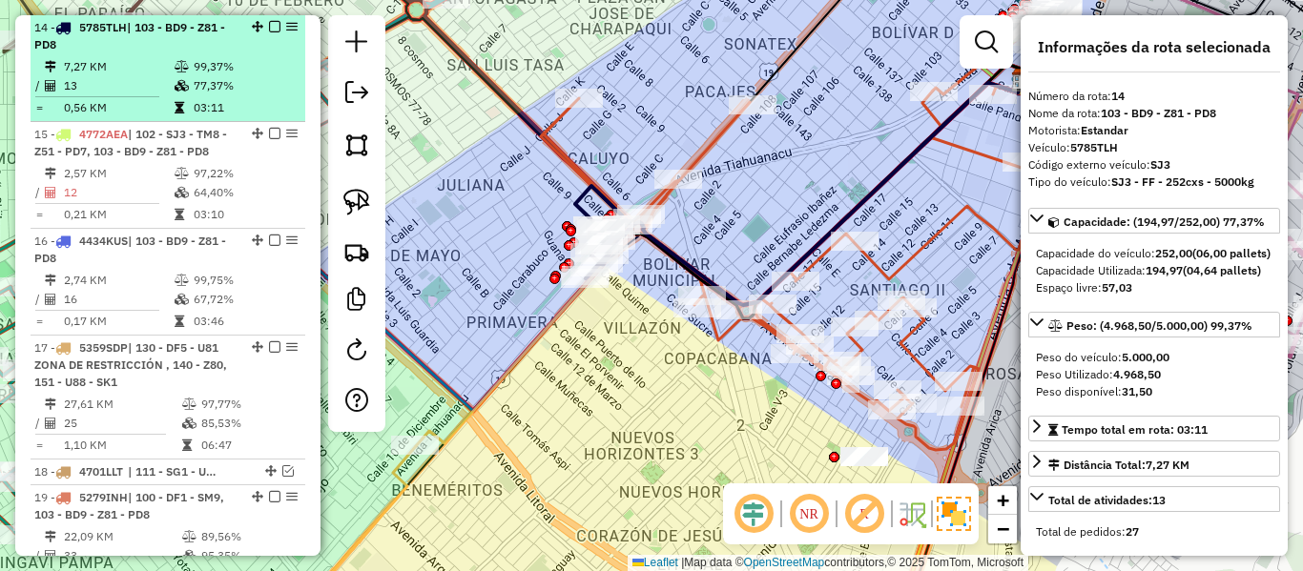
click at [269, 26] on em at bounding box center [274, 26] width 11 height 11
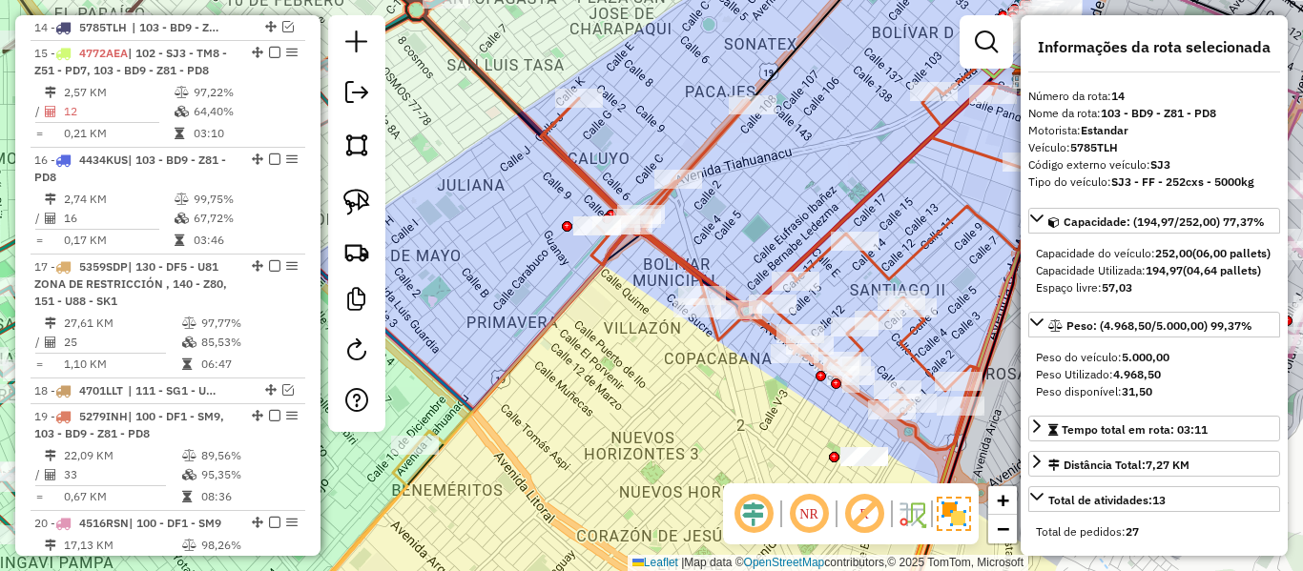
click at [867, 189] on icon at bounding box center [792, 266] width 503 height 367
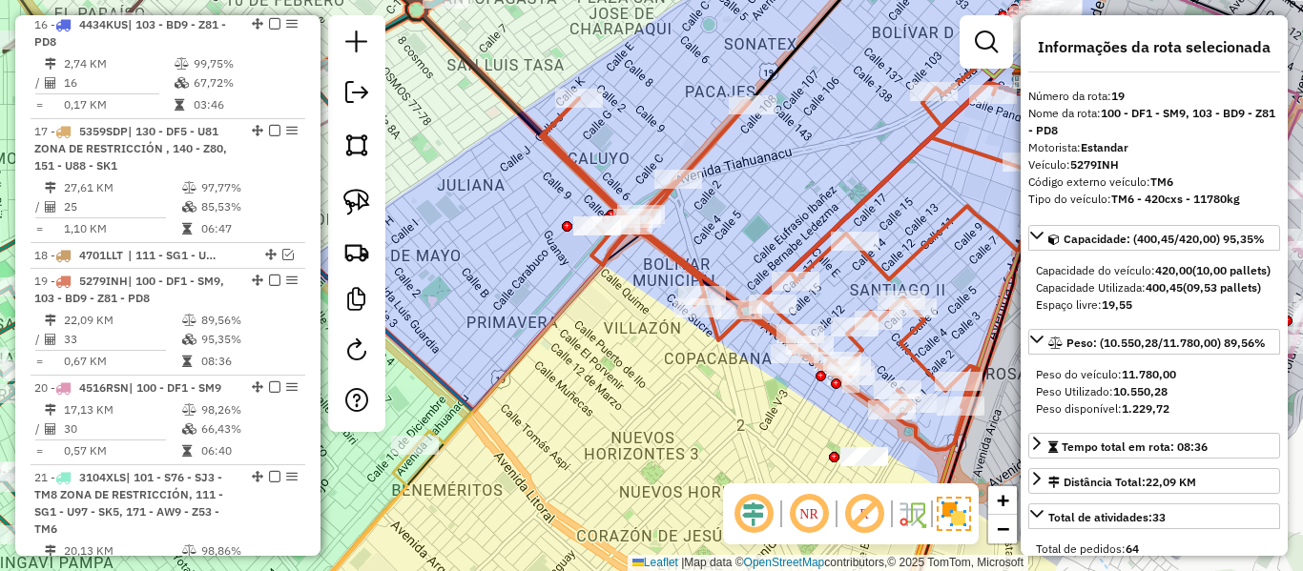
scroll to position [2316, 0]
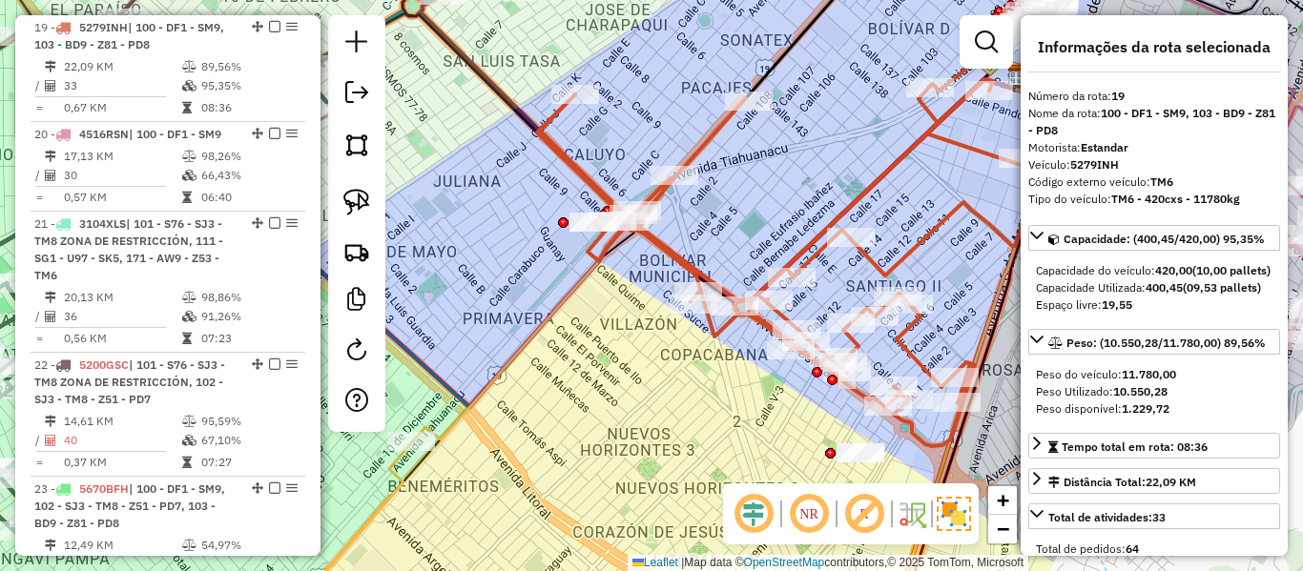
drag, startPoint x: 923, startPoint y: 215, endPoint x: 827, endPoint y: 171, distance: 105.9
click at [827, 171] on div "Janela de atendimento Grade de atendimento Capacidade Transportadoras Veículos …" at bounding box center [651, 285] width 1303 height 571
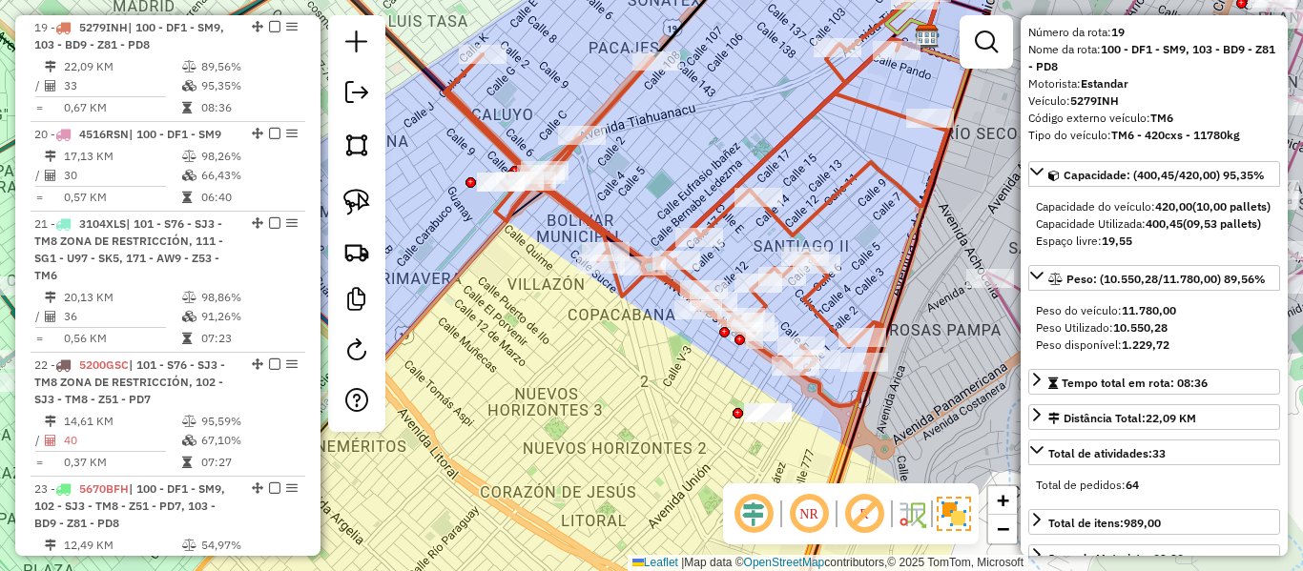
scroll to position [95, 0]
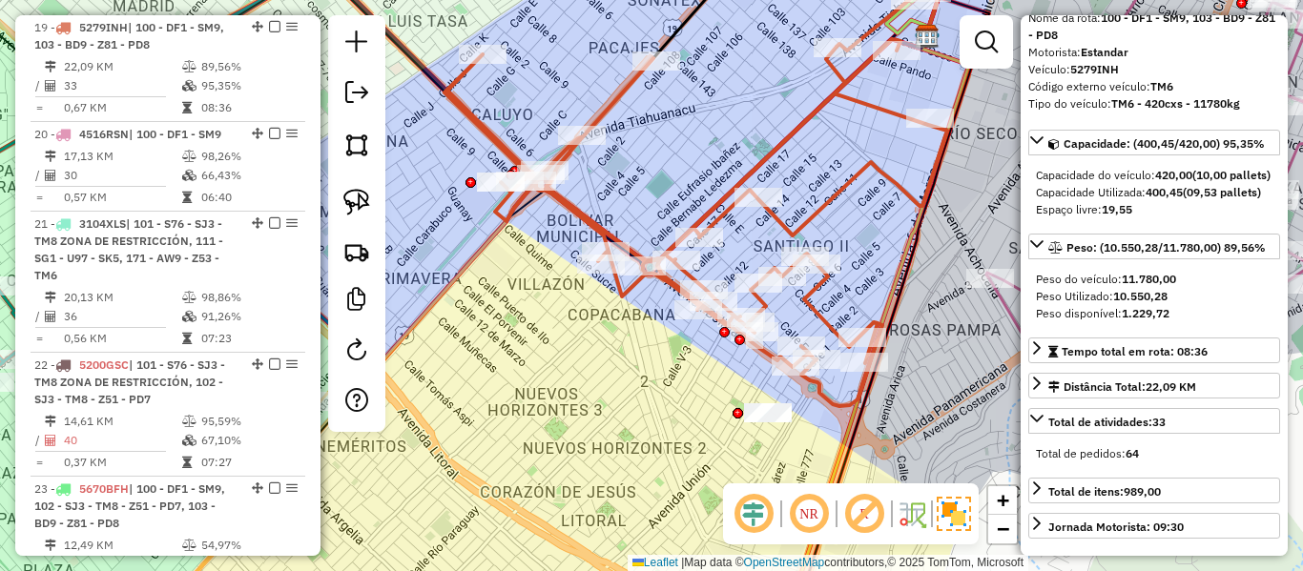
click at [826, 313] on icon at bounding box center [696, 222] width 503 height 367
click at [818, 311] on icon at bounding box center [696, 222] width 503 height 367
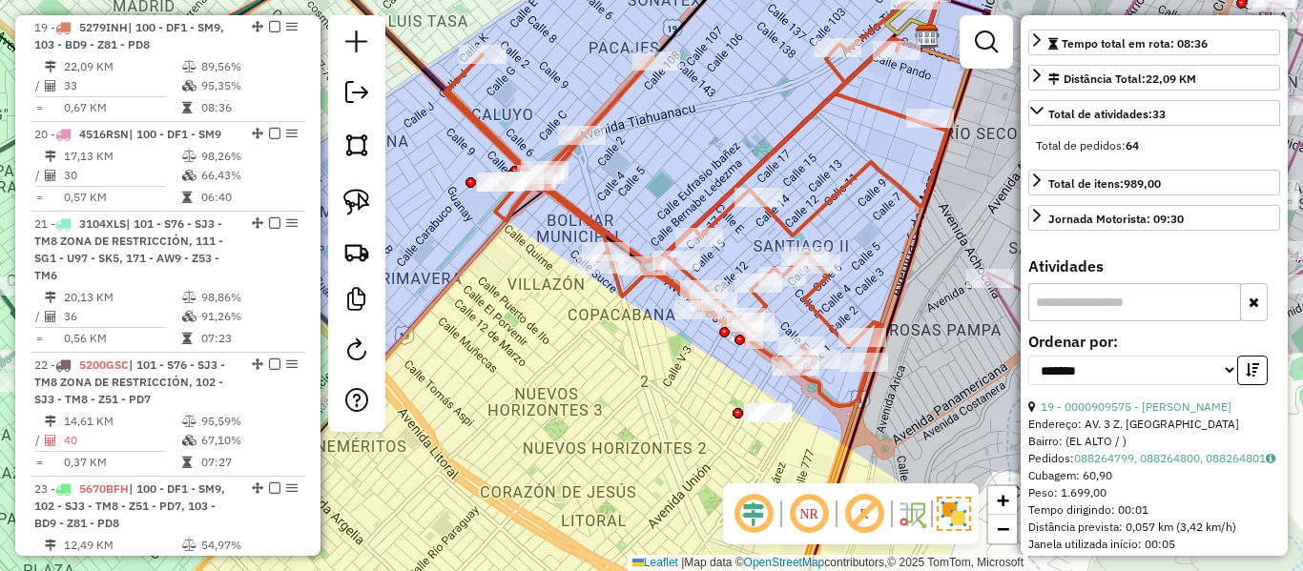
scroll to position [477, 0]
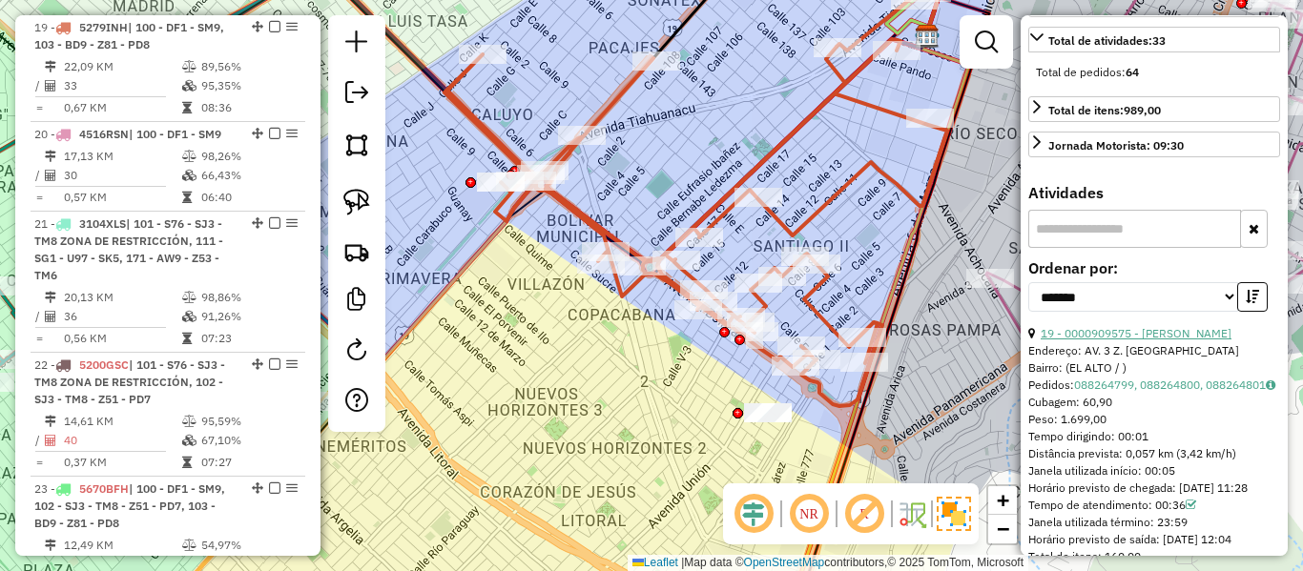
click at [1215, 341] on link "19 - 0000909575 - [PERSON_NAME]" at bounding box center [1136, 333] width 191 height 14
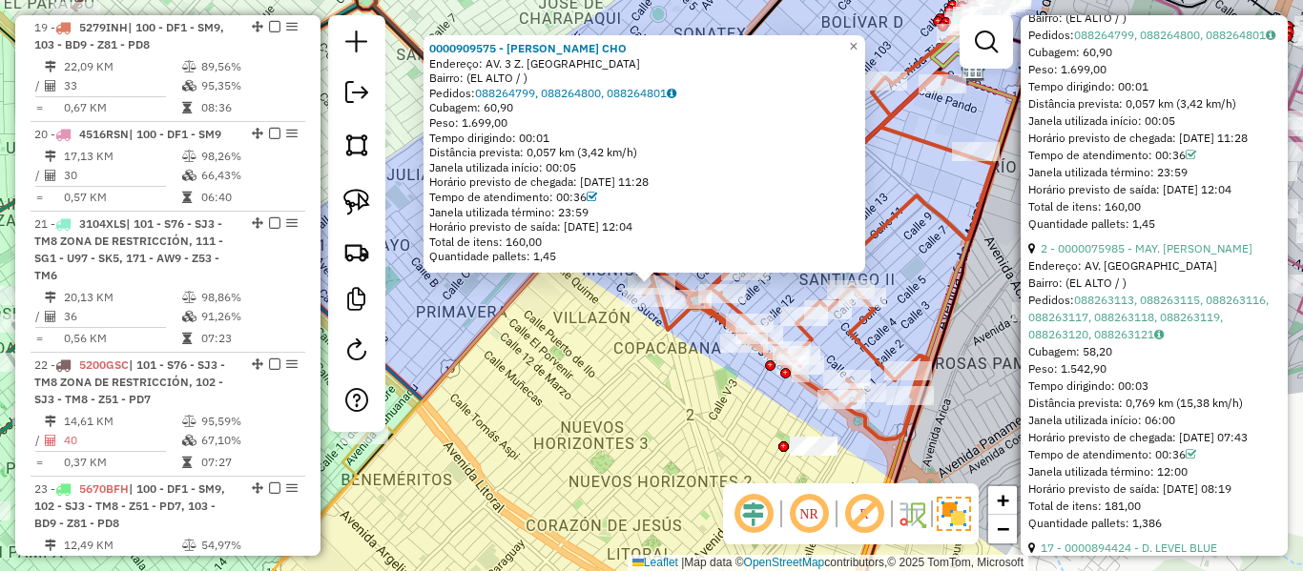
scroll to position [859, 0]
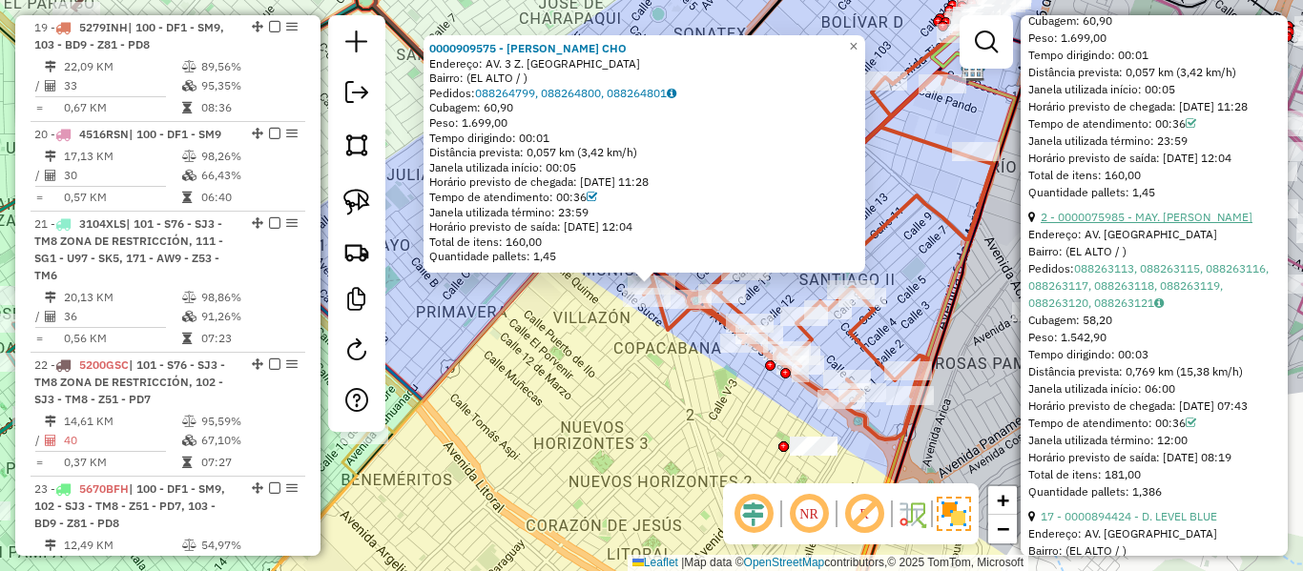
click at [1216, 224] on link "2 - 0000075985 - MAY. [PERSON_NAME]" at bounding box center [1147, 217] width 212 height 14
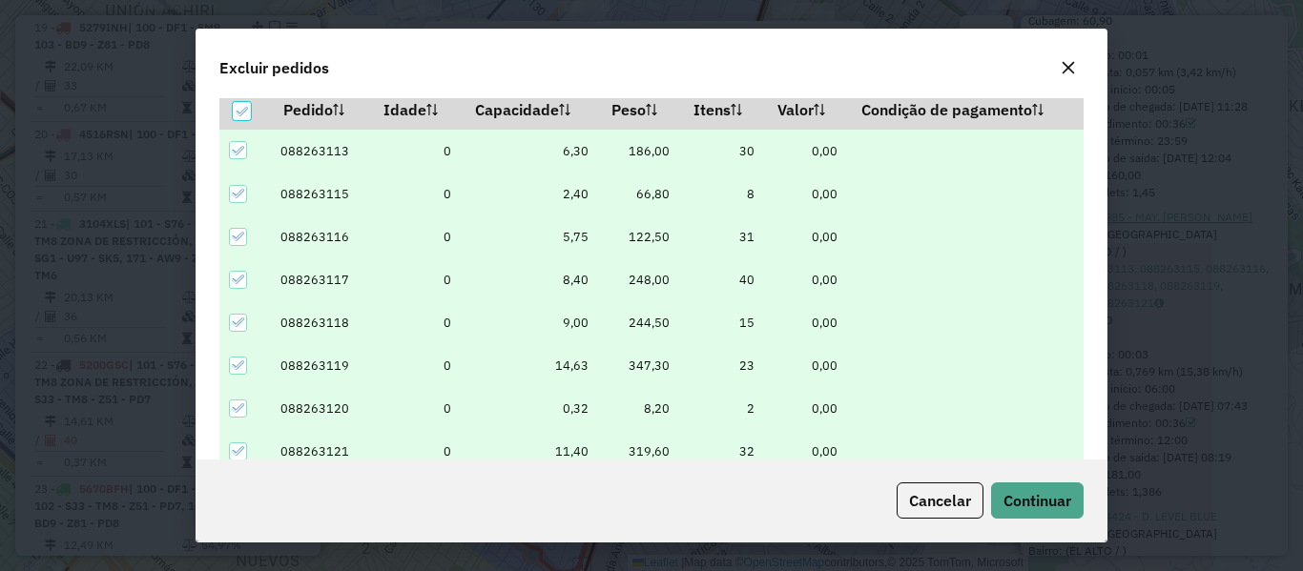
scroll to position [66, 0]
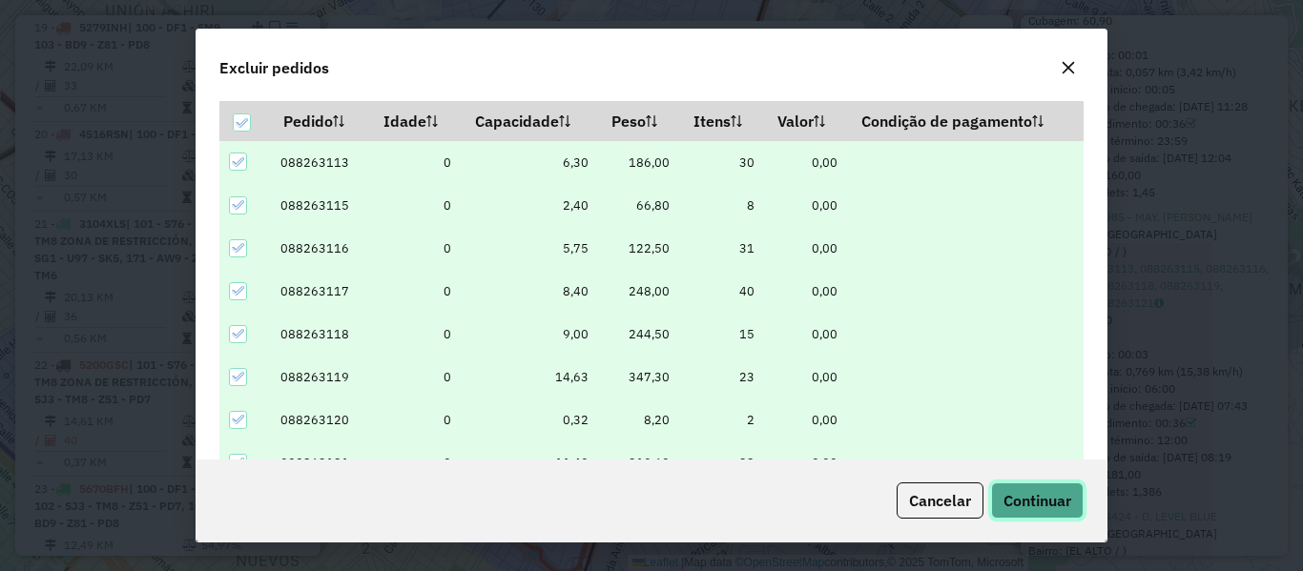
click at [1029, 494] on span "Continuar" at bounding box center [1038, 500] width 68 height 19
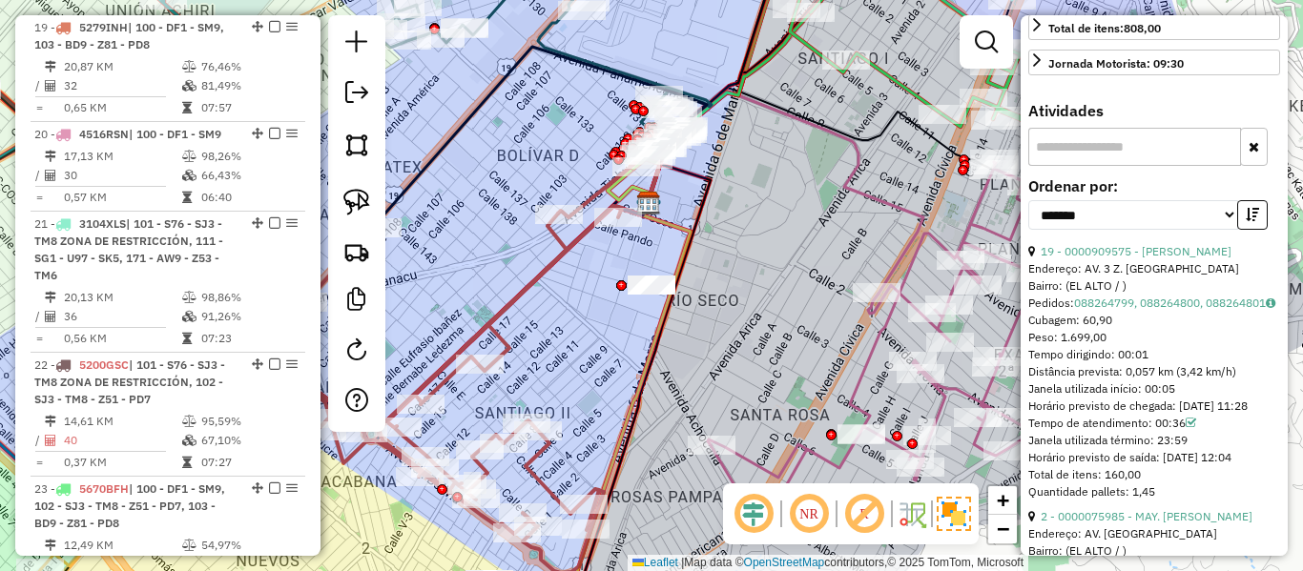
click at [519, 297] on icon at bounding box center [394, 389] width 456 height 367
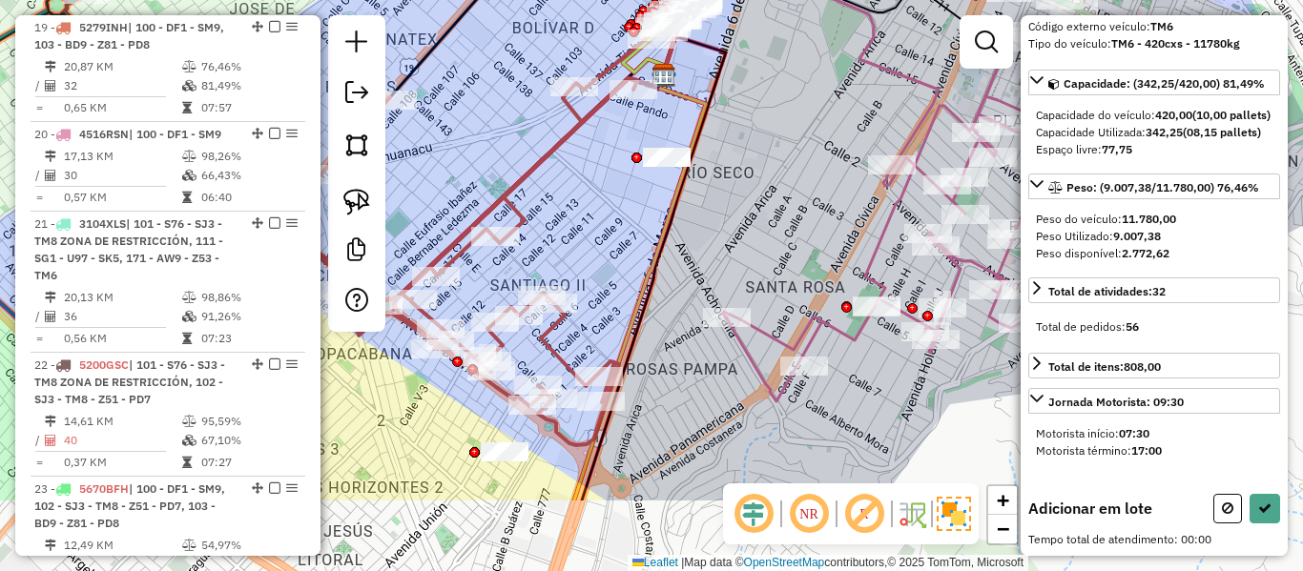
scroll to position [133, 0]
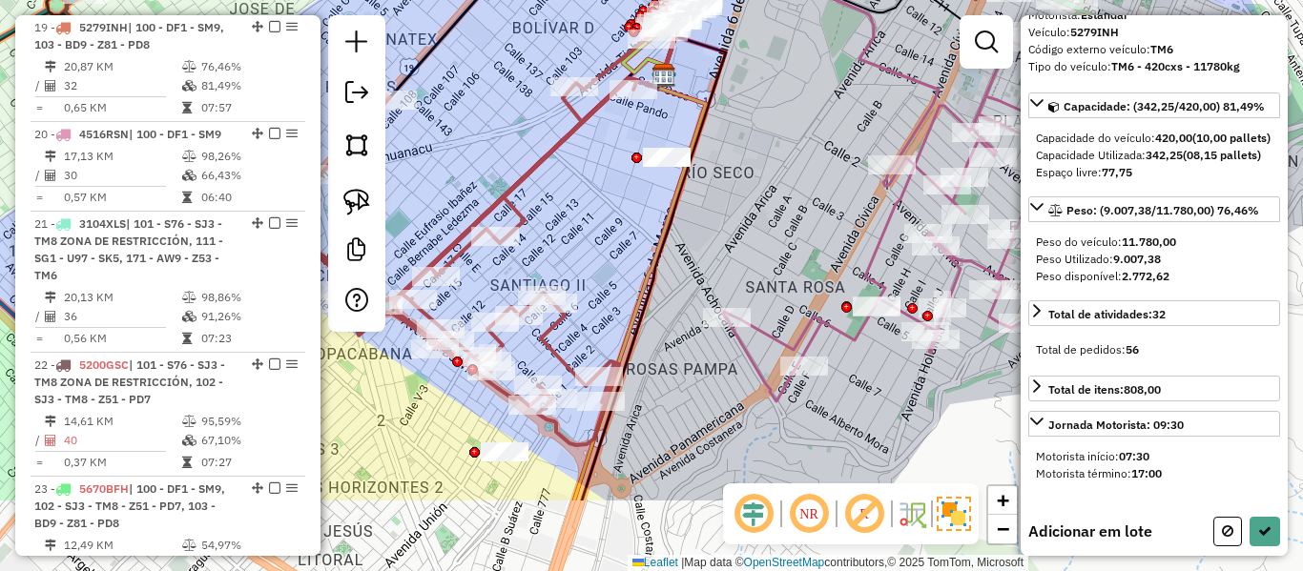
drag, startPoint x: 598, startPoint y: 270, endPoint x: 634, endPoint y: 272, distance: 36.3
click at [621, 180] on div "Janela de atendimento Grade de atendimento Capacidade Transportadoras Veículos …" at bounding box center [651, 285] width 1303 height 571
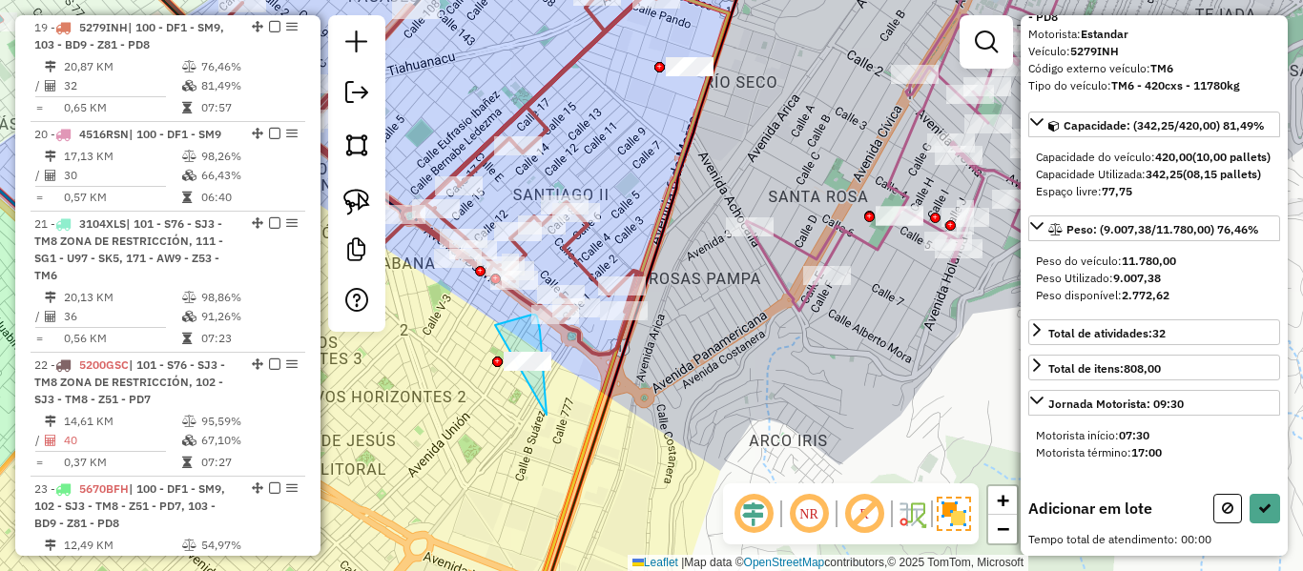
drag, startPoint x: 547, startPoint y: 412, endPoint x: 483, endPoint y: 399, distance: 65.3
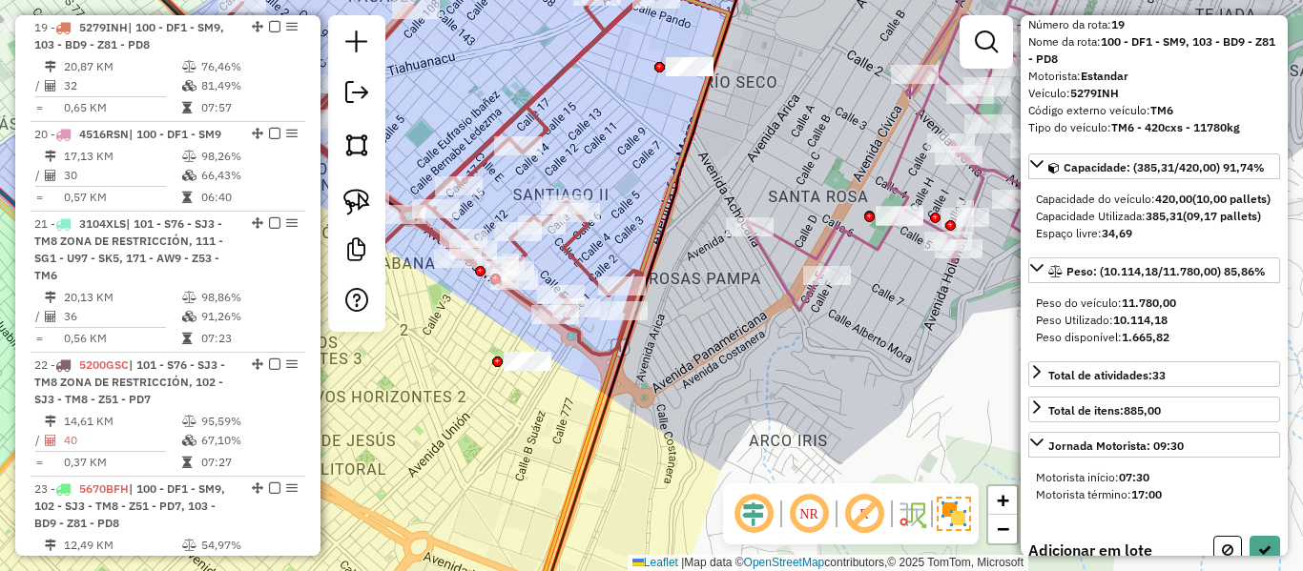
scroll to position [0, 0]
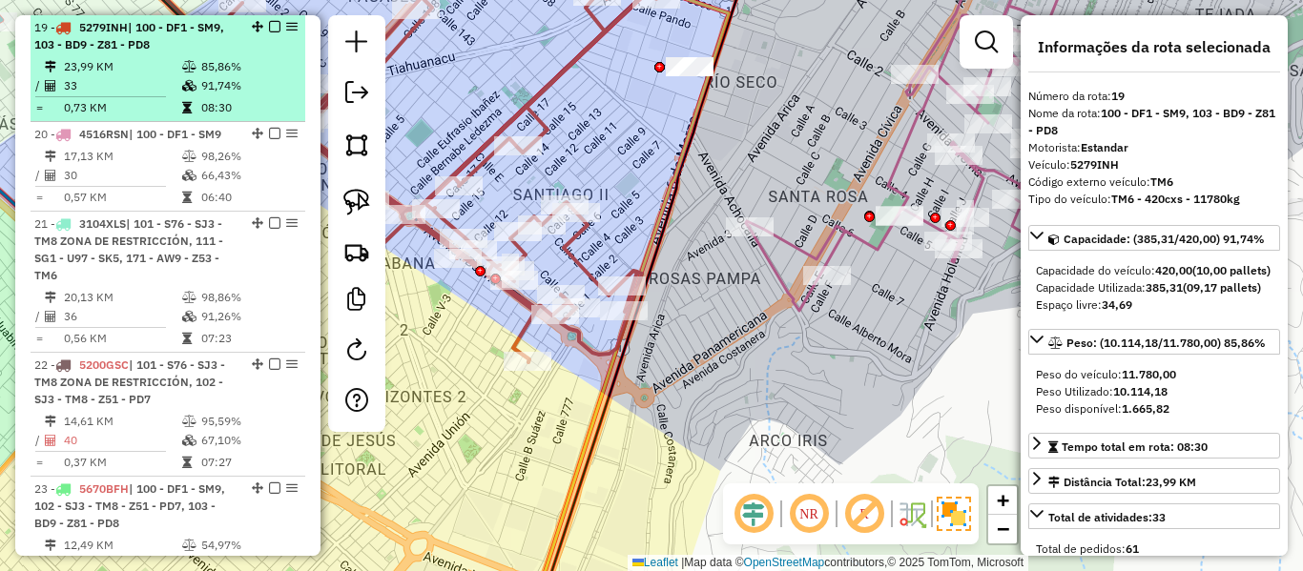
click at [270, 28] on em at bounding box center [274, 26] width 11 height 11
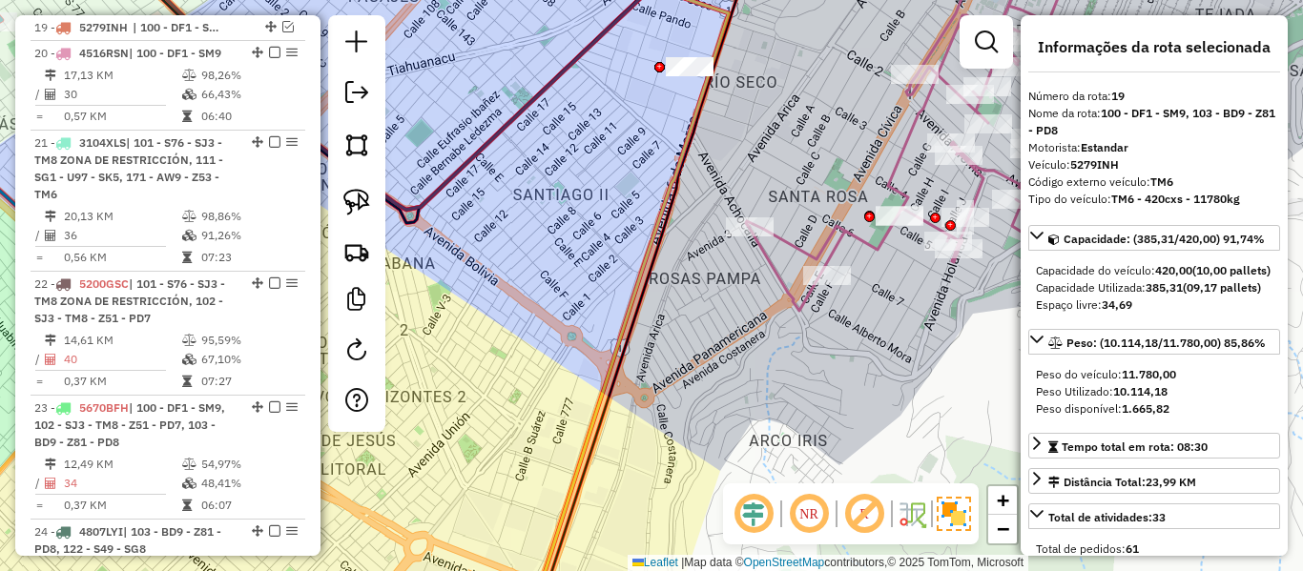
scroll to position [2235, 0]
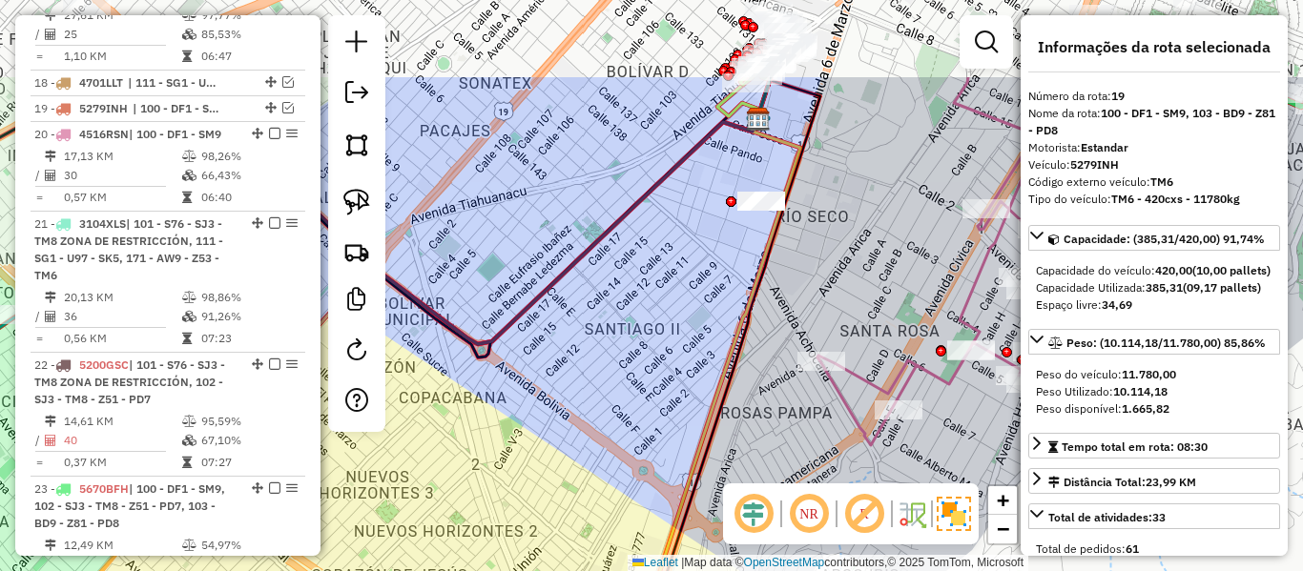
drag, startPoint x: 585, startPoint y: 243, endPoint x: 688, endPoint y: 428, distance: 211.8
click at [682, 344] on icon at bounding box center [469, 210] width 576 height 267
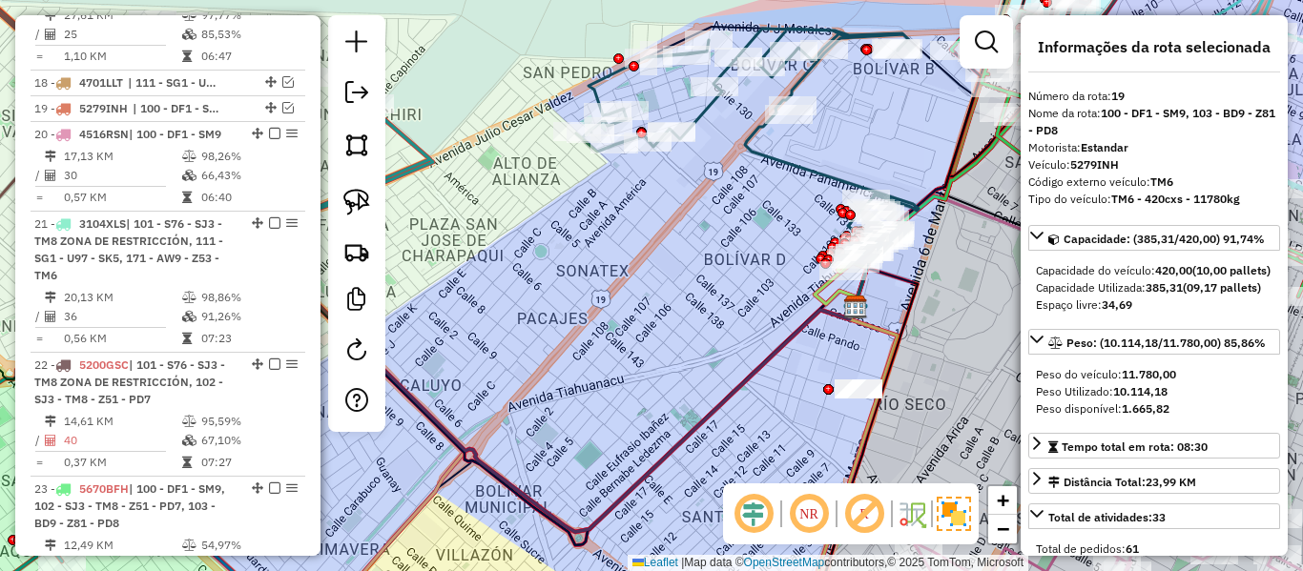
drag, startPoint x: 725, startPoint y: 275, endPoint x: 712, endPoint y: 302, distance: 30.7
click at [683, 358] on div "Janela de atendimento Grade de atendimento Capacidade Transportadoras Veículos …" at bounding box center [651, 285] width 1303 height 571
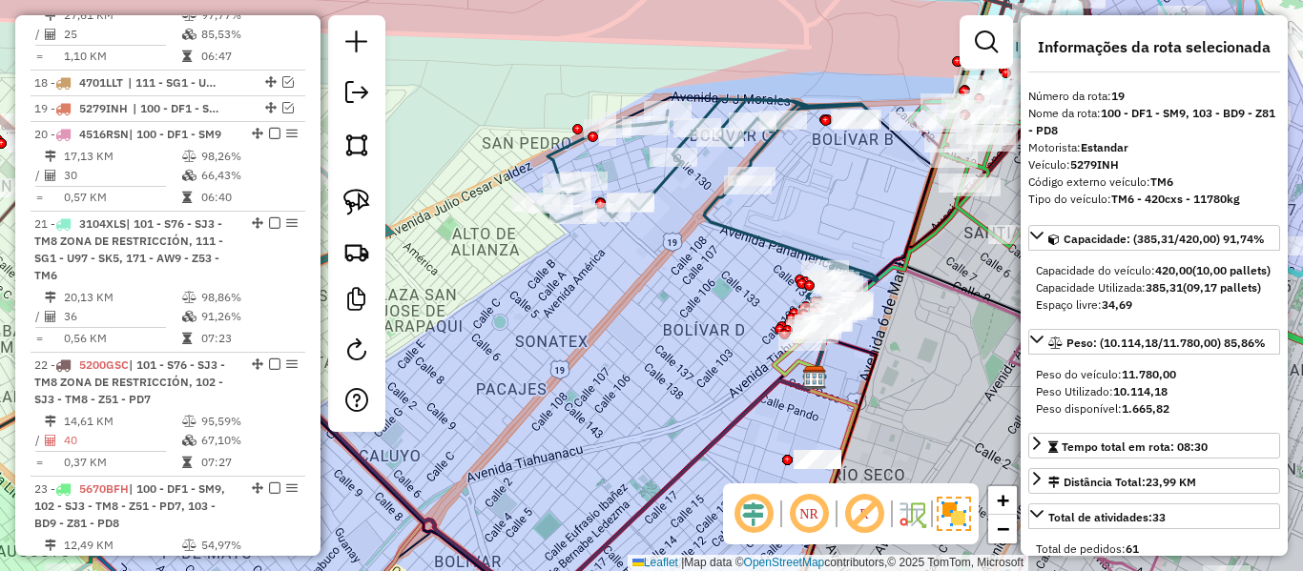
click at [761, 224] on div "Janela de atendimento Grade de atendimento Capacidade Transportadoras Veículos …" at bounding box center [651, 285] width 1303 height 571
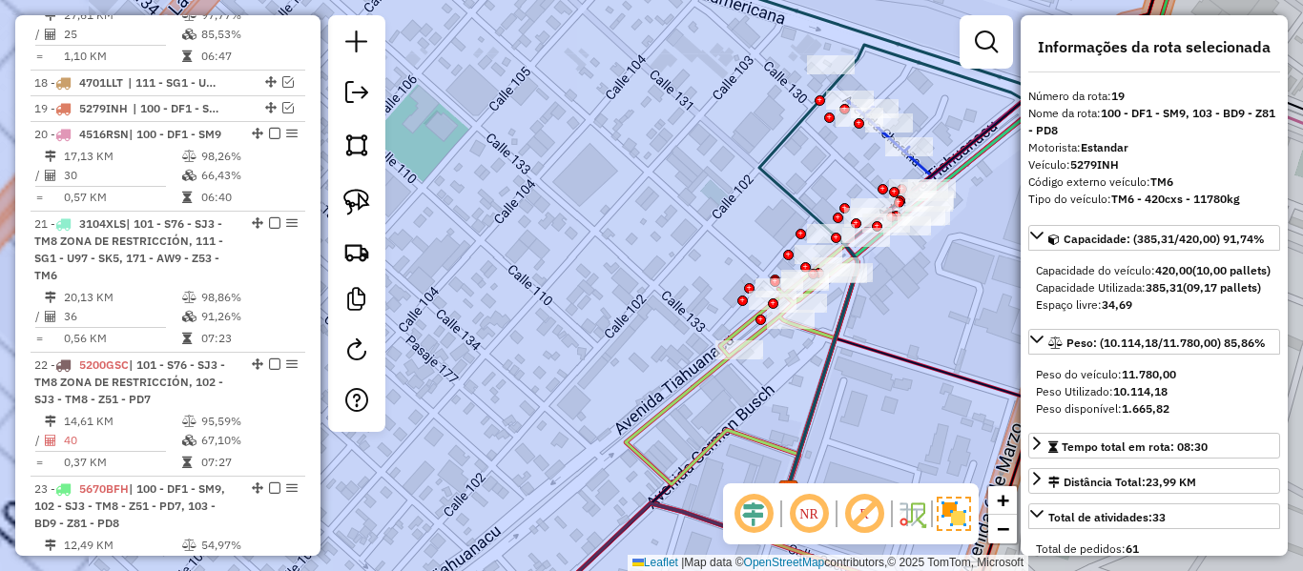
click at [691, 388] on icon at bounding box center [713, 420] width 174 height 142
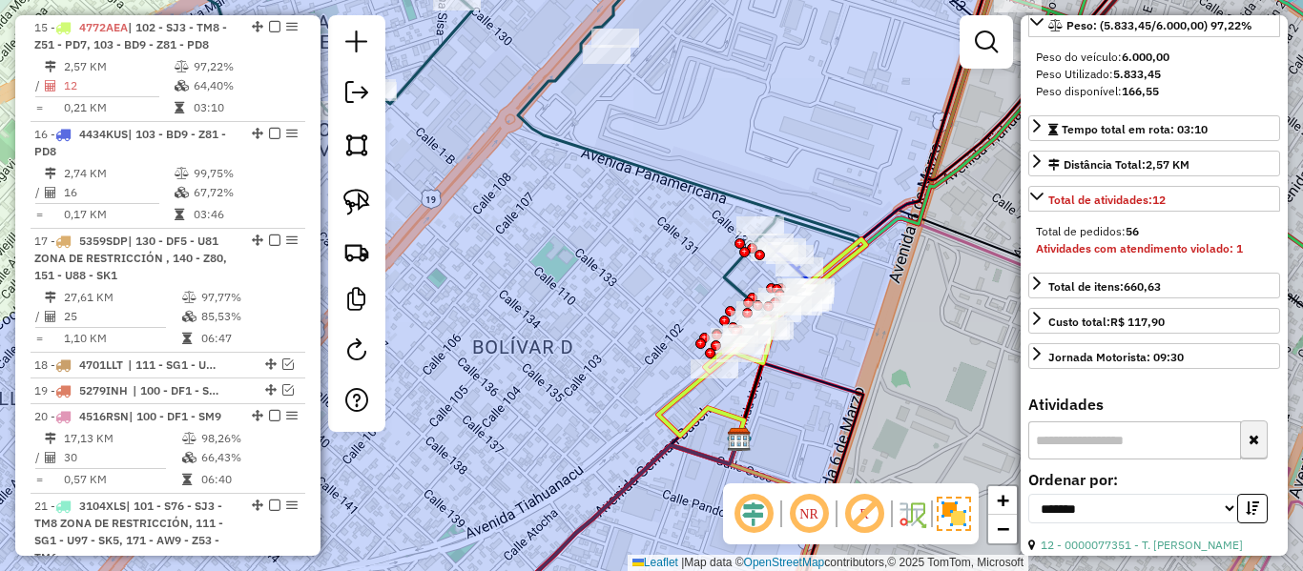
scroll to position [382, 0]
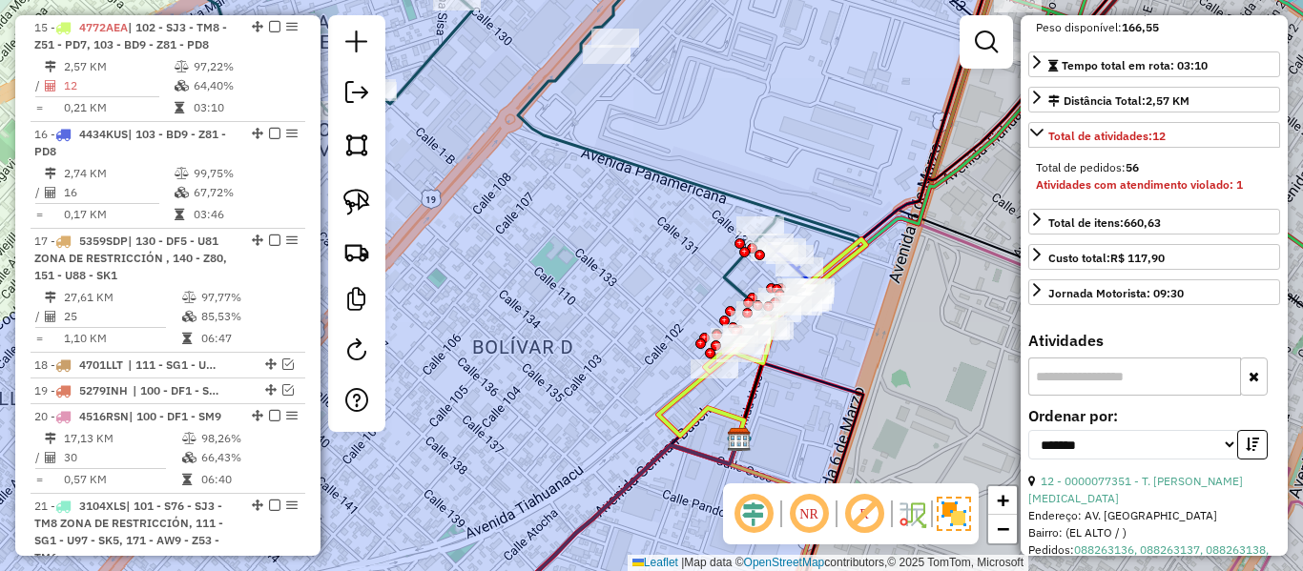
click at [1161, 508] on div "12 - 0000077351 - T. PATRICIA BAL" at bounding box center [1154, 490] width 252 height 34
click at [1165, 506] on link "12 - 0000077351 - T. PATRICIA BAL" at bounding box center [1135, 489] width 215 height 31
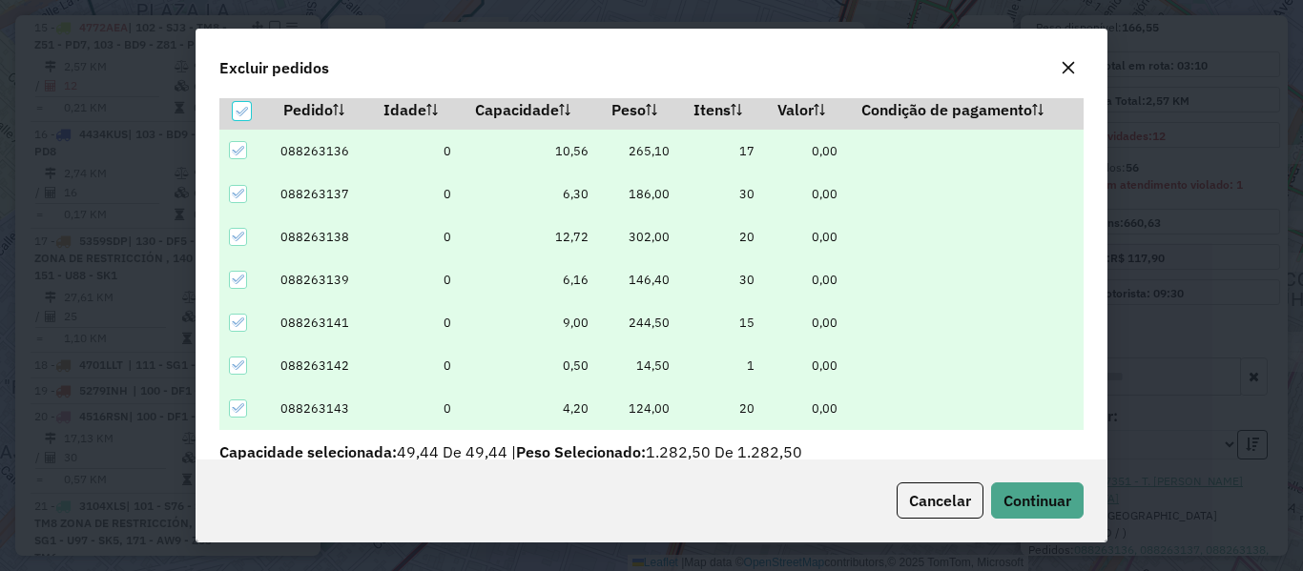
scroll to position [66, 0]
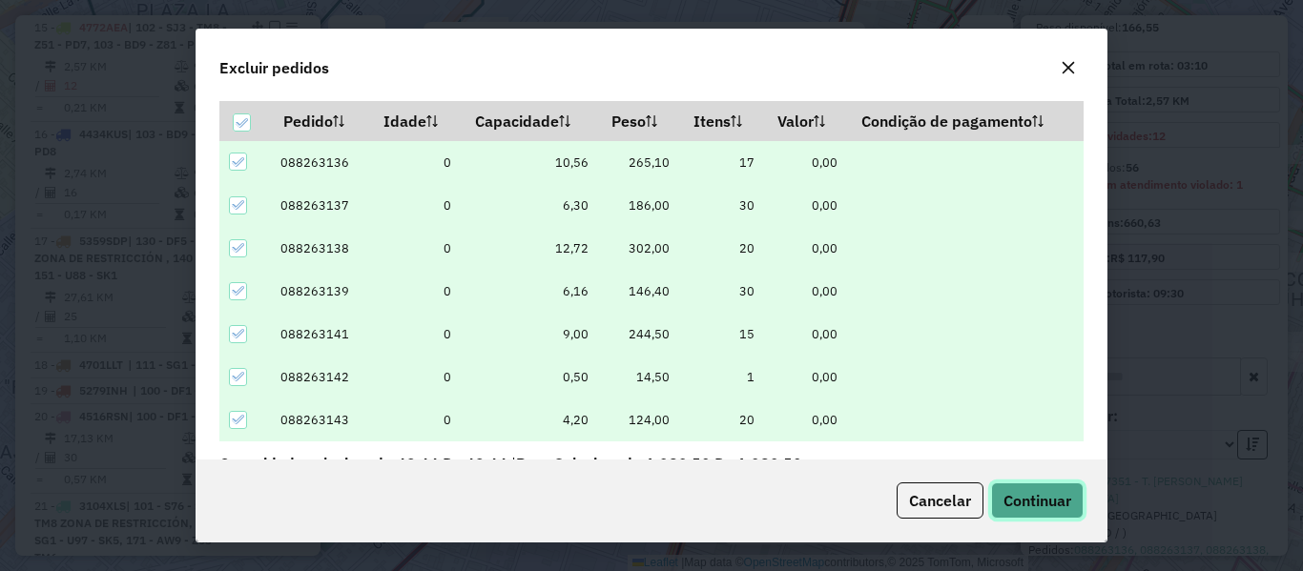
click at [1064, 502] on span "Continuar" at bounding box center [1038, 500] width 68 height 19
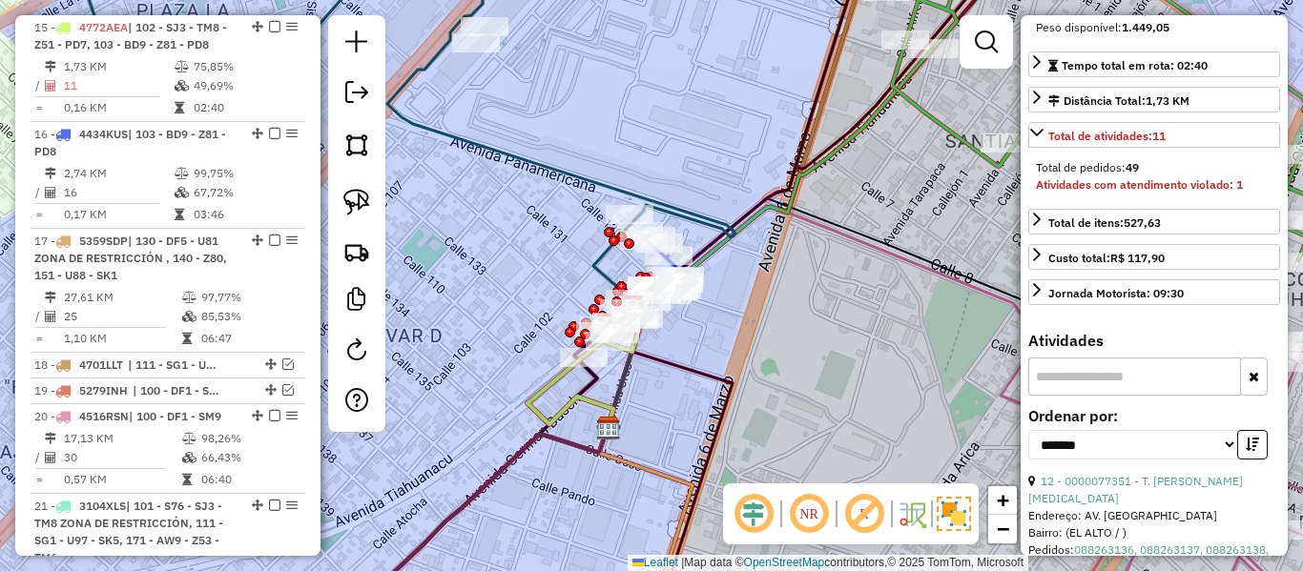
click at [548, 383] on icon at bounding box center [571, 392] width 86 height 71
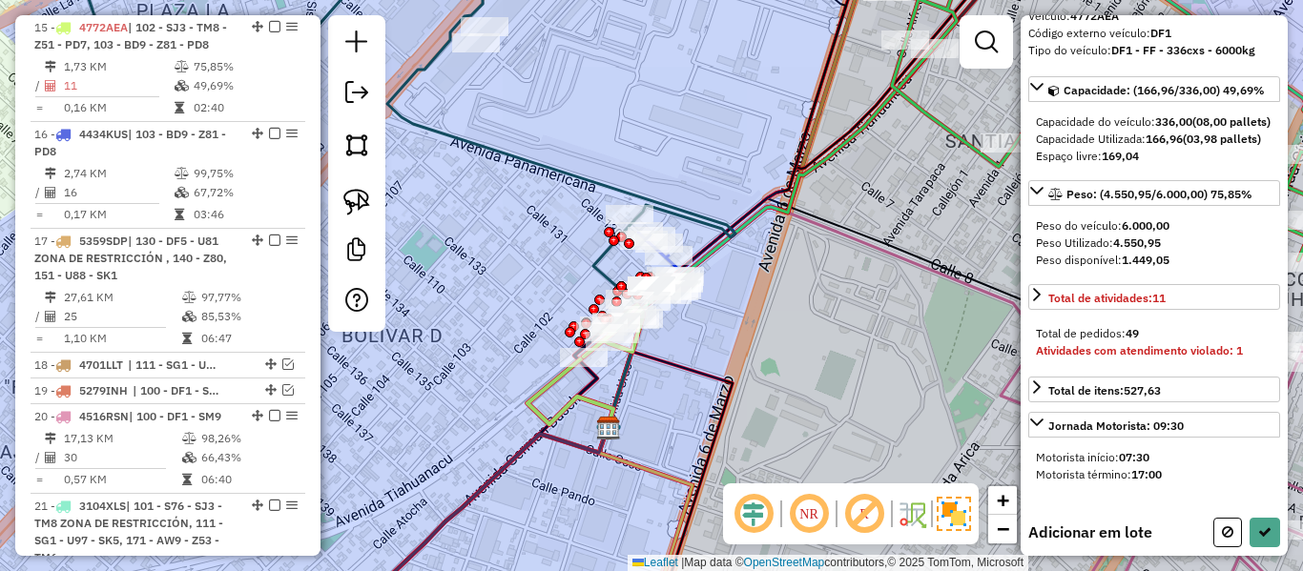
drag, startPoint x: 612, startPoint y: 218, endPoint x: 616, endPoint y: 194, distance: 25.1
click at [615, 198] on div "Janela de atendimento Grade de atendimento Capacidade Transportadoras Veículos …" at bounding box center [651, 285] width 1303 height 571
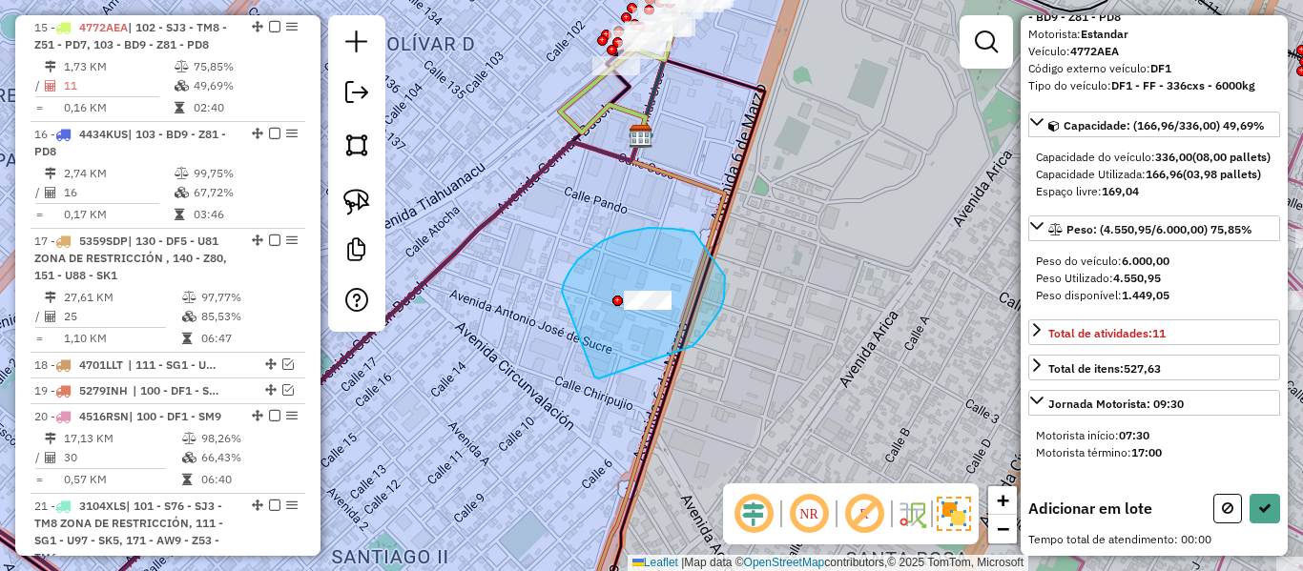
drag, startPoint x: 720, startPoint y: 310, endPoint x: 562, endPoint y: 309, distance: 158.4
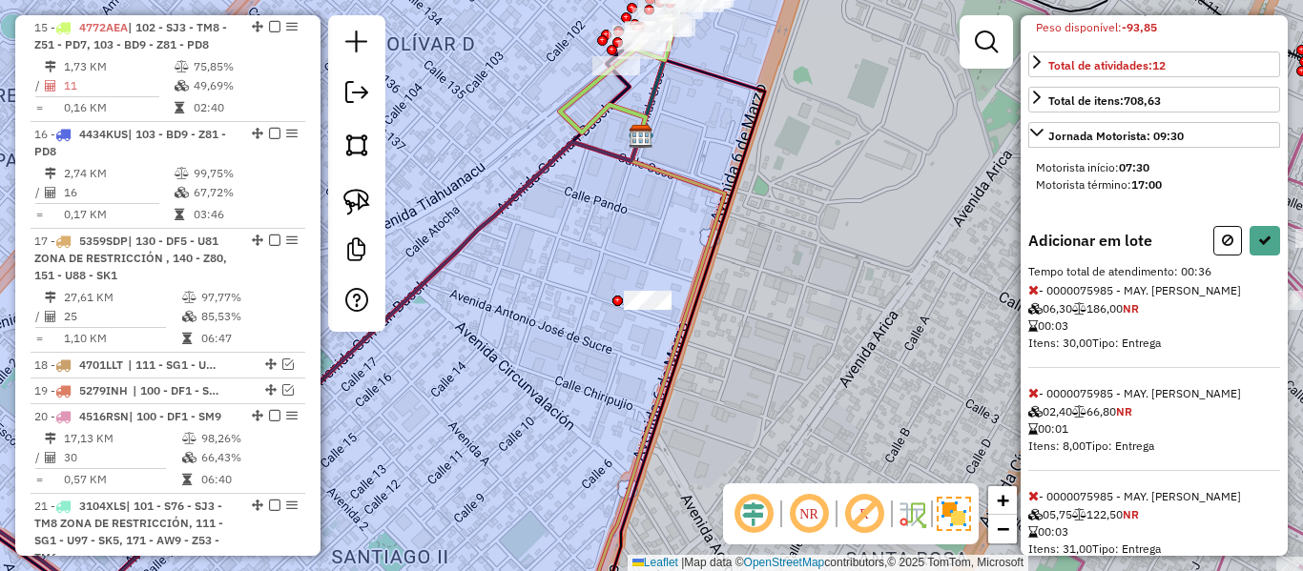
scroll to position [0, 0]
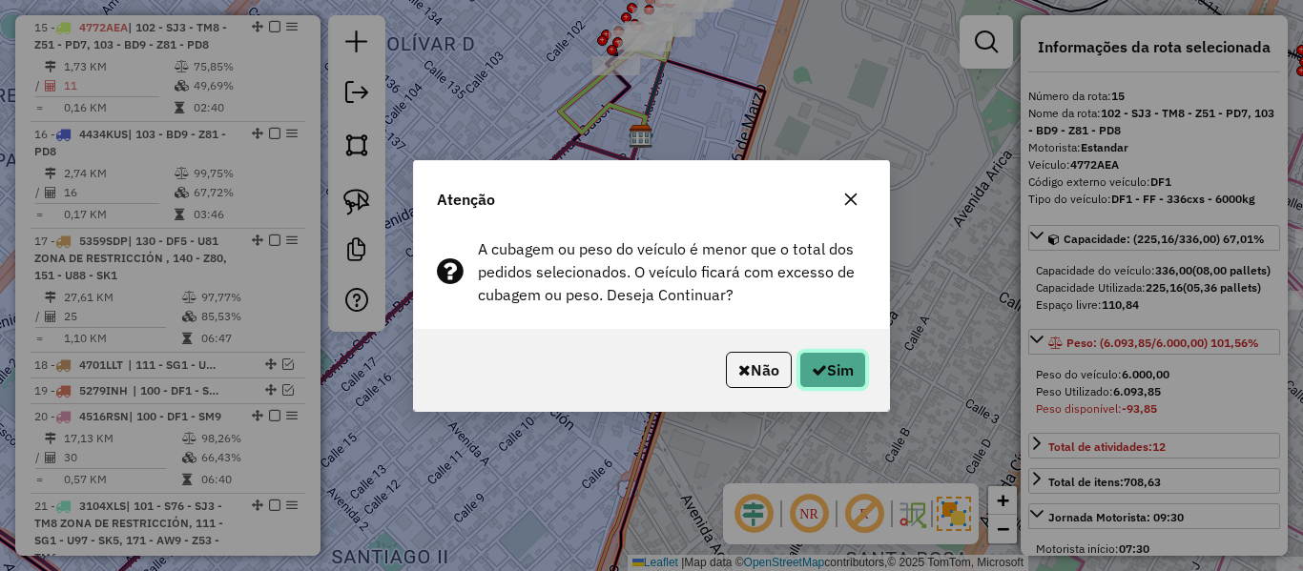
click at [828, 369] on button "Sim" at bounding box center [832, 370] width 67 height 36
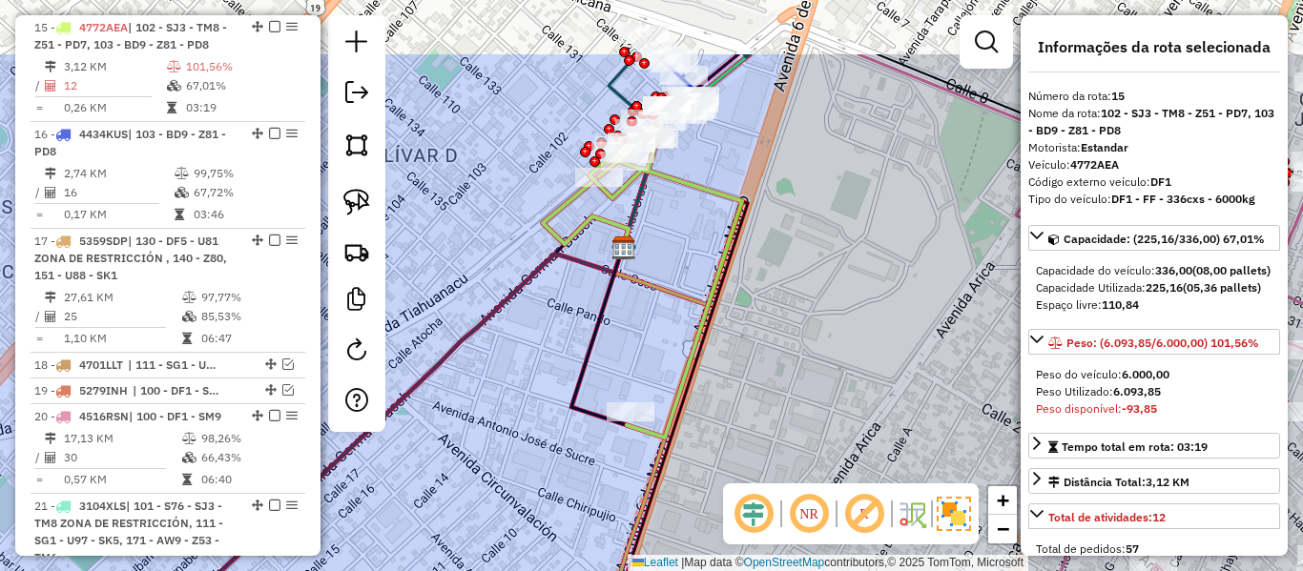
drag, startPoint x: 718, startPoint y: 144, endPoint x: 701, endPoint y: 257, distance: 113.9
click at [701, 257] on div "Janela de atendimento Grade de atendimento Capacidade Transportadoras Veículos …" at bounding box center [651, 285] width 1303 height 571
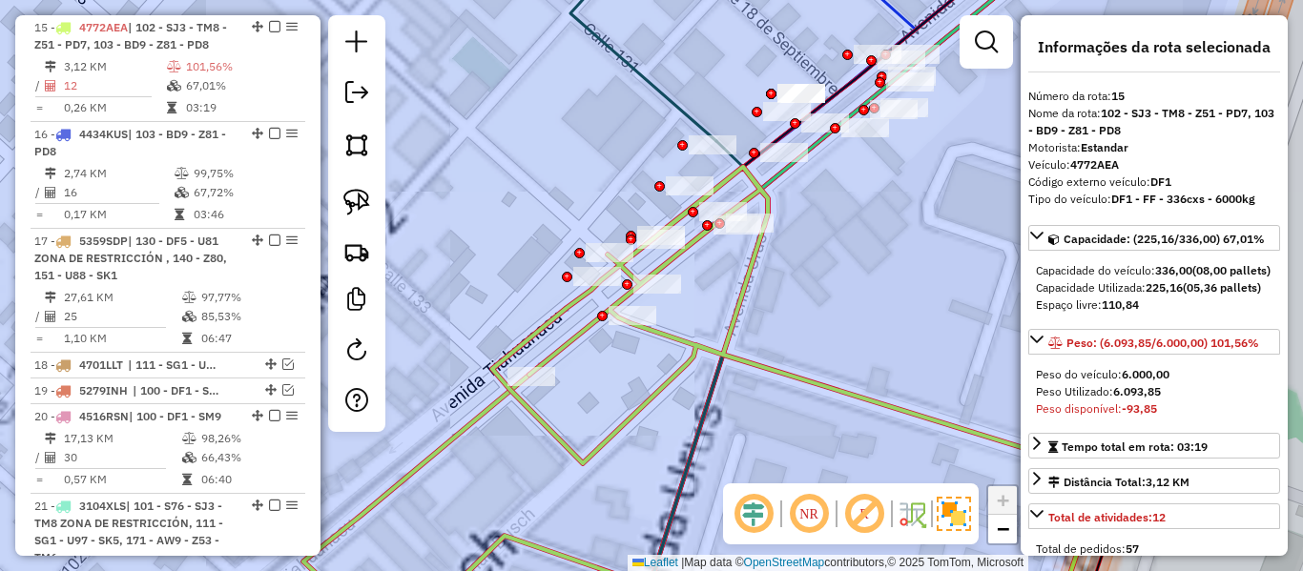
click at [757, 259] on icon at bounding box center [797, 398] width 611 height 462
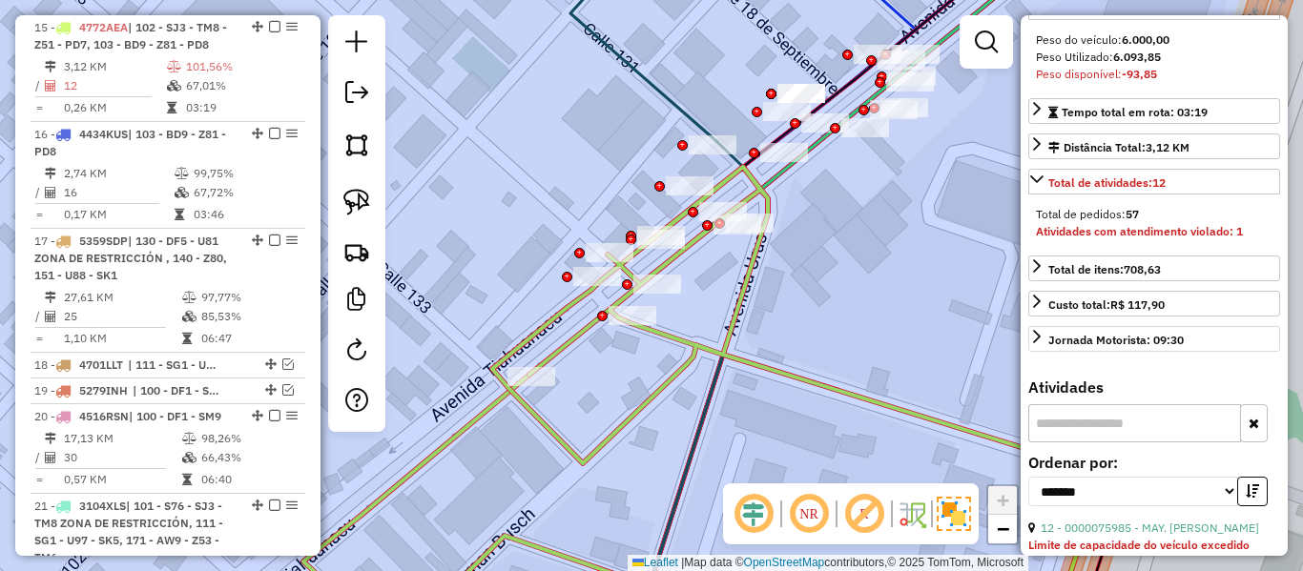
scroll to position [382, 0]
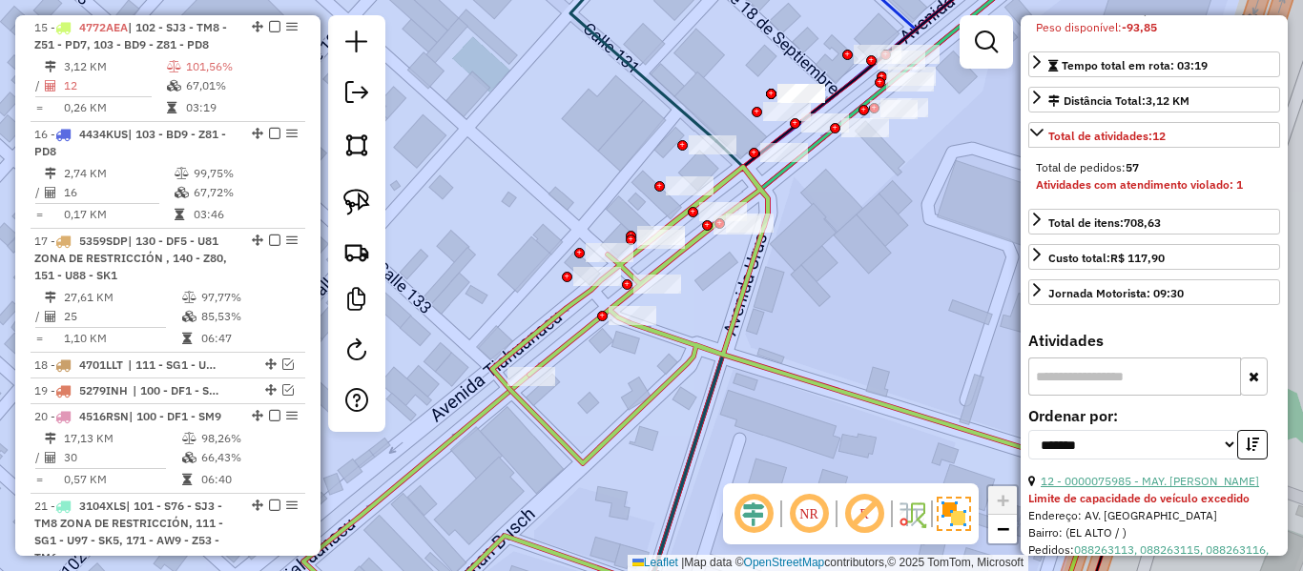
click at [1207, 488] on link "12 - 0000075985 - MAY. SILVIA EUG" at bounding box center [1150, 481] width 218 height 14
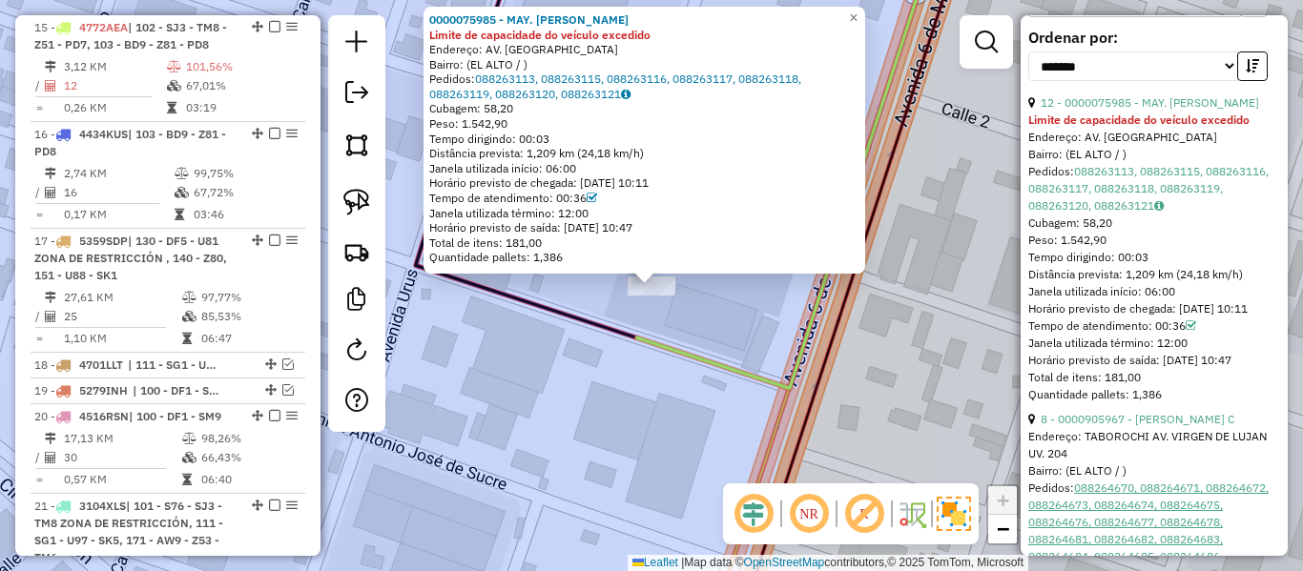
scroll to position [859, 0]
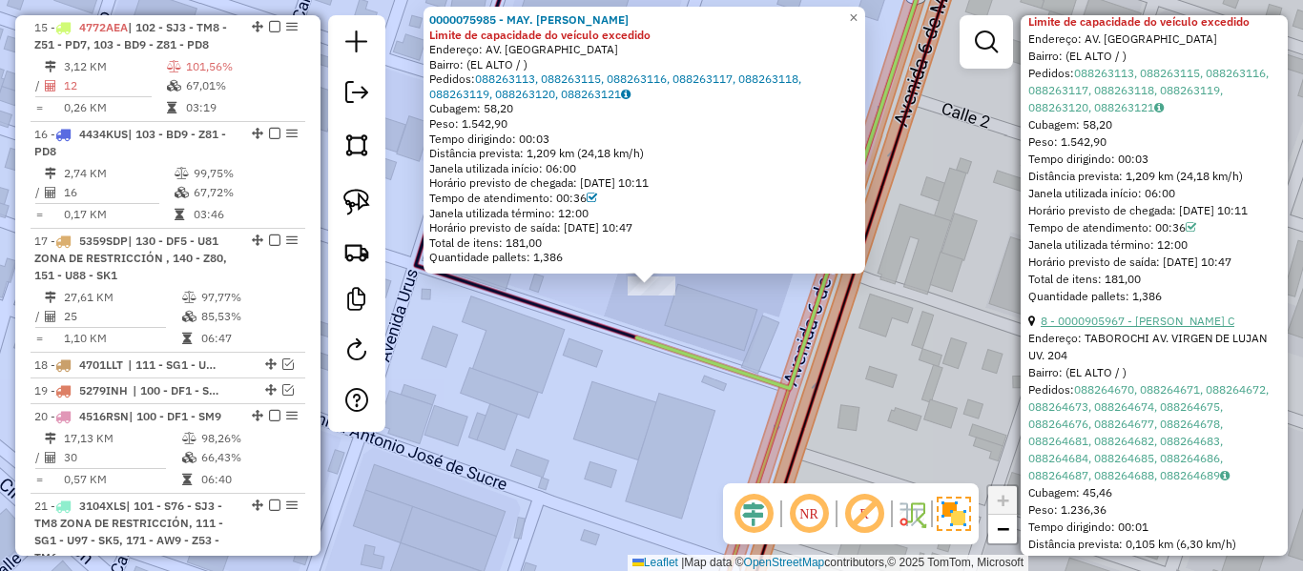
click at [1207, 328] on link "8 - 0000905967 - SILVIO MAMANI C" at bounding box center [1138, 321] width 194 height 14
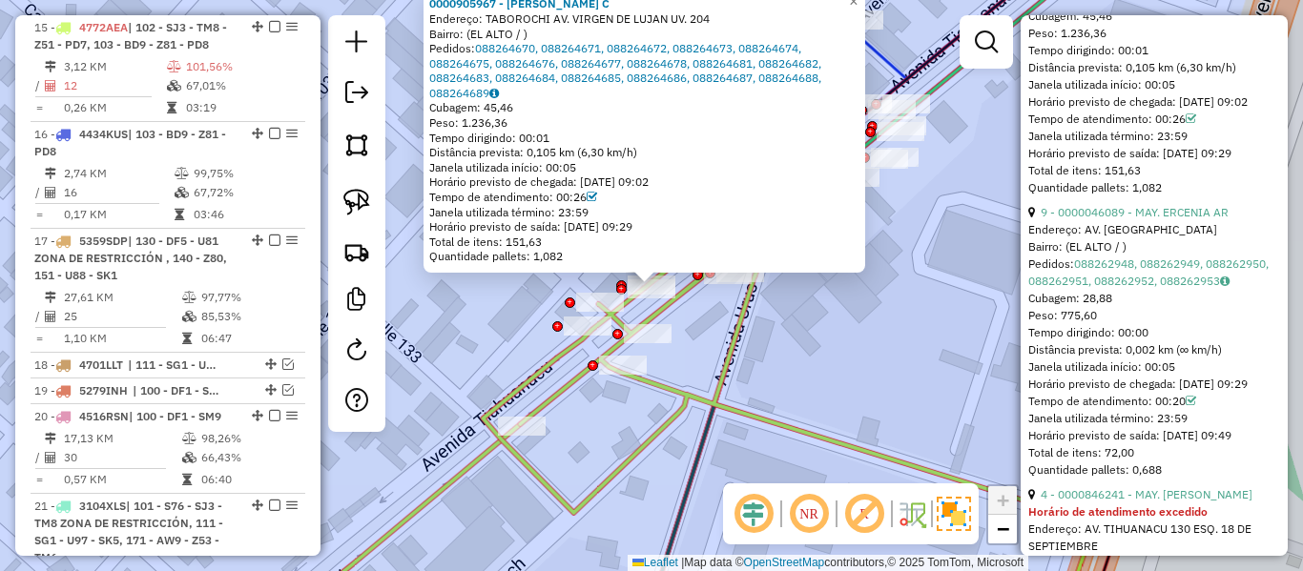
scroll to position [1622, 0]
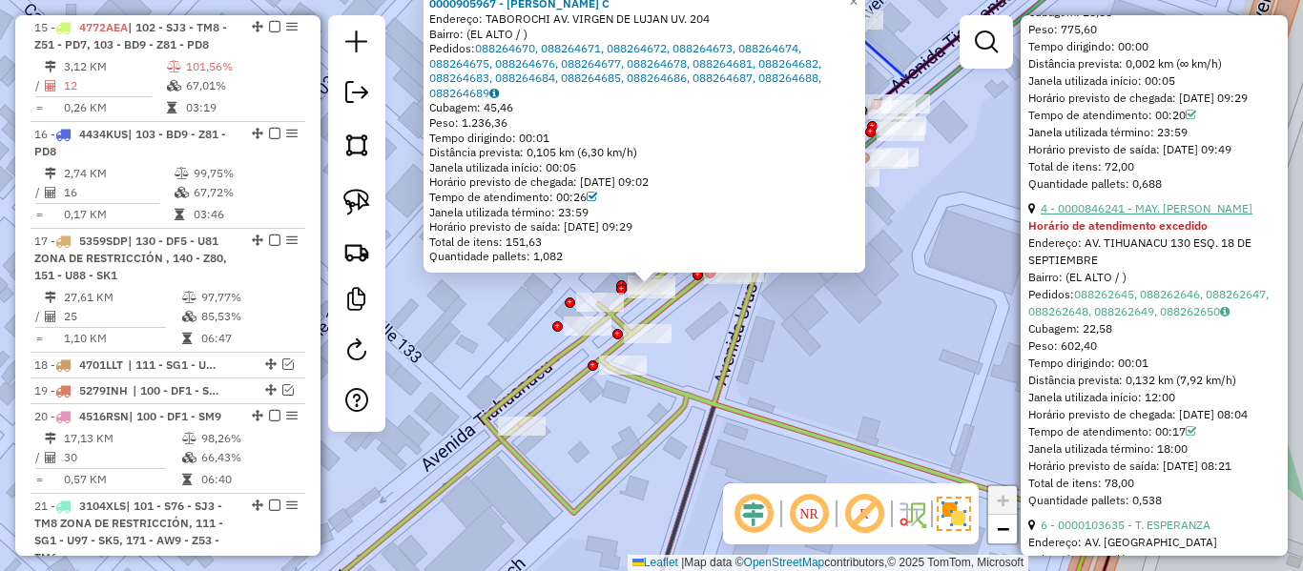
click at [1192, 218] on div "4 - 0000846241 - MAY. ELSA CANAZ" at bounding box center [1154, 208] width 252 height 17
click at [1195, 216] on link "4 - 0000846241 - MAY. ELSA CANAZ" at bounding box center [1147, 208] width 212 height 14
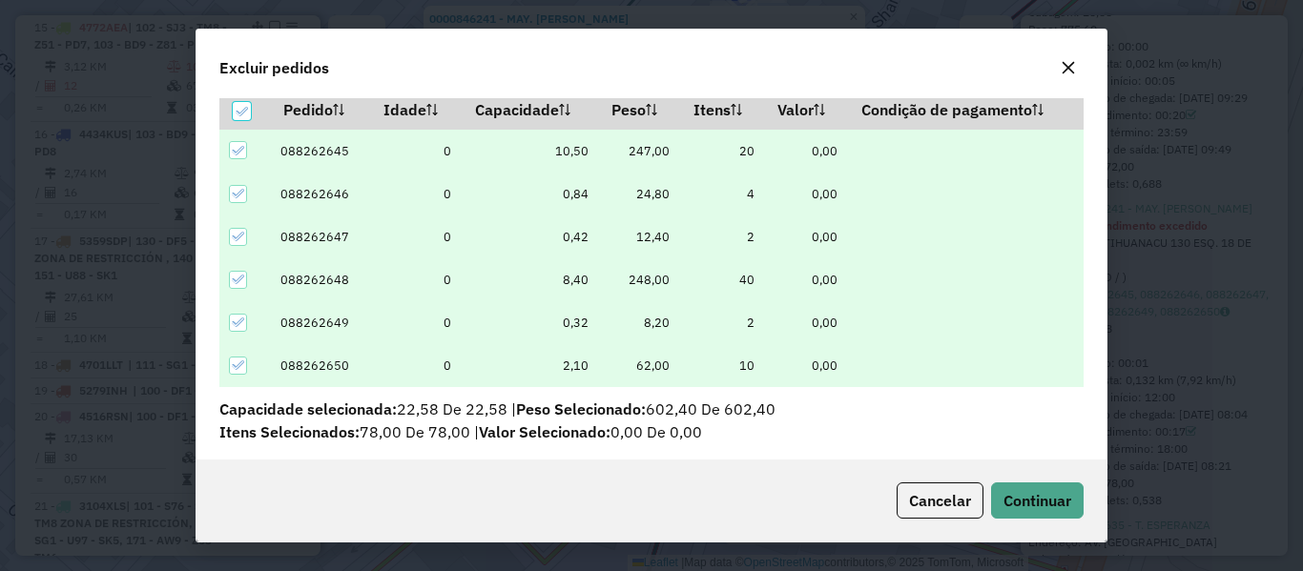
scroll to position [66, 0]
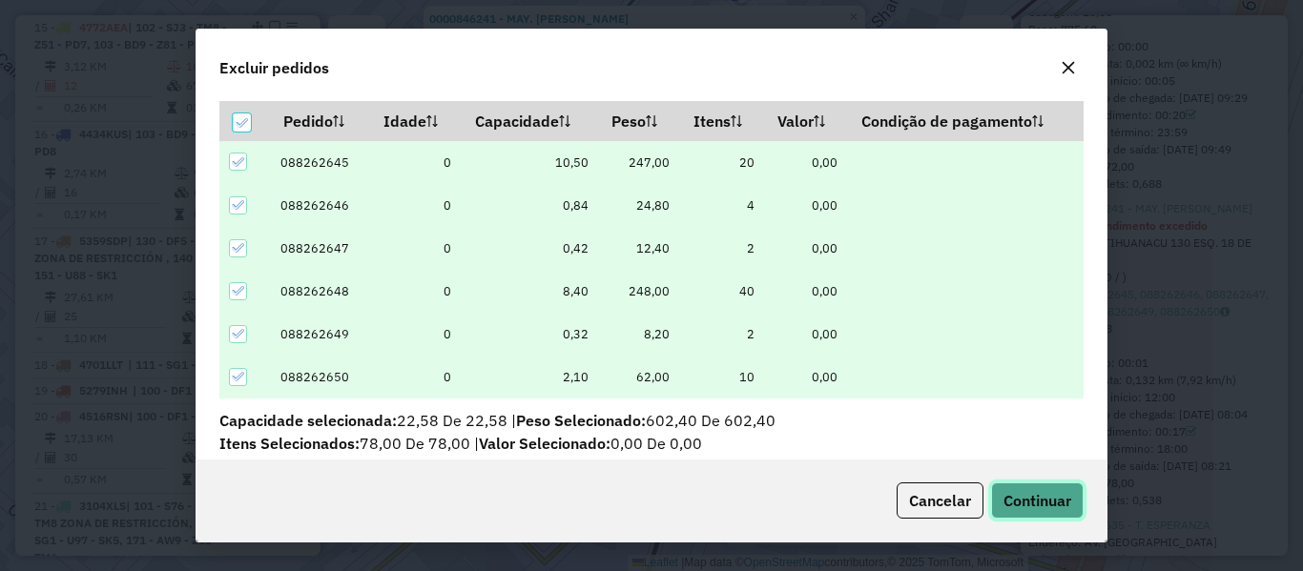
click at [1018, 498] on span "Continuar" at bounding box center [1038, 500] width 68 height 19
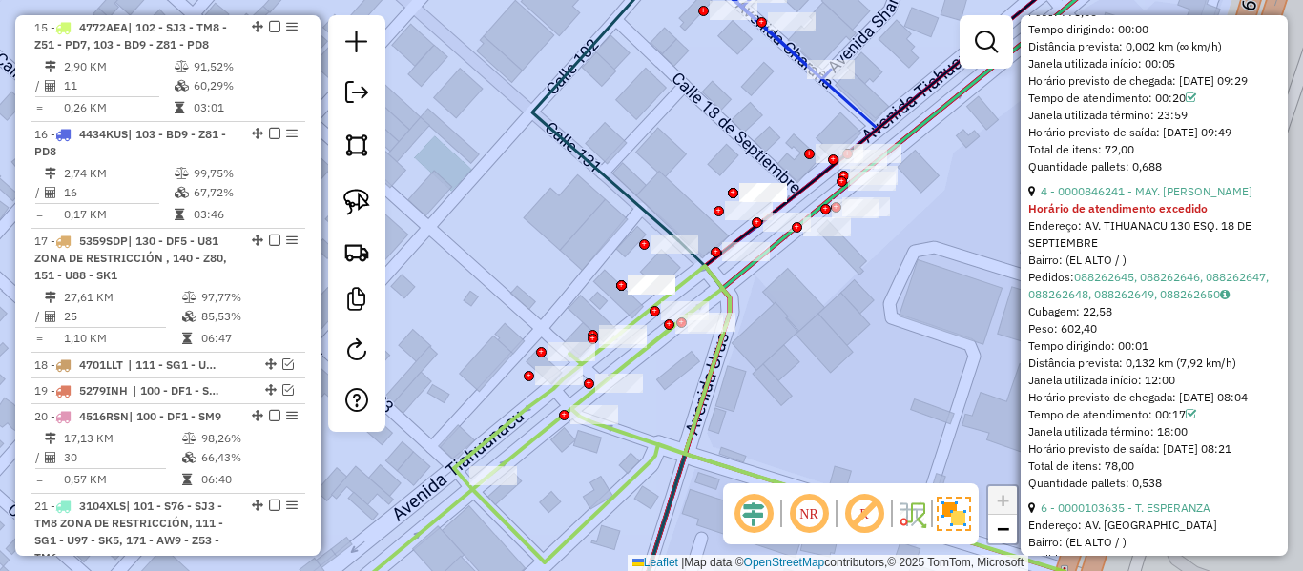
scroll to position [569, 0]
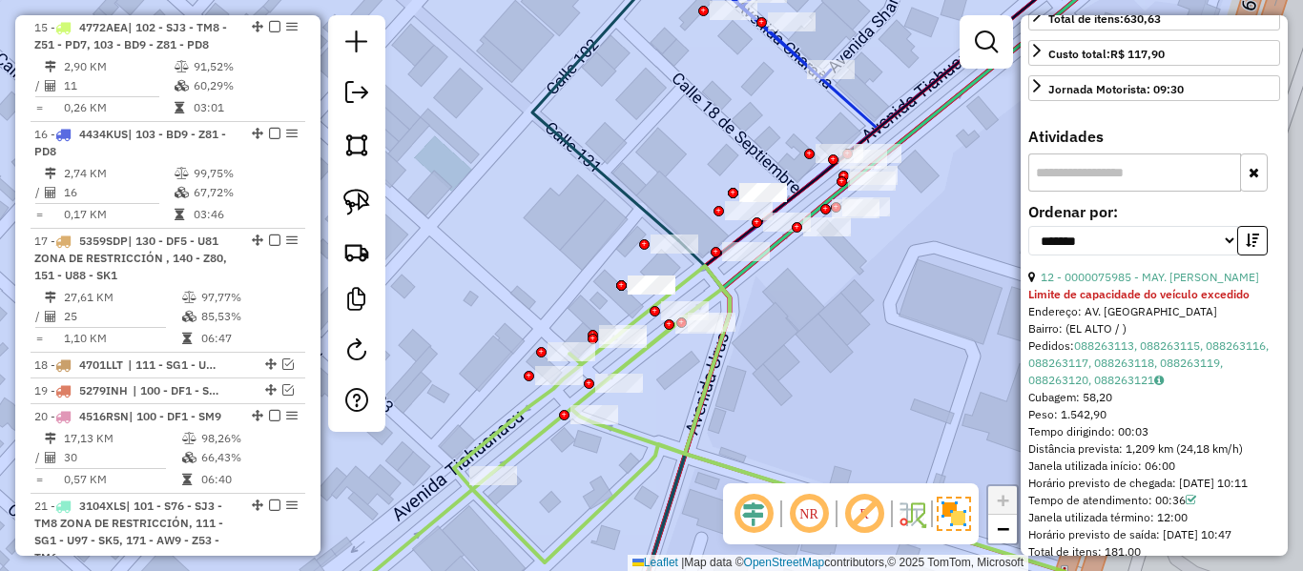
click at [643, 444] on icon at bounding box center [759, 447] width 611 height 363
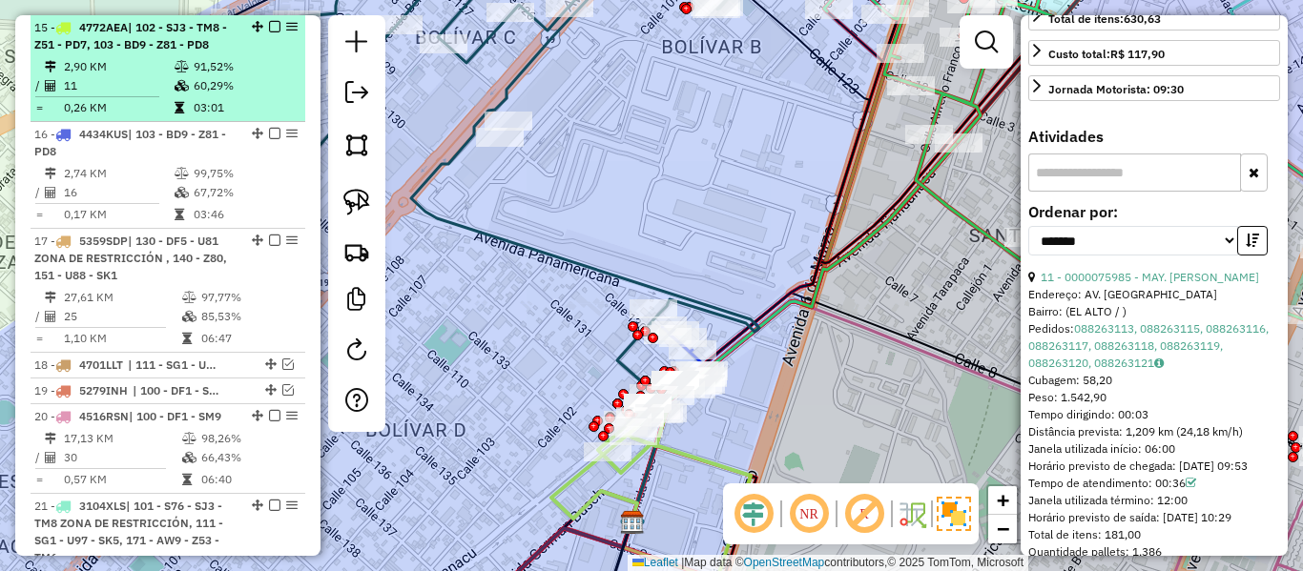
click at [270, 26] on em at bounding box center [274, 26] width 11 height 11
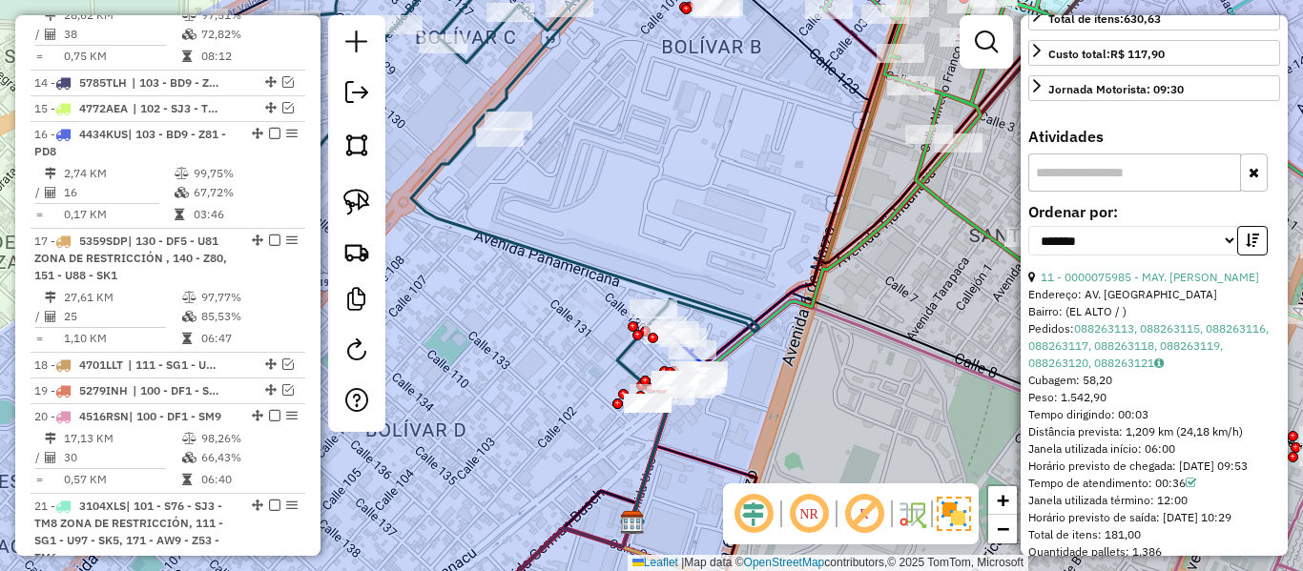
click at [621, 357] on icon at bounding box center [416, 179] width 686 height 427
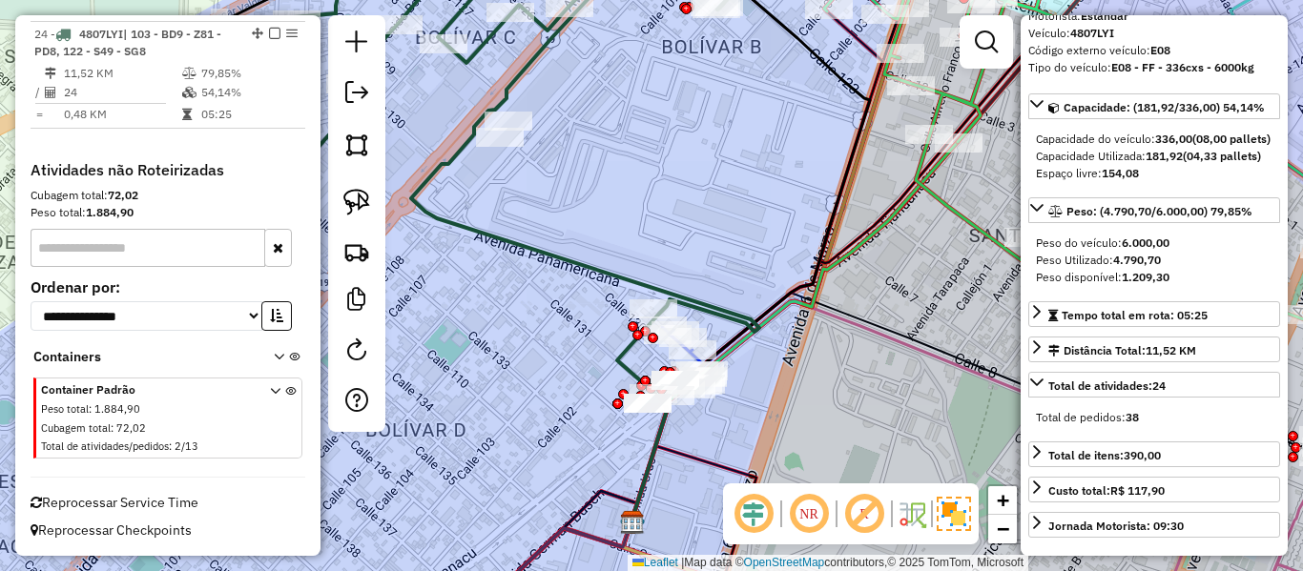
scroll to position [0, 0]
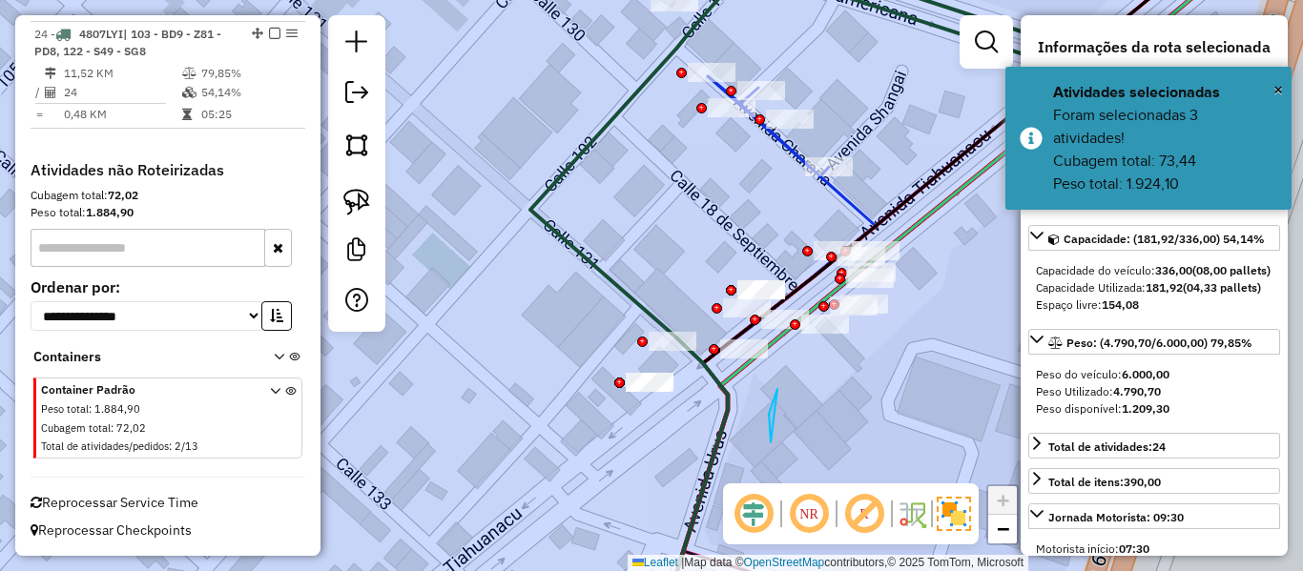
drag, startPoint x: 771, startPoint y: 430, endPoint x: 777, endPoint y: 389, distance: 41.6
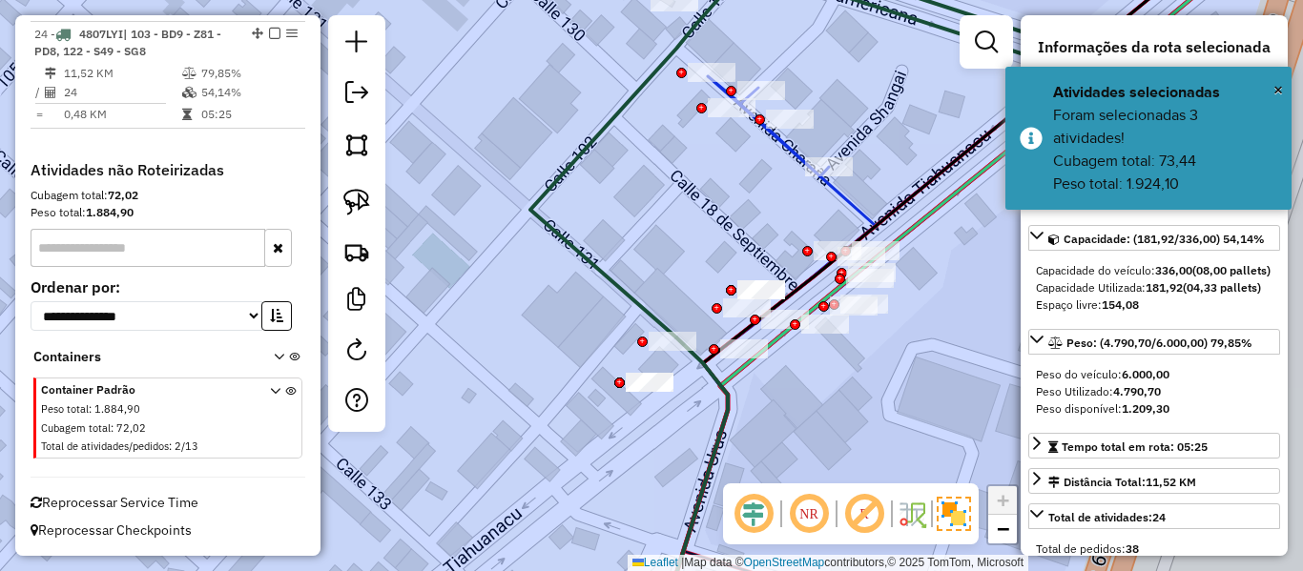
click at [623, 288] on icon at bounding box center [813, 140] width 566 height 395
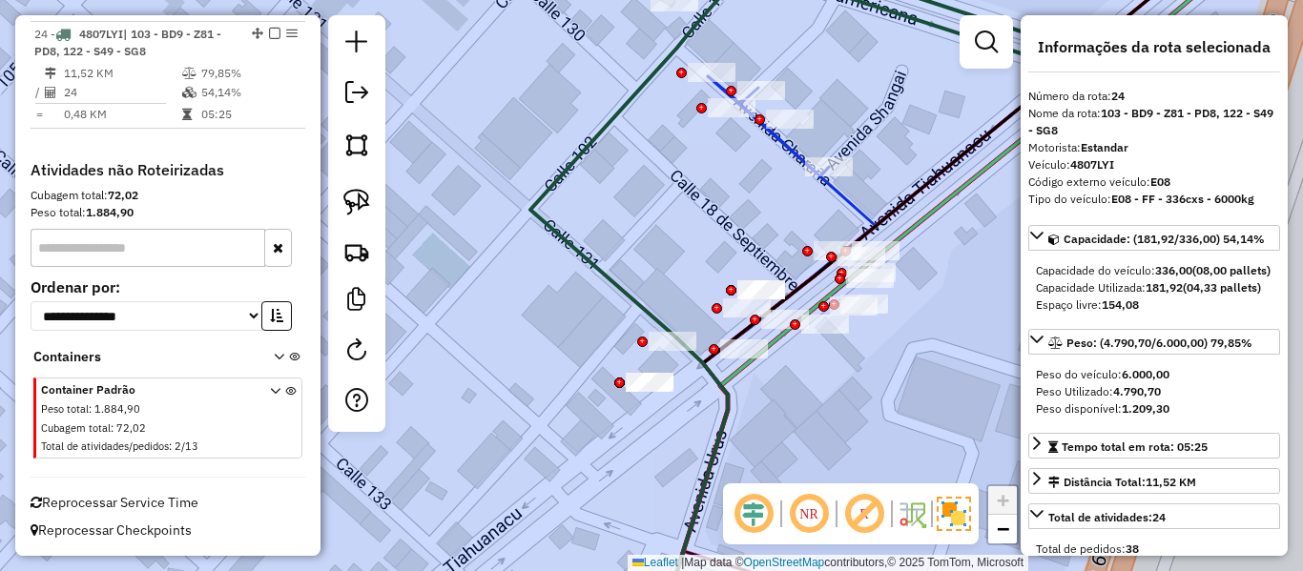
click at [623, 288] on icon at bounding box center [813, 140] width 566 height 395
click at [836, 192] on icon at bounding box center [899, 221] width 393 height 329
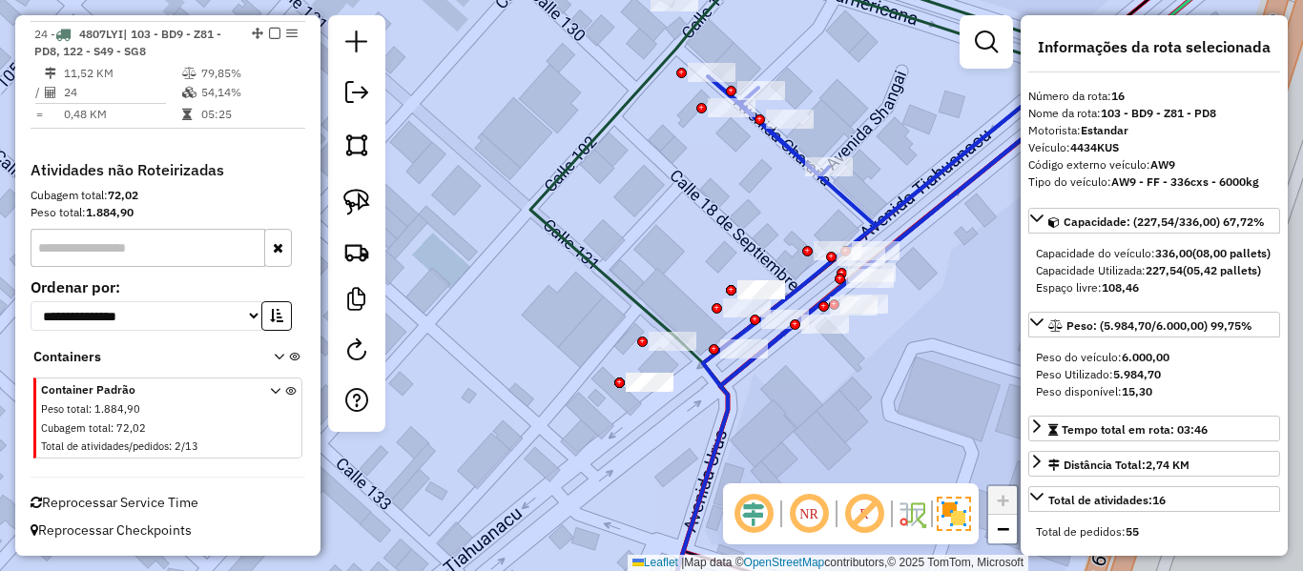
scroll to position [1979, 0]
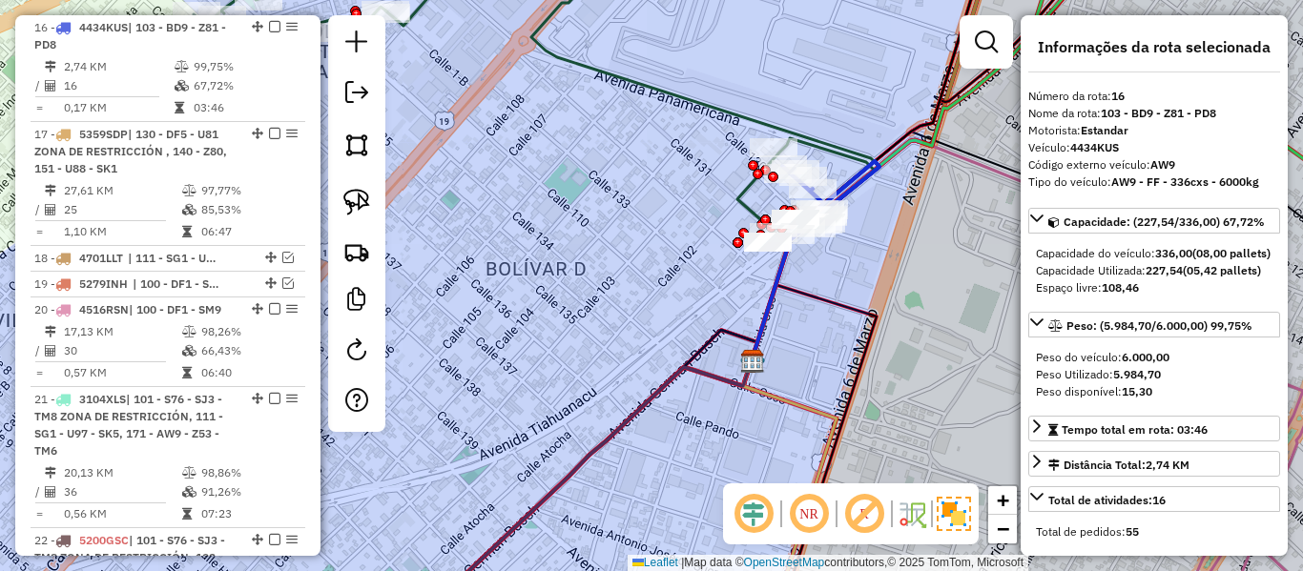
drag, startPoint x: 862, startPoint y: 270, endPoint x: 808, endPoint y: 286, distance: 56.7
click at [808, 286] on div "Janela de atendimento Grade de atendimento Capacidade Transportadoras Veículos …" at bounding box center [651, 285] width 1303 height 571
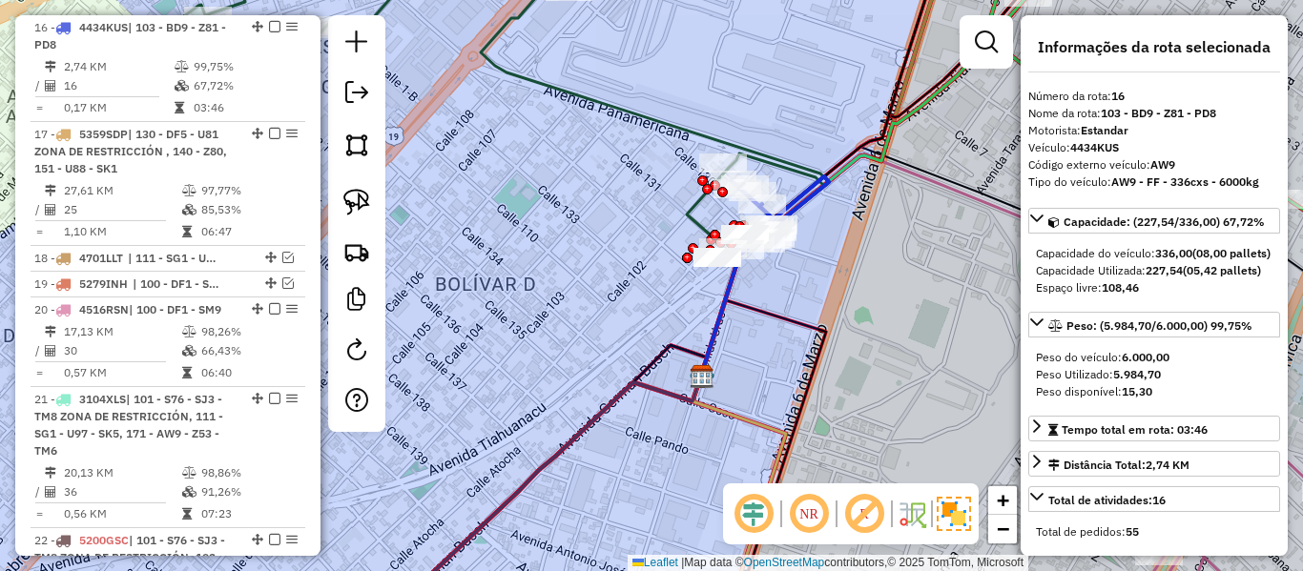
click at [807, 193] on icon at bounding box center [780, 217] width 98 height 82
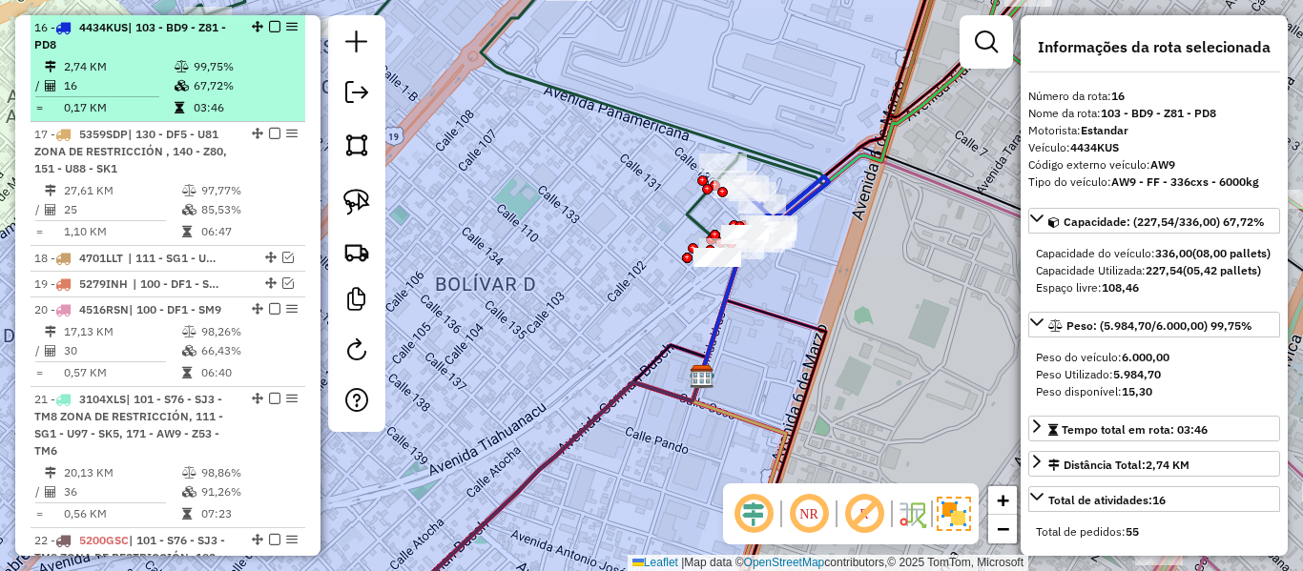
click at [270, 26] on em at bounding box center [274, 26] width 11 height 11
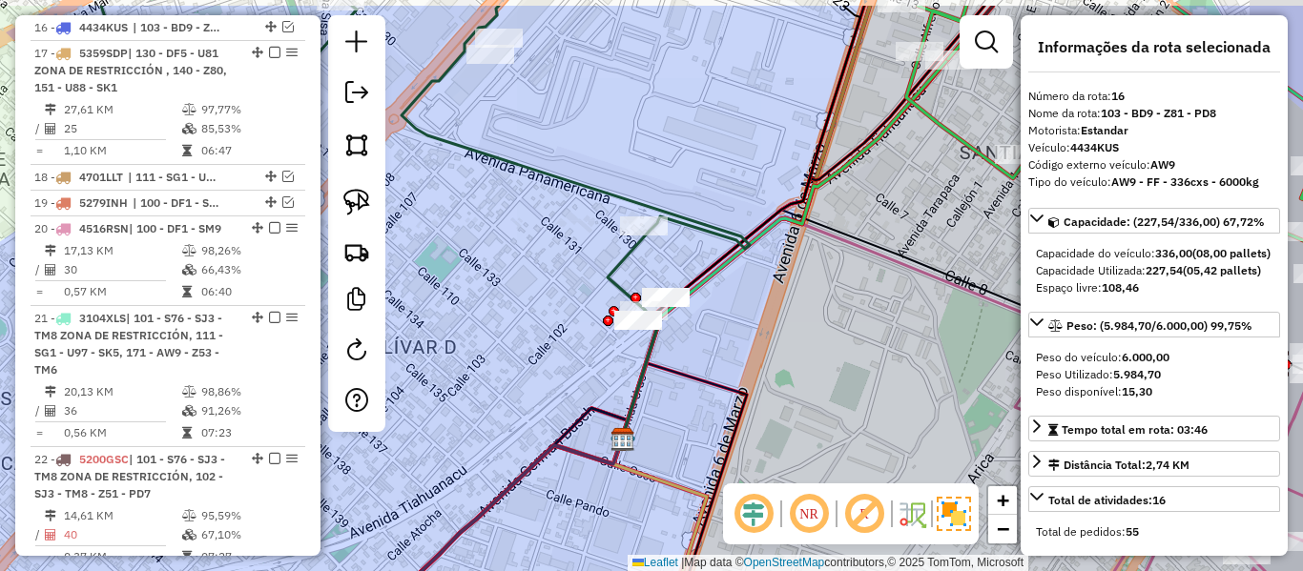
drag, startPoint x: 798, startPoint y: 254, endPoint x: 719, endPoint y: 317, distance: 101.2
click at [719, 317] on div "Janela de atendimento Grade de atendimento Capacidade Transportadoras Veículos …" at bounding box center [651, 285] width 1303 height 571
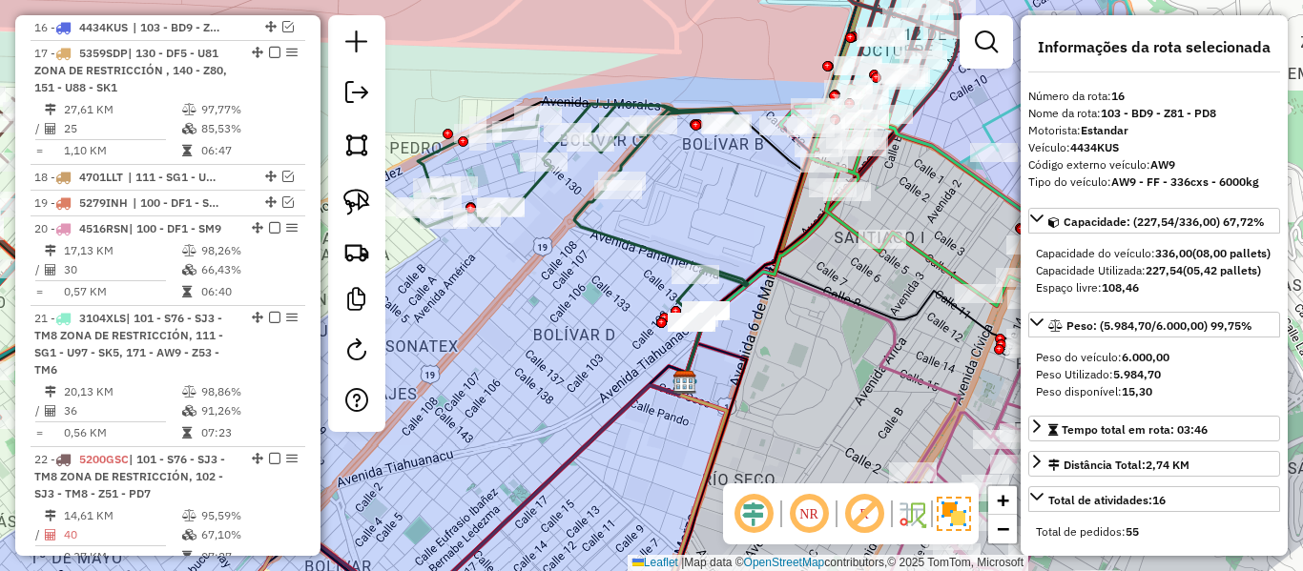
click at [849, 228] on icon at bounding box center [1022, 233] width 485 height 294
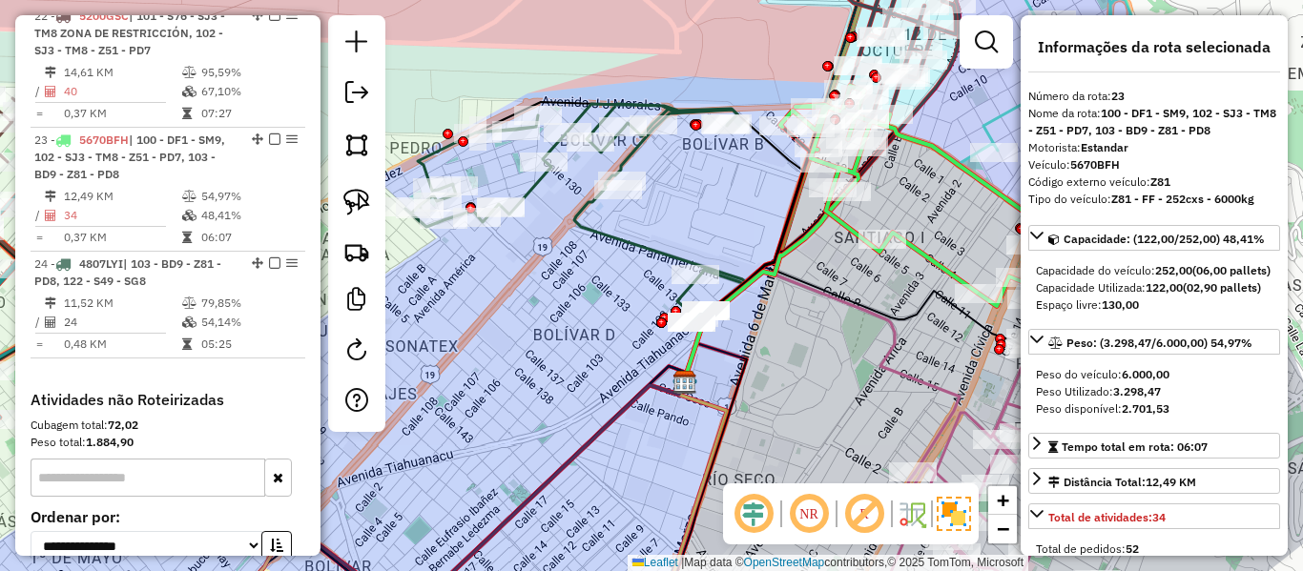
scroll to position [2535, 0]
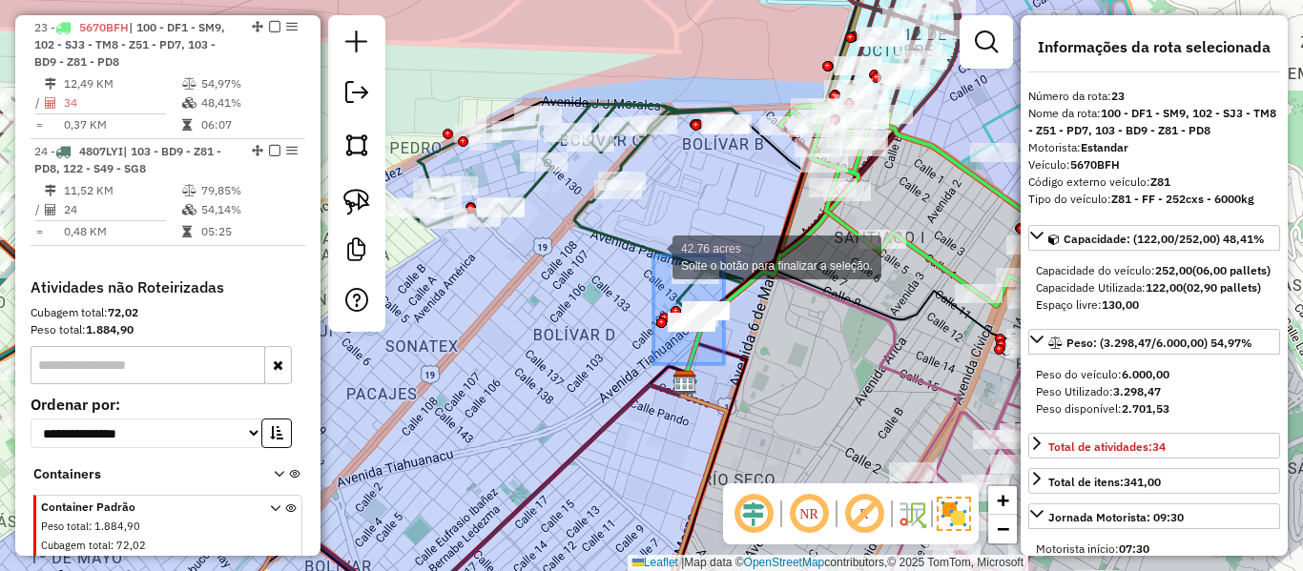
drag, startPoint x: 724, startPoint y: 364, endPoint x: 653, endPoint y: 256, distance: 129.7
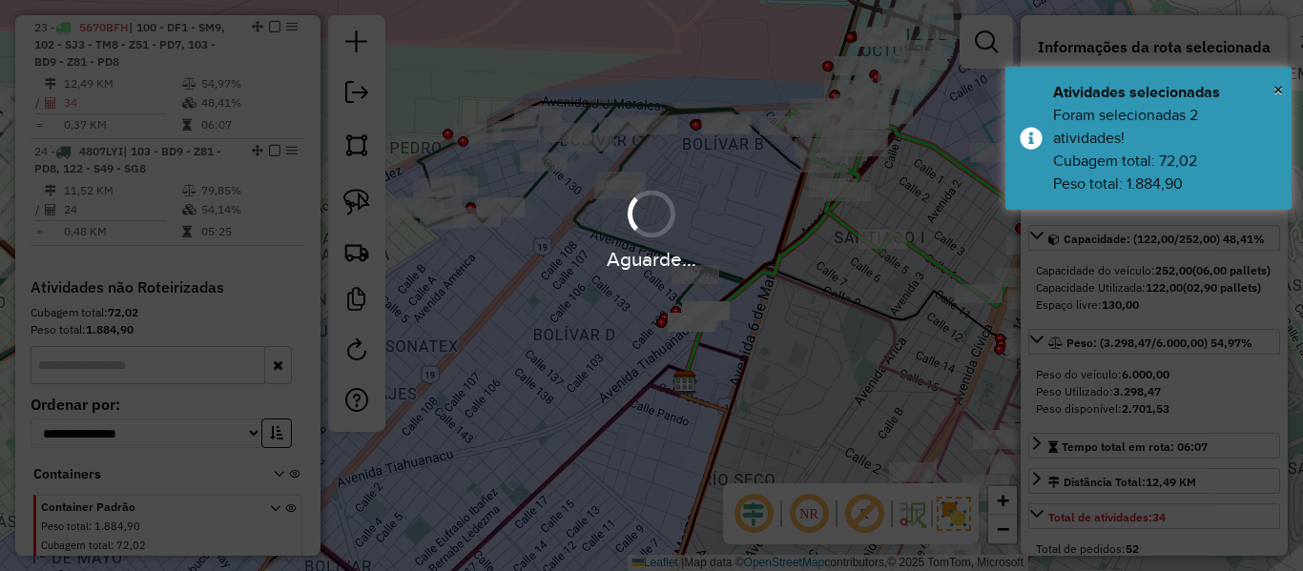
scroll to position [2352, 0]
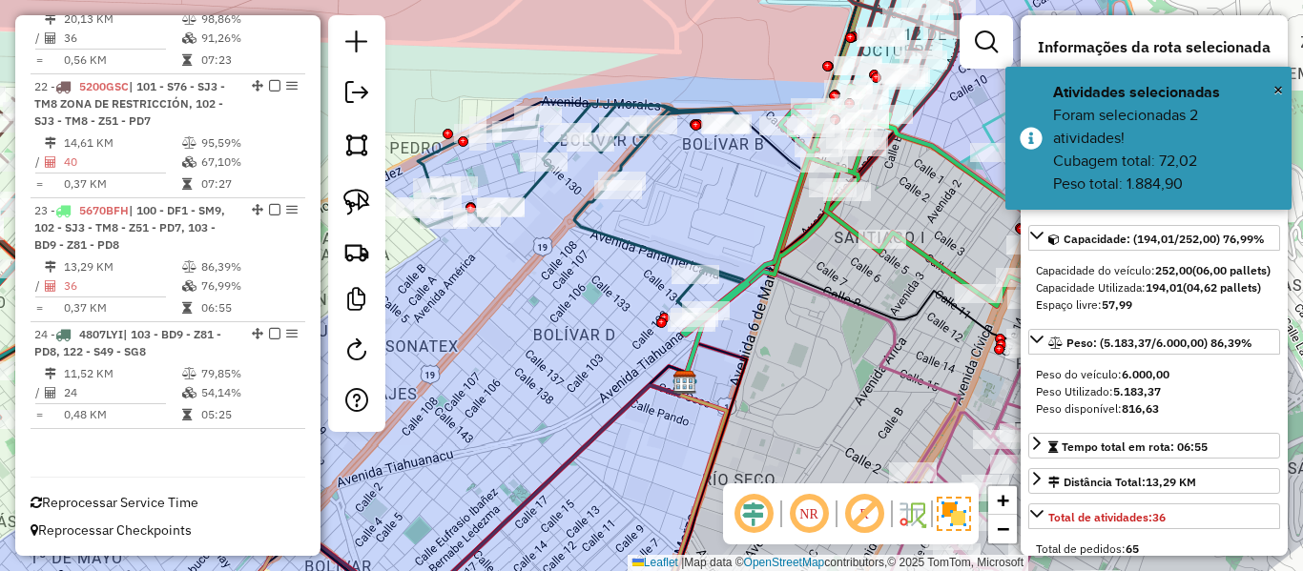
click at [585, 226] on icon at bounding box center [576, 210] width 342 height 213
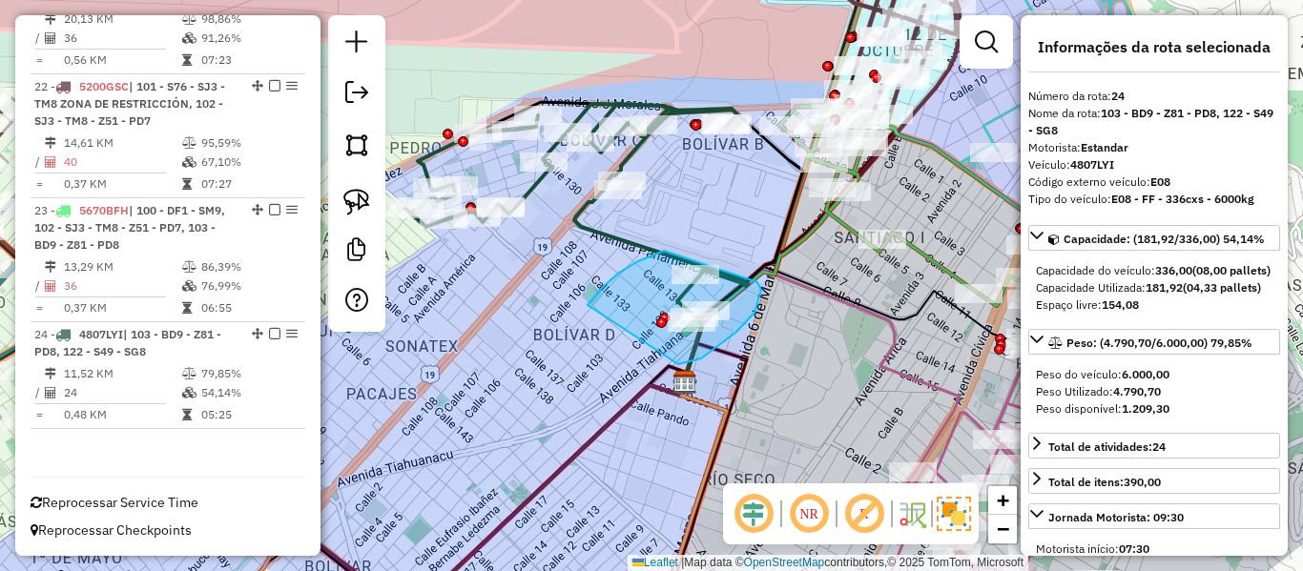
drag, startPoint x: 664, startPoint y: 251, endPoint x: 678, endPoint y: 364, distance: 114.4
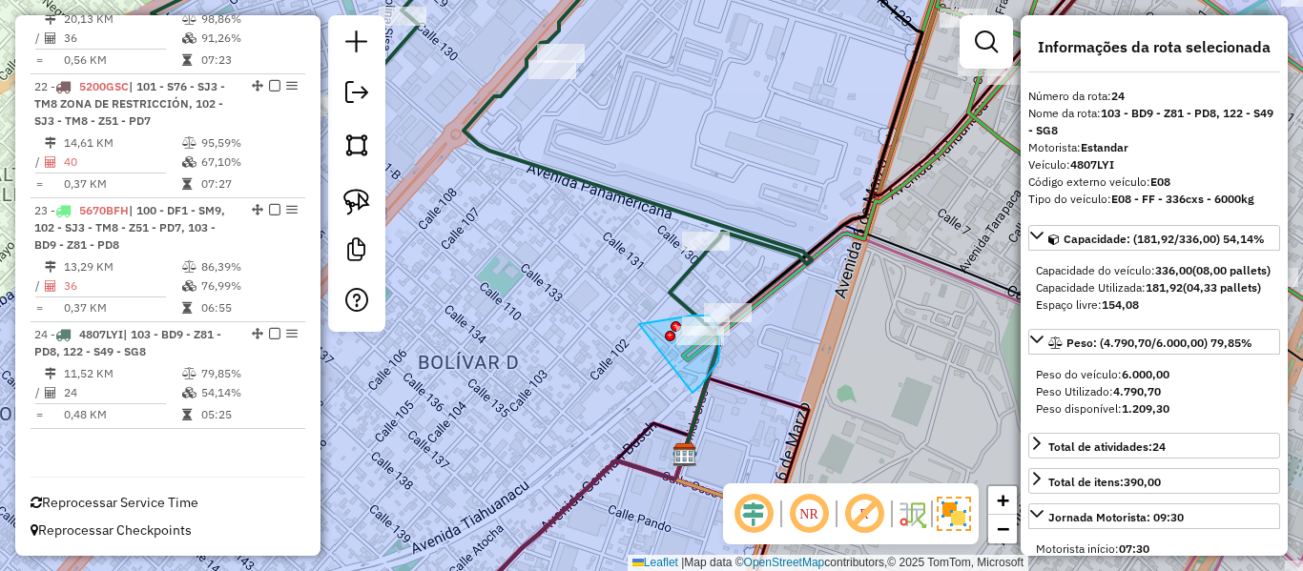
drag, startPoint x: 701, startPoint y: 385, endPoint x: 636, endPoint y: 324, distance: 89.1
drag, startPoint x: 767, startPoint y: 345, endPoint x: 681, endPoint y: 297, distance: 98.7
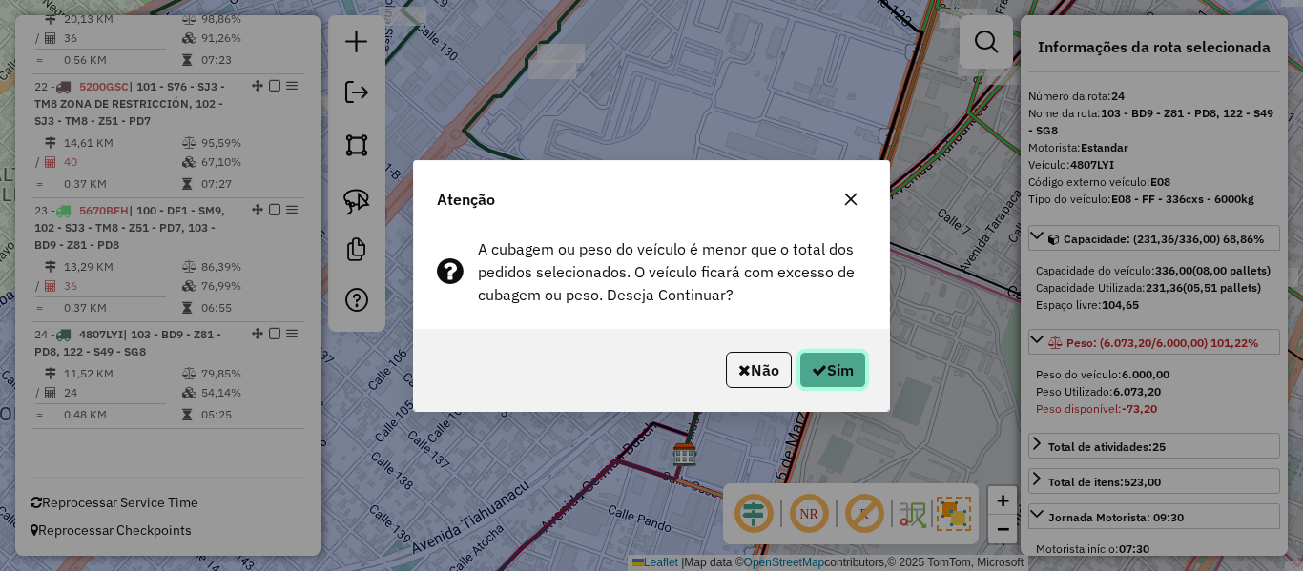
click at [840, 365] on button "Sim" at bounding box center [832, 370] width 67 height 36
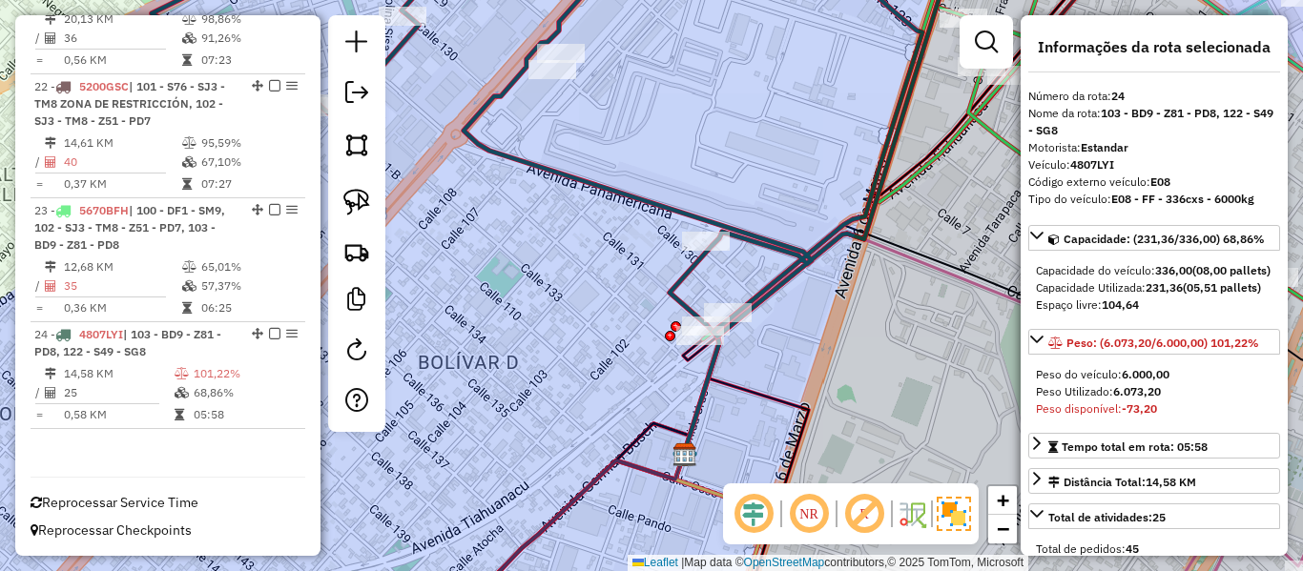
click at [993, 130] on icon at bounding box center [1068, 141] width 730 height 397
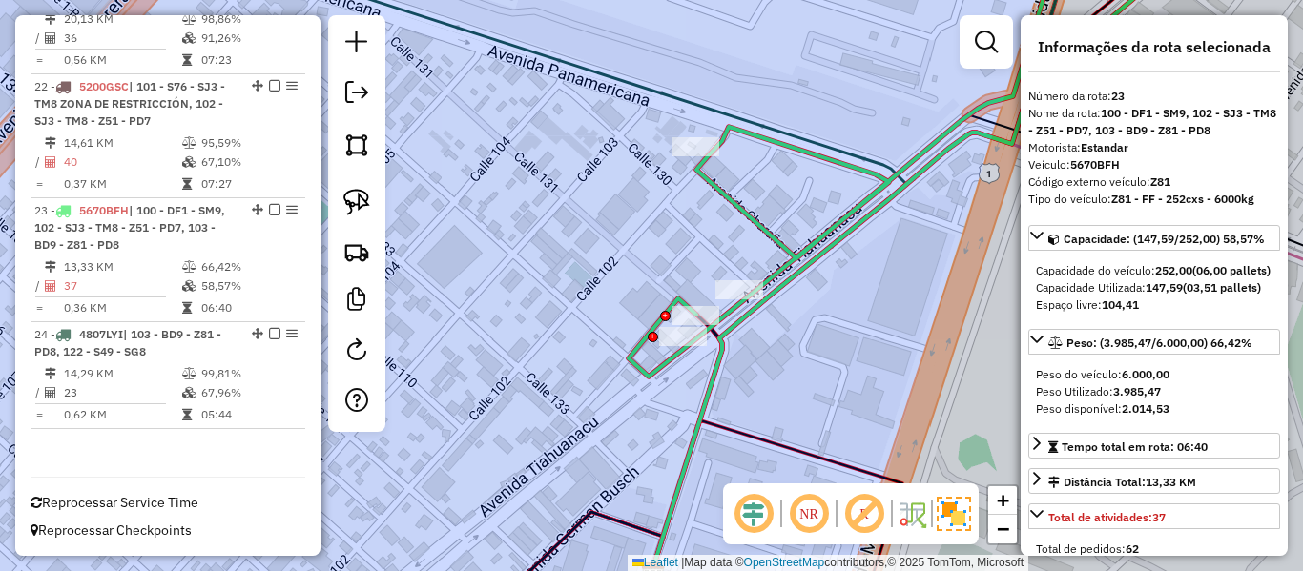
click at [669, 199] on div "Janela de atendimento Grade de atendimento Capacidade Transportadoras Veículos …" at bounding box center [651, 285] width 1303 height 571
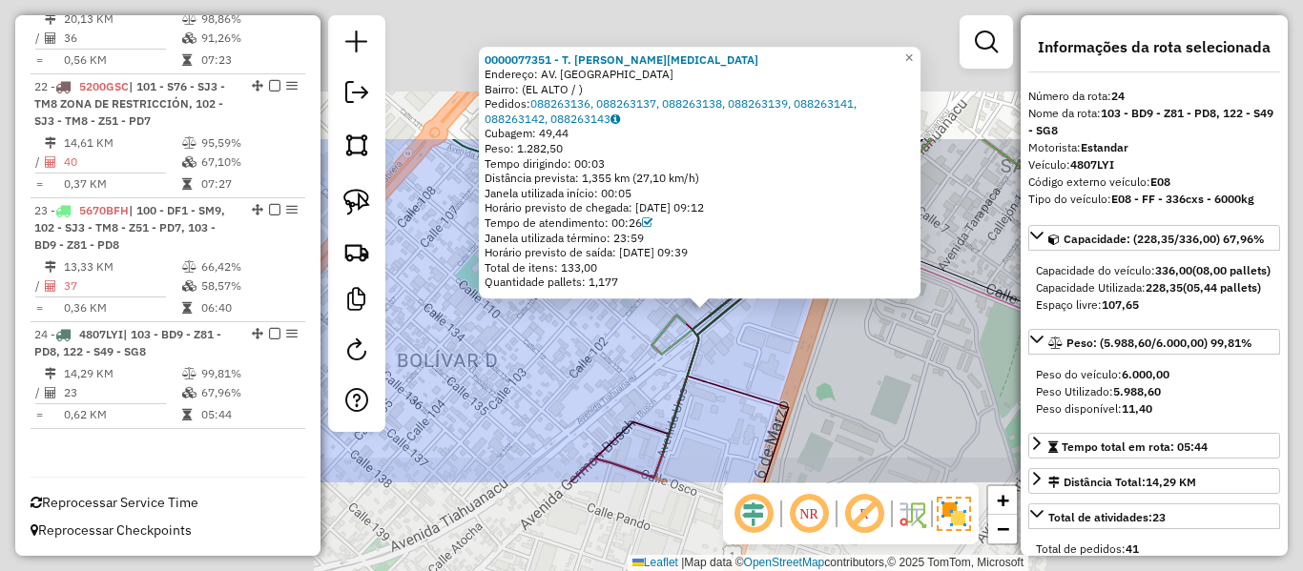
click at [765, 340] on div "0000077351 - T. PATRICIA BAL Endereço: AV. TIHUANACU Bairro: (EL ALTO / ) Pedid…" at bounding box center [651, 285] width 1303 height 571
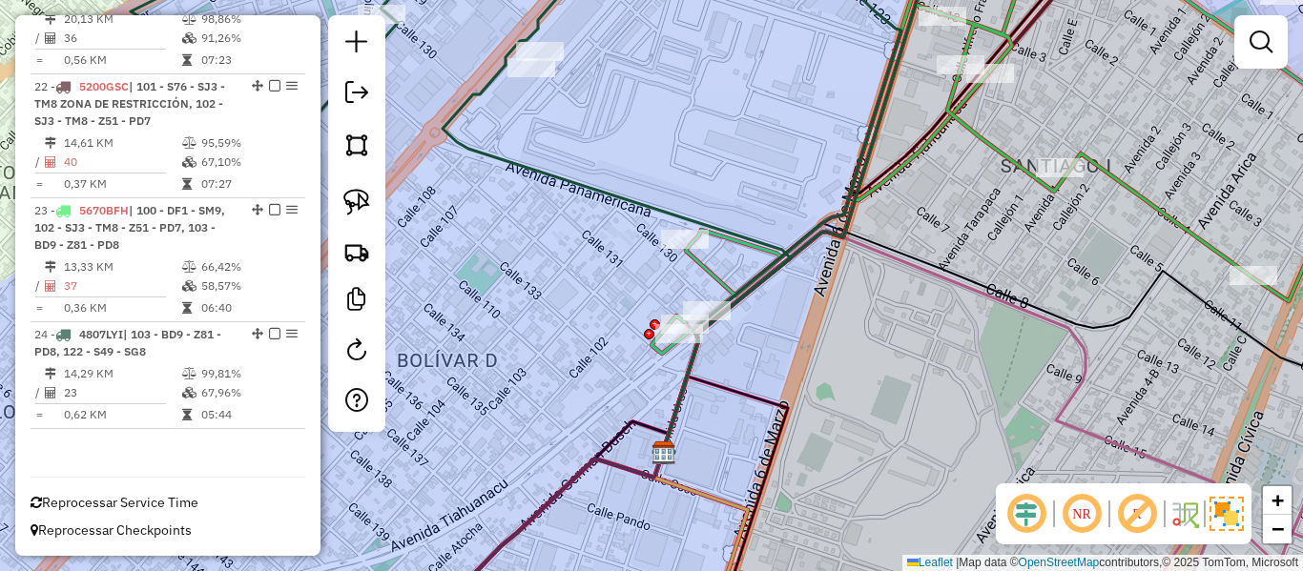
drag, startPoint x: 895, startPoint y: 191, endPoint x: 760, endPoint y: 335, distance: 197.1
click at [757, 336] on div "Janela de atendimento Grade de atendimento Capacidade Transportadoras Veículos …" at bounding box center [651, 285] width 1303 height 571
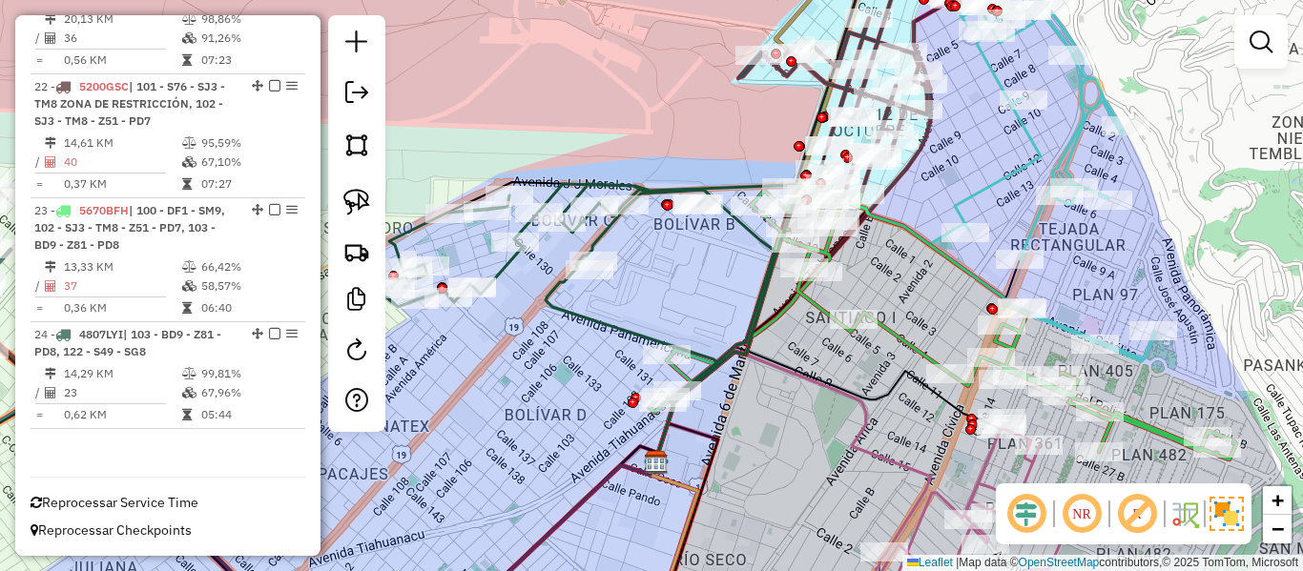
click at [819, 314] on icon at bounding box center [943, 313] width 587 height 294
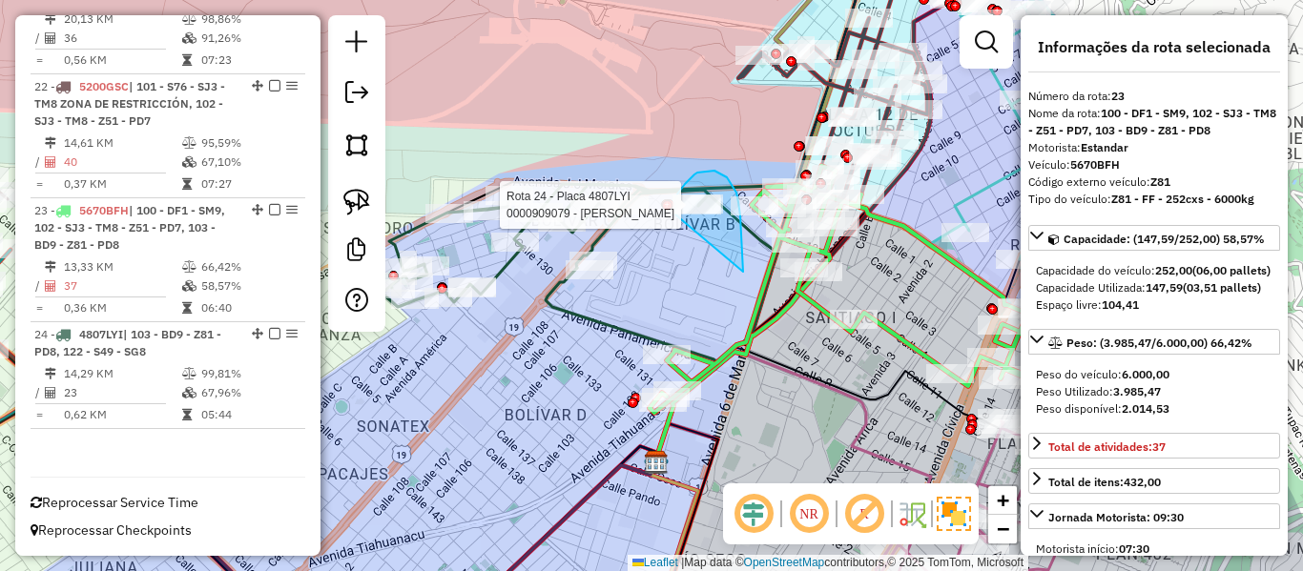
drag, startPoint x: 743, startPoint y: 272, endPoint x: 675, endPoint y: 222, distance: 84.0
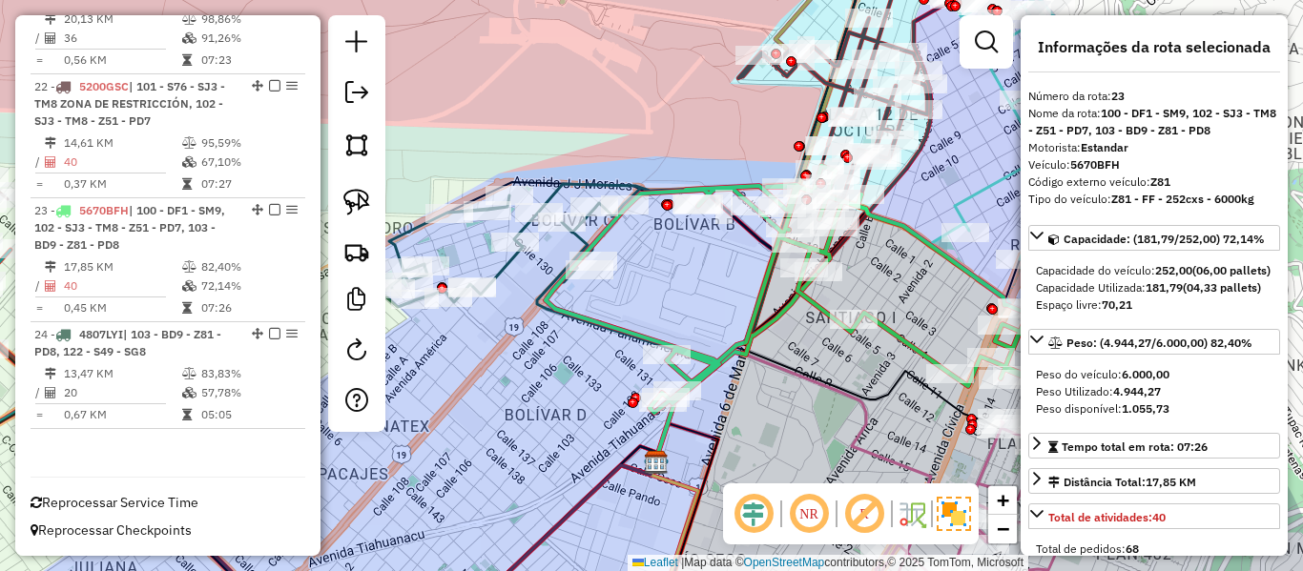
click at [500, 268] on icon at bounding box center [588, 293] width 422 height 219
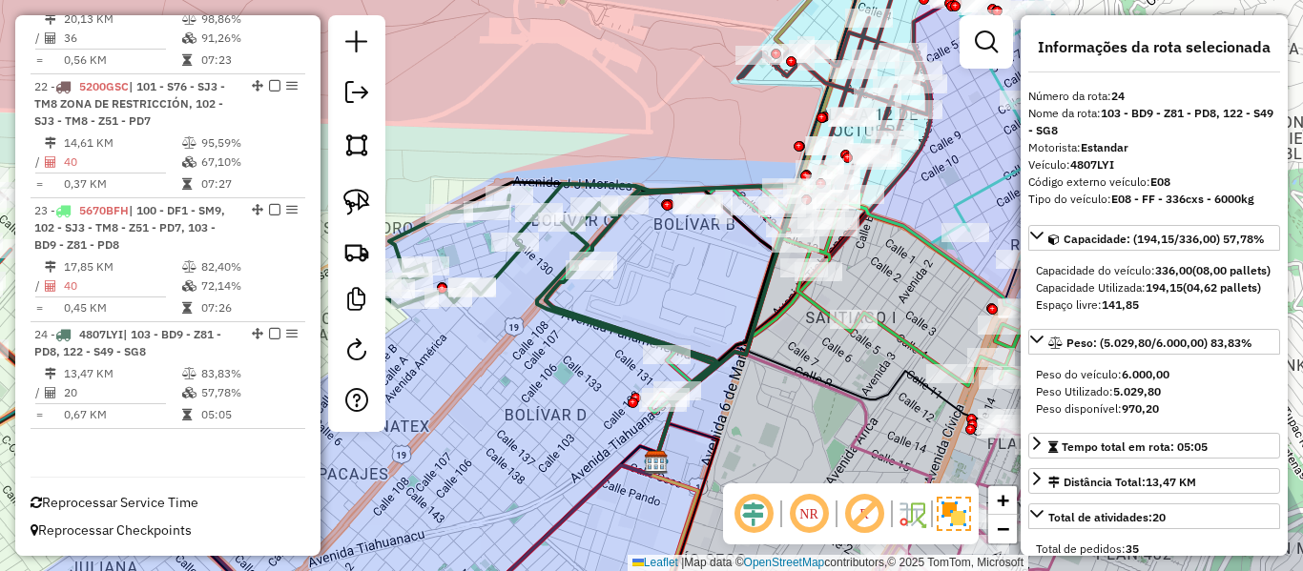
click at [503, 268] on icon at bounding box center [588, 293] width 422 height 219
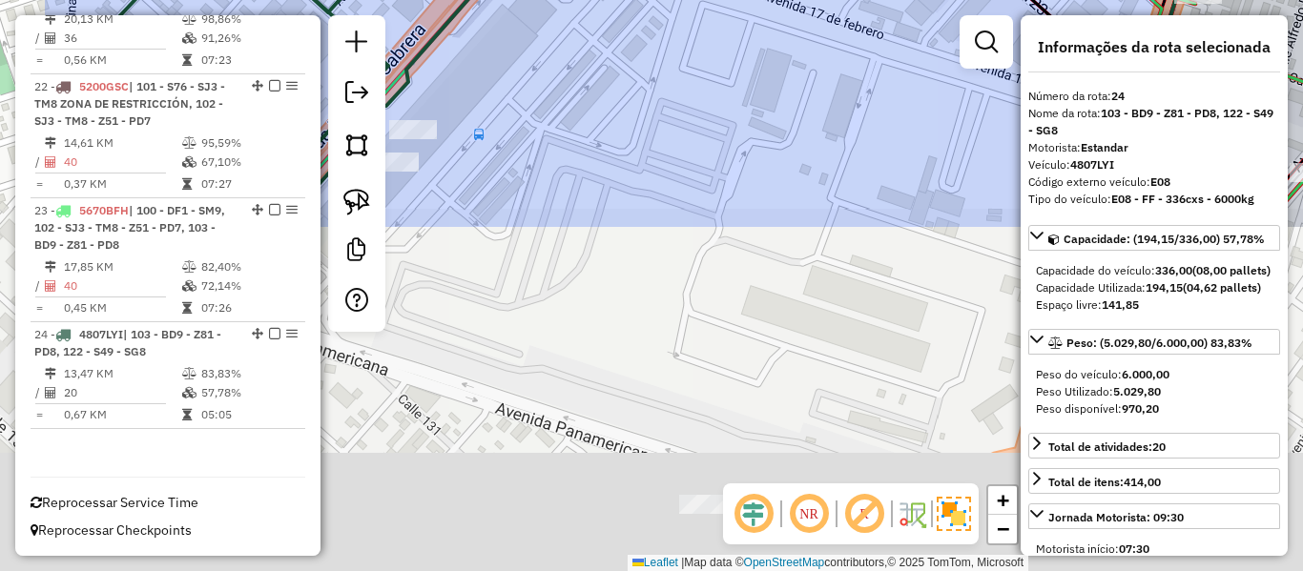
drag, startPoint x: 693, startPoint y: 397, endPoint x: 877, endPoint y: -29, distance: 463.6
click at [877, 0] on html "Aguarde... Pop-up bloqueado! Seu navegador bloqueou automáticamente a abertura …" at bounding box center [651, 285] width 1303 height 571
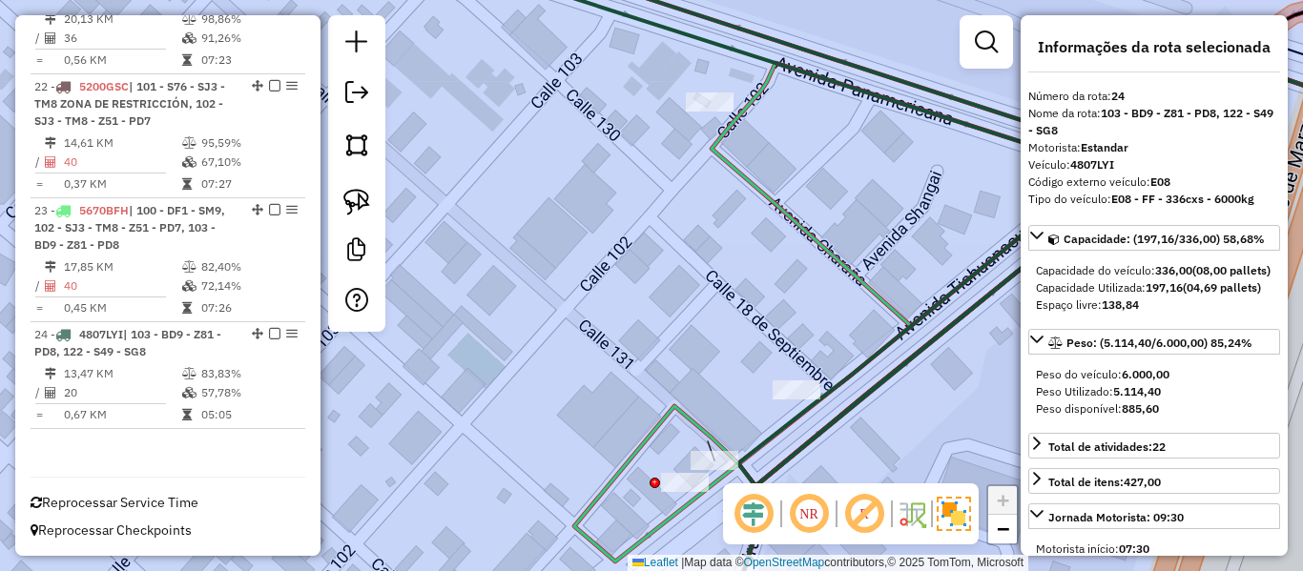
drag, startPoint x: 717, startPoint y: 363, endPoint x: 712, endPoint y: 322, distance: 41.4
click at [712, 322] on div "Janela de atendimento Grade de atendimento Capacidade Transportadoras Veículos …" at bounding box center [651, 285] width 1303 height 571
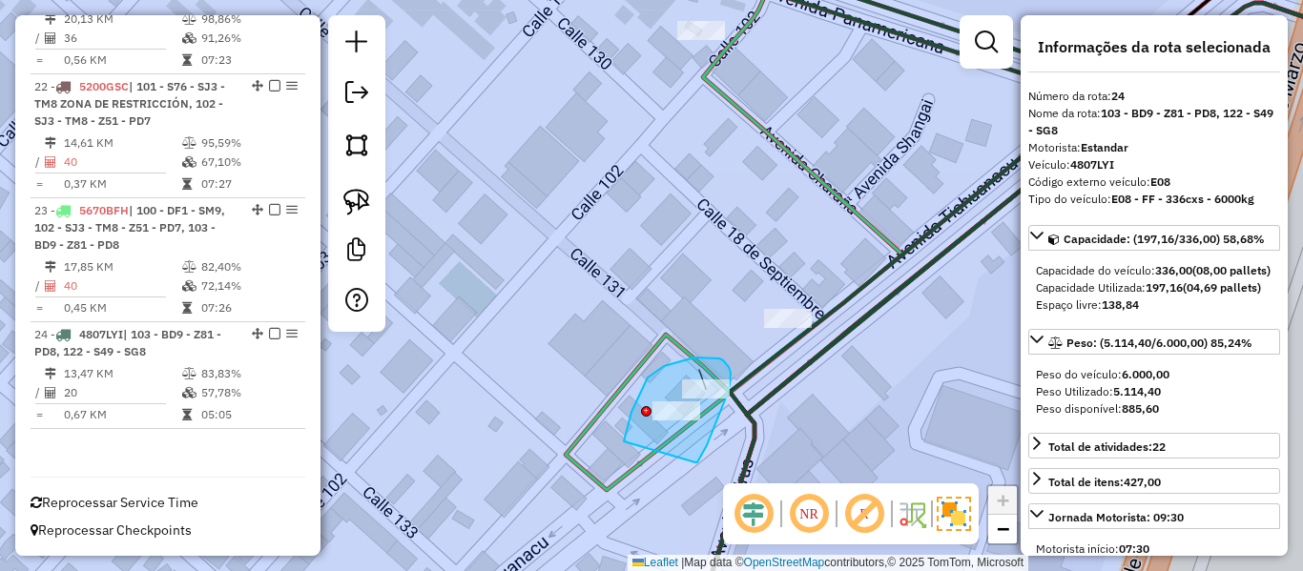
drag, startPoint x: 707, startPoint y: 446, endPoint x: 638, endPoint y: 444, distance: 68.7
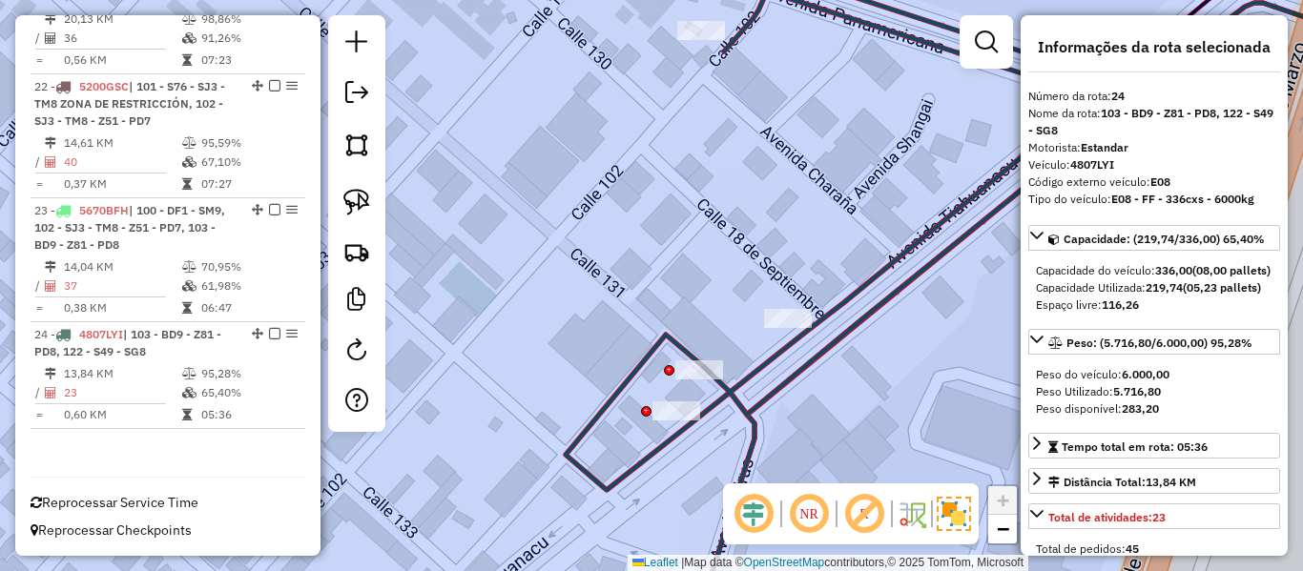
click at [836, 302] on icon at bounding box center [963, 217] width 794 height 548
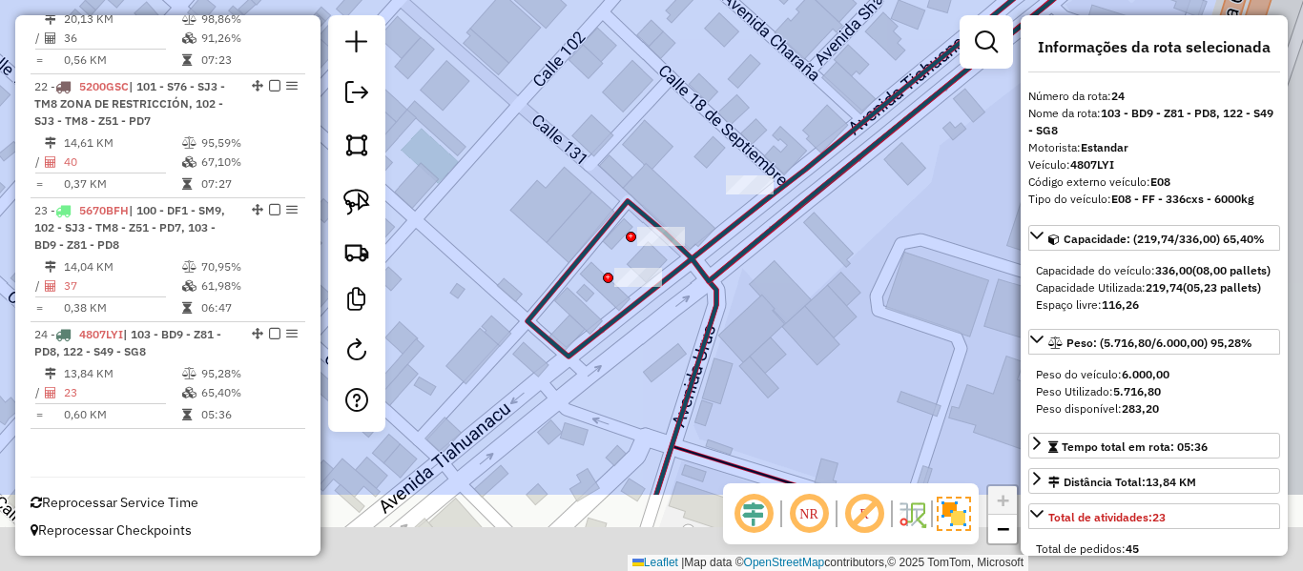
drag, startPoint x: 880, startPoint y: 389, endPoint x: 839, endPoint y: 253, distance: 142.2
click at [839, 253] on div "Janela de atendimento Grade de atendimento Capacidade Transportadoras Veículos …" at bounding box center [651, 285] width 1303 height 571
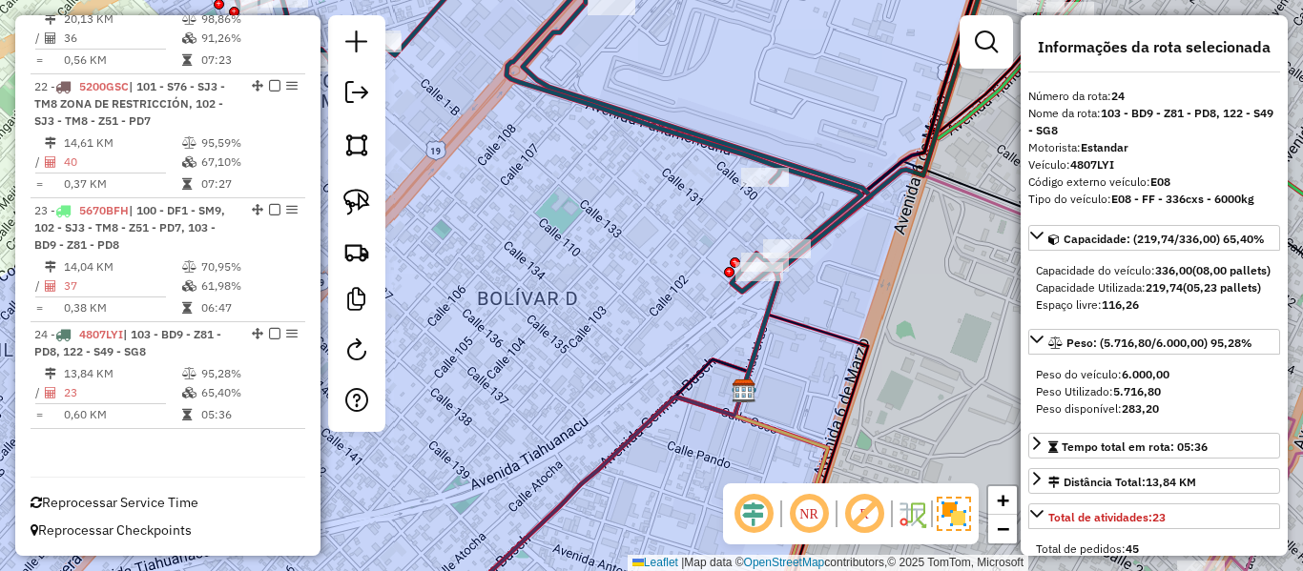
drag, startPoint x: 902, startPoint y: 237, endPoint x: 828, endPoint y: 286, distance: 89.4
click at [786, 302] on div "Janela de atendimento Grade de atendimento Capacidade Transportadoras Veículos …" at bounding box center [651, 285] width 1303 height 571
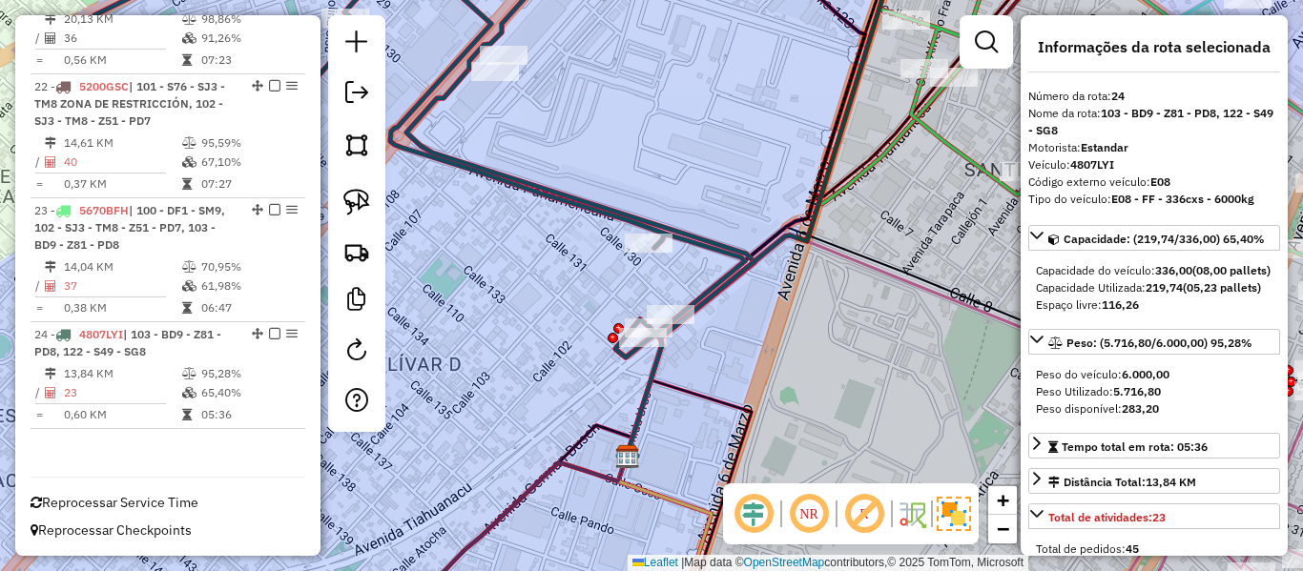
click at [951, 140] on icon at bounding box center [1073, 130] width 720 height 374
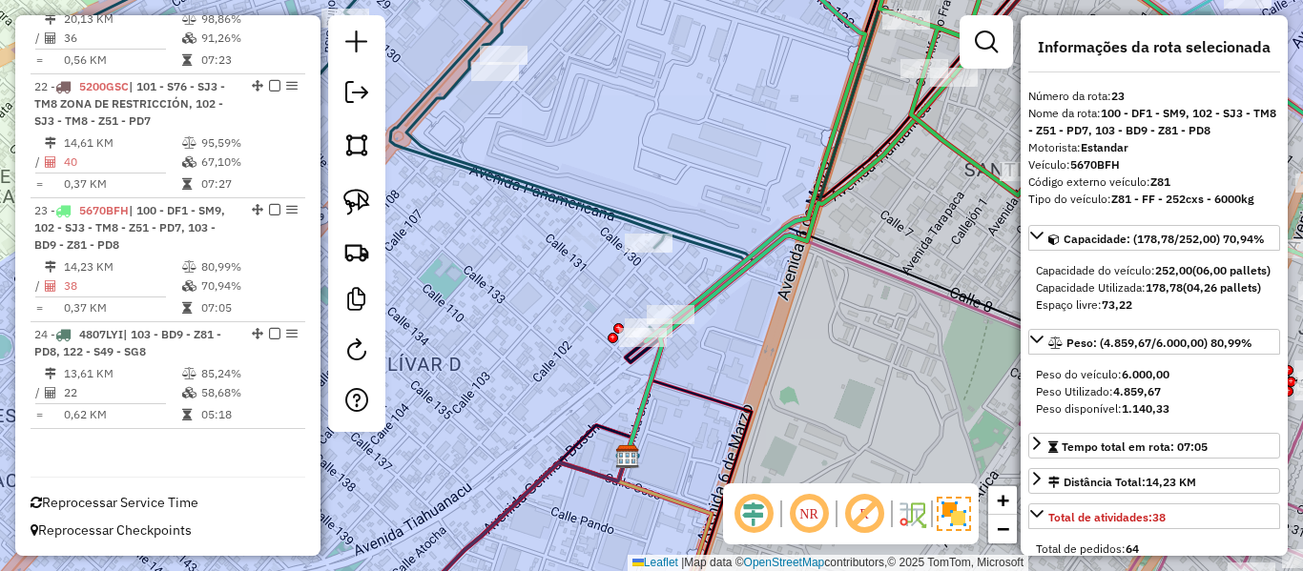
click at [454, 82] on icon at bounding box center [485, 141] width 833 height 396
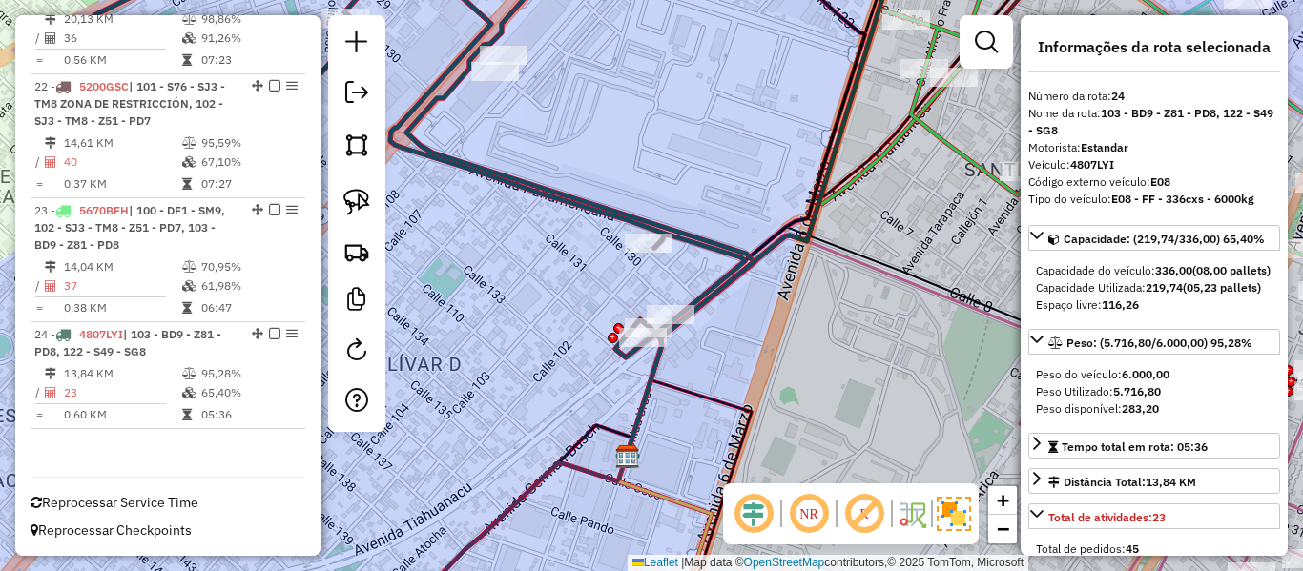
click at [922, 129] on icon at bounding box center [1073, 130] width 720 height 374
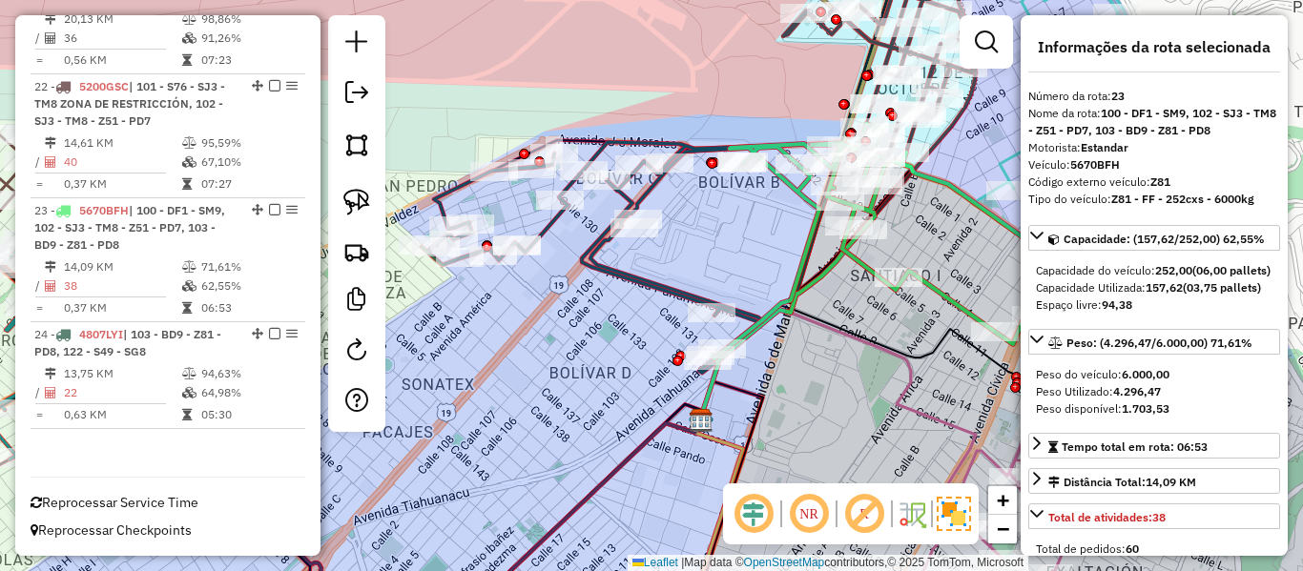
click at [664, 189] on icon at bounding box center [633, 257] width 422 height 231
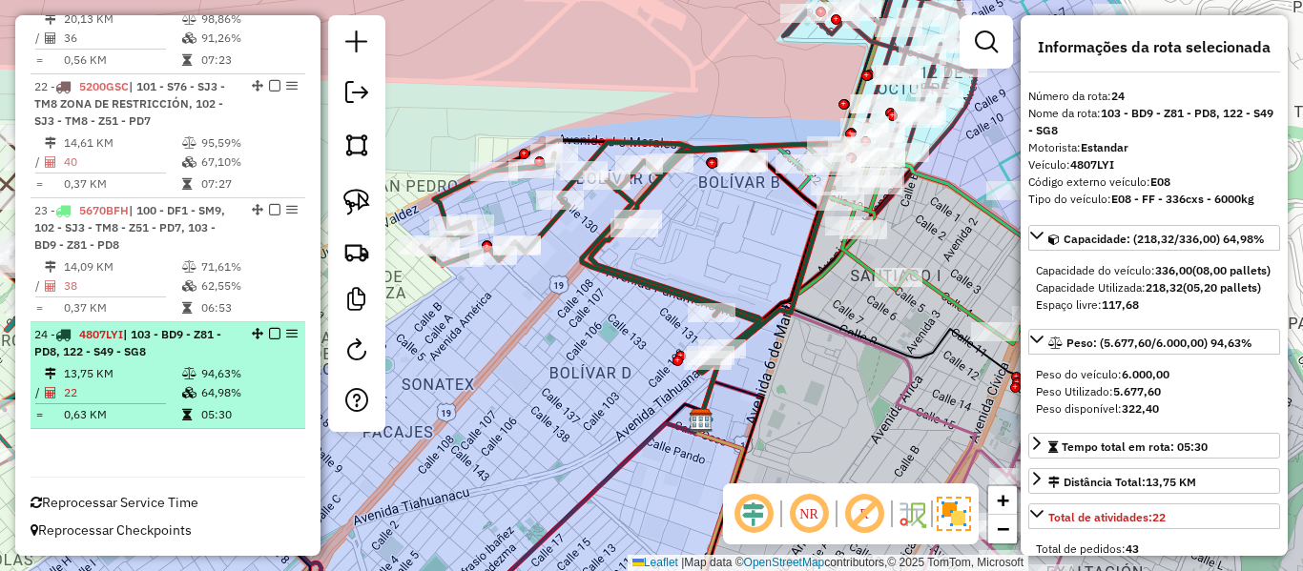
click at [270, 330] on em at bounding box center [274, 333] width 11 height 11
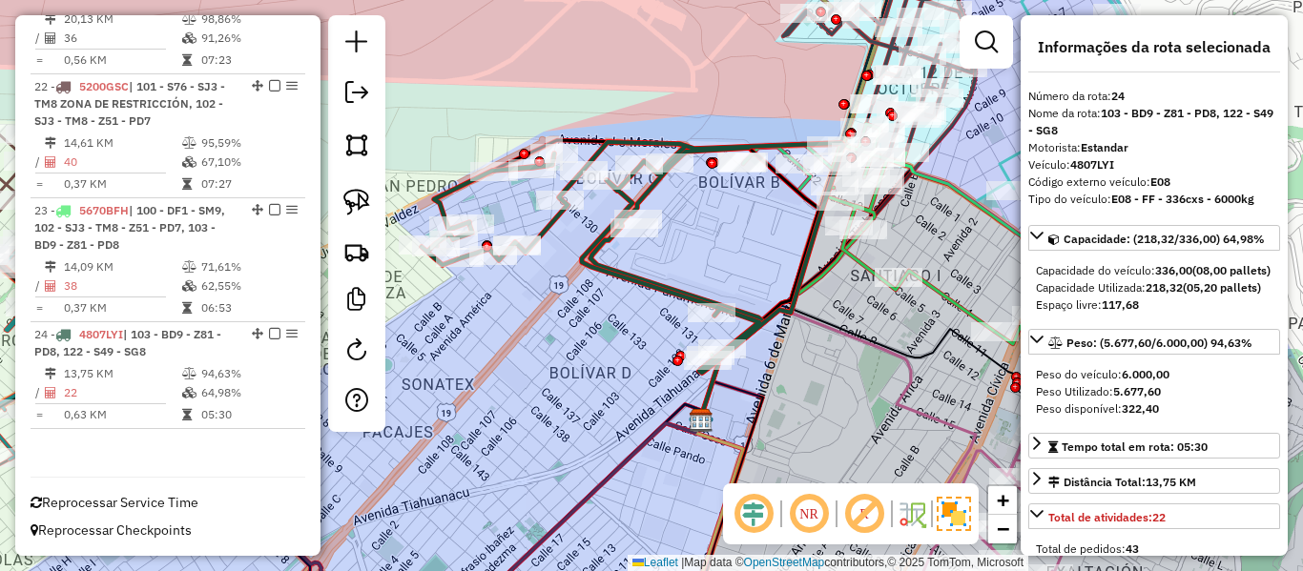
scroll to position [2270, 0]
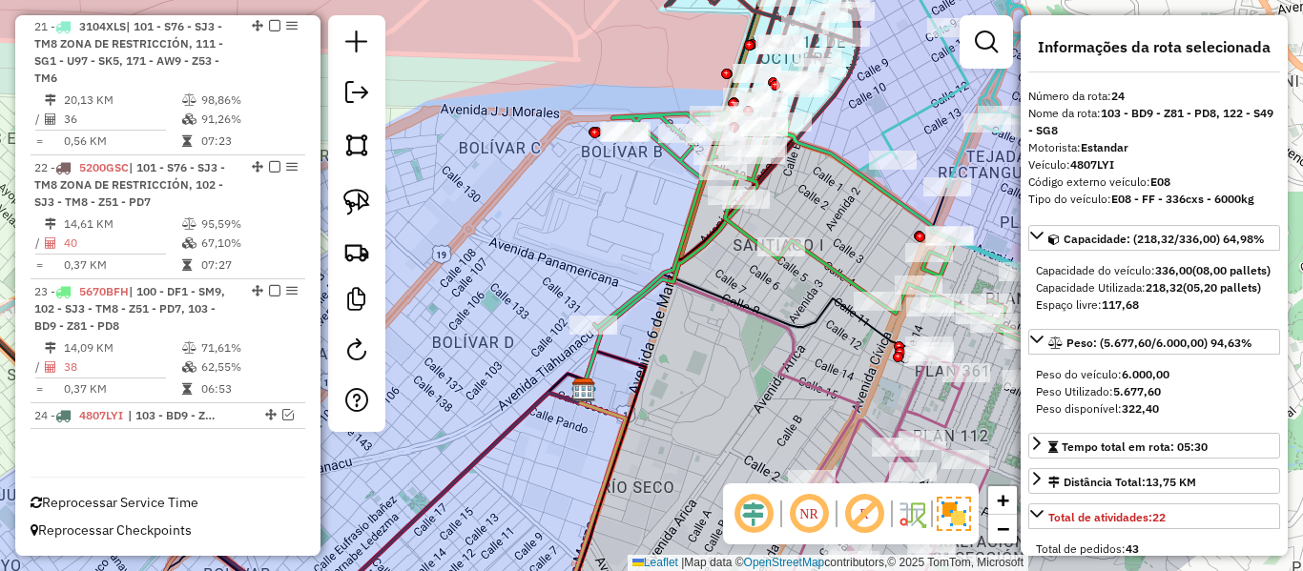
drag, startPoint x: 773, startPoint y: 243, endPoint x: 602, endPoint y: 183, distance: 181.0
click at [580, 182] on div "Janela de atendimento Grade de atendimento Capacidade Transportadoras Veículos …" at bounding box center [651, 285] width 1303 height 571
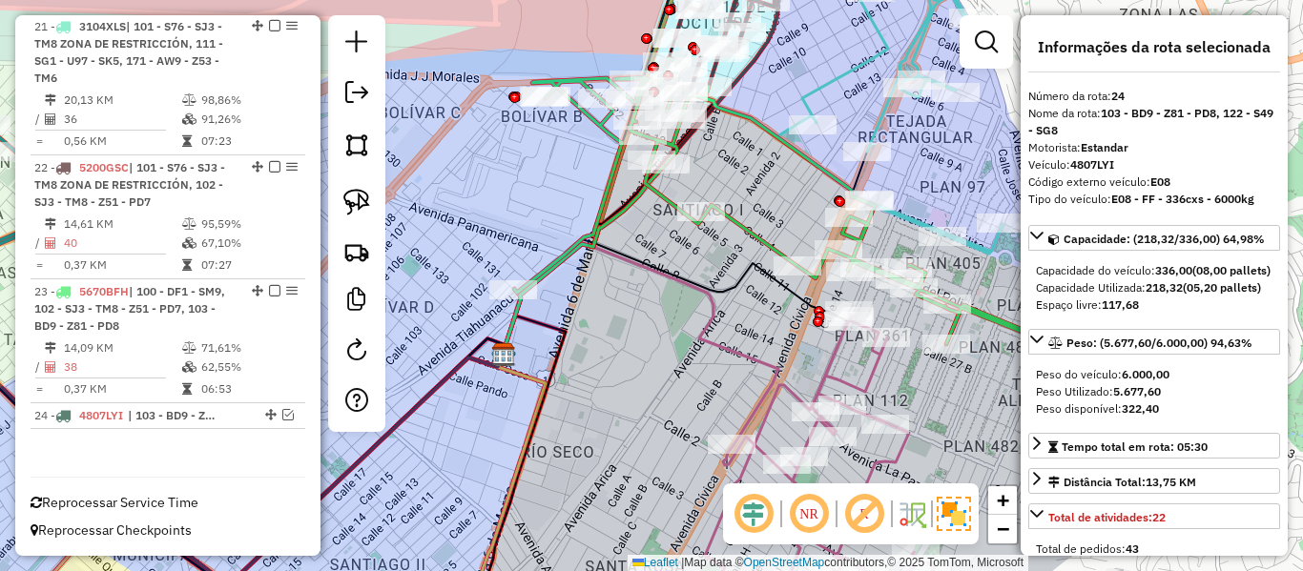
click at [773, 242] on icon at bounding box center [799, 205] width 570 height 294
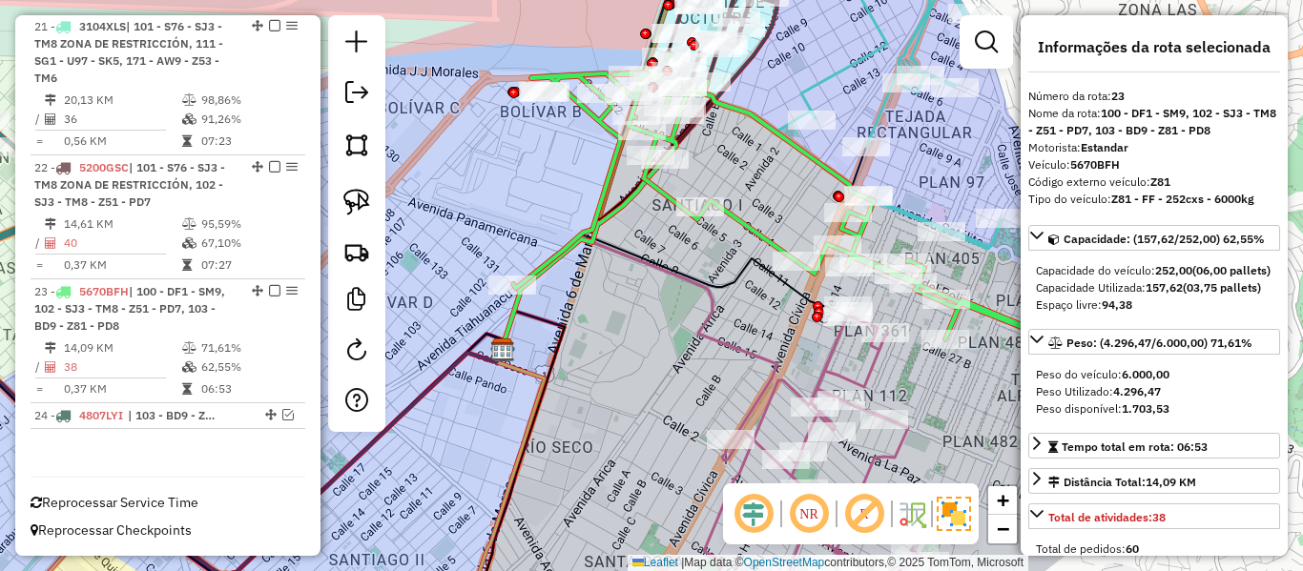
drag, startPoint x: 667, startPoint y: 382, endPoint x: 603, endPoint y: 280, distance: 120.4
click at [603, 280] on div "Janela de atendimento Grade de atendimento Capacidade Transportadoras Veículos …" at bounding box center [651, 285] width 1303 height 571
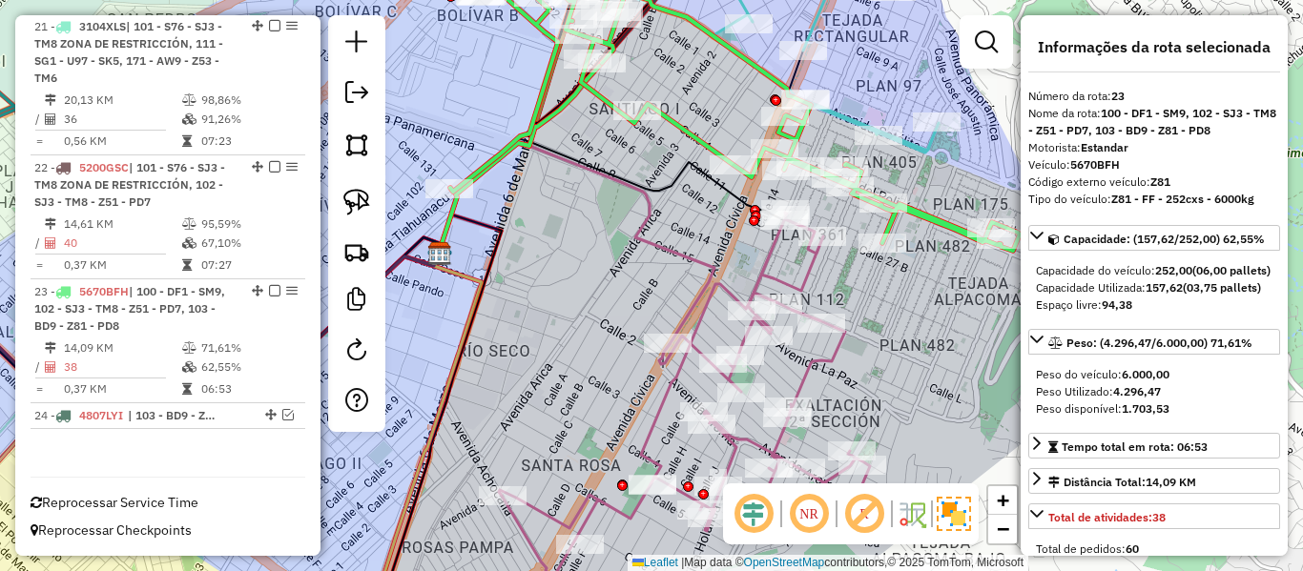
click at [782, 282] on icon at bounding box center [692, 396] width 386 height 367
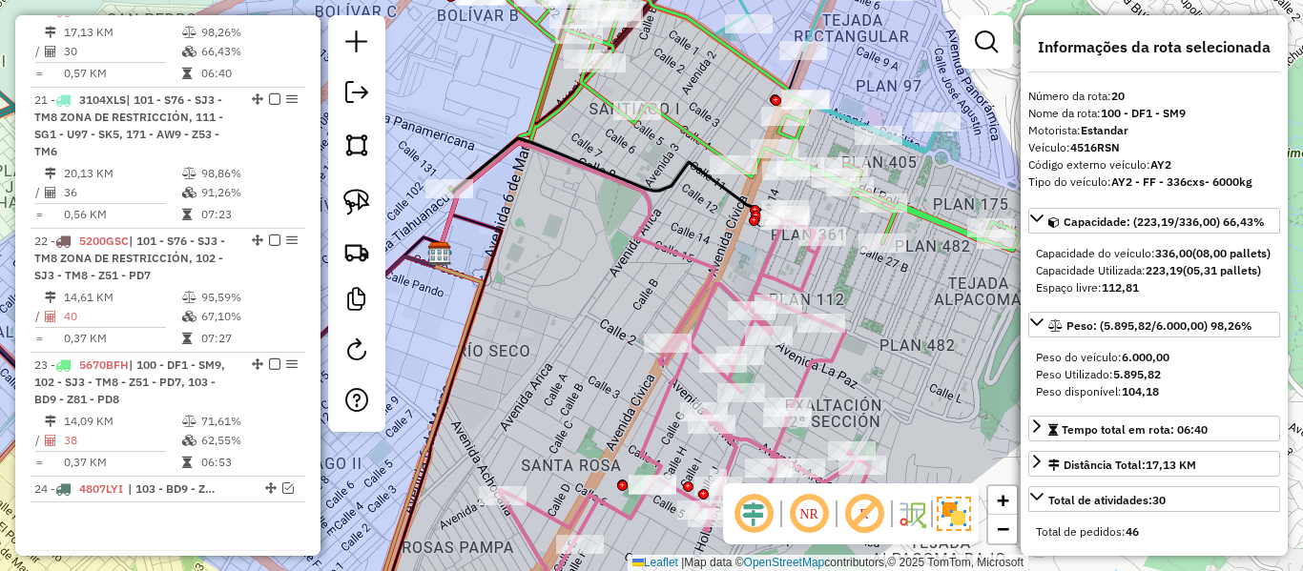
scroll to position [2180, 0]
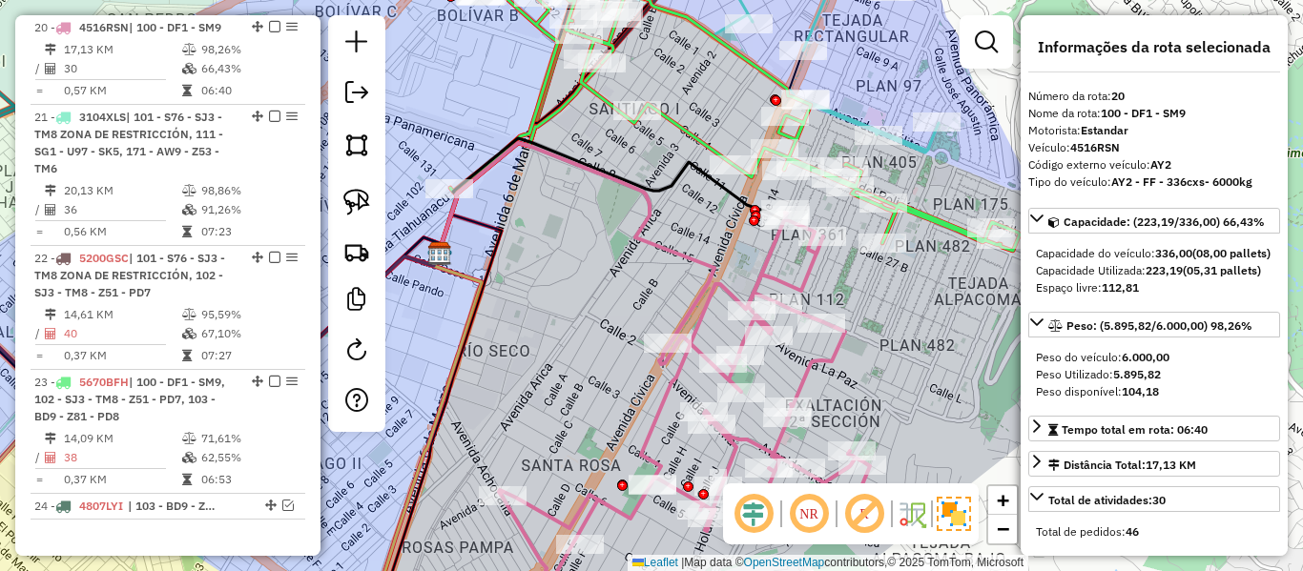
click at [926, 215] on icon at bounding box center [735, 104] width 570 height 294
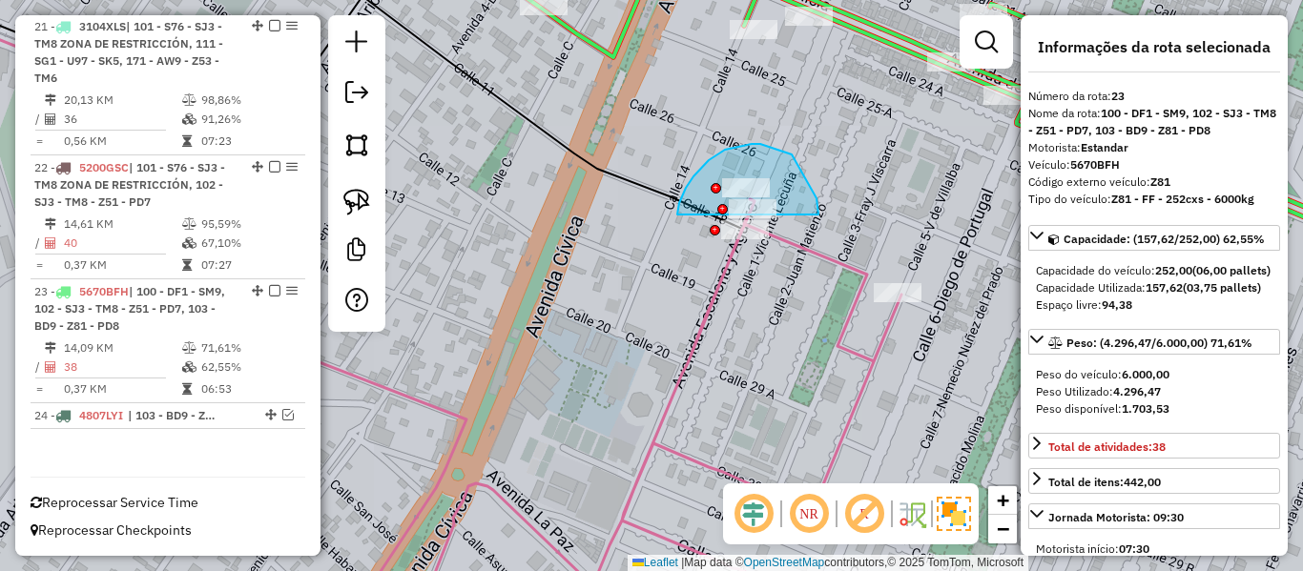
drag, startPoint x: 819, startPoint y: 215, endPoint x: 677, endPoint y: 215, distance: 141.2
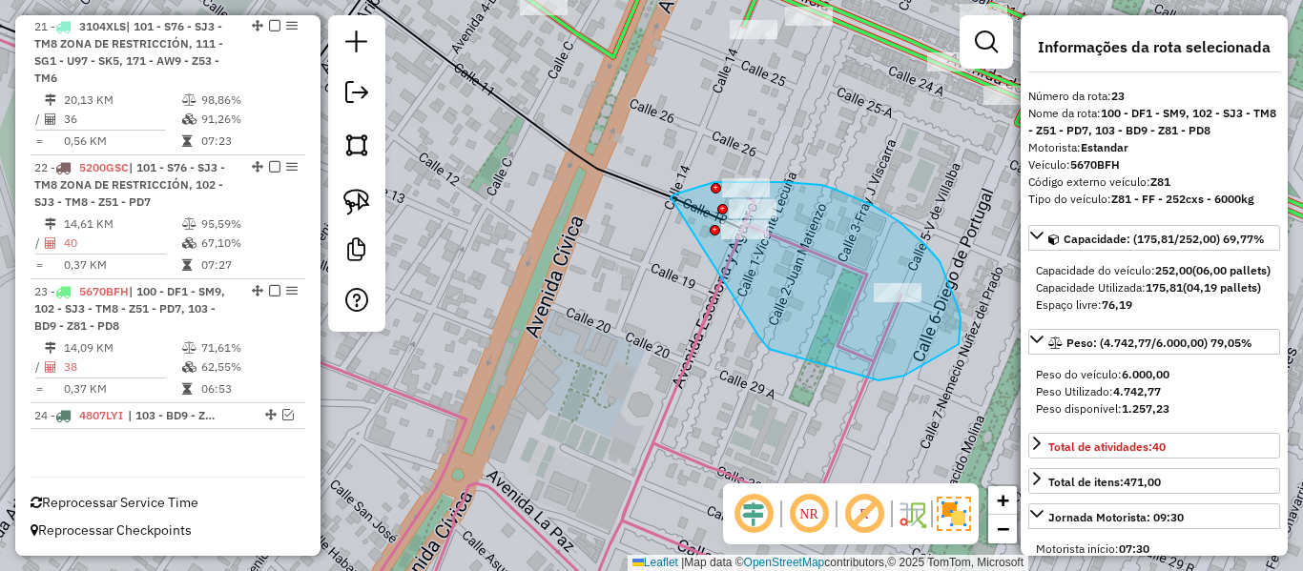
drag, startPoint x: 769, startPoint y: 349, endPoint x: 670, endPoint y: 198, distance: 180.4
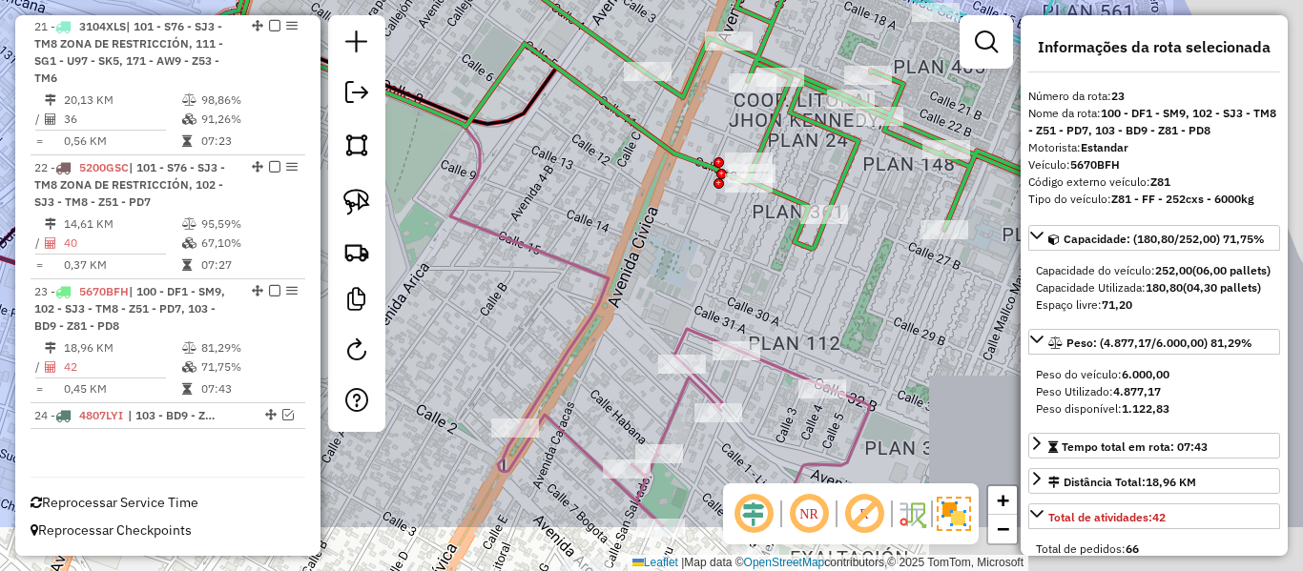
drag, startPoint x: 704, startPoint y: 378, endPoint x: 717, endPoint y: 273, distance: 105.8
click at [718, 273] on div "Janela de atendimento Grade de atendimento Capacidade Transportadoras Veículos …" at bounding box center [651, 285] width 1303 height 571
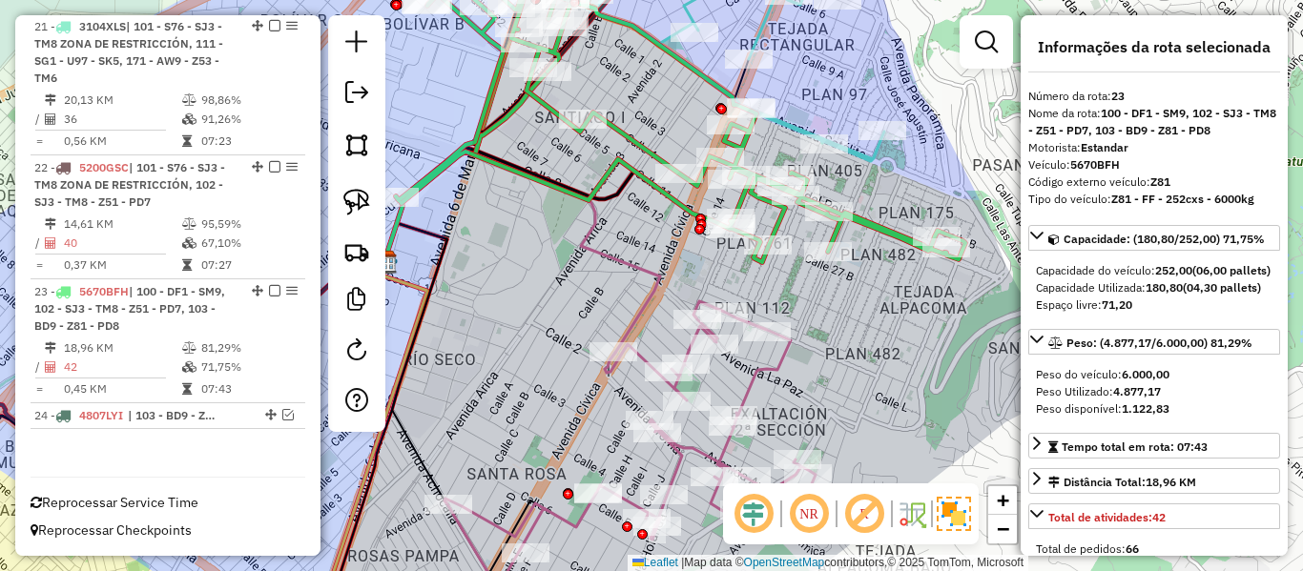
click at [660, 284] on icon at bounding box center [522, 252] width 276 height 201
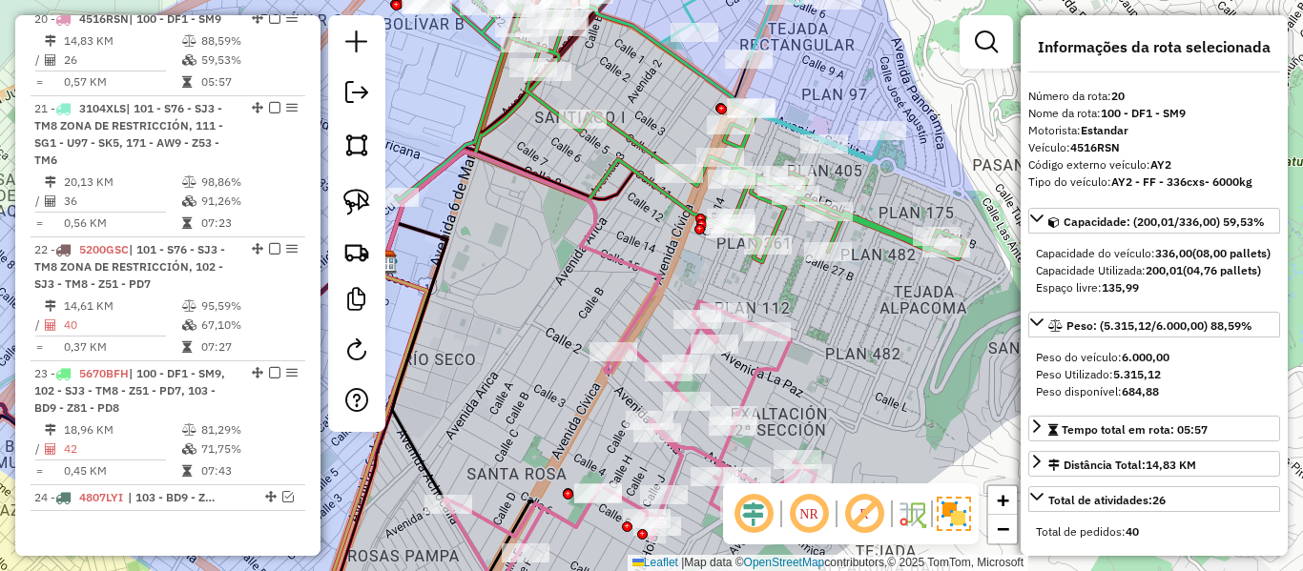
scroll to position [2180, 0]
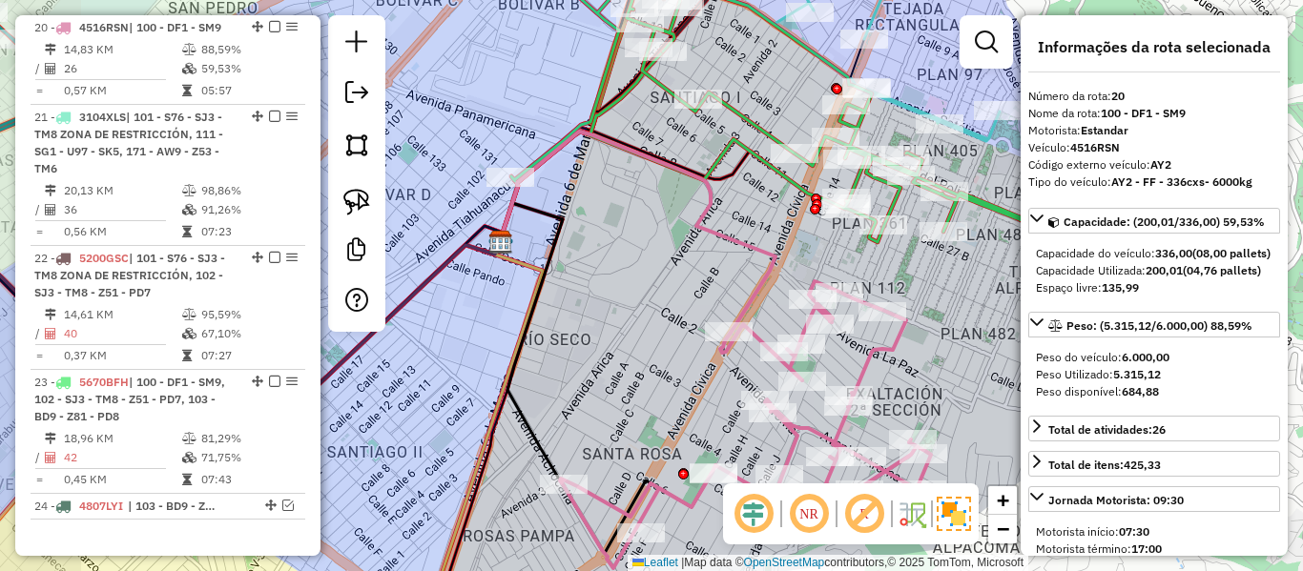
drag, startPoint x: 649, startPoint y: 293, endPoint x: 648, endPoint y: 274, distance: 19.1
click at [638, 274] on icon at bounding box center [638, 232] width 276 height 201
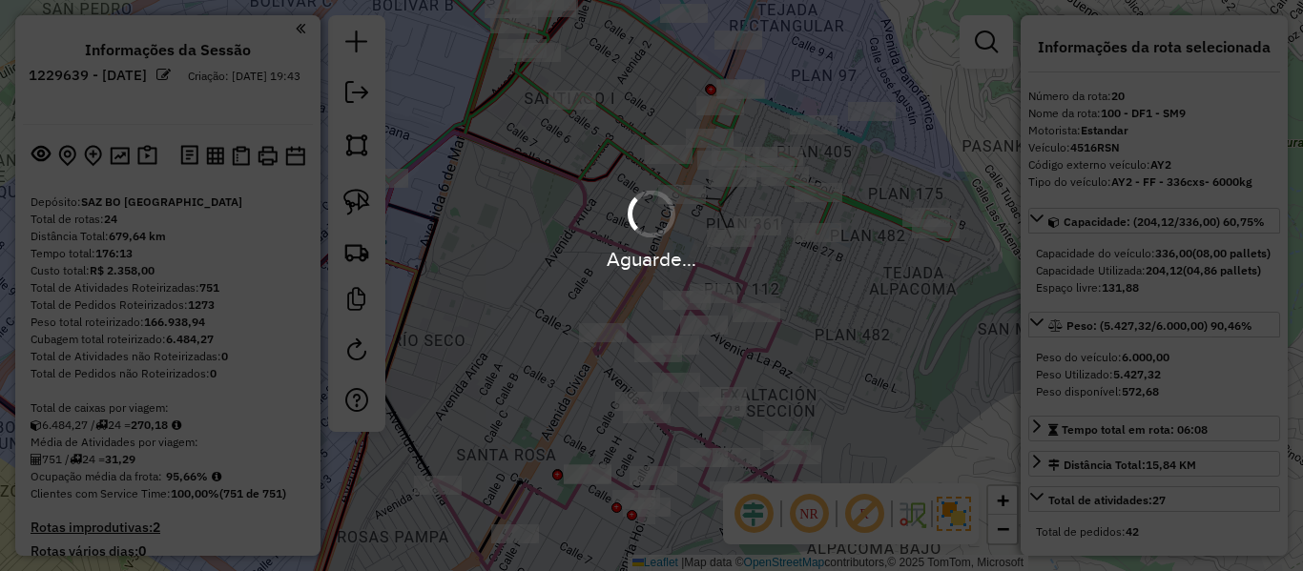
scroll to position [2180, 0]
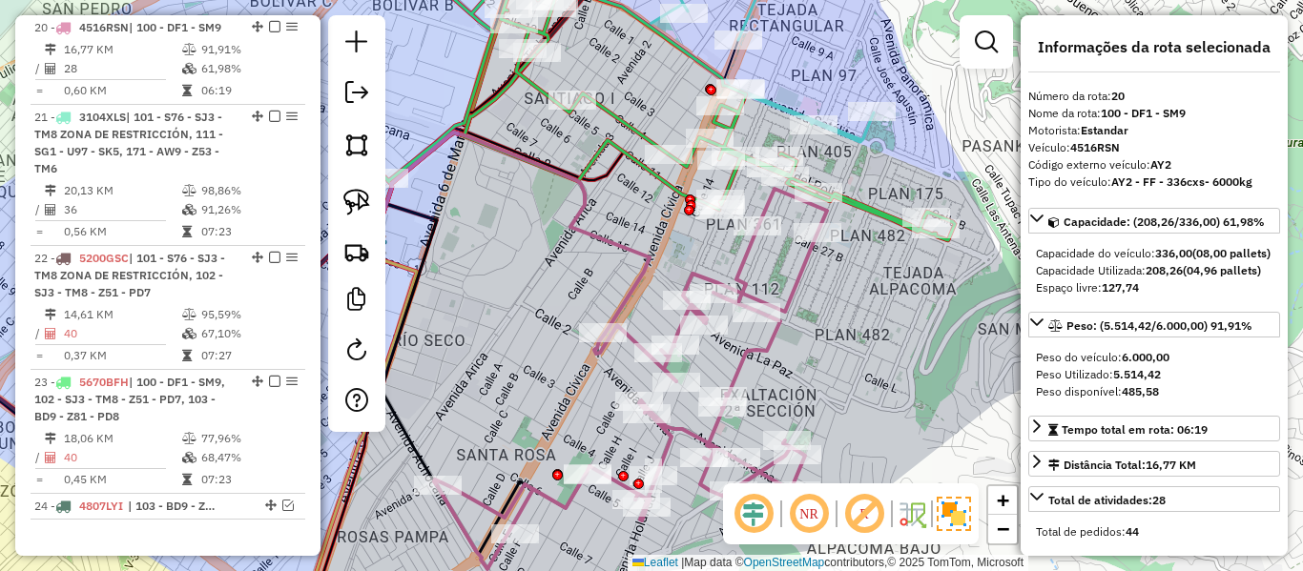
click at [643, 249] on icon at bounding box center [512, 233] width 276 height 201
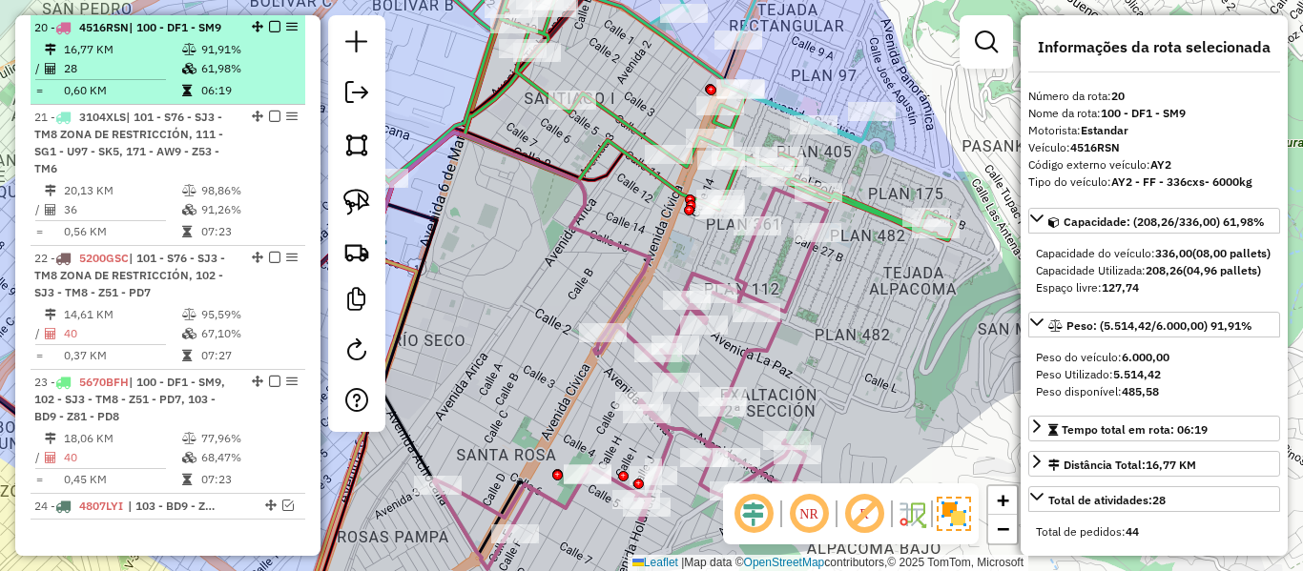
click at [269, 31] on em at bounding box center [274, 26] width 11 height 11
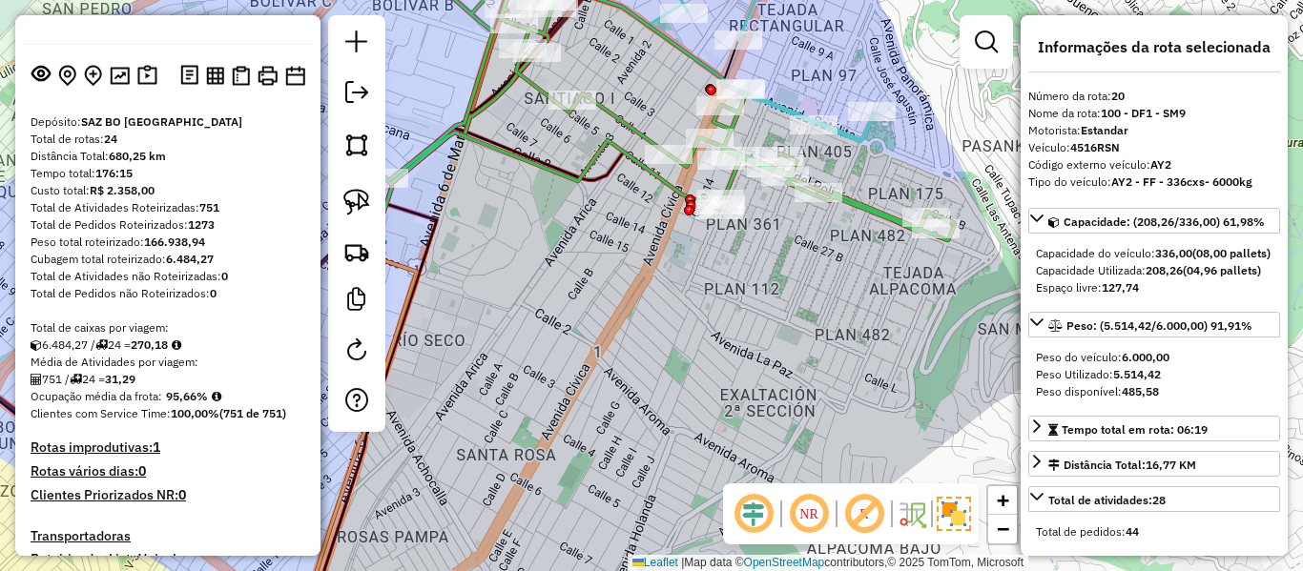
scroll to position [95, 0]
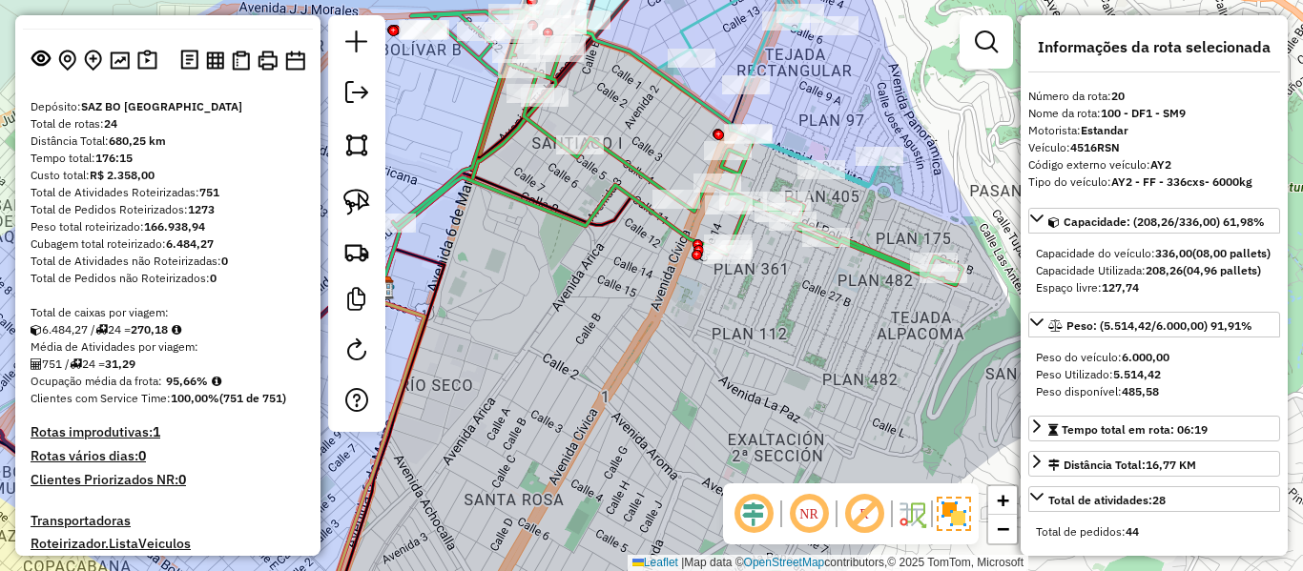
drag, startPoint x: 729, startPoint y: 392, endPoint x: 732, endPoint y: 442, distance: 49.7
click at [732, 442] on div "Janela de atendimento Grade de atendimento Capacidade Transportadoras Veículos …" at bounding box center [651, 285] width 1303 height 571
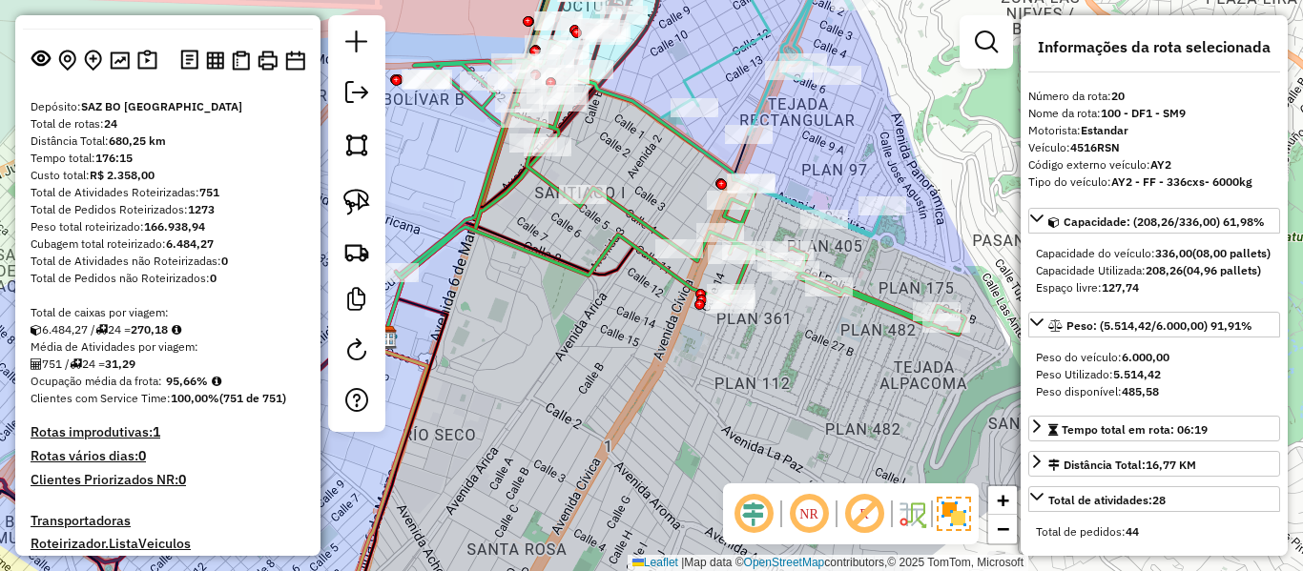
click at [872, 300] on icon at bounding box center [681, 188] width 570 height 294
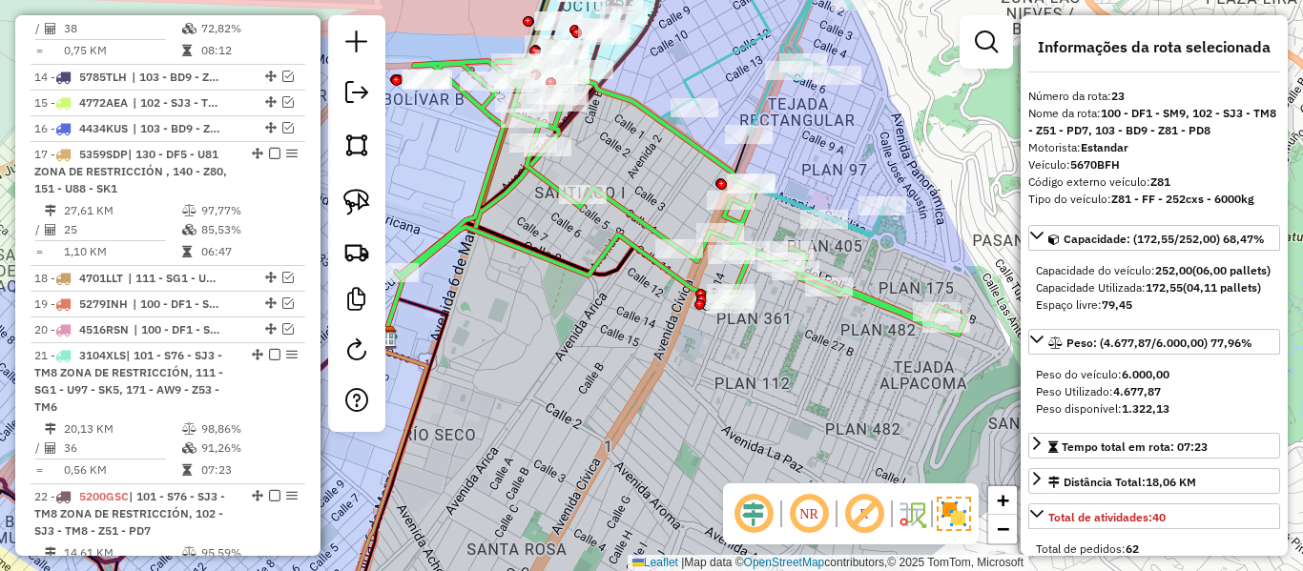
scroll to position [2207, 0]
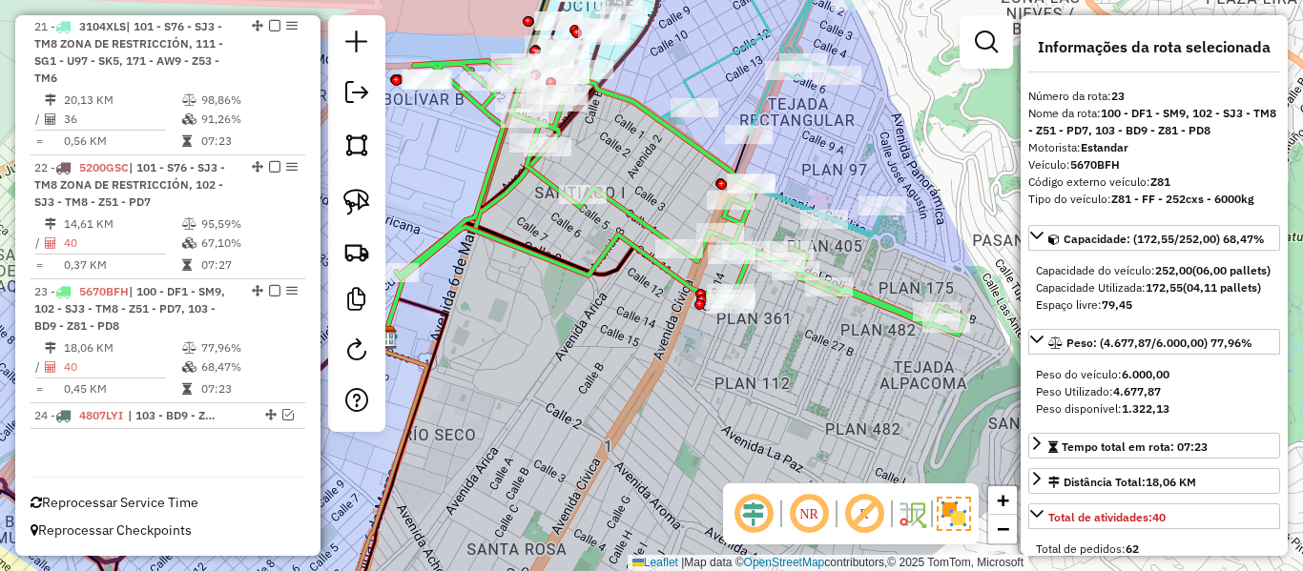
click at [865, 236] on icon at bounding box center [771, 90] width 225 height 294
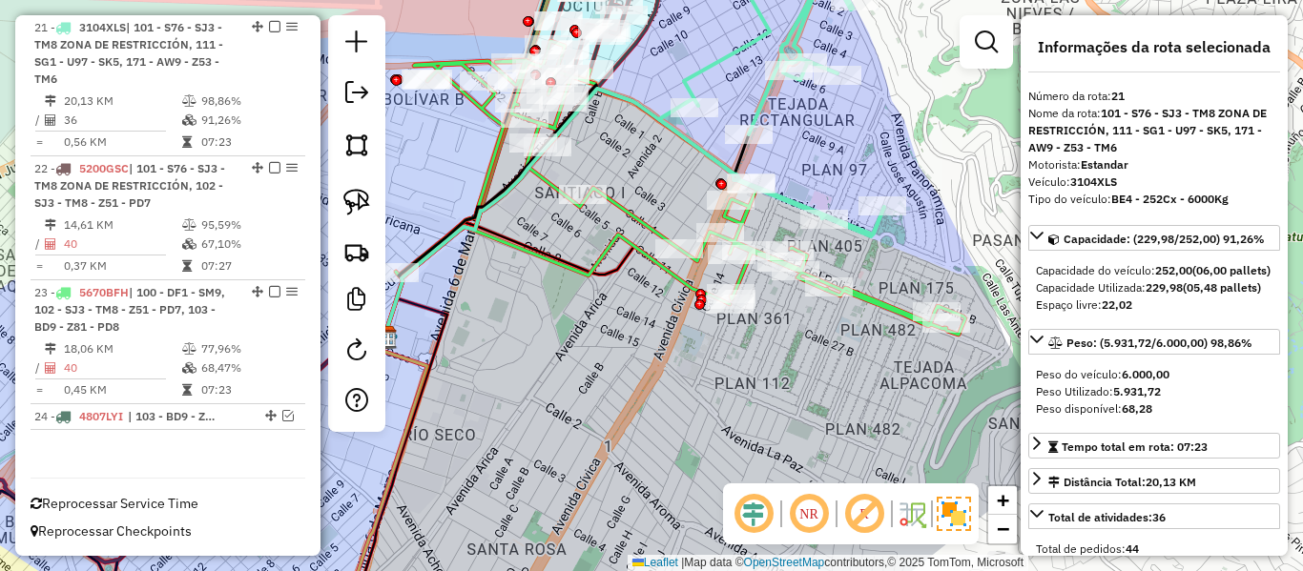
click at [864, 298] on icon at bounding box center [681, 188] width 570 height 294
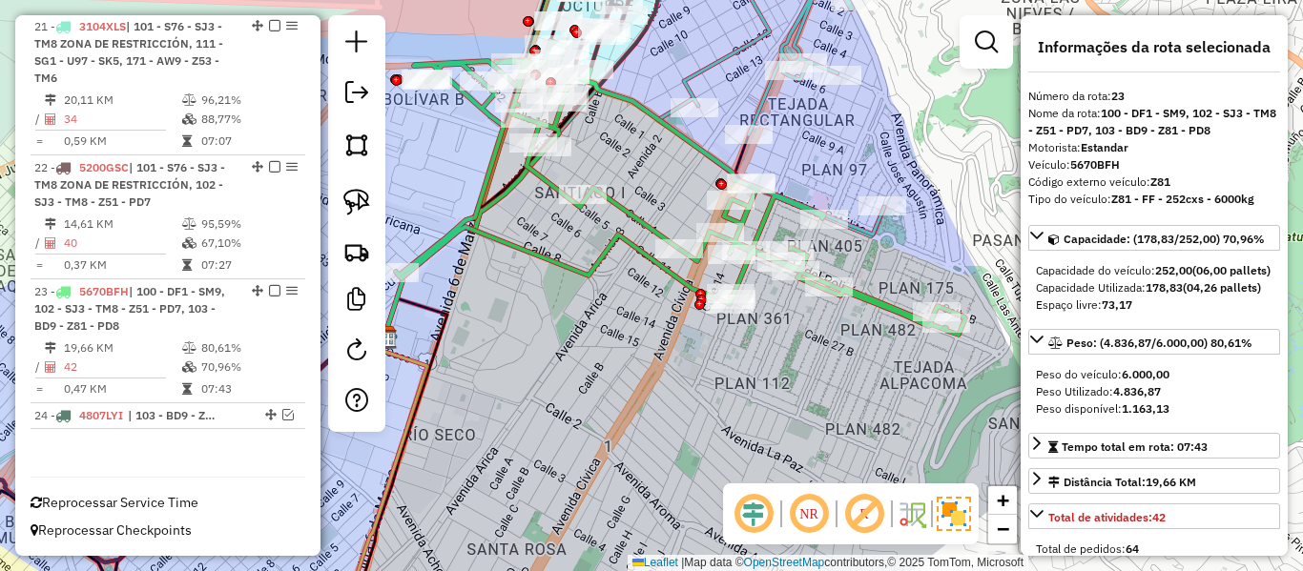
click at [736, 47] on icon at bounding box center [771, 89] width 225 height 292
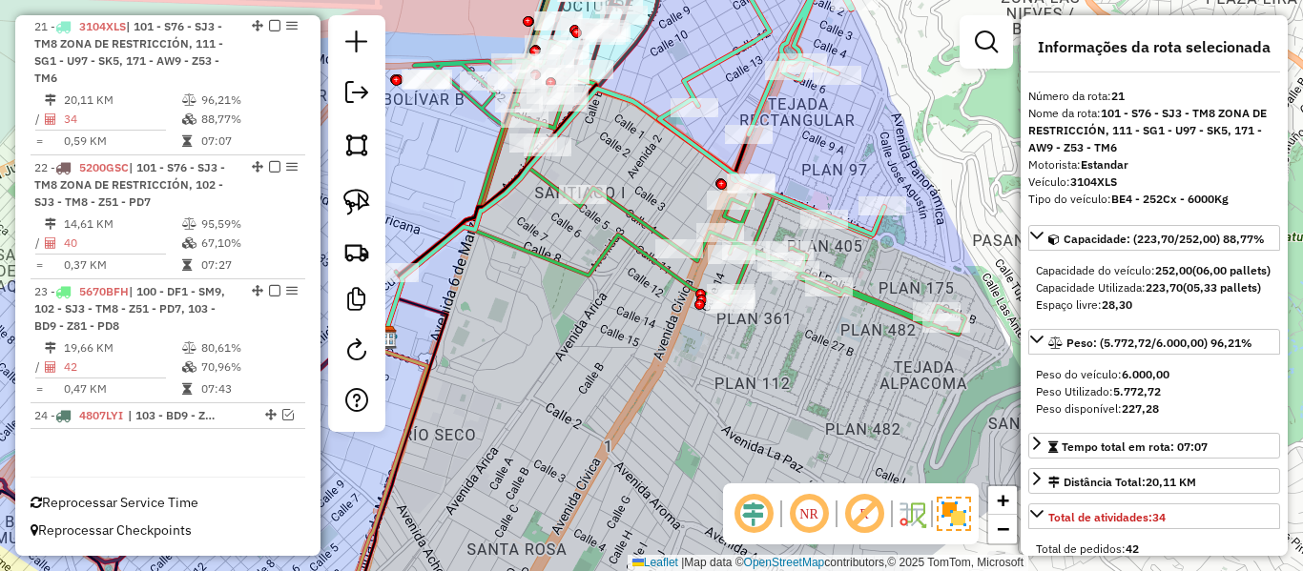
scroll to position [2206, 0]
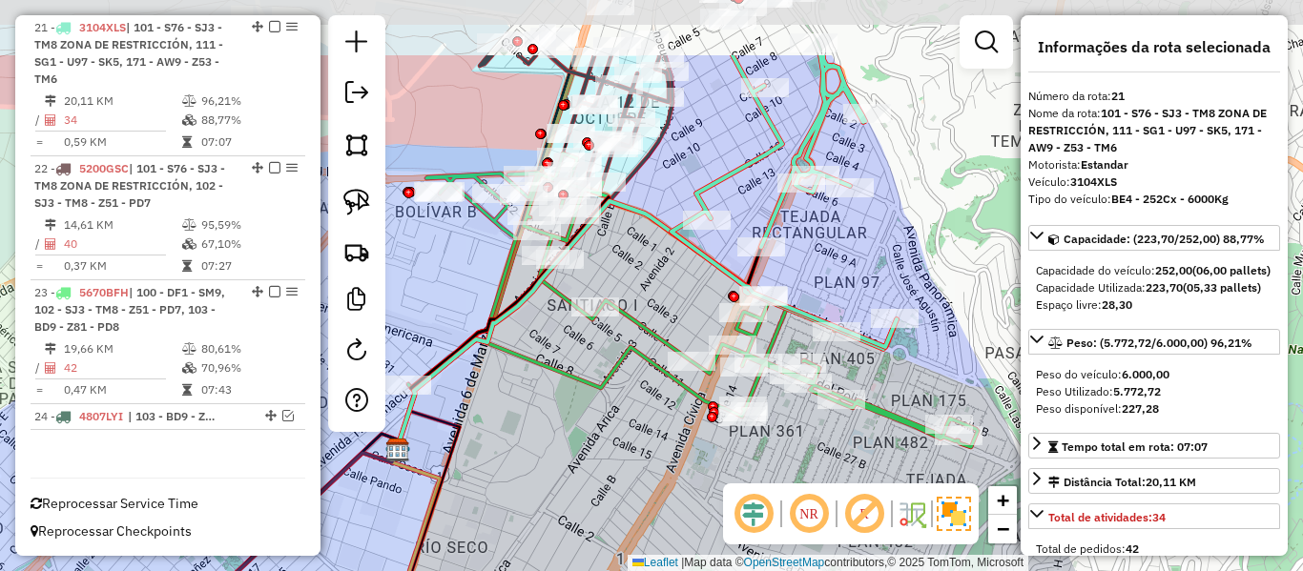
drag, startPoint x: 729, startPoint y: 72, endPoint x: 742, endPoint y: 153, distance: 82.2
click at [742, 153] on div "Janela de atendimento Grade de atendimento Capacidade Transportadoras Veículos …" at bounding box center [651, 285] width 1303 height 571
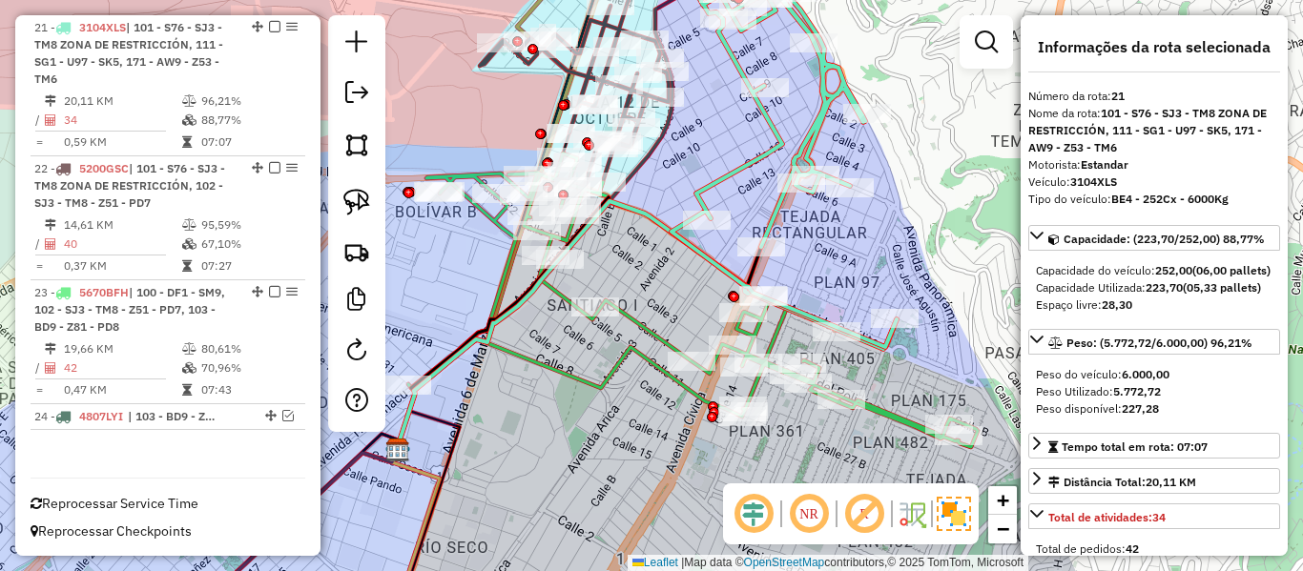
click at [883, 413] on icon at bounding box center [693, 301] width 570 height 294
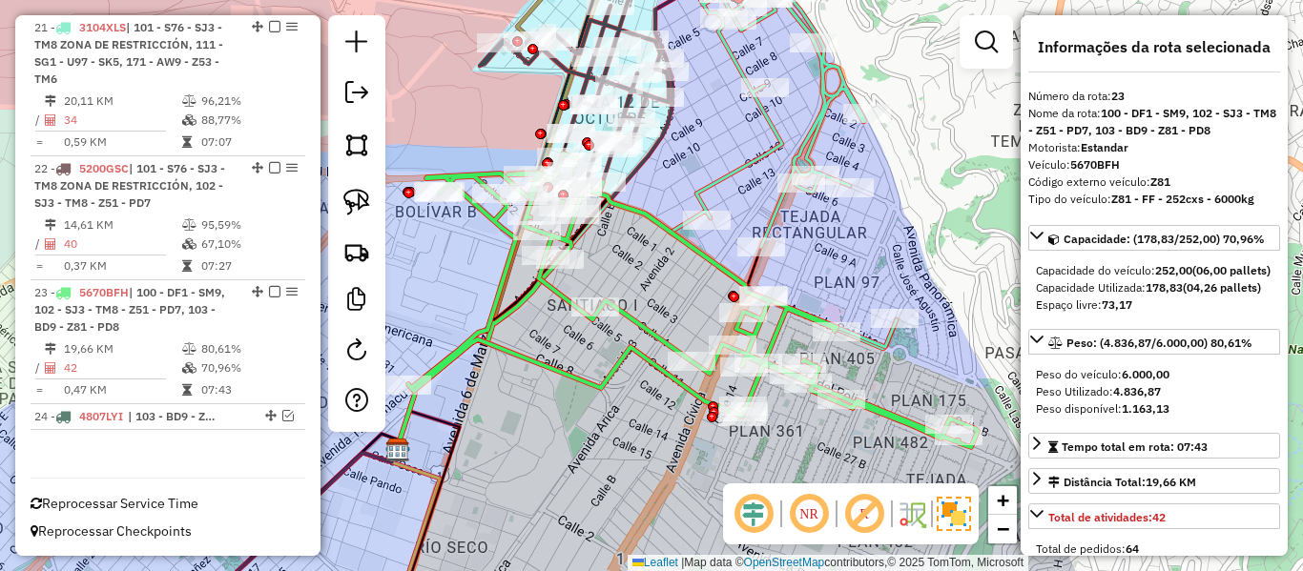
scroll to position [2207, 0]
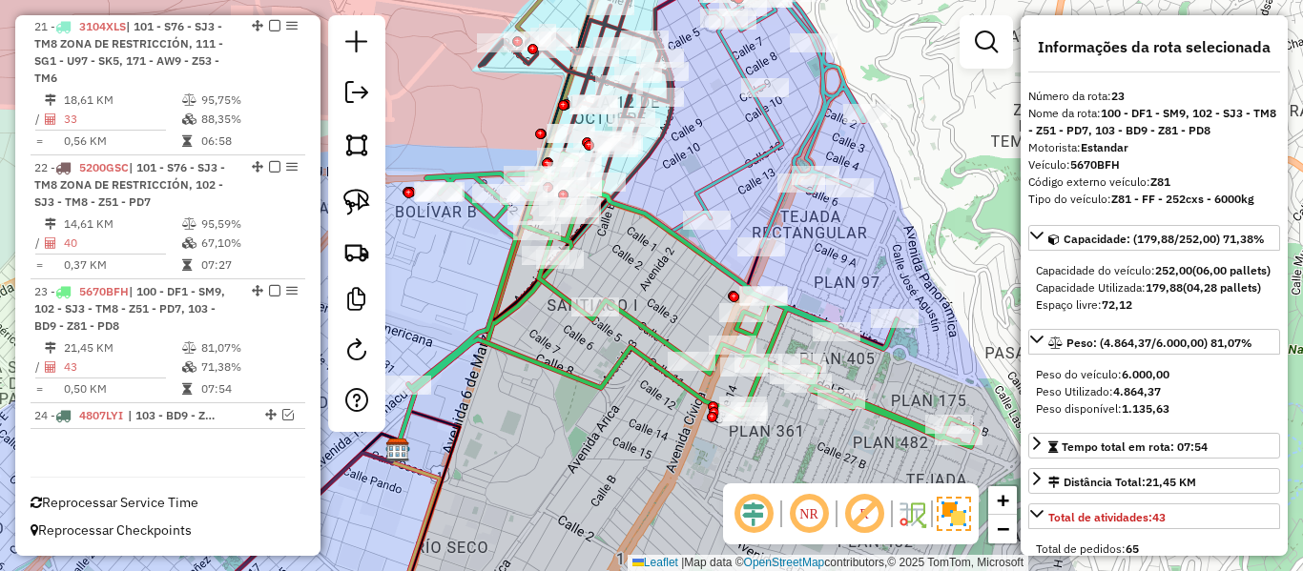
click at [748, 162] on icon at bounding box center [769, 120] width 194 height 355
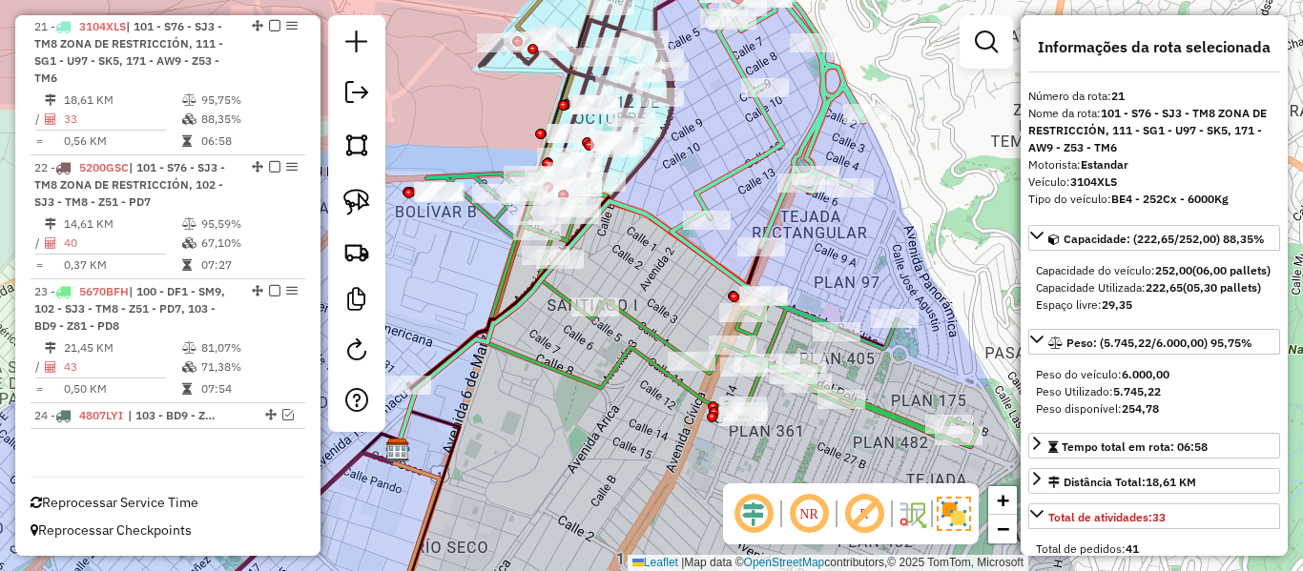
scroll to position [2206, 0]
click at [269, 27] on em at bounding box center [274, 26] width 11 height 11
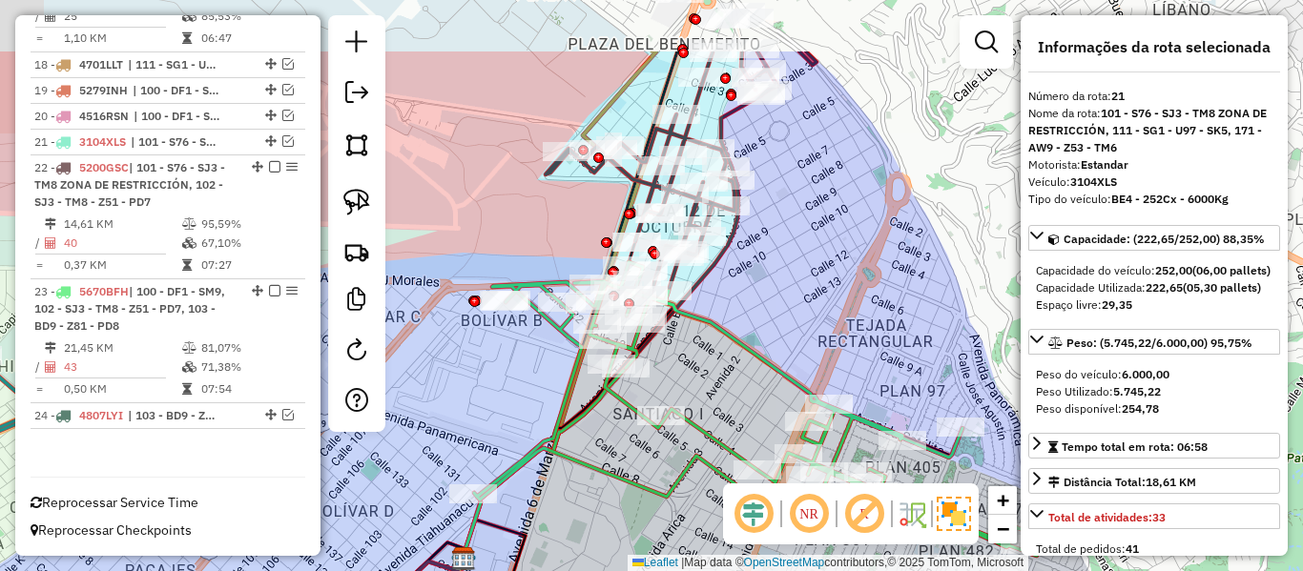
drag, startPoint x: 708, startPoint y: 197, endPoint x: 780, endPoint y: 313, distance: 136.3
click at [780, 313] on div "Janela de atendimento Grade de atendimento Capacidade Transportadoras Veículos …" at bounding box center [651, 285] width 1303 height 571
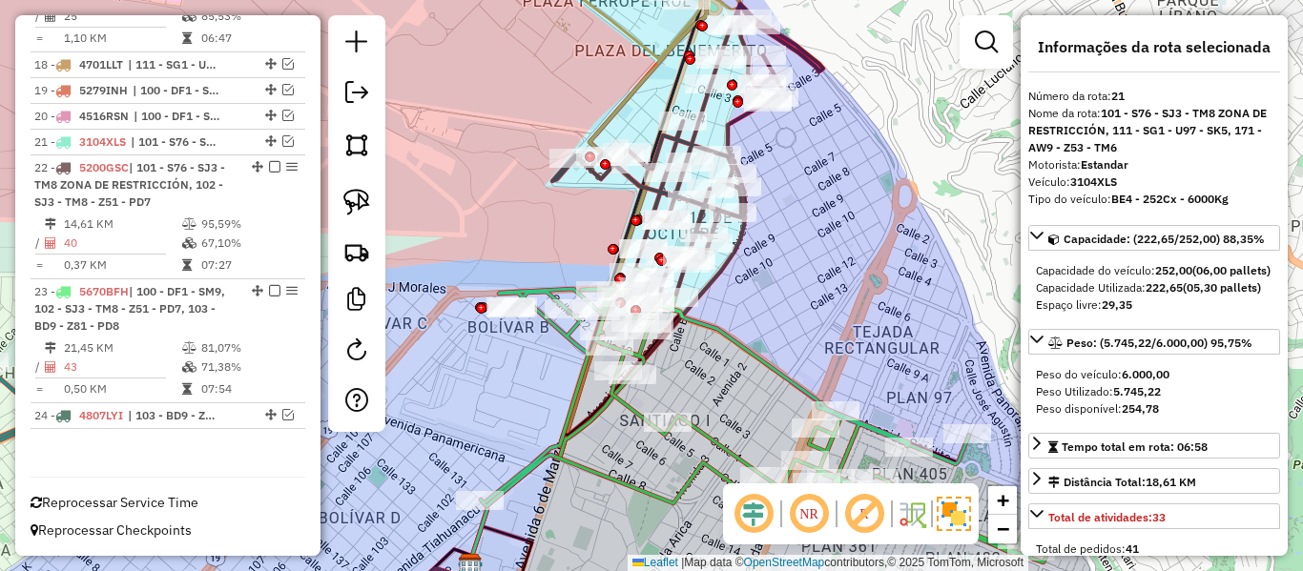
click at [747, 234] on icon at bounding box center [618, 333] width 299 height 463
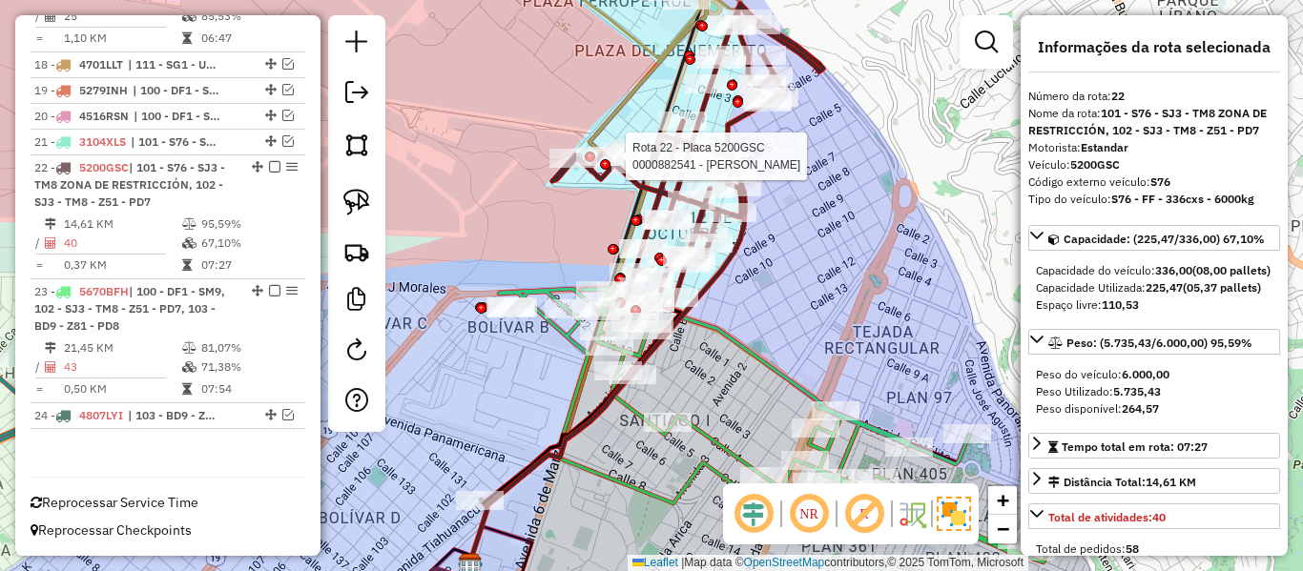
click at [627, 174] on div at bounding box center [619, 156] width 17 height 34
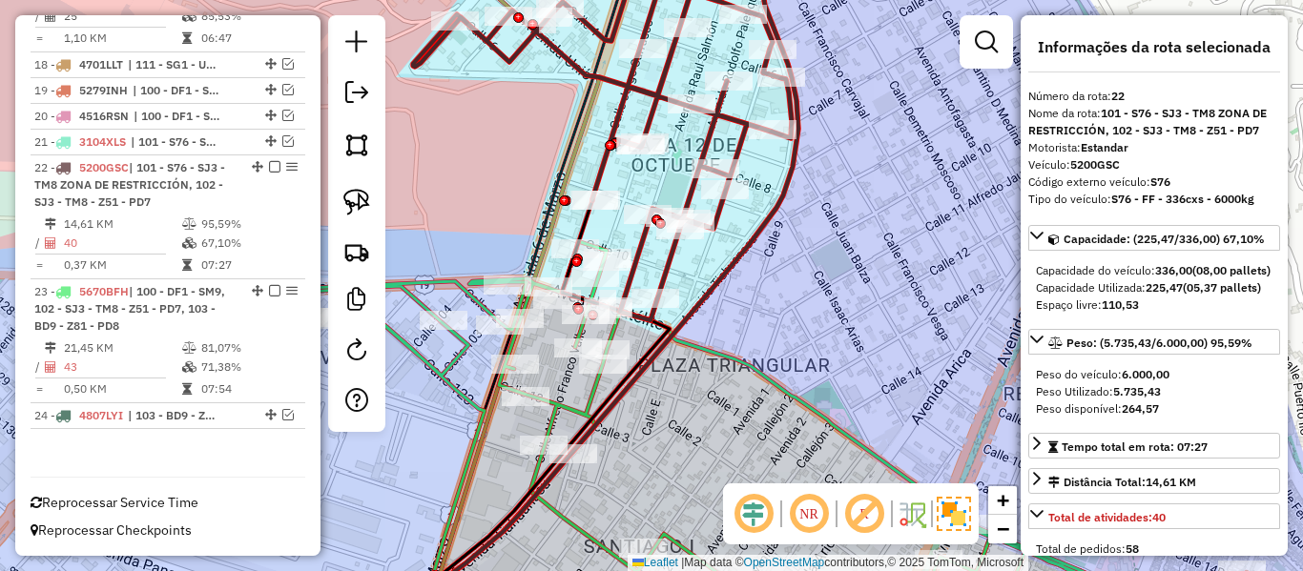
click at [709, 342] on icon at bounding box center [775, 434] width 943 height 387
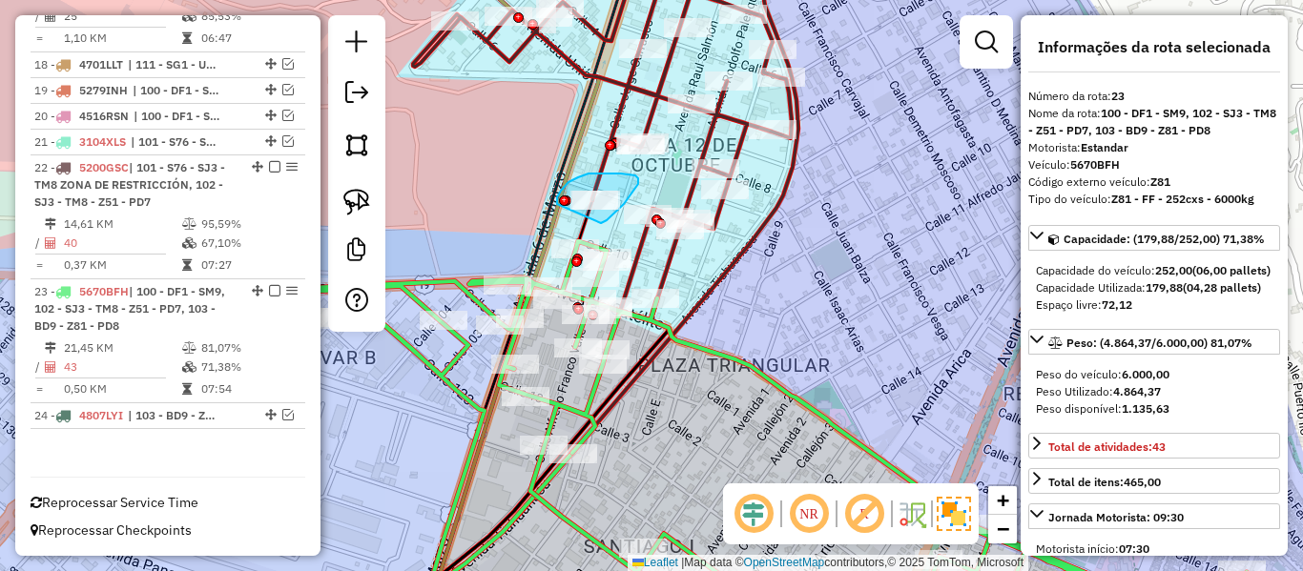
drag, startPoint x: 601, startPoint y: 223, endPoint x: 585, endPoint y: 236, distance: 20.4
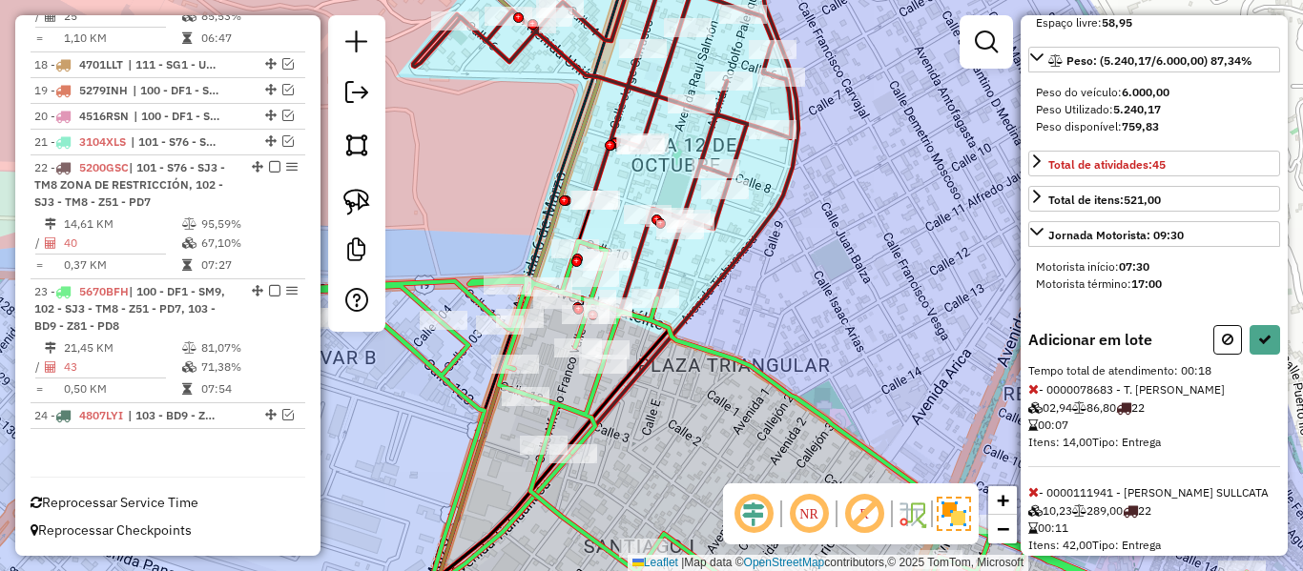
scroll to position [354, 0]
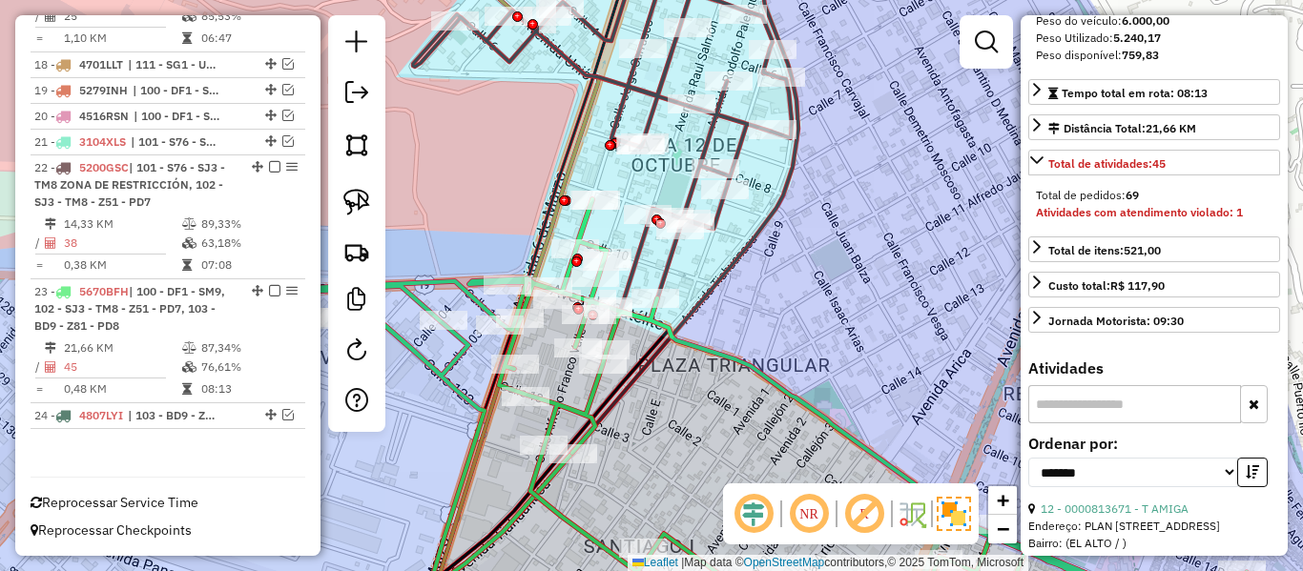
click at [641, 90] on icon at bounding box center [602, 132] width 379 height 378
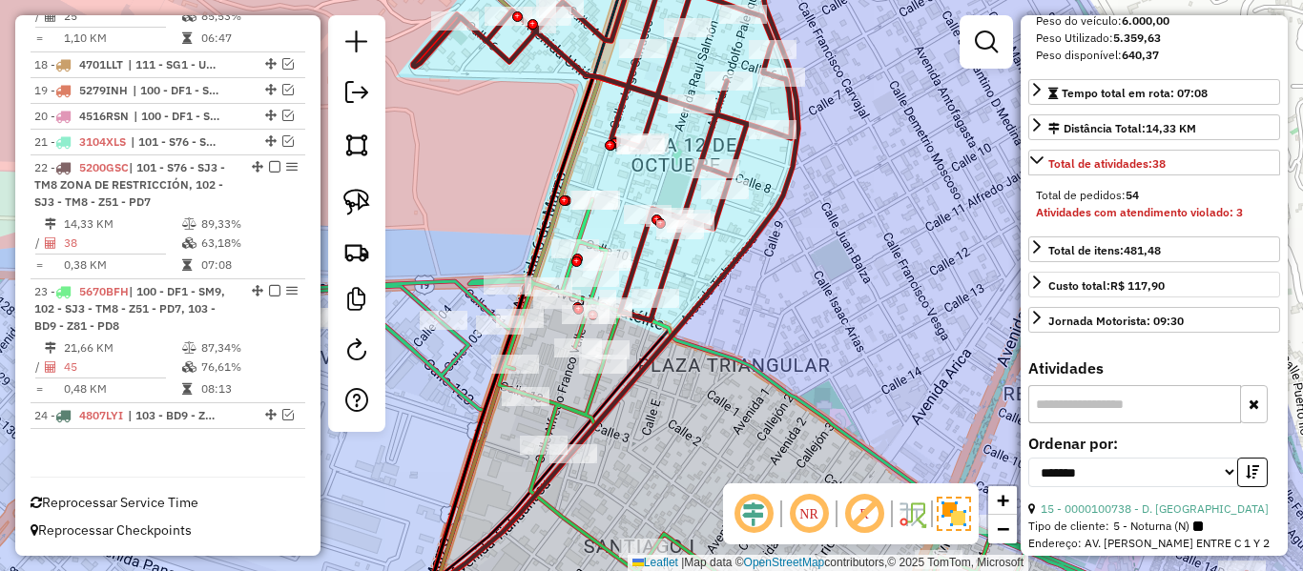
scroll to position [163, 0]
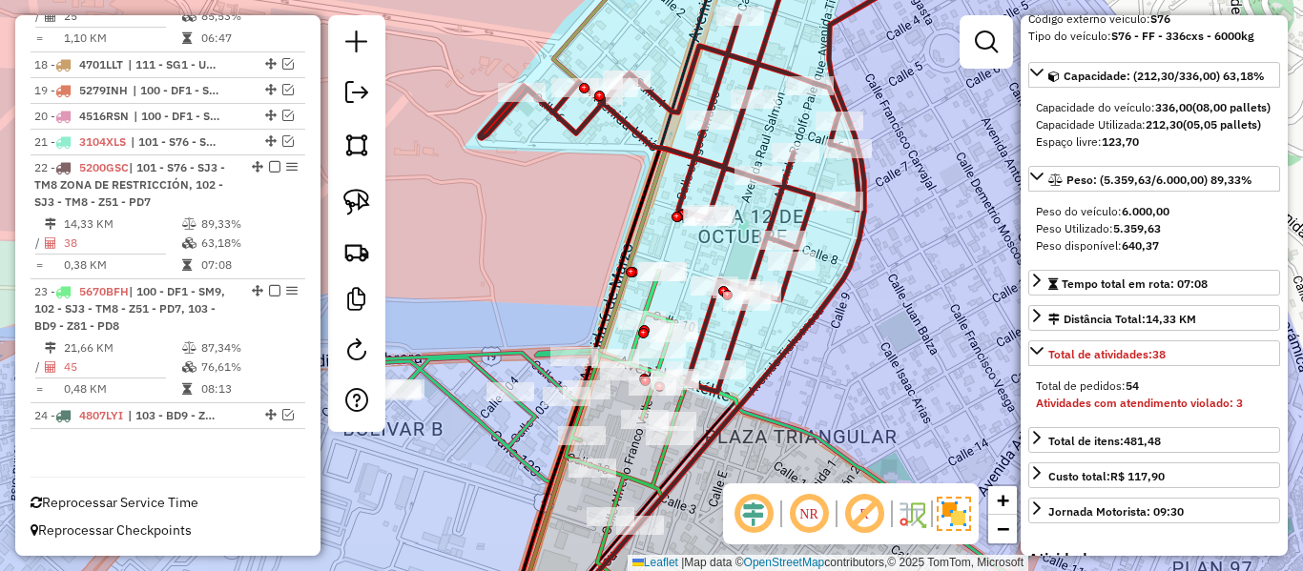
click at [693, 159] on icon at bounding box center [711, 167] width 462 height 449
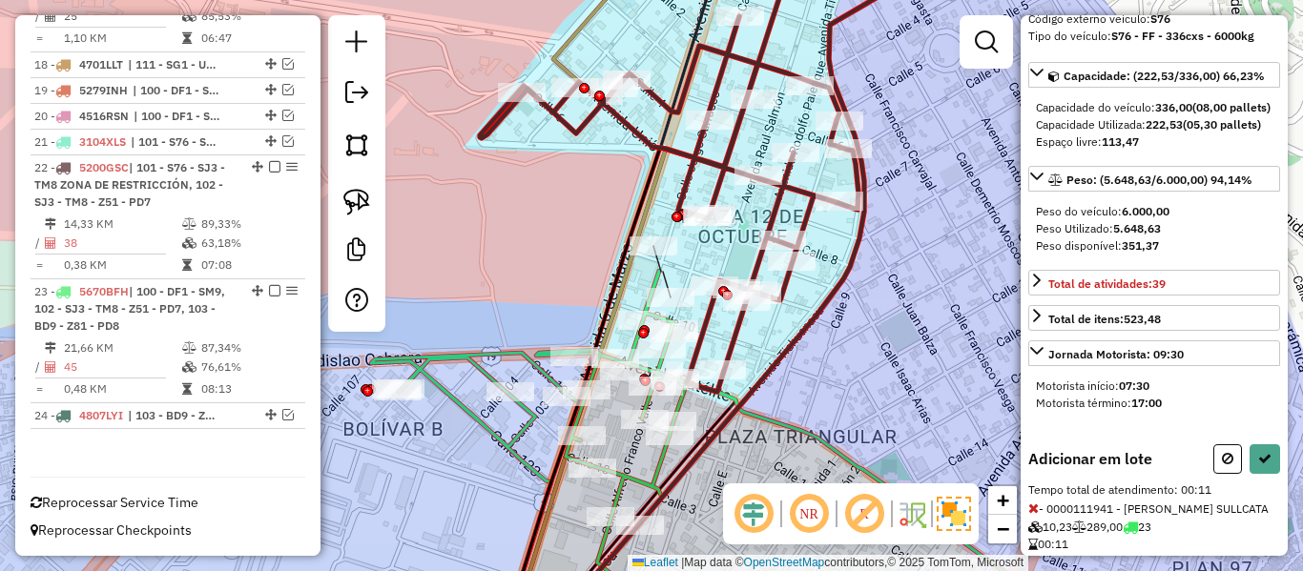
scroll to position [251, 0]
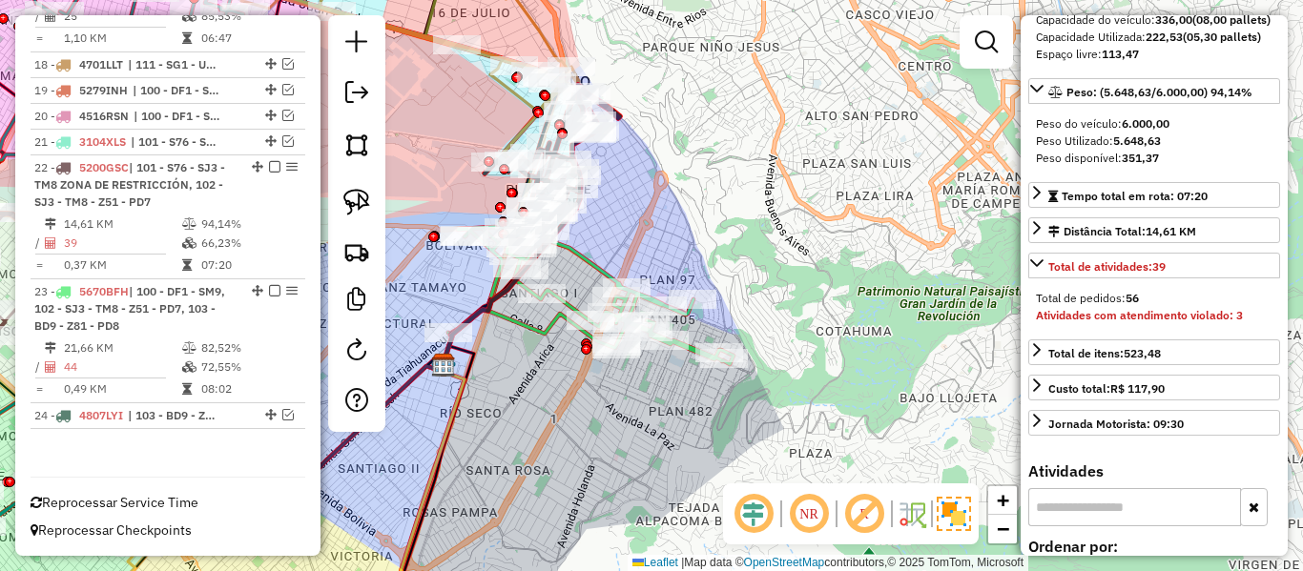
drag, startPoint x: 639, startPoint y: 201, endPoint x: 844, endPoint y: 147, distance: 212.2
click at [820, 204] on div "Rota 22 - Placa 5200GSC 0000092335 - T. JAIME Rota 22 - Placa 5200GSC 000009322…" at bounding box center [651, 285] width 1303 height 571
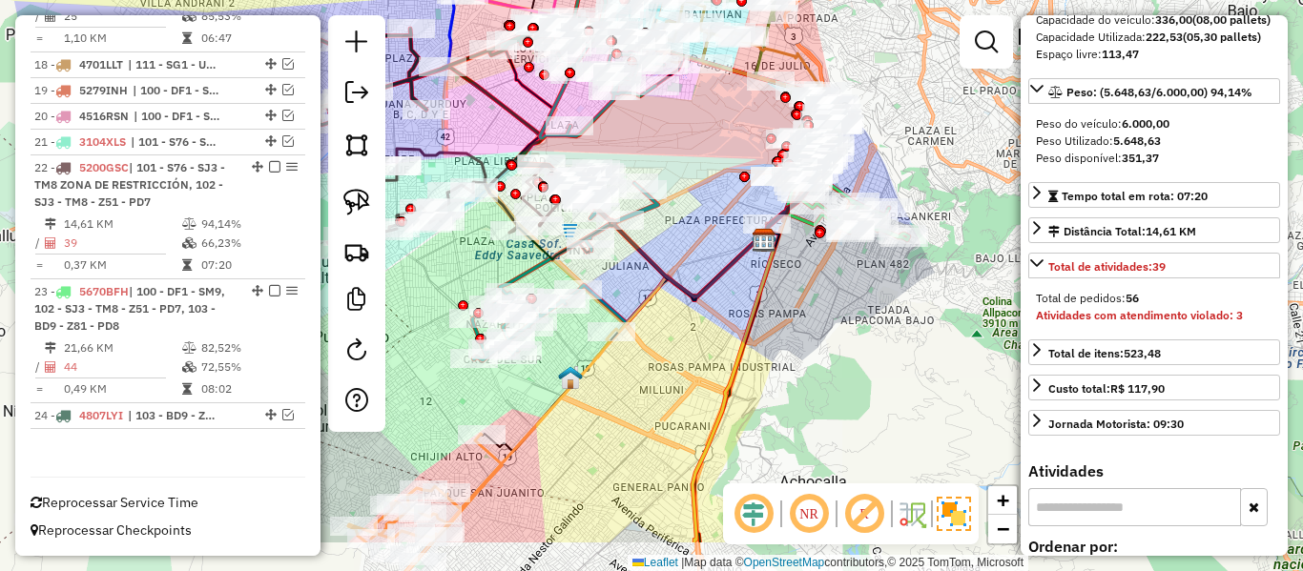
drag, startPoint x: 813, startPoint y: 271, endPoint x: 890, endPoint y: 138, distance: 153.5
click at [890, 132] on div "Janela de atendimento Grade de atendimento Capacidade Transportadoras Veículos …" at bounding box center [651, 285] width 1303 height 571
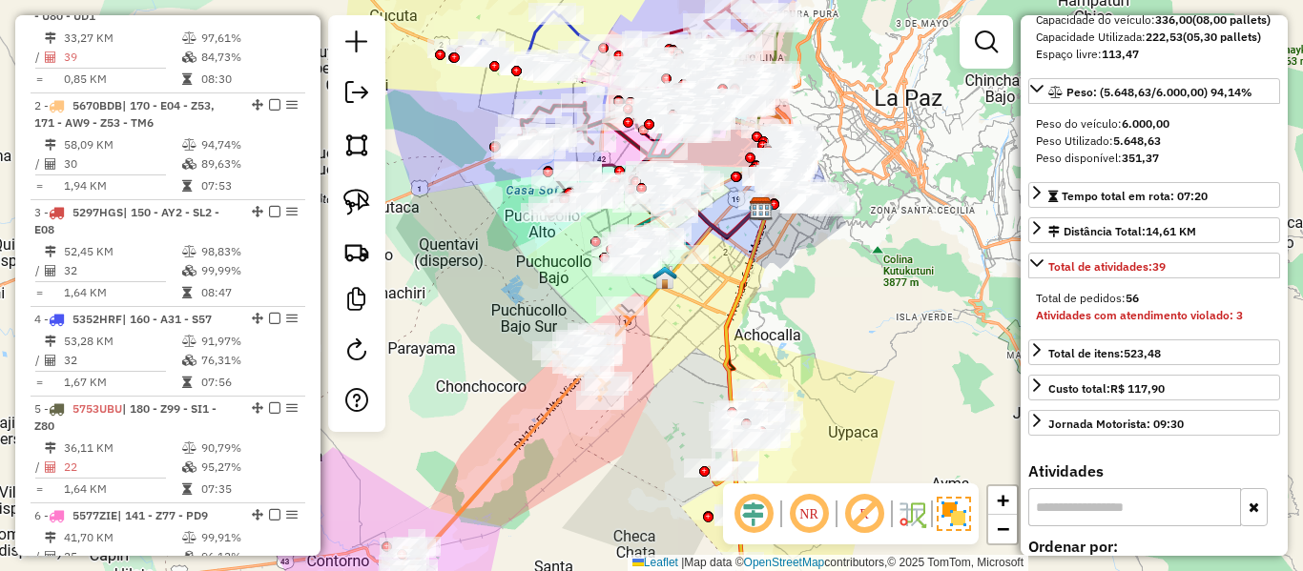
scroll to position [469, 0]
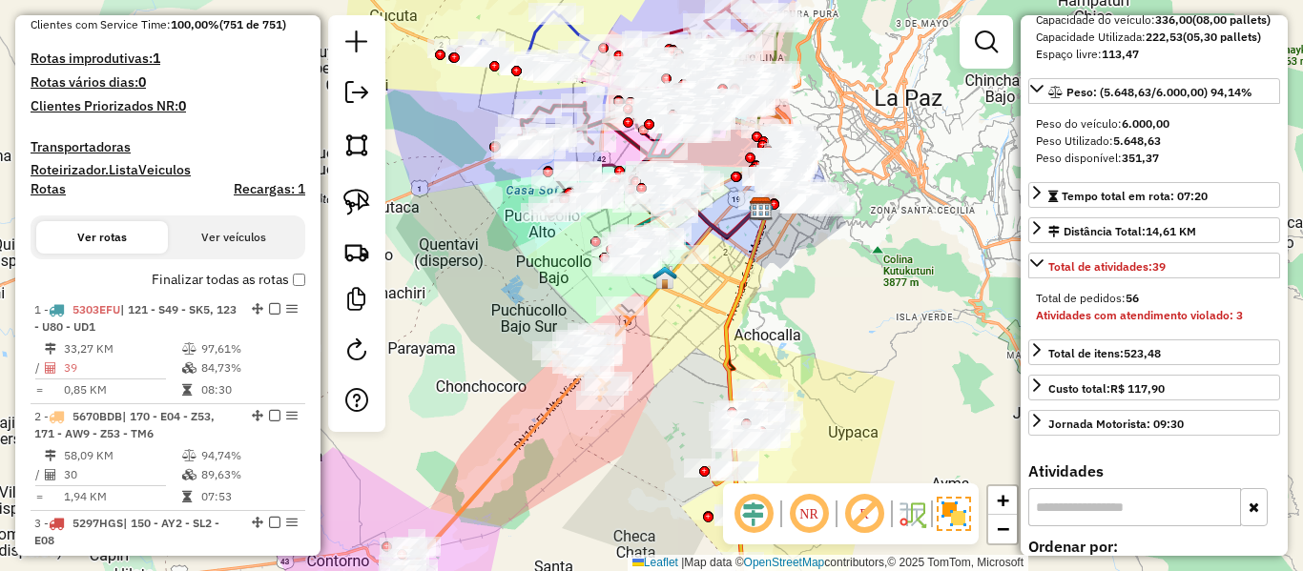
click at [238, 277] on label "Finalizar todas as rotas" at bounding box center [229, 280] width 154 height 20
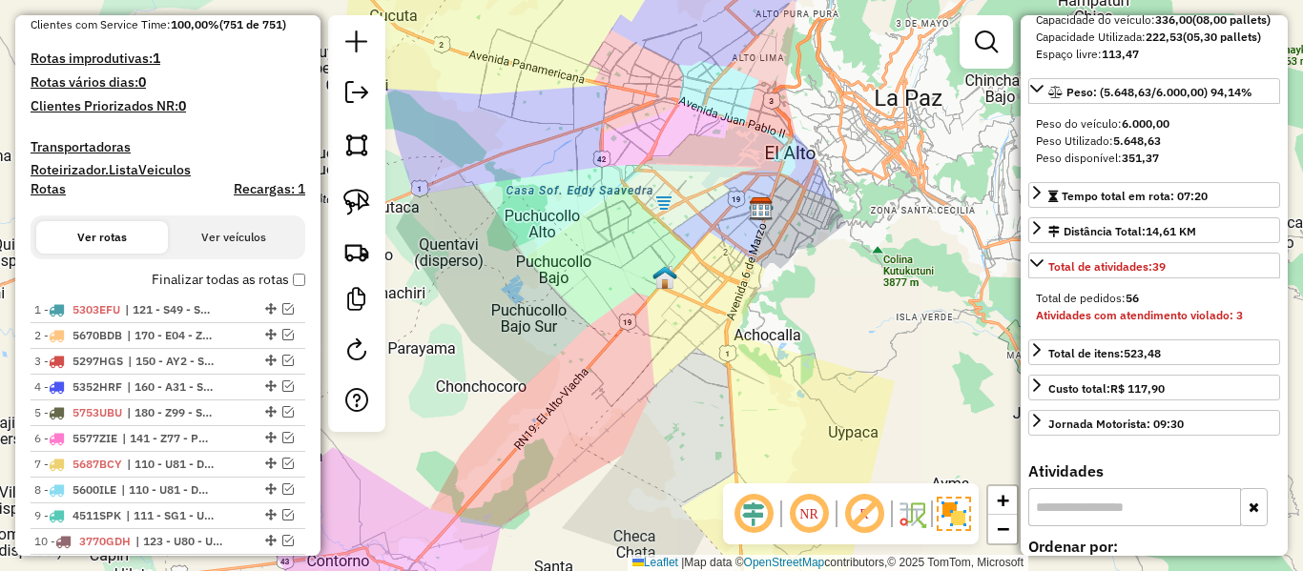
click at [225, 278] on label "Finalizar todas as rotas" at bounding box center [229, 280] width 154 height 20
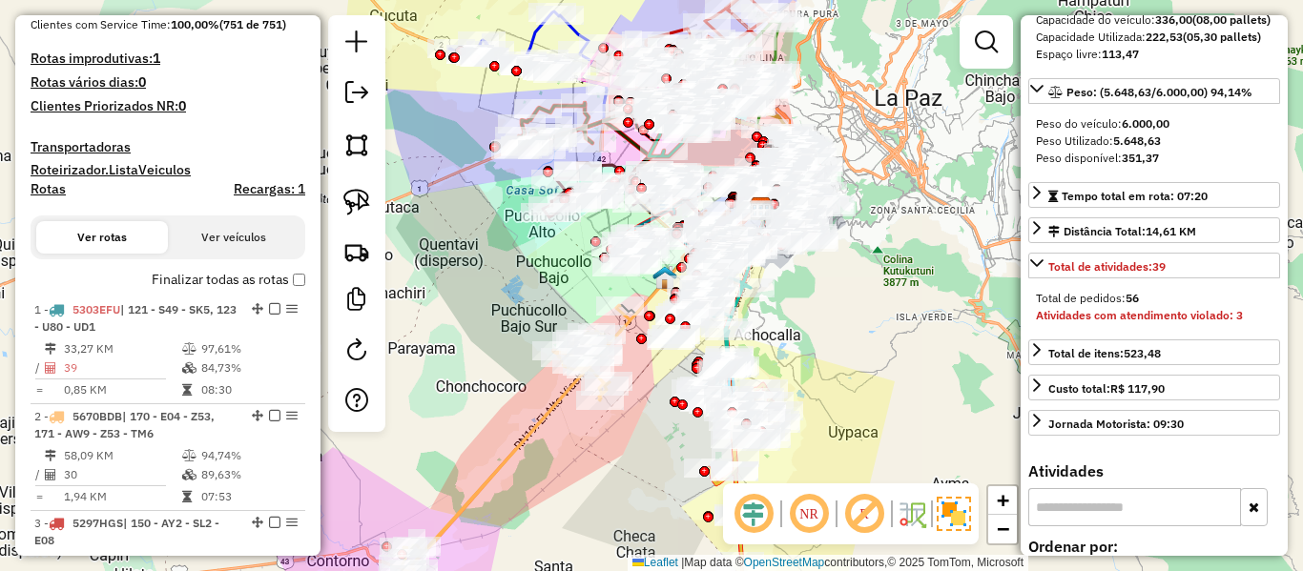
click at [56, 193] on h4 "Rotas" at bounding box center [48, 189] width 35 height 16
select select "*"
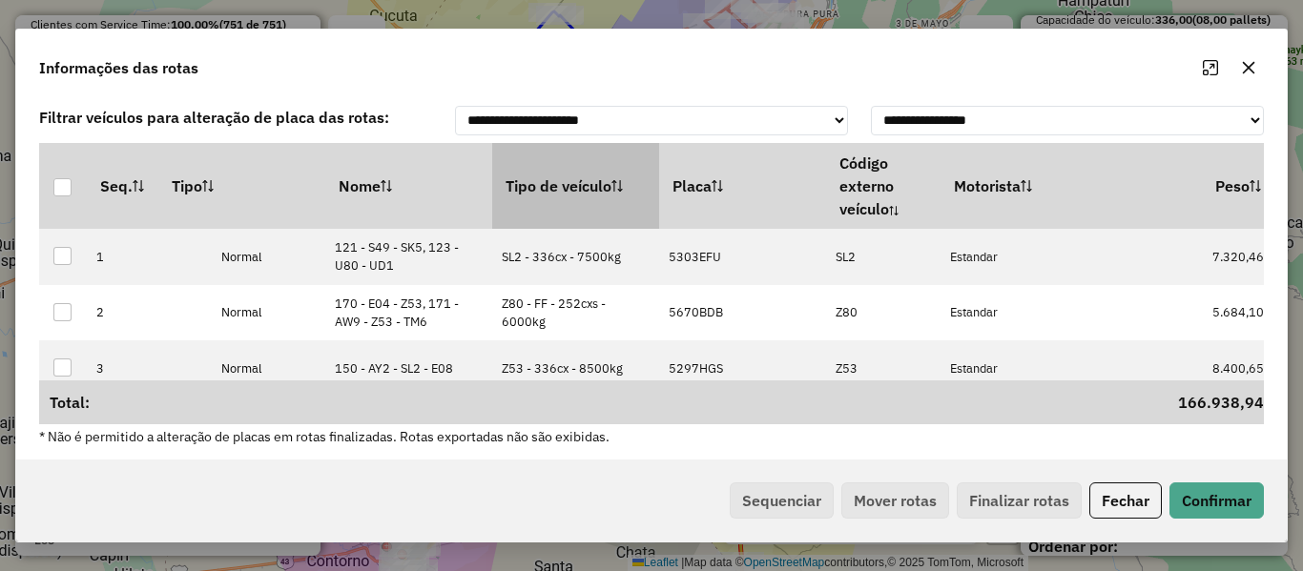
click at [533, 198] on th "Tipo de veículo" at bounding box center [575, 186] width 167 height 86
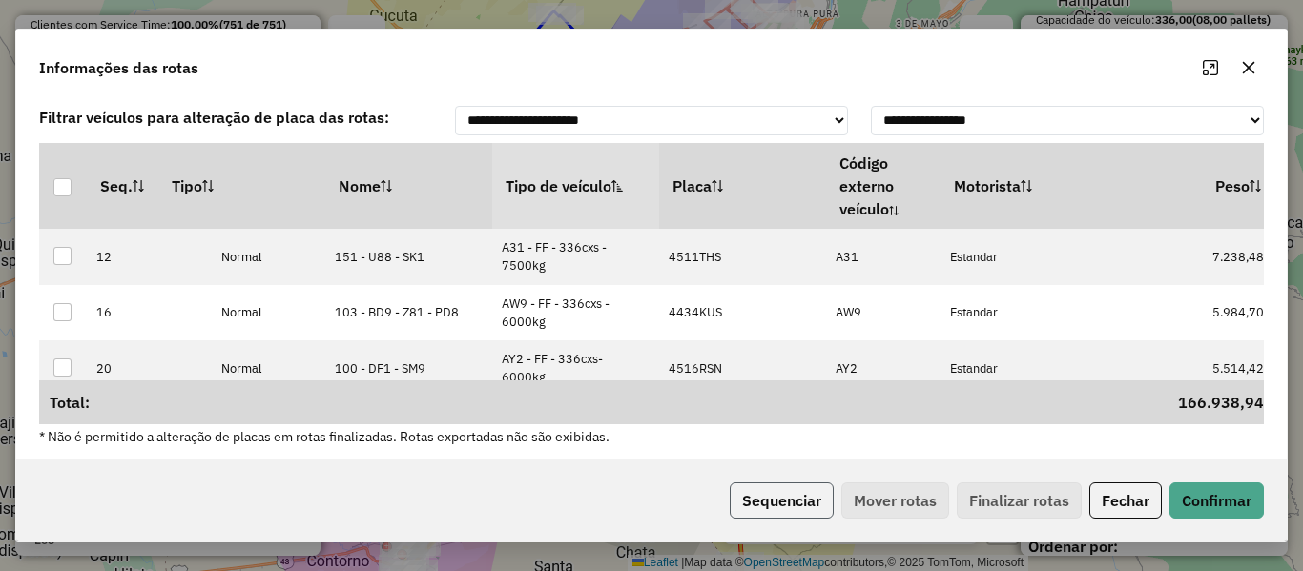
click at [799, 505] on button "Sequenciar" at bounding box center [782, 501] width 104 height 36
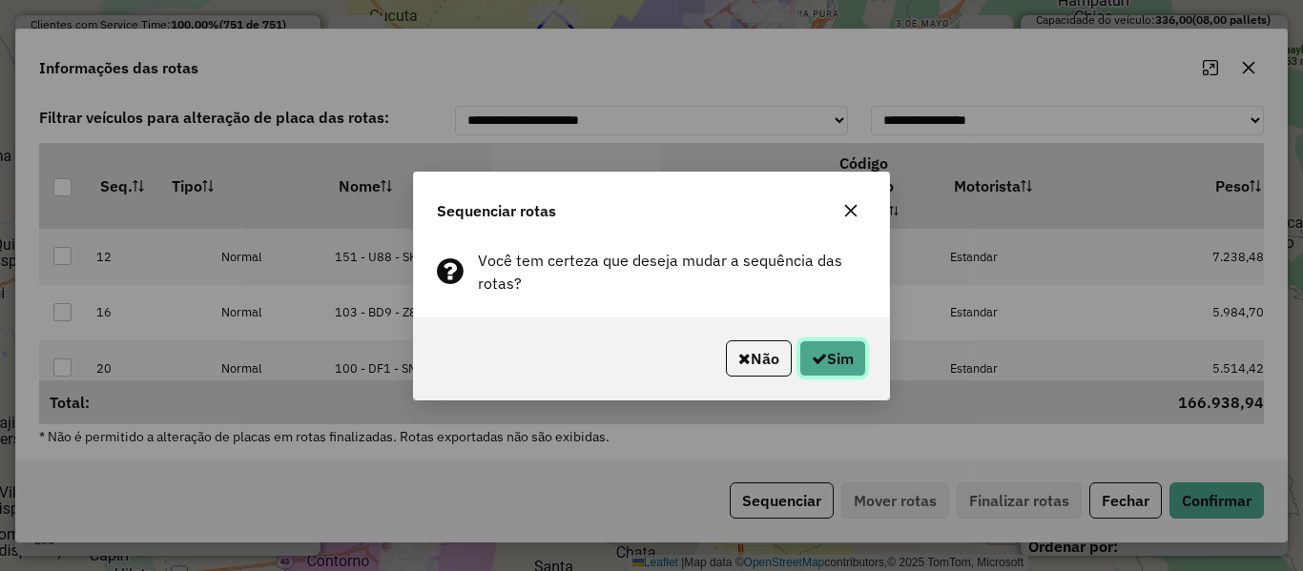
click at [832, 363] on button "Sim" at bounding box center [832, 359] width 67 height 36
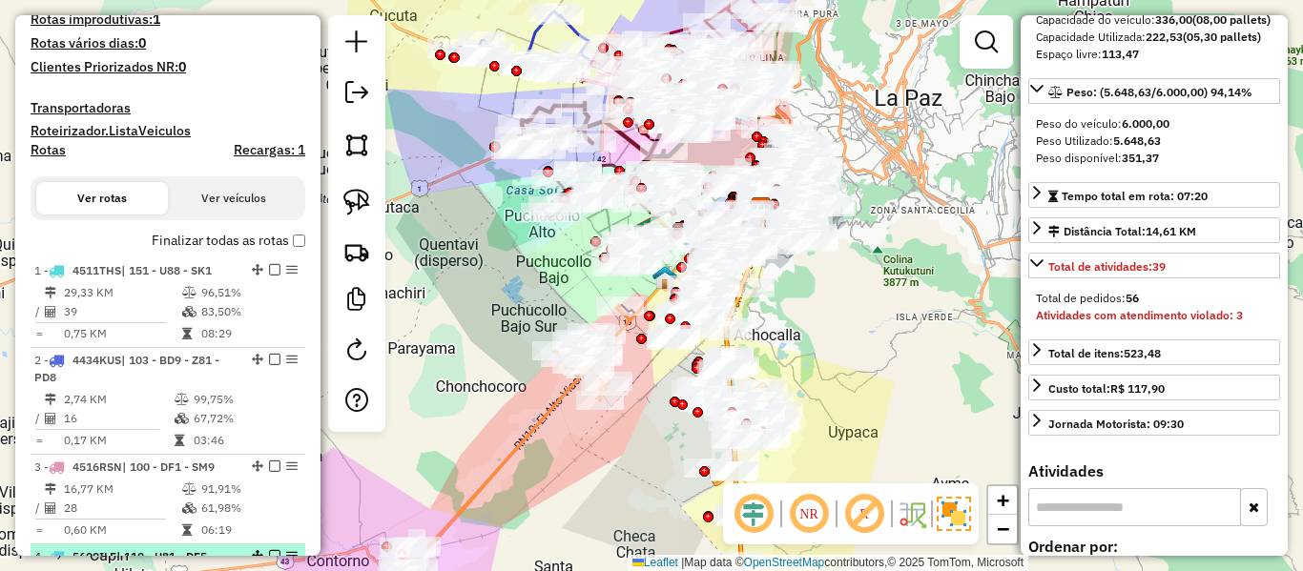
scroll to position [361, 0]
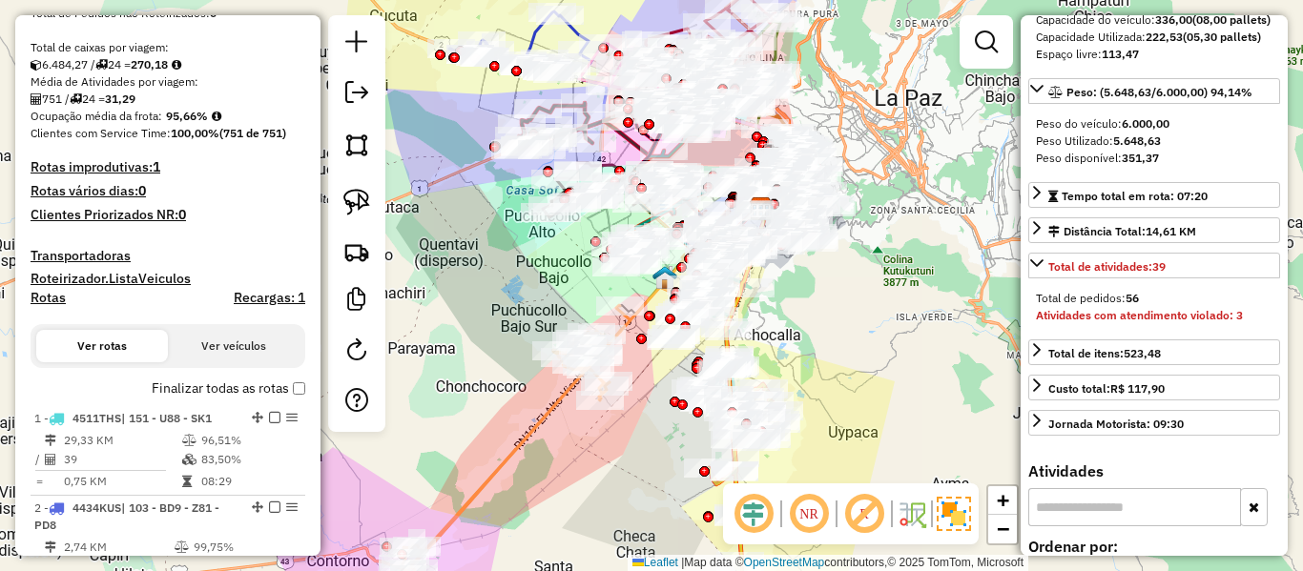
click at [222, 383] on label "Finalizar todas as rotas" at bounding box center [229, 389] width 154 height 20
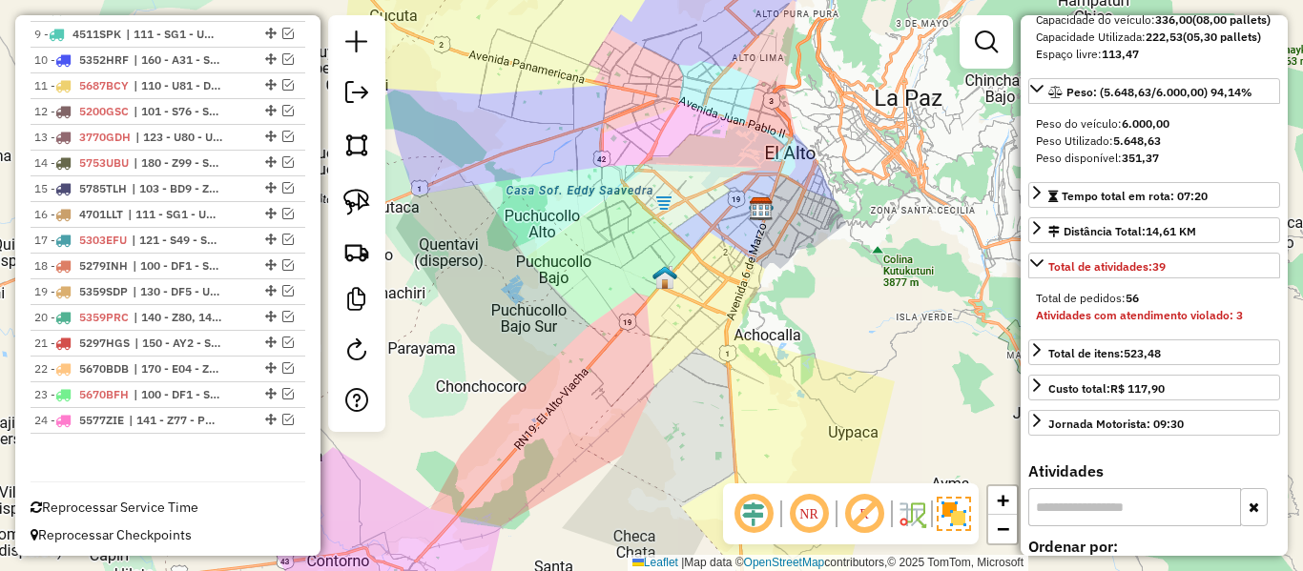
scroll to position [956, 0]
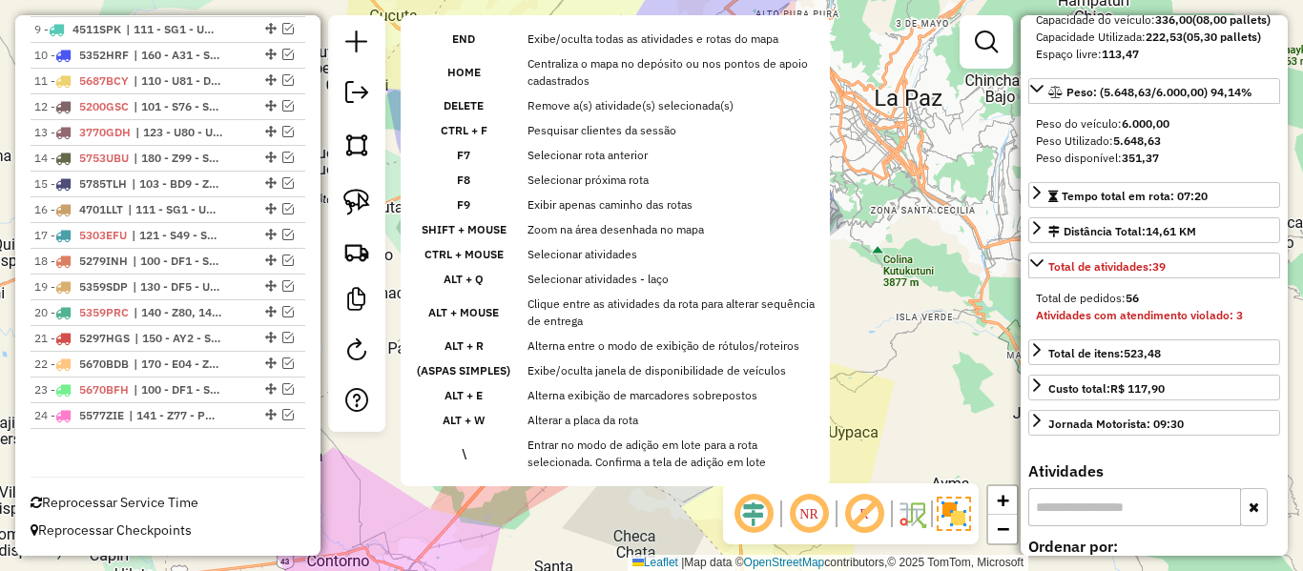
click at [453, 384] on div "Janela de atendimento Grade de atendimento Capacidade Transportadoras Veículos …" at bounding box center [651, 285] width 1303 height 571
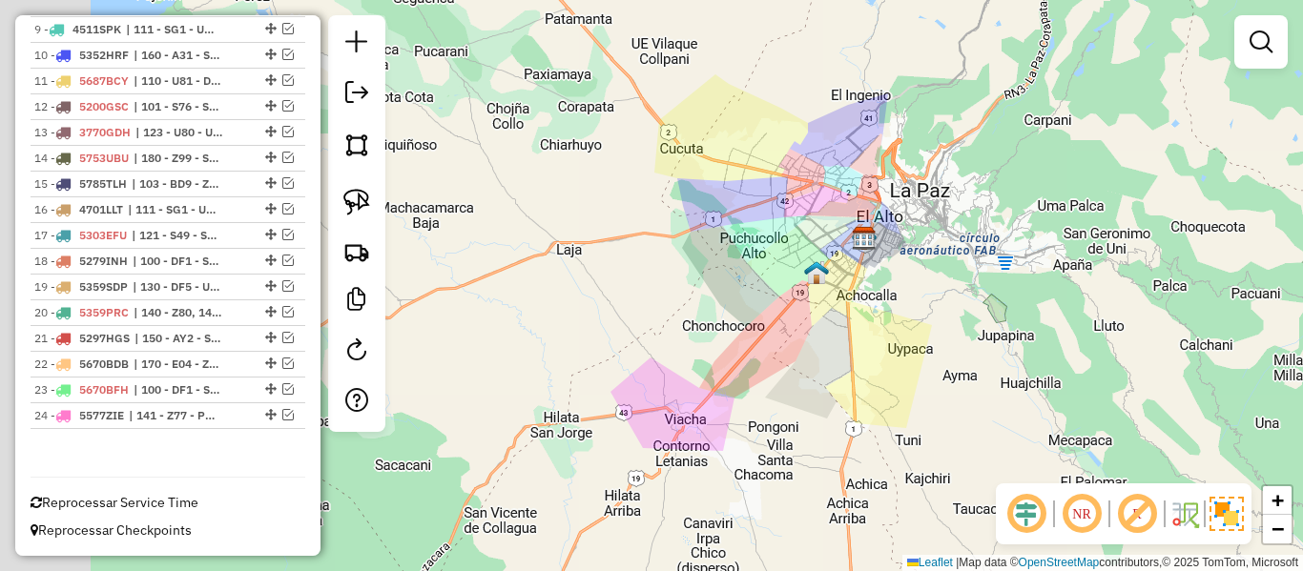
drag, startPoint x: 552, startPoint y: 403, endPoint x: 812, endPoint y: 341, distance: 266.8
click at [810, 341] on div "Janela de atendimento Grade de atendimento Capacidade Transportadoras Veículos …" at bounding box center [651, 285] width 1303 height 571
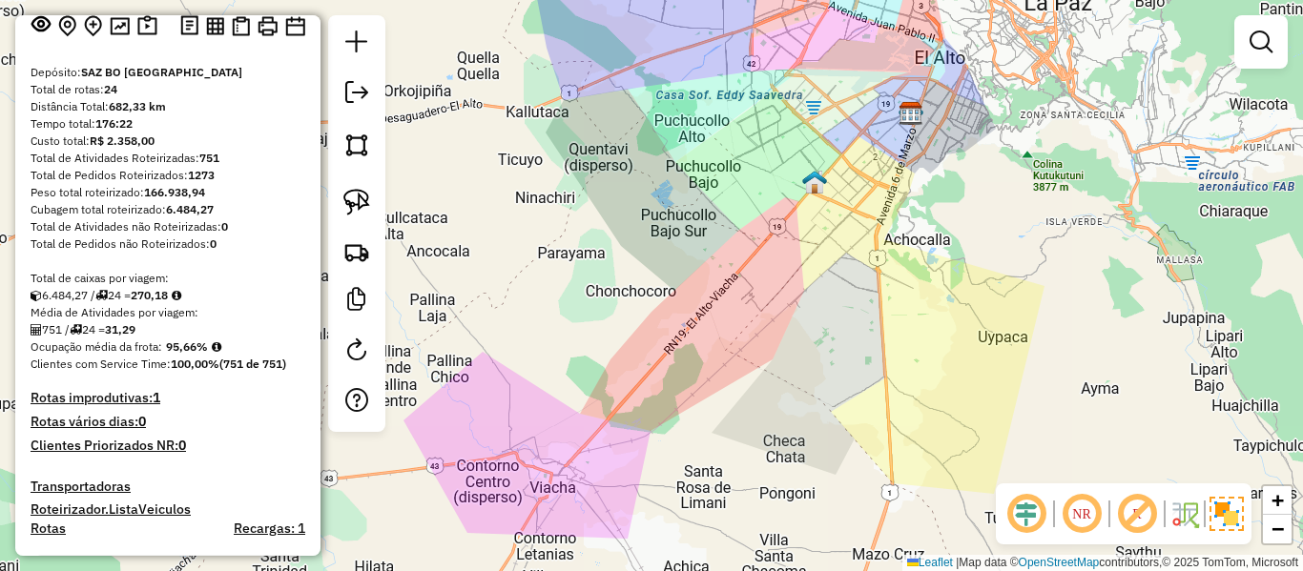
scroll to position [2, 0]
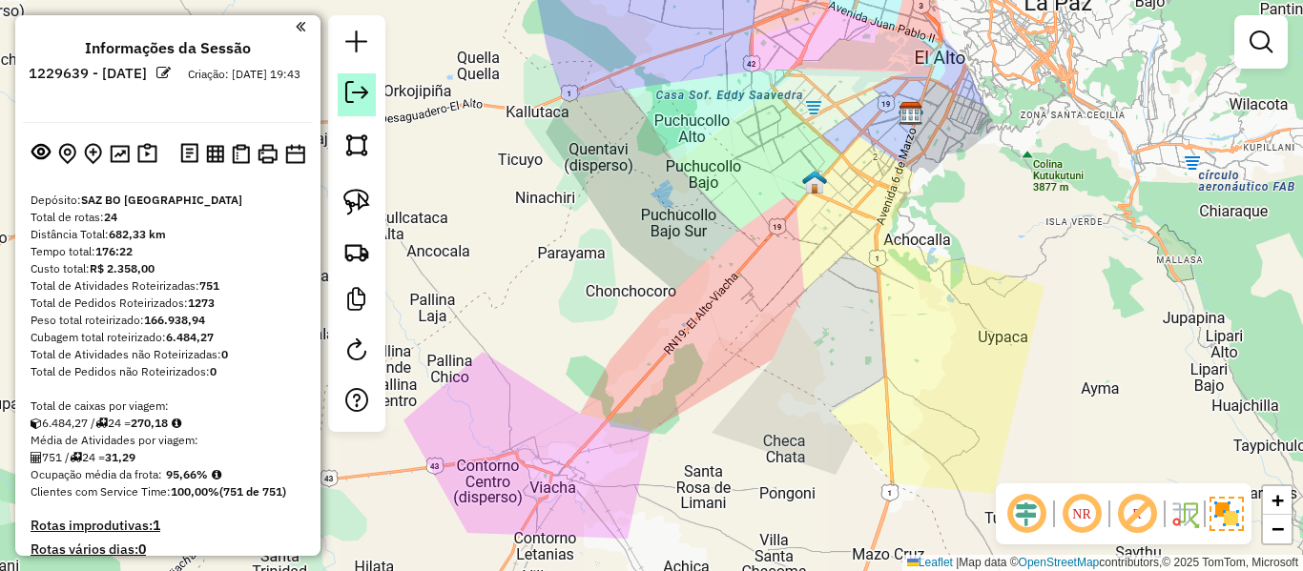
click at [367, 89] on em at bounding box center [356, 92] width 23 height 23
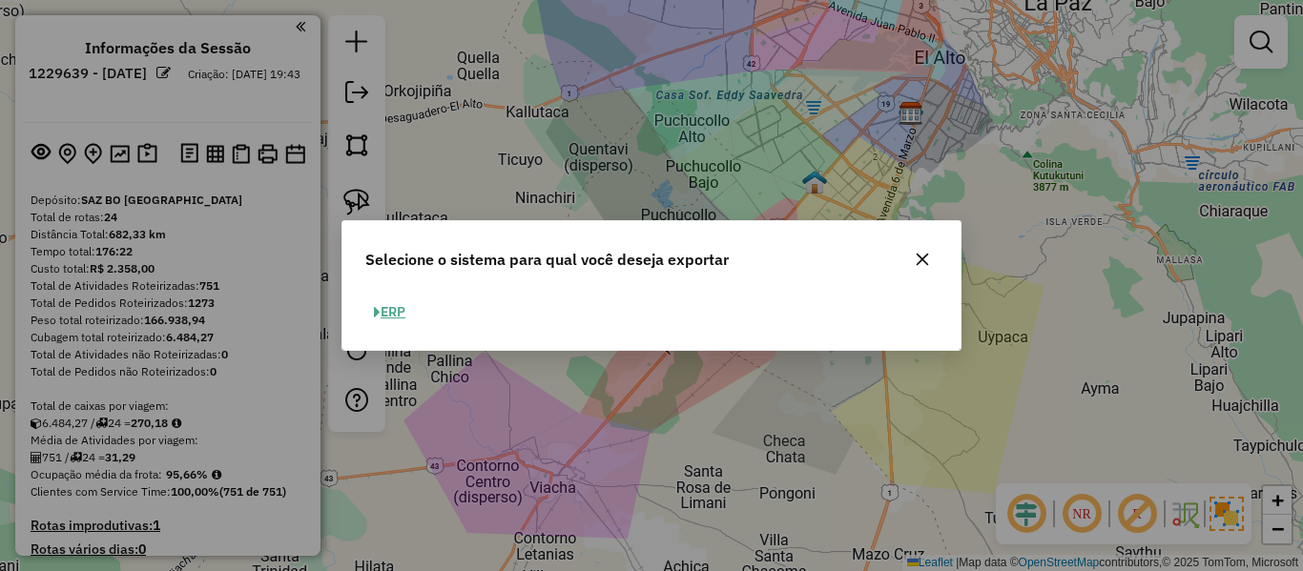
click at [403, 309] on button "ERP" at bounding box center [389, 313] width 49 height 30
select select "**"
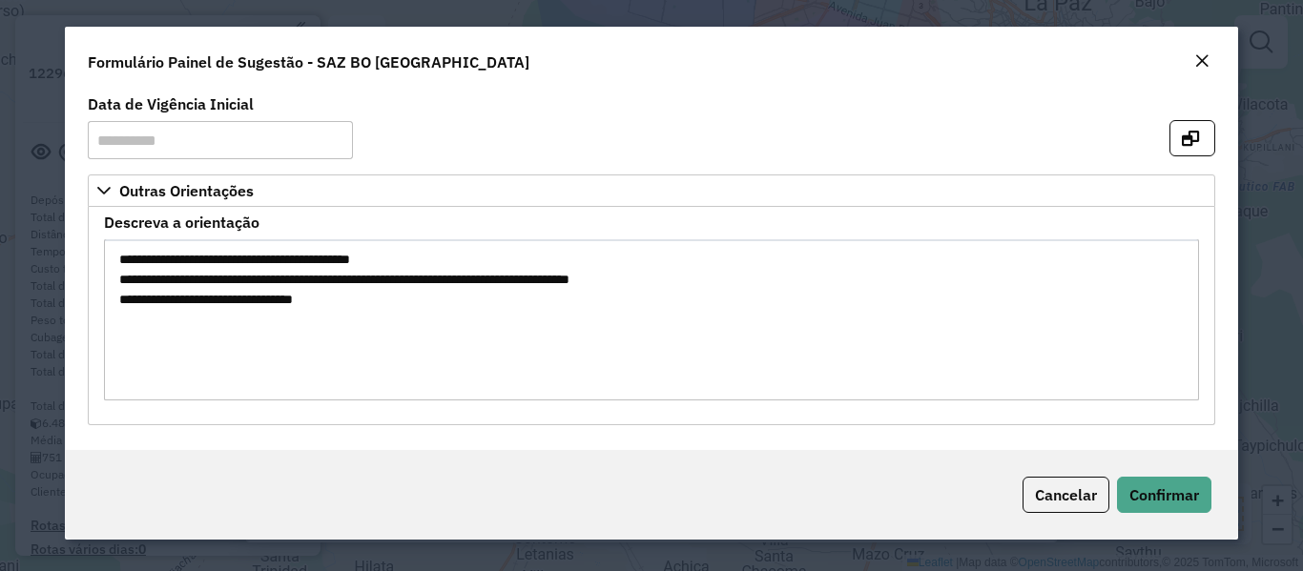
click at [1202, 65] on em "Close" at bounding box center [1201, 60] width 15 height 15
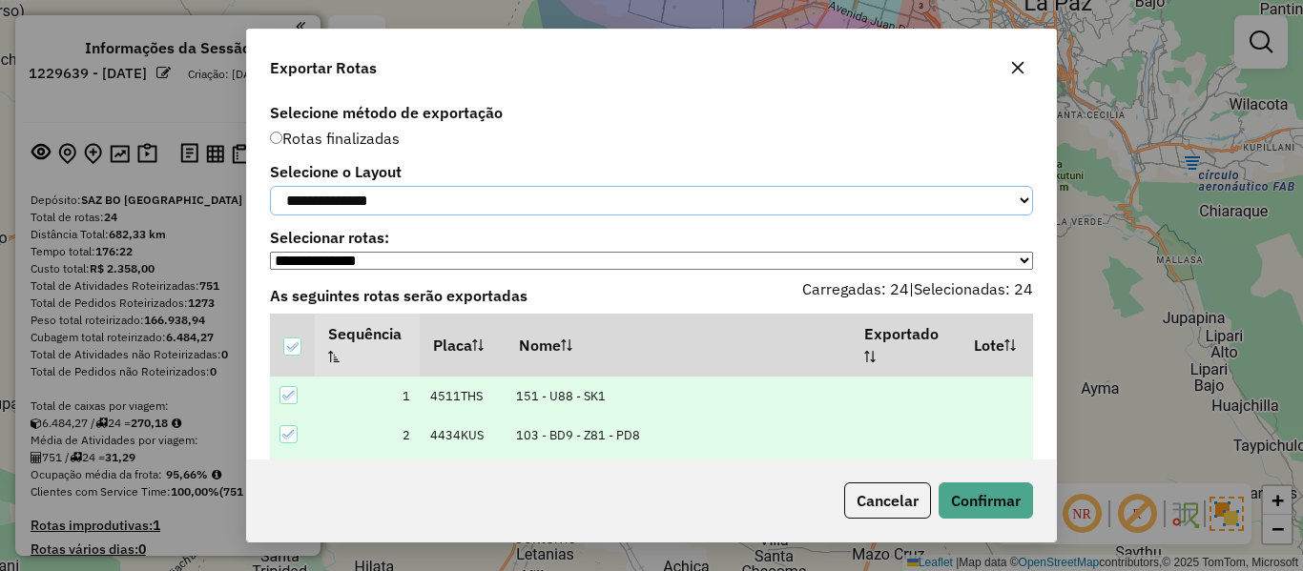
click at [488, 206] on select "**********" at bounding box center [651, 201] width 763 height 30
select select "*********"
click at [270, 186] on select "**********" at bounding box center [651, 201] width 763 height 30
click at [962, 491] on button "Confirmar" at bounding box center [986, 501] width 94 height 36
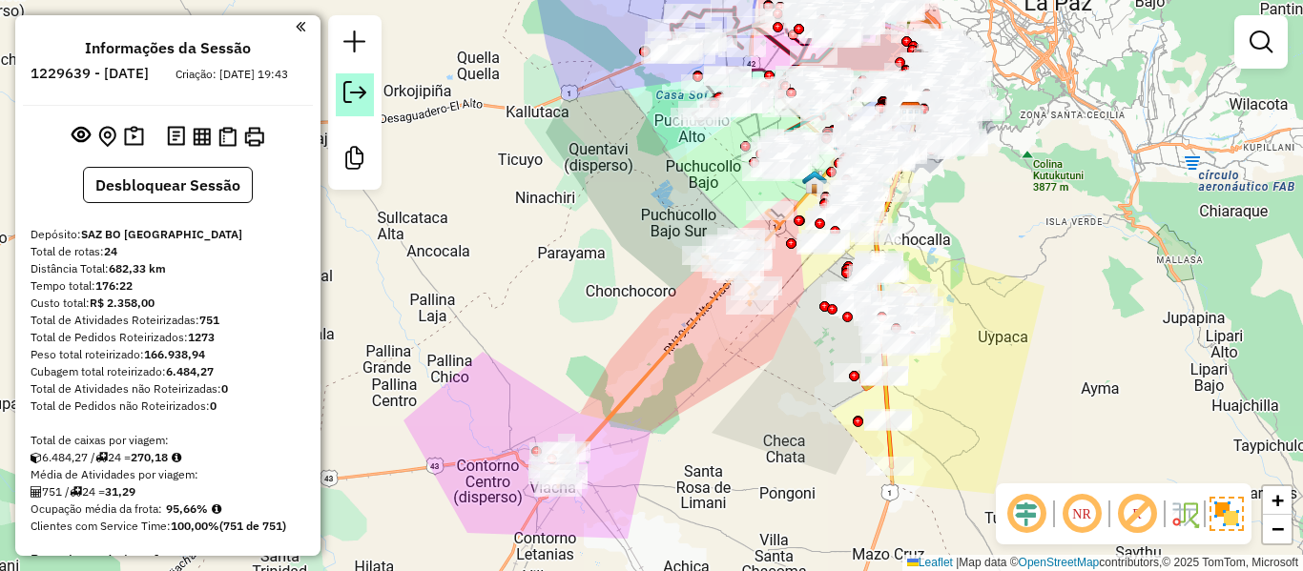
click at [352, 89] on em at bounding box center [354, 92] width 23 height 23
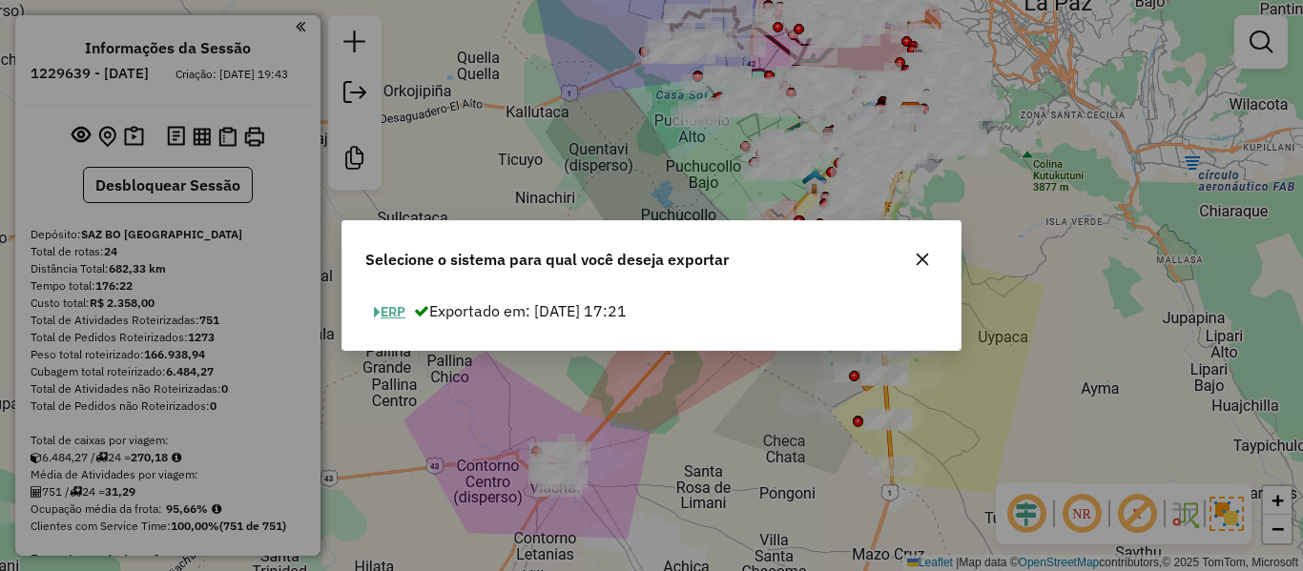
click at [402, 308] on button "ERP" at bounding box center [389, 313] width 49 height 30
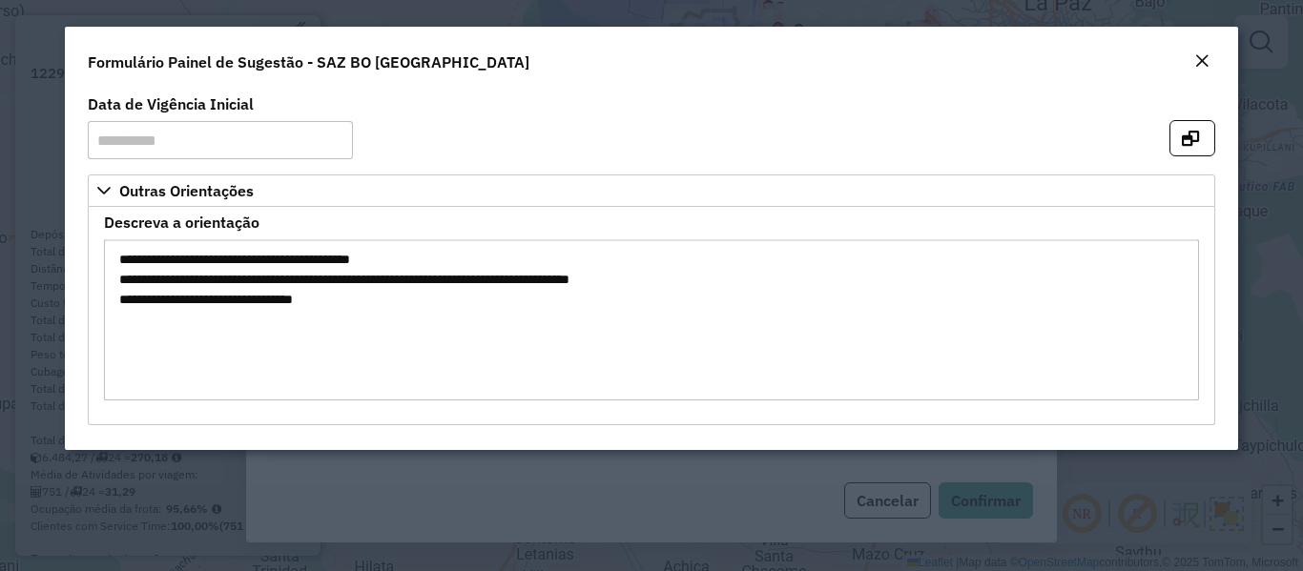
click at [1205, 61] on em "Close" at bounding box center [1201, 60] width 15 height 15
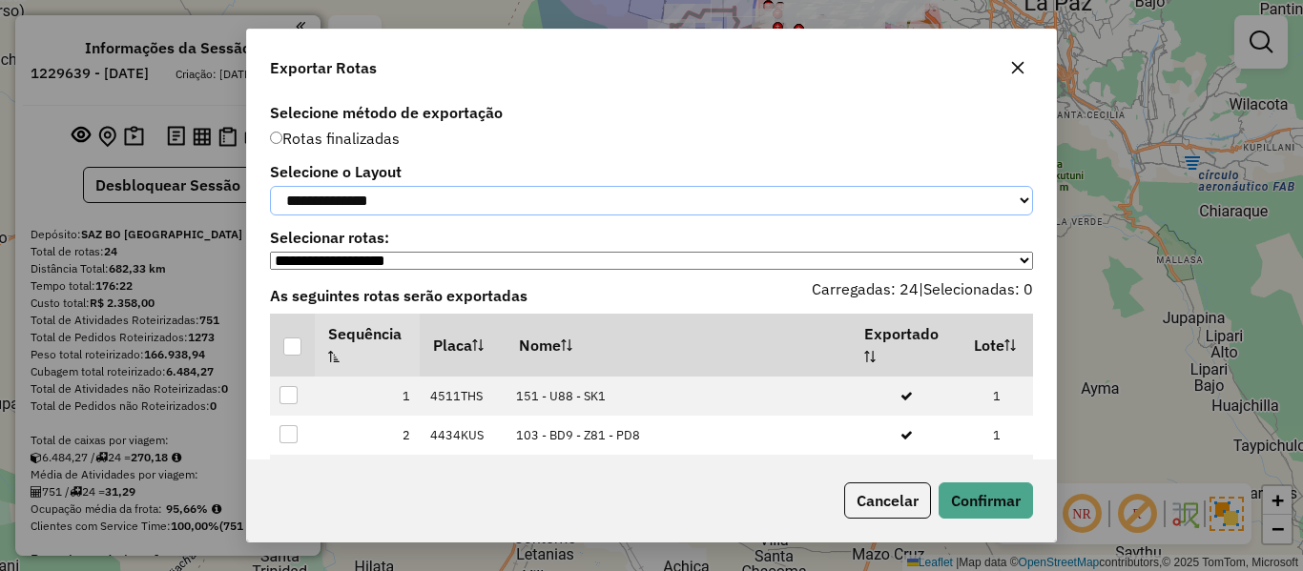
click at [340, 208] on select "**********" at bounding box center [651, 201] width 763 height 30
select select "*********"
click at [270, 186] on select "**********" at bounding box center [651, 201] width 763 height 30
click at [295, 356] on div at bounding box center [292, 347] width 18 height 18
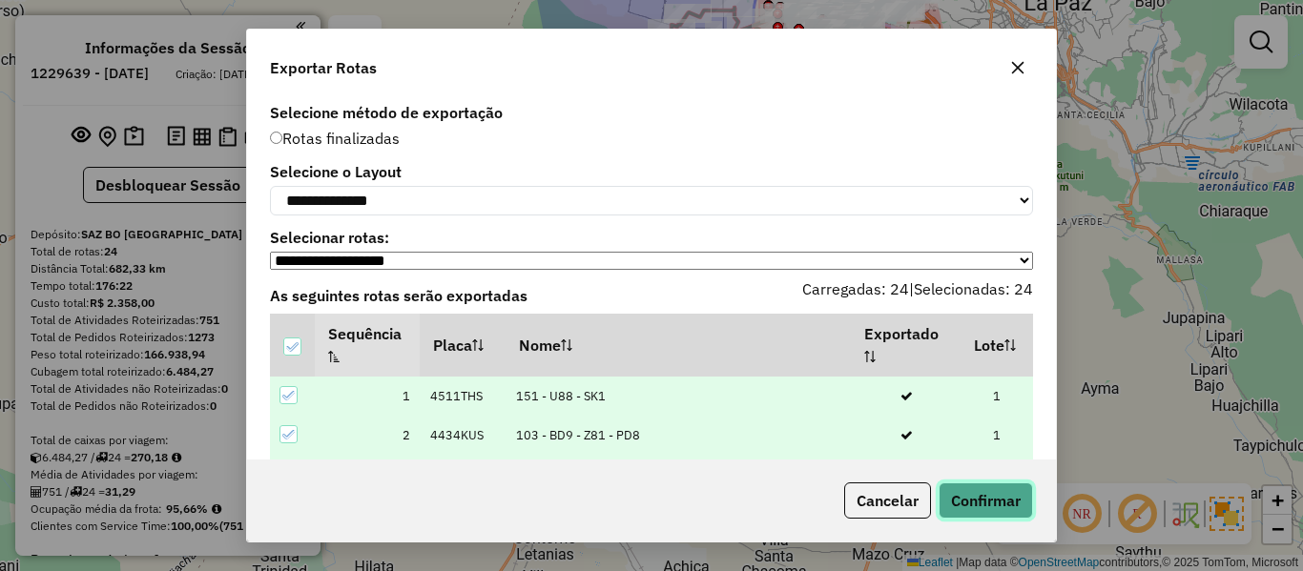
click at [1004, 504] on button "Confirmar" at bounding box center [986, 501] width 94 height 36
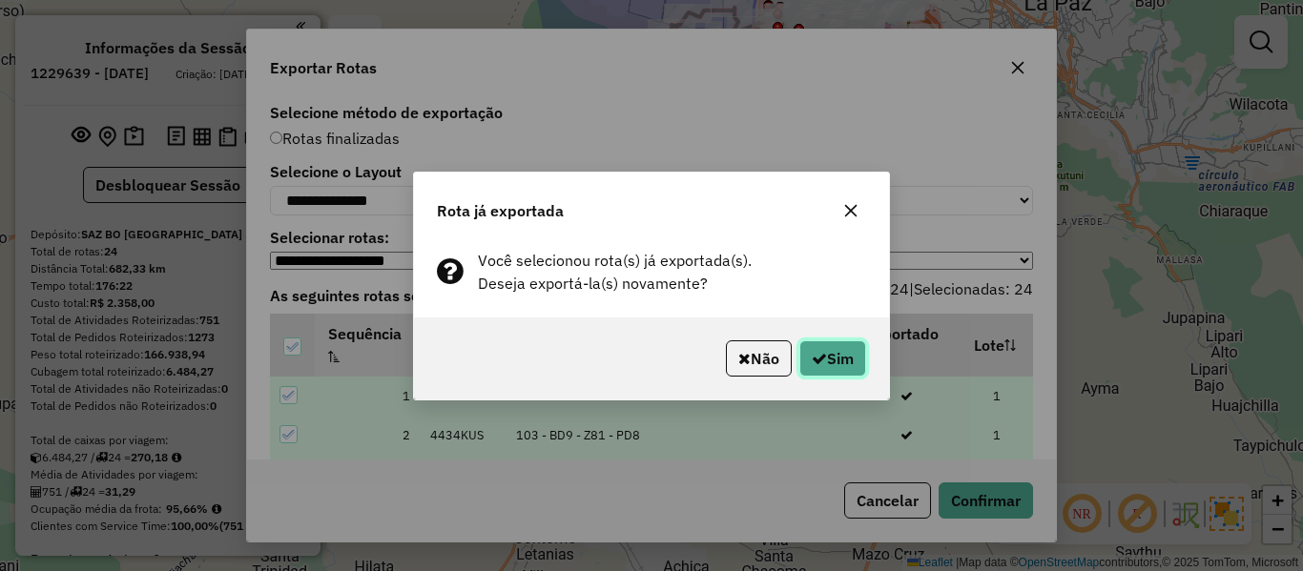
click at [844, 359] on button "Sim" at bounding box center [832, 359] width 67 height 36
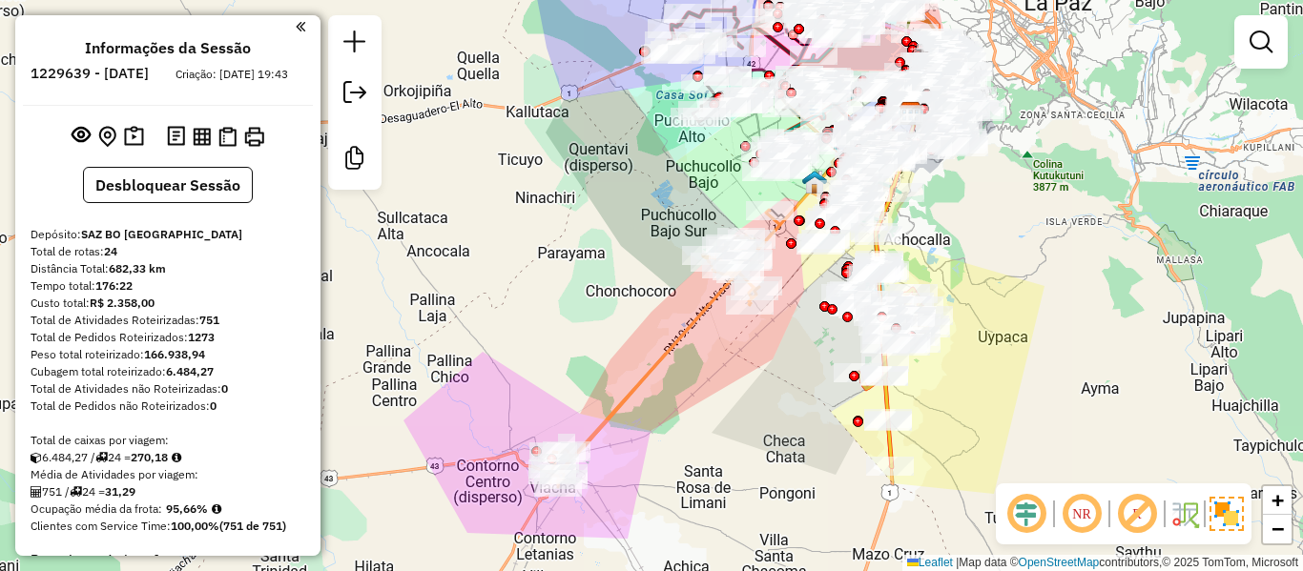
drag, startPoint x: 356, startPoint y: 98, endPoint x: 381, endPoint y: 106, distance: 26.0
click at [356, 97] on em at bounding box center [354, 92] width 23 height 23
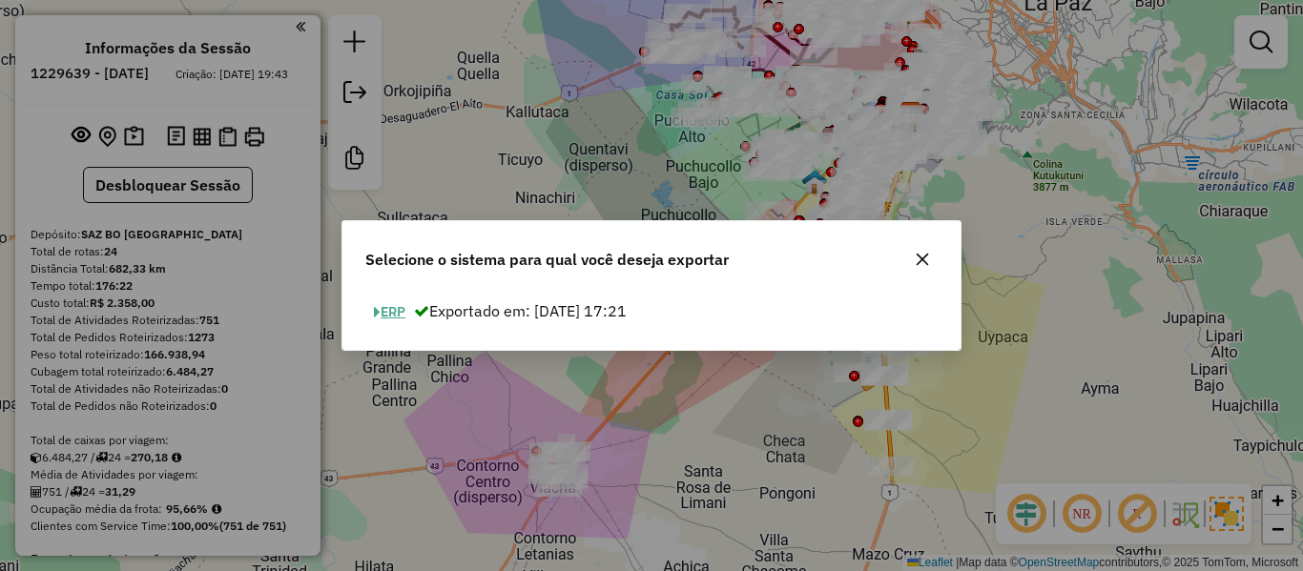
click at [404, 311] on button "ERP" at bounding box center [389, 313] width 49 height 30
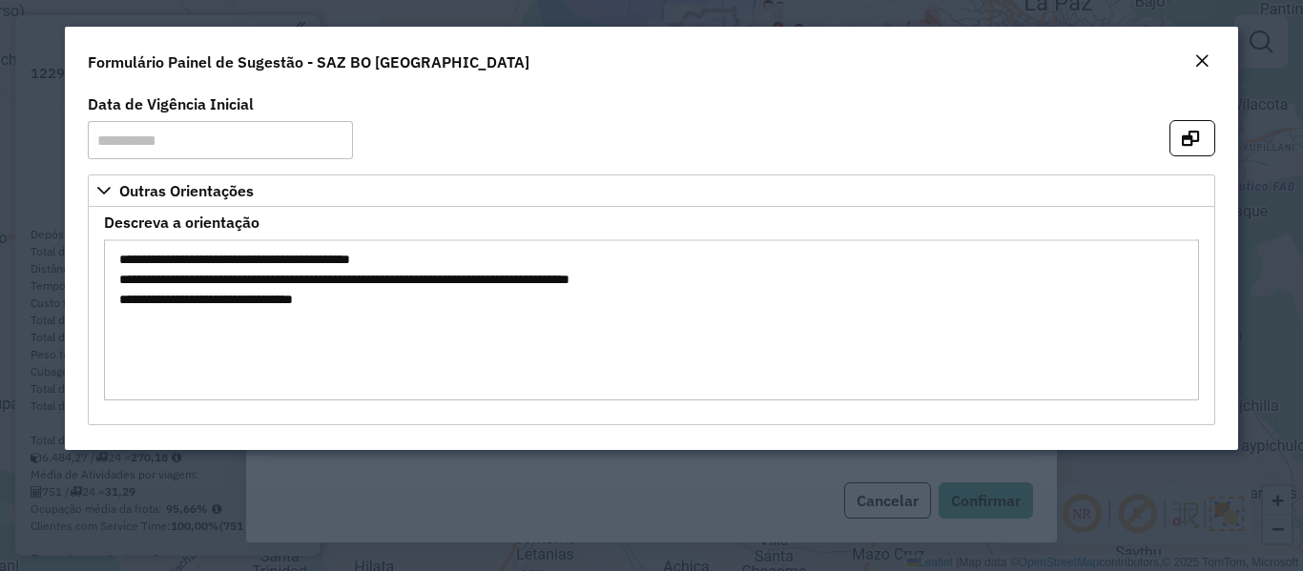
click at [1209, 54] on em "Close" at bounding box center [1201, 60] width 15 height 15
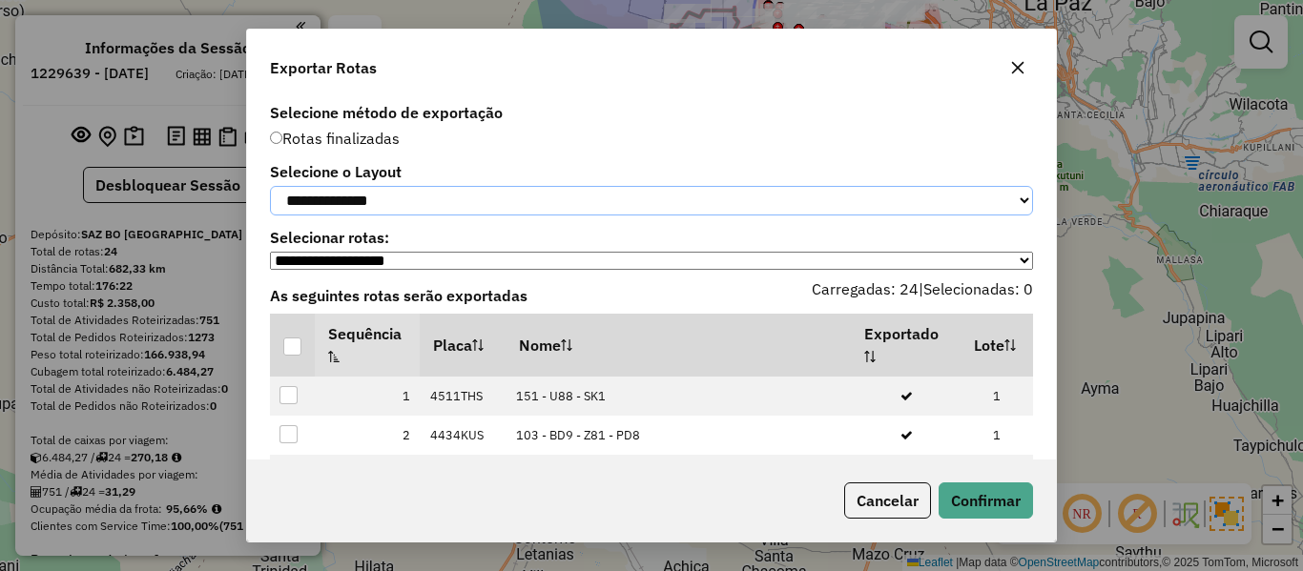
click at [337, 213] on select "**********" at bounding box center [651, 201] width 763 height 30
select select "*********"
click at [270, 186] on select "**********" at bounding box center [651, 201] width 763 height 30
click at [294, 346] on p-tableheadercheckbox at bounding box center [292, 345] width 19 height 19
click at [289, 356] on div at bounding box center [292, 347] width 18 height 18
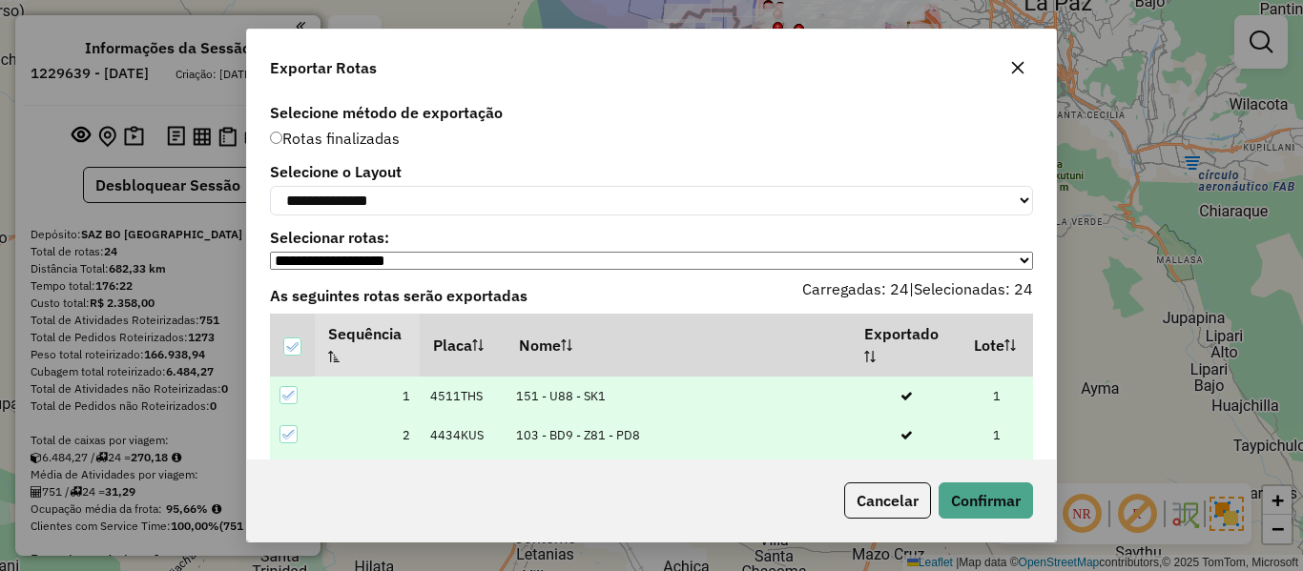
click at [1005, 519] on div "Cancelar Confirmar" at bounding box center [935, 501] width 197 height 36
click at [1006, 507] on button "Confirmar" at bounding box center [986, 501] width 94 height 36
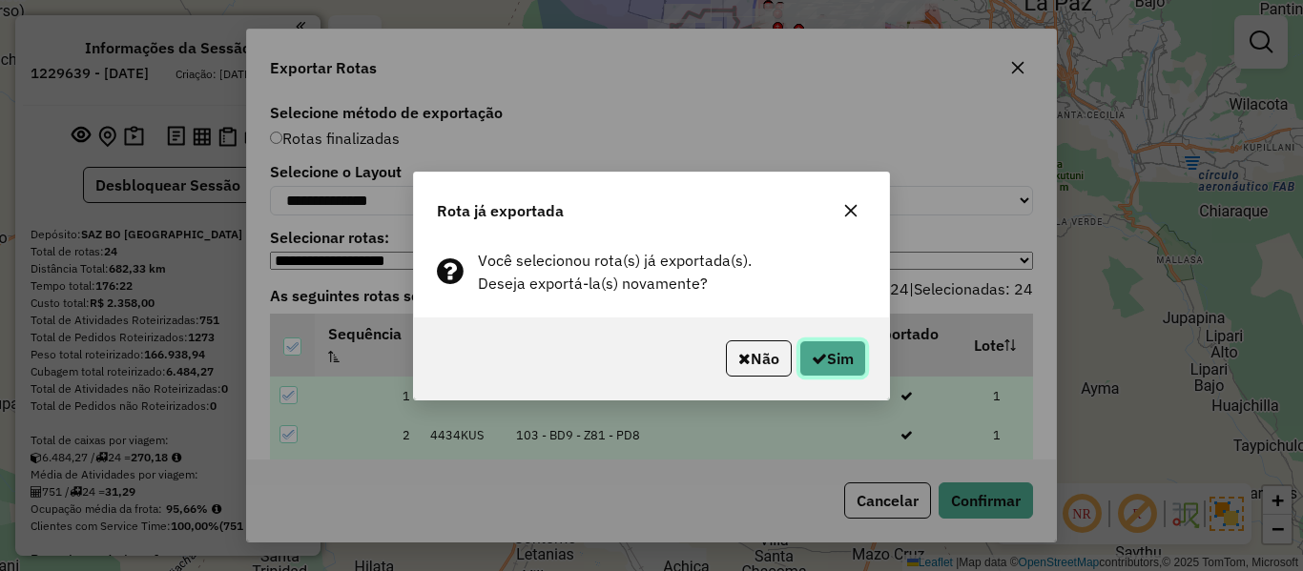
click at [841, 363] on button "Sim" at bounding box center [832, 359] width 67 height 36
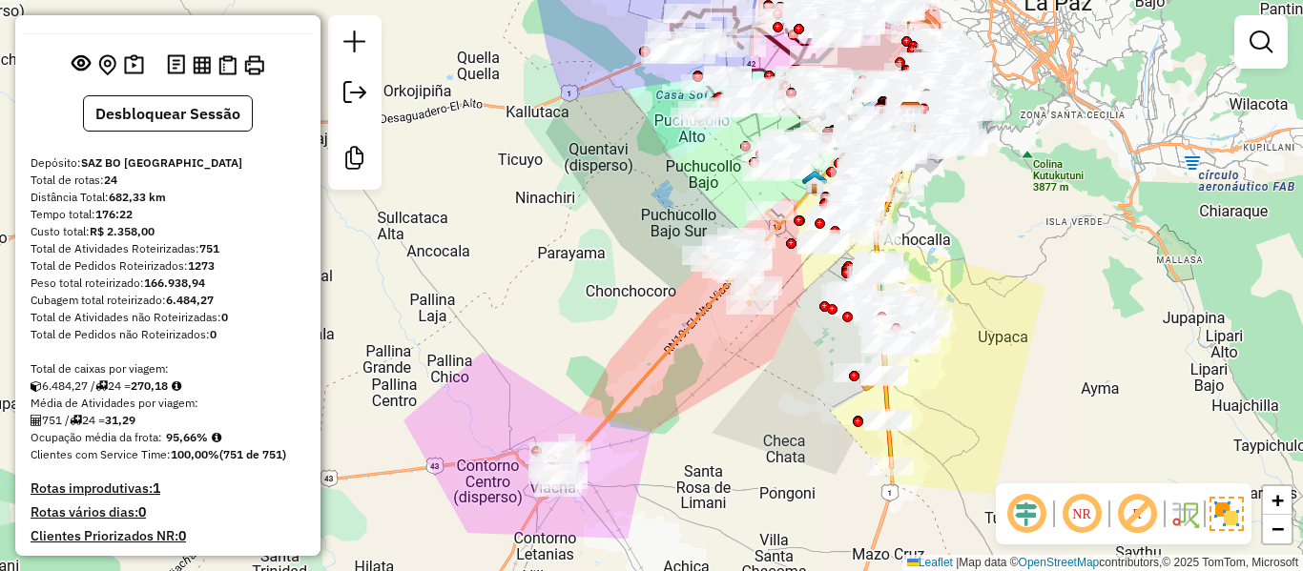
scroll to position [0, 0]
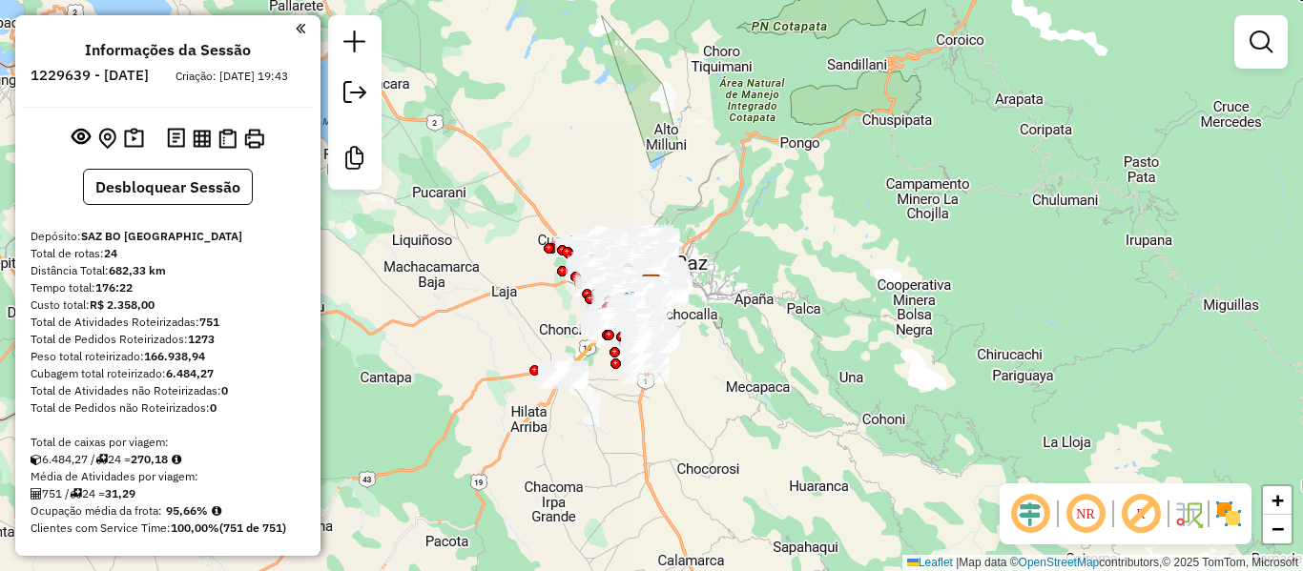
click at [149, 70] on h6 "1229639 - [DATE]" at bounding box center [90, 75] width 118 height 17
copy h6 "14"
click at [215, 329] on strong "751" at bounding box center [209, 322] width 20 height 14
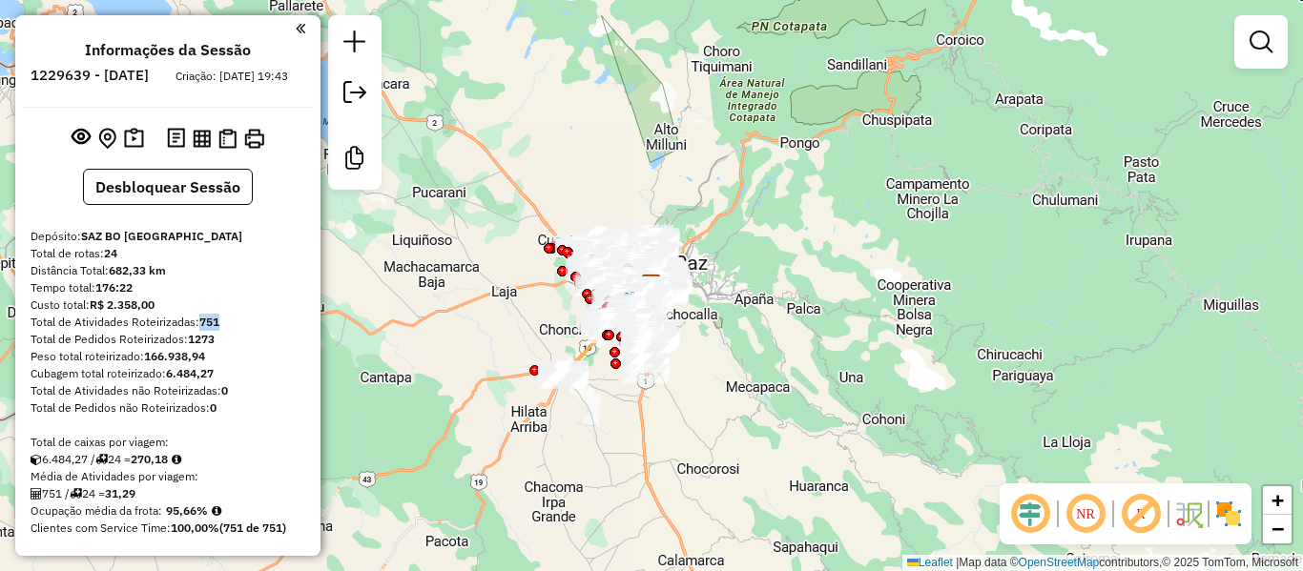
copy strong "751"
click at [192, 518] on strong "95,66%" at bounding box center [187, 511] width 42 height 14
copy strong "95,66"
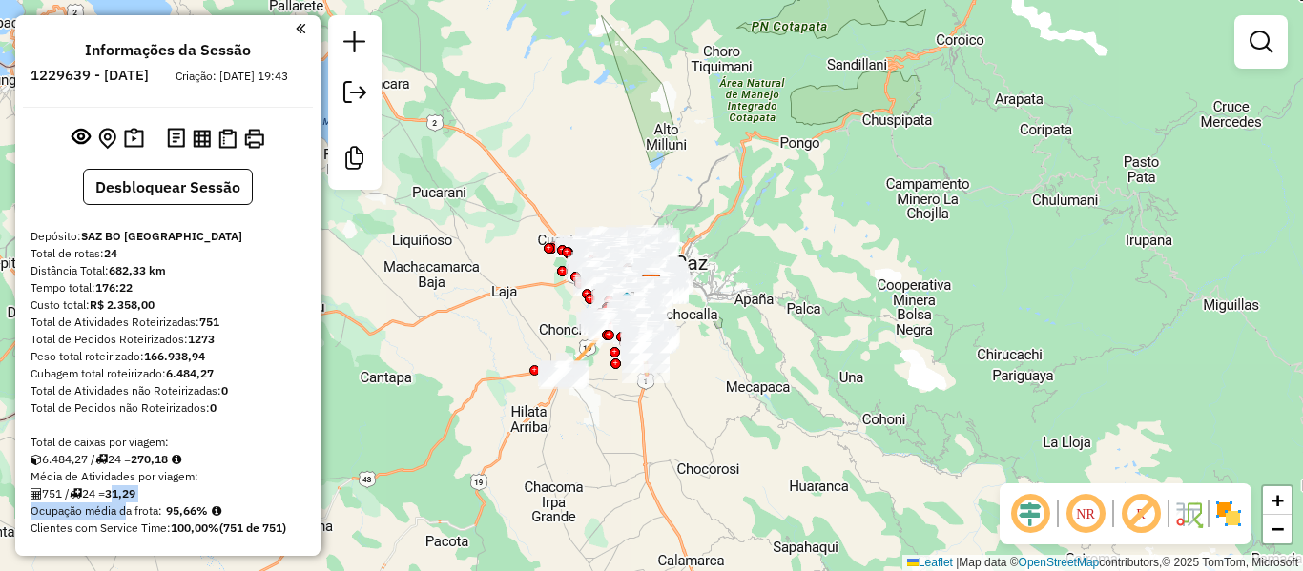
click at [129, 501] on strong "31,29" at bounding box center [120, 494] width 31 height 14
click at [135, 501] on strong "31,29" at bounding box center [120, 494] width 31 height 14
click at [129, 501] on strong "31,29" at bounding box center [120, 494] width 31 height 14
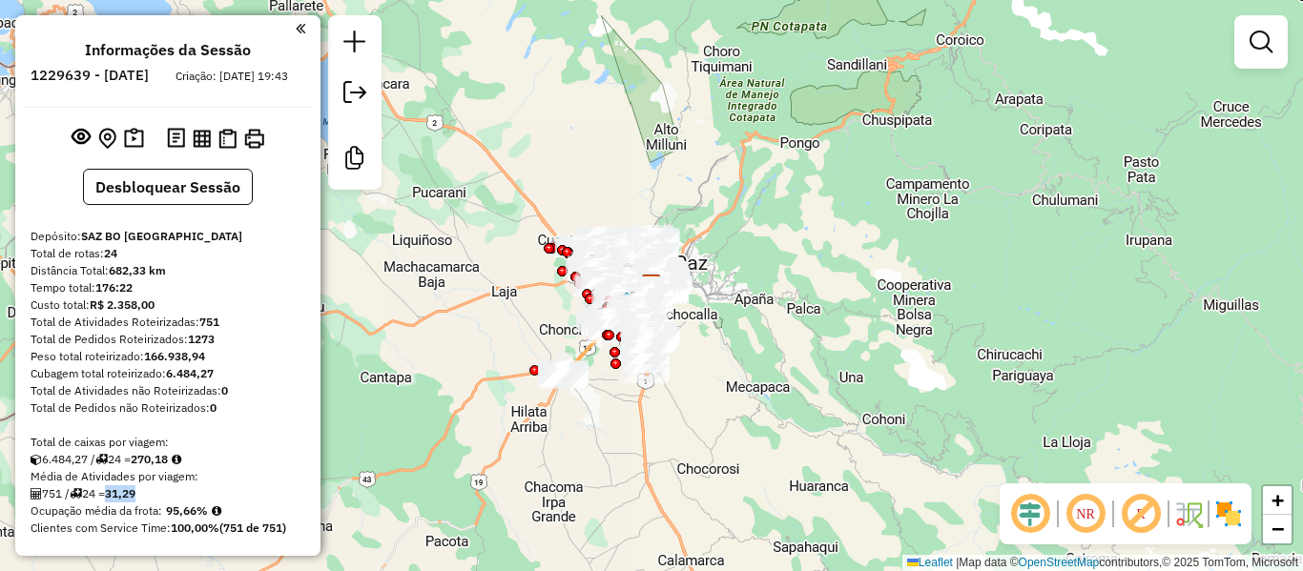
copy strong "31,29"
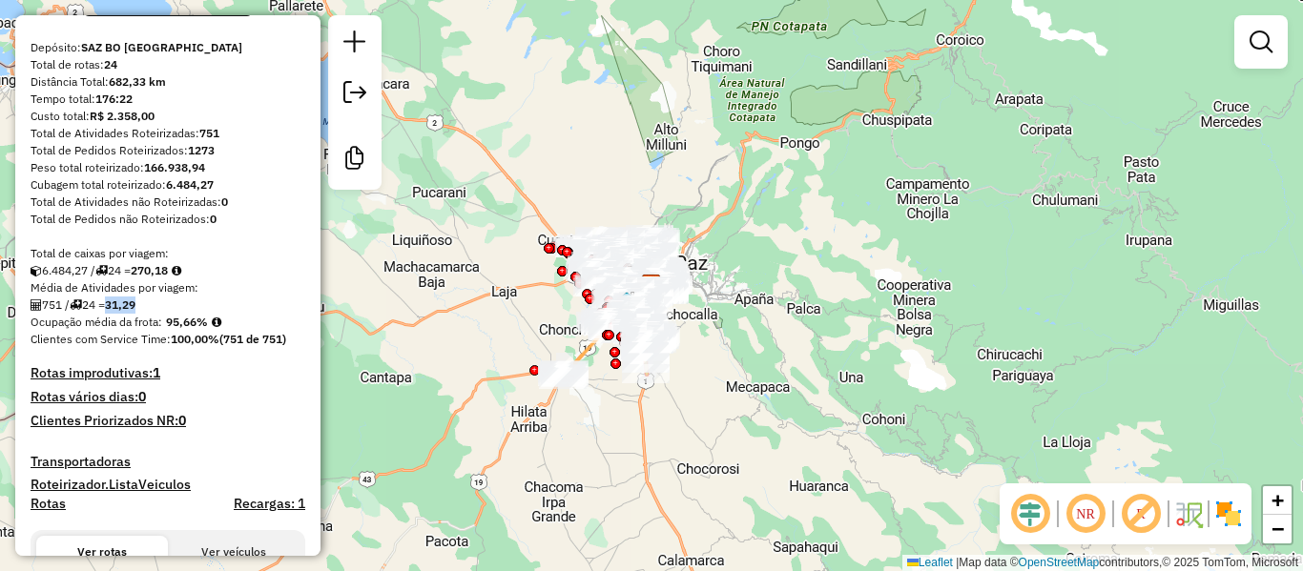
scroll to position [191, 0]
click at [113, 70] on strong "24" at bounding box center [110, 62] width 13 height 14
copy strong "24"
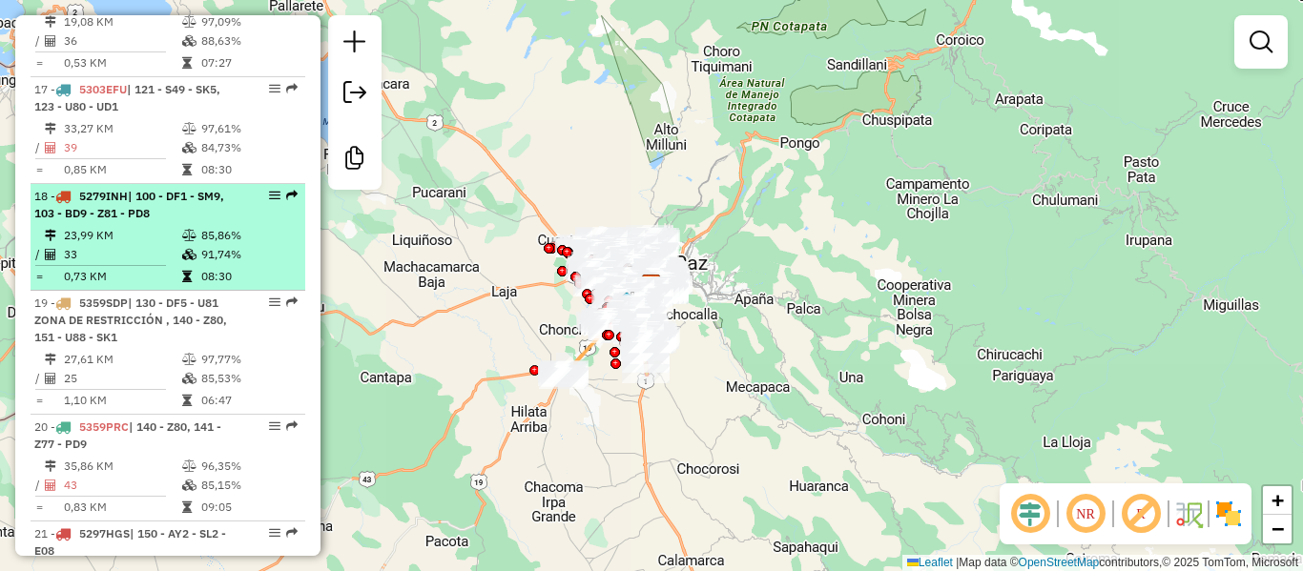
drag, startPoint x: 224, startPoint y: 460, endPoint x: 241, endPoint y: 203, distance: 257.2
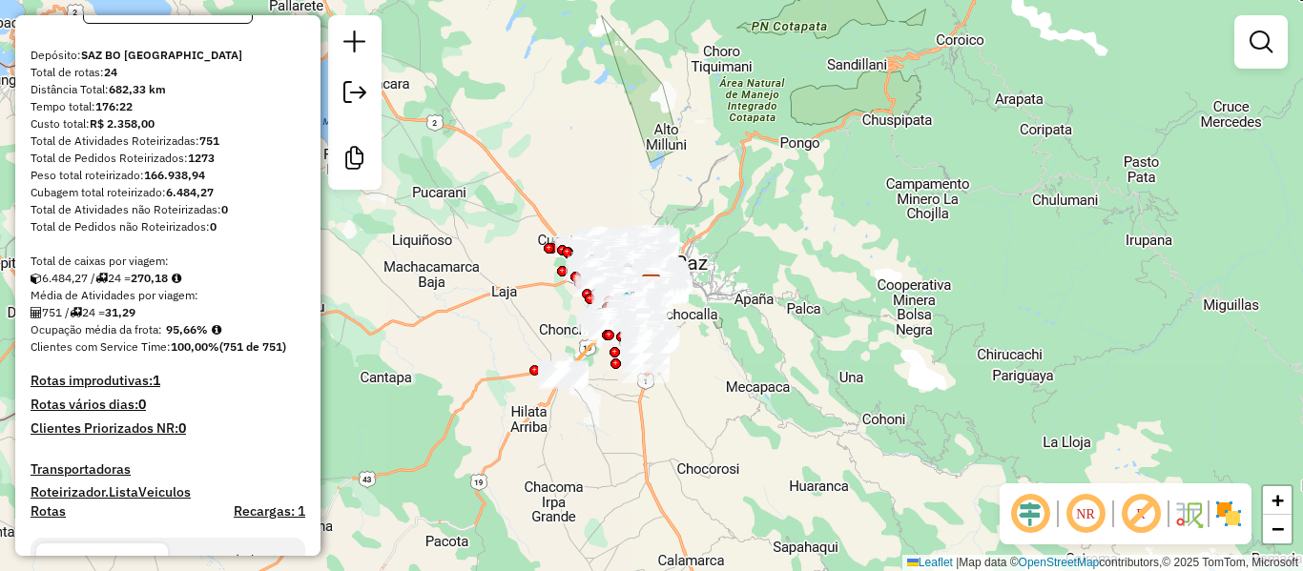
scroll to position [286, 0]
